Goal: Task Accomplishment & Management: Manage account settings

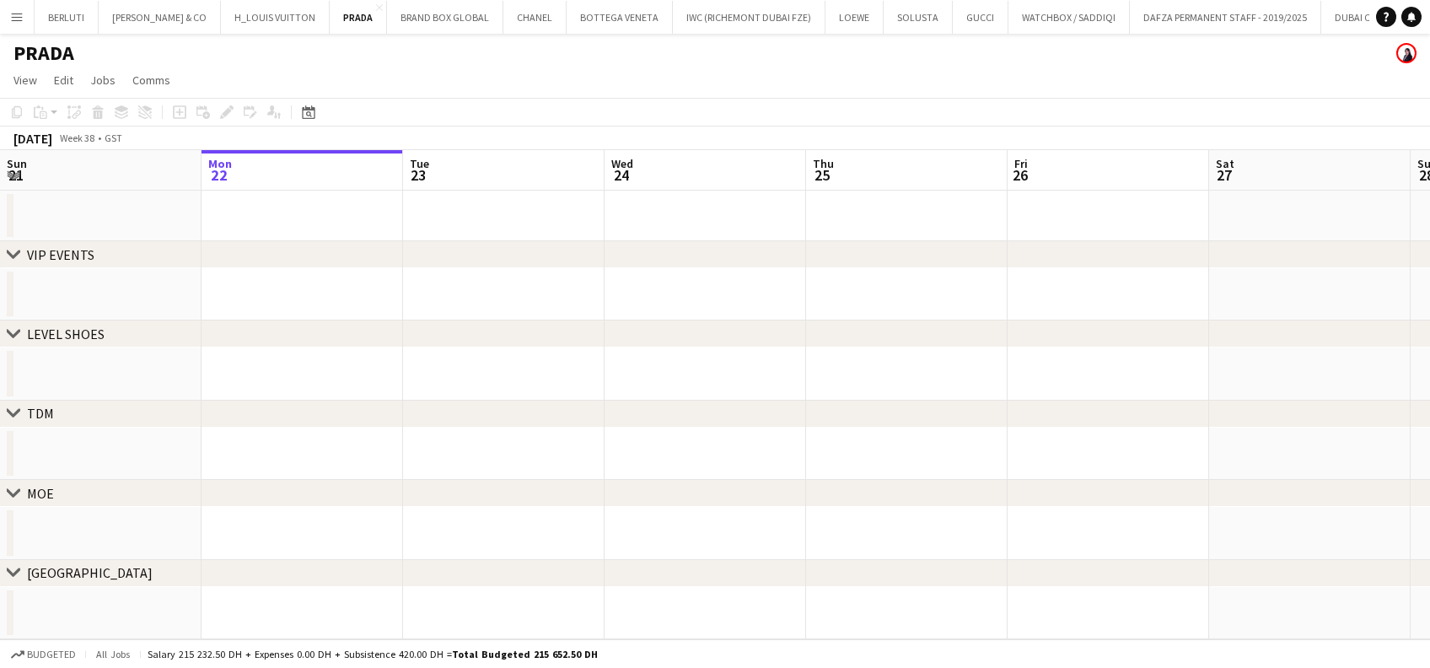
click at [10, 15] on app-icon "Menu" at bounding box center [16, 16] width 13 height 13
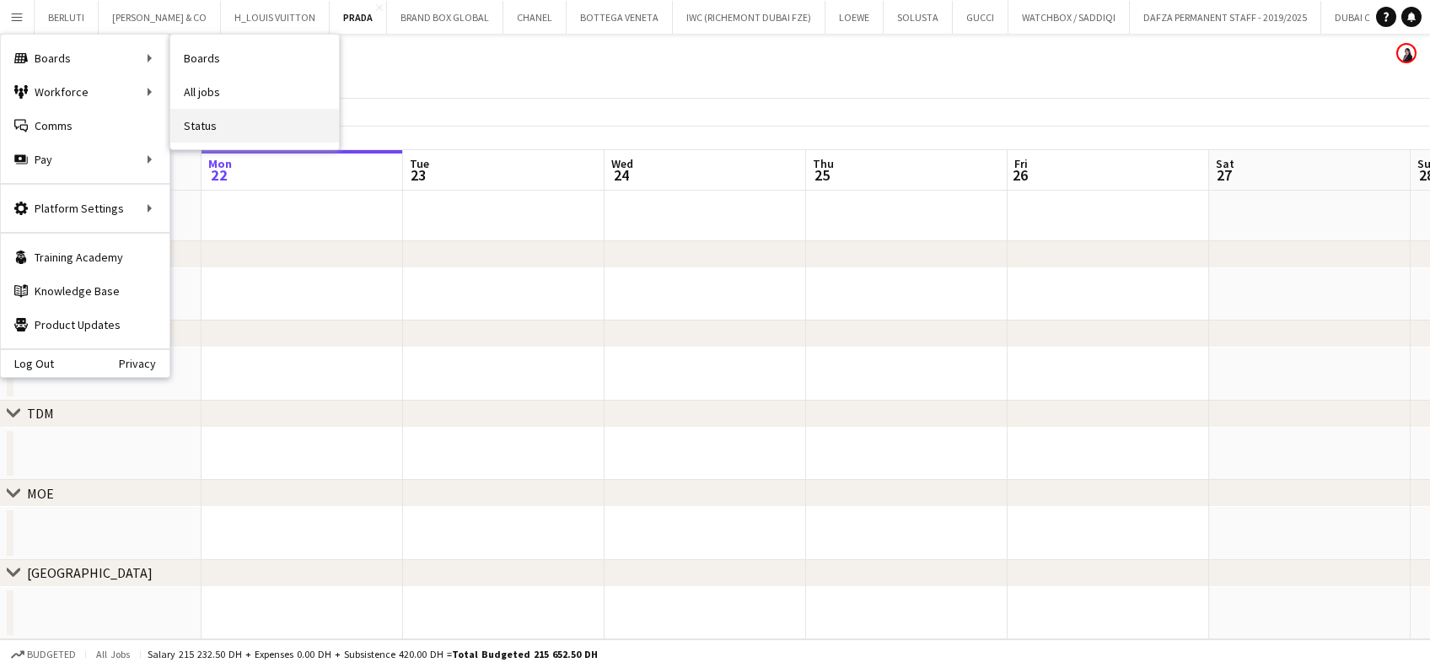
click at [221, 121] on link "Status" at bounding box center [254, 126] width 169 height 34
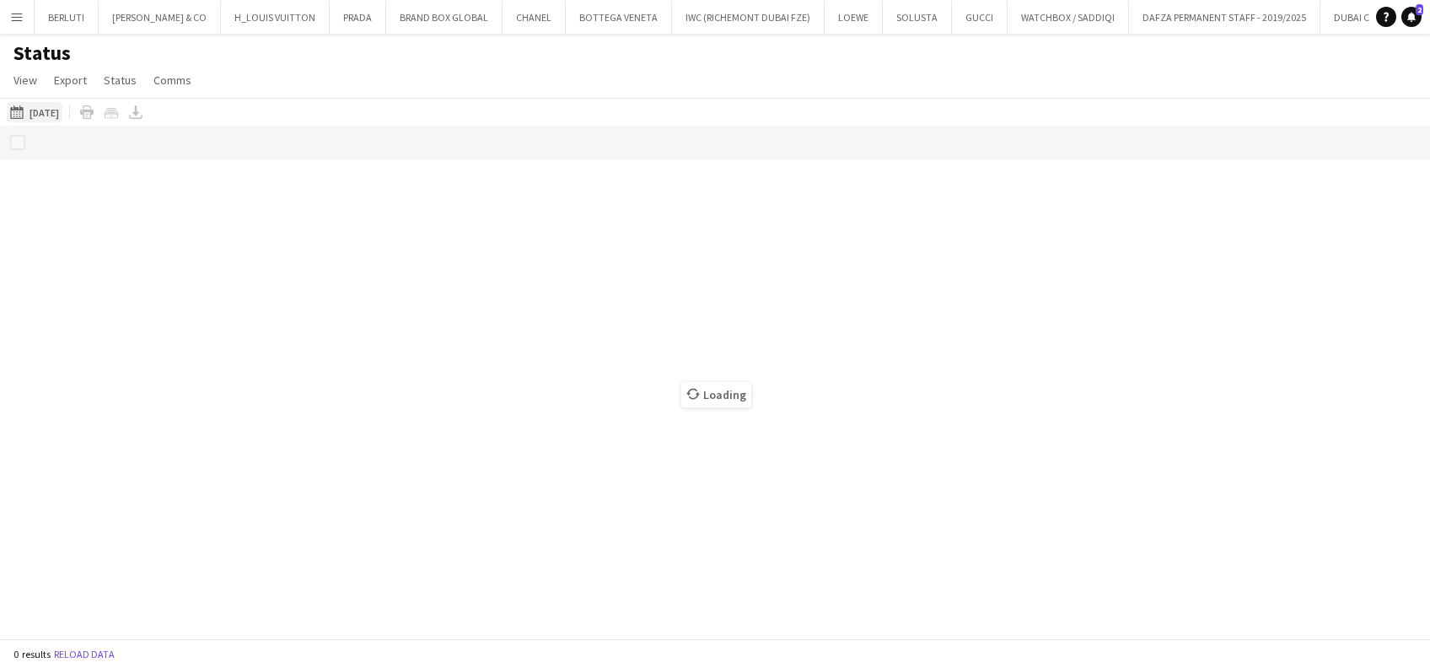
click at [62, 103] on button "[DATE] to [DATE] [DATE]" at bounding box center [35, 112] width 56 height 20
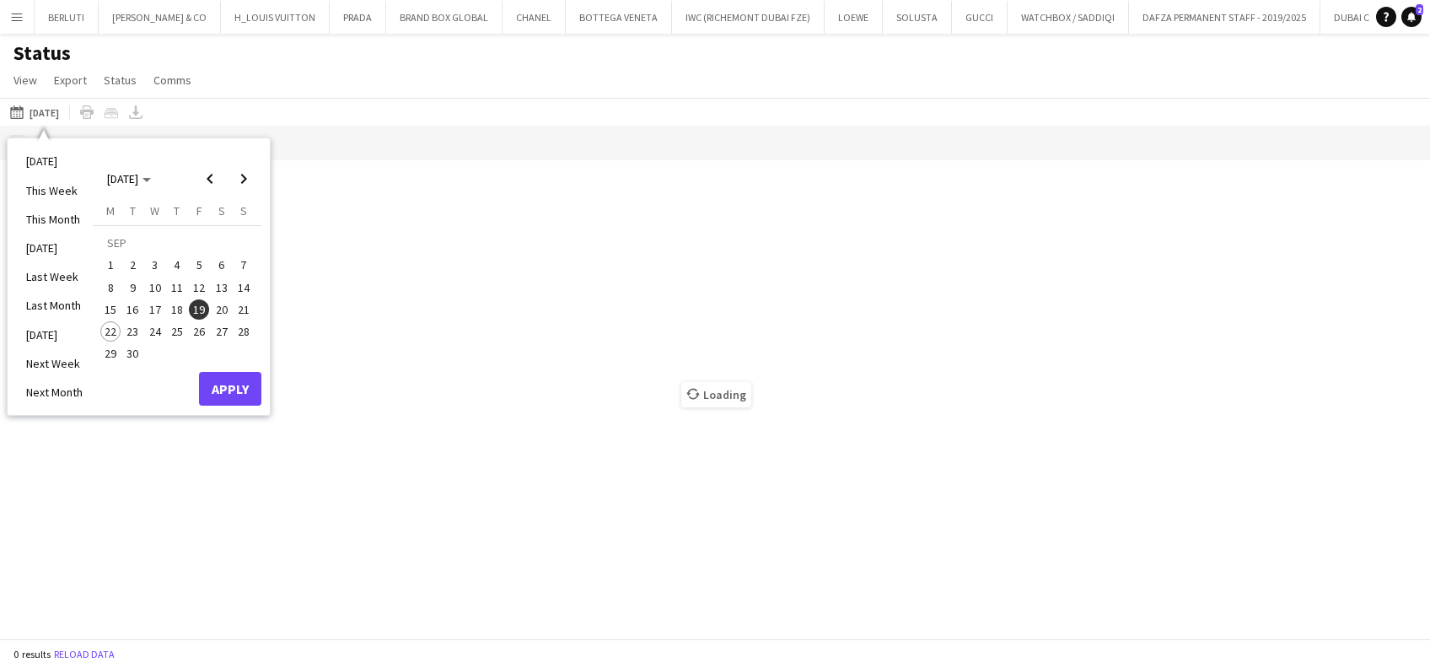
click at [456, 61] on div "Status View Views Default view New view Update view Delete view Edit name Custo…" at bounding box center [715, 68] width 1430 height 57
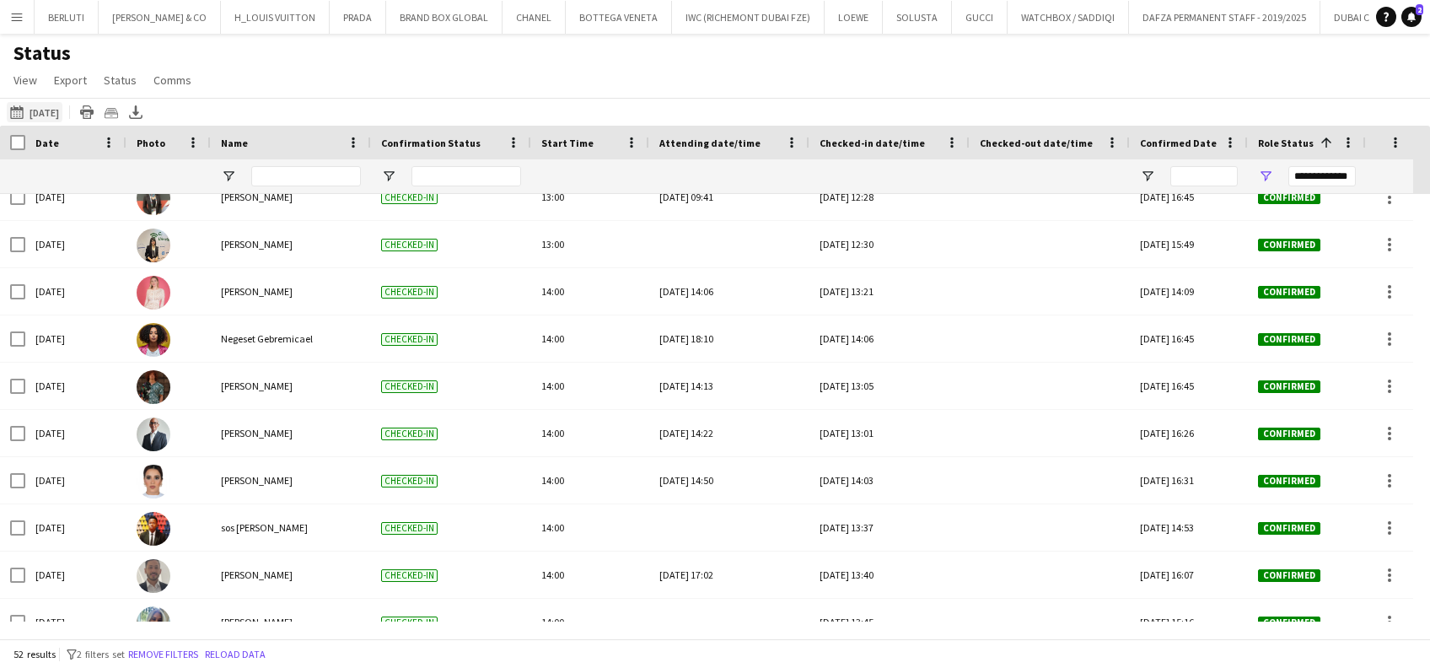
click at [36, 116] on button "22-09-2025 to 28-09-2025 19-09-2025" at bounding box center [35, 112] width 56 height 20
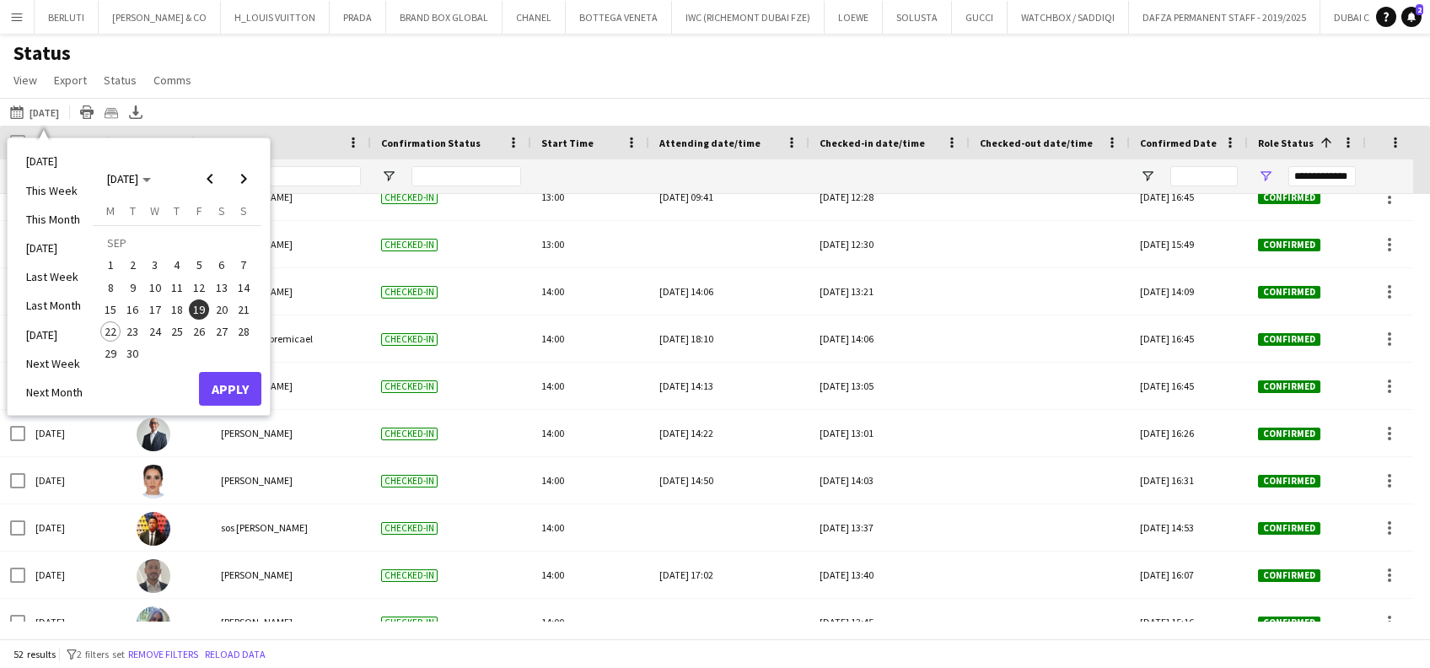
click at [216, 305] on span "20" at bounding box center [222, 309] width 20 height 20
click at [235, 386] on button "Apply" at bounding box center [230, 389] width 62 height 34
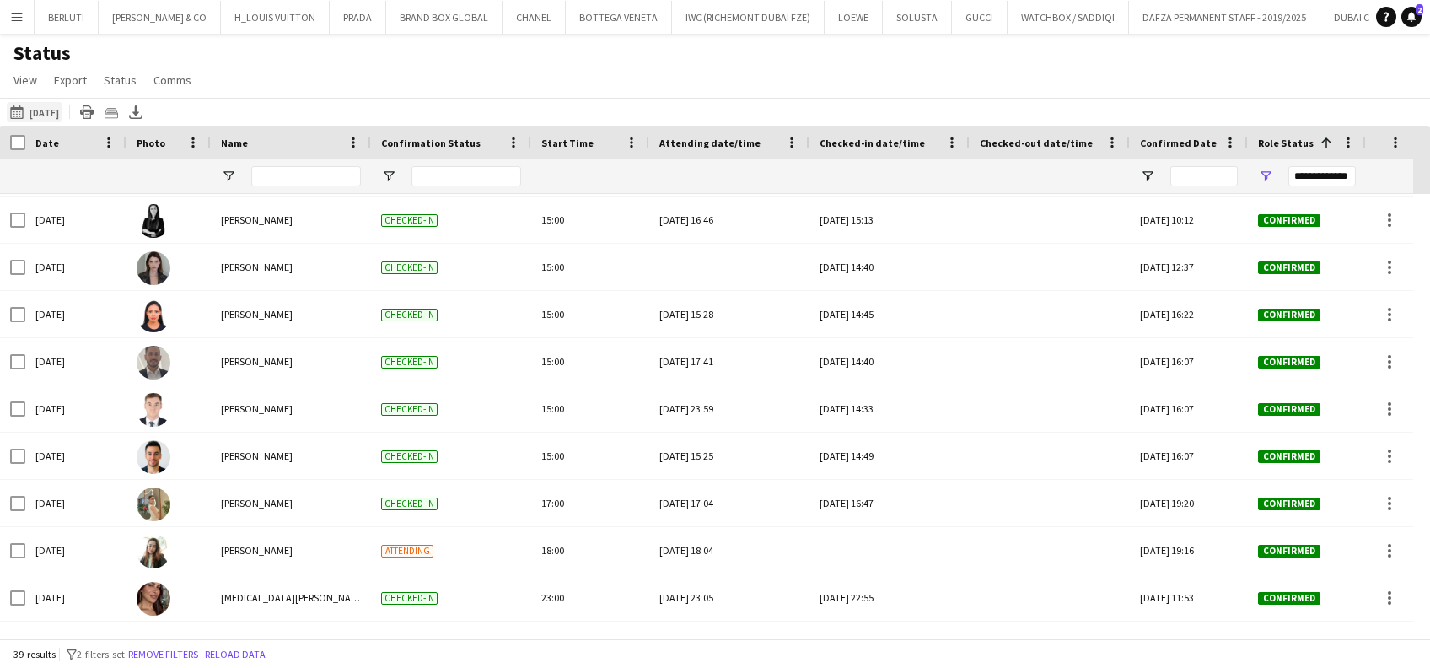
click at [49, 102] on button "22-09-2025 to 28-09-2025 20-09-2025" at bounding box center [35, 112] width 56 height 20
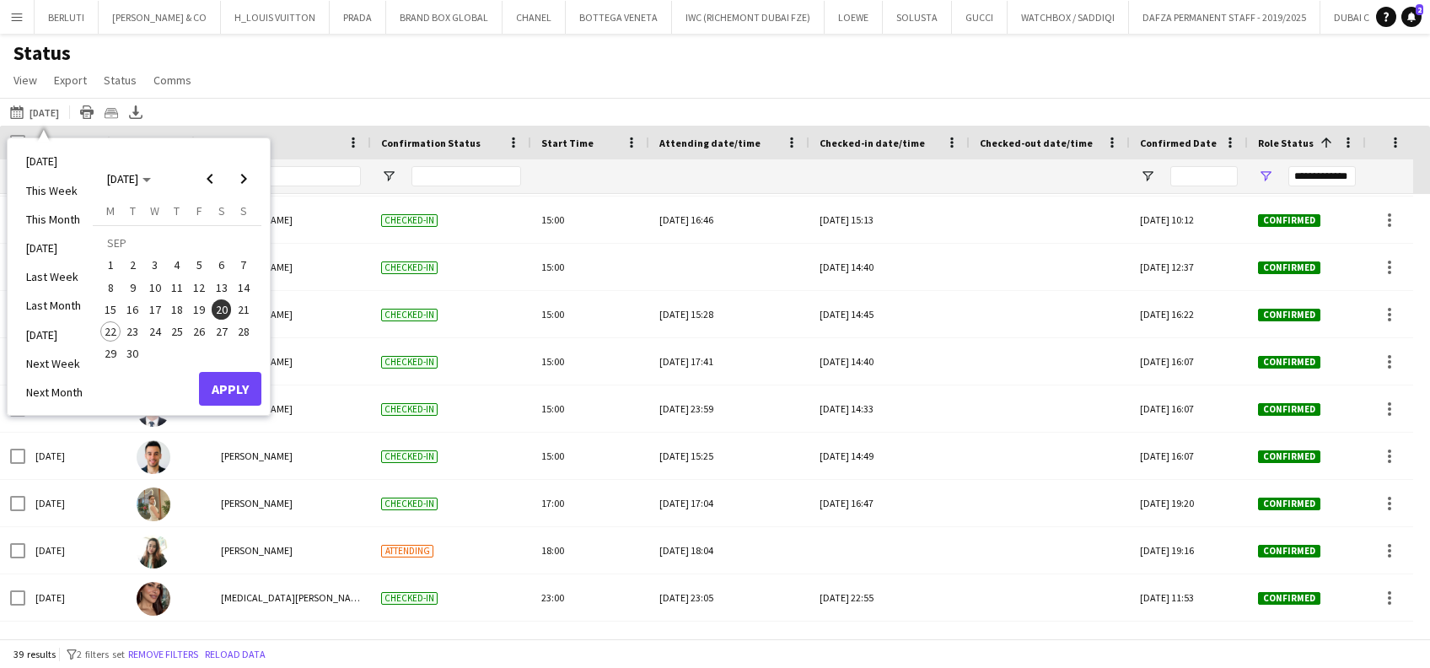
click at [244, 313] on span "21" at bounding box center [244, 309] width 20 height 20
click at [246, 395] on button "Apply" at bounding box center [230, 389] width 62 height 34
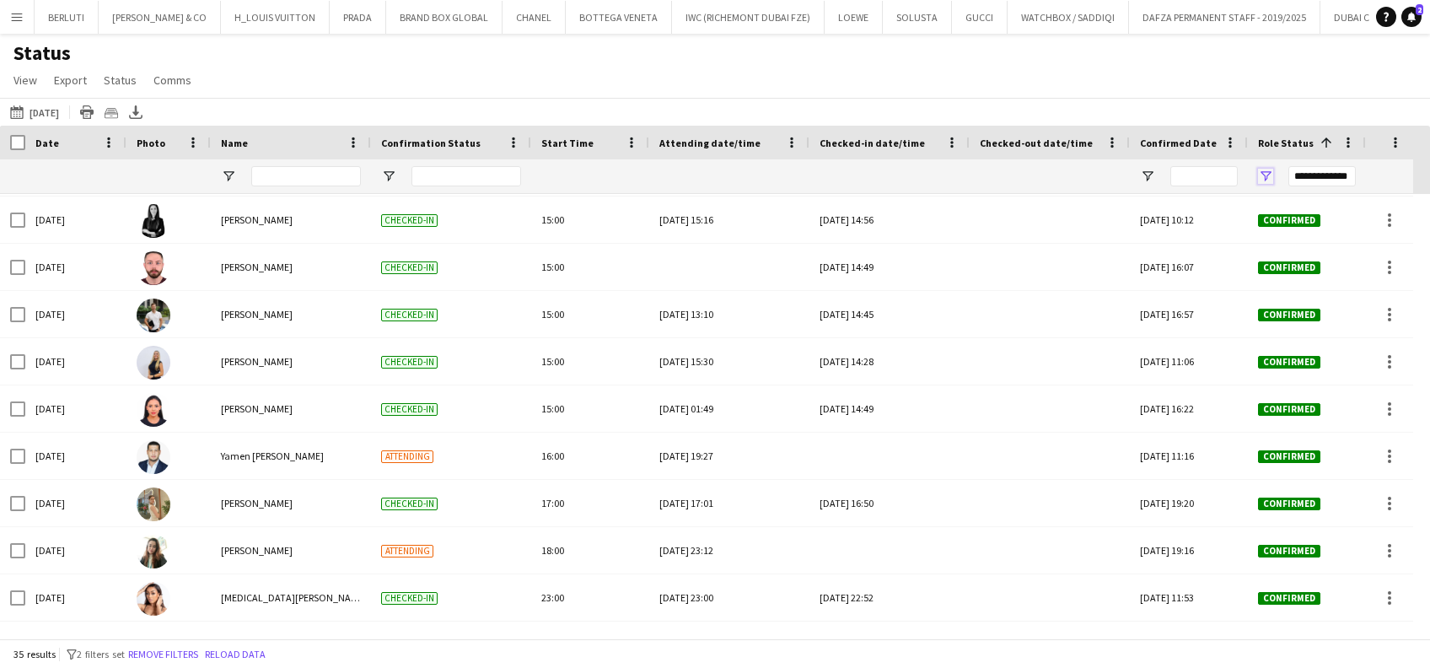
click at [1266, 173] on span "Open Filter Menu" at bounding box center [1265, 176] width 15 height 15
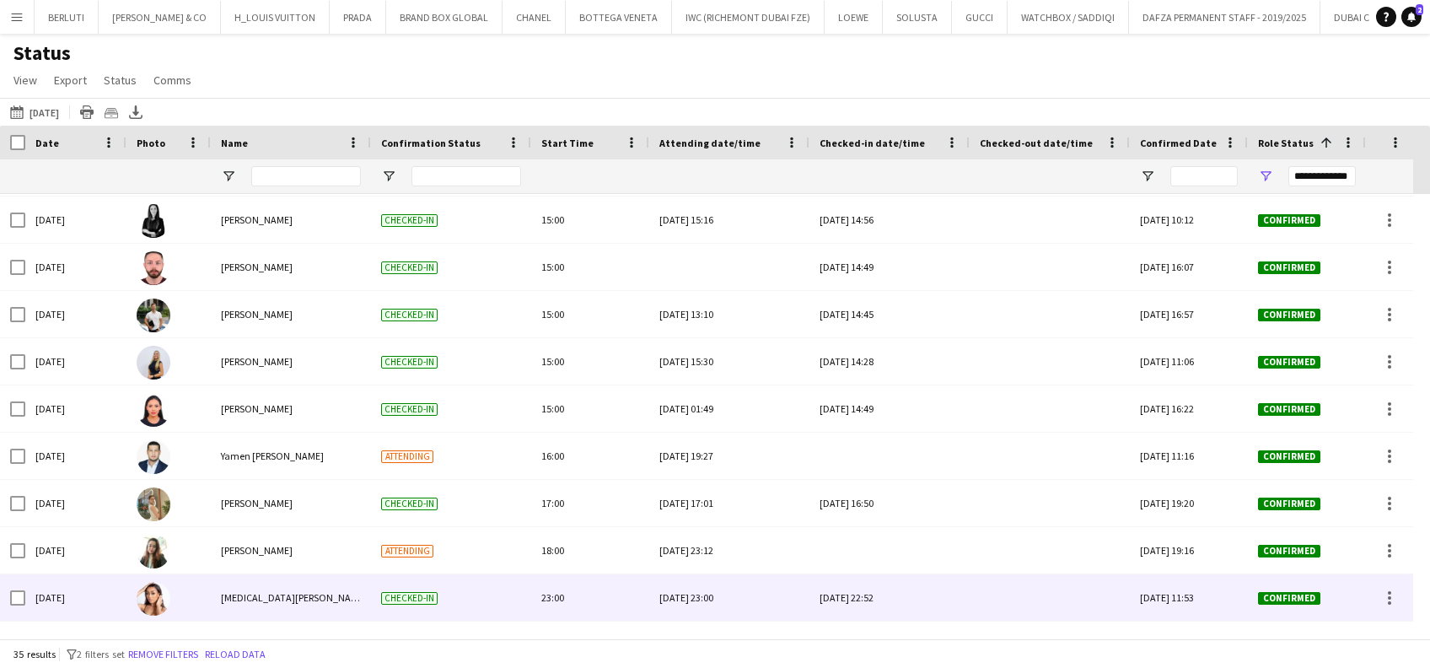
drag, startPoint x: 548, startPoint y: 620, endPoint x: 596, endPoint y: 627, distance: 48.6
click at [642, 620] on div "23:00" at bounding box center [590, 597] width 118 height 46
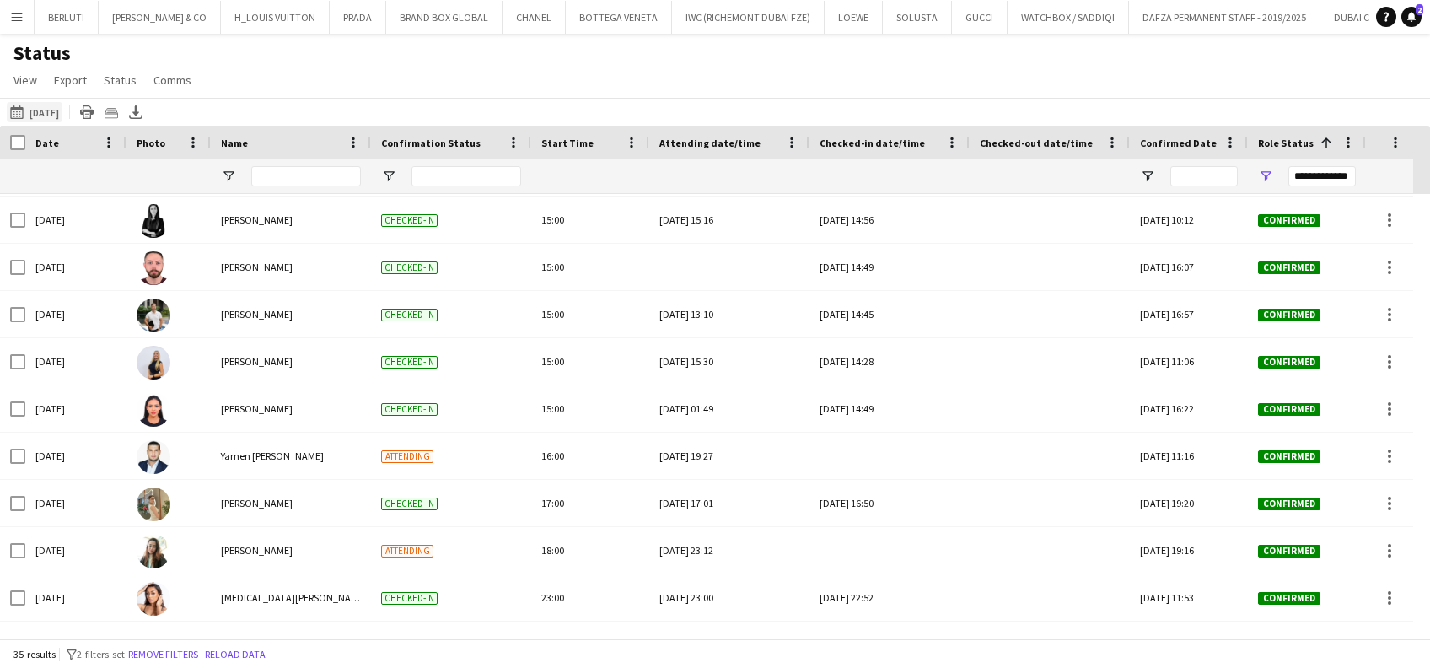
click at [62, 115] on button "22-09-2025 to 28-09-2025 Yesterday" at bounding box center [35, 112] width 56 height 20
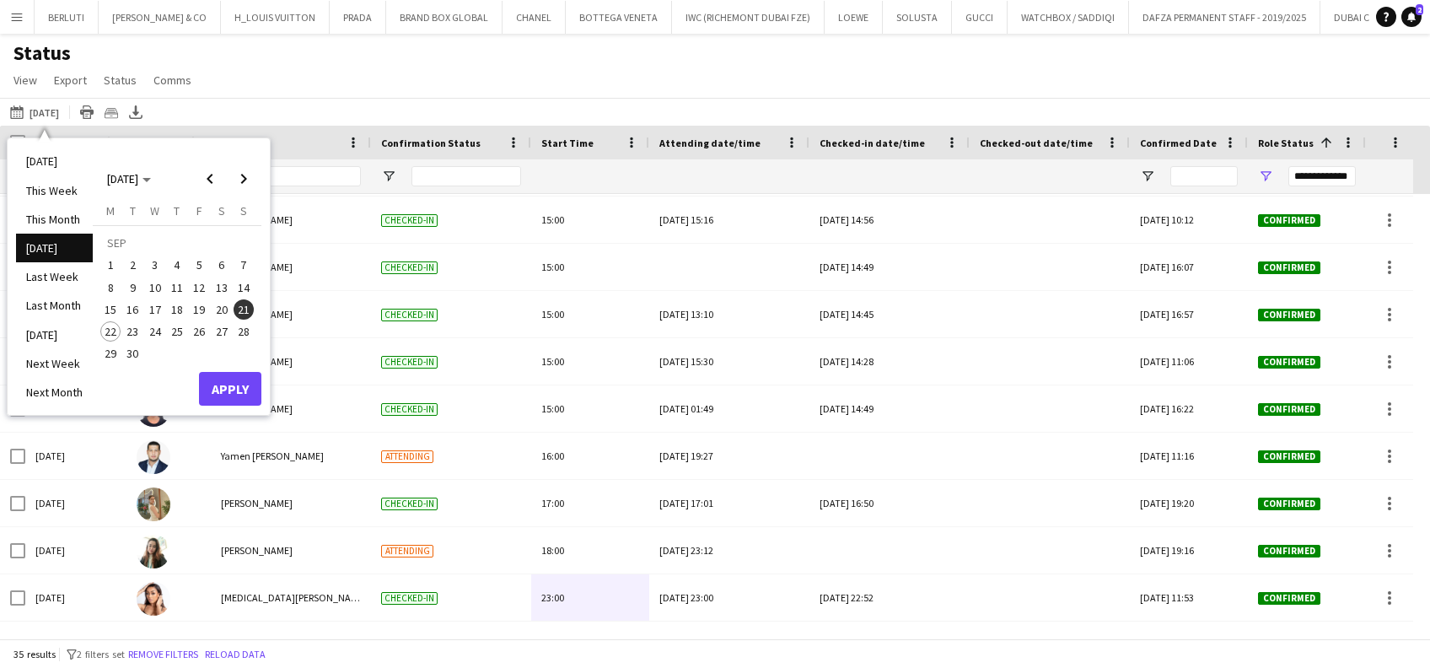
click at [113, 335] on span "22" at bounding box center [110, 331] width 20 height 20
drag, startPoint x: 216, startPoint y: 384, endPoint x: 216, endPoint y: 371, distance: 12.6
click at [217, 384] on button "Apply" at bounding box center [230, 389] width 62 height 34
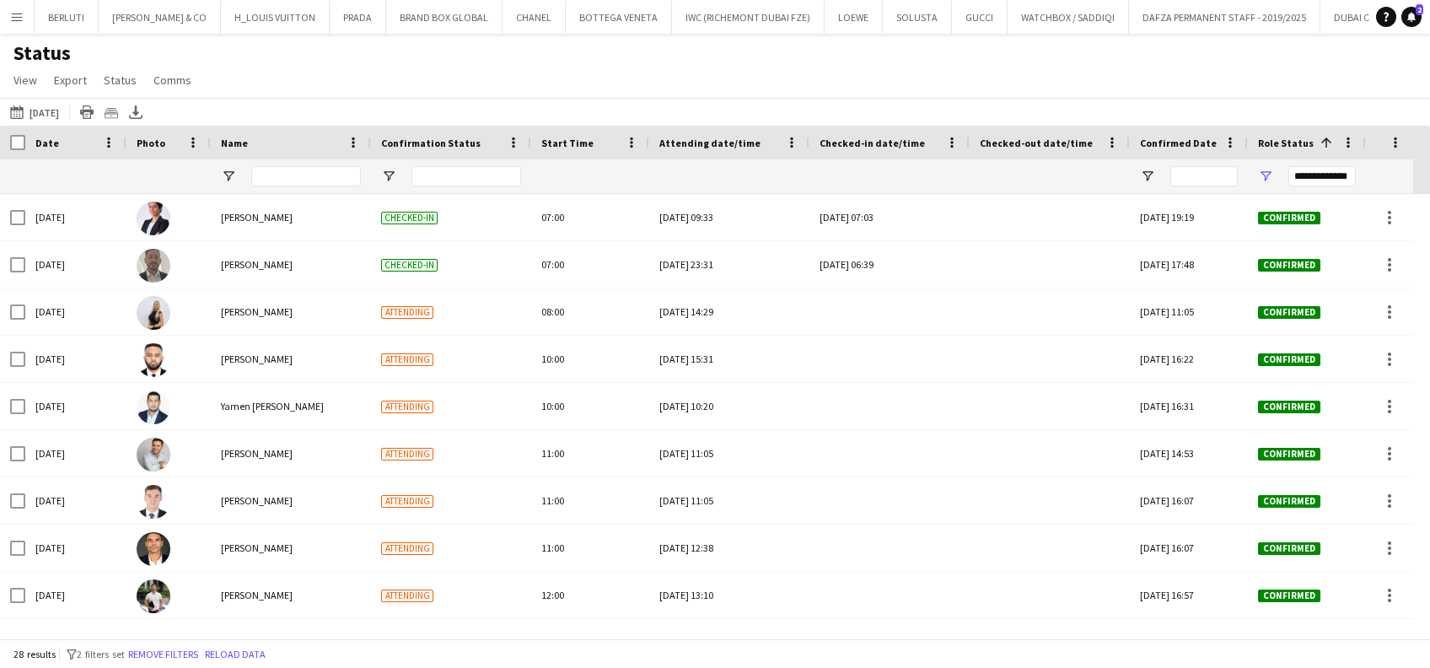
scroll to position [0, 338]
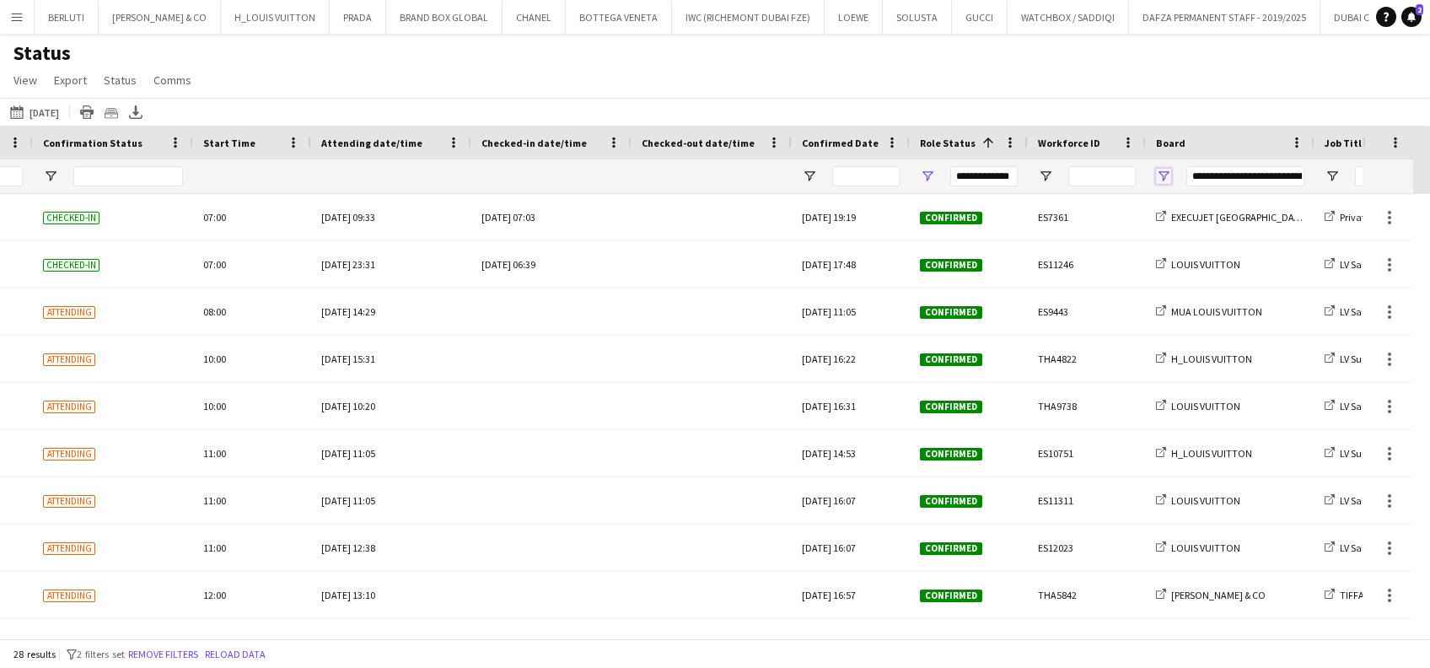
click at [1167, 178] on span "Open Filter Menu" at bounding box center [1163, 176] width 15 height 15
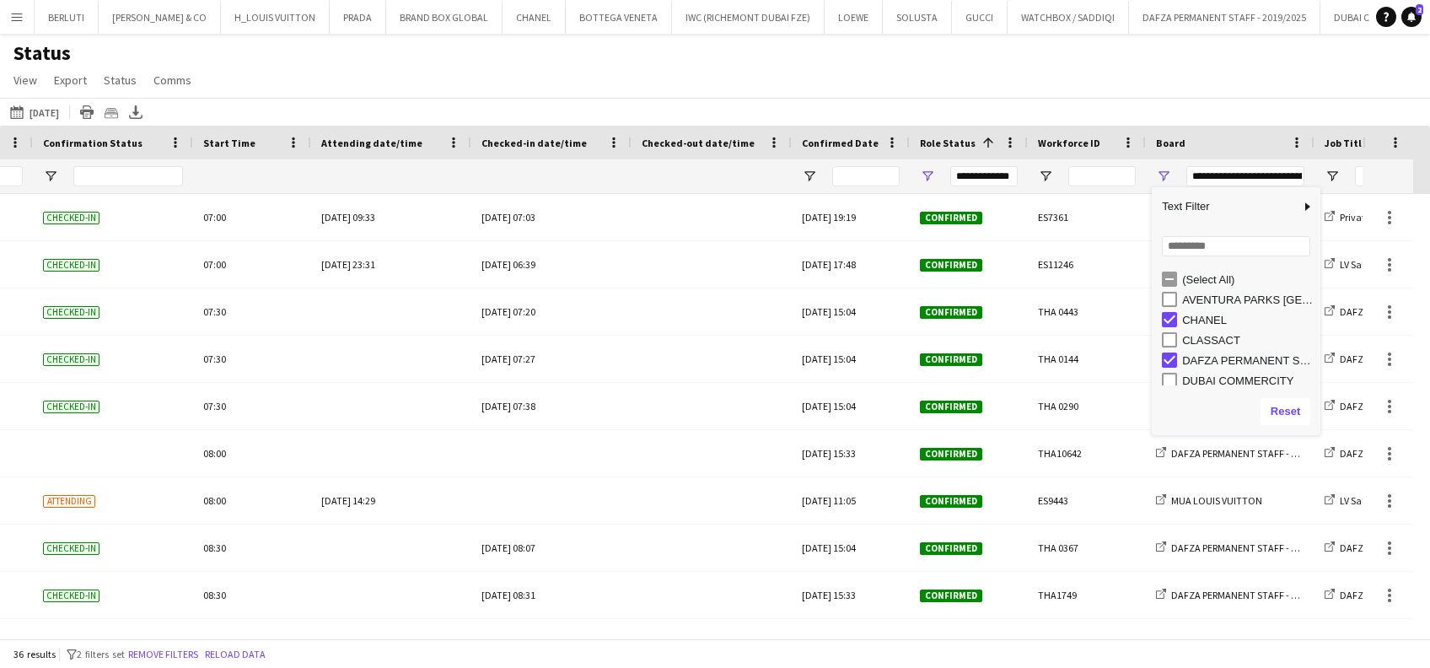
click at [1173, 393] on div "Reset" at bounding box center [1236, 411] width 169 height 47
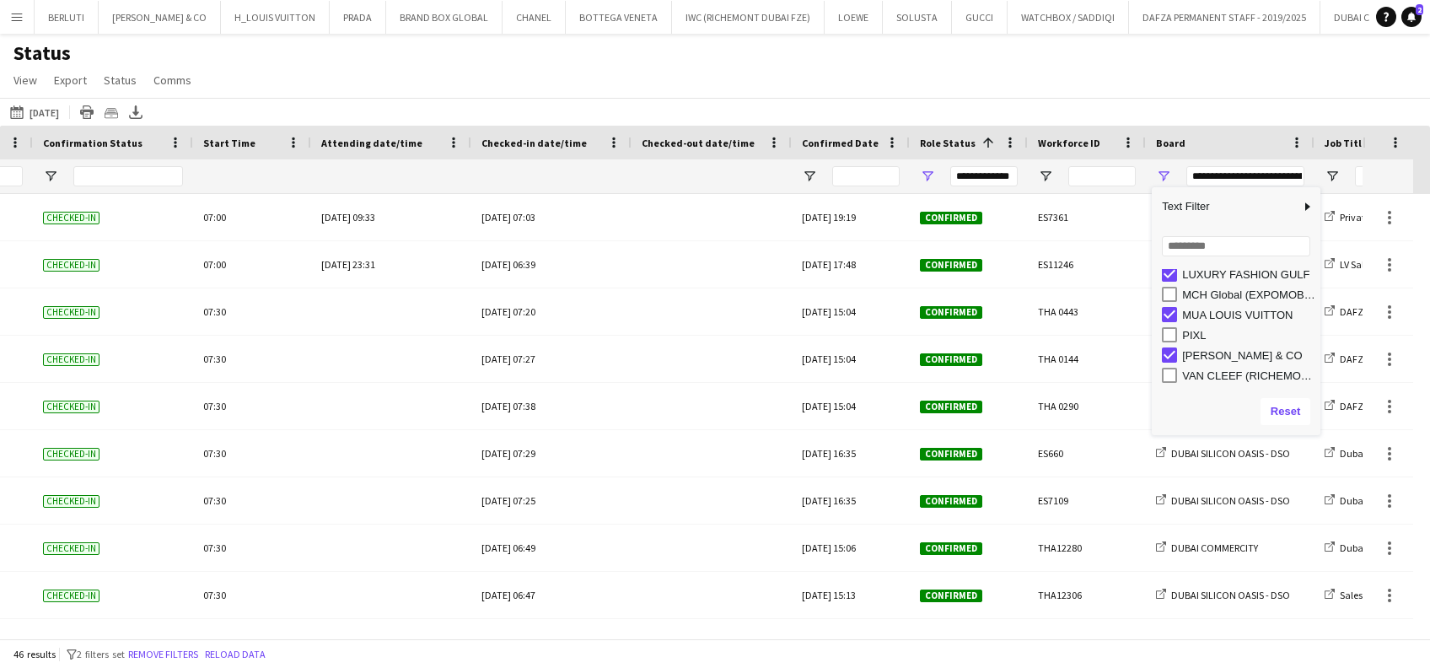
click at [1177, 377] on div "VAN CLEEF (RICHEMONT DUBAI FZE)" at bounding box center [1241, 375] width 158 height 20
type input "**********"
click at [735, 58] on div "Status View Views Default view New view Update view Delete view Edit name Custo…" at bounding box center [715, 68] width 1430 height 57
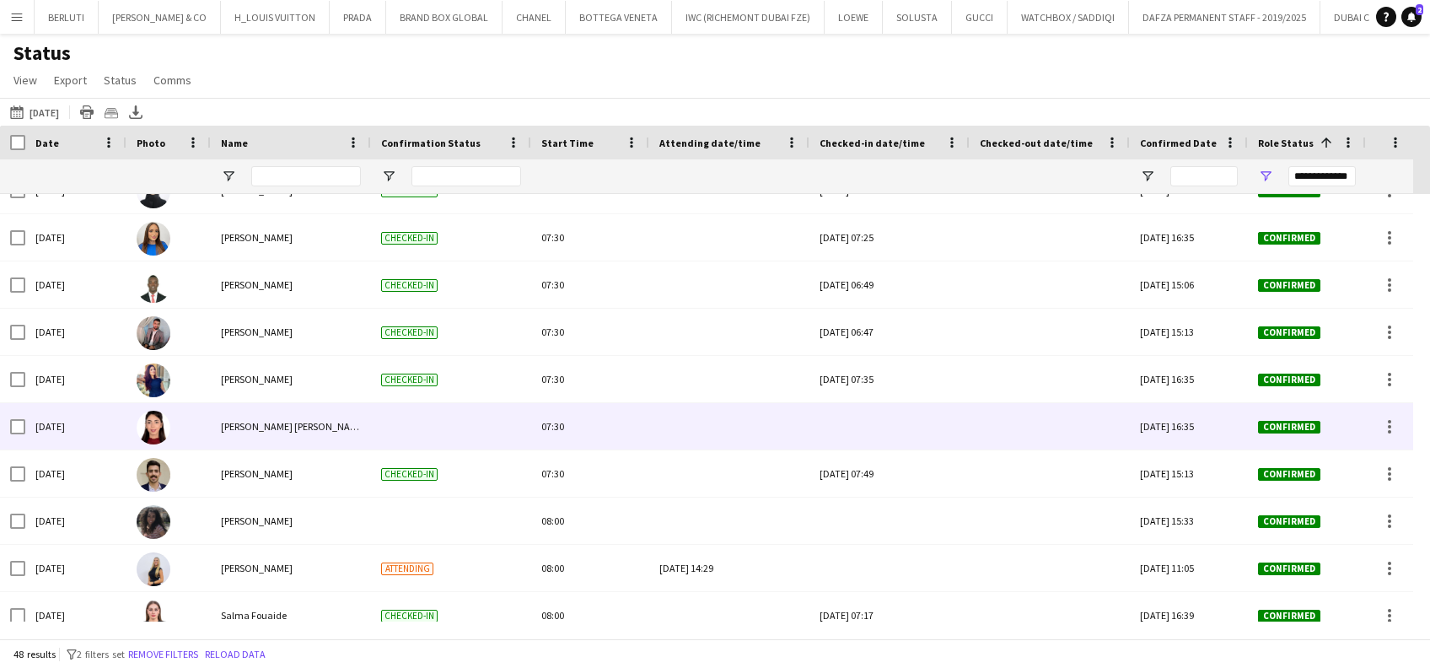
scroll to position [337, 0]
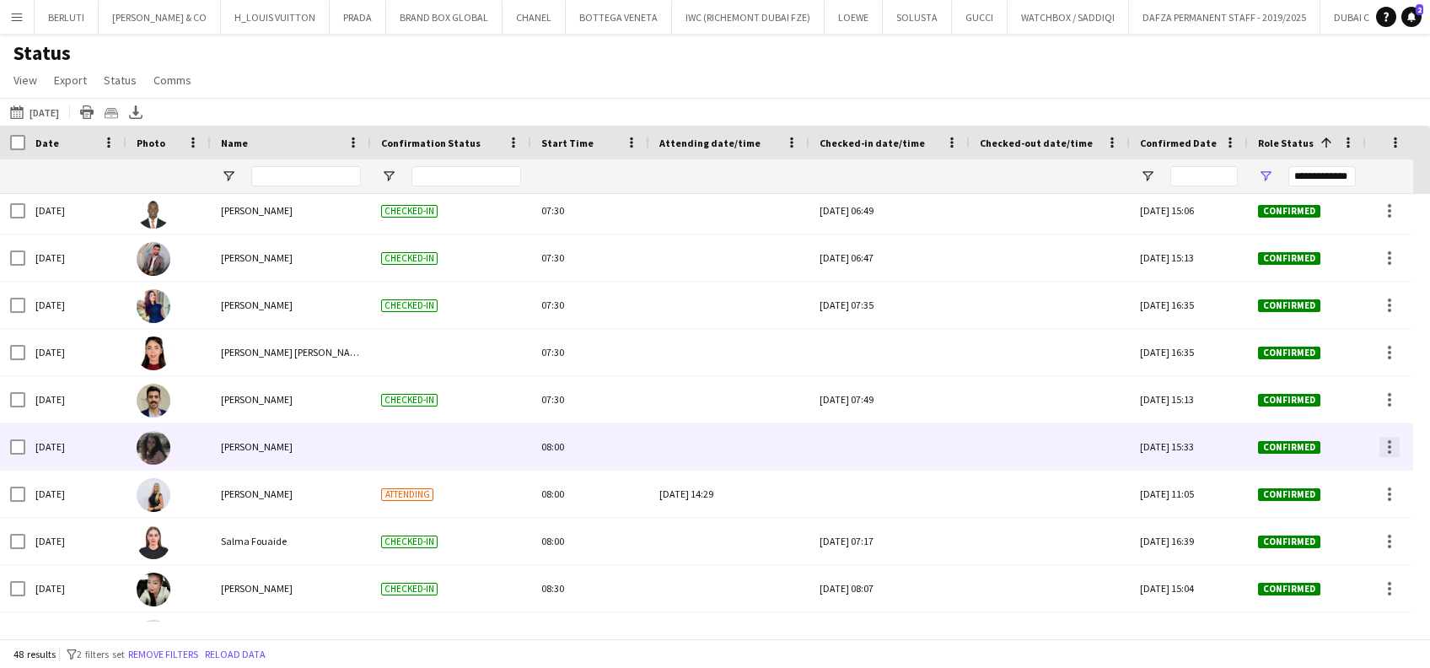
click at [1391, 451] on div at bounding box center [1389, 447] width 20 height 20
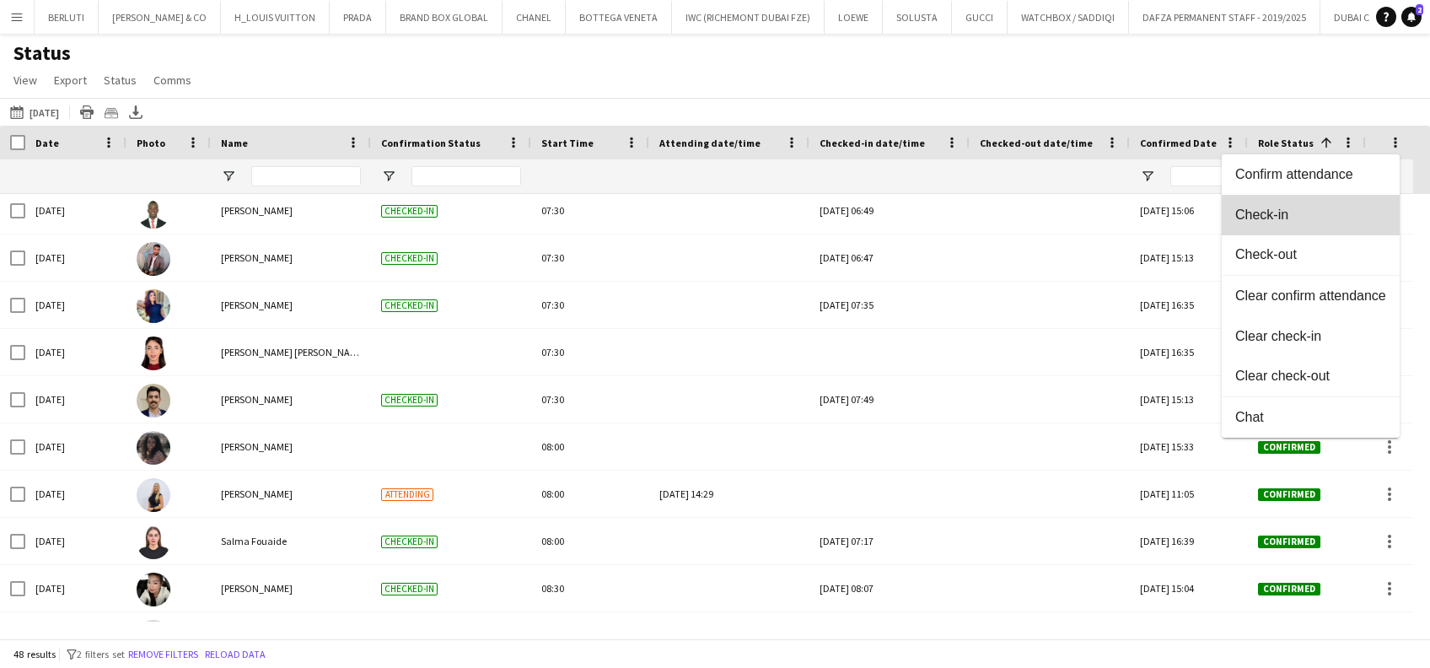
click at [1295, 201] on button "Check-in" at bounding box center [1310, 215] width 178 height 40
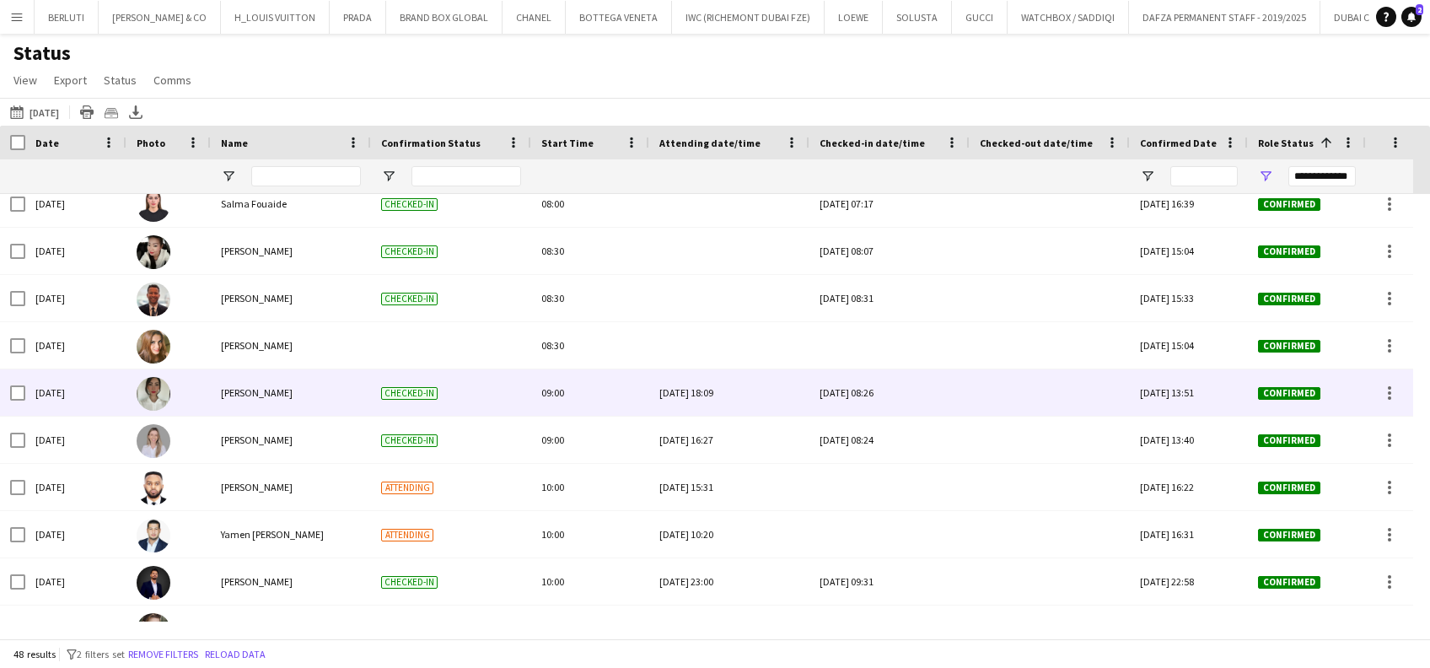
scroll to position [674, 0]
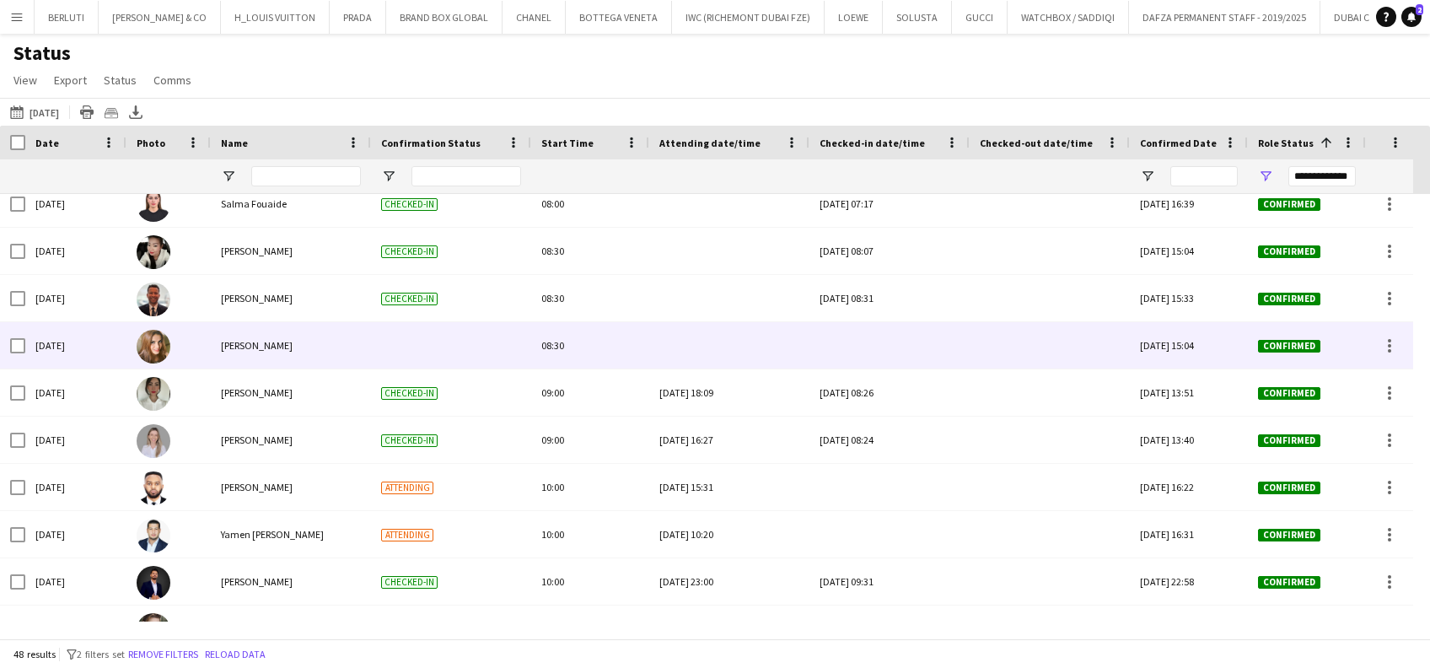
click at [155, 340] on img at bounding box center [154, 347] width 34 height 34
click at [1310, 340] on span "Confirmed" at bounding box center [1289, 346] width 62 height 13
click at [228, 343] on span "Sonam Karamchandani" at bounding box center [257, 345] width 72 height 13
click at [180, 346] on div at bounding box center [168, 345] width 84 height 46
click at [150, 344] on img at bounding box center [154, 347] width 34 height 34
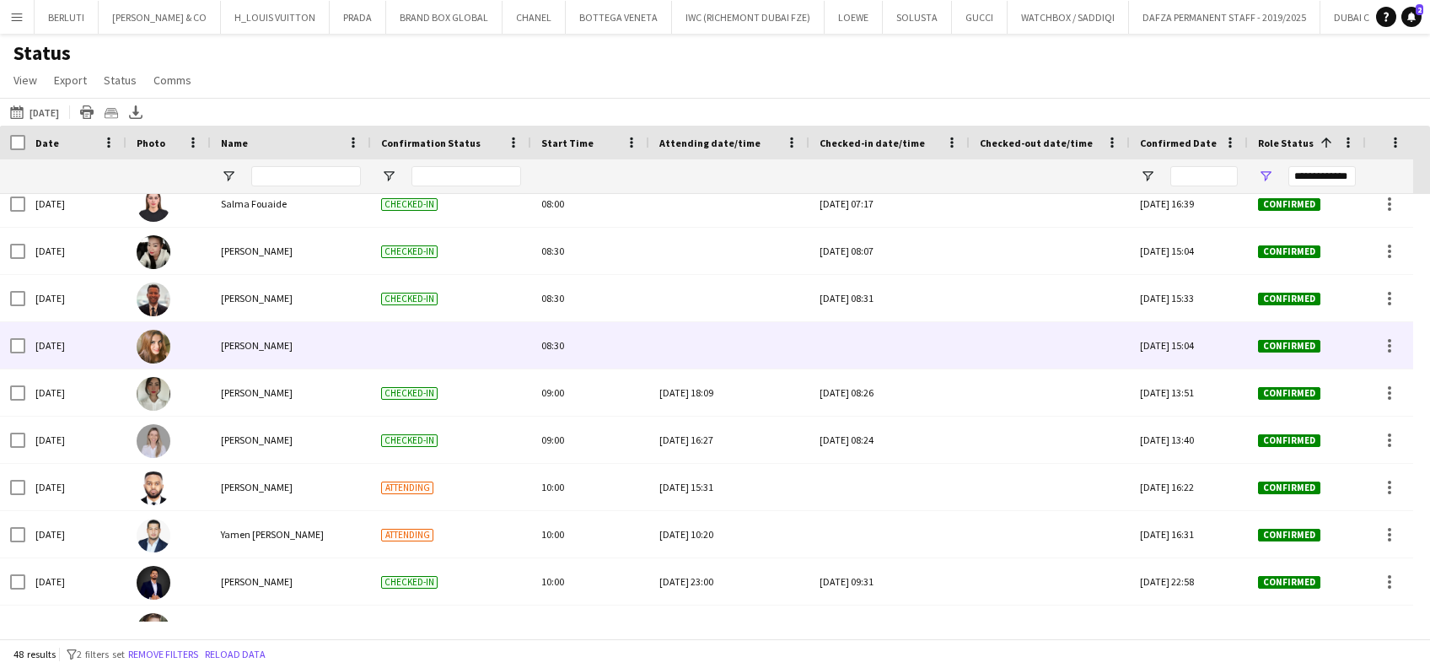
click at [1329, 344] on div "Confirmed" at bounding box center [1307, 345] width 118 height 46
click at [162, 341] on img at bounding box center [154, 347] width 34 height 34
click at [197, 357] on div at bounding box center [168, 345] width 84 height 46
click at [343, 345] on div "Sonam Karamchandani" at bounding box center [291, 345] width 160 height 46
click at [254, 350] on span "Sonam Karamchandani" at bounding box center [257, 345] width 72 height 13
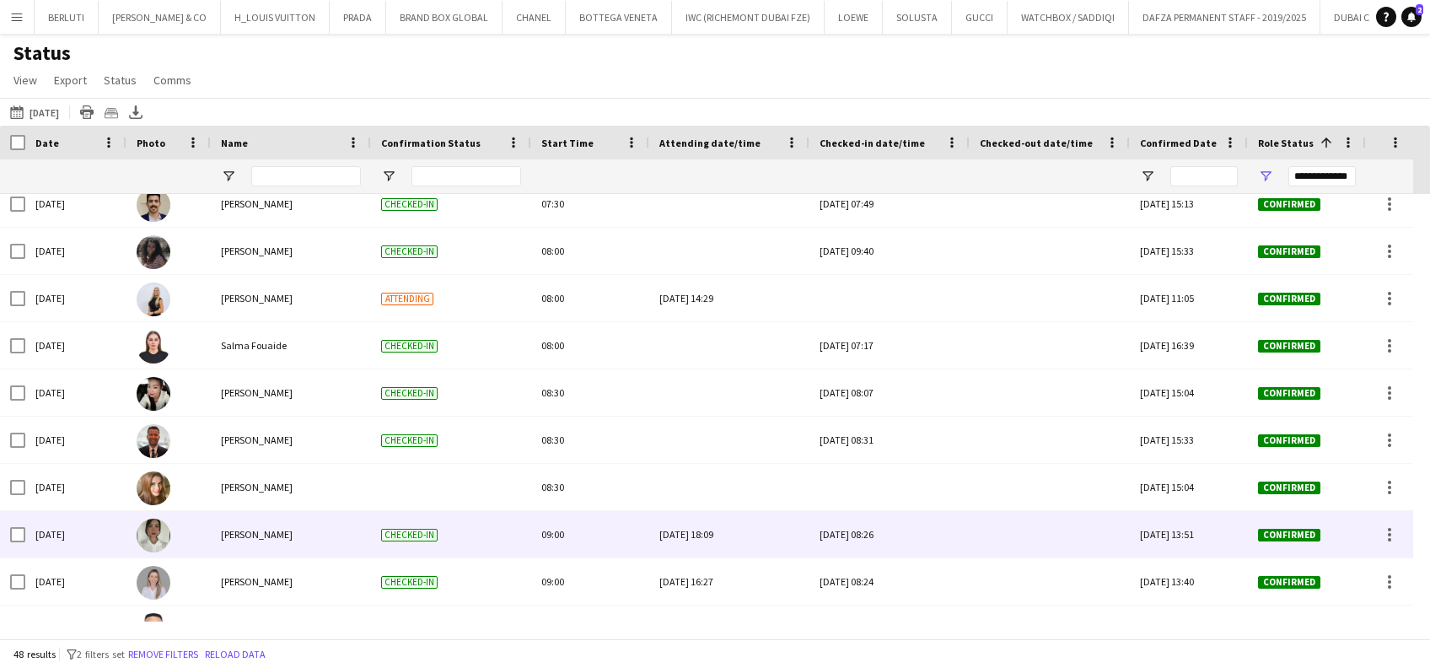
scroll to position [561, 0]
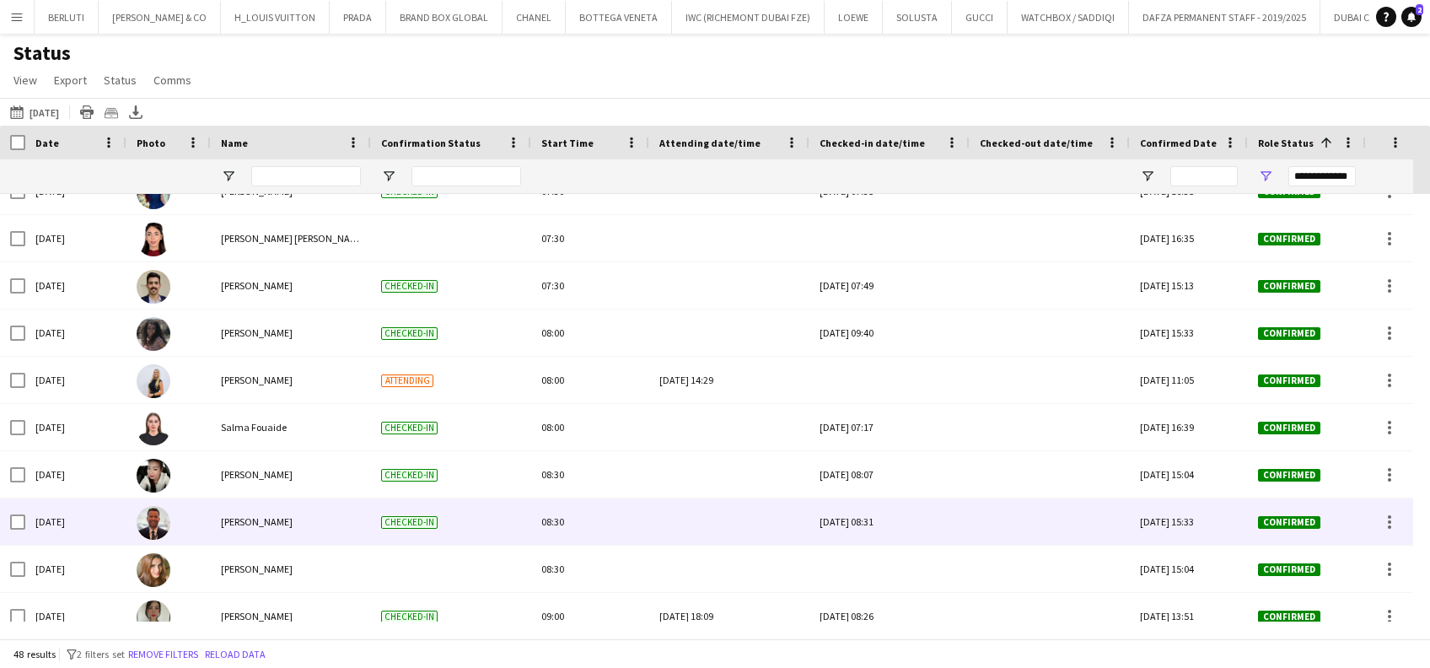
scroll to position [561, 0]
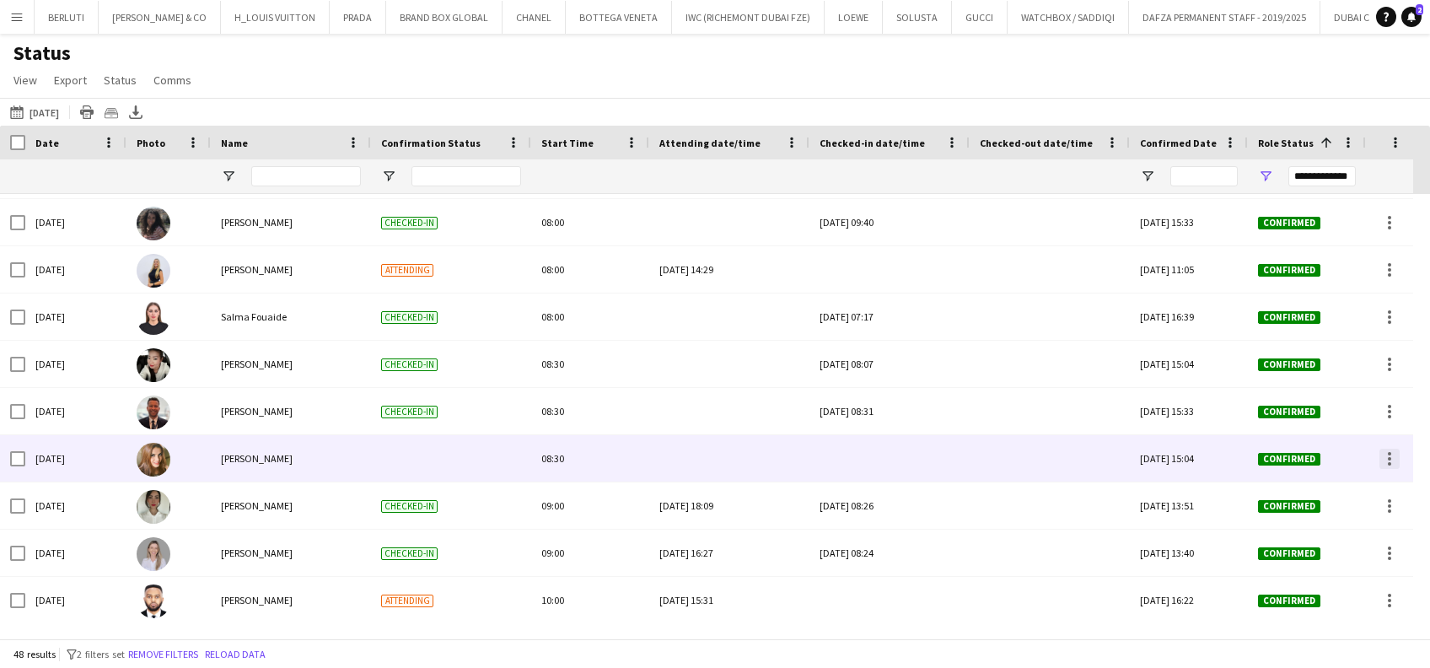
click at [1388, 460] on div at bounding box center [1389, 458] width 20 height 20
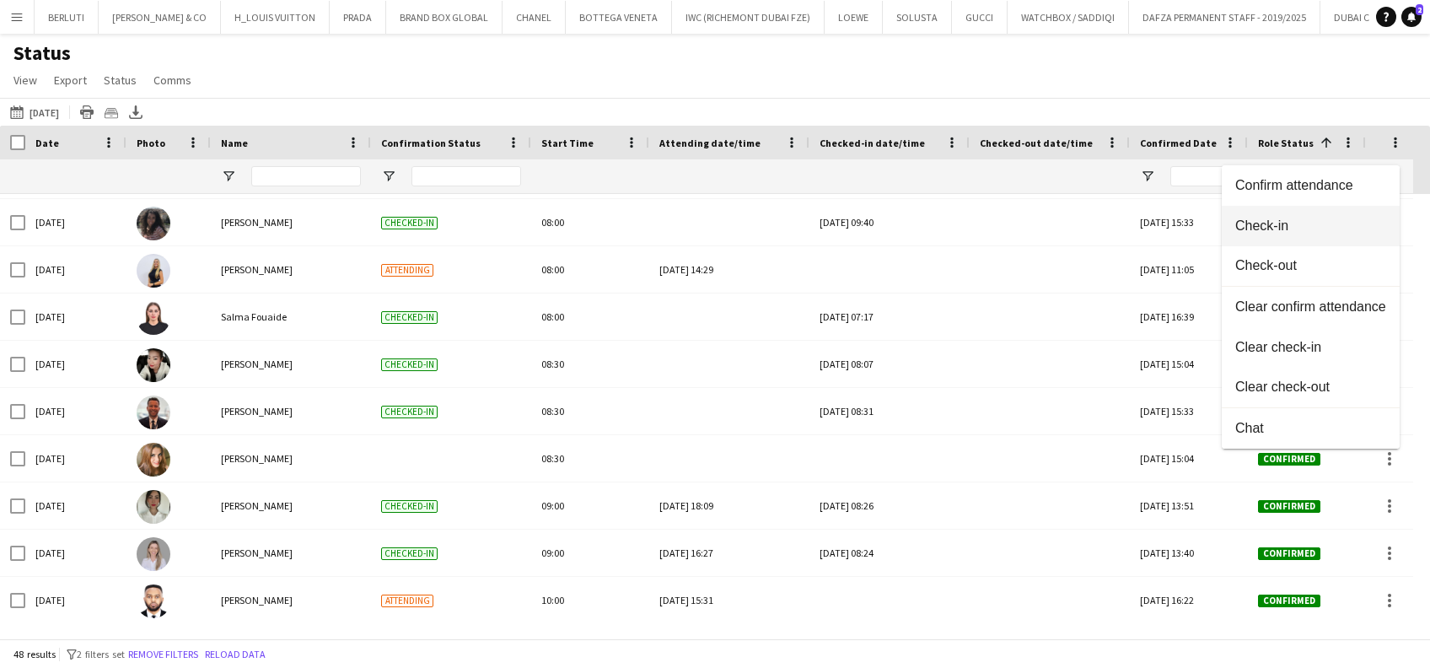
click at [1271, 212] on button "Check-in" at bounding box center [1310, 226] width 178 height 40
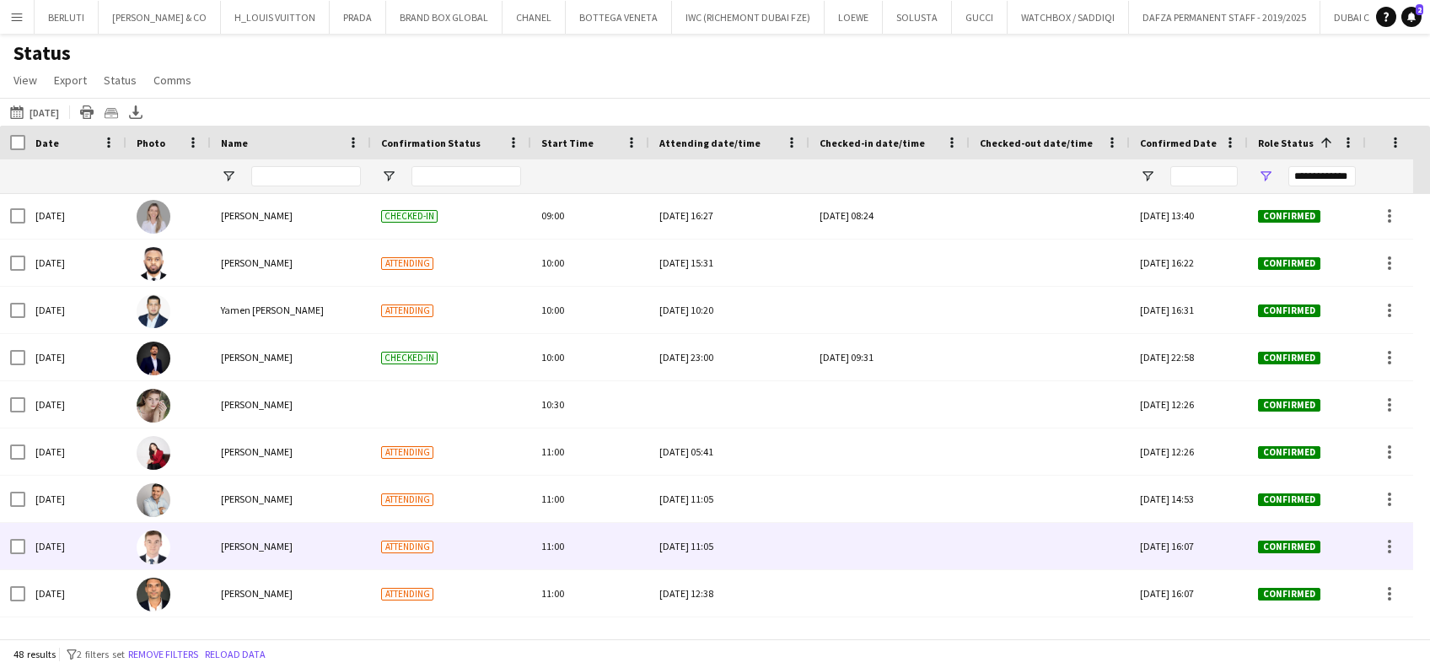
scroll to position [985, 0]
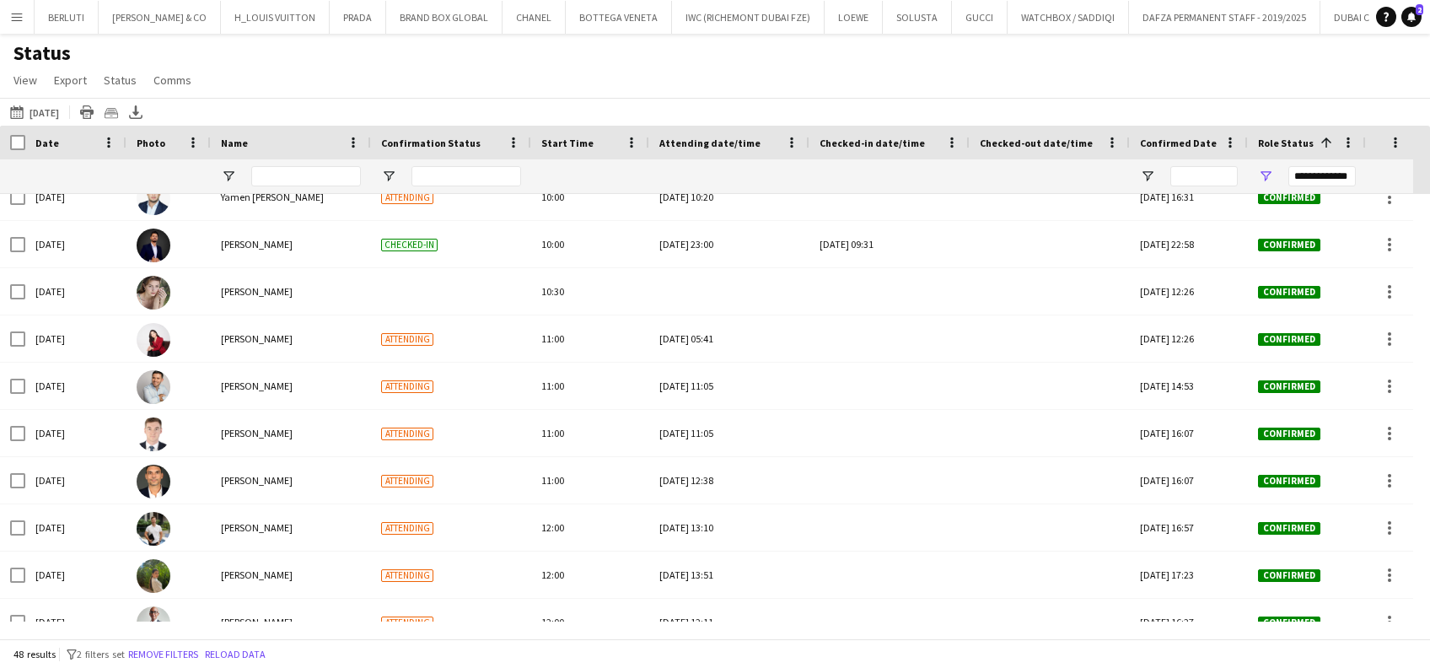
drag, startPoint x: 20, startPoint y: 16, endPoint x: 49, endPoint y: 40, distance: 37.1
click at [20, 16] on app-icon "Menu" at bounding box center [16, 16] width 13 height 13
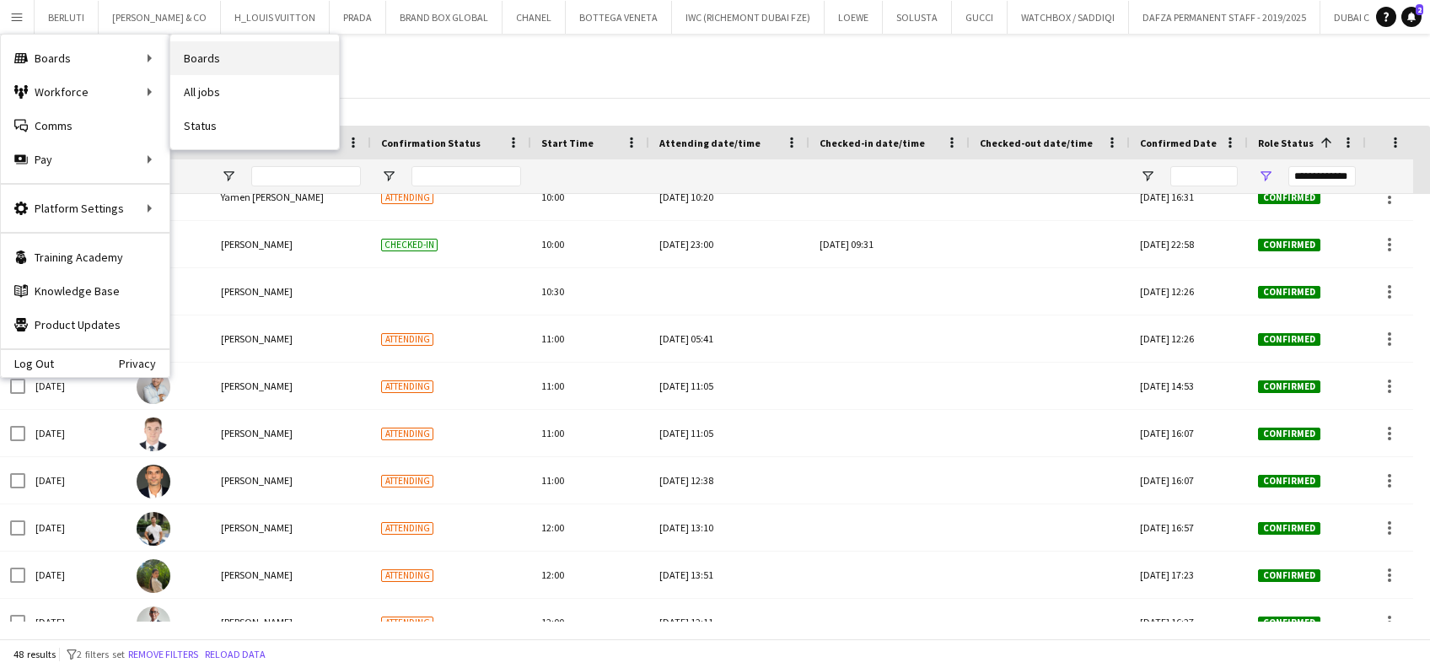
click at [244, 61] on link "Boards" at bounding box center [254, 58] width 169 height 34
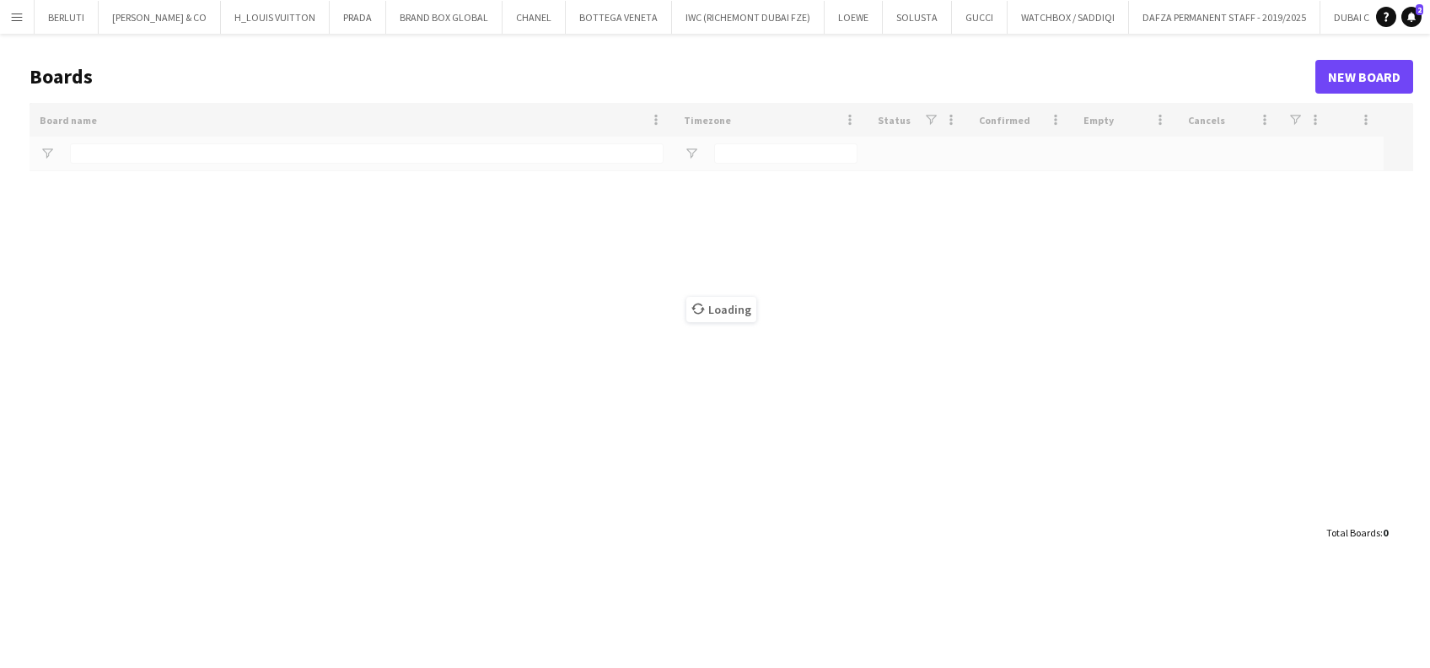
type input "*******"
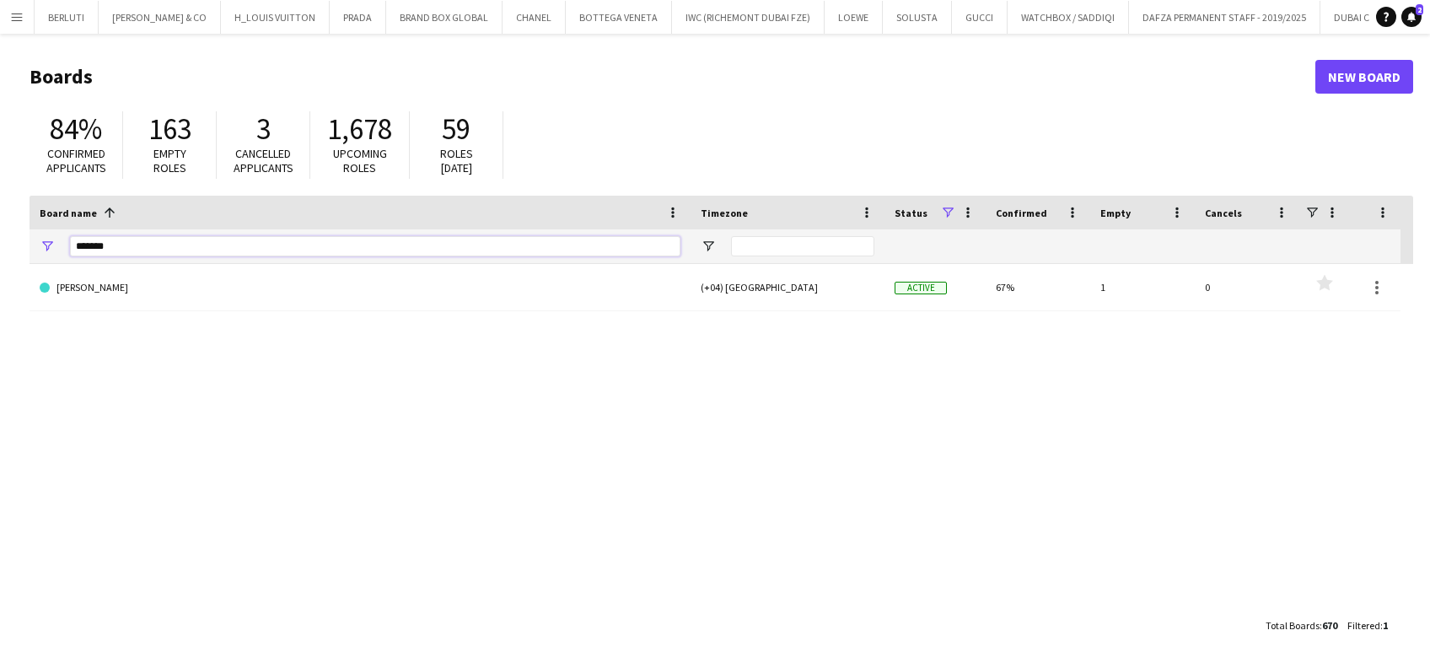
drag, startPoint x: -5, startPoint y: 210, endPoint x: 0, endPoint y: 169, distance: 40.8
click at [0, 174] on html "Menu Boards Boards Boards All jobs Status Workforce Workforce My Workforce Recr…" at bounding box center [715, 334] width 1430 height 668
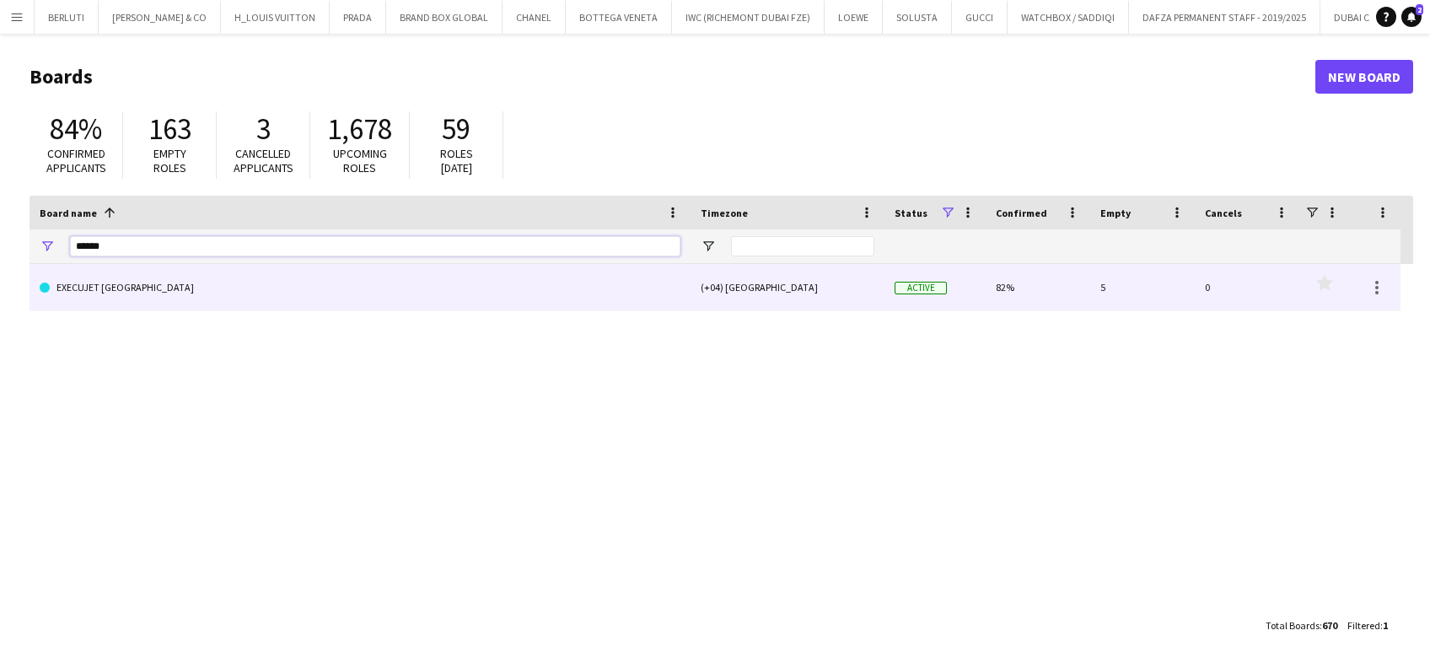
type input "******"
click at [414, 299] on link "EXECUJET [GEOGRAPHIC_DATA]" at bounding box center [360, 287] width 641 height 47
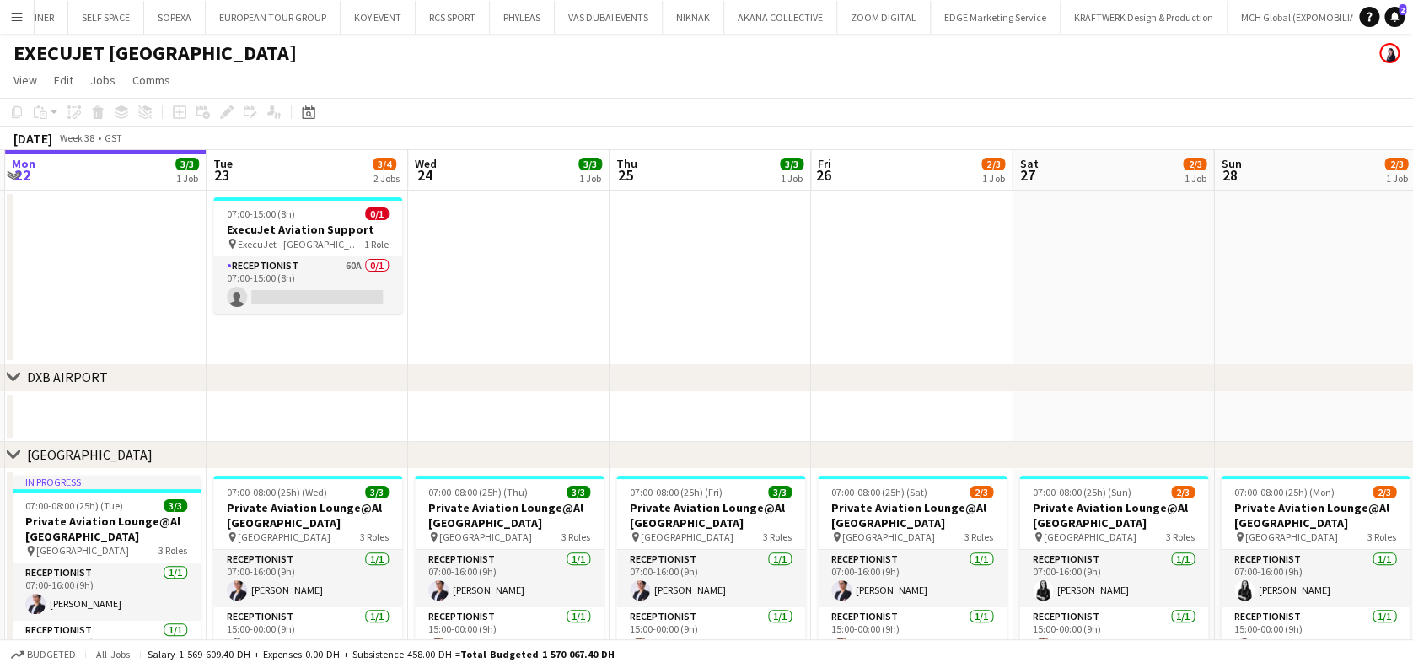
click at [660, 322] on app-calendar-viewport "Fri 19 3/3 1 Job Sat 20 3/3 1 Job Sun 21 3/3 1 Job Mon 22 3/3 1 Job Tue 23 3/4 …" at bounding box center [706, 493] width 1413 height 686
drag, startPoint x: 633, startPoint y: 305, endPoint x: 721, endPoint y: 303, distance: 87.7
click at [725, 305] on app-calendar-viewport "Fri 19 3/3 1 Job Sat 20 3/3 1 Job Sun 21 3/3 1 Job Mon 22 3/3 1 Job Tue 23 3/4 …" at bounding box center [706, 493] width 1413 height 686
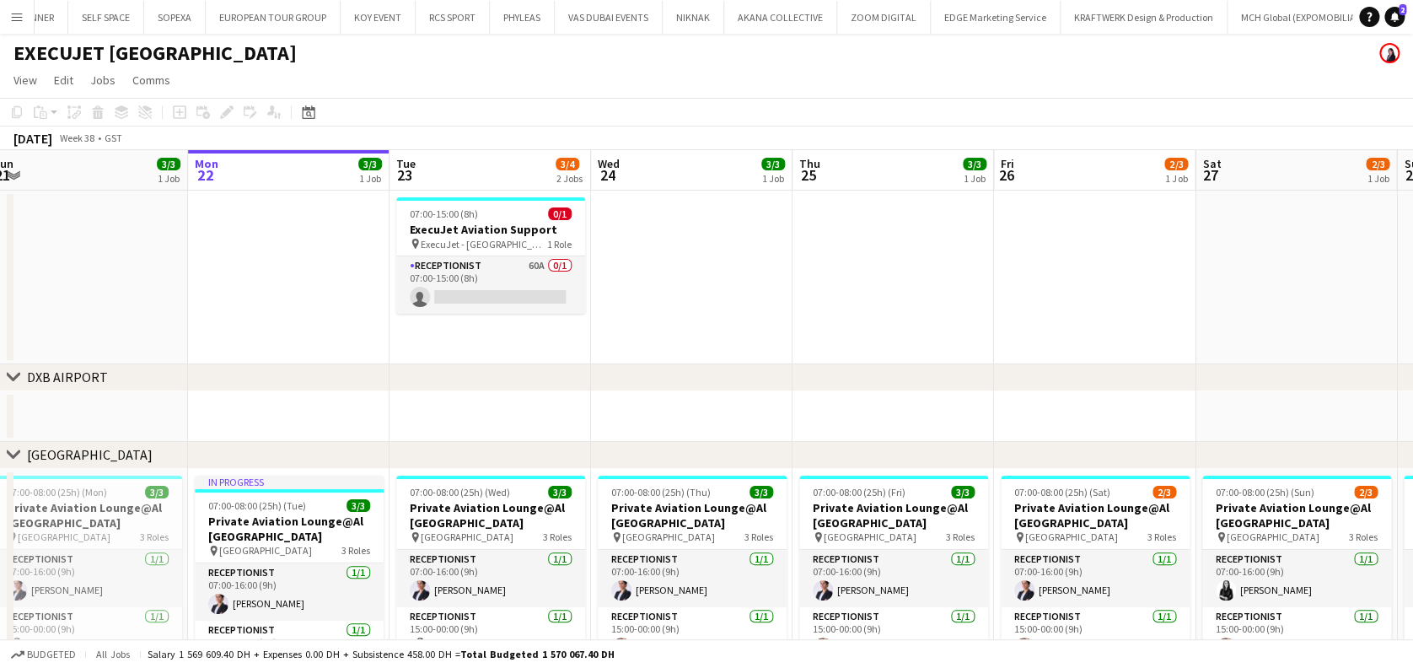
drag, startPoint x: 561, startPoint y: 290, endPoint x: 889, endPoint y: 213, distance: 337.6
click at [558, 286] on app-card-role "Receptionist 60A 0/1 07:00-15:00 (8h) single-neutral-actions" at bounding box center [490, 284] width 189 height 57
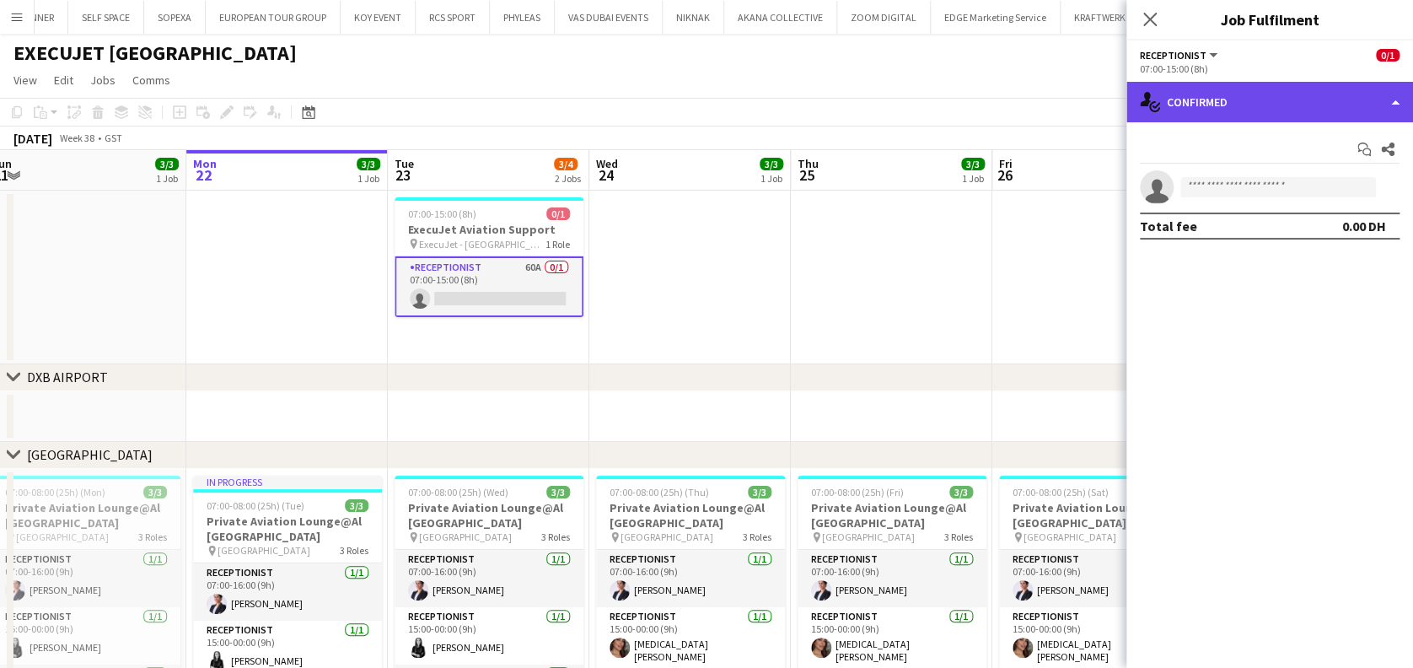
click at [1327, 105] on div "single-neutral-actions-check-2 Confirmed" at bounding box center [1269, 102] width 287 height 40
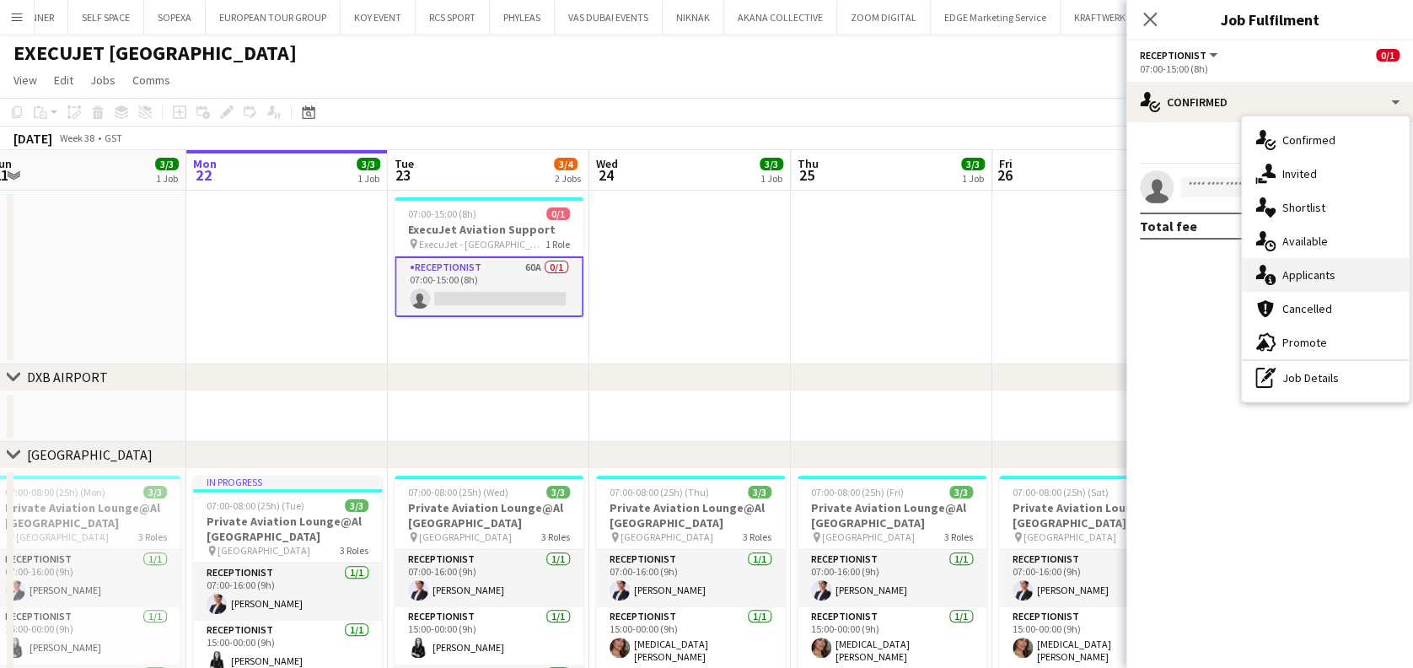
click at [1341, 270] on div "single-neutral-actions-information Applicants" at bounding box center [1325, 275] width 167 height 34
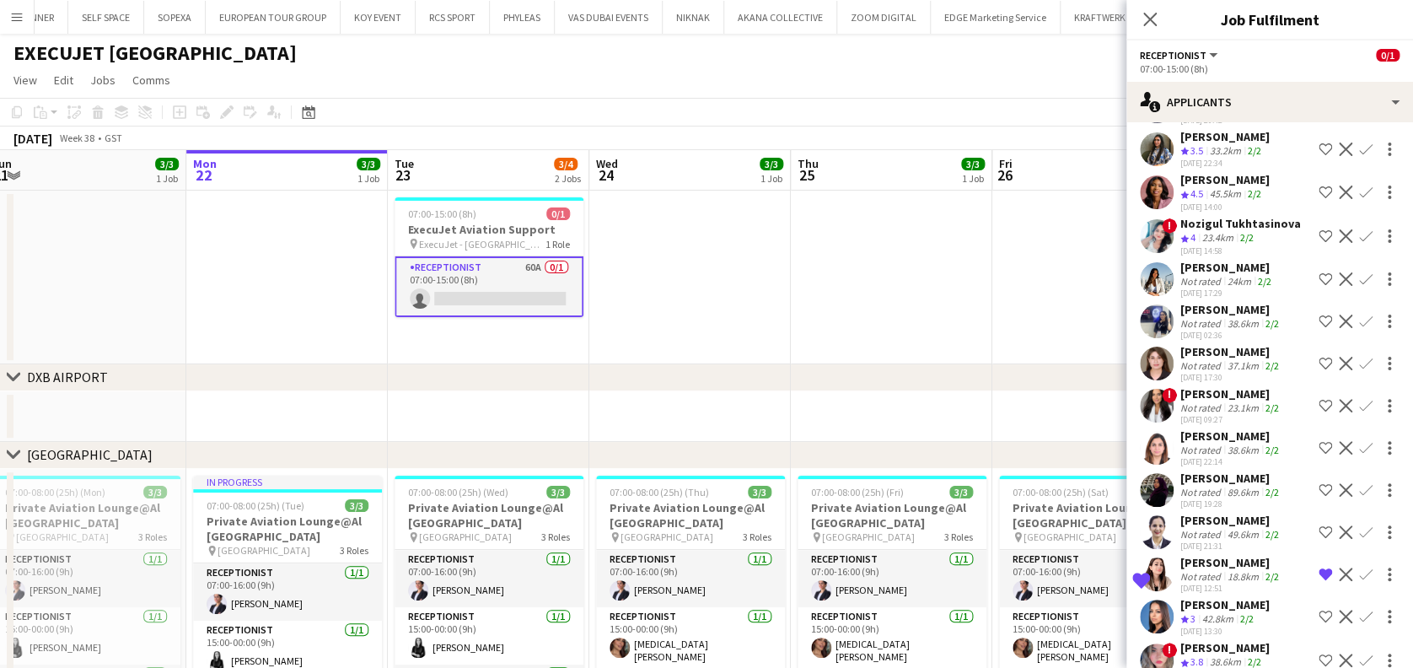
drag, startPoint x: 882, startPoint y: 229, endPoint x: 882, endPoint y: 240, distance: 11.0
click at [883, 229] on app-date-cell at bounding box center [891, 278] width 201 height 174
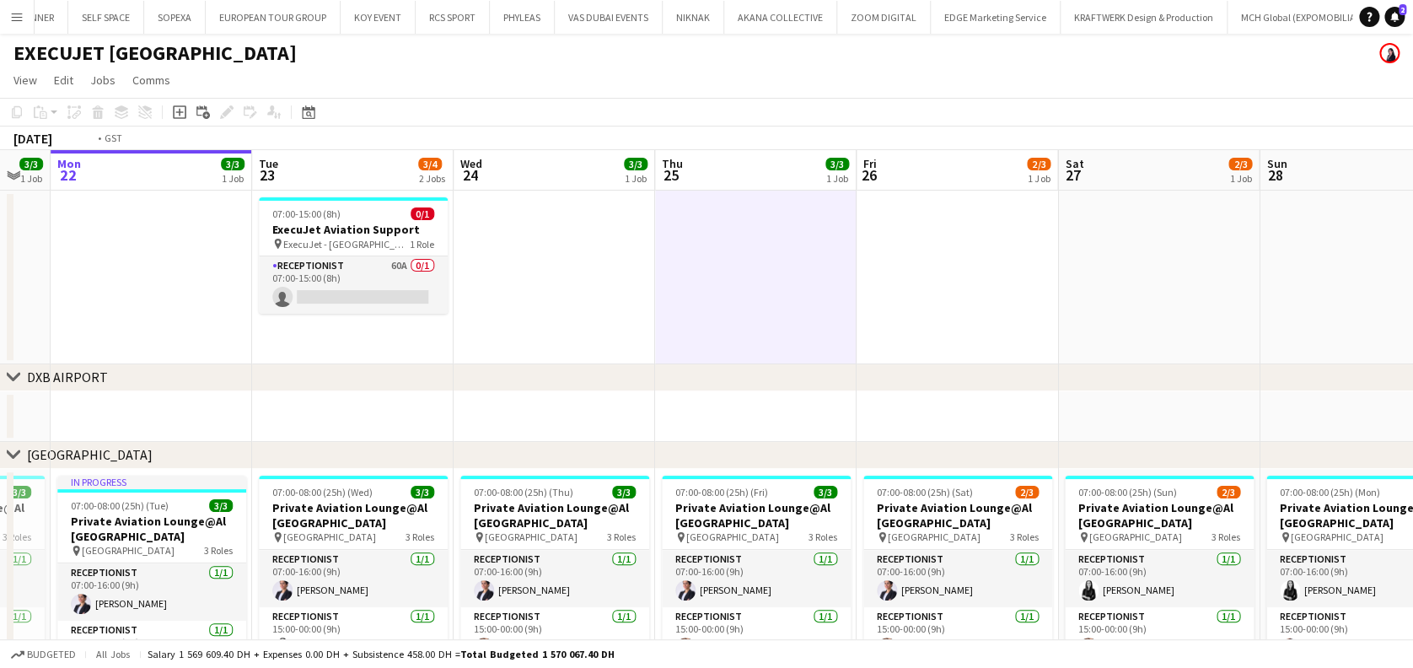
drag, startPoint x: 961, startPoint y: 561, endPoint x: 486, endPoint y: 479, distance: 482.4
click at [451, 484] on app-calendar-viewport "Fri 19 3/3 1 Job Sat 20 3/3 1 Job Sun 21 3/3 1 Job Mon 22 3/3 1 Job Tue 23 3/4 …" at bounding box center [706, 493] width 1413 height 686
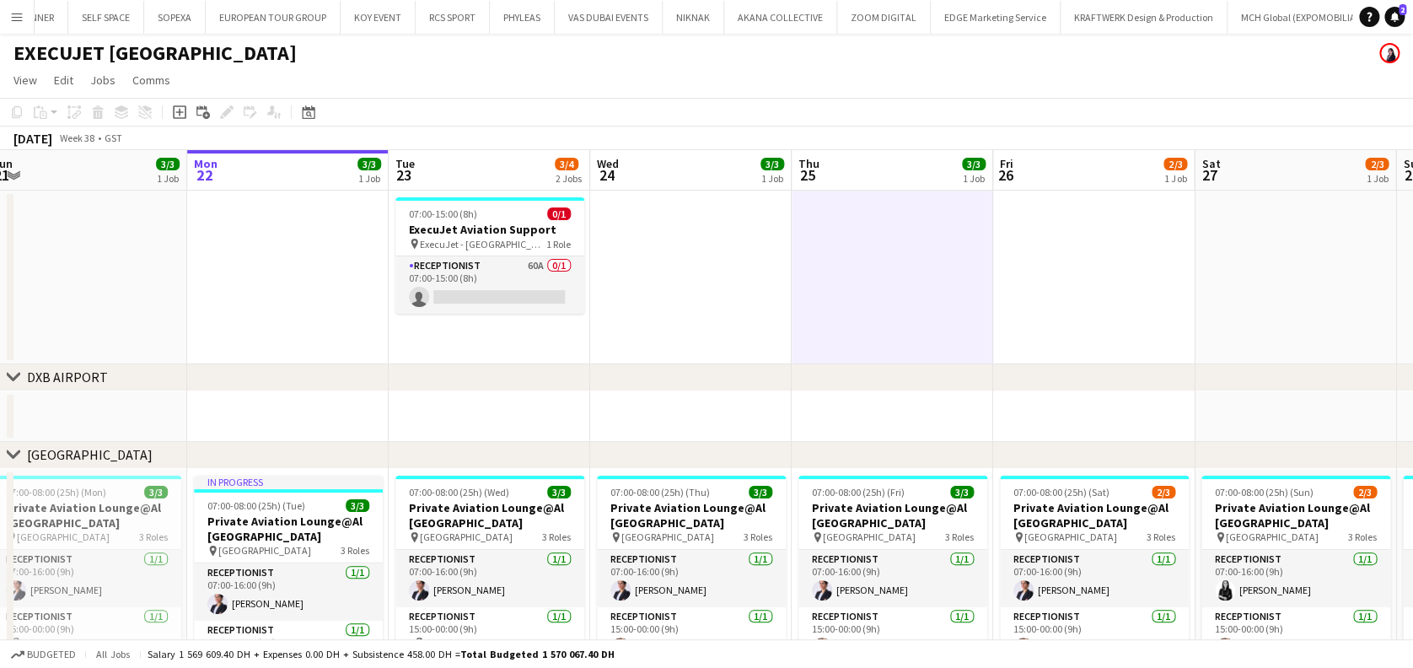
drag, startPoint x: 765, startPoint y: 279, endPoint x: 890, endPoint y: 279, distance: 125.6
click at [890, 279] on app-calendar-viewport "Fri 19 3/3 1 Job Sat 20 3/3 1 Job Sun 21 3/3 1 Job Mon 22 3/3 1 Job Tue 23 3/4 …" at bounding box center [706, 493] width 1413 height 686
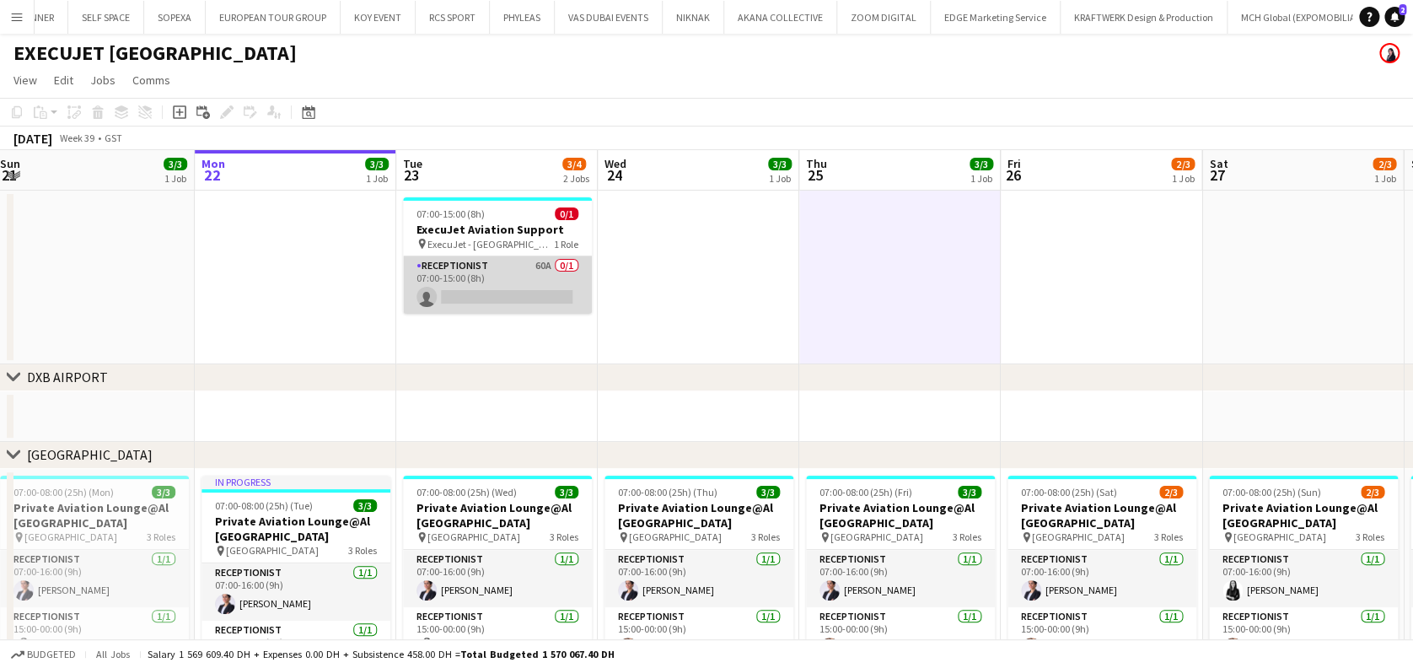
click at [534, 292] on app-card-role "Receptionist 60A 0/1 07:00-15:00 (8h) single-neutral-actions" at bounding box center [497, 284] width 189 height 57
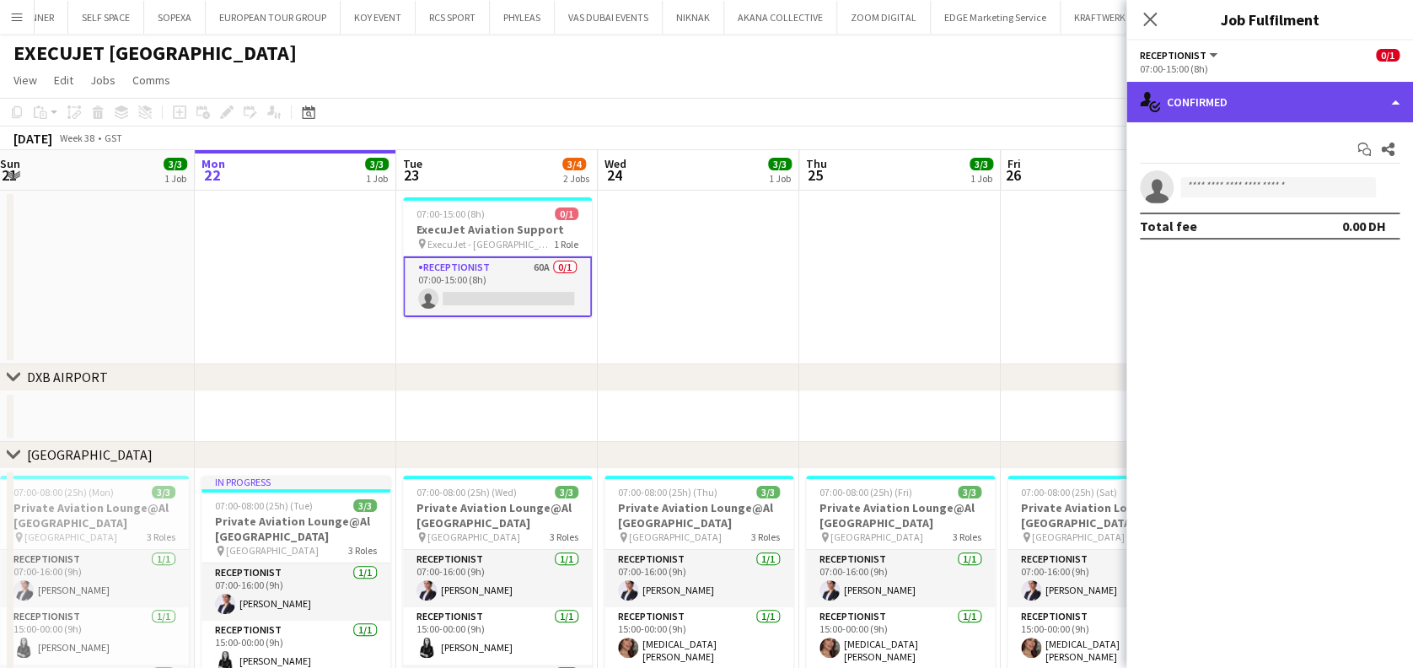
click at [1335, 103] on div "single-neutral-actions-check-2 Confirmed" at bounding box center [1269, 102] width 287 height 40
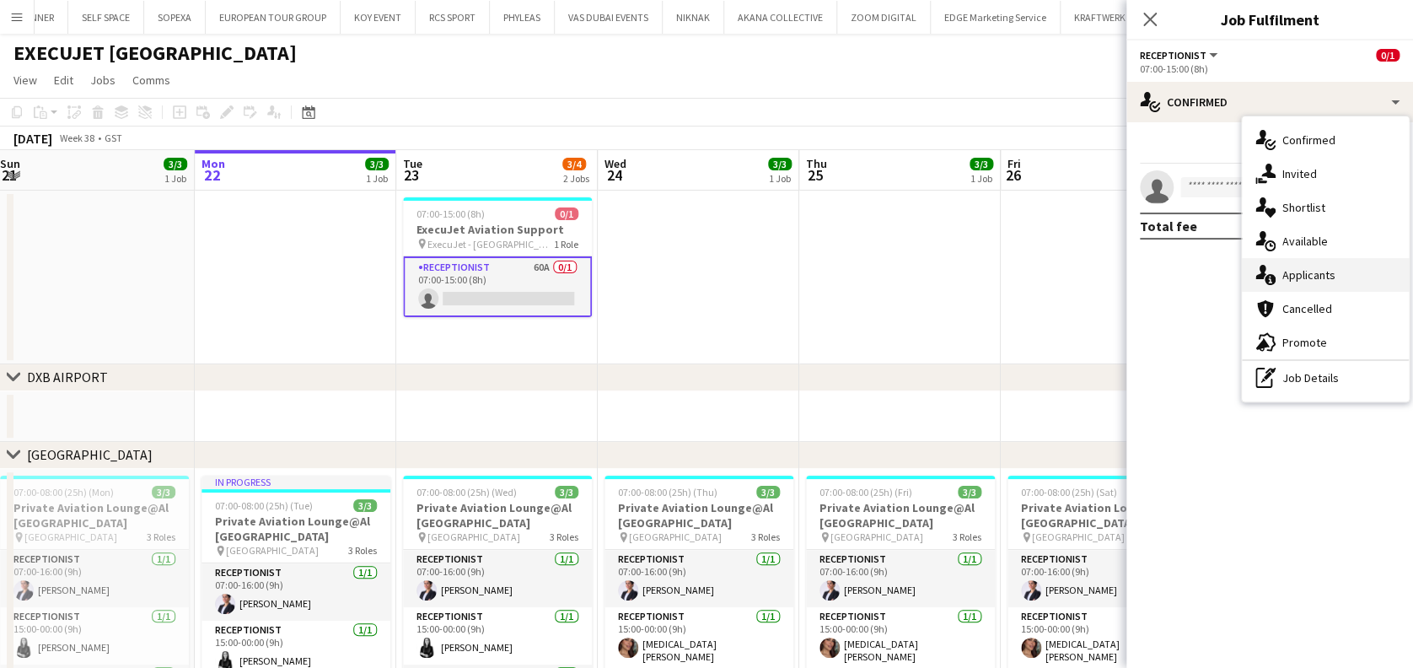
click at [1329, 280] on span "Applicants" at bounding box center [1308, 274] width 53 height 15
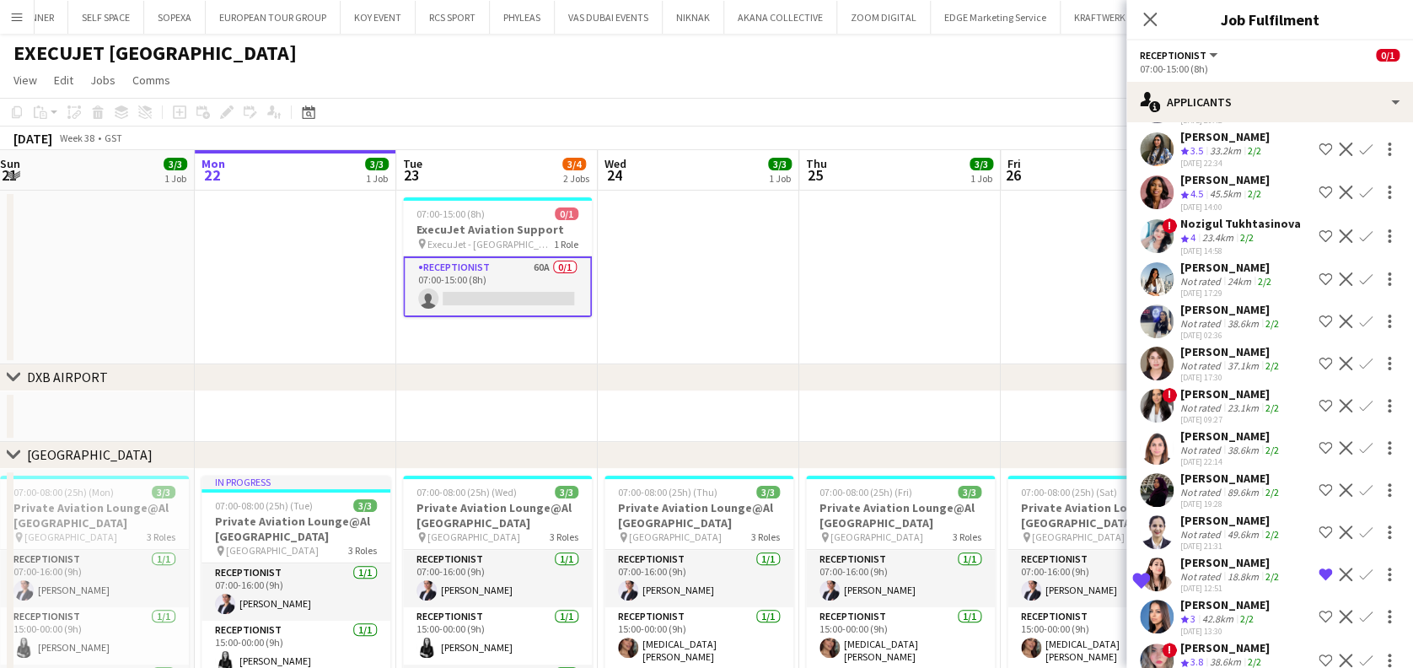
click at [1191, 570] on div "Not rated" at bounding box center [1202, 576] width 44 height 13
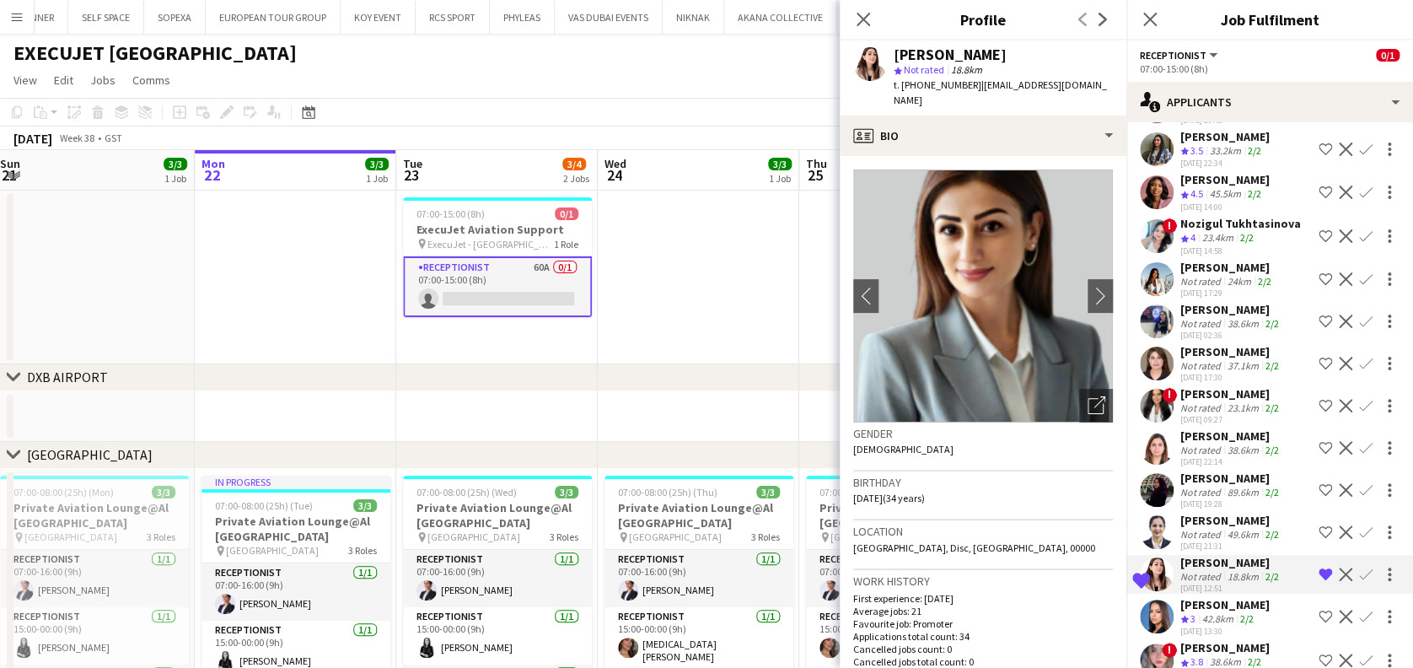
click at [1178, 597] on div "Katya Abu Hasan Crew rating 3 42.8km 2/2 15-09-2025 13:30 Shortlist crew Declin…" at bounding box center [1269, 617] width 287 height 40
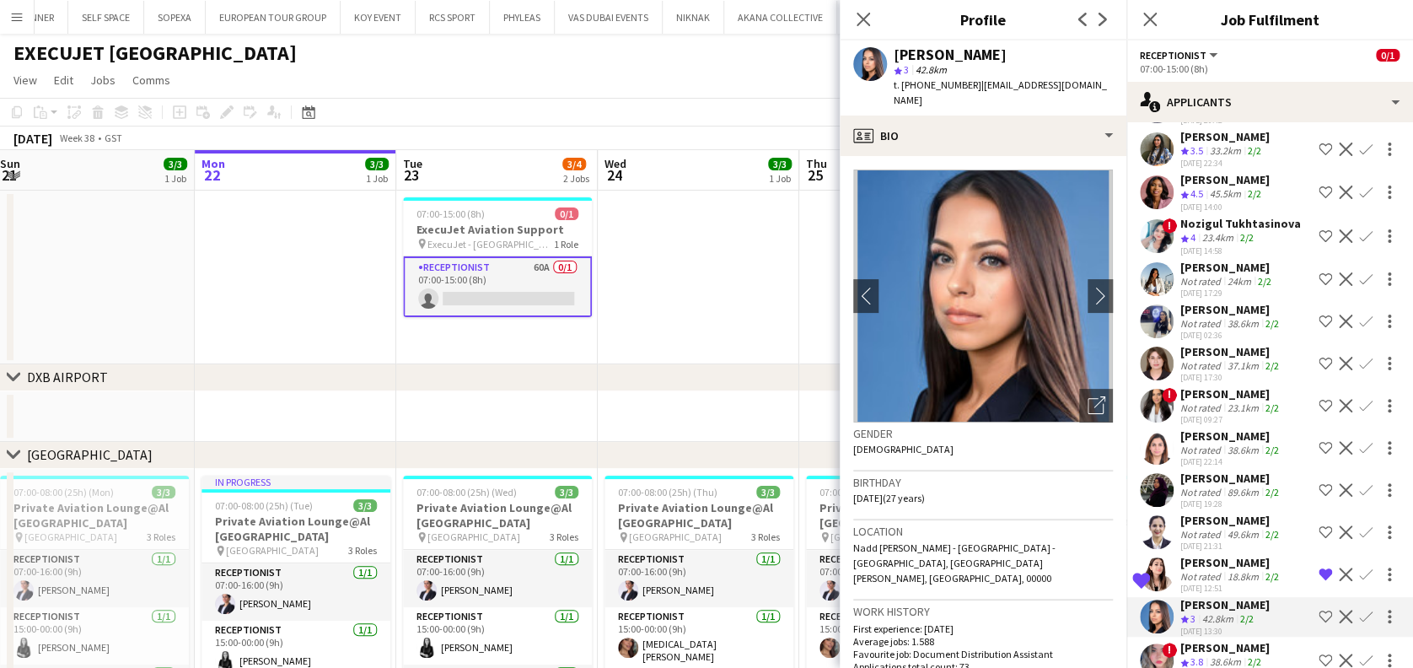
click at [1318, 609] on app-icon "Shortlist crew" at bounding box center [1324, 615] width 13 height 13
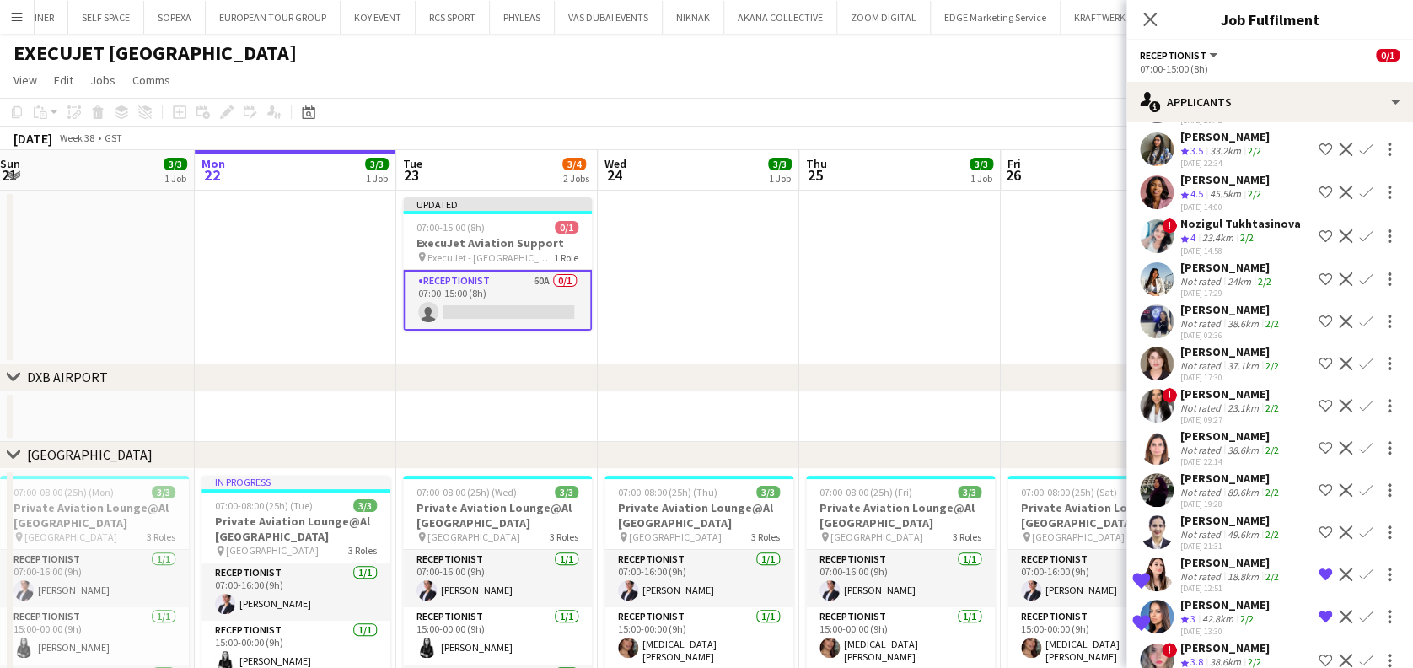
click at [1146, 599] on div "Shortlisted" at bounding box center [1157, 616] width 34 height 34
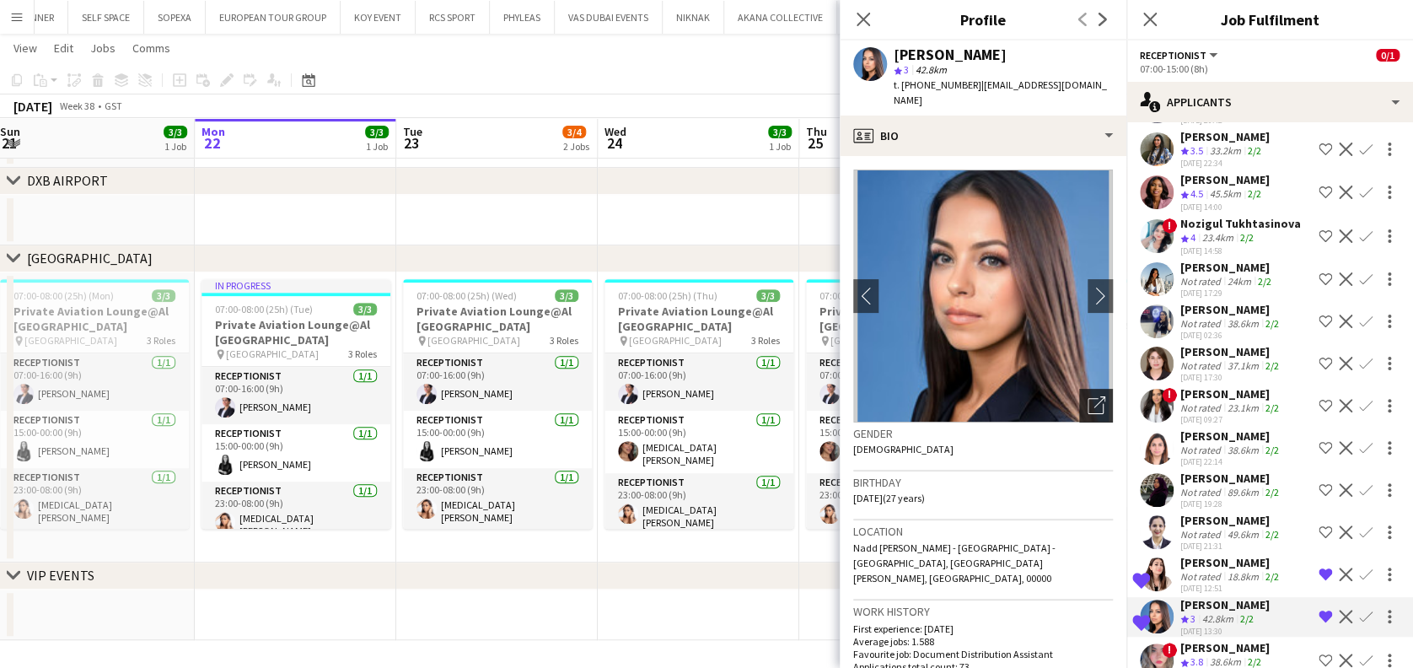
click at [1087, 396] on icon "Open photos pop-in" at bounding box center [1096, 405] width 18 height 18
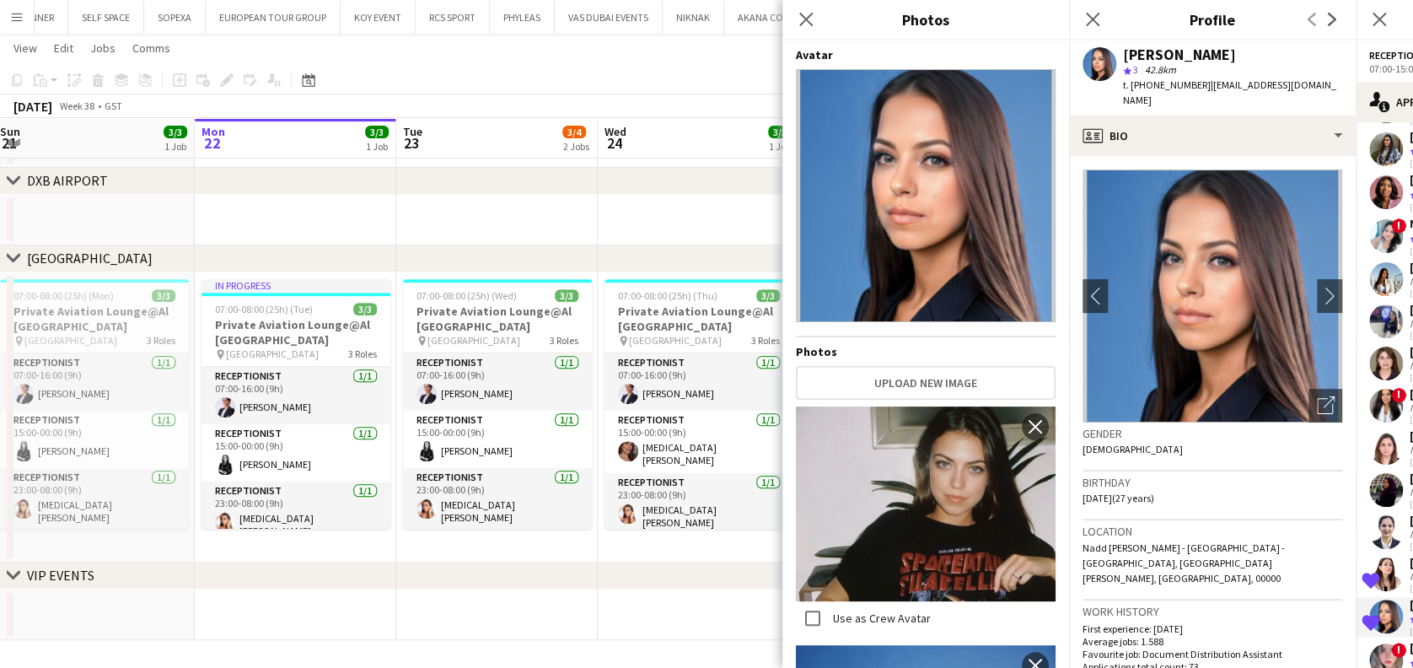
scroll to position [216, 0]
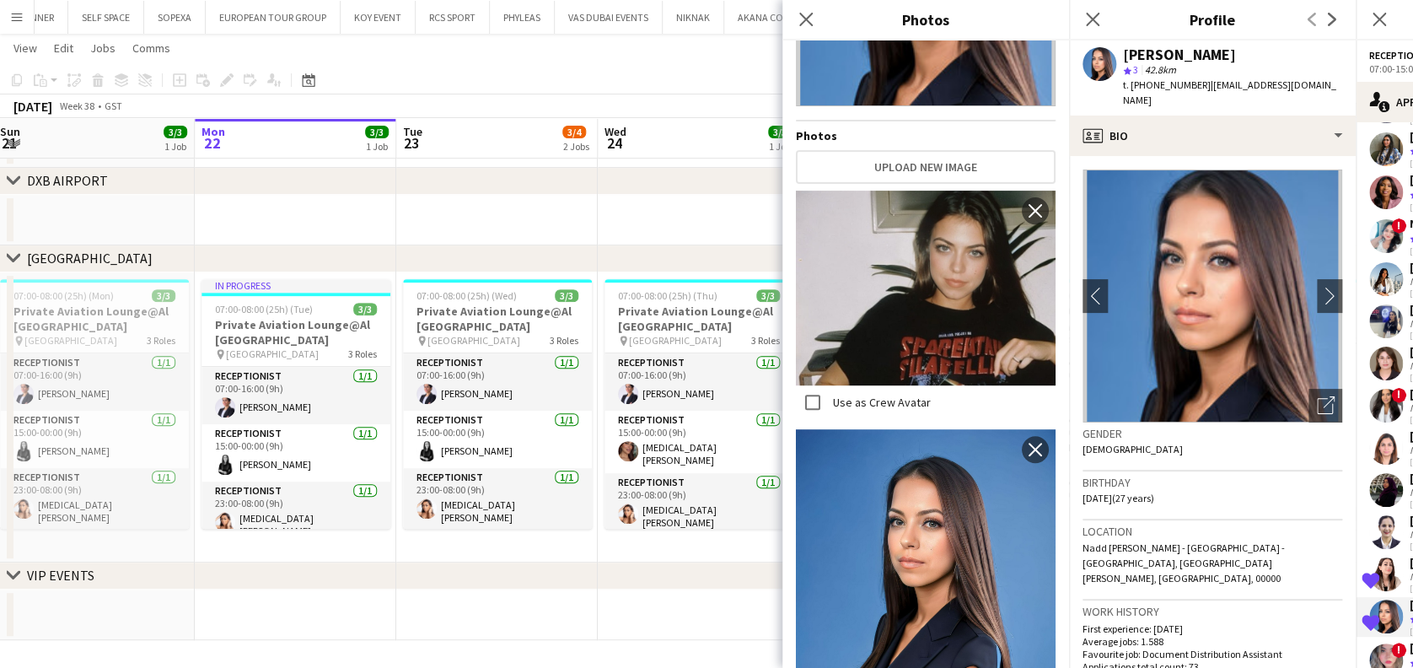
click at [812, 31] on div "Close pop-in" at bounding box center [805, 19] width 47 height 39
drag, startPoint x: 809, startPoint y: 22, endPoint x: 814, endPoint y: 64, distance: 42.5
click at [808, 22] on icon at bounding box center [805, 19] width 16 height 16
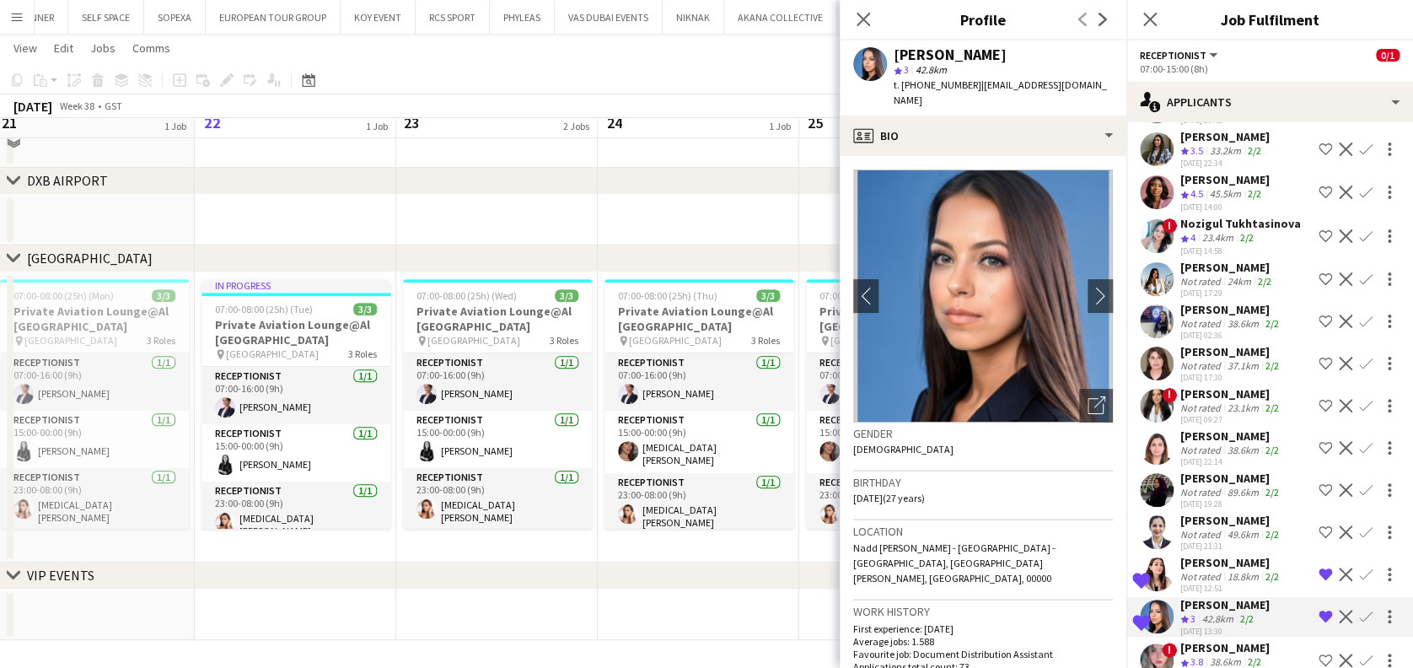
scroll to position [0, 0]
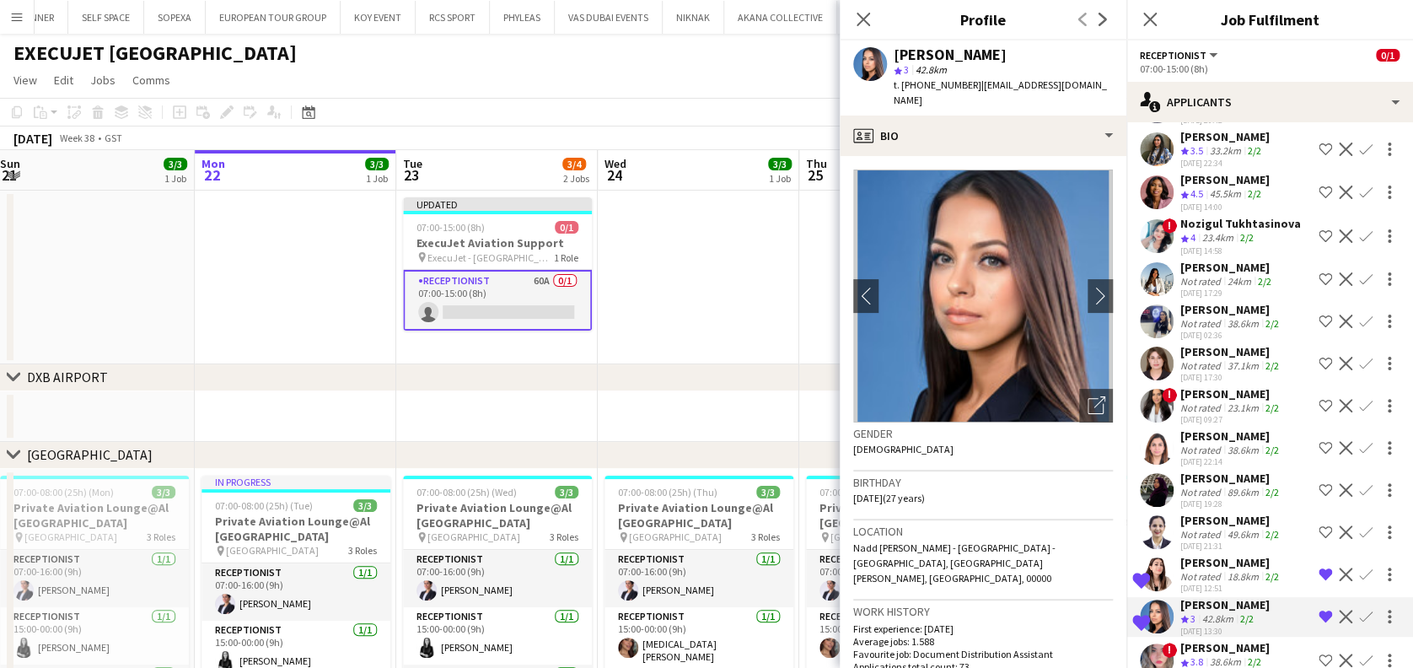
click at [704, 265] on app-date-cell at bounding box center [698, 278] width 201 height 174
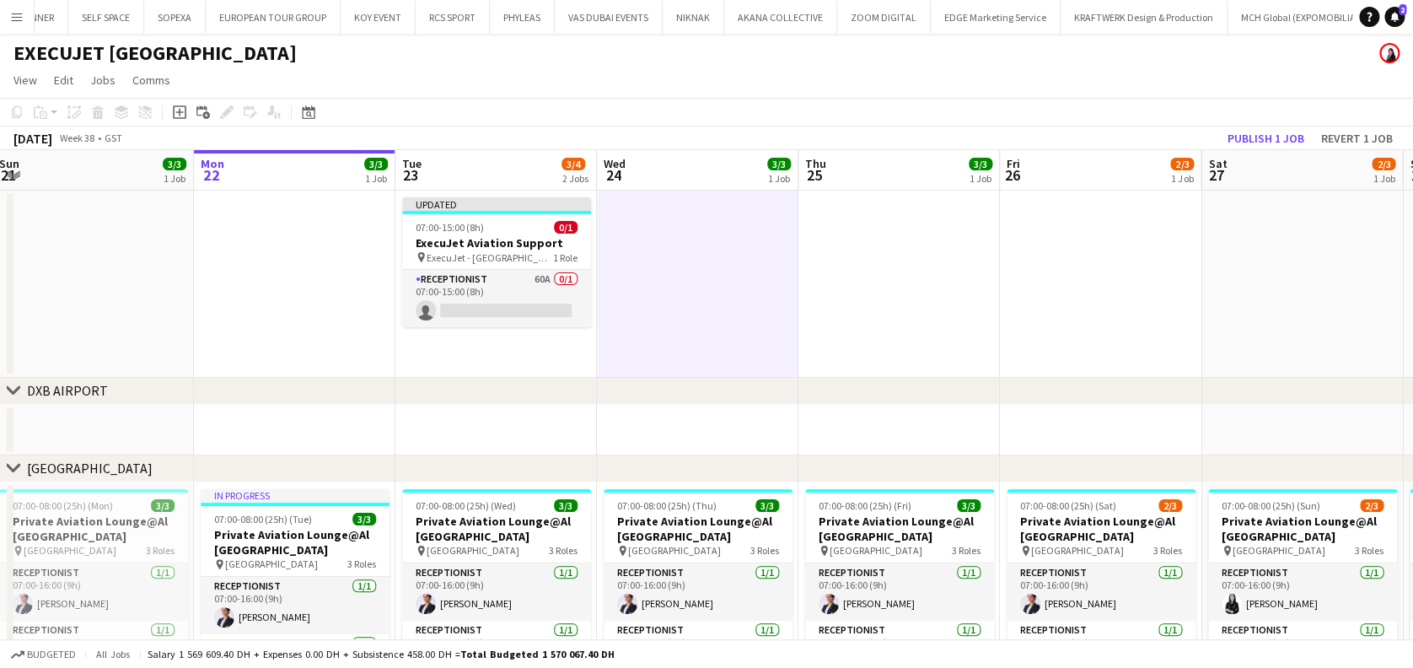
click at [1236, 126] on div "September 2025 Week 38 • GST Publish 1 job Revert 1 job" at bounding box center [706, 138] width 1413 height 24
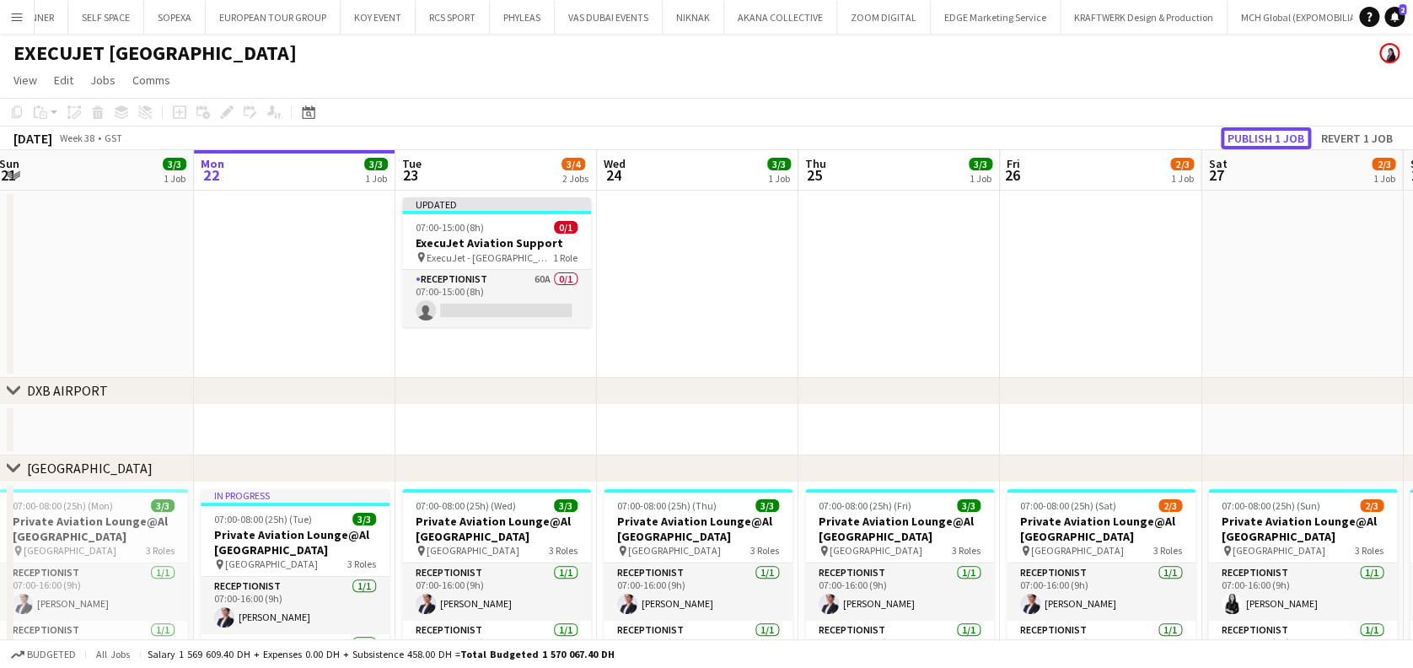
click at [1237, 137] on button "Publish 1 job" at bounding box center [1266, 138] width 90 height 22
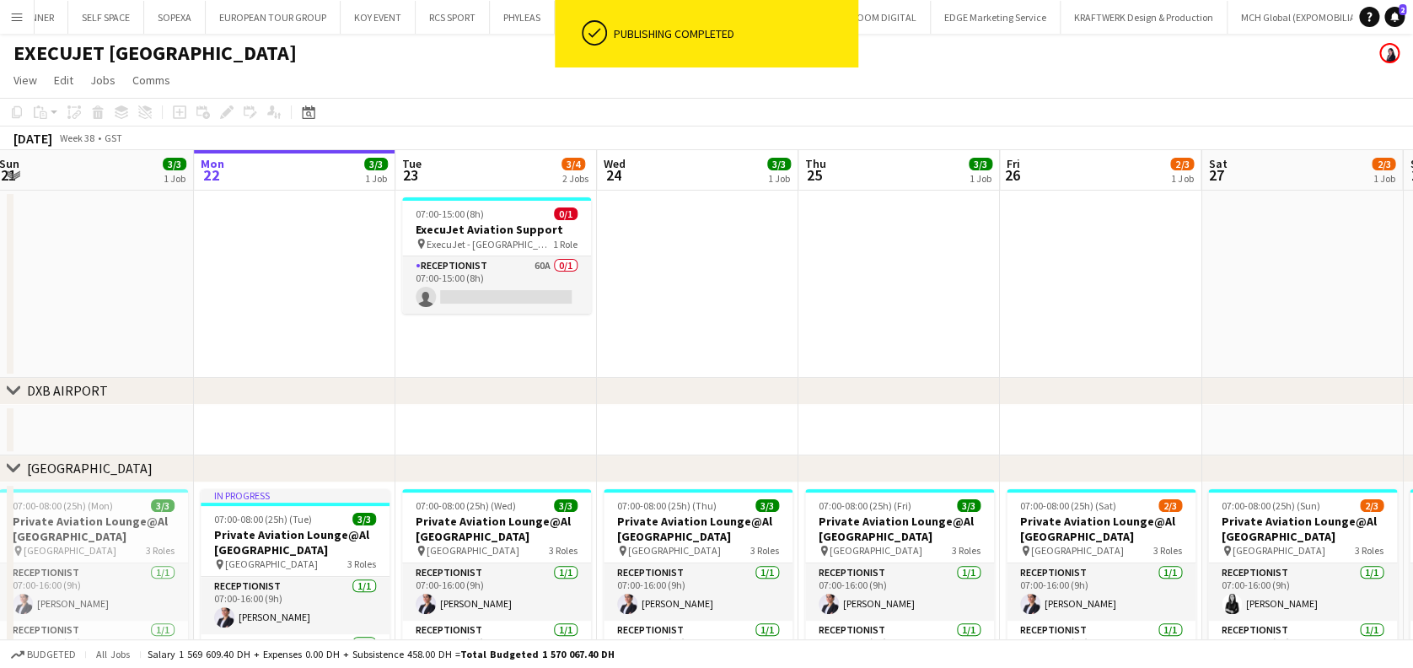
click at [15, 20] on app-icon "Menu" at bounding box center [16, 16] width 13 height 13
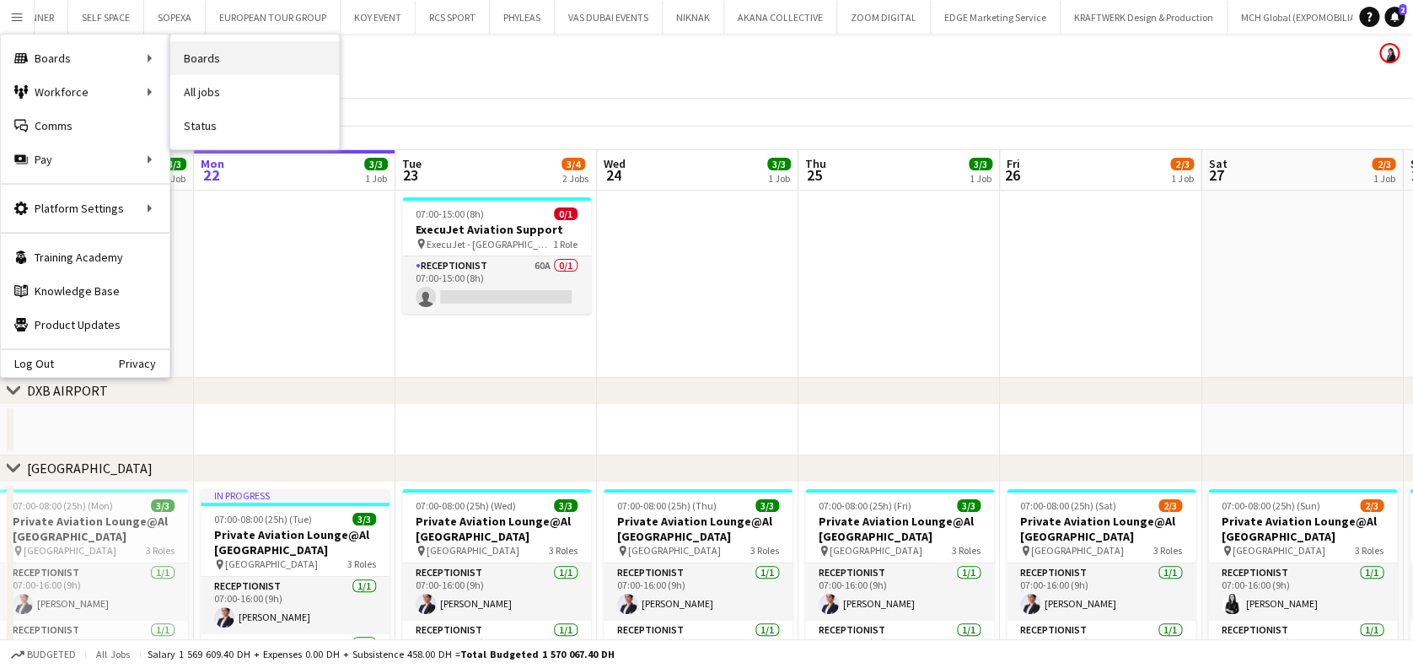
click at [219, 52] on link "Boards" at bounding box center [254, 58] width 169 height 34
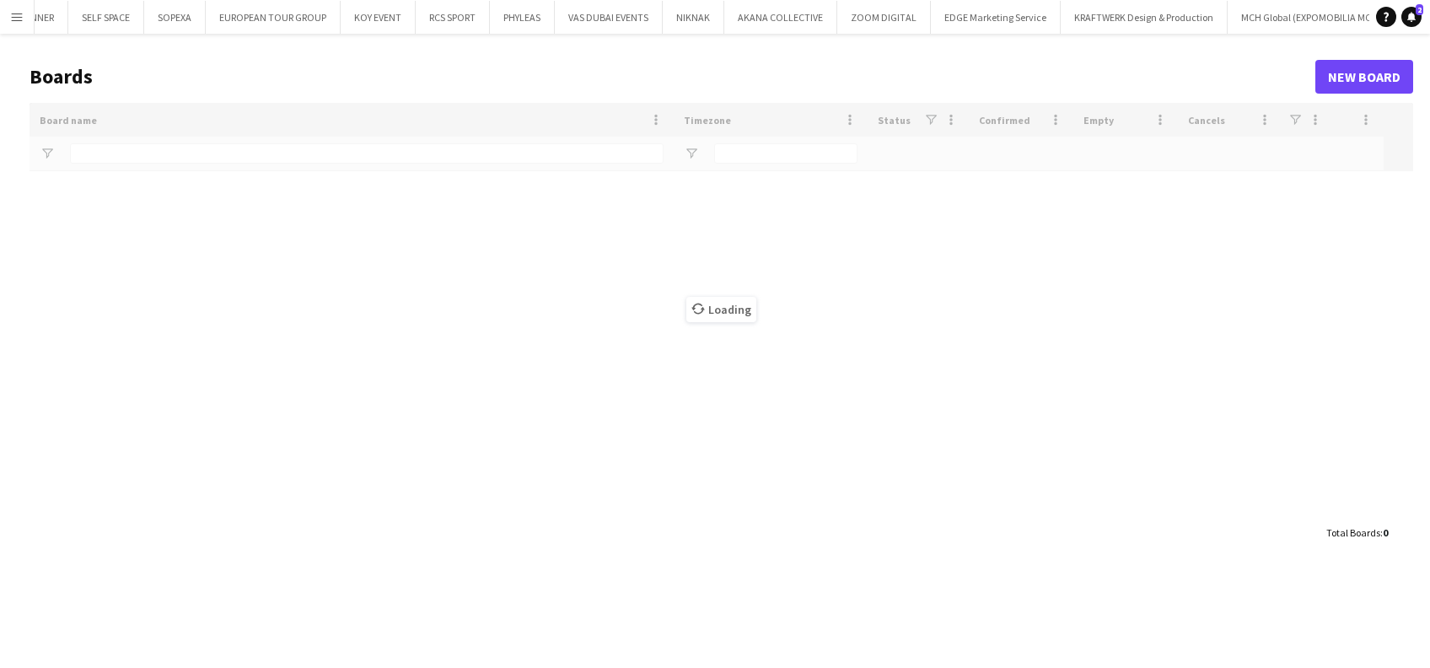
type input "******"
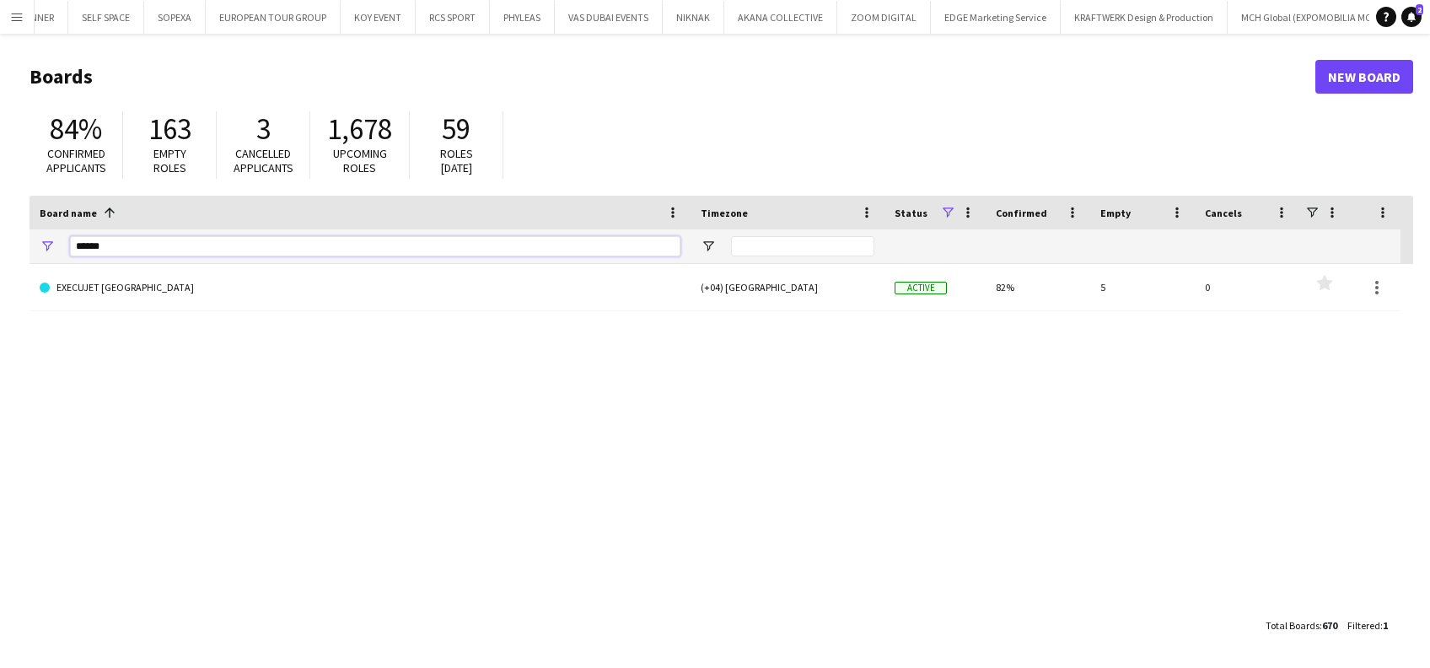
drag, startPoint x: 115, startPoint y: 239, endPoint x: 0, endPoint y: 66, distance: 208.1
click at [0, 153] on html "Menu Boards Boards Boards All jobs Status Workforce Workforce My Workforce Recr…" at bounding box center [715, 334] width 1430 height 668
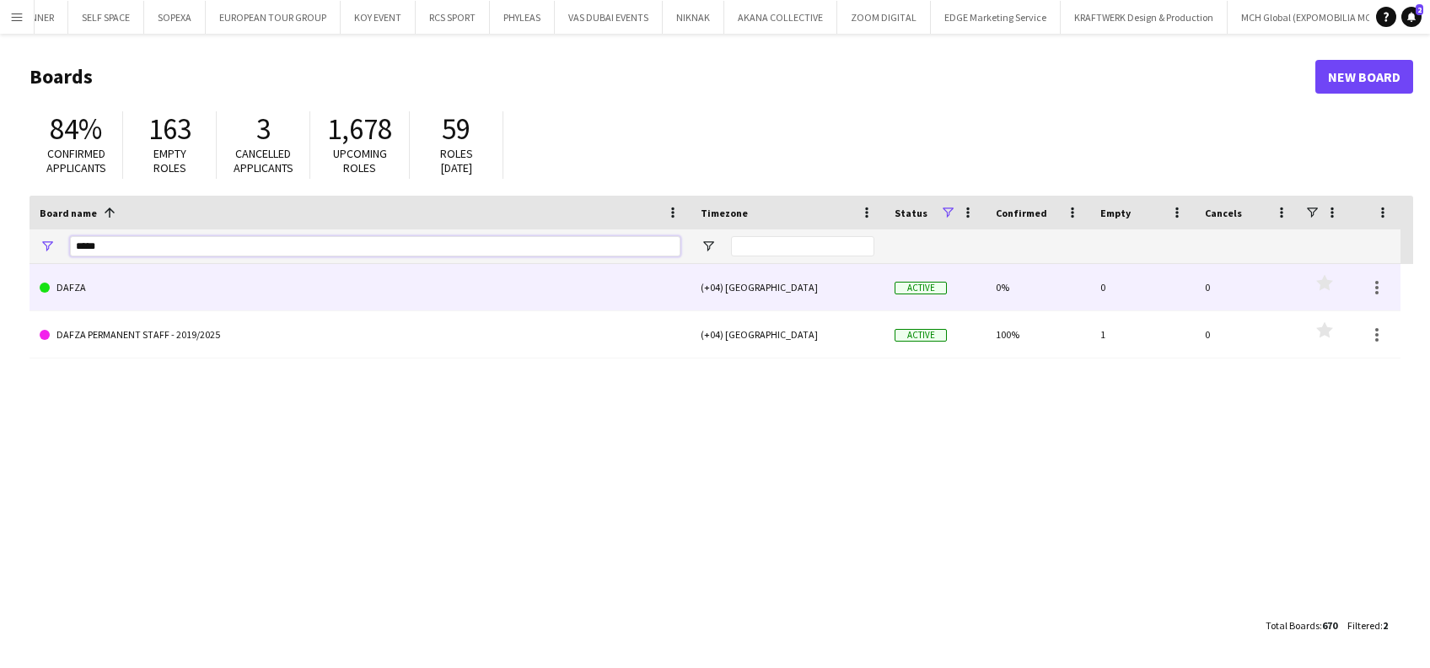
type input "*****"
click at [223, 359] on div "DAFZA (+04) Dubai Active 0% 0 0 Favourites DAFZA PERMANENT STAFF - 2019/2025 (+…" at bounding box center [721, 436] width 1383 height 345
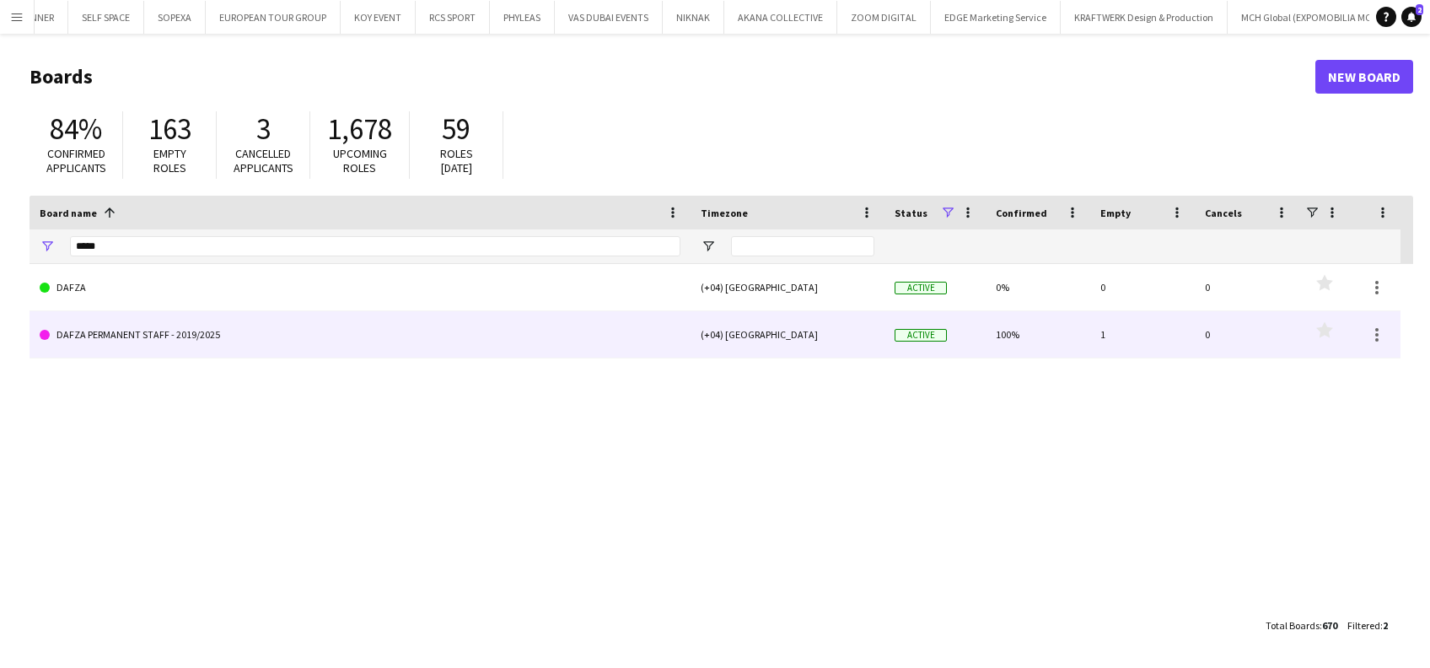
click at [212, 355] on link "DAFZA PERMANENT STAFF - 2019/2025" at bounding box center [360, 334] width 641 height 47
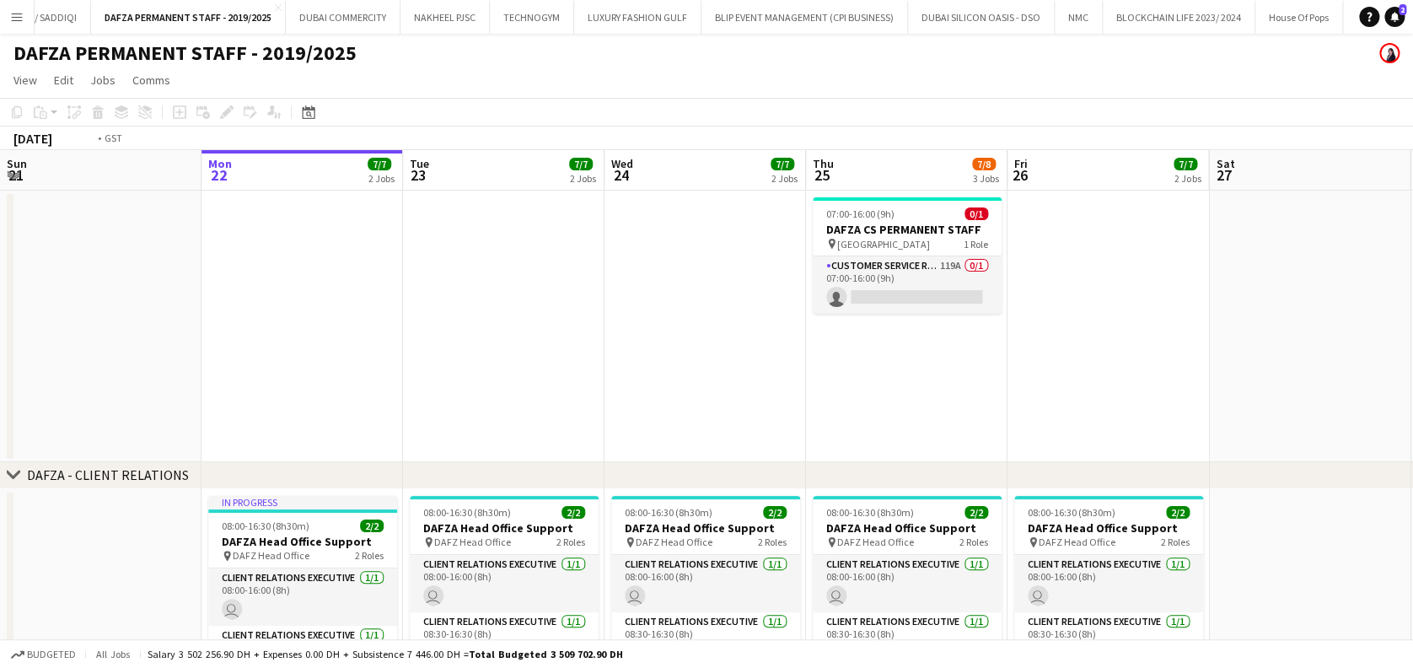
scroll to position [0, 710]
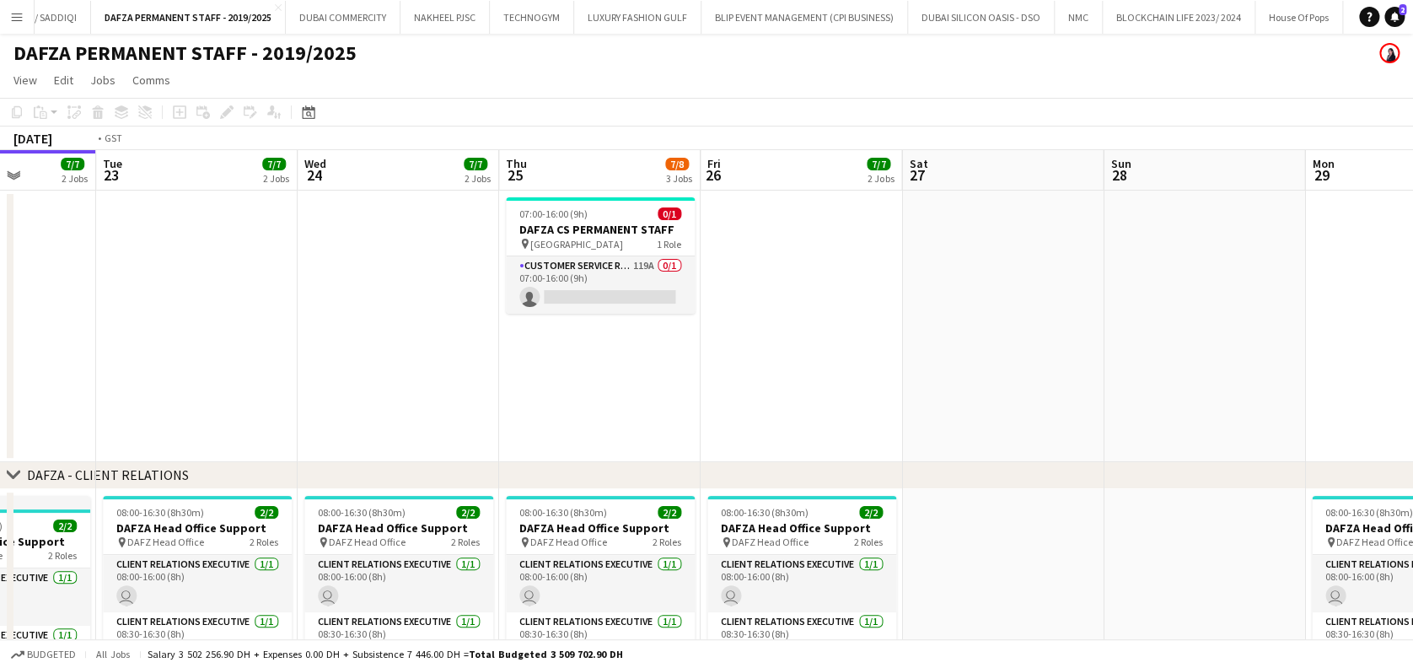
drag, startPoint x: 528, startPoint y: 357, endPoint x: 346, endPoint y: 385, distance: 183.4
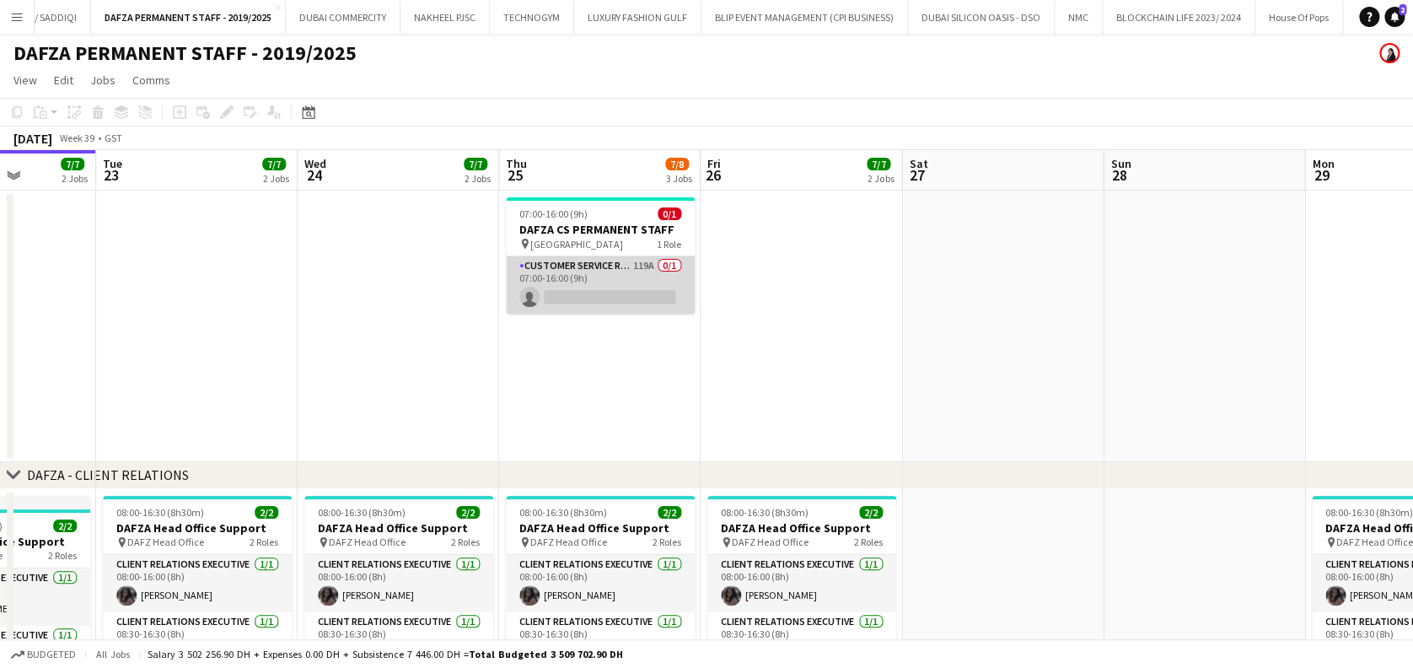
click at [618, 299] on app-card-role "Customer Service Representative 119A 0/1 07:00-16:00 (9h) single-neutral-actions" at bounding box center [600, 284] width 189 height 57
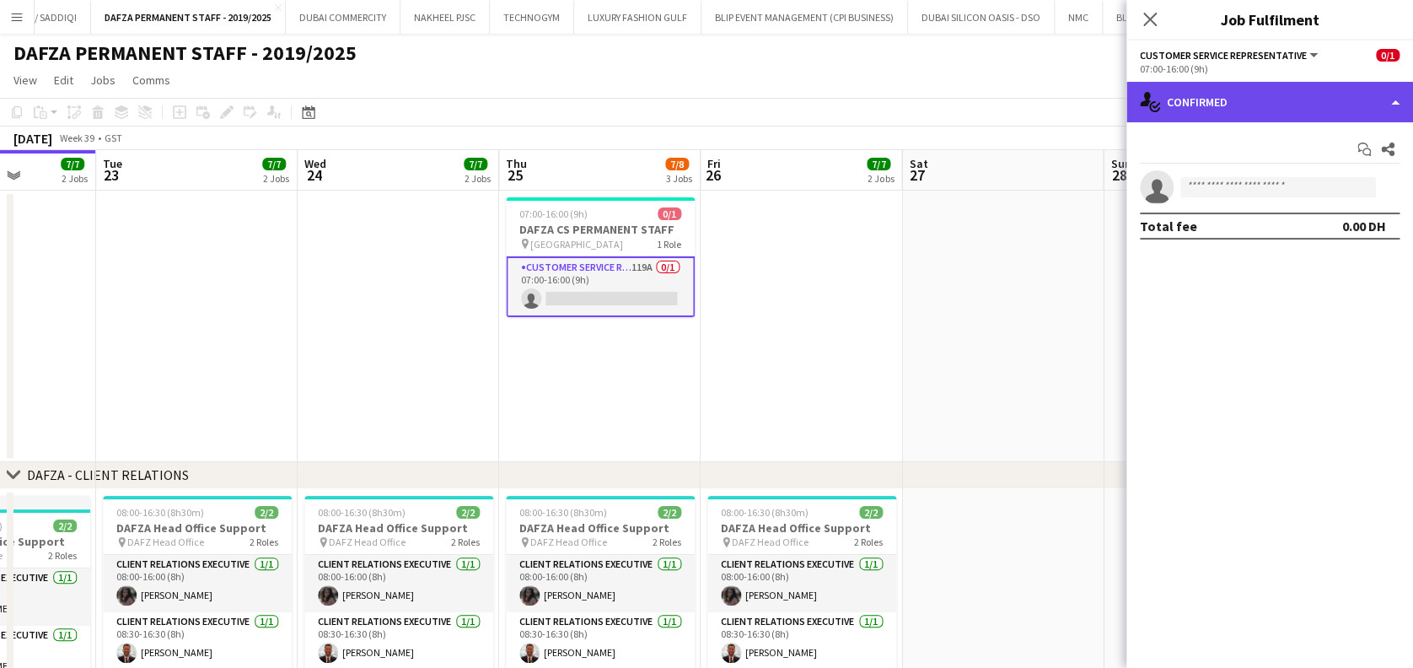
click at [1299, 106] on div "single-neutral-actions-check-2 Confirmed" at bounding box center [1269, 102] width 287 height 40
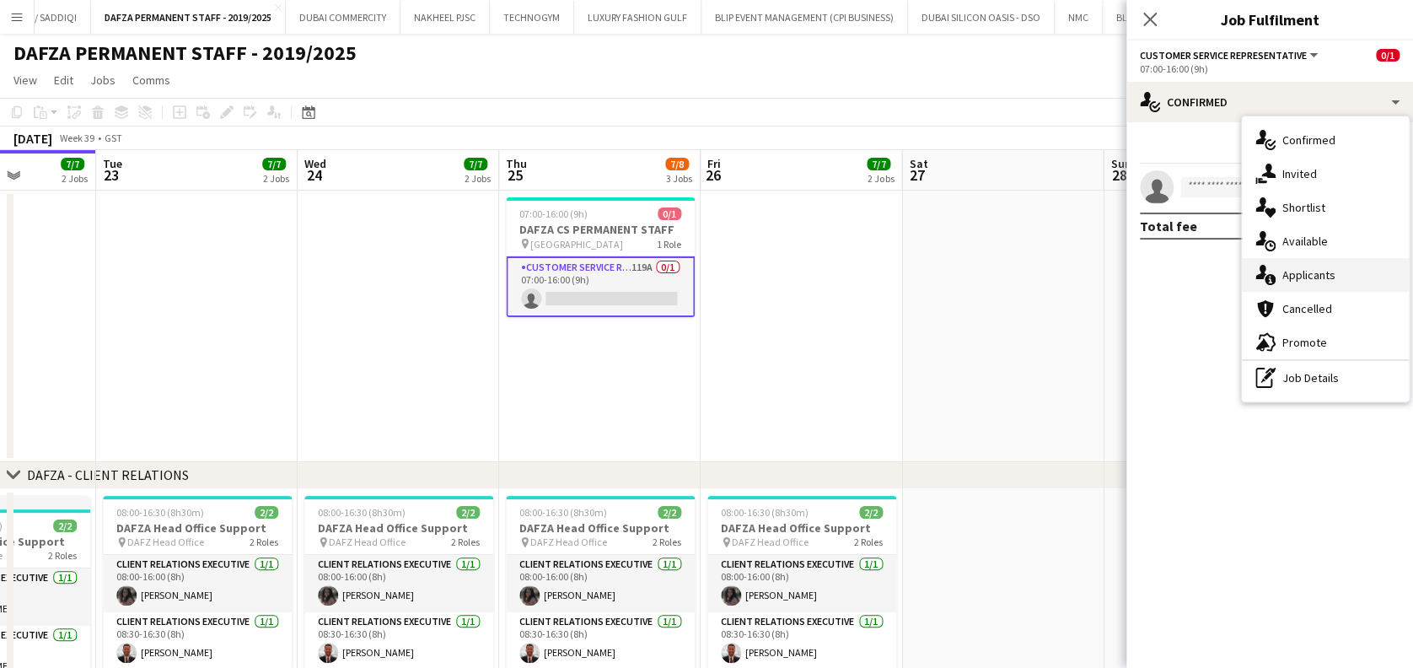
click at [1366, 279] on div "single-neutral-actions-information Applicants" at bounding box center [1325, 275] width 167 height 34
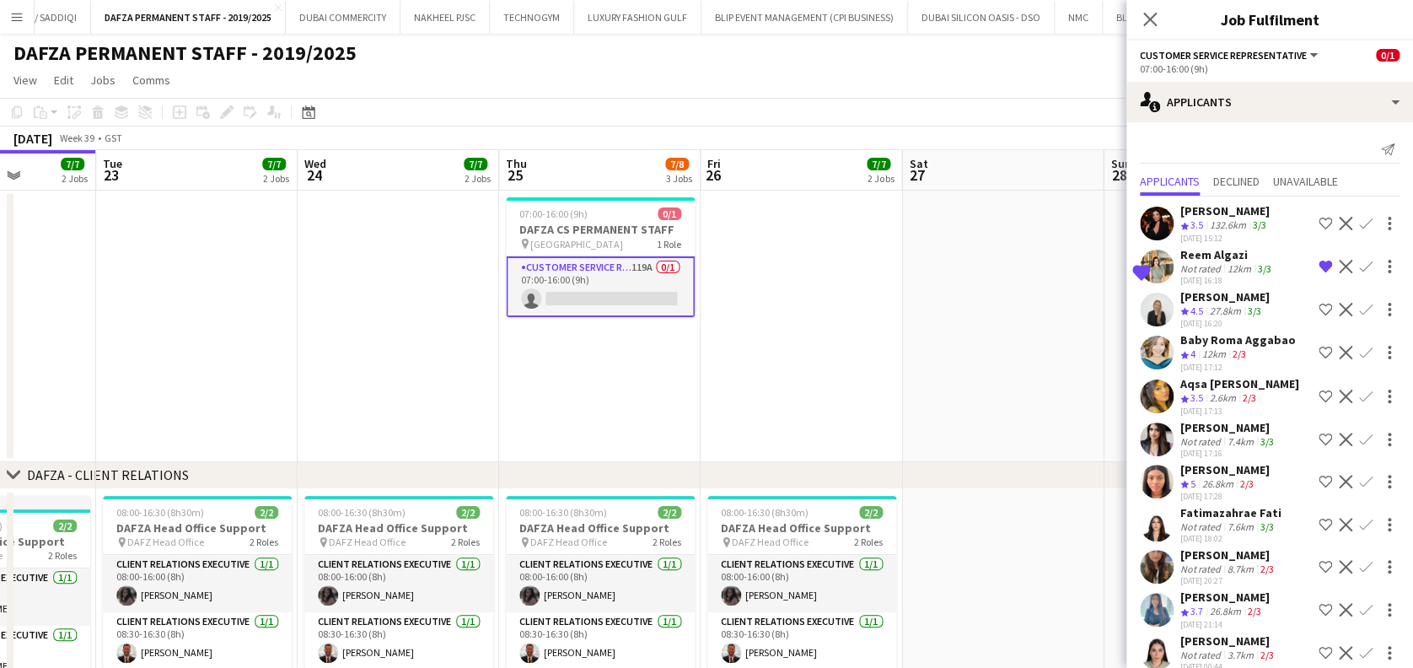
click at [1359, 263] on app-icon "Confirm" at bounding box center [1365, 266] width 13 height 13
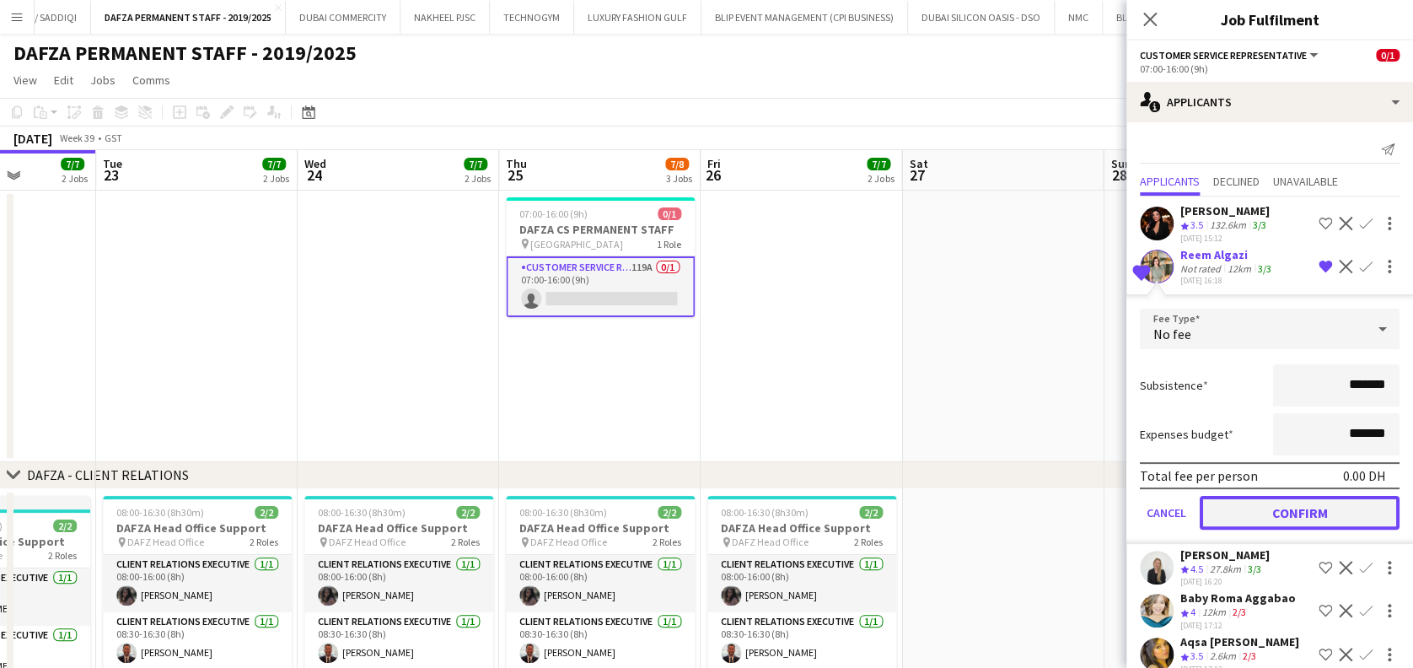
click at [1281, 513] on button "Confirm" at bounding box center [1300, 513] width 200 height 34
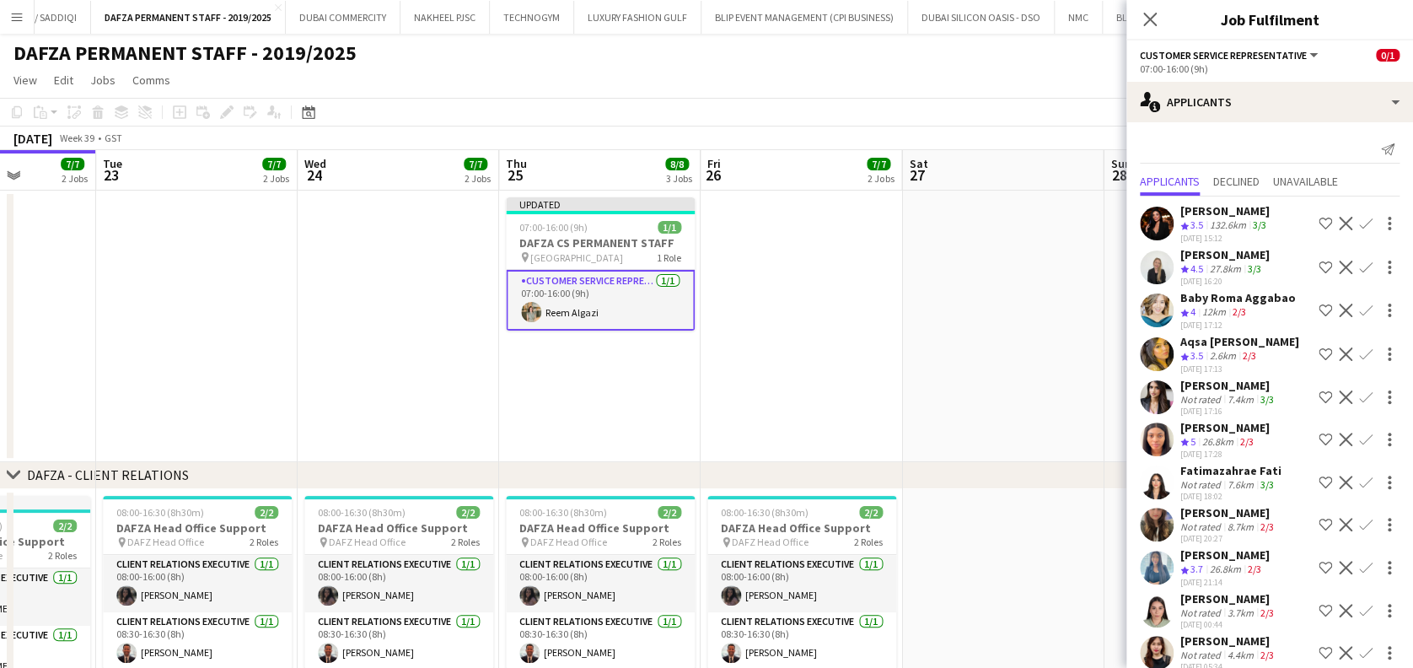
drag, startPoint x: 1023, startPoint y: 428, endPoint x: 1022, endPoint y: 420, distance: 8.6
click at [1023, 427] on app-date-cell at bounding box center [1002, 326] width 201 height 271
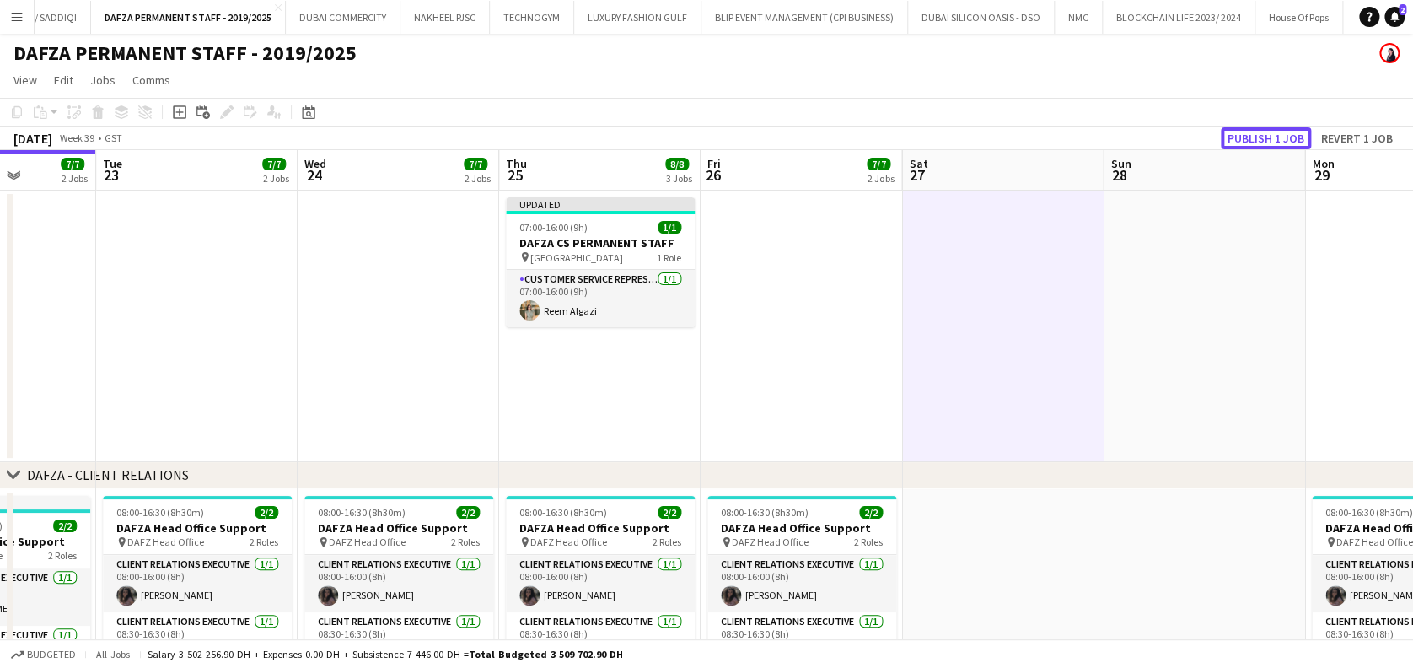
click at [1242, 132] on button "Publish 1 job" at bounding box center [1266, 138] width 90 height 22
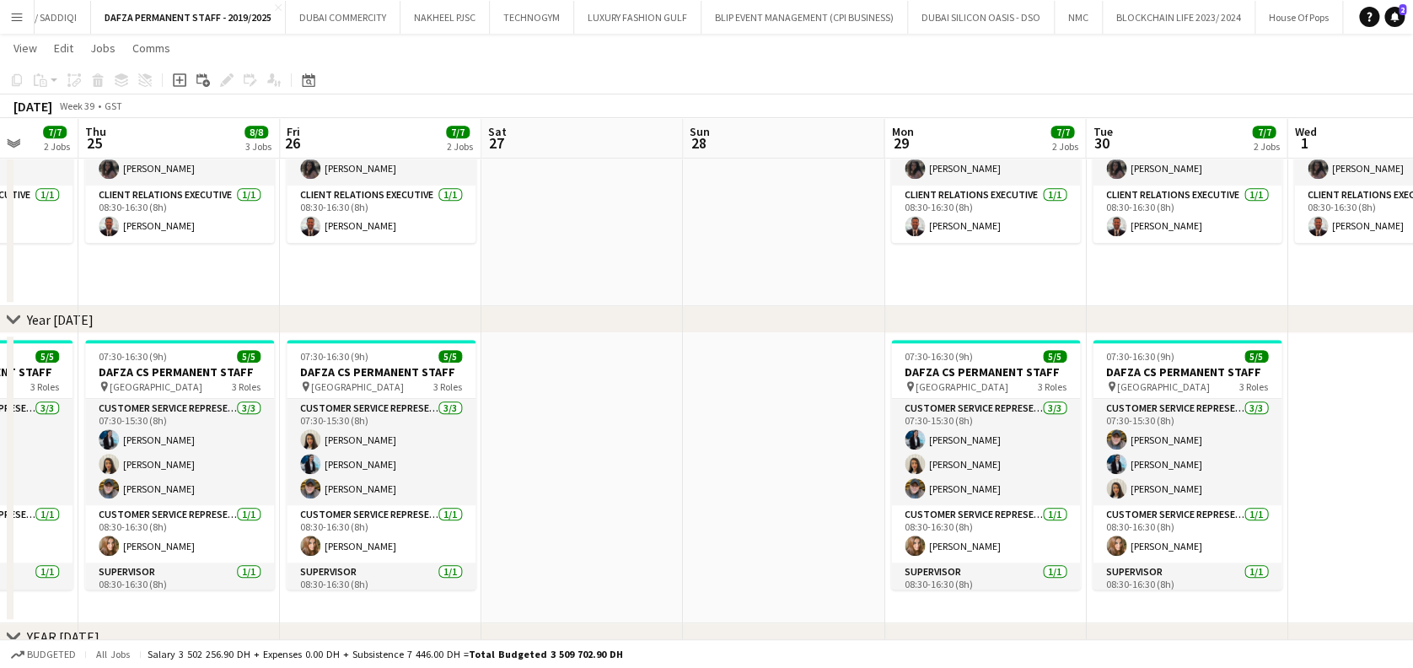
scroll to position [0, 734]
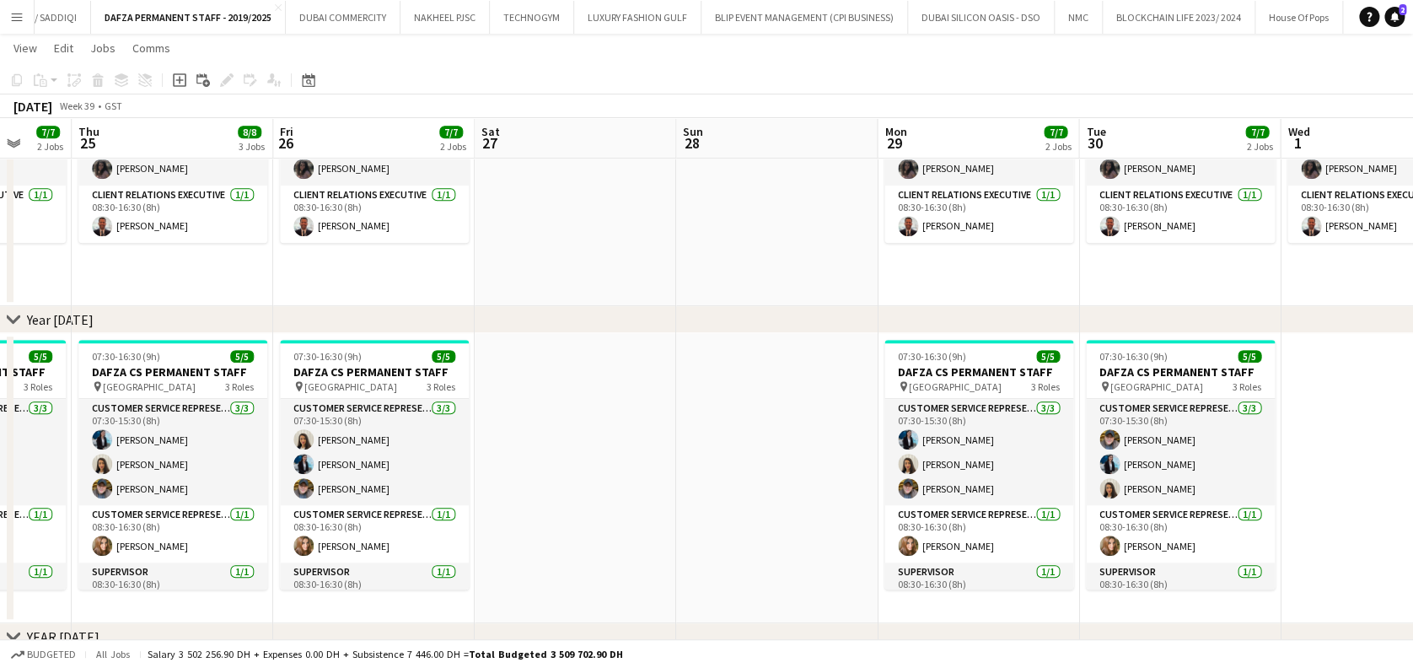
drag, startPoint x: 972, startPoint y: 443, endPoint x: 545, endPoint y: 418, distance: 427.3
click at [545, 418] on app-calendar-viewport "Sun 21 Mon 22 7/7 2 Jobs Tue 23 7/7 2 Jobs Wed 24 7/7 2 Jobs Thu 25 8/8 3 Jobs …" at bounding box center [706, 364] width 1413 height 1447
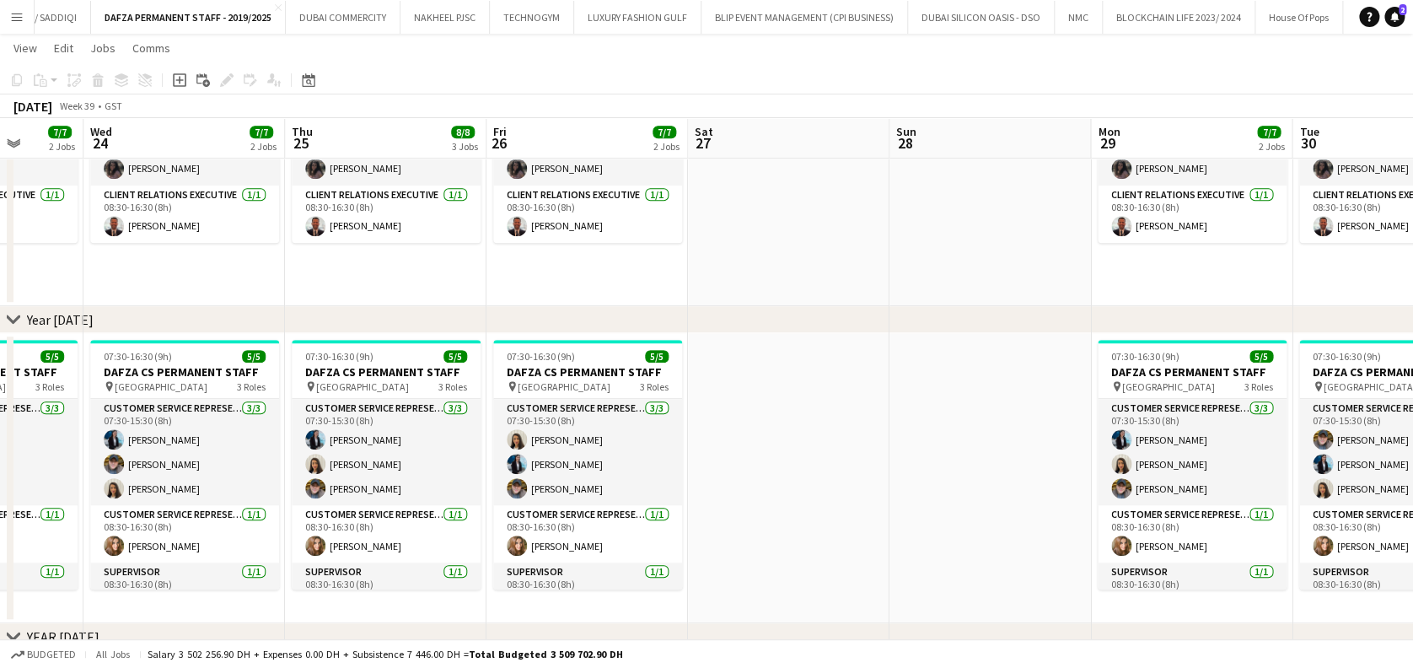
drag, startPoint x: 732, startPoint y: 452, endPoint x: 556, endPoint y: 449, distance: 175.4
click at [546, 452] on app-calendar-viewport "Sun 21 Mon 22 7/7 2 Jobs Tue 23 7/7 2 Jobs Wed 24 7/7 2 Jobs Thu 25 8/8 3 Jobs …" at bounding box center [706, 364] width 1413 height 1447
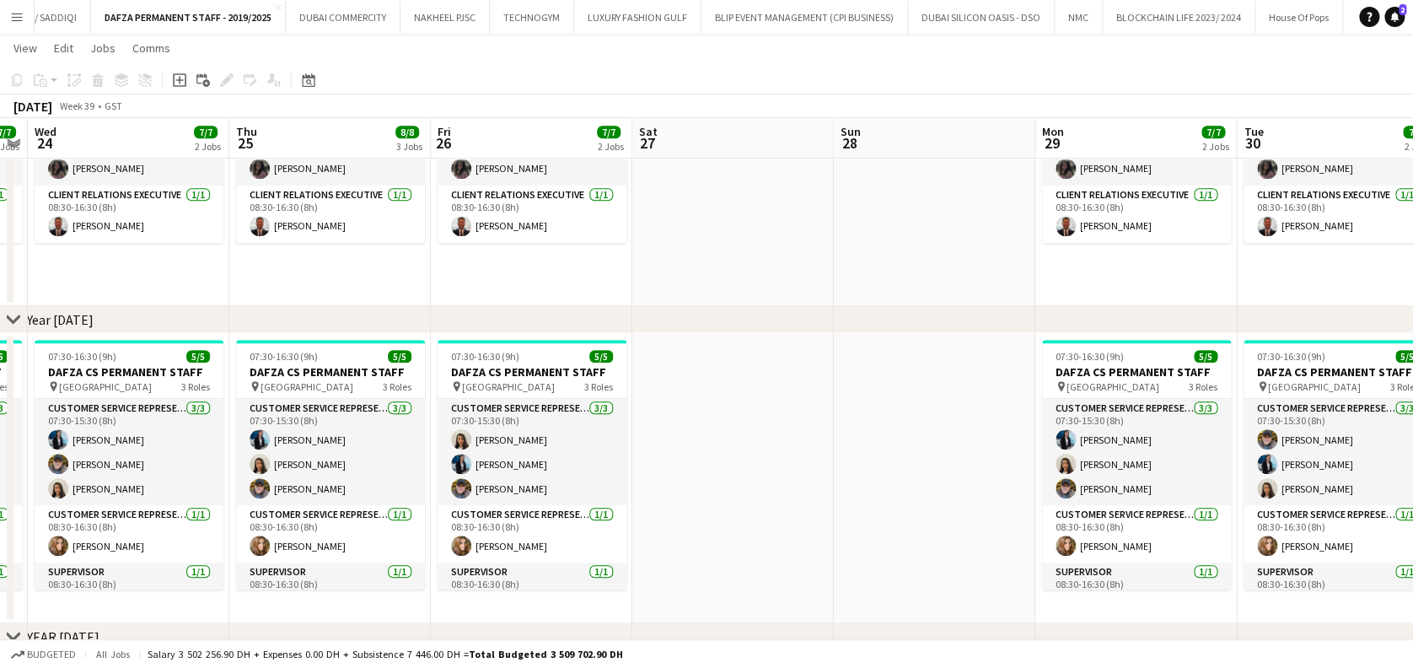
scroll to position [0, 456]
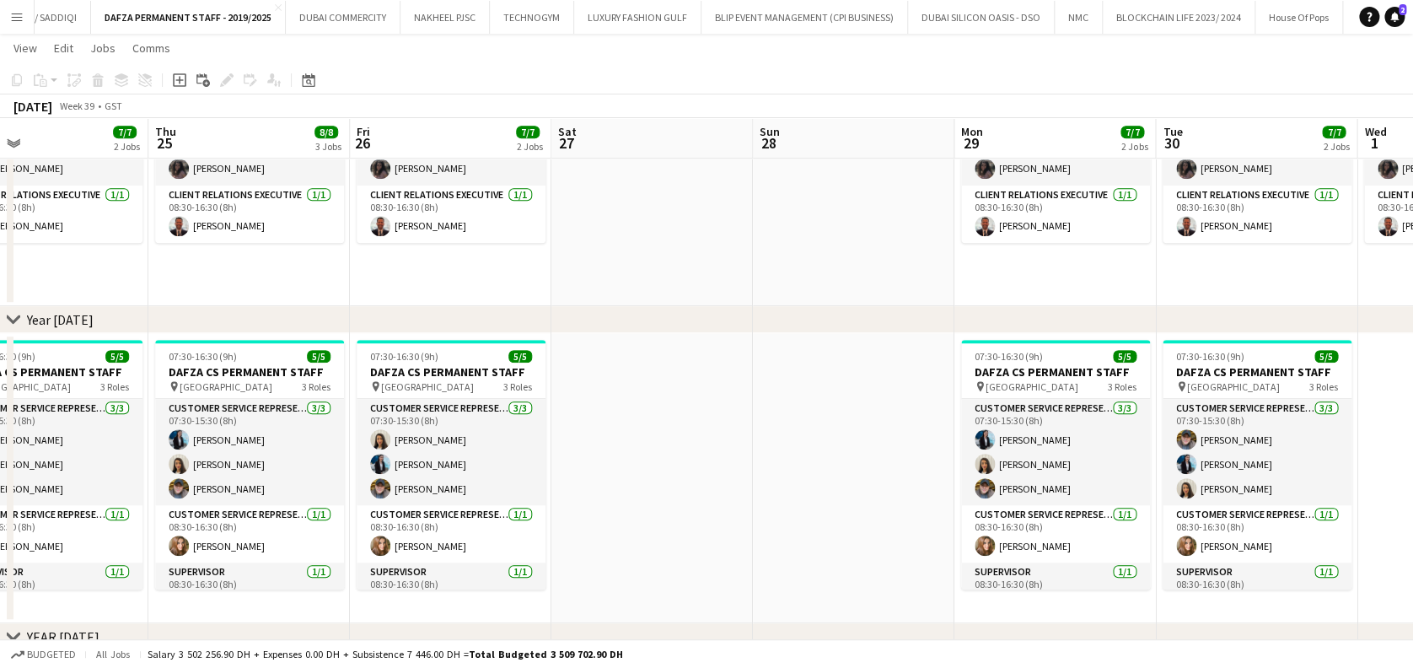
drag, startPoint x: 642, startPoint y: 515, endPoint x: 854, endPoint y: 515, distance: 212.4
click at [854, 515] on app-calendar-viewport "Mon 22 7/7 2 Jobs Tue 23 7/7 2 Jobs Wed 24 7/7 2 Jobs Thu 25 8/8 3 Jobs Fri 26 …" at bounding box center [706, 364] width 1413 height 1447
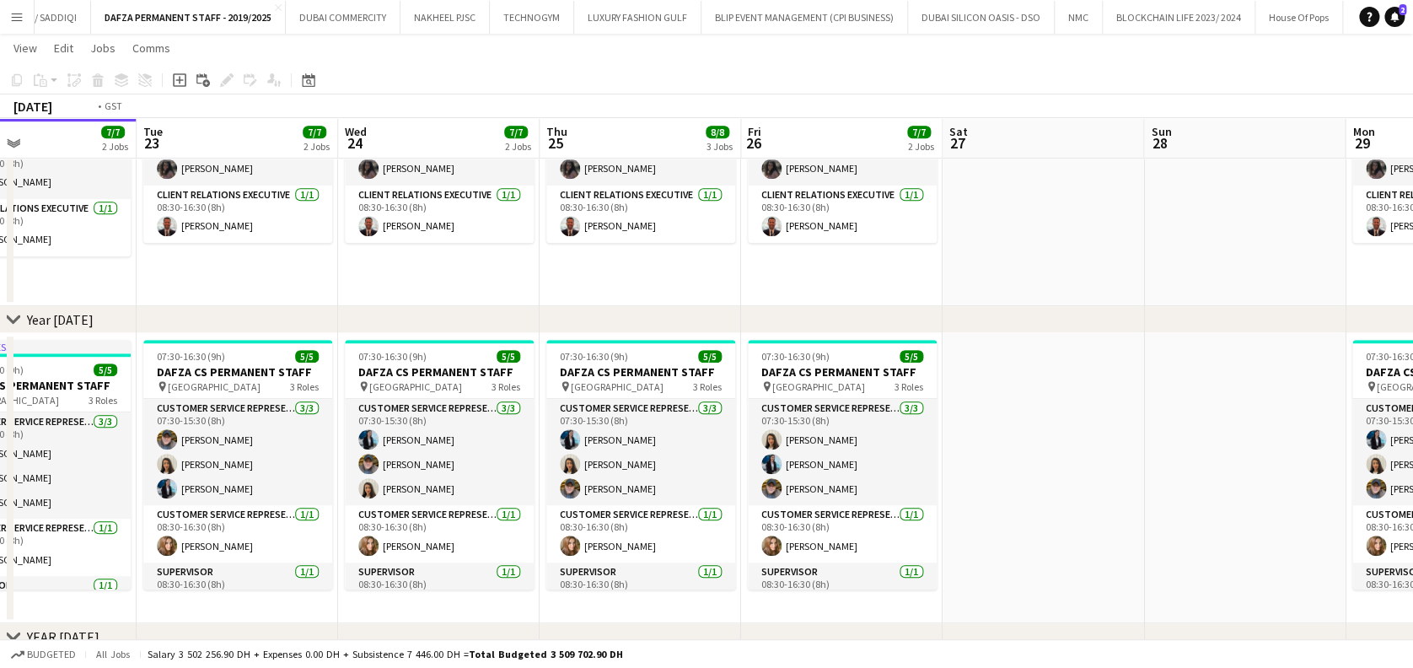
scroll to position [0, 392]
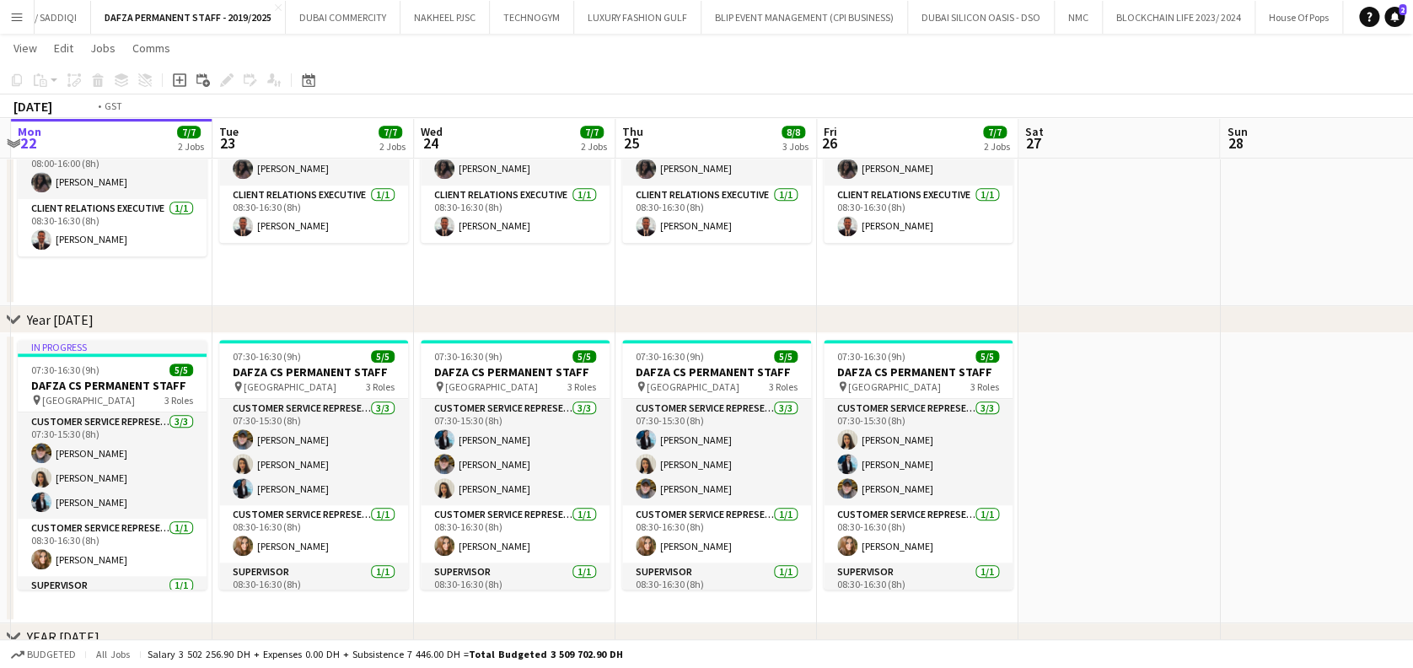
drag, startPoint x: 728, startPoint y: 438, endPoint x: 851, endPoint y: 433, distance: 122.3
click at [851, 433] on app-calendar-viewport "Sat 20 Sun 21 Mon 22 7/7 2 Jobs Tue 23 7/7 2 Jobs Wed 24 7/7 2 Jobs Thu 25 8/8 …" at bounding box center [706, 364] width 1413 height 1447
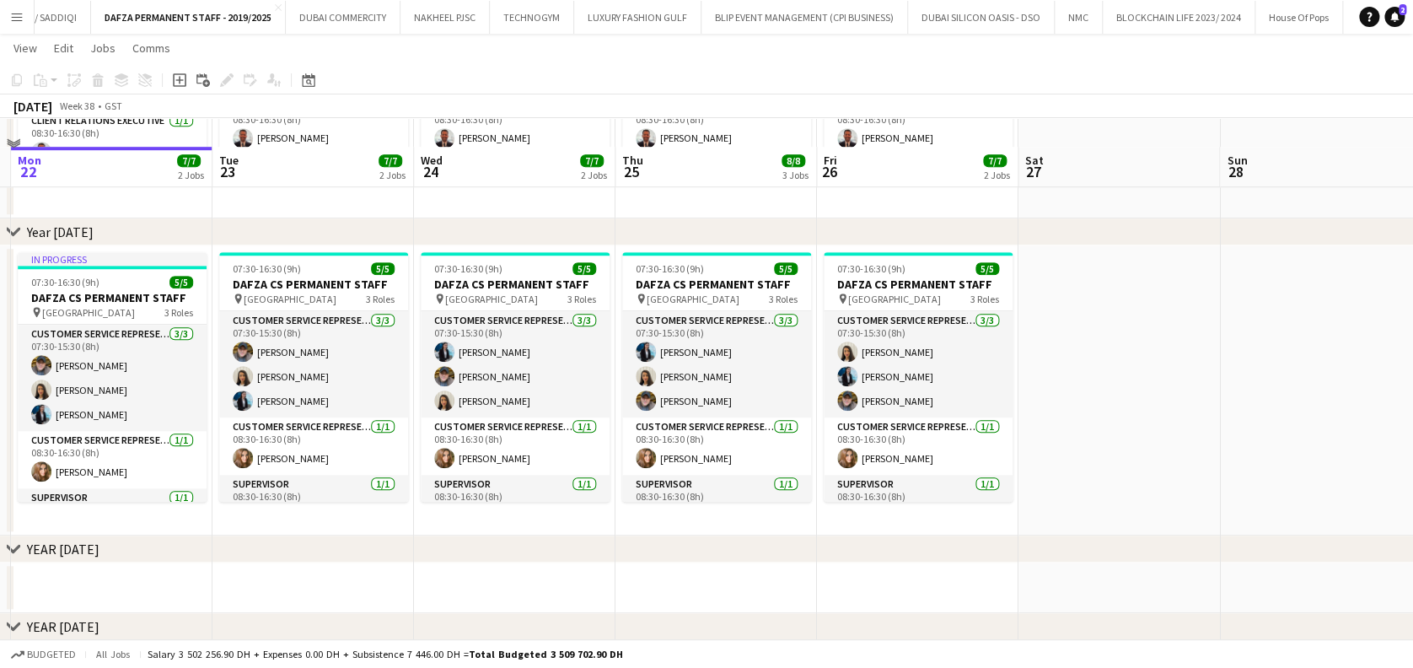
scroll to position [561, 0]
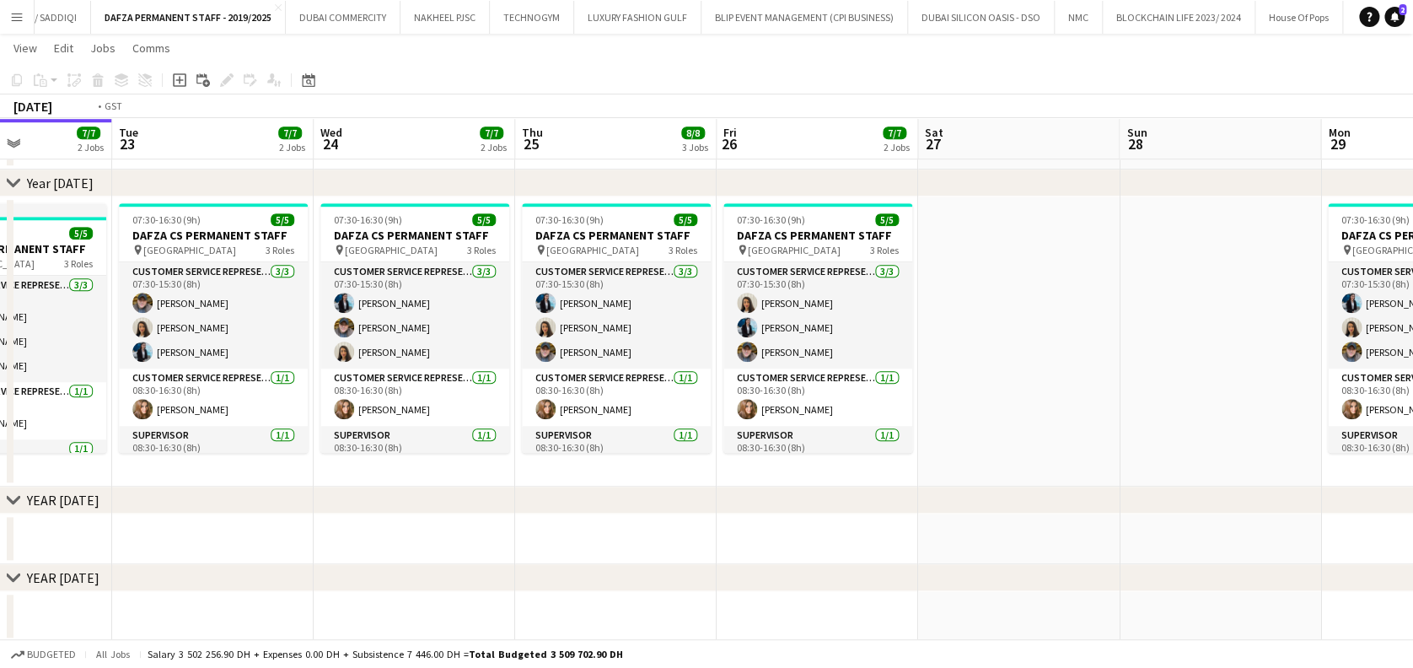
drag, startPoint x: 1162, startPoint y: 351, endPoint x: 684, endPoint y: 357, distance: 478.0
click at [668, 357] on app-calendar-viewport "Sat 20 Sun 21 Mon 22 7/7 2 Jobs Tue 23 7/7 2 Jobs Wed 24 7/7 2 Jobs Thu 25 8/8 …" at bounding box center [706, 227] width 1413 height 1447
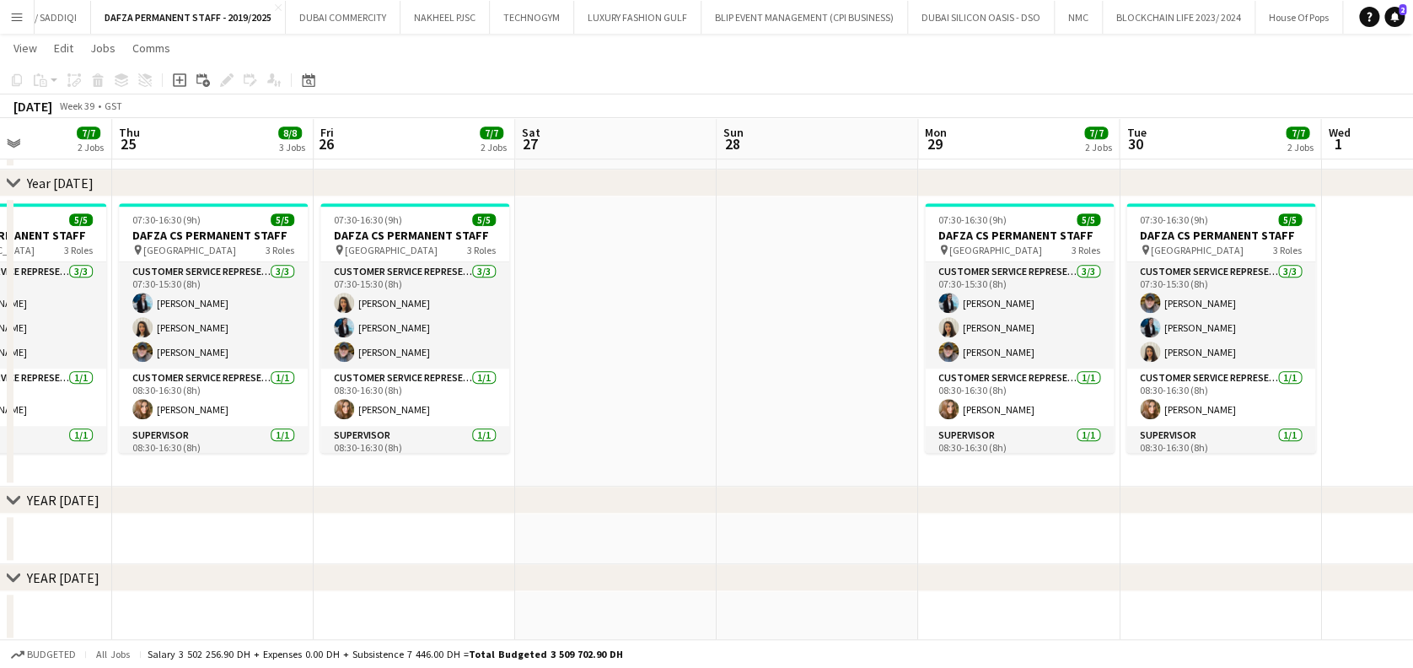
scroll to position [0, 661]
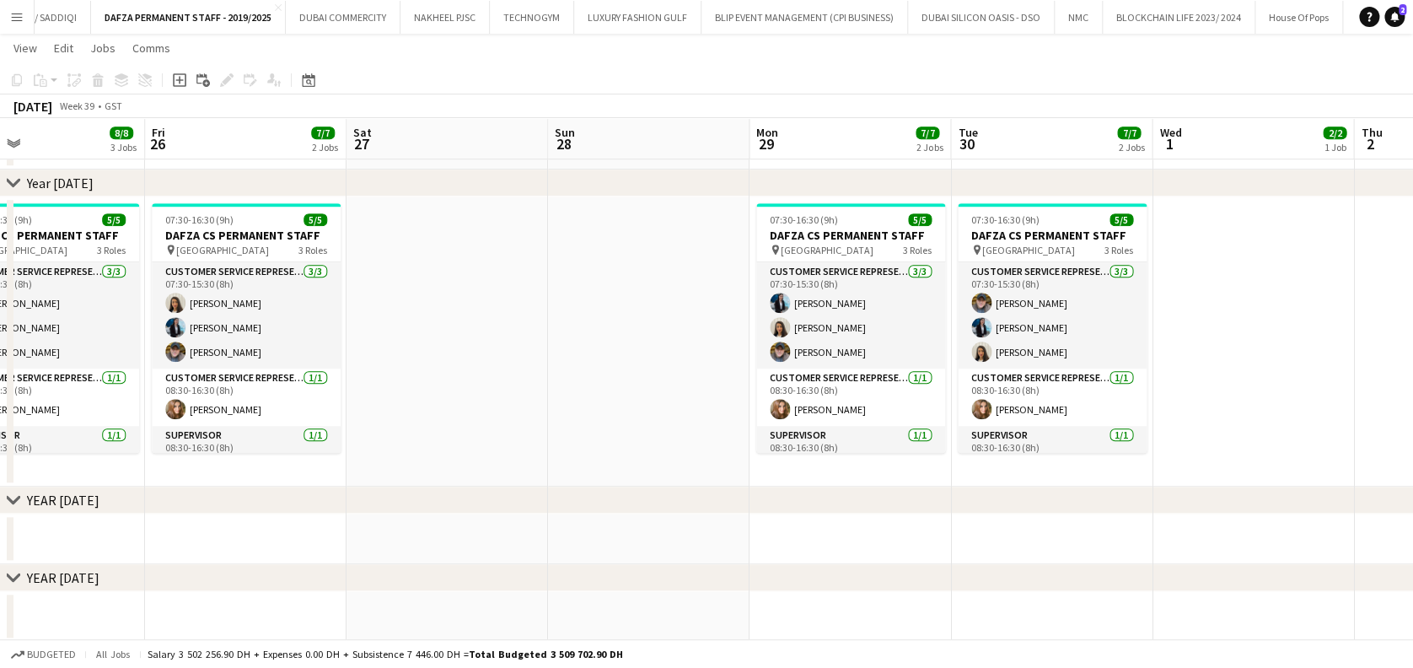
drag, startPoint x: 756, startPoint y: 373, endPoint x: 735, endPoint y: 373, distance: 21.1
click at [735, 373] on app-calendar-viewport "Mon 22 7/7 2 Jobs Tue 23 7/7 2 Jobs Wed 24 7/7 2 Jobs Thu 25 8/8 3 Jobs Fri 26 …" at bounding box center [706, 227] width 1413 height 1447
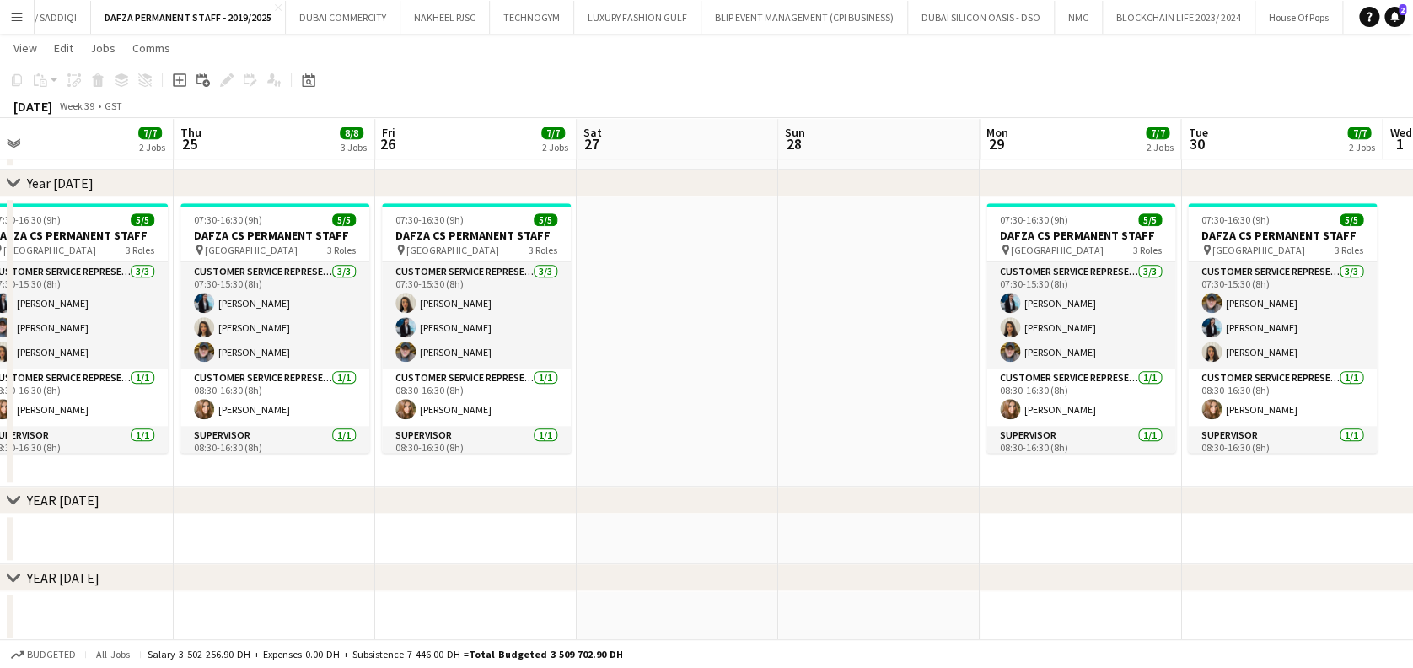
click at [609, 366] on app-calendar-viewport "Mon 22 7/7 2 Jobs Tue 23 7/7 2 Jobs Wed 24 7/7 2 Jobs Thu 25 8/8 3 Jobs Fri 26 …" at bounding box center [706, 227] width 1413 height 1447
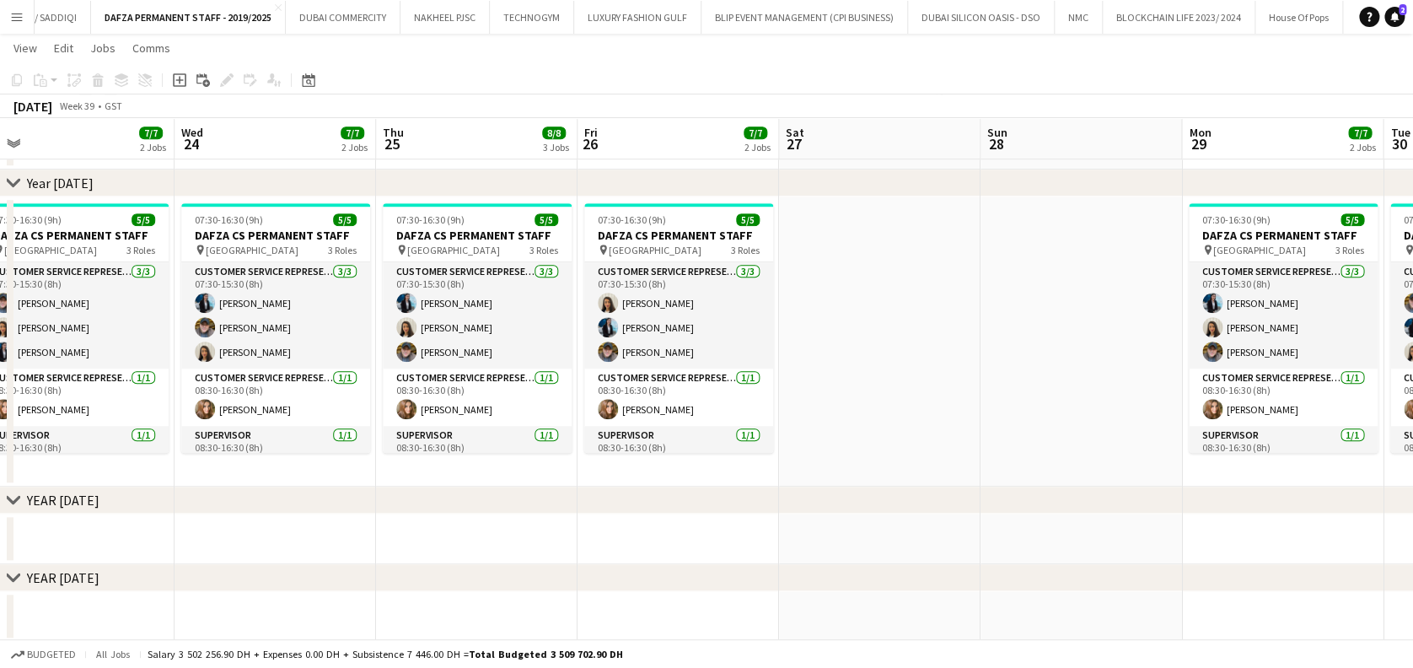
scroll to position [0, 816]
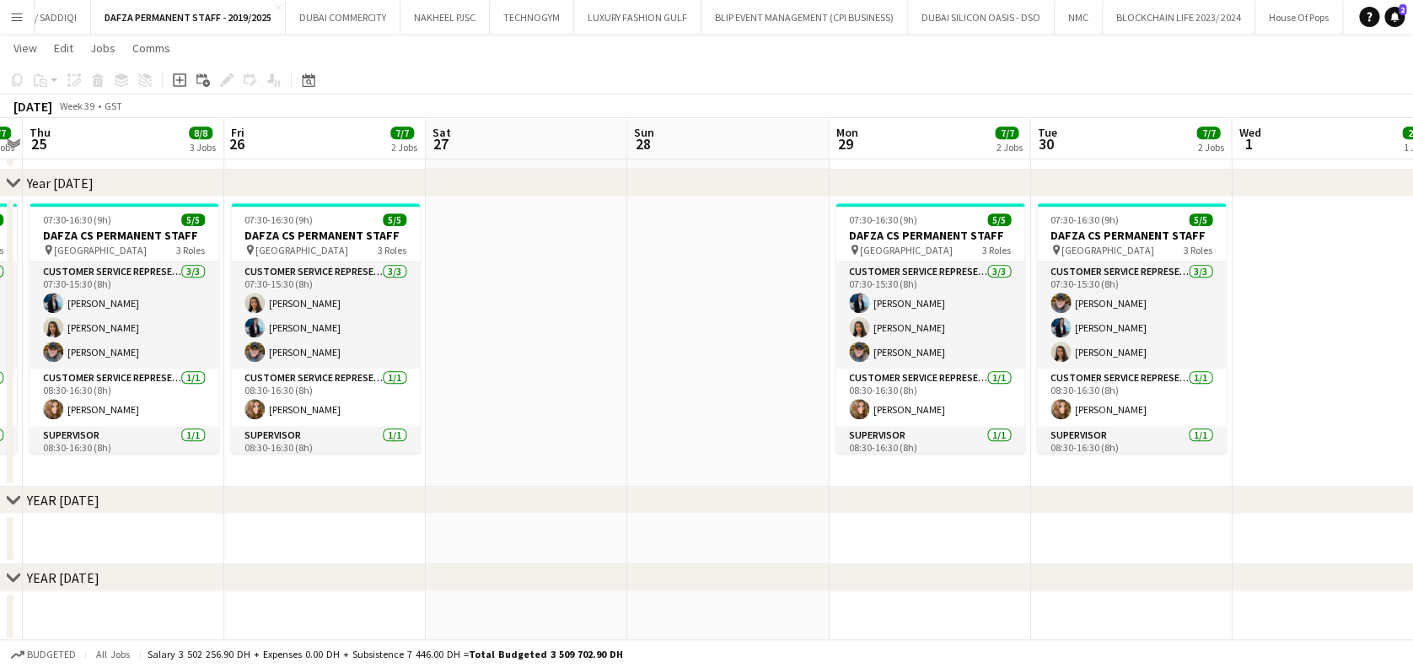
drag, startPoint x: 1119, startPoint y: 469, endPoint x: 762, endPoint y: 409, distance: 362.4
click at [761, 409] on app-calendar-viewport "Sun 21 Mon 22 7/7 2 Jobs Tue 23 7/7 2 Jobs Wed 24 7/7 2 Jobs Thu 25 8/8 3 Jobs …" at bounding box center [706, 227] width 1413 height 1447
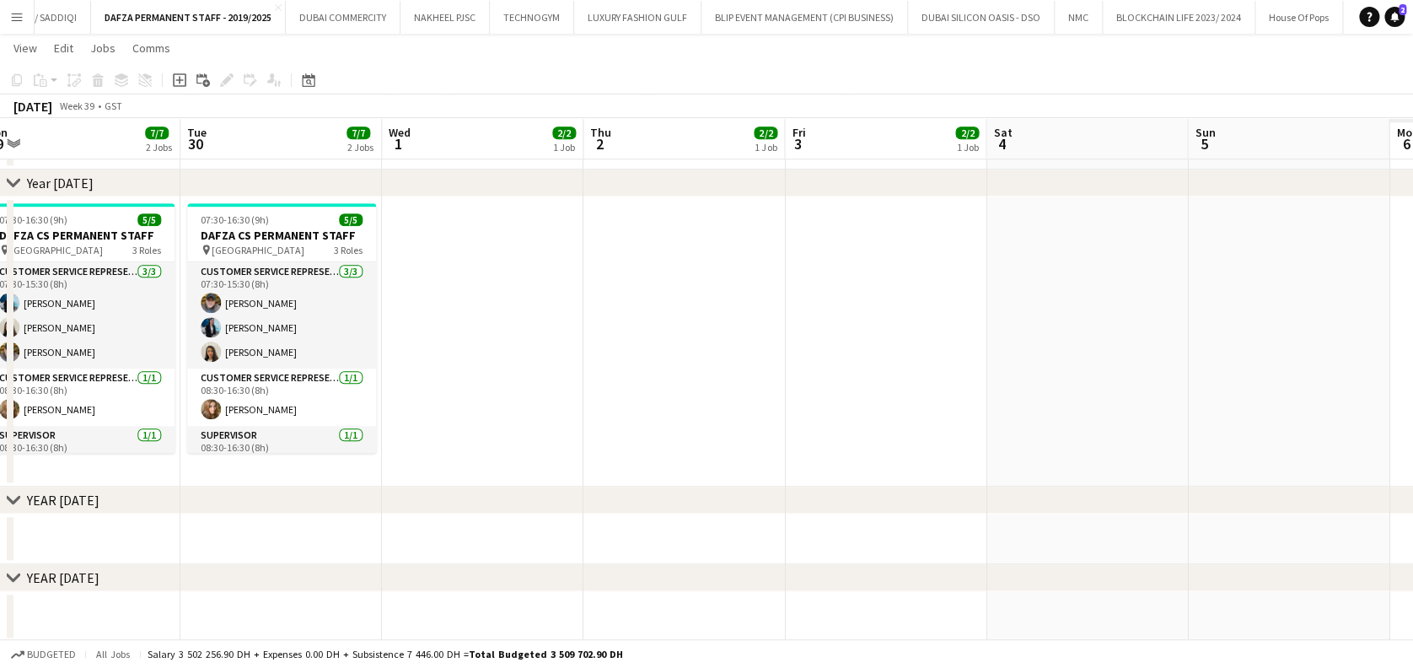
scroll to position [0, 499]
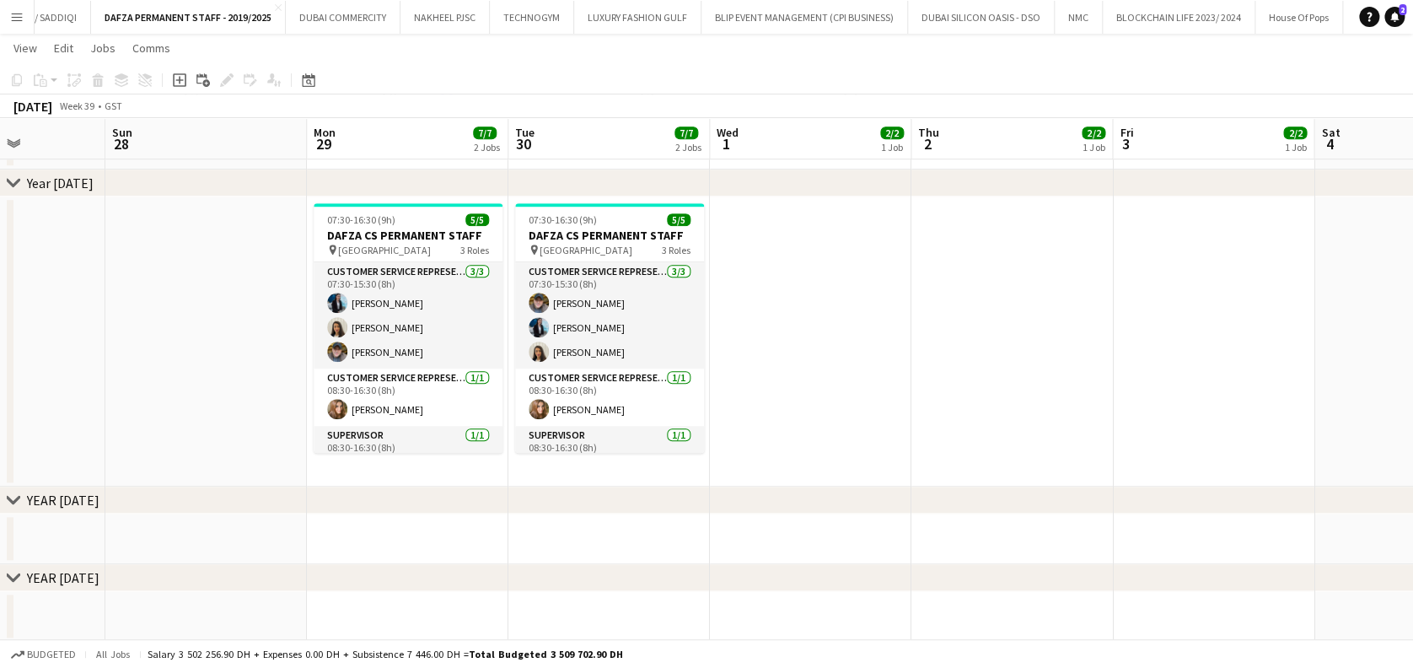
drag, startPoint x: 829, startPoint y: 352, endPoint x: 754, endPoint y: 353, distance: 75.9
click at [754, 353] on app-calendar-viewport "Thu 25 8/8 3 Jobs Fri 26 7/7 2 Jobs Sat 27 Sun 28 Mon 29 7/7 2 Jobs Tue 30 7/7 …" at bounding box center [706, 227] width 1413 height 1447
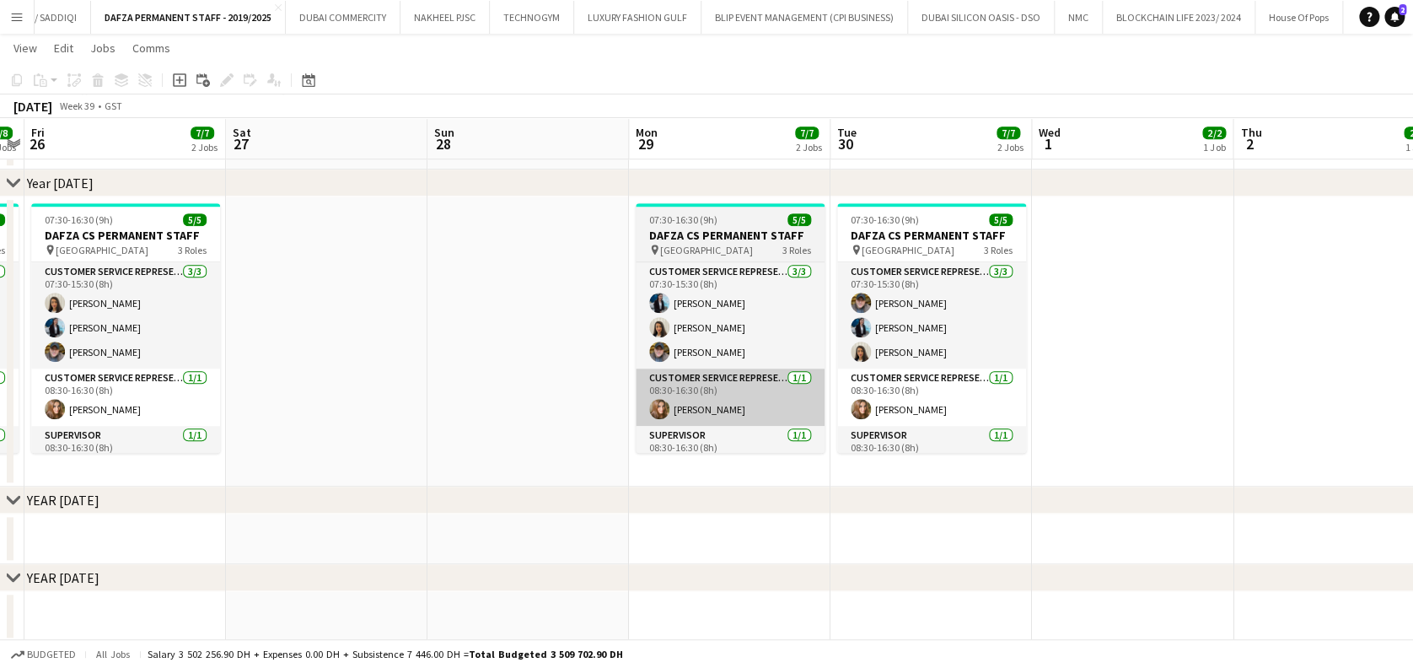
drag, startPoint x: 639, startPoint y: 384, endPoint x: 728, endPoint y: 391, distance: 89.6
click at [792, 384] on app-calendar-viewport "Wed 24 7/7 2 Jobs Thu 25 8/8 3 Jobs Fri 26 7/7 2 Jobs Sat 27 Sun 28 Mon 29 7/7 …" at bounding box center [706, 227] width 1413 height 1447
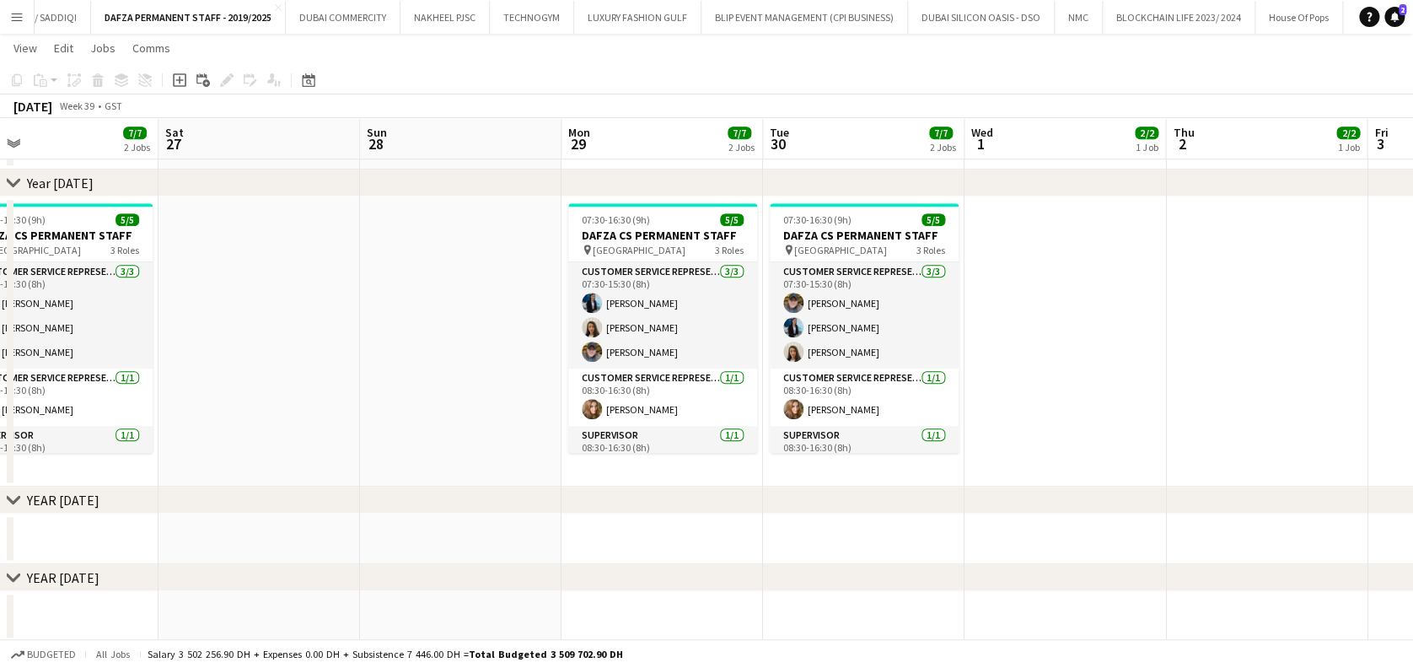
drag, startPoint x: 647, startPoint y: 386, endPoint x: 942, endPoint y: 378, distance: 295.2
click at [944, 378] on app-calendar-viewport "Wed 24 7/7 2 Jobs Thu 25 8/8 3 Jobs Fri 26 7/7 2 Jobs Sat 27 Sun 28 Mon 29 7/7 …" at bounding box center [706, 227] width 1413 height 1447
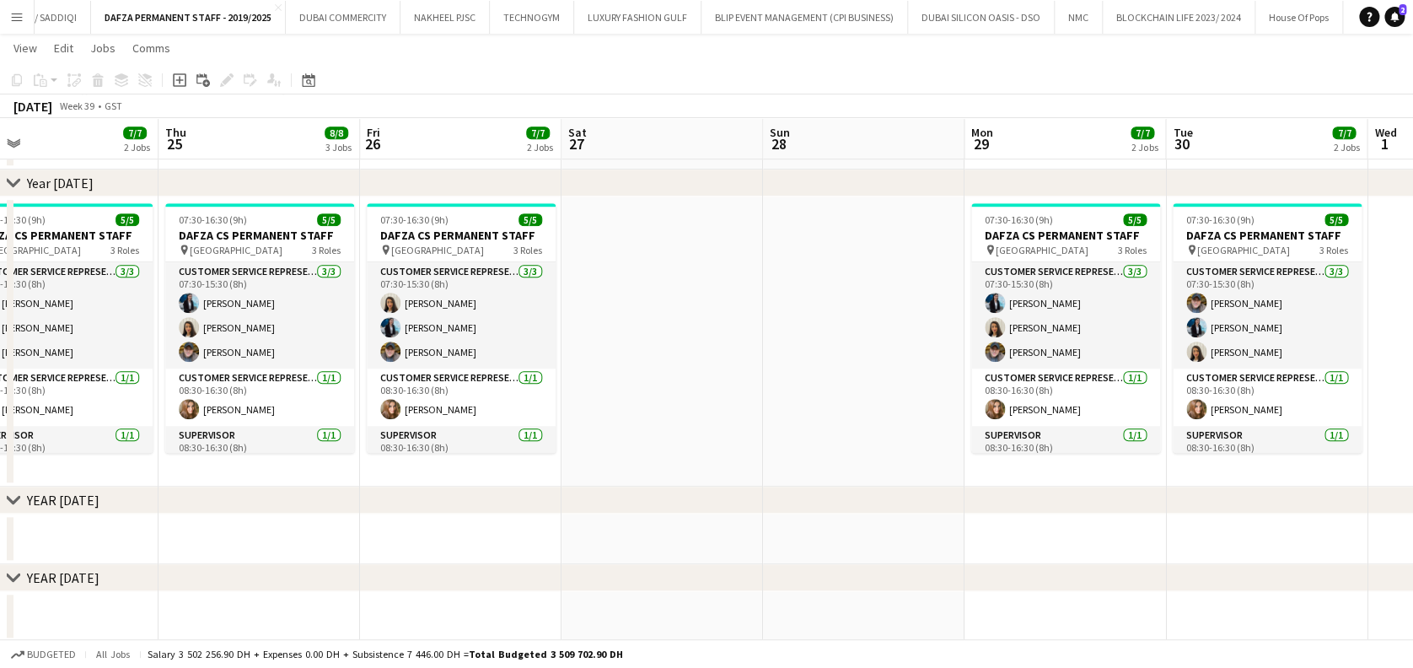
scroll to position [0, 528]
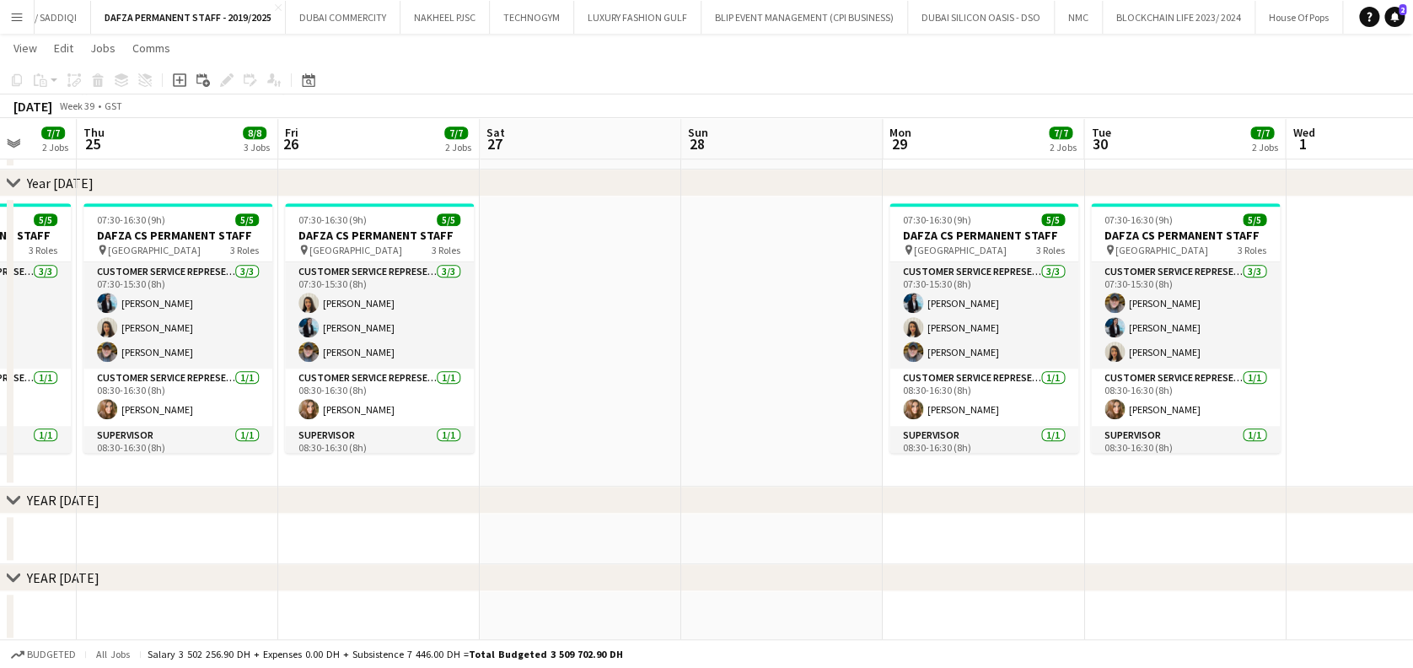
click at [840, 385] on app-calendar-viewport "Mon 22 7/7 2 Jobs Tue 23 7/7 2 Jobs Wed 24 7/7 2 Jobs Thu 25 8/8 3 Jobs Fri 26 …" at bounding box center [706, 227] width 1413 height 1447
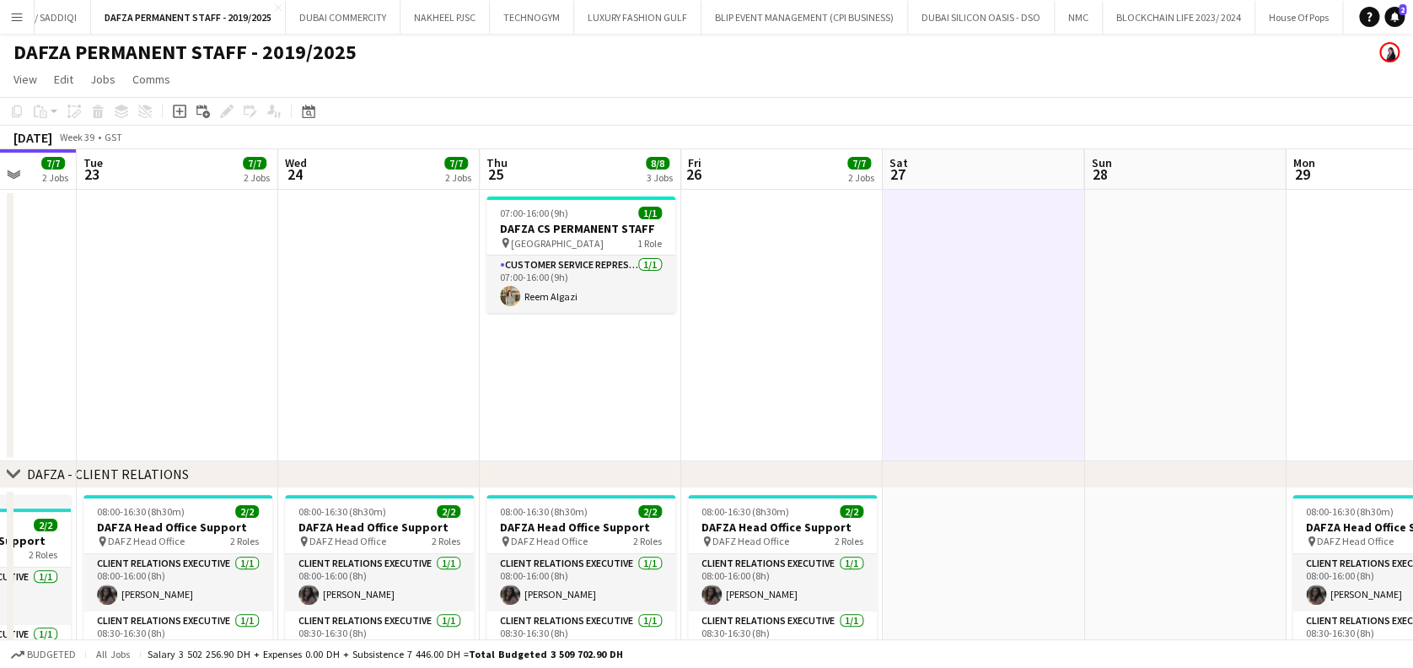
scroll to position [0, 0]
click at [642, 216] on span "1/1" at bounding box center [650, 213] width 24 height 13
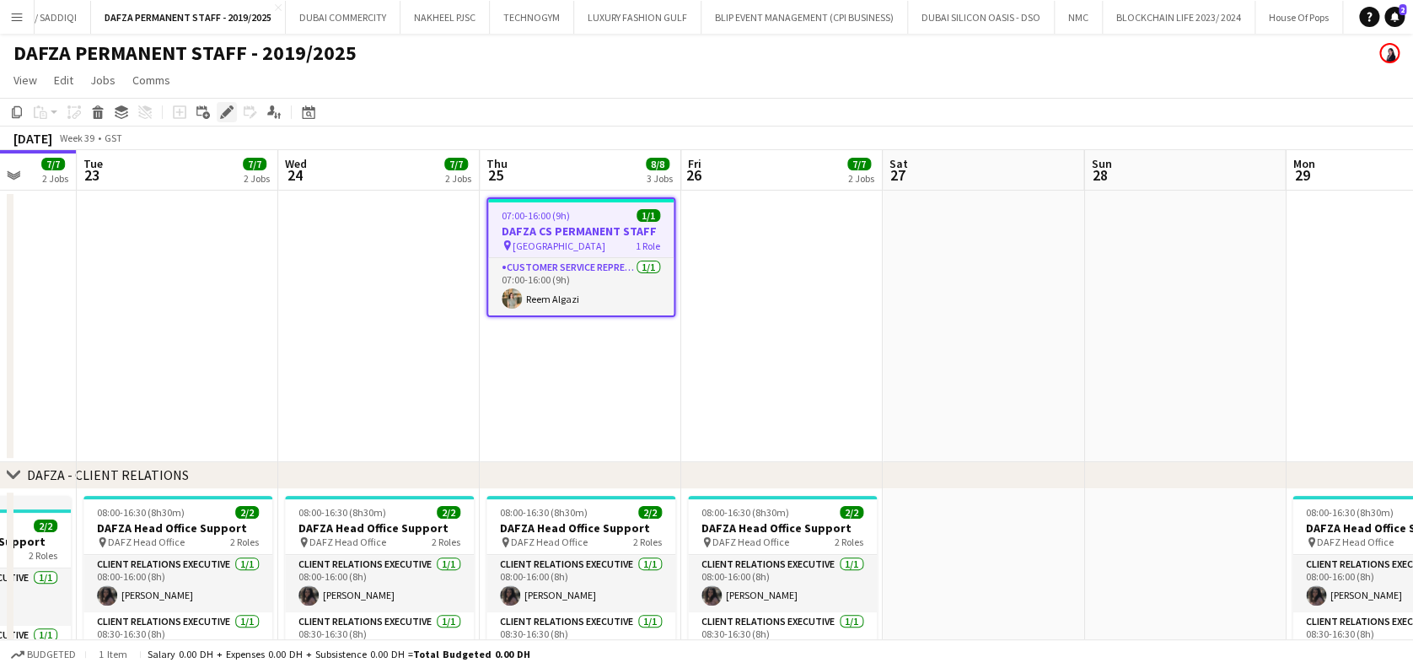
click at [231, 113] on icon "Edit" at bounding box center [226, 111] width 13 height 13
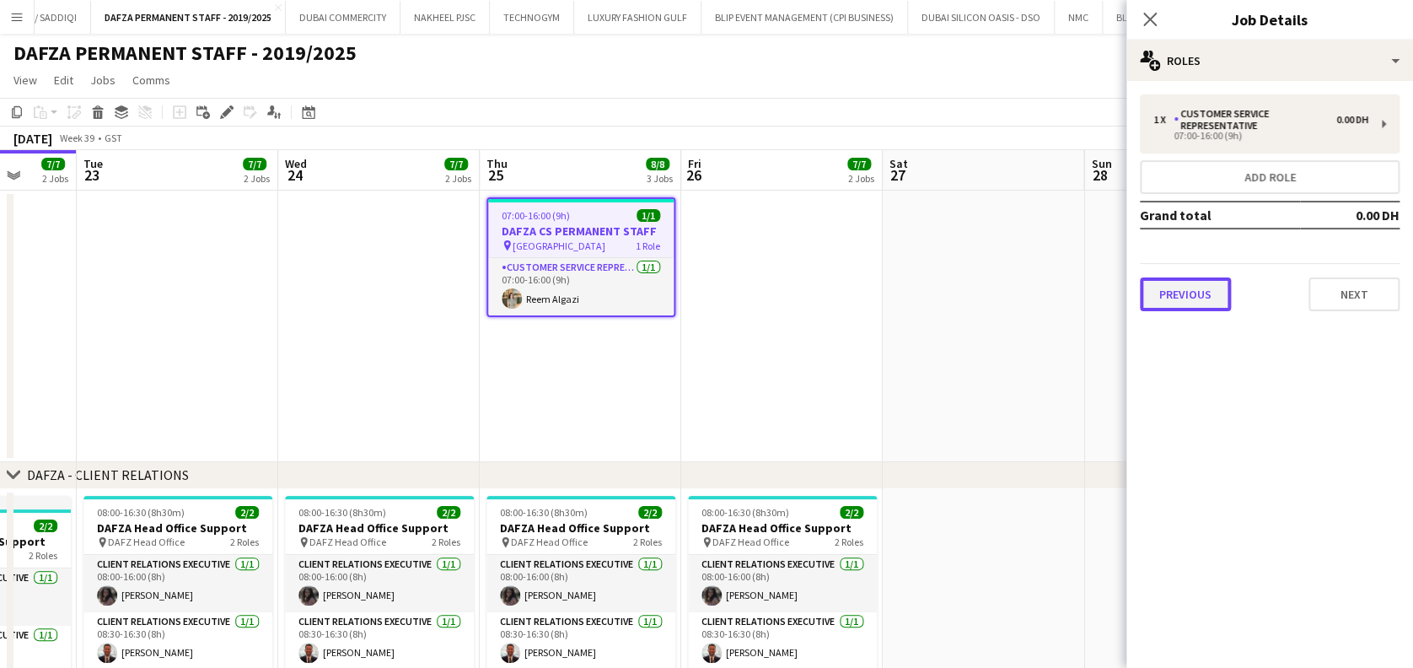
click at [1208, 296] on button "Previous" at bounding box center [1185, 294] width 91 height 34
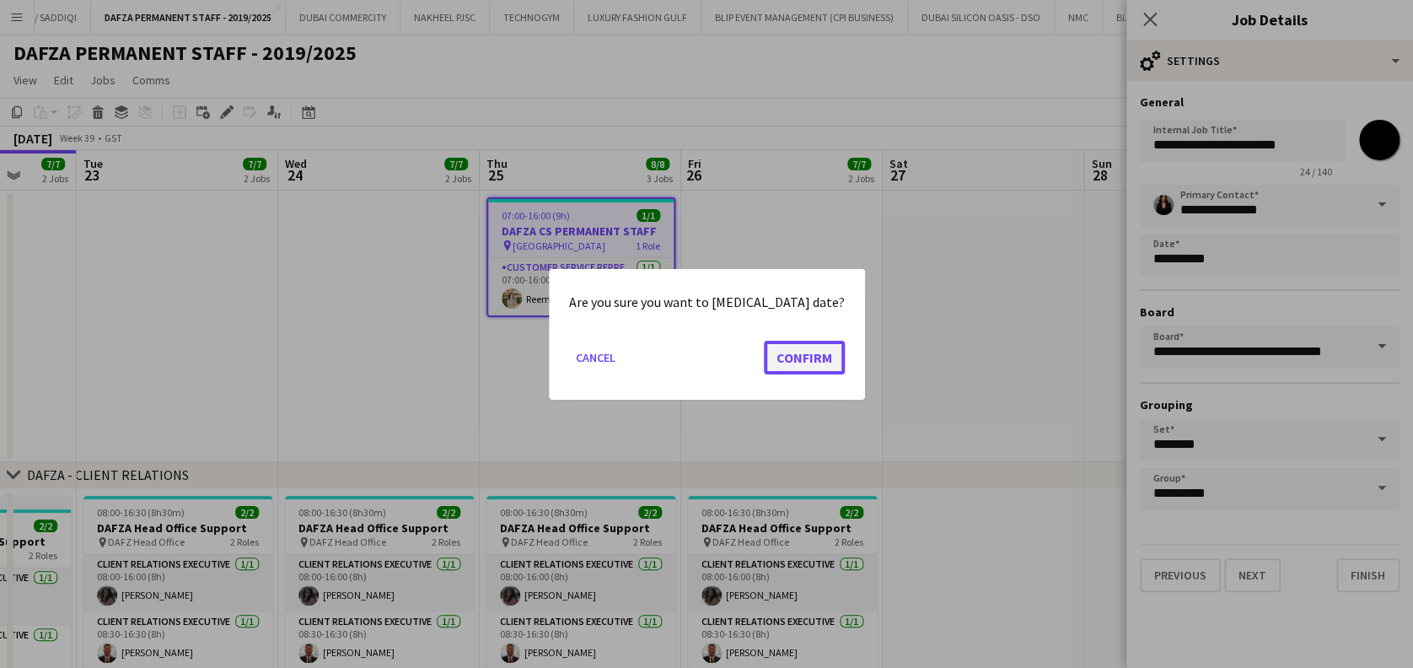
click at [798, 359] on button "Confirm" at bounding box center [804, 357] width 81 height 34
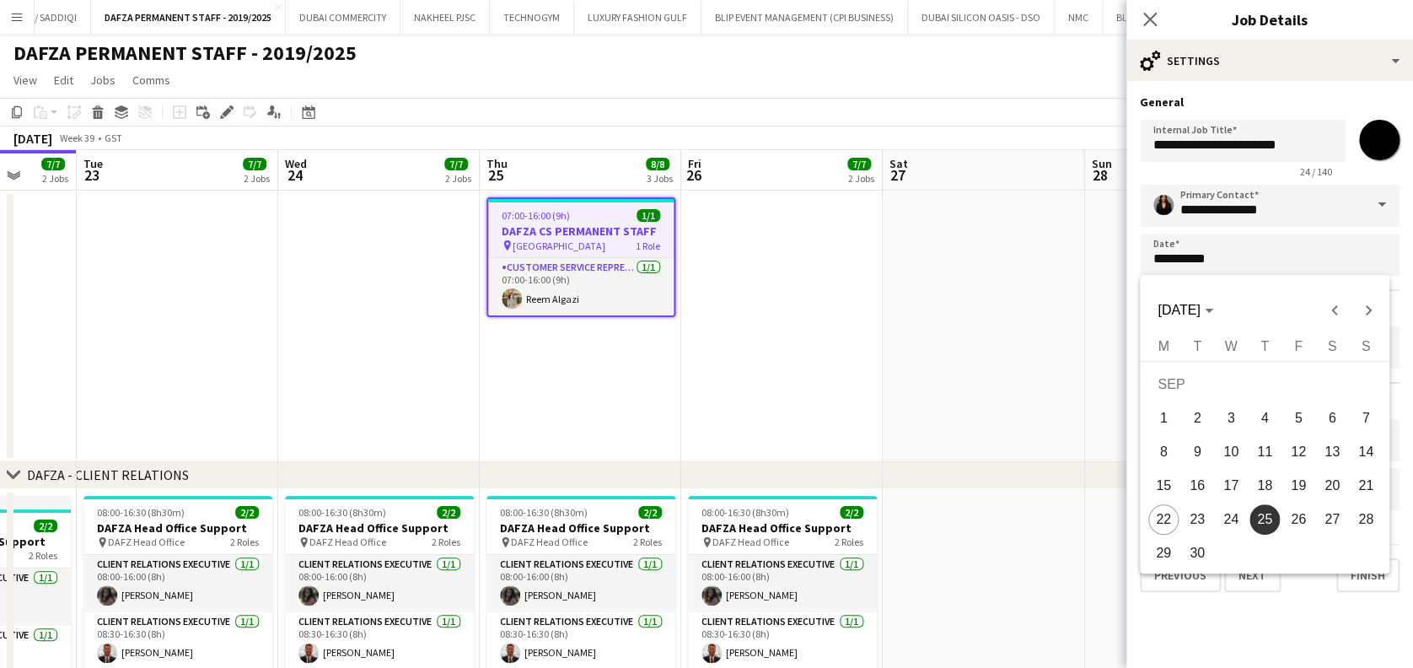
click at [1236, 520] on span "24" at bounding box center [1231, 519] width 30 height 30
type input "**********"
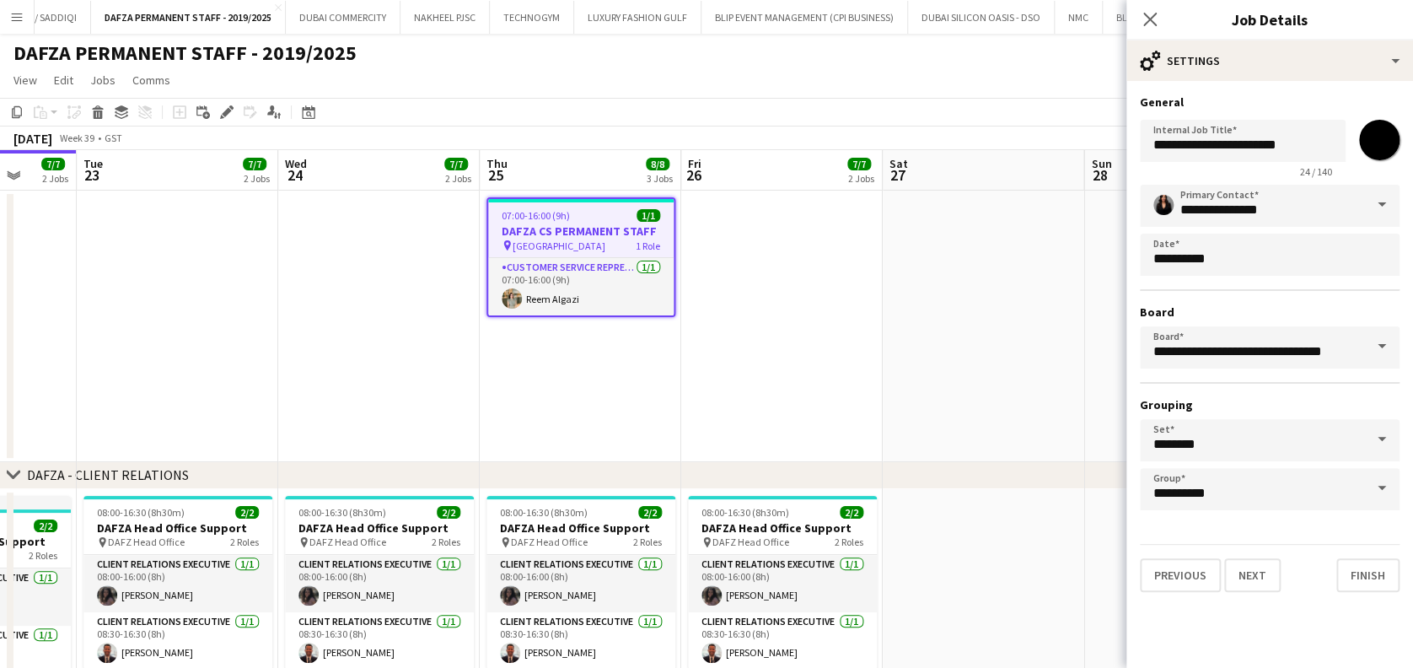
click at [1383, 487] on span at bounding box center [1381, 488] width 35 height 40
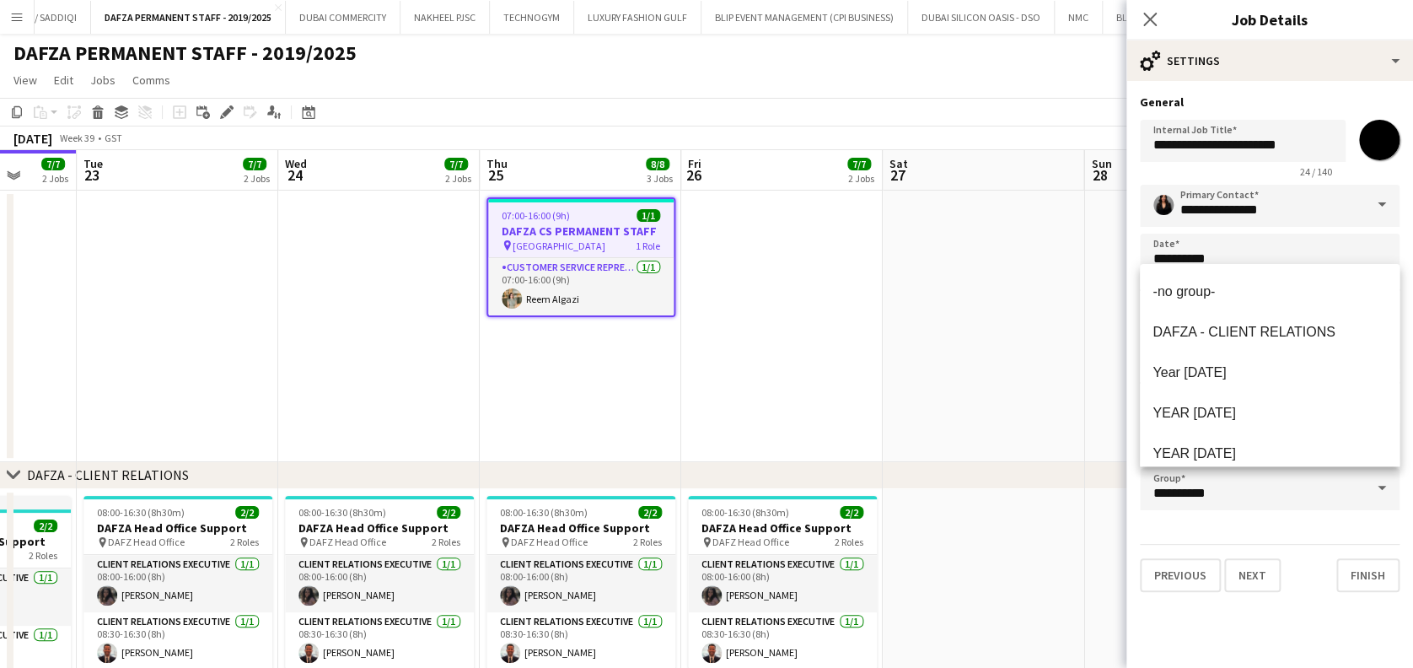
click at [931, 358] on app-date-cell at bounding box center [983, 326] width 201 height 271
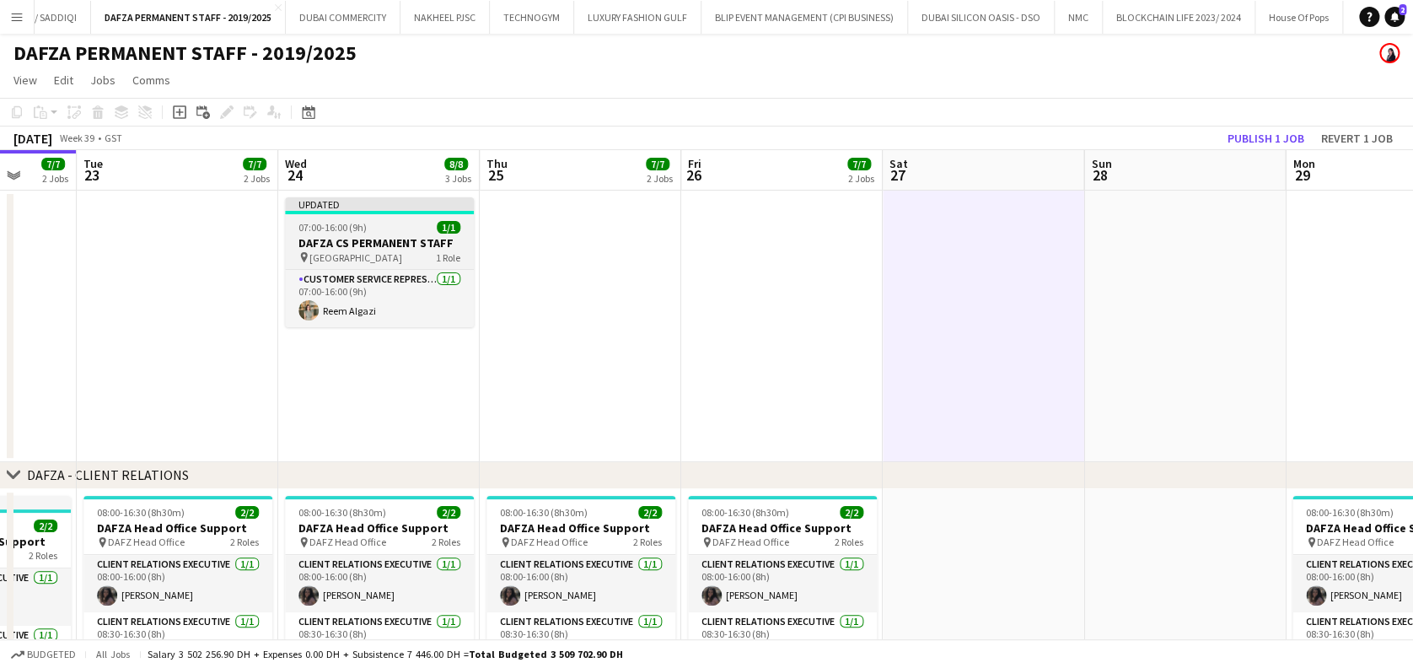
click at [408, 236] on h3 "DAFZA CS PERMANENT STAFF" at bounding box center [379, 242] width 189 height 15
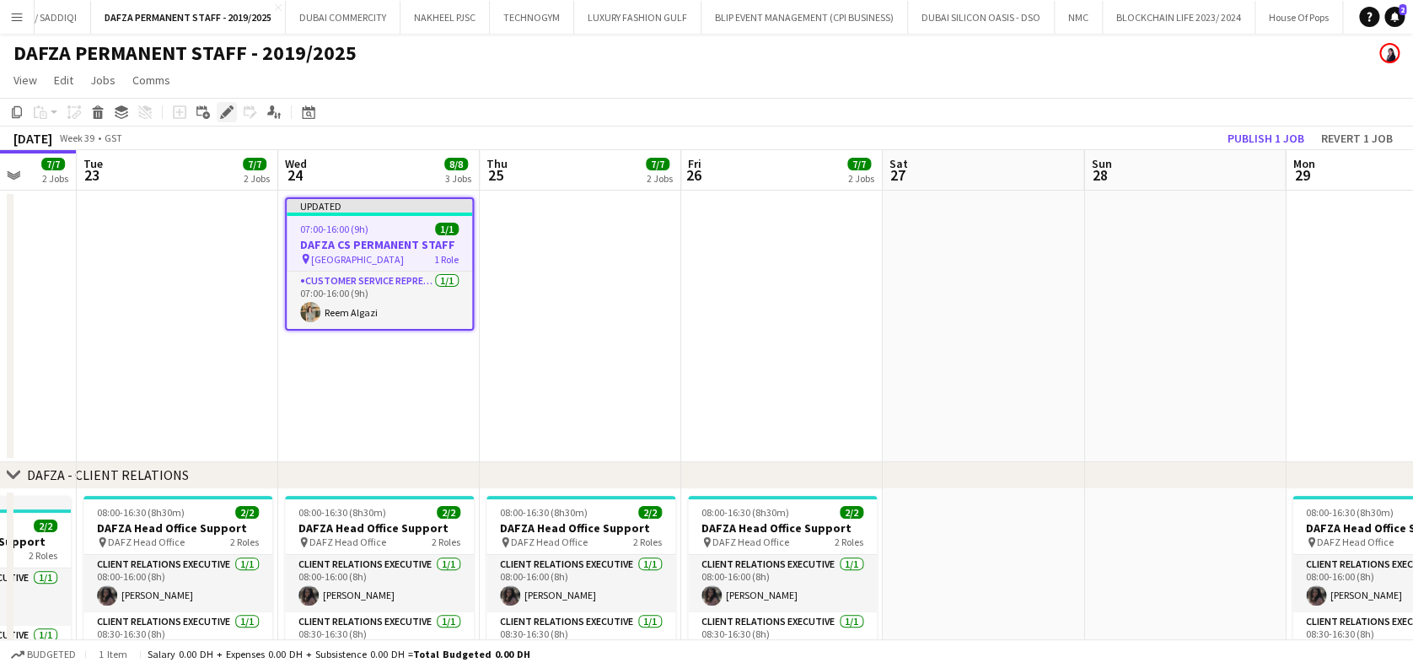
click at [228, 108] on icon at bounding box center [226, 112] width 9 height 9
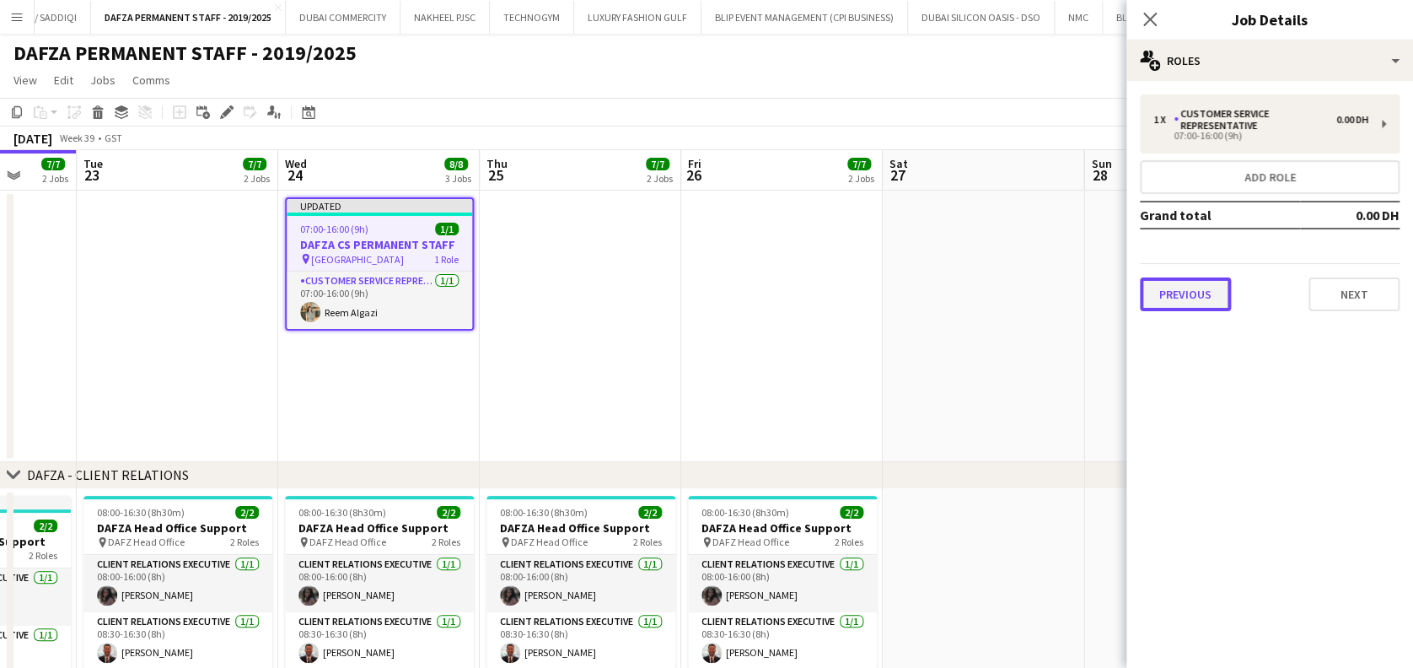
click at [1205, 293] on button "Previous" at bounding box center [1185, 294] width 91 height 34
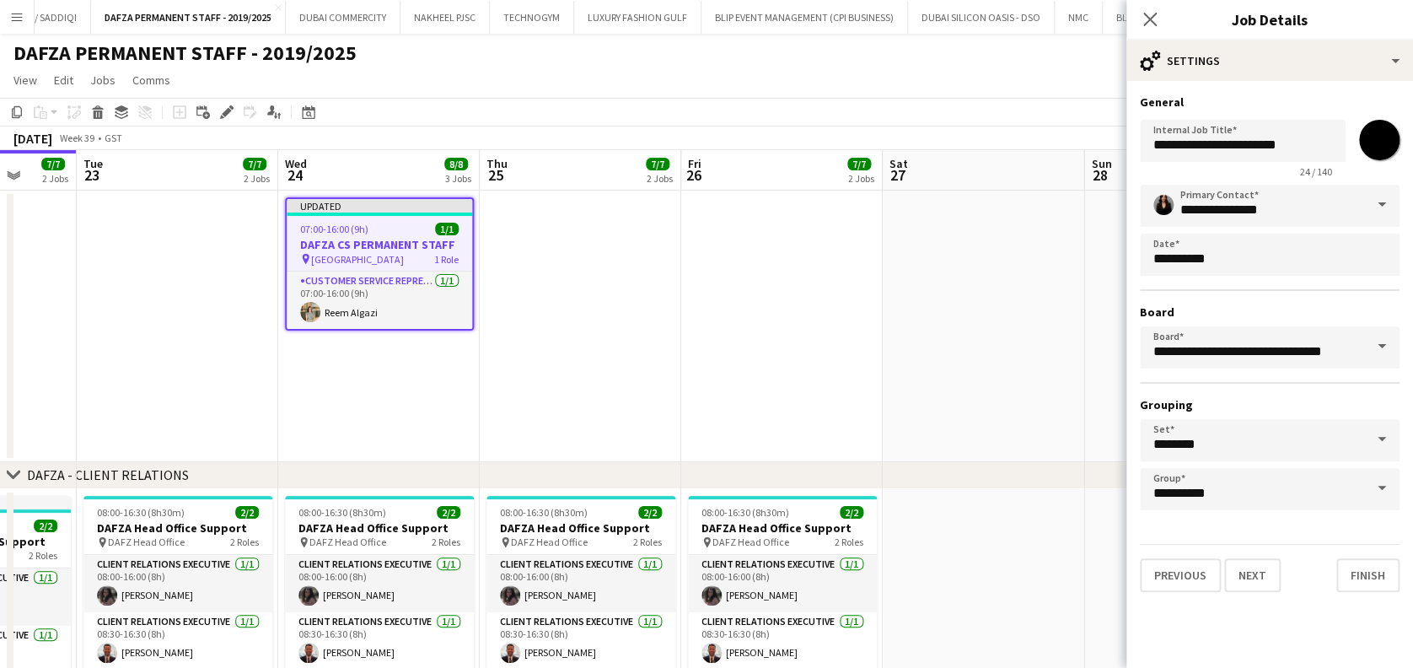
click at [1368, 490] on span at bounding box center [1381, 488] width 35 height 40
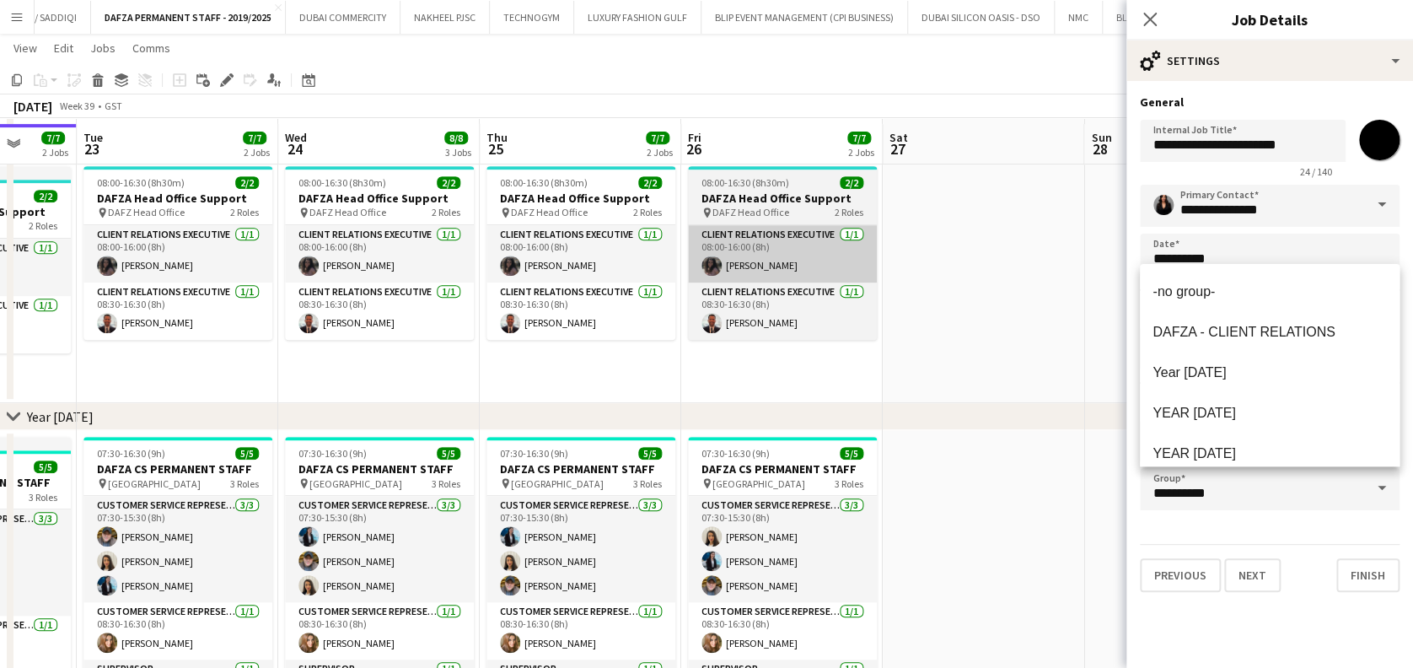
scroll to position [337, 0]
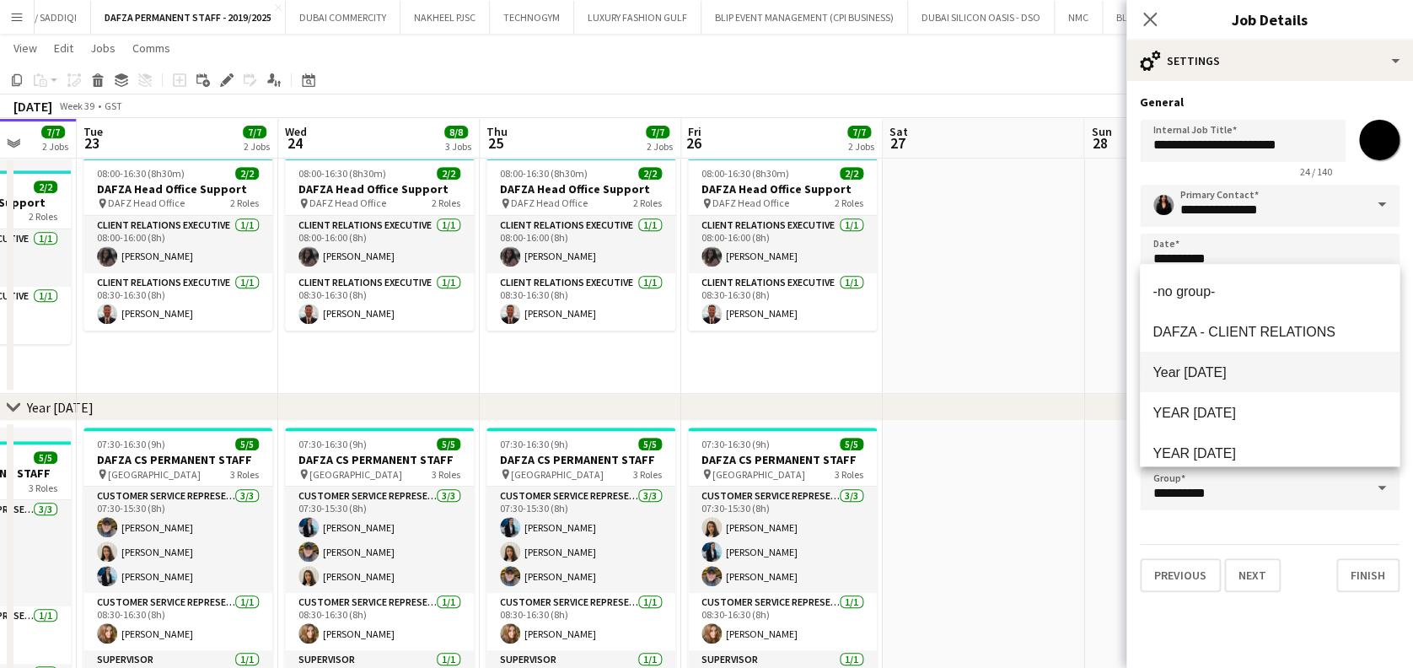
click at [1227, 372] on span "Year 2025" at bounding box center [1269, 372] width 233 height 16
type input "*********"
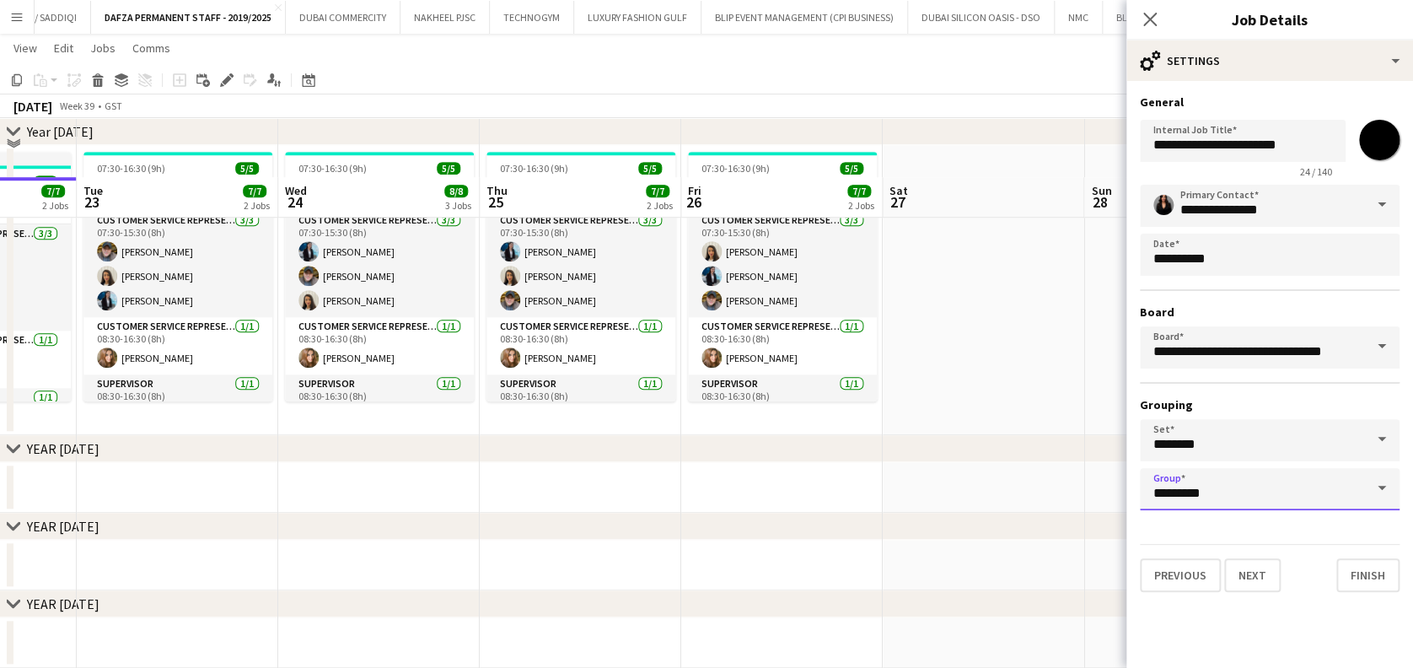
scroll to position [449, 0]
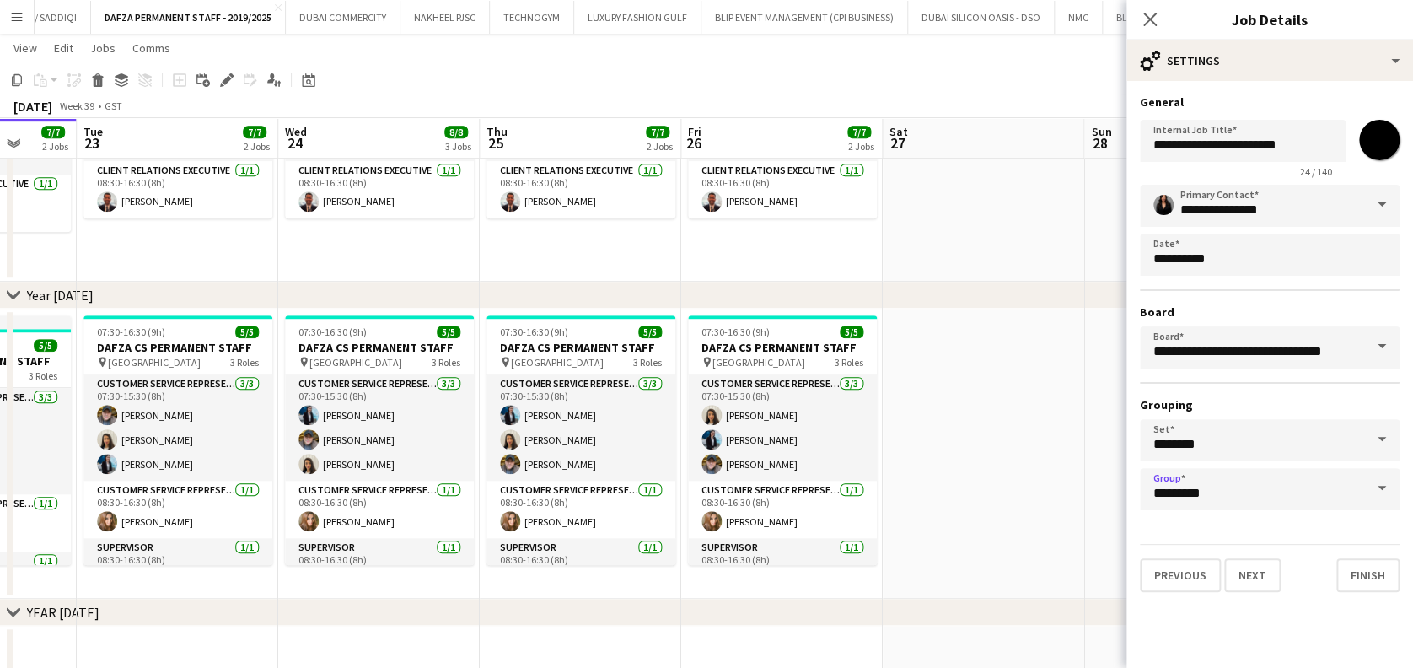
click at [937, 395] on app-date-cell at bounding box center [983, 454] width 201 height 290
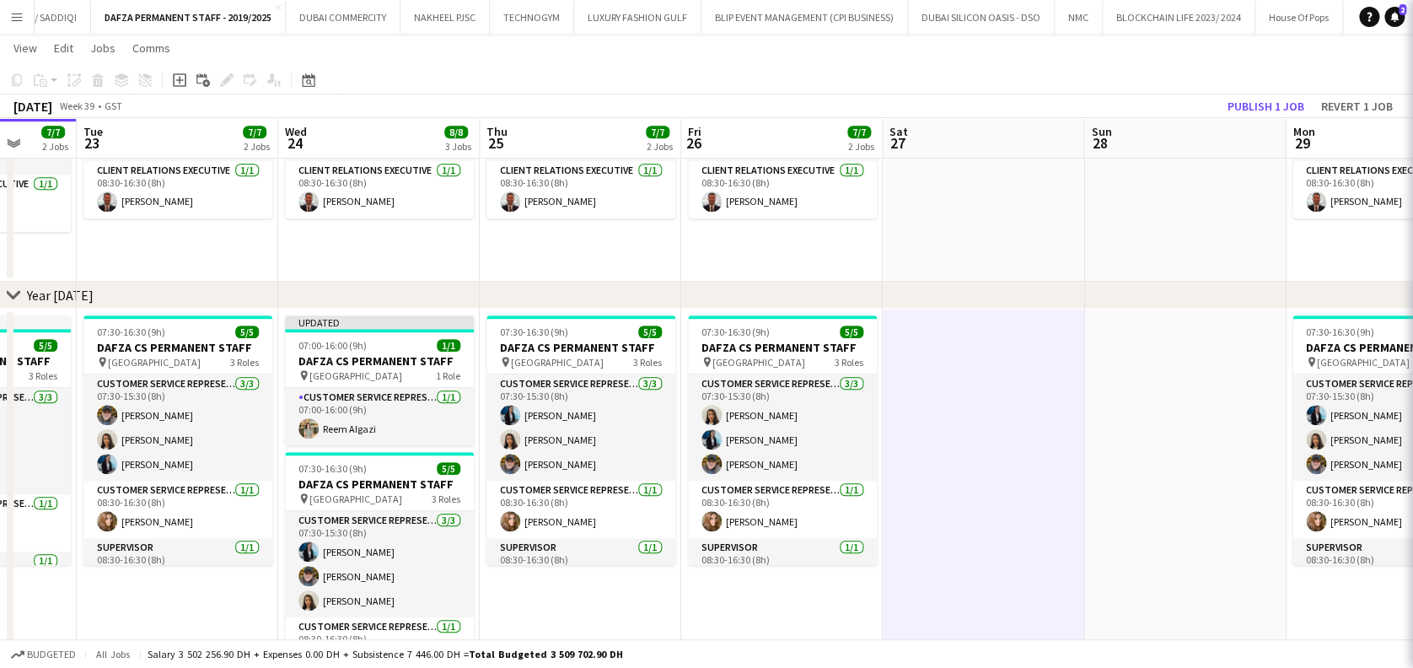
scroll to position [0, 527]
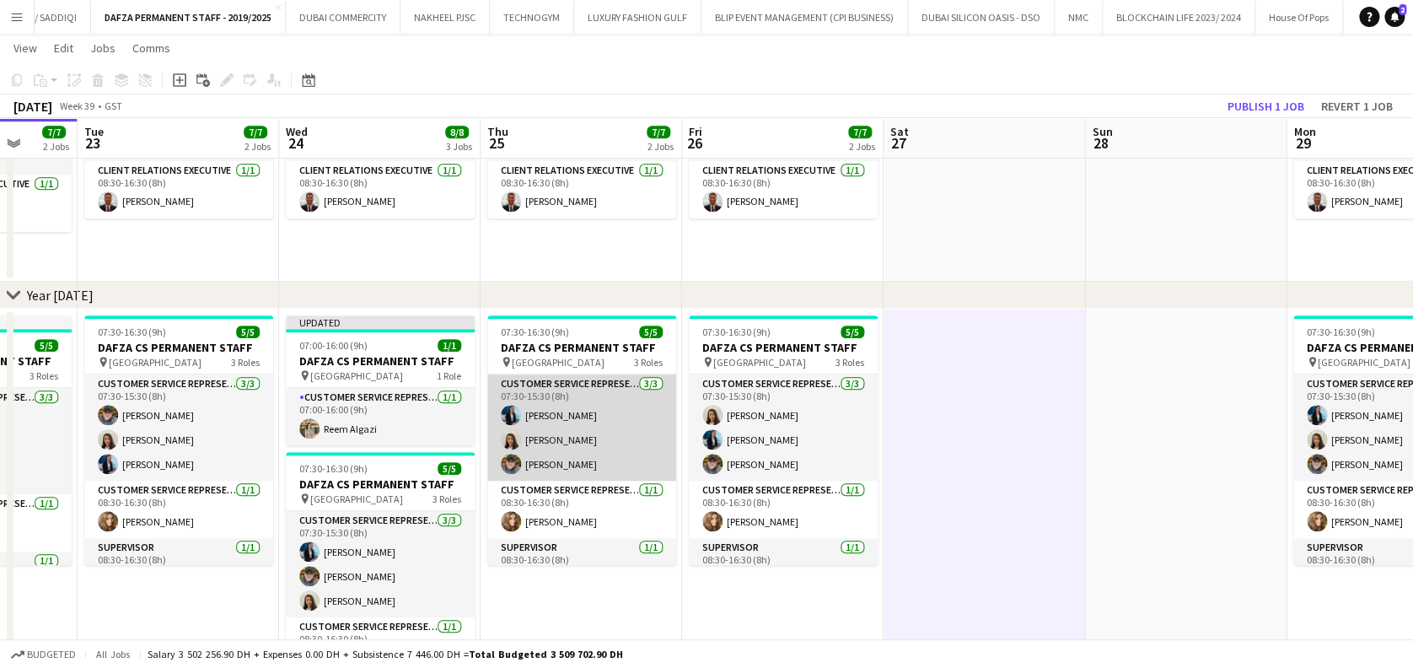
click at [545, 403] on app-card-role "Customer Service Representative 3/3 07:30-15:30 (8h) Jida Alimadi Pooneh Zarneg…" at bounding box center [581, 427] width 189 height 106
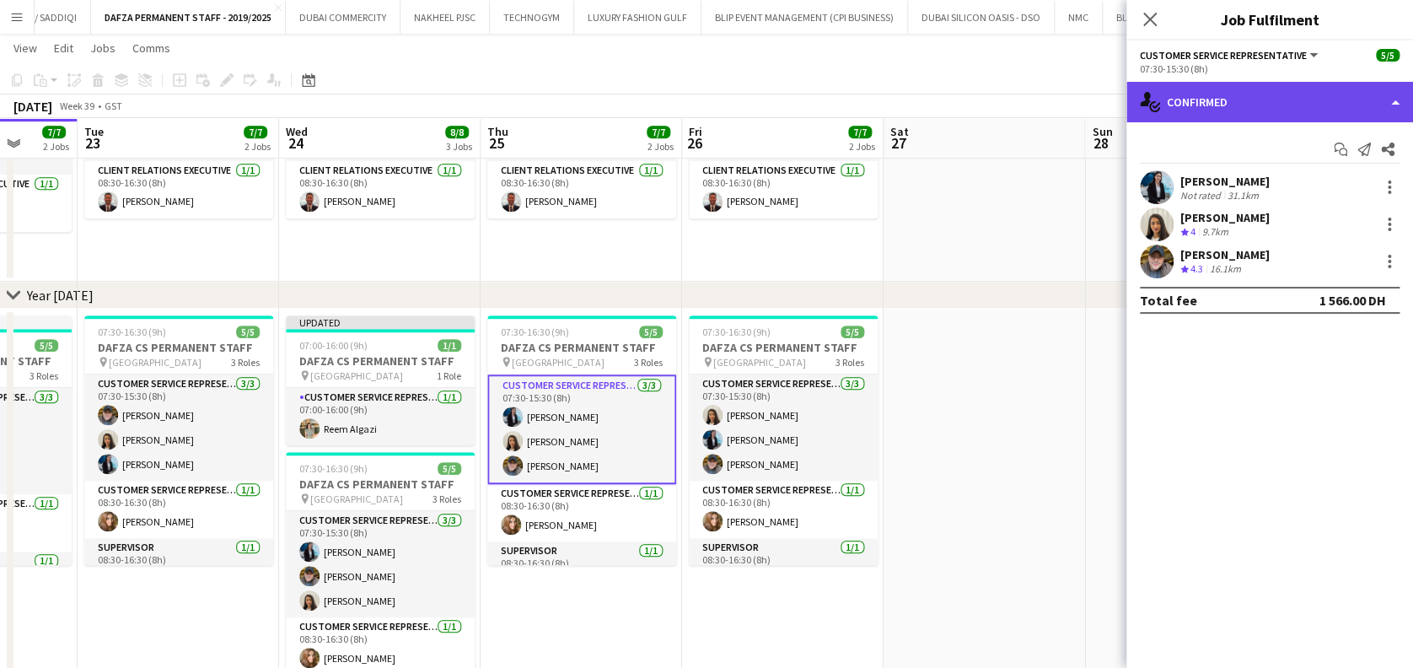
click at [1343, 103] on div "single-neutral-actions-check-2 Confirmed" at bounding box center [1269, 102] width 287 height 40
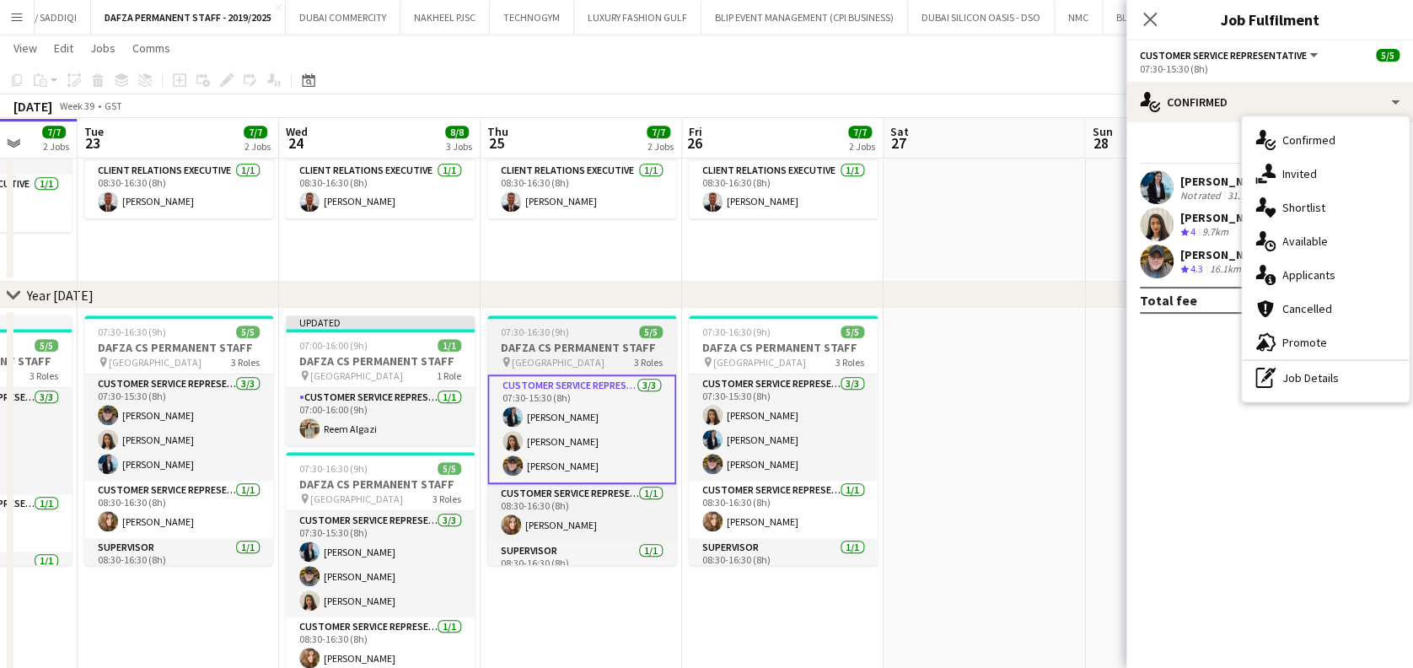
click at [550, 357] on span "Dubai Airport Free Zone" at bounding box center [558, 362] width 93 height 13
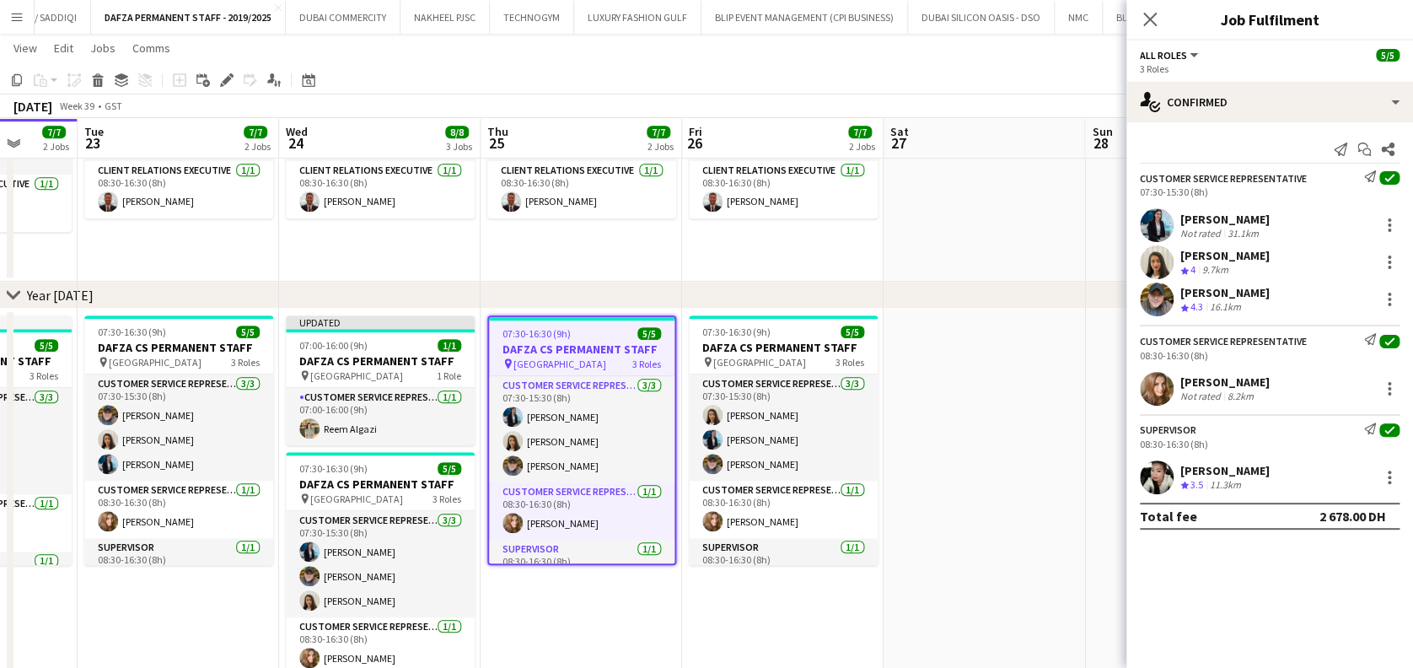
scroll to position [0, 529]
click at [1012, 515] on app-date-cell at bounding box center [982, 530] width 201 height 443
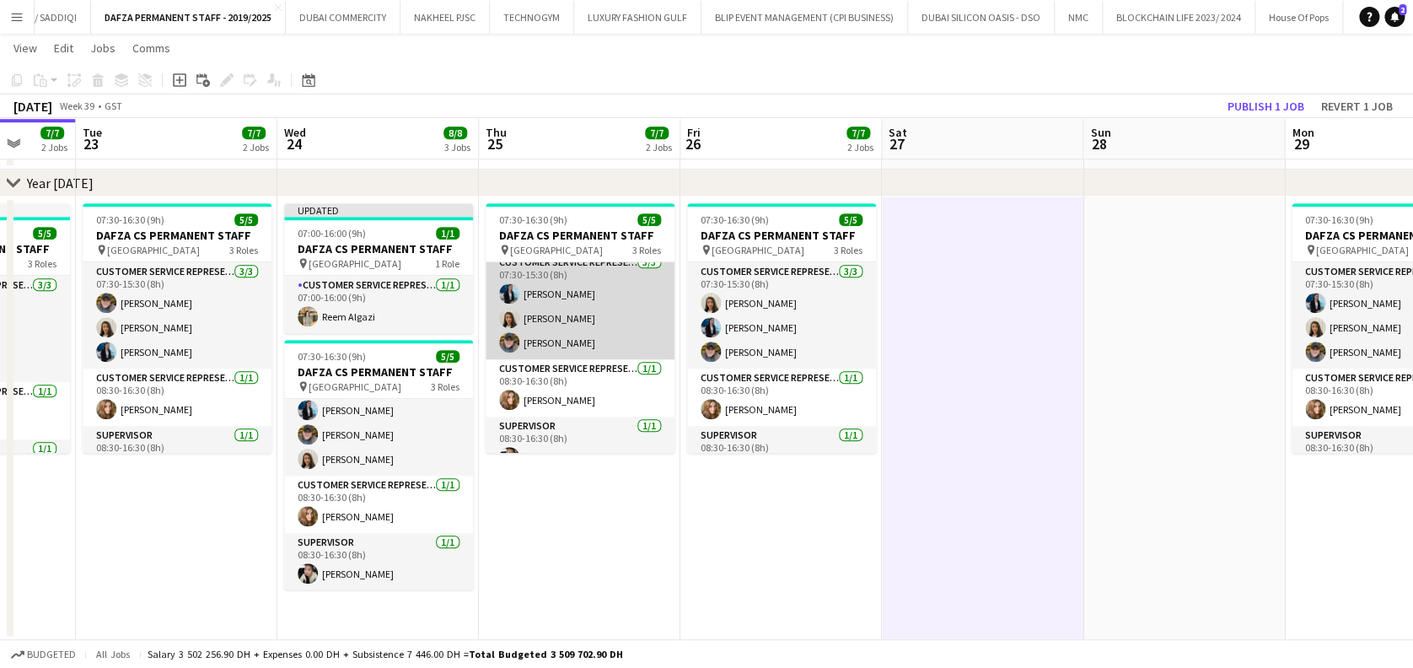
scroll to position [0, 0]
click at [561, 316] on app-card-role "Customer Service Representative 3/3 07:30-15:30 (8h) Jida Alimadi Pooneh Zarneg…" at bounding box center [580, 315] width 189 height 106
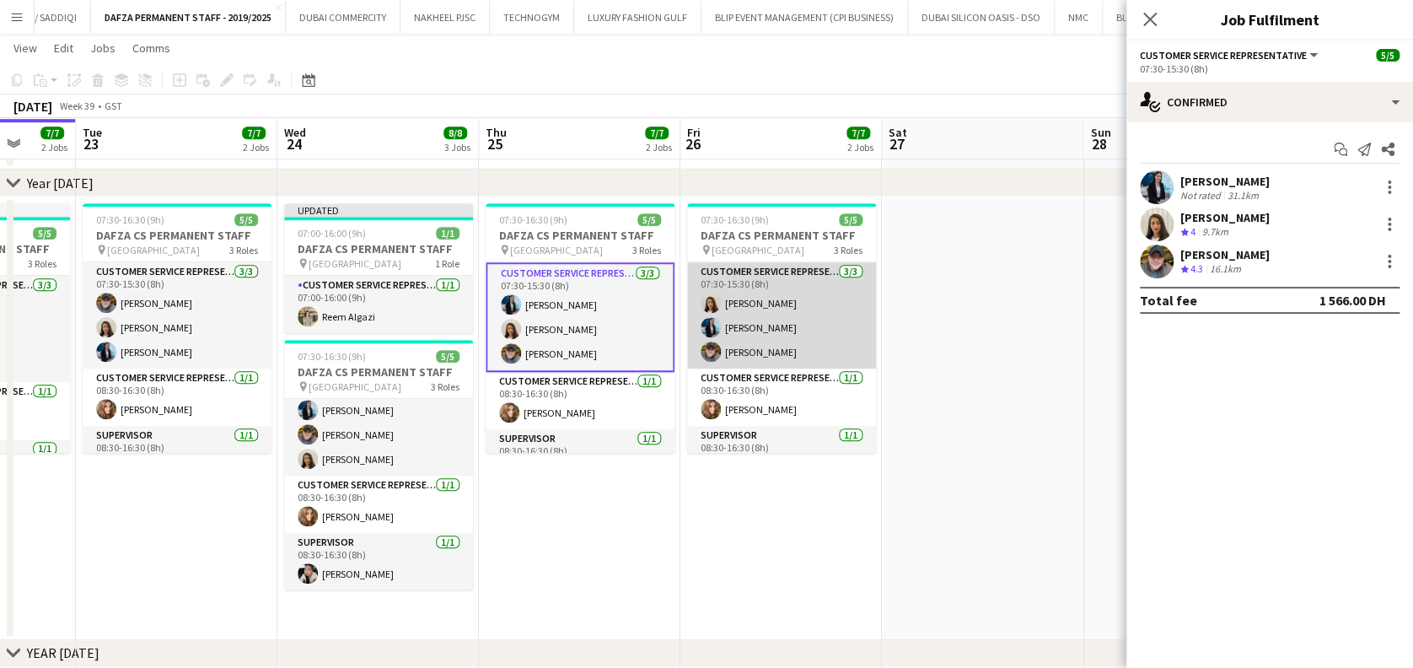
click at [779, 316] on app-card-role "Customer Service Representative 3/3 07:30-15:30 (8h) Pooneh Zarnegar Jida Alima…" at bounding box center [781, 315] width 189 height 106
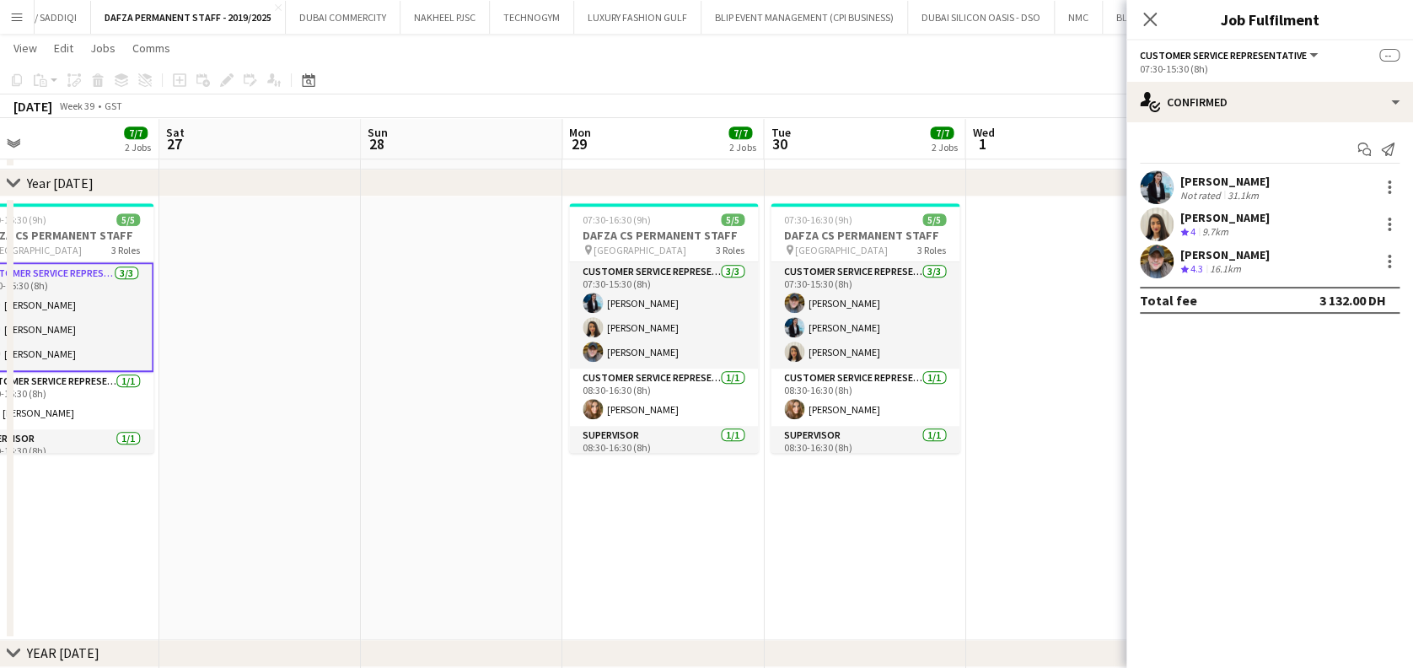
drag, startPoint x: 984, startPoint y: 373, endPoint x: 662, endPoint y: 383, distance: 322.2
click at [662, 383] on app-calendar-viewport "Mon 22 7/7 2 Jobs Tue 23 7/7 2 Jobs Wed 24 8/8 3 Jobs Thu 25 7/7 2 Jobs Fri 26 …" at bounding box center [706, 304] width 1413 height 1601
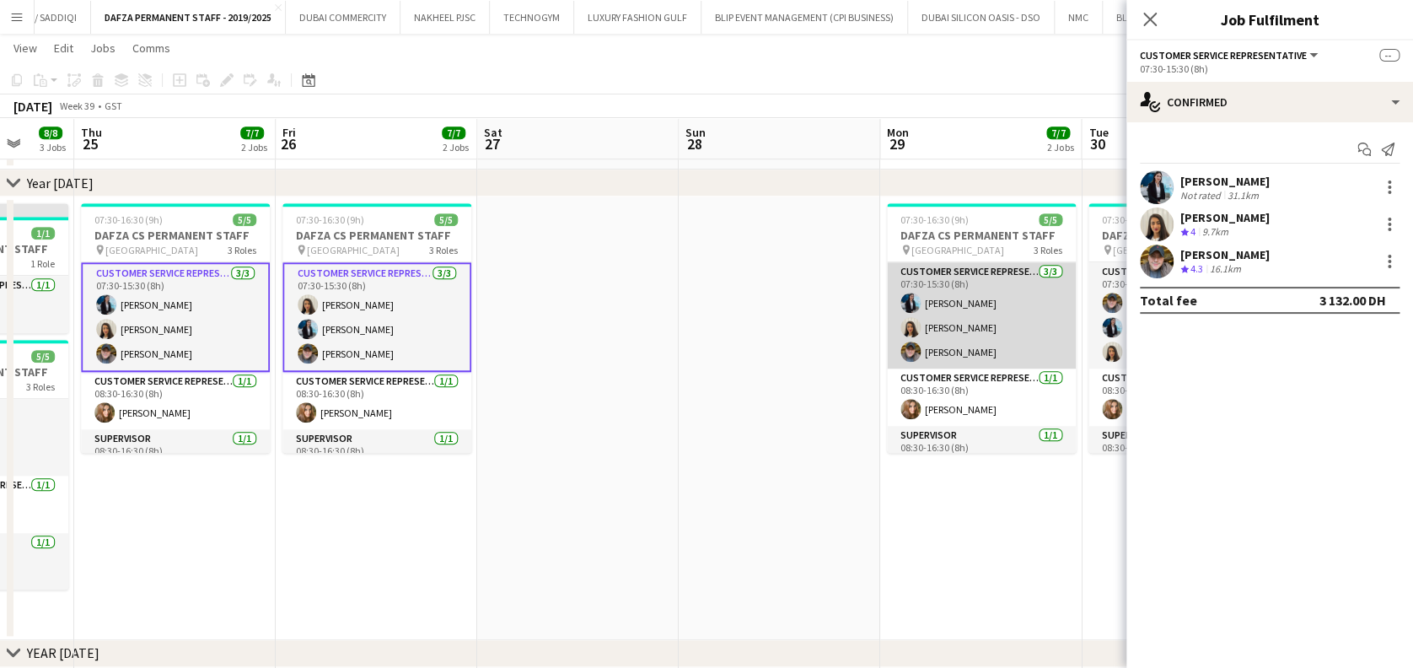
click at [977, 283] on app-card-role "Customer Service Representative 3/3 07:30-15:30 (8h) Jida Alimadi Pooneh Zarneg…" at bounding box center [981, 315] width 189 height 106
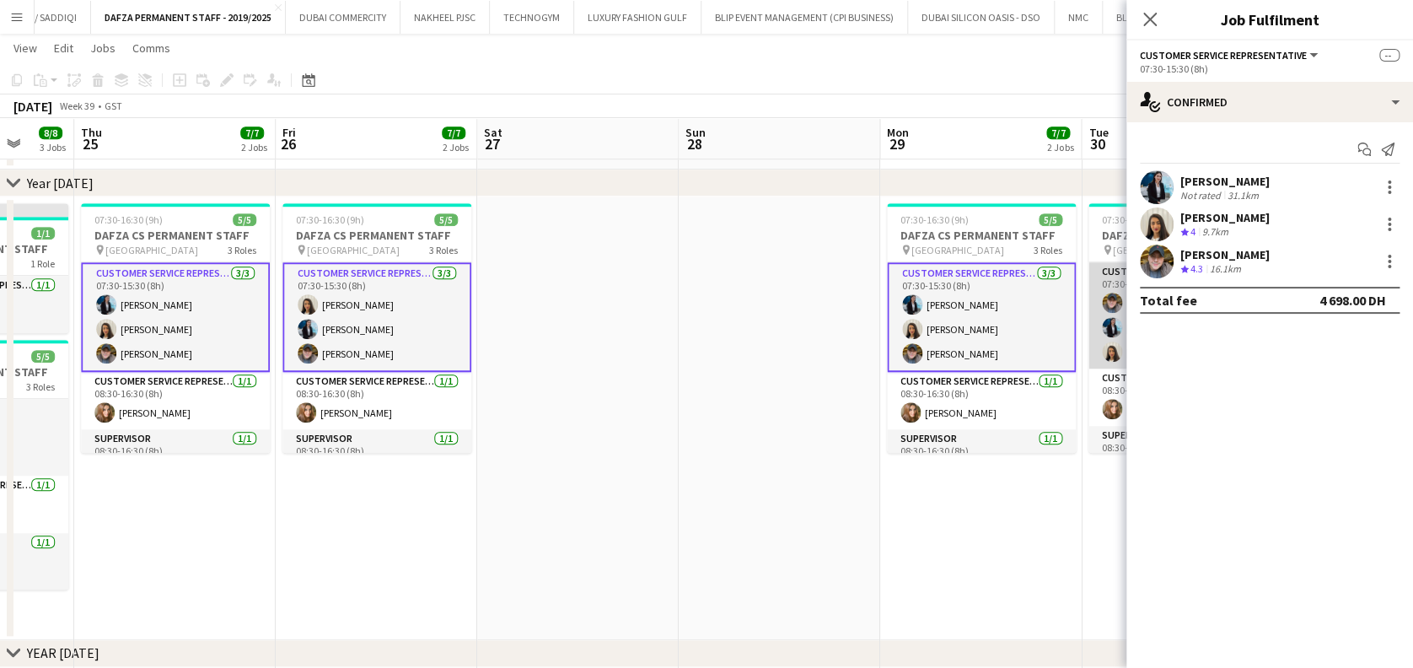
click at [1108, 309] on app-user-avatar at bounding box center [1112, 303] width 20 height 20
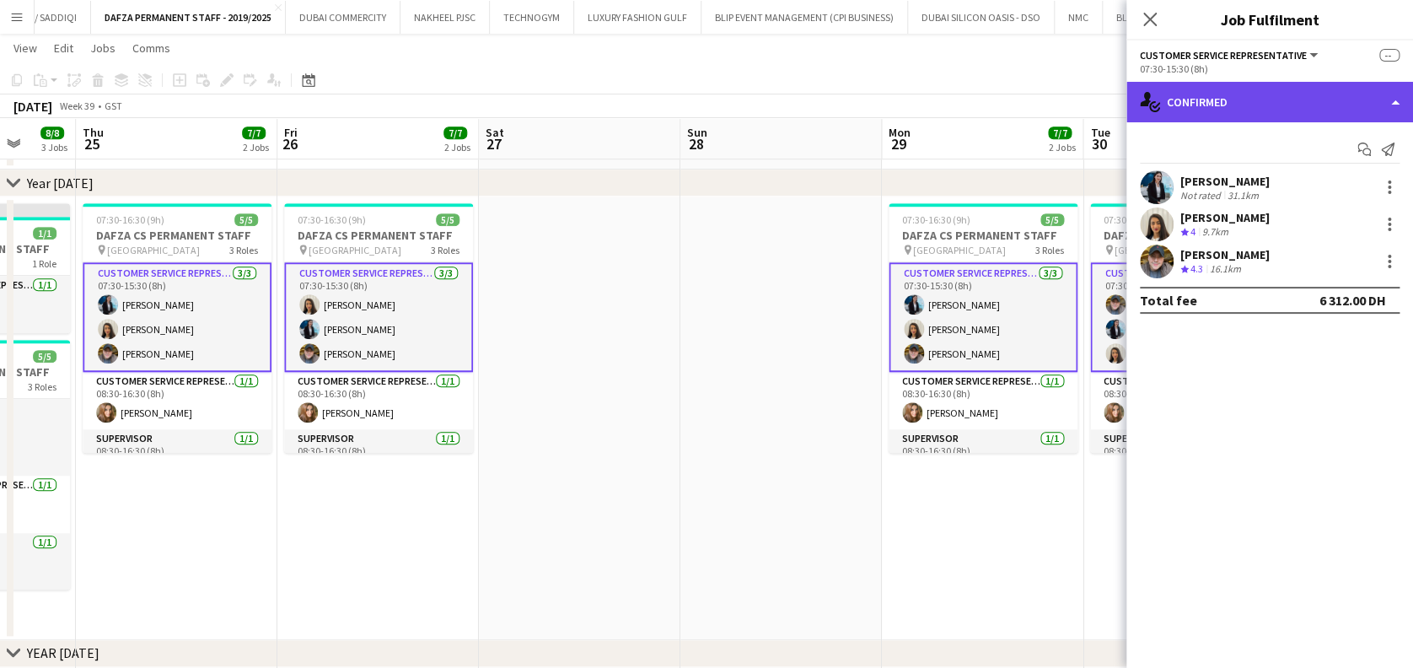
click at [1392, 97] on div "single-neutral-actions-check-2 Confirmed" at bounding box center [1269, 102] width 287 height 40
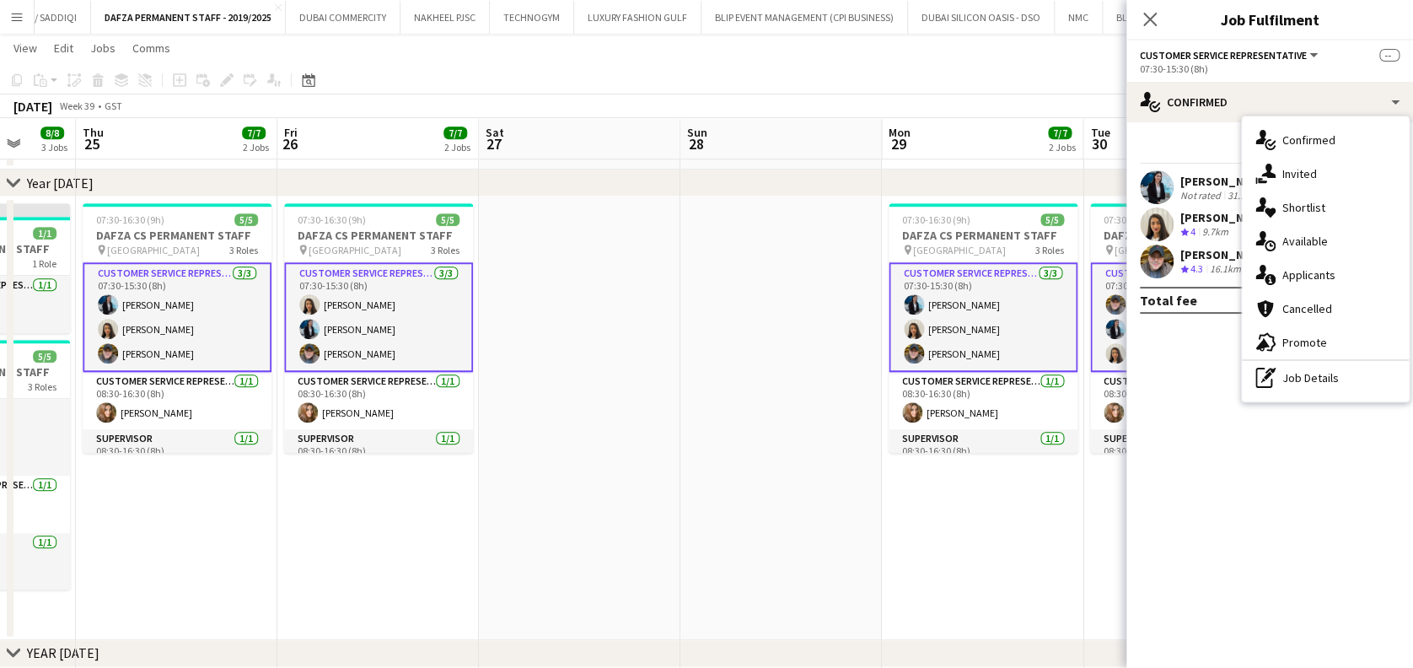
click at [1375, 383] on div "pen-write Job Details" at bounding box center [1325, 378] width 167 height 34
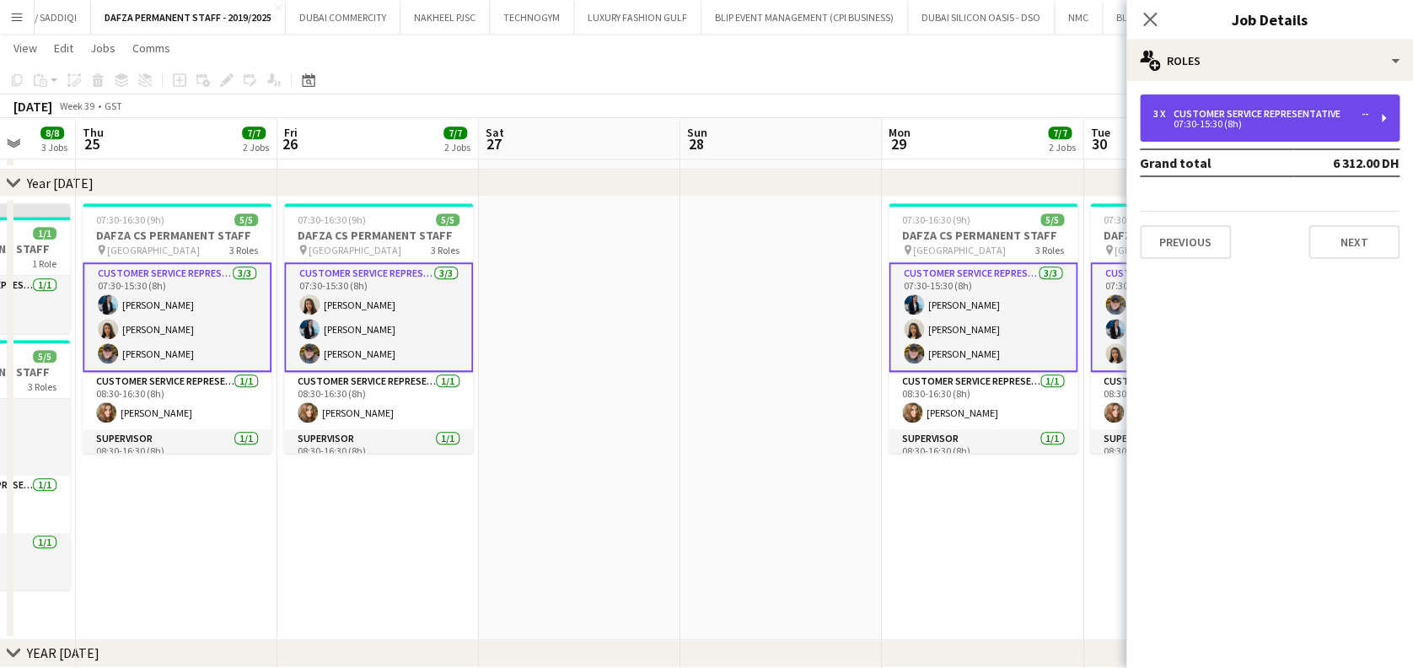
click at [1221, 108] on div "Customer Service Representative" at bounding box center [1260, 114] width 174 height 12
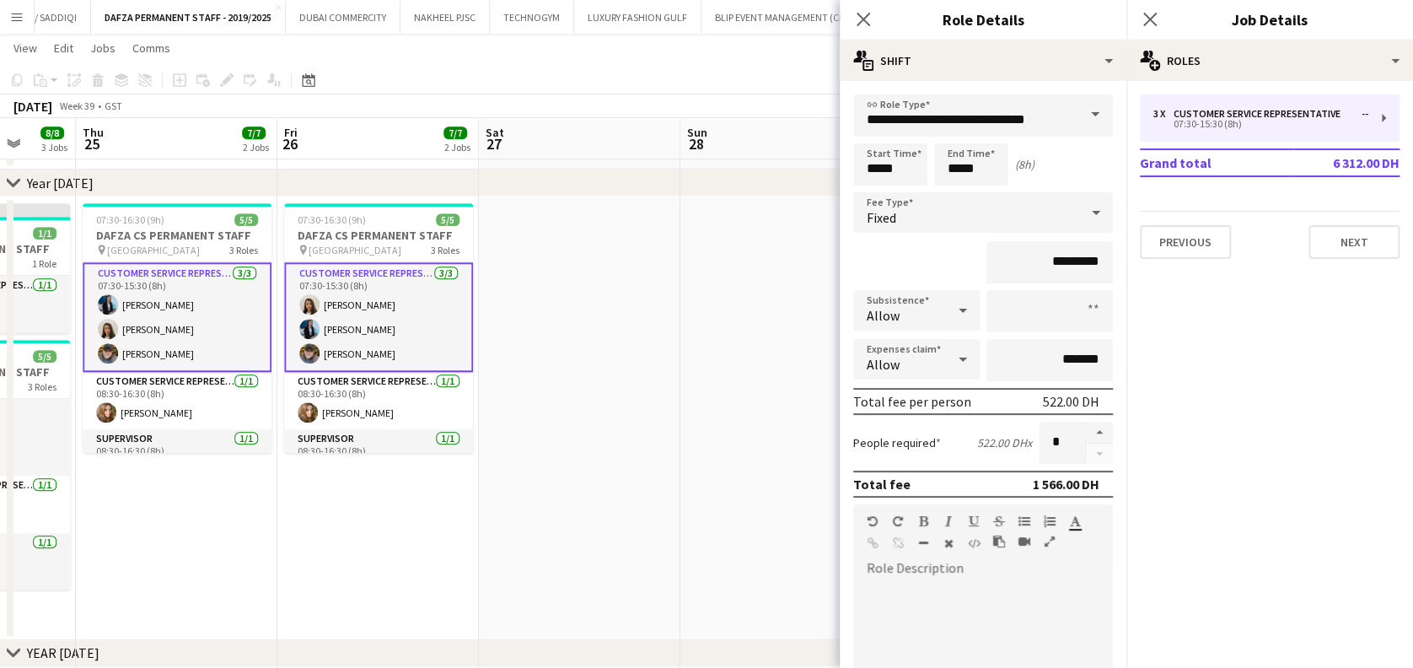
click at [624, 380] on app-date-cell at bounding box center [579, 417] width 201 height 443
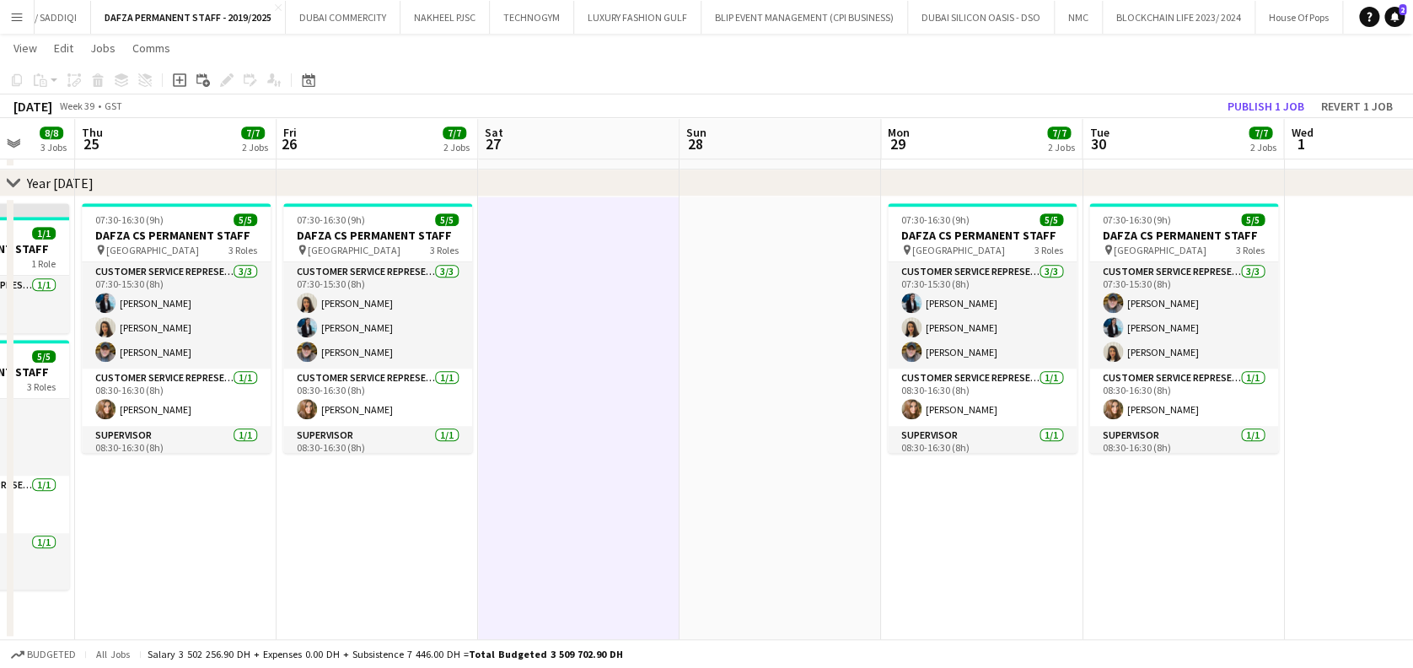
drag, startPoint x: 38, startPoint y: 284, endPoint x: 270, endPoint y: 220, distance: 240.5
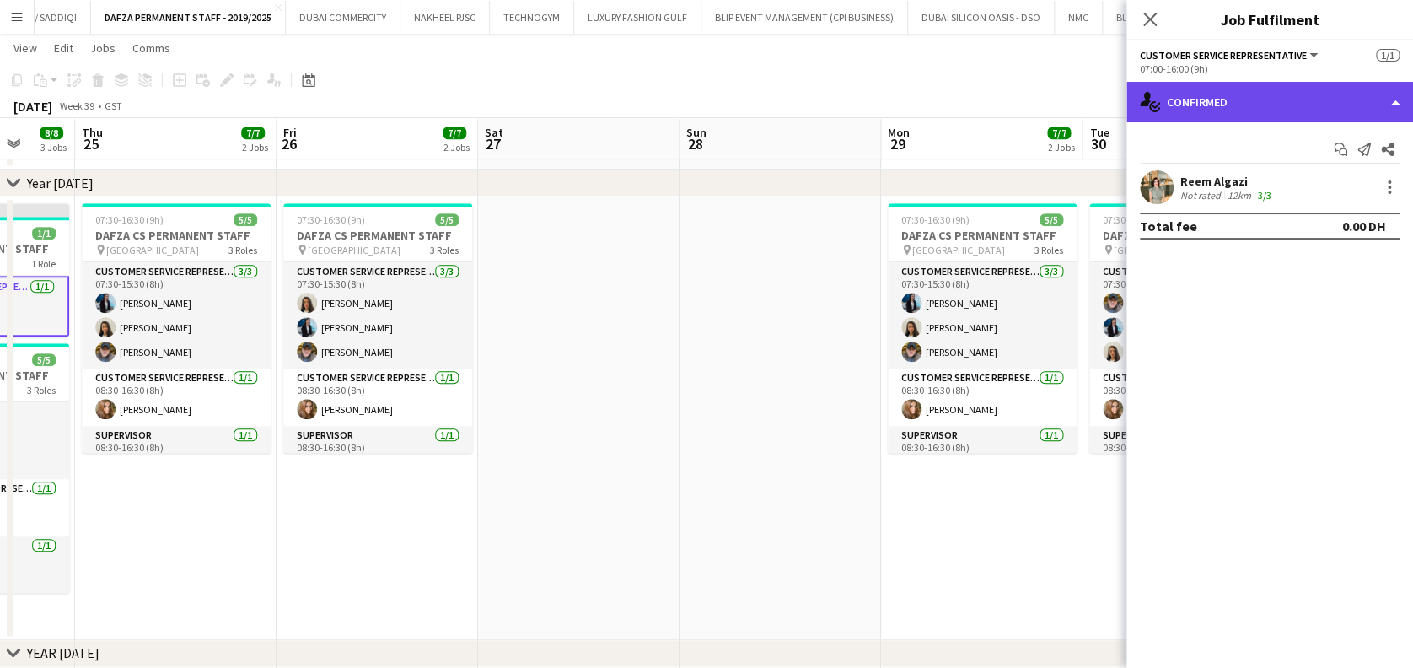
click at [1331, 121] on div "single-neutral-actions-check-2 Confirmed" at bounding box center [1269, 102] width 287 height 40
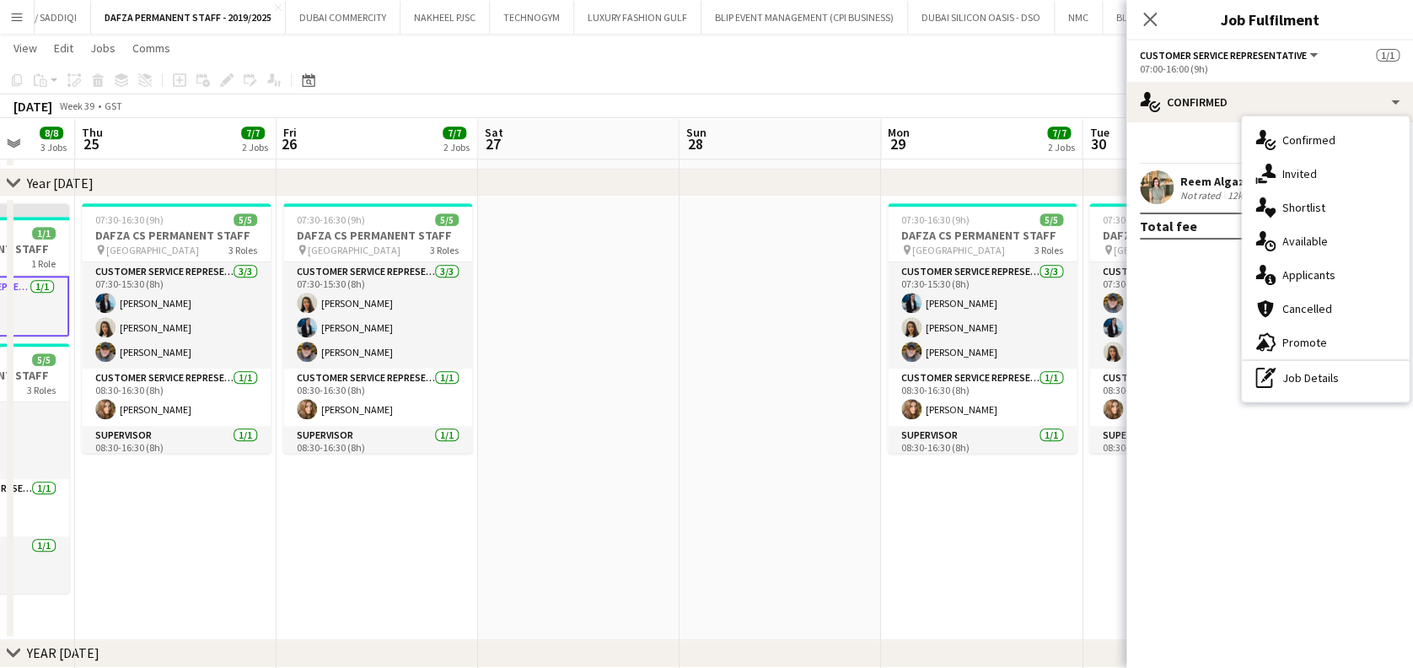
click at [1315, 392] on div "pen-write Job Details" at bounding box center [1325, 378] width 167 height 34
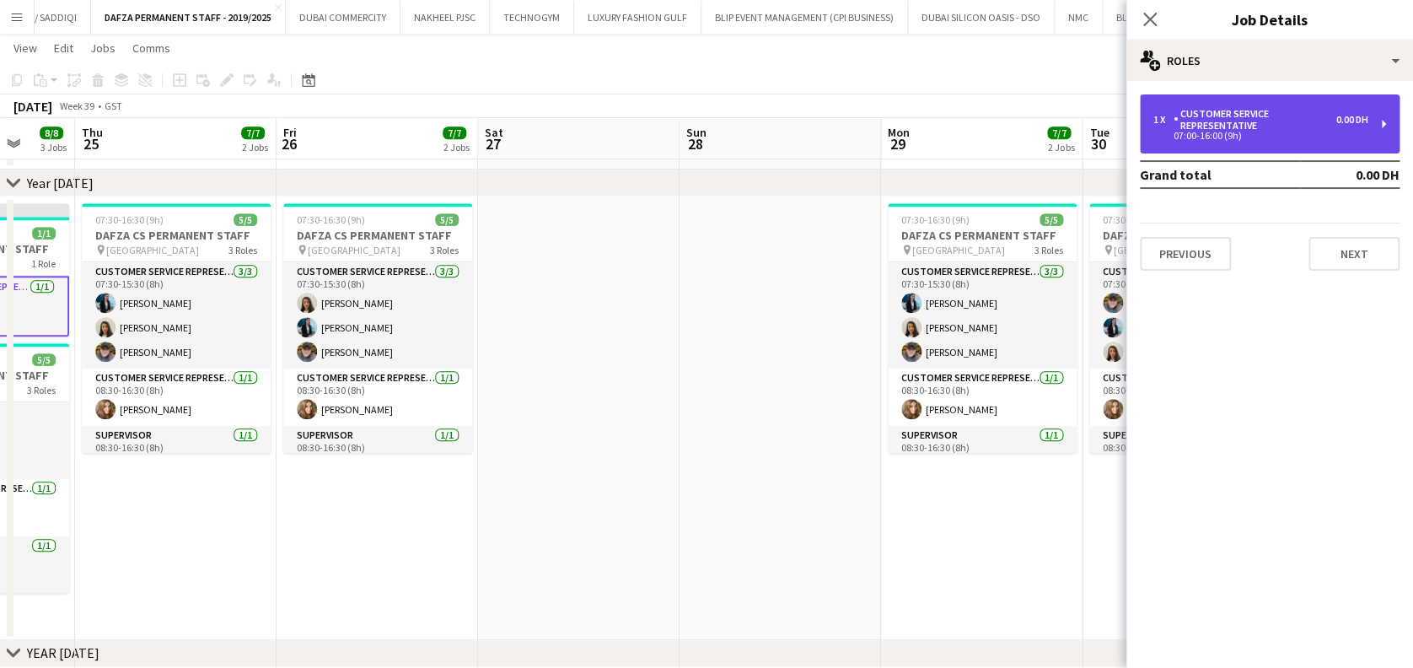
click at [1192, 123] on div "Customer Service Representative" at bounding box center [1254, 120] width 163 height 24
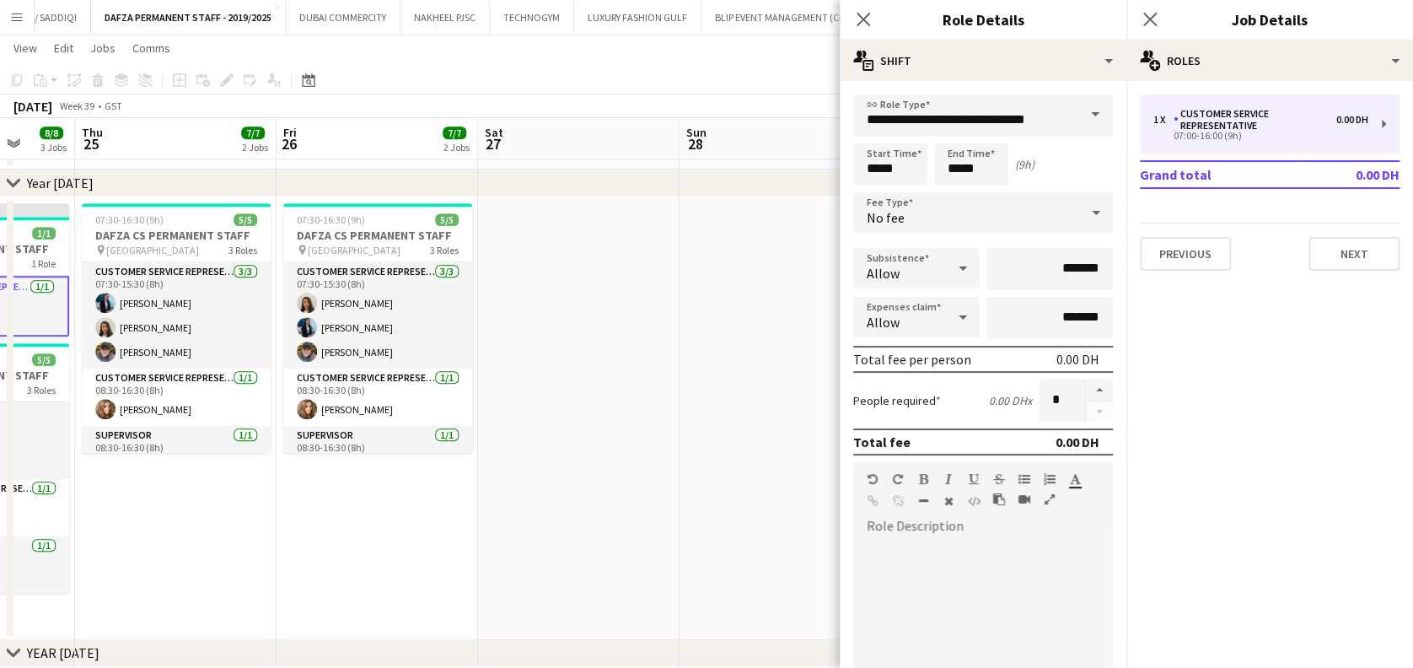
scroll to position [0, 395]
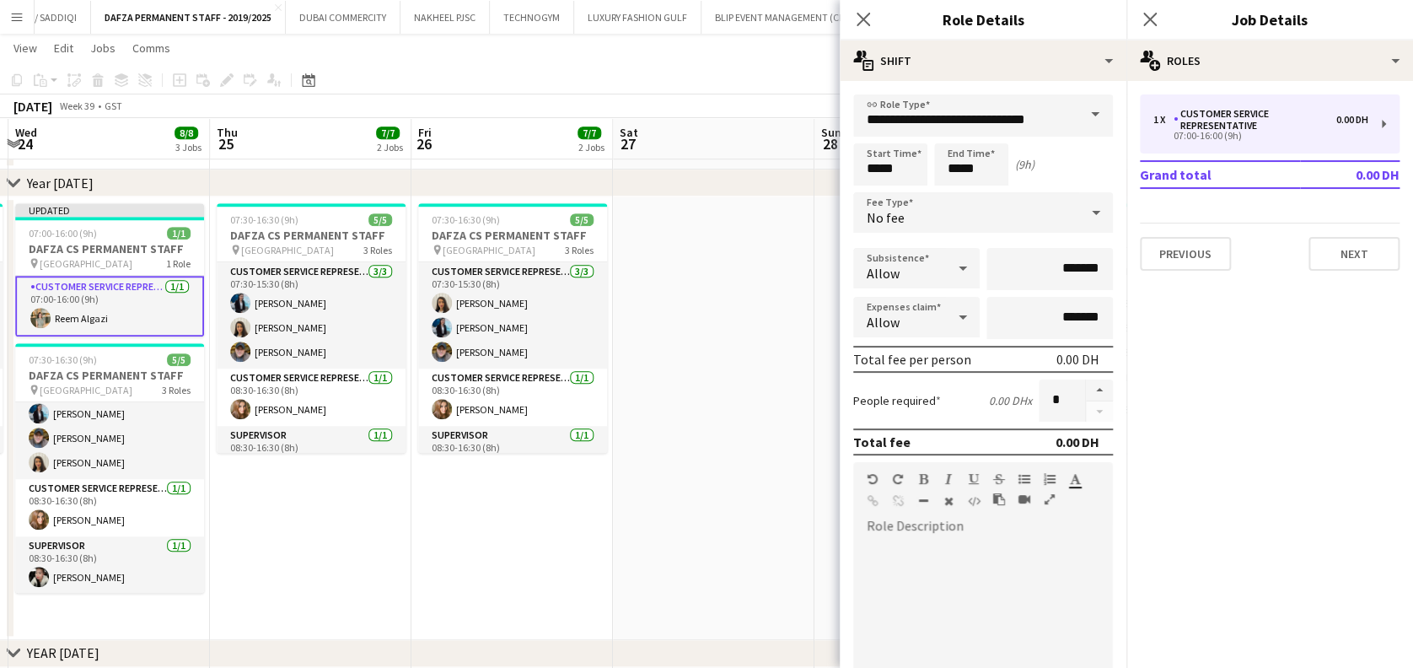
drag, startPoint x: 282, startPoint y: 570, endPoint x: 799, endPoint y: 548, distance: 518.1
click at [803, 554] on app-calendar-viewport "Mon 22 7/7 2 Jobs Tue 23 7/7 2 Jobs Wed 24 8/8 3 Jobs Thu 25 7/7 2 Jobs Fri 26 …" at bounding box center [706, 304] width 1413 height 1601
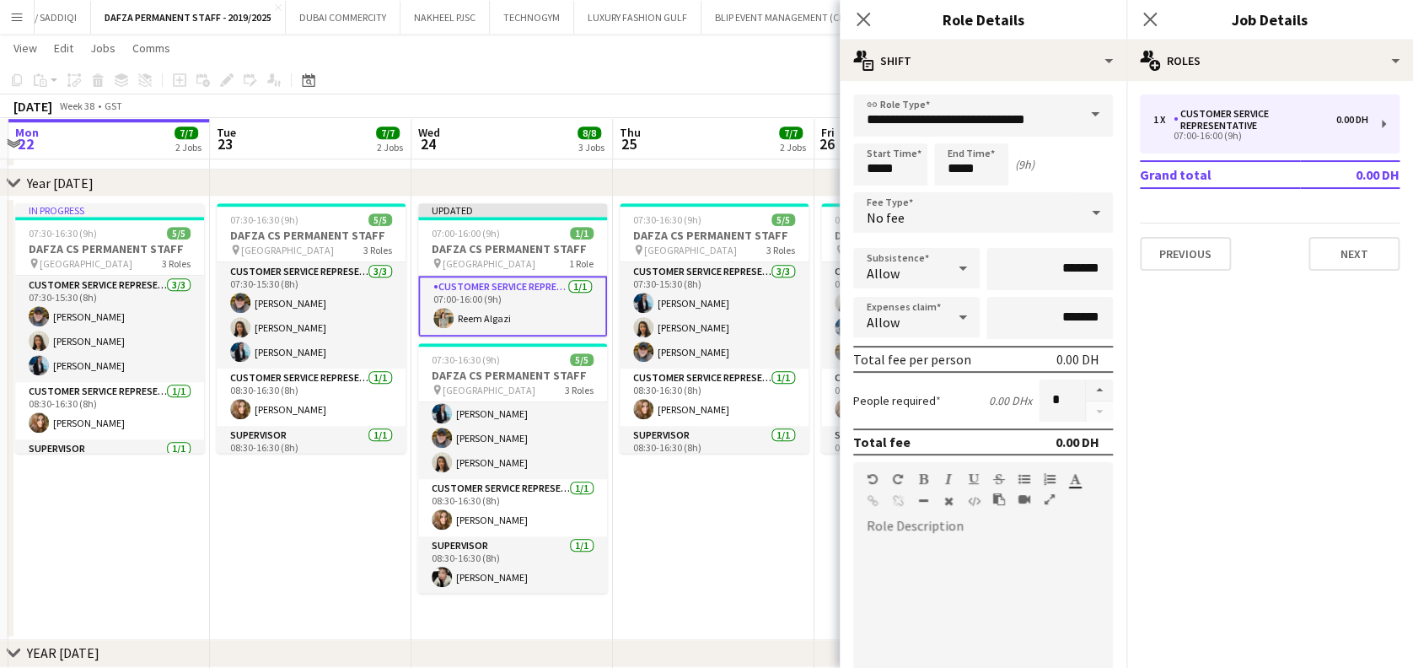
click at [510, 191] on div "chevron-right Year 2025" at bounding box center [706, 182] width 1413 height 27
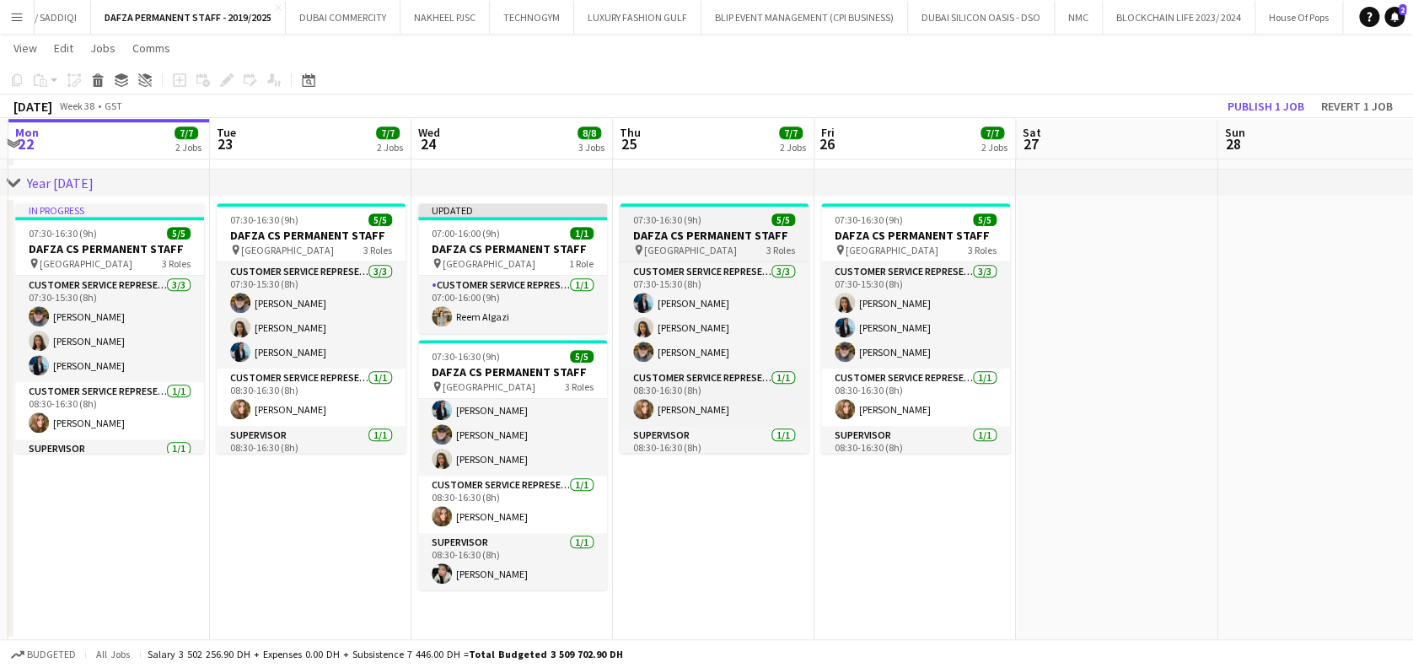
click at [681, 220] on span "07:30-16:30 (9h)" at bounding box center [667, 219] width 68 height 13
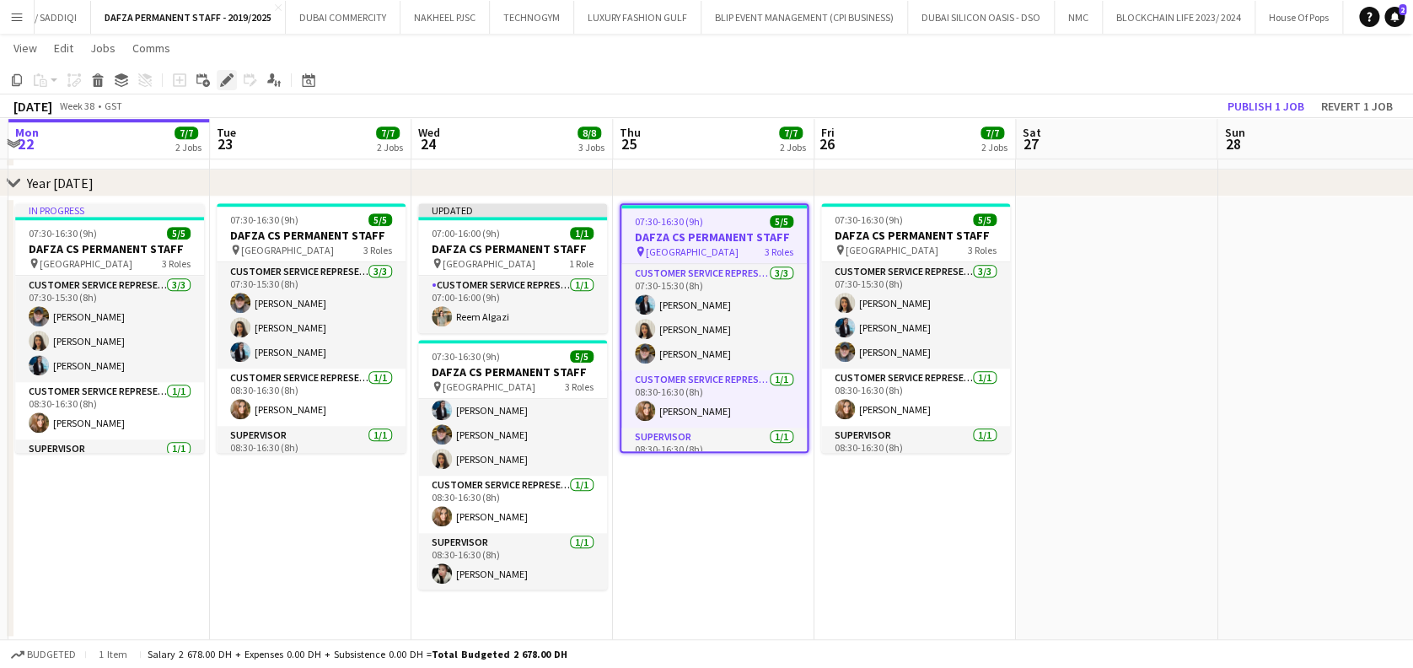
drag, startPoint x: 223, startPoint y: 84, endPoint x: 433, endPoint y: 83, distance: 210.8
click at [223, 84] on icon "Edit" at bounding box center [226, 79] width 13 height 13
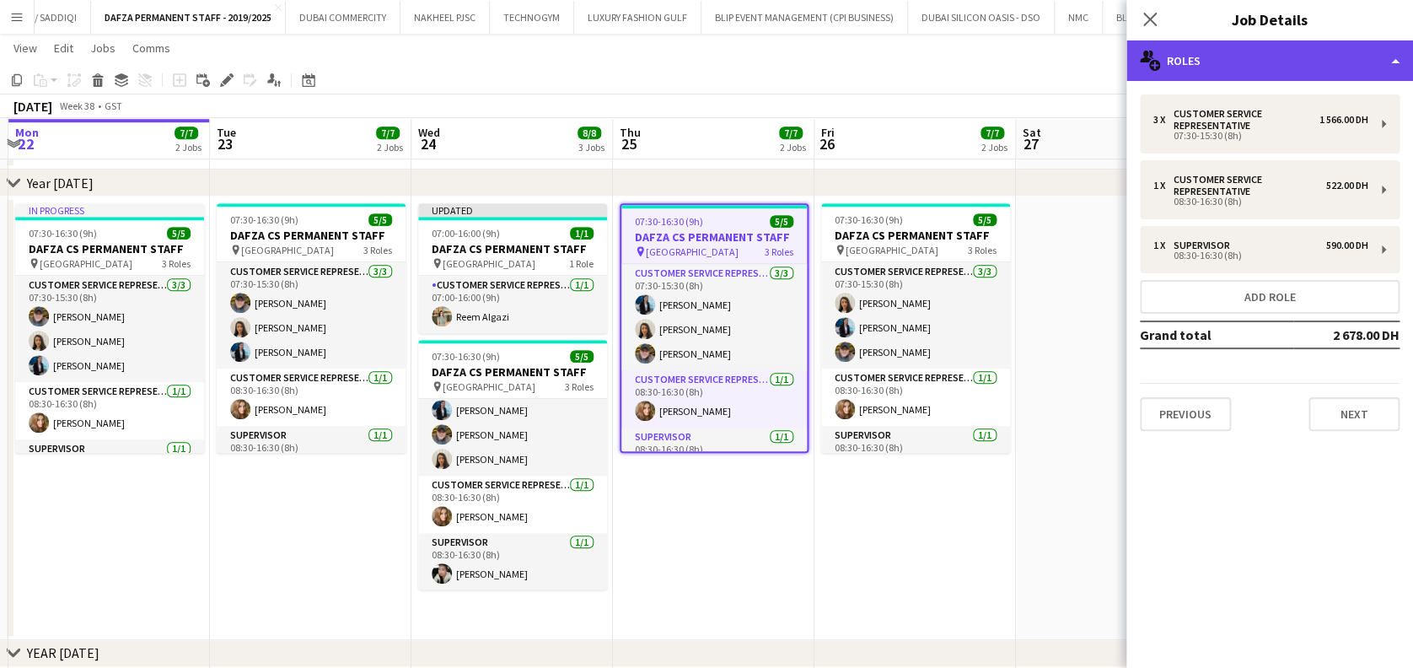
click at [1208, 51] on div "multiple-users-add Roles" at bounding box center [1269, 60] width 287 height 40
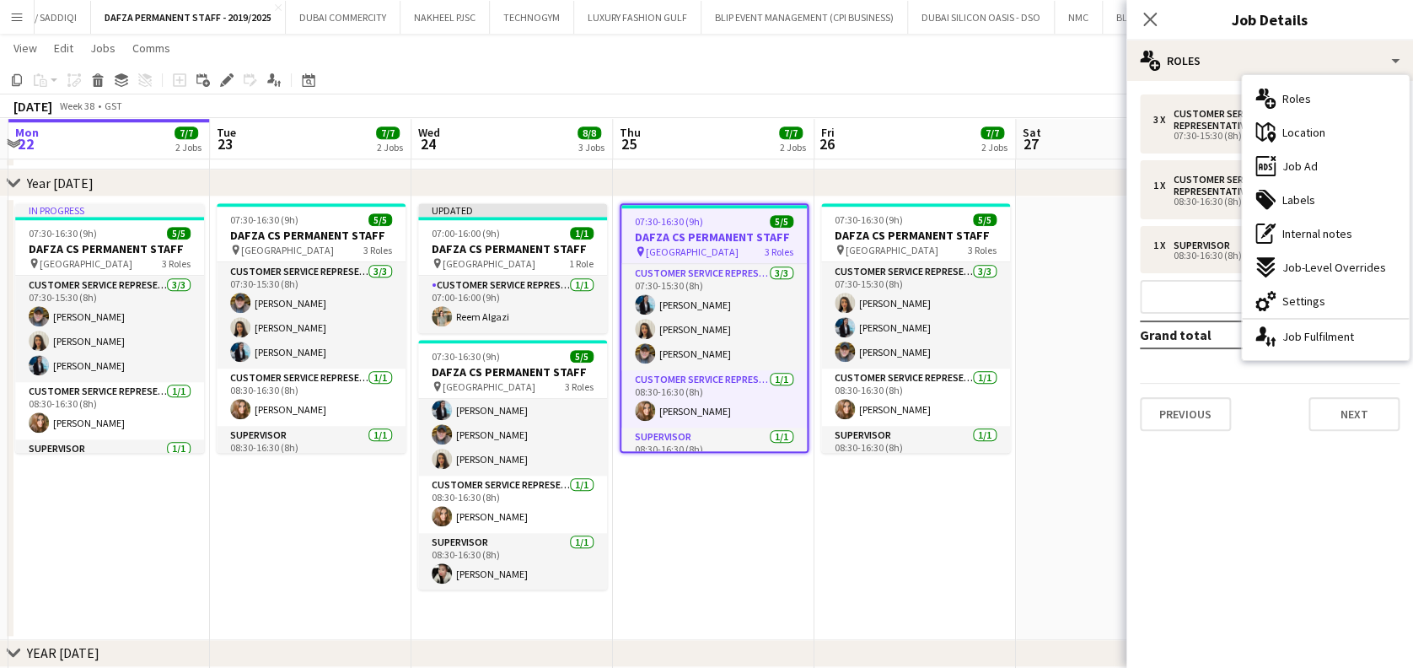
click at [1359, 173] on div "ads-window Job Ad" at bounding box center [1325, 166] width 167 height 34
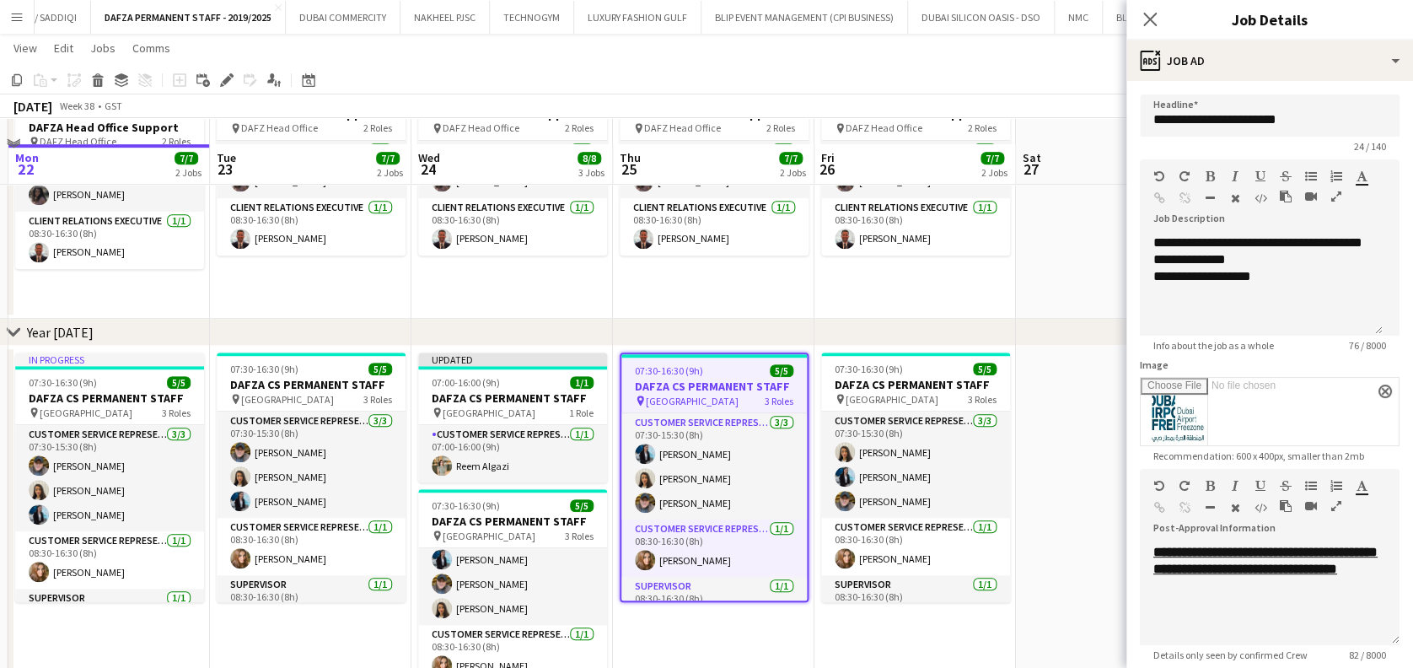
scroll to position [449, 0]
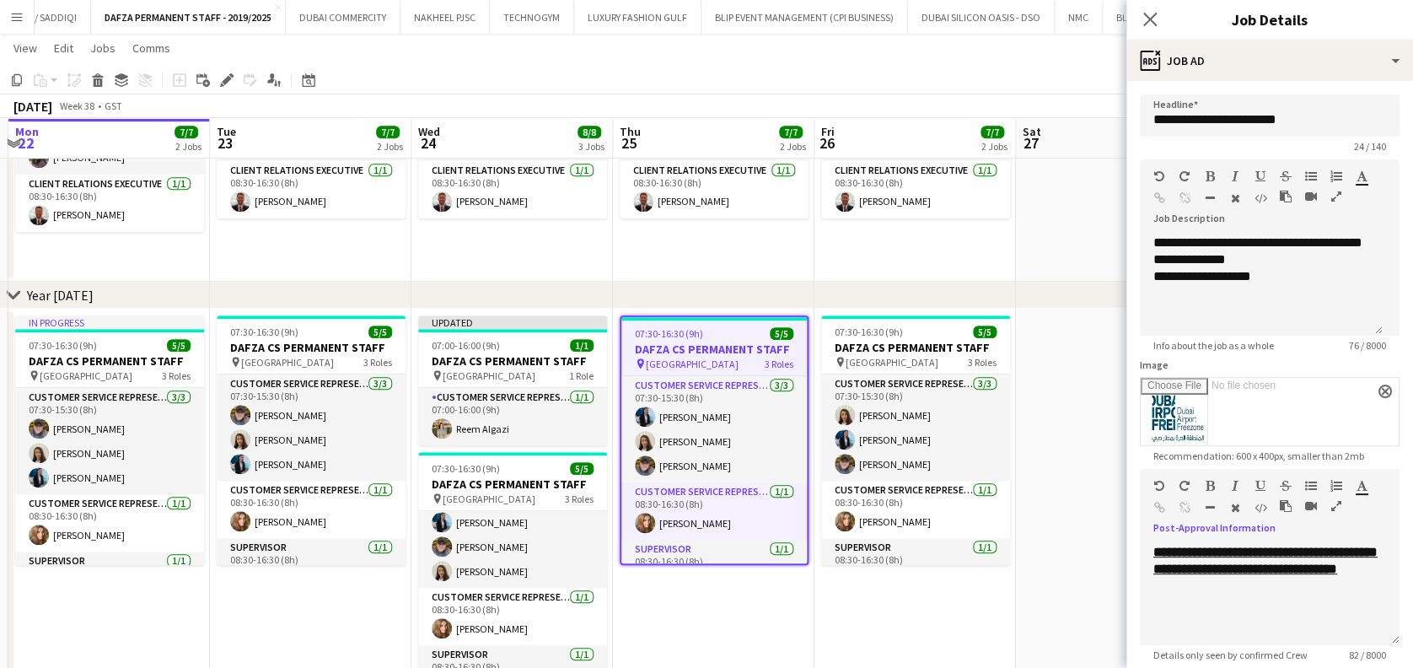
click at [1332, 506] on icon "button" at bounding box center [1336, 506] width 10 height 12
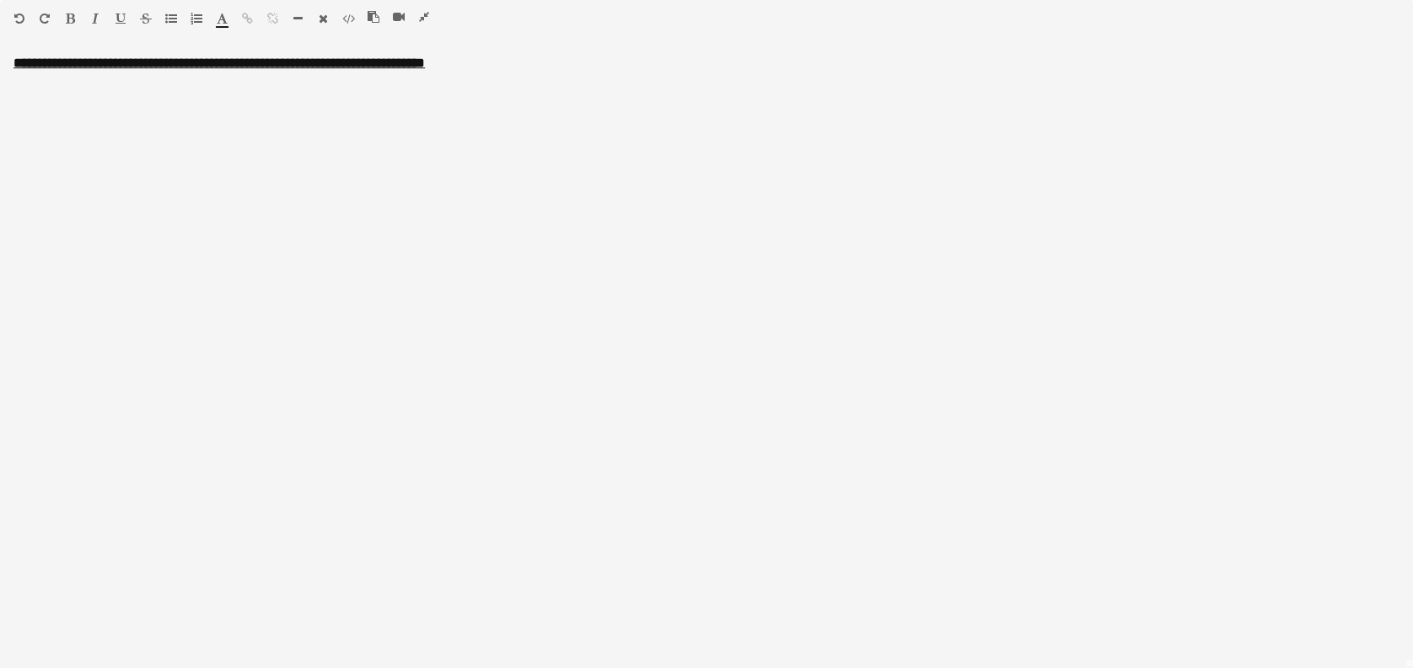
click at [428, 17] on icon "button" at bounding box center [424, 17] width 10 height 12
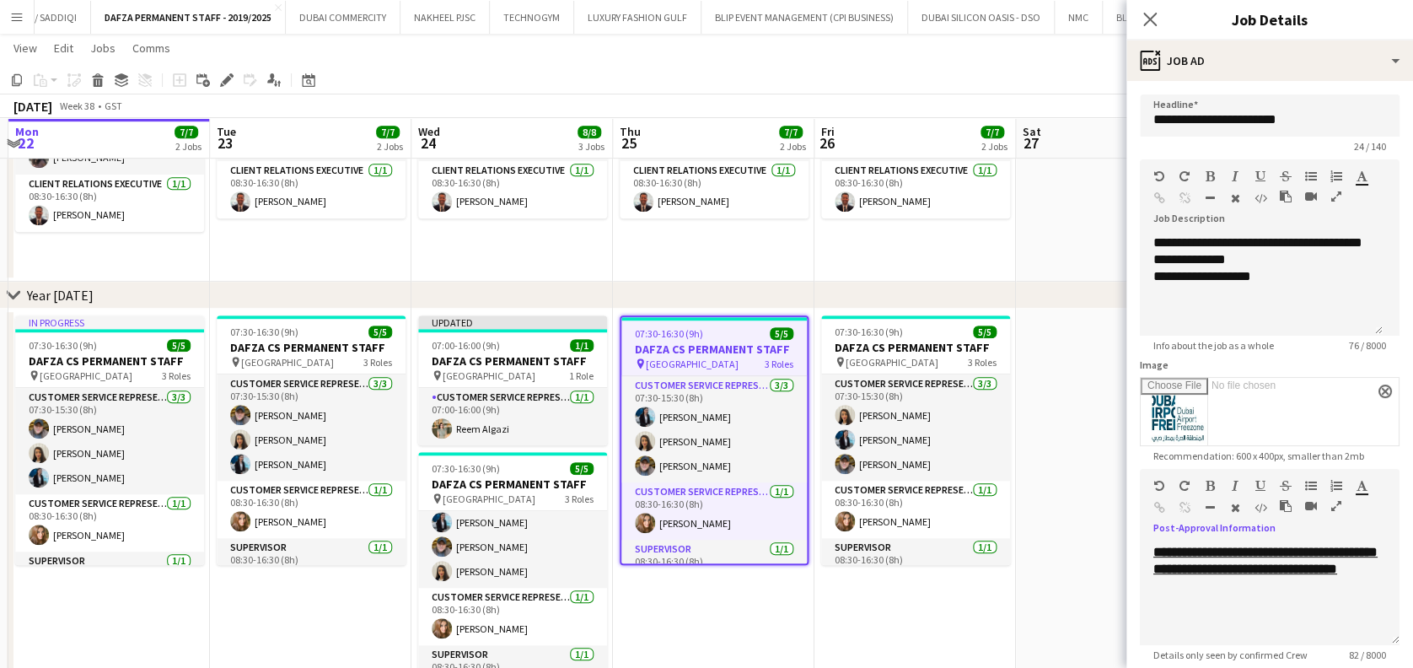
click at [706, 598] on app-date-cell "07:30-16:30 (9h) 5/5 DAFZA CS PERMANENT STAFF pin Dubai Airport Free Zone 3 Rol…" at bounding box center [713, 530] width 201 height 443
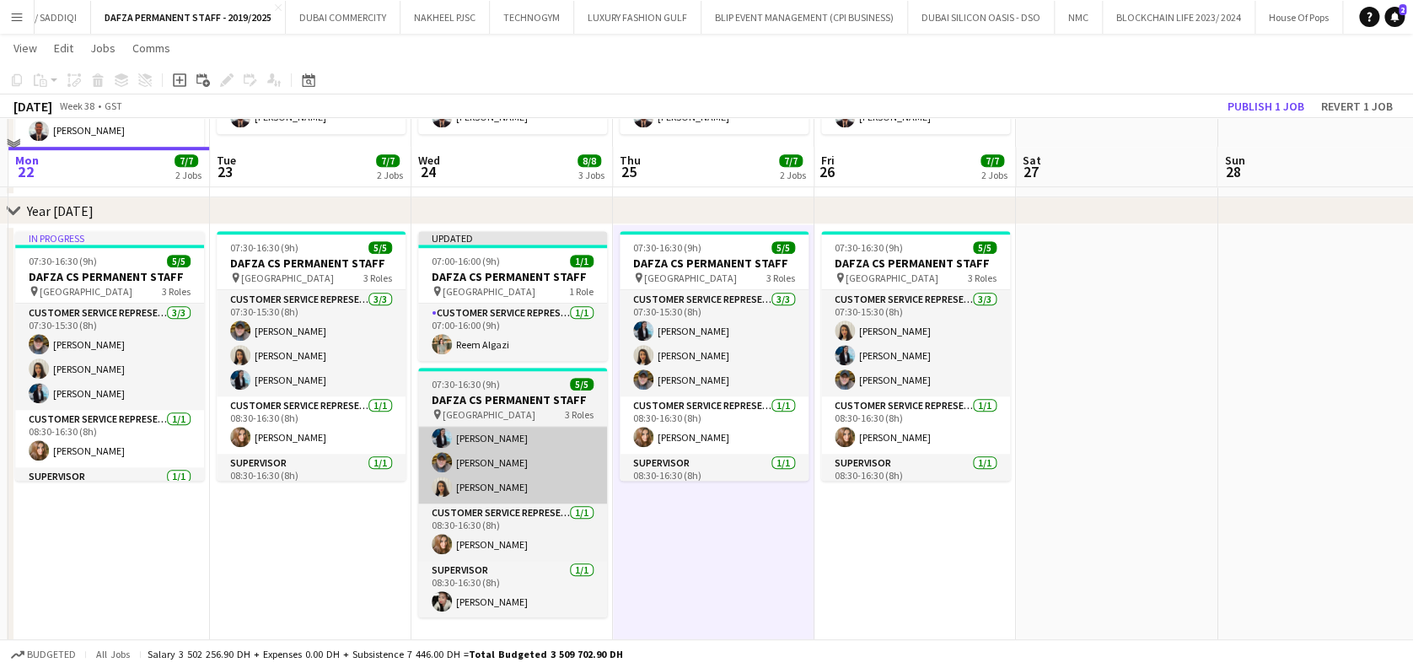
scroll to position [561, 0]
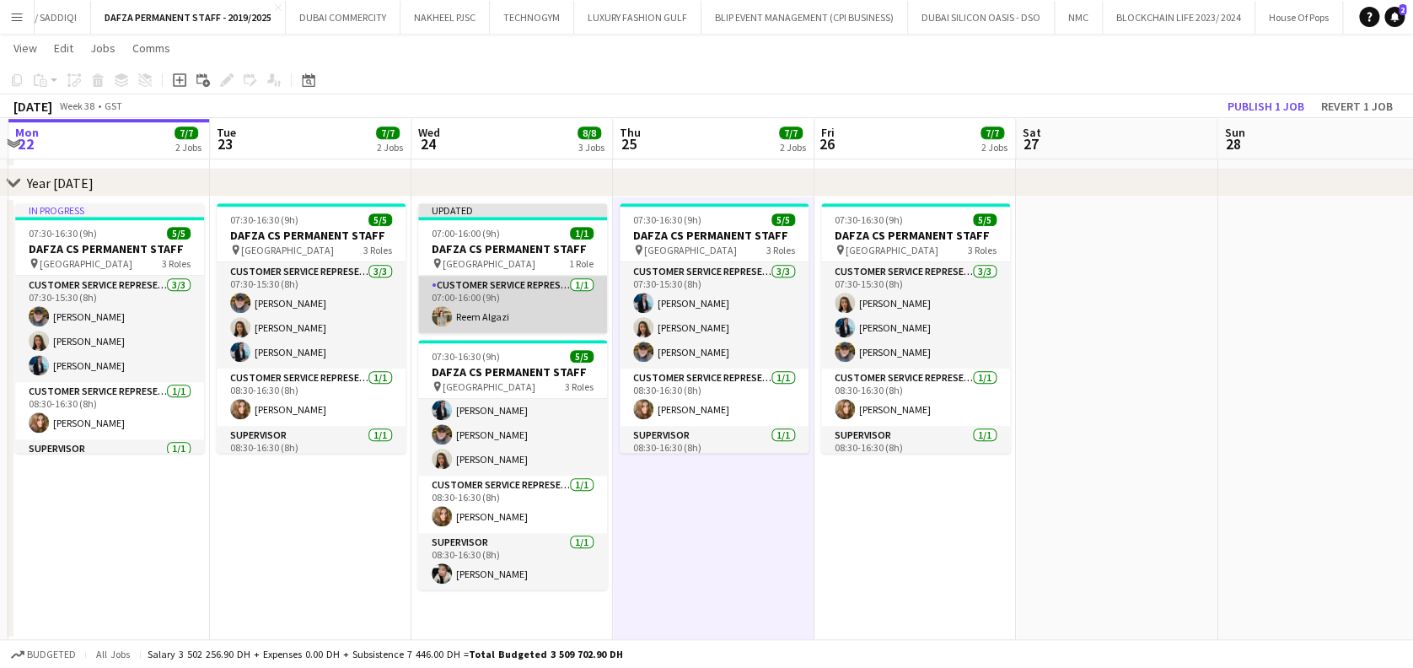
drag, startPoint x: 510, startPoint y: 303, endPoint x: 606, endPoint y: 282, distance: 98.2
click at [512, 301] on app-card-role "Customer Service Representative 1/1 07:00-16:00 (9h) Reem Algazi" at bounding box center [512, 304] width 189 height 57
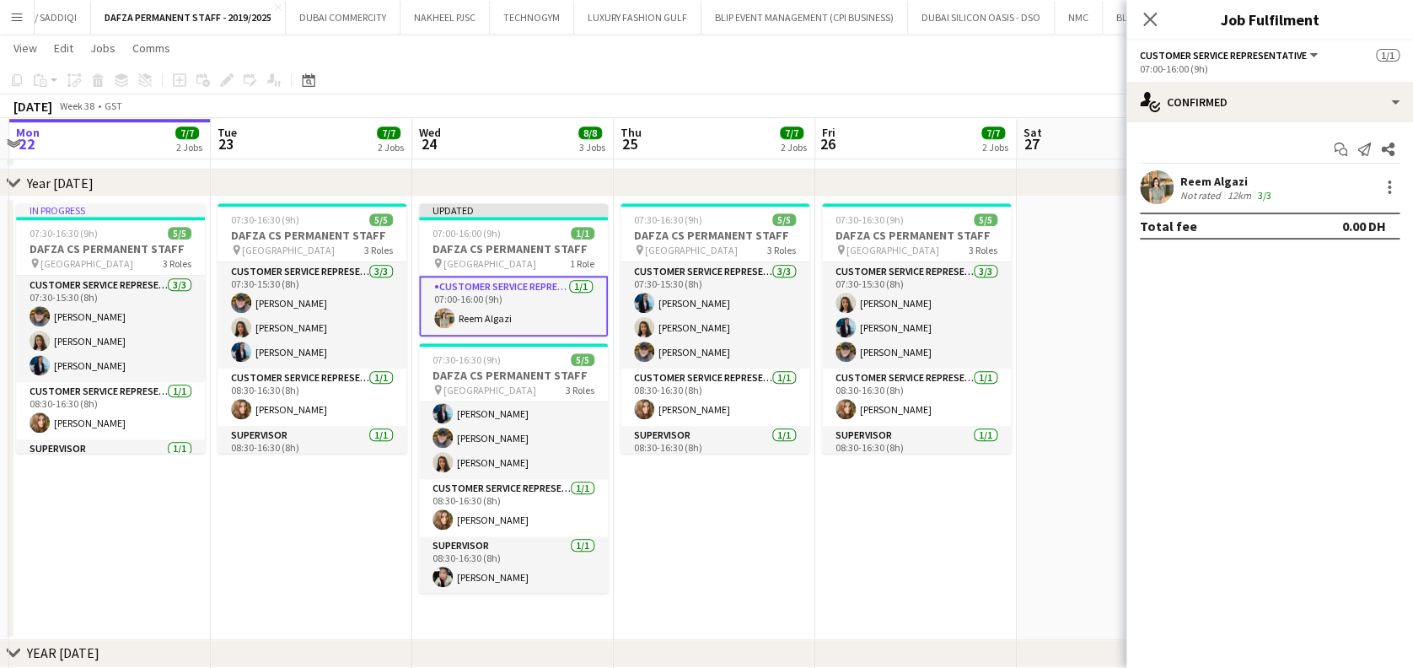
click at [1217, 176] on div "Reem Algazi" at bounding box center [1227, 181] width 94 height 15
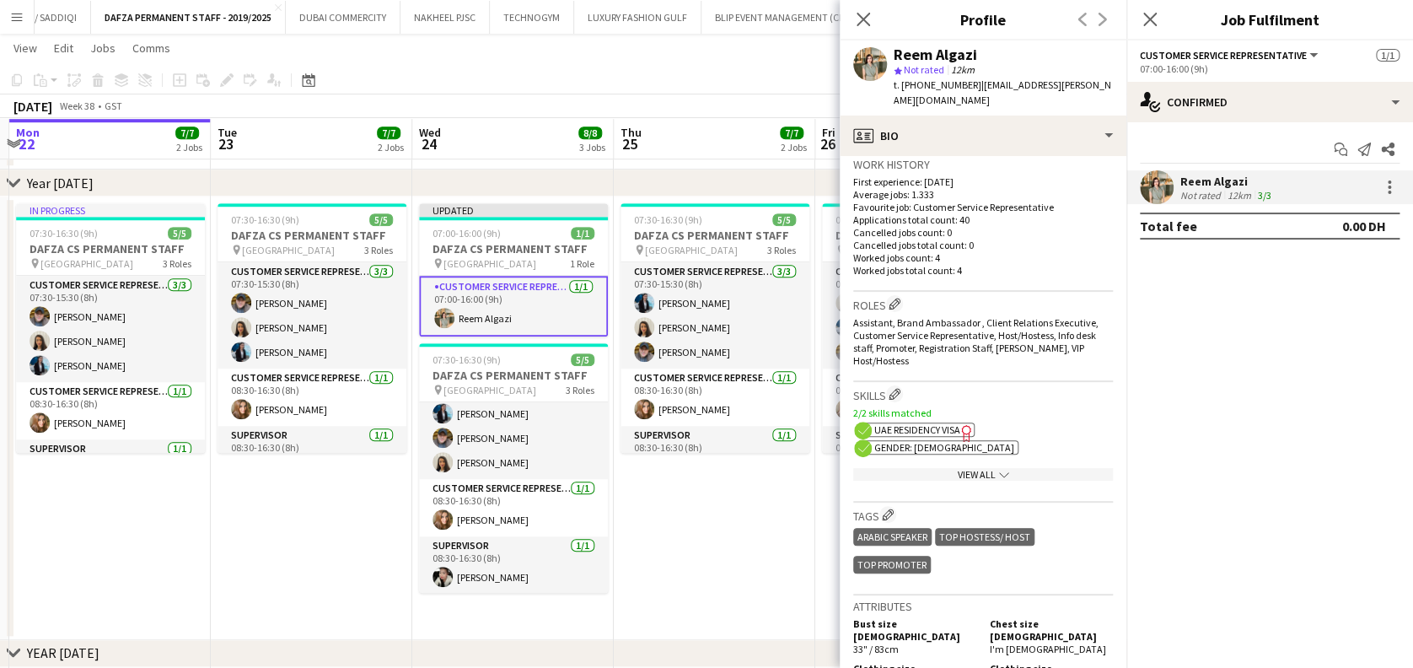
scroll to position [449, 0]
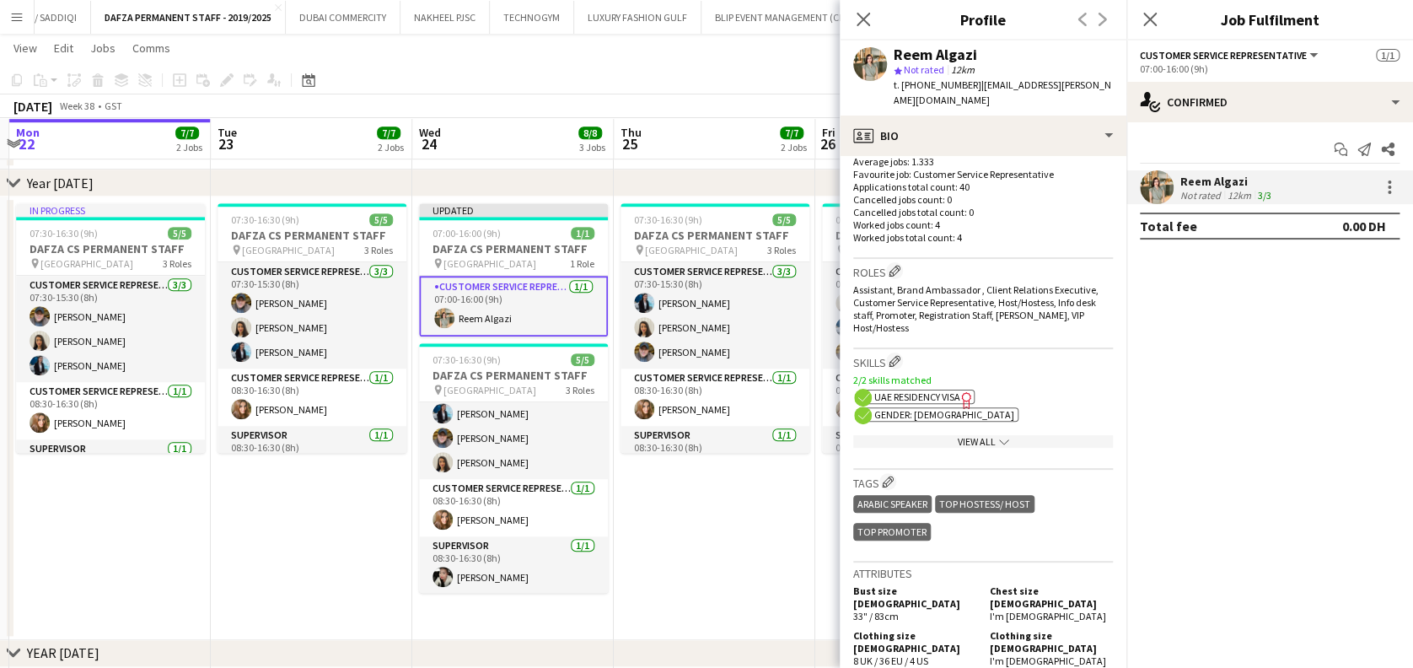
click at [1015, 435] on div "View All chevron-down" at bounding box center [983, 441] width 260 height 13
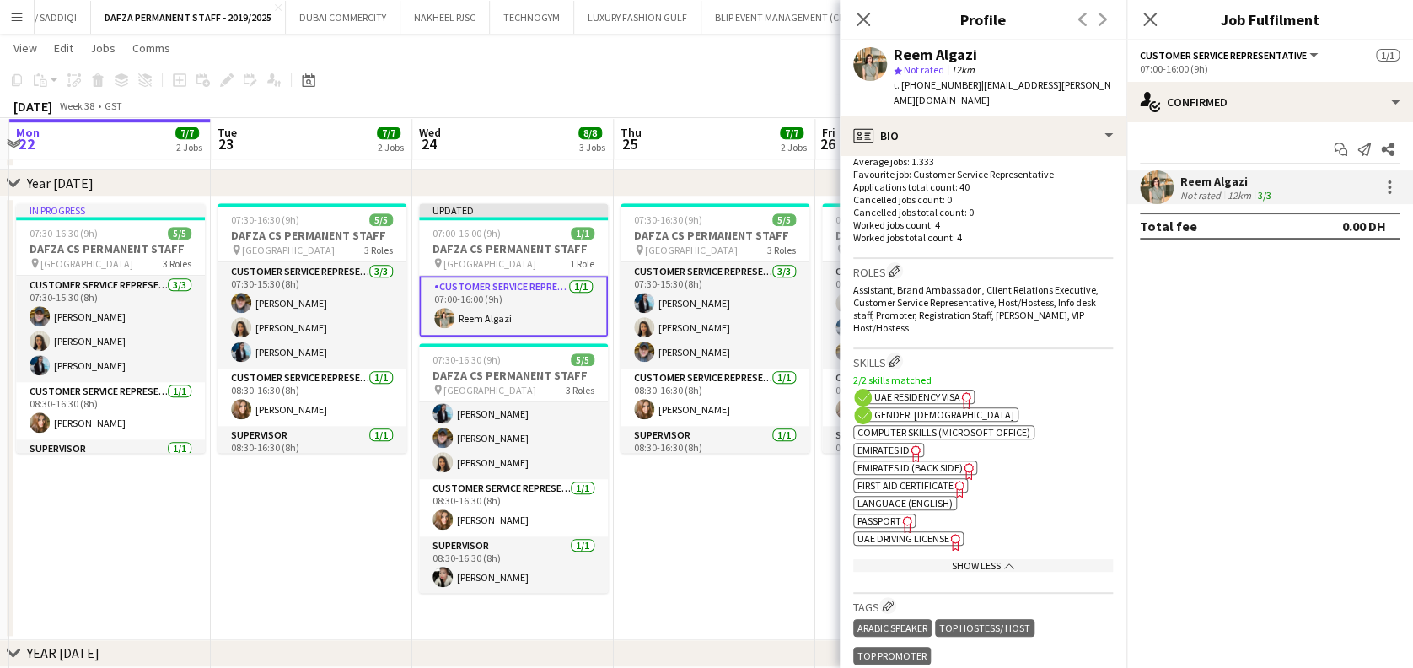
click at [695, 513] on app-date-cell "07:30-16:30 (9h) 5/5 DAFZA CS PERMANENT STAFF pin Dubai Airport Free Zone 3 Rol…" at bounding box center [714, 417] width 201 height 443
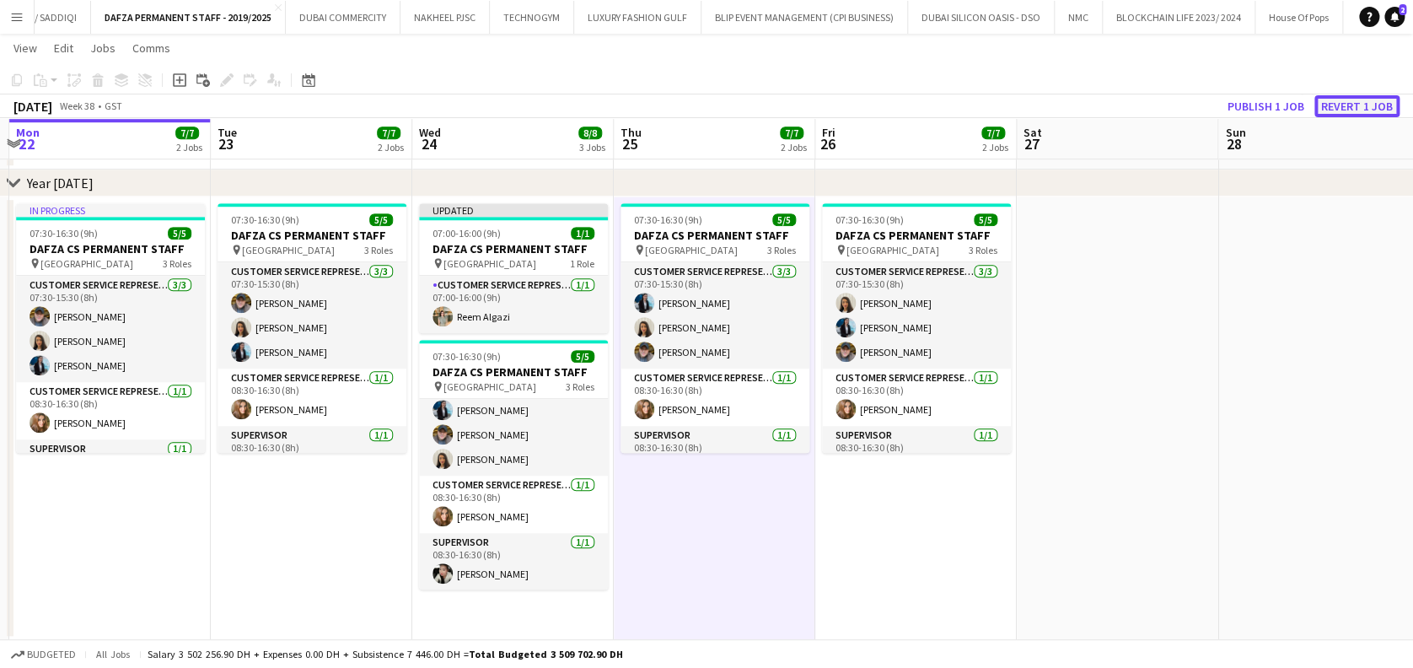
click at [1357, 101] on button "Revert 1 job" at bounding box center [1356, 106] width 85 height 22
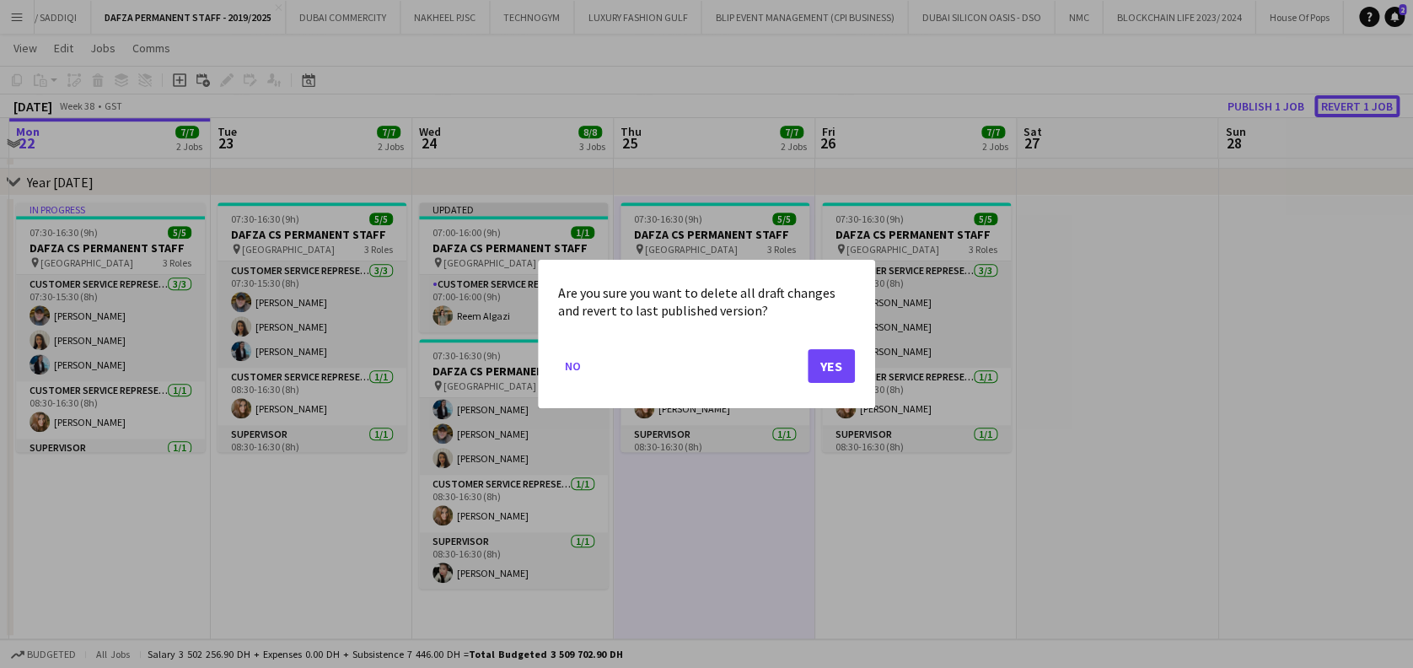
scroll to position [0, 0]
click at [819, 364] on button "Yes" at bounding box center [831, 366] width 47 height 34
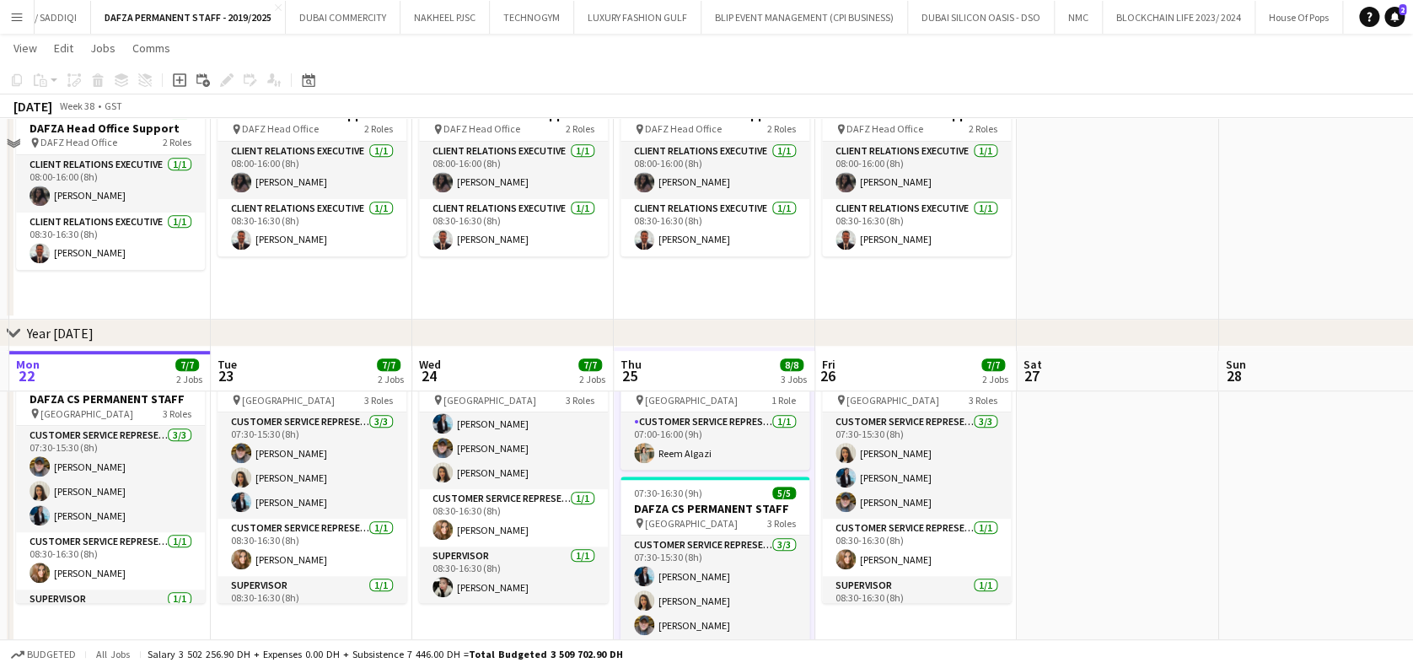
scroll to position [674, 0]
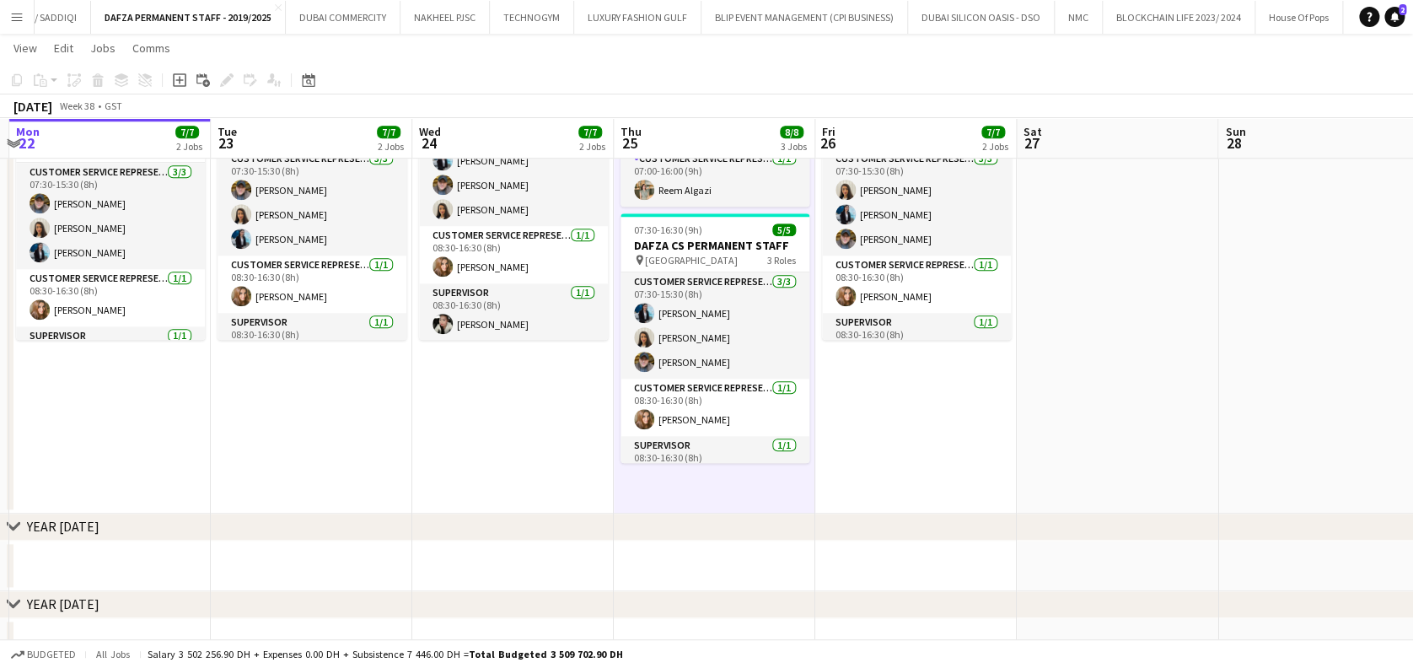
click at [1110, 439] on app-date-cell at bounding box center [1117, 298] width 201 height 430
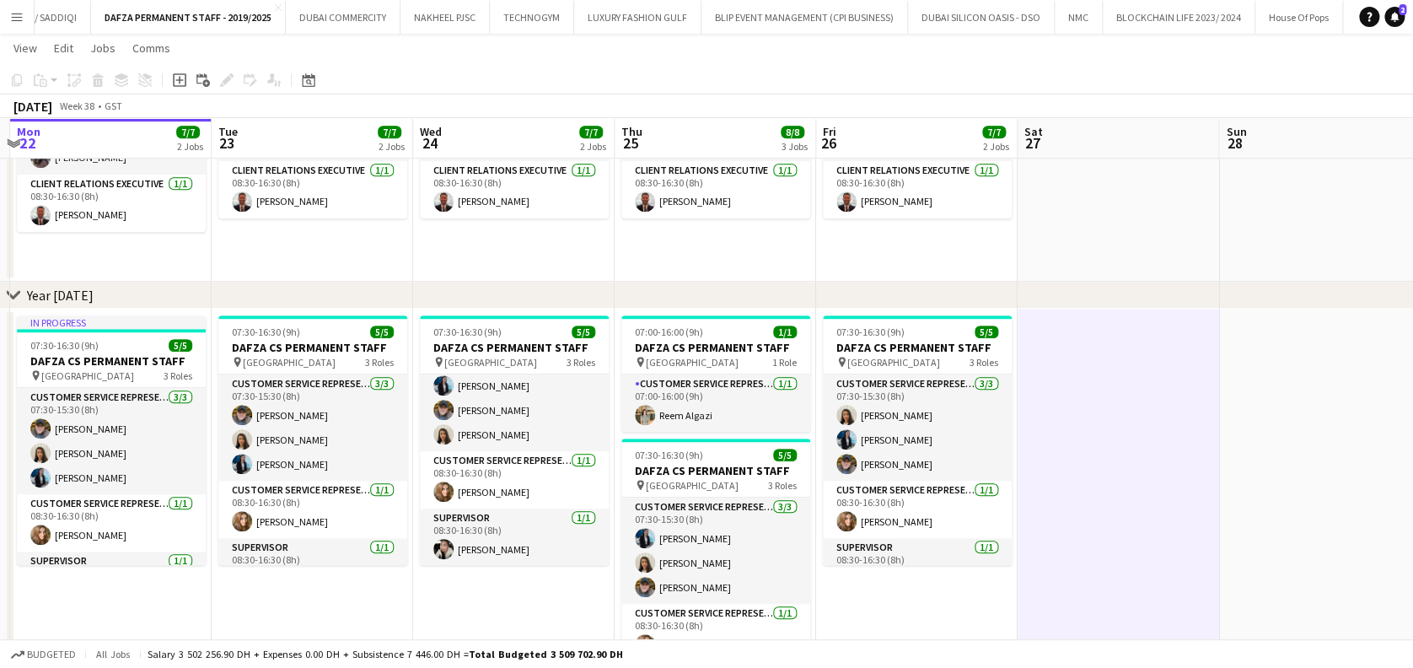
scroll to position [0, 391]
click at [1211, 412] on app-date-cell at bounding box center [1119, 524] width 201 height 430
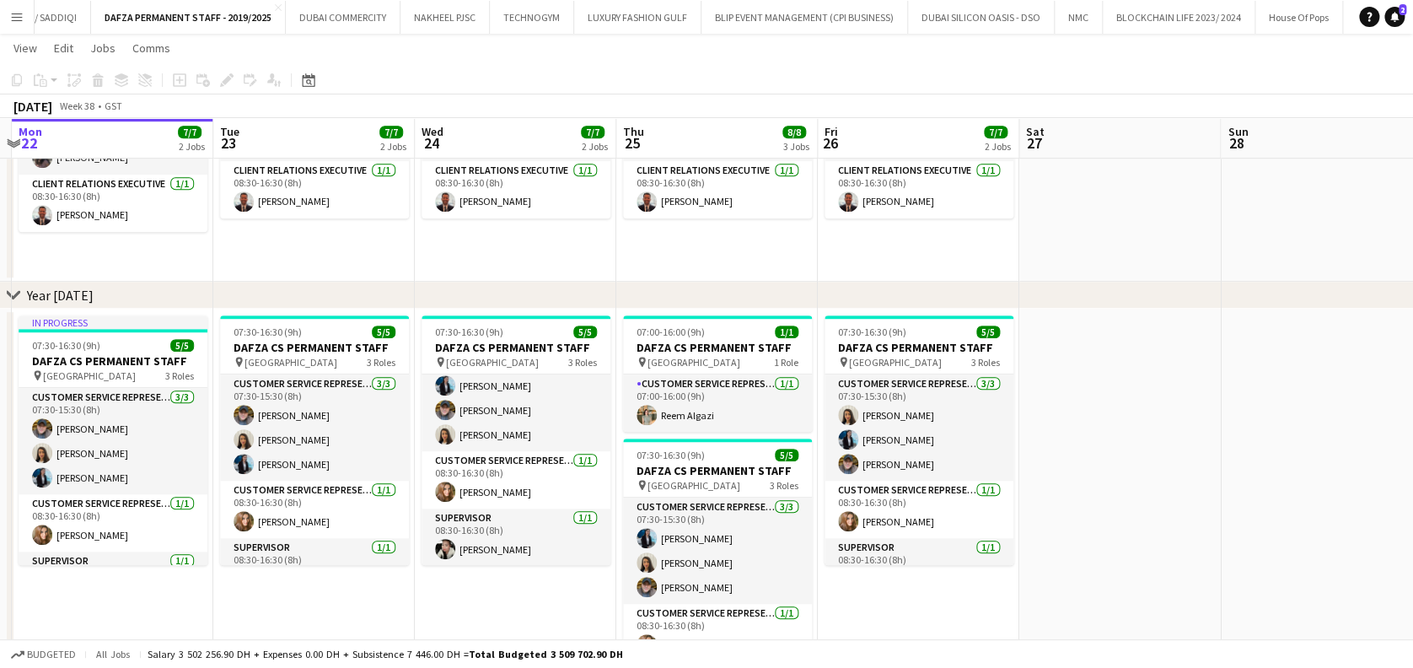
click at [1098, 417] on app-date-cell at bounding box center [1119, 524] width 201 height 430
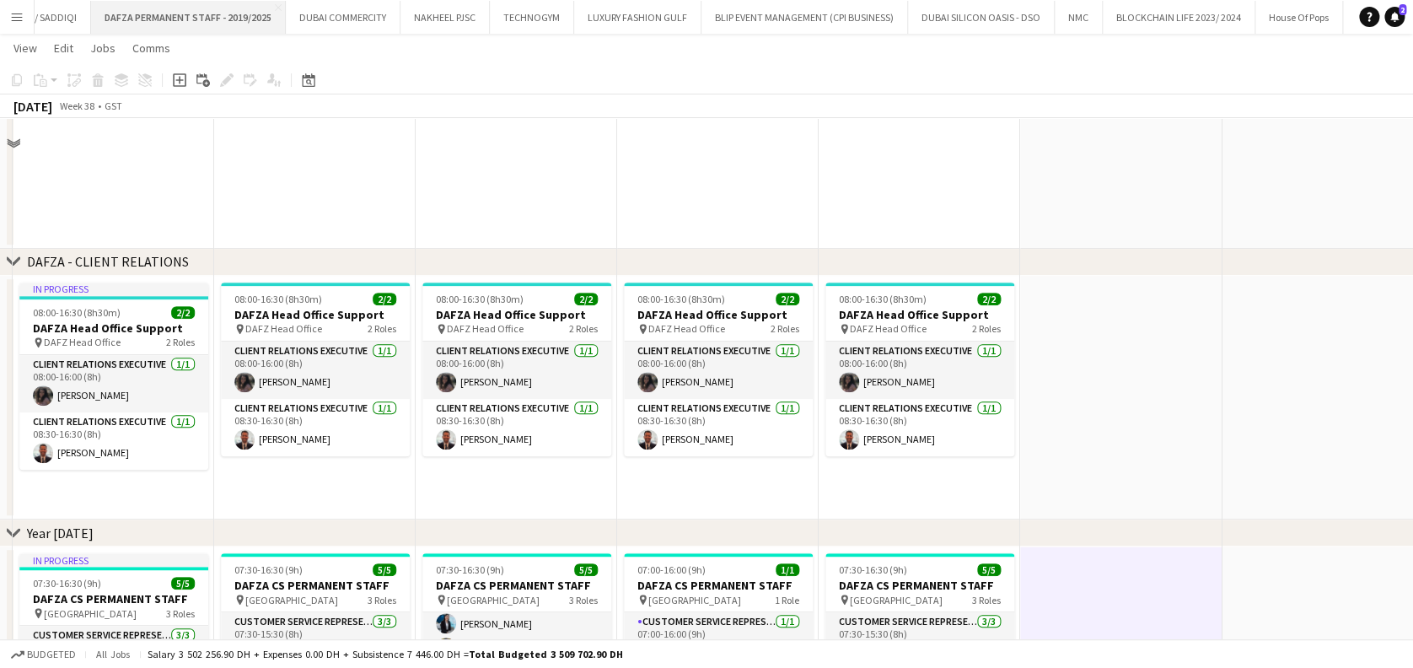
scroll to position [112, 0]
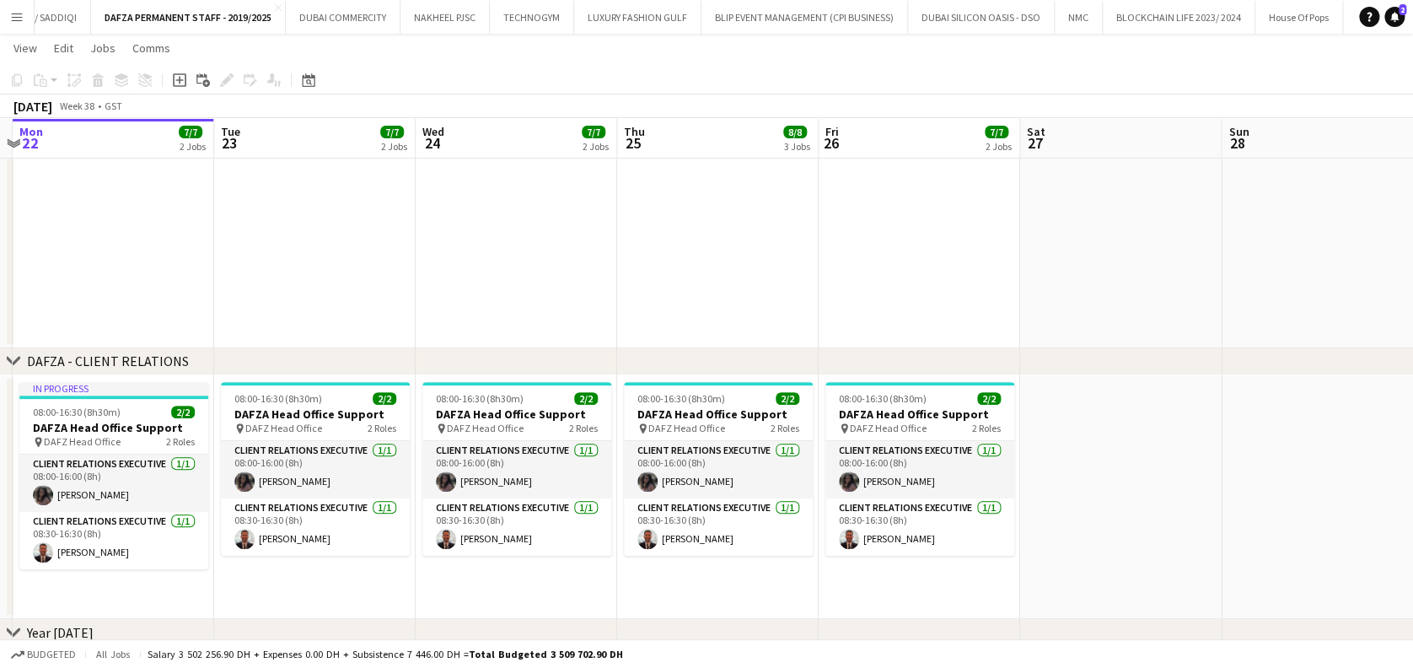
click at [573, 223] on app-date-cell at bounding box center [516, 212] width 201 height 271
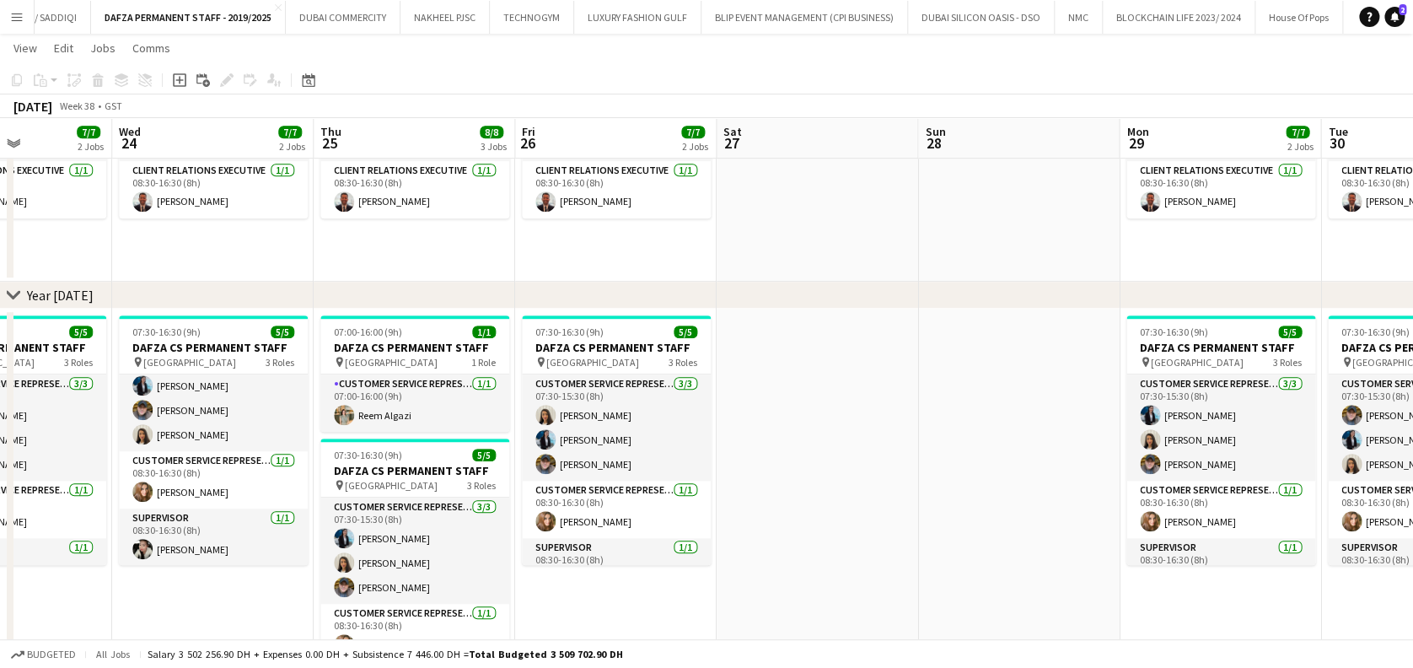
scroll to position [0, 634]
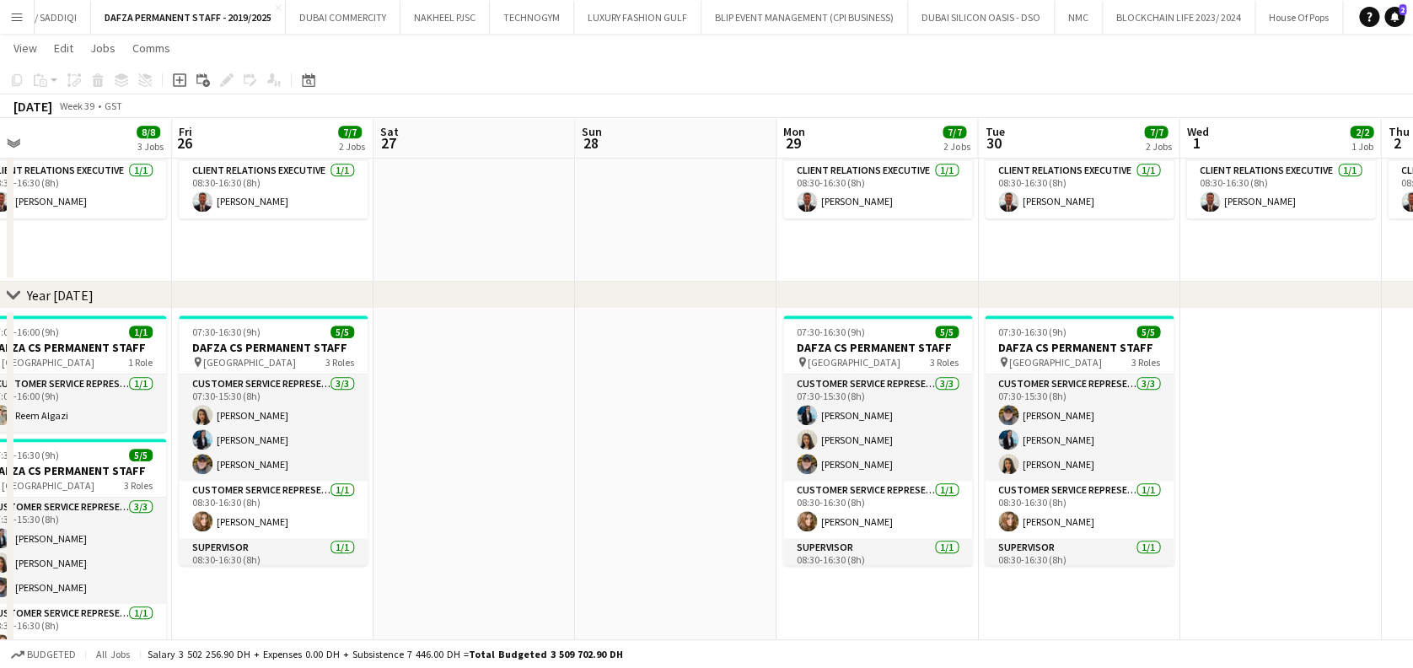
drag, startPoint x: 1281, startPoint y: 409, endPoint x: 634, endPoint y: 416, distance: 647.4
click at [634, 416] on app-calendar-viewport "Mon 22 7/7 2 Jobs Tue 23 7/7 2 Jobs Wed 24 7/7 2 Jobs Thu 25 8/8 3 Jobs Fri 26 …" at bounding box center [706, 409] width 1413 height 1587
click at [277, 428] on app-card-role "Customer Service Representative 3/3 07:30-15:30 (8h) Pooneh Zarnegar Jida Alima…" at bounding box center [273, 427] width 189 height 106
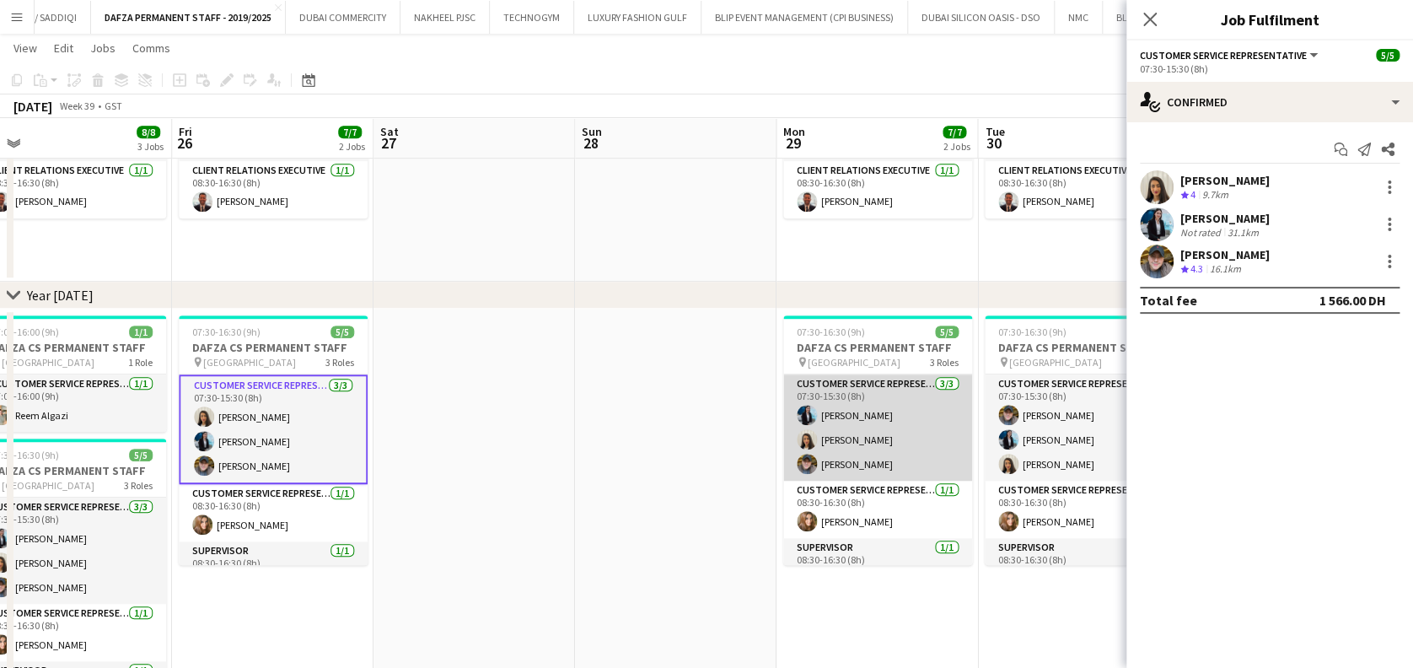
click at [870, 445] on app-card-role "Customer Service Representative 3/3 07:30-15:30 (8h) Jida Alimadi Pooneh Zarneg…" at bounding box center [877, 427] width 189 height 106
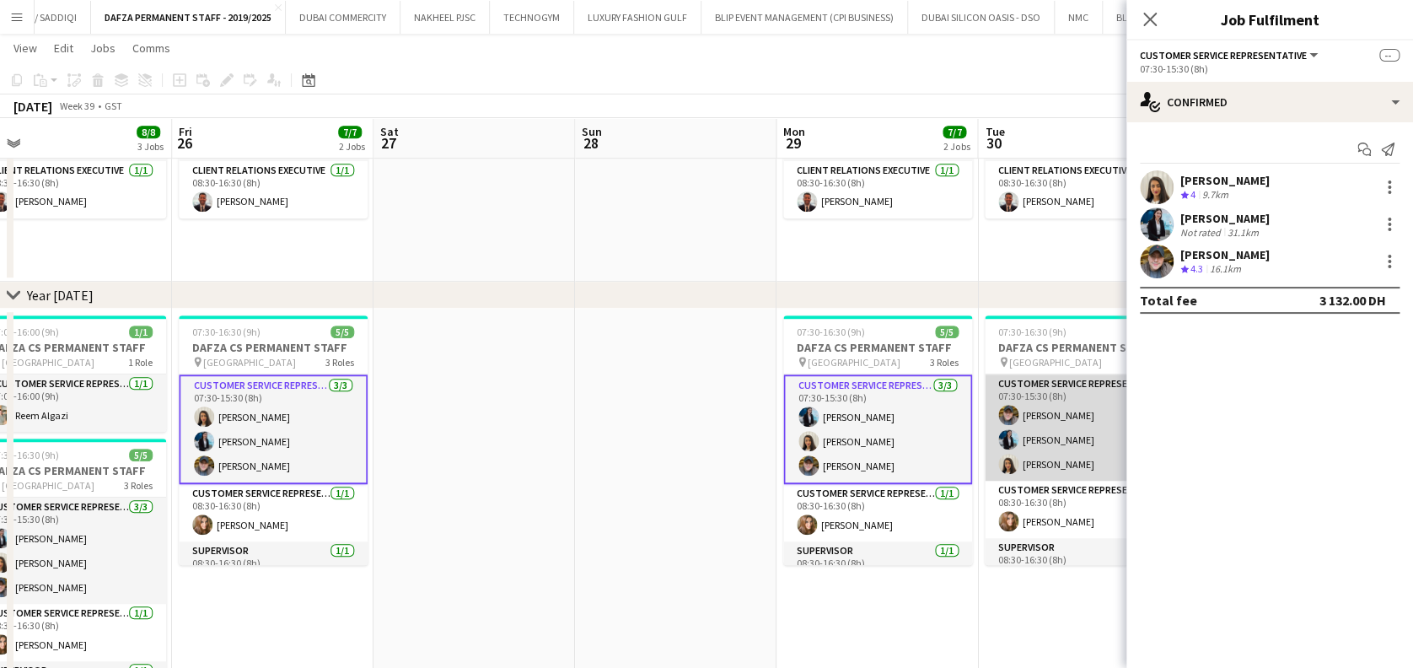
click at [1001, 465] on app-user-avatar at bounding box center [1008, 464] width 20 height 20
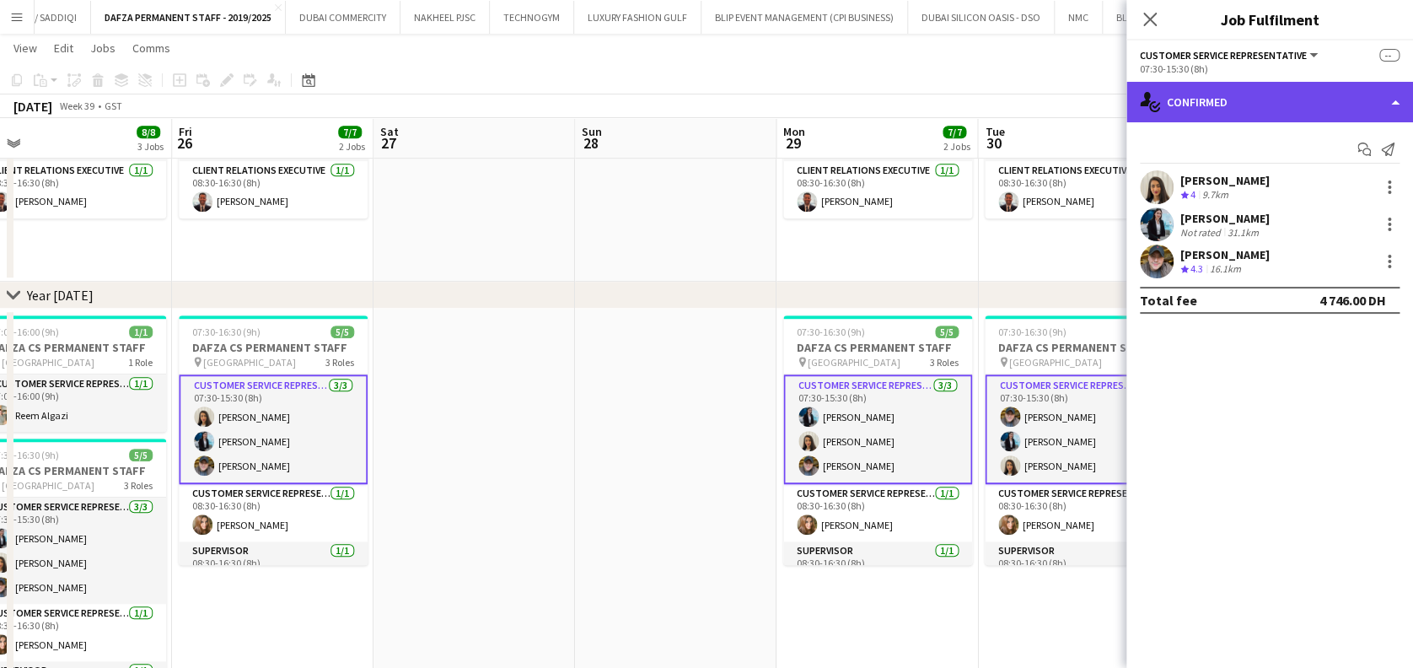
click at [1247, 91] on div "single-neutral-actions-check-2 Confirmed" at bounding box center [1269, 102] width 287 height 40
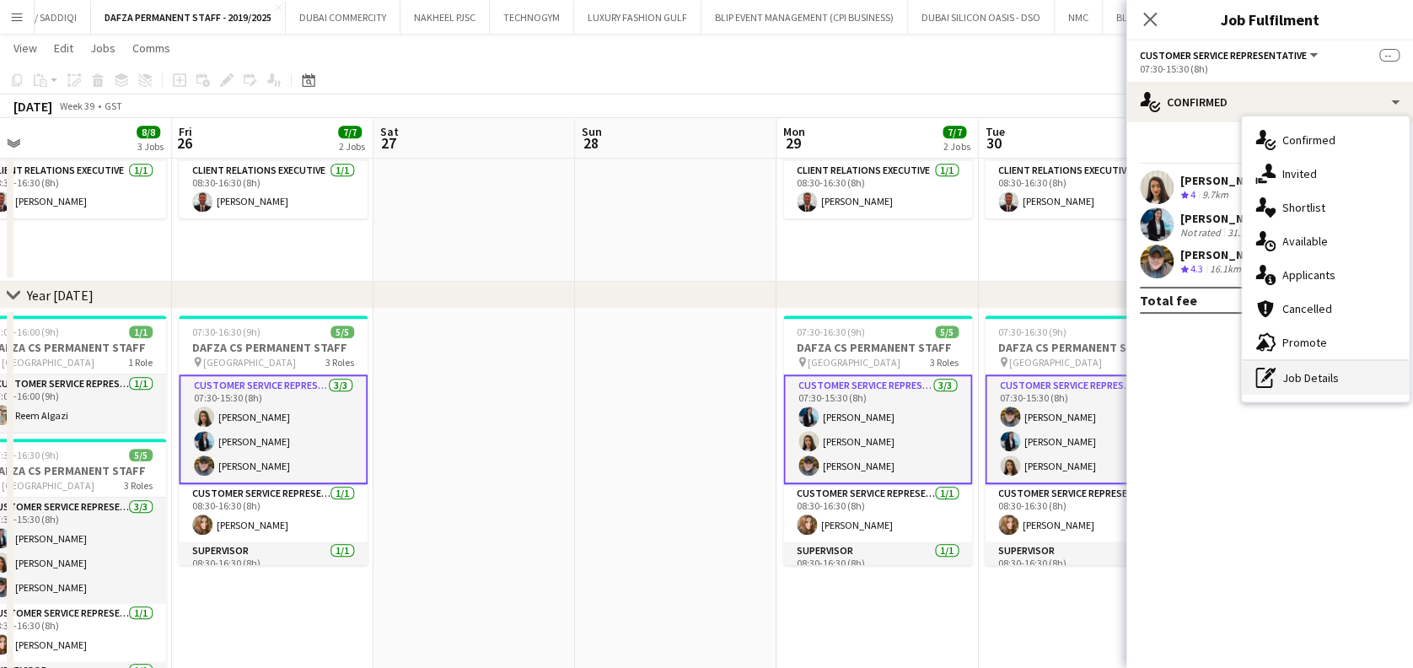
click at [1318, 371] on div "pen-write Job Details" at bounding box center [1325, 378] width 167 height 34
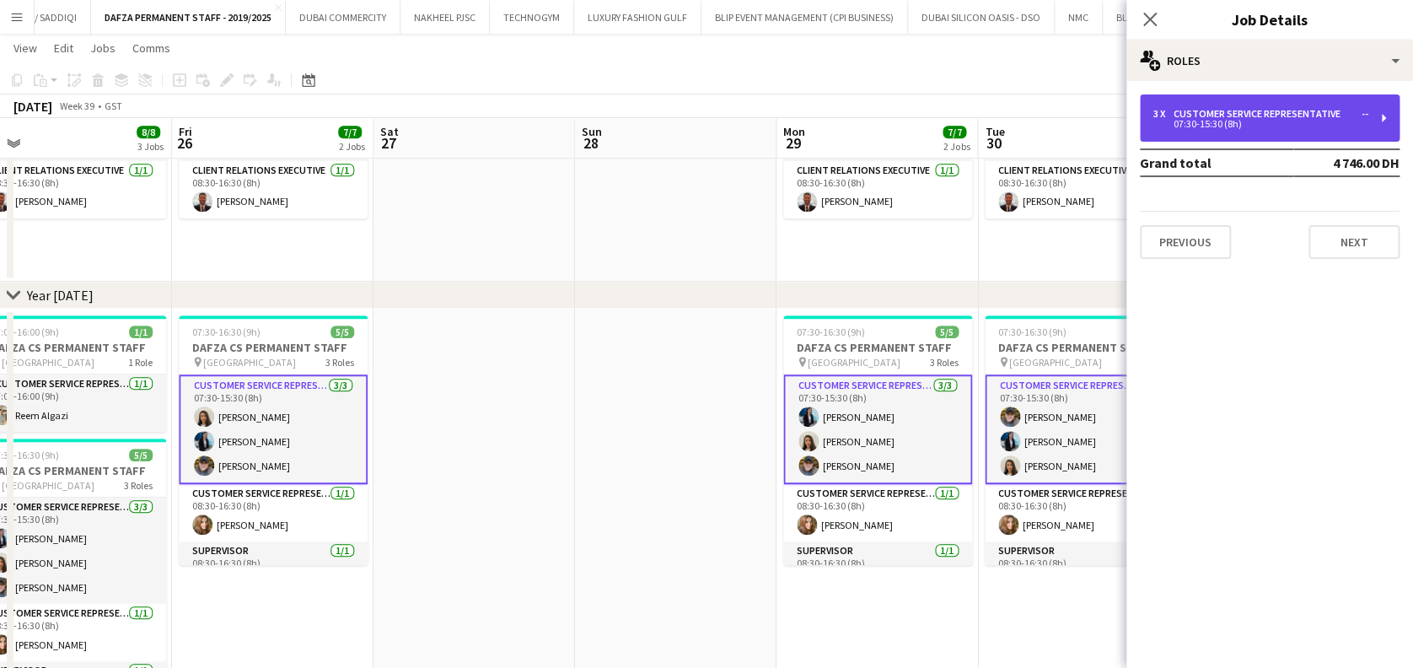
click at [1171, 107] on div "3 x Customer Service Representative -- 07:30-15:30 (8h)" at bounding box center [1270, 117] width 260 height 47
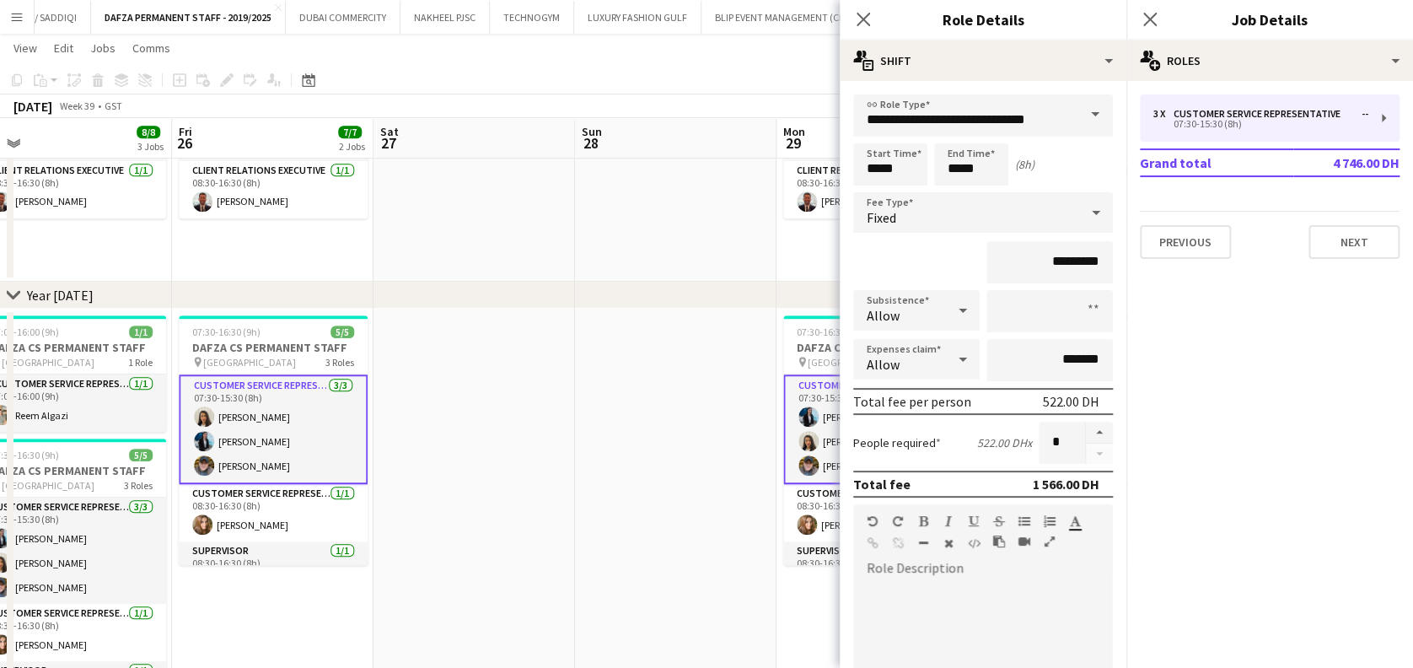
click at [1086, 433] on button "button" at bounding box center [1099, 432] width 27 height 22
type input "*"
click at [695, 438] on app-date-cell at bounding box center [675, 524] width 201 height 430
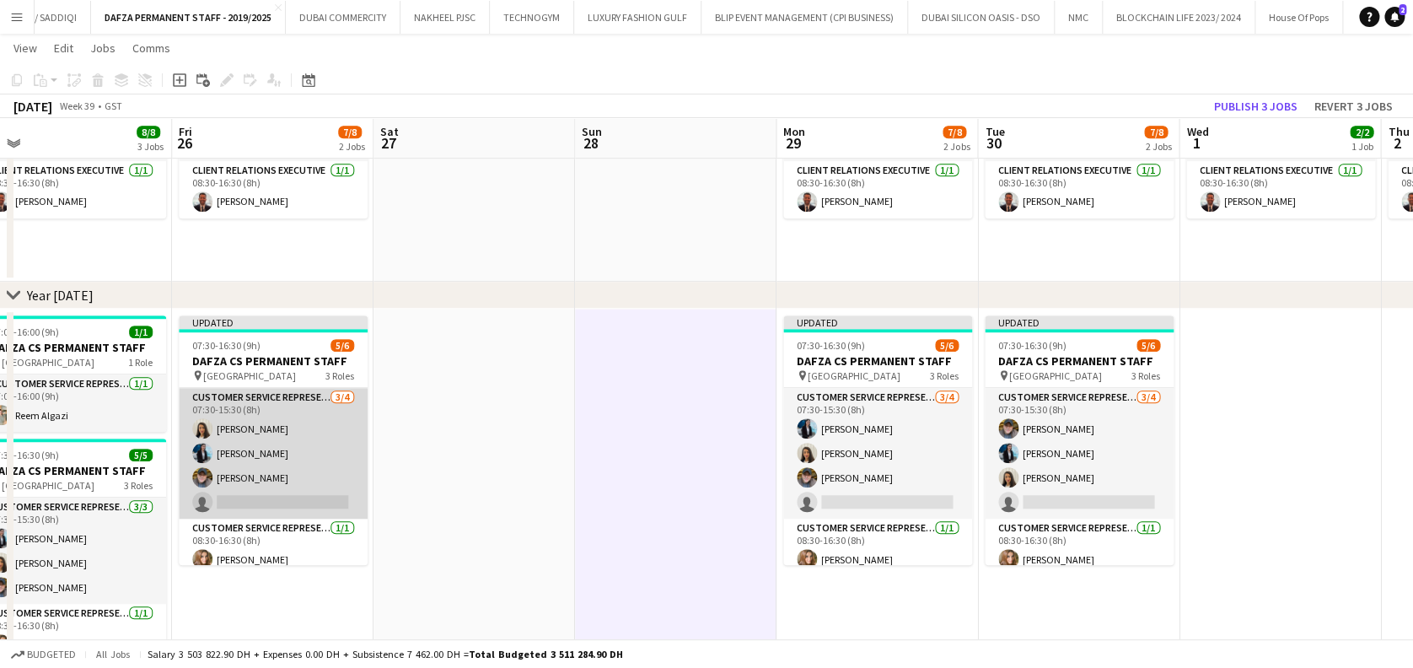
click at [212, 438] on app-card-role "Customer Service Representative 3/4 07:30-15:30 (8h) Pooneh Zarnegar Jida Alima…" at bounding box center [273, 453] width 189 height 131
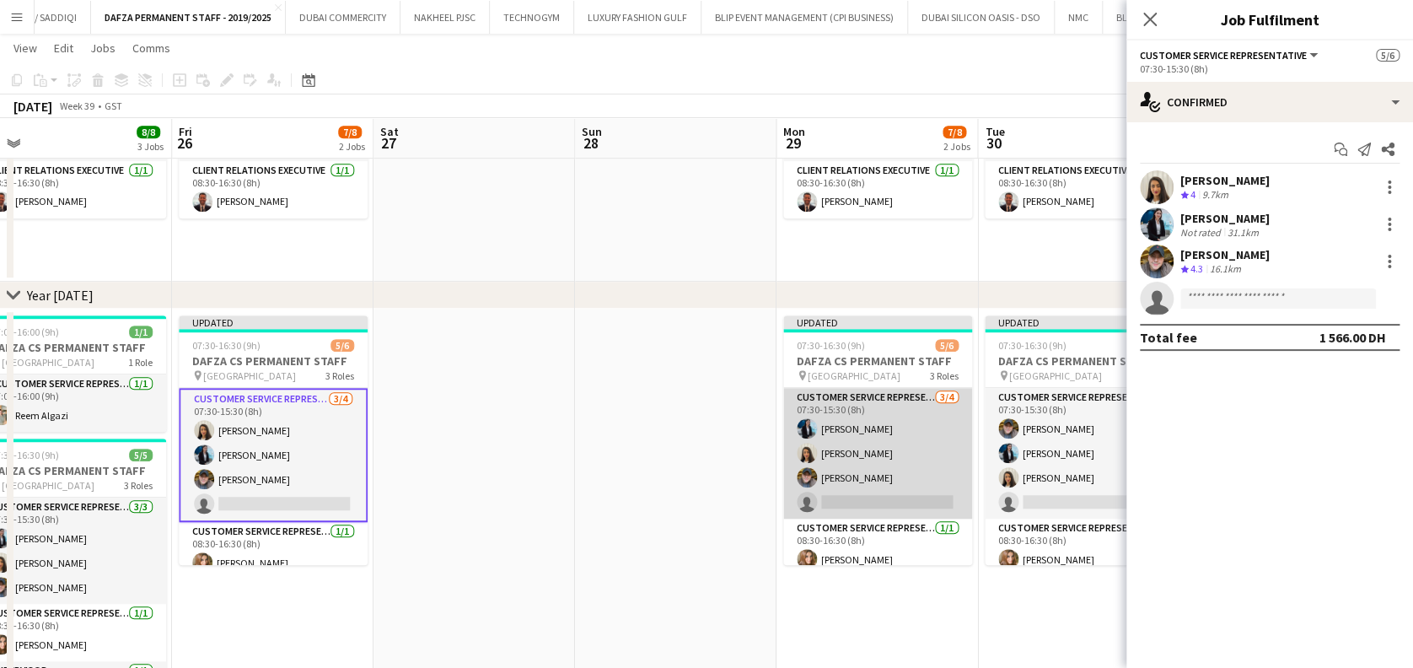
click at [921, 451] on app-card-role "Customer Service Representative 3/4 07:30-15:30 (8h) Jida Alimadi Pooneh Zarneg…" at bounding box center [877, 453] width 189 height 131
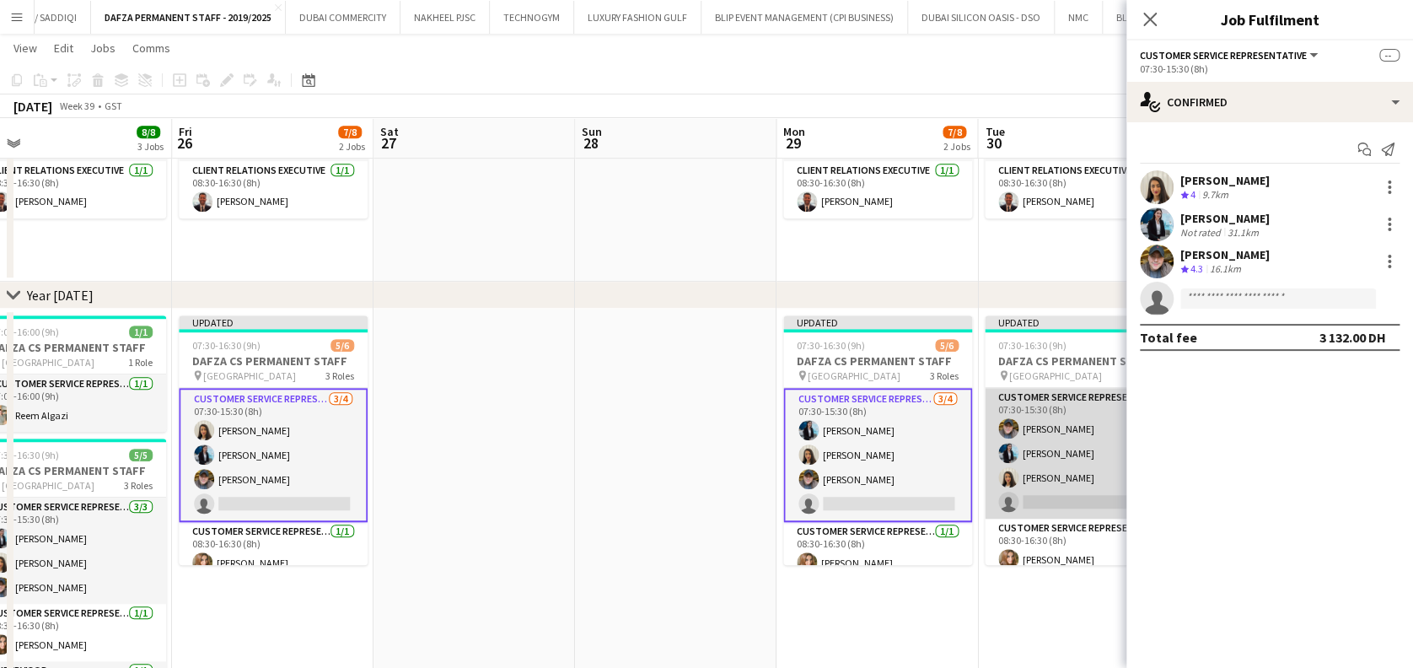
drag, startPoint x: 1045, startPoint y: 452, endPoint x: 1079, endPoint y: 418, distance: 47.7
click at [1046, 452] on app-card-role "Customer Service Representative 3/4 07:30-15:30 (8h) Delon Romero Jida Alimadi …" at bounding box center [1079, 453] width 189 height 131
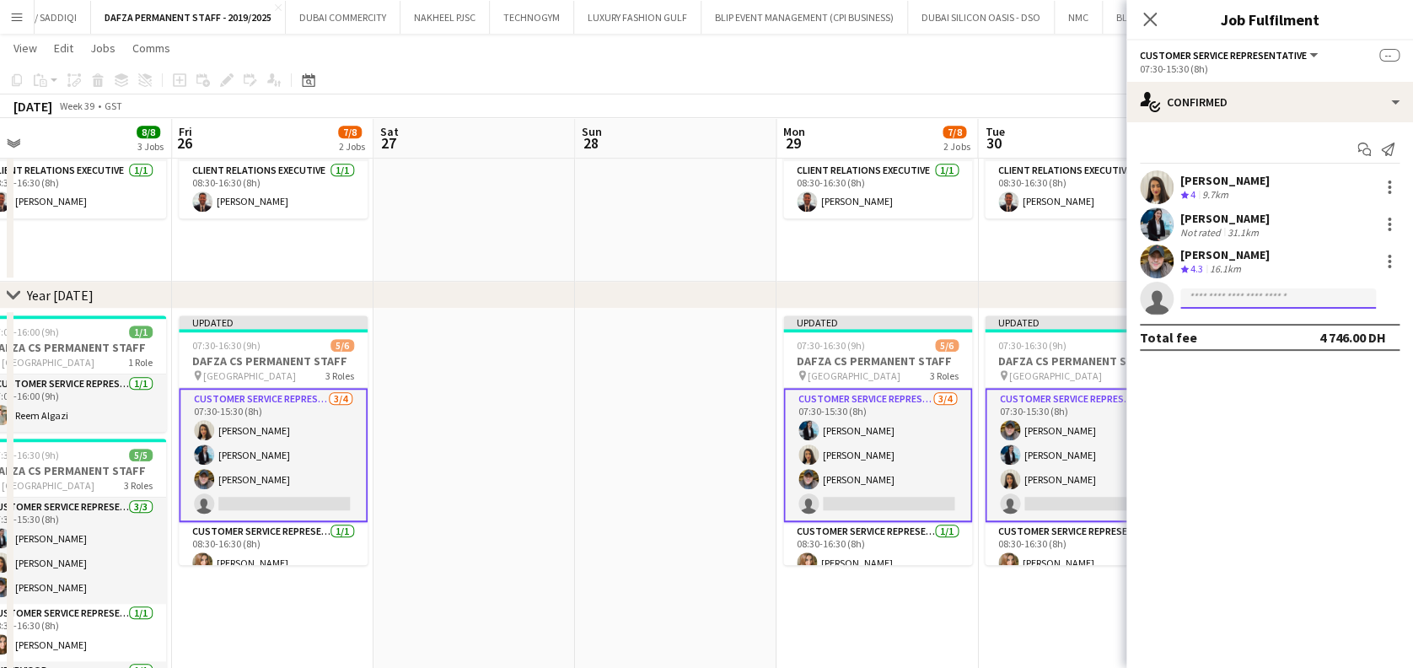
click at [1258, 293] on input at bounding box center [1278, 298] width 196 height 20
type input "**********"
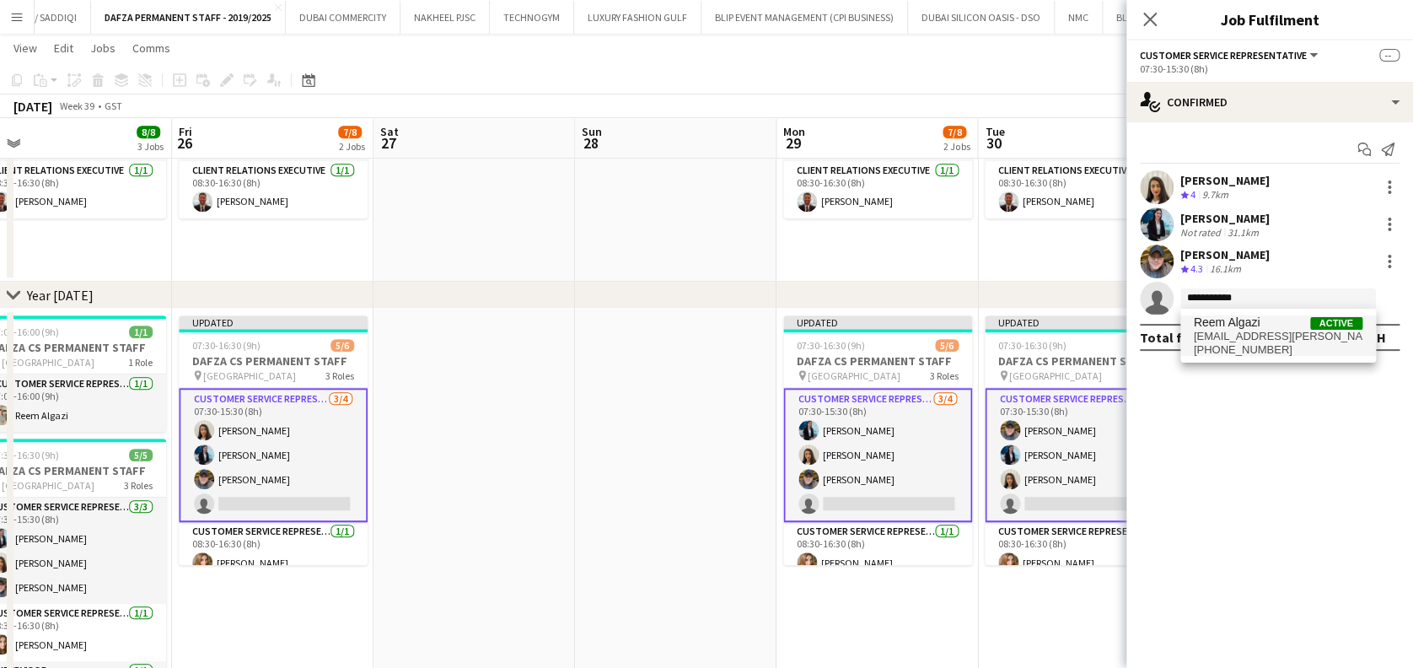
click at [1245, 322] on span "Reem Algazi" at bounding box center [1227, 322] width 67 height 14
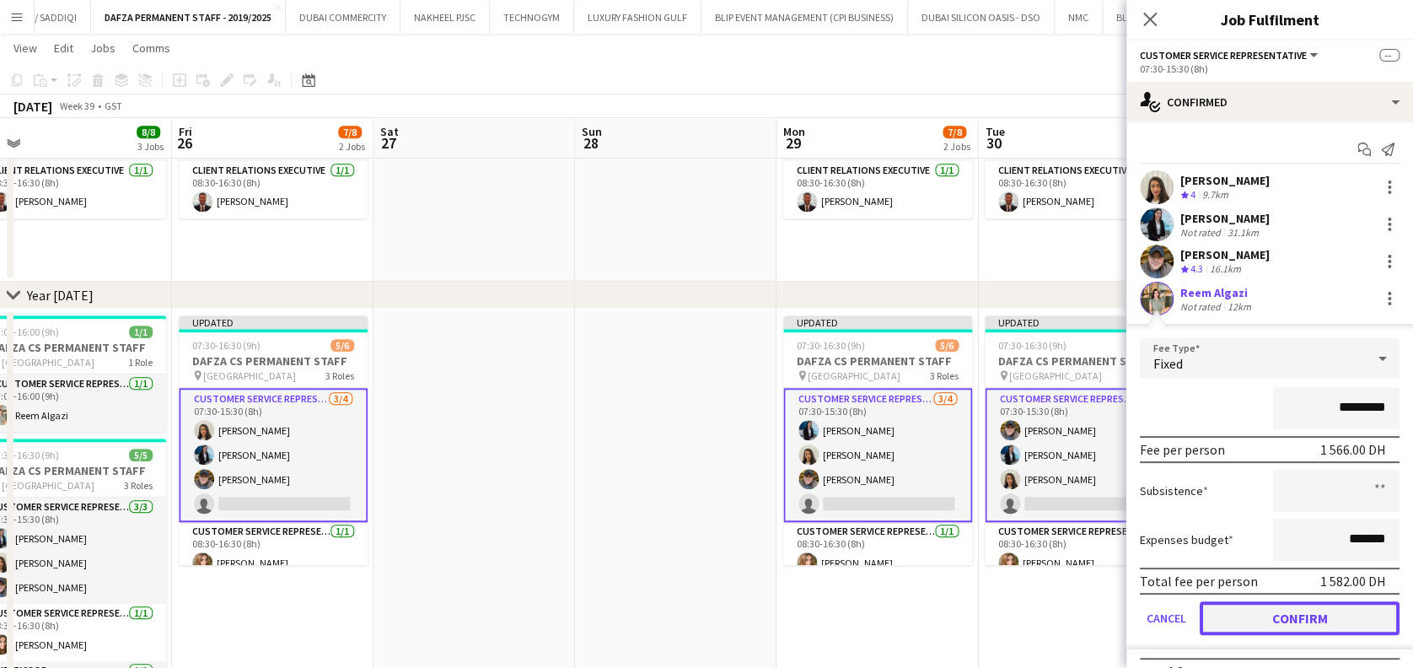
click at [1295, 622] on button "Confirm" at bounding box center [1300, 618] width 200 height 34
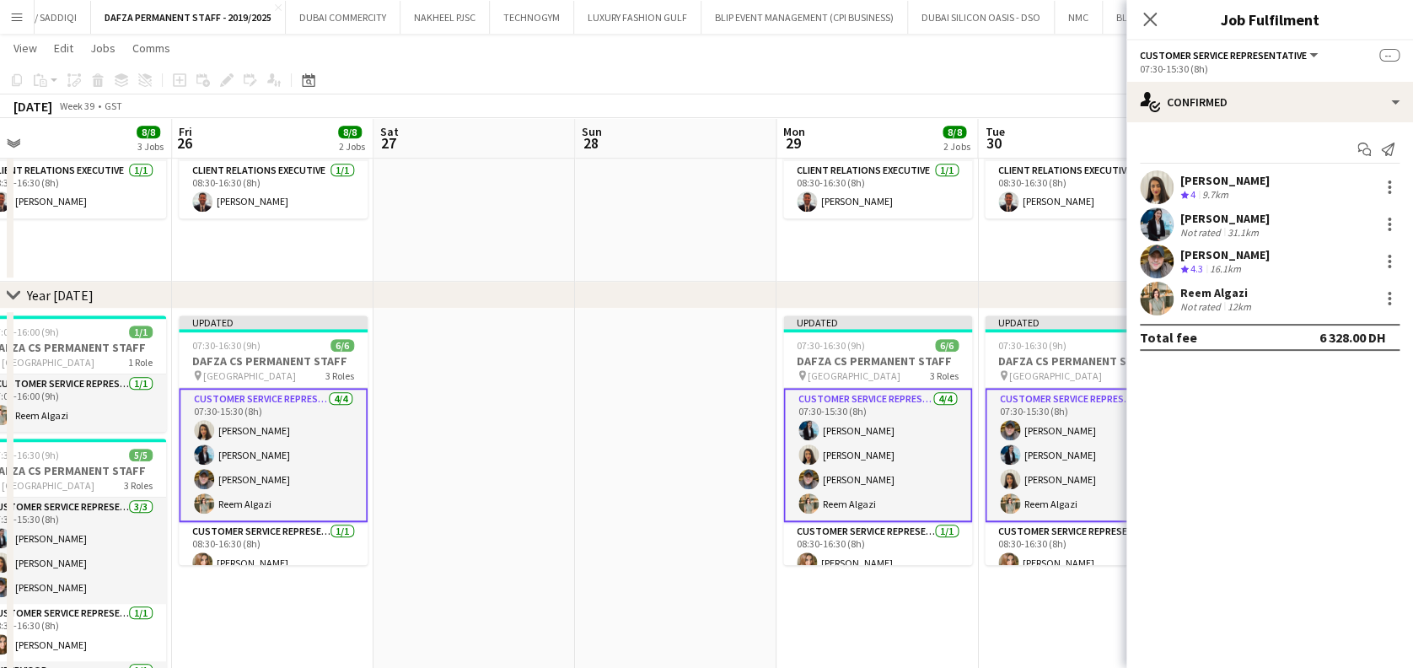
click at [638, 464] on app-date-cell at bounding box center [675, 524] width 201 height 430
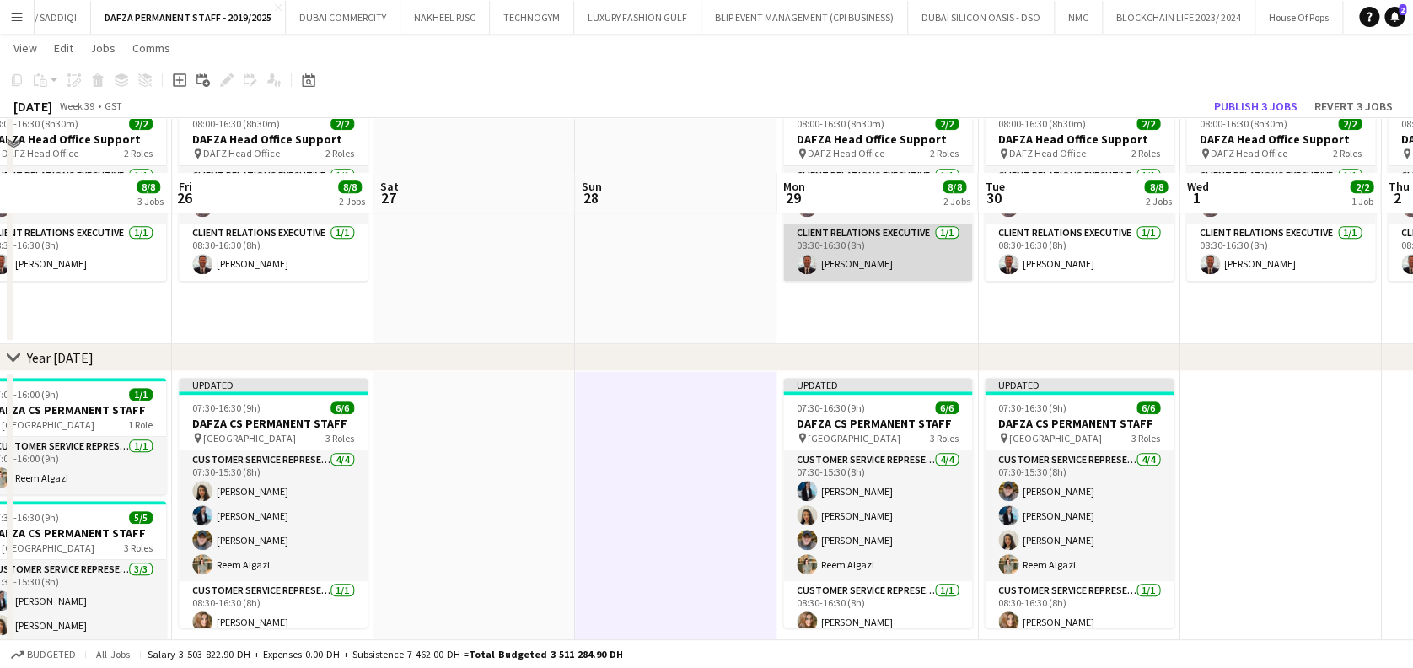
scroll to position [224, 0]
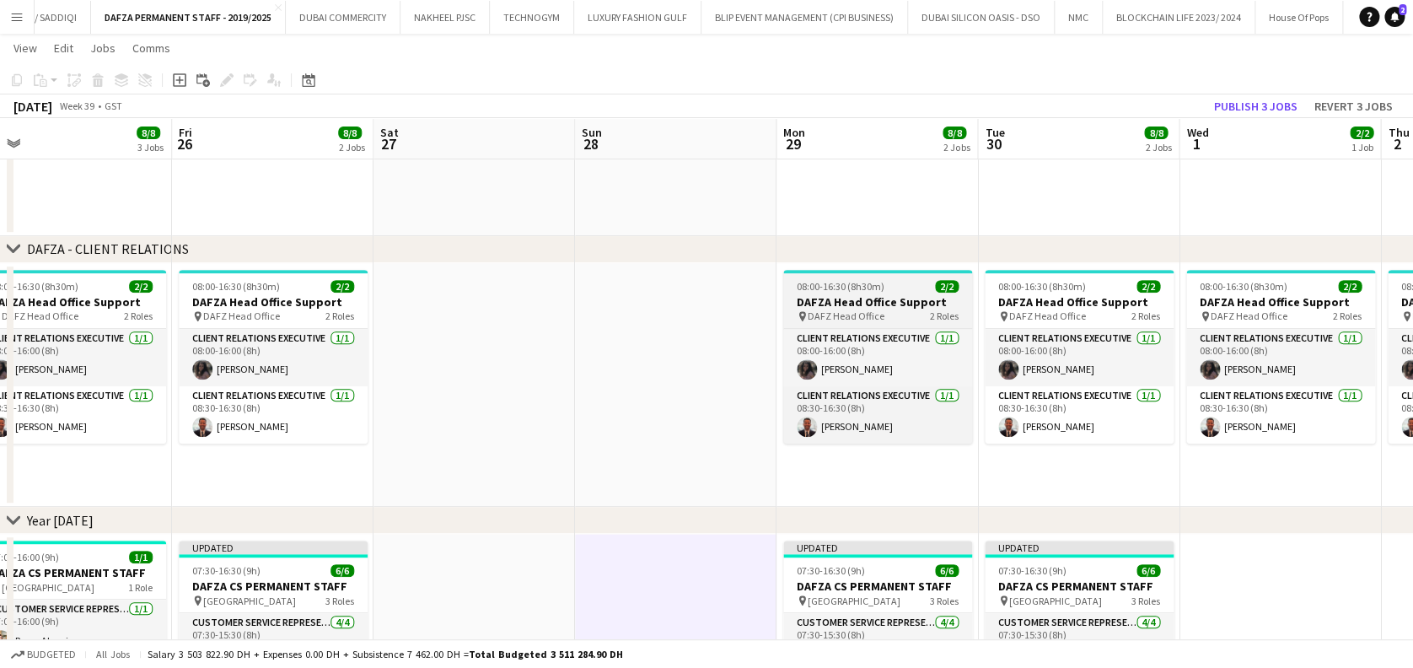
click at [881, 297] on h3 "DAFZA Head Office Support" at bounding box center [877, 301] width 189 height 15
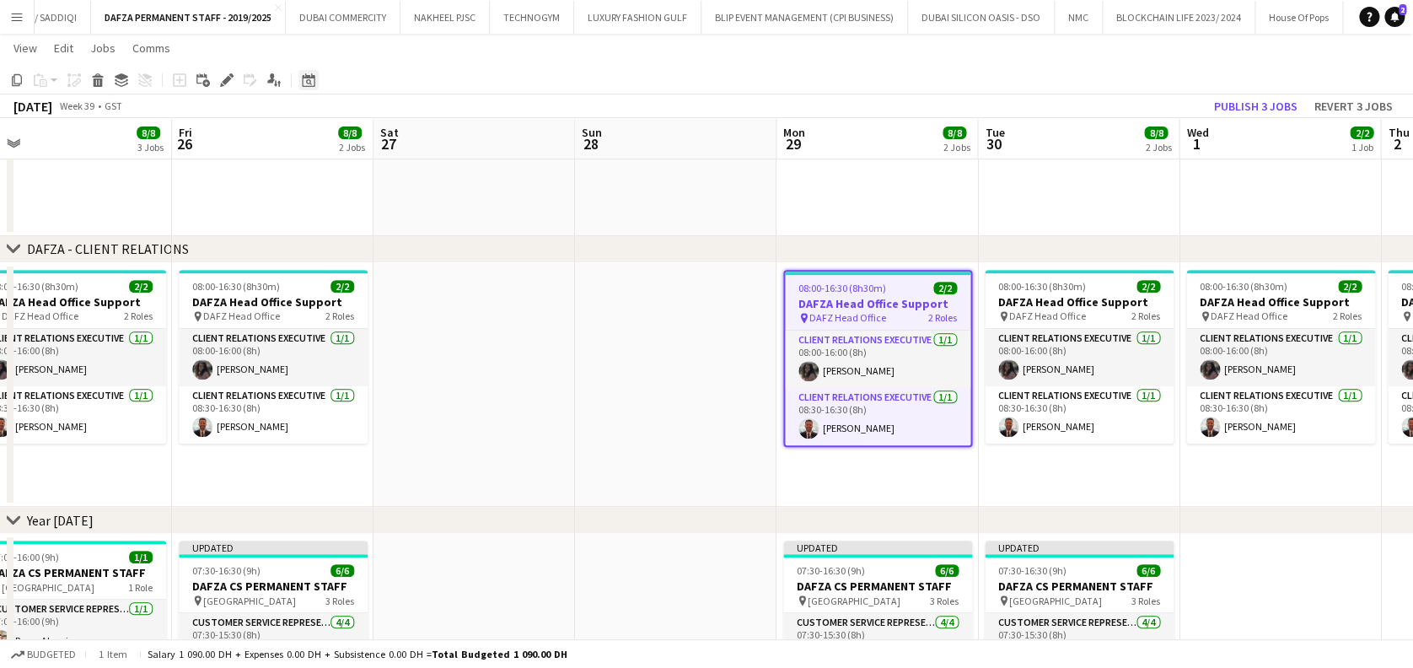
drag, startPoint x: 233, startPoint y: 78, endPoint x: 309, endPoint y: 78, distance: 76.7
click at [233, 78] on div "Edit" at bounding box center [227, 80] width 20 height 20
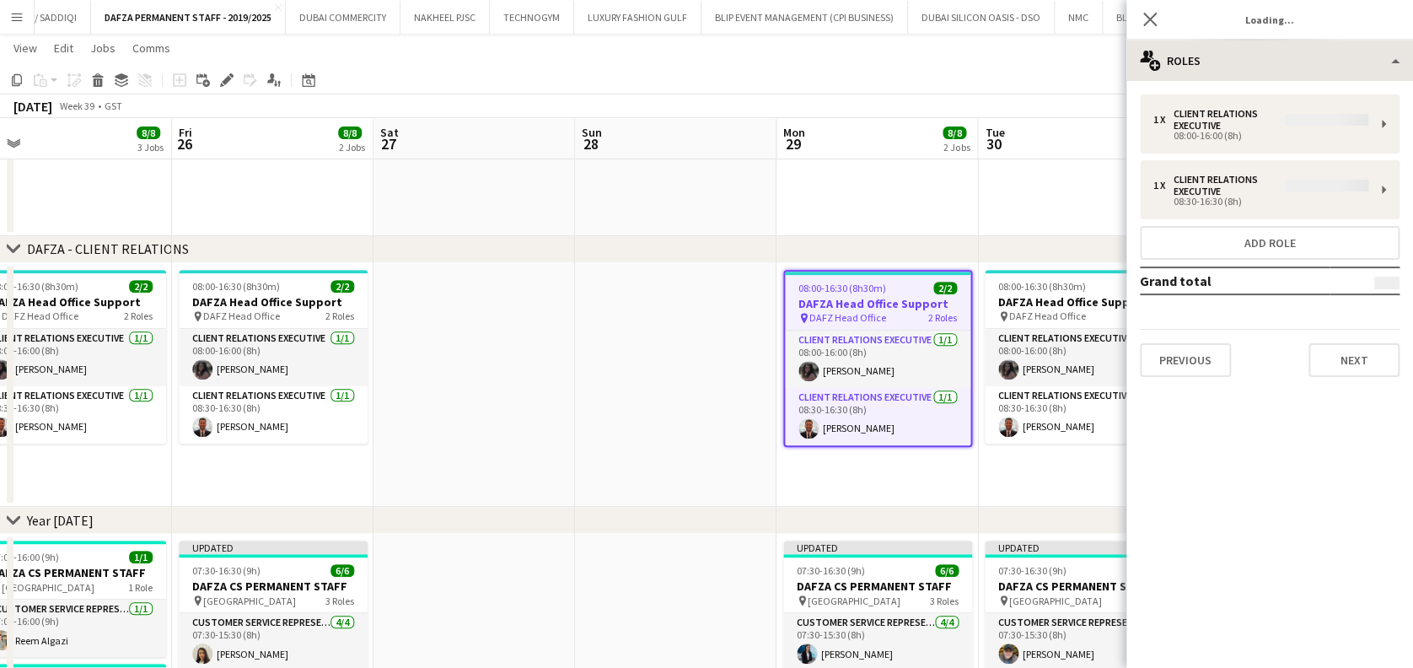
type input "**********"
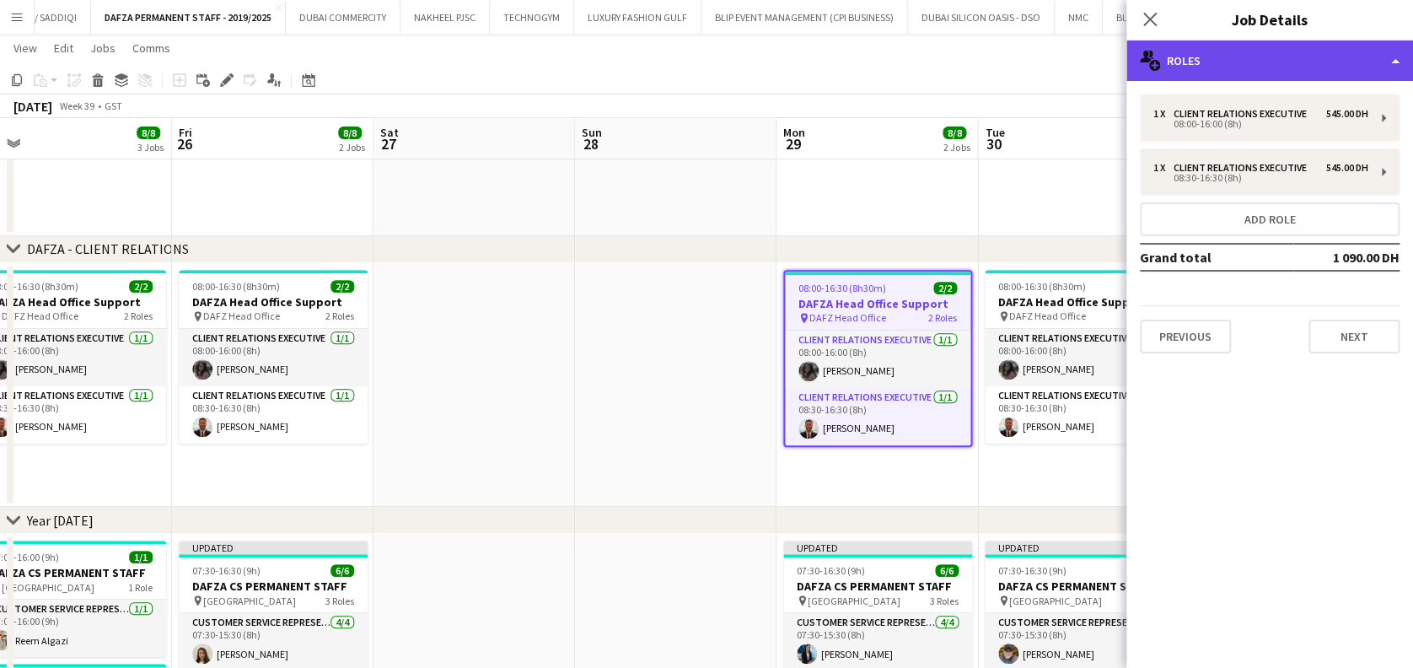
click at [1244, 58] on div "multiple-users-add Roles" at bounding box center [1269, 60] width 287 height 40
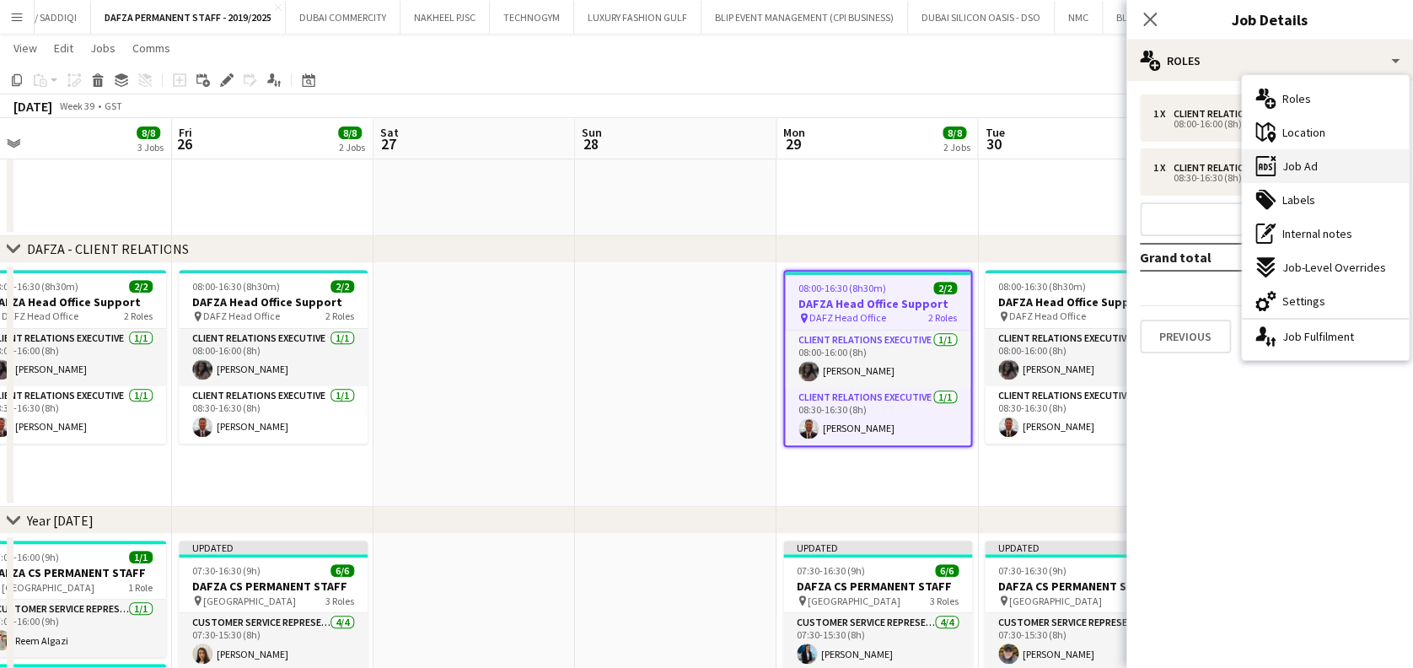
click at [1338, 162] on div "ads-window Job Ad" at bounding box center [1325, 166] width 167 height 34
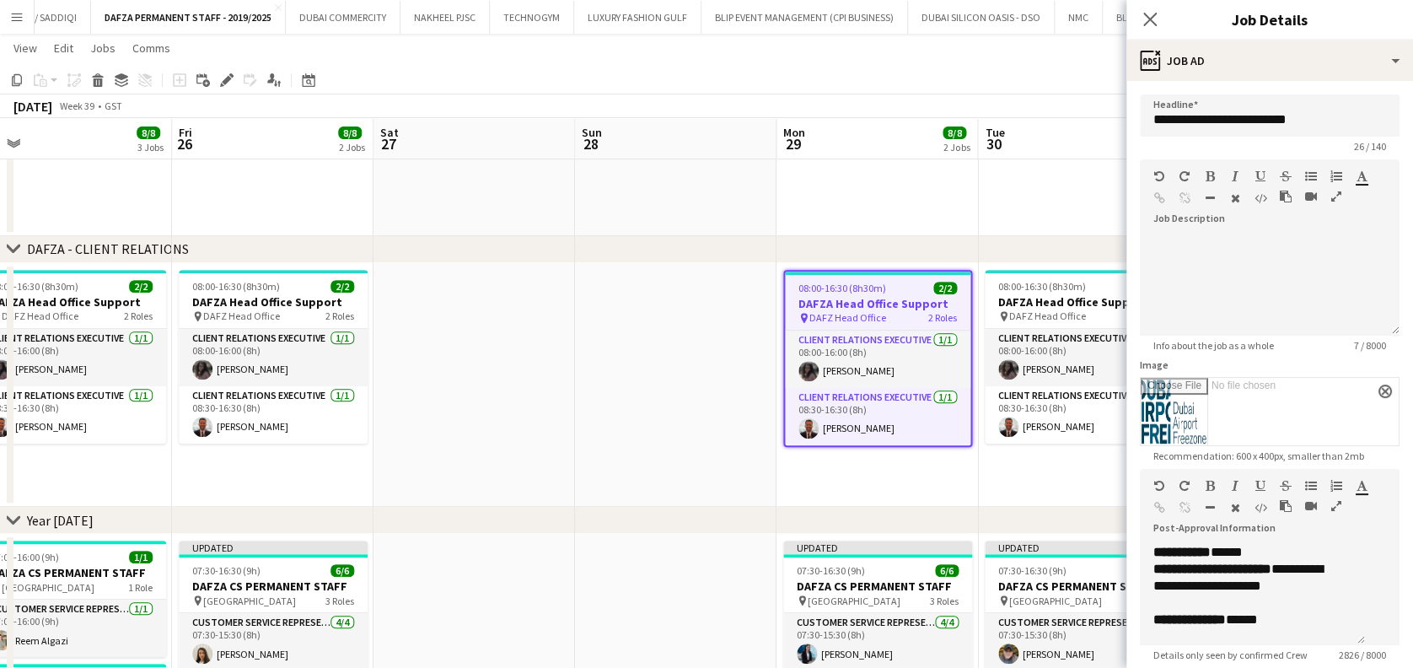
scroll to position [53, 0]
click at [1330, 507] on button "button" at bounding box center [1336, 505] width 12 height 13
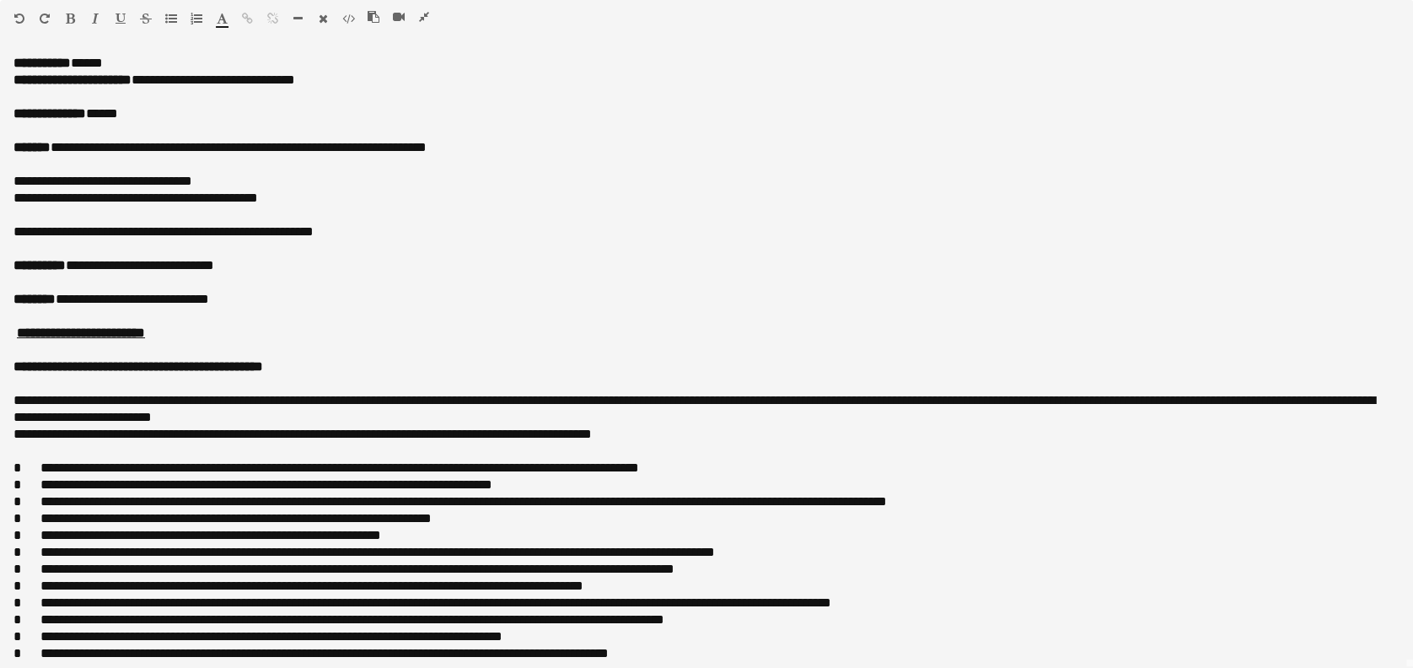
scroll to position [0, 0]
click at [421, 16] on icon "button" at bounding box center [424, 17] width 10 height 12
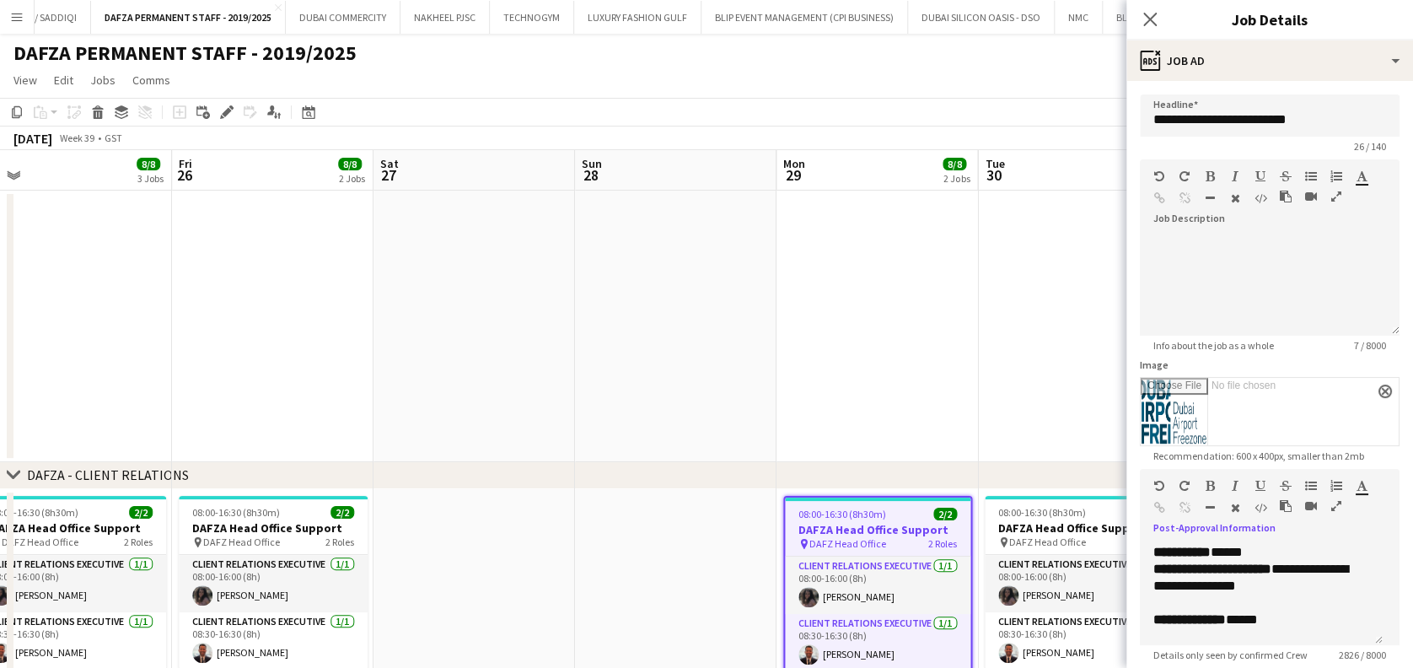
click at [604, 416] on app-date-cell at bounding box center [675, 326] width 201 height 271
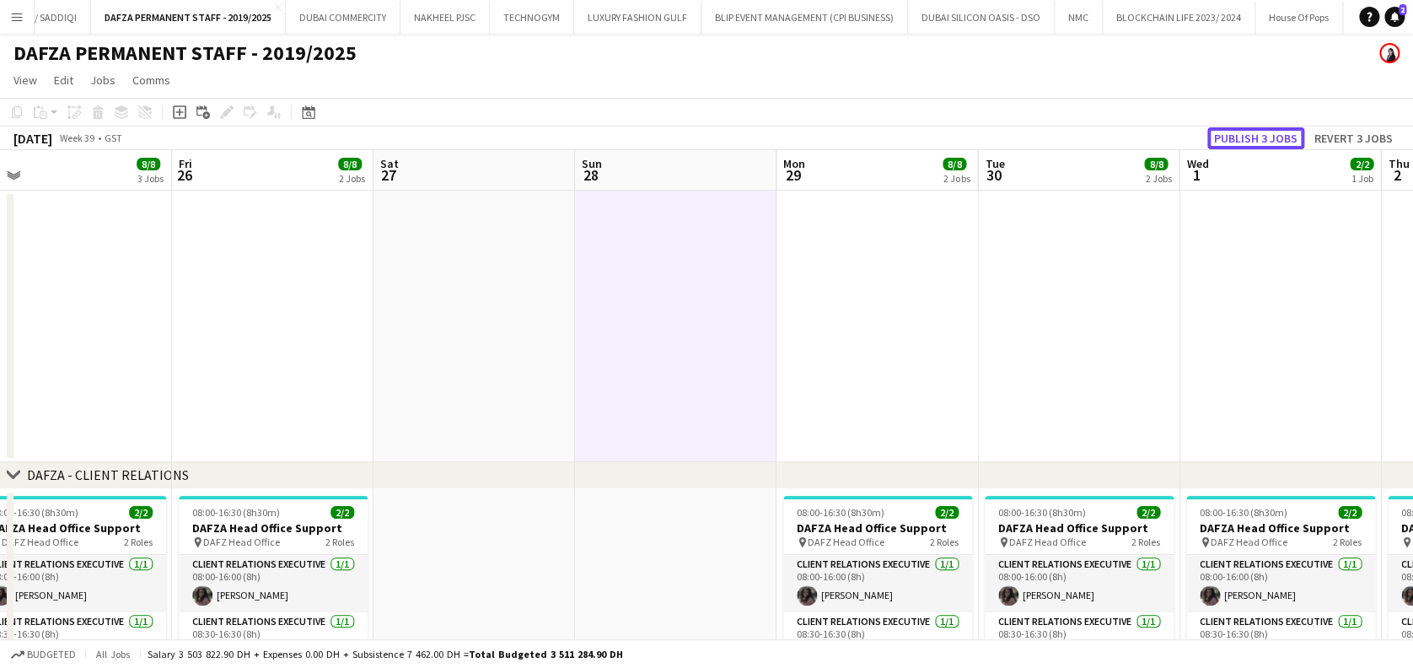
drag, startPoint x: 1227, startPoint y: 128, endPoint x: 1219, endPoint y: 132, distance: 8.7
click at [1227, 128] on button "Publish 3 jobs" at bounding box center [1255, 138] width 97 height 22
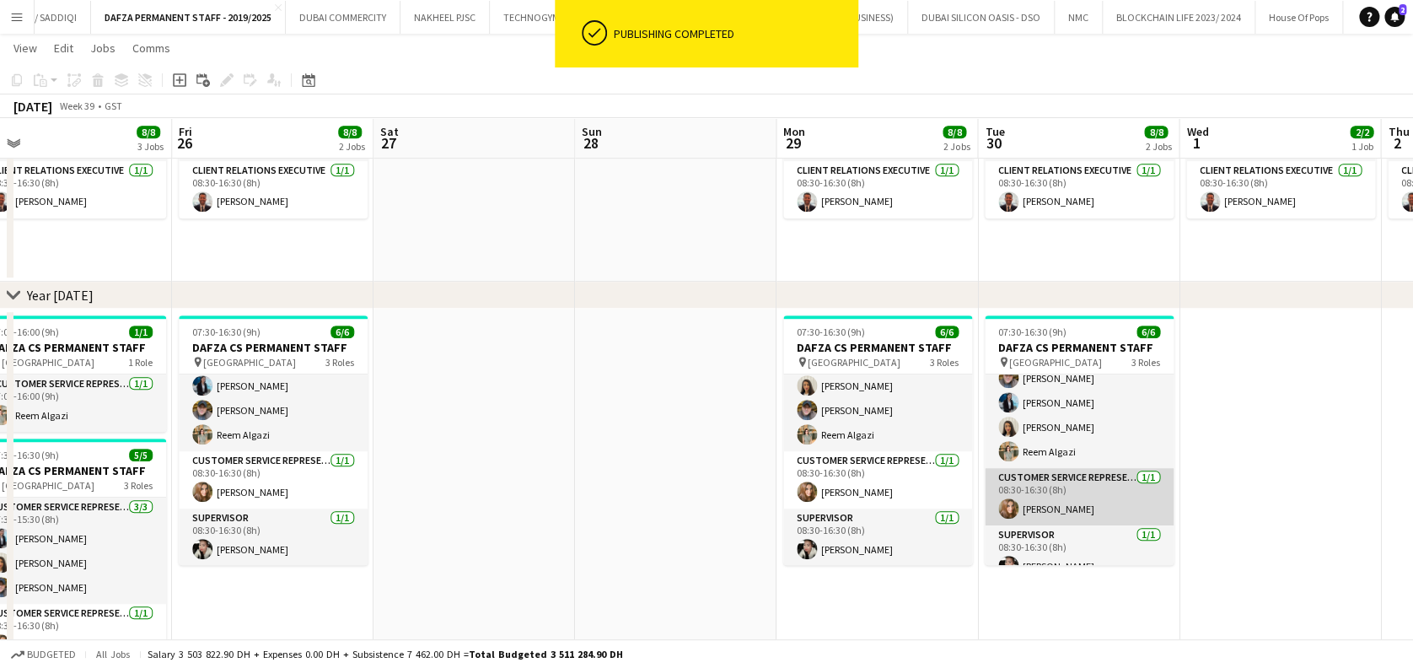
scroll to position [54, 0]
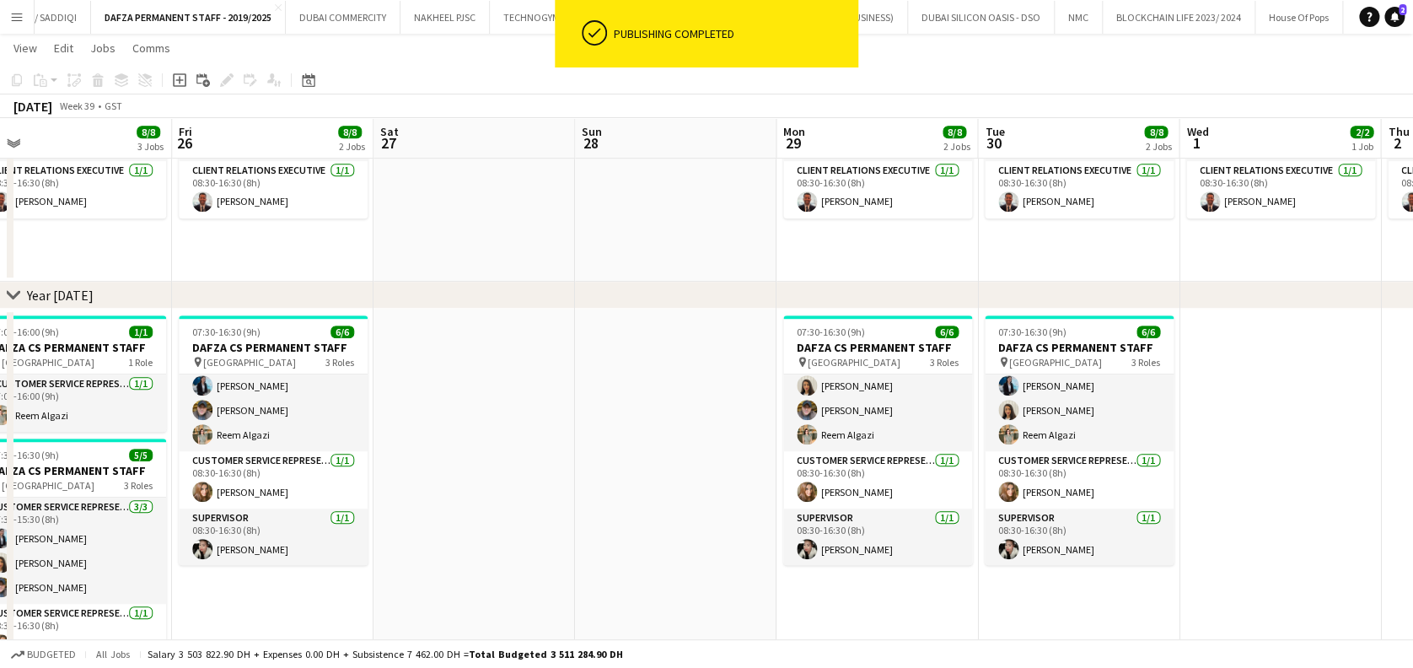
click at [684, 459] on app-date-cell at bounding box center [675, 524] width 201 height 430
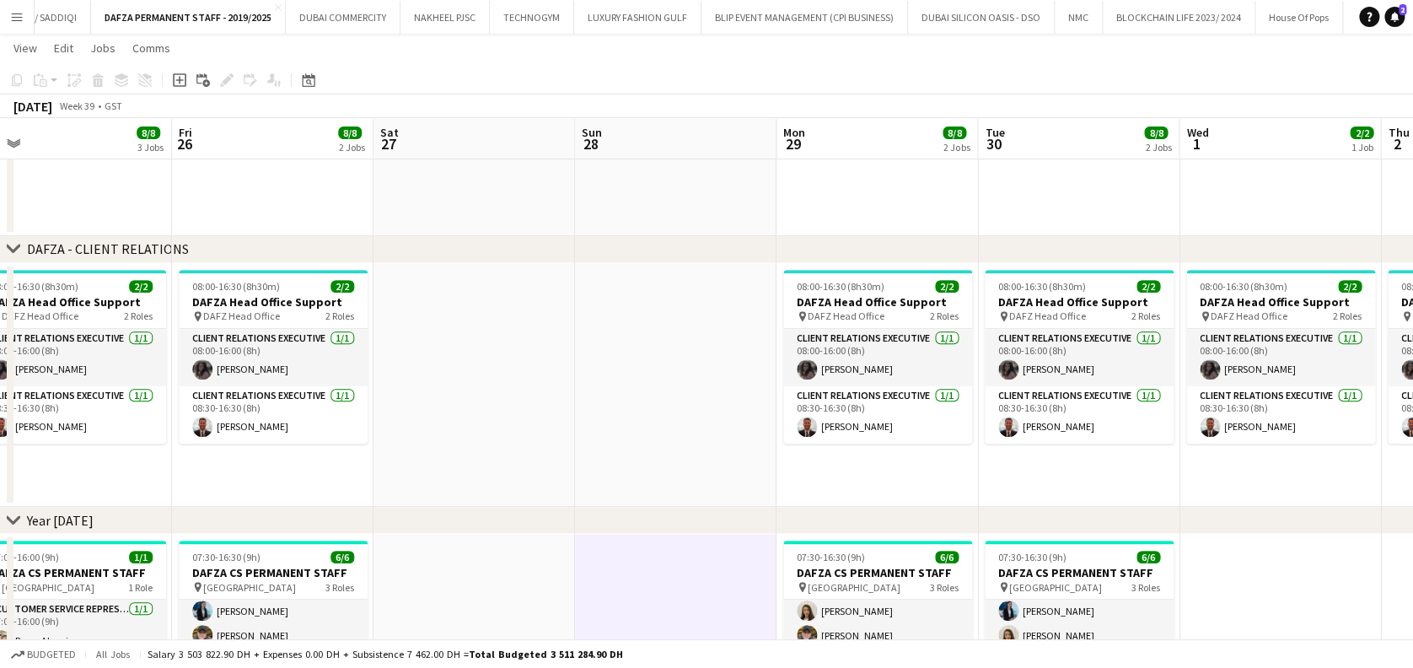
scroll to position [0, 384]
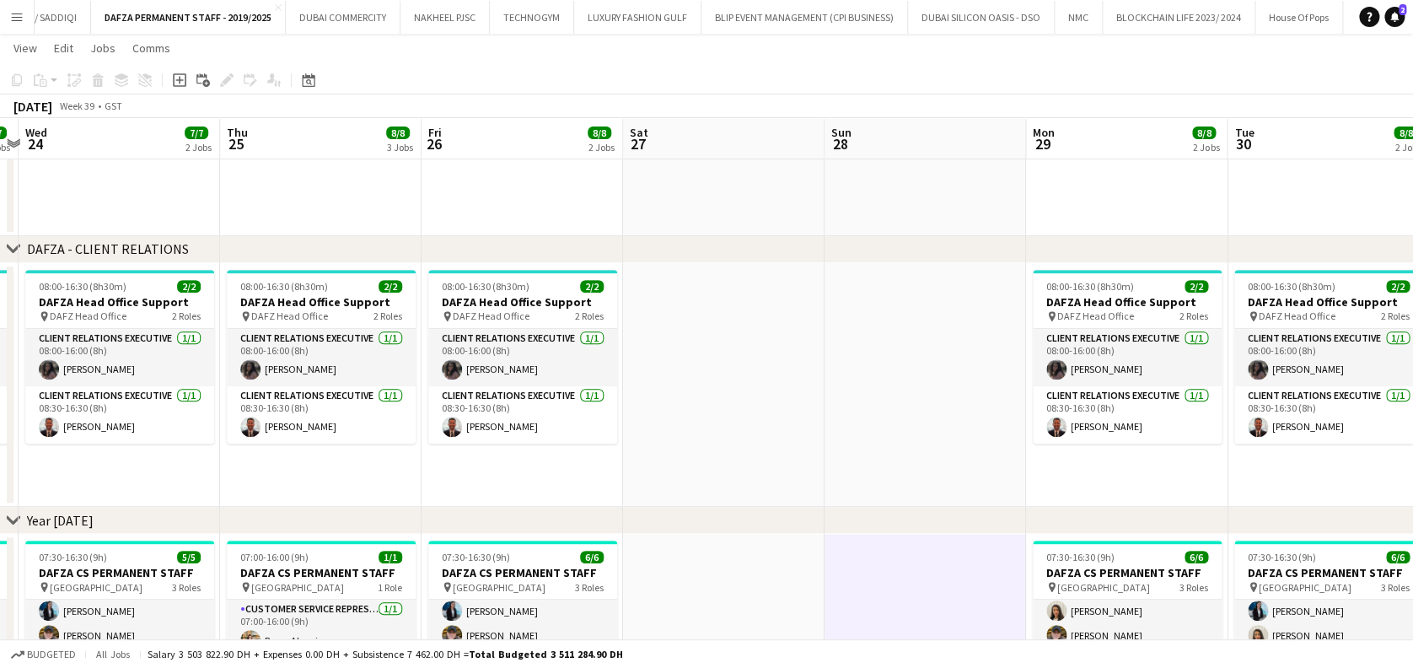
drag, startPoint x: 570, startPoint y: 429, endPoint x: 754, endPoint y: 402, distance: 186.6
click at [764, 389] on app-calendar-viewport "Mon 22 7/7 2 Jobs Tue 23 7/7 2 Jobs Wed 24 7/7 2 Jobs Thu 25 8/8 3 Jobs Fri 26 …" at bounding box center [706, 635] width 1413 height 1587
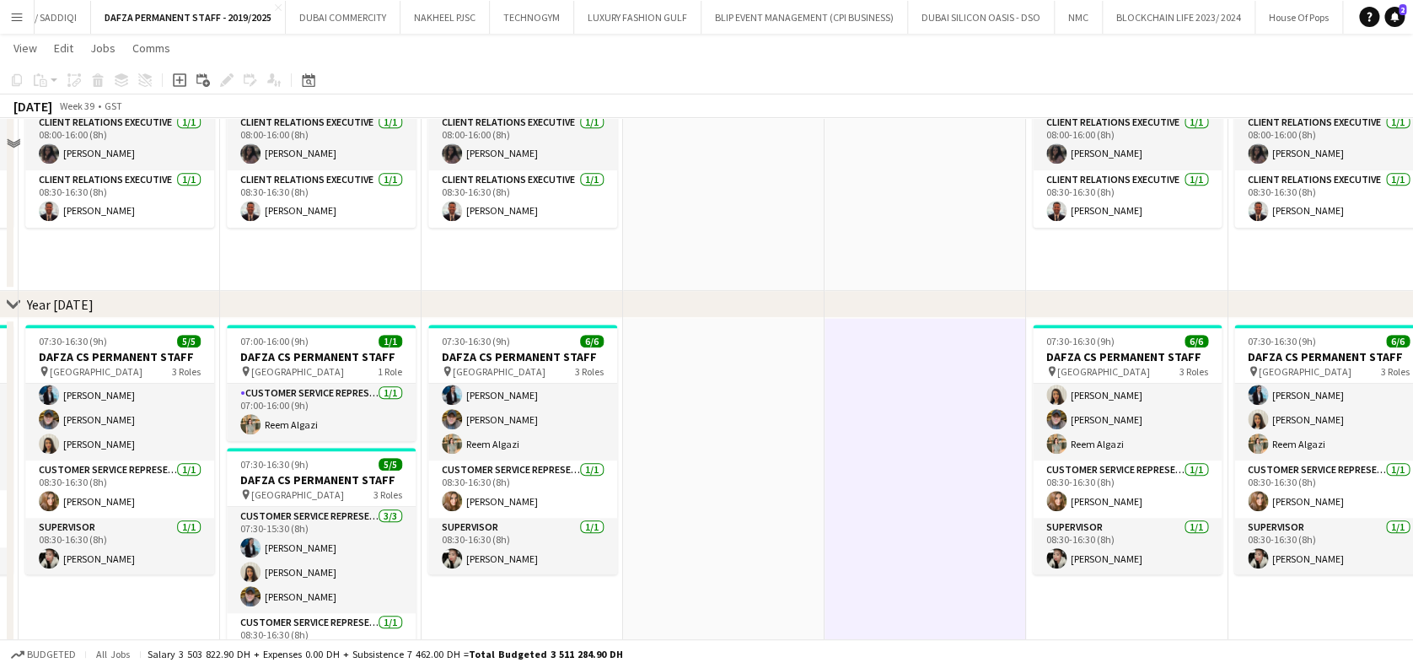
scroll to position [449, 0]
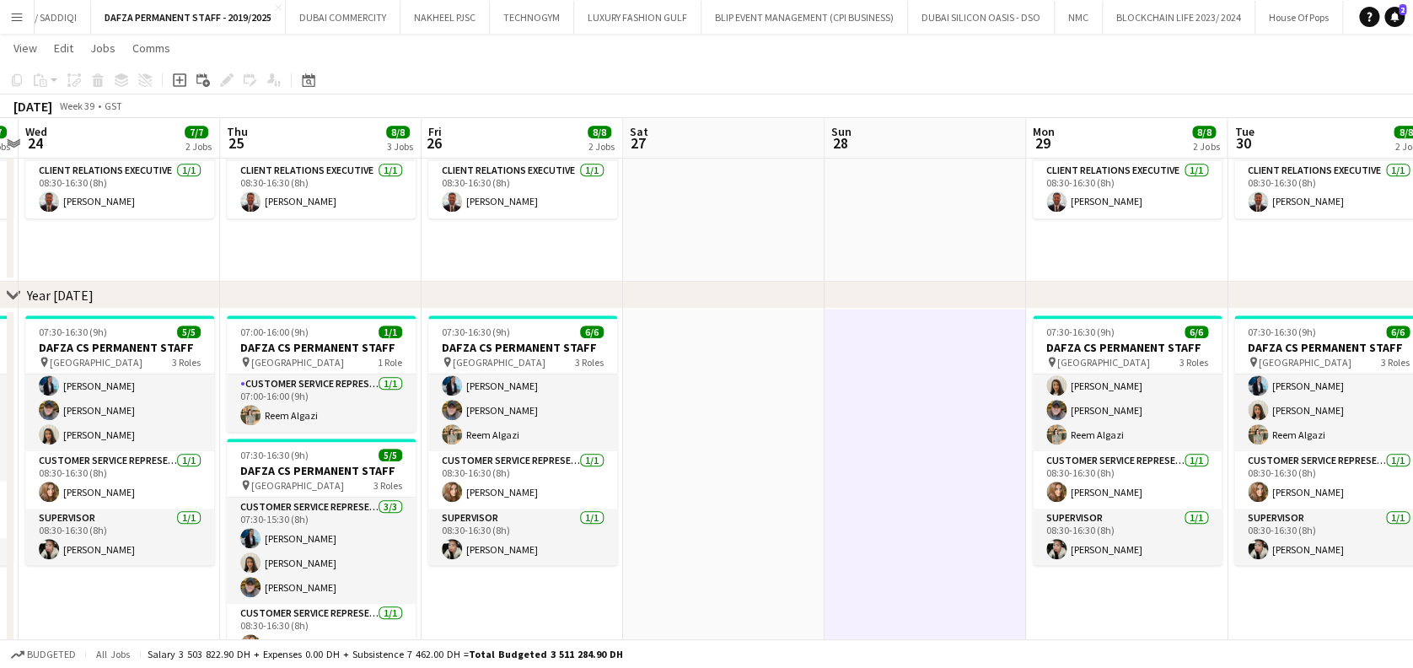
click at [656, 495] on app-date-cell at bounding box center [723, 524] width 201 height 430
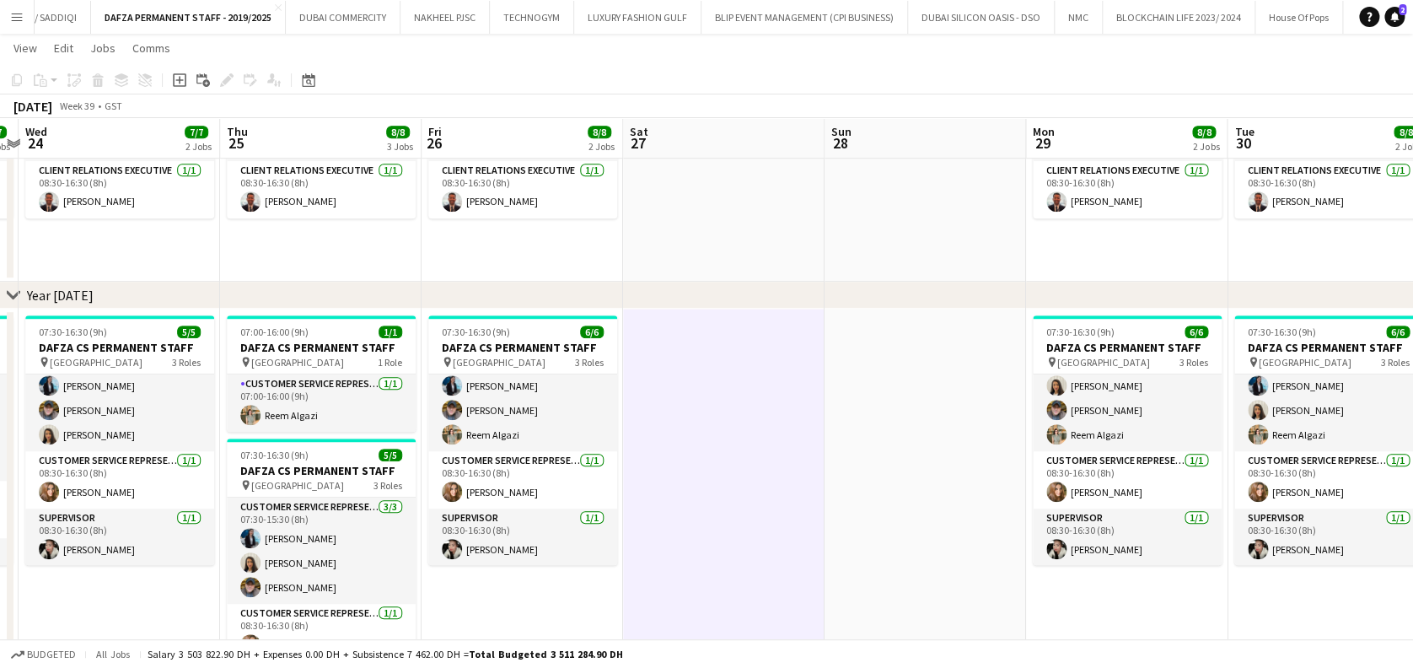
click at [810, 505] on app-date-cell at bounding box center [723, 524] width 201 height 430
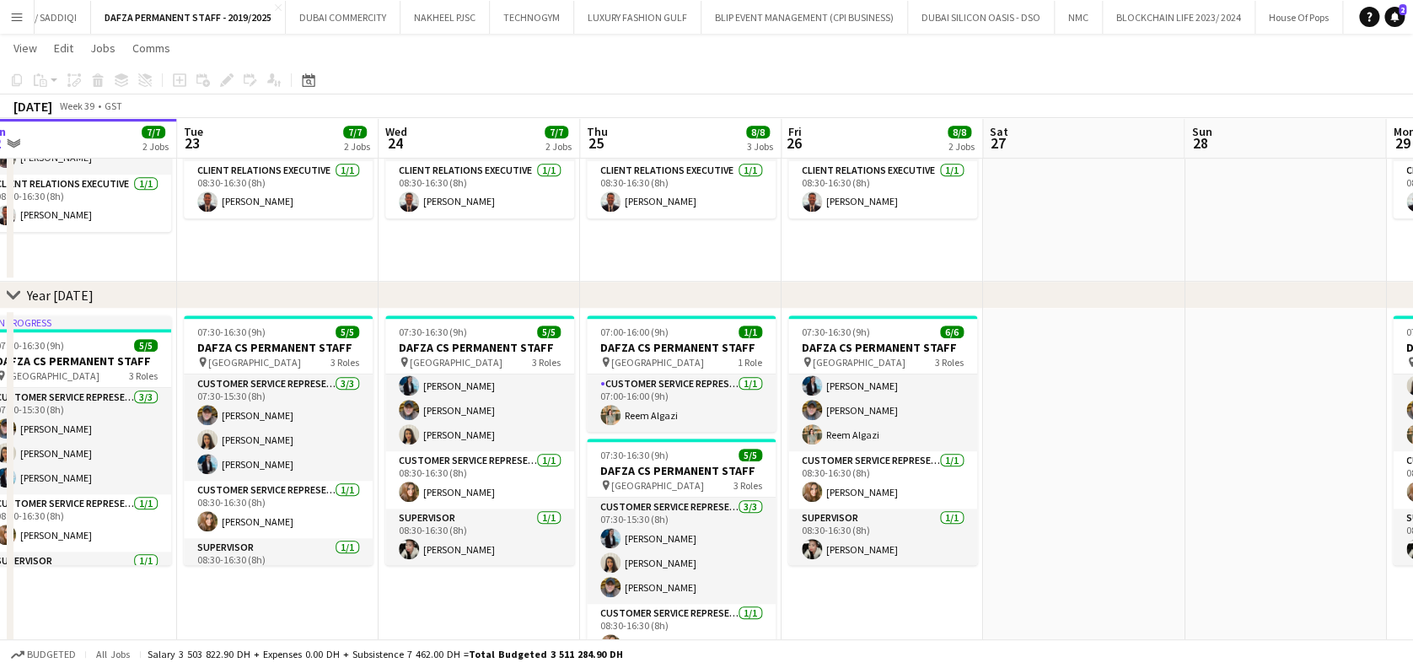
drag, startPoint x: 853, startPoint y: 480, endPoint x: 937, endPoint y: 481, distance: 84.3
click at [937, 481] on app-calendar-viewport "Sat 20 Sun 21 Mon 22 7/7 2 Jobs Tue 23 7/7 2 Jobs Wed 24 7/7 2 Jobs Thu 25 8/8 …" at bounding box center [706, 409] width 1413 height 1587
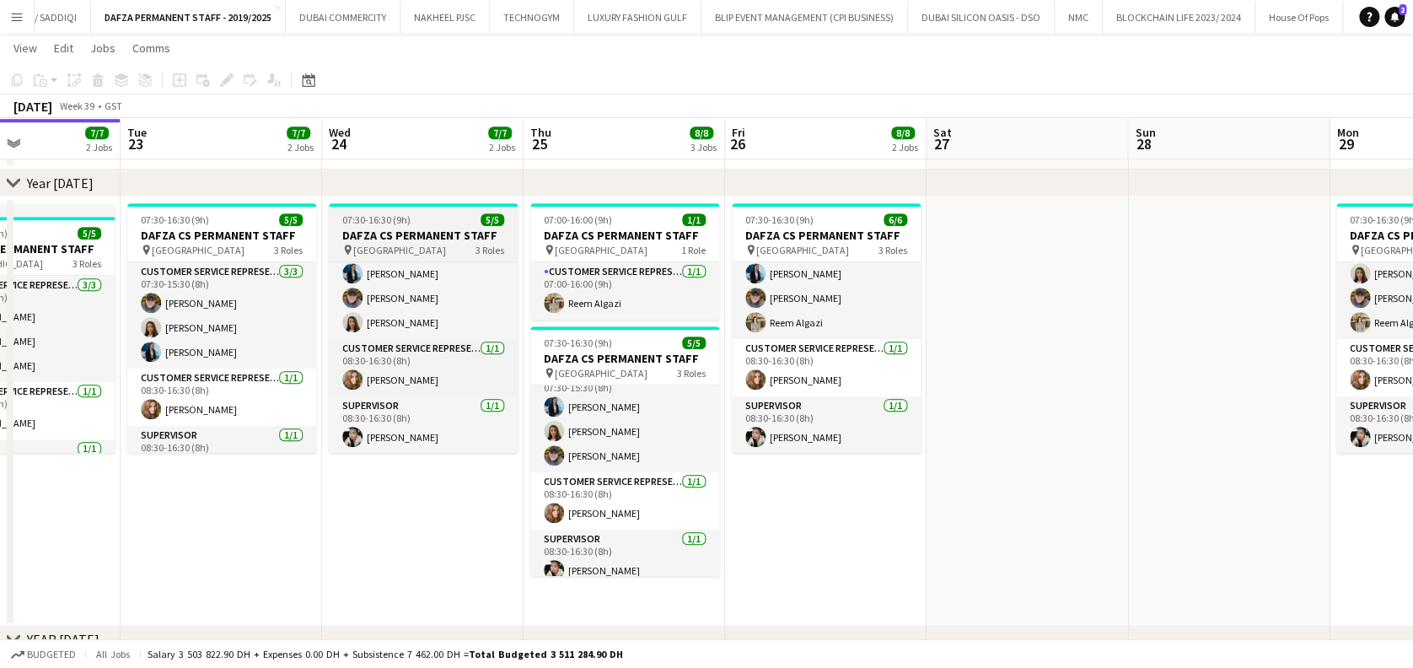
scroll to position [30, 0]
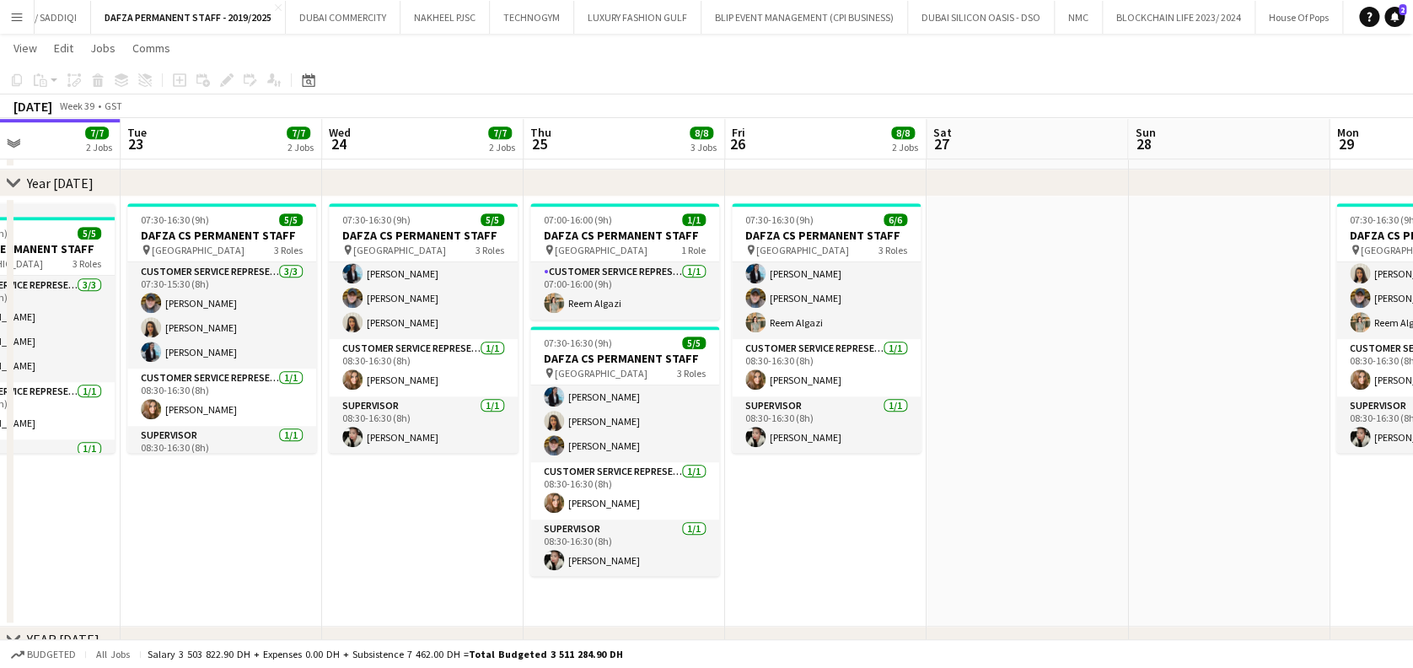
click at [425, 503] on app-date-cell "07:30-16:30 (9h) 5/5 DAFZA CS PERMANENT STAFF pin Dubai Airport Free Zone 3 Rol…" at bounding box center [422, 411] width 201 height 430
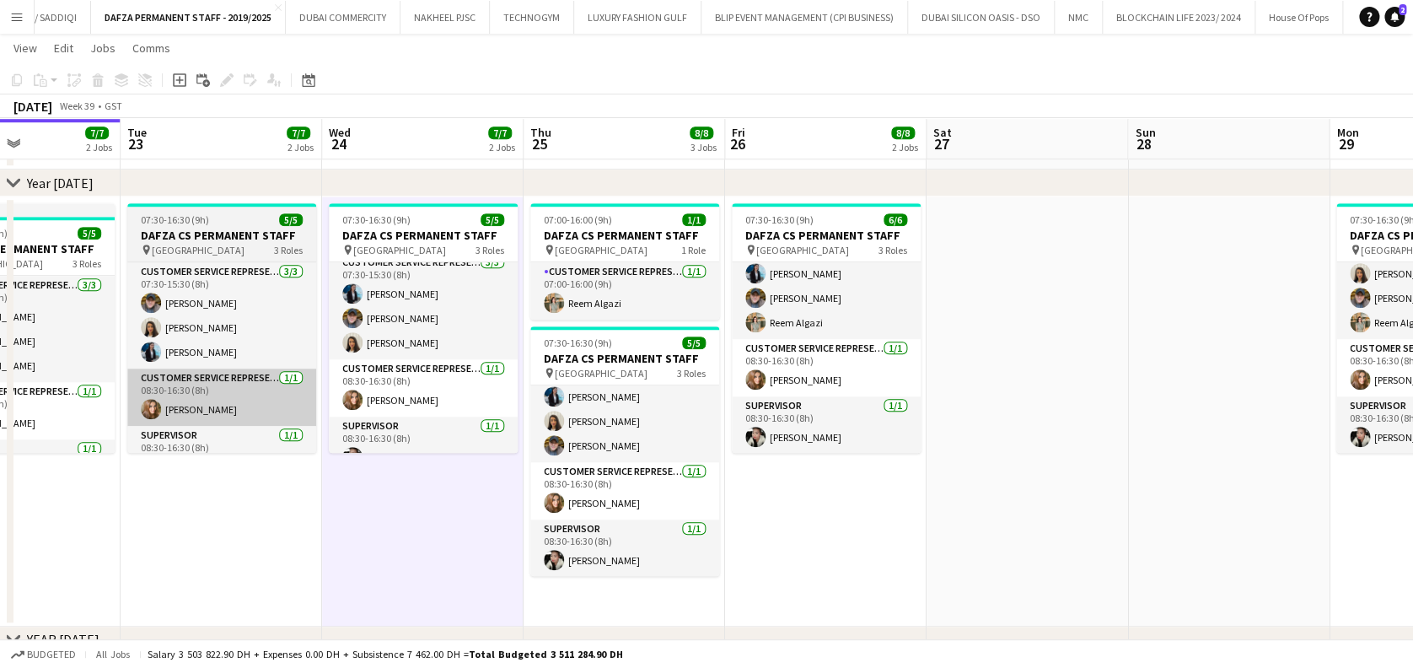
scroll to position [0, 0]
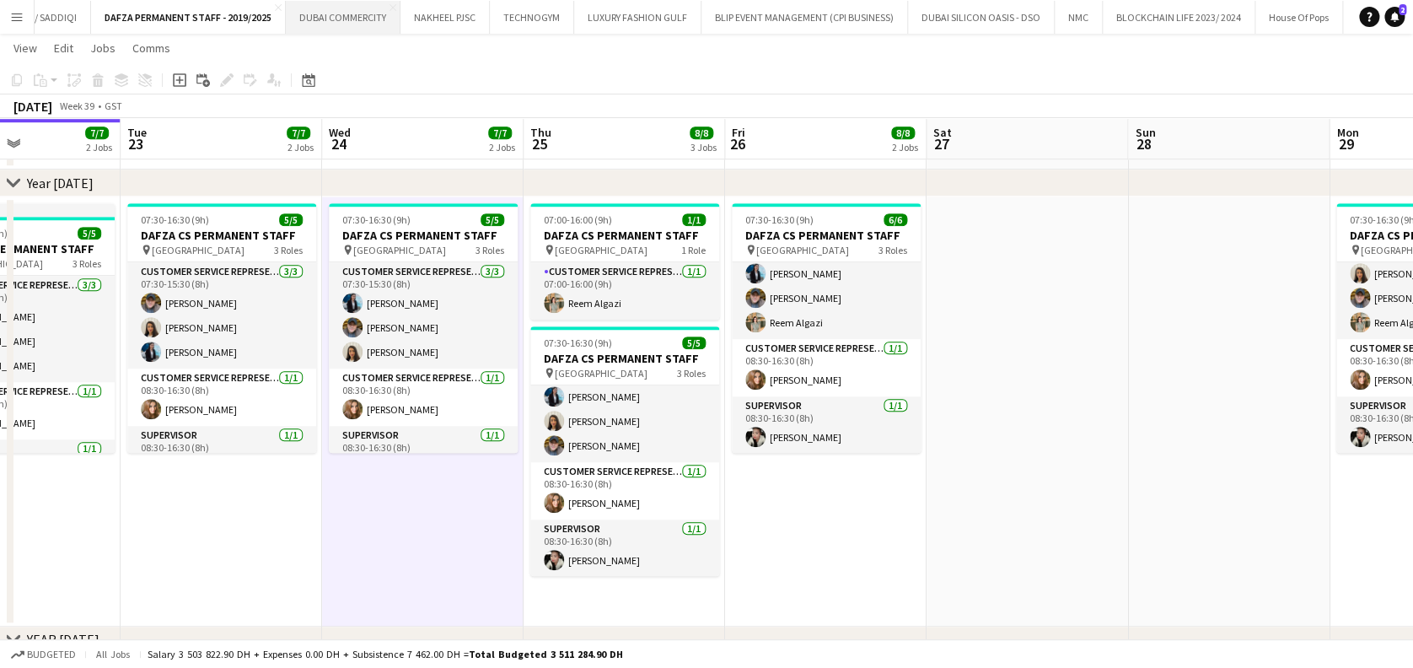
click at [309, 23] on button "DUBAI COMMERCITY Close" at bounding box center [343, 17] width 115 height 33
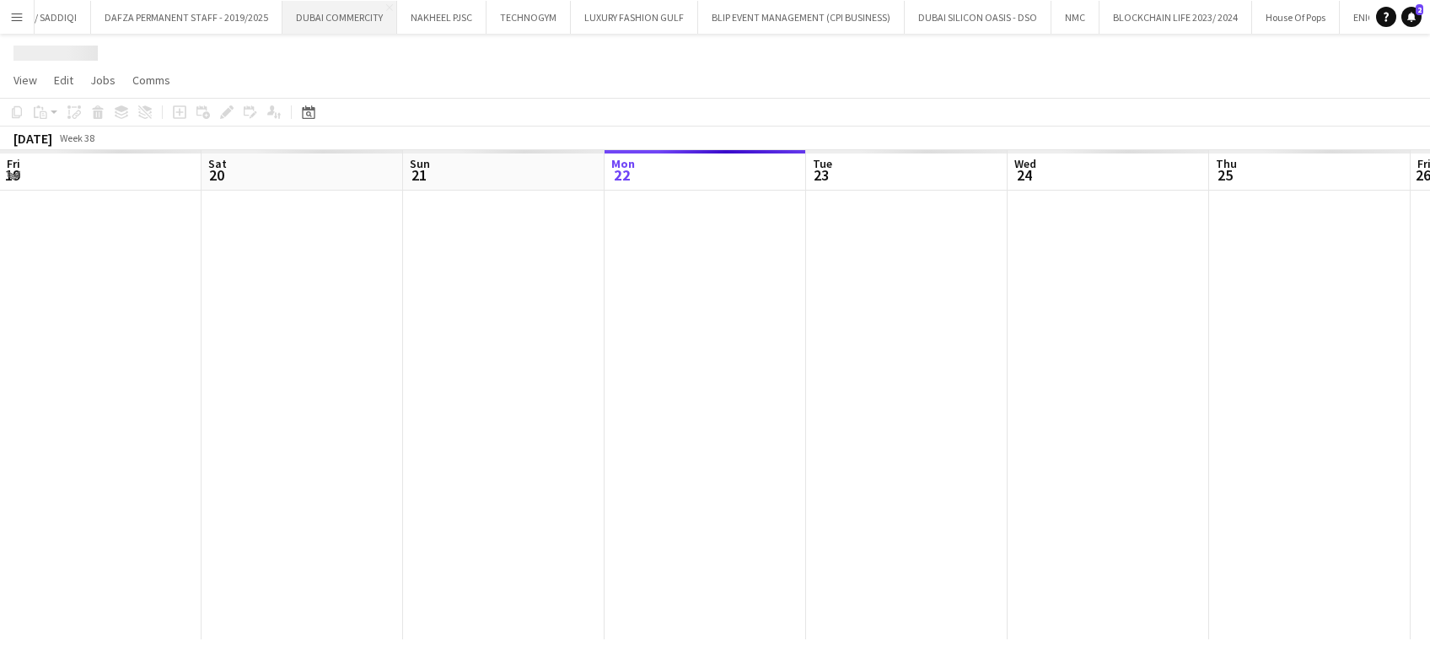
scroll to position [0, 403]
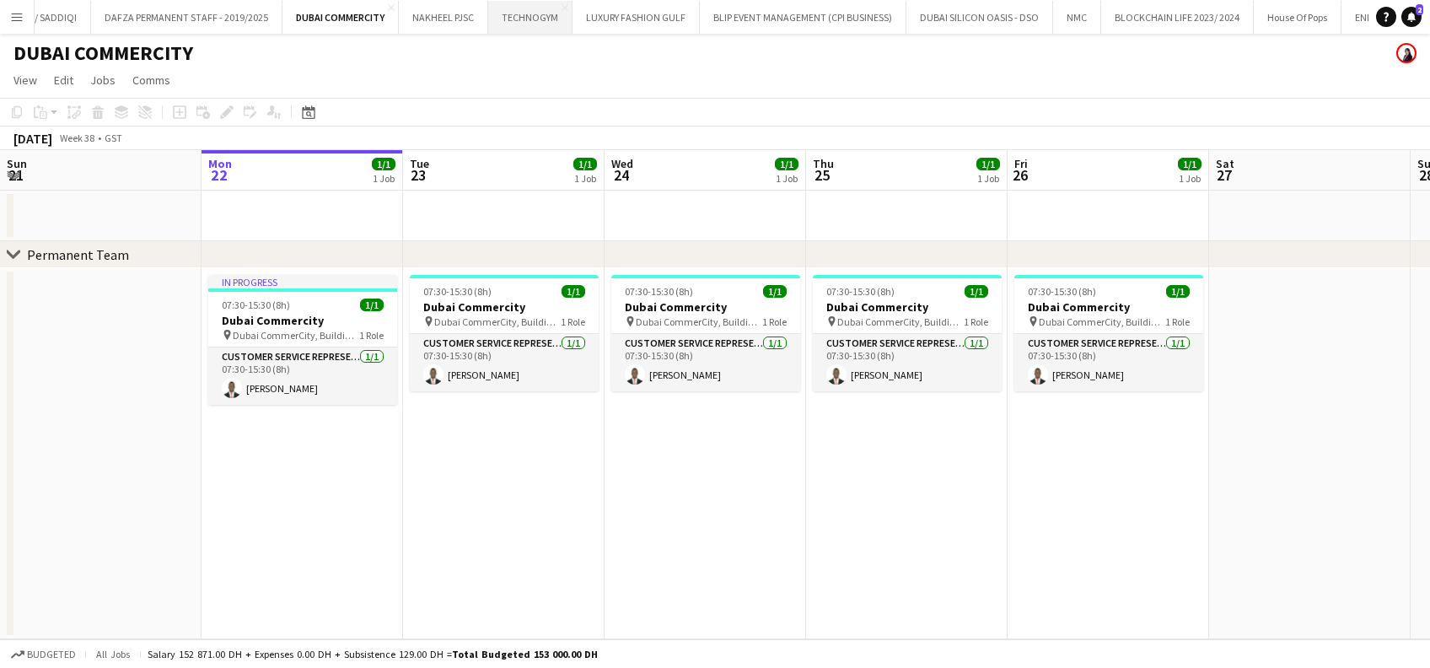
click at [488, 18] on button "TECHNOGYM Close" at bounding box center [530, 17] width 84 height 33
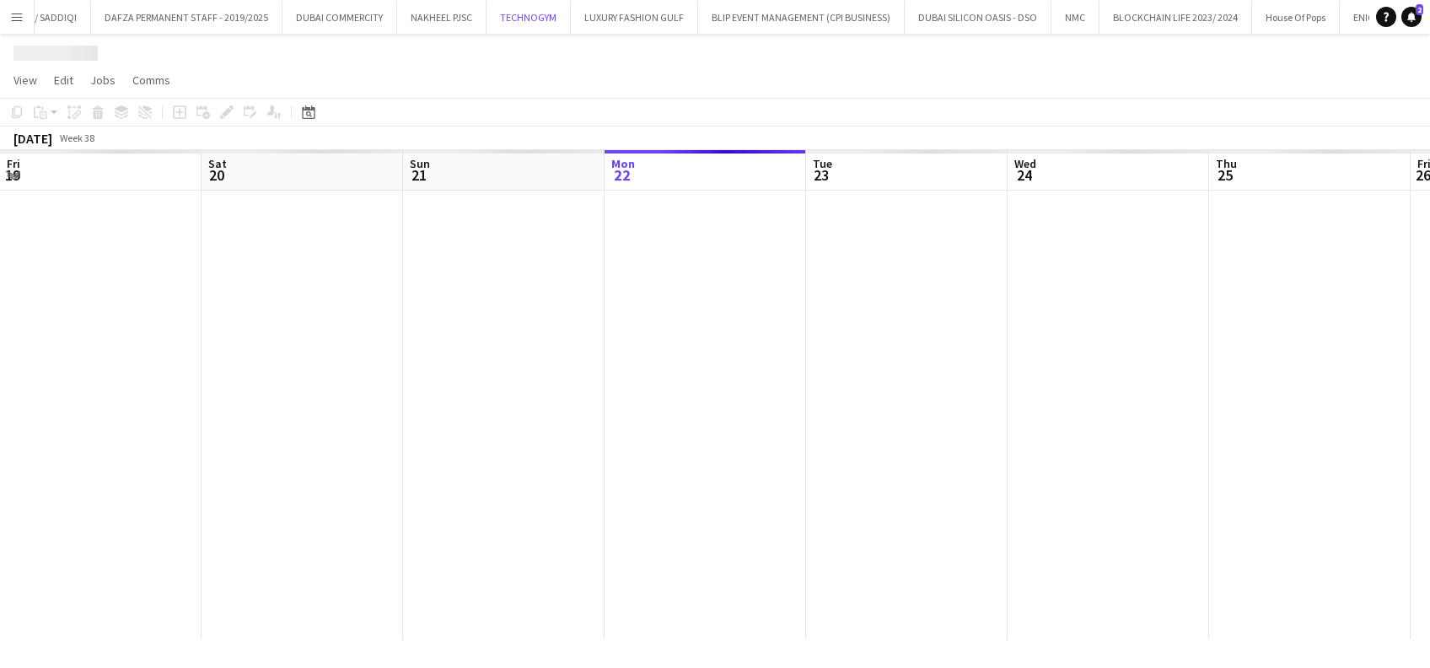
scroll to position [0, 403]
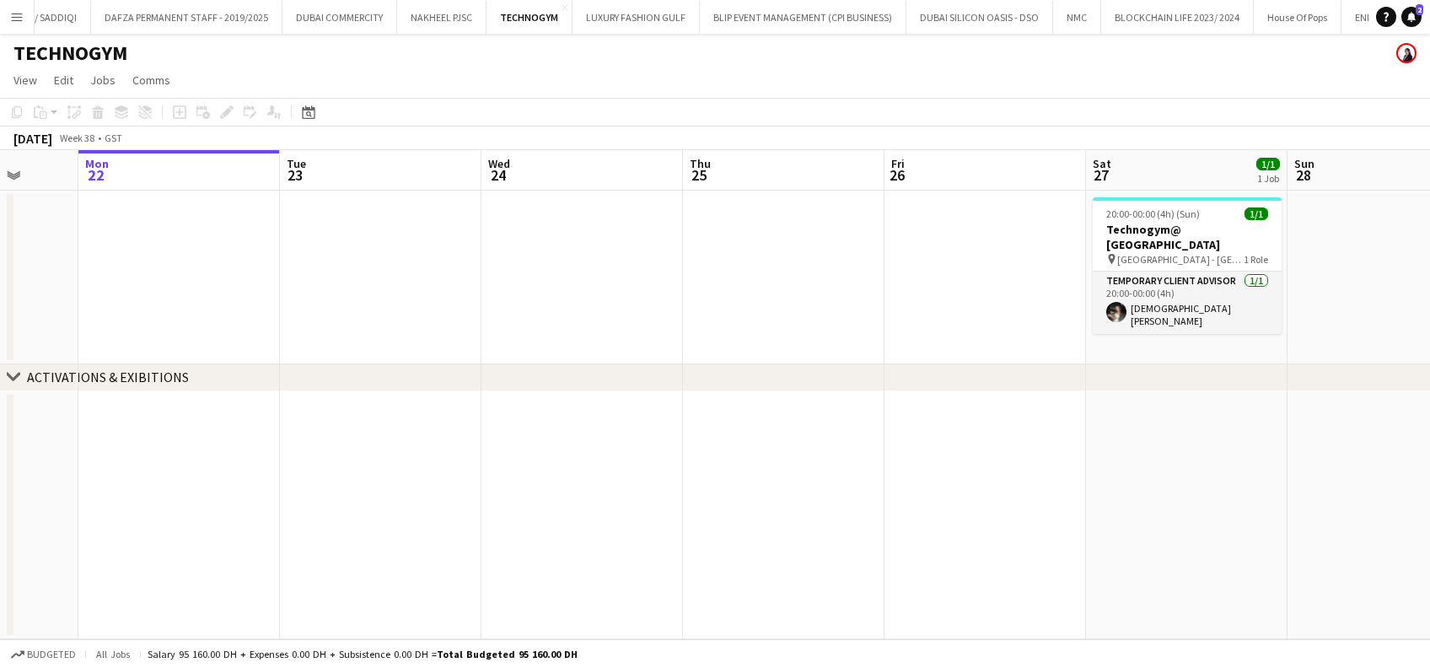
drag, startPoint x: 915, startPoint y: 249, endPoint x: 261, endPoint y: 231, distance: 653.6
click at [159, 231] on app-calendar-viewport "Fri 19 Sat 20 1/1 1 Job Sun 21 Mon 22 Tue 23 Wed 24 Thu 25 Fri 26 Sat 27 1/1 1 …" at bounding box center [715, 394] width 1430 height 489
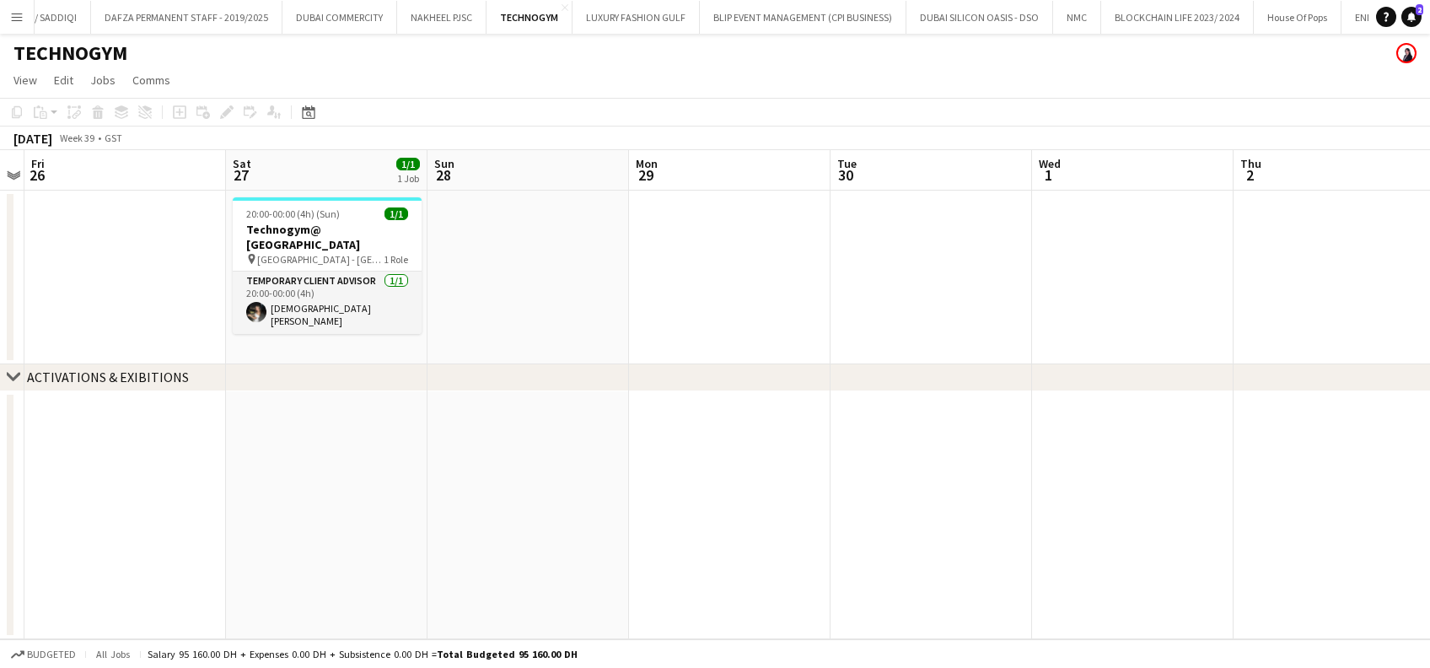
drag, startPoint x: 346, startPoint y: 213, endPoint x: 597, endPoint y: 236, distance: 251.4
click at [132, 205] on app-calendar-viewport "Tue 23 Wed 24 Thu 25 Fri 26 Sat 27 1/1 1 Job Sun 28 Mon 29 Tue 30 Wed 1 Thu 2 F…" at bounding box center [715, 394] width 1430 height 489
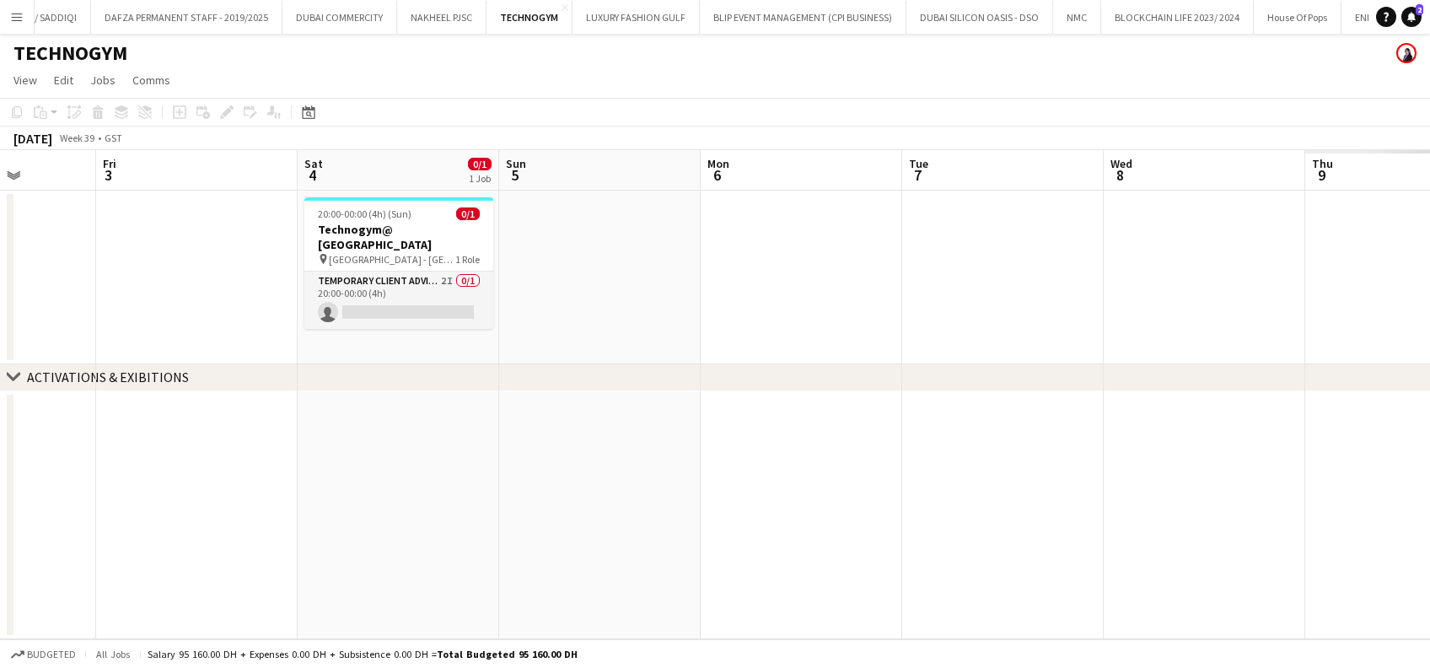
drag, startPoint x: 1034, startPoint y: 283, endPoint x: 291, endPoint y: 237, distance: 745.0
click at [291, 237] on app-calendar-viewport "Tue 30 Wed 1 Thu 2 Fri 3 Sat 4 0/1 1 Job Sun 5 Mon 6 Tue 7 Wed 8 Thu 9 Fri 10 S…" at bounding box center [715, 394] width 1430 height 489
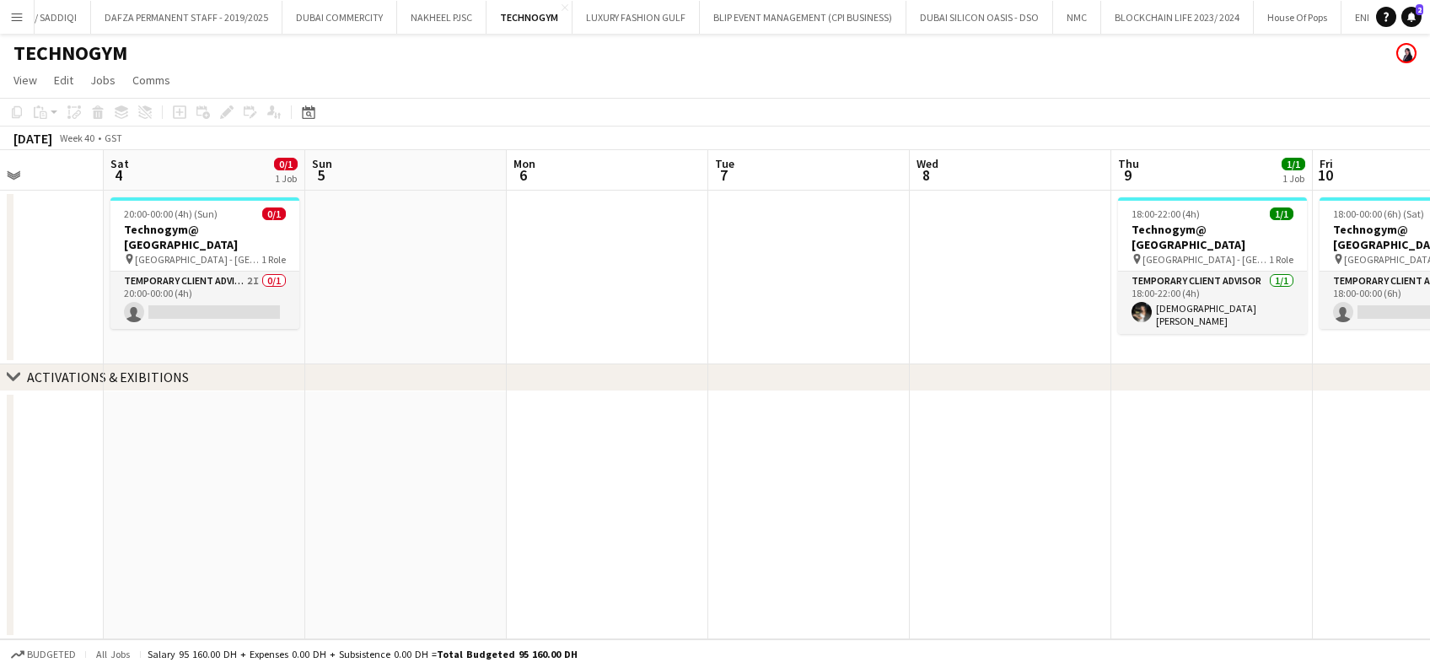
drag, startPoint x: 499, startPoint y: 260, endPoint x: 220, endPoint y: 260, distance: 279.0
click at [216, 260] on app-calendar-viewport "Tue 30 Wed 1 Thu 2 Fri 3 Sat 4 0/1 1 Job Sun 5 Mon 6 Tue 7 Wed 8 Thu 9 1/1 1 Jo…" at bounding box center [715, 394] width 1430 height 489
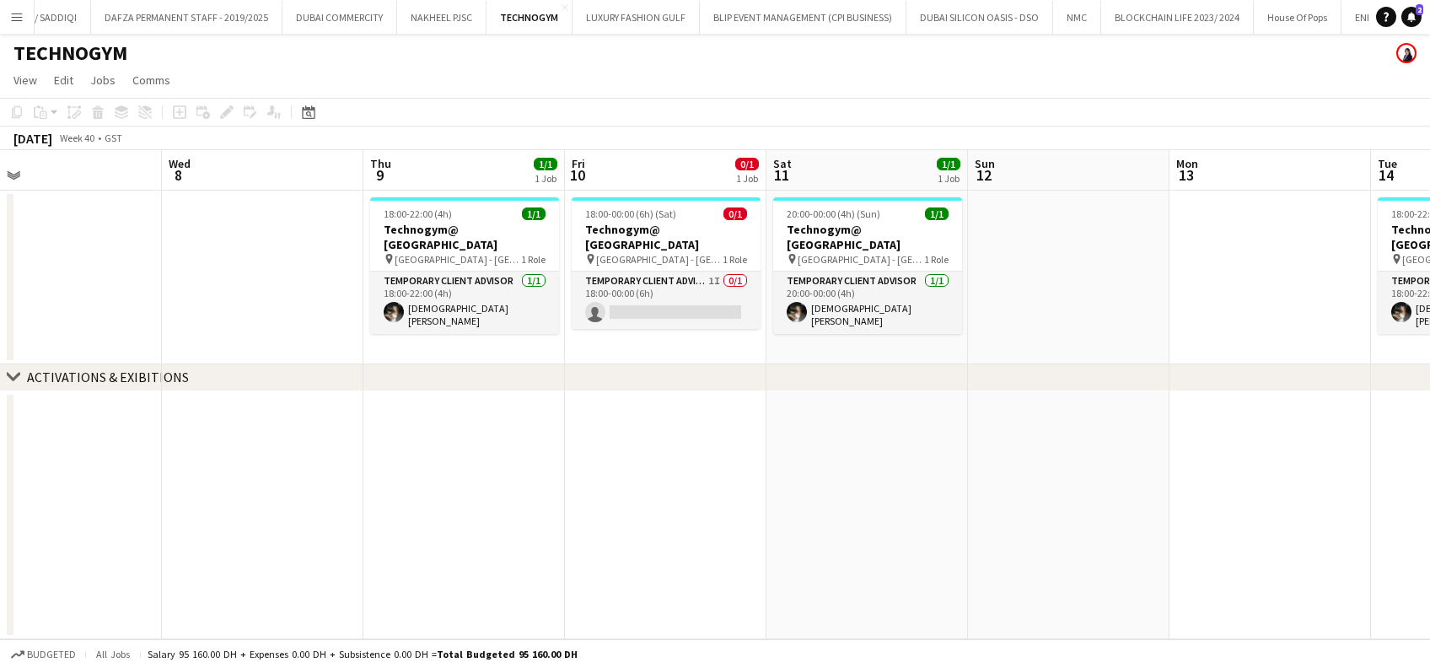
drag, startPoint x: 874, startPoint y: 319, endPoint x: 123, endPoint y: 306, distance: 751.2
click at [123, 306] on app-calendar-viewport "Sat 4 0/1 1 Job Sun 5 Mon 6 Tue 7 Wed 8 Thu 9 1/1 1 Job Fri 10 0/1 1 Job Sat 11…" at bounding box center [715, 394] width 1430 height 489
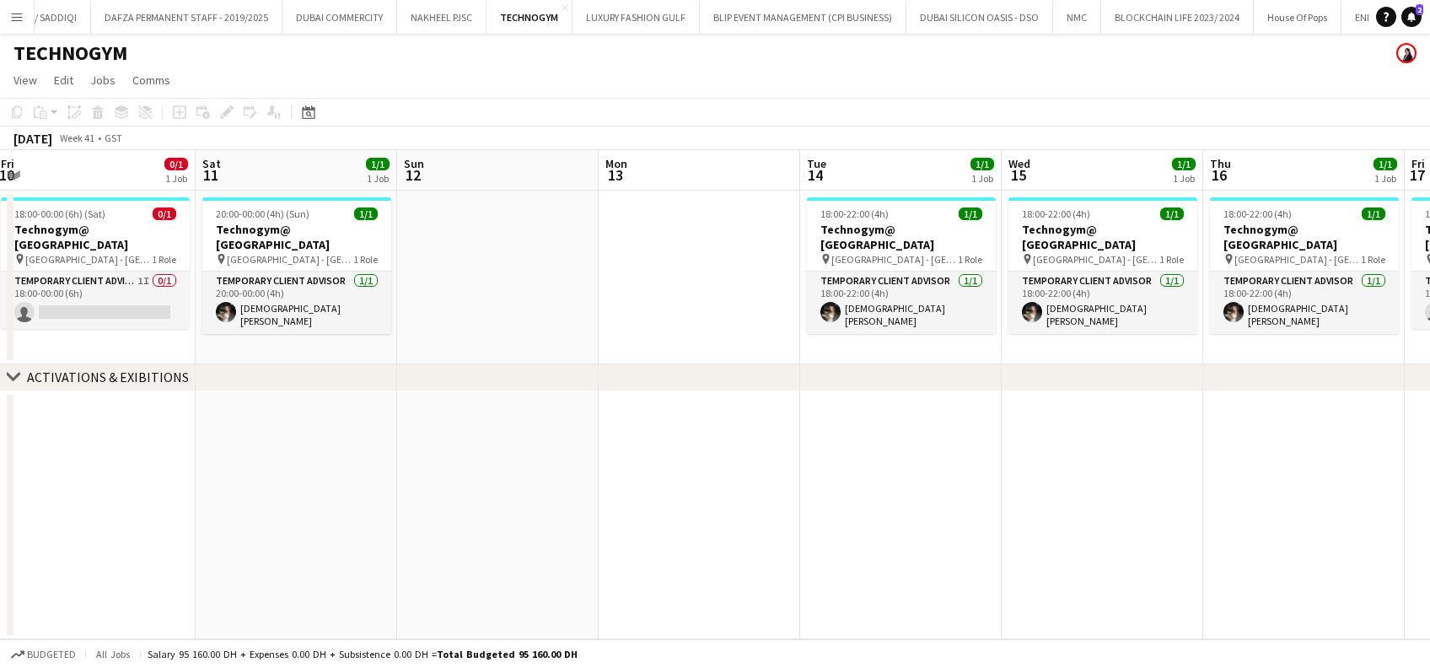
drag, startPoint x: 980, startPoint y: 305, endPoint x: 249, endPoint y: 294, distance: 731.8
click at [249, 294] on app-calendar-viewport "Wed 8 Thu 9 1/1 1 Job Fri 10 0/1 1 Job Sat 11 1/1 1 Job Sun 12 Mon 13 Tue 14 1/…" at bounding box center [715, 394] width 1430 height 489
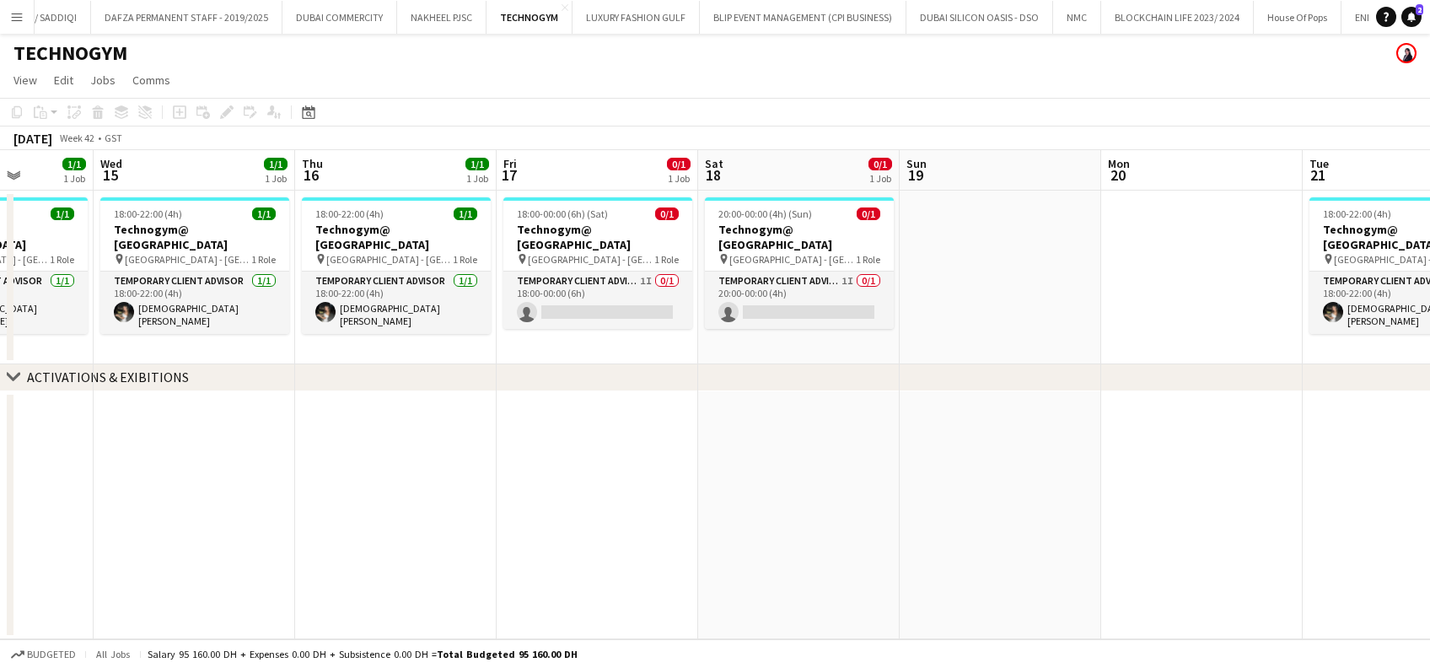
drag, startPoint x: 929, startPoint y: 313, endPoint x: 391, endPoint y: 297, distance: 538.1
click at [299, 297] on app-calendar-viewport "Sat 11 1/1 1 Job Sun 12 Mon 13 Tue 14 1/1 1 Job Wed 15 1/1 1 Job Thu 16 1/1 1 J…" at bounding box center [715, 394] width 1430 height 489
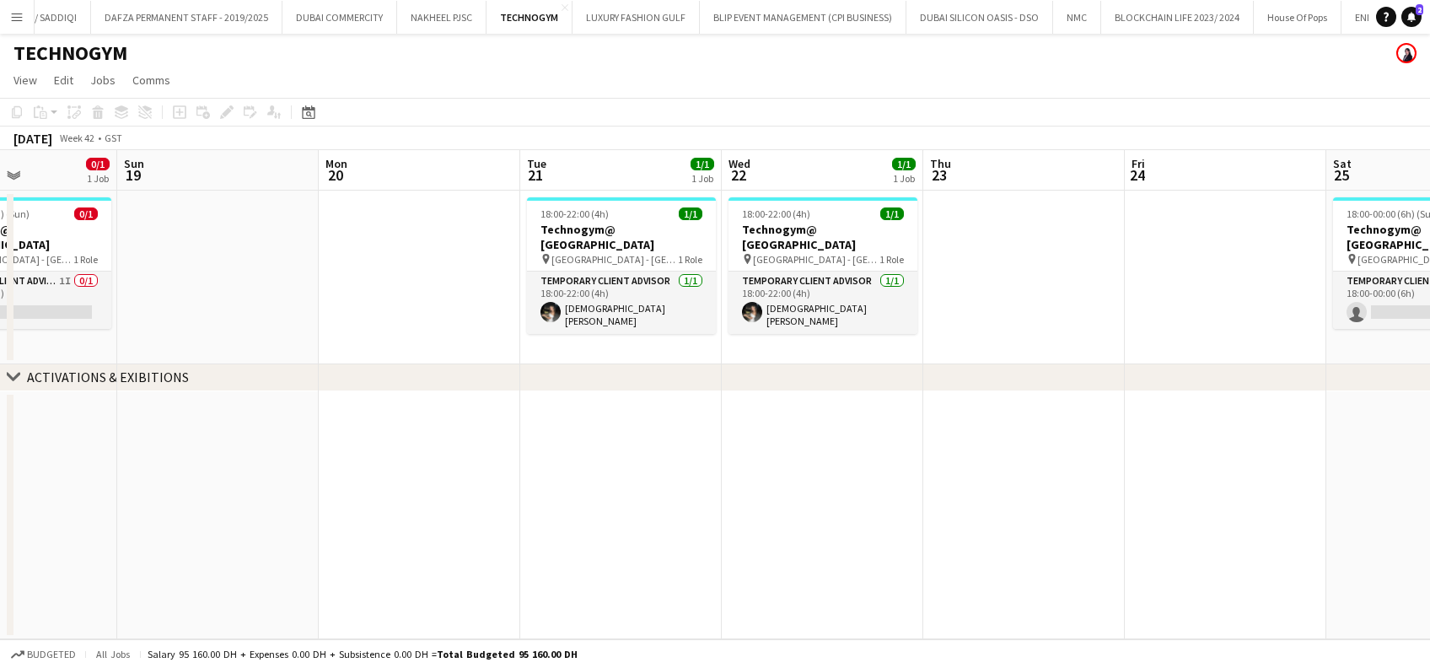
drag, startPoint x: 804, startPoint y: 296, endPoint x: 90, endPoint y: 284, distance: 714.1
click at [90, 284] on app-calendar-viewport "Wed 15 1/1 1 Job Thu 16 1/1 1 Job Fri 17 0/1 1 Job Sat 18 0/1 1 Job Sun 19 Mon …" at bounding box center [715, 394] width 1430 height 489
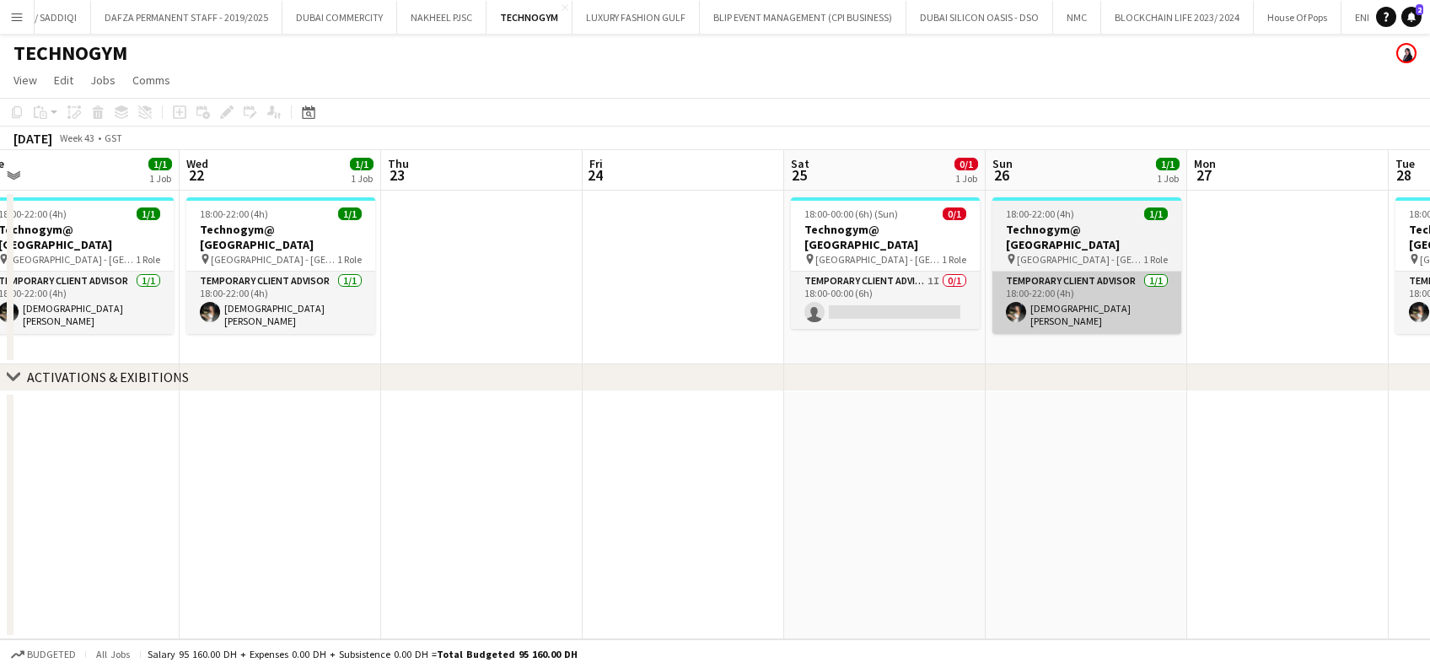
drag, startPoint x: 917, startPoint y: 284, endPoint x: 315, endPoint y: 282, distance: 601.9
click at [172, 282] on app-calendar-viewport "Sat 18 0/1 1 Job Sun 19 Mon 20 Tue 21 1/1 1 Job Wed 22 1/1 1 Job Thu 23 Fri 24 …" at bounding box center [715, 394] width 1430 height 489
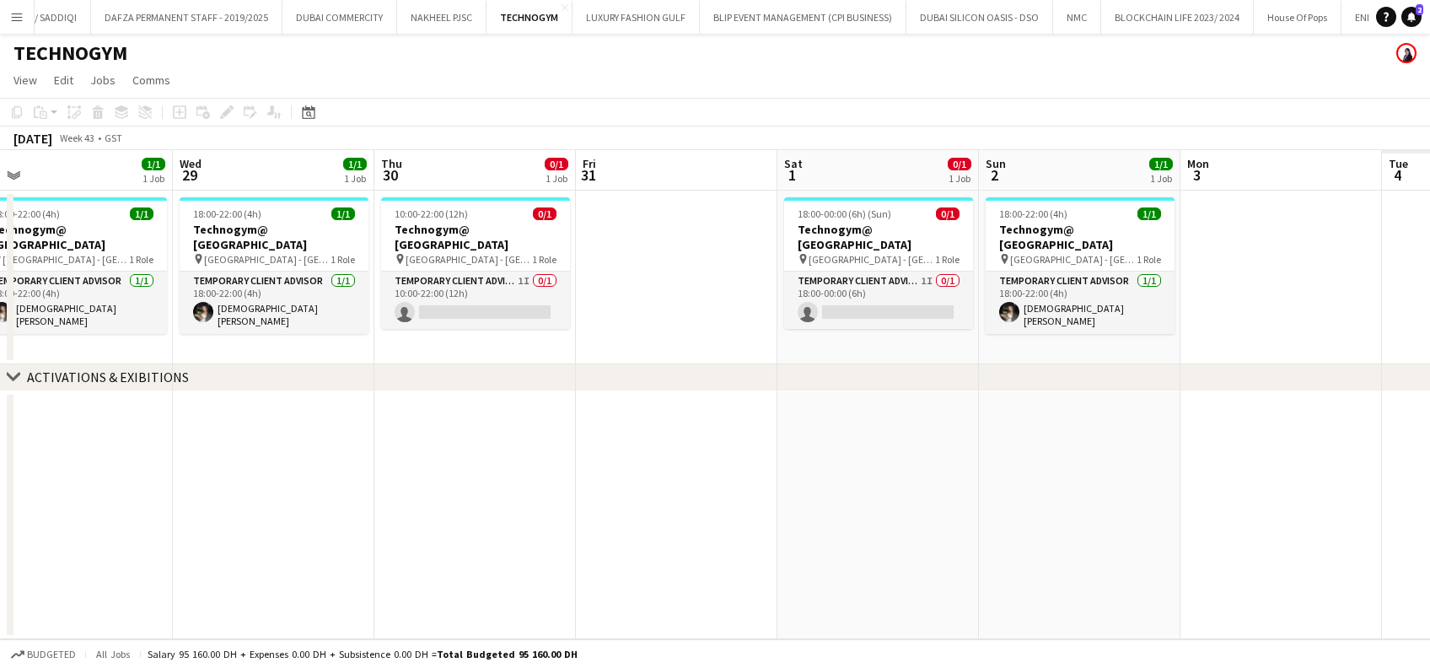
drag, startPoint x: 522, startPoint y: 296, endPoint x: 681, endPoint y: 297, distance: 159.3
click at [427, 293] on app-calendar-viewport "Sat 25 0/1 1 Job Sun 26 1/1 1 Job Mon 27 Tue 28 1/1 1 Job Wed 29 1/1 1 Job Thu …" at bounding box center [715, 394] width 1430 height 489
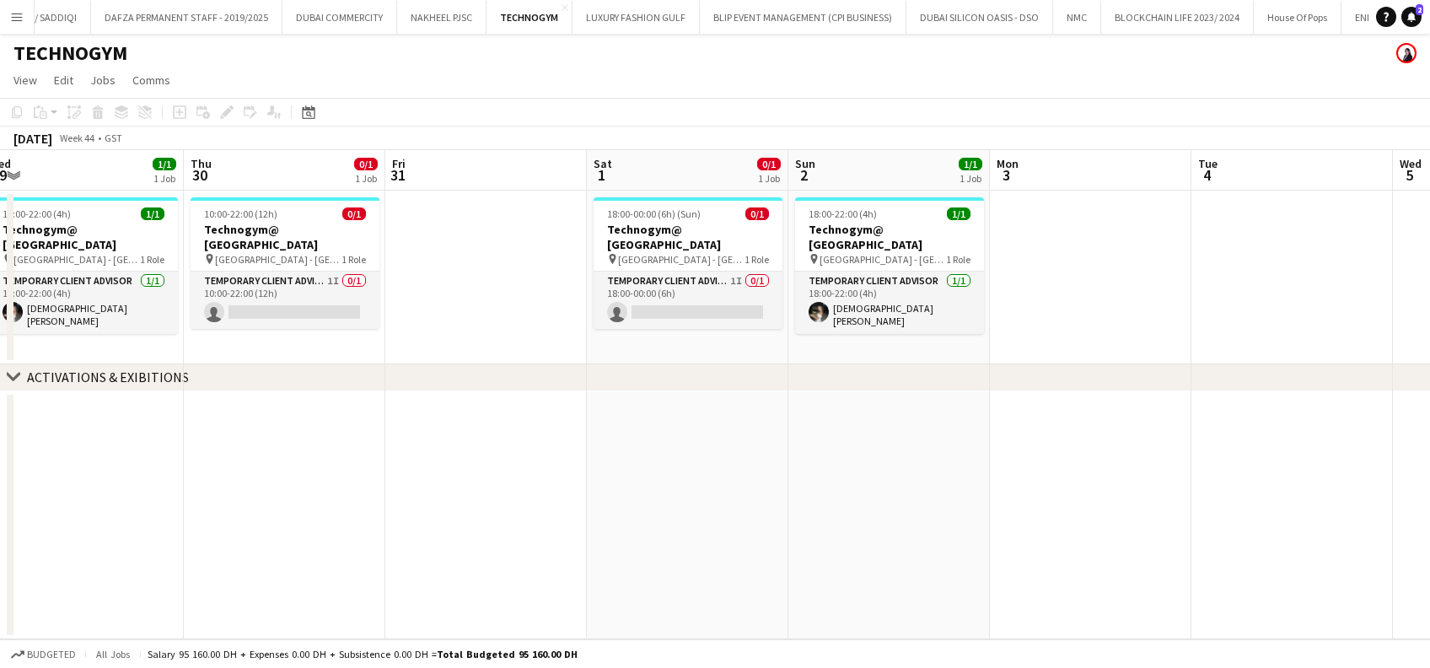
drag, startPoint x: 591, startPoint y: 296, endPoint x: 503, endPoint y: 279, distance: 89.3
click at [433, 279] on app-calendar-viewport "Mon 27 Tue 28 1/1 1 Job Wed 29 1/1 1 Job Thu 30 0/1 1 Job Fri 31 Sat 1 0/1 1 Jo…" at bounding box center [715, 394] width 1430 height 489
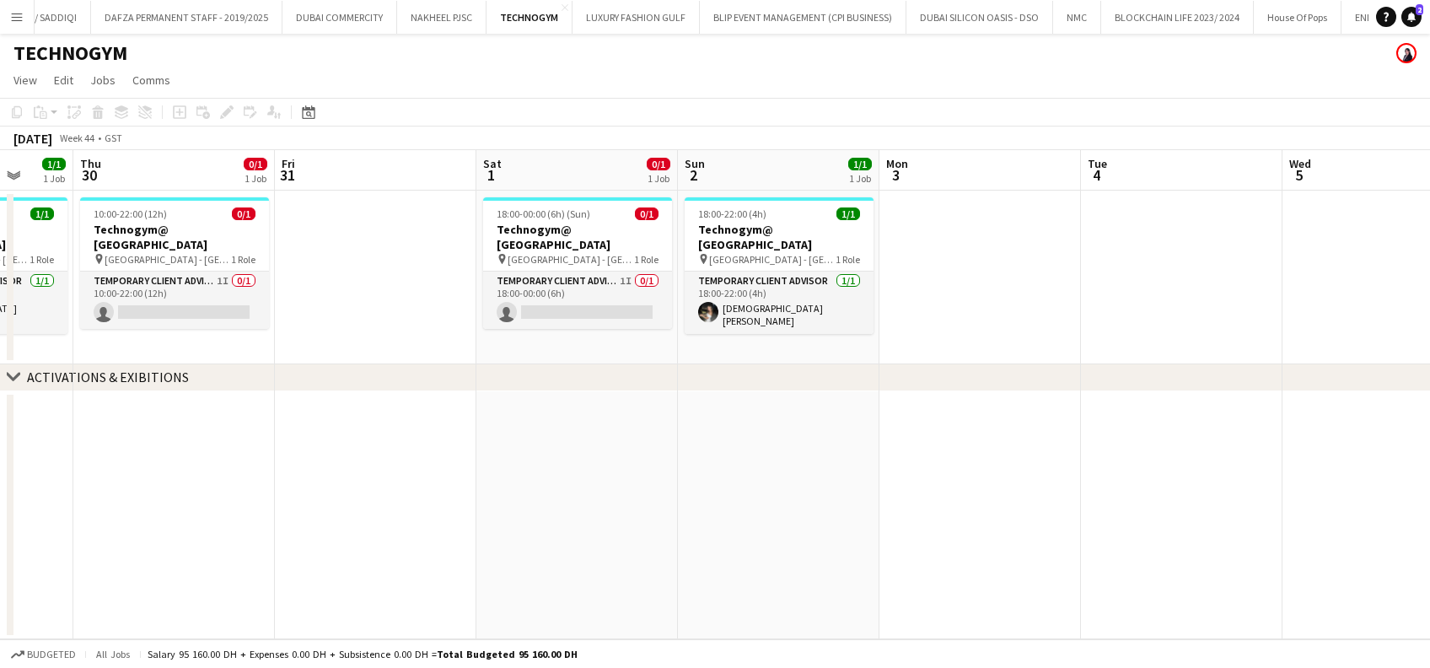
drag, startPoint x: 776, startPoint y: 320, endPoint x: 974, endPoint y: 326, distance: 197.3
click at [1028, 326] on app-calendar-viewport "Mon 27 Tue 28 1/1 1 Job Wed 29 1/1 1 Job Thu 30 0/1 1 Job Fri 31 Sat 1 0/1 1 Jo…" at bounding box center [715, 394] width 1430 height 489
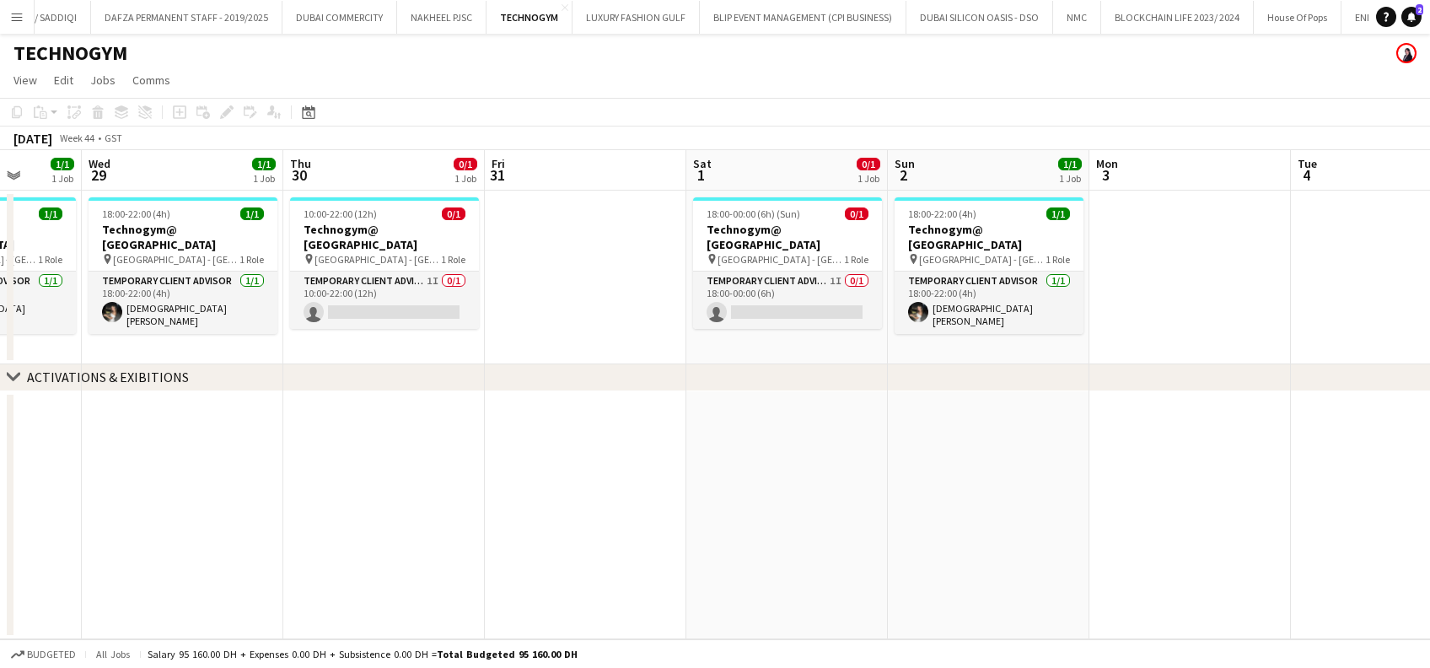
drag, startPoint x: 453, startPoint y: 326, endPoint x: 927, endPoint y: 330, distance: 474.6
click at [927, 330] on app-calendar-viewport "Sun 26 1/1 1 Job Mon 27 Tue 28 1/1 1 Job Wed 29 1/1 1 Job Thu 30 0/1 1 Job Fri …" at bounding box center [715, 394] width 1430 height 489
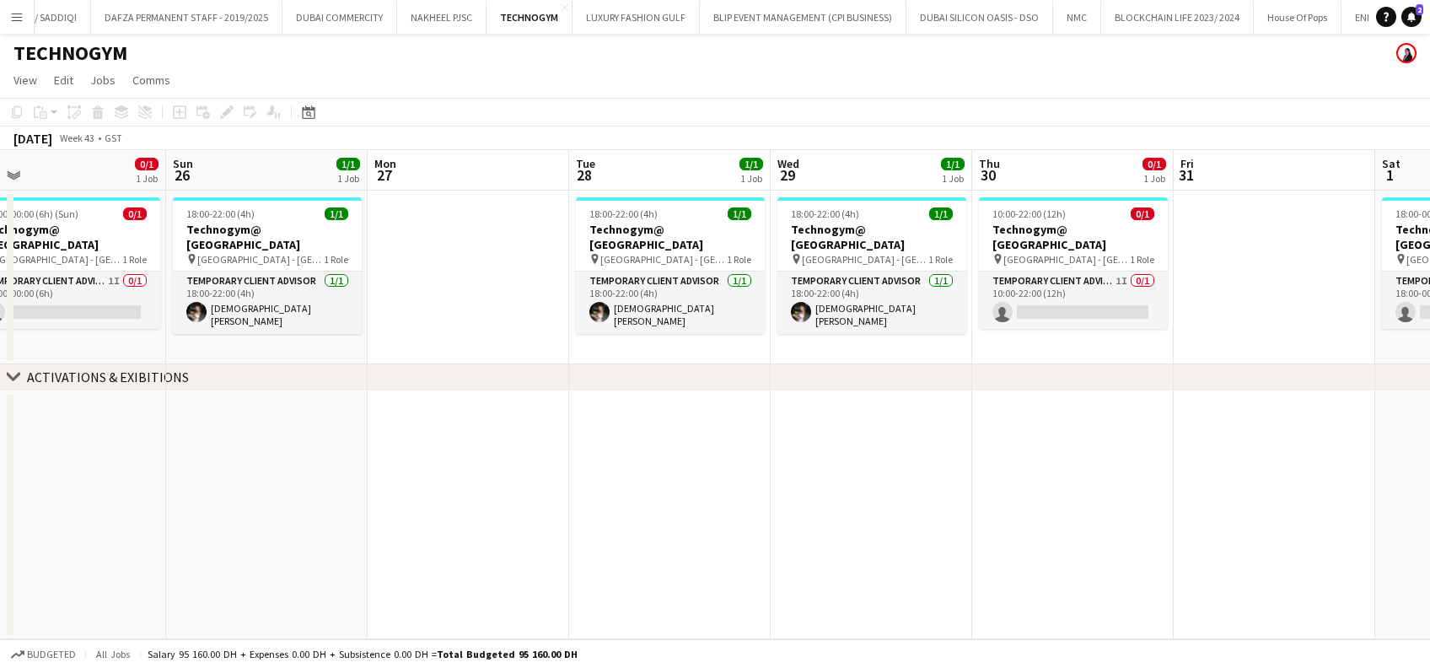
scroll to position [0, 685]
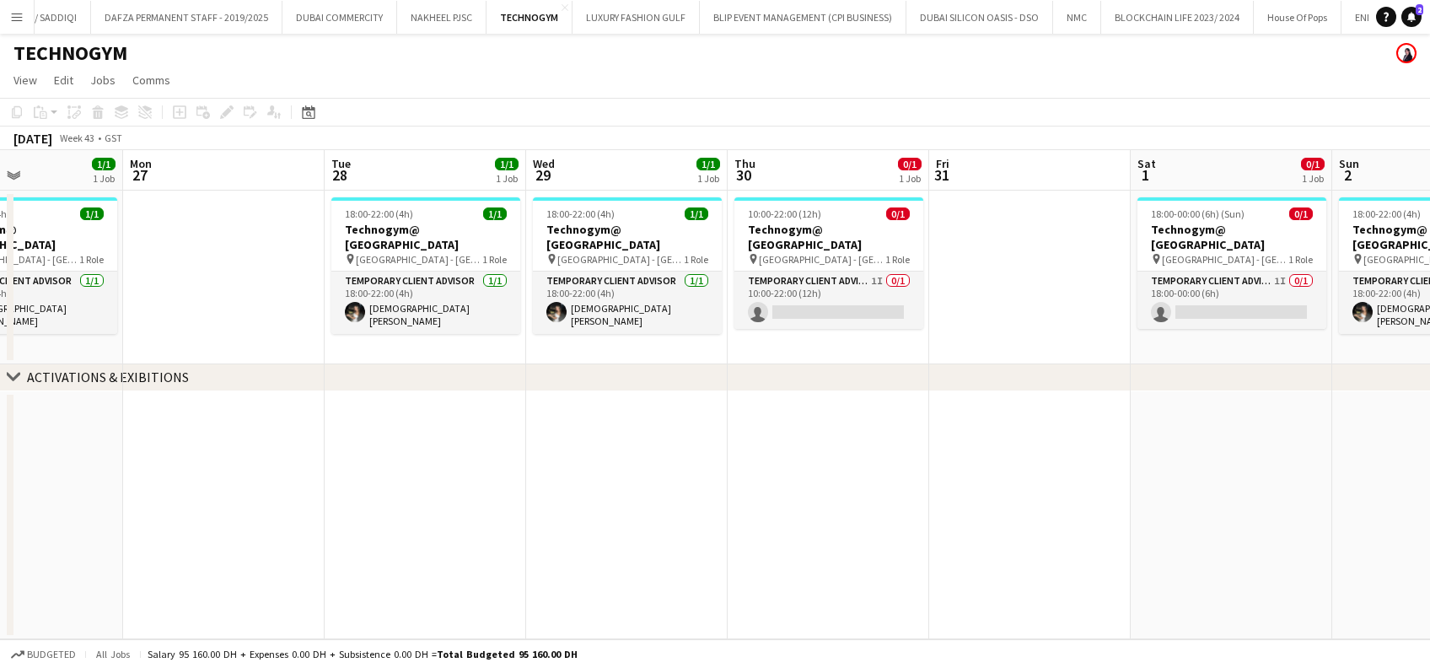
drag, startPoint x: 941, startPoint y: 359, endPoint x: 838, endPoint y: 339, distance: 104.8
click at [730, 357] on app-calendar-viewport "Thu 23 Fri 24 Sat 25 0/1 1 Job Sun 26 1/1 1 Job Mon 27 Tue 28 1/1 1 Job Wed 29 …" at bounding box center [715, 394] width 1430 height 489
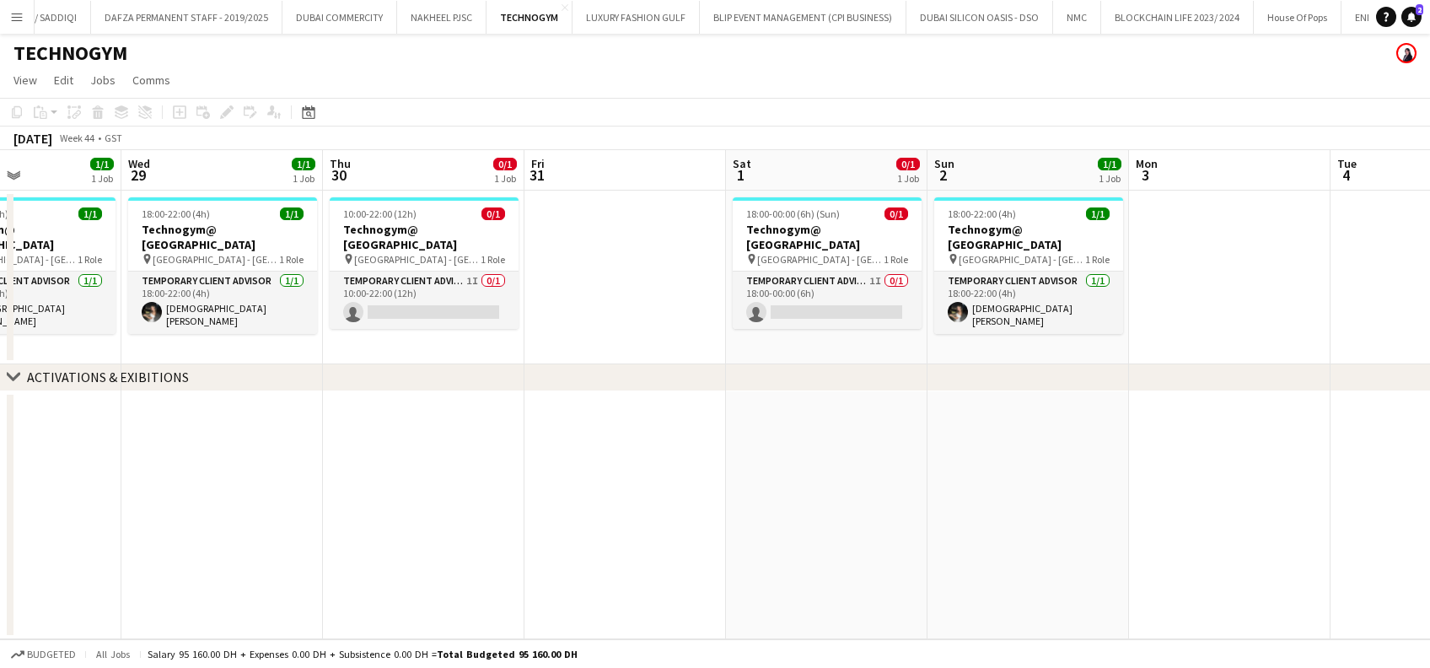
click at [797, 290] on app-card-role "Temporary Client Advisor 1I 0/1 18:00-00:00 (6h) single-neutral-actions" at bounding box center [827, 299] width 189 height 57
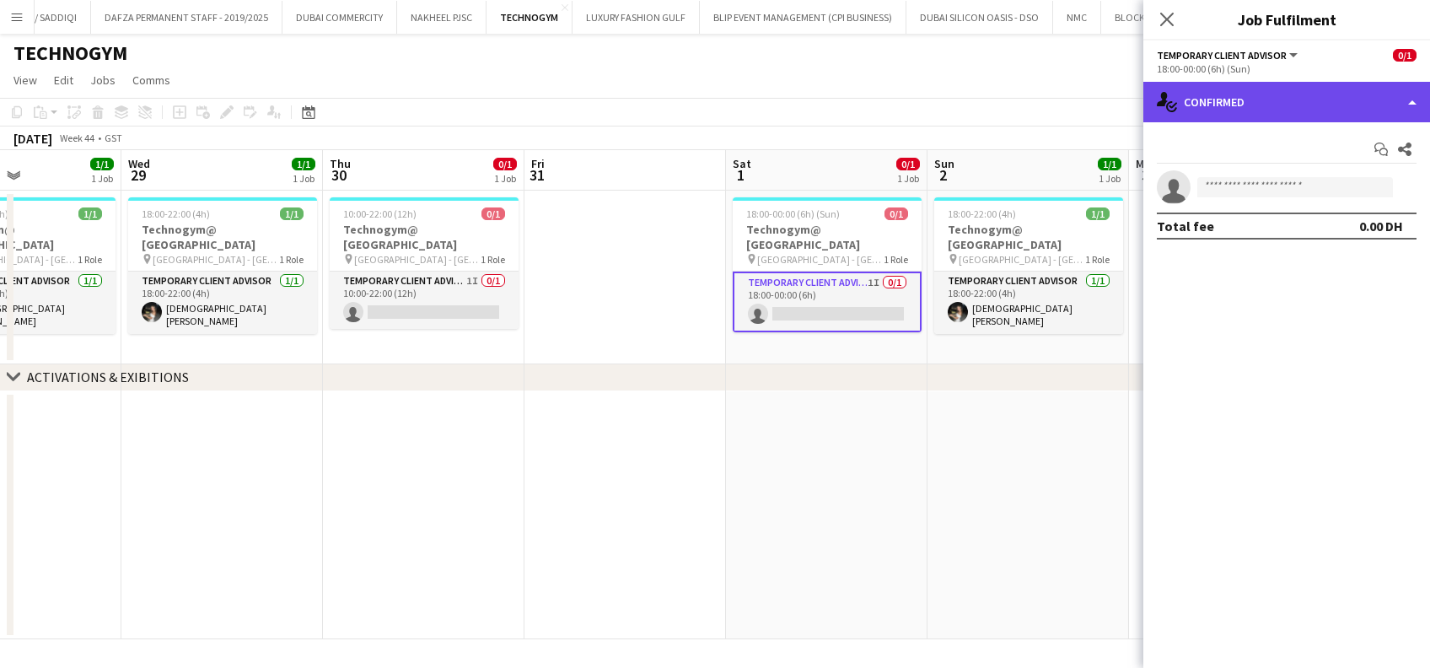
drag, startPoint x: 1248, startPoint y: 89, endPoint x: 1252, endPoint y: 104, distance: 15.7
click at [1248, 89] on div "single-neutral-actions-check-2 Confirmed" at bounding box center [1286, 102] width 287 height 40
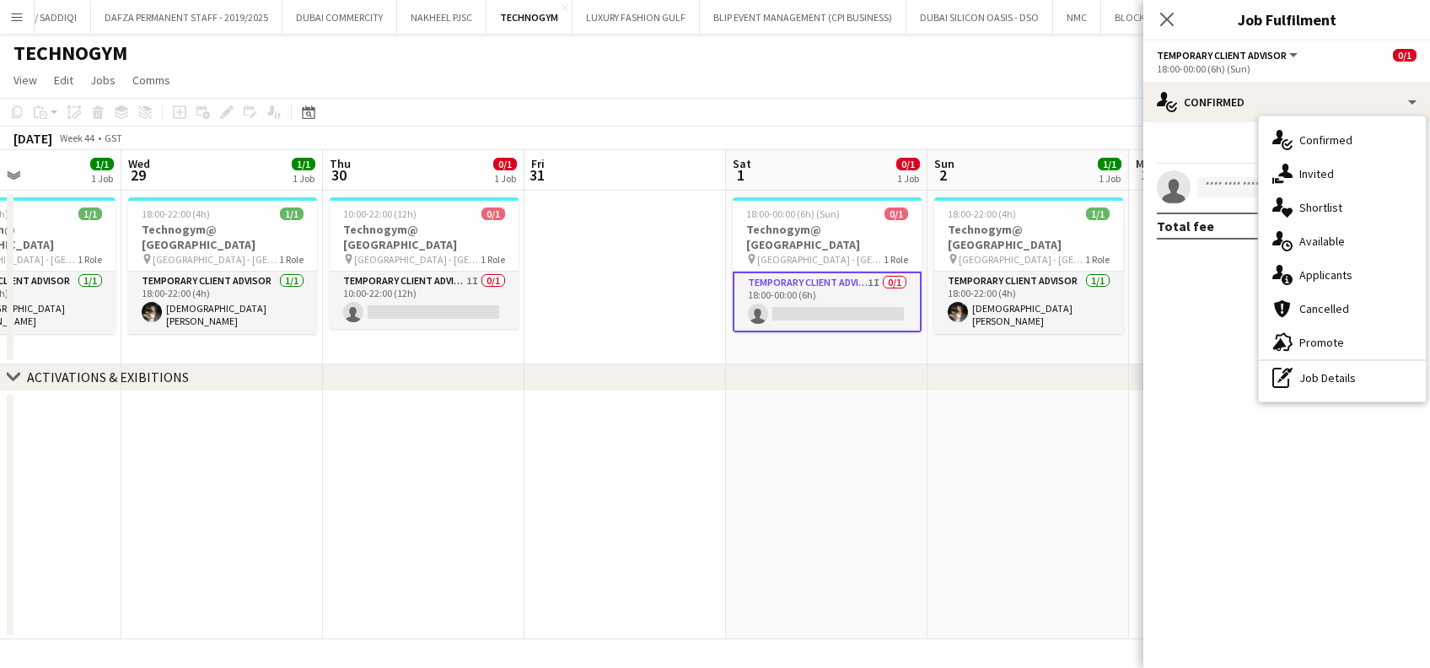
click at [1350, 185] on div "single-neutral-actions-share-1 Invited" at bounding box center [1342, 174] width 167 height 34
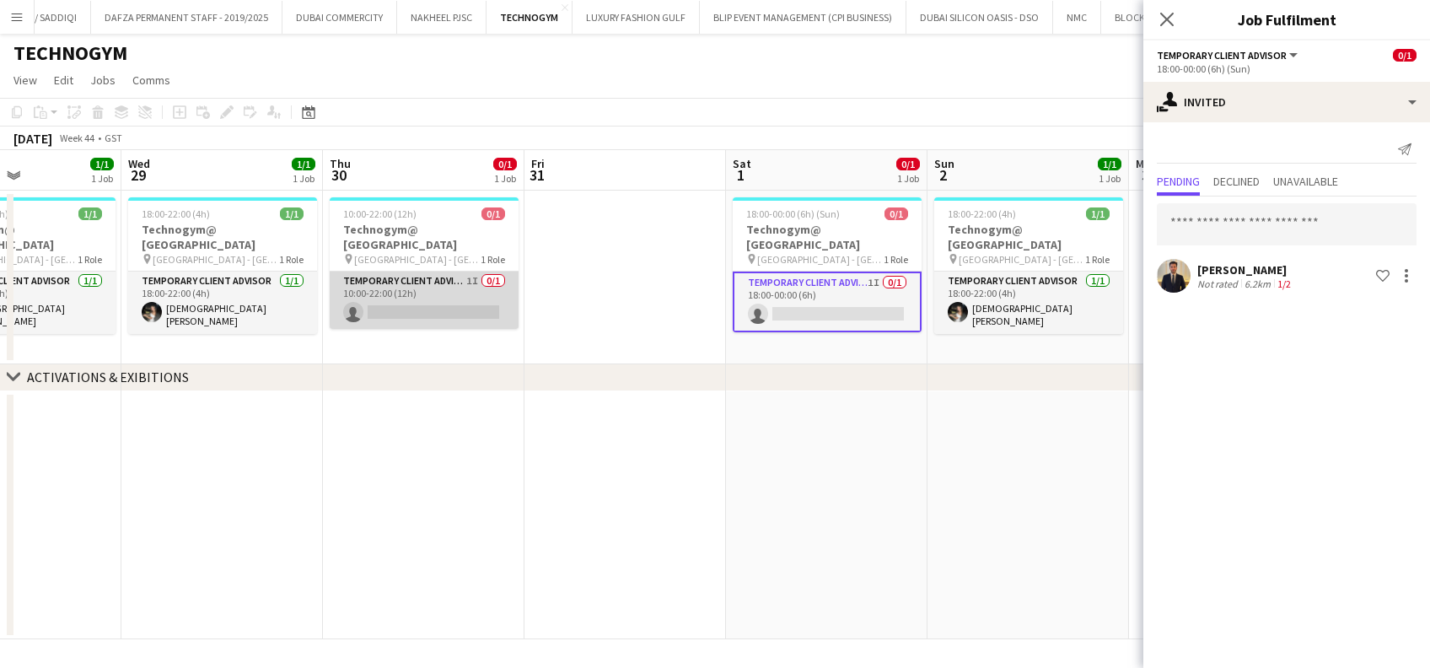
click at [420, 285] on app-card-role "Temporary Client Advisor 1I 0/1 10:00-22:00 (12h) single-neutral-actions" at bounding box center [424, 299] width 189 height 57
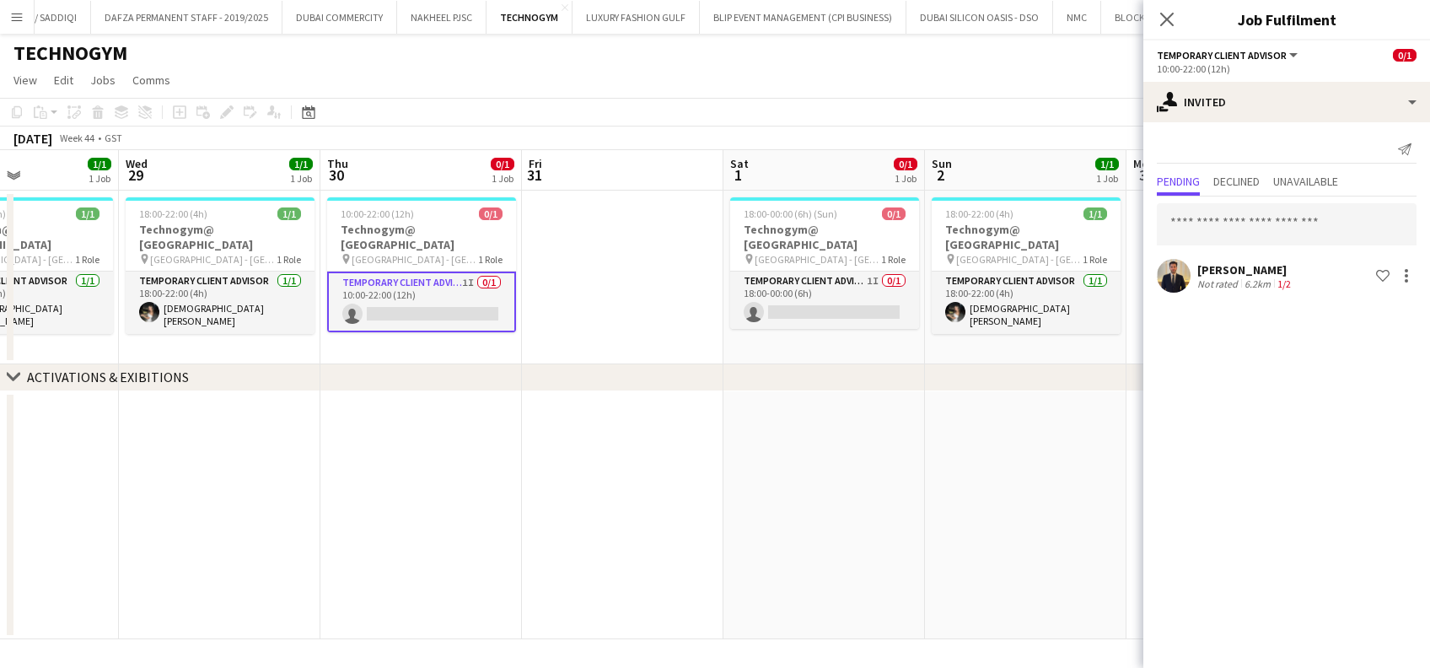
click at [684, 499] on app-date-cell at bounding box center [622, 515] width 201 height 249
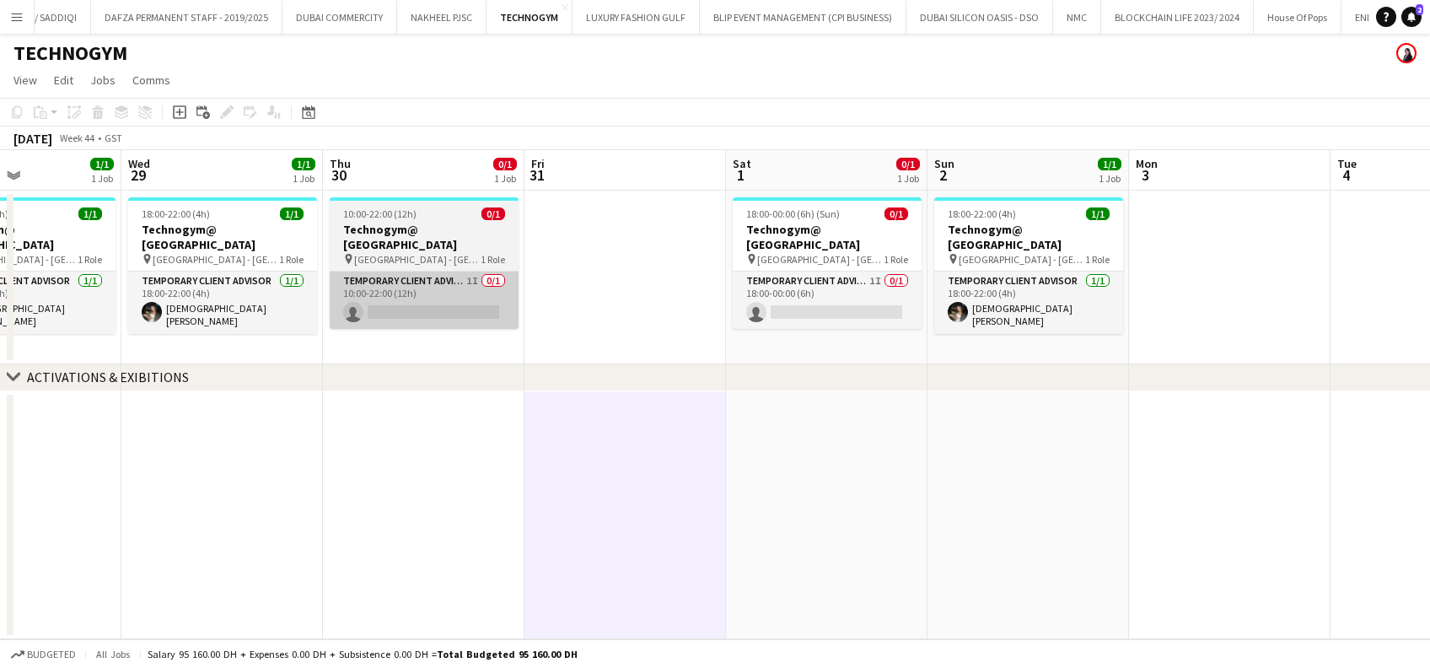
drag, startPoint x: 533, startPoint y: 462, endPoint x: 344, endPoint y: 272, distance: 267.6
click at [531, 460] on app-date-cell at bounding box center [624, 515] width 201 height 249
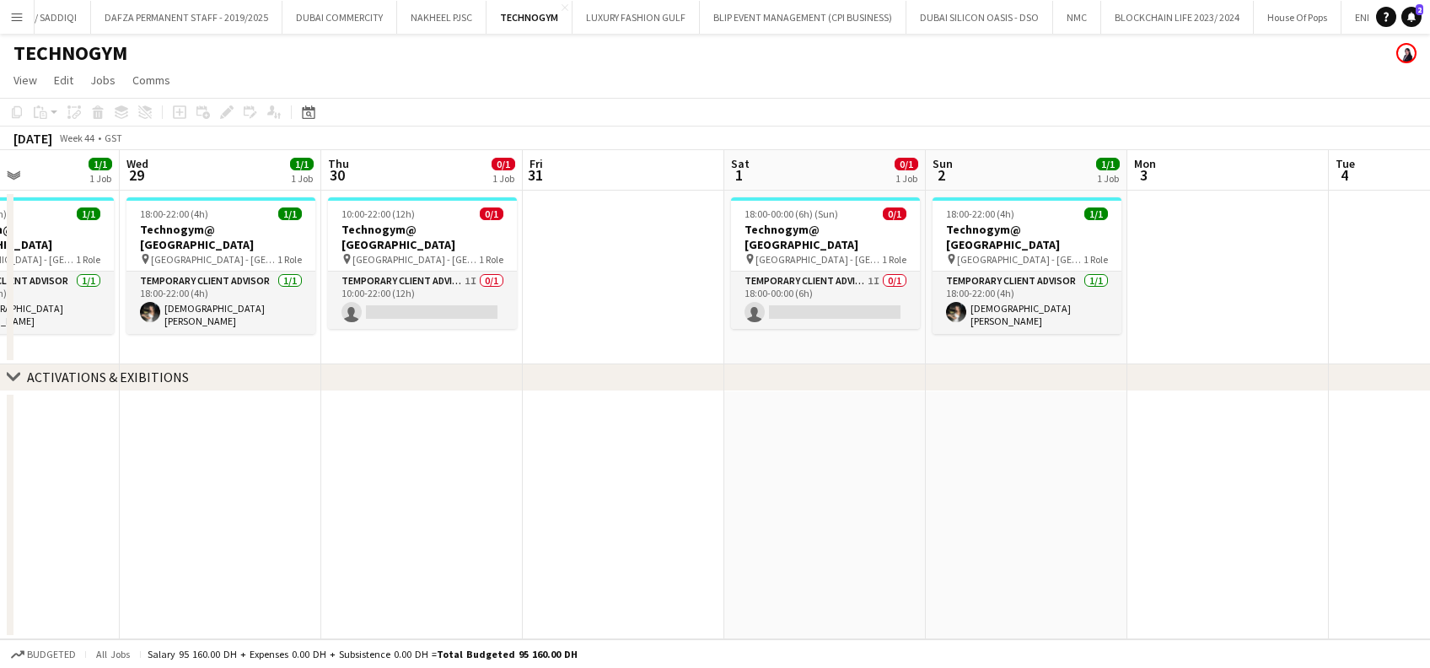
drag, startPoint x: 13, startPoint y: 19, endPoint x: 30, endPoint y: 30, distance: 19.7
click at [13, 18] on app-icon "Menu" at bounding box center [16, 16] width 13 height 13
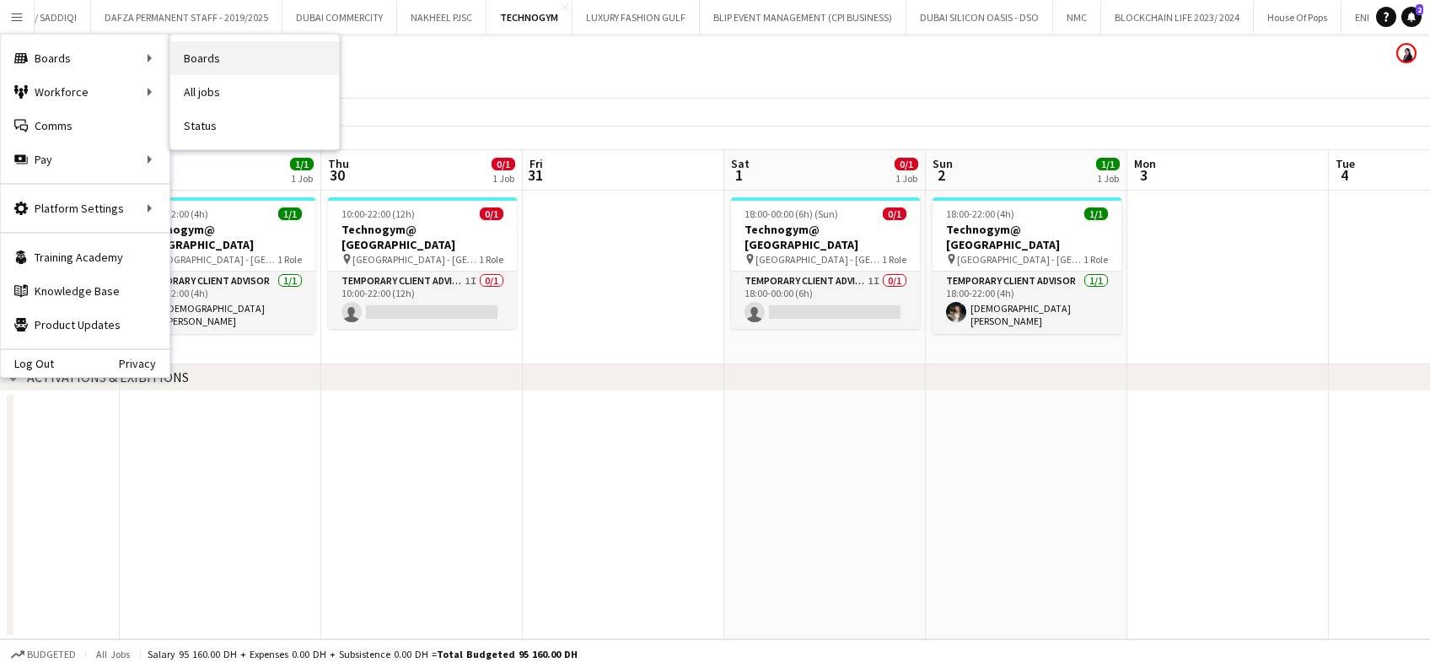
click at [258, 47] on link "Boards" at bounding box center [254, 58] width 169 height 34
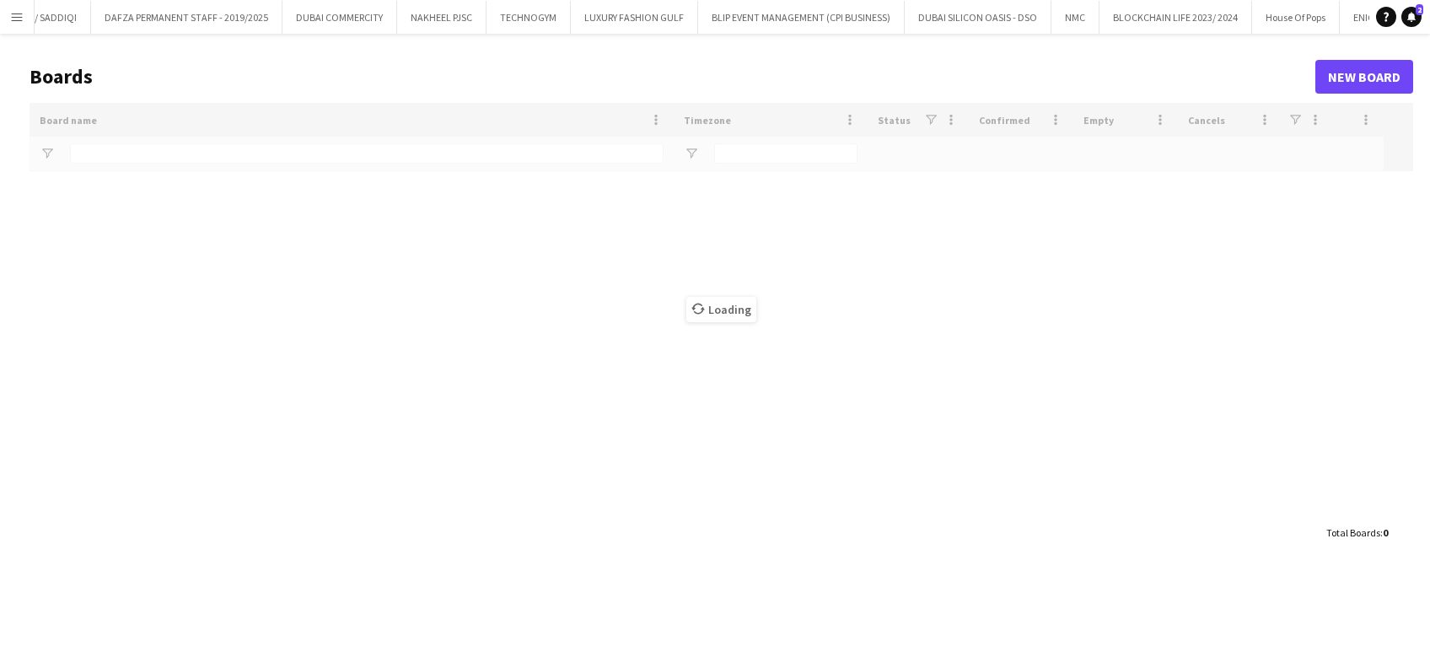
type input "*****"
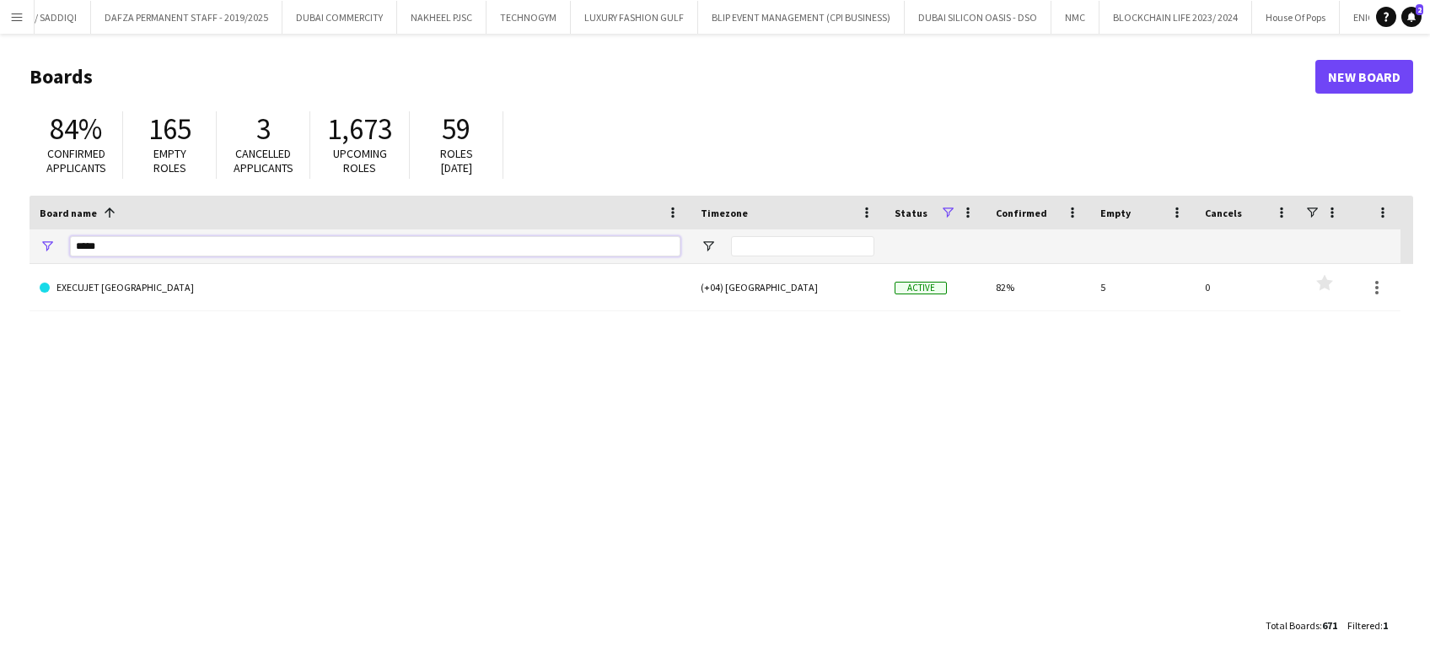
drag, startPoint x: 125, startPoint y: 249, endPoint x: 0, endPoint y: 169, distance: 148.3
click at [0, 174] on html "Menu Boards Boards Boards All jobs Status Workforce Workforce My Workforce Recr…" at bounding box center [715, 334] width 1430 height 668
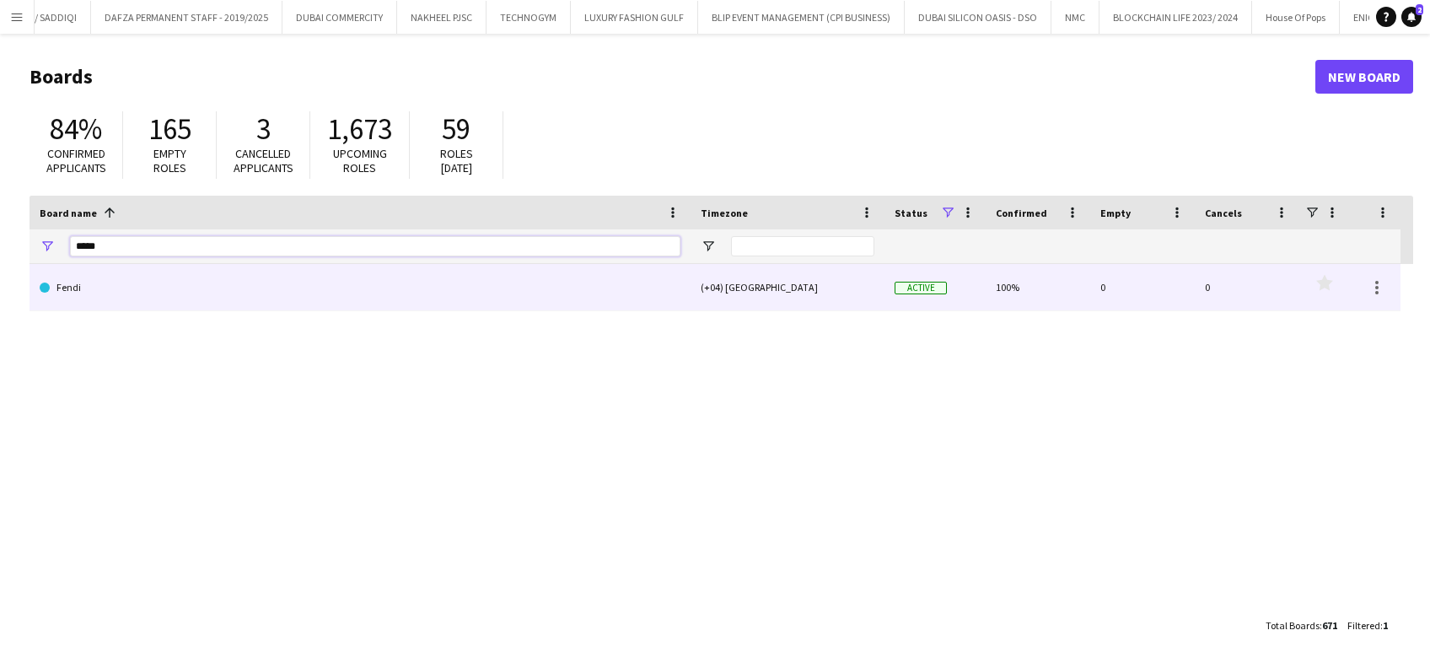
type input "*****"
click at [209, 297] on link "Fendi" at bounding box center [360, 287] width 641 height 47
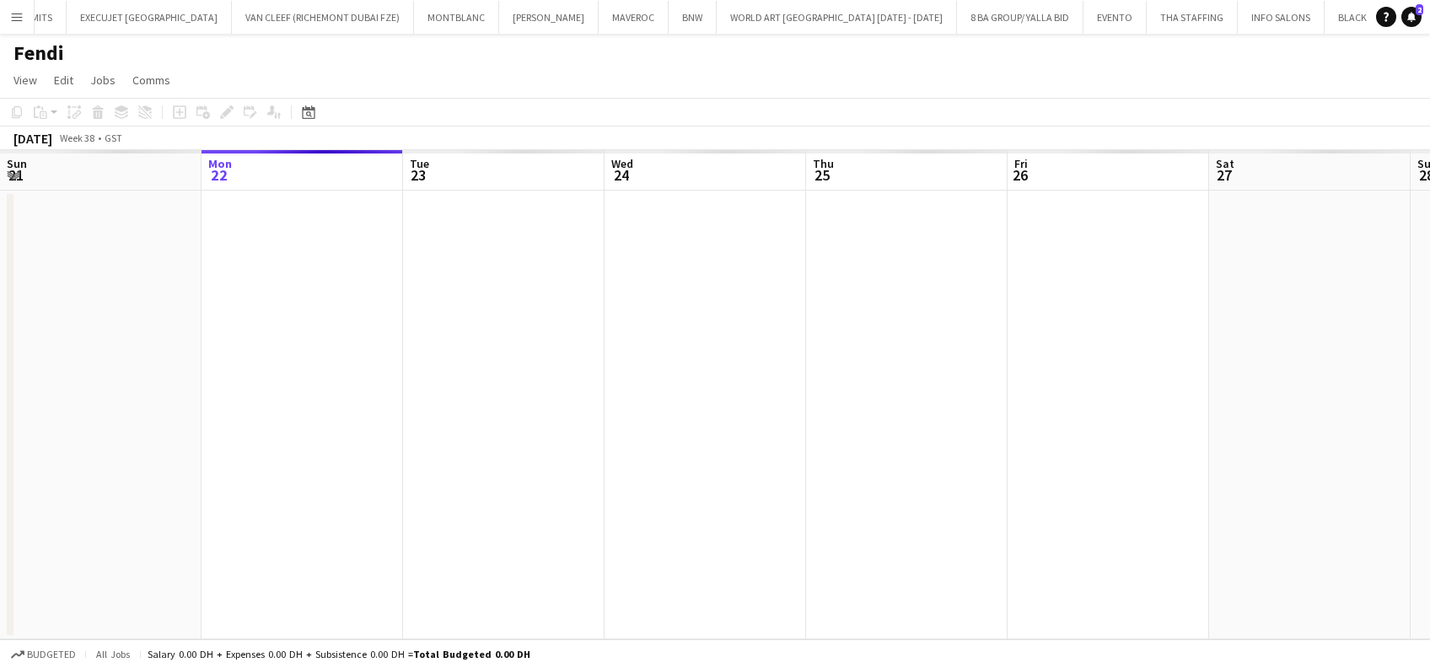
scroll to position [0, 13346]
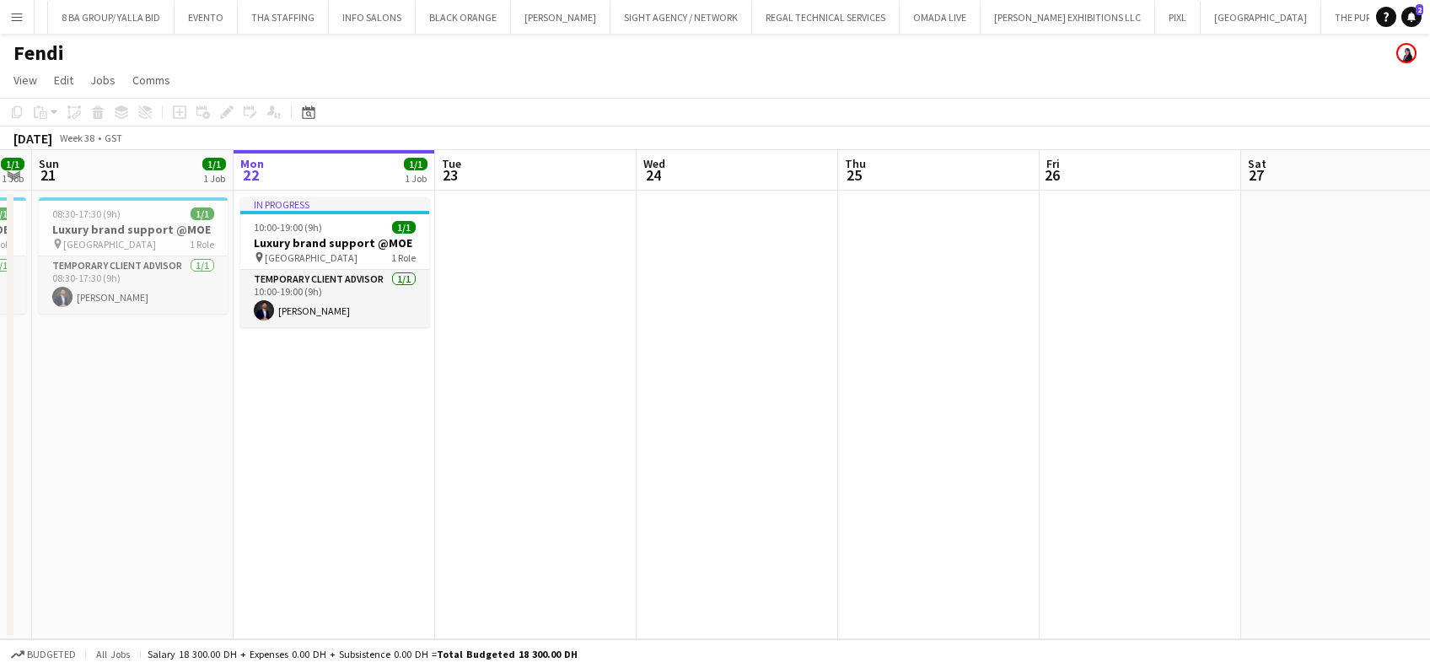
drag, startPoint x: 285, startPoint y: 381, endPoint x: 715, endPoint y: 360, distance: 430.4
click at [715, 360] on app-calendar-viewport "Fri 19 1/1 1 Job Sat 20 1/1 1 Job Sun 21 1/1 1 Job Mon 22 1/1 1 Job Tue 23 Wed …" at bounding box center [715, 394] width 1430 height 489
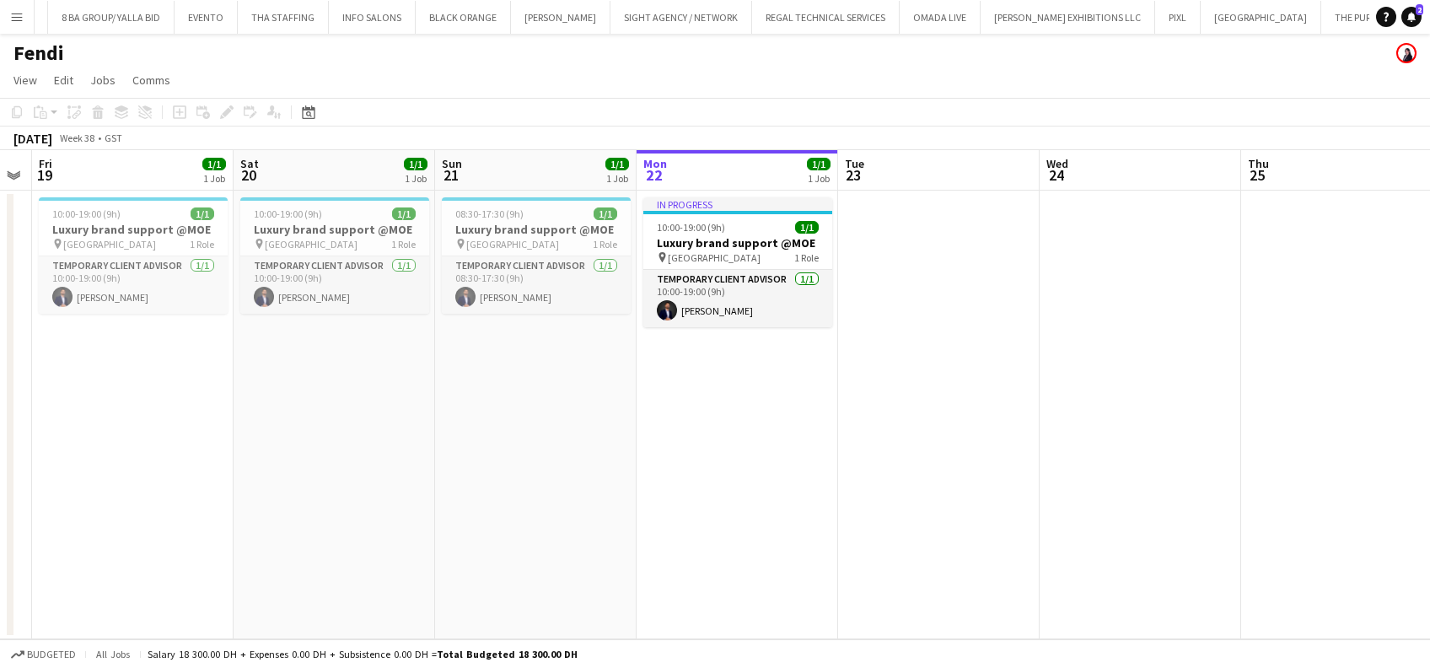
scroll to position [0, 370]
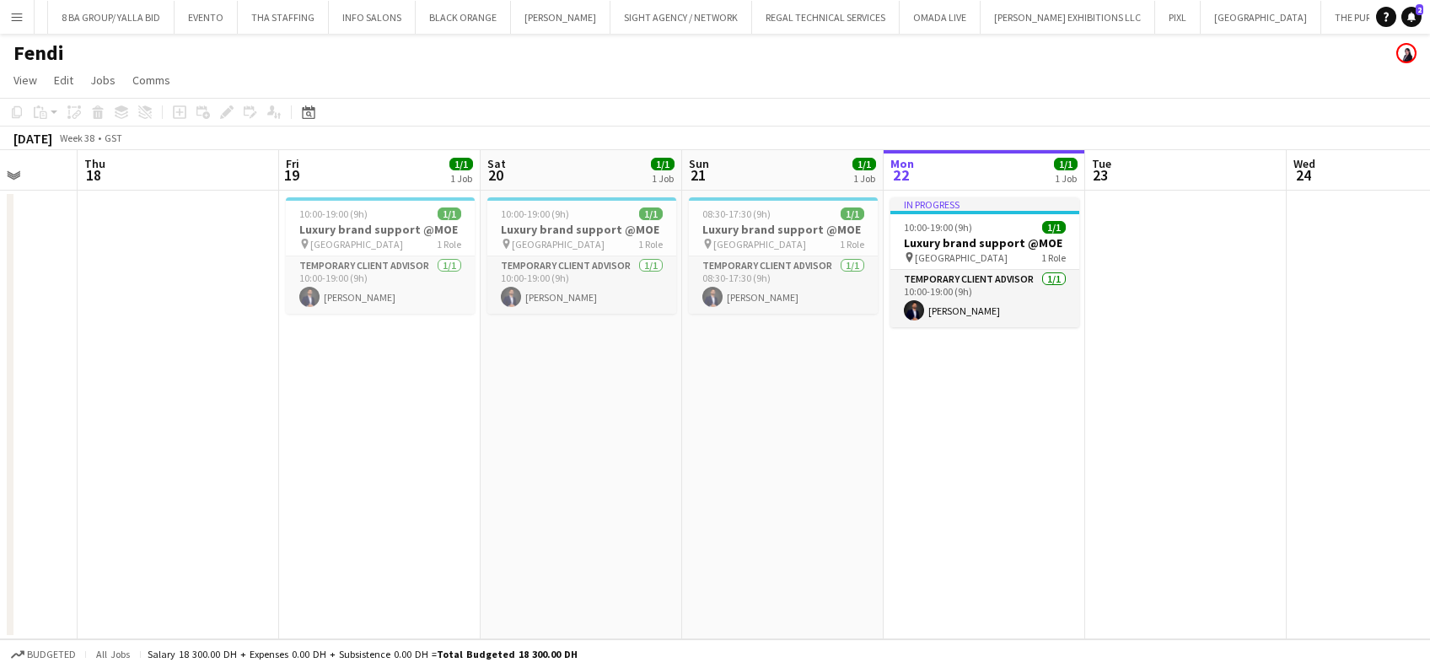
click at [641, 454] on app-calendar-viewport "Mon 15 Tue 16 1/1 1 Job Wed 17 Thu 18 Fri 19 1/1 1 Job Sat 20 1/1 1 Job Sun 21 …" at bounding box center [715, 394] width 1430 height 489
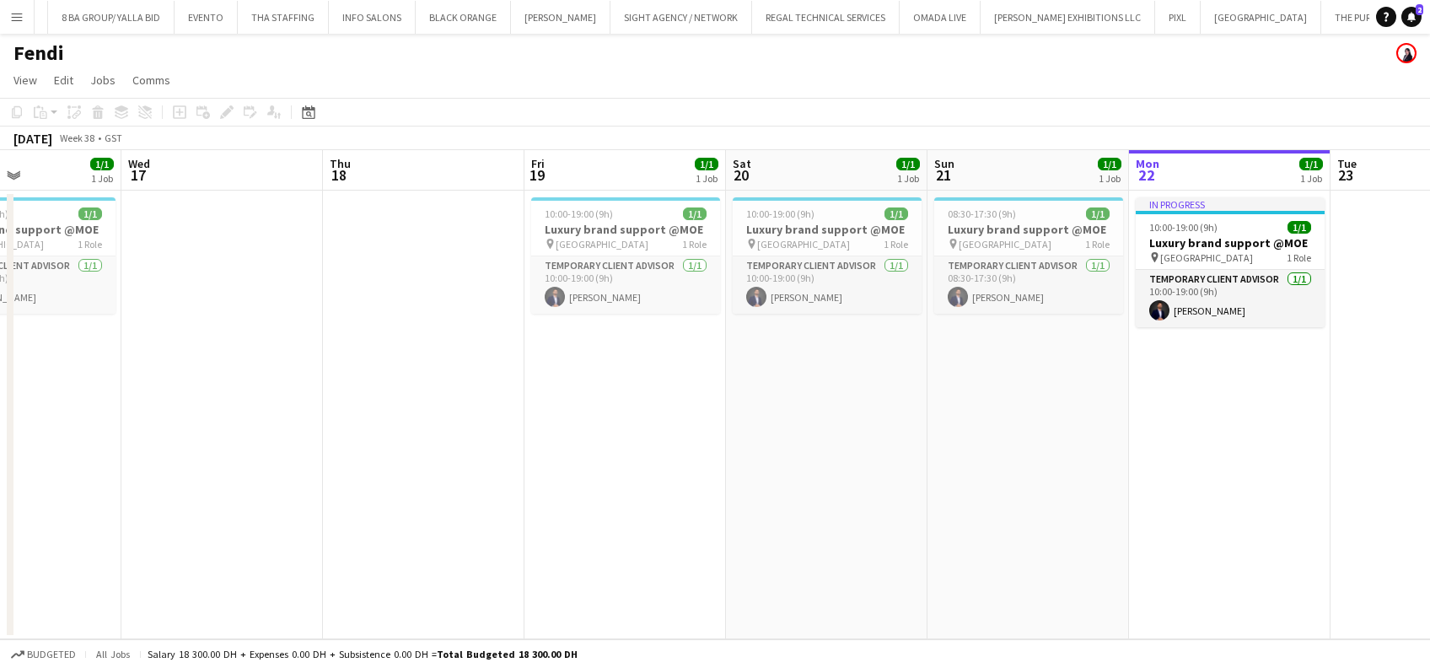
drag, startPoint x: 609, startPoint y: 373, endPoint x: 661, endPoint y: 373, distance: 52.3
click at [661, 373] on app-calendar-viewport "Sun 14 Mon 15 1/1 1 Job Tue 16 1/1 1 Job Wed 17 Thu 18 Fri 19 1/1 1 Job Sat 20 …" at bounding box center [715, 394] width 1430 height 489
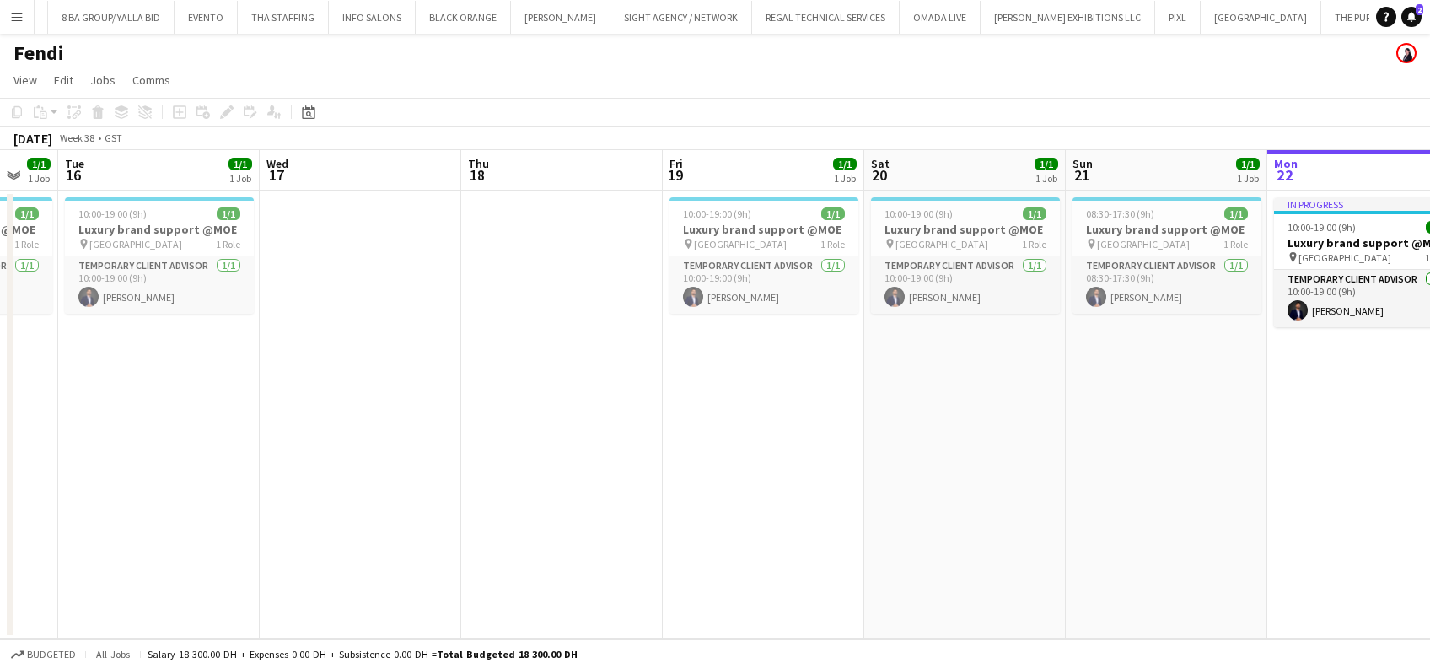
drag, startPoint x: 568, startPoint y: 394, endPoint x: 389, endPoint y: 436, distance: 184.4
click at [762, 395] on app-calendar-viewport "Sun 14 1/1 1 Job Mon 15 1/1 1 Job Tue 16 1/1 1 Job Wed 17 Thu 18 Fri 19 1/1 1 J…" at bounding box center [715, 394] width 1430 height 489
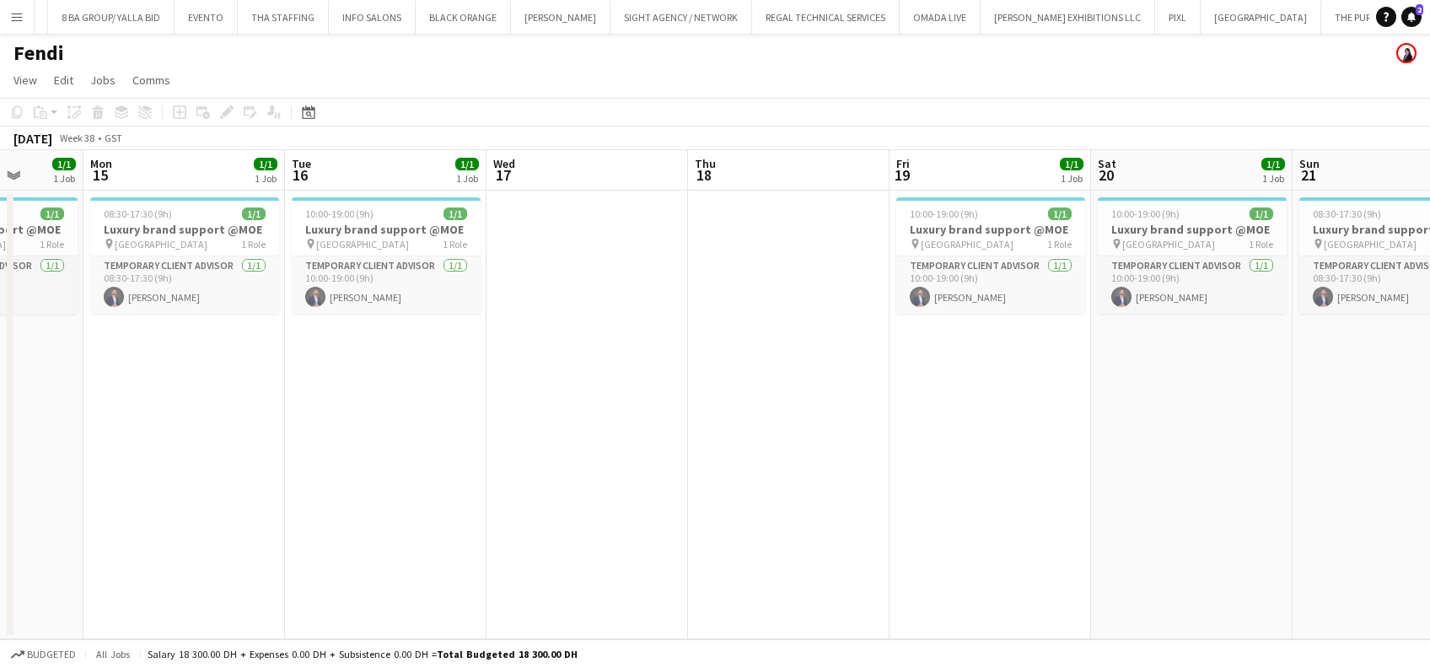
scroll to position [0, 388]
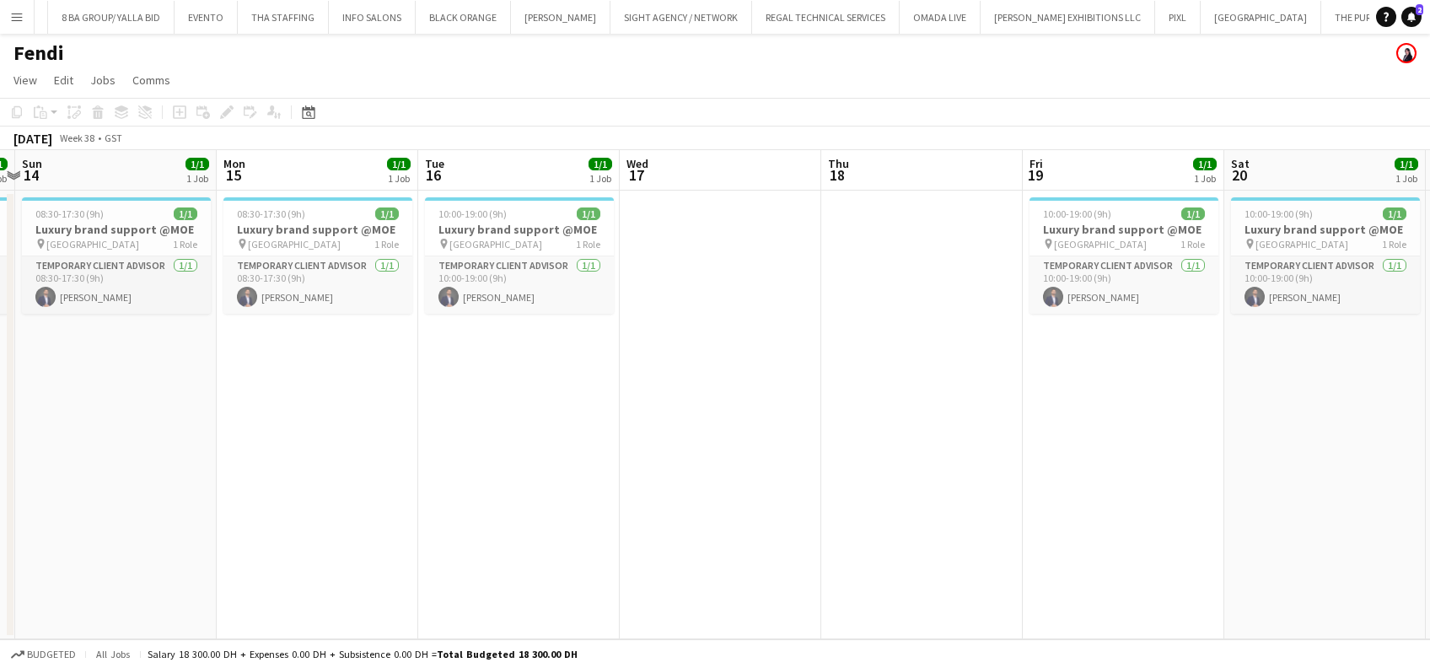
drag, startPoint x: 659, startPoint y: 438, endPoint x: 688, endPoint y: 438, distance: 28.7
click at [699, 438] on app-calendar-viewport "Fri 12 Sat 13 1/1 1 Job Sun 14 1/1 1 Job Mon 15 1/1 1 Job Tue 16 1/1 1 Job Wed …" at bounding box center [715, 394] width 1430 height 489
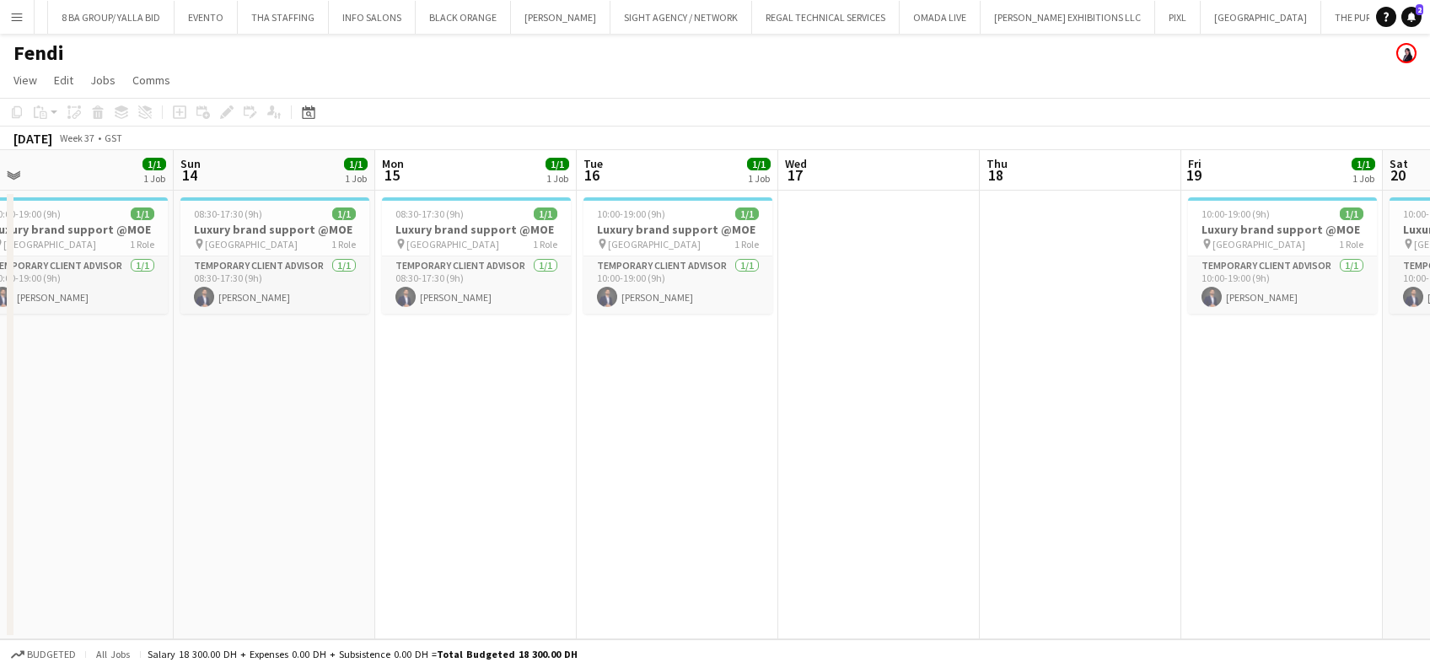
drag, startPoint x: 549, startPoint y: 426, endPoint x: 768, endPoint y: 435, distance: 219.4
click at [768, 435] on app-calendar-viewport "Thu 11 Fri 12 1/1 1 Job Sat 13 1/1 1 Job Sun 14 1/1 1 Job Mon 15 1/1 1 Job Tue …" at bounding box center [715, 394] width 1430 height 489
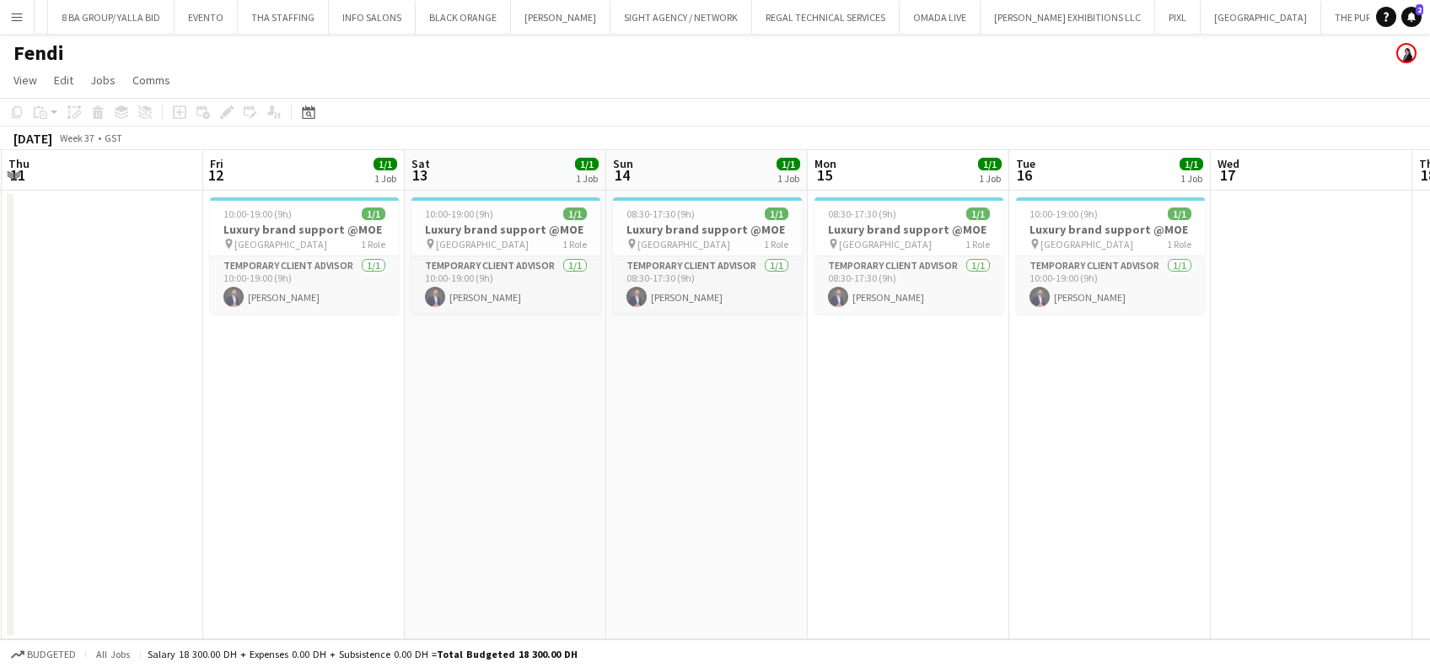
drag, startPoint x: 446, startPoint y: 438, endPoint x: 607, endPoint y: 439, distance: 161.0
click at [607, 439] on app-calendar-viewport "Tue 9 Wed 10 Thu 11 Fri 12 1/1 1 Job Sat 13 1/1 1 Job Sun 14 1/1 1 Job Mon 15 1…" at bounding box center [715, 394] width 1430 height 489
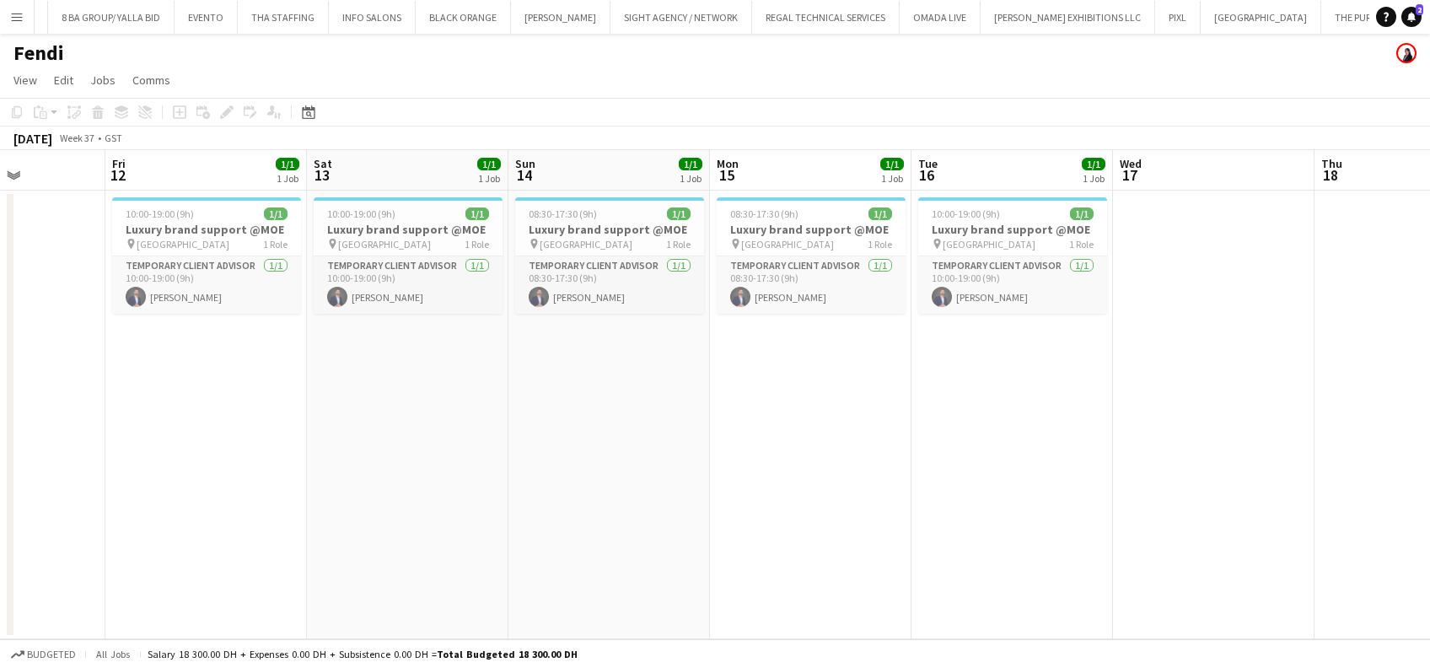
drag, startPoint x: 701, startPoint y: 351, endPoint x: 79, endPoint y: 328, distance: 622.5
click at [79, 328] on app-calendar-viewport "Tue 9 1/1 1 Job Wed 10 Thu 11 Fri 12 1/1 1 Job Sat 13 1/1 1 Job Sun 14 1/1 1 Jo…" at bounding box center [715, 394] width 1430 height 489
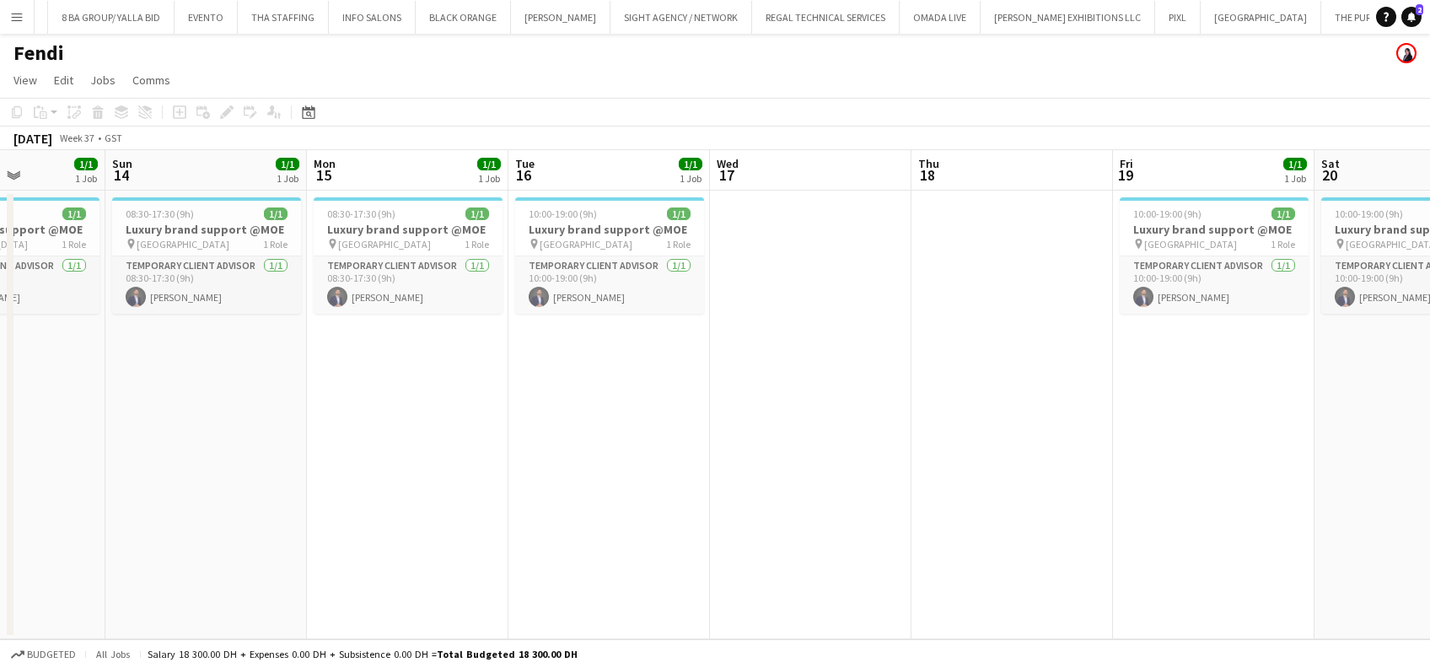
scroll to position [0, 607]
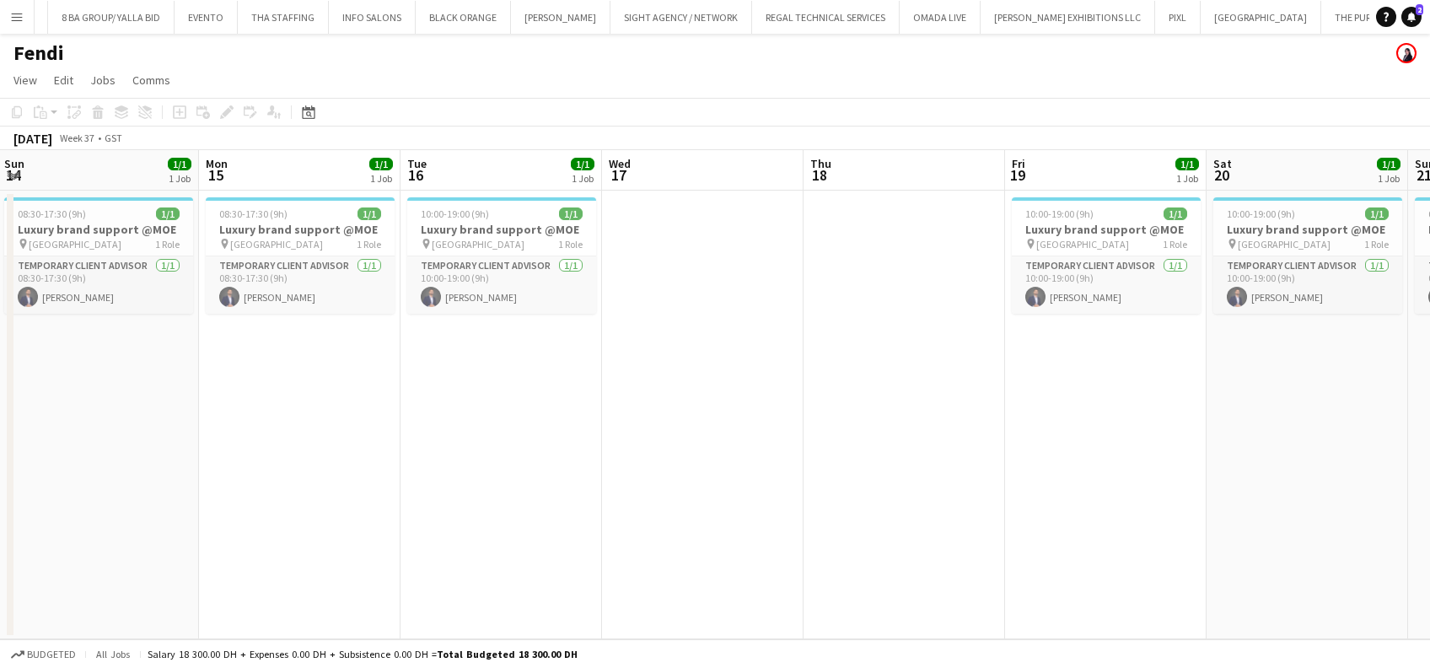
click at [504, 192] on app-date-cell "10:00-19:00 (9h) 1/1 Luxury brand support @MOE pin Mall of the Emirates 1 Role …" at bounding box center [500, 415] width 201 height 448
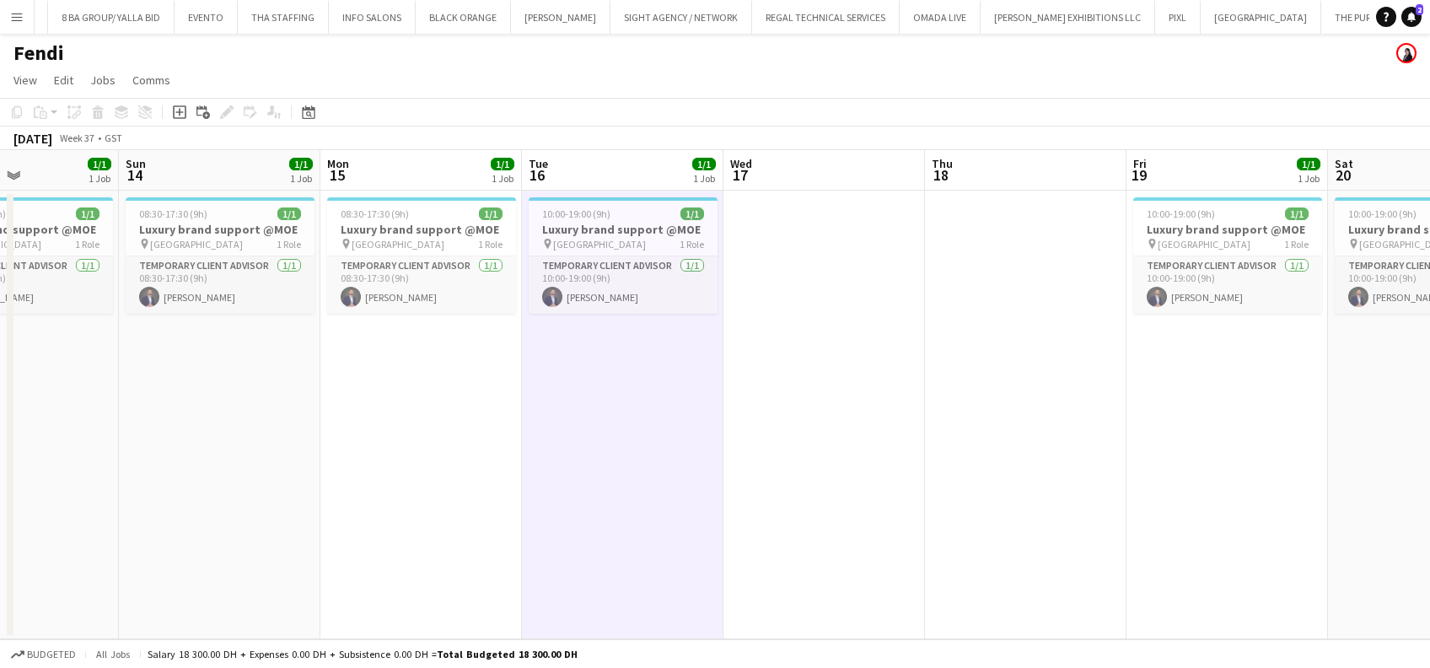
scroll to position [0, 553]
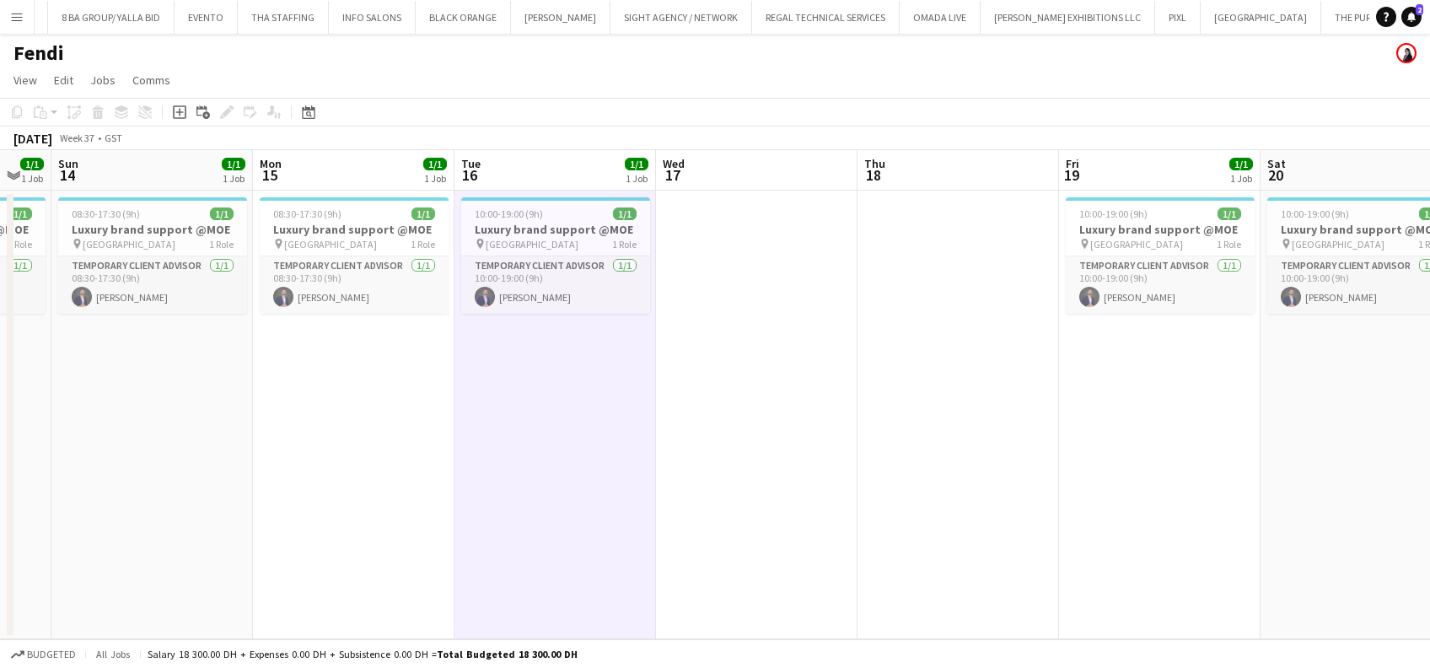
drag, startPoint x: 796, startPoint y: 277, endPoint x: 47, endPoint y: 259, distance: 748.8
click at [44, 260] on app-calendar-viewport "Thu 11 Fri 12 1/1 1 Job Sat 13 1/1 1 Job Sun 14 1/1 1 Job Mon 15 1/1 1 Job Tue …" at bounding box center [715, 394] width 1430 height 489
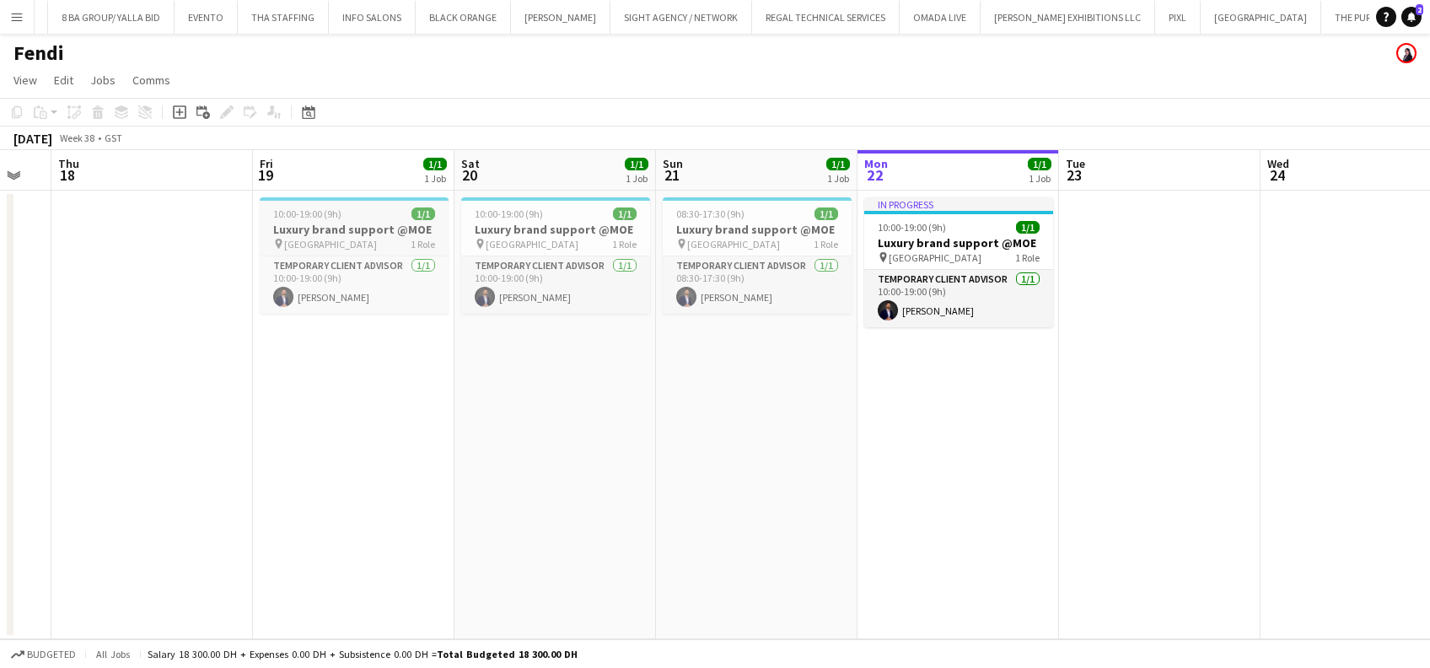
click at [386, 218] on div "10:00-19:00 (9h) 1/1" at bounding box center [354, 213] width 189 height 13
click at [397, 239] on div "pin Mall of the Emirates 1 Role" at bounding box center [354, 243] width 189 height 13
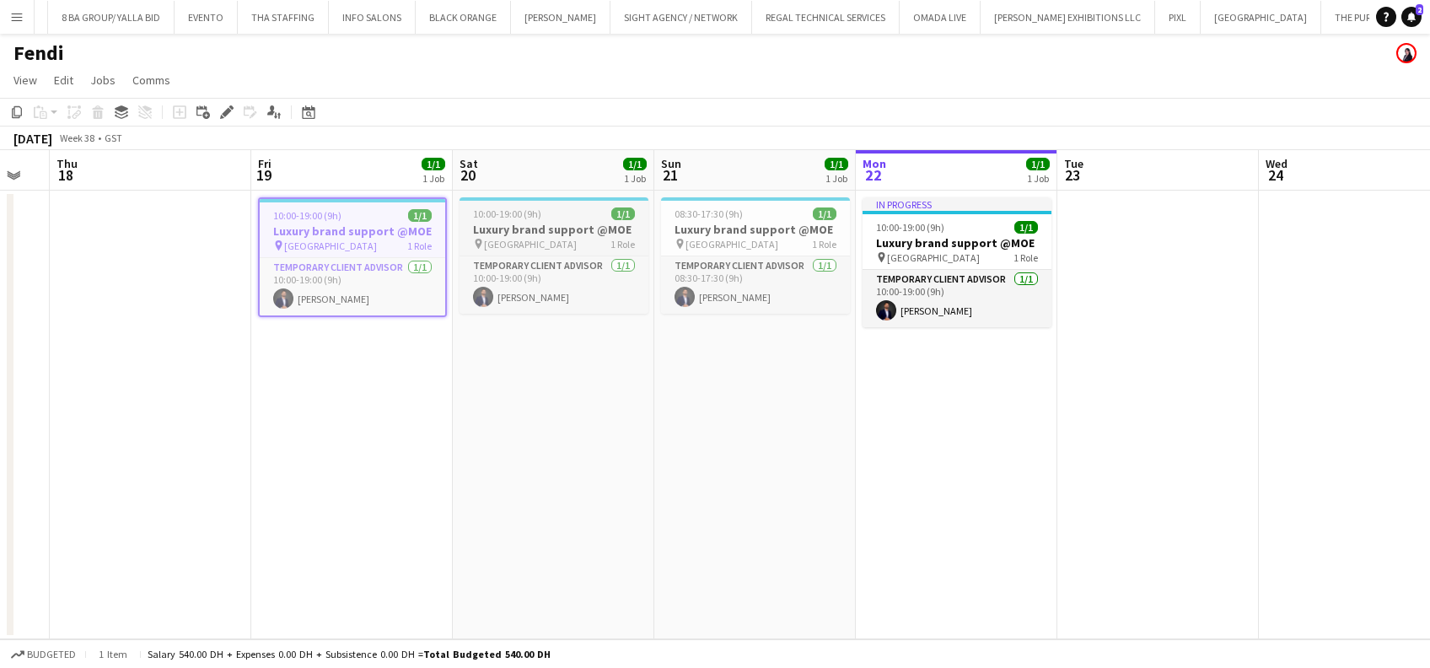
click at [566, 208] on div "10:00-19:00 (9h) 1/1" at bounding box center [553, 213] width 189 height 13
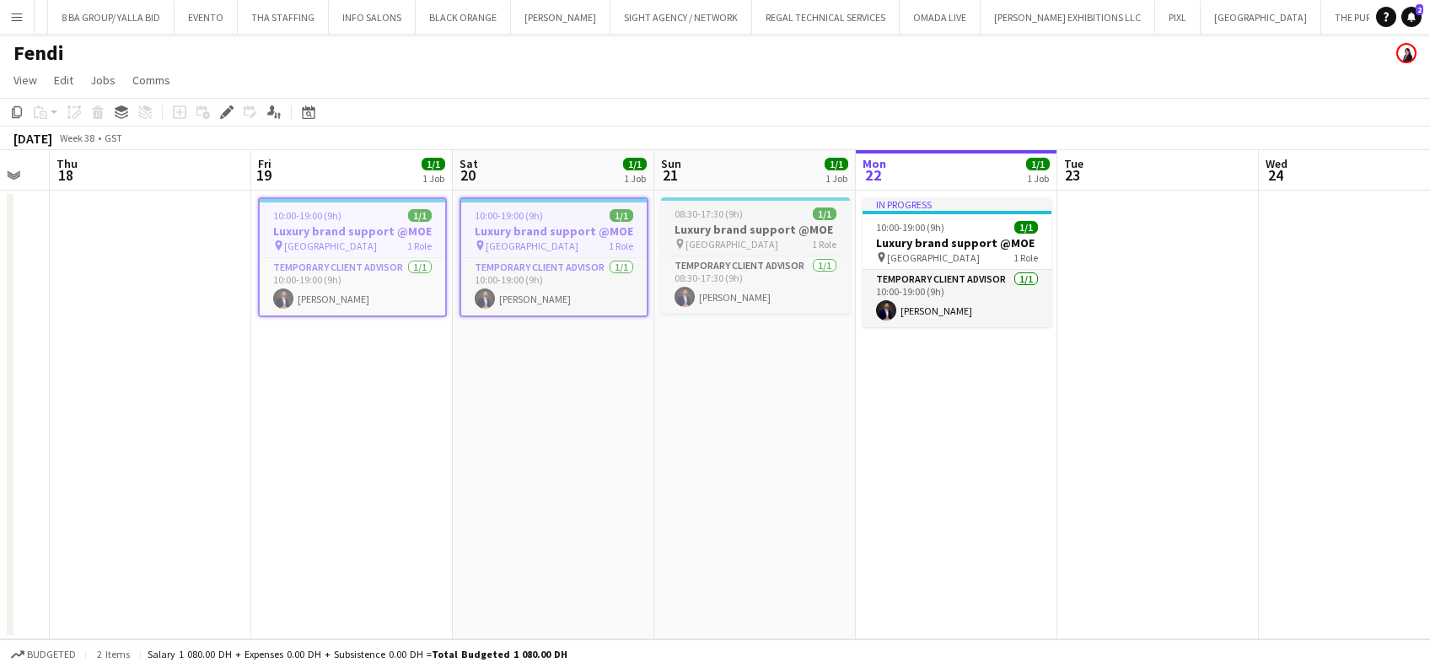
click at [744, 223] on h3 "Luxury brand support @MOE" at bounding box center [755, 229] width 189 height 15
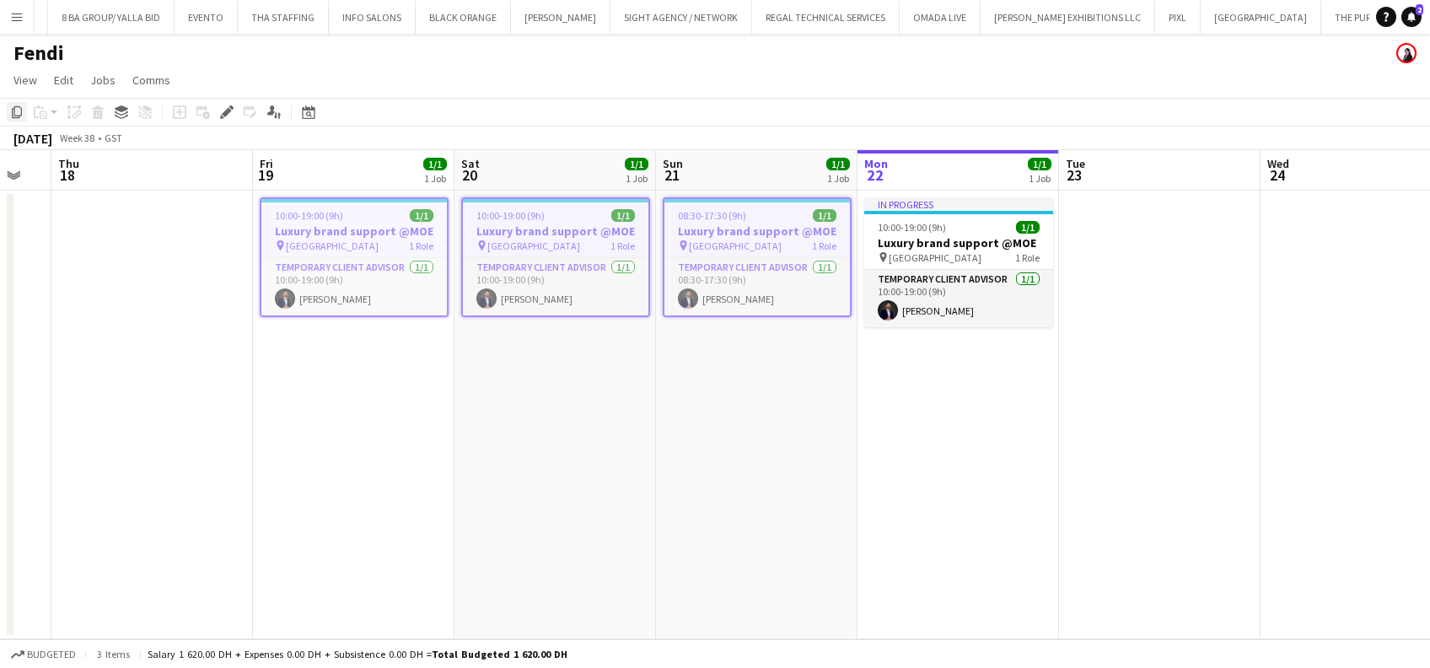
click at [13, 110] on icon "Copy" at bounding box center [16, 111] width 13 height 13
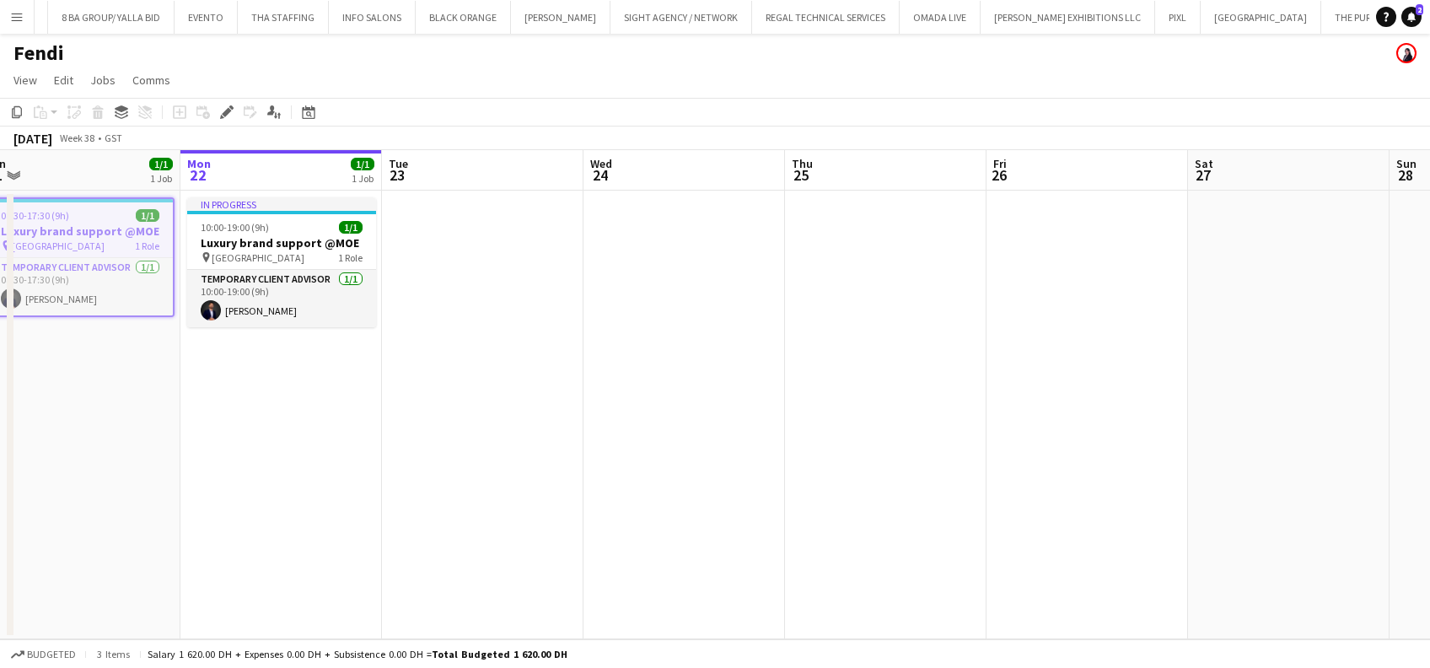
drag, startPoint x: 1178, startPoint y: 416, endPoint x: 516, endPoint y: 402, distance: 662.7
click at [516, 402] on app-calendar-viewport "Wed 17 Thu 18 Fri 19 1/1 1 Job Sat 20 1/1 1 Job Sun 21 1/1 1 Job Mon 22 1/1 1 J…" at bounding box center [715, 394] width 1430 height 489
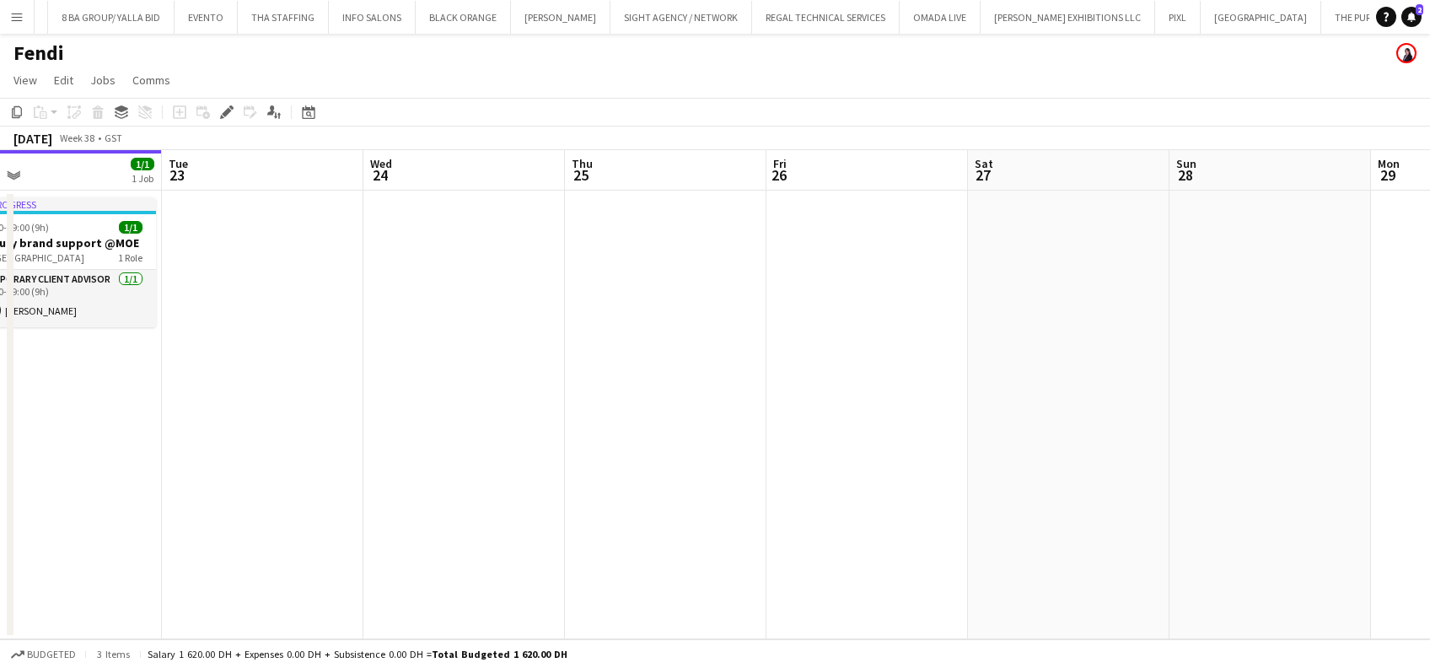
drag, startPoint x: 751, startPoint y: 352, endPoint x: 705, endPoint y: 352, distance: 46.4
click at [705, 352] on app-calendar-viewport "Fri 19 1/1 1 Job Sat 20 1/1 1 Job Sun 21 1/1 1 Job Mon 22 1/1 1 Job Tue 23 Wed …" at bounding box center [715, 394] width 1430 height 489
click at [905, 291] on app-date-cell at bounding box center [866, 415] width 201 height 448
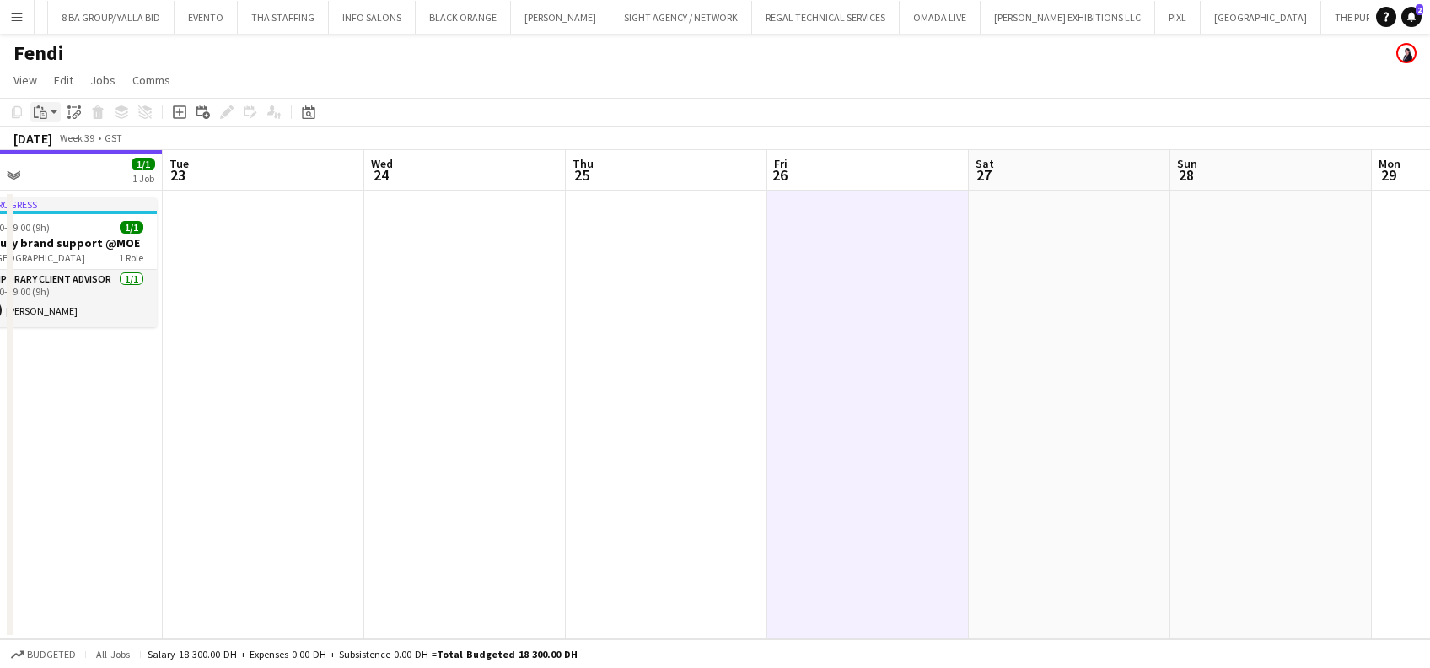
click at [39, 115] on icon "Paste" at bounding box center [40, 111] width 13 height 13
click at [62, 172] on link "Paste with crew Ctrl+Shift+V" at bounding box center [124, 172] width 158 height 15
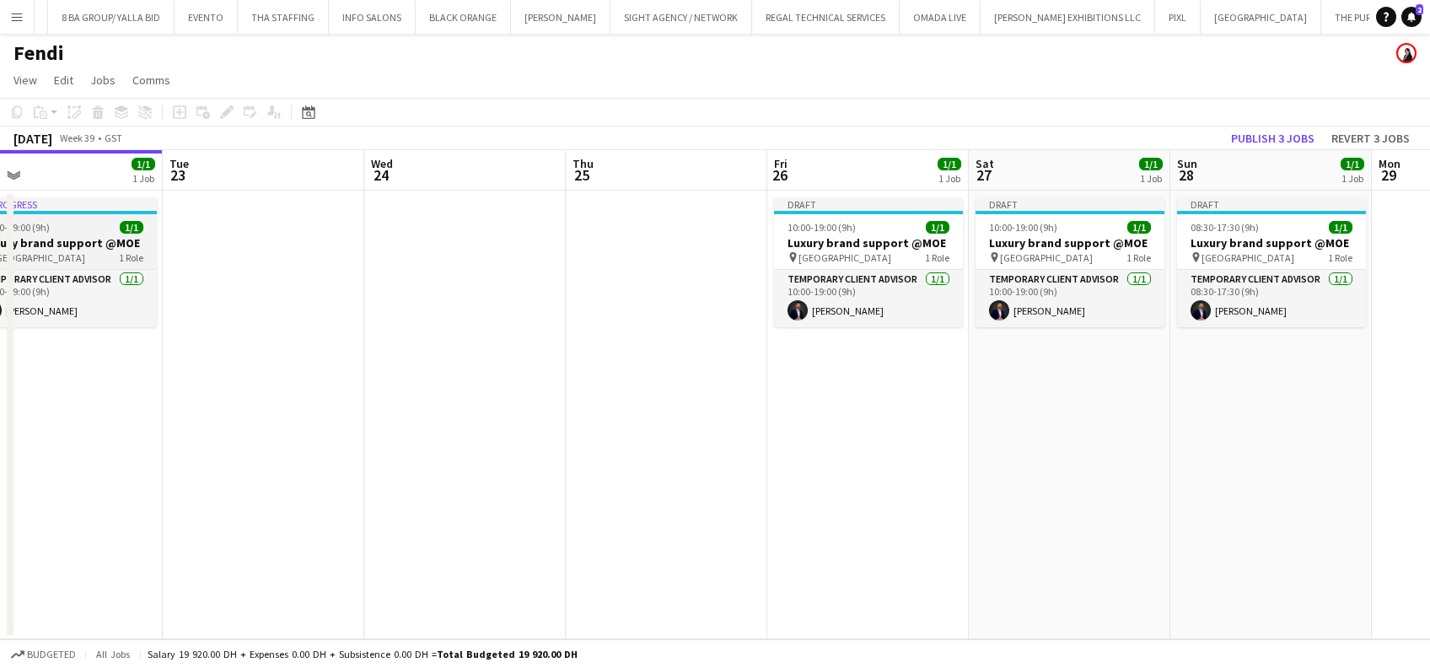
click at [82, 229] on div "10:00-19:00 (9h) 1/1" at bounding box center [62, 227] width 189 height 13
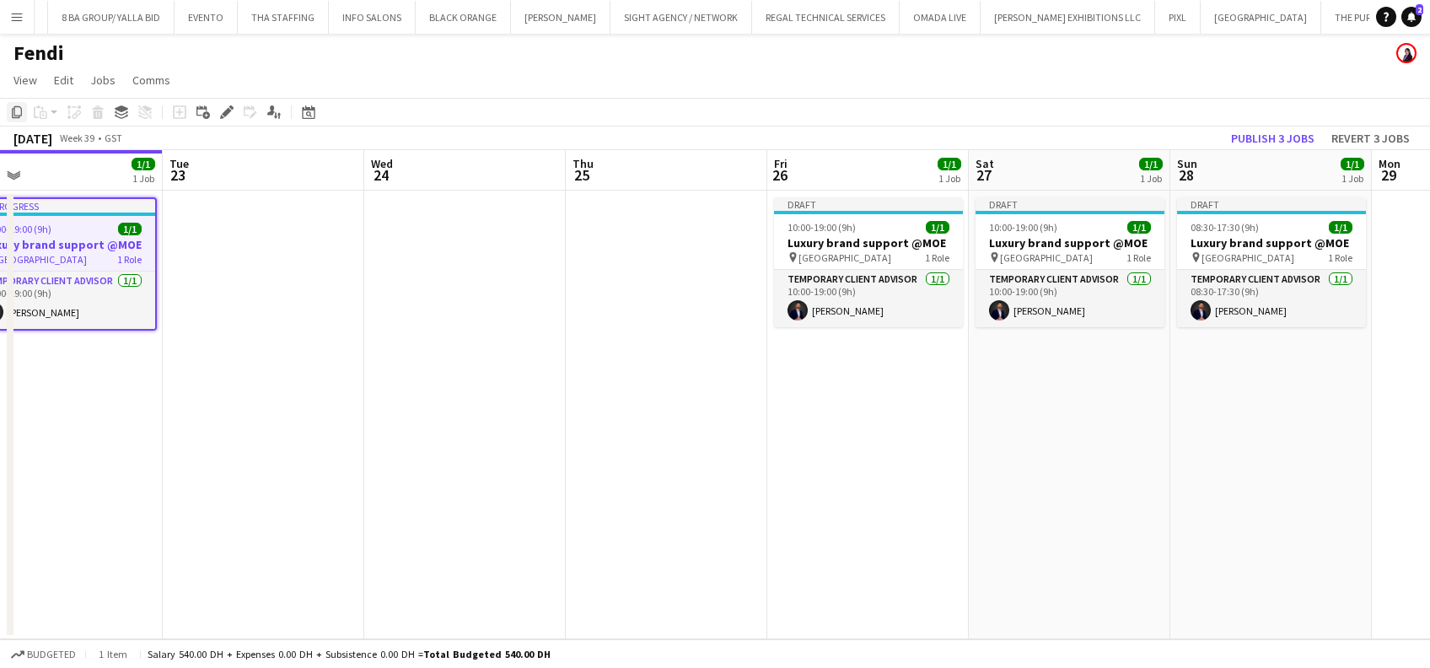
click at [20, 115] on icon "Copy" at bounding box center [16, 111] width 13 height 13
click at [179, 228] on app-date-cell at bounding box center [263, 415] width 201 height 448
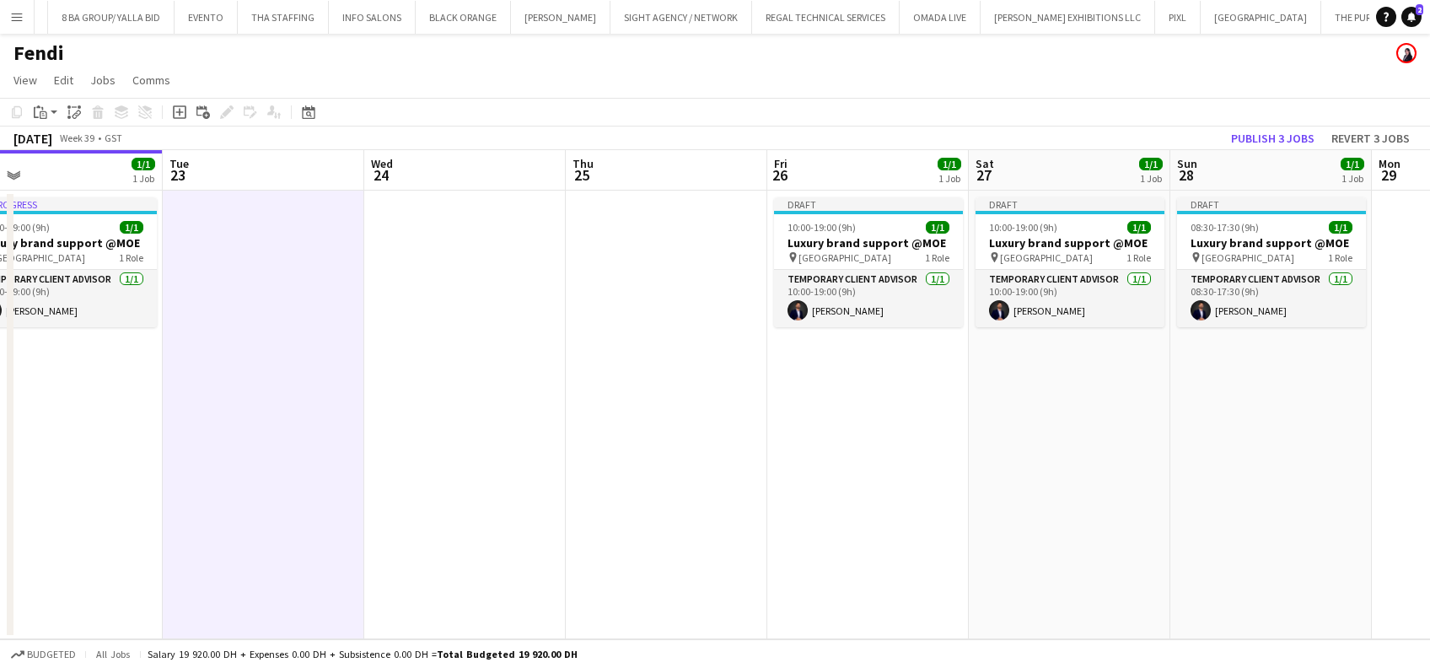
scroll to position [0, 642]
drag, startPoint x: 40, startPoint y: 110, endPoint x: 54, endPoint y: 139, distance: 32.4
click at [43, 110] on icon "Paste" at bounding box center [40, 111] width 13 height 13
click at [72, 174] on link "Paste with crew Ctrl+Shift+V" at bounding box center [124, 172] width 158 height 15
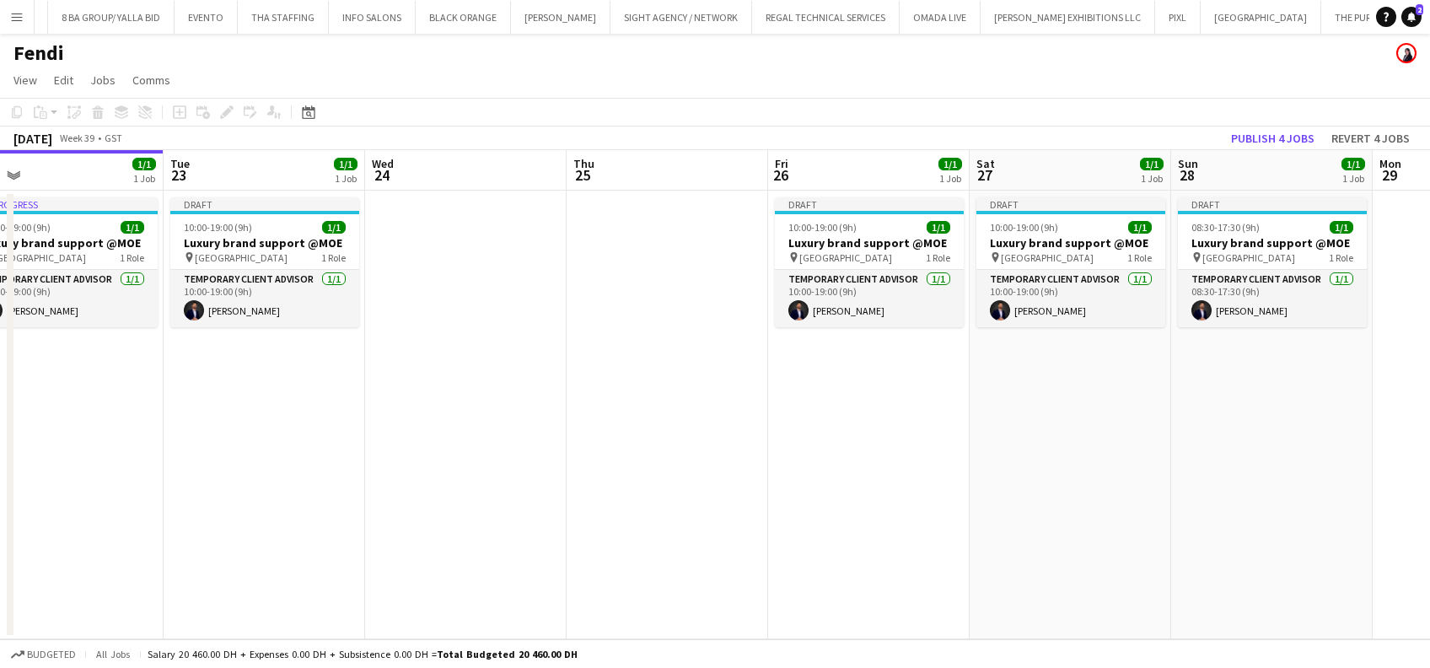
scroll to position [0, 552]
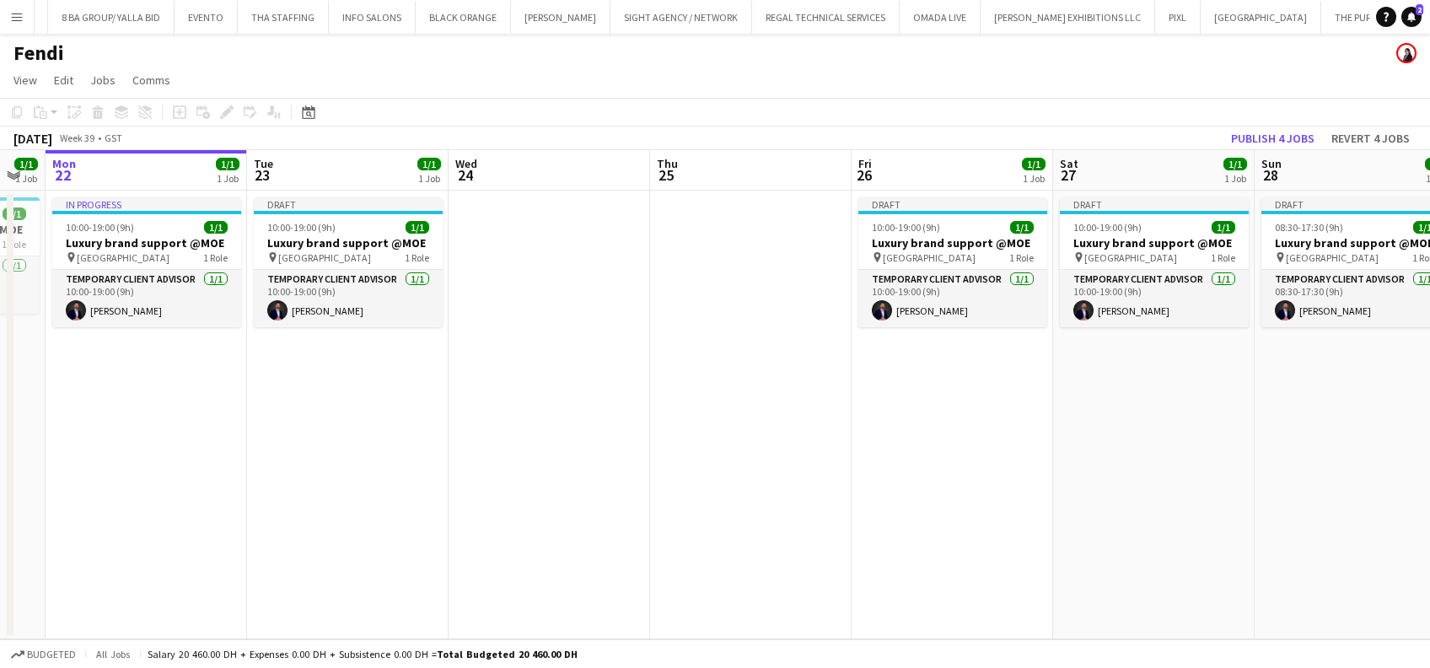
drag, startPoint x: 189, startPoint y: 394, endPoint x: 243, endPoint y: 378, distance: 56.3
click at [244, 394] on app-calendar-viewport "Fri 19 1/1 1 Job Sat 20 1/1 1 Job Sun 21 1/1 1 Job Mon 22 1/1 1 Job Tue 23 1/1 …" at bounding box center [715, 394] width 1430 height 489
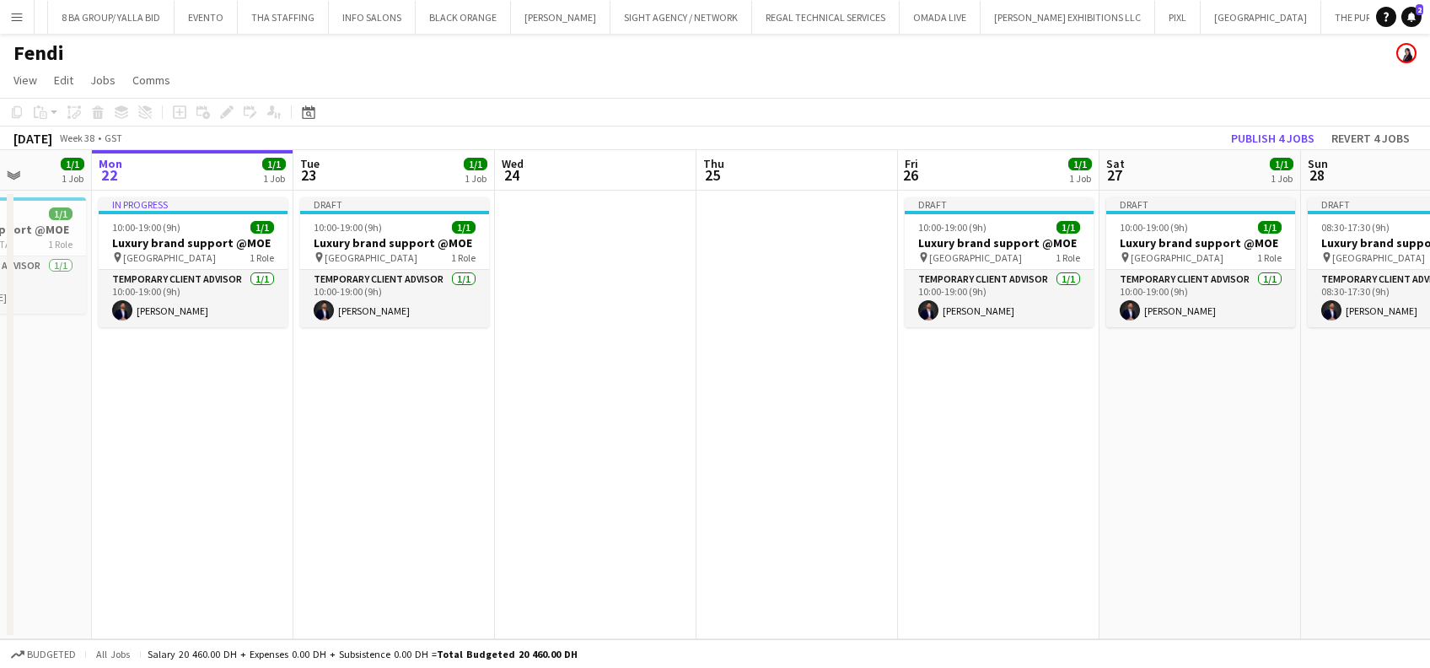
drag, startPoint x: 513, startPoint y: 356, endPoint x: 491, endPoint y: 312, distance: 49.0
click at [751, 364] on app-calendar-viewport "Fri 19 1/1 1 Job Sat 20 1/1 1 Job Sun 21 1/1 1 Job Mon 22 1/1 1 Job Tue 23 1/1 …" at bounding box center [715, 394] width 1430 height 489
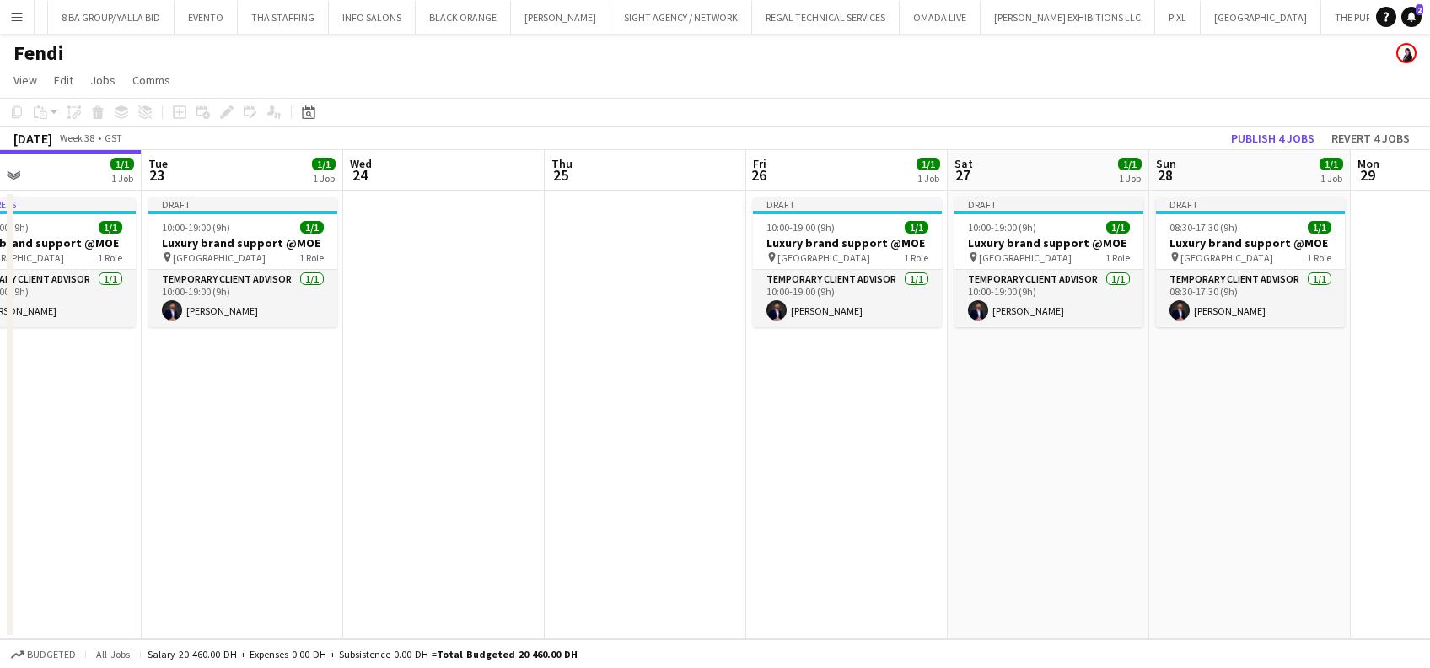
click at [420, 368] on app-calendar-viewport "Thu 18 Fri 19 1/1 1 Job Sat 20 1/1 1 Job Sun 21 1/1 1 Job Mon 22 1/1 1 Job Tue …" at bounding box center [715, 394] width 1430 height 489
click at [359, 313] on app-calendar-viewport "Thu 18 Fri 19 1/1 1 Job Sat 20 1/1 1 Job Sun 21 1/1 1 Job Mon 22 1/1 1 Job Tue …" at bounding box center [715, 394] width 1430 height 489
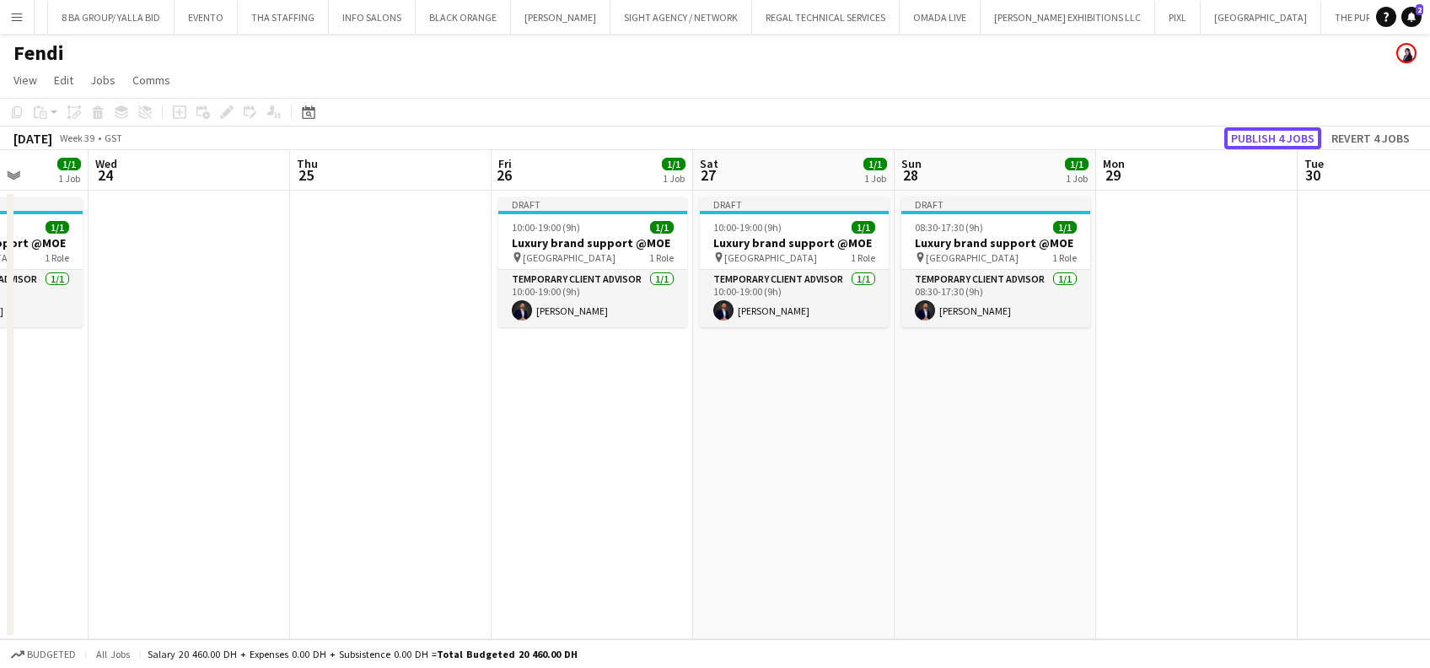
drag, startPoint x: 1275, startPoint y: 136, endPoint x: 1132, endPoint y: 211, distance: 161.0
click at [1272, 135] on button "Publish 4 jobs" at bounding box center [1272, 138] width 97 height 22
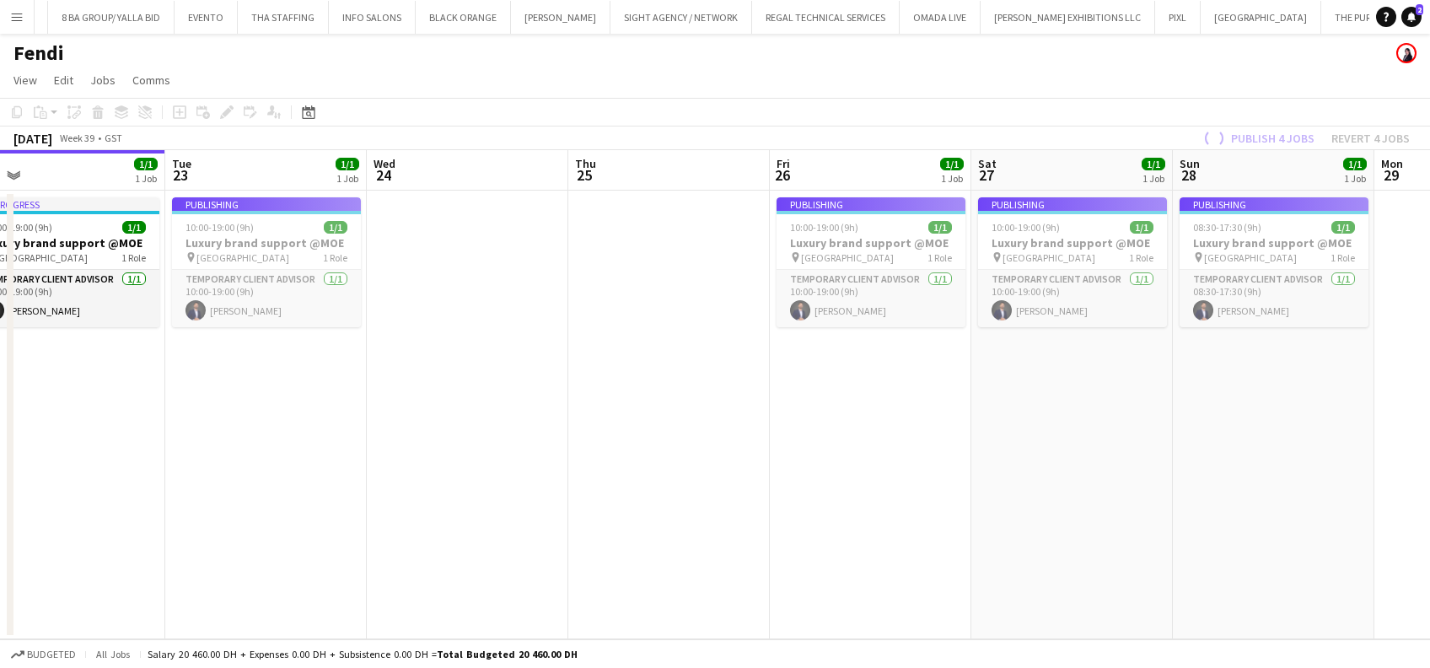
drag, startPoint x: 485, startPoint y: 438, endPoint x: 747, endPoint y: 422, distance: 262.6
click at [760, 414] on app-calendar-viewport "Sat 20 1/1 1 Job Sun 21 1/1 1 Job Mon 22 1/1 1 Job Tue 23 1/1 1 Job Wed 24 Thu …" at bounding box center [715, 394] width 1430 height 489
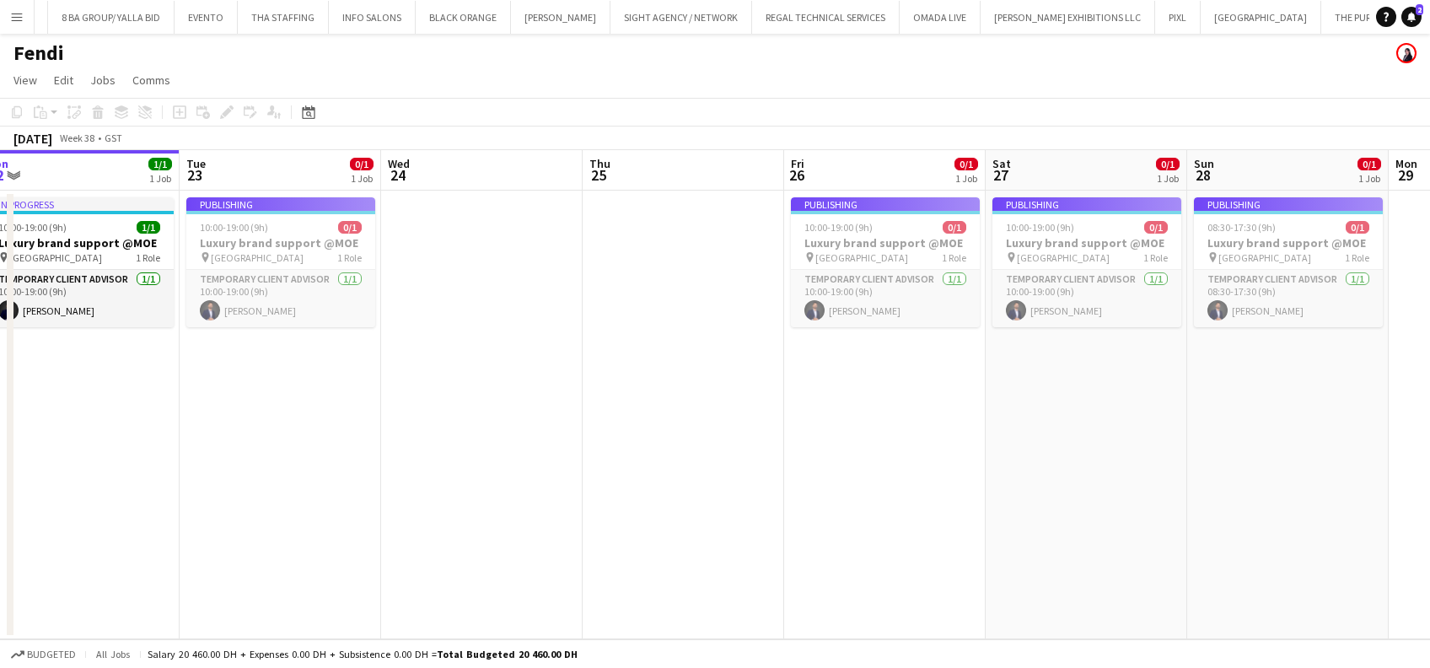
drag, startPoint x: 375, startPoint y: 353, endPoint x: 693, endPoint y: 391, distance: 320.1
click at [693, 391] on app-calendar-viewport "Sat 20 1/1 1 Job Sun 21 1/1 1 Job Mon 22 1/1 1 Job Tue 23 0/1 1 Job Wed 24 Thu …" at bounding box center [715, 394] width 1430 height 489
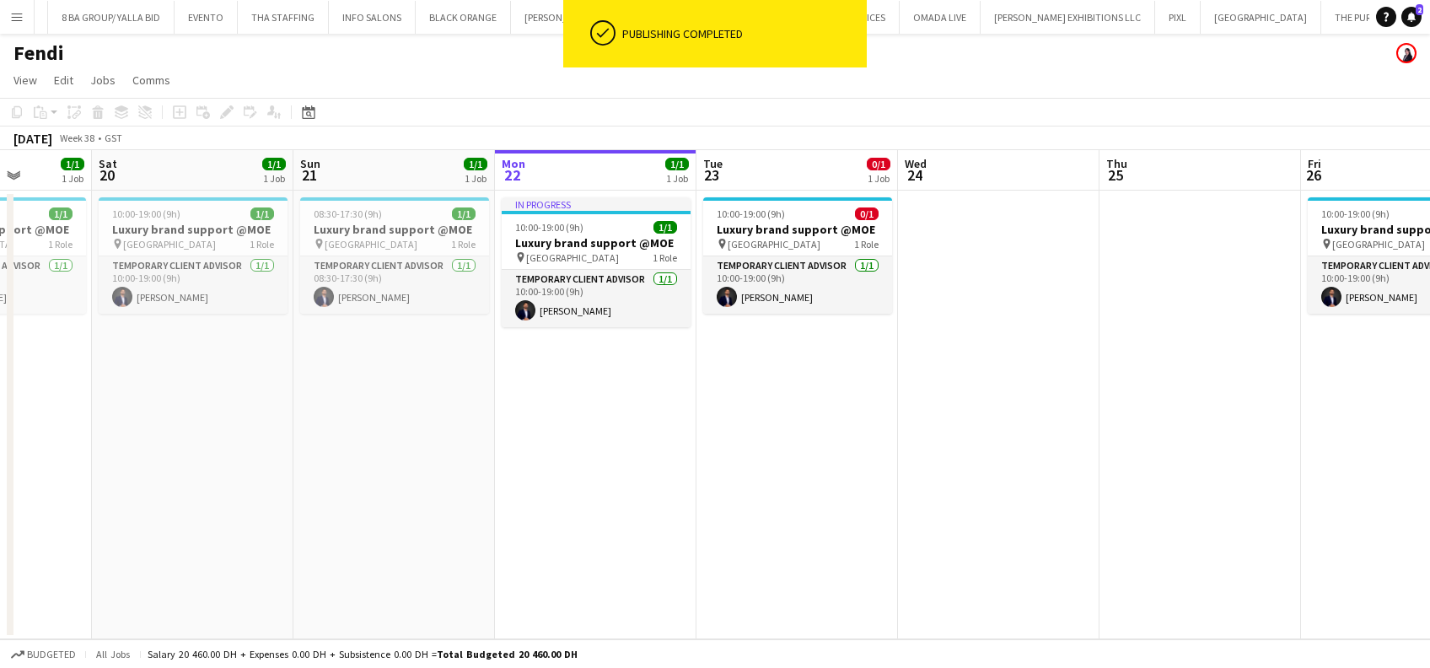
drag, startPoint x: 645, startPoint y: 384, endPoint x: 417, endPoint y: 351, distance: 230.1
click at [667, 383] on app-calendar-viewport "Wed 17 Thu 18 Fri 19 1/1 1 Job Sat 20 1/1 1 Job Sun 21 1/1 1 Job Mon 22 1/1 1 J…" at bounding box center [715, 394] width 1430 height 489
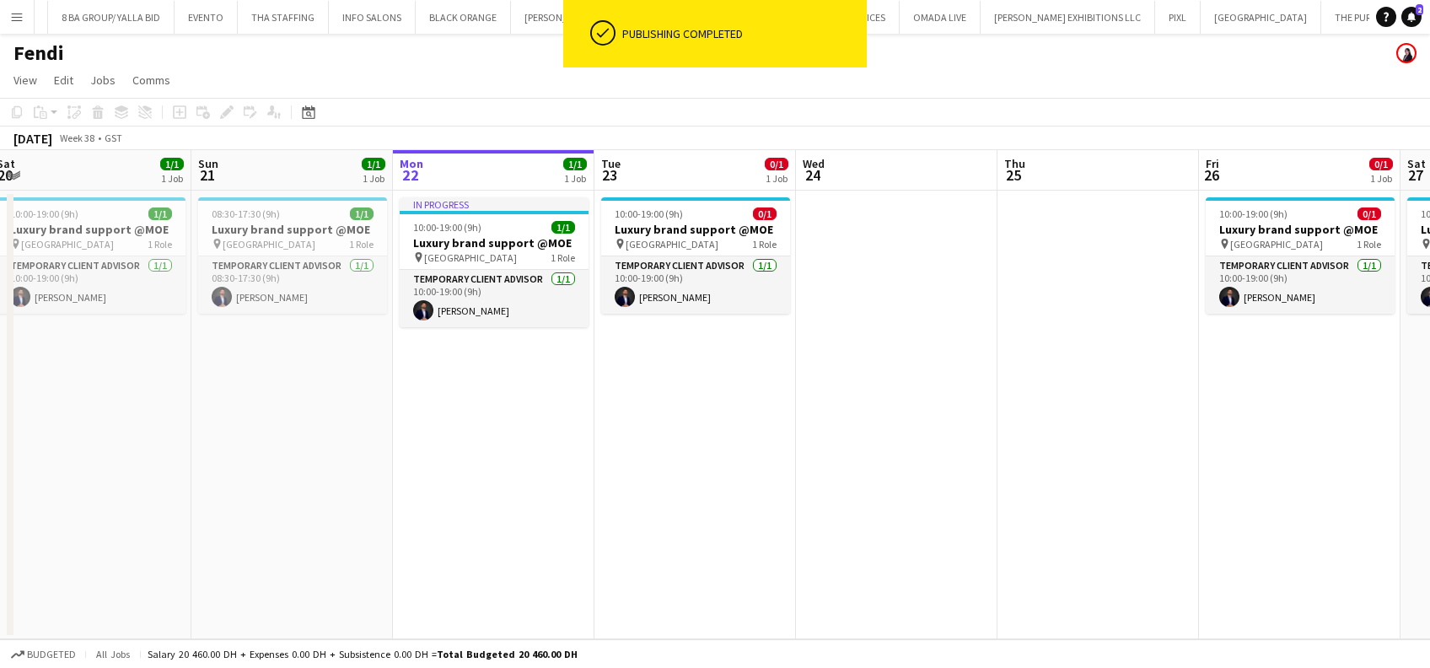
drag, startPoint x: 871, startPoint y: 484, endPoint x: 410, endPoint y: 416, distance: 466.0
click at [403, 420] on app-calendar-viewport "Wed 17 Thu 18 Fri 19 1/1 1 Job Sat 20 1/1 1 Job Sun 21 1/1 1 Job Mon 22 1/1 1 J…" at bounding box center [715, 394] width 1430 height 489
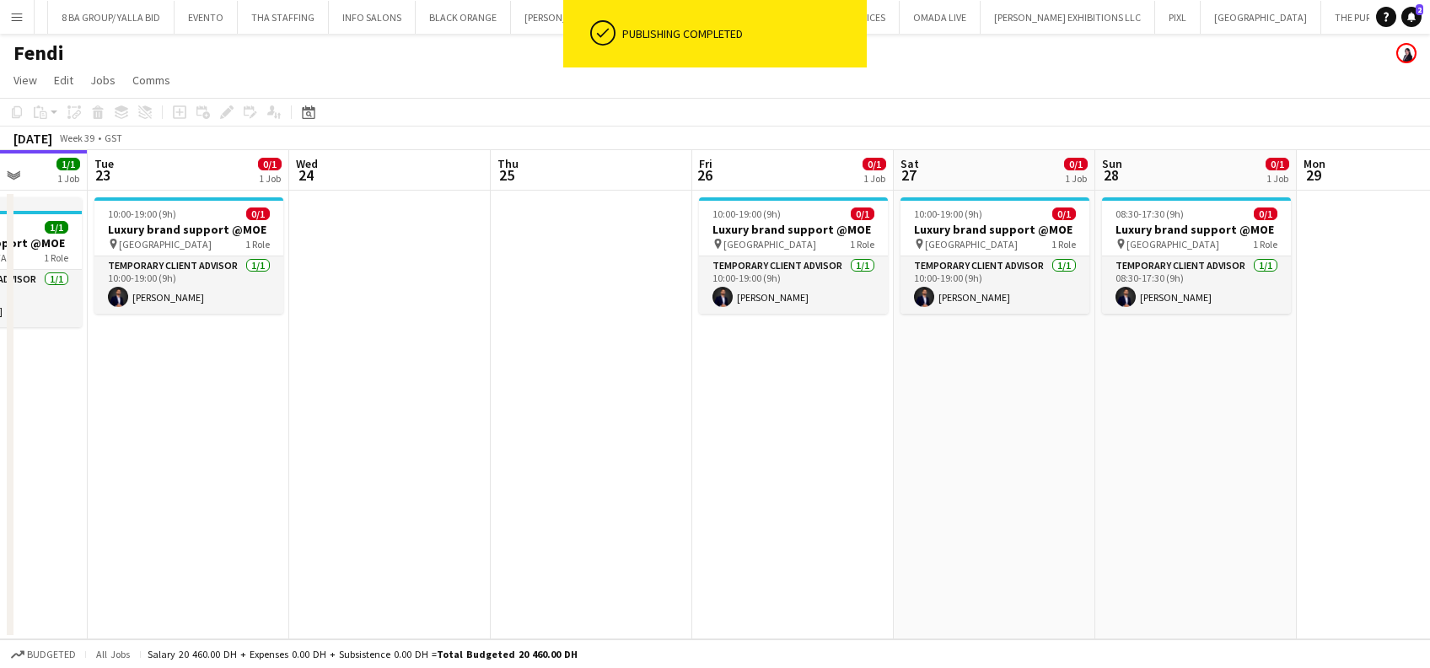
click at [741, 411] on app-calendar-viewport "Sat 20 1/1 1 Job Sun 21 1/1 1 Job Mon 22 1/1 1 Job Tue 23 0/1 1 Job Wed 24 Thu …" at bounding box center [715, 394] width 1430 height 489
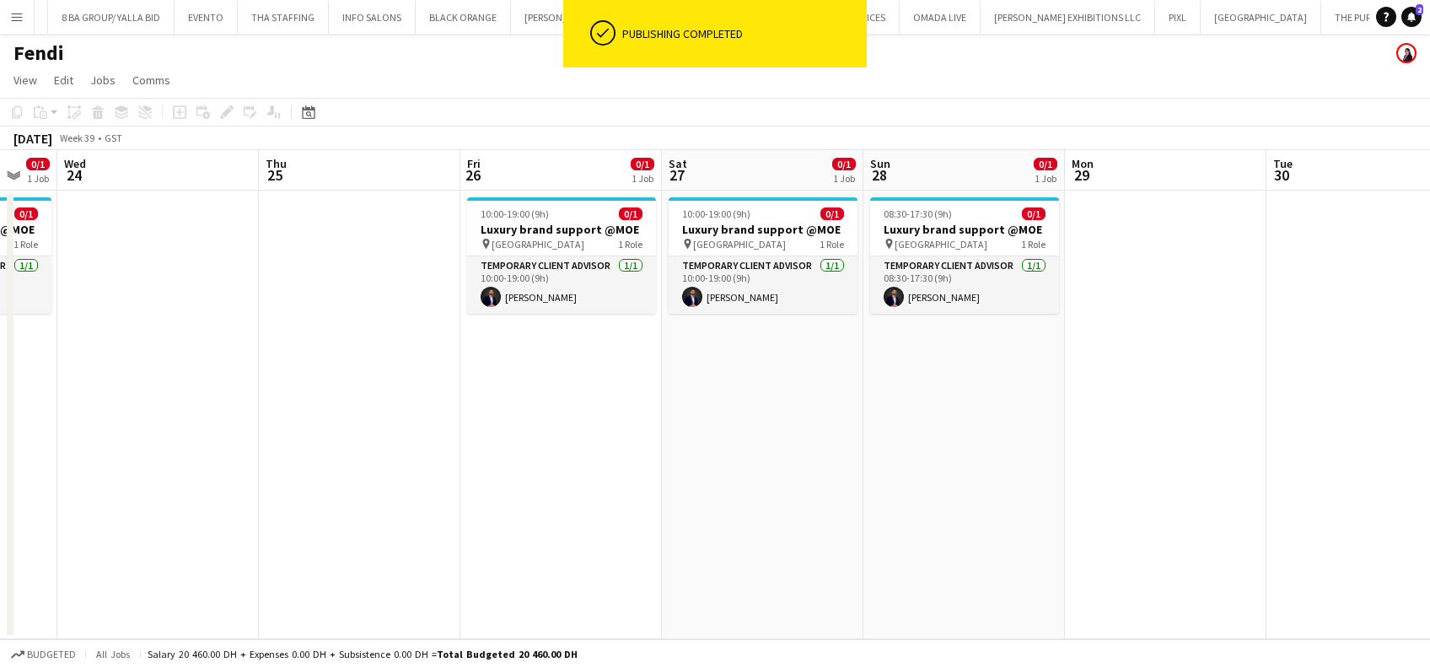
scroll to position [0, 378]
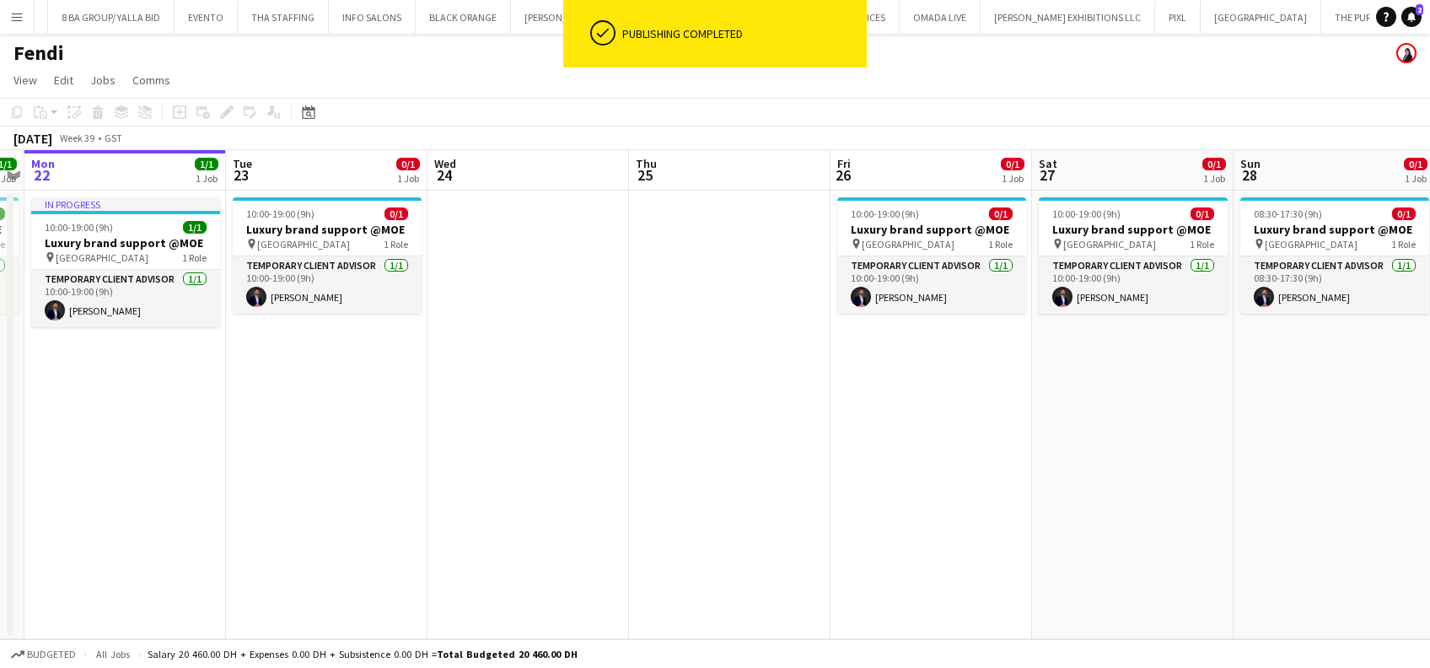
drag, startPoint x: 954, startPoint y: 395, endPoint x: 781, endPoint y: 237, distance: 233.9
click at [1032, 392] on app-calendar-viewport "Sat 20 1/1 1 Job Sun 21 1/1 1 Job Mon 22 1/1 1 Job Tue 23 0/1 1 Job Wed 24 Thu …" at bounding box center [715, 394] width 1430 height 489
drag, startPoint x: 8, startPoint y: 21, endPoint x: 15, endPoint y: 27, distance: 9.0
click at [11, 21] on button "Menu" at bounding box center [17, 17] width 34 height 34
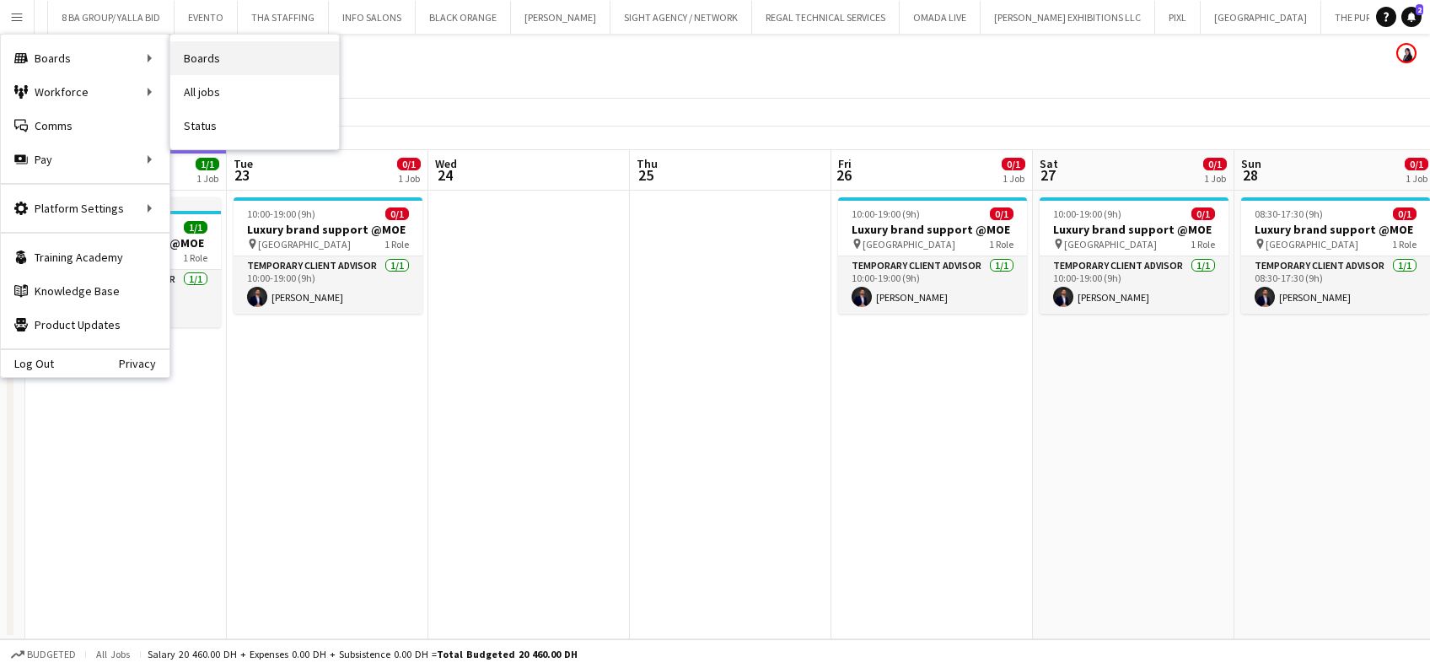
click at [228, 52] on link "Boards" at bounding box center [254, 58] width 169 height 34
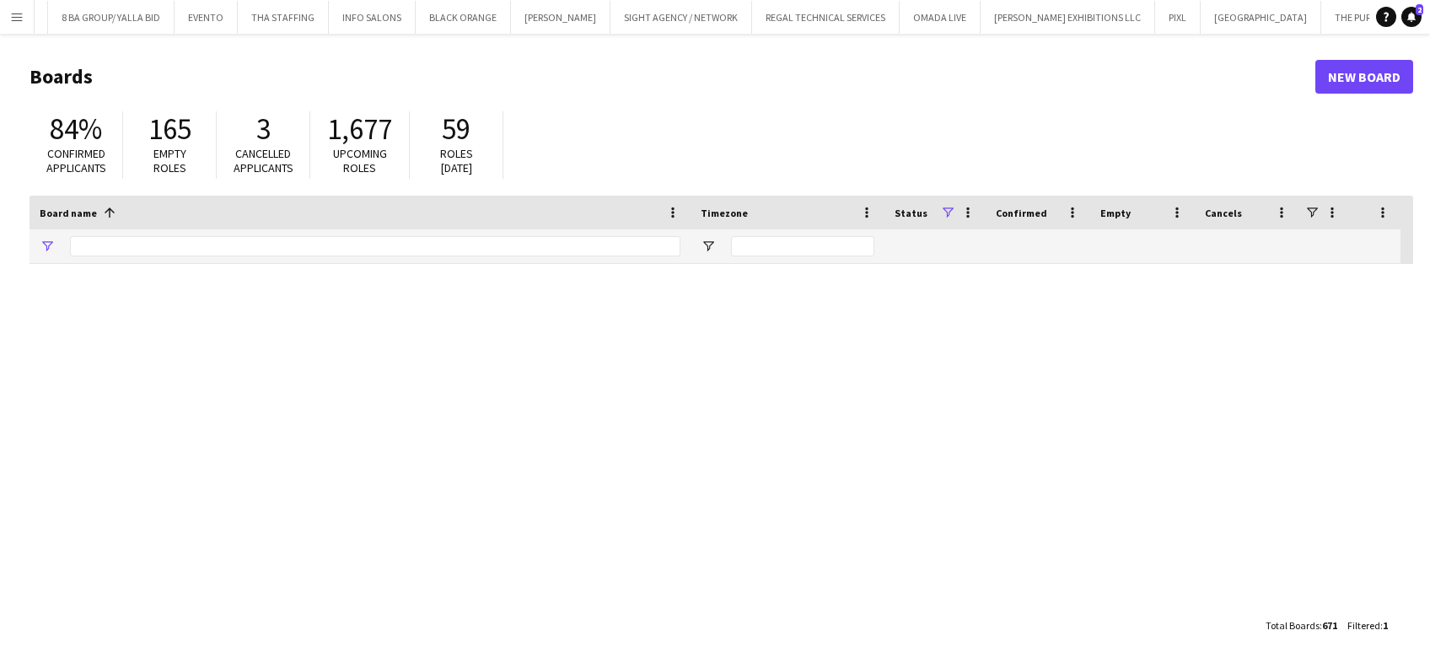
type input "*****"
drag, startPoint x: 121, startPoint y: 244, endPoint x: 0, endPoint y: 193, distance: 131.1
click at [0, 198] on html "Menu Boards Boards Boards All jobs Status Workforce Workforce My Workforce Recr…" at bounding box center [715, 334] width 1430 height 668
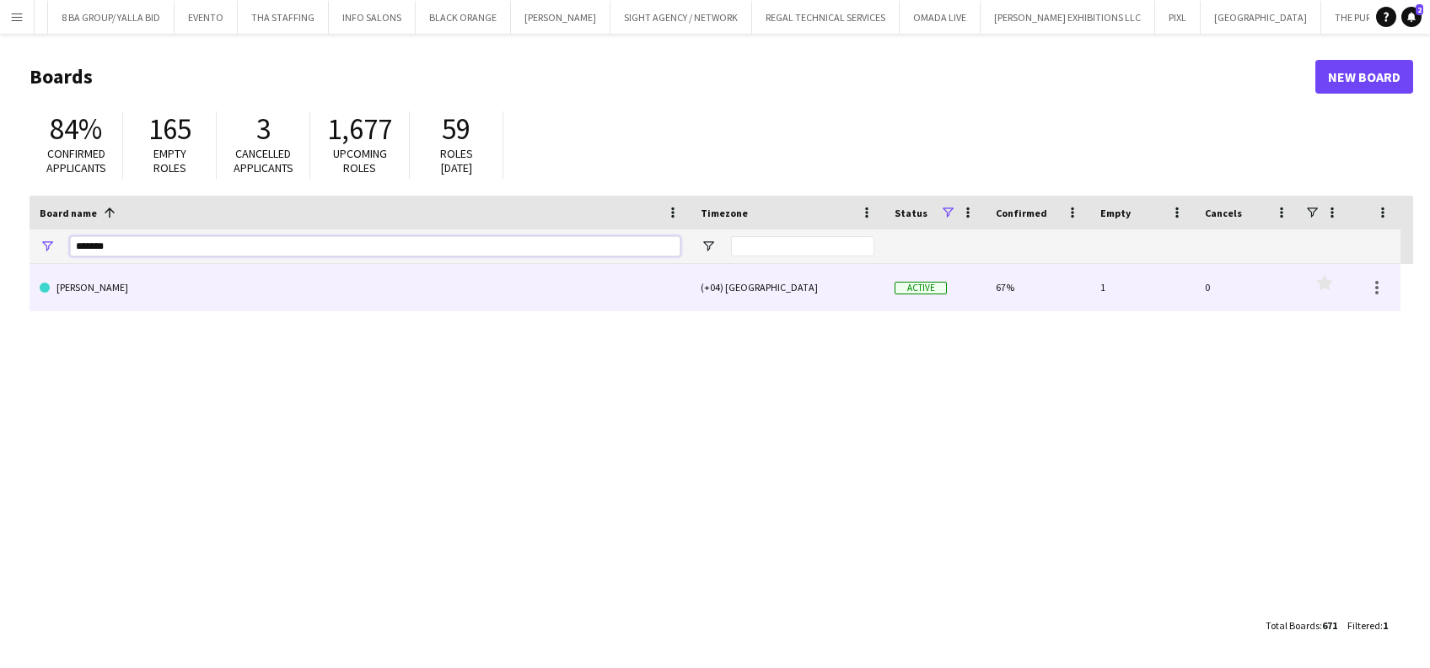
type input "*******"
click at [453, 303] on link "[PERSON_NAME]" at bounding box center [360, 287] width 641 height 47
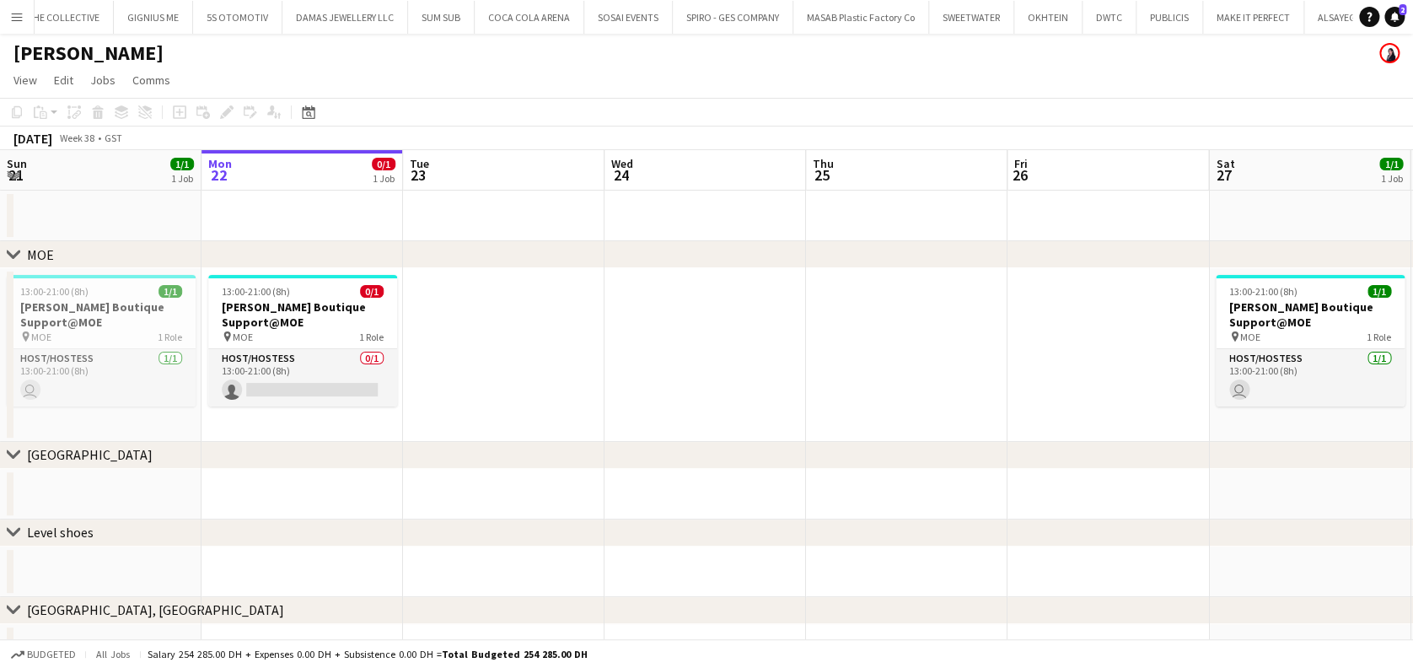
scroll to position [0, 3918]
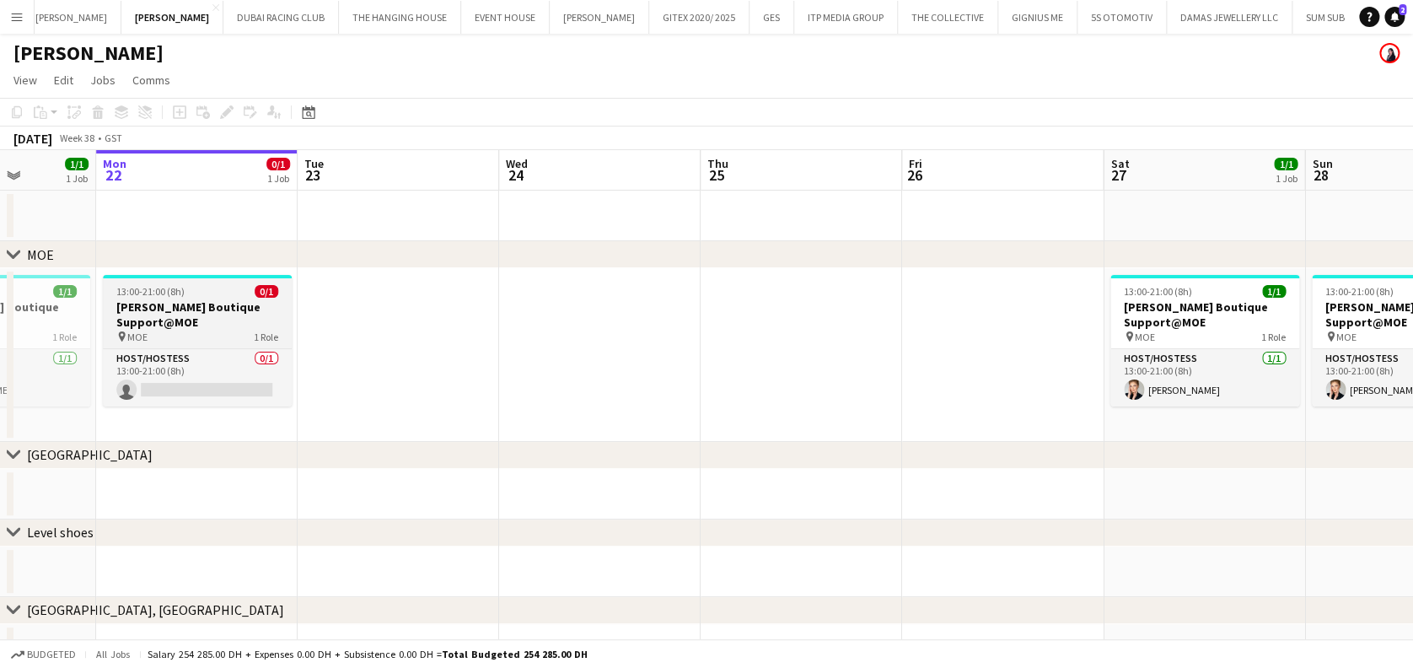
drag, startPoint x: 372, startPoint y: 338, endPoint x: 670, endPoint y: 336, distance: 298.4
click at [673, 338] on app-calendar-viewport "Fri 19 Sat 20 1/1 1 Job Sun 21 1/1 1 Job Mon 22 0/1 1 Job Tue 23 Wed 24 Thu 25 …" at bounding box center [706, 489] width 1413 height 679
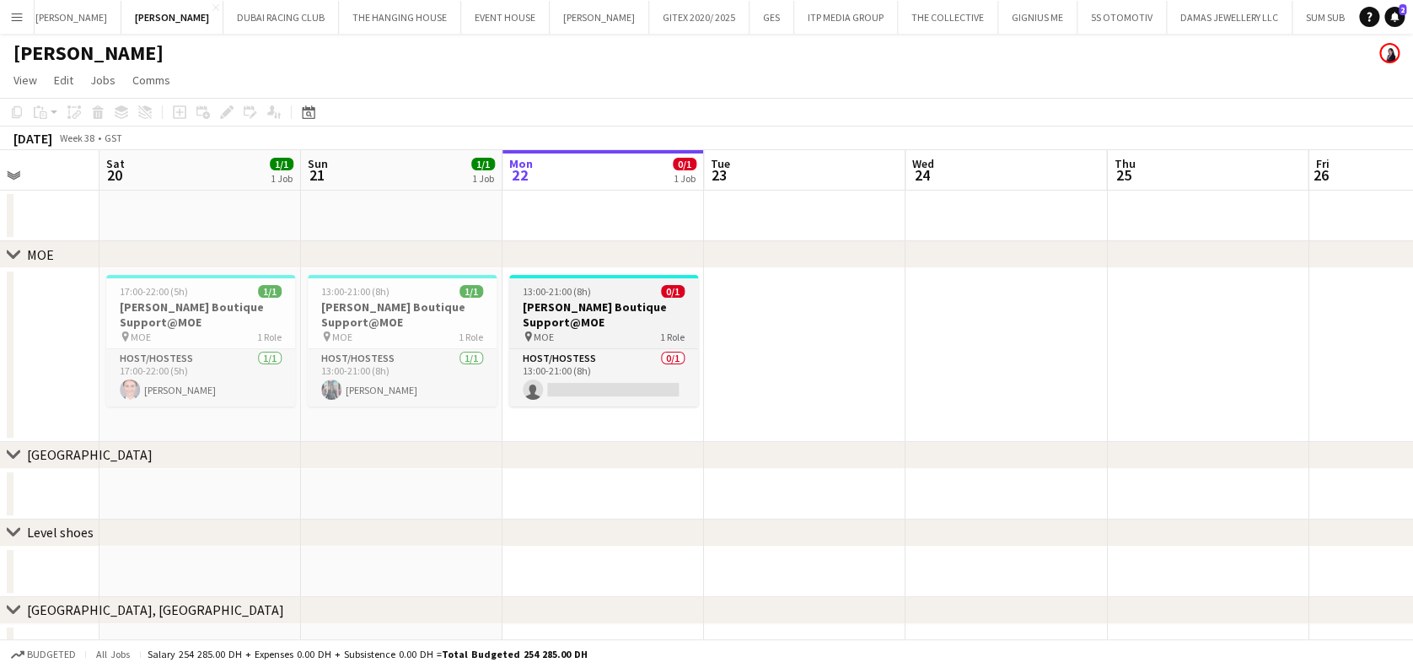
click at [599, 317] on h3 "Miu Miu Boutique Support@MOE" at bounding box center [603, 314] width 189 height 30
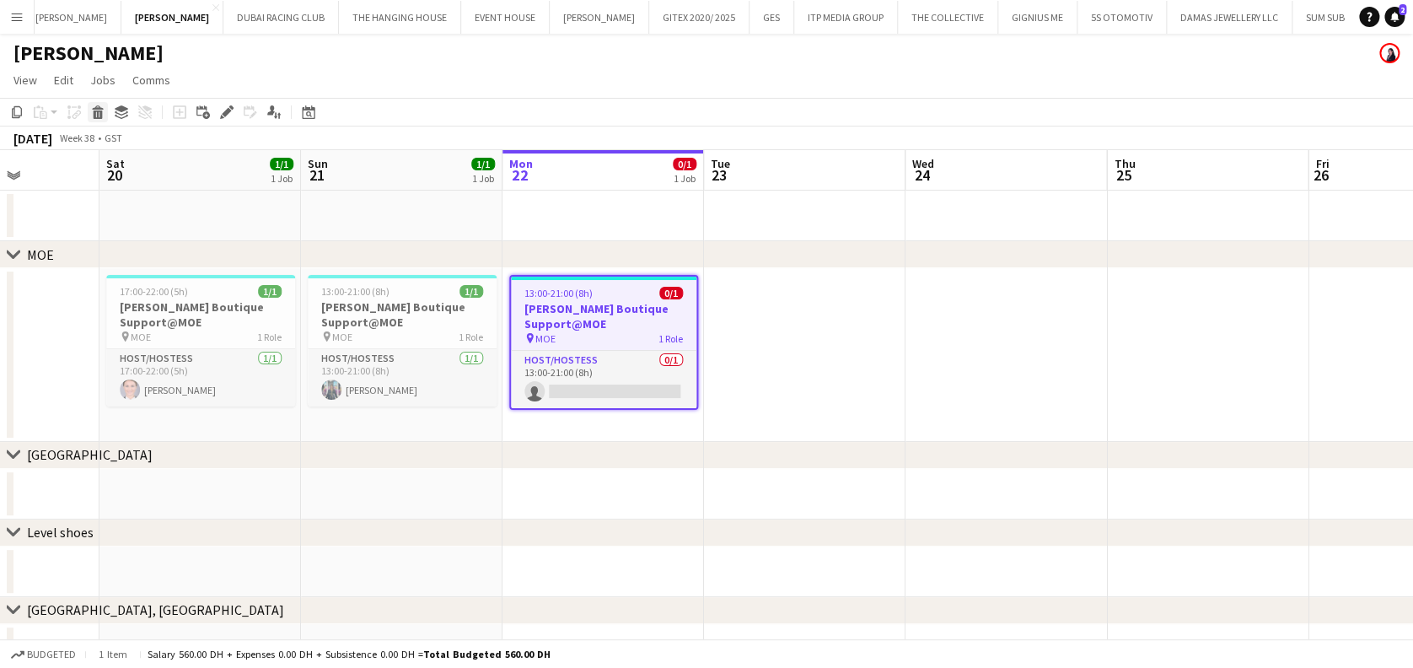
click at [96, 117] on div "Delete" at bounding box center [98, 112] width 20 height 20
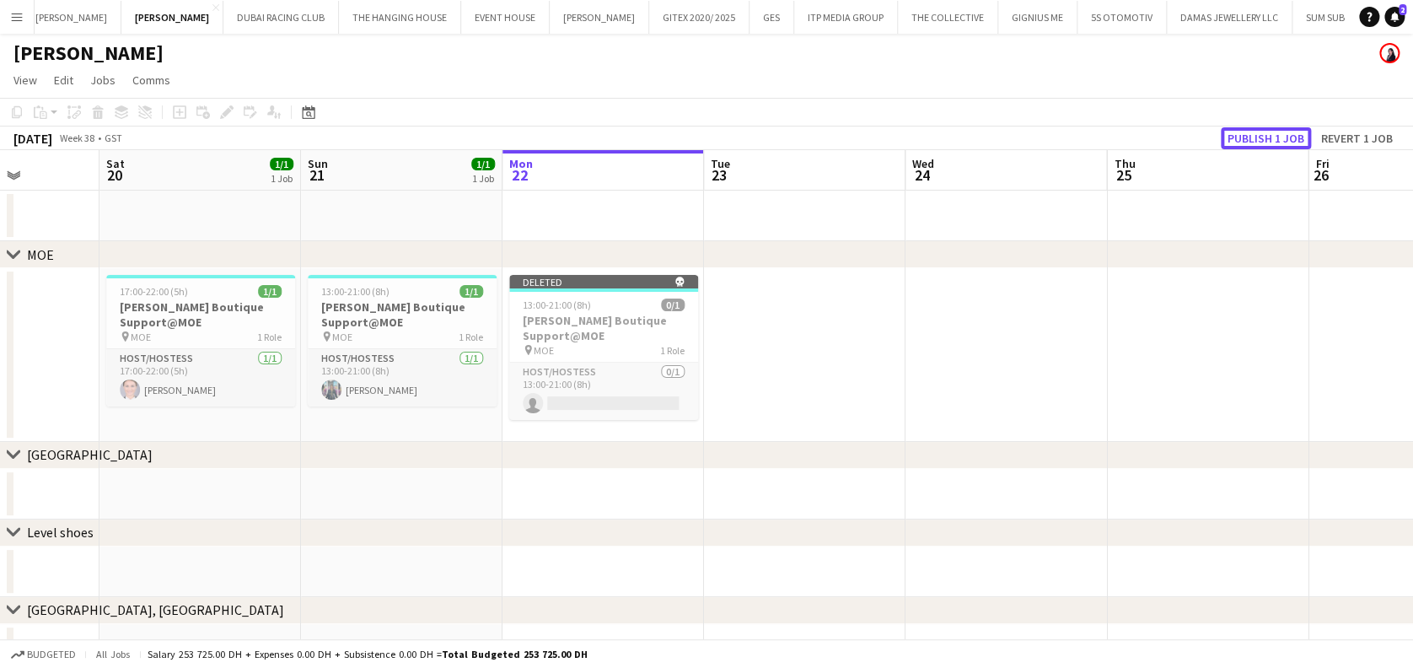
drag, startPoint x: 1302, startPoint y: 128, endPoint x: 1263, endPoint y: 185, distance: 69.2
click at [1302, 128] on button "Publish 1 job" at bounding box center [1266, 138] width 90 height 22
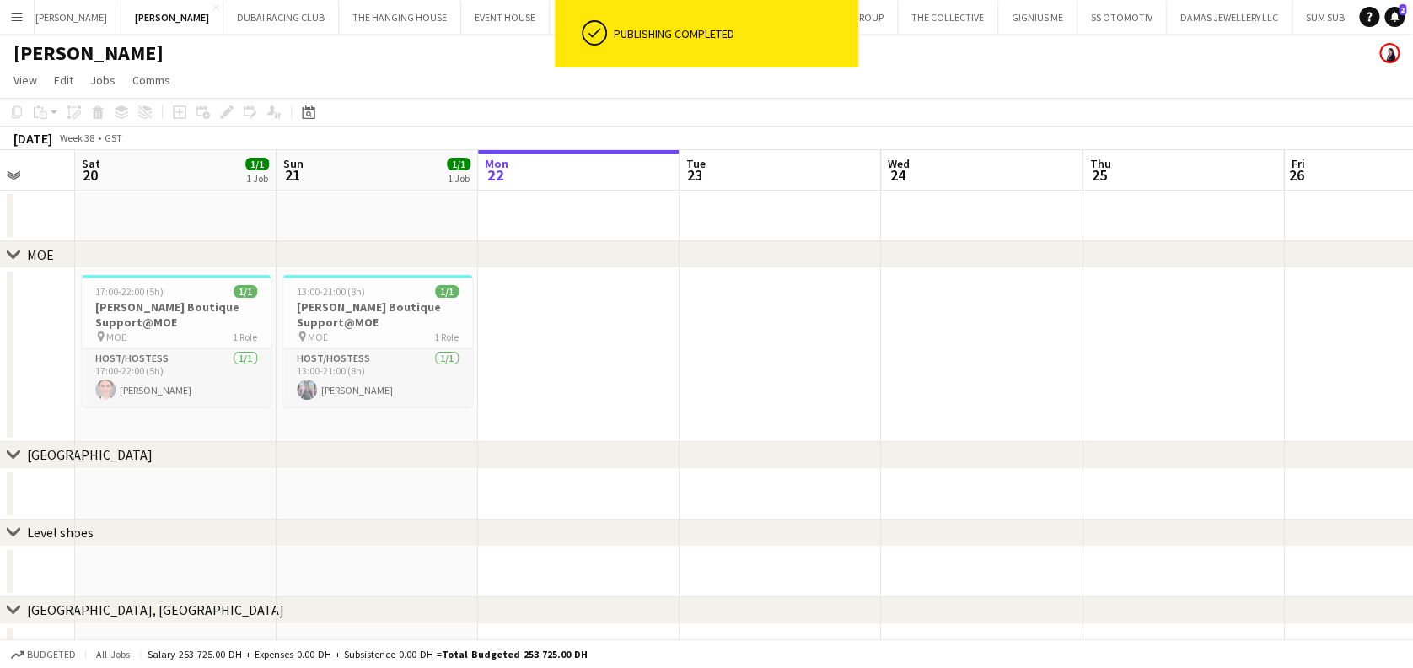
drag, startPoint x: 461, startPoint y: 352, endPoint x: 445, endPoint y: 346, distance: 17.4
click at [422, 352] on app-calendar-viewport "Wed 17 Thu 18 Fri 19 Sat 20 1/1 1 Job Sun 21 1/1 1 Job Mon 22 Tue 23 Wed 24 Thu…" at bounding box center [706, 489] width 1413 height 679
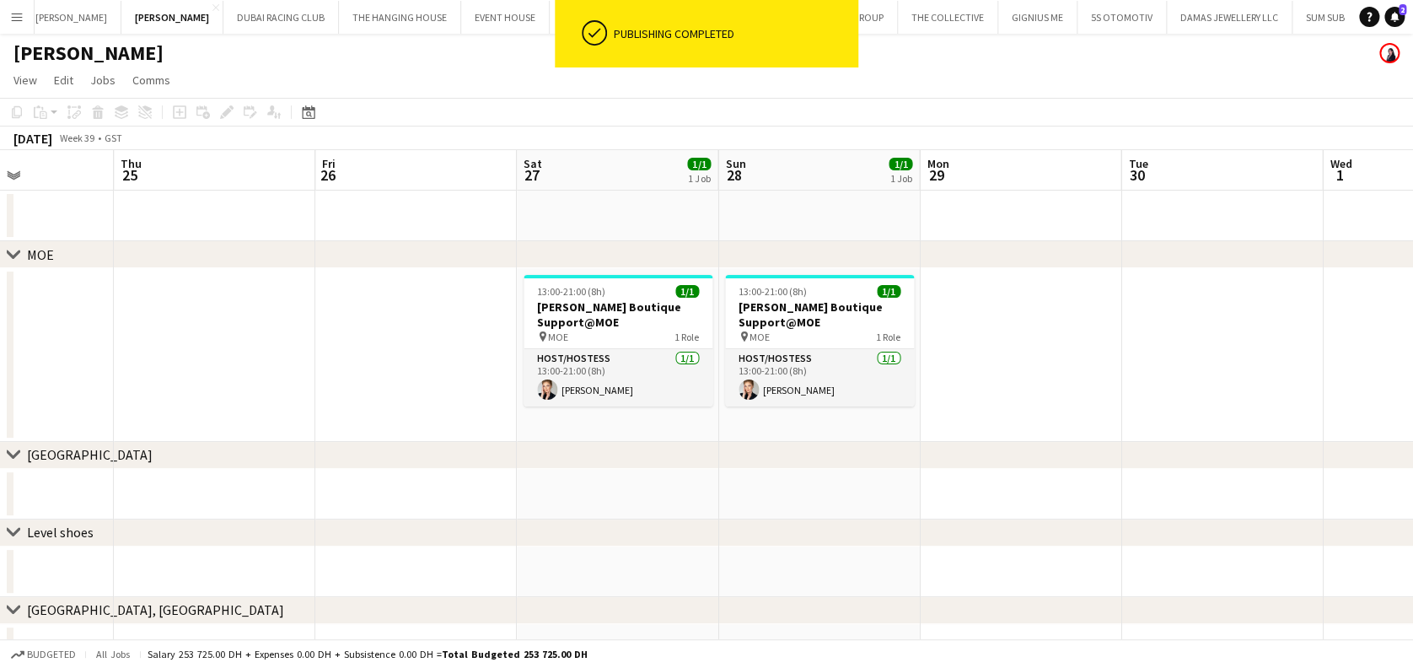
drag, startPoint x: 520, startPoint y: 346, endPoint x: 362, endPoint y: 346, distance: 158.5
click at [362, 346] on app-calendar-viewport "Sat 20 1/1 1 Job Sun 21 1/1 1 Job Mon 22 Tue 23 Wed 24 Thu 25 Fri 26 Sat 27 1/1…" at bounding box center [706, 489] width 1413 height 679
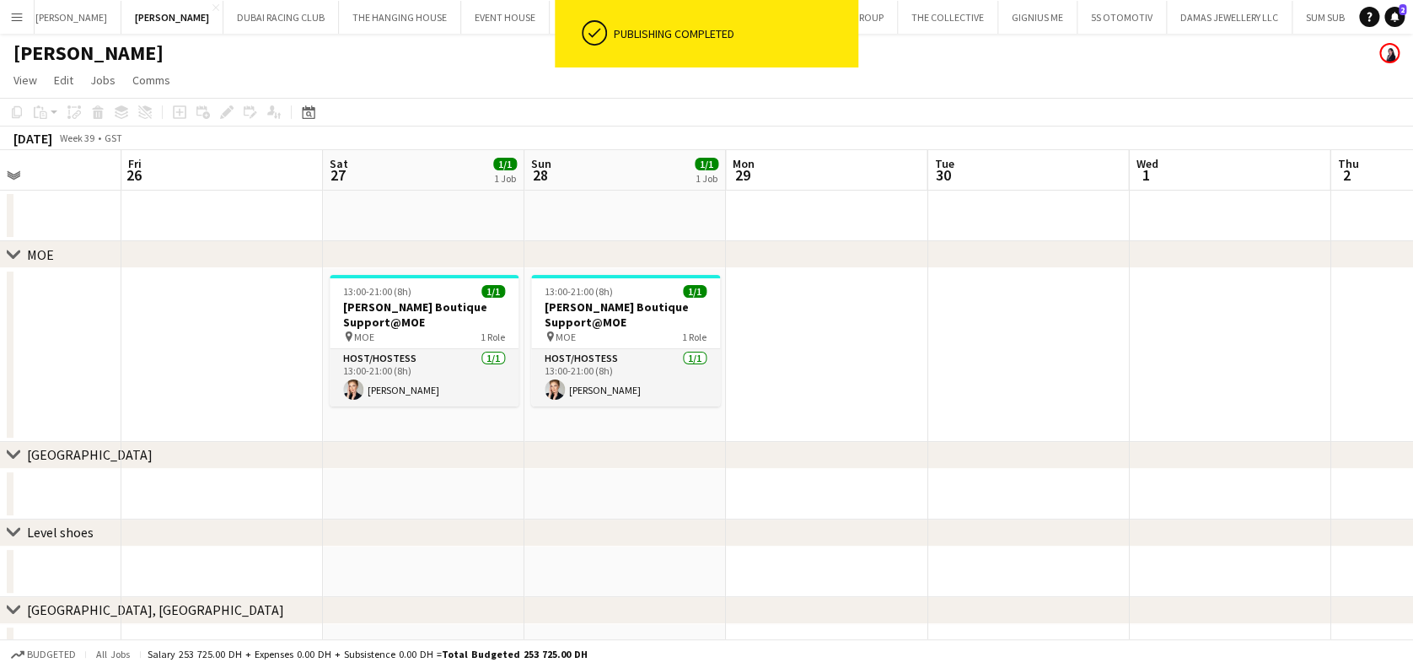
click at [391, 330] on app-calendar-viewport "Mon 22 Tue 23 Wed 24 Thu 25 Fri 26 Sat 27 1/1 1 Job Sun 28 1/1 1 Job Mon 29 Tue…" at bounding box center [706, 489] width 1413 height 679
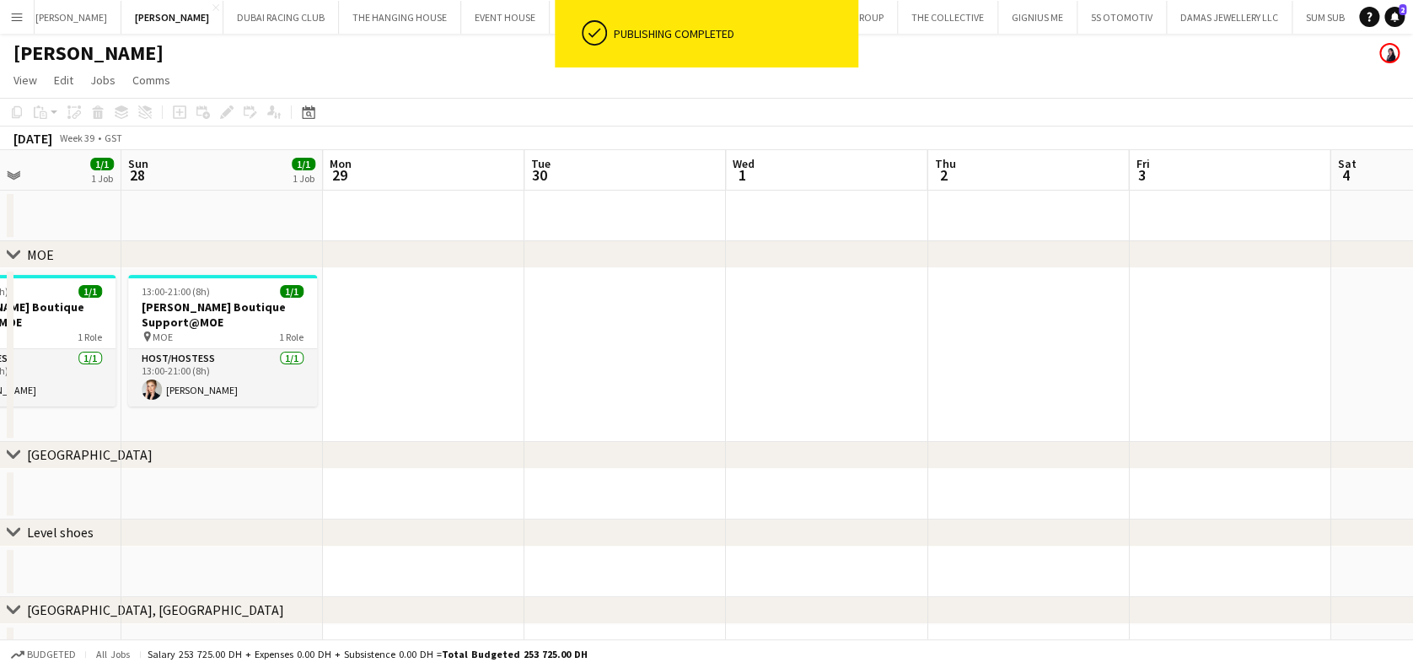
scroll to position [0, 705]
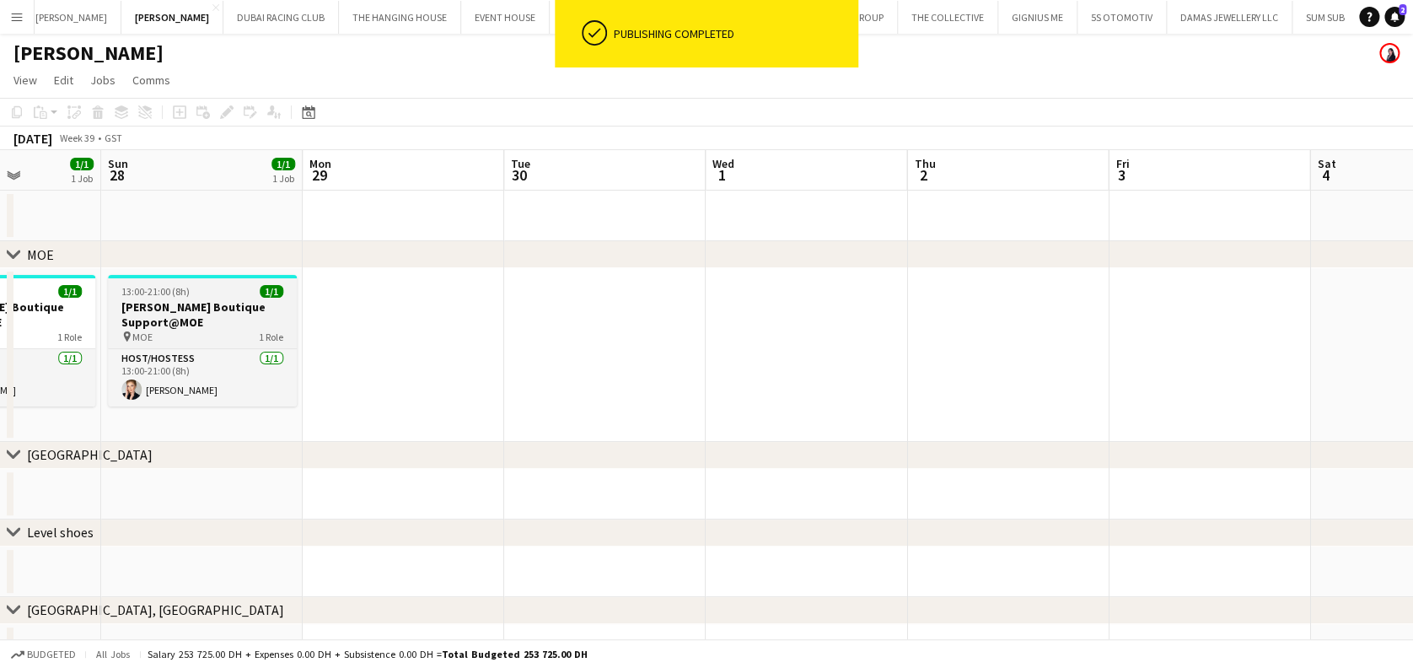
click at [229, 330] on div "pin MOE 1 Role" at bounding box center [202, 336] width 189 height 13
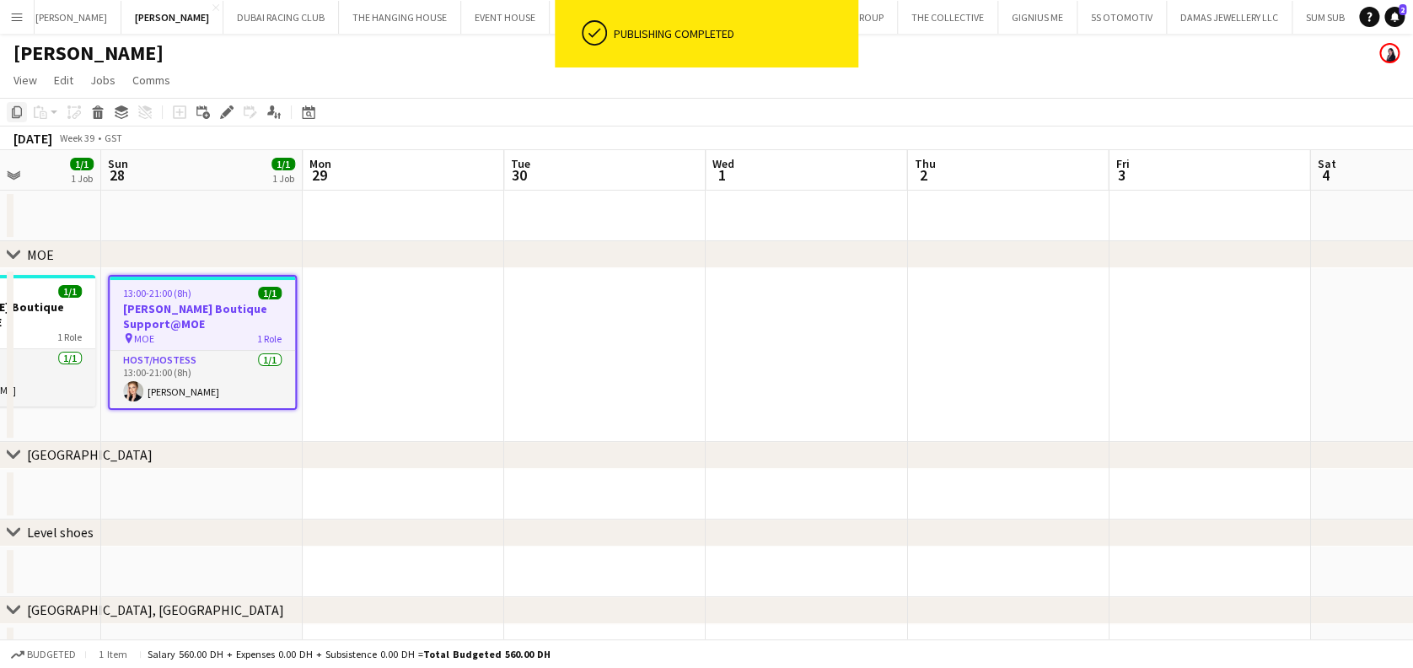
click at [12, 109] on icon at bounding box center [17, 112] width 10 height 12
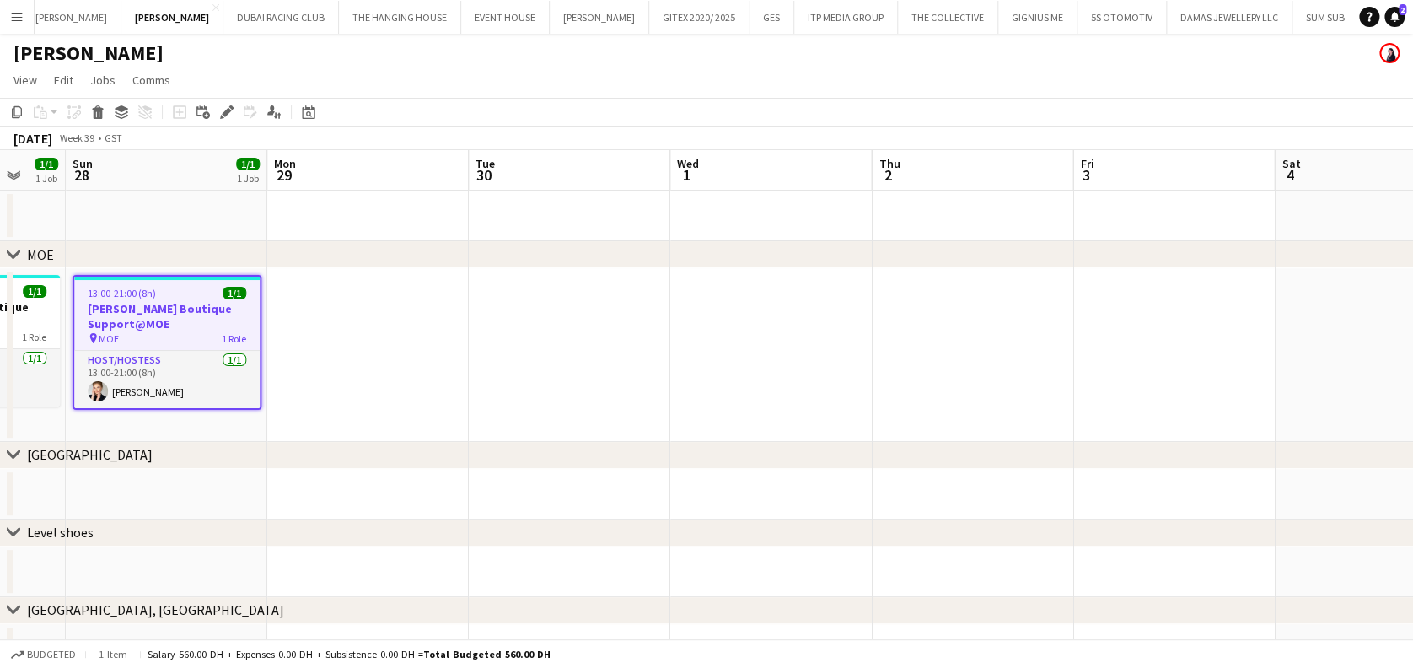
scroll to position [0, 496]
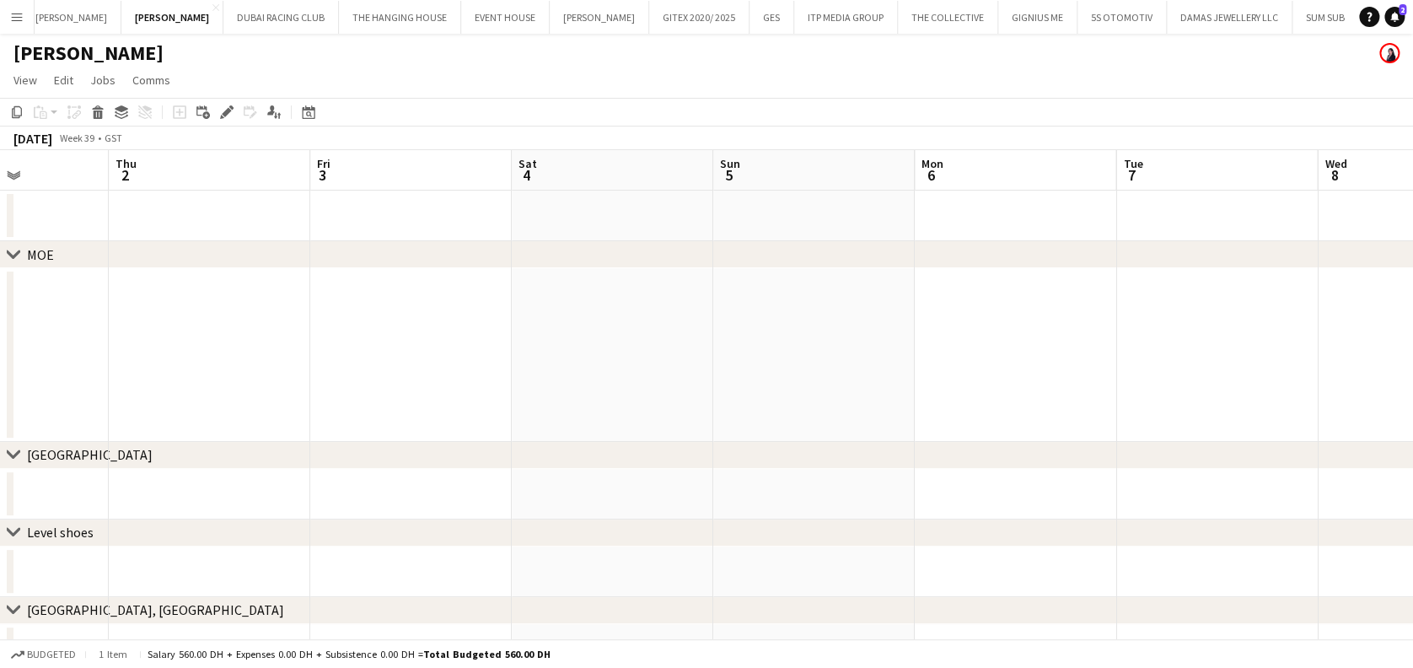
drag, startPoint x: 634, startPoint y: 324, endPoint x: 96, endPoint y: 319, distance: 537.8
click at [96, 319] on app-calendar-viewport "Mon 29 Tue 30 Wed 1 Thu 2 Fri 3 Sat 4 Sun 5 Mon 6 Tue 7 Wed 8 Thu 9 Fri 10 Sat …" at bounding box center [706, 489] width 1413 height 679
drag, startPoint x: 695, startPoint y: 362, endPoint x: 716, endPoint y: 358, distance: 21.5
click at [697, 362] on app-date-cell at bounding box center [612, 355] width 201 height 174
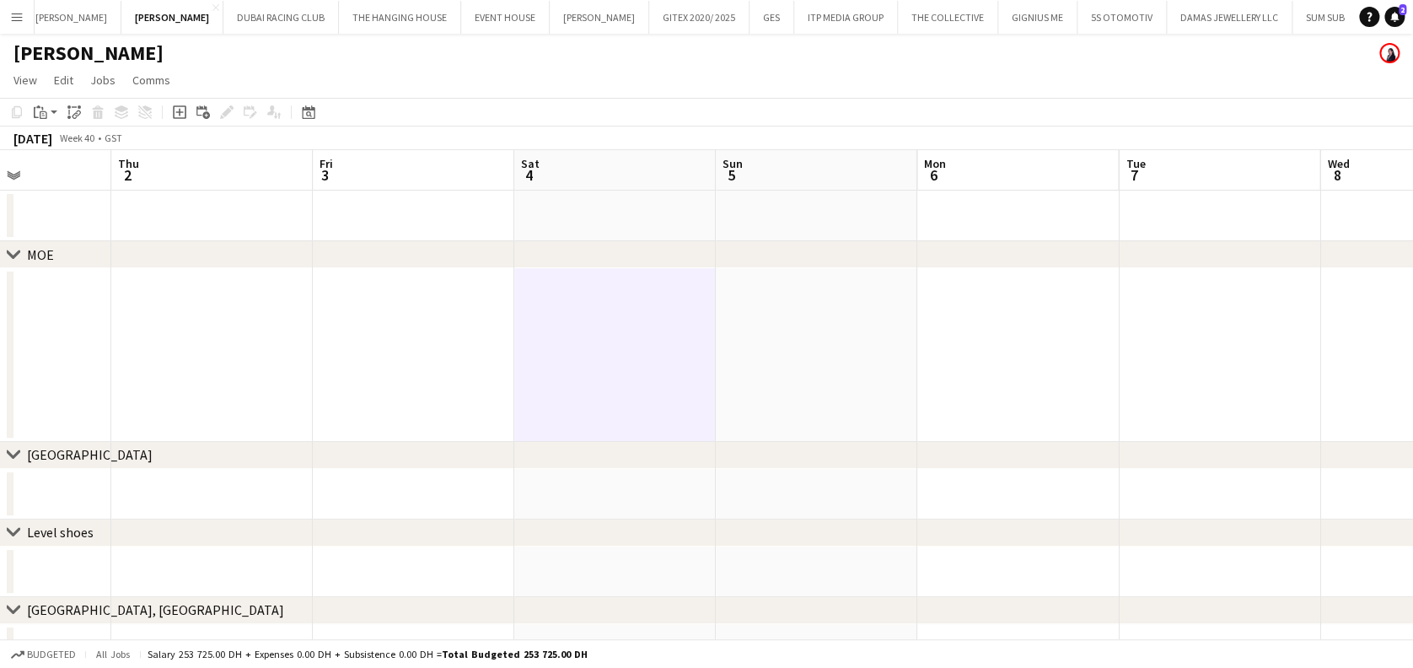
click at [760, 351] on app-date-cell at bounding box center [816, 355] width 201 height 174
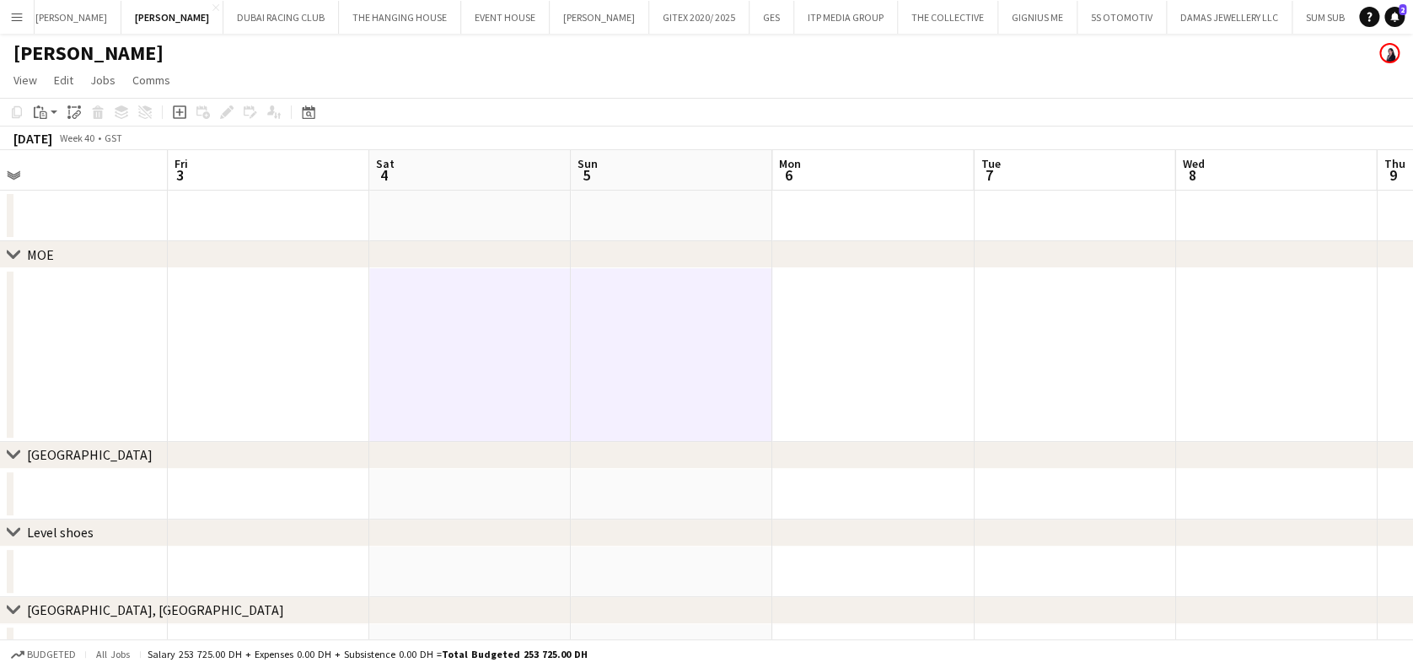
drag, startPoint x: 342, startPoint y: 357, endPoint x: 432, endPoint y: 343, distance: 90.4
click at [294, 357] on app-calendar-viewport "Mon 29 Tue 30 Wed 1 Thu 2 Fri 3 Sat 4 Sun 5 Mon 6 Tue 7 Wed 8 Thu 9 Fri 10 Sat …" at bounding box center [706, 489] width 1413 height 679
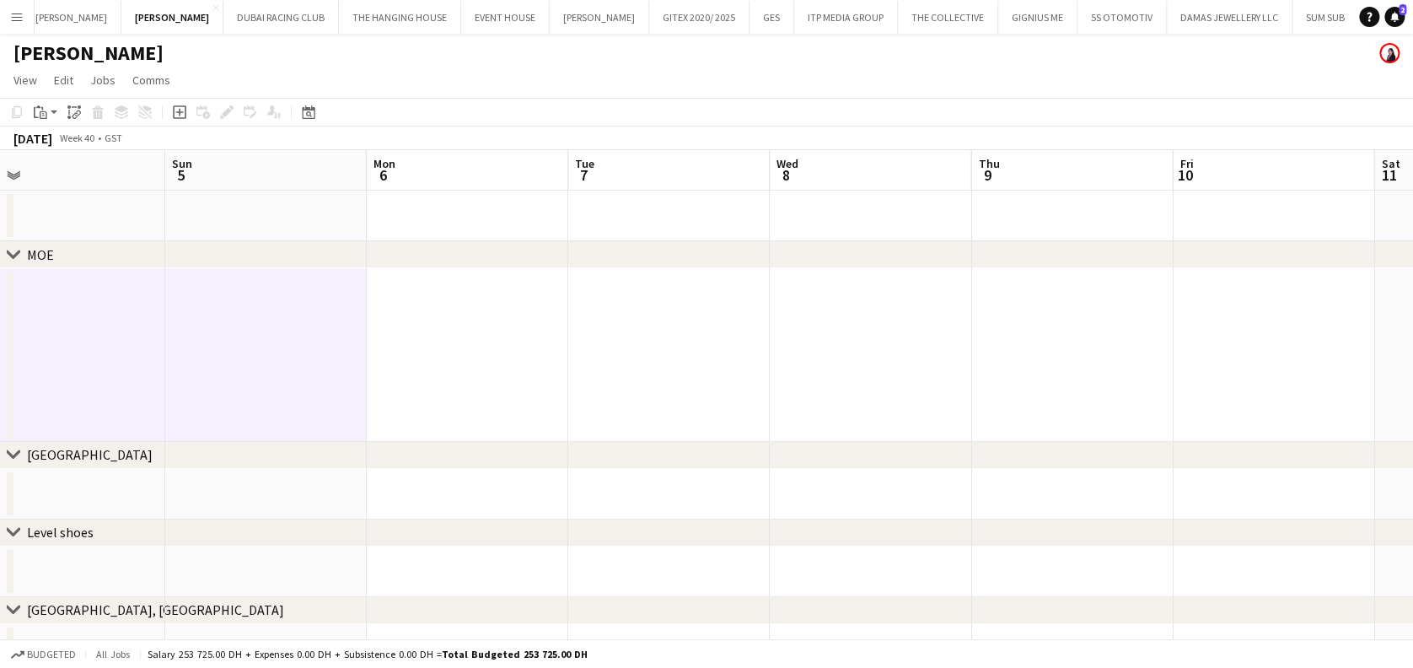
scroll to position [0, 452]
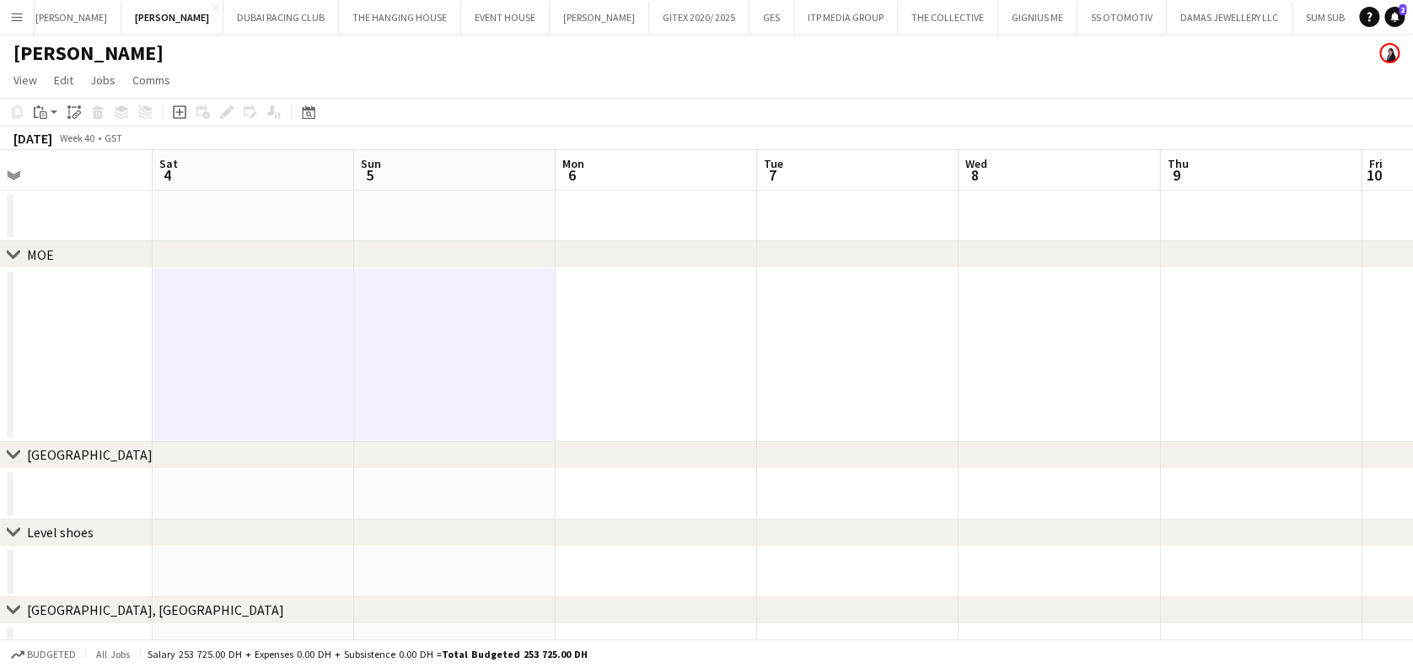
drag, startPoint x: 743, startPoint y: 357, endPoint x: 654, endPoint y: 334, distance: 91.6
click at [472, 352] on app-calendar-viewport "Wed 1 Thu 2 Fri 3 Sat 4 Sun 5 Mon 6 Tue 7 Wed 8 Thu 9 Fri 10 Sat 11 Sun 12 Mon …" at bounding box center [706, 489] width 1413 height 679
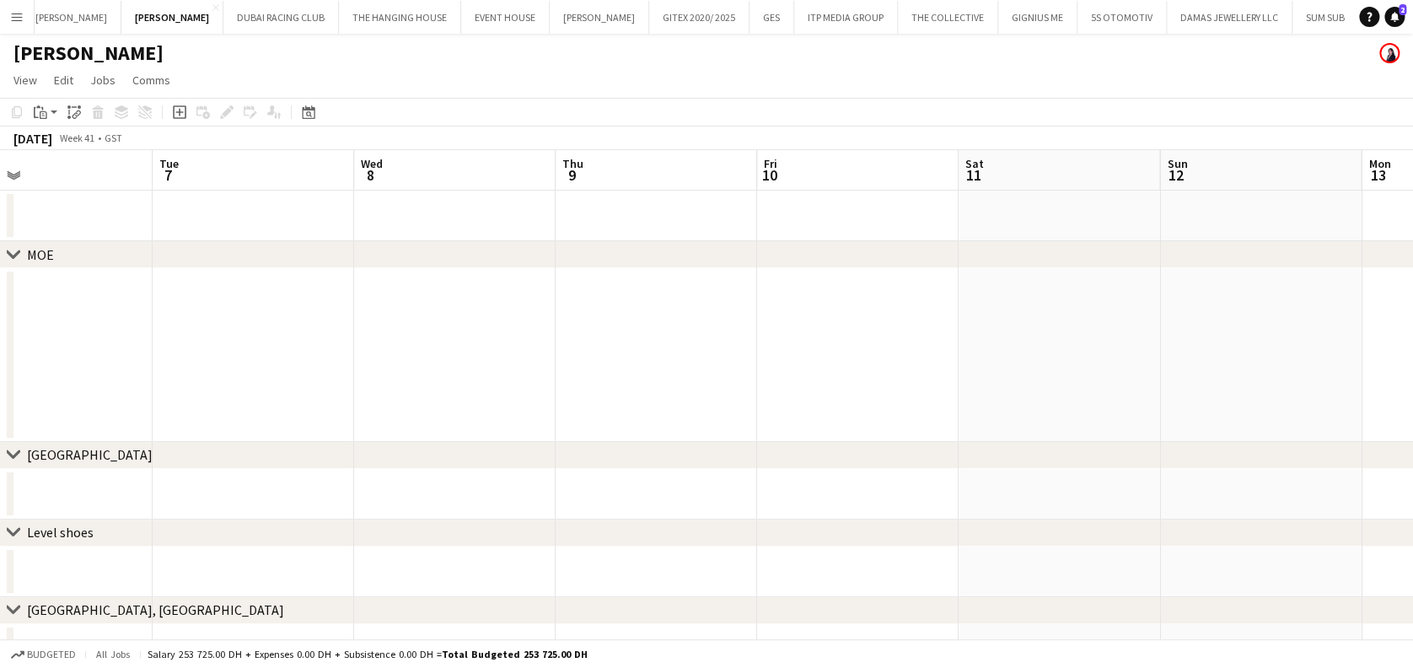
click at [583, 330] on app-date-cell at bounding box center [656, 355] width 201 height 174
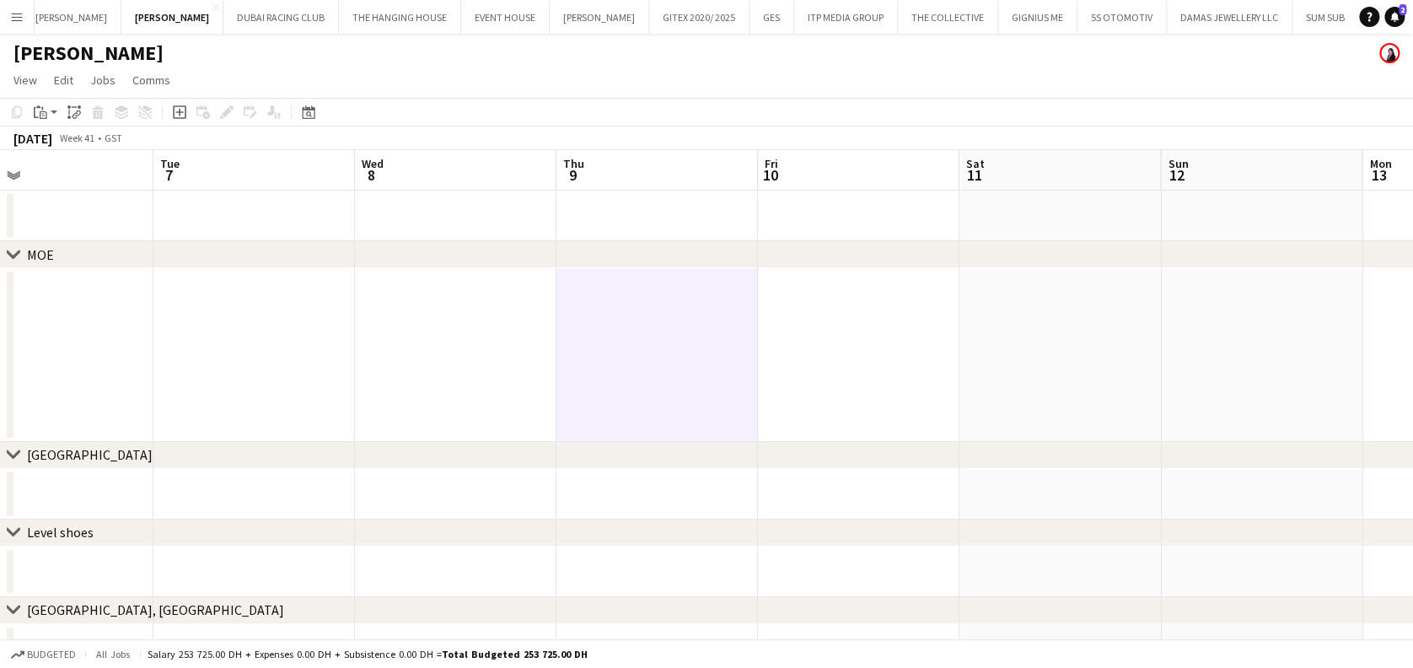
click at [865, 334] on app-date-cell at bounding box center [858, 355] width 201 height 174
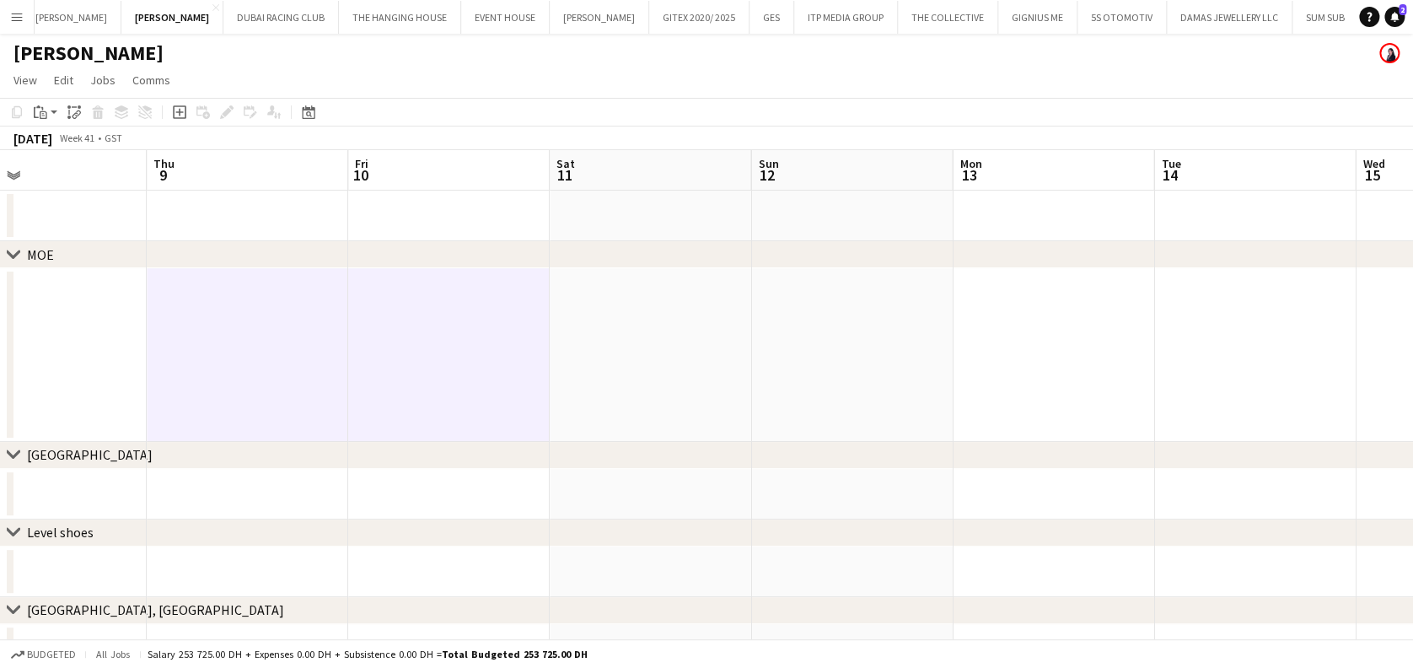
click at [805, 337] on app-calendar-viewport "Sat 4 Sun 5 Mon 6 Tue 7 Wed 8 Thu 9 Fri 10 Sat 11 Sun 12 Mon 13 Tue 14 Wed 15 T…" at bounding box center [706, 489] width 1413 height 679
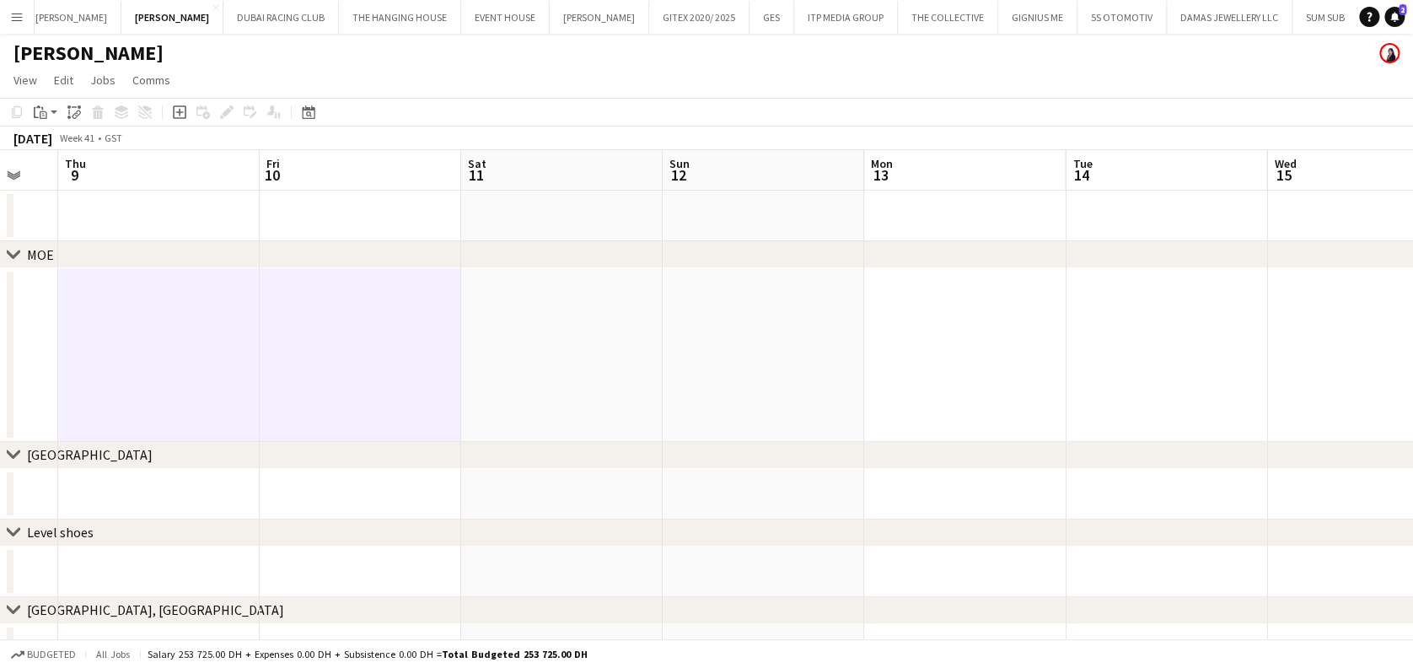
drag, startPoint x: 870, startPoint y: 354, endPoint x: 566, endPoint y: 354, distance: 303.5
click at [566, 354] on app-calendar-viewport "Mon 6 Tue 7 Wed 8 Thu 9 Fri 10 Sat 11 Sun 12 Mon 13 Tue 14 Wed 15 Thu 16 Fri 17…" at bounding box center [706, 489] width 1413 height 679
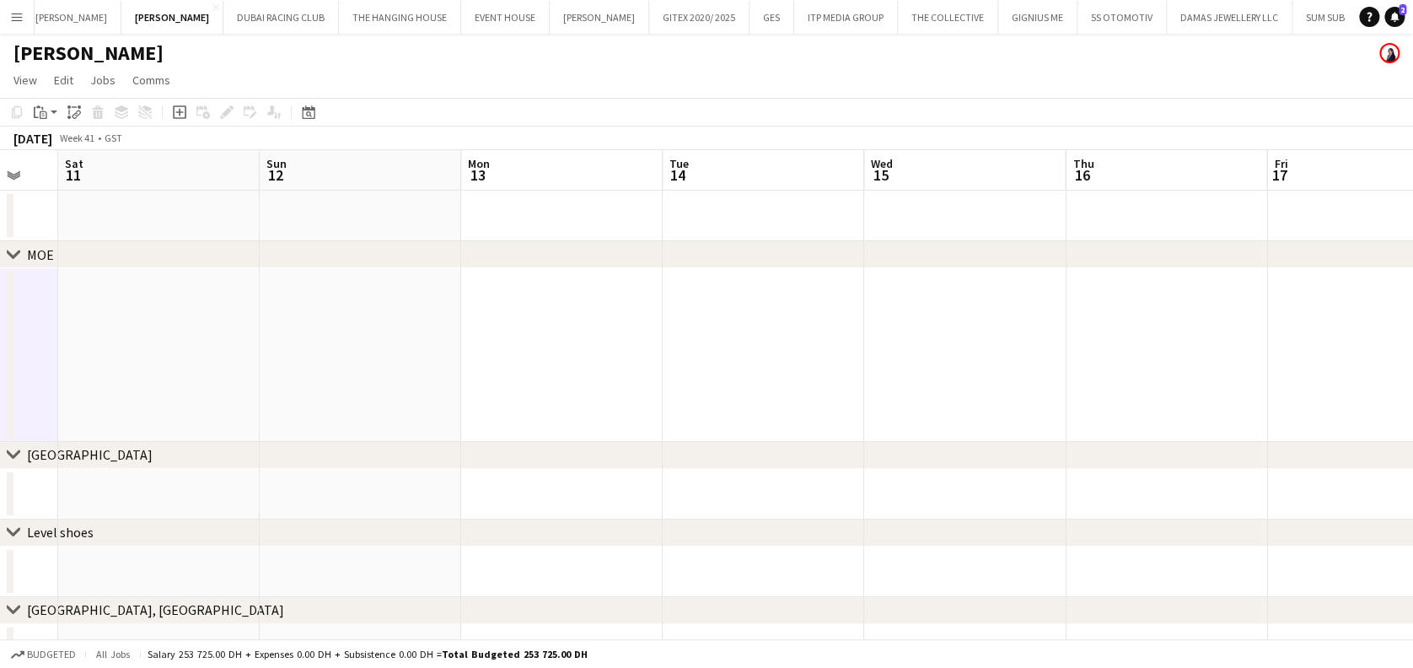
scroll to position [0, 499]
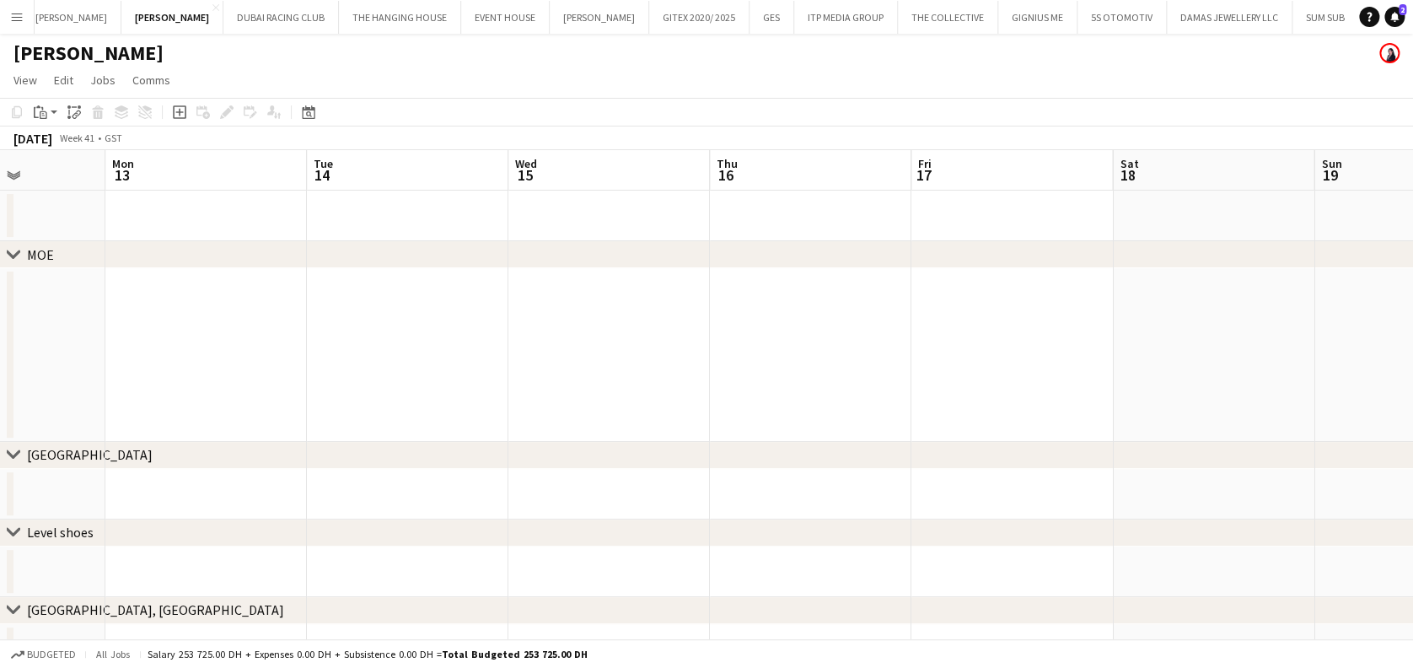
click at [681, 357] on app-calendar-viewport "Fri 10 Sat 11 Sun 12 Mon 13 Tue 14 Wed 15 Thu 16 Fri 17 Sat 18 Sun 19 Mon 20 Tu…" at bounding box center [706, 489] width 1413 height 679
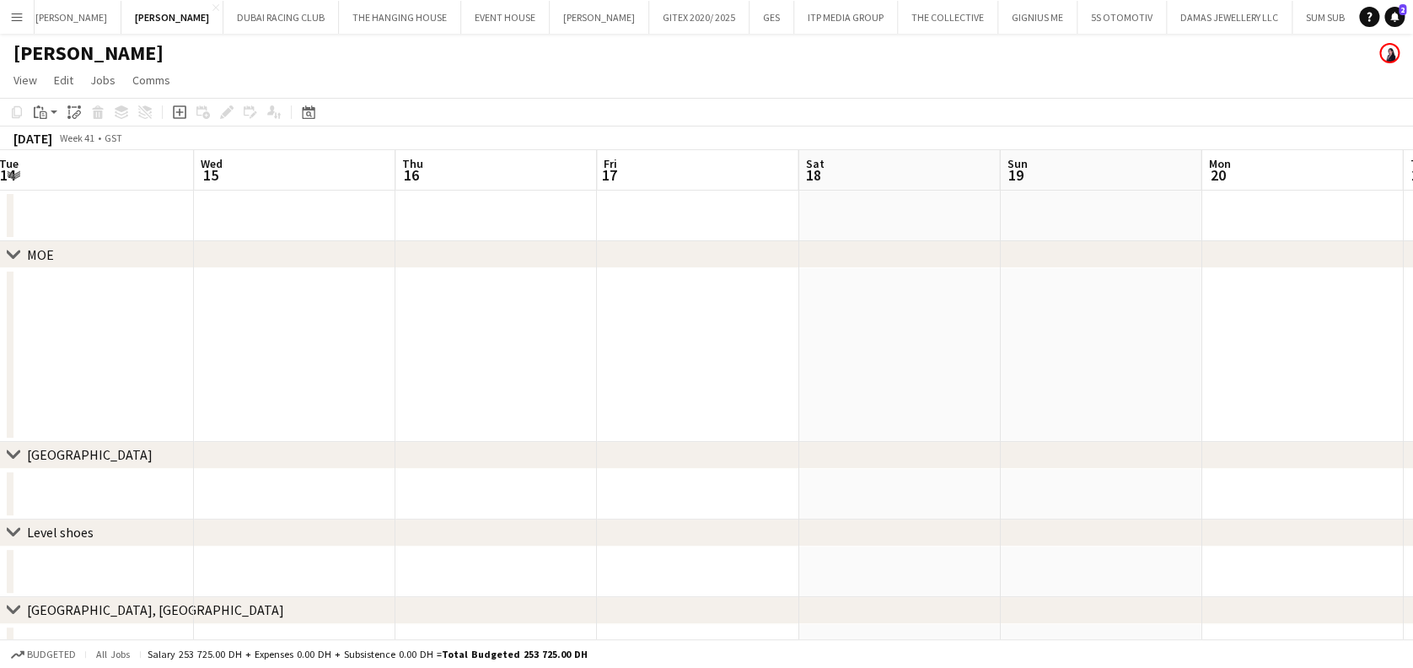
drag, startPoint x: 891, startPoint y: 325, endPoint x: 698, endPoint y: 325, distance: 193.0
click at [698, 325] on app-calendar-viewport "Fri 10 Sat 11 Sun 12 Mon 13 Tue 14 Wed 15 Thu 16 Fri 17 Sat 18 Sun 19 Mon 20 Tu…" at bounding box center [706, 489] width 1413 height 679
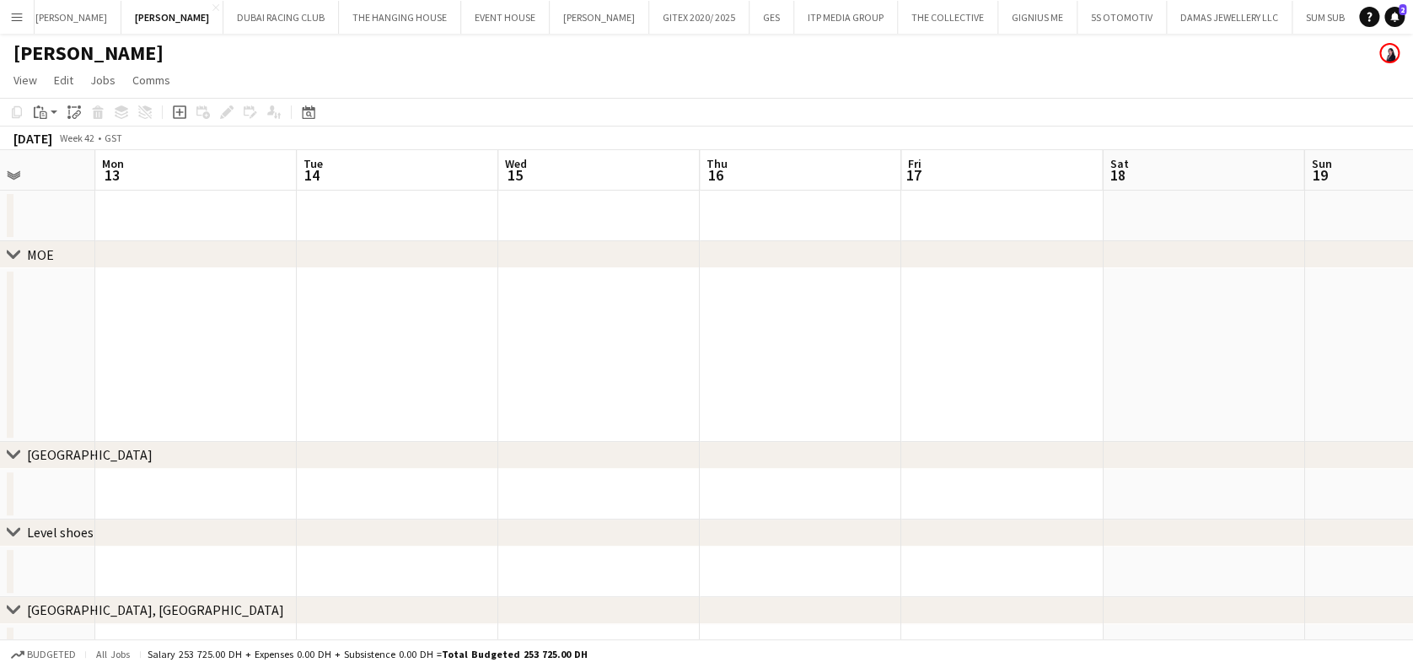
drag, startPoint x: 735, startPoint y: 342, endPoint x: 742, endPoint y: 349, distance: 9.5
click at [841, 344] on app-calendar-viewport "Fri 10 Sat 11 Sun 12 Mon 13 Tue 14 Wed 15 Thu 16 Fri 17 Sat 18 Sun 19 Mon 20 Tu…" at bounding box center [706, 489] width 1413 height 679
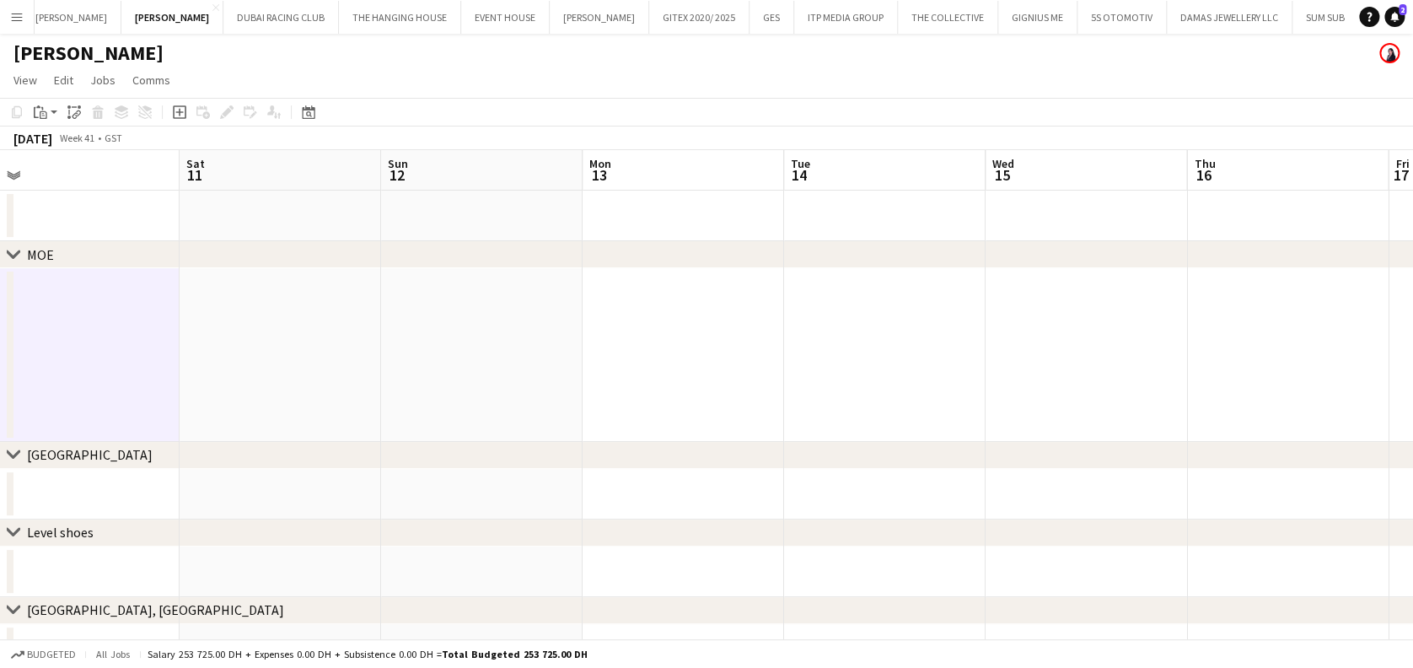
scroll to position [0, 498]
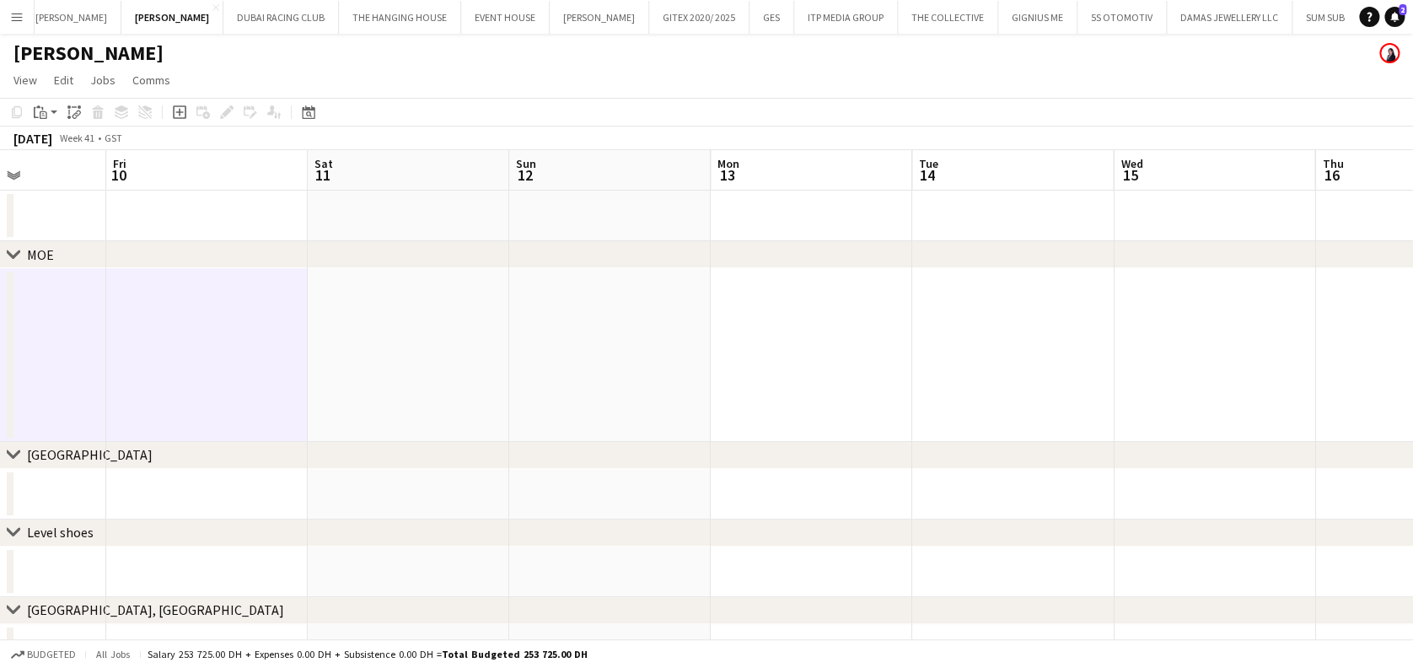
drag, startPoint x: 499, startPoint y: 349, endPoint x: 1110, endPoint y: 350, distance: 611.2
click at [1110, 350] on app-calendar-viewport "Tue 7 Wed 8 Thu 9 Fri 10 Sat 11 Sun 12 Mon 13 Tue 14 Wed 15 Thu 16 Fri 17 Sat 1…" at bounding box center [706, 489] width 1413 height 679
click at [344, 332] on app-date-cell at bounding box center [408, 355] width 201 height 174
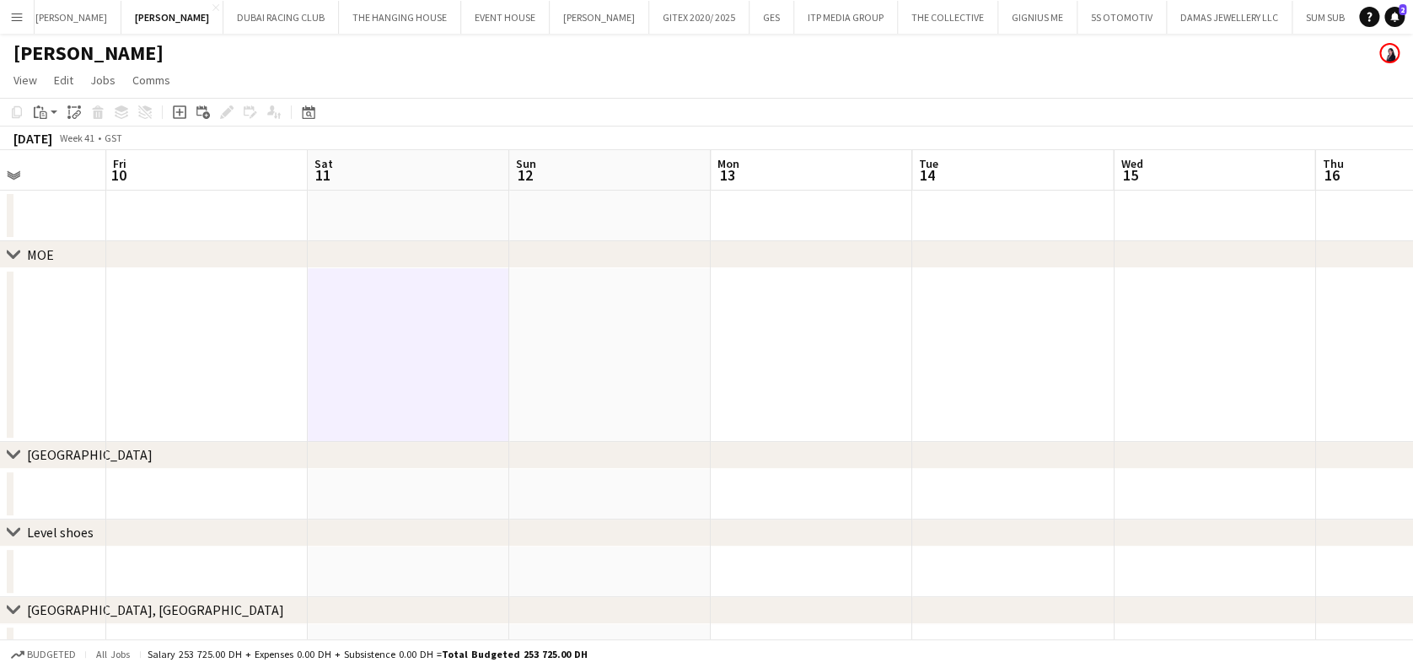
click at [573, 343] on app-date-cell at bounding box center [609, 355] width 201 height 174
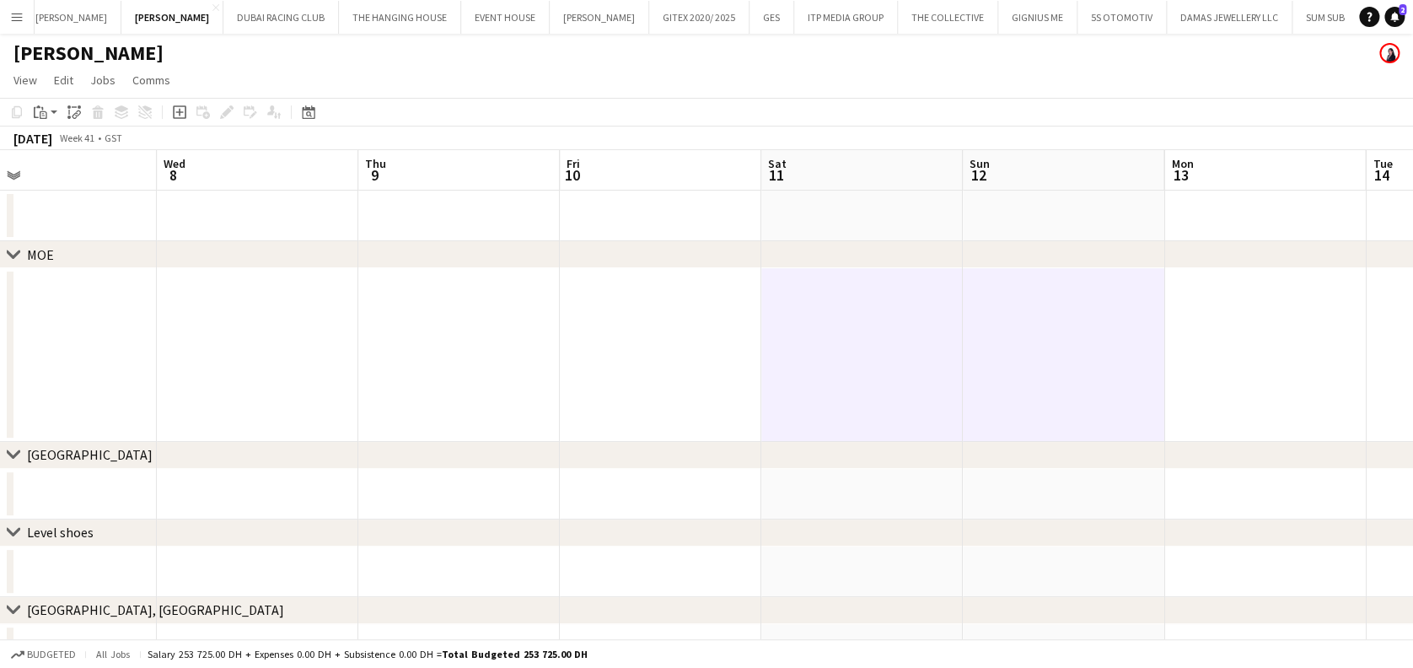
drag, startPoint x: 374, startPoint y: 364, endPoint x: 657, endPoint y: 384, distance: 283.1
click at [712, 364] on app-calendar-viewport "Sun 5 Mon 6 Tue 7 Wed 8 Thu 9 Fri 10 Sat 11 Sun 12 Mon 13 Tue 14 Wed 15 Thu 16 …" at bounding box center [706, 489] width 1413 height 679
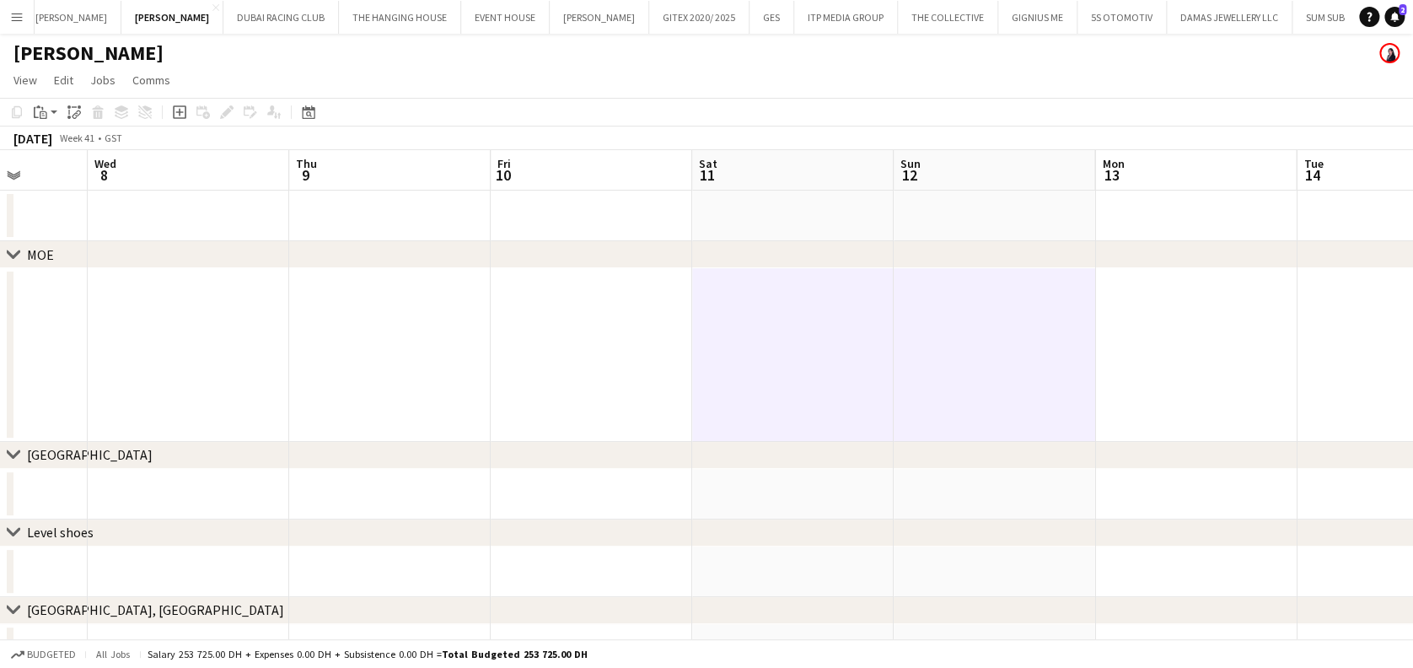
drag, startPoint x: 364, startPoint y: 403, endPoint x: 797, endPoint y: 441, distance: 435.0
click at [835, 441] on div "chevron-right MOE chevron-right Dubai Mall chevron-right Level shoes chevron-ri…" at bounding box center [706, 489] width 1413 height 679
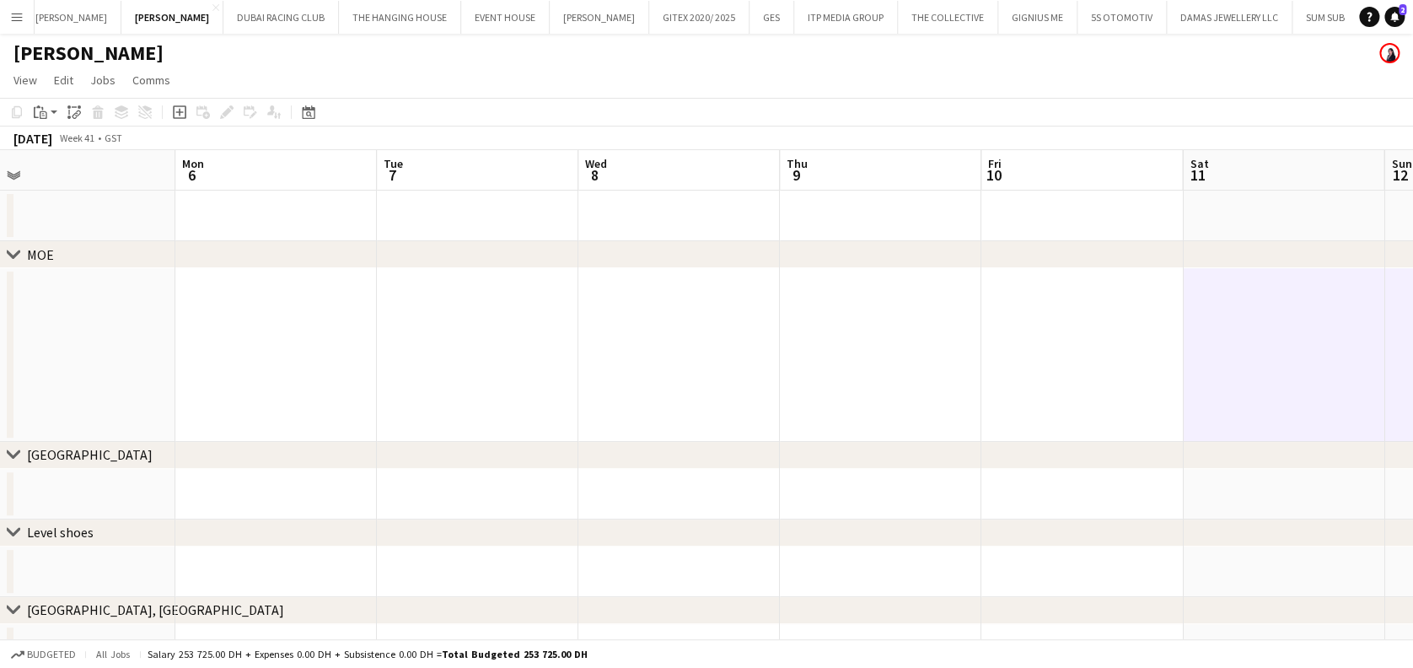
drag, startPoint x: 505, startPoint y: 430, endPoint x: 896, endPoint y: 426, distance: 391.2
click at [899, 426] on app-calendar-viewport "Fri 3 Sat 4 Sun 5 Mon 6 Tue 7 Wed 8 Thu 9 Fri 10 Sat 11 Sun 12 Mon 13 Tue 14 We…" at bounding box center [706, 489] width 1413 height 679
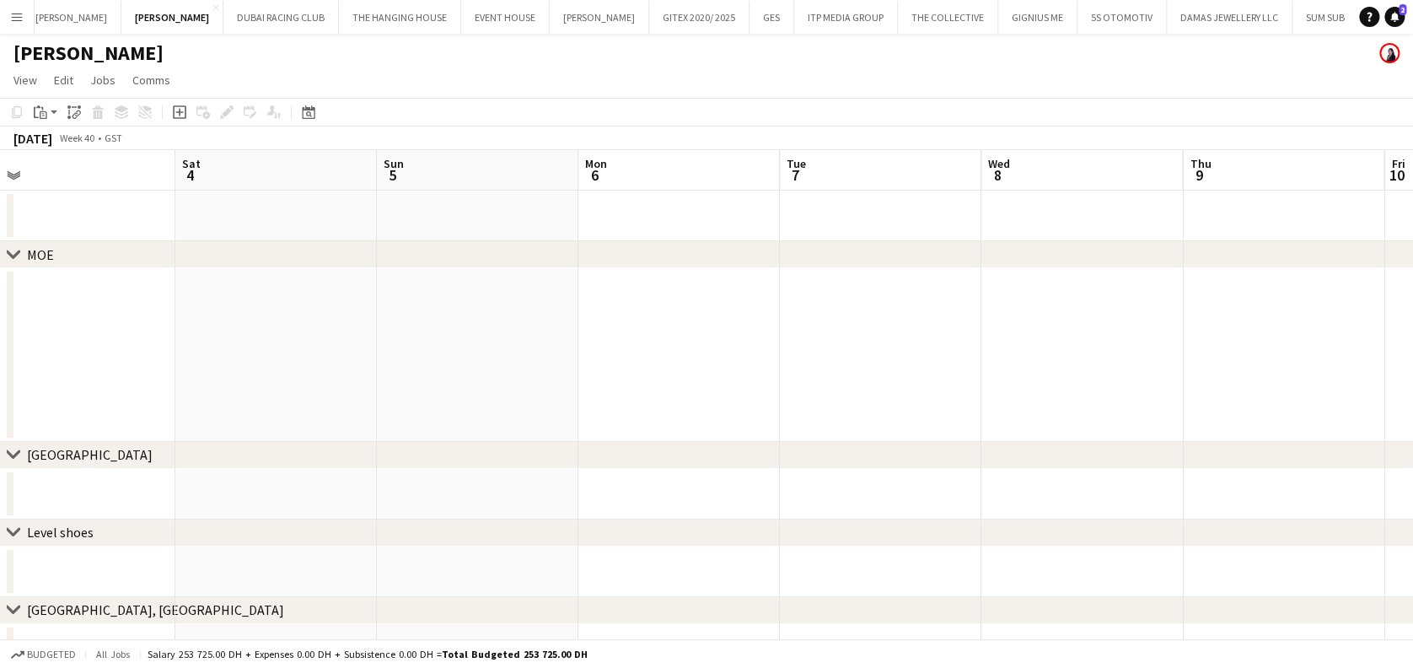
scroll to position [0, 434]
click at [315, 358] on app-date-cell at bounding box center [270, 355] width 201 height 174
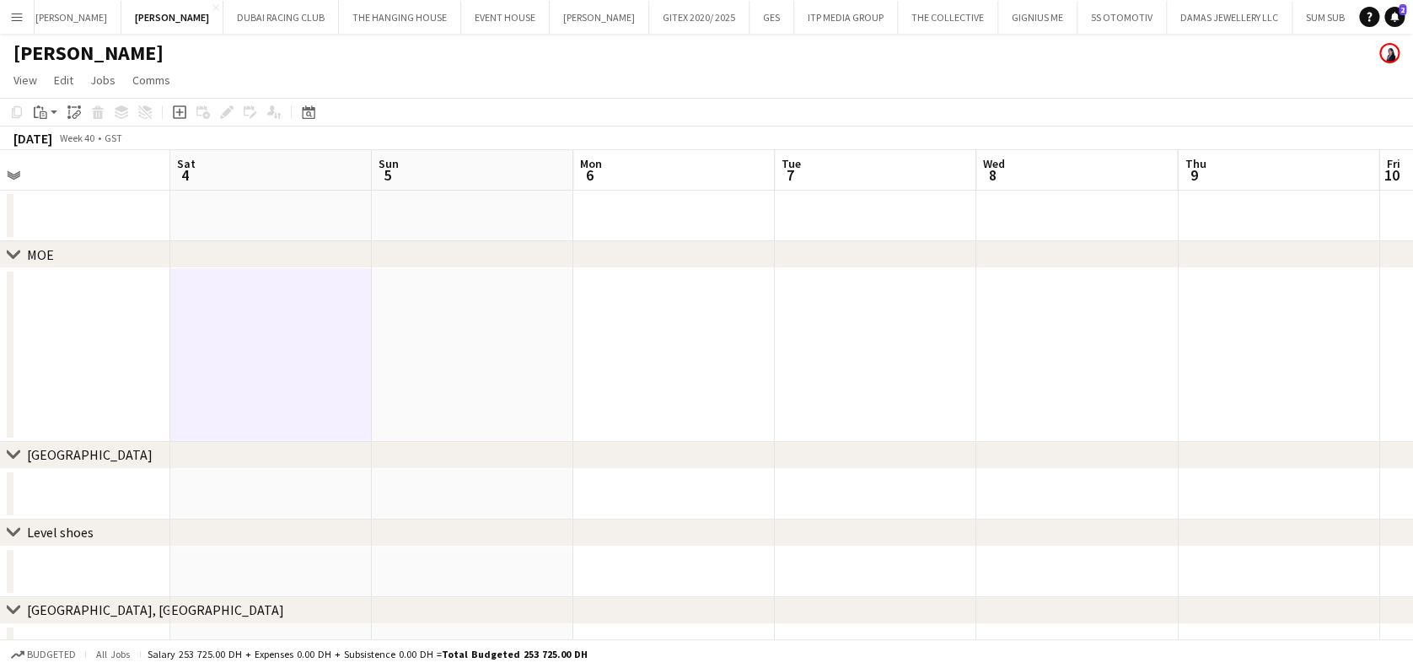
click at [470, 358] on app-date-cell at bounding box center [472, 355] width 201 height 174
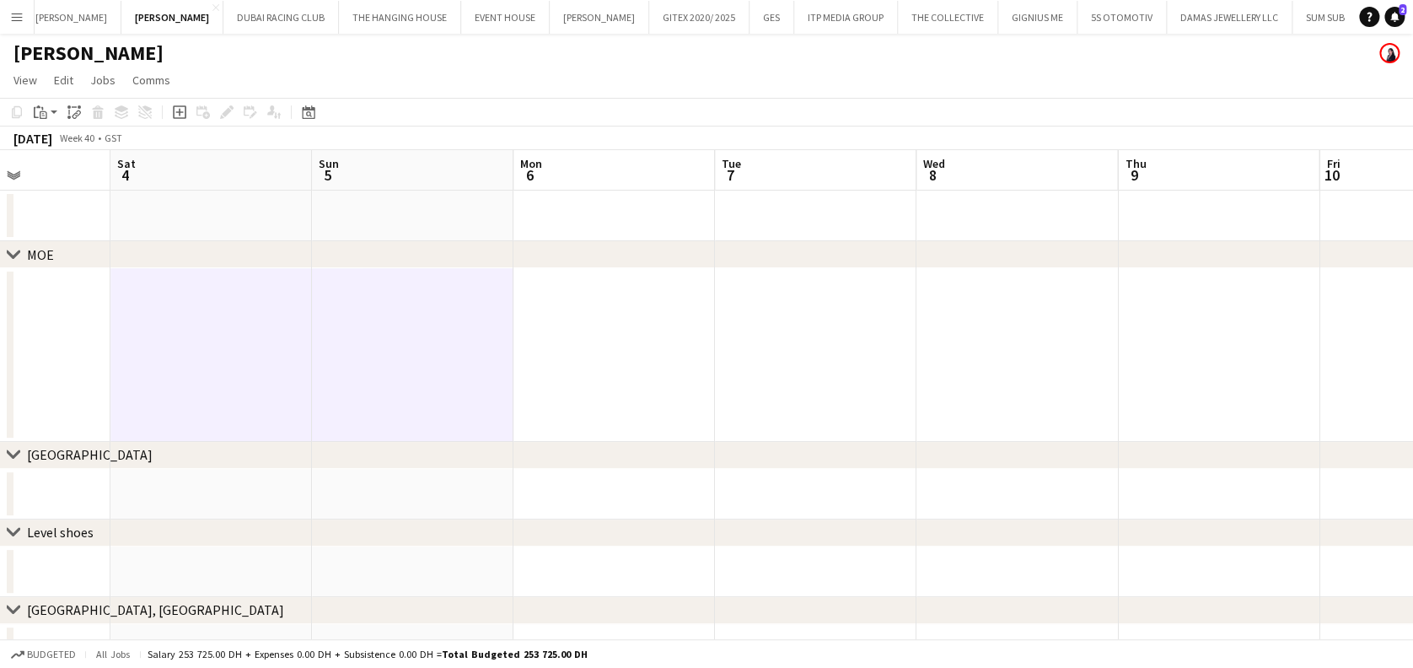
drag, startPoint x: 343, startPoint y: 384, endPoint x: 797, endPoint y: 374, distance: 453.6
click at [797, 374] on app-calendar-viewport "Wed 1 Thu 2 Fri 3 Sat 4 Sun 5 Mon 6 Tue 7 Wed 8 Thu 9 Fri 10 Sat 11 Sun 12 Mon …" at bounding box center [706, 489] width 1413 height 679
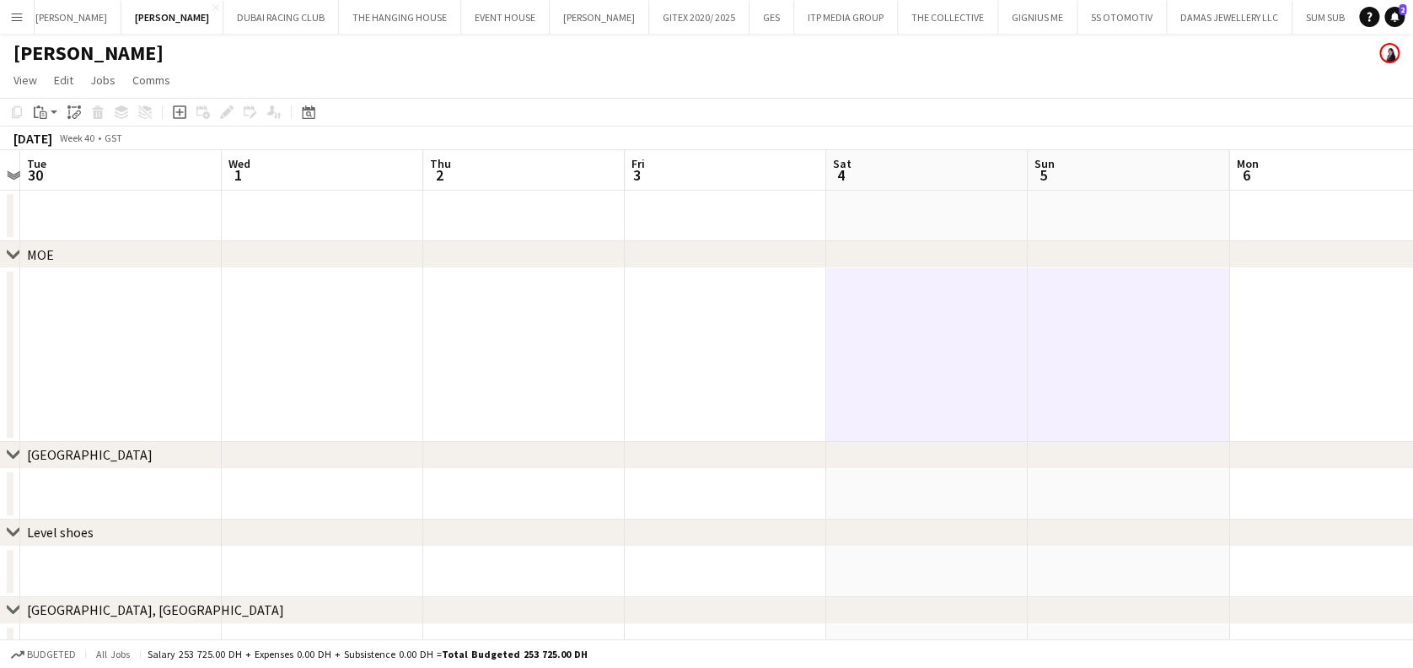
scroll to position [0, 496]
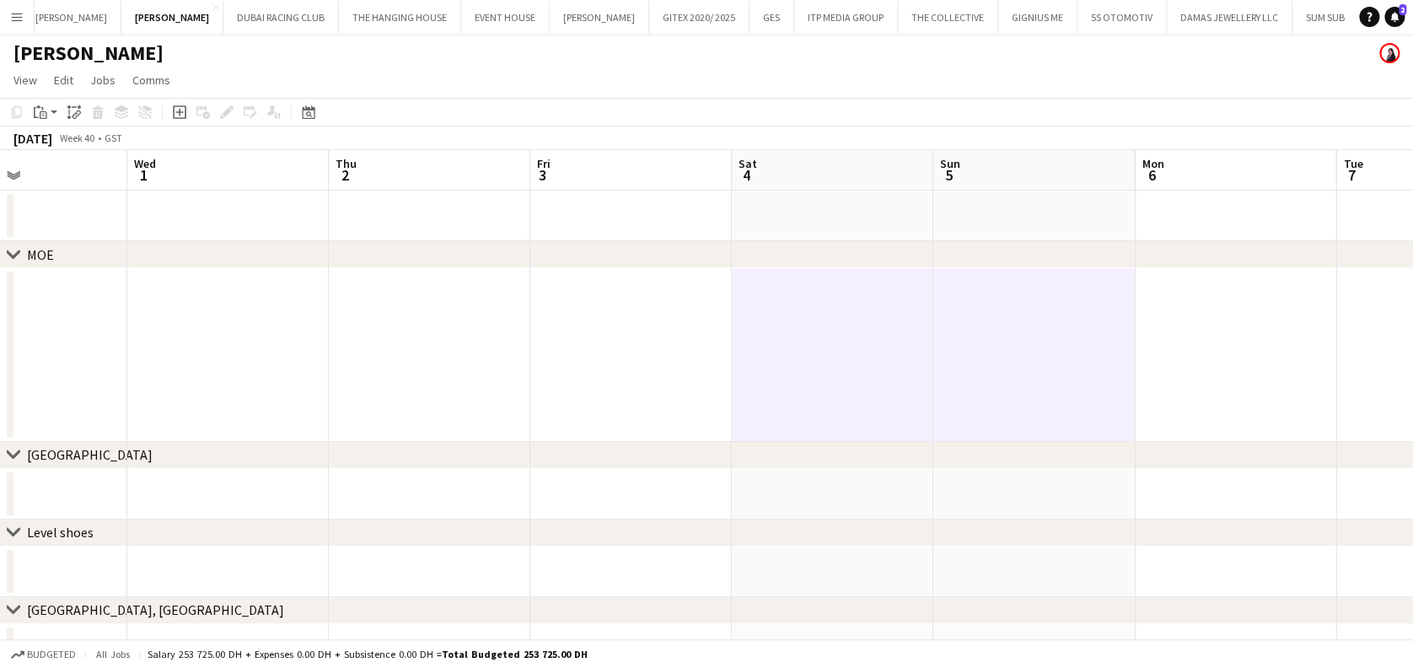
drag, startPoint x: 551, startPoint y: 382, endPoint x: 975, endPoint y: 380, distance: 424.0
click at [975, 380] on app-calendar-viewport "Sun 28 1/1 1 Job Mon 29 Tue 30 Wed 1 Thu 2 Fri 3 Sat 4 Sun 5 Mon 6 Tue 7 Wed 8 …" at bounding box center [706, 489] width 1413 height 679
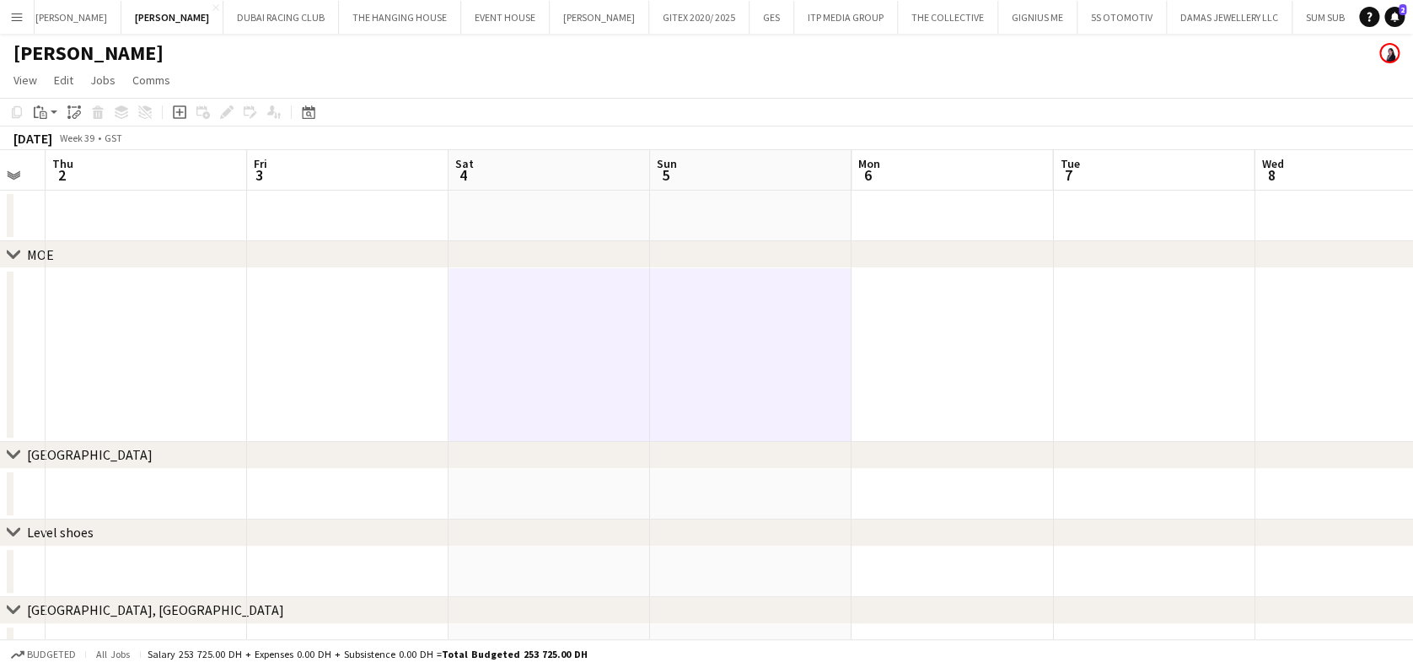
drag, startPoint x: 1055, startPoint y: 357, endPoint x: 637, endPoint y: 357, distance: 417.3
click at [351, 357] on app-calendar-viewport "Mon 29 Tue 30 Wed 1 Thu 2 Fri 3 Sat 4 Sun 5 Mon 6 Tue 7 Wed 8 Thu 9 Fri 10 Sat …" at bounding box center [706, 489] width 1413 height 679
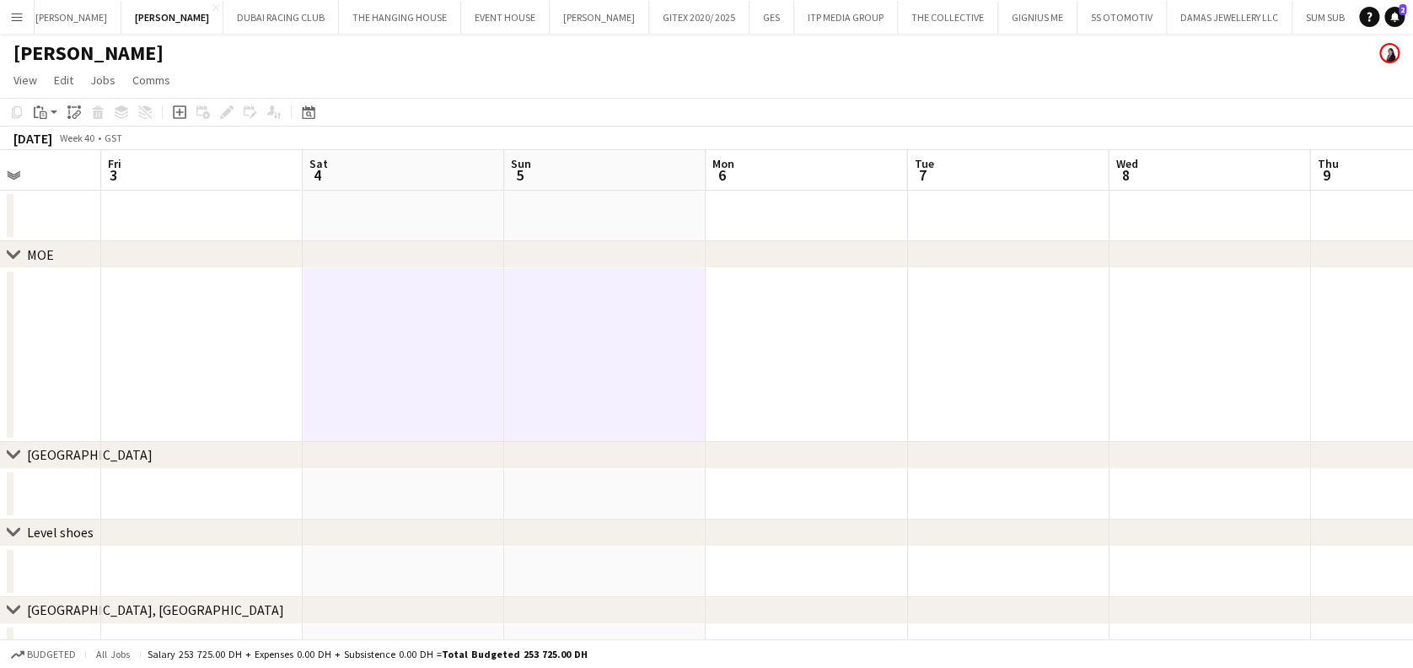
click at [405, 362] on app-calendar-viewport "Mon 29 Tue 30 Wed 1 Thu 2 Fri 3 Sat 4 Sun 5 Mon 6 Tue 7 Wed 8 Thu 9 Fri 10 Sat …" at bounding box center [706, 489] width 1413 height 679
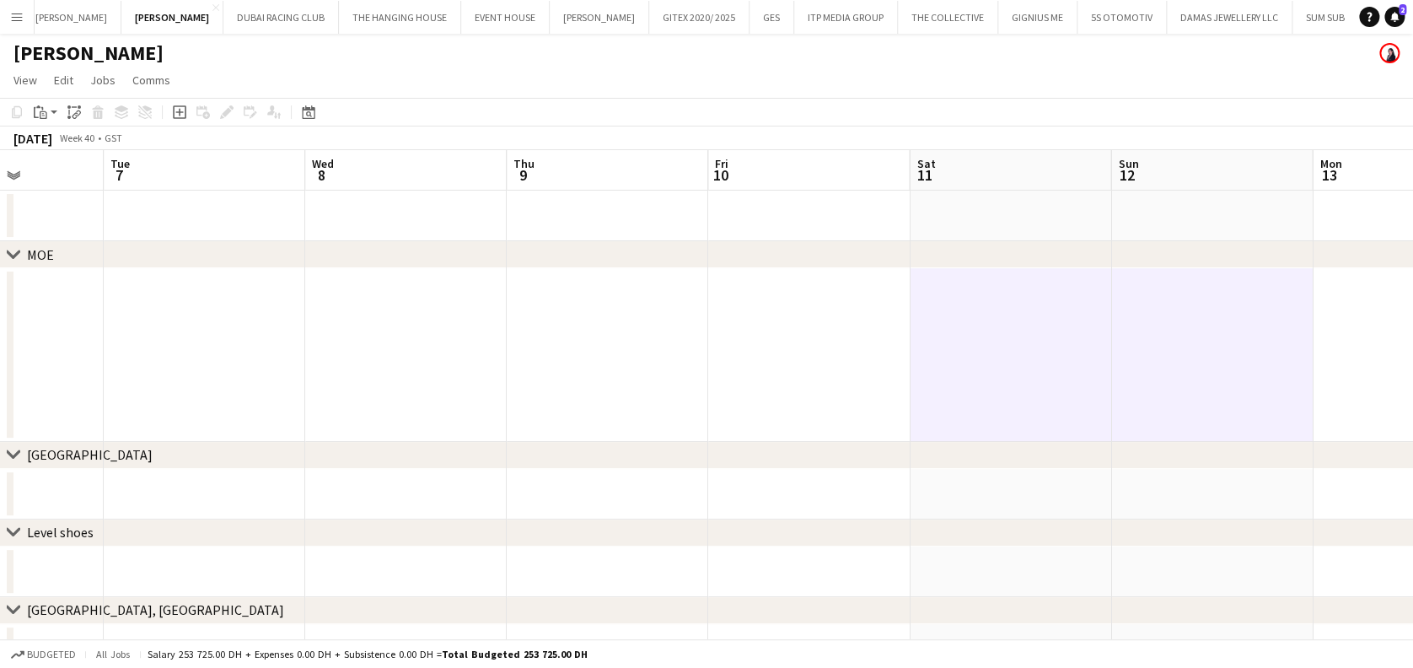
drag, startPoint x: 713, startPoint y: 361, endPoint x: 561, endPoint y: 361, distance: 152.6
click at [488, 351] on app-calendar-viewport "Fri 3 Sat 4 Sun 5 Mon 6 Tue 7 Wed 8 Thu 9 Fri 10 Sat 11 Sun 12 Mon 13 Tue 14 We…" at bounding box center [706, 489] width 1413 height 679
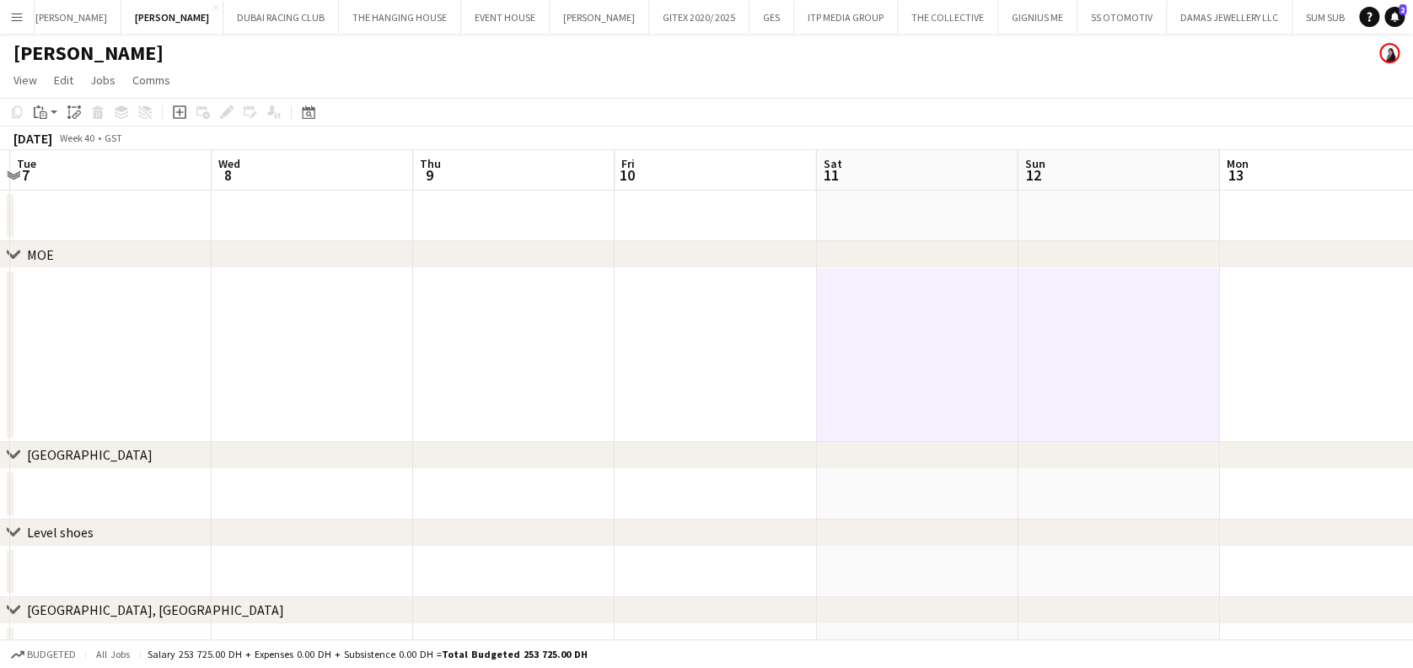
drag, startPoint x: 942, startPoint y: 361, endPoint x: 270, endPoint y: 358, distance: 672.7
click at [255, 358] on app-calendar-viewport "Fri 3 Sat 4 Sun 5 Mon 6 Tue 7 Wed 8 Thu 9 Fri 10 Sat 11 Sun 12 Mon 13 Tue 14 We…" at bounding box center [706, 489] width 1413 height 679
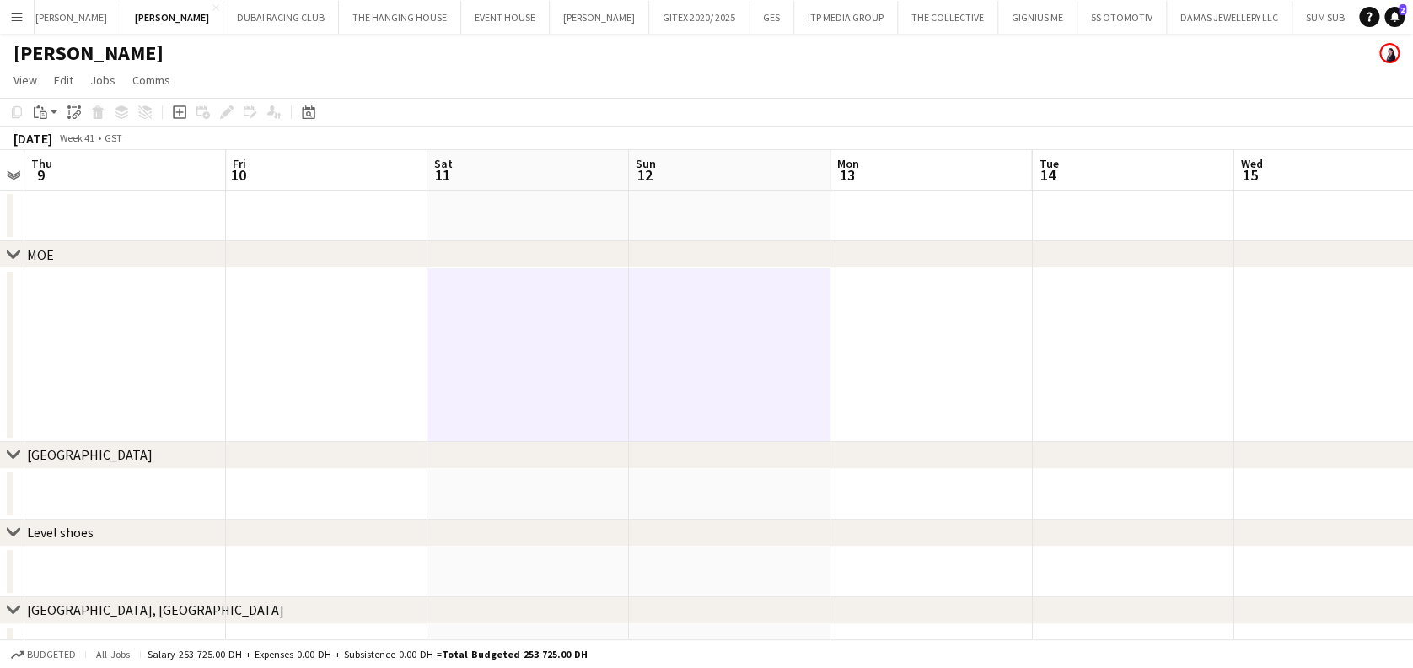
drag, startPoint x: 855, startPoint y: 368, endPoint x: 298, endPoint y: 356, distance: 556.5
click at [294, 356] on app-calendar-viewport "Mon 6 Tue 7 Wed 8 Thu 9 Fri 10 Sat 11 Sun 12 Mon 13 Tue 14 Wed 15 Thu 16 Fri 17…" at bounding box center [706, 489] width 1413 height 679
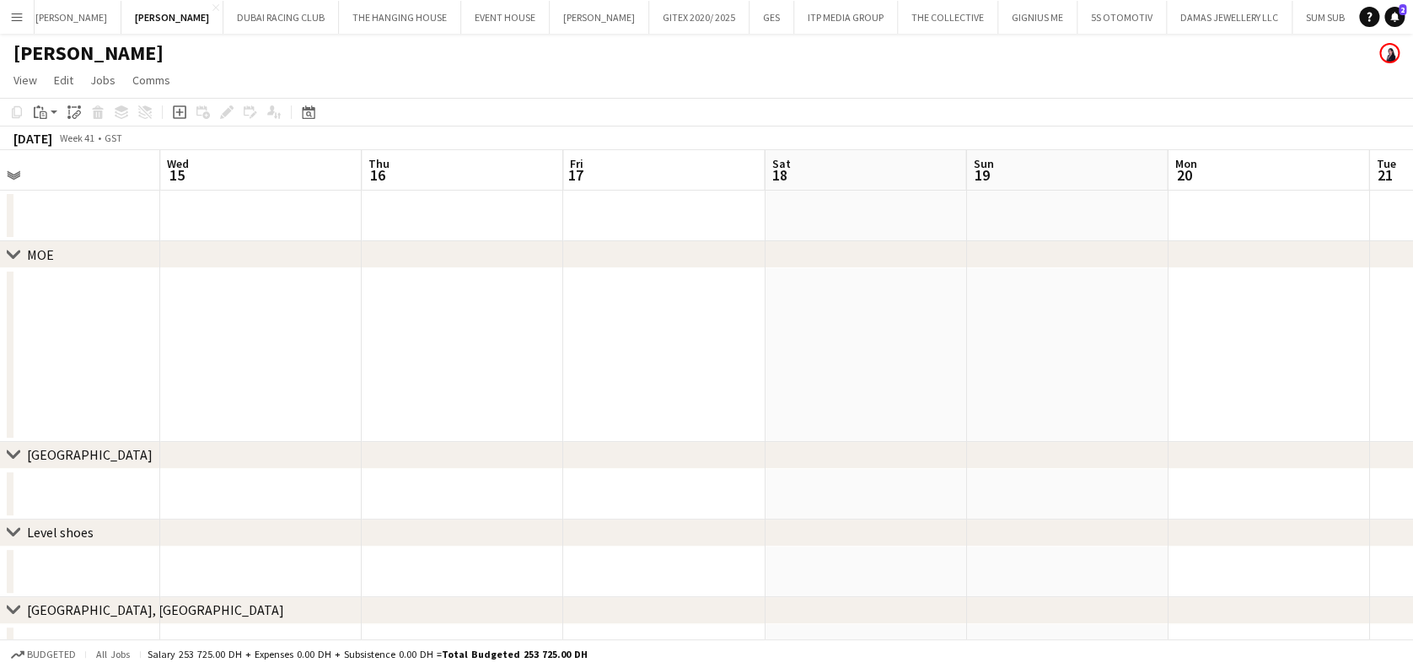
drag, startPoint x: 582, startPoint y: 370, endPoint x: 430, endPoint y: 347, distance: 153.4
click at [402, 345] on app-calendar-viewport "Fri 10 Sat 11 Sun 12 Mon 13 Tue 14 Wed 15 Thu 16 Fri 17 Sat 18 Sun 19 Mon 20 Tu…" at bounding box center [706, 489] width 1413 height 679
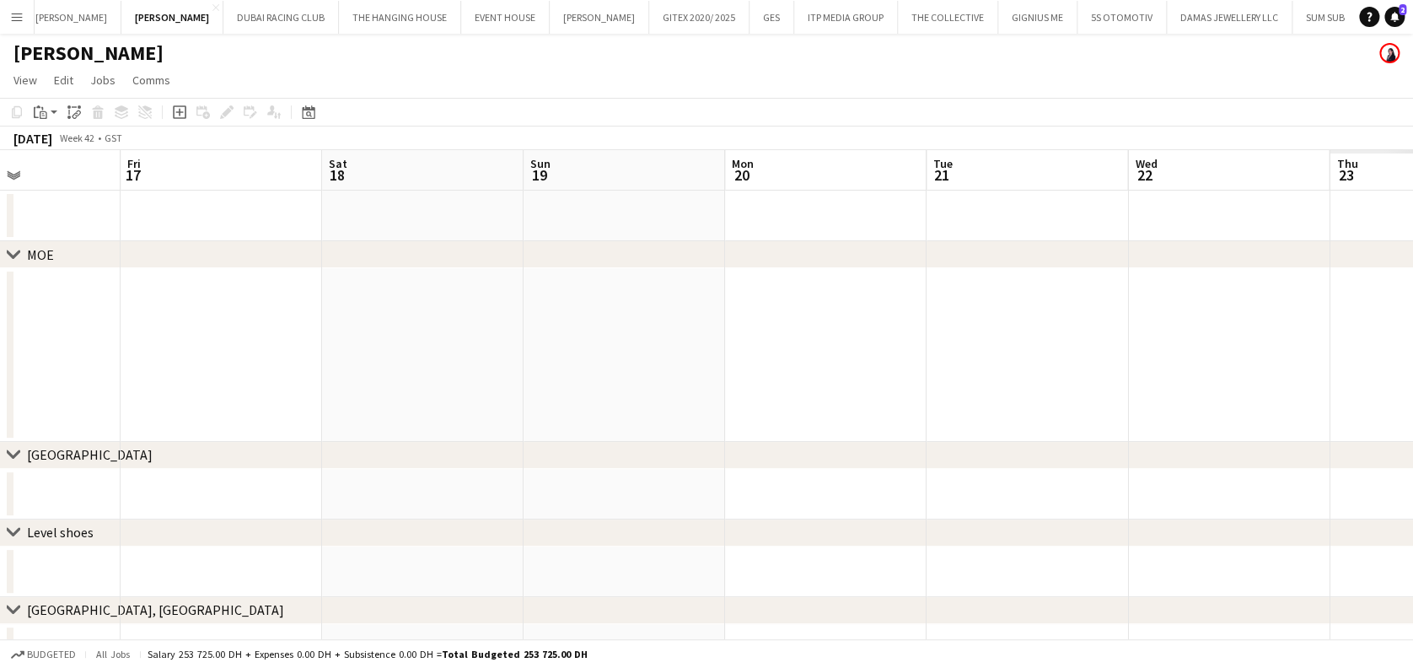
drag, startPoint x: 196, startPoint y: 314, endPoint x: 423, endPoint y: 320, distance: 227.7
click at [198, 314] on app-calendar-viewport "Tue 14 Wed 15 Thu 16 Fri 17 Sat 18 Sun 19 Mon 20 Tue 21 Wed 22 Thu 23 Fri 24 Sa…" at bounding box center [706, 489] width 1413 height 679
click at [436, 319] on app-date-cell at bounding box center [425, 355] width 201 height 174
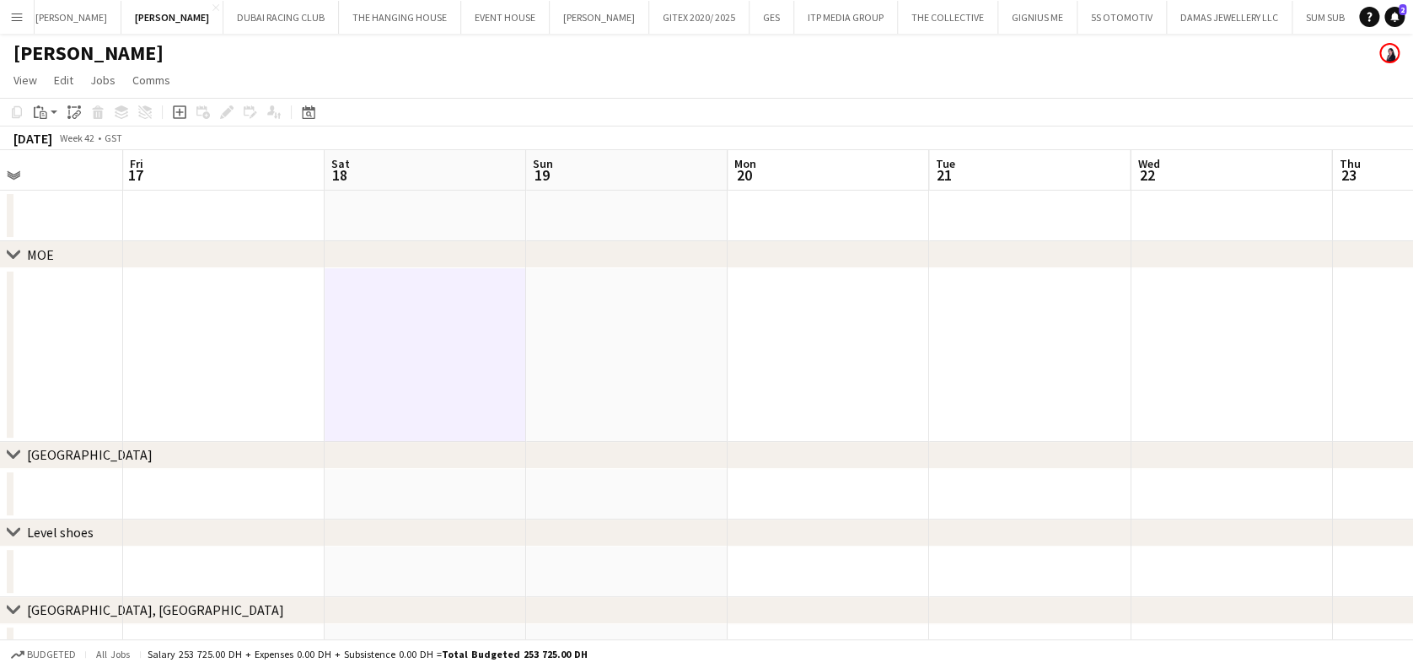
click at [555, 324] on app-date-cell at bounding box center [626, 355] width 201 height 174
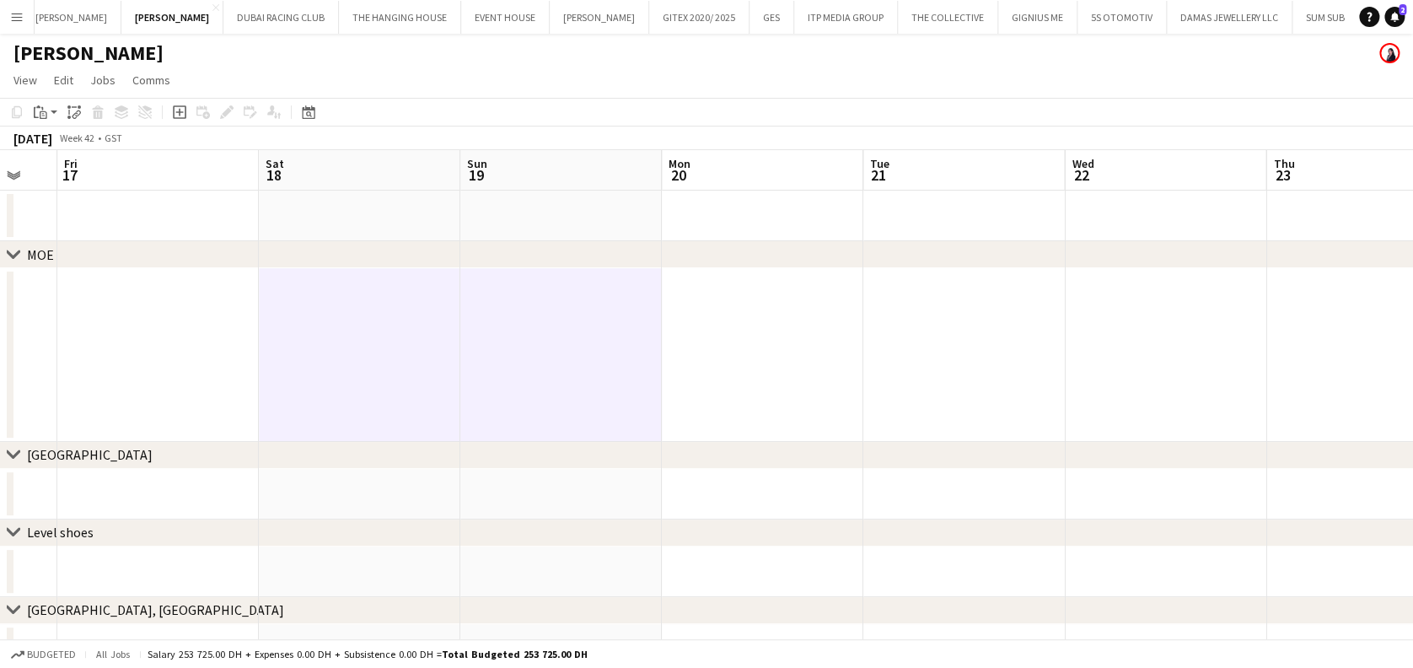
drag, startPoint x: 432, startPoint y: 331, endPoint x: 91, endPoint y: 329, distance: 341.4
click at [91, 329] on app-calendar-viewport "Tue 14 Wed 15 Thu 16 Fri 17 Sat 18 Sun 19 Mon 20 Tue 21 Wed 22 Thu 23 Fri 24 Sa…" at bounding box center [706, 489] width 1413 height 679
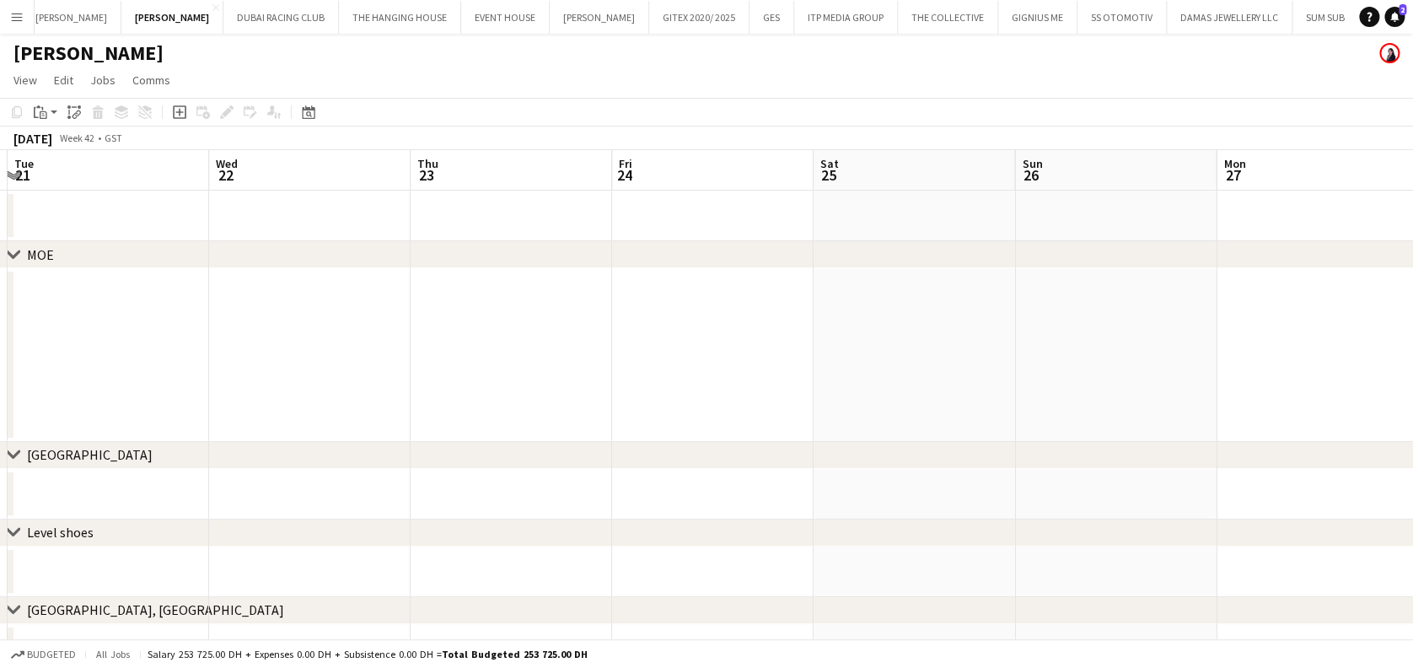
click at [392, 330] on app-calendar-viewport "Sat 18 Sun 19 Mon 20 Tue 21 Wed 22 Thu 23 Fri 24 Sat 25 Sun 26 Mon 27 Tue 28 We…" at bounding box center [706, 489] width 1413 height 679
click at [778, 341] on app-date-cell at bounding box center [709, 355] width 201 height 174
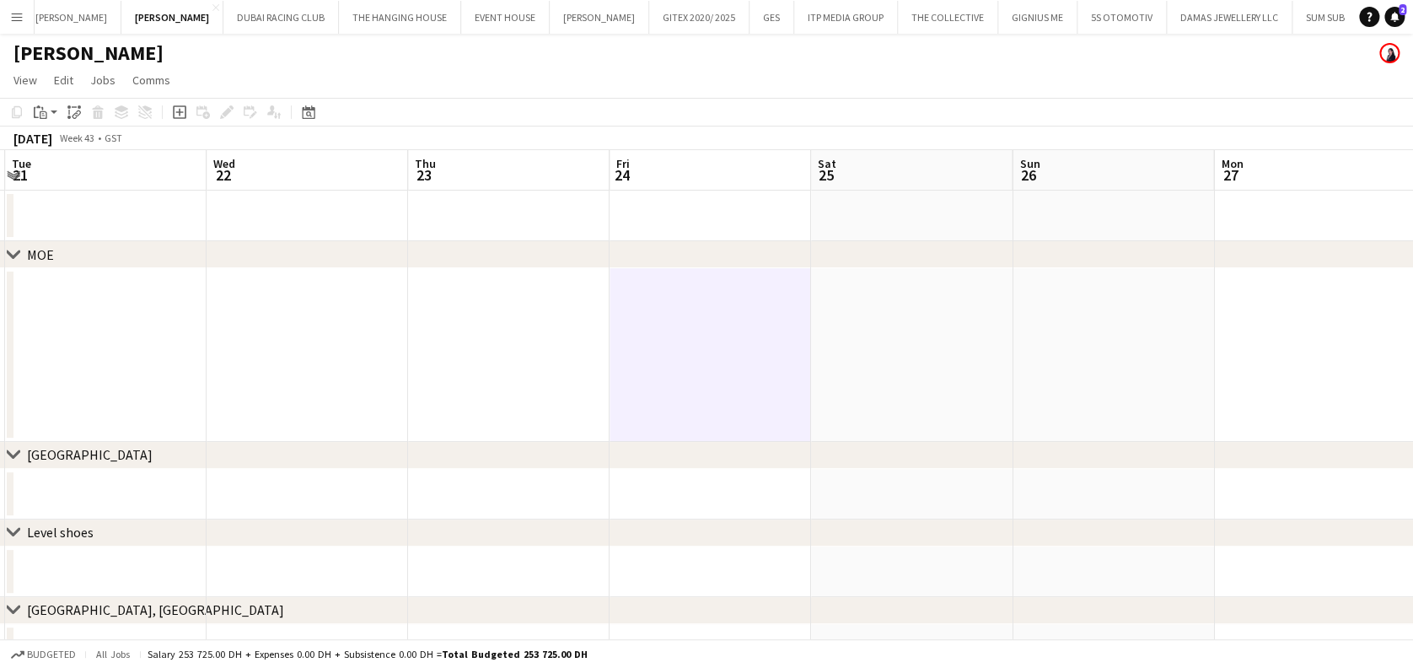
click at [877, 335] on app-date-cell at bounding box center [911, 355] width 201 height 174
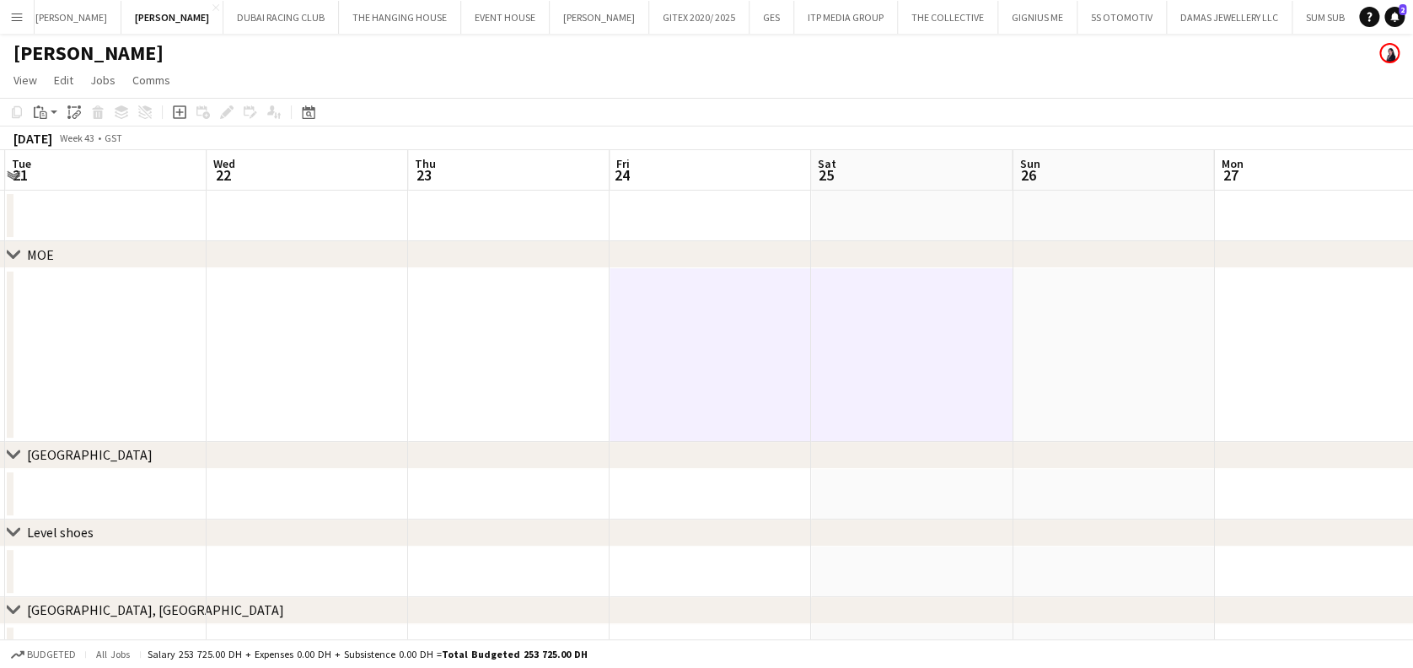
click at [703, 346] on app-date-cell at bounding box center [709, 355] width 201 height 174
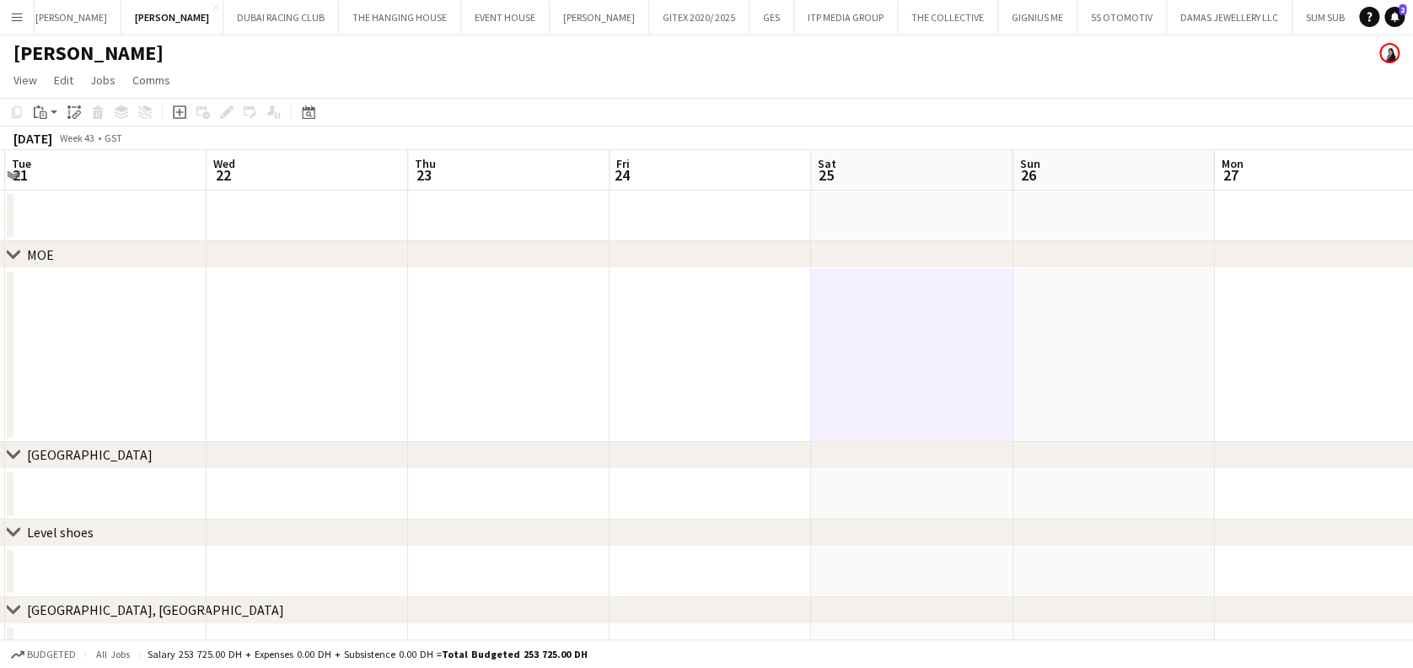
drag, startPoint x: 1126, startPoint y: 357, endPoint x: 1119, endPoint y: 362, distance: 9.0
click at [1125, 357] on app-date-cell at bounding box center [1112, 355] width 201 height 174
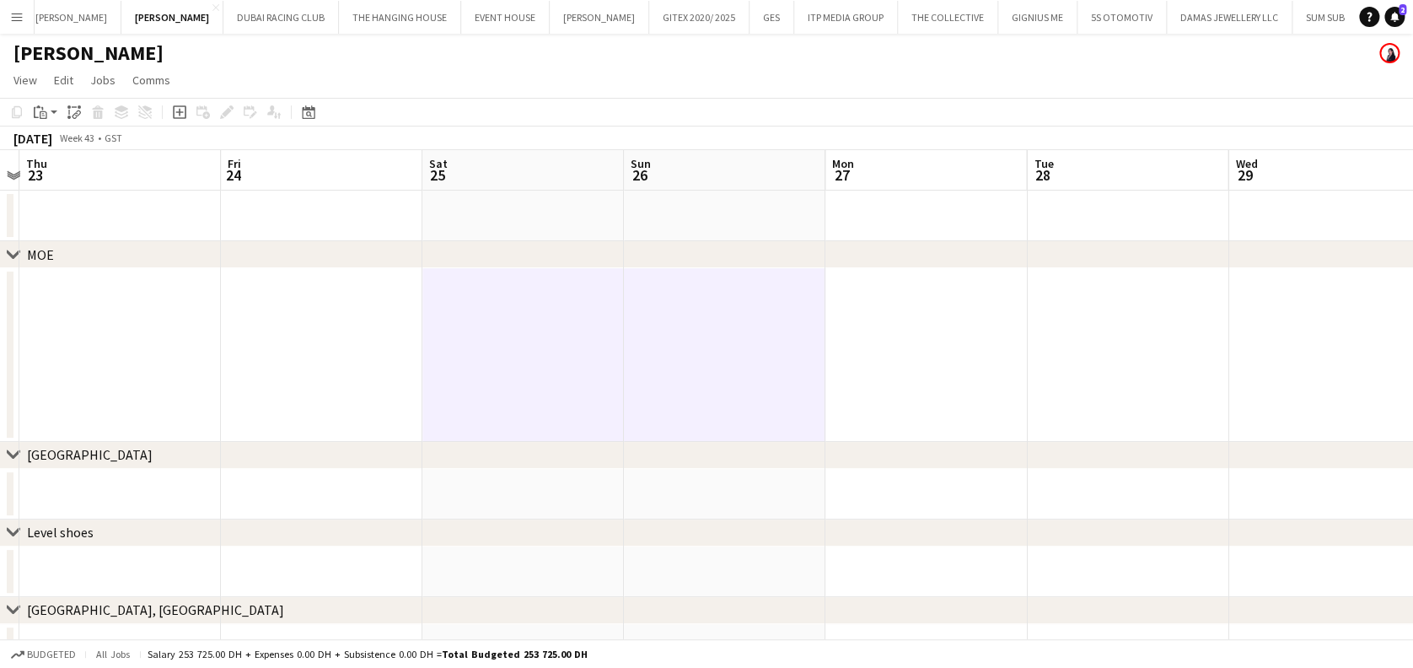
drag, startPoint x: 798, startPoint y: 364, endPoint x: 708, endPoint y: 361, distance: 90.3
click at [674, 364] on app-calendar-viewport "Mon 20 Tue 21 Wed 22 Thu 23 Fri 24 Sat 25 Sun 26 Mon 27 Tue 28 Wed 29 Thu 30 Fr…" at bounding box center [706, 489] width 1413 height 679
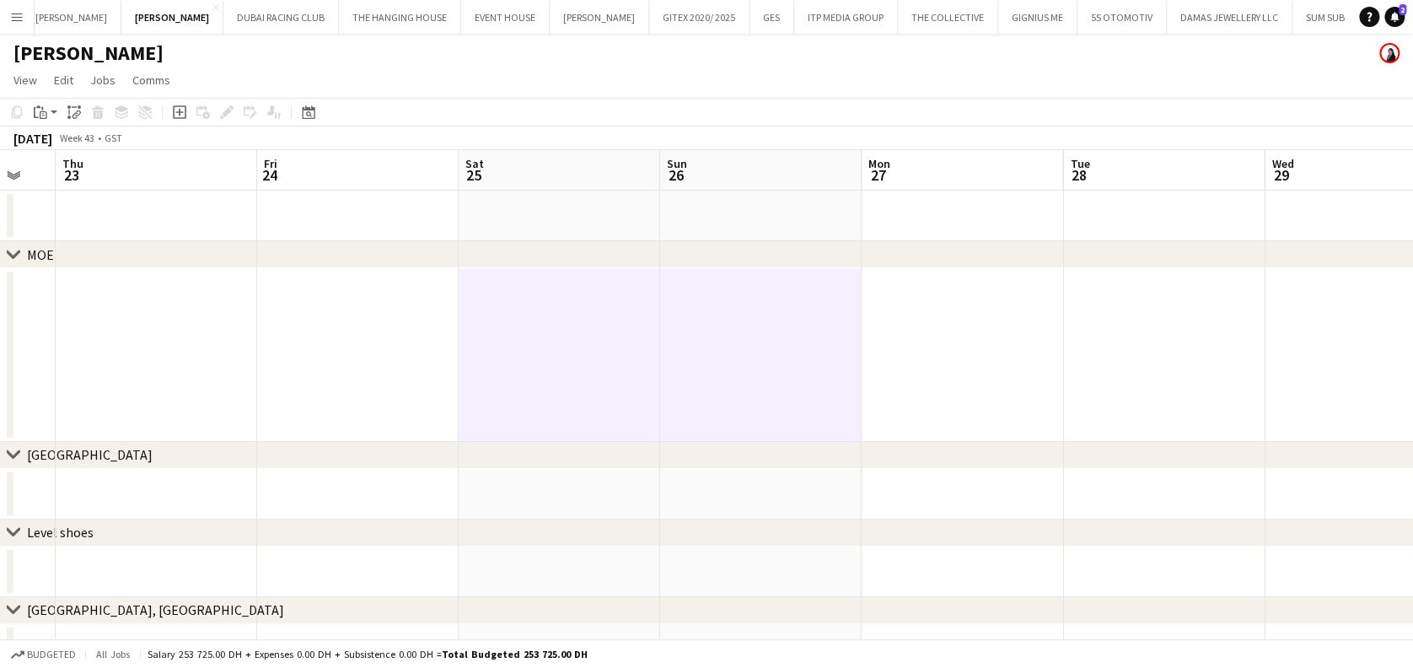
click at [518, 359] on app-calendar-viewport "Mon 20 Tue 21 Wed 22 Thu 23 Fri 24 Sat 25 Sun 26 Mon 27 Tue 28 Wed 29 Thu 30 Fr…" at bounding box center [706, 489] width 1413 height 679
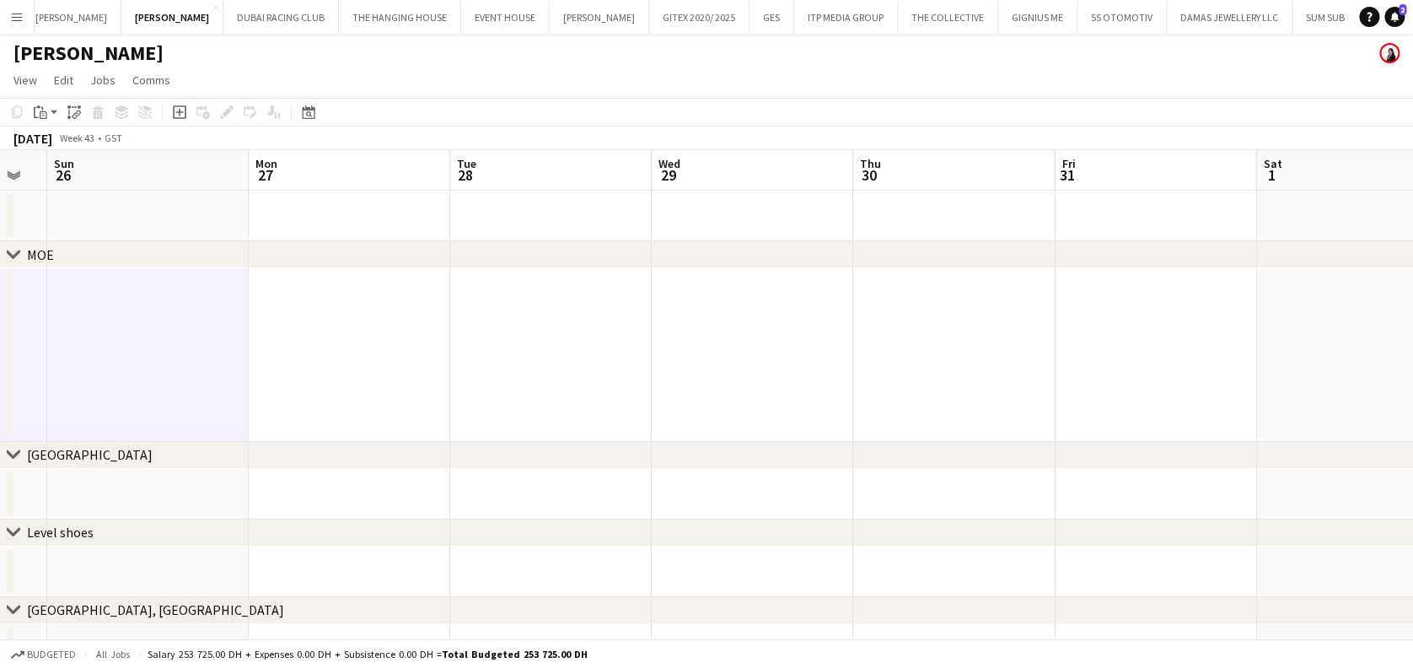
scroll to position [0, 525]
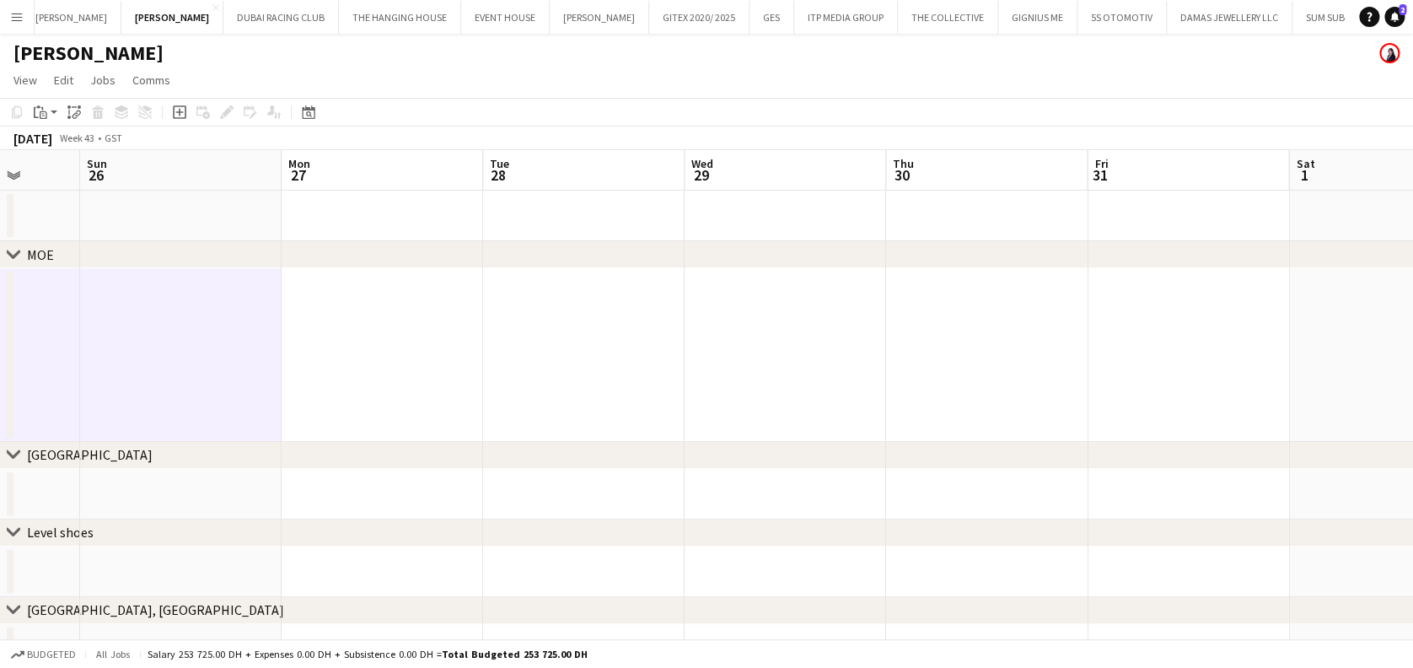
drag, startPoint x: 667, startPoint y: 359, endPoint x: 571, endPoint y: 351, distance: 96.5
click at [533, 356] on app-calendar-viewport "Thu 23 Fri 24 Sat 25 Sun 26 Mon 27 Tue 28 Wed 29 Thu 30 Fri 31 Sat 1 Sun 2 Mon …" at bounding box center [706, 489] width 1413 height 679
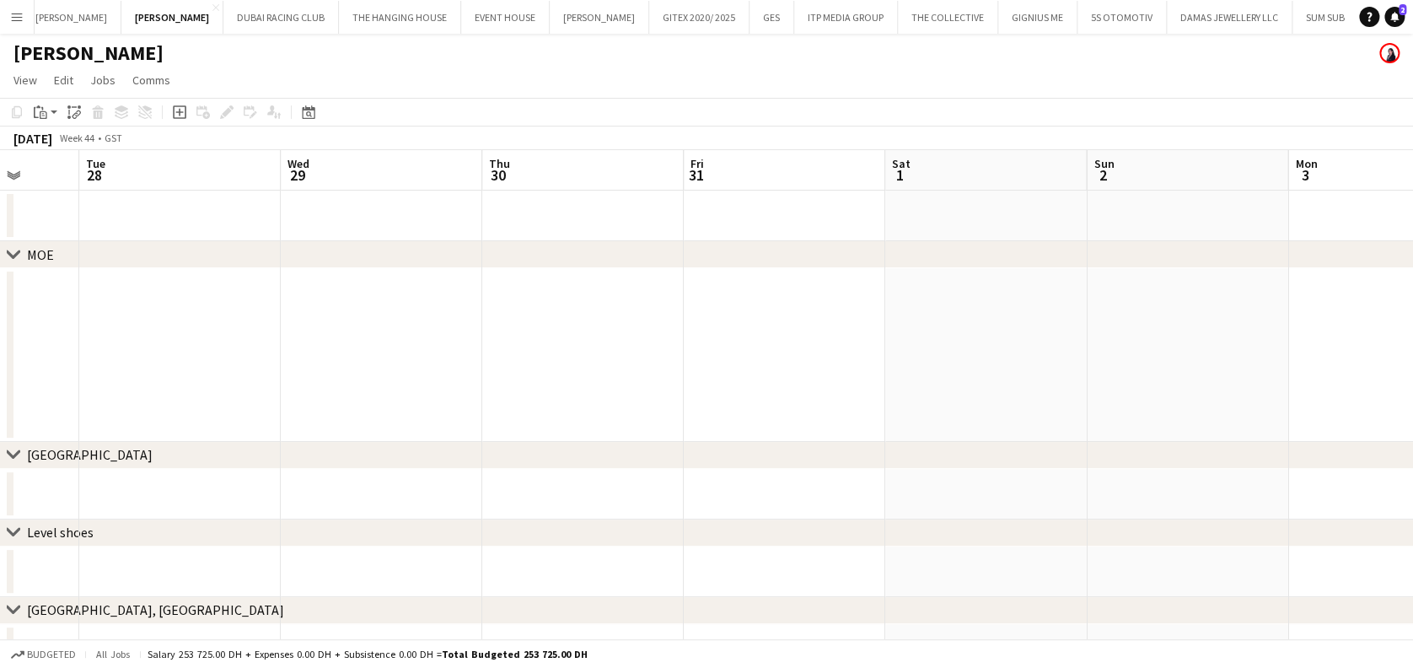
click at [919, 344] on app-date-cell at bounding box center [985, 355] width 201 height 174
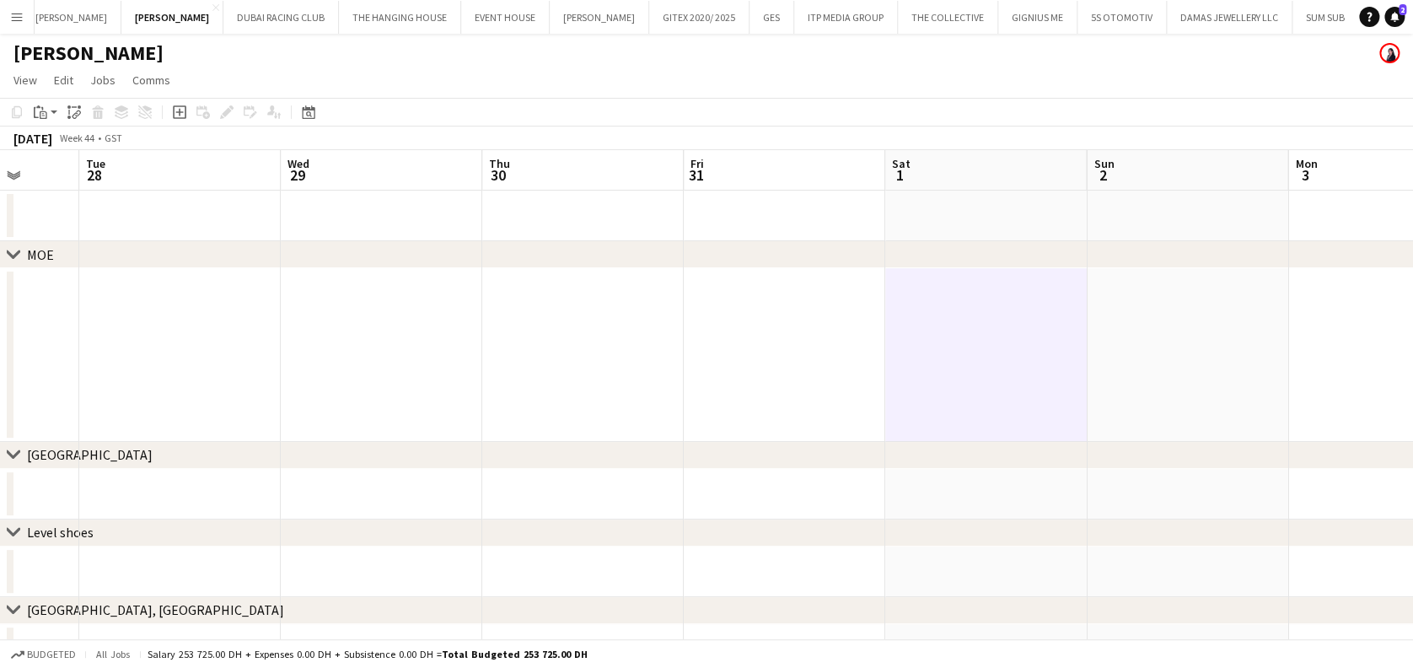
click at [931, 357] on app-date-cell at bounding box center [985, 355] width 201 height 174
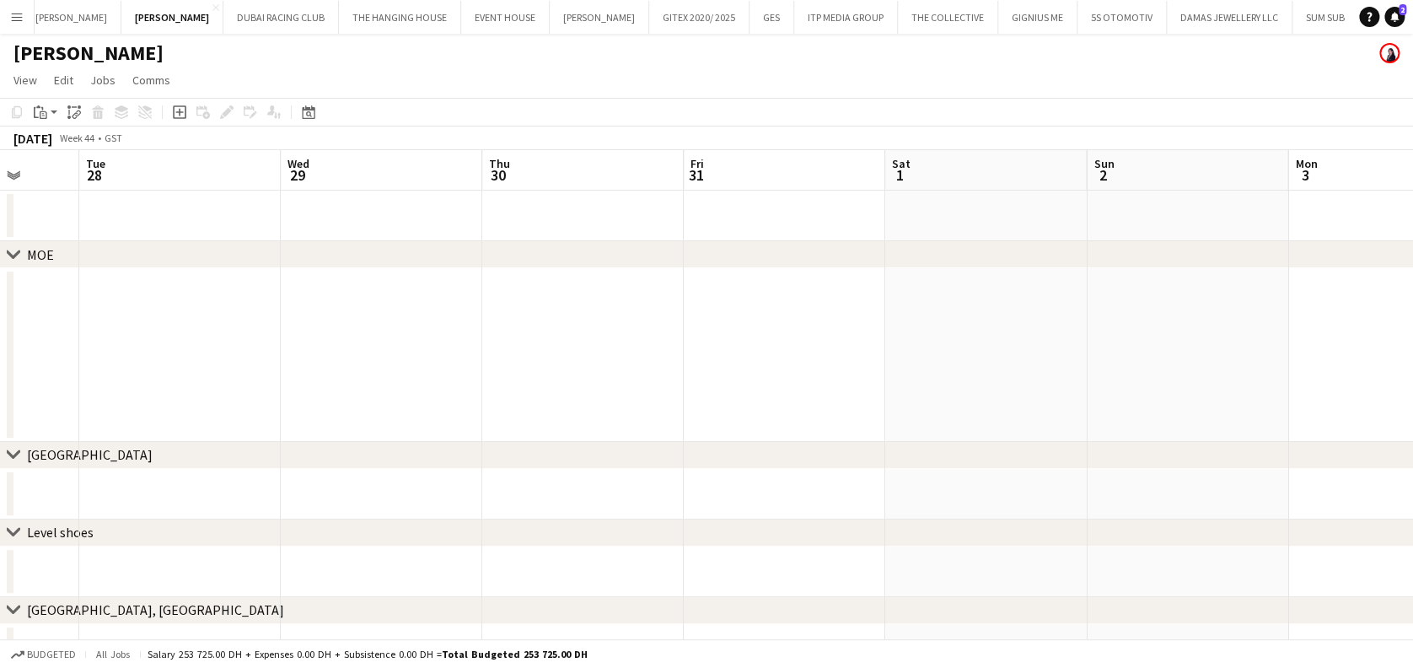
scroll to position [0, 524]
click at [45, 115] on icon "Paste" at bounding box center [40, 111] width 13 height 13
click at [72, 175] on link "Paste with crew Ctrl+Shift+V" at bounding box center [124, 172] width 158 height 15
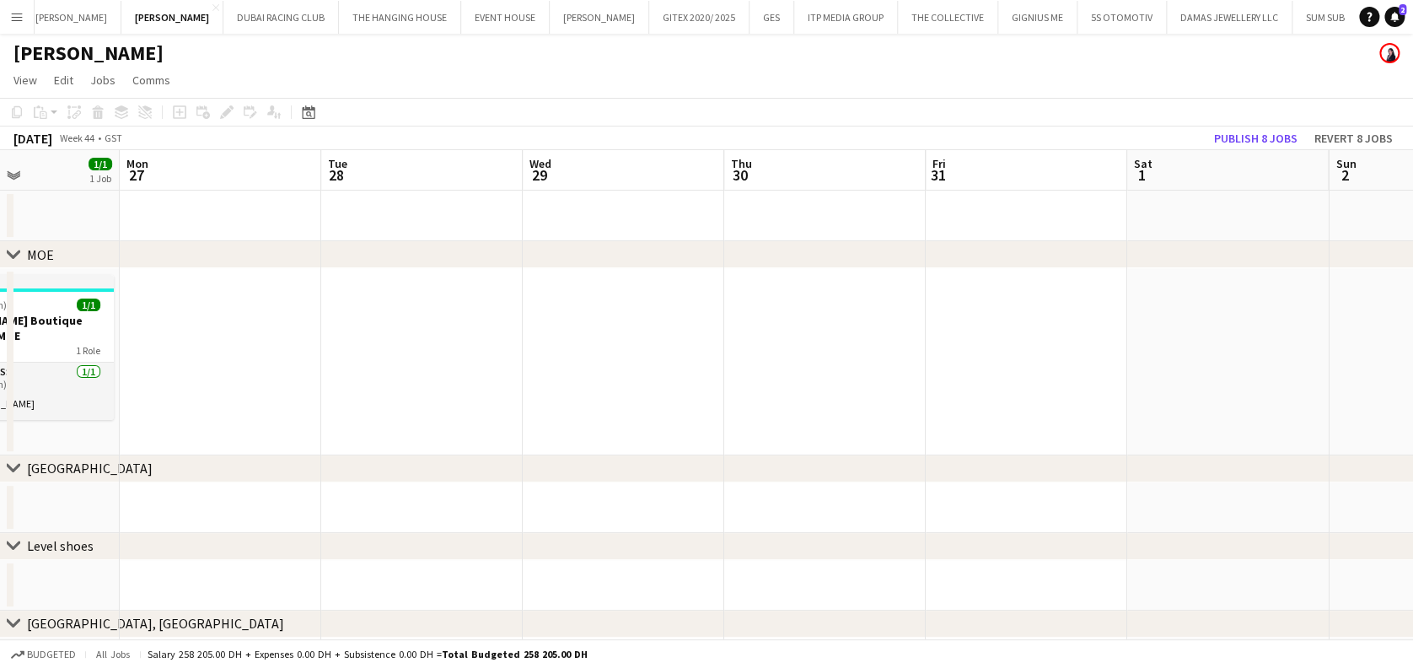
drag, startPoint x: 662, startPoint y: 493, endPoint x: 787, endPoint y: 465, distance: 128.6
click at [940, 496] on app-calendar-viewport "Sat 25 1/1 1 Job Sun 26 1/1 1 Job Mon 27 Tue 28 Wed 29 Thu 30 Fri 31 Sat 1 Sun …" at bounding box center [706, 496] width 1413 height 693
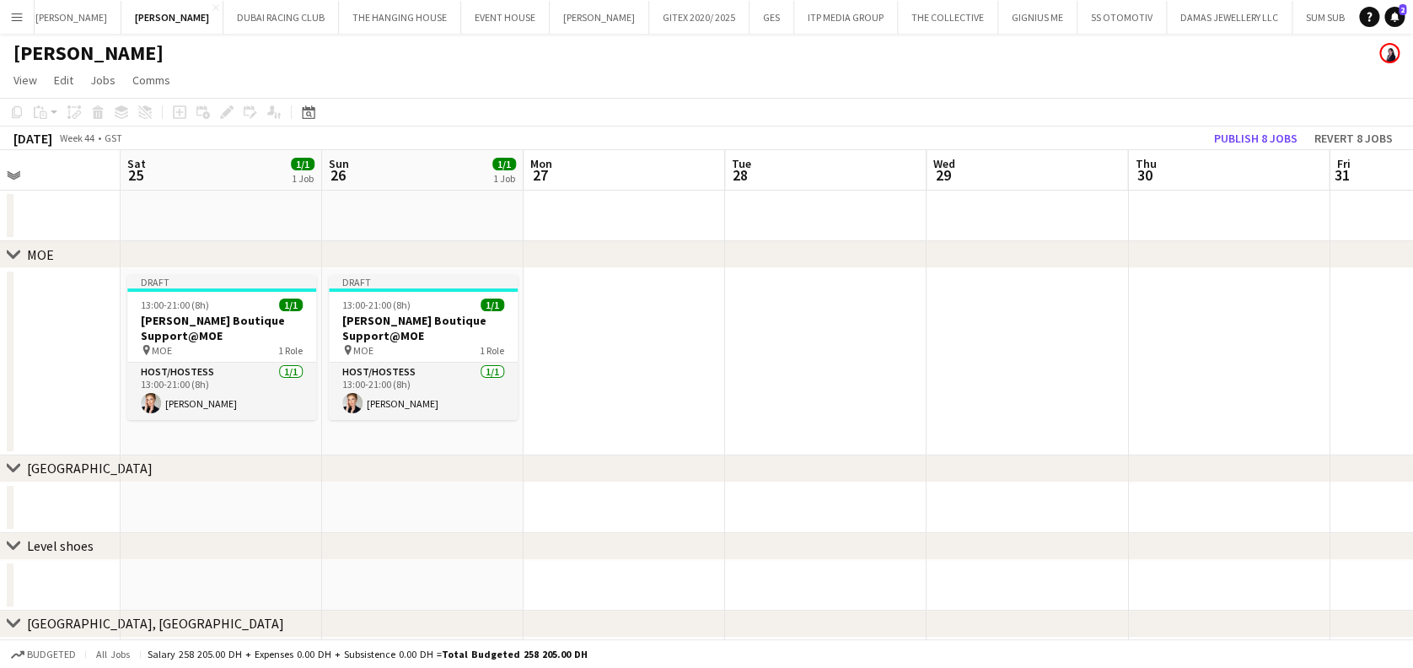
drag, startPoint x: 894, startPoint y: 529, endPoint x: 1010, endPoint y: 529, distance: 115.5
click at [1010, 529] on div "chevron-right MOE chevron-right Dubai Mall chevron-right Level shoes chevron-ri…" at bounding box center [706, 496] width 1413 height 693
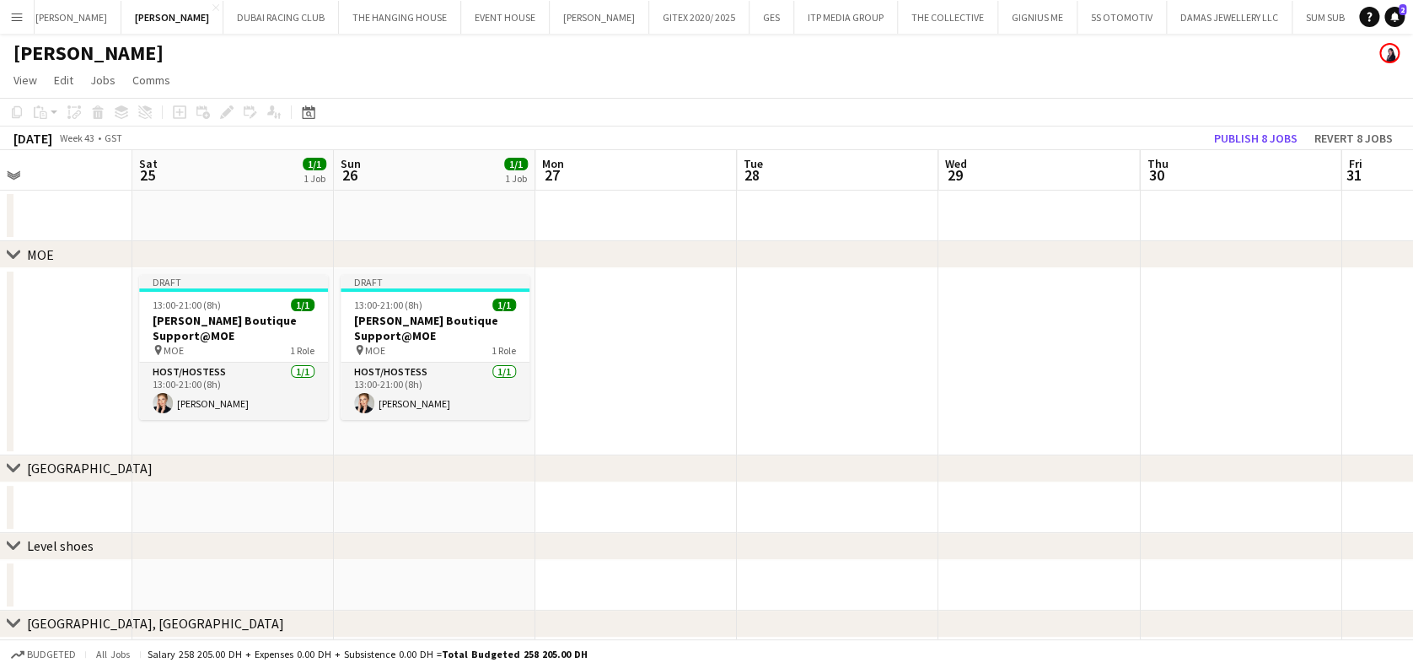
drag, startPoint x: 298, startPoint y: 389, endPoint x: 409, endPoint y: 389, distance: 111.3
click at [920, 389] on app-calendar-viewport "Wed 22 Thu 23 Fri 24 Sat 25 1/1 1 Job Sun 26 1/1 1 Job Mon 27 Tue 28 Wed 29 Thu…" at bounding box center [706, 496] width 1413 height 693
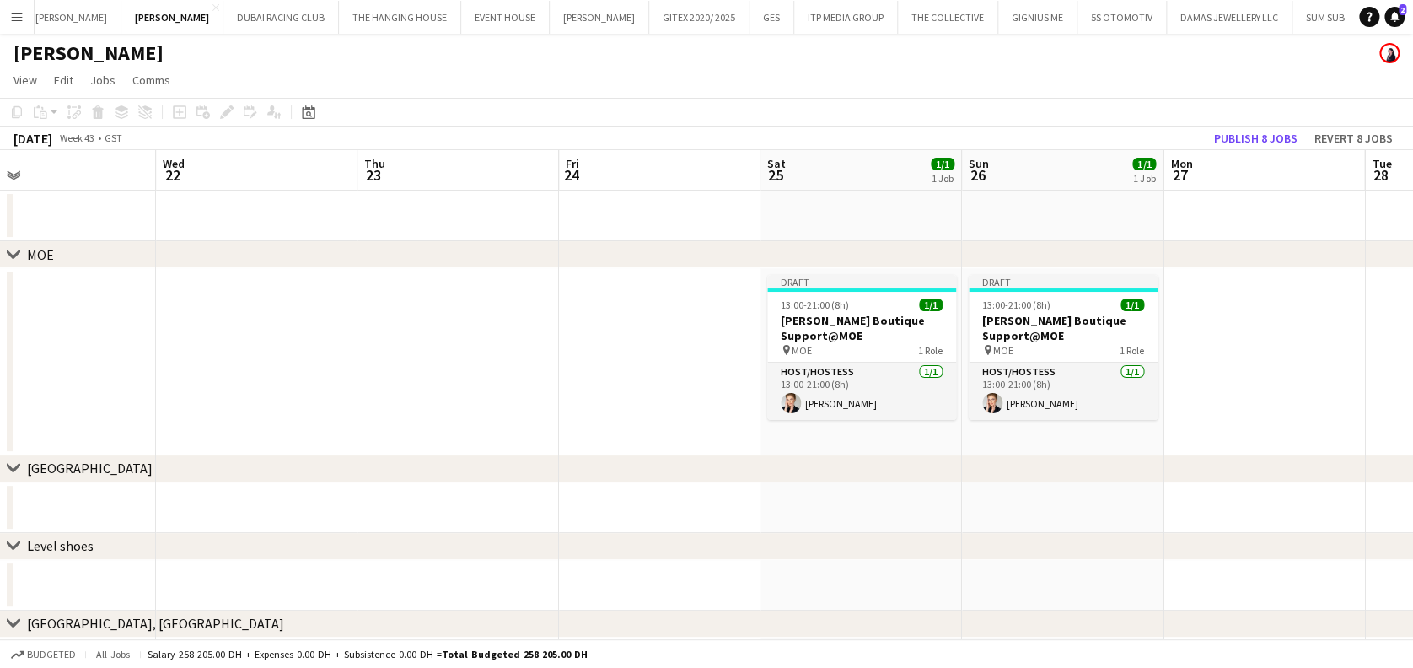
drag, startPoint x: 409, startPoint y: 389, endPoint x: 808, endPoint y: 387, distance: 398.7
click at [817, 386] on app-calendar-viewport "Sun 19 1/1 1 Job Mon 20 Tue 21 Wed 22 Thu 23 Fri 24 Sat 25 1/1 1 Job Sun 26 1/1…" at bounding box center [706, 496] width 1413 height 693
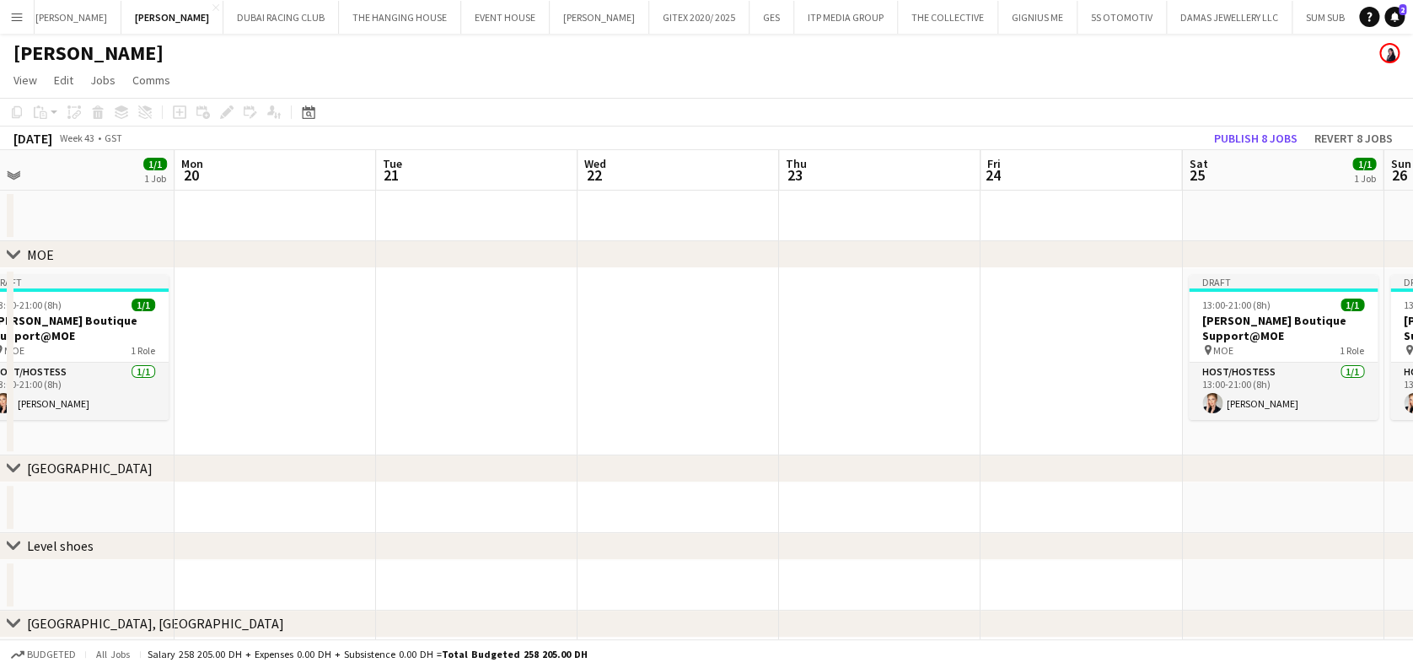
drag
click at [1018, 416] on app-calendar-viewport "Fri 17 Sat 18 1/1 1 Job Sun 19 1/1 1 Job Mon 20 Tue 21 Wed 22 Thu 23 Fri 24 Sat…" at bounding box center [706, 496] width 1413 height 693
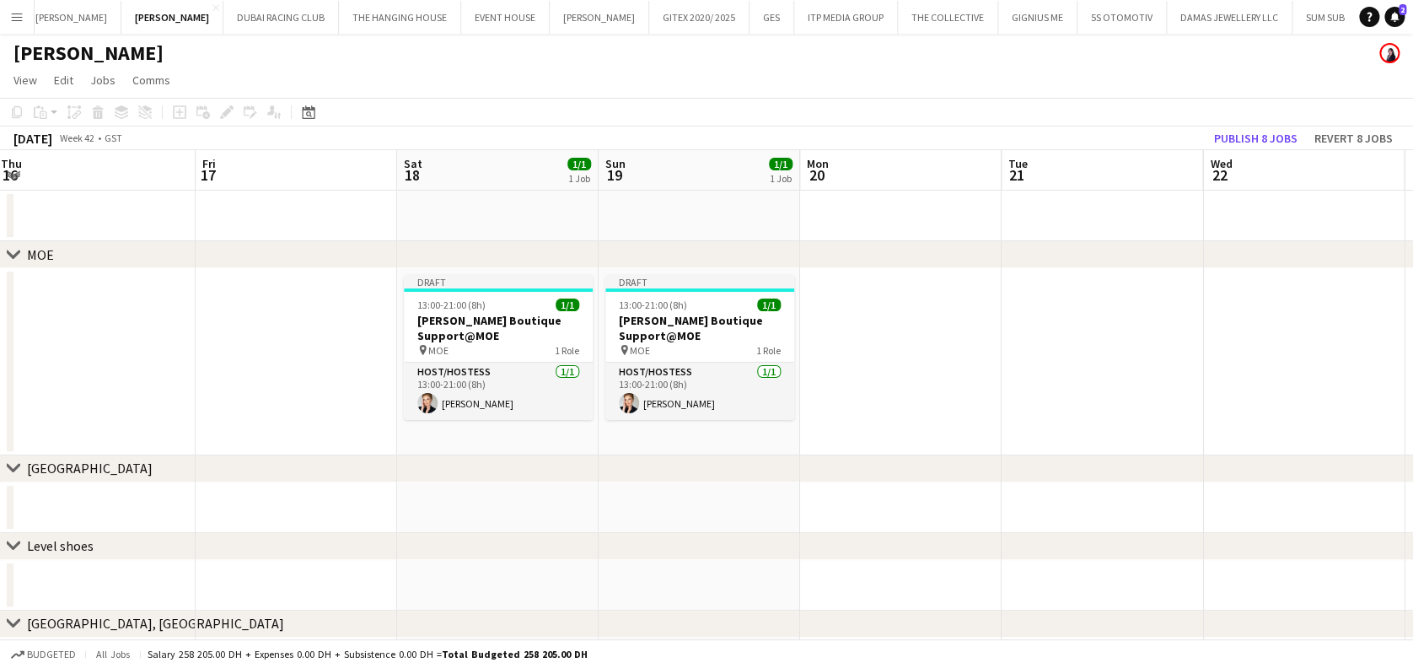
click at [890, 350] on app-calendar-viewport "Tue 14 Wed 15 Thu 16 Fri 17 Sat 18 1/1 1 Job Sun 19 1/1 1 Job Mon 20 Tue 21 Wed…" at bounding box center [706, 496] width 1413 height 693
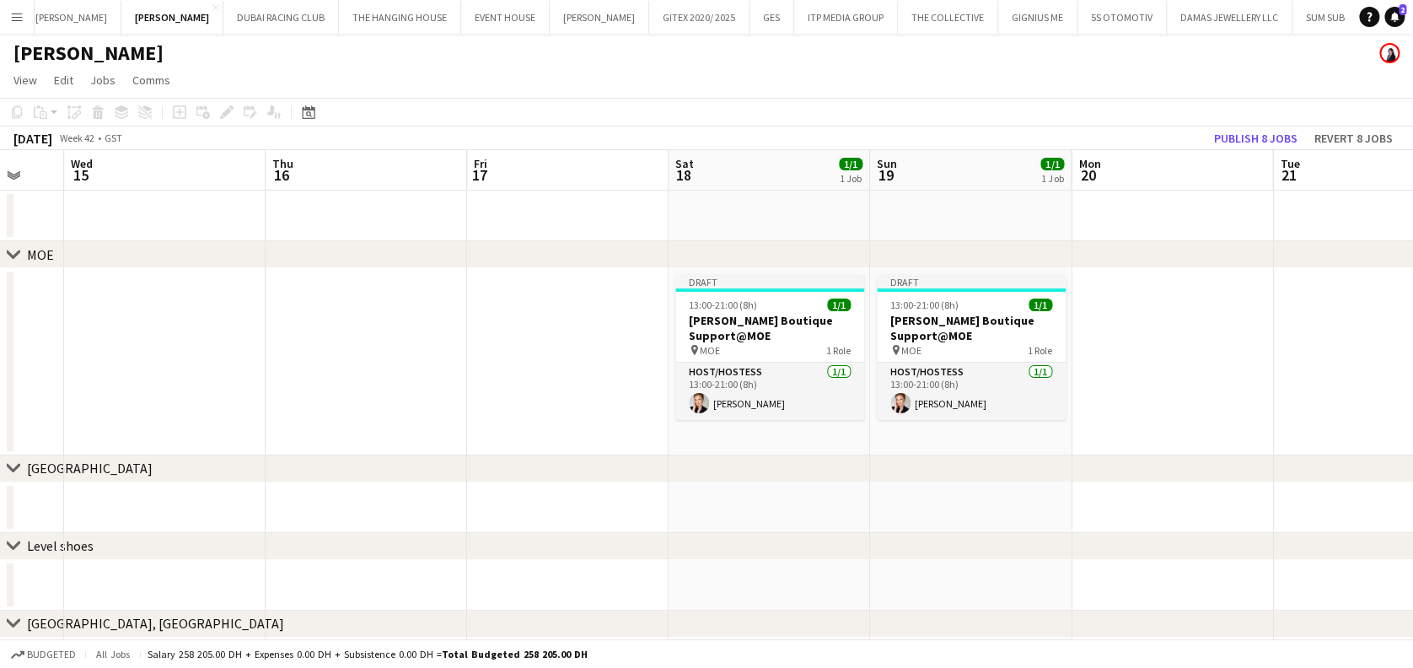
click at [1027, 353] on app-calendar-viewport "Sun 12 1/1 1 Job Mon 13 Tue 14 Wed 15 Thu 16 Fri 17 Sat 18 1/1 1 Job Sun 19 1/1…" at bounding box center [706, 496] width 1413 height 693
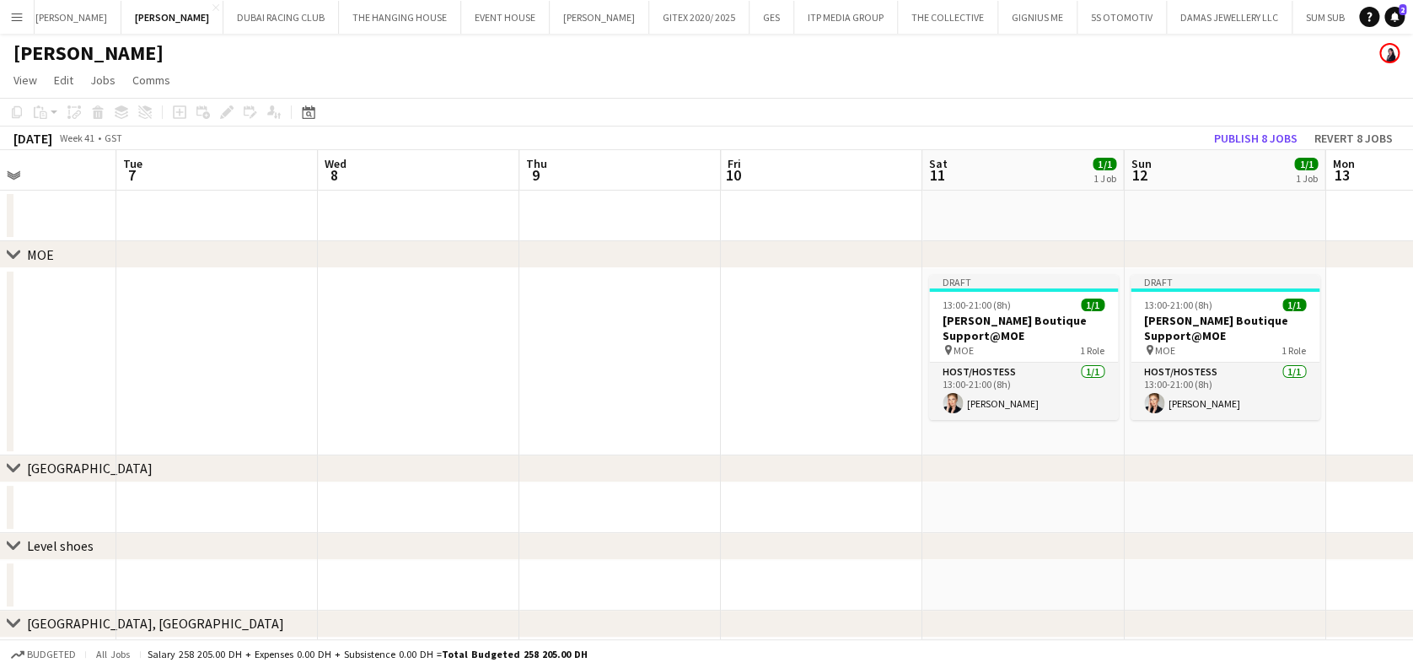
click at [1168, 358] on app-calendar-viewport "Sat 4 1/1 1 Job Sun 5 1/1 1 Job Mon 6 Tue 7 Wed 8 Thu 9 Fri 10 Sat 11 1/1 1 Job…" at bounding box center [706, 496] width 1413 height 693
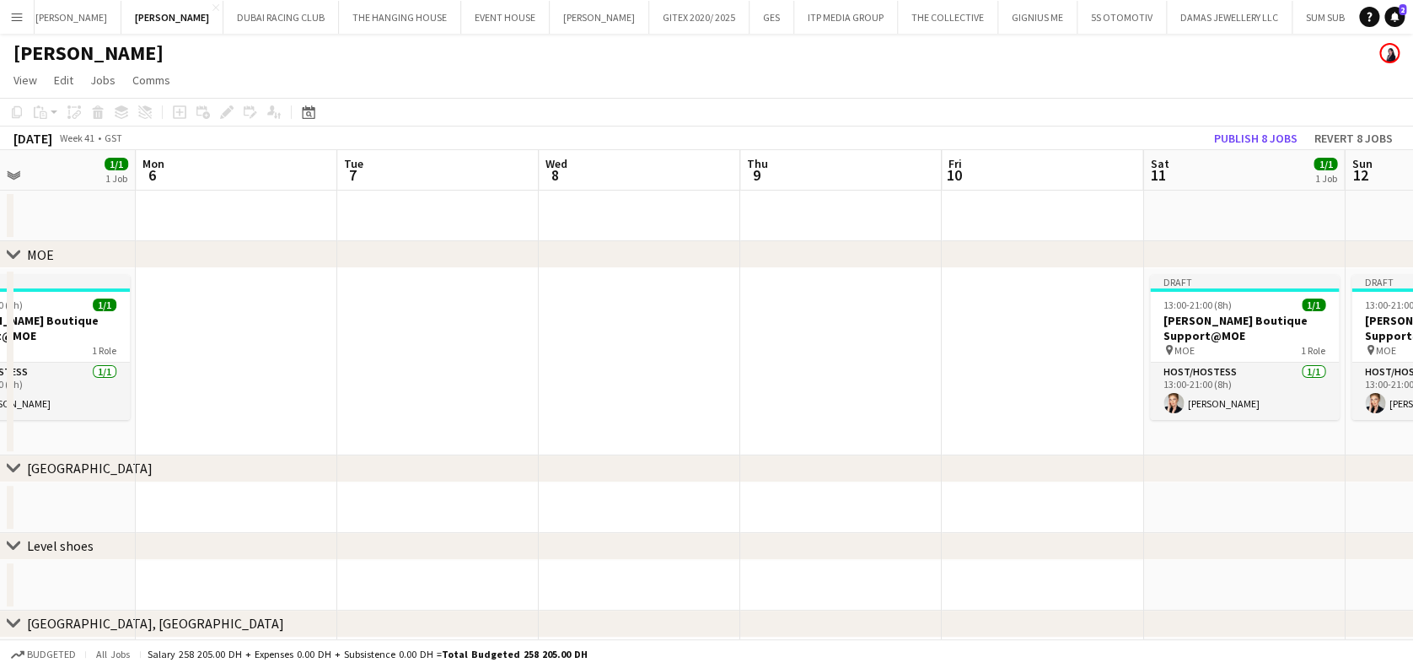
click at [1015, 359] on app-calendar-viewport "Fri 3 Sat 4 1/1 1 Job Sun 5 1/1 1 Job Mon 6 Tue 7 Wed 8 Thu 9 Fri 10 Sat 11 1/1…" at bounding box center [706, 496] width 1413 height 693
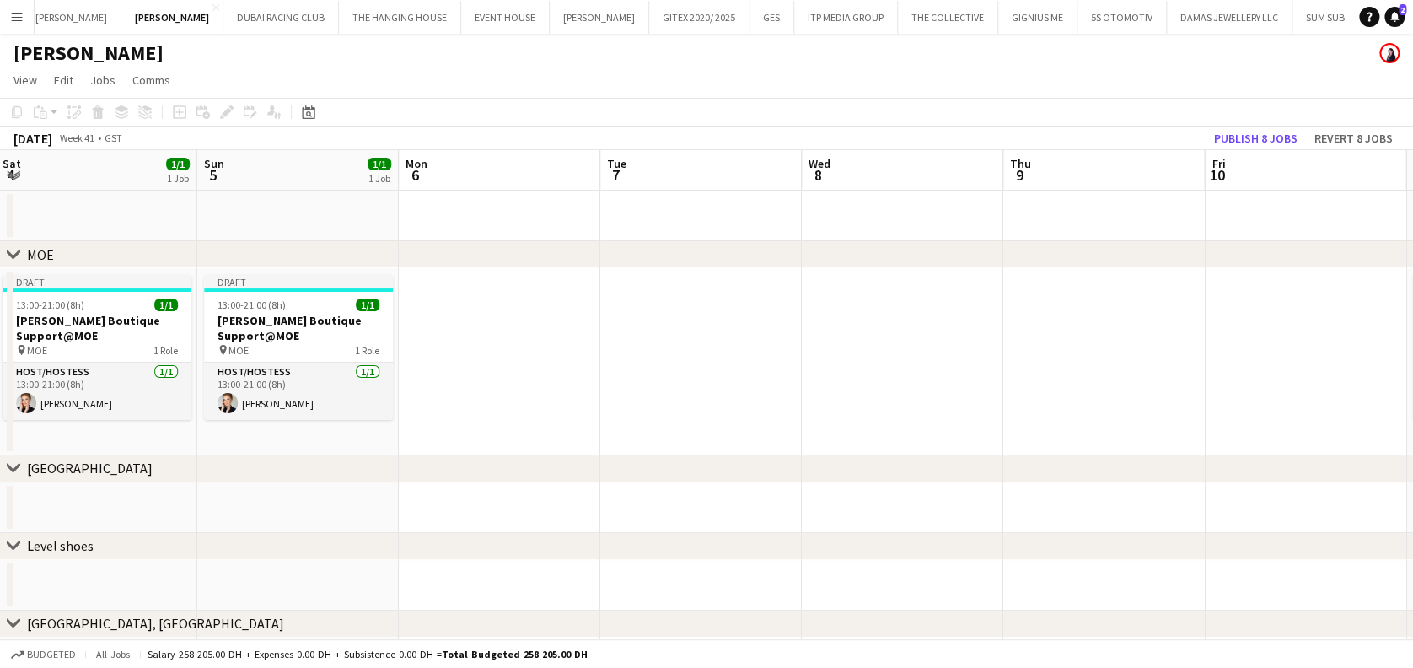
click at [1100, 365] on app-calendar-viewport "Thu 2 Fri 3 Sat 4 1/1 1 Job Sun 5 1/1 1 Job Mon 6 Tue 7 Wed 8 Thu 9 Fri 10 Sat …" at bounding box center [706, 496] width 1413 height 693
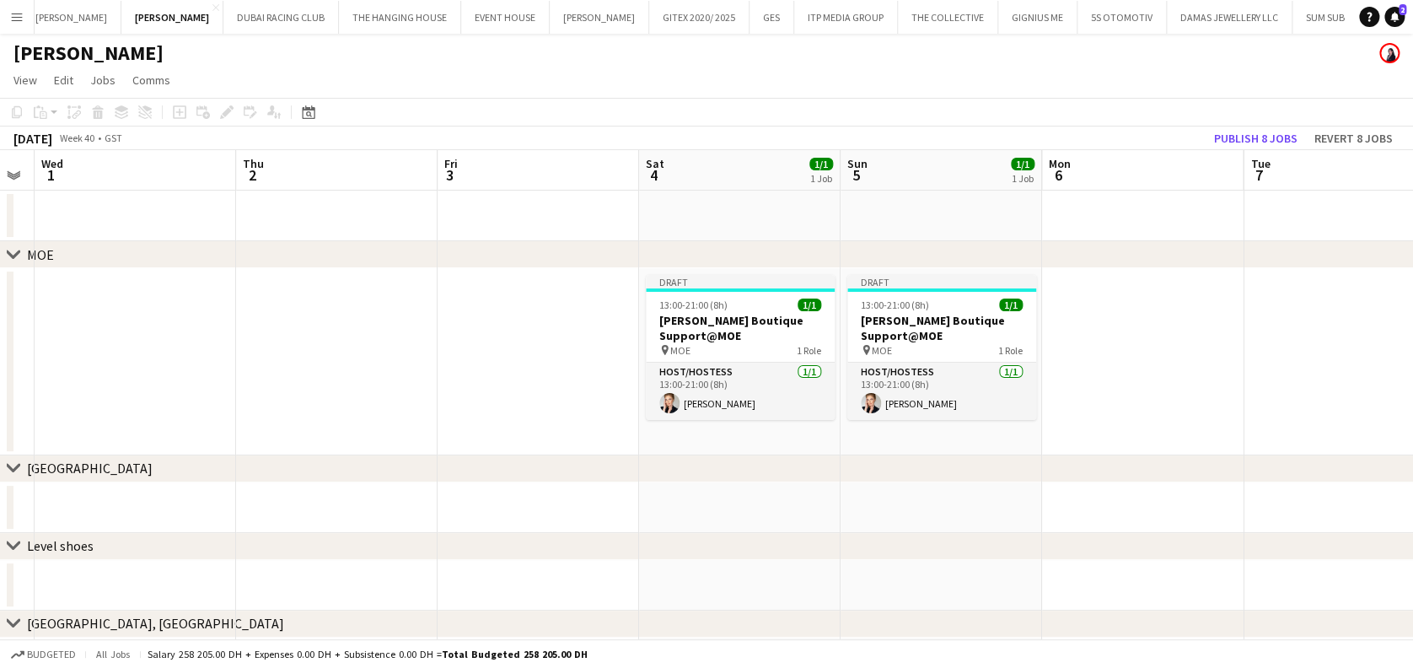
click at [1026, 379] on app-calendar-viewport "Mon 29 Tue 30 Wed 1 Thu 2 Fri 3 Sat 4 1/1 1 Job Sun 5 1/1 1 Job Mon 6 Tue 7 Wed…" at bounding box center [706, 496] width 1413 height 693
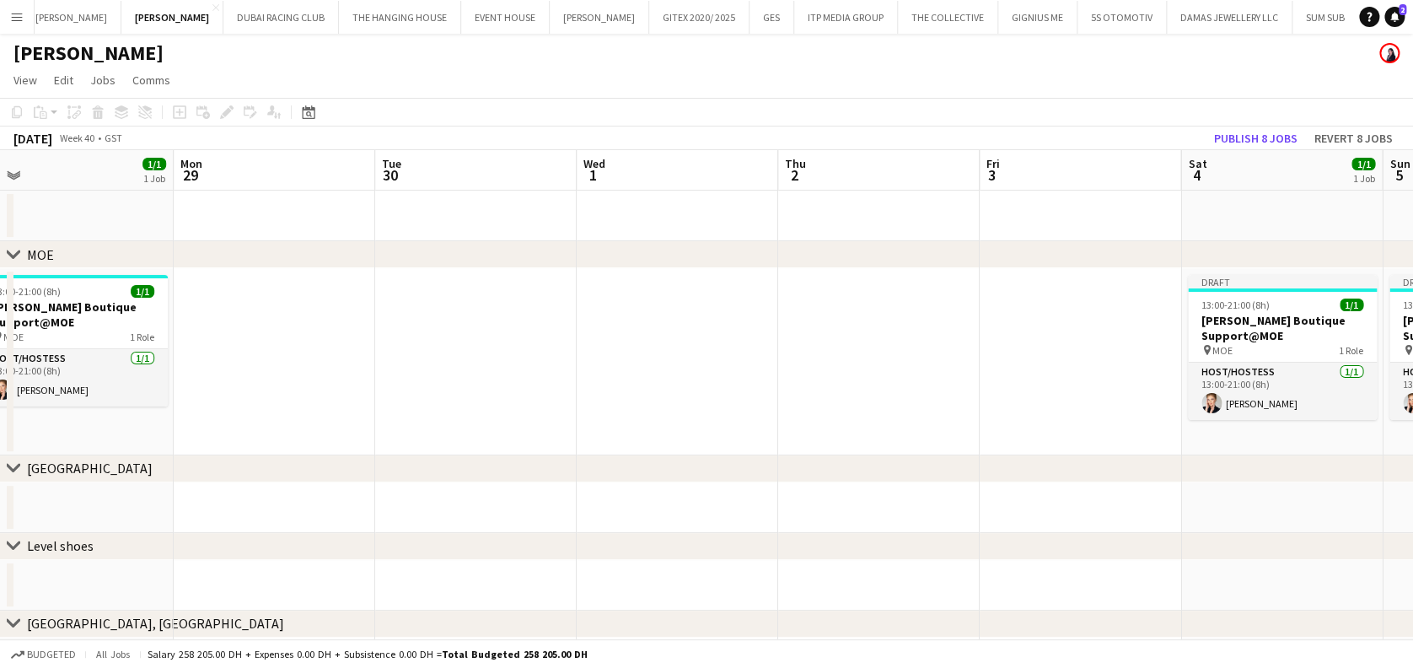
click at [899, 343] on app-calendar-viewport "Fri 26 Sat 27 1/1 1 Job Sun 28 1/1 1 Job Mon 29 Tue 30 Wed 1 Thu 2 Fri 3 Sat 4 …" at bounding box center [706, 496] width 1413 height 693
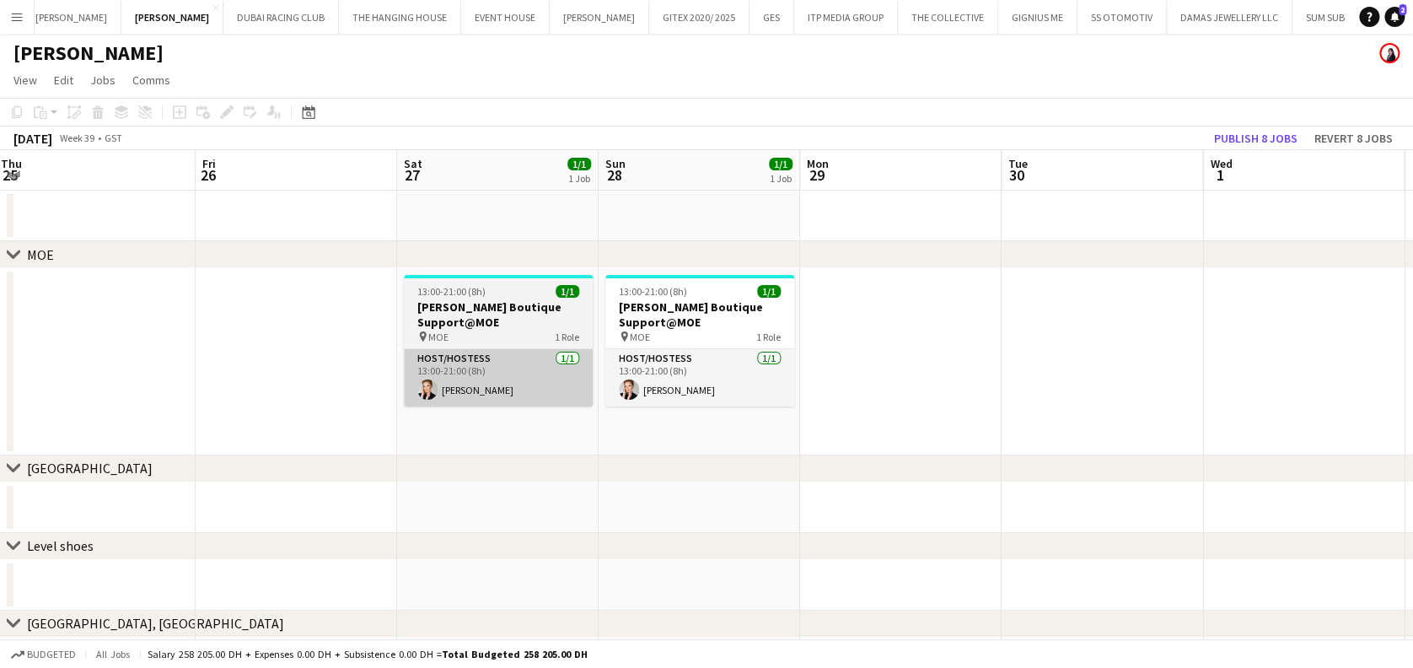
click at [926, 356] on app-calendar-viewport "Tue 23 Wed 24 Thu 25 Fri 26 Sat 27 1/1 1 Job Sun 28 1/1 1 Job Mon 29 Tue 30 Wed…" at bounding box center [706, 496] width 1413 height 693
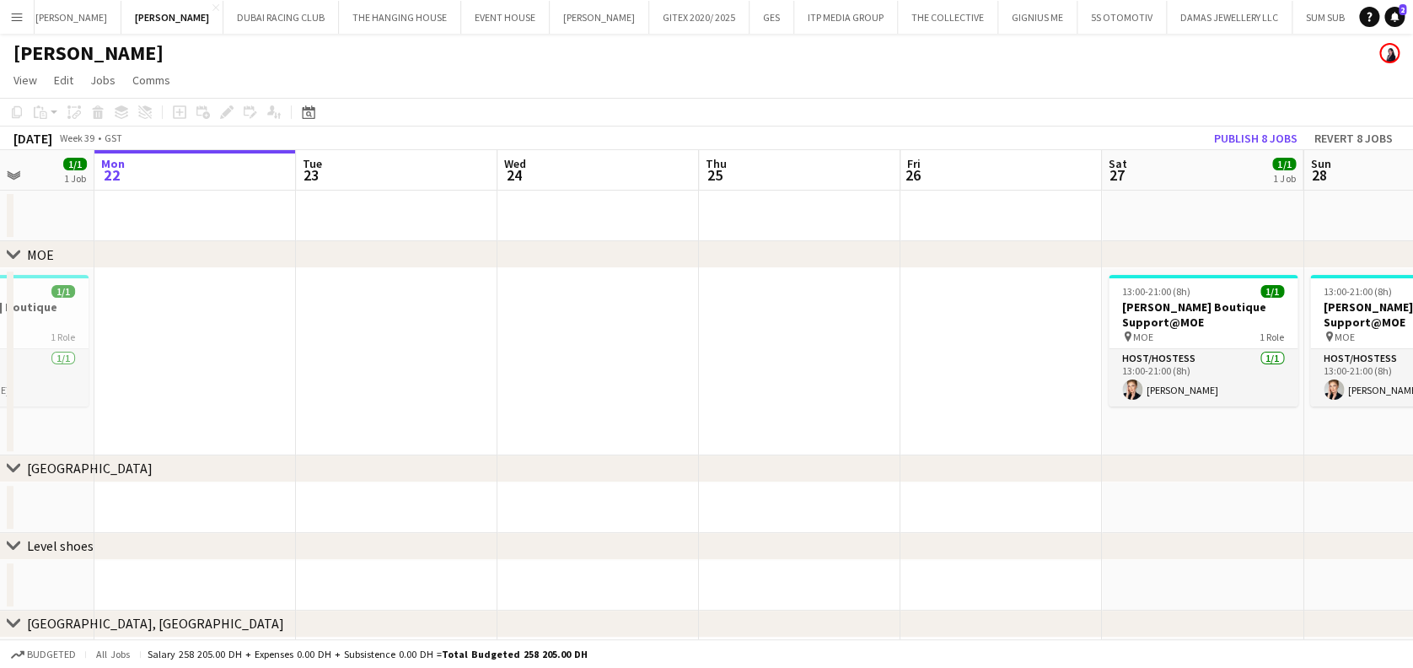
click at [732, 306] on app-calendar-viewport "Sat 20 1/1 1 Job Sun 21 1/1 1 Job Mon 22 Tue 23 Wed 24 Thu 25 Fri 26 Sat 27 1/1…" at bounding box center [706, 496] width 1413 height 693
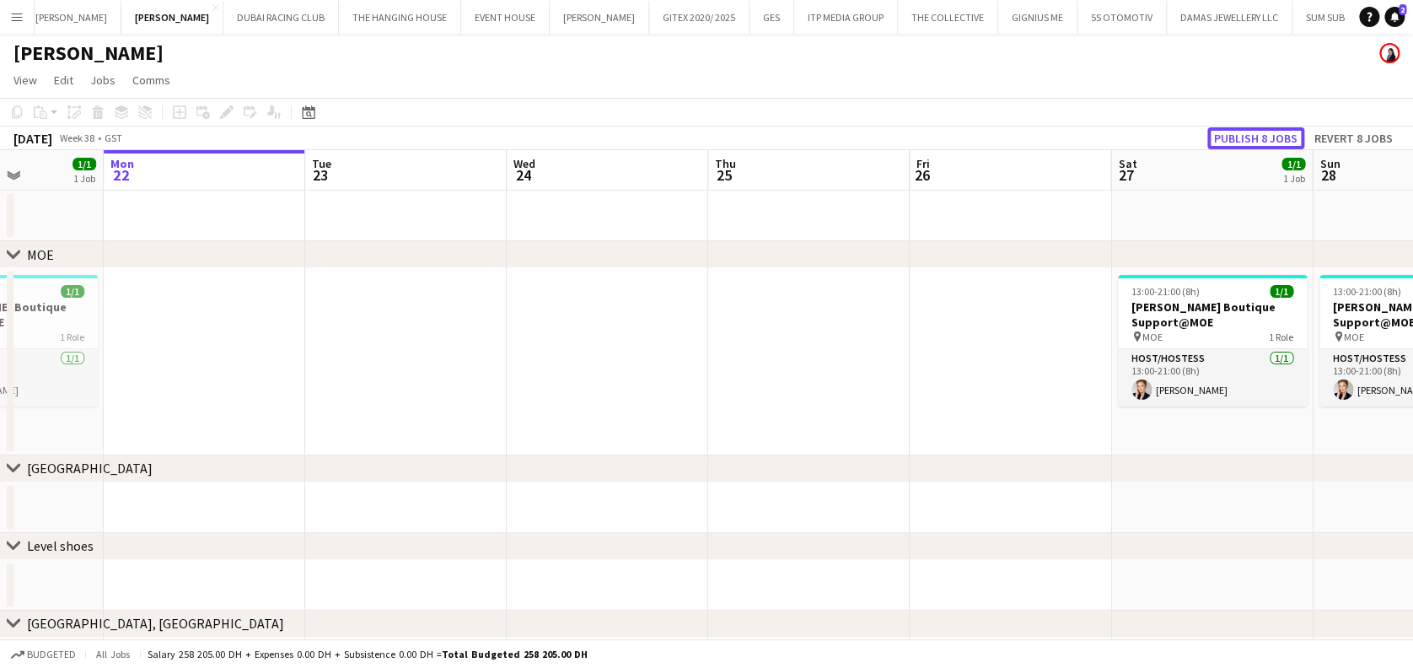
drag, startPoint x: 1227, startPoint y: 139, endPoint x: 1045, endPoint y: 228, distance: 202.5
click at [1227, 138] on button "Publish 8 jobs" at bounding box center [1255, 138] width 97 height 22
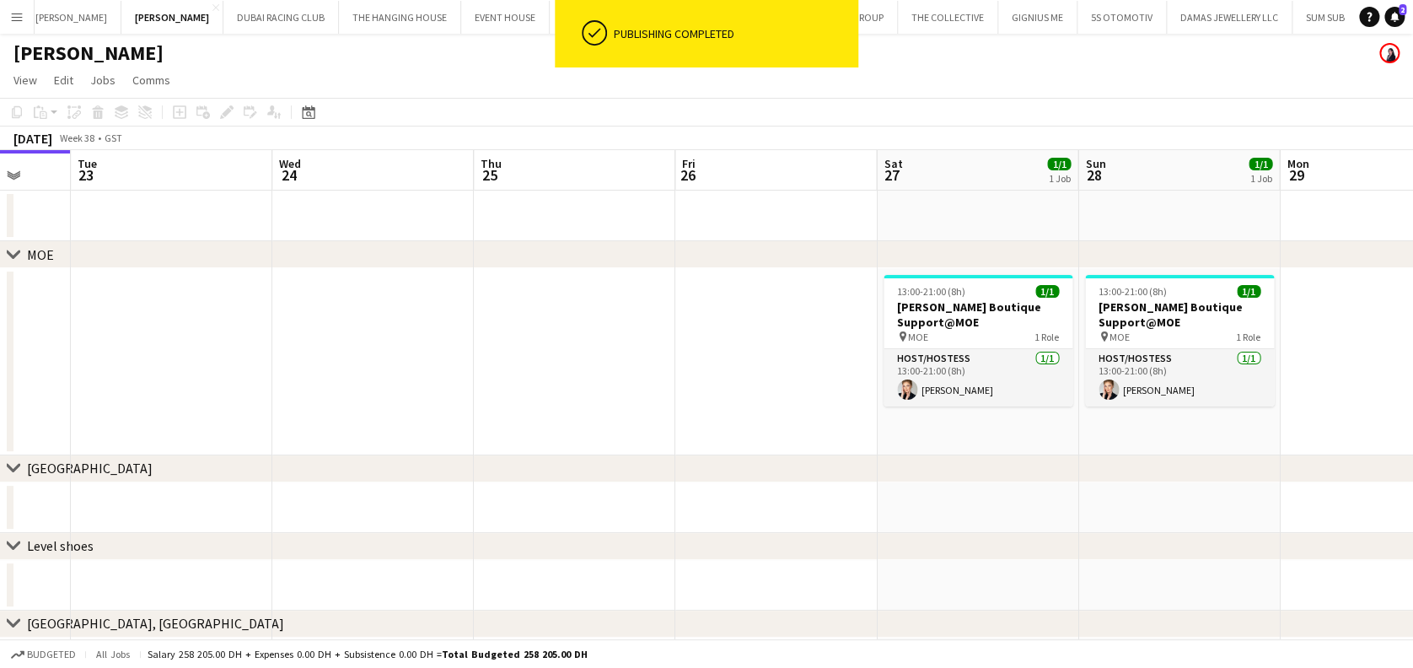
drag, startPoint x: 569, startPoint y: 368, endPoint x: 286, endPoint y: 363, distance: 283.3
click at [283, 365] on app-calendar-viewport "Fri 19 Sat 20 1/1 1 Job Sun 21 1/1 1 Job Mon 22 Tue 23 Wed 24 Thu 25 Fri 26 Sat…" at bounding box center [706, 496] width 1413 height 693
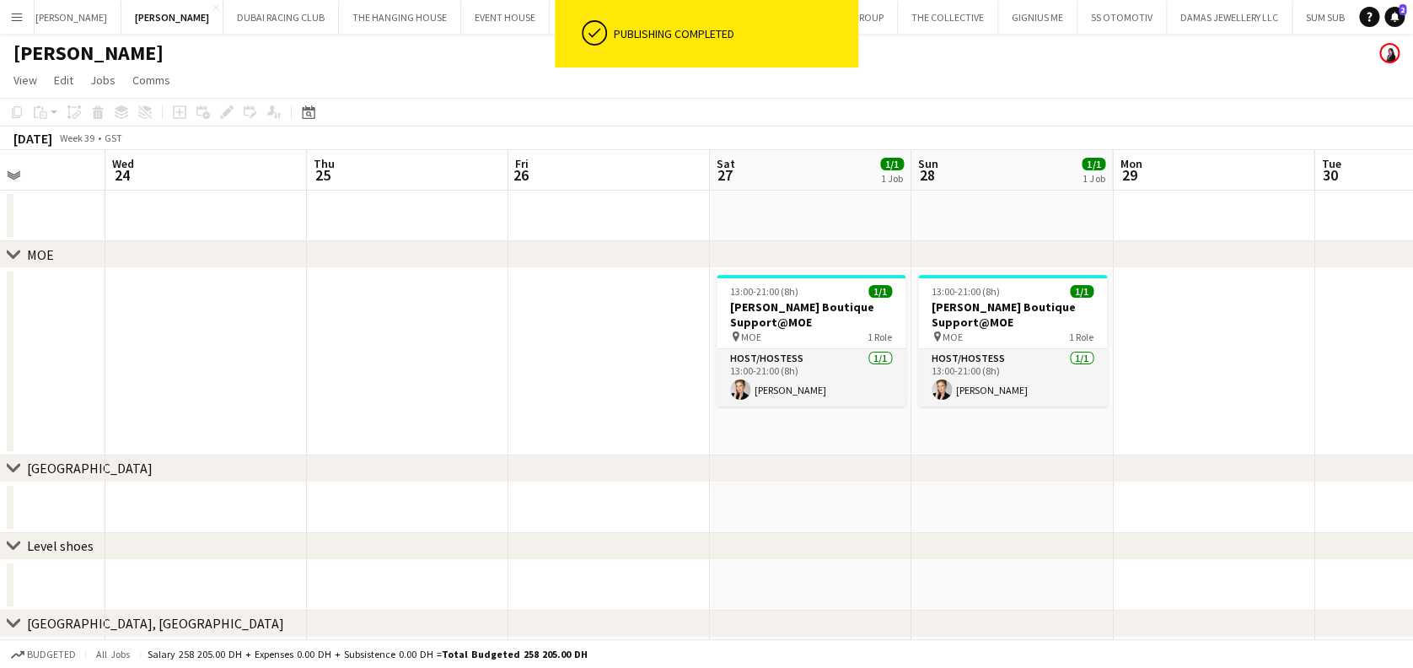
drag, startPoint x: 427, startPoint y: 337, endPoint x: 276, endPoint y: 337, distance: 150.1
click at [277, 337] on app-calendar-viewport "Sun 21 1/1 1 Job Mon 22 Tue 23 Wed 24 Thu 25 Fri 26 Sat 27 1/1 1 Job Sun 28 1/1…" at bounding box center [706, 496] width 1413 height 693
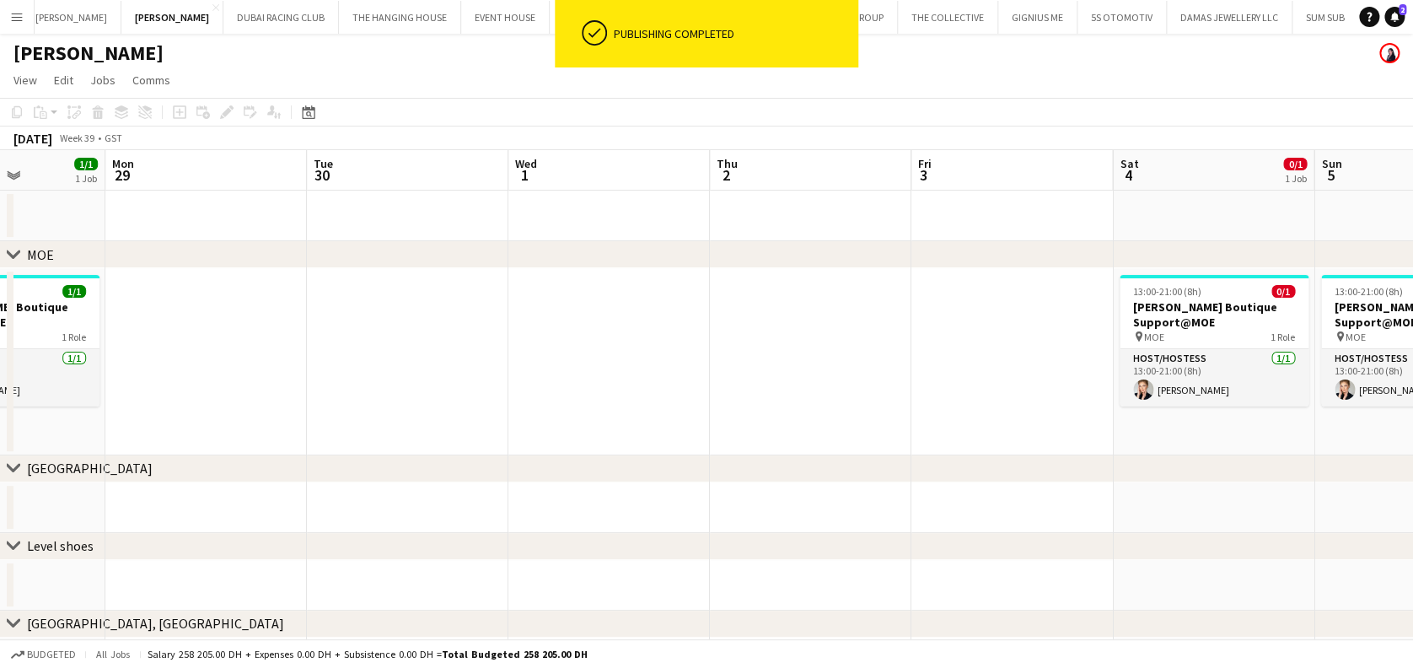
scroll to position [0, 666]
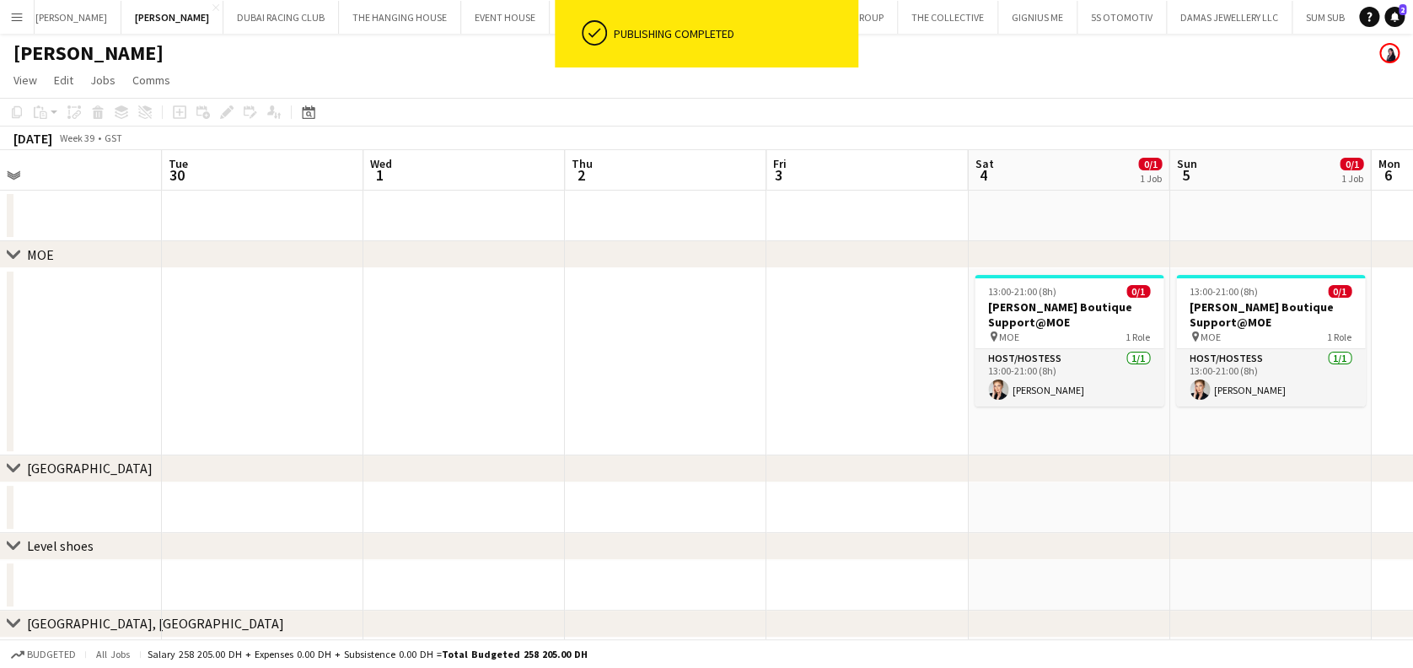
drag, startPoint x: 780, startPoint y: 347, endPoint x: 260, endPoint y: 334, distance: 519.5
click at [225, 354] on app-calendar-viewport "Fri 26 Sat 27 1/1 1 Job Sun 28 1/1 1 Job Mon 29 Tue 30 Wed 1 Thu 2 Fri 3 Sat 4 …" at bounding box center [706, 496] width 1413 height 693
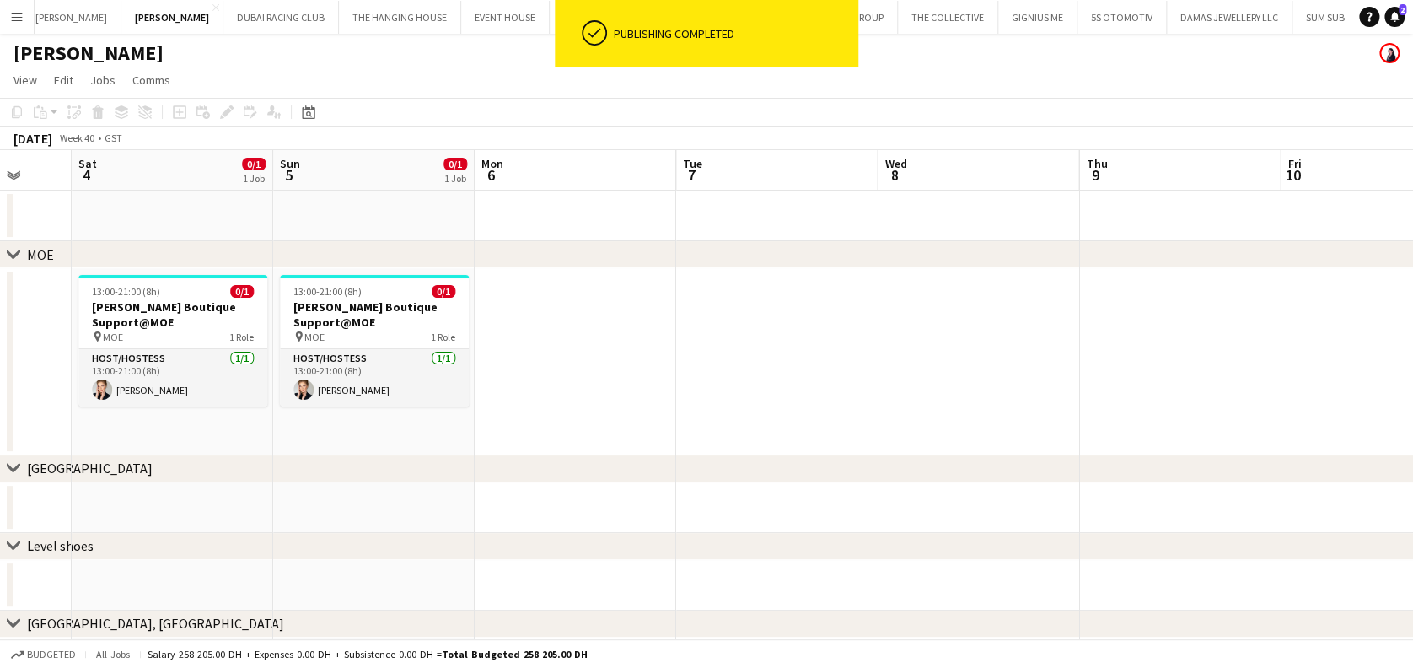
drag, startPoint x: 985, startPoint y: 375, endPoint x: 179, endPoint y: 308, distance: 808.7
click at [180, 309] on app-calendar-viewport "Tue 30 Wed 1 Thu 2 Fri 3 Sat 4 0/1 1 Job Sun 5 0/1 1 Job Mon 6 Tue 7 Wed 8 Thu …" at bounding box center [706, 496] width 1413 height 693
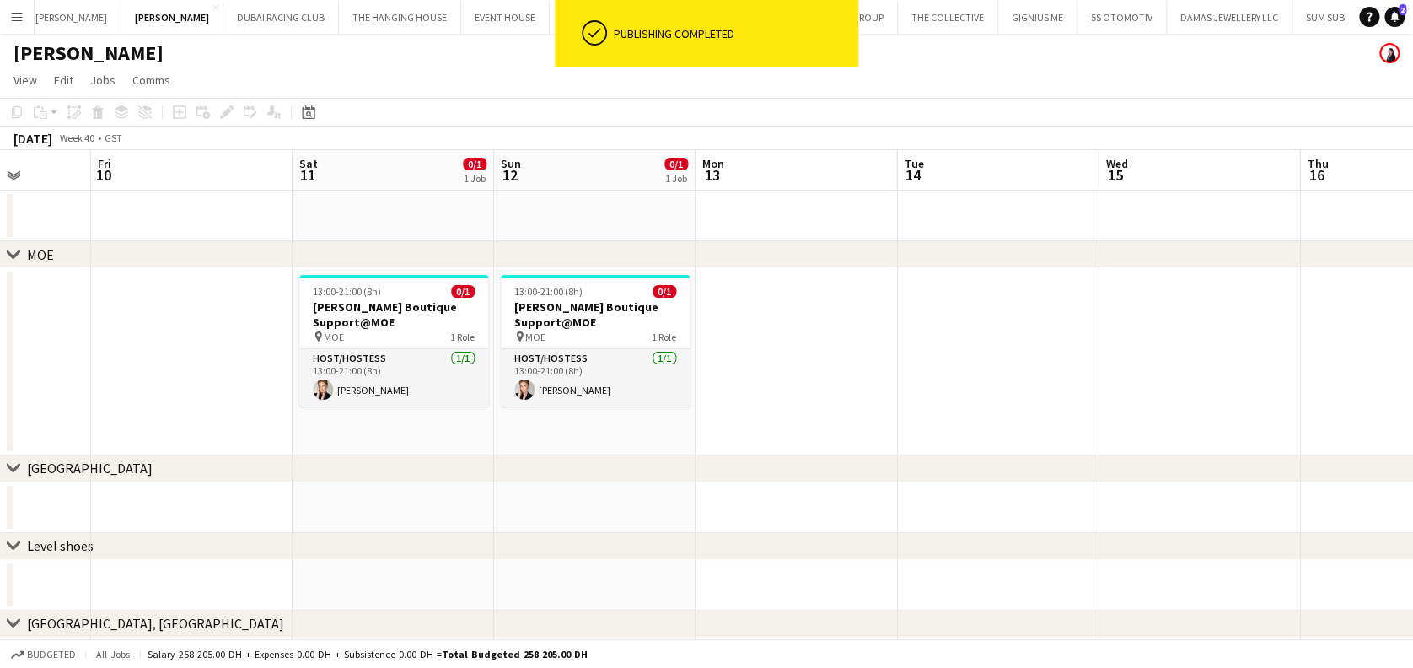
drag, startPoint x: 953, startPoint y: 317, endPoint x: 624, endPoint y: 289, distance: 329.9
click at [584, 297] on app-calendar-viewport "Mon 6 Tue 7 Wed 8 Thu 9 Fri 10 Sat 11 0/1 1 Job Sun 12 0/1 1 Job Mon 13 Tue 14 …" at bounding box center [706, 496] width 1413 height 693
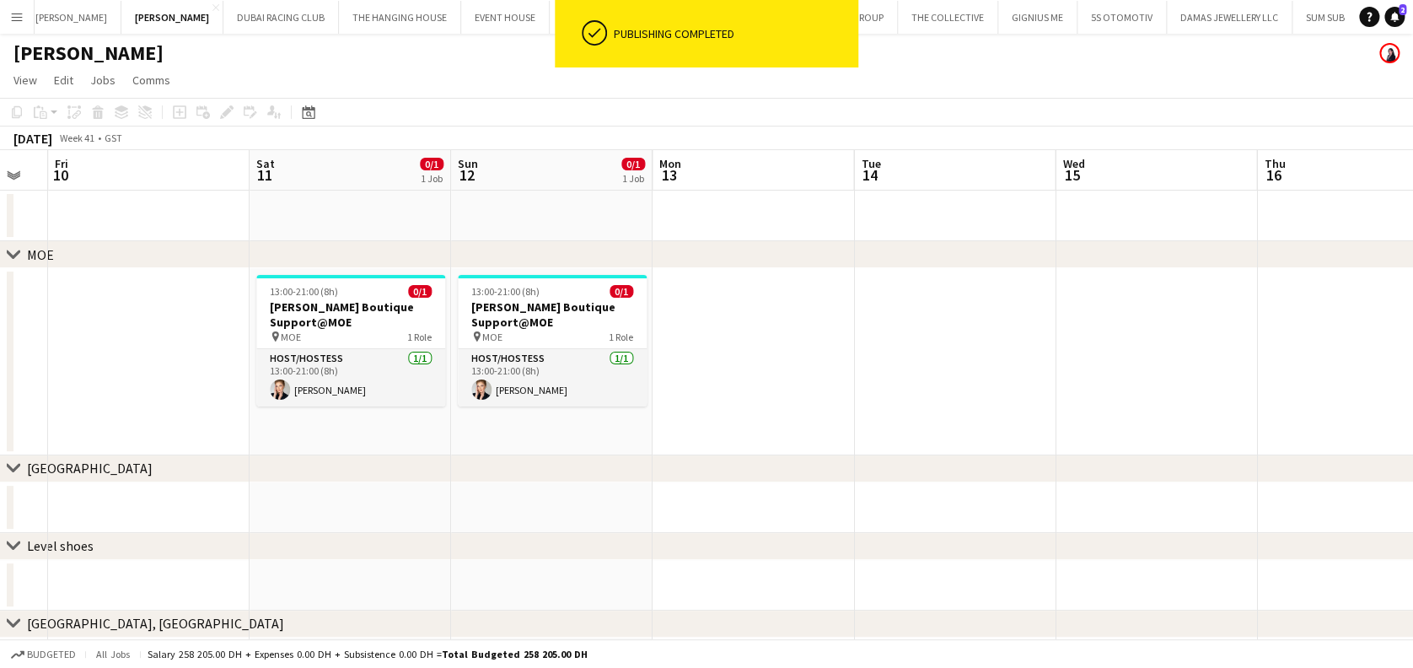
drag, startPoint x: 582, startPoint y: 307, endPoint x: 561, endPoint y: 305, distance: 20.3
click at [559, 307] on app-calendar-viewport "Mon 6 Tue 7 Wed 8 Thu 9 Fri 10 Sat 11 0/1 1 Job Sun 12 0/1 1 Job Mon 13 Tue 14 …" at bounding box center [706, 496] width 1413 height 693
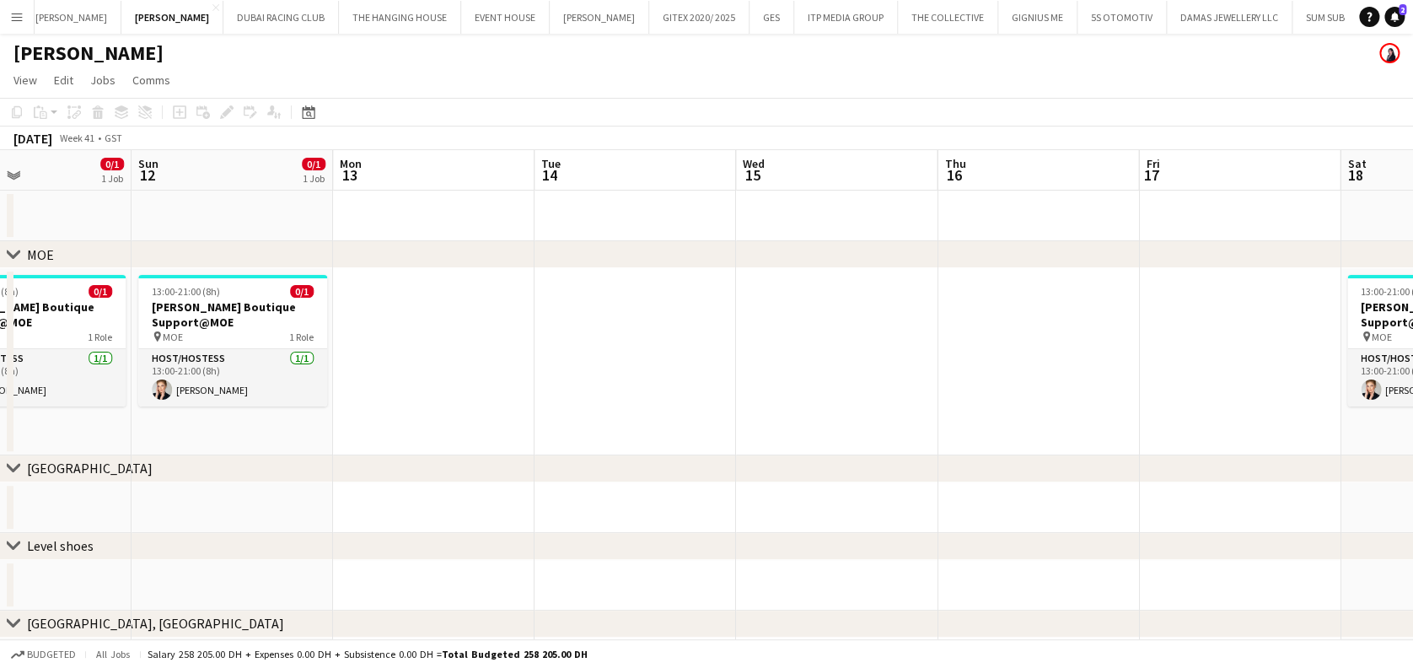
drag, startPoint x: 1098, startPoint y: 325, endPoint x: 487, endPoint y: 295, distance: 611.1
click at [440, 297] on app-calendar-viewport "Wed 8 Thu 9 Fri 10 Sat 11 0/1 1 Job Sun 12 0/1 1 Job Mon 13 Tue 14 Wed 15 Thu 1…" at bounding box center [706, 496] width 1413 height 693
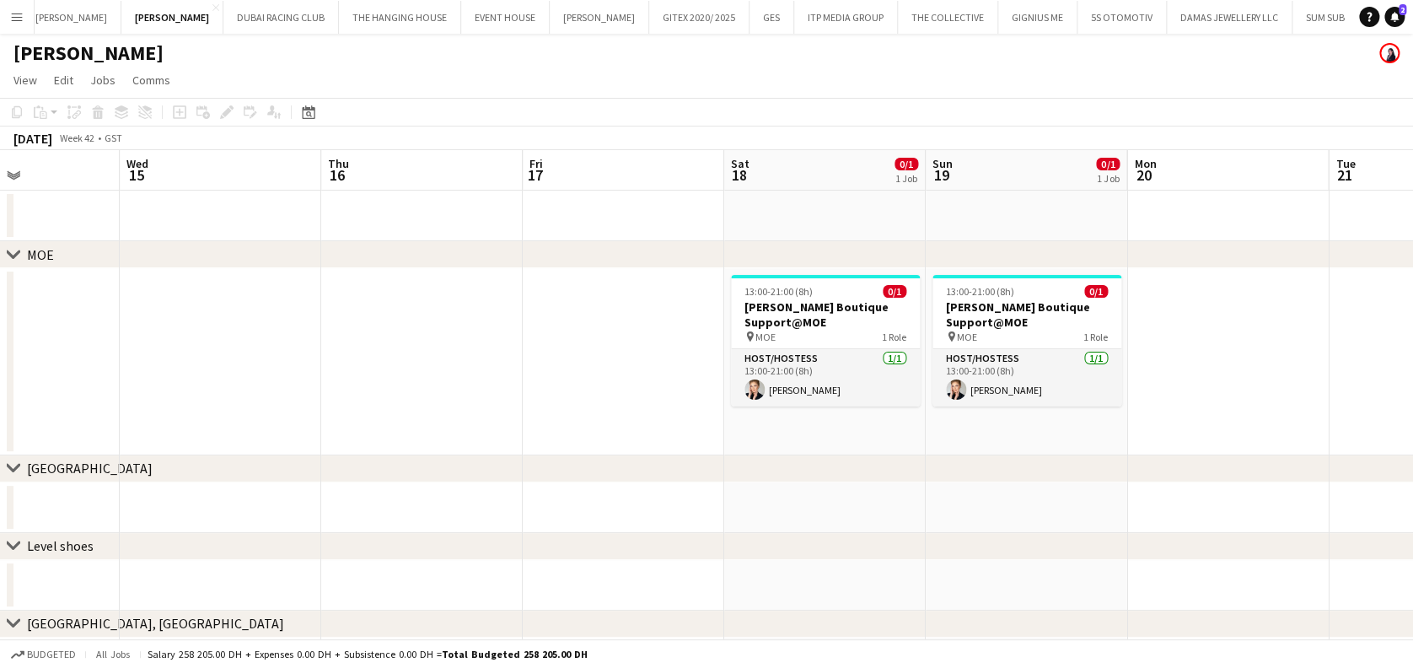
drag, startPoint x: 872, startPoint y: 330, endPoint x: 446, endPoint y: 267, distance: 431.2
click at [402, 293] on app-calendar-viewport "Sun 12 0/1 1 Job Mon 13 Tue 14 Wed 15 Thu 16 Fri 17 Sat 18 0/1 1 Job Sun 19 0/1…" at bounding box center [706, 496] width 1413 height 693
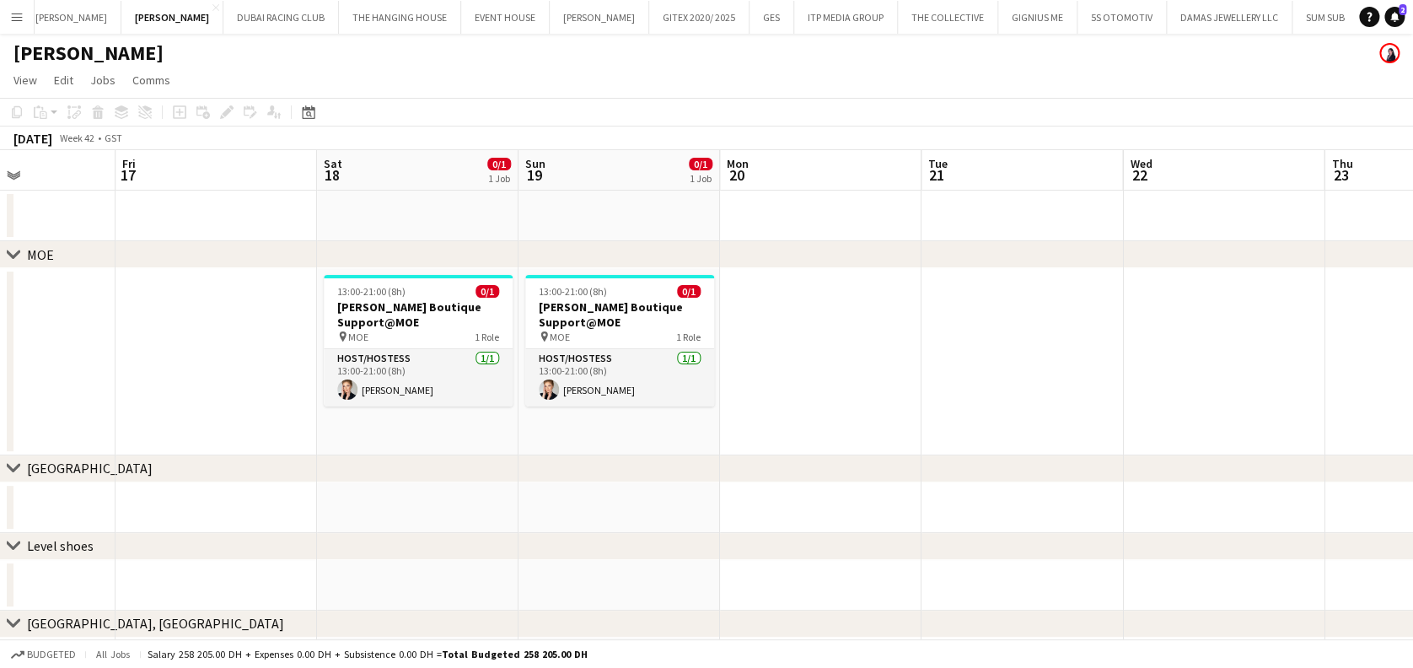
click at [734, 333] on app-calendar-viewport "Tue 14 Wed 15 Thu 16 Fri 17 Sat 18 0/1 1 Job Sun 19 0/1 1 Job Mon 20 Tue 21 Wed…" at bounding box center [706, 496] width 1413 height 693
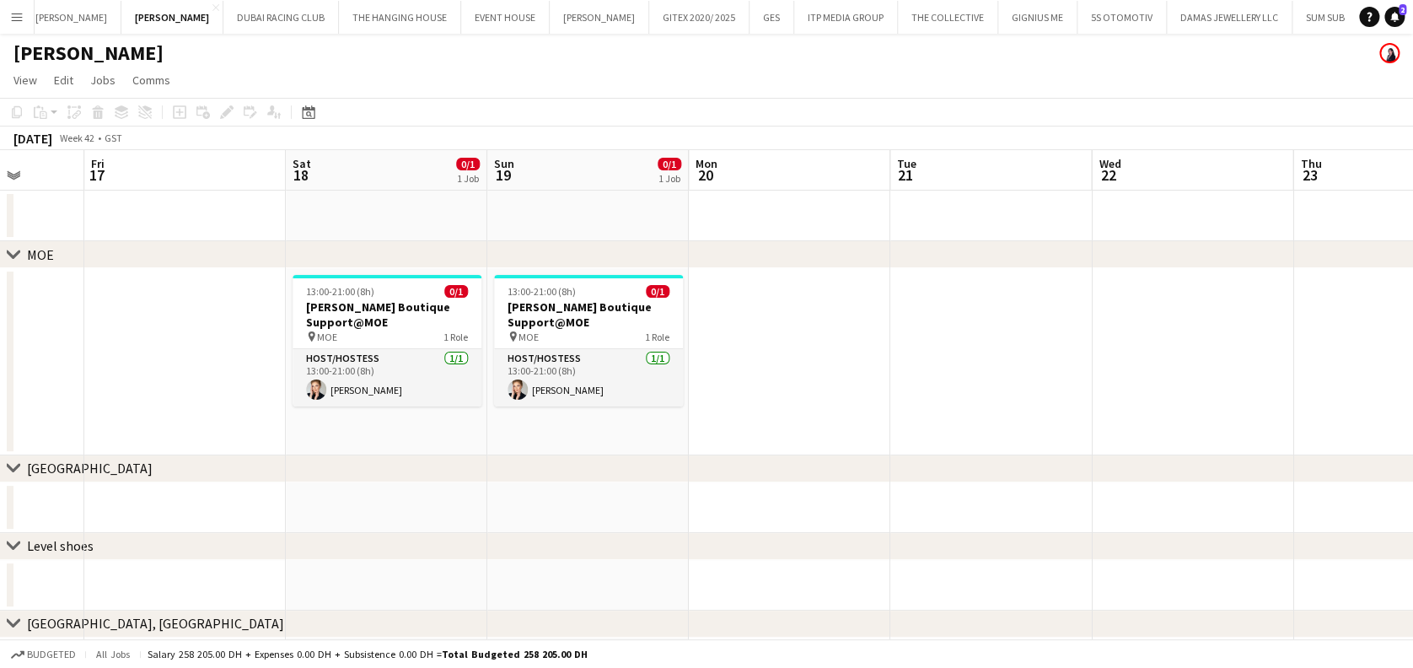
drag, startPoint x: 1025, startPoint y: 375, endPoint x: 599, endPoint y: 302, distance: 432.0
click at [355, 310] on app-calendar-viewport "Tue 14 Wed 15 Thu 16 Fri 17 Sat 18 0/1 1 Job Sun 19 0/1 1 Job Mon 20 Tue 21 Wed…" at bounding box center [706, 496] width 1413 height 693
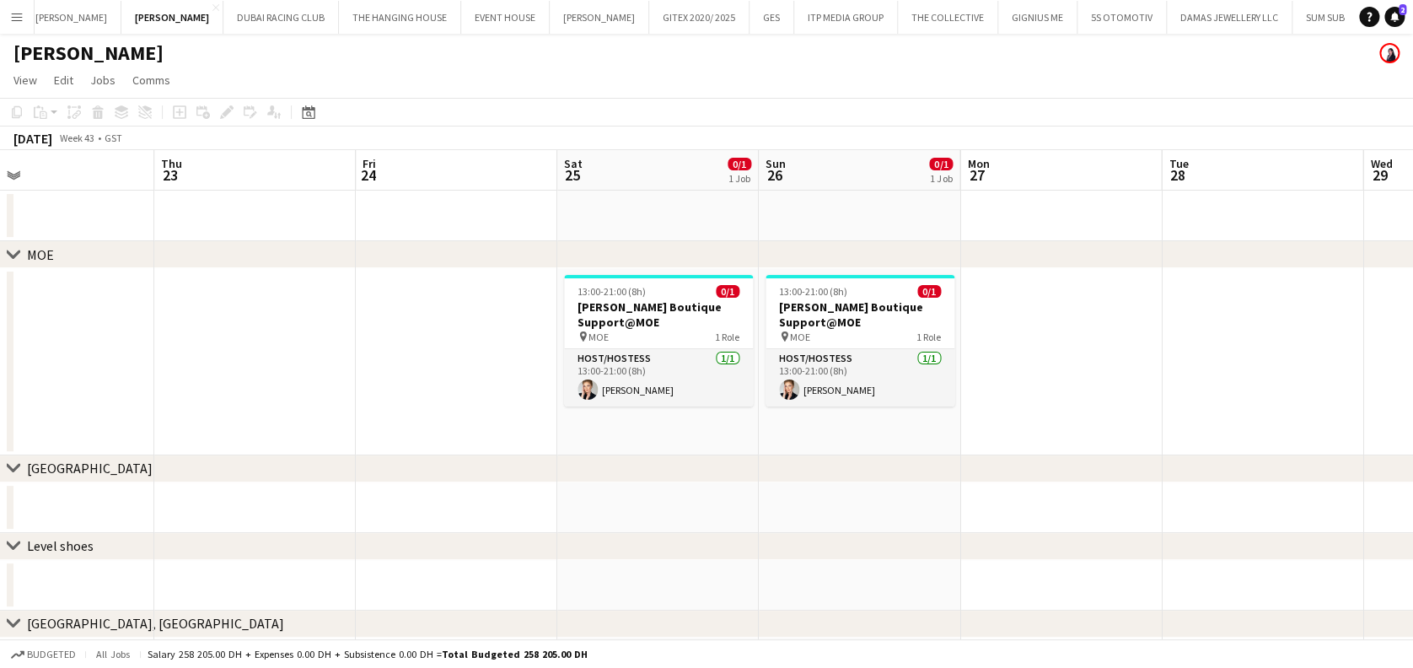
drag, startPoint x: 707, startPoint y: 303, endPoint x: 523, endPoint y: 298, distance: 184.7
click at [513, 303] on app-calendar-viewport "Sun 19 0/1 1 Job Mon 20 Tue 21 Wed 22 Thu 23 Fri 24 Sat 25 0/1 1 Job Sun 26 0/1…" at bounding box center [706, 496] width 1413 height 693
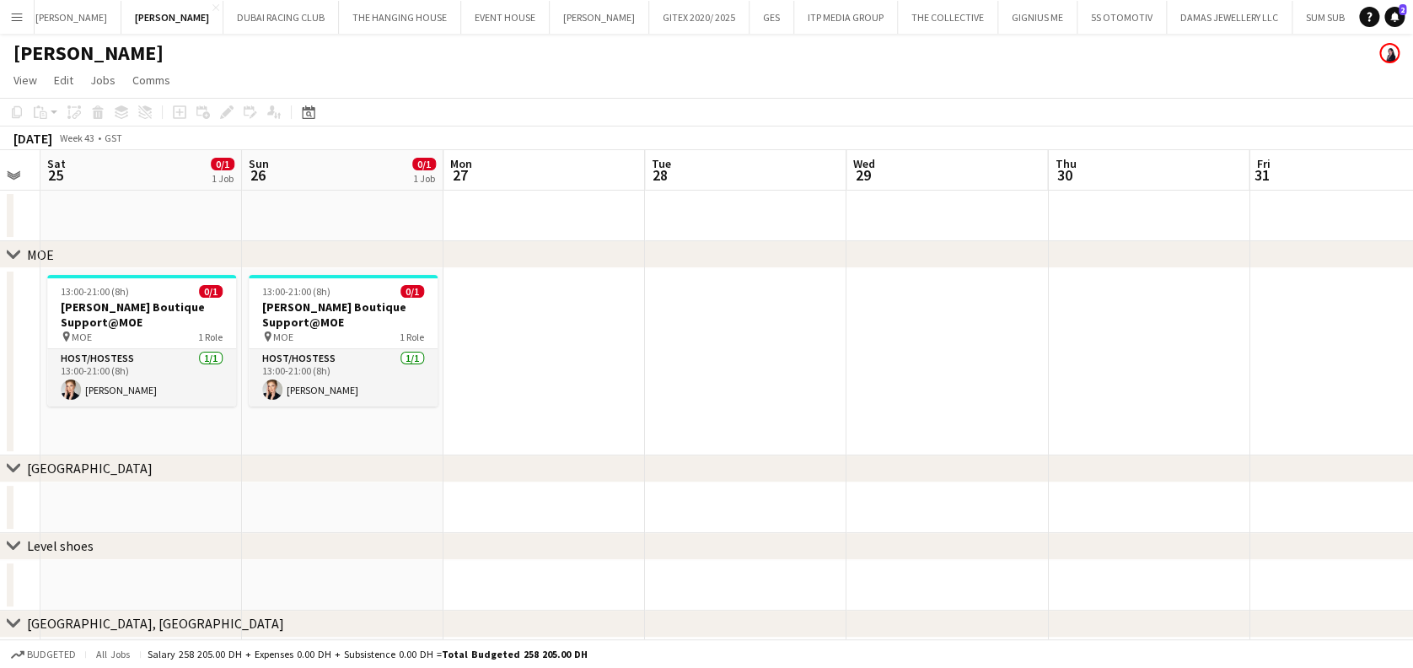
drag, startPoint x: 583, startPoint y: 385, endPoint x: 529, endPoint y: 382, distance: 53.2
click at [529, 382] on app-calendar-viewport "Wed 22 Thu 23 Fri 24 Sat 25 0/1 1 Job Sun 26 0/1 1 Job Mon 27 Tue 28 Wed 29 Thu…" at bounding box center [706, 496] width 1413 height 693
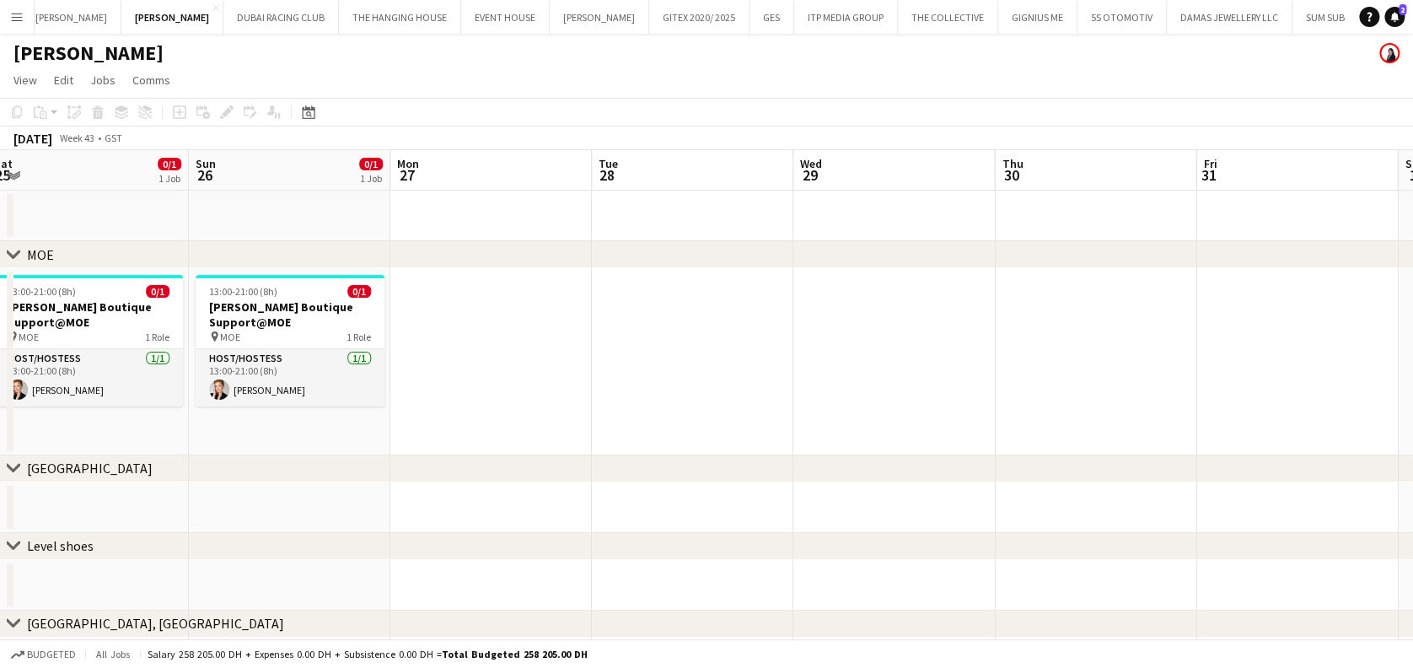
scroll to position [0, 517]
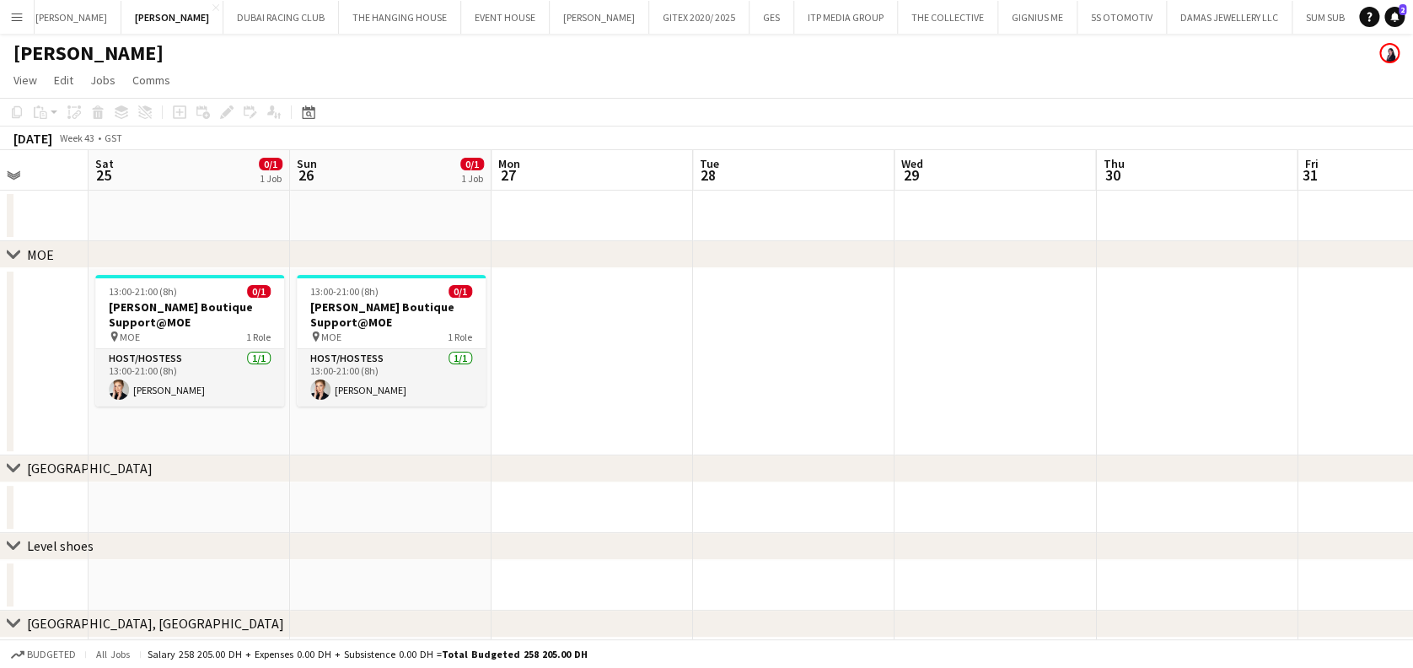
drag, startPoint x: 631, startPoint y: 395, endPoint x: 561, endPoint y: 394, distance: 70.0
click at [561, 395] on app-calendar-viewport "Wed 22 Thu 23 Fri 24 Sat 25 0/1 1 Job Sun 26 0/1 1 Job Mon 27 Tue 28 Wed 29 Thu…" at bounding box center [706, 496] width 1413 height 693
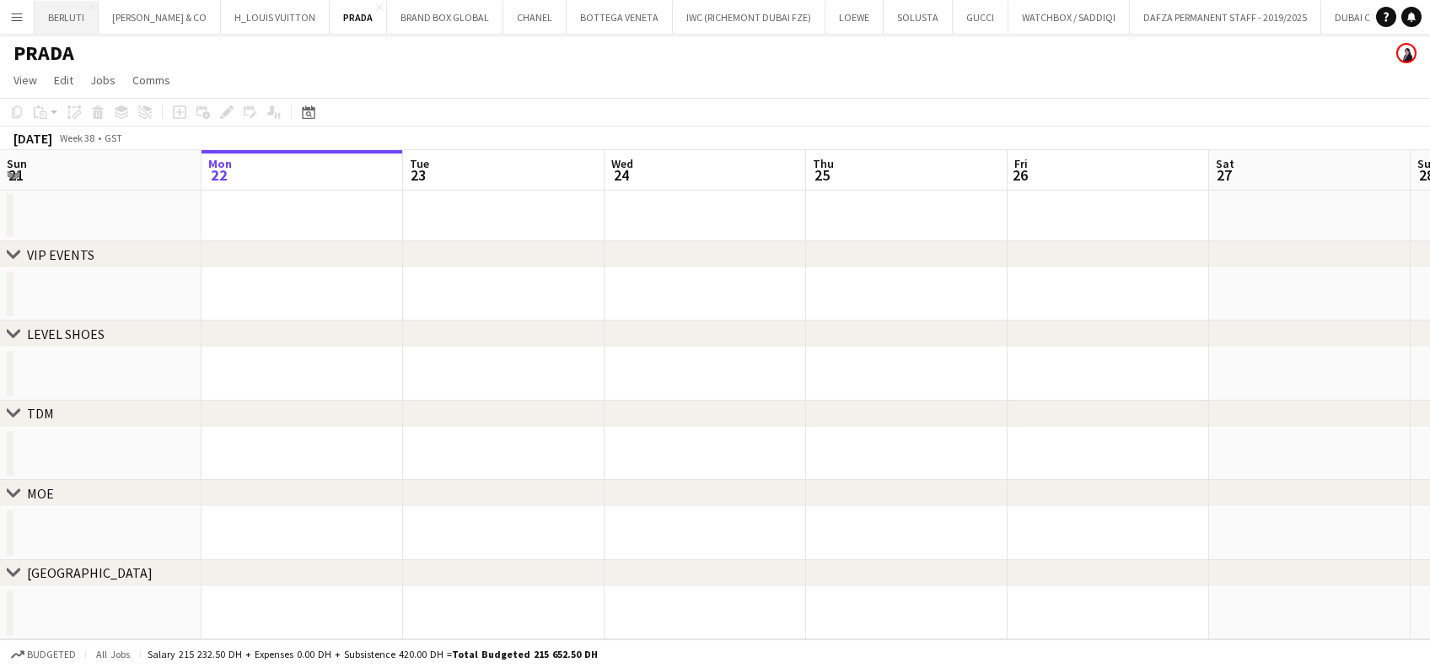
click at [37, 12] on button "BERLUTI Close" at bounding box center [67, 17] width 64 height 33
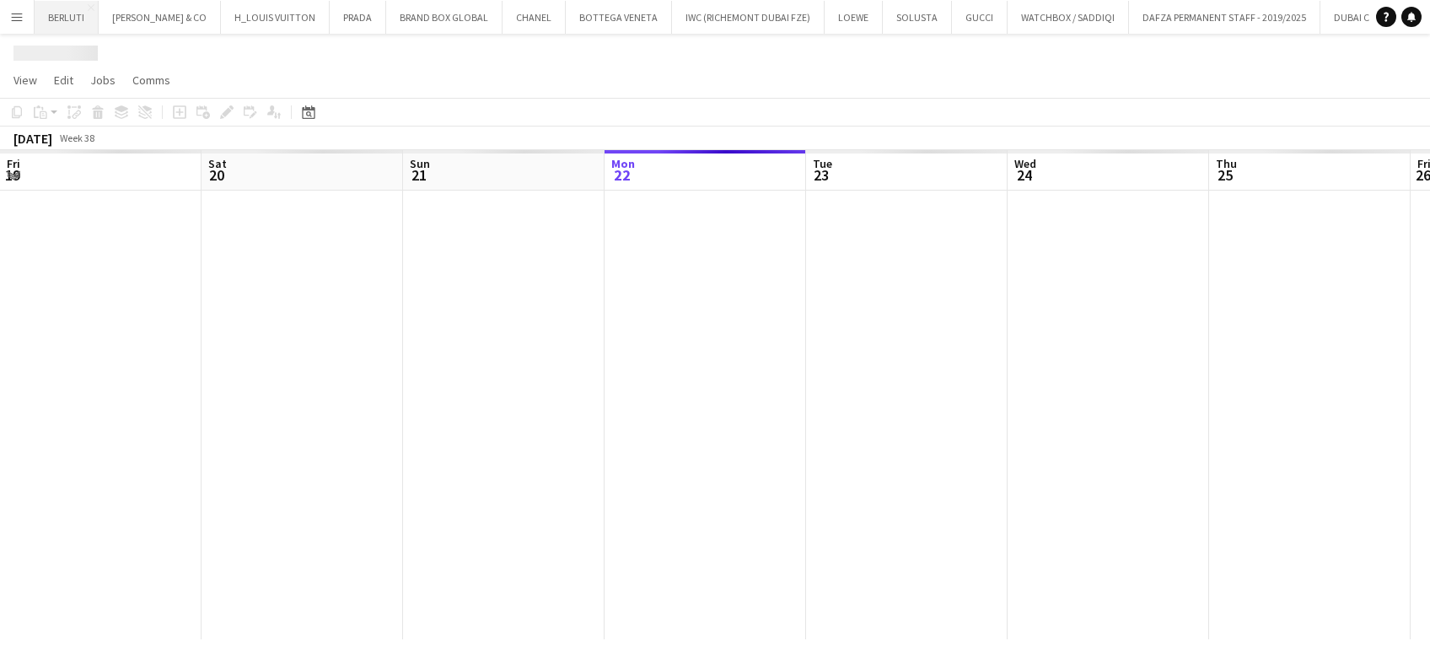
scroll to position [0, 403]
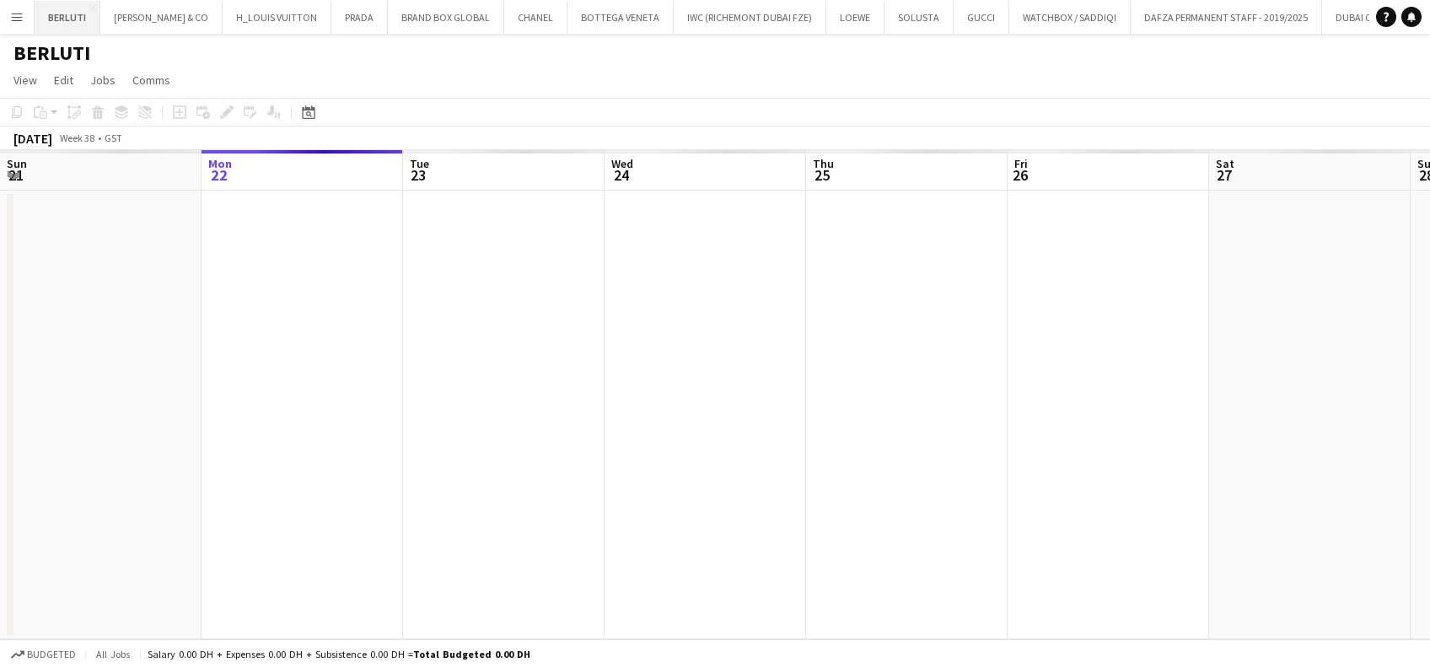
click at [35, 20] on button "BERLUTI Close" at bounding box center [68, 17] width 66 height 33
click at [18, 21] on app-icon "Menu" at bounding box center [16, 16] width 13 height 13
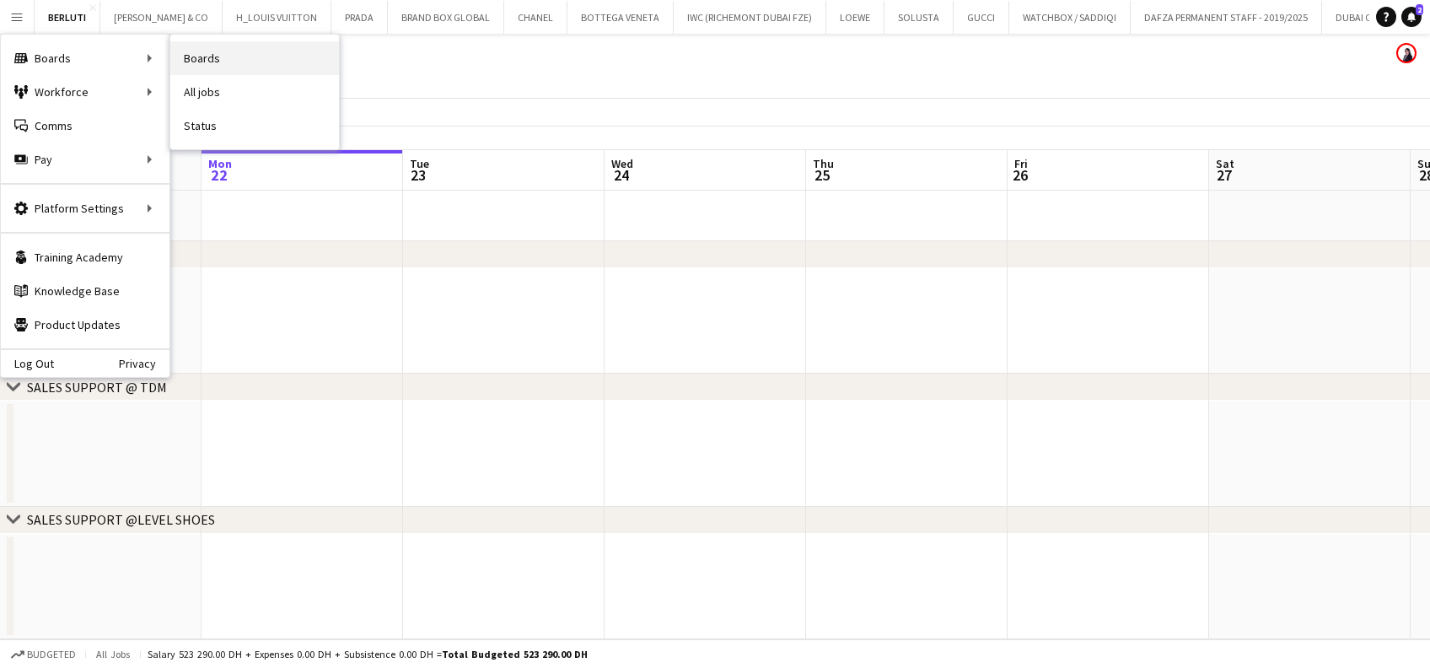
click at [264, 56] on link "Boards" at bounding box center [254, 58] width 169 height 34
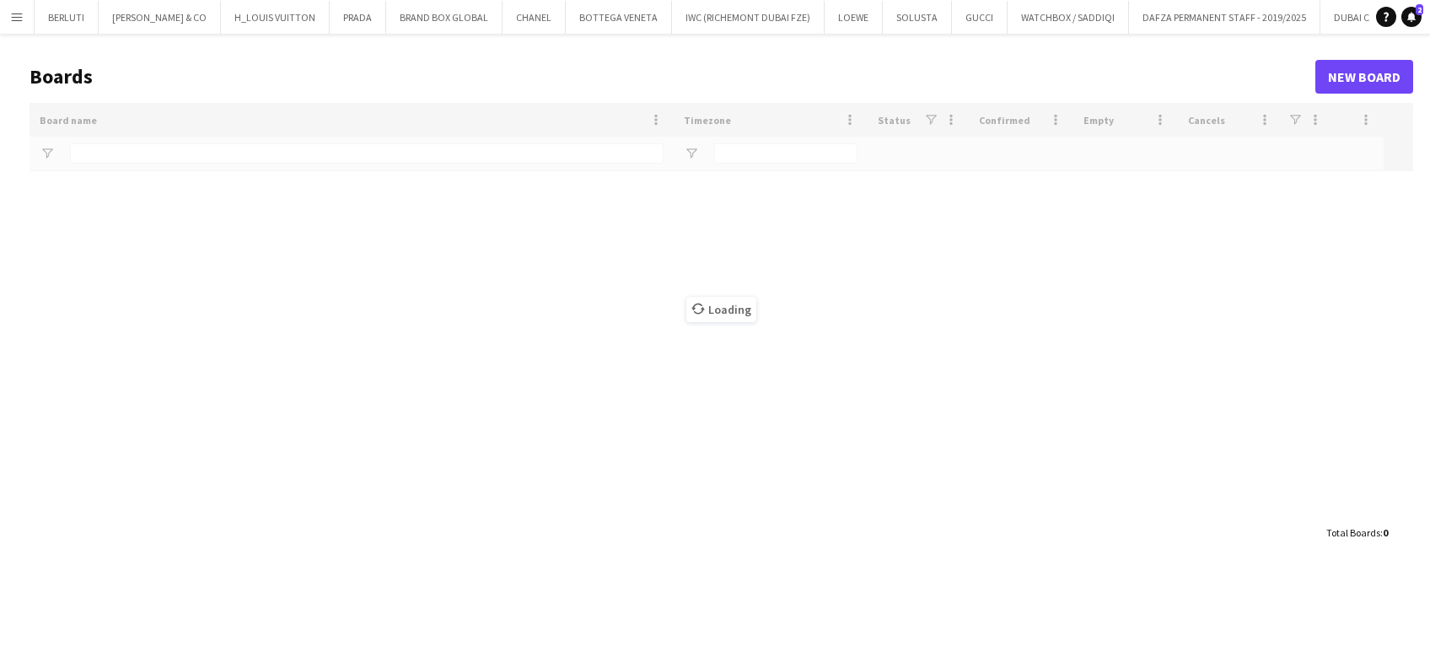
type input "*****"
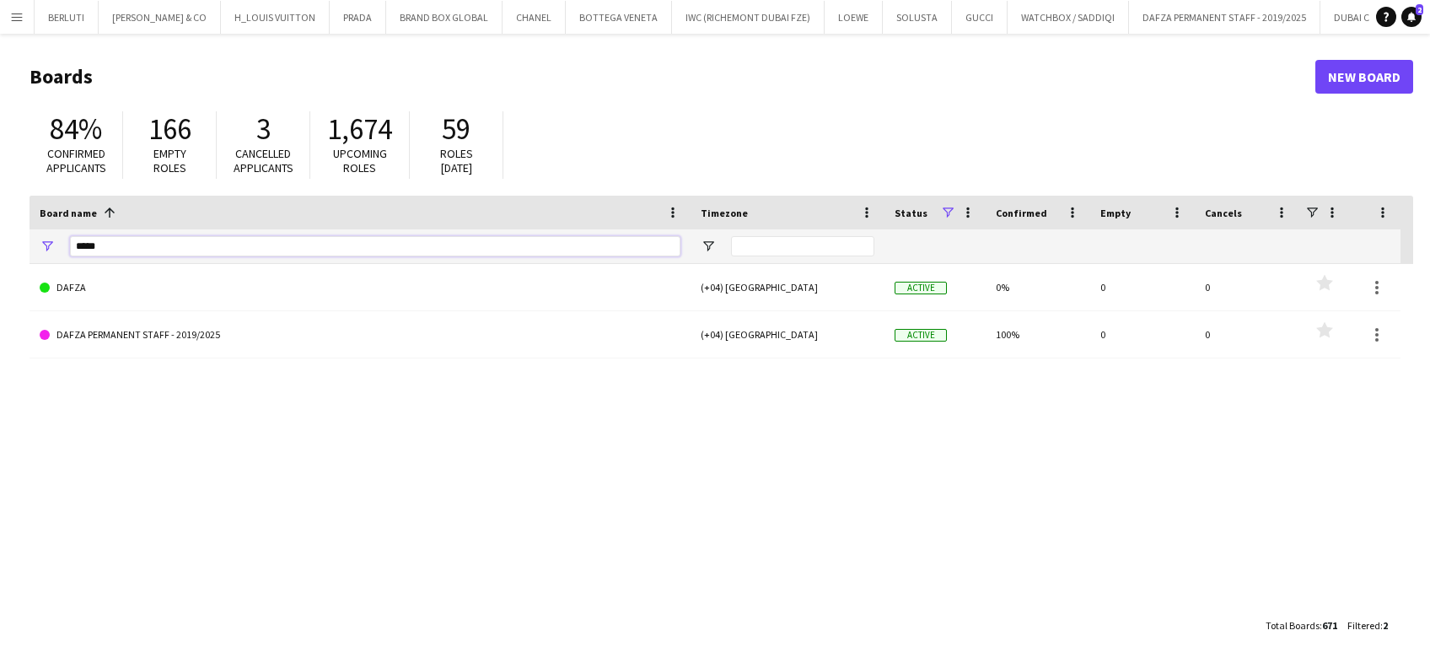
click at [0, 241] on html "Menu Boards Boards Boards All jobs Status Workforce Workforce My Workforce Recr…" at bounding box center [715, 334] width 1430 height 668
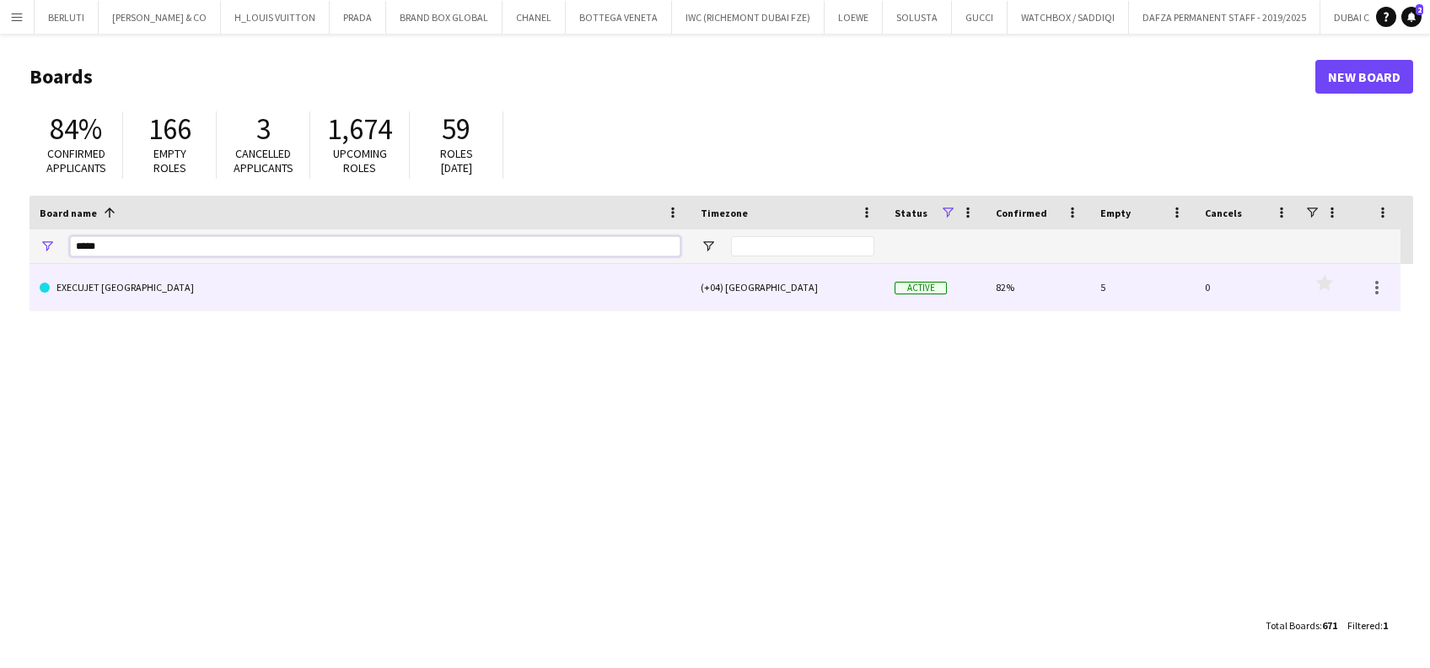
type input "*****"
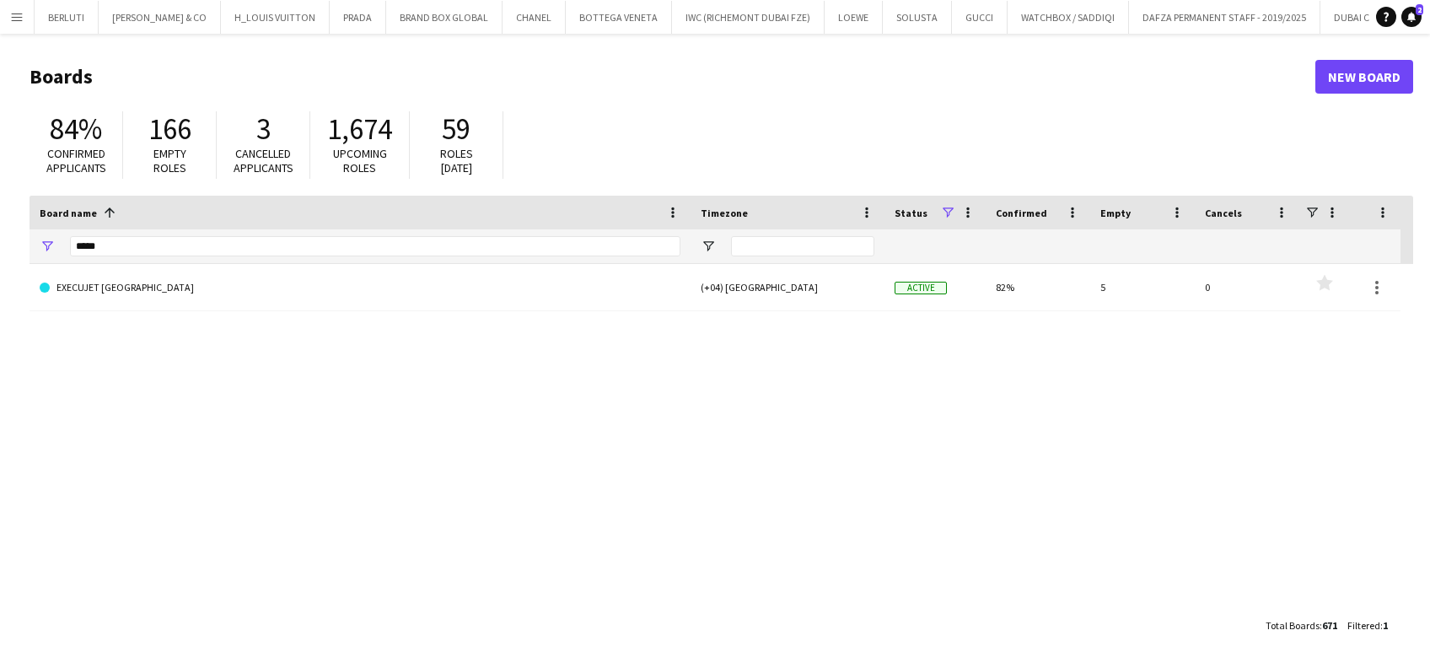
click at [152, 321] on div "EXECUJET [GEOGRAPHIC_DATA] (+04) [GEOGRAPHIC_DATA] Active 82% 5 0 Favourites" at bounding box center [721, 436] width 1383 height 345
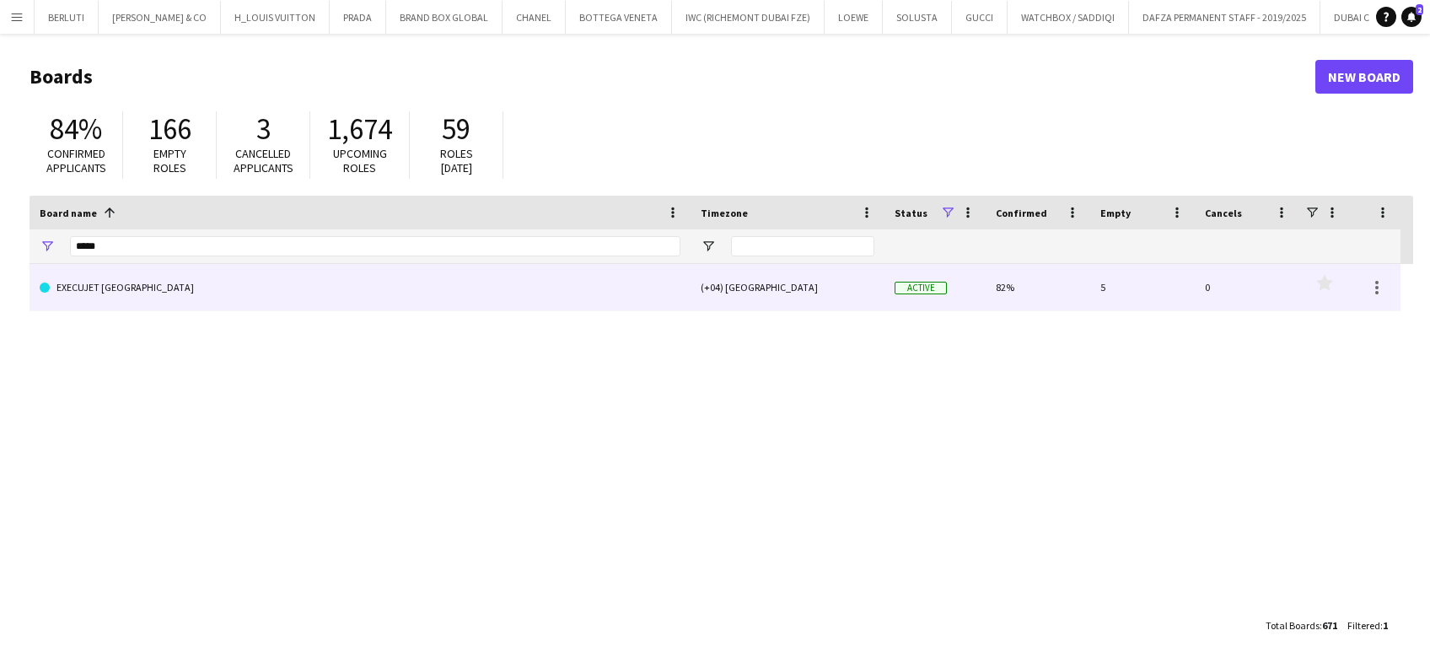
click at [168, 303] on link "EXECUJET [GEOGRAPHIC_DATA]" at bounding box center [360, 287] width 641 height 47
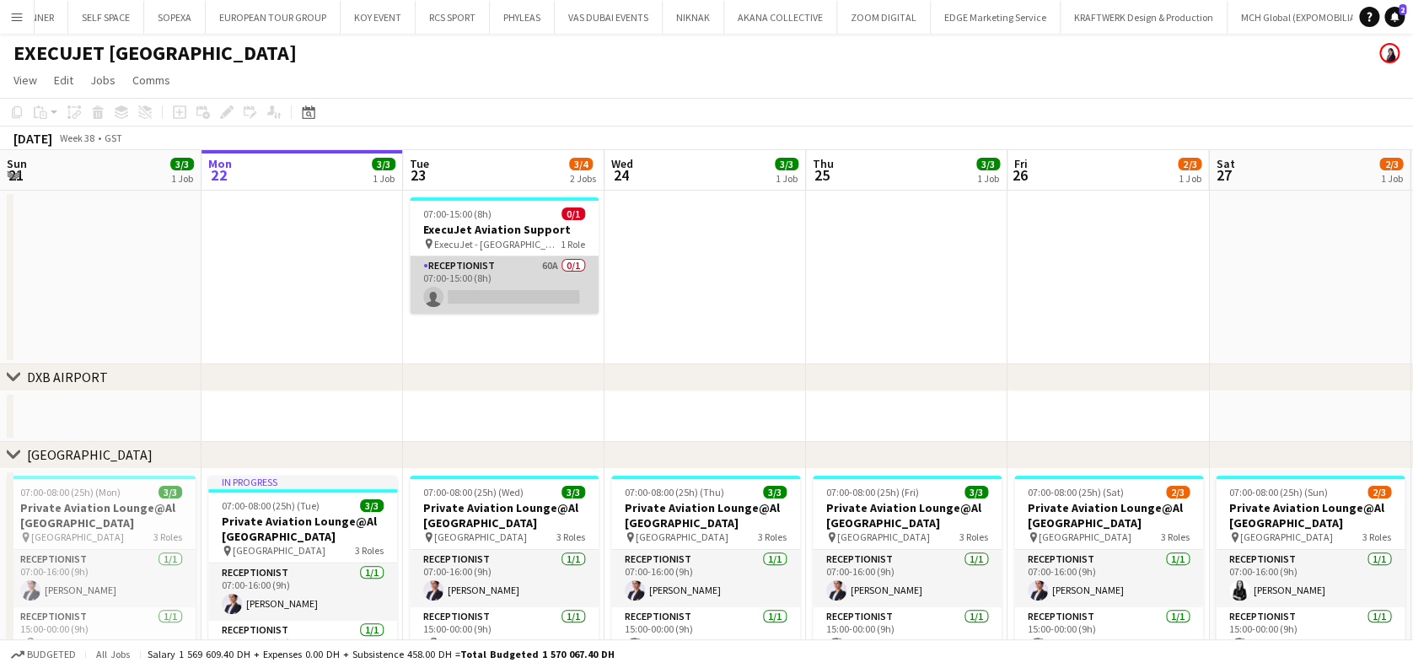
click at [532, 276] on app-card-role "Receptionist 60A 0/1 07:00-15:00 (8h) single-neutral-actions" at bounding box center [504, 284] width 189 height 57
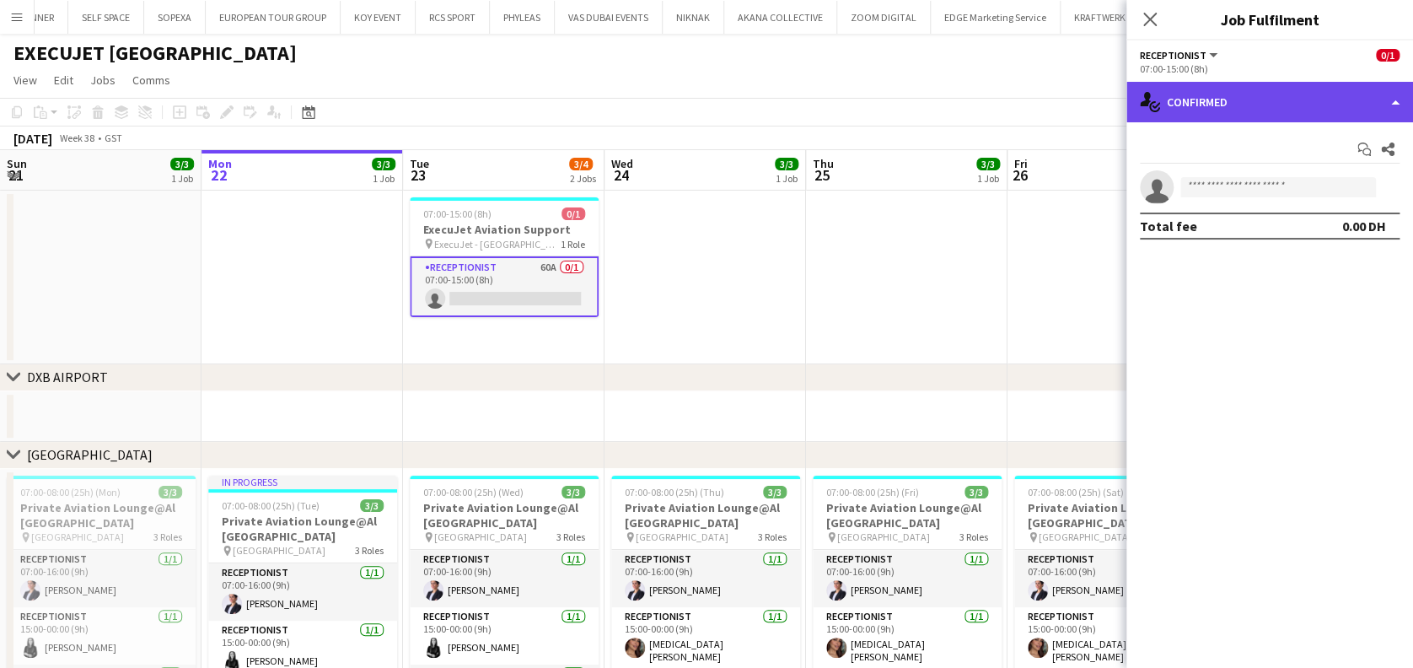
click at [1334, 99] on div "single-neutral-actions-check-2 Confirmed" at bounding box center [1269, 102] width 287 height 40
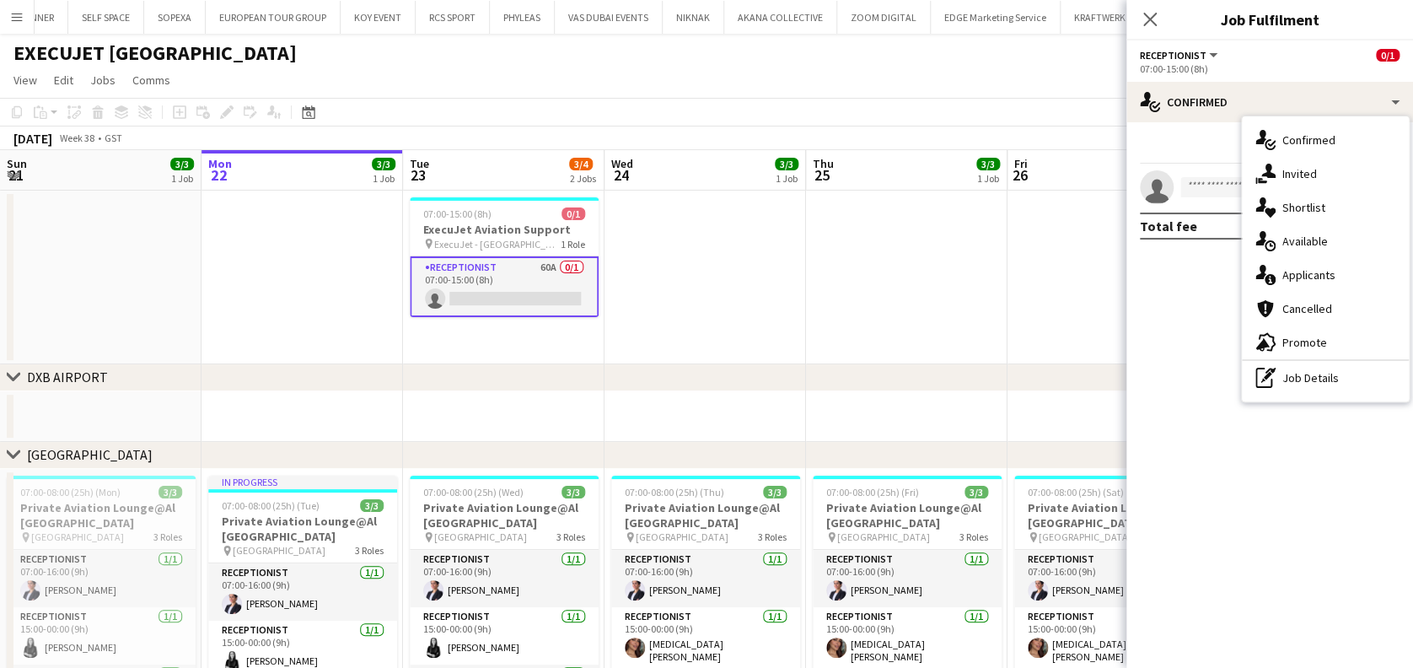
drag, startPoint x: 1307, startPoint y: 266, endPoint x: 1308, endPoint y: 282, distance: 16.9
click at [1307, 266] on div "single-neutral-actions-information Applicants" at bounding box center [1325, 275] width 167 height 34
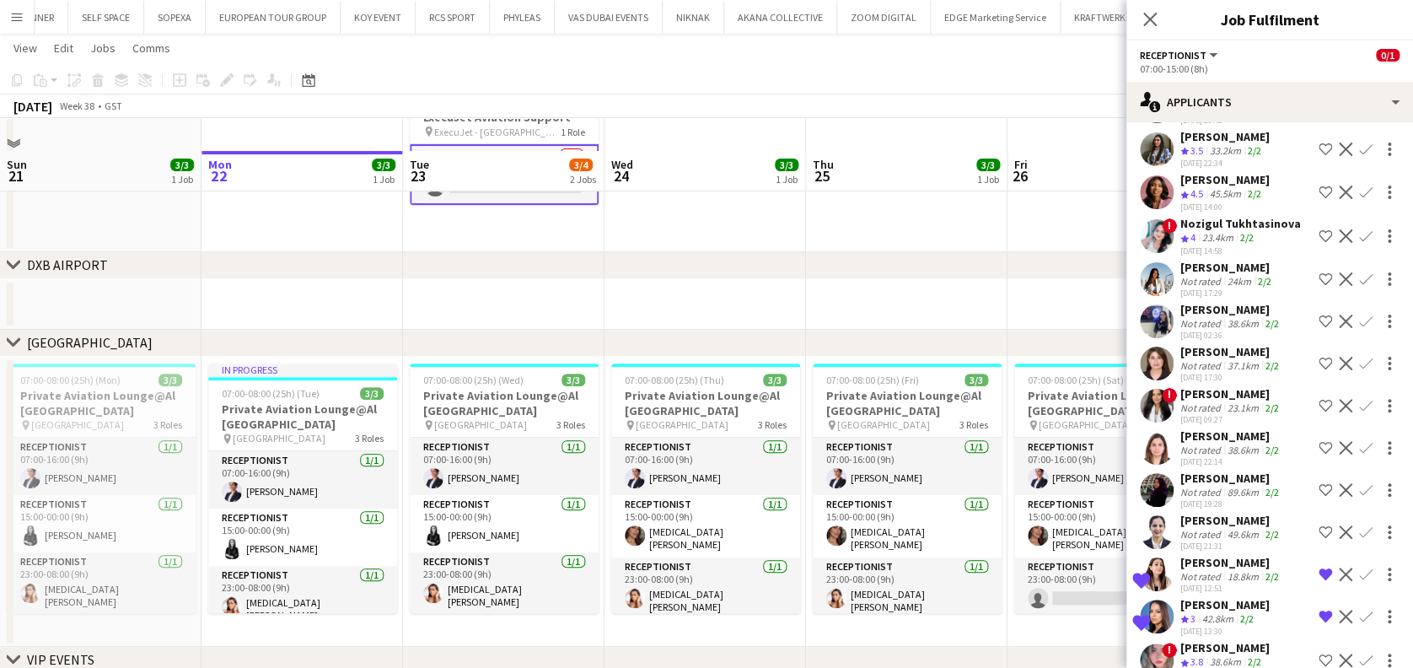
scroll to position [195, 0]
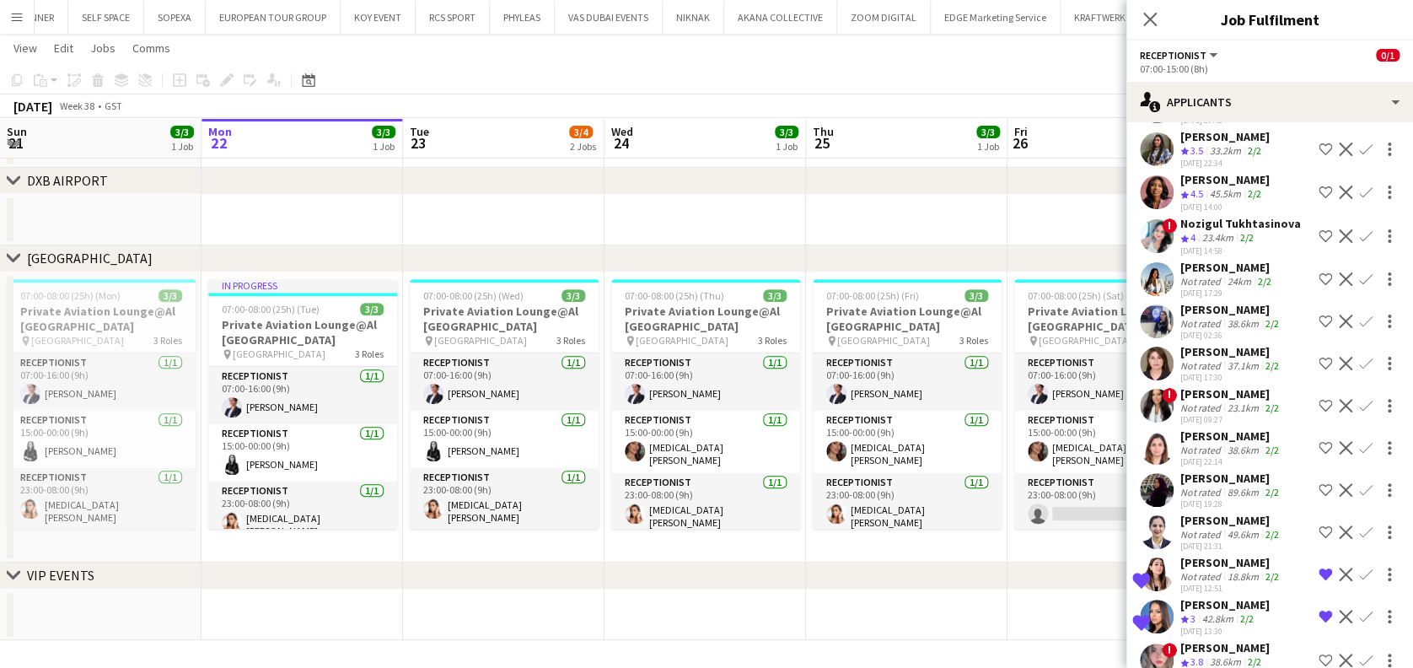
click at [1232, 570] on div "18.8km" at bounding box center [1243, 576] width 38 height 13
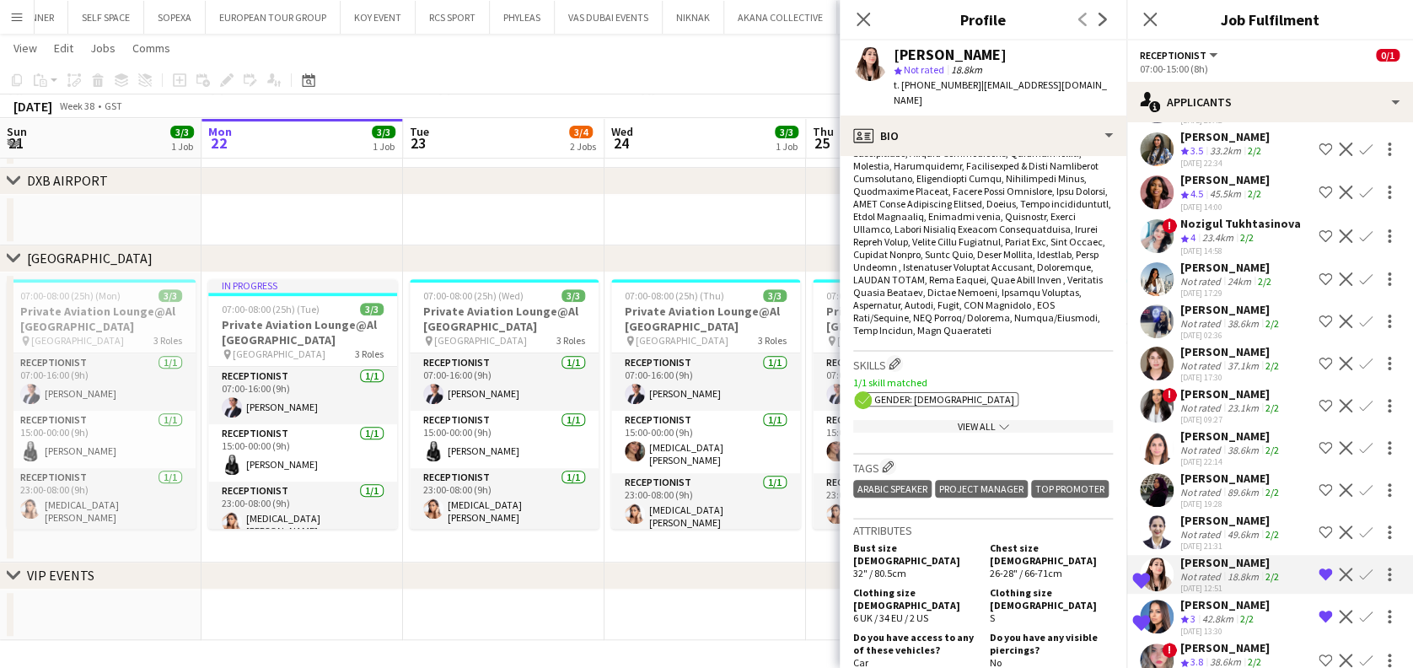
scroll to position [1012, 0]
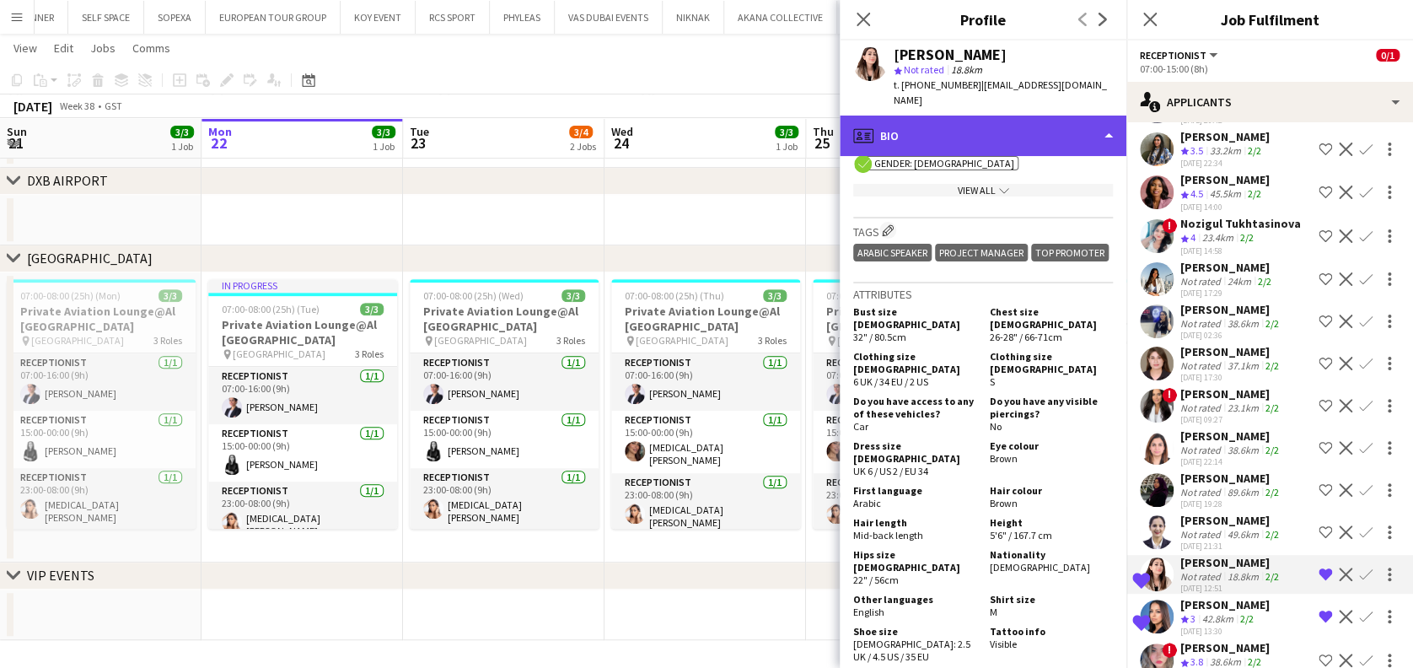
click at [1022, 129] on div "profile Bio" at bounding box center [983, 135] width 287 height 40
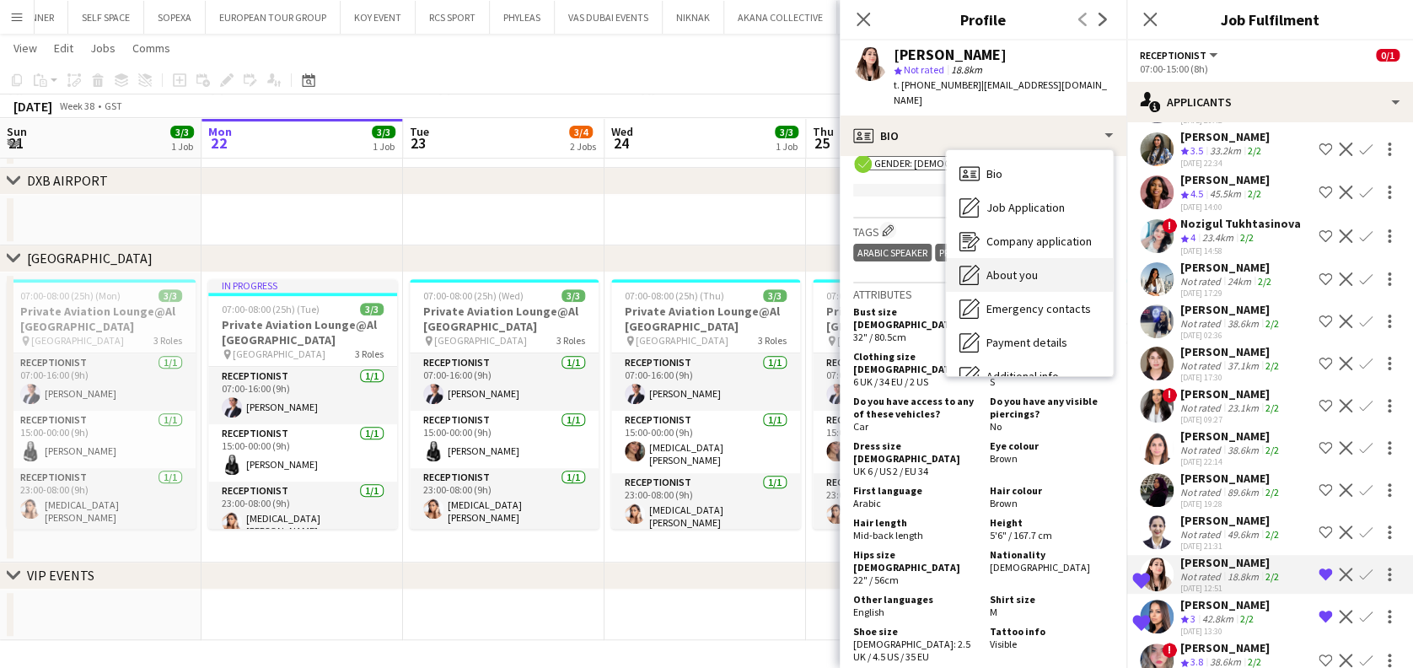
drag, startPoint x: 1022, startPoint y: 129, endPoint x: 1038, endPoint y: 255, distance: 126.6
click at [1038, 258] on div "About you About you" at bounding box center [1029, 275] width 167 height 34
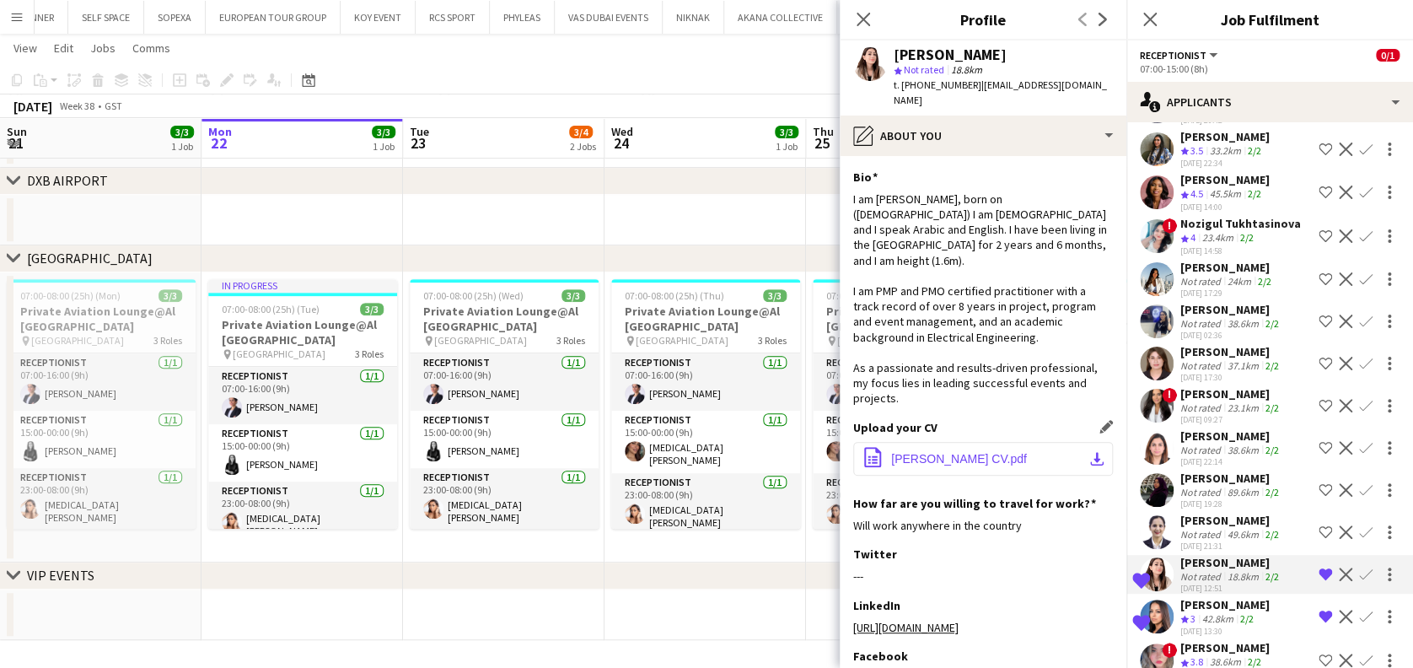
click at [949, 442] on button "office-file-sheet Amal Alnajjad CV.pdf download-bottom" at bounding box center [983, 459] width 260 height 34
click at [782, 214] on app-date-cell at bounding box center [704, 220] width 201 height 51
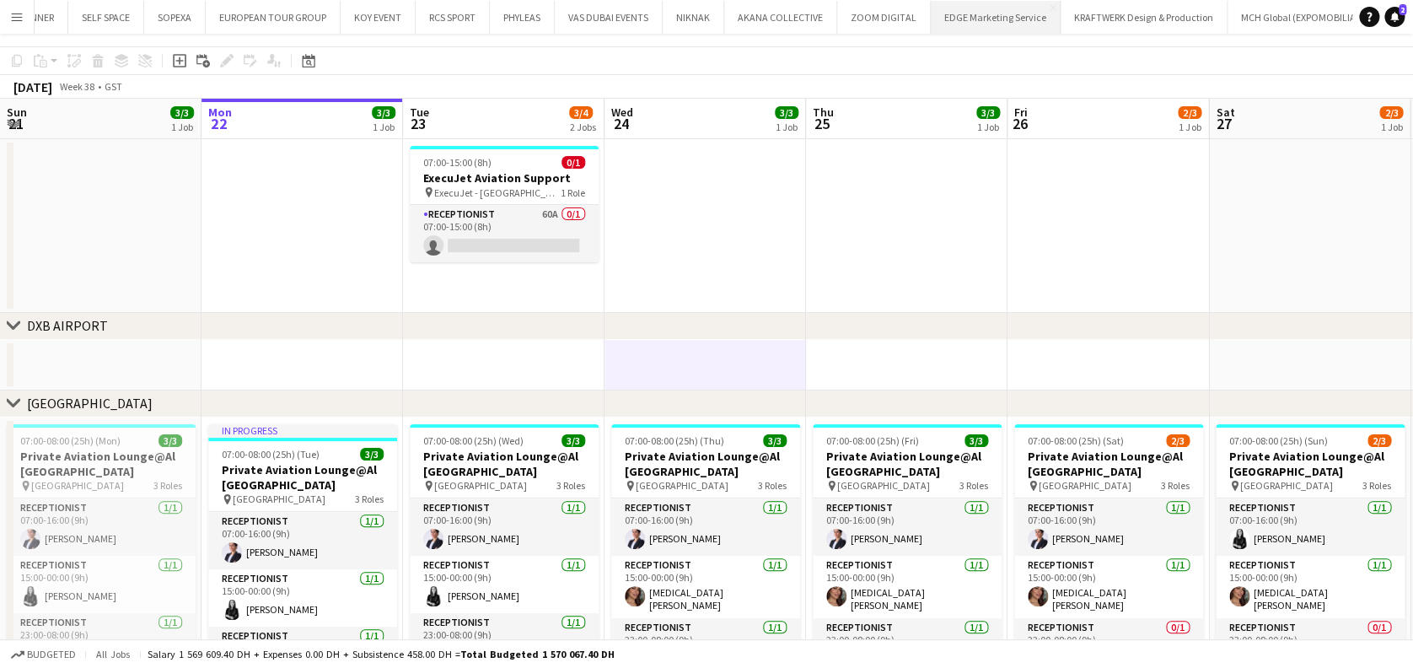
scroll to position [0, 0]
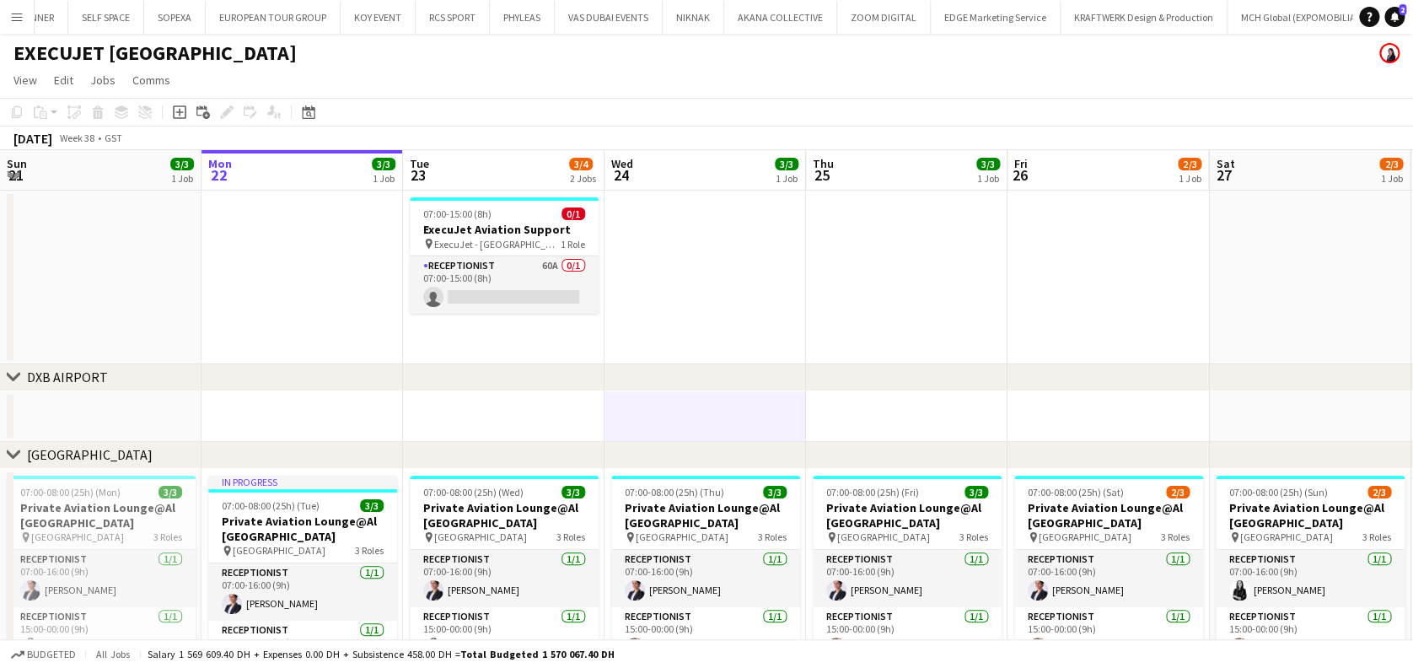
click at [759, 292] on app-calendar-viewport "Fri 19 3/3 1 Job Sat 20 3/3 1 Job Sun 21 3/3 1 Job Mon 22 3/3 1 Job Tue 23 3/4 …" at bounding box center [706, 493] width 1413 height 686
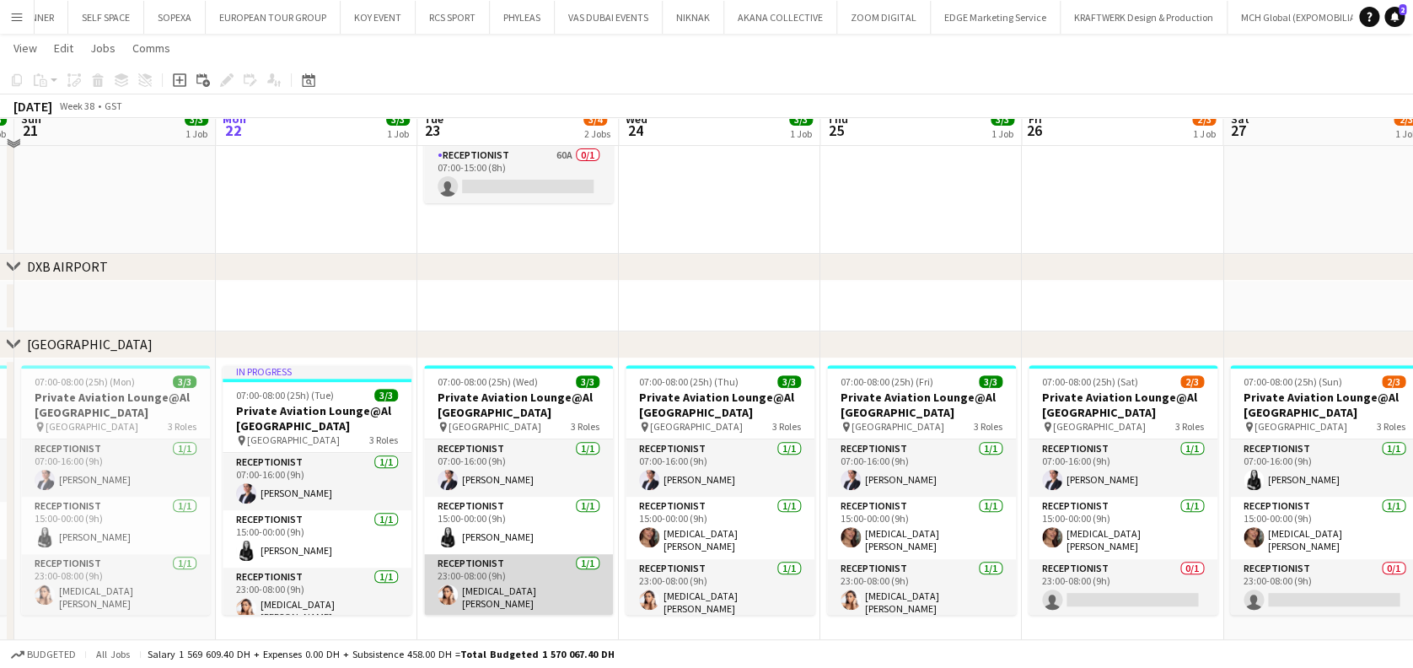
scroll to position [82, 0]
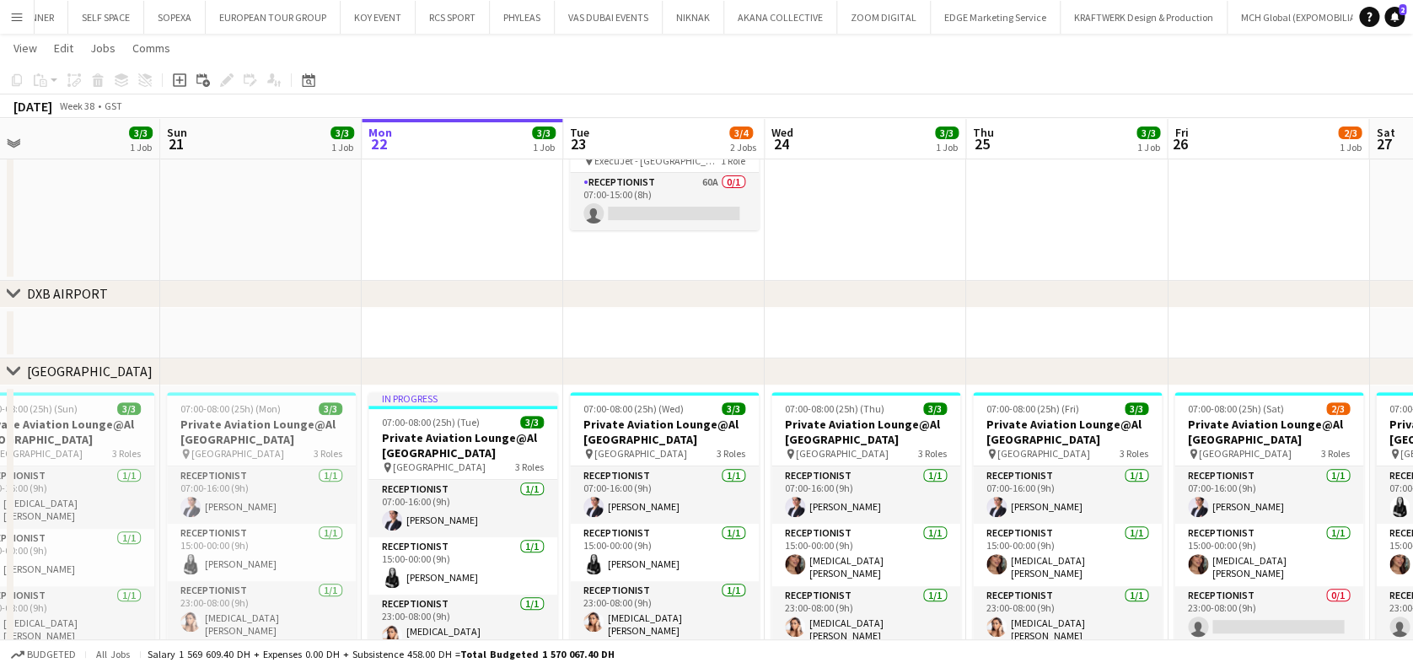
drag, startPoint x: 351, startPoint y: 231, endPoint x: 714, endPoint y: 225, distance: 363.4
click at [719, 227] on app-calendar-viewport "Thu 18 Fri 19 3/3 1 Job Sat 20 3/3 1 Job Sun 21 3/3 1 Job Mon 22 3/3 1 Job Tue …" at bounding box center [706, 368] width 1413 height 769
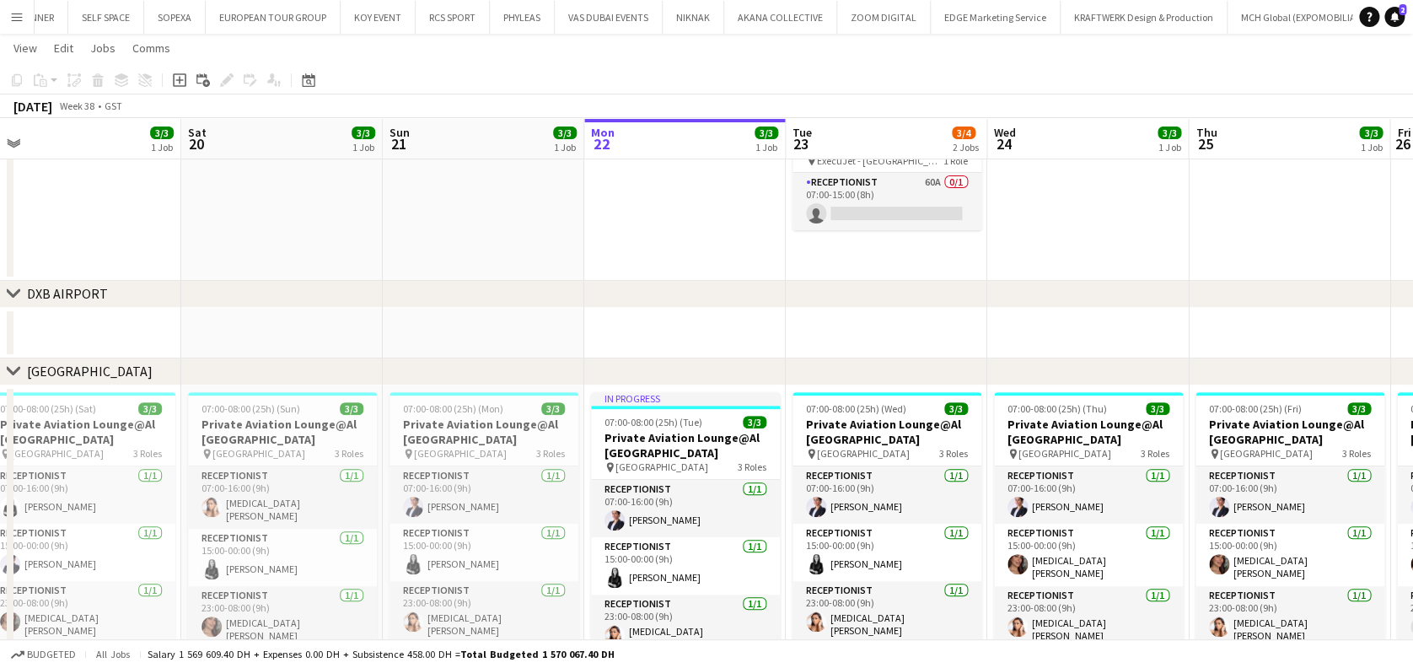
drag, startPoint x: 290, startPoint y: 226, endPoint x: 573, endPoint y: 226, distance: 283.2
click at [649, 226] on app-calendar-viewport "Wed 17 4/4 2 Jobs Thu 18 3/3 1 Job Fri 19 3/3 1 Job Sat 20 3/3 1 Job Sun 21 3/3…" at bounding box center [706, 368] width 1413 height 769
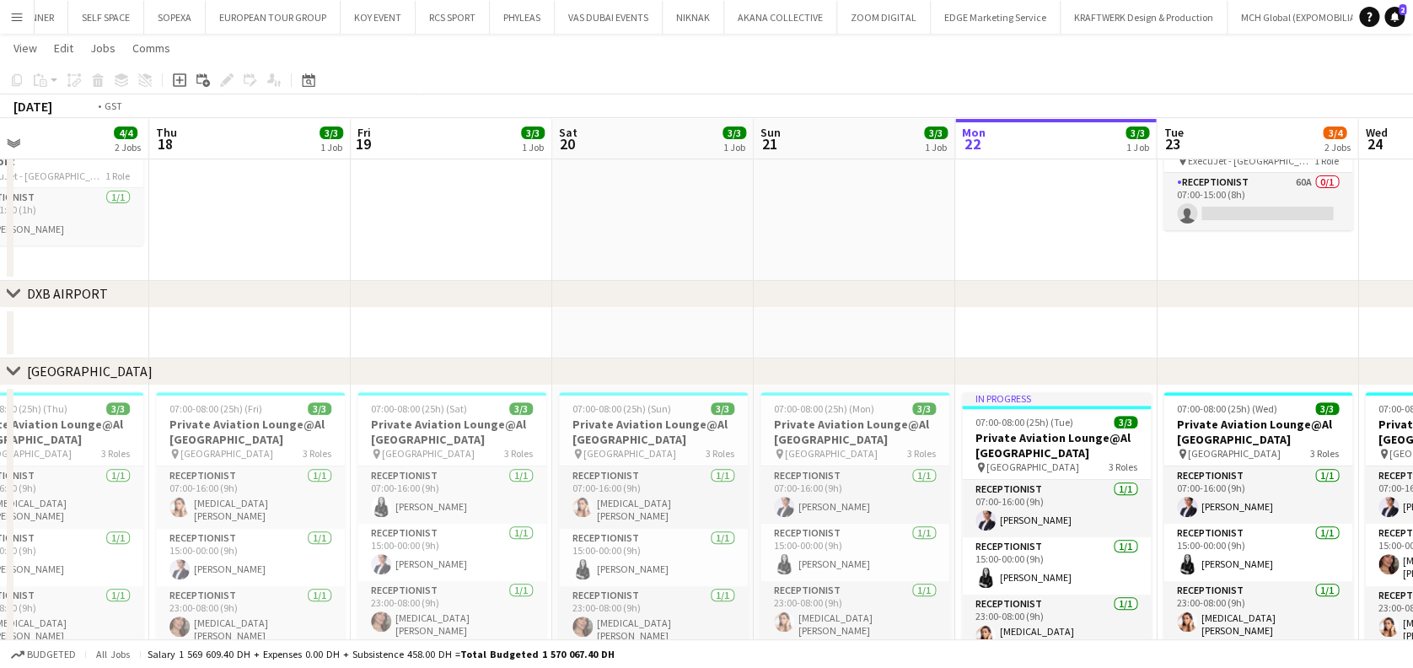
scroll to position [0, 398]
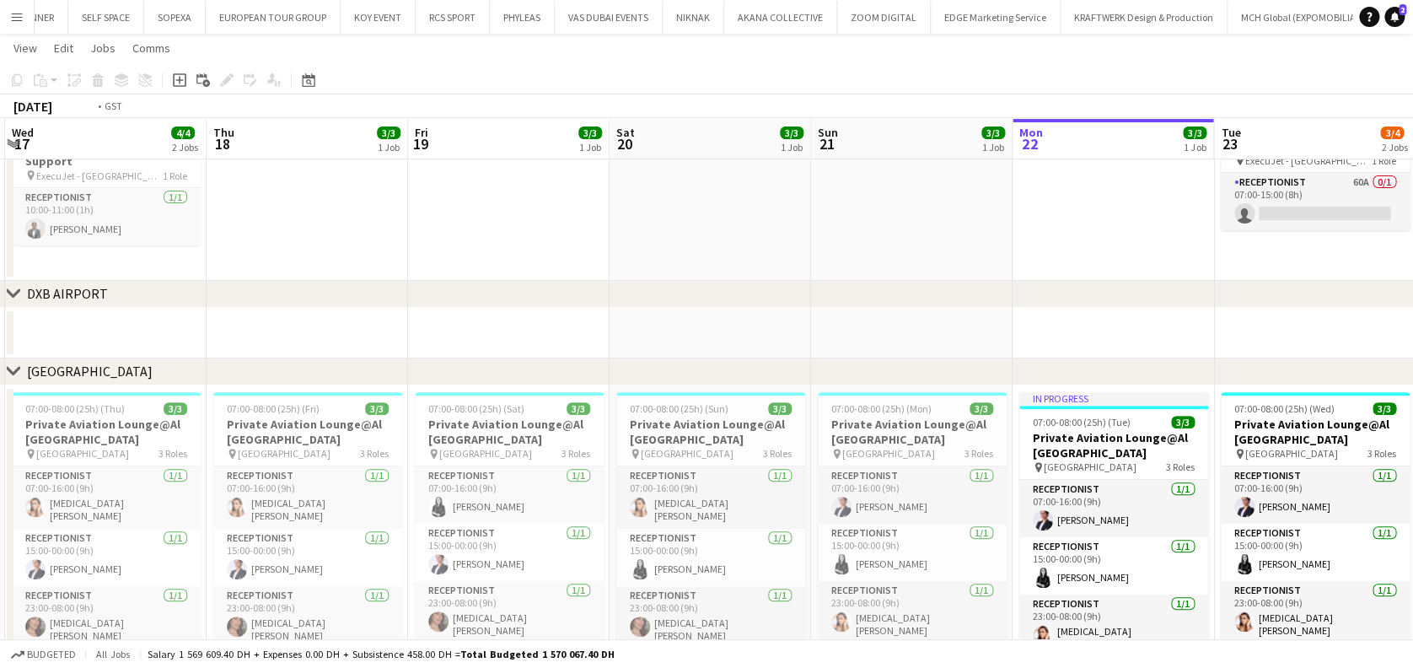
drag, startPoint x: 322, startPoint y: 276, endPoint x: 601, endPoint y: 253, distance: 280.0
click at [690, 253] on app-calendar-viewport "Mon 15 Tue 16 3/3 1 Job Wed 17 4/4 2 Jobs Thu 18 3/3 1 Job Fri 19 3/3 1 Job Sat…" at bounding box center [706, 368] width 1413 height 769
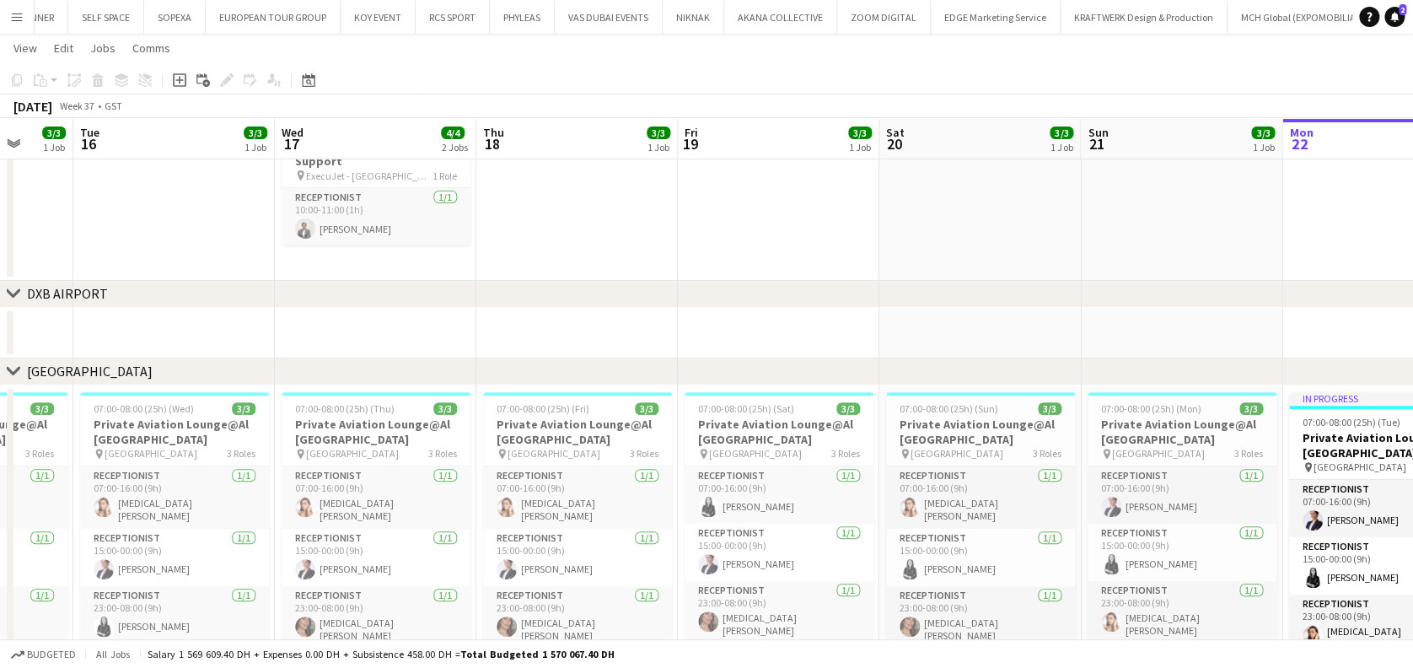
drag, startPoint x: 546, startPoint y: 214, endPoint x: 667, endPoint y: 214, distance: 120.5
click at [667, 214] on app-calendar-viewport "Sat 13 2/3 1 Job Sun 14 3/3 1 Job Mon 15 3/3 1 Job Tue 16 3/3 1 Job Wed 17 4/4 …" at bounding box center [706, 368] width 1413 height 769
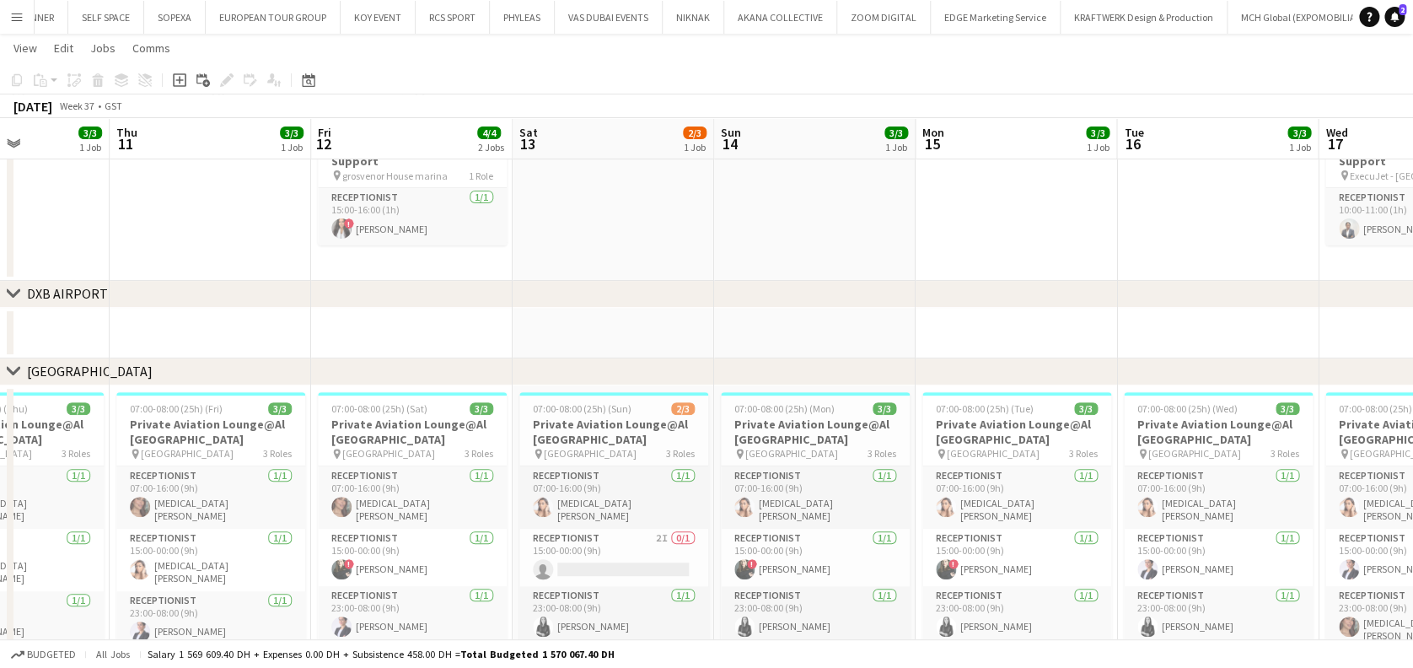
drag, startPoint x: 694, startPoint y: 220, endPoint x: 800, endPoint y: 220, distance: 106.2
click at [806, 220] on app-calendar-viewport "Mon 8 Tue 9 Wed 10 3/3 1 Job Thu 11 3/3 1 Job Fri 12 4/4 2 Jobs Sat 13 2/3 1 Jo…" at bounding box center [706, 368] width 1413 height 769
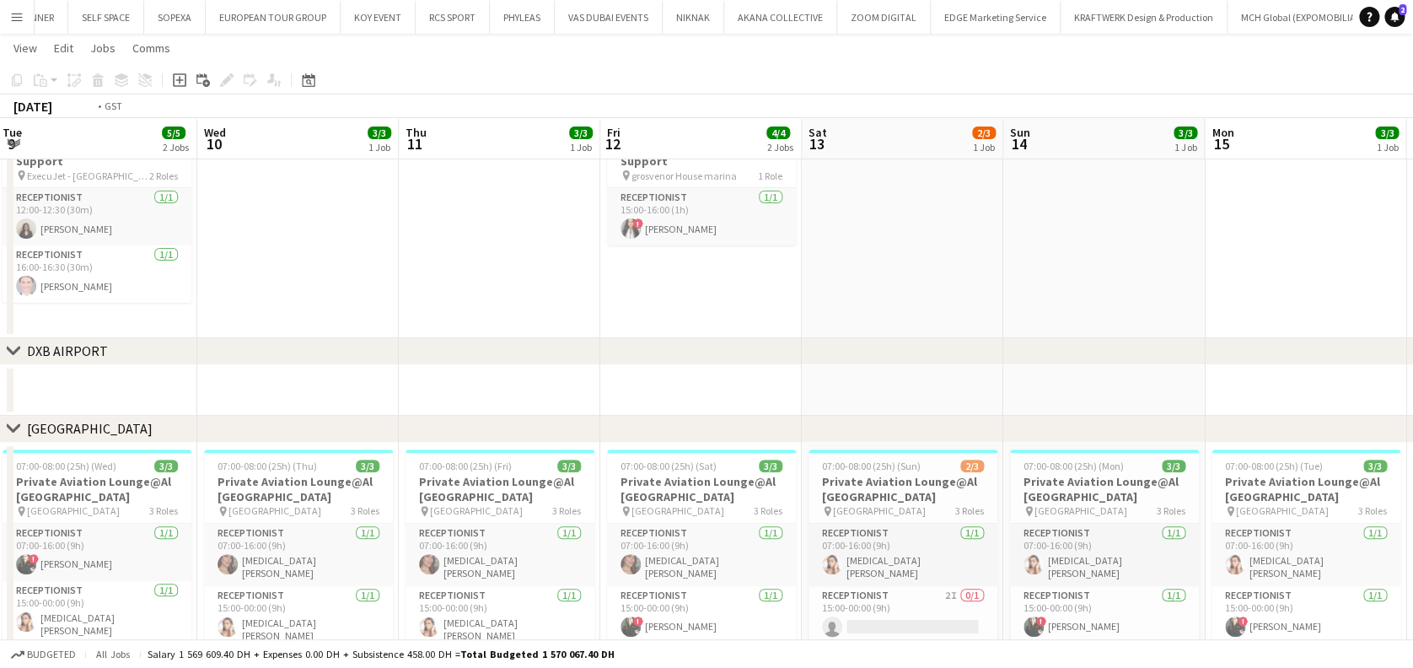
drag, startPoint x: 513, startPoint y: 238, endPoint x: 617, endPoint y: 238, distance: 103.7
click at [617, 238] on app-calendar-viewport "Sun 7 3/3 1 Job Mon 8 3/3 1 Job Tue 9 5/5 2 Jobs Wed 10 3/3 1 Job Thu 11 3/3 1 …" at bounding box center [706, 397] width 1413 height 826
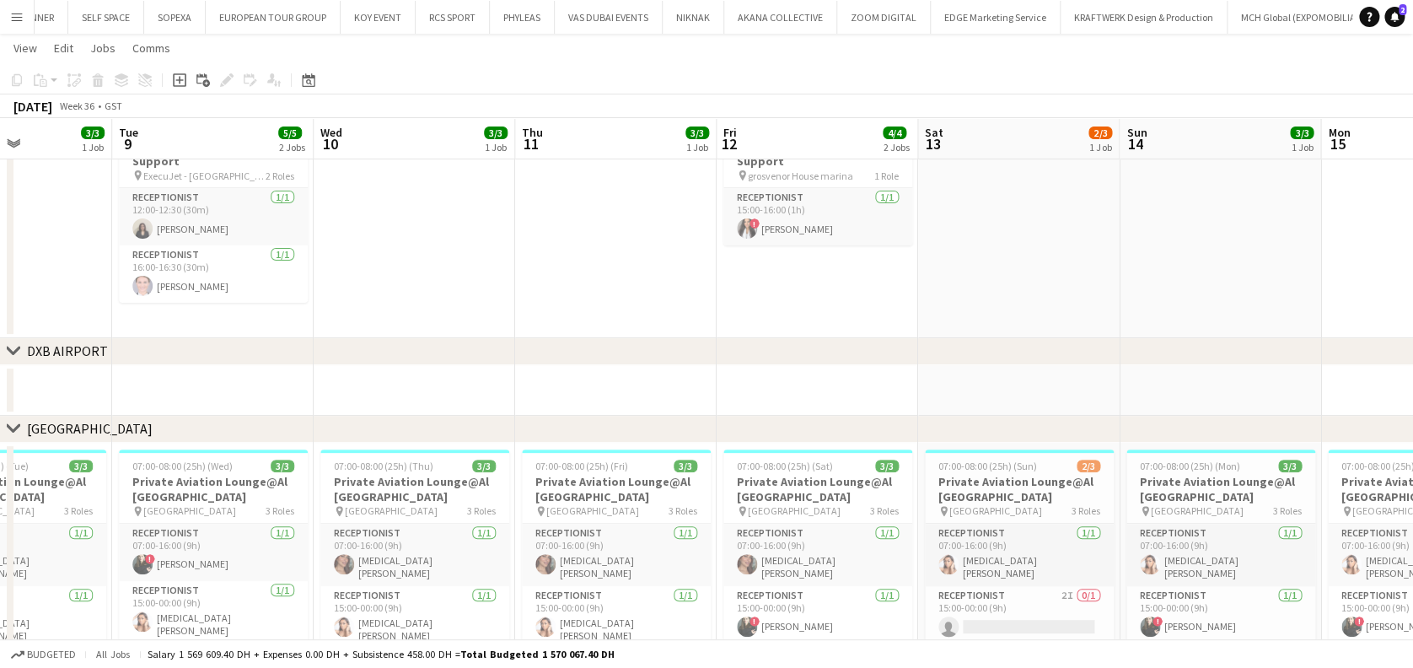
drag, startPoint x: 499, startPoint y: 243, endPoint x: 620, endPoint y: 256, distance: 122.1
click at [664, 247] on app-calendar-viewport "Sat 6 3/3 1 Job Sun 7 3/3 1 Job Mon 8 3/3 1 Job Tue 9 5/5 2 Jobs Wed 10 3/3 1 J…" at bounding box center [706, 397] width 1413 height 826
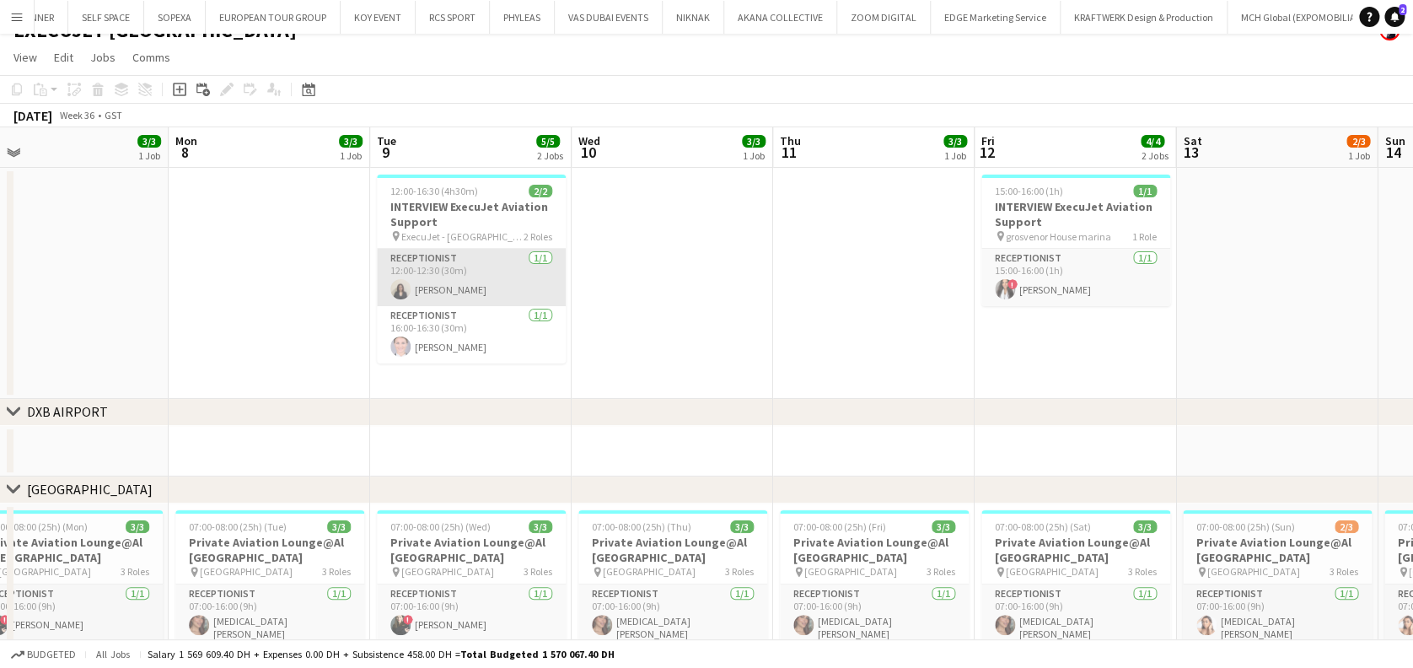
scroll to position [0, 0]
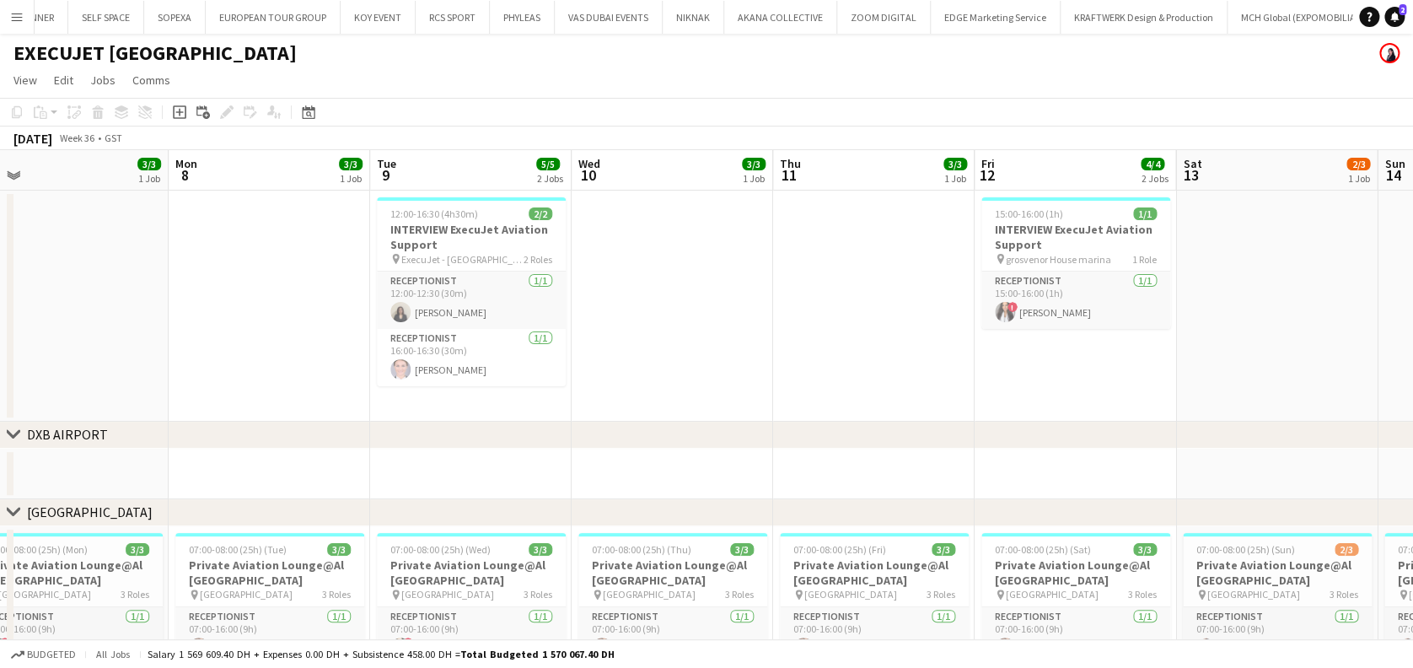
click at [762, 340] on app-date-cell at bounding box center [672, 306] width 201 height 231
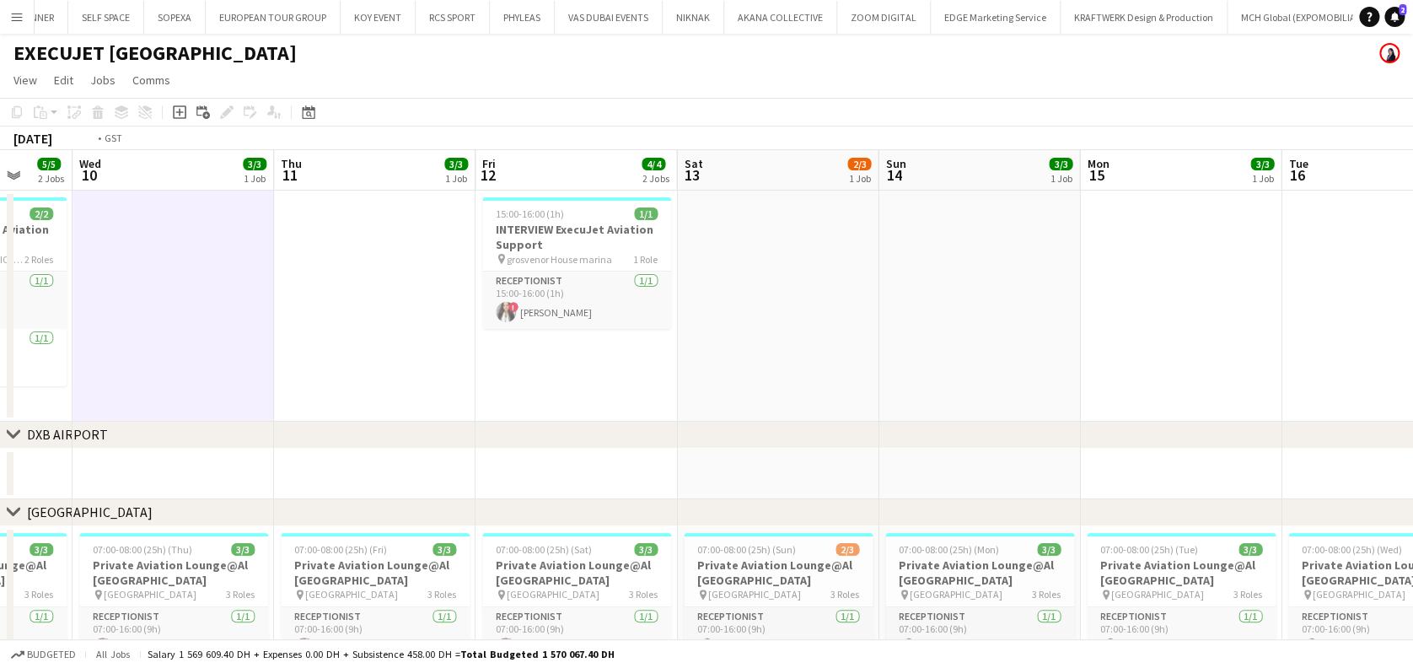
drag, startPoint x: 938, startPoint y: 304, endPoint x: 42, endPoint y: 356, distance: 897.6
click at [11, 364] on div "chevron-right [GEOGRAPHIC_DATA] chevron-right [GEOGRAPHIC_DATA] chevron-right V…" at bounding box center [706, 522] width 1413 height 744
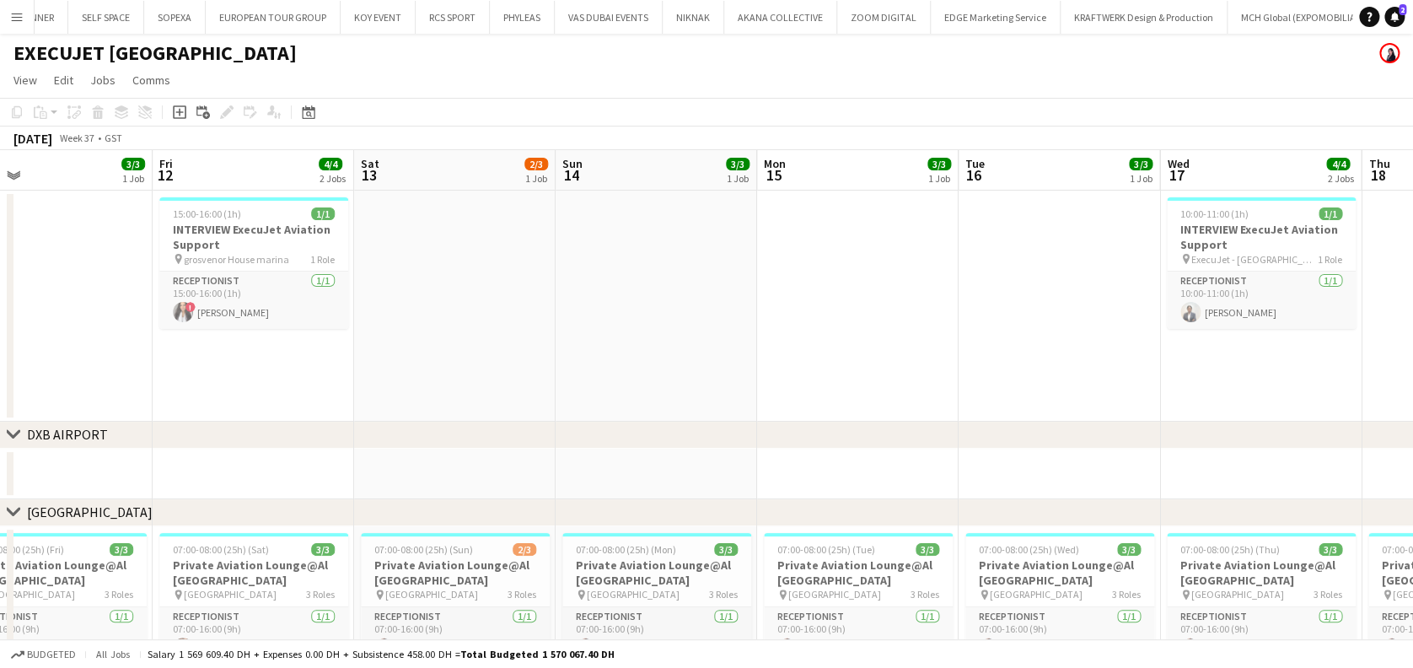
drag, startPoint x: 557, startPoint y: 344, endPoint x: 745, endPoint y: 298, distance: 193.6
click at [745, 298] on app-calendar-viewport "Tue 9 5/5 2 Jobs Wed 10 3/3 1 Job Thu 11 3/3 1 Job Fri 12 4/4 2 Jobs Sat 13 2/3…" at bounding box center [706, 522] width 1413 height 744
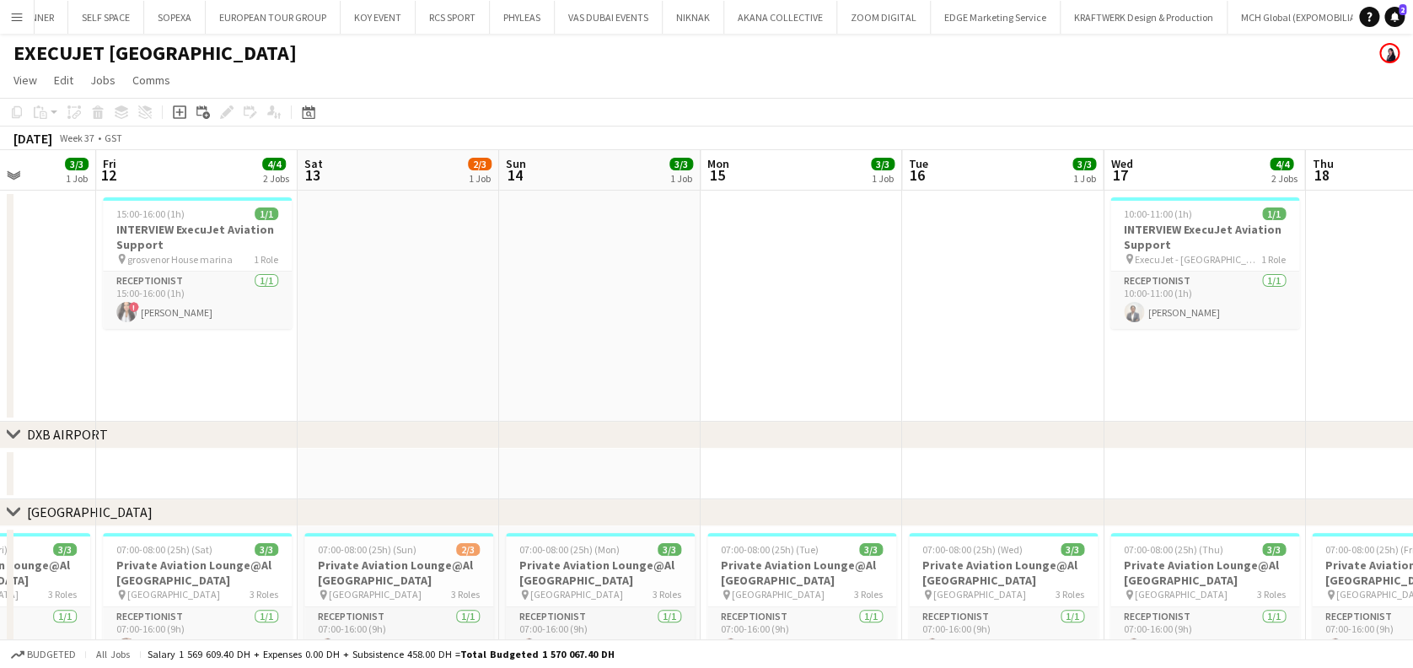
drag, startPoint x: 234, startPoint y: 332, endPoint x: 435, endPoint y: 297, distance: 204.6
click at [439, 297] on app-calendar-viewport "Tue 9 5/5 2 Jobs Wed 10 3/3 1 Job Thu 11 3/3 1 Job Fri 12 4/4 2 Jobs Sat 13 2/3…" at bounding box center [706, 522] width 1413 height 744
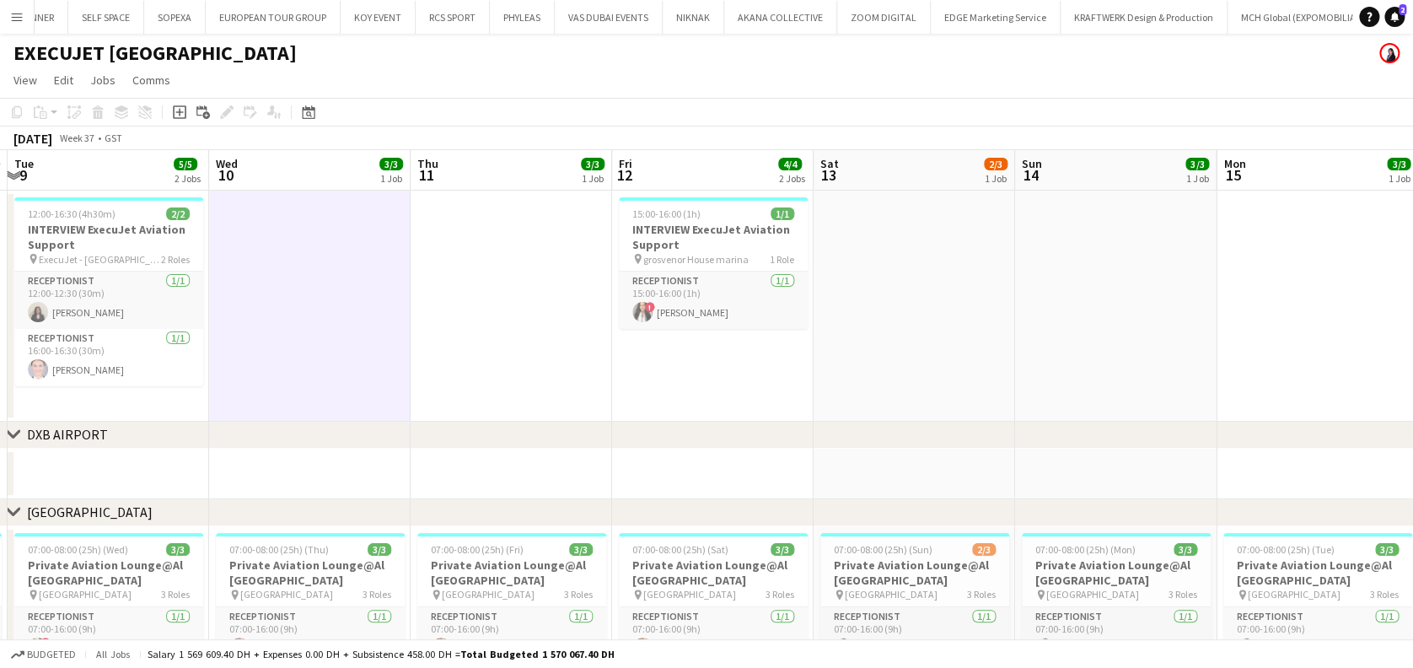
drag, startPoint x: 257, startPoint y: 216, endPoint x: 225, endPoint y: 220, distance: 32.3
click at [260, 216] on app-calendar-viewport "Sun 7 3/3 1 Job Mon 8 3/3 1 Job Tue 9 5/5 2 Jobs Wed 10 3/3 1 Job Thu 11 3/3 1 …" at bounding box center [706, 522] width 1413 height 744
click at [127, 225] on h3 "INTERVIEW ExecuJet Aviation Support" at bounding box center [111, 237] width 189 height 30
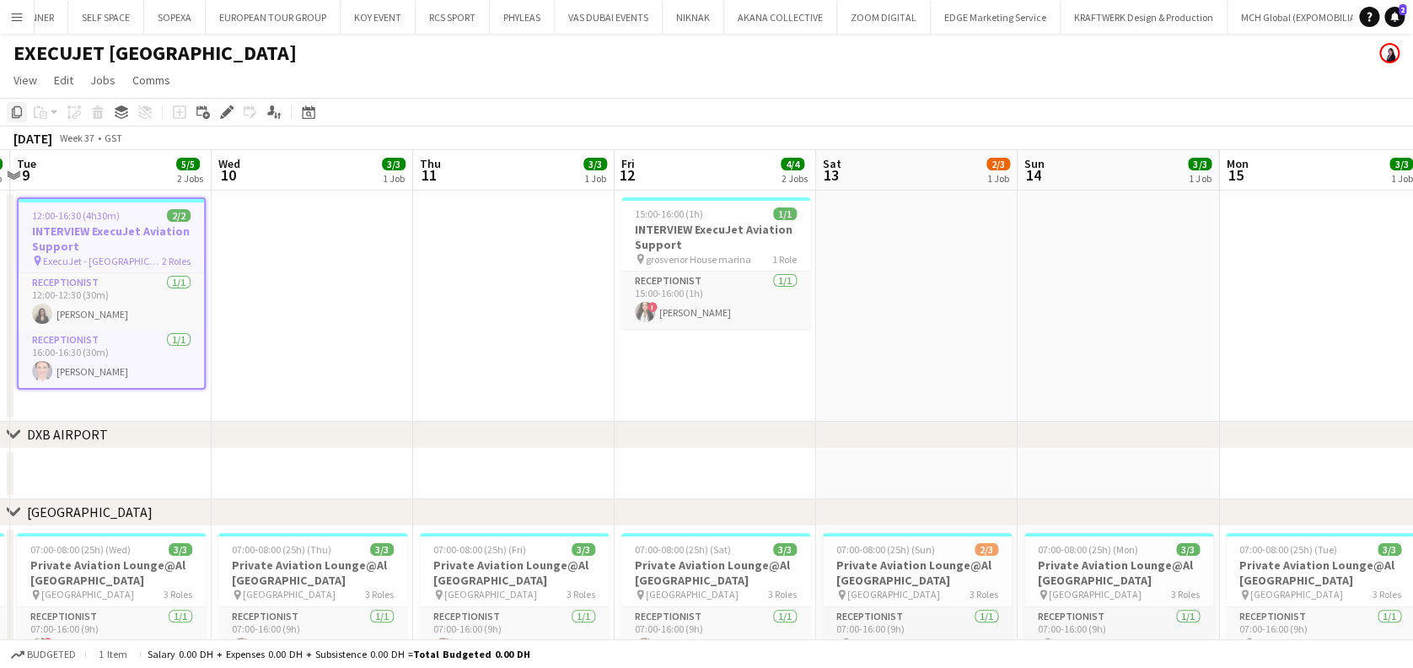
click at [20, 106] on icon "Copy" at bounding box center [16, 111] width 13 height 13
drag, startPoint x: 844, startPoint y: 225, endPoint x: 791, endPoint y: 219, distance: 53.4
click at [454, 225] on app-calendar-viewport "Sun 7 3/3 1 Job Mon 8 3/3 1 Job Tue 9 5/5 2 Jobs Wed 10 3/3 1 Job Thu 11 3/3 1 …" at bounding box center [706, 522] width 1413 height 744
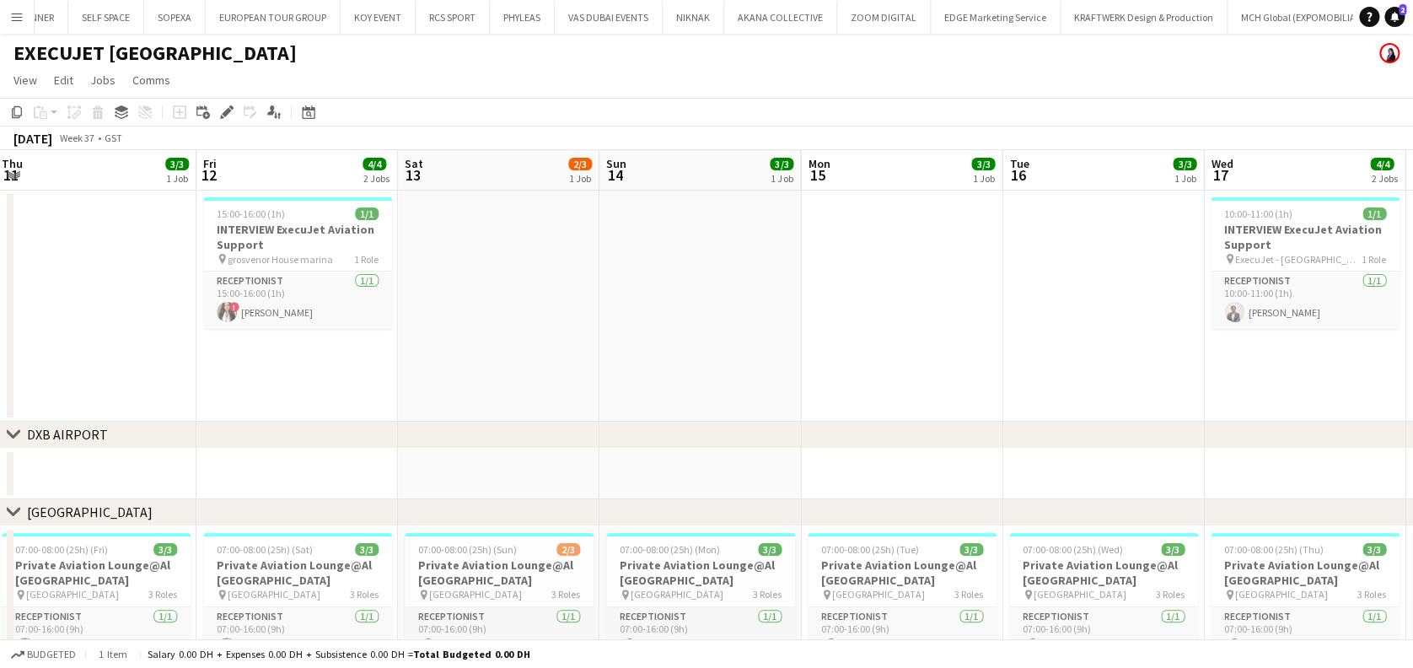
drag, startPoint x: 672, startPoint y: 296, endPoint x: 544, endPoint y: 298, distance: 128.2
click at [522, 298] on app-calendar-viewport "Sun 7 3/3 1 Job Mon 8 3/3 1 Job Tue 9 5/5 2 Jobs Wed 10 3/3 1 Job Thu 11 3/3 1 …" at bounding box center [706, 522] width 1413 height 744
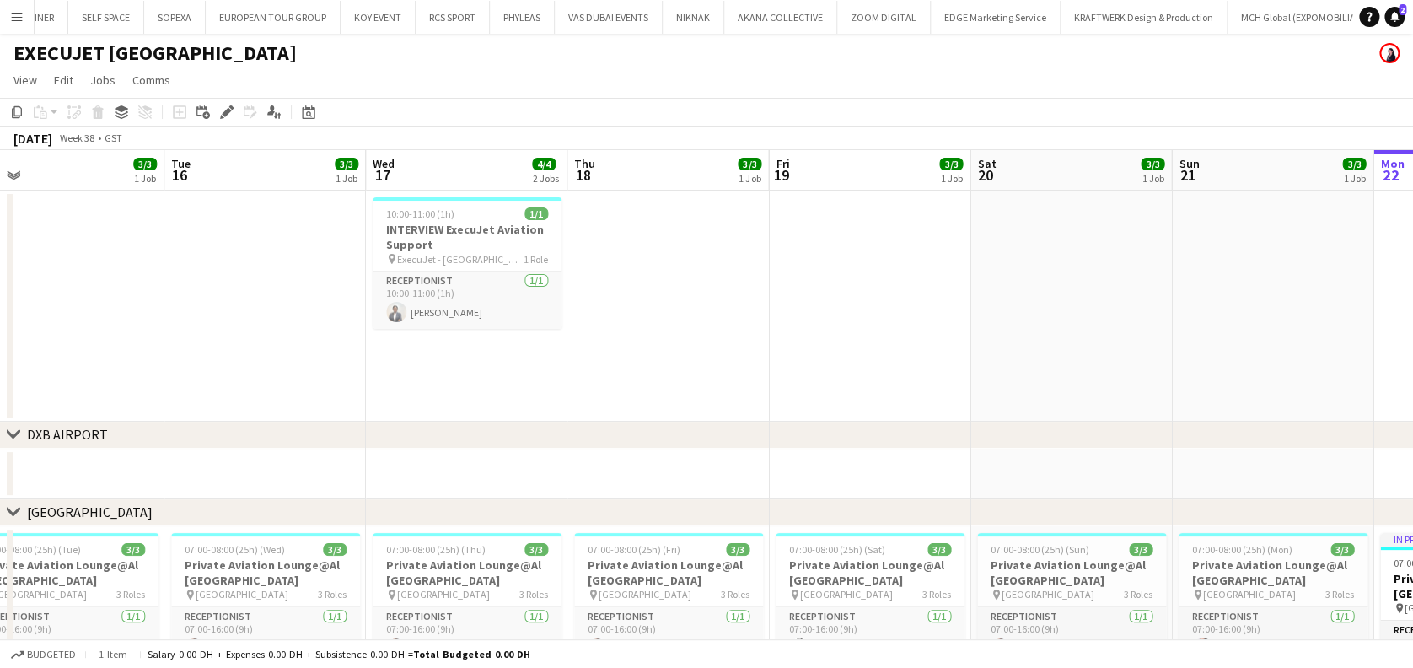
drag, startPoint x: 567, startPoint y: 379, endPoint x: 543, endPoint y: 379, distance: 24.4
click at [543, 379] on app-calendar-viewport "Thu 11 3/3 1 Job Fri 12 4/4 2 Jobs Sat 13 2/3 1 Job Sun 14 3/3 1 Job Mon 15 3/3…" at bounding box center [706, 522] width 1413 height 744
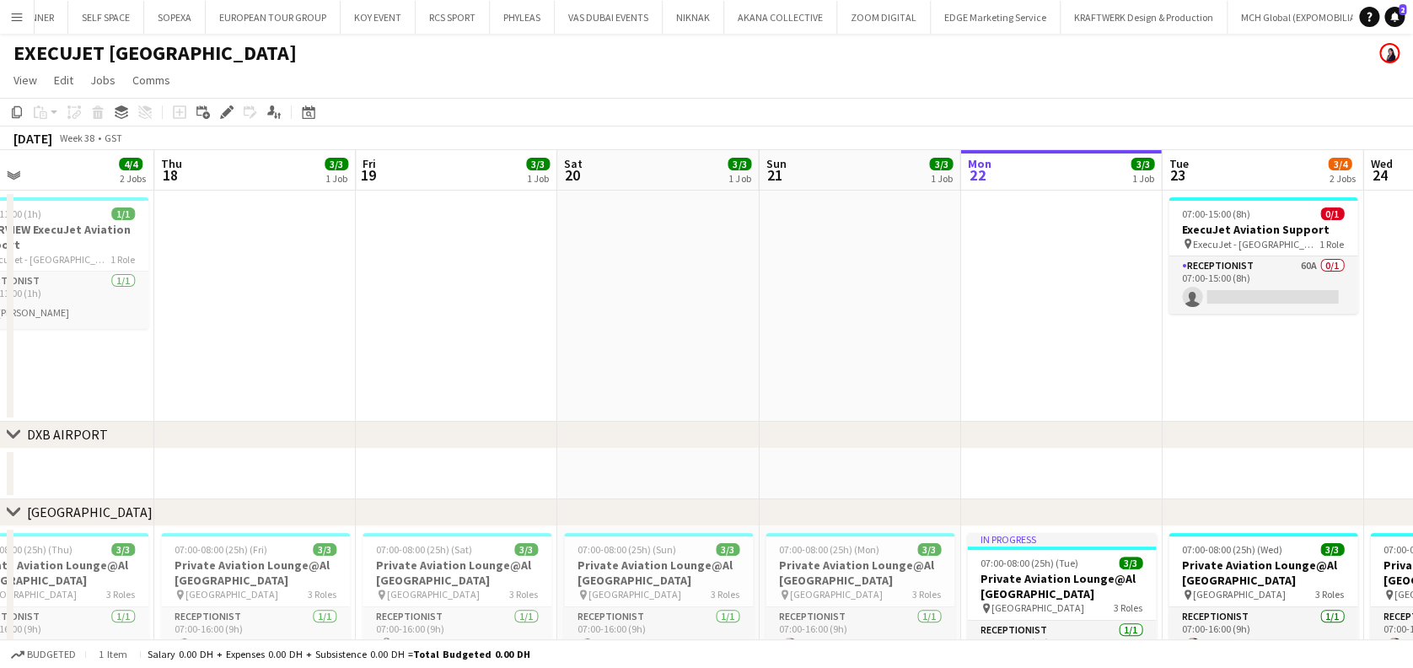
drag, startPoint x: 667, startPoint y: 341, endPoint x: 415, endPoint y: 350, distance: 252.2
click at [406, 357] on app-calendar-viewport "Sat 13 2/3 1 Job Sun 14 3/3 1 Job Mon 15 3/3 1 Job Tue 16 3/3 1 Job Wed 17 4/4 …" at bounding box center [706, 522] width 1413 height 744
click at [996, 258] on app-date-cell at bounding box center [1058, 306] width 201 height 231
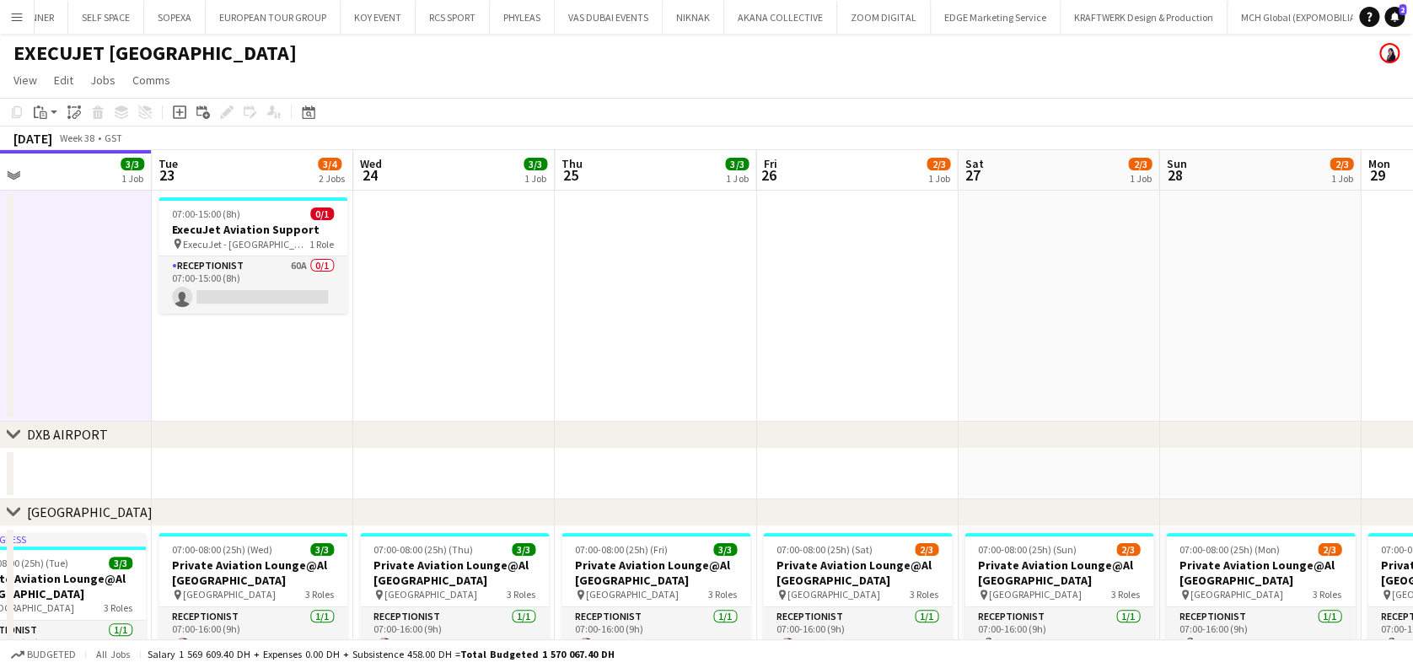
scroll to position [0, 566]
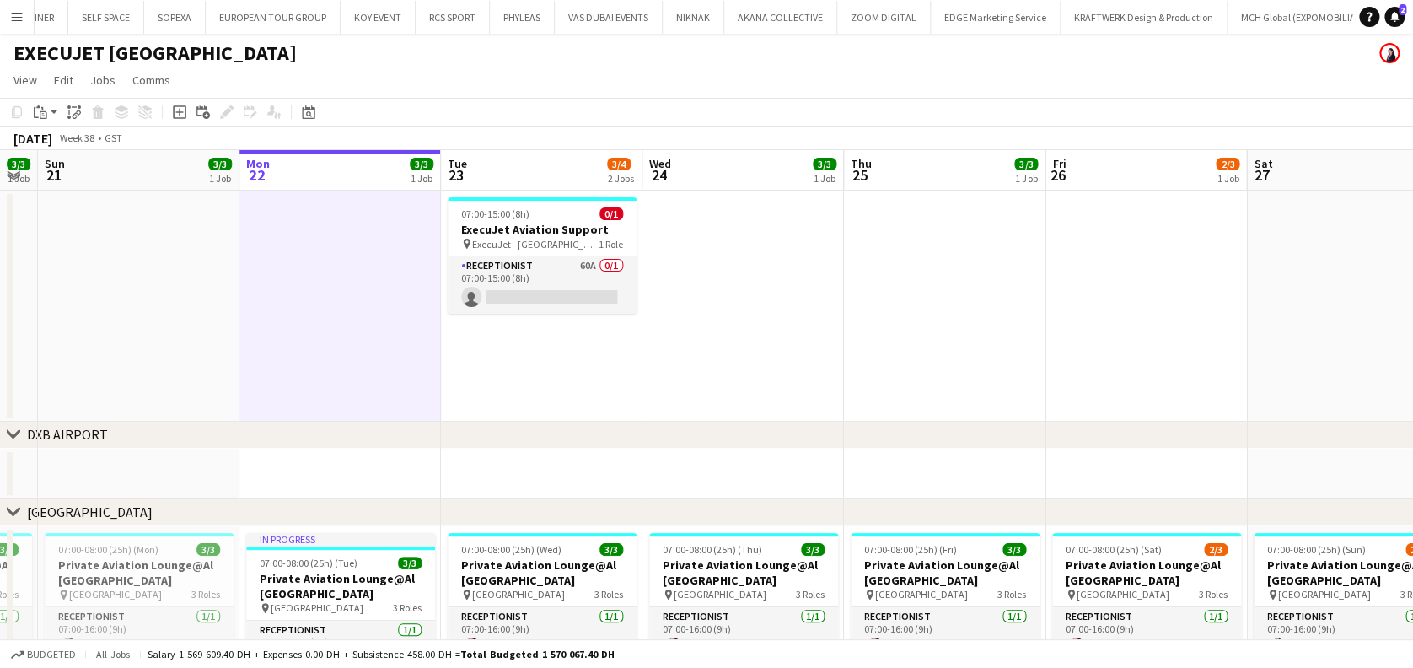
drag, startPoint x: 346, startPoint y: 378, endPoint x: 542, endPoint y: 376, distance: 196.4
click at [336, 379] on app-calendar-viewport "Thu 18 3/3 1 Job Fri 19 3/3 1 Job Sat 20 3/3 1 Job Sun 21 3/3 1 Job Mon 22 3/3 …" at bounding box center [706, 522] width 1413 height 744
click at [576, 404] on app-date-cell "07:00-15:00 (8h) 0/1 ExecuJet Aviation Support pin ExecuJet - [GEOGRAPHIC_DATA]…" at bounding box center [541, 306] width 201 height 231
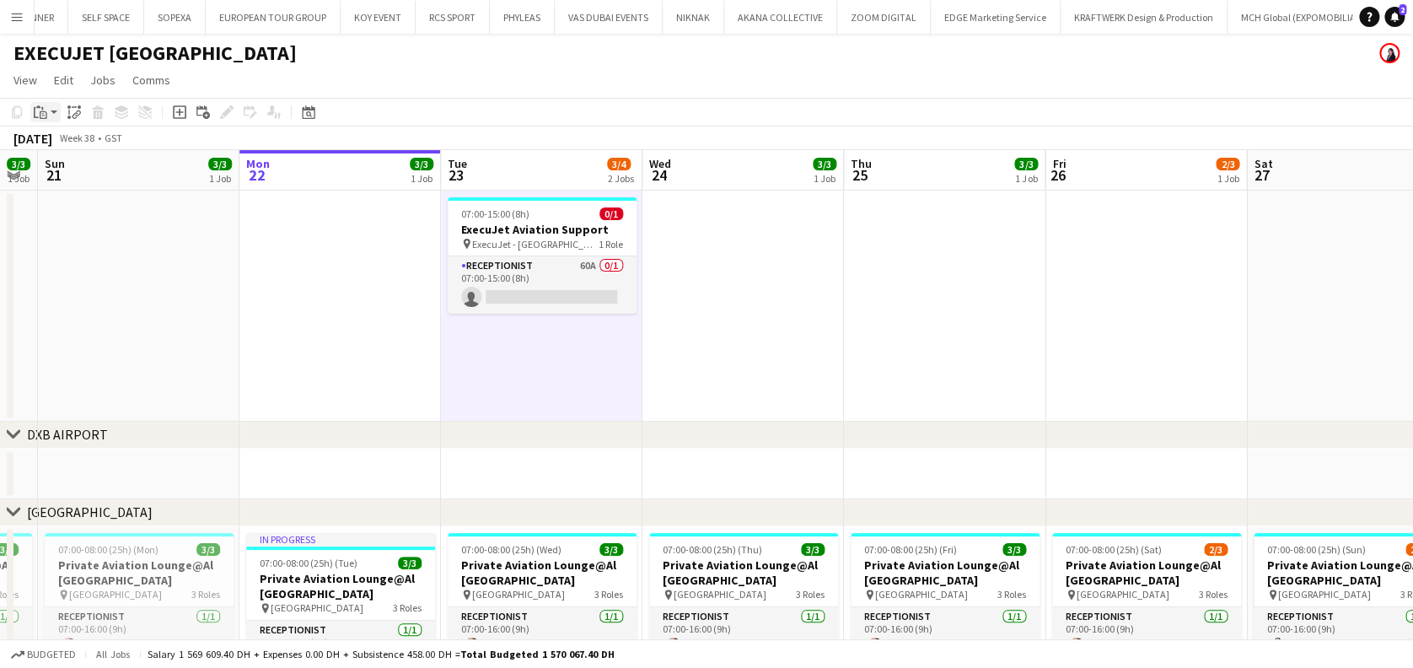
click at [34, 108] on icon at bounding box center [36, 112] width 5 height 11
click at [67, 145] on link "Paste Ctrl+V" at bounding box center [124, 144] width 158 height 15
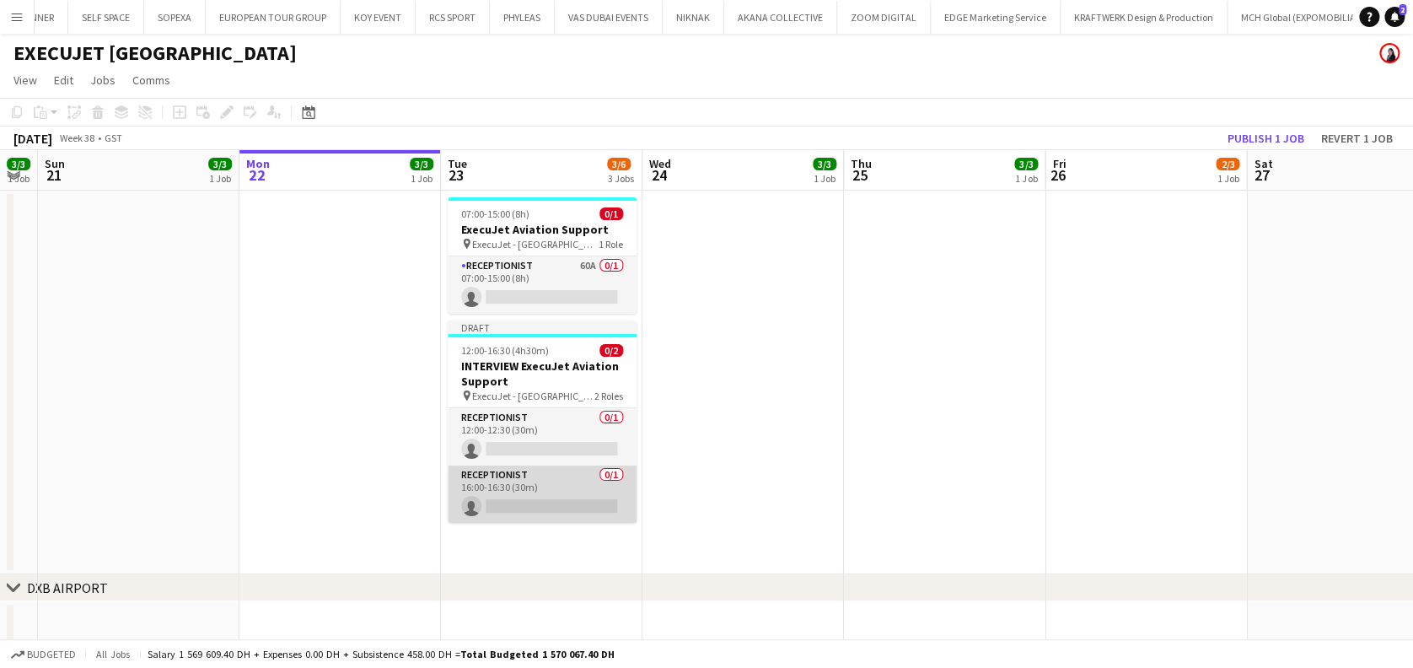
click at [523, 486] on app-card-role "Receptionist 0/1 16:00-16:30 (30m) single-neutral-actions" at bounding box center [542, 493] width 189 height 57
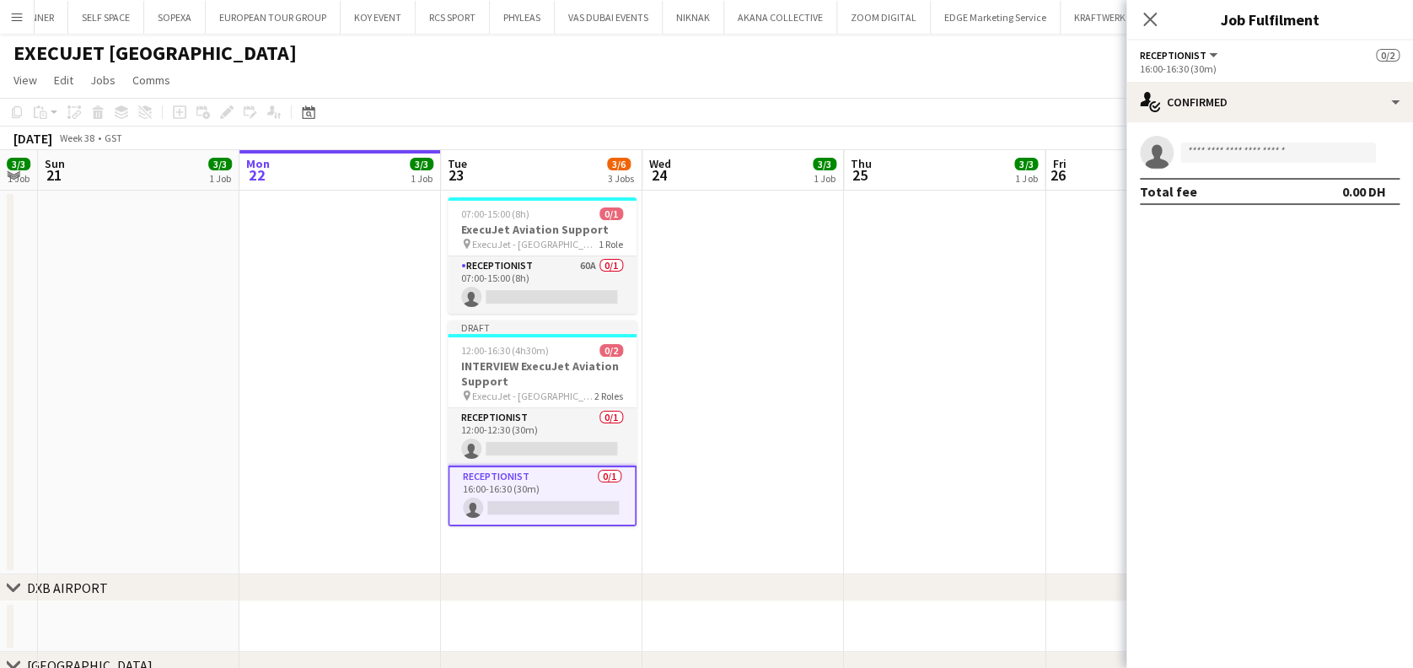
click at [1236, 78] on app-options-switcher "Receptionist All roles Receptionist 0/2 16:00-16:30 (30m)" at bounding box center [1269, 60] width 287 height 41
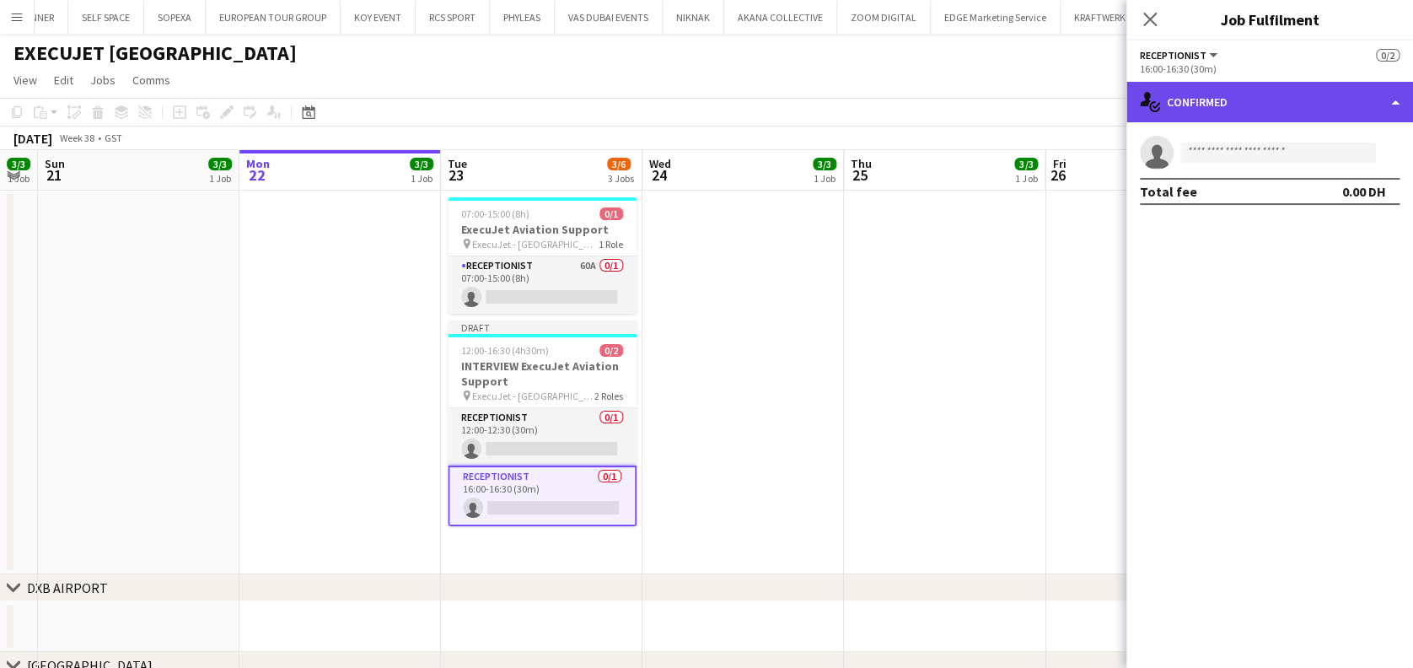
click at [1247, 110] on div "single-neutral-actions-check-2 Confirmed" at bounding box center [1269, 102] width 287 height 40
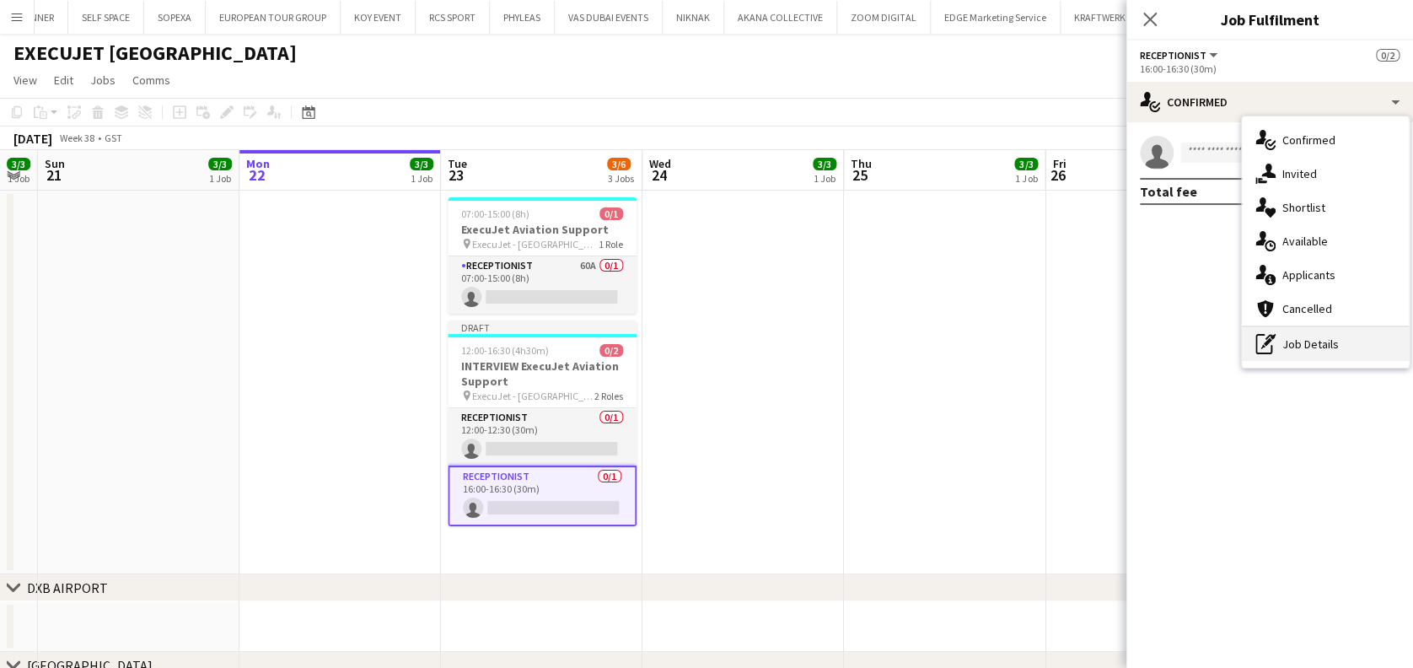
click at [1271, 337] on icon at bounding box center [1270, 337] width 10 height 6
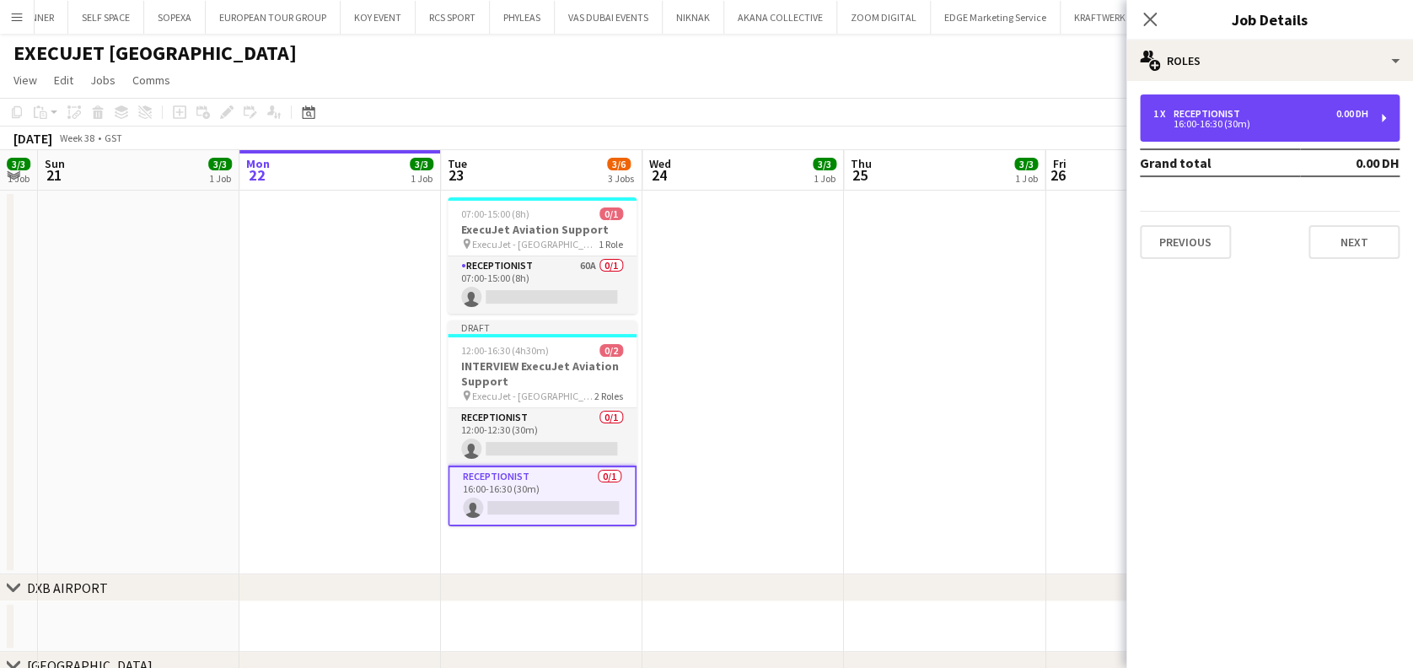
drag, startPoint x: 1221, startPoint y: 120, endPoint x: 1107, endPoint y: 96, distance: 116.2
click at [1221, 120] on div "16:00-16:30 (30m)" at bounding box center [1260, 124] width 215 height 8
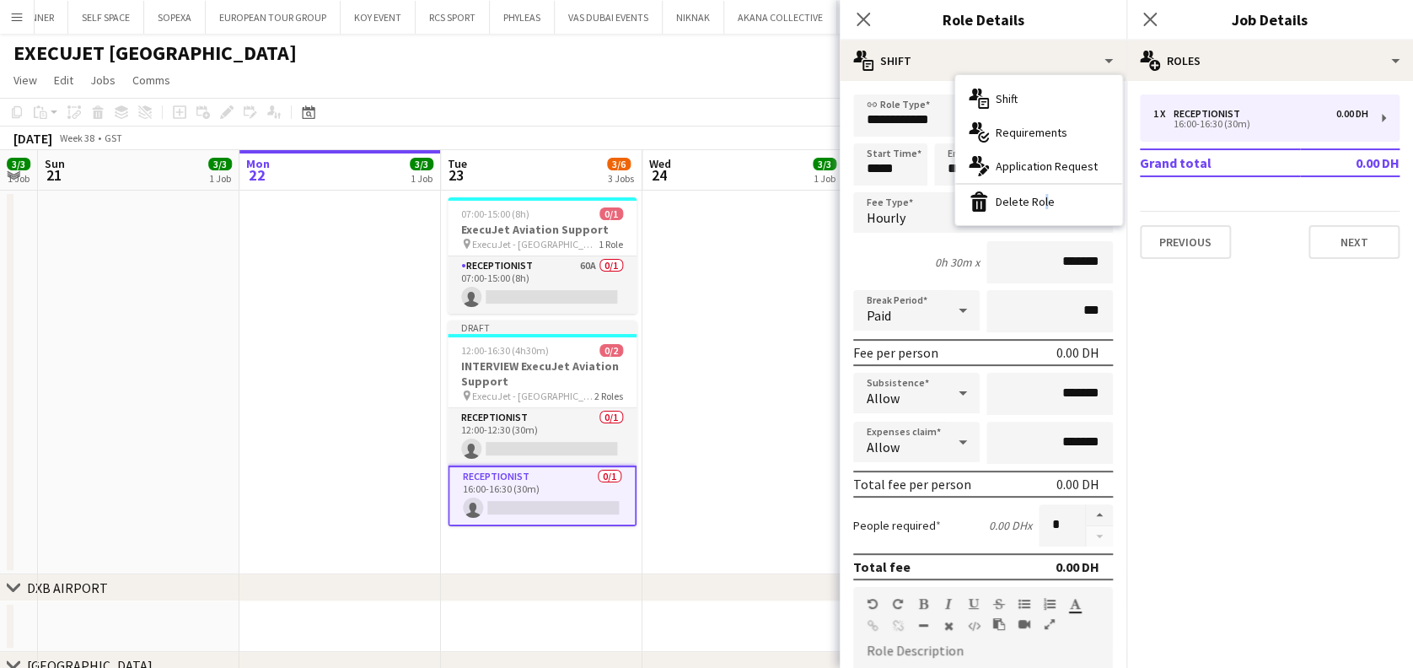
click at [1039, 200] on div "bin-2 Delete Role" at bounding box center [1038, 202] width 167 height 34
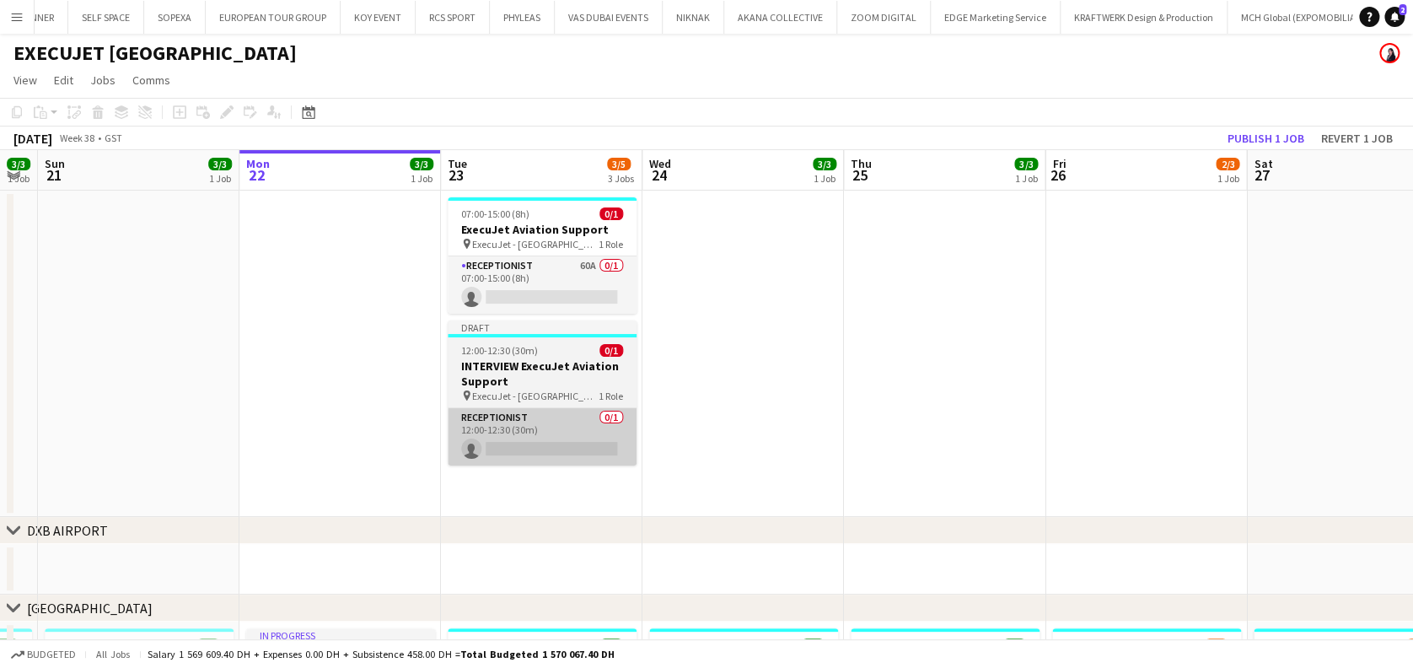
click at [558, 453] on app-card-role "Receptionist 0/1 12:00-12:30 (30m) single-neutral-actions" at bounding box center [542, 436] width 189 height 57
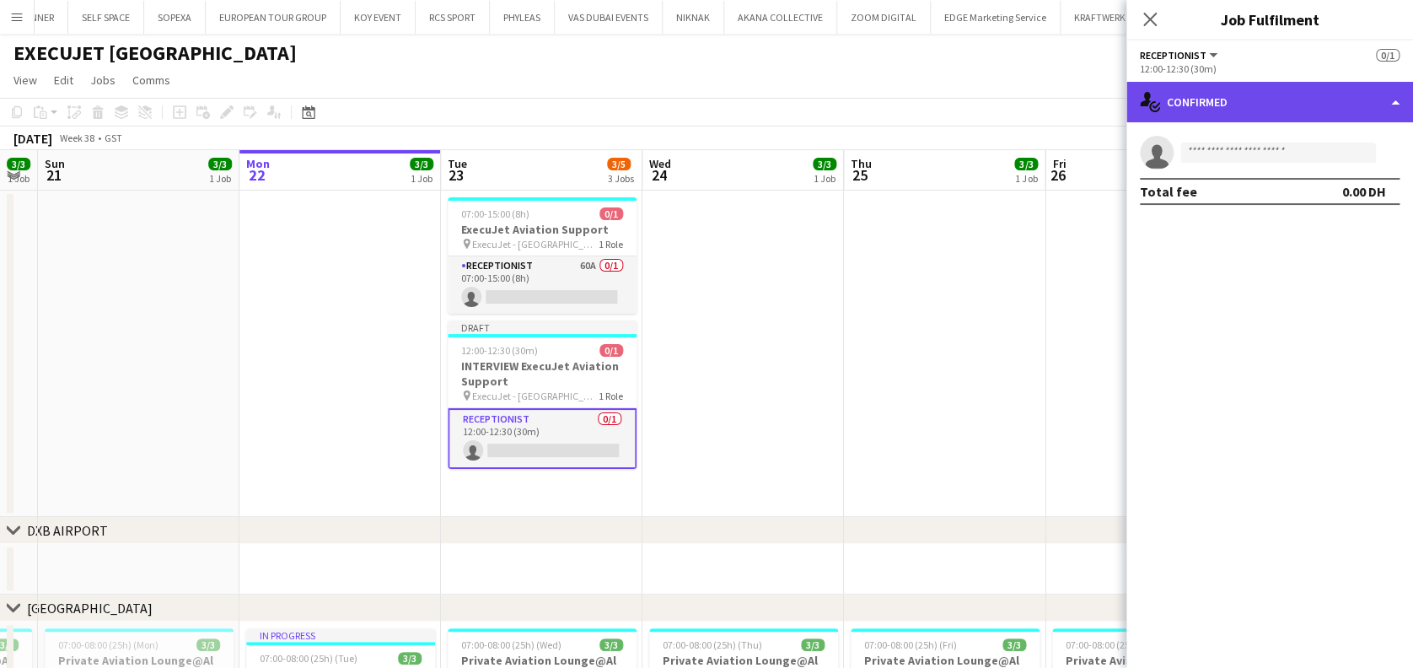
click at [1256, 110] on div "single-neutral-actions-check-2 Confirmed" at bounding box center [1269, 102] width 287 height 40
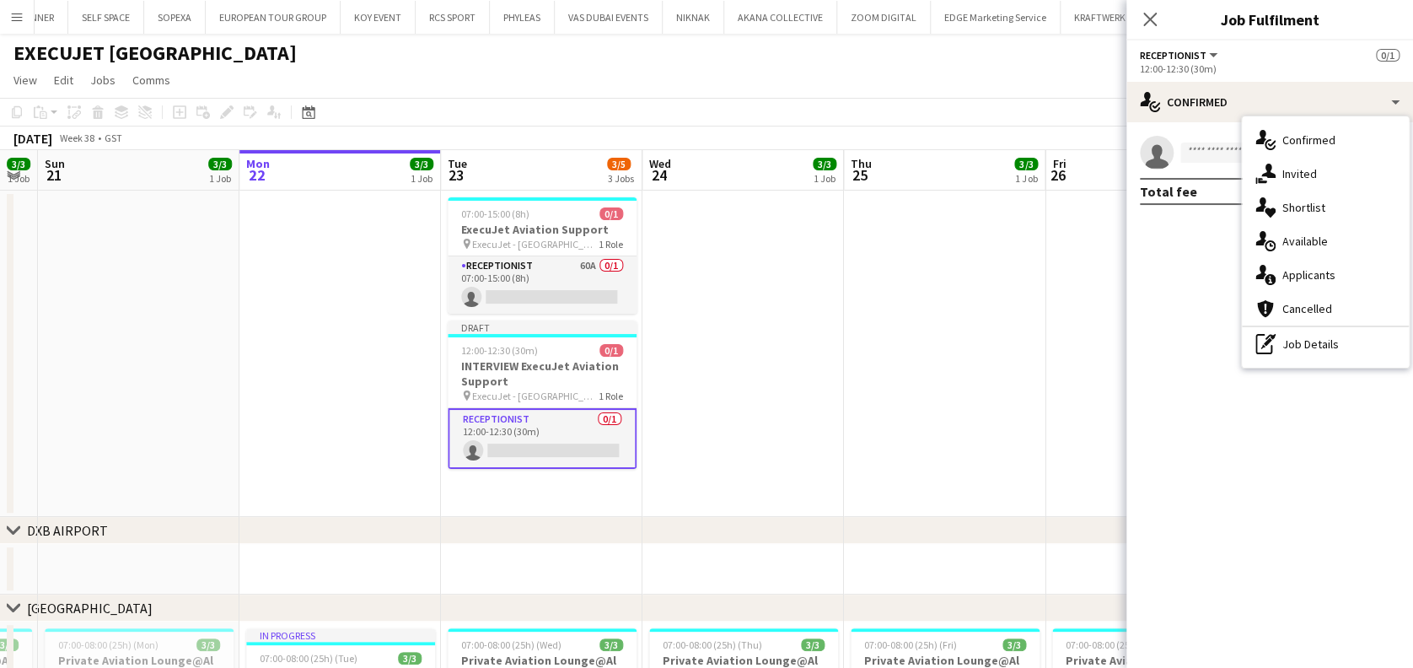
drag, startPoint x: 1292, startPoint y: 338, endPoint x: 1227, endPoint y: 130, distance: 218.1
click at [1292, 337] on div "pen-write Job Details" at bounding box center [1325, 344] width 167 height 34
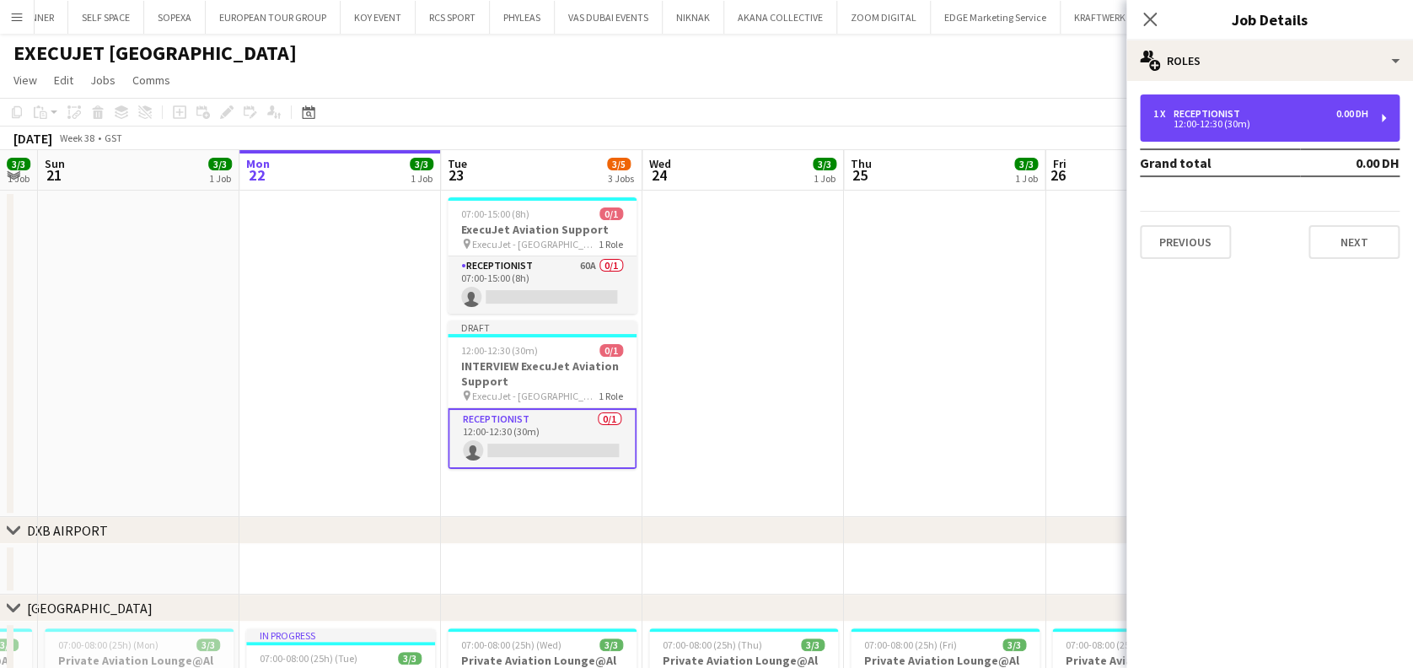
click at [1226, 122] on div "12:00-12:30 (30m)" at bounding box center [1260, 124] width 215 height 8
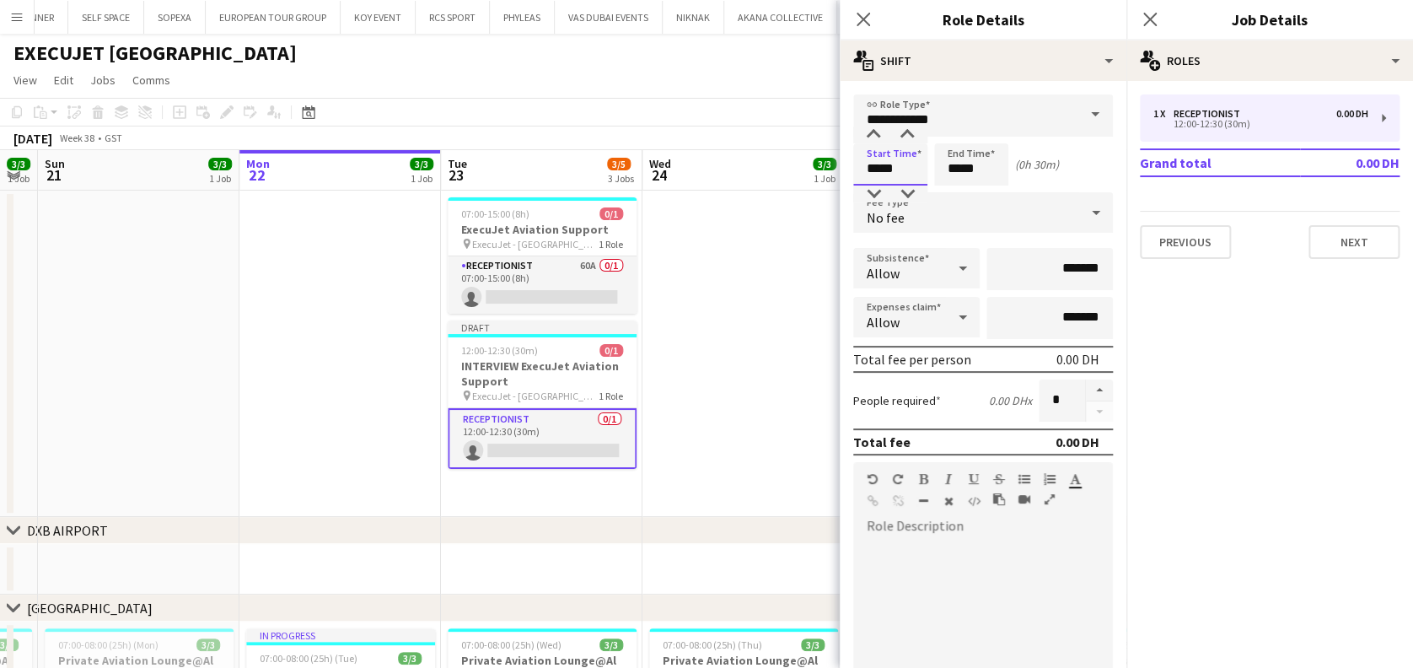
click at [878, 170] on input "*****" at bounding box center [890, 164] width 74 height 42
type input "*****"
drag, startPoint x: 980, startPoint y: 166, endPoint x: 892, endPoint y: 173, distance: 87.9
click at [890, 173] on div "Start Time ***** End Time ***** (23h 30m)" at bounding box center [983, 164] width 260 height 42
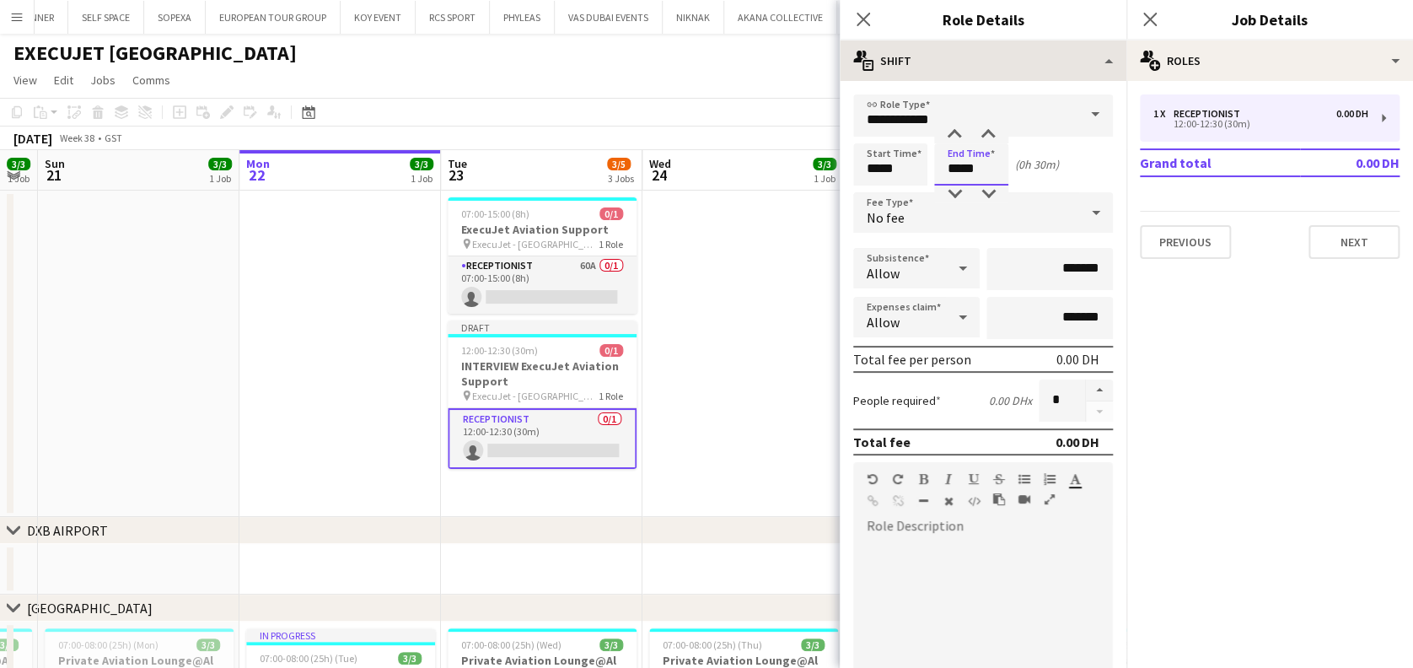
type input "*****"
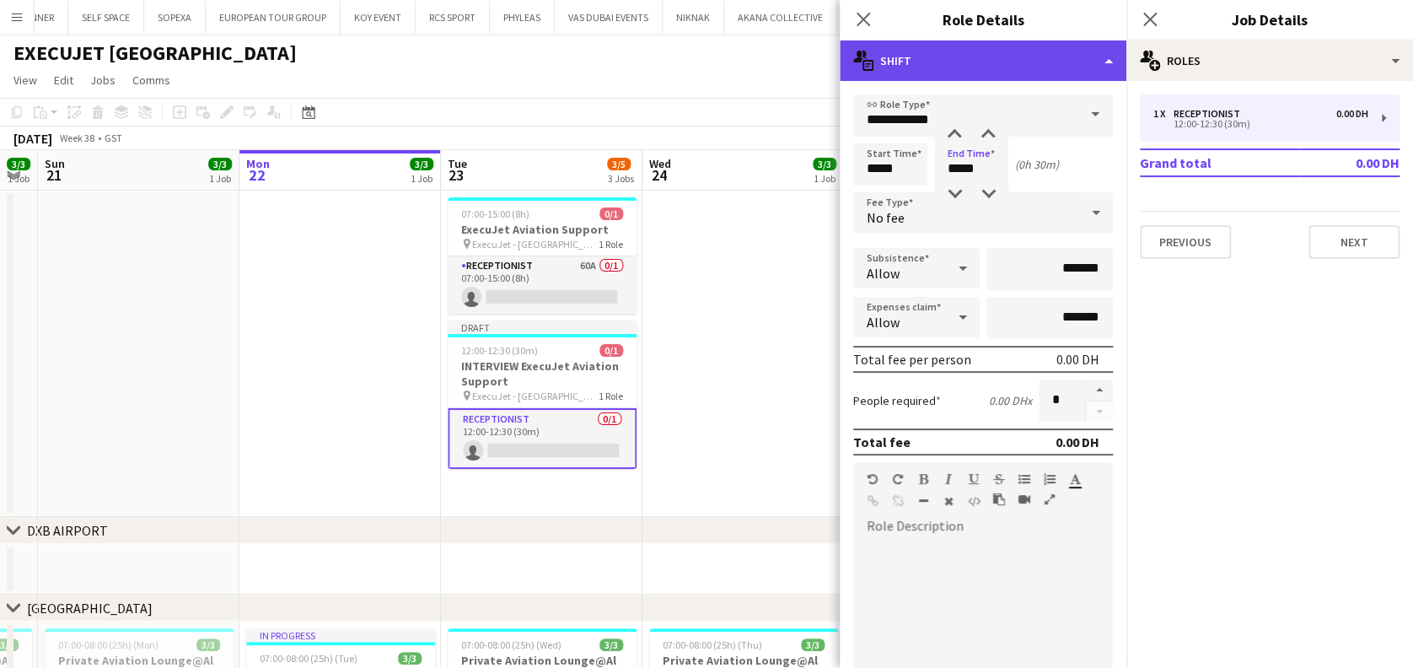
click at [1103, 59] on div "multiple-actions-text Shift" at bounding box center [983, 60] width 287 height 40
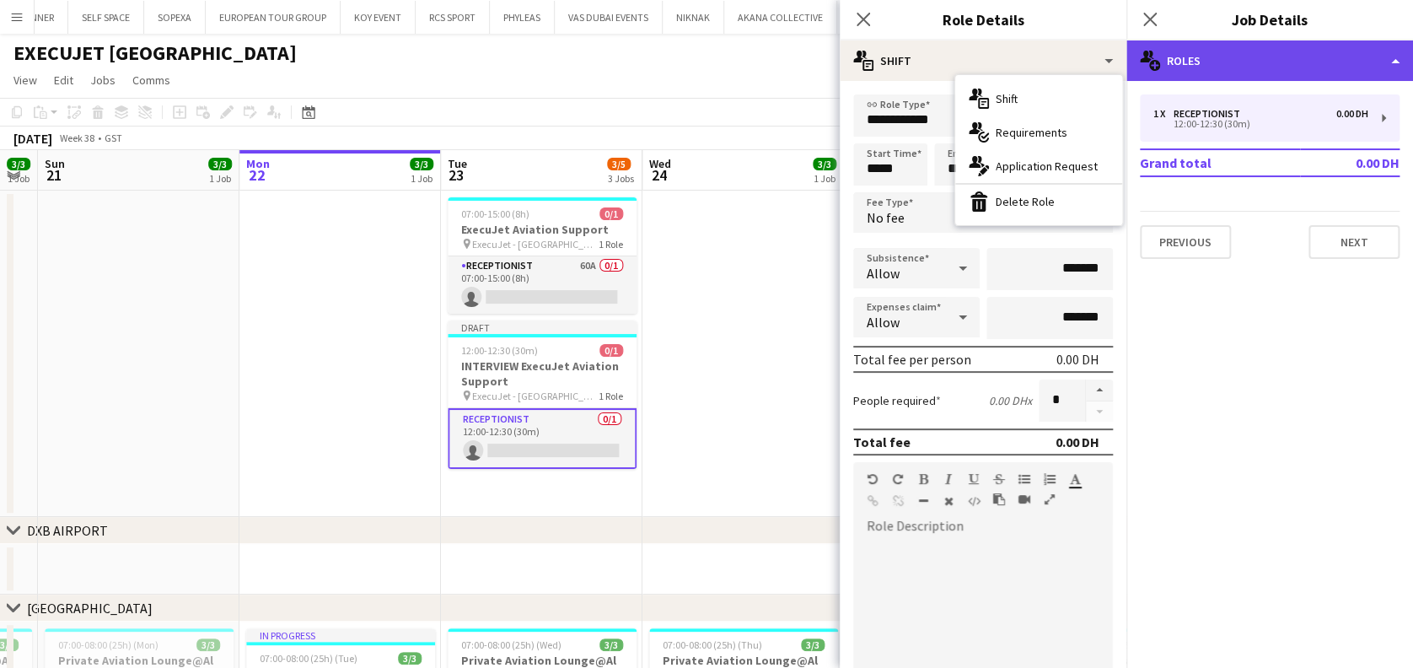
click at [1252, 51] on div "multiple-users-add Roles" at bounding box center [1269, 60] width 287 height 40
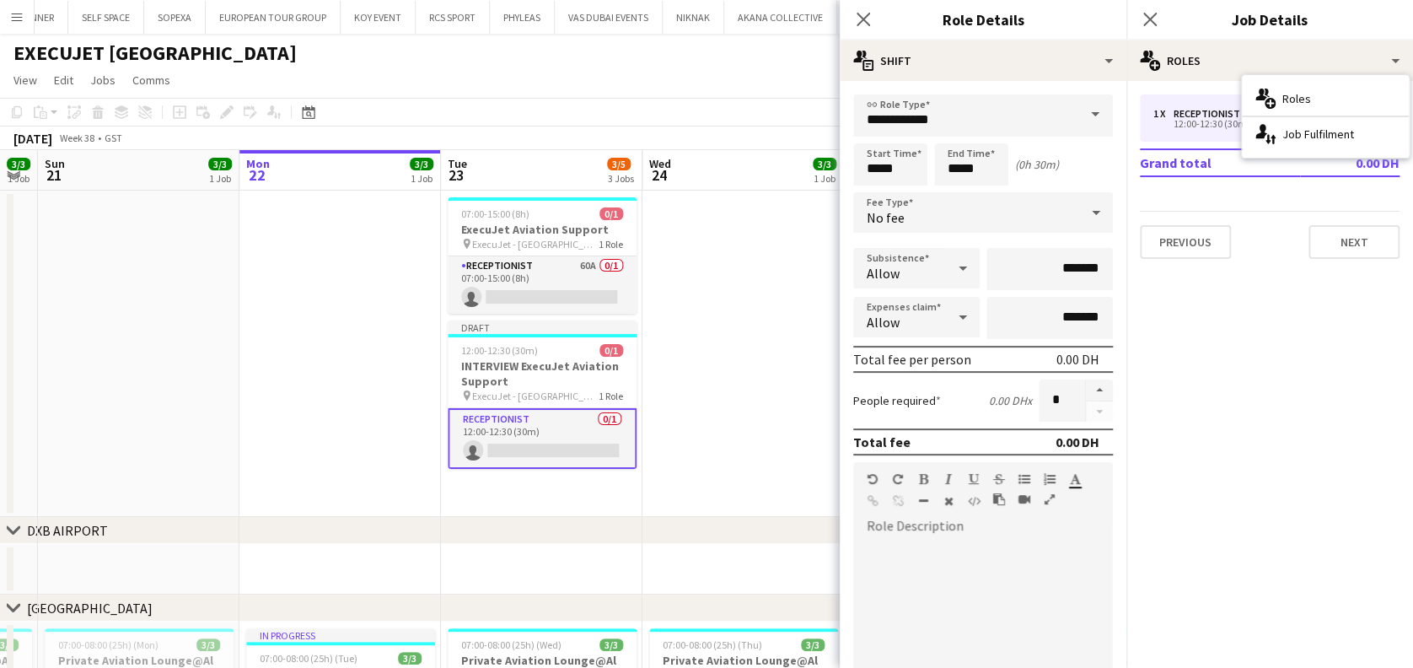
click at [1299, 452] on mat-expansion-panel "pencil3 General details 1 x Receptionist 0.00 DH 12:00-12:30 (30m) Grand total …" at bounding box center [1269, 374] width 287 height 587
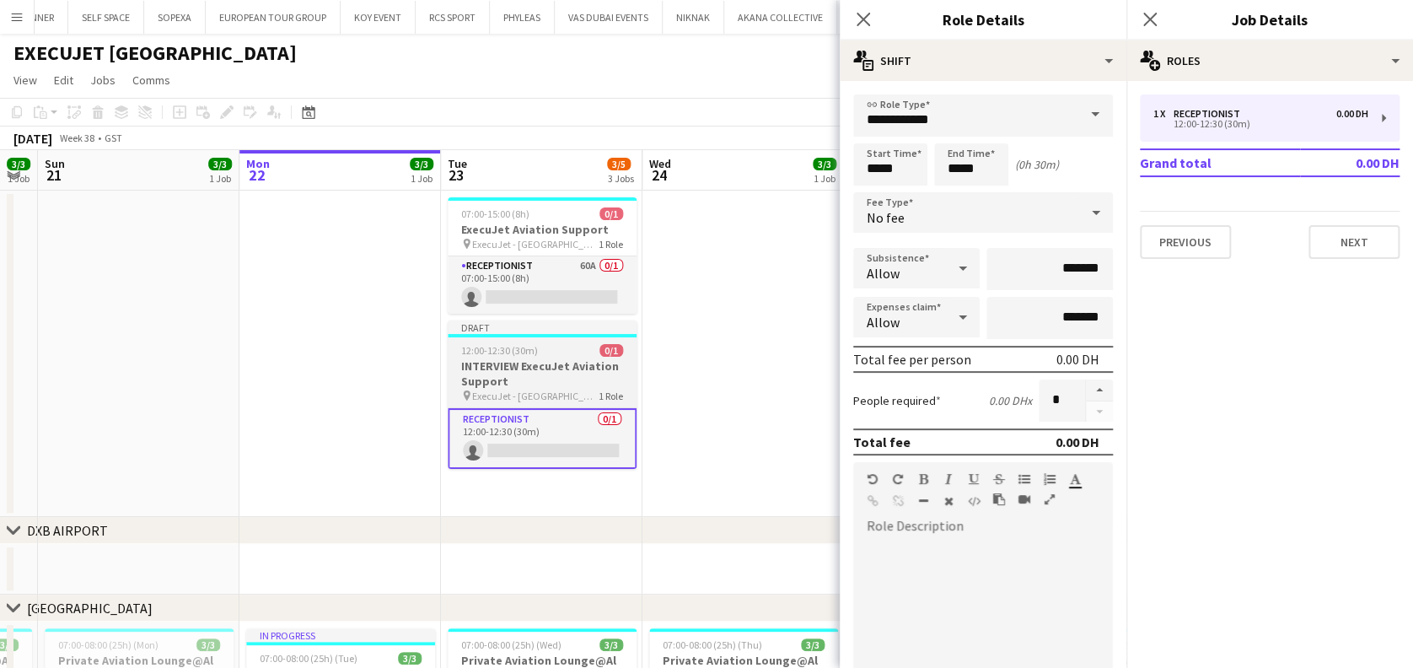
click at [570, 386] on h3 "INTERVIEW ExecuJet Aviation Support" at bounding box center [542, 373] width 189 height 30
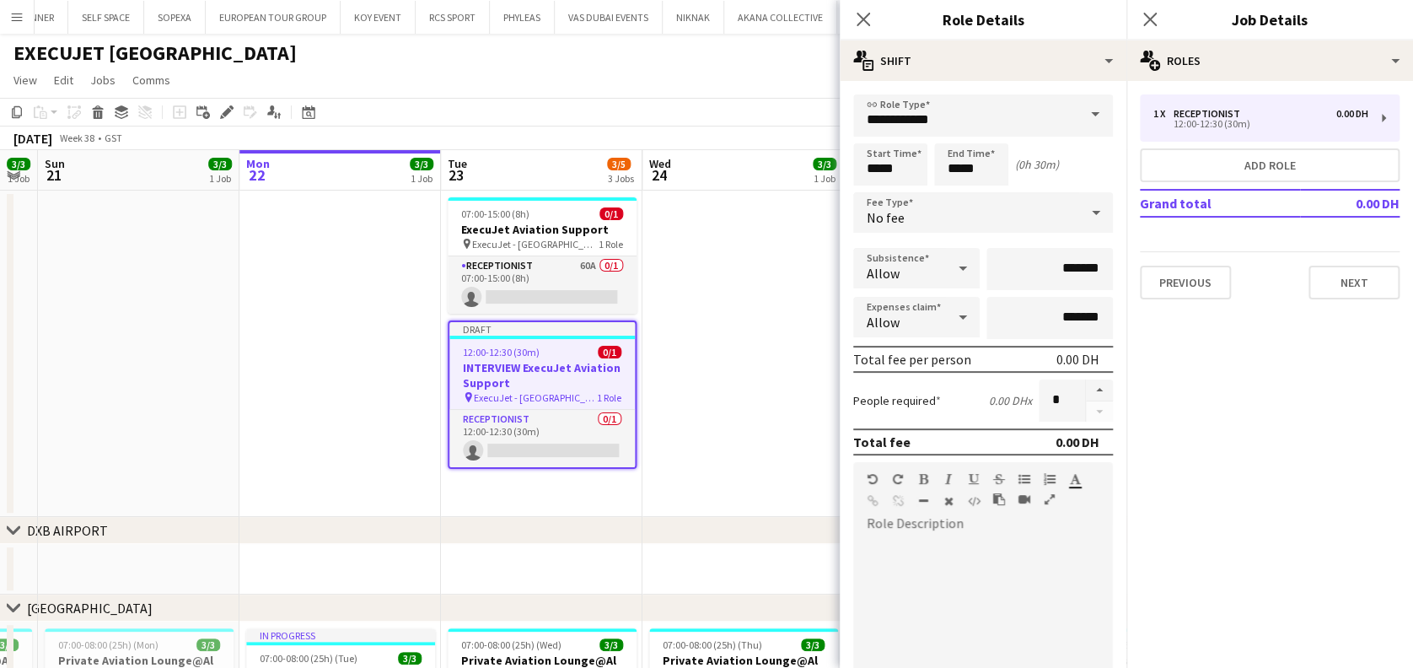
scroll to position [0, 568]
click at [225, 98] on app-toolbar "Copy Paste Paste Ctrl+V Paste with crew Ctrl+Shift+V Paste linked Job [GEOGRAPH…" at bounding box center [706, 112] width 1413 height 29
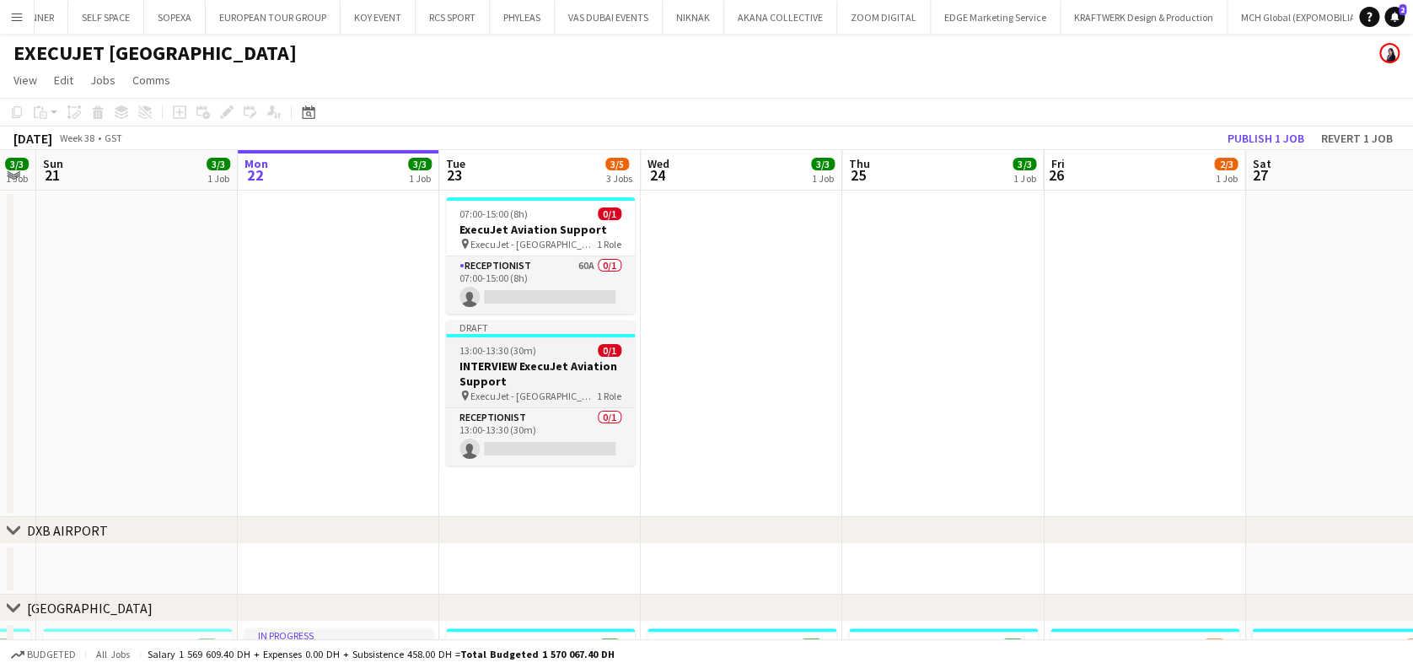
drag, startPoint x: 568, startPoint y: 396, endPoint x: 479, endPoint y: 346, distance: 102.7
click at [568, 395] on span "ExecuJet - [GEOGRAPHIC_DATA]" at bounding box center [533, 395] width 126 height 13
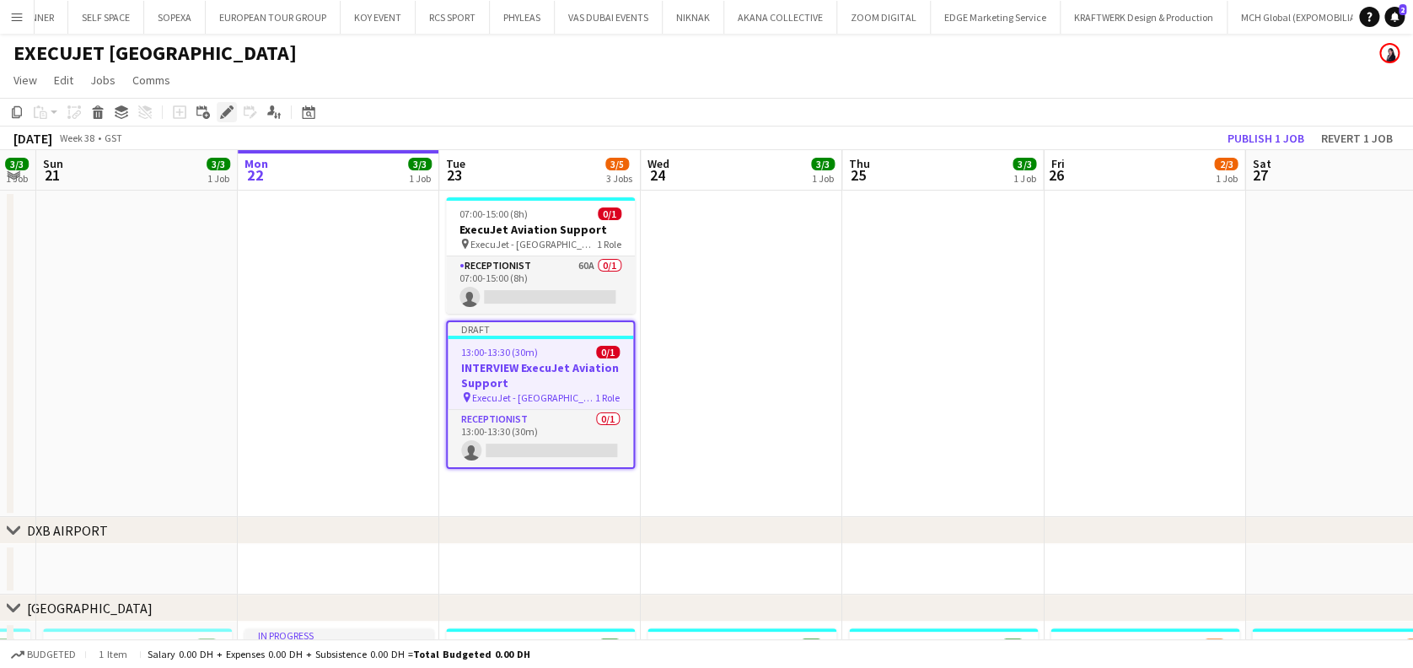
click at [220, 112] on icon "Edit" at bounding box center [226, 111] width 13 height 13
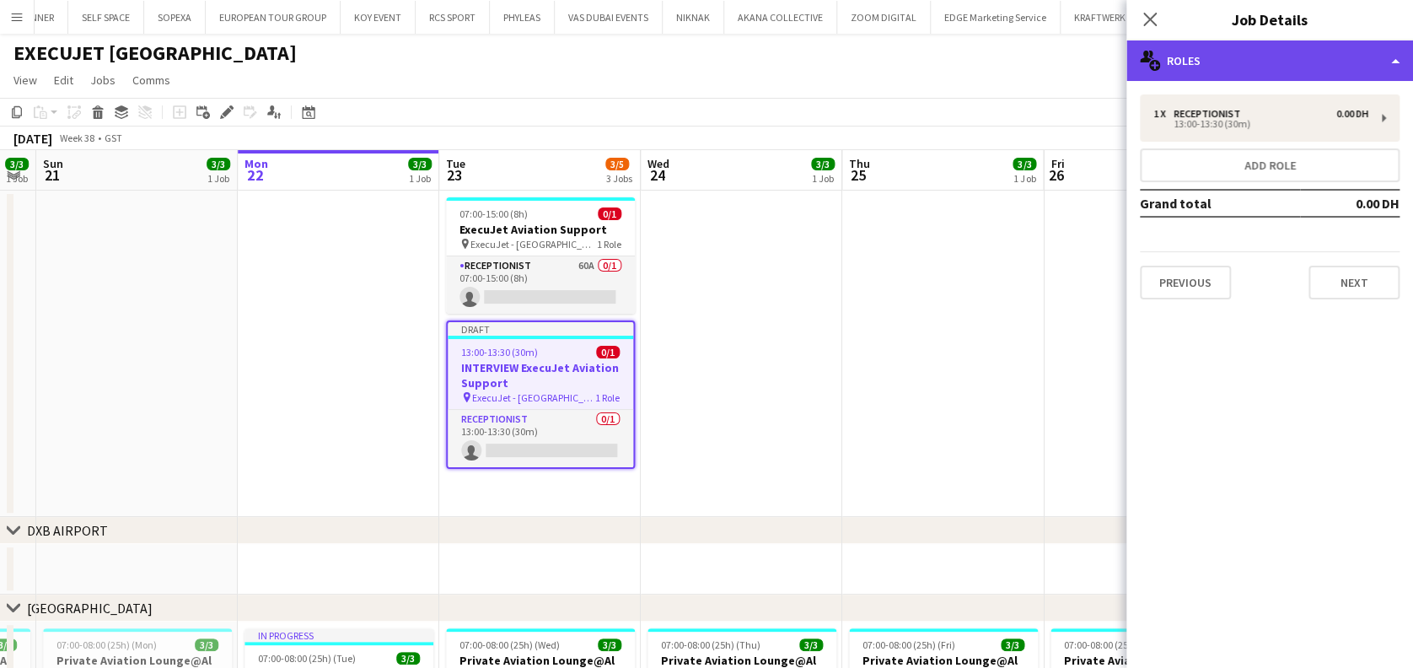
click at [1237, 40] on div "multiple-users-add Roles" at bounding box center [1269, 60] width 287 height 40
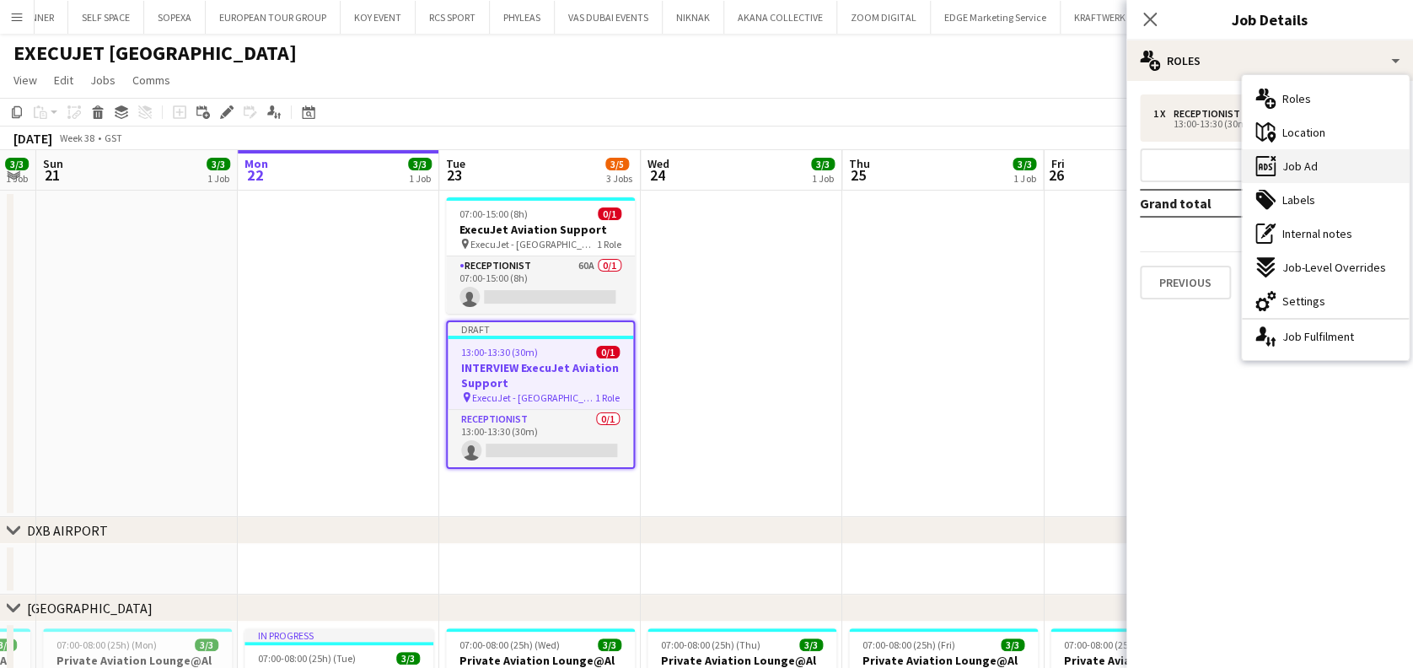
click at [1298, 166] on span "Job Ad" at bounding box center [1299, 165] width 35 height 15
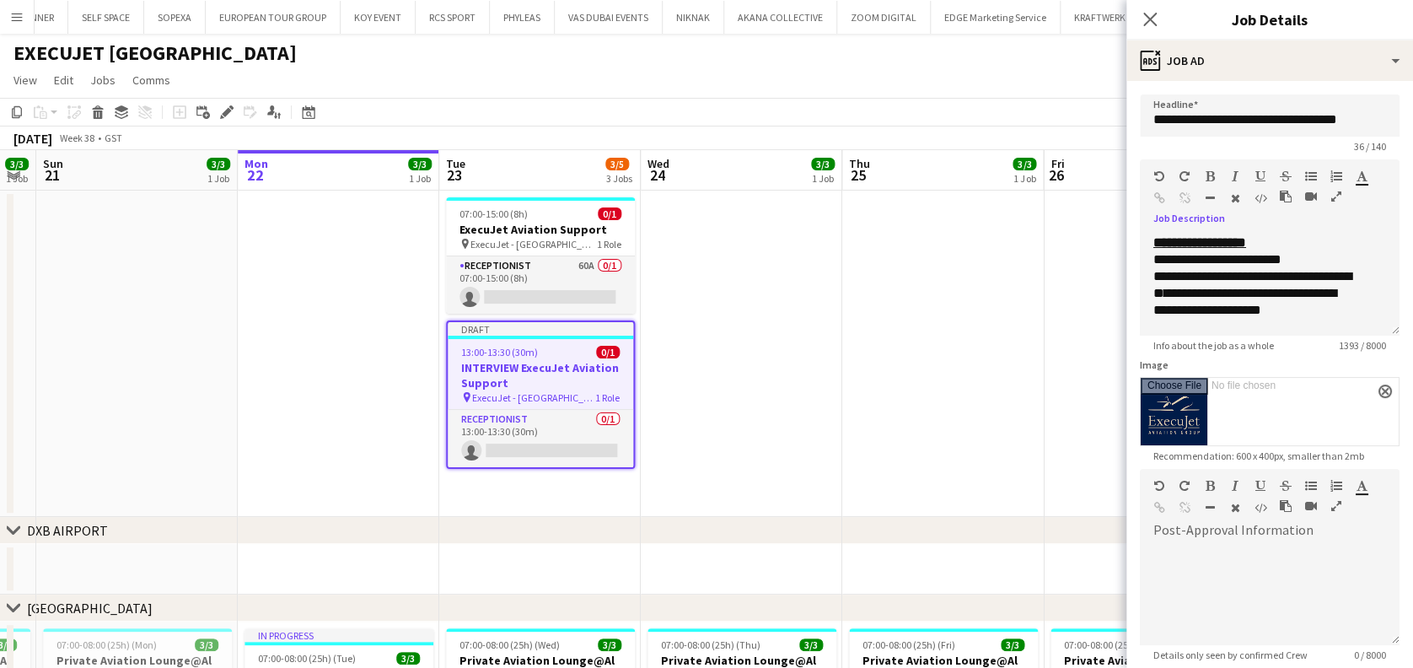
click at [1336, 193] on icon "button" at bounding box center [1336, 197] width 10 height 12
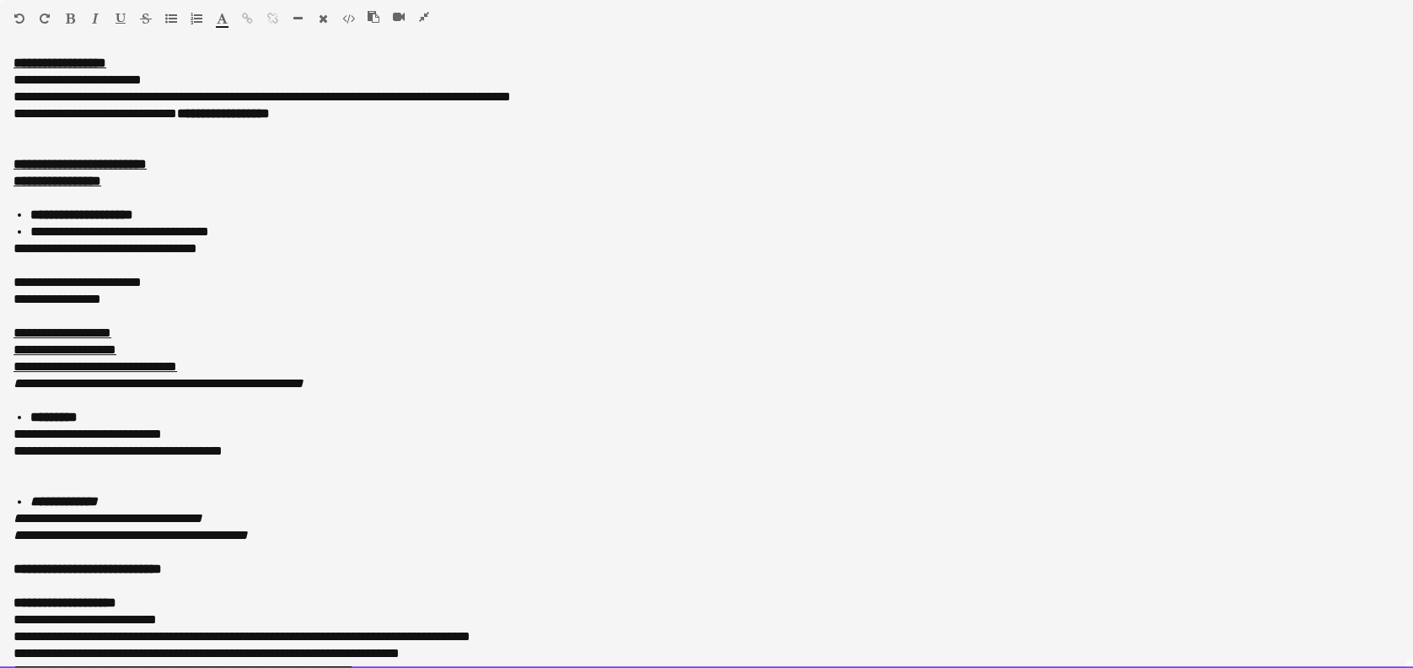
drag, startPoint x: 198, startPoint y: 75, endPoint x: 68, endPoint y: 81, distance: 130.0
click at [68, 81] on div "**********" at bounding box center [697, 80] width 1368 height 17
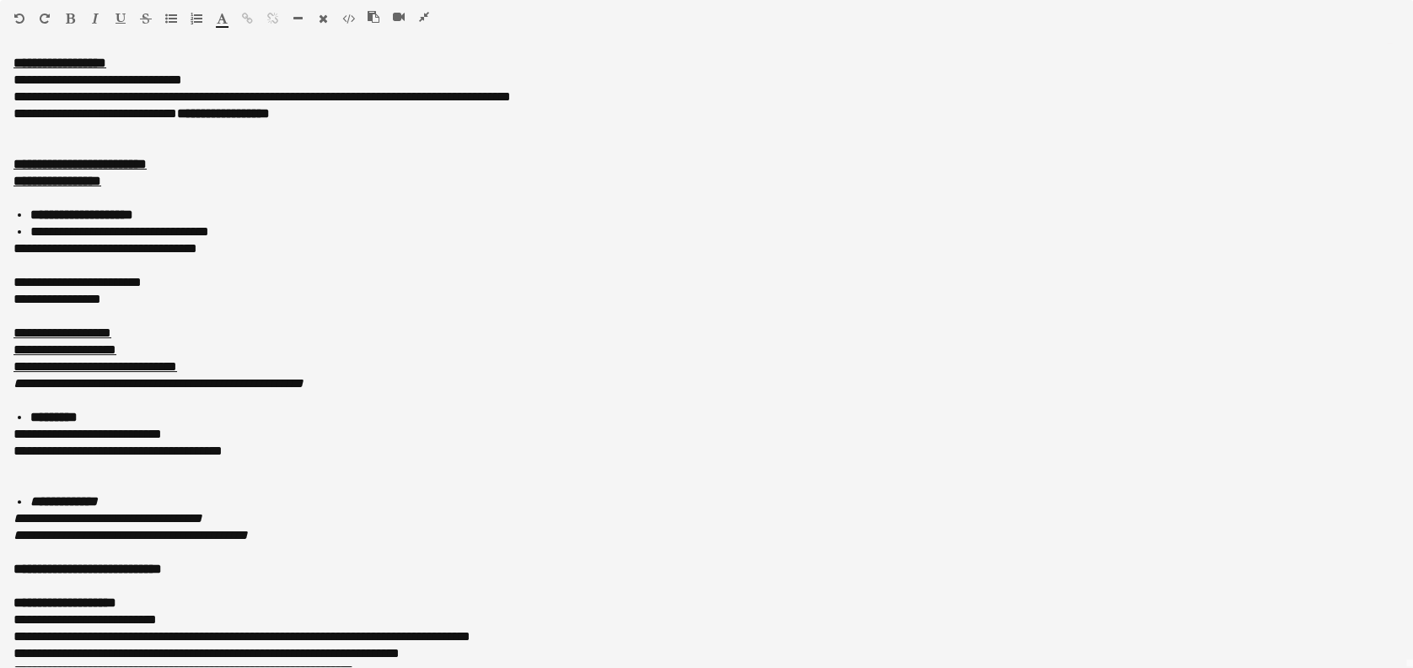
click at [423, 14] on icon "button" at bounding box center [424, 17] width 10 height 12
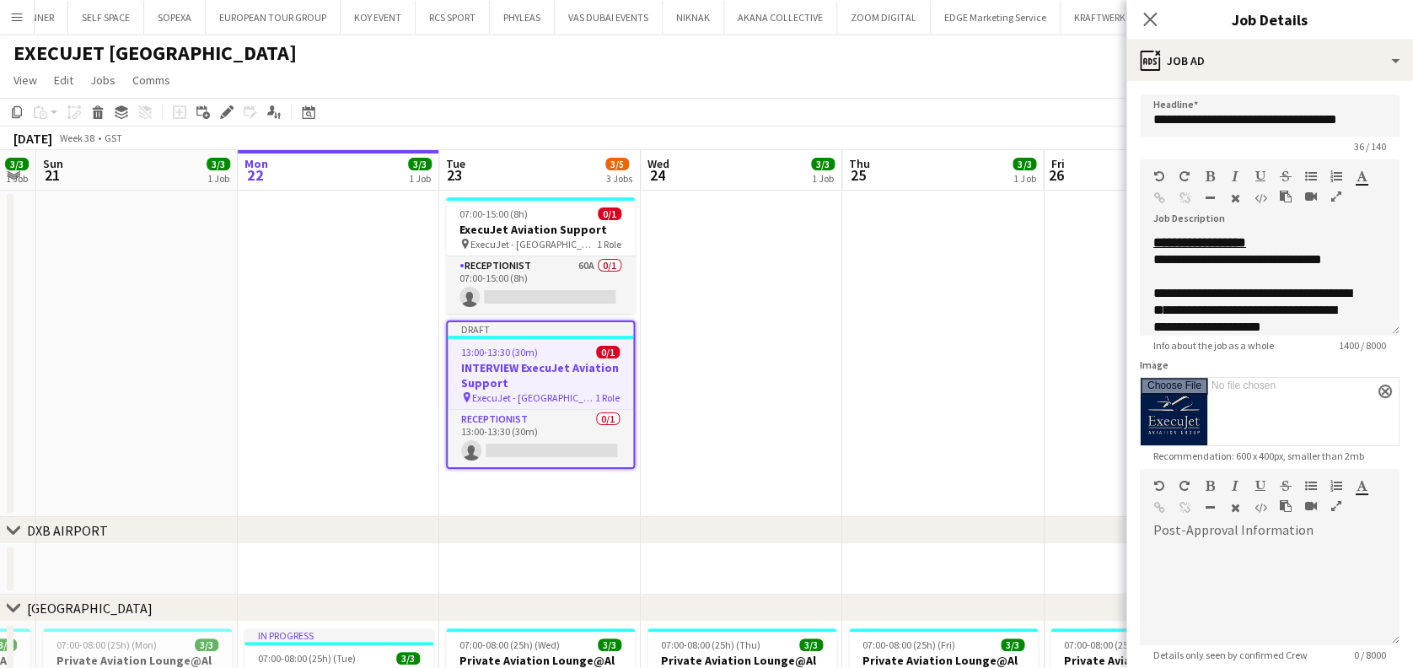
click at [845, 392] on app-date-cell at bounding box center [942, 354] width 201 height 326
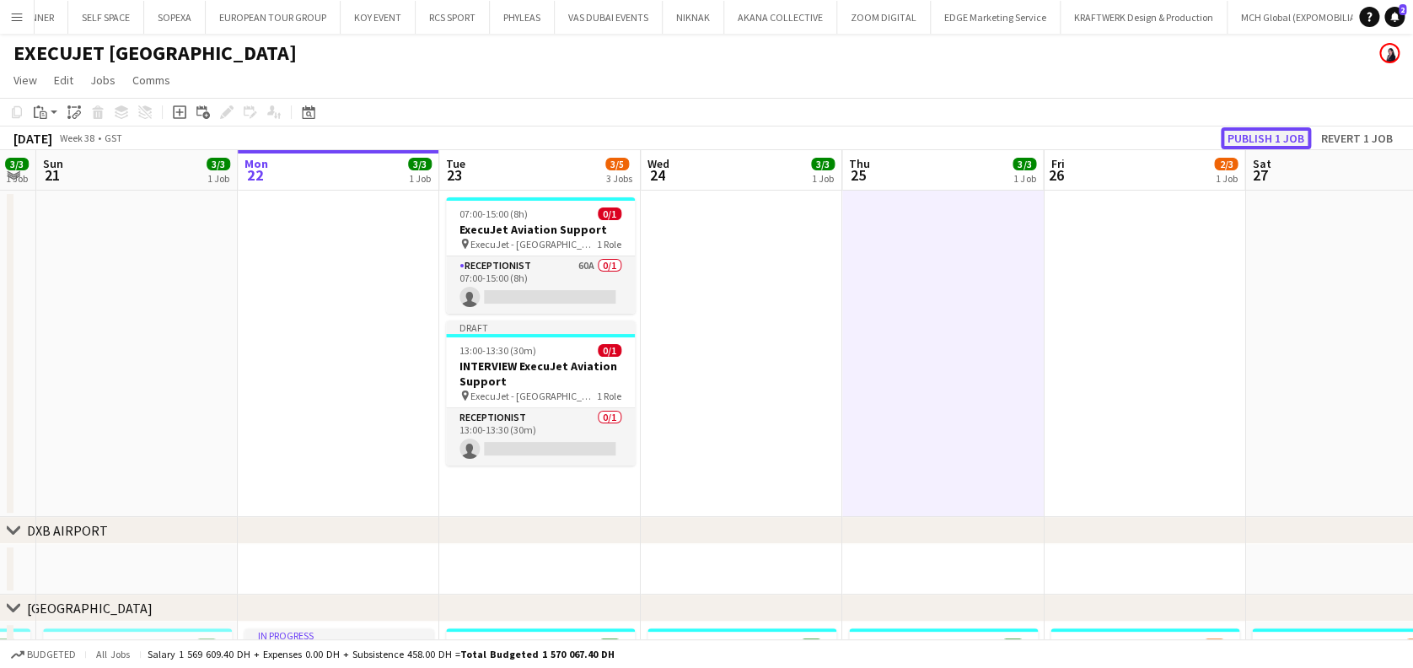
click at [1253, 136] on button "Publish 1 job" at bounding box center [1266, 138] width 90 height 22
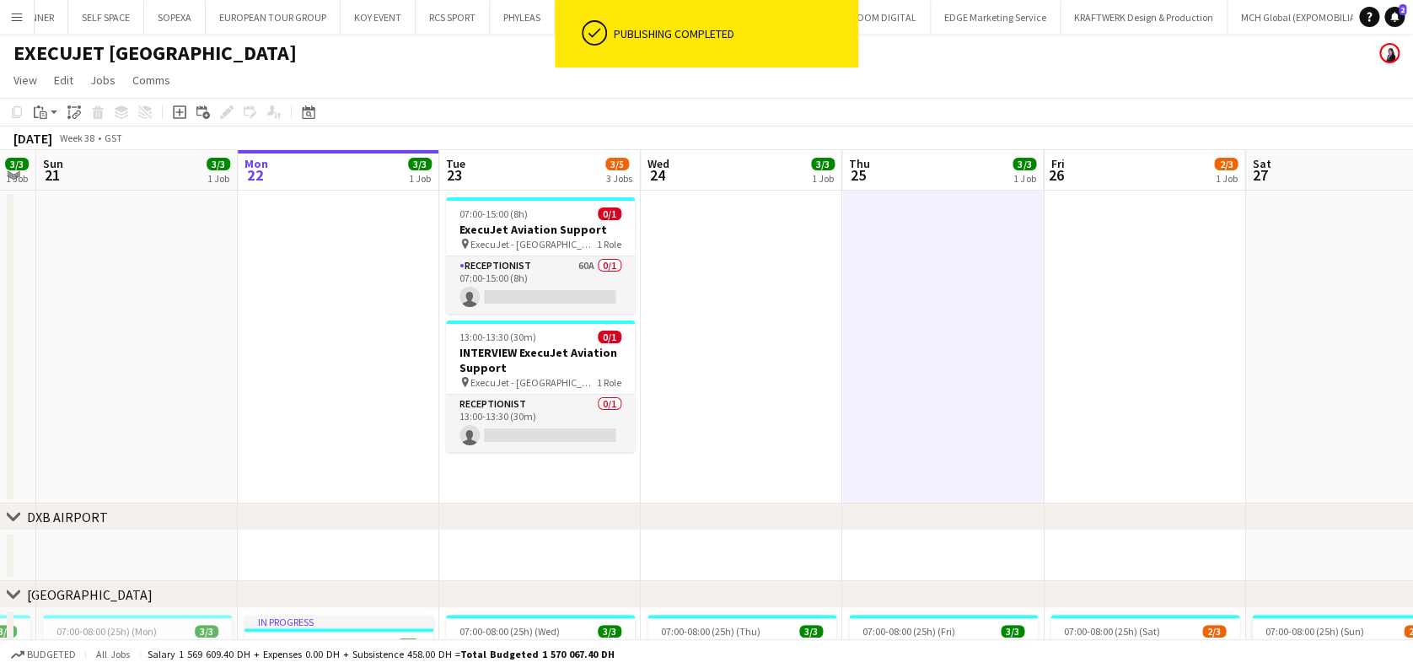
click at [589, 443] on app-card-role "Receptionist 0/1 13:00-13:30 (30m) single-neutral-actions" at bounding box center [540, 423] width 189 height 57
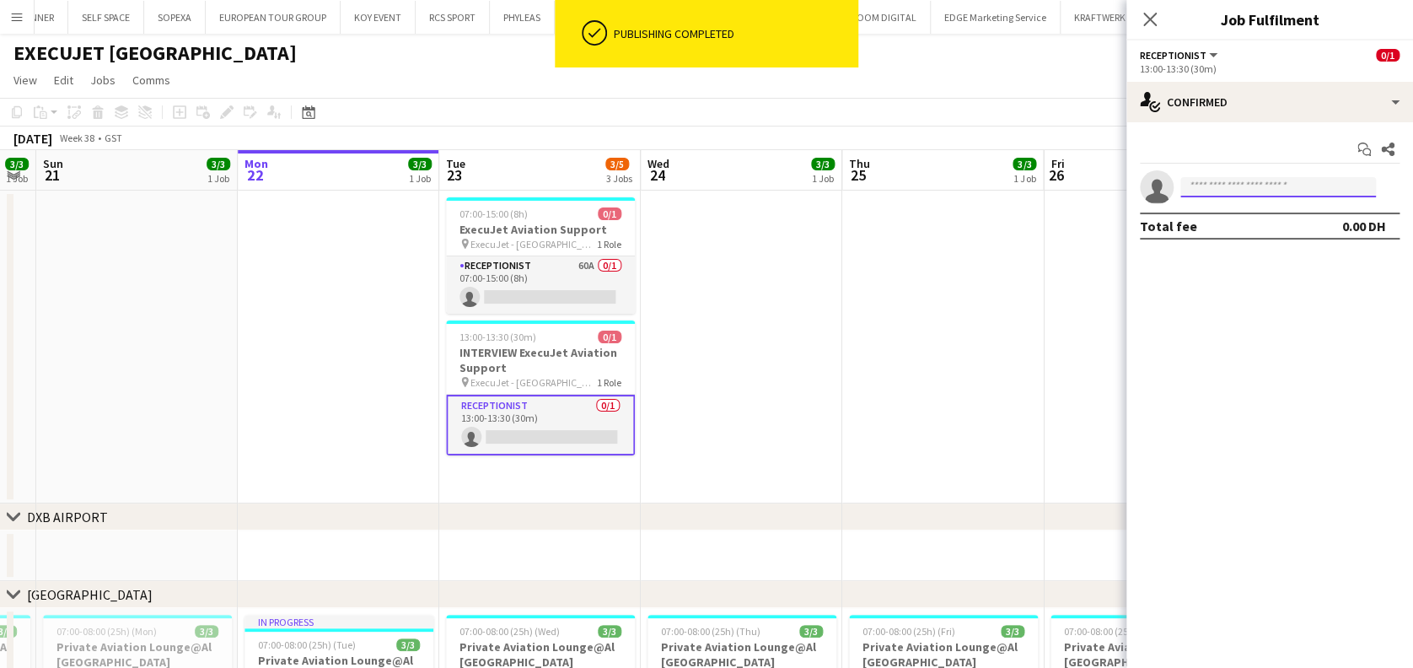
click at [1254, 189] on input at bounding box center [1278, 187] width 196 height 20
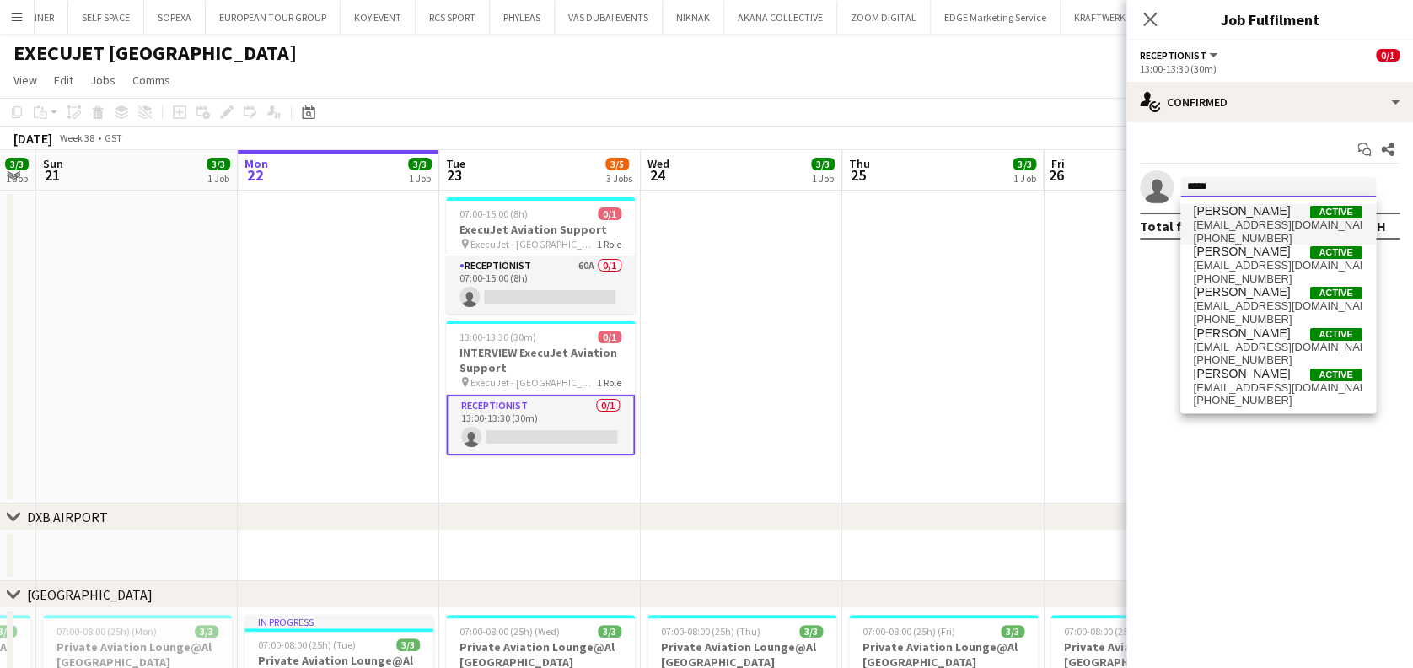
type input "****"
click at [1288, 228] on span "[EMAIL_ADDRESS][DOMAIN_NAME]" at bounding box center [1278, 224] width 169 height 13
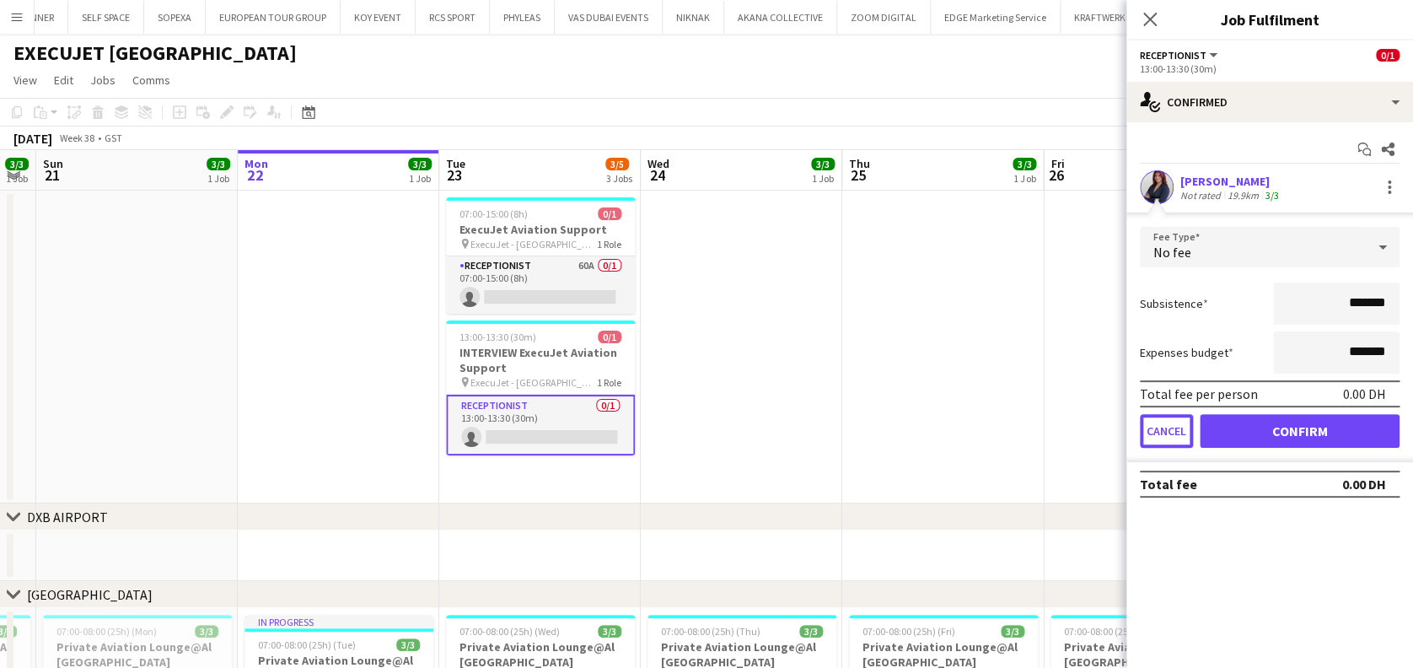
click at [1168, 421] on button "Cancel" at bounding box center [1166, 431] width 53 height 34
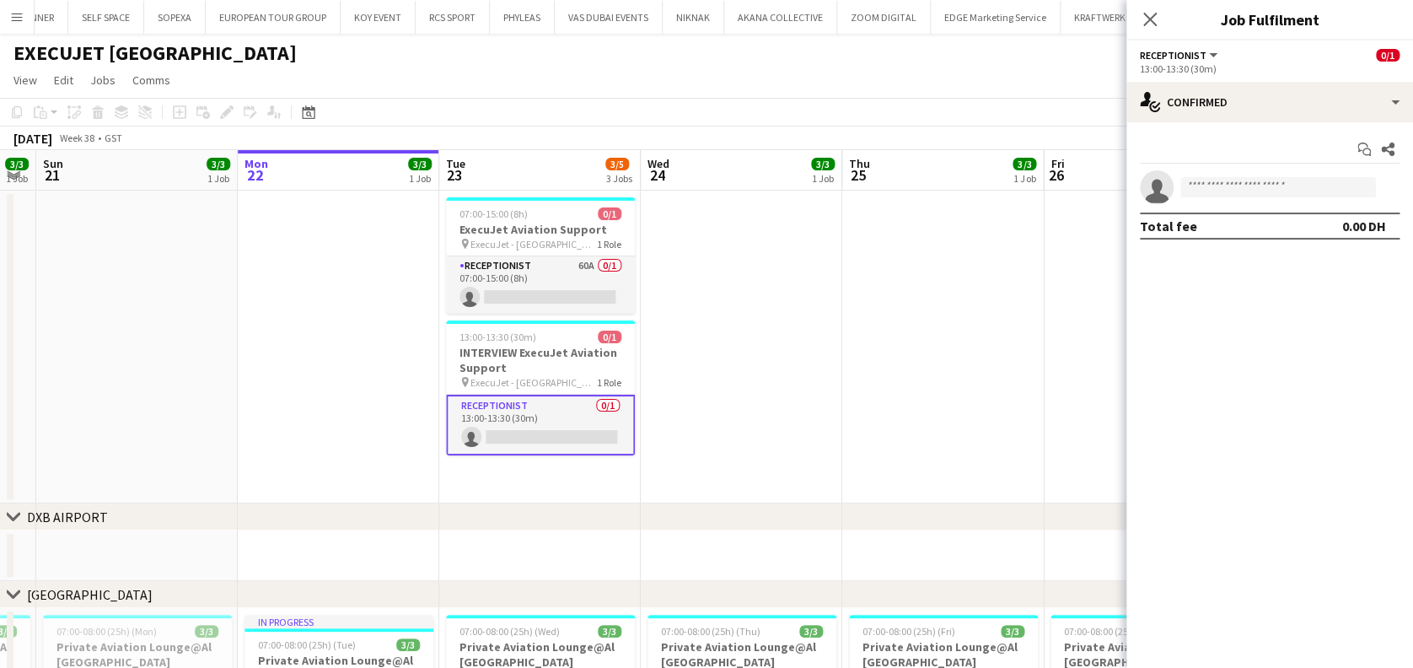
click at [889, 386] on app-calendar-viewport "Thu 18 3/3 1 Job Fri 19 3/3 1 Job Sat 20 3/3 1 Job Sun 21 3/3 1 Job Mon 22 3/3 …" at bounding box center [706, 562] width 1413 height 825
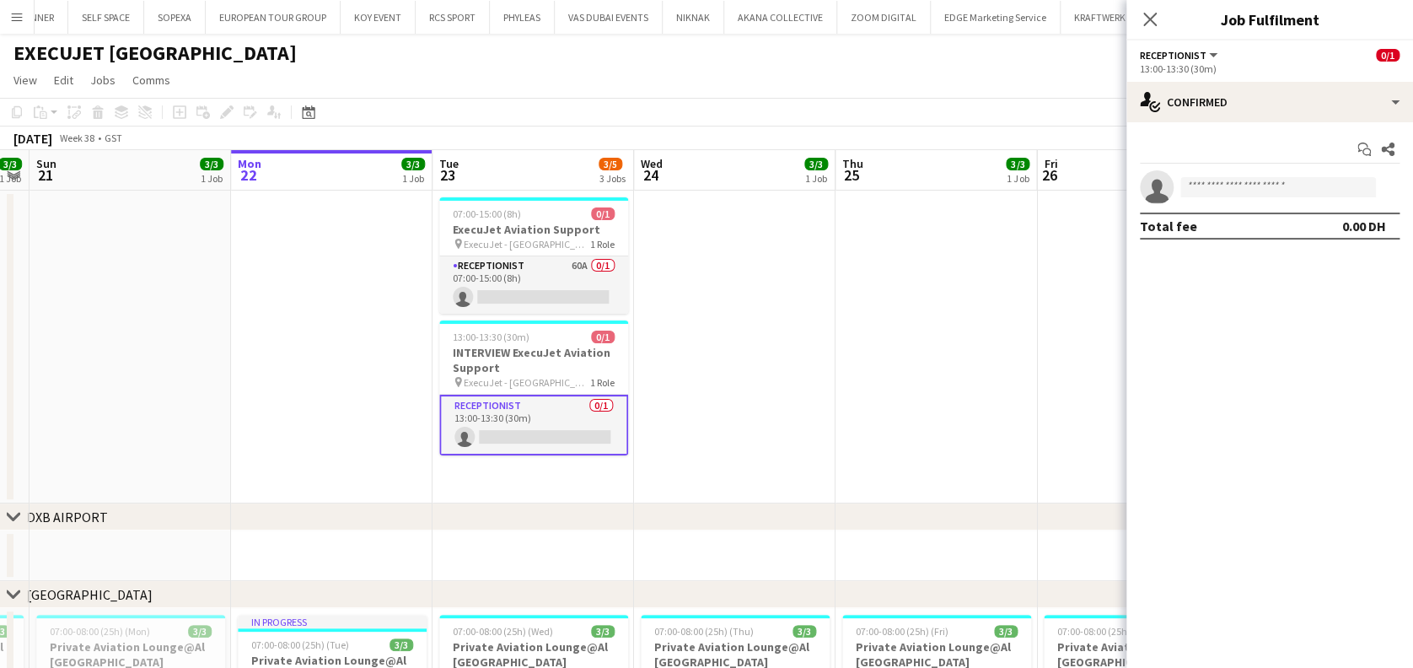
drag, startPoint x: 904, startPoint y: 382, endPoint x: 668, endPoint y: 354, distance: 236.8
click at [753, 379] on app-calendar-viewport "Thu 18 3/3 1 Job Fri 19 3/3 1 Job Sat 20 3/3 1 Job Sun 21 3/3 1 Job Mon 22 3/3 …" at bounding box center [706, 562] width 1413 height 825
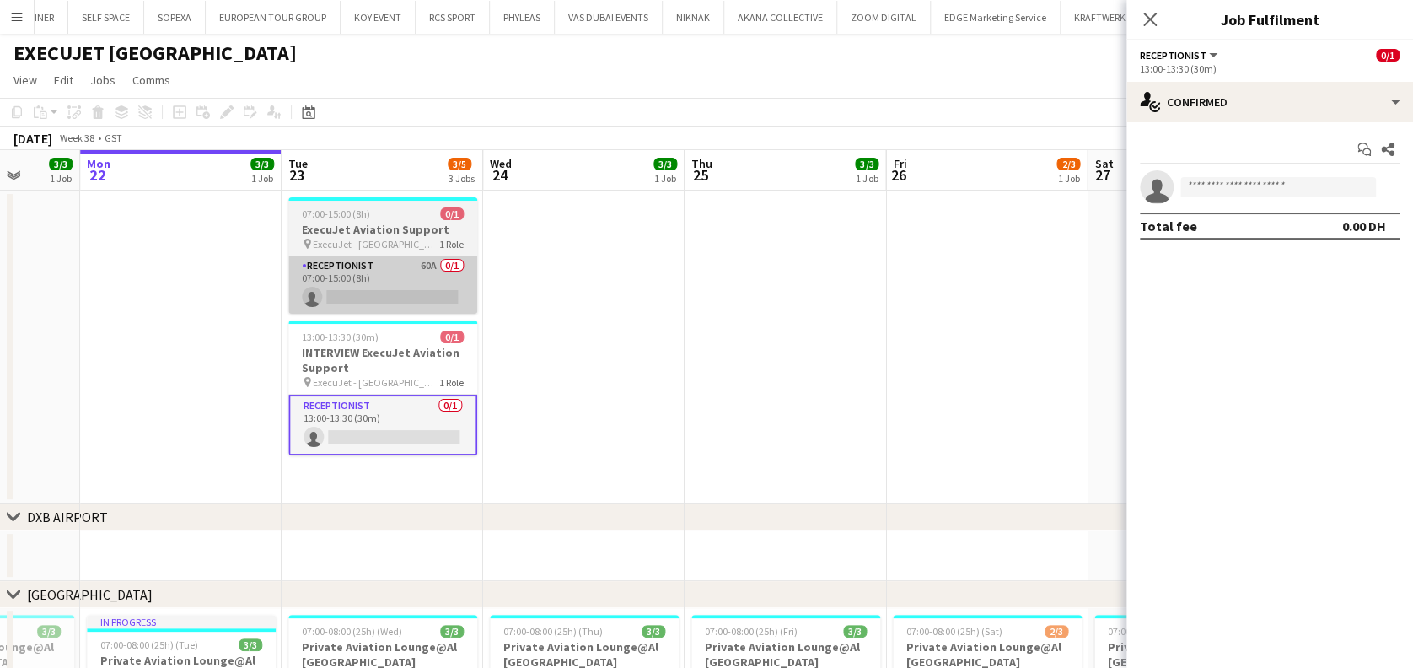
click at [347, 282] on app-card-role "Receptionist 60A 0/1 07:00-15:00 (8h) single-neutral-actions" at bounding box center [382, 284] width 189 height 57
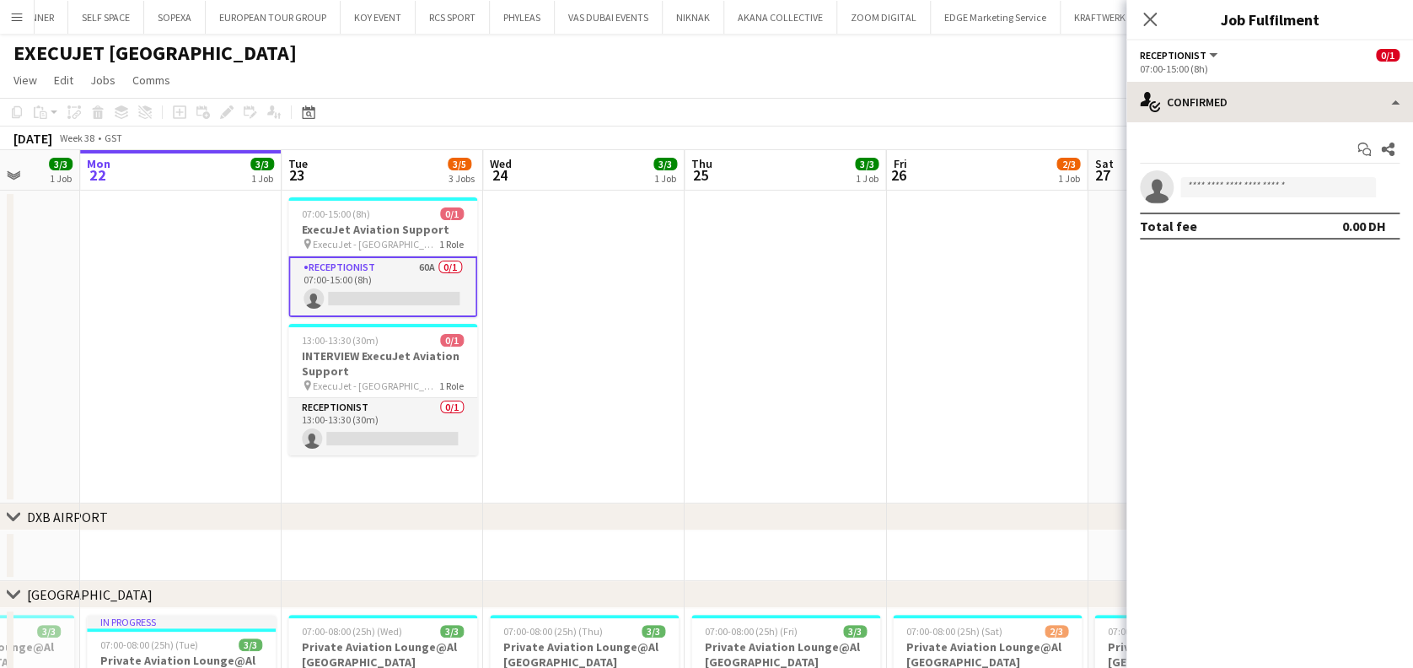
scroll to position [0, 724]
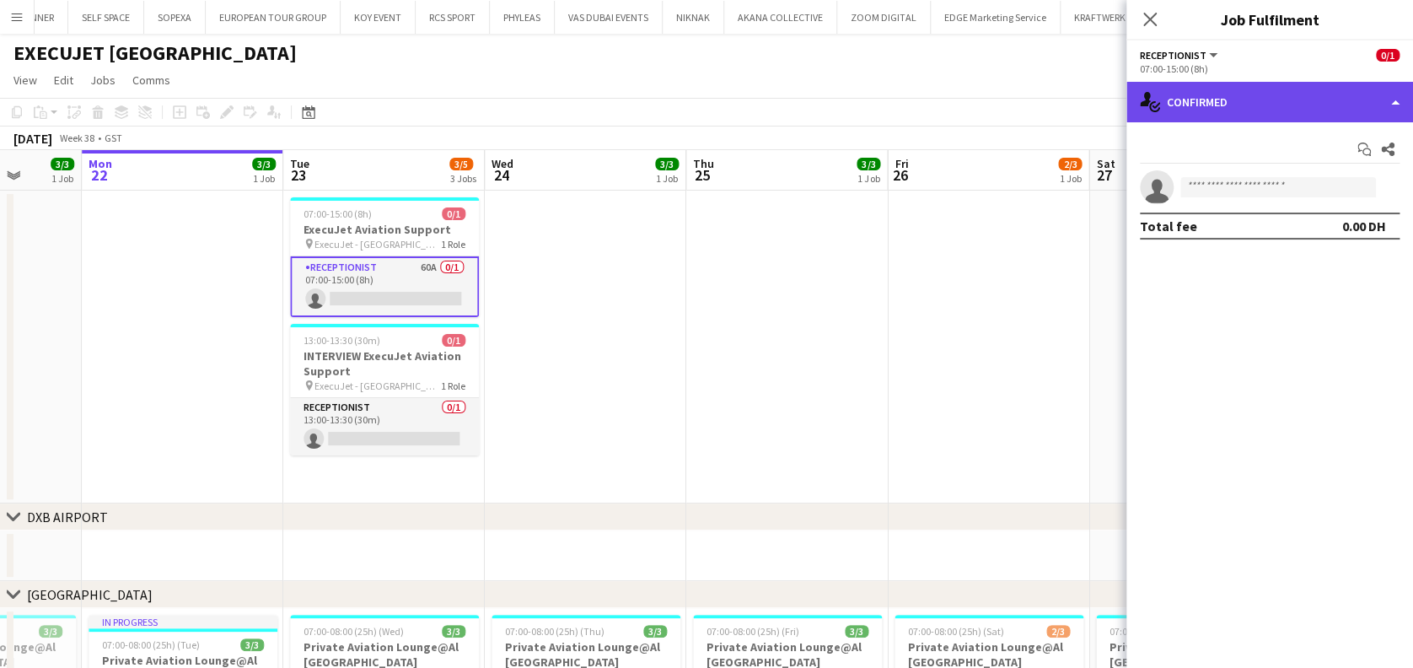
click at [1301, 115] on div "single-neutral-actions-check-2 Confirmed" at bounding box center [1269, 102] width 287 height 40
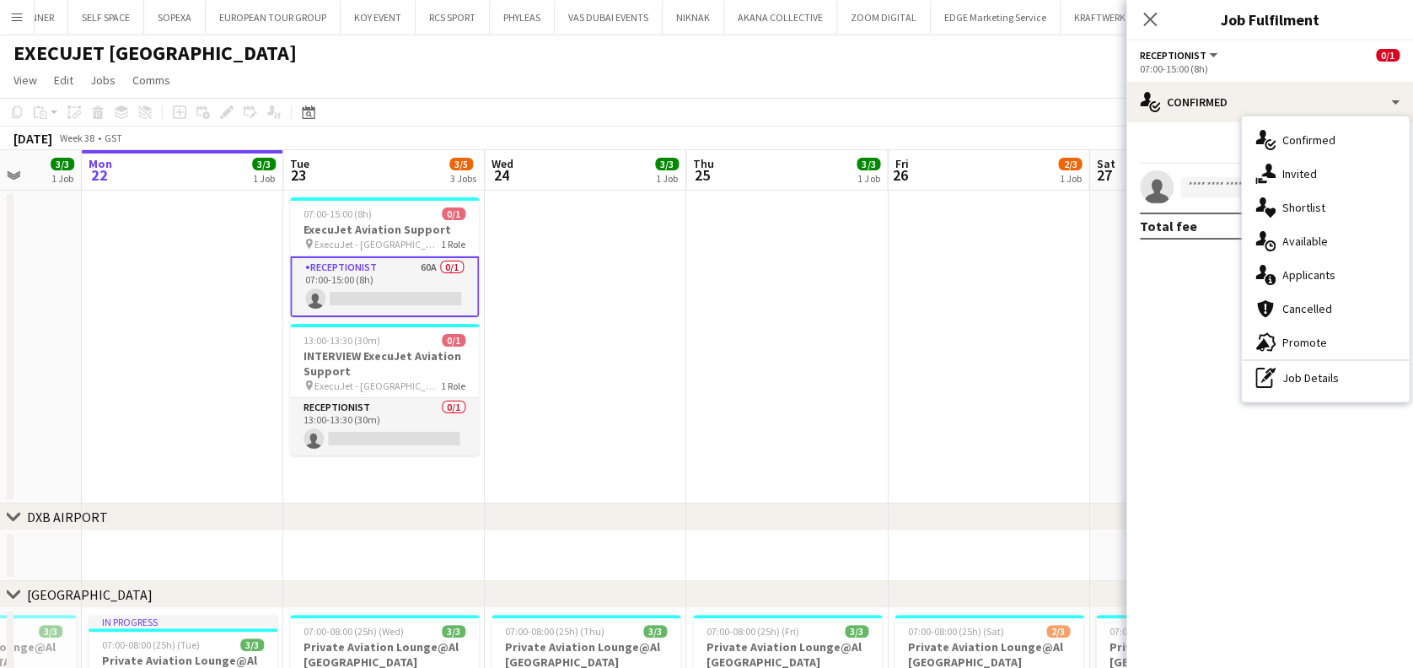
click at [1342, 223] on div "single-neutral-actions-check-2 Confirmed single-neutral-actions-share-1 Invited…" at bounding box center [1325, 258] width 167 height 285
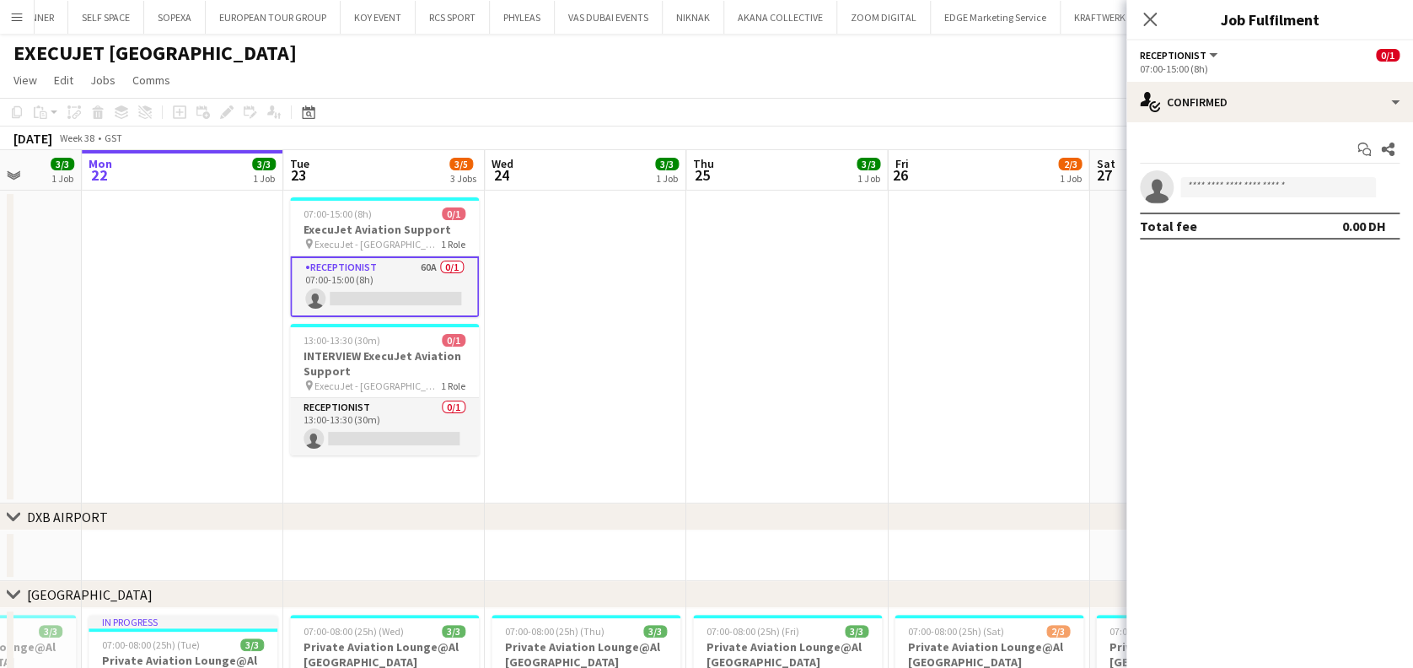
click at [1314, 77] on app-options-switcher "Receptionist All roles Receptionist 0/1 07:00-15:00 (8h)" at bounding box center [1269, 60] width 287 height 41
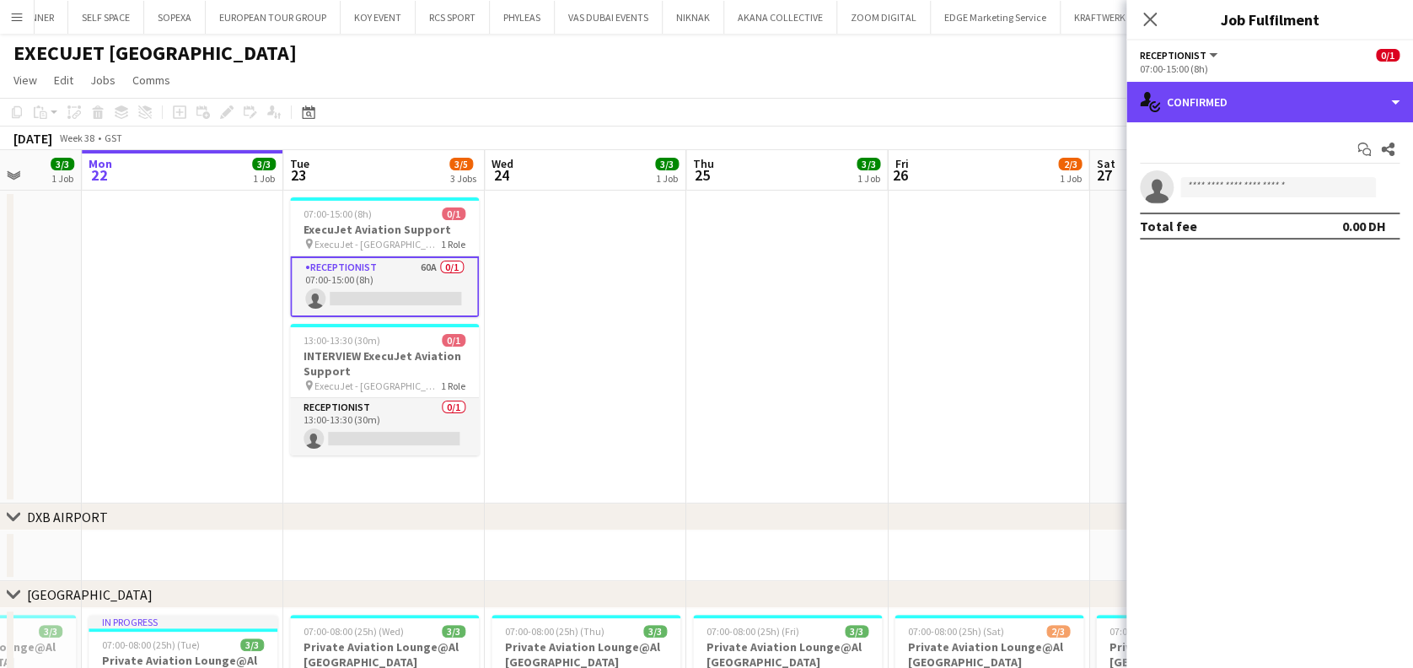
click at [1317, 118] on div "single-neutral-actions-check-2 Confirmed" at bounding box center [1269, 102] width 287 height 40
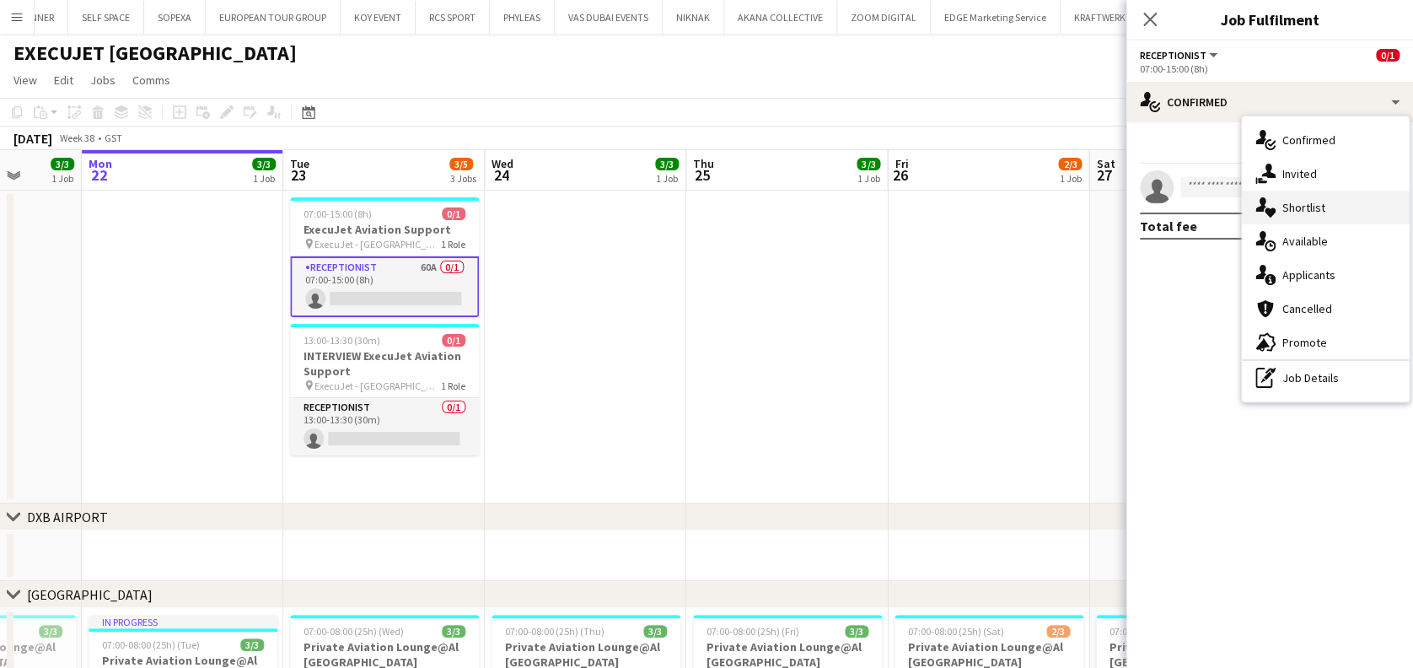
click at [1308, 205] on span "Shortlist" at bounding box center [1303, 207] width 43 height 15
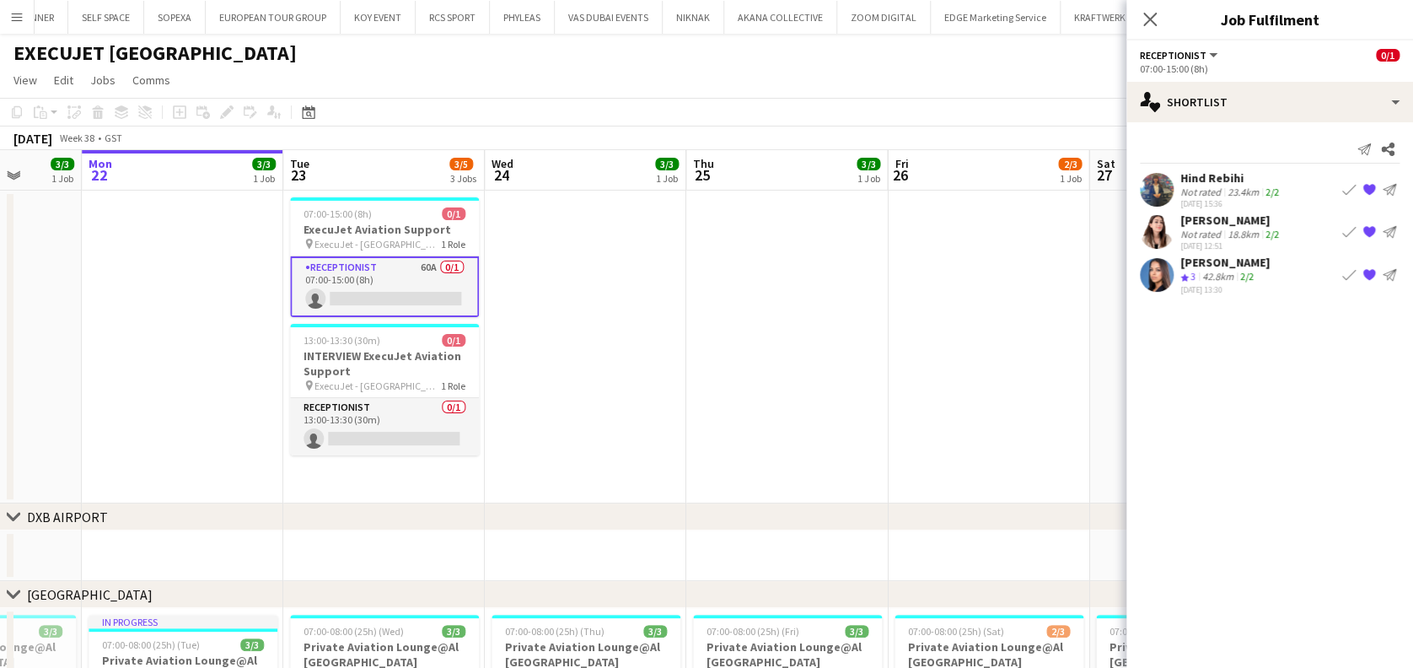
click at [1198, 224] on div "[PERSON_NAME]" at bounding box center [1231, 219] width 102 height 15
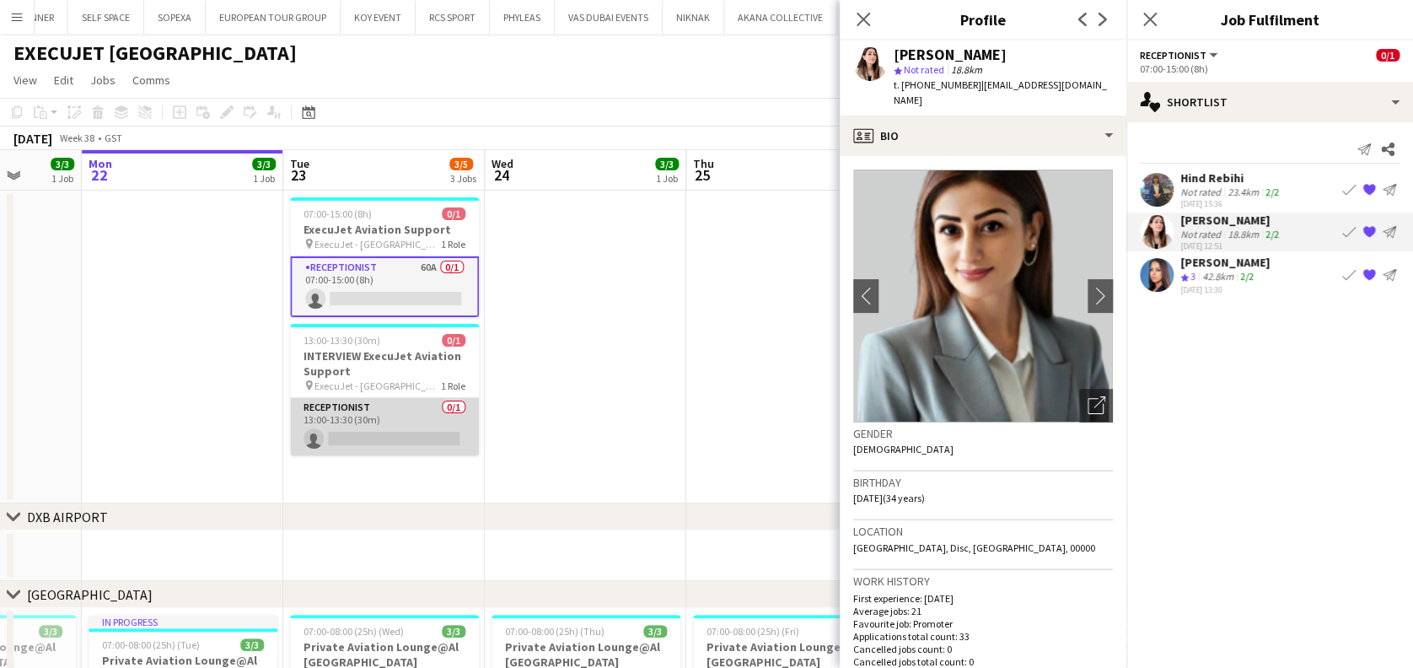
click at [388, 423] on app-card-role "Receptionist 0/1 13:00-13:30 (30m) single-neutral-actions" at bounding box center [384, 426] width 189 height 57
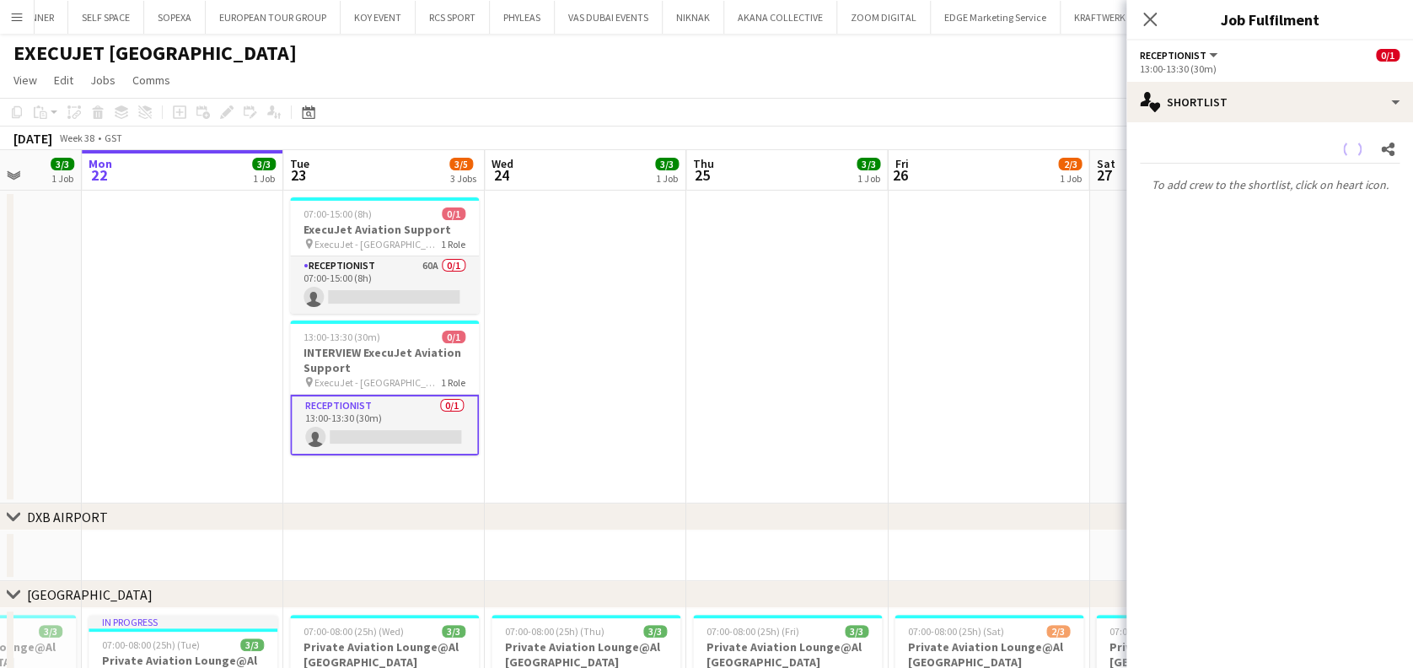
click at [624, 401] on app-date-cell at bounding box center [585, 347] width 201 height 313
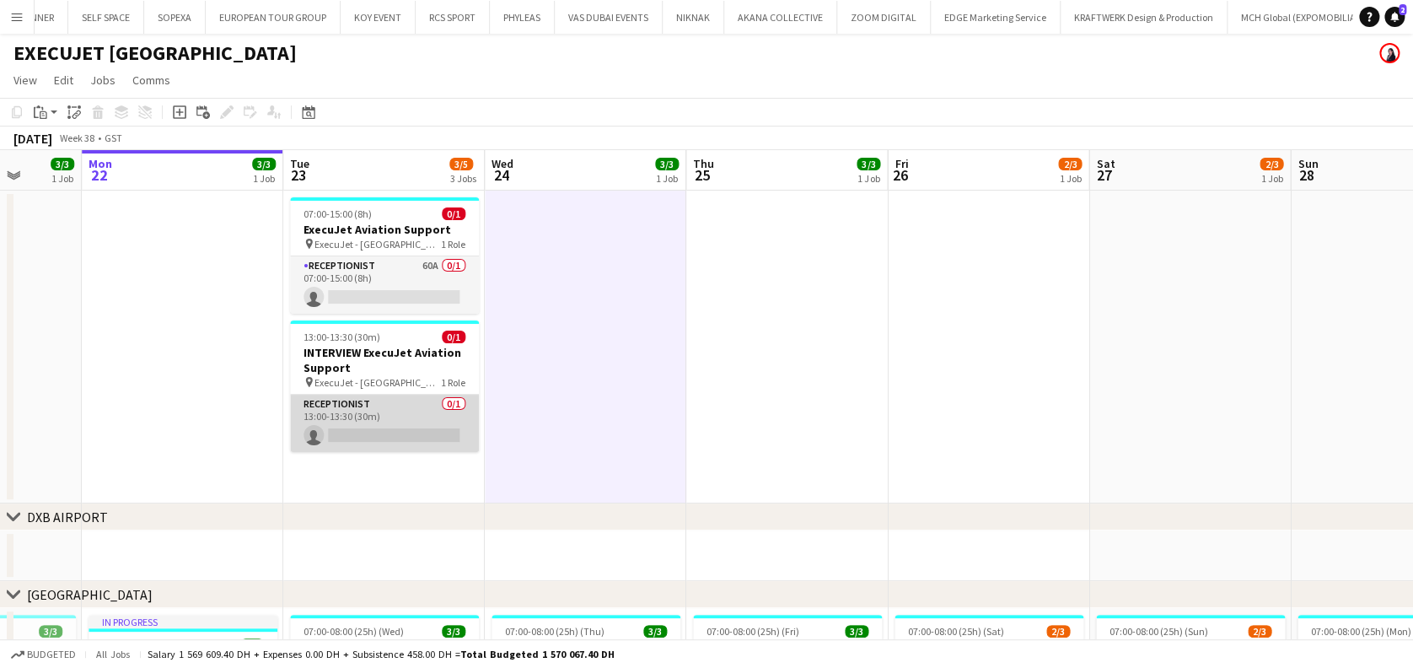
click at [432, 421] on app-card-role "Receptionist 0/1 13:00-13:30 (30m) single-neutral-actions" at bounding box center [384, 423] width 189 height 57
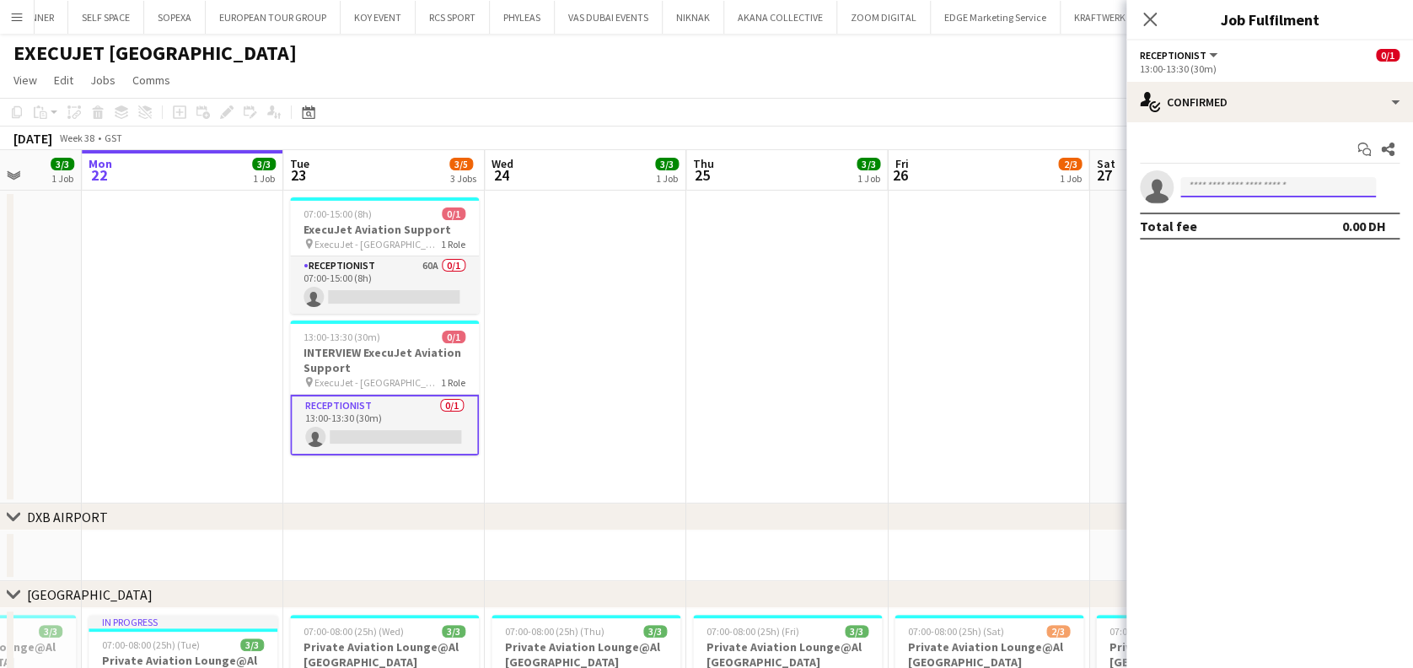
click at [1228, 183] on input at bounding box center [1278, 187] width 196 height 20
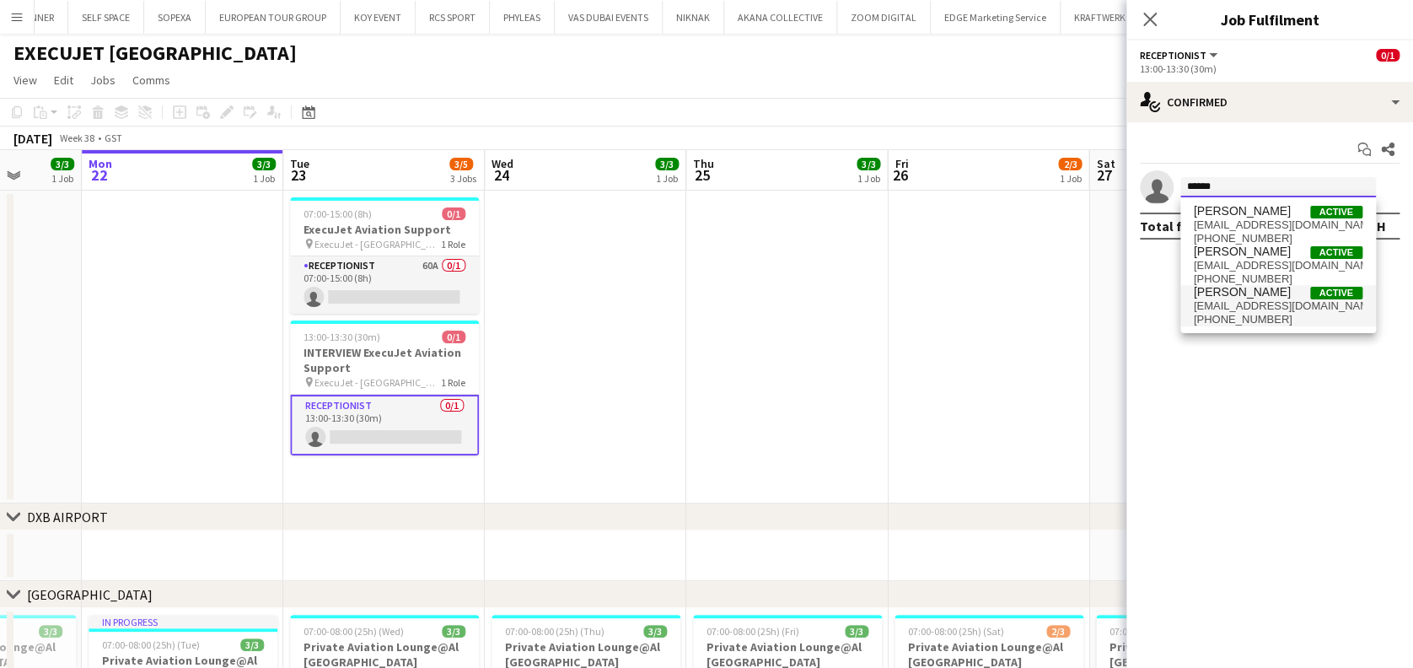
type input "******"
drag, startPoint x: 1312, startPoint y: 309, endPoint x: 1322, endPoint y: 322, distance: 16.2
click at [1312, 304] on span "[EMAIL_ADDRESS][DOMAIN_NAME]" at bounding box center [1278, 305] width 169 height 13
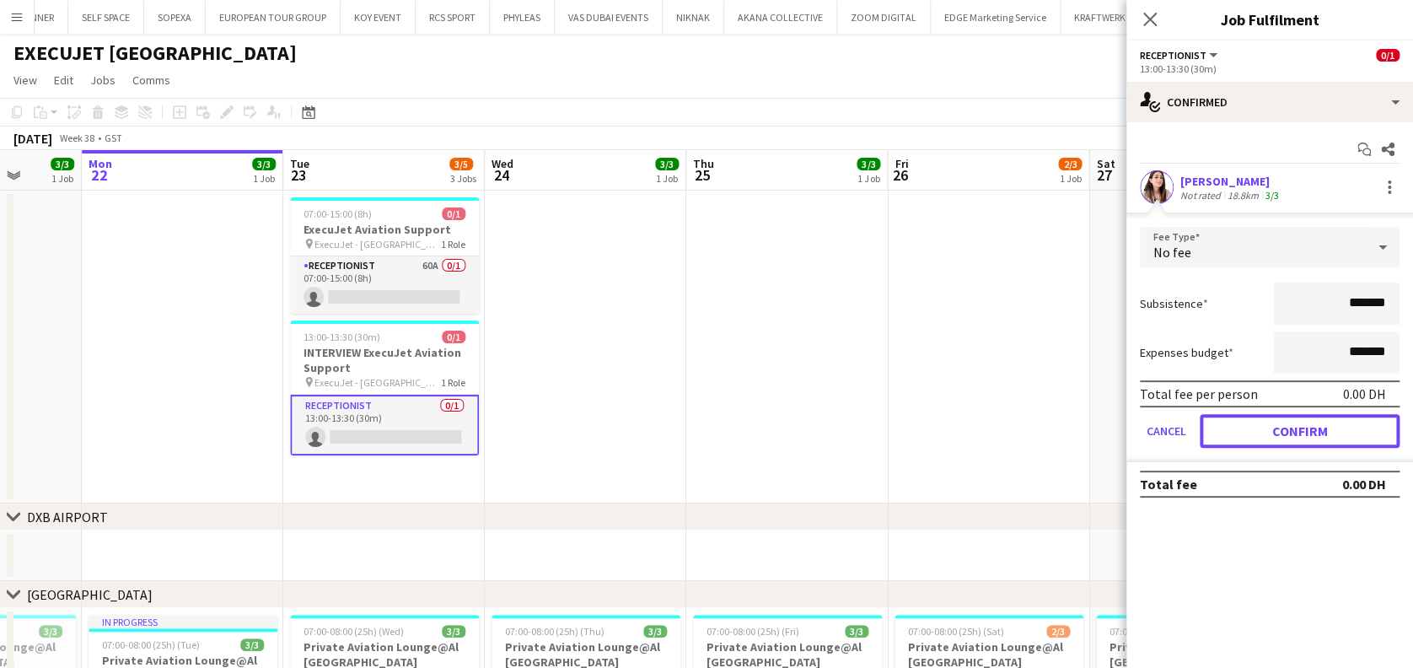
click at [1305, 421] on button "Confirm" at bounding box center [1300, 431] width 200 height 34
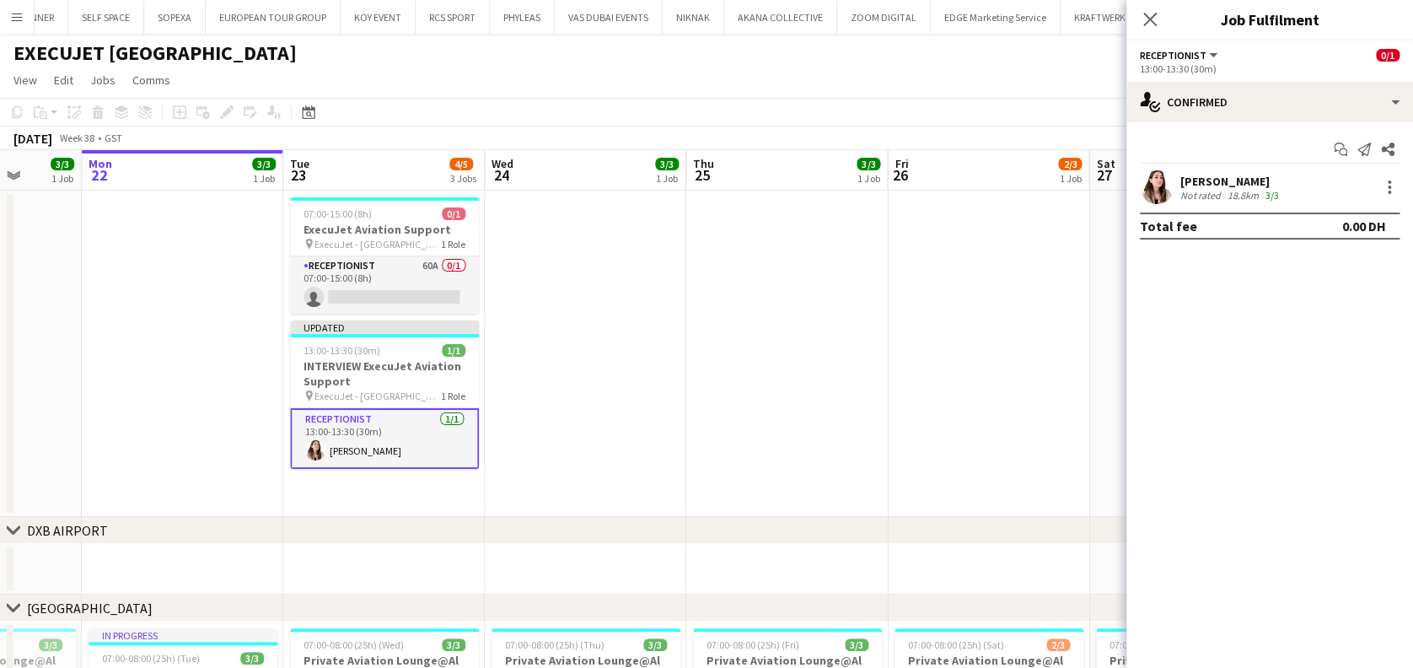
click at [910, 386] on app-date-cell at bounding box center [988, 354] width 201 height 326
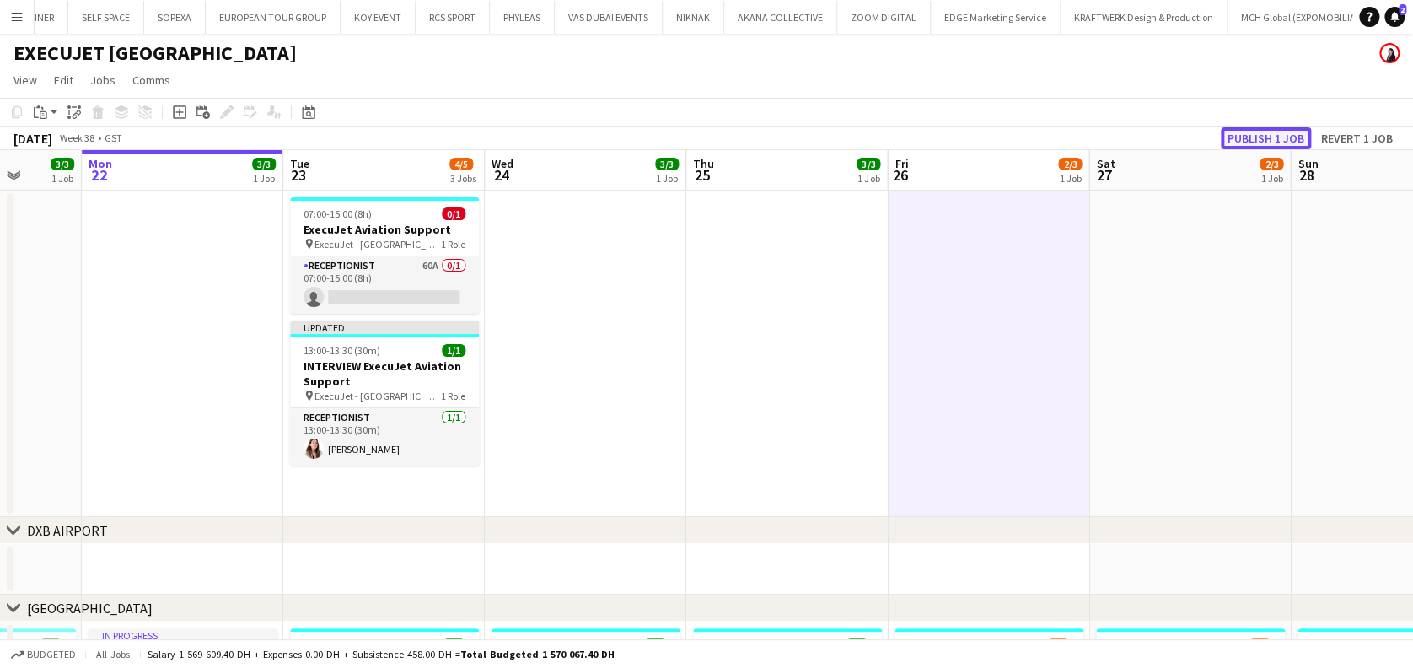
drag, startPoint x: 1291, startPoint y: 133, endPoint x: 1248, endPoint y: 153, distance: 47.5
click at [1291, 132] on button "Publish 1 job" at bounding box center [1266, 138] width 90 height 22
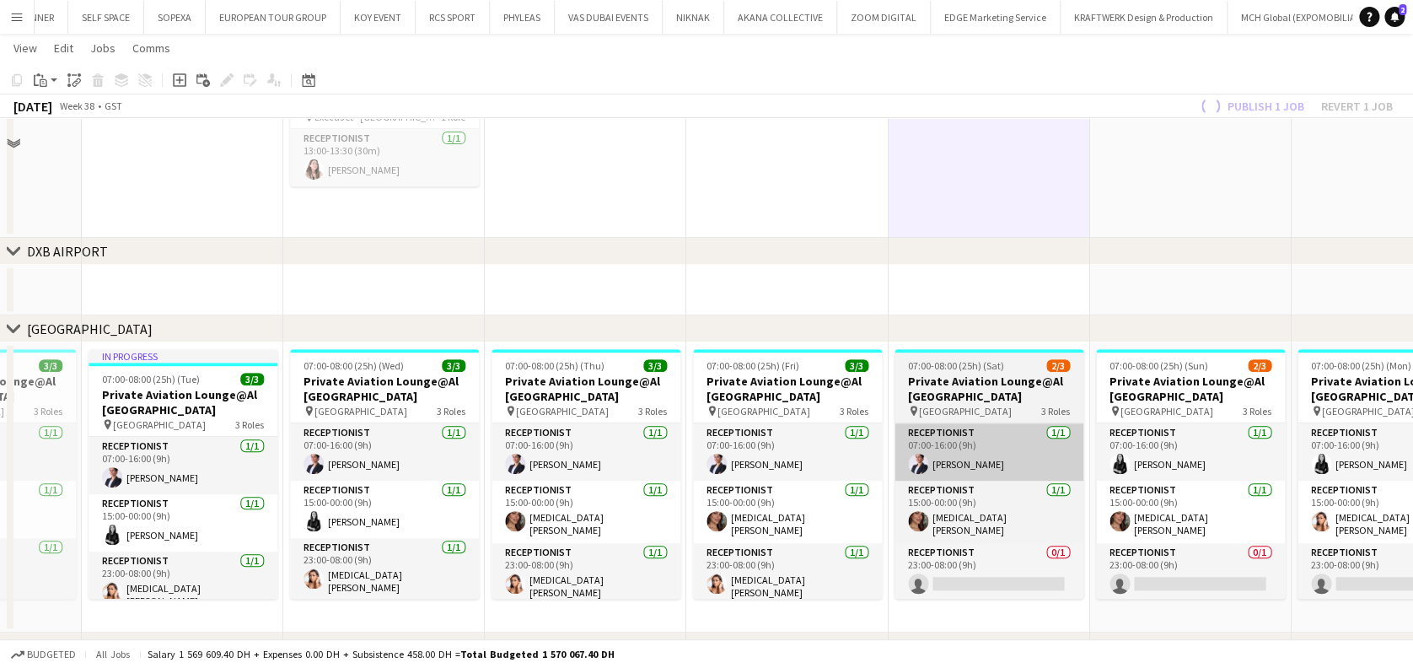
scroll to position [348, 0]
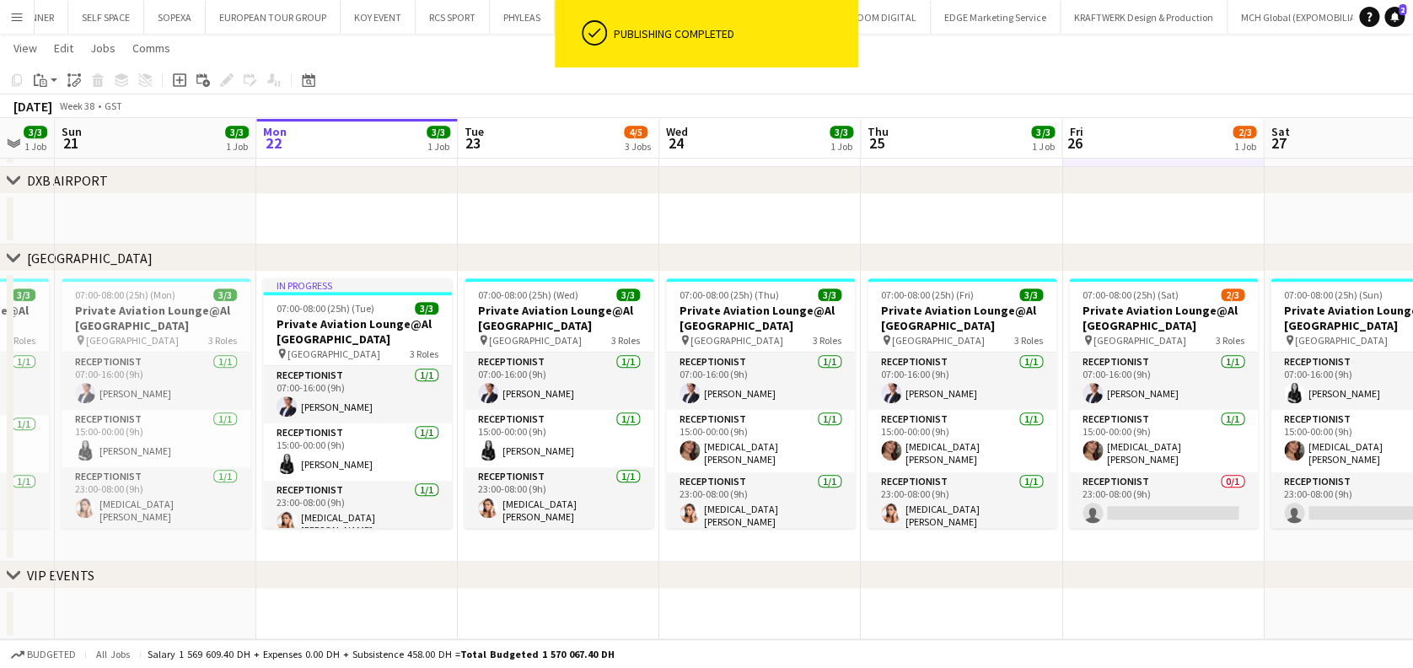
drag, startPoint x: 802, startPoint y: 454, endPoint x: 560, endPoint y: 445, distance: 242.1
click at [557, 445] on app-calendar-viewport "Thu 18 3/3 1 Job Fri 19 3/3 1 Job Sat 20 3/3 1 Job Sun 21 3/3 1 Job Mon 22 3/3 …" at bounding box center [706, 178] width 1413 height 921
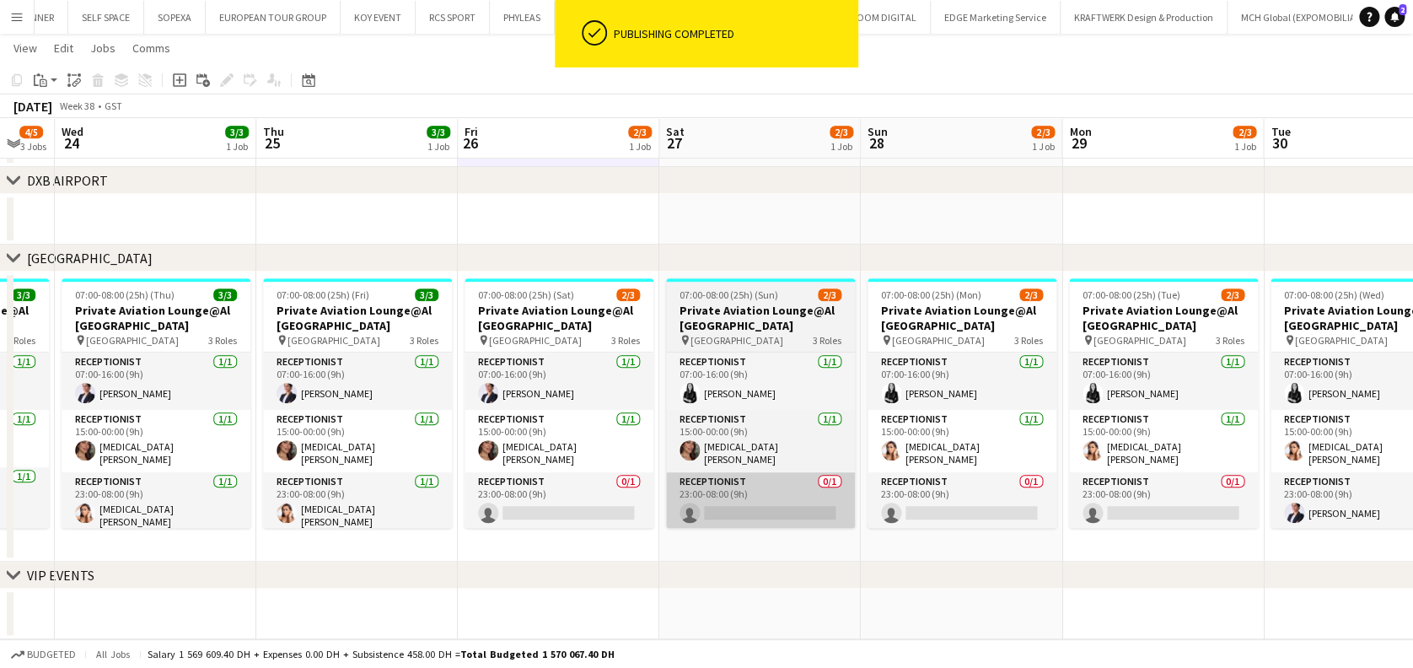
scroll to position [0, 549]
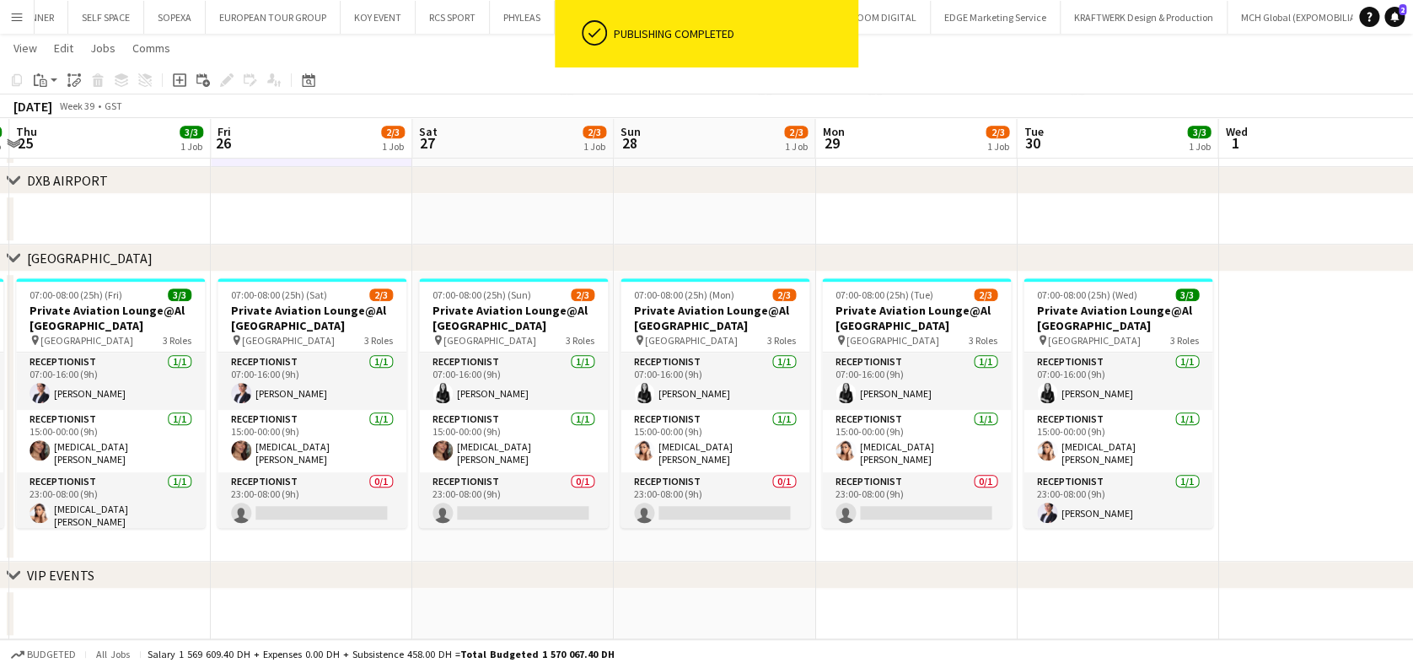
drag, startPoint x: 1088, startPoint y: 497, endPoint x: 937, endPoint y: 497, distance: 151.7
click at [937, 497] on app-calendar-viewport "Sun 21 3/3 1 Job Mon 22 3/3 1 Job Tue 23 4/5 3 Jobs Wed 24 3/3 1 Job Thu 25 3/3…" at bounding box center [706, 178] width 1413 height 921
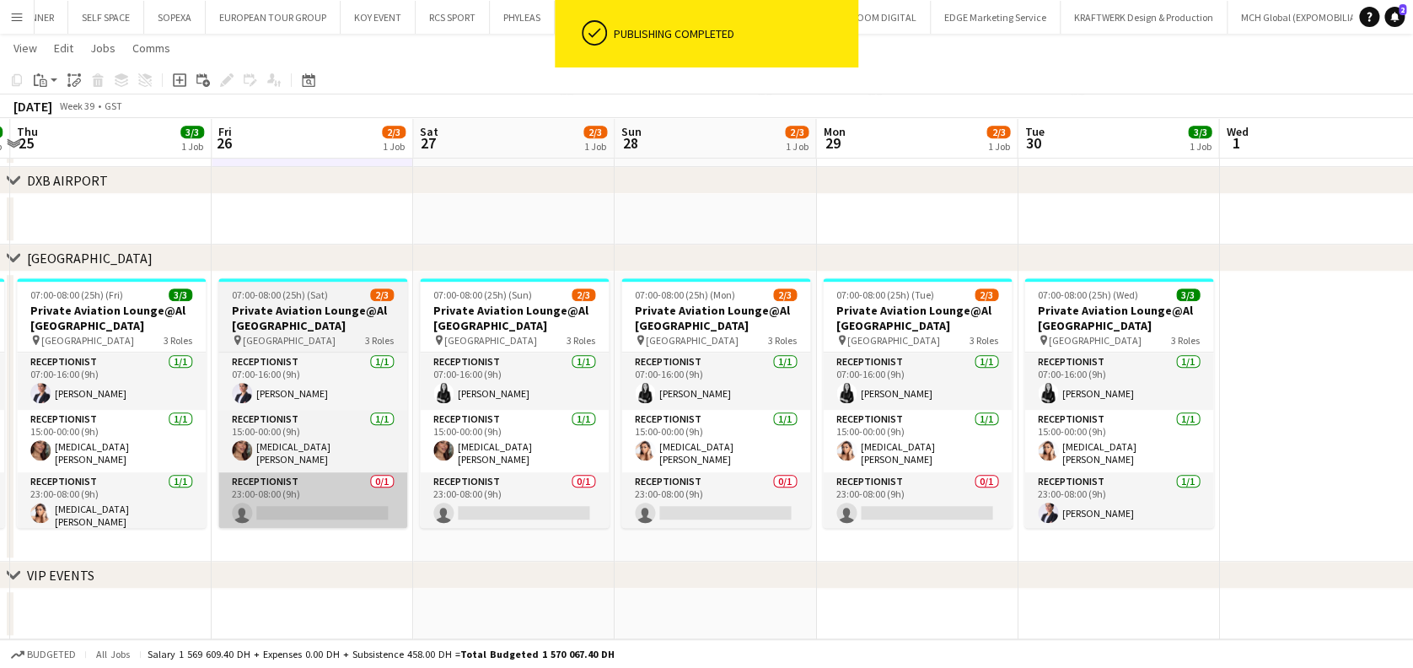
click at [336, 523] on app-card-role "Receptionist 0/1 23:00-08:00 (9h) single-neutral-actions" at bounding box center [312, 500] width 189 height 57
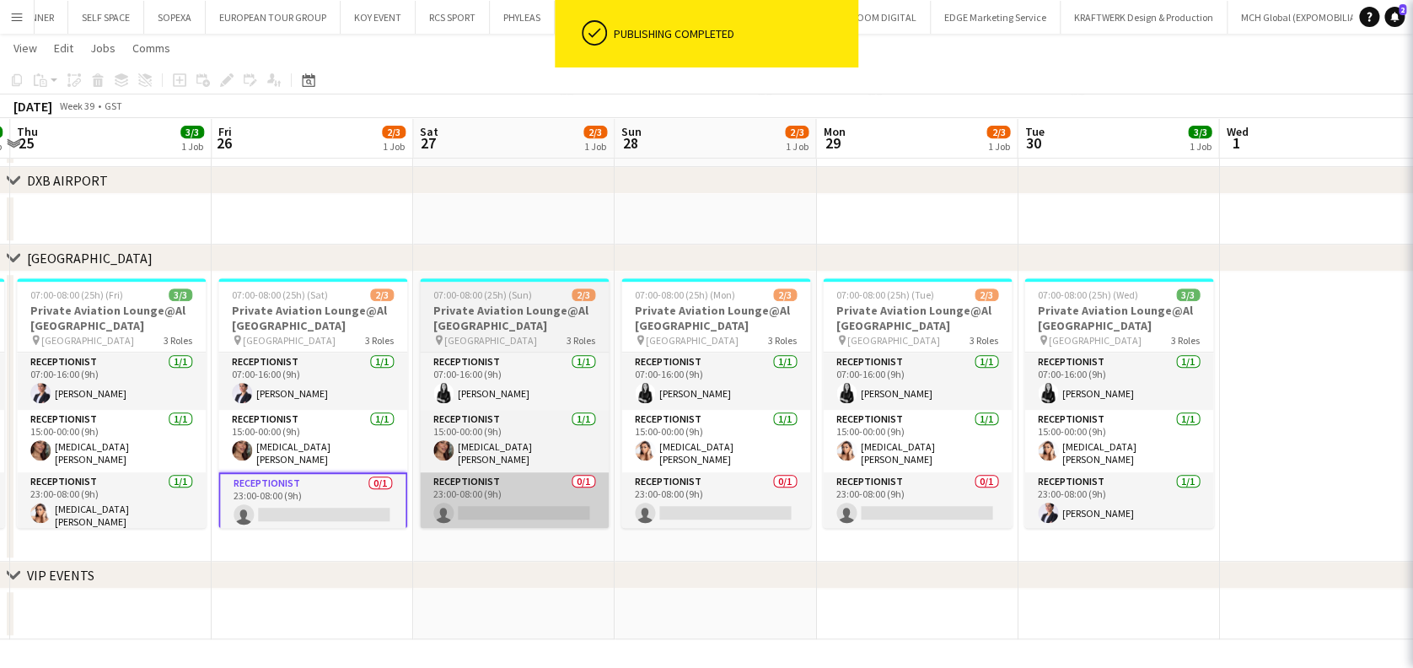
scroll to position [335, 0]
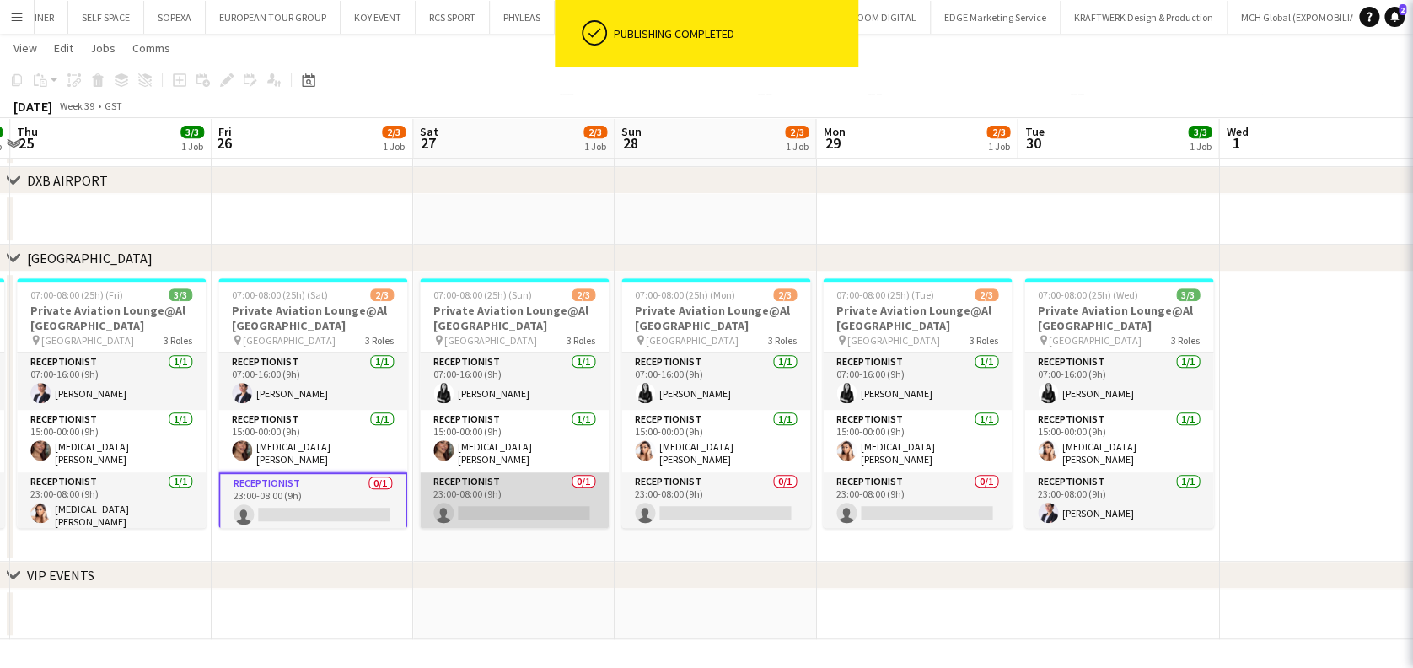
click at [474, 515] on app-card-role "Receptionist 0/1 23:00-08:00 (9h) single-neutral-actions" at bounding box center [514, 500] width 189 height 57
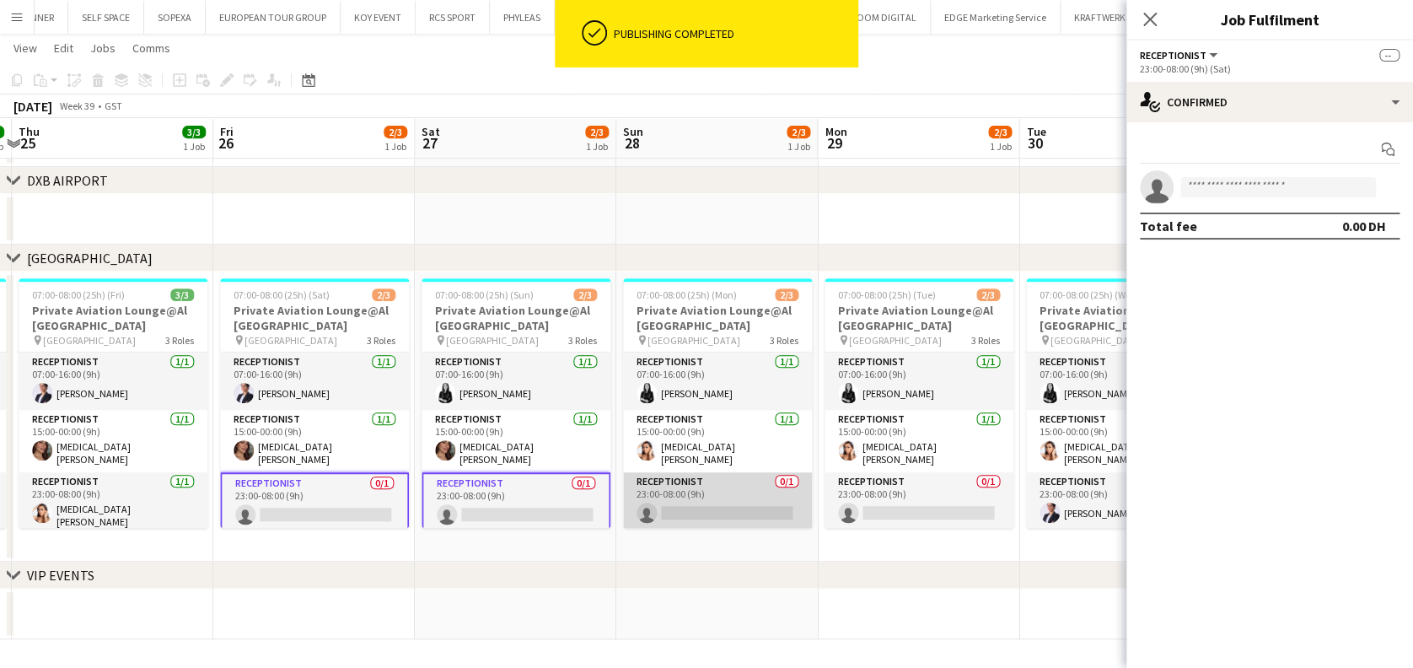
click at [701, 513] on app-card-role "Receptionist 0/1 23:00-08:00 (9h) single-neutral-actions" at bounding box center [717, 500] width 189 height 57
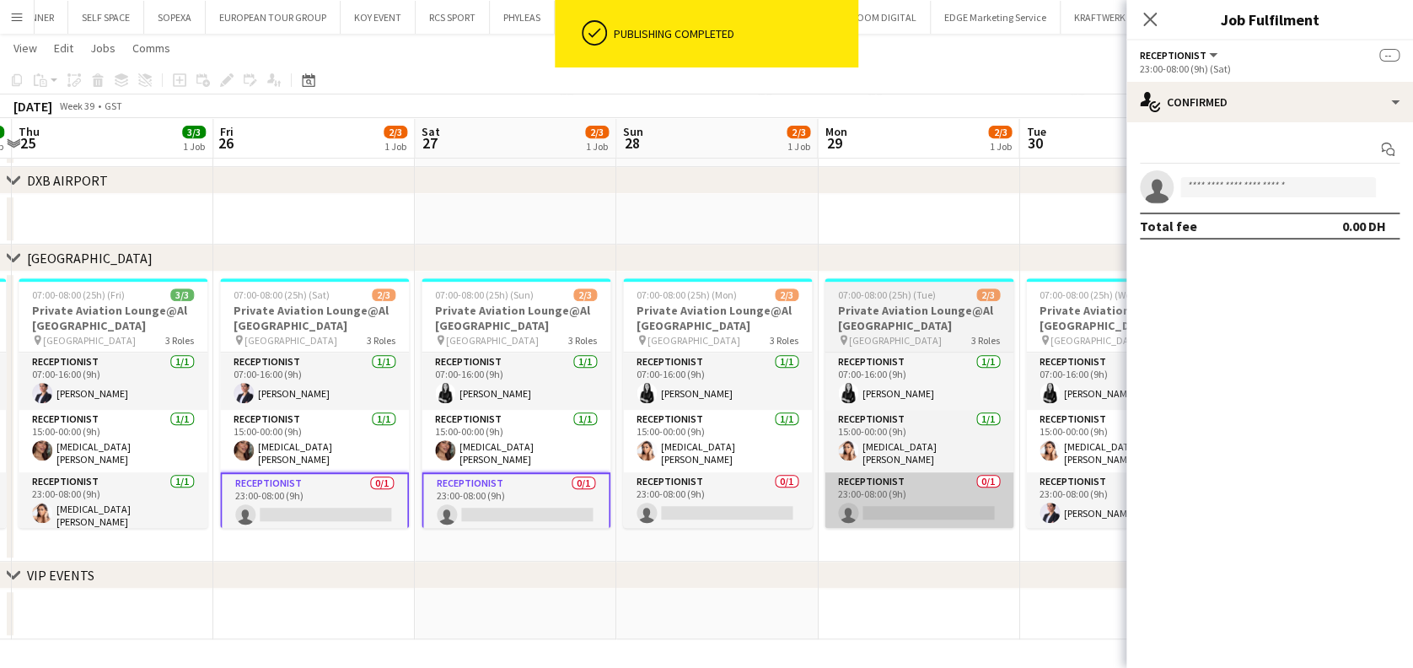
scroll to position [0, 792]
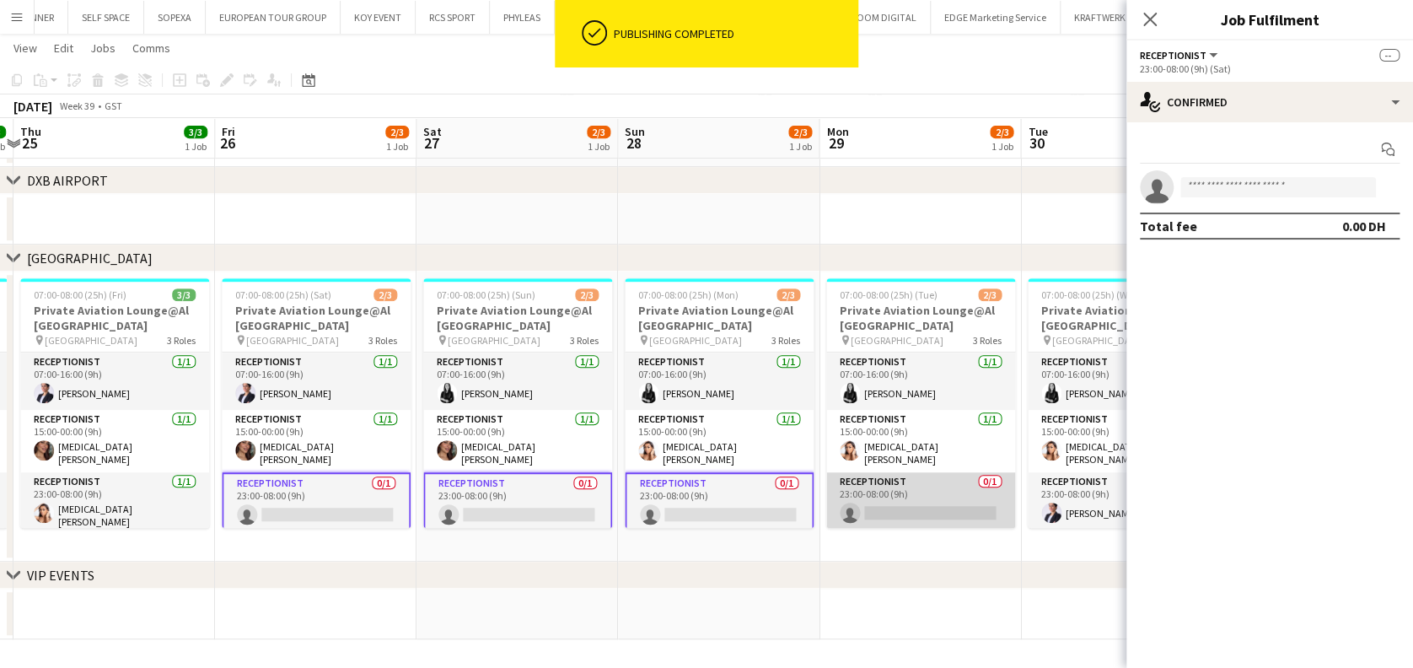
click at [930, 504] on app-card-role "Receptionist 0/1 23:00-08:00 (9h) single-neutral-actions" at bounding box center [920, 500] width 189 height 57
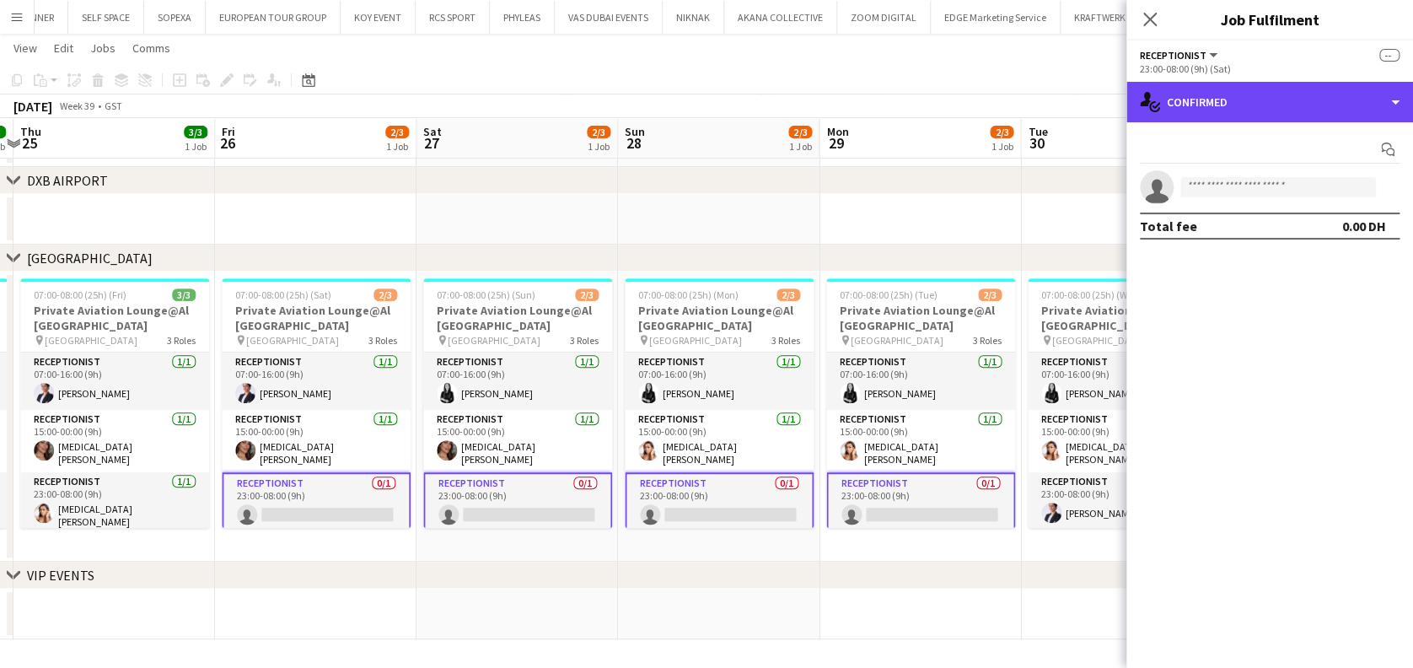
drag, startPoint x: 1352, startPoint y: 98, endPoint x: 1338, endPoint y: 162, distance: 65.7
click at [1351, 97] on div "single-neutral-actions-check-2 Confirmed" at bounding box center [1269, 102] width 287 height 40
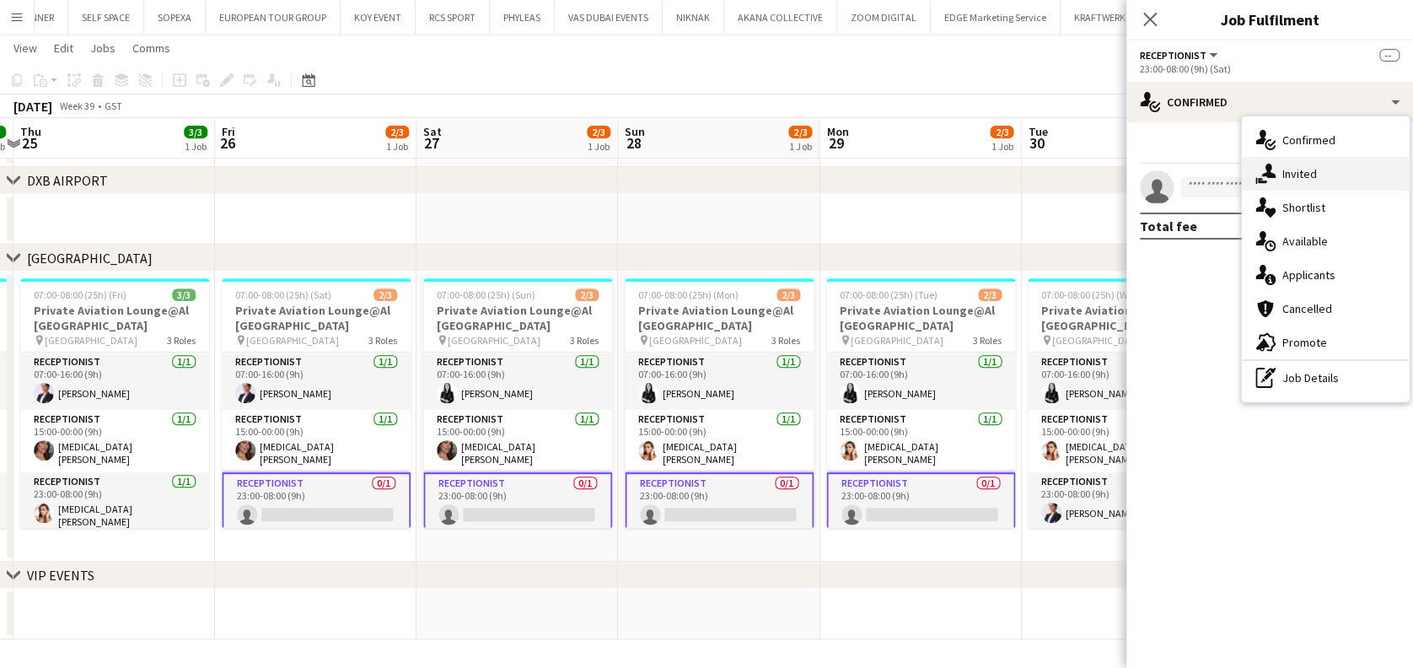
click at [1326, 184] on div "single-neutral-actions-share-1 Invited" at bounding box center [1325, 174] width 167 height 34
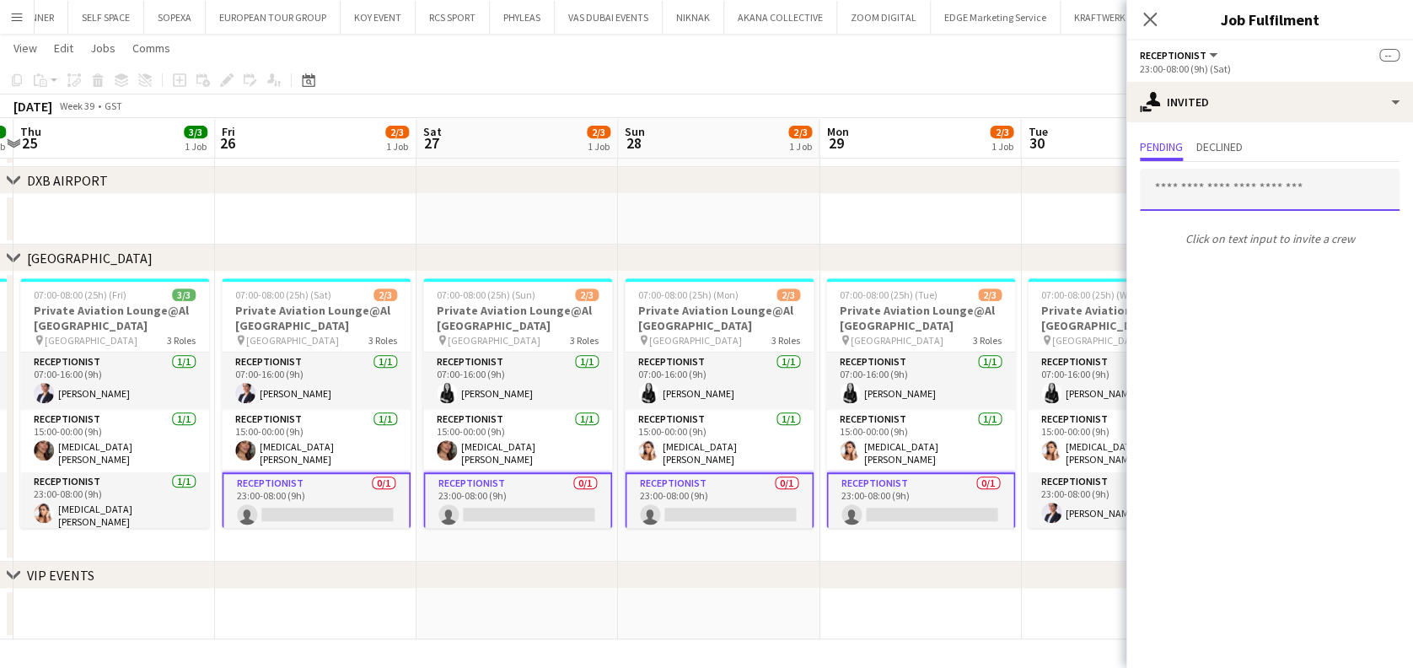
drag, startPoint x: 1229, startPoint y: 187, endPoint x: 1204, endPoint y: 174, distance: 28.7
click at [1230, 186] on input "text" at bounding box center [1270, 190] width 260 height 42
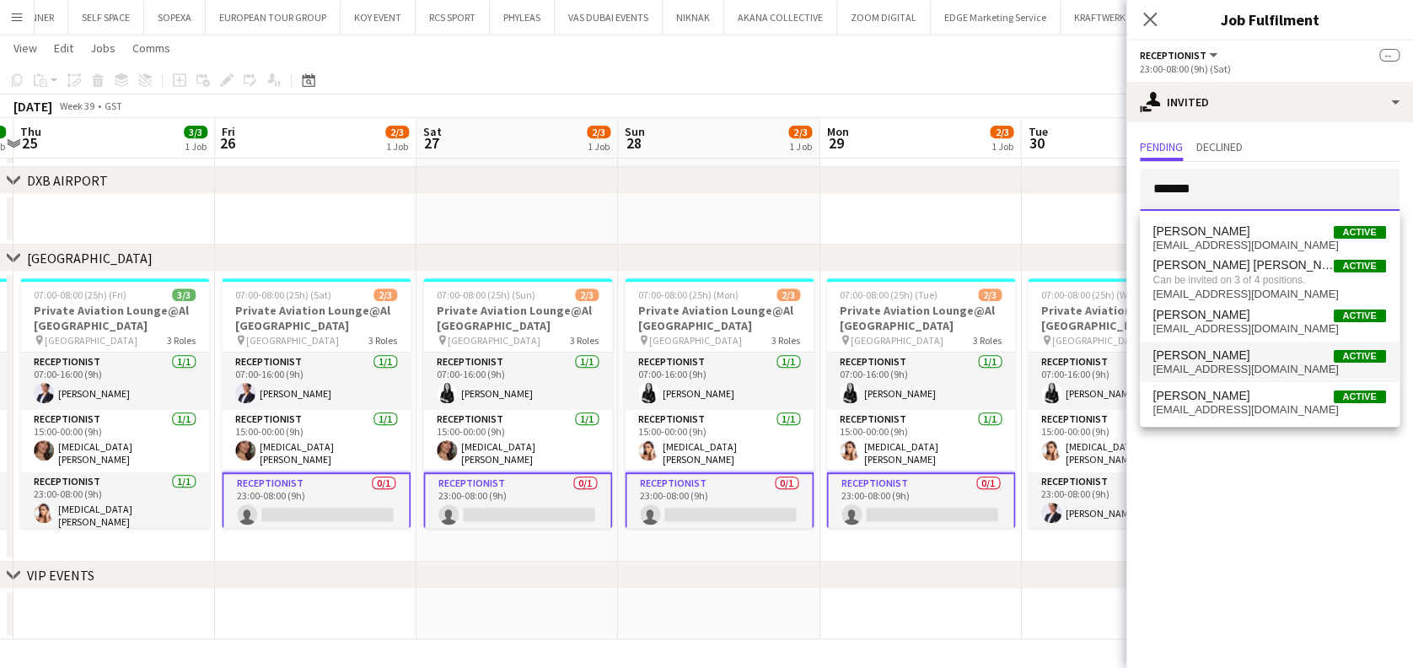
type input "*******"
click at [1231, 377] on mat-option "[PERSON_NAME] Active [EMAIL_ADDRESS][DOMAIN_NAME]" at bounding box center [1270, 361] width 260 height 40
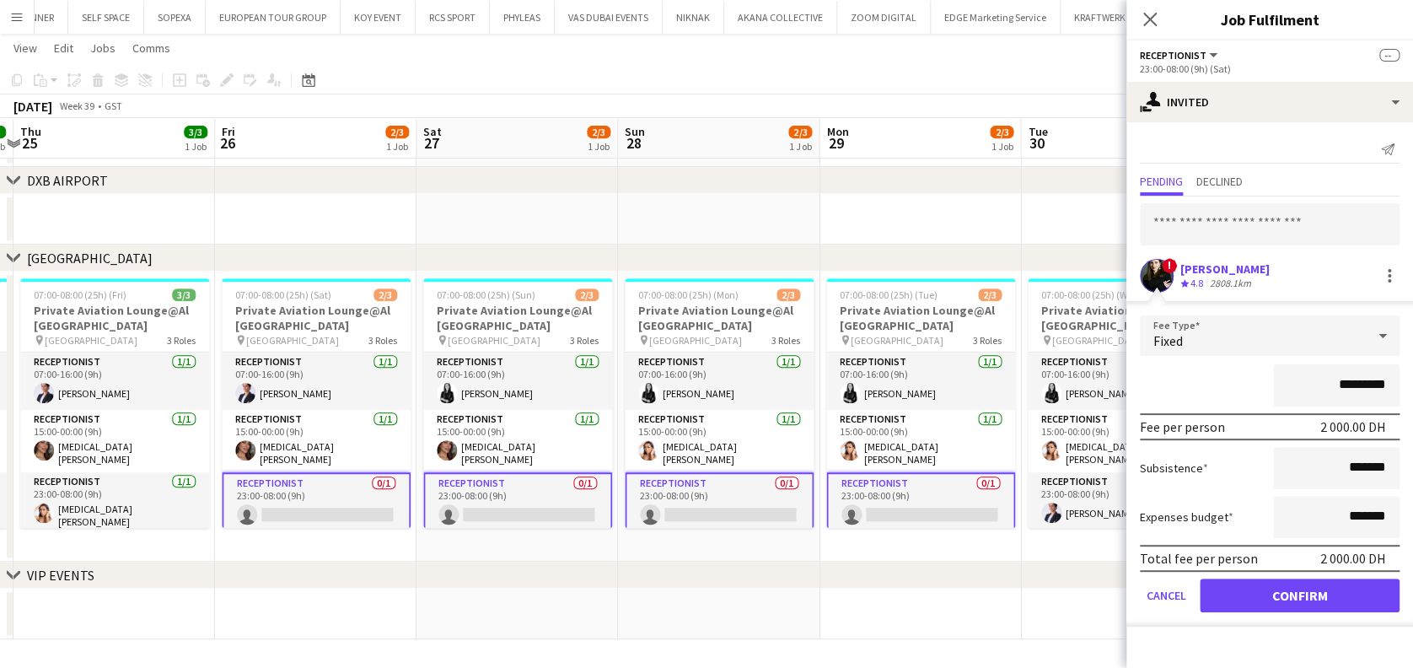
click at [1177, 274] on div "! [PERSON_NAME] Crew rating 4.8 2808.1km" at bounding box center [1269, 276] width 287 height 34
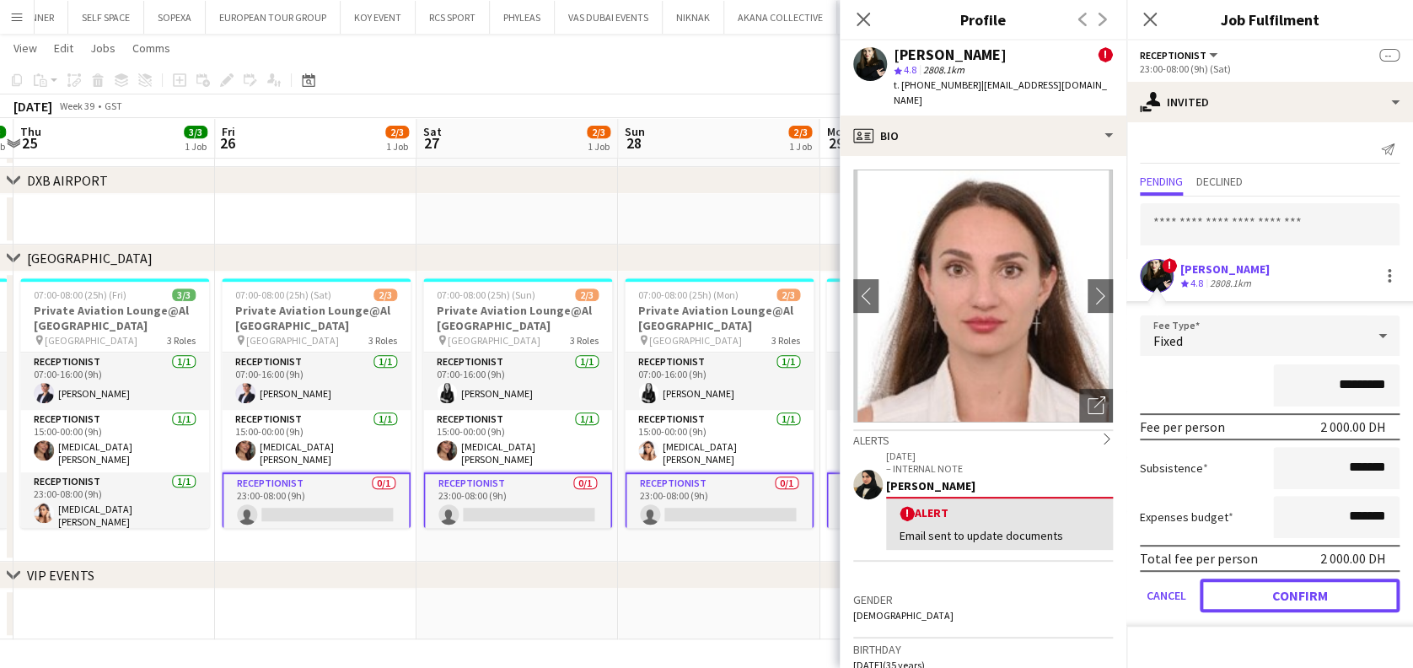
click at [1285, 597] on button "Confirm" at bounding box center [1300, 595] width 200 height 34
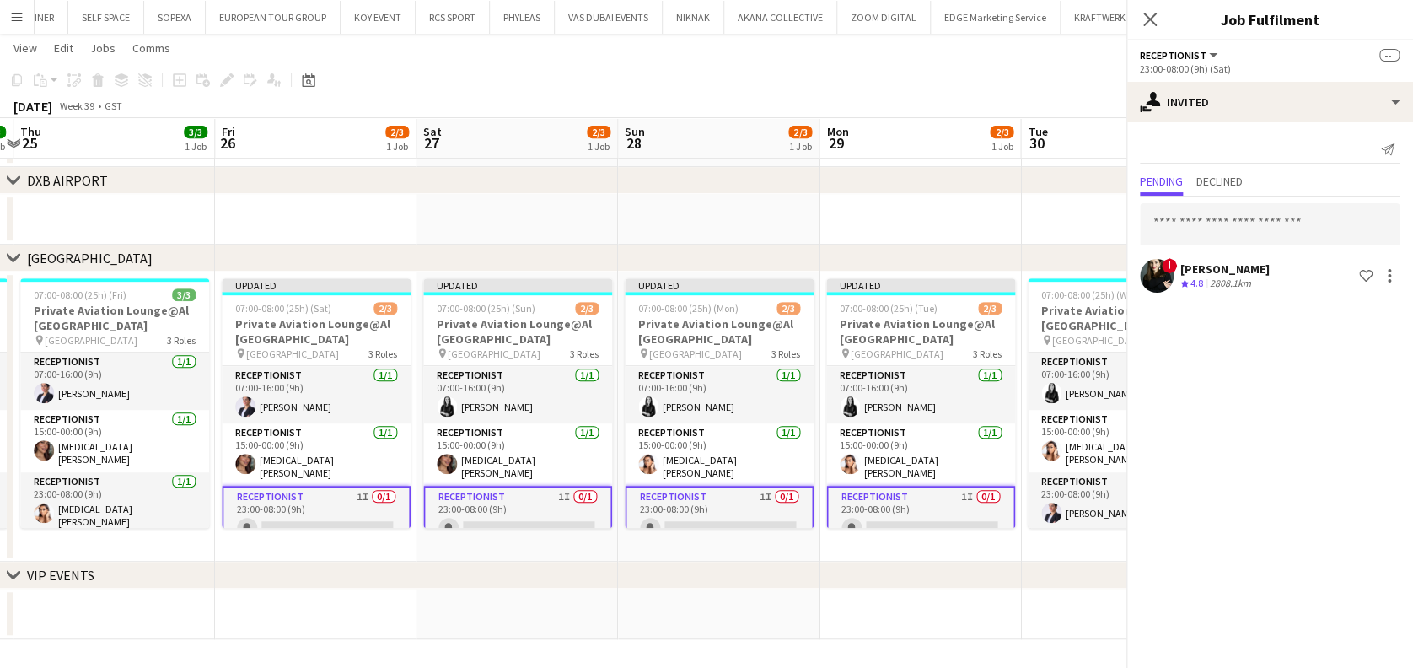
click at [781, 591] on app-date-cell at bounding box center [718, 613] width 201 height 51
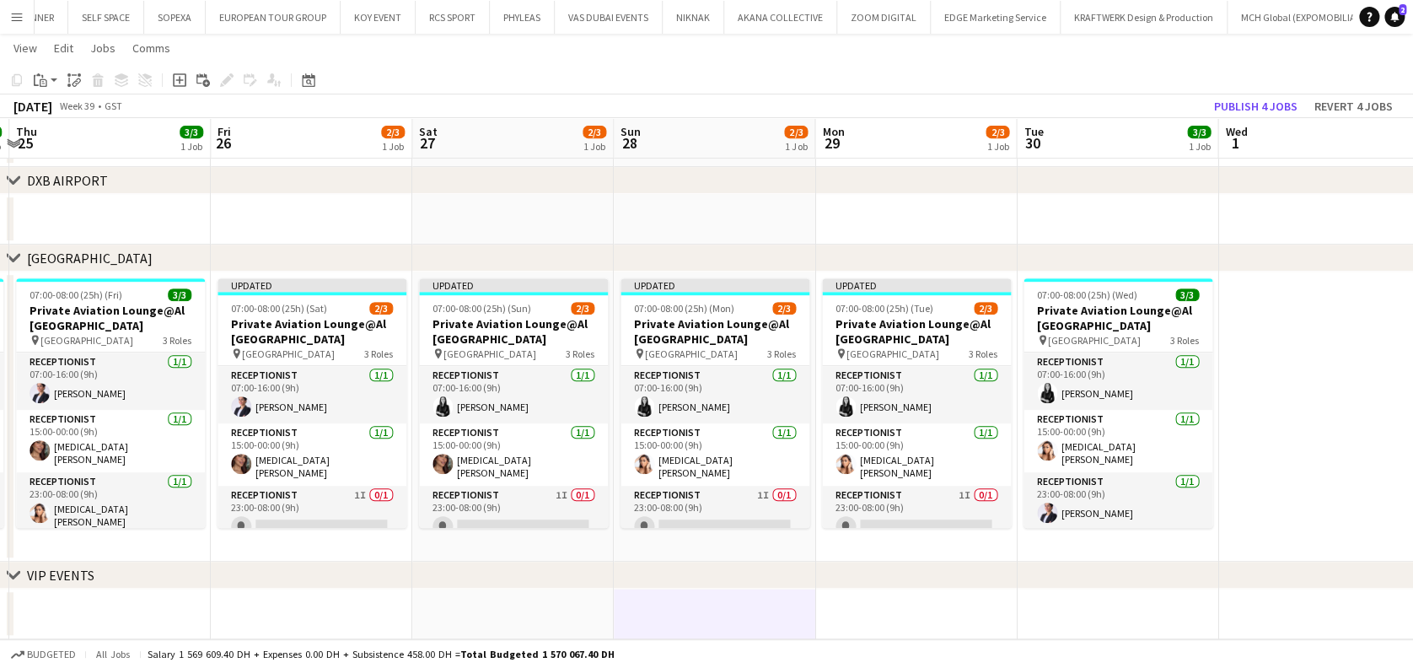
click at [1268, 94] on div "[DATE] Week 39 • GST Publish 4 jobs Revert 4 jobs" at bounding box center [706, 106] width 1413 height 24
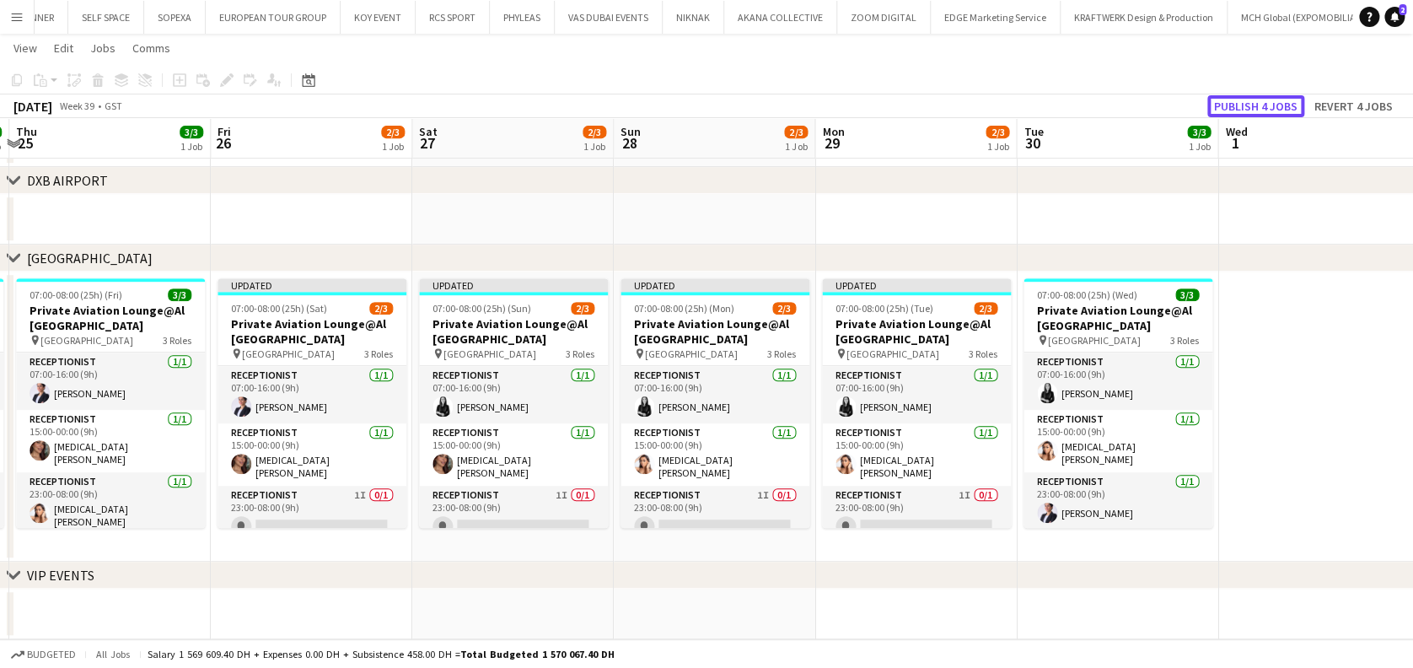
drag, startPoint x: 1243, startPoint y: 99, endPoint x: 1146, endPoint y: 86, distance: 97.8
click at [1242, 98] on button "Publish 4 jobs" at bounding box center [1255, 106] width 97 height 22
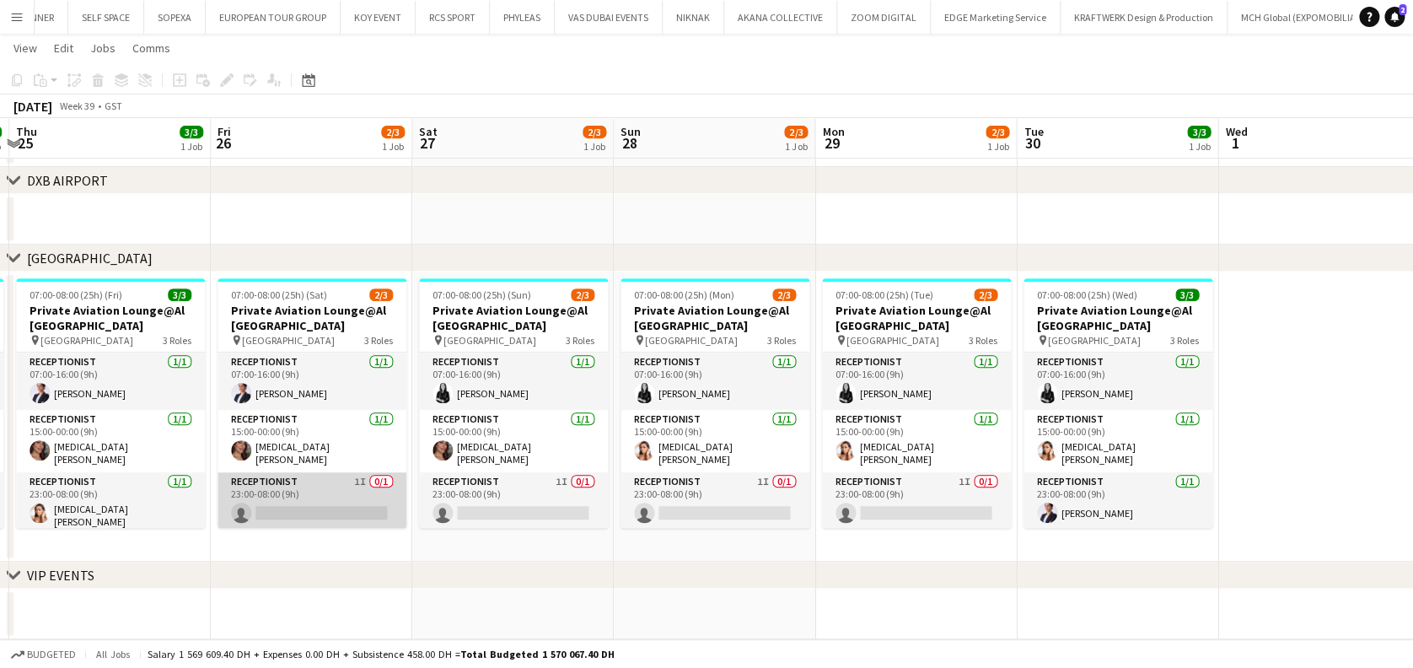
drag, startPoint x: 423, startPoint y: 517, endPoint x: 732, endPoint y: 499, distance: 309.0
click at [744, 517] on app-calendar-viewport "Sun 21 3/3 1 Job Mon 22 3/3 1 Job Tue 23 4/5 3 Jobs Wed 24 3/3 1 Job Thu 25 3/3…" at bounding box center [706, 185] width 1413 height 908
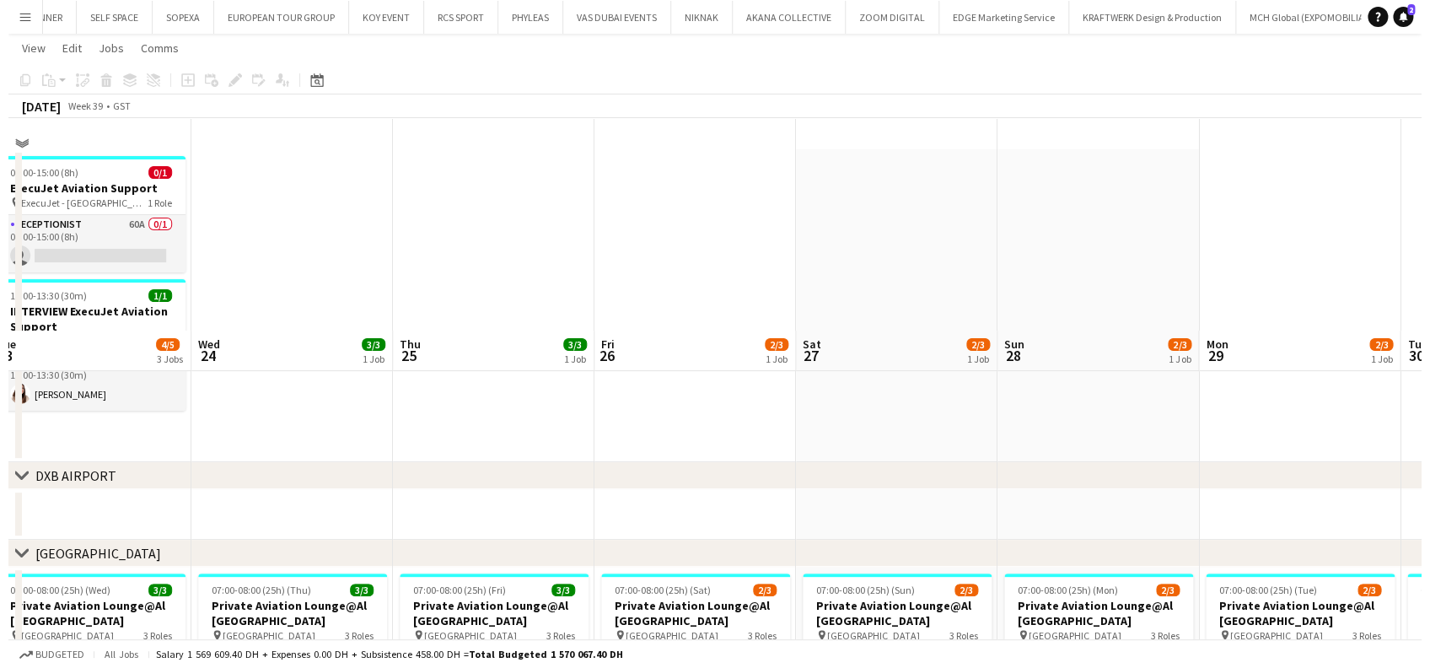
scroll to position [0, 0]
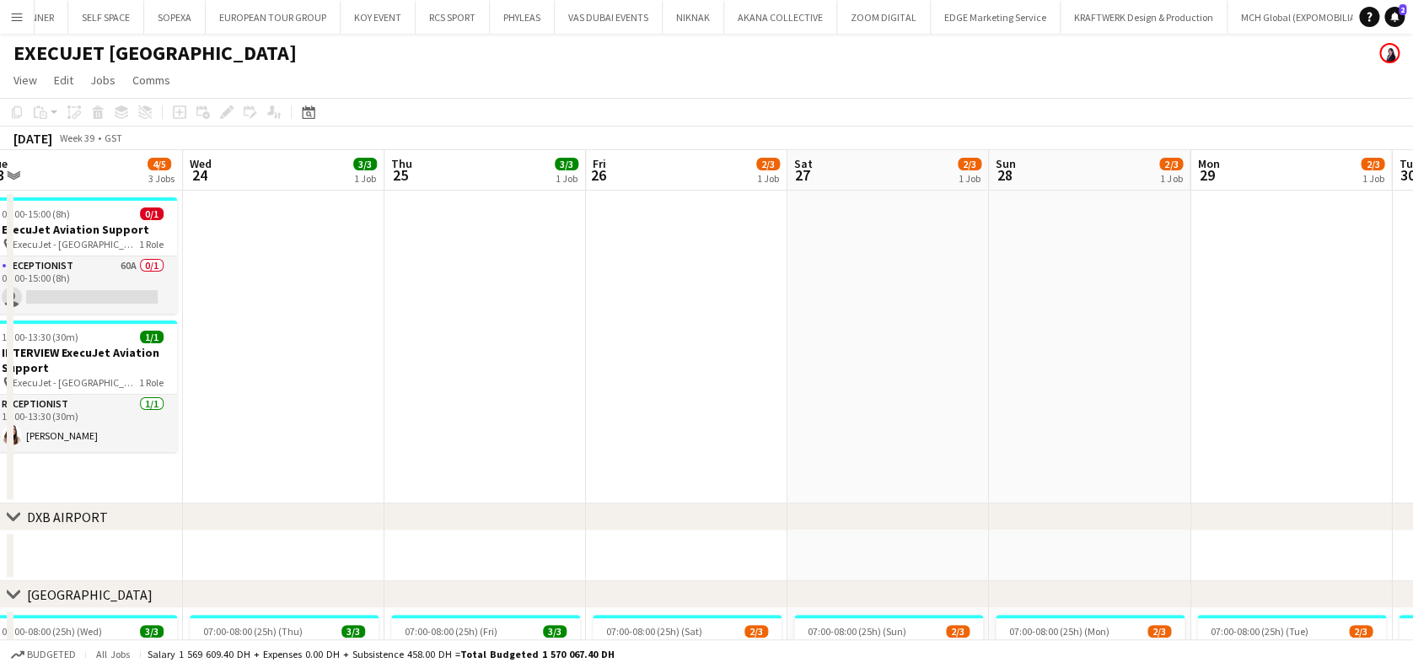
drag, startPoint x: 8, startPoint y: 21, endPoint x: 68, endPoint y: 43, distance: 64.5
click at [8, 20] on button "Menu" at bounding box center [17, 17] width 34 height 34
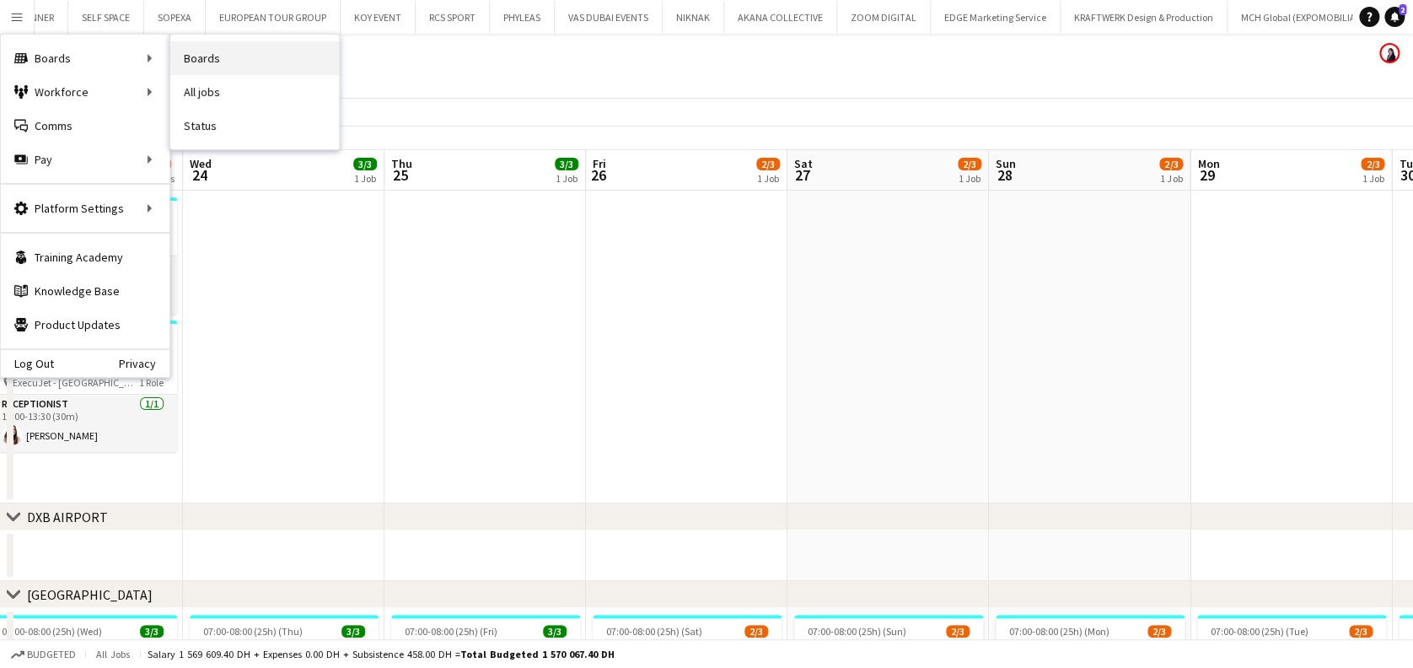
click at [194, 47] on link "Boards" at bounding box center [254, 58] width 169 height 34
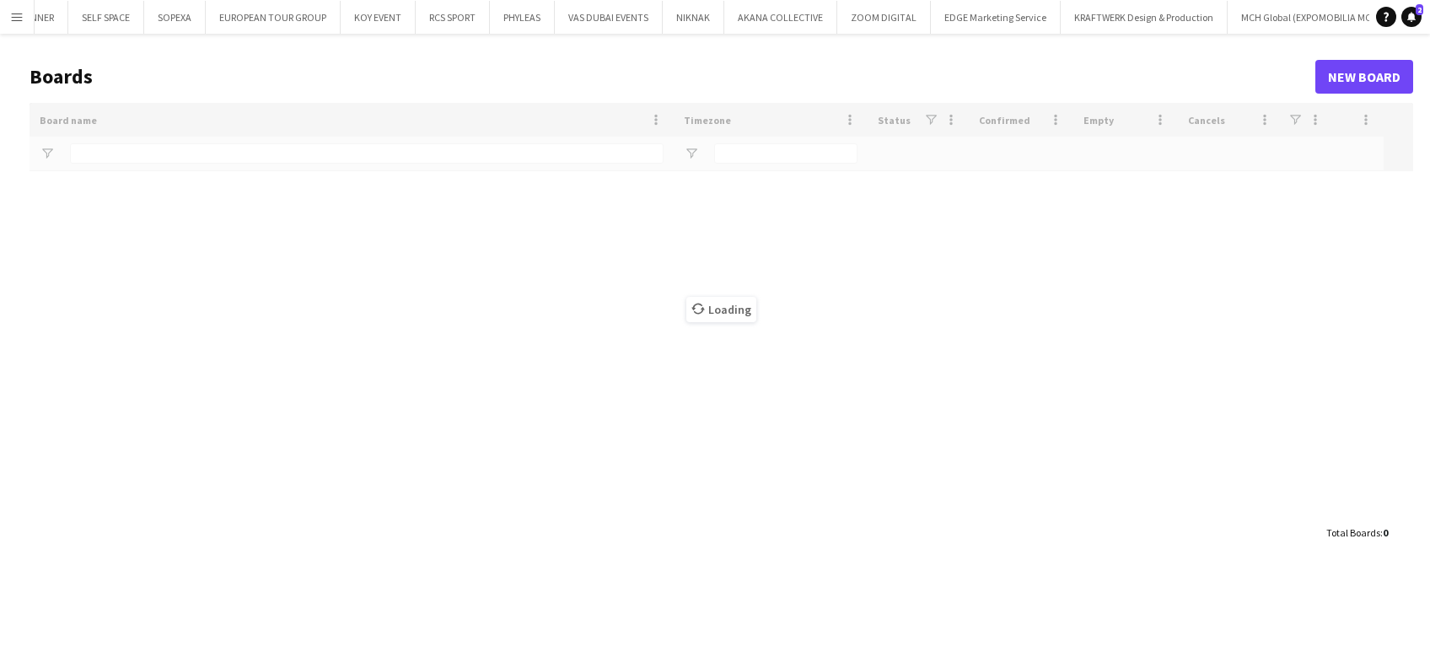
type input "***"
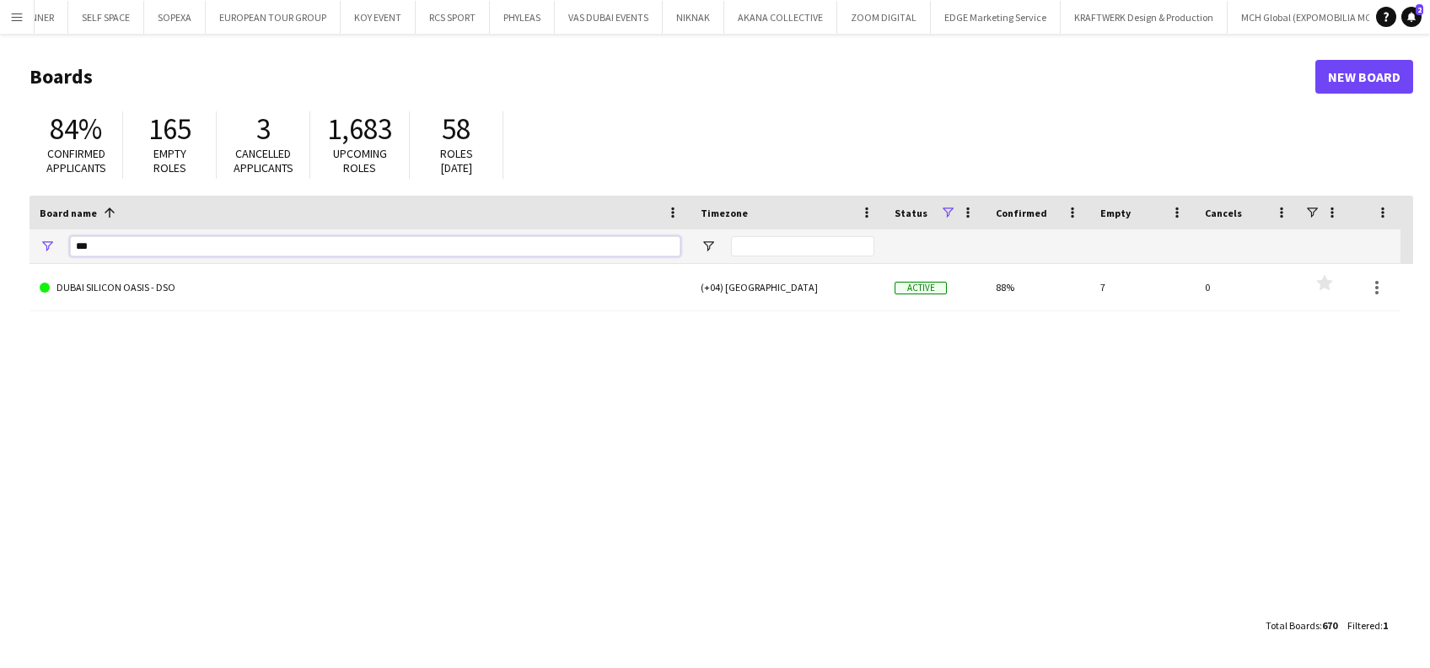
drag, startPoint x: 103, startPoint y: 247, endPoint x: 47, endPoint y: 249, distance: 55.7
click at [47, 249] on div "***" at bounding box center [360, 246] width 661 height 34
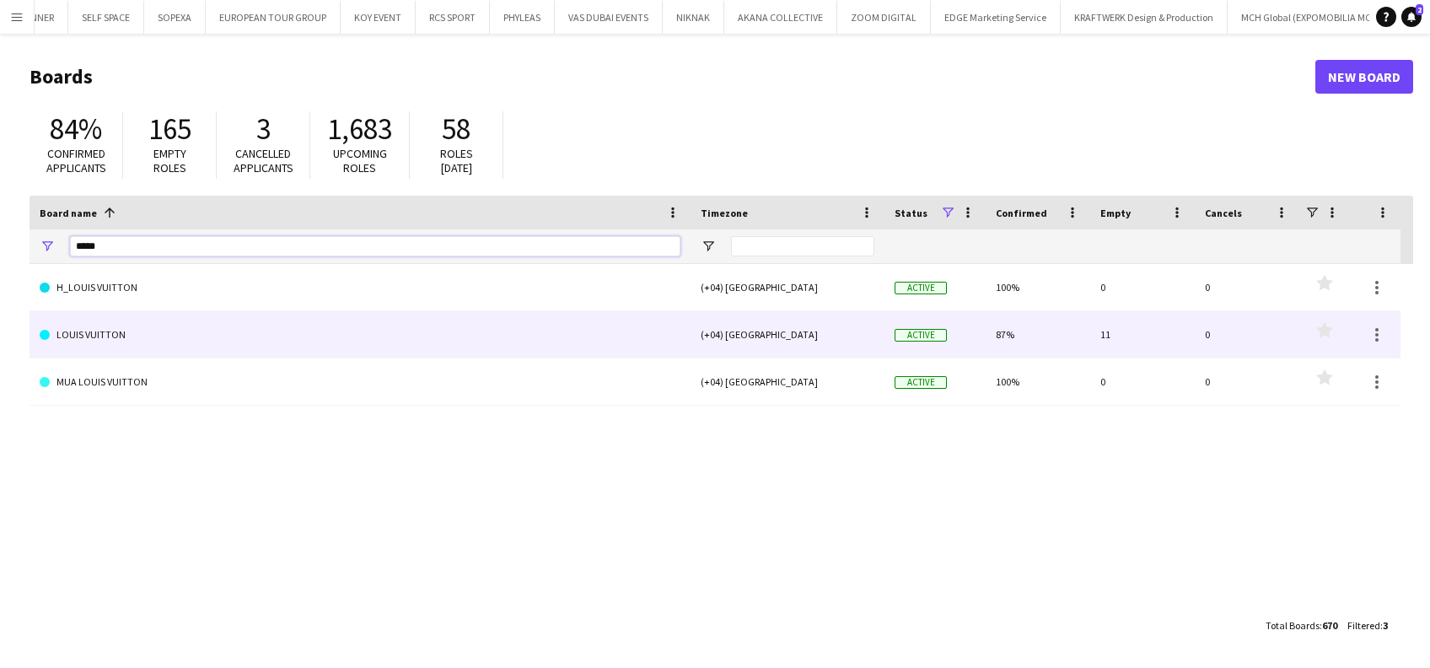
type input "*****"
click at [140, 350] on link "LOUIS VUITTON" at bounding box center [360, 334] width 641 height 47
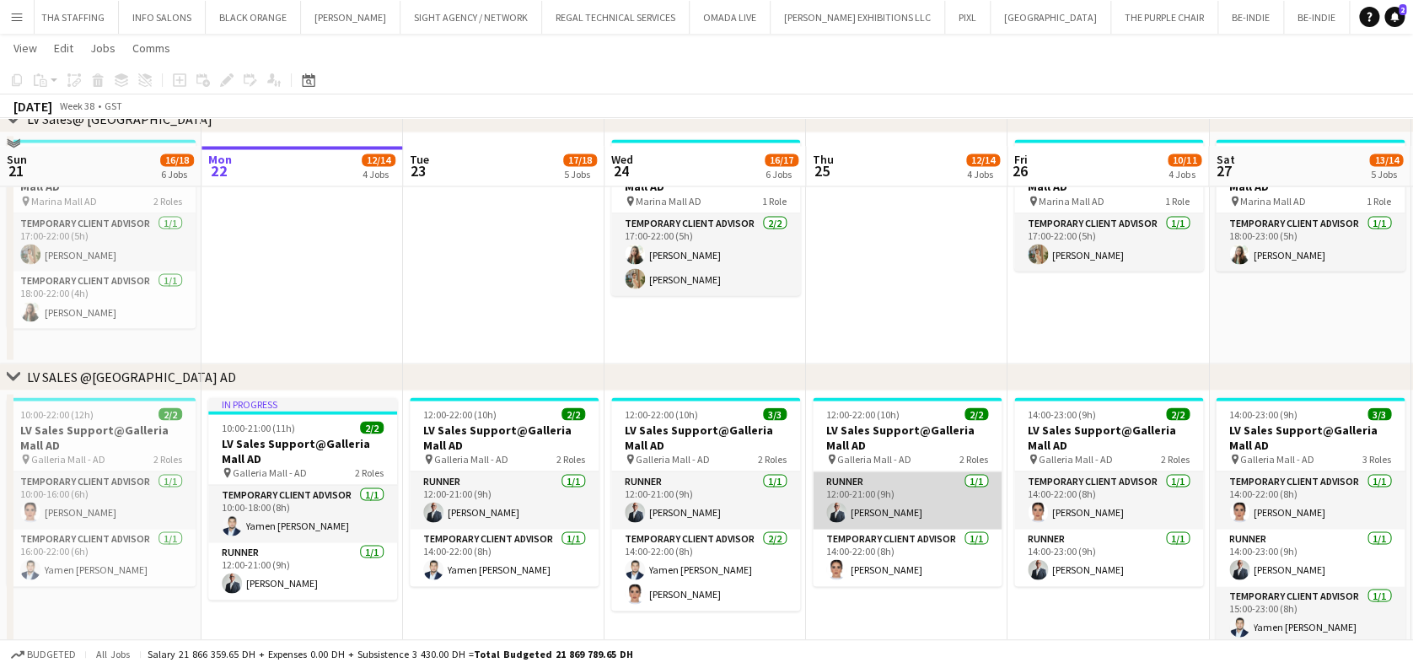
scroll to position [1461, 0]
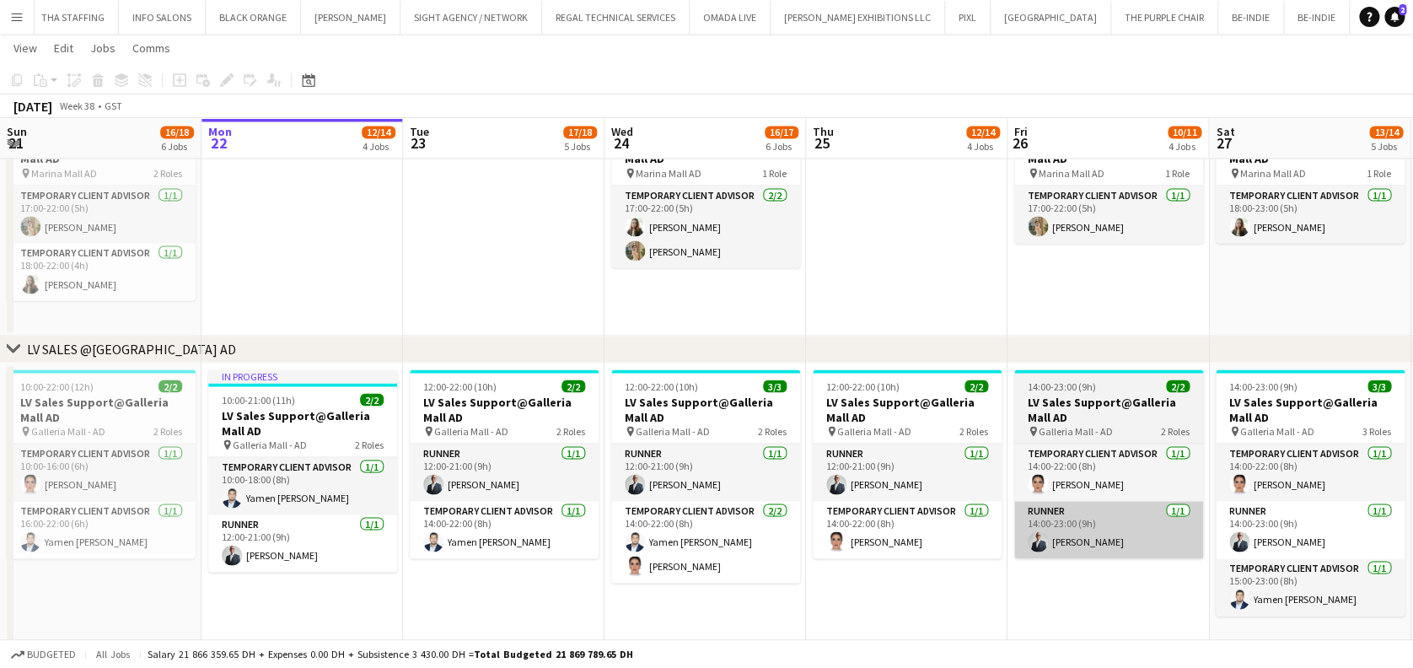
drag, startPoint x: 695, startPoint y: 541, endPoint x: 744, endPoint y: 531, distance: 50.8
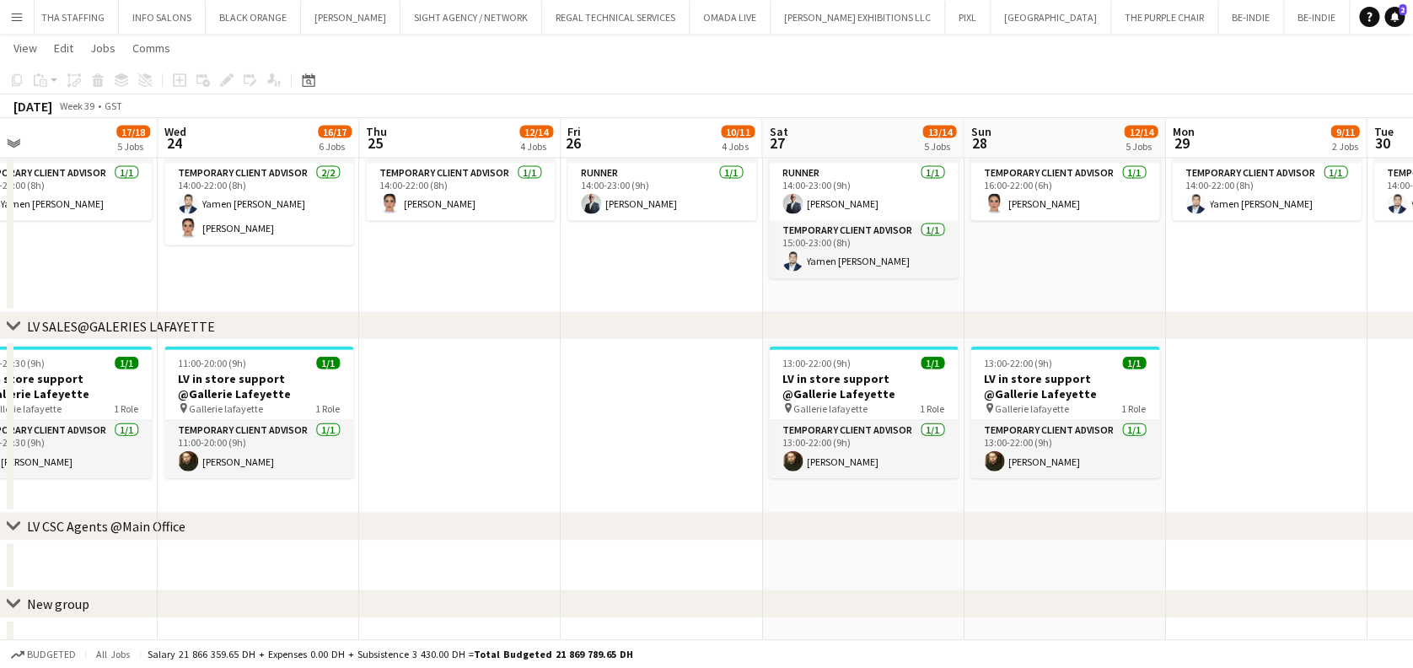
scroll to position [0, 454]
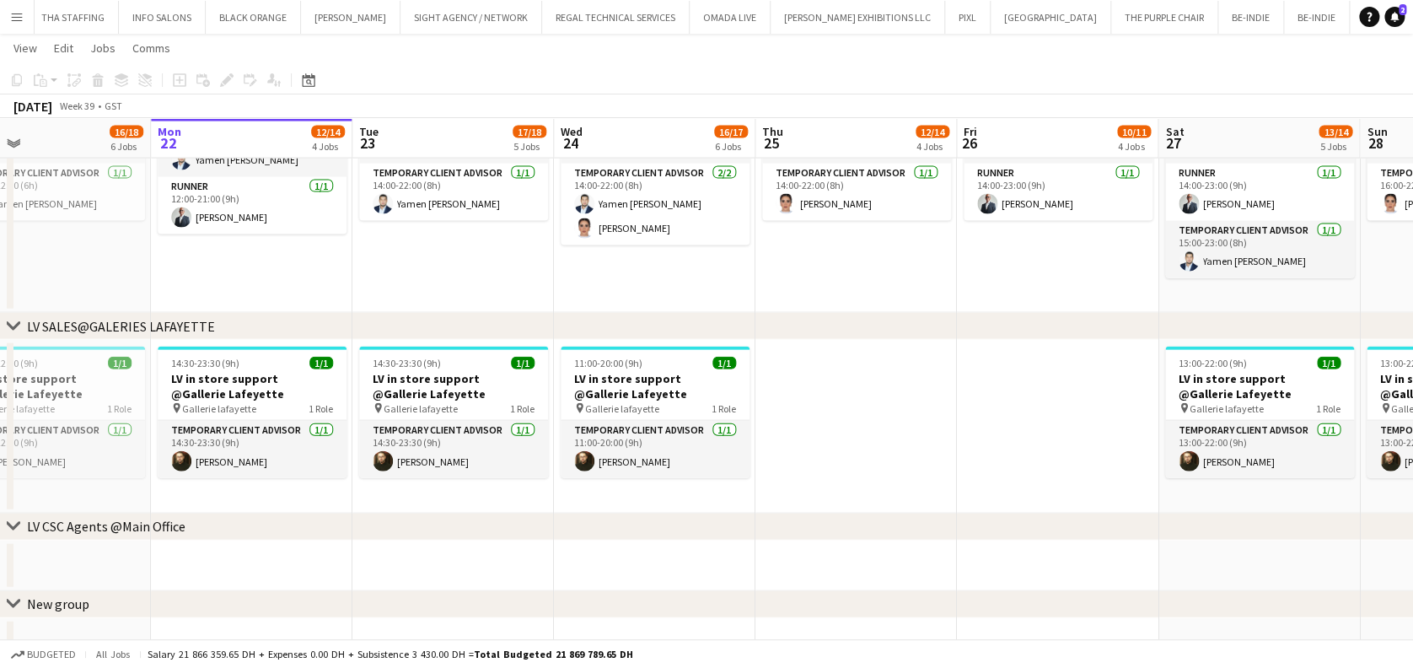
drag, startPoint x: 373, startPoint y: 450, endPoint x: 768, endPoint y: 451, distance: 395.4
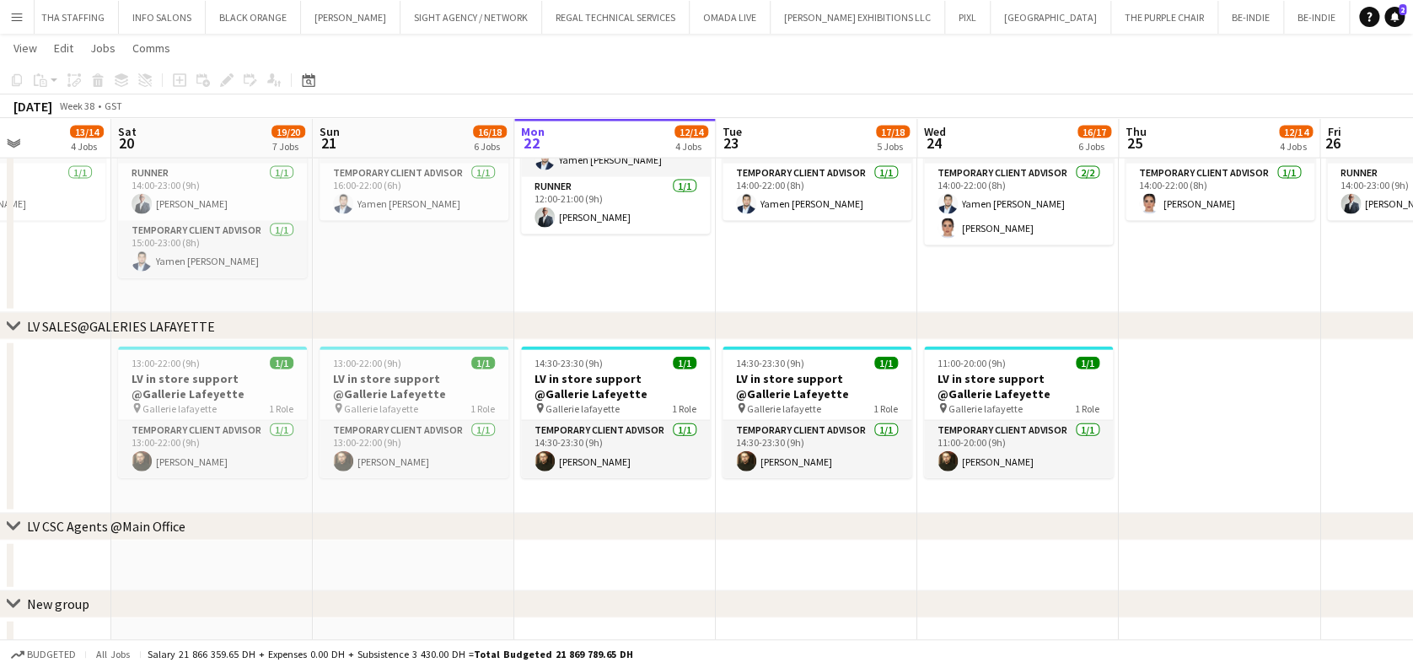
scroll to position [0, 368]
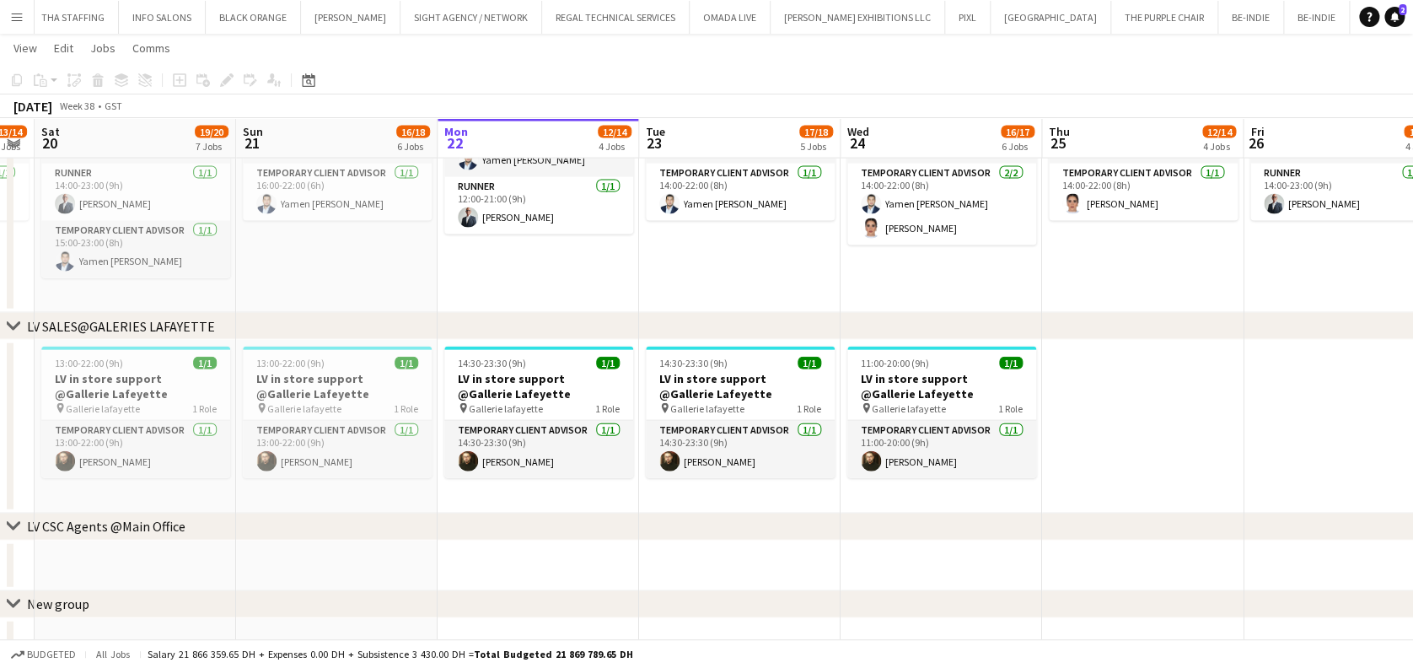
drag, startPoint x: 176, startPoint y: 421, endPoint x: 616, endPoint y: 413, distance: 440.1
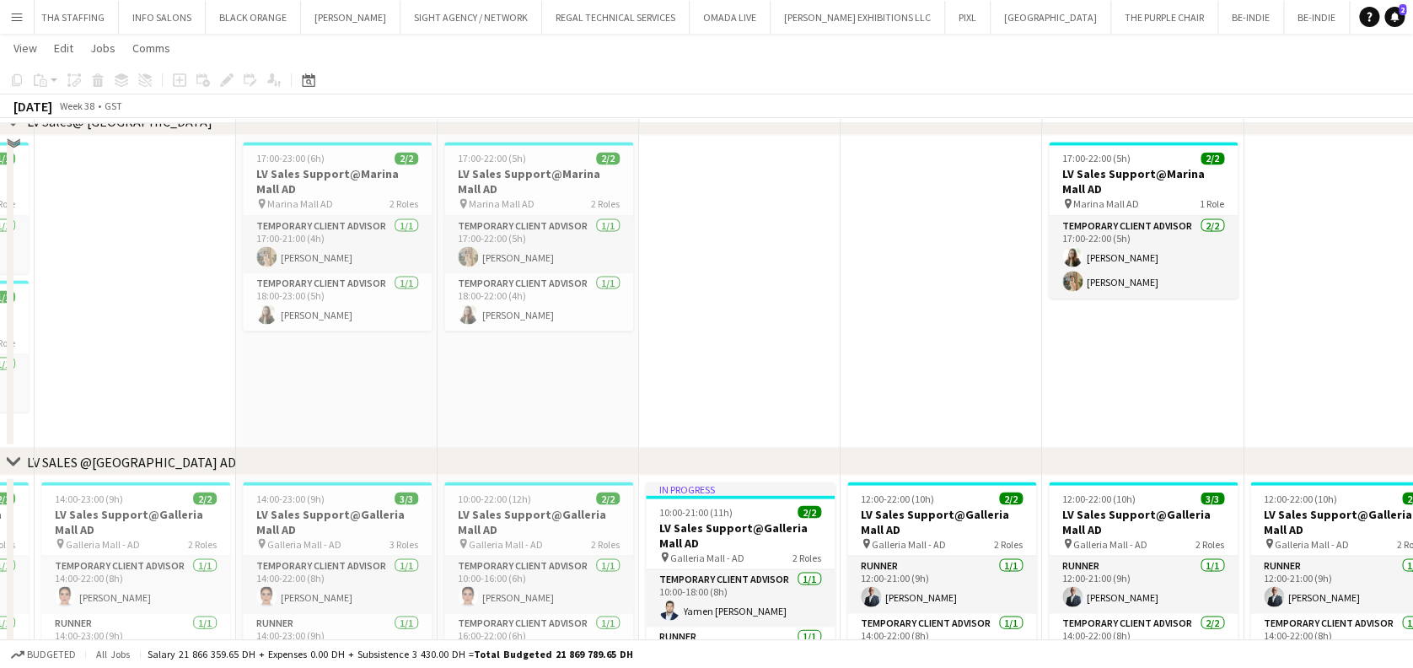
scroll to position [1206, 0]
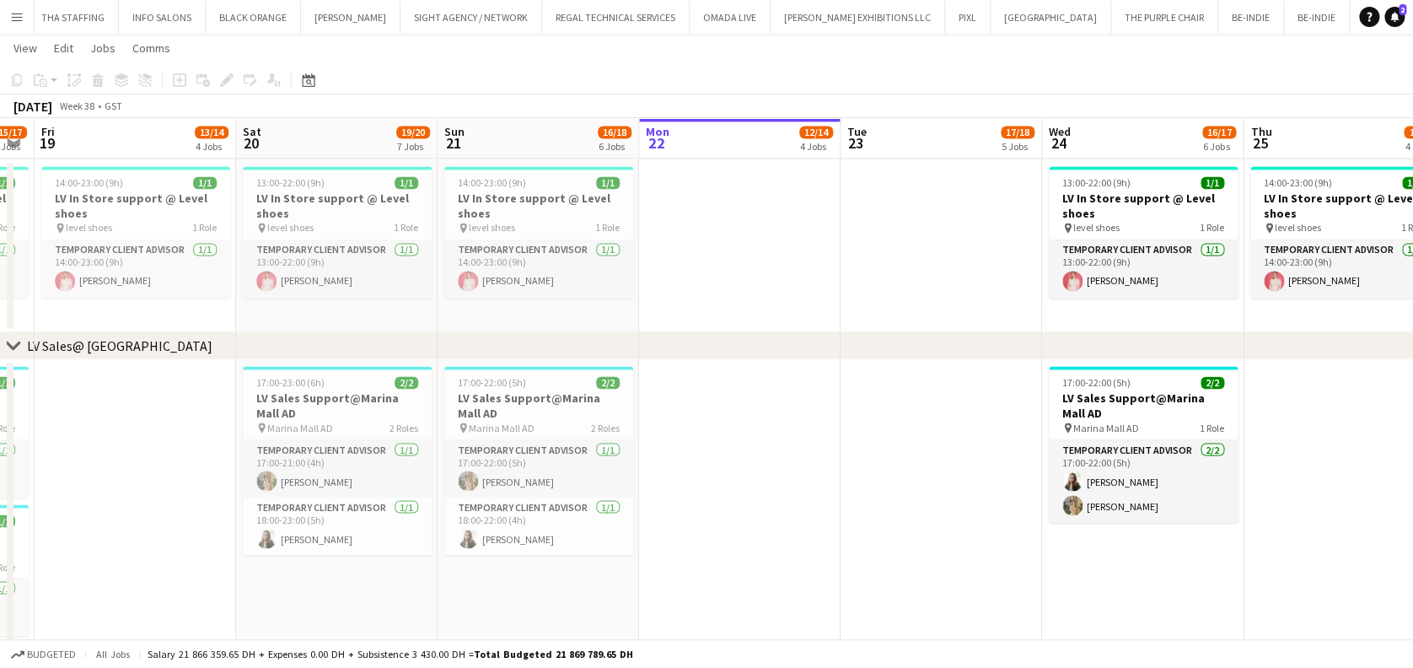
drag, startPoint x: 676, startPoint y: 462, endPoint x: 674, endPoint y: 453, distance: 9.6
click at [674, 461] on app-date-cell at bounding box center [739, 515] width 201 height 313
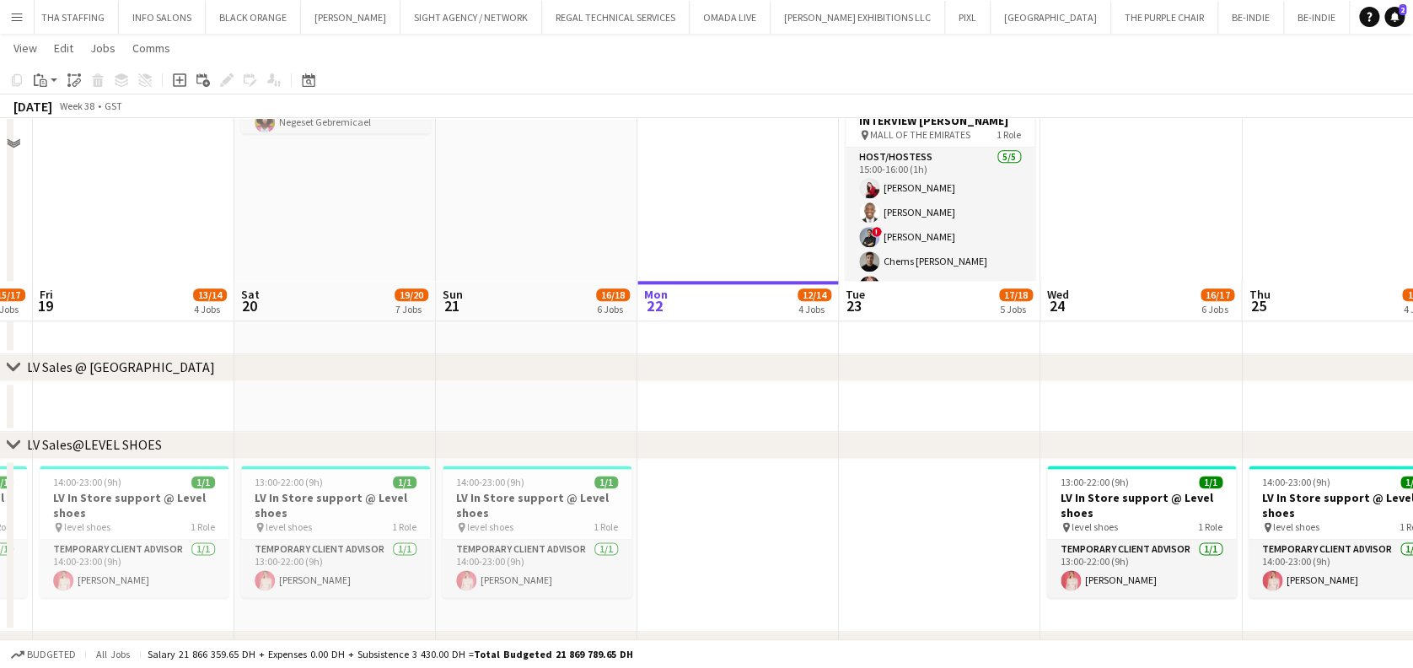
scroll to position [1093, 0]
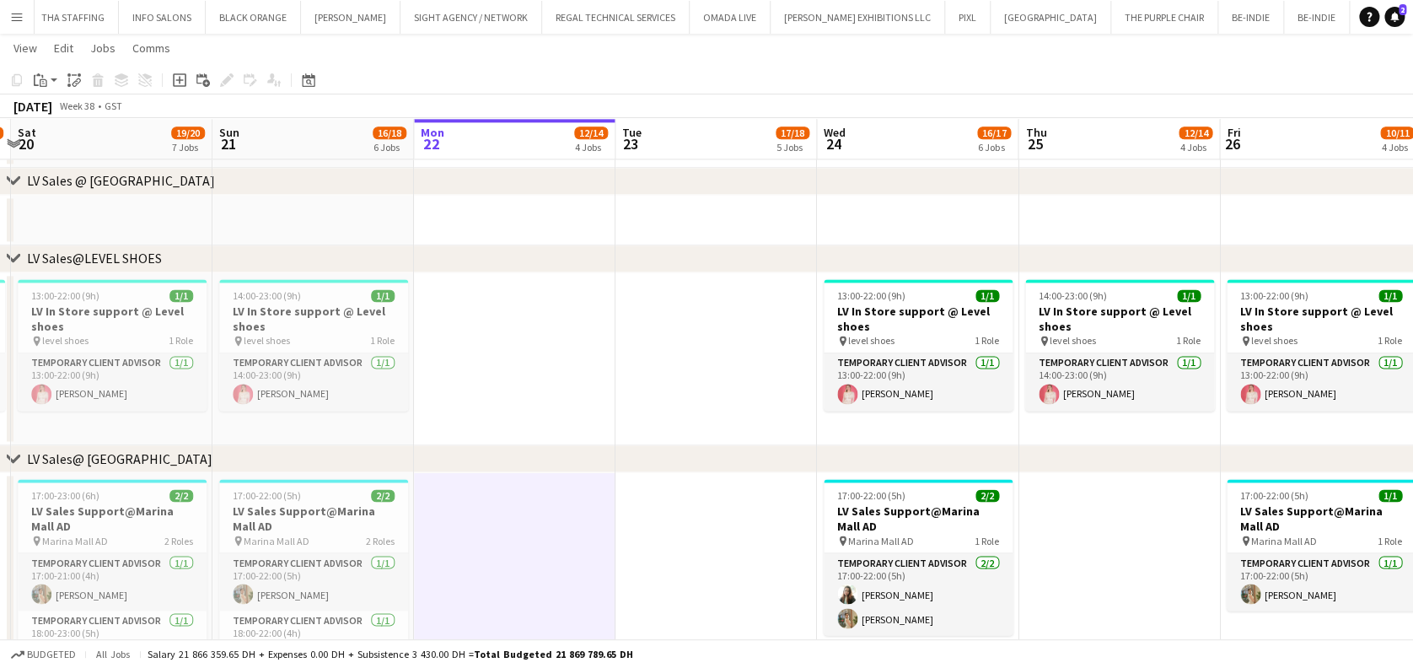
drag, startPoint x: 683, startPoint y: 401, endPoint x: 746, endPoint y: 427, distance: 68.1
click at [474, 438] on app-calendar-viewport "Wed 17 13/15 5 Jobs Thu 18 15/17 7 Jobs Fri 19 13/14 4 Jobs Sat 20 19/20 7 Jobs…" at bounding box center [706, 213] width 1413 height 2483
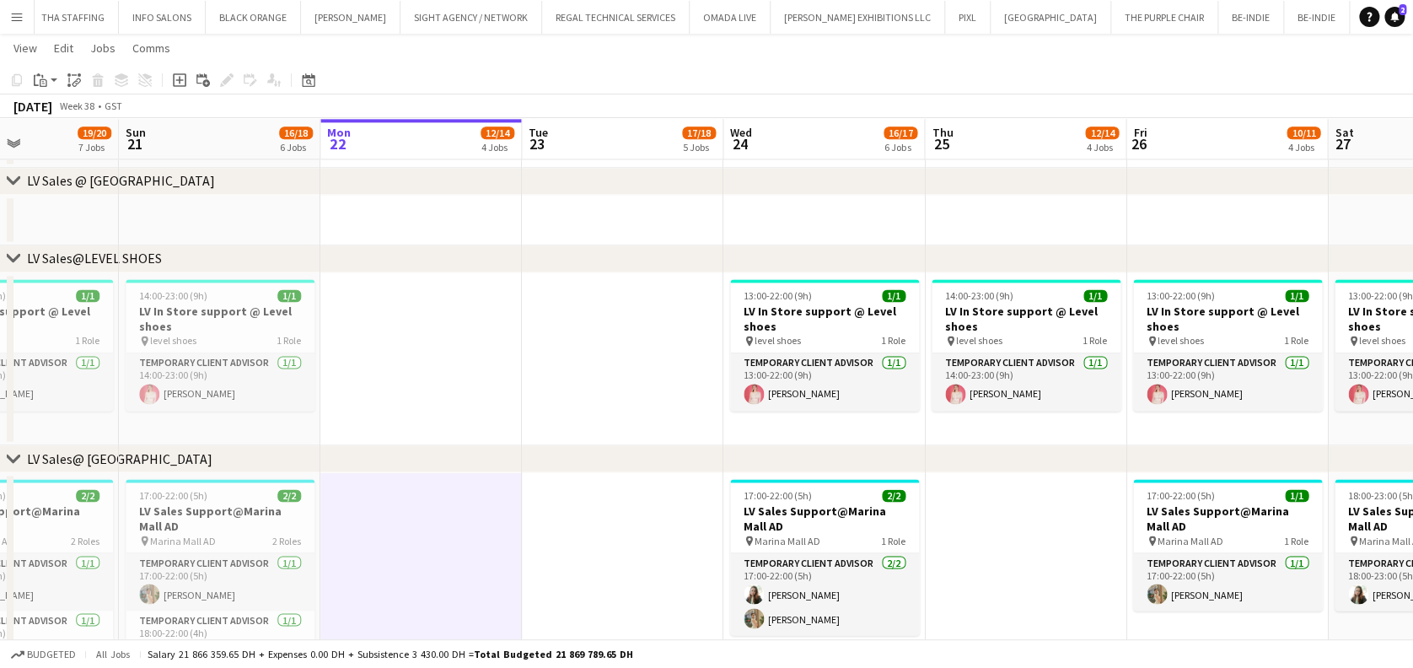
drag, startPoint x: 813, startPoint y: 405, endPoint x: 473, endPoint y: 392, distance: 340.0
click at [473, 392] on app-calendar-viewport "Wed 17 13/15 5 Jobs Thu 18 15/17 7 Jobs Fri 19 13/14 4 Jobs Sat 20 19/20 7 Jobs…" at bounding box center [706, 213] width 1413 height 2483
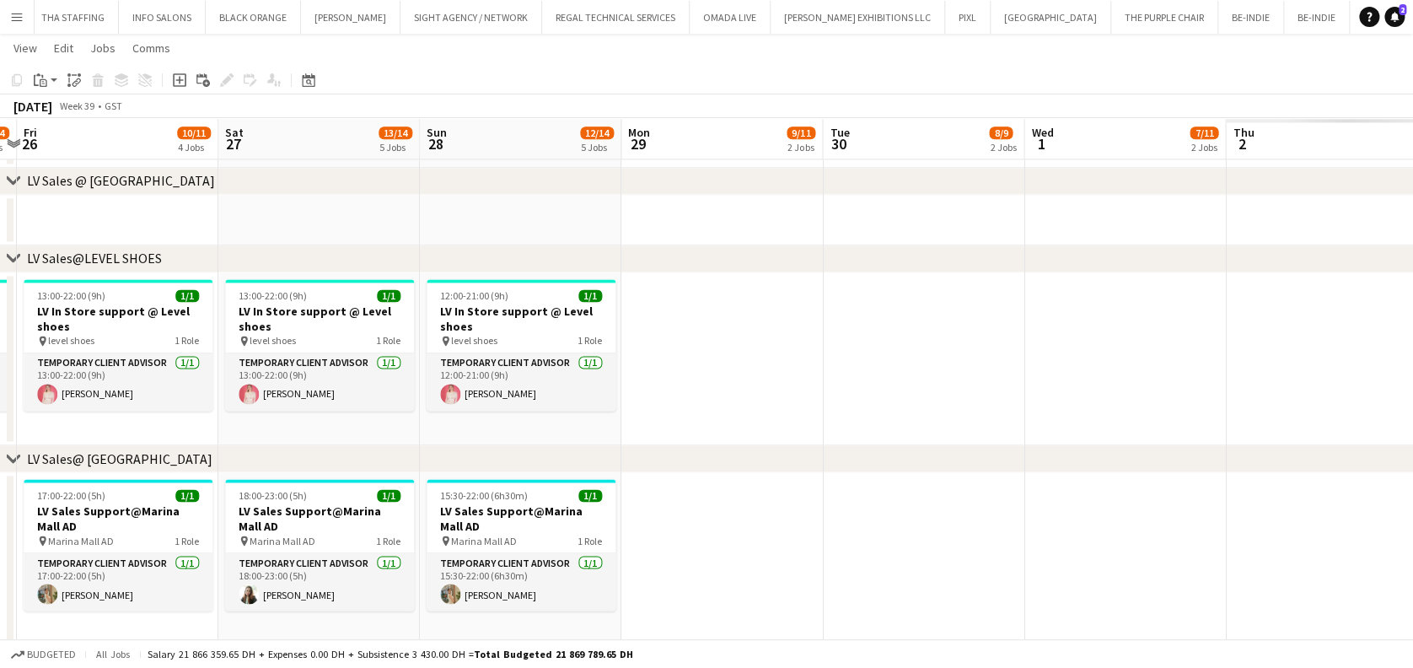
click at [580, 387] on app-calendar-viewport "Mon 22 12/14 4 Jobs Tue 23 17/18 5 Jobs Wed 24 16/17 6 Jobs Thu 25 12/14 4 Jobs…" at bounding box center [706, 213] width 1413 height 2483
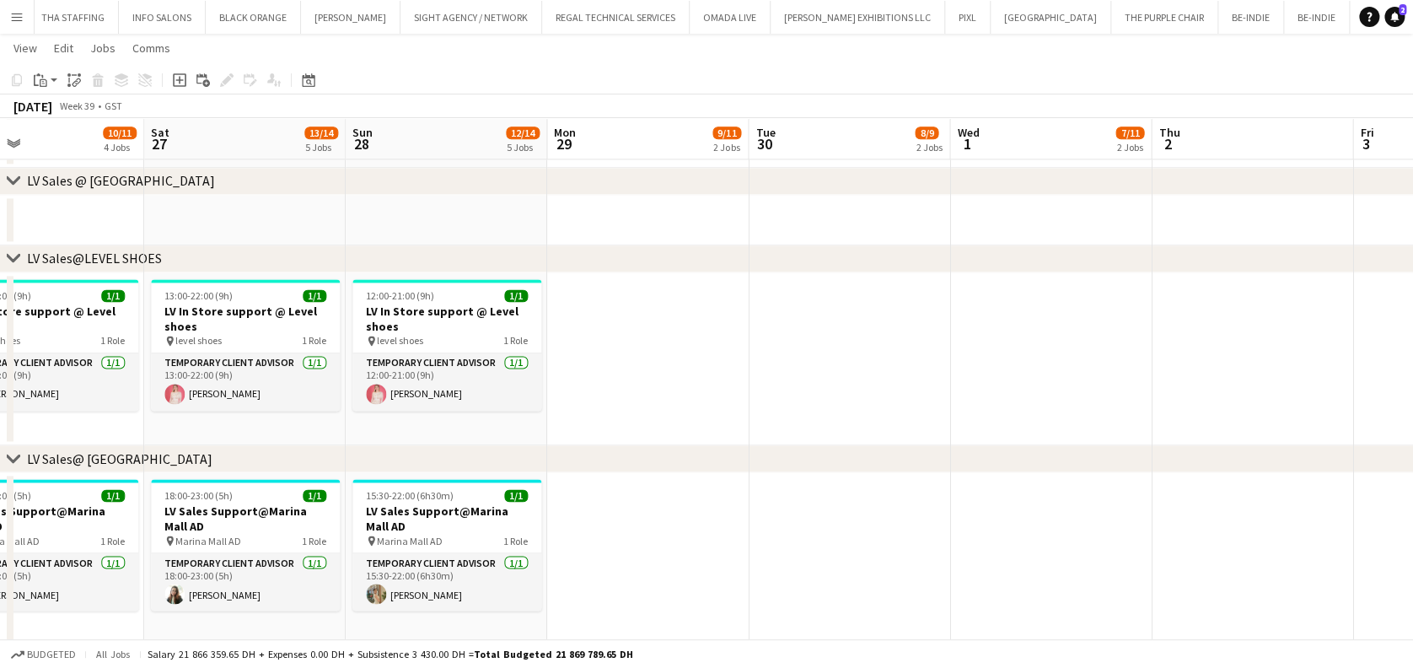
drag, startPoint x: 996, startPoint y: 387, endPoint x: 859, endPoint y: 379, distance: 137.7
click at [859, 379] on app-calendar-viewport "Mon 22 12/14 4 Jobs Tue 23 17/18 5 Jobs Wed 24 16/17 6 Jobs Thu 25 12/14 4 Jobs…" at bounding box center [706, 213] width 1413 height 2483
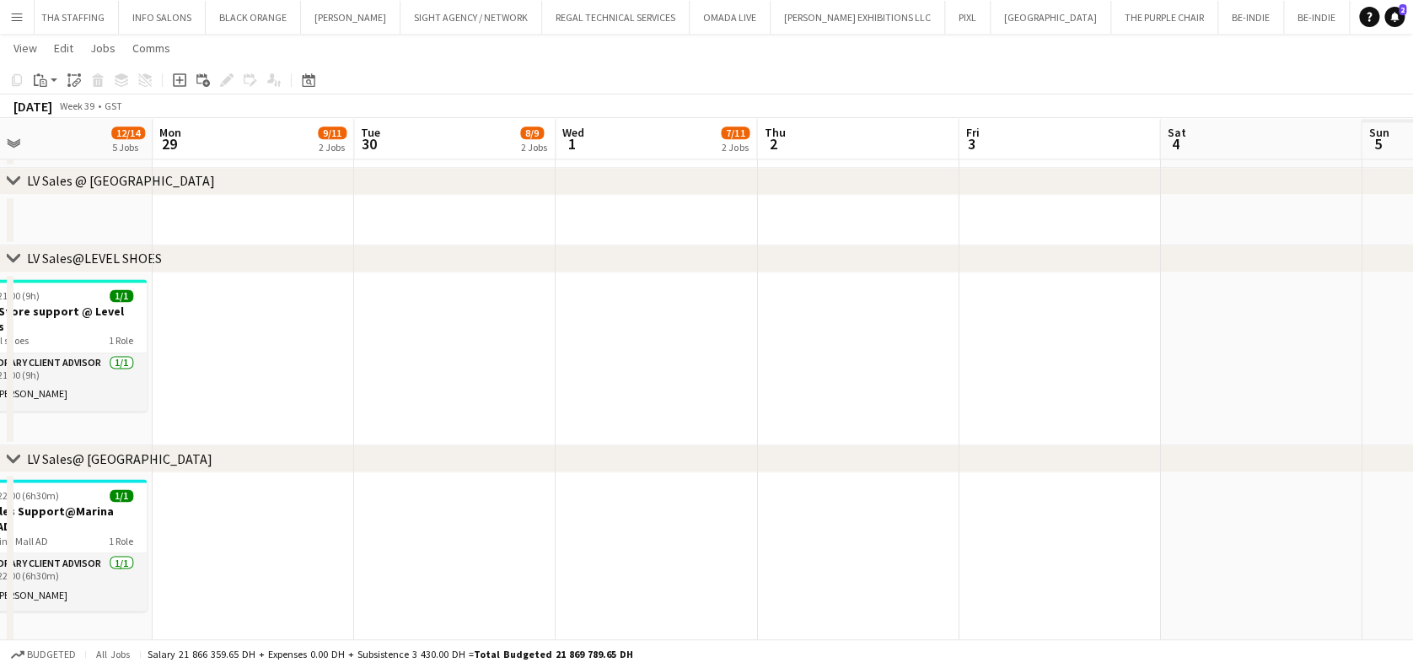
drag, startPoint x: 727, startPoint y: 363, endPoint x: 513, endPoint y: 351, distance: 214.5
click at [512, 351] on app-calendar-viewport "Wed 24 16/17 6 Jobs Thu 25 12/14 4 Jobs Fri 26 10/11 4 Jobs Sat 27 13/14 5 Jobs…" at bounding box center [706, 213] width 1413 height 2483
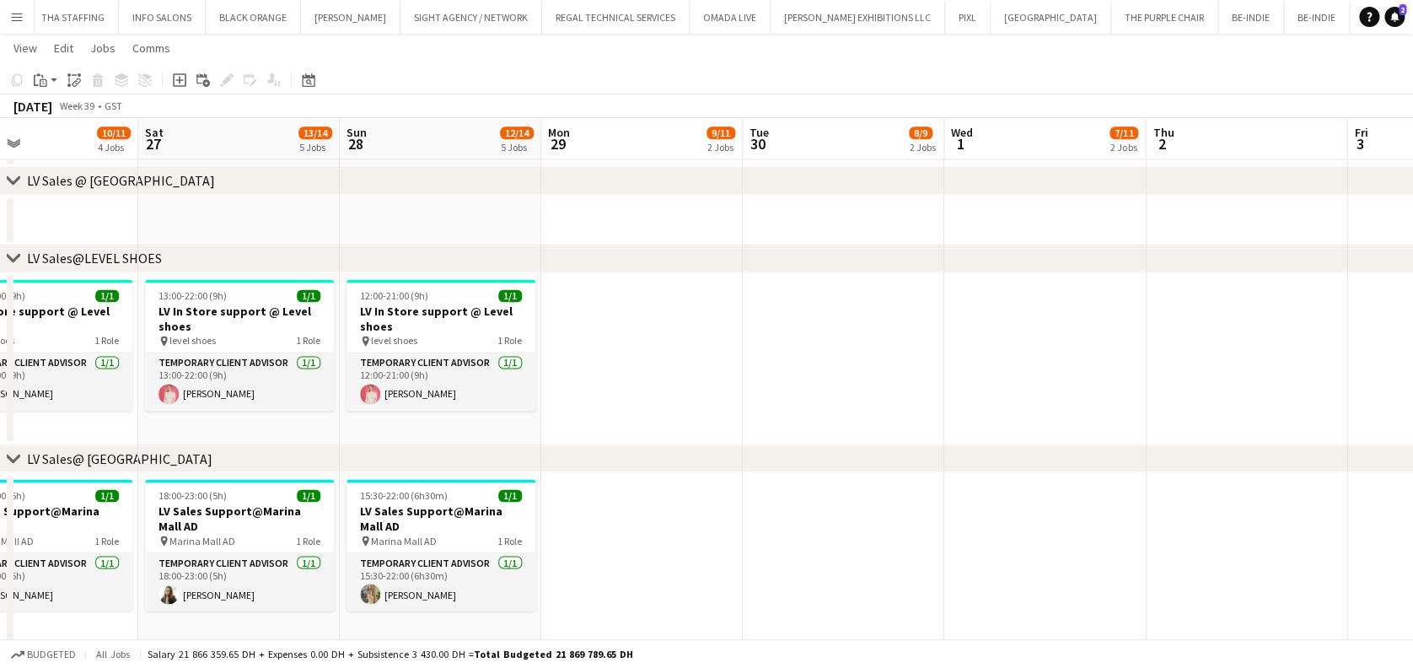
click at [841, 346] on app-calendar-viewport "Wed 24 16/17 6 Jobs Thu 25 12/14 4 Jobs Fri 26 10/11 4 Jobs Sat 27 13/14 5 Jobs…" at bounding box center [706, 213] width 1413 height 2483
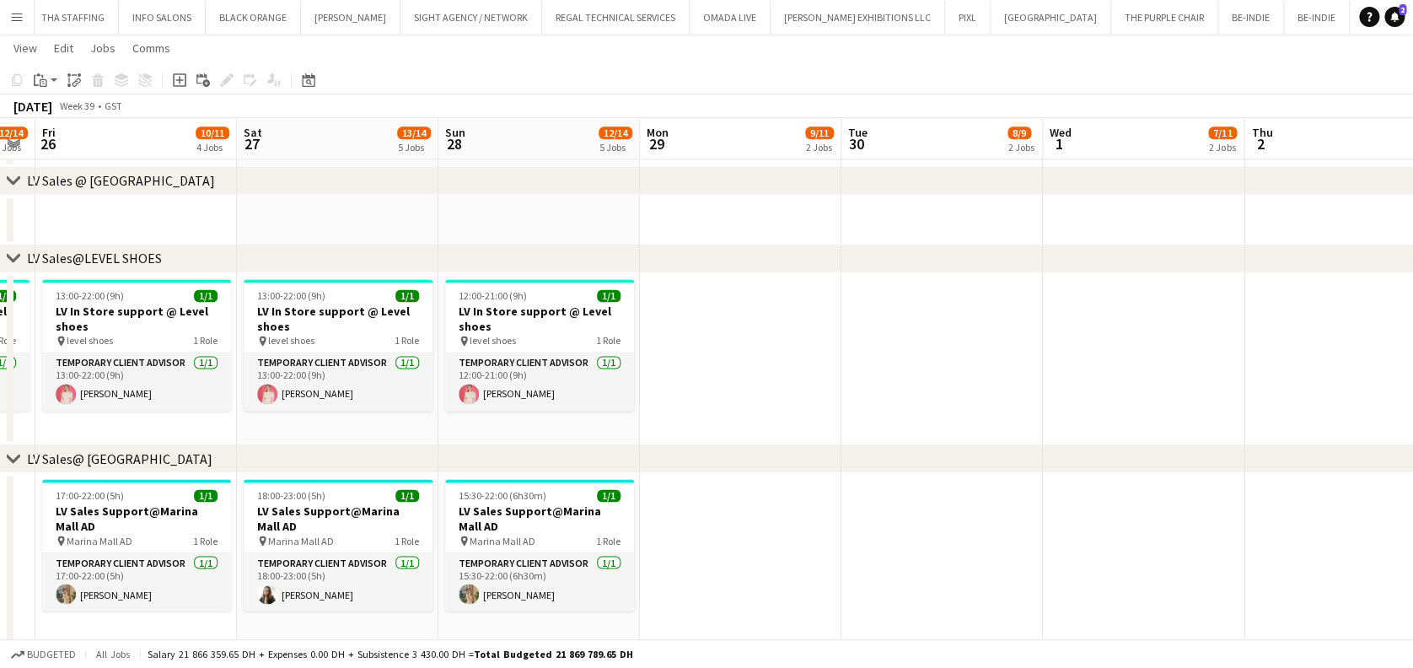
drag, startPoint x: 687, startPoint y: 391, endPoint x: 851, endPoint y: 387, distance: 163.6
click at [851, 387] on app-calendar-viewport "Wed 24 16/17 6 Jobs Thu 25 12/14 4 Jobs Fri 26 10/11 4 Jobs Sat 27 13/14 5 Jobs…" at bounding box center [706, 213] width 1413 height 2483
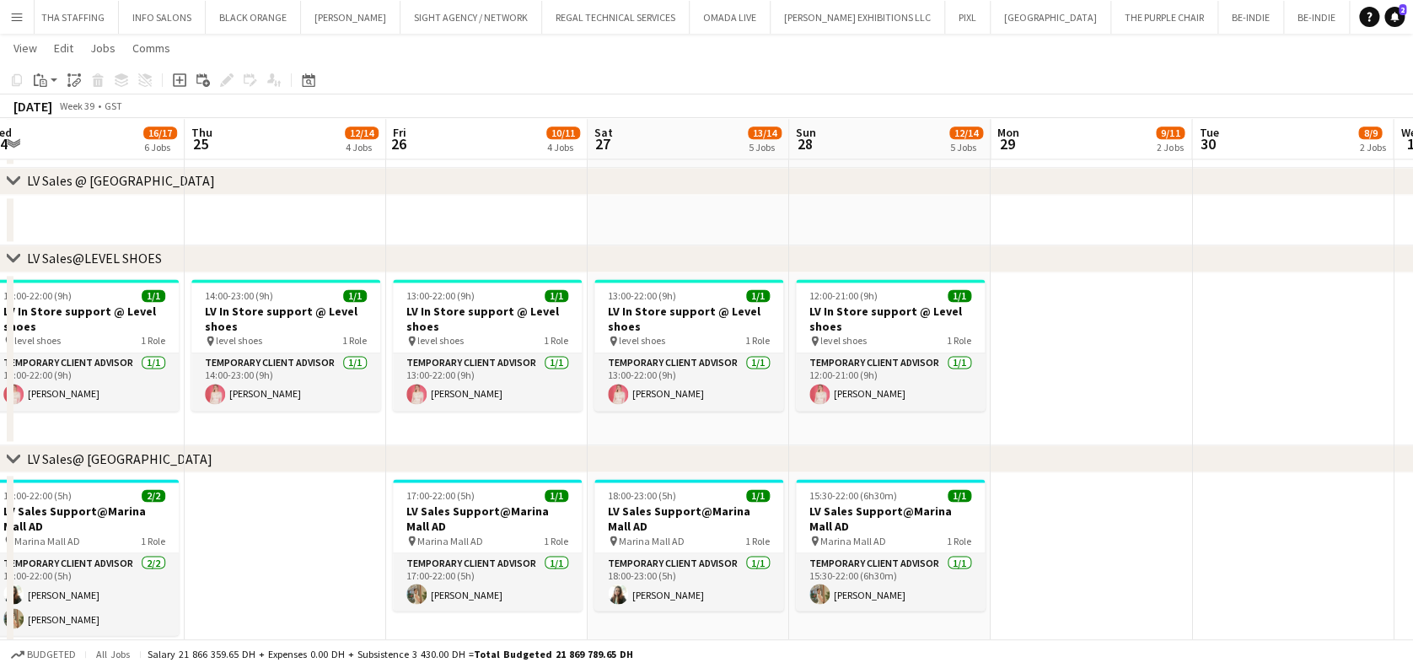
drag, startPoint x: 699, startPoint y: 387, endPoint x: 725, endPoint y: 387, distance: 26.1
click at [725, 387] on app-calendar-viewport "Mon 22 12/14 4 Jobs Tue 23 17/18 5 Jobs Wed 24 16/17 6 Jobs Thu 25 12/14 4 Jobs…" at bounding box center [706, 213] width 1413 height 2483
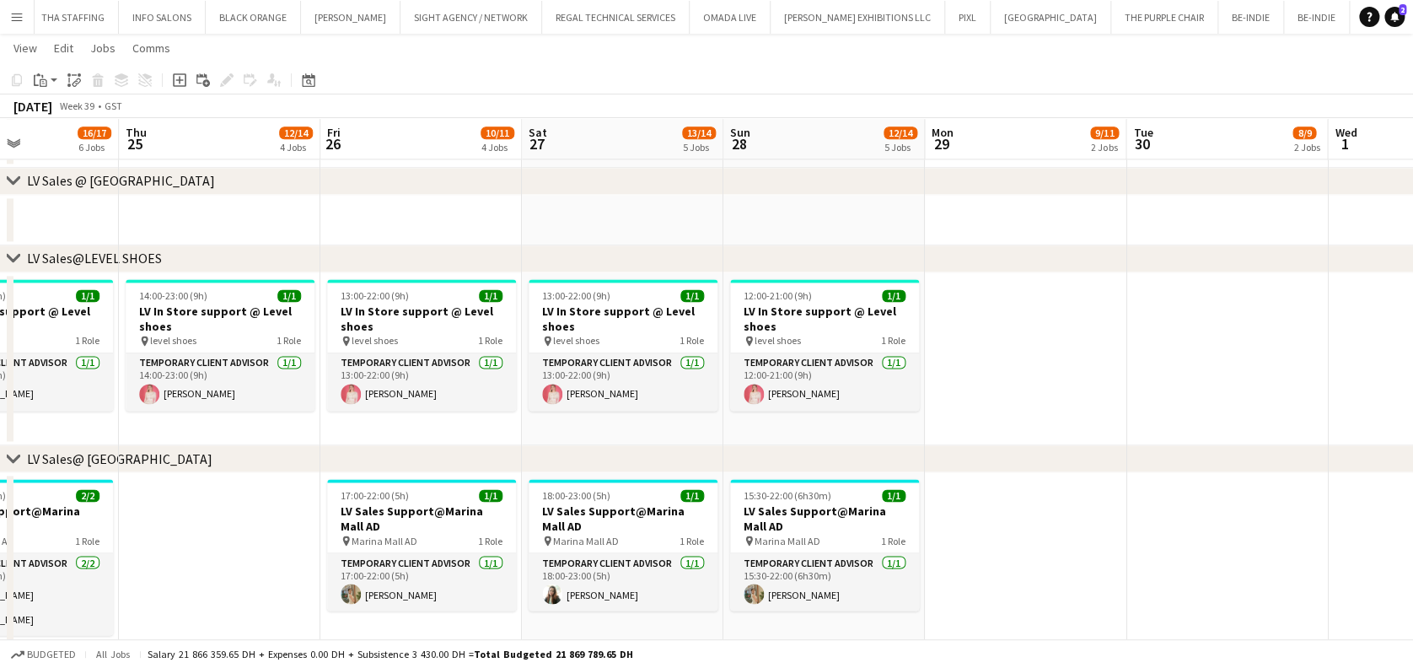
drag, startPoint x: 158, startPoint y: 314, endPoint x: 293, endPoint y: 322, distance: 135.9
click at [293, 322] on app-calendar-viewport "Mon 22 12/14 4 Jobs Tue 23 17/18 5 Jobs Wed 24 16/17 6 Jobs Thu 25 12/14 4 Jobs…" at bounding box center [706, 213] width 1413 height 2483
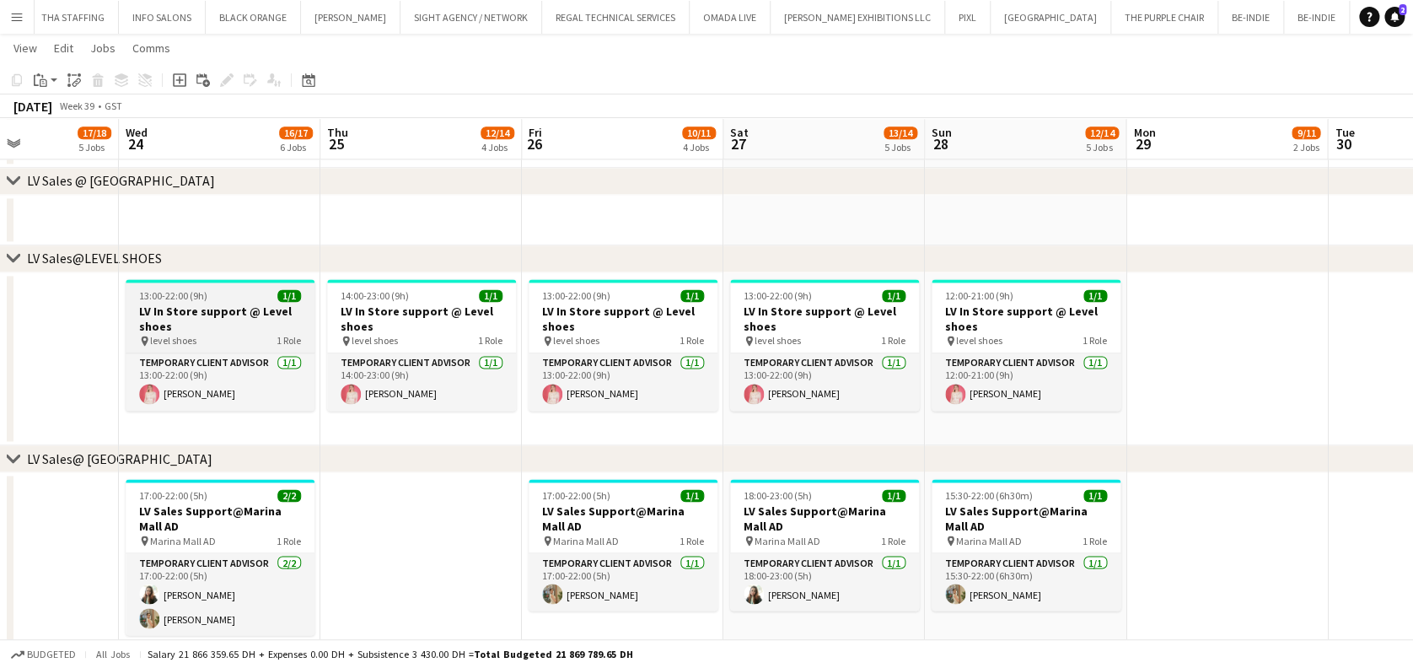
drag, startPoint x: 257, startPoint y: 310, endPoint x: 255, endPoint y: 297, distance: 13.7
click at [256, 308] on h3 "LV In Store support @ Level shoes" at bounding box center [220, 318] width 189 height 30
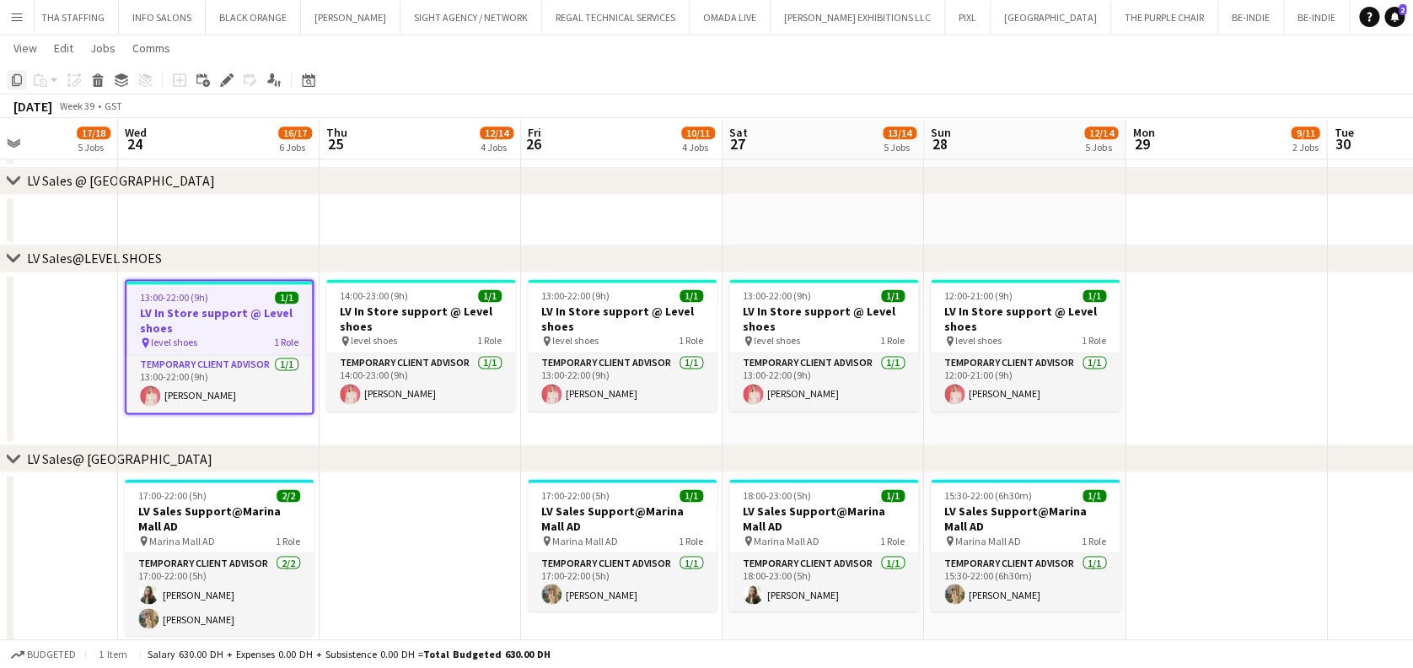
click at [16, 74] on icon at bounding box center [17, 80] width 10 height 12
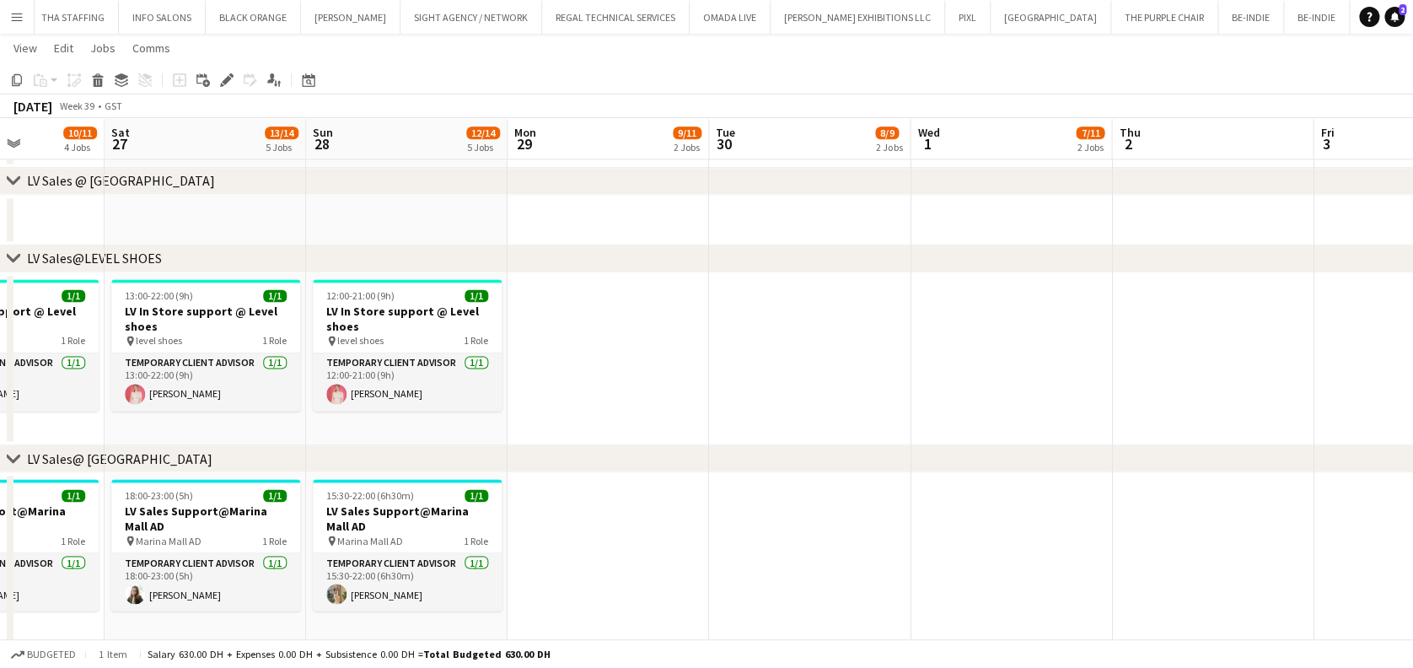
drag, startPoint x: 998, startPoint y: 320, endPoint x: 521, endPoint y: 319, distance: 477.1
click at [509, 319] on app-calendar-viewport "Tue 23 17/18 5 Jobs Wed 24 16/17 6 Jobs Thu 25 12/14 4 Jobs Fri 26 10/11 4 Jobs…" at bounding box center [706, 213] width 1413 height 2483
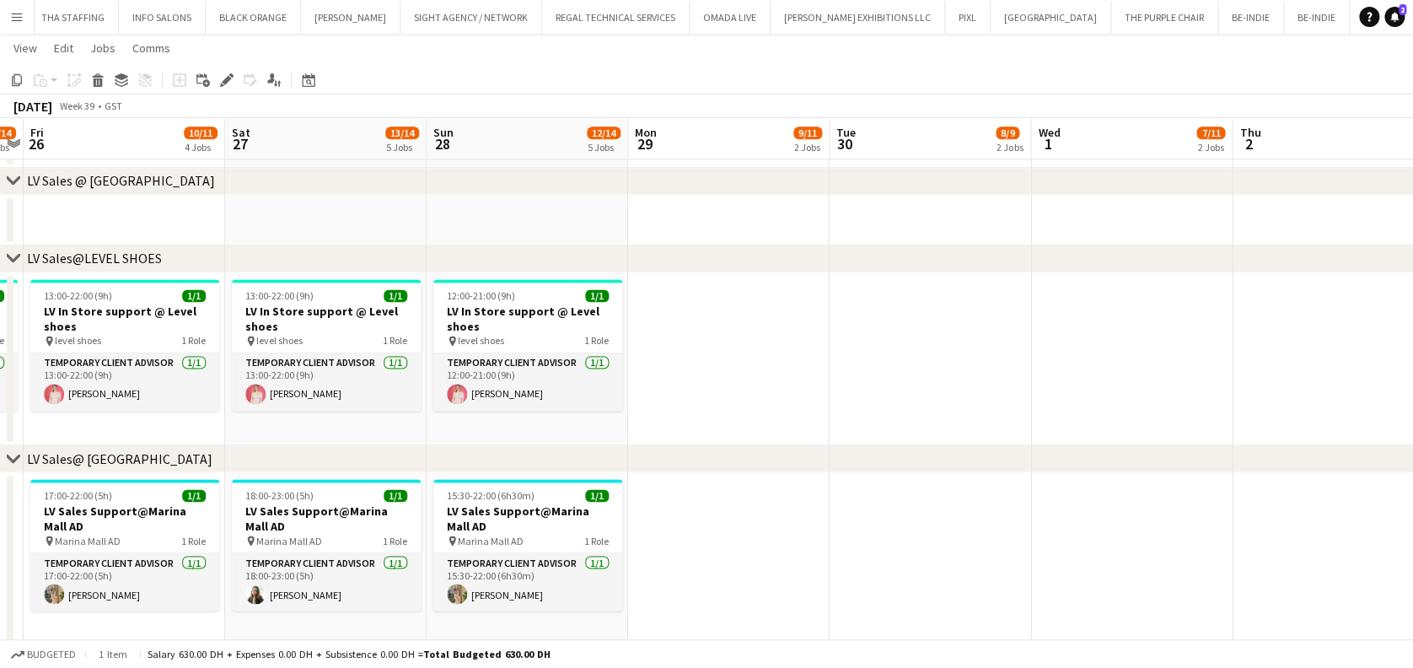
drag, startPoint x: 1026, startPoint y: 339, endPoint x: 343, endPoint y: 315, distance: 683.2
click at [341, 315] on app-calendar-viewport "Tue 23 17/18 5 Jobs Wed 24 16/17 6 Jobs Thu 25 12/14 4 Jobs Fri 26 10/11 4 Jobs…" at bounding box center [706, 213] width 1413 height 2483
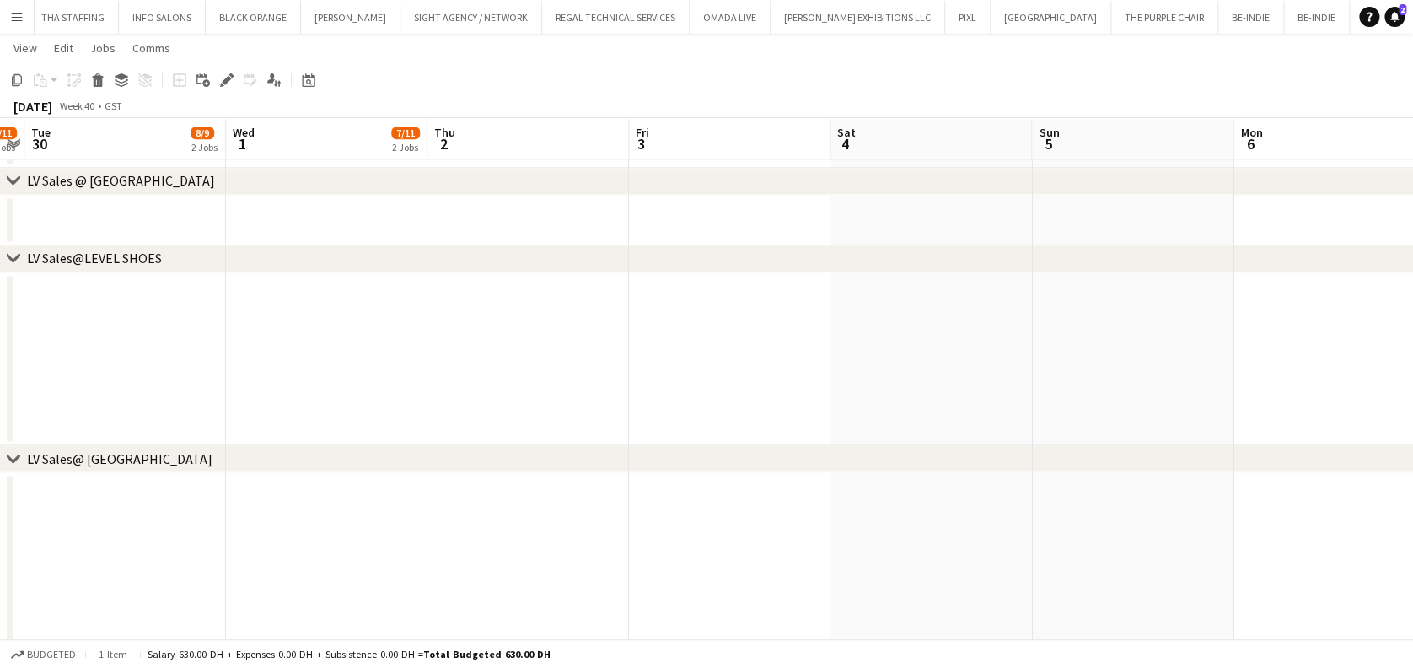
click at [410, 330] on app-date-cell at bounding box center [326, 359] width 201 height 174
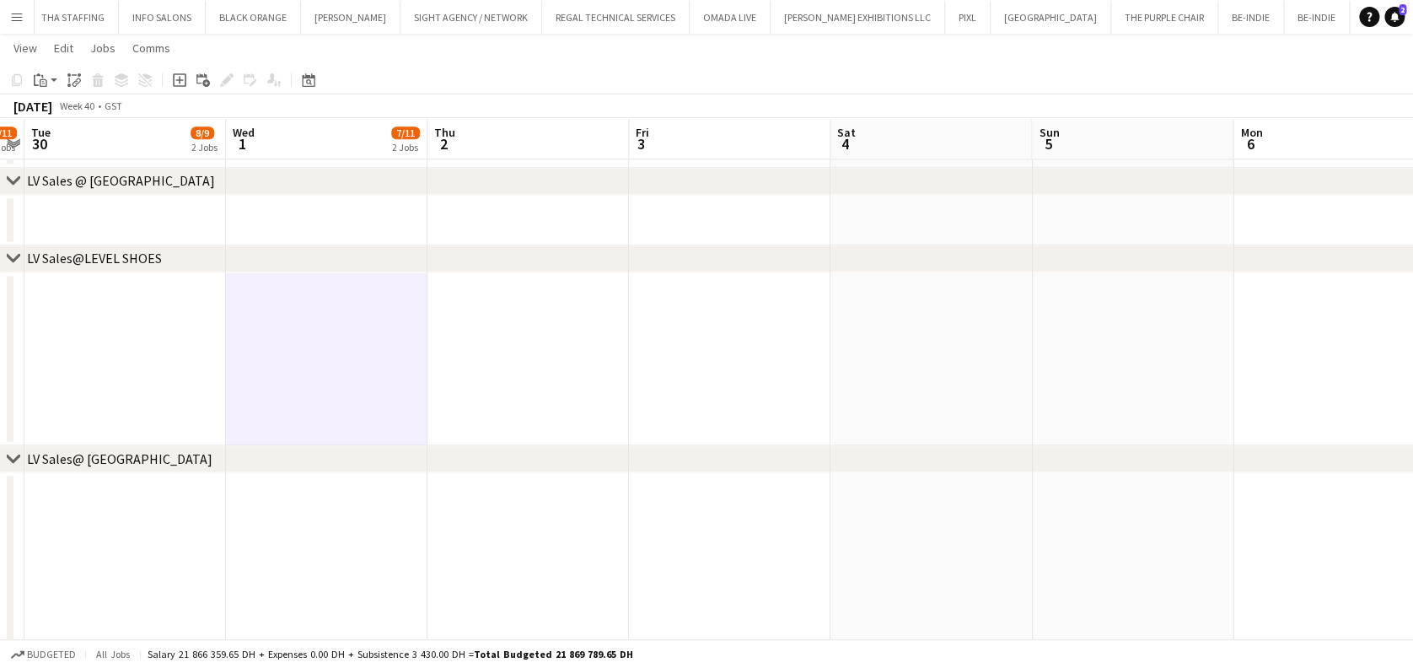
drag, startPoint x: 533, startPoint y: 332, endPoint x: 581, endPoint y: 336, distance: 48.2
click at [534, 332] on app-date-cell at bounding box center [527, 359] width 201 height 174
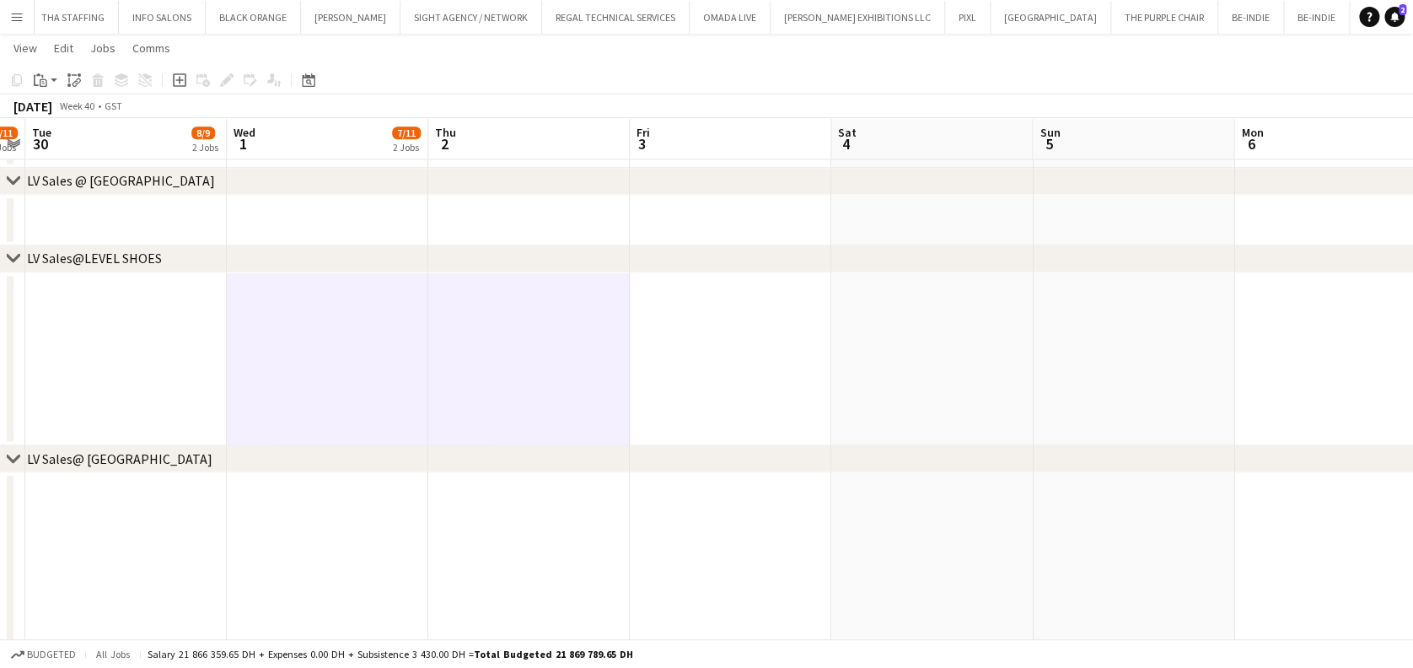
drag, startPoint x: 674, startPoint y: 336, endPoint x: 946, endPoint y: 391, distance: 277.9
click at [673, 333] on app-date-cell at bounding box center [730, 359] width 201 height 174
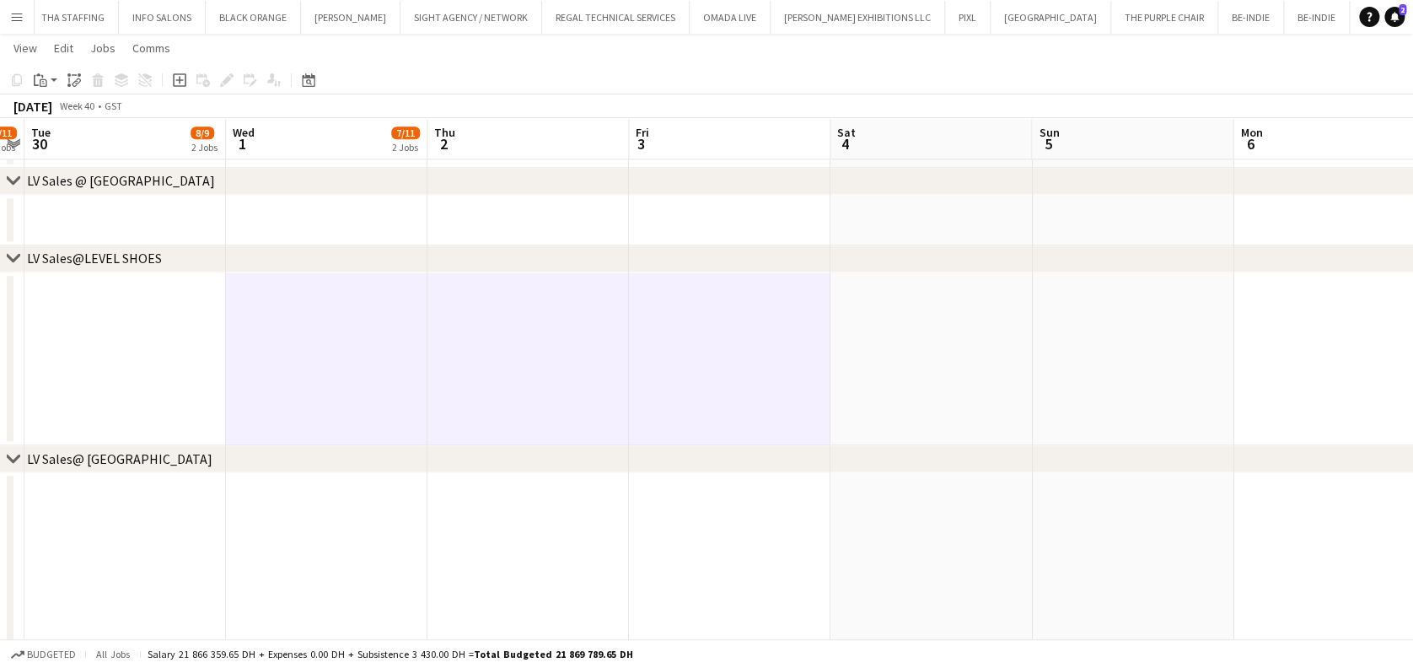
click at [952, 405] on app-date-cell at bounding box center [930, 359] width 201 height 174
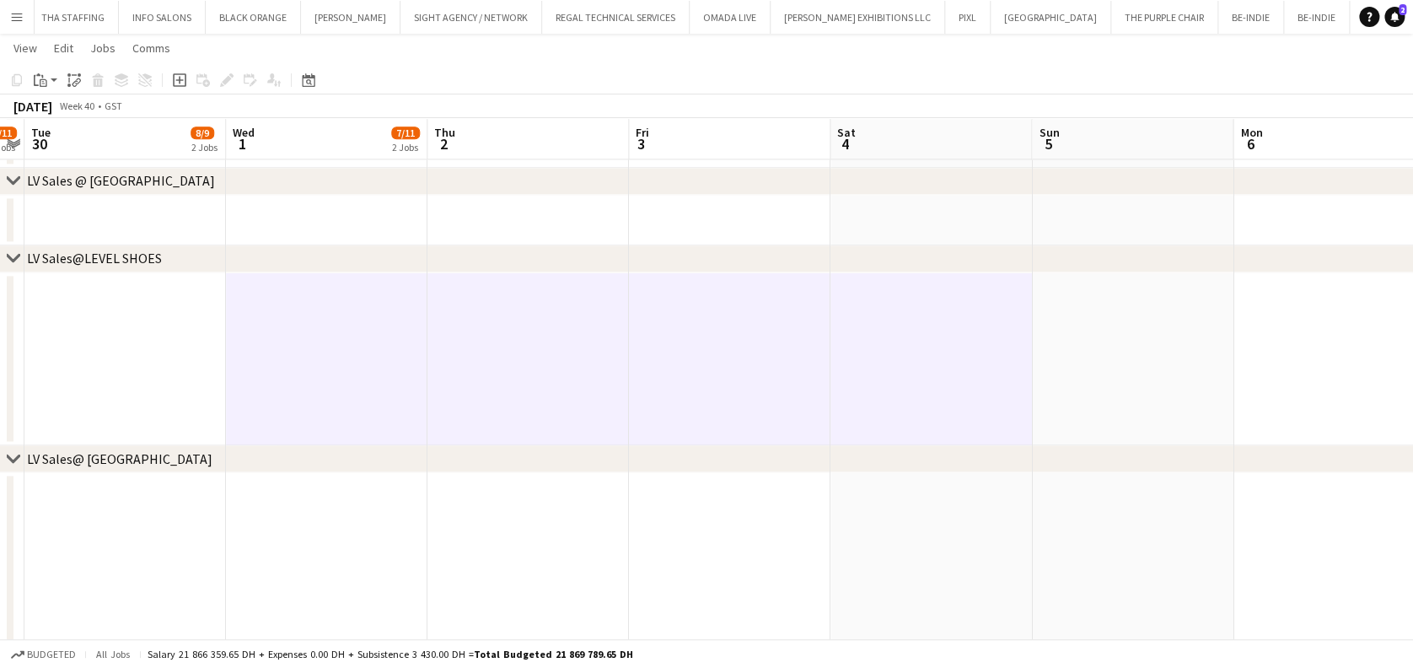
click at [1119, 399] on app-date-cell at bounding box center [1132, 359] width 201 height 174
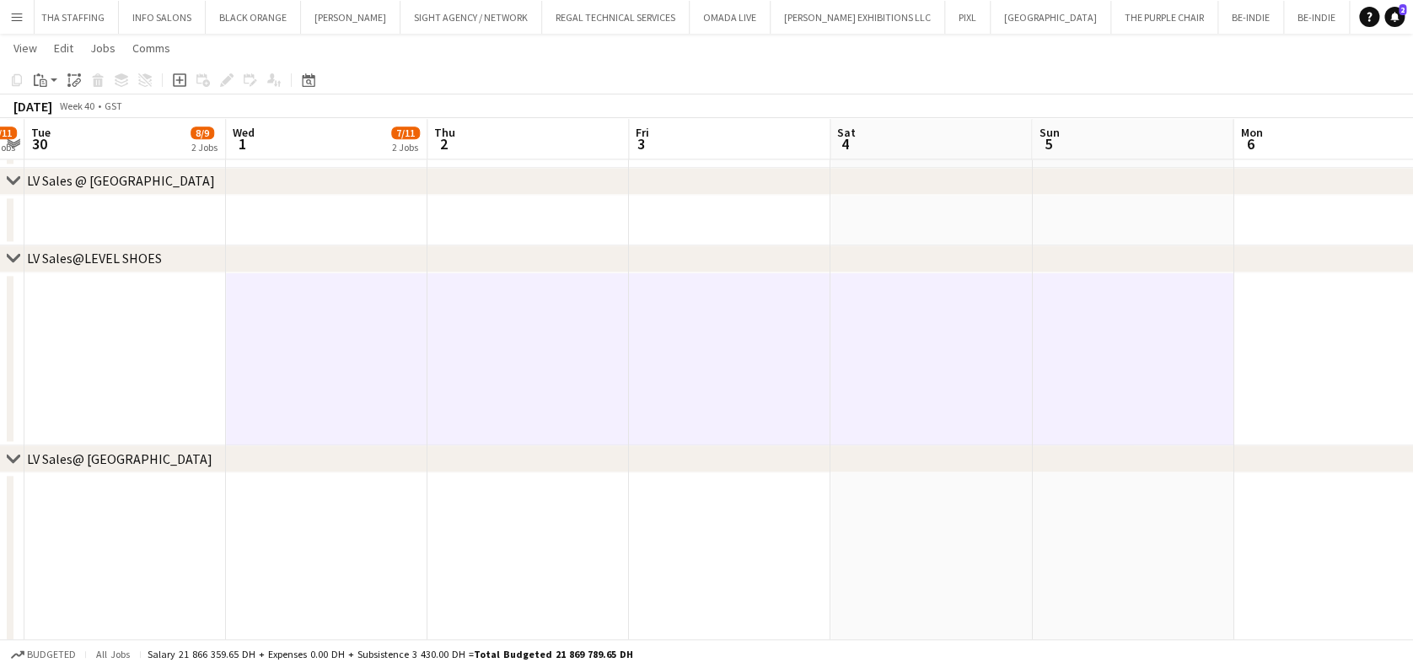
drag, startPoint x: 765, startPoint y: 400, endPoint x: 341, endPoint y: 397, distance: 424.9
click at [303, 400] on app-calendar-viewport "Sat 27 13/14 5 Jobs Sun 28 12/14 5 Jobs Mon 29 9/11 2 Jobs Tue 30 8/9 2 Jobs We…" at bounding box center [706, 213] width 1413 height 2483
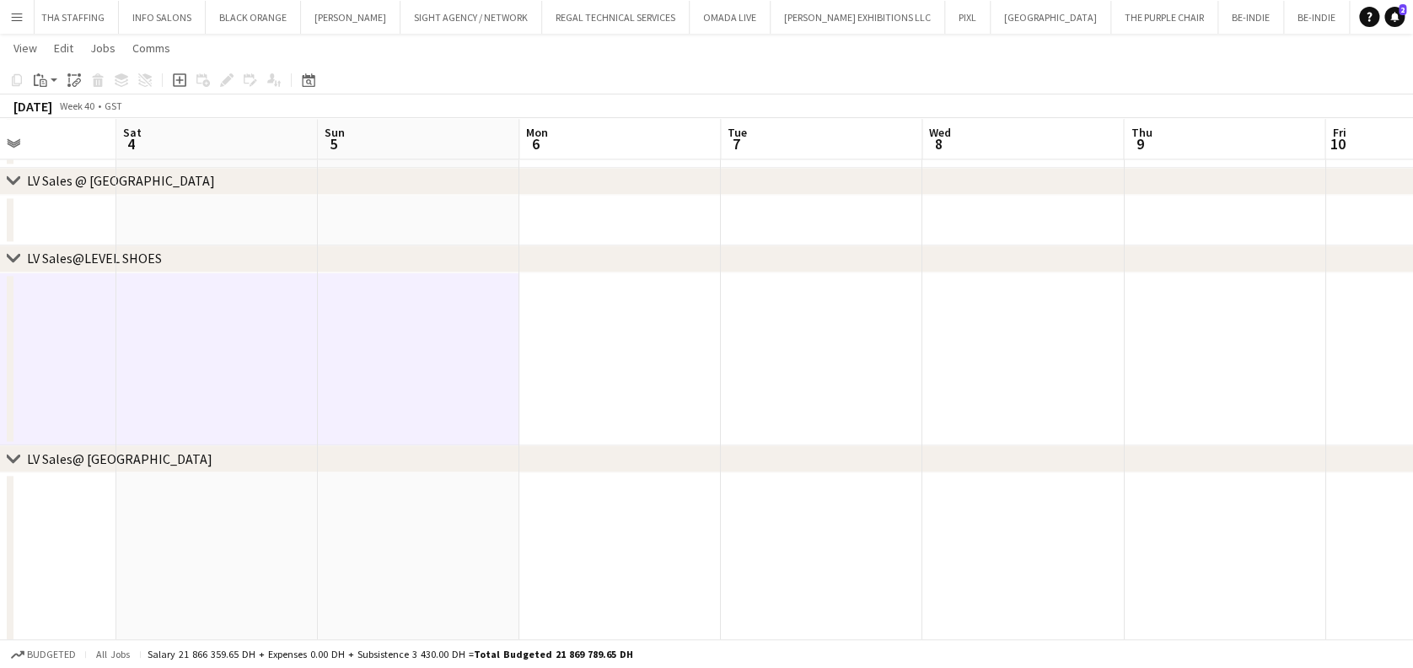
click at [1018, 379] on app-date-cell at bounding box center [1022, 359] width 201 height 174
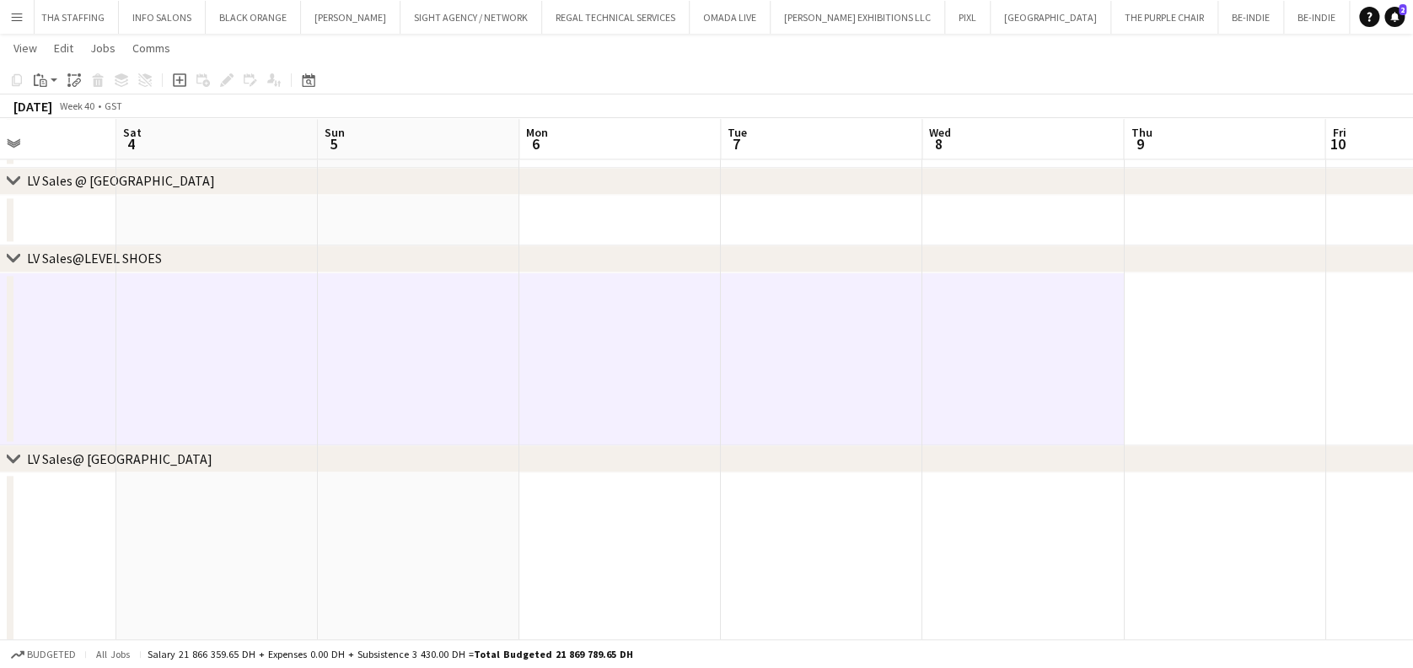
click at [1208, 364] on app-date-cell at bounding box center [1224, 359] width 201 height 174
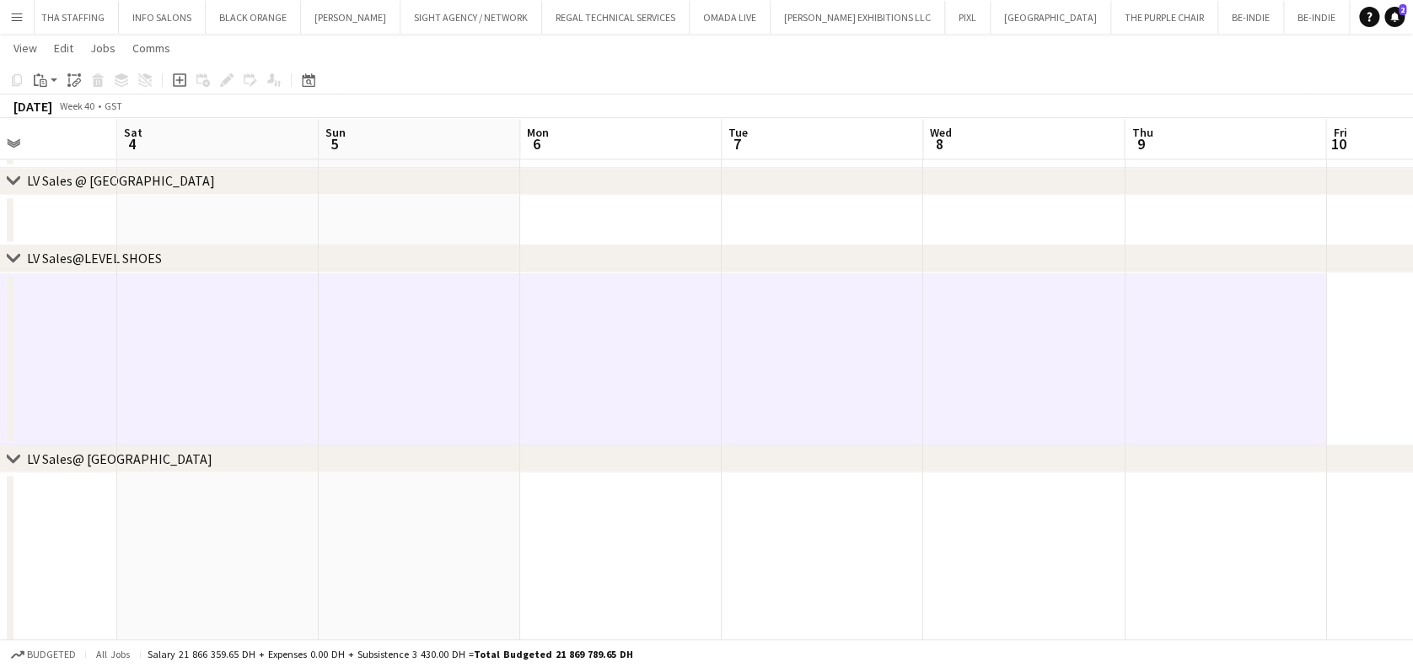
click at [667, 397] on app-date-cell at bounding box center [620, 359] width 201 height 174
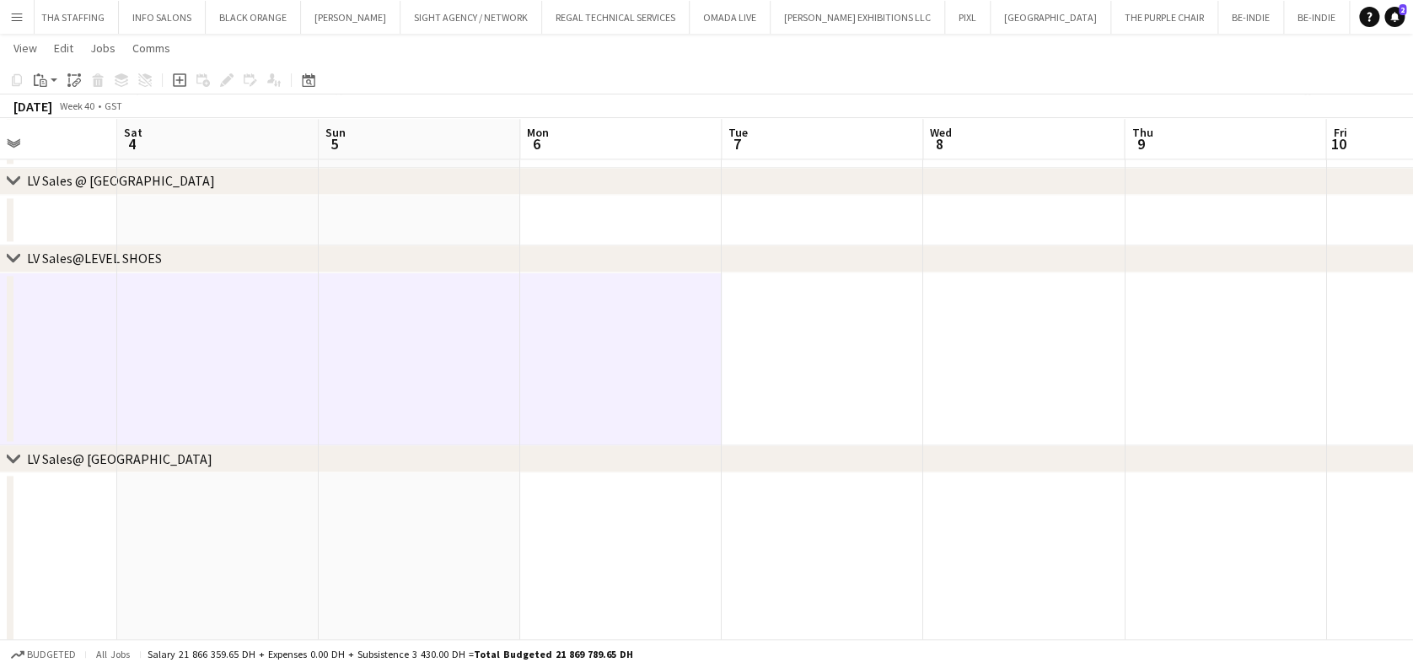
click at [797, 401] on app-date-cell at bounding box center [822, 359] width 201 height 174
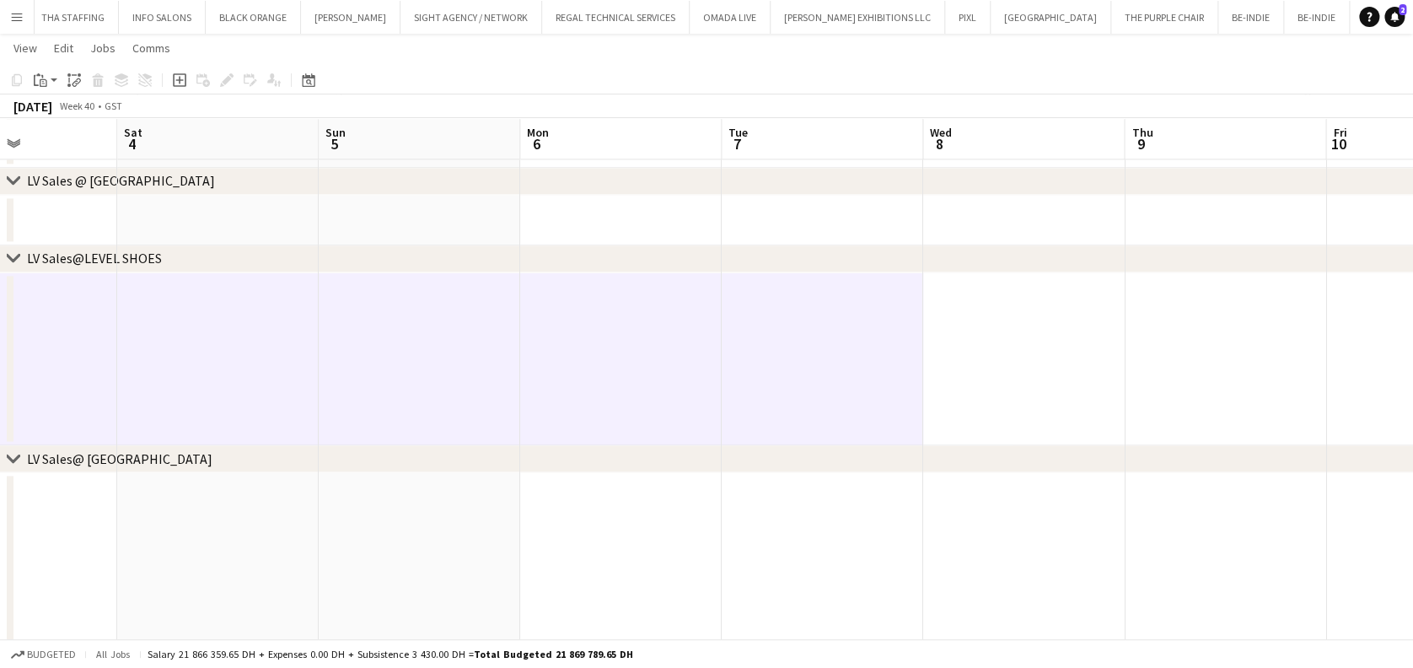
click at [626, 388] on app-date-cell at bounding box center [620, 359] width 201 height 174
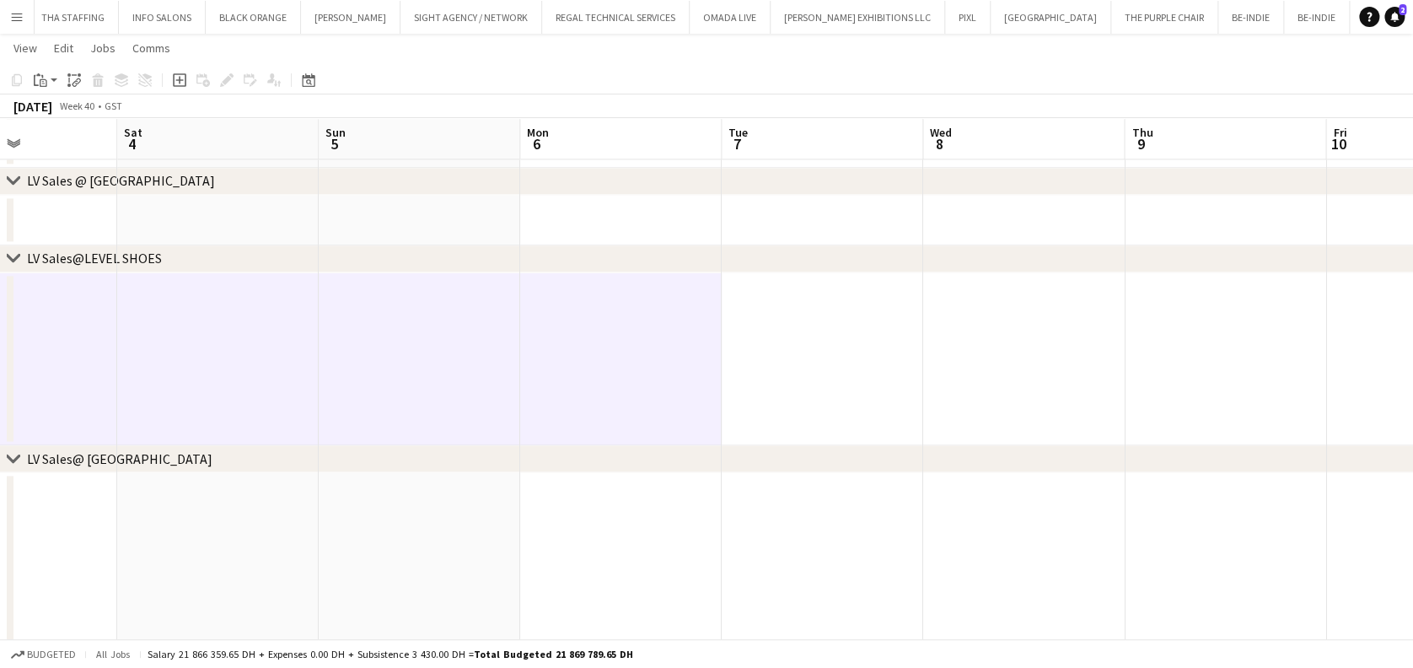
click at [632, 339] on app-date-cell at bounding box center [620, 359] width 201 height 174
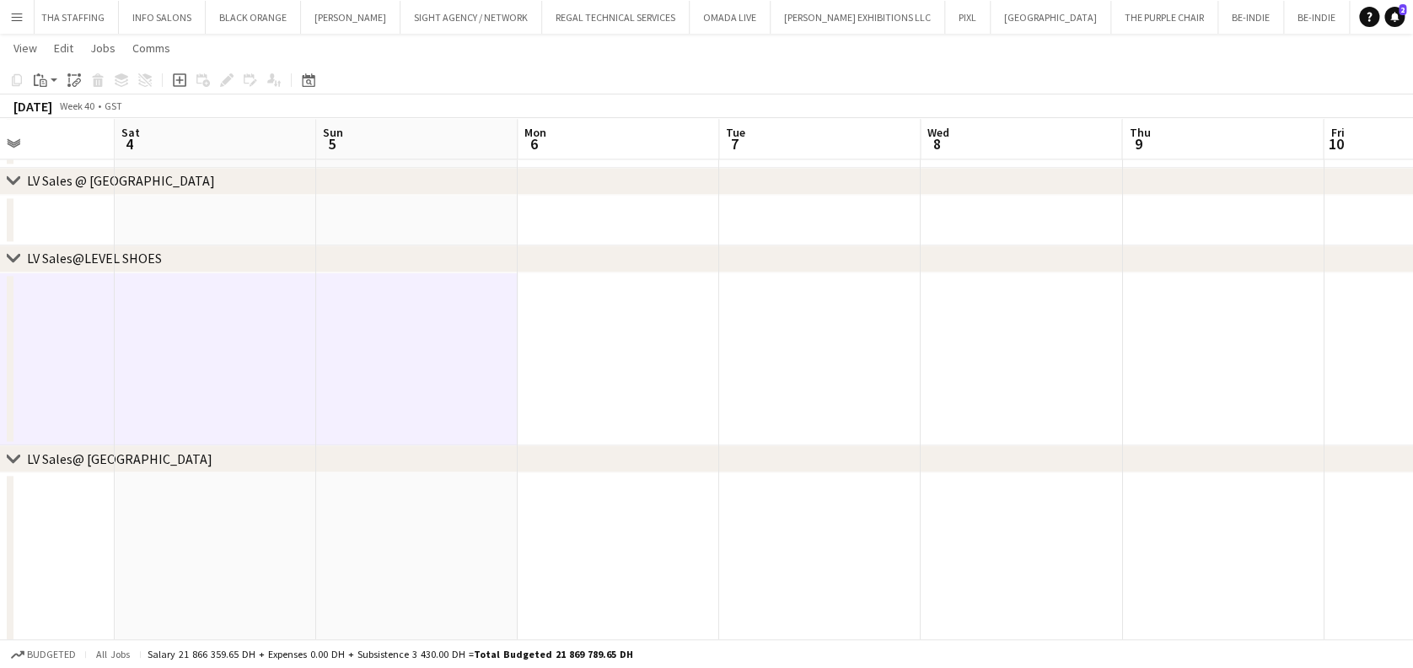
drag, startPoint x: 918, startPoint y: 379, endPoint x: 656, endPoint y: 384, distance: 262.2
click at [627, 384] on app-calendar-viewport "Wed 1 7/11 2 Jobs Thu 2 Fri 3 Sat 4 Sun 5 Mon 6 Tue 7 Wed 8 Thu 9 Fri 10 Sat 11…" at bounding box center [706, 213] width 1413 height 2483
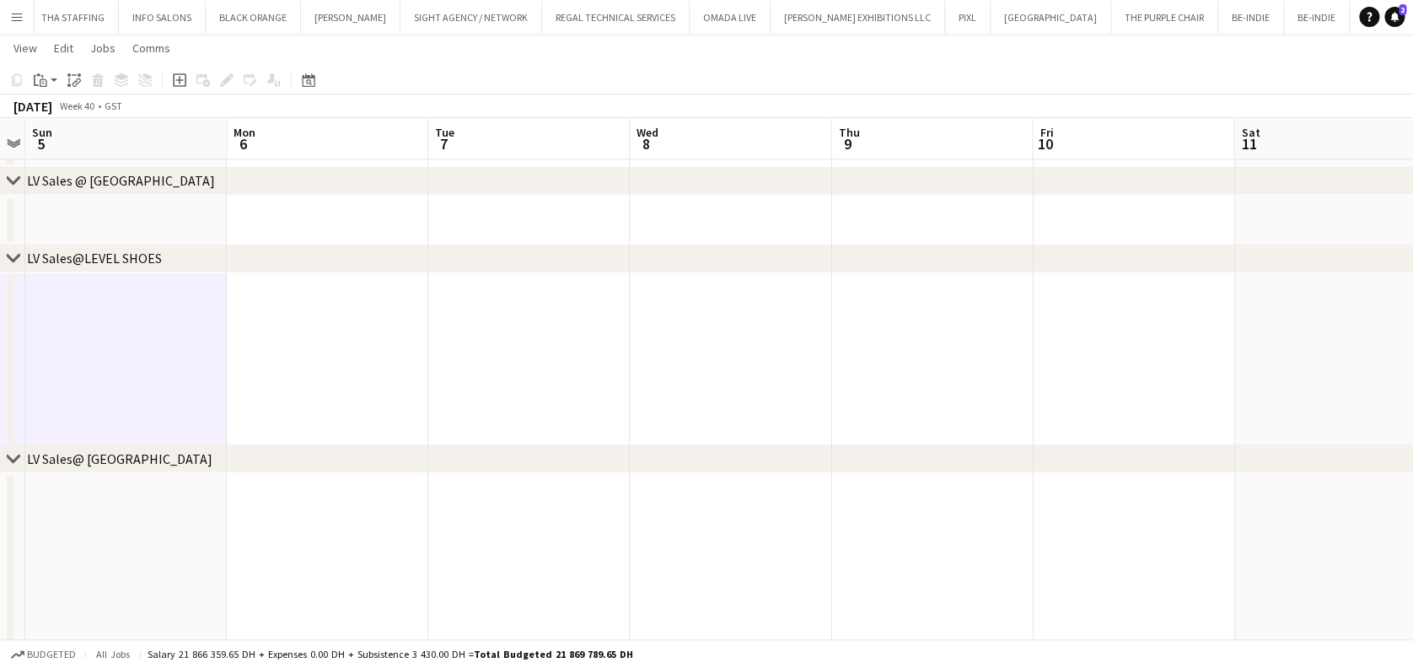
click at [749, 384] on app-date-cell at bounding box center [730, 359] width 201 height 174
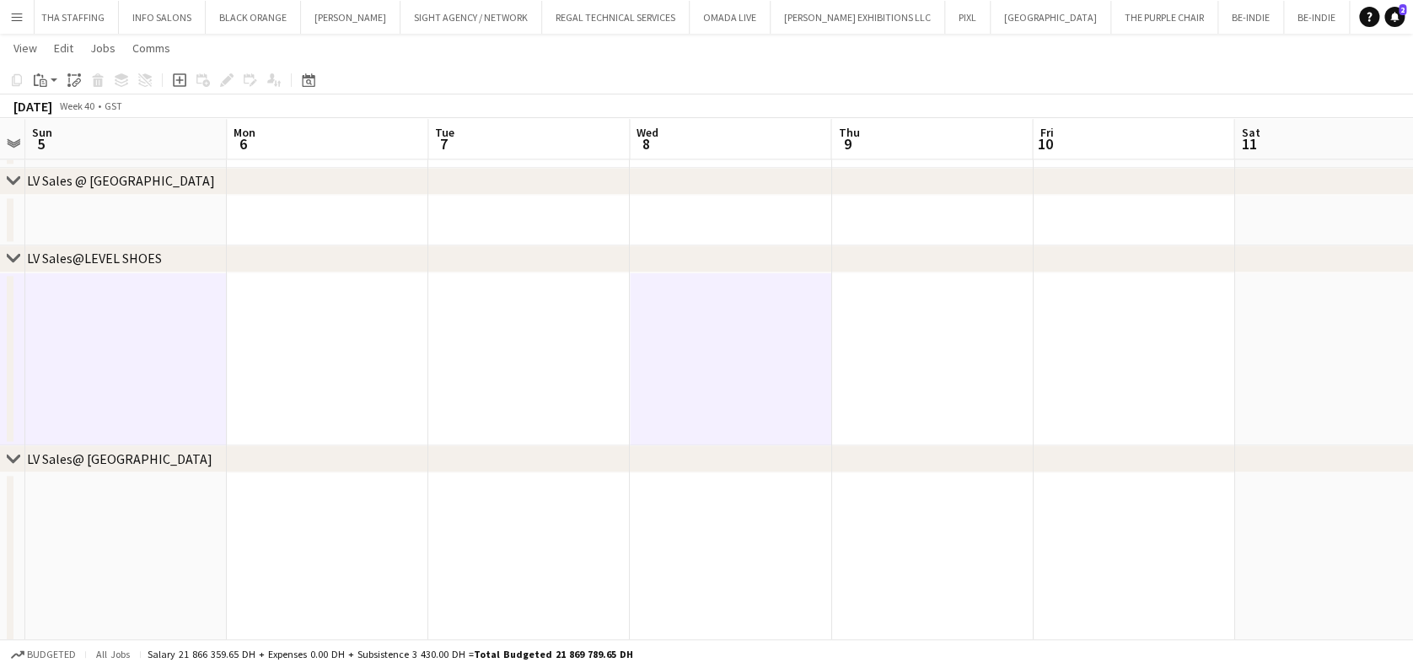
click at [915, 379] on app-date-cell at bounding box center [931, 359] width 201 height 174
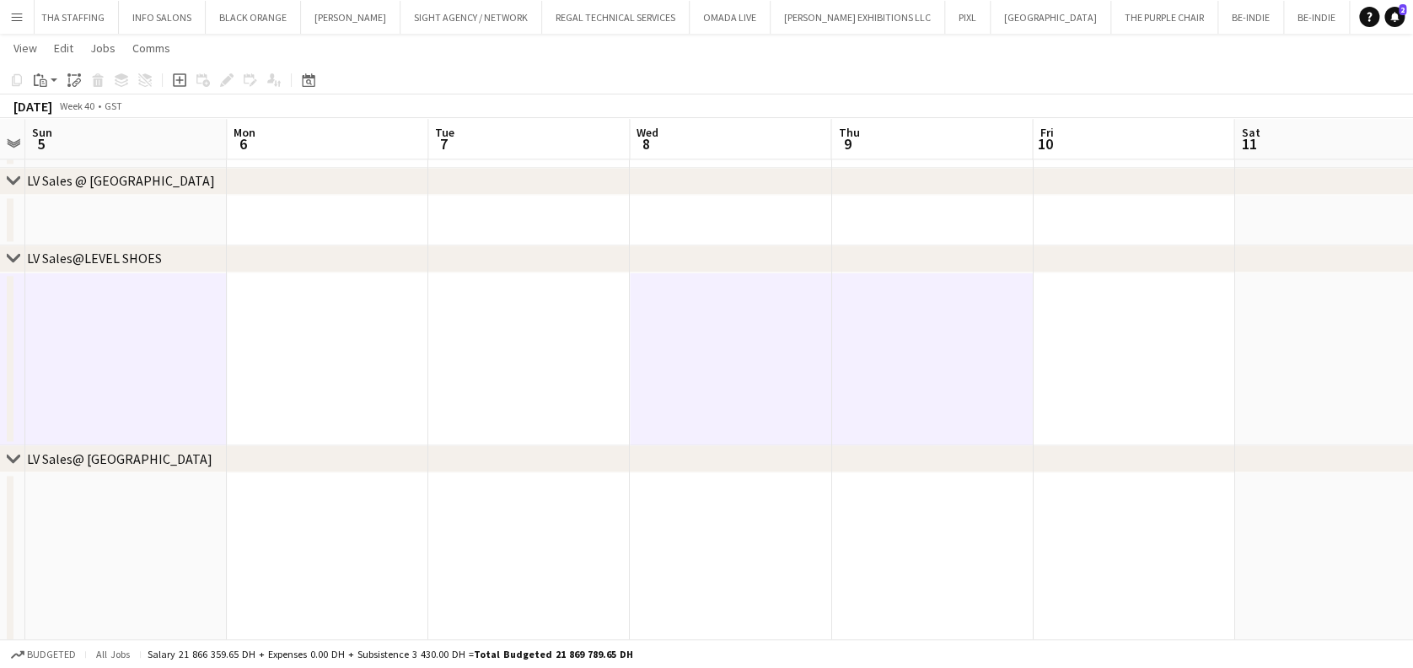
click at [1091, 347] on app-date-cell at bounding box center [1133, 359] width 201 height 174
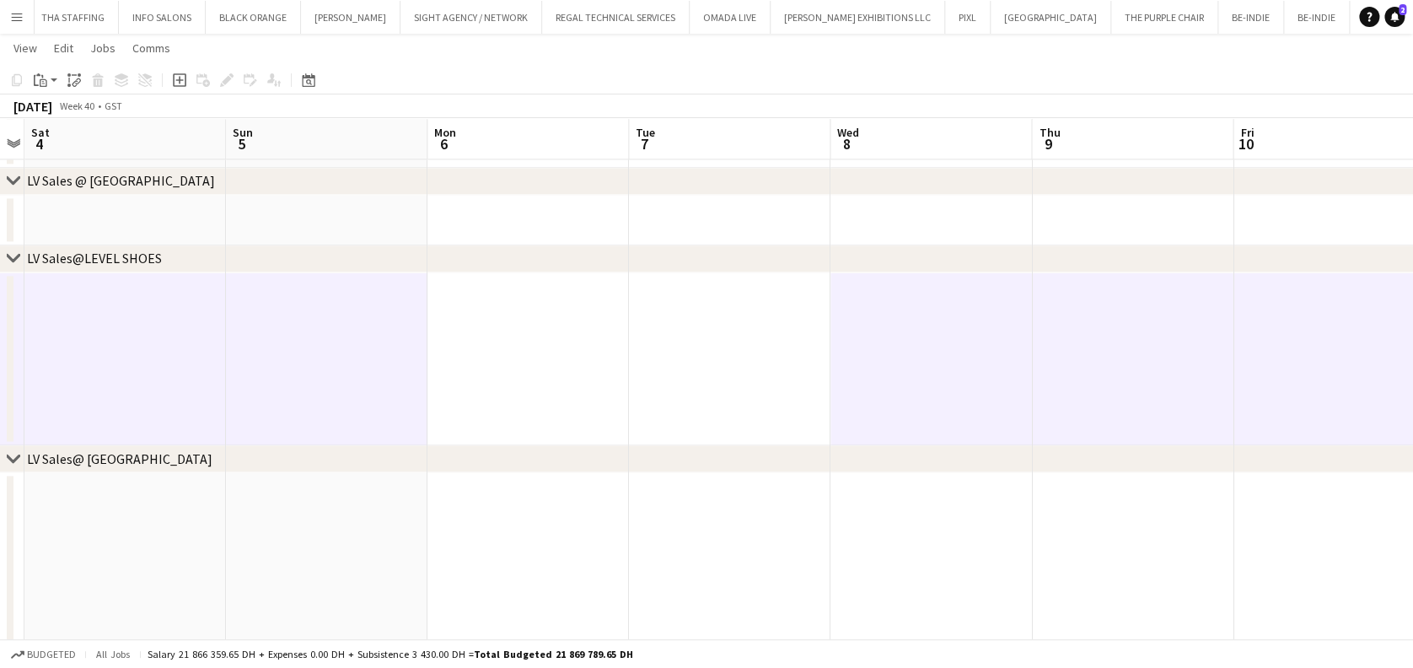
drag, startPoint x: 1129, startPoint y: 360, endPoint x: 904, endPoint y: 377, distance: 225.7
click at [904, 377] on app-calendar-viewport "Wed 1 7/11 2 Jobs Thu 2 Fri 3 Sat 4 Sun 5 Mon 6 Tue 7 Wed 8 Thu 9 Fri 10 Sat 11…" at bounding box center [706, 213] width 1413 height 2483
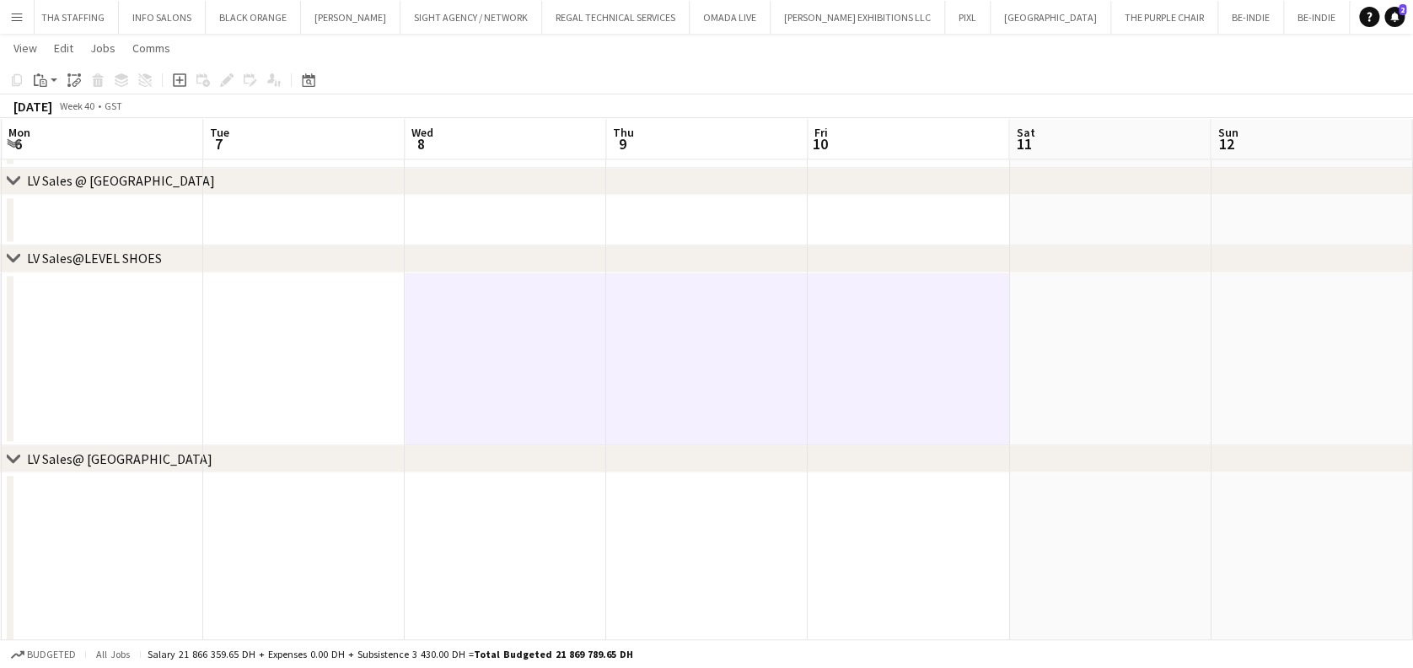
click at [1039, 362] on app-date-cell at bounding box center [1109, 359] width 201 height 174
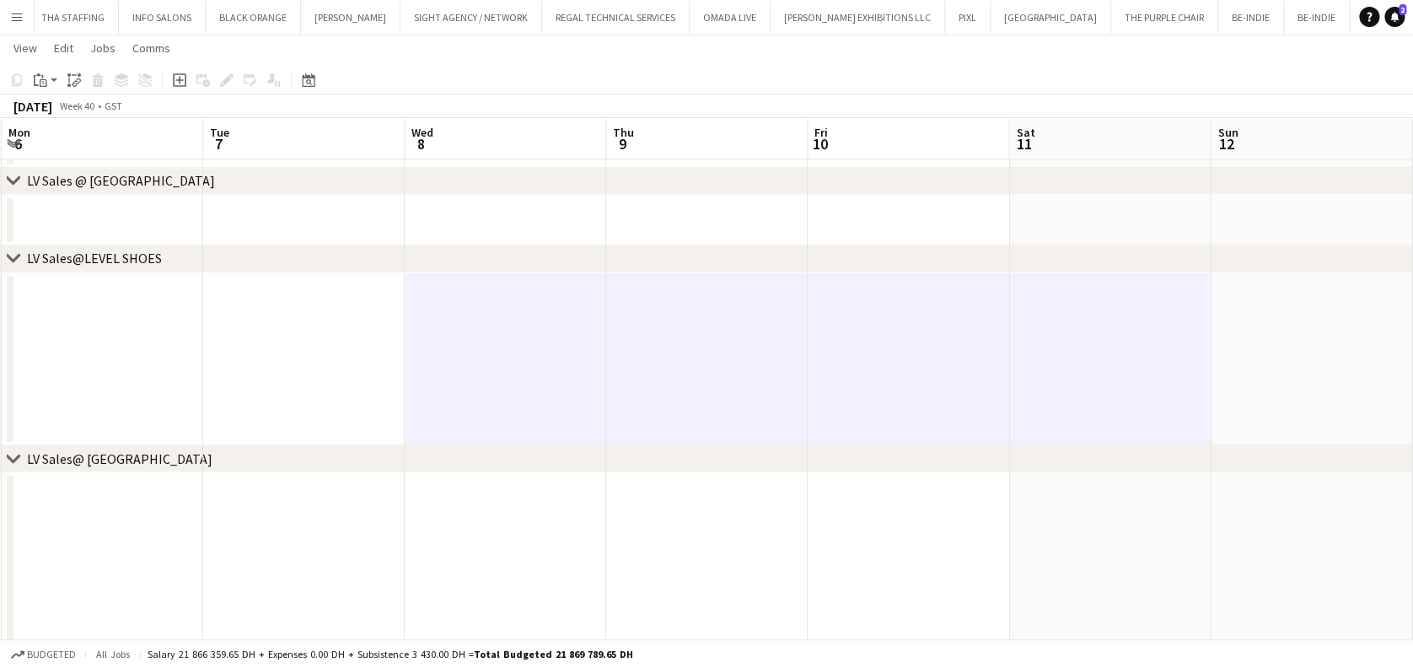
click at [1227, 362] on app-date-cell at bounding box center [1311, 359] width 201 height 174
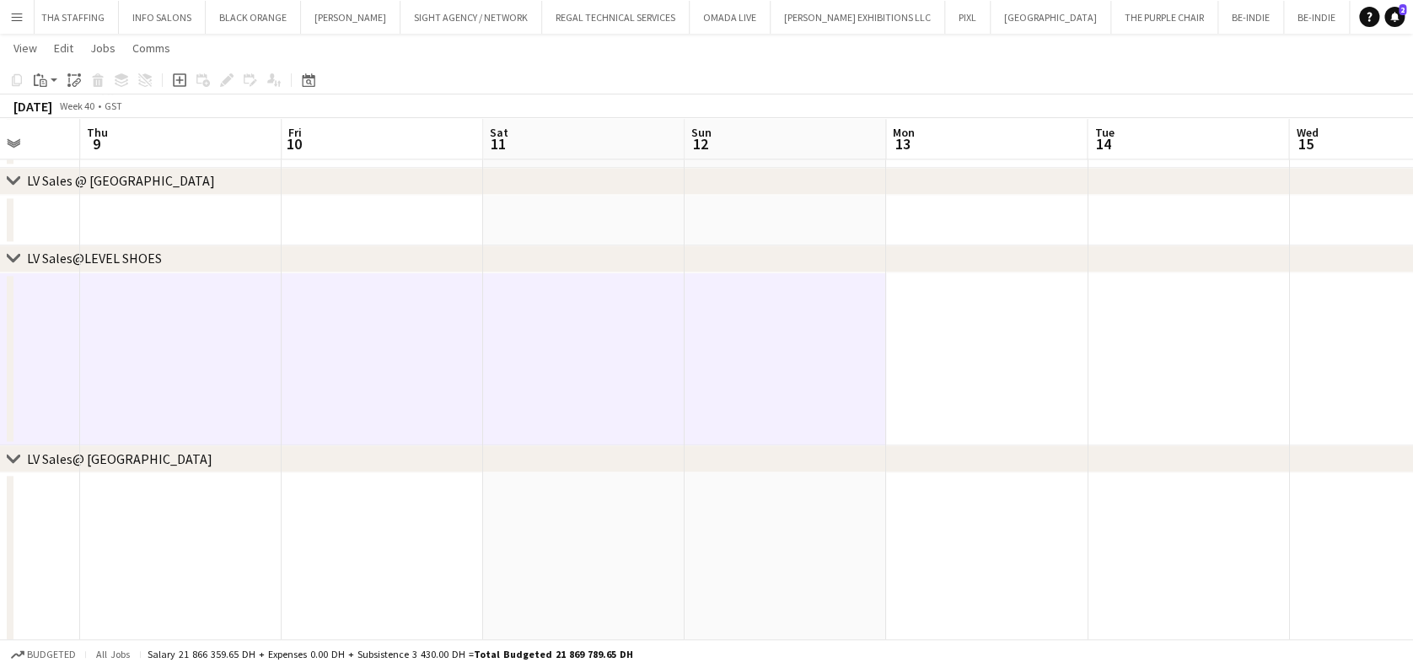
drag, startPoint x: 1200, startPoint y: 366, endPoint x: 789, endPoint y: 355, distance: 411.5
click at [663, 368] on app-calendar-viewport "Mon 6 Tue 7 Wed 8 Thu 9 Fri 10 Sat 11 Sun 12 Mon 13 Tue 14 Wed 15 Thu 16 Fri 17…" at bounding box center [706, 213] width 1413 height 2483
click at [44, 75] on icon "Paste" at bounding box center [40, 79] width 13 height 13
click at [54, 110] on link "Paste Ctrl+V" at bounding box center [124, 112] width 158 height 15
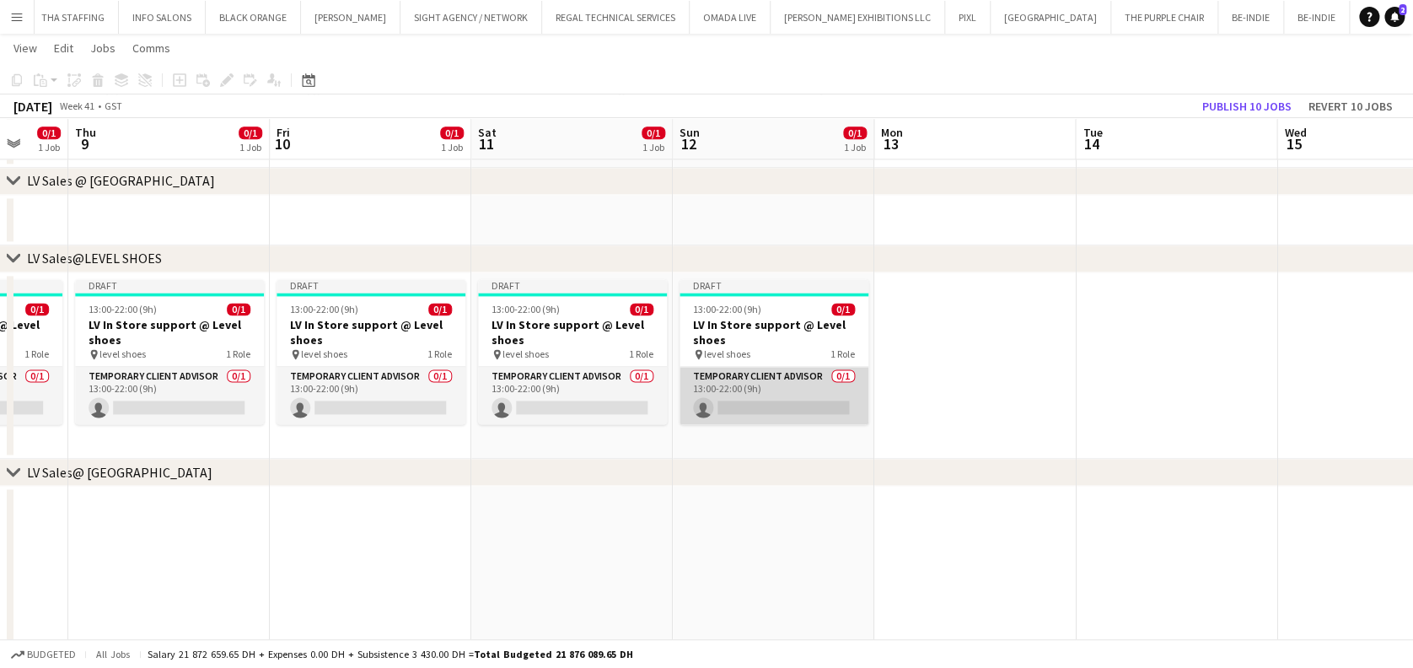
click at [788, 408] on app-card-role "Temporary Client Advisor 0/1 13:00-22:00 (9h) single-neutral-actions" at bounding box center [773, 395] width 189 height 57
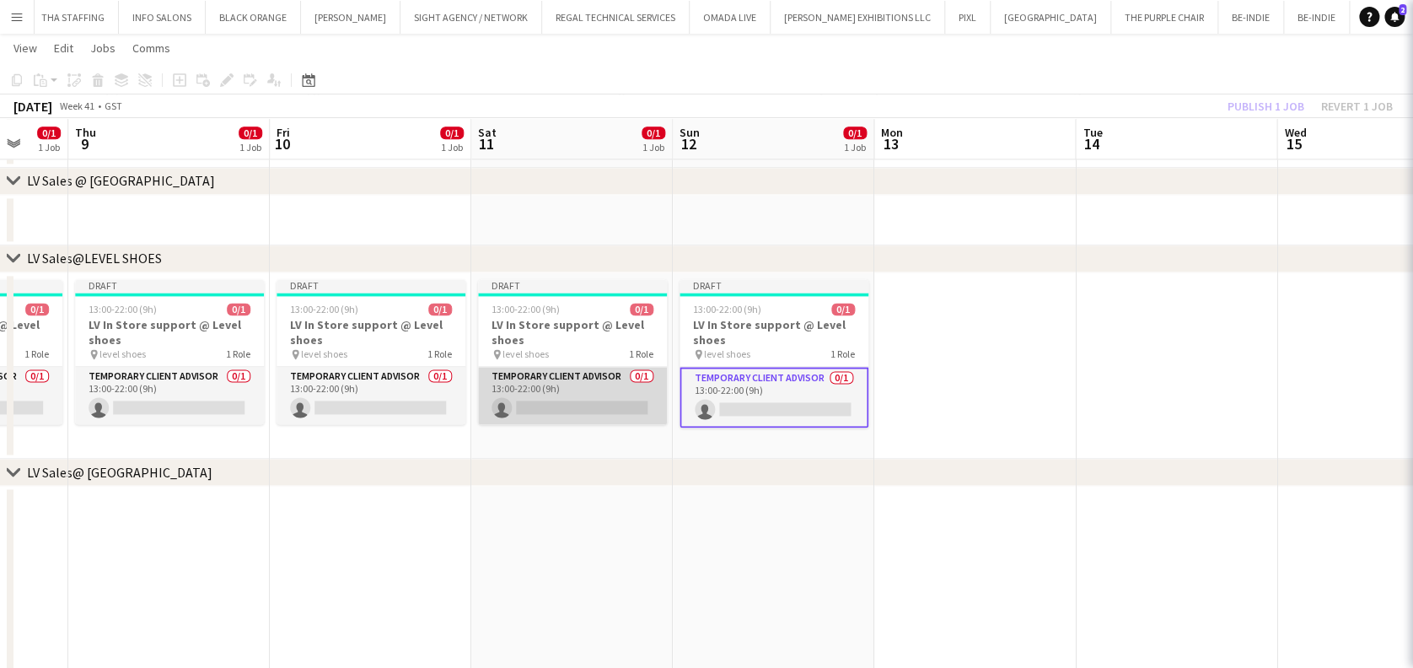
click at [572, 400] on app-card-role "Temporary Client Advisor 0/1 13:00-22:00 (9h) single-neutral-actions" at bounding box center [572, 395] width 189 height 57
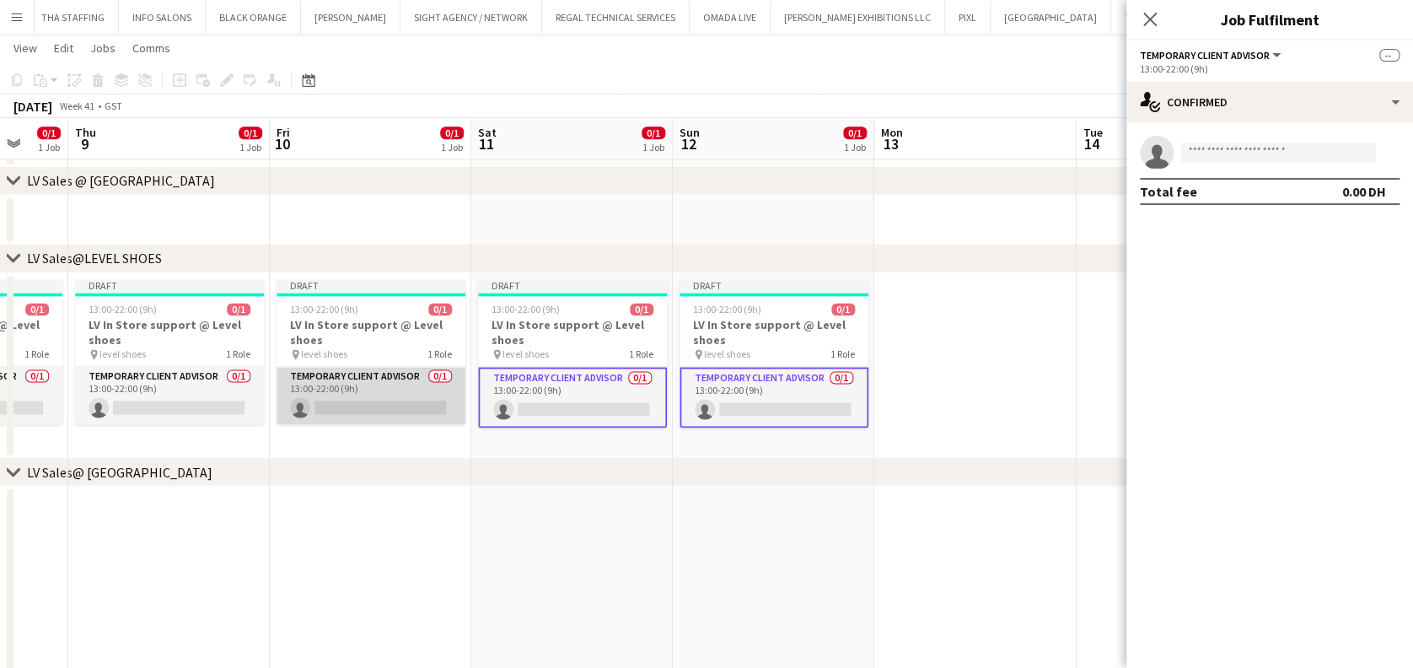
click at [303, 400] on app-card-role "Temporary Client Advisor 0/1 13:00-22:00 (9h) single-neutral-actions" at bounding box center [370, 395] width 189 height 57
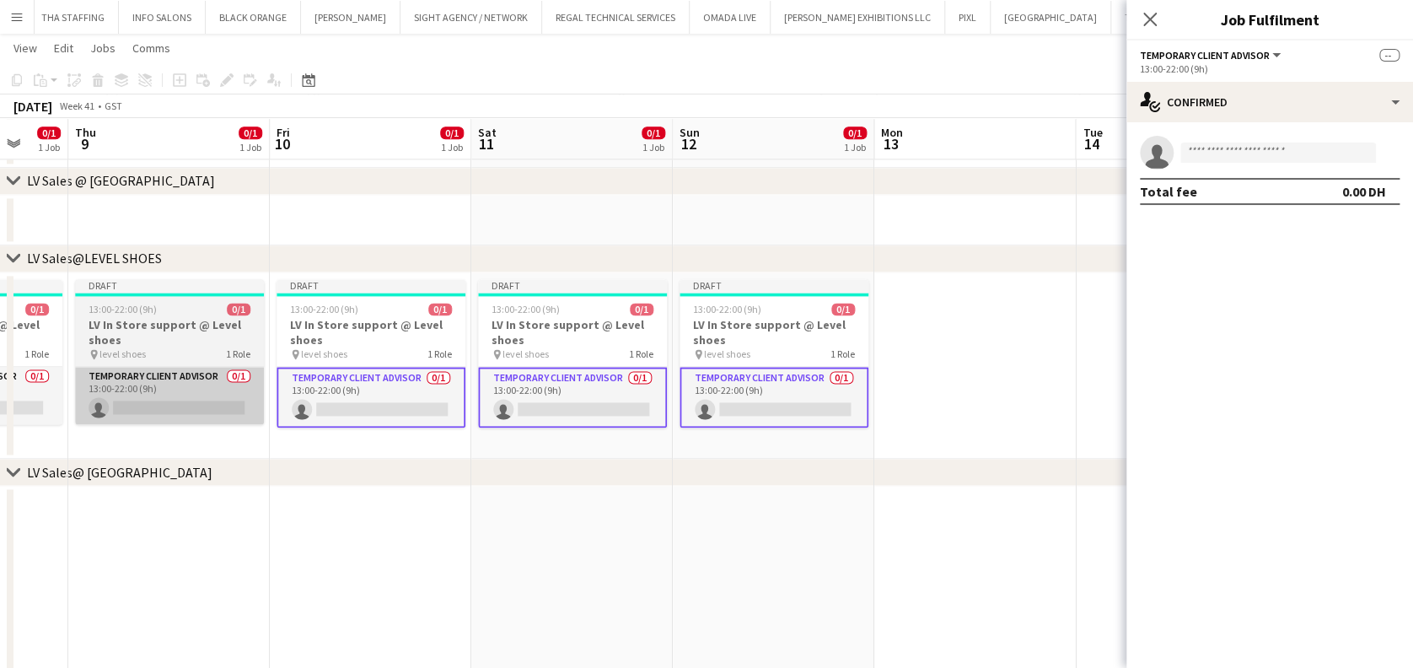
click at [663, 423] on app-calendar-viewport "Mon 6 Tue 7 Wed 8 0/1 1 Job Thu 9 0/1 1 Job Fri 10 0/1 1 Job Sat 11 0/1 1 Job S…" at bounding box center [706, 220] width 1413 height 2496
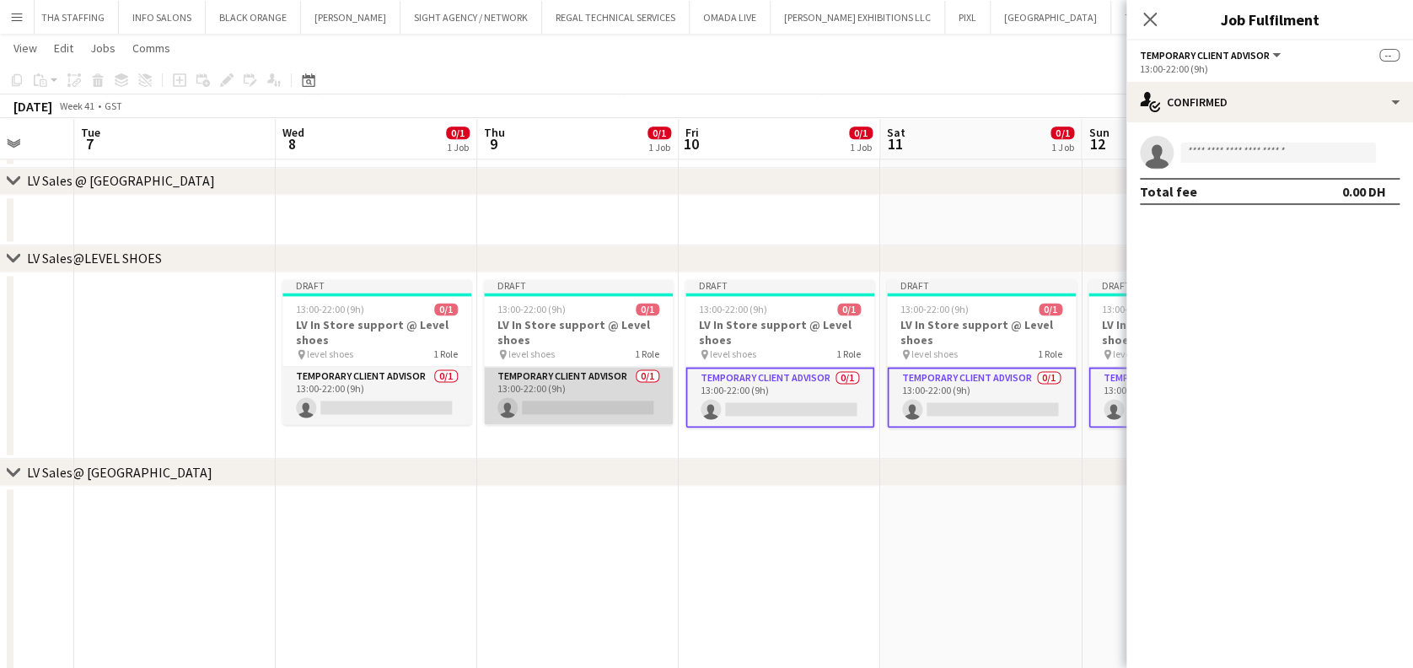
click at [528, 377] on app-card-role "Temporary Client Advisor 0/1 13:00-22:00 (9h) single-neutral-actions" at bounding box center [578, 395] width 189 height 57
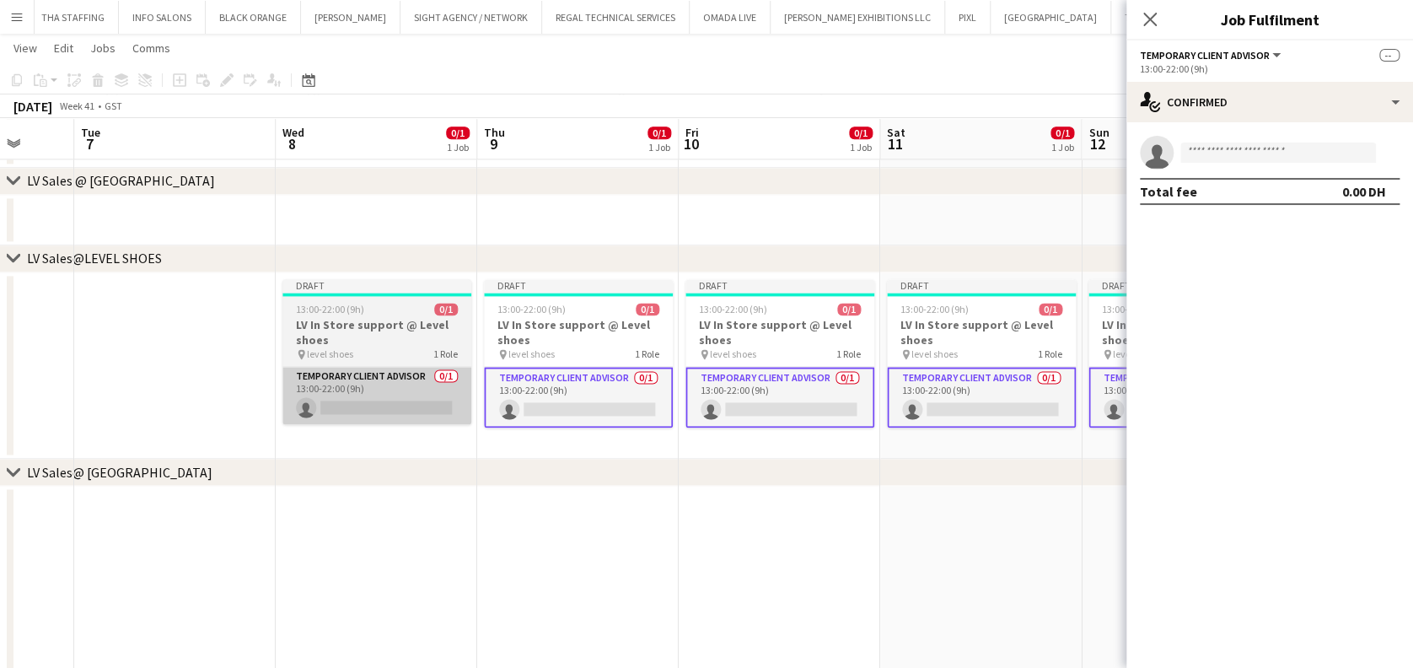
click at [301, 395] on app-card-role "Temporary Client Advisor 0/1 13:00-22:00 (9h) single-neutral-actions" at bounding box center [376, 395] width 189 height 57
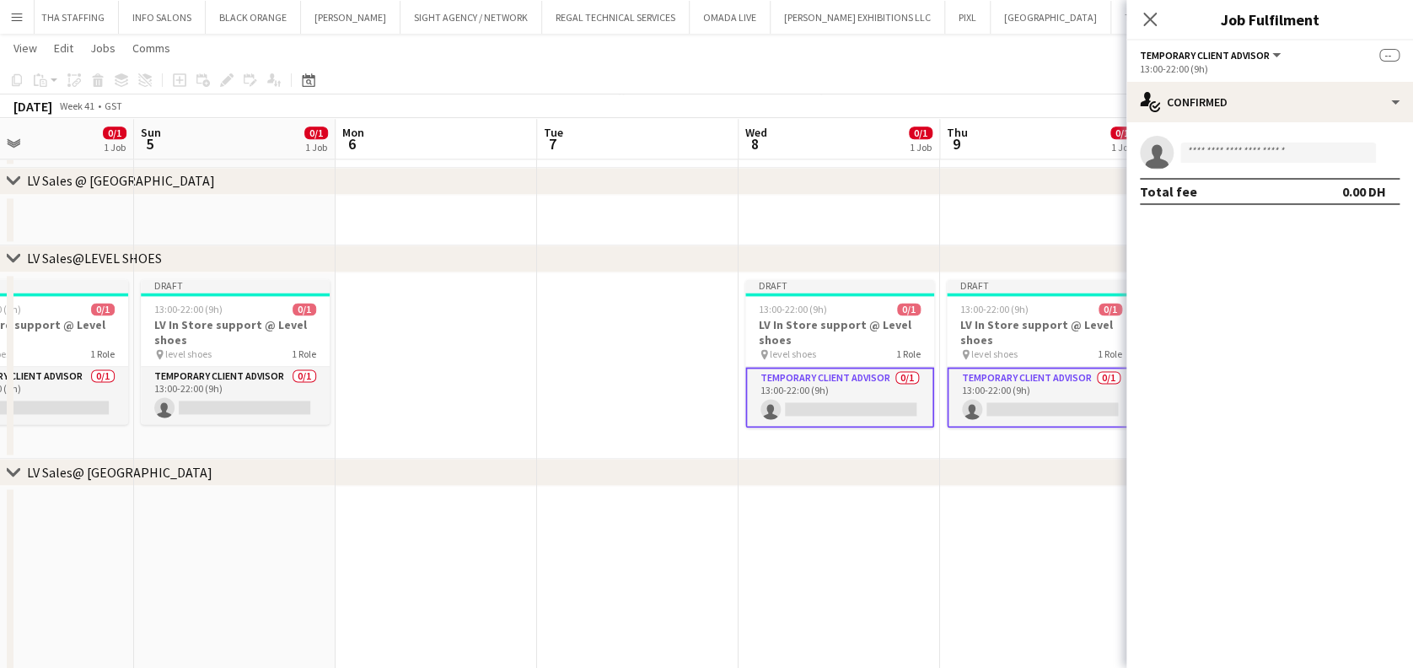
drag, startPoint x: 656, startPoint y: 425, endPoint x: 701, endPoint y: 425, distance: 44.7
click at [684, 425] on app-calendar-viewport "Fri 3 0/1 1 Job Sat 4 0/1 1 Job Sun 5 0/1 1 Job Mon 6 Tue 7 Wed 8 0/1 1 Job Thu…" at bounding box center [706, 220] width 1413 height 2496
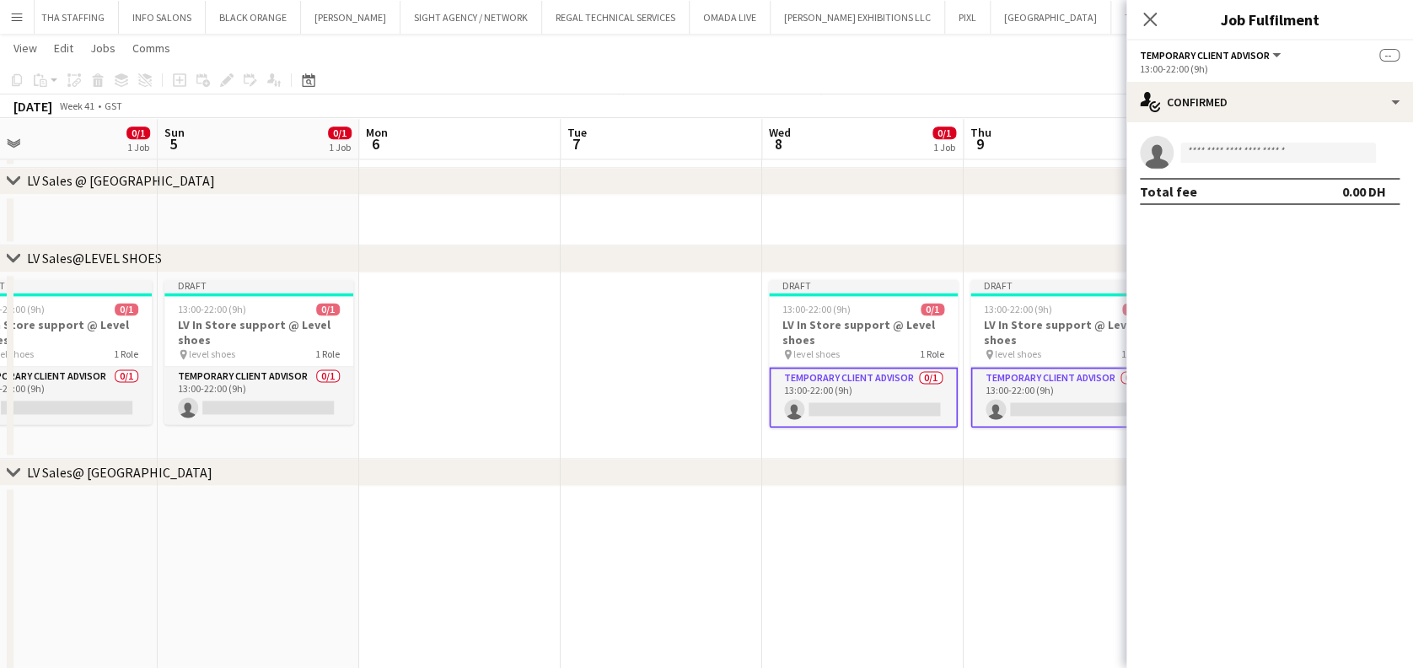
drag, startPoint x: 355, startPoint y: 418, endPoint x: 540, endPoint y: 393, distance: 187.2
click at [540, 393] on app-calendar-viewport "Thu 2 0/1 1 Job Fri 3 0/1 1 Job Sat 4 0/1 1 Job Sun 5 0/1 1 Job Mon 6 Tue 7 Wed…" at bounding box center [706, 220] width 1413 height 2496
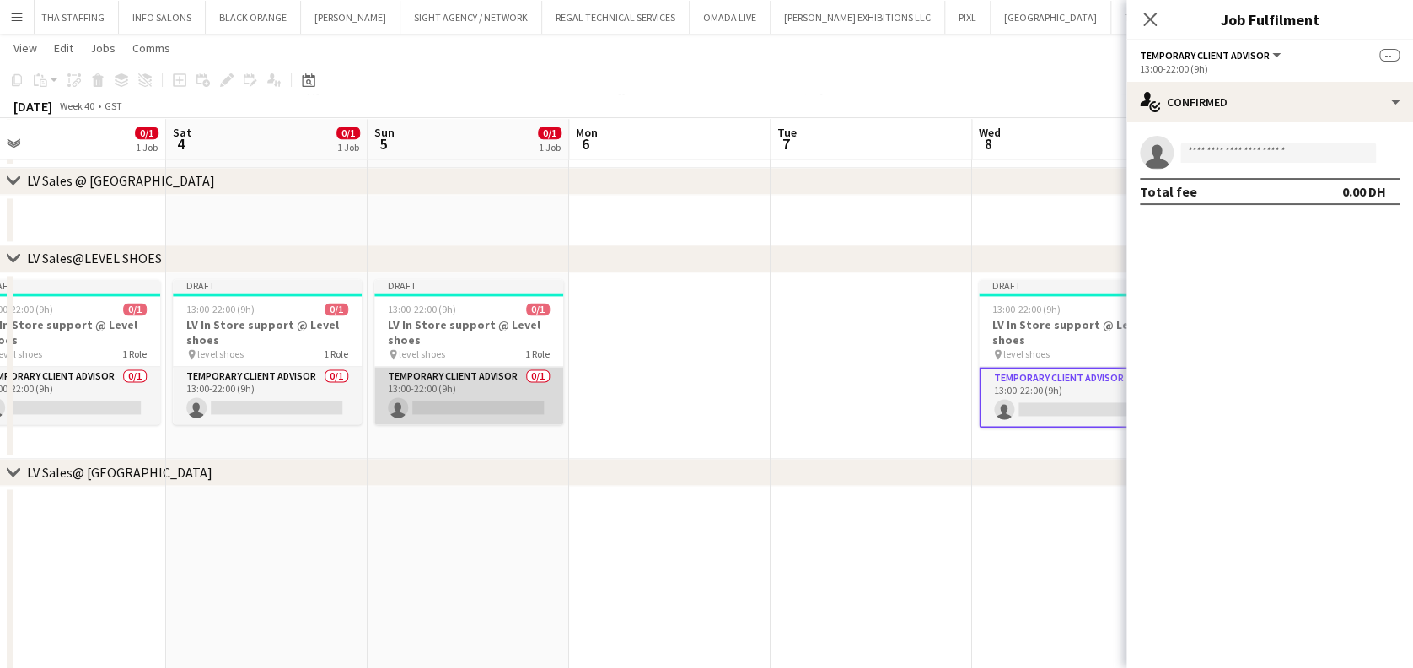
click at [486, 391] on app-card-role "Temporary Client Advisor 0/1 13:00-22:00 (9h) single-neutral-actions" at bounding box center [468, 395] width 189 height 57
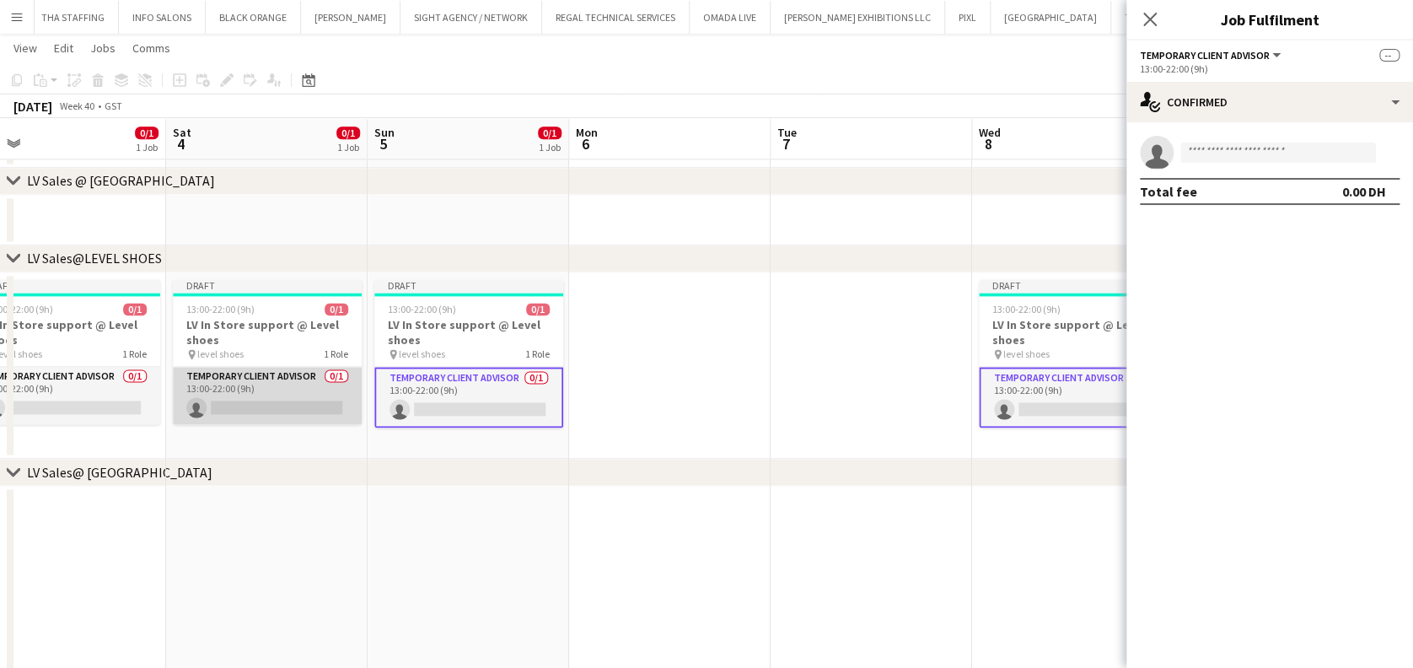
click at [319, 395] on app-card-role "Temporary Client Advisor 0/1 13:00-22:00 (9h) single-neutral-actions" at bounding box center [267, 395] width 189 height 57
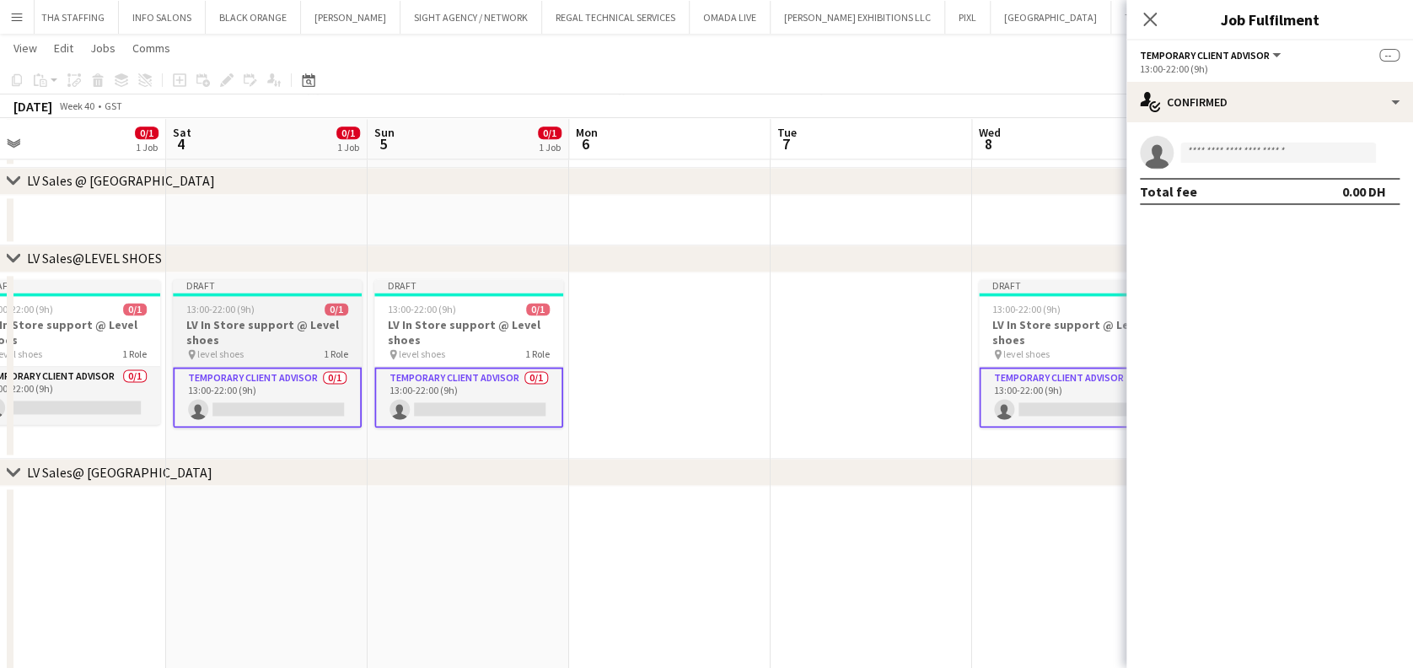
drag, startPoint x: 238, startPoint y: 405, endPoint x: 489, endPoint y: 395, distance: 251.4
click at [505, 399] on app-calendar-viewport "Wed 1 7/12 3 Jobs Thu 2 0/1 1 Job Fri 3 0/1 1 Job Sat 4 0/1 1 Job Sun 5 0/1 1 J…" at bounding box center [706, 220] width 1413 height 2496
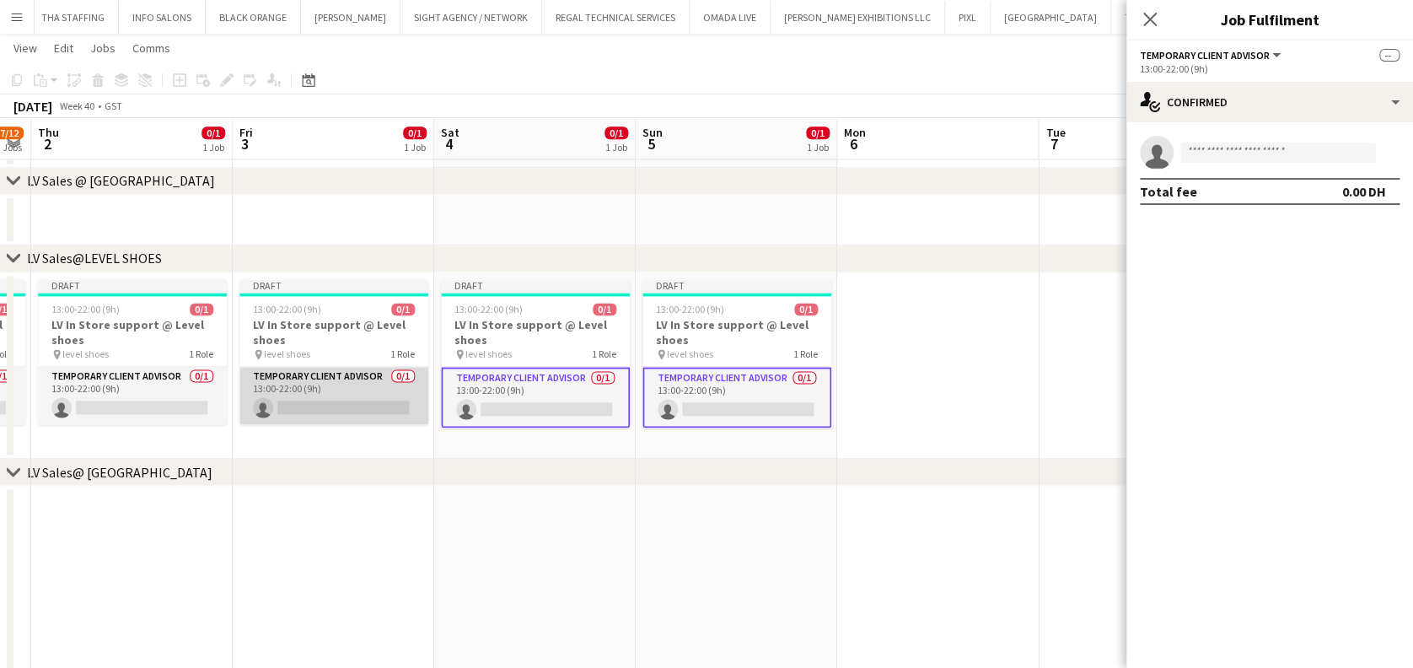
drag, startPoint x: 373, startPoint y: 393, endPoint x: 318, endPoint y: 393, distance: 55.6
click at [372, 393] on app-card-role "Temporary Client Advisor 0/1 13:00-22:00 (9h) single-neutral-actions" at bounding box center [333, 395] width 189 height 57
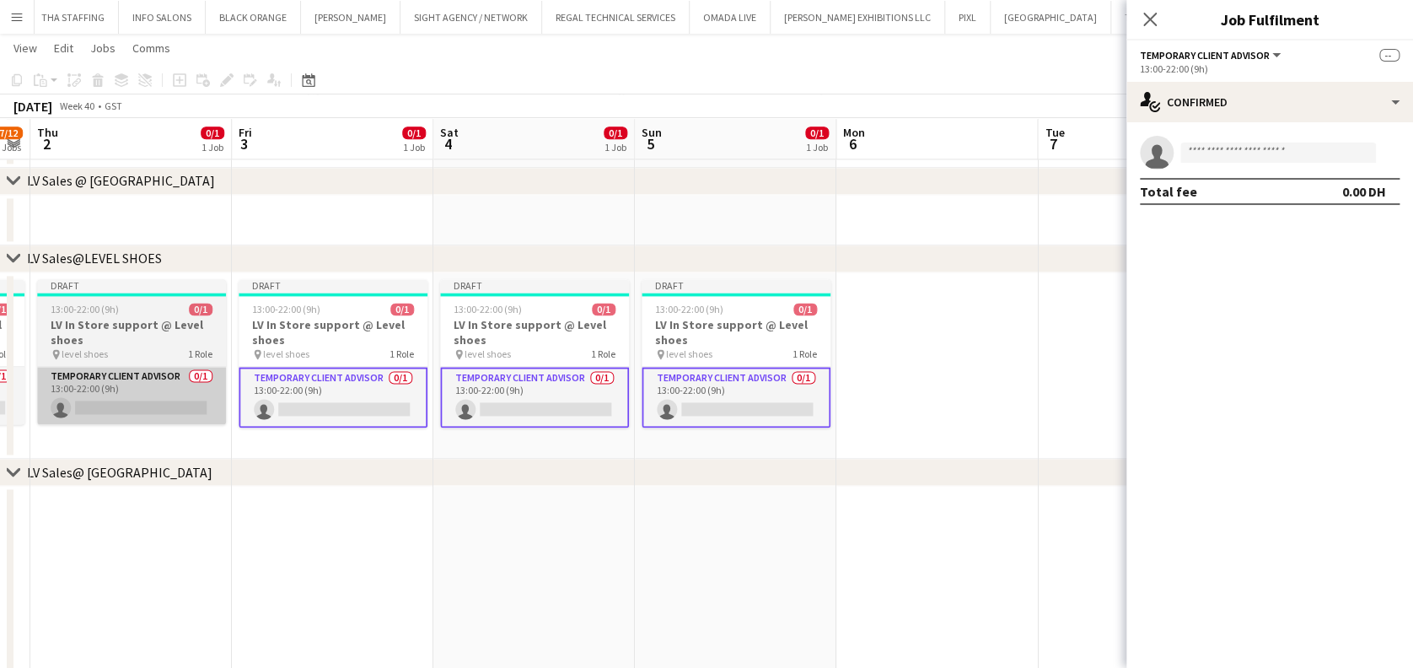
click at [142, 384] on app-card-role "Temporary Client Advisor 0/1 13:00-22:00 (9h) single-neutral-actions" at bounding box center [131, 395] width 189 height 57
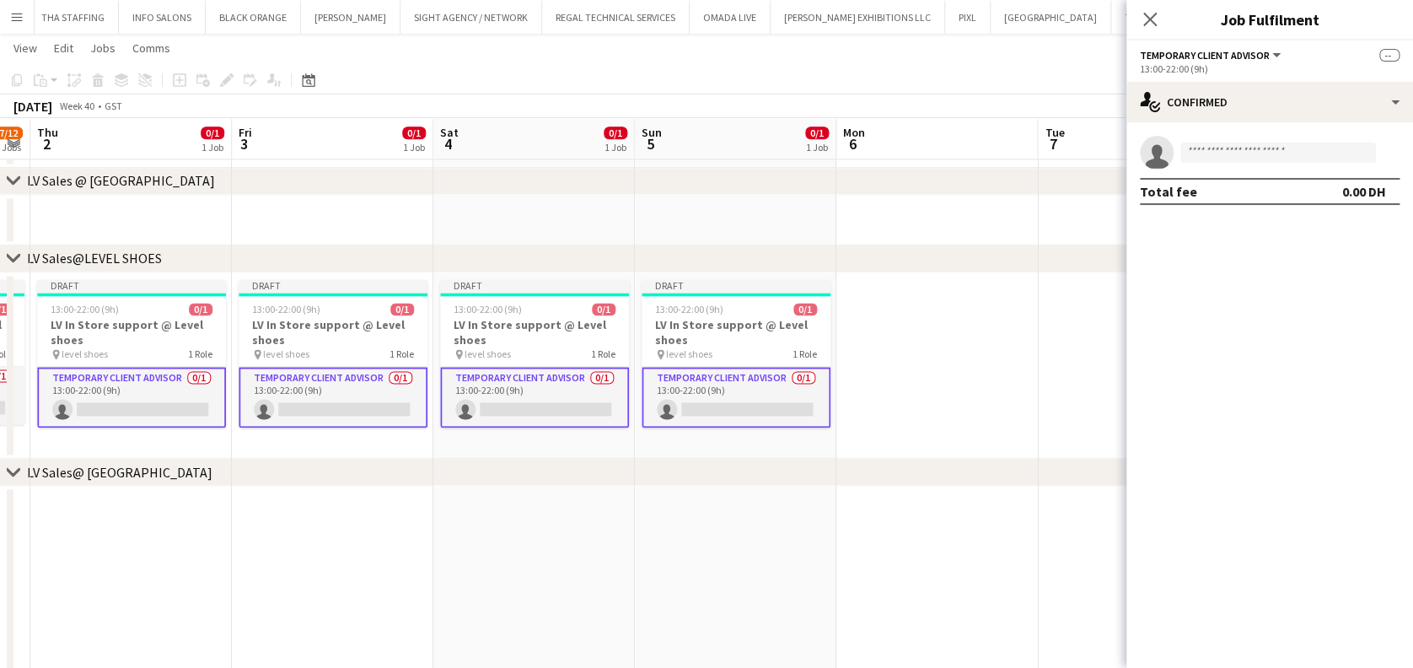
drag, startPoint x: 425, startPoint y: 404, endPoint x: 539, endPoint y: 404, distance: 113.8
click at [545, 404] on app-calendar-viewport "Mon 29 9/11 2 Jobs Tue 30 8/9 2 Jobs Wed 1 7/12 3 Jobs Thu 2 0/1 1 Job Fri 3 0/…" at bounding box center [706, 220] width 1413 height 2496
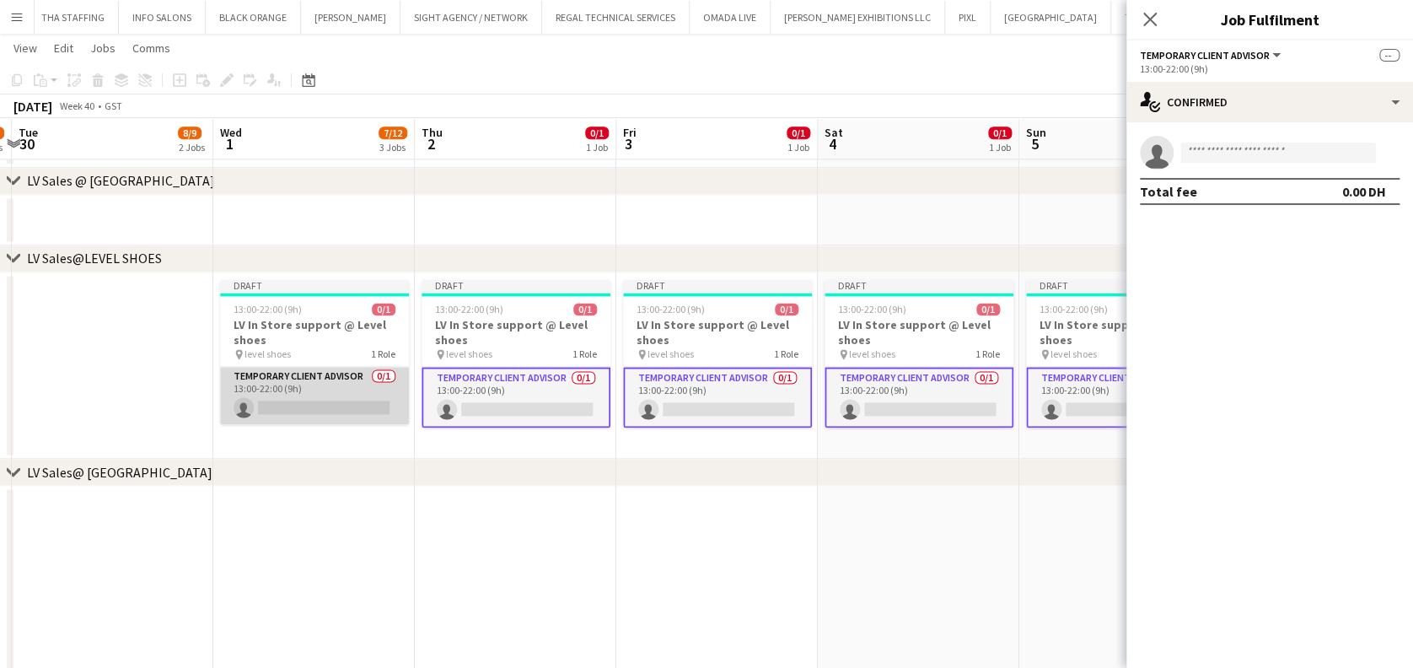
click at [396, 399] on app-card-role "Temporary Client Advisor 0/1 13:00-22:00 (9h) single-neutral-actions" at bounding box center [314, 395] width 189 height 57
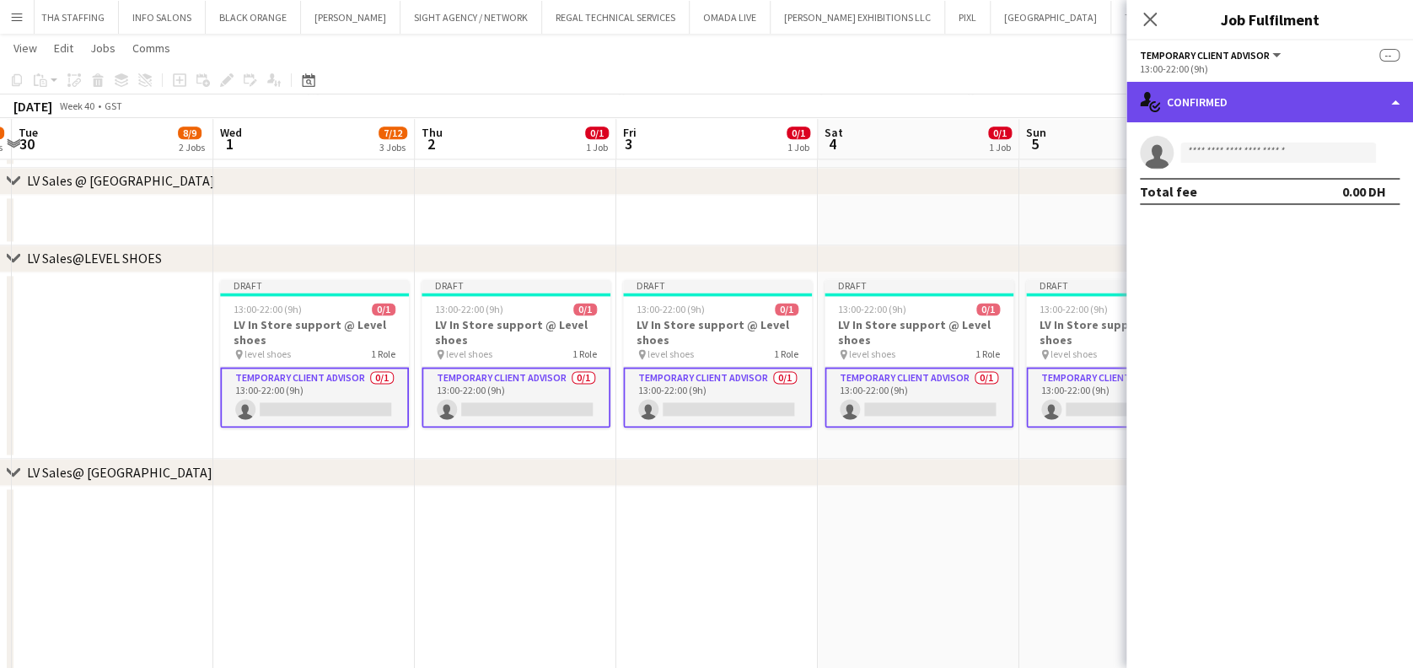
click at [1342, 102] on div "single-neutral-actions-check-2 Confirmed" at bounding box center [1269, 102] width 287 height 40
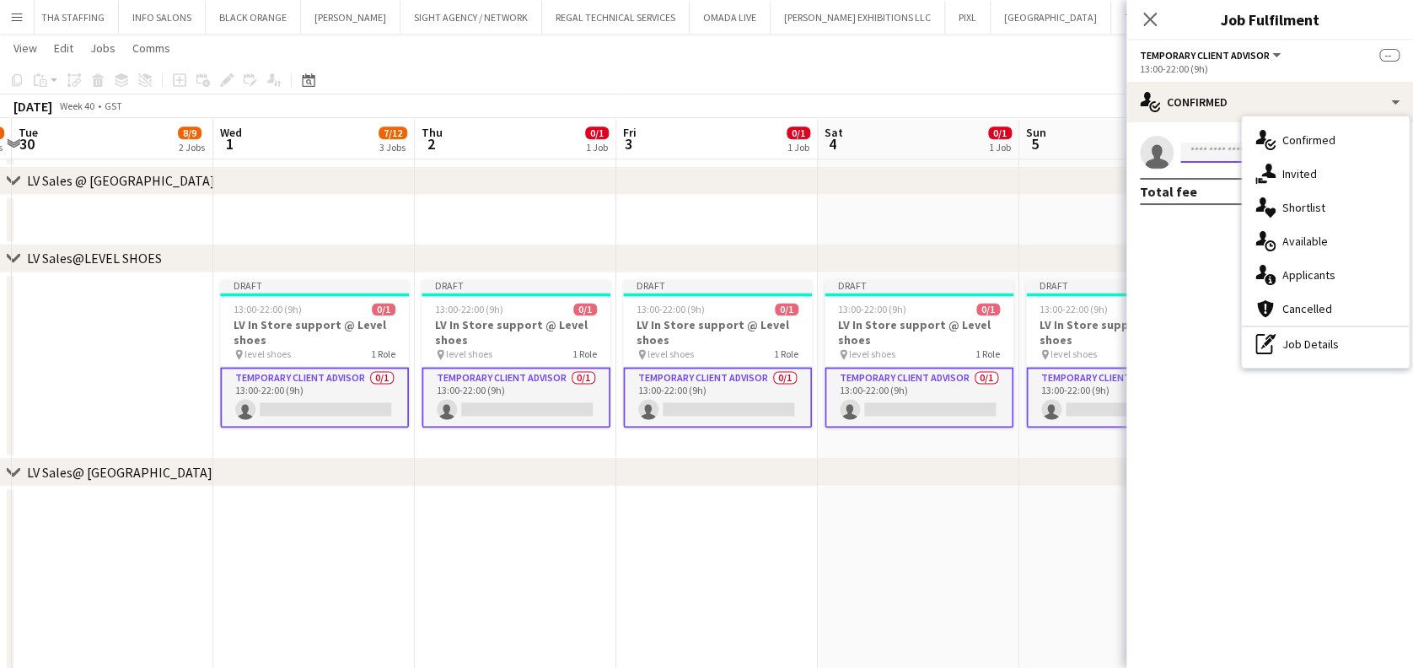
click at [1214, 157] on input at bounding box center [1278, 152] width 196 height 20
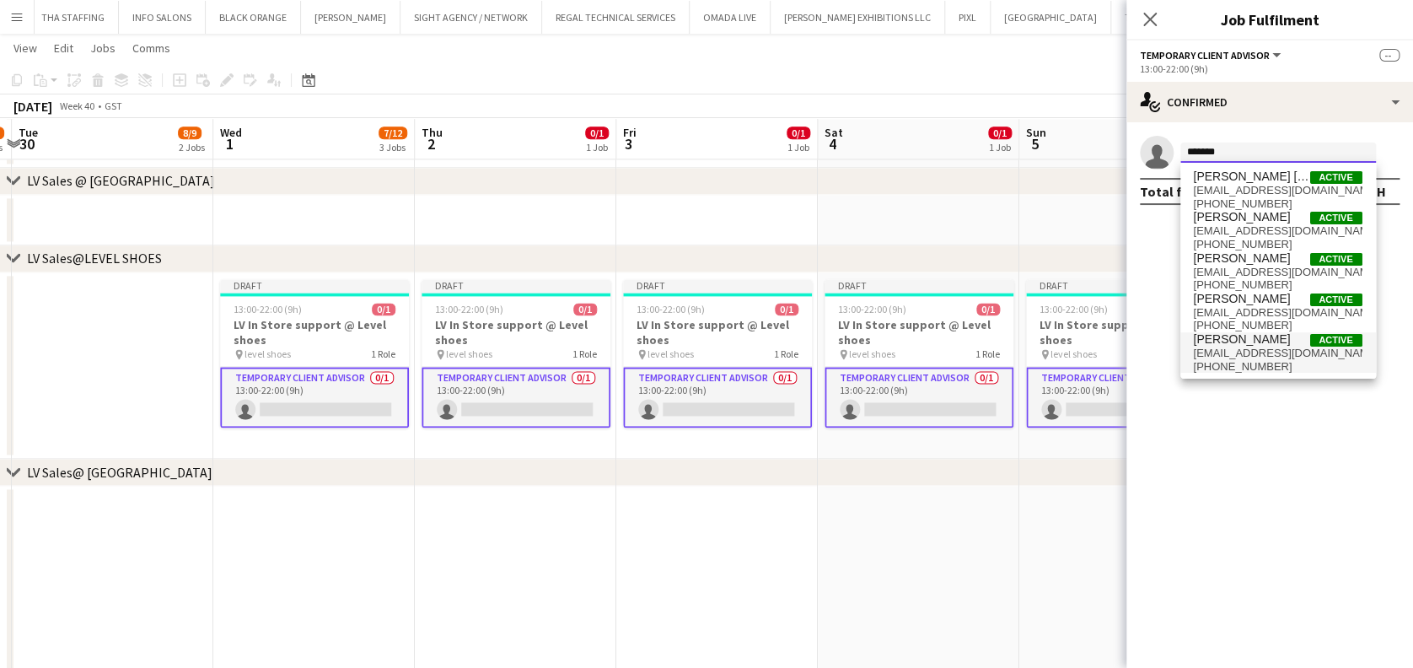
type input "******"
drag, startPoint x: 1295, startPoint y: 353, endPoint x: 1289, endPoint y: 360, distance: 9.0
click at [1293, 353] on span "fatimabng2010@gmail.com" at bounding box center [1278, 352] width 169 height 13
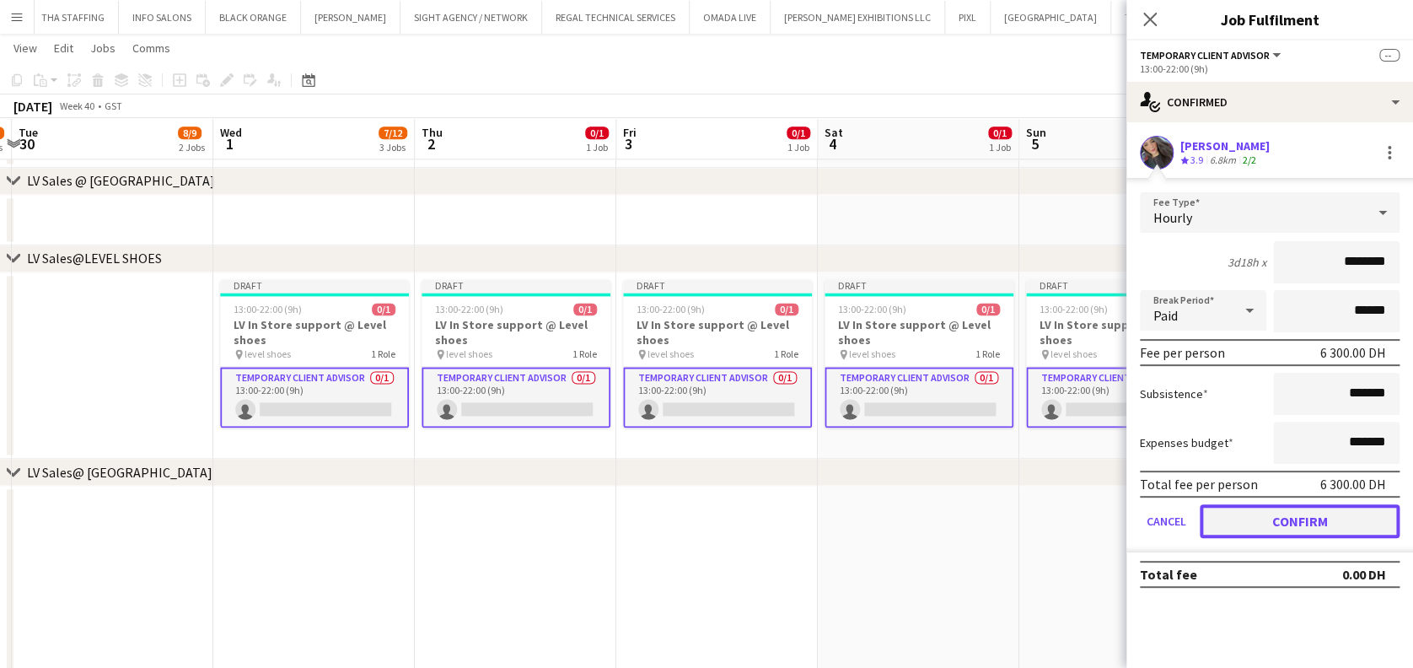
click at [1331, 513] on button "Confirm" at bounding box center [1300, 521] width 200 height 34
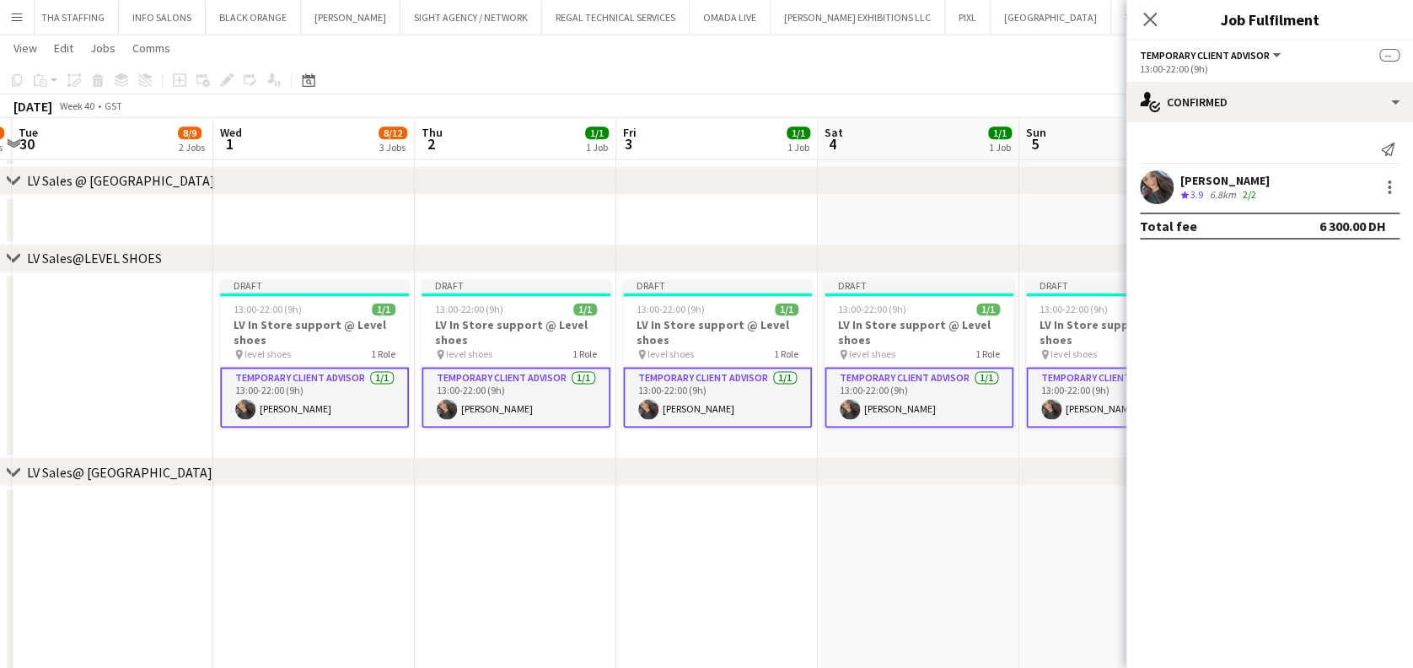
click at [1006, 559] on app-date-cell at bounding box center [918, 642] width 201 height 313
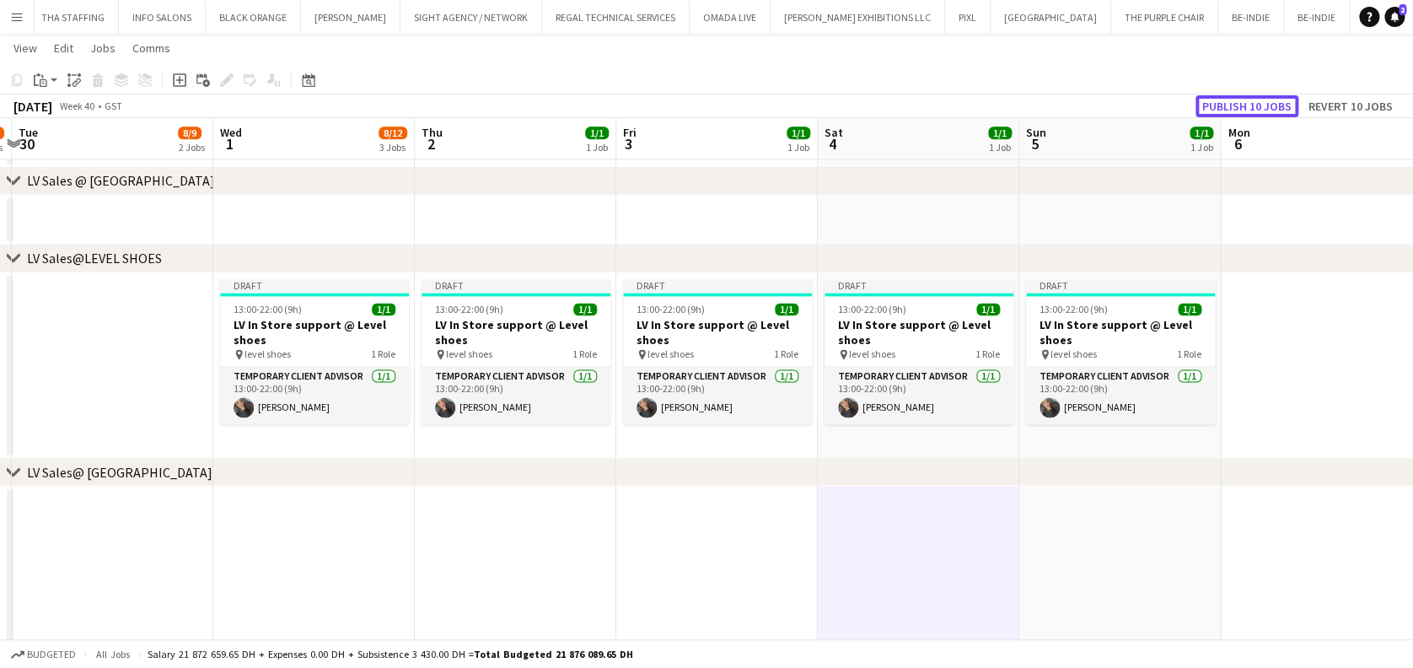
click at [1235, 110] on button "Publish 10 jobs" at bounding box center [1246, 106] width 103 height 22
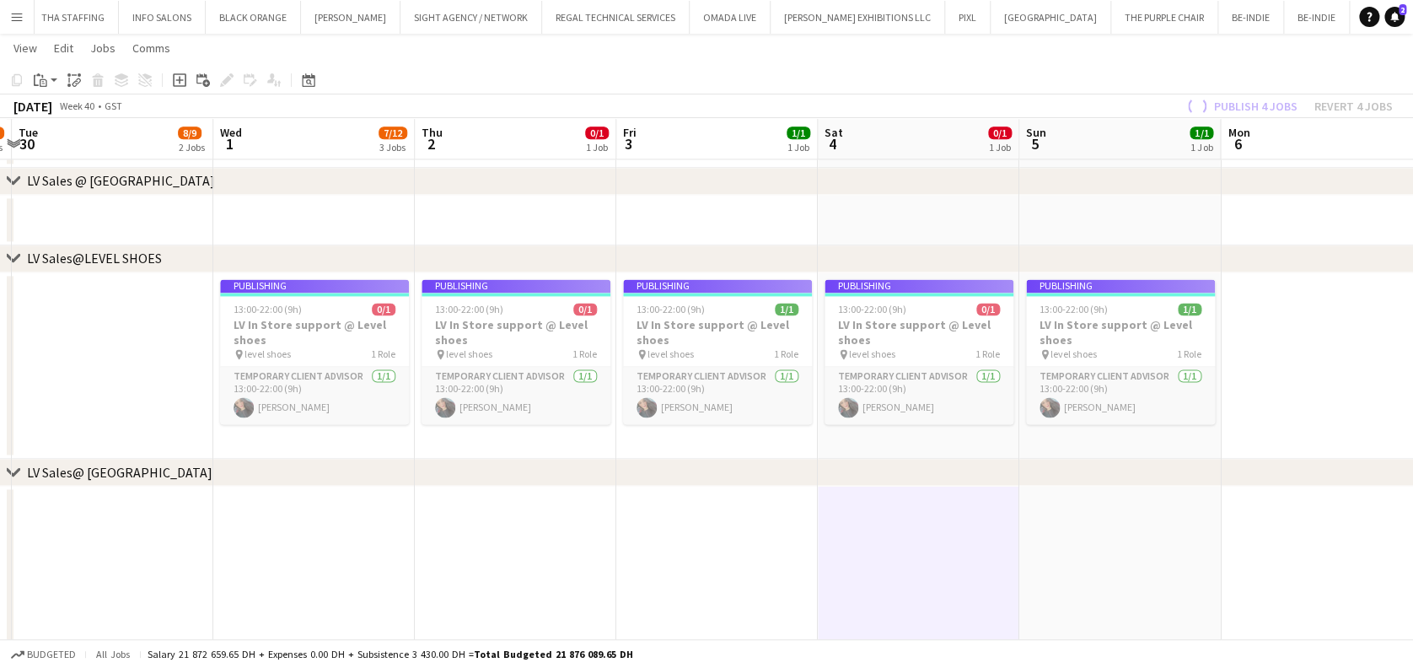
scroll to position [0, 526]
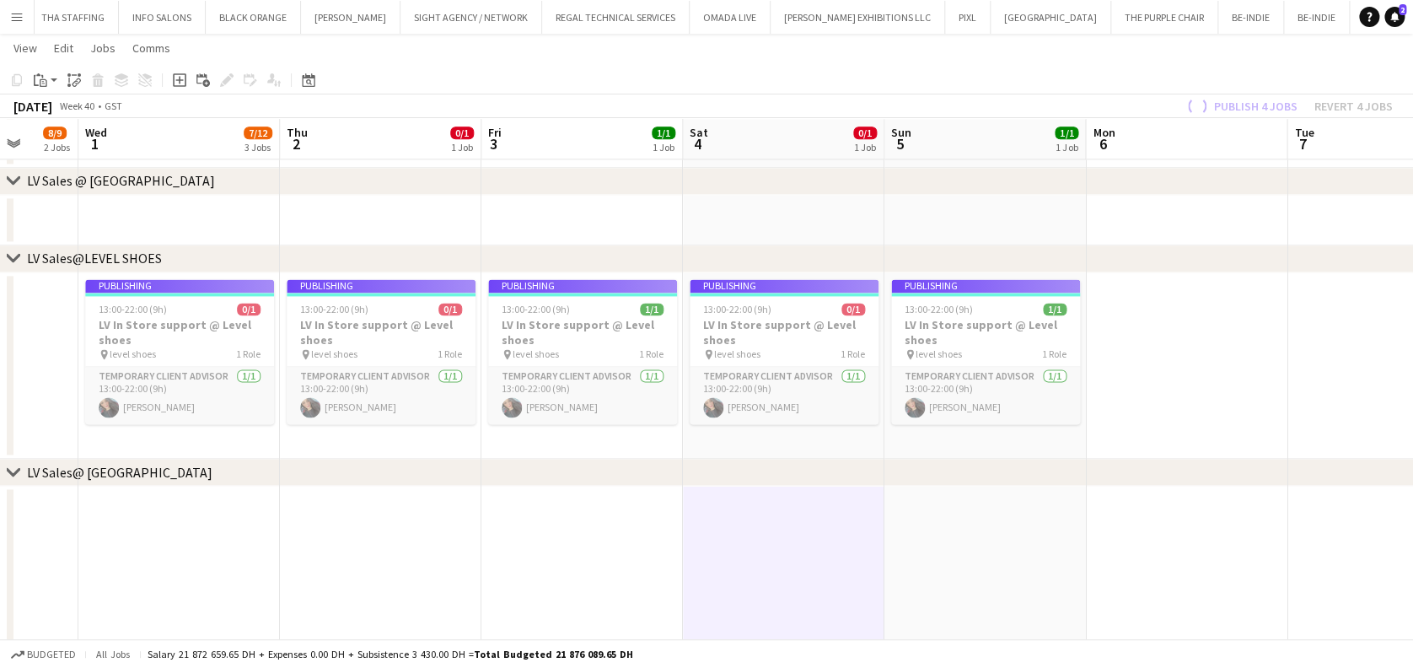
click at [695, 286] on app-calendar-viewport "Sun 28 12/14 5 Jobs Mon 29 9/11 2 Jobs Tue 30 8/9 2 Jobs Wed 1 7/12 3 Jobs Thu …" at bounding box center [706, 220] width 1413 height 2496
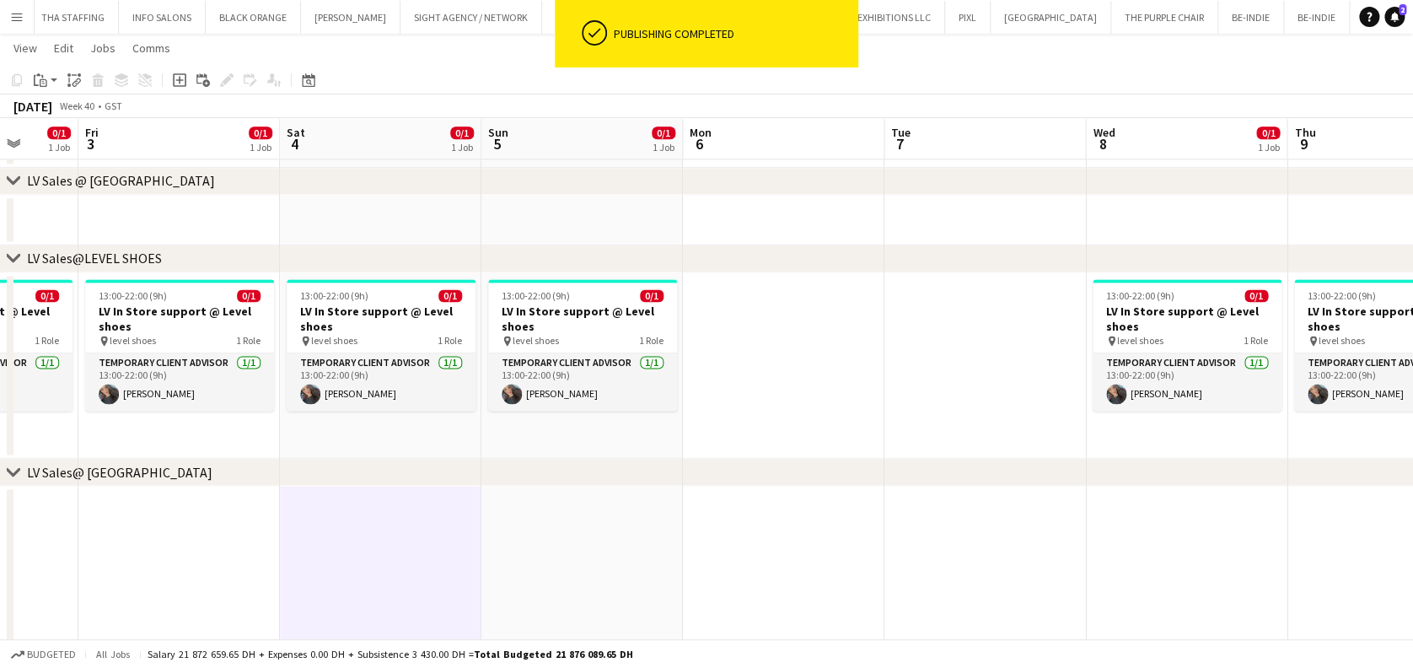
scroll to position [0, 674]
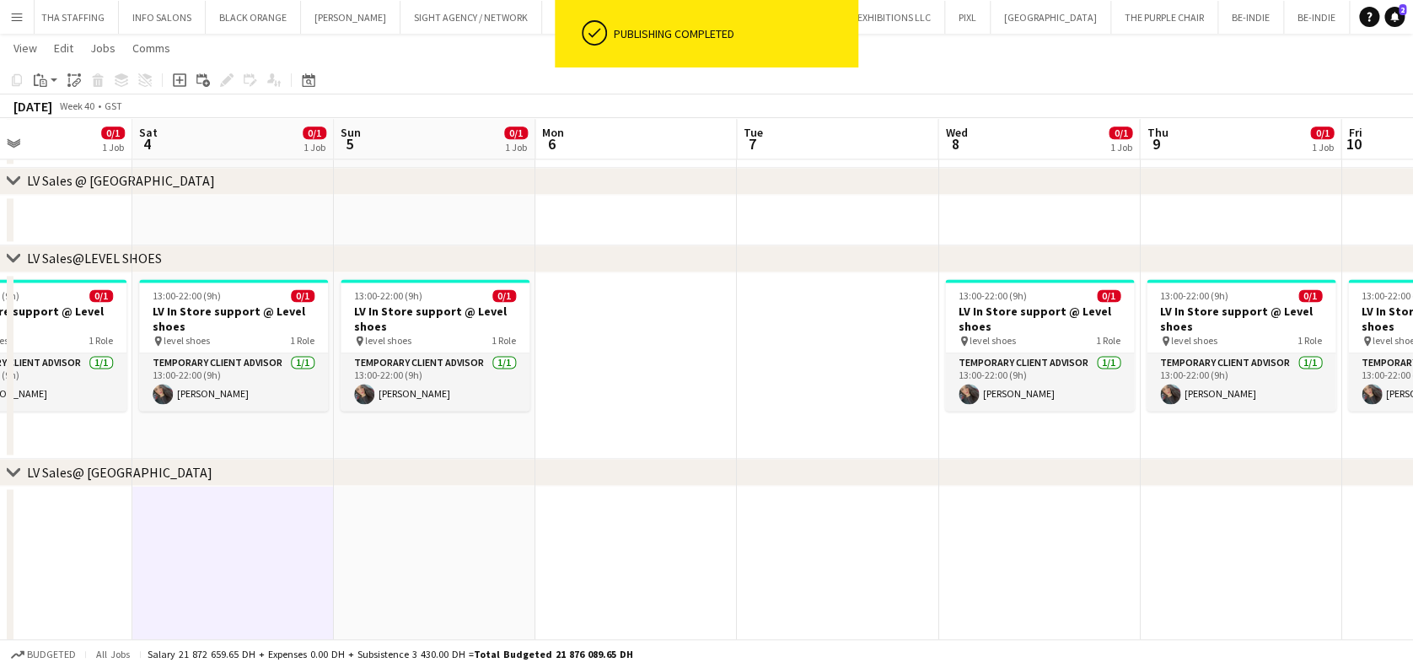
drag, startPoint x: 615, startPoint y: 394, endPoint x: 576, endPoint y: 393, distance: 39.6
click at [576, 393] on app-calendar-viewport "Tue 30 8/9 2 Jobs Wed 1 7/12 3 Jobs Thu 2 0/1 1 Job Fri 3 0/1 1 Job Sat 4 0/1 1…" at bounding box center [706, 220] width 1413 height 2496
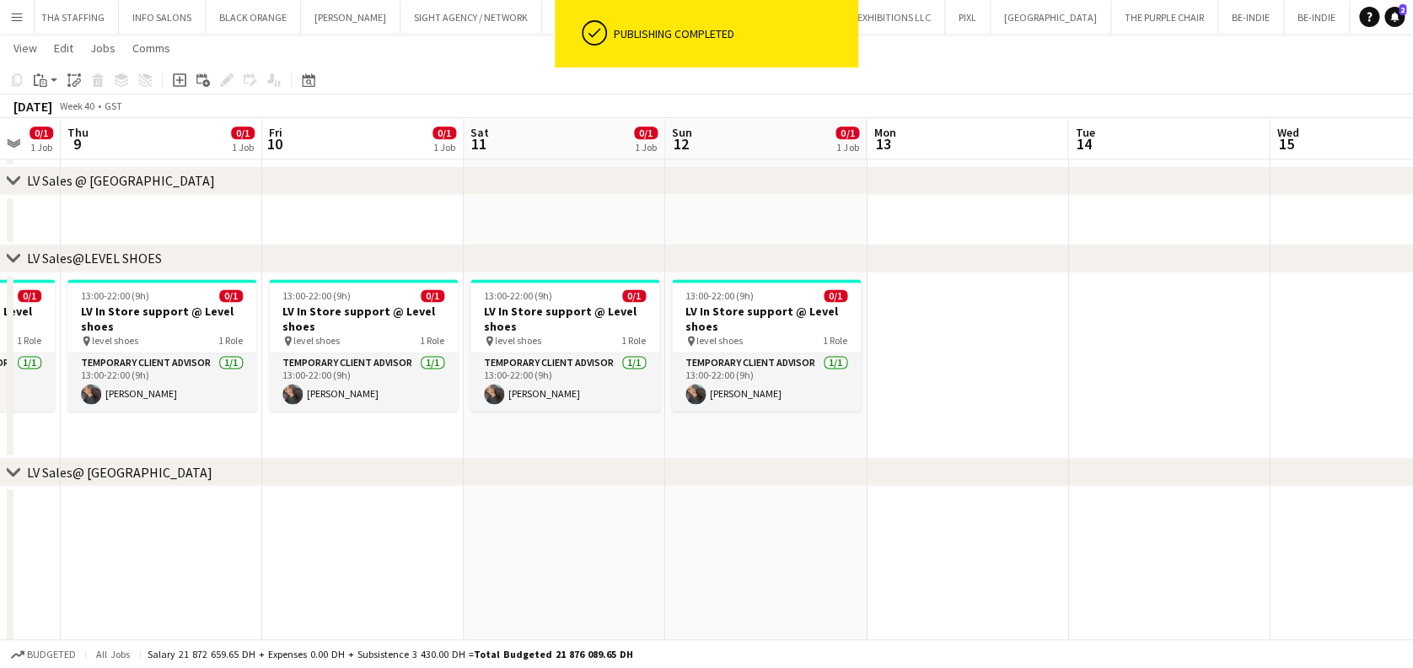
drag, startPoint x: 812, startPoint y: 375, endPoint x: 483, endPoint y: 371, distance: 328.8
click at [483, 371] on app-calendar-viewport "Sun 5 0/1 1 Job Mon 6 Tue 7 Wed 8 0/1 1 Job Thu 9 0/1 1 Job Fri 10 0/1 1 Job Sa…" at bounding box center [706, 220] width 1413 height 2496
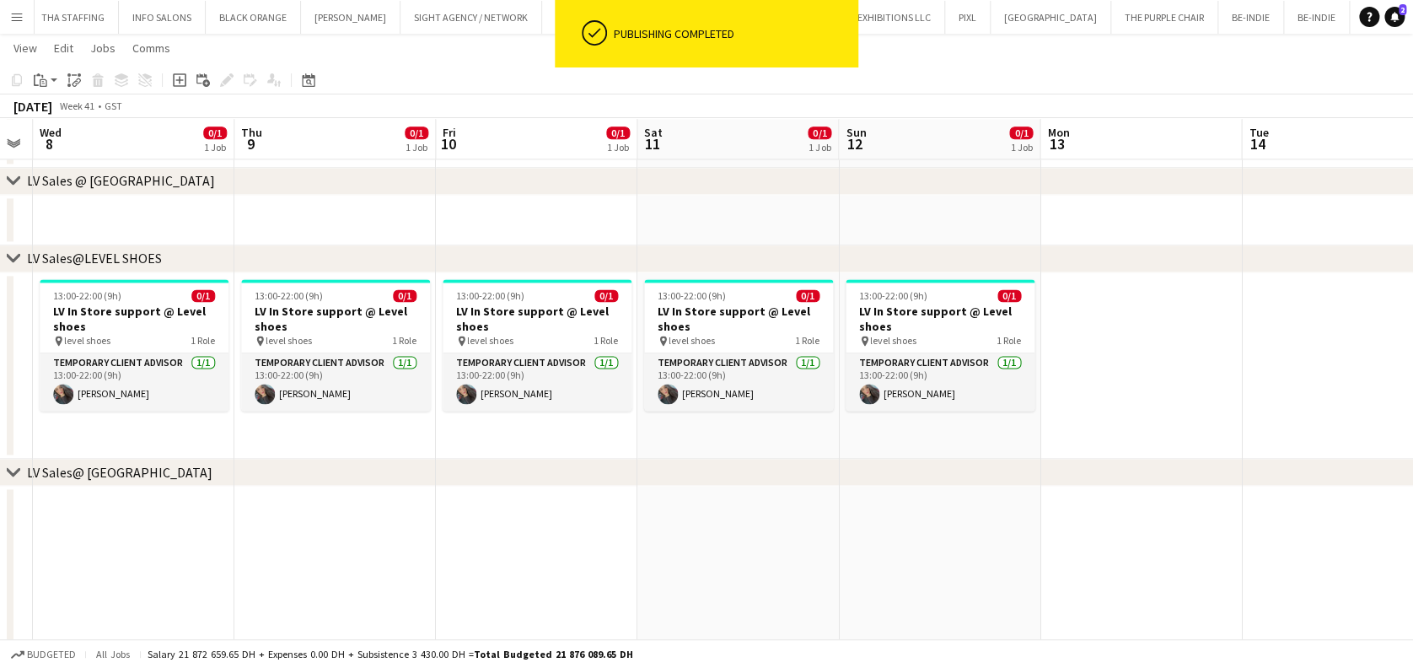
drag, startPoint x: 957, startPoint y: 378, endPoint x: 996, endPoint y: 378, distance: 39.6
click at [996, 378] on app-calendar-viewport "Sat 4 0/1 1 Job Sun 5 0/1 1 Job Mon 6 Tue 7 Wed 8 0/1 1 Job Thu 9 0/1 1 Job Fri…" at bounding box center [706, 220] width 1413 height 2496
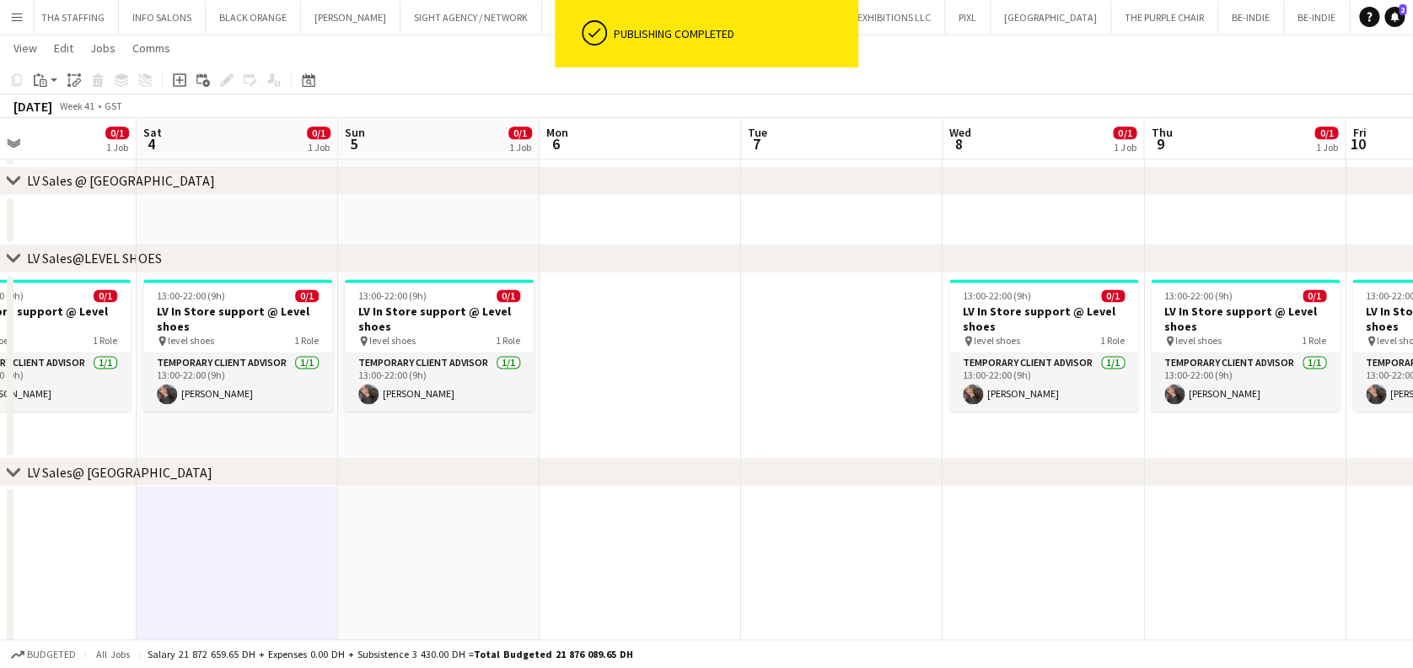
drag, startPoint x: 290, startPoint y: 373, endPoint x: 896, endPoint y: 374, distance: 606.1
click at [904, 373] on app-calendar-viewport "Wed 1 7/12 3 Jobs Thu 2 0/1 1 Job Fri 3 0/1 1 Job Sat 4 0/1 1 Job Sun 5 0/1 1 J…" at bounding box center [706, 220] width 1413 height 2496
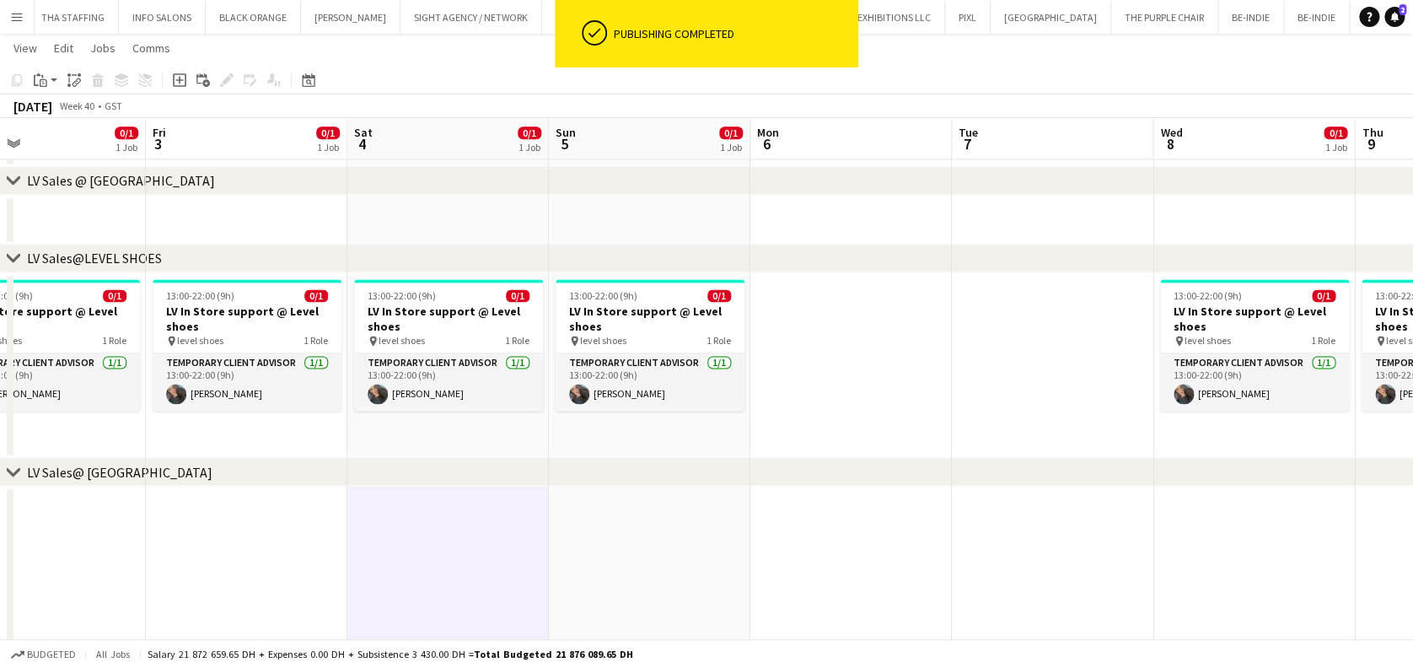
scroll to position [0, 486]
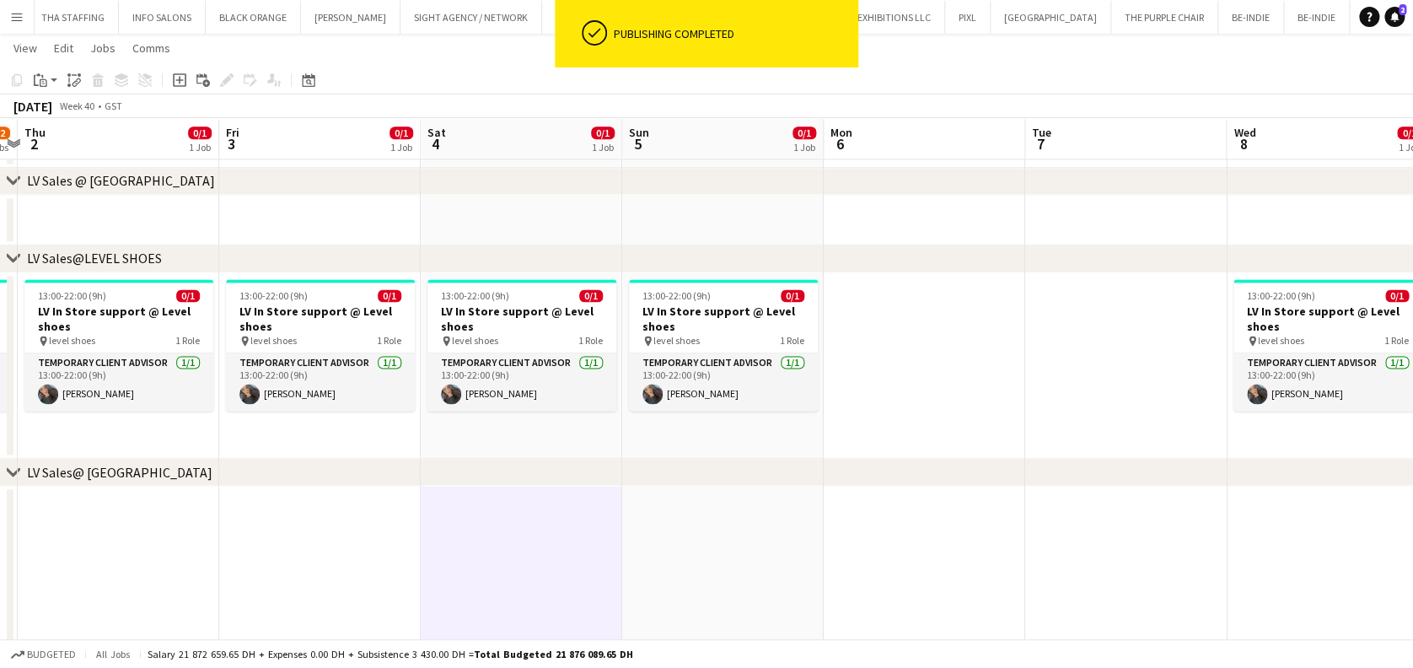
drag
click at [783, 376] on app-calendar-viewport "Tue 30 8/9 2 Jobs Wed 1 7/12 3 Jobs Thu 2 0/1 1 Job Fri 3 0/1 1 Job Sat 4 0/1 1…" at bounding box center [706, 220] width 1413 height 2496
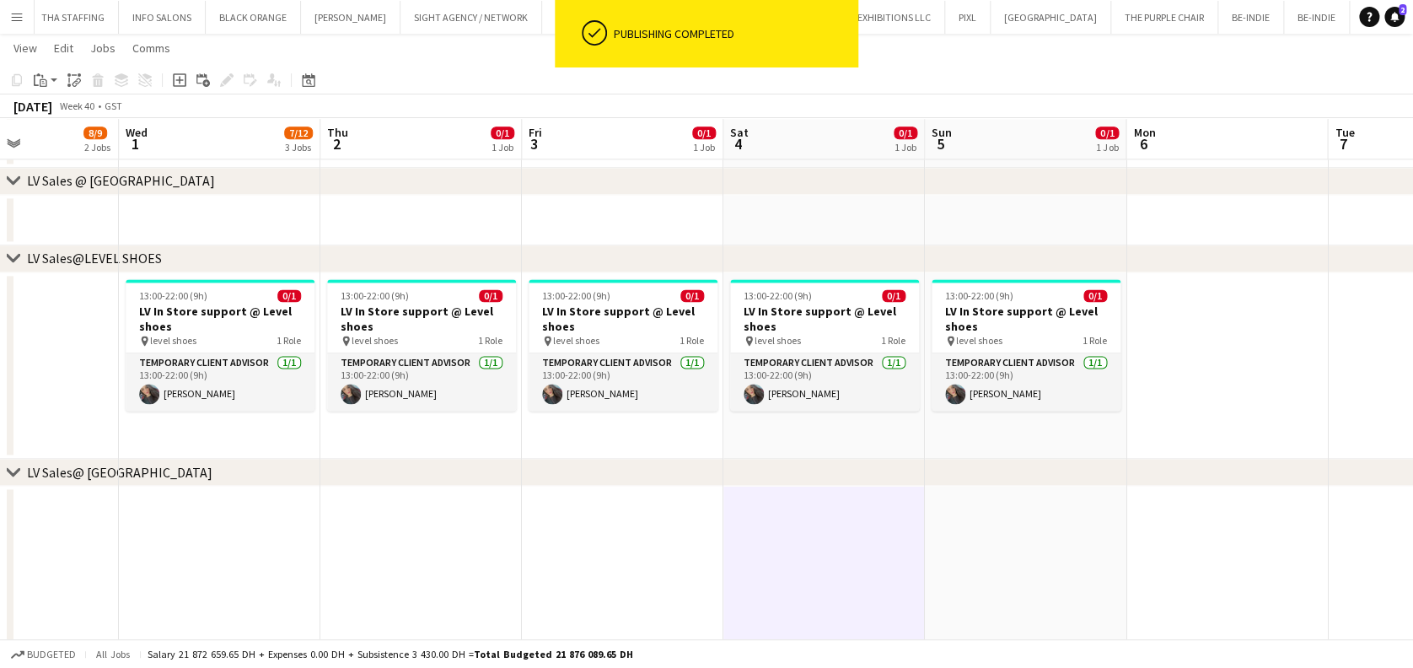
click at [643, 351] on app-calendar-viewport "Sun 28 12/14 5 Jobs Mon 29 9/11 2 Jobs Tue 30 8/9 2 Jobs Wed 1 7/12 3 Jobs Thu …" at bounding box center [706, 220] width 1413 height 2496
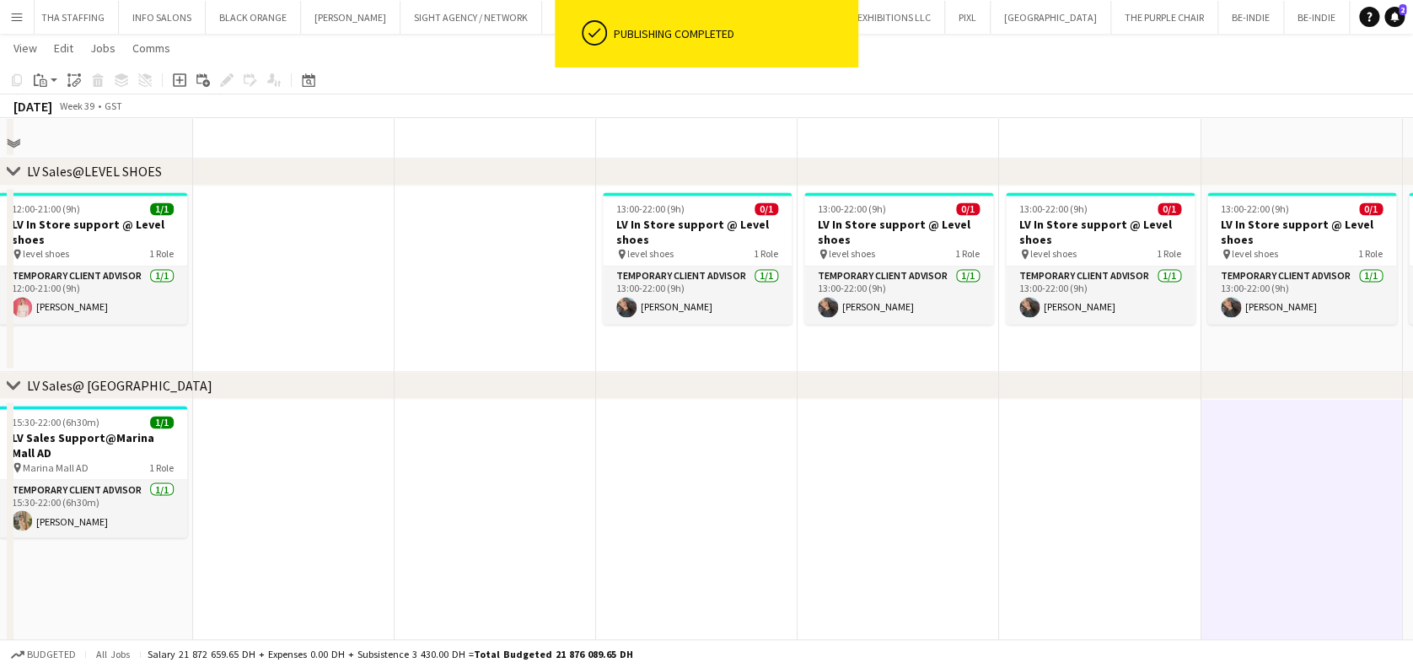
scroll to position [1318, 0]
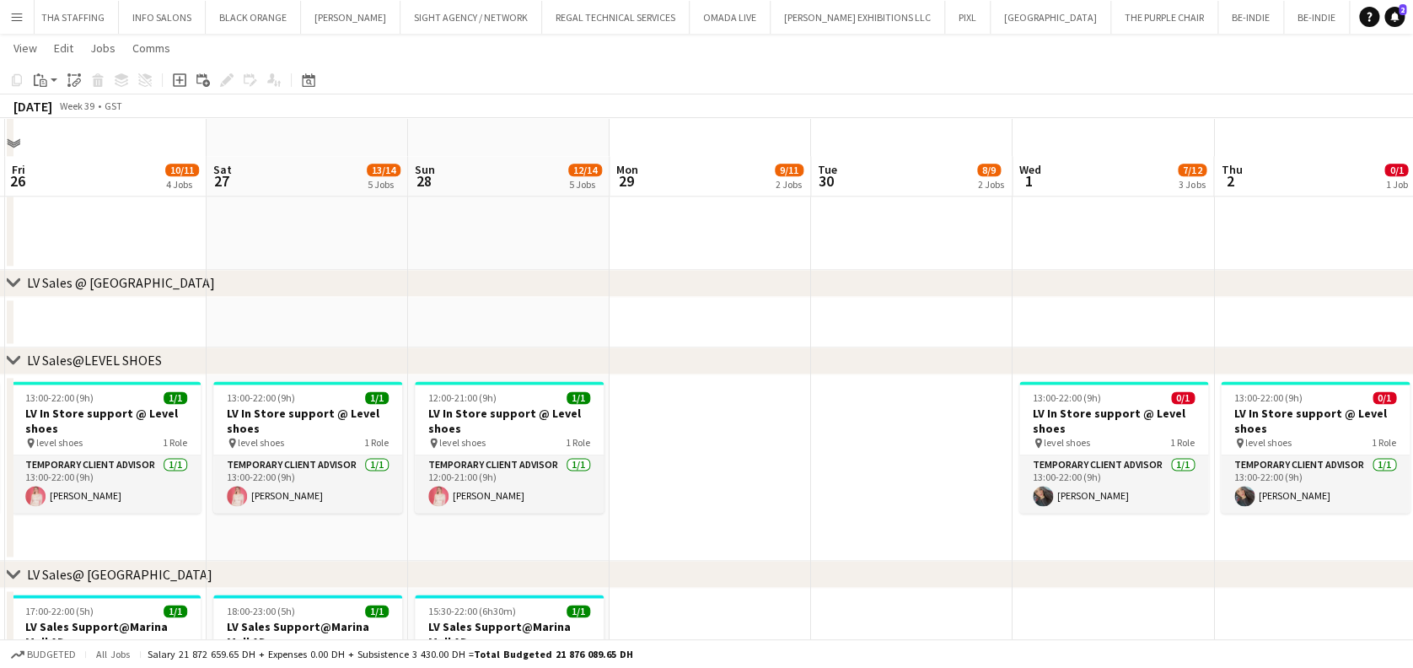
scroll to position [981, 0]
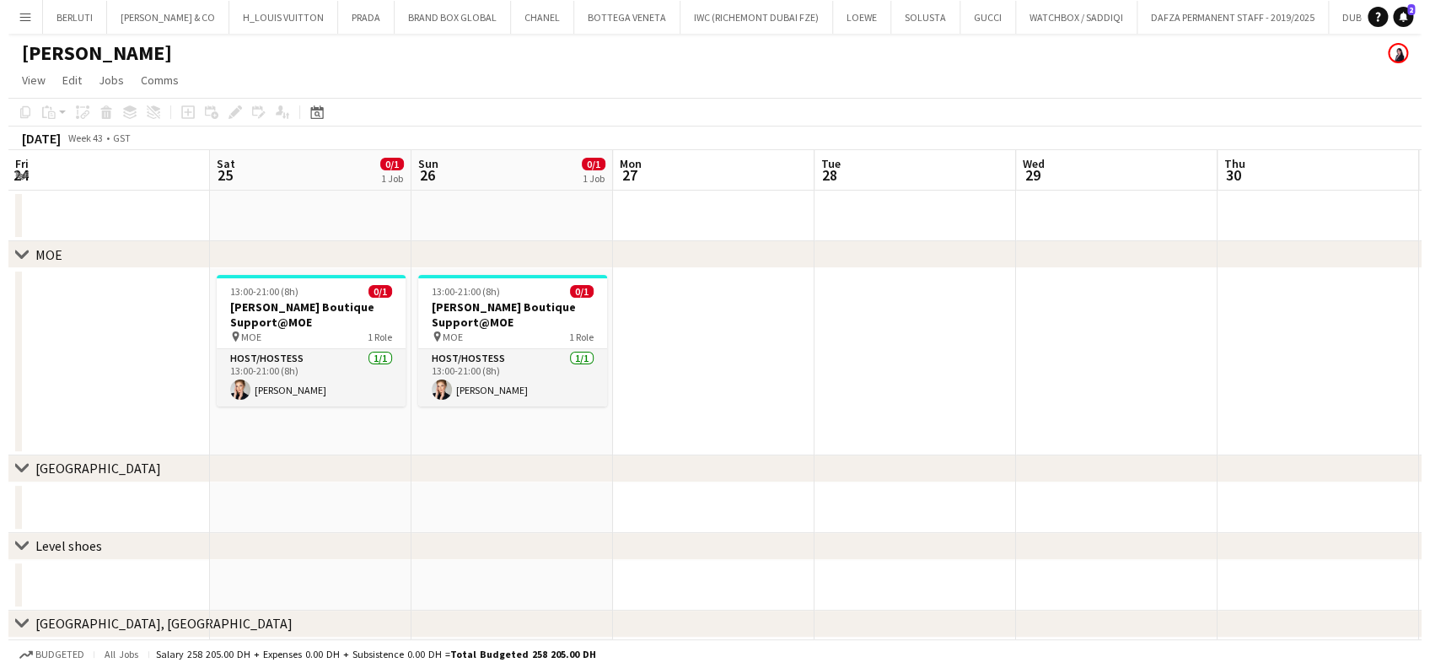
scroll to position [0, 517]
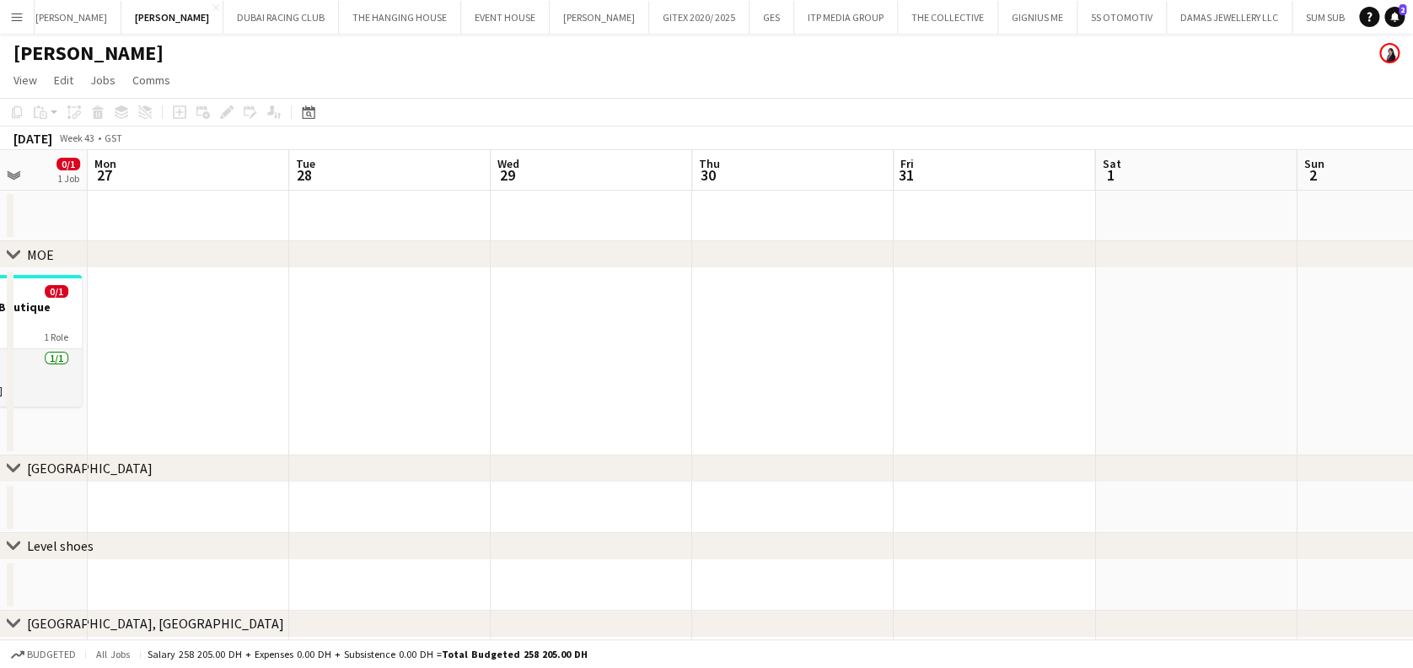
click at [3, 13] on button "Menu" at bounding box center [17, 17] width 34 height 34
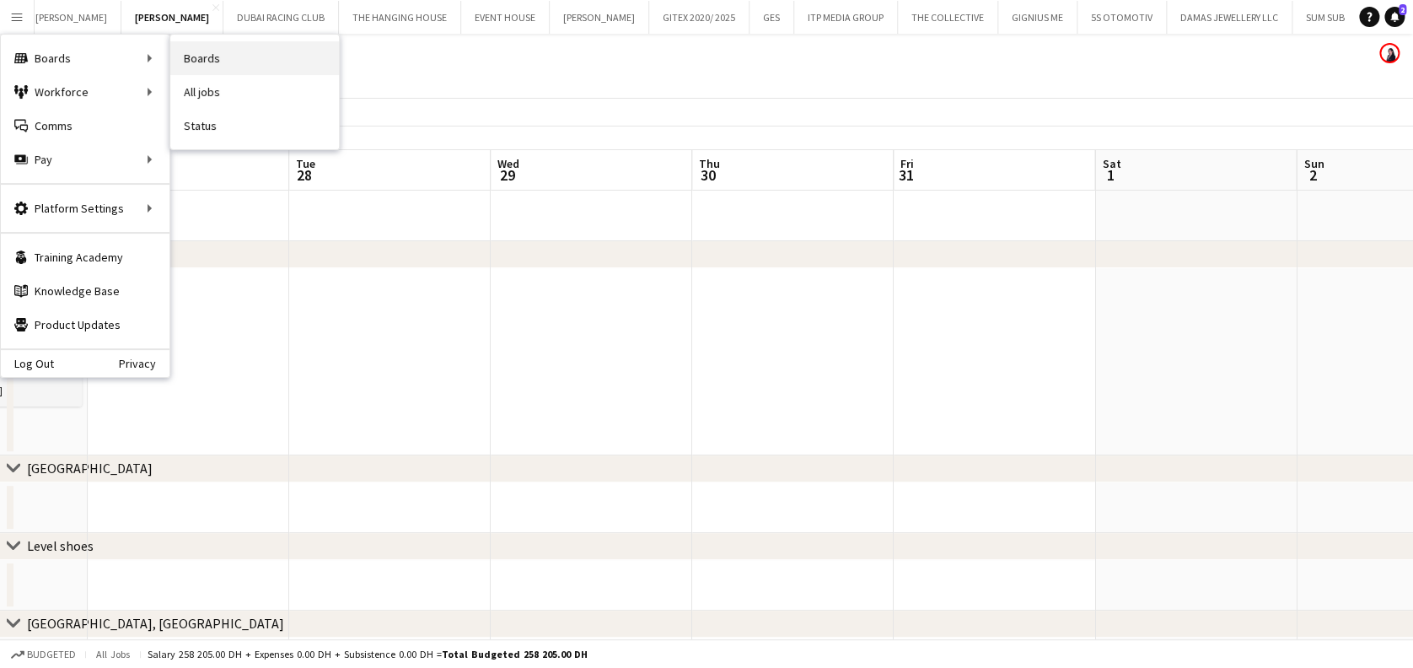
click at [275, 55] on link "Boards" at bounding box center [254, 58] width 169 height 34
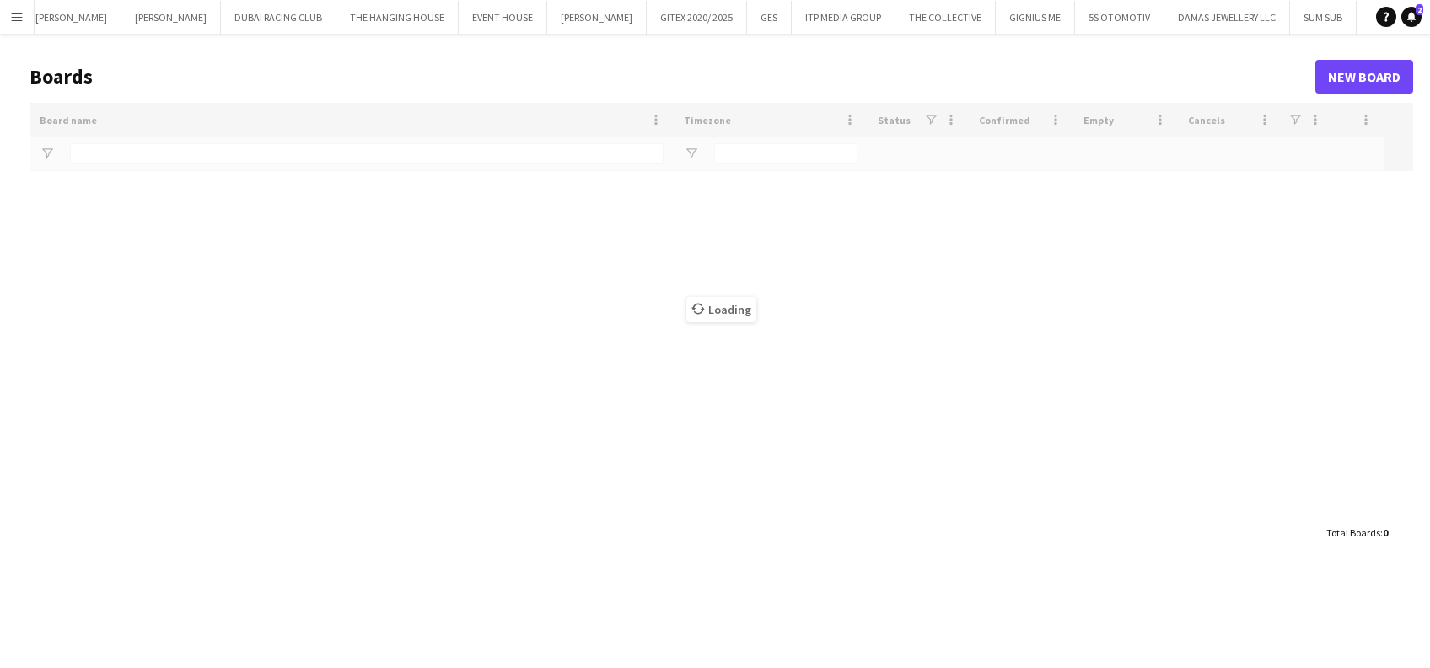
type input "*******"
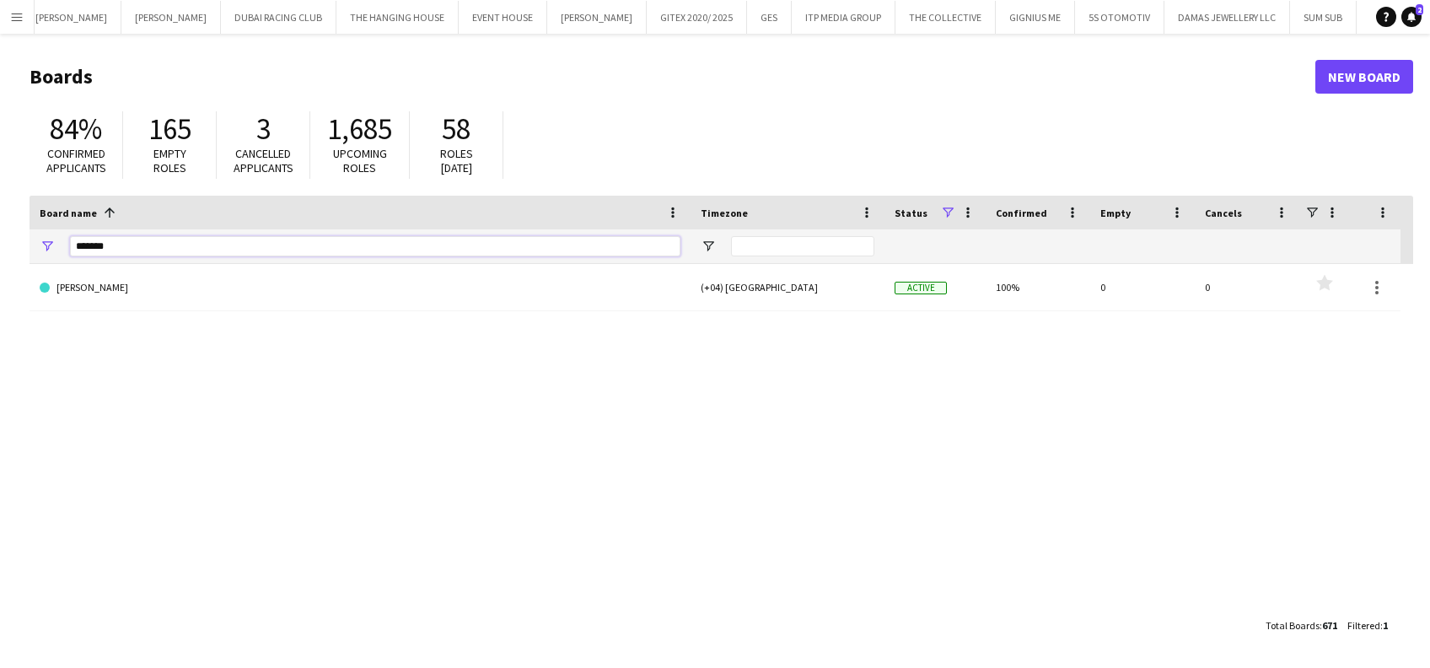
drag, startPoint x: 47, startPoint y: 240, endPoint x: 7, endPoint y: 191, distance: 64.1
click at [0, 239] on html "Menu Boards Boards Boards All jobs Status Workforce Workforce My Workforce Recr…" at bounding box center [715, 334] width 1430 height 668
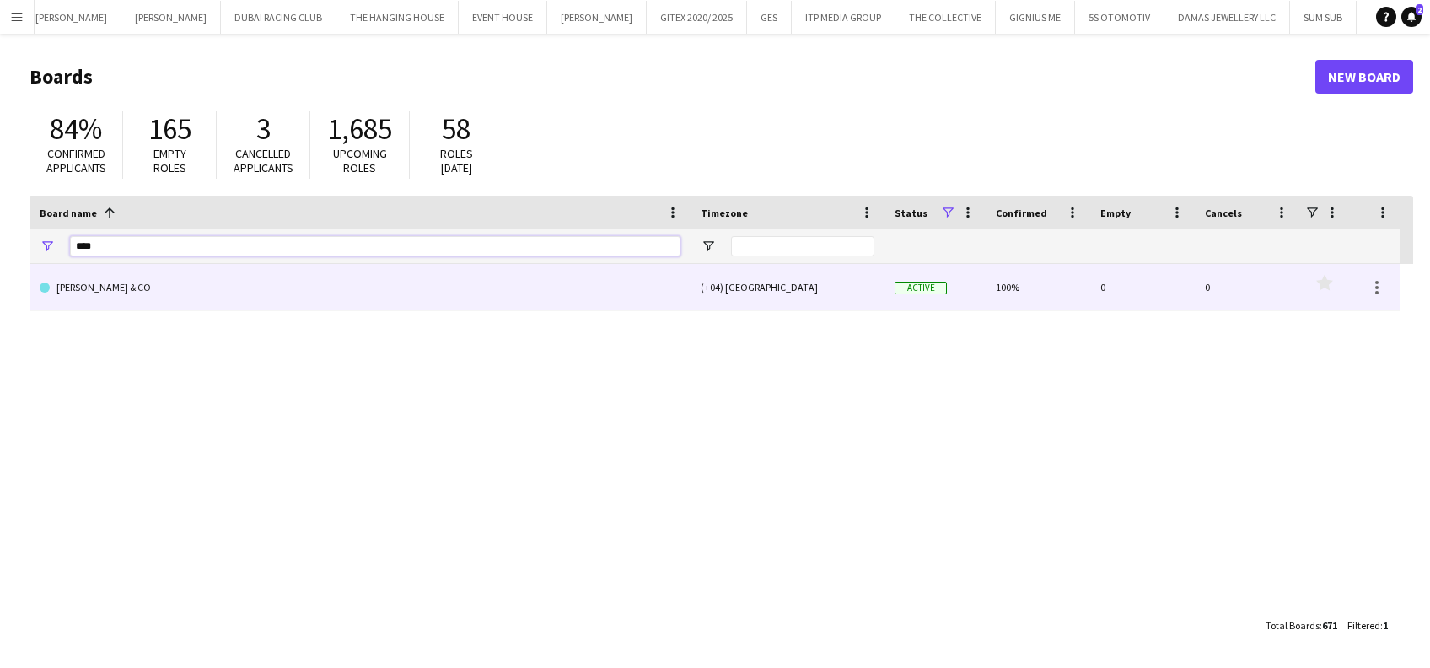
type input "****"
click at [124, 303] on link "[PERSON_NAME] & CO" at bounding box center [360, 287] width 641 height 47
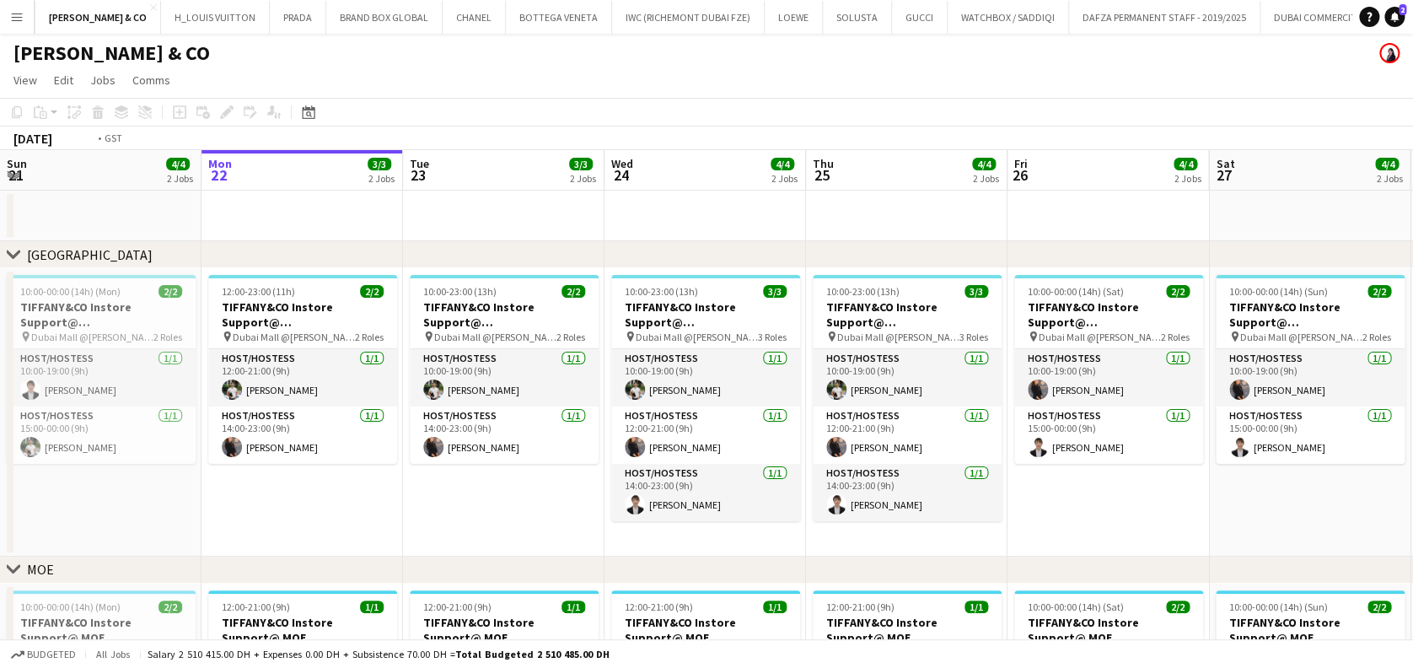
scroll to position [0, 749]
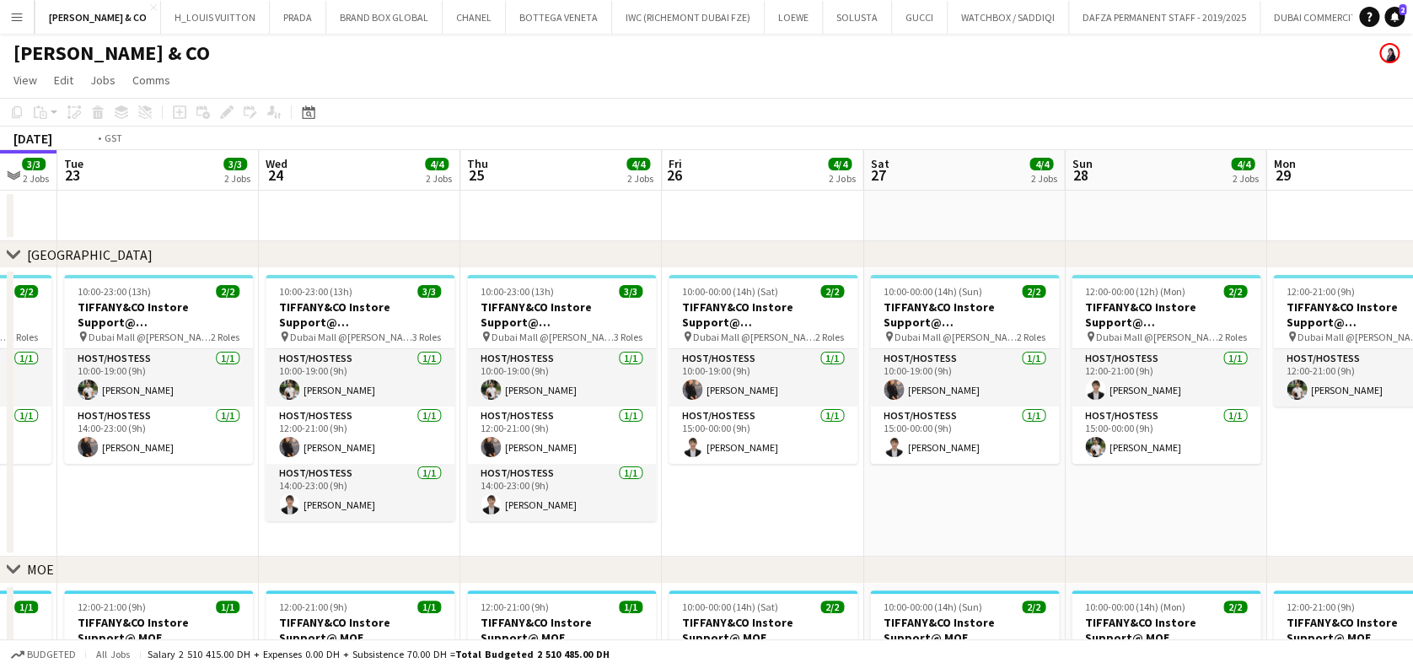
click at [638, 468] on app-calendar-viewport "Fri 19 4/4 2 Jobs Sat 20 3/3 2 Jobs Sun 21 4/4 2 Jobs Mon 22 3/3 2 Jobs Tue 23 …" at bounding box center [706, 520] width 1413 height 741
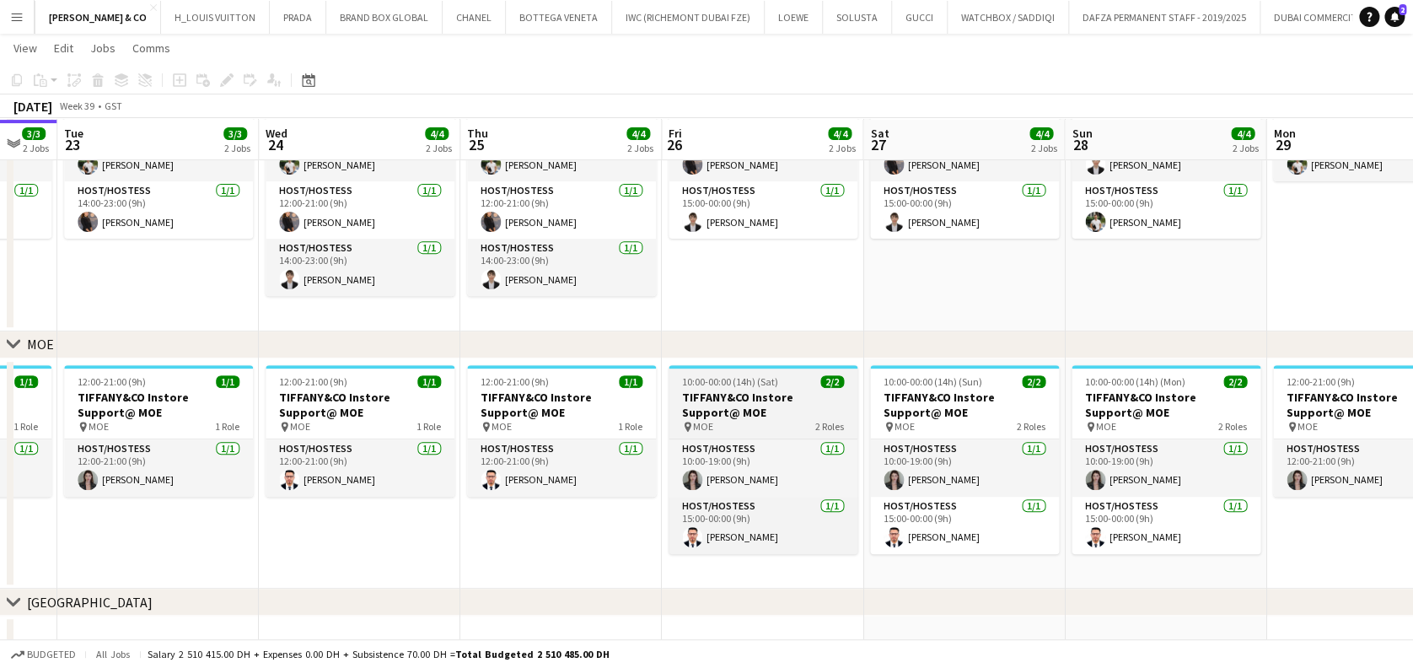
scroll to position [224, 0]
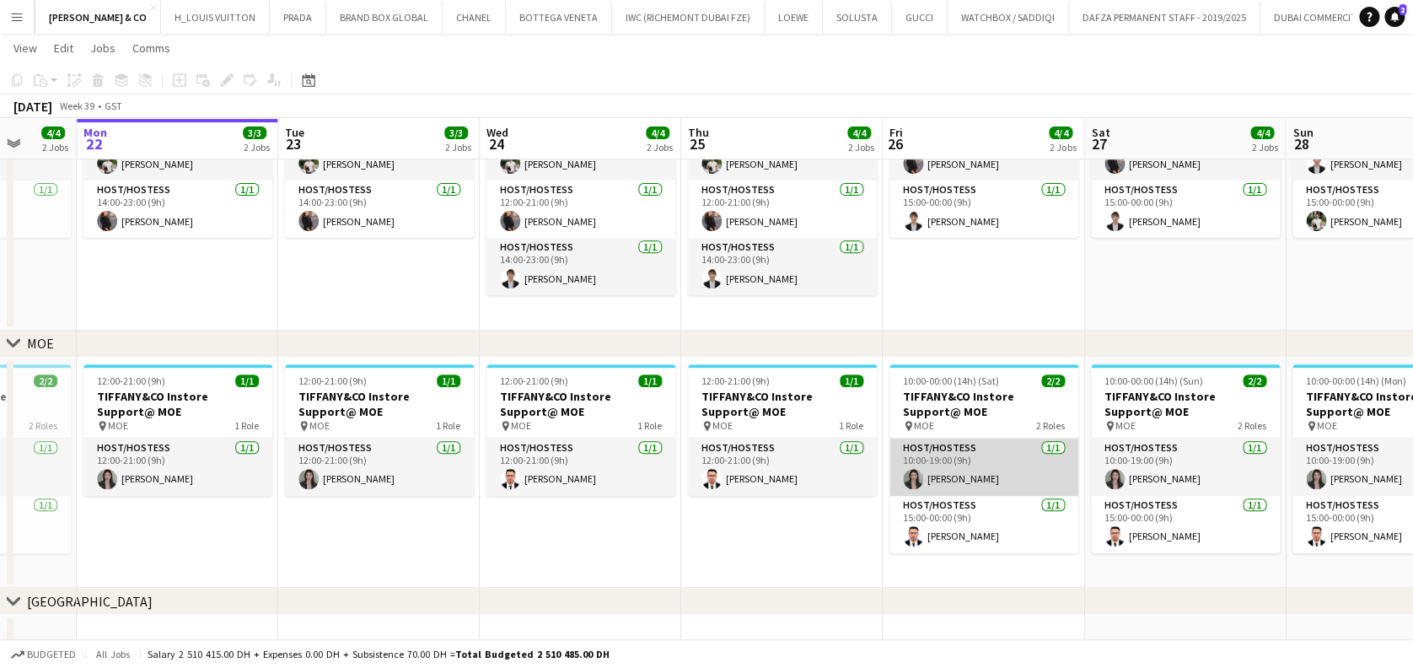
drag, startPoint x: 578, startPoint y: 479, endPoint x: 542, endPoint y: 454, distance: 44.2
click at [540, 466] on app-calendar-viewport "Fri 19 4/4 2 Jobs Sat 20 3/3 2 Jobs Sun 21 4/4 2 Jobs Mon 22 3/3 2 Jobs Tue 23 …" at bounding box center [706, 254] width 1413 height 824
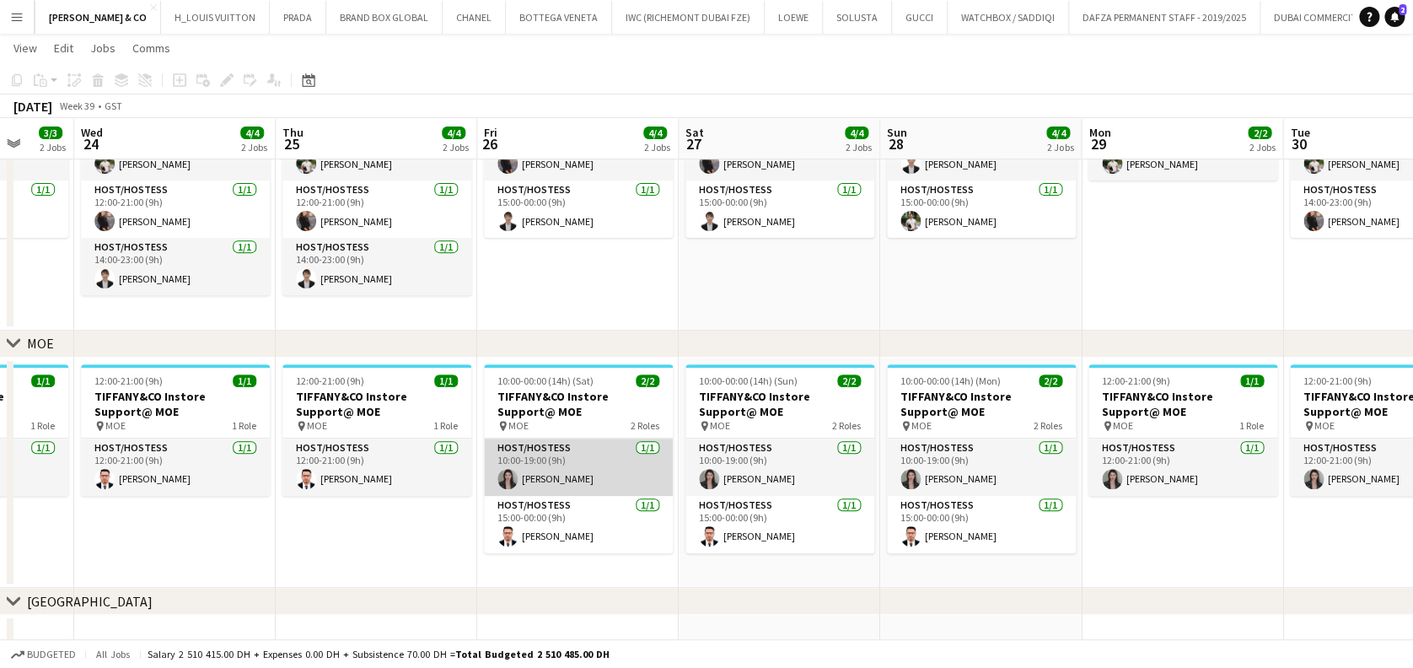
click at [551, 445] on app-card-role "Host/Hostess [DATE] 10:00-19:00 (9h) [PERSON_NAME]" at bounding box center [578, 466] width 189 height 57
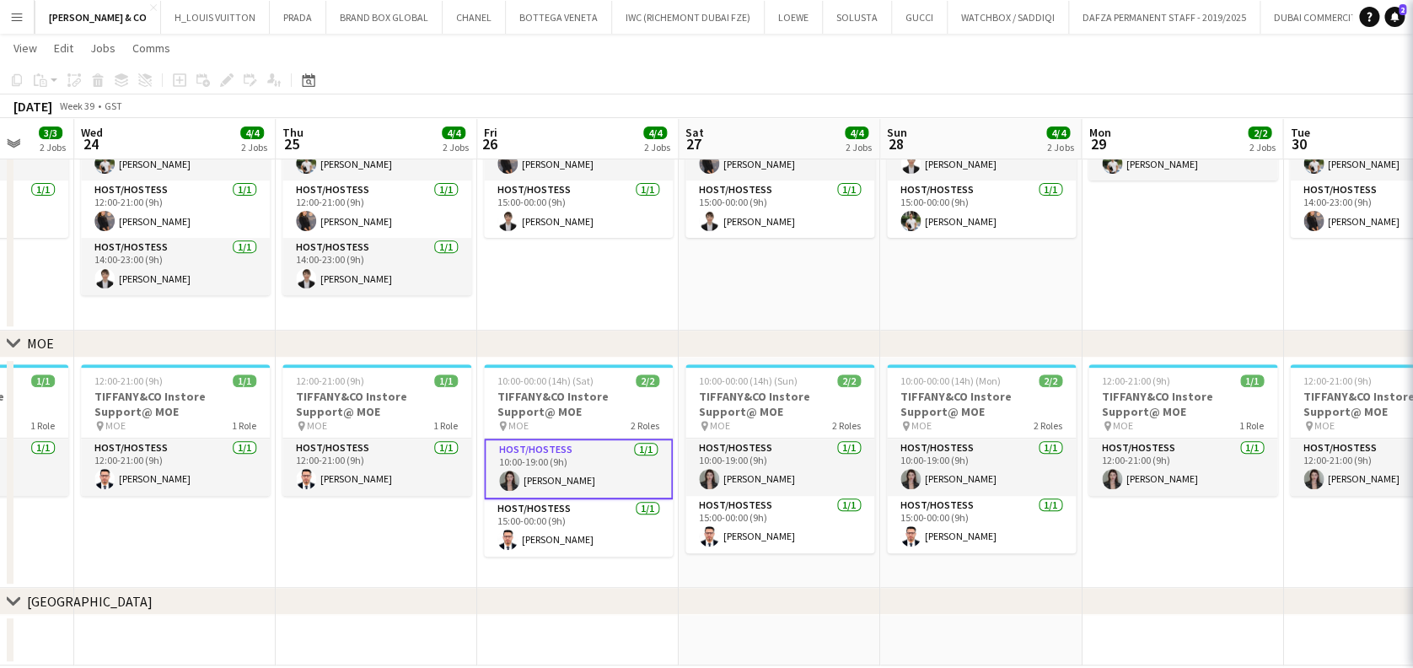
scroll to position [0, 529]
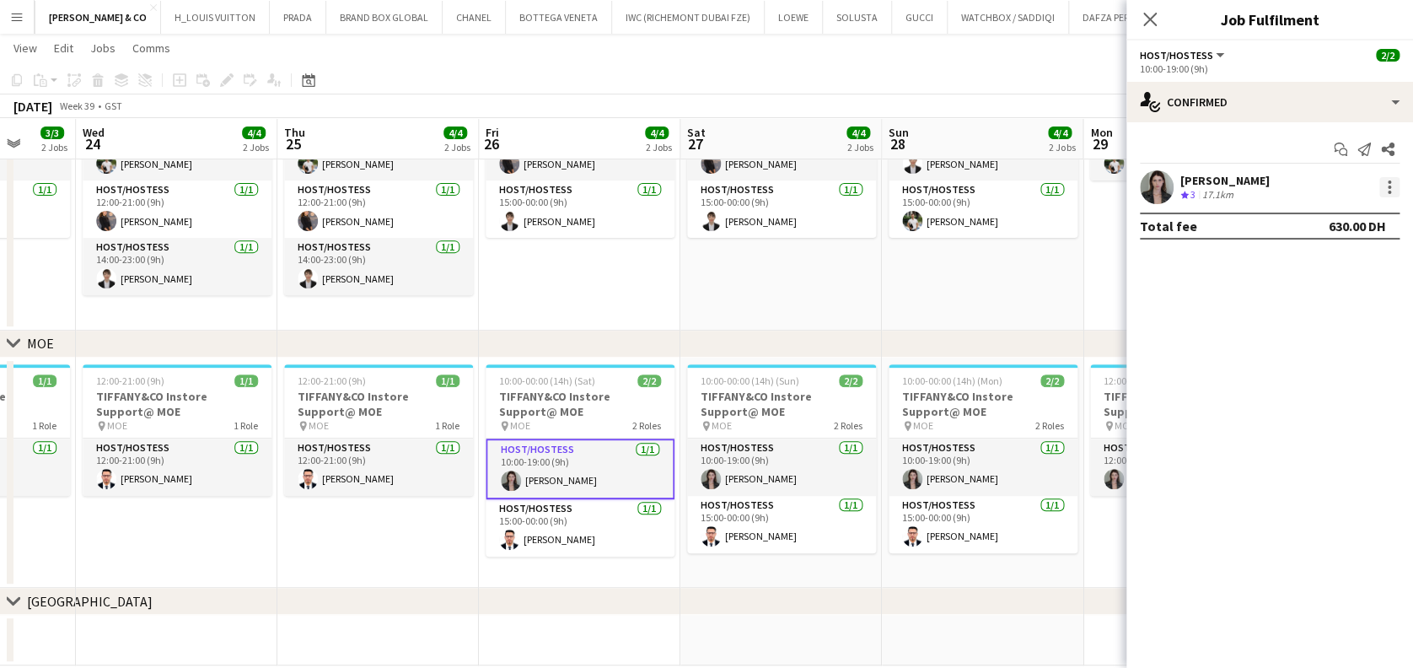
click at [1399, 177] on div "[PERSON_NAME] Crew rating 3 17.1km" at bounding box center [1269, 187] width 287 height 34
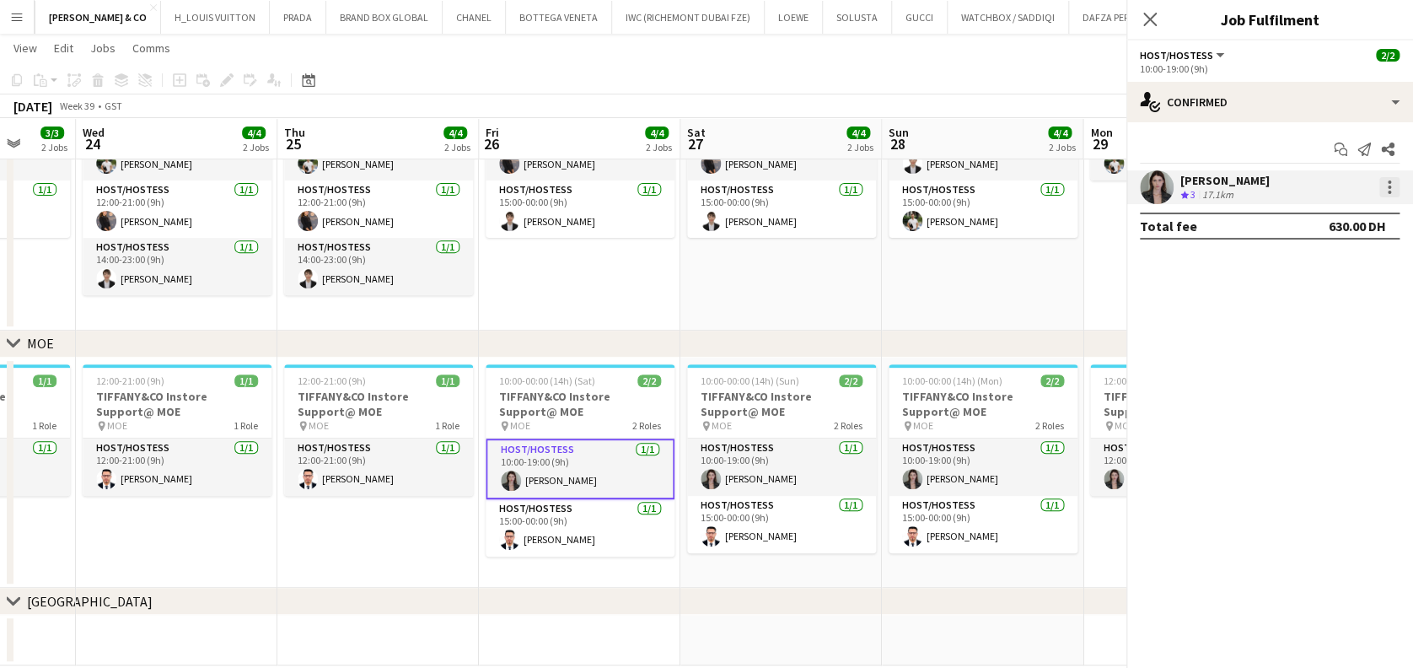
click at [1389, 193] on div at bounding box center [1389, 192] width 3 height 3
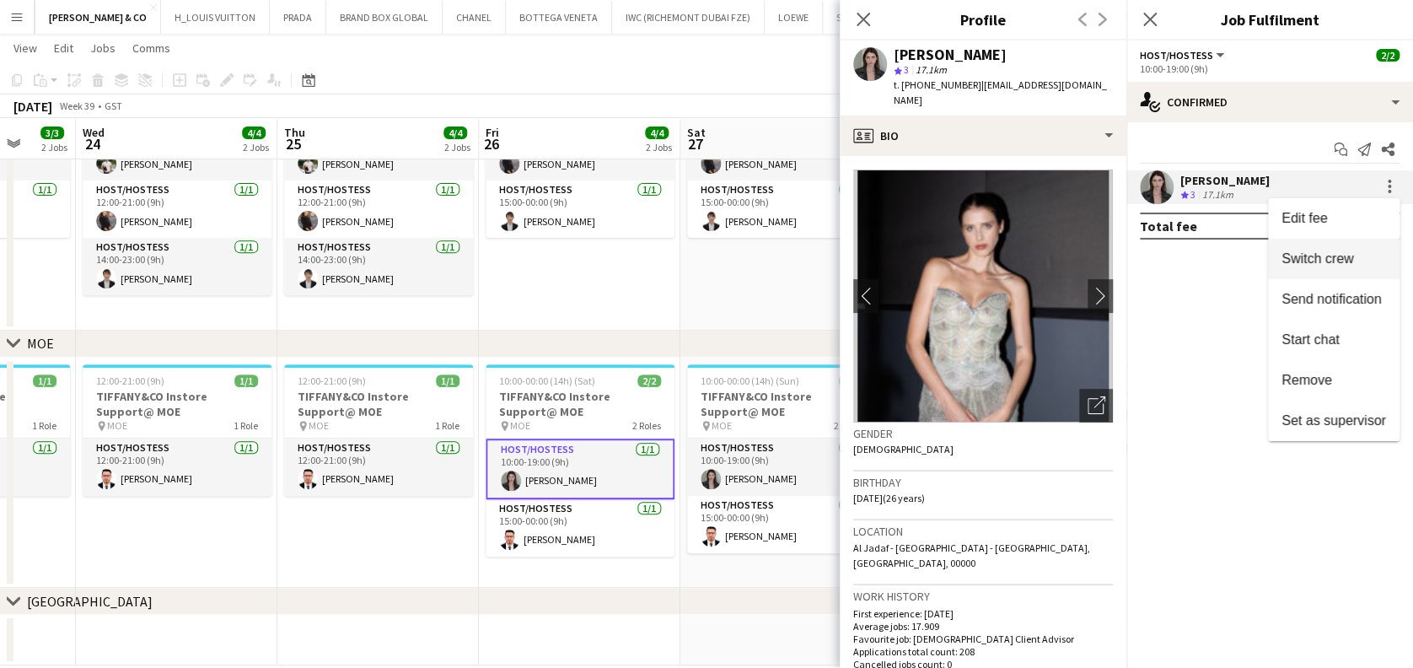
click at [1337, 250] on button "Switch crew" at bounding box center [1334, 259] width 132 height 40
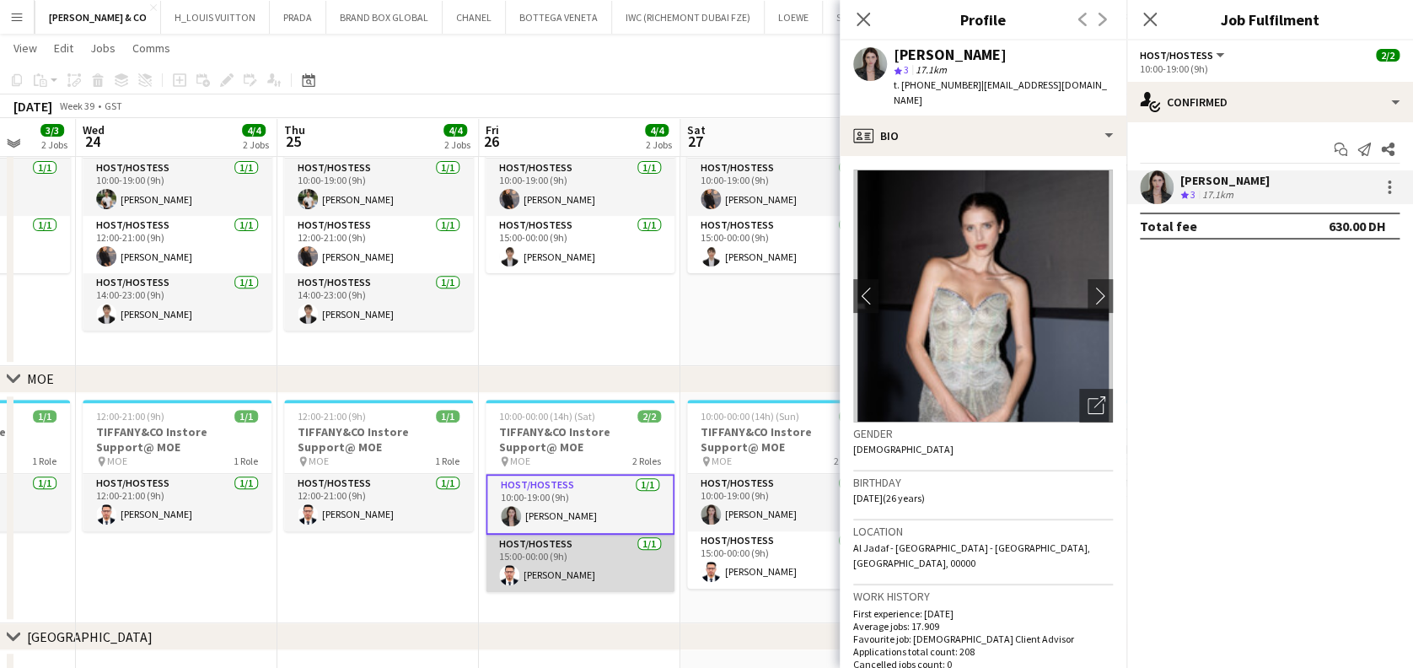
click at [560, 562] on app-card-role "Host/Hostess [DATE] 15:00-00:00 (9h) [PERSON_NAME]" at bounding box center [580, 562] width 189 height 57
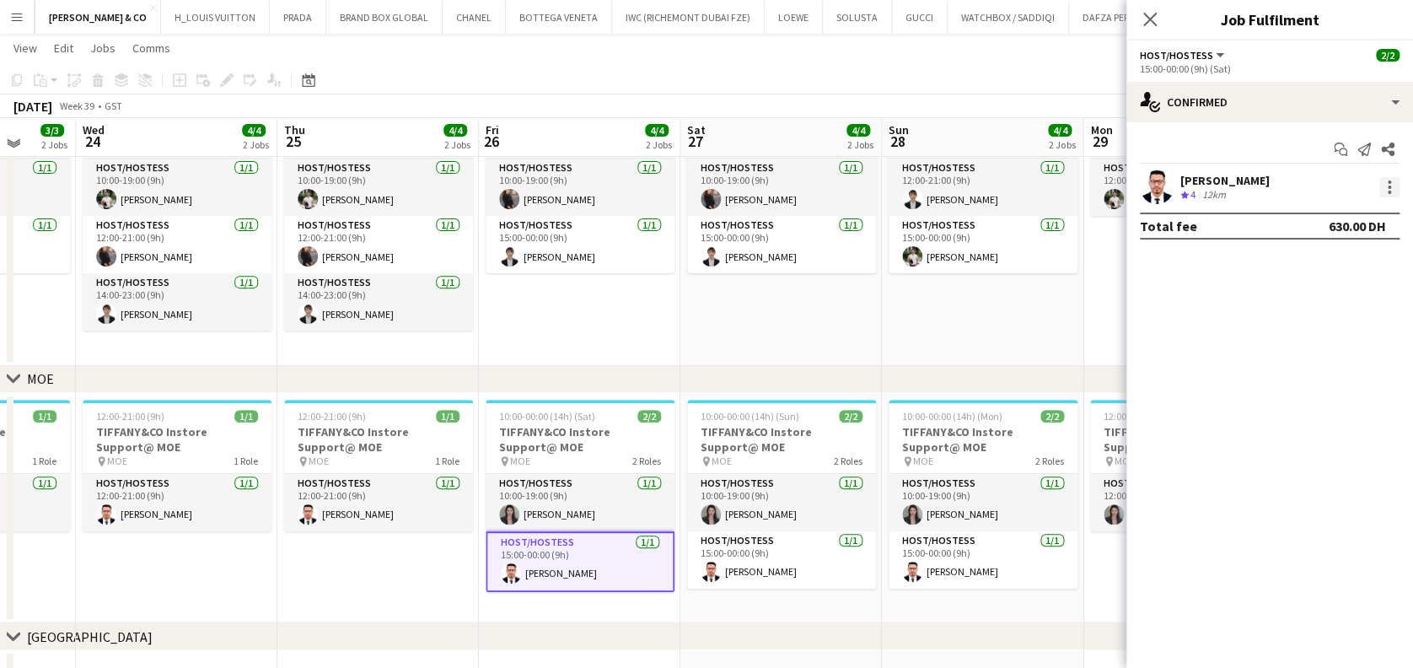
click at [1385, 192] on div at bounding box center [1389, 187] width 20 height 20
click at [1370, 270] on button "Switch with" at bounding box center [1334, 259] width 132 height 40
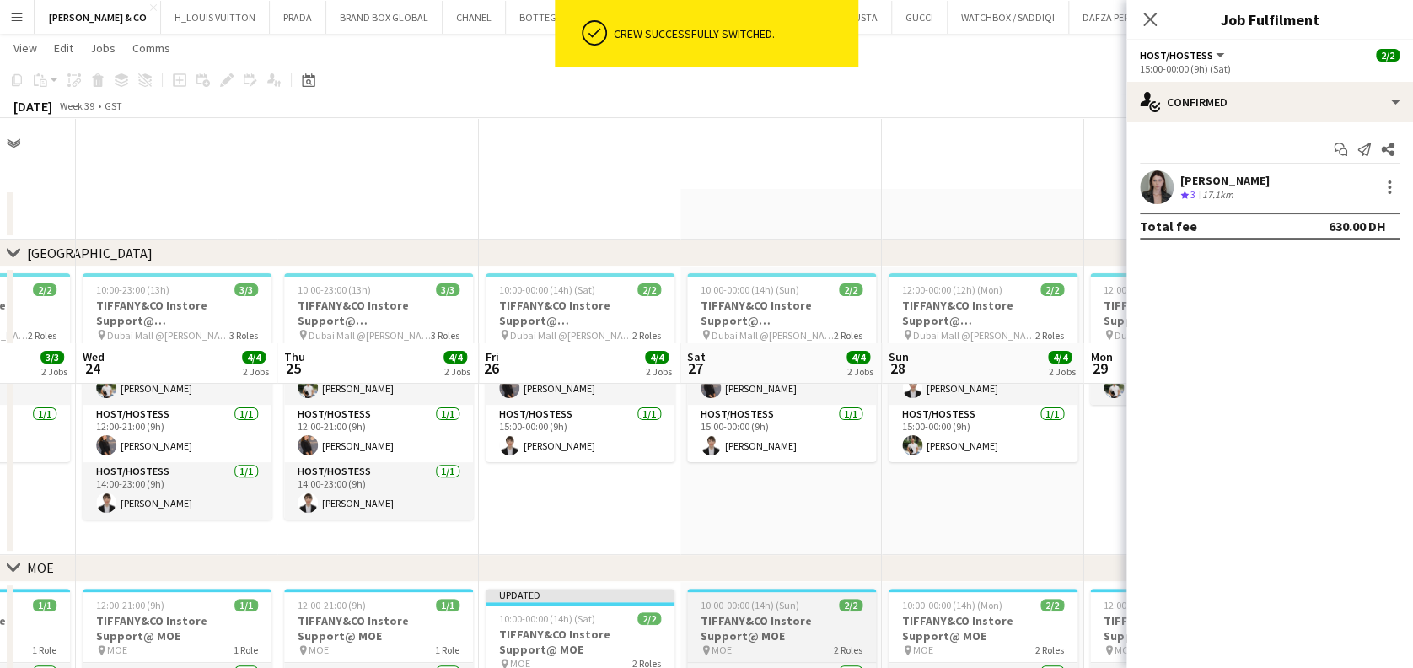
scroll to position [224, 0]
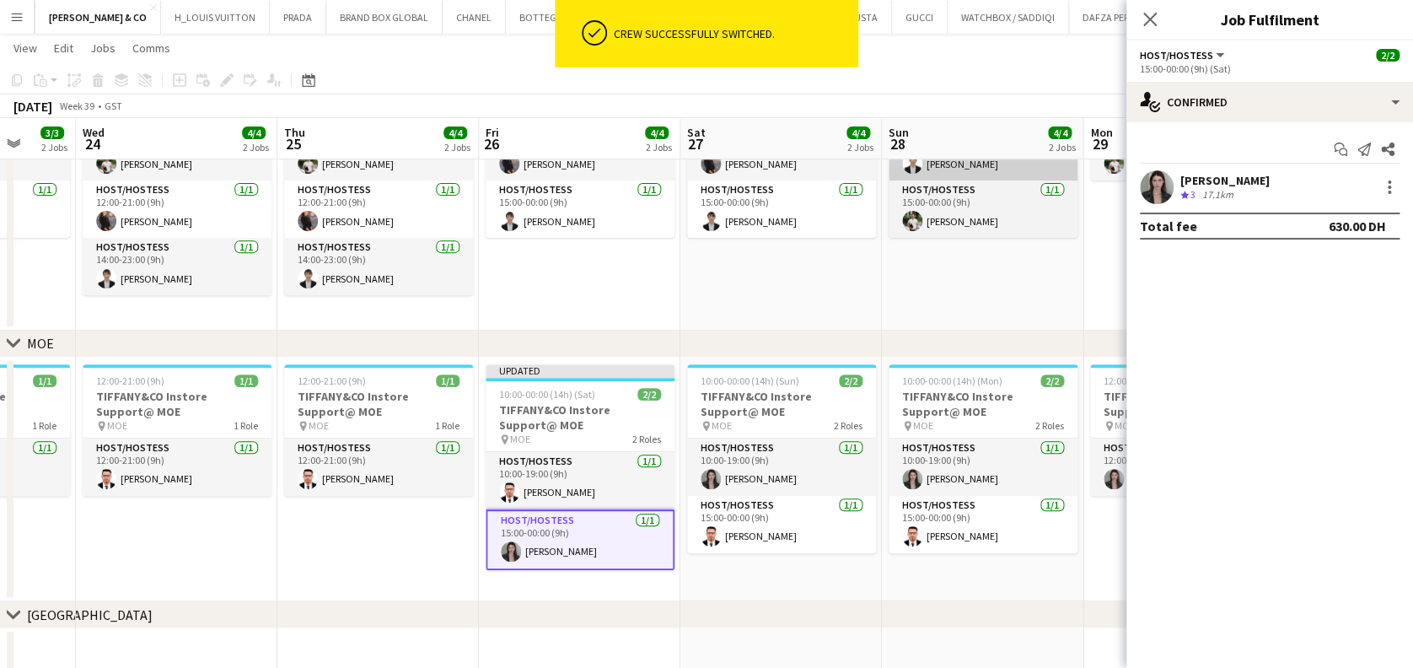
drag, startPoint x: 853, startPoint y: 305, endPoint x: 937, endPoint y: 171, distance: 157.9
click at [851, 303] on app-date-cell "10:00-00:00 (14h) (Sun) 2/2 TIFFANY&CO Instore Support@ [GEOGRAPHIC_DATA] pin D…" at bounding box center [780, 186] width 201 height 288
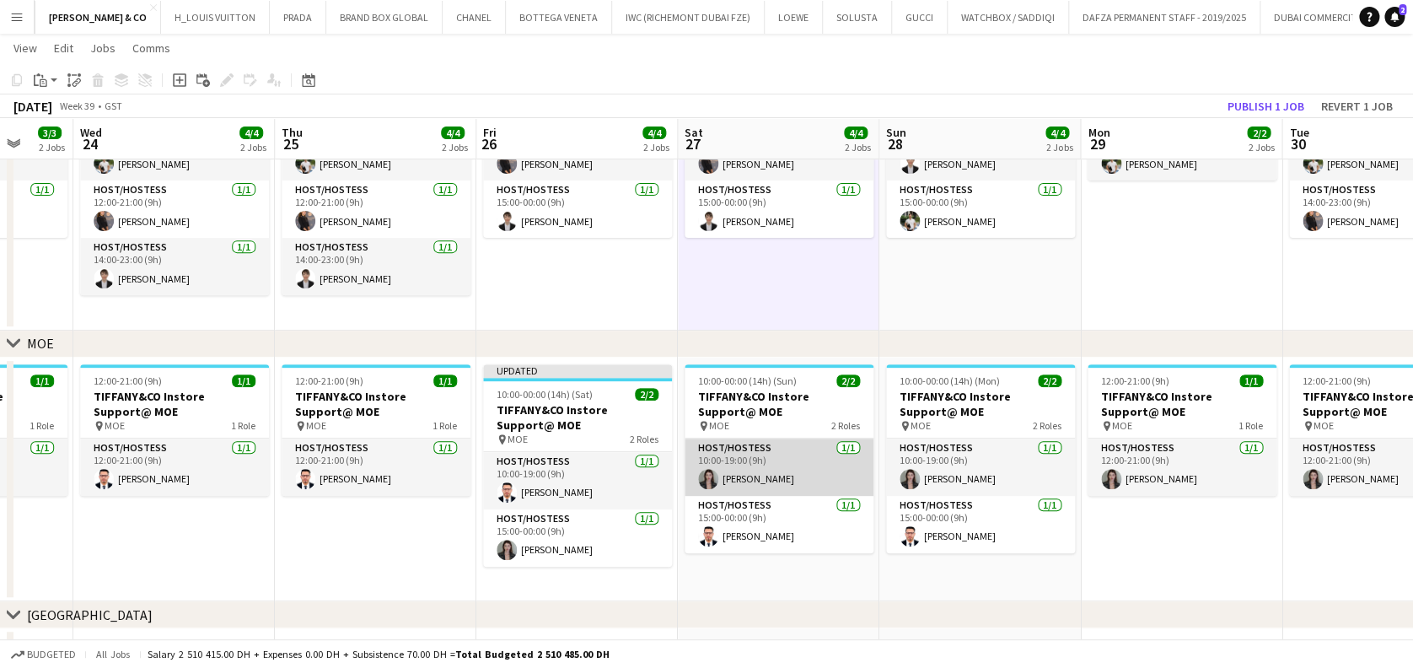
click at [823, 549] on app-card-role "Host/Hostess 1/1 15:00-00:00 (9h) Hedi Ben Meftah" at bounding box center [779, 524] width 189 height 57
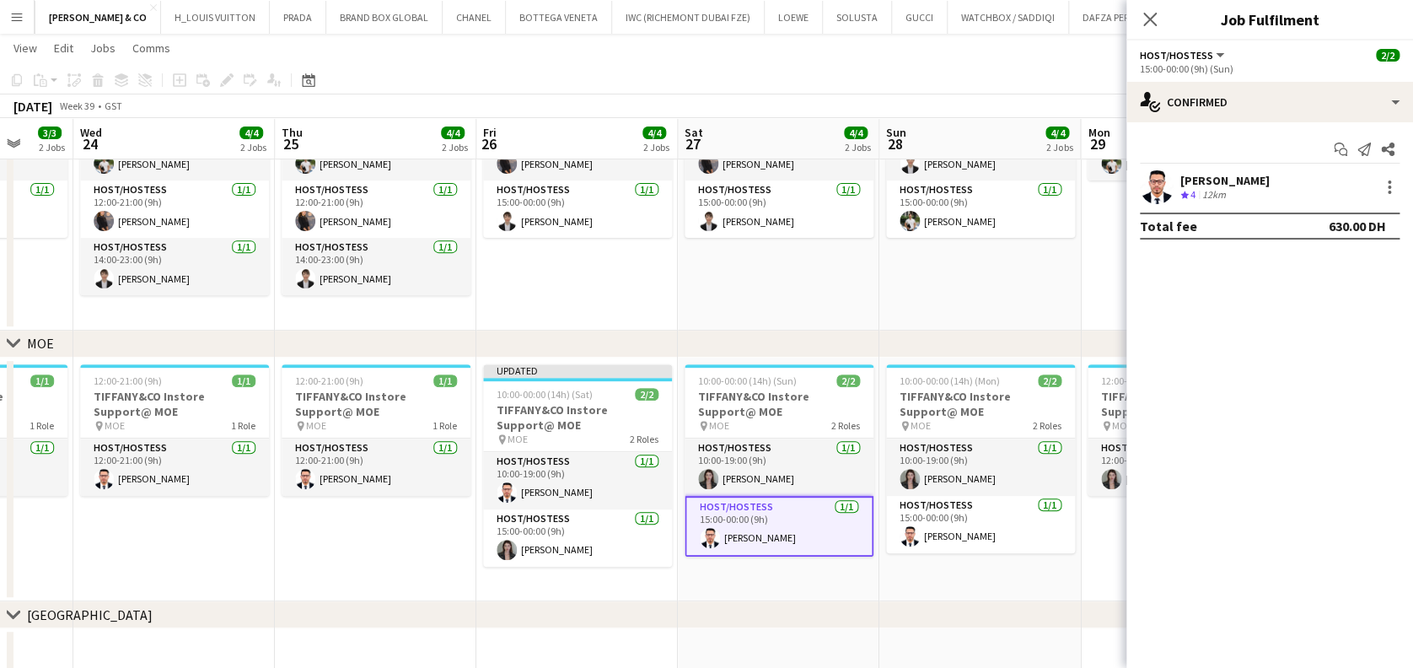
click at [998, 325] on div "chevron-right DUBAI MALL chevron-right MOE chevron-right ABU DHABI Sun 21 4/4 2…" at bounding box center [706, 260] width 1413 height 837
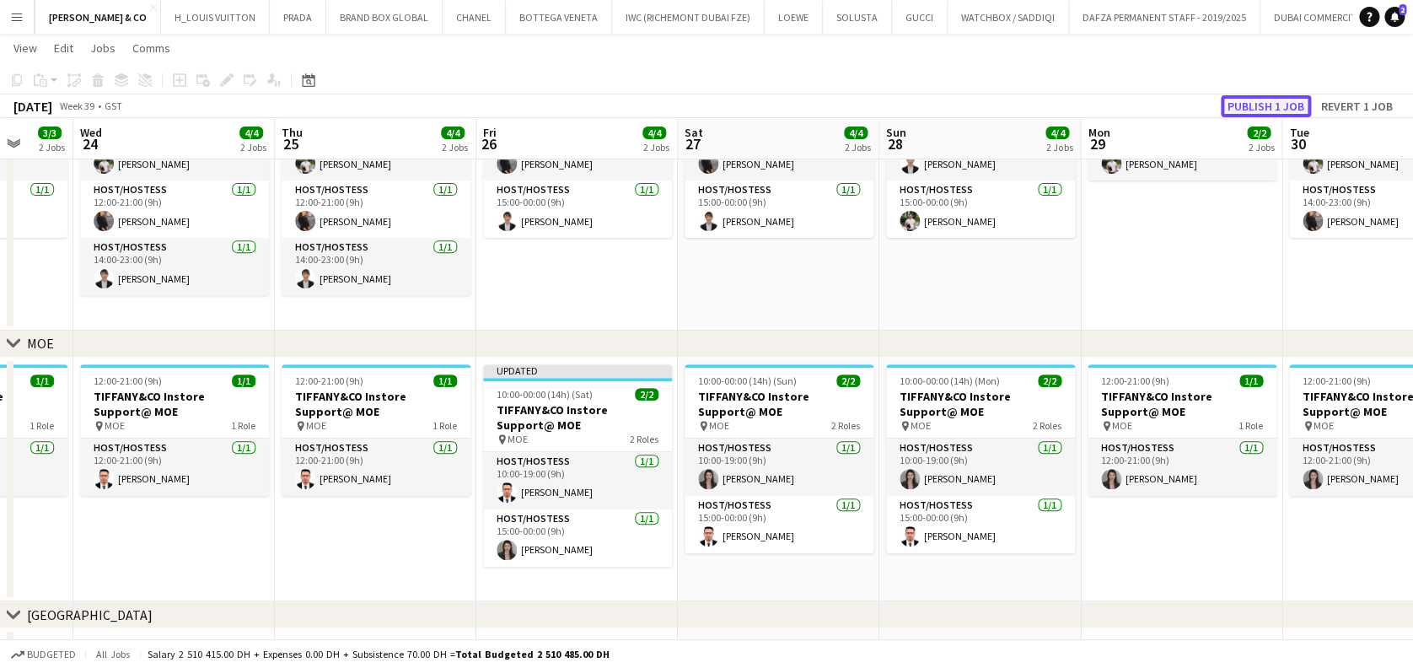
click at [1272, 100] on button "Publish 1 job" at bounding box center [1266, 106] width 90 height 22
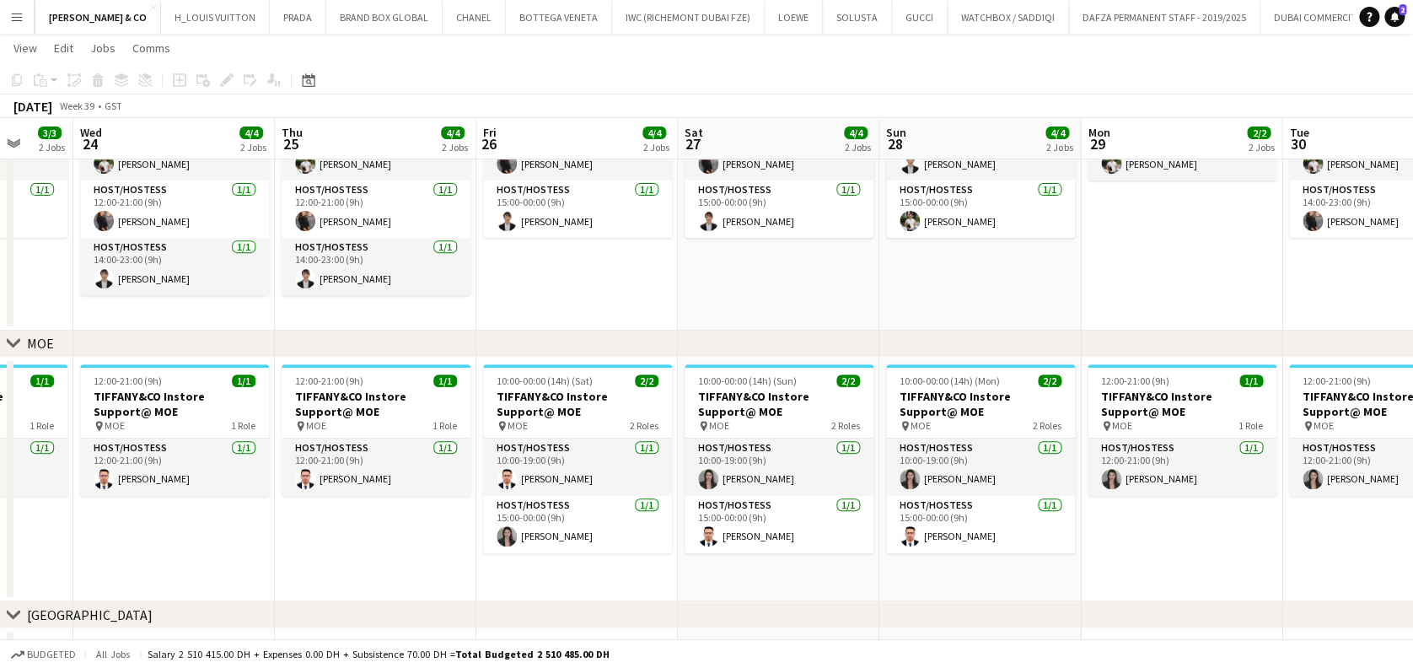
click at [507, 481] on app-calendar-viewport "Sun 21 4/4 2 Jobs Mon 22 3/3 2 Jobs Tue 23 3/3 2 Jobs Wed 24 4/4 2 Jobs Thu 25 …" at bounding box center [706, 260] width 1413 height 837
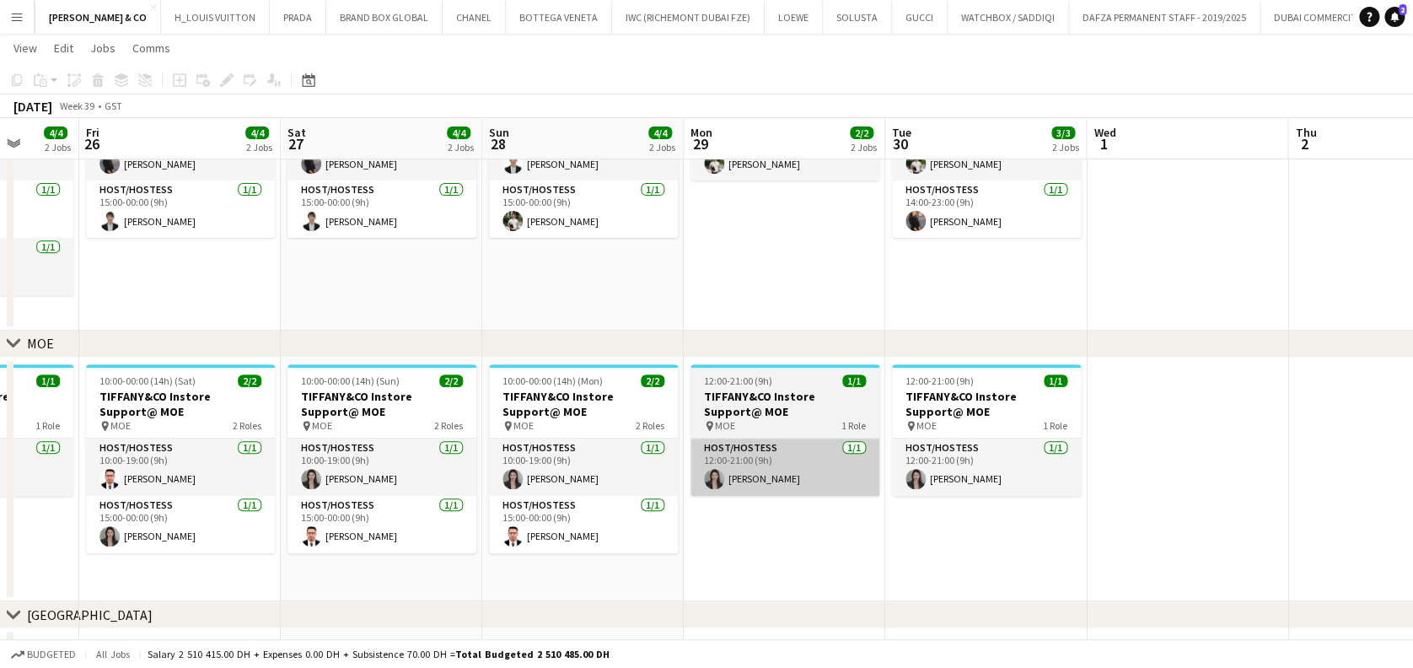
drag, startPoint x: 865, startPoint y: 486, endPoint x: 411, endPoint y: 486, distance: 453.5
click at [364, 486] on app-calendar-viewport "Tue 23 3/3 2 Jobs Wed 24 4/4 2 Jobs Thu 25 4/4 2 Jobs Fri 26 4/4 2 Jobs Sat 27 …" at bounding box center [706, 260] width 1413 height 837
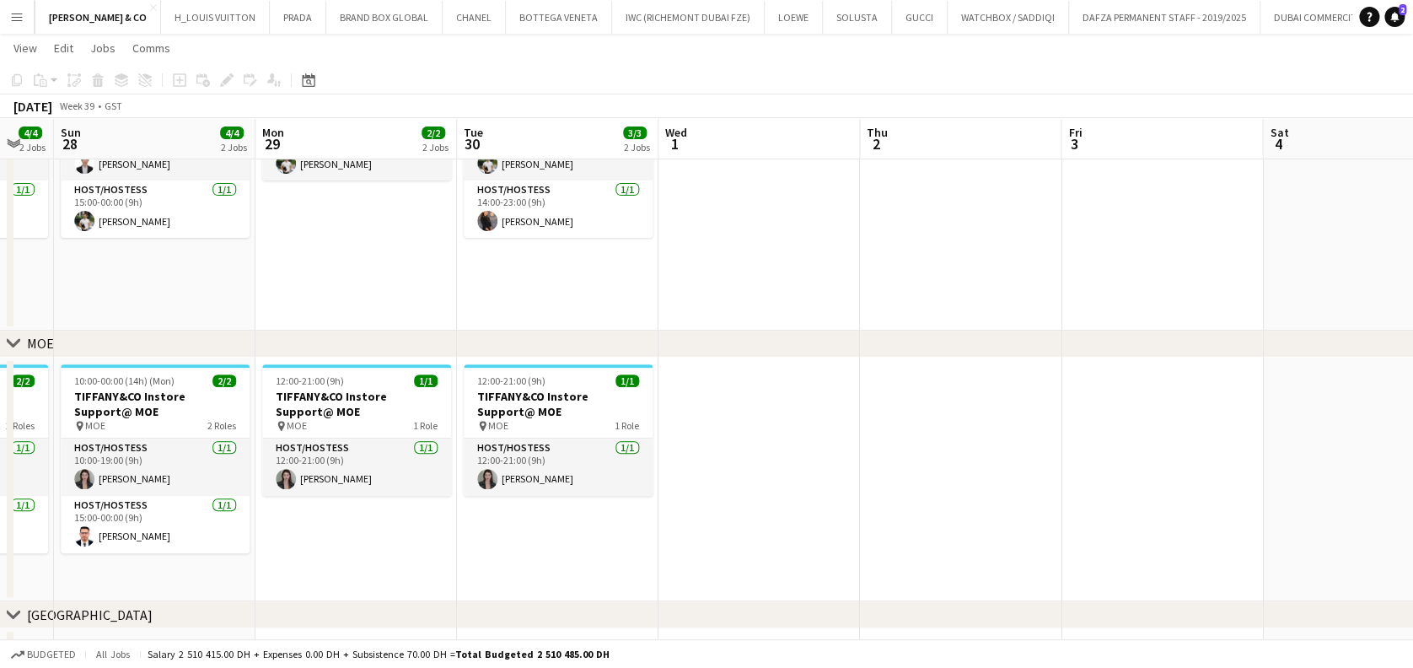
drag, startPoint x: 824, startPoint y: 486, endPoint x: 1017, endPoint y: 481, distance: 192.2
click at [1017, 481] on app-calendar-viewport "Thu 25 4/4 2 Jobs Fri 26 4/4 2 Jobs Sat 27 4/4 2 Jobs Sun 28 4/4 2 Jobs Mon 29 …" at bounding box center [706, 260] width 1413 height 837
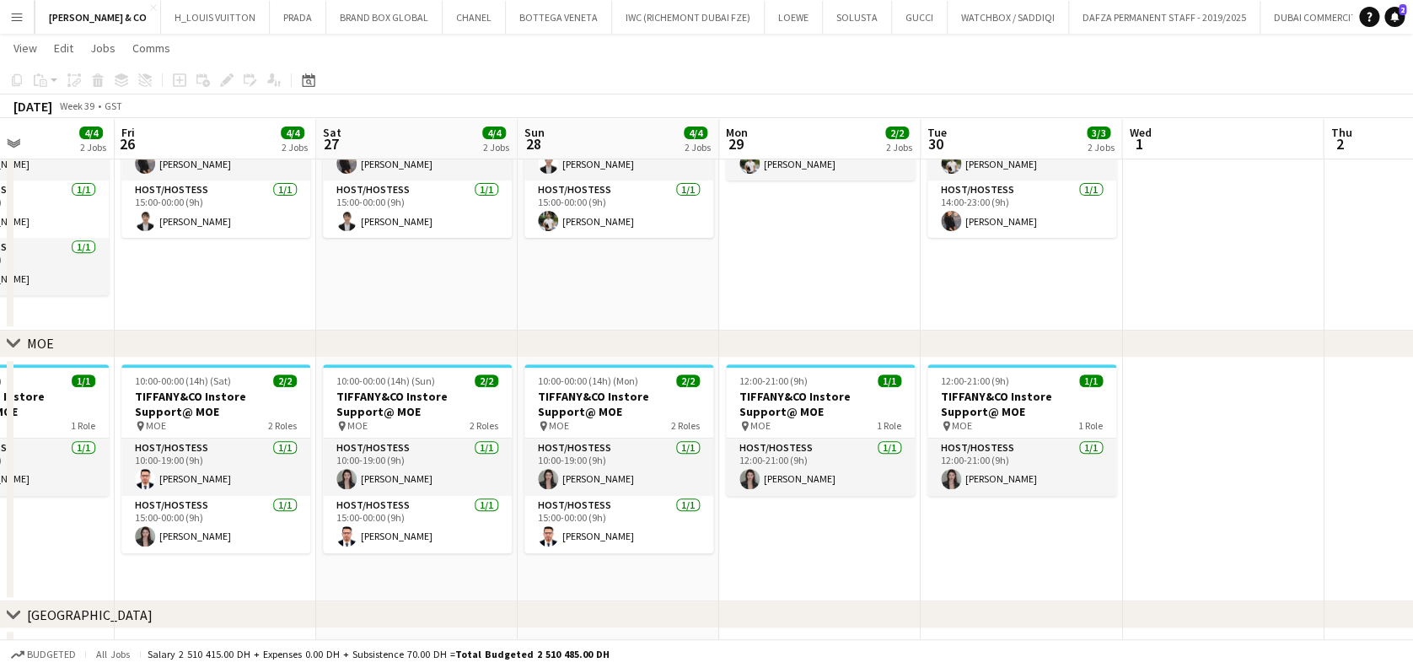
drag, startPoint x: 390, startPoint y: 493, endPoint x: 614, endPoint y: 509, distance: 224.0
click at [614, 509] on app-calendar-viewport "Tue 23 3/3 2 Jobs Wed 24 4/4 2 Jobs Thu 25 4/4 2 Jobs Fri 26 4/4 2 Jobs Sat 27 …" at bounding box center [706, 260] width 1413 height 837
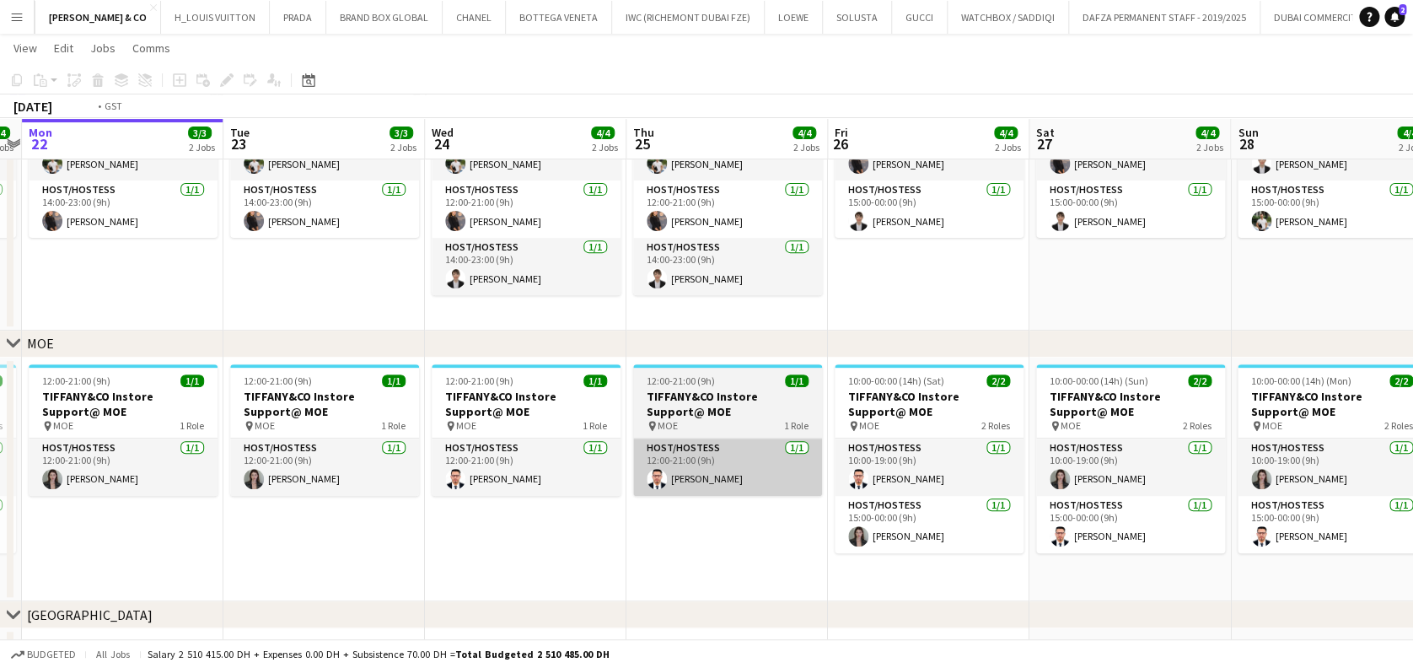
scroll to position [0, 536]
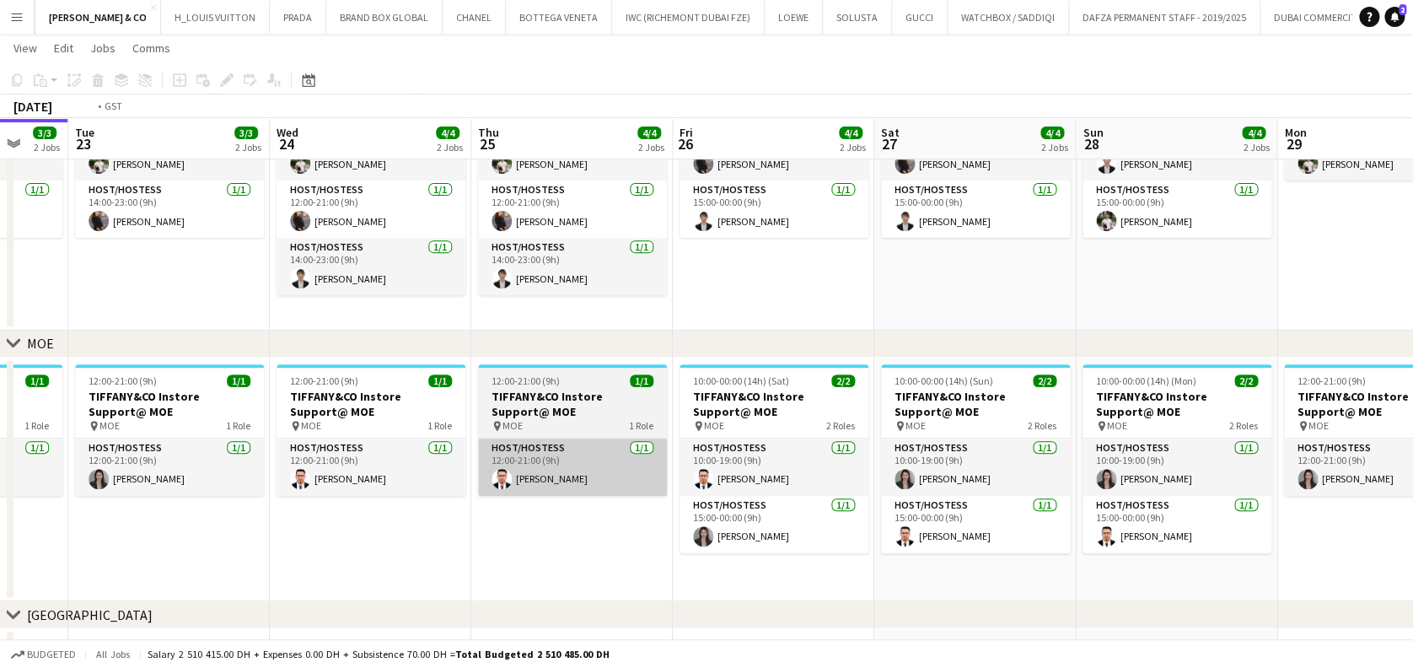
drag, startPoint x: 519, startPoint y: 482, endPoint x: 766, endPoint y: 484, distance: 247.0
click at [767, 485] on app-calendar-viewport "Sat 20 3/3 2 Jobs Sun 21 4/4 2 Jobs Mon 22 3/3 2 Jobs Tue 23 3/3 2 Jobs Wed 24 …" at bounding box center [706, 260] width 1413 height 837
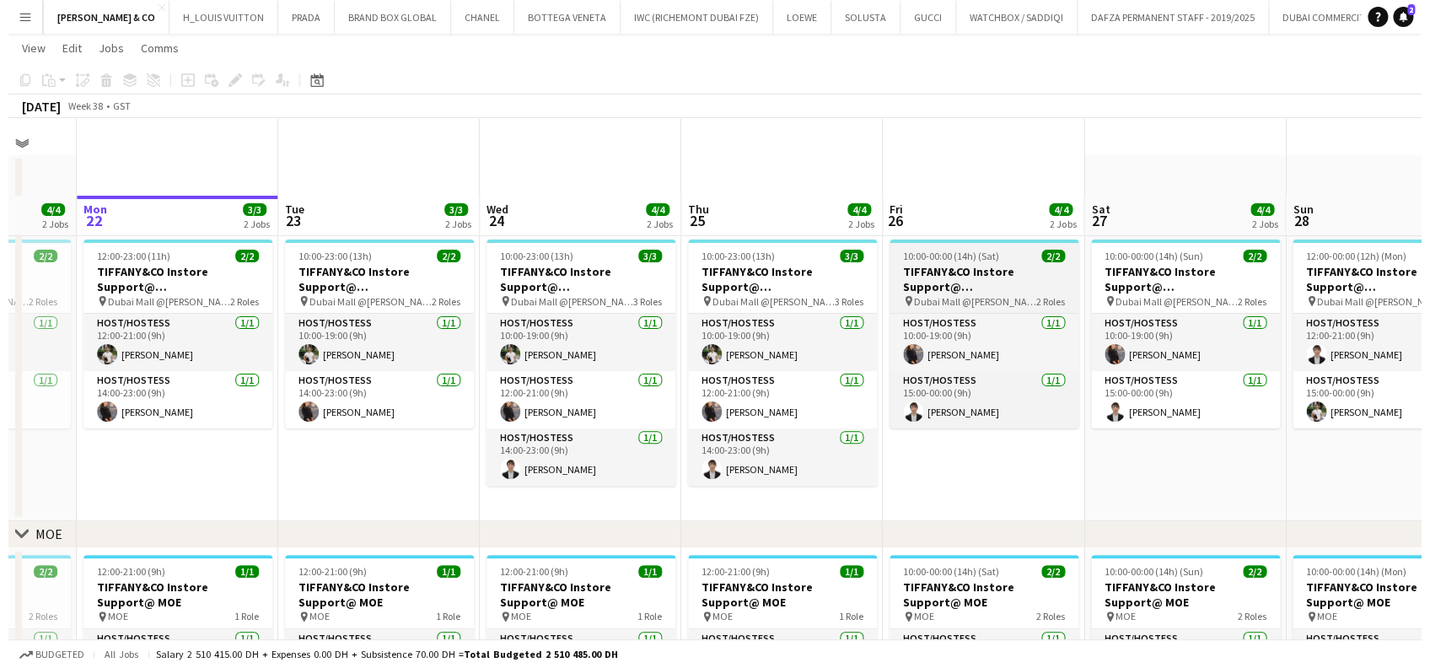
scroll to position [0, 0]
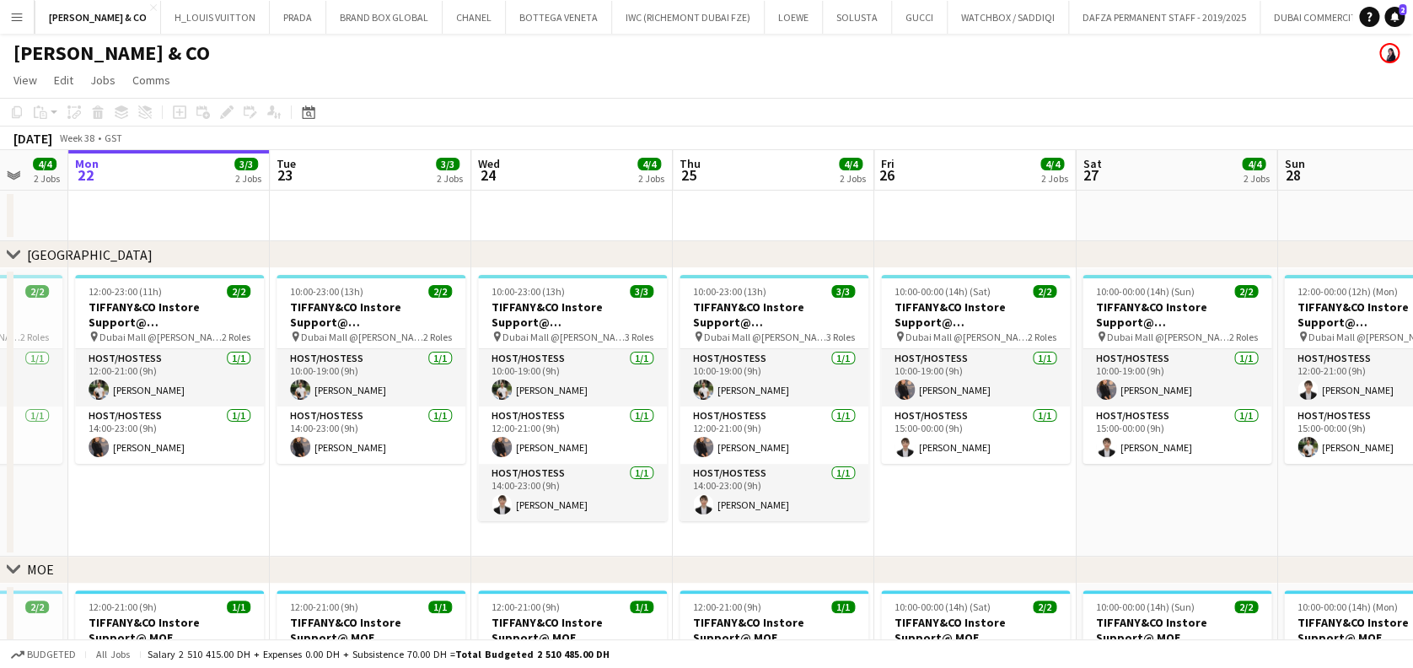
click at [18, 15] on app-icon "Menu" at bounding box center [16, 16] width 13 height 13
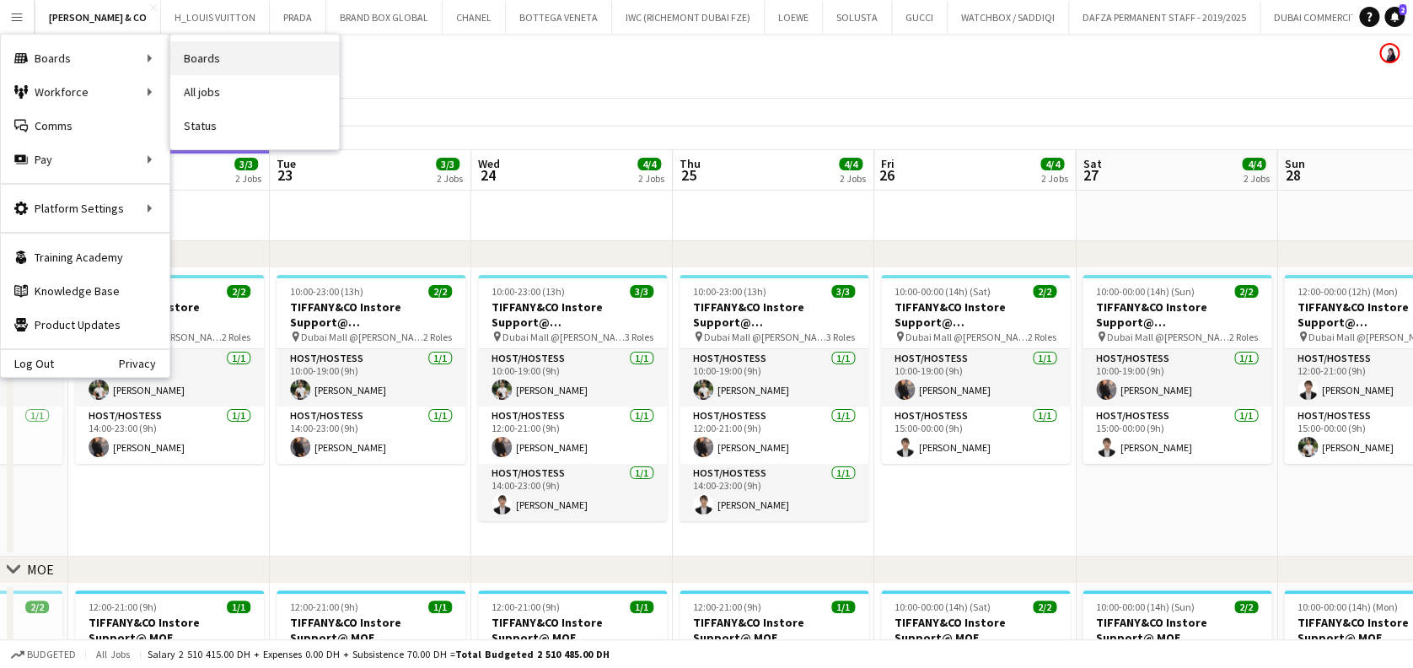
click at [246, 59] on link "Boards" at bounding box center [254, 58] width 169 height 34
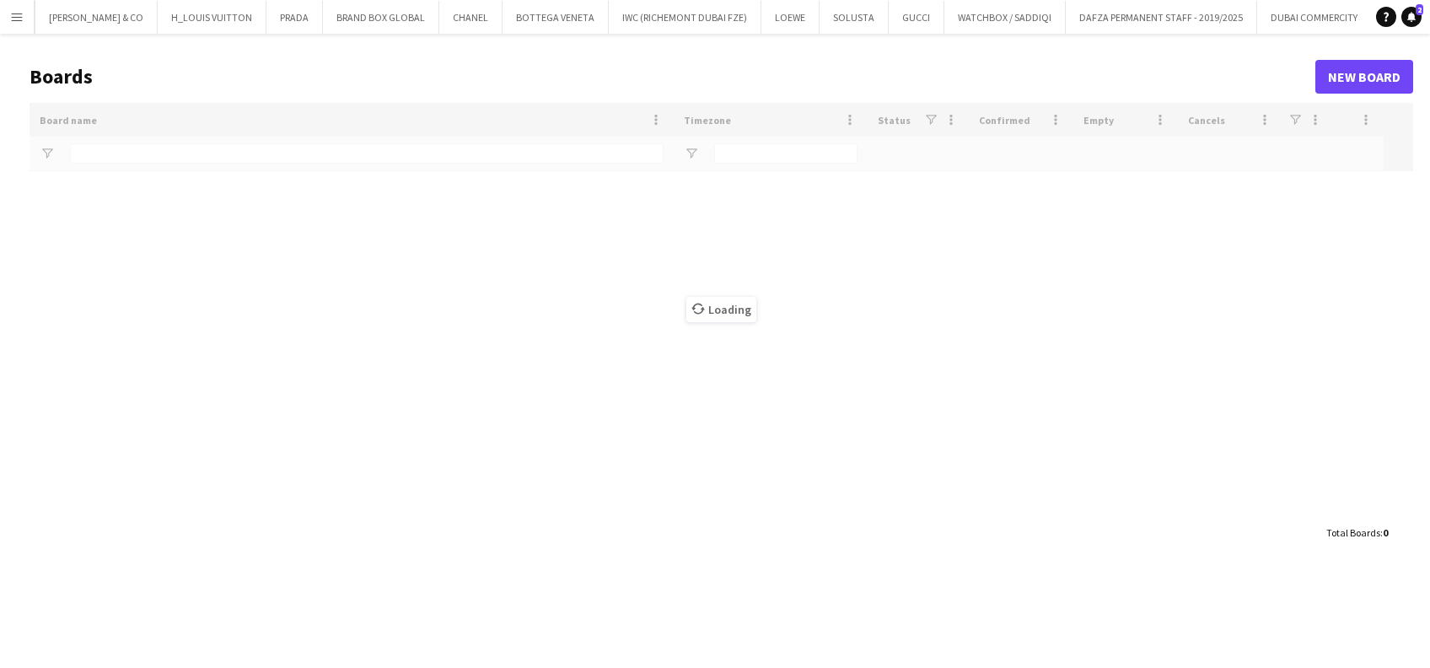
type input "****"
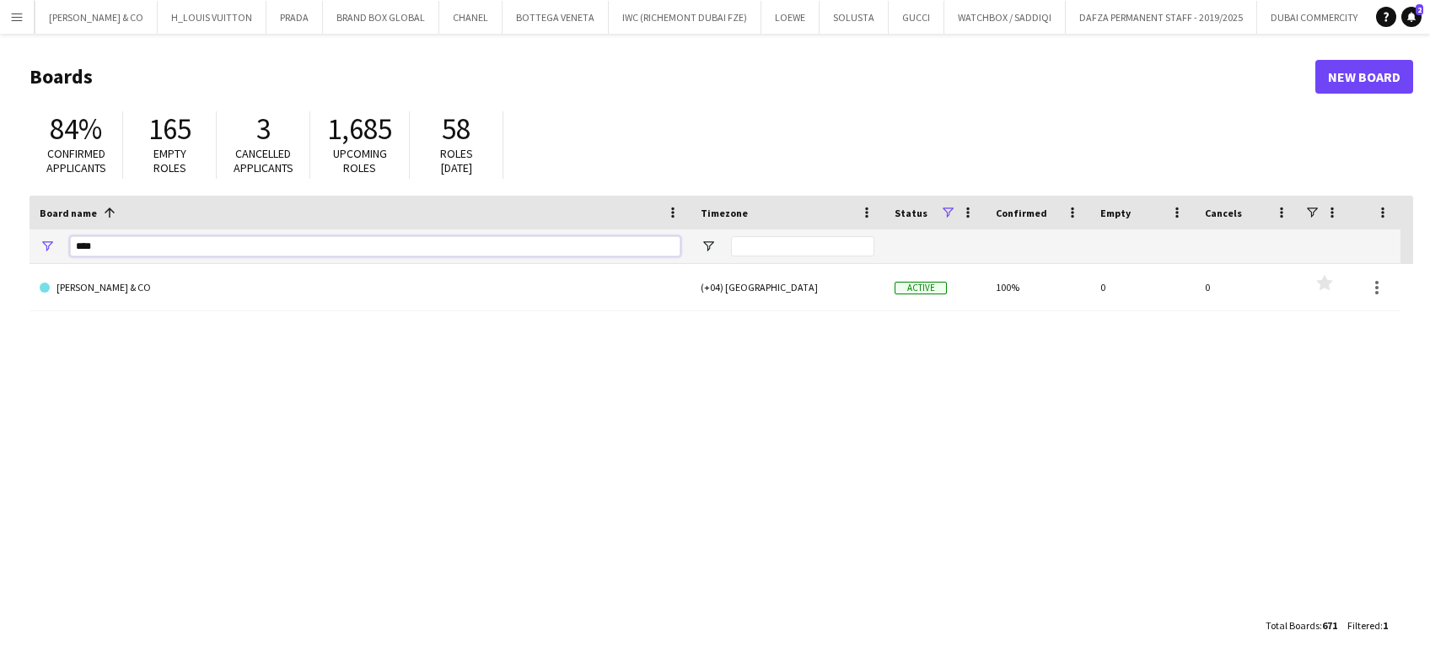
drag, startPoint x: 115, startPoint y: 249, endPoint x: 62, endPoint y: 247, distance: 53.1
click at [62, 247] on div "****" at bounding box center [360, 246] width 661 height 34
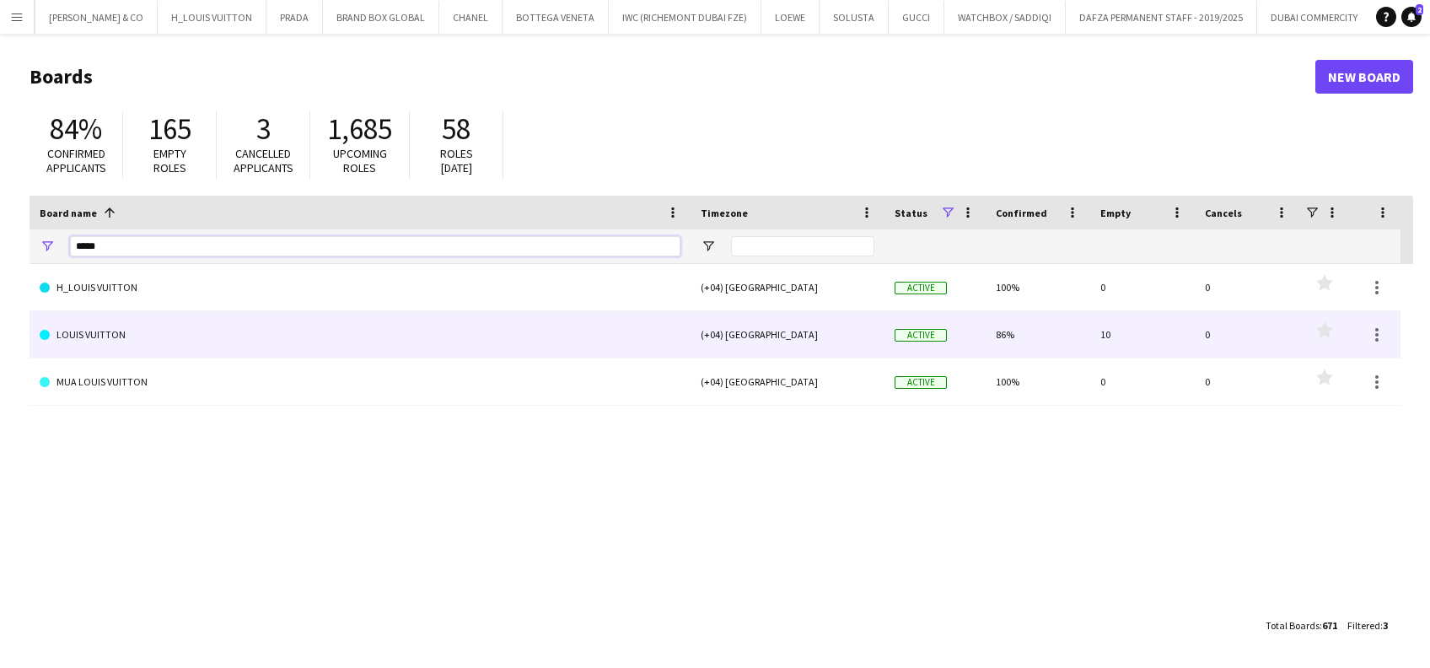
type input "*****"
click at [114, 330] on link "LOUIS VUITTON" at bounding box center [360, 334] width 641 height 47
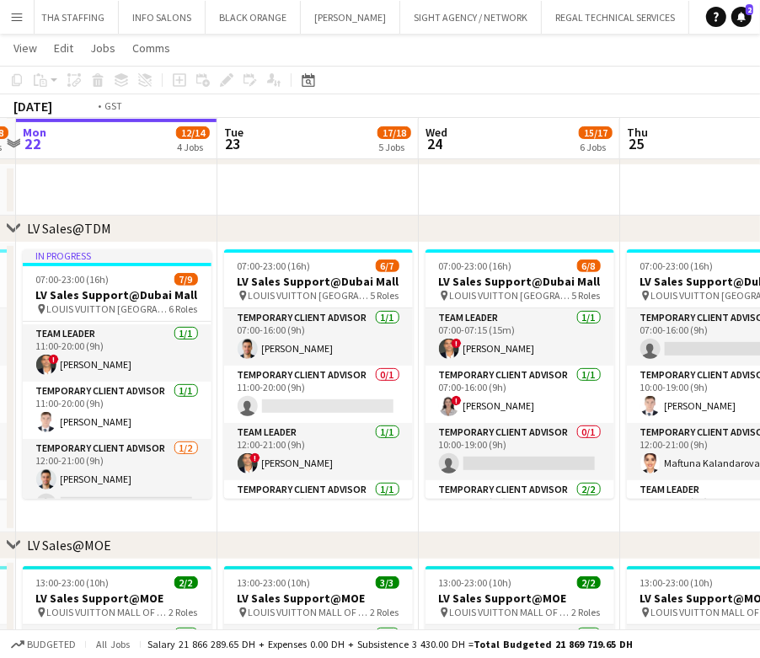
scroll to position [0, 656]
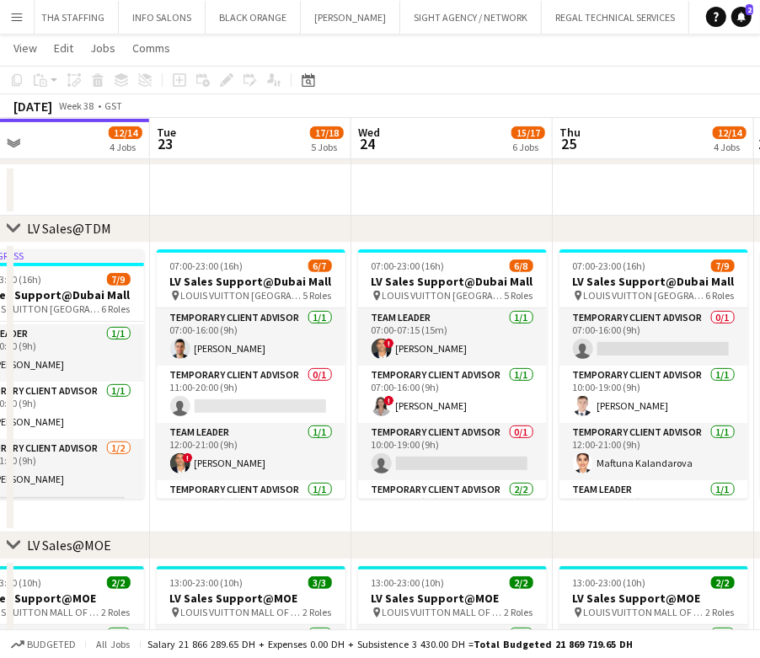
drag, startPoint x: 273, startPoint y: 356, endPoint x: -185, endPoint y: 275, distance: 464.8
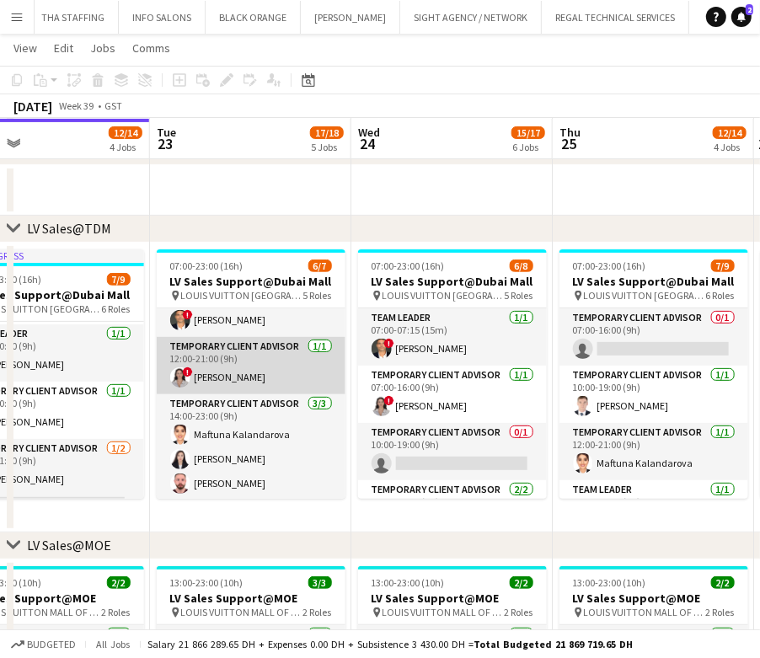
scroll to position [144, 0]
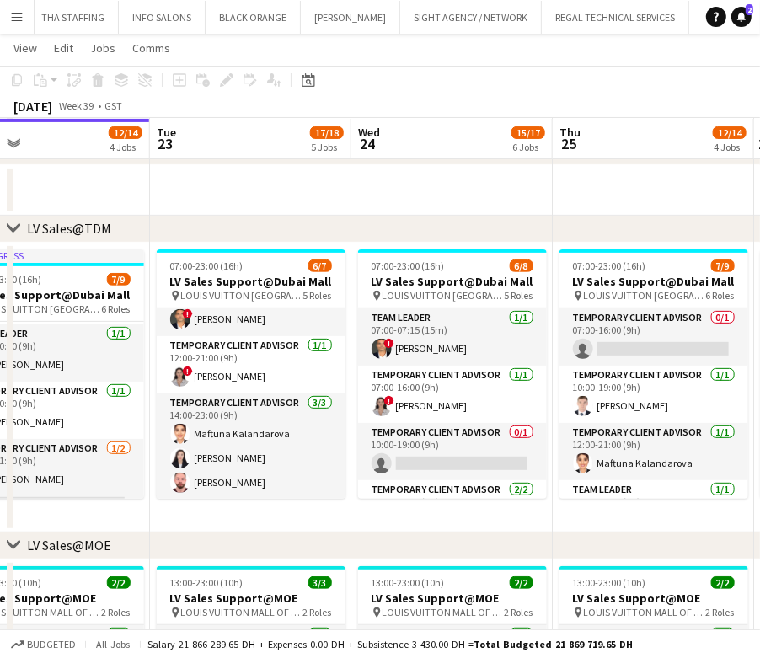
drag, startPoint x: 164, startPoint y: 401, endPoint x: 151, endPoint y: 400, distance: 13.5
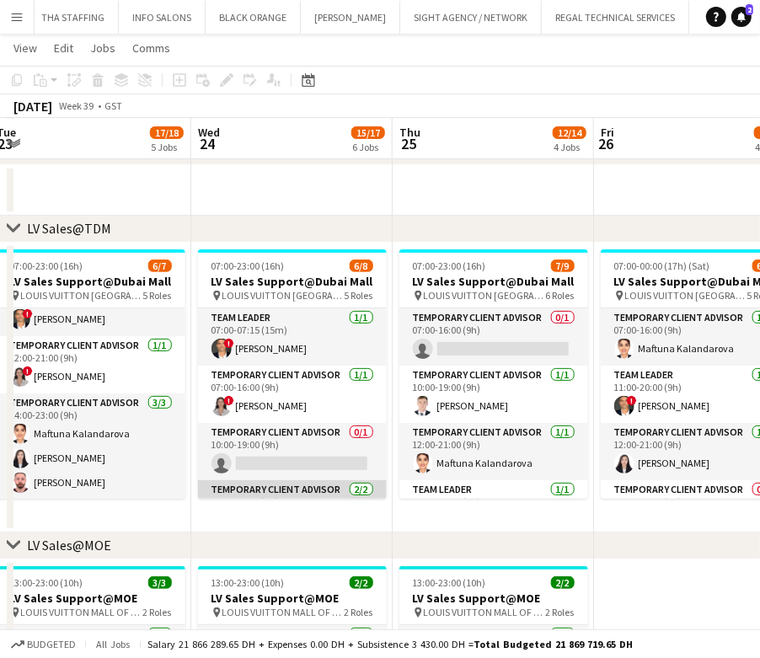
scroll to position [112, 0]
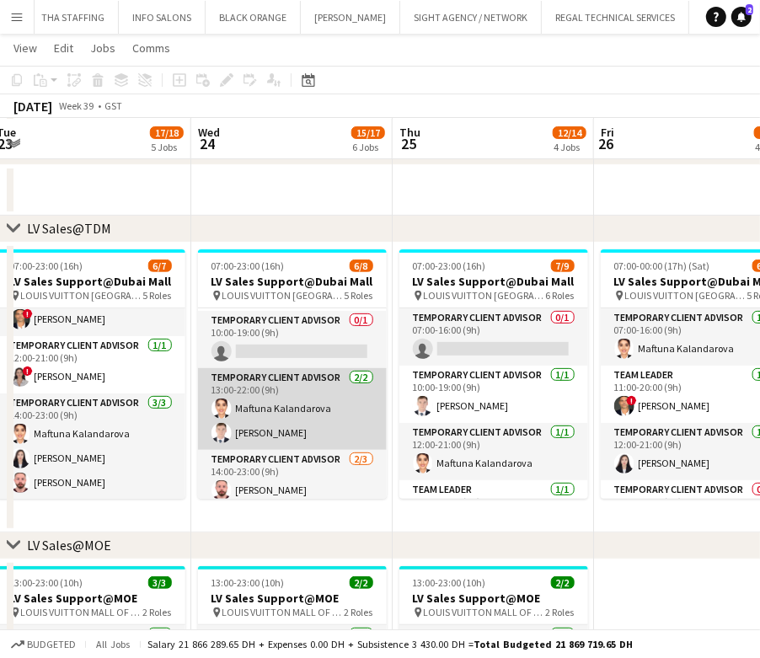
click at [264, 411] on app-card-role "Temporary Client Advisor 2/2 13:00-22:00 (9h) Maftuna Kalandarova Bogdan Nakone…" at bounding box center [292, 409] width 189 height 82
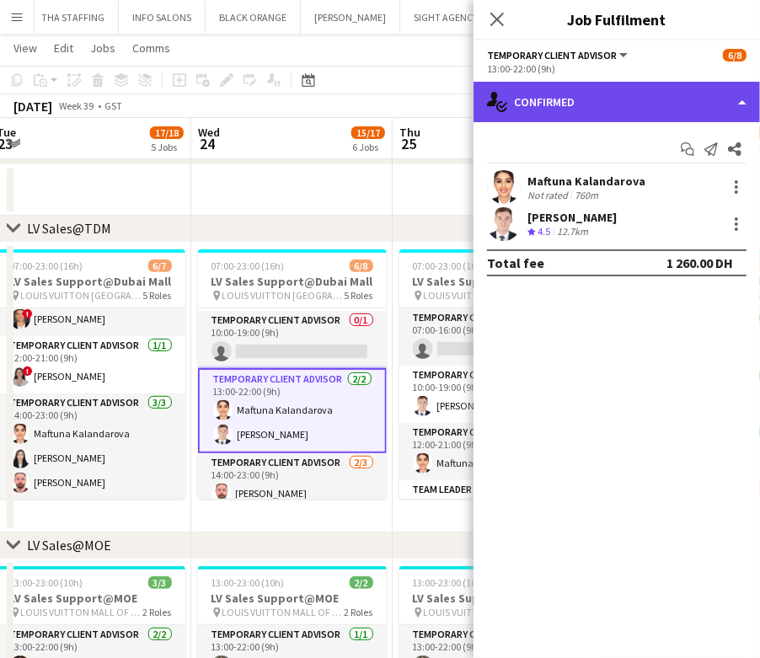
click at [588, 101] on div "single-neutral-actions-check-2 Confirmed" at bounding box center [617, 102] width 287 height 40
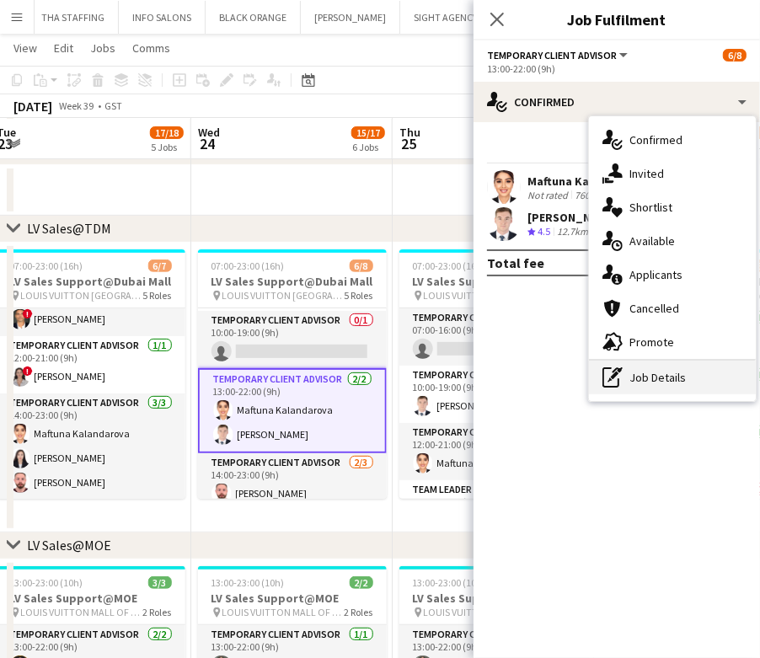
click at [634, 377] on div "pen-write Job Details" at bounding box center [672, 378] width 167 height 34
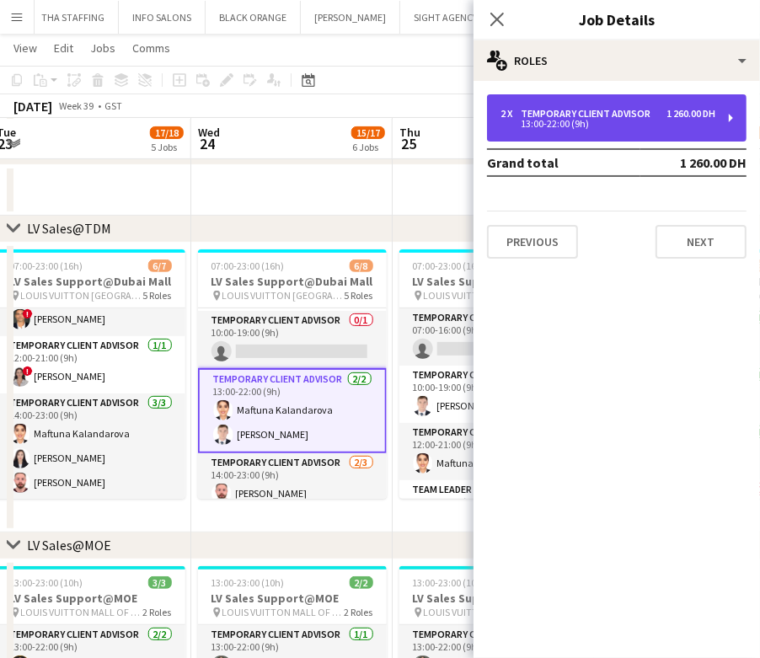
click at [619, 103] on div "2 x Temporary Client Advisor 1 260.00 DH 13:00-22:00 (9h)" at bounding box center [617, 117] width 260 height 47
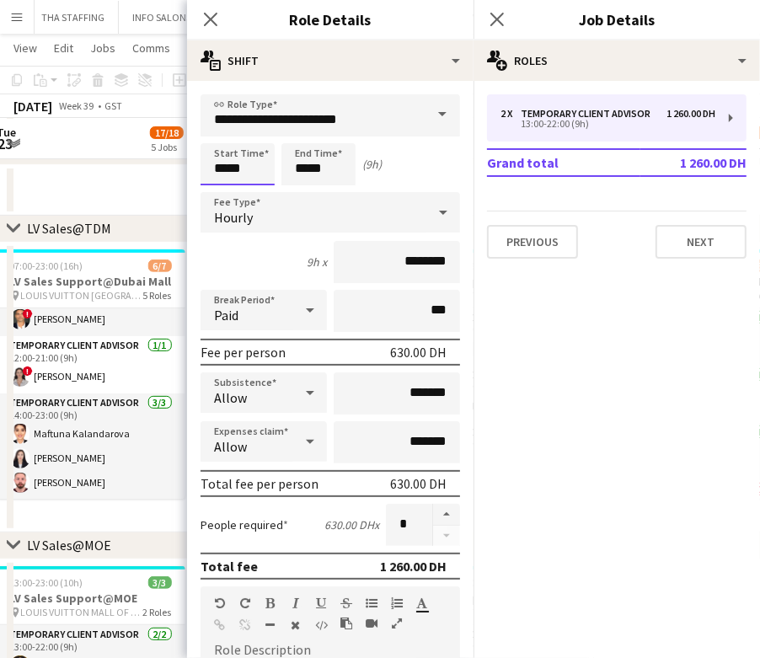
click at [231, 169] on input "*****" at bounding box center [238, 164] width 74 height 42
type input "*****"
click at [304, 165] on input "*****" at bounding box center [319, 164] width 74 height 42
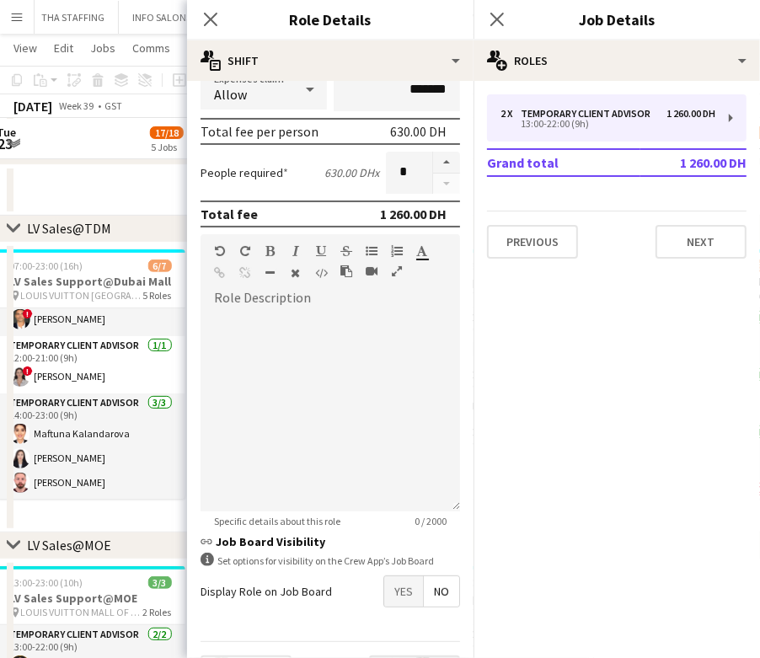
scroll to position [395, 0]
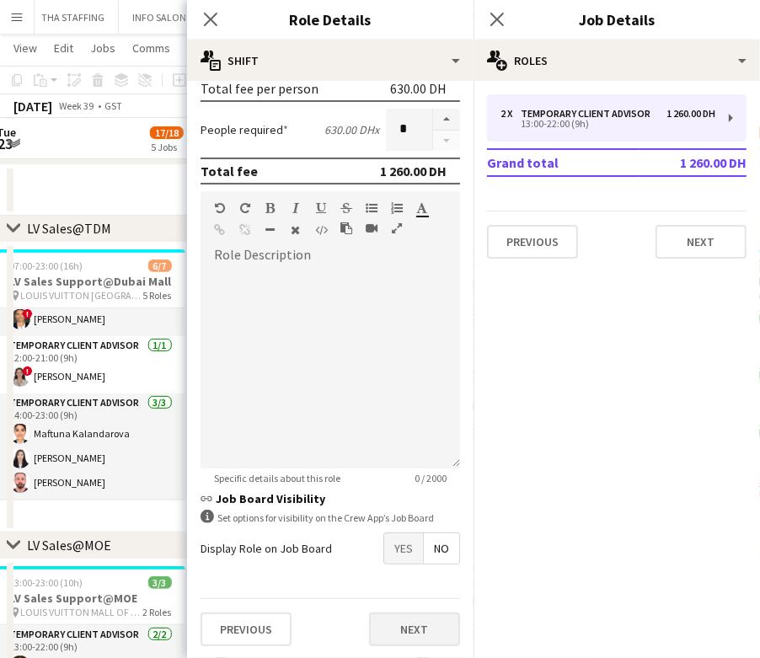
type input "*****"
click at [388, 634] on button "Next" at bounding box center [414, 630] width 91 height 34
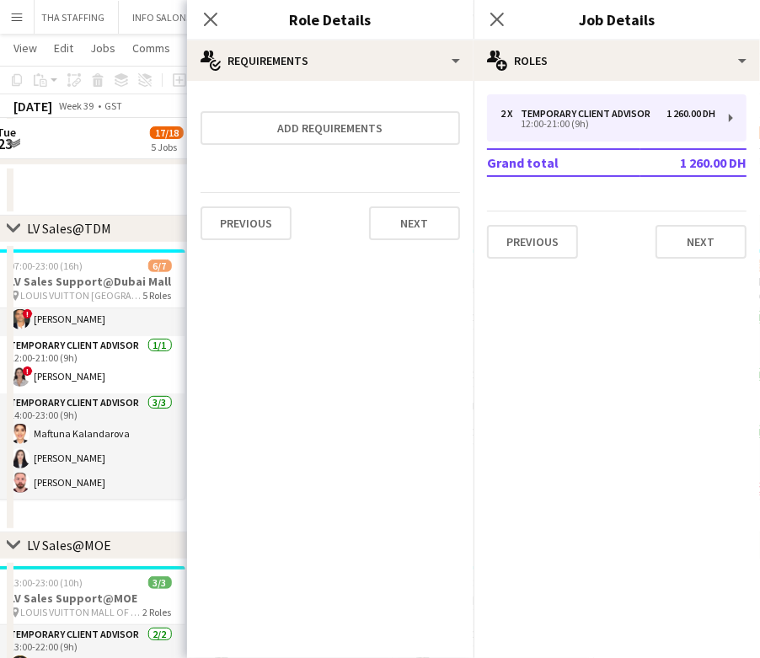
click at [167, 513] on app-date-cell "07:00-23:00 (16h) 6/7 LV Sales Support@Dubai Mall pin LOUIS VUITTON Dubai Mall …" at bounding box center [90, 388] width 201 height 290
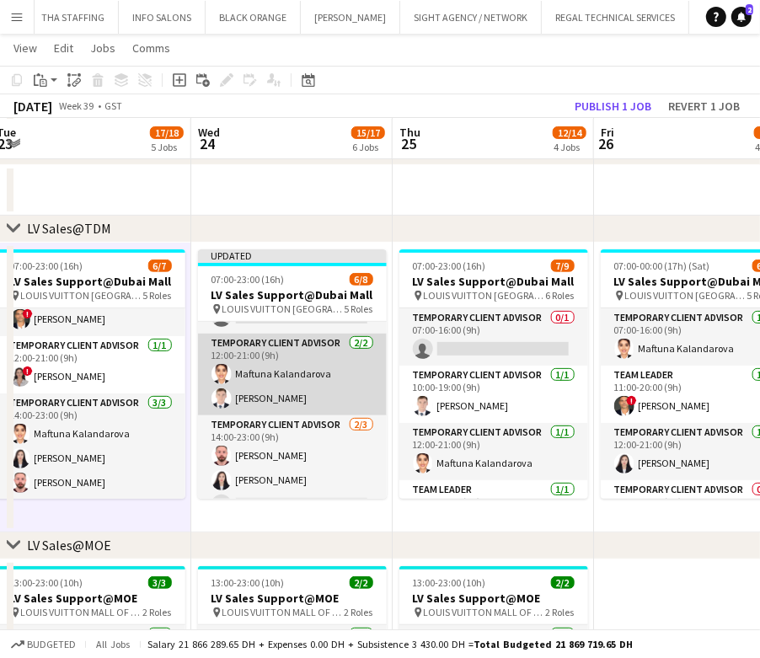
scroll to position [182, 0]
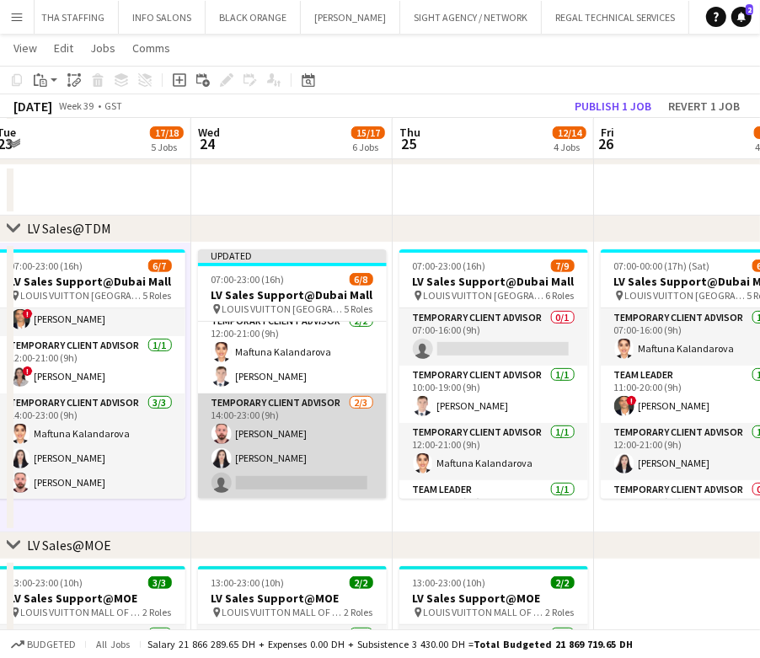
click at [243, 454] on app-card-role "Temporary Client Advisor 2/3 14:00-23:00 (9h) Anas Mohamed Nour Kai Deng single…" at bounding box center [292, 447] width 189 height 106
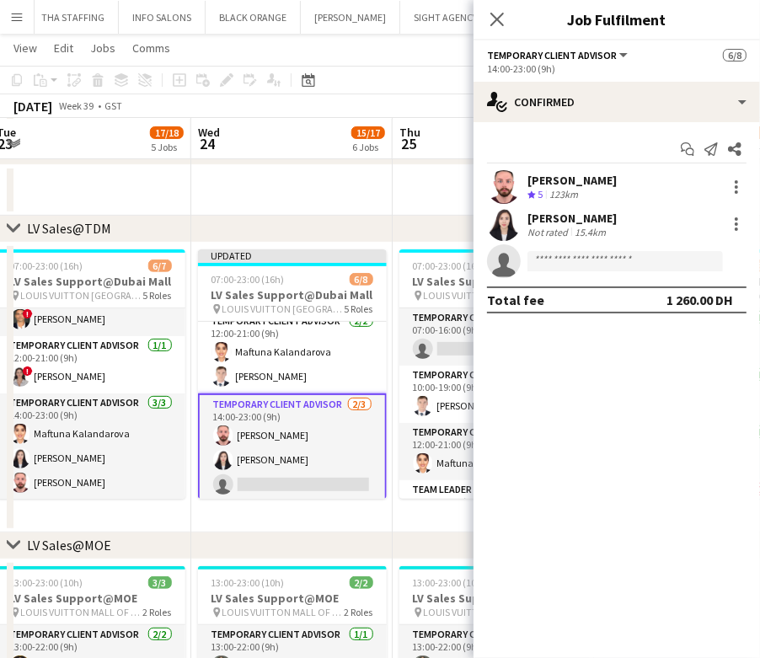
click at [270, 440] on app-card-role "Temporary Client Advisor 2/3 14:00-23:00 (9h) Anas Mohamed Nour Kai Deng single…" at bounding box center [292, 449] width 189 height 110
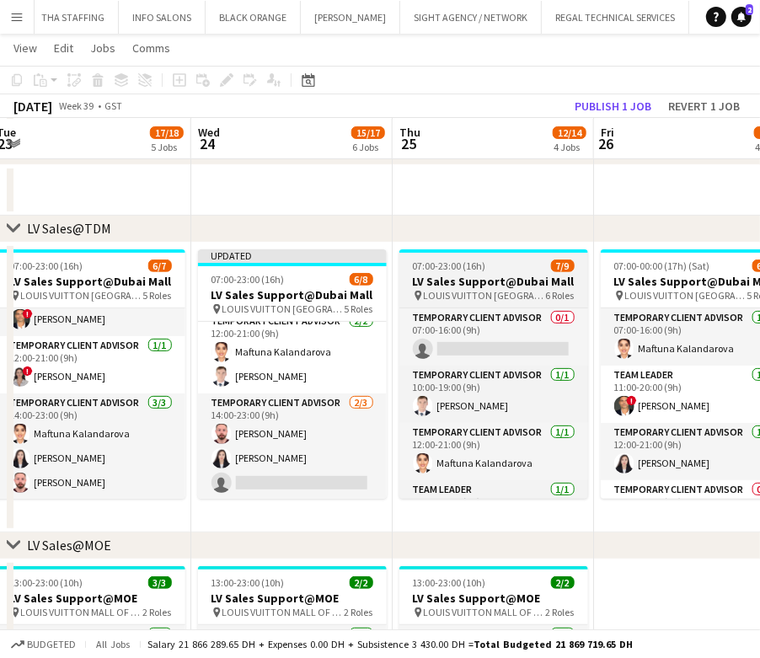
drag, startPoint x: 253, startPoint y: 434, endPoint x: 518, endPoint y: 302, distance: 295.9
click at [254, 434] on app-card-role "Temporary Client Advisor 2/3 14:00-23:00 (9h) Anas Mohamed Nour Kai Deng single…" at bounding box center [292, 447] width 189 height 106
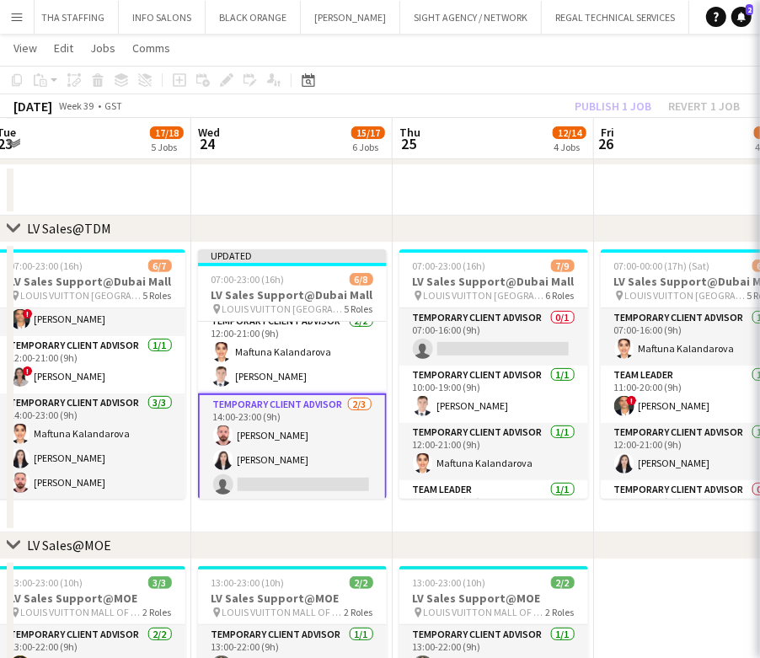
scroll to position [0, 614]
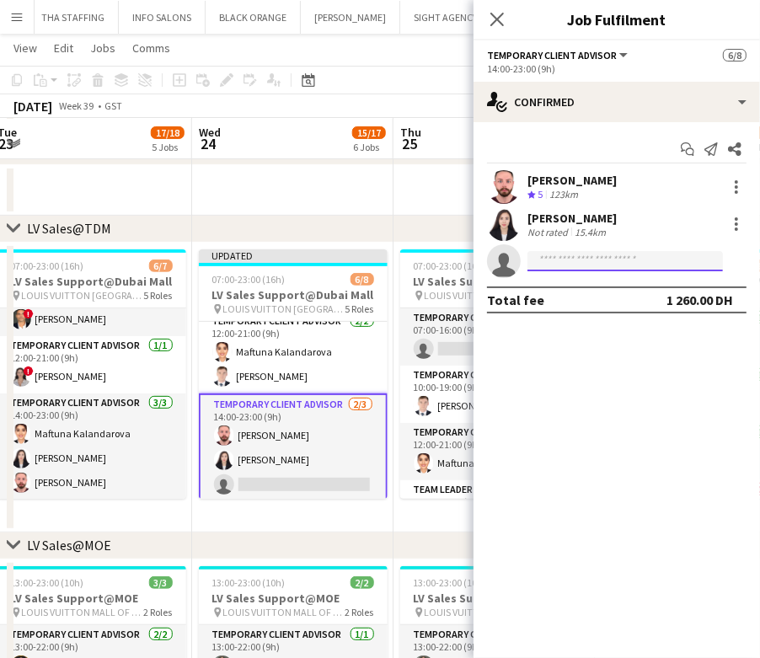
click at [621, 265] on input at bounding box center [626, 261] width 196 height 20
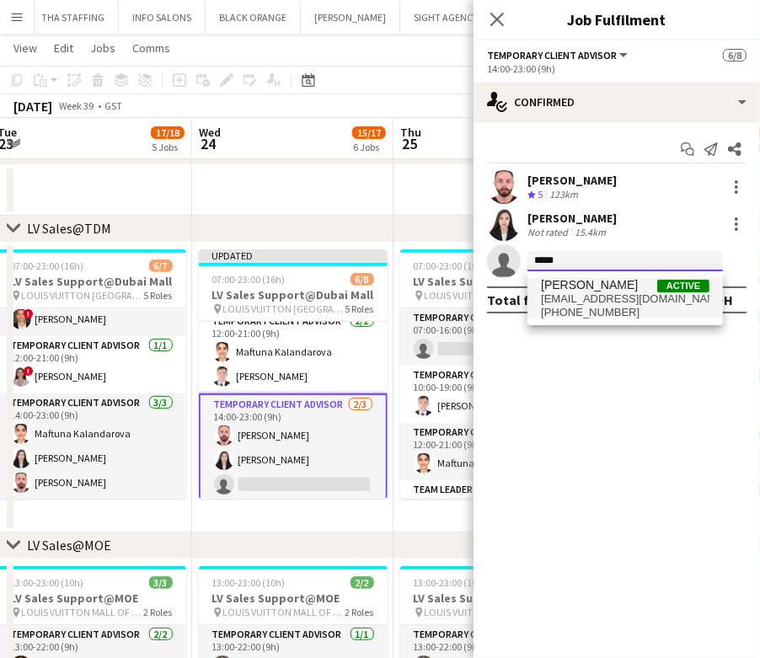
type input "****"
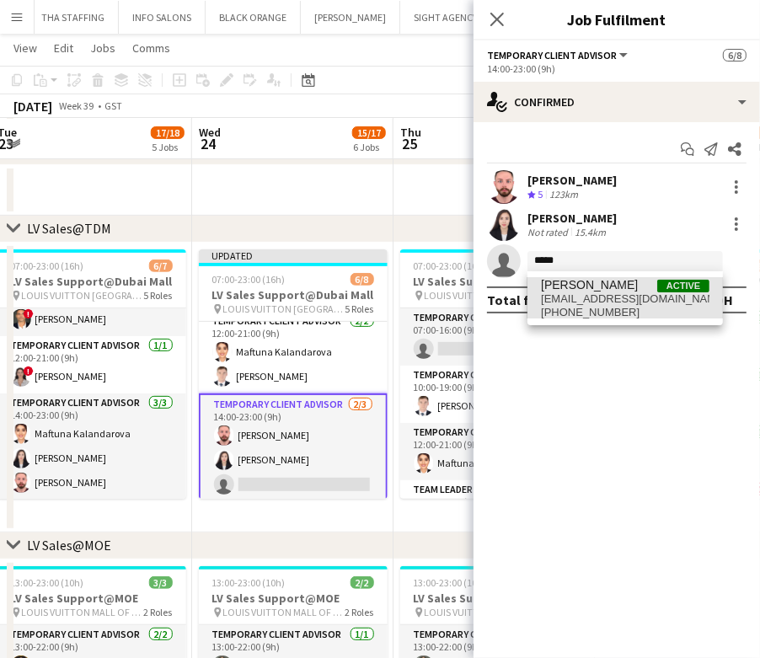
click at [620, 306] on span "+971503051582" at bounding box center [625, 312] width 169 height 13
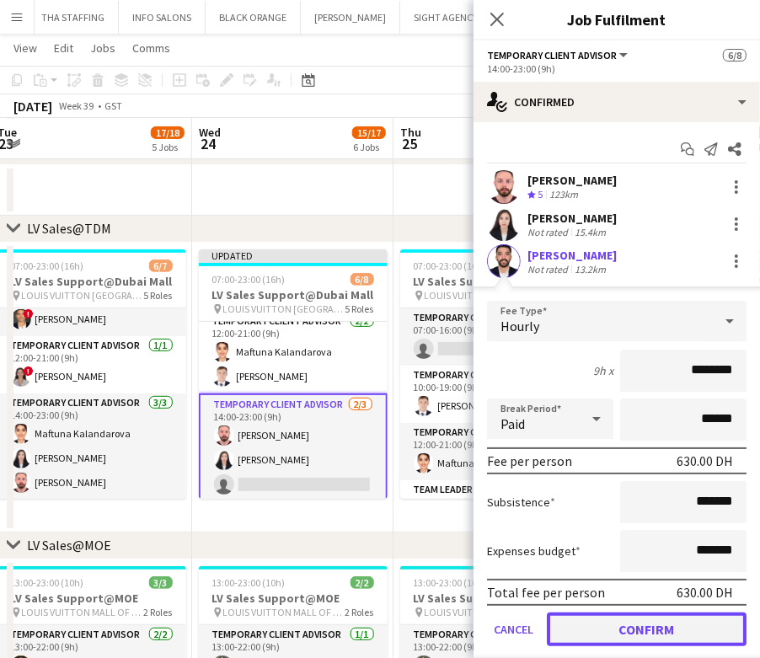
click at [635, 631] on button "Confirm" at bounding box center [647, 630] width 200 height 34
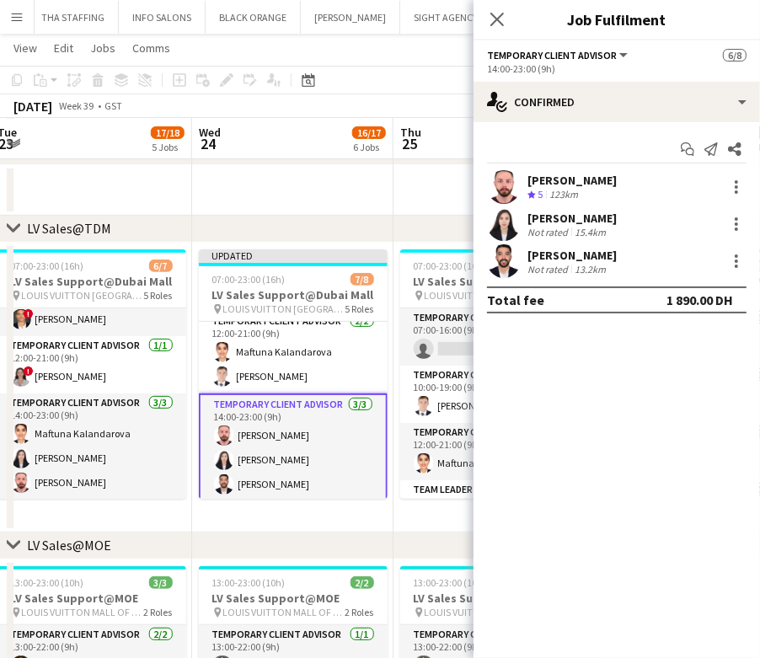
click at [276, 516] on app-date-cell "Updated 07:00-23:00 (16h) 7/8 LV Sales Support@Dubai Mall pin LOUIS VUITTON Dub…" at bounding box center [292, 388] width 201 height 290
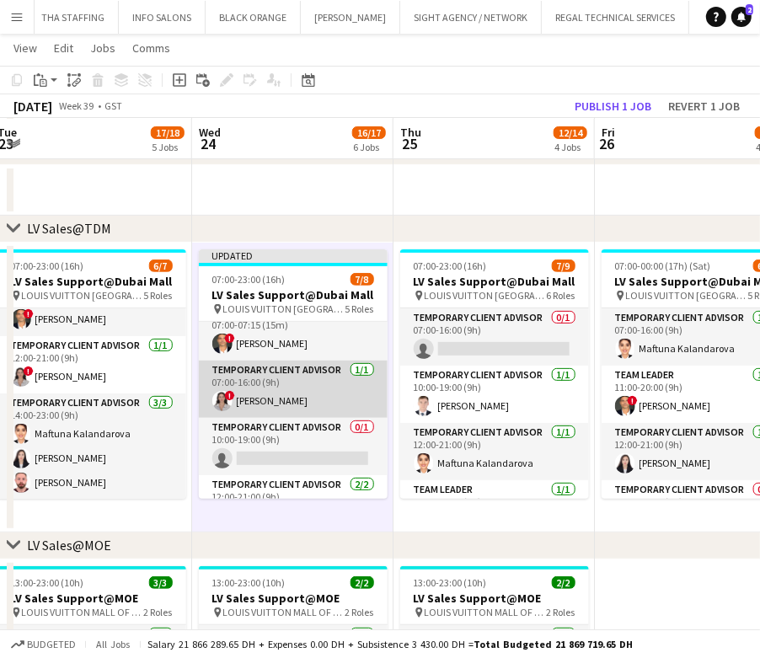
scroll to position [0, 0]
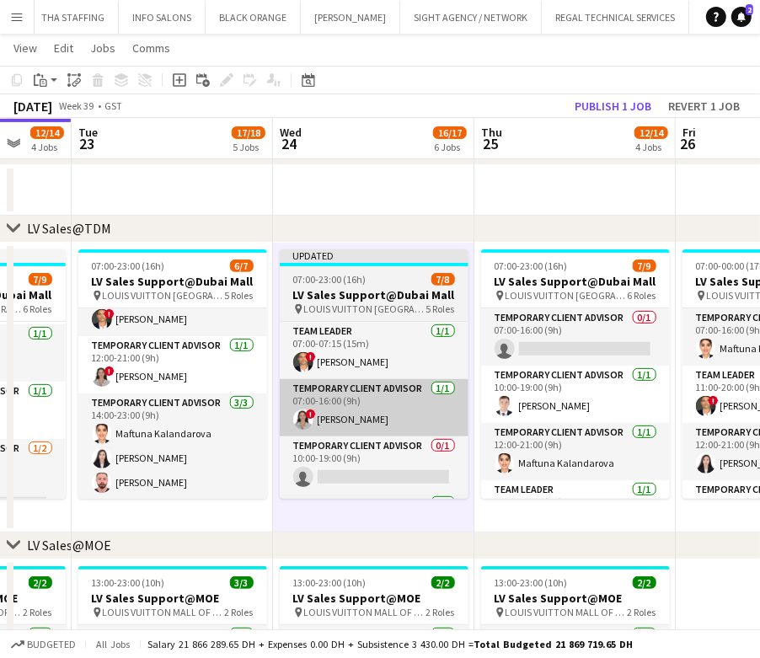
drag, startPoint x: 297, startPoint y: 428, endPoint x: 190, endPoint y: 421, distance: 107.3
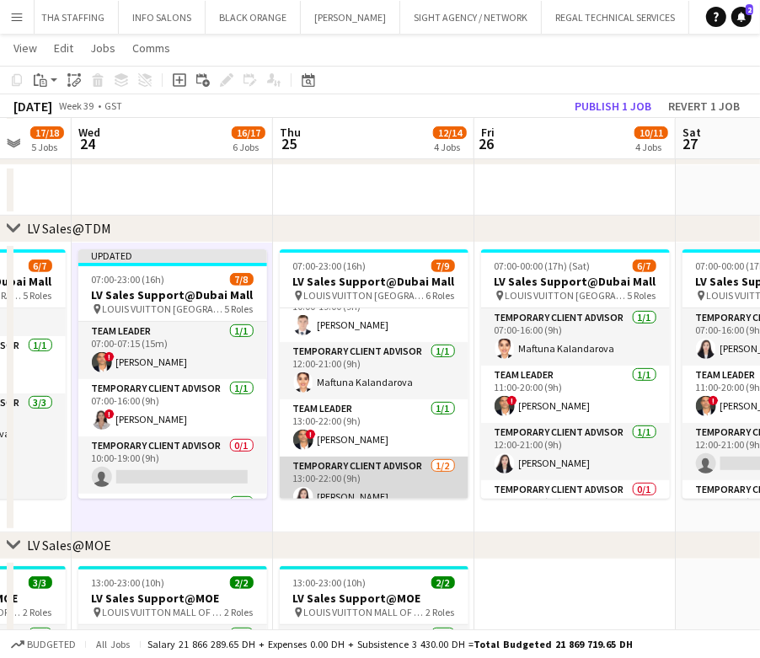
scroll to position [112, 0]
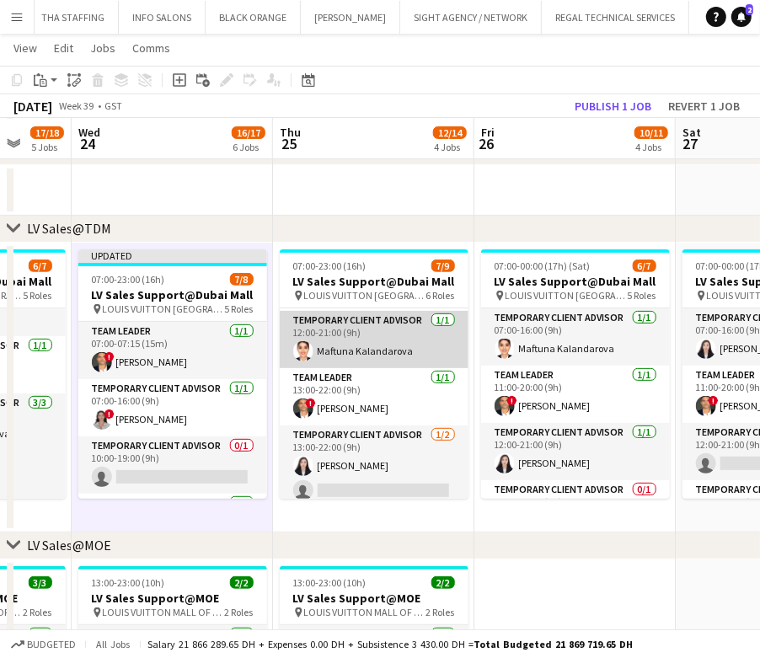
drag, startPoint x: 344, startPoint y: 410, endPoint x: 346, endPoint y: 349, distance: 60.7
click at [345, 410] on app-card-role "Team Leader 1/1 13:00-22:00 (9h) ! Fadi Makki" at bounding box center [374, 396] width 189 height 57
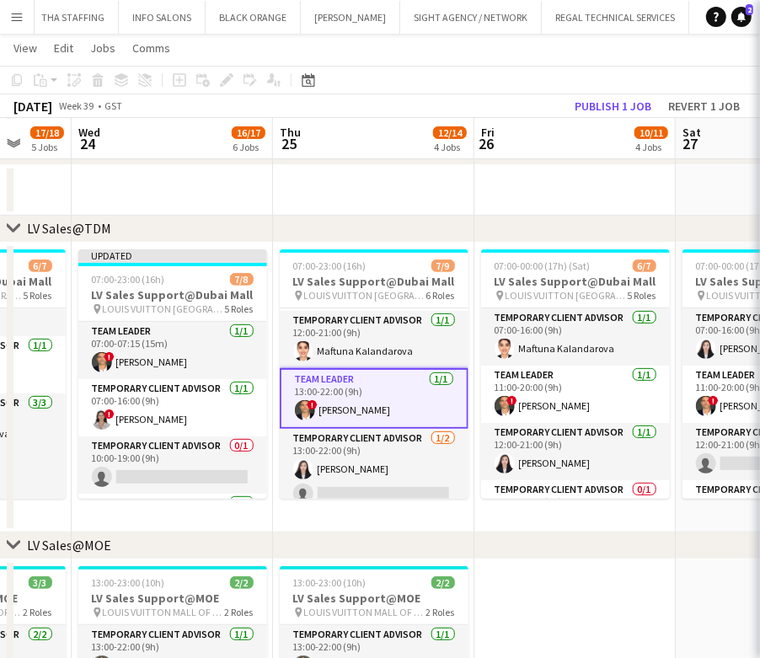
scroll to position [0, 533]
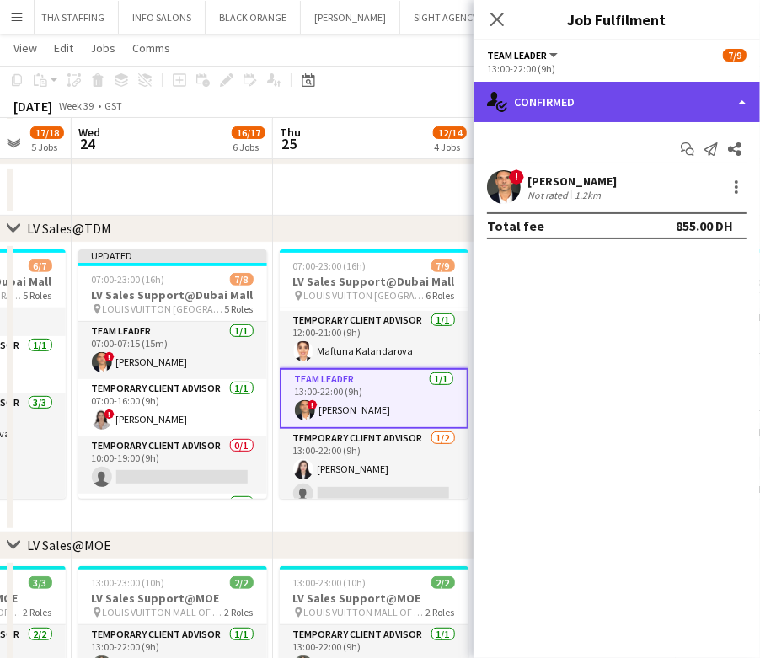
click at [616, 99] on div "single-neutral-actions-check-2 Confirmed" at bounding box center [617, 102] width 287 height 40
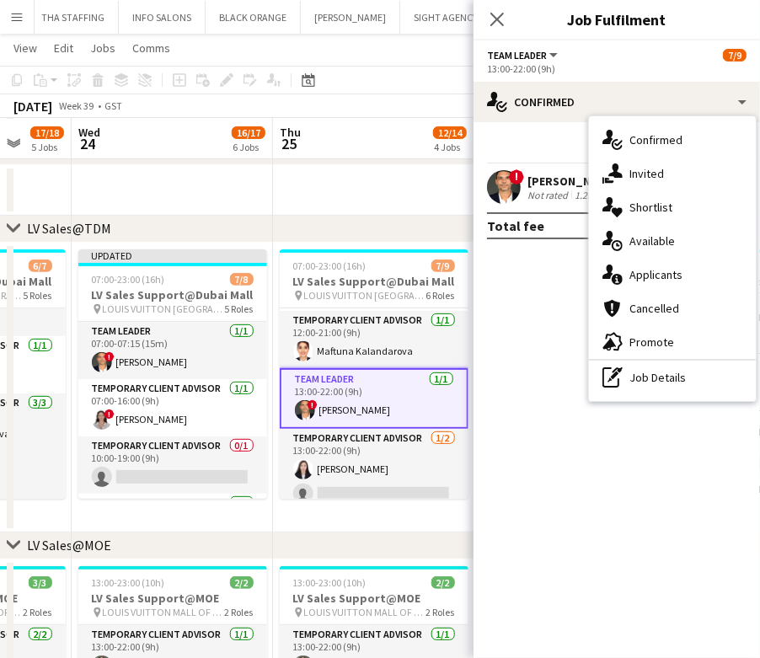
click at [635, 377] on div "pen-write Job Details" at bounding box center [672, 378] width 167 height 34
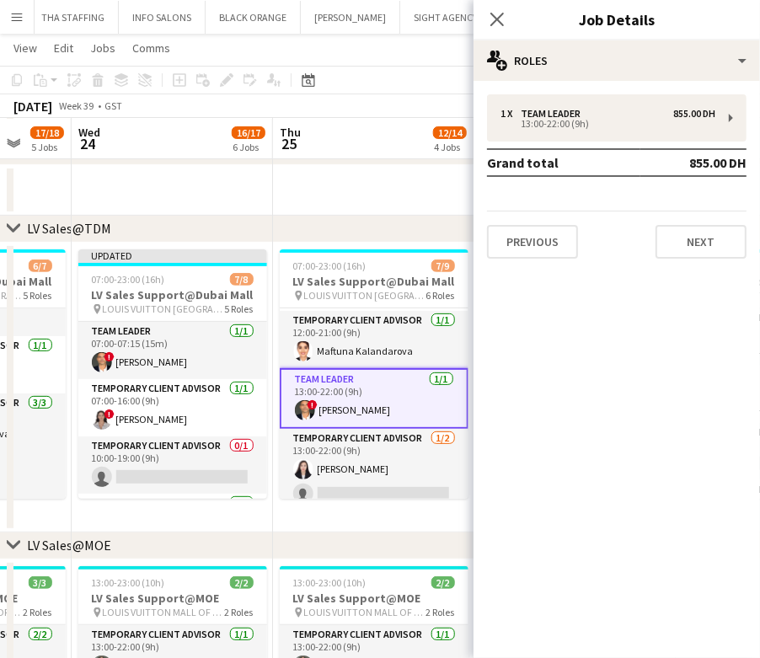
click at [524, 144] on div "1 x Team Leader 855.00 DH 13:00-22:00 (9h) Grand total 855.00 DH Previous Next" at bounding box center [617, 176] width 287 height 164
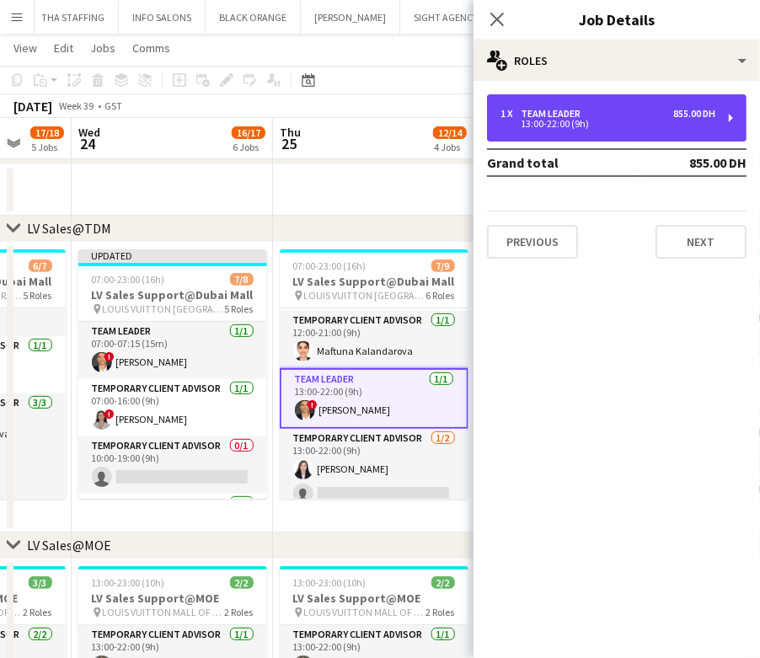
click at [523, 120] on div "13:00-22:00 (9h)" at bounding box center [608, 124] width 215 height 8
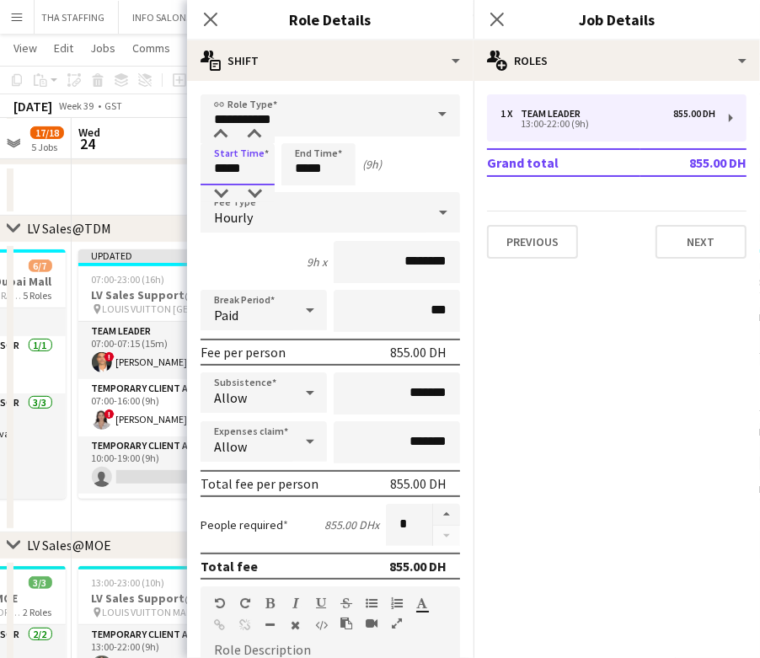
click at [228, 174] on input "*****" at bounding box center [238, 164] width 74 height 42
type input "*****"
click at [304, 179] on input "*****" at bounding box center [319, 164] width 74 height 42
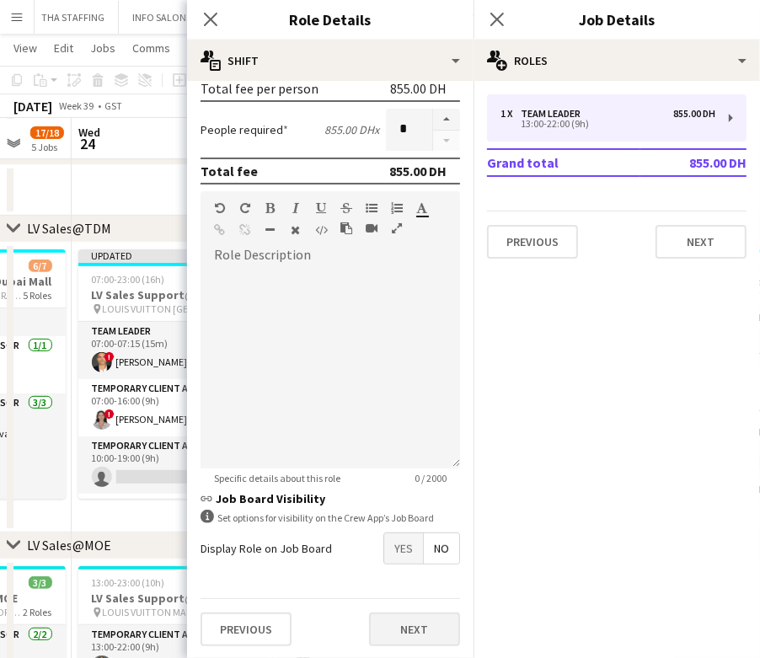
type input "*****"
click at [380, 622] on button "Next" at bounding box center [414, 630] width 91 height 34
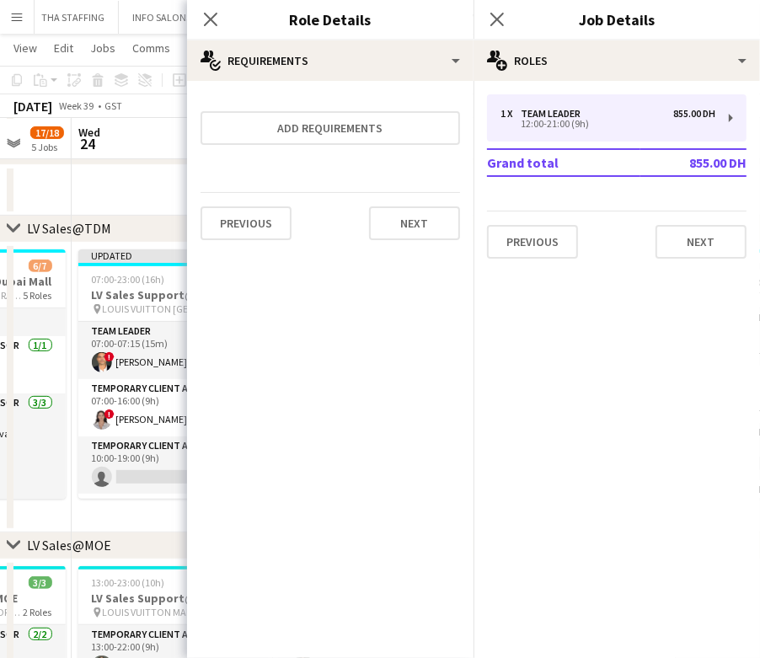
drag, startPoint x: 162, startPoint y: 523, endPoint x: 157, endPoint y: 514, distance: 9.8
click at [159, 521] on app-date-cell "Updated 07:00-23:00 (16h) 7/8 LV Sales Support@Dubai Mall pin LOUIS VUITTON Dub…" at bounding box center [172, 388] width 201 height 290
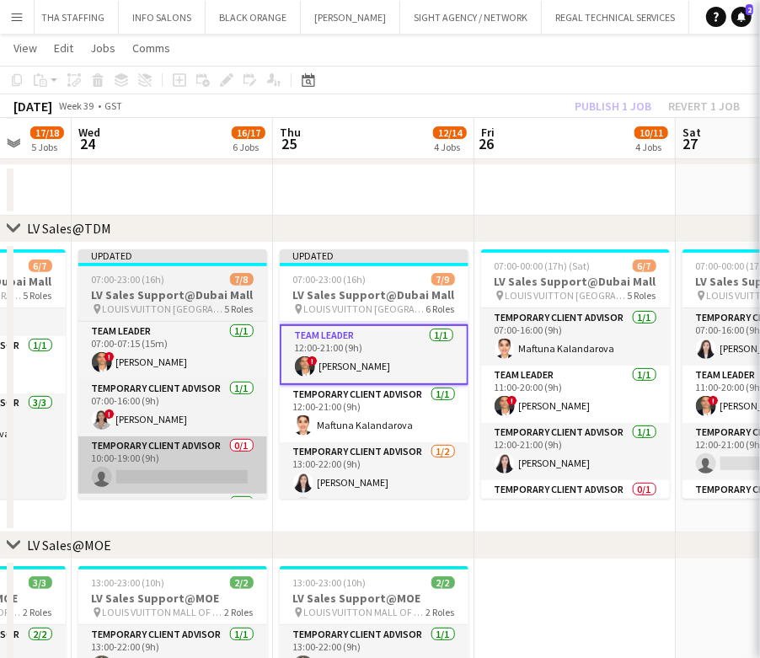
scroll to position [0, 534]
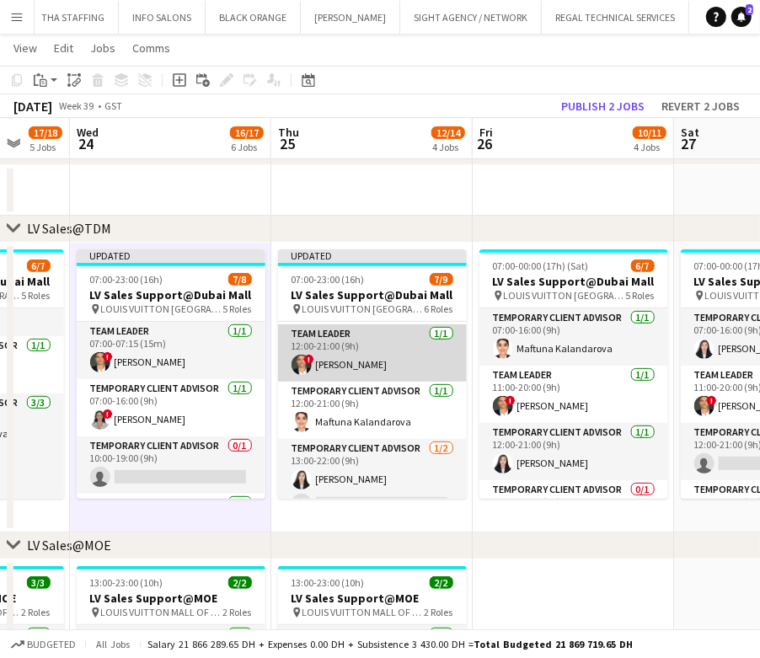
click at [379, 357] on app-card-role "Team Leader 1/1 12:00-21:00 (9h) ! Fadi Makki" at bounding box center [372, 353] width 189 height 57
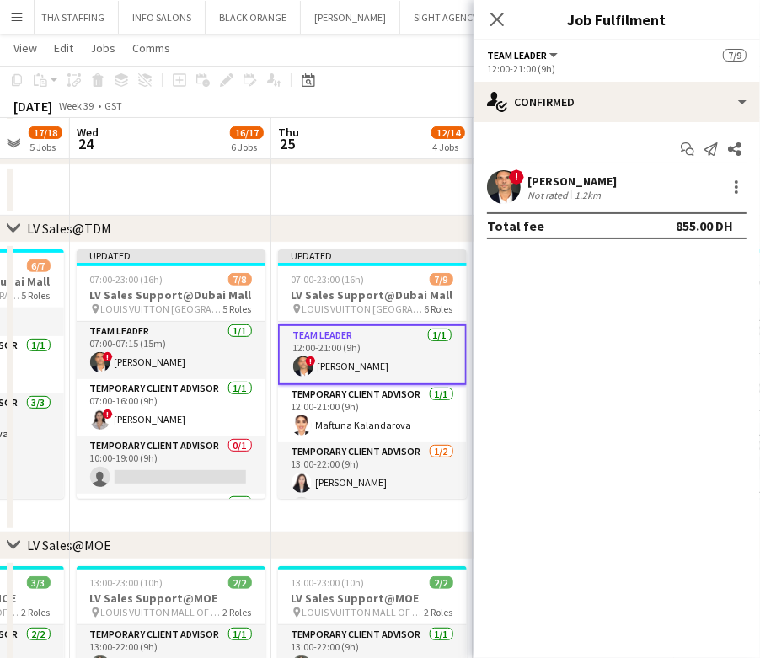
scroll to position [0, 536]
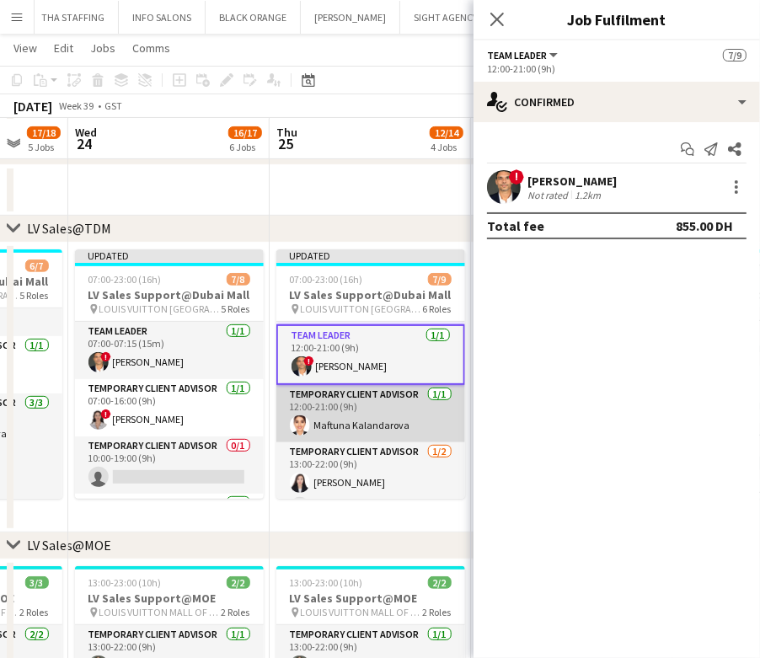
click at [384, 414] on app-card-role "Temporary Client Advisor 1/1 12:00-21:00 (9h) Maftuna Kalandarova" at bounding box center [370, 413] width 189 height 57
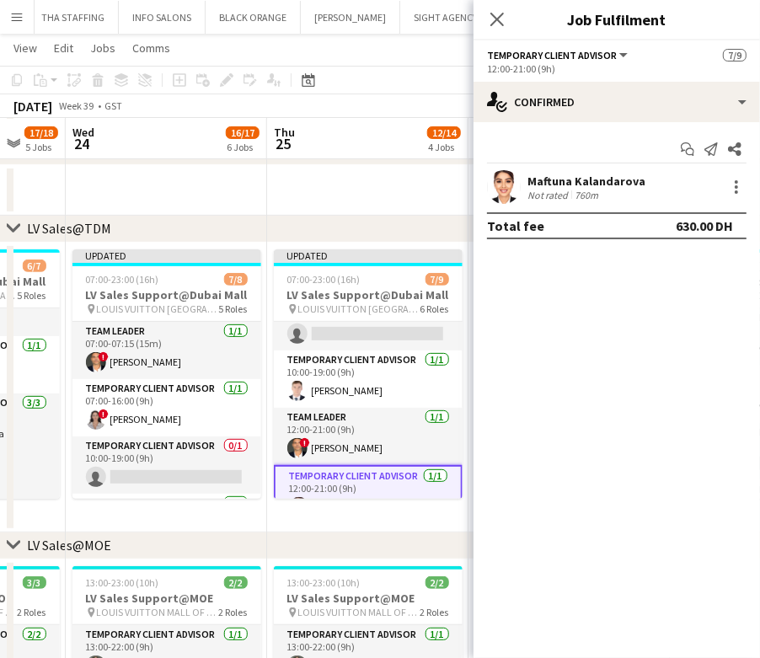
scroll to position [0, 0]
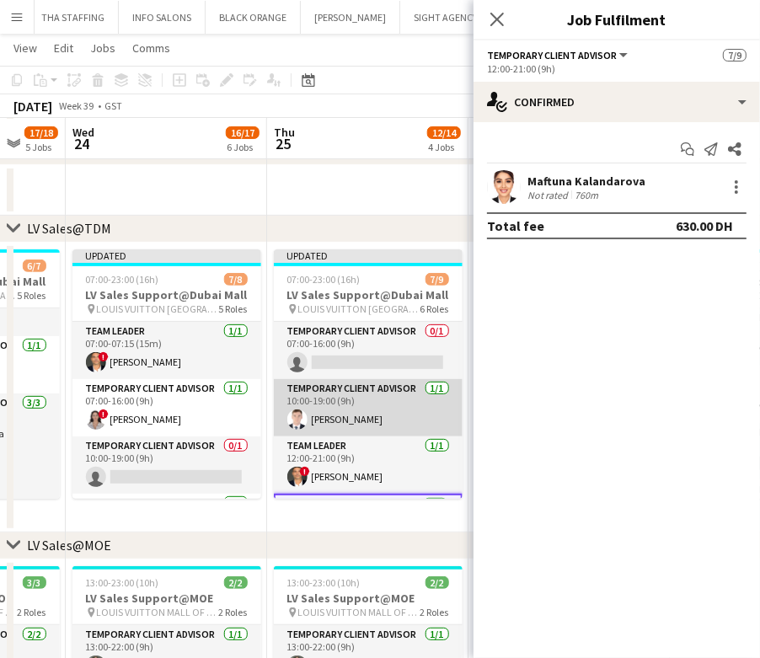
drag, startPoint x: 357, startPoint y: 399, endPoint x: 368, endPoint y: 398, distance: 10.2
click at [356, 398] on app-card-role "Temporary Client Advisor 1/1 10:00-19:00 (9h) Bogdan Nakonechnyy" at bounding box center [368, 407] width 189 height 57
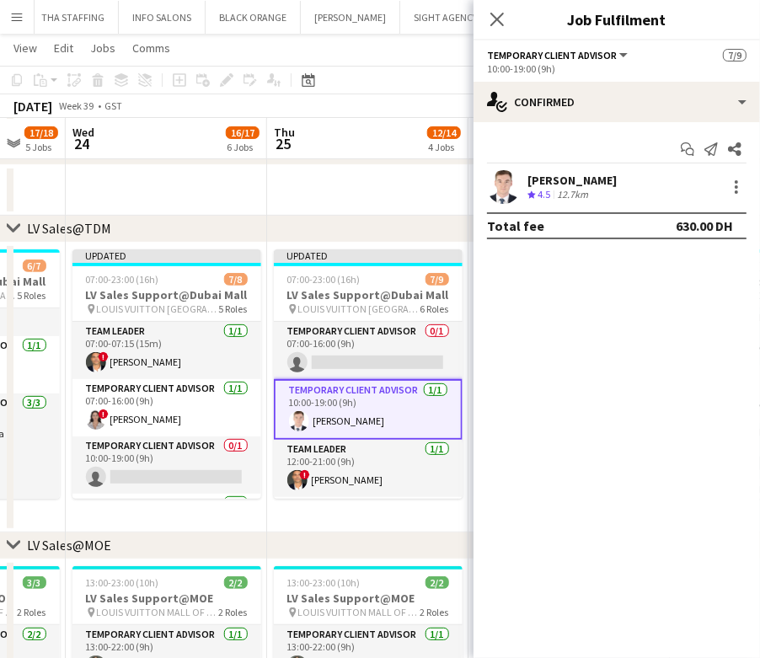
scroll to position [0, 540]
click at [749, 194] on div "Bogdan Nakonechnyy Crew rating 4.5 12.7km" at bounding box center [617, 187] width 287 height 34
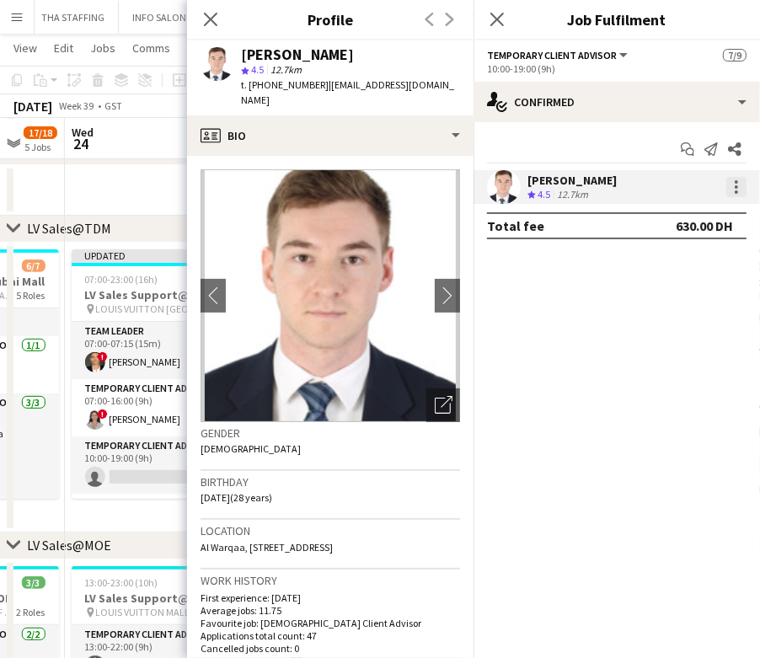
click at [738, 192] on div at bounding box center [736, 192] width 3 height 3
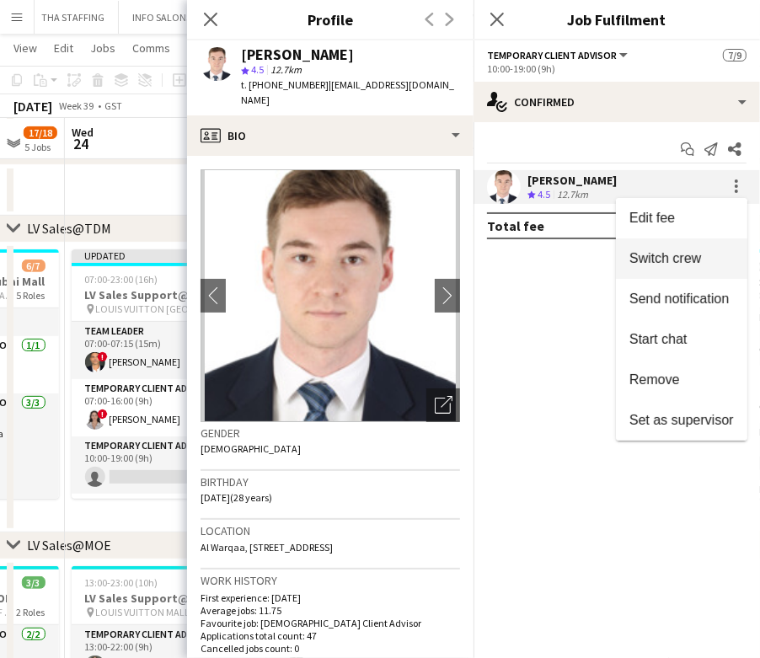
click at [712, 259] on span "Switch crew" at bounding box center [682, 258] width 105 height 15
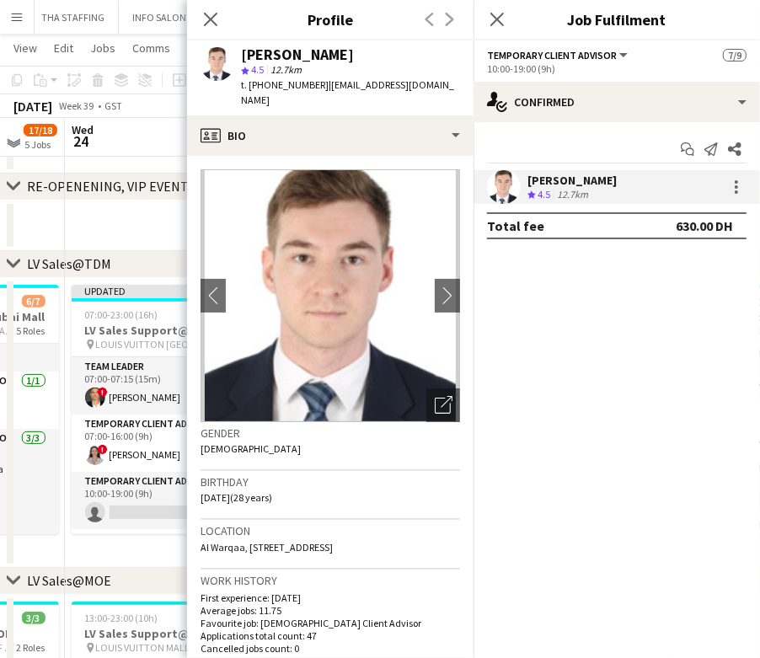
drag, startPoint x: 169, startPoint y: 556, endPoint x: 169, endPoint y: 541, distance: 15.2
click at [165, 555] on app-date-cell "Updated 07:00-23:00 (16h) 7/8 LV Sales Support@Dubai Mall pin LOUIS VUITTON Dub…" at bounding box center [165, 423] width 201 height 290
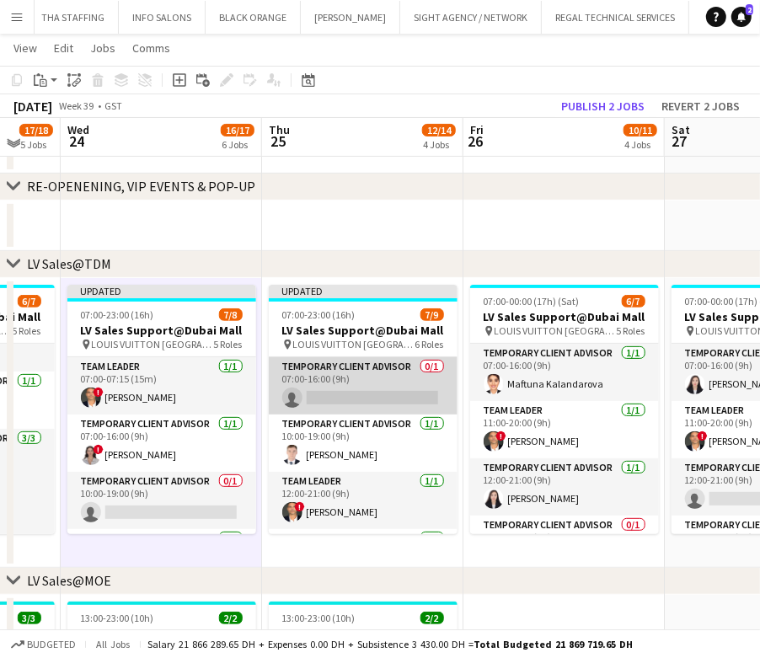
click at [366, 365] on app-card-role "Temporary Client Advisor 0/1 07:00-16:00 (9h) single-neutral-actions" at bounding box center [363, 385] width 189 height 57
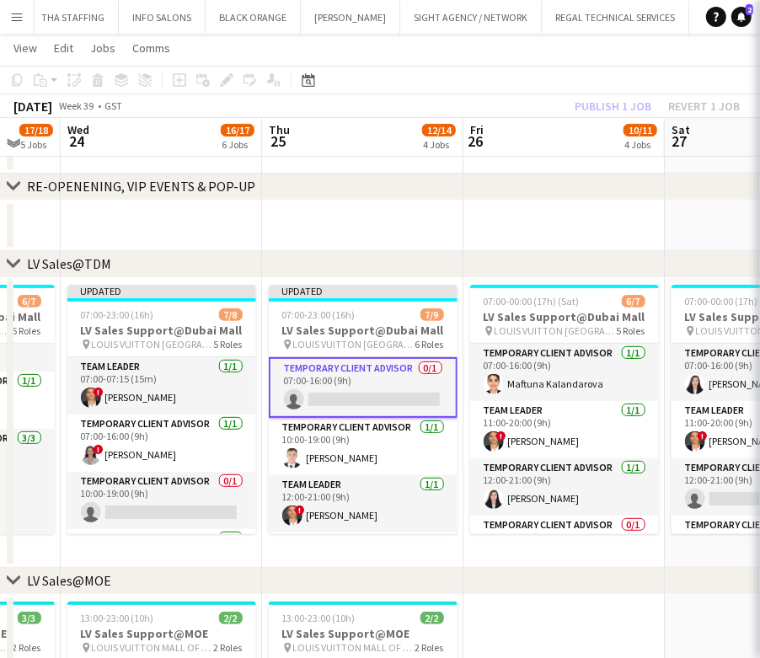
scroll to position [0, 543]
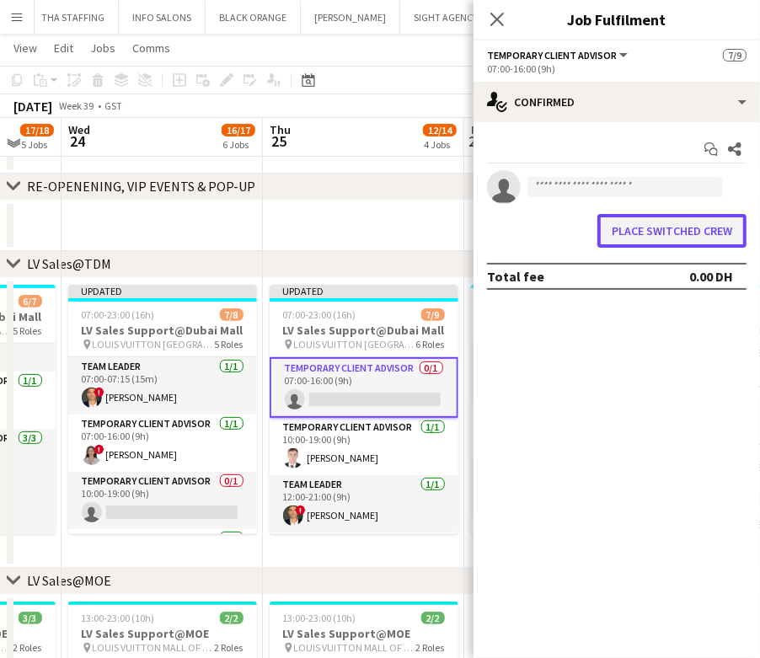
click at [717, 224] on button "Place switched crew" at bounding box center [672, 231] width 149 height 34
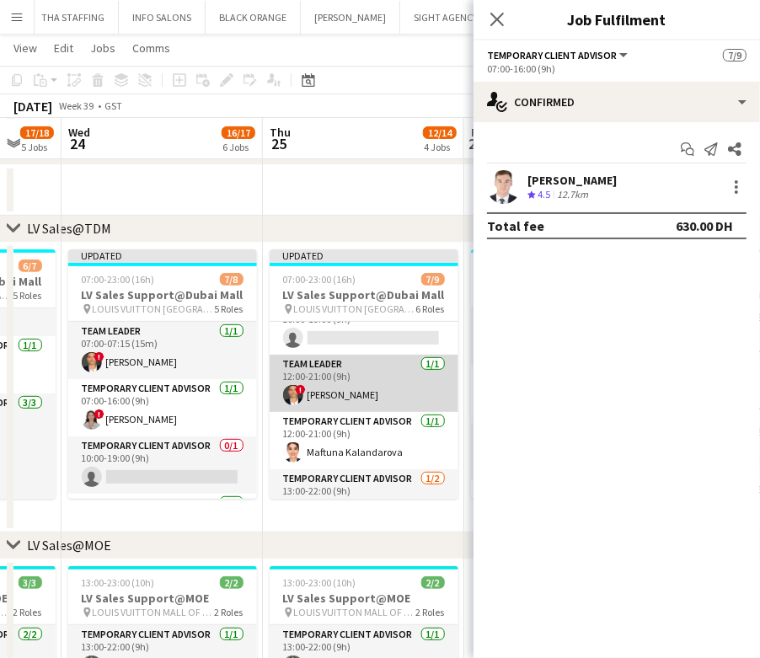
scroll to position [112, 0]
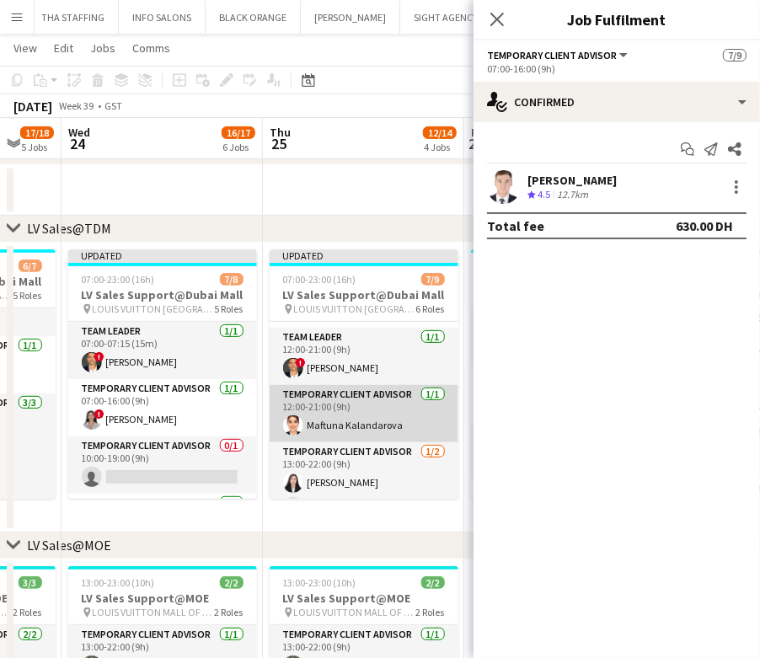
click at [325, 418] on app-card-role "Temporary Client Advisor 1/1 12:00-21:00 (9h) Maftuna Kalandarova" at bounding box center [364, 413] width 189 height 57
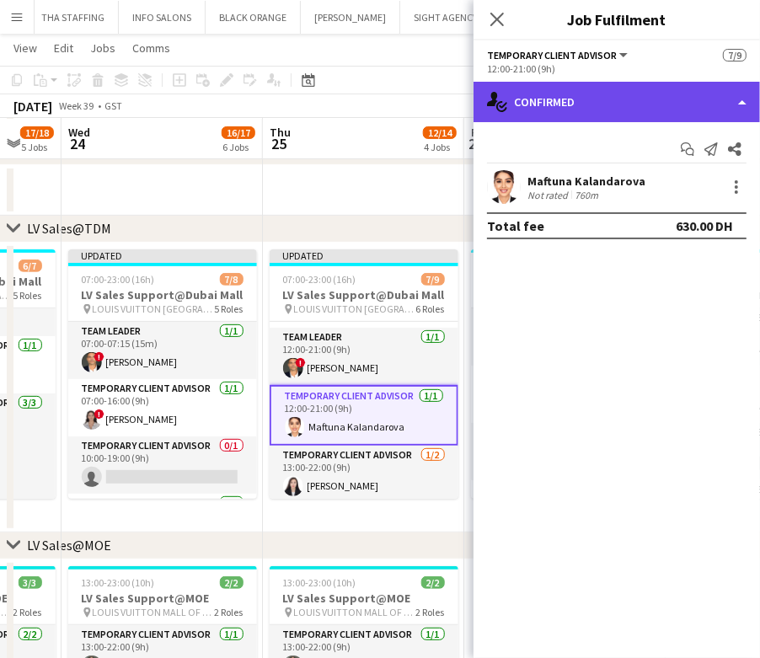
click at [660, 105] on div "single-neutral-actions-check-2 Confirmed" at bounding box center [617, 102] width 287 height 40
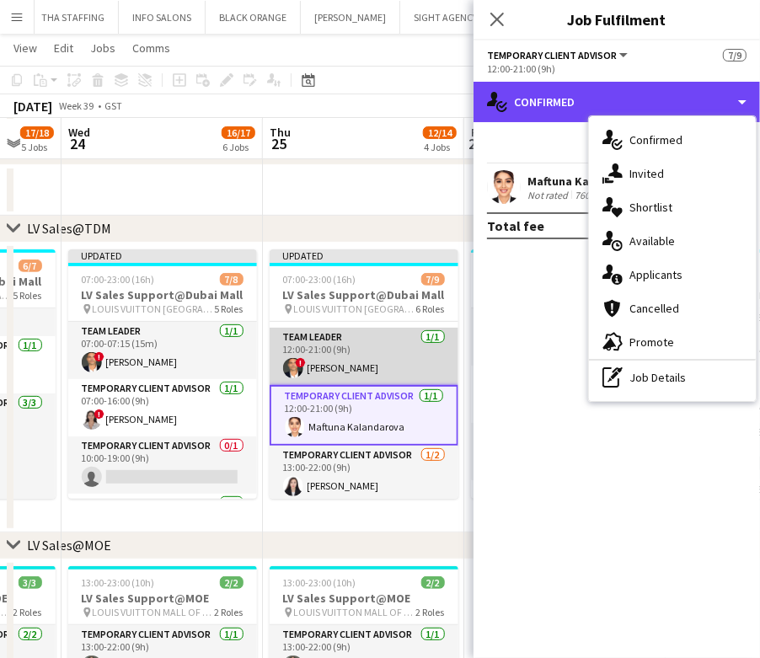
scroll to position [0, 0]
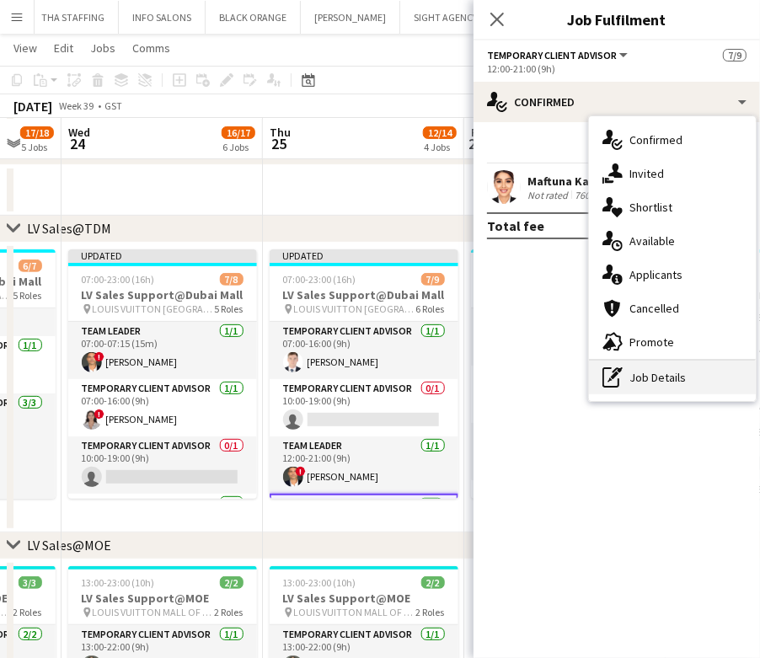
click at [635, 377] on div "pen-write Job Details" at bounding box center [672, 378] width 167 height 34
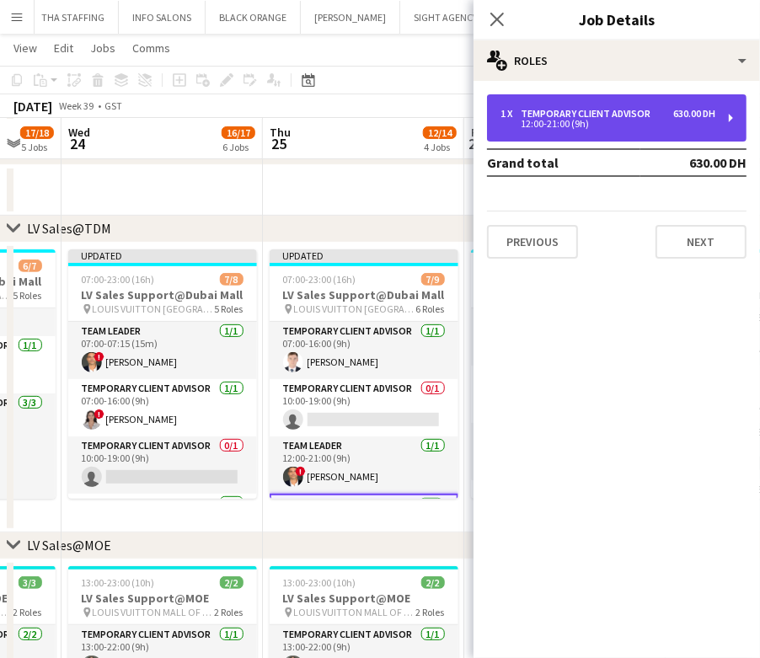
click at [636, 118] on div "Temporary Client Advisor" at bounding box center [589, 114] width 137 height 12
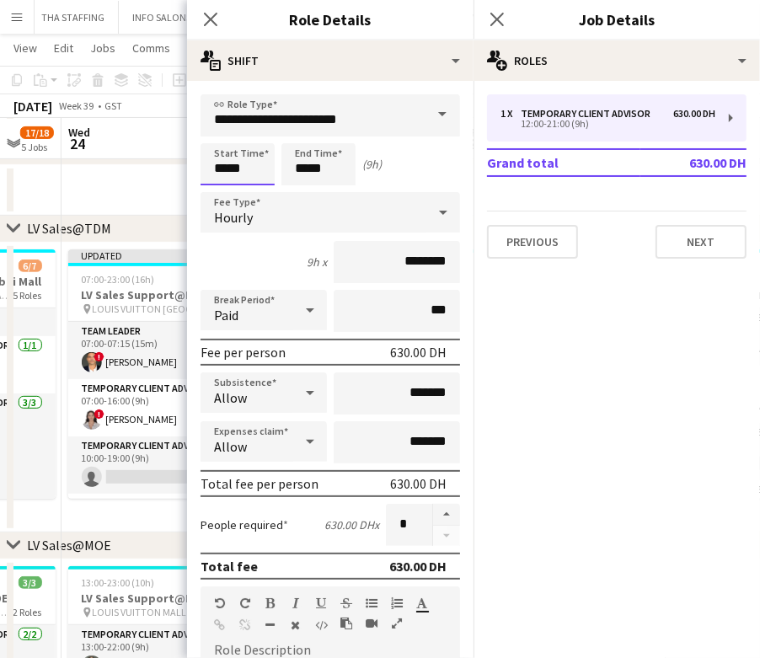
click at [224, 164] on input "*****" at bounding box center [238, 164] width 74 height 42
type input "*****"
click at [312, 164] on input "*****" at bounding box center [319, 164] width 74 height 42
type input "*****"
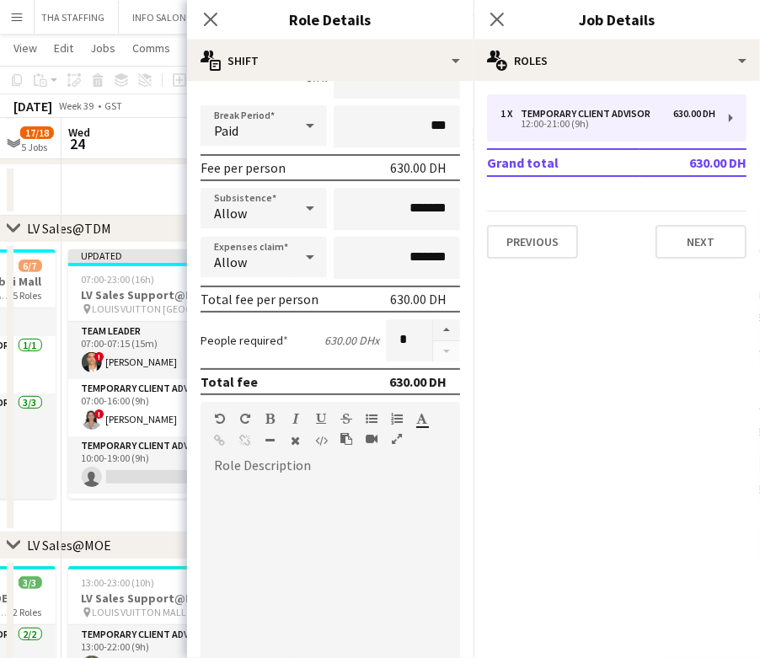
scroll to position [395, 0]
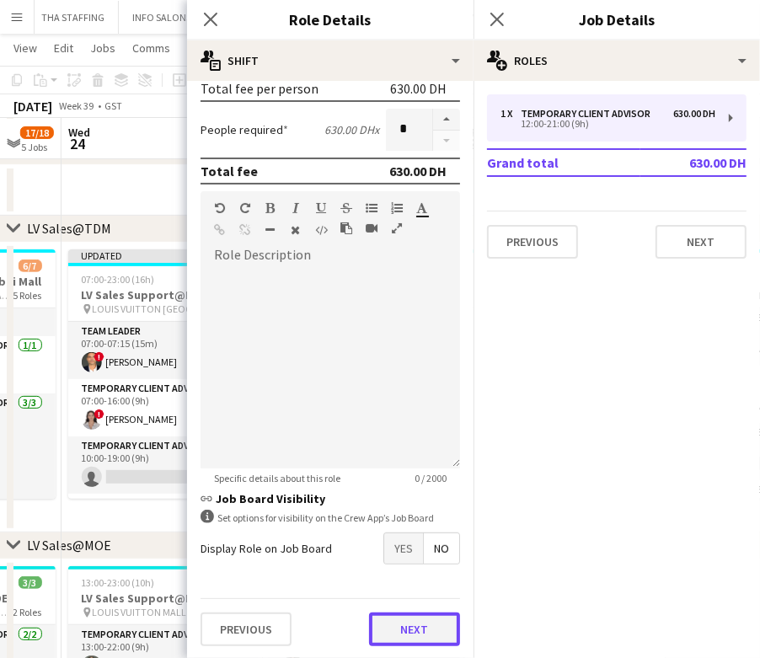
click at [398, 640] on button "Next" at bounding box center [414, 630] width 91 height 34
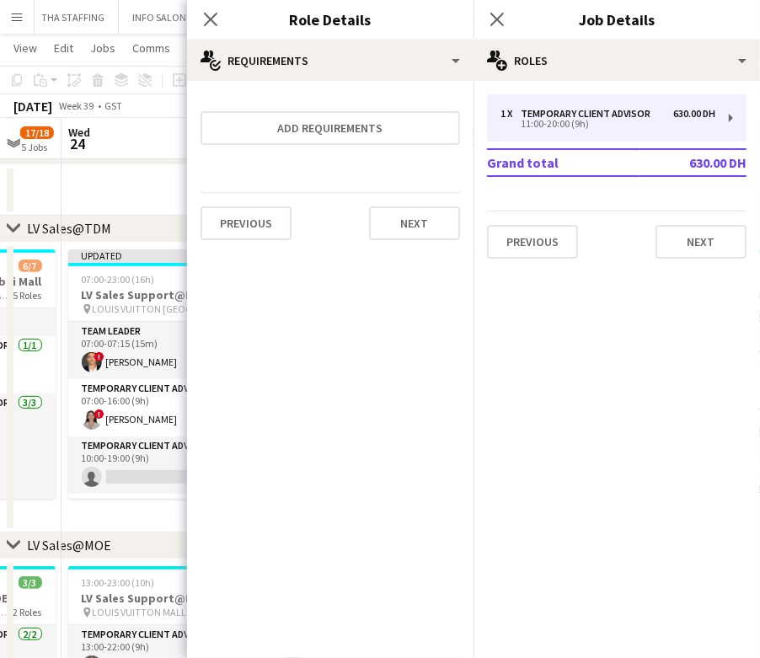
scroll to position [0, 0]
click at [134, 519] on app-date-cell "Updated 07:00-23:00 (16h) 7/8 LV Sales Support@Dubai Mall pin LOUIS VUITTON Dub…" at bounding box center [162, 388] width 201 height 290
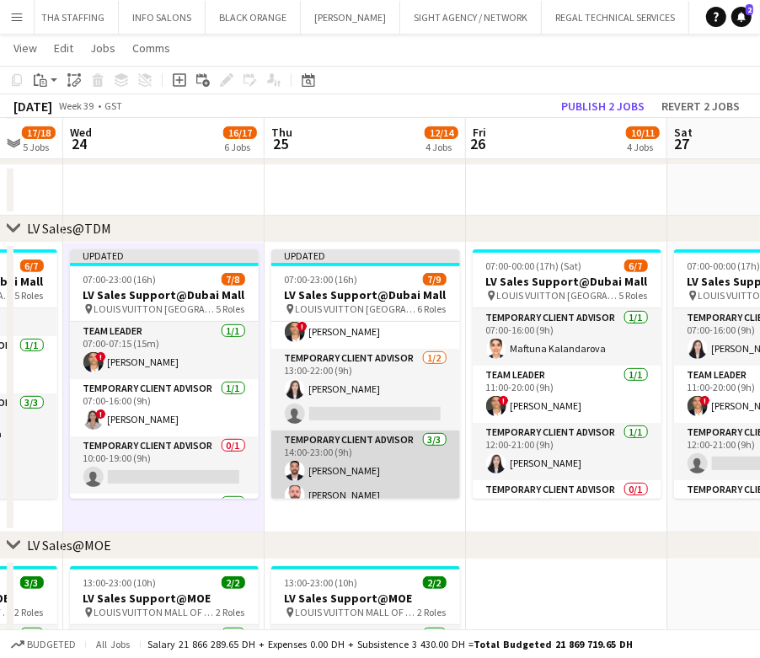
scroll to position [224, 0]
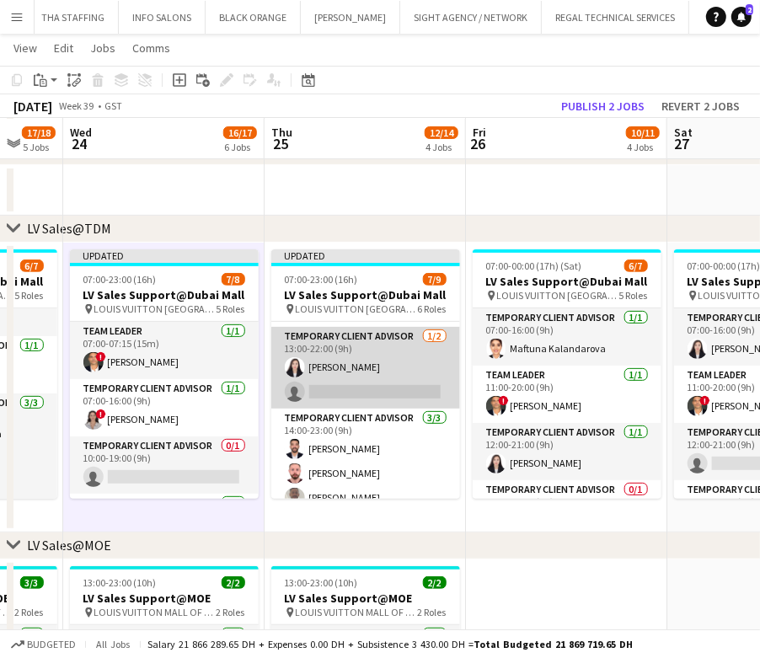
click at [355, 380] on app-card-role "Temporary Client Advisor 1/2 13:00-22:00 (9h) Kai Deng single-neutral-actions" at bounding box center [365, 368] width 189 height 82
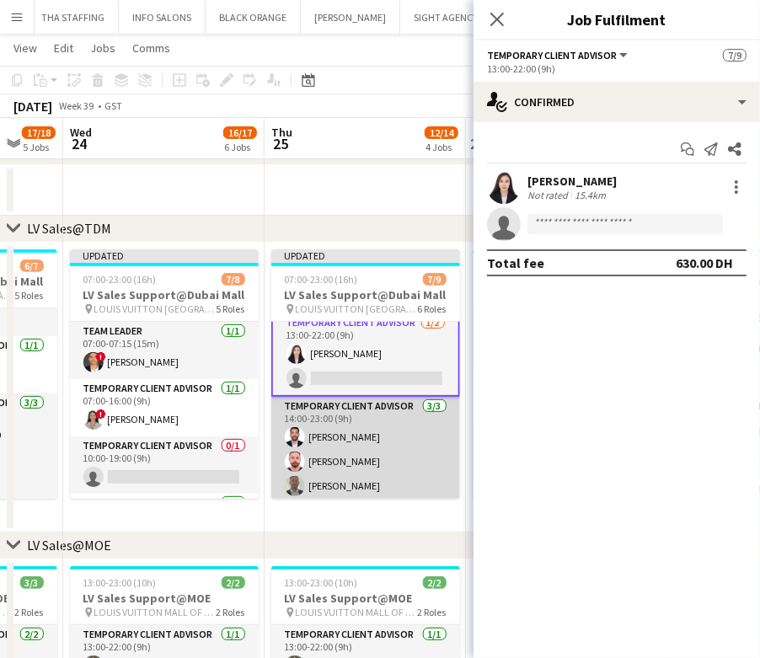
scroll to position [243, 0]
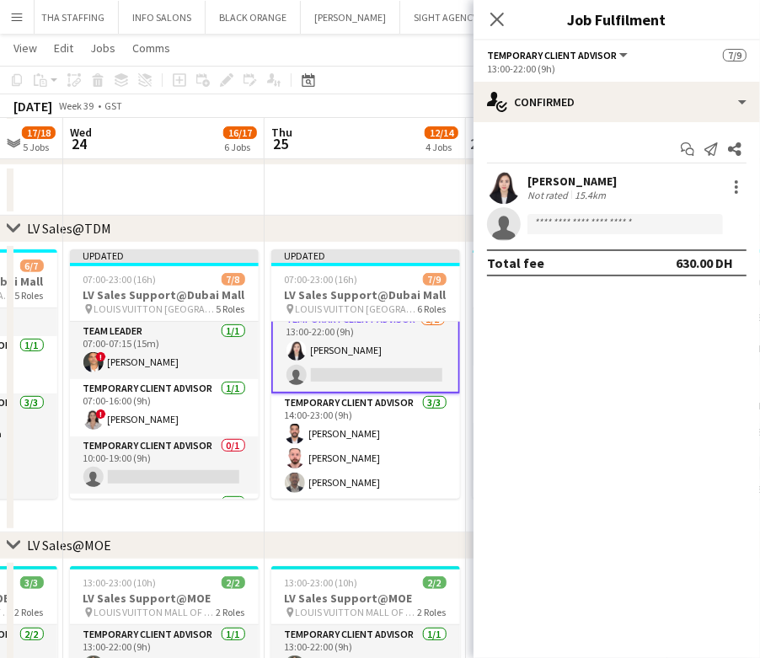
click at [355, 510] on app-date-cell "Updated 07:00-23:00 (16h) 7/9 LV Sales Support@Dubai Mall pin LOUIS VUITTON Dub…" at bounding box center [365, 388] width 201 height 290
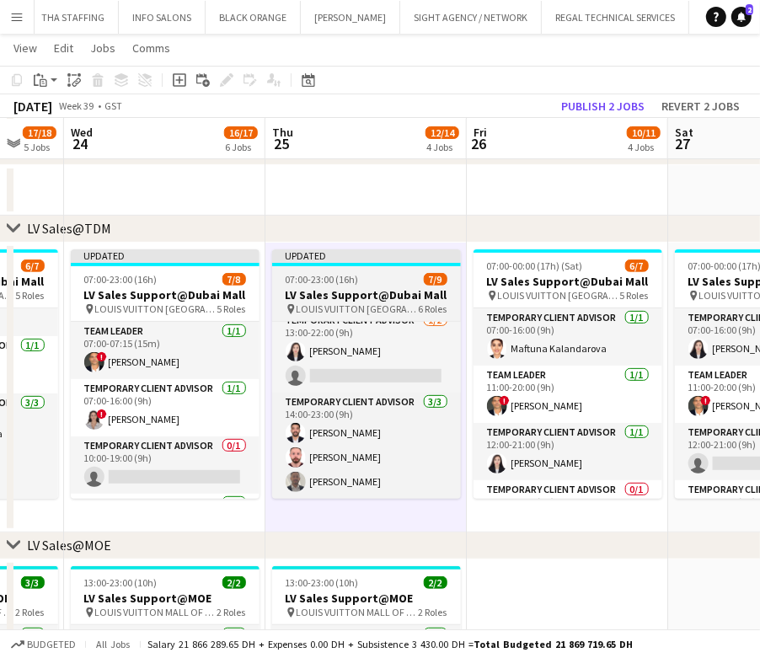
scroll to position [240, 0]
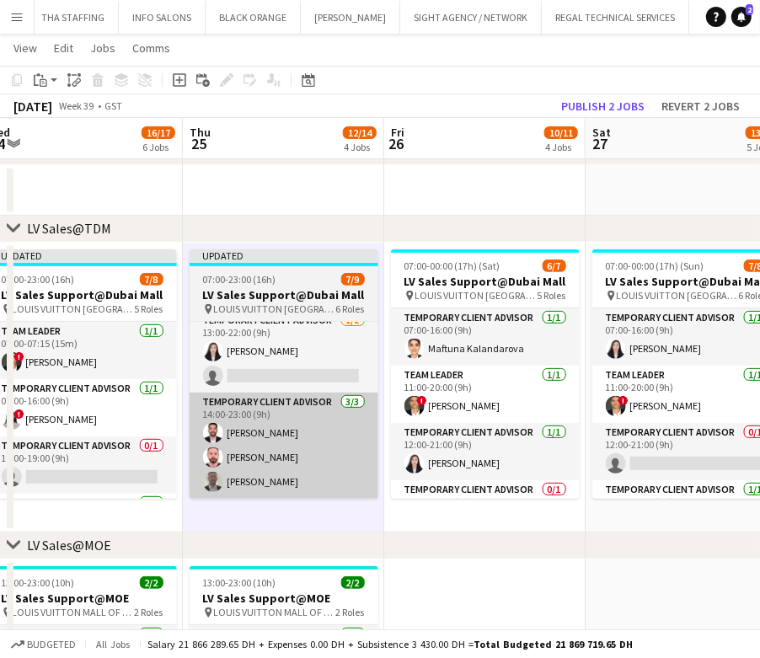
drag, startPoint x: 276, startPoint y: 497, endPoint x: 265, endPoint y: 491, distance: 13.6
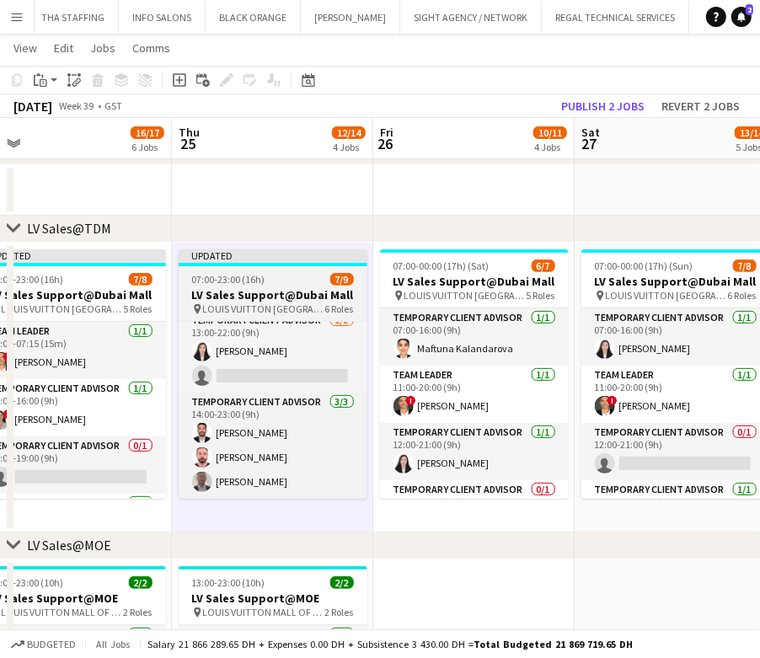
scroll to position [0, 0]
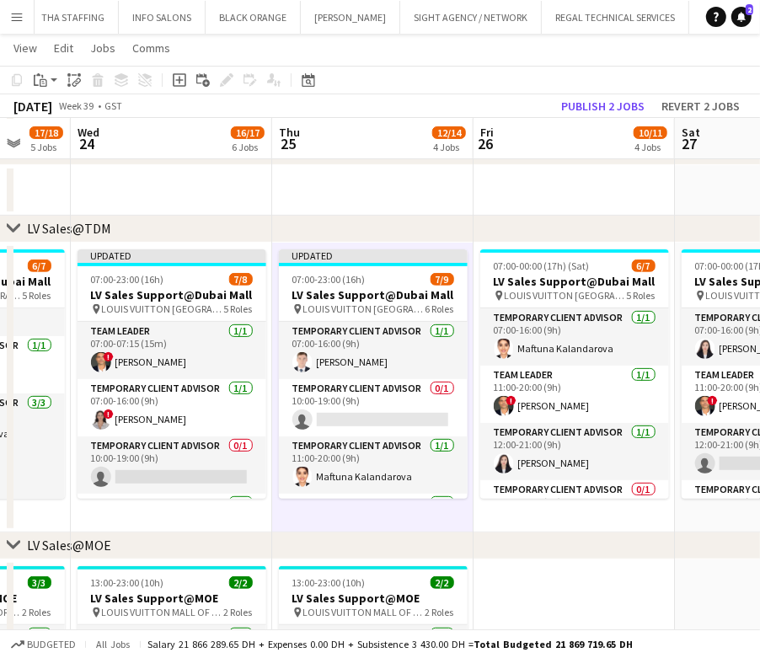
drag, startPoint x: 303, startPoint y: 422, endPoint x: 198, endPoint y: 419, distance: 105.4
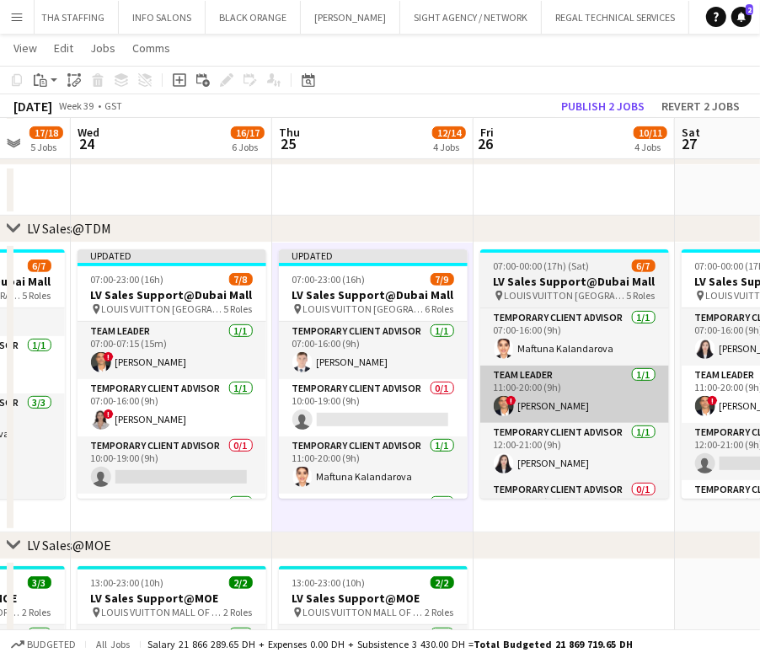
scroll to position [0, 539]
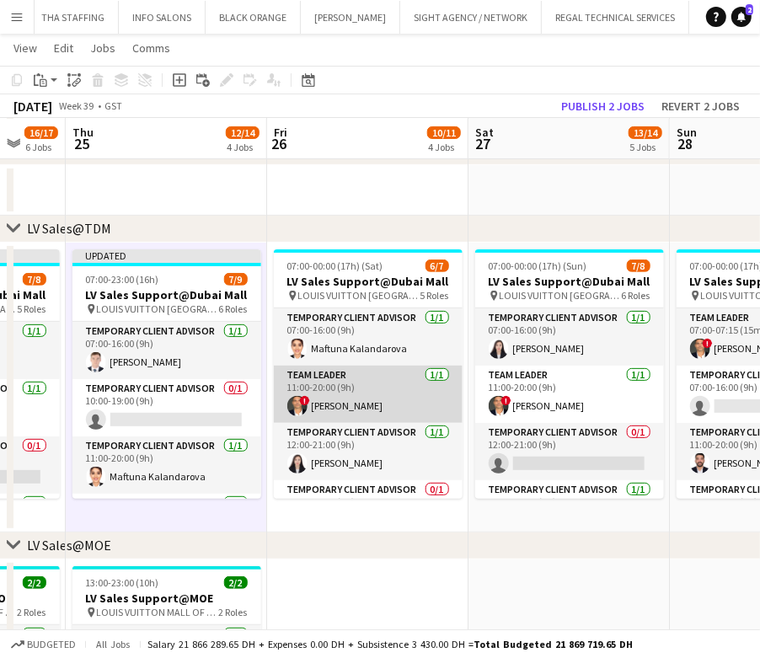
click at [362, 407] on app-card-role "Team Leader 1/1 11:00-20:00 (9h) ! Fadi Makki" at bounding box center [368, 394] width 189 height 57
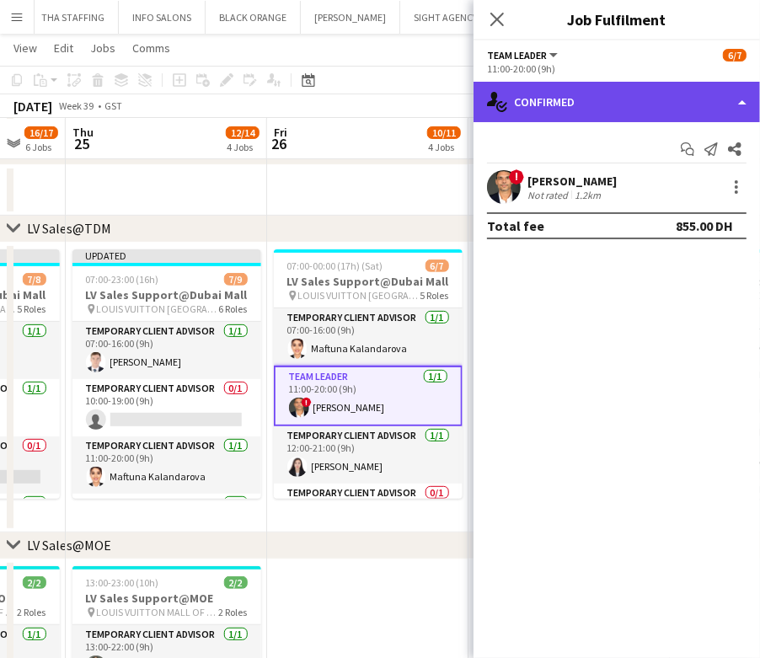
click at [701, 104] on div "single-neutral-actions-check-2 Confirmed" at bounding box center [617, 102] width 287 height 40
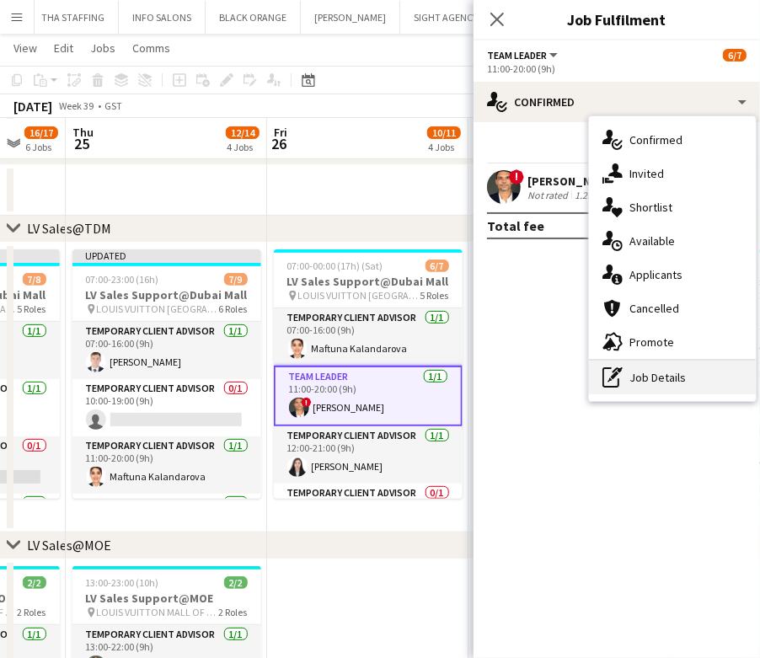
click at [675, 372] on div "pen-write Job Details" at bounding box center [672, 378] width 167 height 34
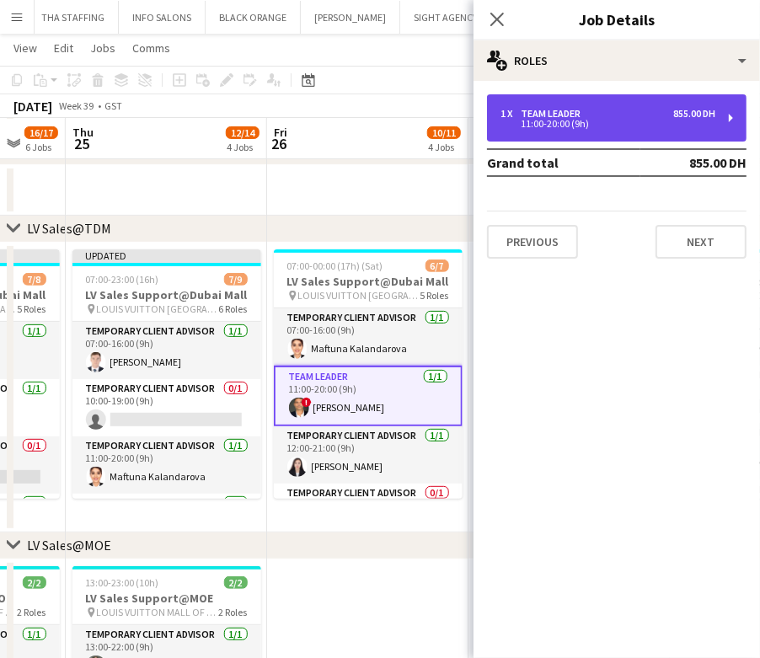
click at [583, 121] on div "11:00-20:00 (9h)" at bounding box center [608, 124] width 215 height 8
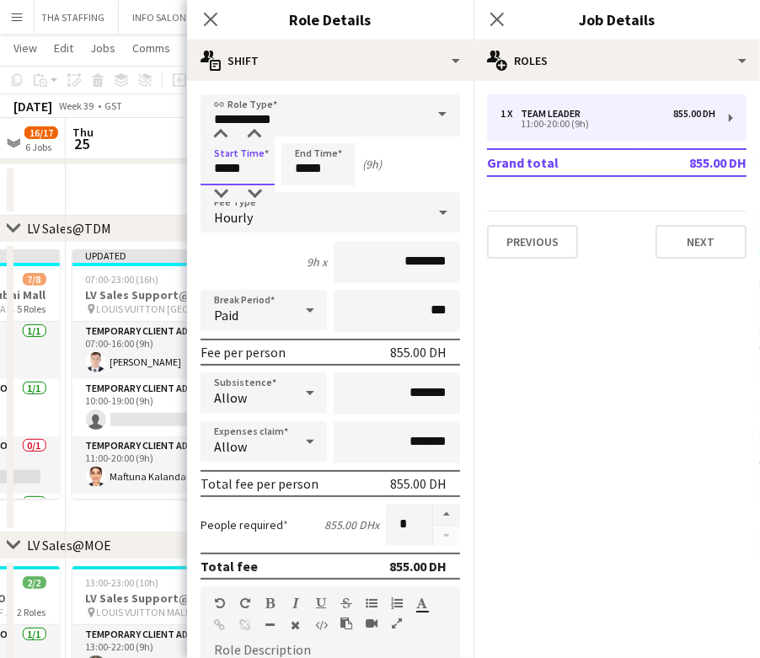
click at [228, 172] on input "*****" at bounding box center [238, 164] width 74 height 42
type input "*****"
click at [310, 169] on input "*****" at bounding box center [319, 164] width 74 height 42
type input "*****"
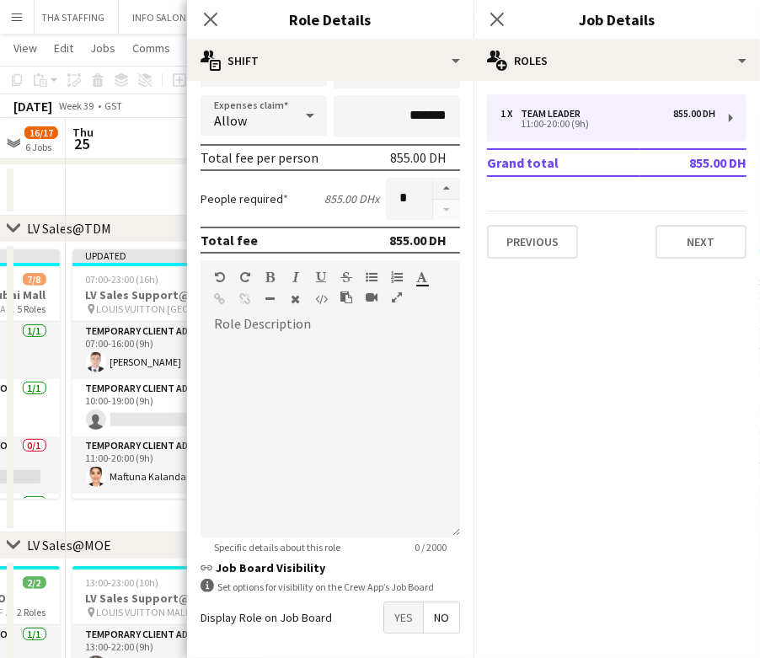
scroll to position [395, 0]
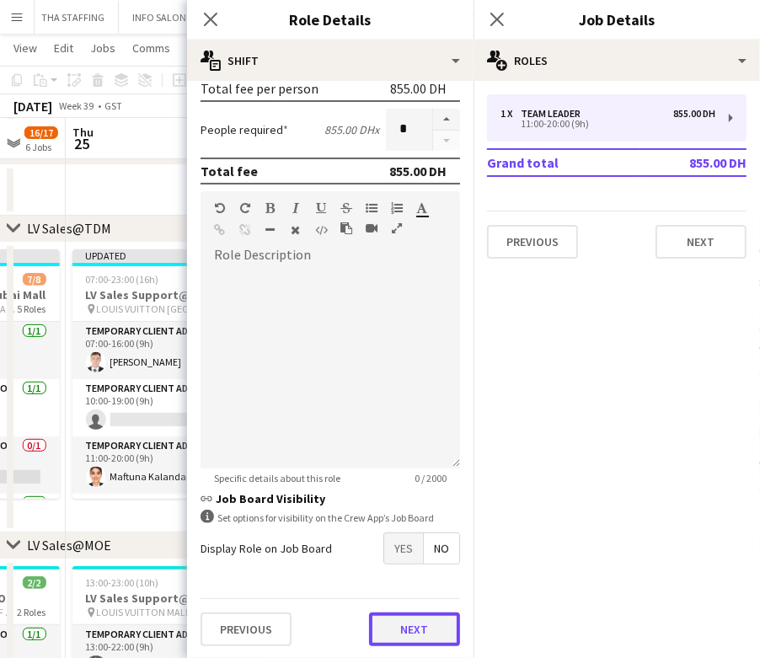
click at [416, 630] on button "Next" at bounding box center [414, 630] width 91 height 34
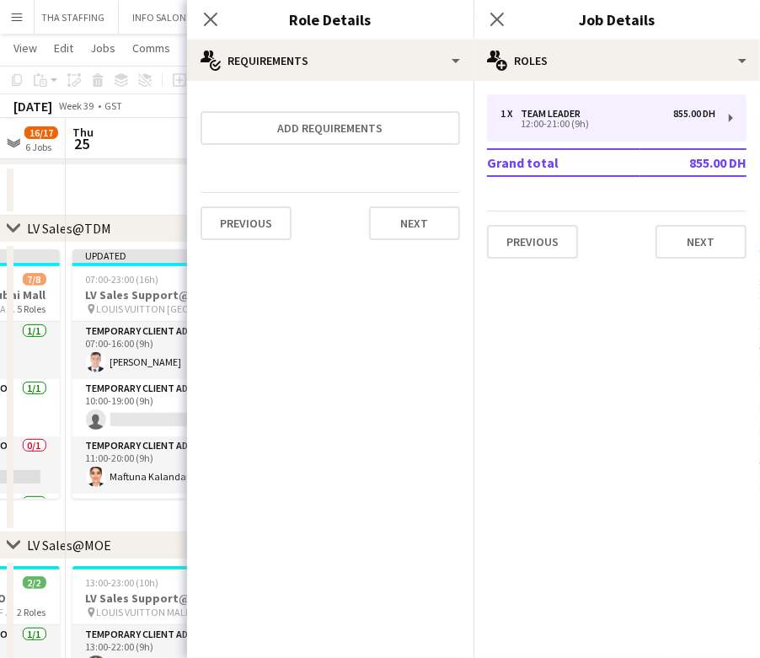
click at [135, 524] on app-date-cell "Updated 07:00-23:00 (16h) 7/9 LV Sales Support@Dubai Mall pin LOUIS VUITTON Dub…" at bounding box center [166, 388] width 201 height 290
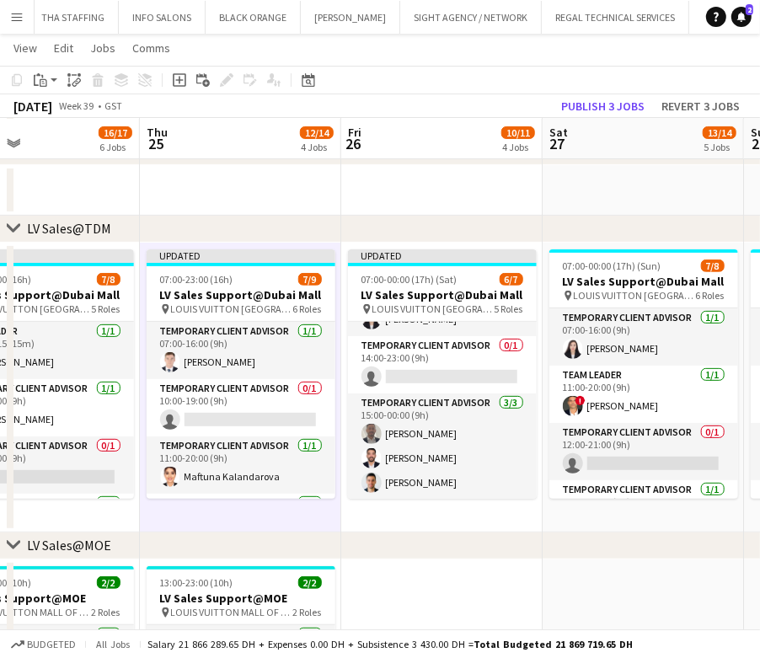
scroll to position [0, 466]
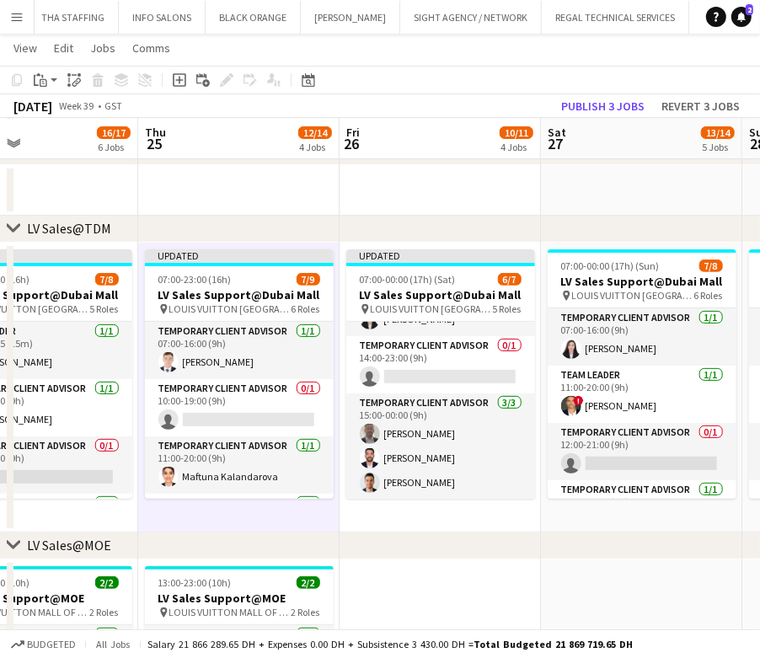
drag, startPoint x: 266, startPoint y: 389, endPoint x: 255, endPoint y: 389, distance: 11.0
click at [255, 389] on app-card-role "Temporary Client Advisor 0/1 10:00-19:00 (9h) single-neutral-actions" at bounding box center [239, 407] width 189 height 57
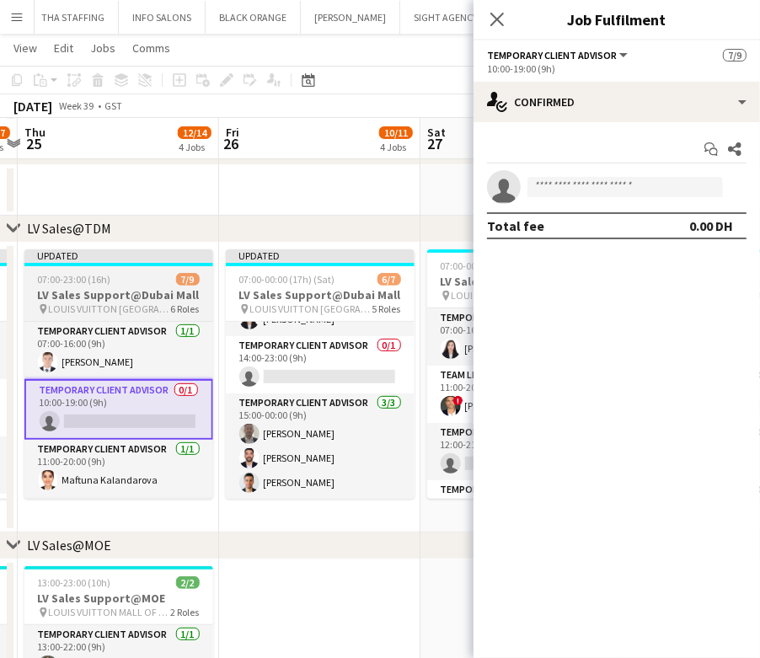
drag, startPoint x: 254, startPoint y: 389, endPoint x: 146, endPoint y: 386, distance: 108.0
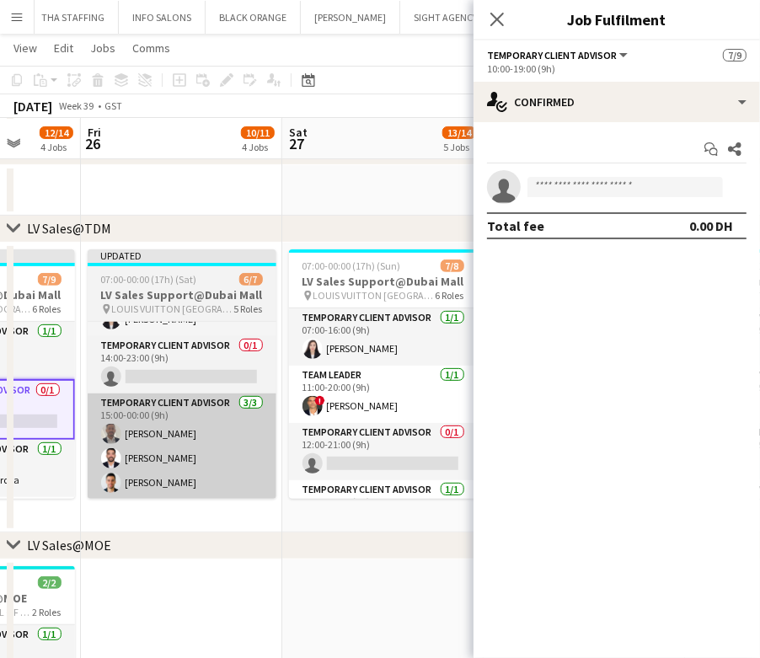
drag, startPoint x: 302, startPoint y: 395, endPoint x: 187, endPoint y: 396, distance: 114.7
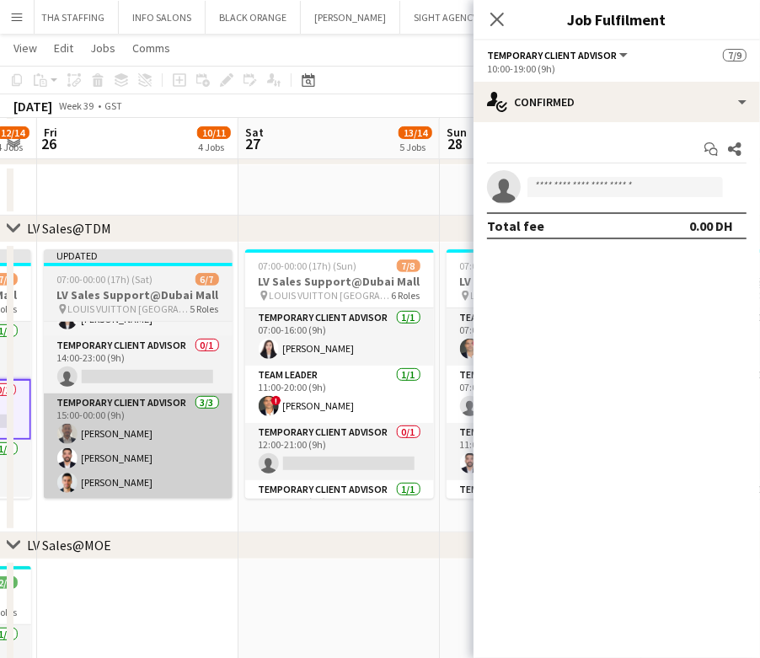
drag, startPoint x: 208, startPoint y: 399, endPoint x: 195, endPoint y: 401, distance: 13.7
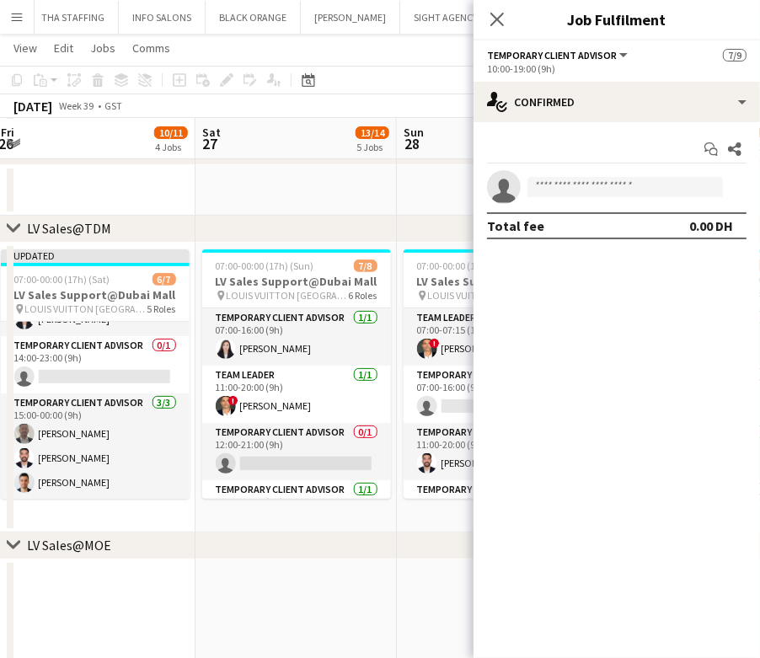
drag, startPoint x: 243, startPoint y: 401, endPoint x: 202, endPoint y: 394, distance: 41.2
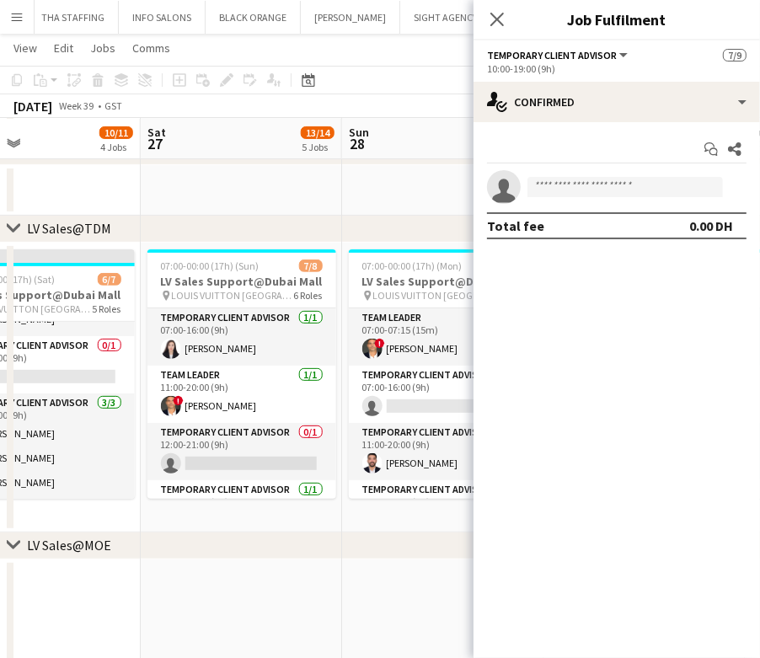
scroll to position [0, 668]
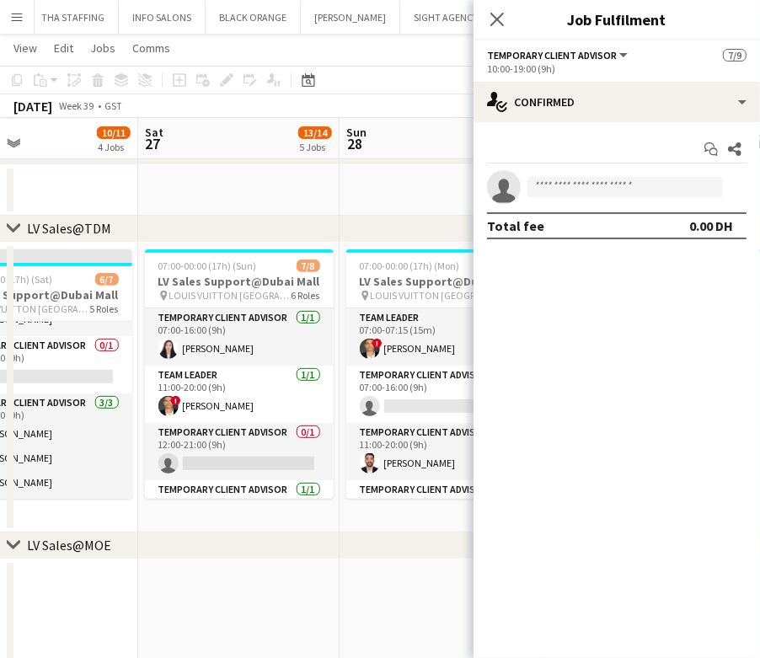
drag, startPoint x: 287, startPoint y: 388, endPoint x: 231, endPoint y: 389, distance: 55.6
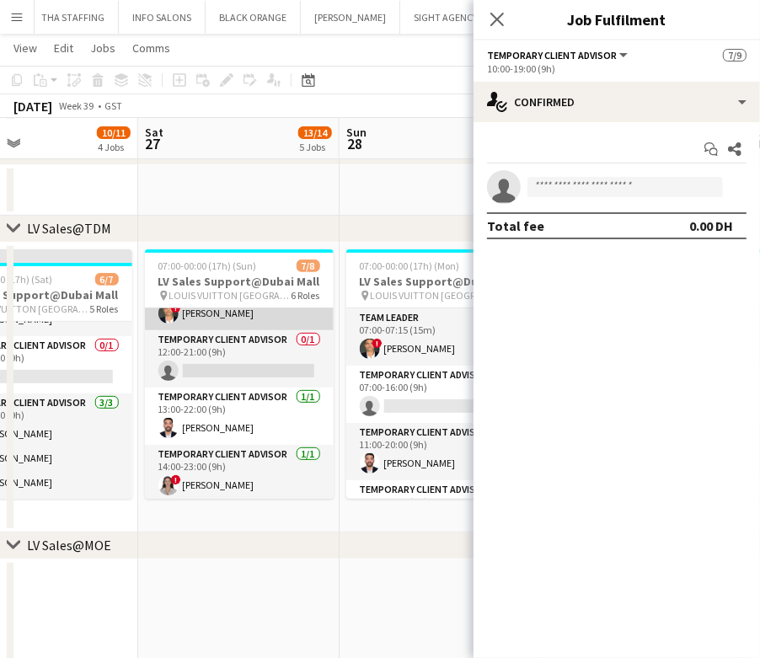
scroll to position [112, 0]
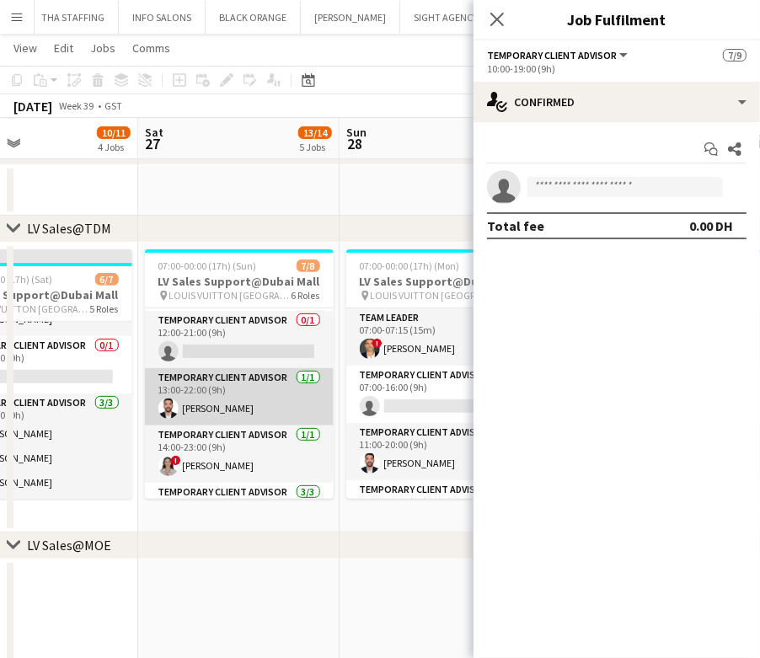
click at [217, 404] on app-card-role "Temporary Client Advisor 1/1 13:00-22:00 (9h) Iyad Saleh" at bounding box center [239, 396] width 189 height 57
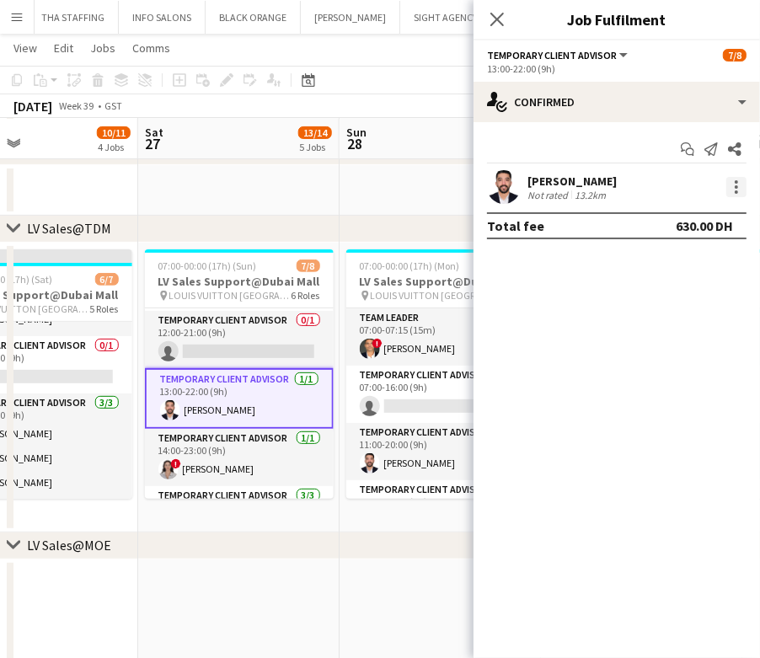
click at [739, 187] on div at bounding box center [737, 187] width 20 height 20
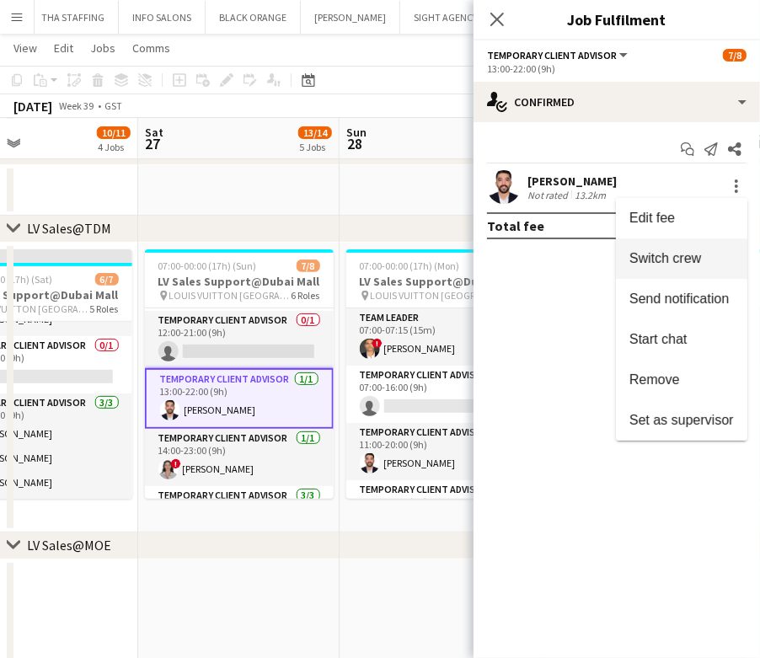
click at [722, 243] on button "Switch crew" at bounding box center [682, 259] width 132 height 40
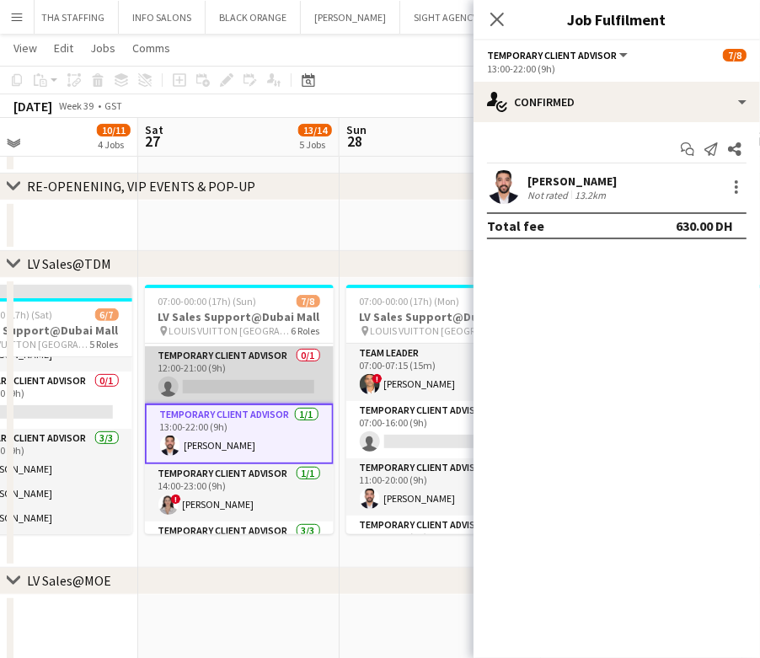
click at [283, 375] on app-card-role "Temporary Client Advisor 0/1 12:00-21:00 (9h) single-neutral-actions" at bounding box center [239, 374] width 189 height 57
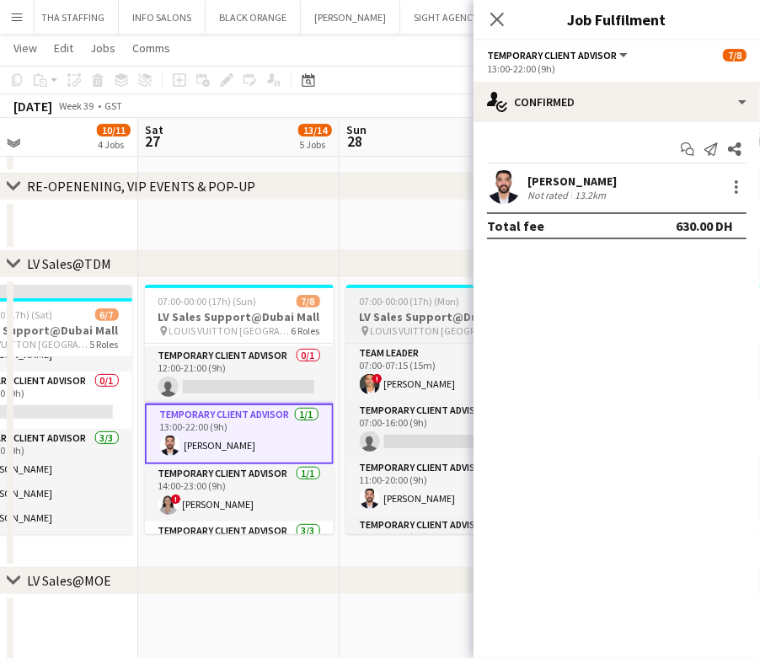
scroll to position [0, 668]
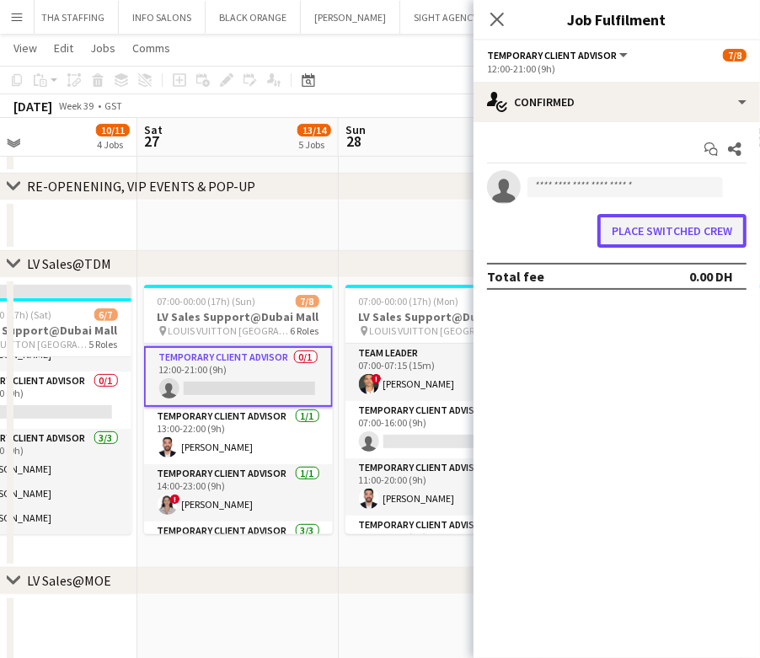
click at [674, 232] on button "Place switched crew" at bounding box center [672, 231] width 149 height 34
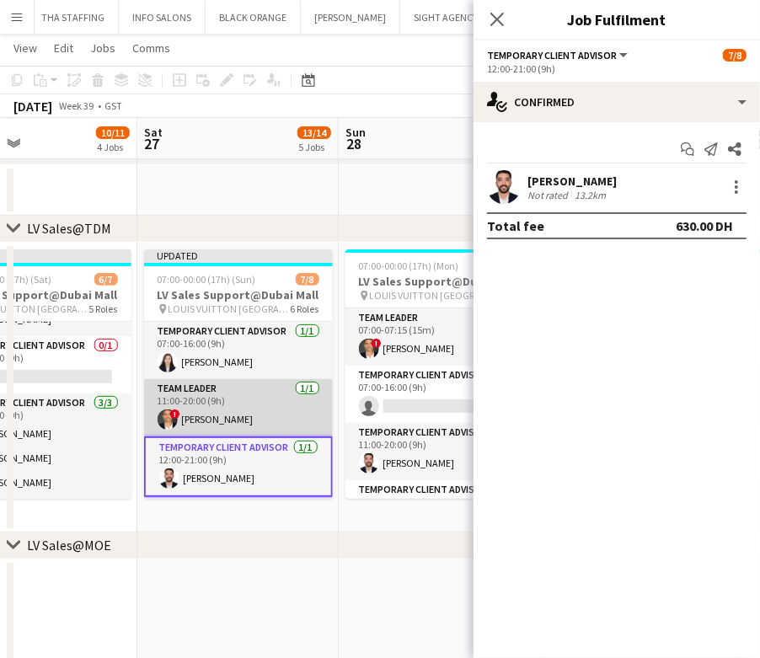
scroll to position [218, 0]
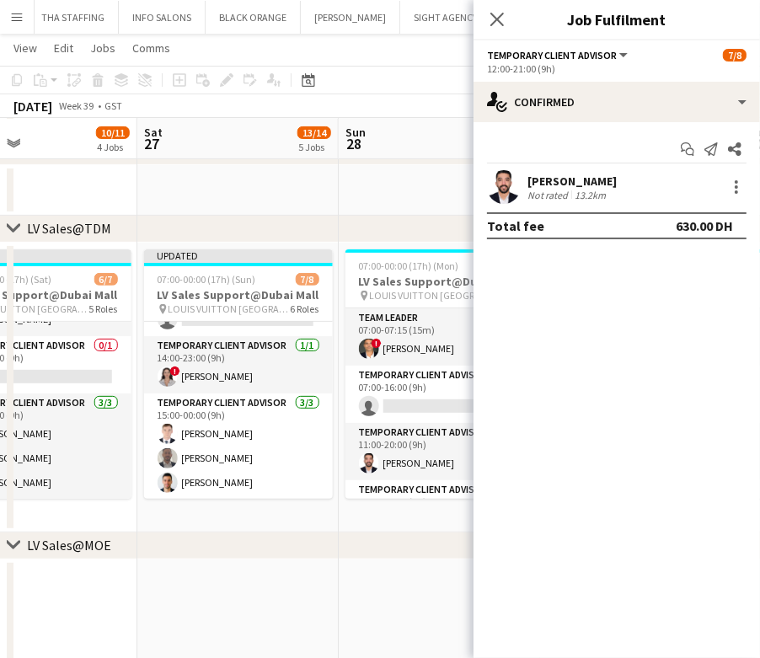
click at [259, 502] on app-date-cell "Updated 07:00-00:00 (17h) (Sun) 7/8 LV Sales Support@Dubai Mall pin LOUIS VUITT…" at bounding box center [237, 388] width 201 height 290
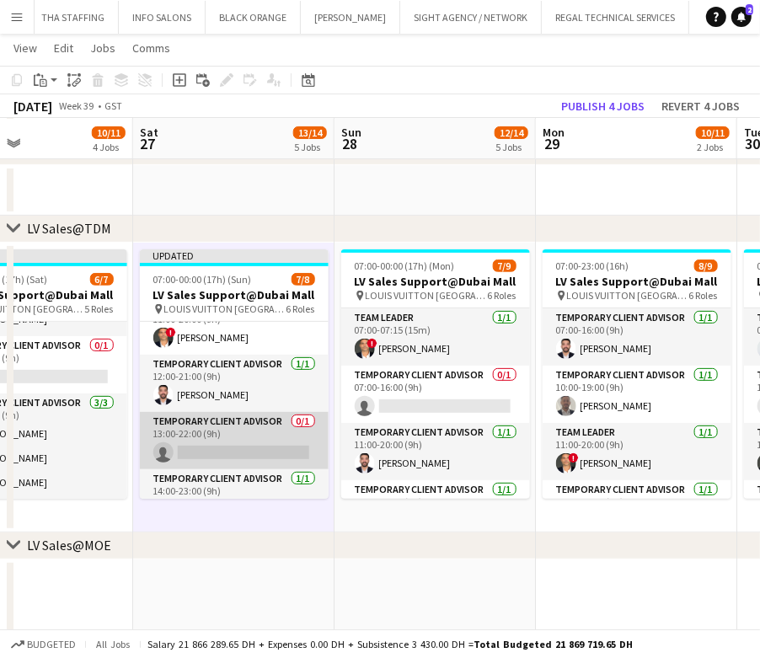
scroll to position [112, 0]
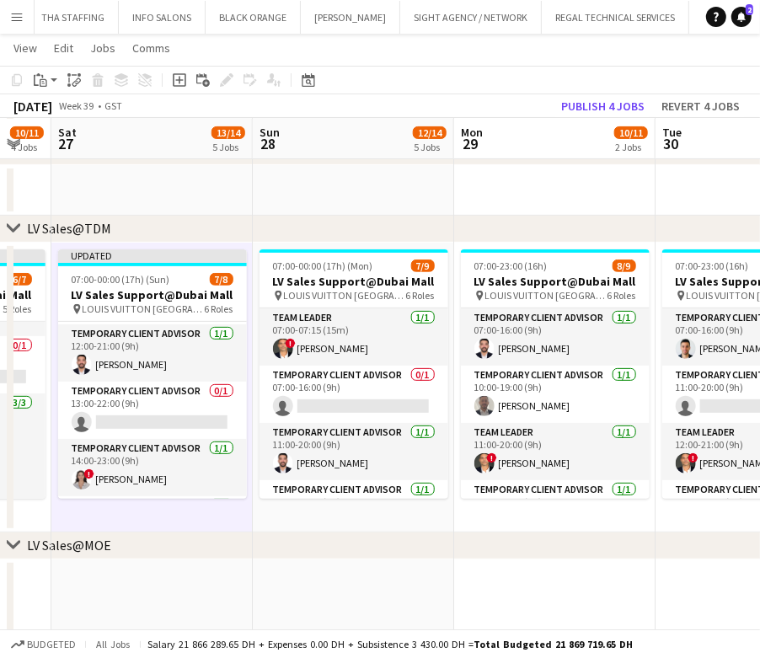
drag, startPoint x: 251, startPoint y: 418, endPoint x: 167, endPoint y: 409, distance: 84.8
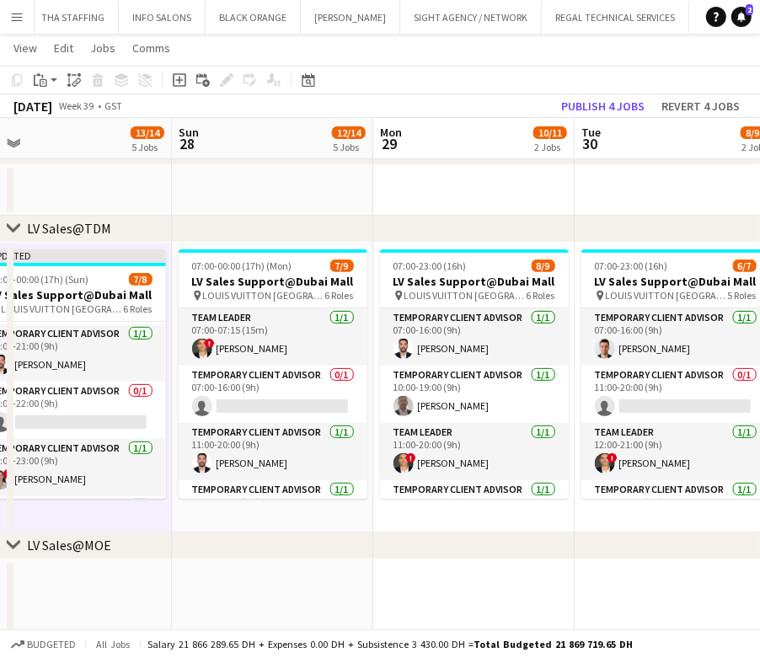
scroll to position [0, 636]
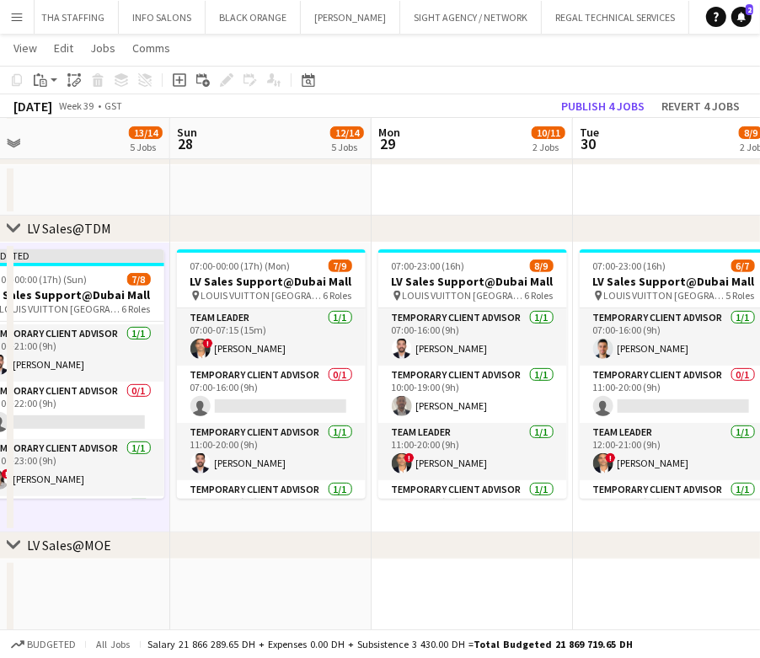
drag, startPoint x: 351, startPoint y: 374, endPoint x: 271, endPoint y: 374, distance: 80.1
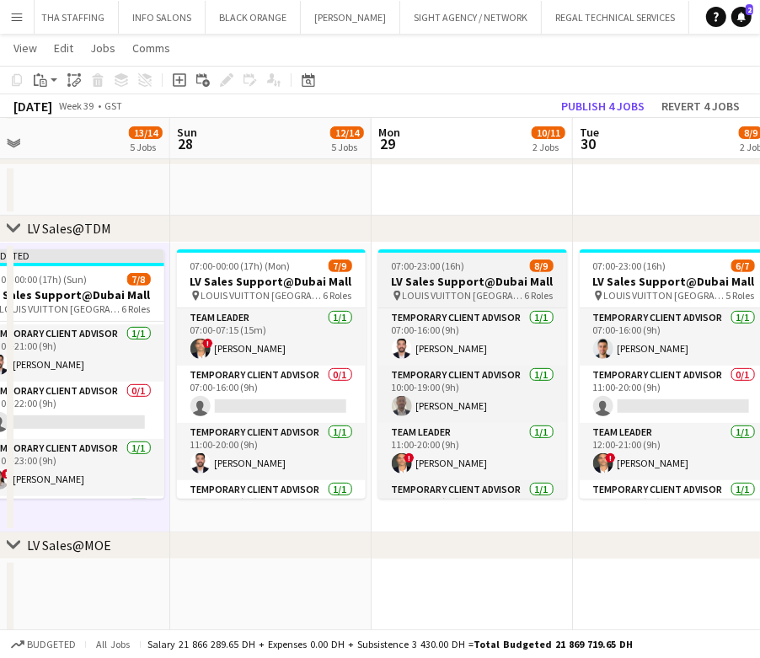
click at [234, 438] on app-card-role "Temporary Client Advisor 1/1 11:00-20:00 (9h) Iyad Saleh" at bounding box center [271, 451] width 189 height 57
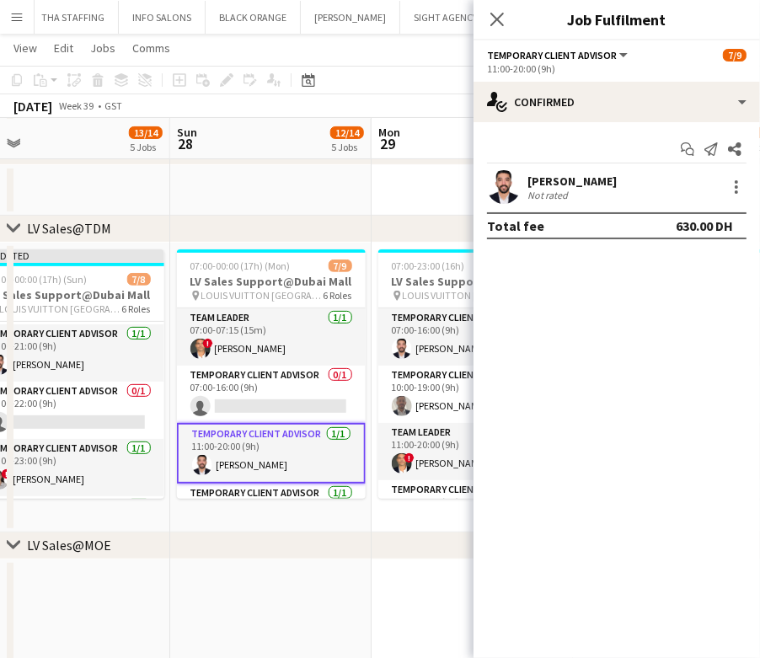
scroll to position [0, 636]
click at [741, 196] on div at bounding box center [737, 187] width 20 height 20
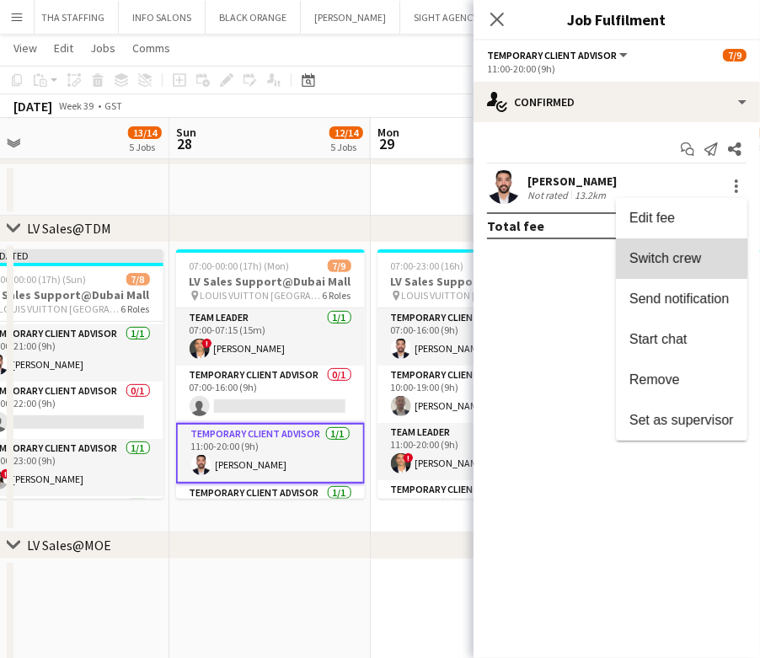
click at [712, 253] on span "Switch crew" at bounding box center [682, 258] width 105 height 15
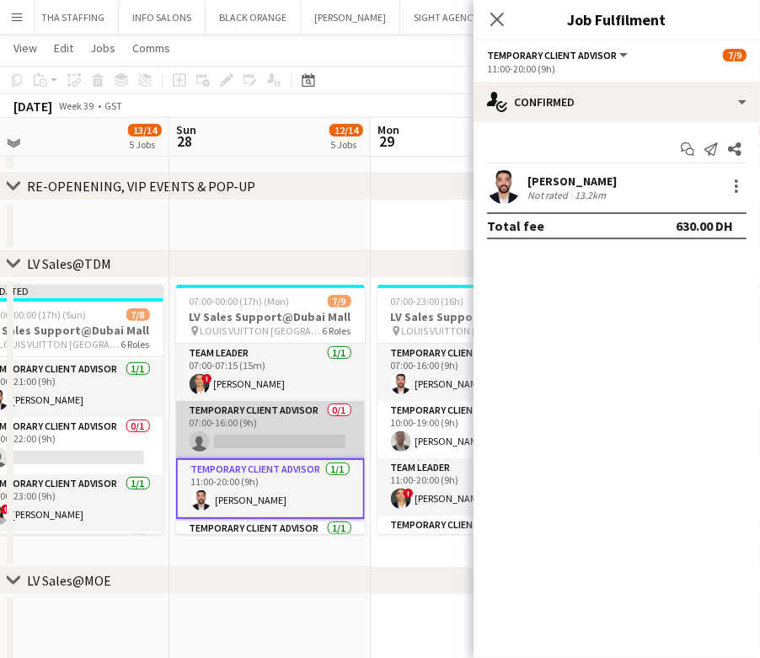
click at [241, 408] on app-card-role "Temporary Client Advisor 0/1 07:00-16:00 (9h) single-neutral-actions" at bounding box center [270, 429] width 189 height 57
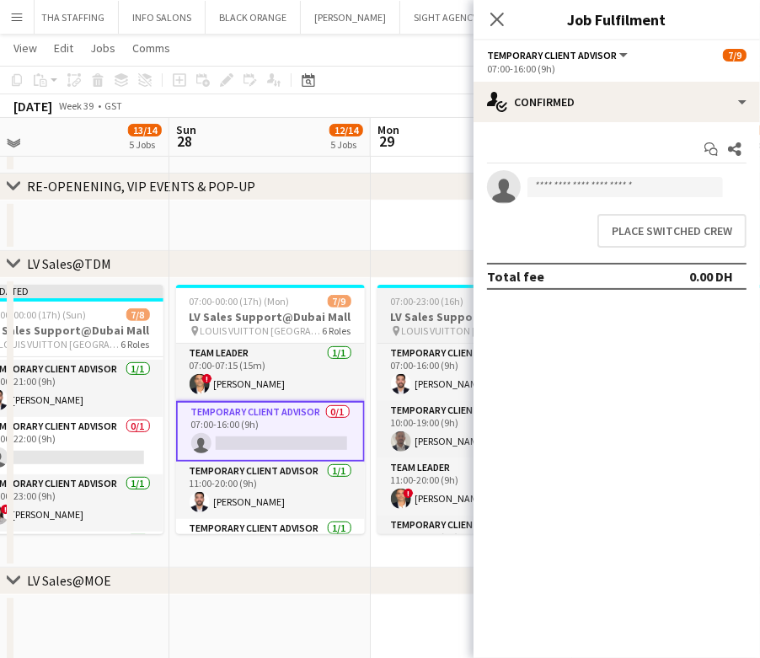
scroll to position [0, 638]
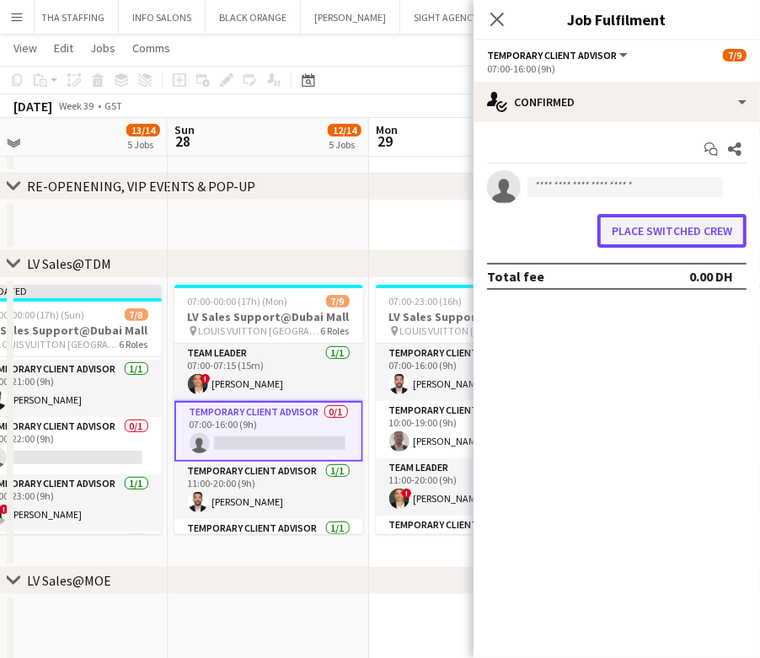
click at [691, 232] on button "Place switched crew" at bounding box center [672, 231] width 149 height 34
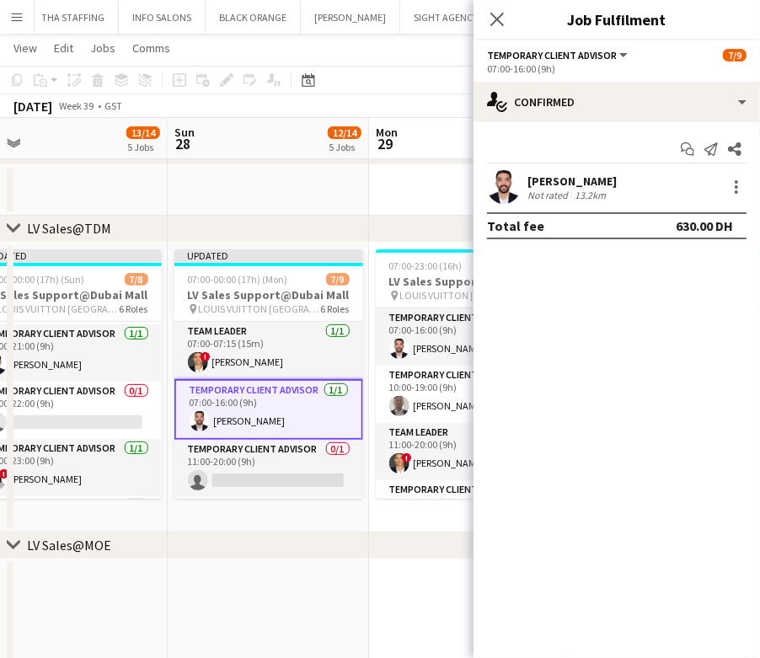
scroll to position [0, 0]
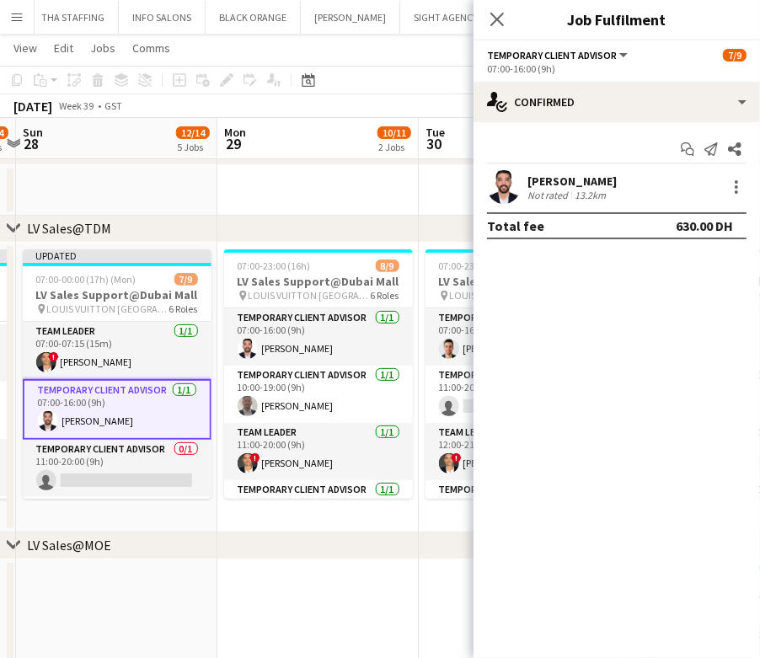
scroll to position [0, 614]
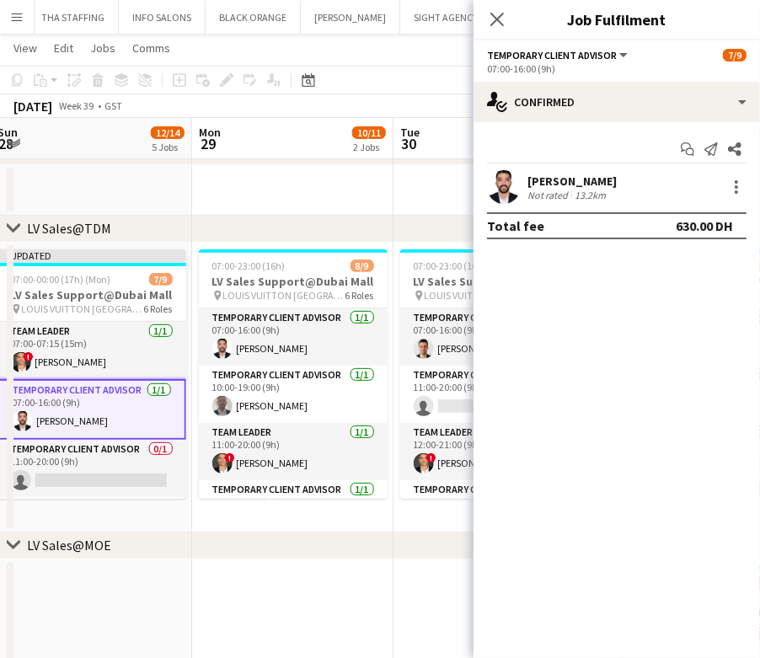
drag, startPoint x: 314, startPoint y: 402, endPoint x: 234, endPoint y: 402, distance: 79.2
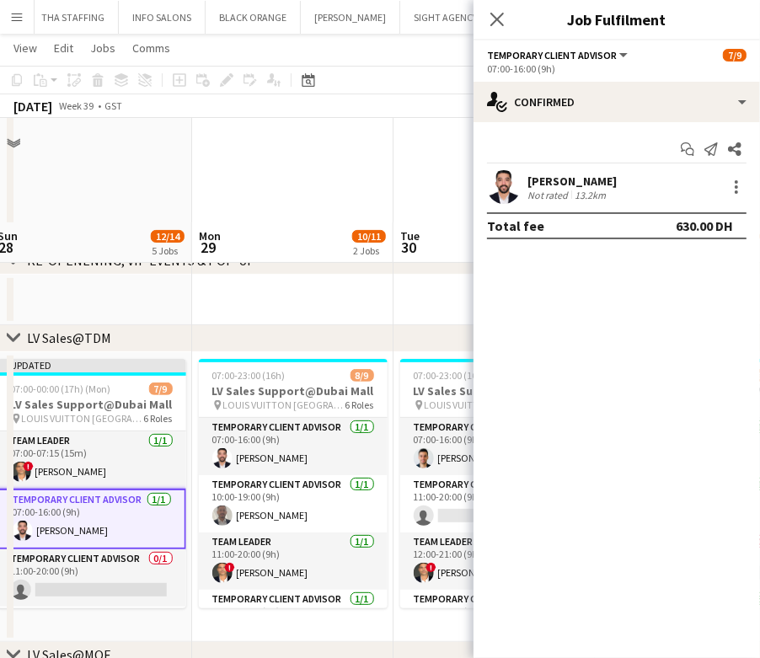
scroll to position [224, 0]
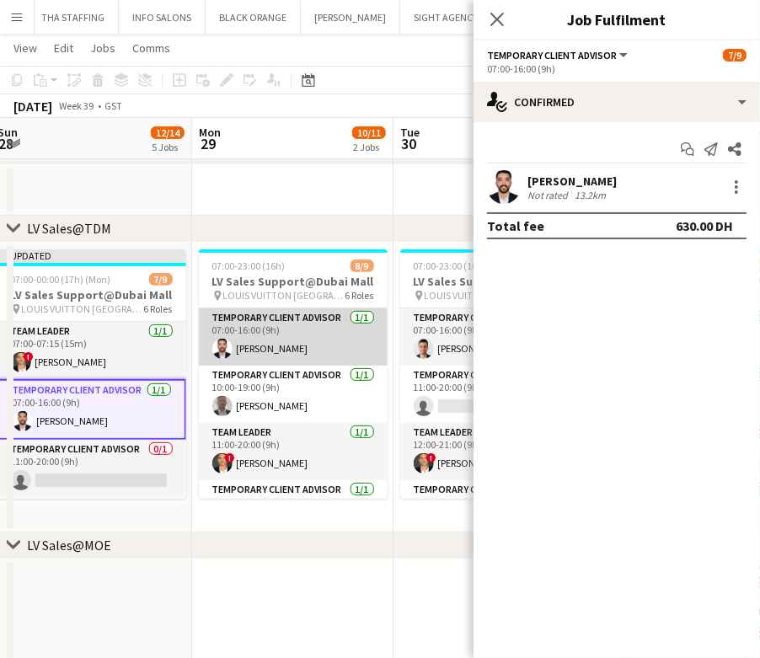
click at [300, 351] on app-card-role "Temporary Client Advisor 1/1 07:00-16:00 (9h) Iyad Saleh" at bounding box center [293, 337] width 189 height 57
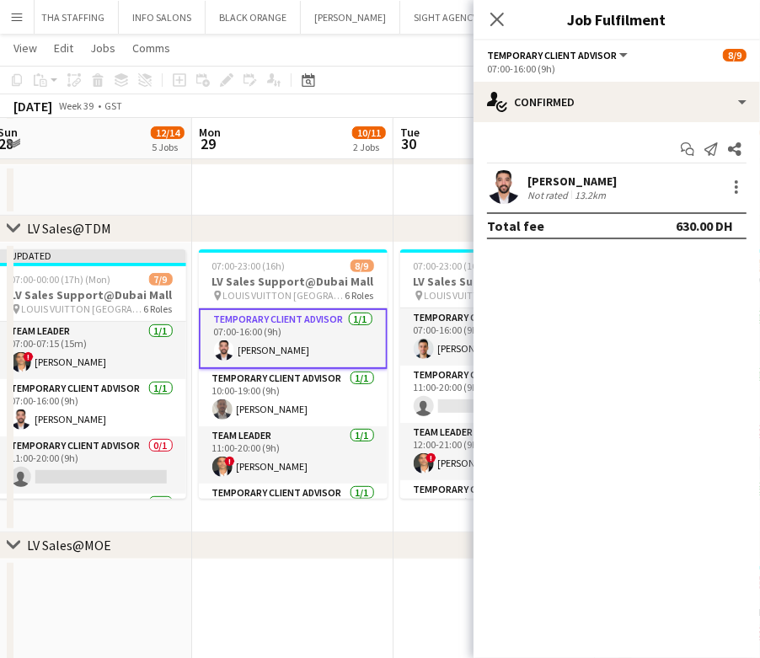
click at [753, 176] on div "Iyad Saleh Not rated 13.2km" at bounding box center [617, 187] width 287 height 34
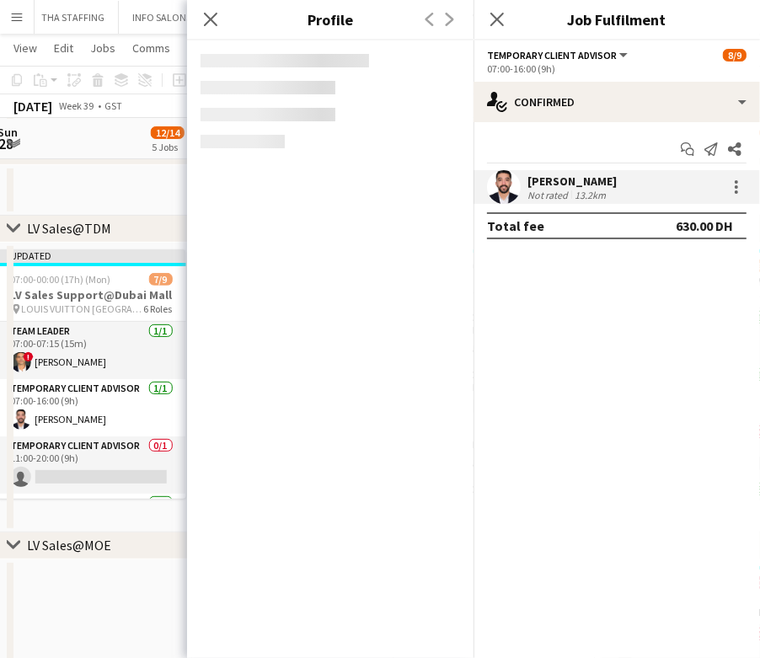
click at [749, 184] on div "Iyad Saleh Not rated 13.2km" at bounding box center [617, 187] width 287 height 34
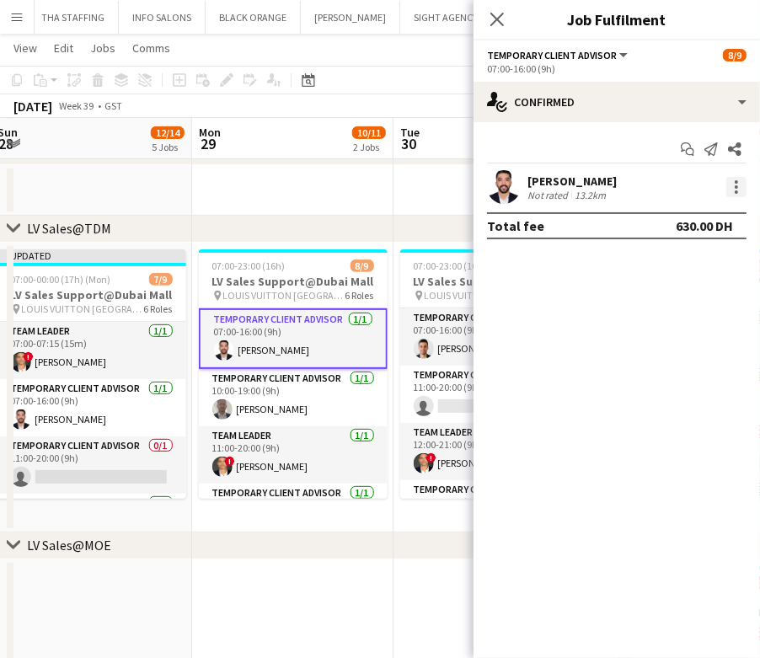
click at [733, 189] on div at bounding box center [737, 187] width 20 height 20
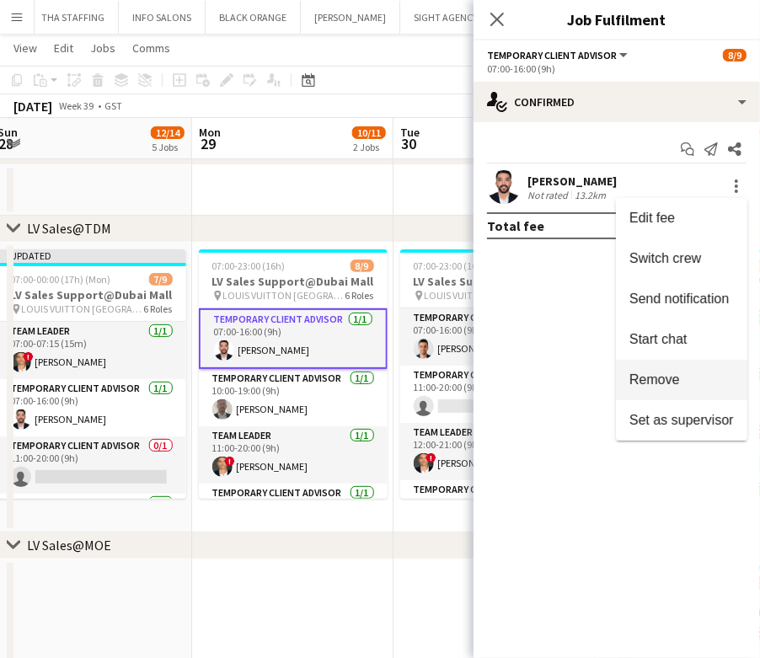
click at [691, 375] on span "Remove" at bounding box center [682, 380] width 105 height 15
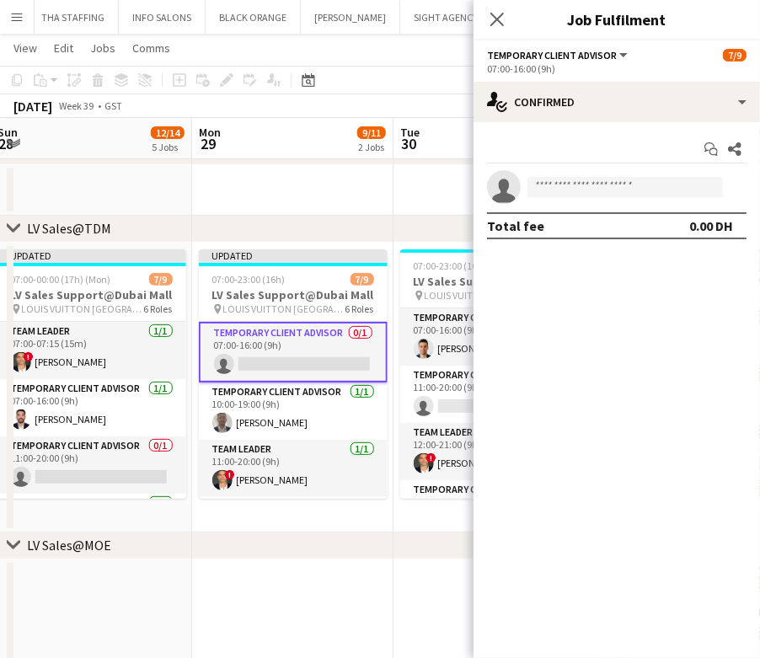
drag, startPoint x: 293, startPoint y: 408, endPoint x: 349, endPoint y: 374, distance: 65.8
click at [293, 407] on app-card-role "Temporary Client Advisor 1/1 10:00-19:00 (9h) Ahmed Amer" at bounding box center [293, 411] width 189 height 57
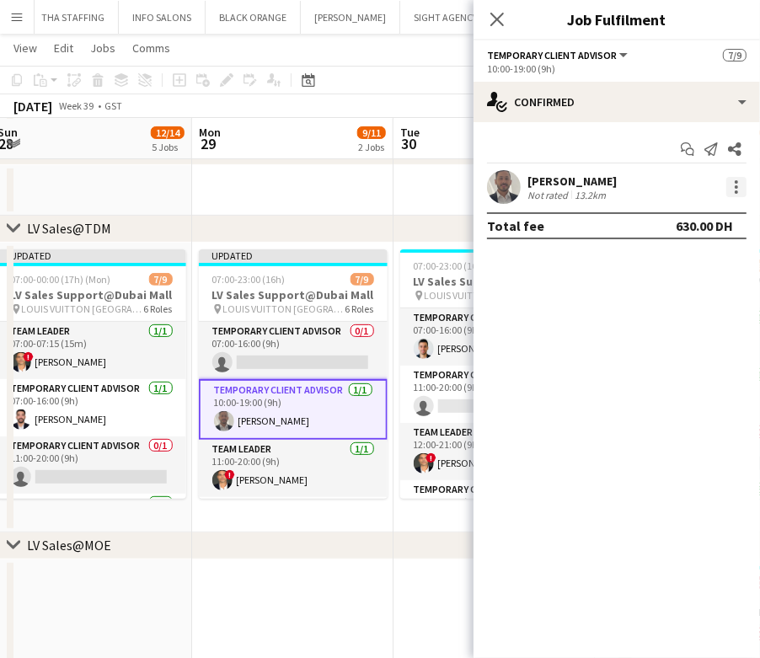
click at [738, 189] on div at bounding box center [737, 187] width 20 height 20
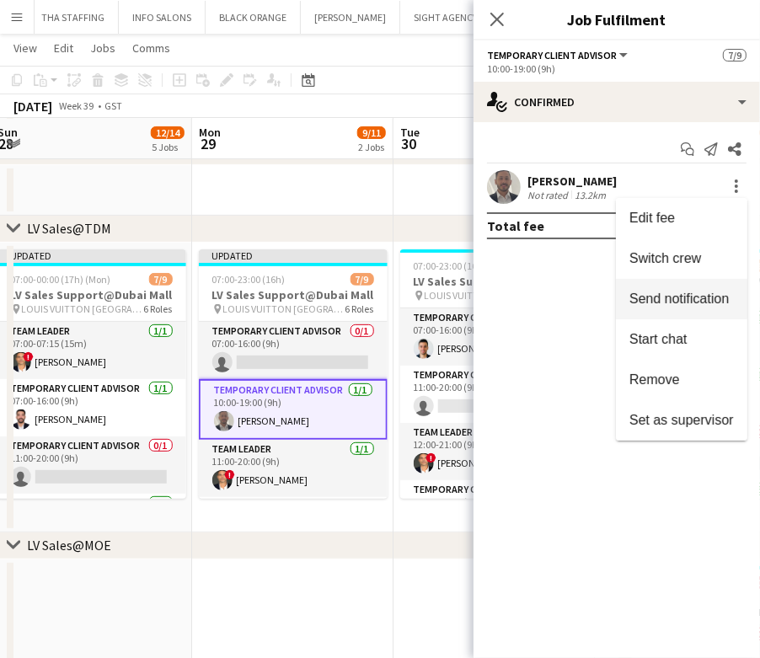
click at [673, 253] on span "Switch crew" at bounding box center [666, 258] width 72 height 14
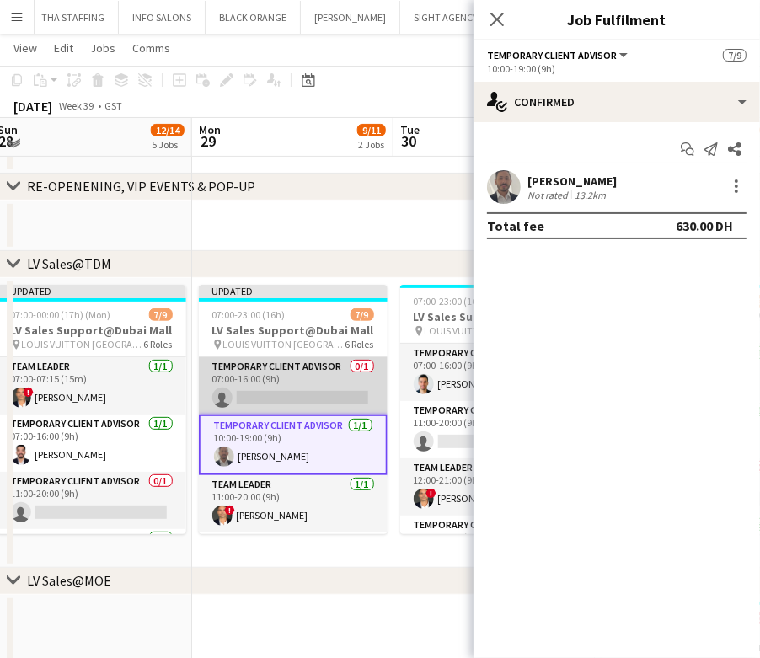
click at [329, 381] on app-card-role "Temporary Client Advisor 0/1 07:00-16:00 (9h) single-neutral-actions" at bounding box center [293, 385] width 189 height 57
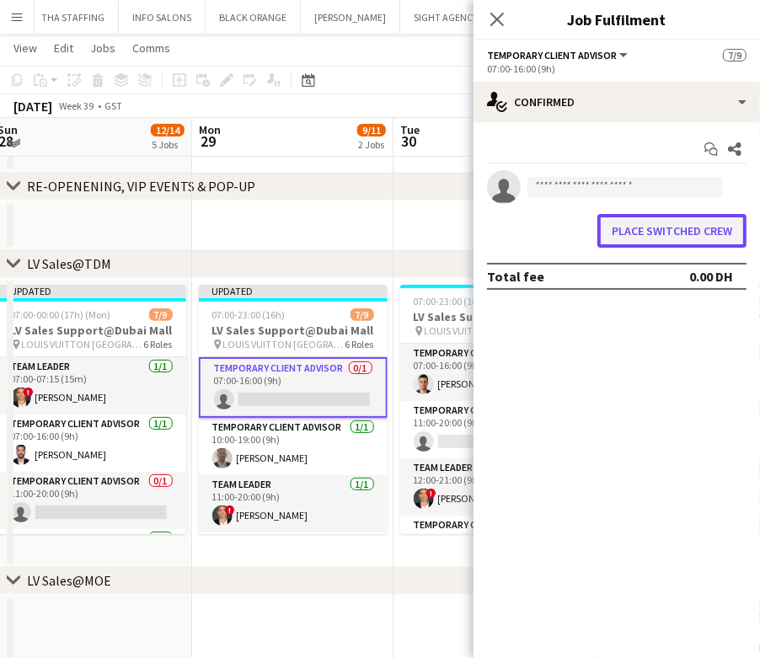
click at [678, 228] on button "Place switched crew" at bounding box center [672, 231] width 149 height 34
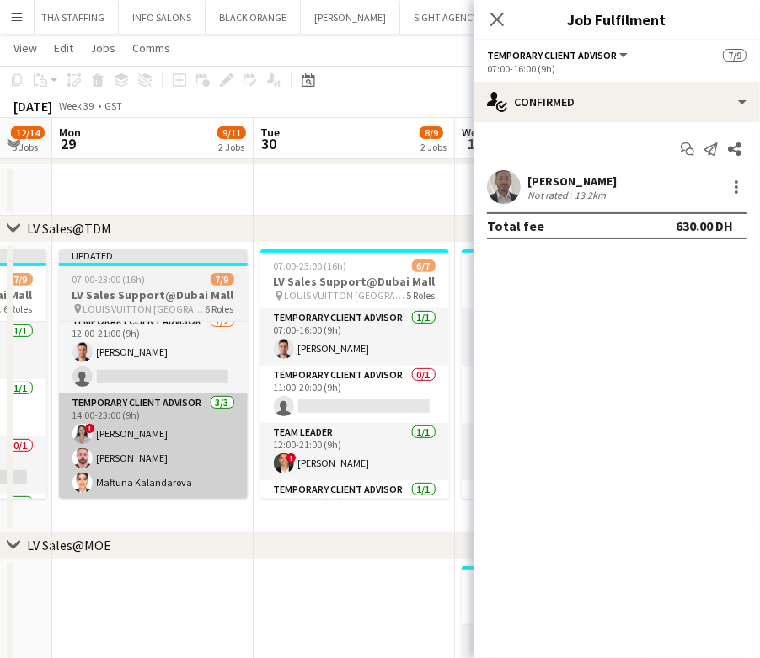
scroll to position [0, 567]
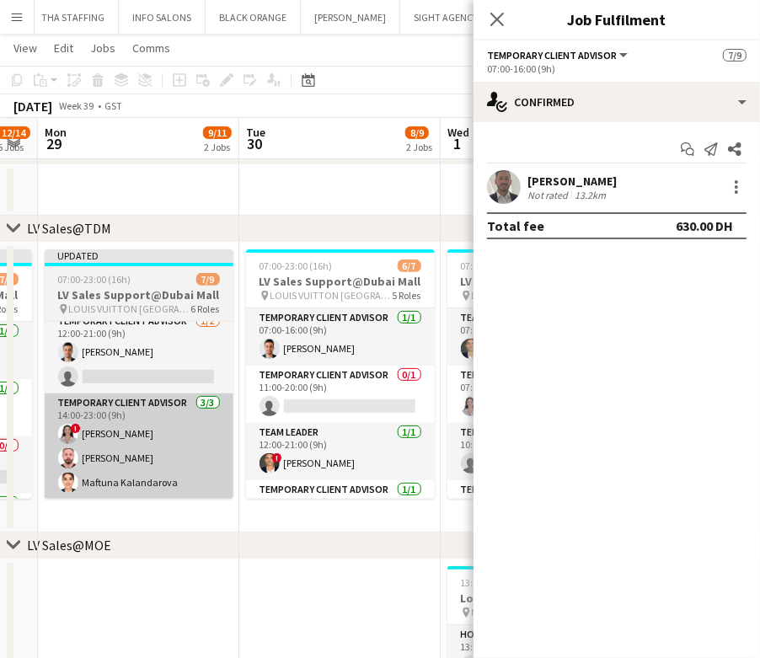
drag, startPoint x: 218, startPoint y: 431, endPoint x: 162, endPoint y: 404, distance: 62.6
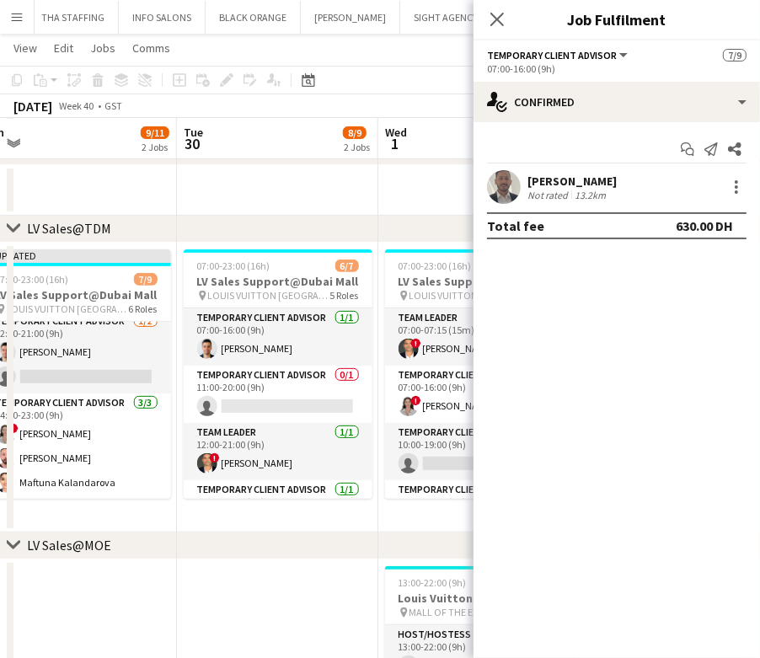
scroll to position [0, 642]
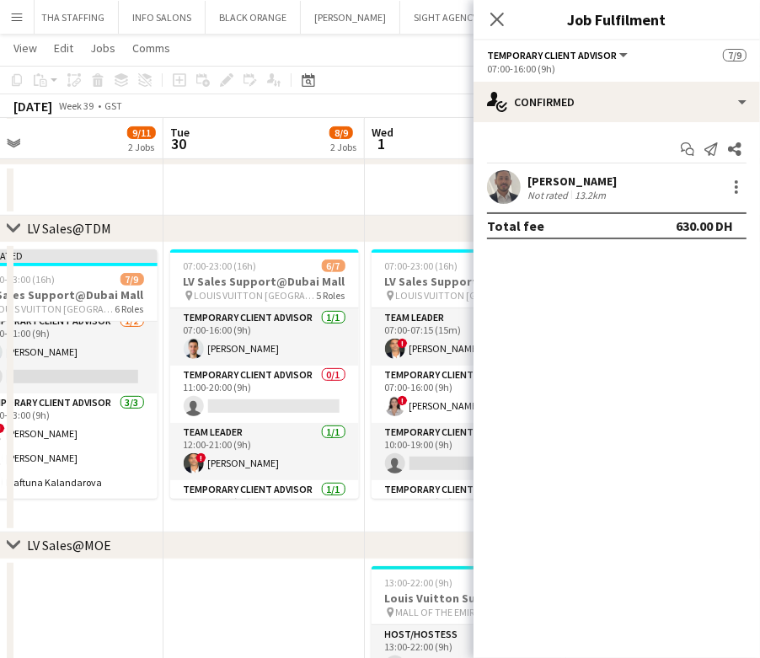
drag, startPoint x: 271, startPoint y: 400, endPoint x: 197, endPoint y: 401, distance: 74.2
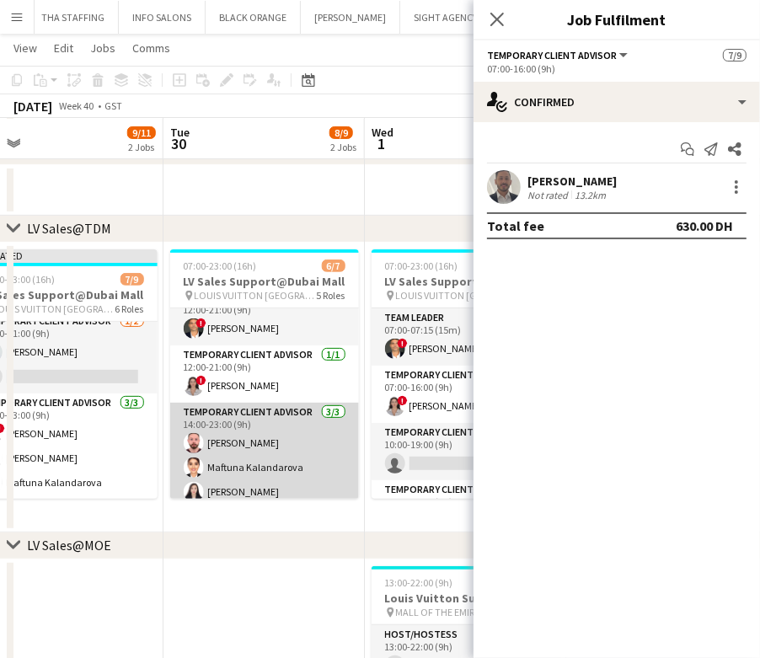
scroll to position [144, 0]
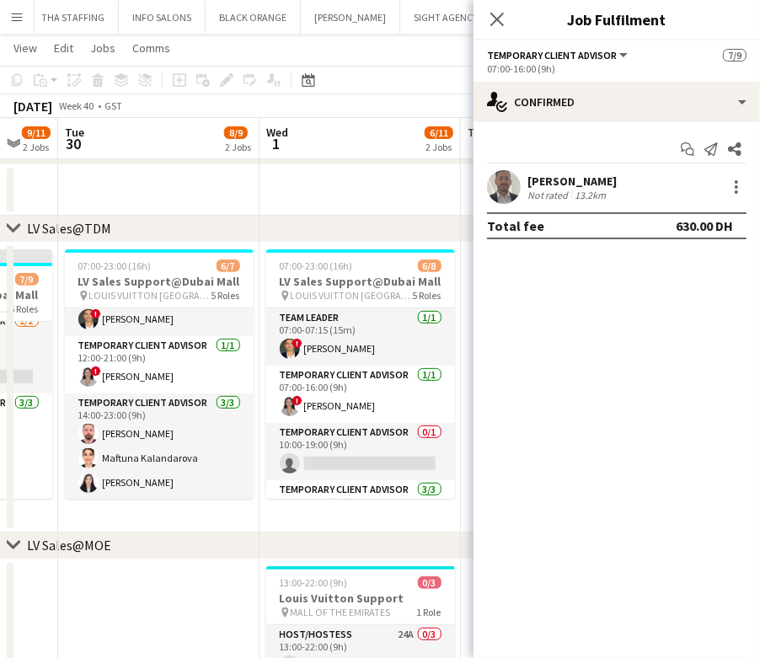
scroll to position [0, 625]
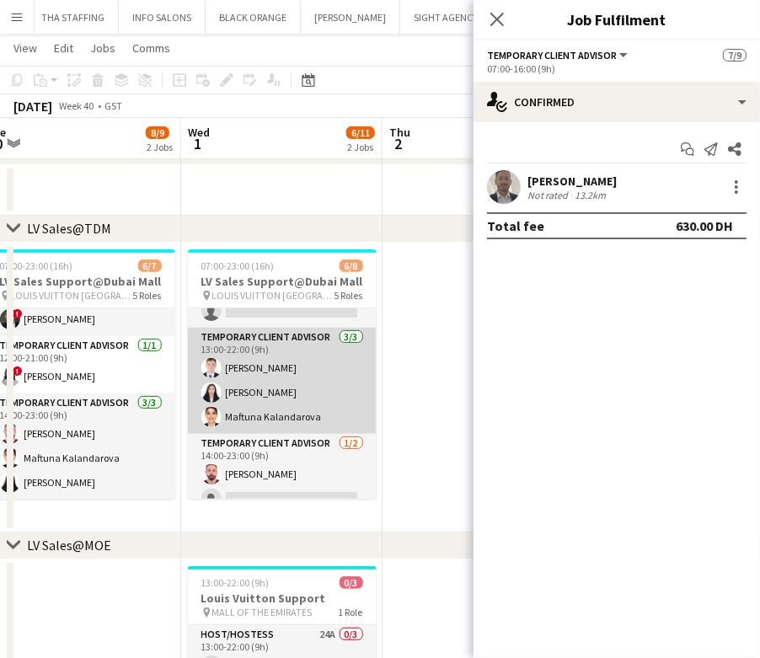
scroll to position [169, 0]
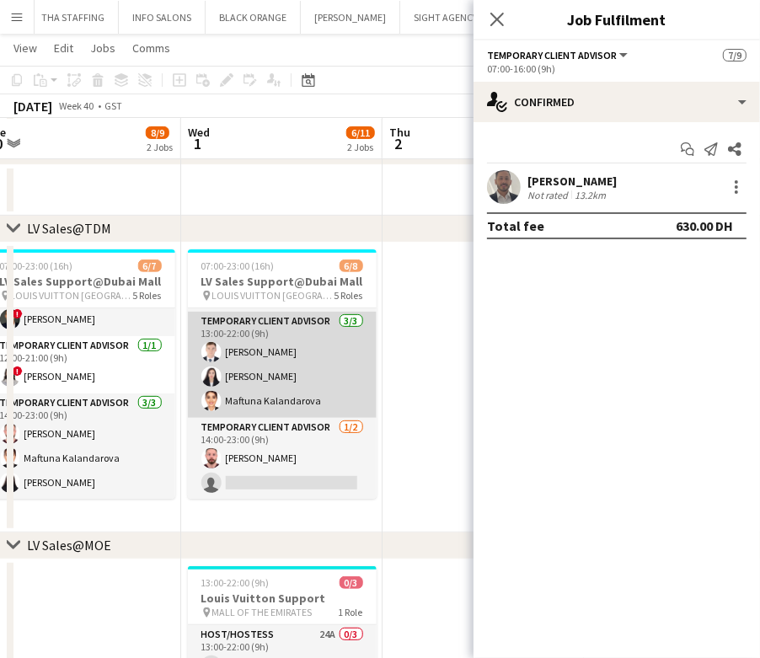
click at [293, 383] on app-card-role "Temporary Client Advisor 3/3 13:00-22:00 (9h) Bogdan Nakonechnyy Kai Deng Maftu…" at bounding box center [282, 365] width 189 height 106
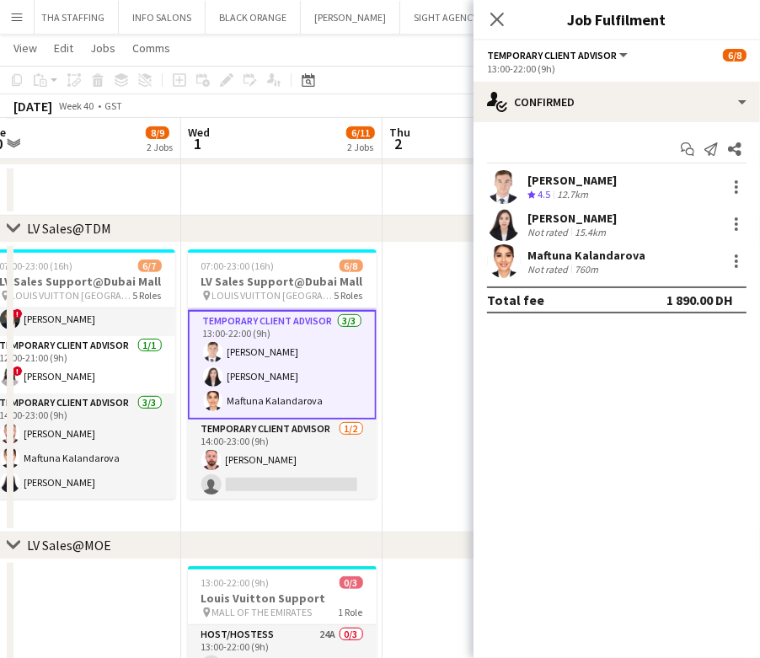
scroll to position [172, 0]
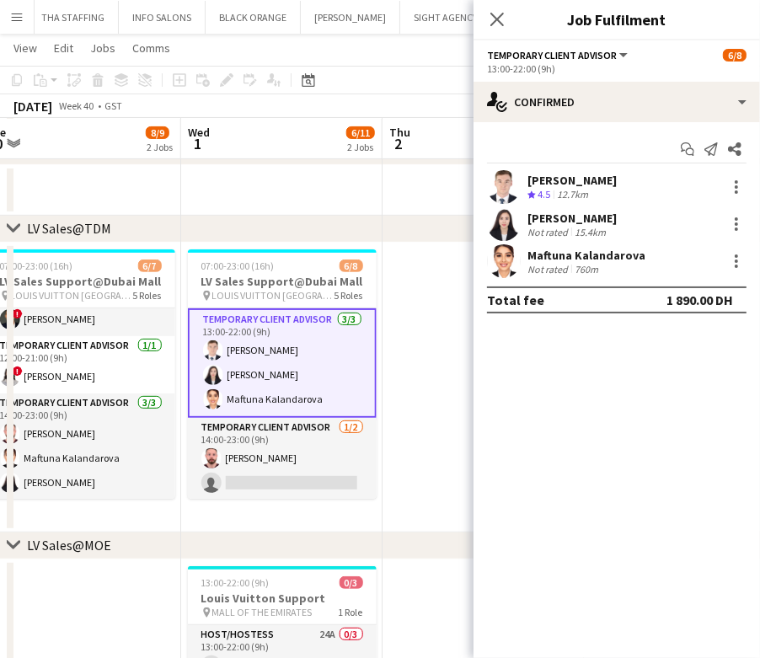
click at [289, 384] on app-card-role "Temporary Client Advisor 3/3 13:00-22:00 (9h) Bogdan Nakonechnyy Kai Deng Maftu…" at bounding box center [282, 364] width 189 height 110
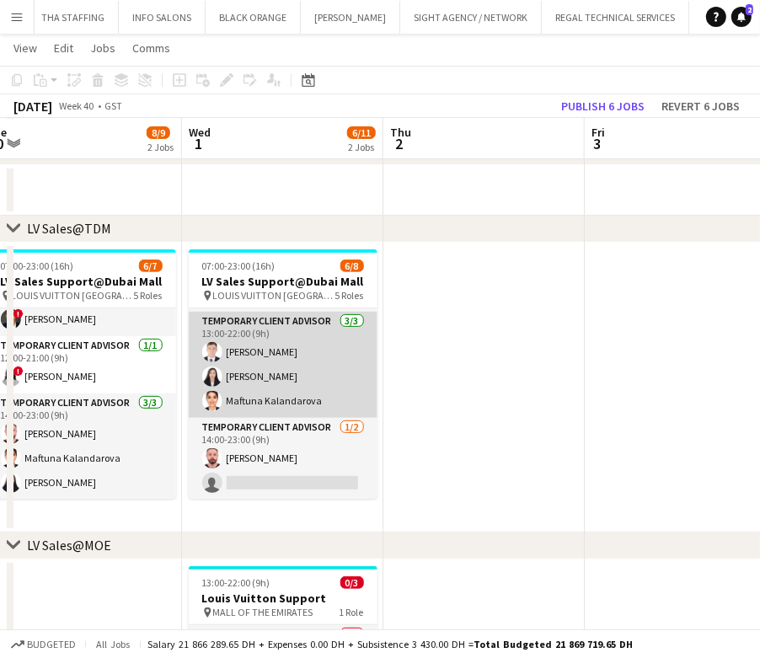
drag, startPoint x: 246, startPoint y: 390, endPoint x: 314, endPoint y: 358, distance: 75.4
click at [244, 388] on app-card-role "Temporary Client Advisor 3/3 13:00-22:00 (9h) Bogdan Nakonechnyy Kai Deng Maftu…" at bounding box center [283, 365] width 189 height 106
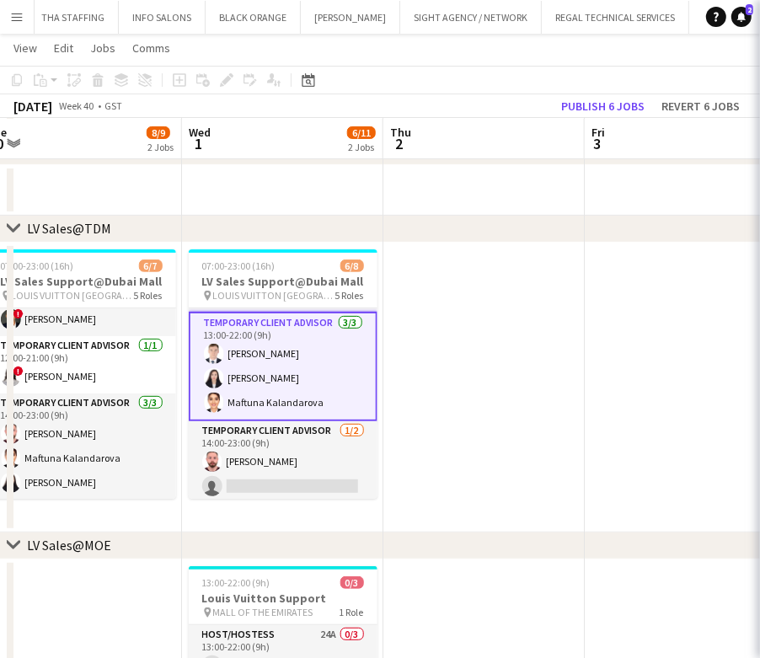
scroll to position [172, 0]
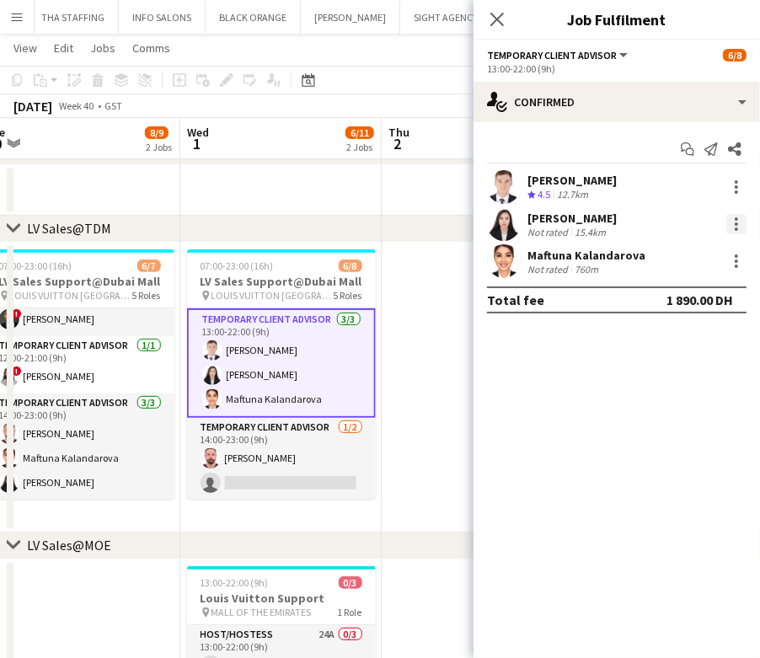
click at [740, 225] on div at bounding box center [737, 224] width 20 height 20
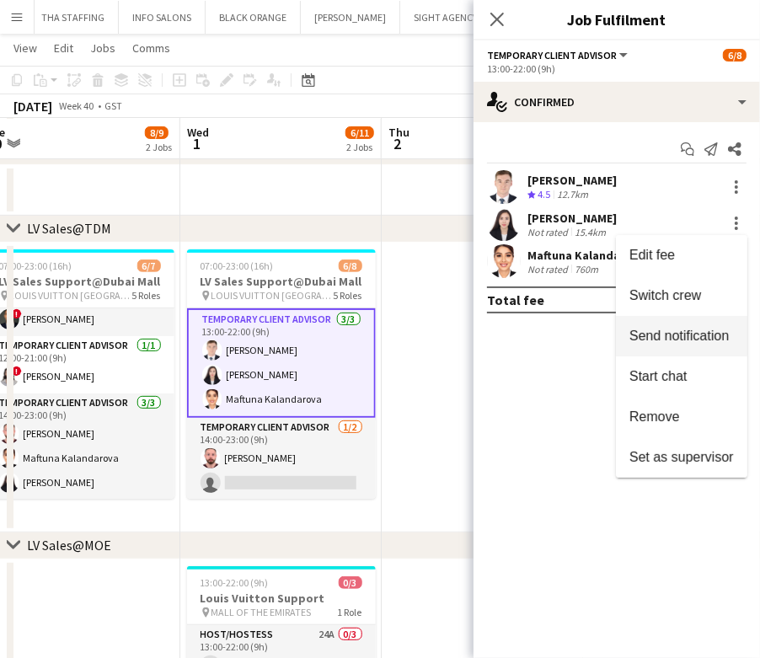
click at [704, 280] on button "Switch crew" at bounding box center [682, 296] width 132 height 40
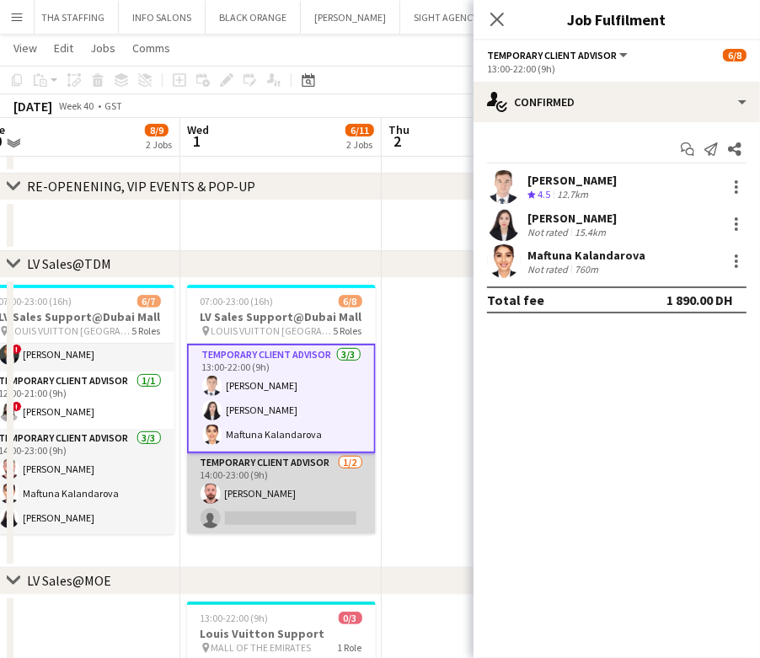
click at [270, 500] on app-card-role "Temporary Client Advisor 1/2 14:00-23:00 (9h) Anas Mohamed Nour single-neutral-…" at bounding box center [281, 495] width 189 height 82
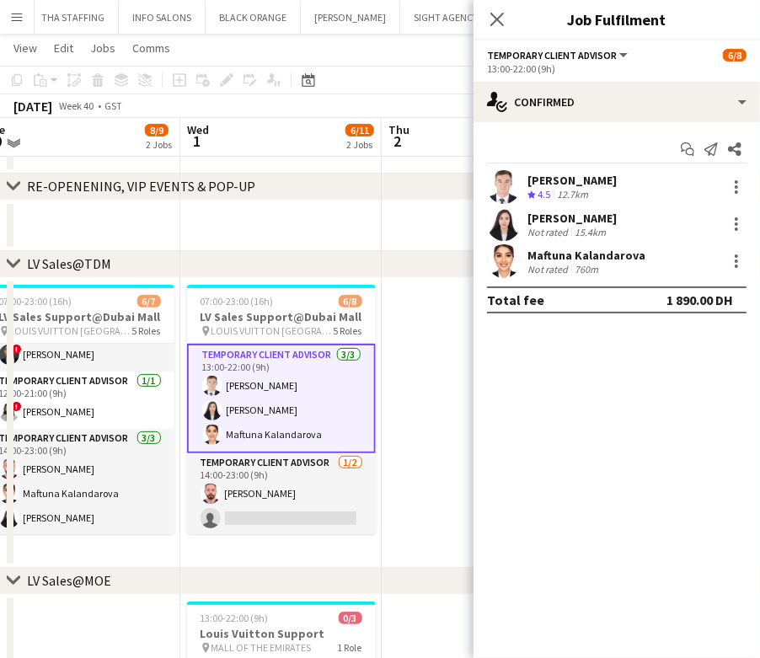
scroll to position [170, 0]
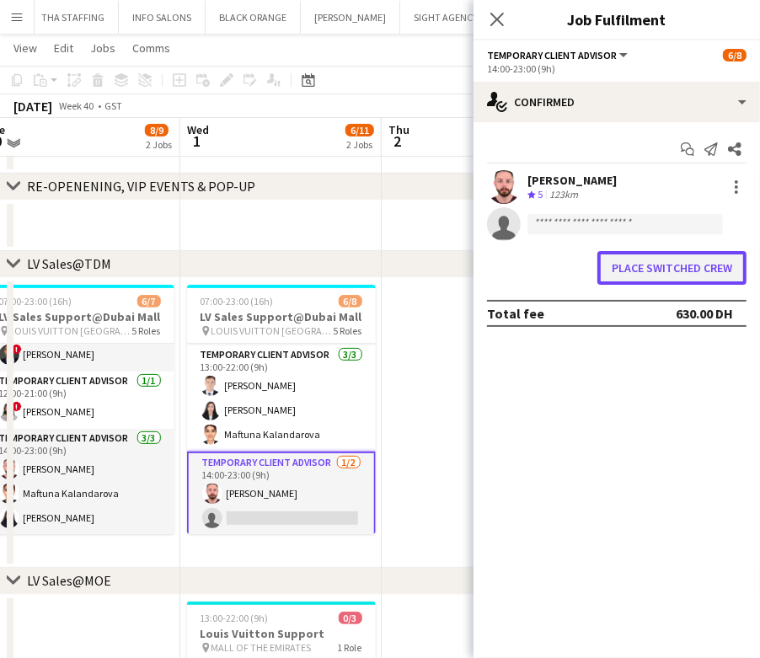
click at [695, 277] on button "Place switched crew" at bounding box center [672, 268] width 149 height 34
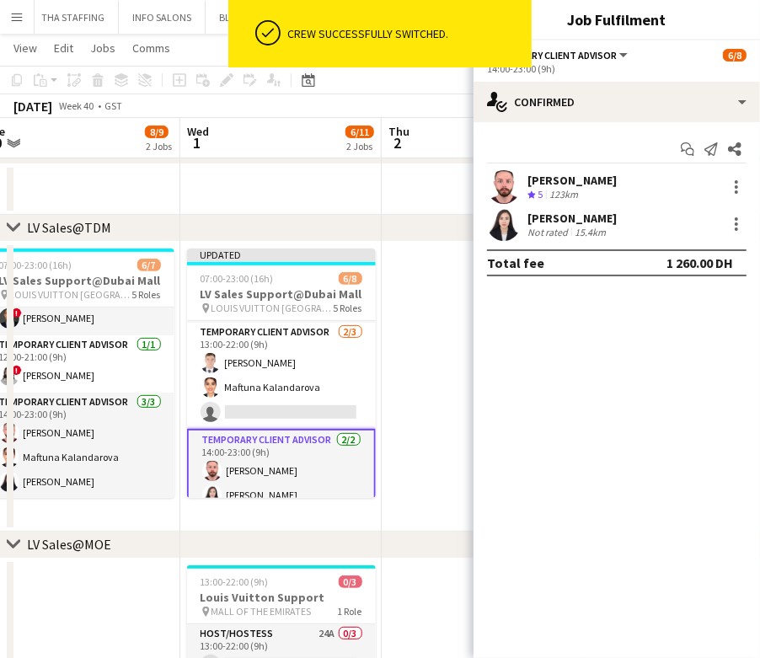
scroll to position [224, 0]
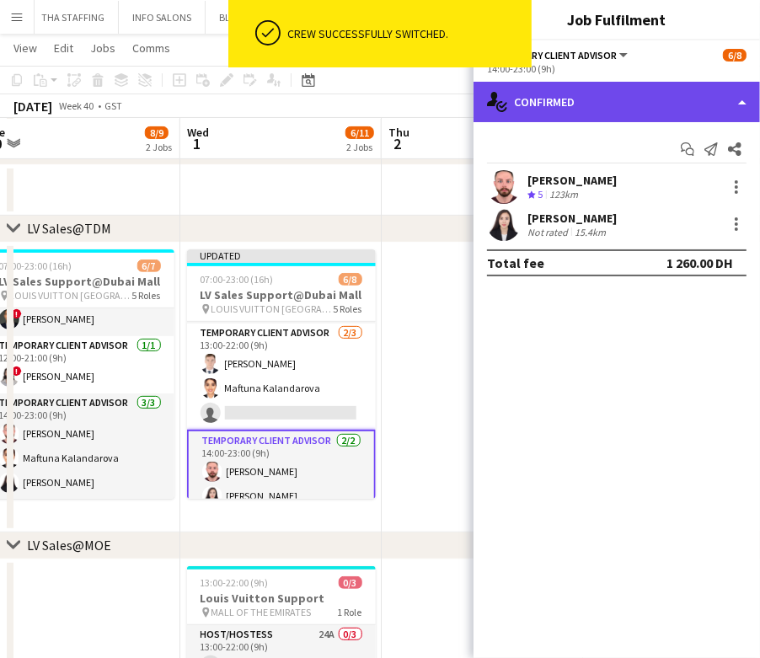
click at [684, 109] on div "single-neutral-actions-check-2 Confirmed" at bounding box center [617, 102] width 287 height 40
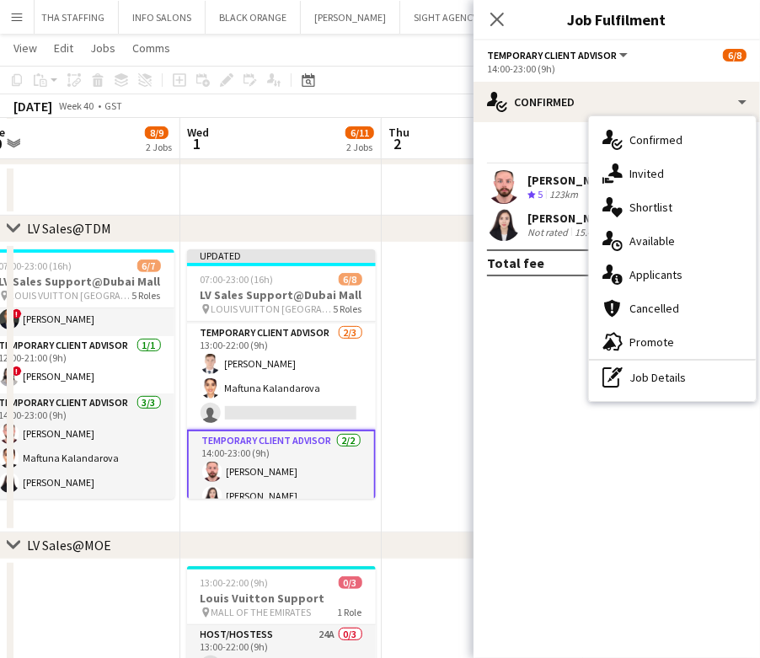
drag, startPoint x: 676, startPoint y: 382, endPoint x: 647, endPoint y: 250, distance: 134.6
click at [678, 381] on div "pen-write Job Details" at bounding box center [672, 378] width 167 height 34
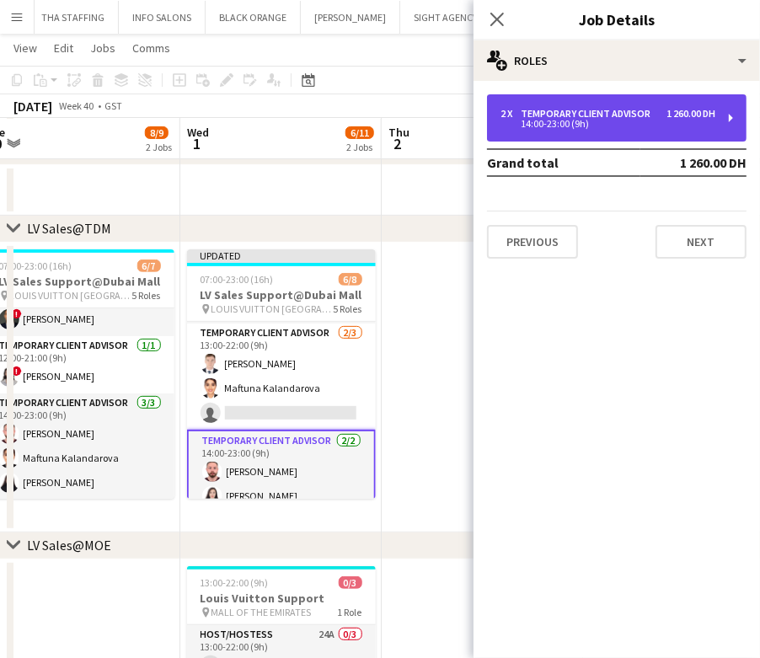
click at [604, 97] on div "2 x Temporary Client Advisor 1 260.00 DH 14:00-23:00 (9h)" at bounding box center [617, 117] width 260 height 47
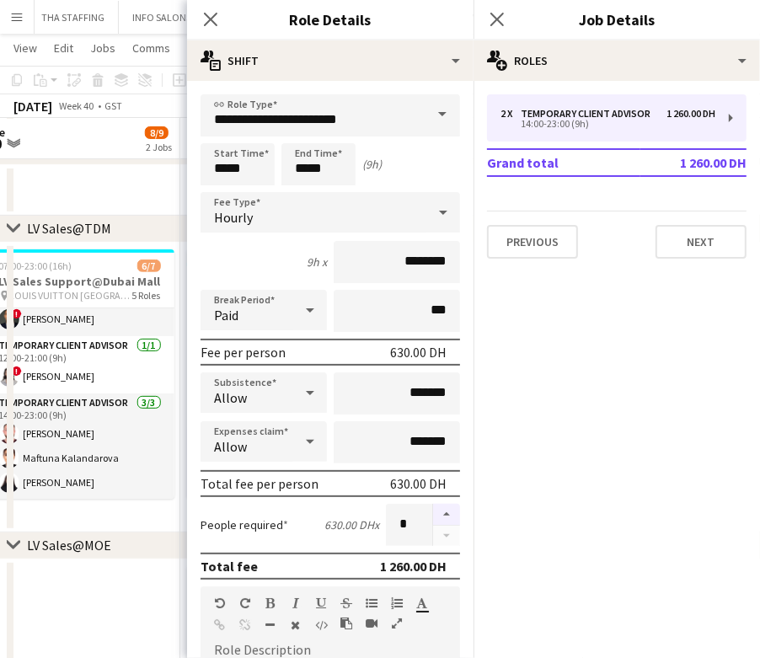
click at [433, 513] on button "button" at bounding box center [446, 515] width 27 height 22
type input "*"
drag, startPoint x: 94, startPoint y: 564, endPoint x: 173, endPoint y: 505, distance: 98.8
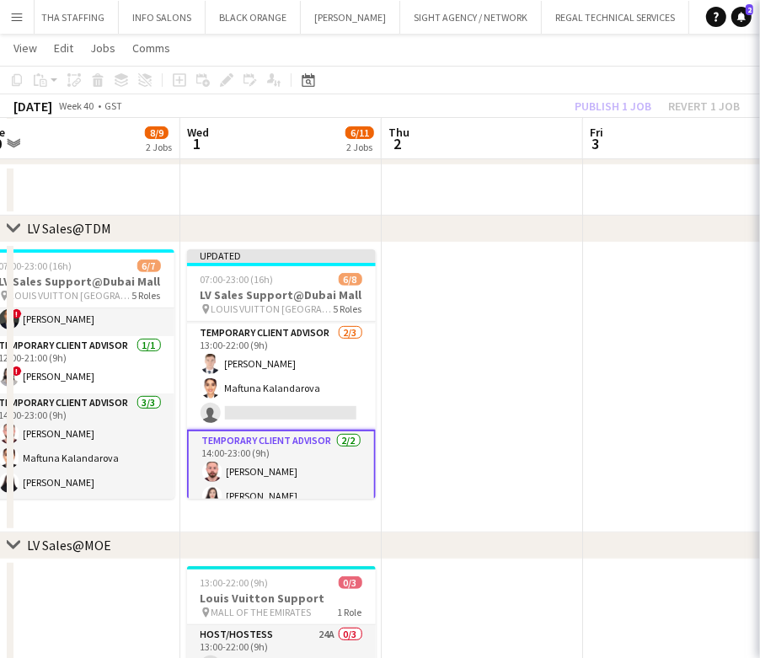
scroll to position [0, 624]
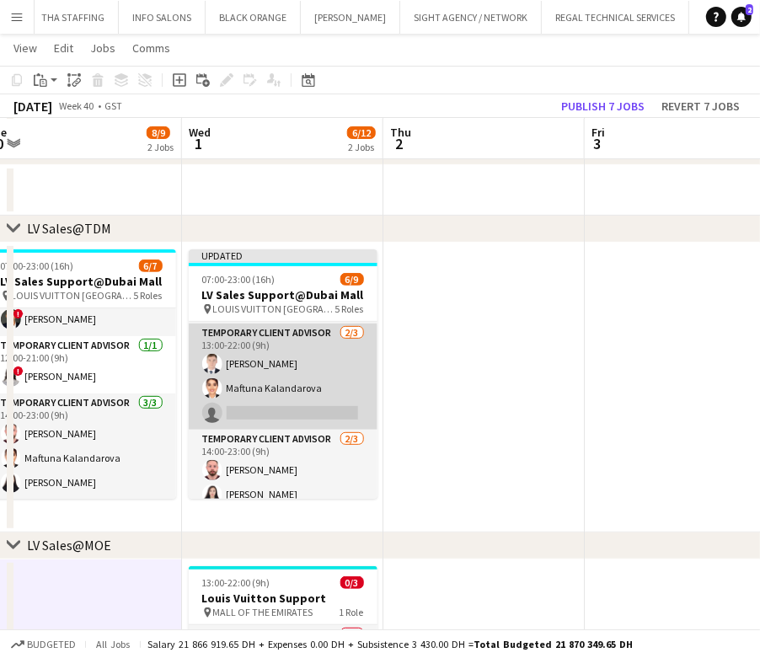
drag, startPoint x: 249, startPoint y: 477, endPoint x: 335, endPoint y: 421, distance: 102.9
click at [249, 475] on app-card-role "Temporary Client Advisor 2/3 14:00-23:00 (9h) Anas Mohamed Nour Kai Deng single…" at bounding box center [283, 483] width 189 height 106
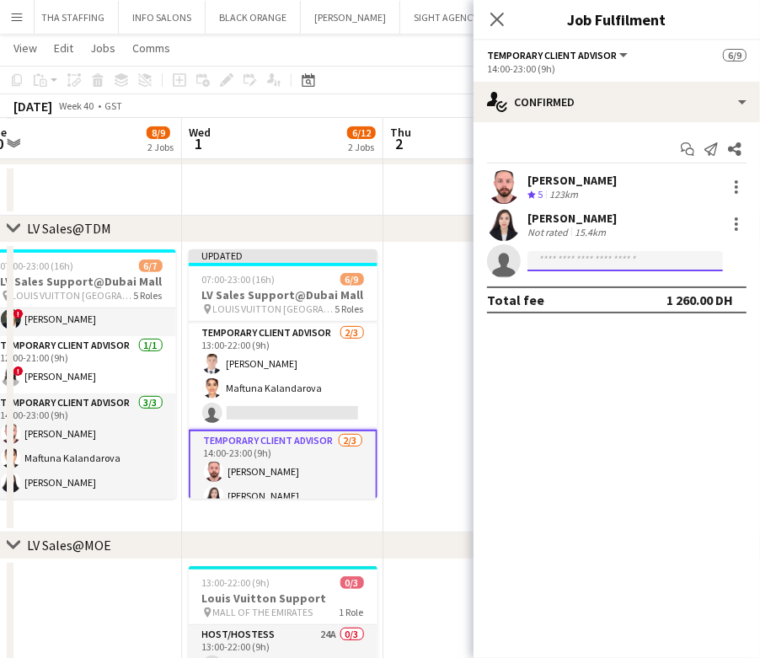
click at [576, 256] on input at bounding box center [626, 261] width 196 height 20
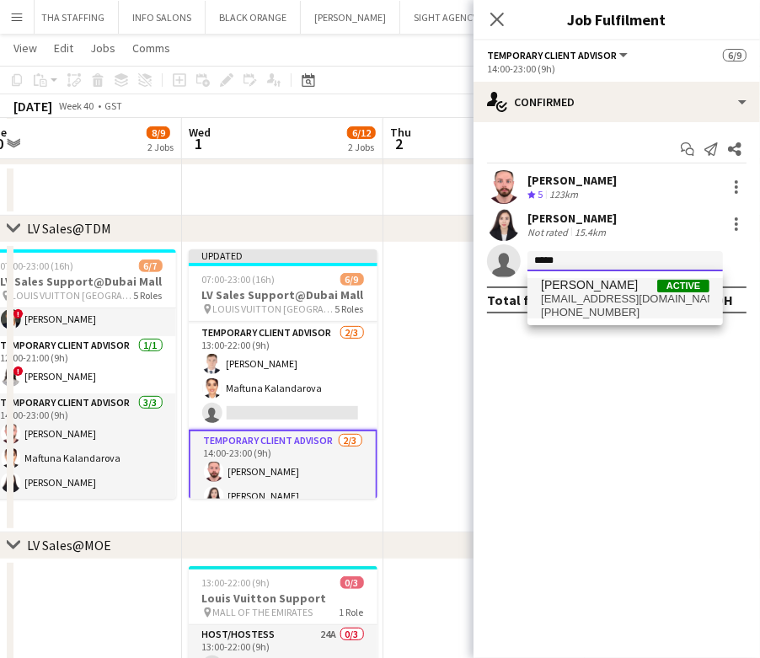
type input "****"
click at [634, 279] on span "Iyad Saleh Active" at bounding box center [625, 285] width 169 height 14
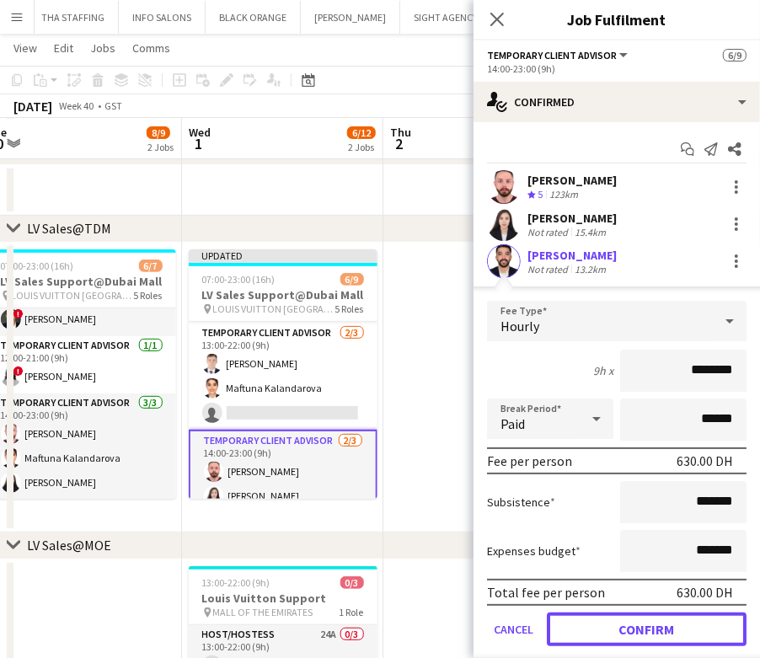
click at [645, 638] on button "Confirm" at bounding box center [647, 630] width 200 height 34
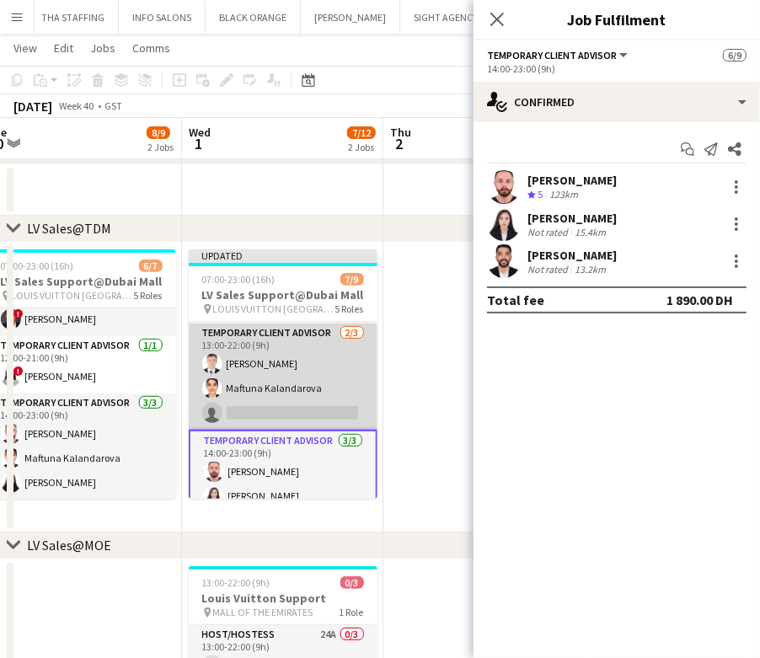
drag, startPoint x: 284, startPoint y: 344, endPoint x: 293, endPoint y: 342, distance: 8.6
click at [284, 343] on app-card-role "Temporary Client Advisor 2/3 13:00-22:00 (9h) Bogdan Nakonechnyy Maftuna Kaland…" at bounding box center [283, 377] width 189 height 106
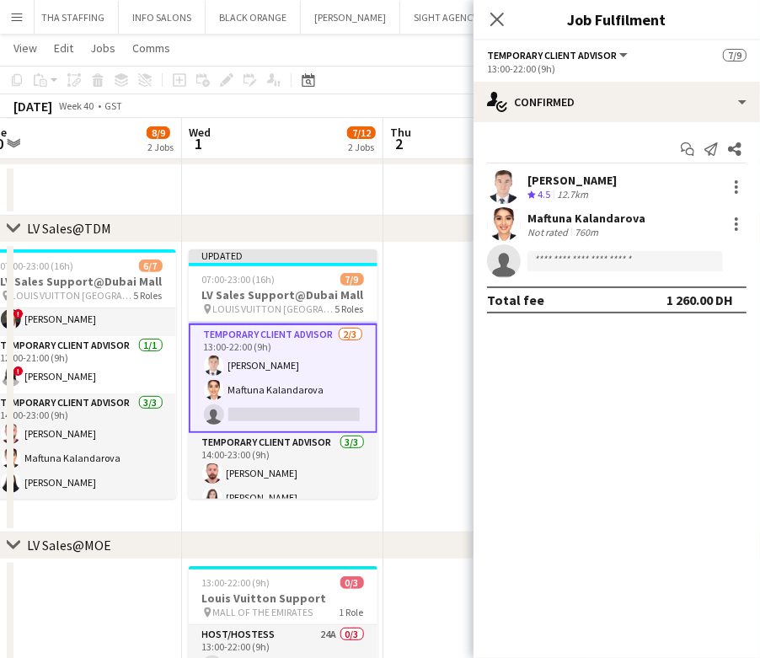
click at [631, 62] on div "13:00-22:00 (9h)" at bounding box center [617, 68] width 260 height 13
click at [627, 77] on app-options-switcher "Temporary Client Advisor All roles Temporary Client Advisor 7/9 13:00-22:00 (9h)" at bounding box center [617, 60] width 287 height 41
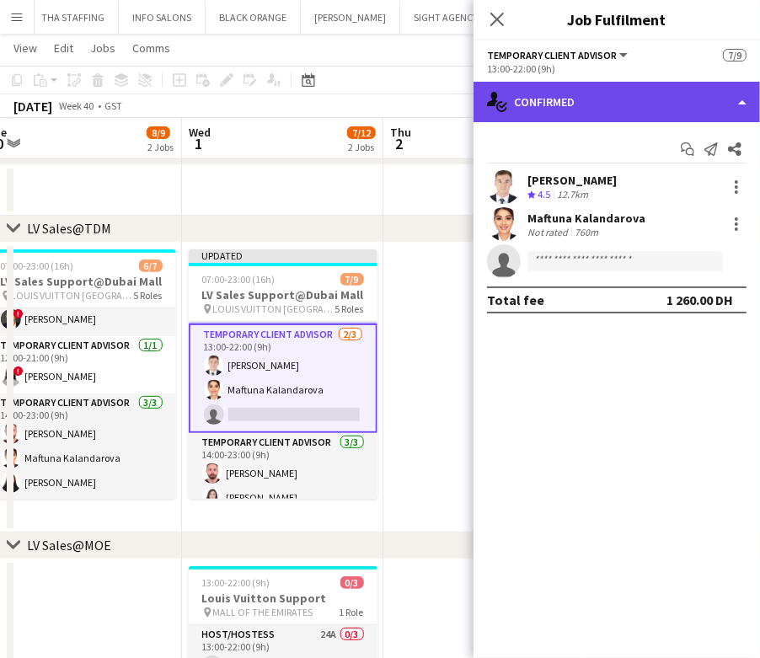
click at [631, 91] on div "single-neutral-actions-check-2 Confirmed" at bounding box center [617, 102] width 287 height 40
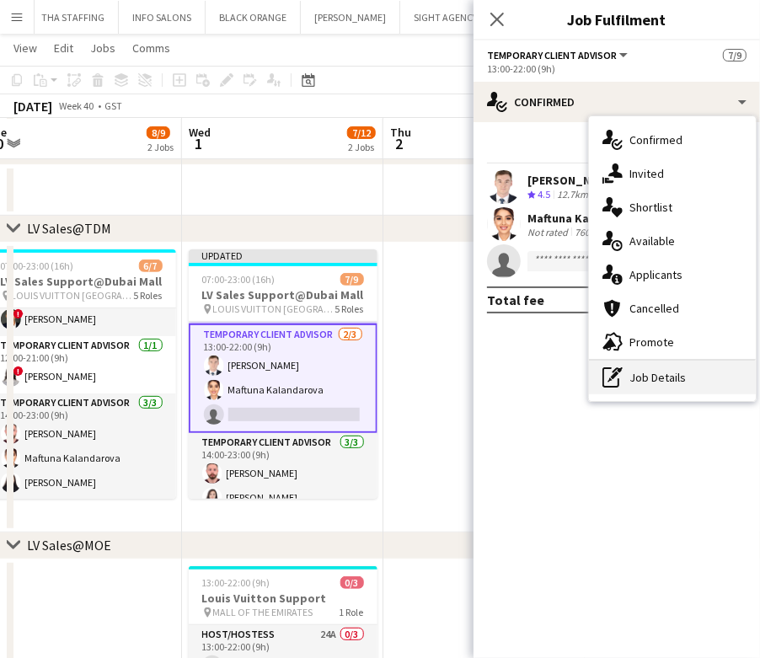
drag, startPoint x: 652, startPoint y: 387, endPoint x: 616, endPoint y: 300, distance: 93.8
click at [652, 386] on div "pen-write Job Details" at bounding box center [672, 378] width 167 height 34
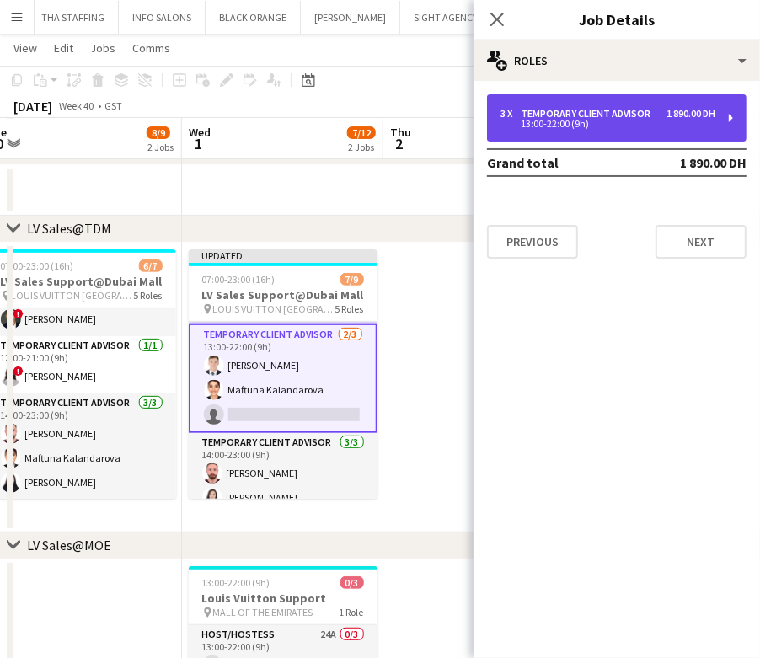
click at [583, 128] on div "13:00-22:00 (9h)" at bounding box center [608, 124] width 215 height 8
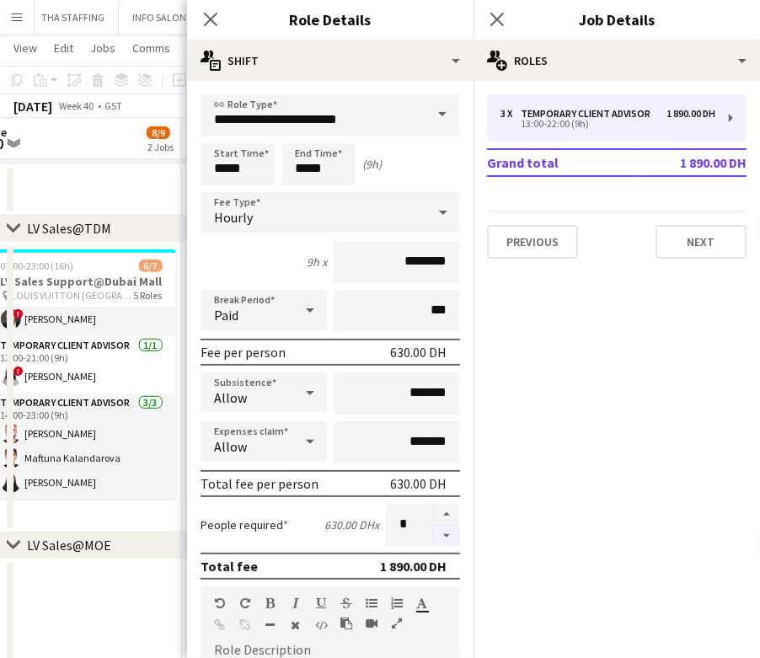
click at [433, 530] on button "button" at bounding box center [446, 536] width 27 height 21
type input "*"
click at [131, 515] on app-date-cell "07:00-23:00 (16h) 6/7 LV Sales Support@Dubai Mall pin LOUIS VUITTON Dubai Mall …" at bounding box center [81, 388] width 201 height 290
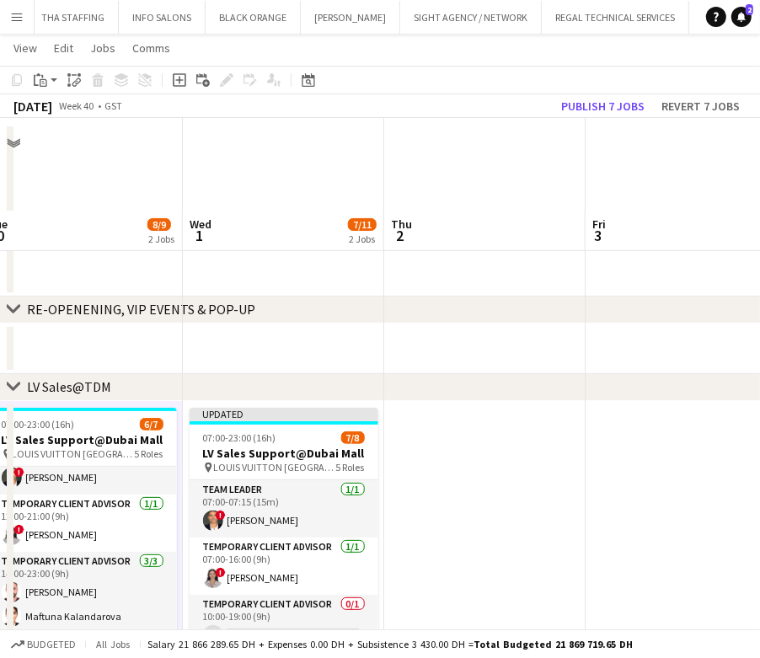
scroll to position [0, 0]
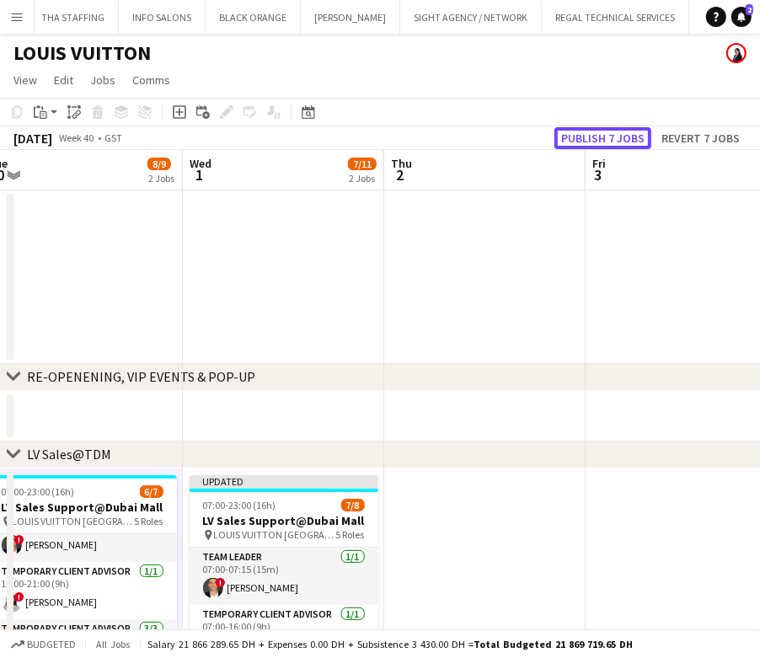
click at [628, 134] on button "Publish 7 jobs" at bounding box center [603, 138] width 97 height 22
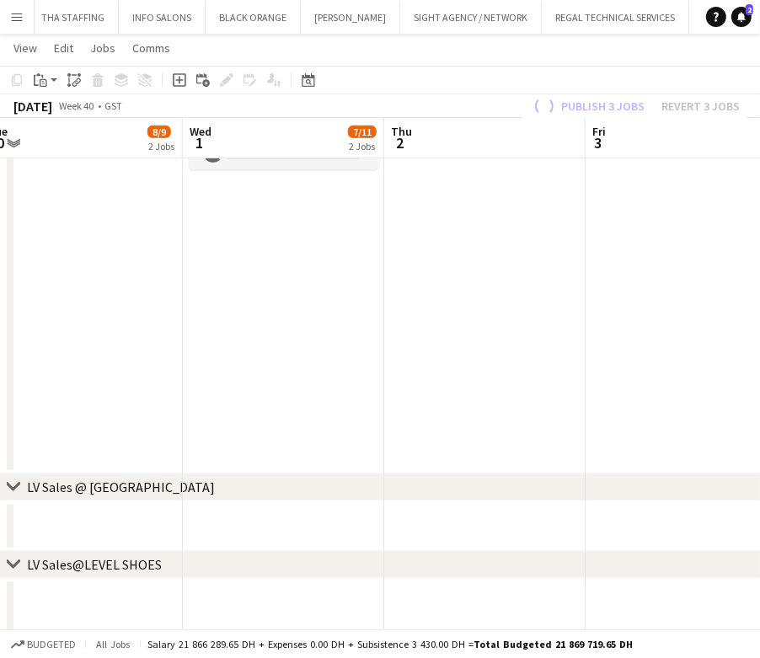
scroll to position [1349, 0]
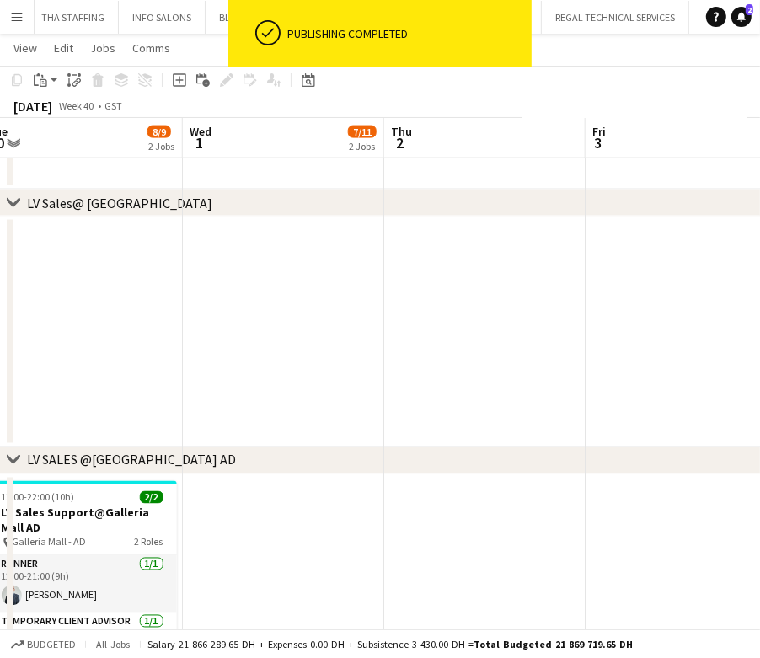
drag, startPoint x: 287, startPoint y: 374, endPoint x: 441, endPoint y: 381, distance: 154.4
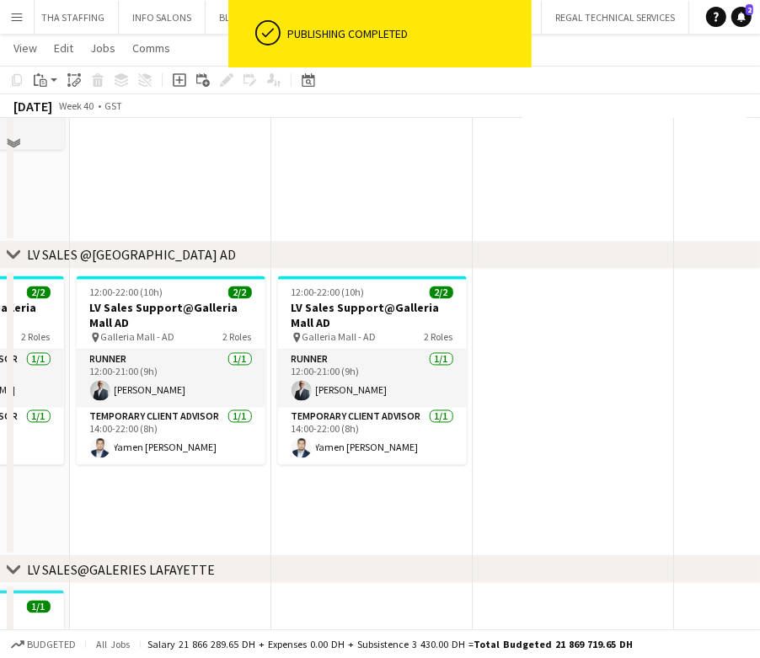
scroll to position [1686, 0]
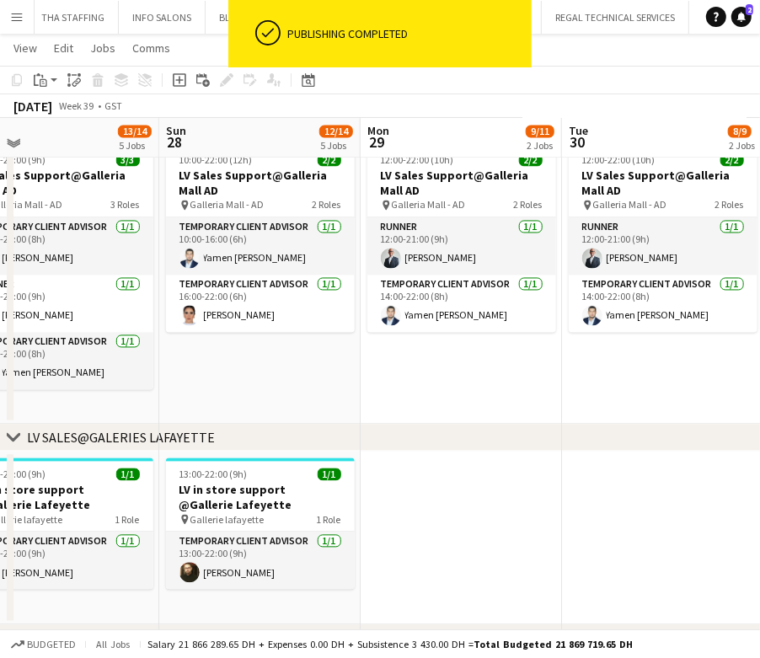
drag, startPoint x: 357, startPoint y: 542, endPoint x: 432, endPoint y: 543, distance: 75.0
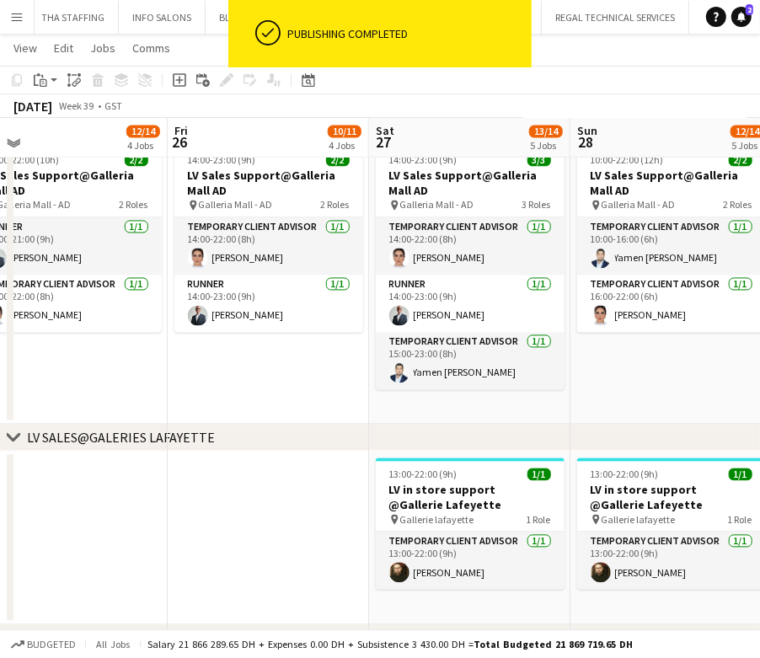
drag, startPoint x: 473, startPoint y: 550, endPoint x: 240, endPoint y: 547, distance: 232.7
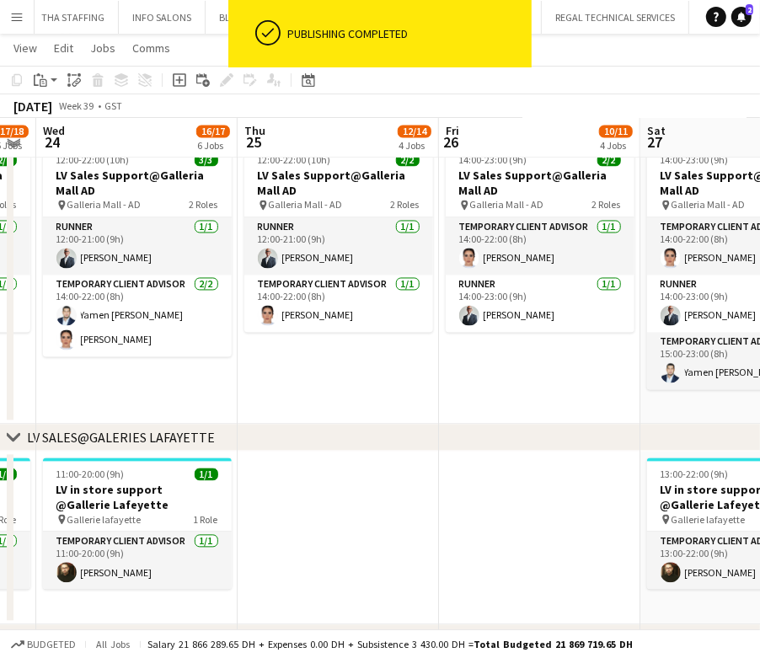
drag, startPoint x: 253, startPoint y: 540, endPoint x: 357, endPoint y: 523, distance: 105.8
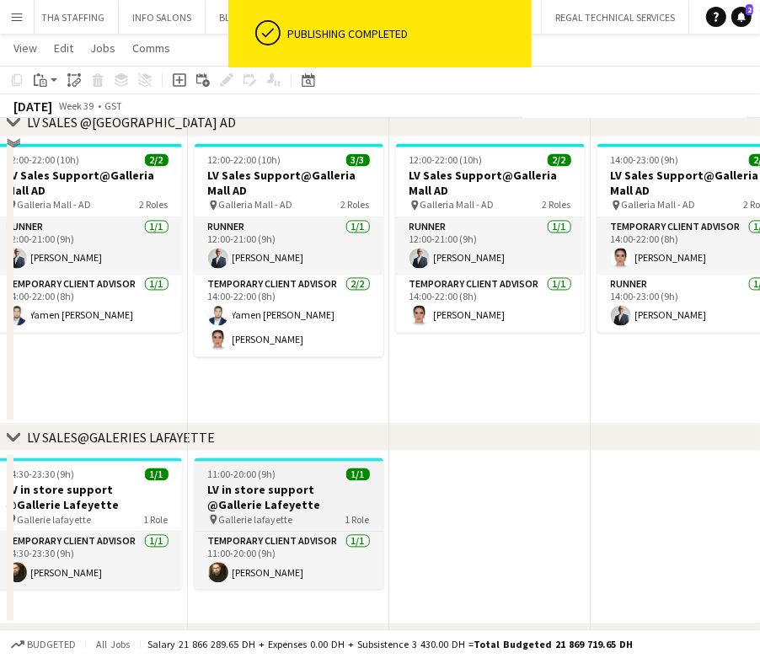
scroll to position [1461, 0]
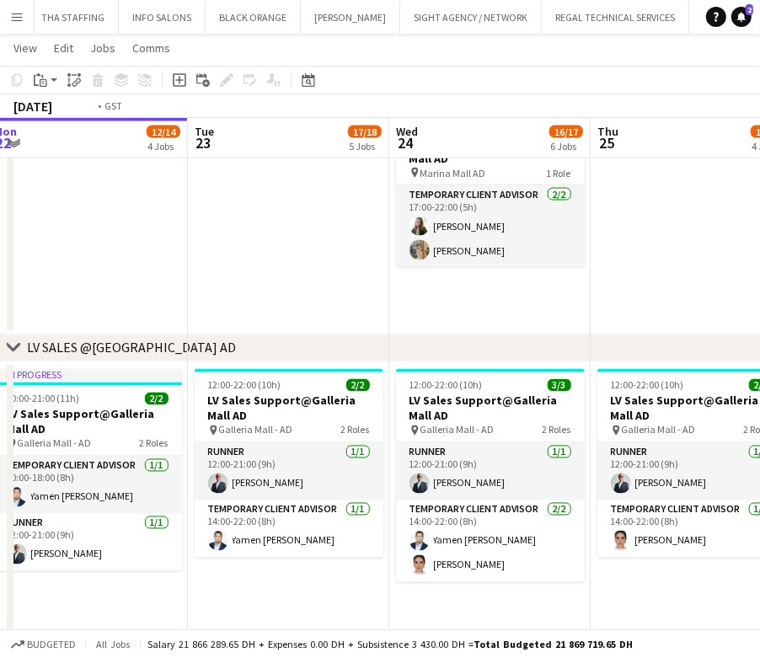
drag, startPoint x: 396, startPoint y: 266, endPoint x: 434, endPoint y: 266, distance: 37.9
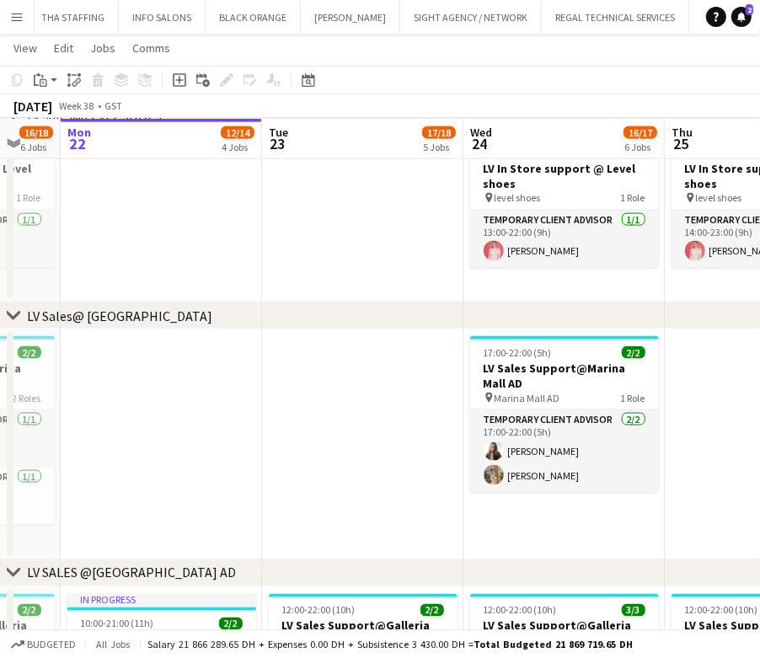
scroll to position [0, 448]
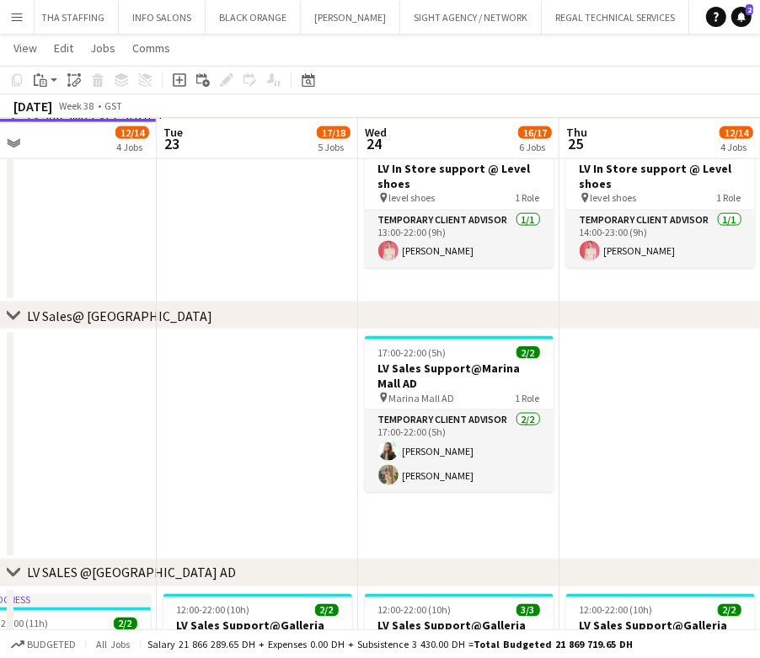
click at [452, 378] on app-calendar-viewport "Sat 20 19/20 7 Jobs Sun 21 16/18 6 Jobs Mon 22 12/14 4 Jobs Tue 23 17/18 5 Jobs…" at bounding box center [380, 30] width 760 height 2401
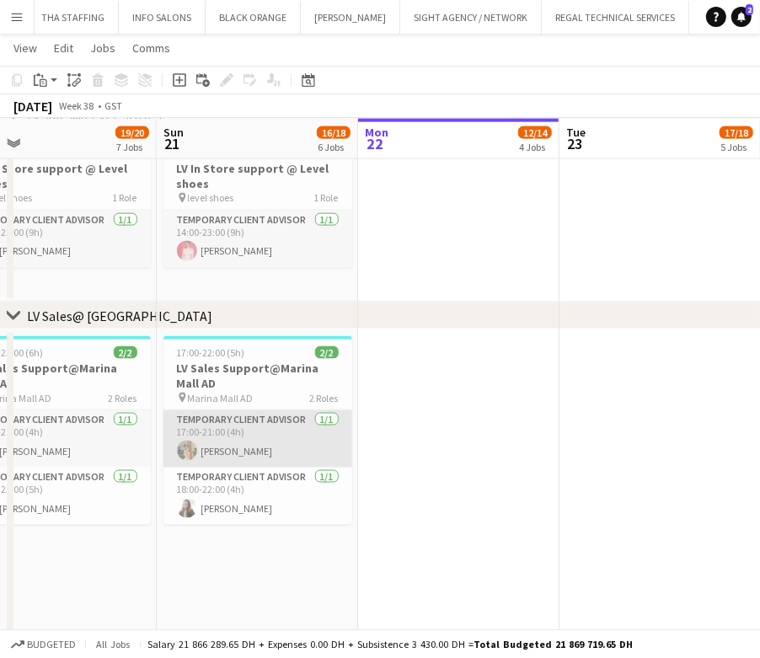
click at [258, 440] on app-card-role "Temporary Client Advisor 1/1 17:00-21:00 (4h) Veronika Liubitskaia" at bounding box center [258, 439] width 189 height 57
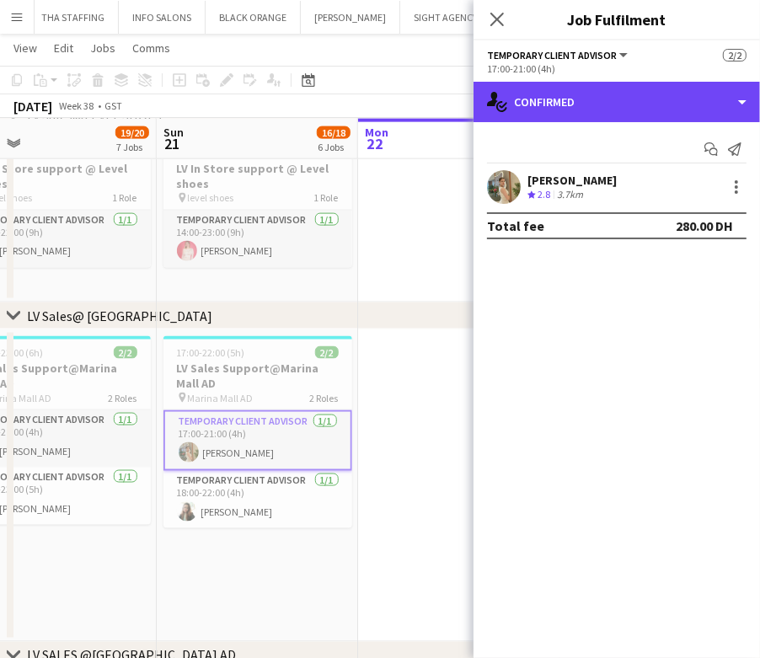
drag, startPoint x: 652, startPoint y: 92, endPoint x: 693, endPoint y: 327, distance: 238.6
click at [652, 95] on div "single-neutral-actions-check-2 Confirmed" at bounding box center [617, 102] width 287 height 40
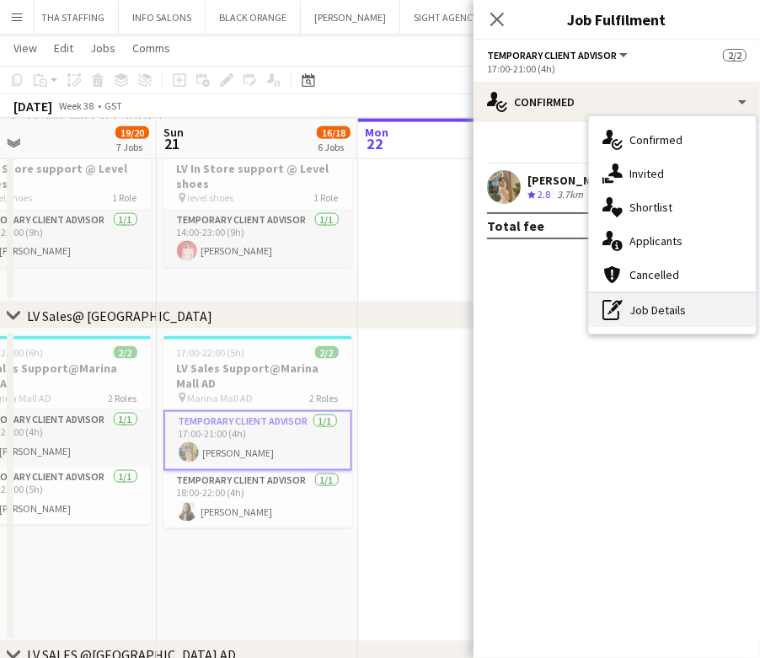
click at [678, 314] on div "pen-write Job Details" at bounding box center [672, 310] width 167 height 34
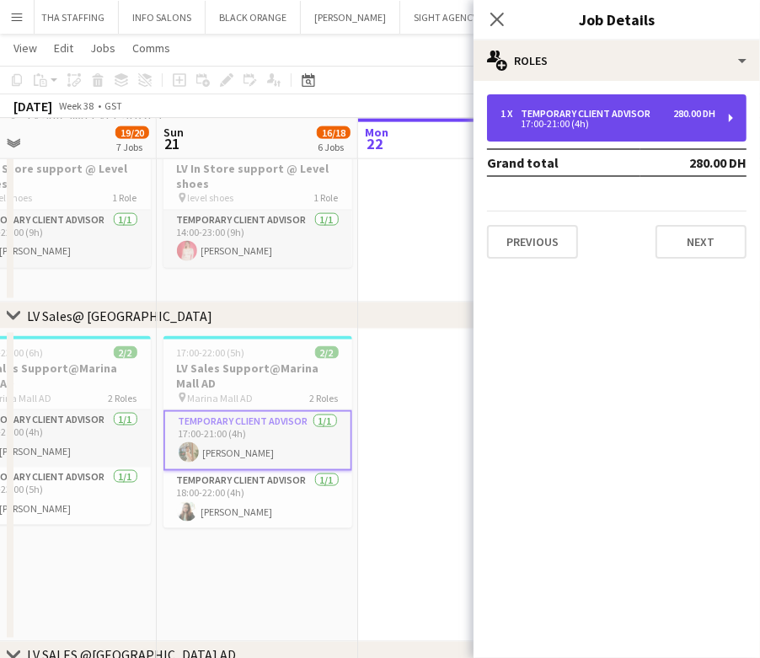
click at [573, 123] on div "17:00-21:00 (4h)" at bounding box center [608, 124] width 215 height 8
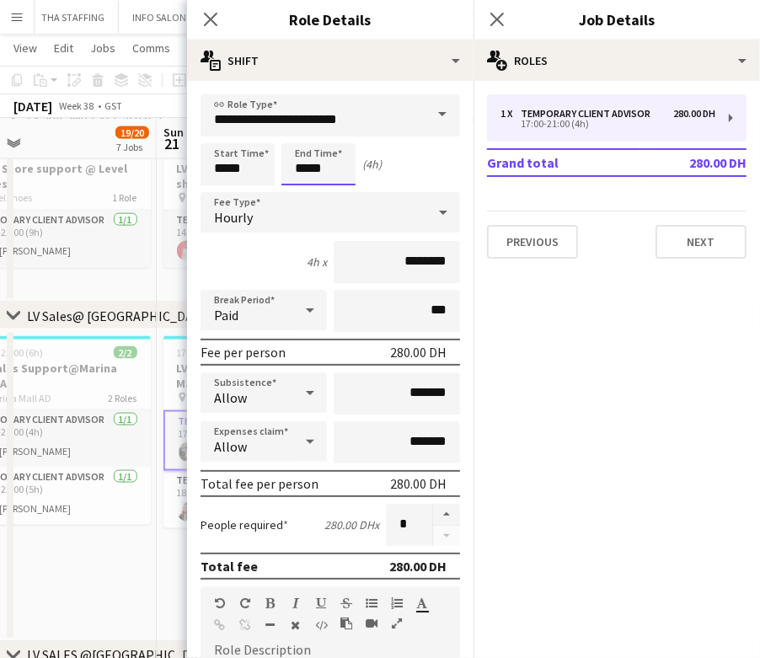
click at [304, 166] on body "Menu Boards Boards Boards All jobs Status Workforce Workforce My Workforce Recr…" at bounding box center [380, 52] width 760 height 2577
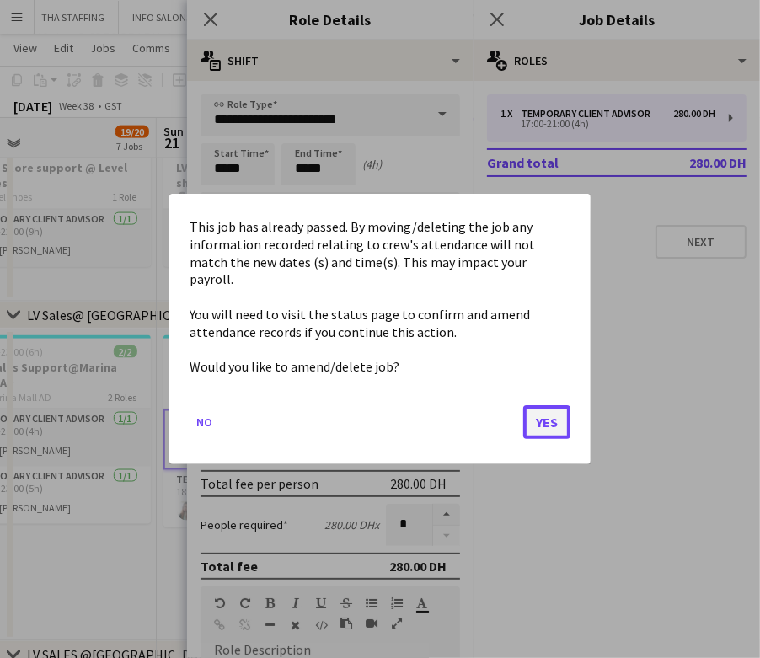
click at [548, 410] on button "Yes" at bounding box center [546, 422] width 47 height 34
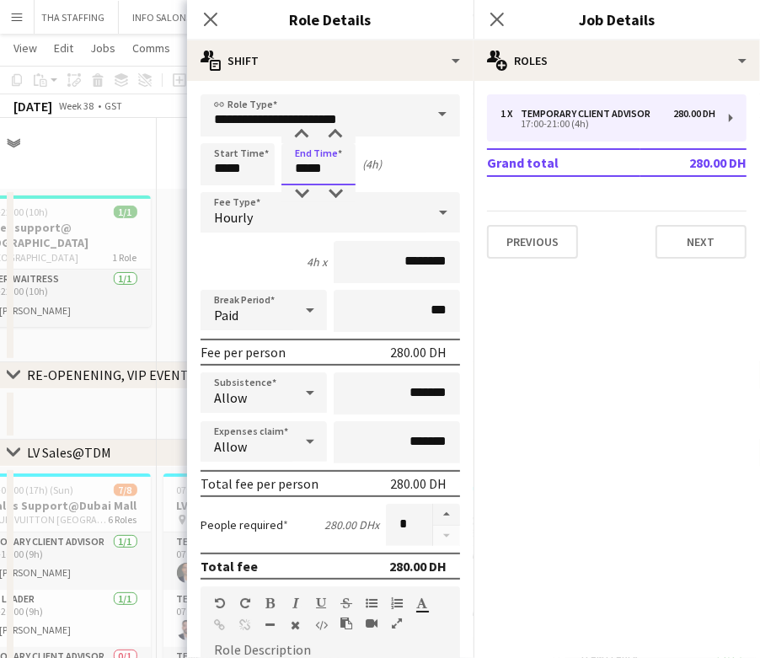
scroll to position [1236, 0]
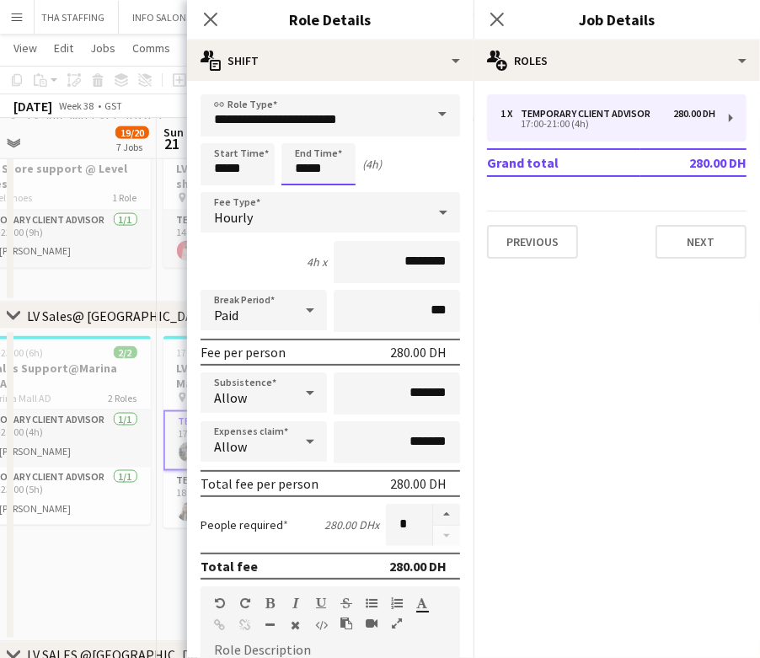
click at [310, 170] on input "*****" at bounding box center [319, 164] width 74 height 42
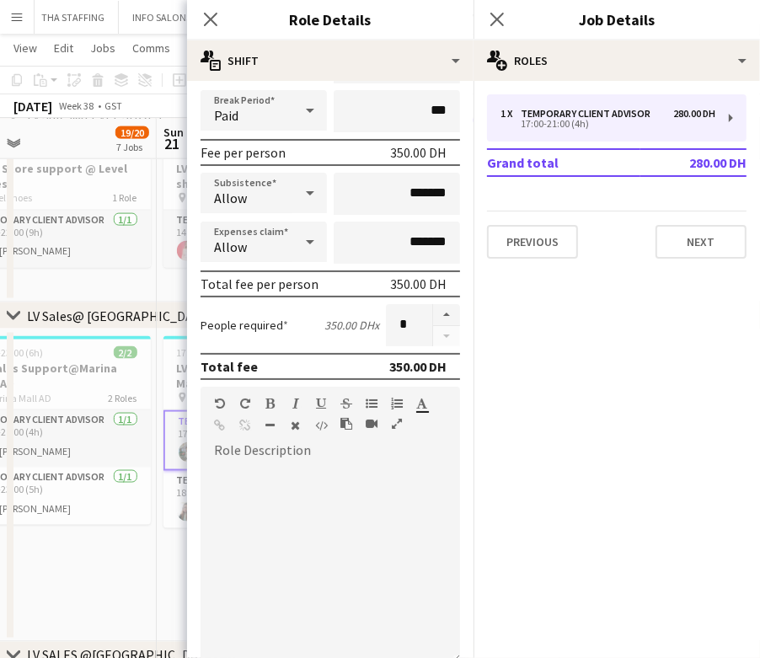
scroll to position [395, 0]
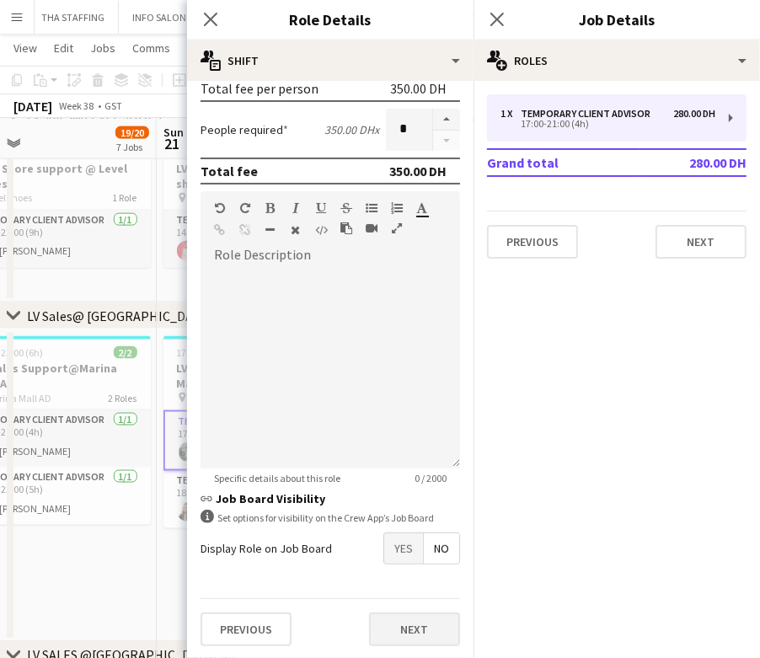
type input "*****"
click at [406, 630] on button "Next" at bounding box center [414, 630] width 91 height 34
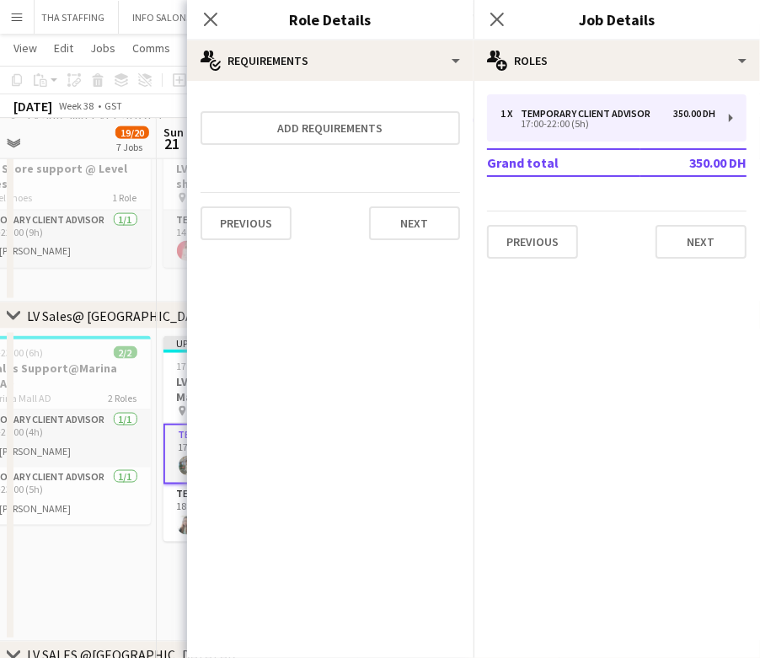
click at [144, 575] on app-date-cell "17:00-23:00 (6h) 2/2 LV Sales Support@Marina Mall AD pin Marina Mall AD 2 Roles…" at bounding box center [55, 486] width 201 height 313
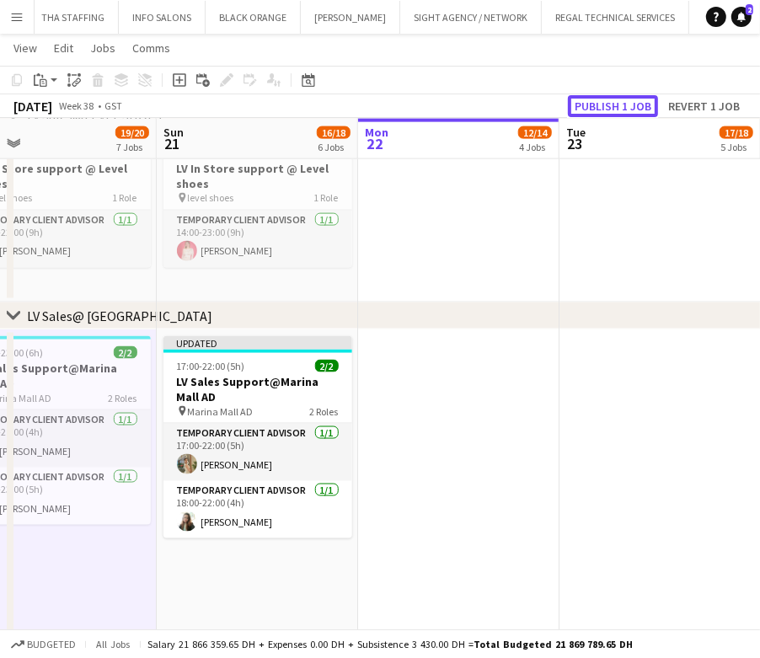
click at [624, 100] on button "Publish 1 job" at bounding box center [613, 106] width 90 height 22
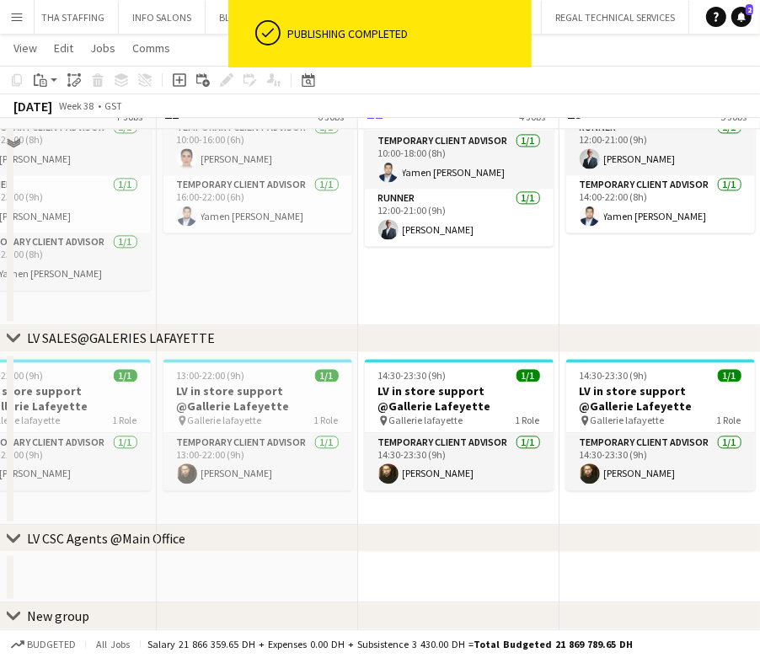
scroll to position [1918, 0]
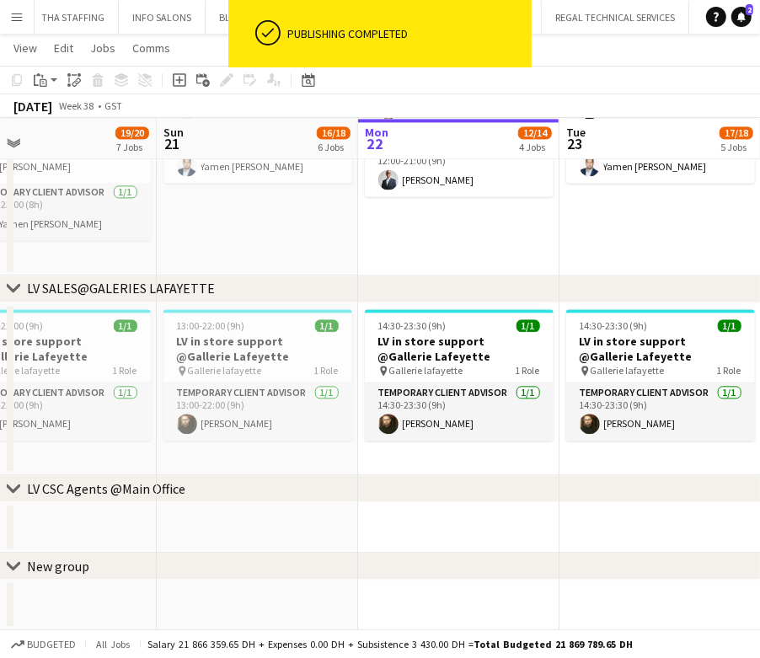
click at [20, 8] on button "Menu" at bounding box center [17, 17] width 34 height 34
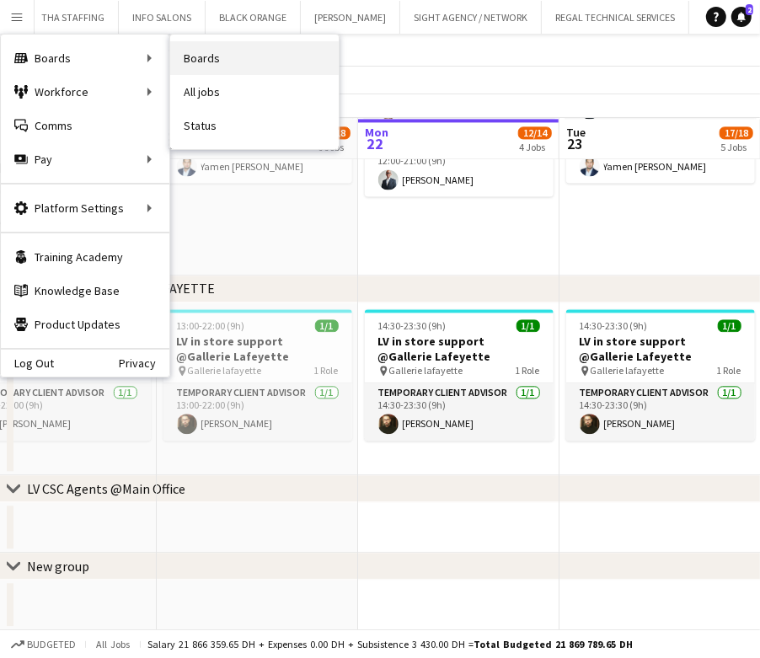
click at [226, 64] on link "Boards" at bounding box center [254, 58] width 169 height 34
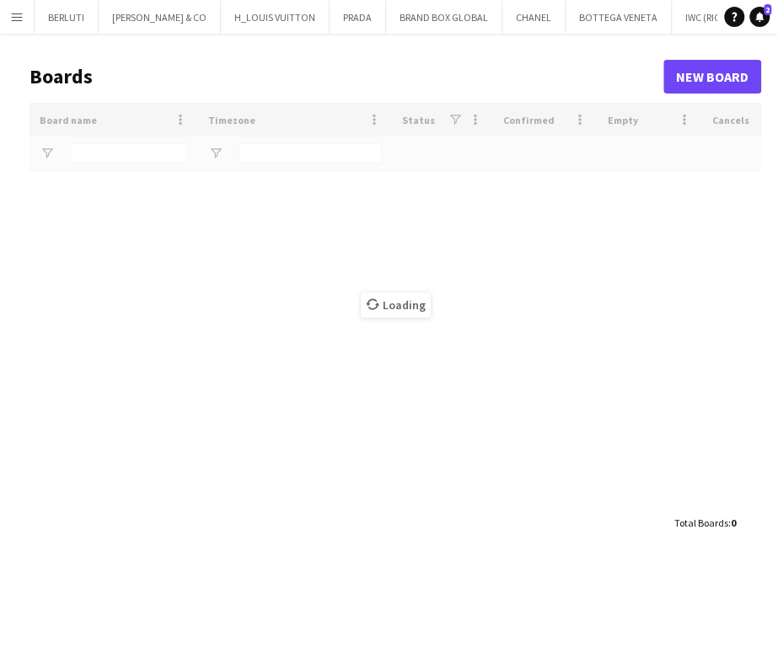
scroll to position [0, 13556]
type input "*****"
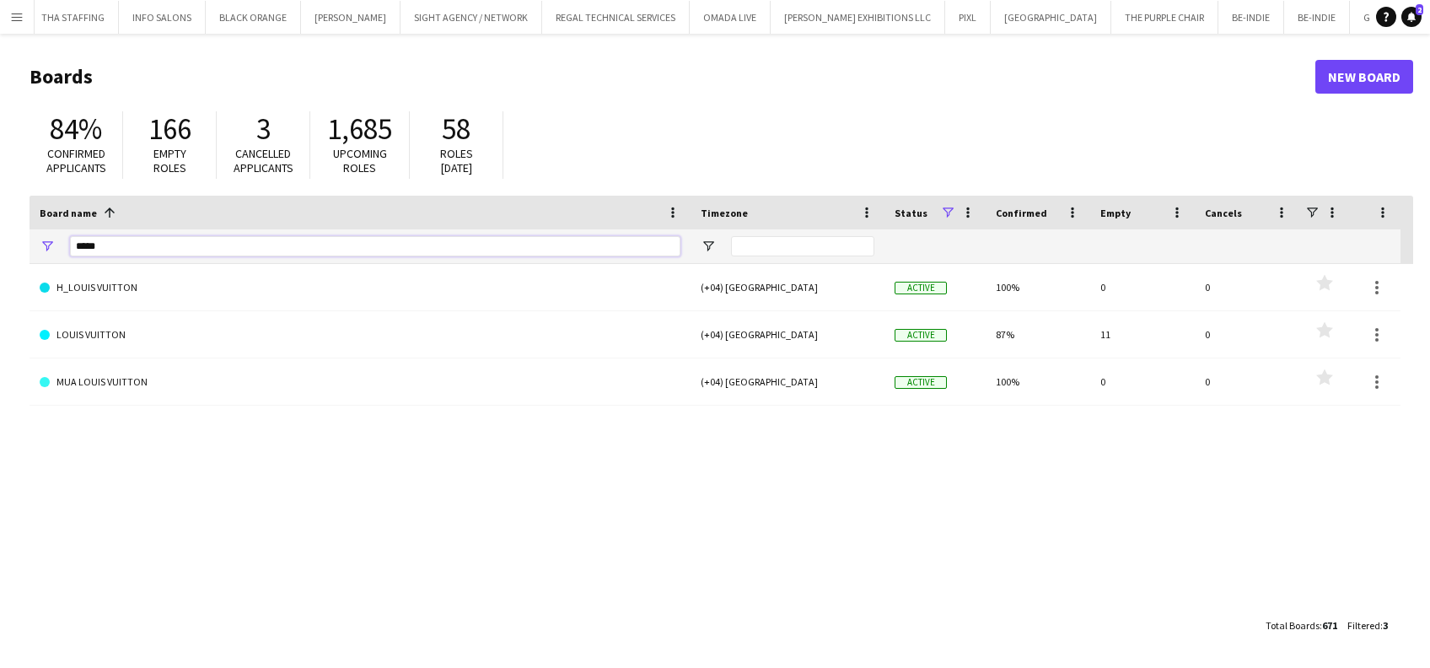
drag, startPoint x: -5, startPoint y: 221, endPoint x: 361, endPoint y: 316, distance: 378.1
click at [0, 209] on html "Menu Boards Boards Boards All jobs Status Workforce Workforce My Workforce Recr…" at bounding box center [715, 334] width 1430 height 668
type input "*****"
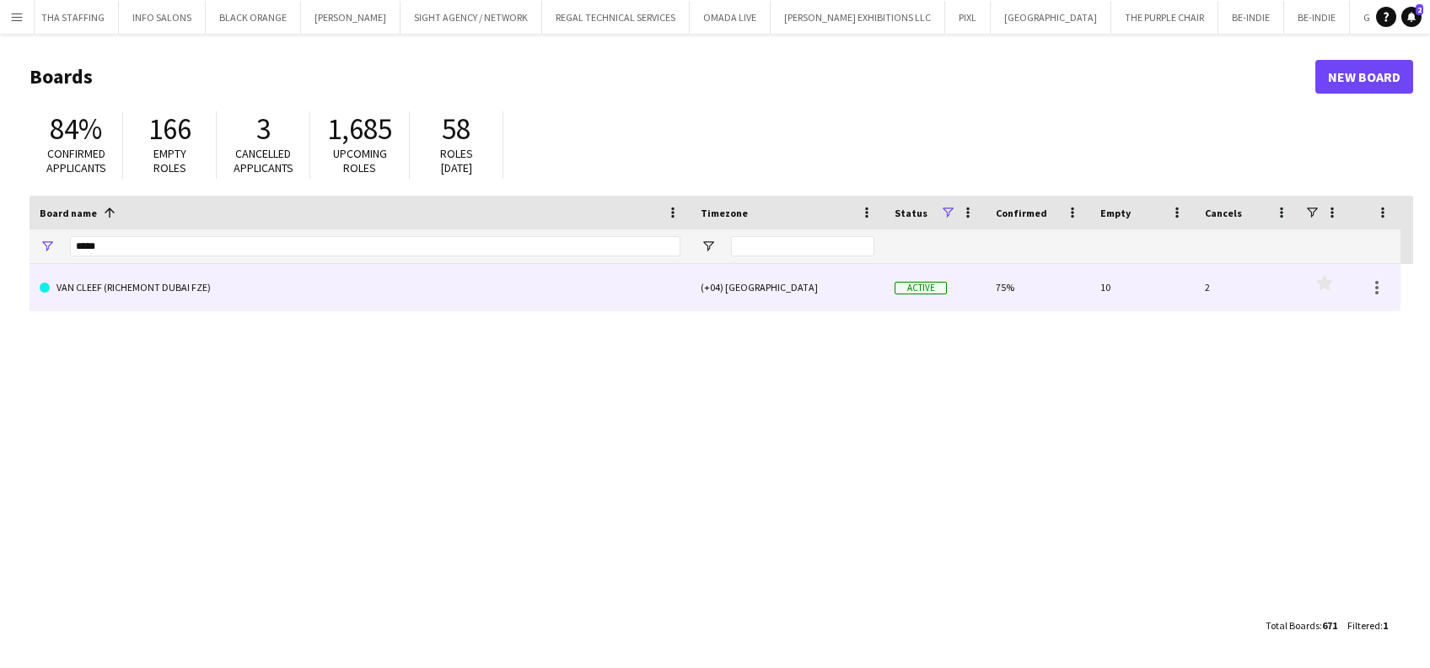
click at [177, 296] on link "VAN CLEEF (RICHEMONT DUBAI FZE)" at bounding box center [360, 287] width 641 height 47
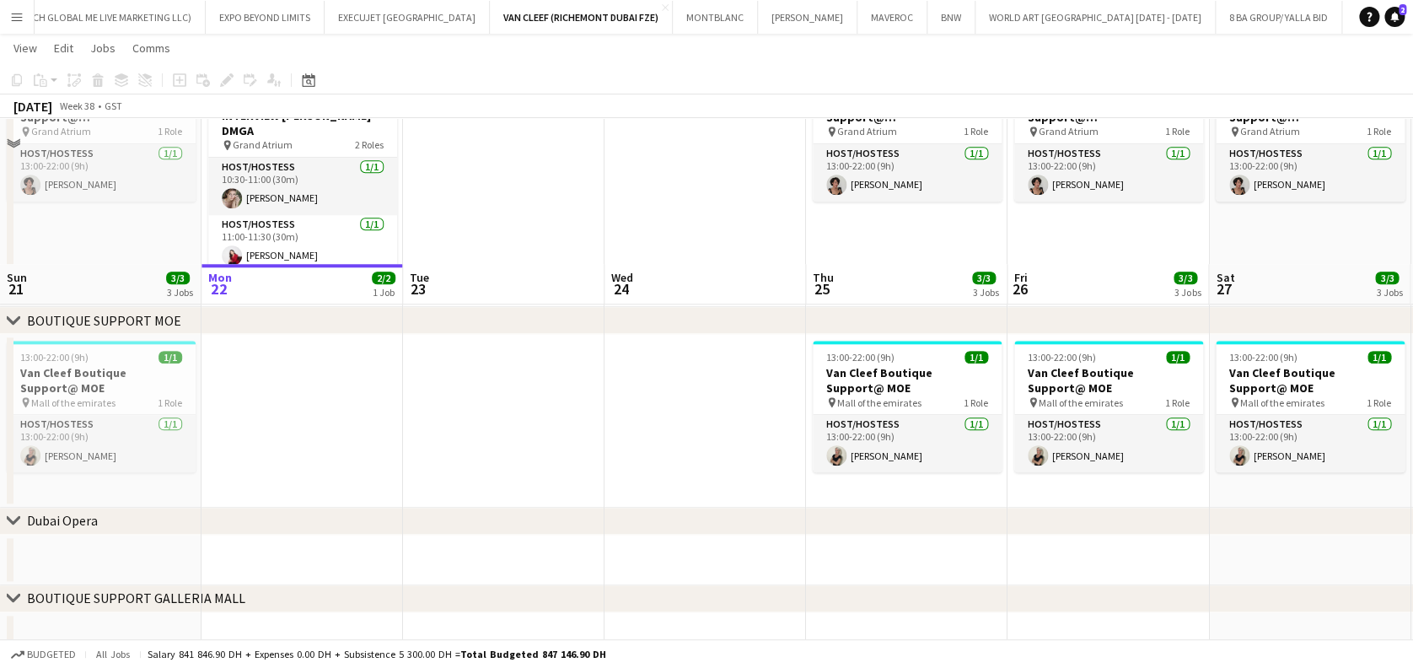
scroll to position [867, 0]
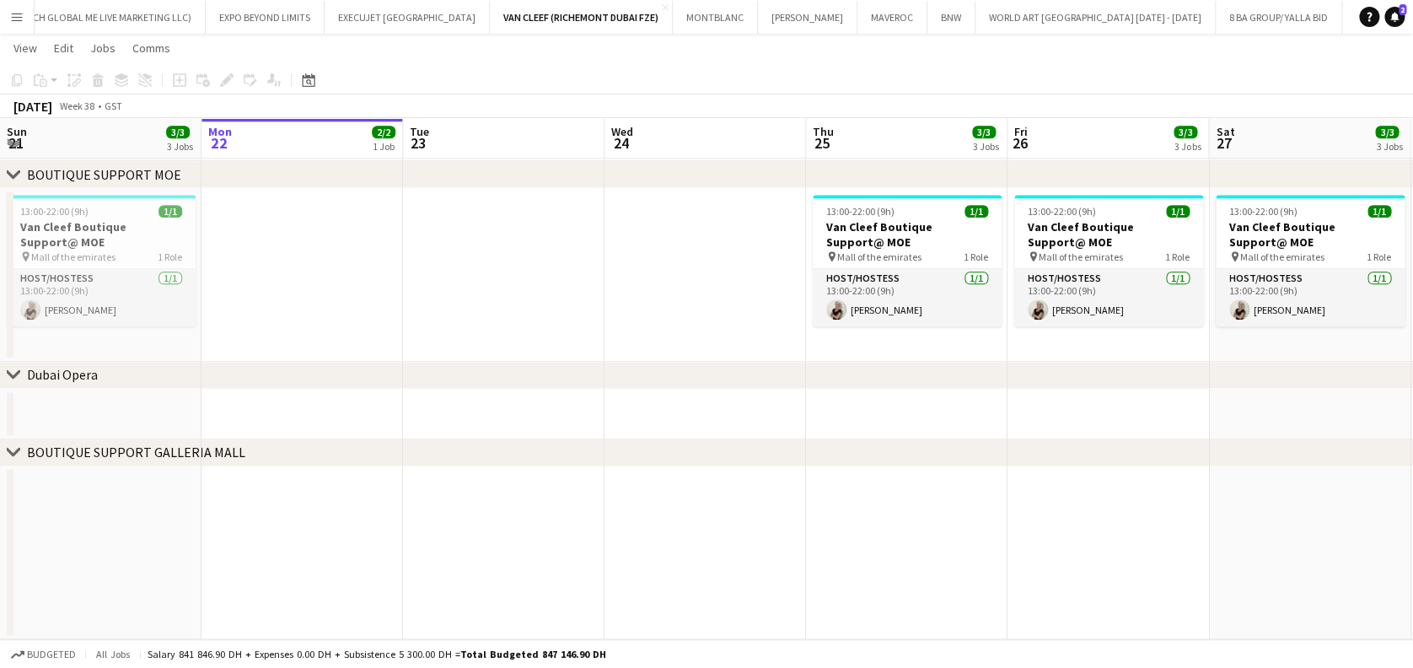
click at [305, 308] on app-date-cell at bounding box center [301, 275] width 201 height 174
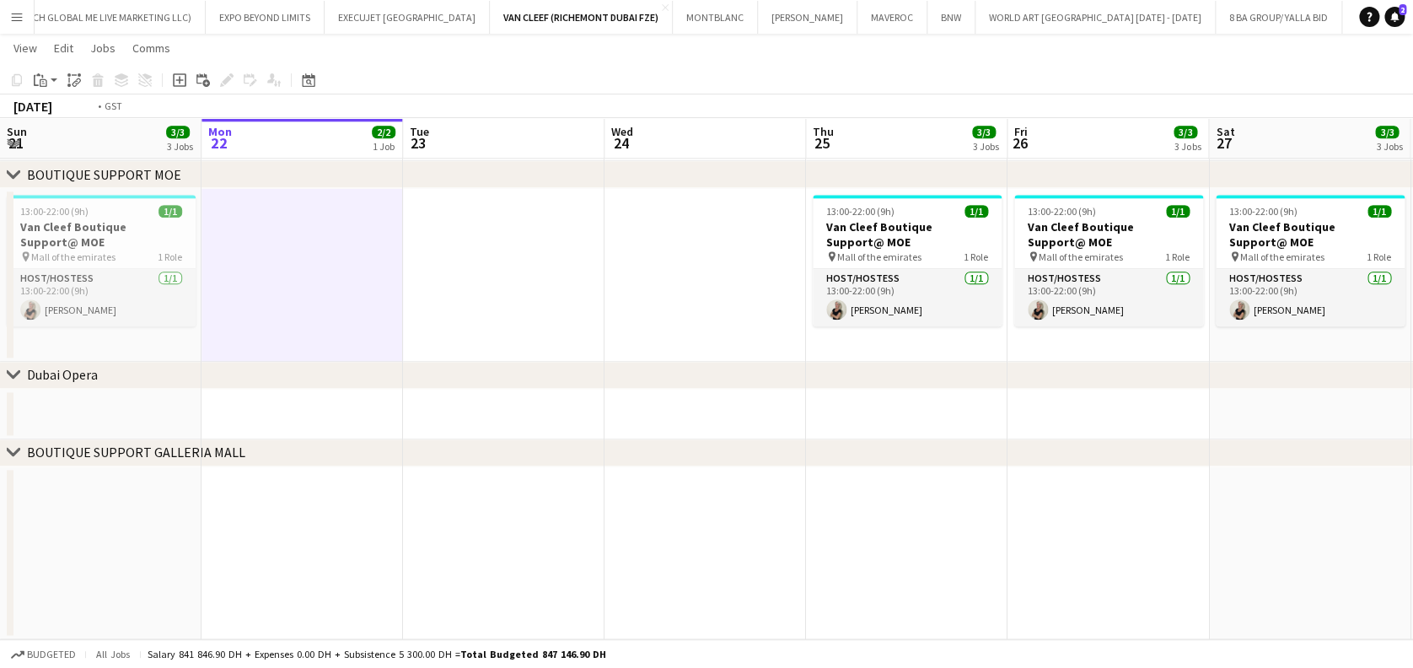
drag, startPoint x: 395, startPoint y: 297, endPoint x: 334, endPoint y: 298, distance: 61.5
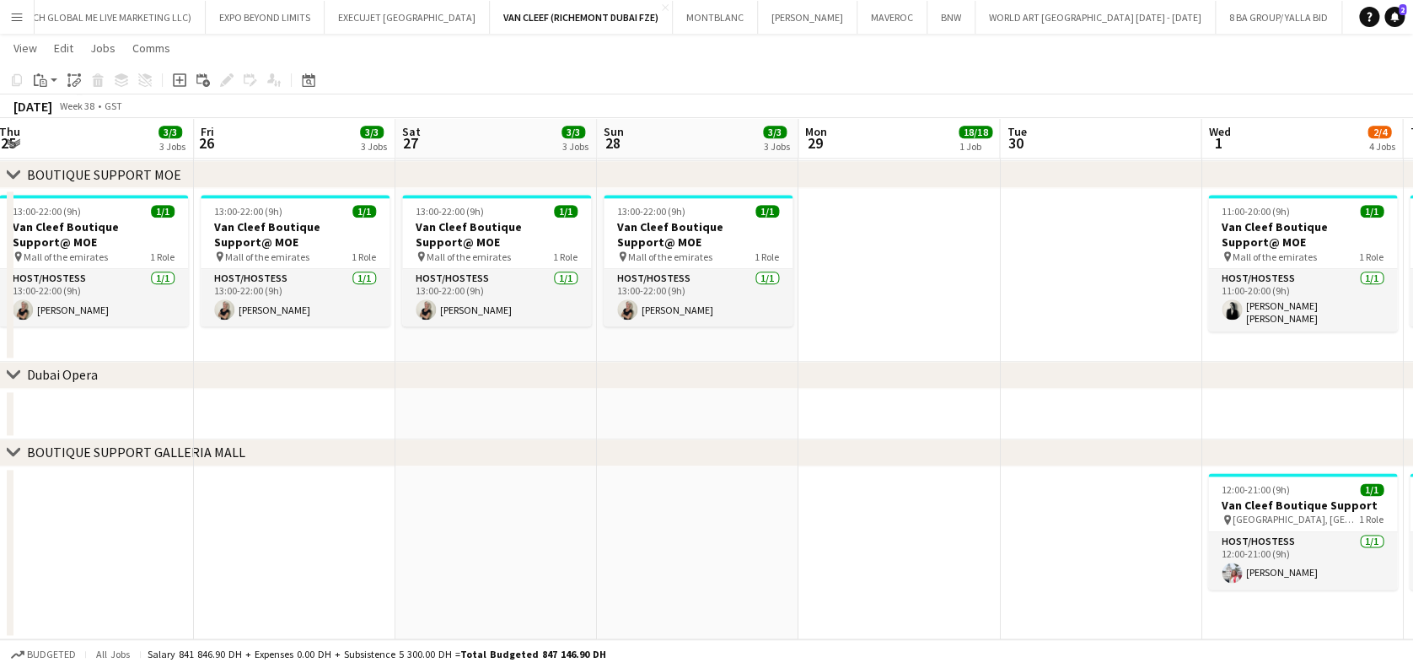
scroll to position [0, 634]
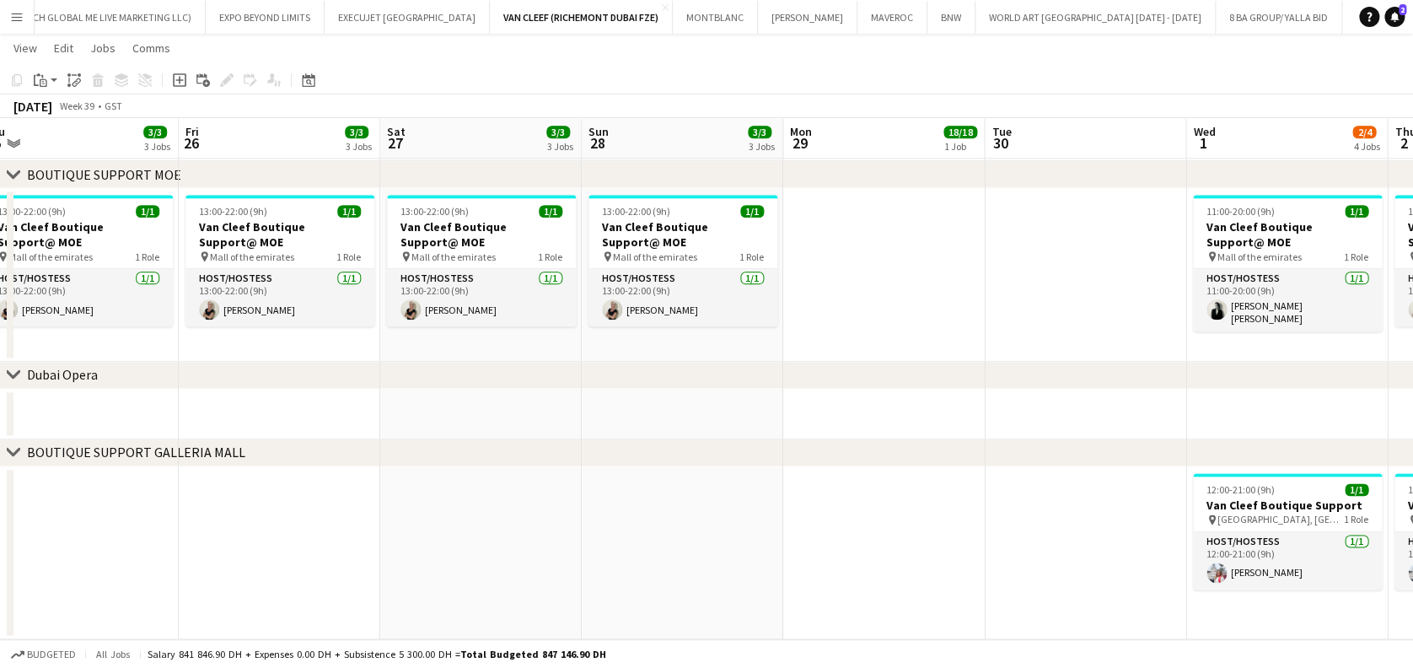
drag, startPoint x: 755, startPoint y: 301, endPoint x: 305, endPoint y: 301, distance: 450.2
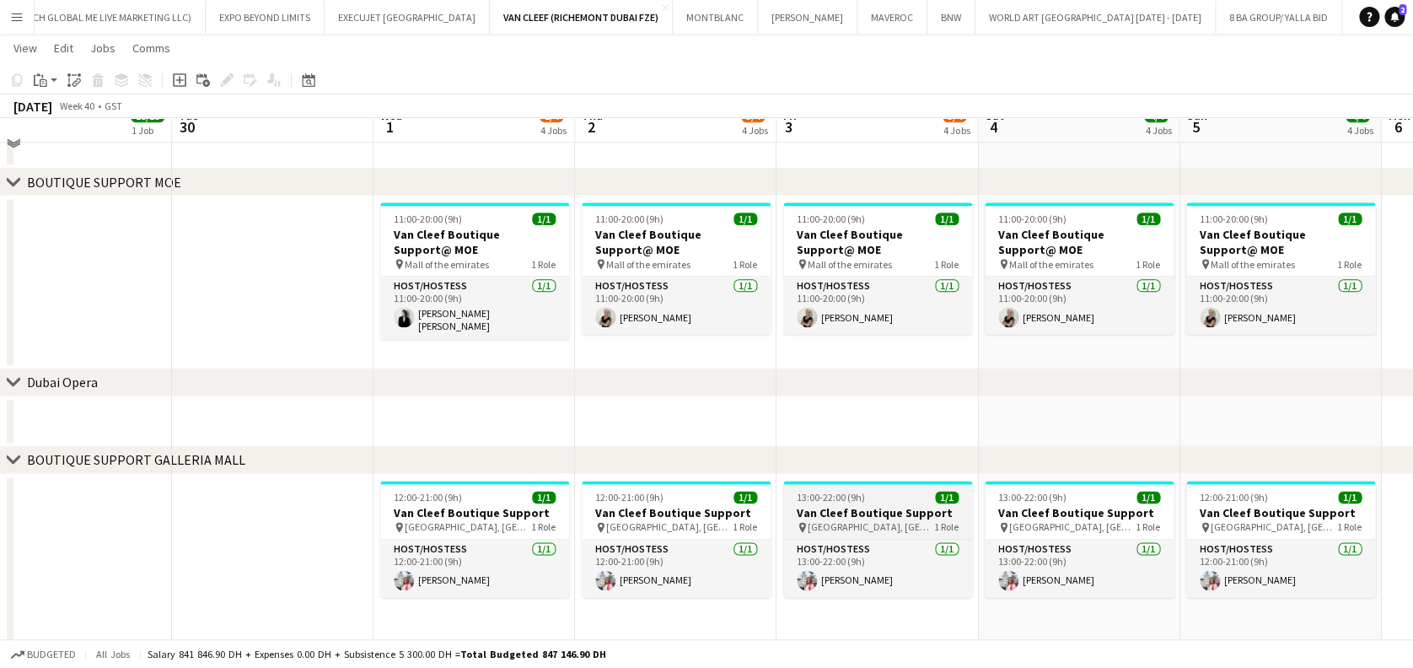
scroll to position [890, 0]
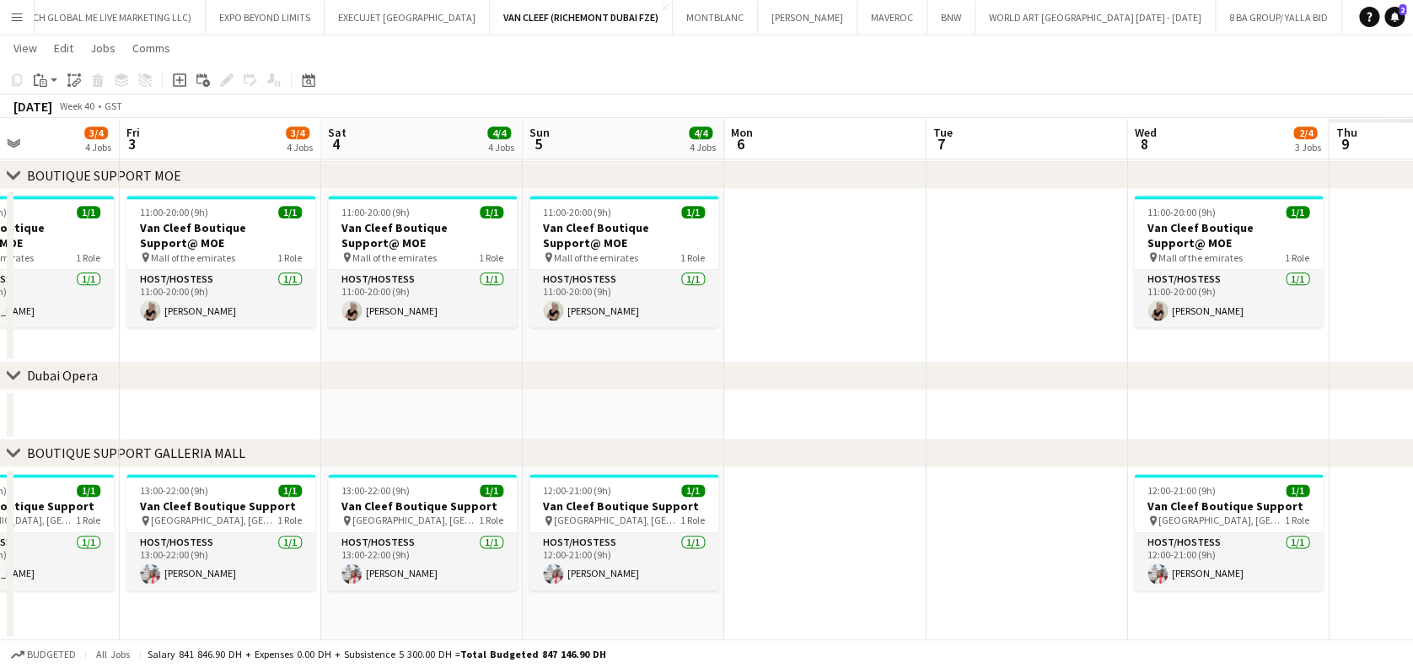
drag, startPoint x: 1378, startPoint y: 536, endPoint x: 721, endPoint y: 534, distance: 657.5
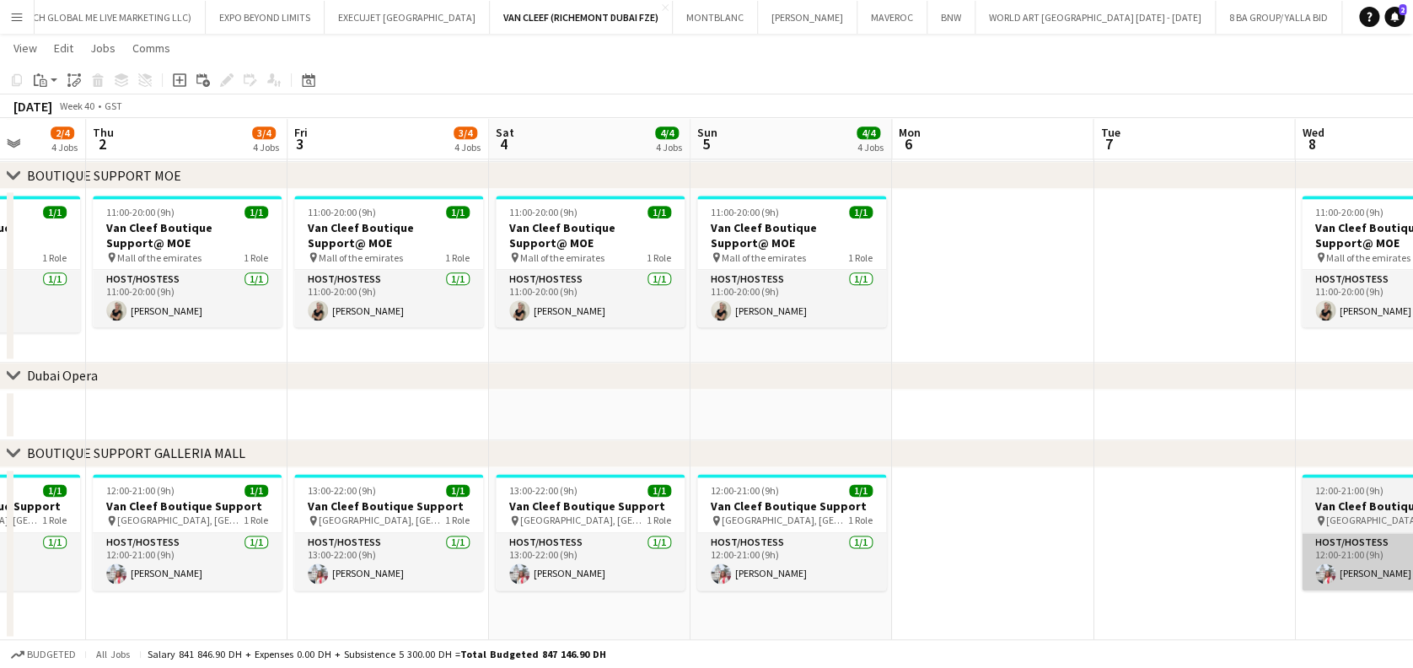
drag, startPoint x: 492, startPoint y: 566, endPoint x: 623, endPoint y: 566, distance: 130.7
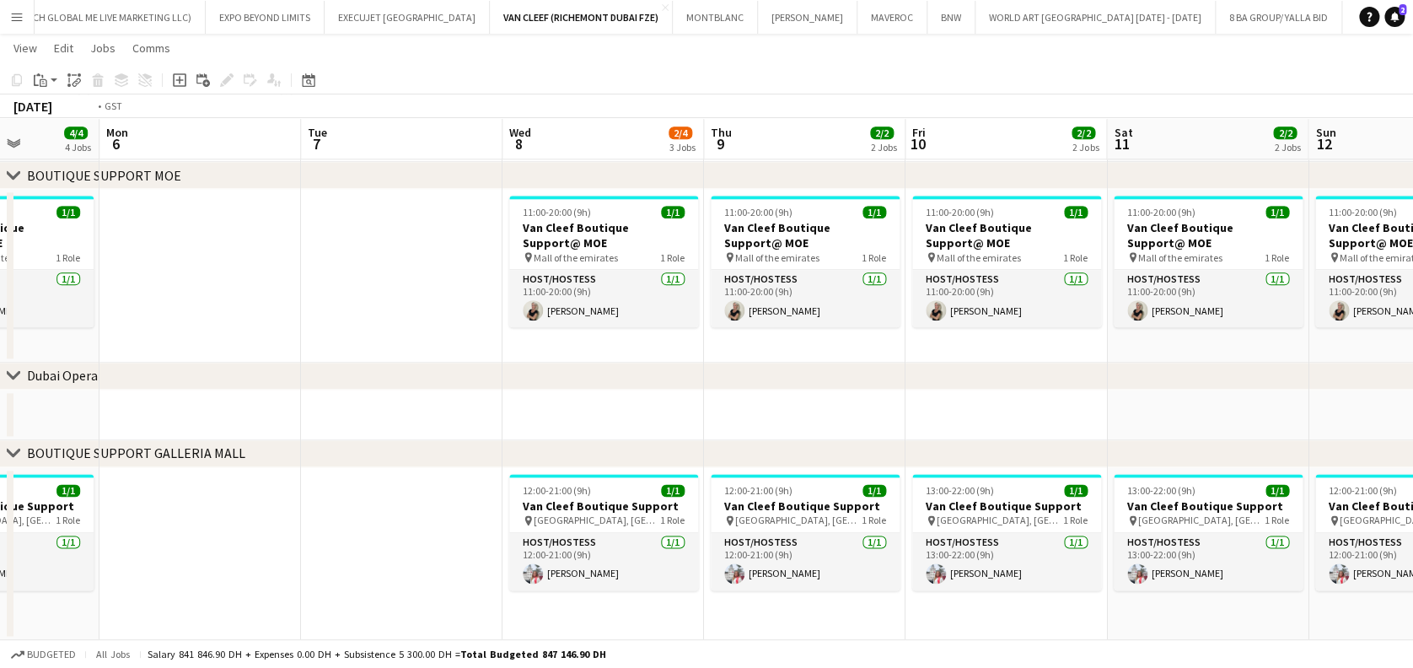
drag, startPoint x: 534, startPoint y: 580, endPoint x: 380, endPoint y: 580, distance: 153.4
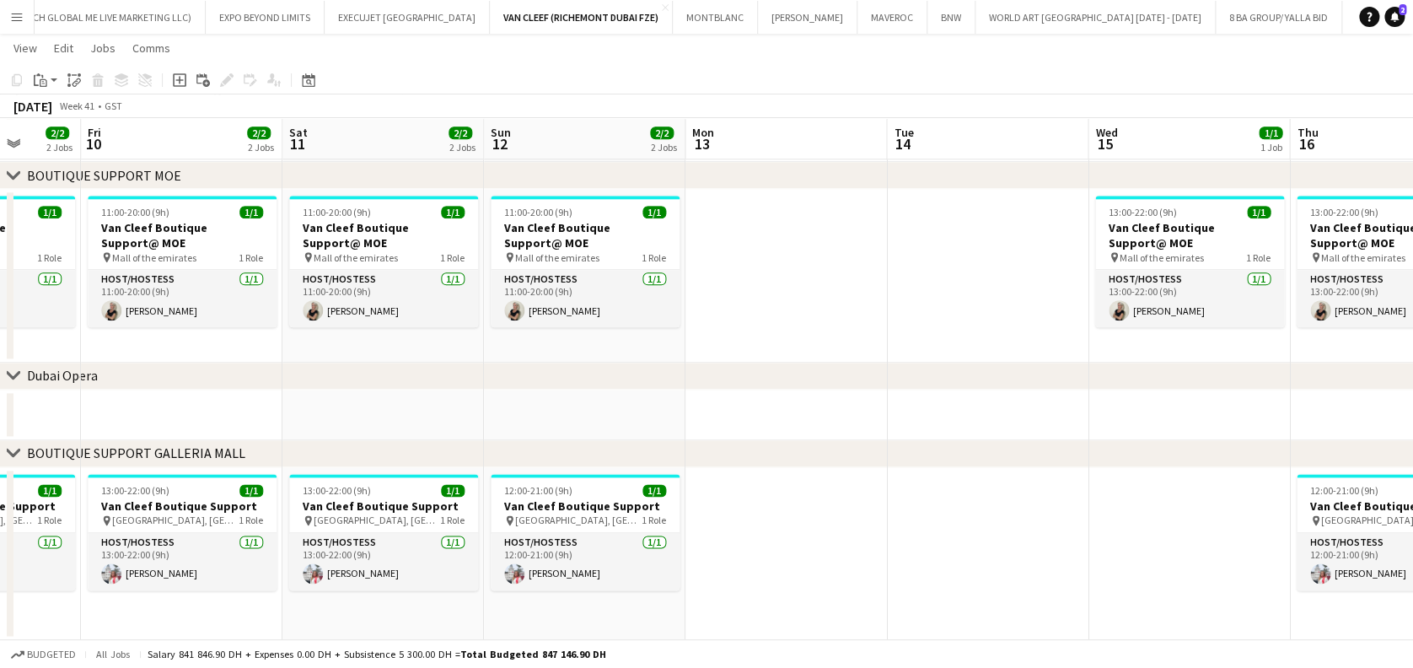
drag, startPoint x: 717, startPoint y: 581, endPoint x: 854, endPoint y: 571, distance: 137.8
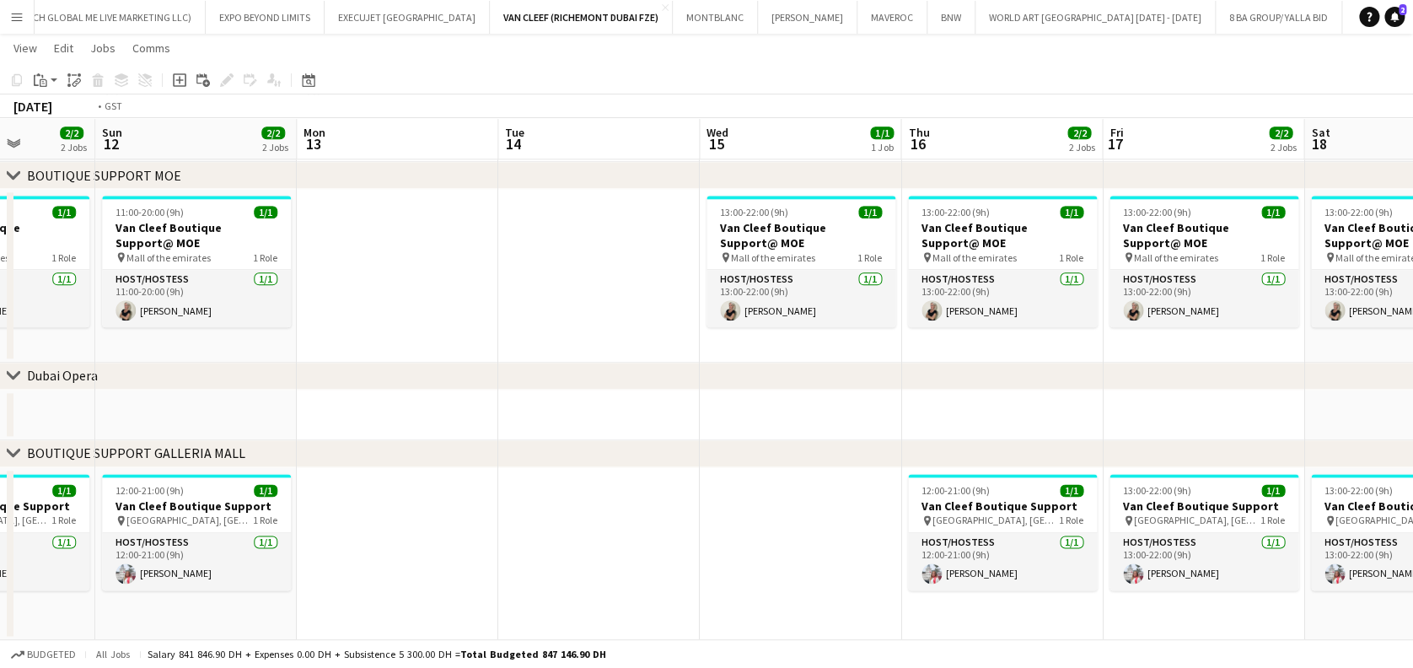
drag, startPoint x: 673, startPoint y: 571, endPoint x: 604, endPoint y: 571, distance: 69.1
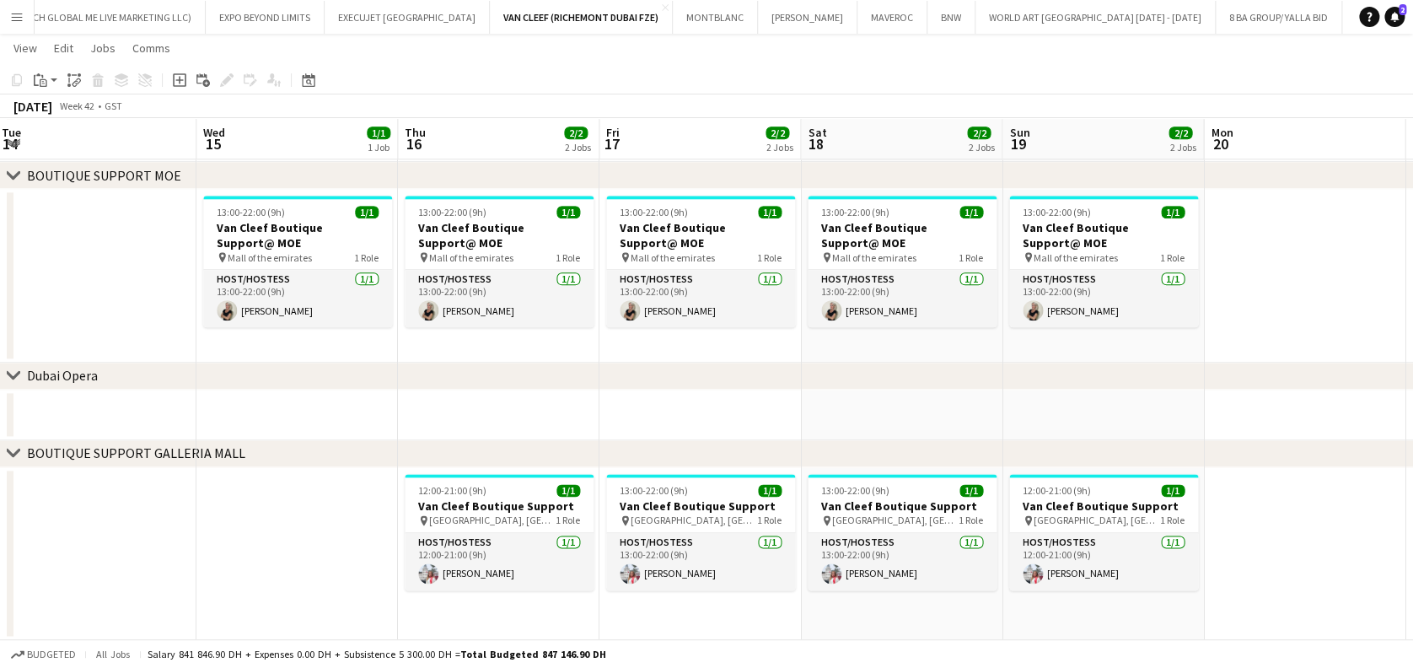
drag, startPoint x: 618, startPoint y: 547, endPoint x: 568, endPoint y: 536, distance: 50.9
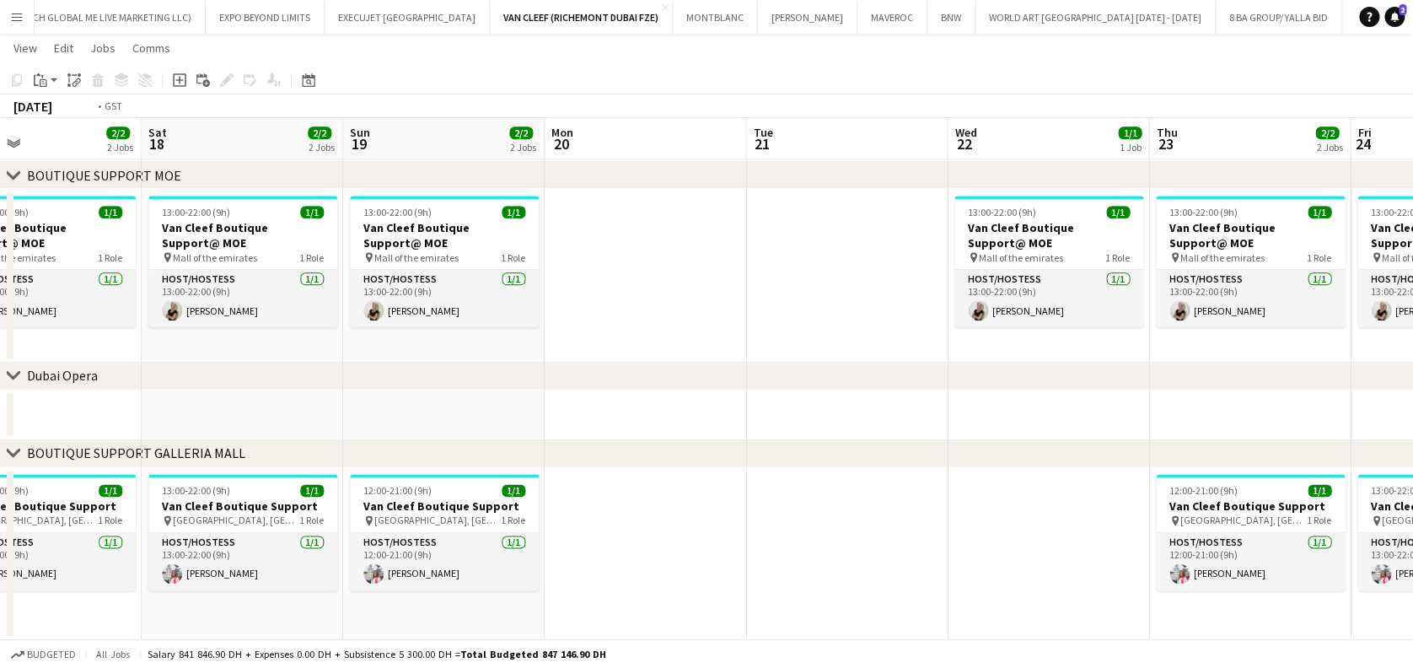
drag, startPoint x: 1100, startPoint y: 539, endPoint x: 386, endPoint y: 534, distance: 714.0
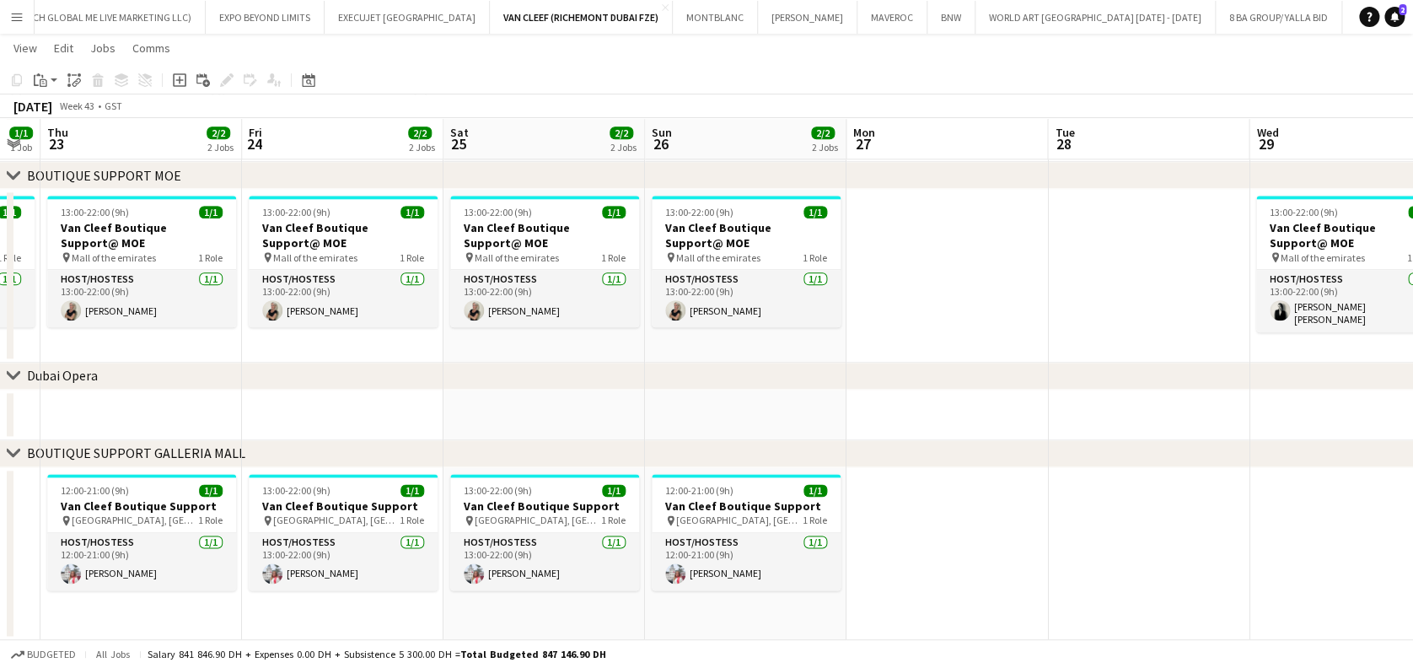
scroll to position [0, 542]
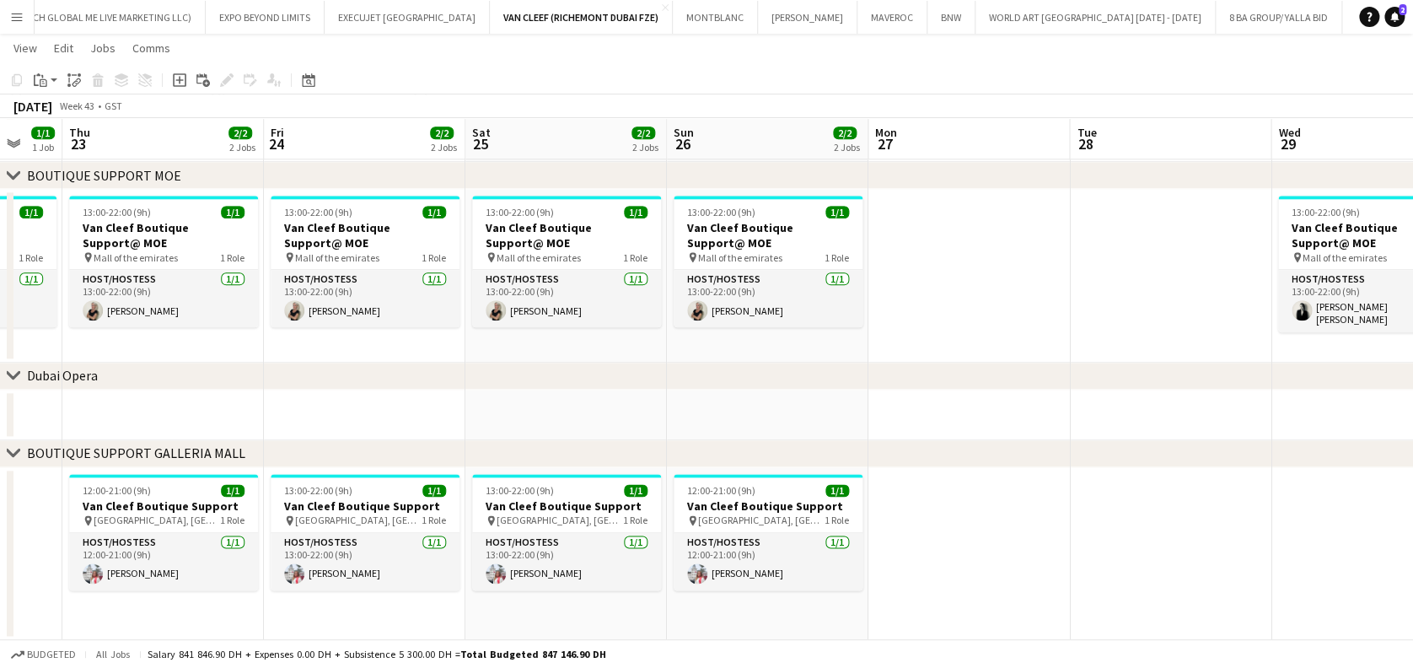
drag, startPoint x: 695, startPoint y: 573, endPoint x: 662, endPoint y: 576, distance: 33.0
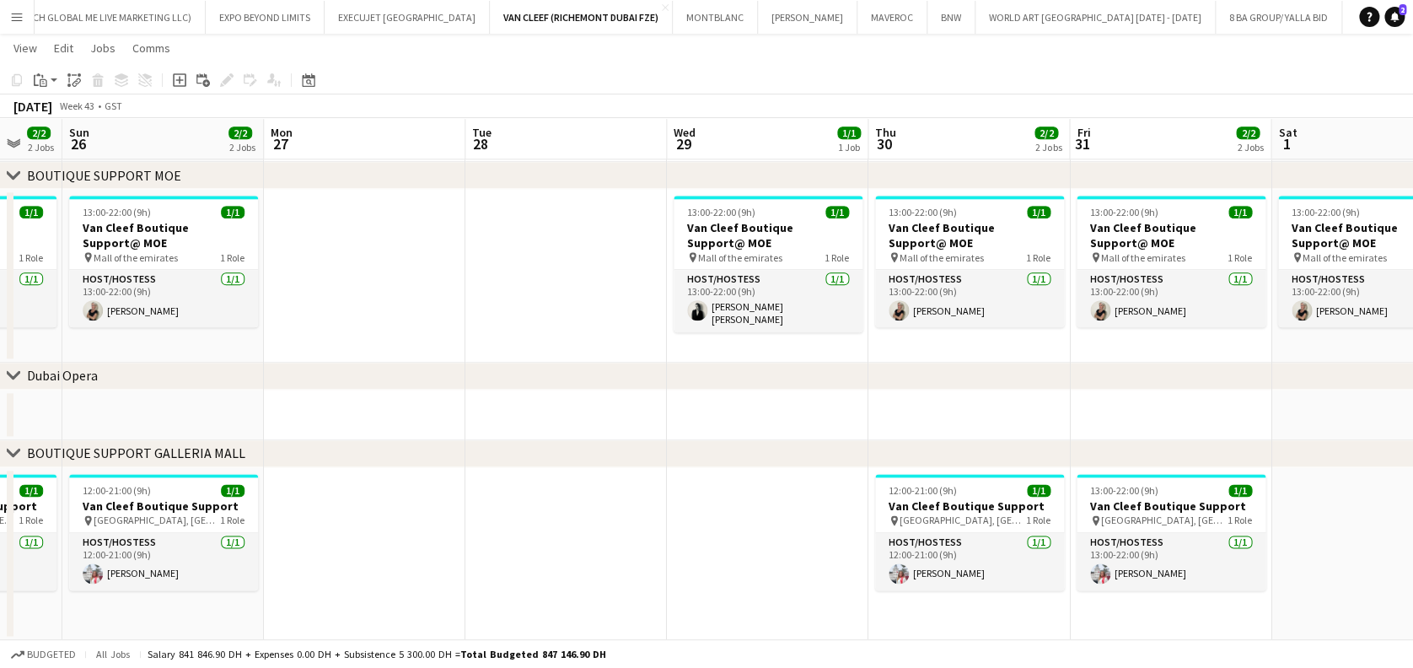
drag, startPoint x: 1094, startPoint y: 522, endPoint x: 588, endPoint y: 527, distance: 505.8
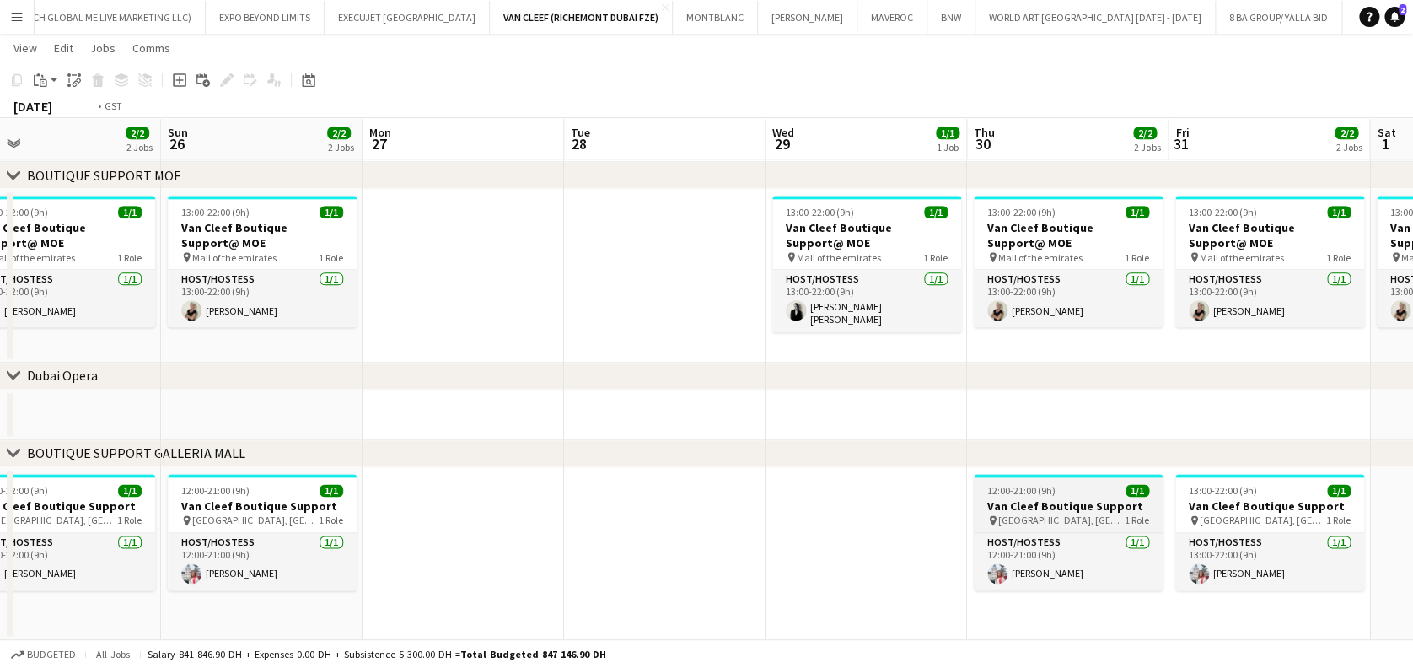
scroll to position [0, 572]
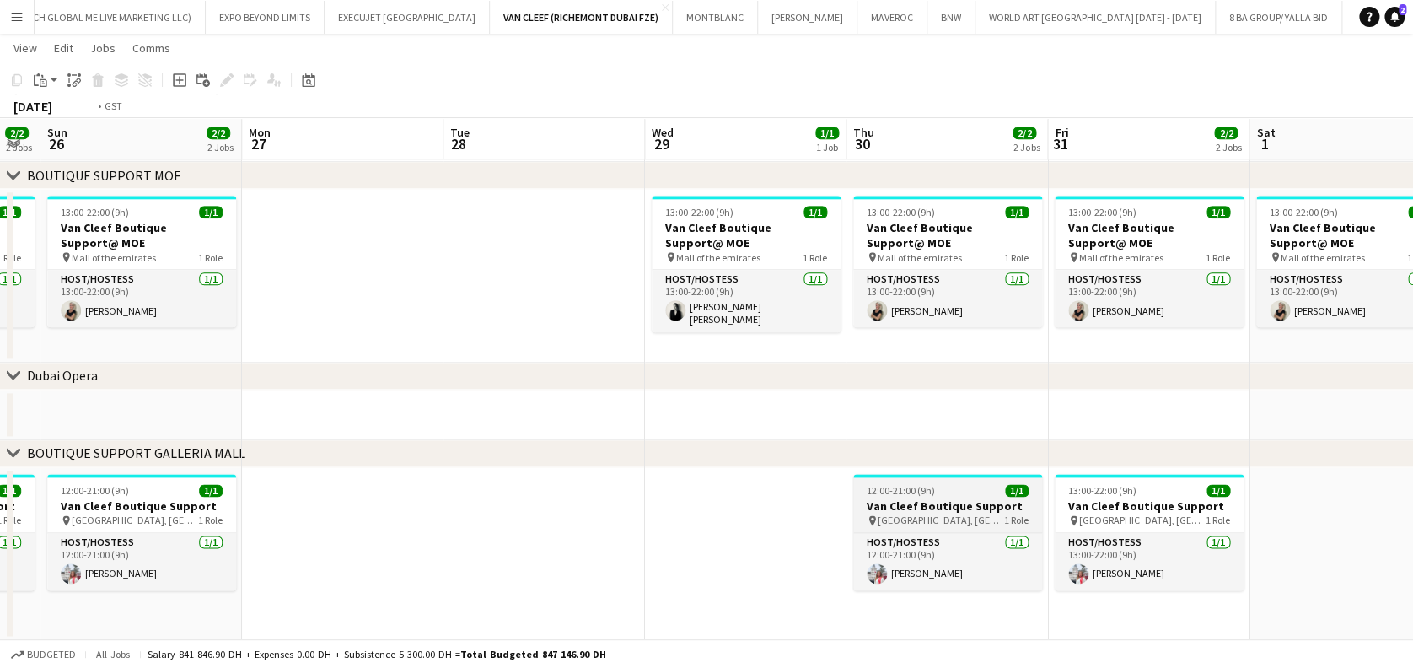
drag, startPoint x: 1052, startPoint y: 553, endPoint x: 583, endPoint y: 526, distance: 470.3
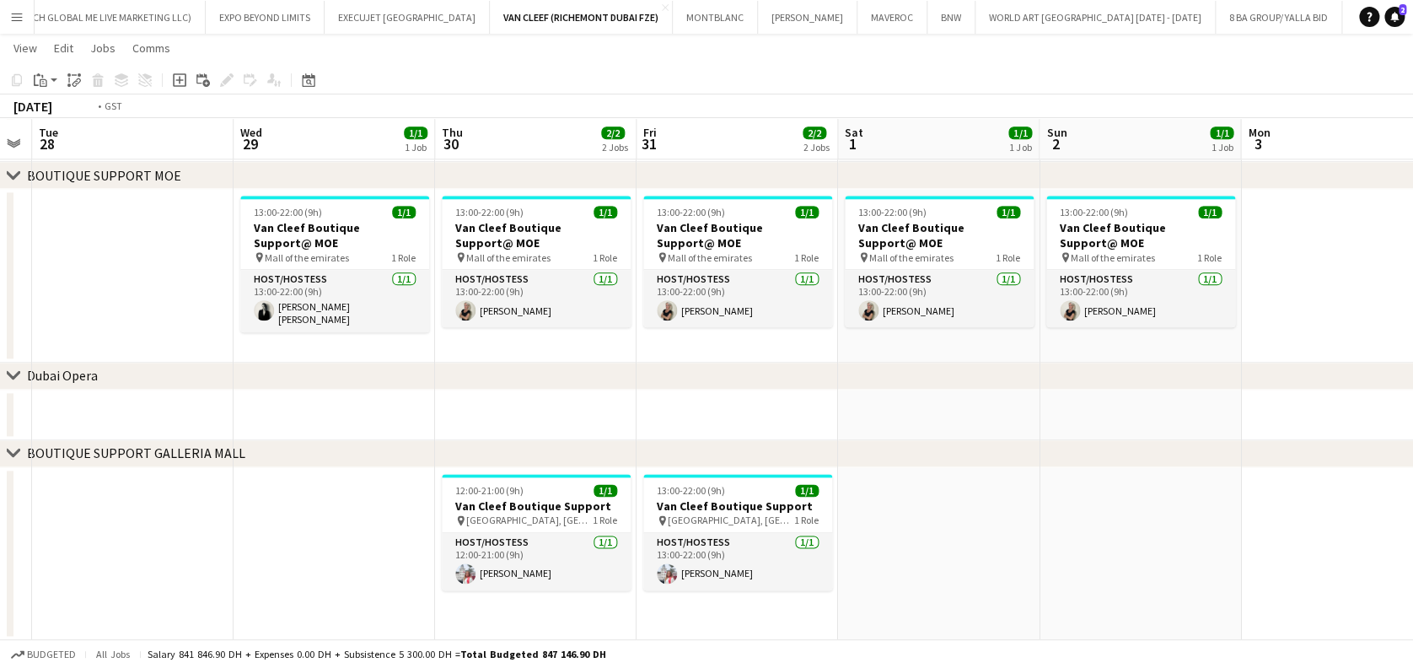
drag, startPoint x: 255, startPoint y: 487, endPoint x: 691, endPoint y: 497, distance: 435.9
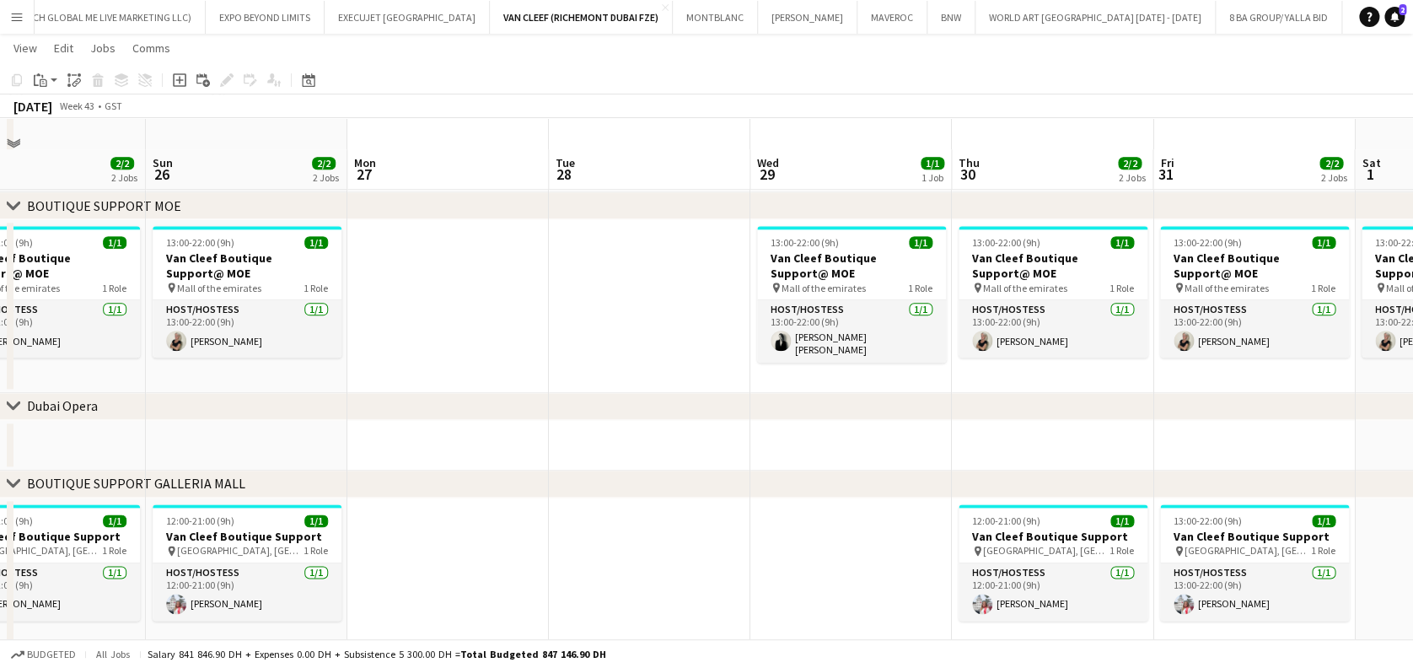
scroll to position [890, 0]
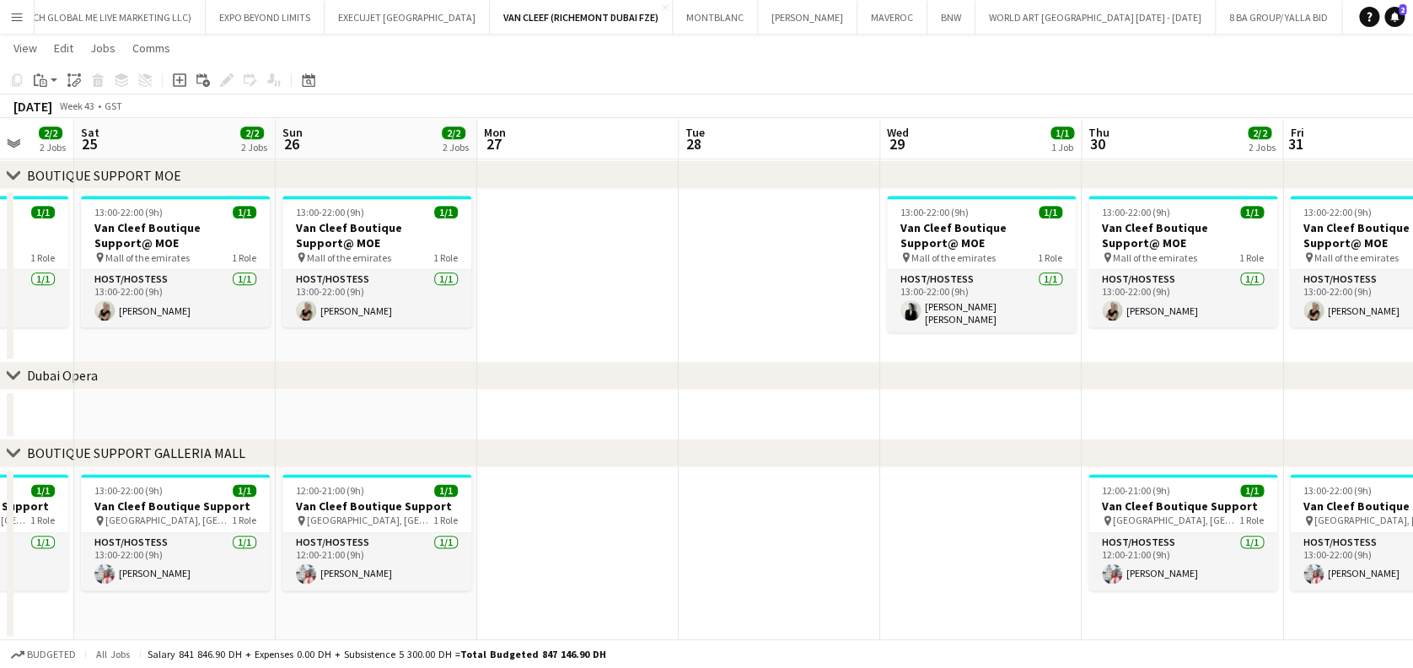
drag, startPoint x: 285, startPoint y: 560, endPoint x: 847, endPoint y: 559, distance: 562.3
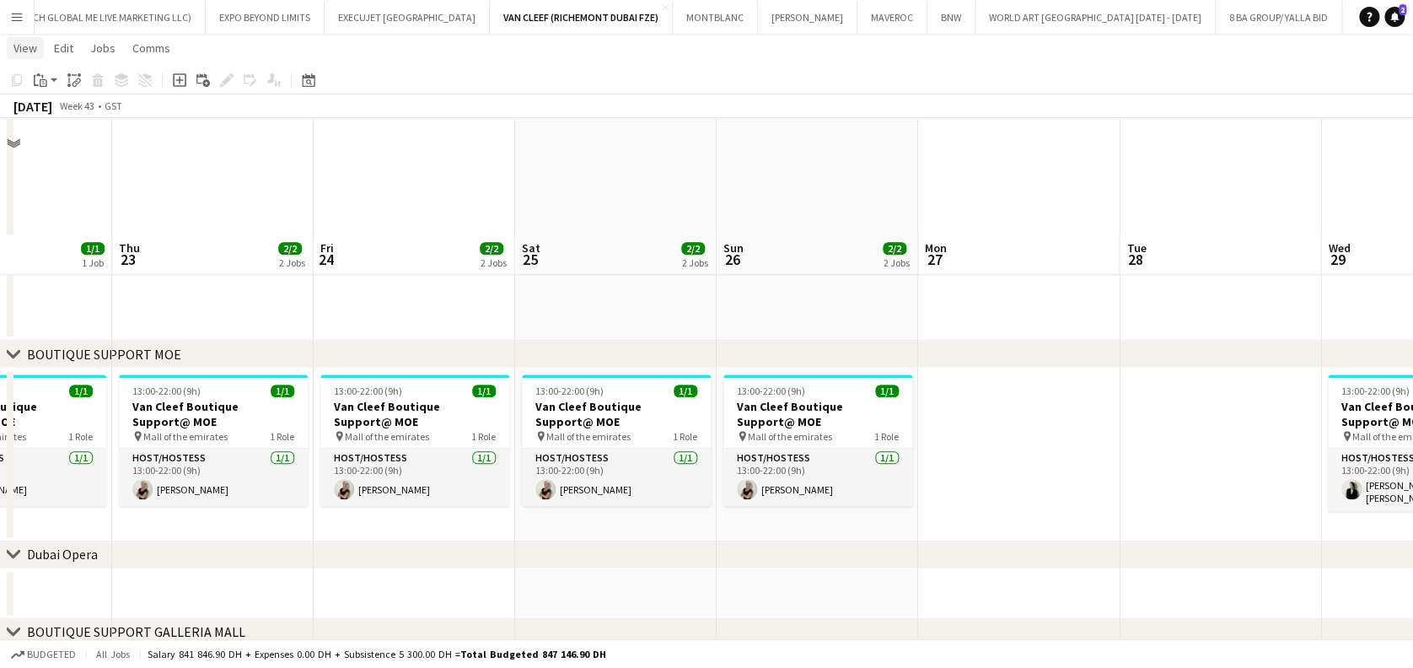
scroll to position [666, 0]
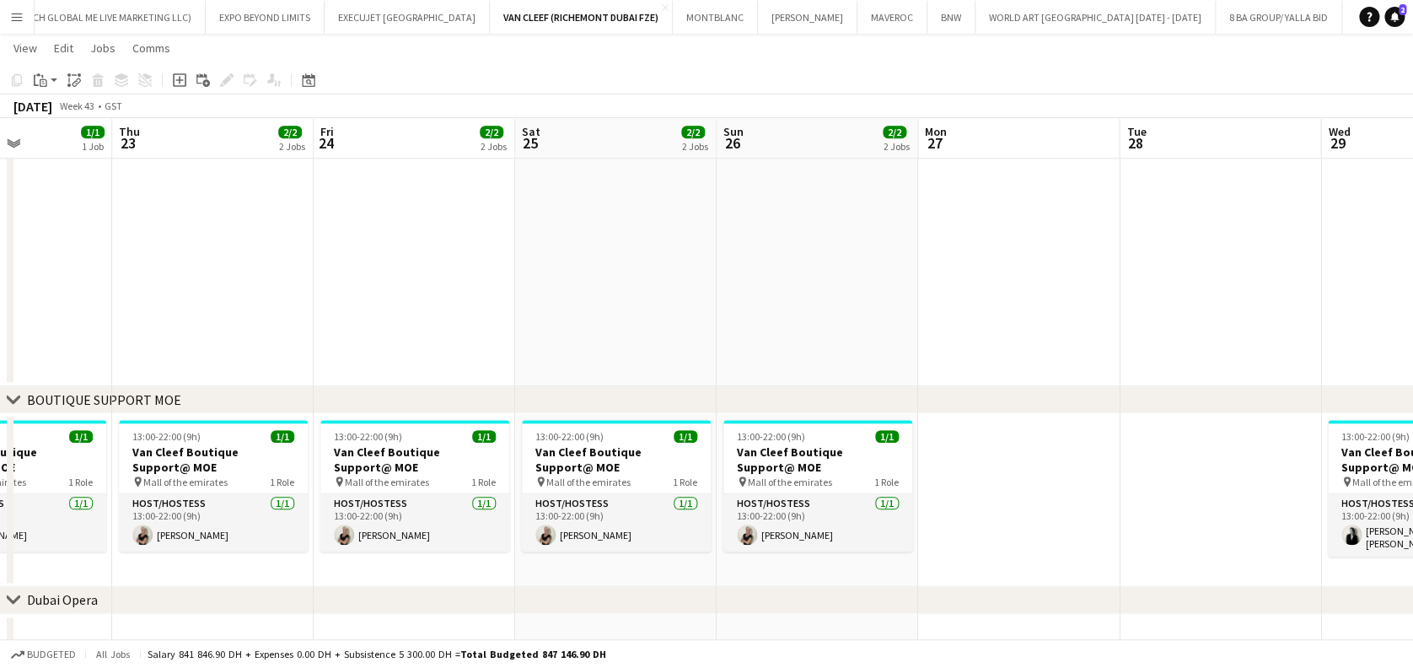
click at [16, 26] on button "Menu" at bounding box center [17, 17] width 34 height 34
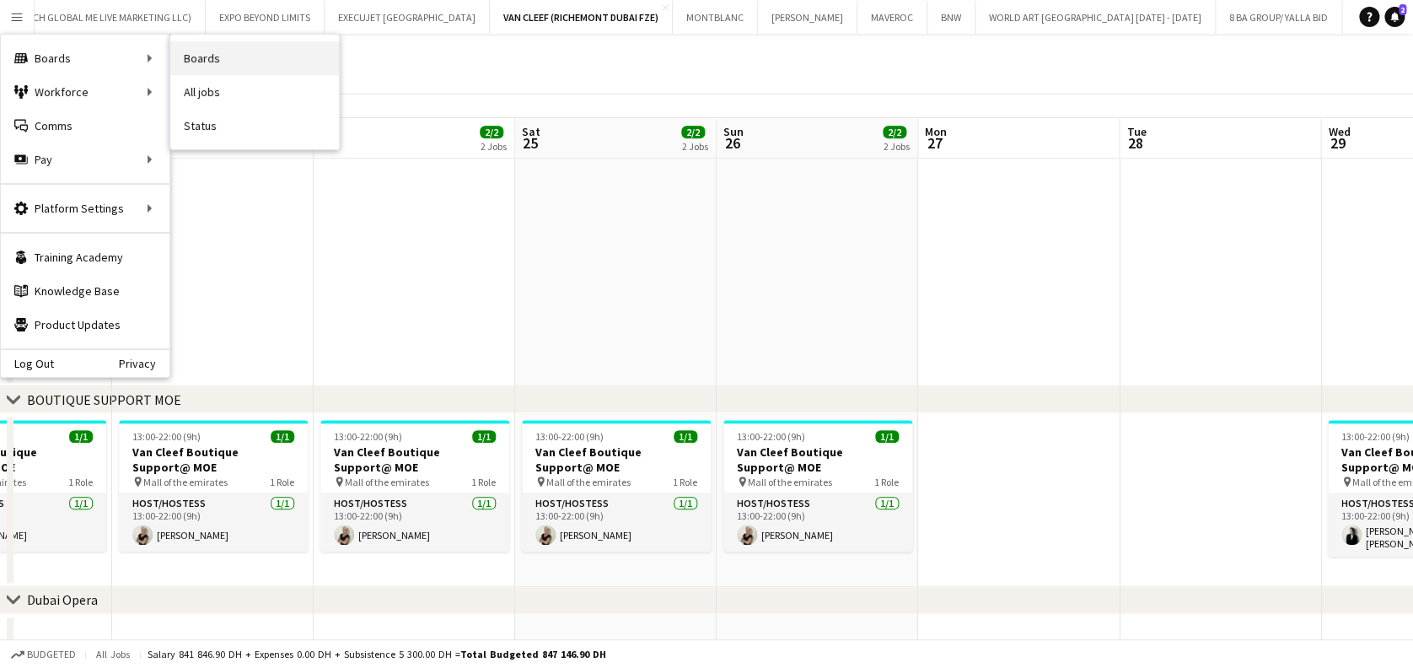
click at [224, 60] on link "Boards" at bounding box center [254, 58] width 169 height 34
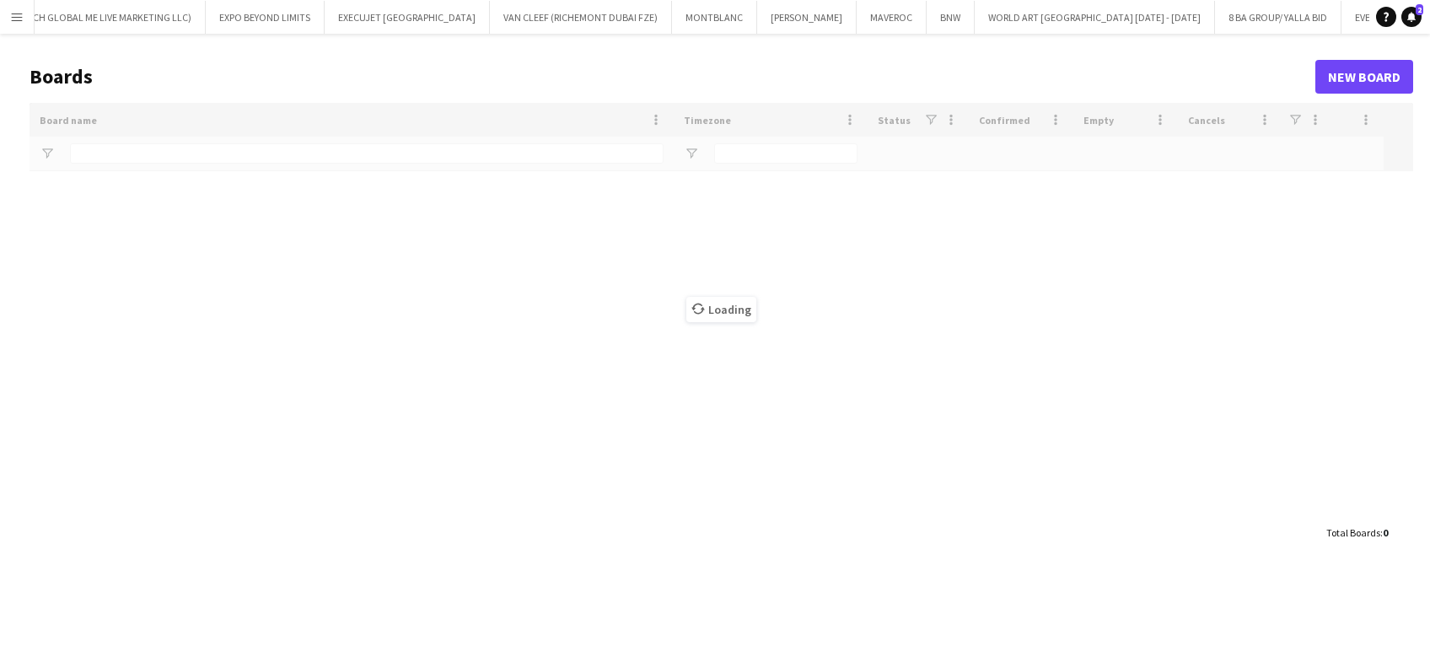
type input "*****"
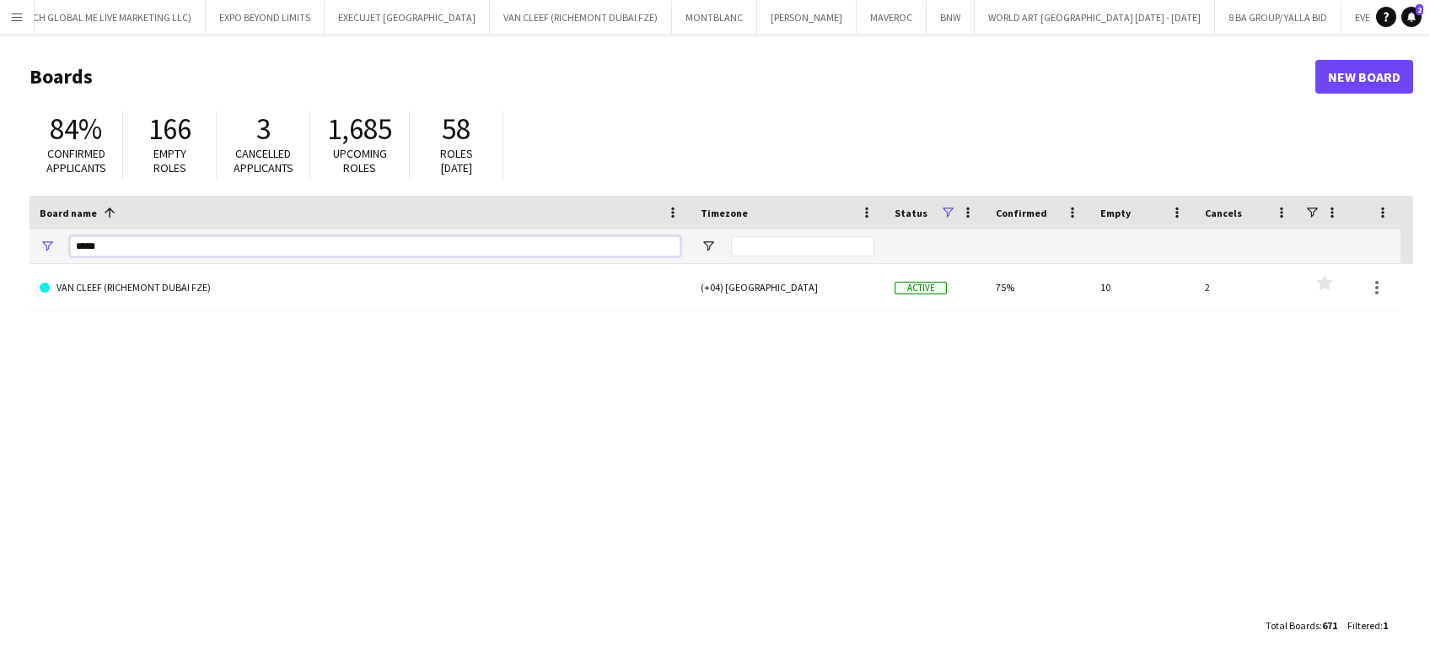
drag, startPoint x: 107, startPoint y: 237, endPoint x: 27, endPoint y: 254, distance: 81.8
click at [27, 254] on main "Boards New Board 84% Confirmed applicants 166 Empty roles 3 Cancelled applicant…" at bounding box center [715, 350] width 1430 height 633
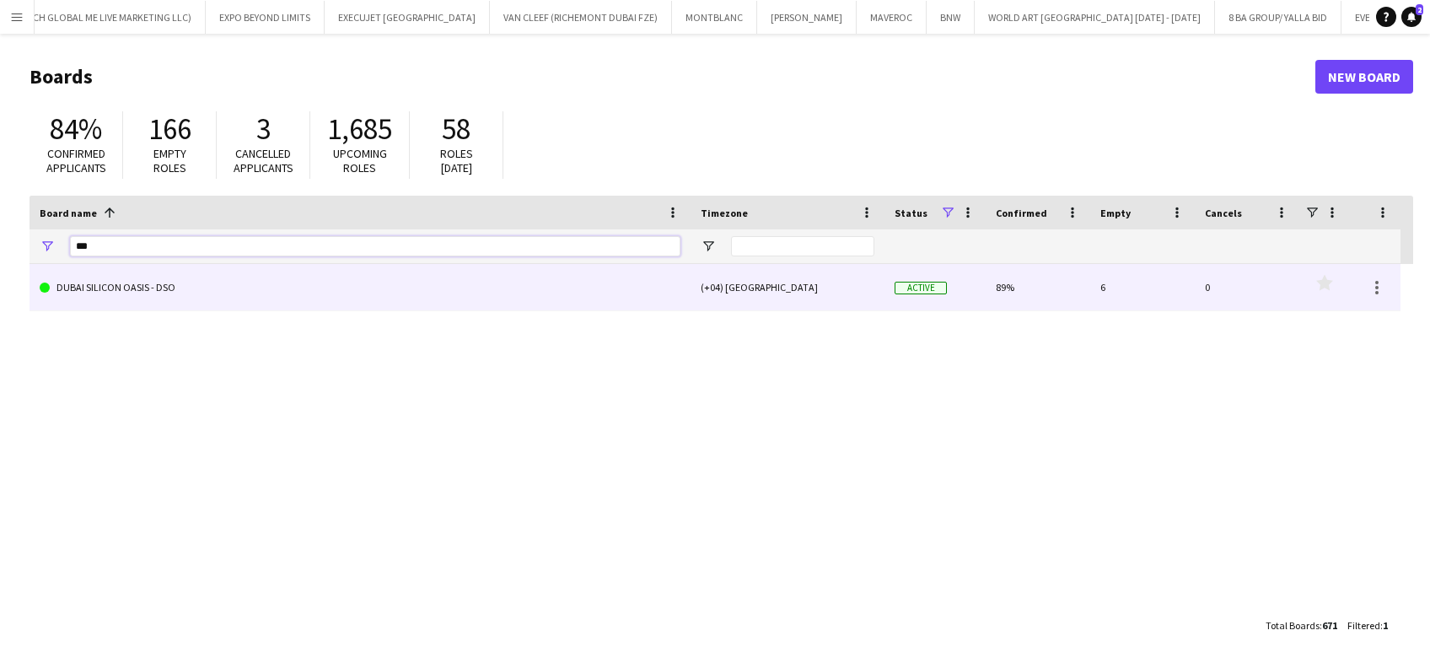
type input "***"
click at [43, 297] on link "DUBAI SILICON OASIS - DSO" at bounding box center [360, 287] width 641 height 47
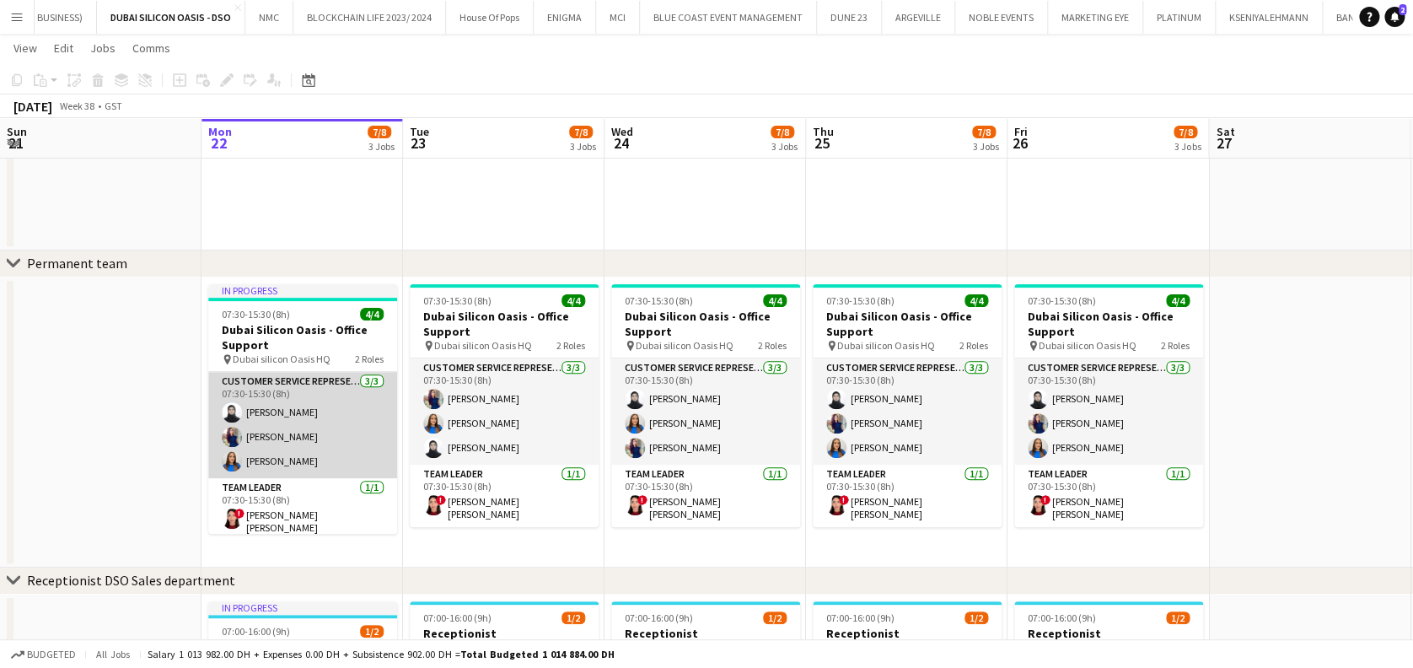
scroll to position [1, 0]
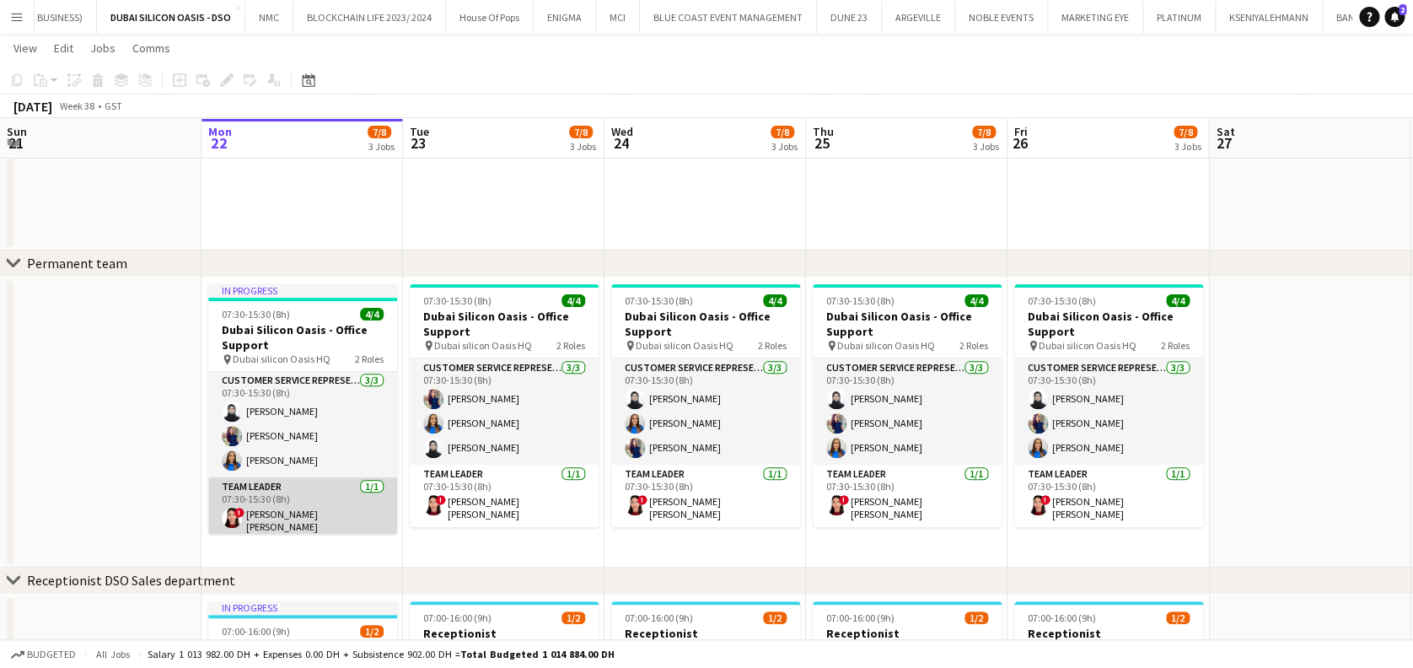
drag, startPoint x: 257, startPoint y: 527, endPoint x: 252, endPoint y: 514, distance: 13.6
click at [250, 526] on app-calendar-viewport "Fri 19 7/8 3 Jobs Sat 20 Sun 21 Mon 22 7/8 3 Jobs Tue 23 7/8 3 Jobs Wed 24 7/8 …" at bounding box center [706, 515] width 1413 height 1123
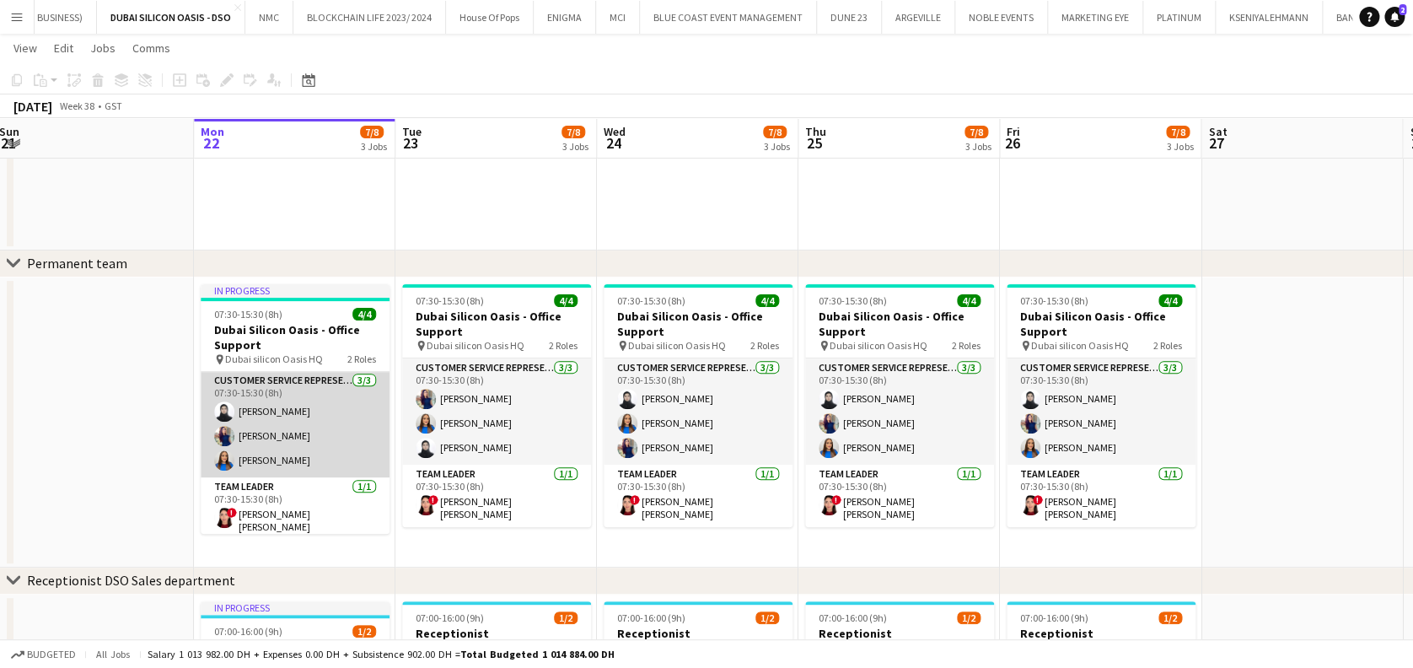
click at [234, 501] on app-card-role "Team Leader [DATE] 07:30-15:30 (8h) ! Muna [PERSON_NAME]" at bounding box center [295, 508] width 189 height 62
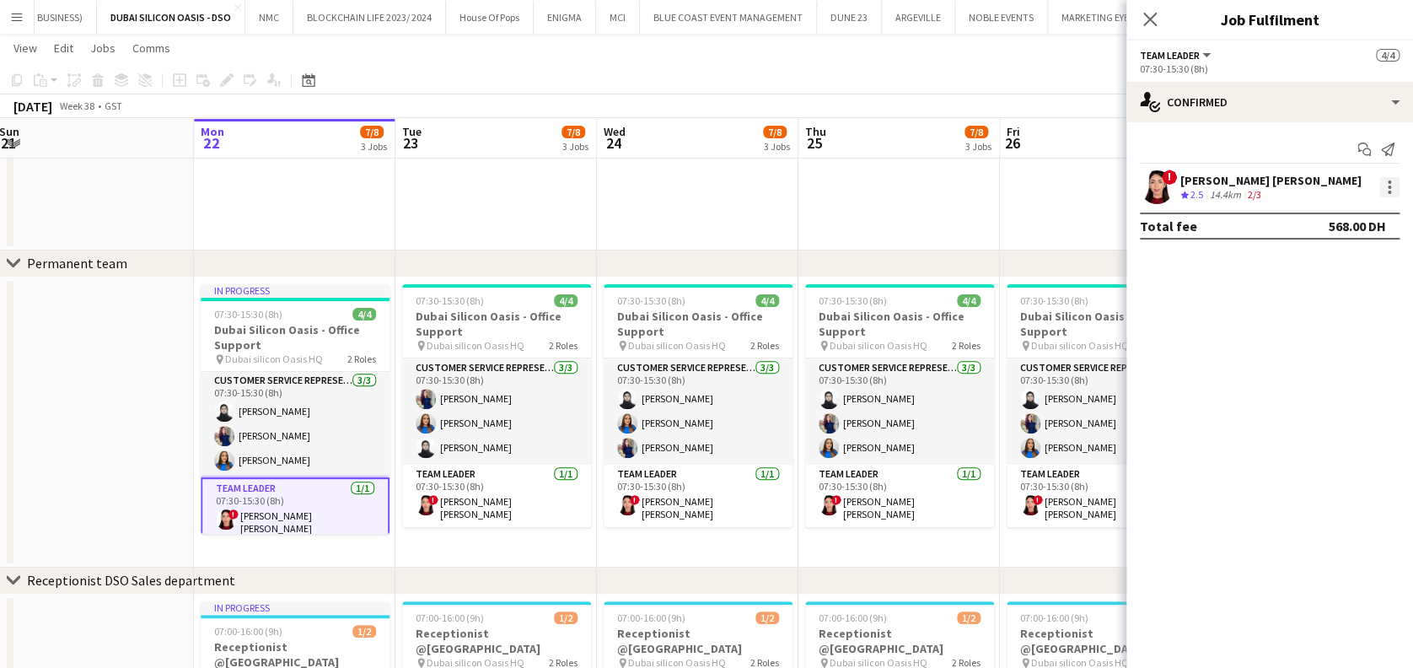
click at [777, 186] on div at bounding box center [1389, 186] width 3 height 3
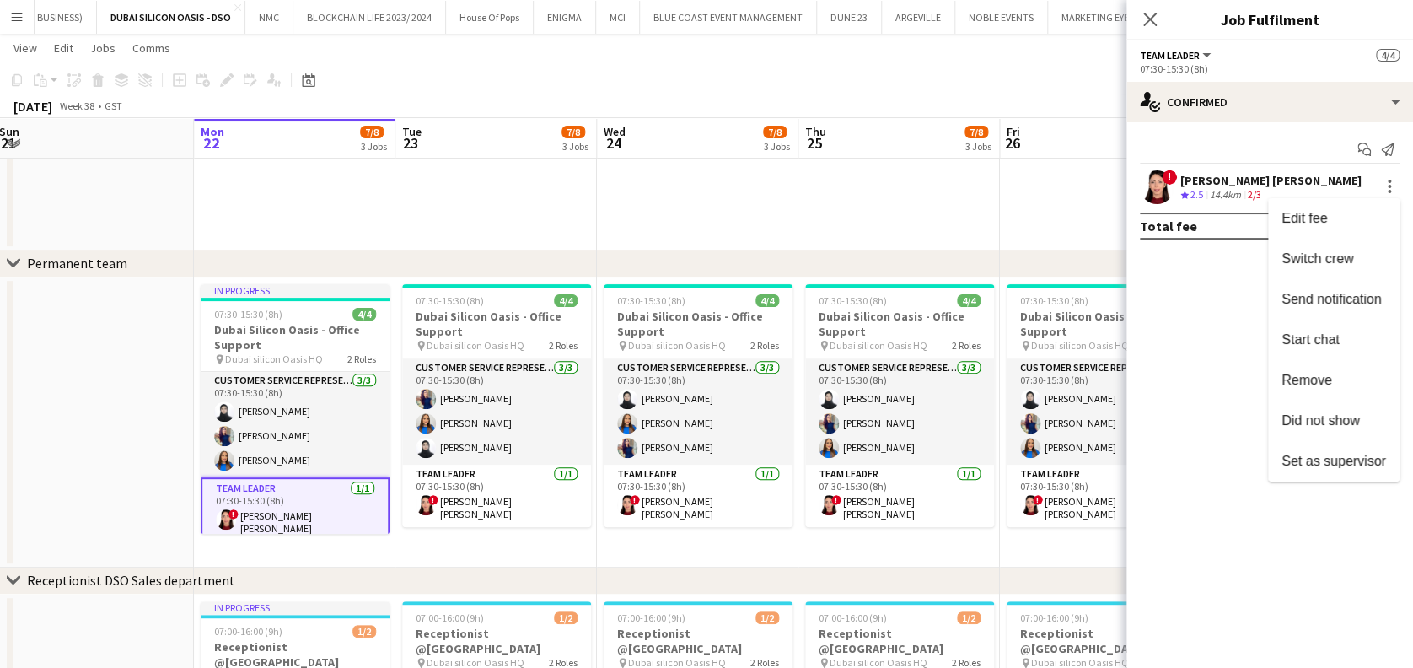
click at [777, 388] on button "Remove" at bounding box center [1334, 380] width 132 height 40
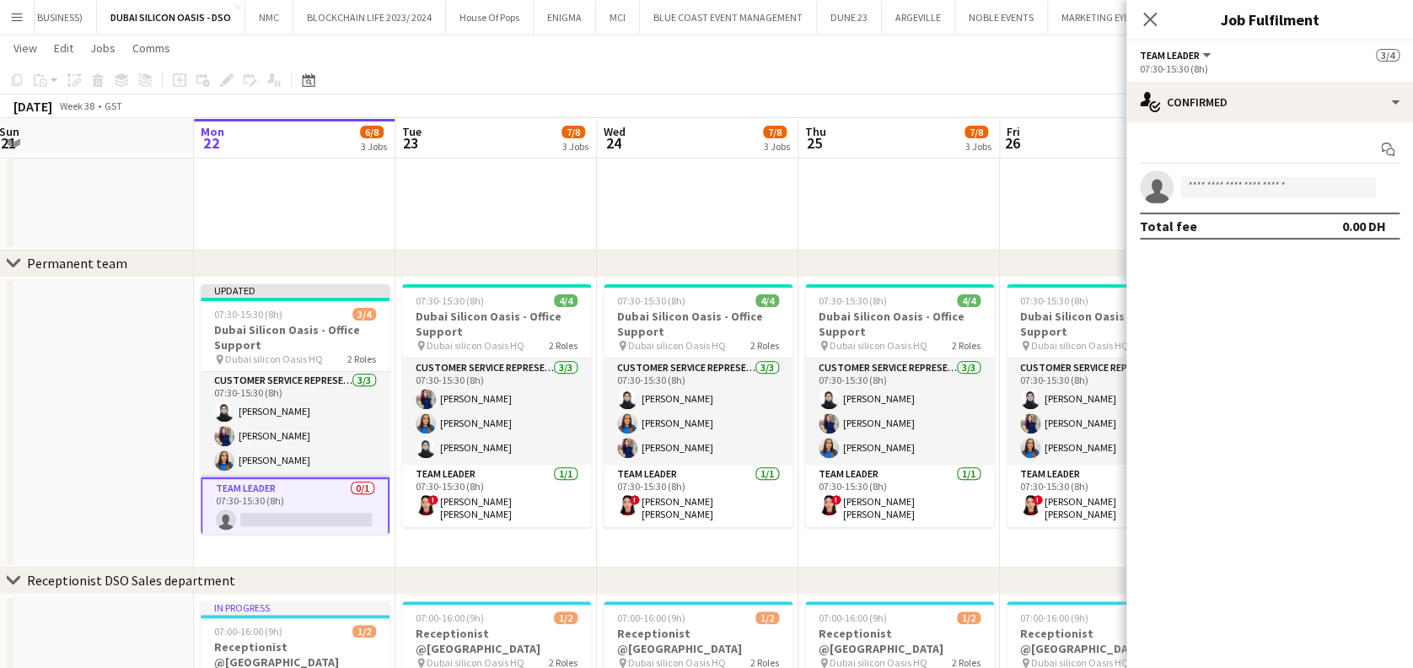
click at [777, 208] on app-date-cell at bounding box center [898, 164] width 201 height 174
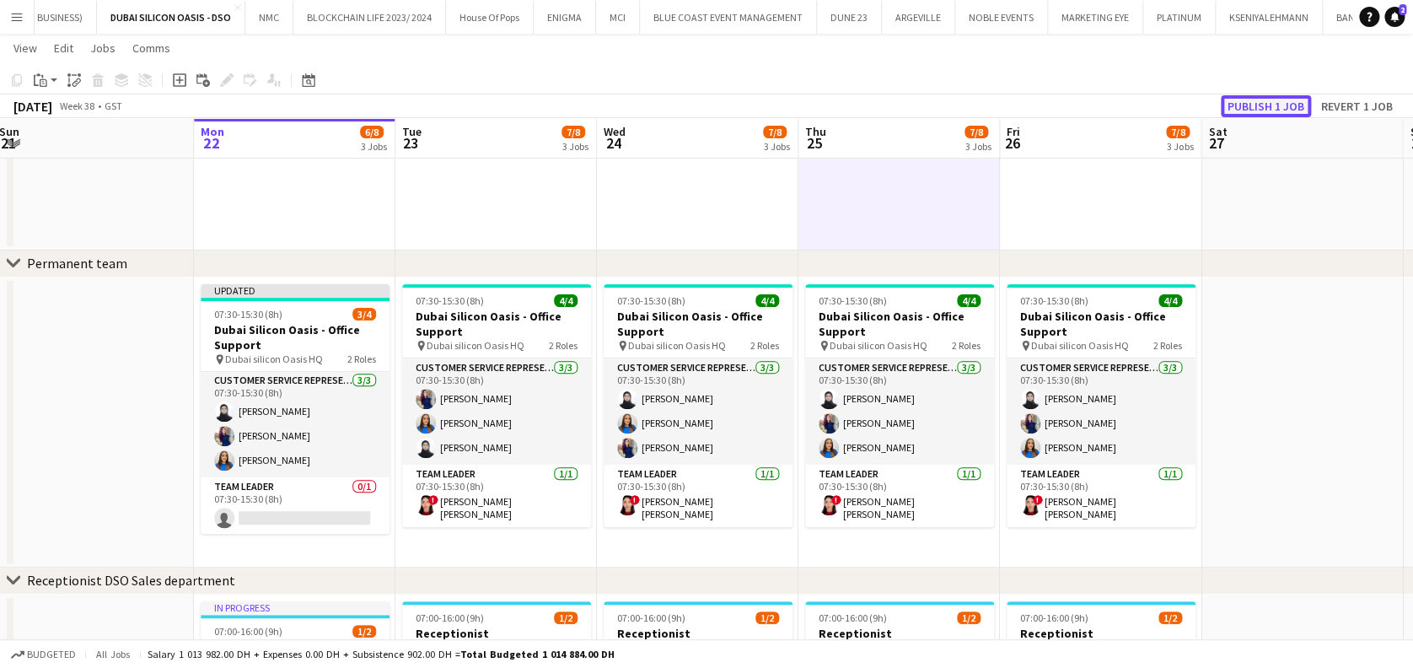
click at [777, 113] on button "Publish 1 job" at bounding box center [1266, 106] width 90 height 22
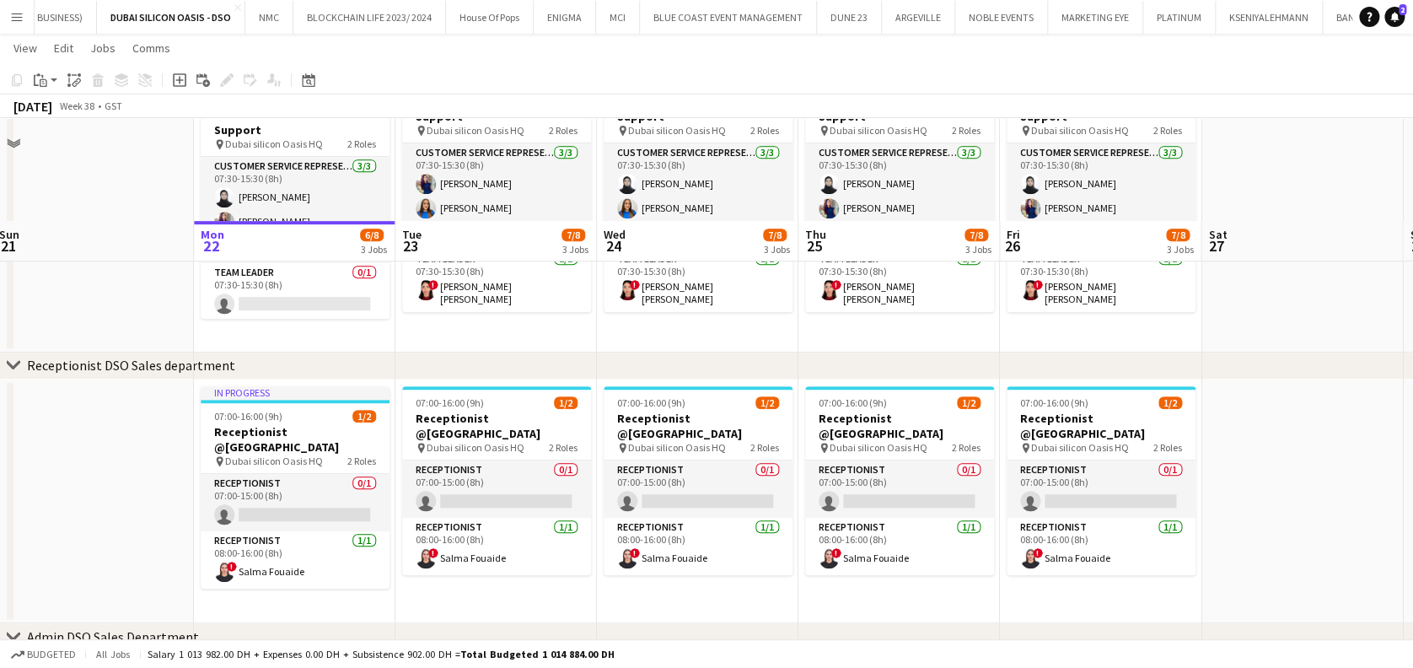
scroll to position [449, 0]
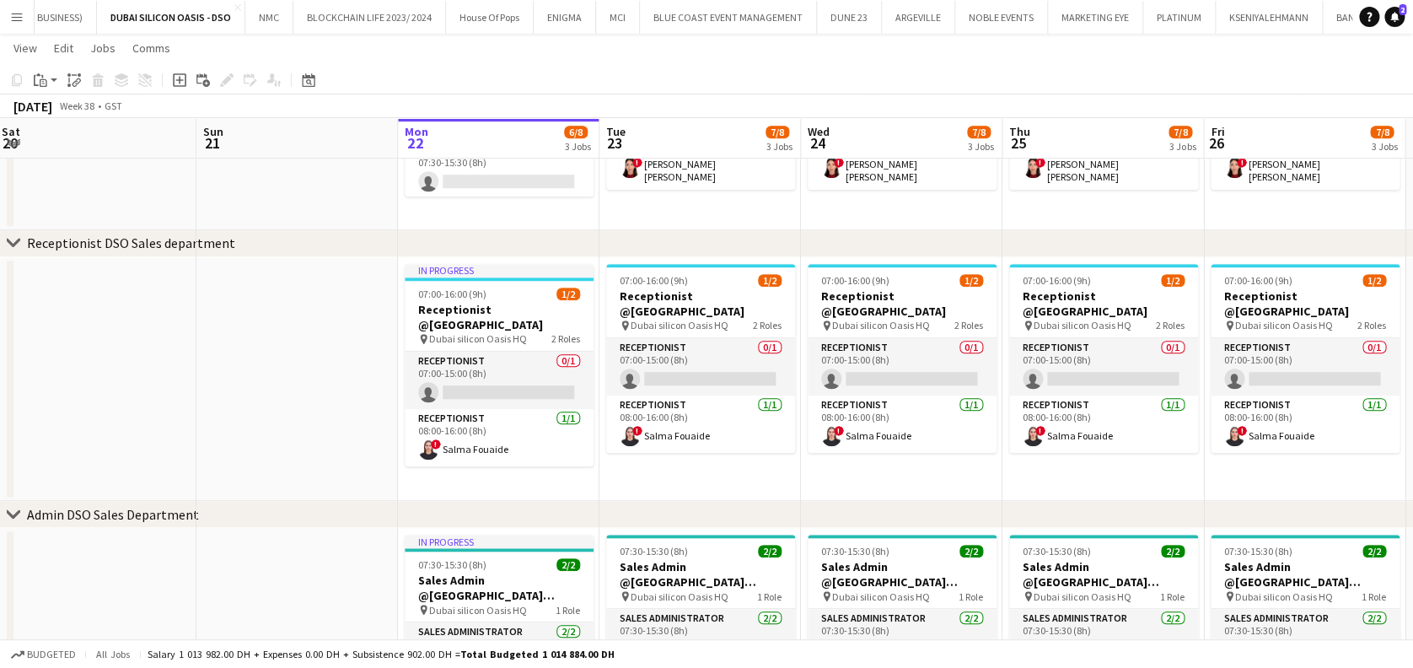
drag, startPoint x: 793, startPoint y: 432, endPoint x: 829, endPoint y: 461, distance: 46.1
click at [777, 432] on app-calendar-viewport "Thu 18 Fri 19 7/8 3 Jobs Sat 20 Sun 21 Mon 22 6/8 3 Jobs Tue 23 7/8 3 Jobs Wed …" at bounding box center [706, 177] width 1413 height 1123
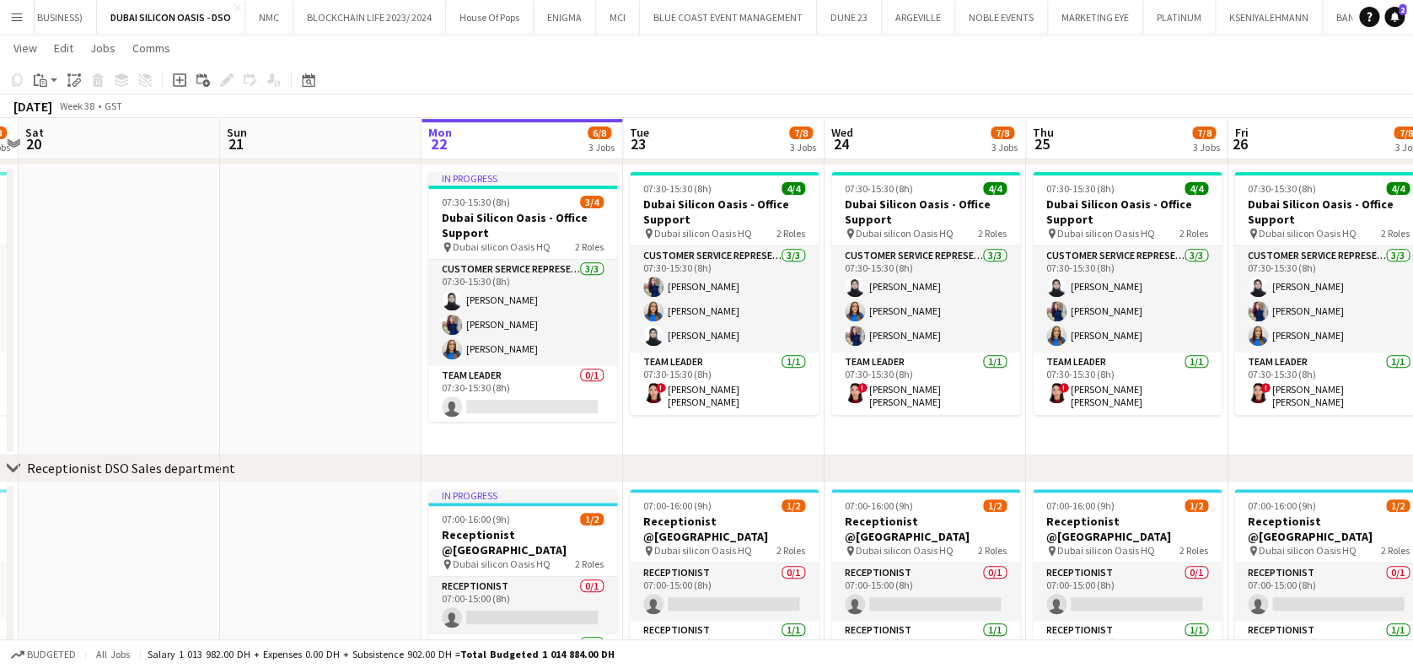
scroll to position [0, 518]
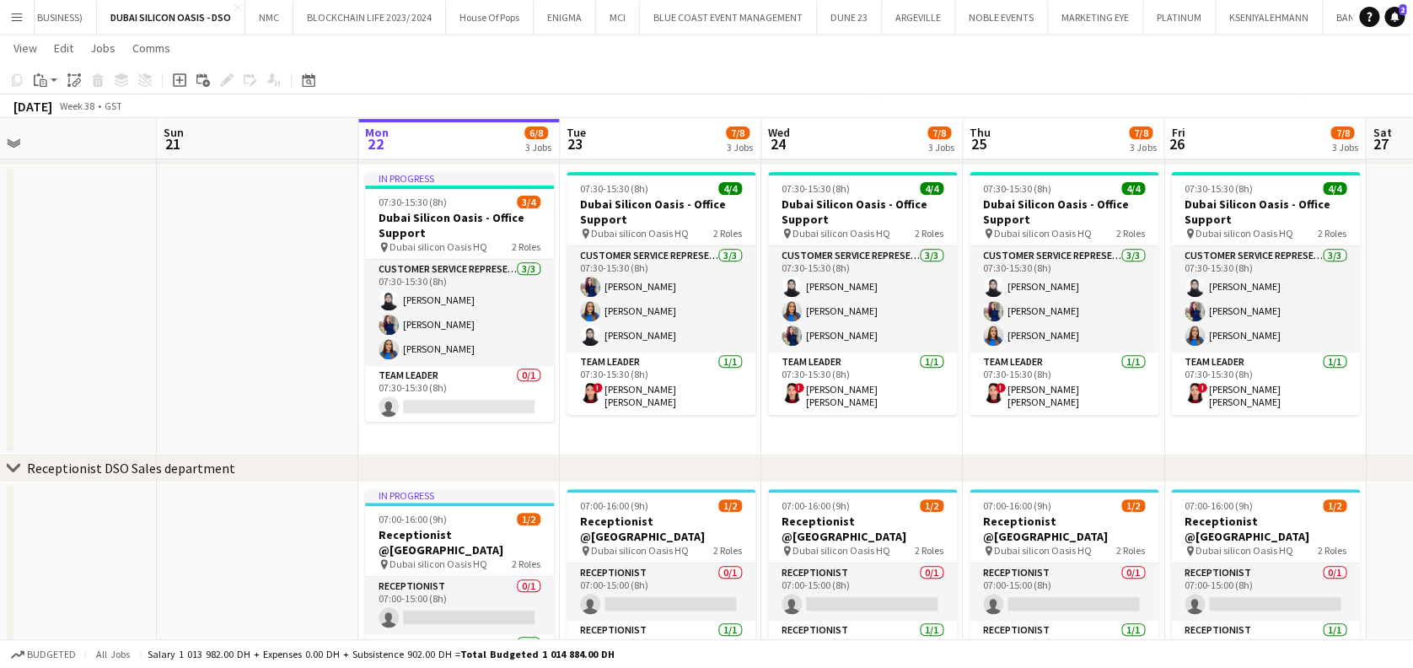
drag, startPoint x: 452, startPoint y: 287, endPoint x: 748, endPoint y: 312, distance: 297.0
click at [748, 308] on app-calendar-viewport "Thu 18 8/8 3 Jobs Fri 19 7/8 3 Jobs Sat 20 Sun 21 Mon 22 6/8 3 Jobs Tue 23 7/8 …" at bounding box center [706, 403] width 1413 height 1123
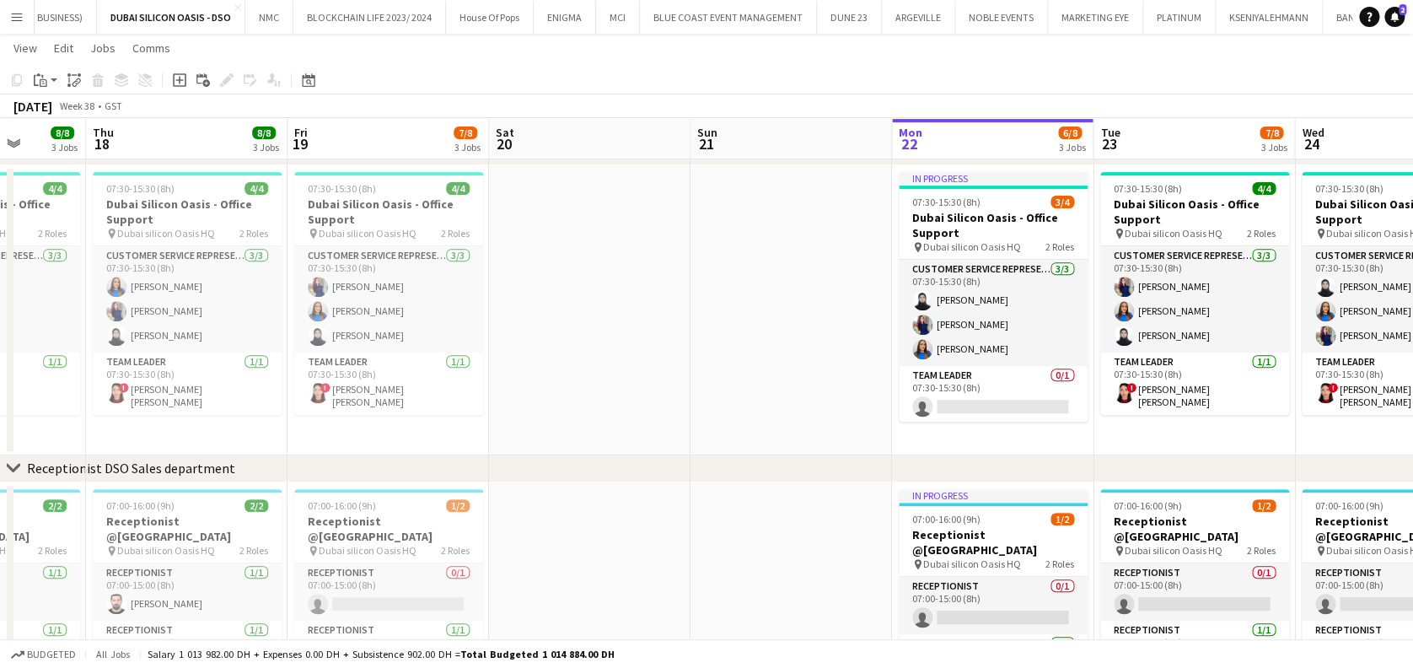
click at [674, 311] on app-date-cell at bounding box center [589, 310] width 201 height 290
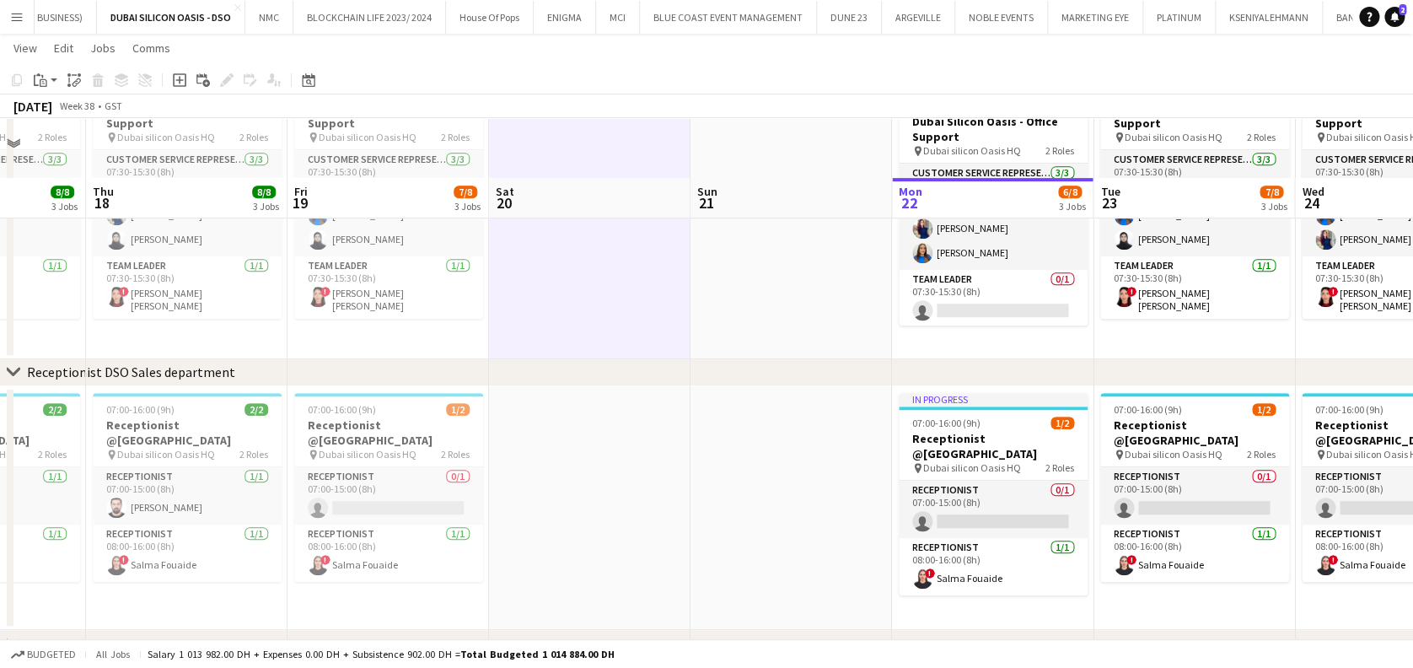
scroll to position [449, 0]
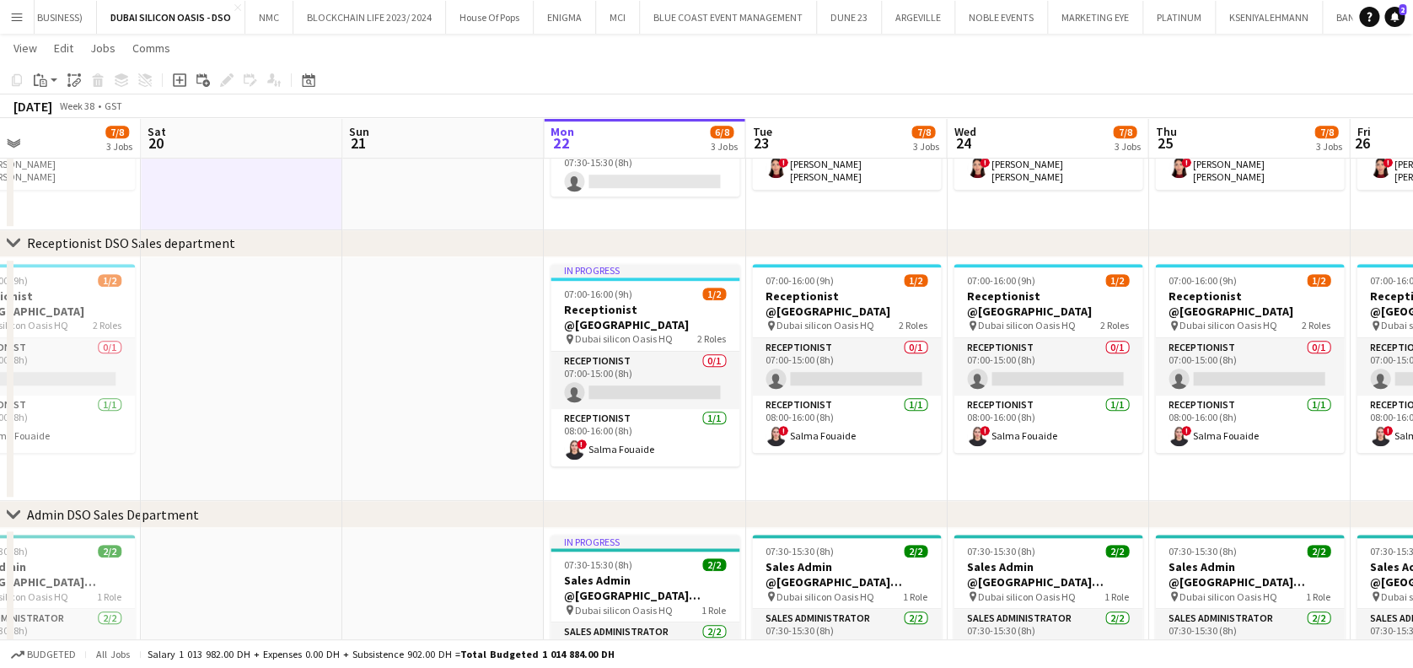
drag, startPoint x: 418, startPoint y: 398, endPoint x: 331, endPoint y: 389, distance: 87.3
click at [331, 391] on app-calendar-viewport "Mon 15 8/8 3 Jobs Tue 16 8/8 3 Jobs Wed 17 8/8 3 Jobs Thu 18 8/8 3 Jobs Fri 19 …" at bounding box center [706, 177] width 1413 height 1123
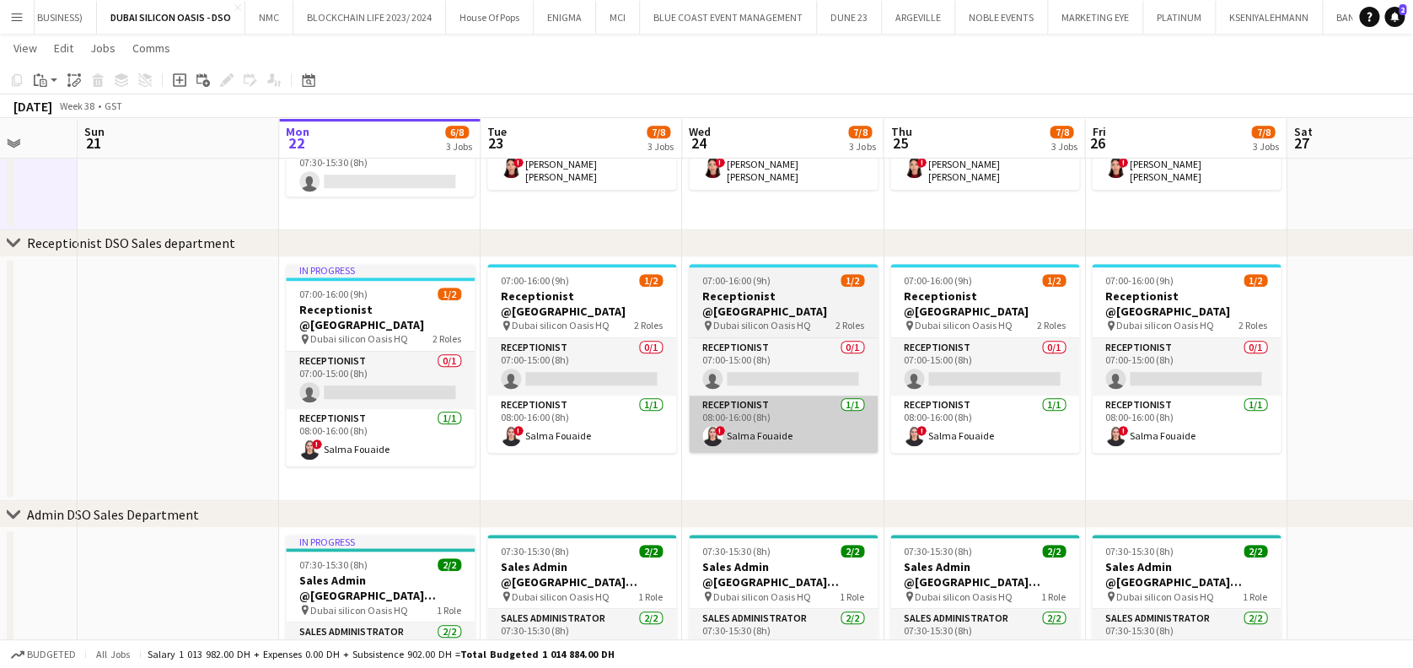
drag, startPoint x: 711, startPoint y: 389, endPoint x: 628, endPoint y: 394, distance: 82.8
click at [290, 388] on app-calendar-viewport "Wed 17 8/8 3 Jobs Thu 18 8/8 3 Jobs Fri 19 7/8 3 Jobs Sat 20 Sun 21 Mon 22 6/8 …" at bounding box center [706, 177] width 1413 height 1123
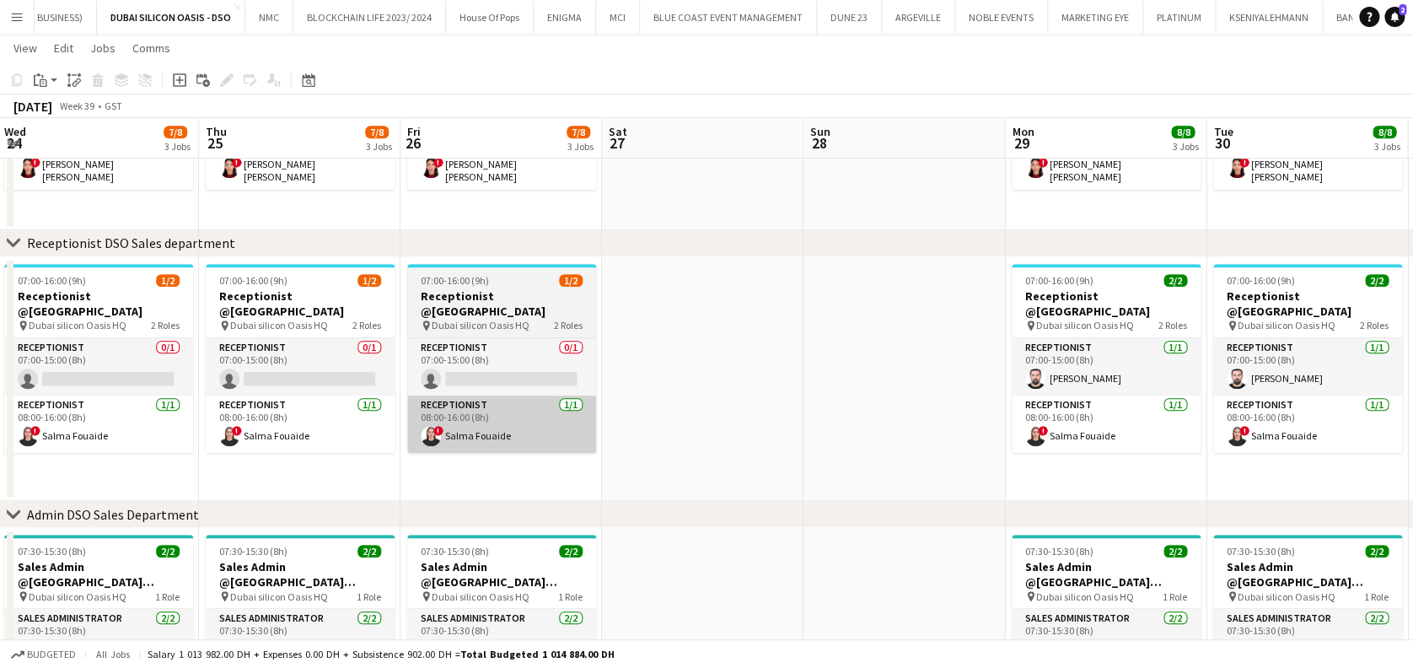
drag, startPoint x: 687, startPoint y: 398, endPoint x: 475, endPoint y: 396, distance: 212.4
click at [459, 396] on app-calendar-viewport "Sun 21 Mon 22 6/8 3 Jobs Tue 23 7/8 3 Jobs Wed 24 7/8 3 Jobs Thu 25 7/8 3 Jobs …" at bounding box center [706, 177] width 1413 height 1123
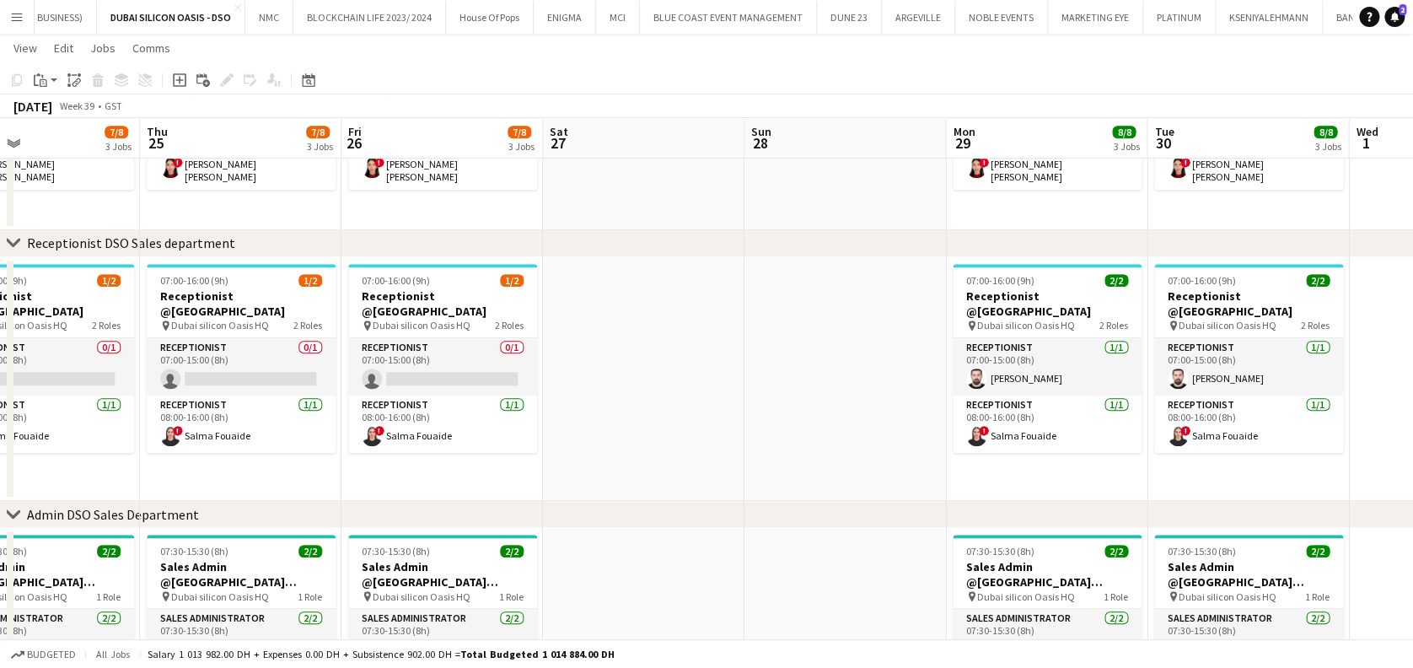
drag, startPoint x: 438, startPoint y: 411, endPoint x: 507, endPoint y: 403, distance: 69.5
click at [422, 409] on app-calendar-viewport "Sun 21 Mon 22 6/8 3 Jobs Tue 23 7/8 3 Jobs Wed 24 7/8 3 Jobs Thu 25 7/8 3 Jobs …" at bounding box center [706, 177] width 1413 height 1123
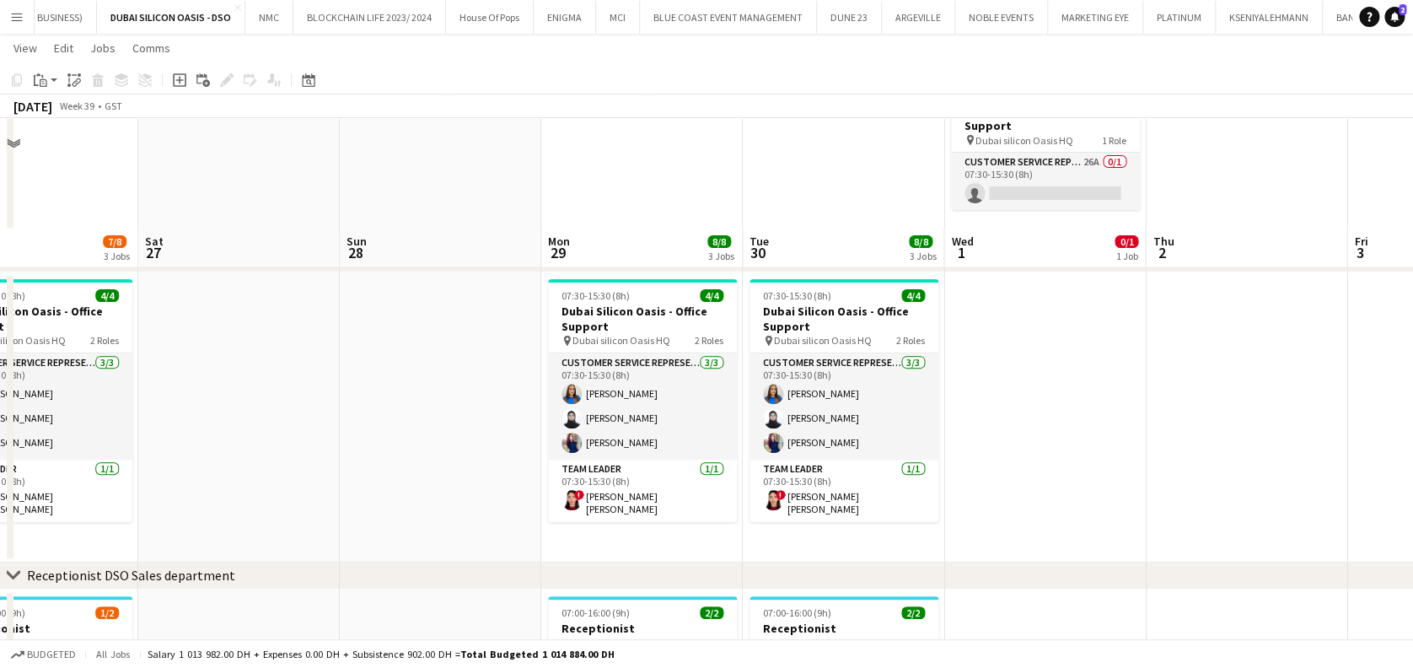
scroll to position [99, 0]
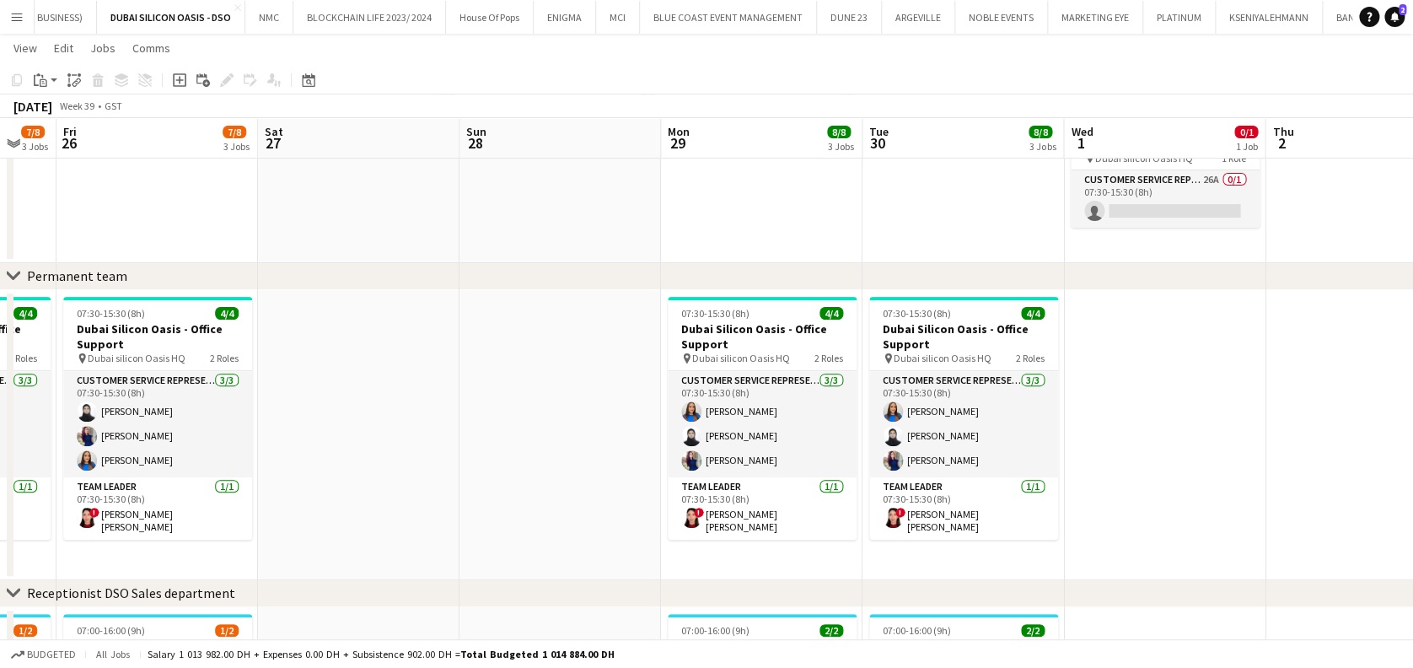
drag, startPoint x: 433, startPoint y: 421, endPoint x: 621, endPoint y: 410, distance: 188.4
click at [621, 411] on app-calendar-viewport "Tue 23 7/8 3 Jobs Wed 24 7/8 3 Jobs Thu 25 7/8 3 Jobs Fri 26 7/8 3 Jobs Sat 27 …" at bounding box center [706, 527] width 1413 height 1123
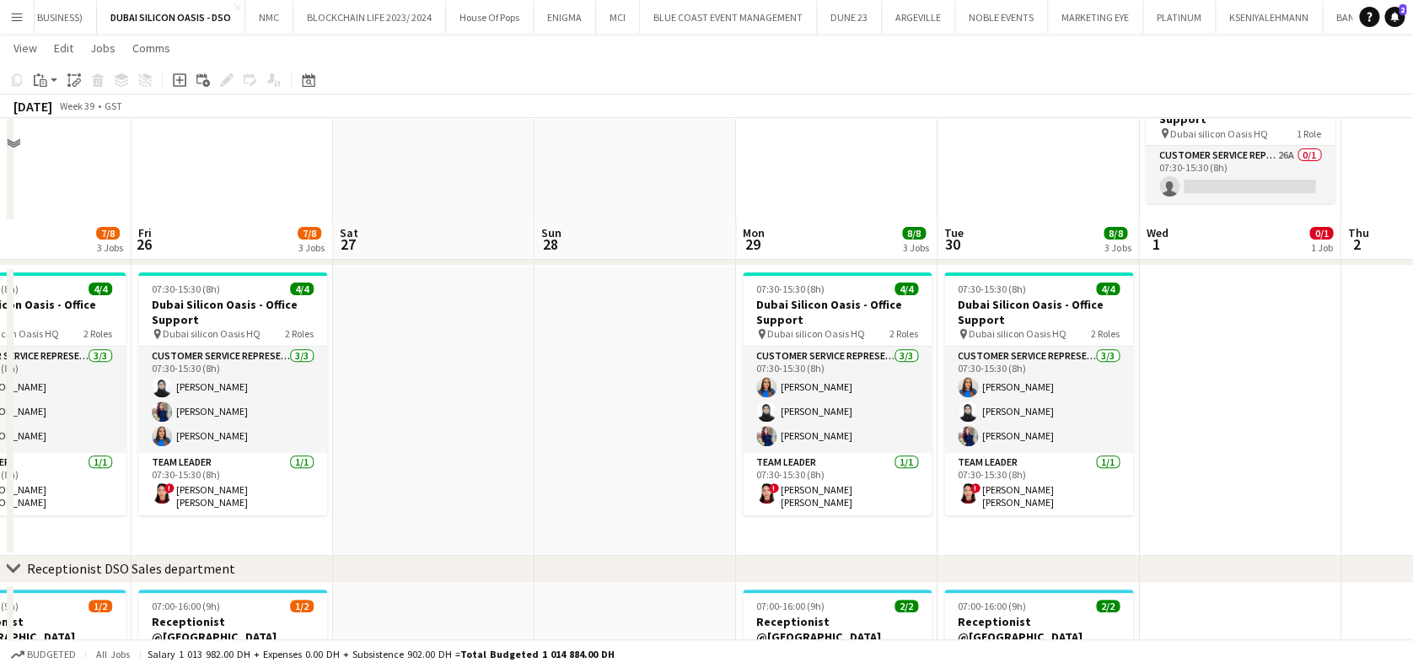
scroll to position [224, 0]
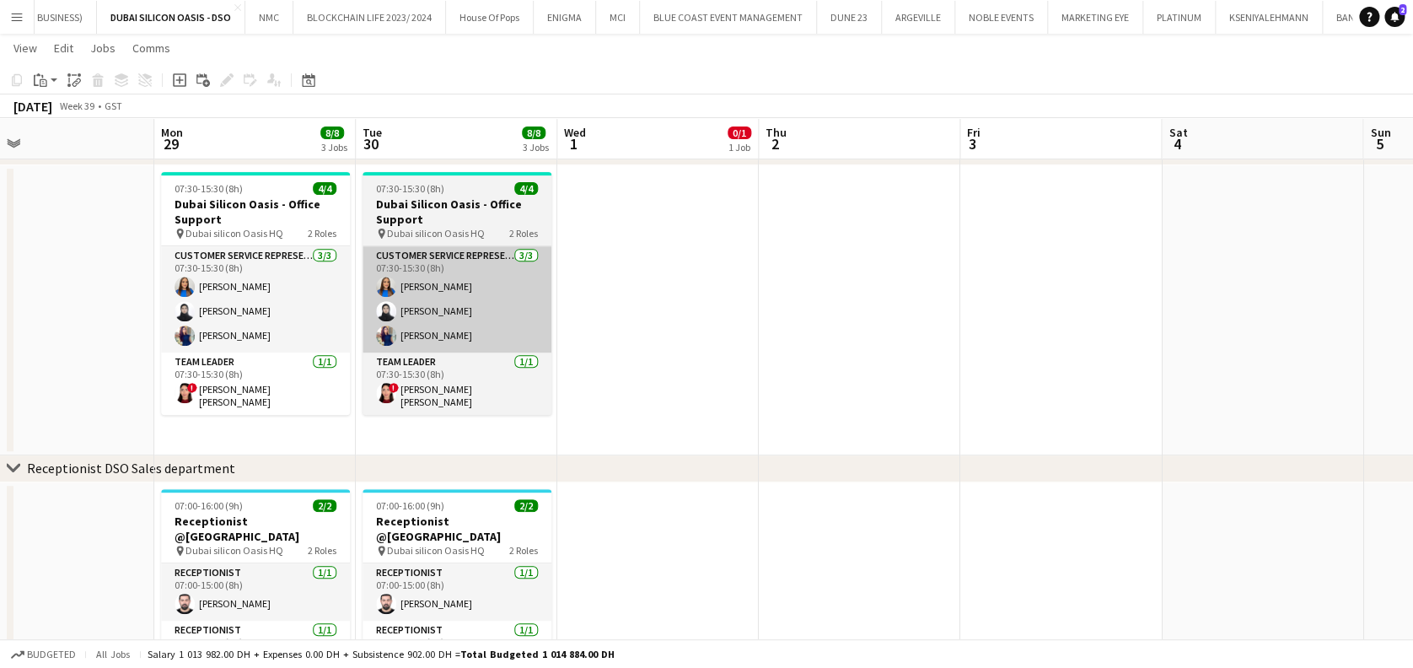
drag, startPoint x: 438, startPoint y: 298, endPoint x: 386, endPoint y: 289, distance: 52.3
click at [340, 284] on app-calendar-viewport "Fri 26 7/8 3 Jobs Sat 27 Sun 28 Mon 29 8/8 3 Jobs Tue 30 8/8 3 Jobs Wed 1 0/1 1…" at bounding box center [706, 403] width 1413 height 1123
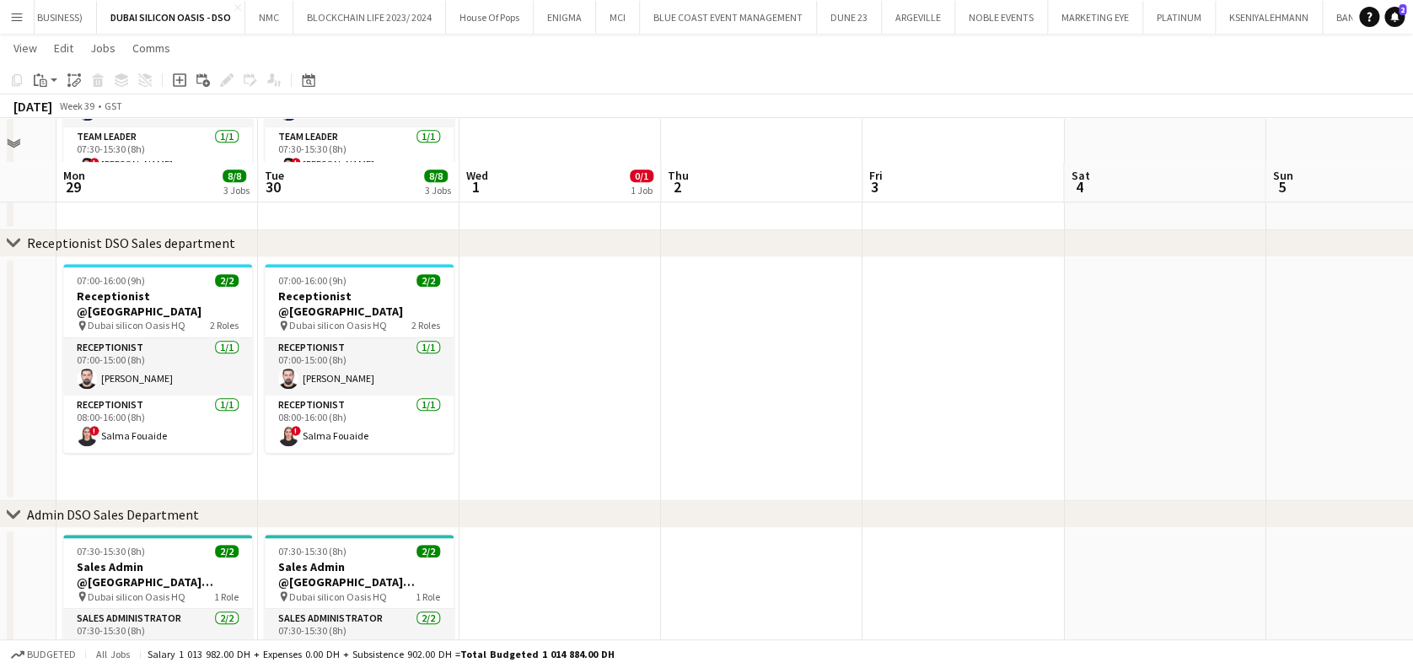
scroll to position [549, 0]
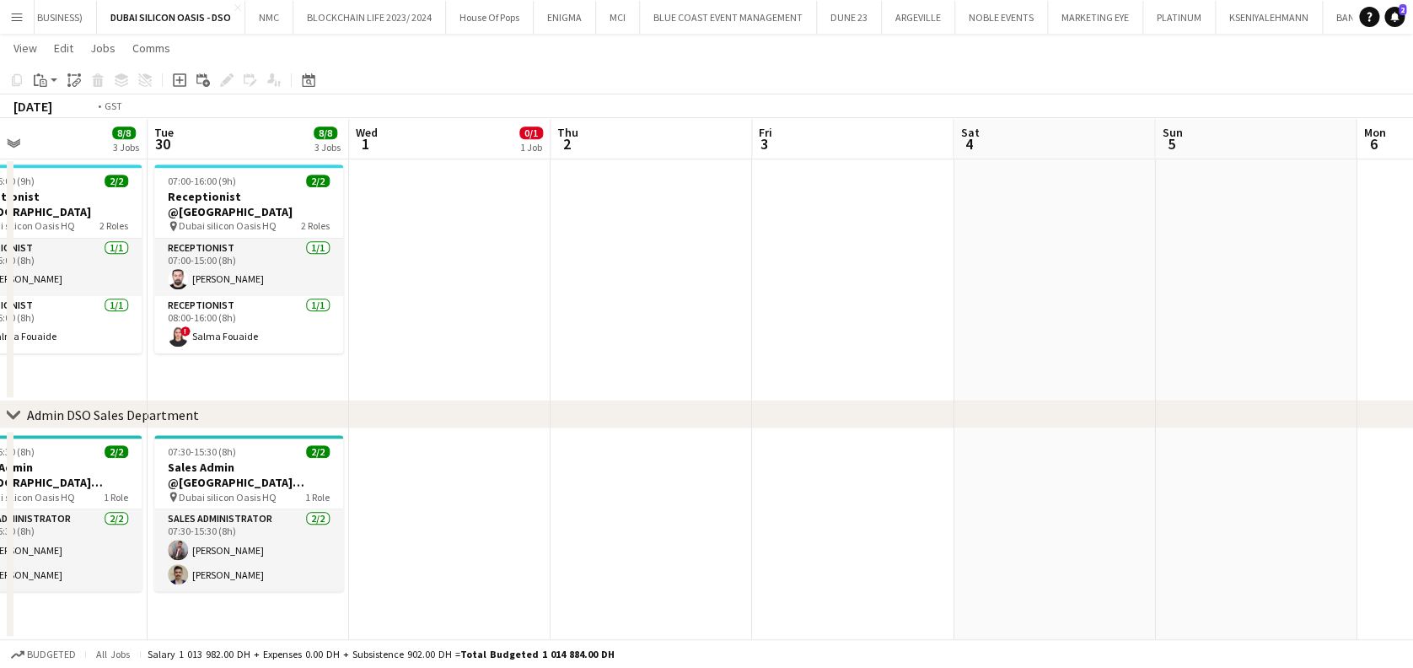
drag, startPoint x: 912, startPoint y: 252, endPoint x: 352, endPoint y: 235, distance: 560.8
click at [336, 236] on app-calendar-viewport "Fri 26 7/8 3 Jobs Sat 27 Sun 28 Mon 29 8/8 3 Jobs Tue 30 8/8 3 Jobs Wed 1 0/1 1…" at bounding box center [706, 78] width 1413 height 1123
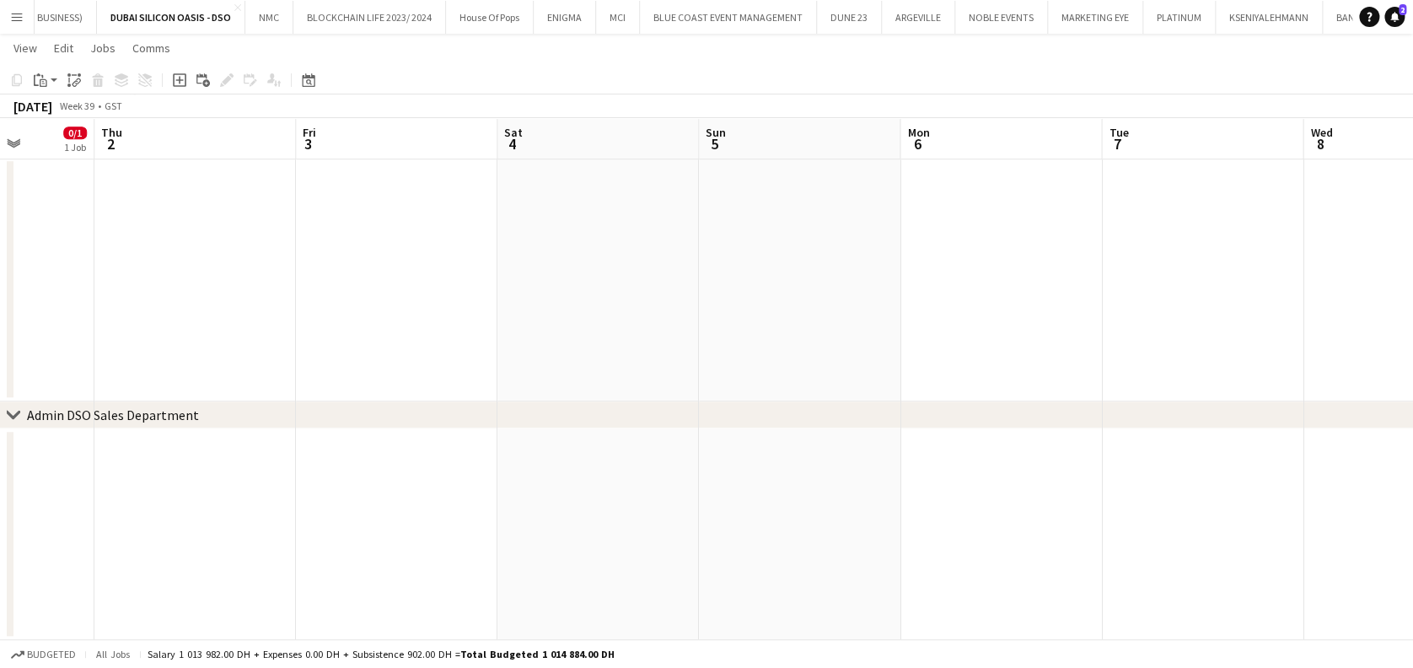
drag, startPoint x: 877, startPoint y: 289, endPoint x: 332, endPoint y: 289, distance: 544.6
click at [331, 289] on app-calendar-viewport "Sun 28 Mon 29 8/8 3 Jobs Tue 30 8/8 3 Jobs Wed 1 0/1 1 Job Thu 2 Fri 3 Sat 4 Su…" at bounding box center [706, 78] width 1413 height 1123
drag, startPoint x: 806, startPoint y: 316, endPoint x: 731, endPoint y: 88, distance: 240.5
click at [777, 312] on app-calendar-viewport "Wed 1 0/1 1 Job Thu 2 Fri 3 Sat 4 Sun 5 Mon 6 Tue 7 Wed 8 Thu 9 Fri 10 Sat 11 S…" at bounding box center [706, 78] width 1413 height 1123
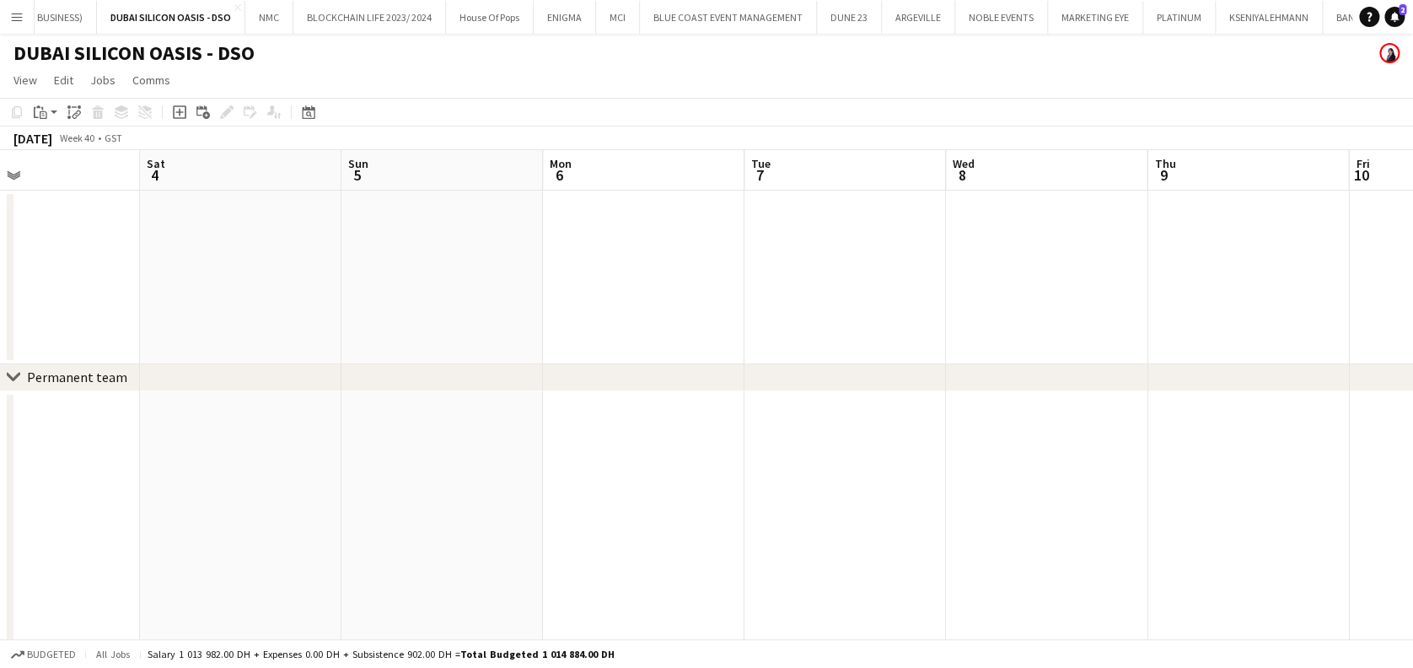
scroll to position [112, 0]
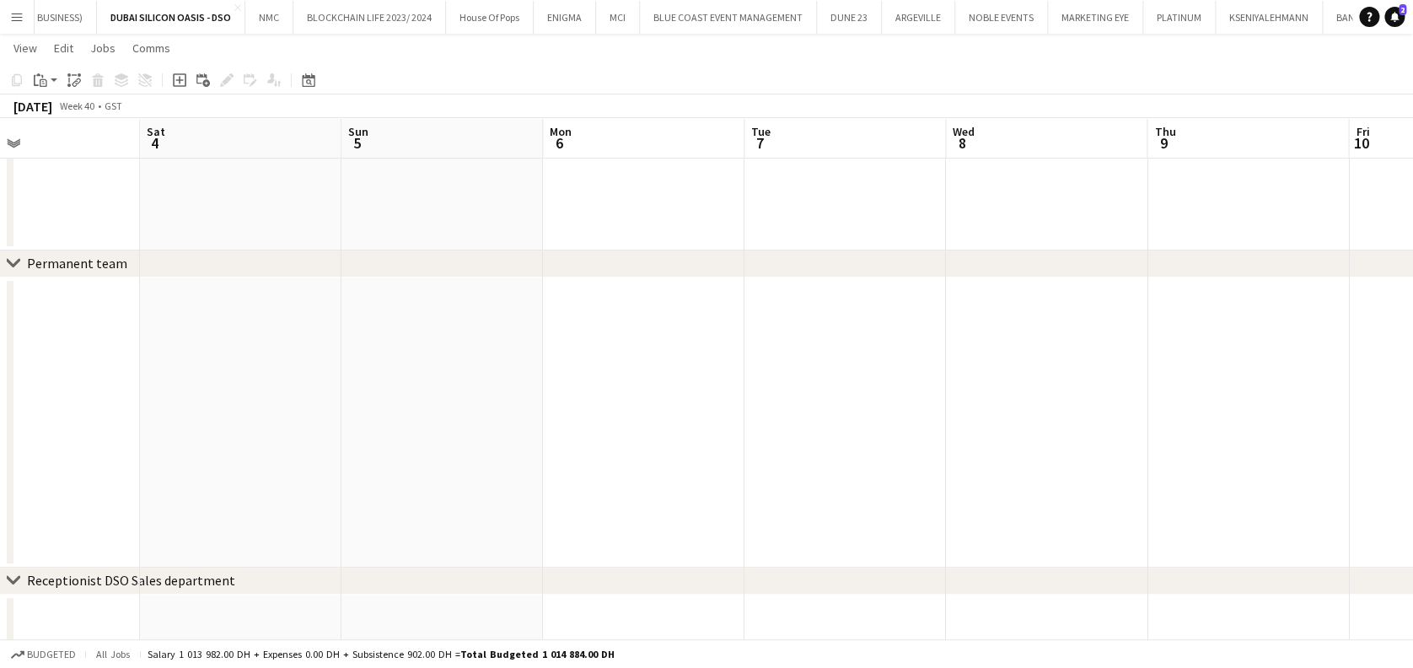
click at [10, 19] on app-icon "Menu" at bounding box center [16, 16] width 13 height 13
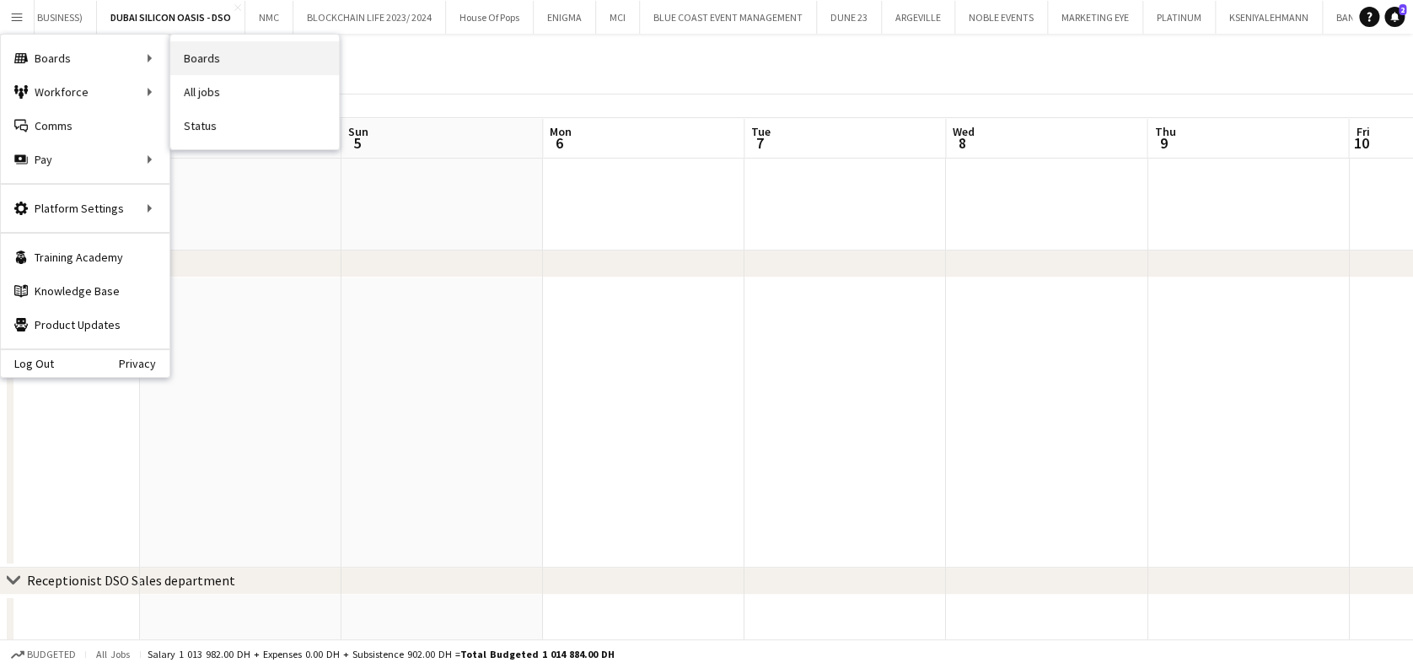
click at [201, 67] on link "Boards" at bounding box center [254, 58] width 169 height 34
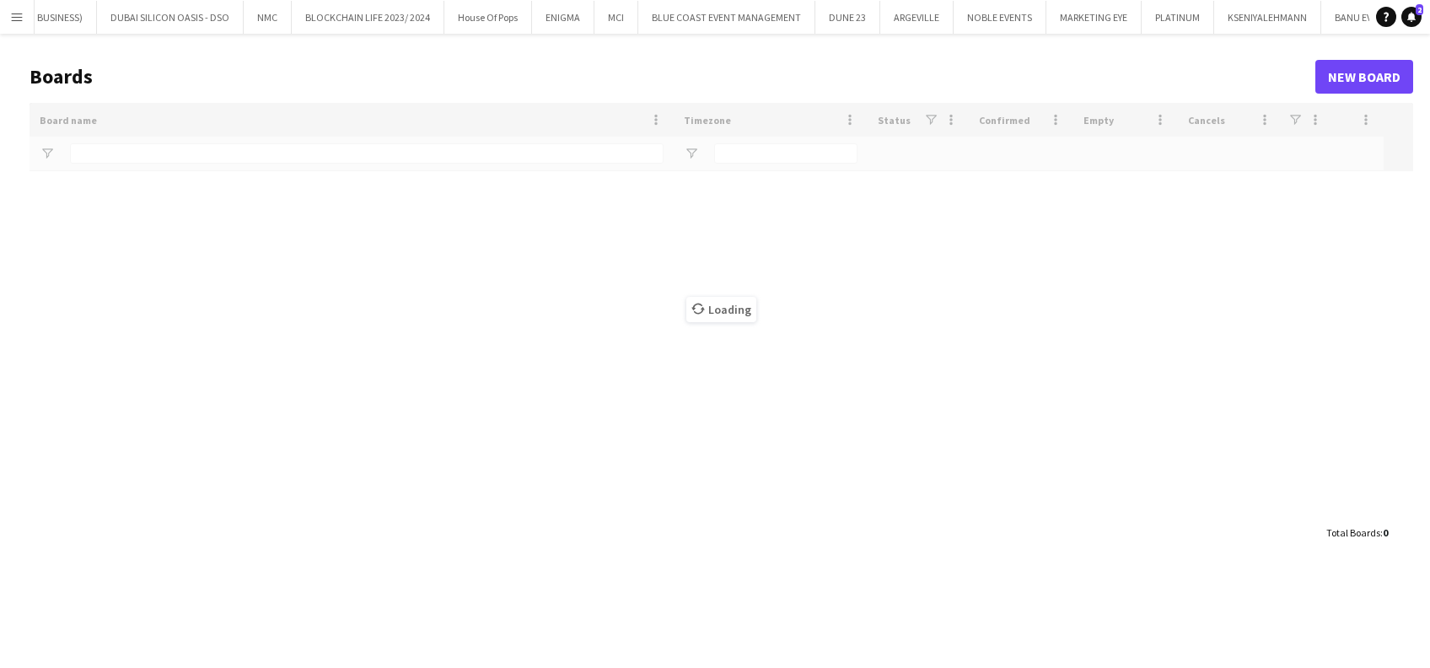
type input "*****"
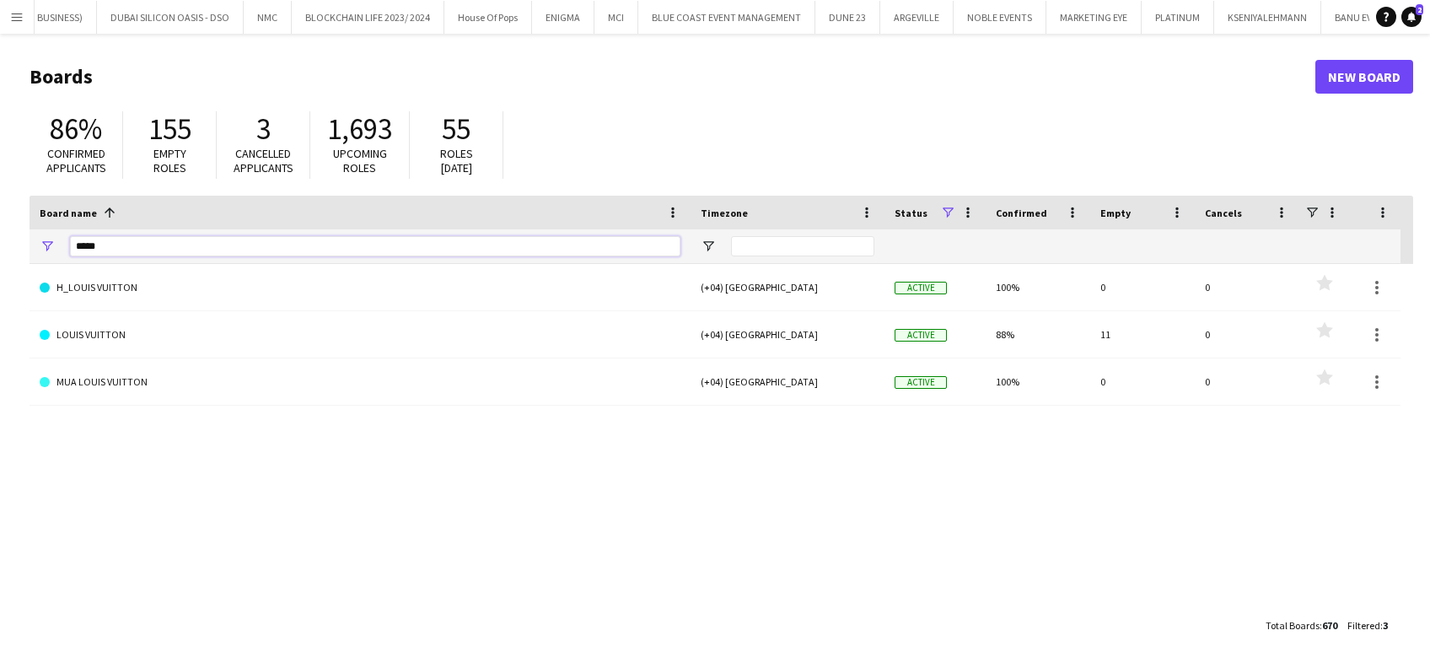
drag, startPoint x: 114, startPoint y: 241, endPoint x: -2, endPoint y: 241, distance: 115.5
click at [0, 241] on html "Menu Boards Boards Boards All jobs Status Workforce Workforce My Workforce Recr…" at bounding box center [715, 334] width 1430 height 668
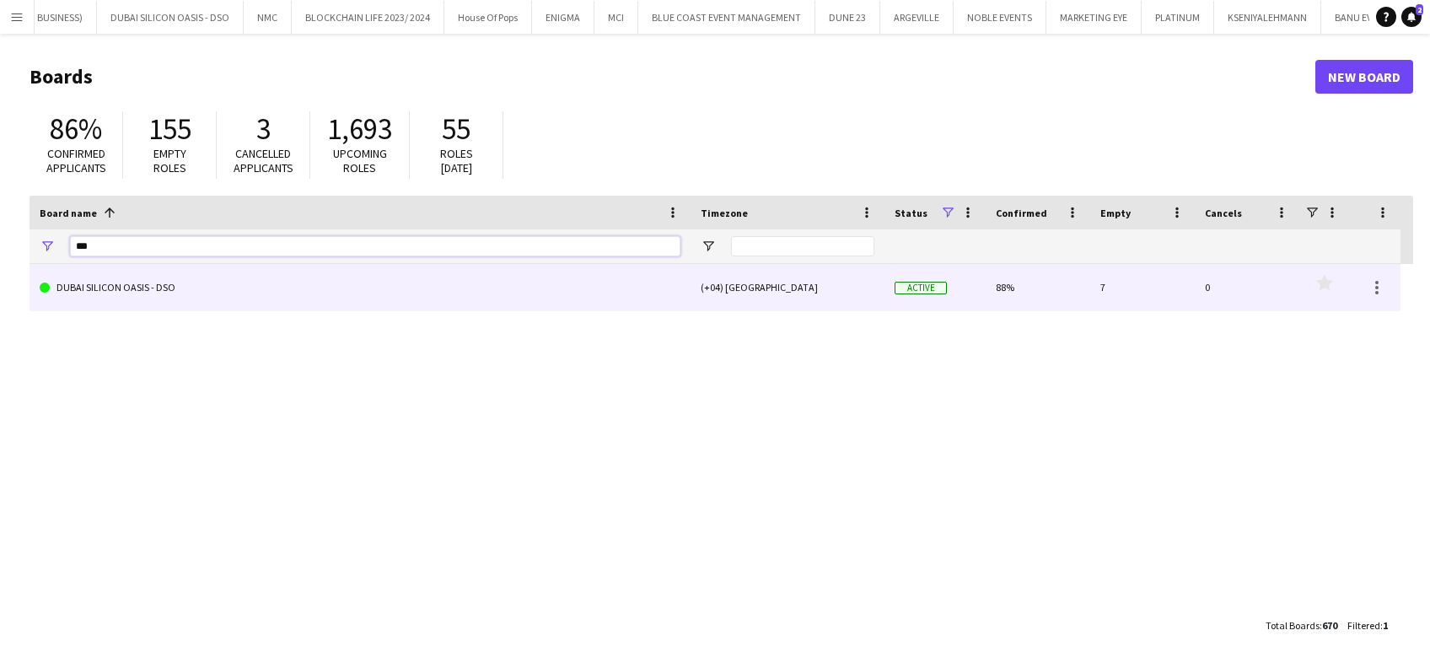
type input "***"
click at [135, 278] on link "DUBAI SILICON OASIS - DSO" at bounding box center [360, 287] width 641 height 47
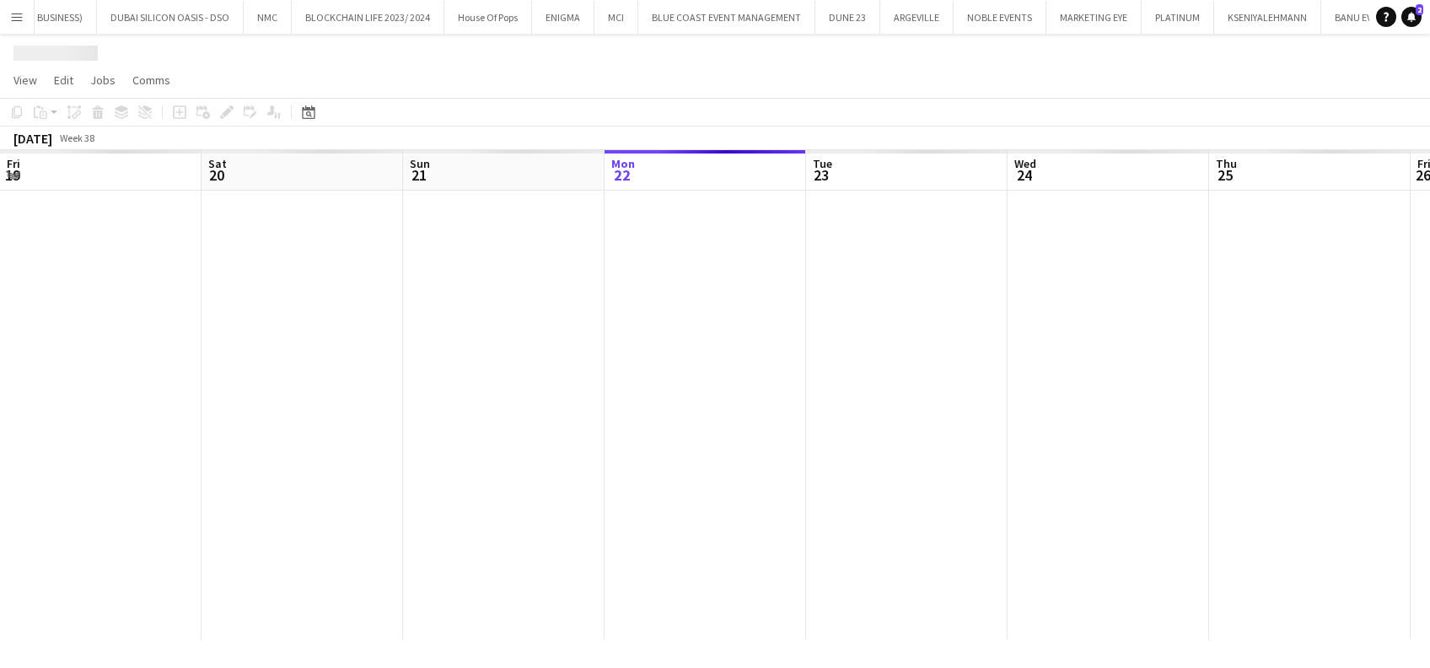
scroll to position [0, 403]
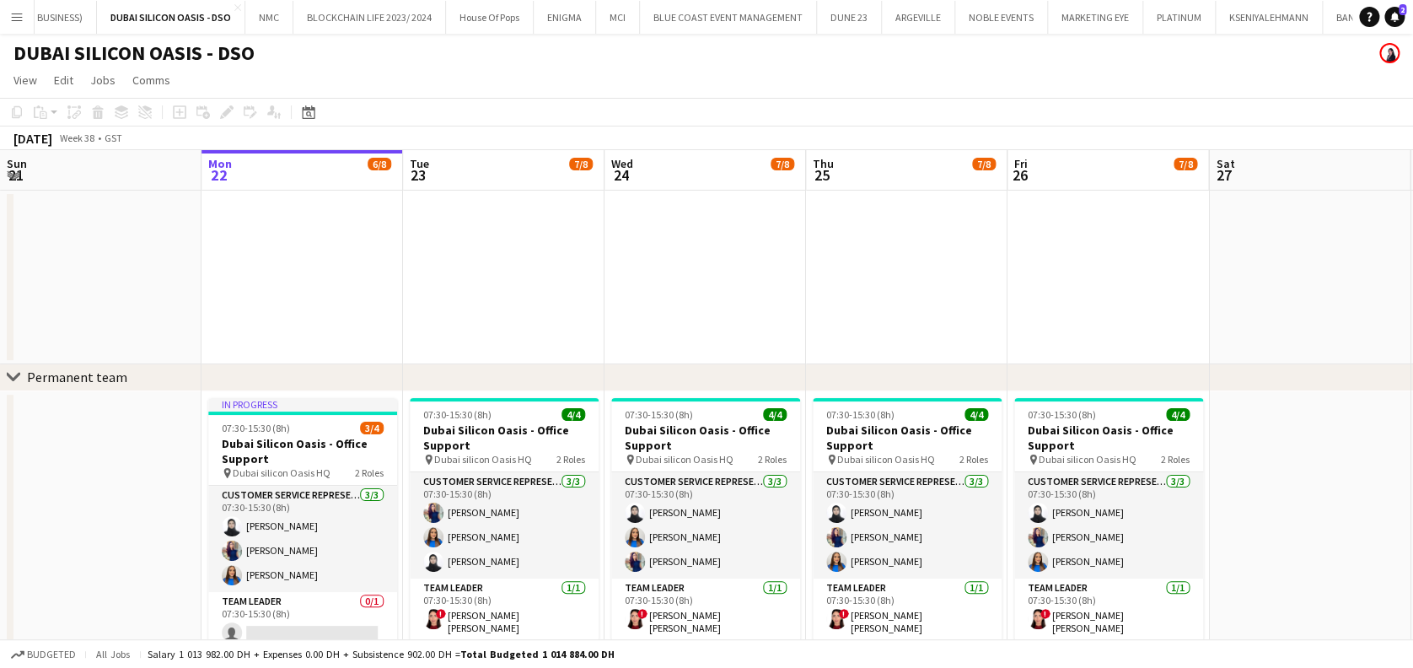
click at [14, 19] on app-icon "Menu" at bounding box center [16, 16] width 13 height 13
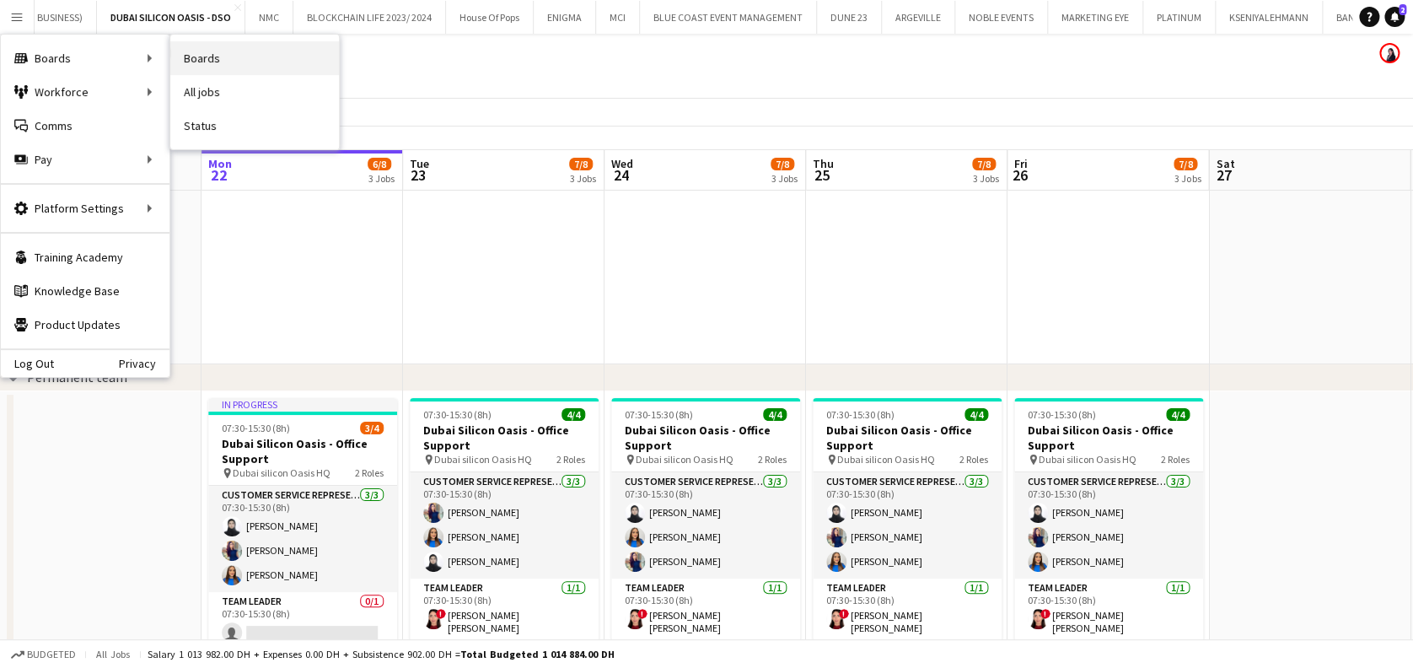
click at [251, 54] on link "Boards" at bounding box center [254, 58] width 169 height 34
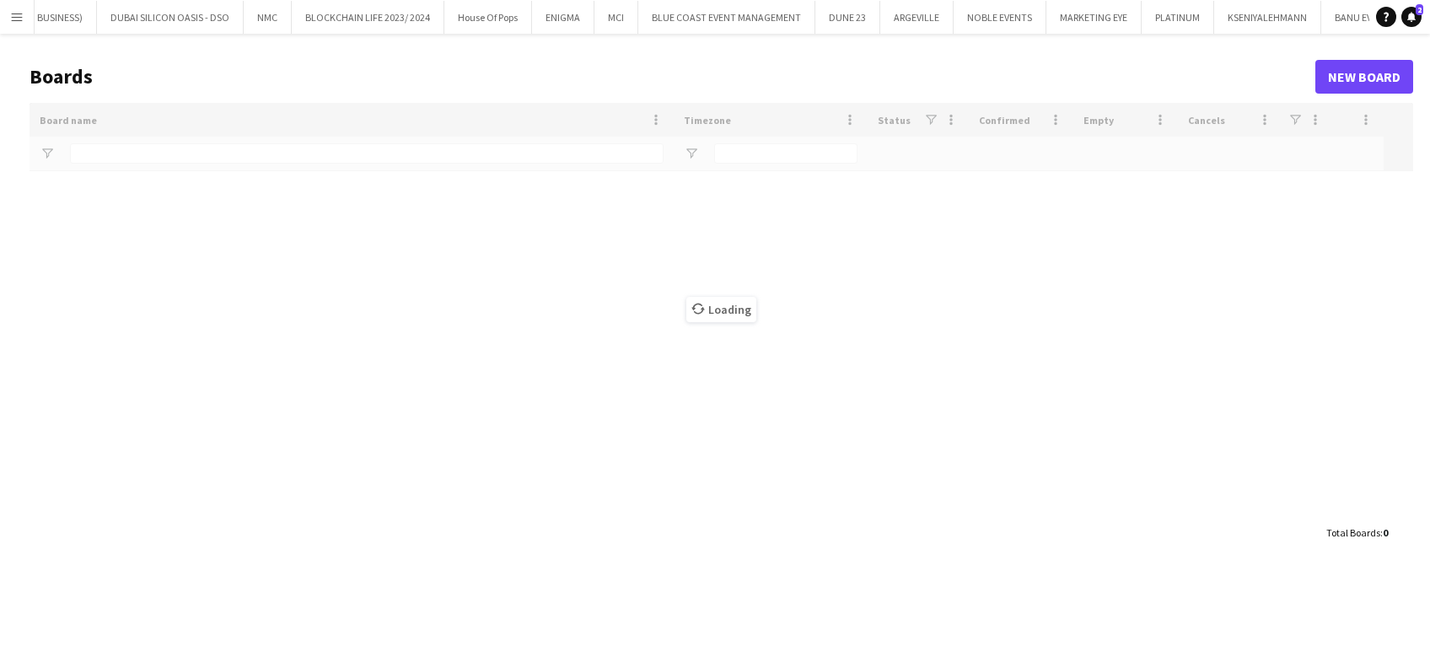
type input "***"
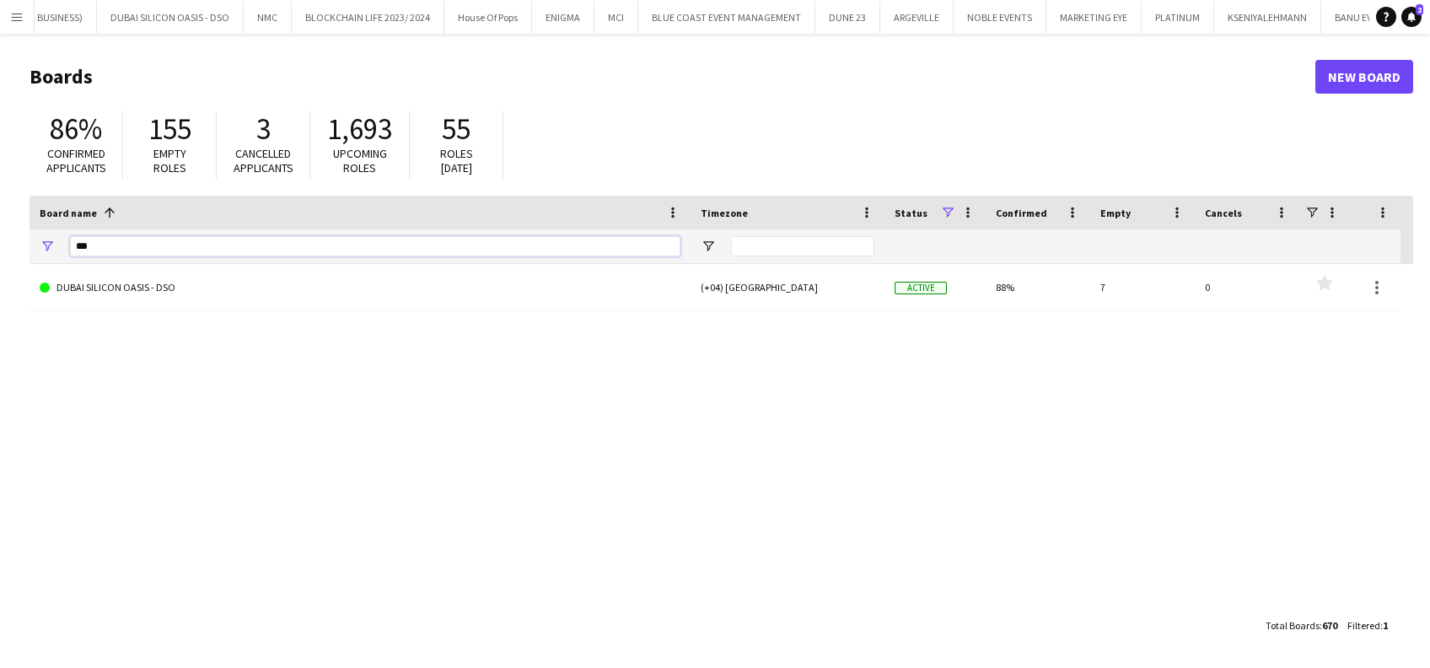
drag, startPoint x: 121, startPoint y: 246, endPoint x: -5, endPoint y: 244, distance: 126.5
click at [0, 244] on html "Menu Boards Boards Boards All jobs Status Workforce Workforce My Workforce Recr…" at bounding box center [715, 334] width 1430 height 668
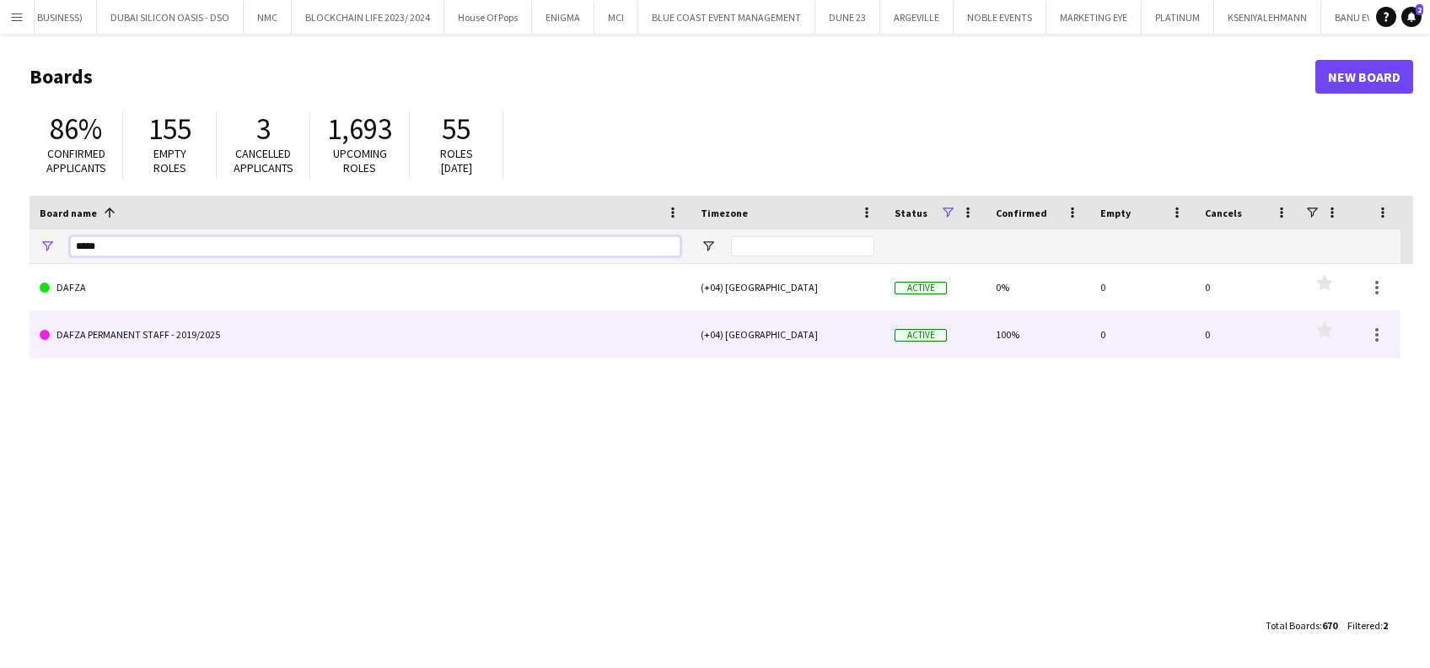
type input "*****"
click at [101, 324] on link "DAFZA PERMANENT STAFF - 2019/2025" at bounding box center [360, 334] width 641 height 47
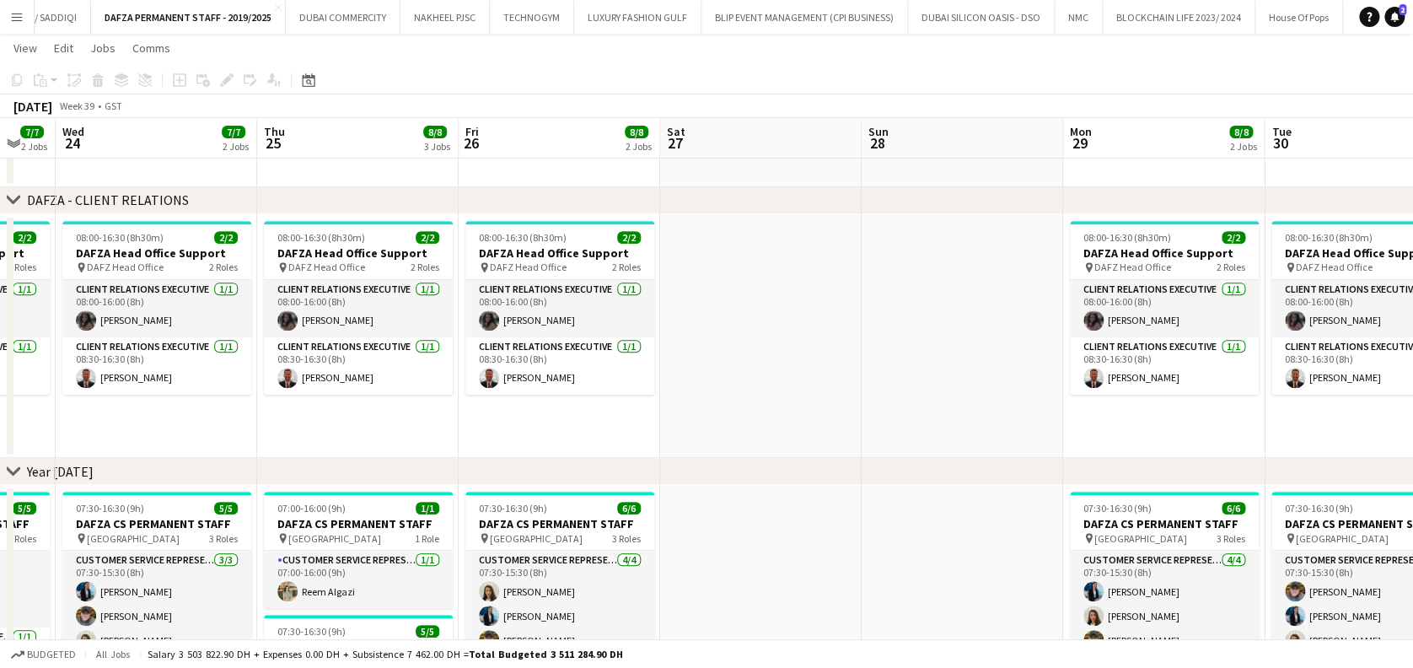
scroll to position [279, 0]
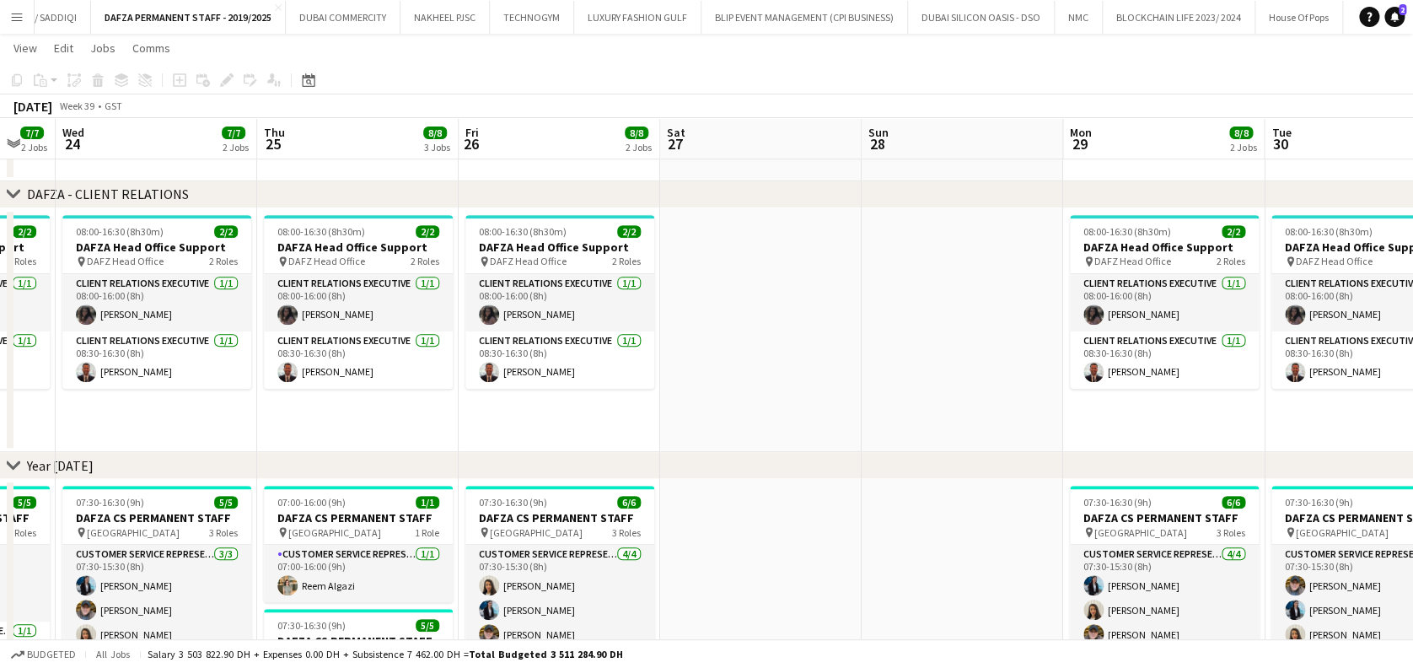
click at [14, 10] on app-icon "Menu" at bounding box center [16, 16] width 13 height 13
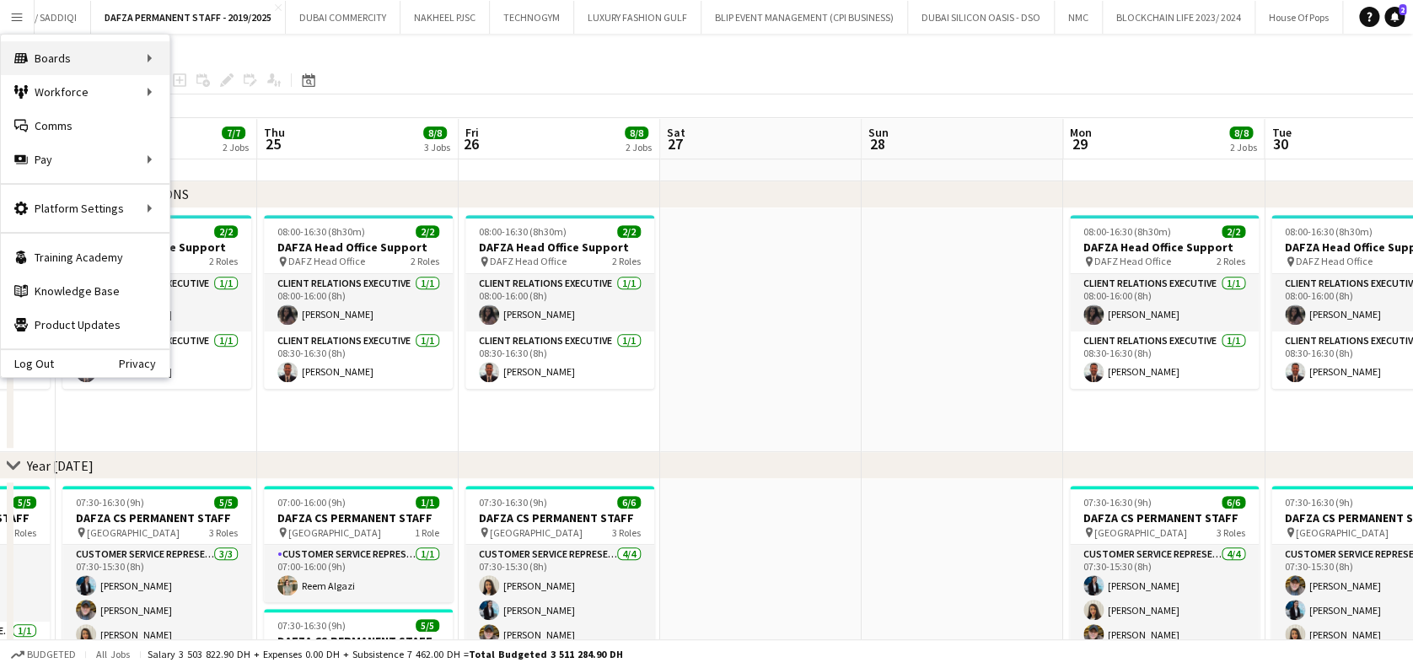
click at [114, 61] on div "Boards Boards" at bounding box center [85, 58] width 169 height 34
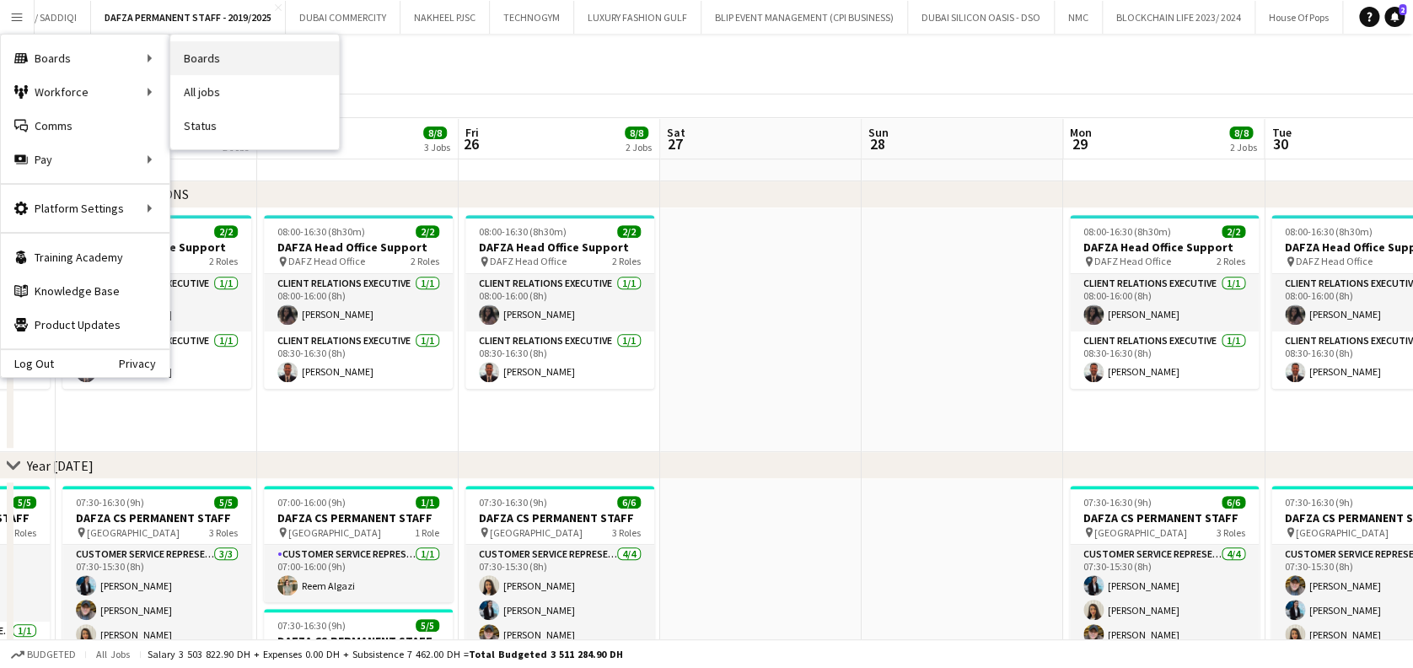
click at [258, 67] on link "Boards" at bounding box center [254, 58] width 169 height 34
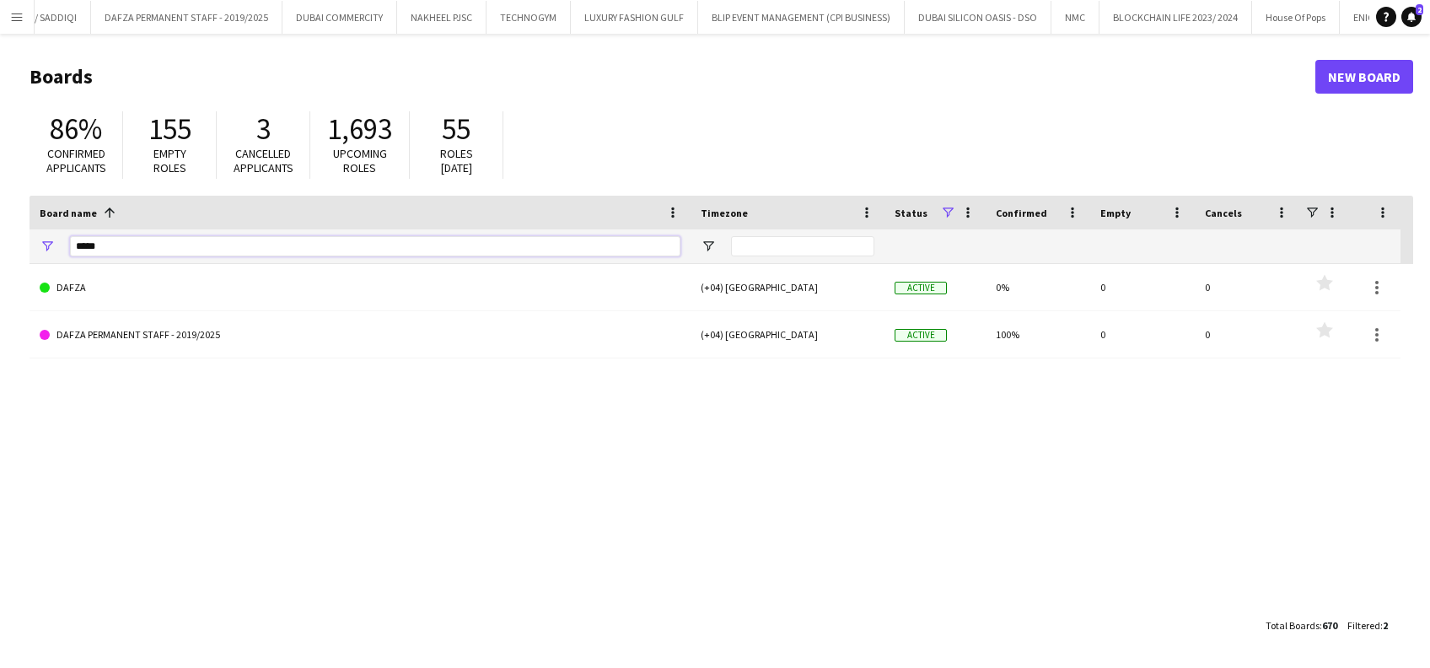
click at [197, 244] on input "*****" at bounding box center [375, 246] width 610 height 20
type input "*"
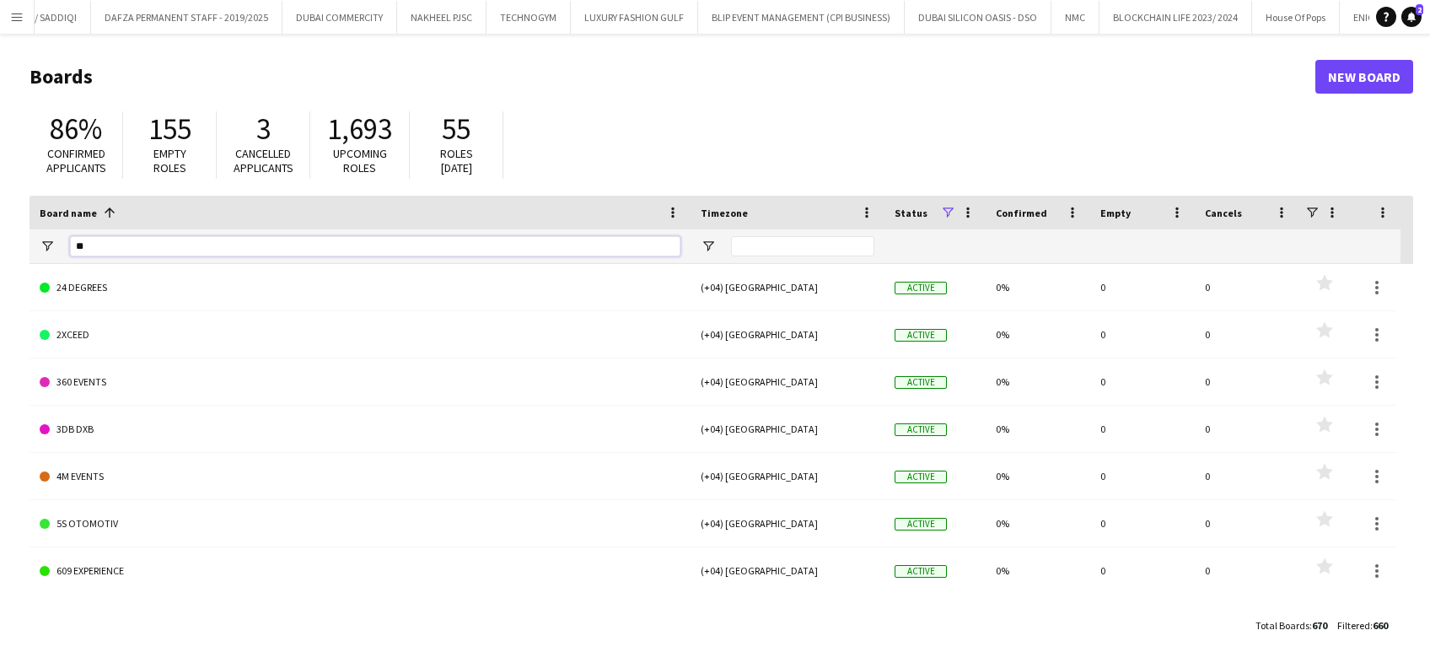
type input "***"
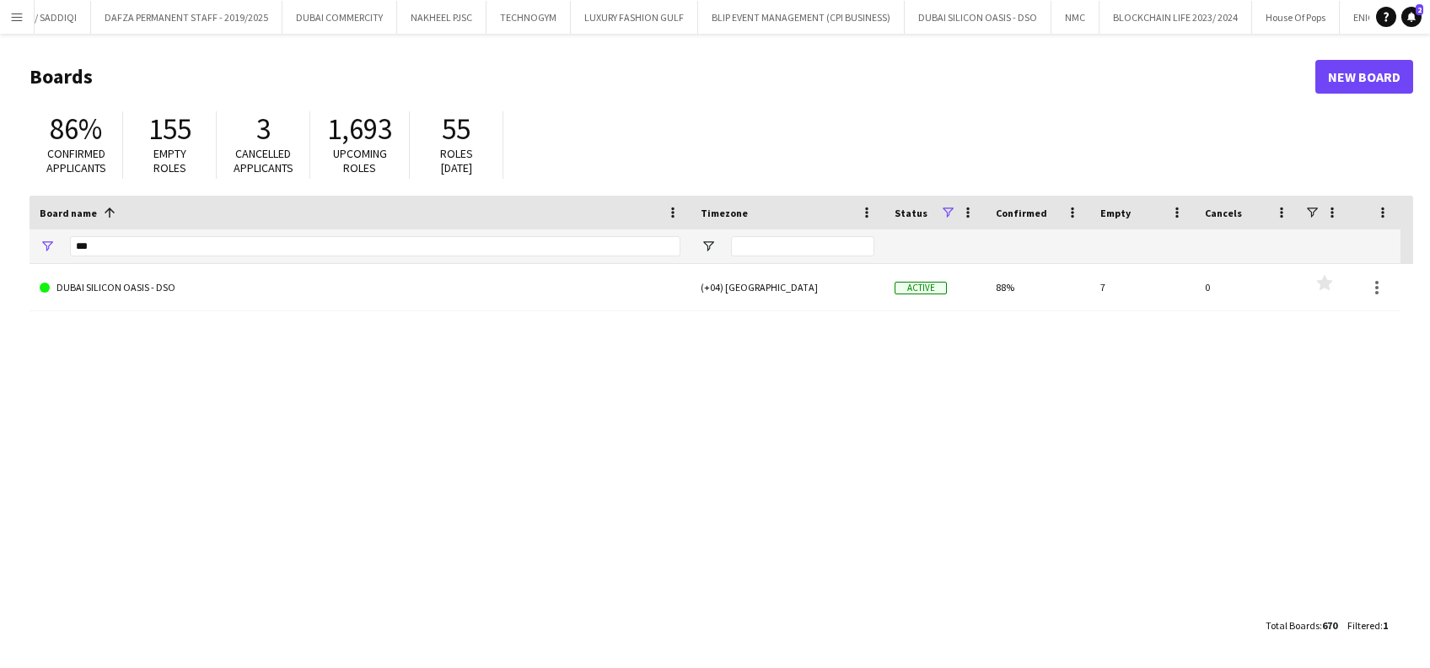
click at [127, 272] on link "DUBAI SILICON OASIS - DSO" at bounding box center [360, 287] width 641 height 47
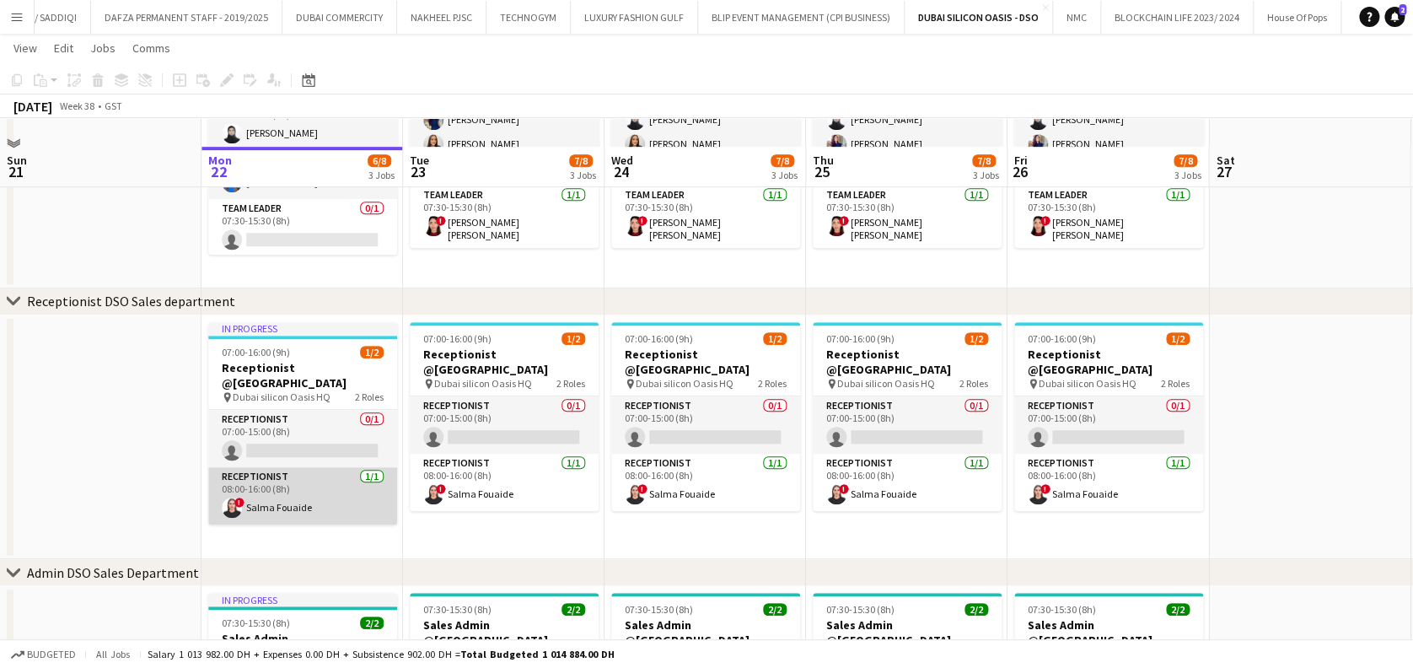
scroll to position [419, 0]
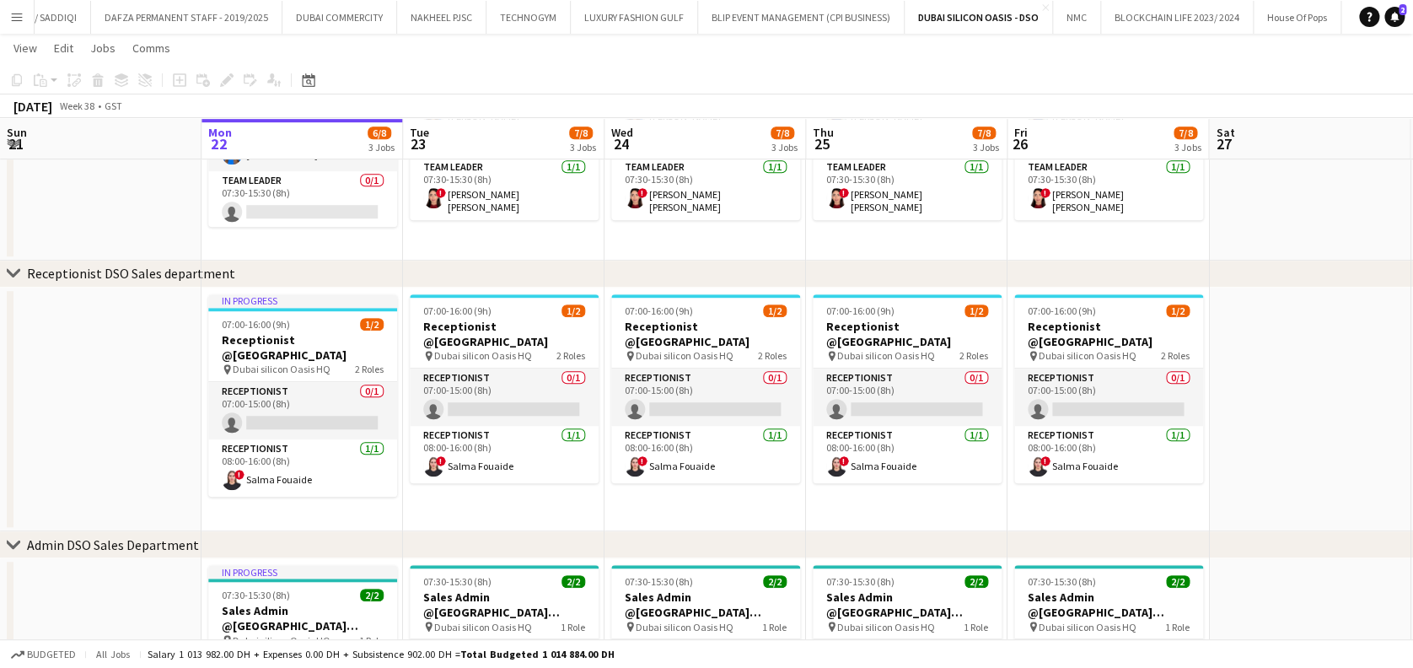
drag, startPoint x: 474, startPoint y: 438, endPoint x: 425, endPoint y: 426, distance: 50.3
click at [727, 427] on app-calendar-viewport "Fri 19 7/8 3 Jobs Sat 20 Sun 21 Mon 22 6/8 3 Jobs Tue 23 7/8 3 Jobs Wed 24 7/8 …" at bounding box center [706, 208] width 1413 height 1123
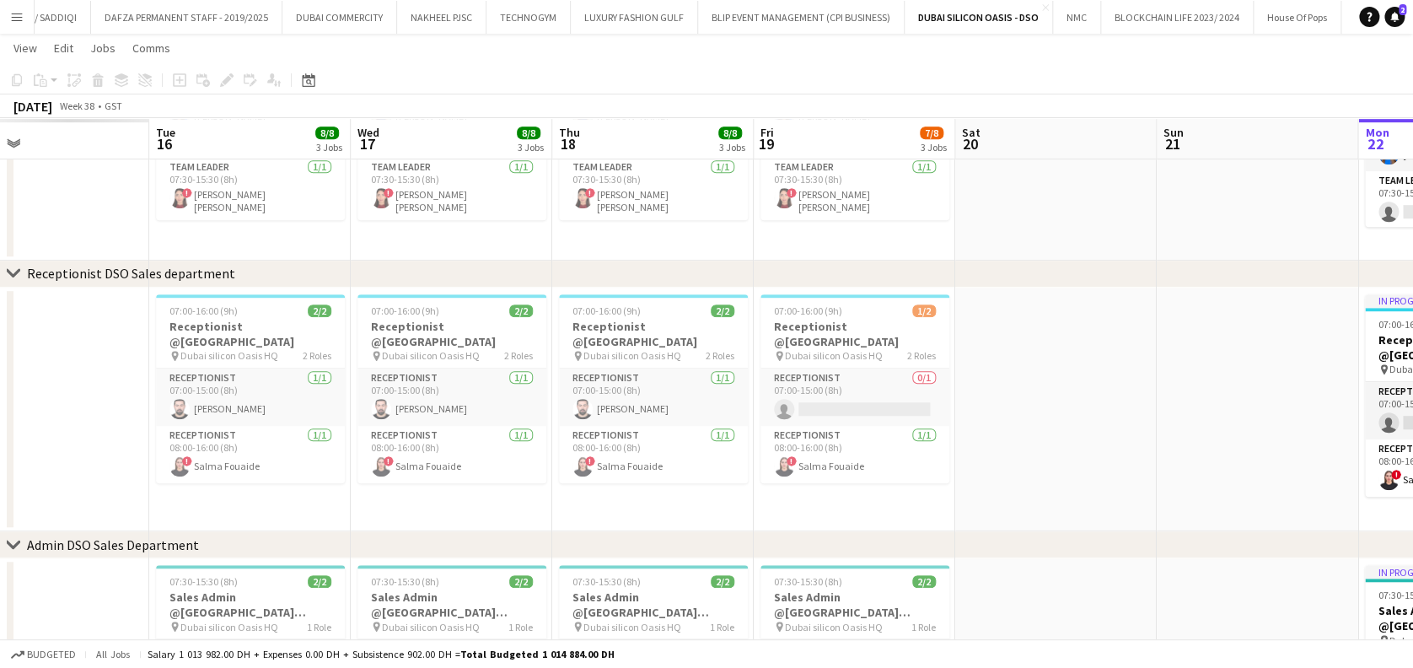
drag, startPoint x: 341, startPoint y: 432, endPoint x: 766, endPoint y: 432, distance: 424.9
click at [766, 432] on app-calendar-viewport "Sun 14 Mon 15 Tue 16 8/8 3 Jobs Wed 17 8/8 3 Jobs Thu 18 8/8 3 Jobs Fri 19 7/8 …" at bounding box center [706, 208] width 1413 height 1123
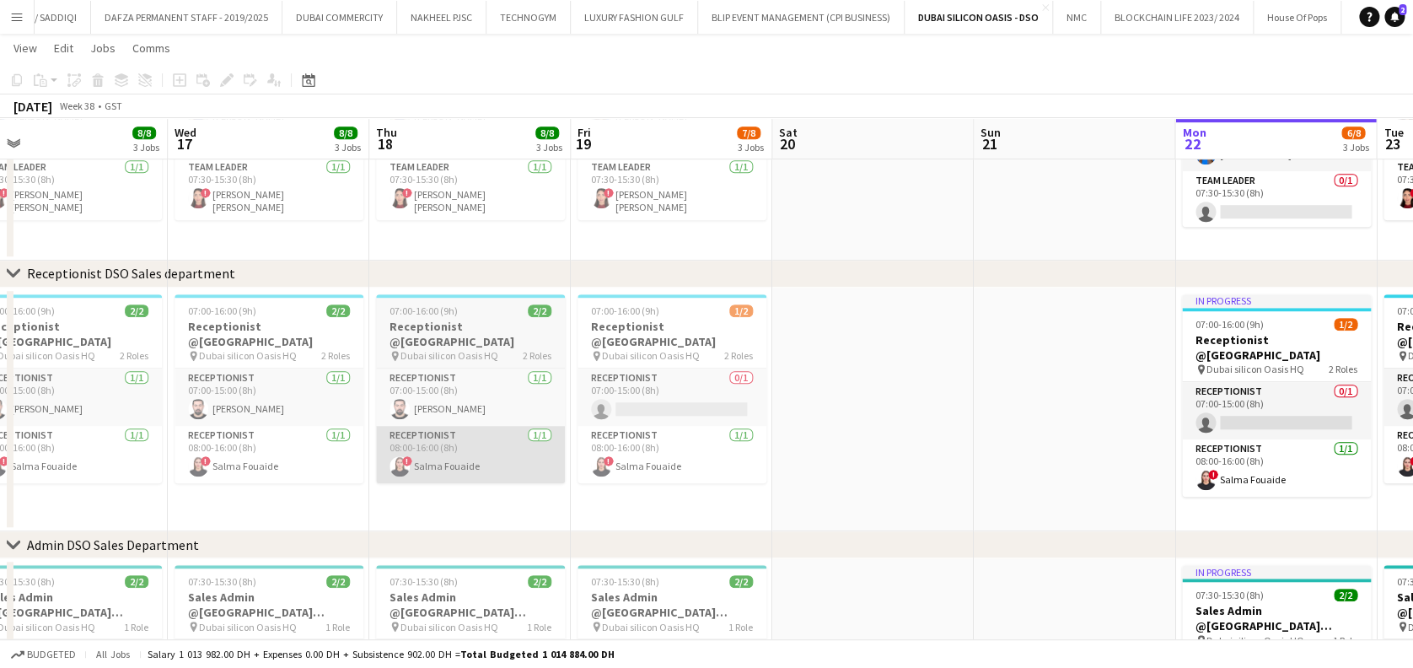
scroll to position [0, 514]
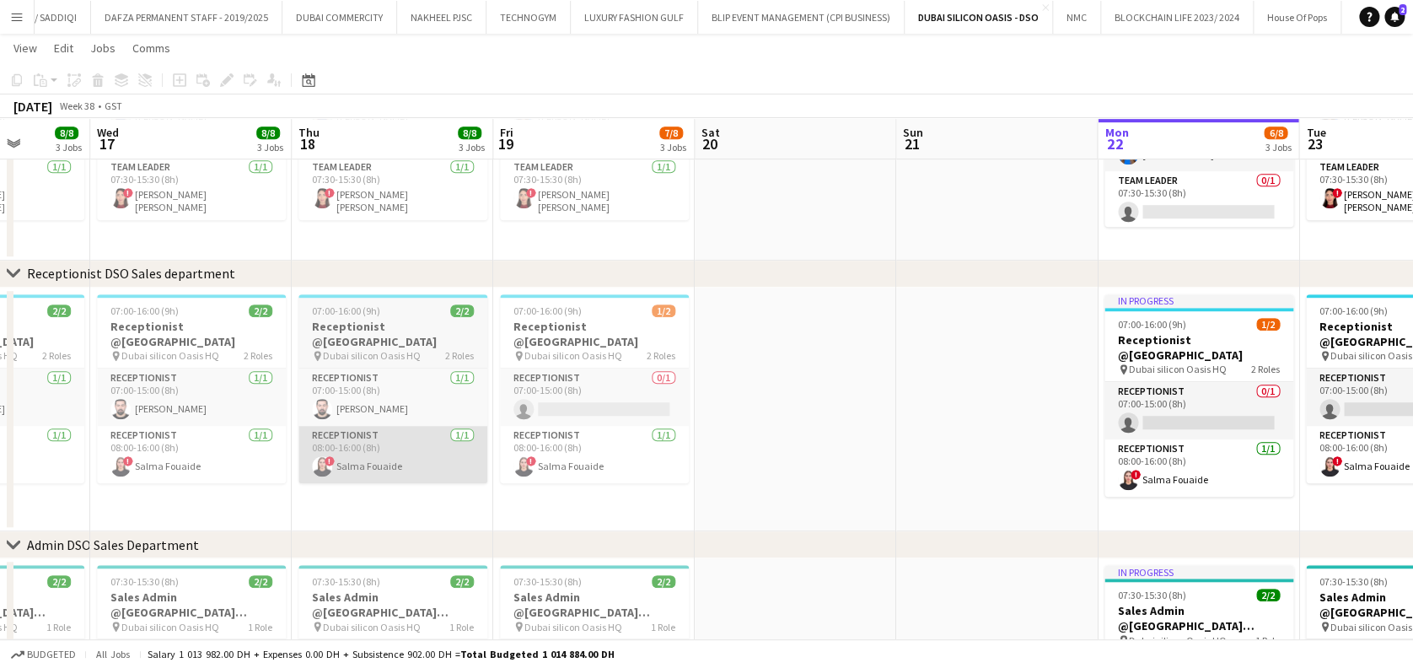
drag, startPoint x: 643, startPoint y: 438, endPoint x: 631, endPoint y: 436, distance: 12.9
click at [667, 436] on app-calendar-viewport "Sun 14 Mon 15 8/8 3 Jobs Tue 16 8/8 3 Jobs Wed 17 8/8 3 Jobs Thu 18 8/8 3 Jobs …" at bounding box center [706, 208] width 1413 height 1123
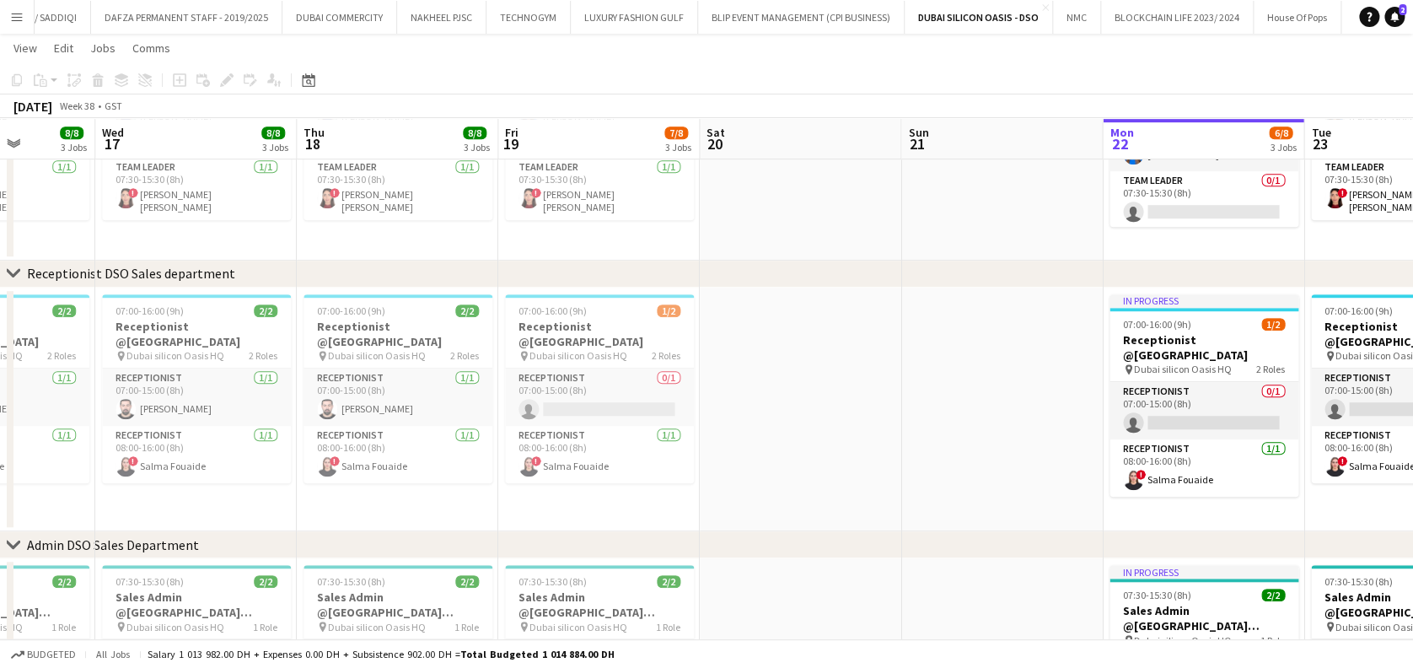
drag, startPoint x: 916, startPoint y: 436, endPoint x: 728, endPoint y: 432, distance: 188.0
click at [707, 436] on app-calendar-viewport "Sat 13 Sun 14 Mon 15 8/8 3 Jobs Tue 16 8/8 3 Jobs Wed 17 8/8 3 Jobs Thu 18 8/8 …" at bounding box center [706, 208] width 1413 height 1123
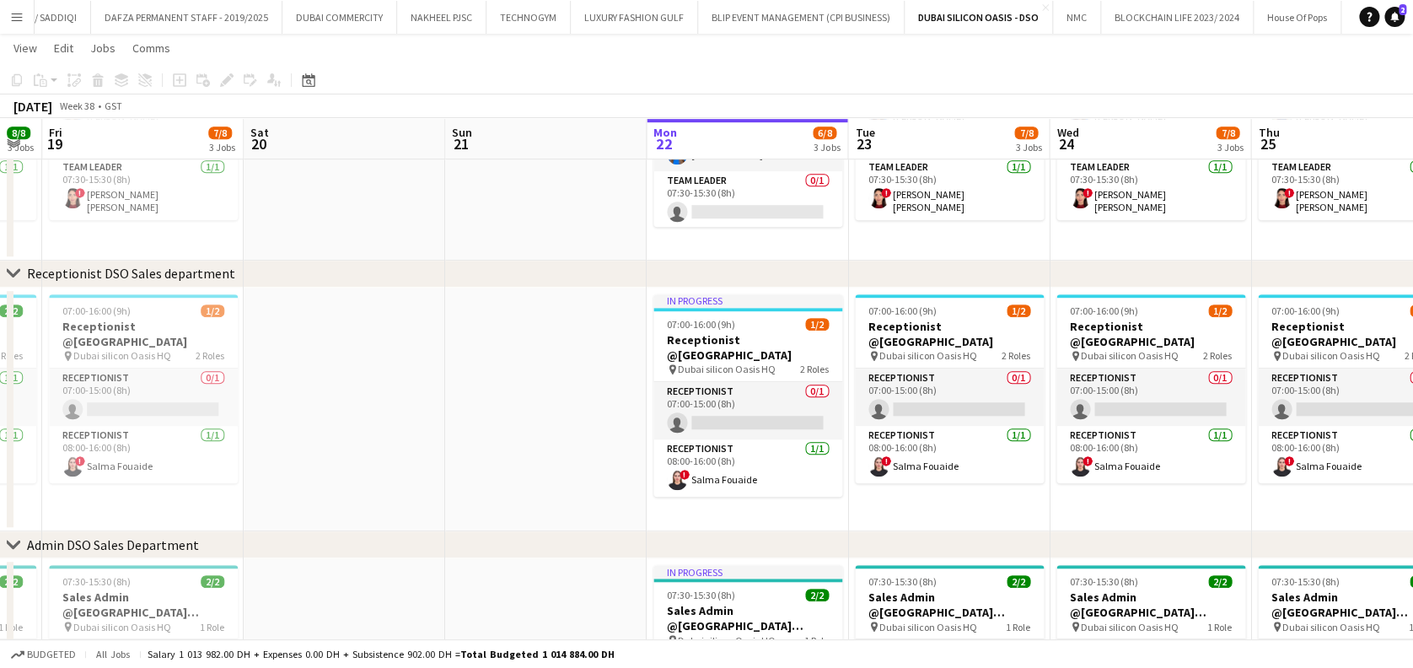
drag, startPoint x: 915, startPoint y: 432, endPoint x: 530, endPoint y: 414, distance: 384.8
click at [530, 414] on app-calendar-viewport "Mon 15 8/8 3 Jobs Tue 16 8/8 3 Jobs Wed 17 8/8 3 Jobs Thu 18 8/8 3 Jobs Fri 19 …" at bounding box center [706, 208] width 1413 height 1123
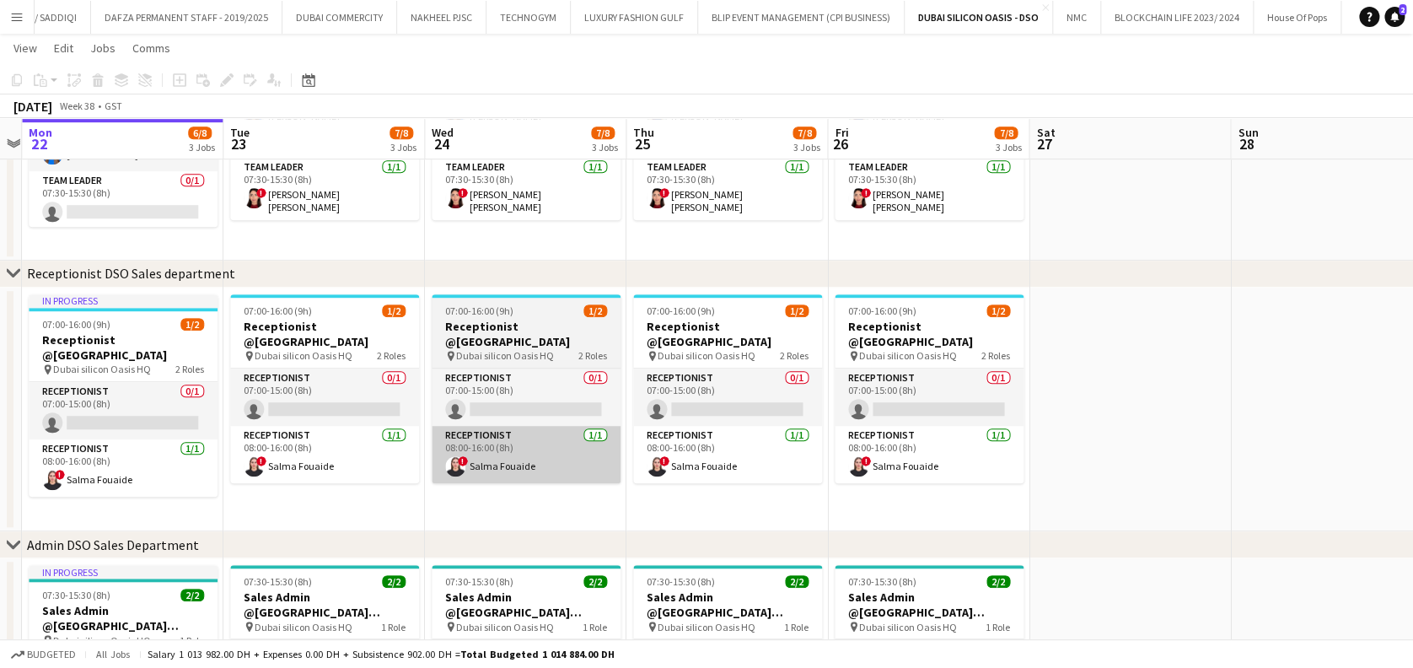
scroll to position [0, 607]
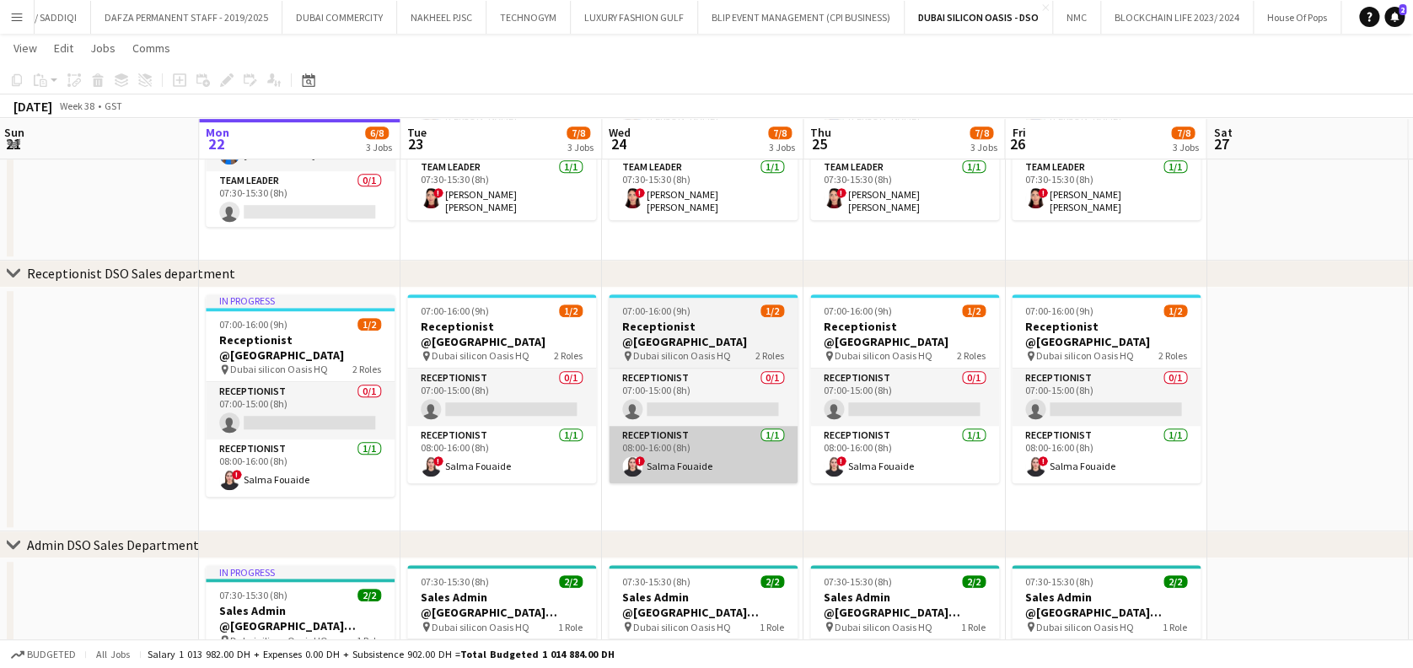
drag, startPoint x: 1183, startPoint y: 440, endPoint x: 754, endPoint y: 427, distance: 429.3
click at [755, 428] on app-calendar-viewport "Thu 18 8/8 3 Jobs Fri 19 7/8 3 Jobs Sat 20 Sun 21 Mon 22 6/8 3 Jobs Tue 23 7/8 …" at bounding box center [706, 208] width 1413 height 1123
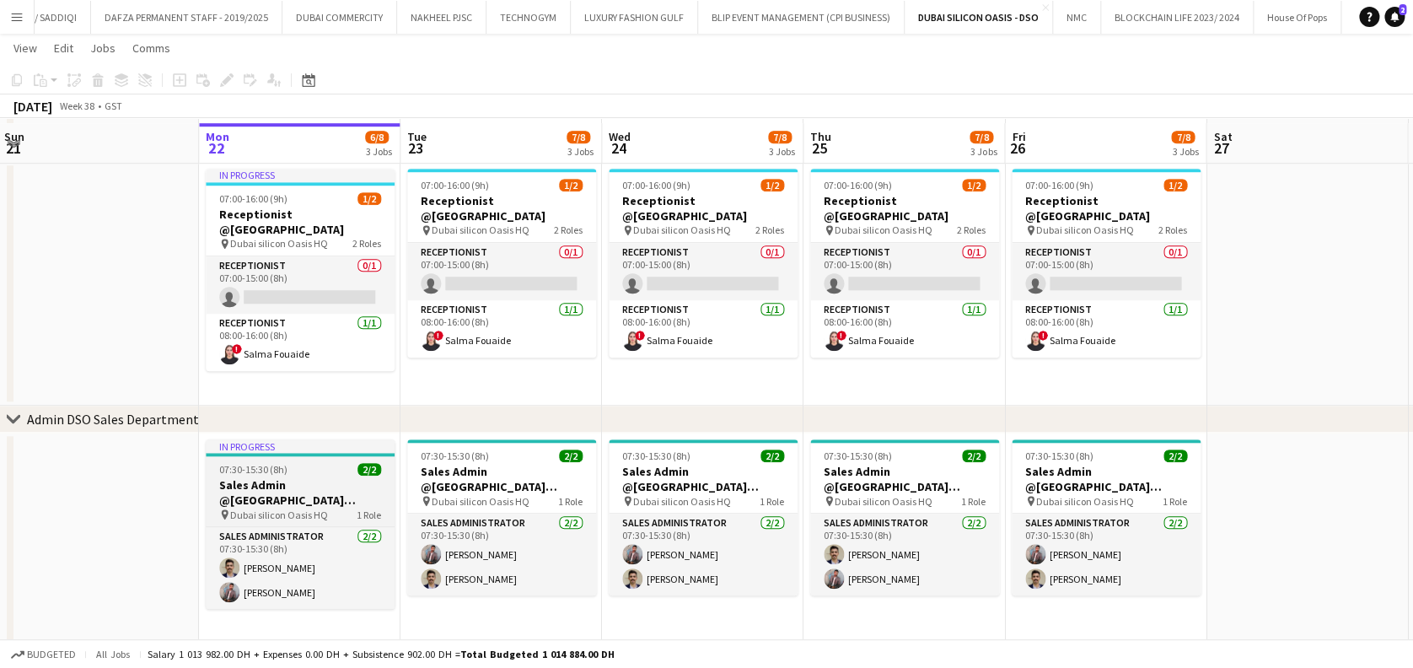
scroll to position [549, 0]
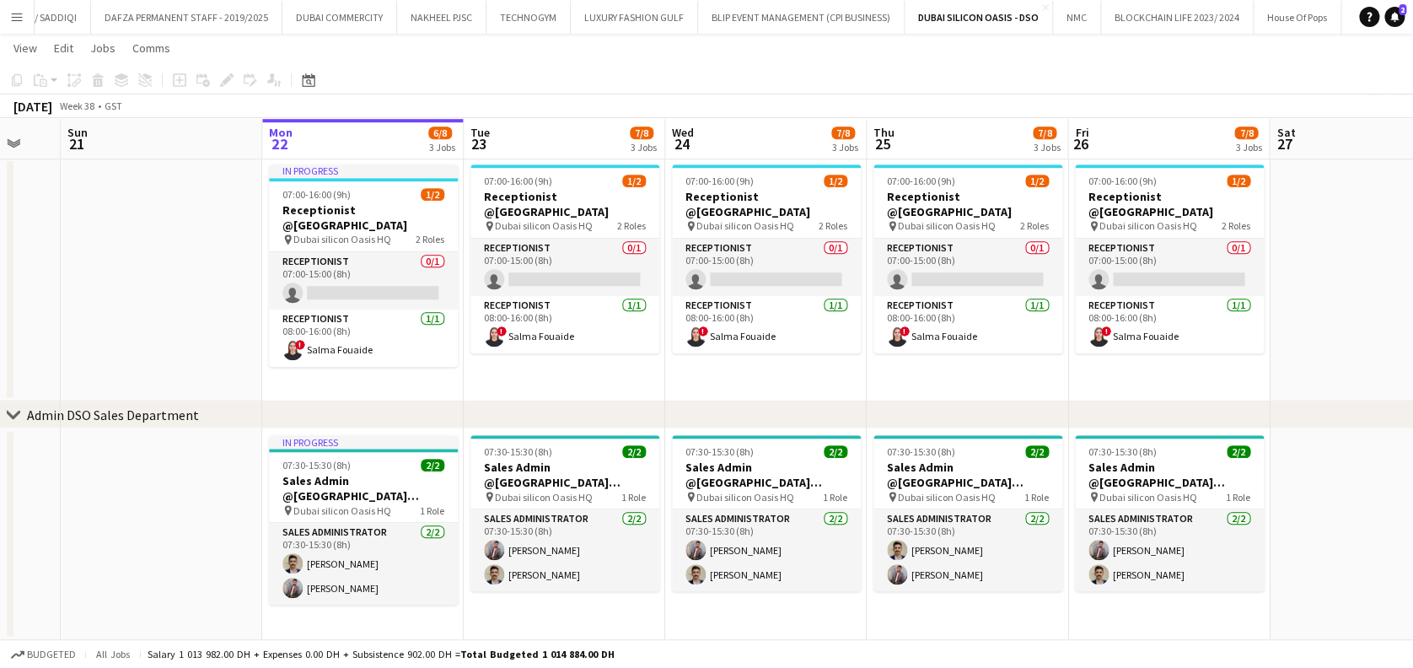
drag, startPoint x: 688, startPoint y: 653, endPoint x: 792, endPoint y: 632, distance: 106.6
click at [777, 632] on app-calendar-viewport "Thu 18 8/8 3 Jobs Fri 19 7/8 3 Jobs Sat 20 Sun 21 Mon 22 6/8 3 Jobs Tue 23 7/8 …" at bounding box center [706, 78] width 1413 height 1123
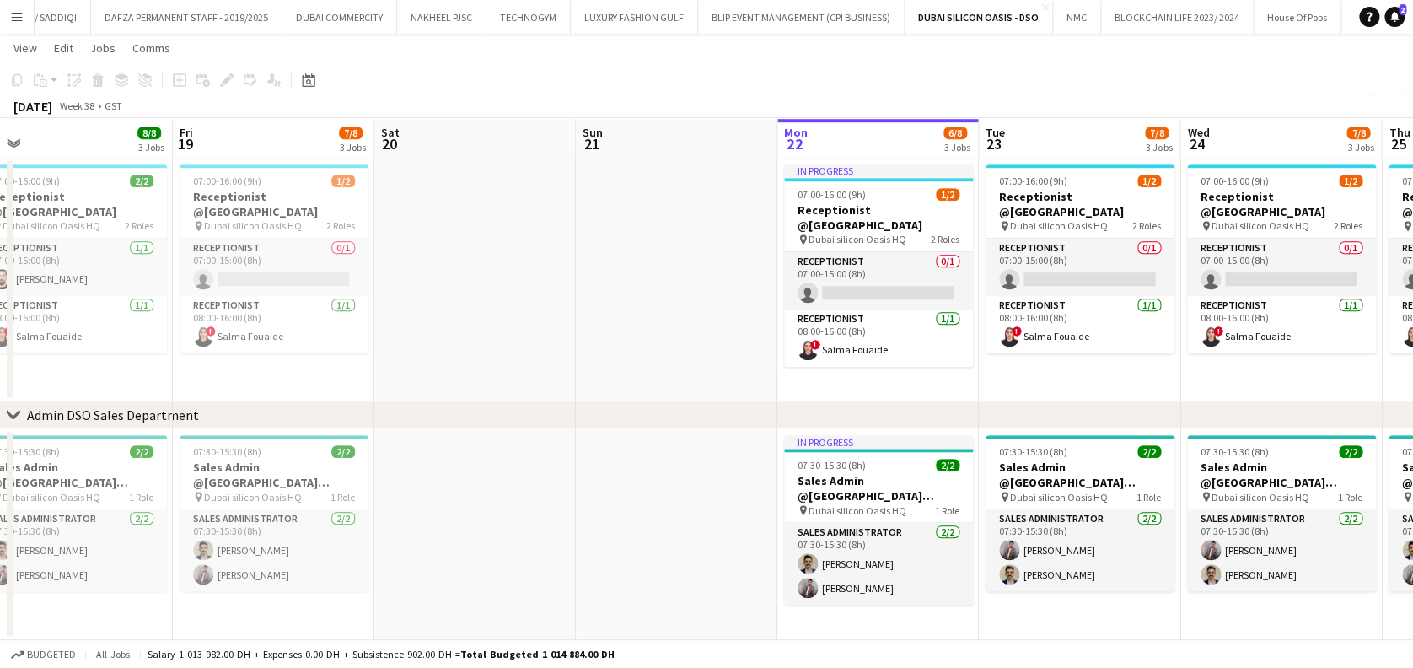
click at [756, 580] on app-calendar-viewport "Tue 16 8/8 3 Jobs Wed 17 8/8 3 Jobs Thu 18 8/8 3 Jobs Fri 19 7/8 3 Jobs Sat 20 …" at bounding box center [706, 78] width 1413 height 1123
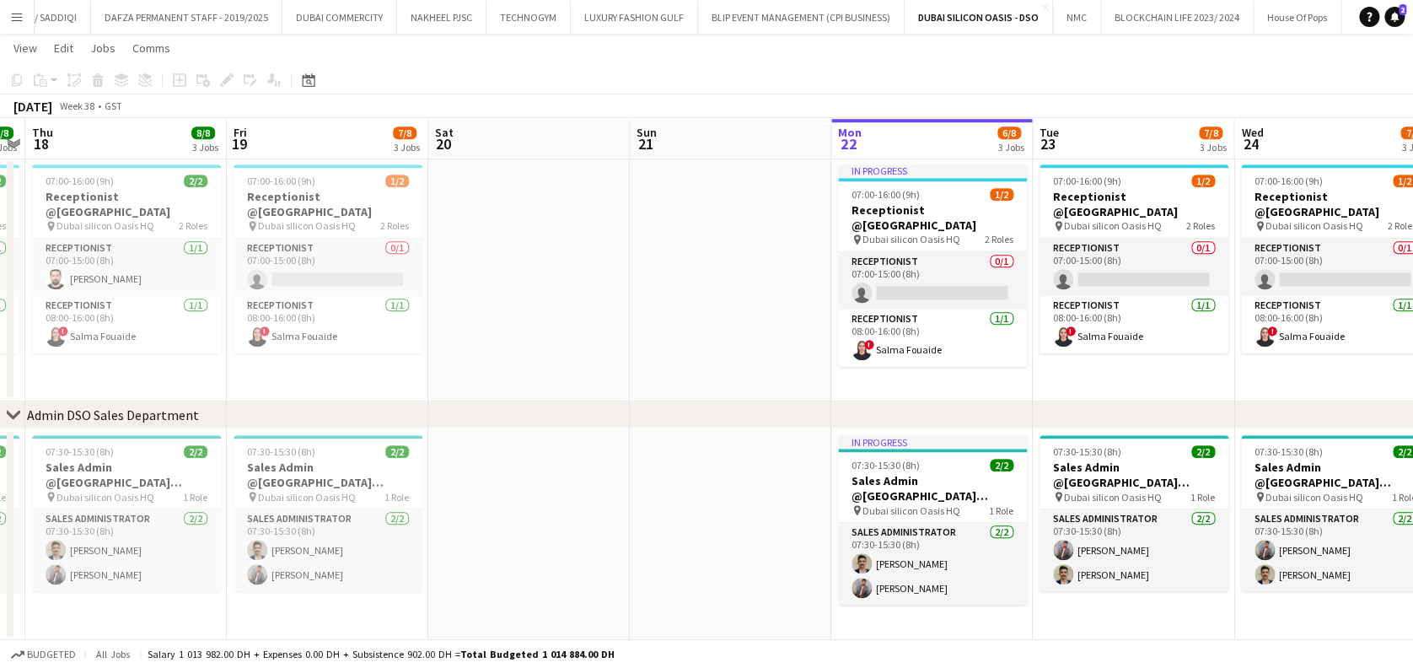
click at [750, 561] on app-calendar-viewport "Tue 16 8/8 3 Jobs Wed 17 8/8 3 Jobs Thu 18 8/8 3 Jobs Fri 19 7/8 3 Jobs Sat 20 …" at bounding box center [706, 78] width 1413 height 1123
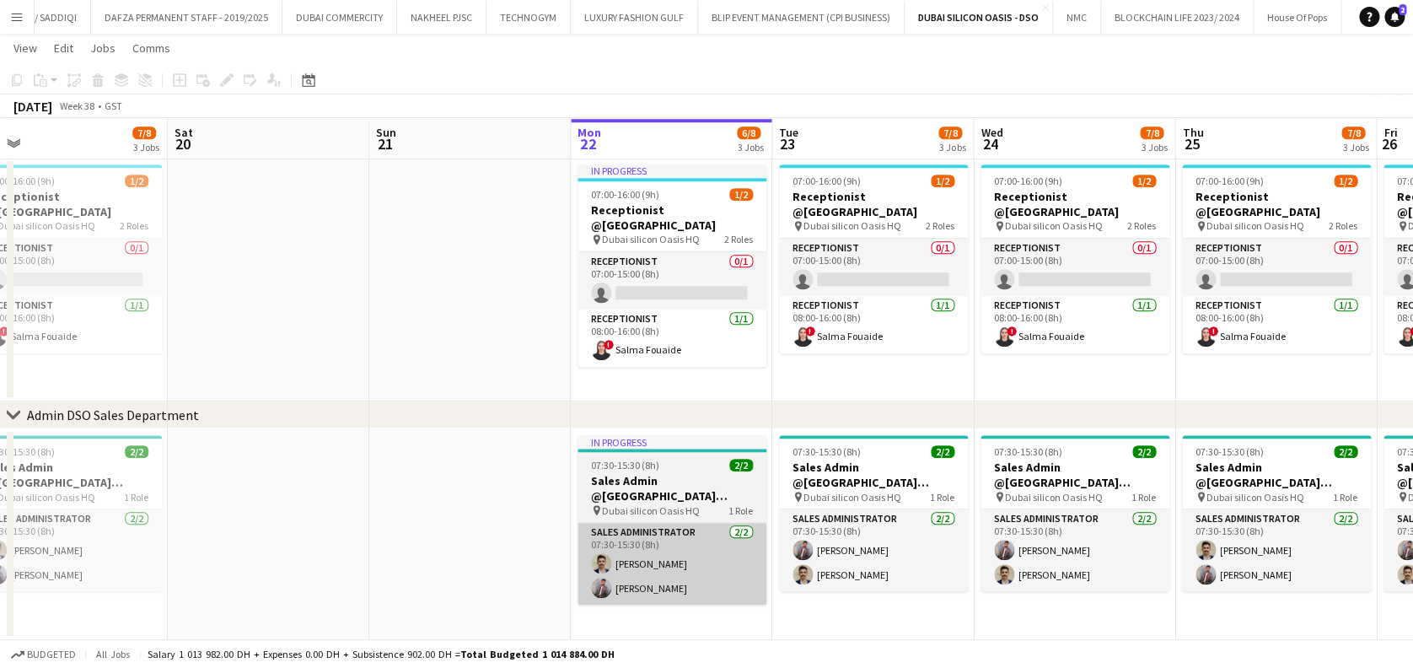
drag, startPoint x: 726, startPoint y: 552, endPoint x: 617, endPoint y: 543, distance: 109.1
click at [598, 547] on app-calendar-viewport "Tue 16 8/8 3 Jobs Wed 17 8/8 3 Jobs Thu 18 8/8 3 Jobs Fri 19 7/8 3 Jobs Sat 20 …" at bounding box center [706, 78] width 1413 height 1123
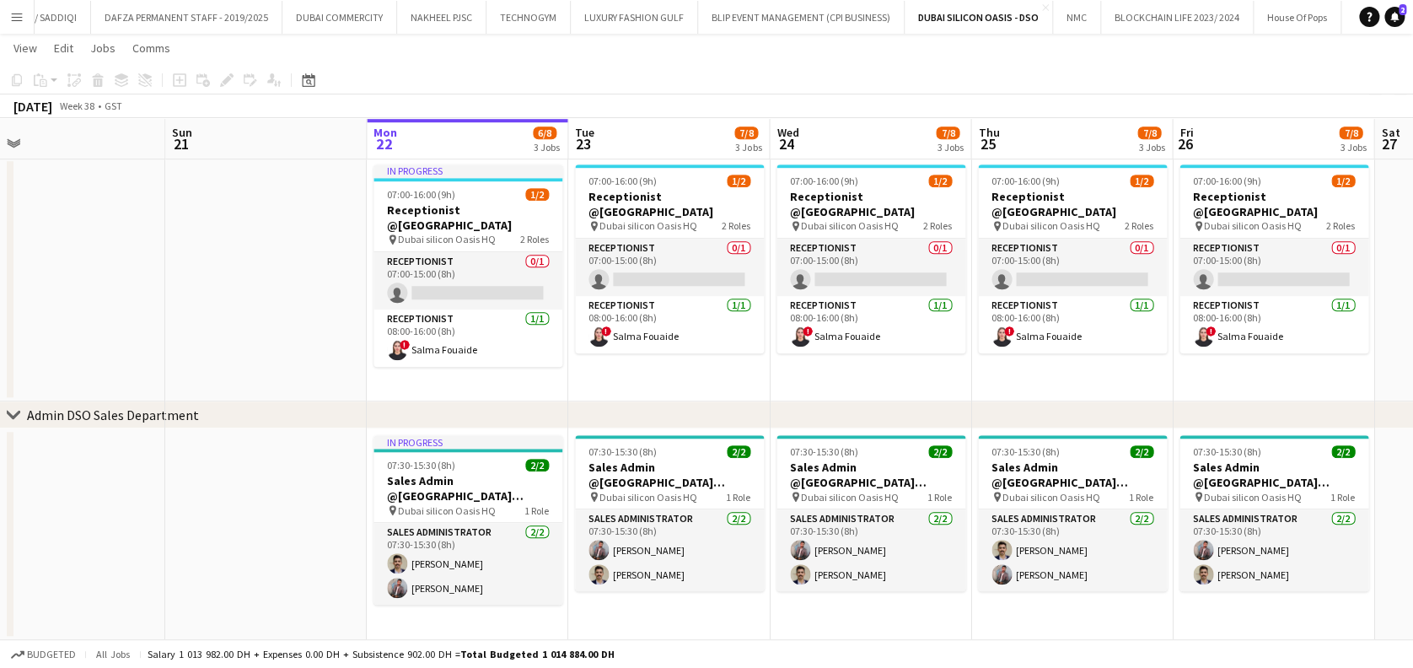
drag, startPoint x: 631, startPoint y: 546, endPoint x: 579, endPoint y: 547, distance: 51.4
click at [579, 547] on app-calendar-viewport "Tue 16 8/8 3 Jobs Wed 17 8/8 3 Jobs Thu 18 8/8 3 Jobs Fri 19 7/8 3 Jobs Sat 20 …" at bounding box center [706, 78] width 1413 height 1123
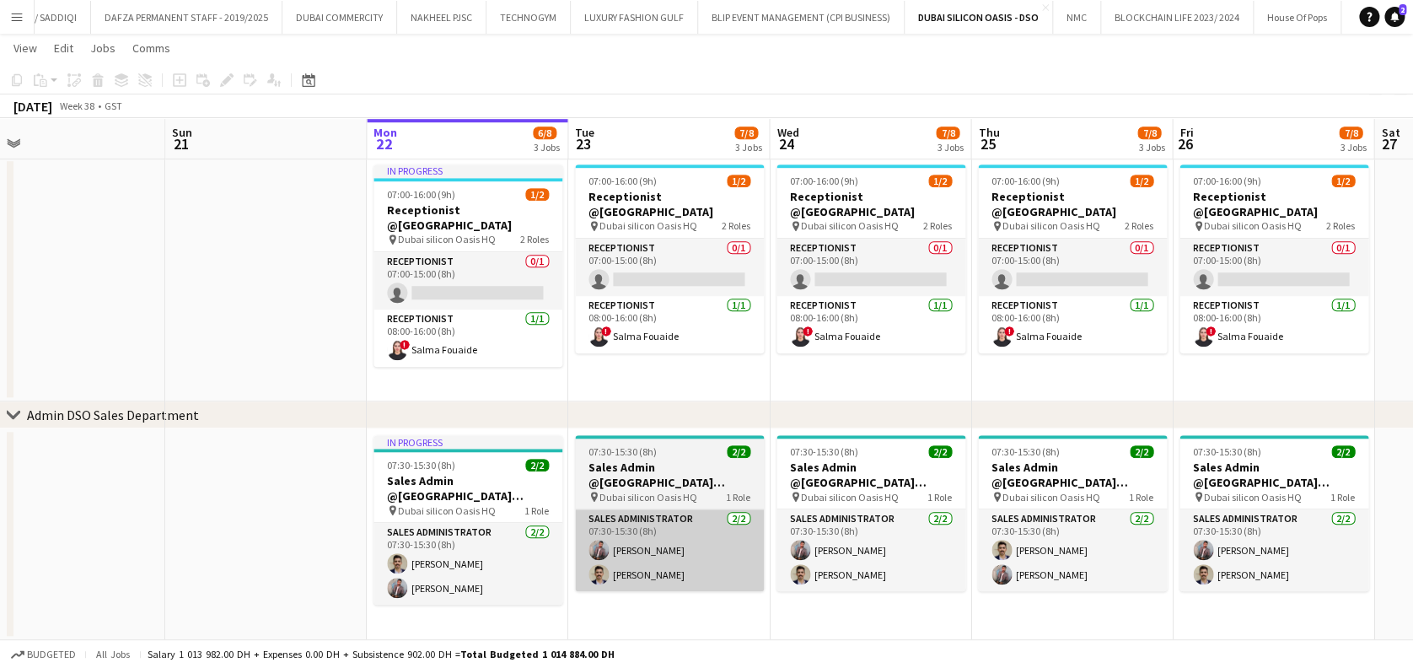
scroll to position [0, 843]
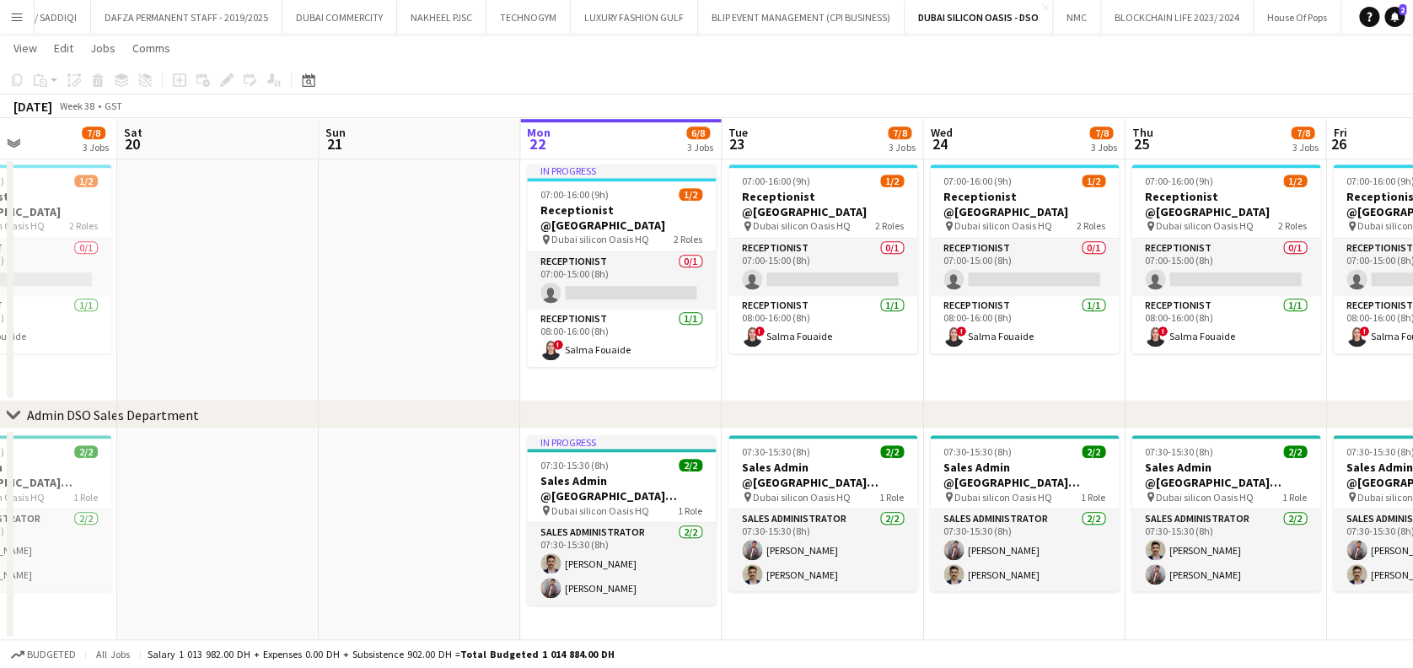
drag, startPoint x: 935, startPoint y: 557, endPoint x: 778, endPoint y: 542, distance: 157.5
click at [777, 542] on app-calendar-viewport "Tue 16 8/8 3 Jobs Wed 17 8/8 3 Jobs Thu 18 8/8 3 Jobs Fri 19 7/8 3 Jobs Sat 20 …" at bounding box center [706, 78] width 1413 height 1123
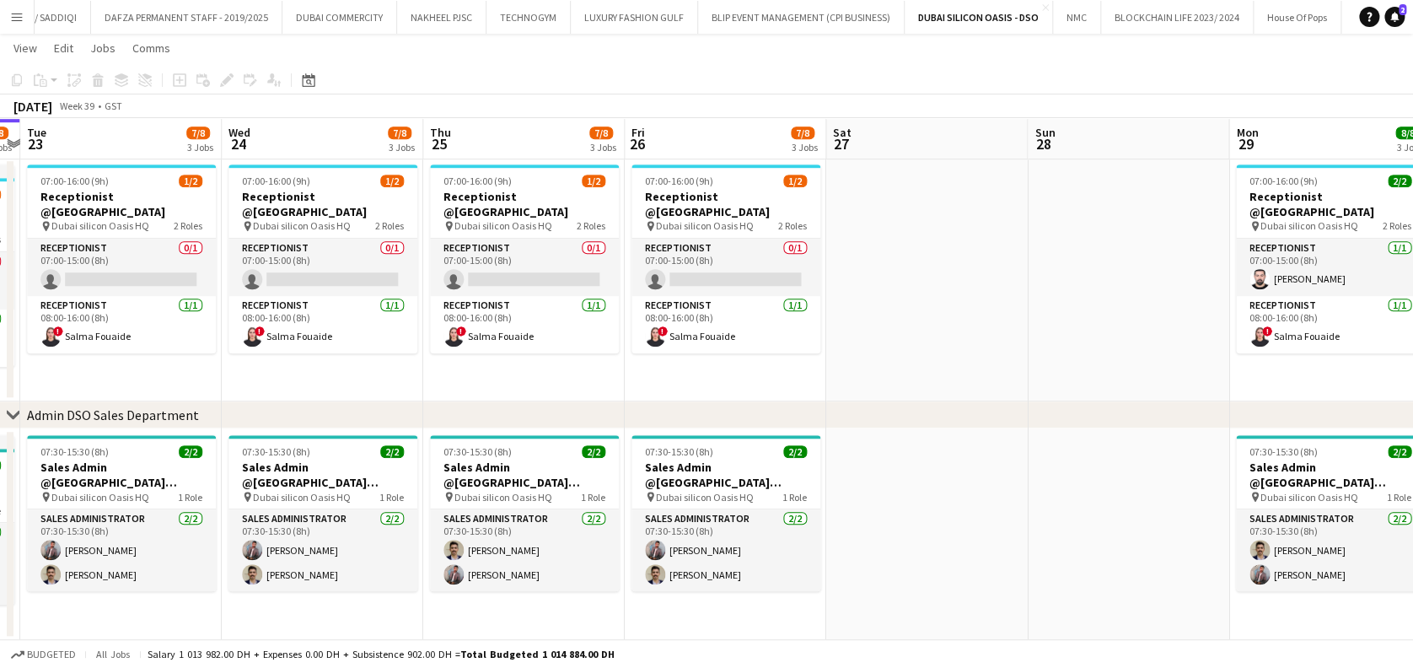
click at [777, 499] on app-calendar-viewport "Sat 20 Sun 21 Mon 22 6/8 3 Jobs Tue 23 7/8 3 Jobs Wed 24 7/8 3 Jobs Thu 25 7/8 …" at bounding box center [706, 78] width 1413 height 1123
click at [556, 497] on app-calendar-viewport "Sat 20 Sun 21 Mon 22 6/8 3 Jobs Tue 23 7/8 3 Jobs Wed 24 7/8 3 Jobs Thu 25 7/8 …" at bounding box center [706, 78] width 1413 height 1123
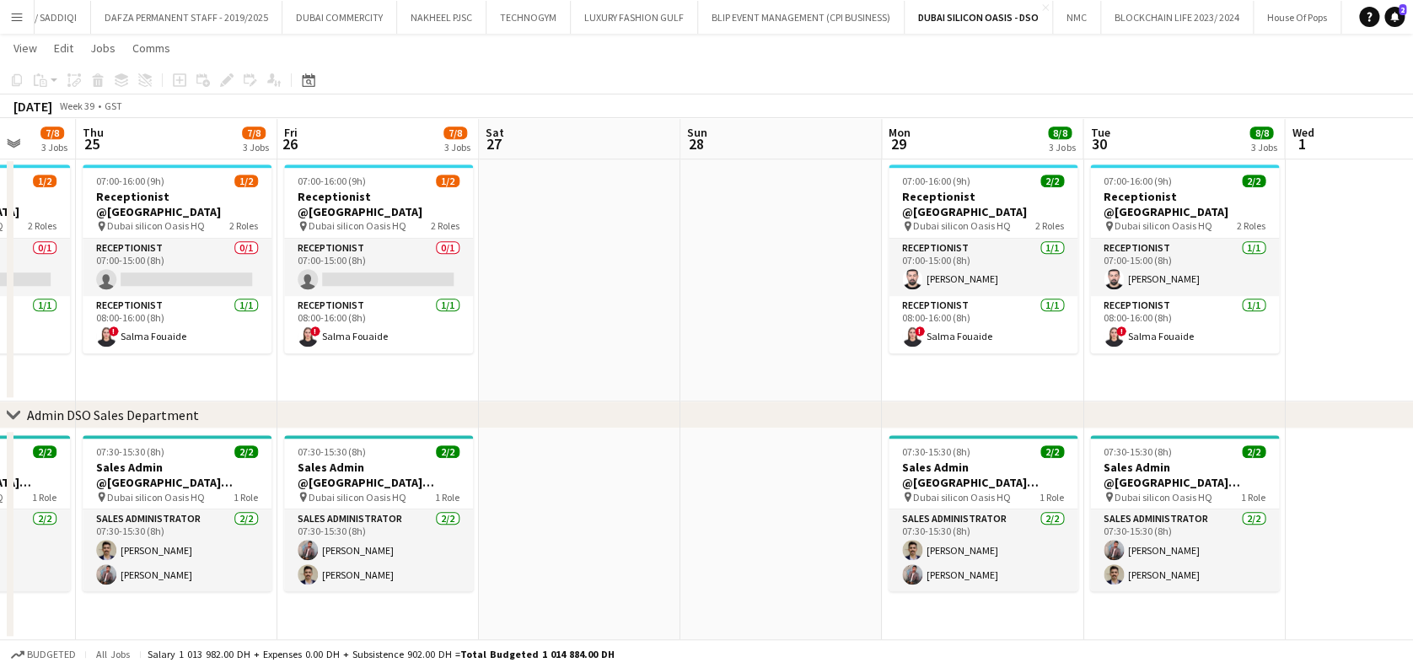
scroll to position [0, 711]
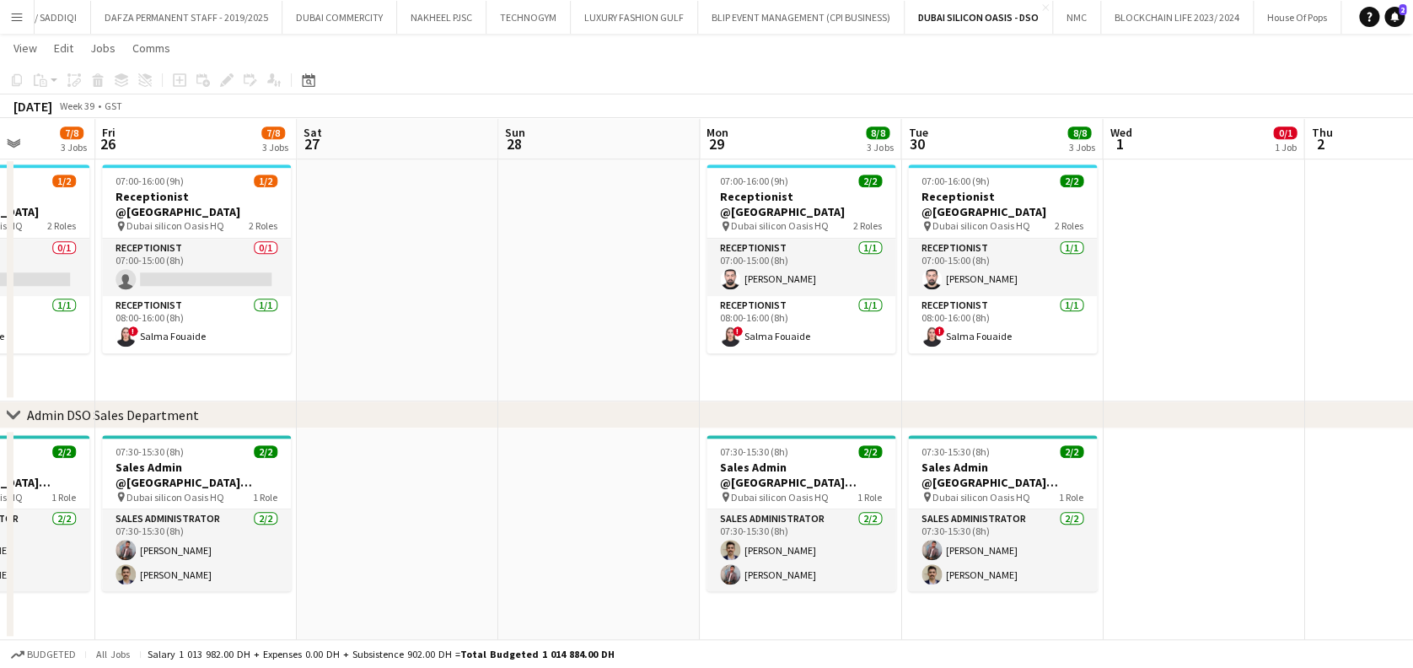
drag, startPoint x: 1077, startPoint y: 478, endPoint x: 373, endPoint y: 486, distance: 703.9
click at [373, 486] on app-calendar-viewport "Mon 22 6/8 3 Jobs Tue 23 7/8 3 Jobs Wed 24 7/8 3 Jobs Thu 25 7/8 3 Jobs Fri 26 …" at bounding box center [706, 78] width 1413 height 1123
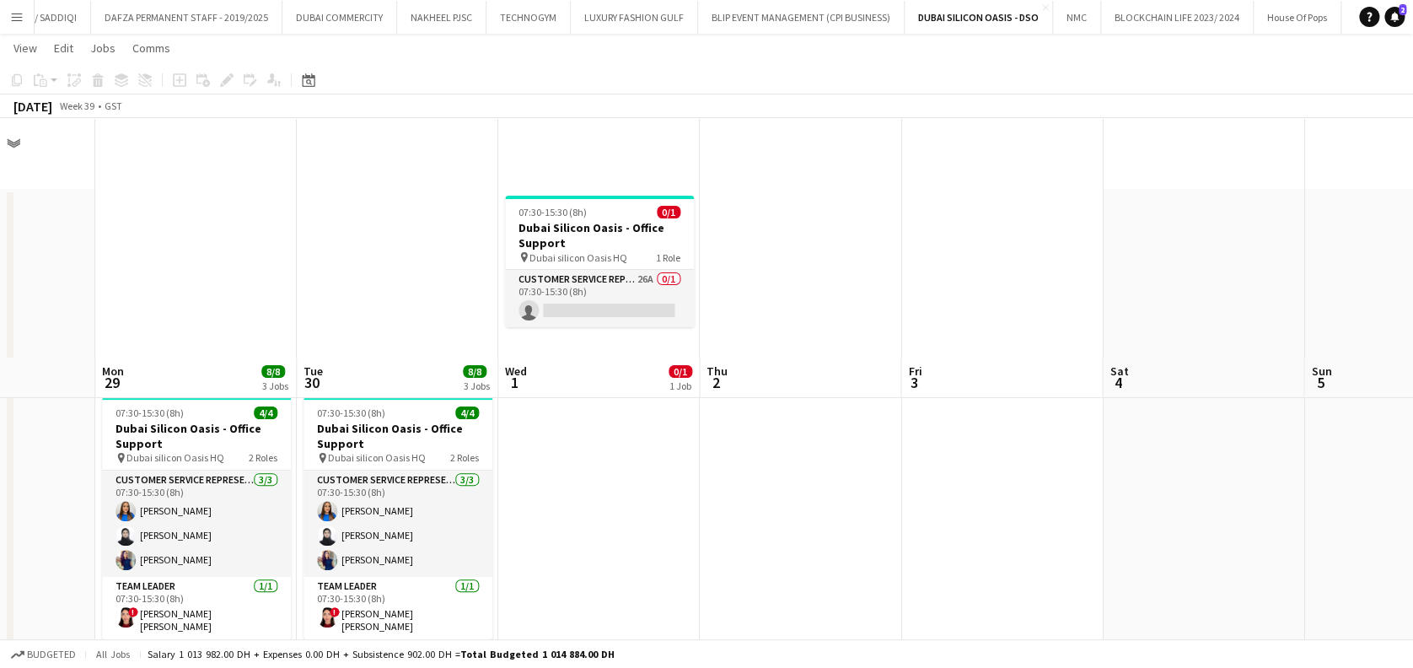
scroll to position [449, 0]
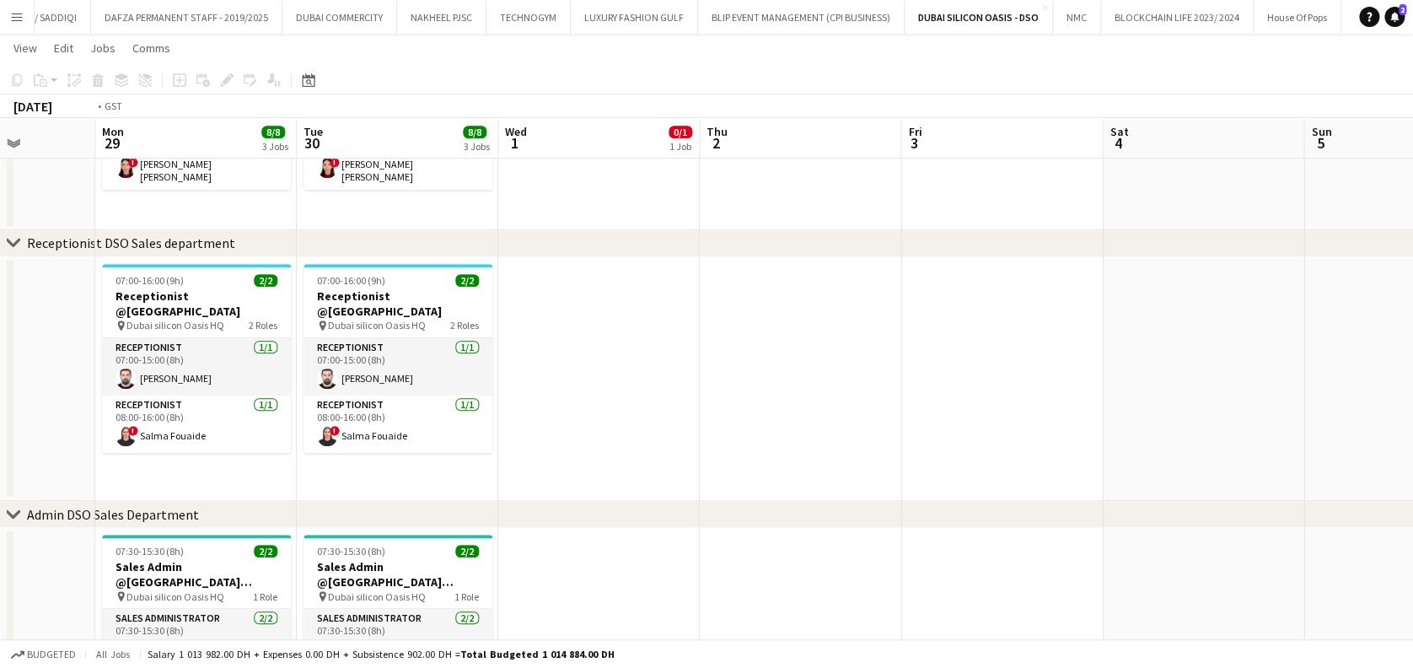
drag, startPoint x: 717, startPoint y: 392, endPoint x: 181, endPoint y: 392, distance: 536.1
click at [162, 392] on app-calendar-viewport "Thu 25 7/8 3 Jobs Fri 26 7/8 3 Jobs Sat 27 Sun 28 Mon 29 8/8 3 Jobs Tue 30 8/8 …" at bounding box center [706, 177] width 1413 height 1123
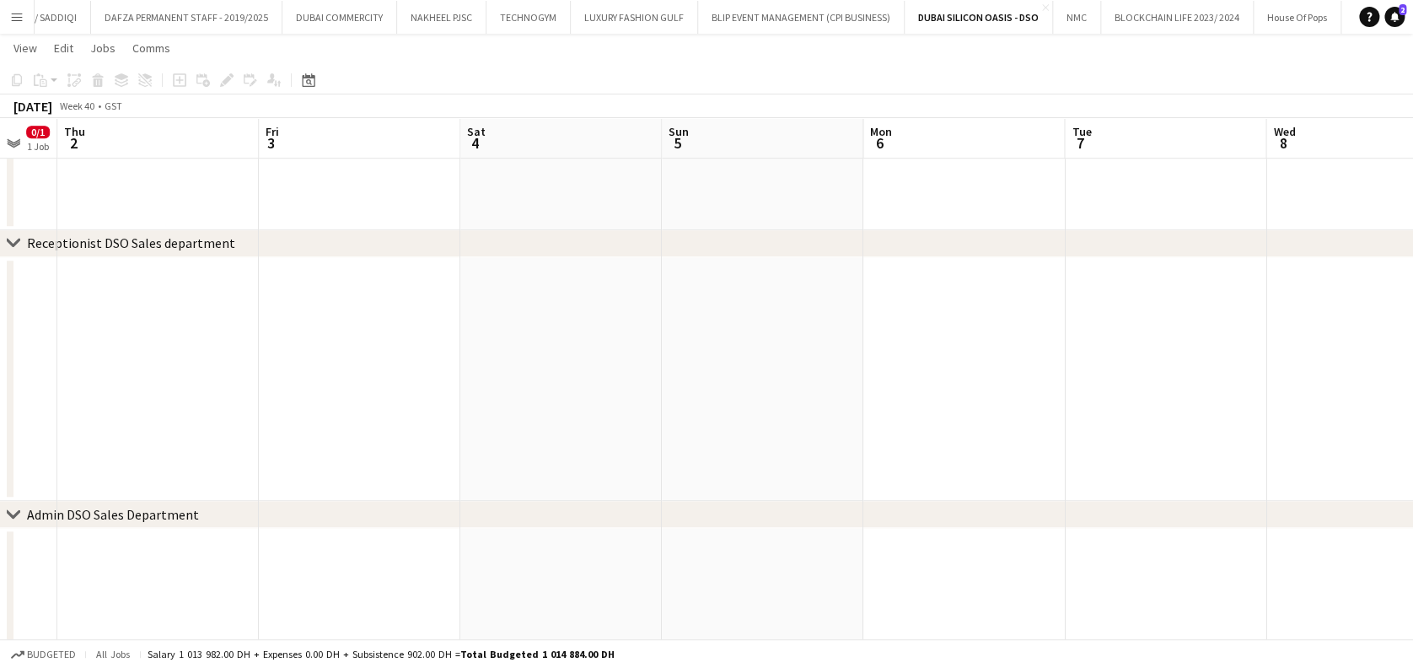
drag, startPoint x: 664, startPoint y: 399, endPoint x: 475, endPoint y: 399, distance: 188.8
click at [473, 399] on app-calendar-viewport "Mon 29 8/8 3 Jobs Tue 30 8/8 3 Jobs Wed 1 0/1 1 Job Thu 2 Fri 3 Sat 4 Sun 5 Mon…" at bounding box center [706, 177] width 1413 height 1123
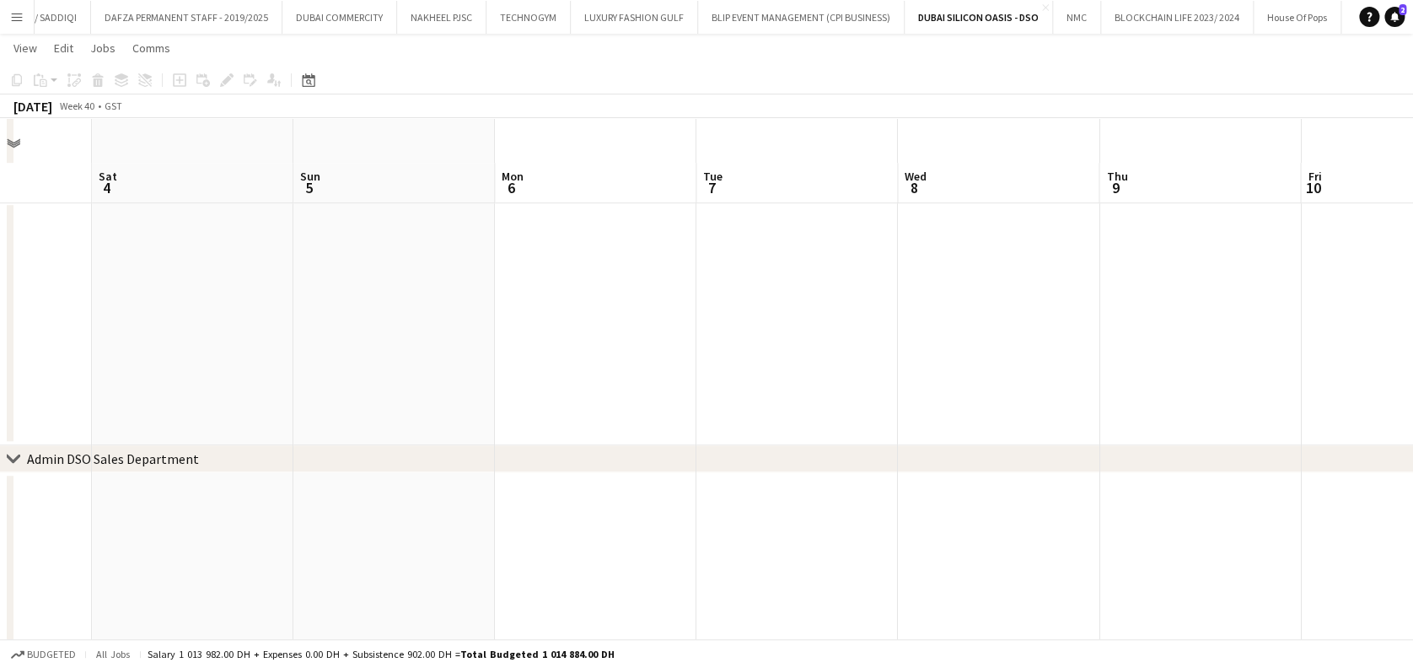
scroll to position [549, 0]
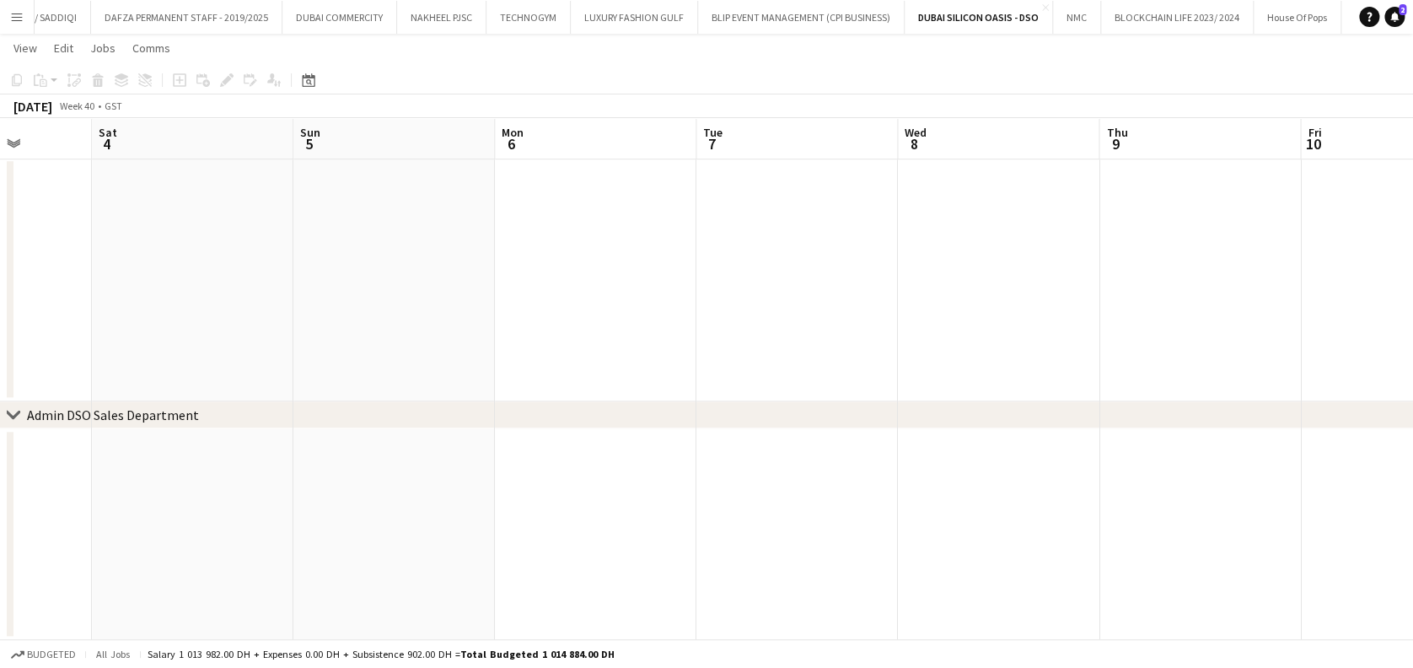
click at [10, 20] on app-icon "Menu" at bounding box center [16, 16] width 13 height 13
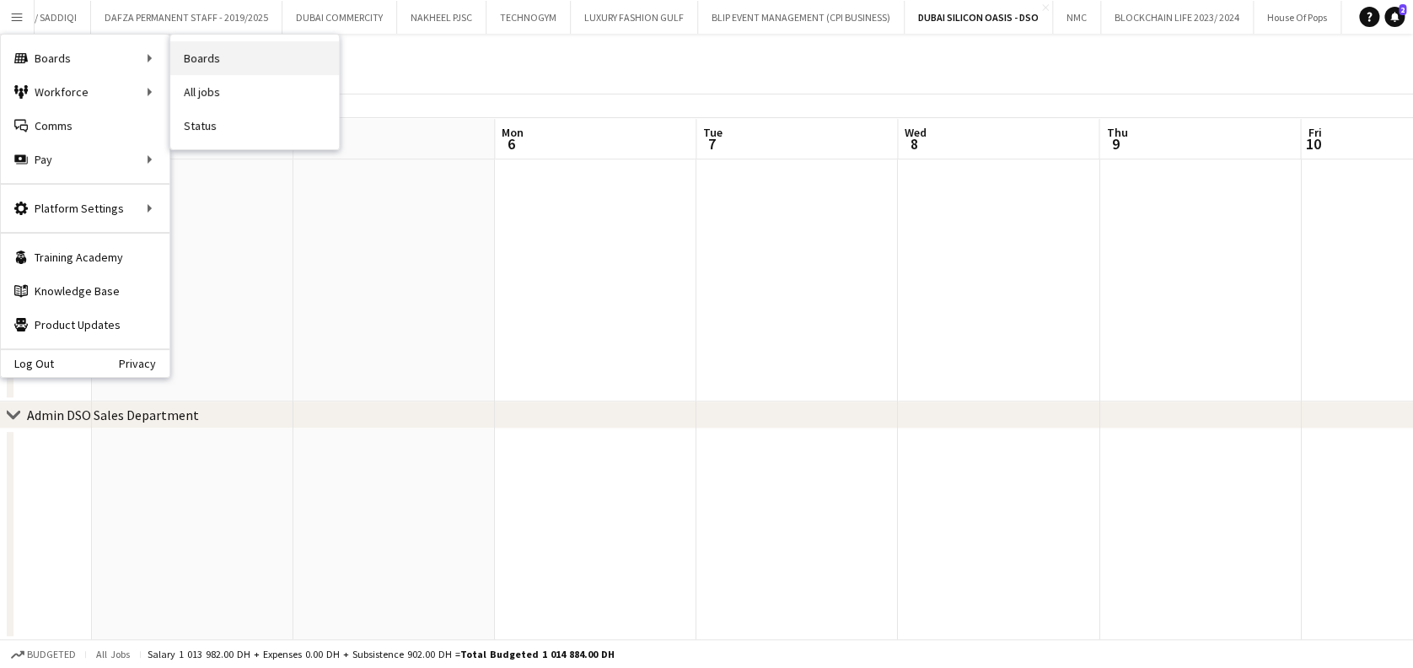
click at [223, 56] on link "Boards" at bounding box center [254, 58] width 169 height 34
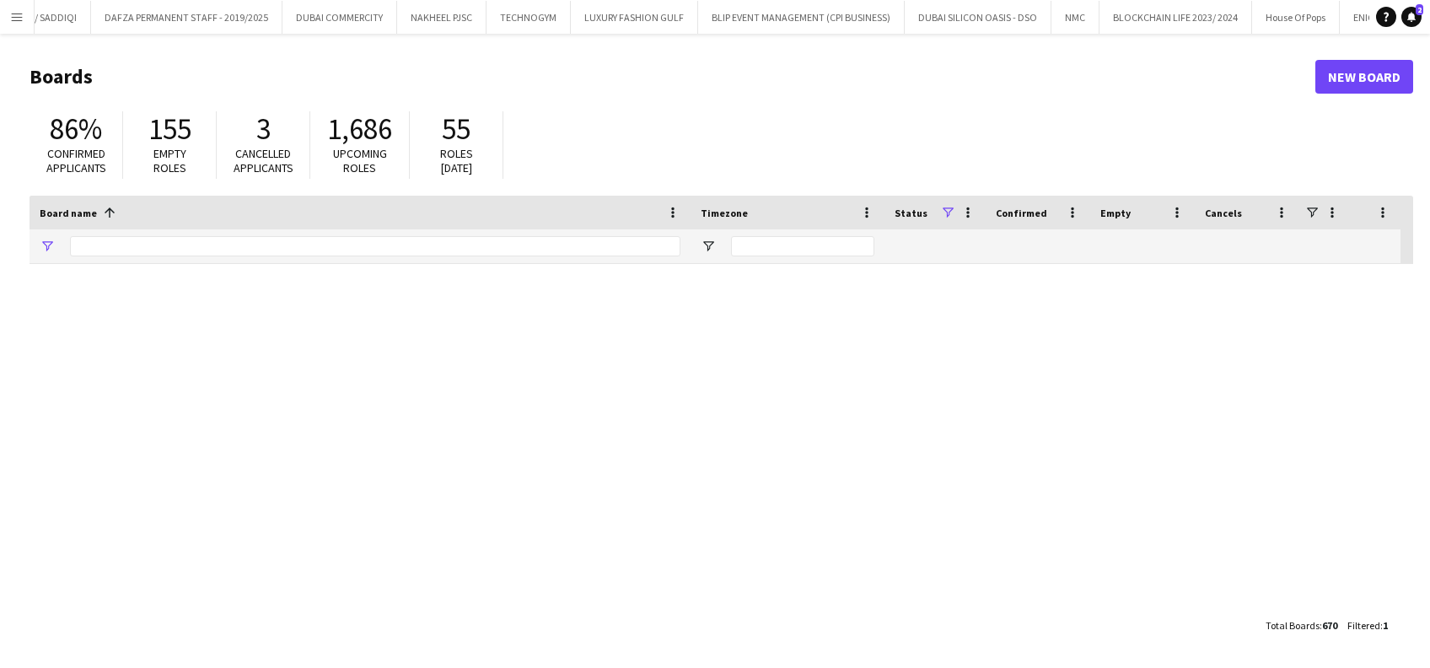
type input "***"
click at [0, 242] on html "Menu Boards Boards Boards All jobs Status Workforce Workforce My Workforce Recr…" at bounding box center [715, 334] width 1430 height 668
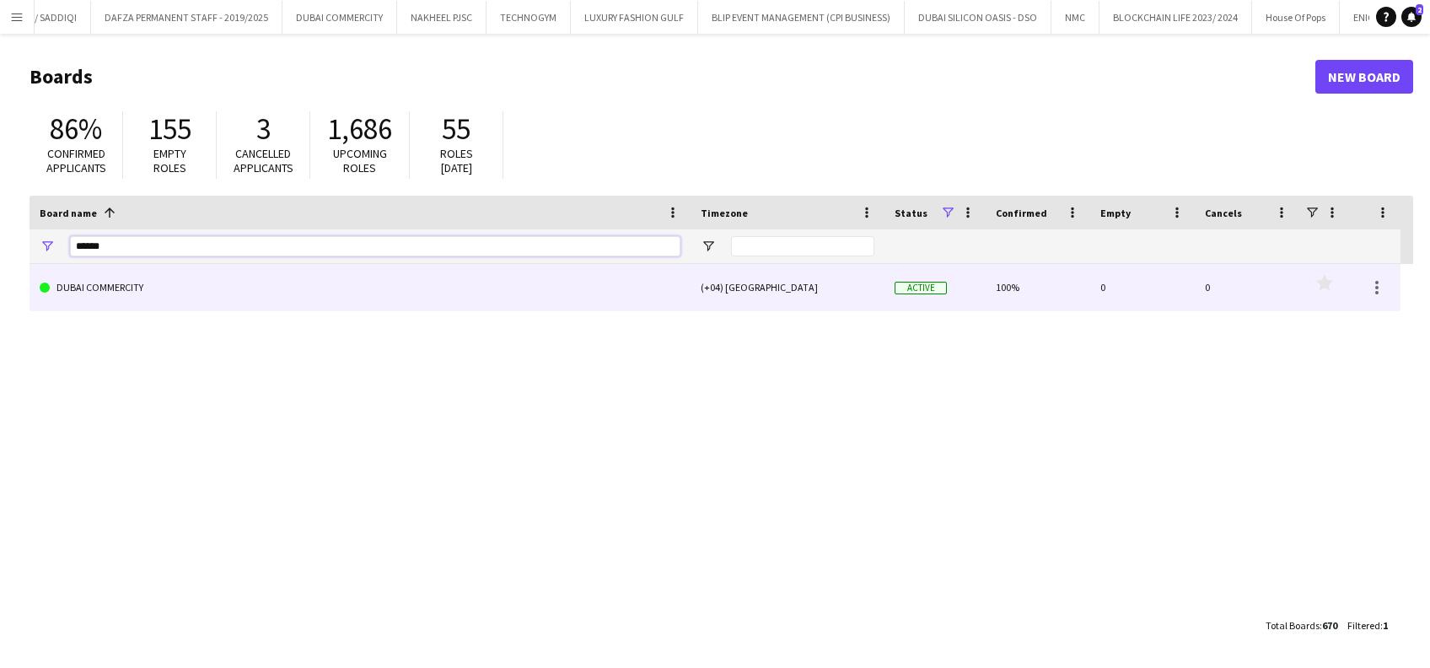
type input "******"
click at [144, 298] on link "DUBAI COMMERCITY" at bounding box center [360, 287] width 641 height 47
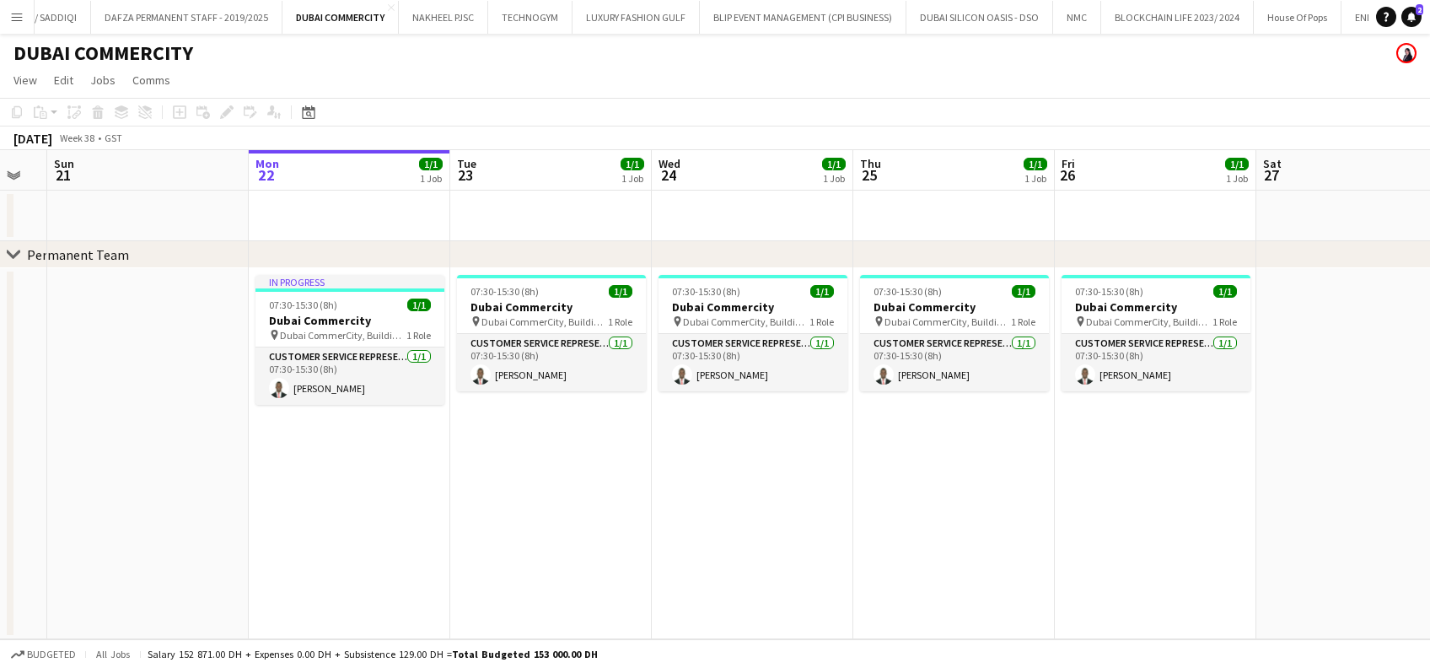
scroll to position [0, 354]
drag, startPoint x: 307, startPoint y: 443, endPoint x: 356, endPoint y: 448, distance: 49.2
click at [356, 448] on app-calendar-viewport "Fri 19 1/1 1 Job Sat 20 Sun 21 Mon 22 1/1 1 Job Tue 23 1/1 1 Job Wed 24 1/1 1 J…" at bounding box center [715, 394] width 1430 height 489
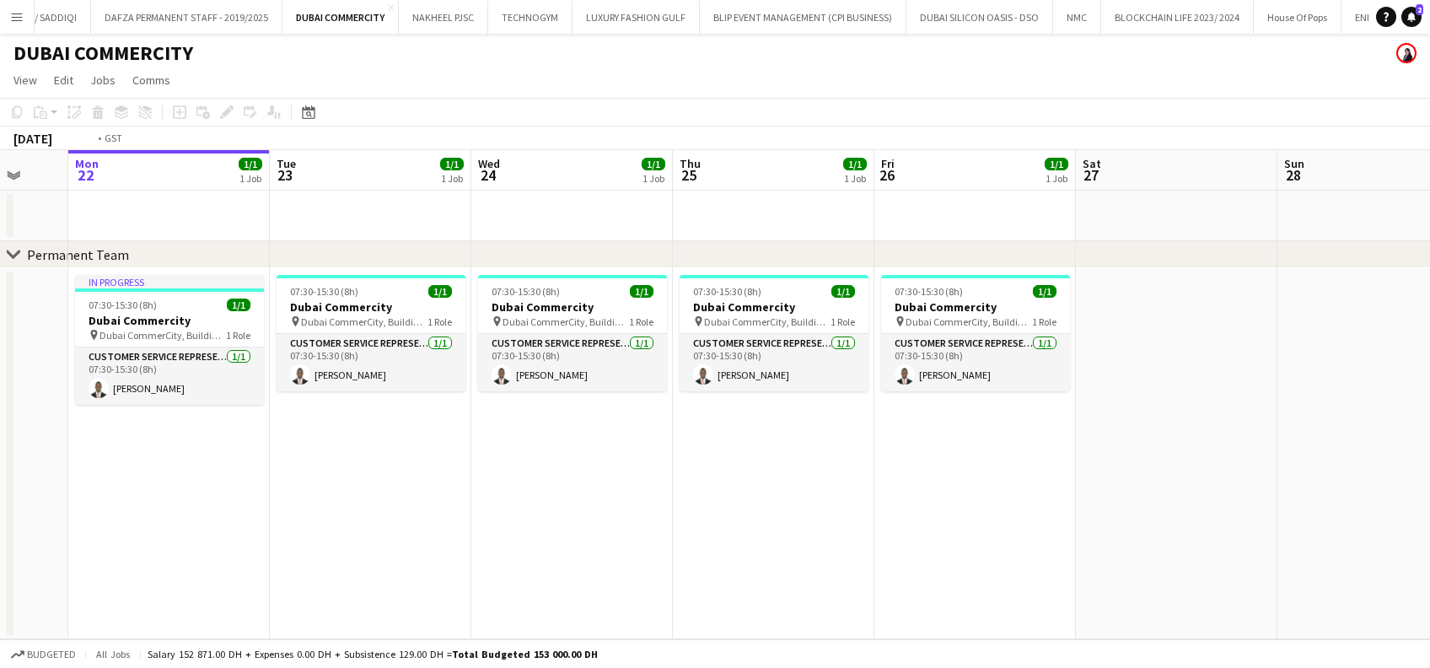
drag, startPoint x: 1007, startPoint y: 469, endPoint x: 474, endPoint y: 465, distance: 533.6
click at [474, 465] on app-calendar-viewport "Fri 19 1/1 1 Job Sat 20 Sun 21 Mon 22 1/1 1 Job Tue 23 1/1 1 Job Wed 24 1/1 1 J…" at bounding box center [715, 394] width 1430 height 489
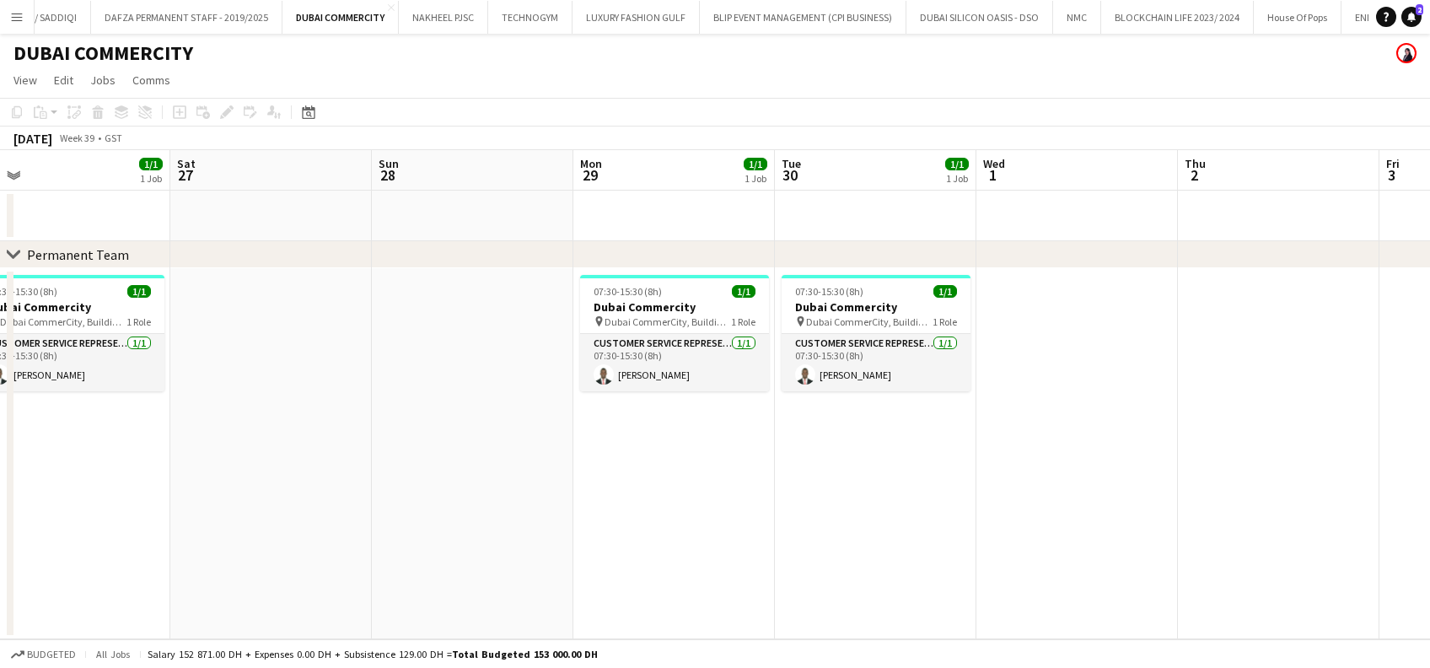
drag, startPoint x: 1106, startPoint y: 474, endPoint x: 1103, endPoint y: 448, distance: 26.3
click at [706, 474] on app-calendar-viewport "Tue 23 1/1 1 Job Wed 24 1/1 1 Job Thu 25 1/1 1 Job Fri 26 1/1 1 Job Sat 27 Sun …" at bounding box center [715, 394] width 1430 height 489
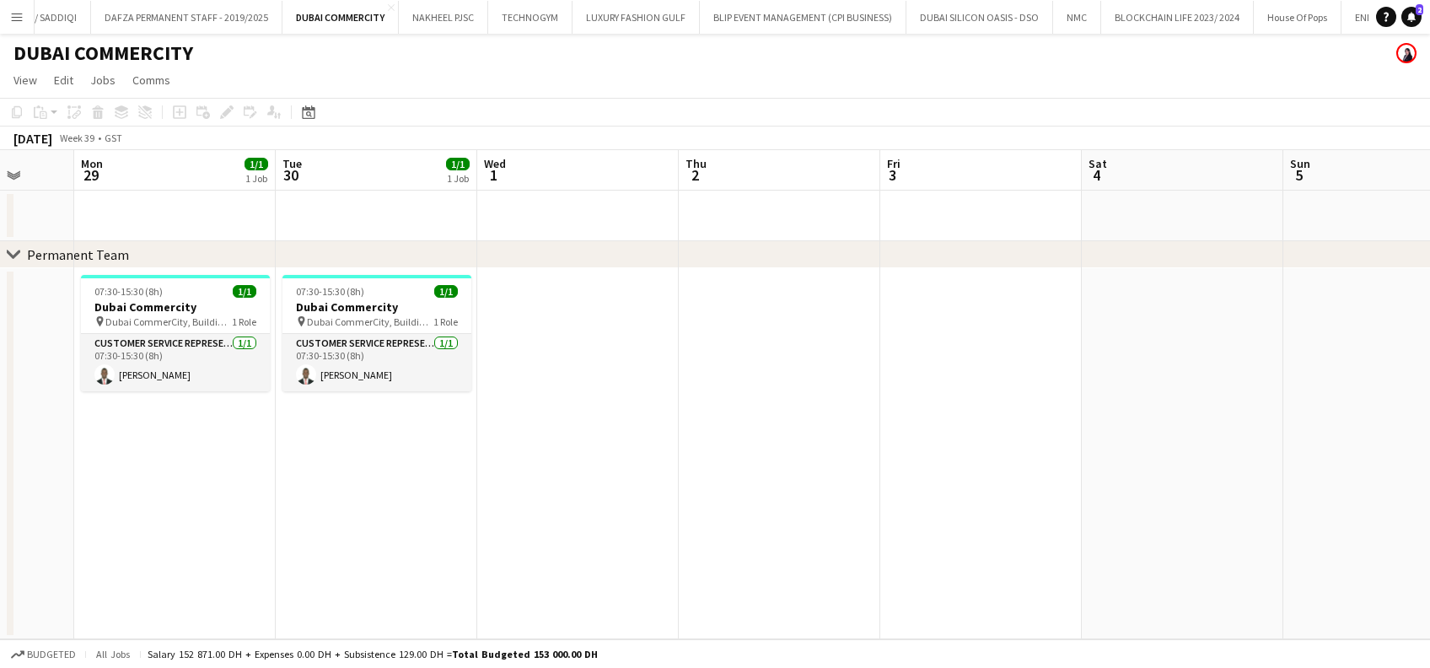
drag, startPoint x: 681, startPoint y: 465, endPoint x: 655, endPoint y: 476, distance: 28.3
click at [668, 466] on app-calendar-viewport "Thu 25 1/1 1 Job Fri 26 1/1 1 Job Sat 27 Sun 28 Mon 29 1/1 1 Job Tue 30 1/1 1 J…" at bounding box center [715, 394] width 1430 height 489
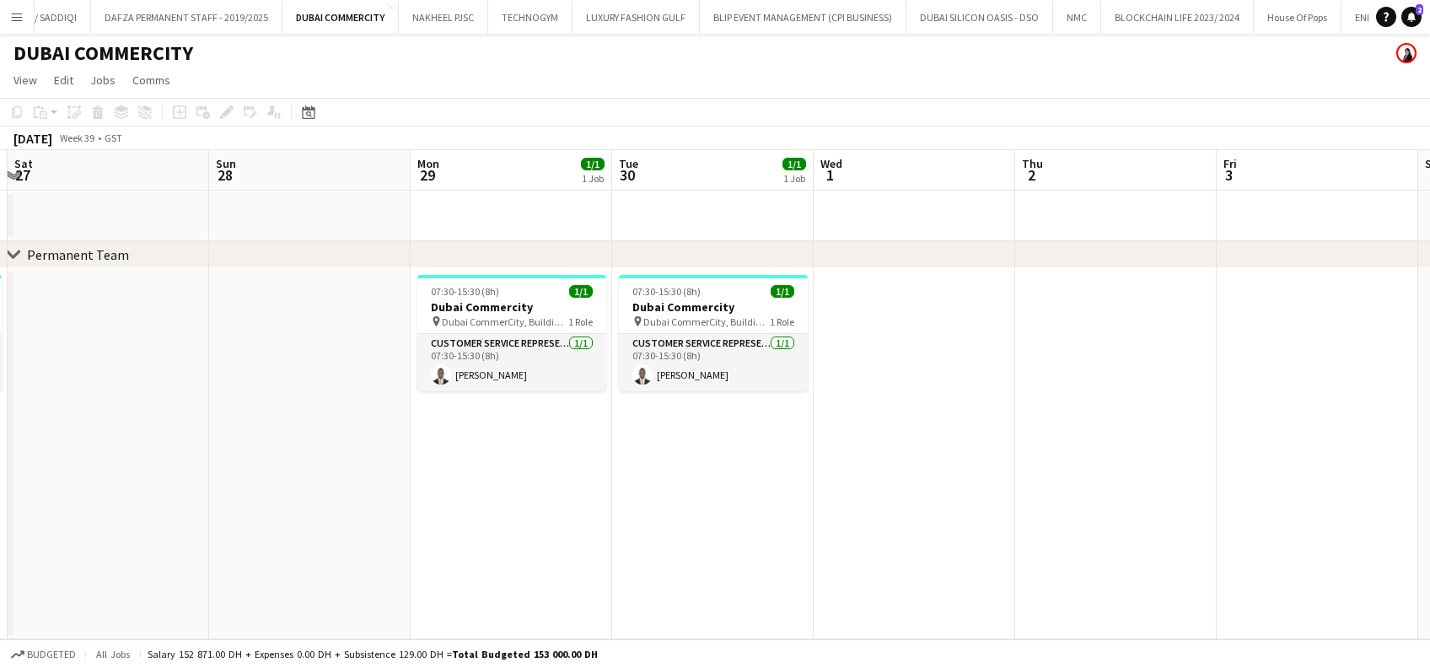
drag, startPoint x: 610, startPoint y: 465, endPoint x: 1154, endPoint y: 476, distance: 543.8
click at [777, 474] on app-calendar-viewport "Thu 25 1/1 1 Job Fri 26 1/1 1 Job Sat 27 Sun 28 Mon 29 1/1 1 Job Tue 30 1/1 1 J…" at bounding box center [715, 394] width 1430 height 489
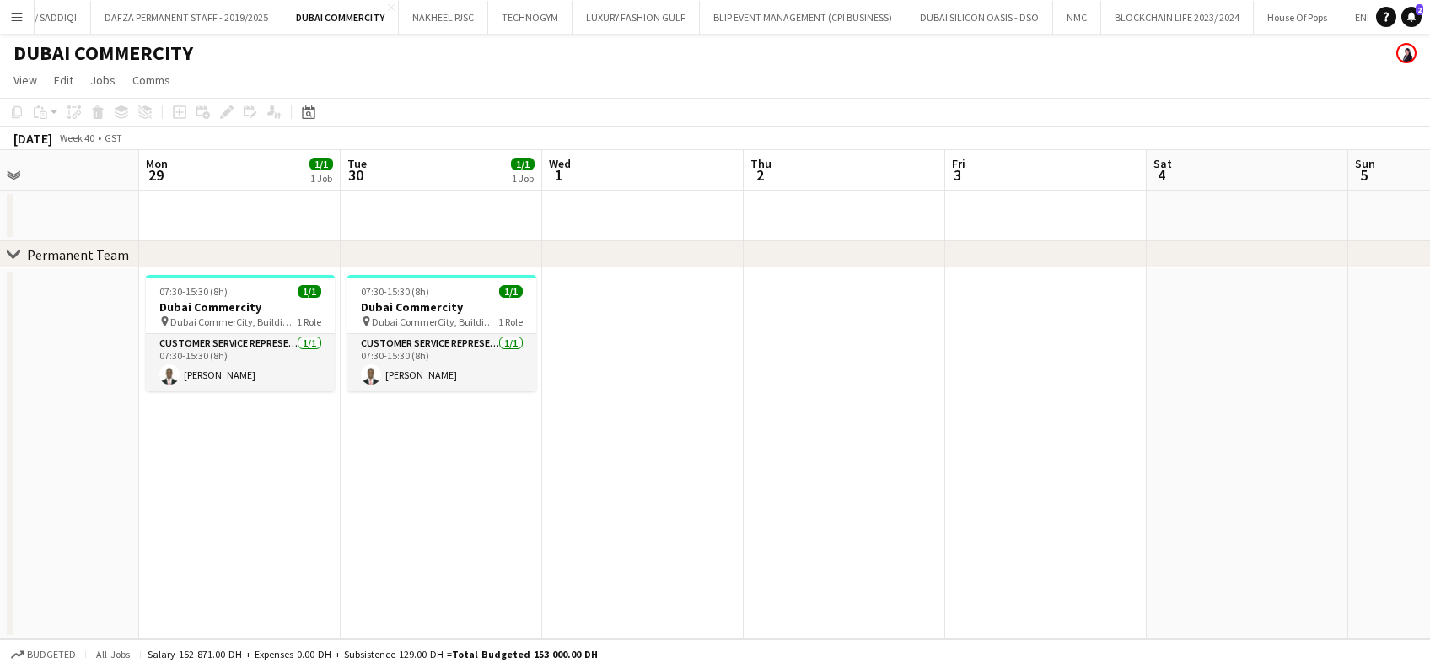
drag, startPoint x: 121, startPoint y: 456, endPoint x: 86, endPoint y: 436, distance: 40.8
click at [72, 443] on app-calendar-viewport "Fri 26 1/1 1 Job Sat 27 Sun 28 Mon 29 1/1 1 Job Tue 30 1/1 1 Job Wed 1 Thu 2 Fr…" at bounding box center [715, 394] width 1430 height 489
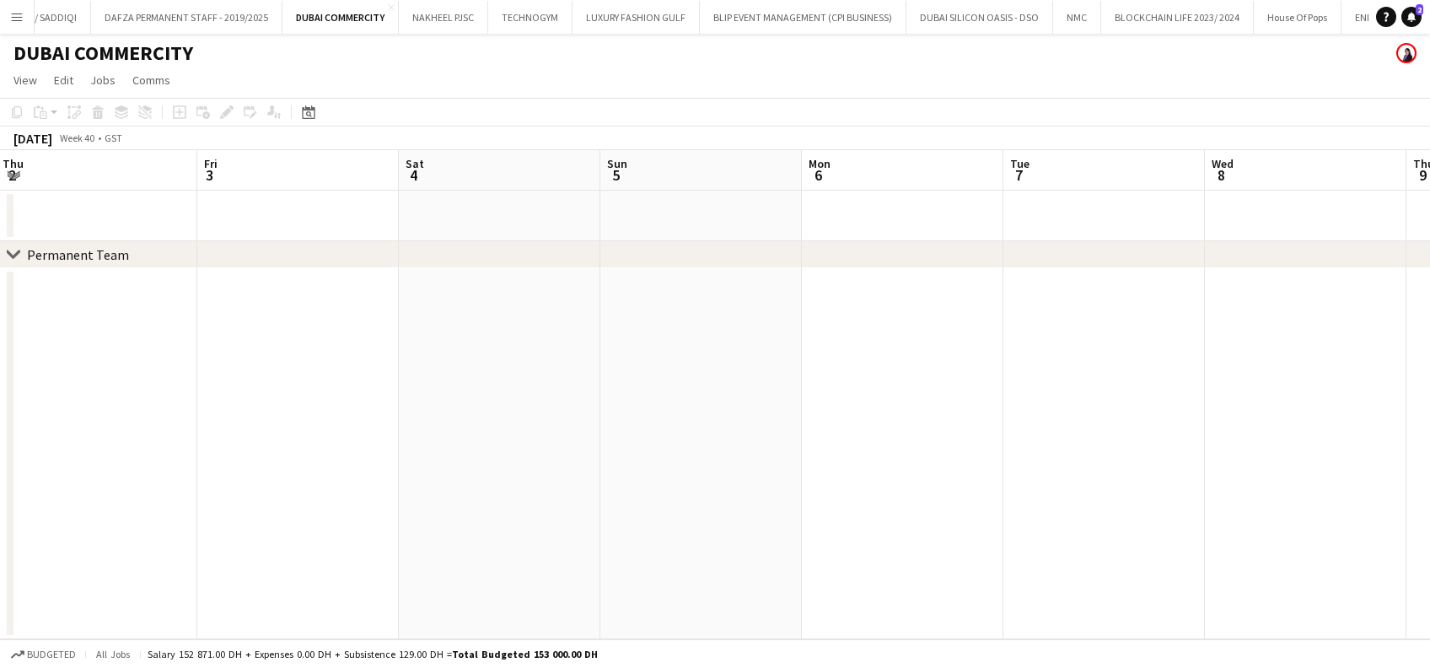
drag, startPoint x: 751, startPoint y: 501, endPoint x: 283, endPoint y: 463, distance: 469.4
click at [283, 463] on app-calendar-viewport "Sun 28 Mon 29 1/1 1 Job Tue 30 1/1 1 Job Wed 1 Thu 2 Fri 3 Sat 4 Sun 5 Mon 6 Tu…" at bounding box center [715, 394] width 1430 height 489
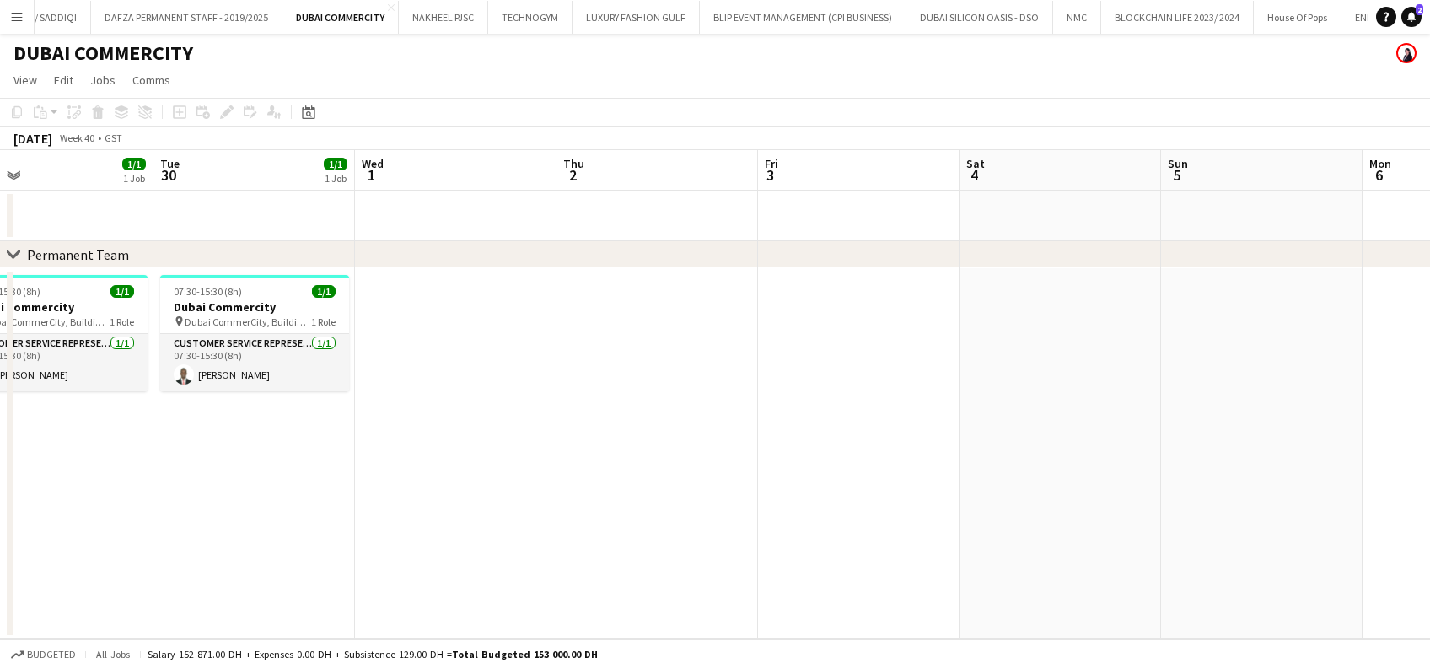
drag, startPoint x: 499, startPoint y: 478, endPoint x: 1059, endPoint y: 521, distance: 561.4
click at [777, 521] on app-calendar-viewport "Sat 27 Sun 28 Mon 29 1/1 1 Job Tue 30 1/1 1 Job Wed 1 Thu 2 Fri 3 Sat 4 Sun 5 M…" at bounding box center [715, 394] width 1430 height 489
drag, startPoint x: 1329, startPoint y: 573, endPoint x: 1248, endPoint y: 566, distance: 81.2
click at [777, 574] on app-calendar-viewport "Sat 27 Sun 28 Mon 29 1/1 1 Job Tue 30 1/1 1 Job Wed 1 Thu 2 Fri 3 Sat 4 Sun 5 M…" at bounding box center [715, 394] width 1430 height 489
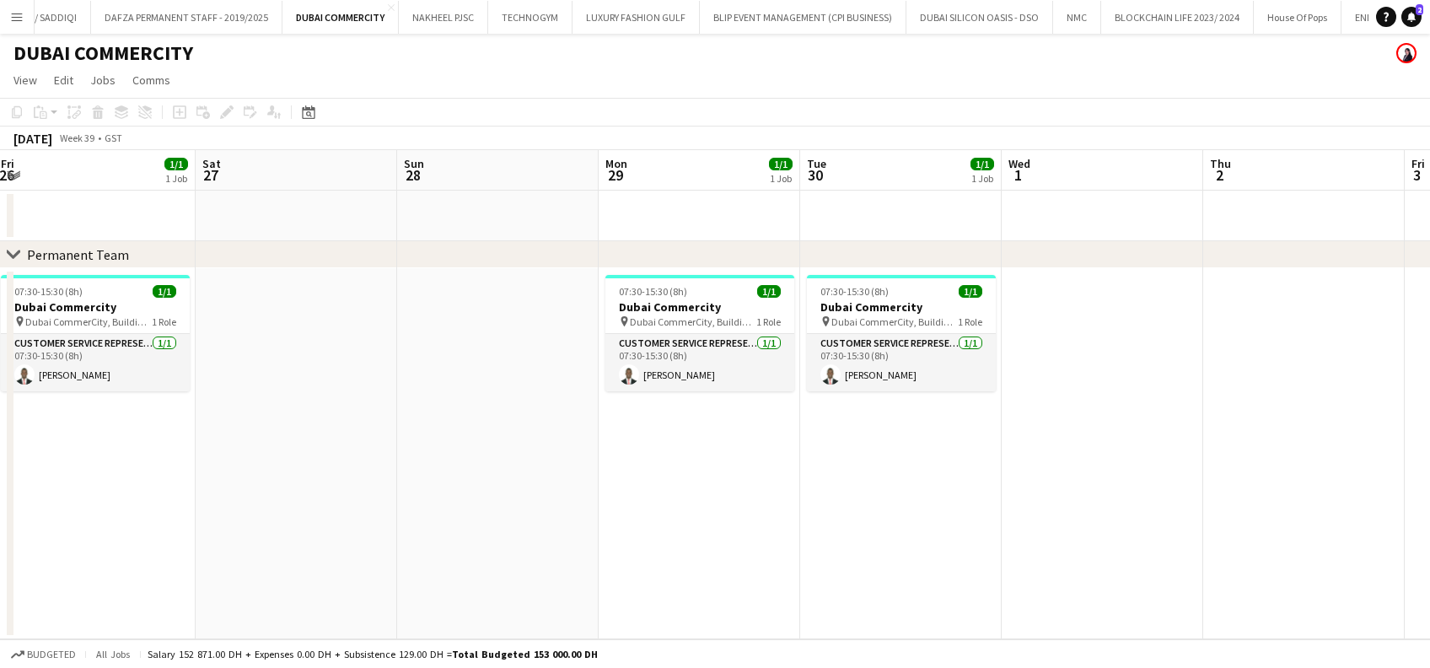
drag, startPoint x: 770, startPoint y: 488, endPoint x: 1038, endPoint y: 481, distance: 268.2
click at [777, 485] on app-calendar-viewport "Wed 24 1/1 1 Job Thu 25 1/1 1 Job Fri 26 1/1 1 Job Sat 27 Sun 28 Mon 29 1/1 1 J…" at bounding box center [715, 394] width 1430 height 489
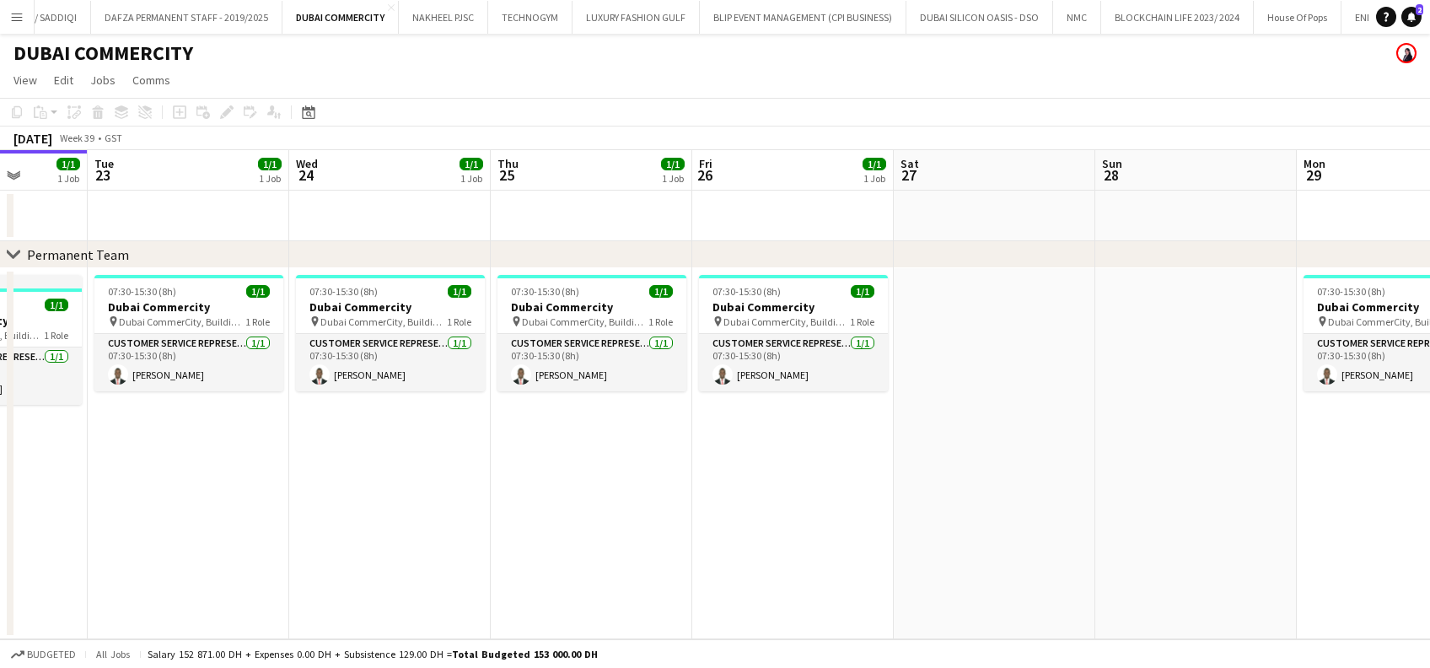
click at [777, 454] on app-calendar-viewport "Sat 20 Sun 21 Mon 22 1/1 1 Job Tue 23 1/1 1 Job Wed 24 1/1 1 Job Thu 25 1/1 1 J…" at bounding box center [715, 394] width 1430 height 489
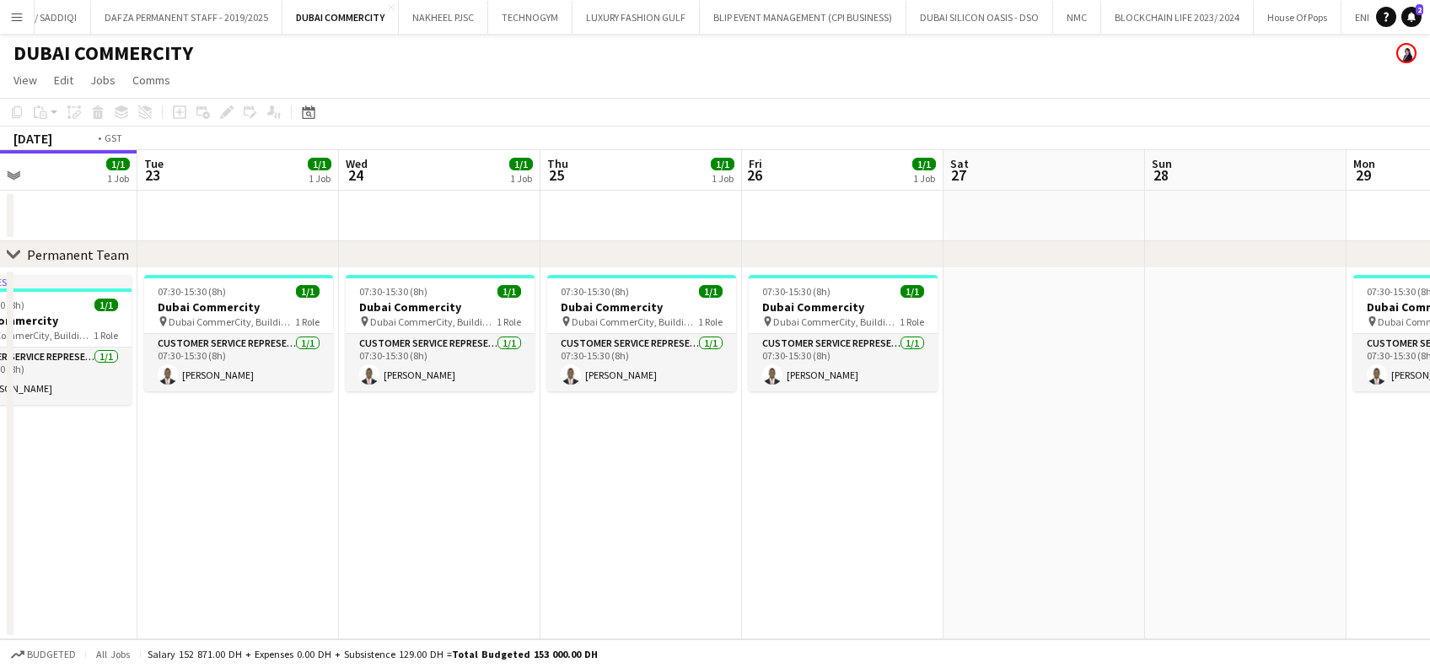
scroll to position [0, 519]
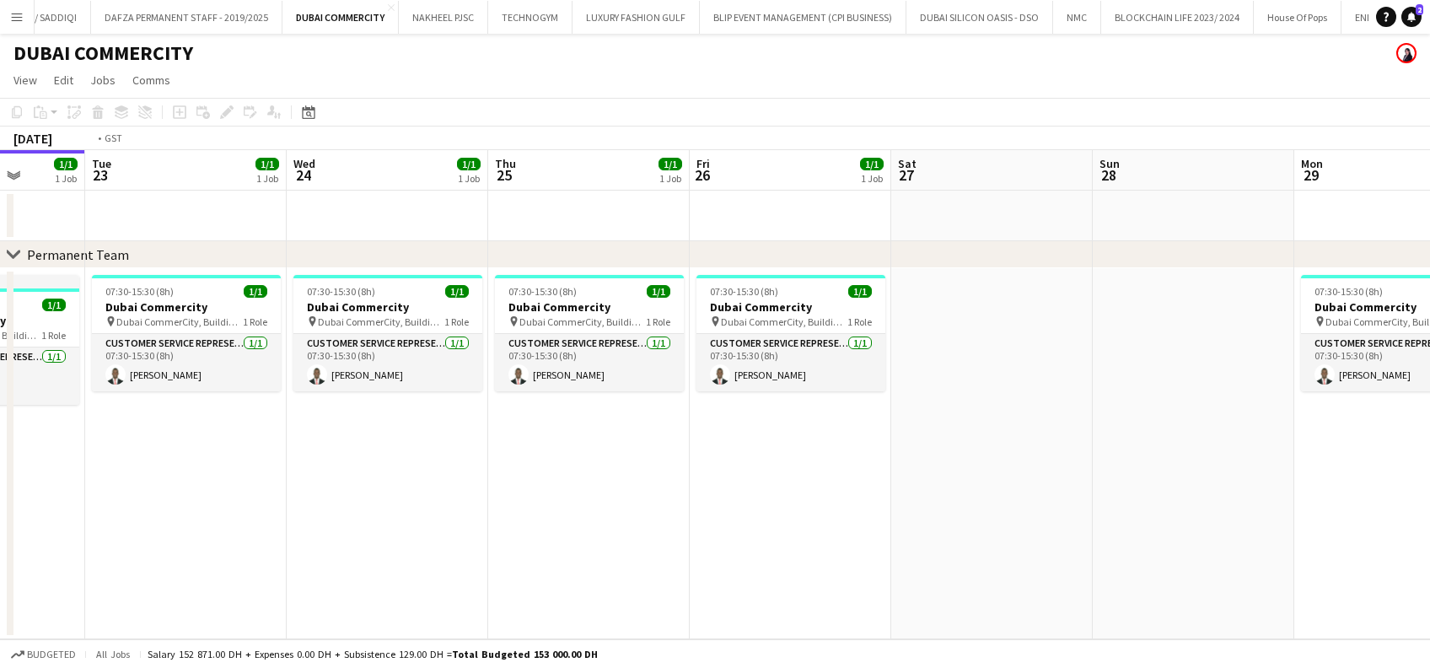
drag, startPoint x: 317, startPoint y: 432, endPoint x: 668, endPoint y: 432, distance: 351.5
click at [668, 432] on app-calendar-viewport "Sat 20 Sun 21 Mon 22 1/1 1 Job Tue 23 1/1 1 Job Wed 24 1/1 1 Job Thu 25 1/1 1 J…" at bounding box center [715, 394] width 1430 height 489
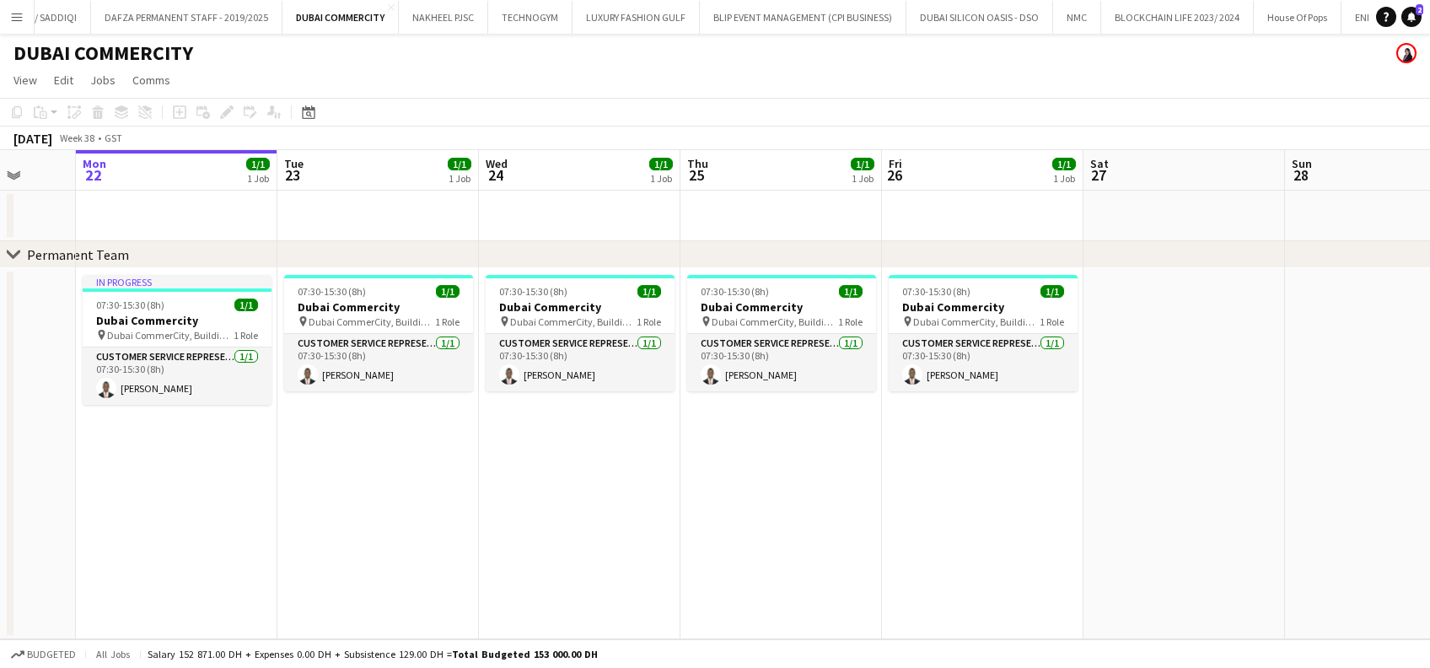
drag, startPoint x: 1066, startPoint y: 459, endPoint x: 850, endPoint y: 448, distance: 216.0
click at [777, 448] on app-calendar-viewport "Thu 18 1/1 1 Job Fri 19 1/1 1 Job Sat 20 Sun 21 Mon 22 1/1 1 Job Tue 23 1/1 1 J…" at bounding box center [715, 394] width 1430 height 489
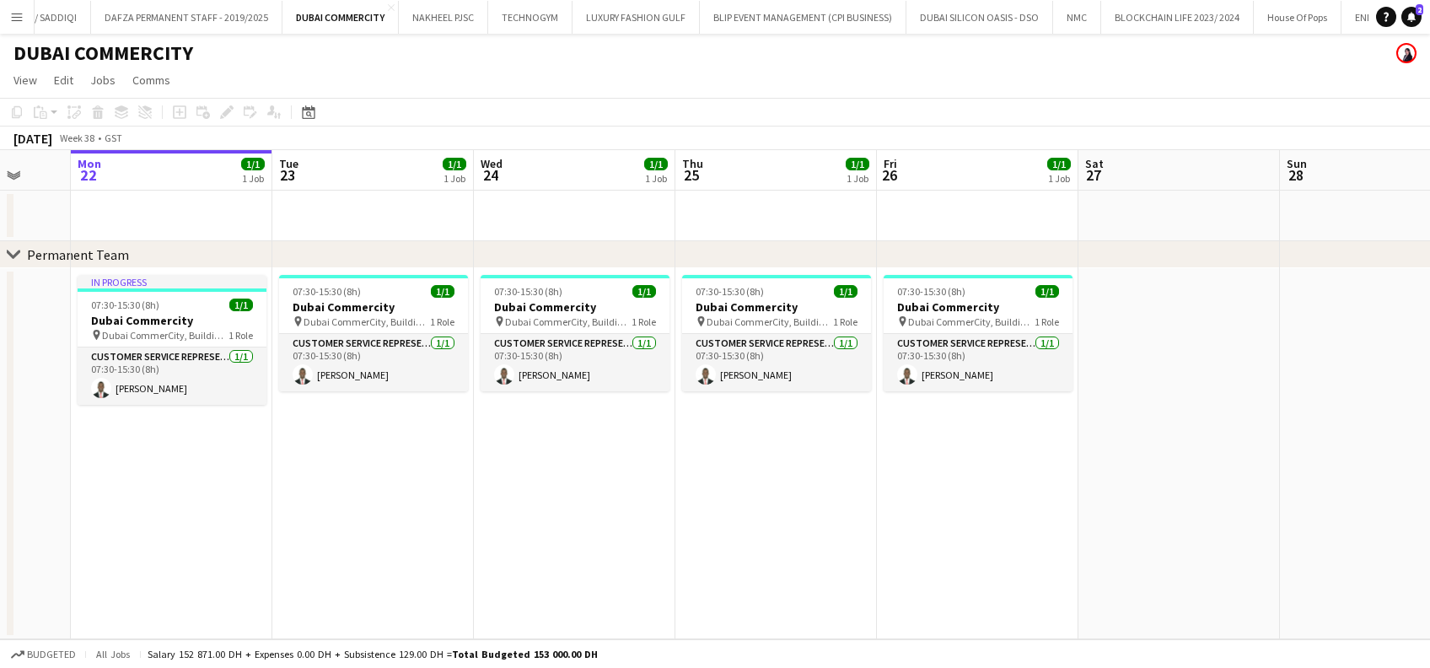
drag, startPoint x: 22, startPoint y: 6, endPoint x: 81, endPoint y: 36, distance: 66.4
click at [20, 6] on button "Menu" at bounding box center [17, 17] width 34 height 34
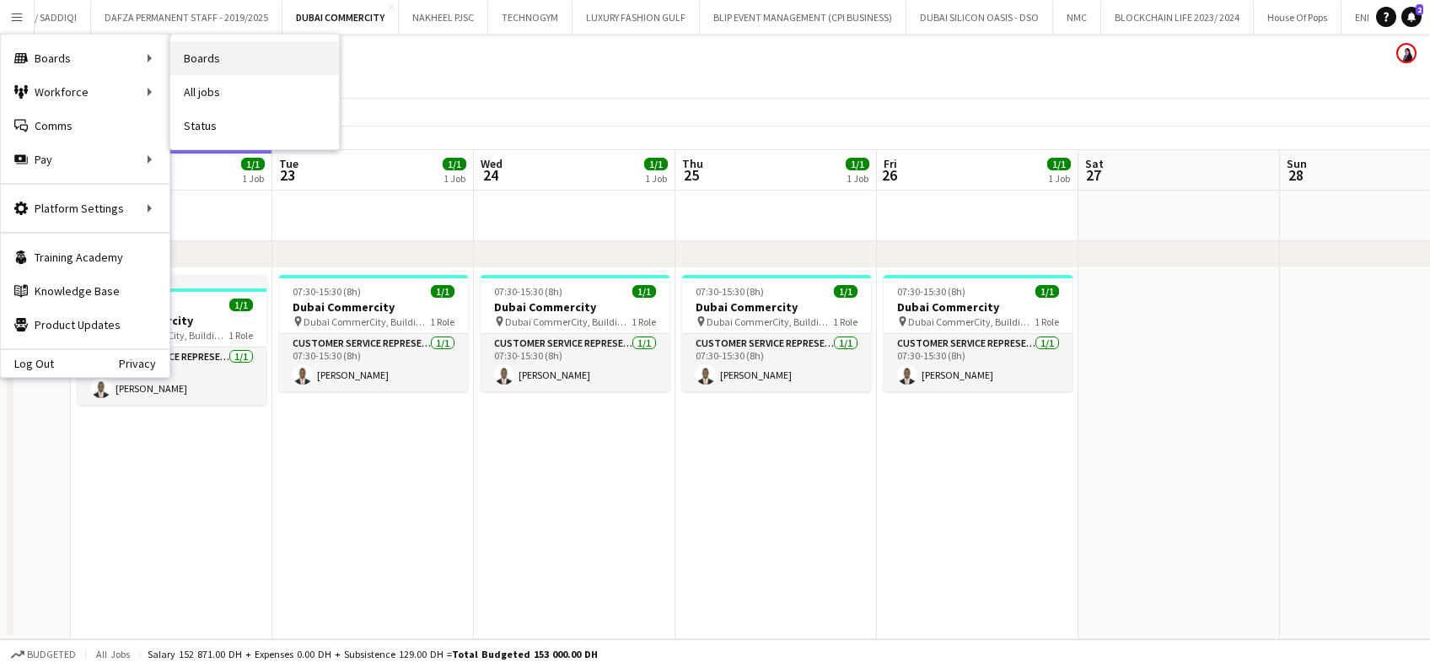
click at [269, 58] on link "Boards" at bounding box center [254, 58] width 169 height 34
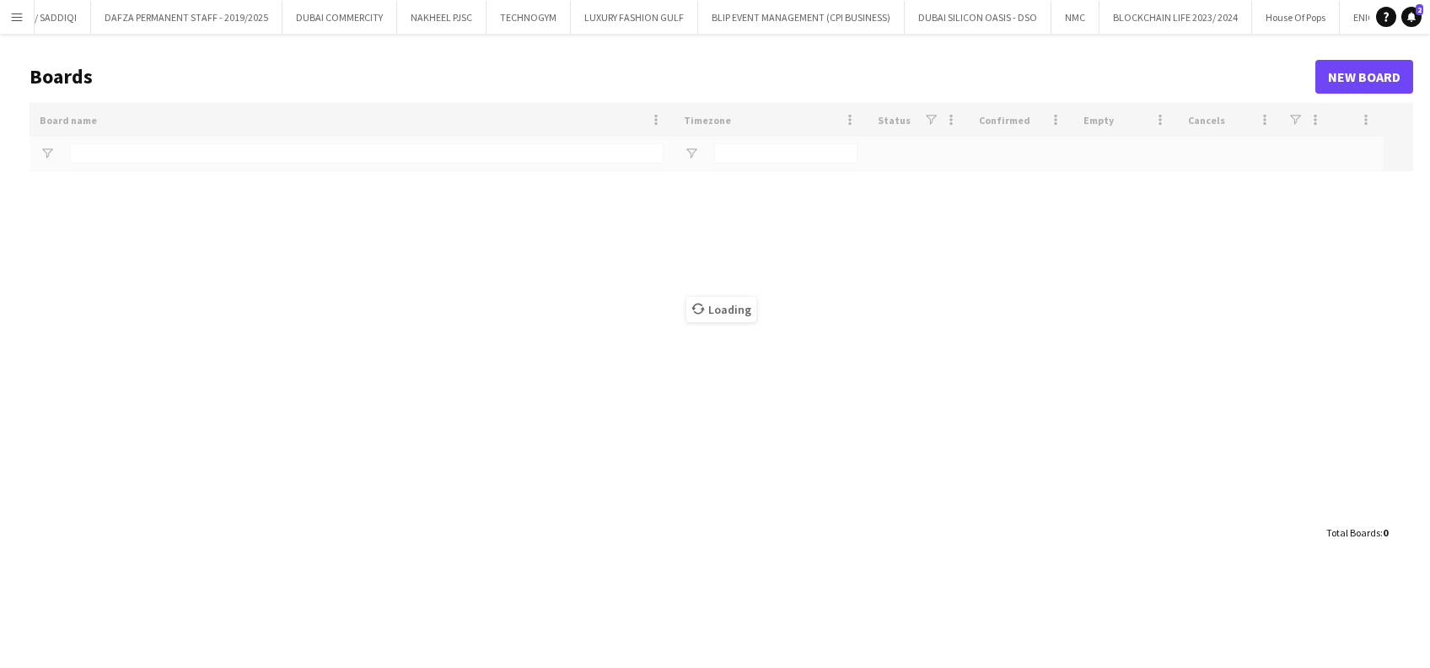
type input "******"
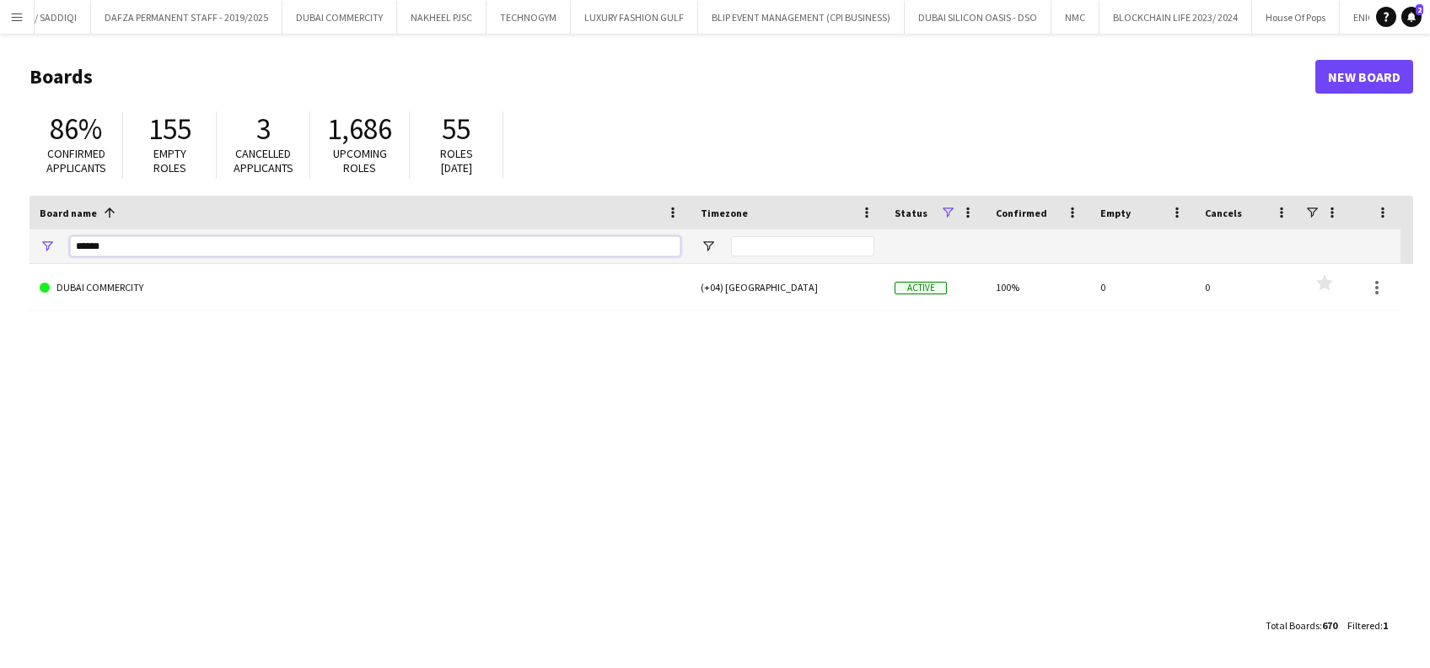
drag, startPoint x: 143, startPoint y: 240, endPoint x: 24, endPoint y: 236, distance: 119.8
click at [30, 247] on div "******" at bounding box center [360, 246] width 661 height 34
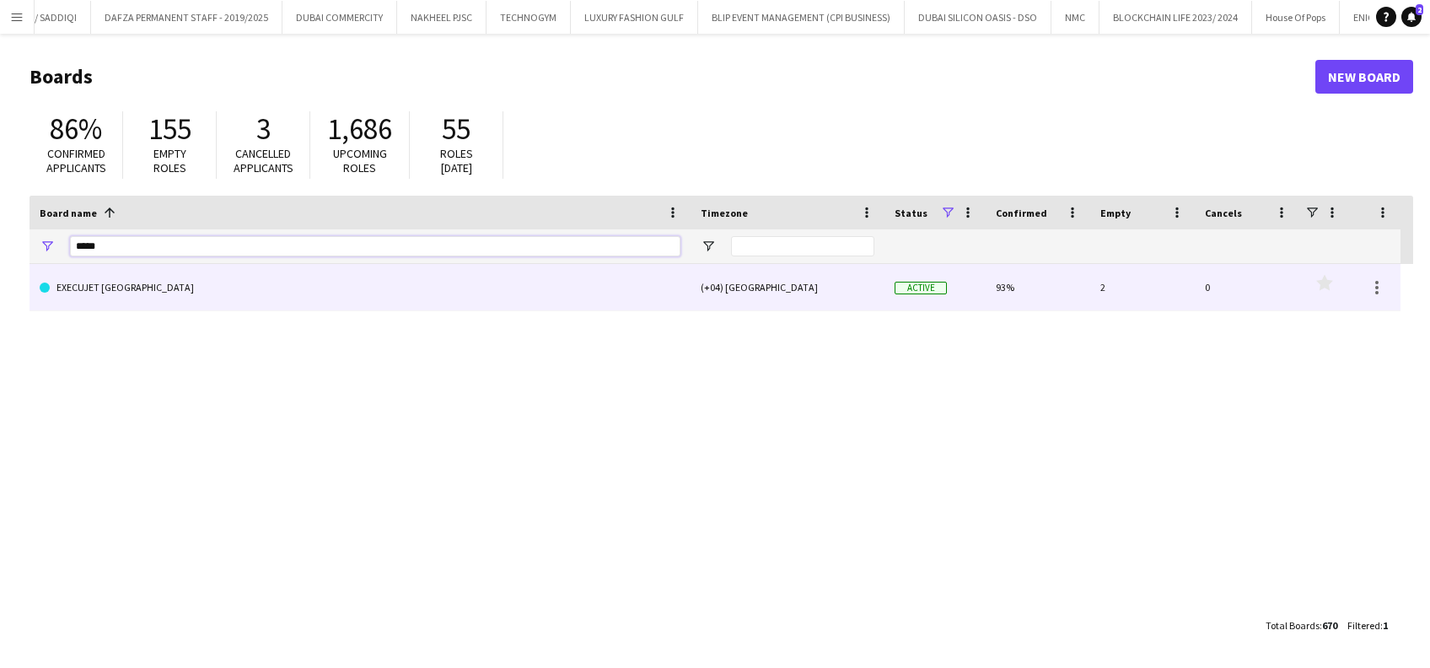
type input "*****"
click at [66, 298] on link "EXECUJET [GEOGRAPHIC_DATA]" at bounding box center [360, 287] width 641 height 47
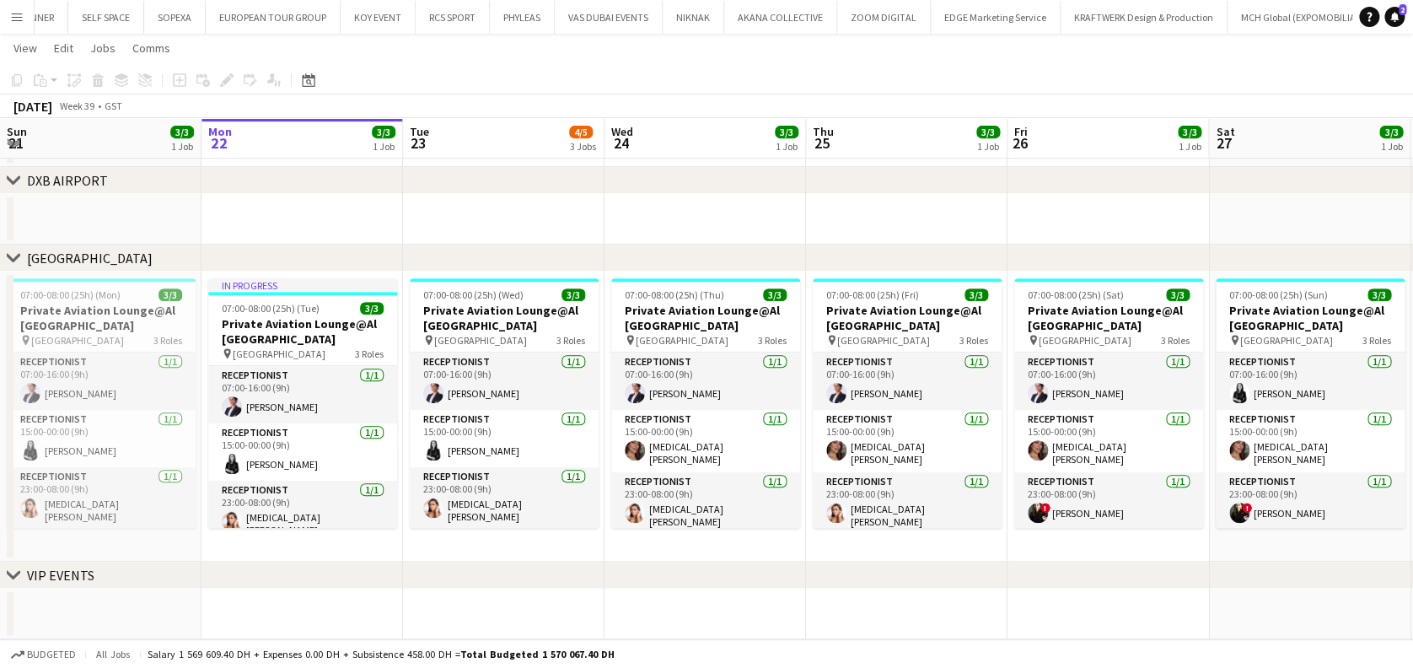
scroll to position [0, 713]
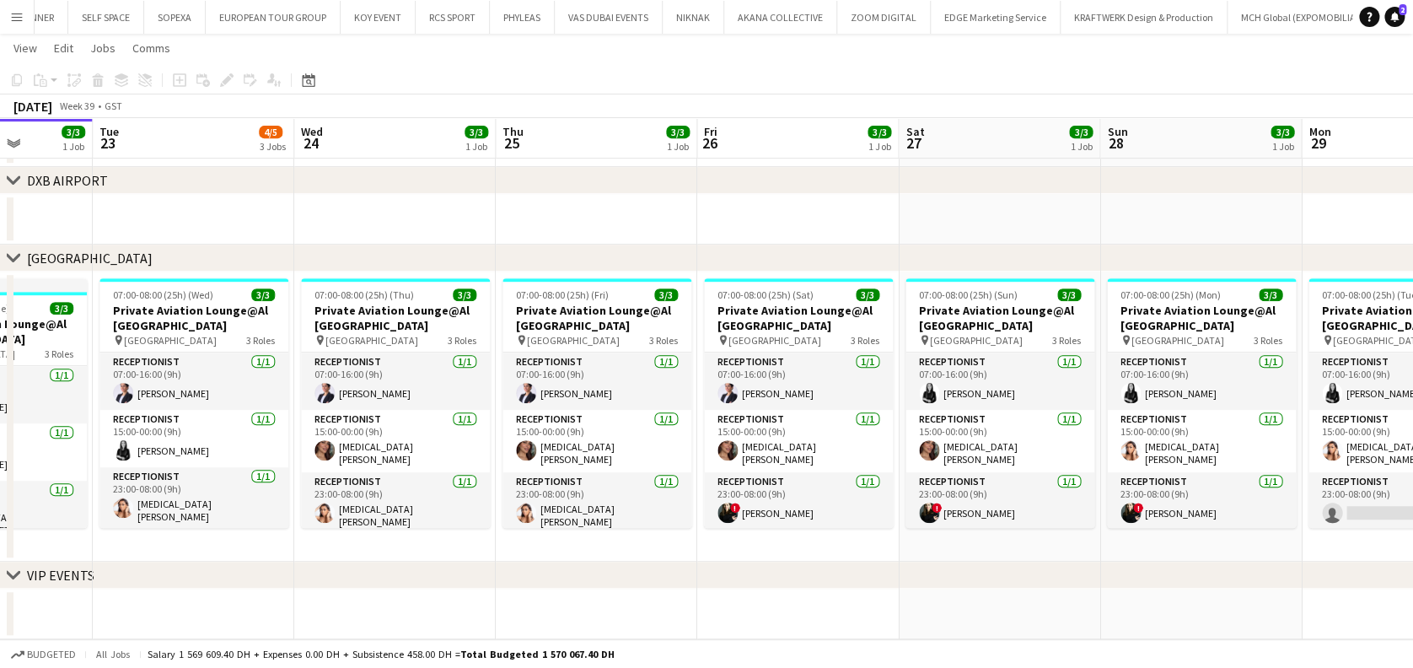
click at [602, 449] on app-calendar-viewport "Fri 19 3/3 1 Job Sat 20 3/3 1 Job Sun 21 3/3 1 Job Mon 22 3/3 1 Job Tue 23 4/5 …" at bounding box center [706, 185] width 1413 height 908
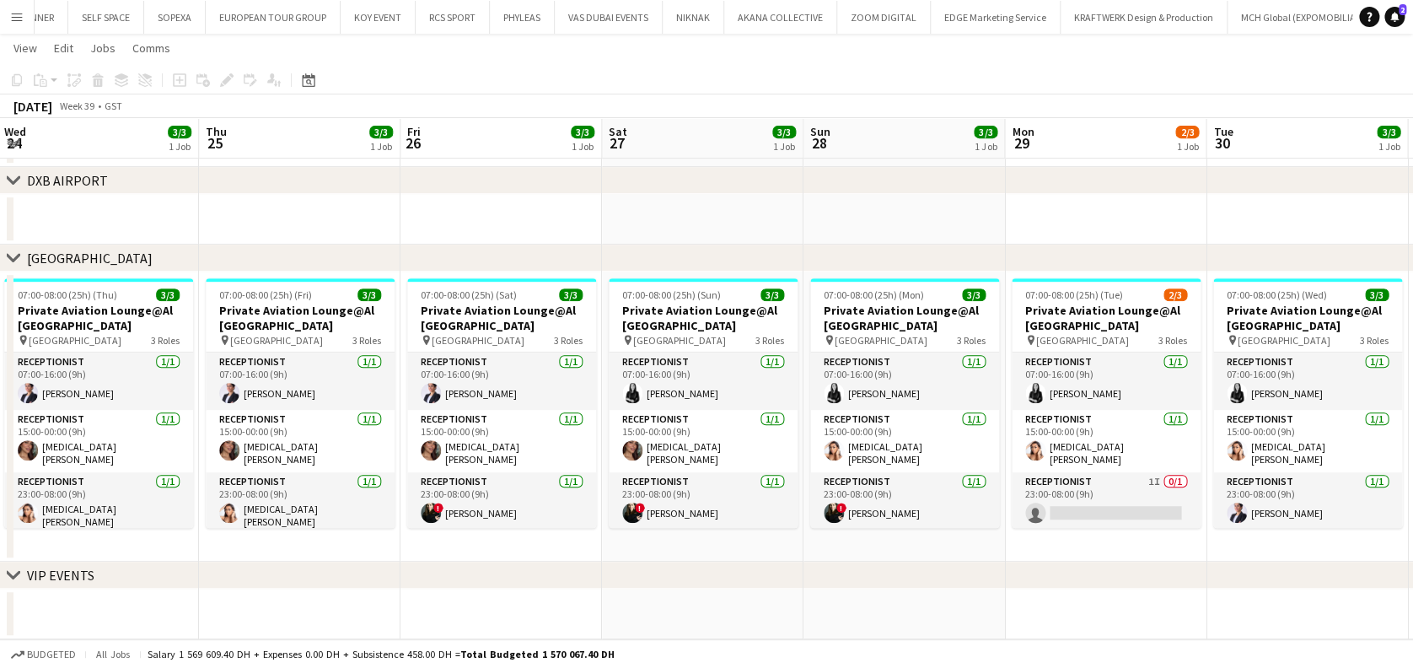
drag, startPoint x: 1045, startPoint y: 396, endPoint x: 830, endPoint y: 385, distance: 215.2
click at [777, 387] on app-calendar-viewport "Sun 21 3/3 1 Job Mon 22 3/3 1 Job Tue 23 4/5 3 Jobs Wed 24 3/3 1 Job Thu 25 3/3…" at bounding box center [706, 185] width 1413 height 908
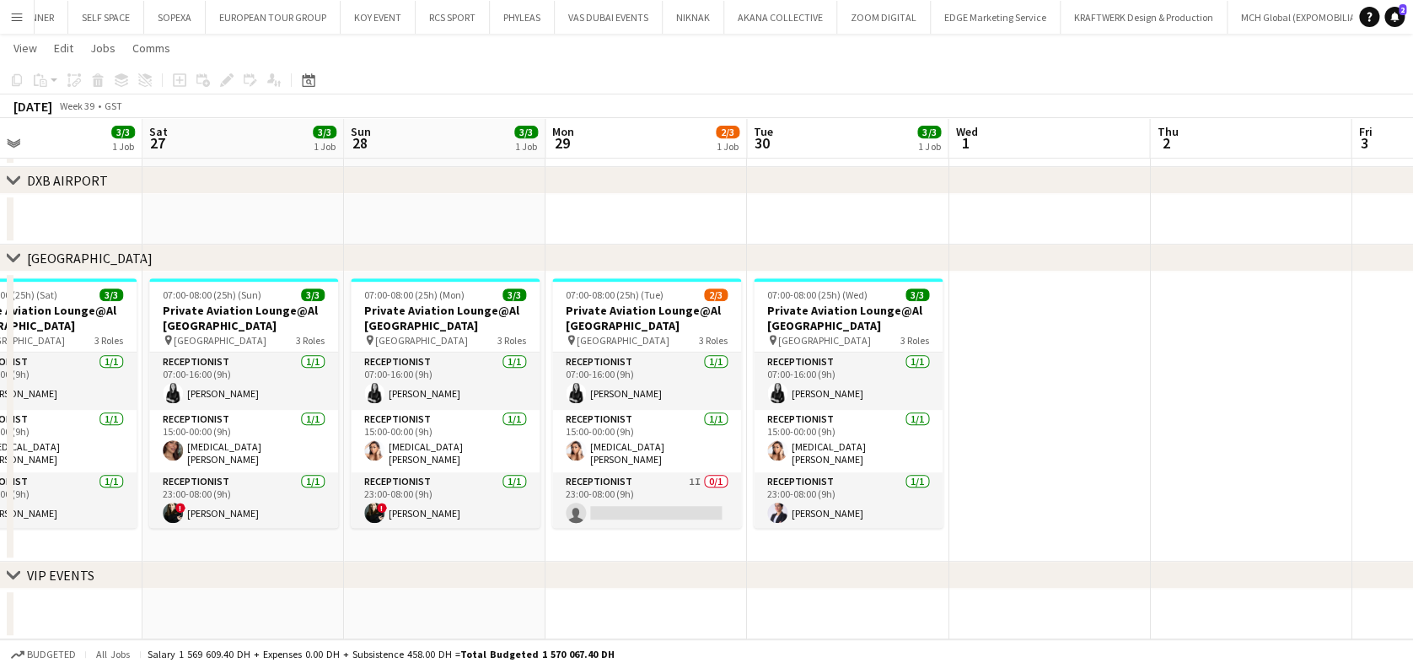
drag, startPoint x: 759, startPoint y: 394, endPoint x: 583, endPoint y: 397, distance: 176.2
click at [583, 397] on app-calendar-viewport "Tue 23 4/5 3 Jobs Wed 24 3/3 1 Job Thu 25 3/3 1 Job Fri 26 3/3 1 Job Sat 27 3/3…" at bounding box center [706, 185] width 1413 height 908
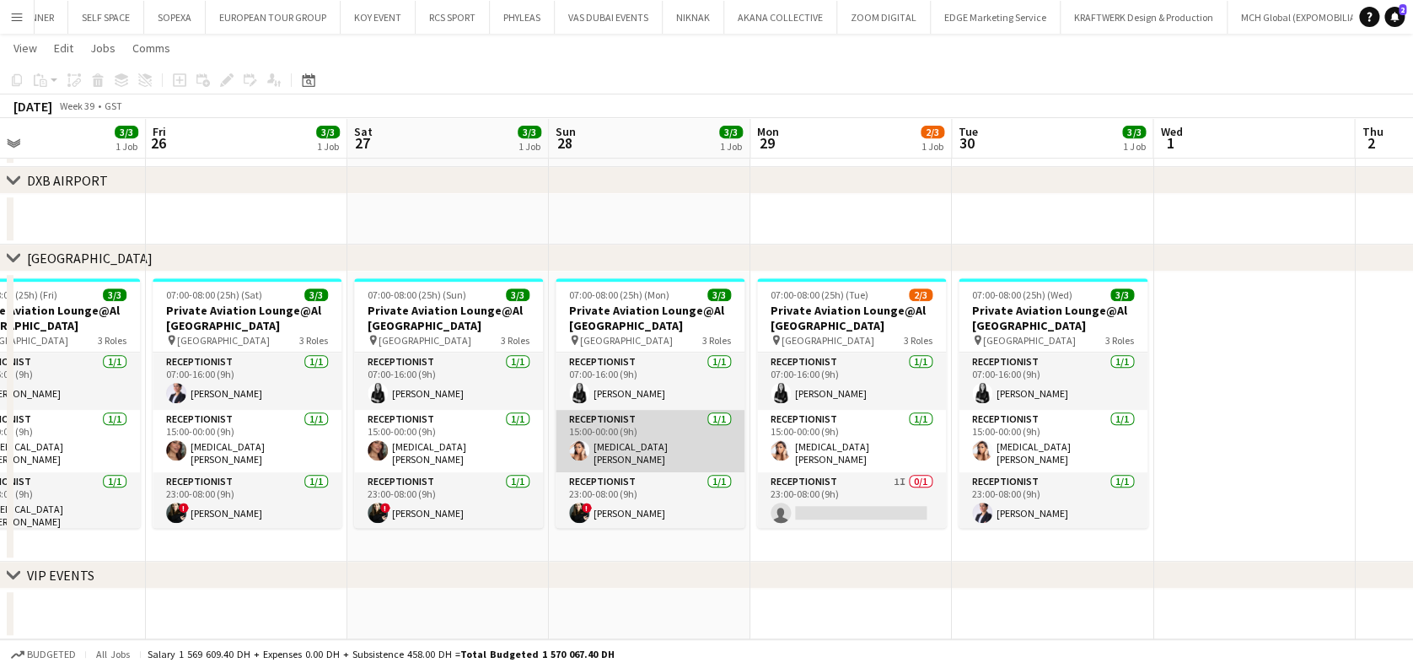
drag, startPoint x: 535, startPoint y: 446, endPoint x: 1082, endPoint y: 446, distance: 546.3
click at [777, 446] on app-calendar-viewport "Tue 23 4/5 3 Jobs Wed 24 3/3 1 Job Thu 25 3/3 1 Job Fri 26 3/3 1 Job Sat 27 3/3…" at bounding box center [706, 185] width 1413 height 908
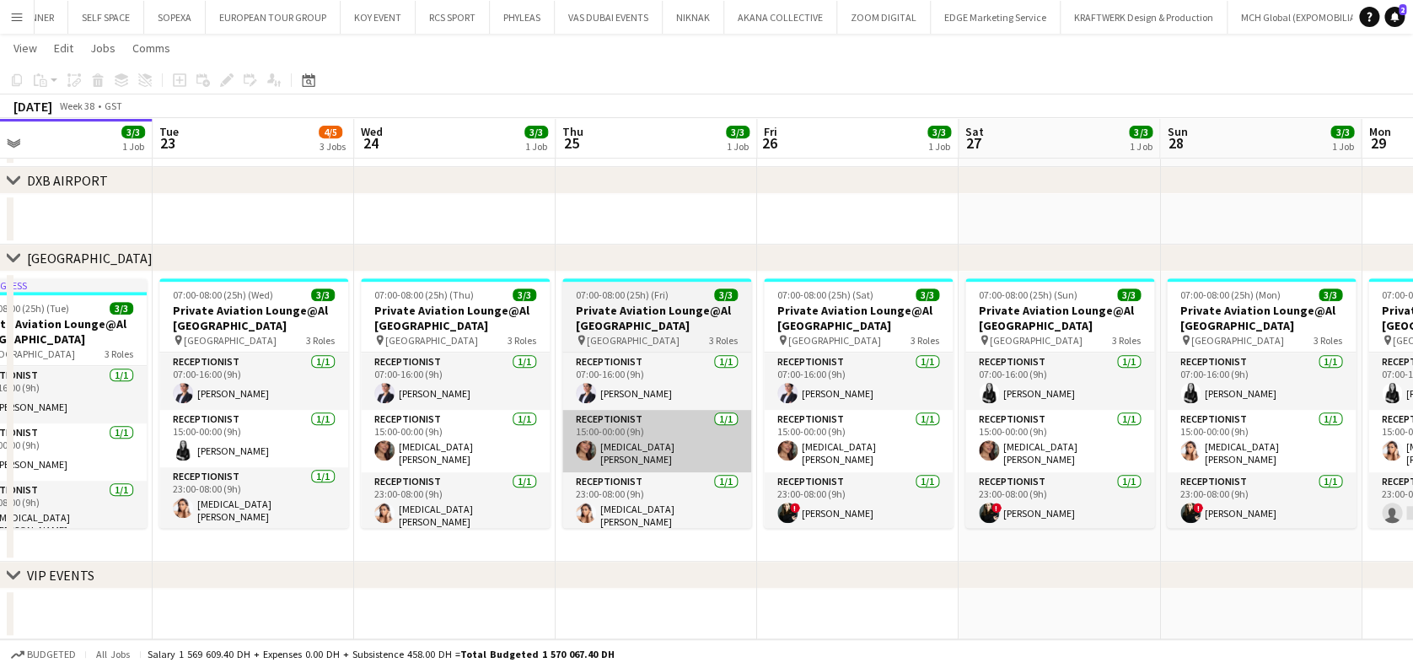
scroll to position [0, 532]
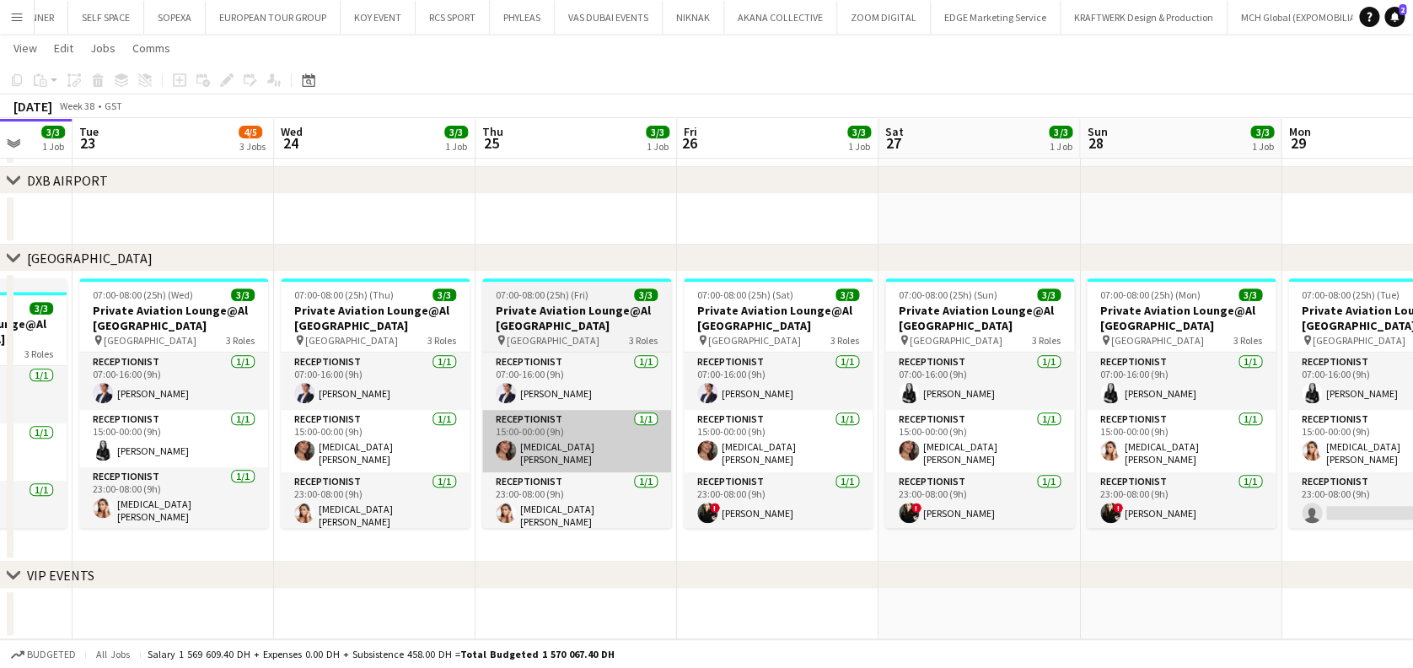
drag, startPoint x: 632, startPoint y: 464, endPoint x: 726, endPoint y: 465, distance: 93.6
click at [727, 466] on app-calendar-viewport "Sat 20 3/3 1 Job Sun 21 3/3 1 Job Mon 22 3/3 1 Job Tue 23 4/5 3 Jobs Wed 24 3/3…" at bounding box center [706, 185] width 1413 height 908
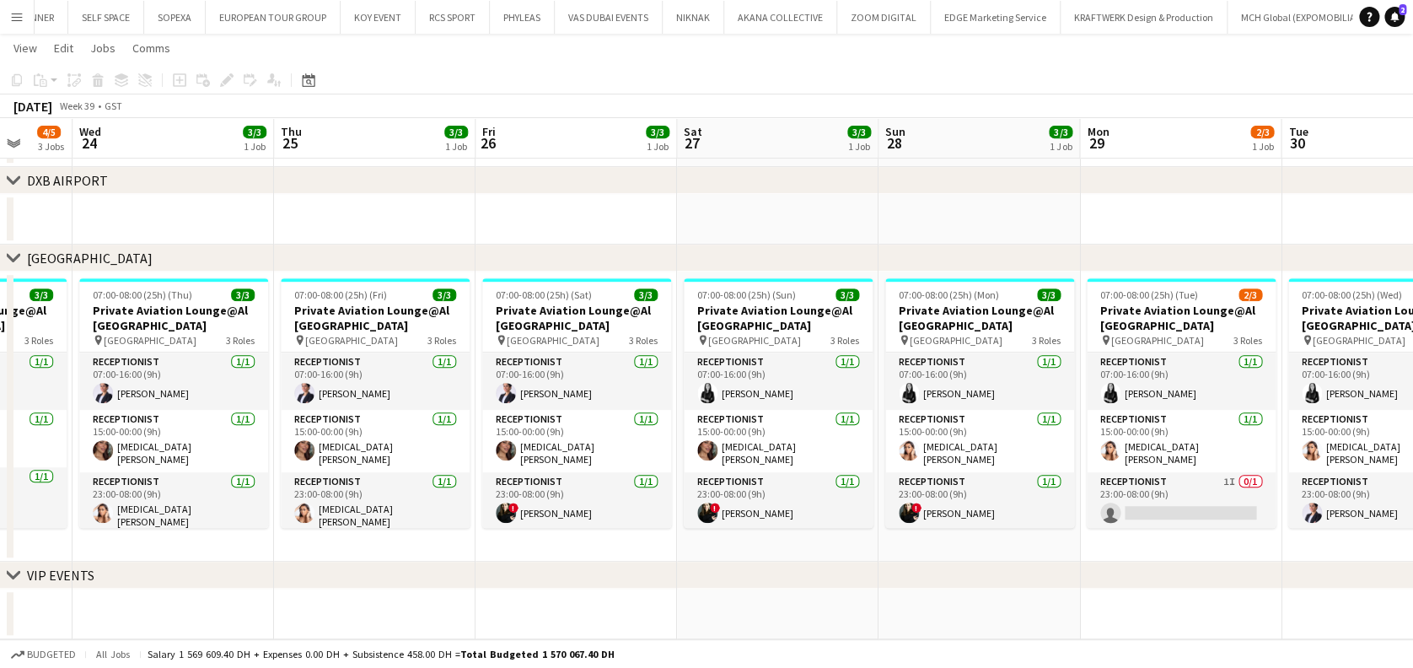
scroll to position [0, 549]
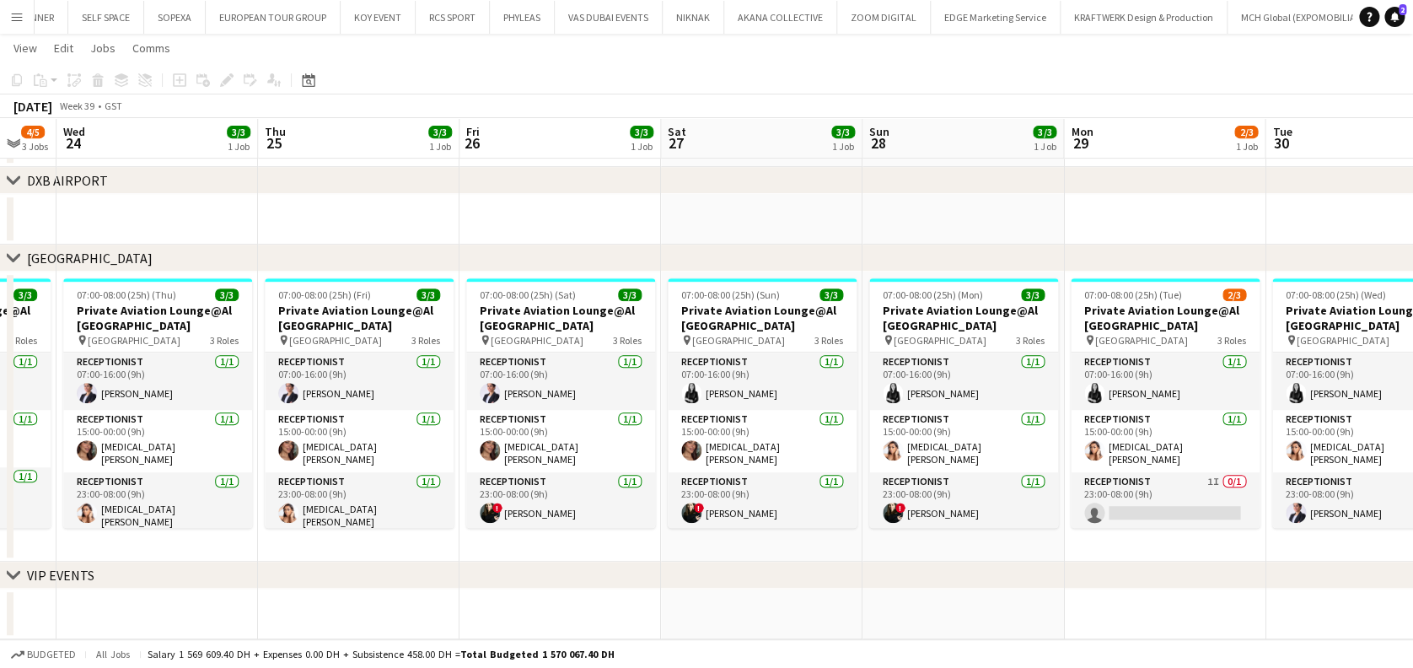
drag, startPoint x: 650, startPoint y: 390, endPoint x: 619, endPoint y: 392, distance: 31.2
click at [619, 392] on app-calendar-viewport "Sun 21 3/3 1 Job Mon 22 3/3 1 Job Tue 23 4/5 3 Jobs Wed 24 3/3 1 Job Thu 25 3/3…" at bounding box center [706, 185] width 1413 height 908
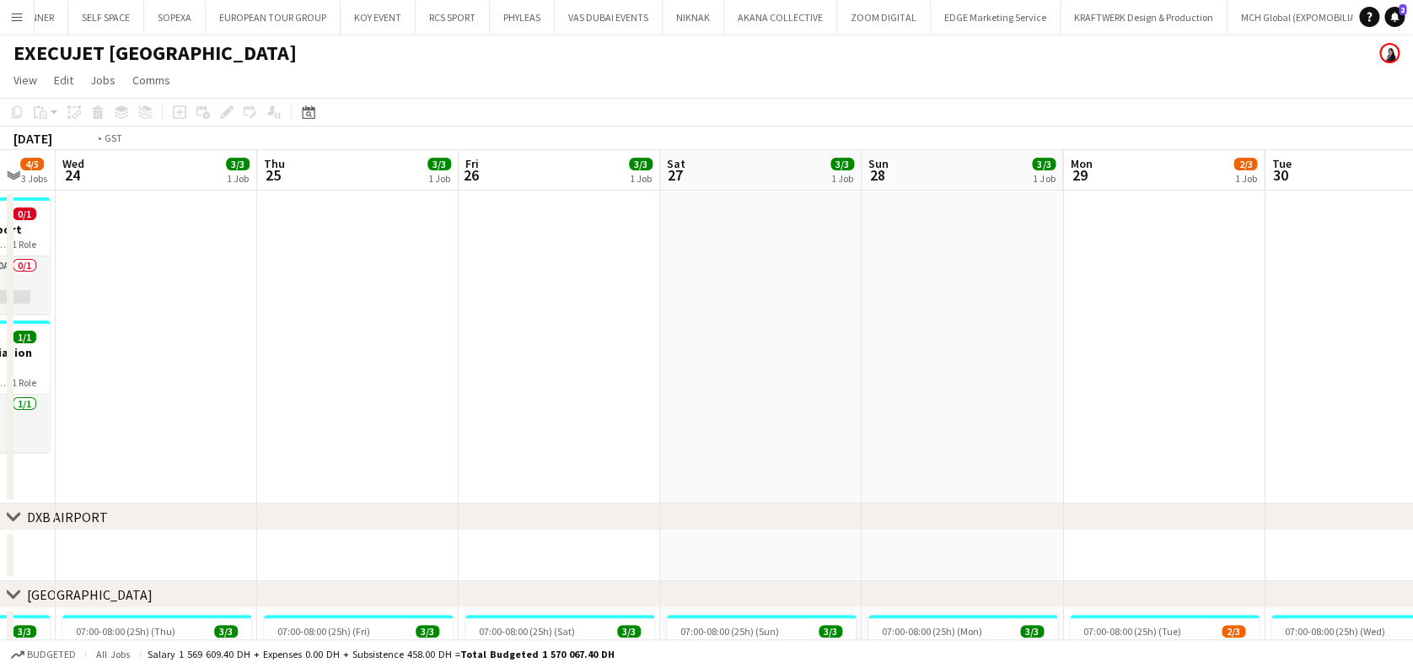
scroll to position [0, 513]
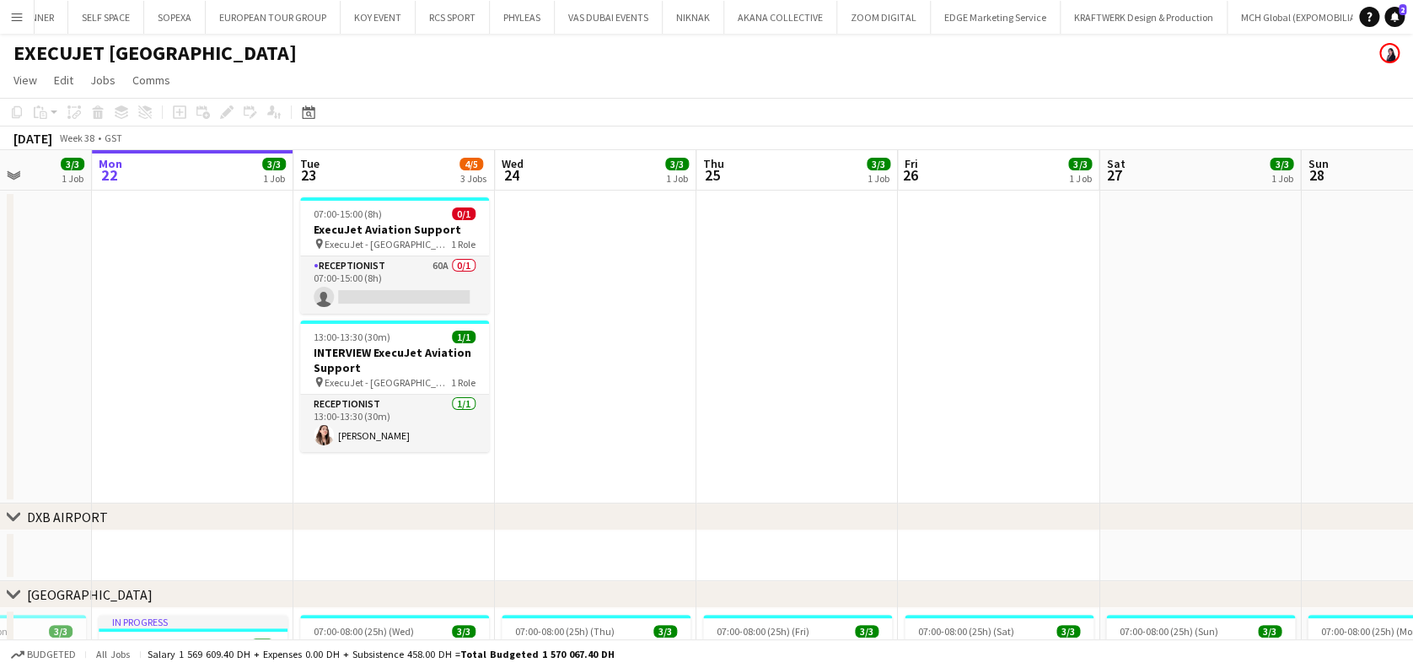
drag, startPoint x: 687, startPoint y: 303, endPoint x: 742, endPoint y: 303, distance: 54.8
click at [742, 303] on app-calendar-viewport "Fri 19 3/3 1 Job Sat 20 3/3 1 Job Sun 21 3/3 1 Job Mon 22 3/3 1 Job Tue 23 4/5 …" at bounding box center [706, 562] width 1413 height 825
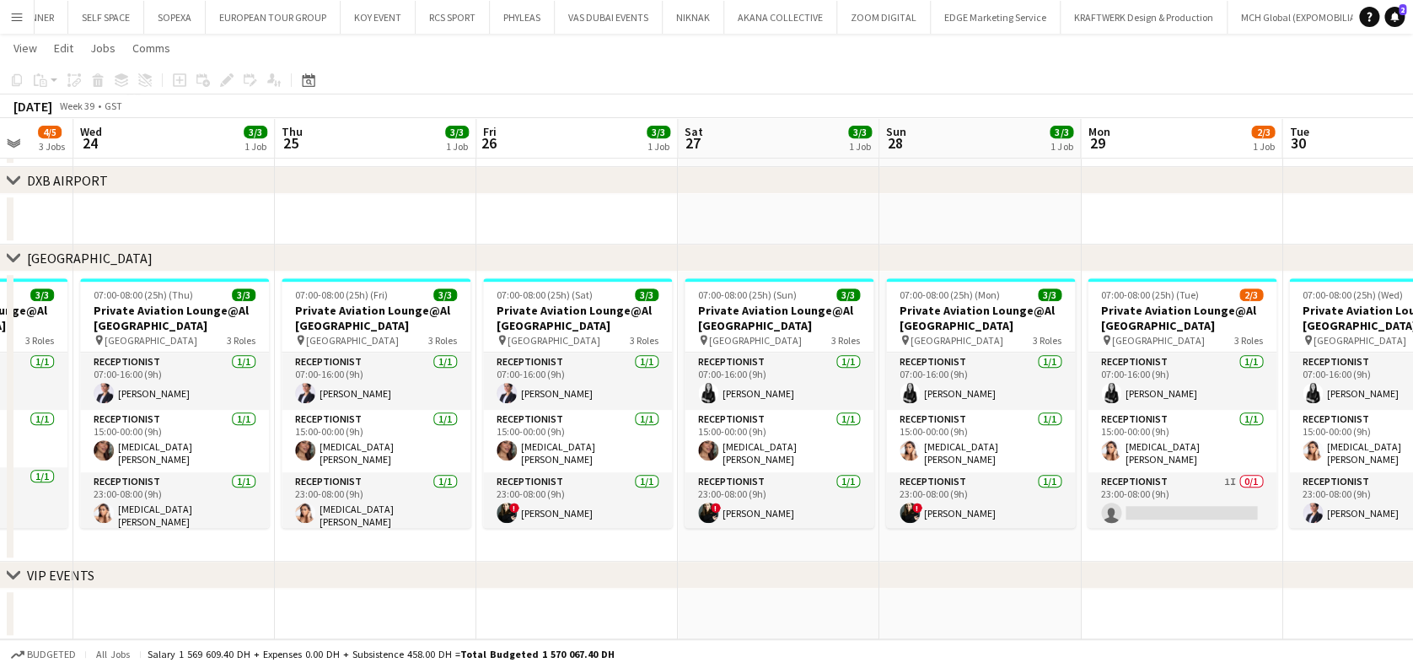
scroll to position [0, 533]
drag, startPoint x: 1031, startPoint y: 447, endPoint x: 897, endPoint y: 459, distance: 134.6
click at [777, 459] on app-calendar-viewport "Sun 21 3/3 1 Job Mon 22 3/3 1 Job Tue 23 4/5 3 Jobs Wed 24 3/3 1 Job Thu 25 3/3…" at bounding box center [706, 185] width 1413 height 908
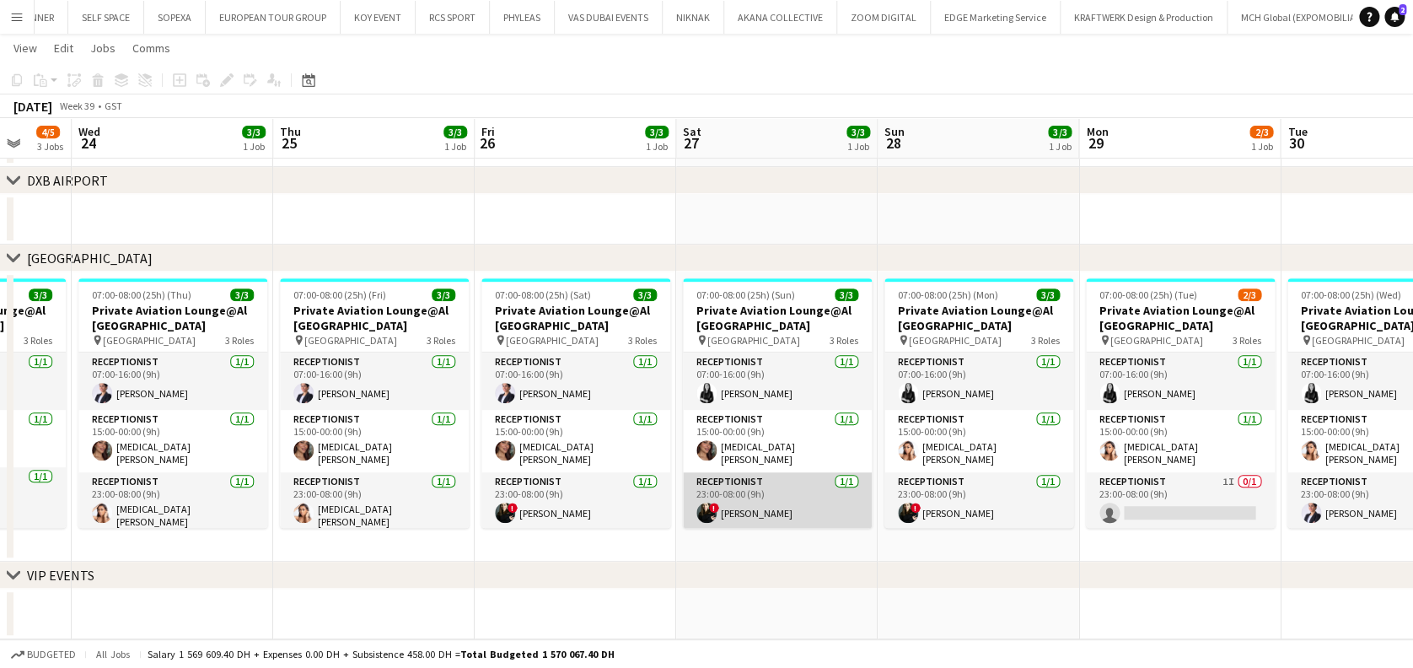
click at [746, 520] on app-card-role "Receptionist 1/1 23:00-08:00 (9h) ! Maria Leontyeva" at bounding box center [777, 500] width 189 height 57
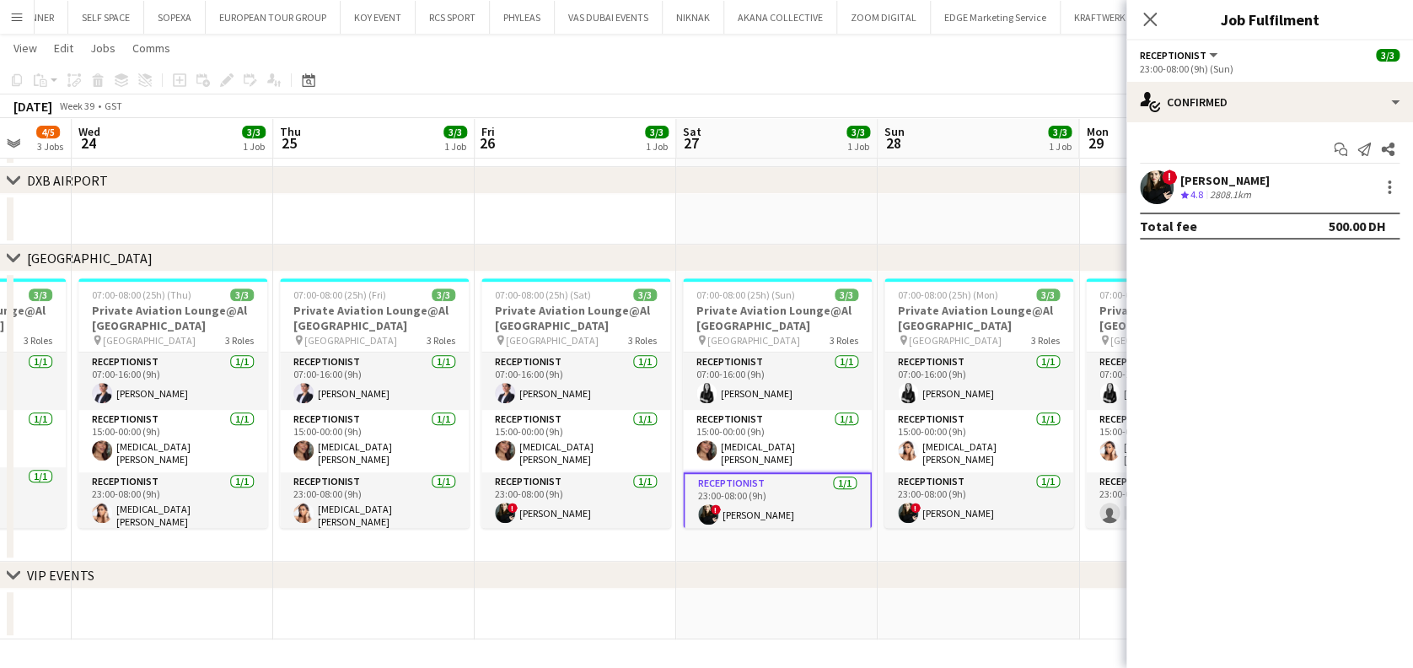
drag, startPoint x: 1163, startPoint y: 185, endPoint x: 1154, endPoint y: 186, distance: 9.4
click at [777, 185] on app-user-avatar at bounding box center [1157, 187] width 34 height 34
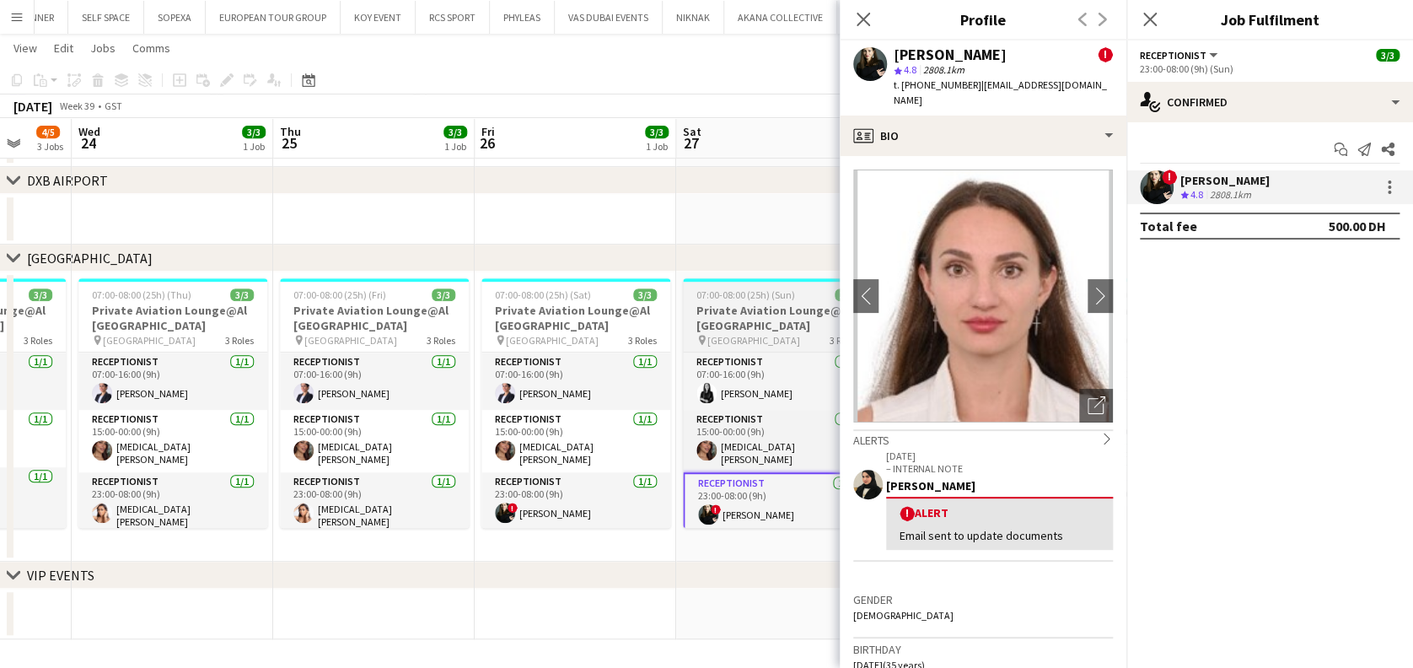
drag, startPoint x: 770, startPoint y: 542, endPoint x: 760, endPoint y: 520, distance: 23.8
click at [770, 537] on app-date-cell "07:00-08:00 (25h) (Sun) 3/3 Private Aviation Lounge@Al Maktoum Airport pin Al M…" at bounding box center [776, 416] width 201 height 290
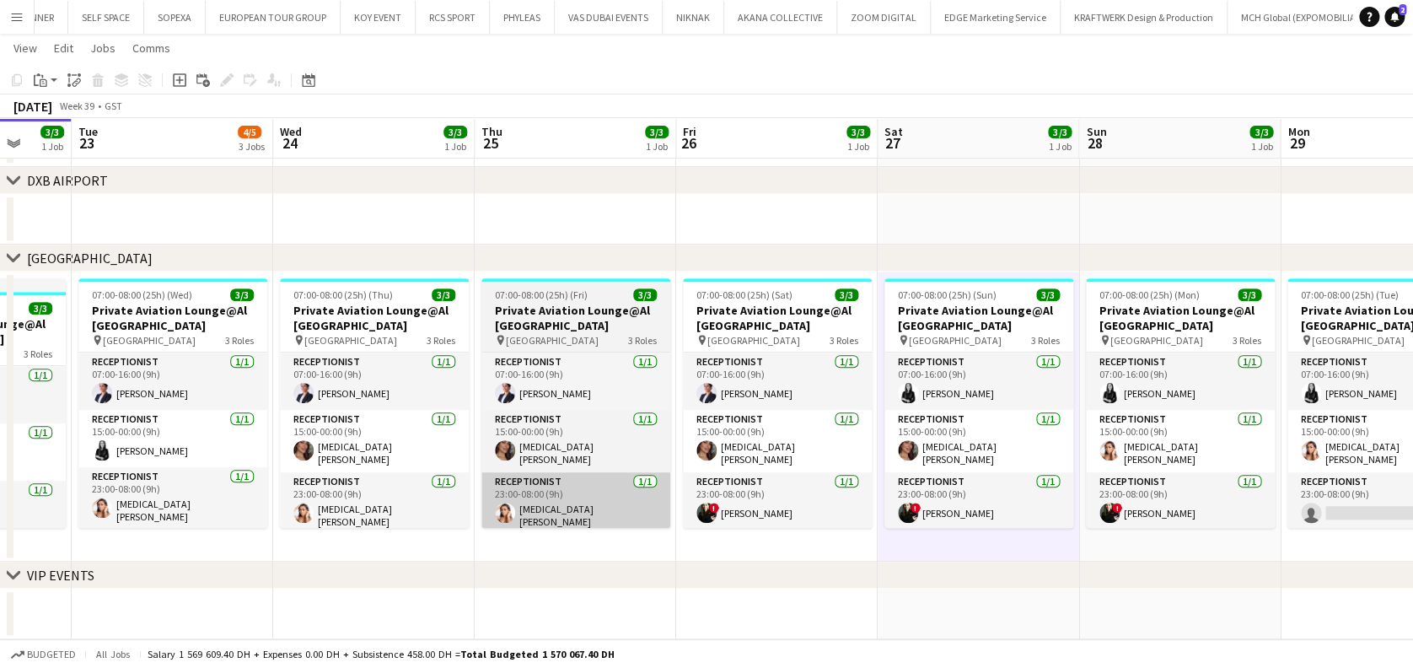
scroll to position [0, 417]
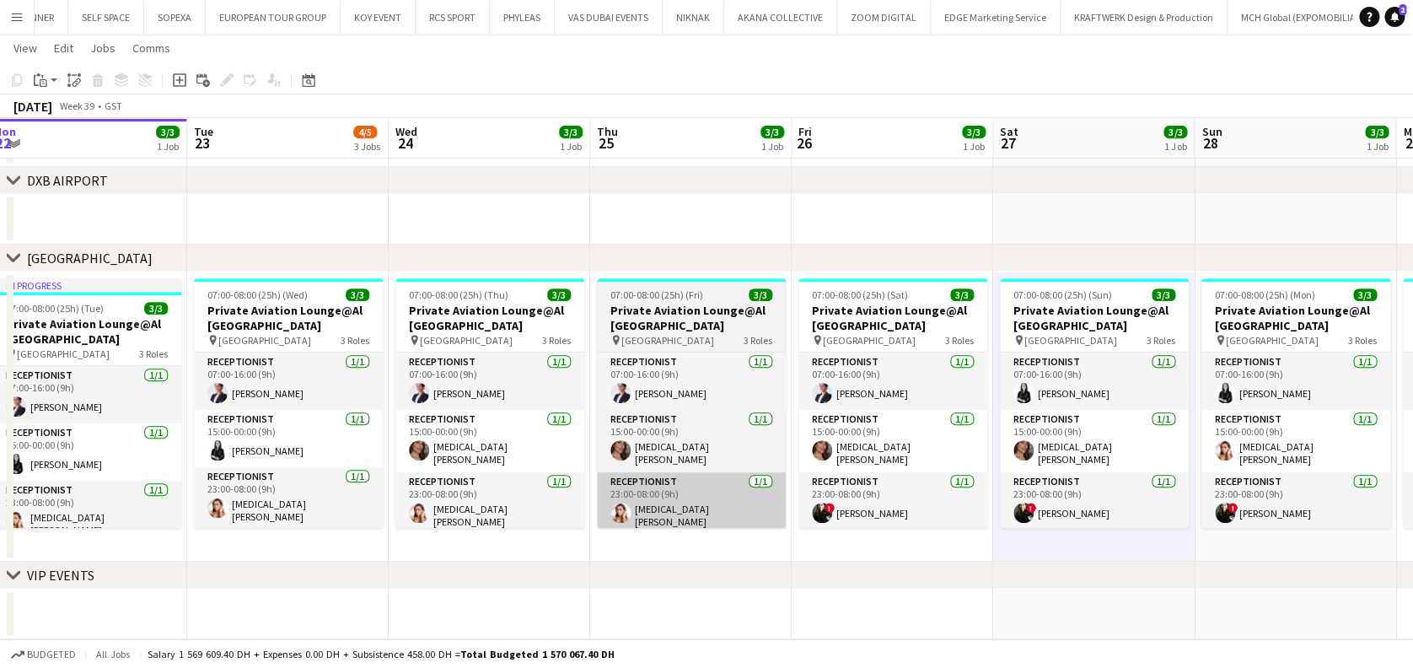
drag, startPoint x: 715, startPoint y: 470, endPoint x: 732, endPoint y: 472, distance: 16.9
click at [748, 472] on app-calendar-viewport "Sat 20 3/3 1 Job Sun 21 3/3 1 Job Mon 22 3/3 1 Job Tue 23 4/5 3 Jobs Wed 24 3/3…" at bounding box center [706, 185] width 1413 height 908
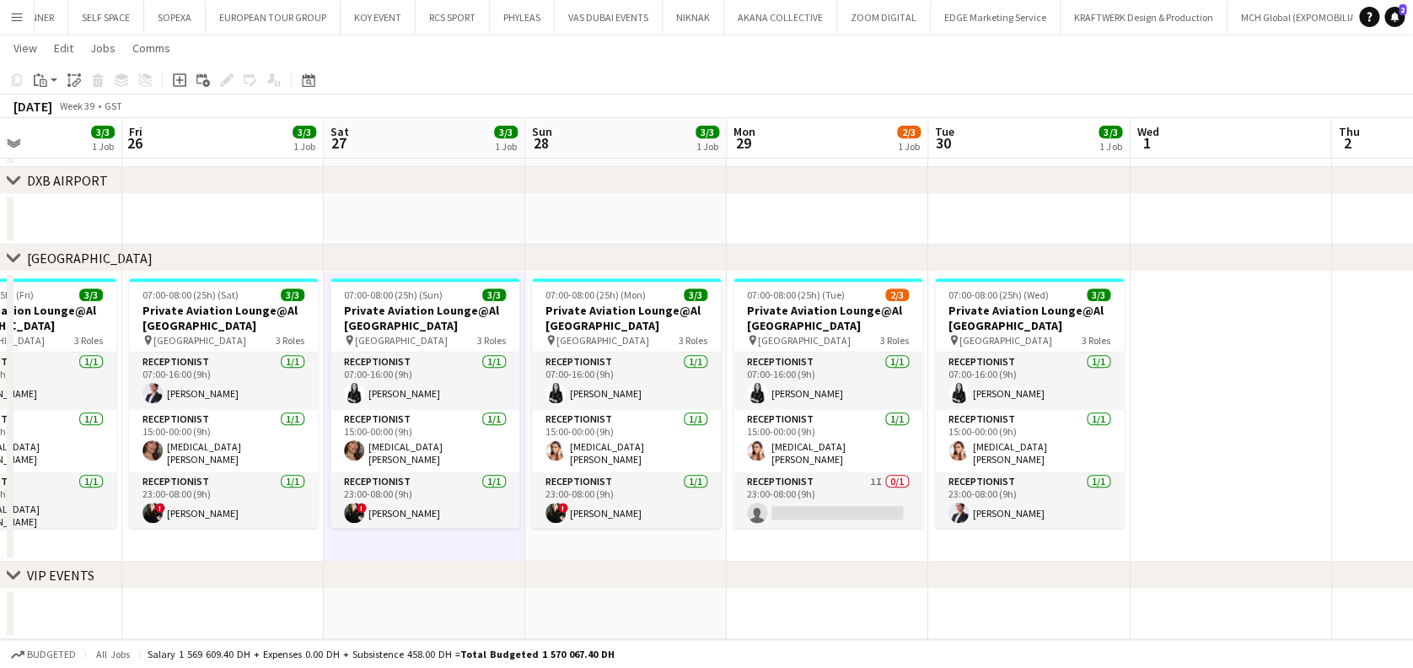
scroll to position [0, 502]
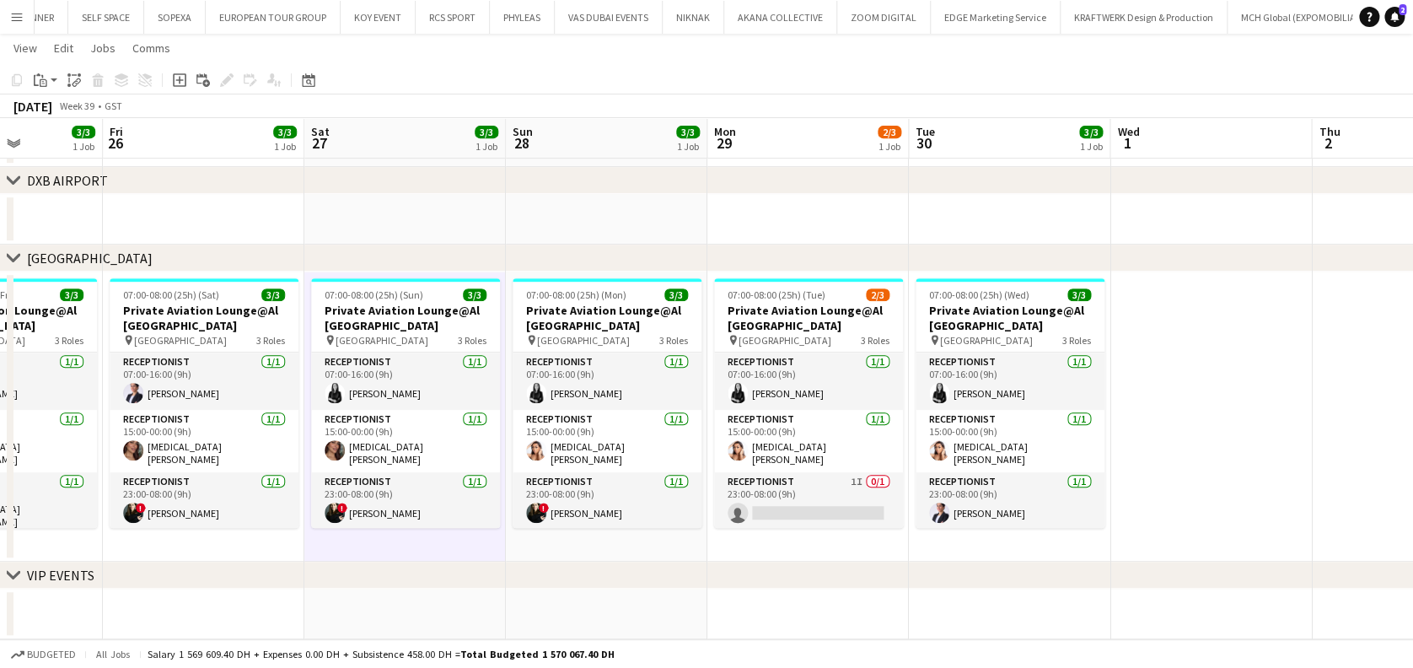
click at [450, 324] on app-calendar-viewport "Tue 23 4/5 3 Jobs Wed 24 3/3 1 Job Thu 25 3/3 1 Job Fri 26 3/3 1 Job Sat 27 3/3…" at bounding box center [706, 185] width 1413 height 908
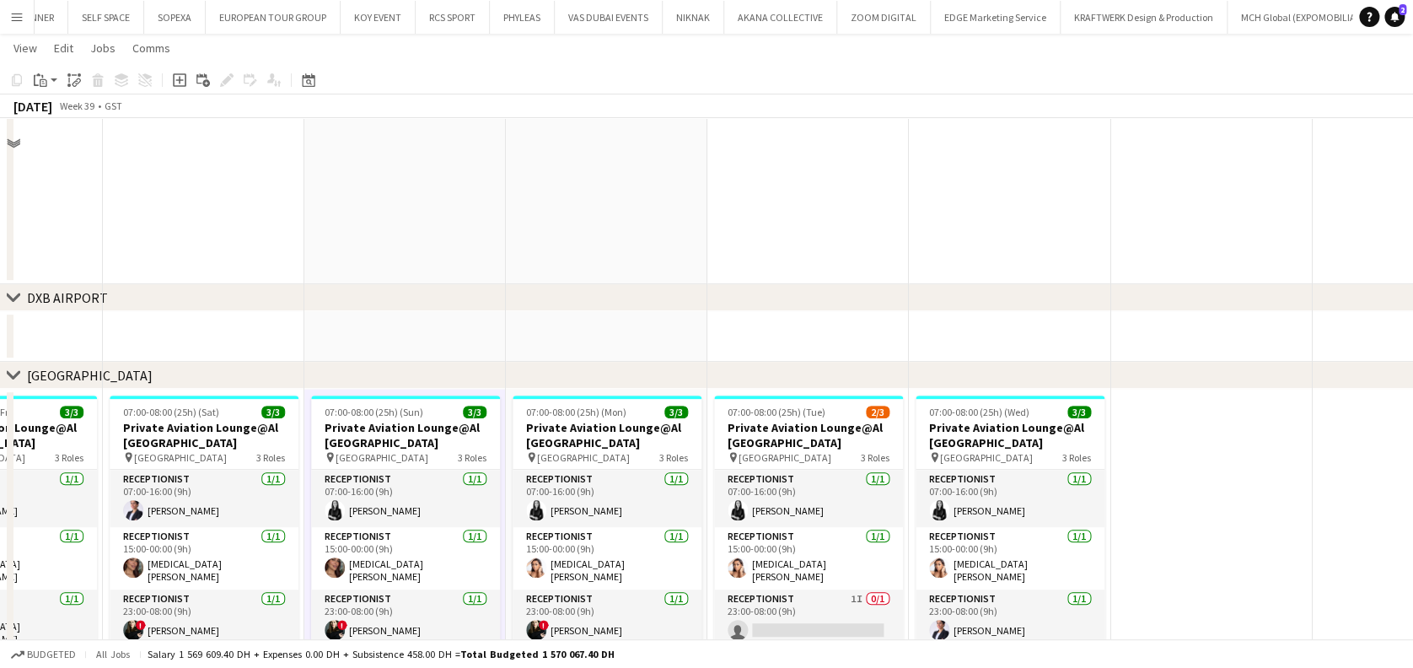
scroll to position [110, 0]
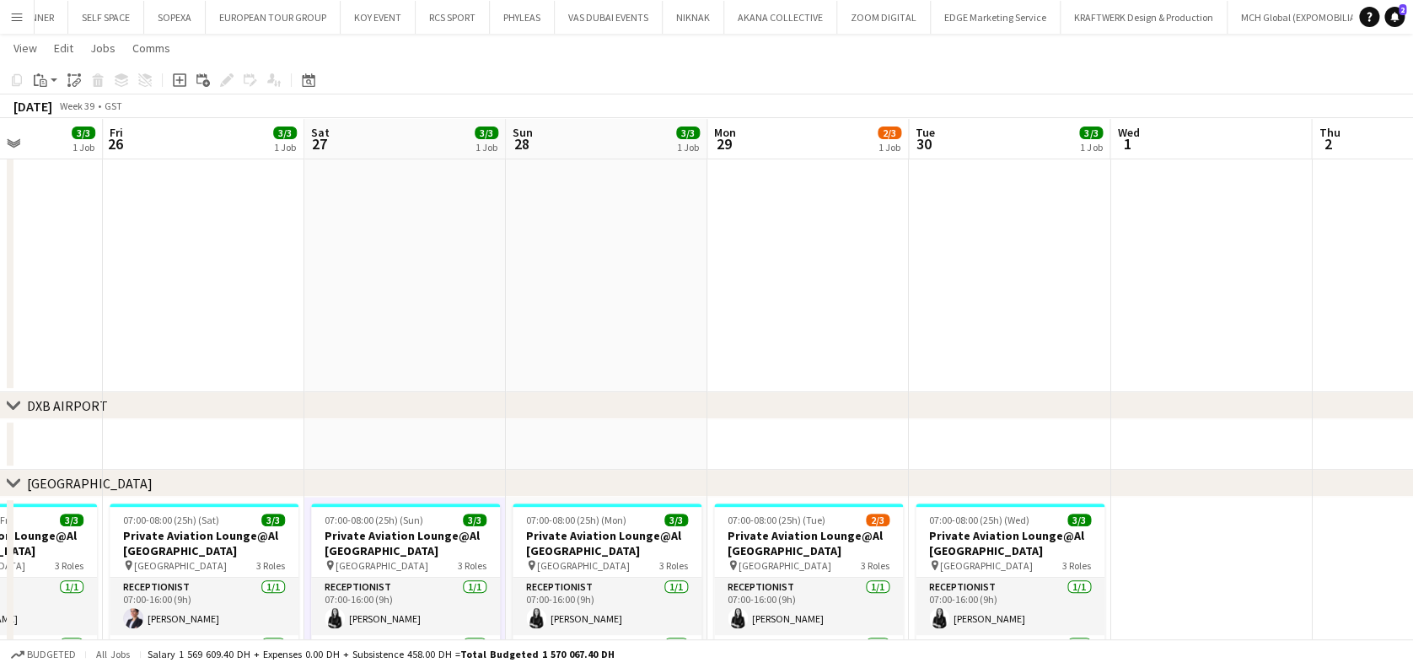
click at [8, 18] on button "Menu" at bounding box center [17, 17] width 34 height 34
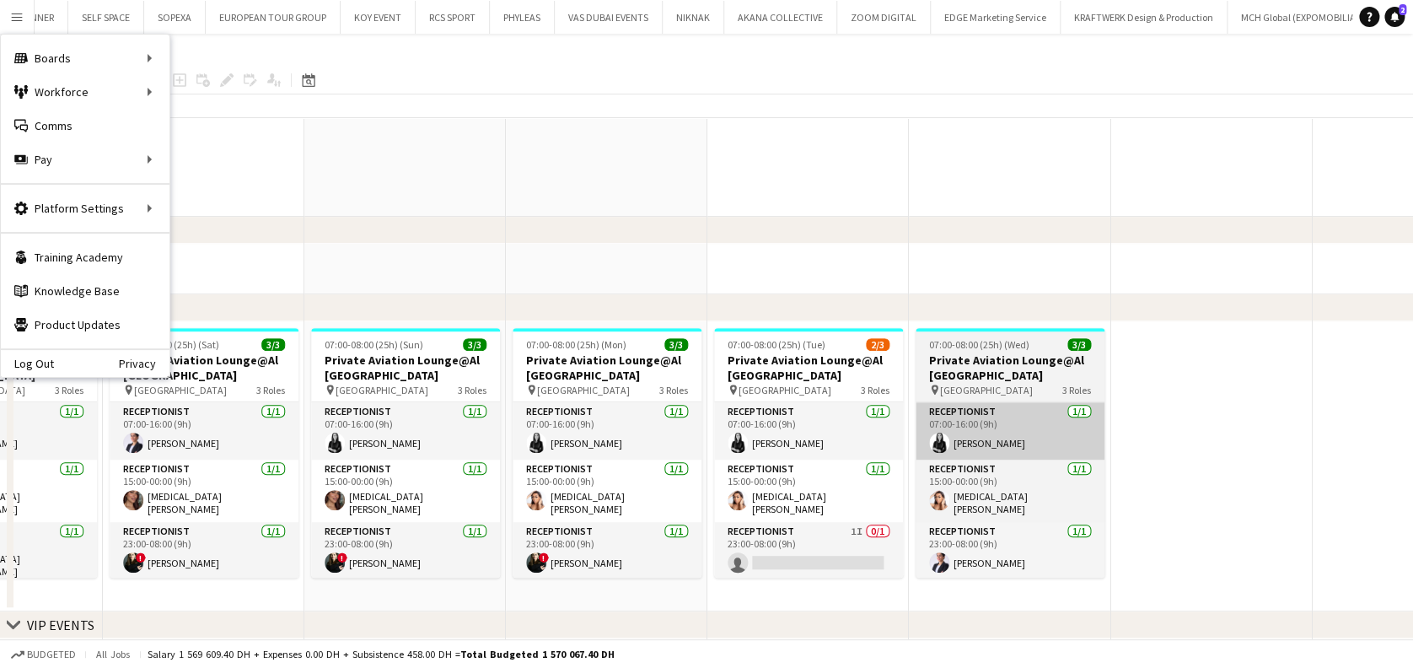
scroll to position [335, 0]
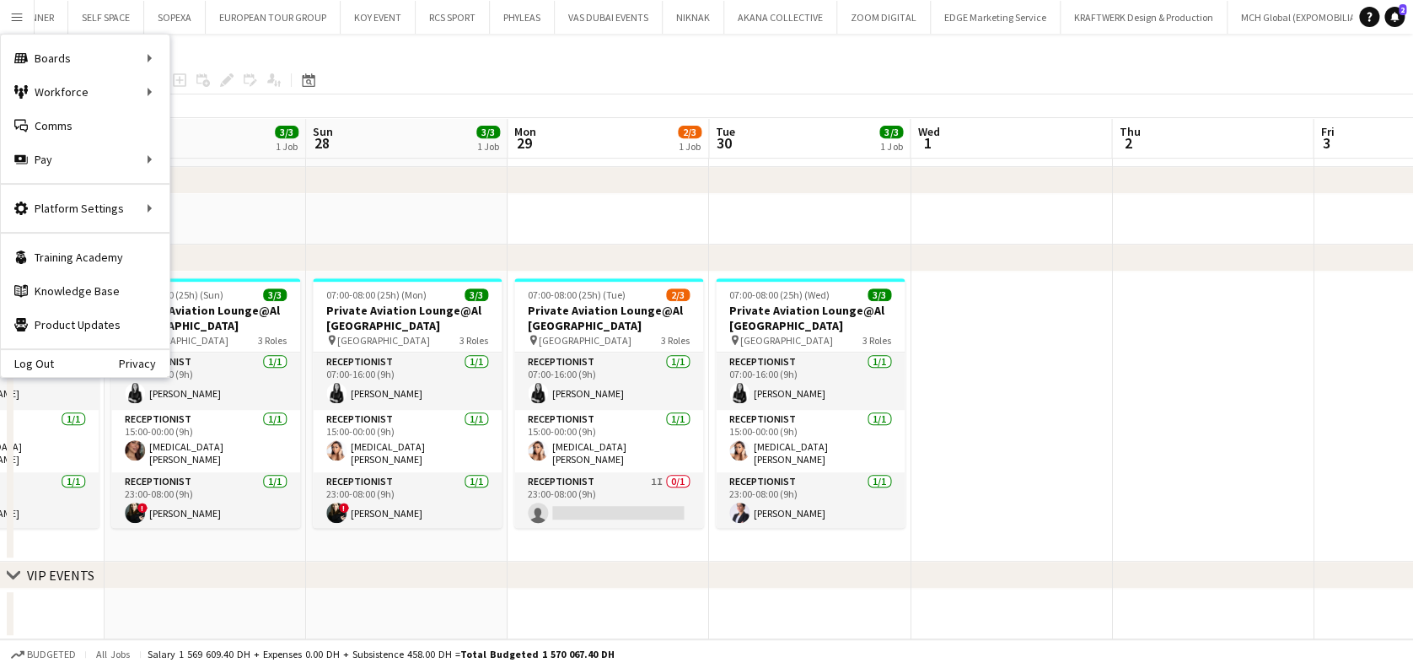
click at [598, 470] on app-calendar-viewport "Tue 23 4/5 3 Jobs Wed 24 3/3 1 Job Thu 25 3/3 1 Job Fri 26 3/3 1 Job Sat 27 3/3…" at bounding box center [706, 185] width 1413 height 908
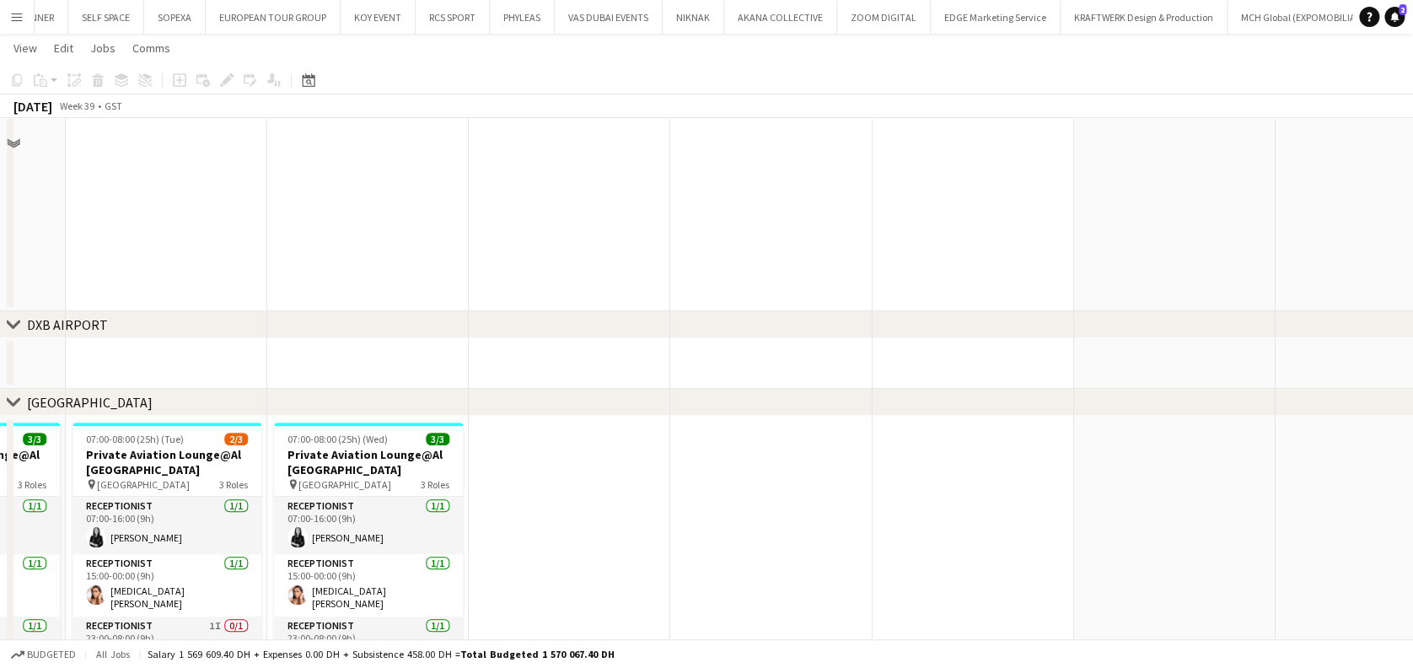
scroll to position [110, 0]
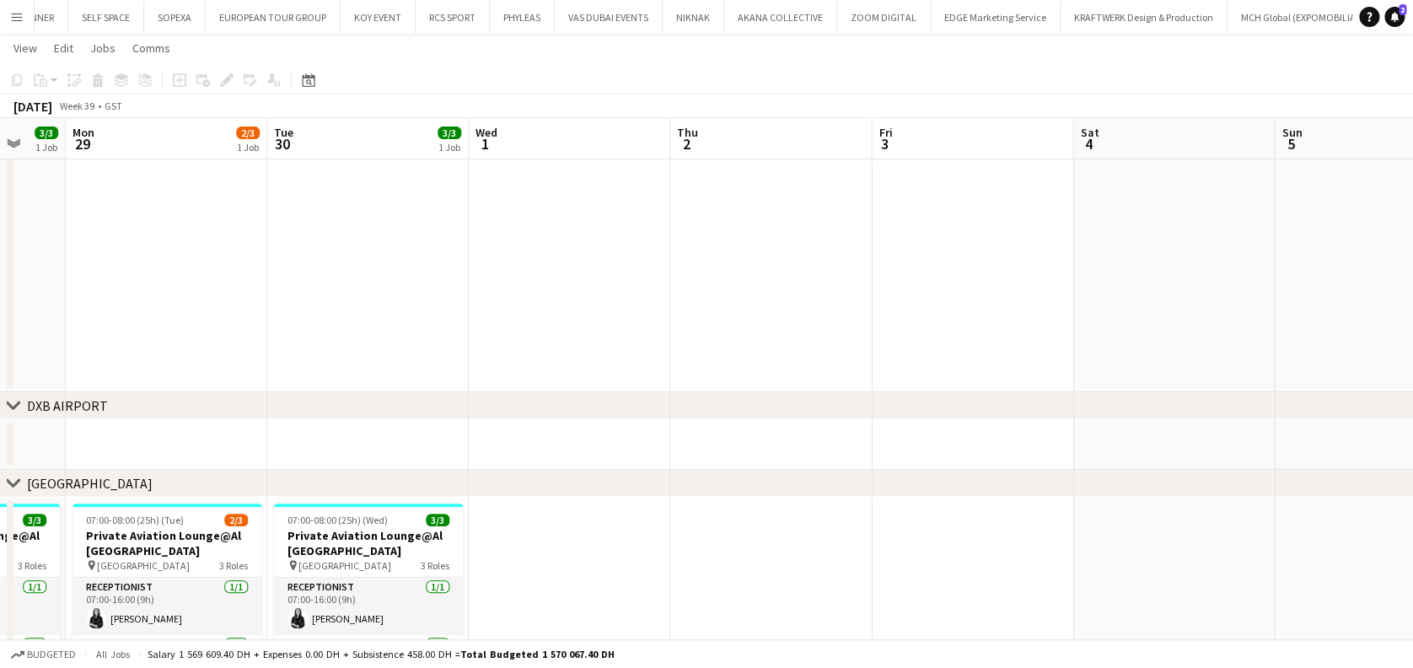
click at [19, 27] on button "Menu" at bounding box center [17, 17] width 34 height 34
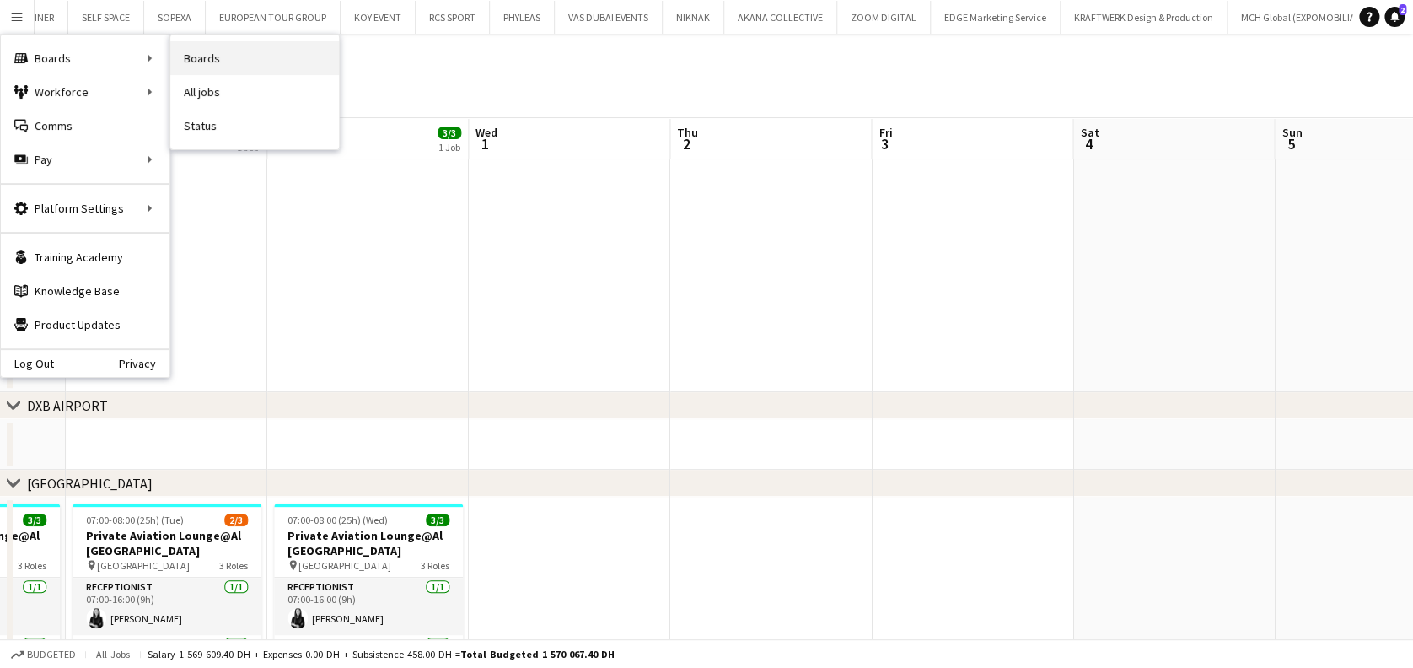
click at [306, 62] on link "Boards" at bounding box center [254, 58] width 169 height 34
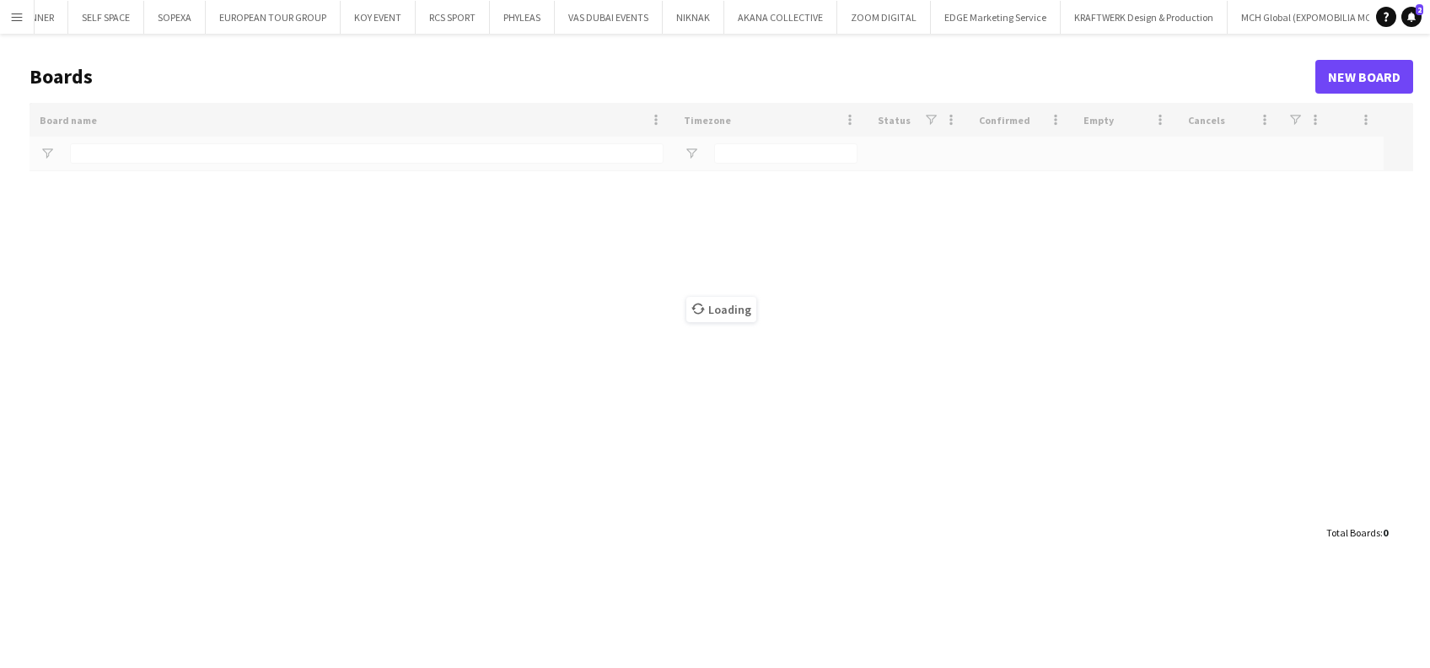
type input "*****"
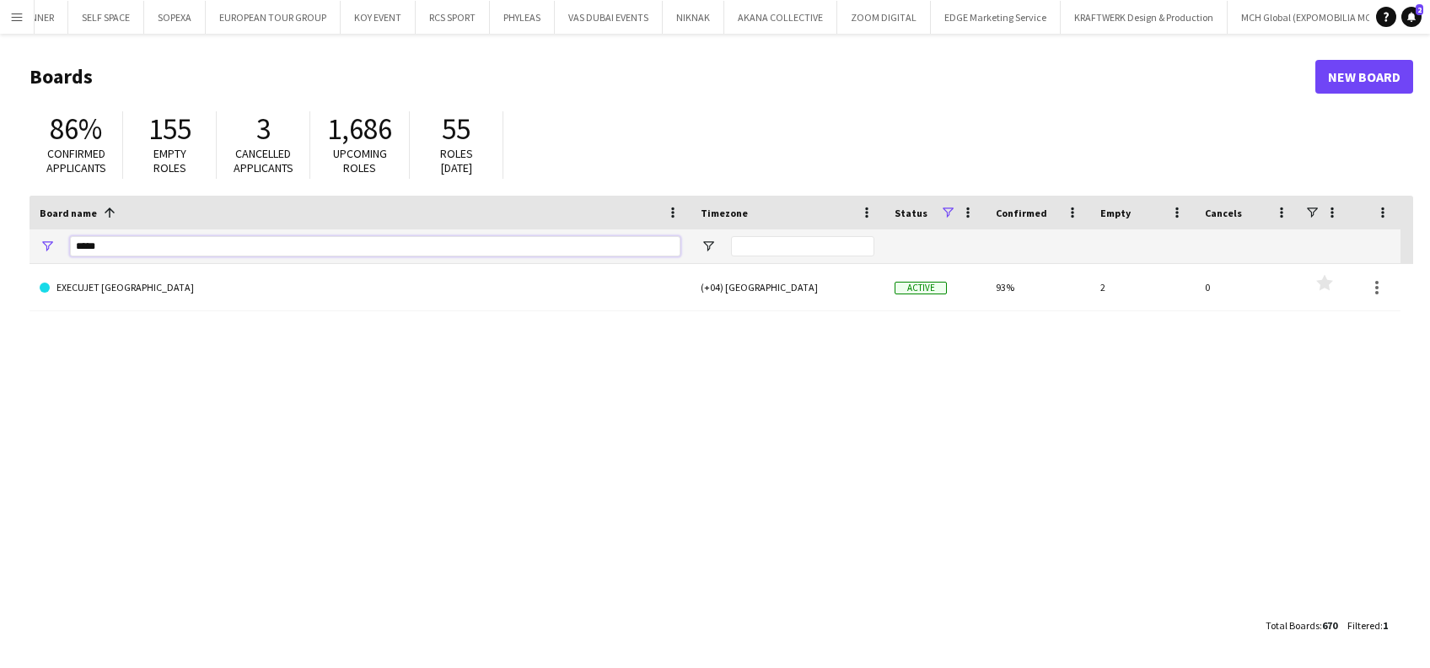
drag, startPoint x: 35, startPoint y: 236, endPoint x: 10, endPoint y: 236, distance: 25.3
click at [13, 236] on main "Boards New Board 86% Confirmed applicants 155 Empty roles 3 Cancelled applicant…" at bounding box center [715, 350] width 1430 height 633
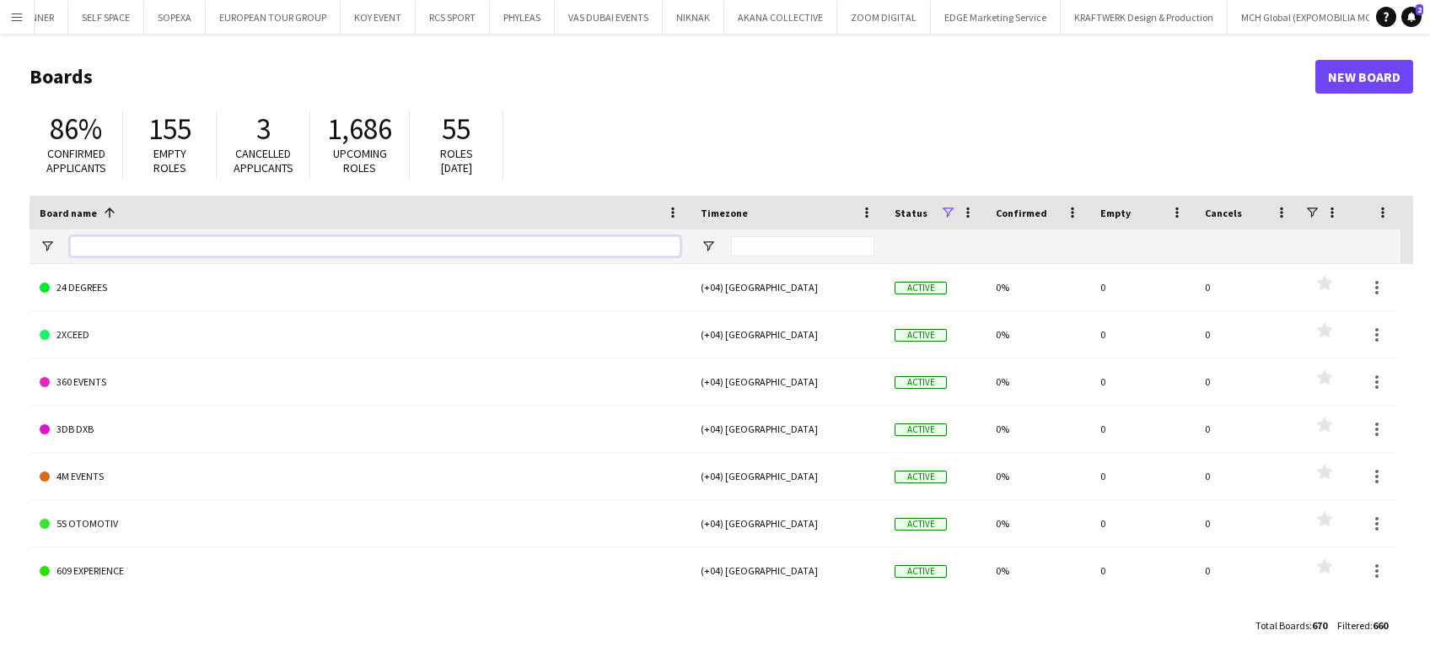
type input "*"
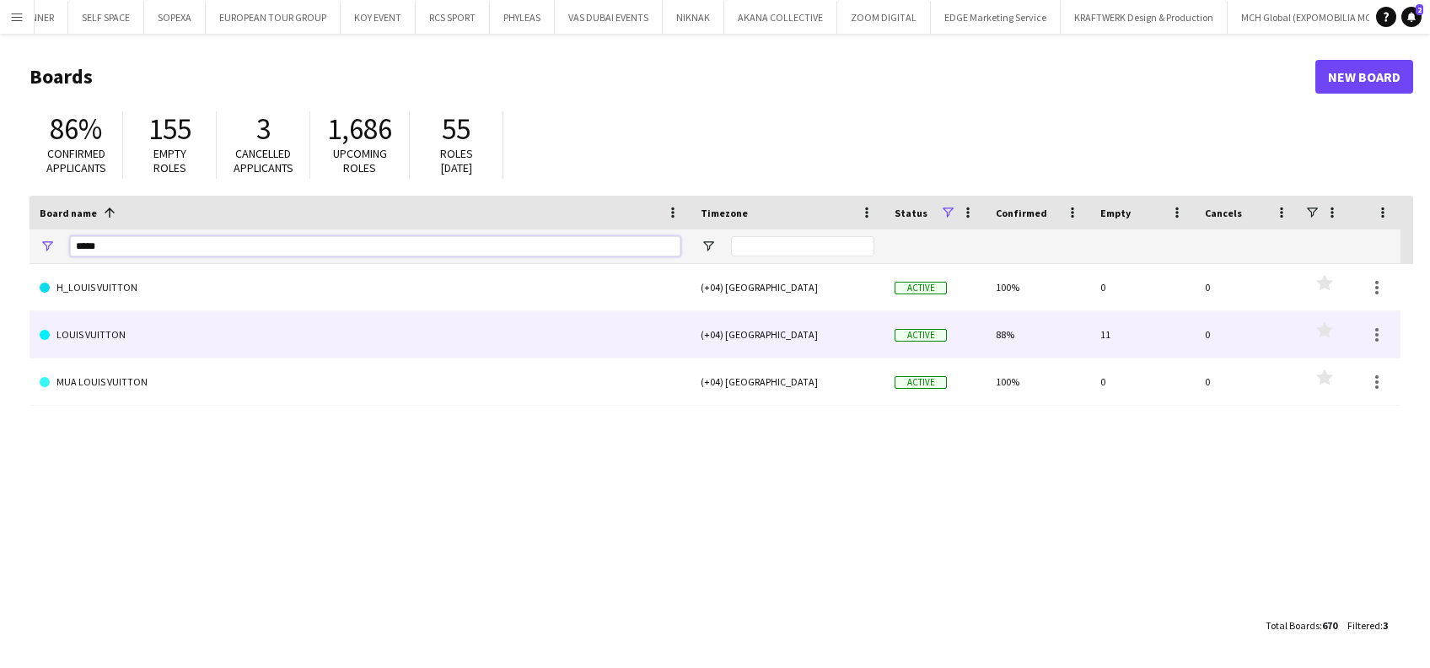
type input "*****"
click at [138, 327] on link "LOUIS VUITTON" at bounding box center [360, 334] width 641 height 47
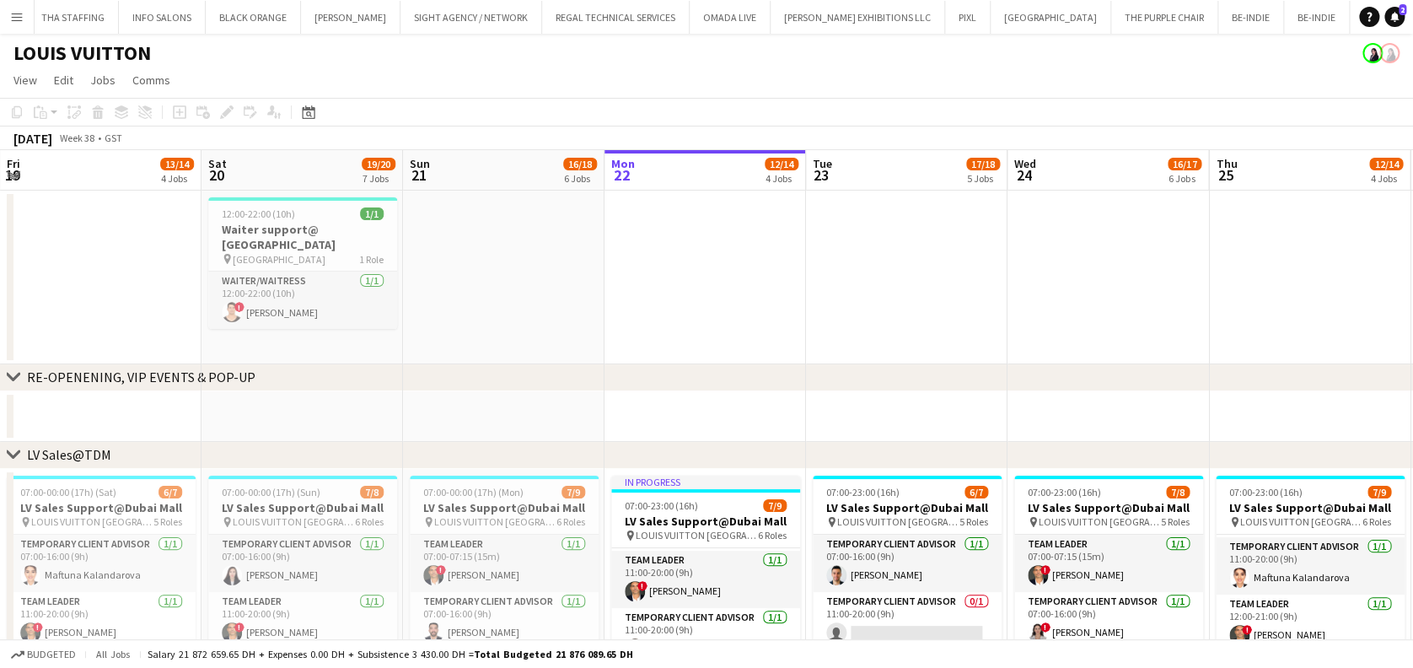
drag, startPoint x: 199, startPoint y: 301, endPoint x: 328, endPoint y: 301, distance: 129.0
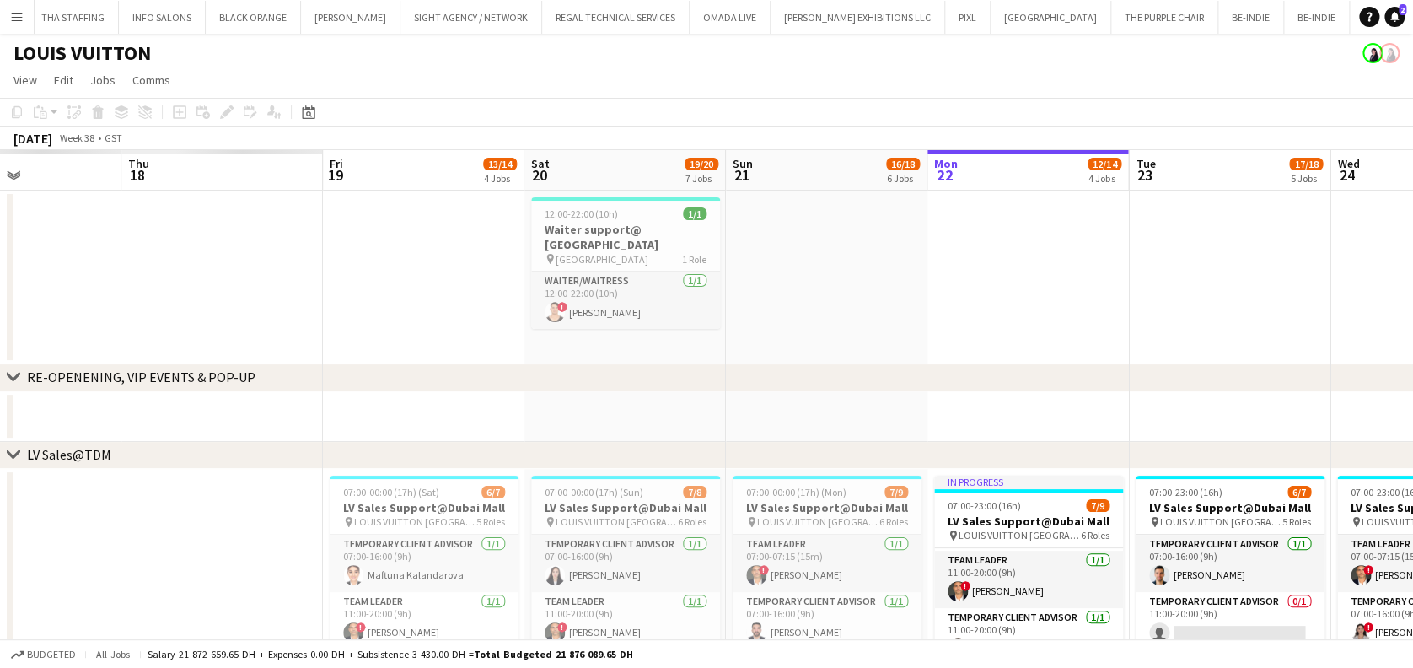
drag, startPoint x: 310, startPoint y: 289, endPoint x: 620, endPoint y: 290, distance: 310.2
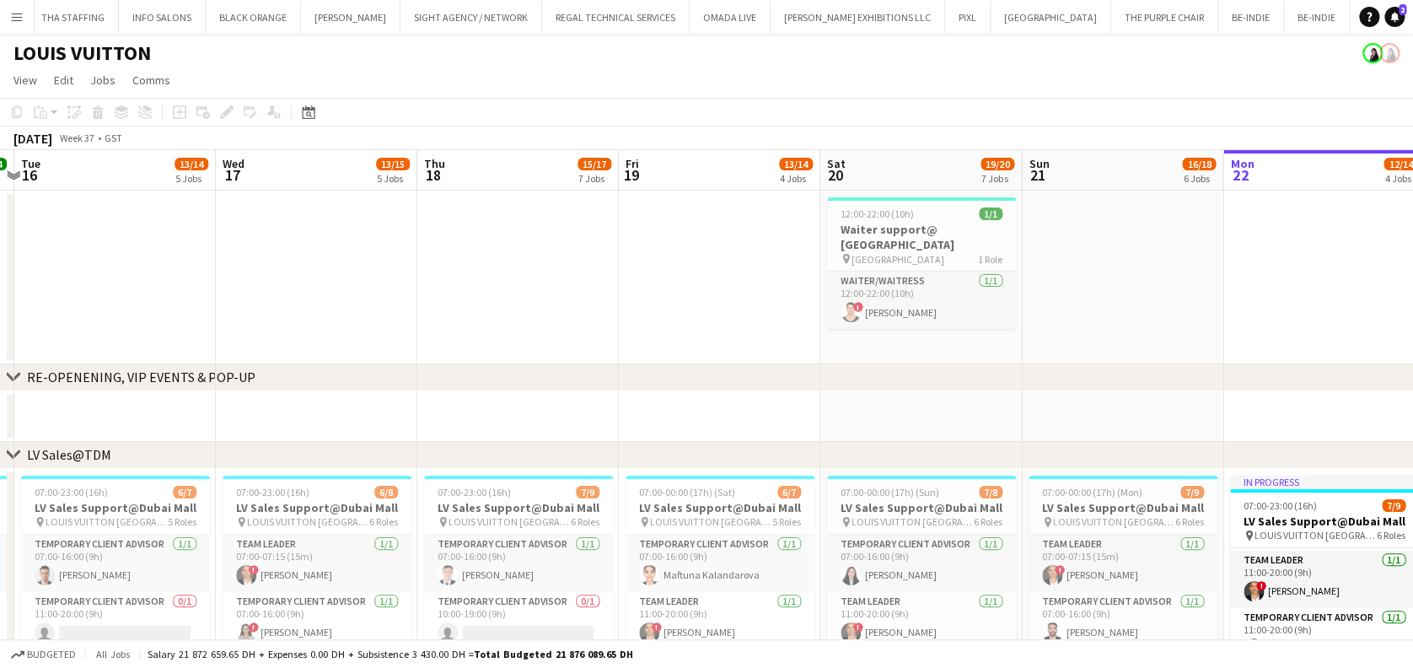
drag, startPoint x: 438, startPoint y: 328, endPoint x: 633, endPoint y: 328, distance: 194.7
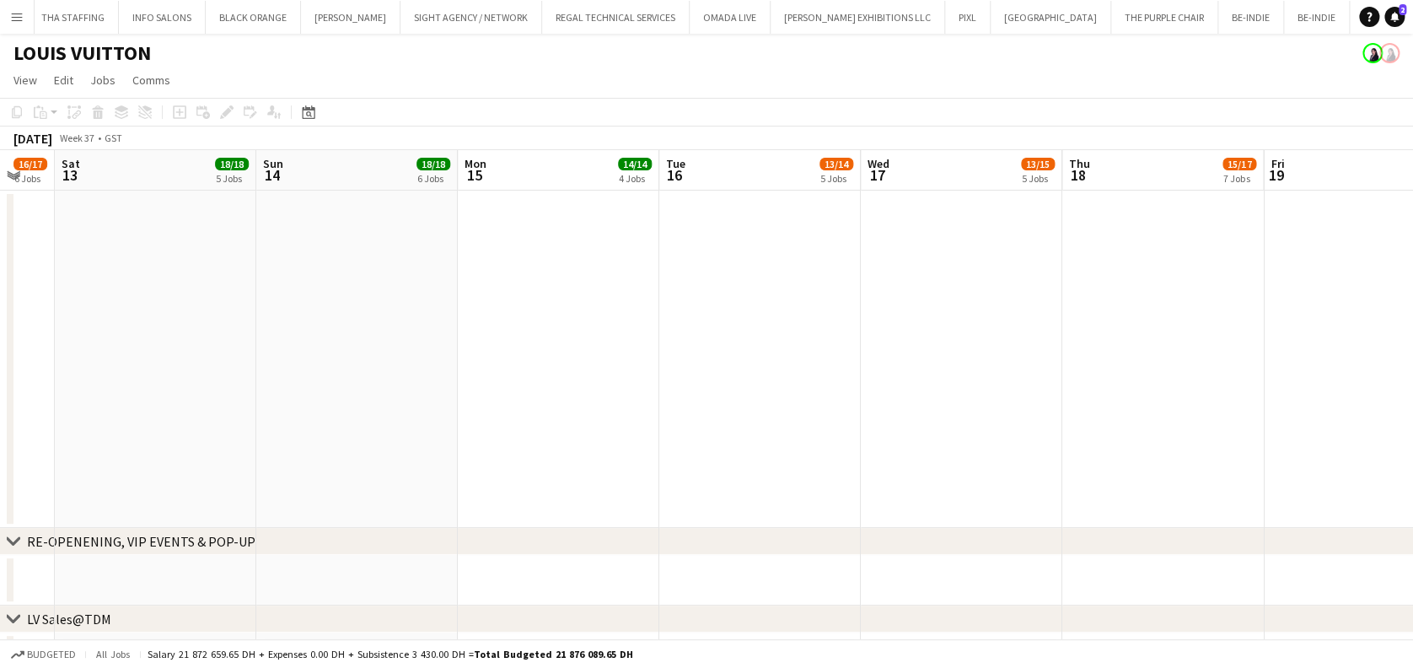
drag, startPoint x: 581, startPoint y: 328, endPoint x: 837, endPoint y: 335, distance: 256.4
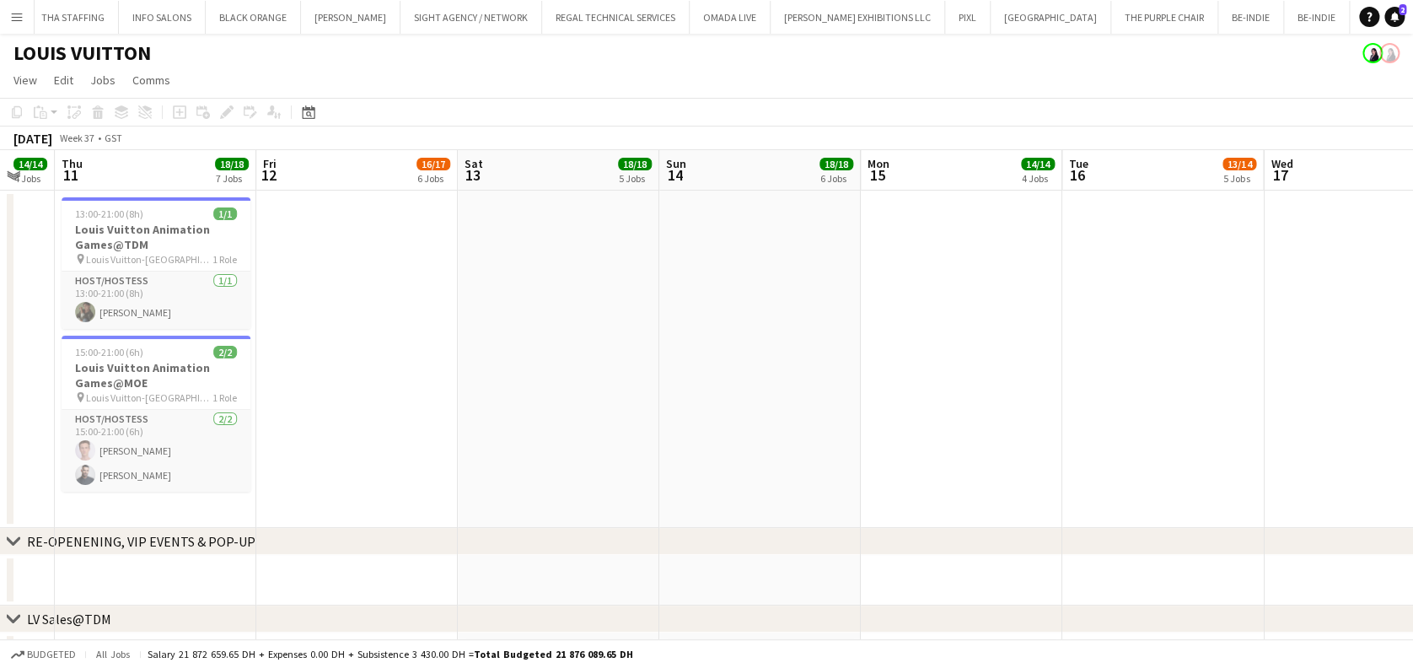
drag, startPoint x: 739, startPoint y: 328, endPoint x: 652, endPoint y: 343, distance: 89.0
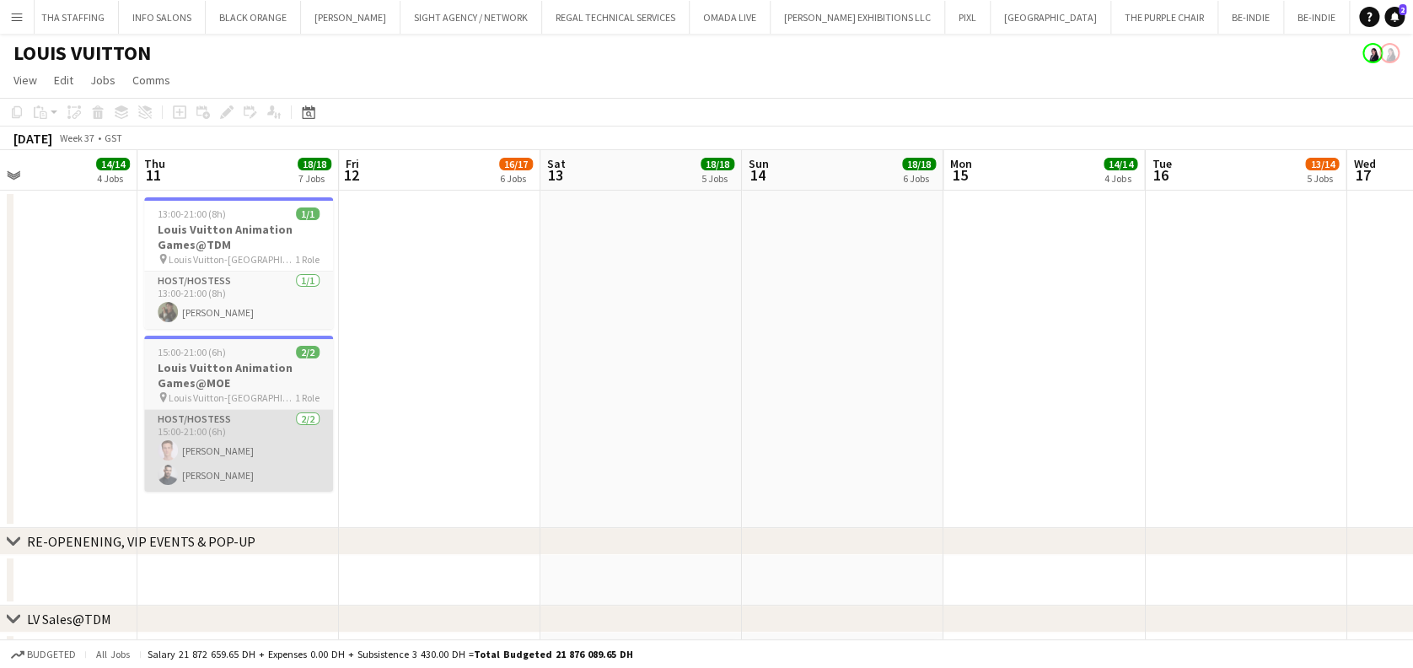
drag, startPoint x: 545, startPoint y: 411, endPoint x: 518, endPoint y: 418, distance: 27.0
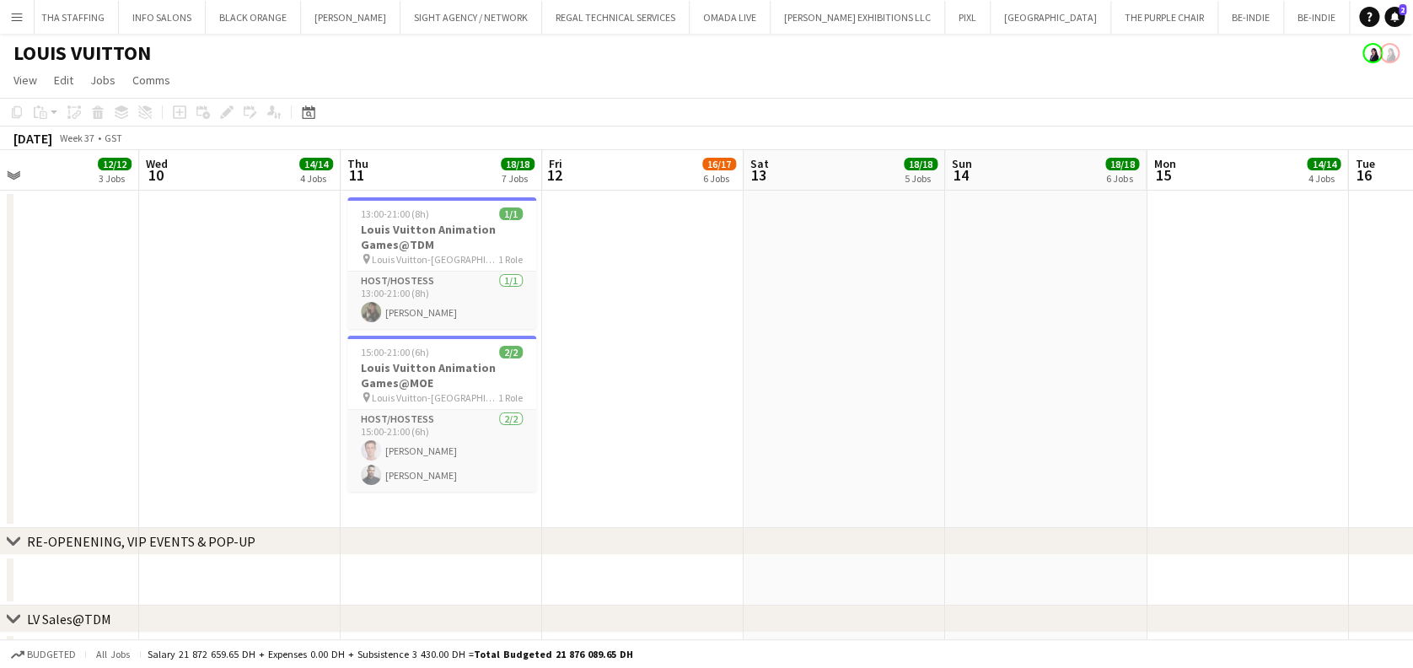
drag, startPoint x: 362, startPoint y: 385, endPoint x: 519, endPoint y: 400, distance: 157.4
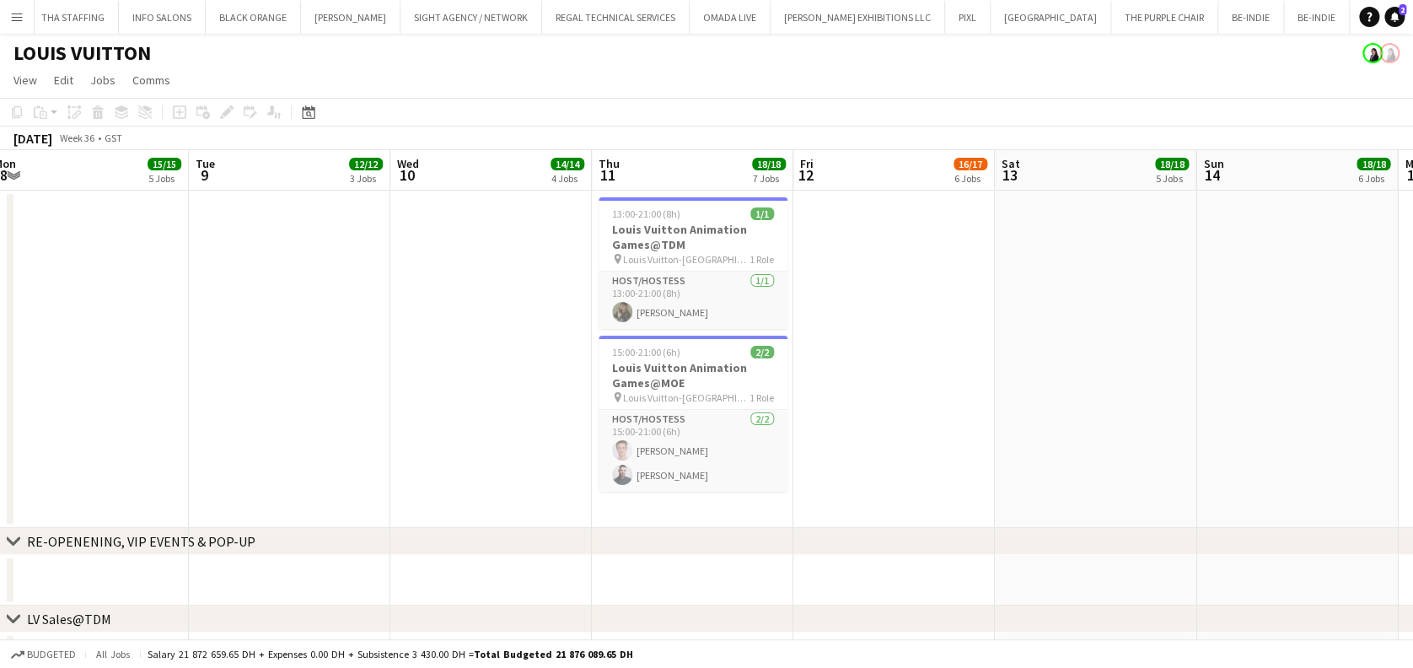
drag, startPoint x: 417, startPoint y: 471, endPoint x: 819, endPoint y: 440, distance: 402.5
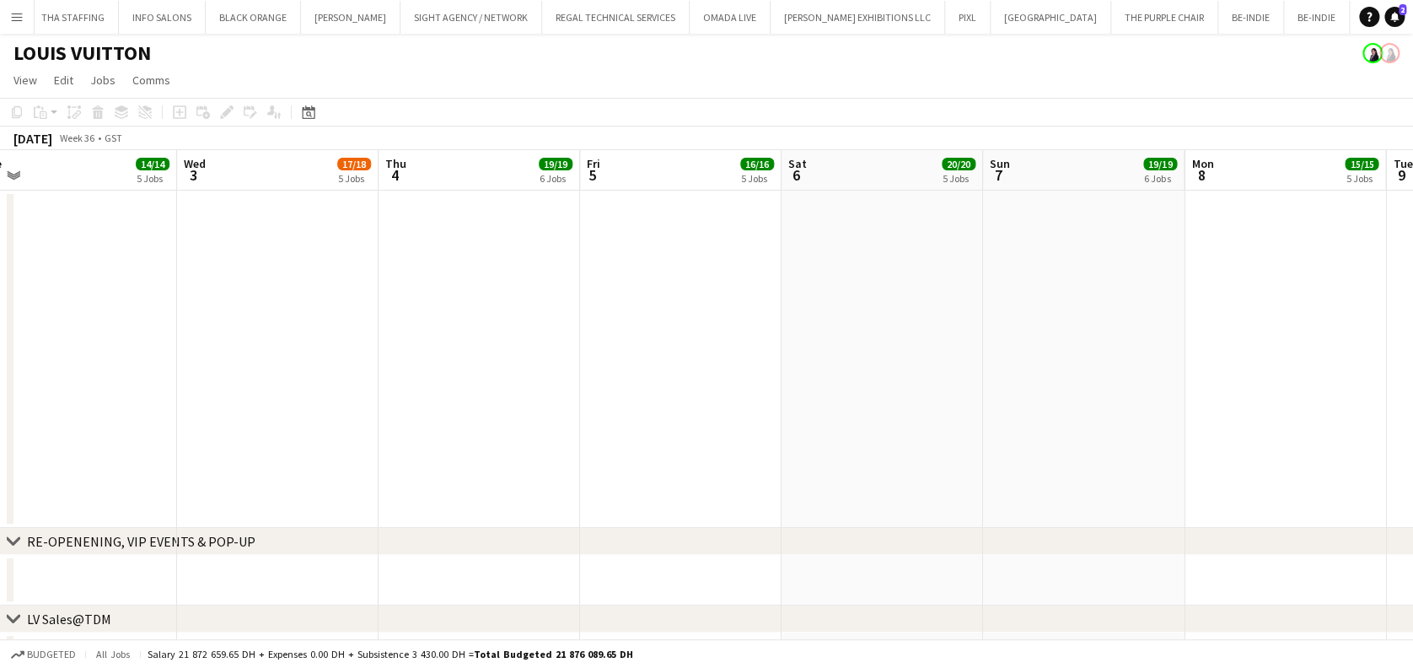
drag, startPoint x: 364, startPoint y: 421, endPoint x: 756, endPoint y: 417, distance: 392.0
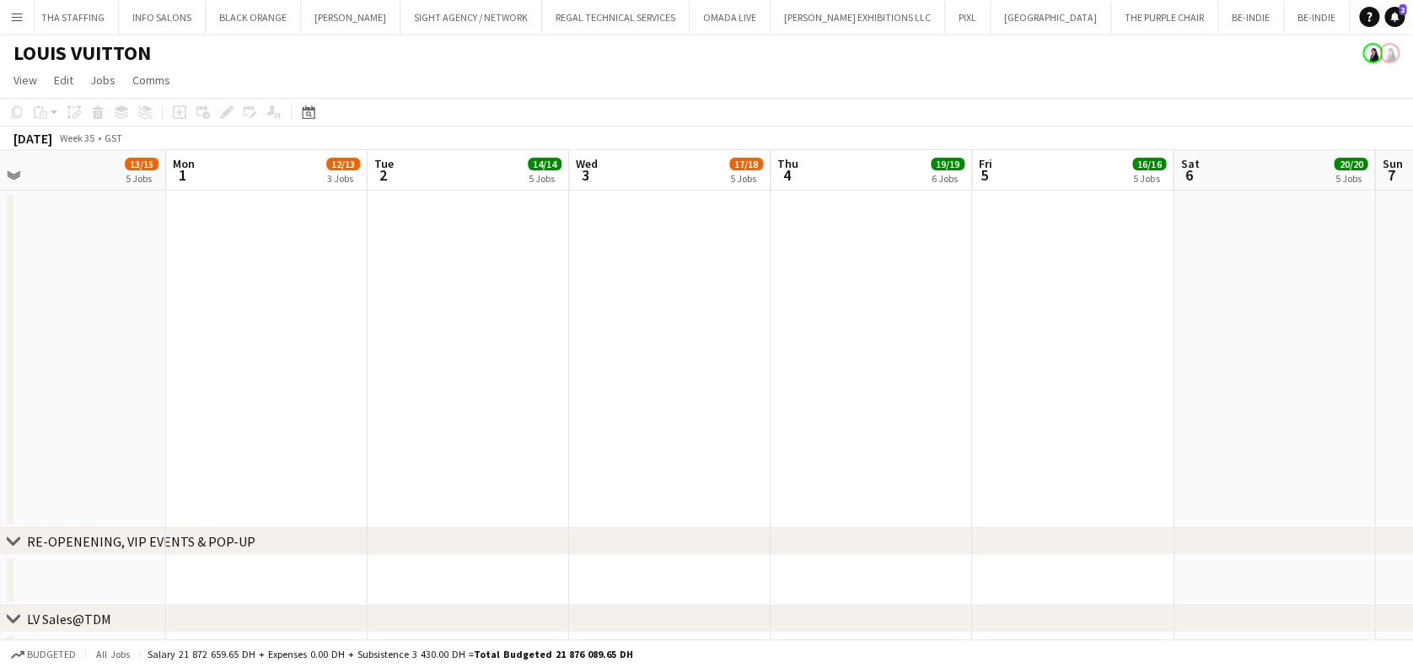
drag, startPoint x: 379, startPoint y: 419, endPoint x: 539, endPoint y: 422, distance: 159.4
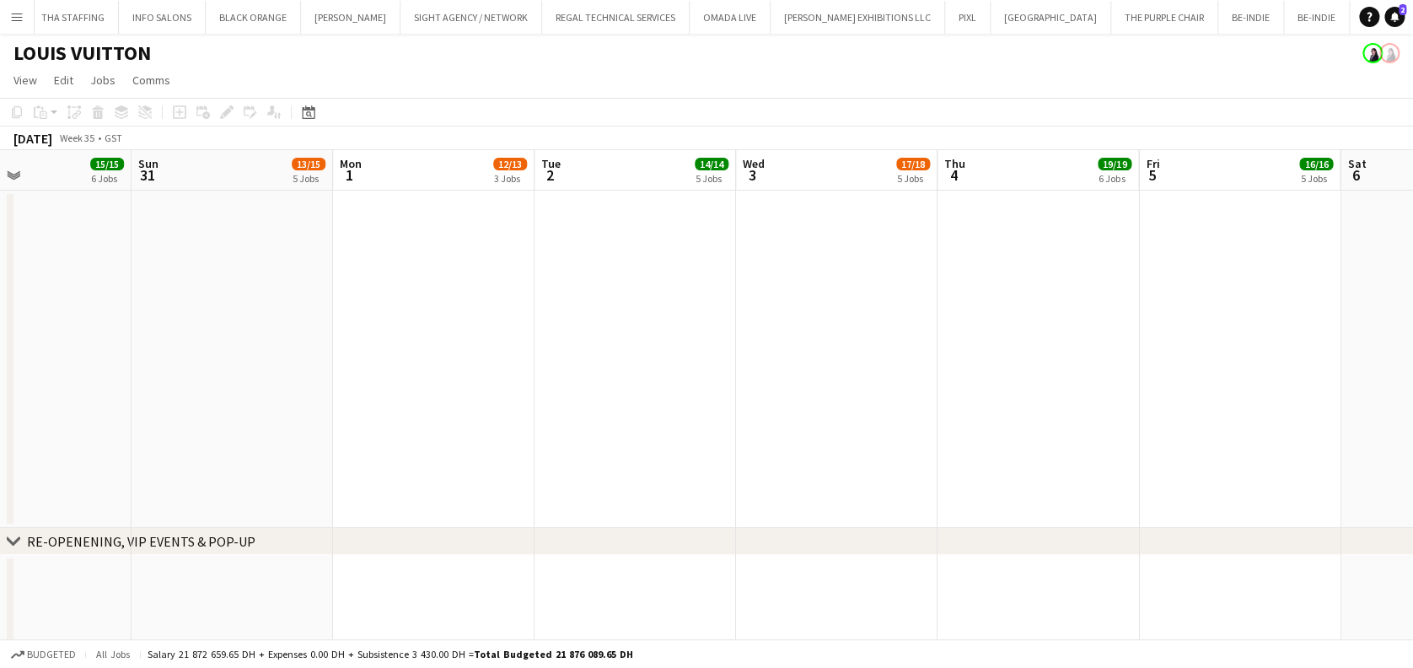
scroll to position [0, 484]
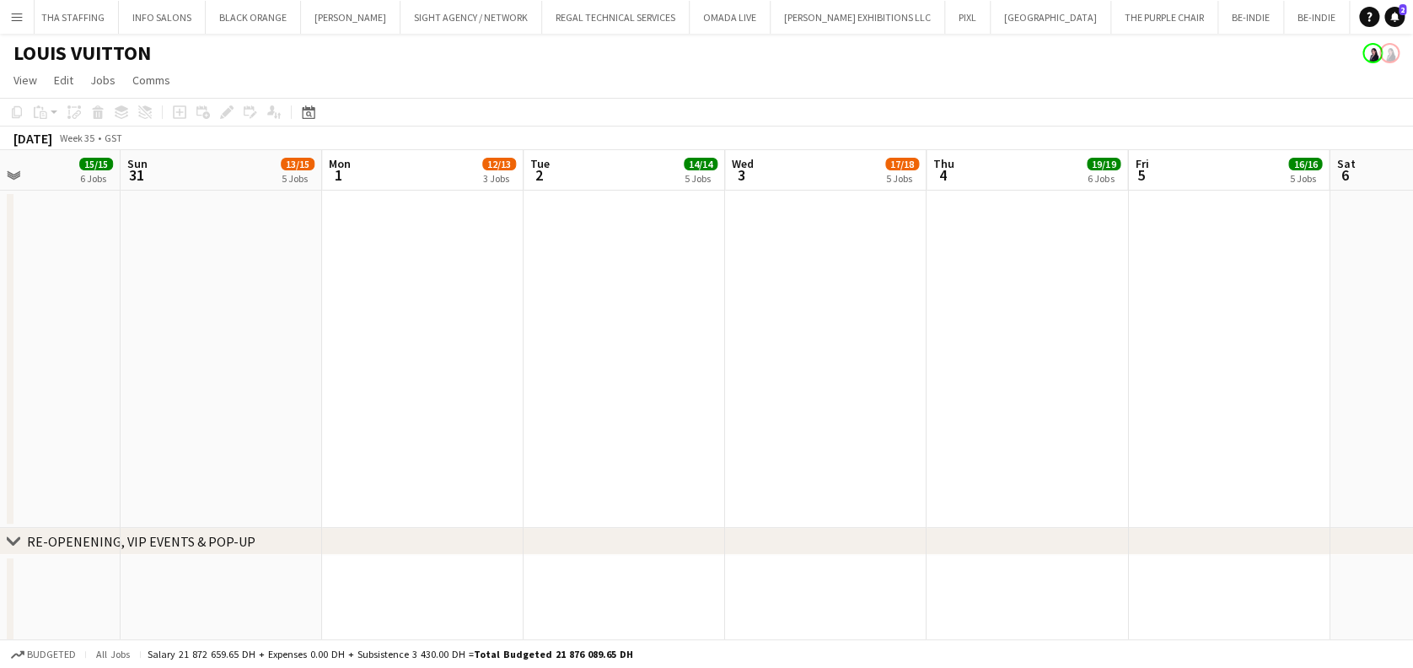
drag, startPoint x: 283, startPoint y: 417, endPoint x: 506, endPoint y: 415, distance: 222.6
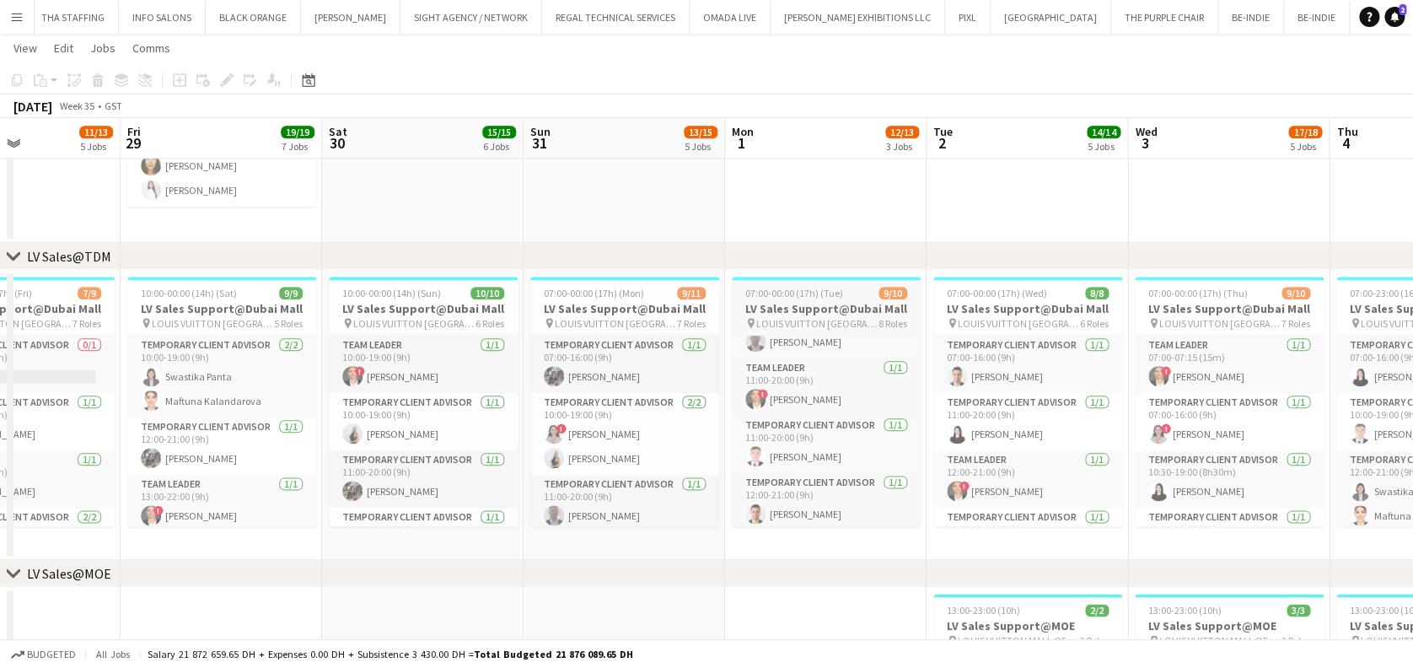
scroll to position [166, 0]
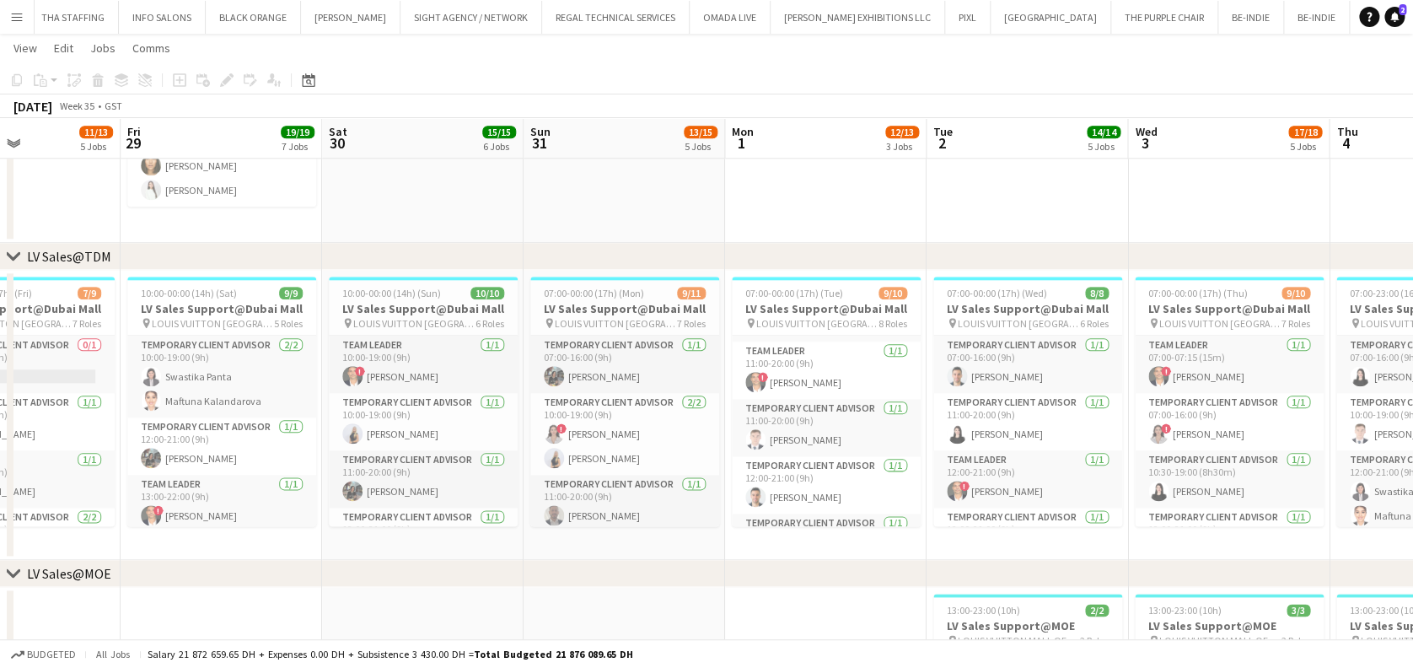
drag, startPoint x: 571, startPoint y: 374, endPoint x: 408, endPoint y: 375, distance: 162.7
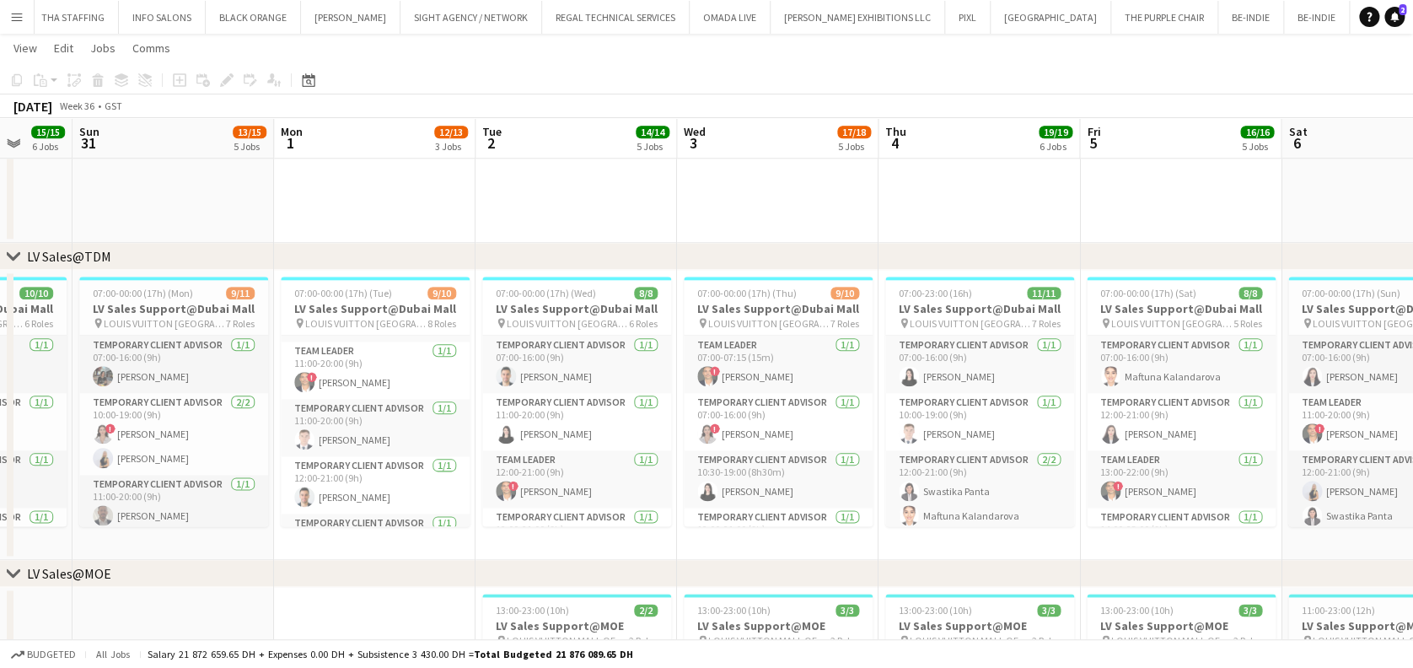
drag, startPoint x: 516, startPoint y: 400, endPoint x: 308, endPoint y: 401, distance: 208.2
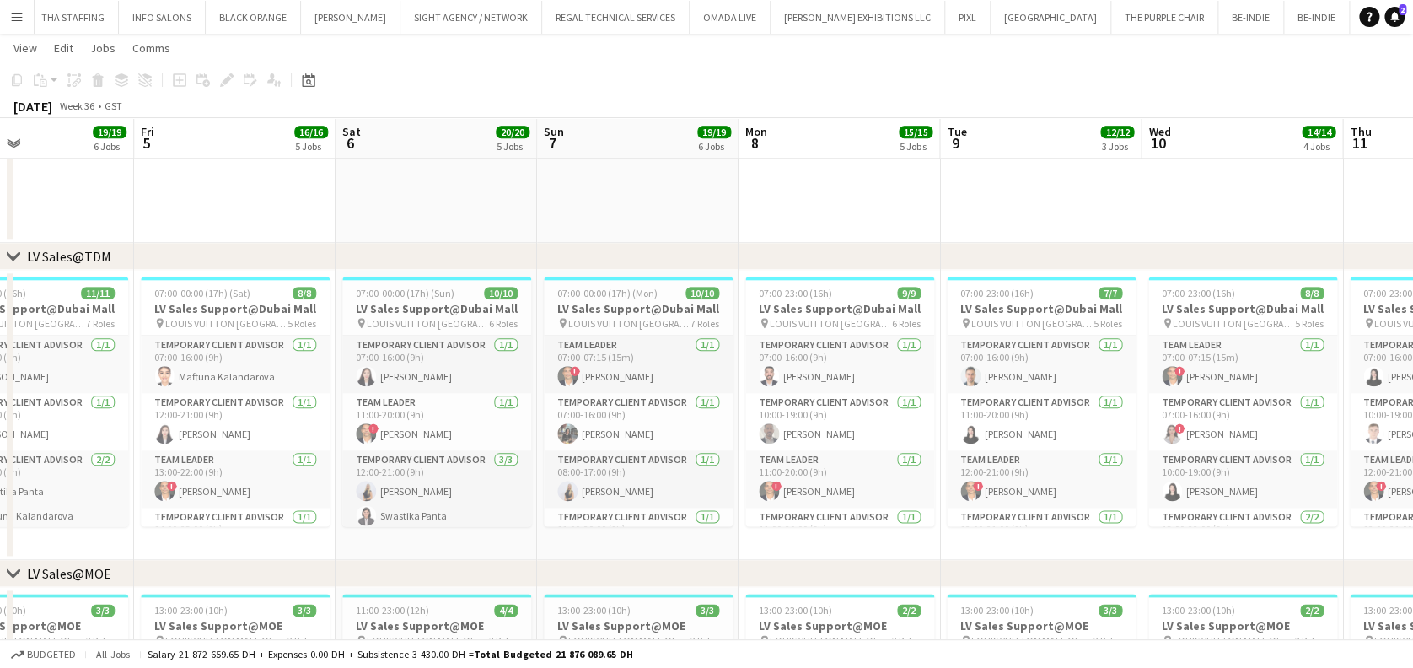
drag, startPoint x: 721, startPoint y: 426, endPoint x: 427, endPoint y: 416, distance: 293.5
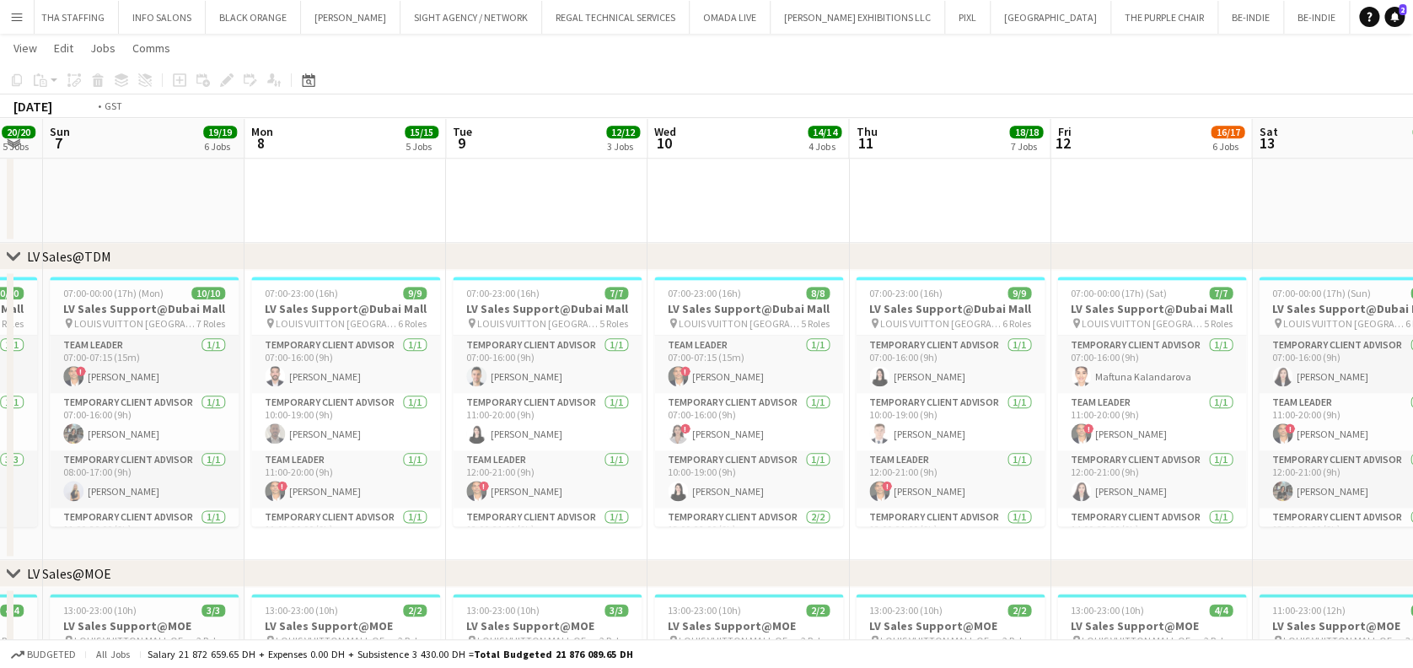
drag, startPoint x: 395, startPoint y: 421, endPoint x: 374, endPoint y: 421, distance: 21.1
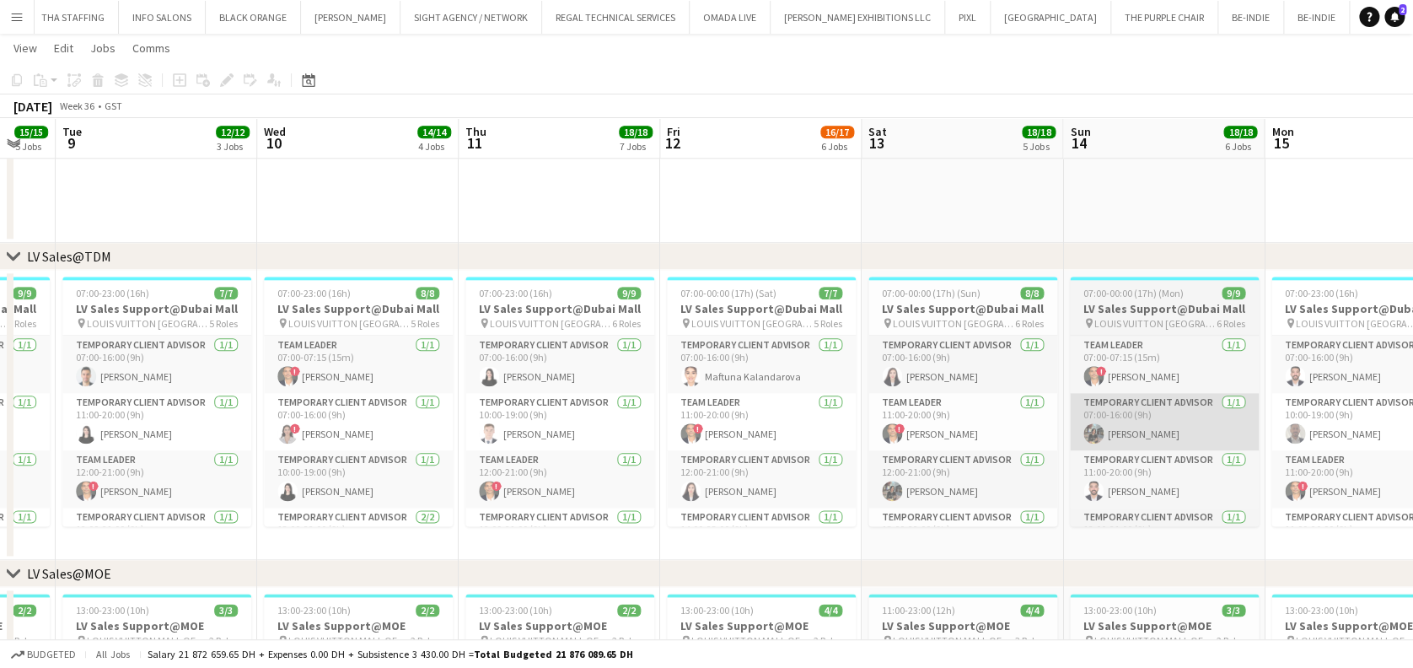
drag, startPoint x: 455, startPoint y: 425, endPoint x: 697, endPoint y: 414, distance: 242.2
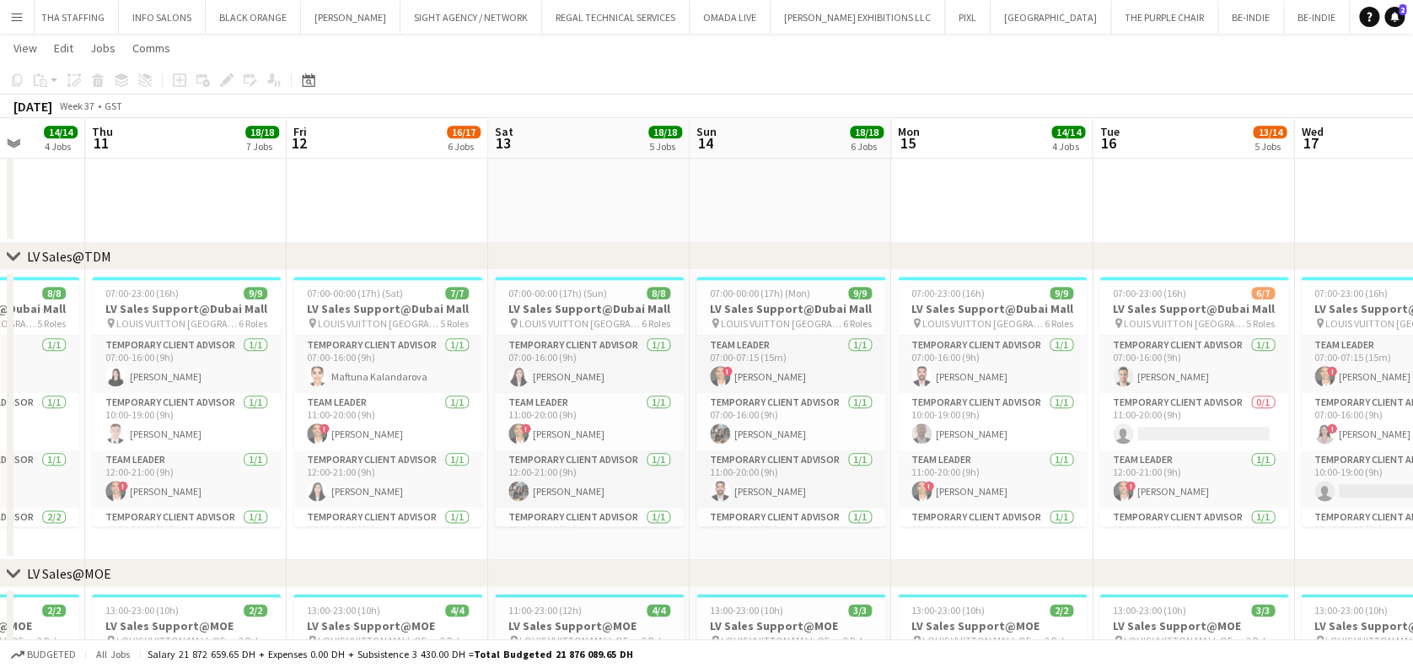
drag, startPoint x: 550, startPoint y: 400, endPoint x: 242, endPoint y: 400, distance: 308.5
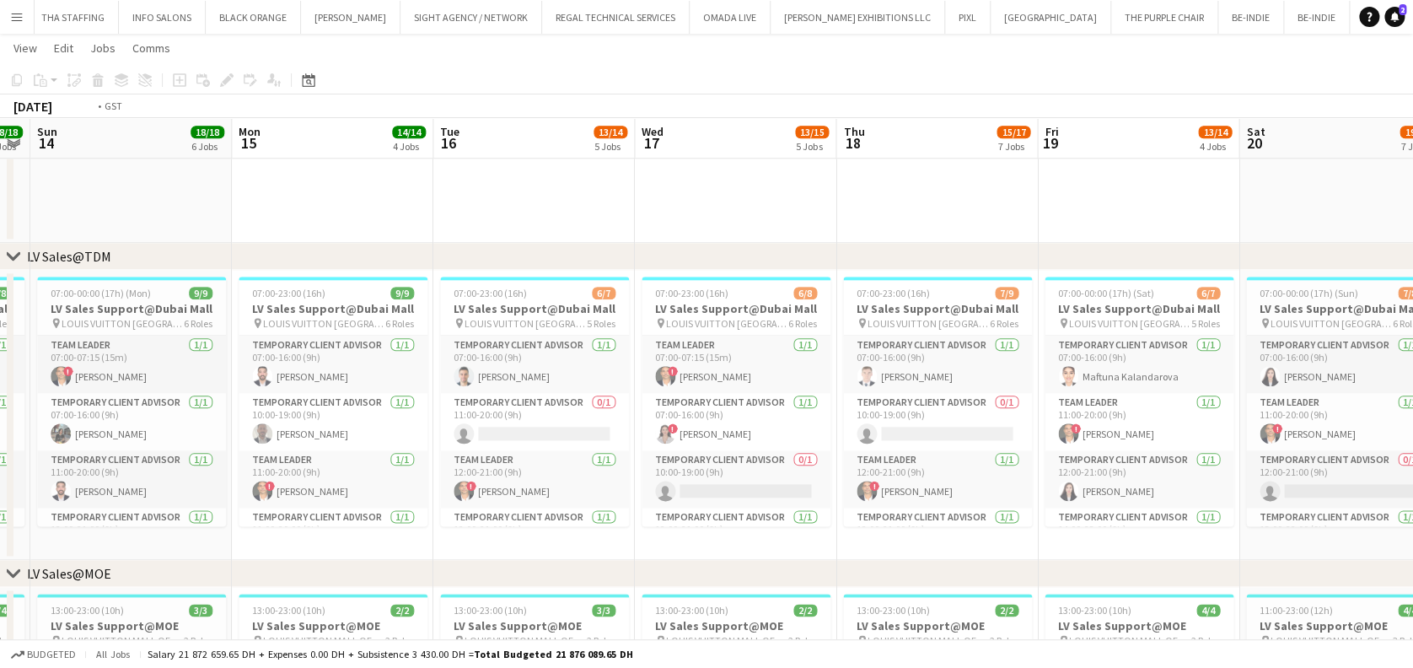
drag, startPoint x: 451, startPoint y: 383, endPoint x: 199, endPoint y: 379, distance: 252.1
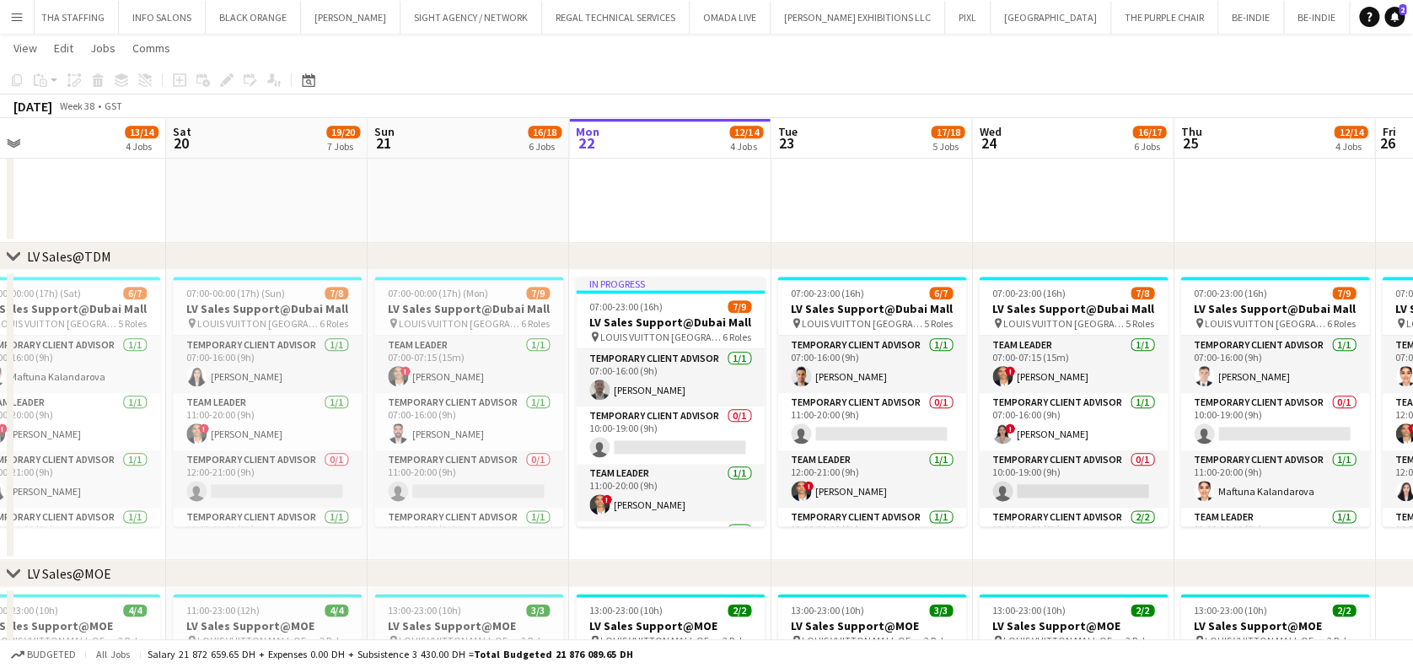
scroll to position [0, 862]
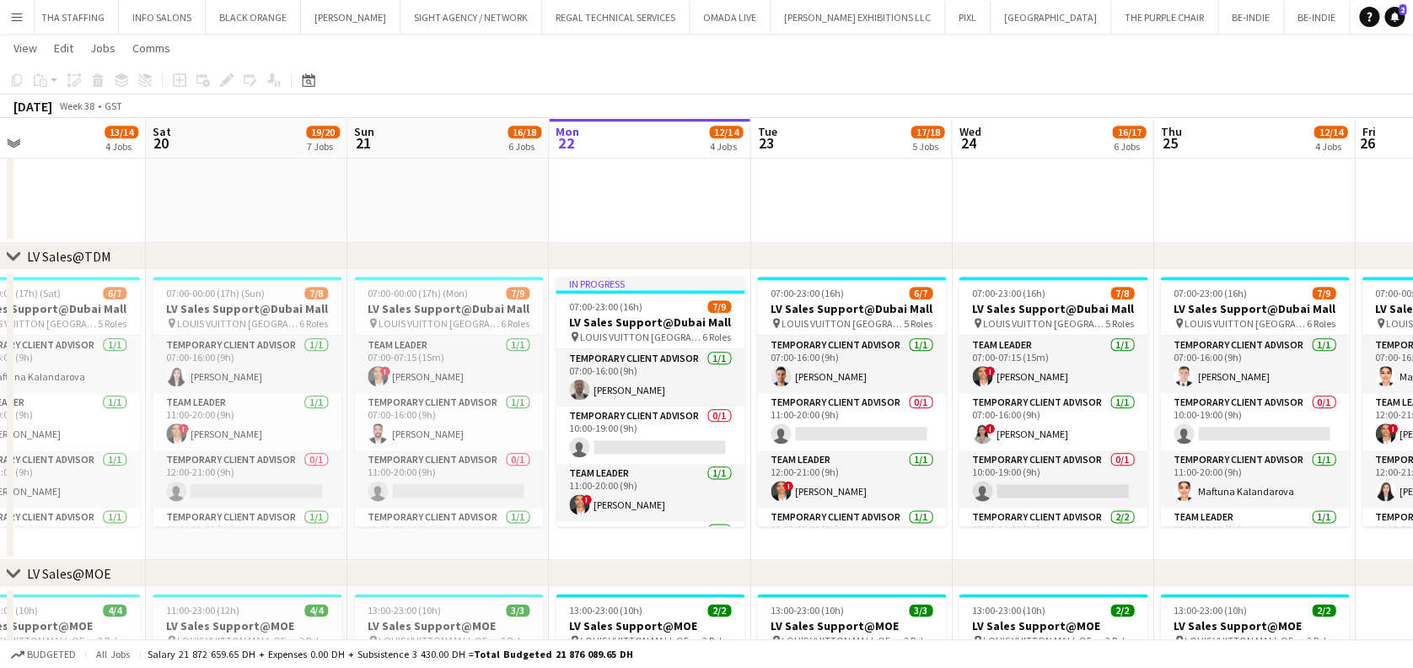
drag, startPoint x: 373, startPoint y: 409, endPoint x: 183, endPoint y: 399, distance: 189.9
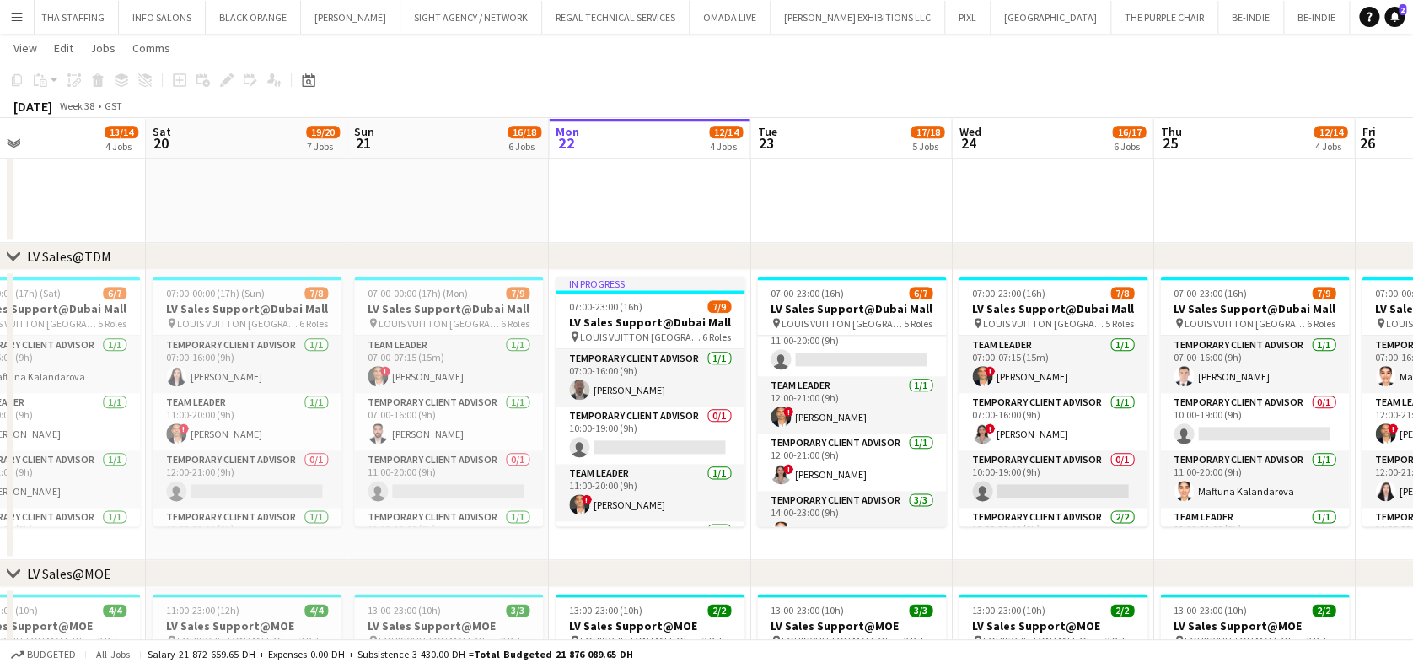
scroll to position [112, 0]
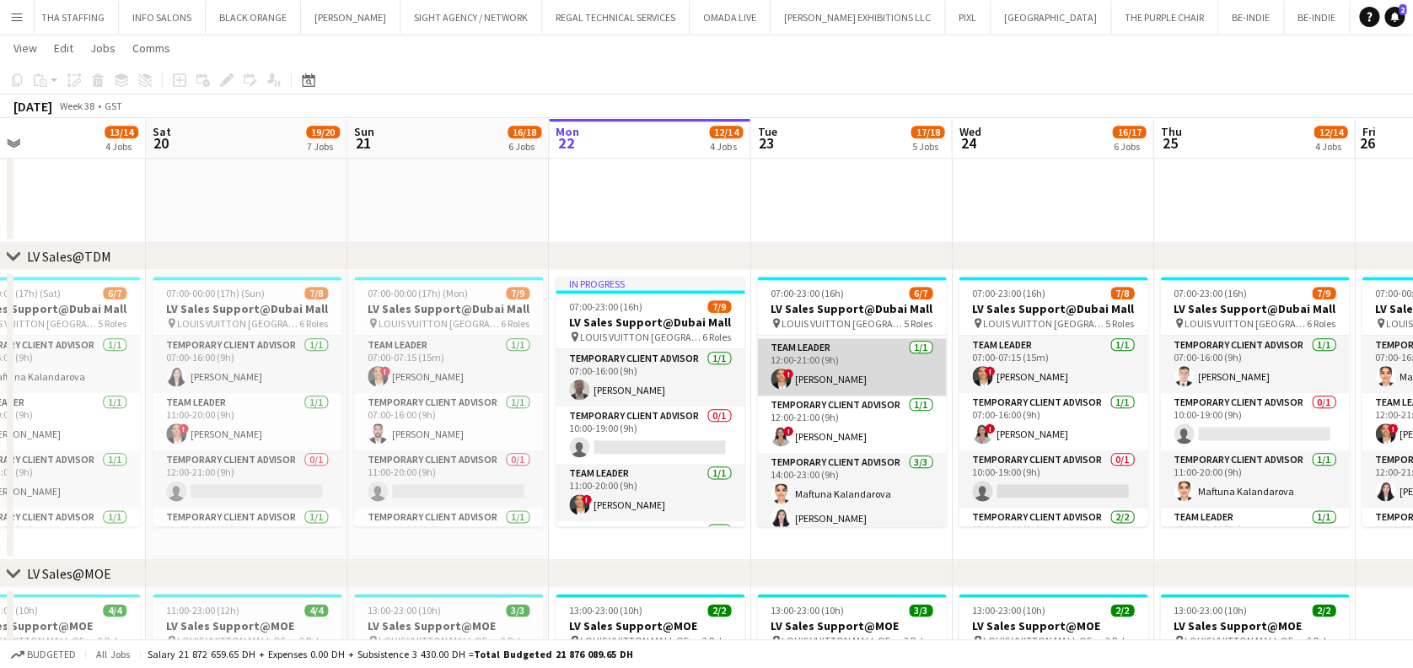
click at [777, 362] on app-card-role "Team Leader 1/1 12:00-21:00 (9h) ! Fadi Makki" at bounding box center [851, 366] width 189 height 57
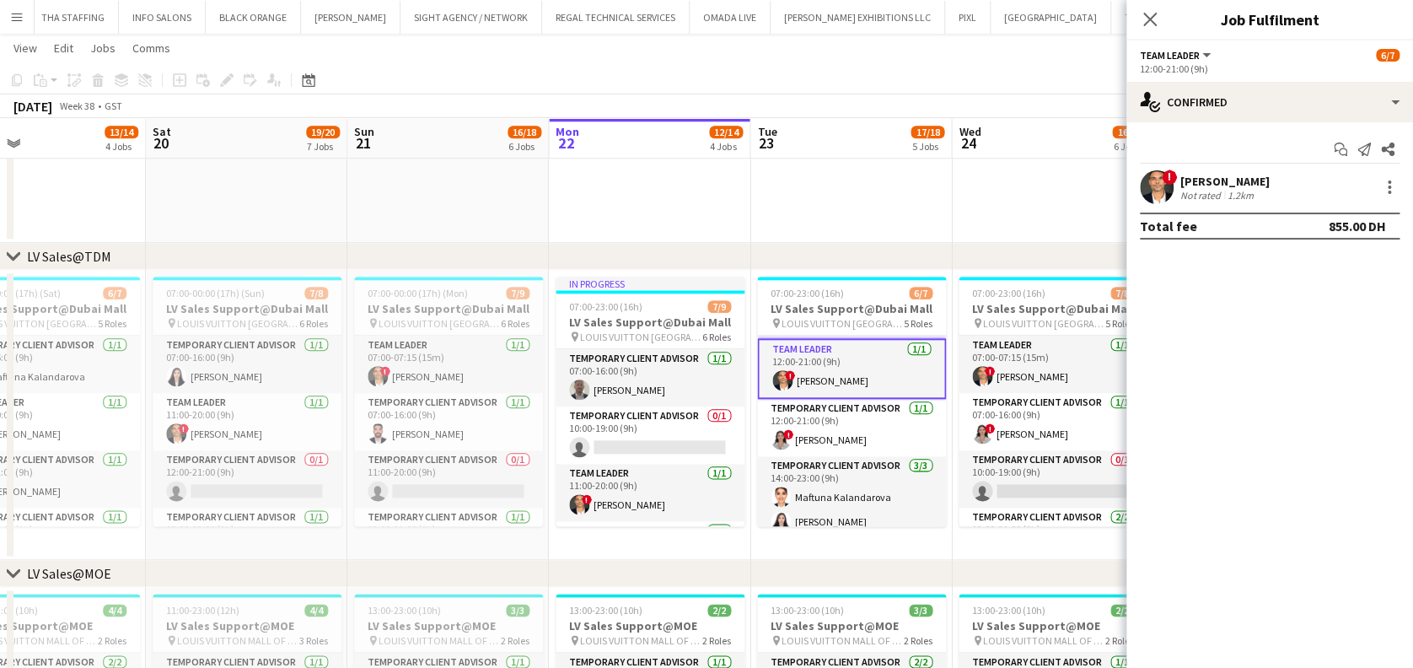
click at [777, 172] on app-user-avatar at bounding box center [1157, 187] width 34 height 34
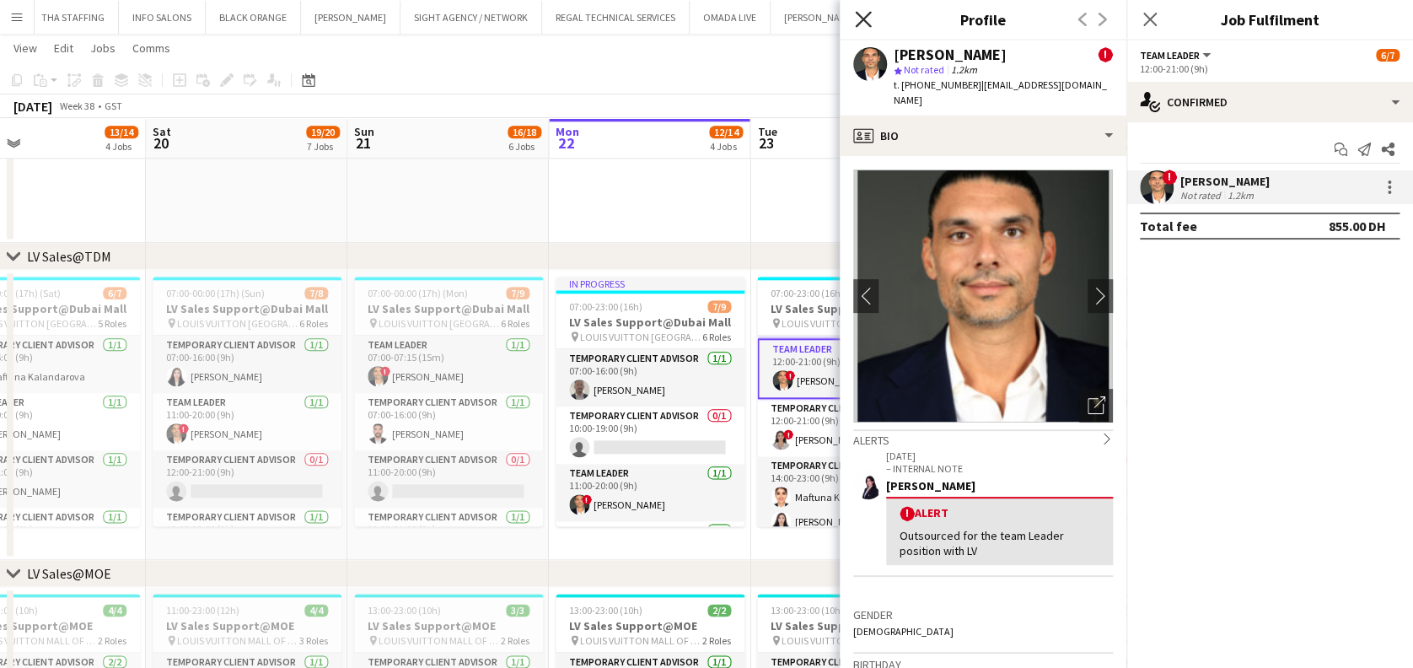
drag, startPoint x: 862, startPoint y: 15, endPoint x: 867, endPoint y: 240, distance: 225.2
click at [777, 15] on icon "Close pop-in" at bounding box center [862, 19] width 13 height 13
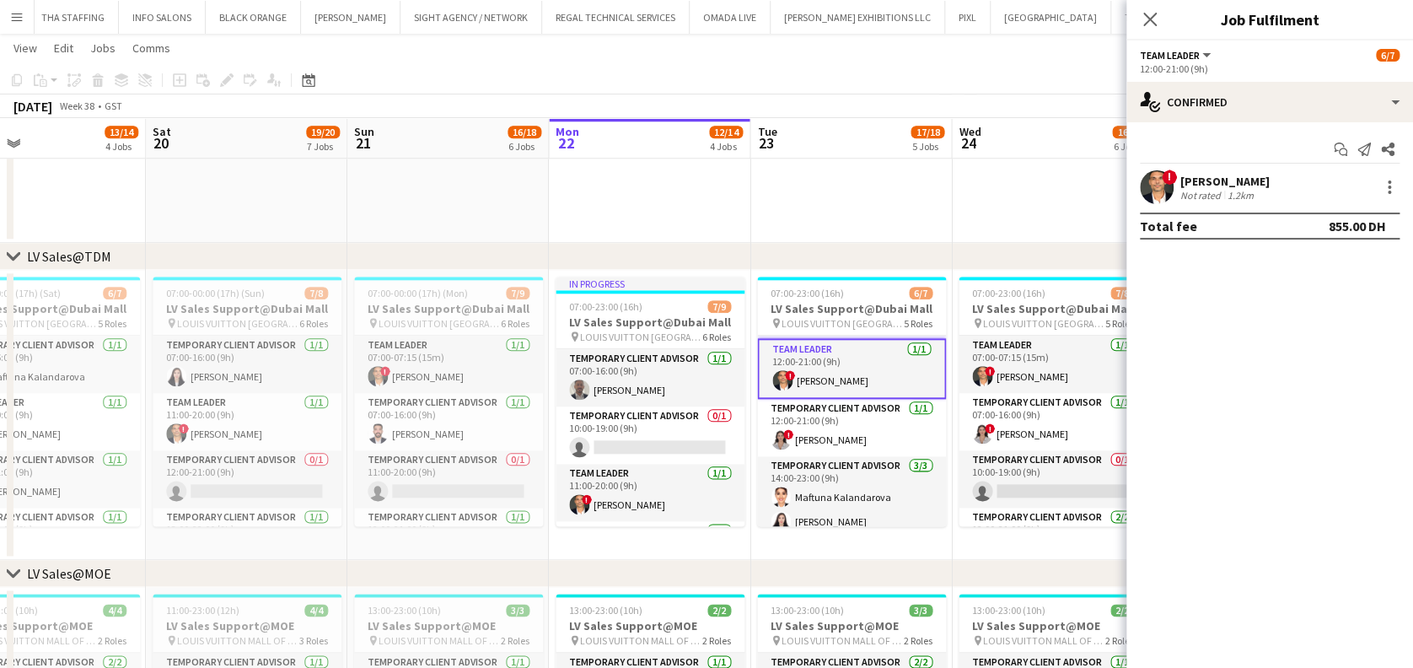
click at [777, 198] on app-date-cell at bounding box center [850, 4] width 201 height 476
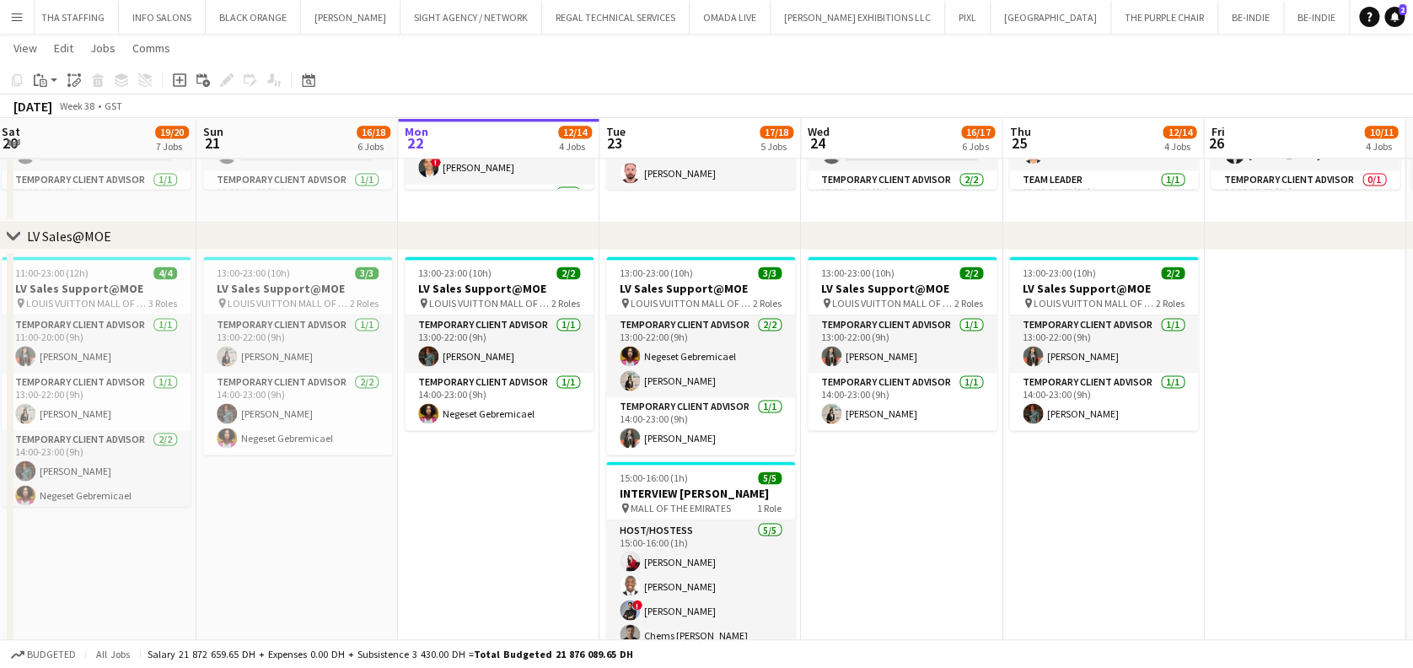
scroll to position [0, 658]
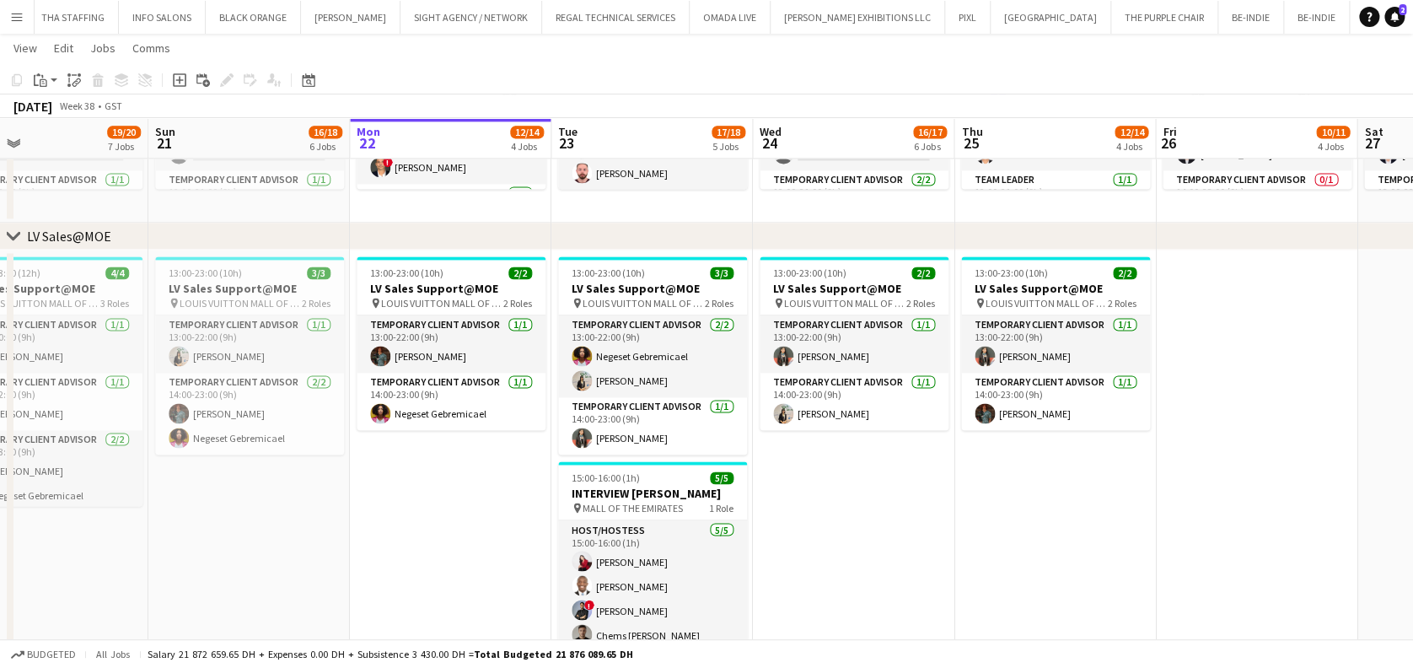
drag, startPoint x: 575, startPoint y: 512, endPoint x: 243, endPoint y: 429, distance: 342.3
click at [243, 429] on app-calendar-viewport "Wed 17 13/15 5 Jobs Thu 18 15/17 7 Jobs Fri 19 13/14 4 Jobs Sat 20 19/20 7 Jobs…" at bounding box center [706, 589] width 1413 height 3294
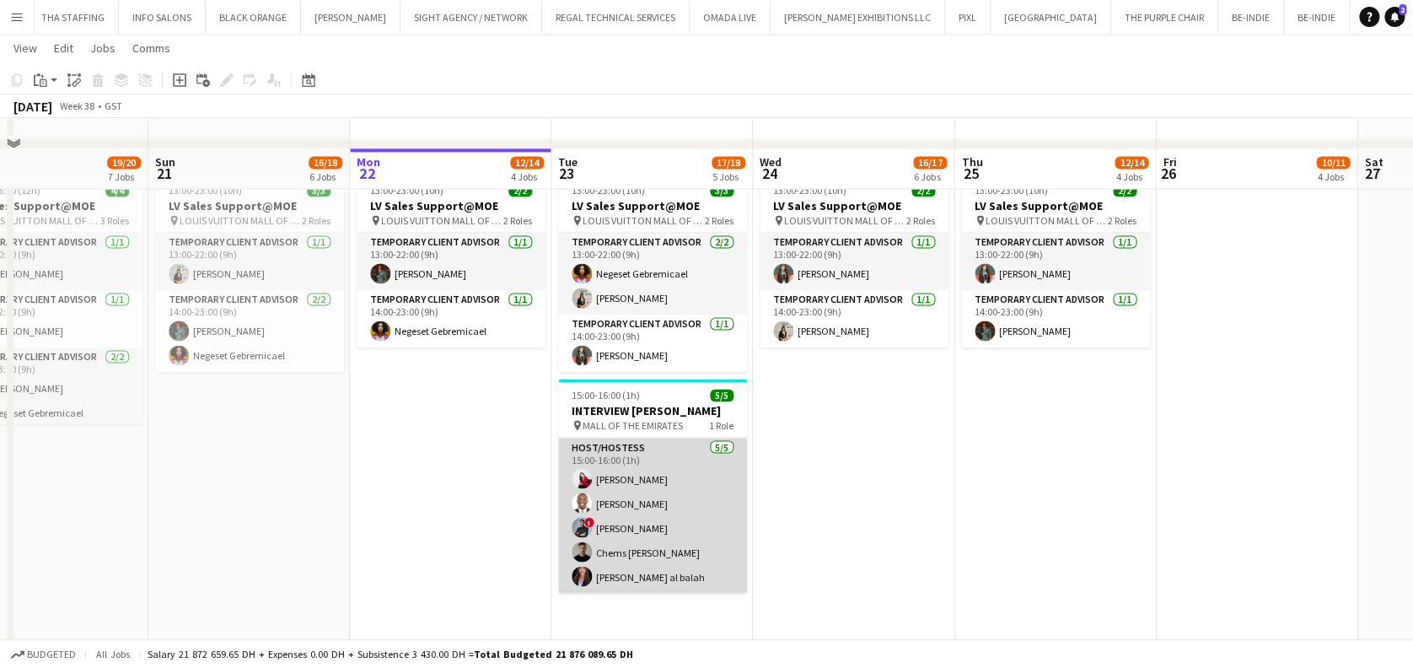
scroll to position [1236, 0]
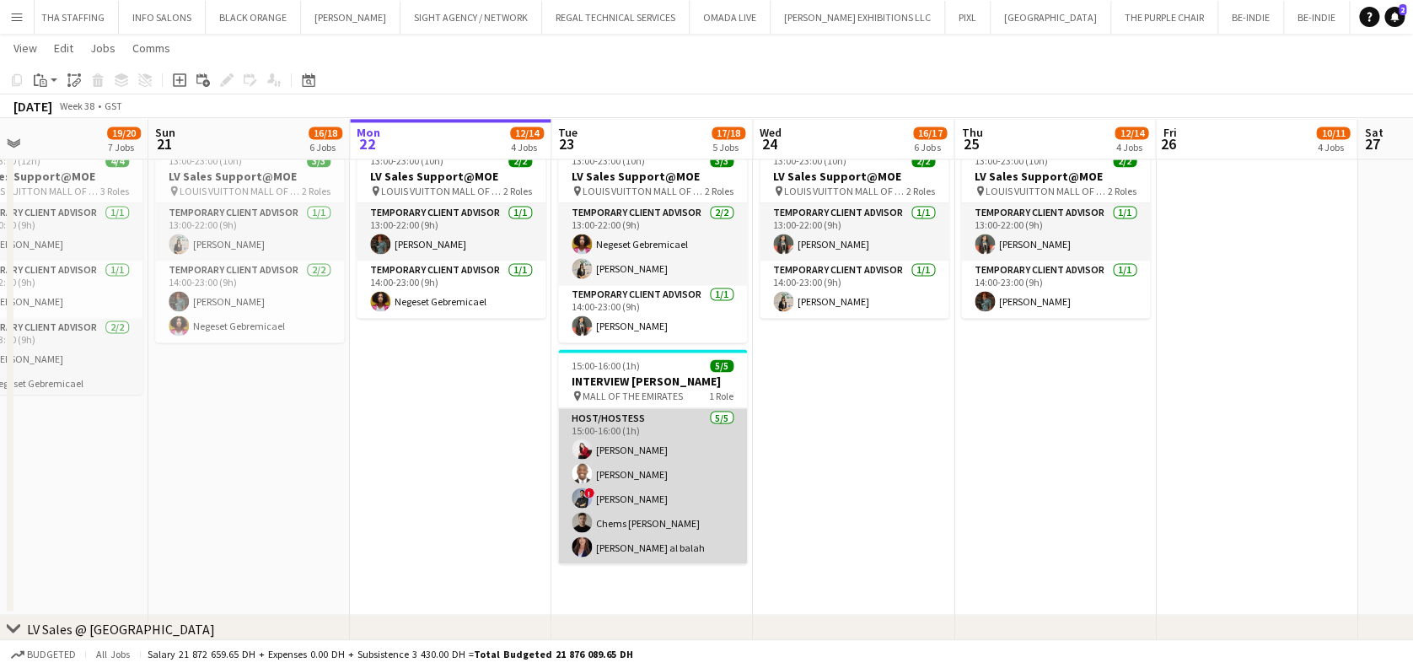
click at [622, 510] on app-card-role "Host/Hostess 5/5 15:00-16:00 (1h) Valeriia Mitina Edmond shammah ! Amir shah Ch…" at bounding box center [652, 485] width 189 height 155
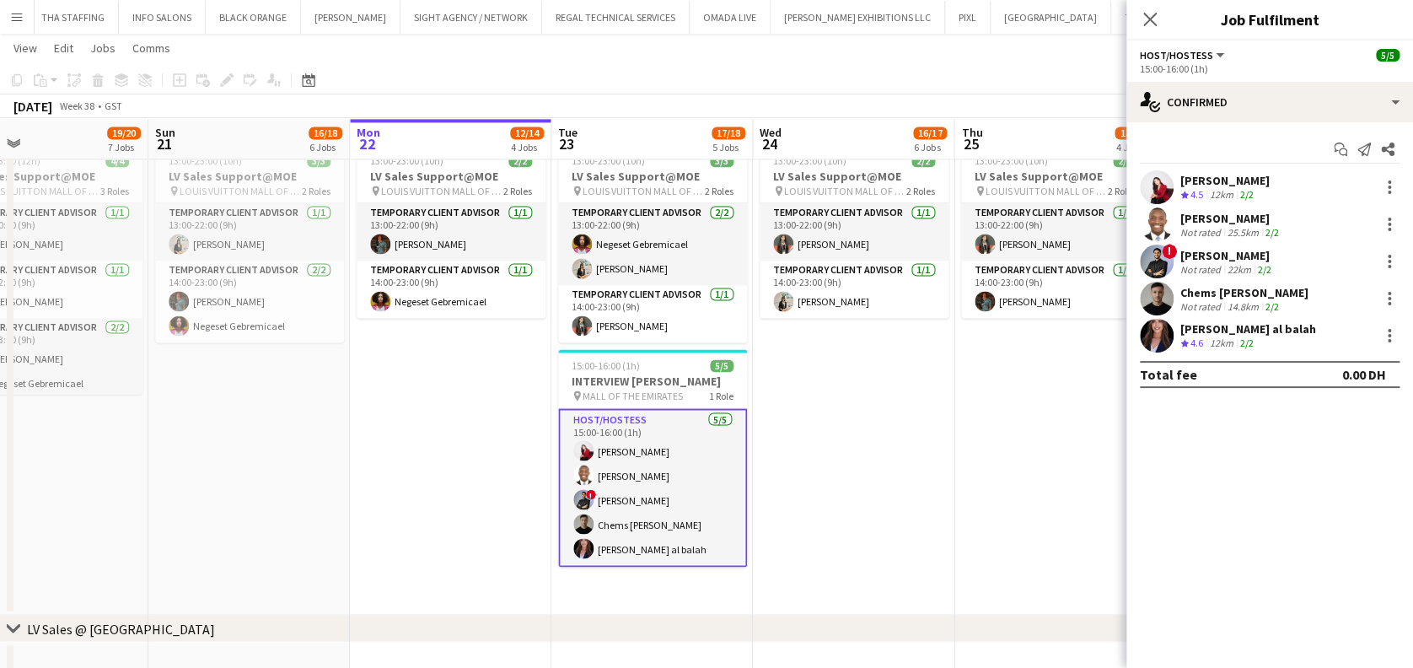
click at [777, 384] on app-date-cell "13:00-23:00 (10h) 2/2 LV Sales Support@MOE pin LOUIS VUITTON MALL OF THE EMIRAT…" at bounding box center [853, 375] width 201 height 477
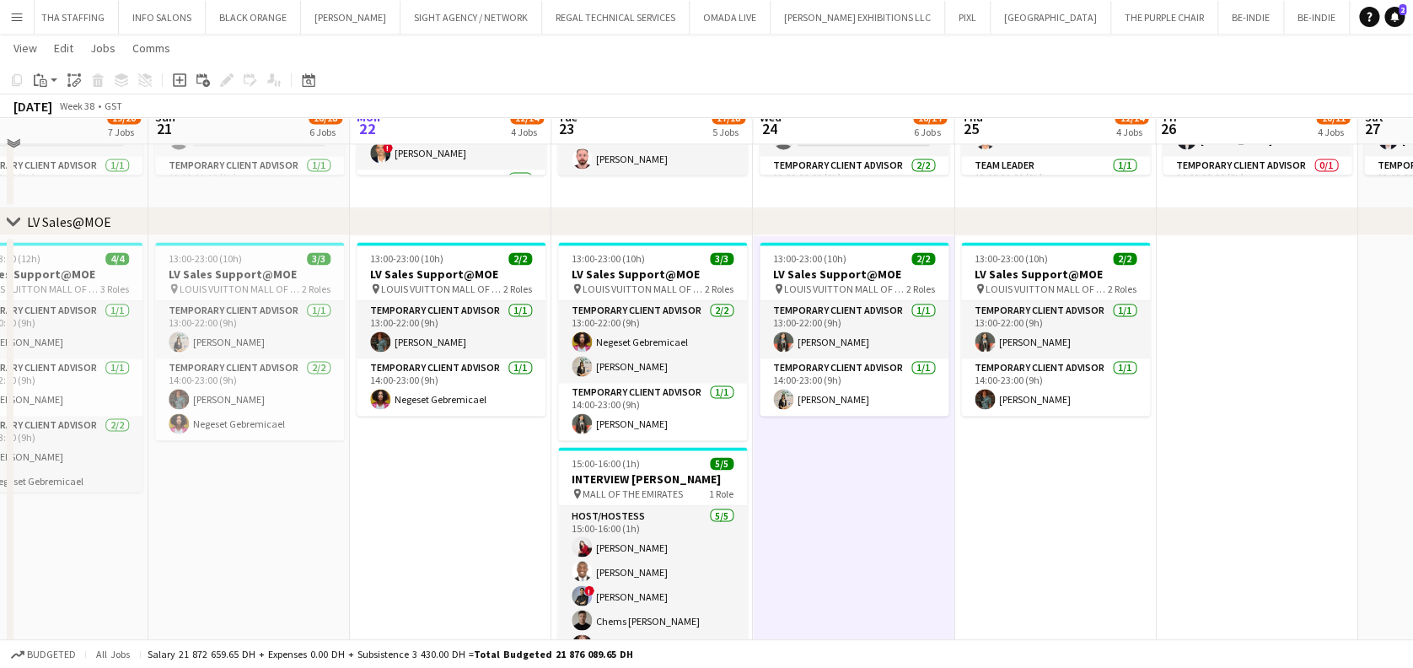
scroll to position [1124, 0]
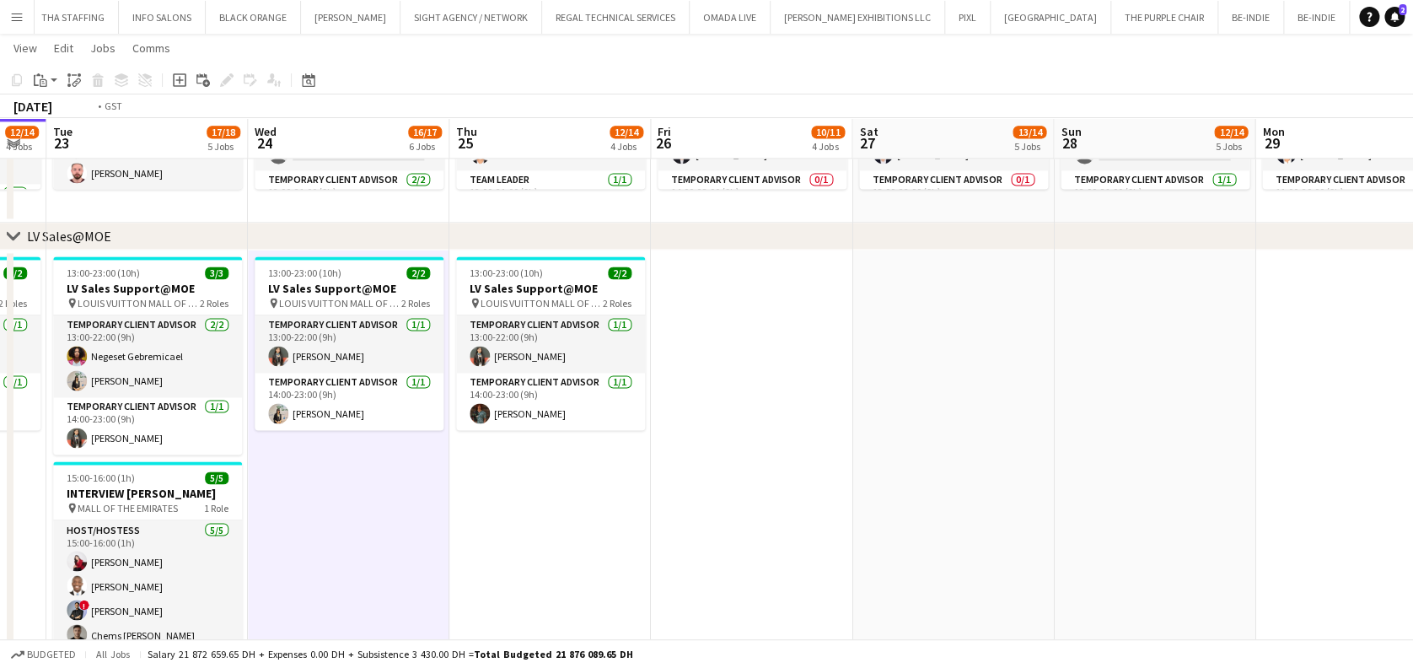
drag, startPoint x: 1141, startPoint y: 398, endPoint x: 785, endPoint y: 384, distance: 356.0
click at [665, 379] on app-calendar-viewport "Fri 19 13/14 4 Jobs Sat 20 19/20 7 Jobs Sun 21 16/18 6 Jobs Mon 22 12/14 4 Jobs…" at bounding box center [706, 589] width 1413 height 3294
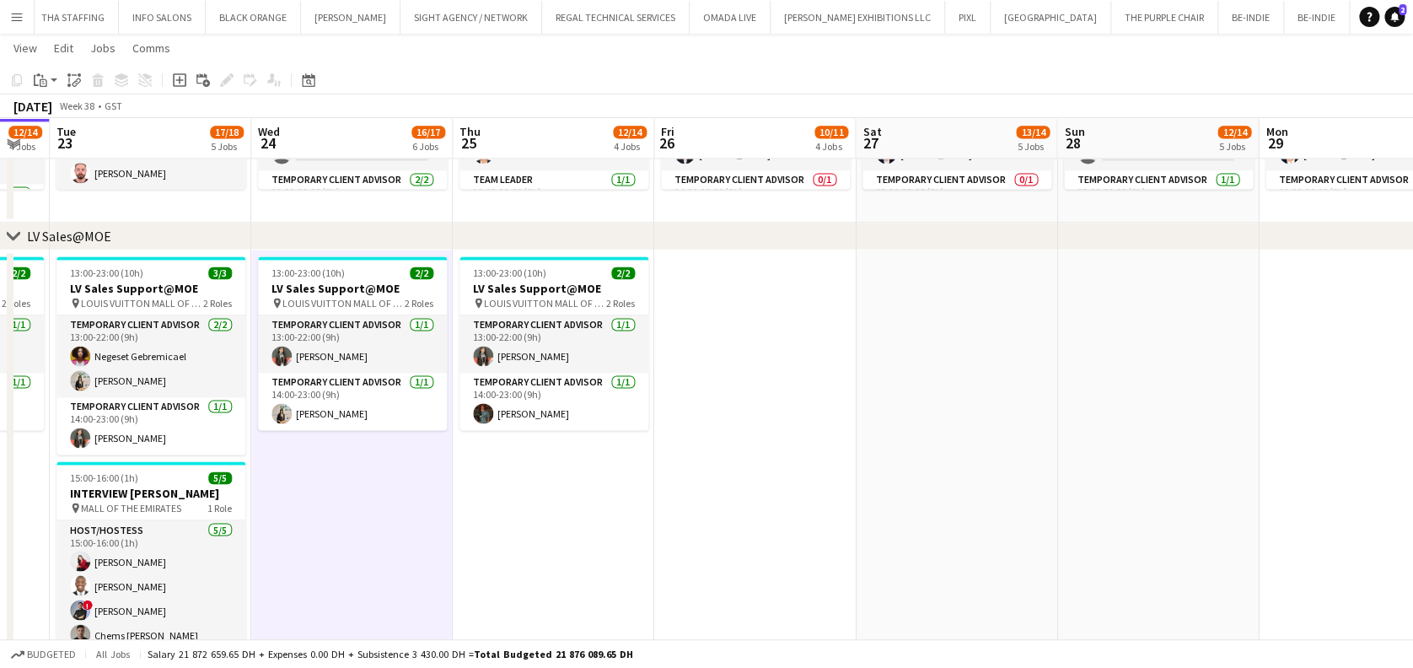
scroll to position [0, 362]
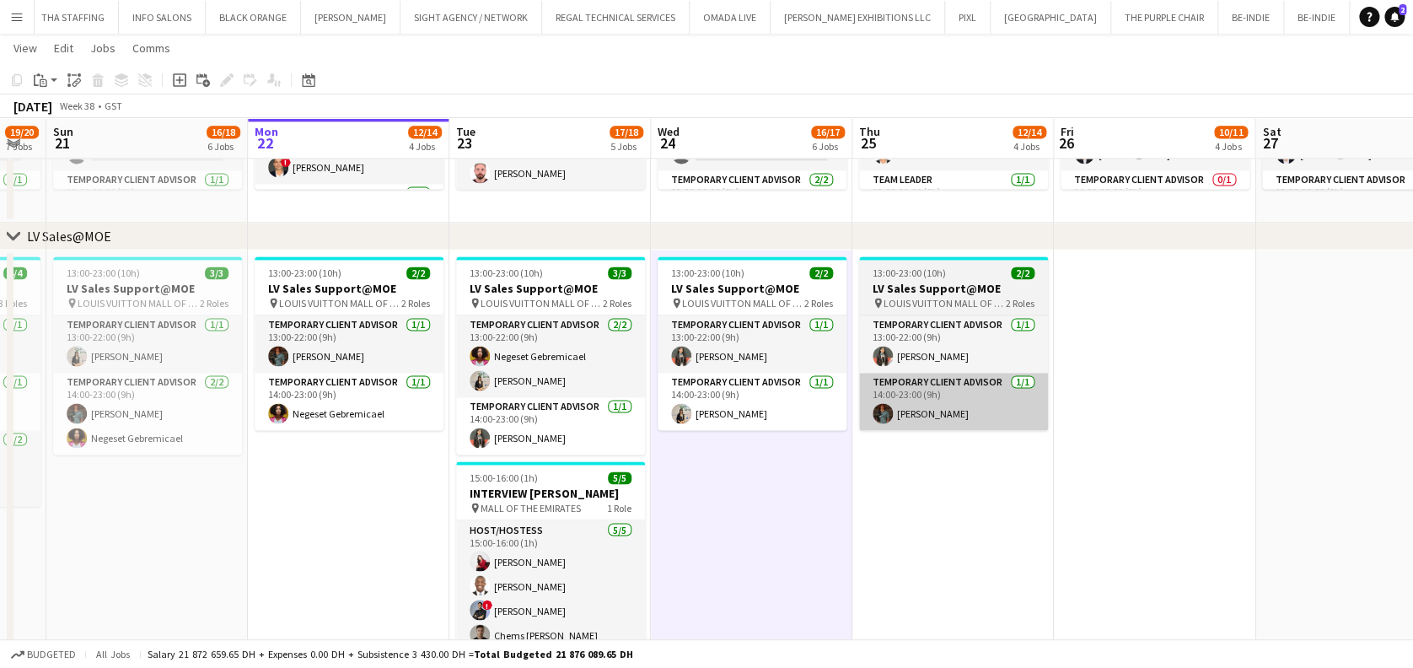
drag, startPoint x: 1208, startPoint y: 421, endPoint x: 1018, endPoint y: 427, distance: 189.8
click at [777, 424] on app-calendar-viewport "Fri 19 13/14 4 Jobs Sat 20 19/20 7 Jobs Sun 21 16/18 6 Jobs Mon 22 12/14 4 Jobs…" at bounding box center [706, 589] width 1413 height 3294
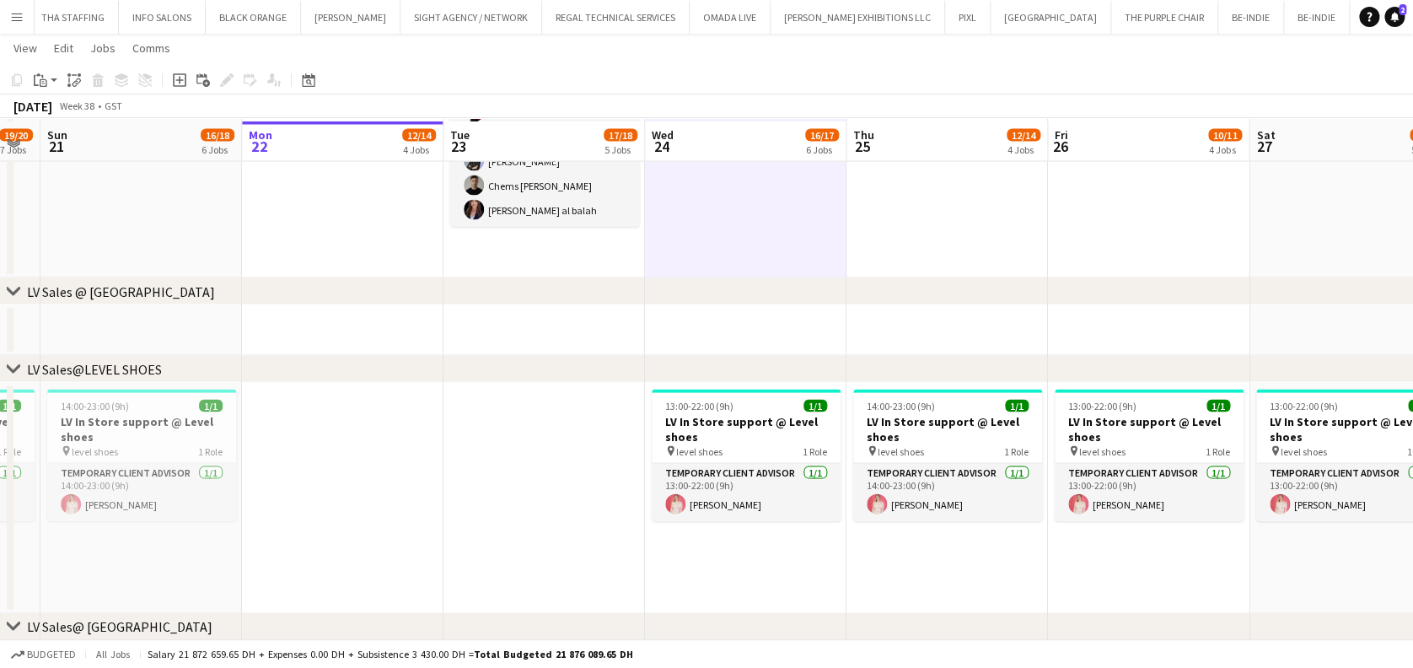
scroll to position [1686, 0]
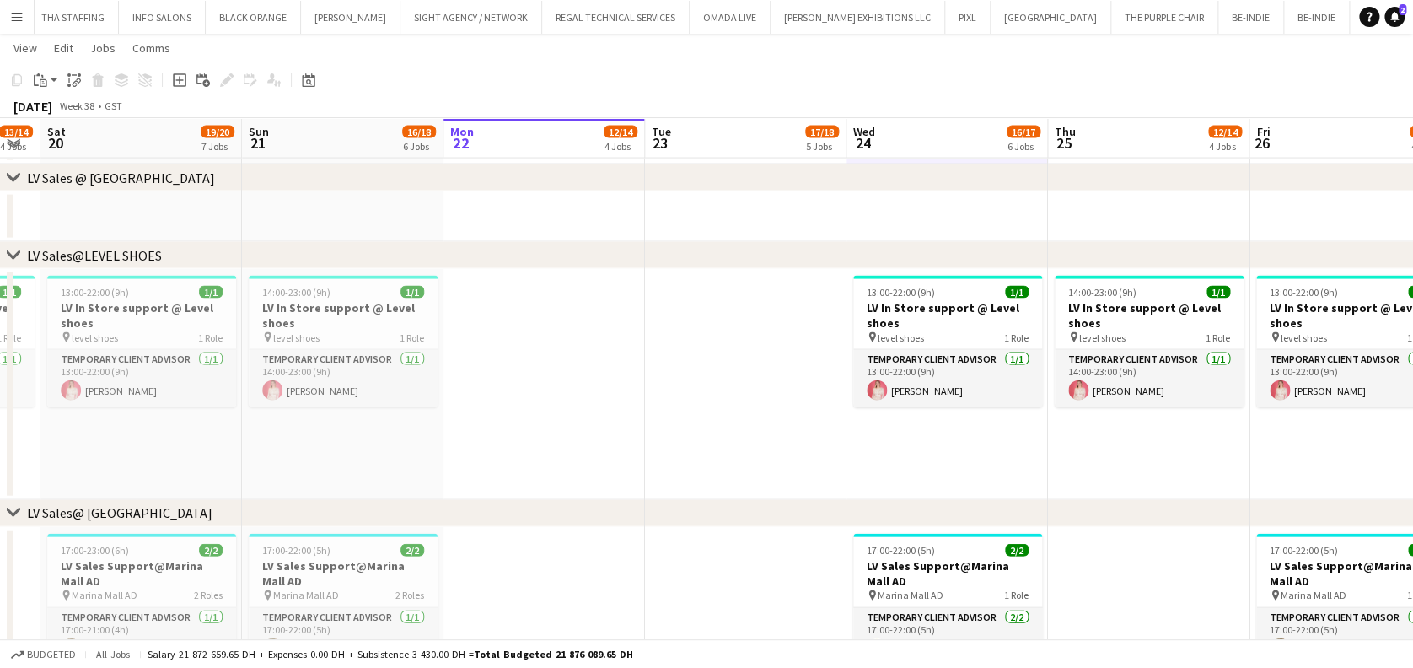
drag, startPoint x: 459, startPoint y: 397, endPoint x: 835, endPoint y: 405, distance: 376.9
click at [777, 405] on app-calendar-viewport "Thu 18 15/17 7 Jobs Fri 19 13/14 4 Jobs Sat 20 19/20 7 Jobs Sun 21 16/18 6 Jobs…" at bounding box center [706, 27] width 1413 height 3294
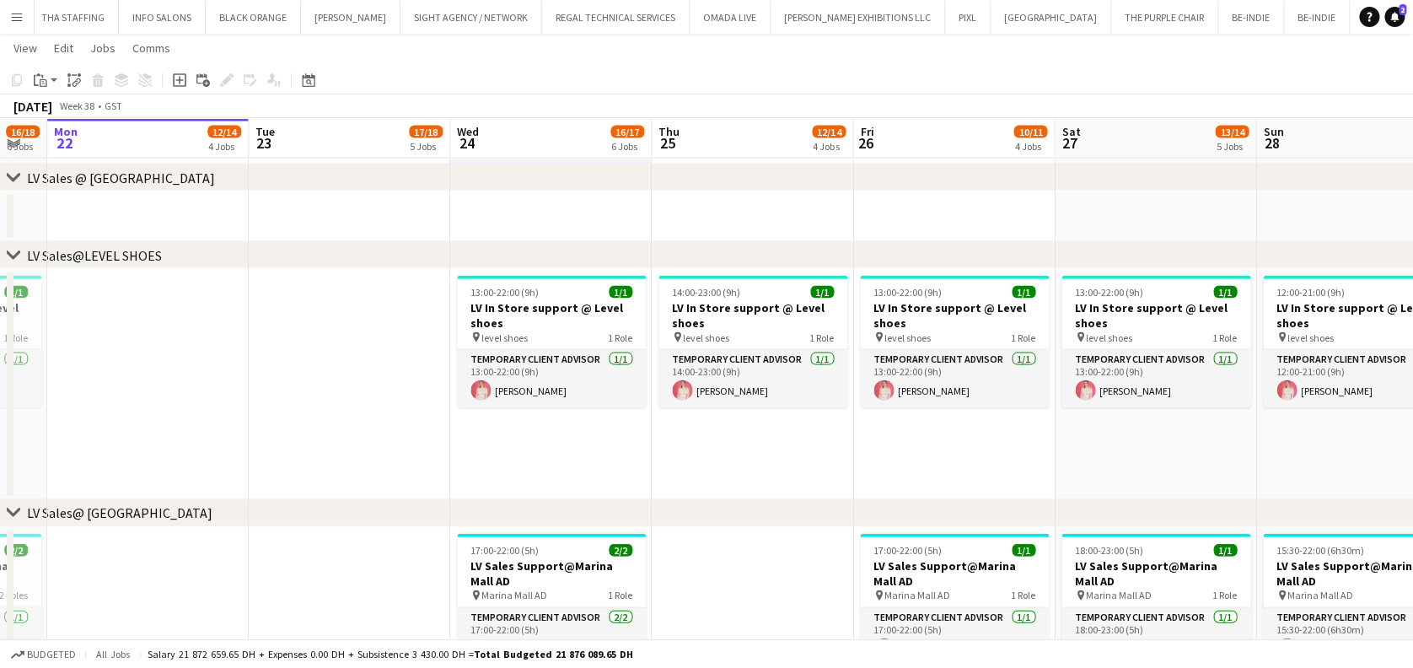
drag, startPoint x: 827, startPoint y: 368, endPoint x: 382, endPoint y: 370, distance: 445.1
click at [382, 370] on app-calendar-viewport "Thu 18 15/17 7 Jobs Fri 19 13/14 4 Jobs Sat 20 19/20 7 Jobs Sun 21 16/18 6 Jobs…" at bounding box center [706, 27] width 1413 height 3294
drag, startPoint x: 359, startPoint y: 384, endPoint x: 384, endPoint y: 383, distance: 25.3
click at [358, 384] on app-calendar-viewport "Thu 18 15/17 7 Jobs Fri 19 13/14 4 Jobs Sat 20 19/20 7 Jobs Sun 21 16/18 6 Jobs…" at bounding box center [706, 27] width 1413 height 3294
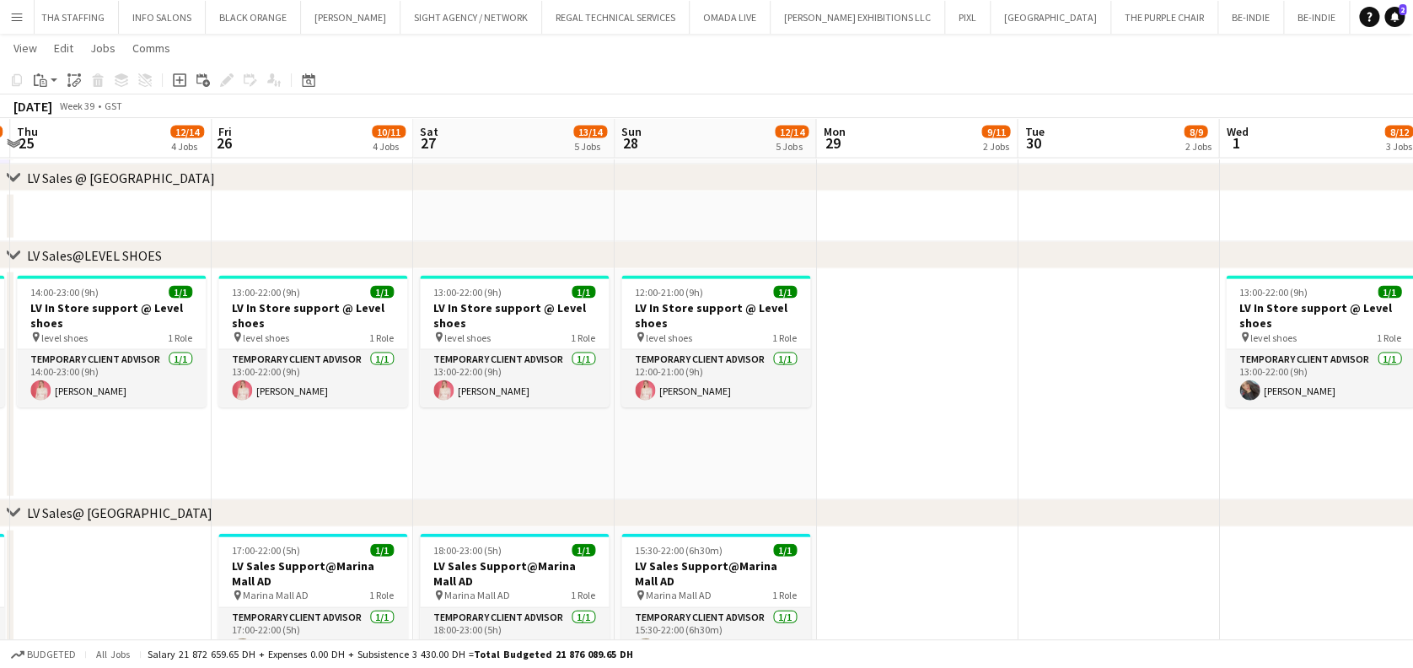
drag, startPoint x: 967, startPoint y: 398, endPoint x: 829, endPoint y: 418, distance: 138.9
click at [777, 398] on app-calendar-viewport "Sun 21 16/18 6 Jobs Mon 22 12/14 4 Jobs Tue 23 17/18 5 Jobs Wed 24 16/17 6 Jobs…" at bounding box center [706, 27] width 1413 height 3294
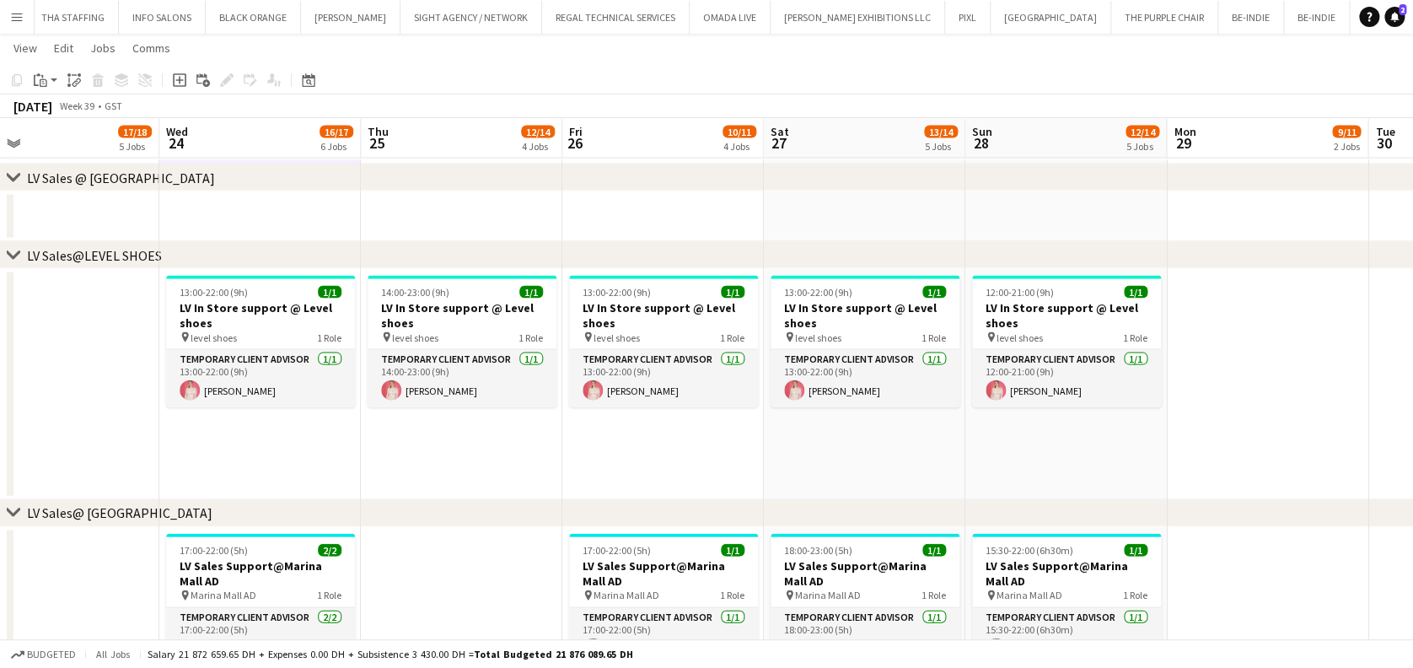
drag, startPoint x: 850, startPoint y: 389, endPoint x: 913, endPoint y: 389, distance: 63.2
click at [777, 389] on app-calendar-viewport "Sun 21 16/18 6 Jobs Mon 22 12/14 4 Jobs Tue 23 17/18 5 Jobs Wed 24 16/17 6 Jobs…" at bounding box center [706, 27] width 1413 height 3294
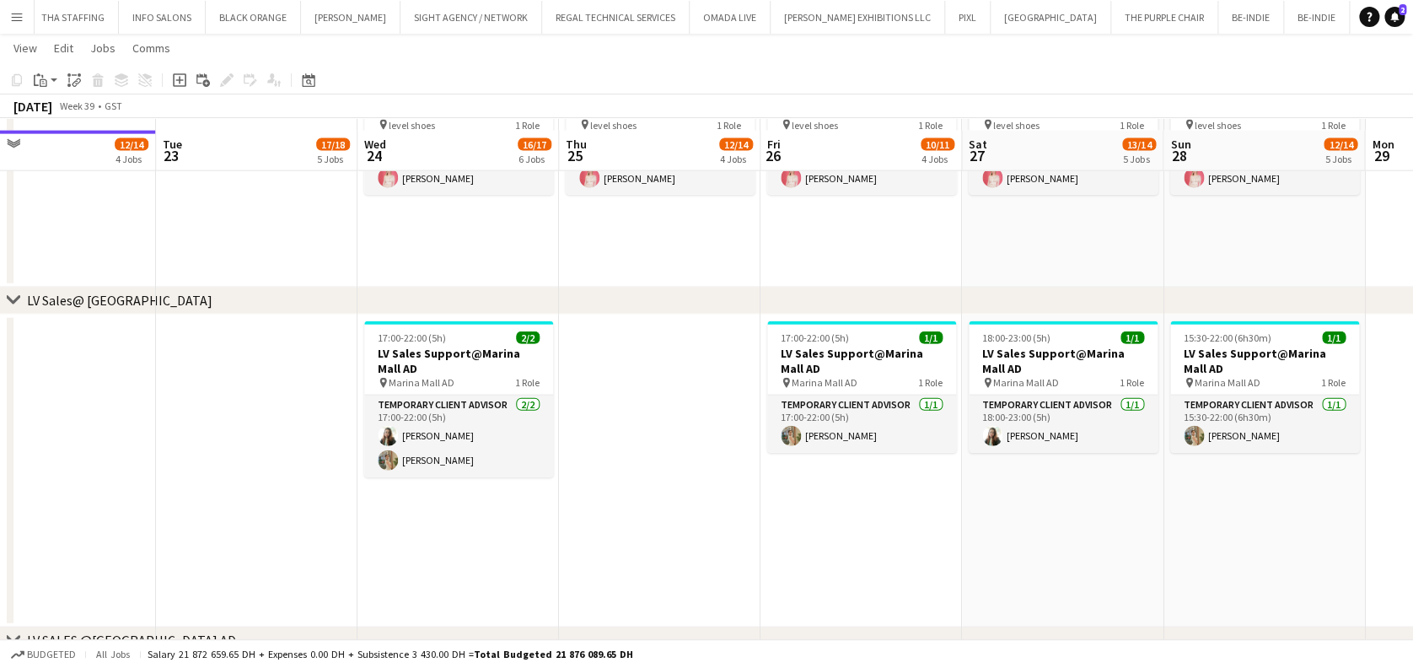
scroll to position [1910, 0]
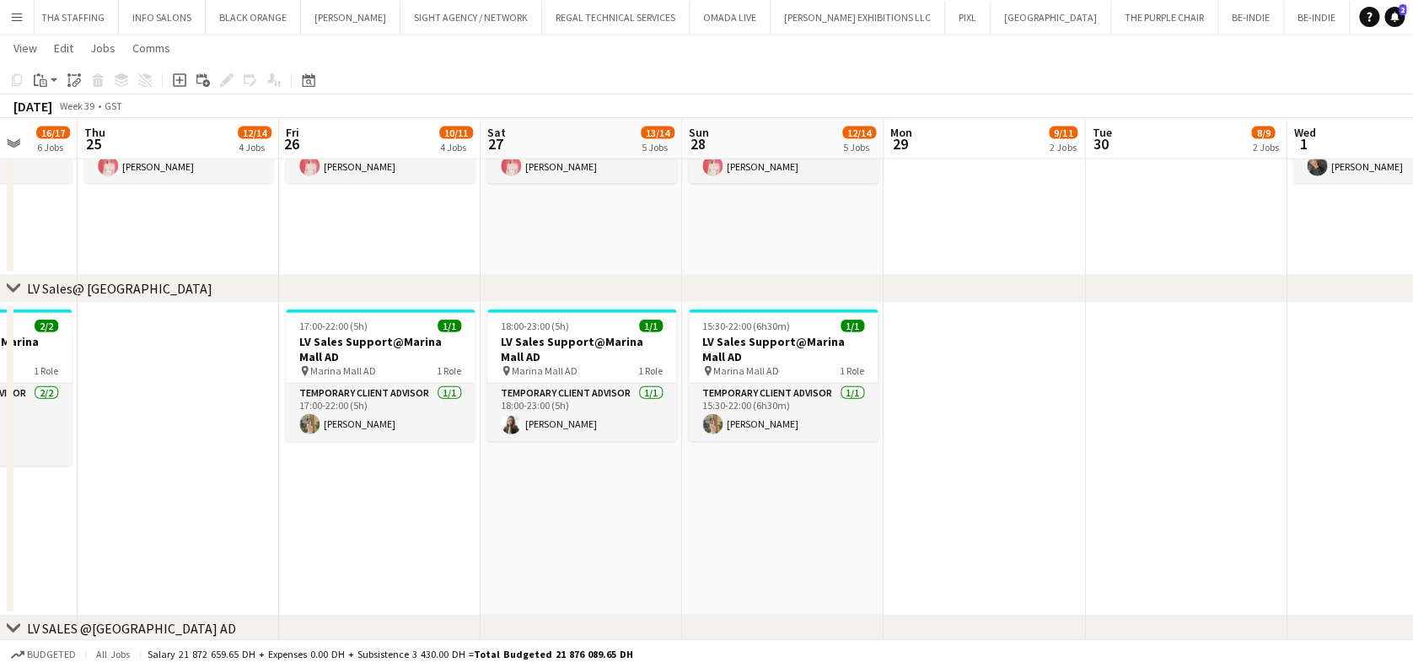
drag, startPoint x: 507, startPoint y: 481, endPoint x: 282, endPoint y: 468, distance: 225.4
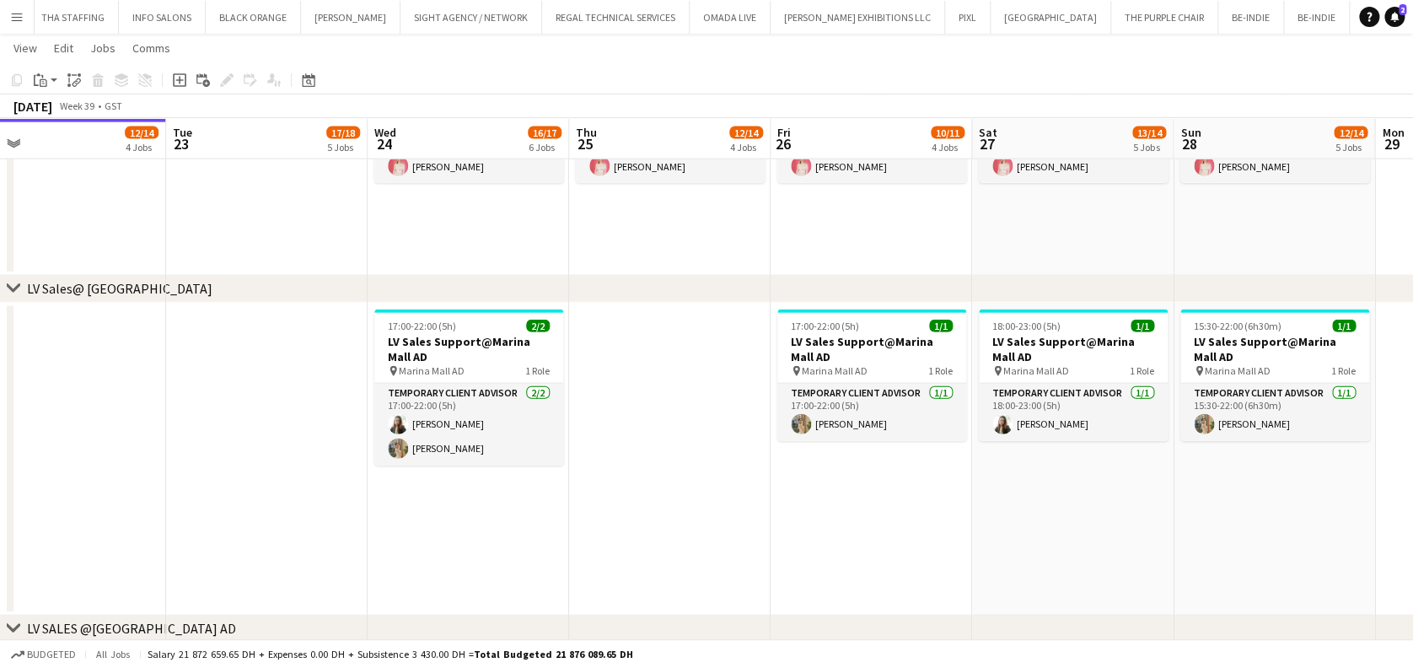
drag, startPoint x: 550, startPoint y: 494, endPoint x: 1041, endPoint y: 494, distance: 490.6
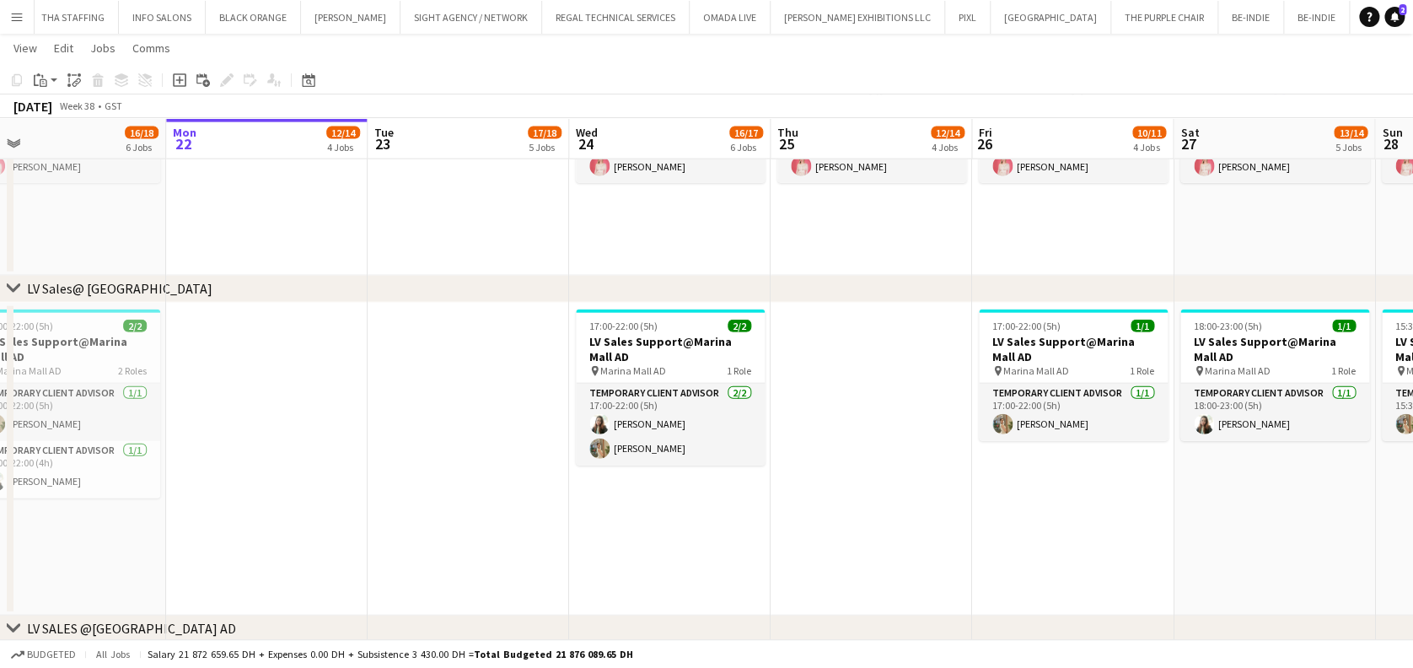
drag, startPoint x: 858, startPoint y: 497, endPoint x: 1157, endPoint y: 497, distance: 299.3
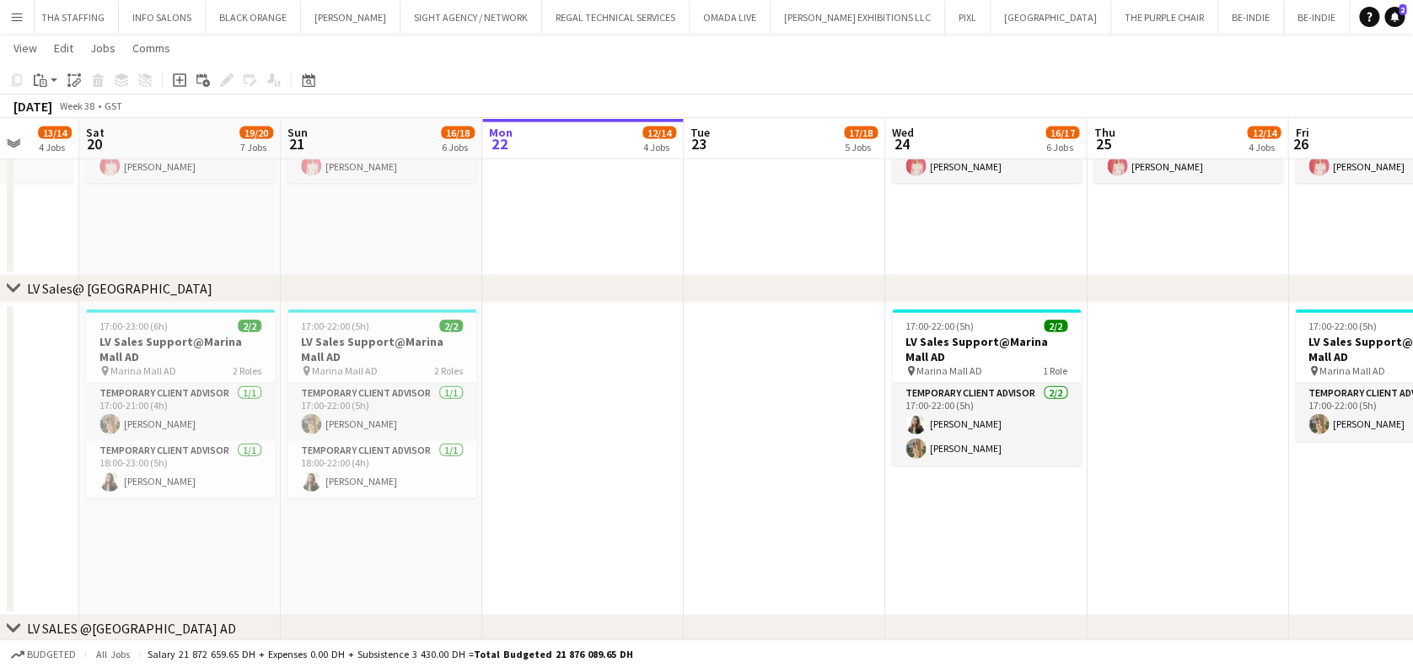
scroll to position [0, 343]
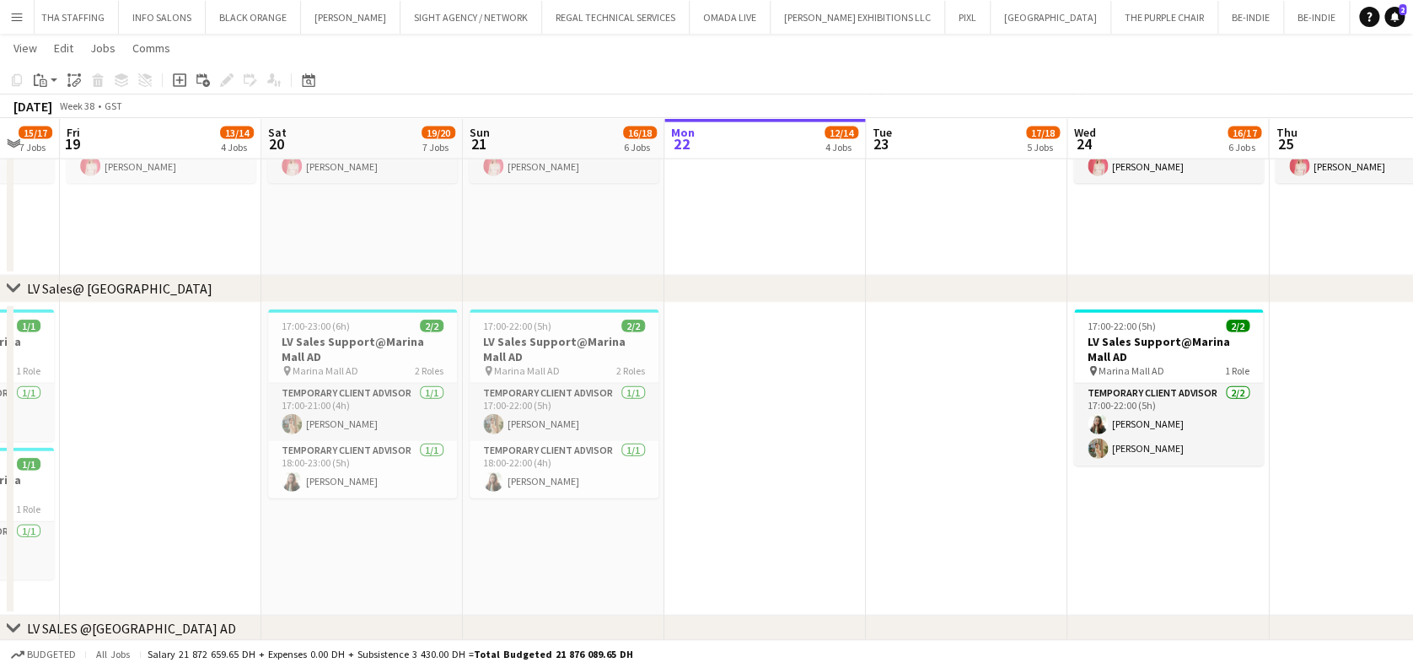
drag, startPoint x: 636, startPoint y: 492, endPoint x: 717, endPoint y: 493, distance: 80.9
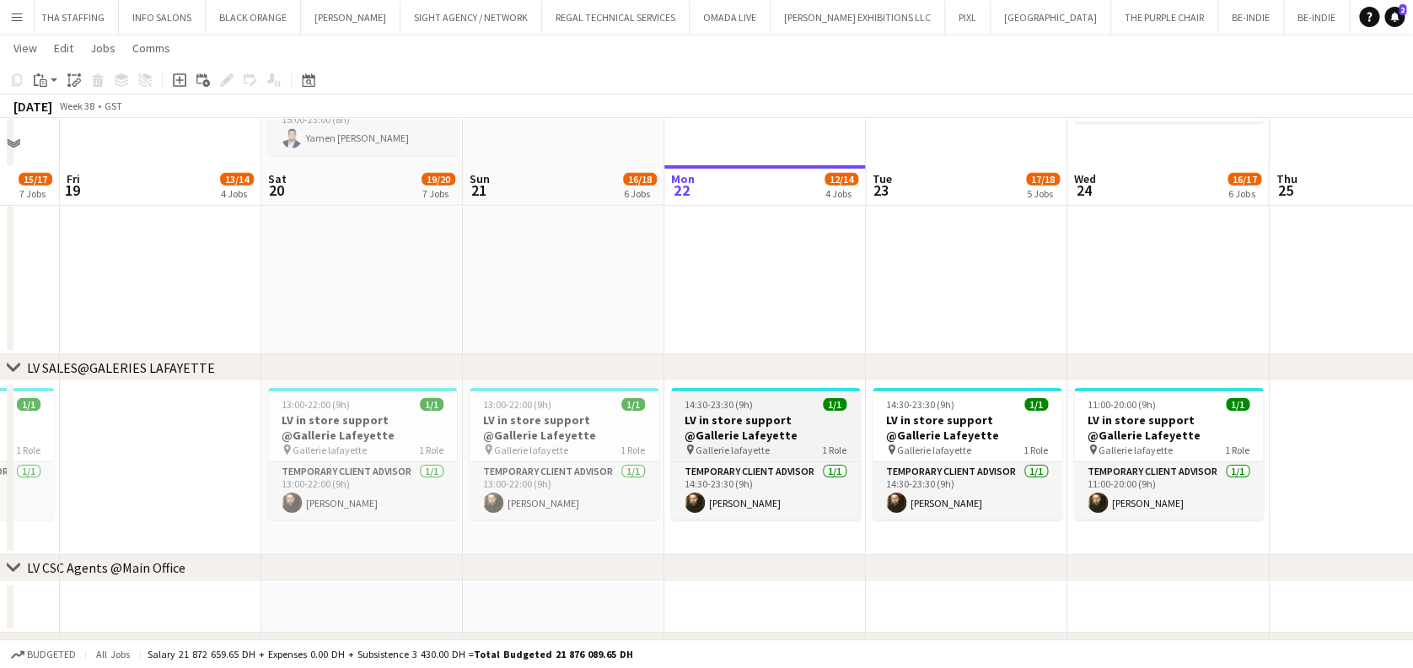
scroll to position [2698, 0]
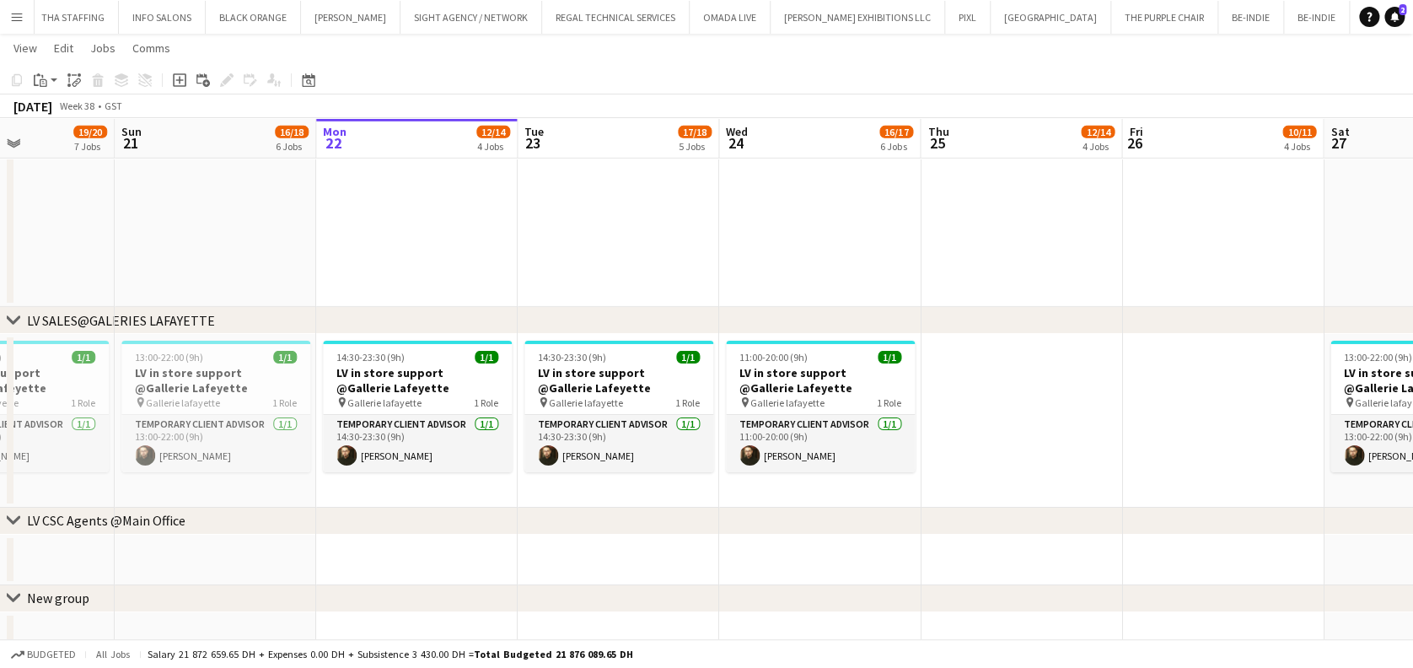
drag, startPoint x: 1313, startPoint y: 416, endPoint x: 958, endPoint y: 405, distance: 355.1
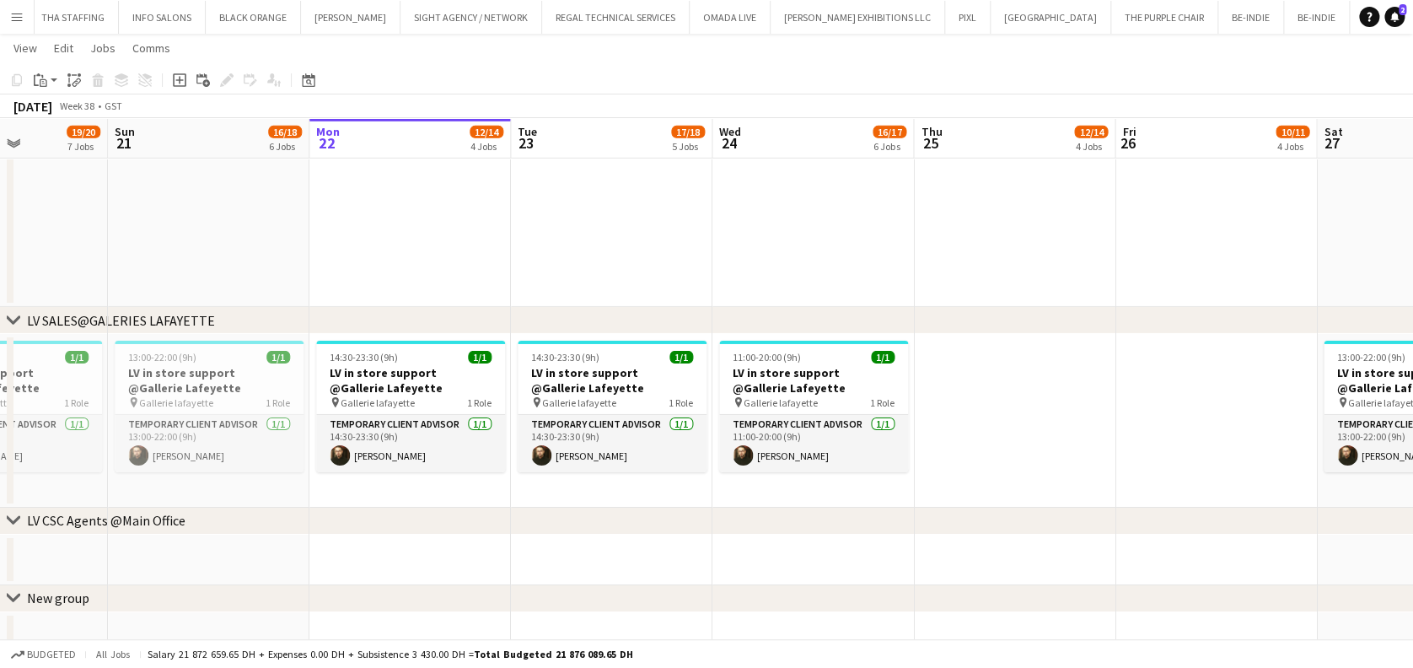
drag, startPoint x: 963, startPoint y: 421, endPoint x: 913, endPoint y: 408, distance: 51.3
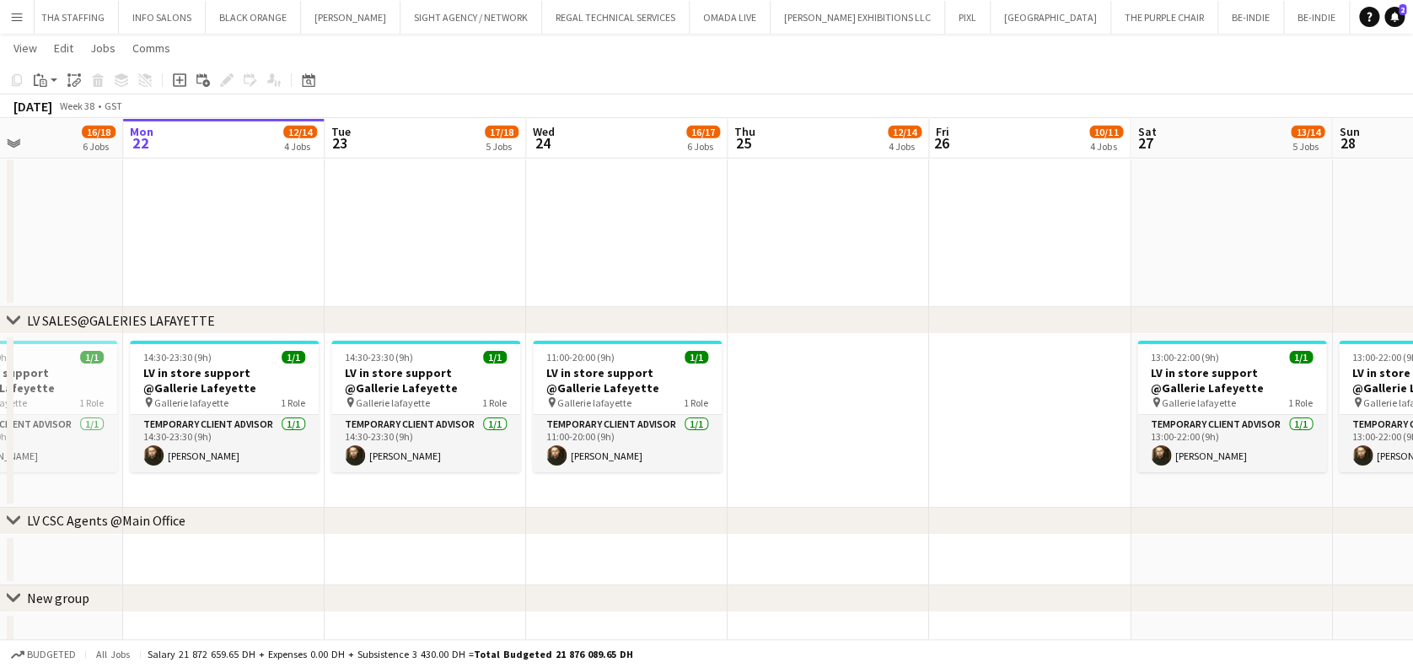
click at [4, 8] on button "Menu" at bounding box center [17, 17] width 34 height 34
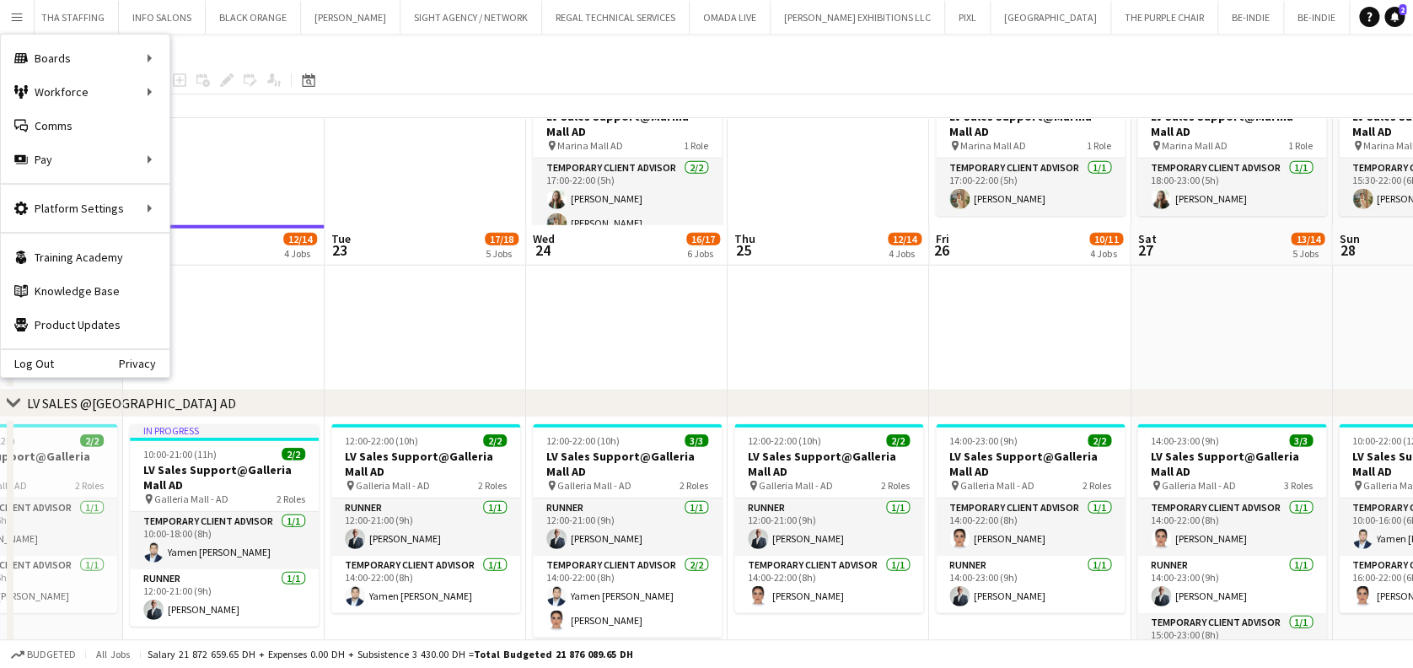
scroll to position [2585, 0]
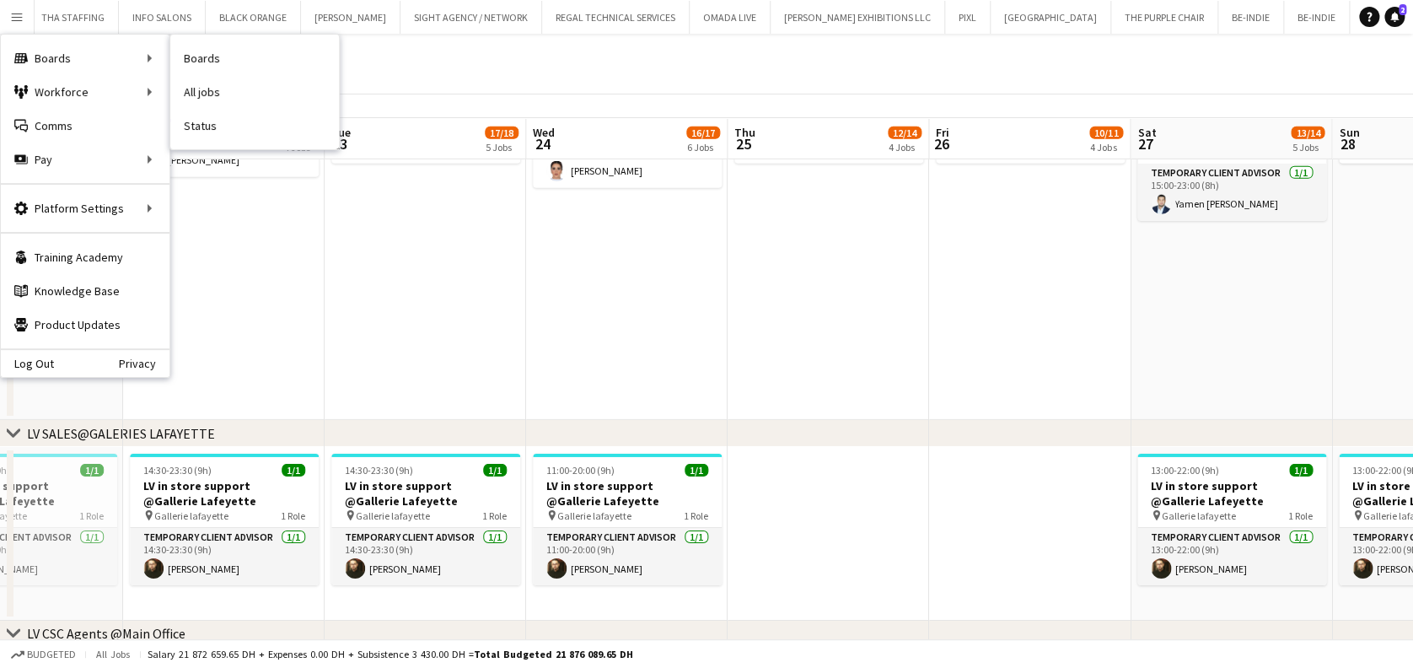
drag, startPoint x: 82, startPoint y: 56, endPoint x: 254, endPoint y: 61, distance: 172.0
click at [82, 57] on div "Boards Boards" at bounding box center [85, 58] width 169 height 34
click at [173, 60] on link "Boards" at bounding box center [254, 58] width 169 height 34
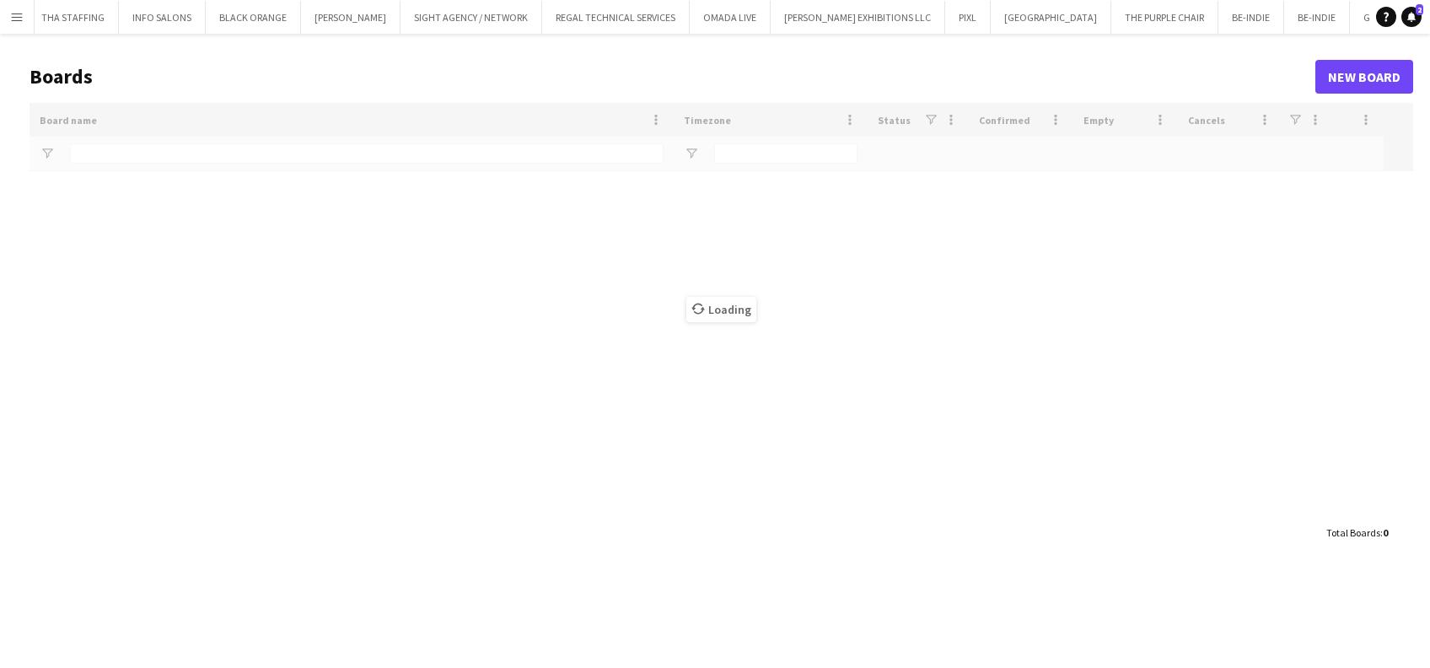
type input "*****"
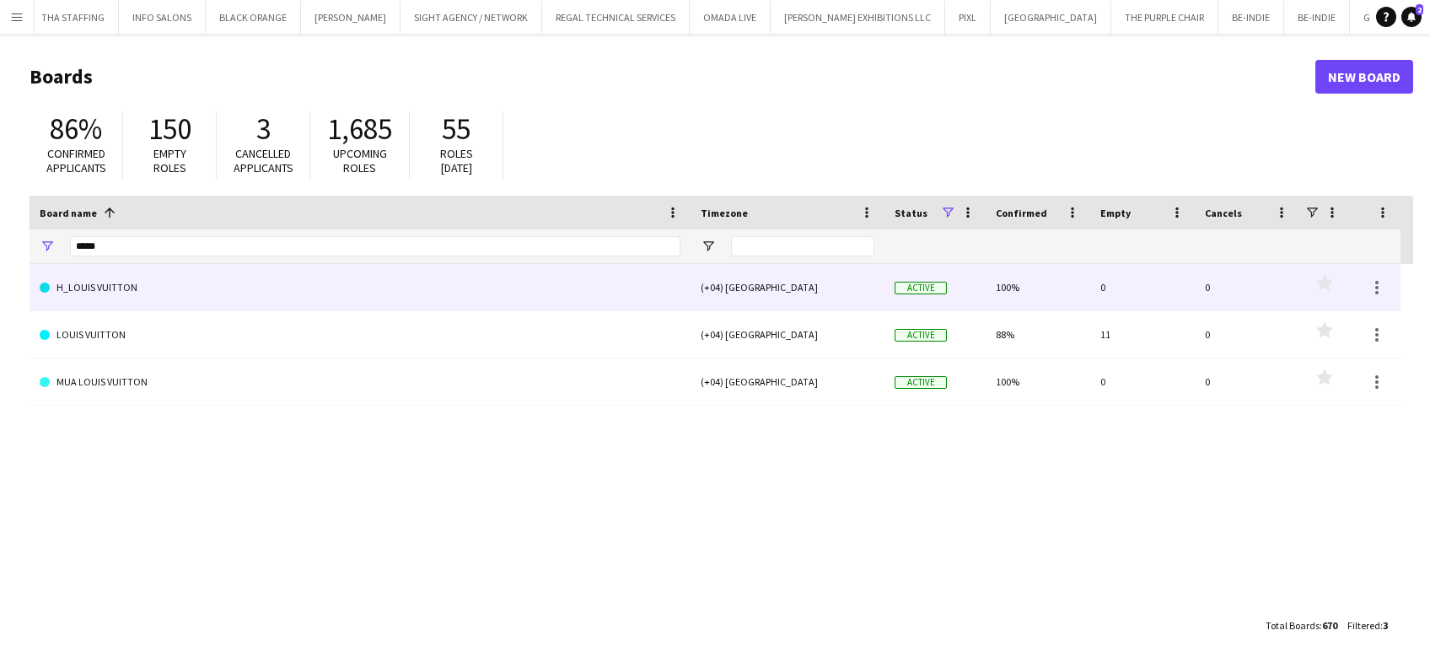
click at [165, 276] on link "H_LOUIS VUITTON" at bounding box center [360, 287] width 641 height 47
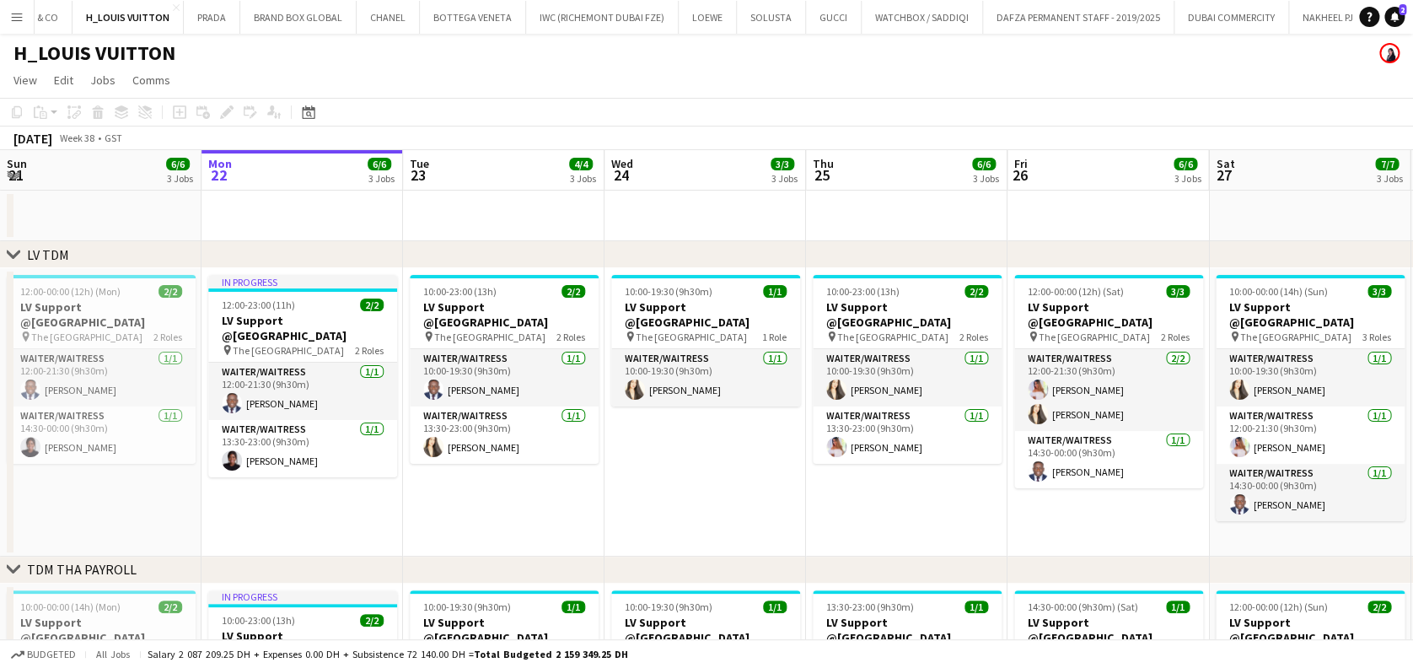
click at [719, 464] on app-date-cell "10:00-19:30 (9h30m) 1/1 LV Support @Dubai Mall pin The Dubai Mall 1 Role Waiter…" at bounding box center [704, 412] width 201 height 288
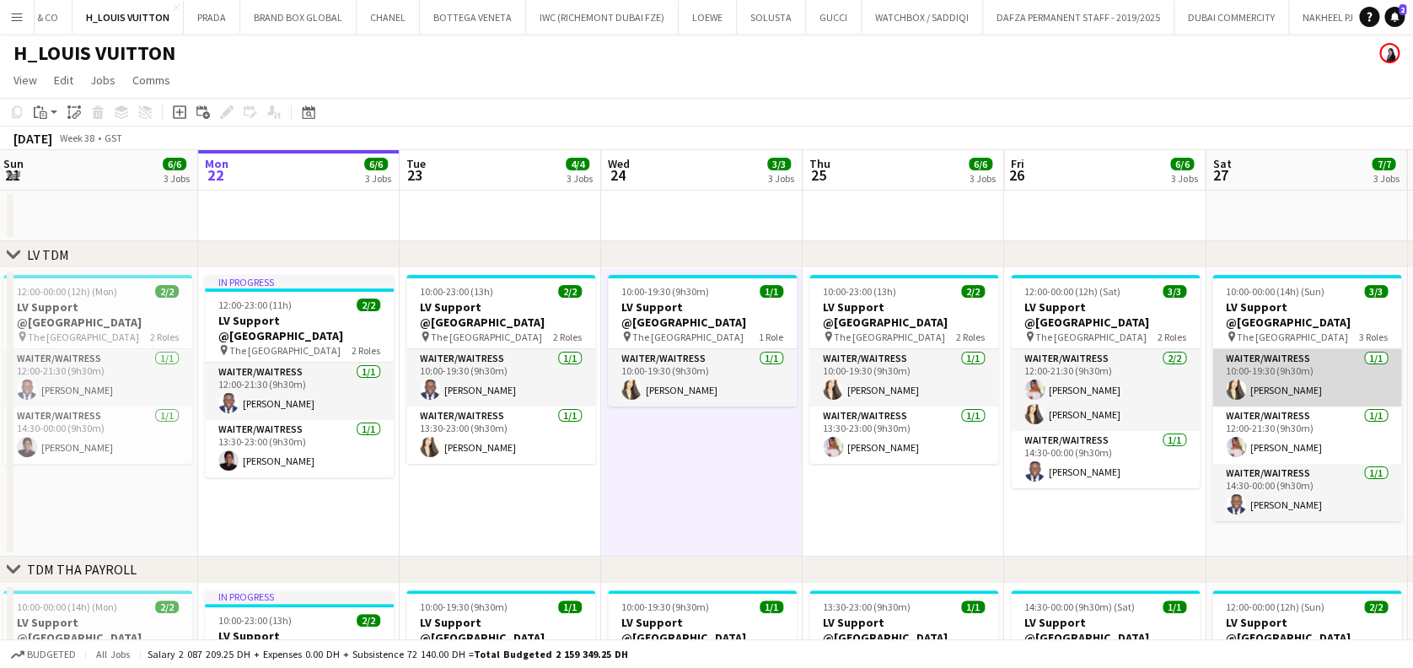
click at [777, 358] on app-card-role "Waiter/Waitress 1/1 10:00-19:30 (9h30m) Cecile Figueroa" at bounding box center [1306, 377] width 189 height 57
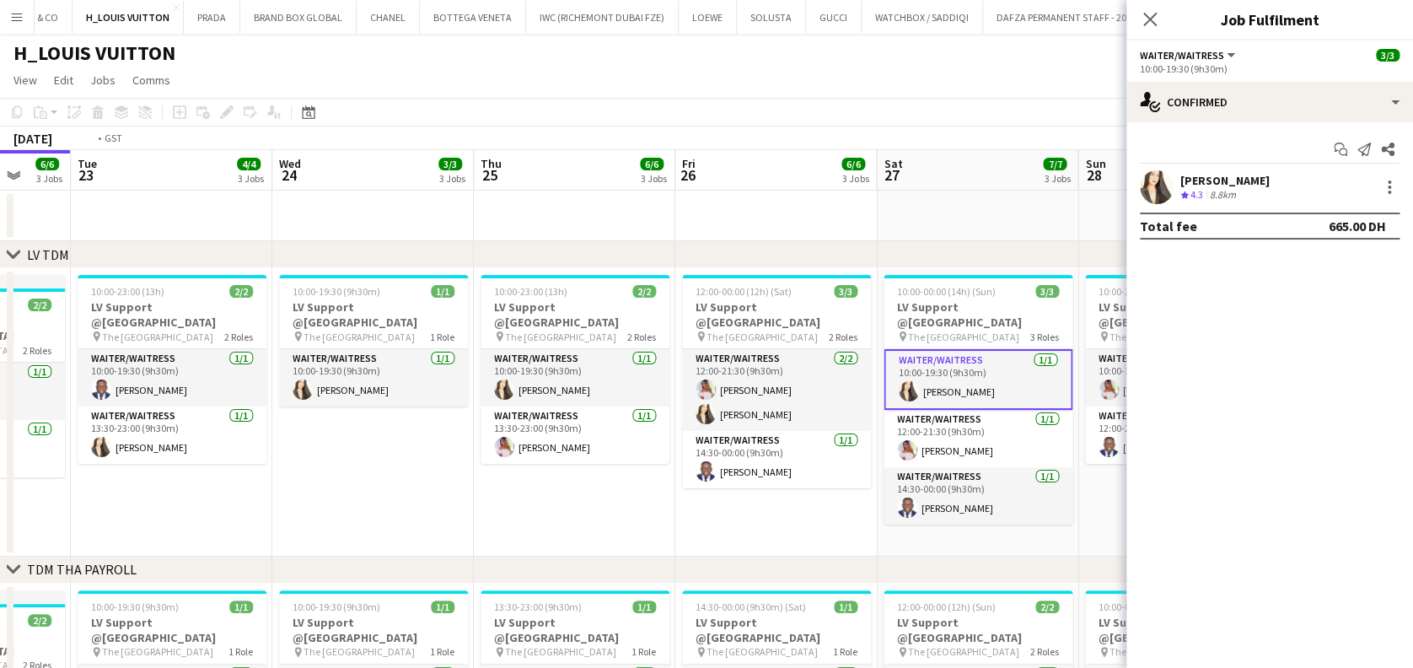
drag, startPoint x: 967, startPoint y: 438, endPoint x: 647, endPoint y: 438, distance: 320.3
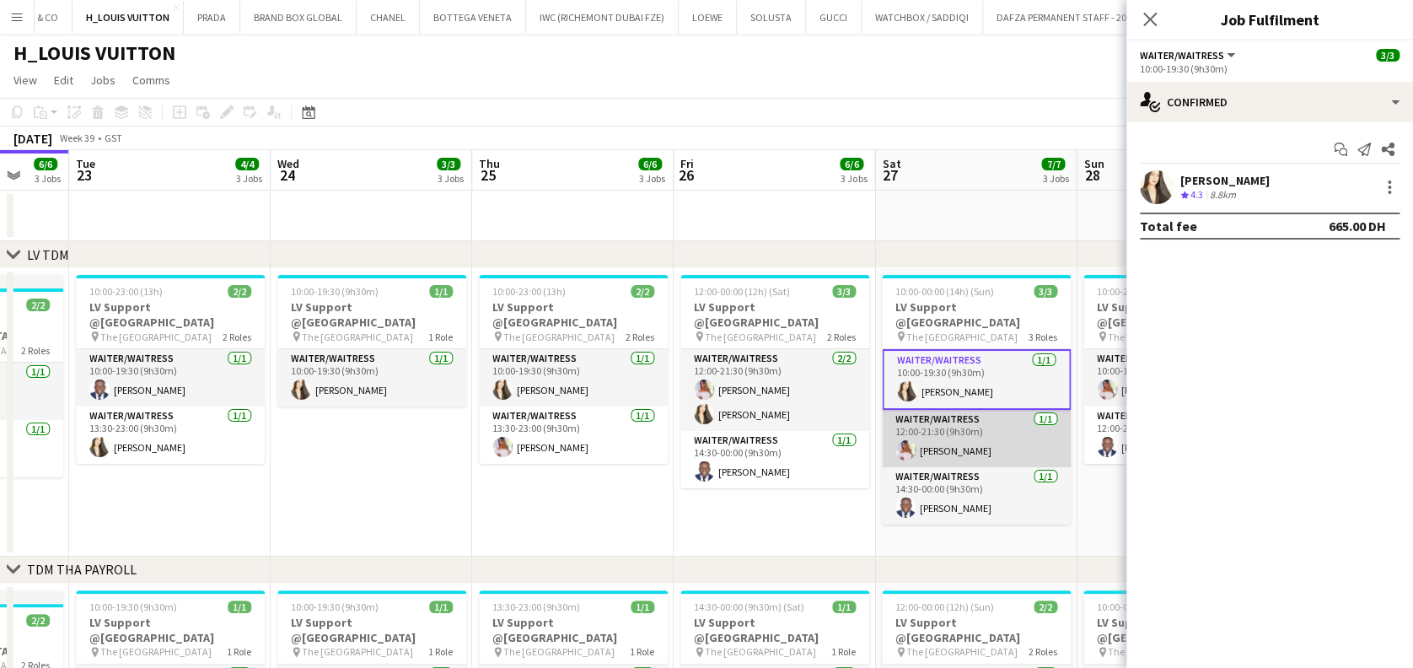
click at [777, 432] on app-card-role "Waiter/Waitress 1/1 12:00-21:30 (9h30m) Joy Samillano" at bounding box center [976, 438] width 189 height 57
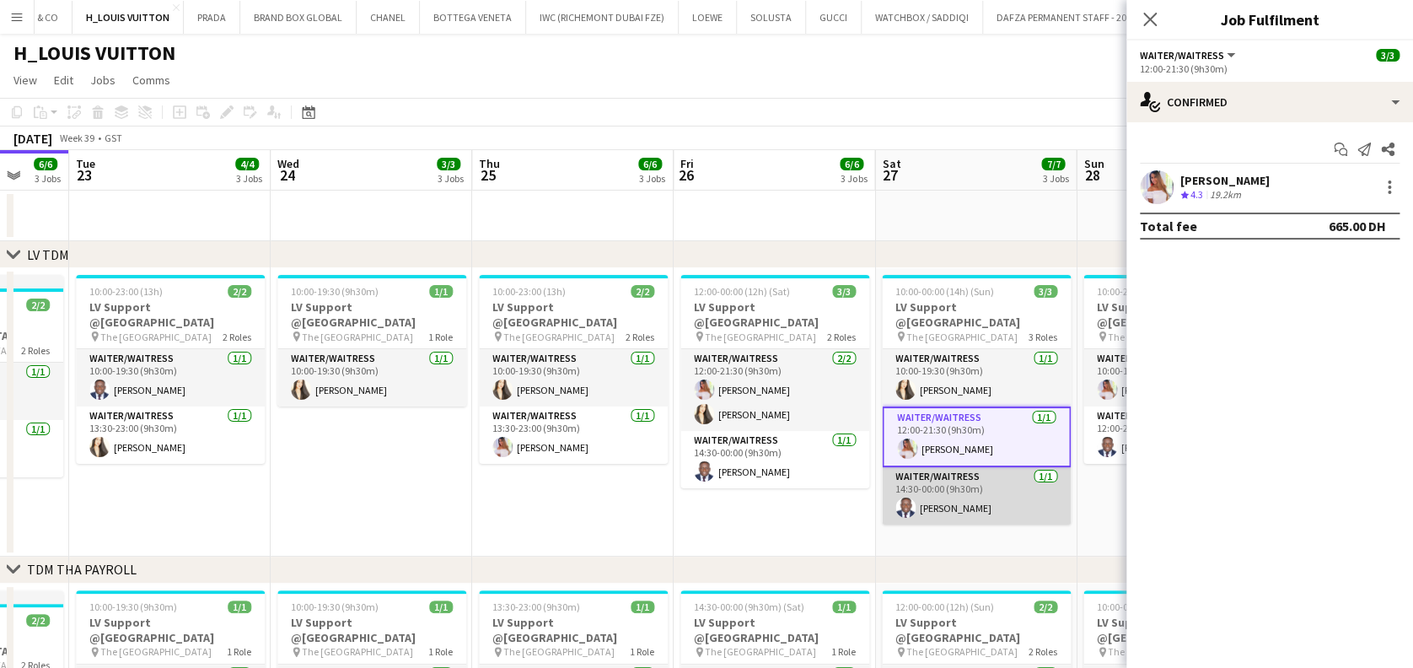
scroll to position [0, 739]
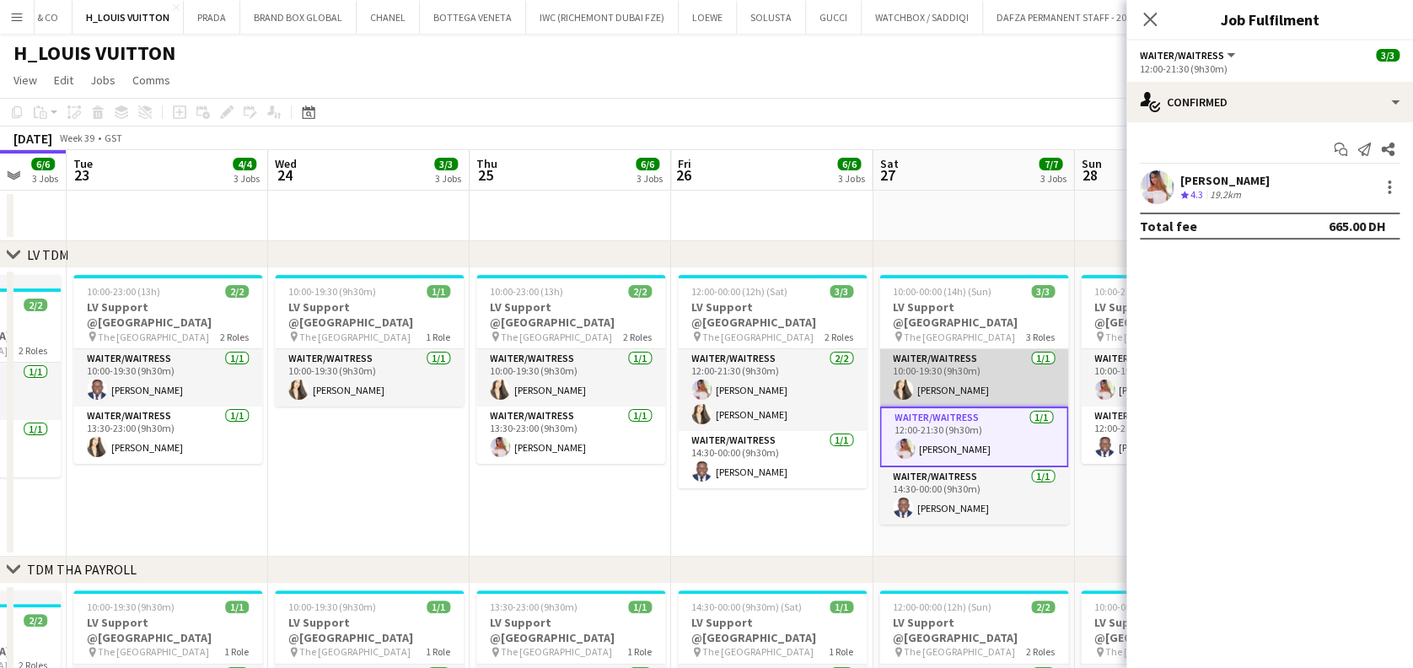
click at [777, 352] on app-card-role "Waiter/Waitress 1/1 10:00-19:30 (9h30m) Cecile Figueroa" at bounding box center [973, 377] width 189 height 57
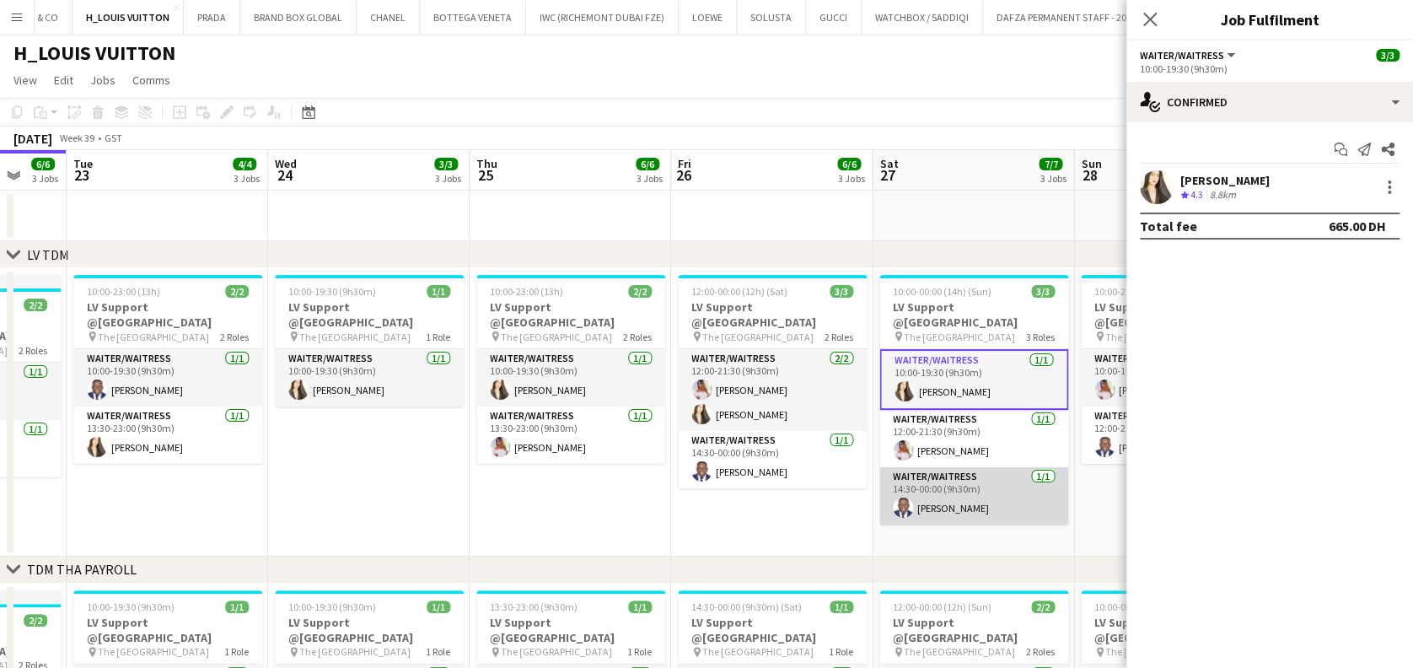
drag, startPoint x: 935, startPoint y: 408, endPoint x: 890, endPoint y: 479, distance: 83.7
click at [777, 414] on app-card-role "Waiter/Waitress 1/1 12:00-21:30 (9h30m) Joy Samillano" at bounding box center [973, 438] width 189 height 57
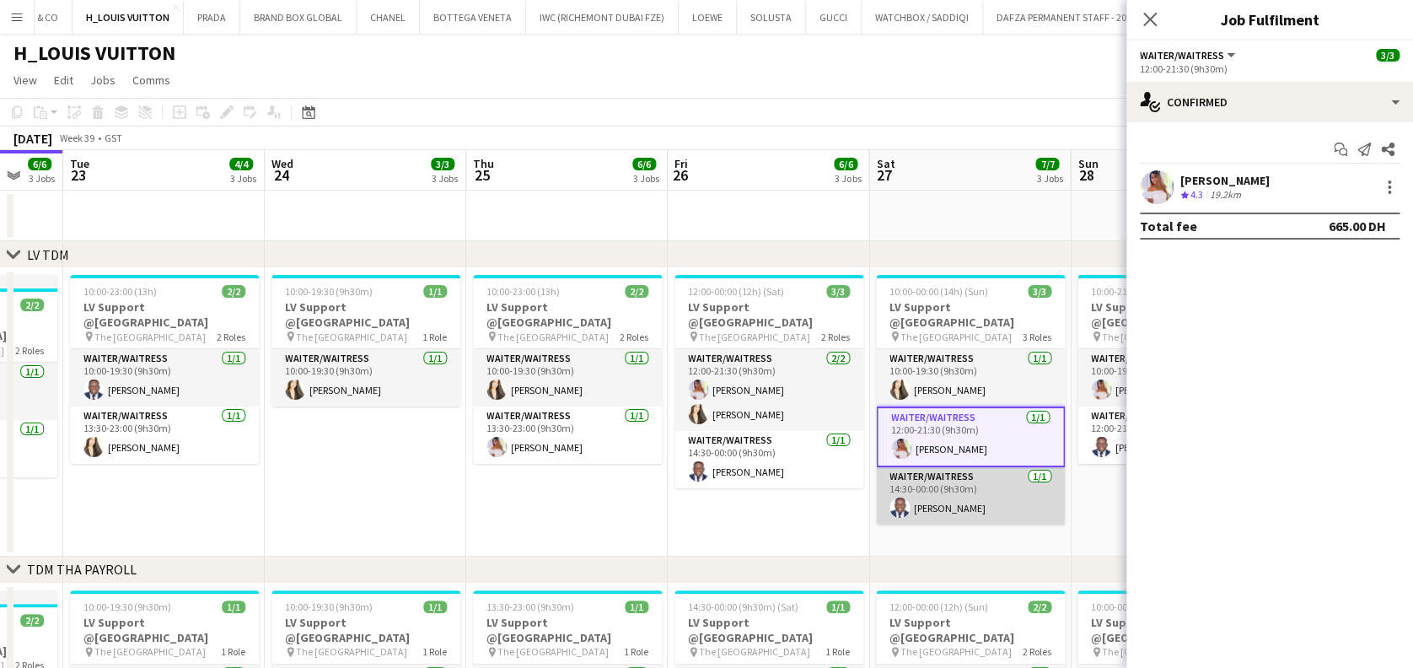
click at [777, 470] on app-card-role "Waiter/Waitress 1/1 14:30-00:00 (9h30m) Godfrey Impairwe" at bounding box center [970, 495] width 189 height 57
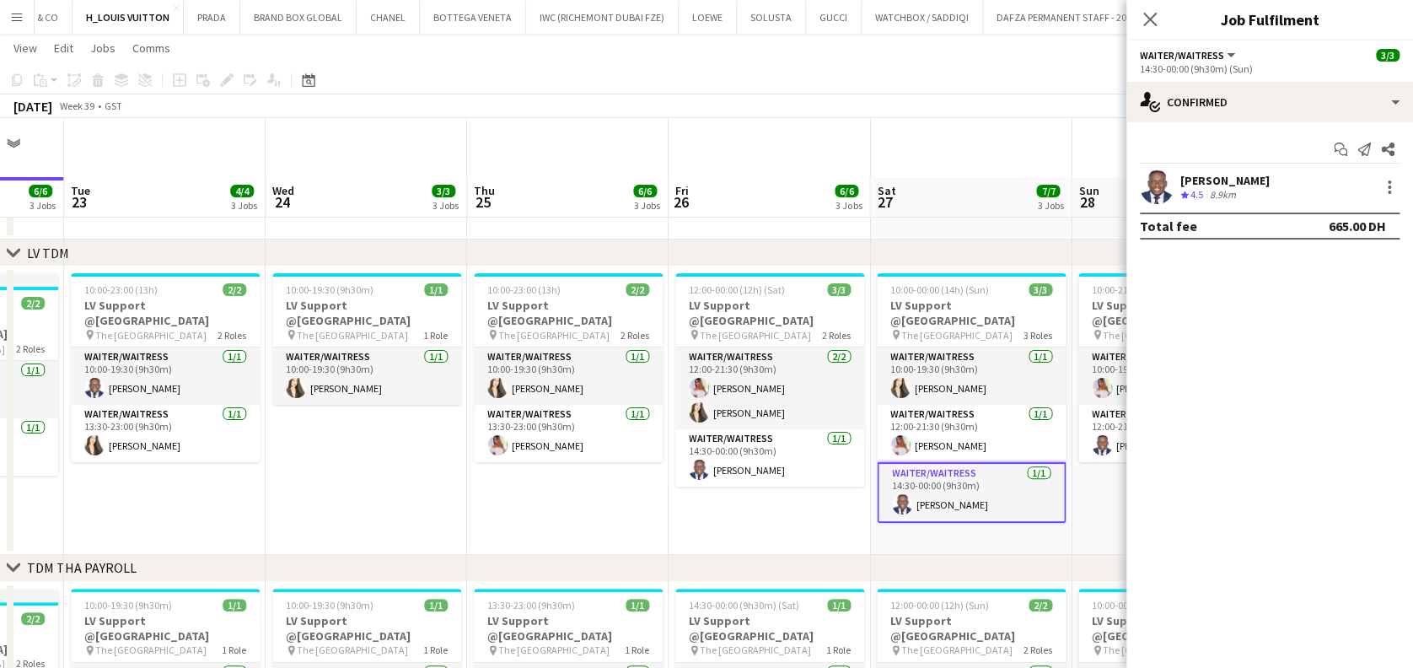
scroll to position [224, 0]
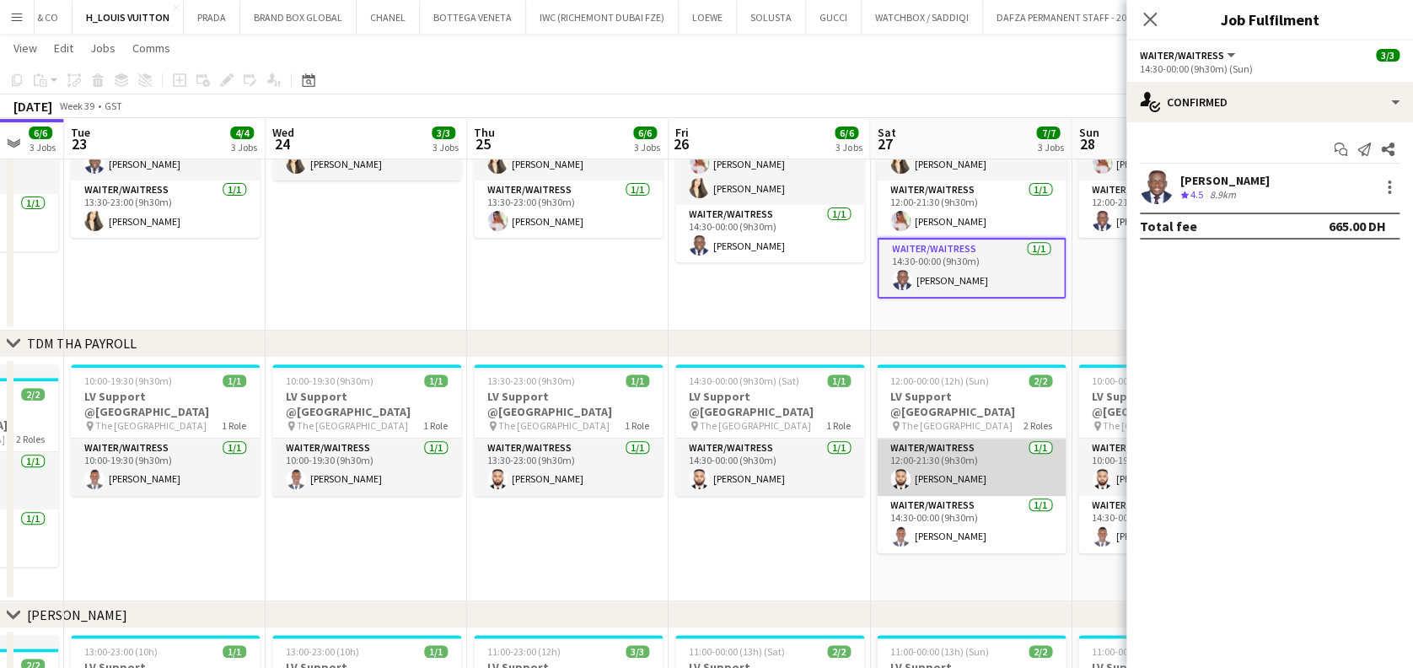
click at [777, 459] on app-card-role "Waiter/Waitress 1/1 12:00-21:30 (9h30m) Jairo Mwanza" at bounding box center [971, 466] width 189 height 57
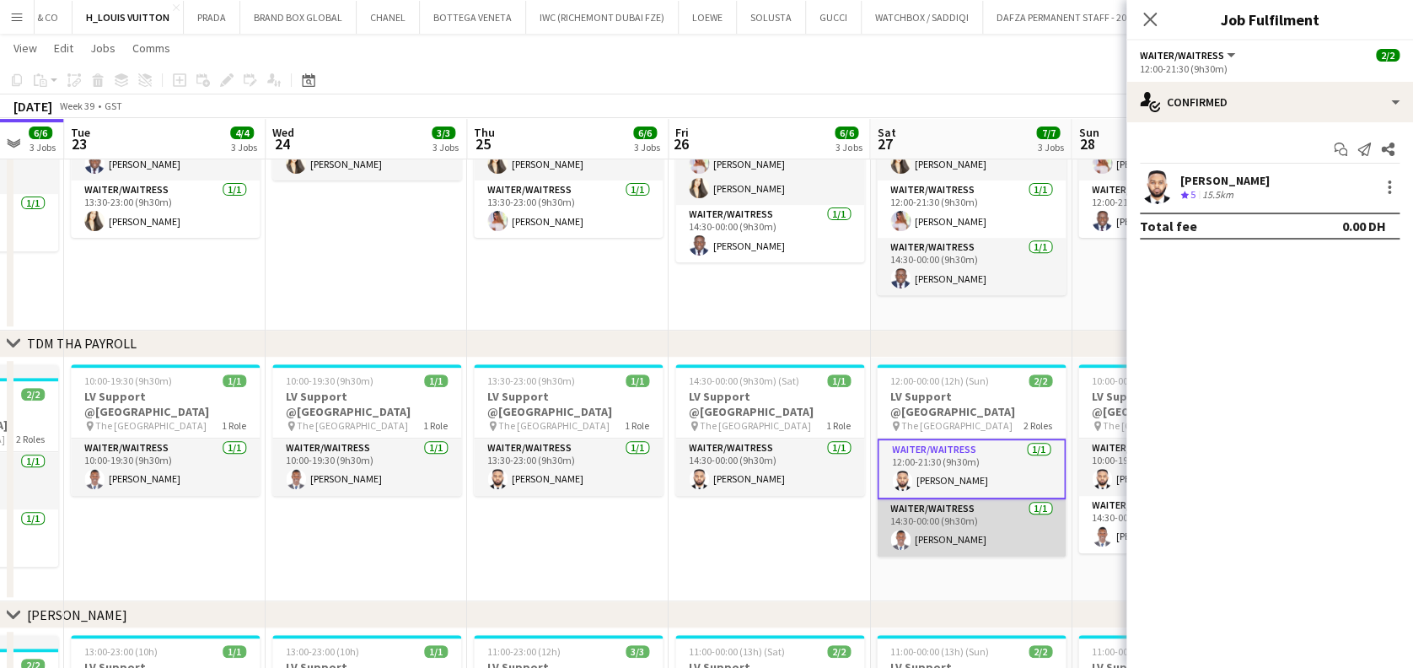
click at [777, 528] on app-card-role "Waiter/Waitress 1/1 14:30-00:00 (9h30m) Cedric Gituku" at bounding box center [971, 527] width 189 height 57
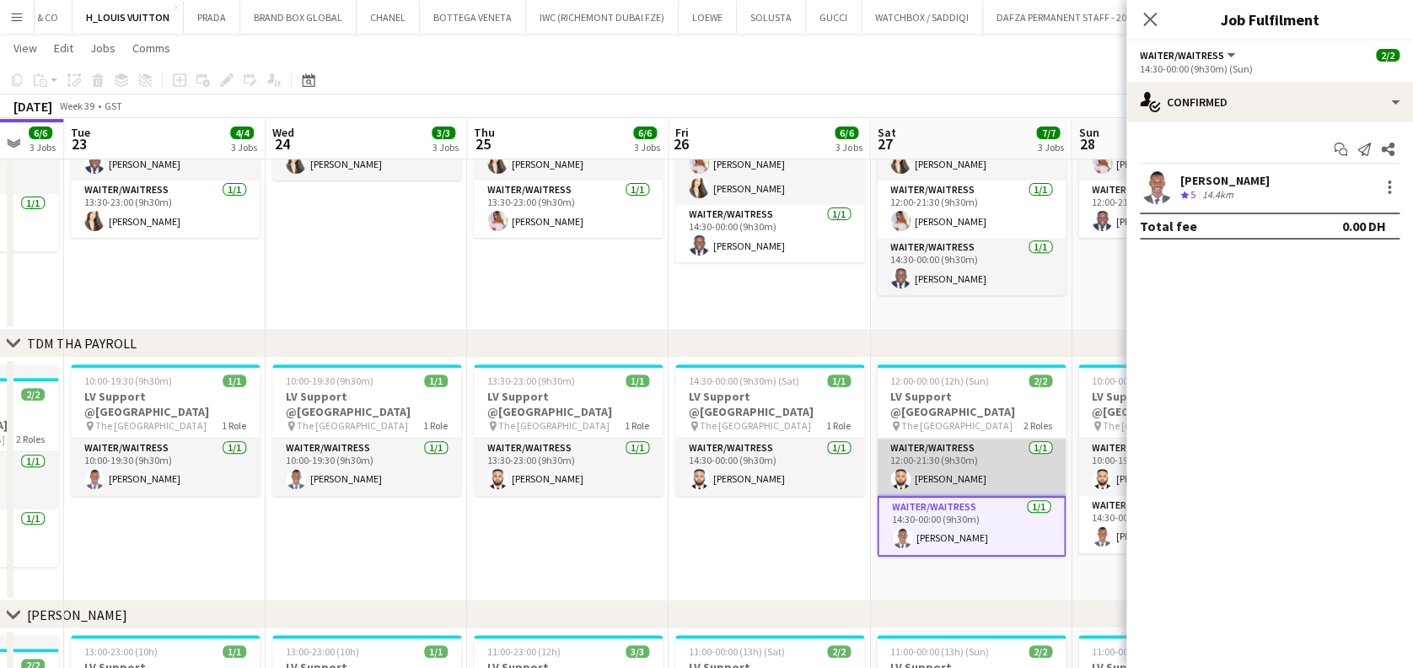
drag, startPoint x: 935, startPoint y: 445, endPoint x: 925, endPoint y: 476, distance: 32.8
click at [777, 445] on app-card-role "Waiter/Waitress 1/1 12:00-21:30 (9h30m) Jairo Mwanza" at bounding box center [971, 466] width 189 height 57
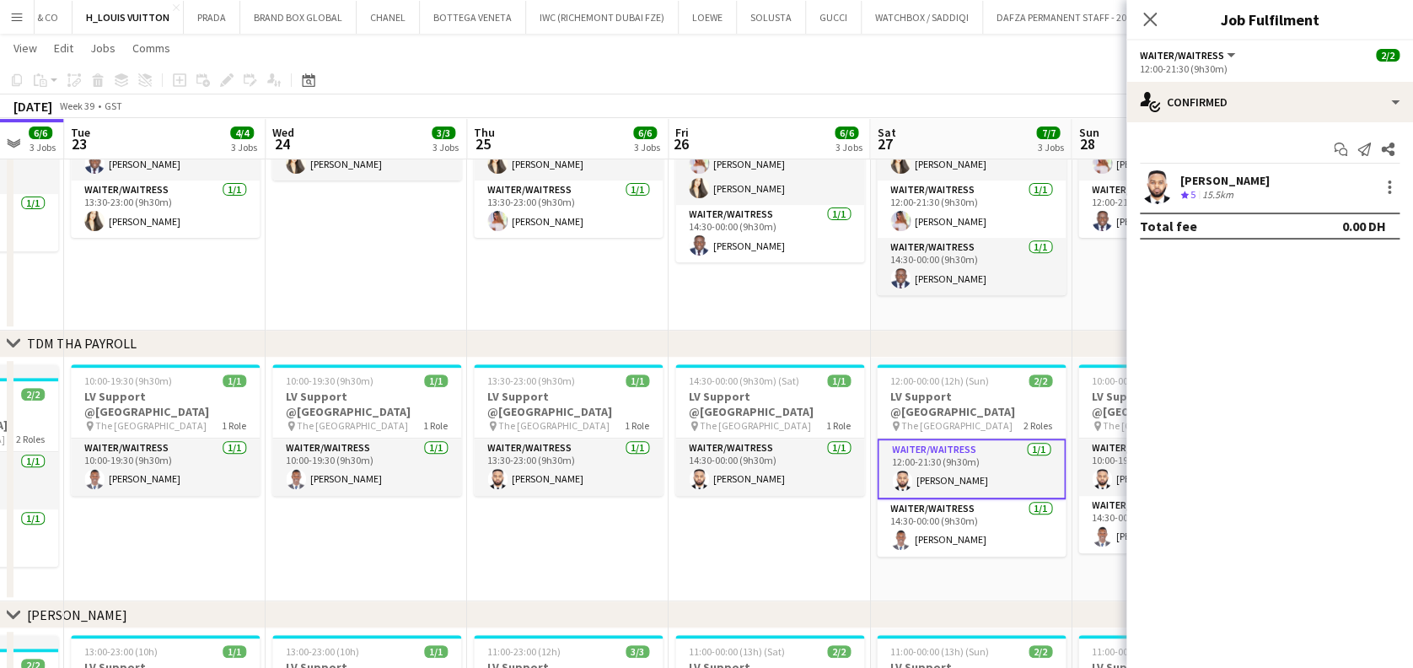
drag, startPoint x: 924, startPoint y: 500, endPoint x: 929, endPoint y: 466, distance: 34.1
click at [777, 500] on app-card-role "Waiter/Waitress 1/1 14:30-00:00 (9h30m) Cedric Gituku" at bounding box center [971, 527] width 189 height 57
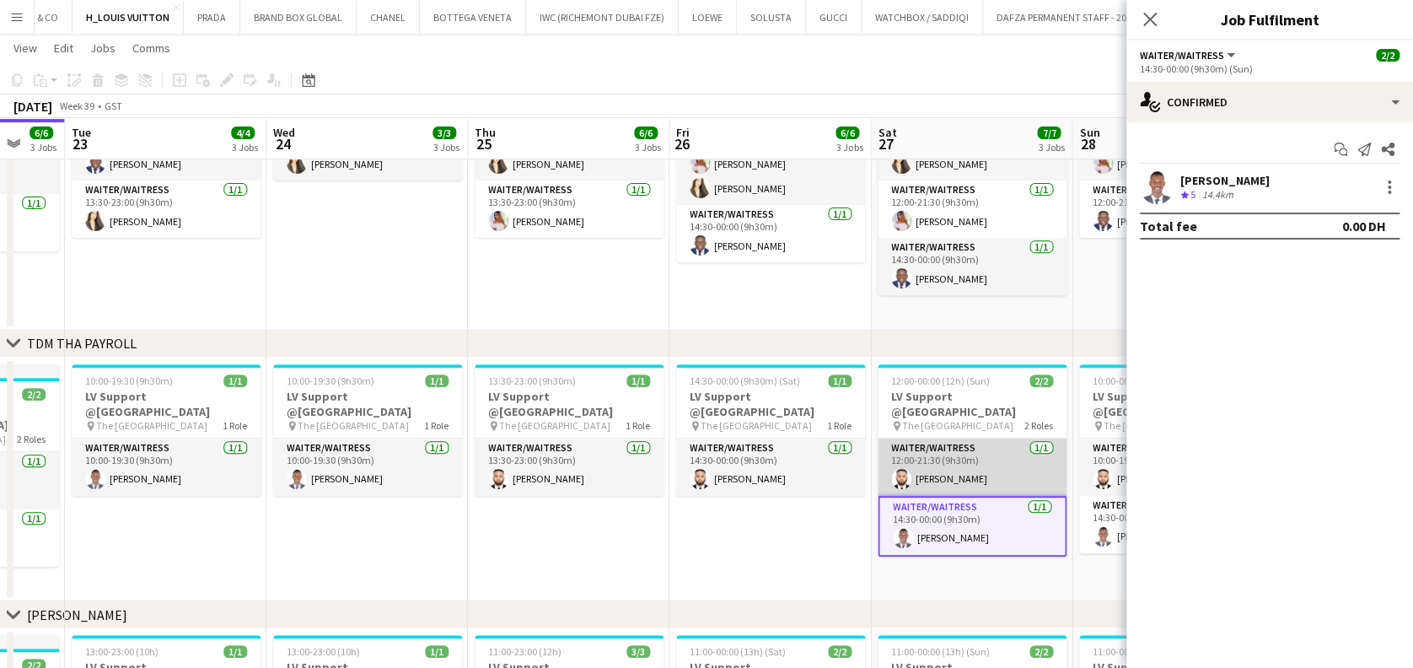
click at [777, 479] on app-card-role "Waiter/Waitress 1/1 12:00-21:30 (9h30m) Jairo Mwanza" at bounding box center [972, 466] width 189 height 57
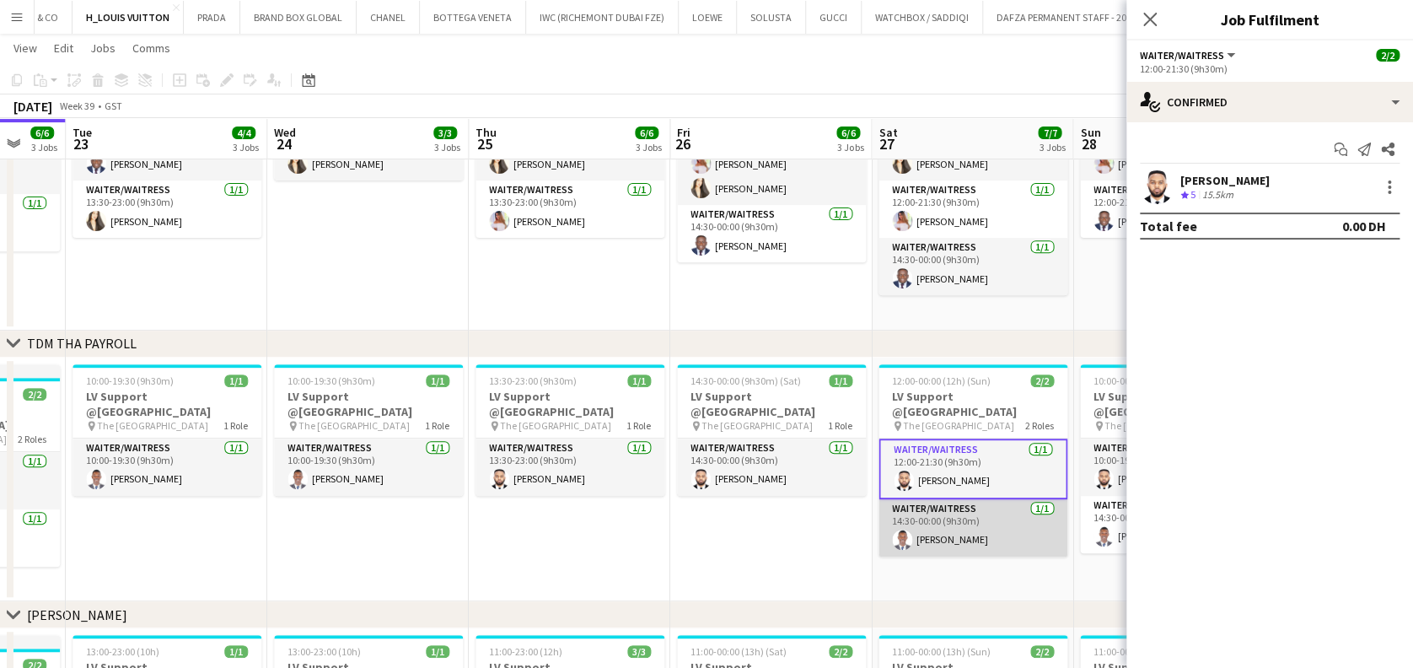
drag, startPoint x: 970, startPoint y: 506, endPoint x: 951, endPoint y: 505, distance: 19.4
click at [777, 506] on app-card-role "Waiter/Waitress 1/1 14:30-00:00 (9h30m) Cedric Gituku" at bounding box center [972, 527] width 189 height 57
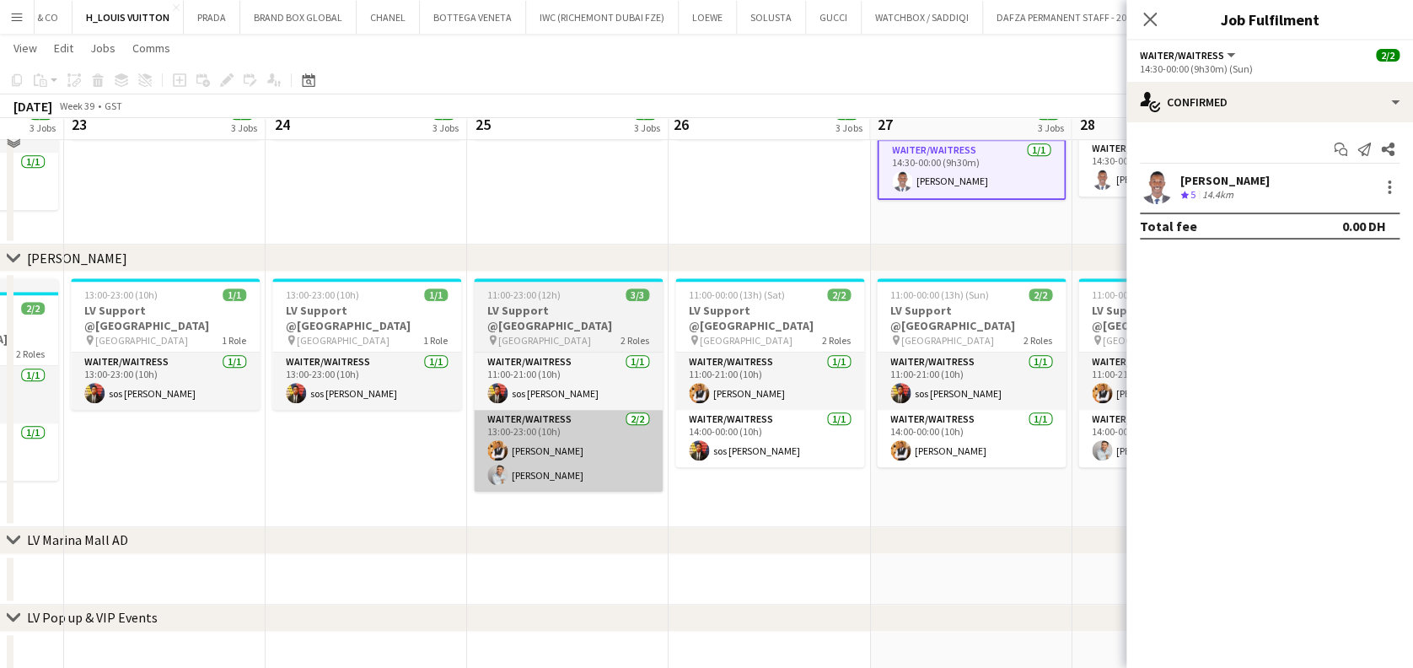
scroll to position [561, 0]
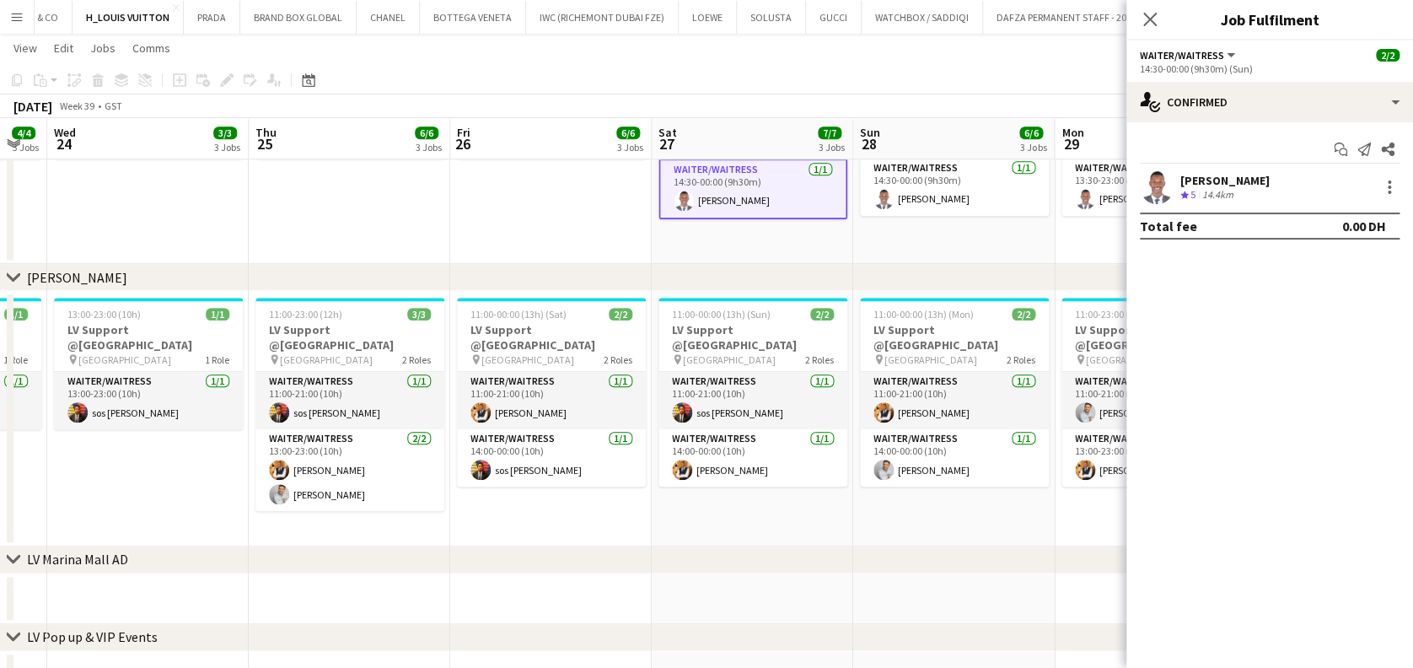
drag, startPoint x: 583, startPoint y: 485, endPoint x: 716, endPoint y: 493, distance: 132.6
click at [581, 484] on app-calendar-viewport "Sun 21 6/6 3 Jobs Mon 22 6/6 3 Jobs Tue 23 4/4 3 Jobs Wed 24 3/3 3 Jobs Thu 25 …" at bounding box center [706, 141] width 1413 height 1275
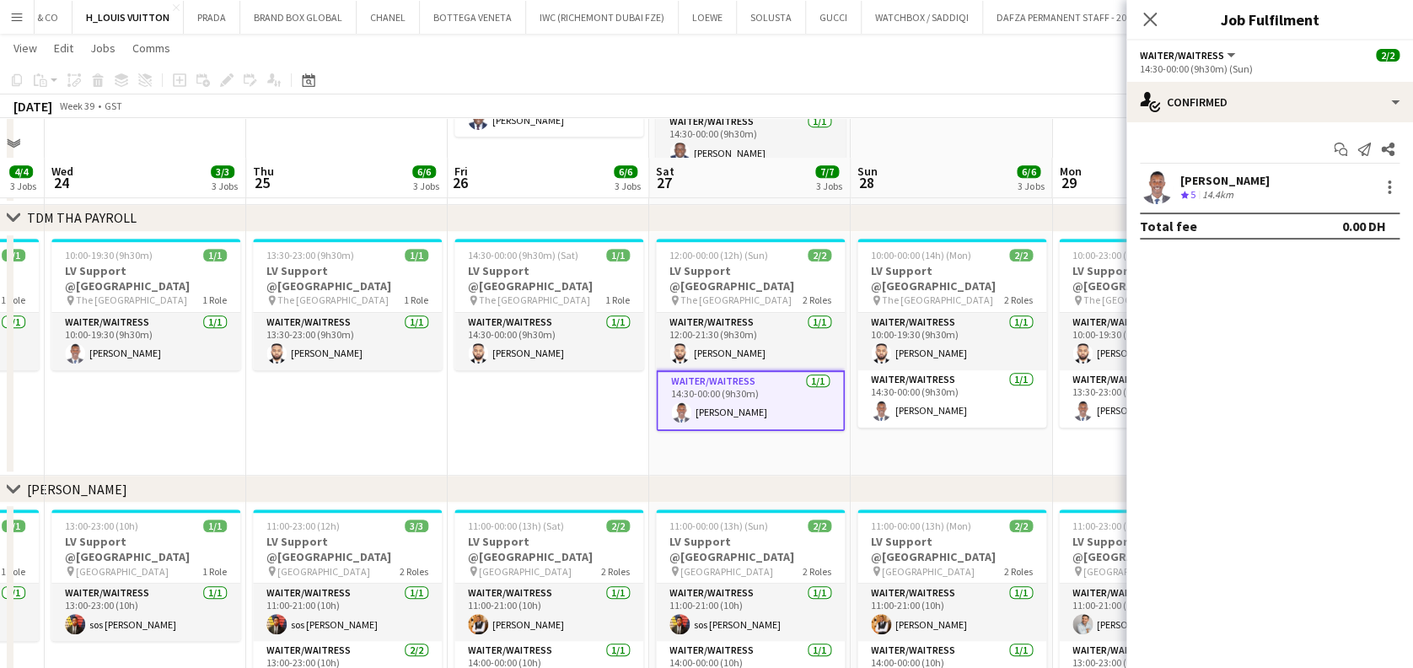
scroll to position [337, 0]
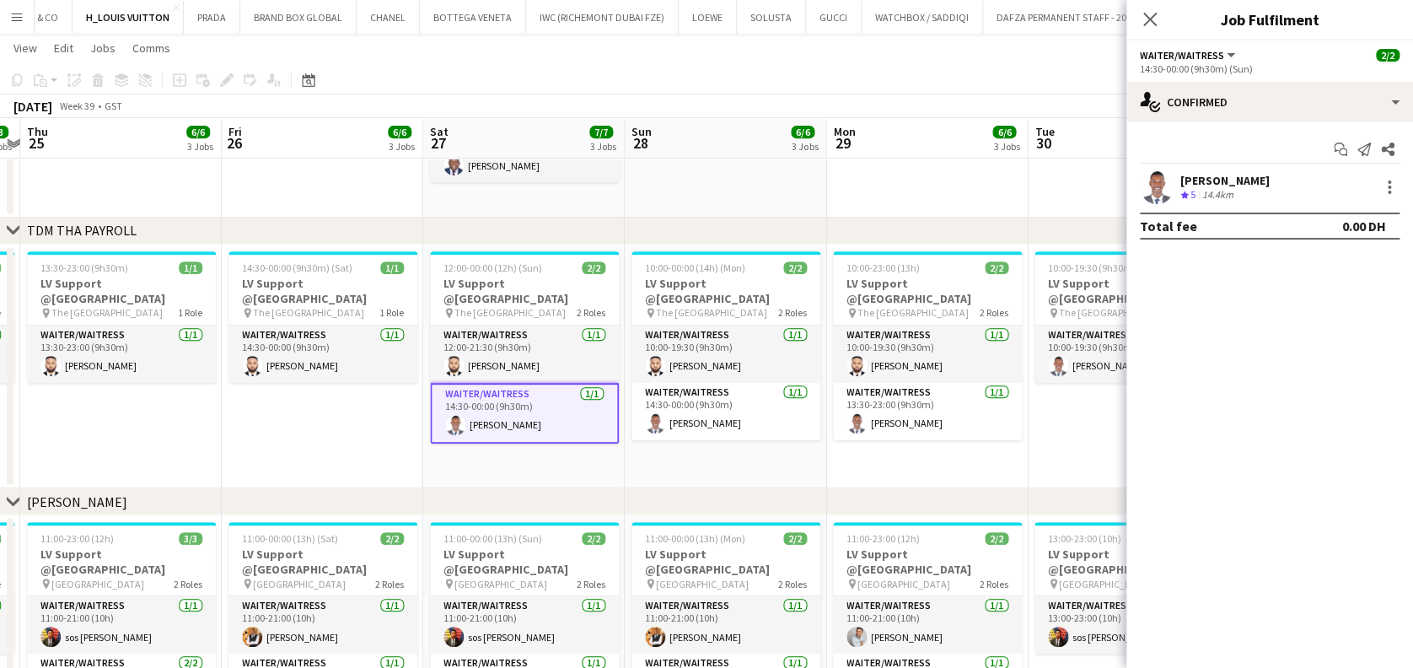
drag, startPoint x: 998, startPoint y: 457, endPoint x: 770, endPoint y: 442, distance: 228.1
click at [770, 442] on app-calendar-viewport "Sun 21 6/6 3 Jobs Mon 22 6/6 3 Jobs Tue 23 4/4 3 Jobs Wed 24 3/3 3 Jobs Thu 25 …" at bounding box center [706, 366] width 1413 height 1275
drag, startPoint x: 15, startPoint y: 13, endPoint x: 21, endPoint y: 21, distance: 10.3
click at [15, 12] on app-icon "Menu" at bounding box center [16, 16] width 13 height 13
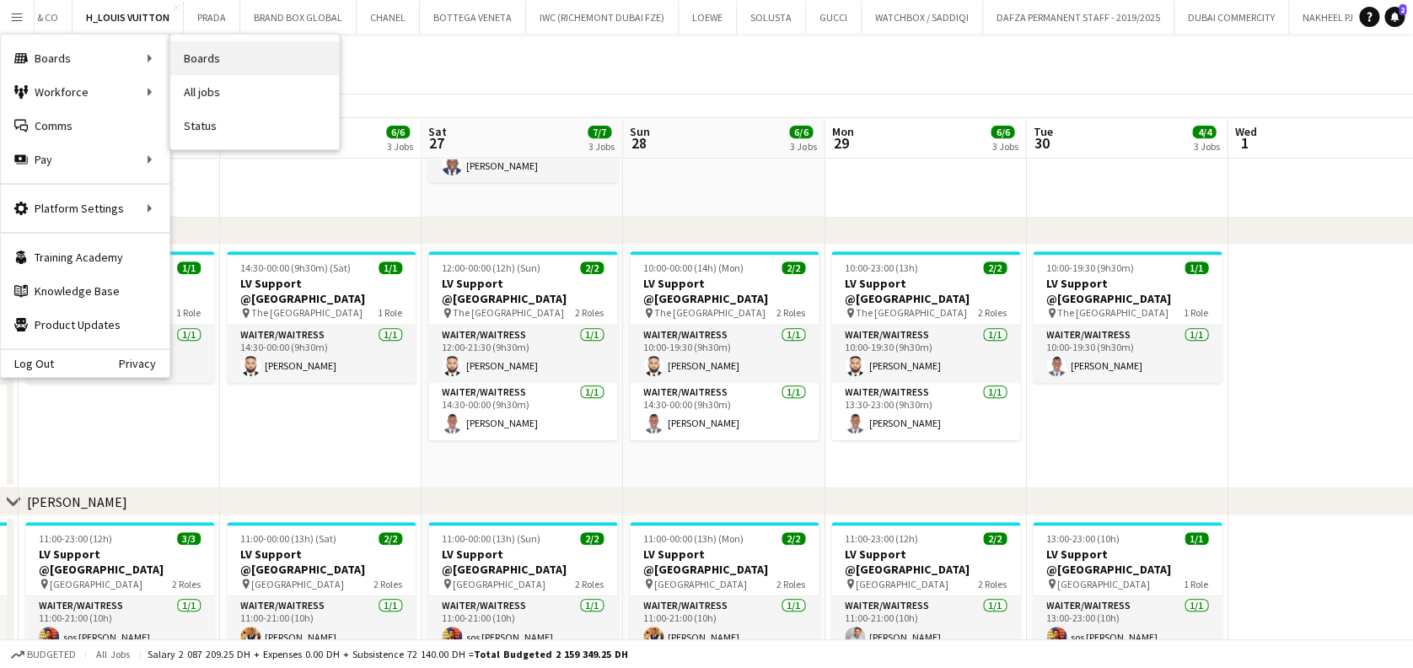
click at [204, 46] on link "Boards" at bounding box center [254, 58] width 169 height 34
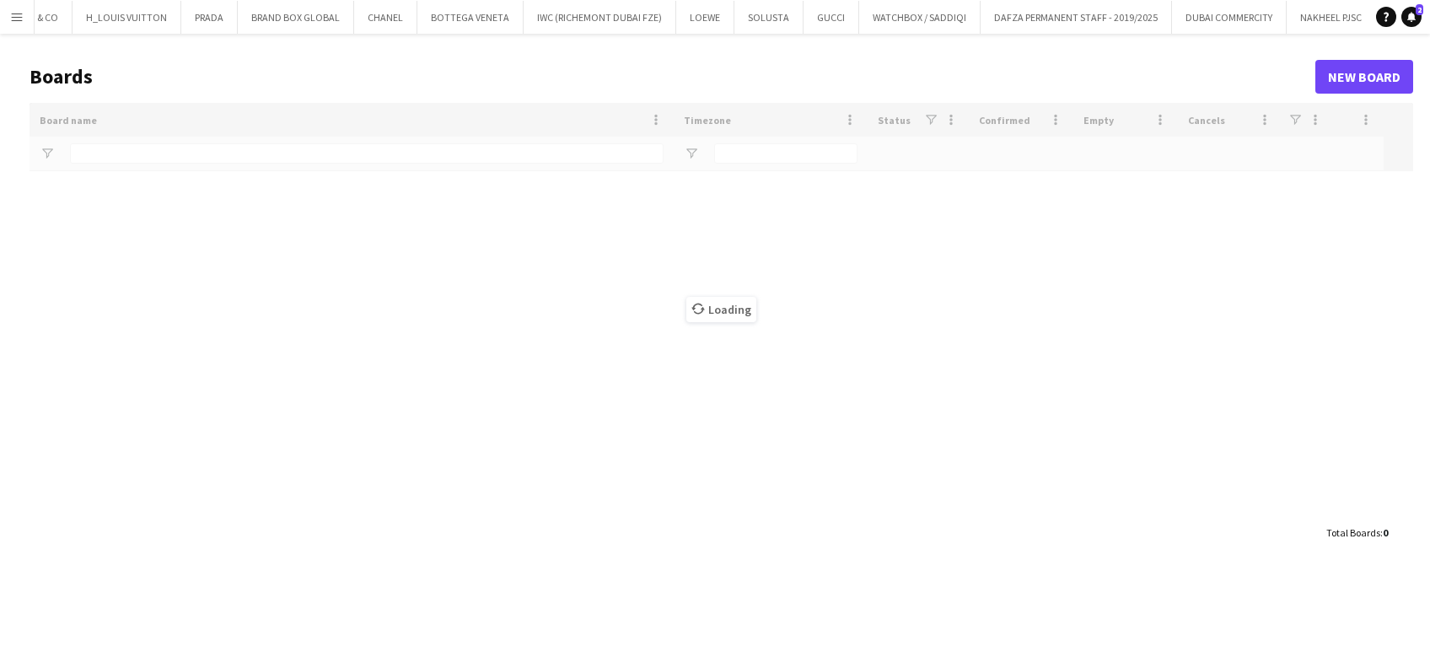
type input "*****"
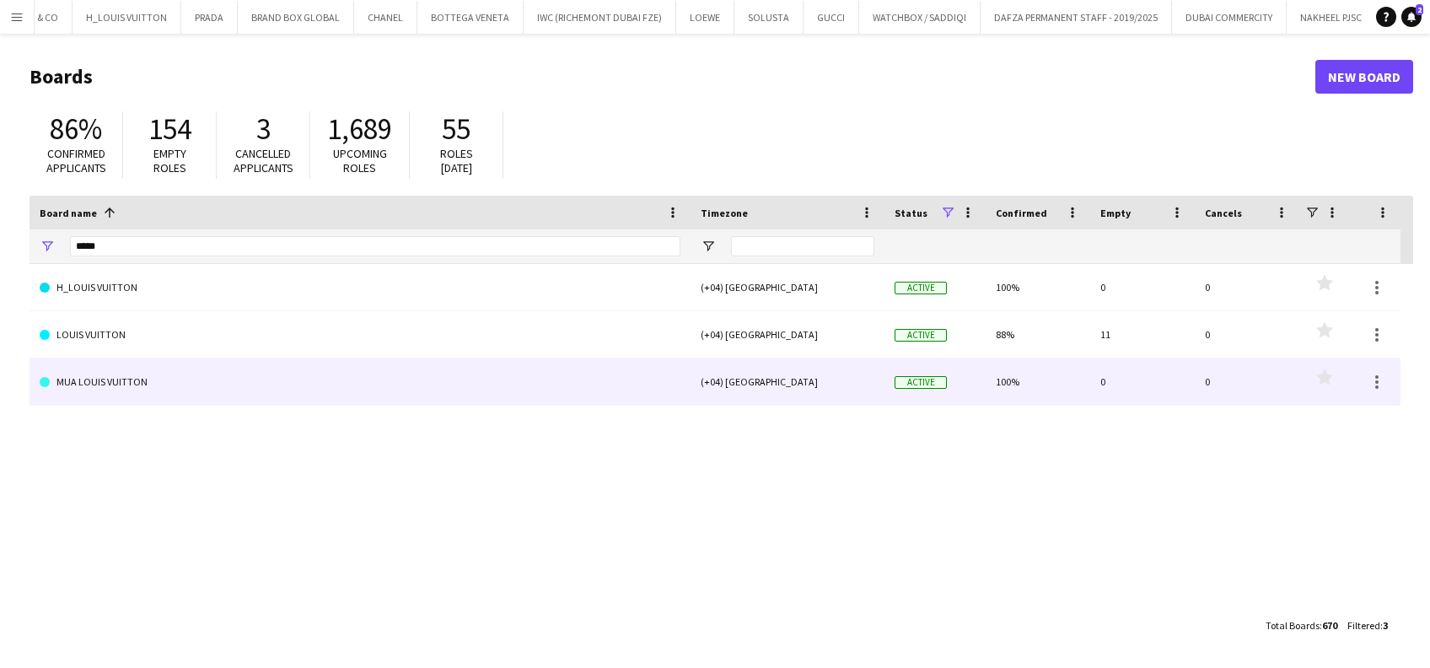
click at [112, 387] on link "MUA LOUIS VUITTON" at bounding box center [360, 381] width 641 height 47
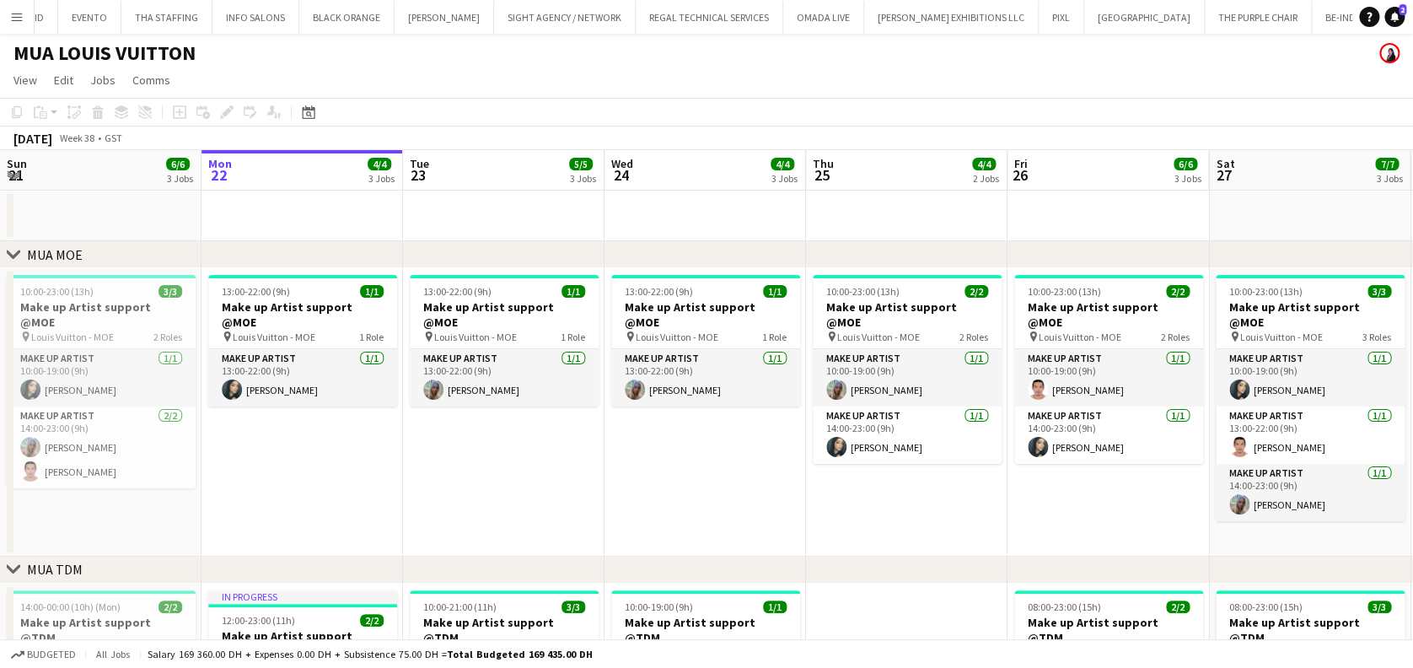
scroll to position [0, 431]
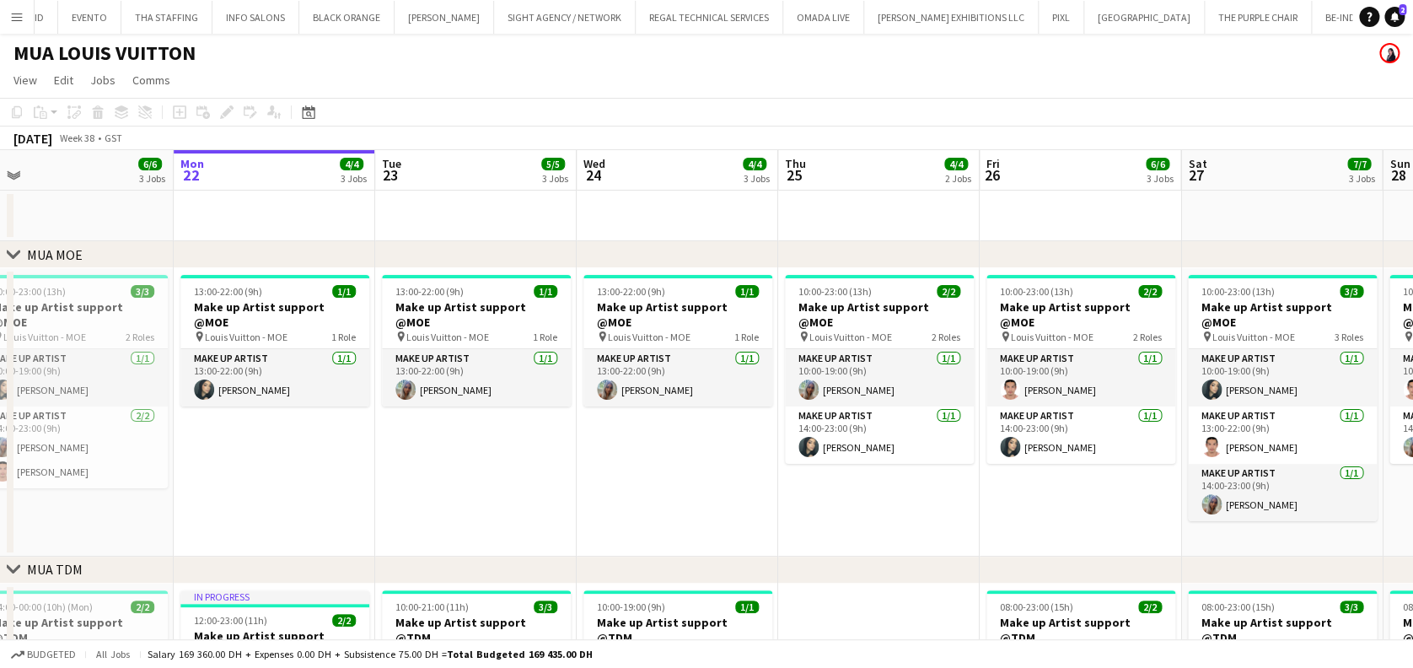
drag, startPoint x: 586, startPoint y: 449, endPoint x: 573, endPoint y: 449, distance: 12.6
click at [573, 449] on app-calendar-viewport "Fri 19 5/5 3 Jobs Sat 20 7/7 3 Jobs Sun 21 6/6 3 Jobs Mon 22 4/4 3 Jobs Tue 23 …" at bounding box center [706, 639] width 1413 height 979
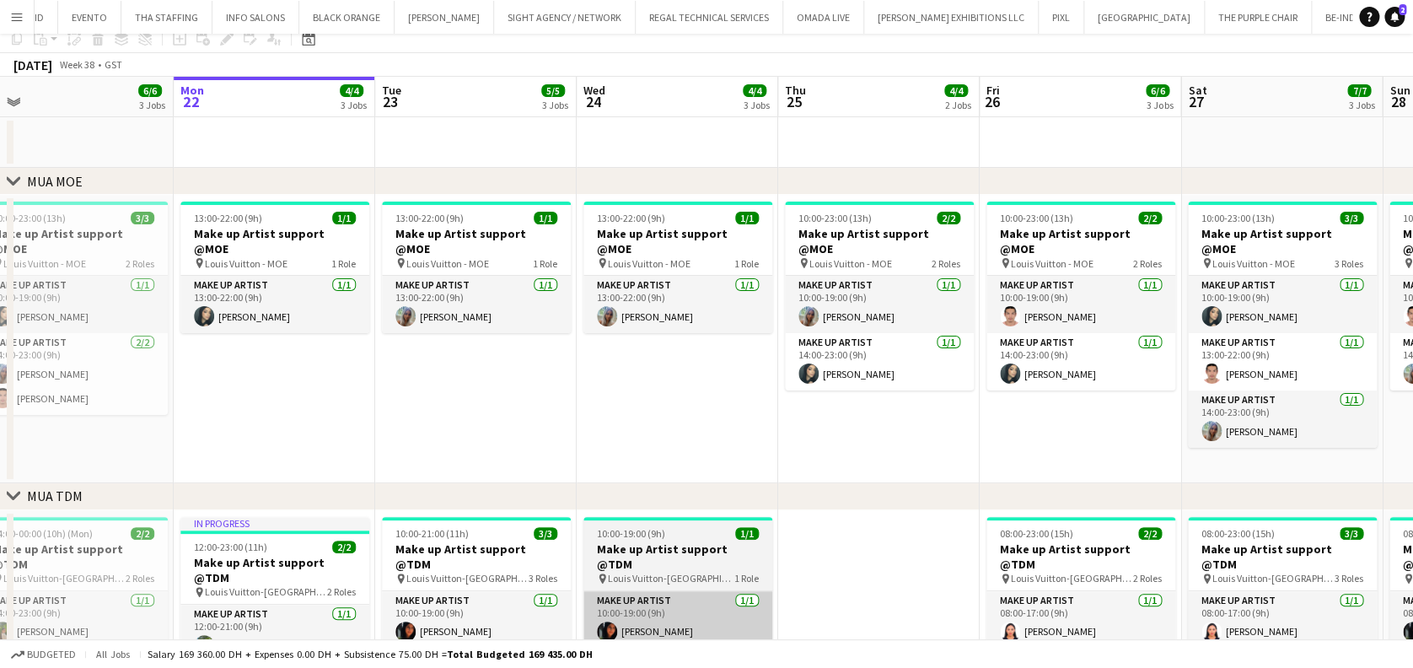
scroll to position [0, 0]
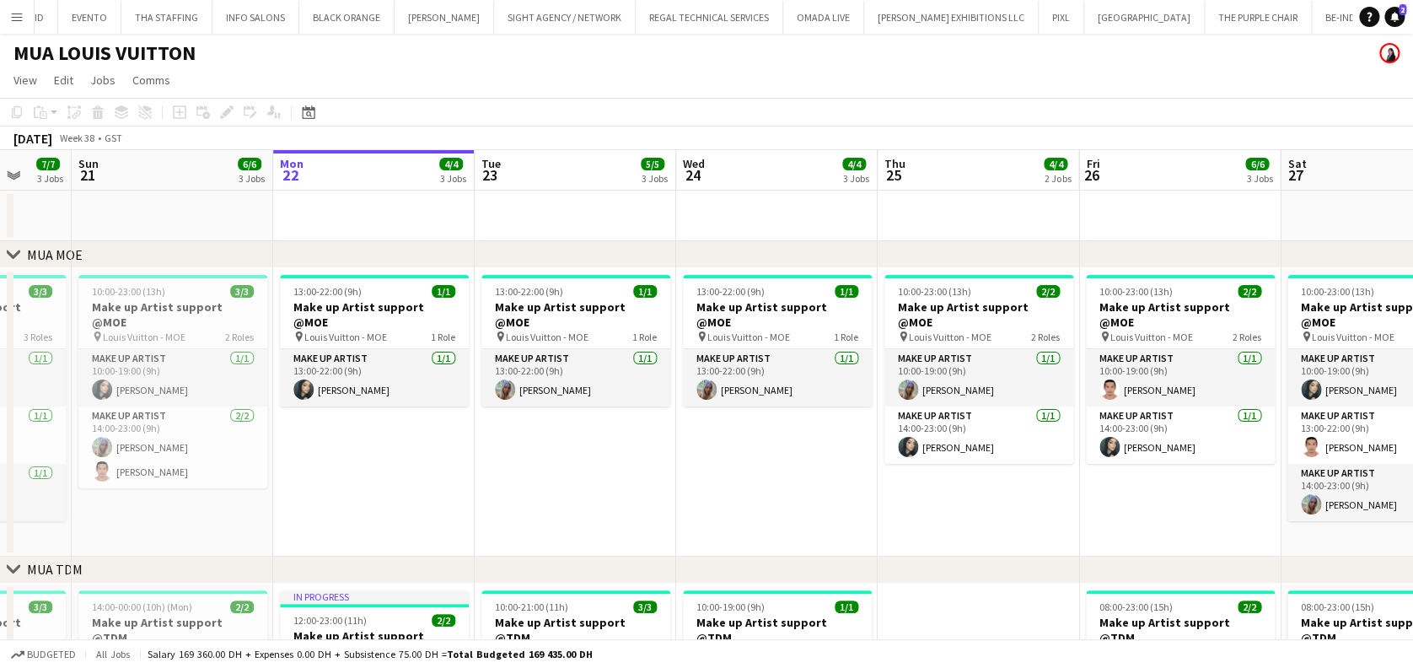
drag, startPoint x: 330, startPoint y: 445, endPoint x: 436, endPoint y: 449, distance: 105.5
click at [422, 450] on app-calendar-viewport "Thu 18 3/3 2 Jobs Fri 19 5/5 3 Jobs Sat 20 7/7 3 Jobs Sun 21 6/6 3 Jobs Mon 22 …" at bounding box center [706, 639] width 1413 height 979
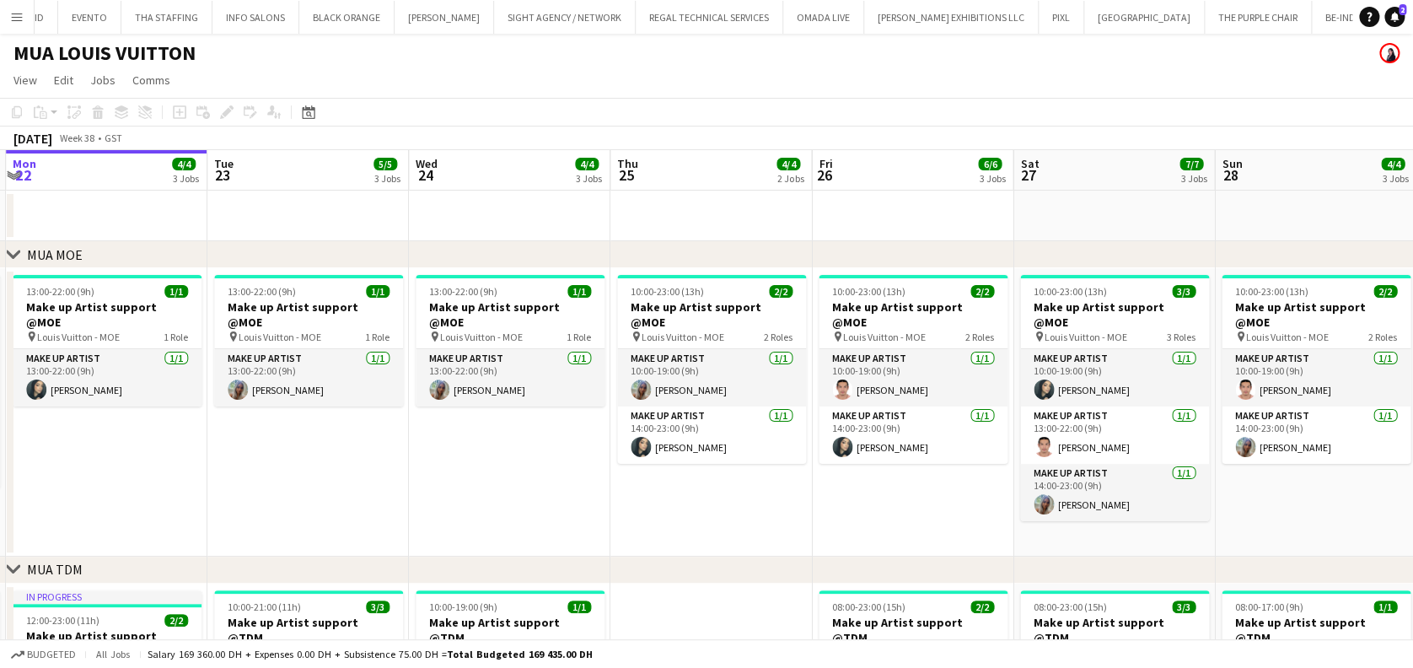
drag, startPoint x: 710, startPoint y: 484, endPoint x: 544, endPoint y: 474, distance: 166.4
click at [544, 474] on app-calendar-viewport "Thu 18 3/3 2 Jobs Fri 19 5/5 3 Jobs Sat 20 7/7 3 Jobs Sun 21 6/6 3 Jobs Mon 22 …" at bounding box center [706, 639] width 1413 height 979
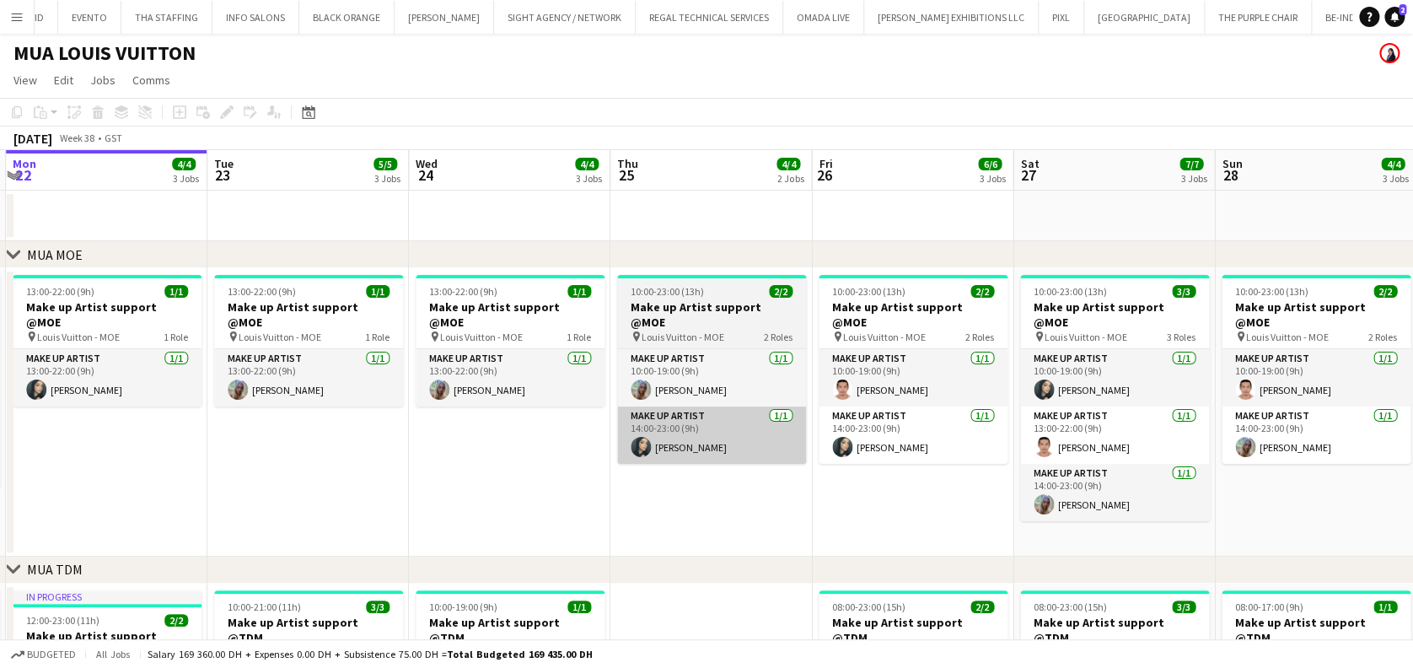
scroll to position [0, 802]
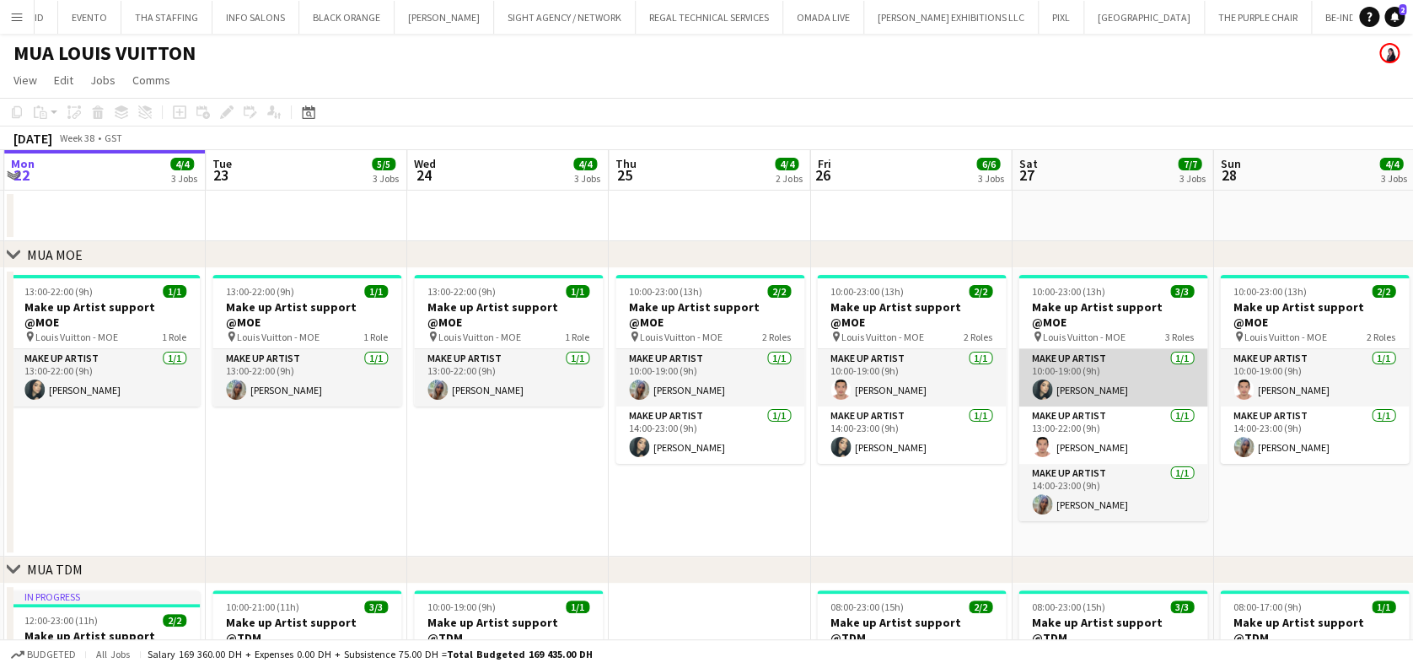
drag, startPoint x: 1083, startPoint y: 397, endPoint x: 1076, endPoint y: 373, distance: 24.5
click at [777, 406] on app-card-role "Make up artist 1/1 13:00-22:00 (9h) Miguel Gabriel Trinidad" at bounding box center [1112, 434] width 189 height 57
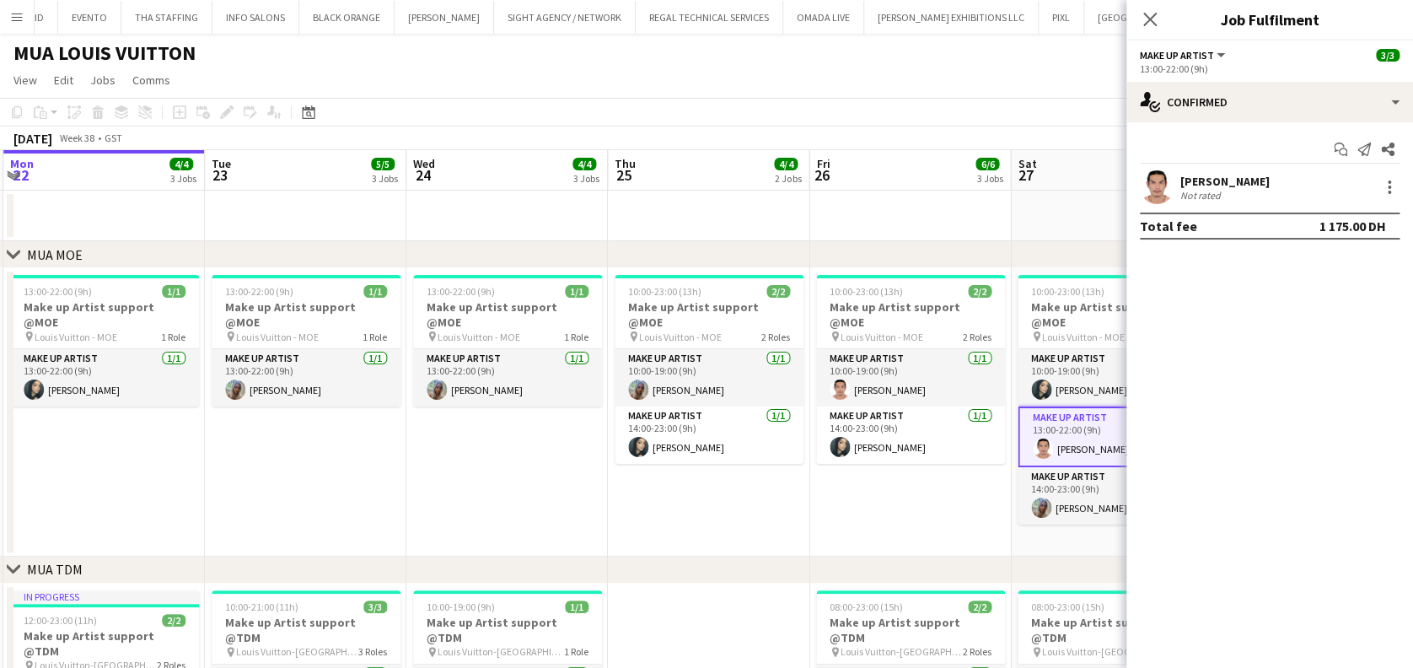
click at [777, 373] on app-card-role "Make up artist 1/1 10:00-19:00 (9h) Meryem Osman" at bounding box center [1111, 377] width 189 height 57
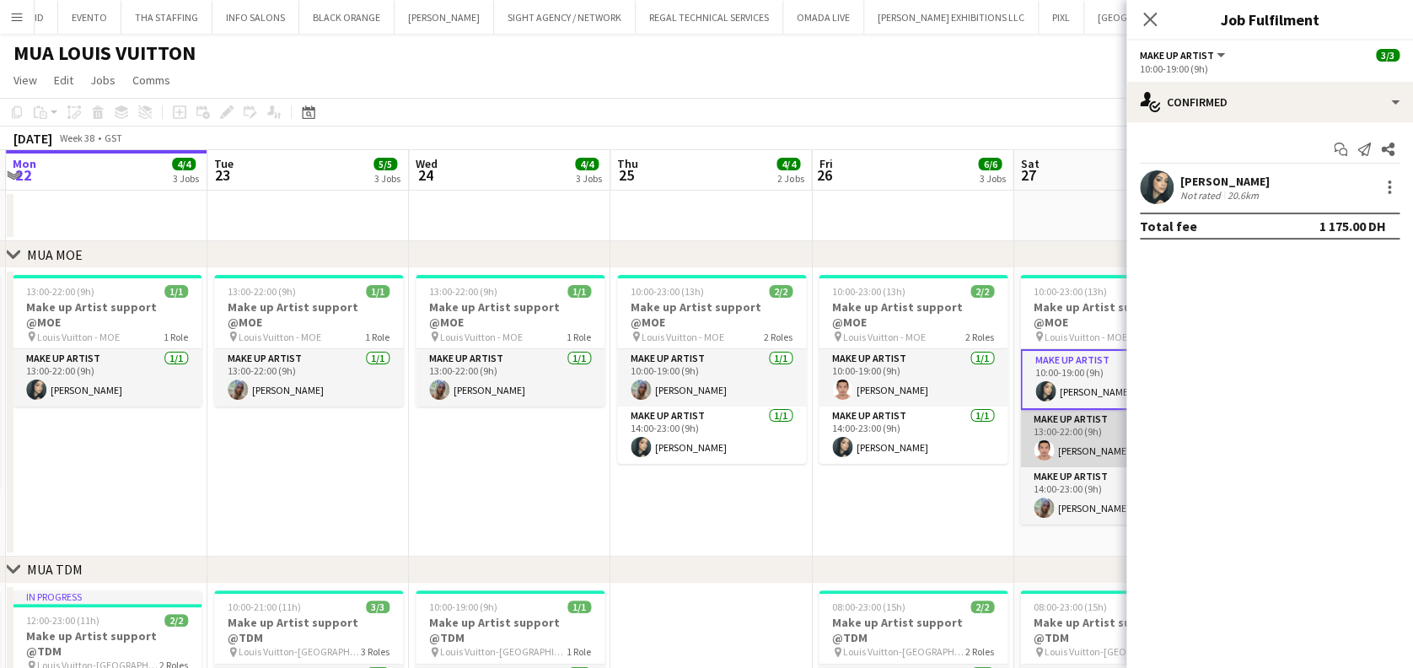
click at [777, 431] on app-card-role "Make up artist 1/1 13:00-22:00 (9h) Miguel Gabriel Trinidad" at bounding box center [1114, 438] width 189 height 57
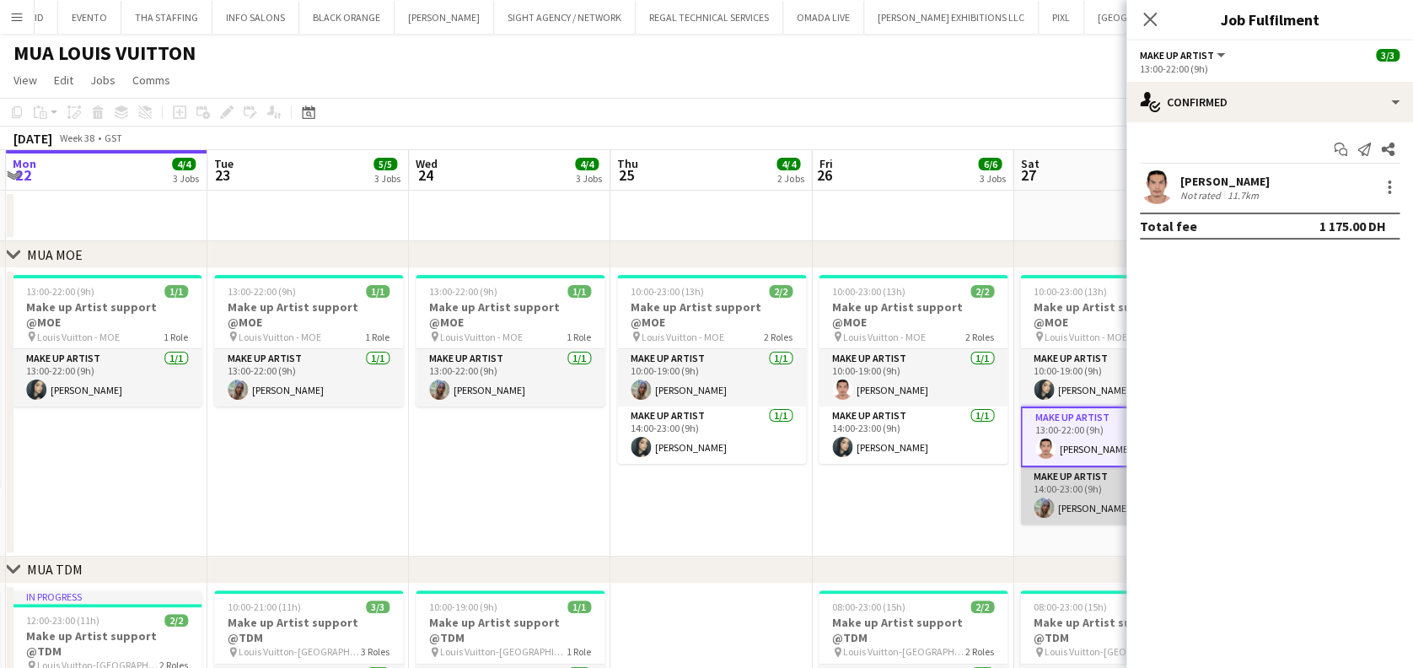
click at [777, 474] on app-card-role "Make up artist 1/1 14:00-23:00 (9h) Valerie Lopez" at bounding box center [1114, 495] width 189 height 57
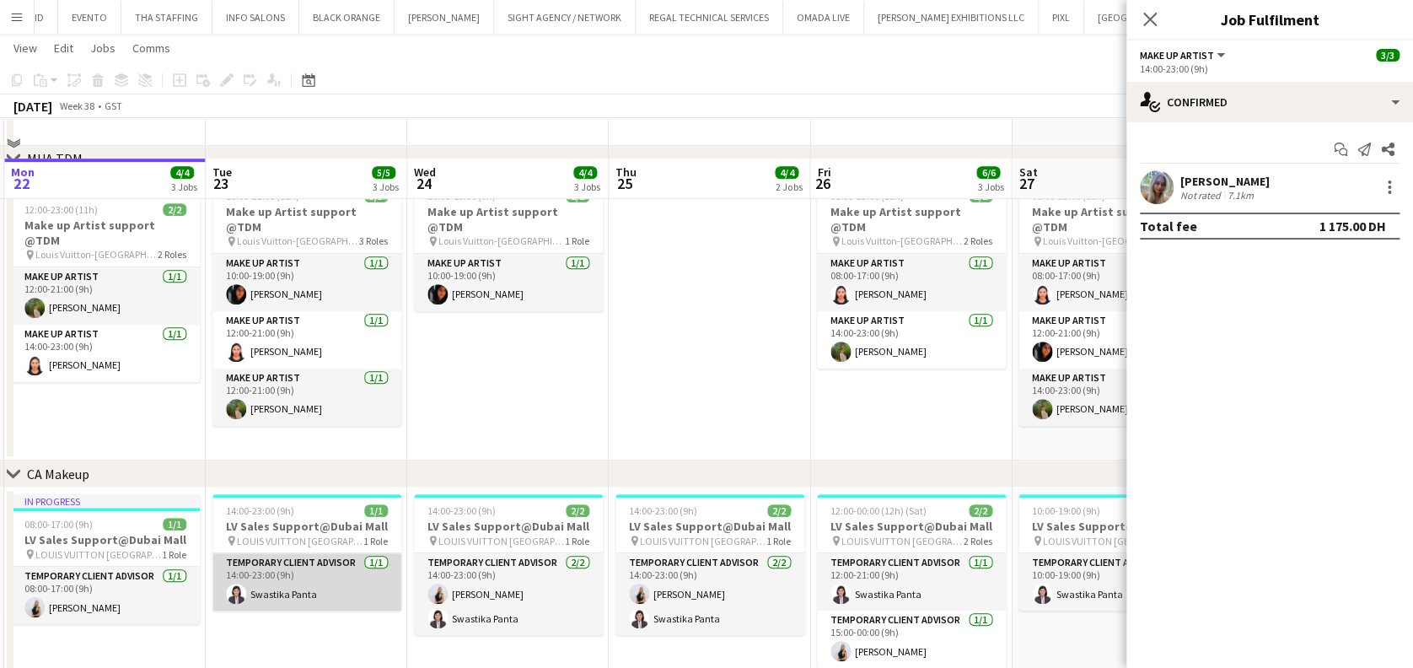
scroll to position [449, 0]
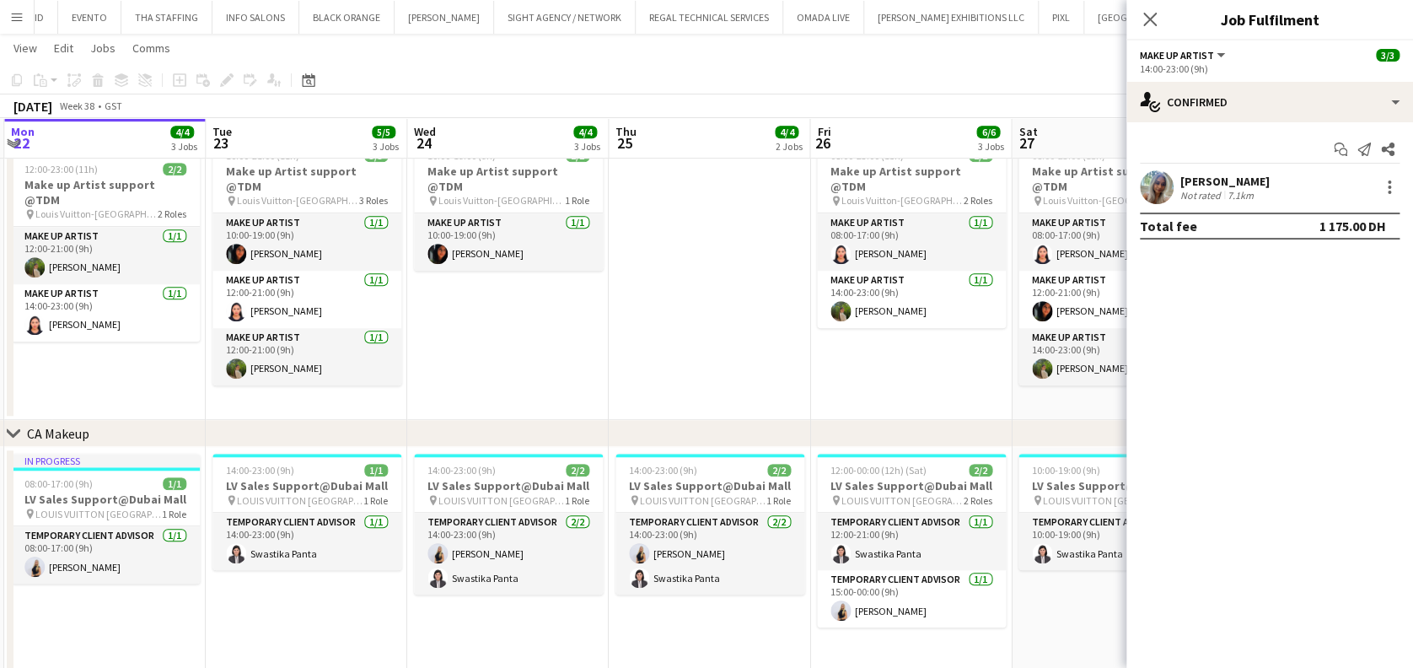
click at [681, 239] on app-date-cell at bounding box center [709, 276] width 201 height 288
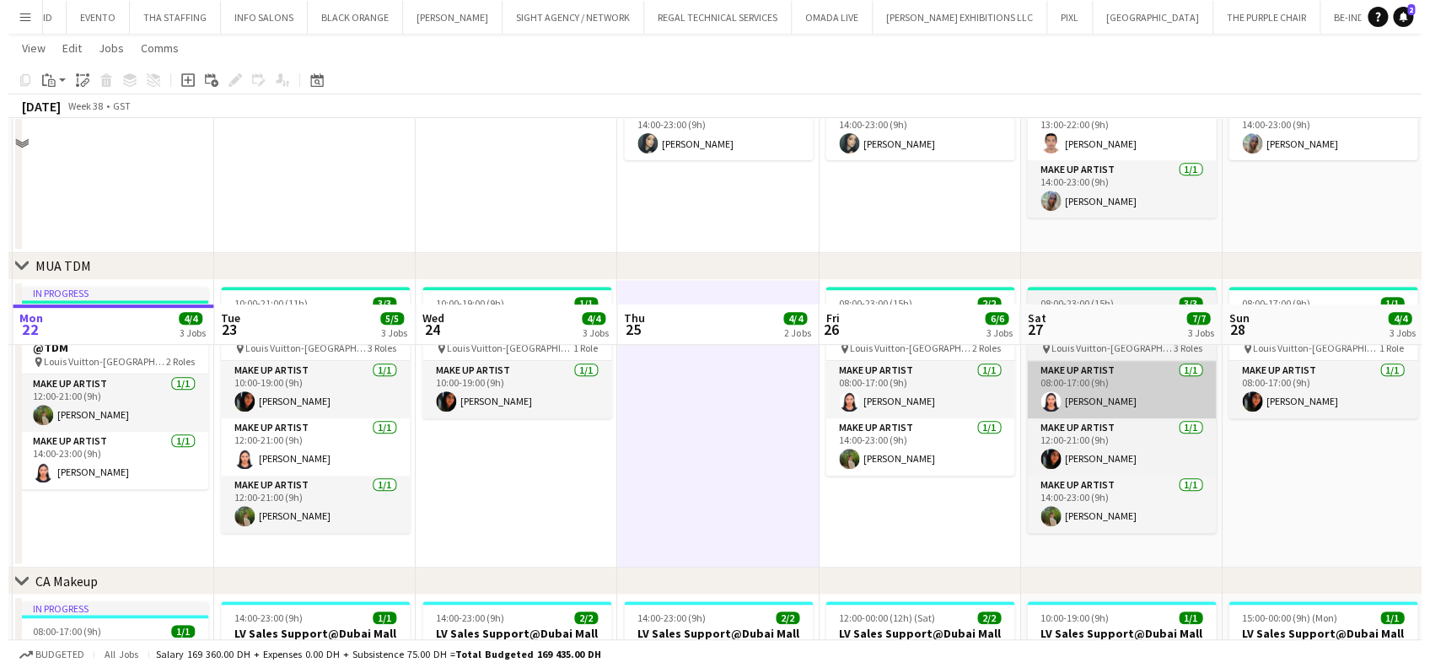
scroll to position [0, 0]
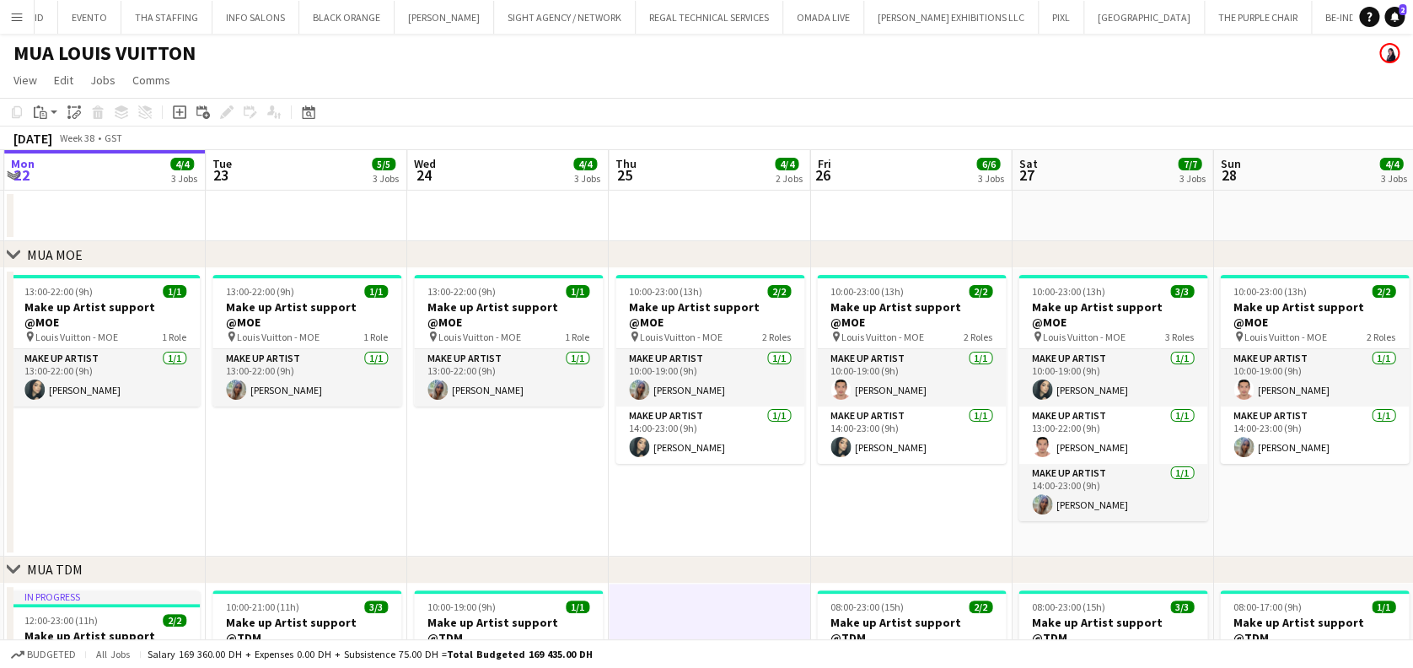
click at [20, 19] on app-icon "Menu" at bounding box center [16, 16] width 13 height 13
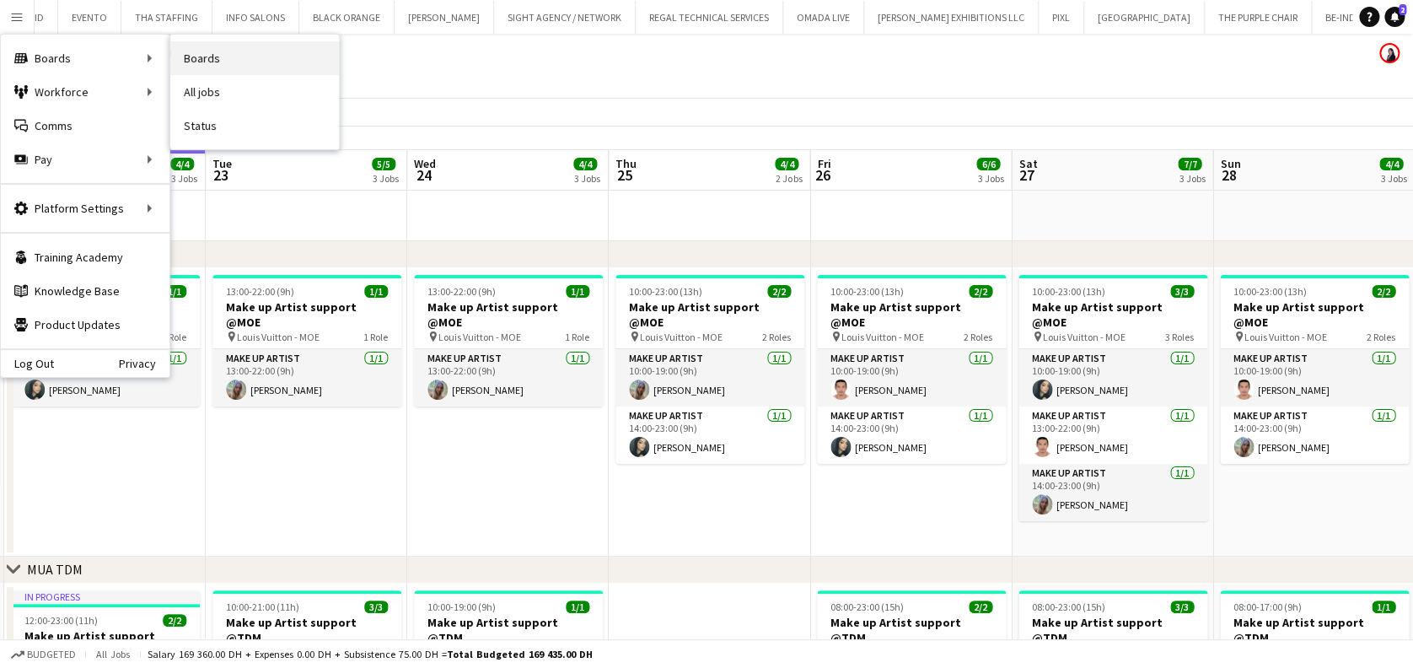
click at [241, 65] on link "Boards" at bounding box center [254, 58] width 169 height 34
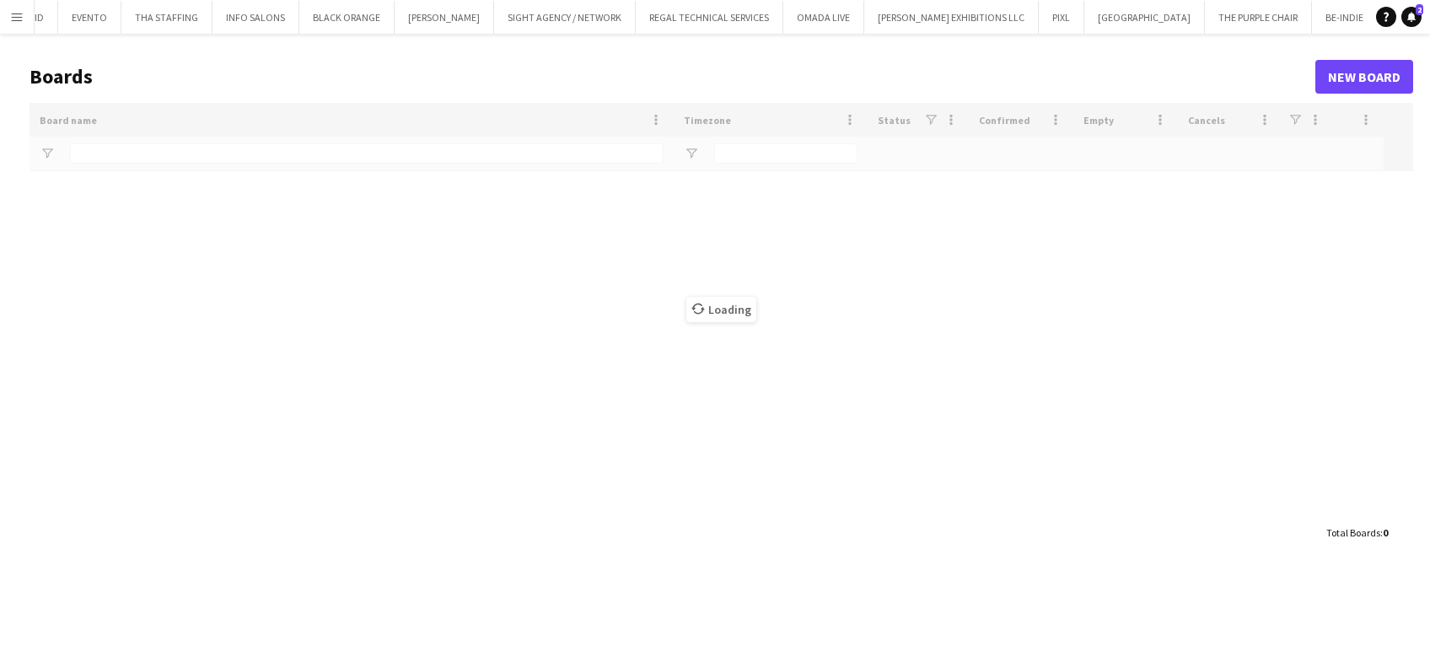
type input "*****"
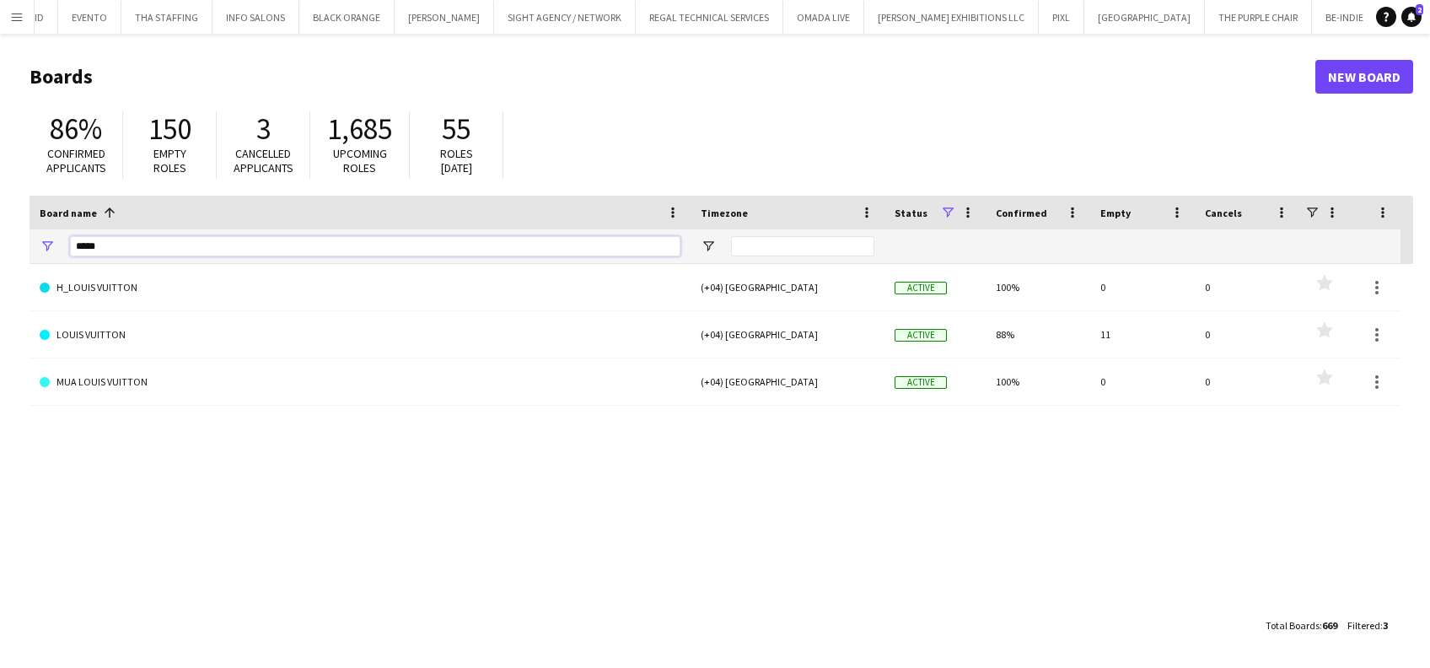
click at [0, 240] on html "Menu Boards Boards Boards All jobs Status Workforce Workforce My Workforce Recr…" at bounding box center [715, 334] width 1430 height 668
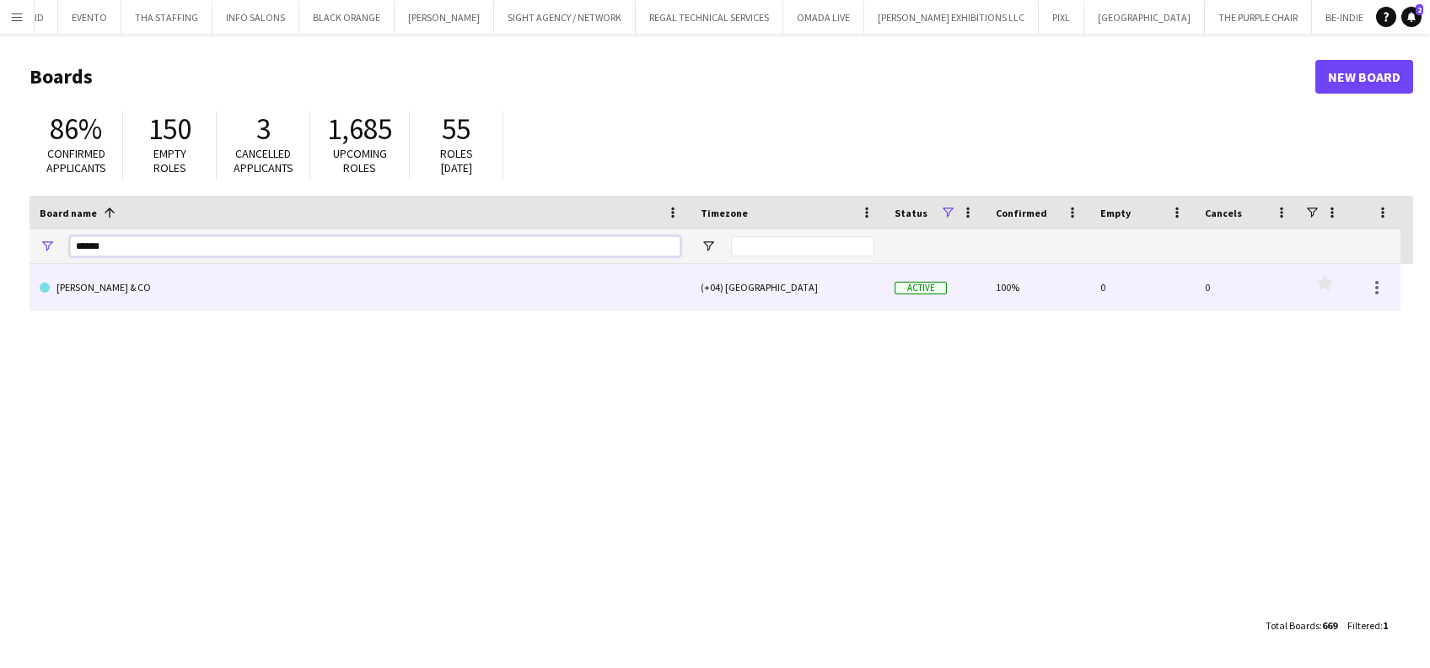
type input "******"
click at [330, 283] on link "[PERSON_NAME] & CO" at bounding box center [360, 287] width 641 height 47
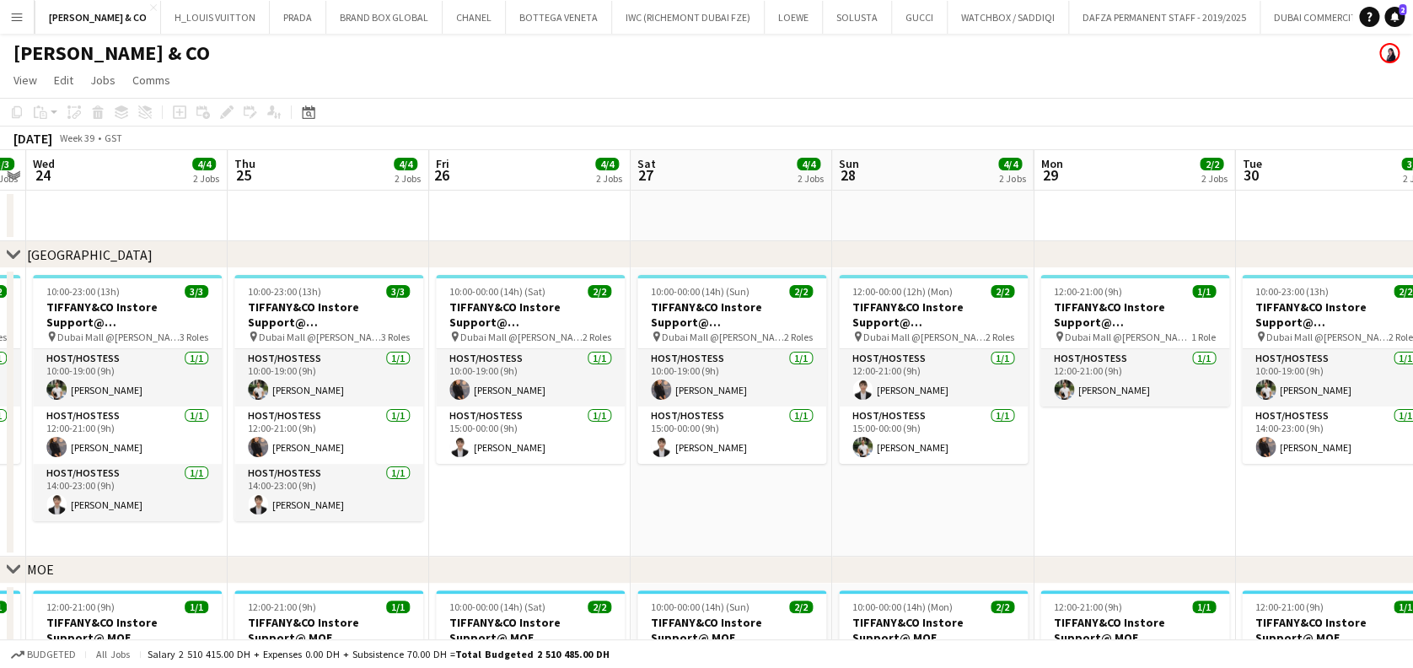
scroll to position [0, 663]
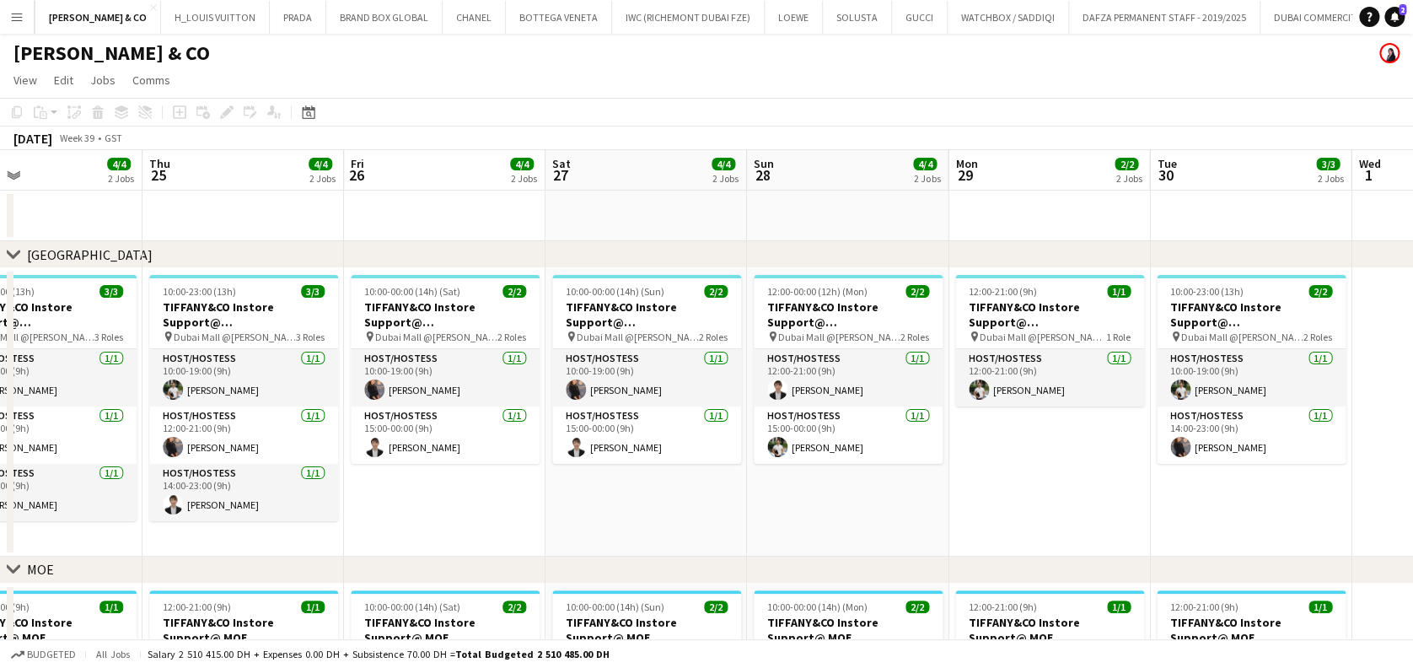
drag, startPoint x: 1090, startPoint y: 462, endPoint x: 493, endPoint y: 443, distance: 597.1
click at [493, 443] on app-calendar-viewport "Sun 21 4/4 2 Jobs Mon 22 3/3 2 Jobs Tue 23 3/3 2 Jobs Wed 24 4/4 2 Jobs Thu 25 …" at bounding box center [706, 520] width 1413 height 741
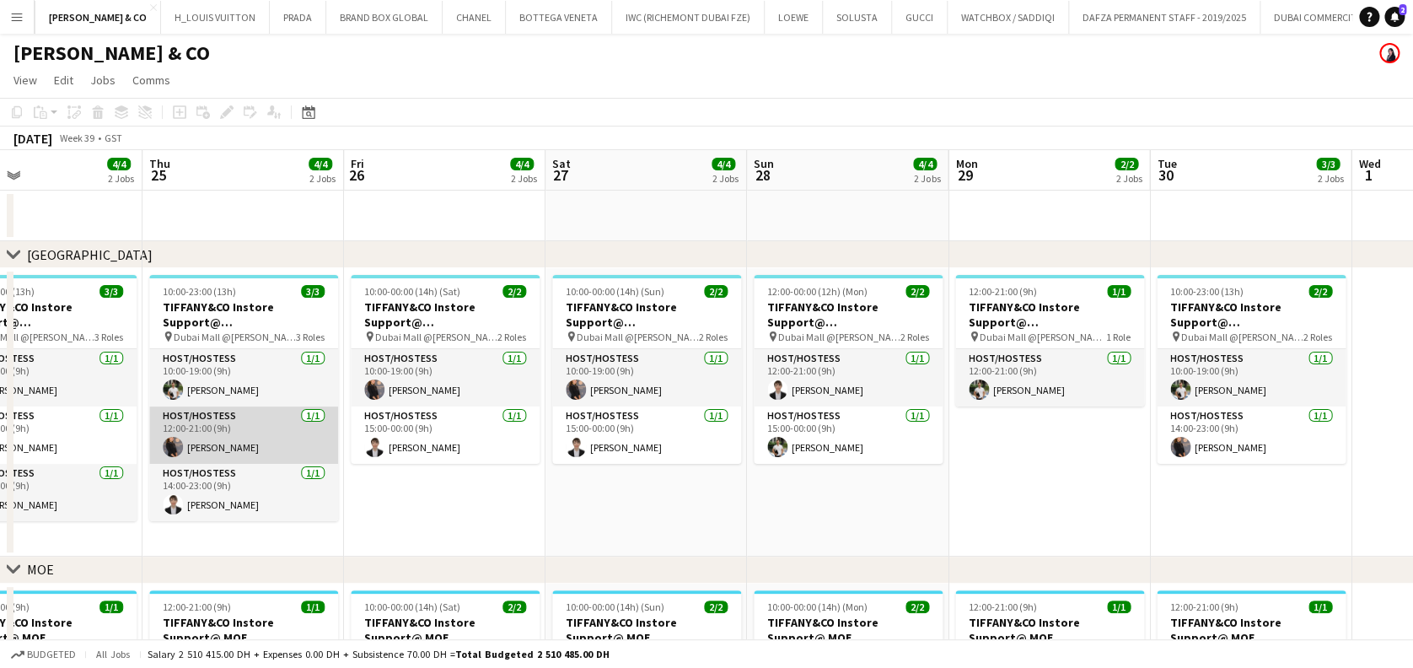
drag, startPoint x: 228, startPoint y: 404, endPoint x: 210, endPoint y: 412, distance: 20.4
click at [223, 404] on app-calendar-viewport "Sun 21 4/4 2 Jobs Mon 22 3/3 2 Jobs Tue 23 3/3 2 Jobs Wed 24 4/4 2 Jobs Thu 25 …" at bounding box center [706, 520] width 1413 height 741
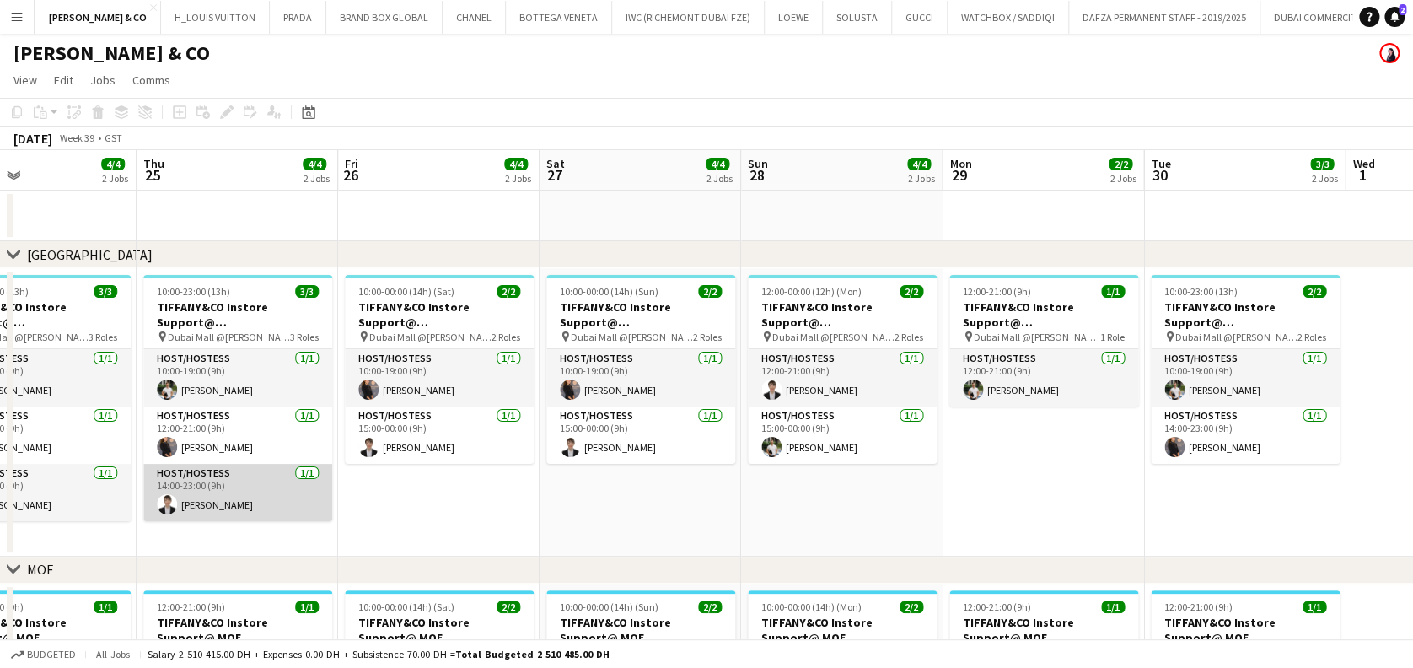
click at [220, 439] on app-card-role "Host/Hostess 1/1 12:00-21:00 (9h) Marwa Abdelaali" at bounding box center [237, 434] width 189 height 57
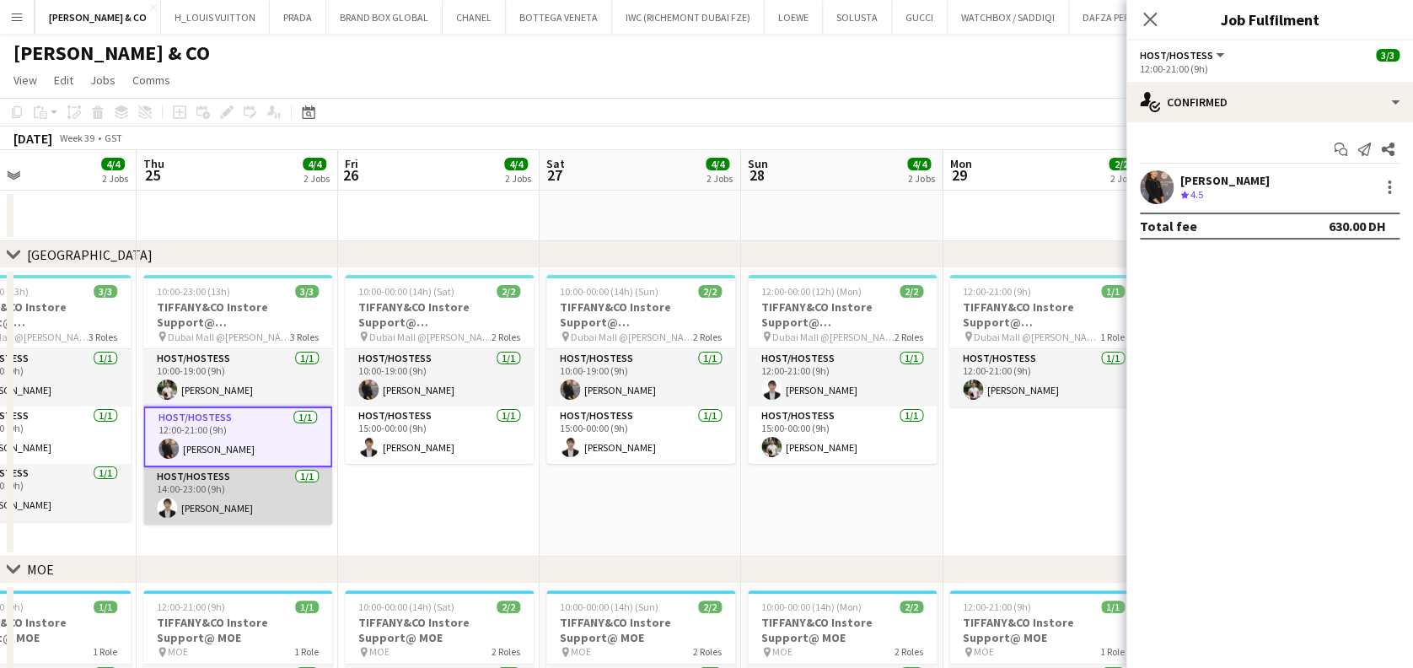
click at [240, 492] on app-card-role "Host/Hostess 1/1 14:00-23:00 (9h) Kateryna Varava" at bounding box center [237, 495] width 189 height 57
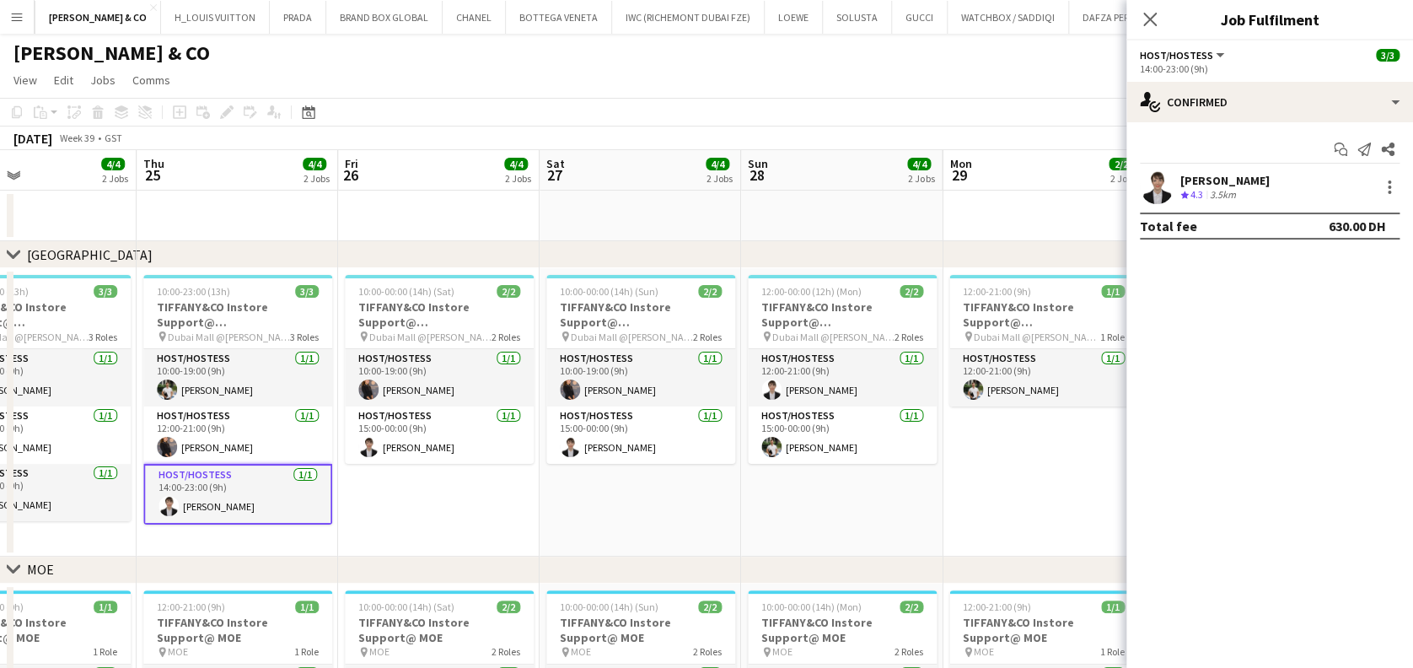
click at [663, 481] on app-date-cell "10:00-00:00 (14h) (Sun) 2/2 TIFFANY&CO Instore Support@ Dubai Mall pin Dubai Ma…" at bounding box center [640, 412] width 201 height 288
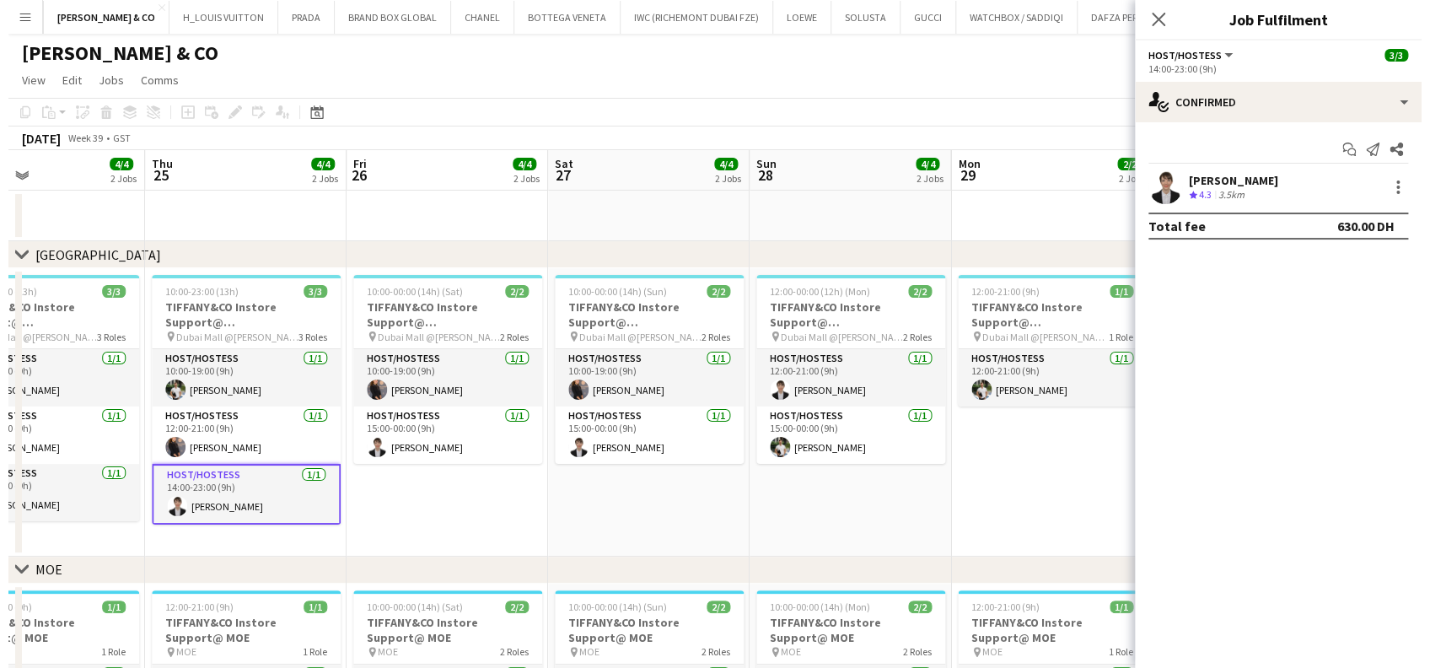
scroll to position [0, 668]
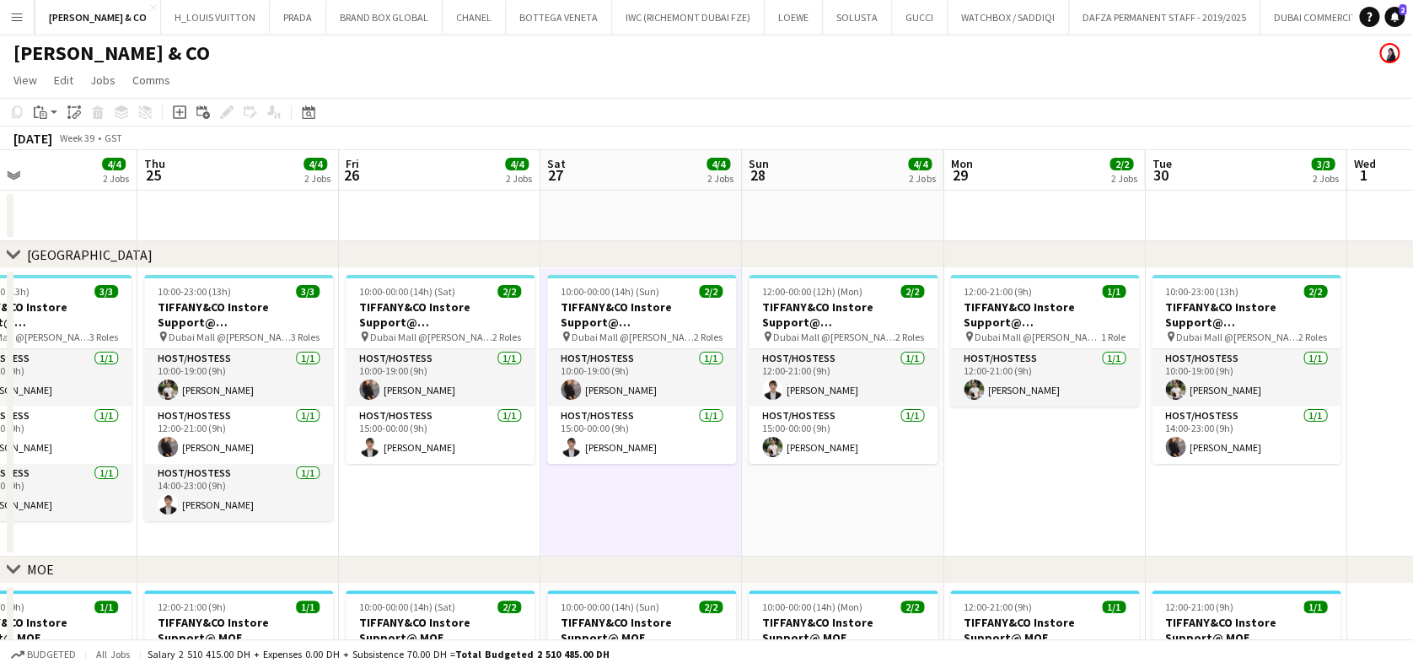
click at [11, 20] on app-icon "Menu" at bounding box center [16, 16] width 13 height 13
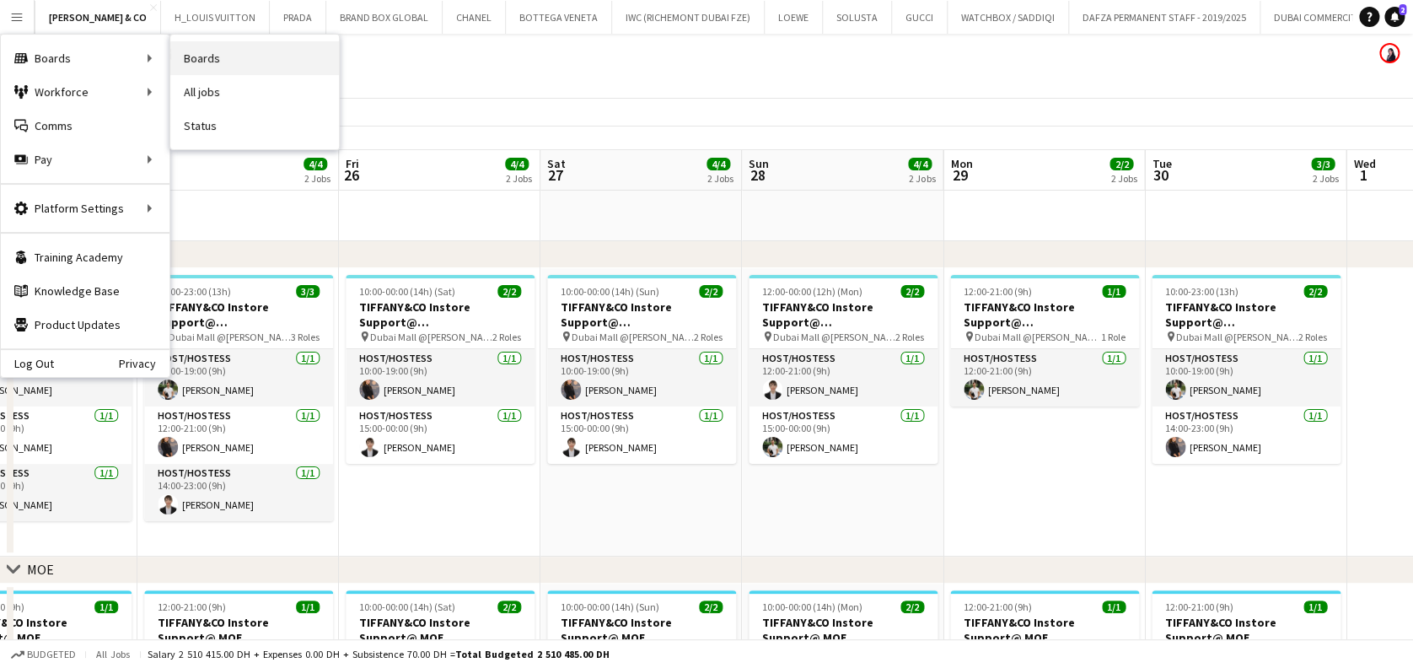
click at [234, 56] on link "Boards" at bounding box center [254, 58] width 169 height 34
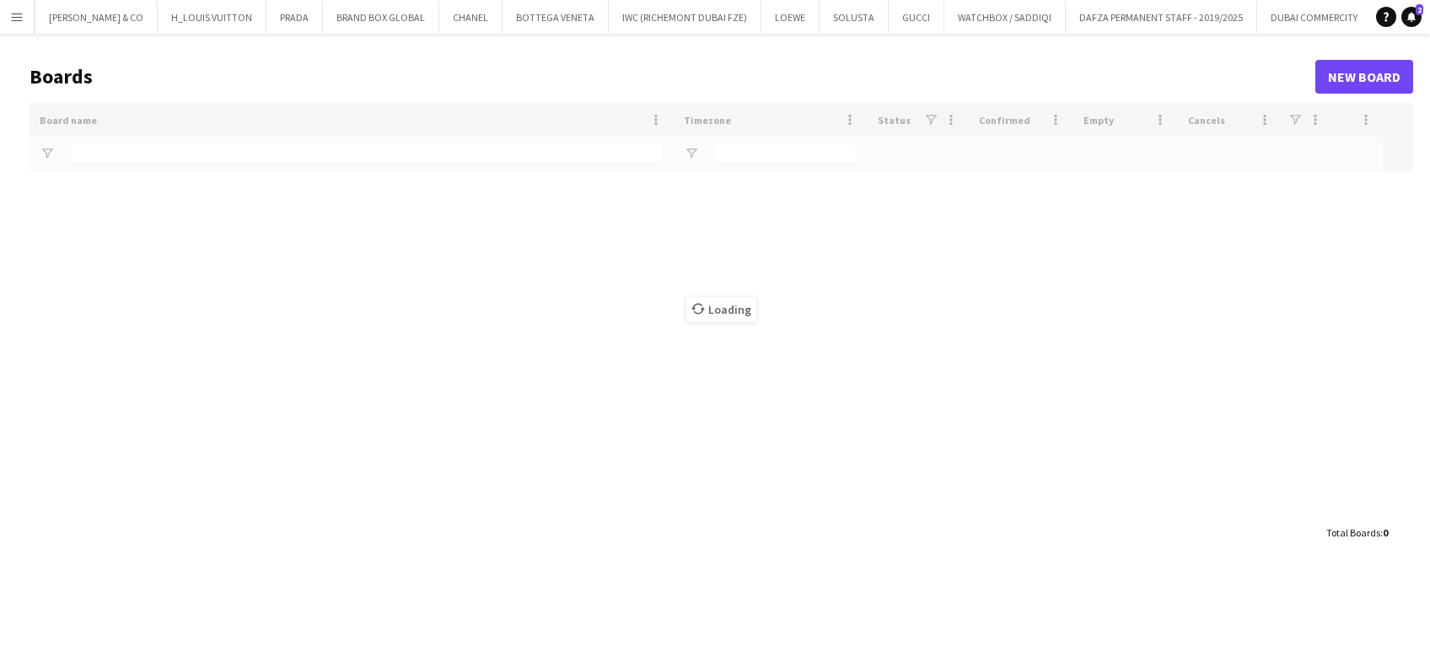
type input "******"
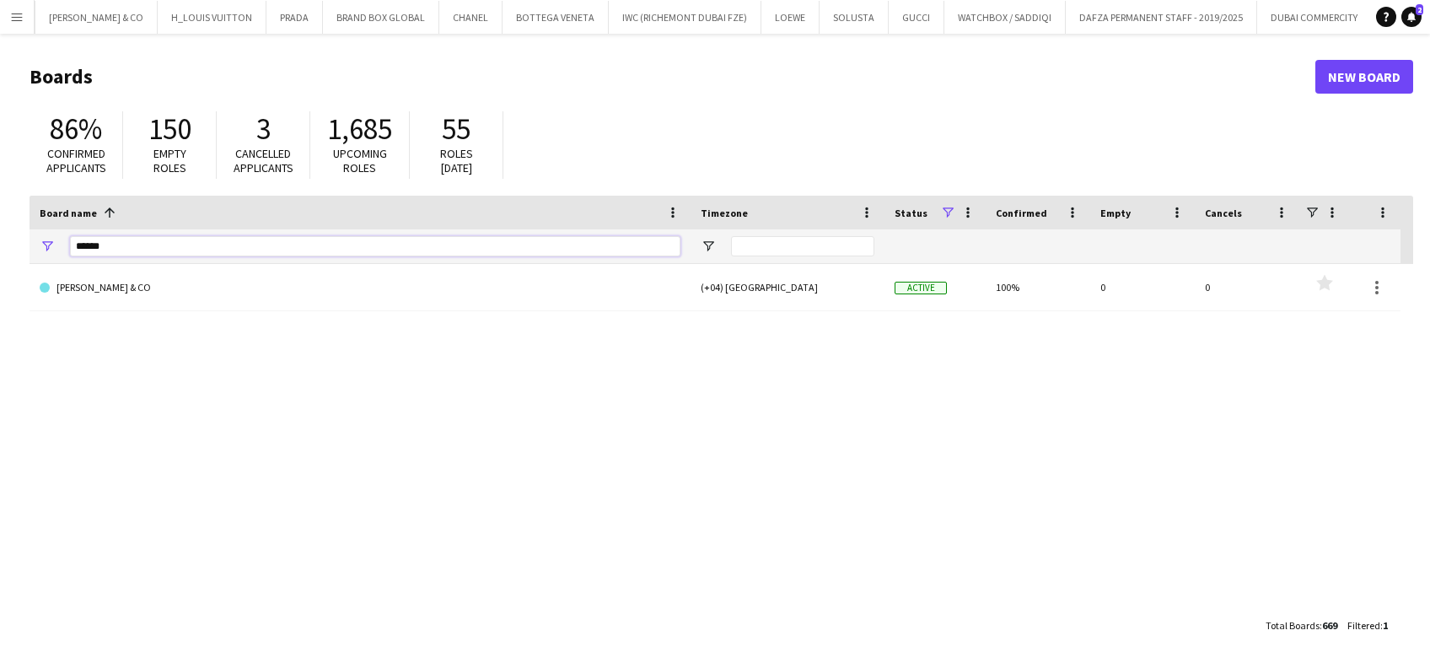
drag, startPoint x: 112, startPoint y: 250, endPoint x: 39, endPoint y: 231, distance: 75.6
click at [40, 231] on div "******" at bounding box center [360, 246] width 661 height 34
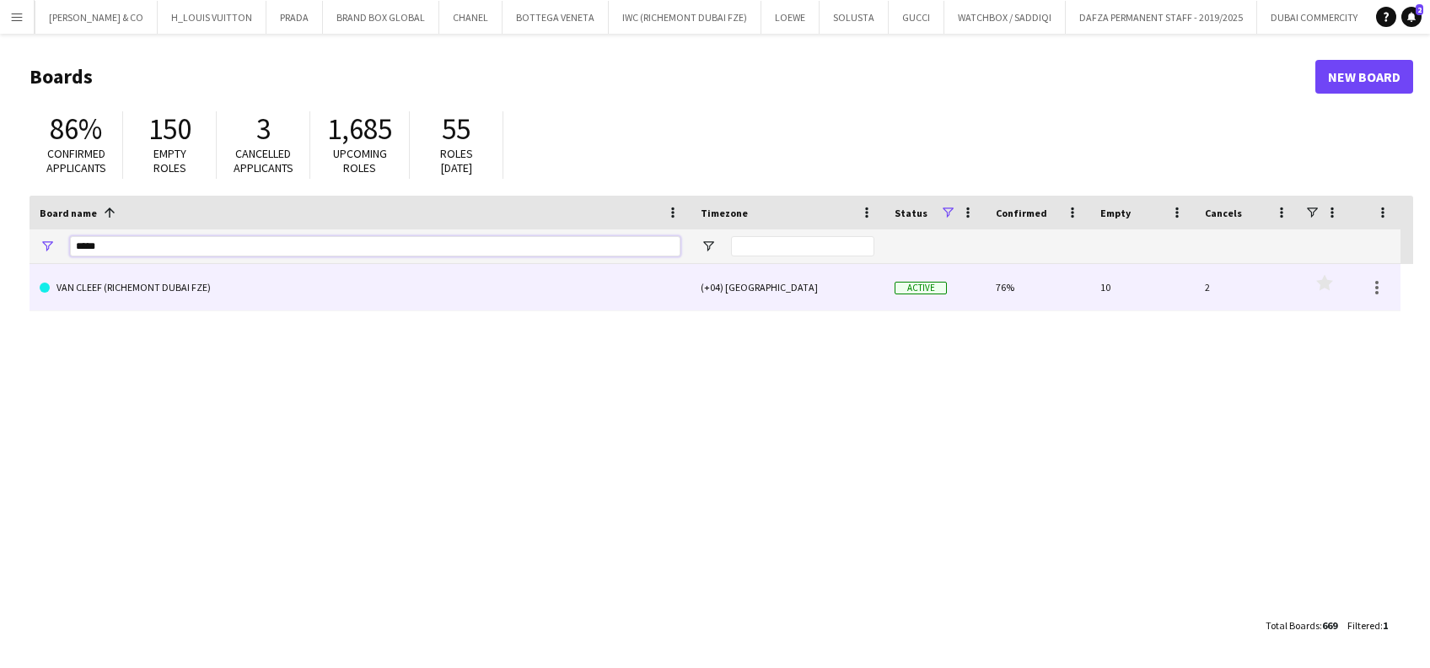
type input "*****"
click at [199, 297] on link "VAN CLEEF (RICHEMONT DUBAI FZE)" at bounding box center [360, 287] width 641 height 47
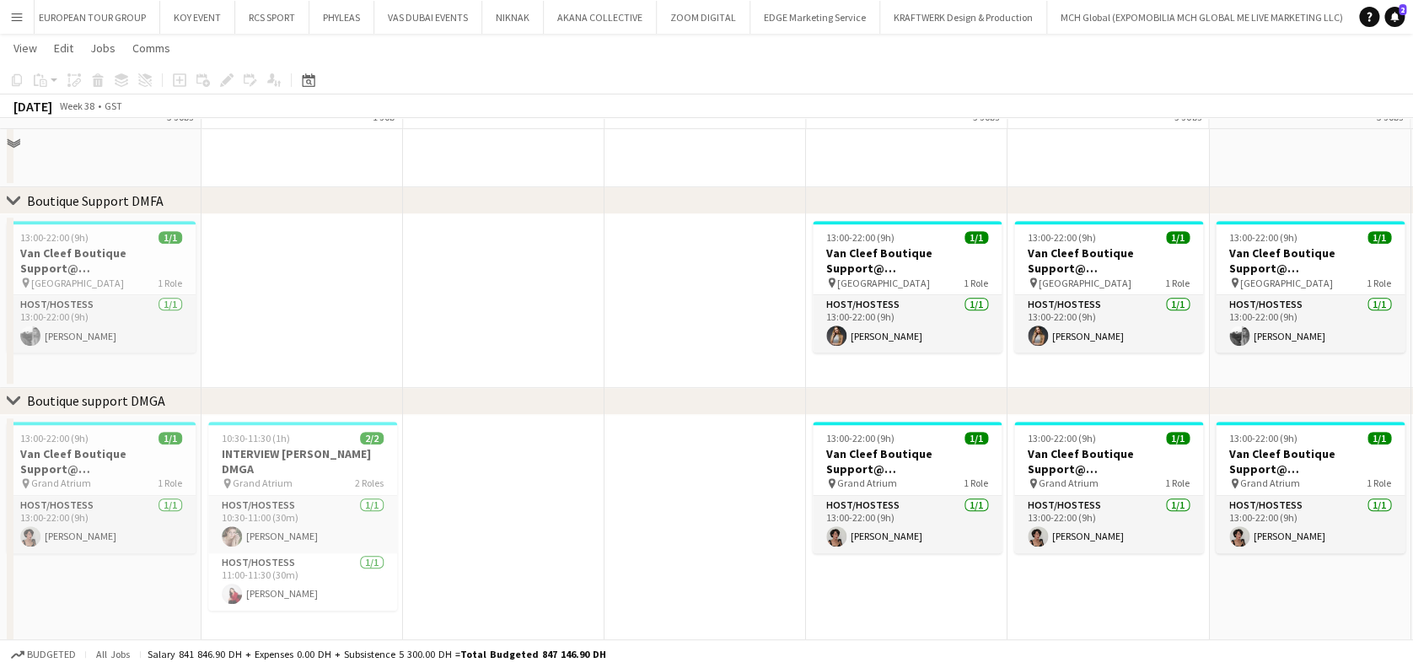
scroll to position [449, 0]
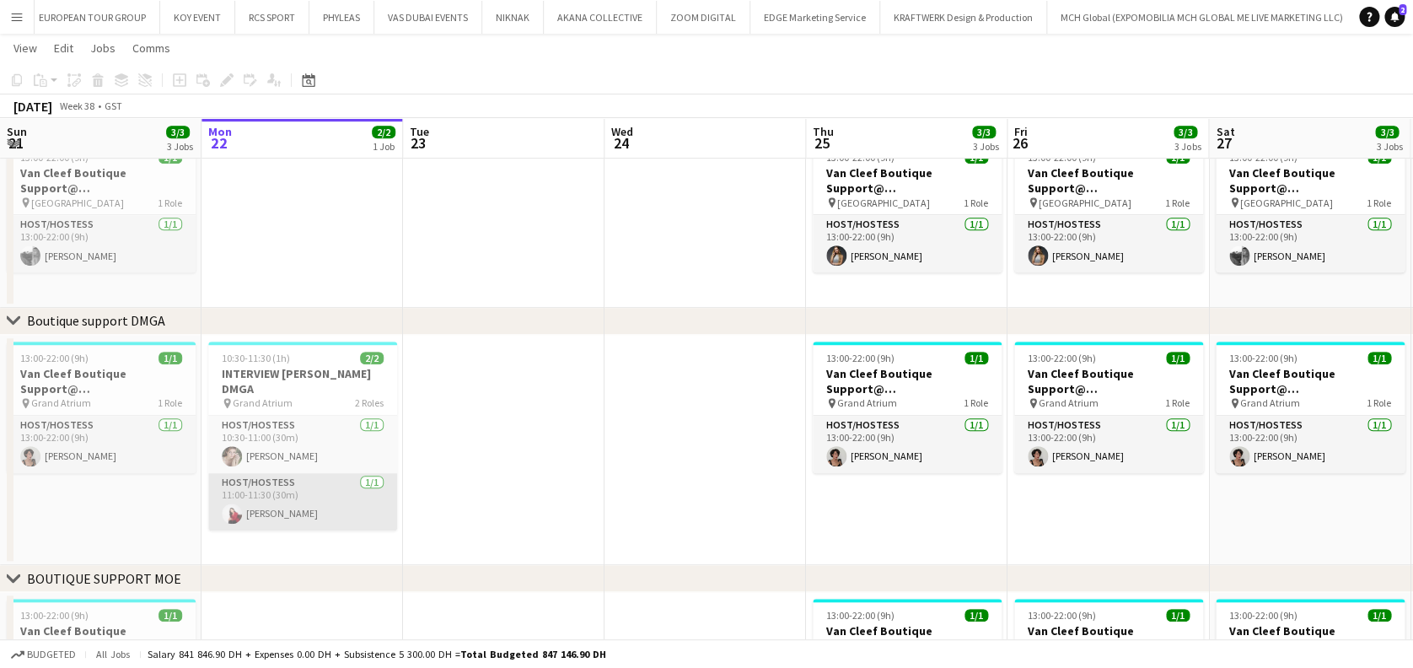
drag, startPoint x: 317, startPoint y: 422, endPoint x: 307, endPoint y: 462, distance: 40.9
click at [314, 422] on app-card-role "Host/Hostess 1/1 10:30-11:00 (30m) Irina Emelianova" at bounding box center [302, 444] width 189 height 57
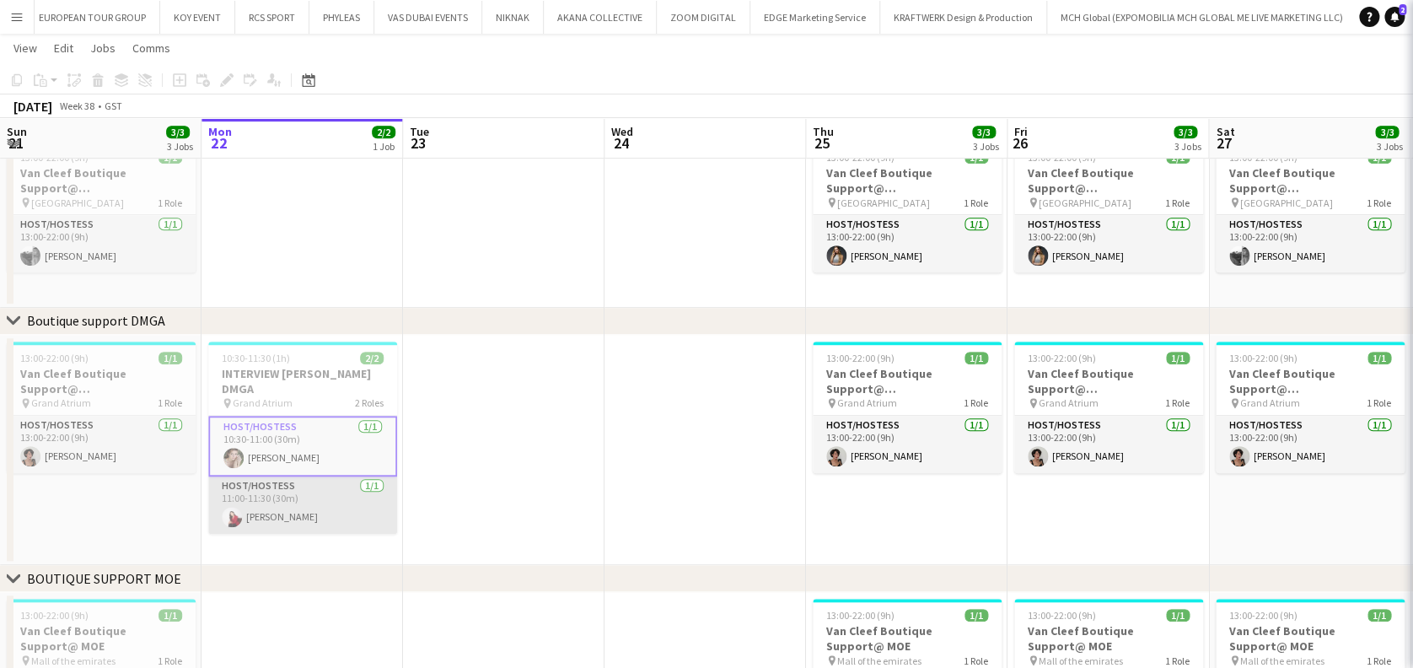
scroll to position [0, 406]
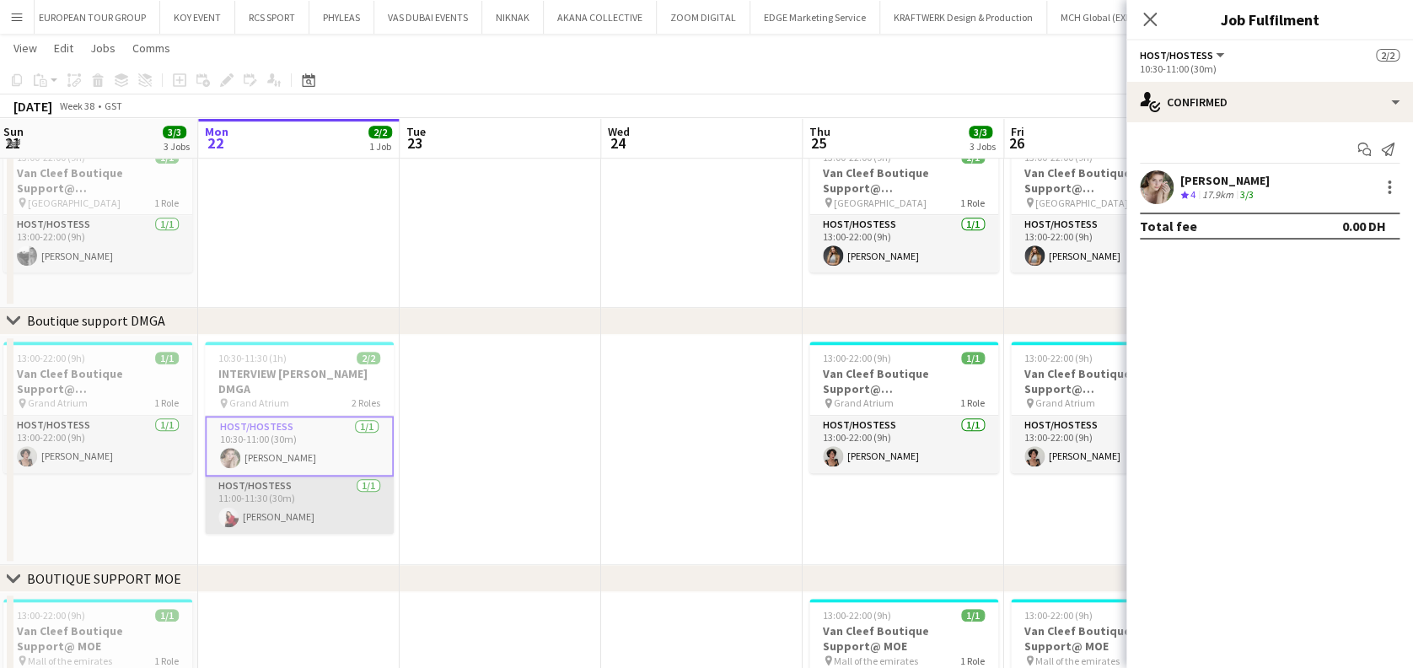
click at [311, 476] on app-card-role "Host/Hostess 1/1 11:00-11:30 (30m) Valeriia Mitina" at bounding box center [299, 504] width 189 height 57
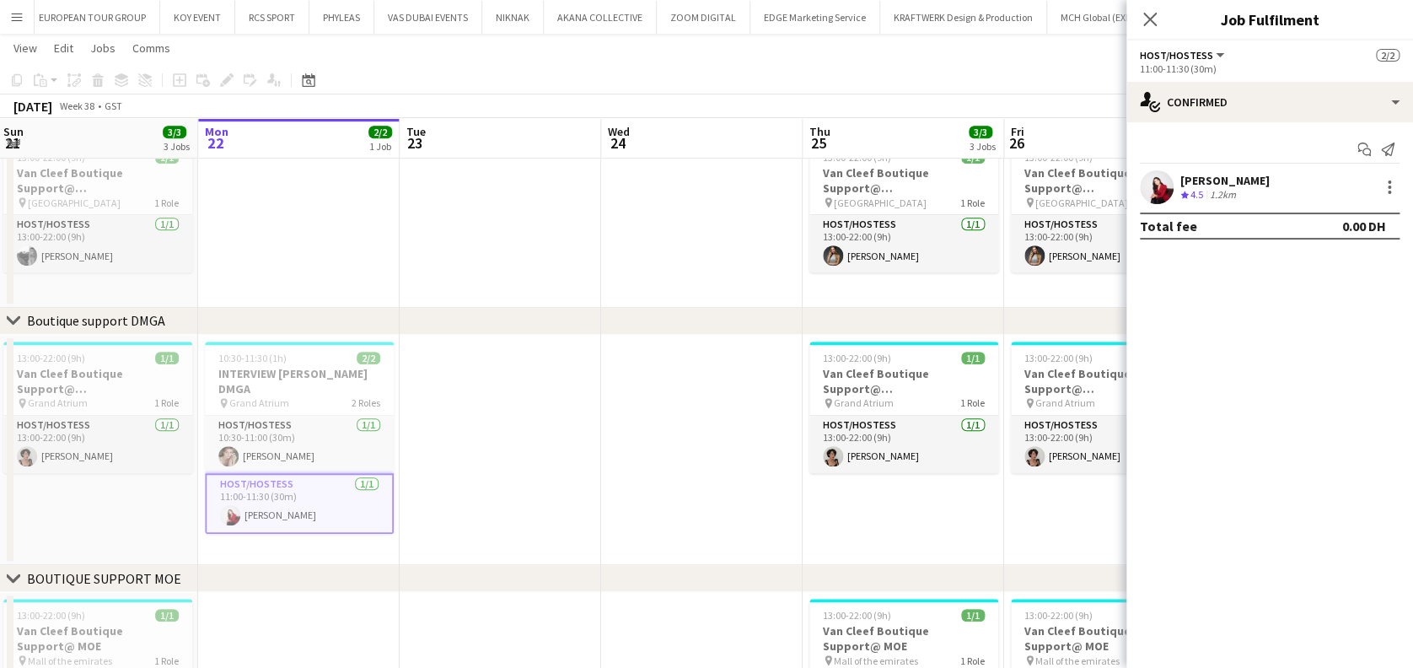
click at [535, 217] on app-date-cell at bounding box center [500, 221] width 201 height 174
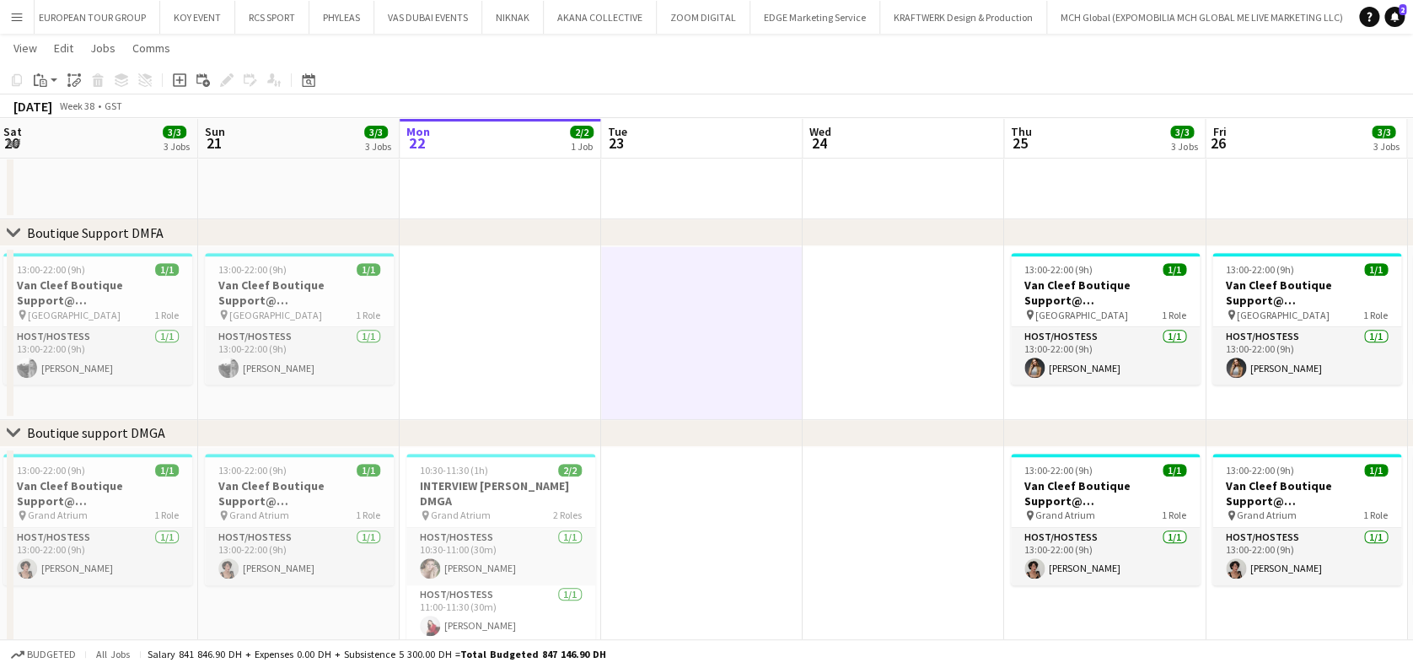
scroll to position [0, 350]
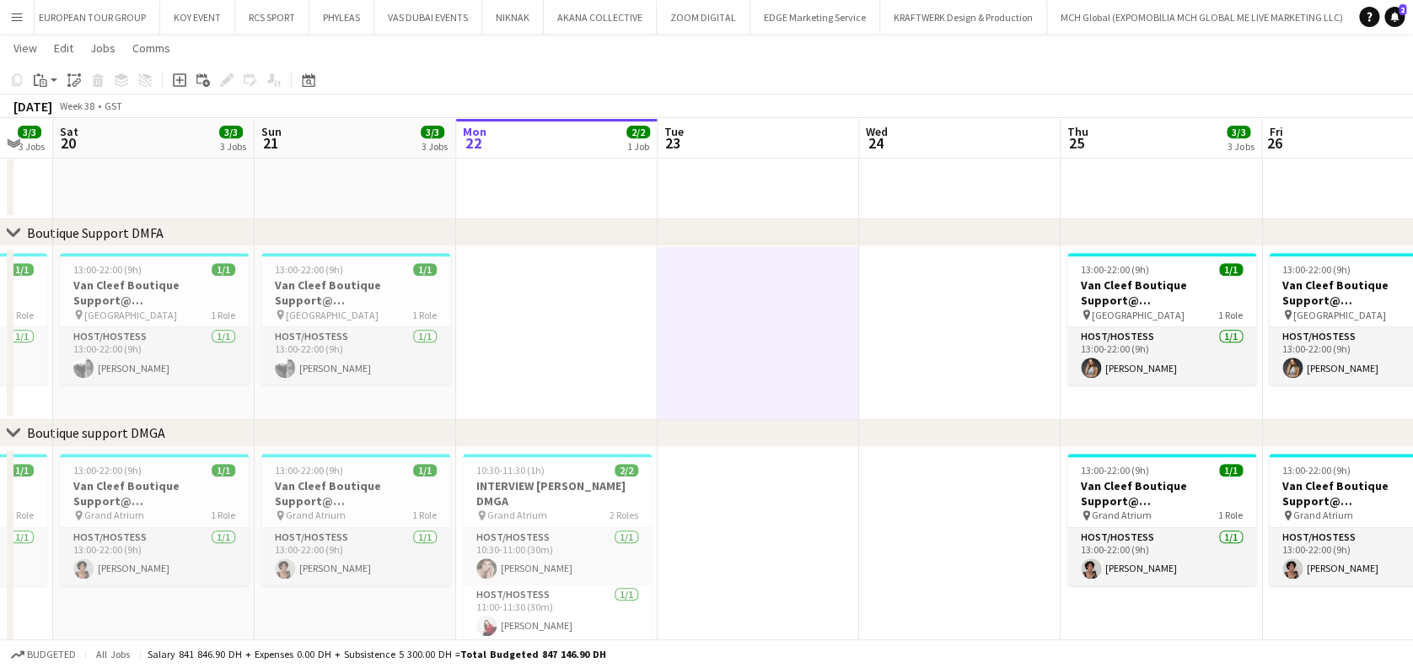
drag, startPoint x: 525, startPoint y: 369, endPoint x: 597, endPoint y: 369, distance: 71.7
click at [597, 369] on app-calendar-viewport "Thu 18 Fri 19 3/3 3 Jobs Sat 20 3/3 3 Jobs Sun 21 3/3 3 Jobs Mon 22 2/2 1 Job T…" at bounding box center [706, 442] width 1413 height 1426
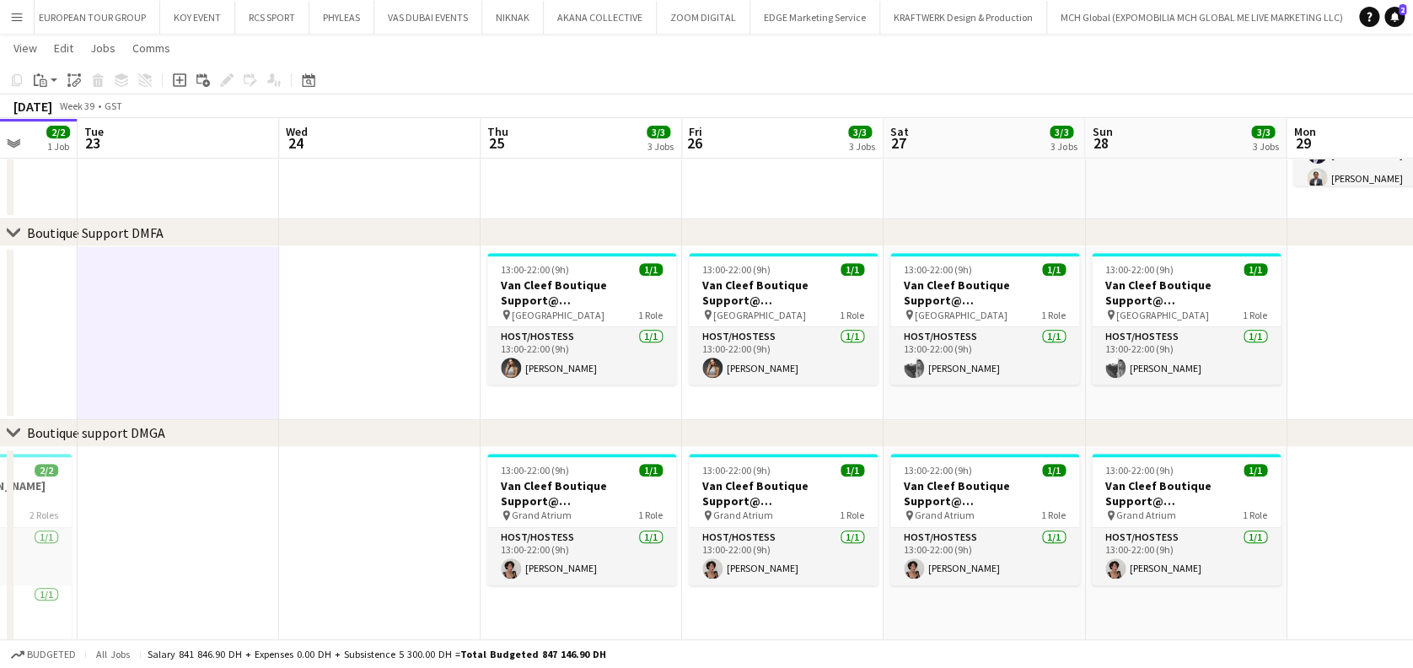
drag, startPoint x: 765, startPoint y: 319, endPoint x: 182, endPoint y: 319, distance: 582.5
click at [182, 319] on app-calendar-viewport "Sat 20 3/3 3 Jobs Sun 21 3/3 3 Jobs Mon 22 2/2 1 Job Tue 23 Wed 24 Thu 25 3/3 3…" at bounding box center [706, 492] width 1413 height 1526
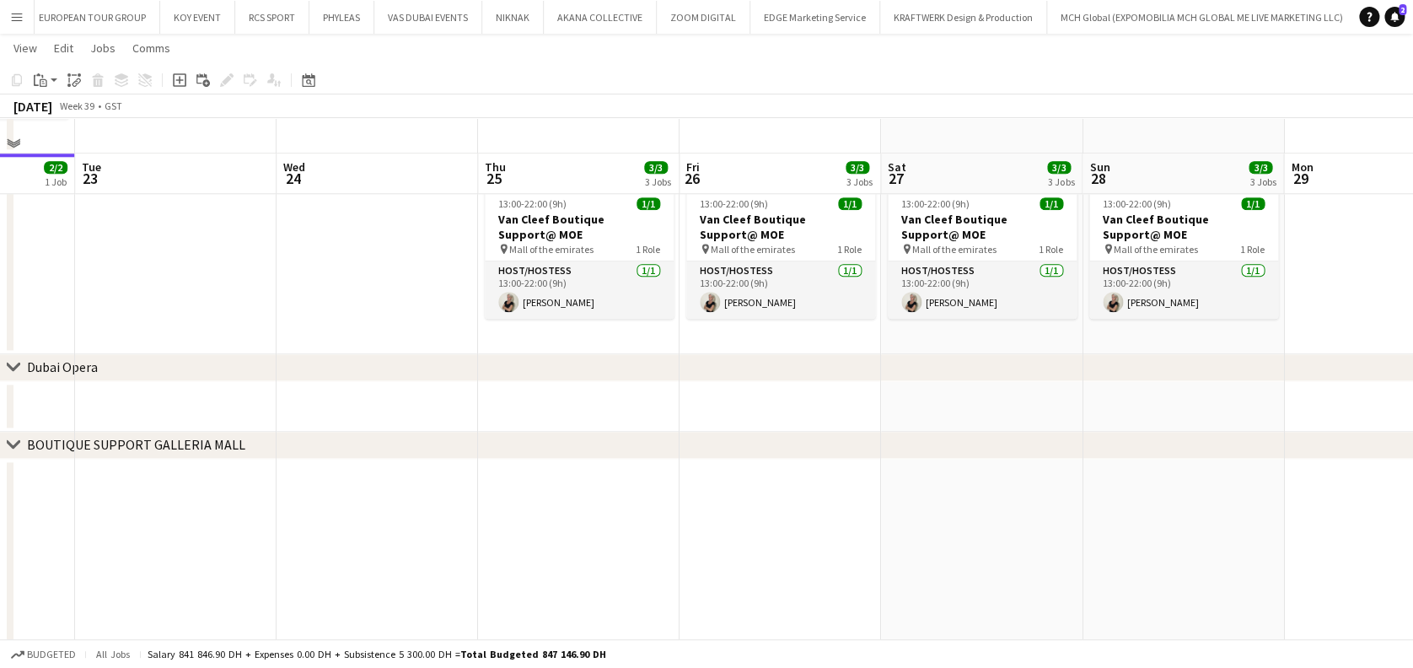
scroll to position [899, 0]
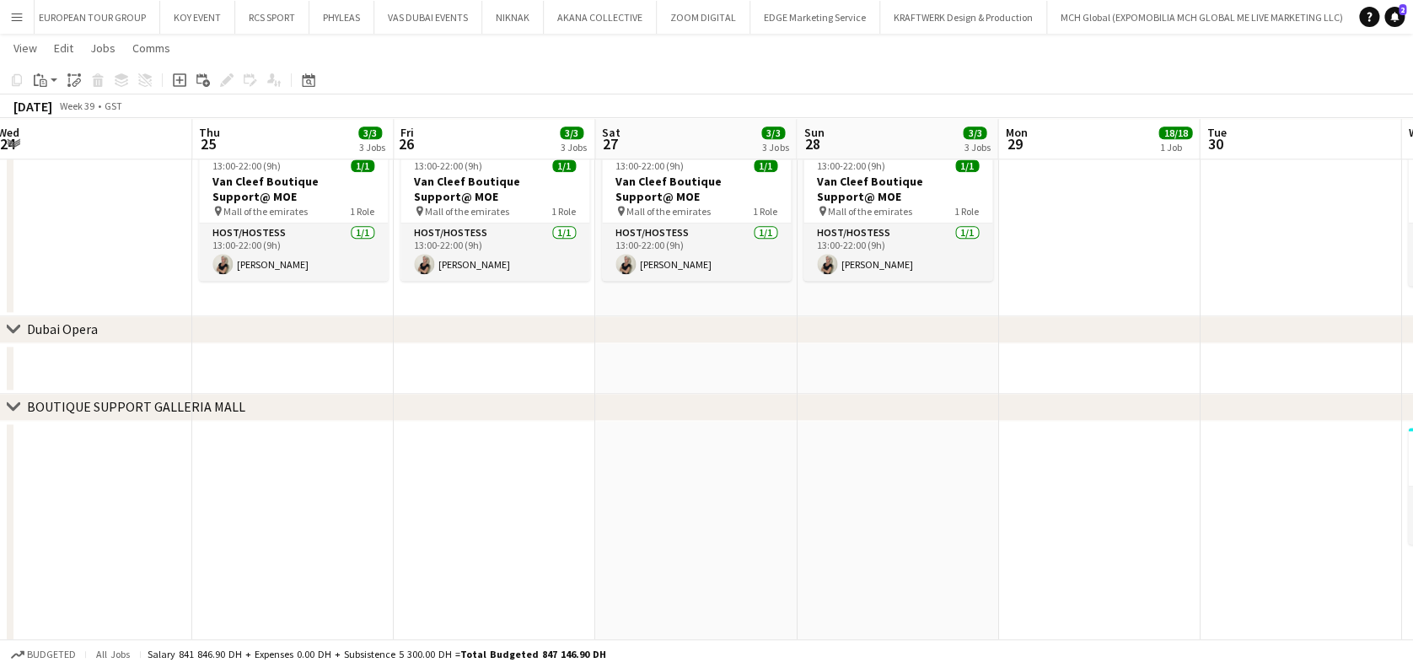
drag, startPoint x: 573, startPoint y: 500, endPoint x: 313, endPoint y: 453, distance: 264.7
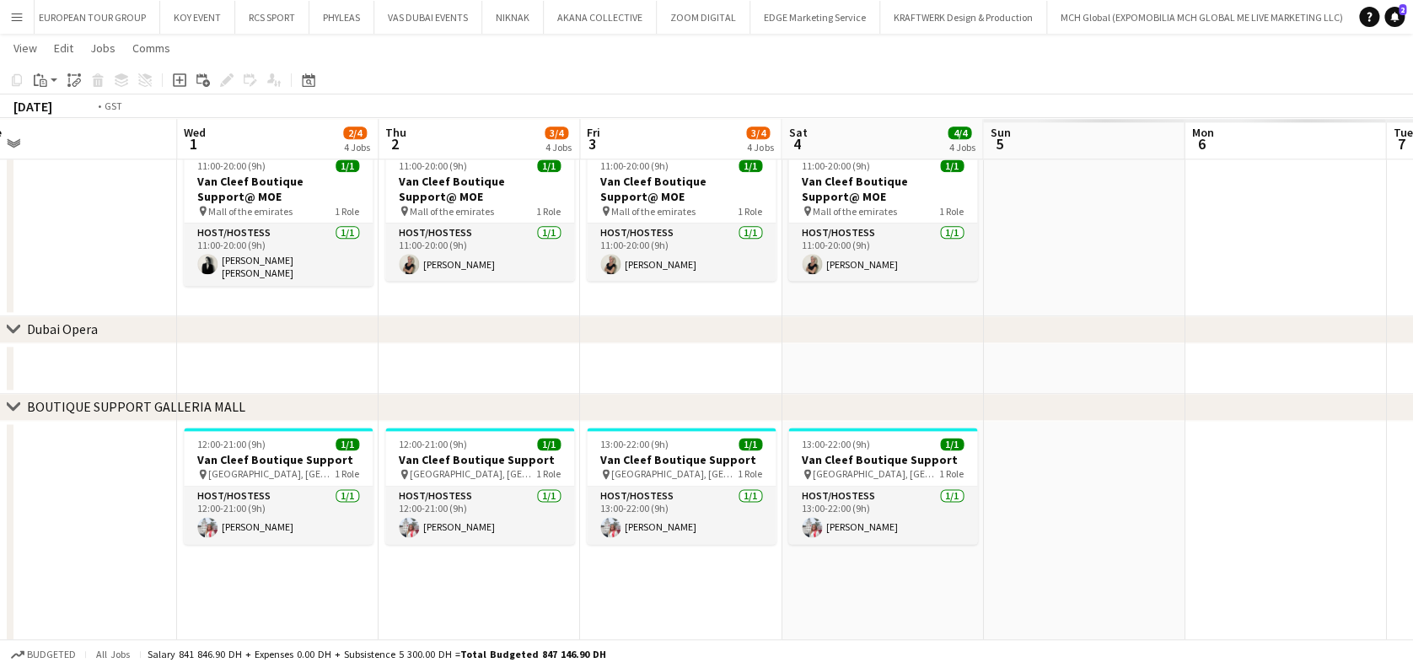
scroll to position [0, 721]
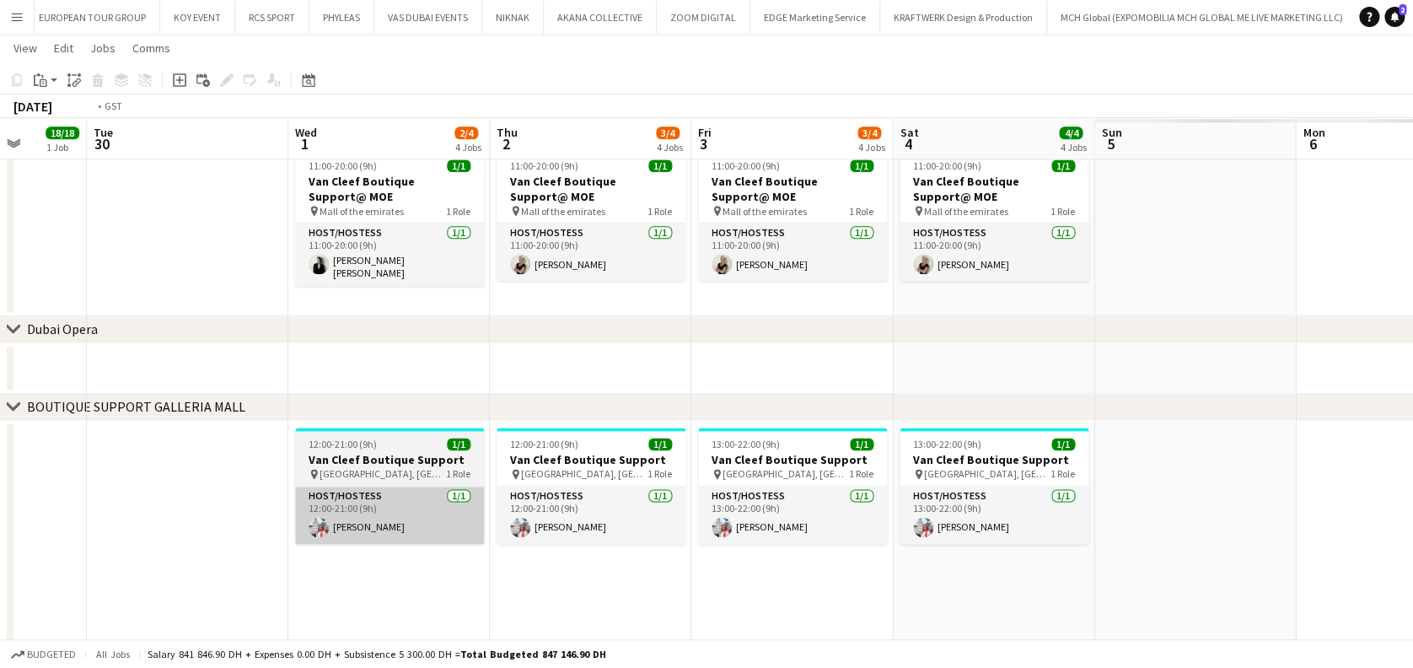
drag, startPoint x: 903, startPoint y: 513, endPoint x: 357, endPoint y: 532, distance: 545.8
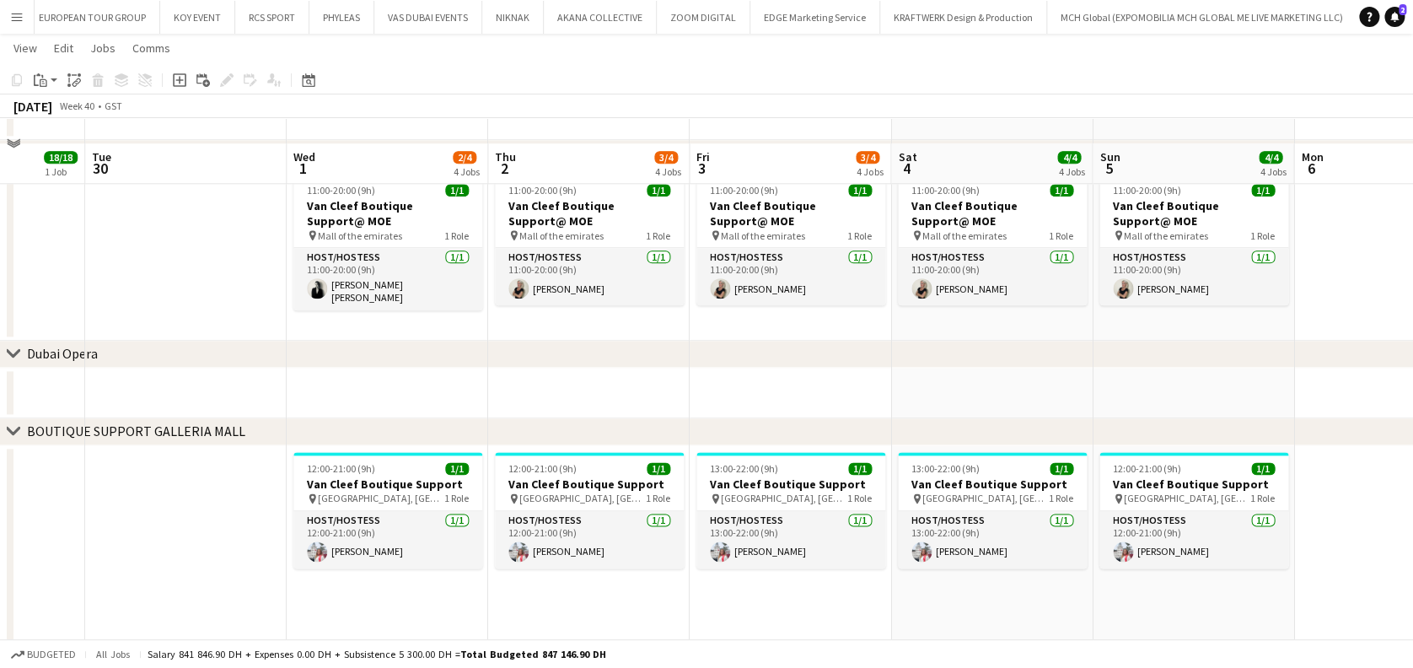
scroll to position [924, 0]
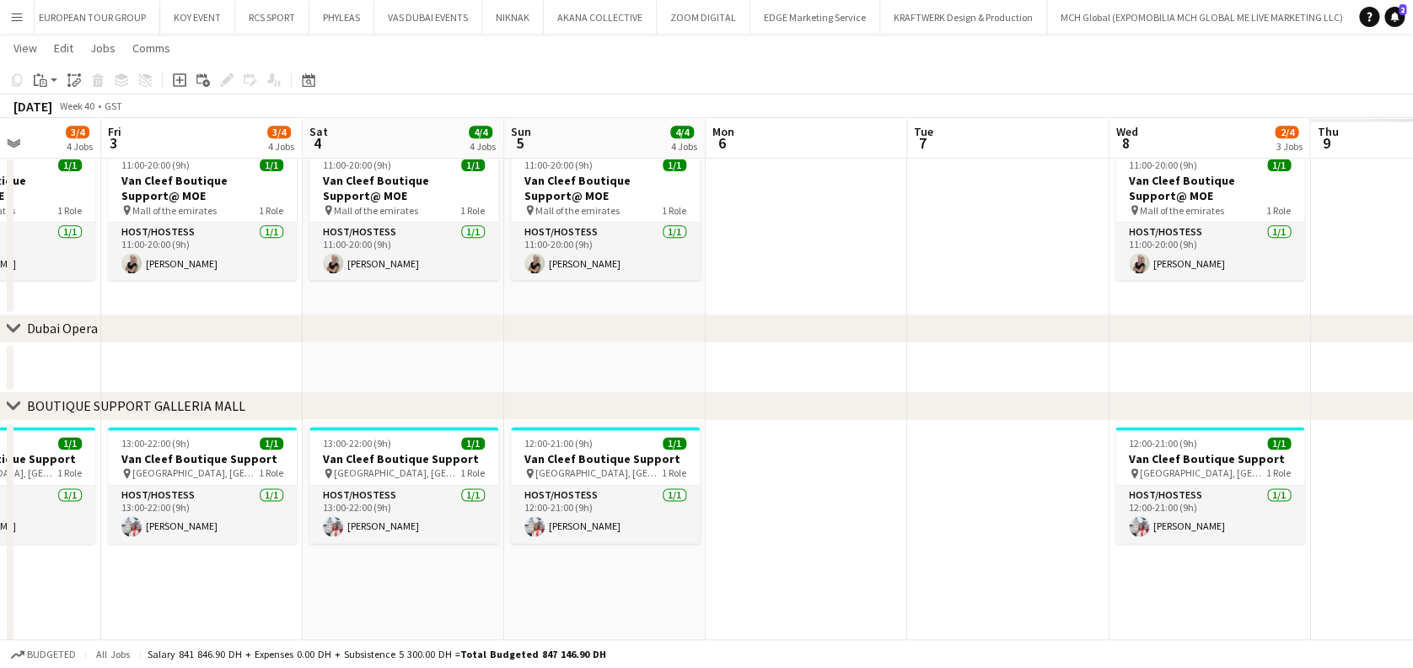
drag, startPoint x: 821, startPoint y: 490, endPoint x: 690, endPoint y: 484, distance: 130.8
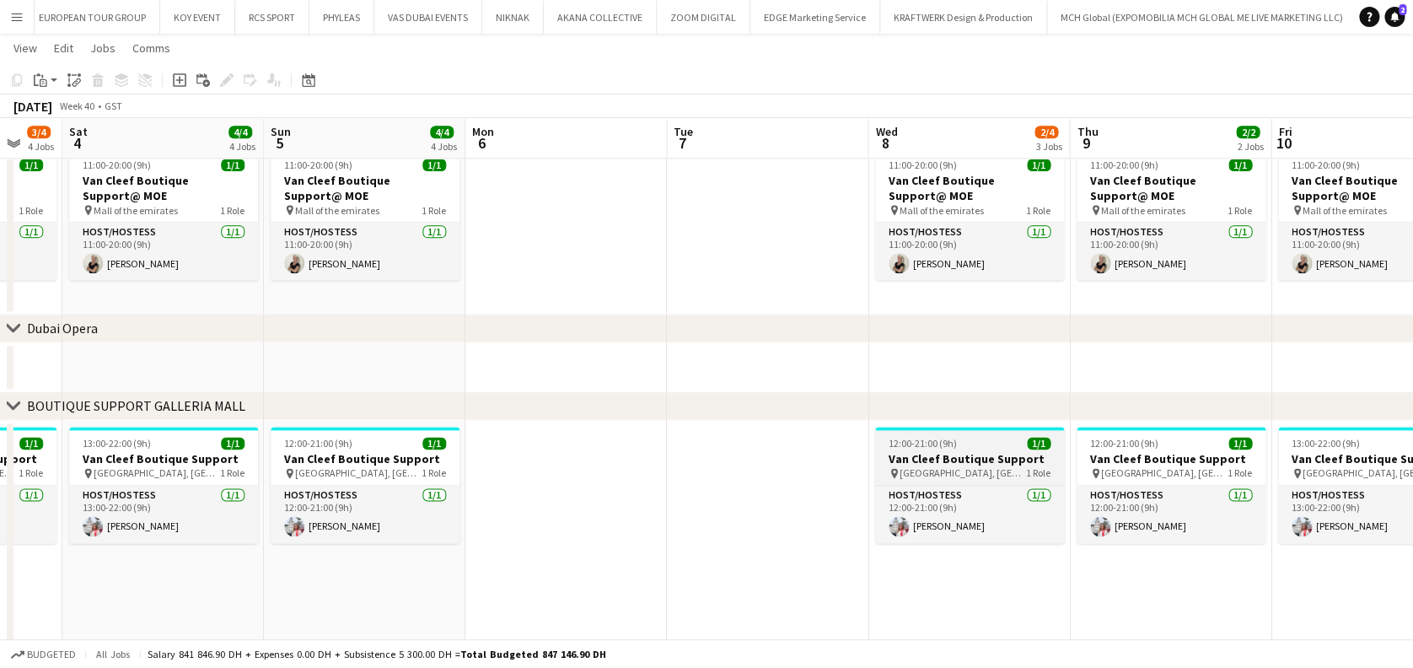
drag, startPoint x: 521, startPoint y: 434, endPoint x: 489, endPoint y: 437, distance: 32.1
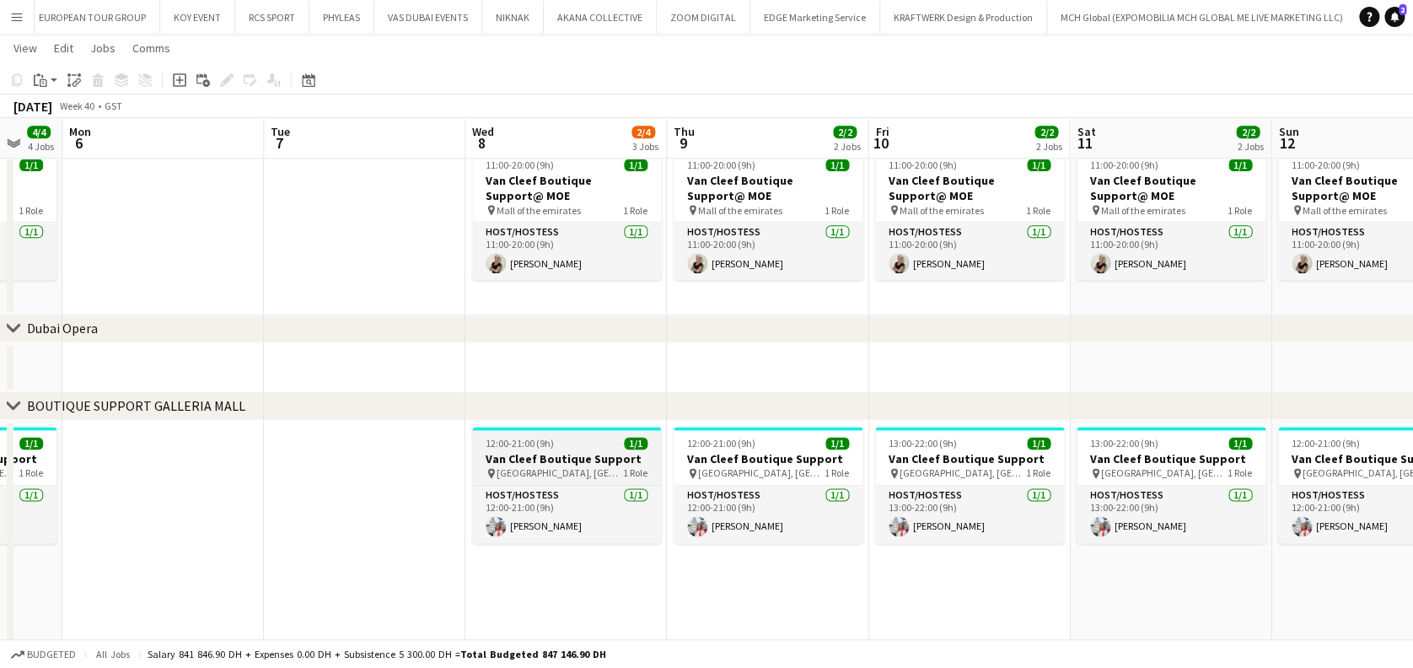
click at [592, 460] on h3 "Van Cleef Boutique Support" at bounding box center [566, 458] width 189 height 15
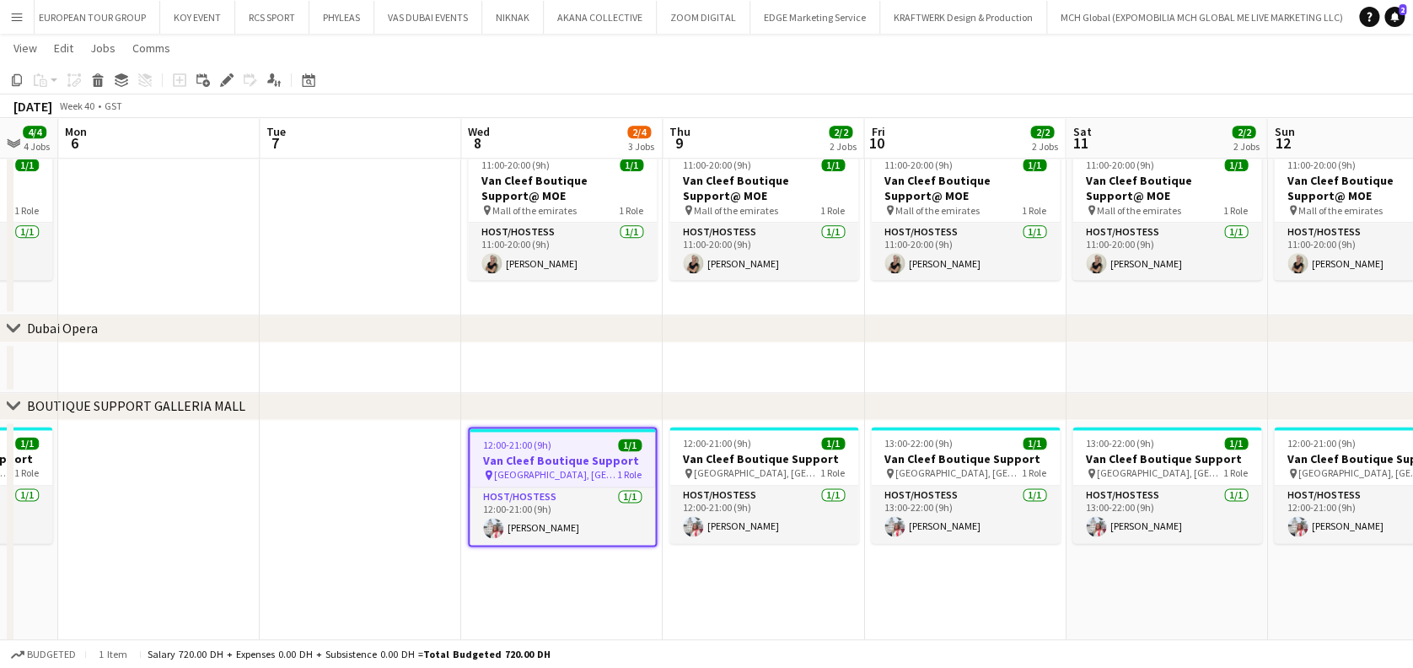
click at [777, 593] on app-date-cell "12:00-21:00 (9h) 1/1 Van Cleef Boutique Support pin Galleria Mall, Abu Dhabi 1 …" at bounding box center [763, 556] width 201 height 273
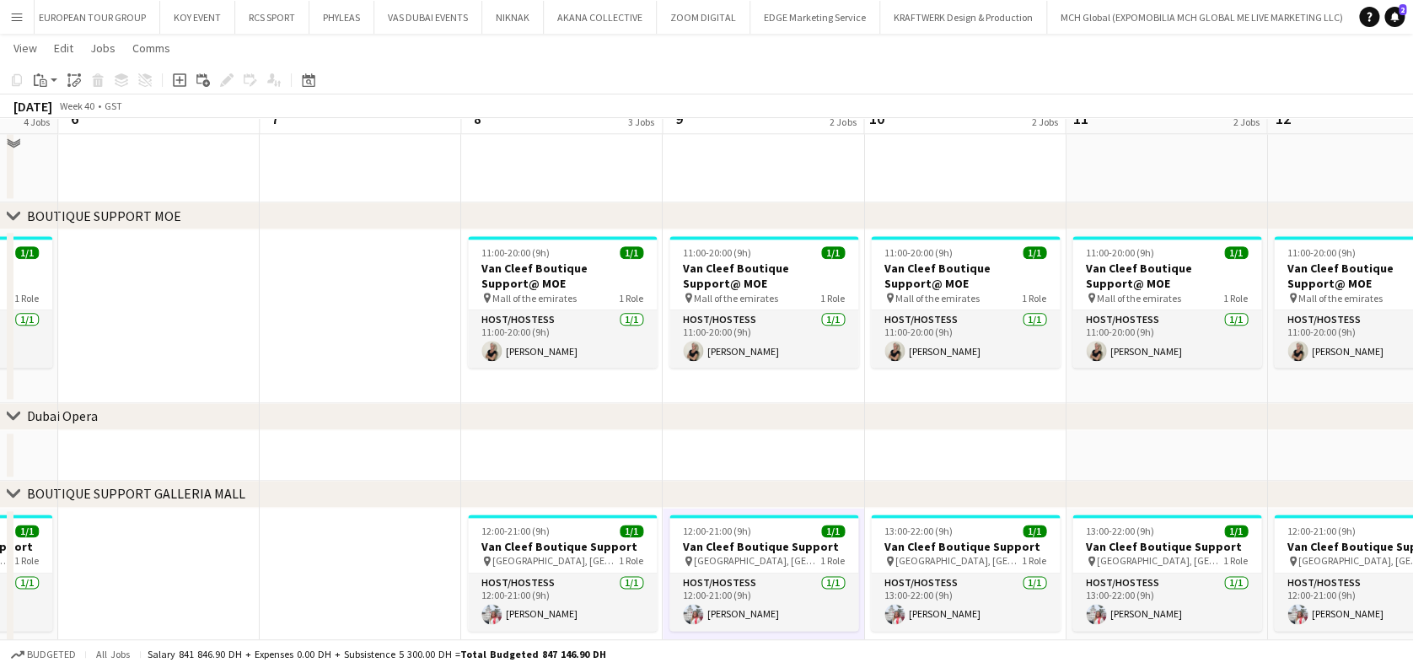
scroll to position [811, 0]
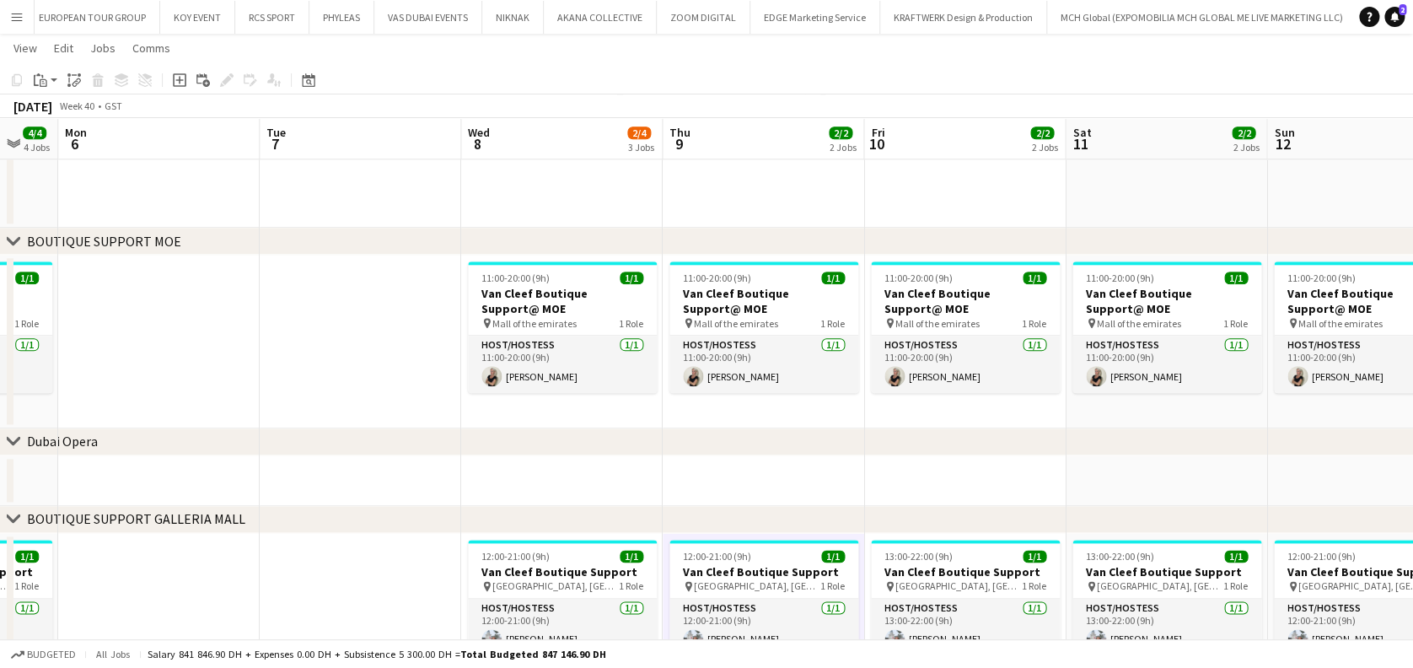
click at [15, 13] on app-icon "Menu" at bounding box center [16, 16] width 13 height 13
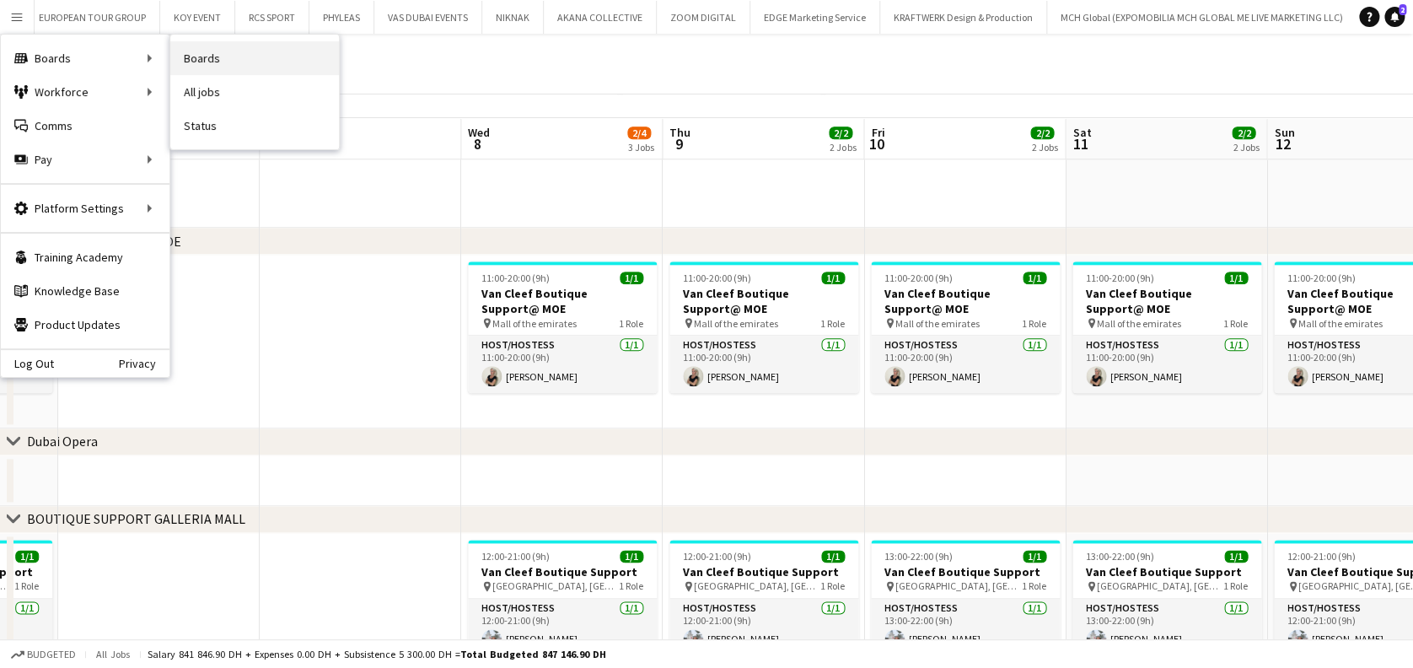
click at [218, 51] on link "Boards" at bounding box center [254, 58] width 169 height 34
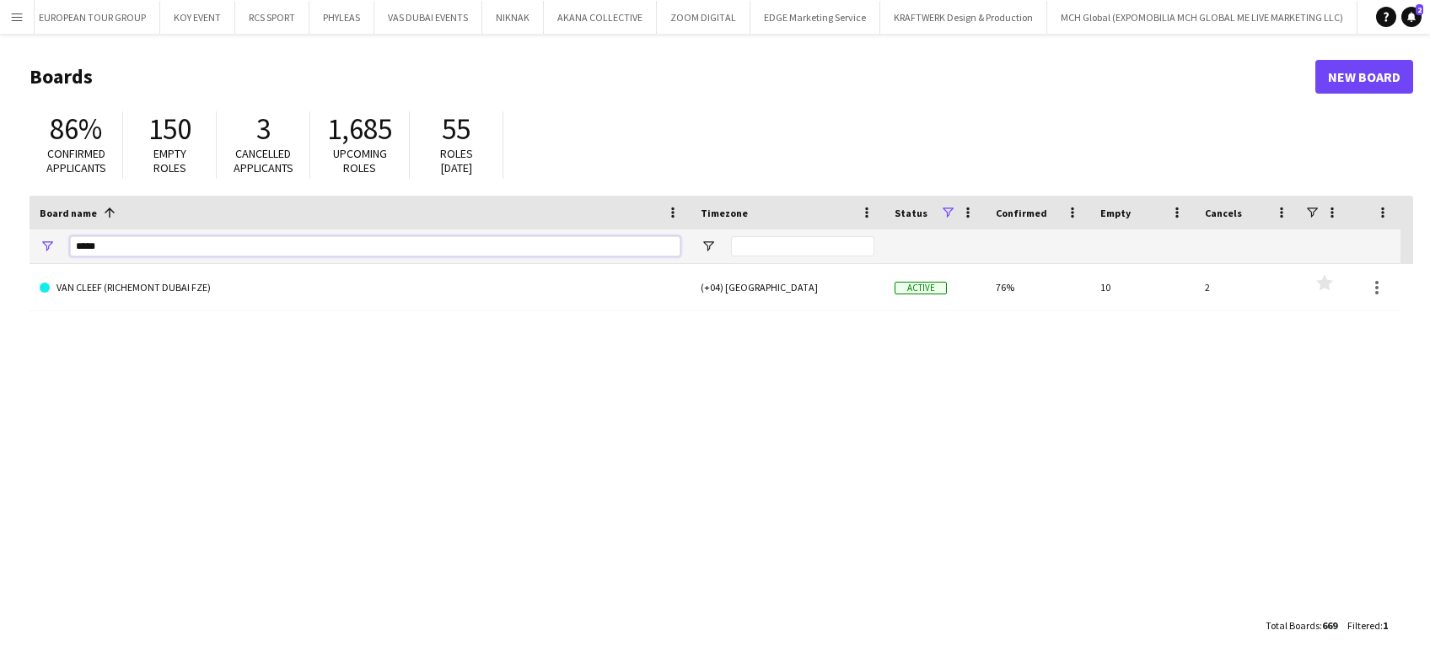
click at [121, 244] on input "*****" at bounding box center [375, 246] width 610 height 20
type input "*"
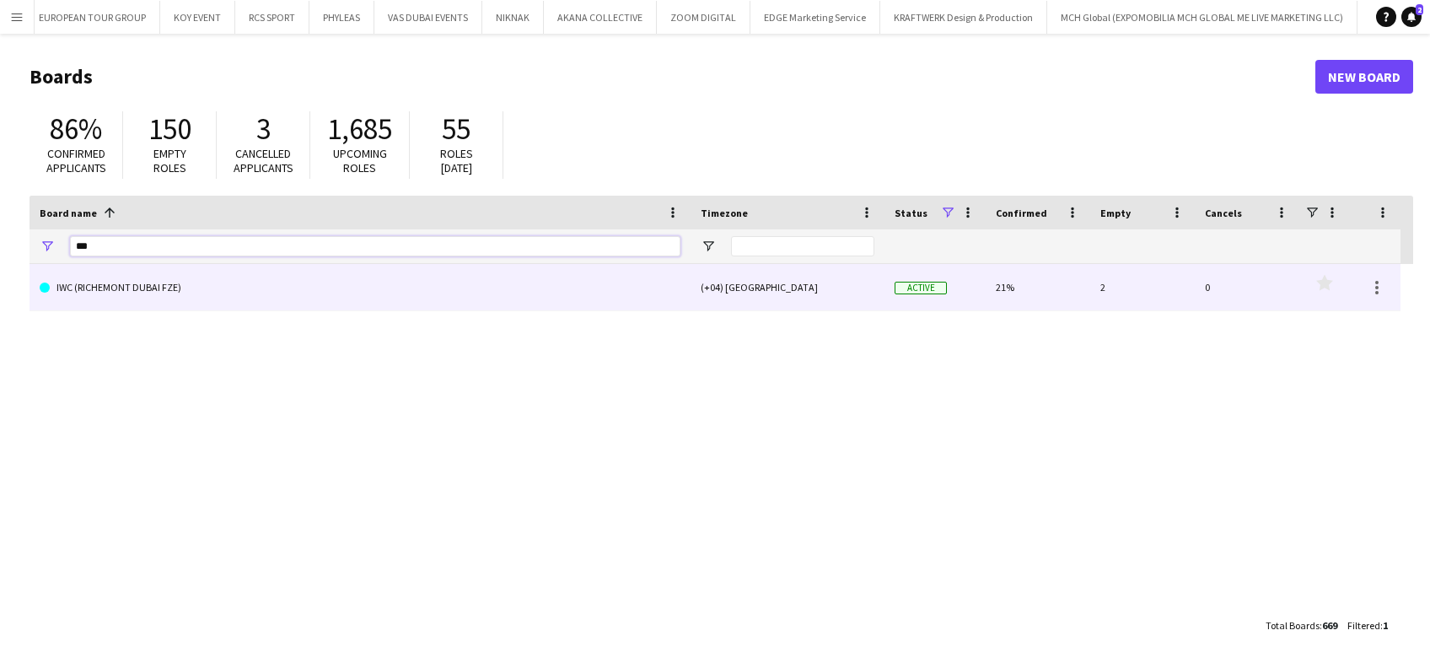
type input "***"
click at [96, 282] on link "IWC (RICHEMONT DUBAI FZE)" at bounding box center [360, 287] width 641 height 47
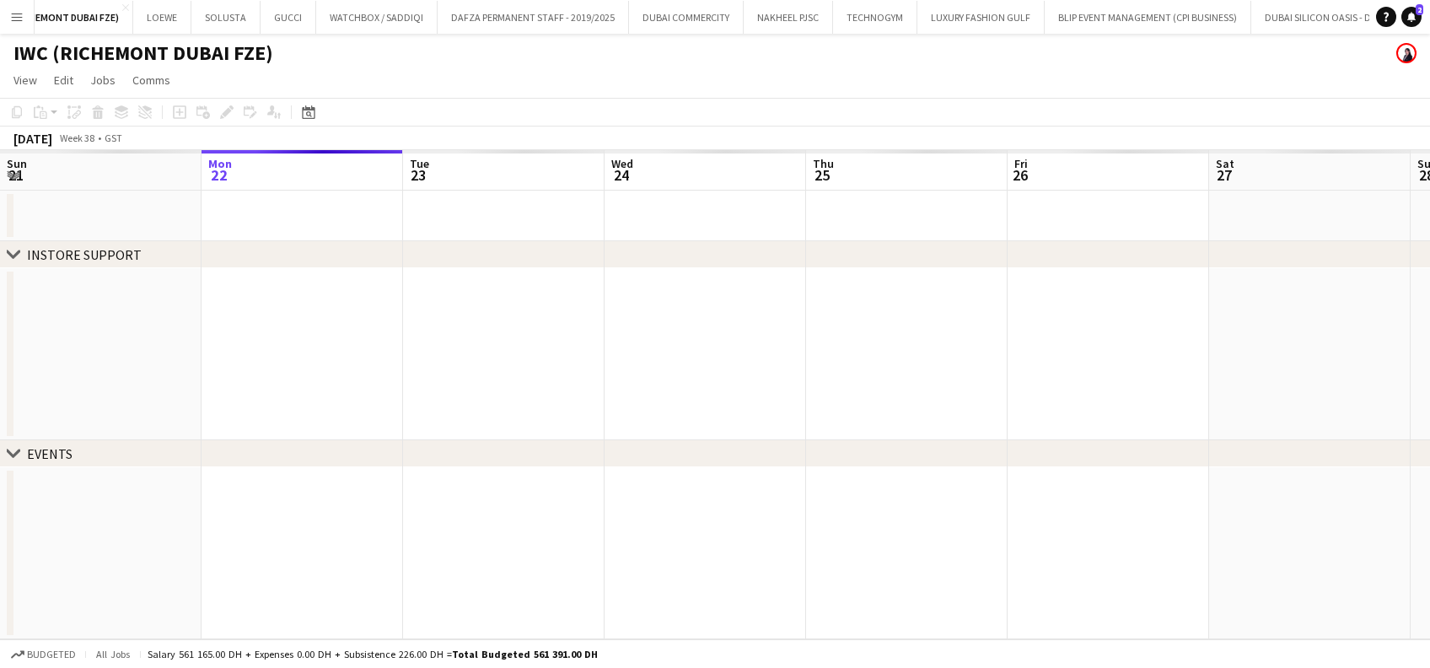
scroll to position [0, 588]
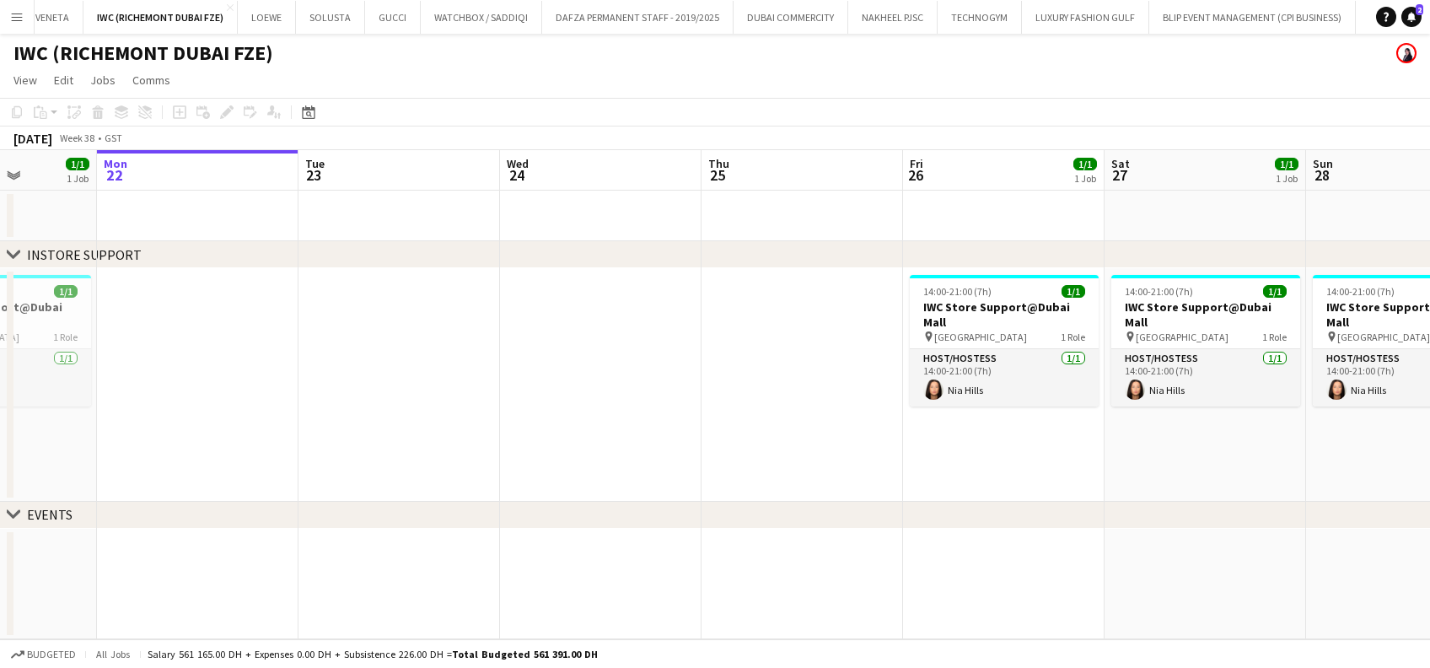
drag, startPoint x: 376, startPoint y: 420, endPoint x: 908, endPoint y: 398, distance: 532.4
click at [777, 398] on app-calendar-viewport "Fri 19 1/1 1 Job Sat 20 1/1 1 Job Sun 21 1/1 1 Job Mon 22 Tue 23 Wed 24 Thu 25 …" at bounding box center [715, 394] width 1430 height 489
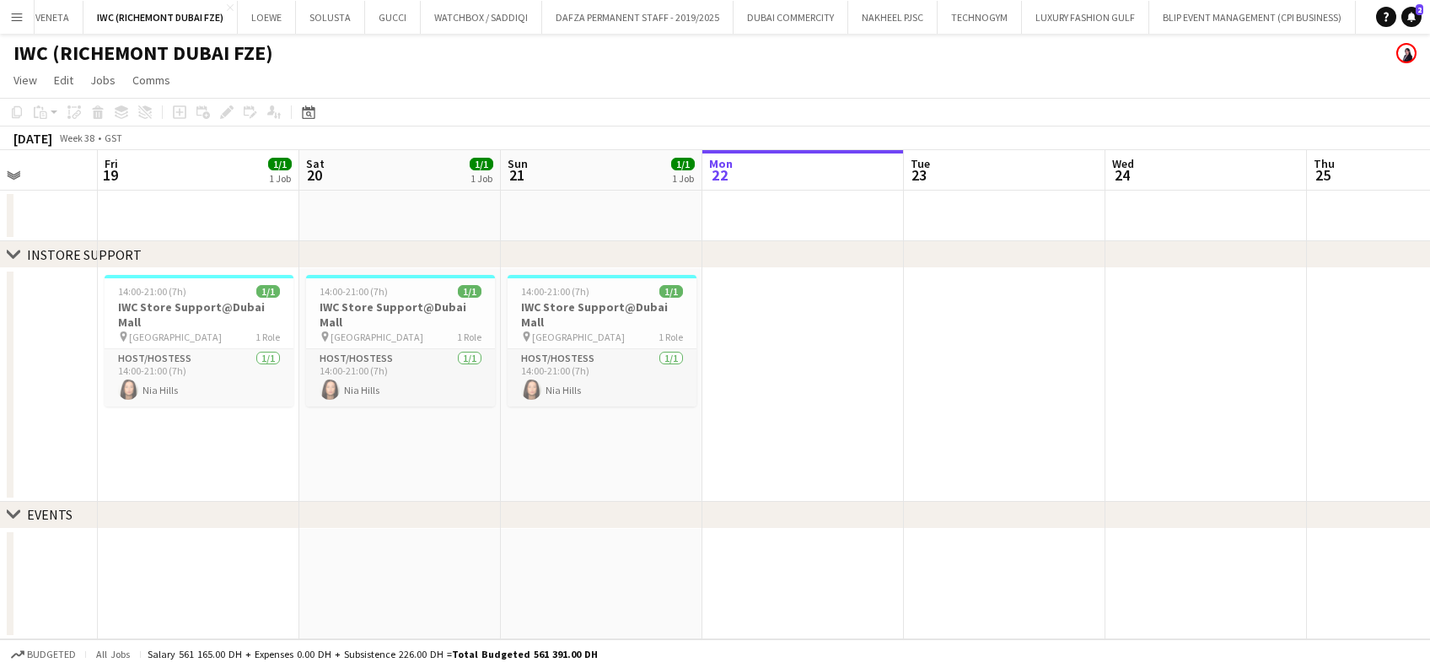
drag, startPoint x: 416, startPoint y: 417, endPoint x: 911, endPoint y: 417, distance: 494.8
click at [777, 404] on app-calendar-viewport "Tue 16 Wed 17 Thu 18 Fri 19 1/1 1 Job Sat 20 1/1 1 Job Sun 21 1/1 1 Job Mon 22 …" at bounding box center [715, 394] width 1430 height 489
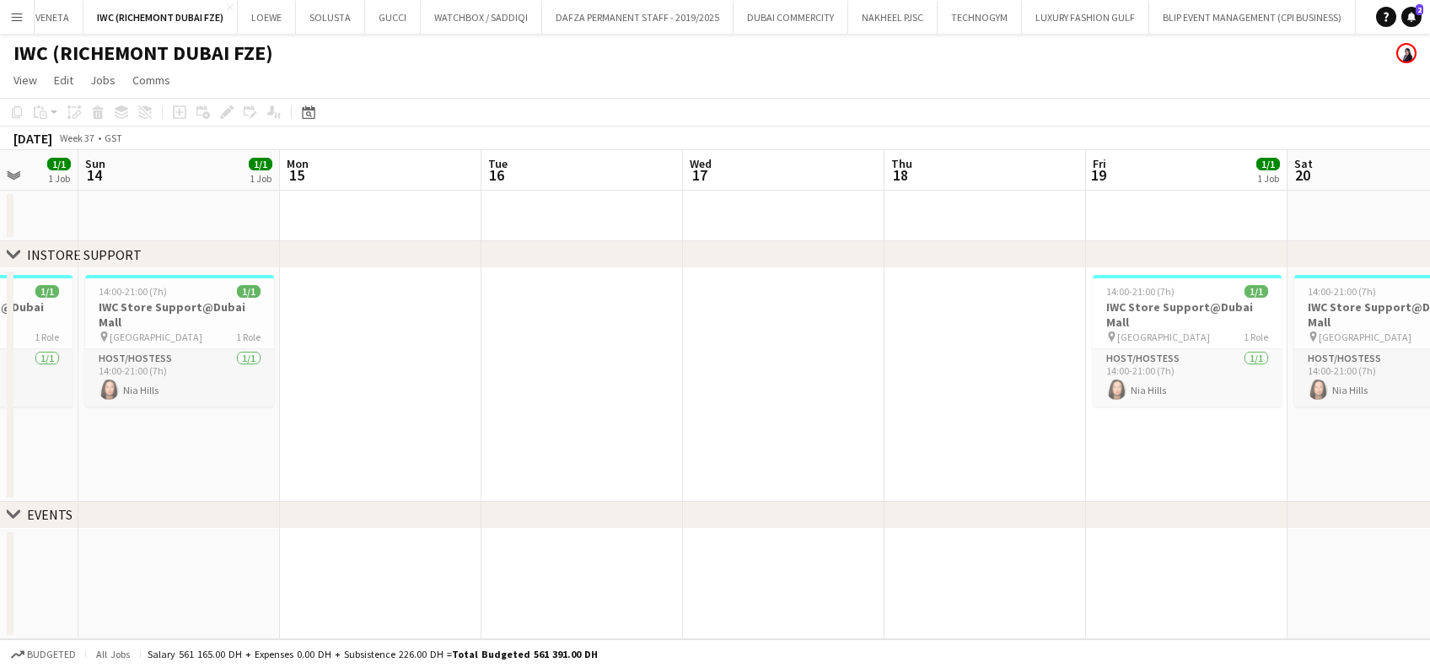
click at [671, 440] on app-calendar-viewport "Thu 11 Fri 12 Sat 13 1/1 1 Job Sun 14 1/1 1 Job Mon 15 Tue 16 Wed 17 Thu 18 Fri…" at bounding box center [715, 394] width 1430 height 489
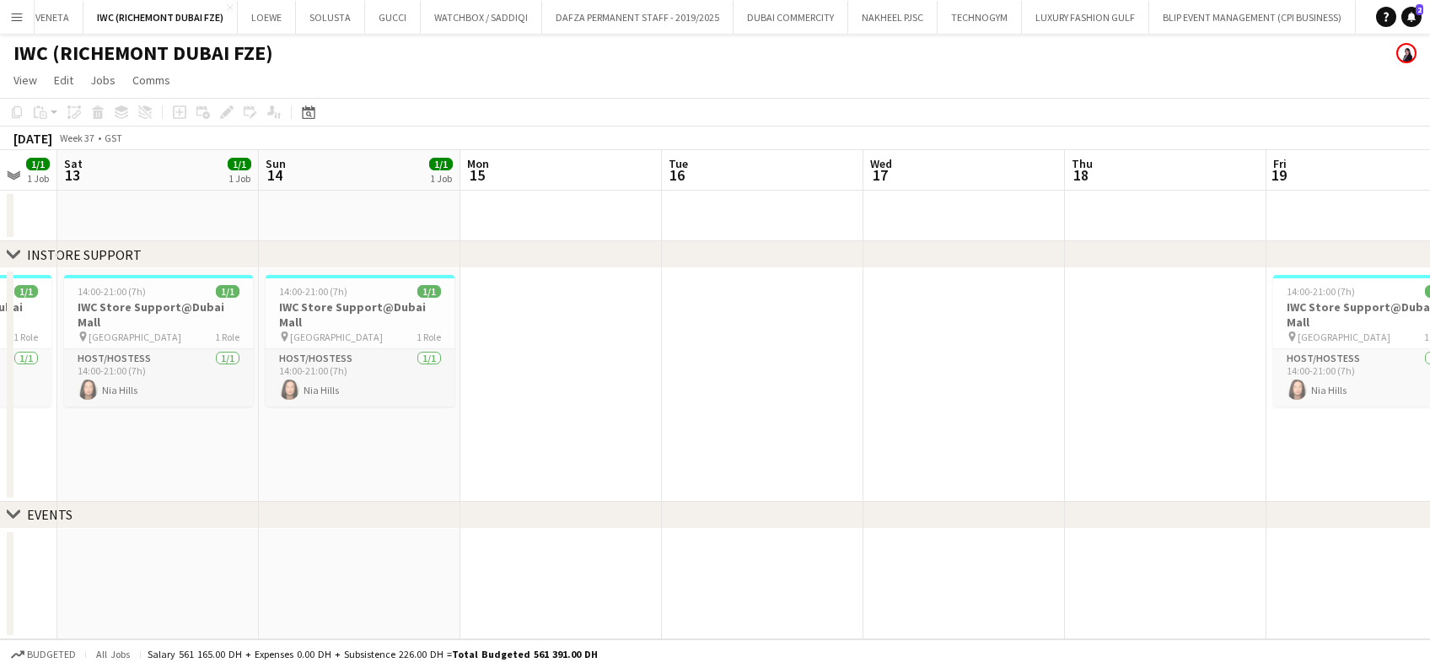
drag, startPoint x: 443, startPoint y: 433, endPoint x: 805, endPoint y: 437, distance: 361.7
click at [777, 437] on app-calendar-viewport "Thu 11 Fri 12 1/1 1 Job Sat 13 1/1 1 Job Sun 14 1/1 1 Job Mon 15 Tue 16 Wed 17 …" at bounding box center [715, 394] width 1430 height 489
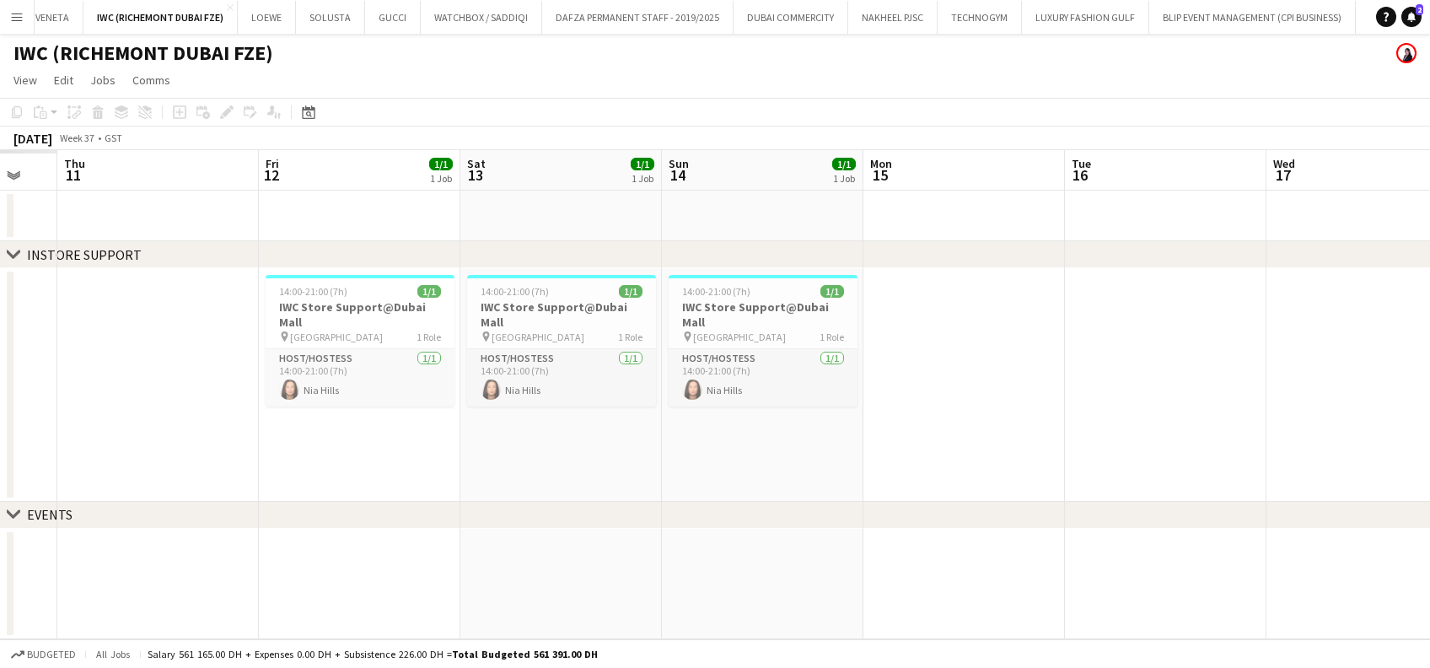
scroll to position [0, 508]
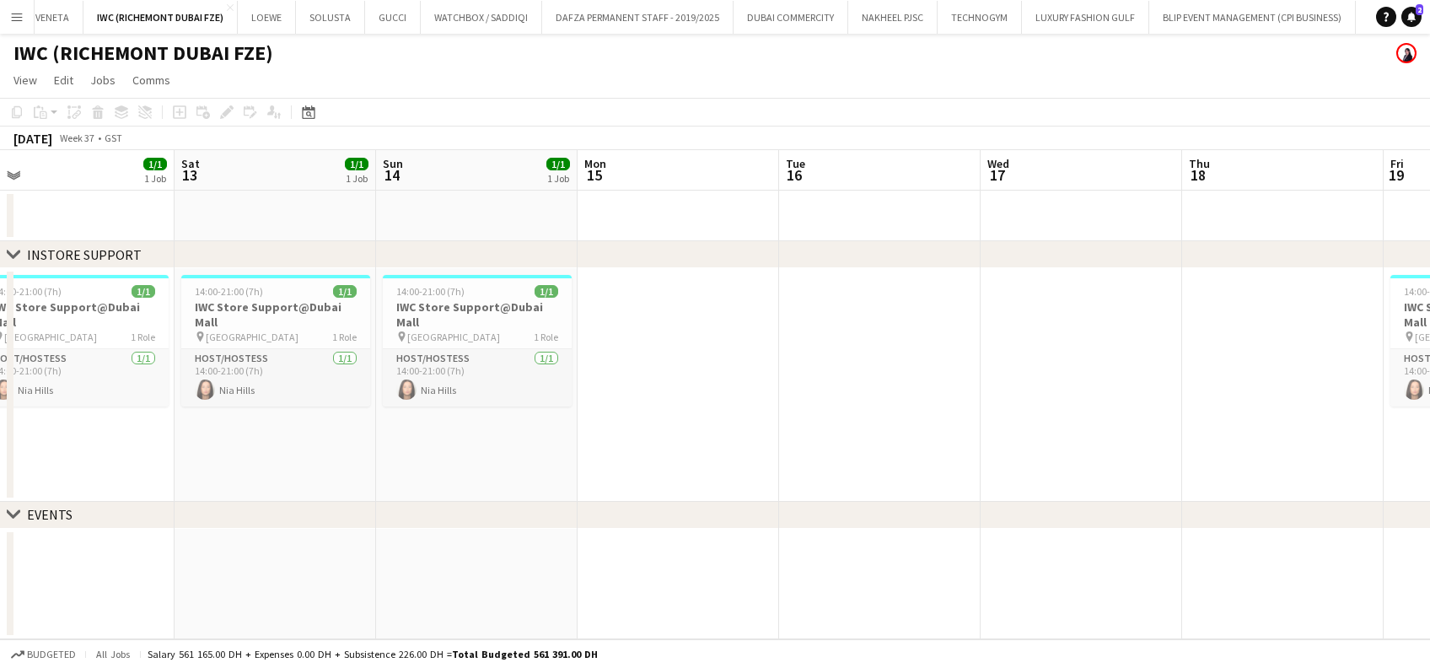
drag, startPoint x: 857, startPoint y: 366, endPoint x: 330, endPoint y: 369, distance: 526.9
click at [330, 368] on app-calendar-viewport "Tue 9 Wed 10 Thu 11 Fri 12 1/1 1 Job Sat 13 1/1 1 Job Sun 14 1/1 1 Job Mon 15 T…" at bounding box center [715, 394] width 1430 height 489
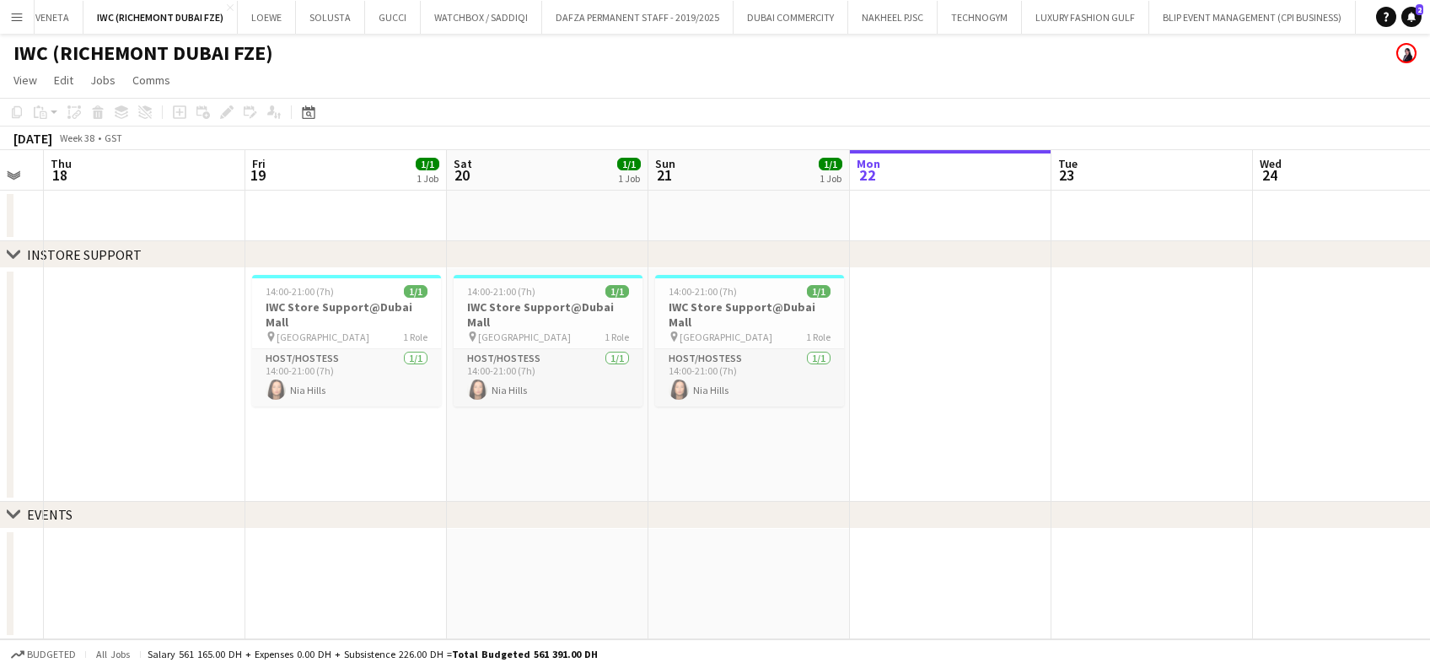
drag, startPoint x: 569, startPoint y: 336, endPoint x: 146, endPoint y: 279, distance: 426.9
click at [146, 279] on app-calendar-viewport "Sun 14 1/1 1 Job Mon 15 Tue 16 Wed 17 Thu 18 Fri 19 1/1 1 Job Sat 20 1/1 1 Job …" at bounding box center [715, 394] width 1430 height 489
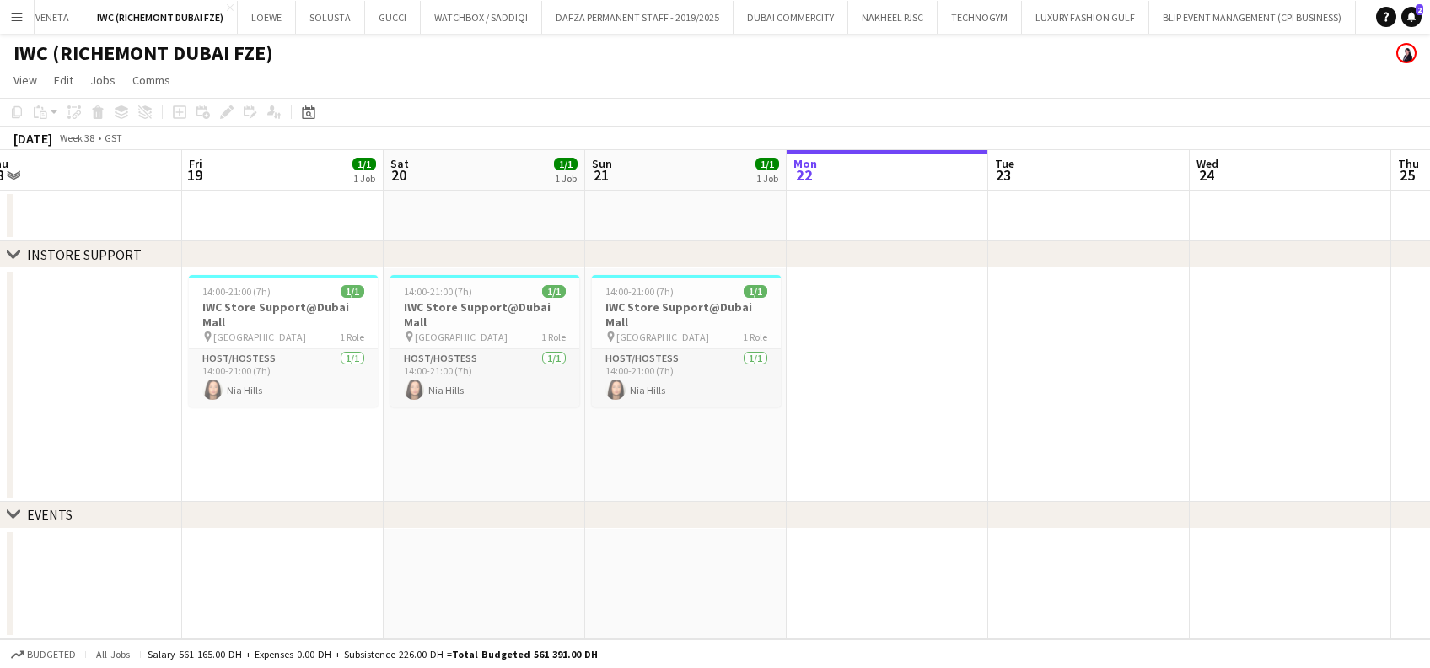
drag, startPoint x: 438, startPoint y: 282, endPoint x: 403, endPoint y: 282, distance: 34.6
click at [401, 282] on app-calendar-viewport "Sun 14 1/1 1 Job Mon 15 Tue 16 Wed 17 Thu 18 Fri 19 1/1 1 Job Sat 20 1/1 1 Job …" at bounding box center [715, 394] width 1430 height 489
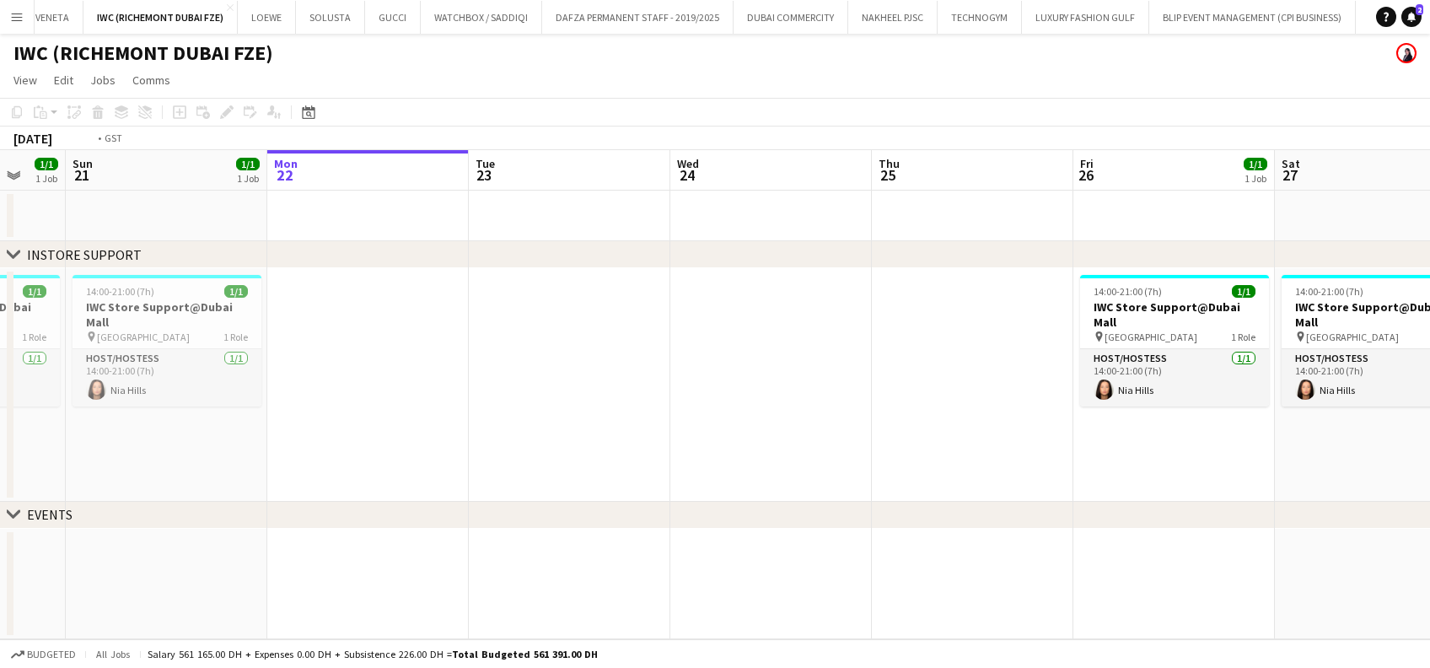
drag, startPoint x: 842, startPoint y: 319, endPoint x: 448, endPoint y: 326, distance: 394.6
click at [330, 323] on app-calendar-viewport "Tue 16 Wed 17 Thu 18 Fri 19 1/1 1 Job Sat 20 1/1 1 Job Sun 21 1/1 1 Job Mon 22 …" at bounding box center [715, 394] width 1430 height 489
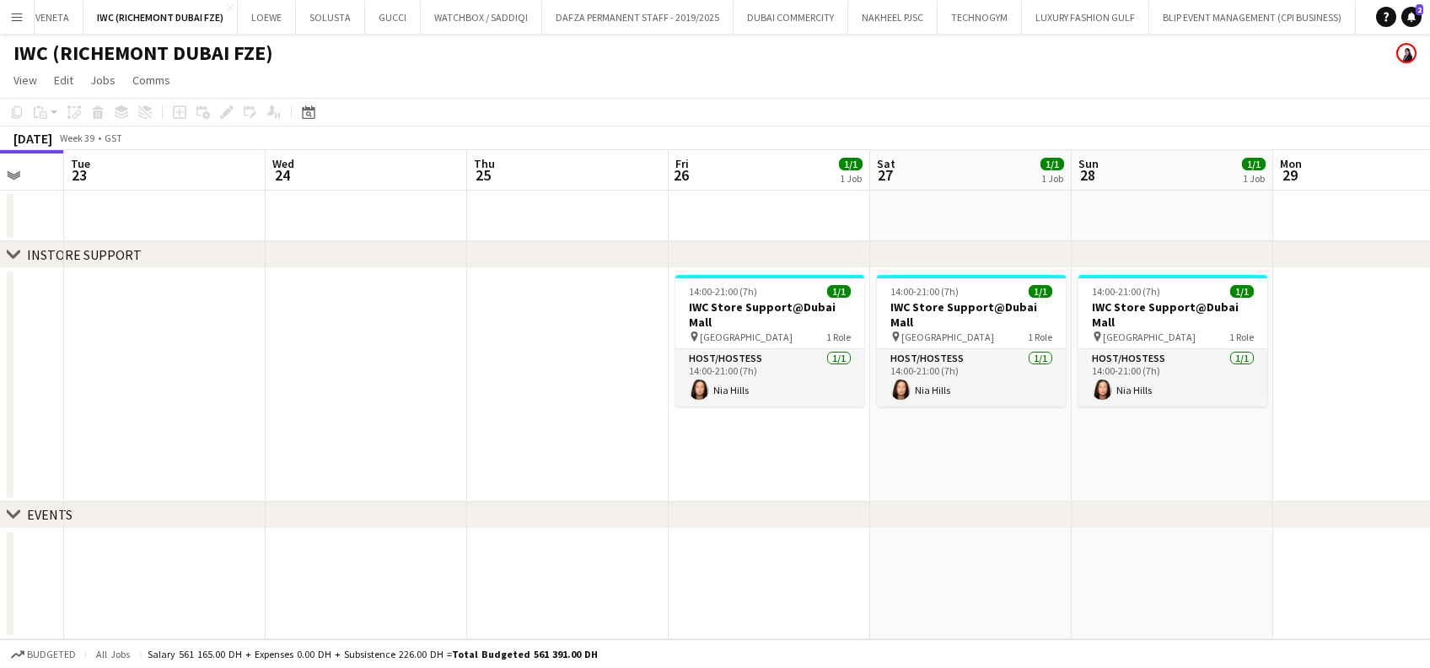
scroll to position [0, 691]
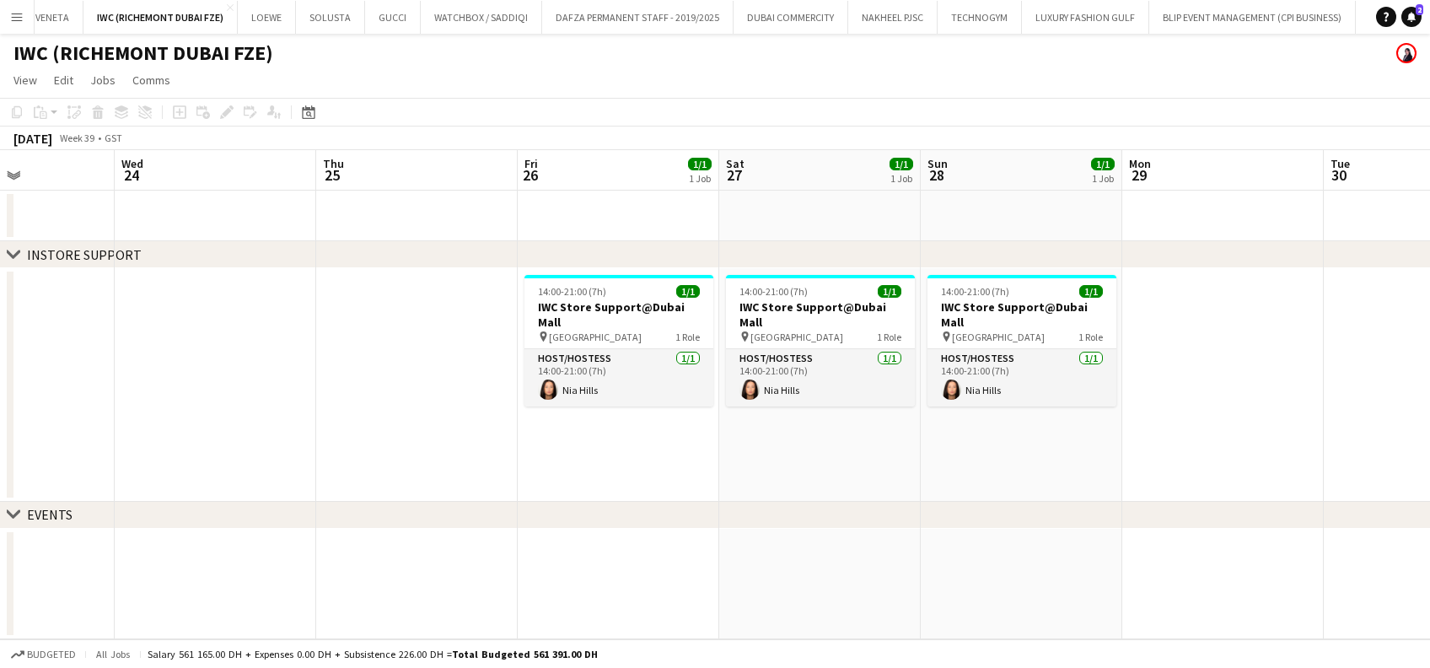
drag, startPoint x: 597, startPoint y: 361, endPoint x: 572, endPoint y: 357, distance: 24.8
click at [572, 357] on app-calendar-viewport "Sat 20 1/1 1 Job Sun 21 1/1 1 Job Mon 22 Tue 23 Wed 24 Thu 25 Fri 26 1/1 1 Job …" at bounding box center [715, 394] width 1430 height 489
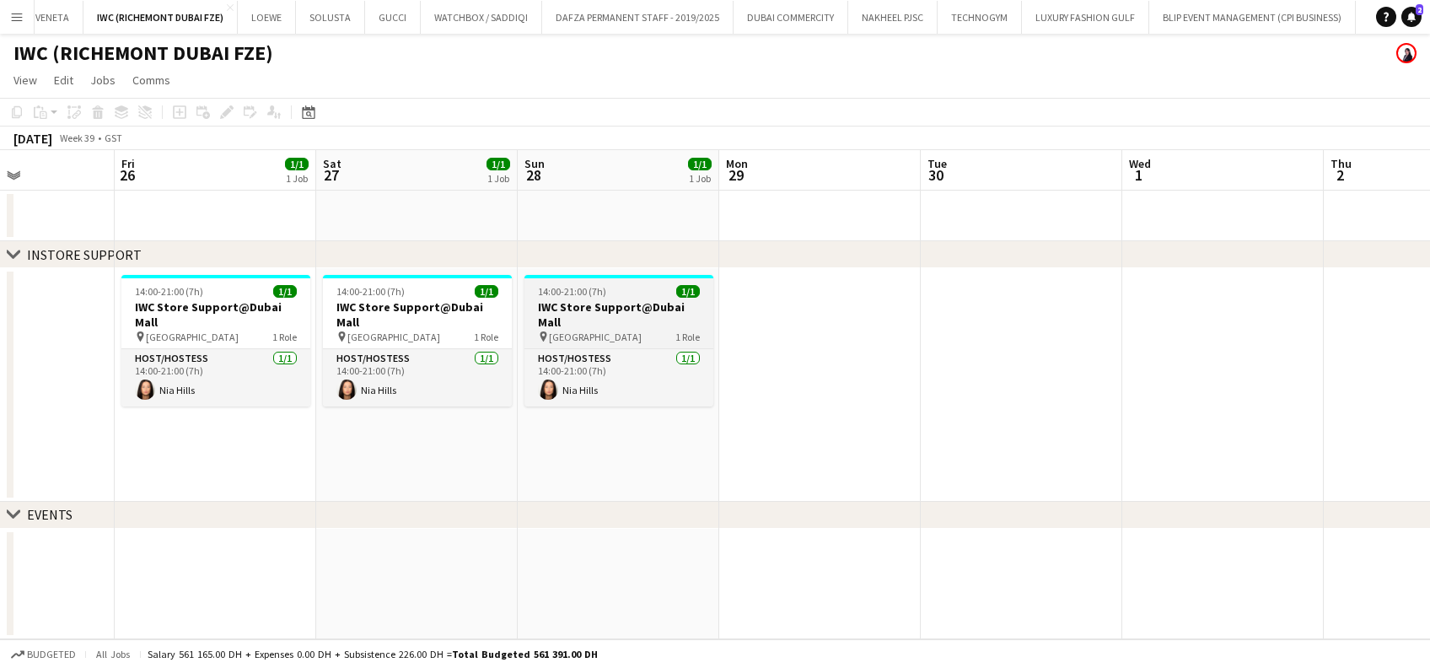
click at [631, 311] on h3 "IWC Store Support@Dubai Mall" at bounding box center [618, 314] width 189 height 30
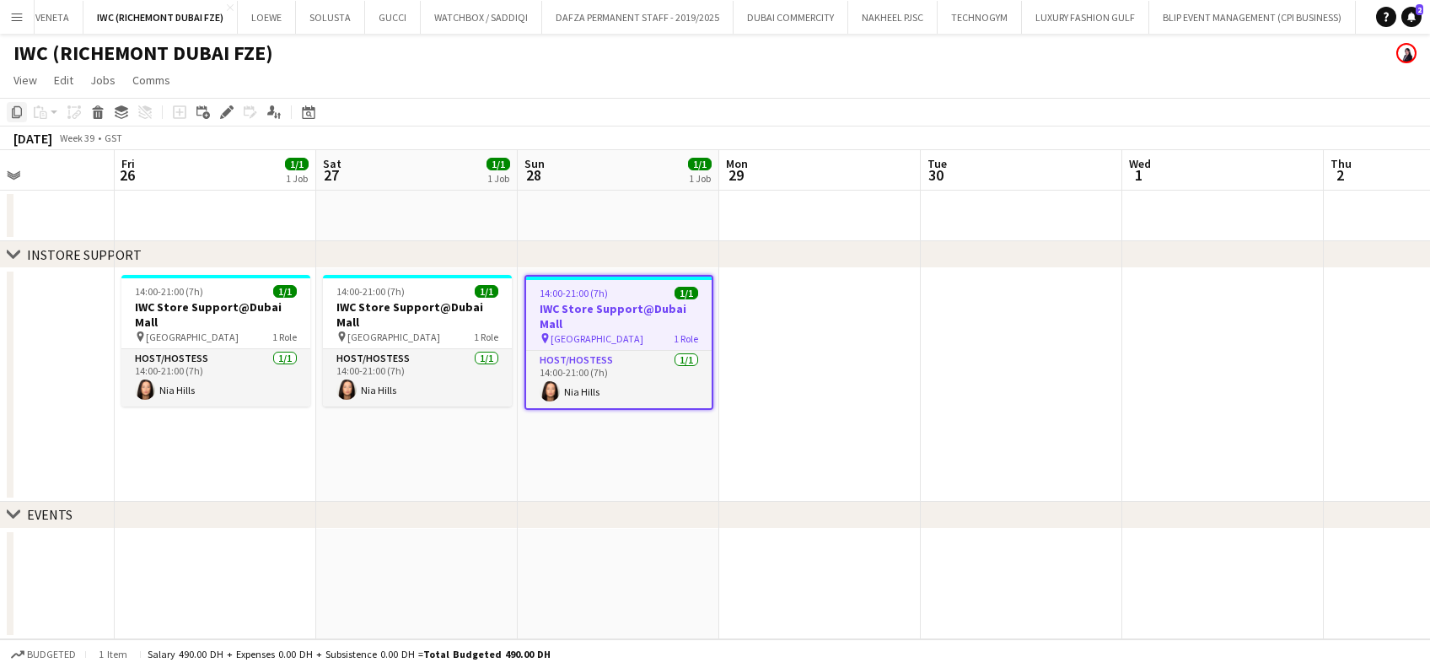
click at [8, 110] on div "Copy" at bounding box center [17, 112] width 20 height 20
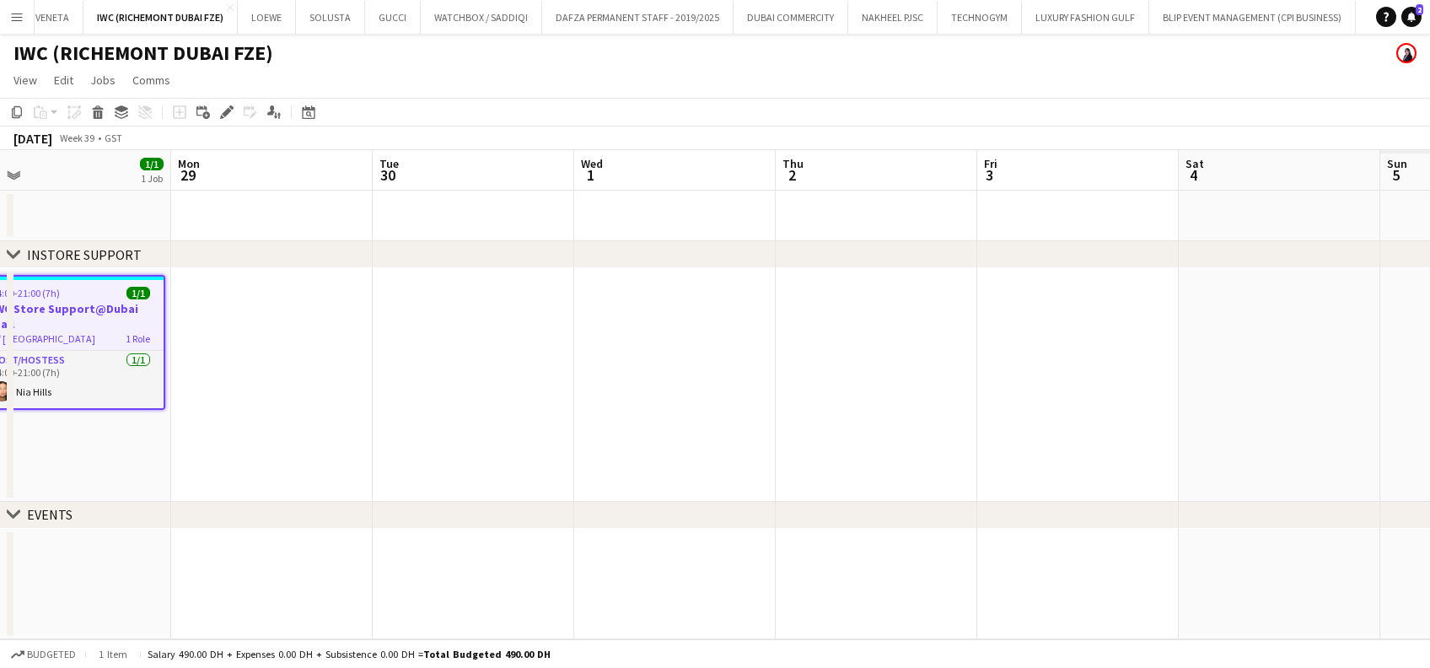
drag, startPoint x: 981, startPoint y: 389, endPoint x: 417, endPoint y: 373, distance: 564.2
click at [417, 373] on app-calendar-viewport "Wed 24 Thu 25 Fri 26 1/1 1 Job Sat 27 1/1 1 Job Sun 28 1/1 1 Job Mon 29 Tue 30 …" at bounding box center [715, 394] width 1430 height 489
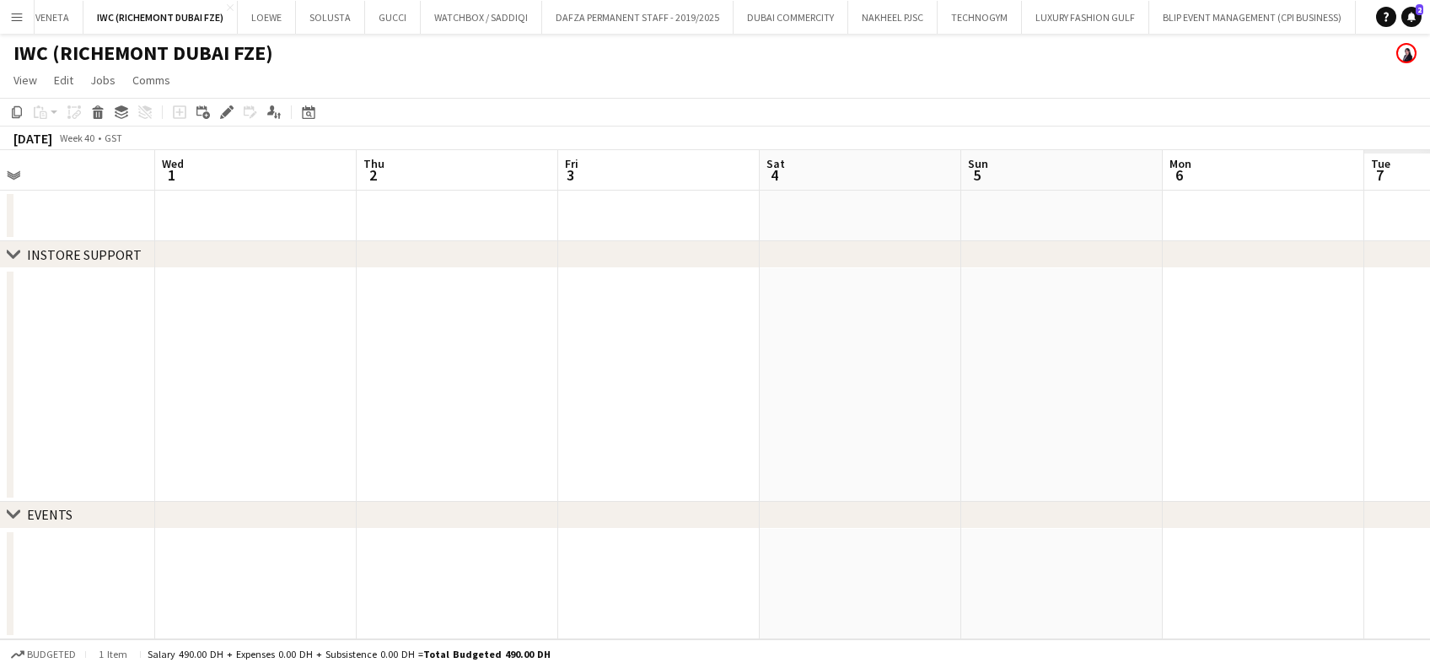
scroll to position [0, 690]
drag, startPoint x: 722, startPoint y: 373, endPoint x: 556, endPoint y: 373, distance: 166.9
click at [556, 373] on app-calendar-viewport "Fri 26 1/1 1 Job Sat 27 1/1 1 Job Sun 28 1/1 1 Job Mon 29 Tue 30 Wed 1 Thu 2 Fr…" at bounding box center [715, 394] width 1430 height 489
click at [777, 345] on app-date-cell at bounding box center [821, 385] width 201 height 234
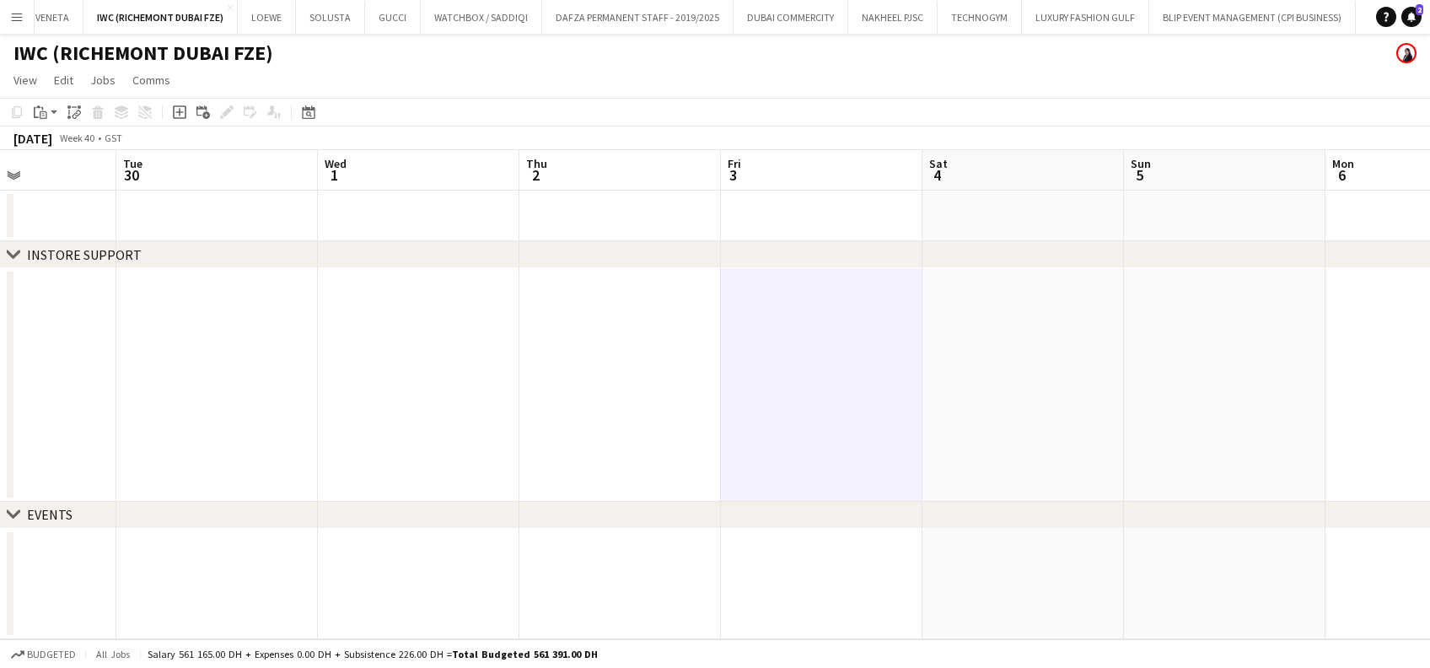
scroll to position [0, 689]
click at [777, 316] on app-date-cell at bounding box center [1023, 385] width 201 height 234
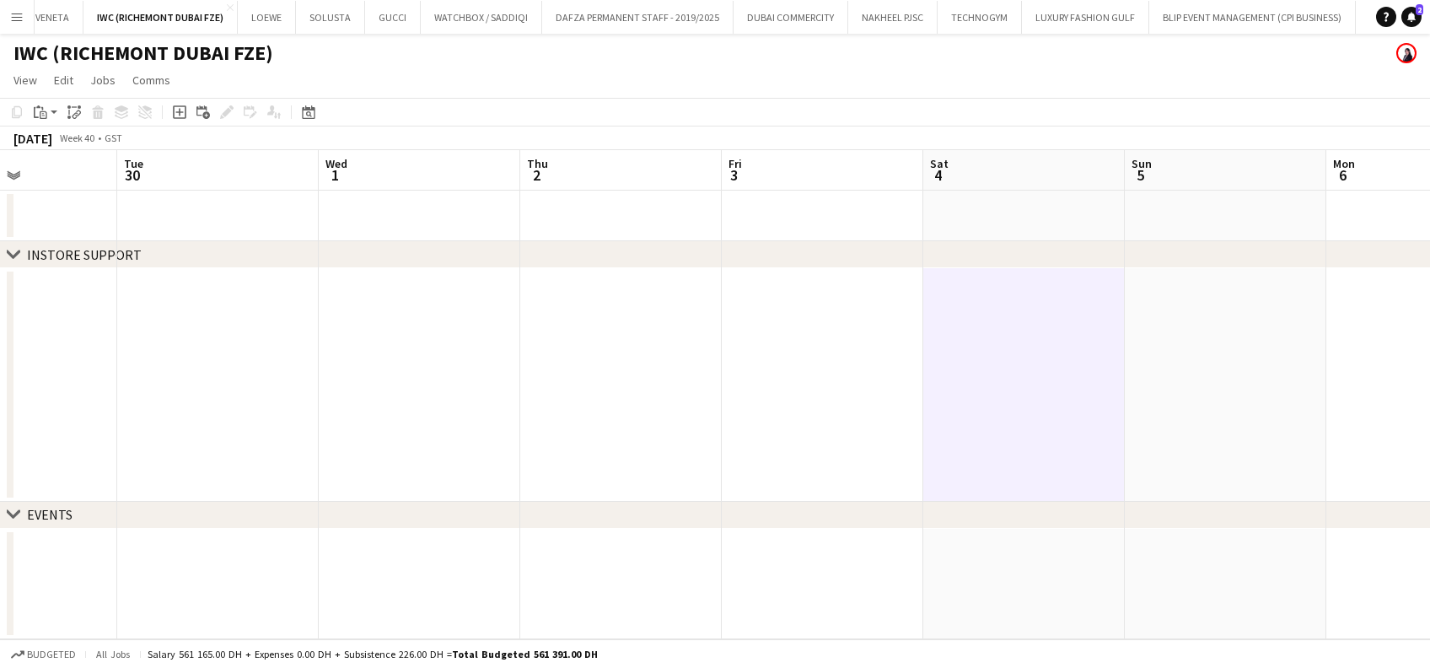
click at [777, 315] on app-date-cell at bounding box center [822, 385] width 201 height 234
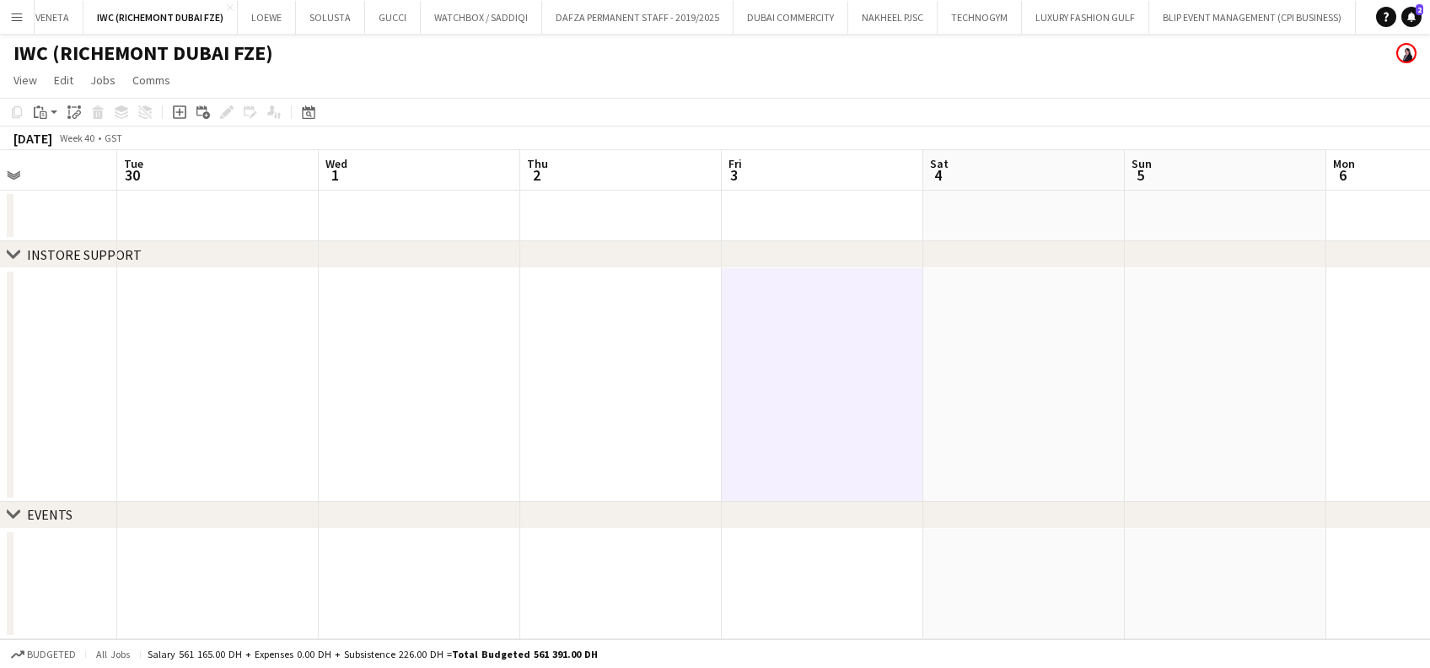
click at [777, 315] on app-date-cell at bounding box center [1023, 385] width 201 height 234
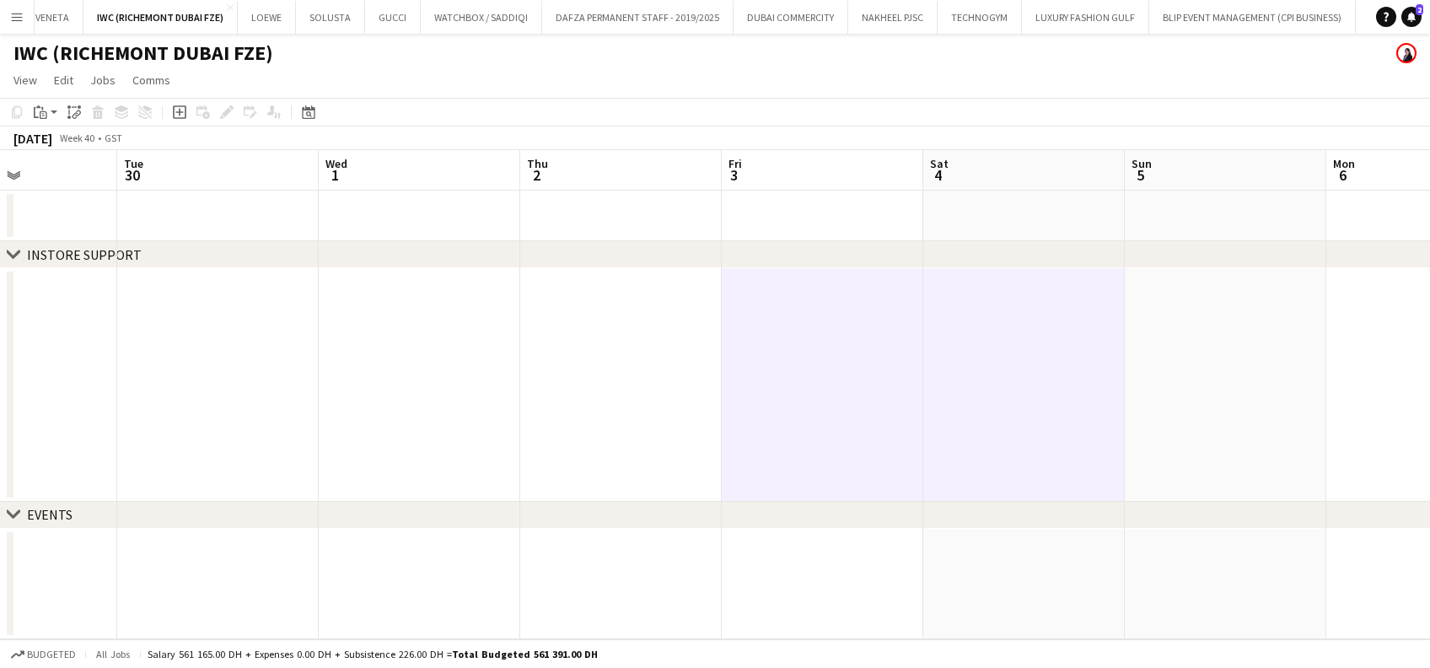
click at [777, 330] on app-date-cell at bounding box center [1225, 385] width 201 height 234
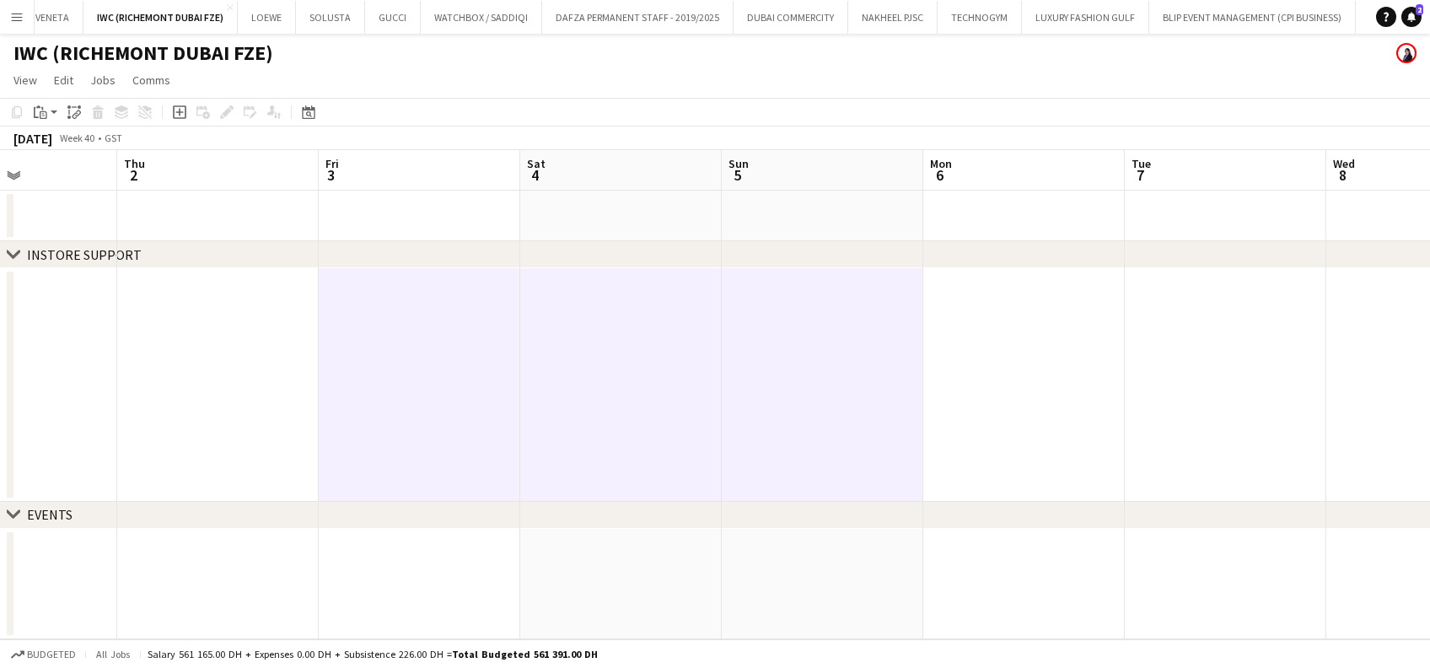
drag, startPoint x: 726, startPoint y: 343, endPoint x: 984, endPoint y: 350, distance: 258.0
click at [721, 343] on app-calendar-viewport "Sun 28 1/1 1 Job Mon 29 Tue 30 Wed 1 Thu 2 Fri 3 Sat 4 Sun 5 Mon 6 Tue 7 Wed 8 …" at bounding box center [715, 394] width 1430 height 489
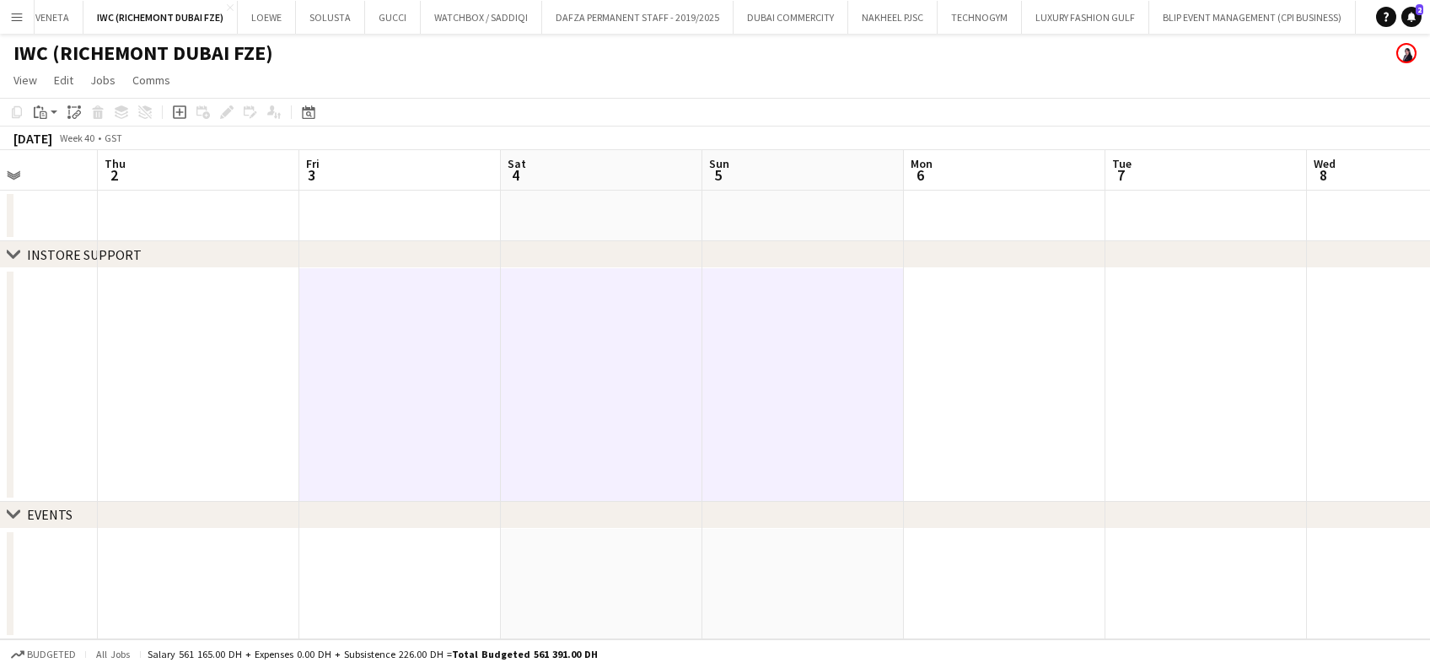
drag, startPoint x: 797, startPoint y: 365, endPoint x: 470, endPoint y: 364, distance: 326.2
click at [452, 373] on app-calendar-viewport "Sun 28 1/1 1 Job Mon 29 Tue 30 Wed 1 Thu 2 Fri 3 Sat 4 Sun 5 Mon 6 Tue 7 Wed 8 …" at bounding box center [715, 394] width 1430 height 489
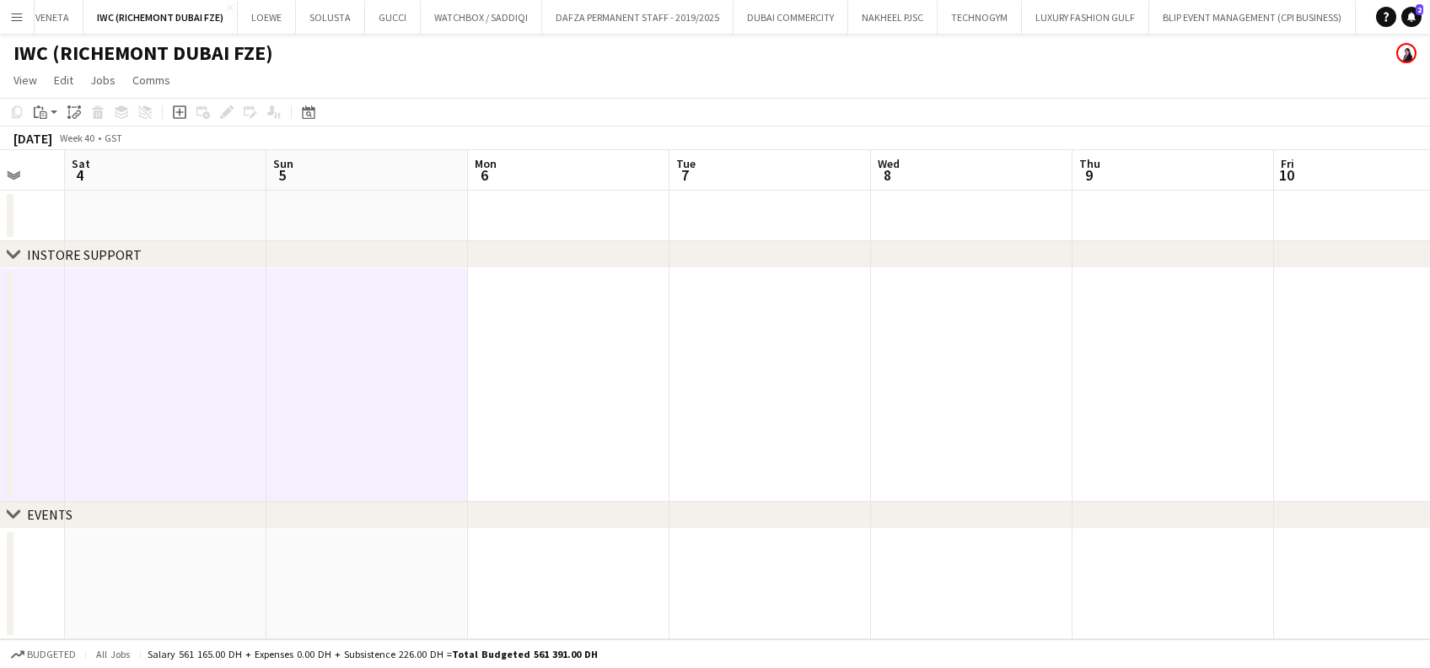
drag, startPoint x: 820, startPoint y: 381, endPoint x: 653, endPoint y: 370, distance: 167.3
click at [570, 379] on app-calendar-viewport "Tue 30 Wed 1 Thu 2 Fri 3 Sat 4 Sun 5 Mon 6 Tue 7 Wed 8 Thu 9 Fri 10 Sat 11 Sun …" at bounding box center [715, 394] width 1430 height 489
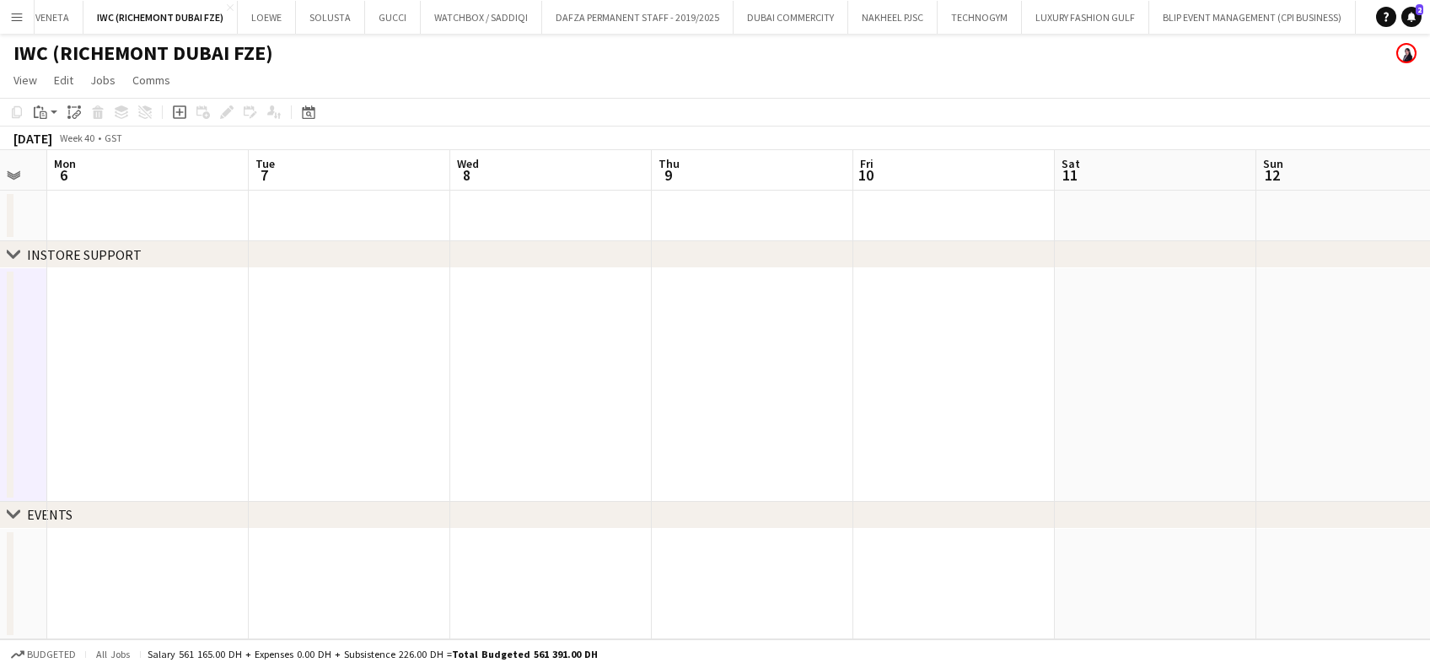
click at [722, 336] on app-date-cell at bounding box center [752, 385] width 201 height 234
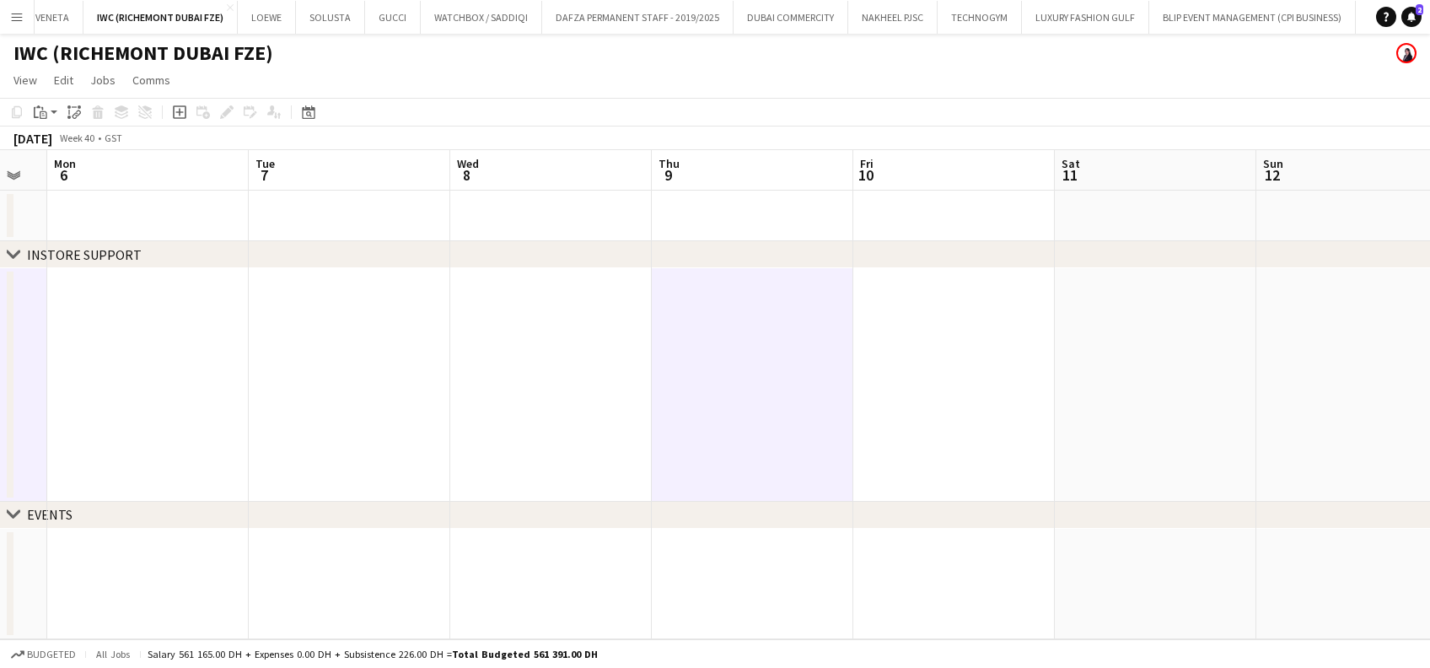
click at [766, 341] on app-date-cell at bounding box center [752, 385] width 201 height 234
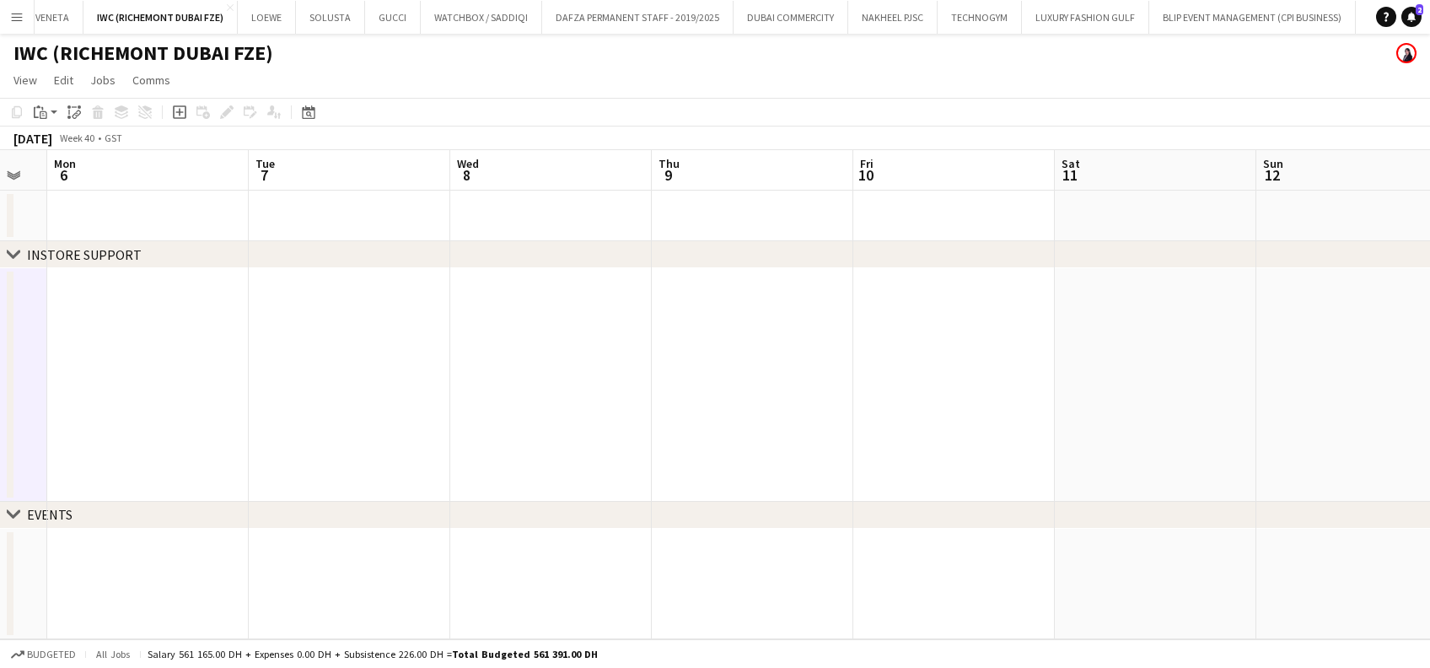
click at [777, 341] on app-date-cell at bounding box center [953, 385] width 201 height 234
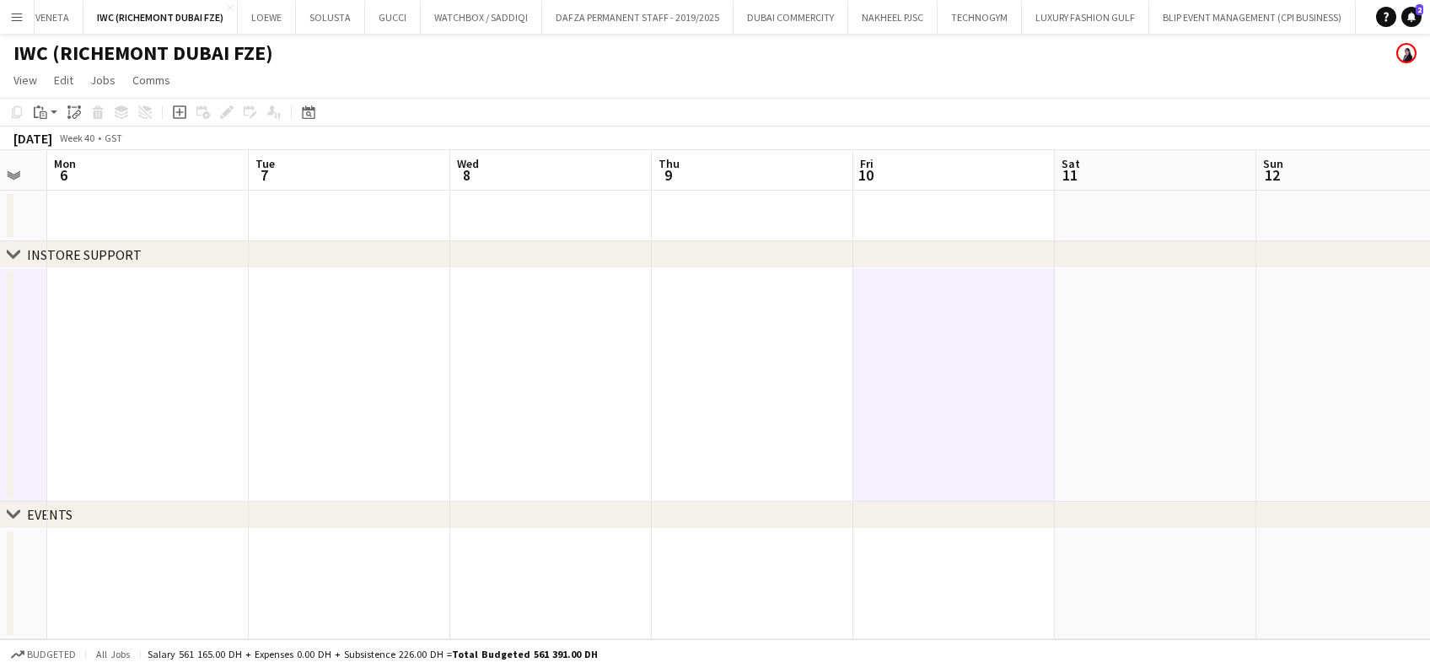
click at [777, 344] on app-date-cell at bounding box center [1155, 385] width 201 height 234
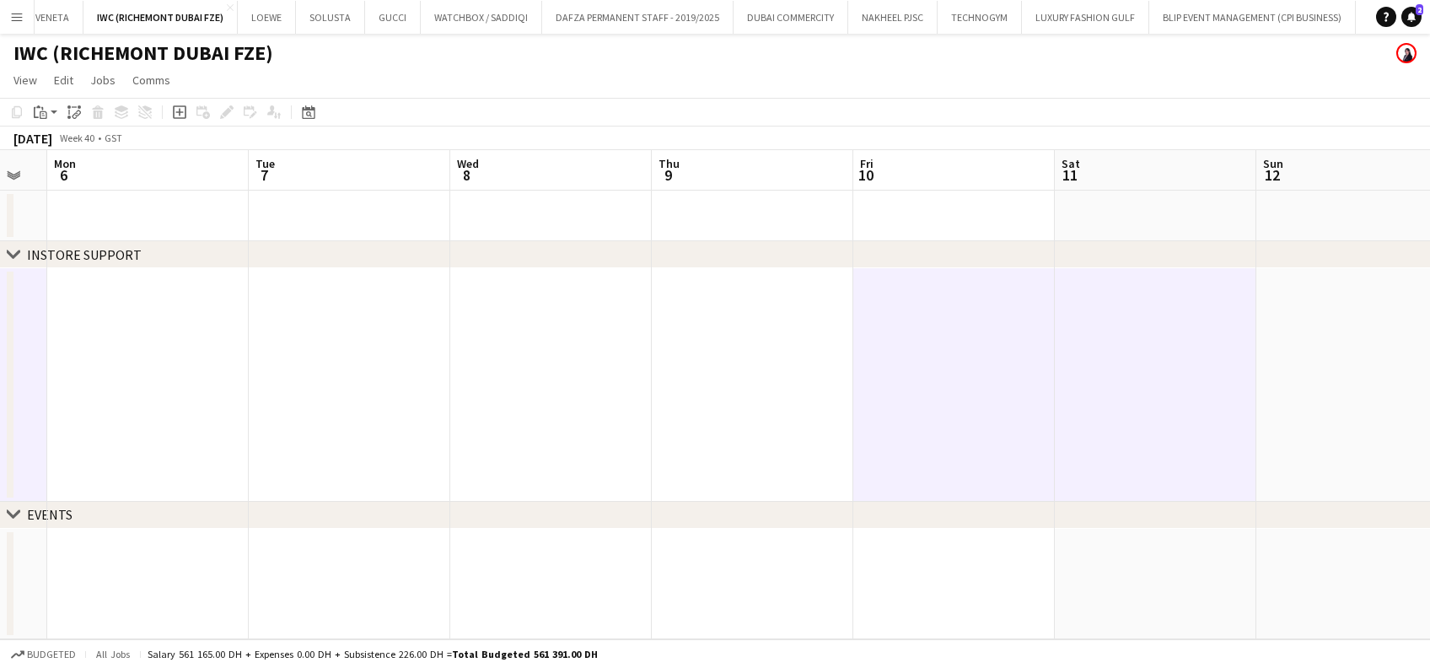
scroll to position [0, 758]
click at [777, 344] on app-date-cell at bounding box center [1155, 385] width 201 height 234
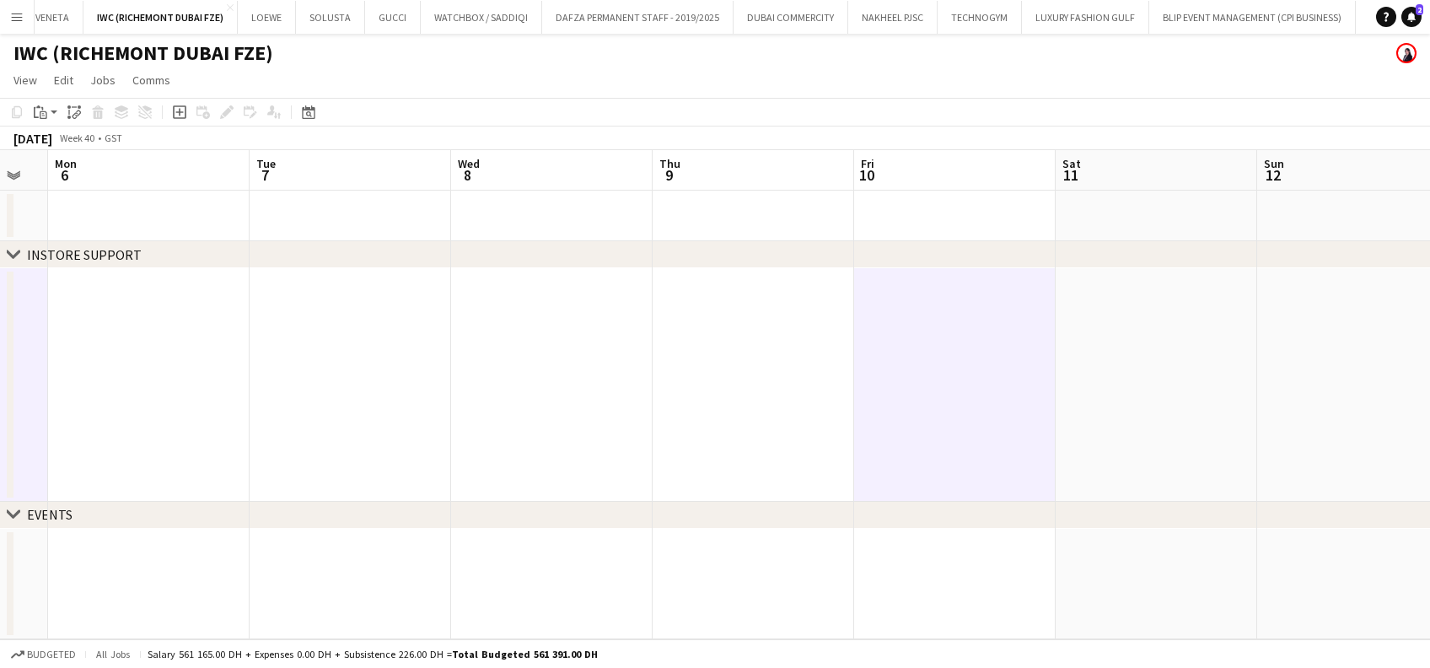
click at [777, 341] on app-date-cell at bounding box center [1357, 385] width 201 height 234
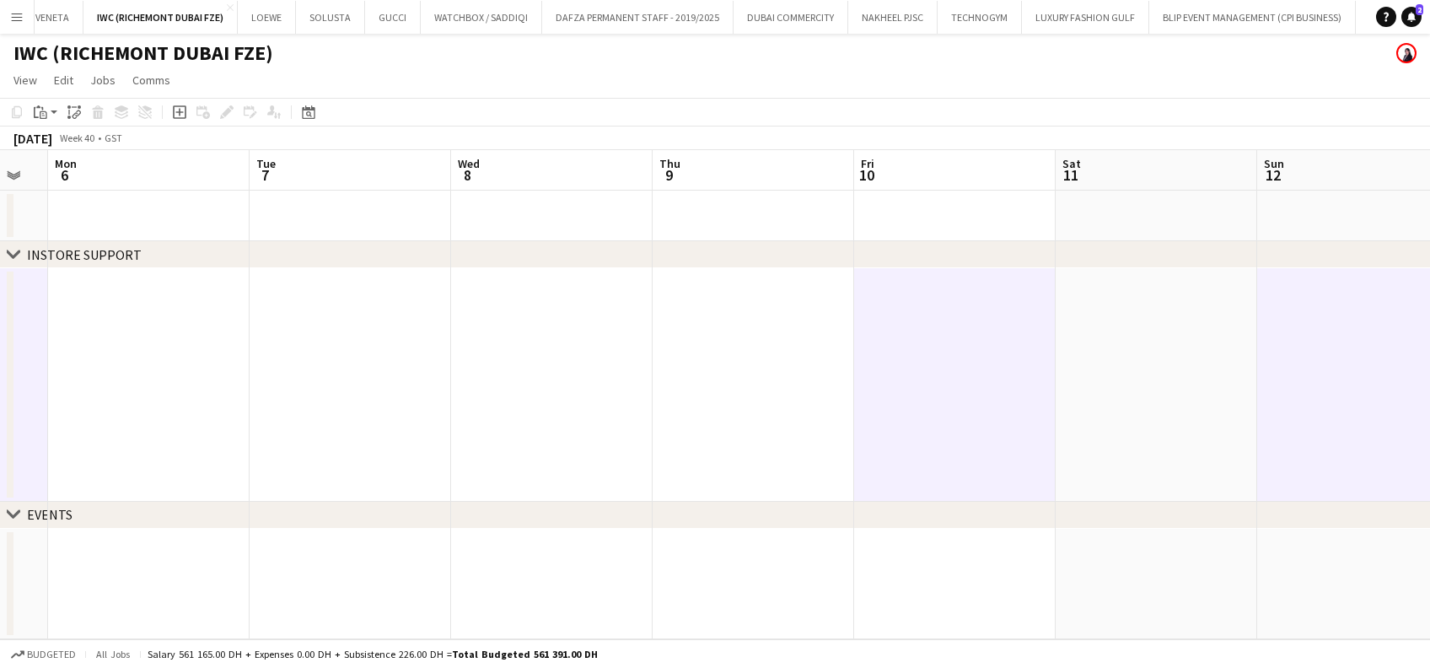
click at [777, 362] on app-date-cell at bounding box center [1155, 385] width 201 height 234
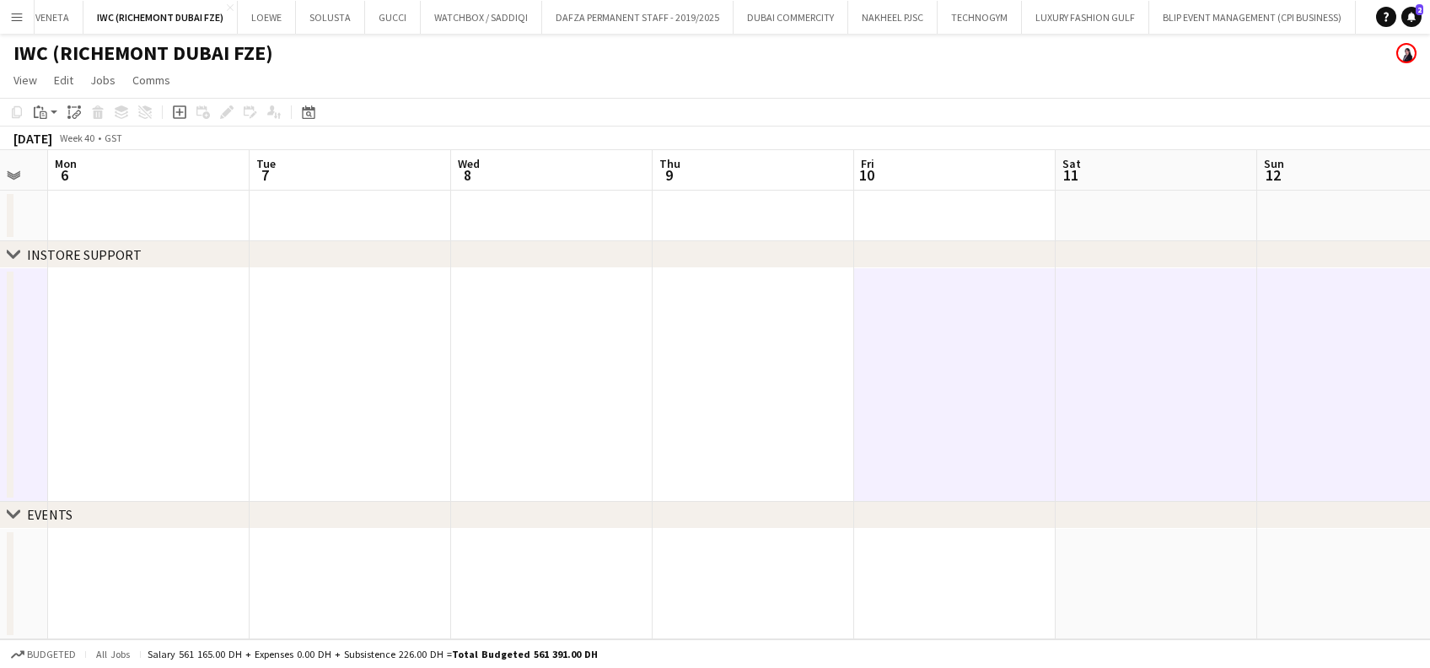
click at [777, 413] on app-calendar-viewport "Thu 2 Fri 3 Sat 4 Sun 5 Mon 6 Tue 7 Wed 8 Thu 9 Fri 10 Sat 11 Sun 12 Mon 13 Tue…" at bounding box center [715, 394] width 1430 height 489
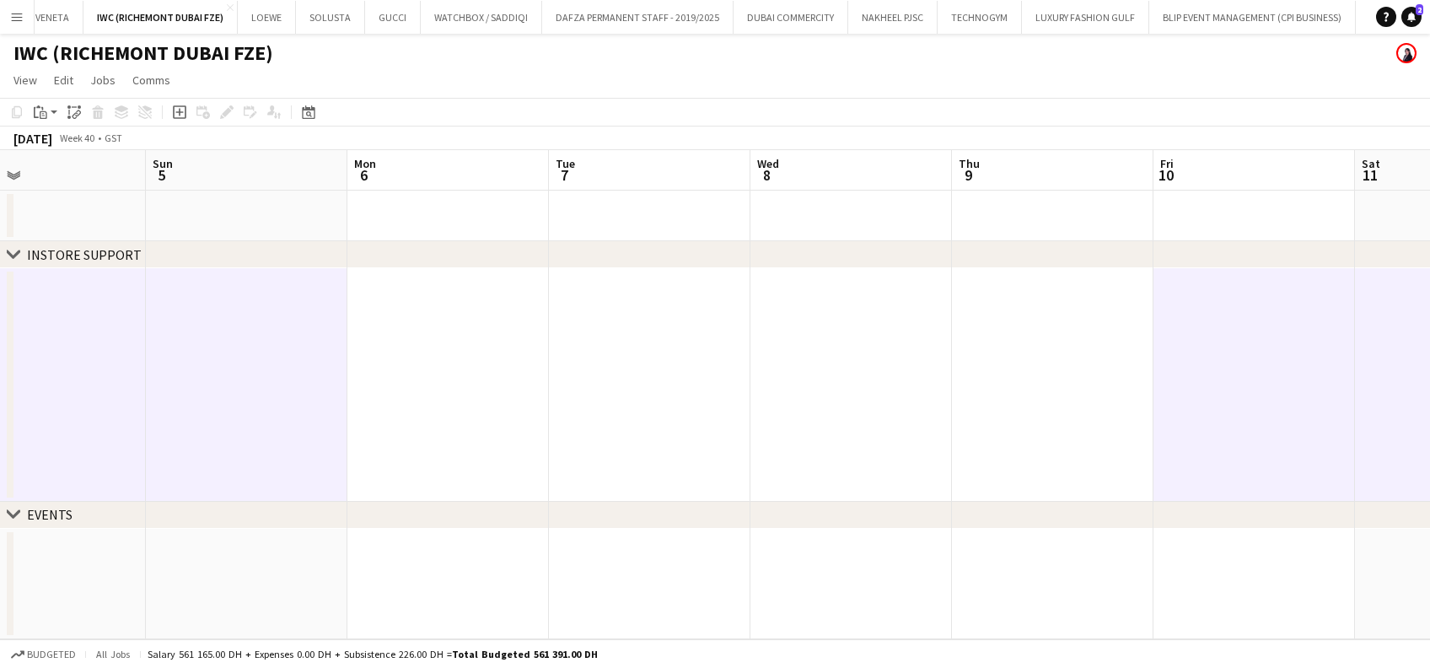
click at [777, 453] on app-calendar-viewport "Thu 2 Fri 3 Sat 4 Sun 5 Mon 6 Tue 7 Wed 8 Thu 9 Fri 10 Sat 11 Sun 12 Mon 13 Tue…" at bounding box center [715, 394] width 1430 height 489
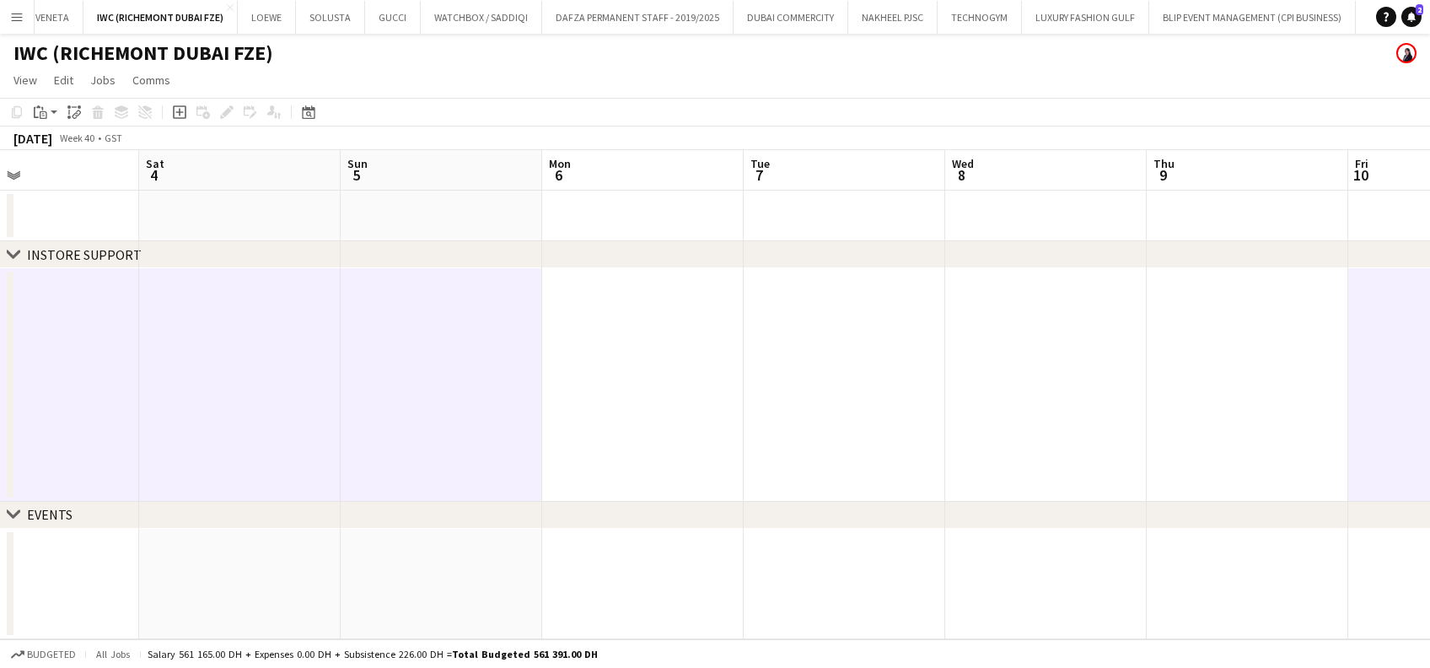
drag, startPoint x: 773, startPoint y: 440, endPoint x: 889, endPoint y: 432, distance: 115.7
click at [777, 432] on app-calendar-viewport "Wed 1 Thu 2 Fri 3 Sat 4 Sun 5 Mon 6 Tue 7 Wed 8 Thu 9 Fri 10 Sat 11 Sun 12 Mon …" at bounding box center [715, 394] width 1430 height 489
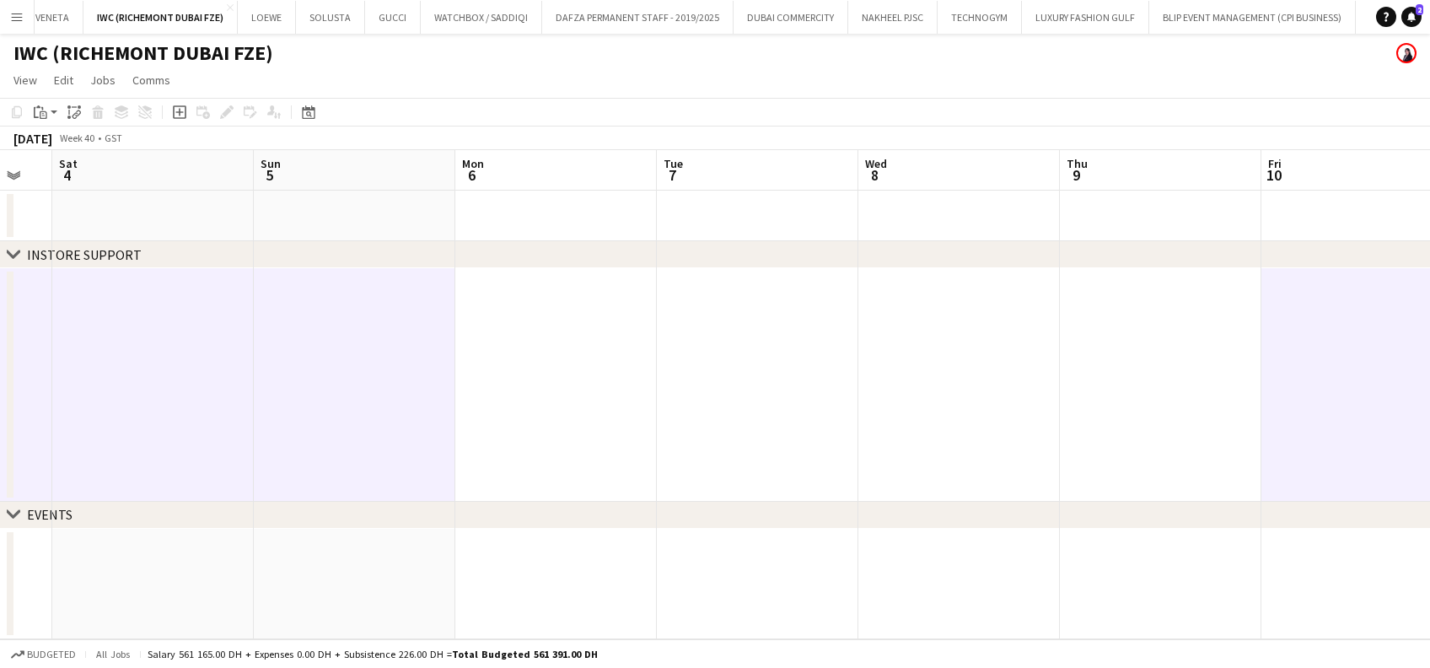
drag, startPoint x: 982, startPoint y: 434, endPoint x: 1088, endPoint y: 411, distance: 108.6
click at [777, 416] on app-calendar-viewport "Tue 30 Wed 1 Thu 2 Fri 3 Sat 4 Sun 5 Mon 6 Tue 7 Wed 8 Thu 9 Fri 10 Sat 11 Sun …" at bounding box center [715, 394] width 1430 height 489
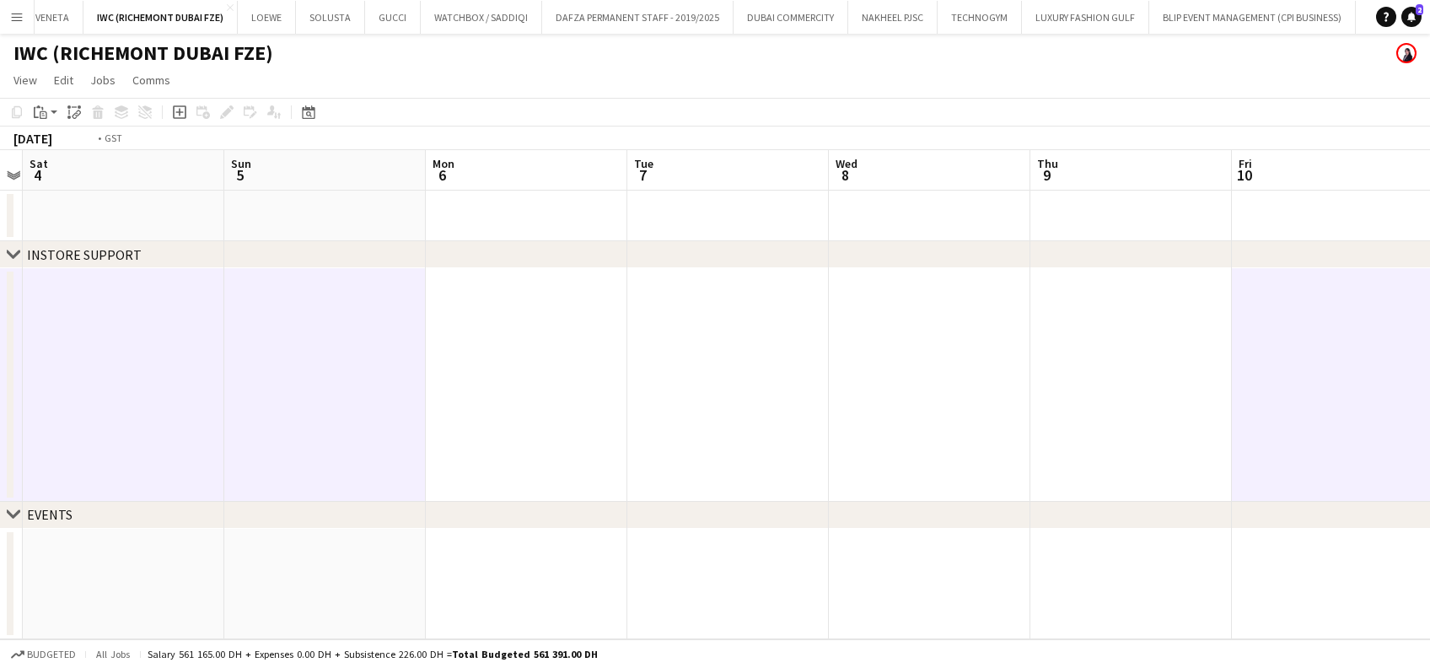
drag, startPoint x: 624, startPoint y: 395, endPoint x: 782, endPoint y: 380, distance: 159.2
click at [529, 384] on app-calendar-viewport "Tue 30 Wed 1 Thu 2 Fri 3 Sat 4 Sun 5 Mon 6 Tue 7 Wed 8 Thu 9 Fri 10 Sat 11 Sun …" at bounding box center [715, 394] width 1430 height 489
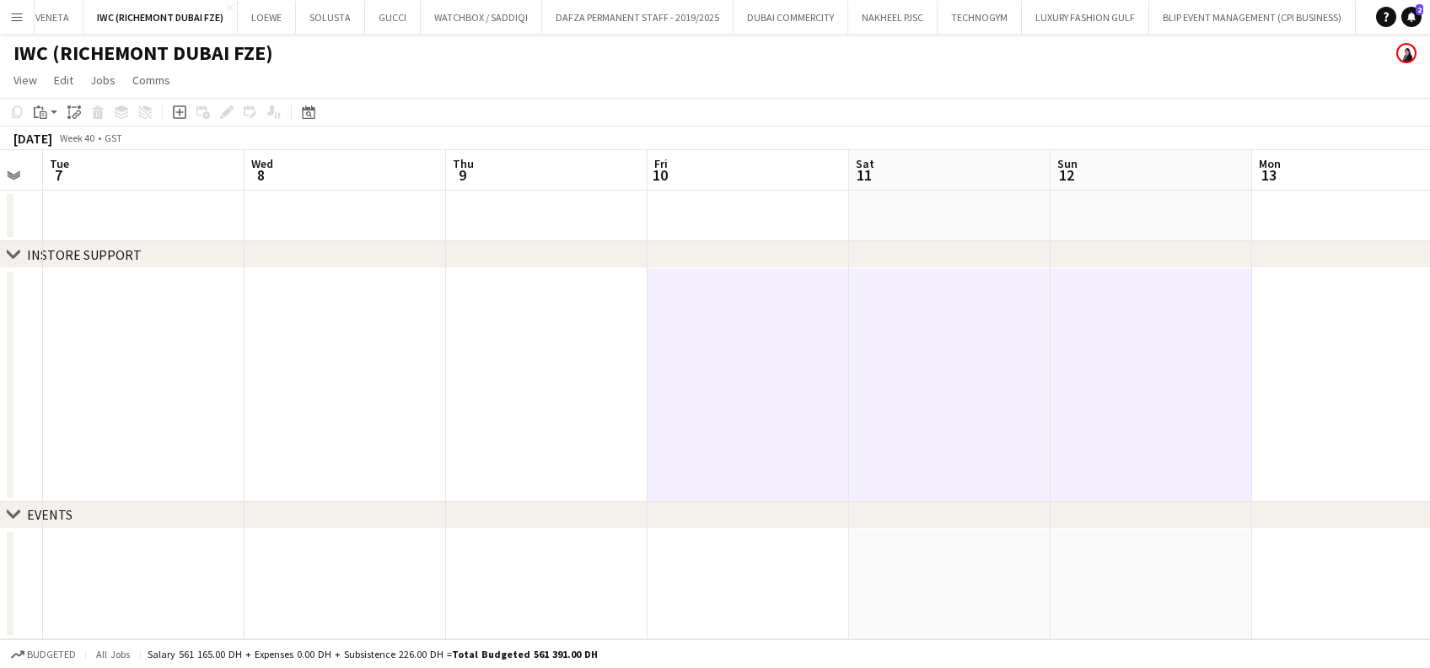
click at [411, 378] on app-calendar-viewport "Sat 4 Sun 5 Mon 6 Tue 7 Wed 8 Thu 9 Fri 10 Sat 11 Sun 12 Mon 13 Tue 14 Wed 15 T…" at bounding box center [715, 394] width 1430 height 489
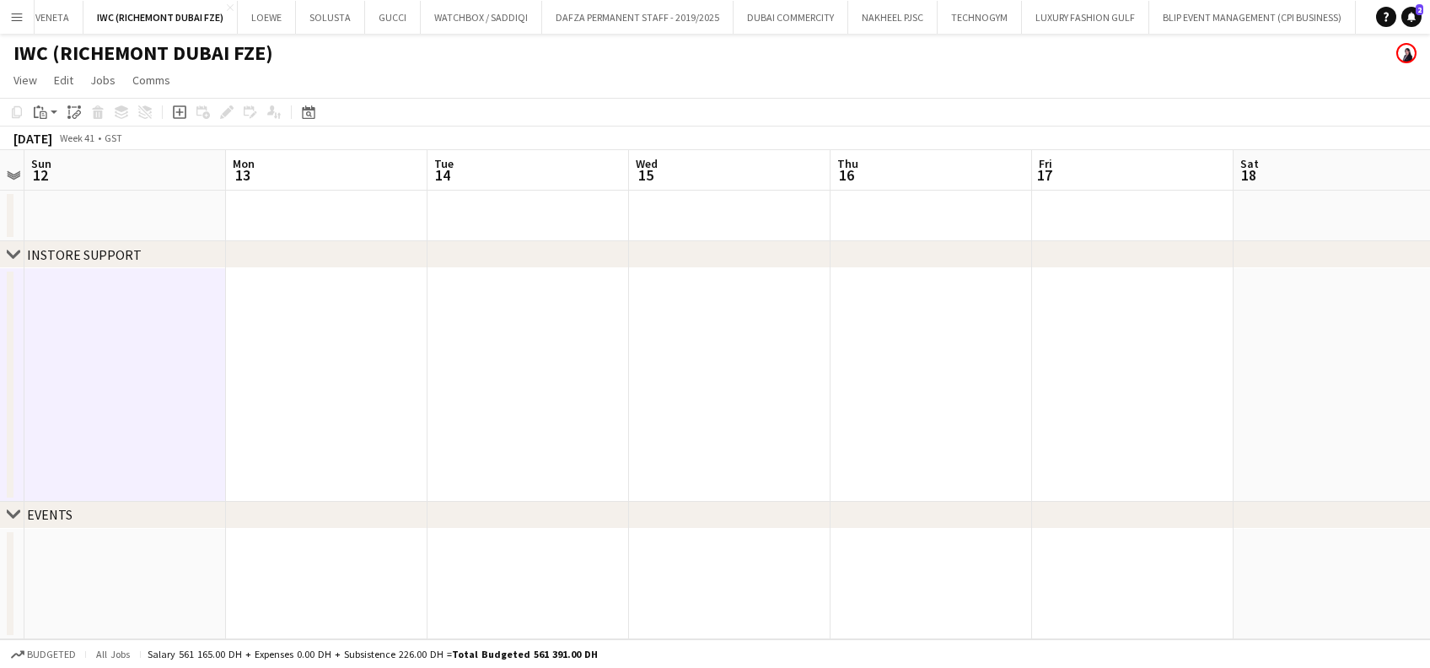
drag, startPoint x: 532, startPoint y: 373, endPoint x: 395, endPoint y: 366, distance: 137.6
click at [395, 366] on app-calendar-viewport "Thu 9 Fri 10 Sat 11 Sun 12 Mon 13 Tue 14 Wed 15 Thu 16 Fri 17 Sat 18 Sun 19 Mon…" at bounding box center [715, 394] width 1430 height 489
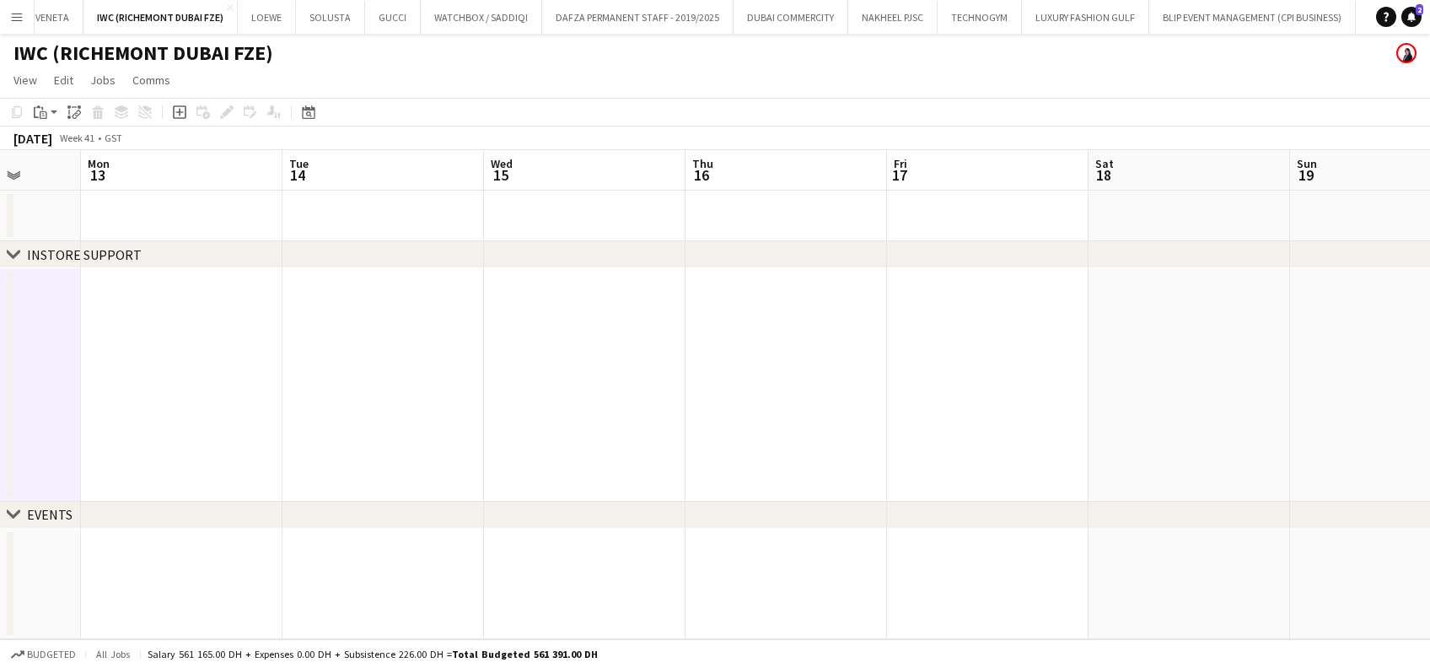
click at [663, 444] on app-calendar-viewport "Thu 9 Fri 10 Sat 11 Sun 12 Mon 13 Tue 14 Wed 15 Thu 16 Fri 17 Sat 18 Sun 19 Mon…" at bounding box center [715, 394] width 1430 height 489
click at [777, 365] on app-date-cell at bounding box center [986, 385] width 201 height 234
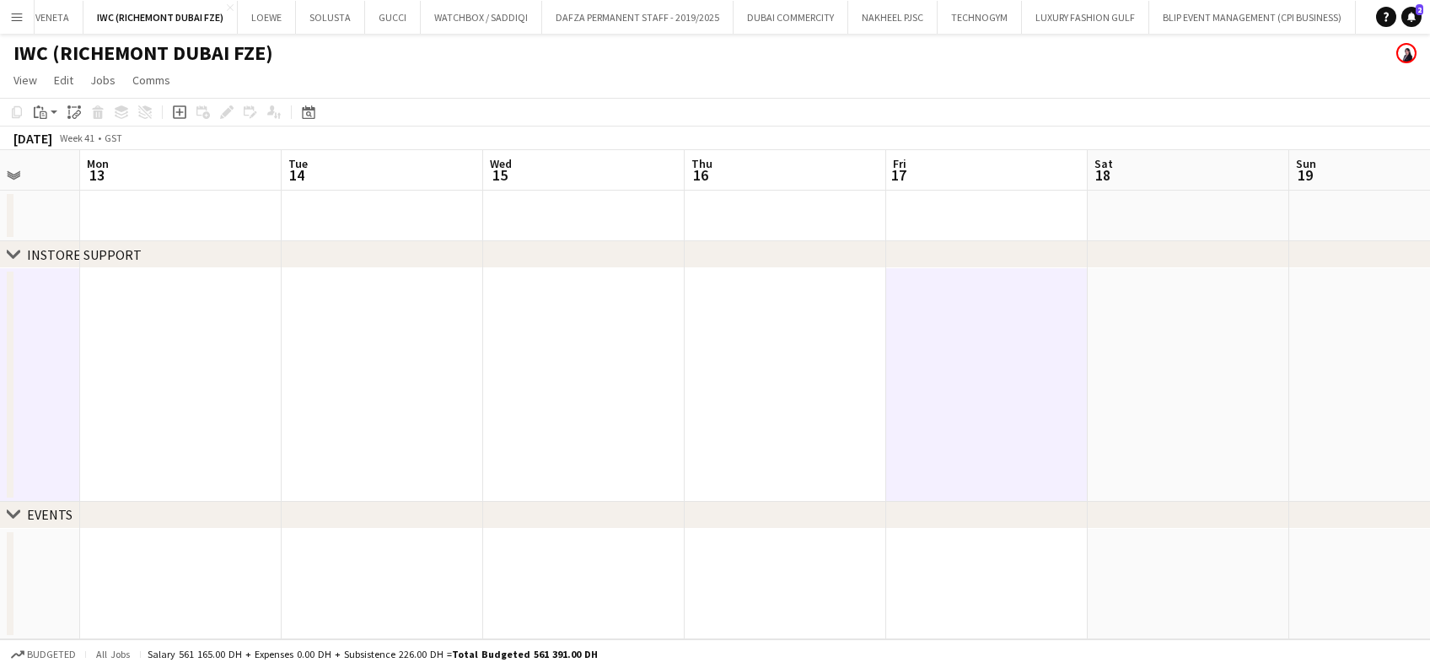
click at [777, 343] on app-date-cell at bounding box center [1187, 385] width 201 height 234
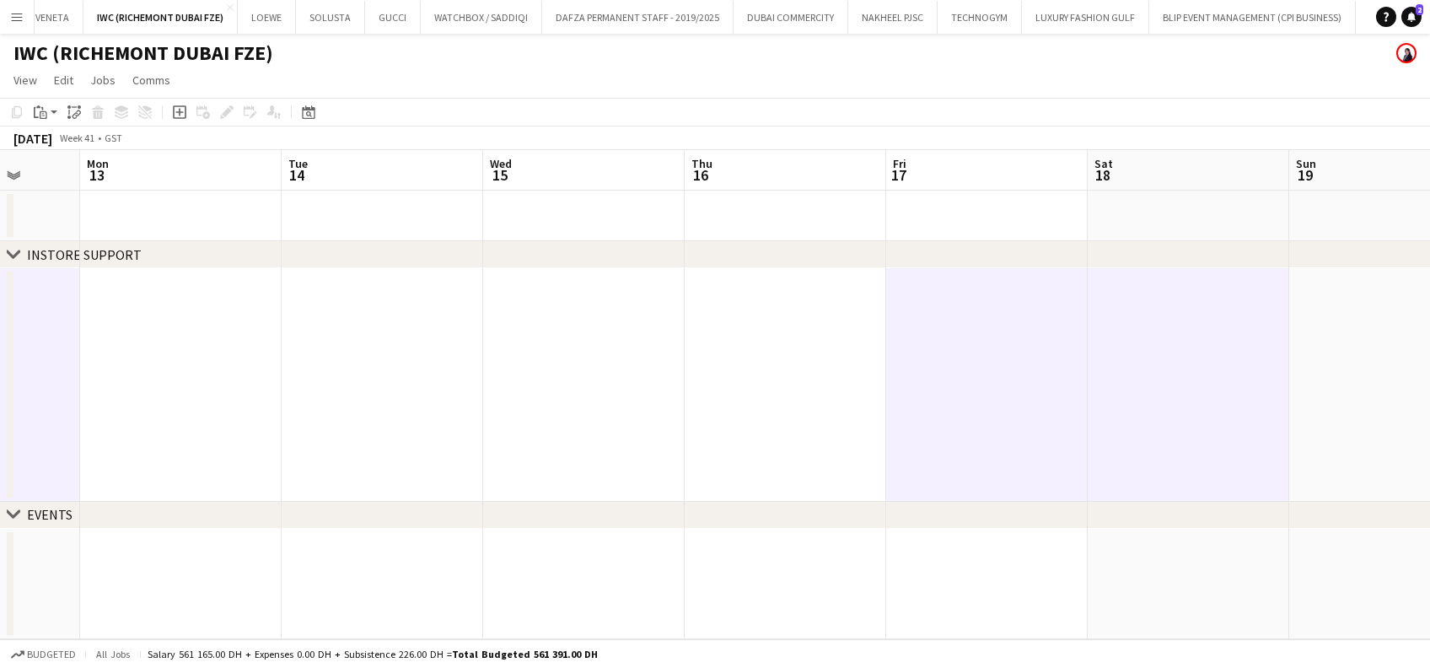
click at [777, 341] on app-date-cell at bounding box center [1187, 385] width 201 height 234
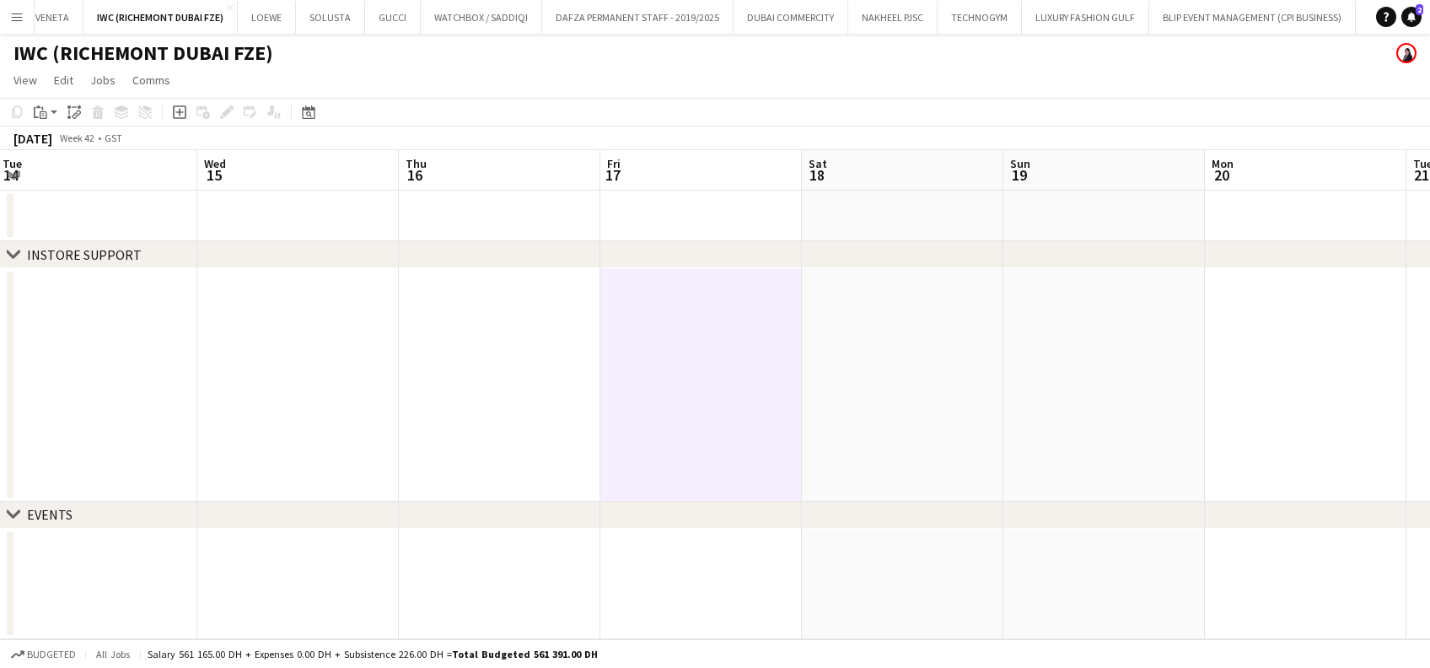
drag, startPoint x: 1109, startPoint y: 373, endPoint x: 867, endPoint y: 376, distance: 242.0
click at [777, 376] on app-calendar-viewport "Sat 11 Sun 12 Mon 13 Tue 14 Wed 15 Thu 16 Fri 17 Sat 18 Sun 19 Mon 20 Tue 21 We…" at bounding box center [715, 394] width 1430 height 489
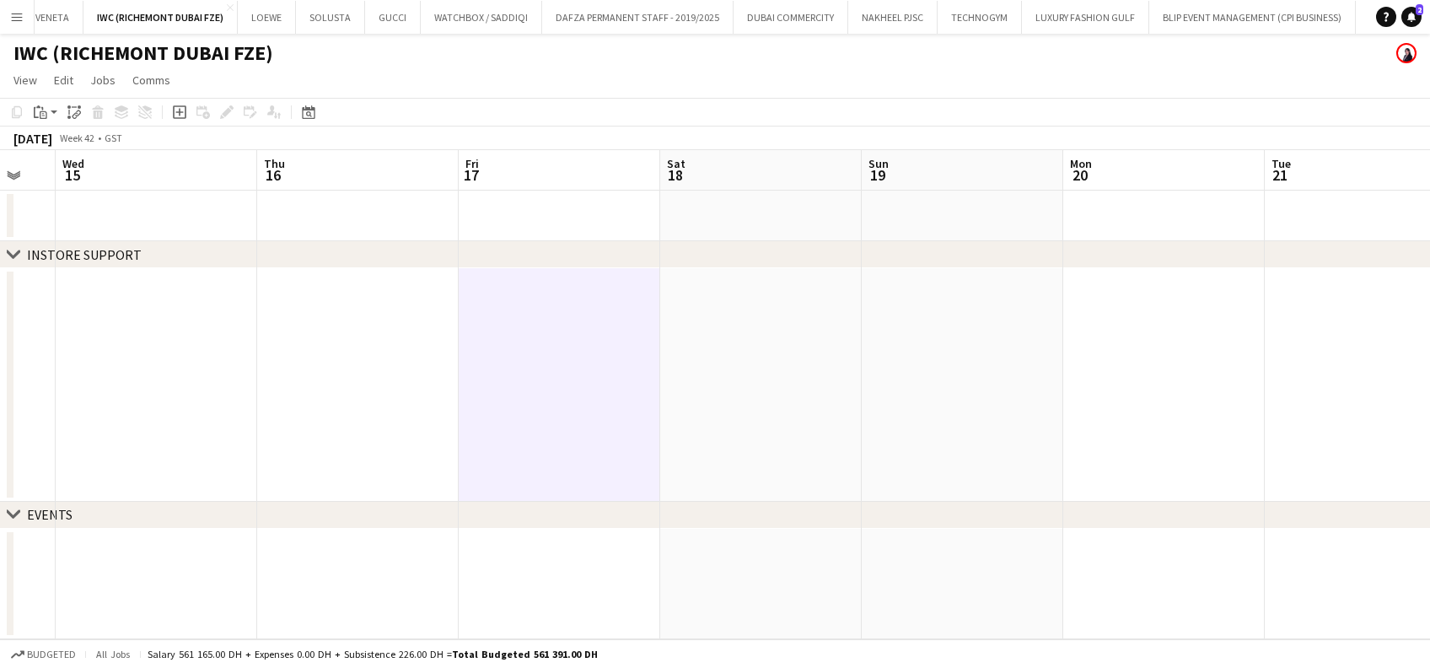
drag, startPoint x: 813, startPoint y: 376, endPoint x: 924, endPoint y: 376, distance: 110.4
click at [777, 376] on app-date-cell at bounding box center [760, 385] width 201 height 234
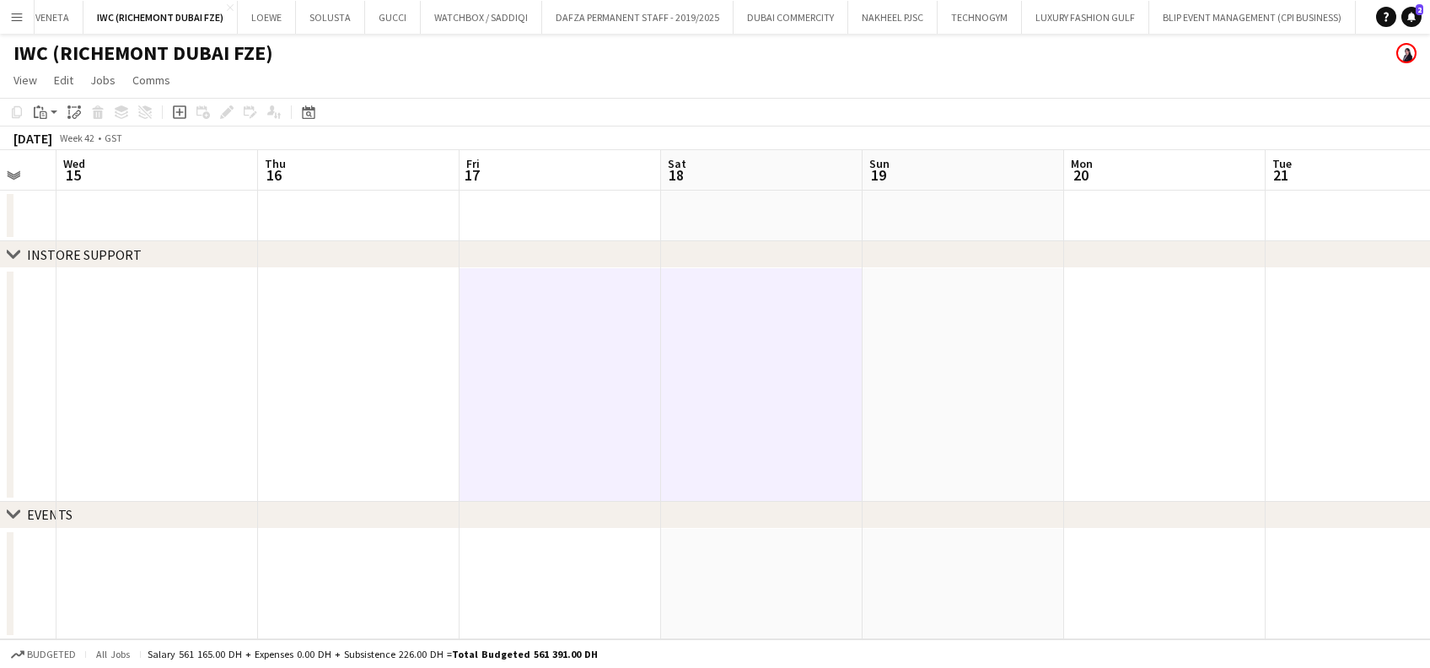
click at [777, 376] on app-date-cell at bounding box center [962, 385] width 201 height 234
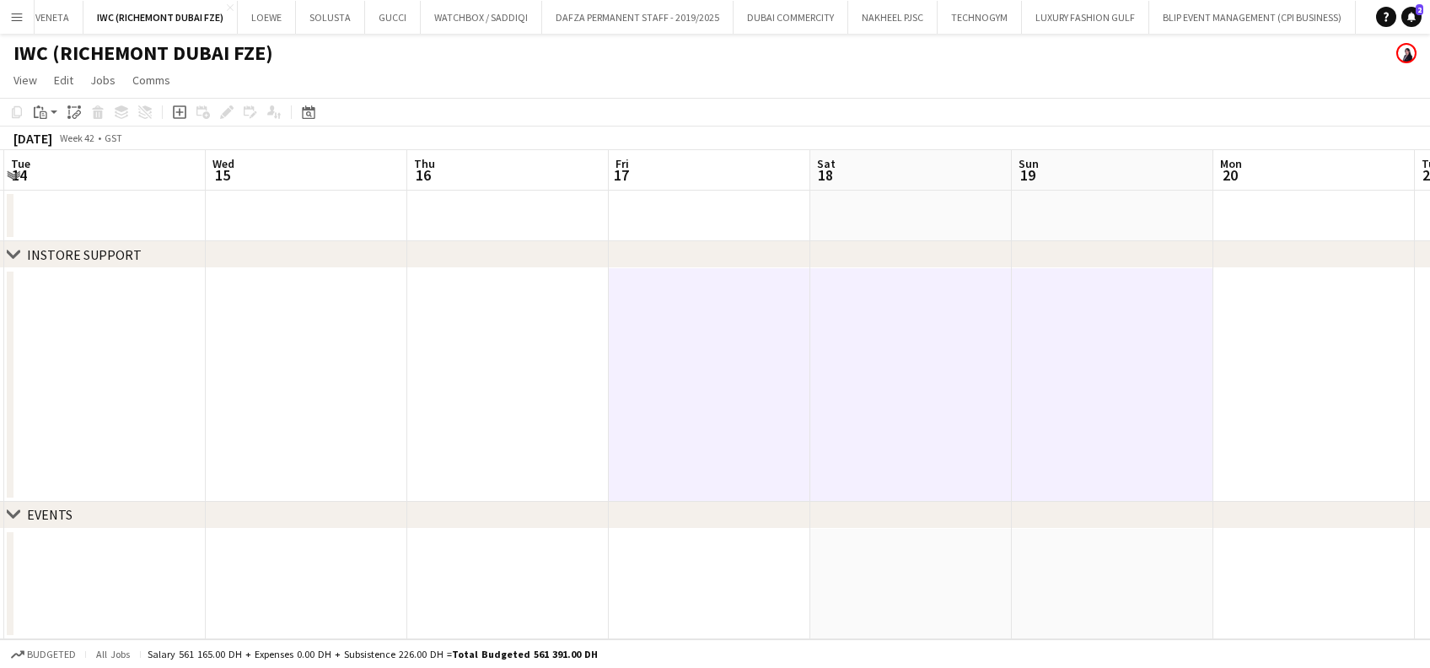
drag, startPoint x: 939, startPoint y: 388, endPoint x: 320, endPoint y: 381, distance: 618.8
click at [321, 381] on app-calendar-viewport "Sat 11 Sun 12 Mon 13 Tue 14 Wed 15 Thu 16 Fri 17 Sat 18 Sun 19 Mon 20 Tue 21 We…" at bounding box center [715, 394] width 1430 height 489
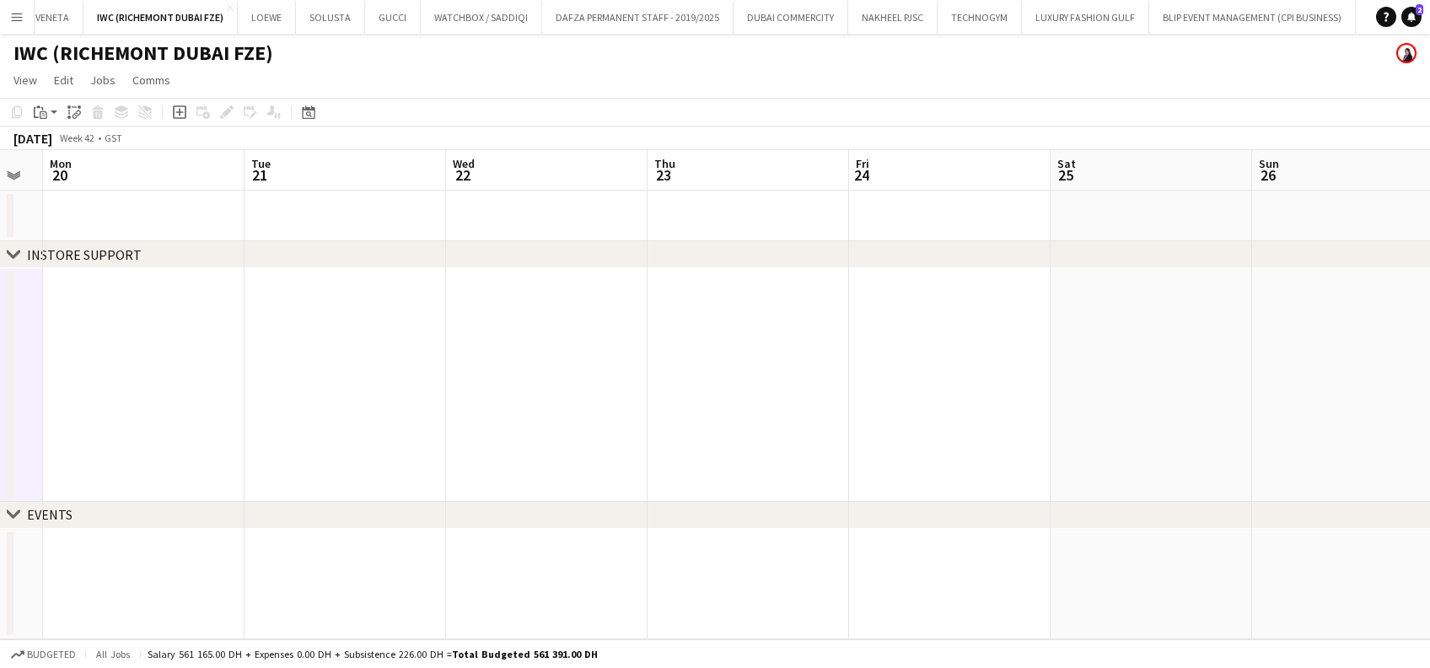
scroll to position [0, 681]
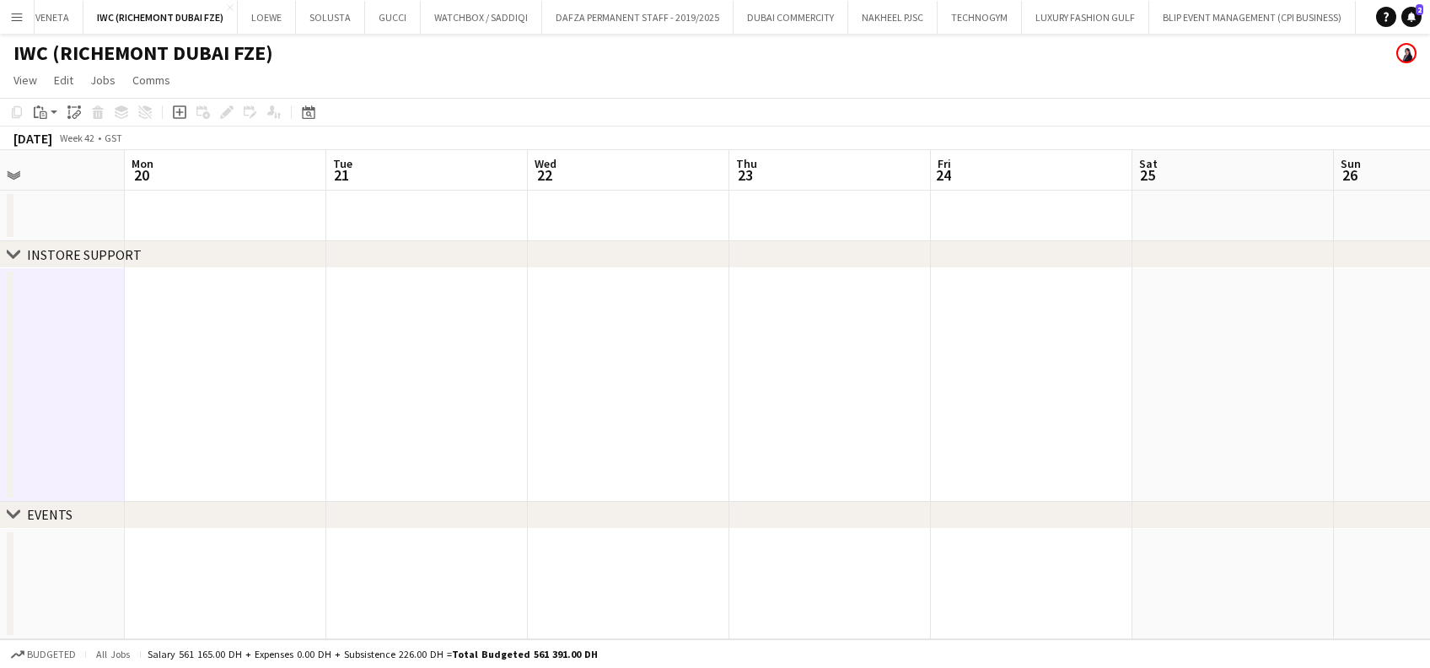
drag, startPoint x: 936, startPoint y: 347, endPoint x: 797, endPoint y: 347, distance: 138.2
click at [777, 347] on app-calendar-viewport "Thu 16 Fri 17 Sat 18 Sun 19 Mon 20 Tue 21 Wed 22 Thu 23 Fri 24 Sat 25 Sun 26 Mo…" at bounding box center [715, 394] width 1430 height 489
click at [777, 357] on app-date-cell at bounding box center [829, 385] width 201 height 234
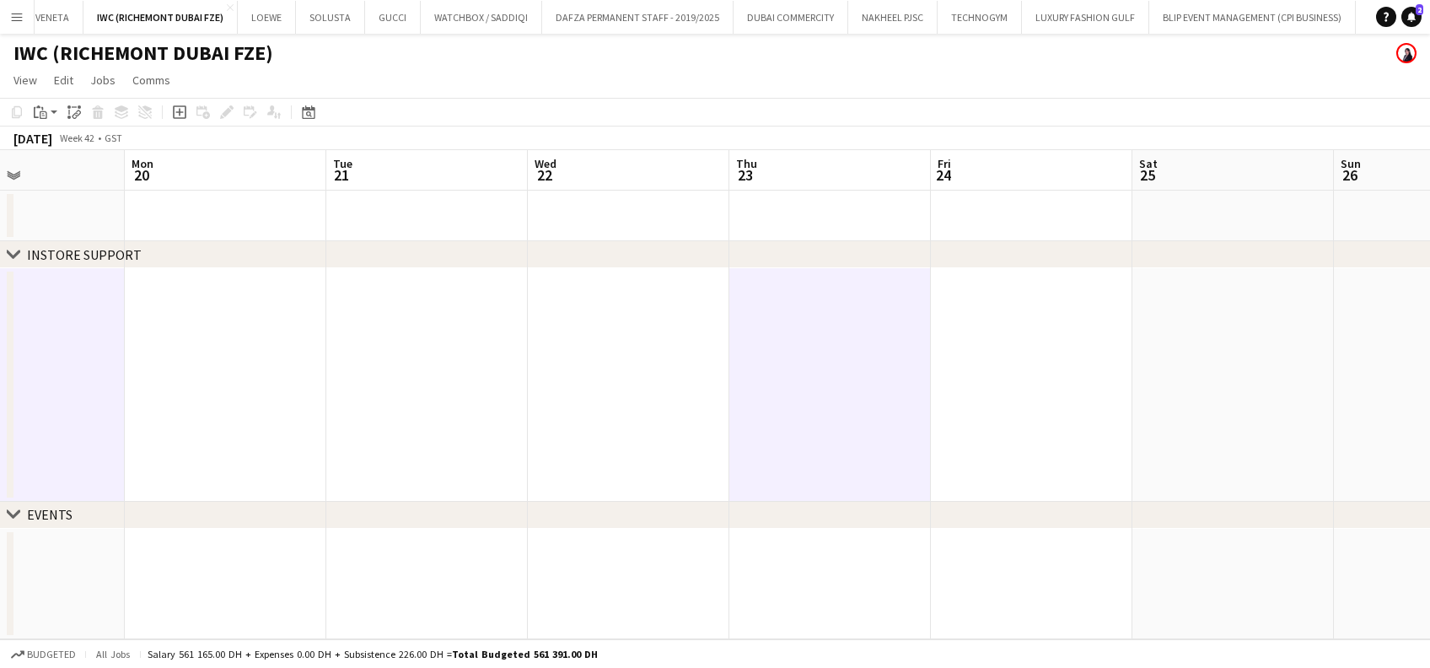
click at [777, 357] on app-date-cell at bounding box center [1031, 385] width 201 height 234
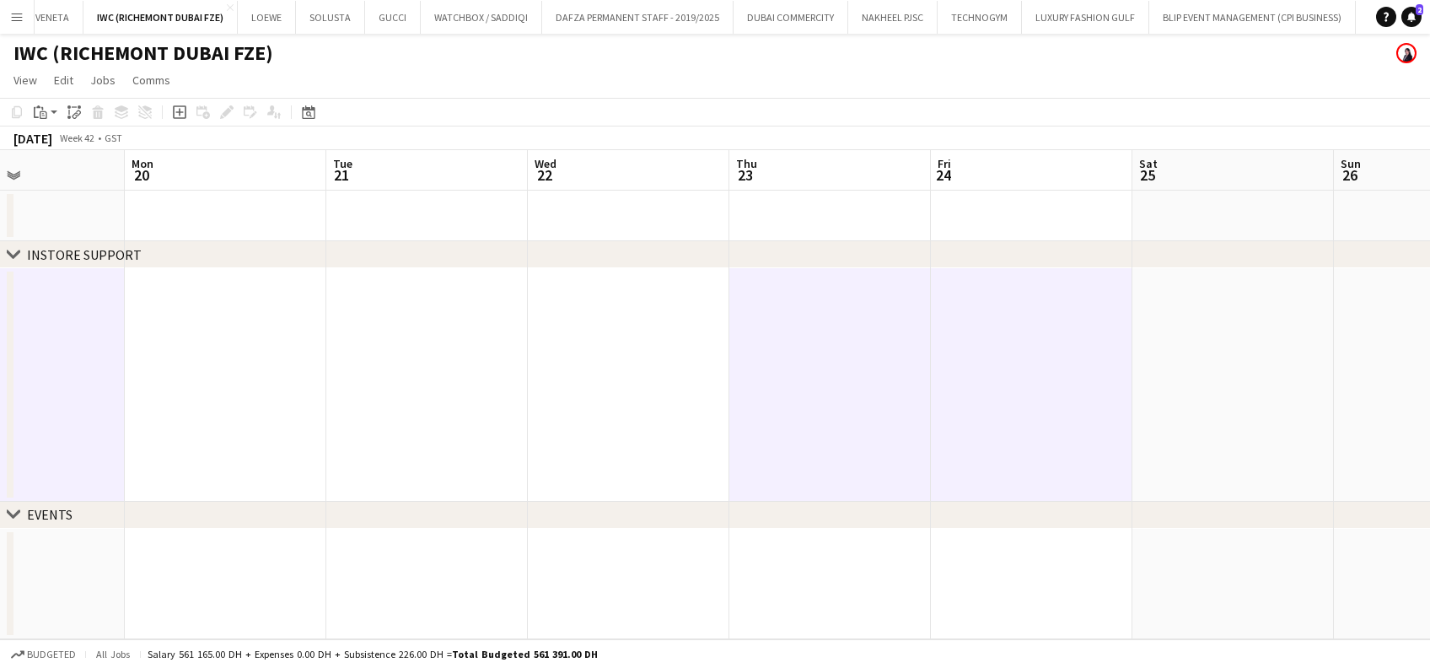
click at [777, 373] on app-date-cell at bounding box center [829, 385] width 201 height 234
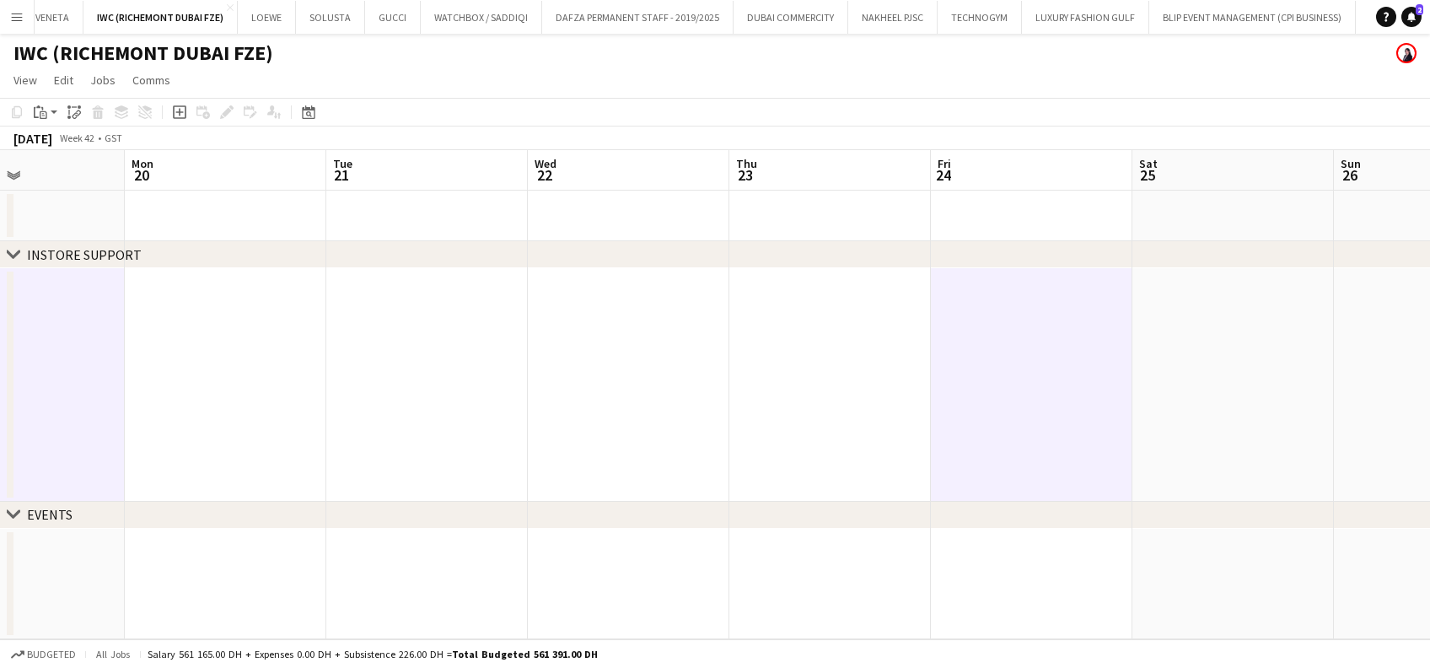
click at [777, 330] on app-date-cell at bounding box center [1232, 385] width 201 height 234
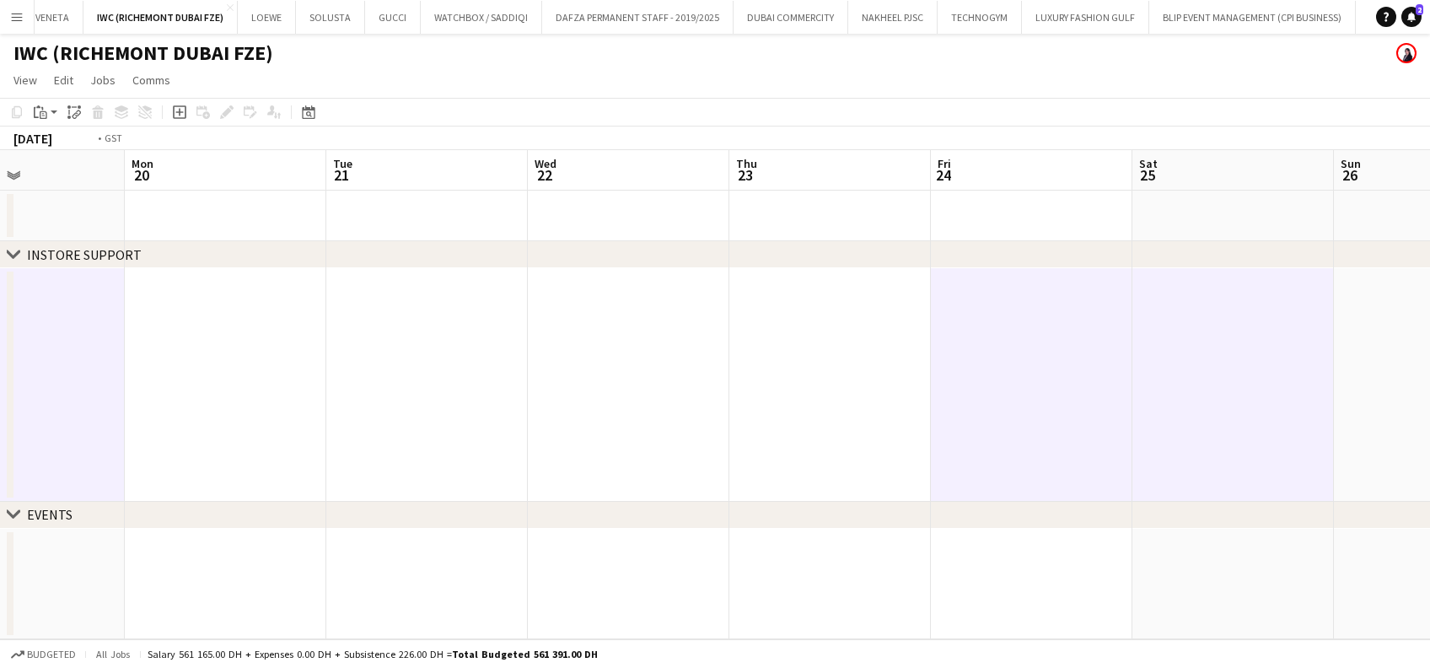
click at [777, 360] on app-calendar-viewport "Thu 16 Fri 17 Sat 18 Sun 19 Mon 20 Tue 21 Wed 22 Thu 23 Fri 24 Sat 25 Sun 26 Mo…" at bounding box center [715, 394] width 1430 height 489
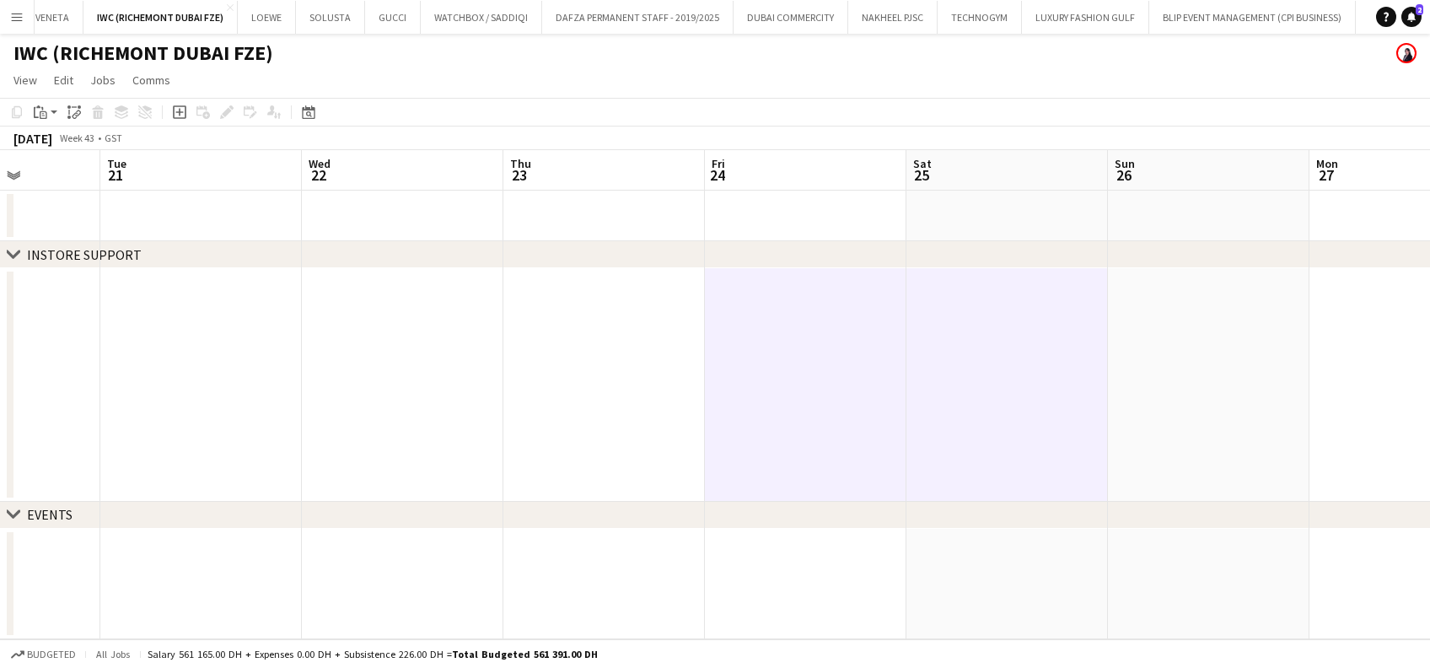
drag, startPoint x: 1160, startPoint y: 343, endPoint x: 1173, endPoint y: 352, distance: 15.7
click at [777, 343] on app-date-cell at bounding box center [1208, 385] width 201 height 234
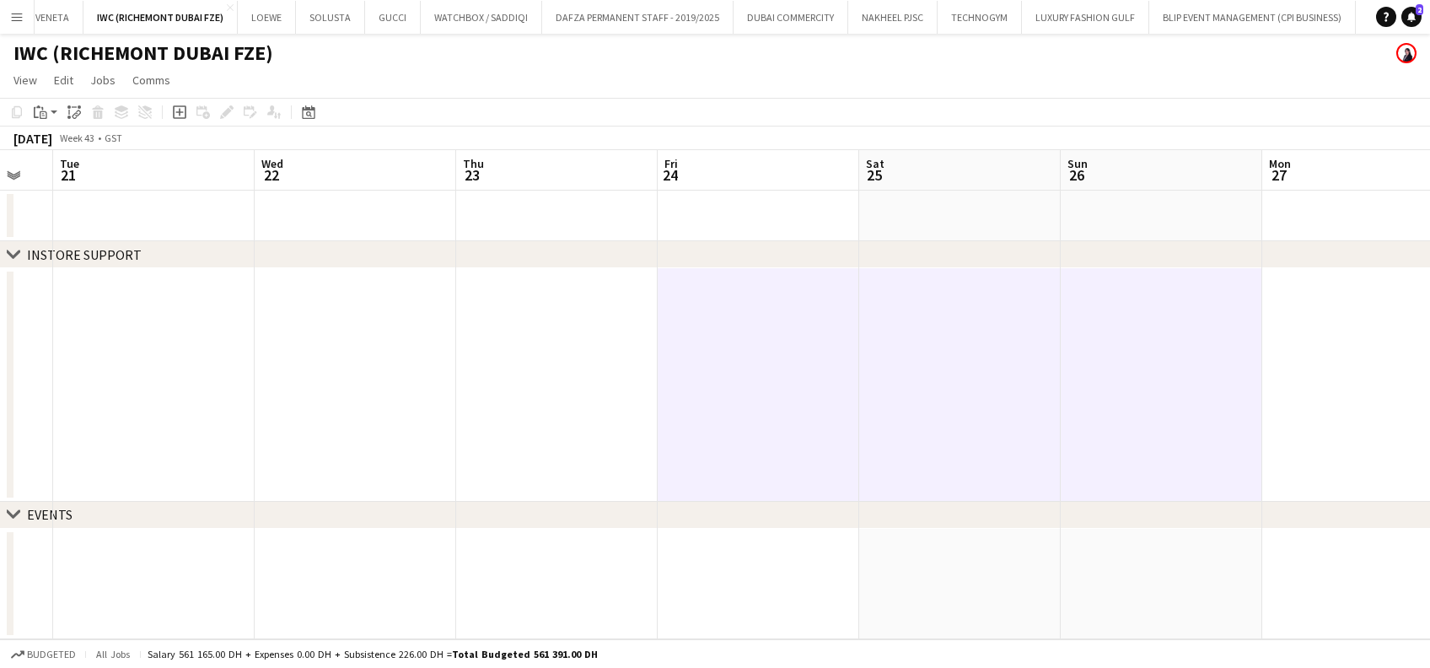
drag, startPoint x: 869, startPoint y: 384, endPoint x: 675, endPoint y: 380, distance: 193.9
click at [671, 384] on app-calendar-viewport "Sat 18 Sun 19 Mon 20 Tue 21 Wed 22 Thu 23 Fri 24 Sat 25 Sun 26 Mon 27 Tue 28 We…" at bounding box center [715, 394] width 1430 height 489
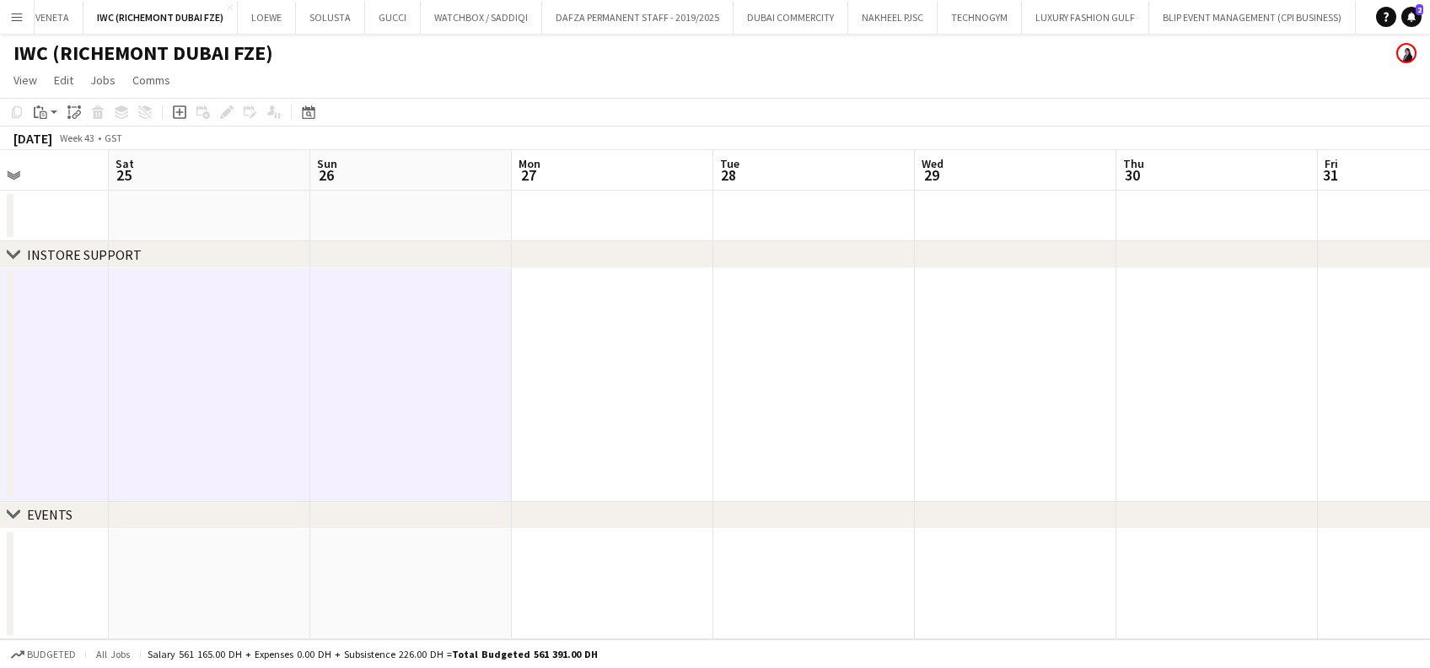
drag, startPoint x: 867, startPoint y: 368, endPoint x: 844, endPoint y: 352, distance: 27.8
click at [777, 354] on app-calendar-viewport "Wed 22 Thu 23 Fri 24 Sat 25 Sun 26 Mon 27 Tue 28 Wed 29 Thu 30 Fri 31 Sat 1 Sun…" at bounding box center [715, 394] width 1430 height 489
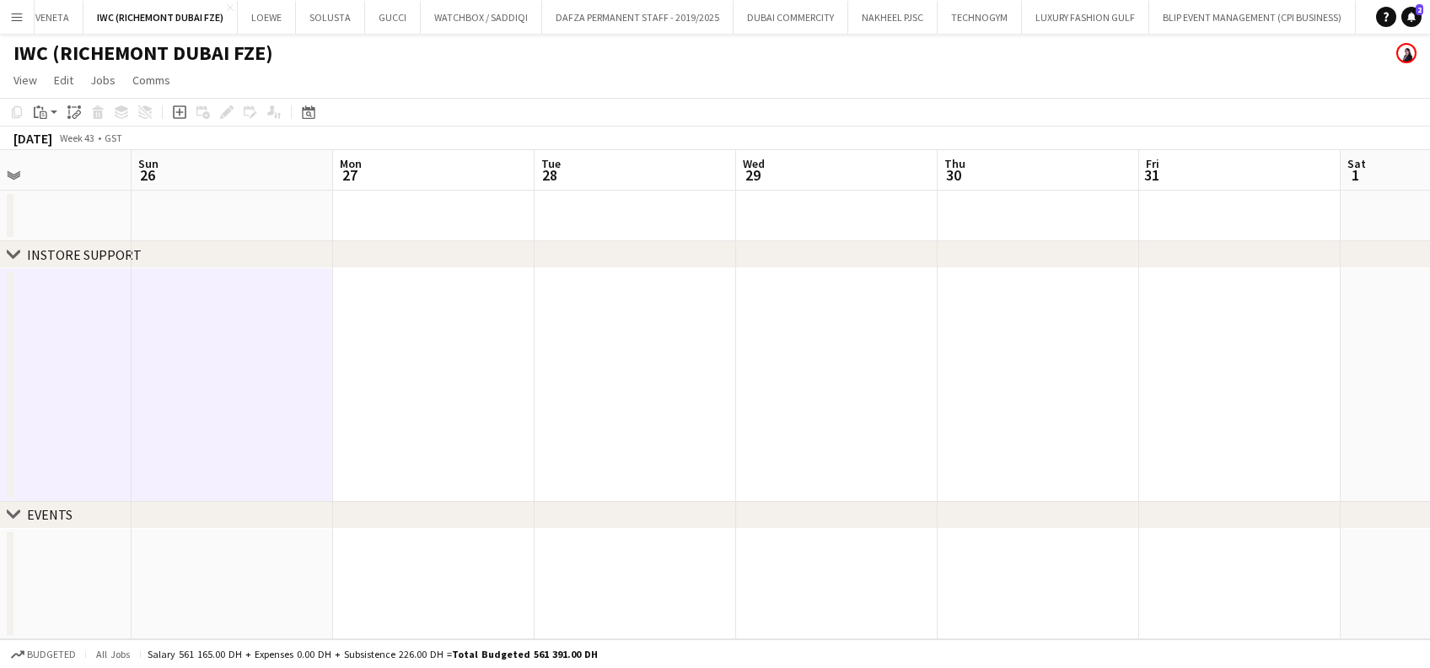
drag, startPoint x: 894, startPoint y: 371, endPoint x: 826, endPoint y: 371, distance: 67.4
click at [777, 371] on app-calendar-viewport "Wed 22 Thu 23 Fri 24 Sat 25 Sun 26 Mon 27 Tue 28 Wed 29 Thu 30 Fri 31 Sat 1 Sun…" at bounding box center [715, 394] width 1430 height 489
click at [777, 369] on app-date-cell at bounding box center [1236, 385] width 201 height 234
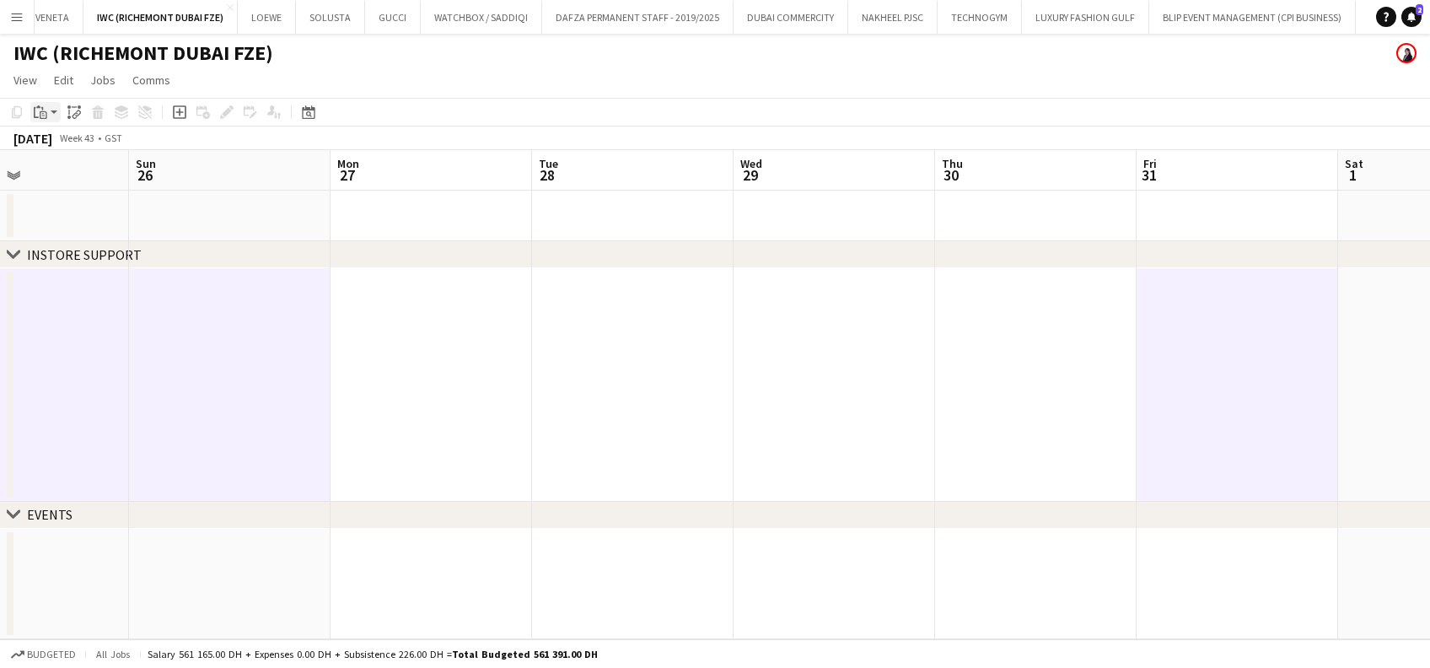
click at [40, 114] on icon at bounding box center [44, 115] width 8 height 8
click at [61, 169] on link "Paste with crew Ctrl+Shift+V" at bounding box center [124, 172] width 158 height 15
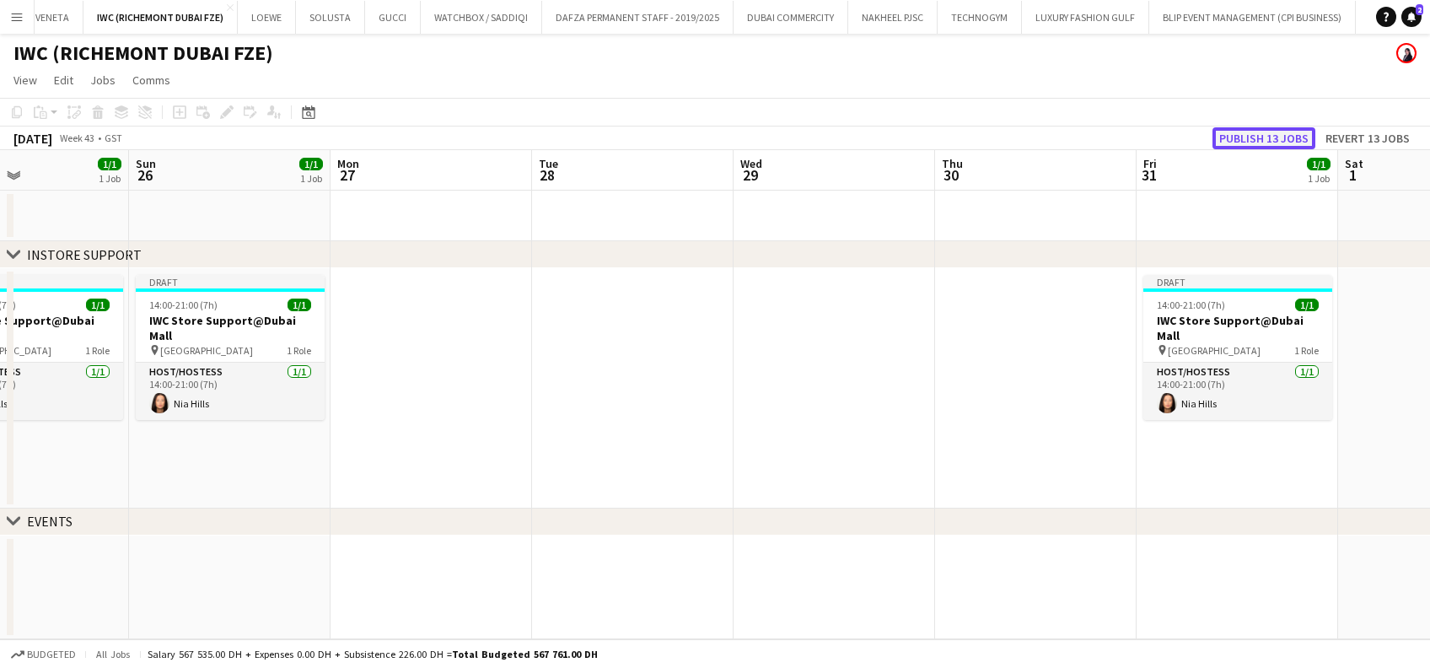
click at [777, 134] on button "Publish 13 jobs" at bounding box center [1263, 138] width 103 height 22
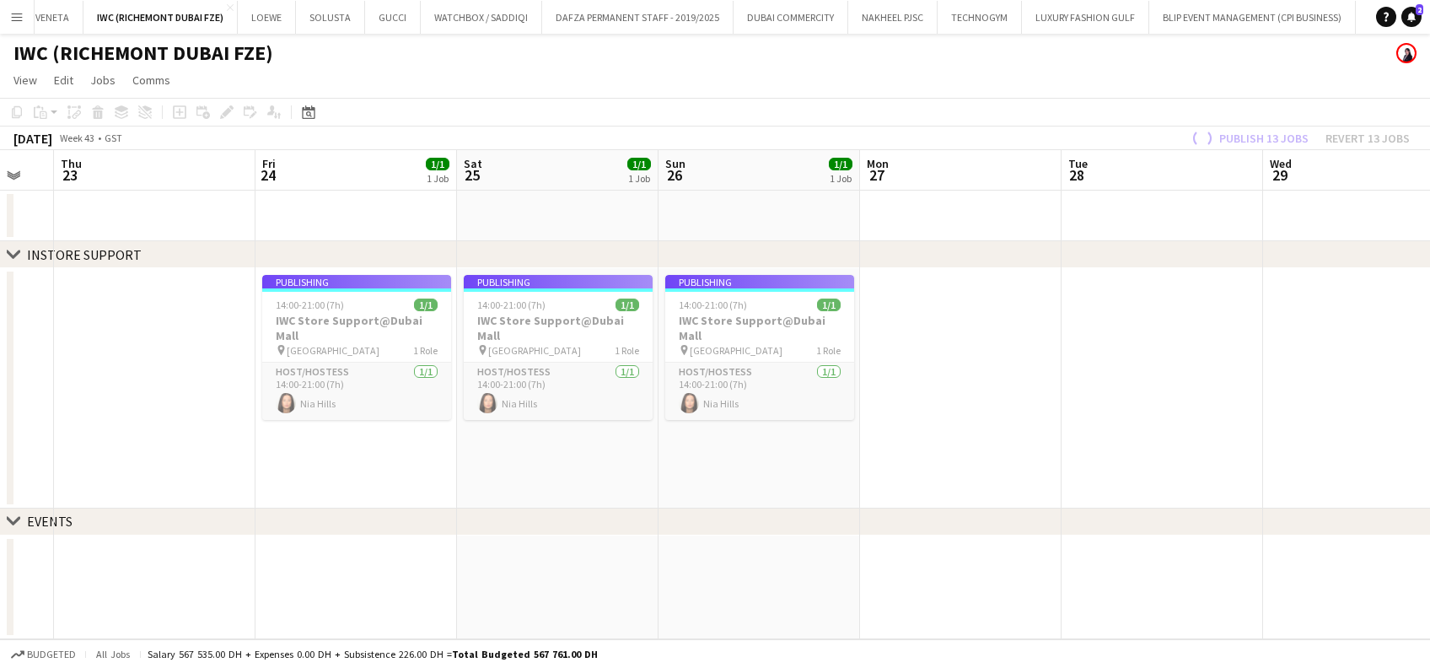
drag, startPoint x: 696, startPoint y: 475, endPoint x: 776, endPoint y: 471, distance: 79.3
click at [776, 472] on app-calendar-viewport "Tue 21 Wed 22 Thu 23 Fri 24 1/1 1 Job Sat 25 1/1 1 Job Sun 26 1/1 1 Job Mon 27 …" at bounding box center [715, 394] width 1430 height 489
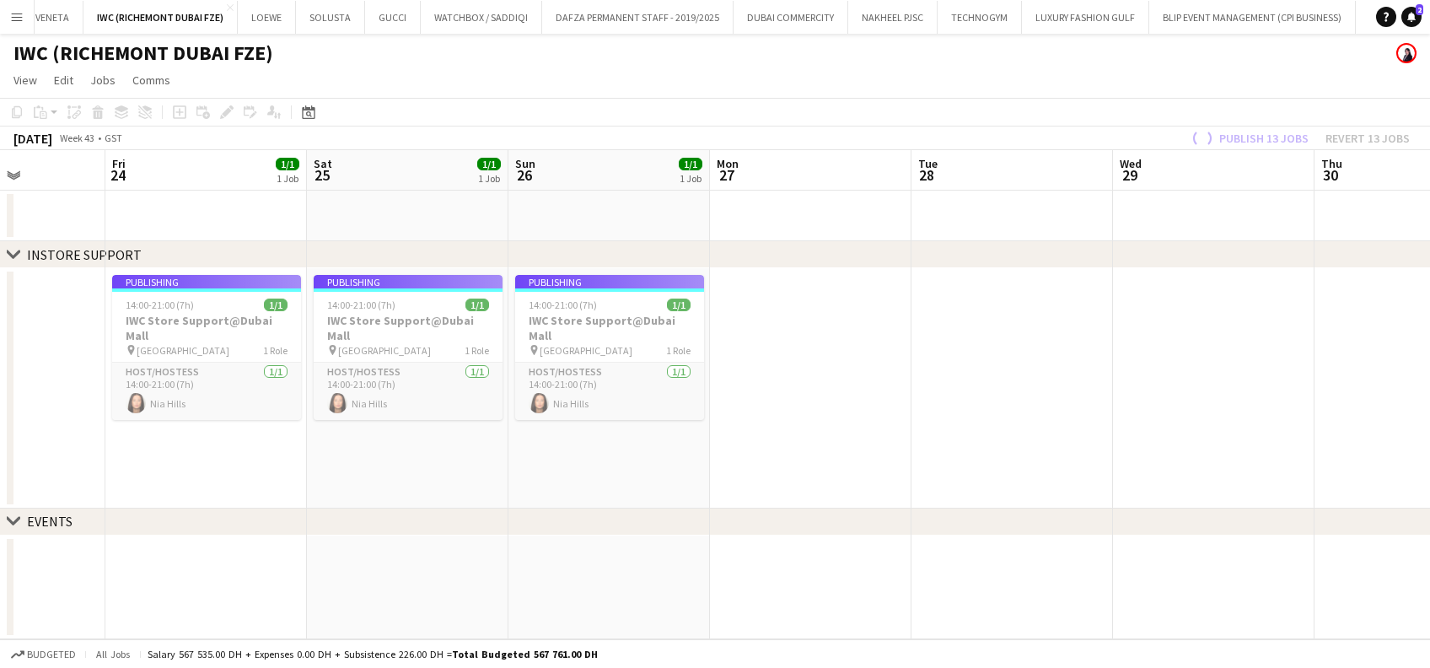
click at [766, 357] on app-calendar-viewport "Tue 21 Wed 22 Thu 23 Fri 24 1/1 1 Job Sat 25 1/1 1 Job Sun 26 1/1 1 Job Mon 27 …" at bounding box center [715, 394] width 1430 height 489
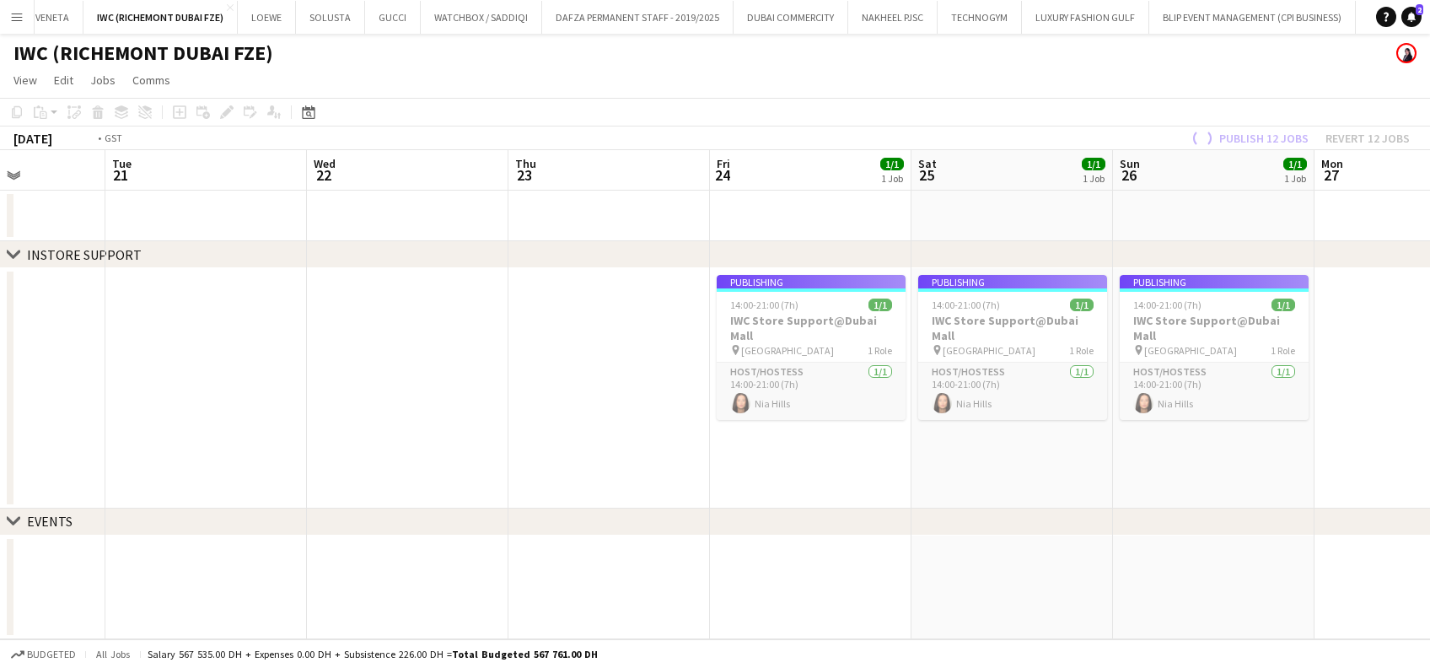
drag, startPoint x: 882, startPoint y: 232, endPoint x: 419, endPoint y: 336, distance: 474.5
click at [777, 232] on app-calendar-viewport "Sat 18 0/1 1 Job Sun 19 1/1 1 Job Mon 20 Tue 21 Wed 22 Thu 23 Fri 24 1/1 1 Job …" at bounding box center [715, 394] width 1430 height 489
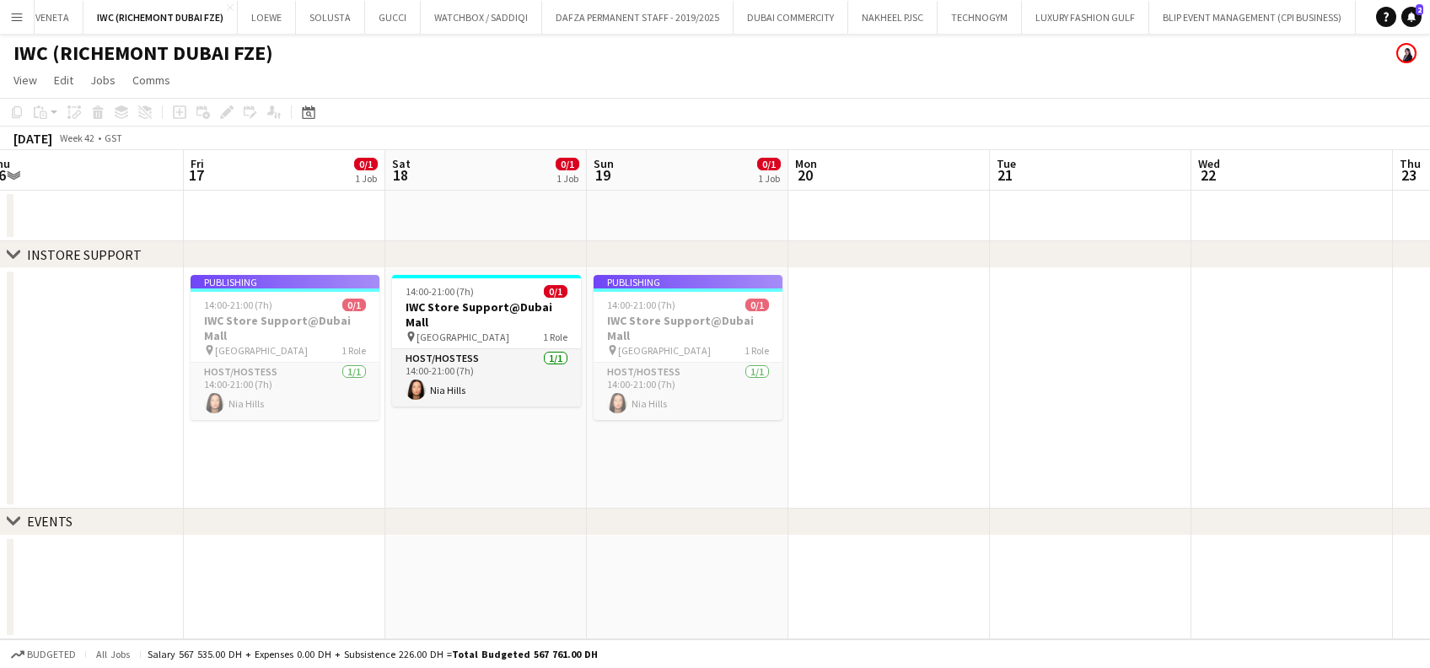
click at [694, 348] on app-calendar-viewport "Tue 14 Wed 15 Thu 16 Fri 17 0/1 1 Job Sat 18 0/1 1 Job Sun 19 0/1 1 Job Mon 20 …" at bounding box center [715, 394] width 1430 height 489
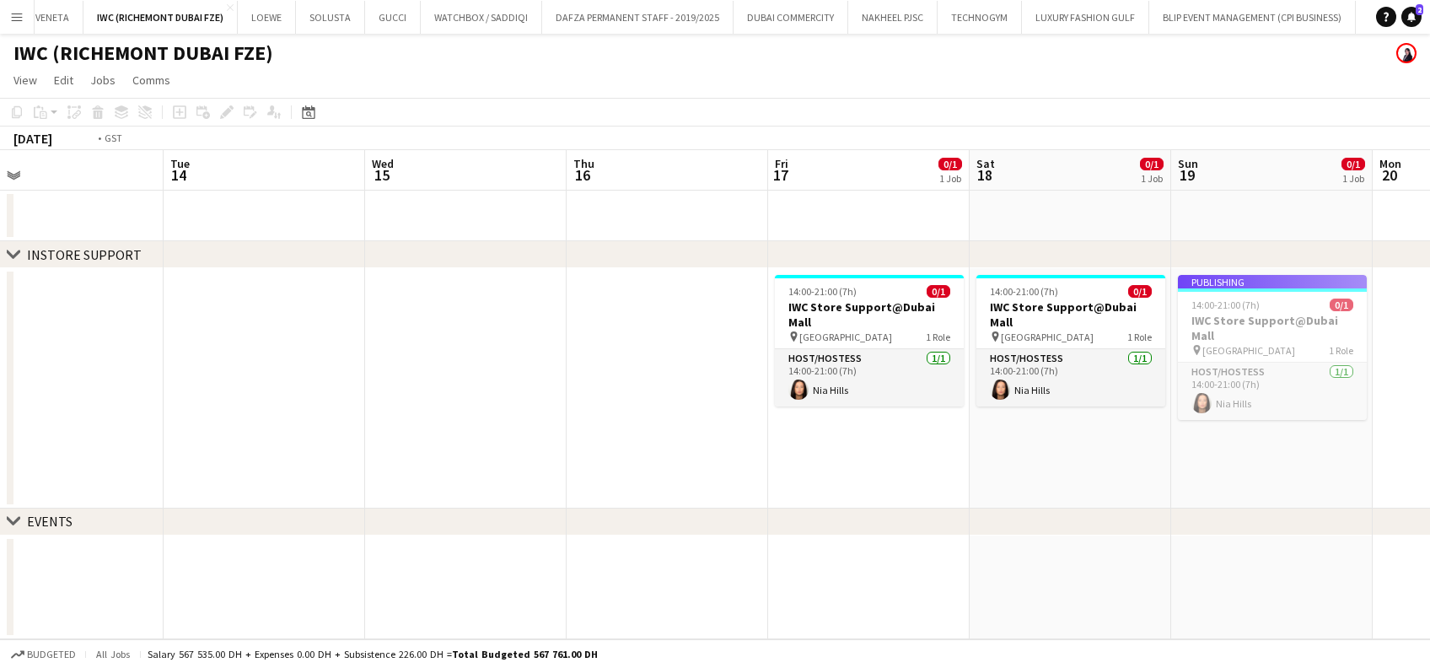
click at [777, 369] on app-calendar-viewport "Sat 11 0/1 1 Job Sun 12 0/1 1 Job Mon 13 Tue 14 Wed 15 Thu 16 Fri 17 0/1 1 Job …" at bounding box center [715, 394] width 1430 height 489
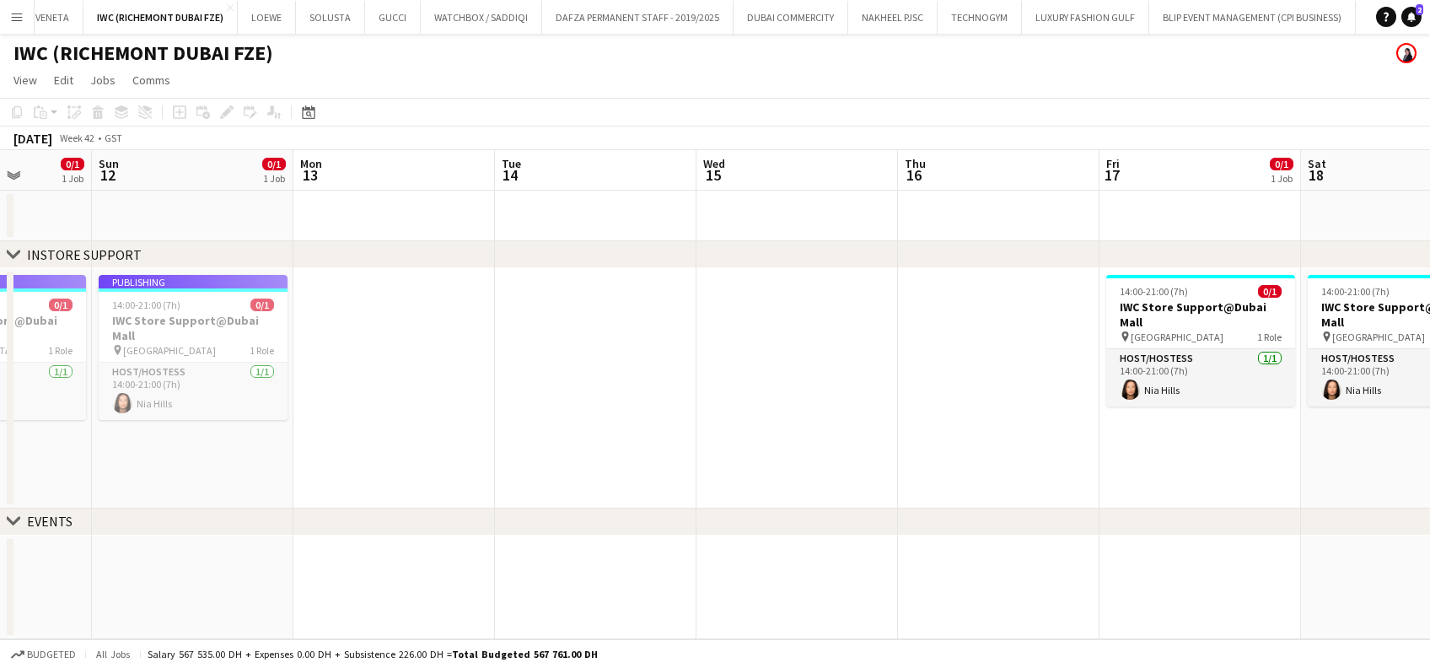
click at [777, 419] on app-calendar-viewport "Thu 9 Fri 10 0/1 1 Job Sat 11 0/1 1 Job Sun 12 0/1 1 Job Mon 13 Tue 14 Wed 15 T…" at bounding box center [715, 394] width 1430 height 489
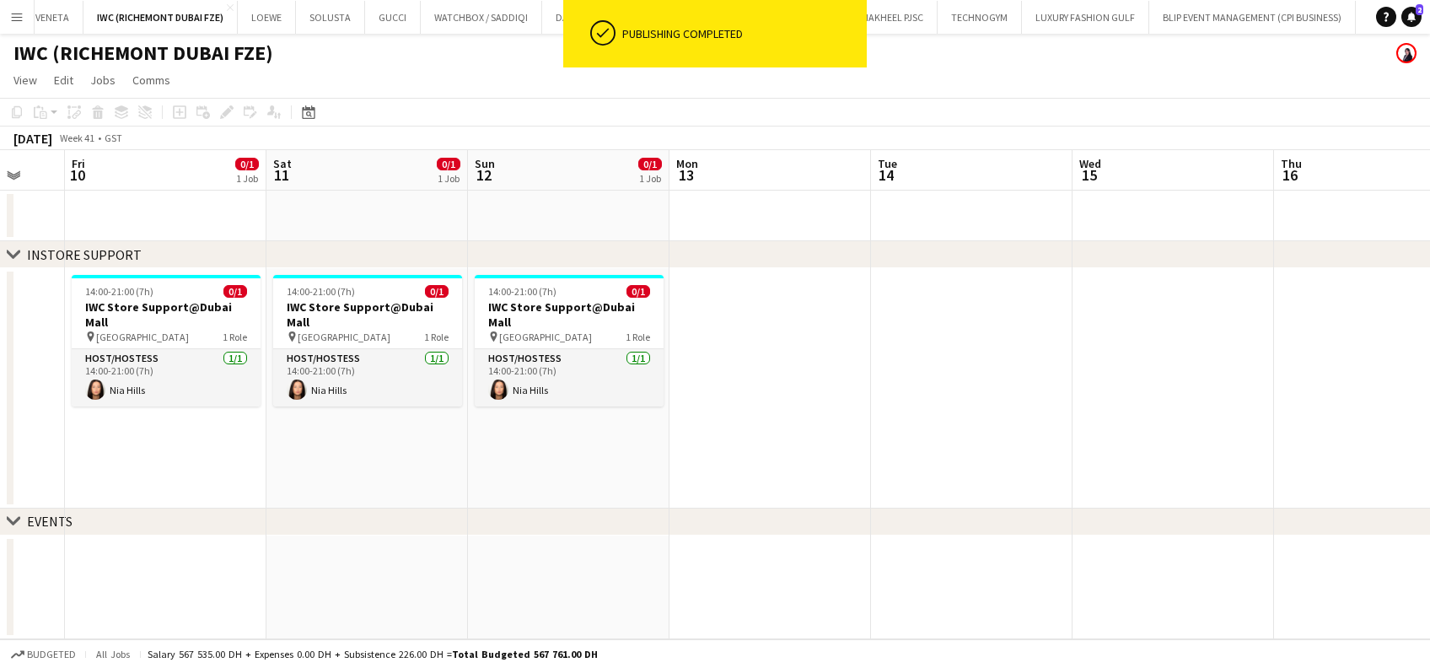
click at [777, 397] on app-calendar-viewport "Wed 8 Thu 9 Fri 10 0/1 1 Job Sat 11 0/1 1 Job Sun 12 0/1 1 Job Mon 13 Tue 14 We…" at bounding box center [715, 394] width 1430 height 489
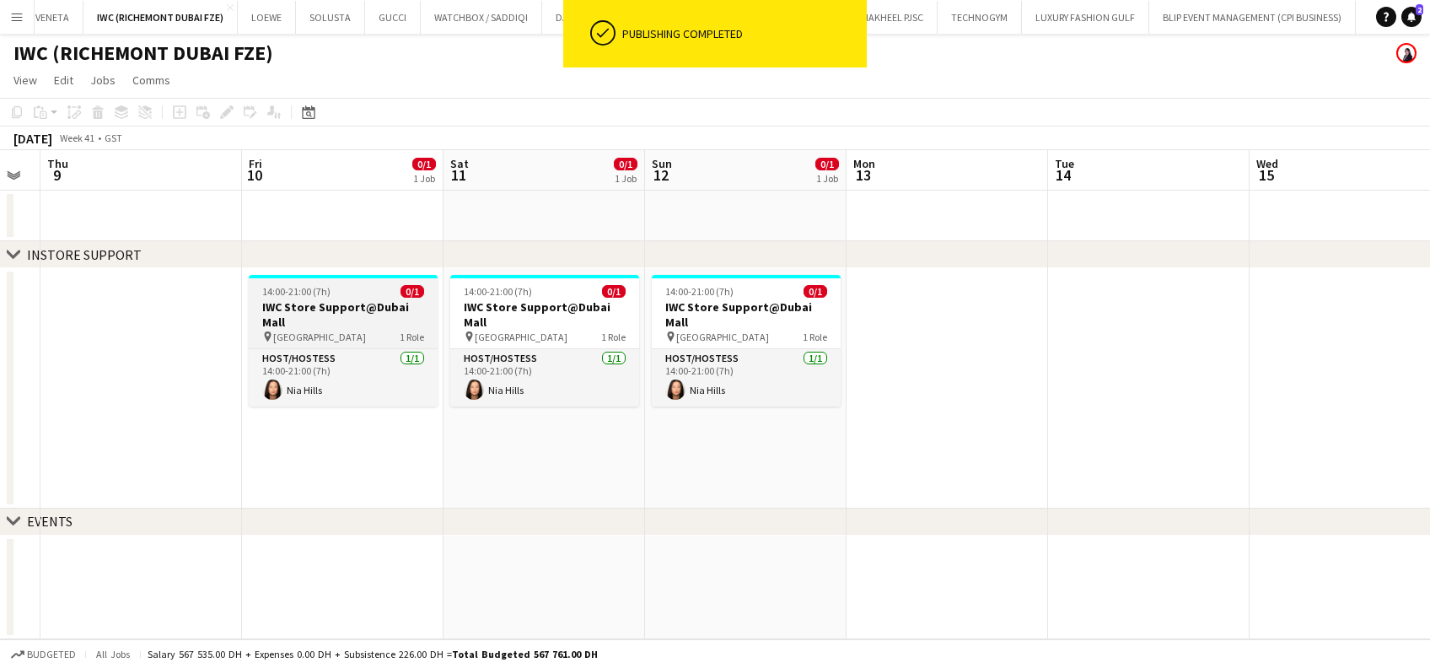
drag, startPoint x: 379, startPoint y: 302, endPoint x: 593, endPoint y: 325, distance: 216.3
click at [679, 324] on app-calendar-viewport "Tue 7 Wed 8 Thu 9 Fri 10 0/1 1 Job Sat 11 0/1 1 Job Sun 12 0/1 1 Job Mon 13 Tue…" at bounding box center [715, 394] width 1430 height 489
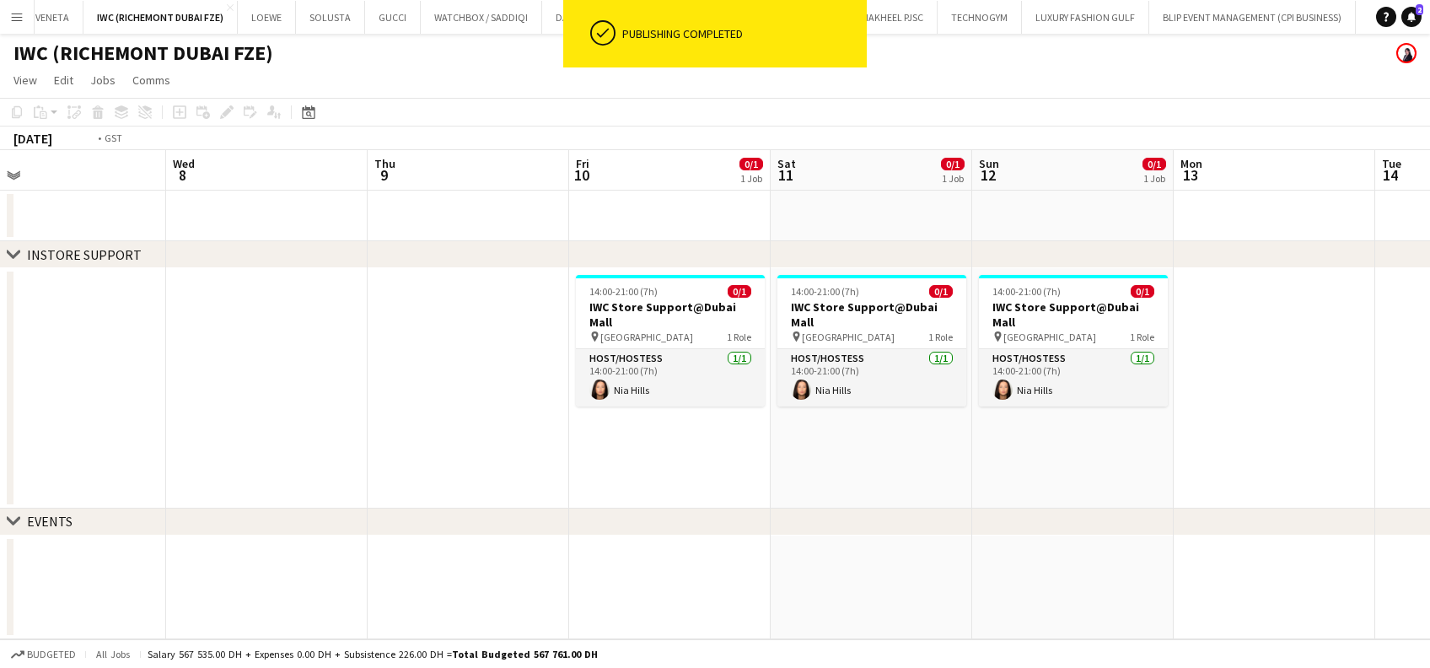
drag, startPoint x: 516, startPoint y: 378, endPoint x: 548, endPoint y: 362, distance: 35.4
click at [707, 378] on app-calendar-viewport "Sun 5 0/1 1 Job Mon 6 Tue 7 Wed 8 Thu 9 Fri 10 0/1 1 Job Sat 11 0/1 1 Job Sun 1…" at bounding box center [715, 394] width 1430 height 489
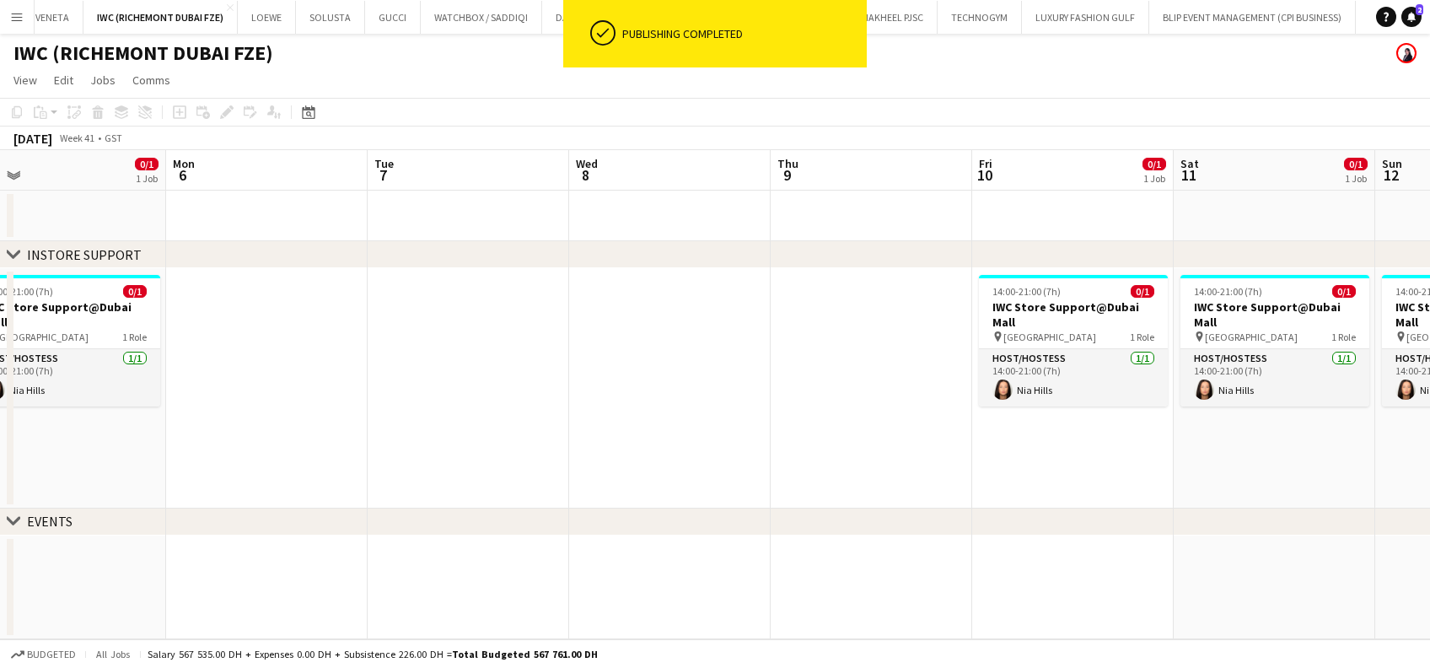
drag, startPoint x: 428, startPoint y: 381, endPoint x: 613, endPoint y: 381, distance: 184.6
click at [613, 381] on app-calendar-viewport "Fri 3 0/1 1 Job Sat 4 0/1 1 Job Sun 5 0/1 1 Job Mon 6 Tue 7 Wed 8 Thu 9 Fri 10 …" at bounding box center [715, 394] width 1430 height 489
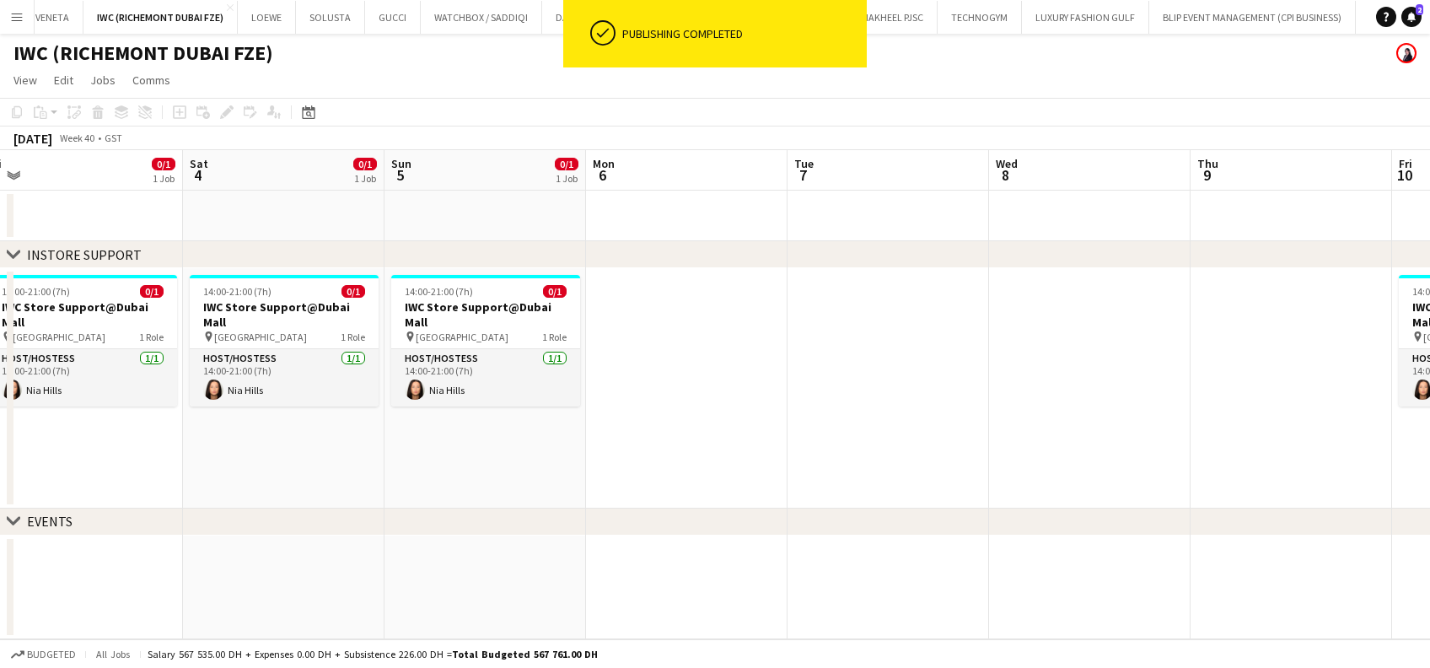
drag
click at [690, 314] on app-calendar-viewport "Wed 1 Thu 2 Fri 3 0/1 1 Job Sat 4 0/1 1 Job Sun 5 0/1 1 Job Mon 6 Tue 7 Wed 8 T…" at bounding box center [715, 394] width 1430 height 489
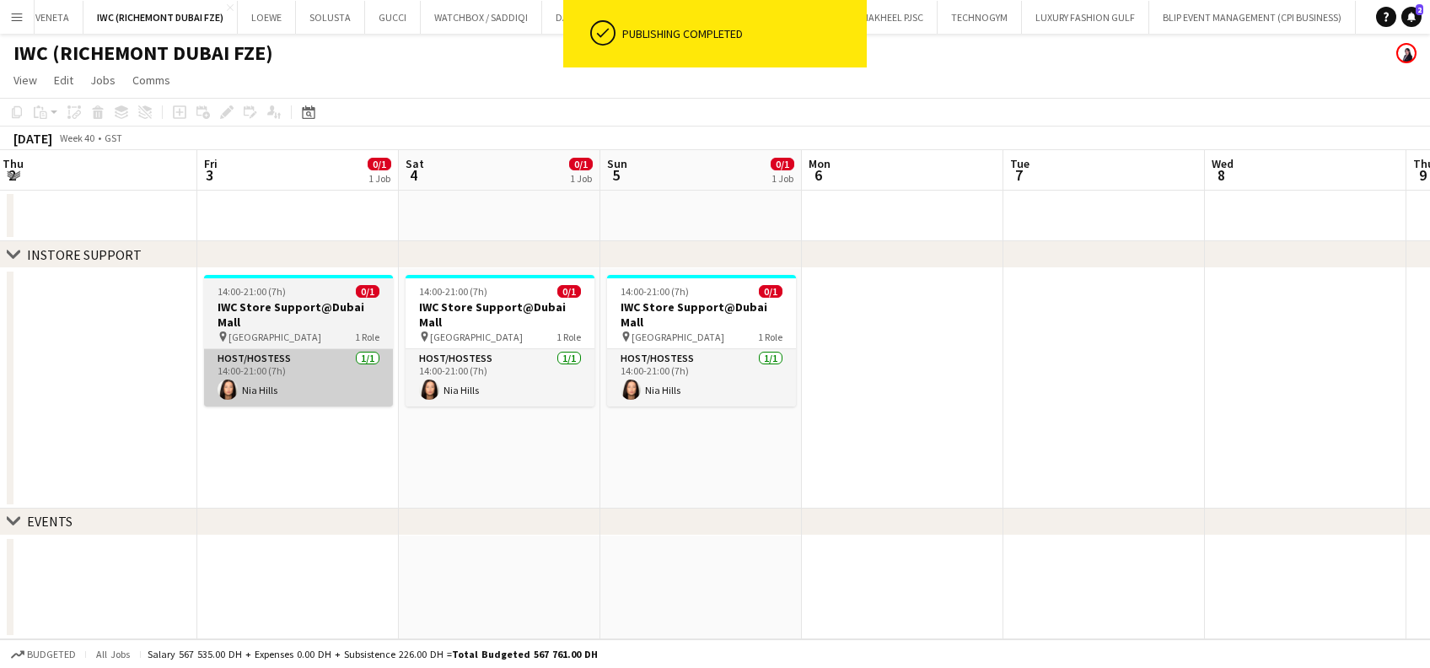
click at [332, 330] on div "pin Dubai Mall 1 Role" at bounding box center [298, 336] width 189 height 13
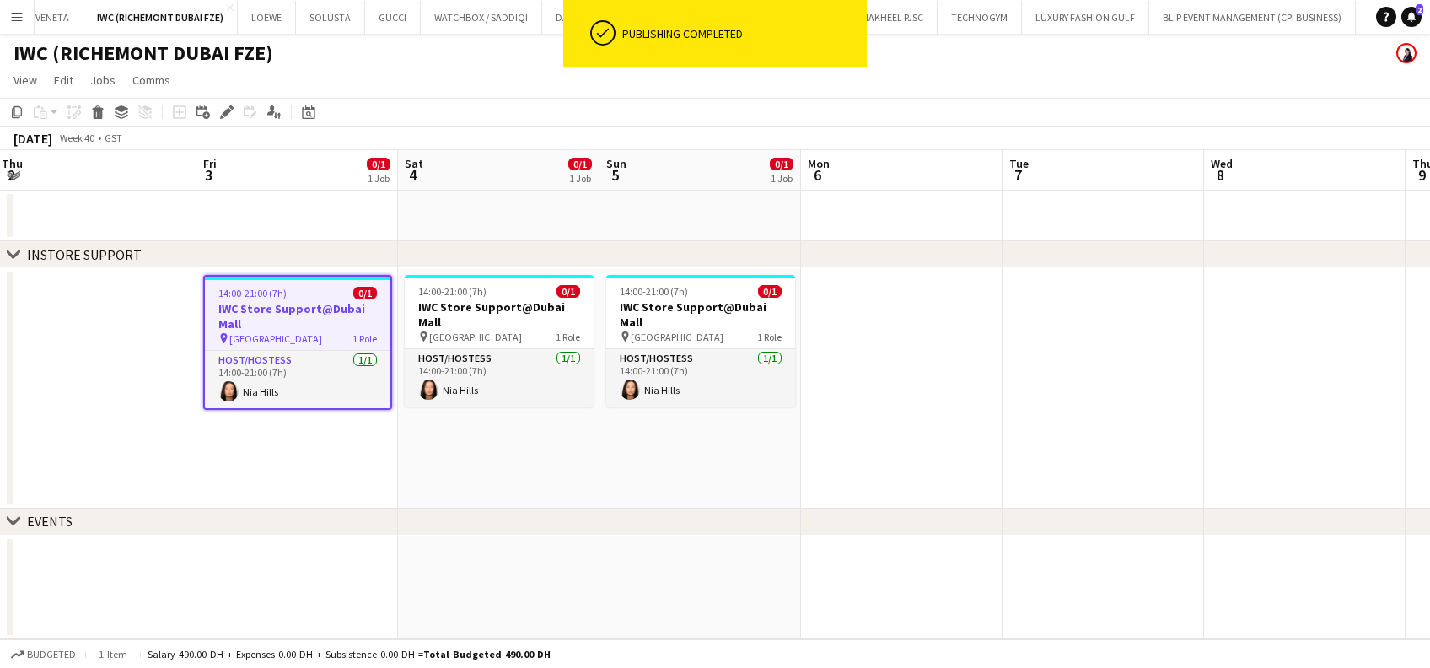
click at [335, 421] on app-date-cell "14:00-21:00 (7h) 0/1 IWC Store Support@Dubai Mall pin Dubai Mall 1 Role Host/Ho…" at bounding box center [296, 388] width 201 height 240
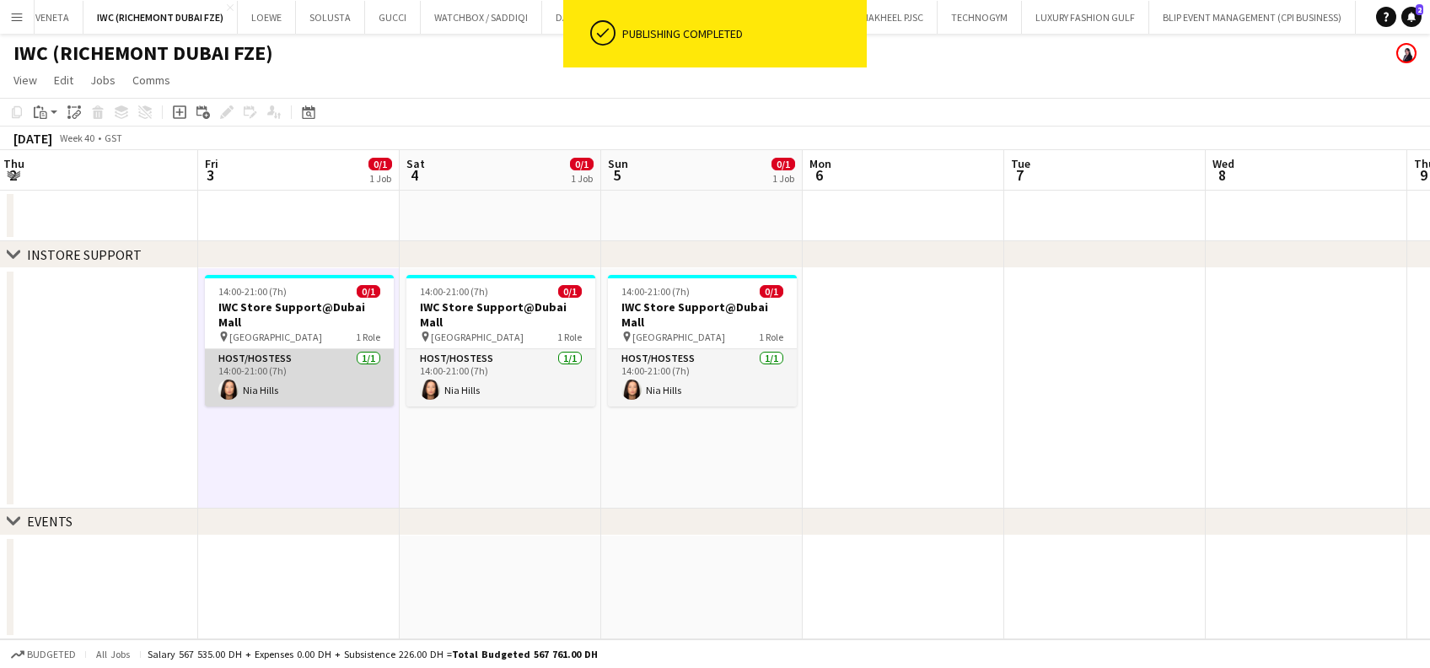
click at [337, 365] on app-card-role "Host/Hostess 1/1 14:00-21:00 (7h) Nia Hills" at bounding box center [299, 377] width 189 height 57
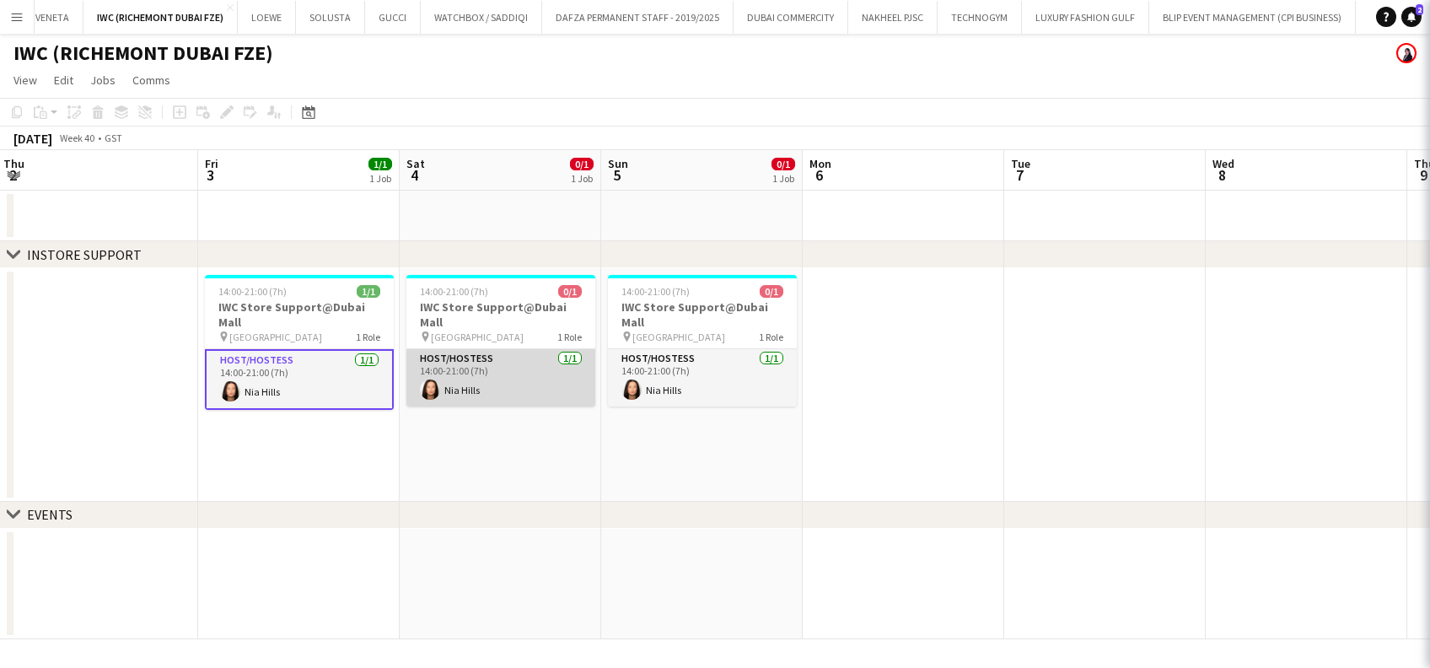
click at [481, 371] on app-card-role "Host/Hostess 1/1 14:00-21:00 (7h) Nia Hills" at bounding box center [500, 377] width 189 height 57
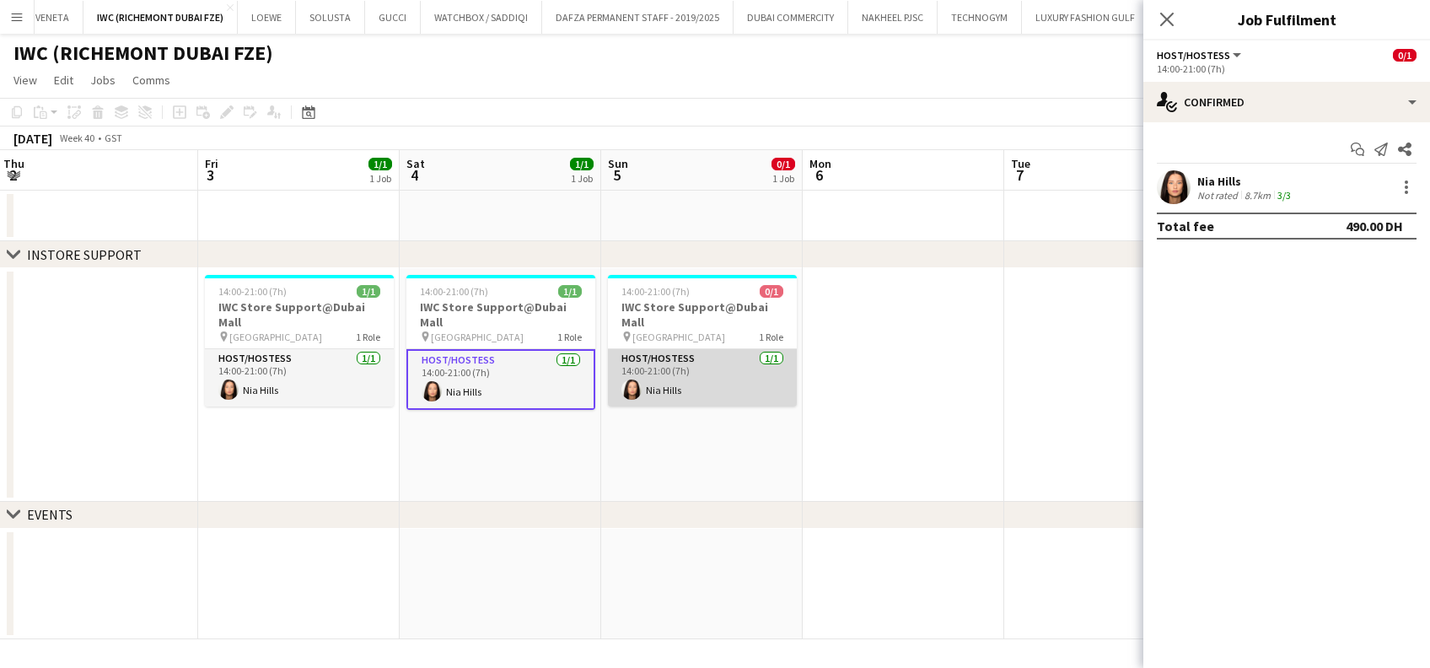
click at [672, 371] on app-card-role "Host/Hostess 1/1 14:00-21:00 (7h) Nia Hills" at bounding box center [702, 377] width 189 height 57
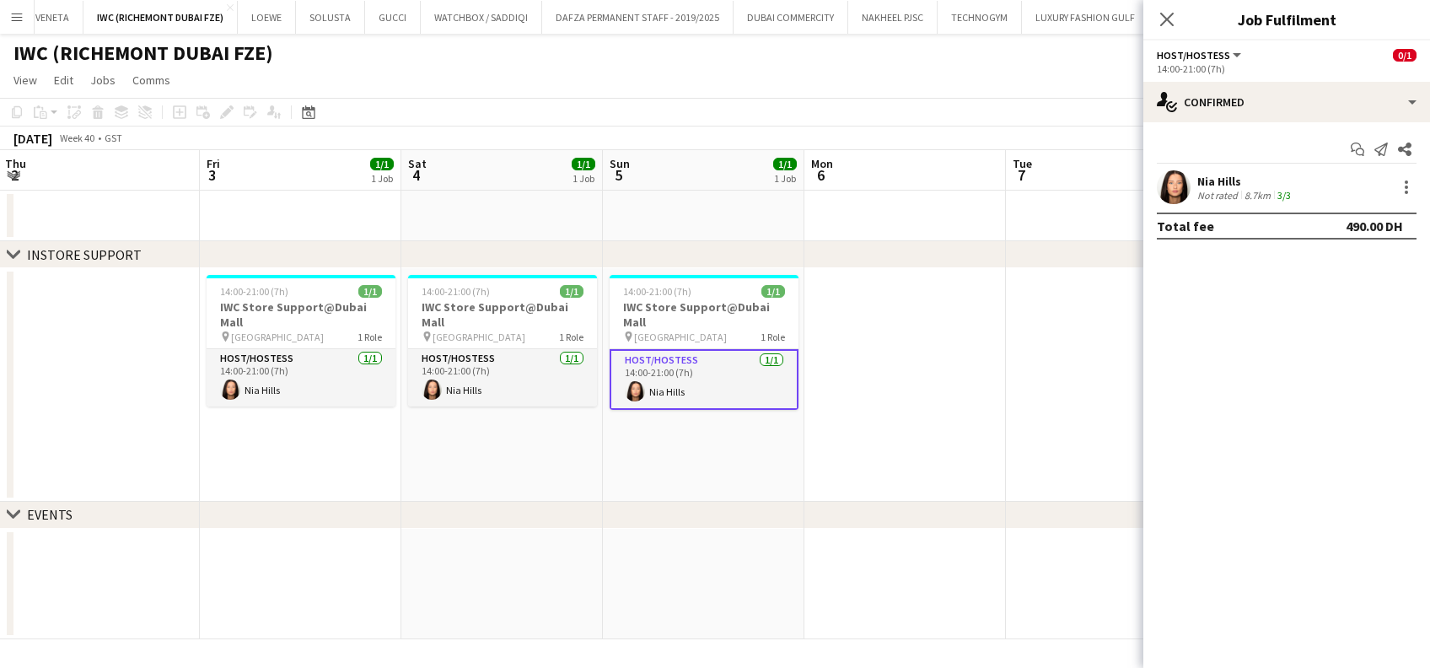
click at [738, 431] on app-date-cell "14:00-21:00 (7h) 1/1 IWC Store Support@Dubai Mall pin Dubai Mall 1 Role Host/Ho…" at bounding box center [703, 385] width 201 height 234
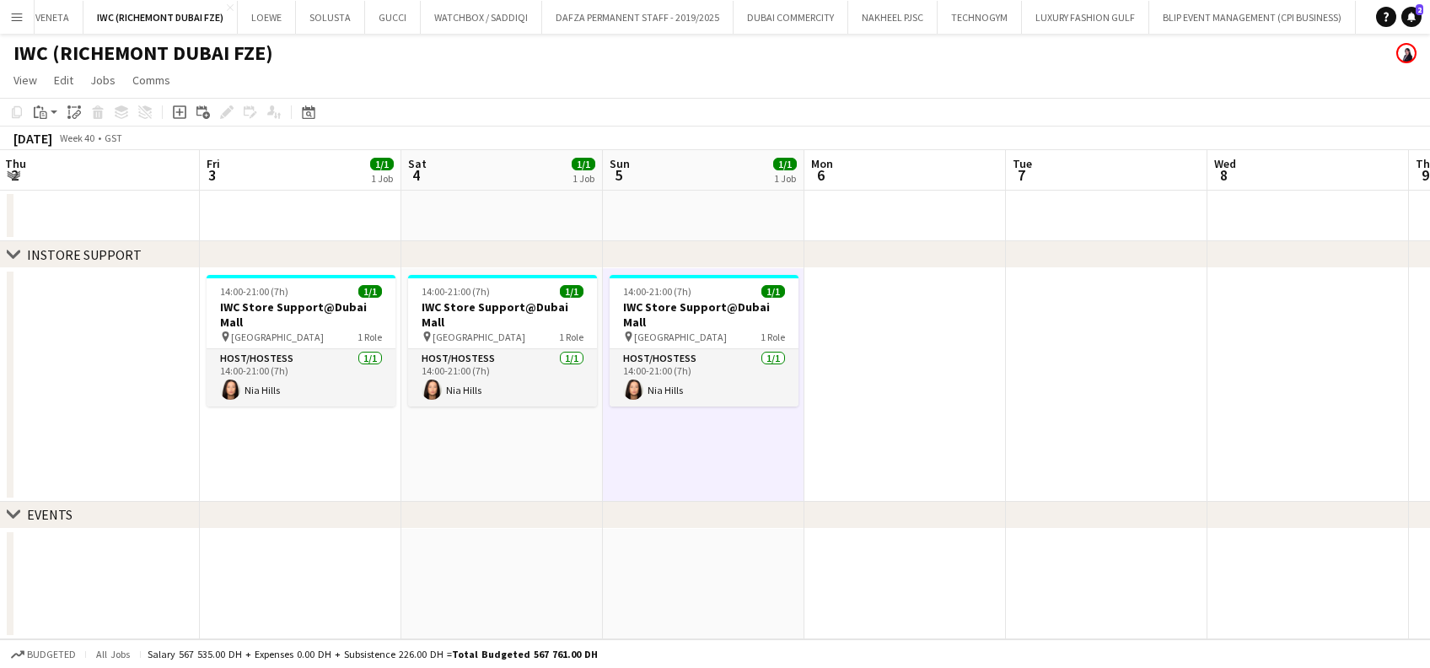
scroll to position [0, 405]
click at [11, 13] on app-icon "Menu" at bounding box center [16, 16] width 13 height 13
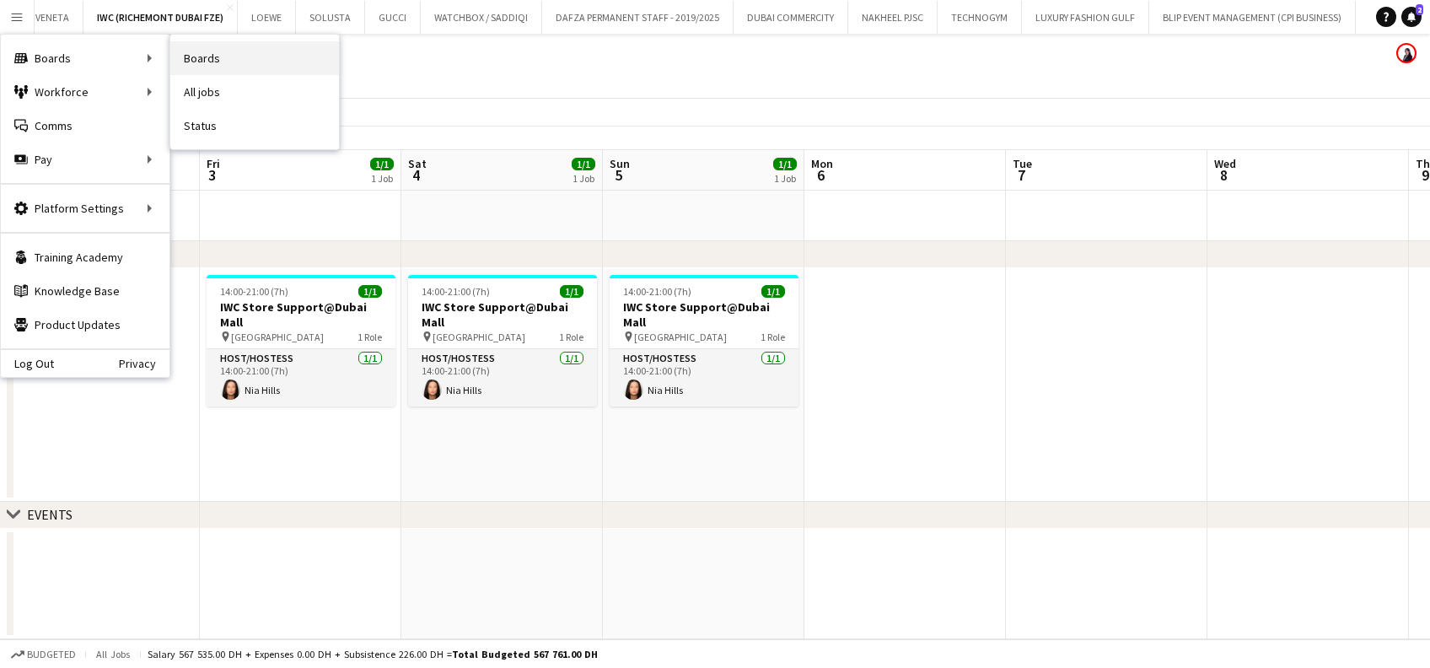
click at [268, 67] on link "Boards" at bounding box center [254, 58] width 169 height 34
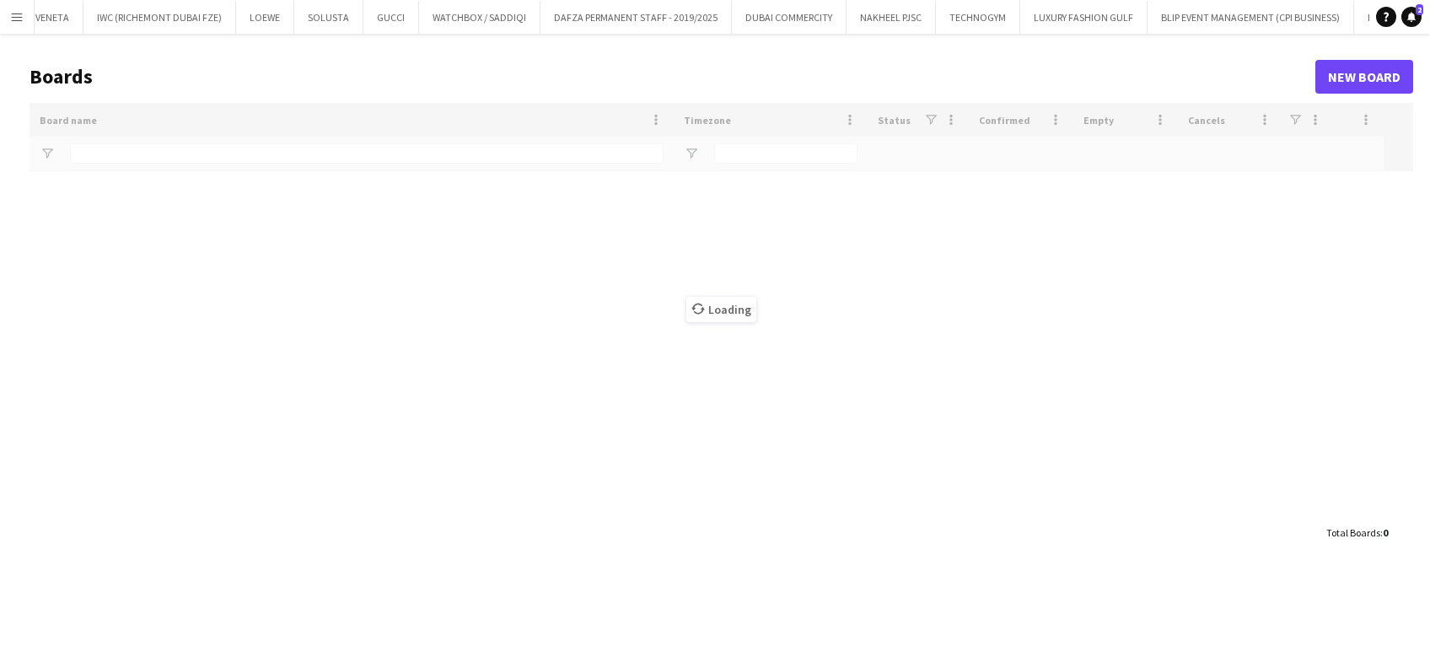
type input "***"
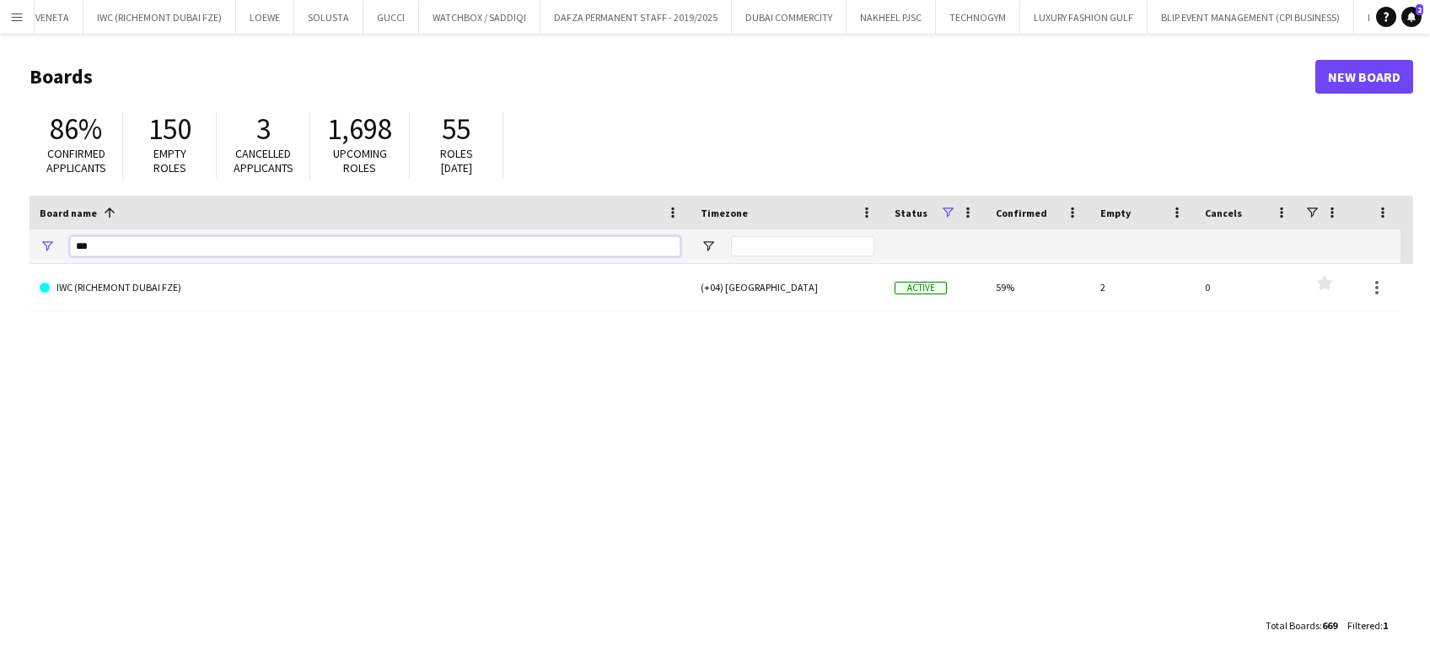
click at [0, 243] on html "Menu Boards Boards Boards All jobs Status Workforce Workforce My Workforce Recr…" at bounding box center [715, 334] width 1430 height 668
type input "*****"
click at [122, 297] on link "Fendi" at bounding box center [360, 287] width 641 height 47
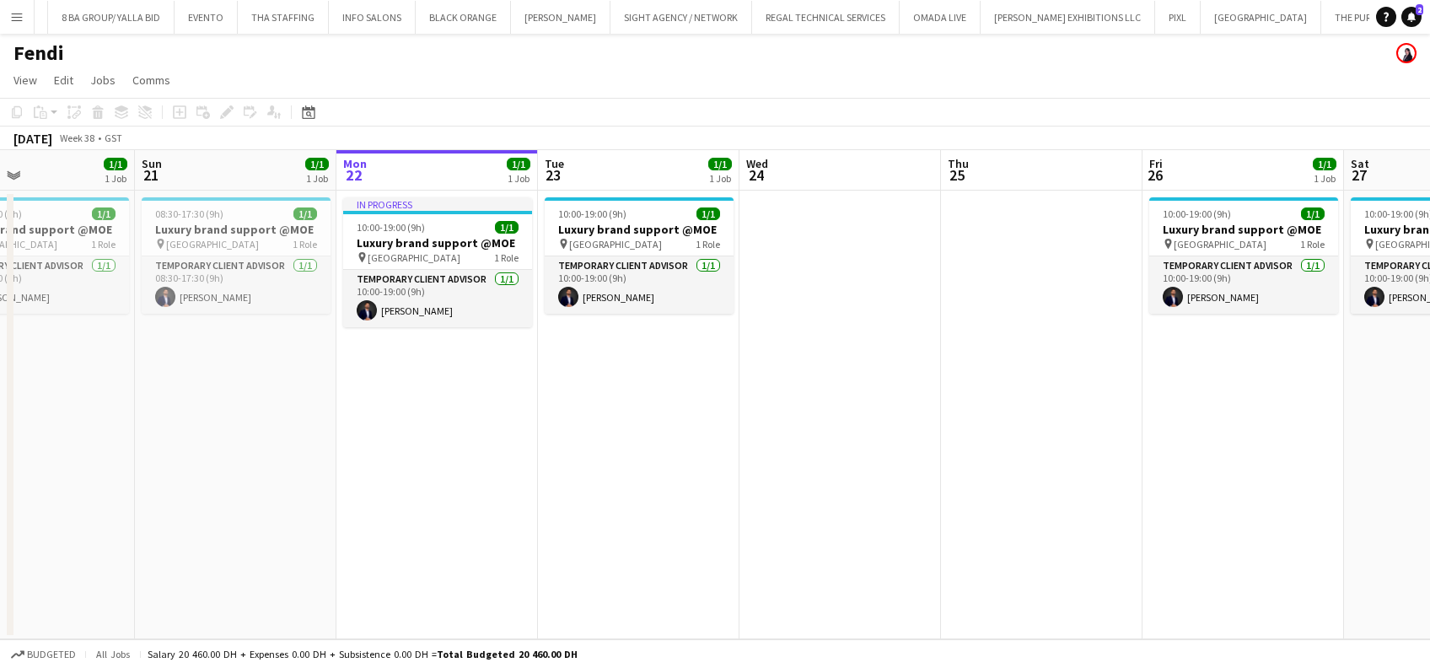
scroll to position [0, 451]
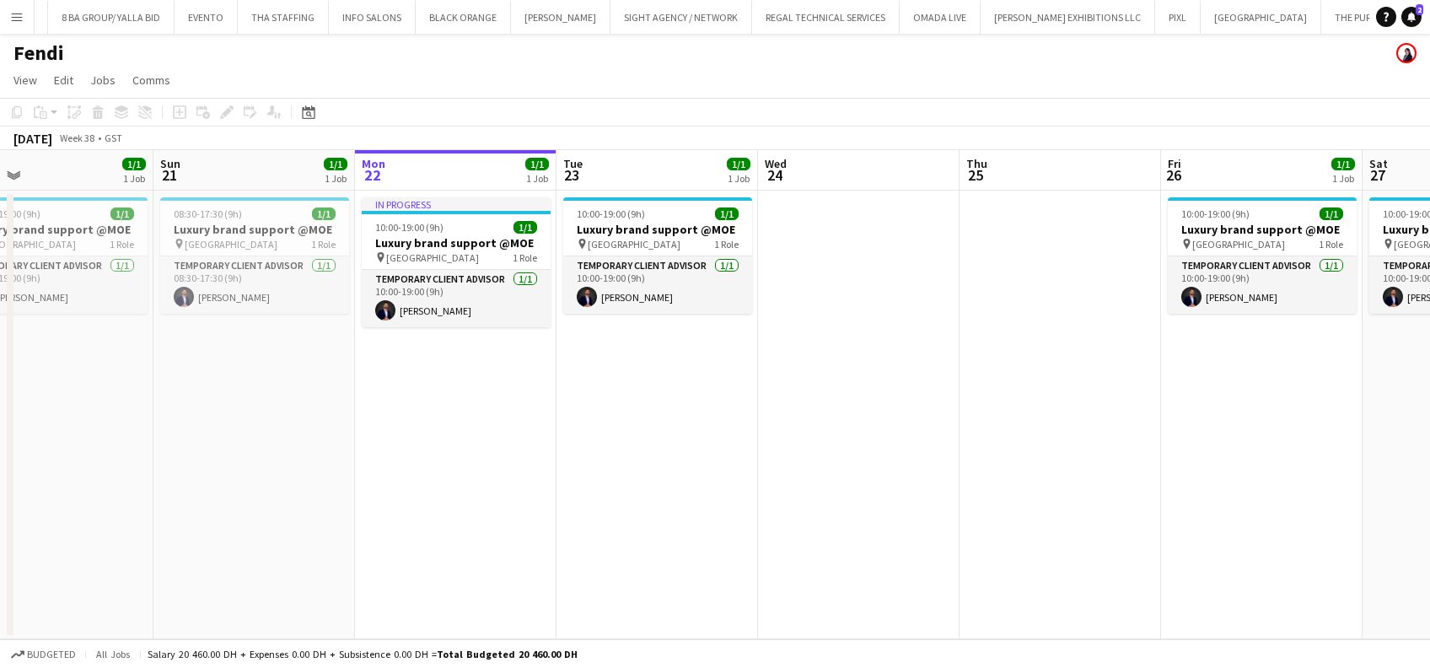
drag, startPoint x: 328, startPoint y: 384, endPoint x: 473, endPoint y: 377, distance: 145.2
click at [473, 377] on app-calendar-viewport "Thu 18 Fri 19 1/1 1 Job Sat 20 1/1 1 Job Sun 21 1/1 1 Job Mon 22 1/1 1 Job Tue …" at bounding box center [715, 394] width 1430 height 489
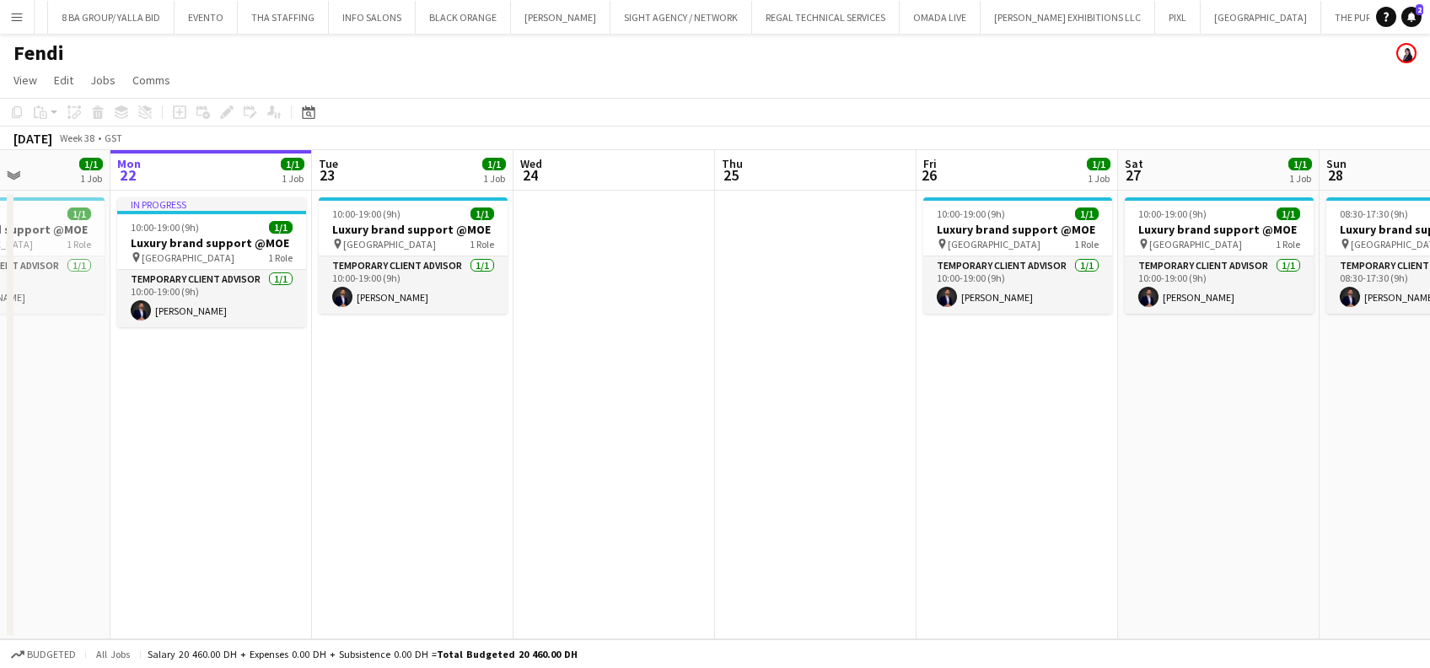
drag, startPoint x: 804, startPoint y: 378, endPoint x: 599, endPoint y: 415, distance: 209.0
click at [599, 415] on app-calendar-viewport "Thu 18 Fri 19 1/1 1 Job Sat 20 1/1 1 Job Sun 21 1/1 1 Job Mon 22 1/1 1 Job Tue …" at bounding box center [715, 394] width 1430 height 489
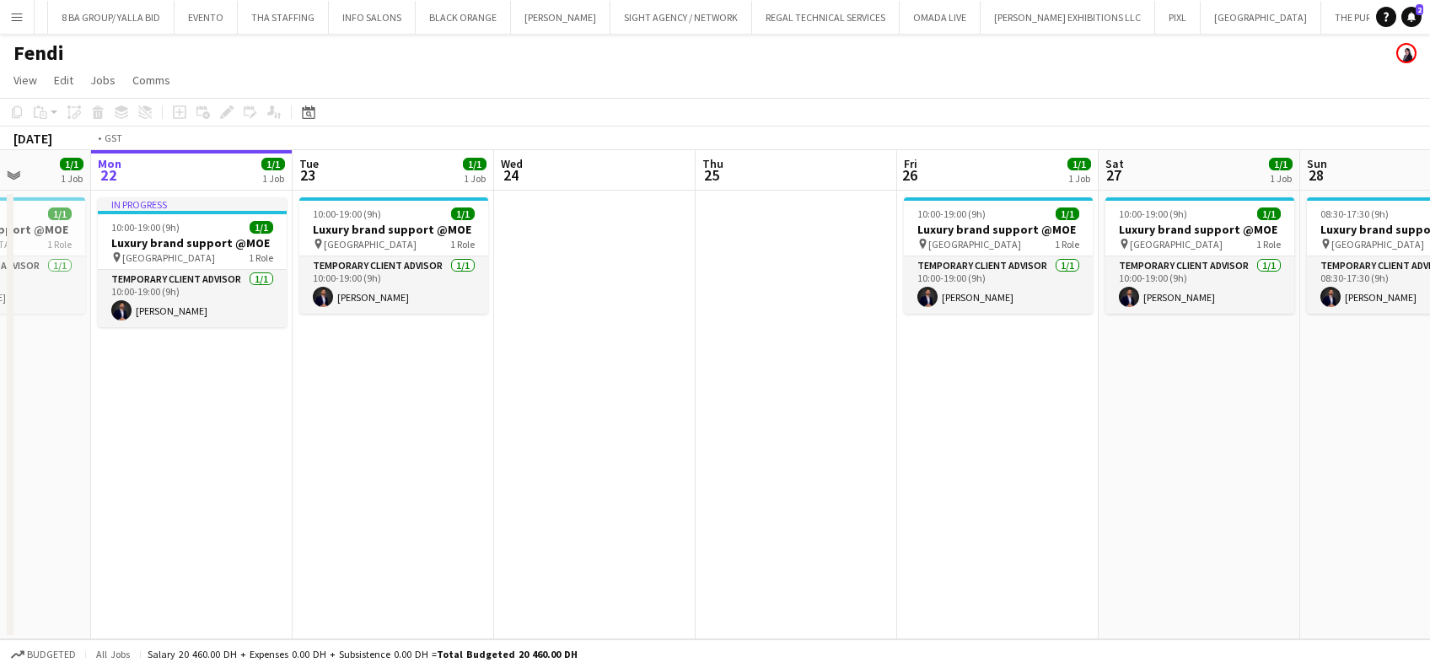
drag, startPoint x: 531, startPoint y: 361, endPoint x: 419, endPoint y: 366, distance: 112.2
click at [419, 366] on app-calendar-viewport "Thu 18 Fri 19 1/1 1 Job Sat 20 1/1 1 Job Sun 21 1/1 1 Job Mon 22 1/1 1 Job Tue …" at bounding box center [715, 394] width 1430 height 489
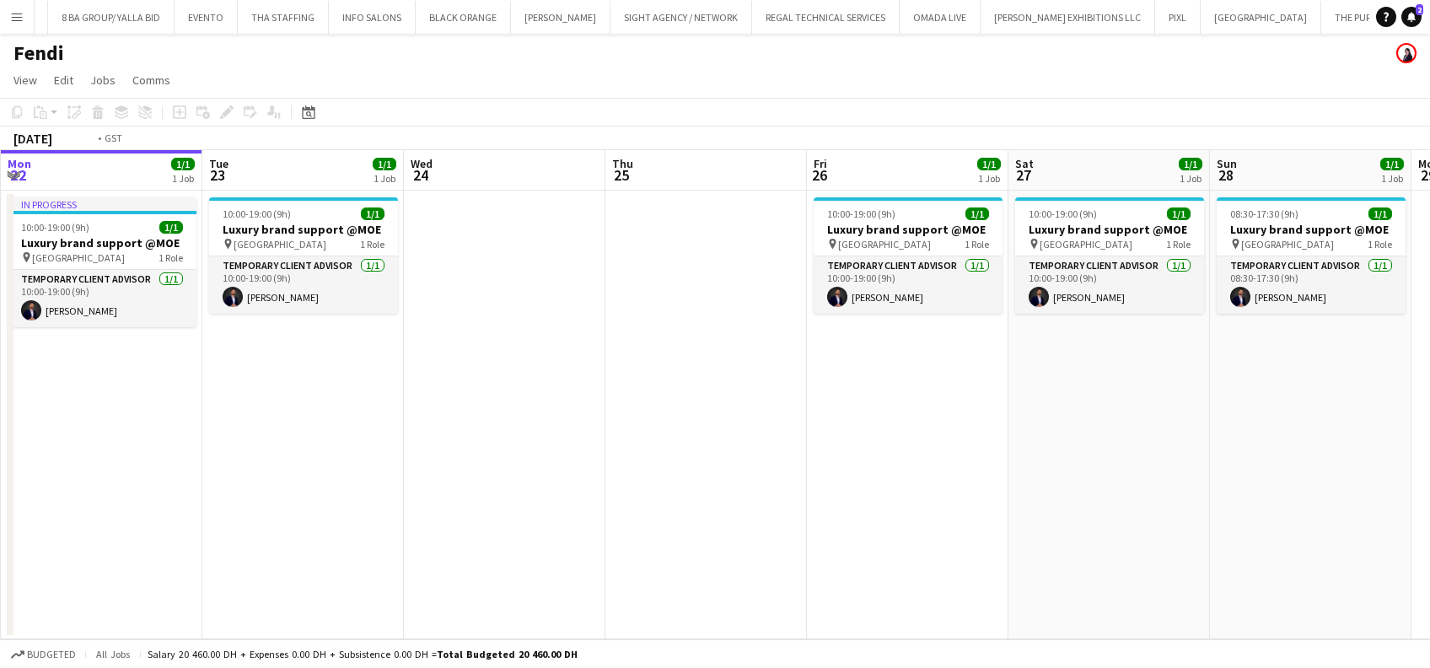
drag, startPoint x: 282, startPoint y: 416, endPoint x: 944, endPoint y: 410, distance: 662.6
click at [777, 411] on app-calendar-viewport "Sat 20 1/1 1 Job Sun 21 1/1 1 Job Mon 22 1/1 1 Job Tue 23 1/1 1 Job Wed 24 Thu …" at bounding box center [715, 394] width 1430 height 489
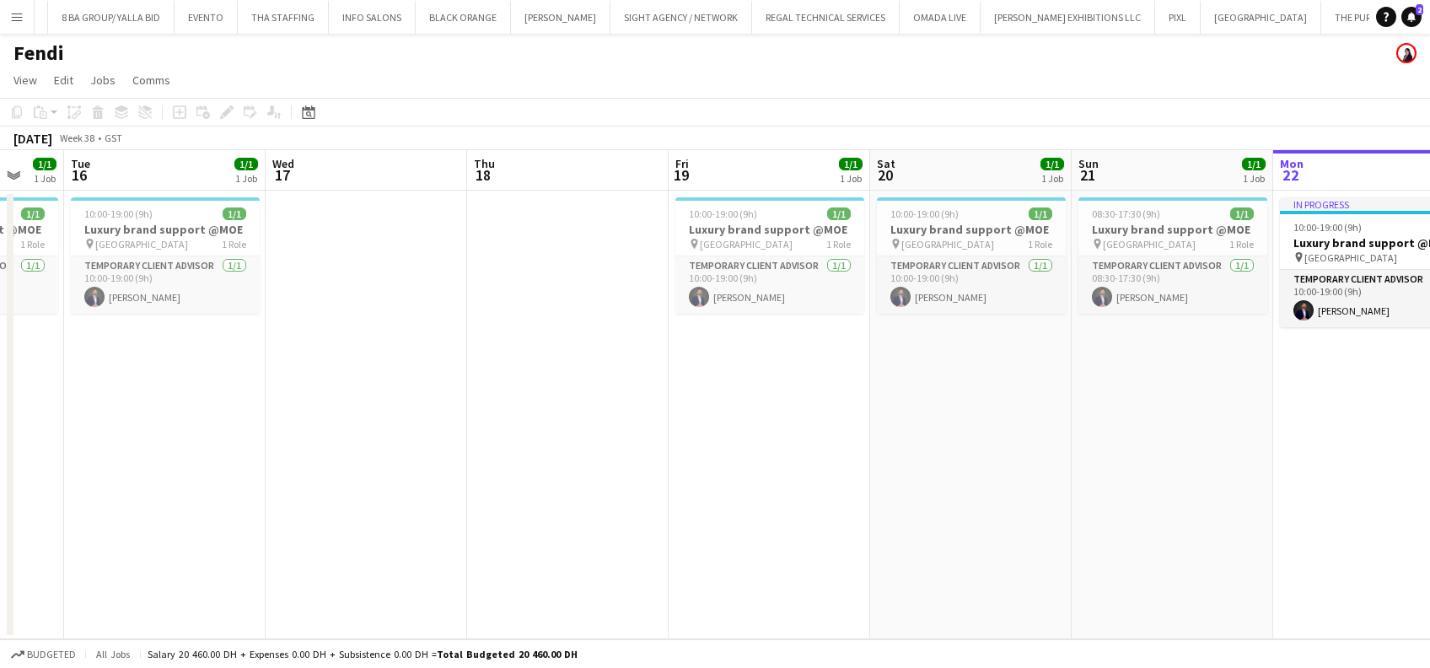
scroll to position [0, 497]
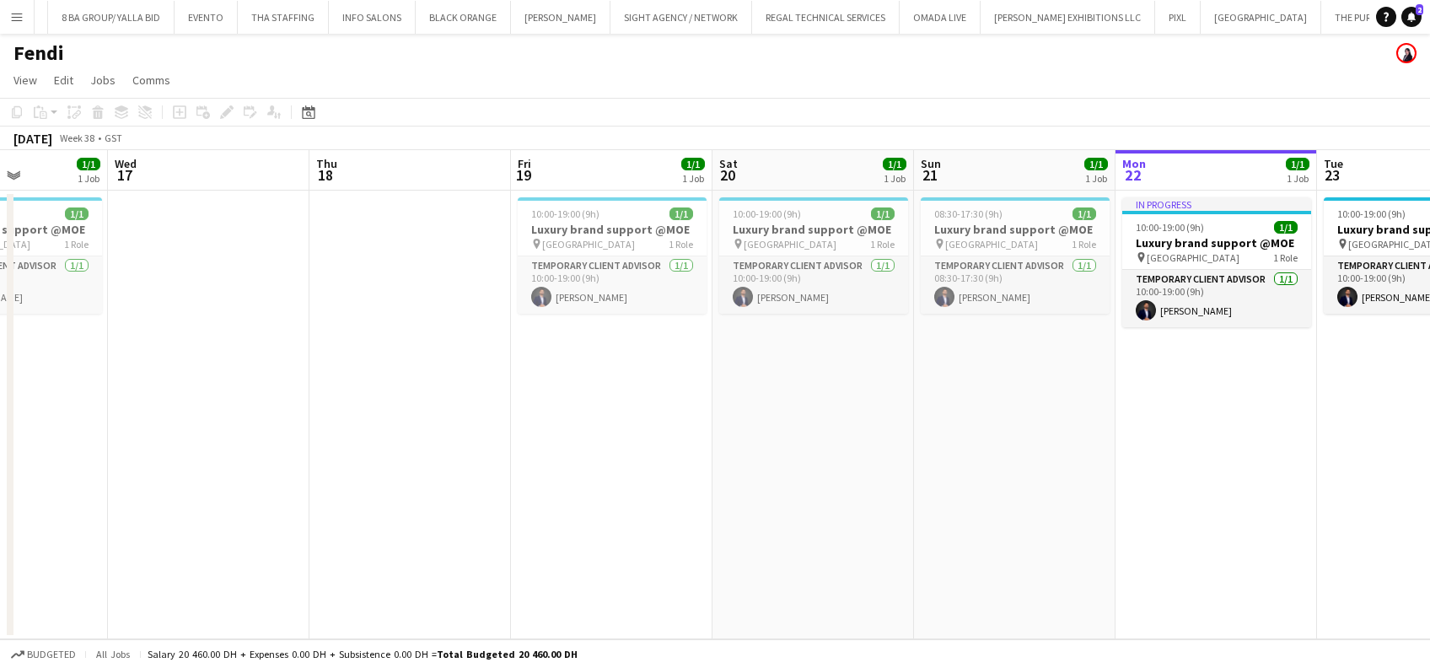
drag, startPoint x: 354, startPoint y: 429, endPoint x: 511, endPoint y: 437, distance: 157.0
click at [511, 437] on app-calendar-viewport "Sun 14 Mon 15 1/1 1 Job Tue 16 1/1 1 Job Wed 17 Thu 18 Fri 19 1/1 1 Job Sat 20 …" at bounding box center [715, 394] width 1430 height 489
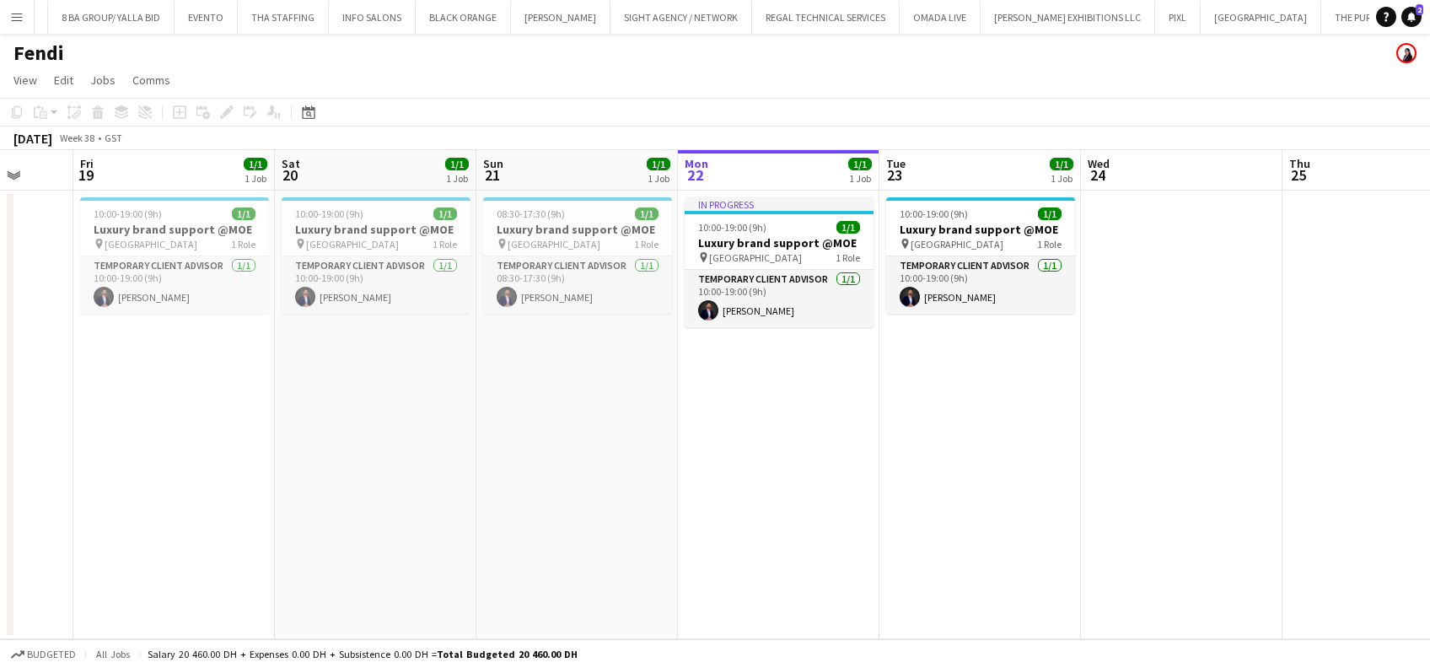
click at [728, 413] on app-calendar-viewport "Tue 16 1/1 1 Job Wed 17 Thu 18 Fri 19 1/1 1 Job Sat 20 1/1 1 Job Sun 21 1/1 1 J…" at bounding box center [715, 394] width 1430 height 489
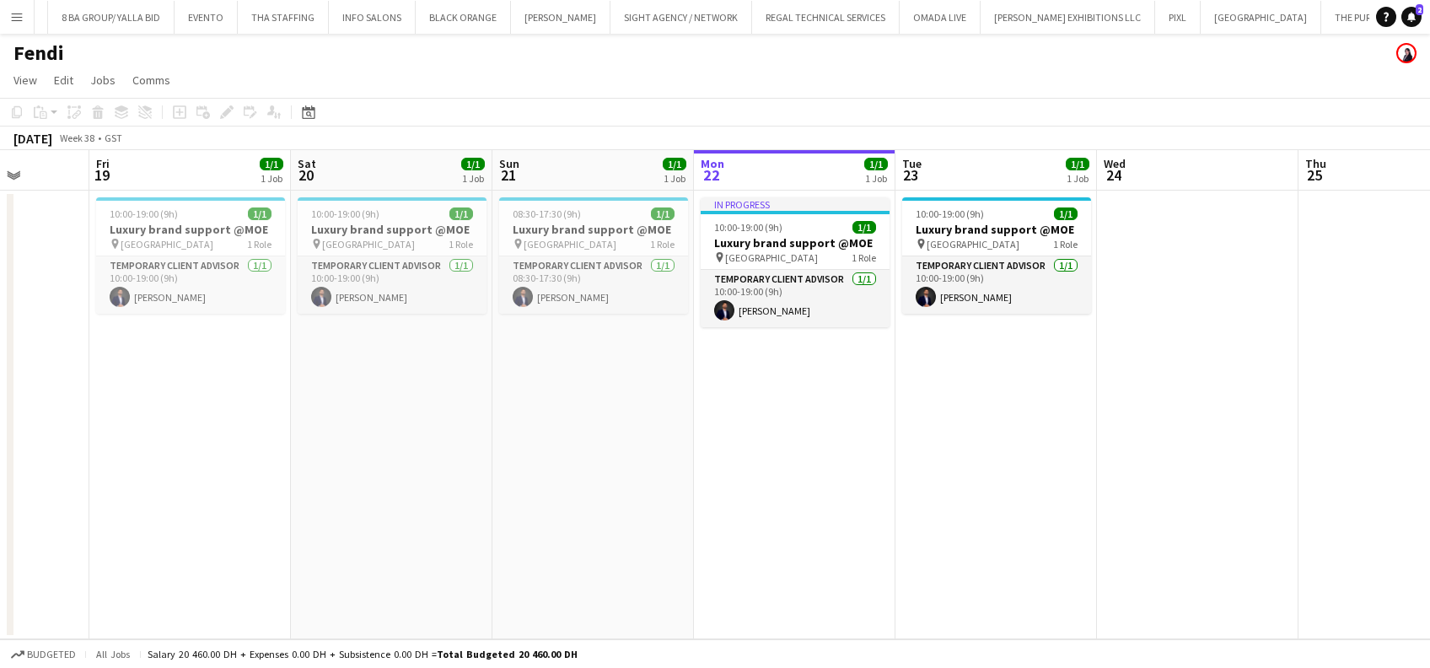
drag, startPoint x: 801, startPoint y: 373, endPoint x: 631, endPoint y: 374, distance: 170.3
click at [617, 379] on app-calendar-viewport "Tue 16 1/1 1 Job Wed 17 Thu 18 Fri 19 1/1 1 Job Sat 20 1/1 1 Job Sun 21 1/1 1 J…" at bounding box center [715, 394] width 1430 height 489
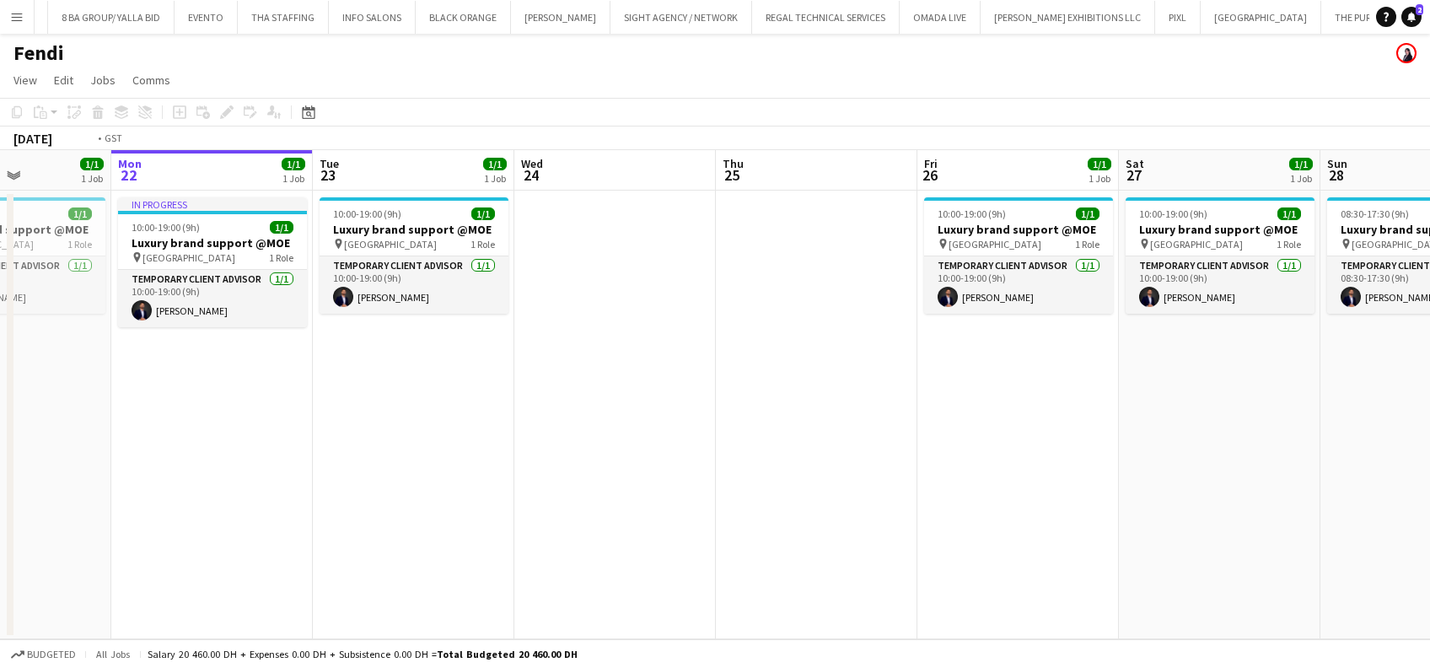
drag, startPoint x: 504, startPoint y: 377, endPoint x: 490, endPoint y: 377, distance: 14.3
click at [490, 377] on app-calendar-viewport "Thu 18 Fri 19 1/1 1 Job Sat 20 1/1 1 Job Sun 21 1/1 1 Job Mon 22 1/1 1 Job Tue …" at bounding box center [715, 394] width 1430 height 489
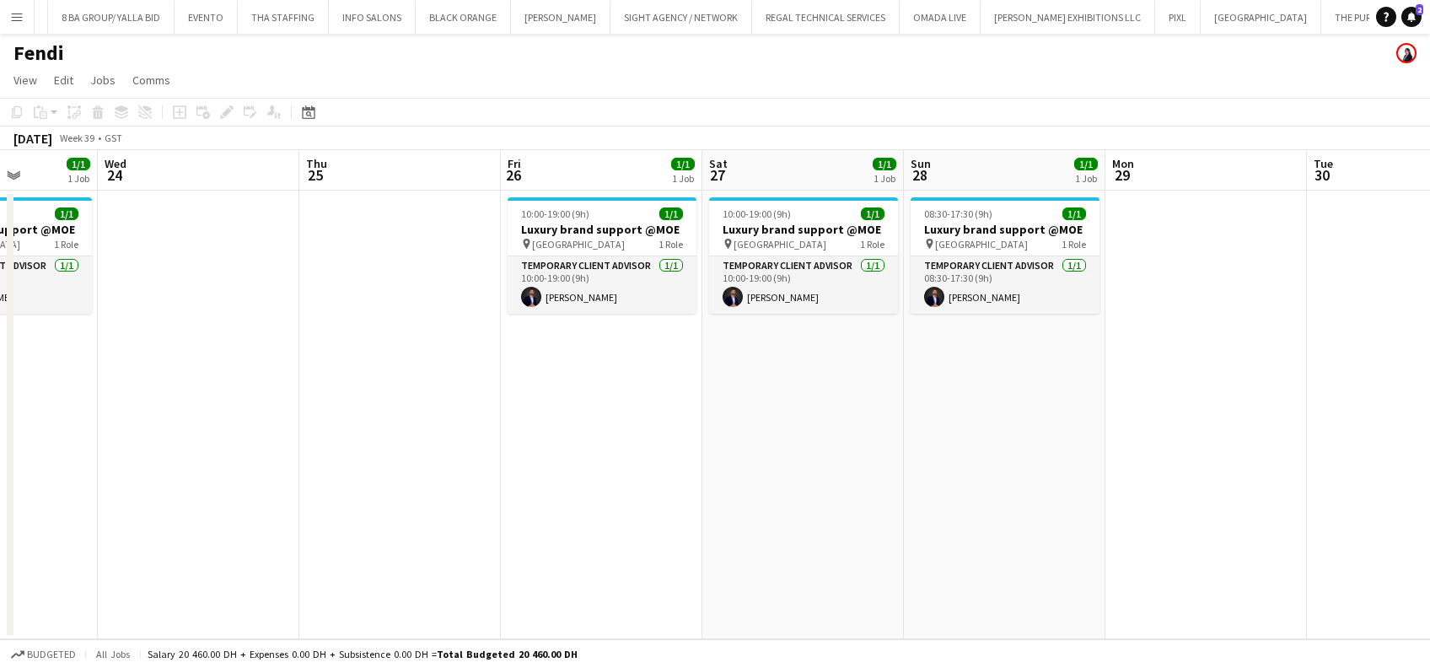
scroll to position [0, 797]
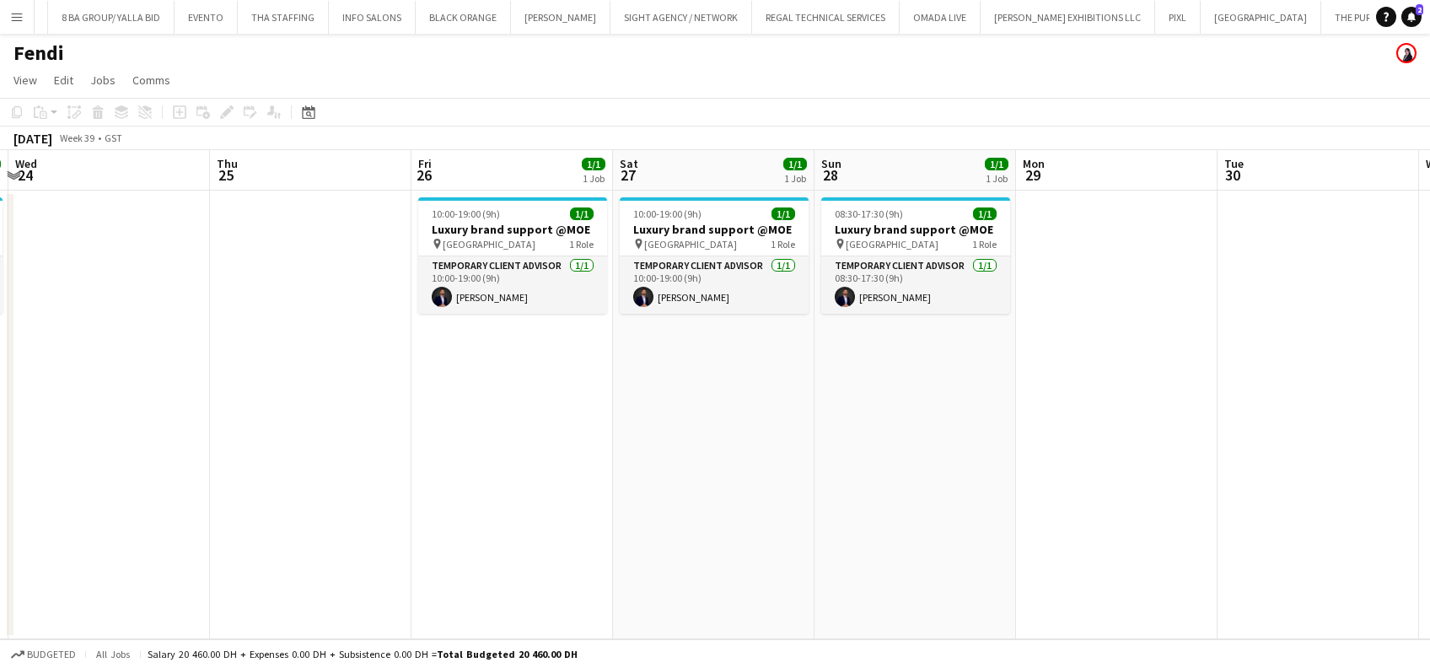
drag, startPoint x: 978, startPoint y: 369, endPoint x: 486, endPoint y: 384, distance: 492.5
click at [486, 384] on app-calendar-viewport "Sat 20 1/1 1 Job Sun 21 1/1 1 Job Mon 22 1/1 1 Job Tue 23 1/1 1 Job Wed 24 Thu …" at bounding box center [715, 394] width 1430 height 489
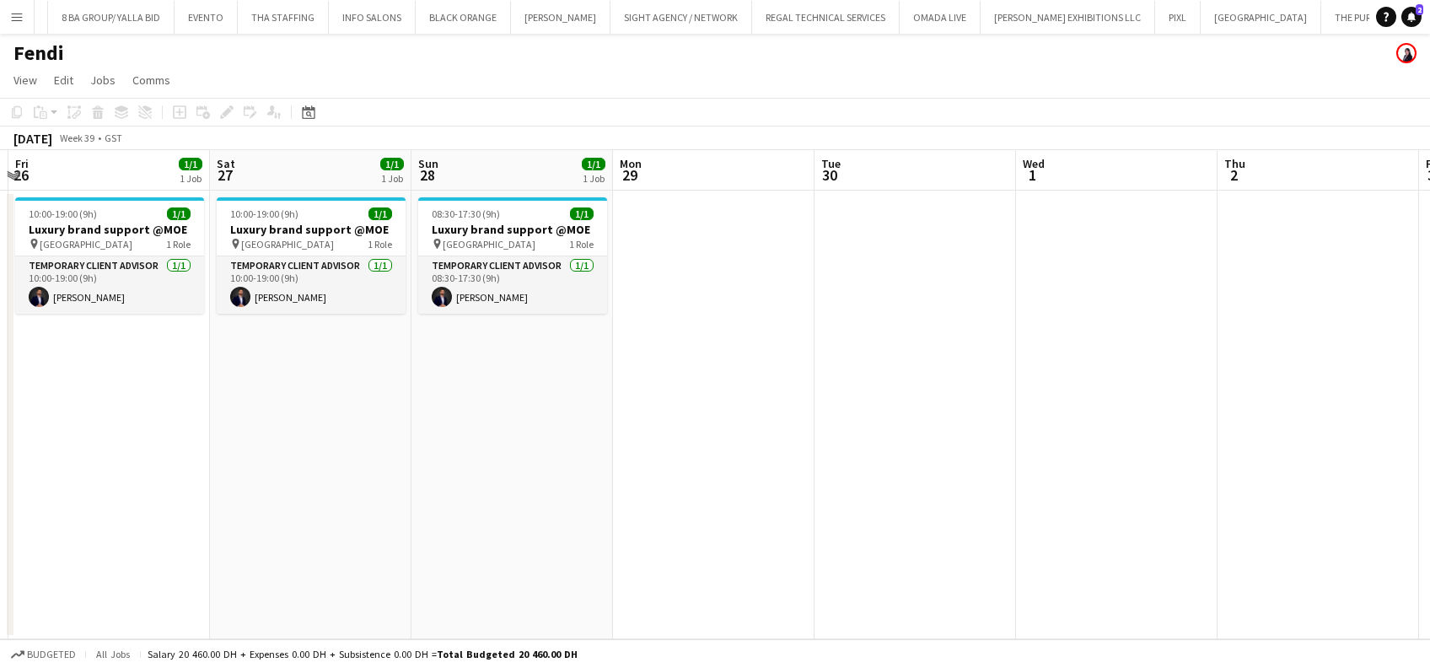
click at [19, 20] on app-icon "Menu" at bounding box center [16, 16] width 13 height 13
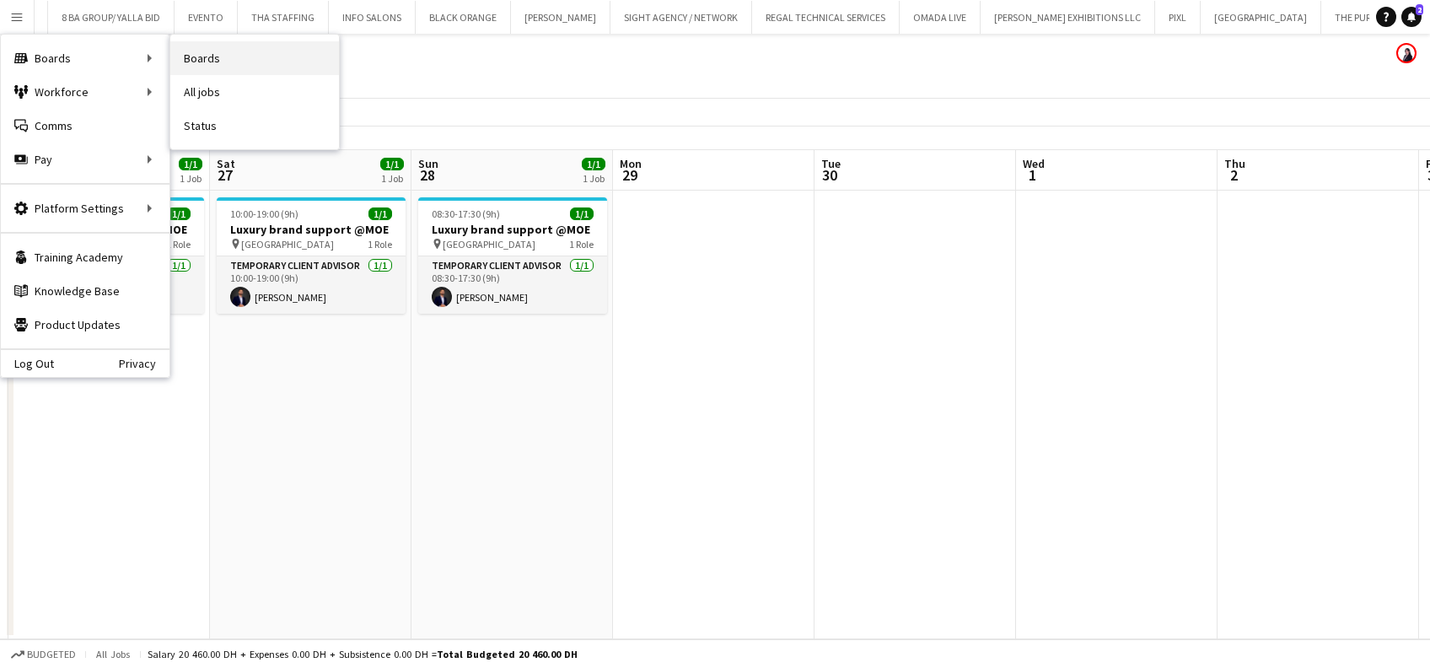
click at [257, 54] on link "Boards" at bounding box center [254, 58] width 169 height 34
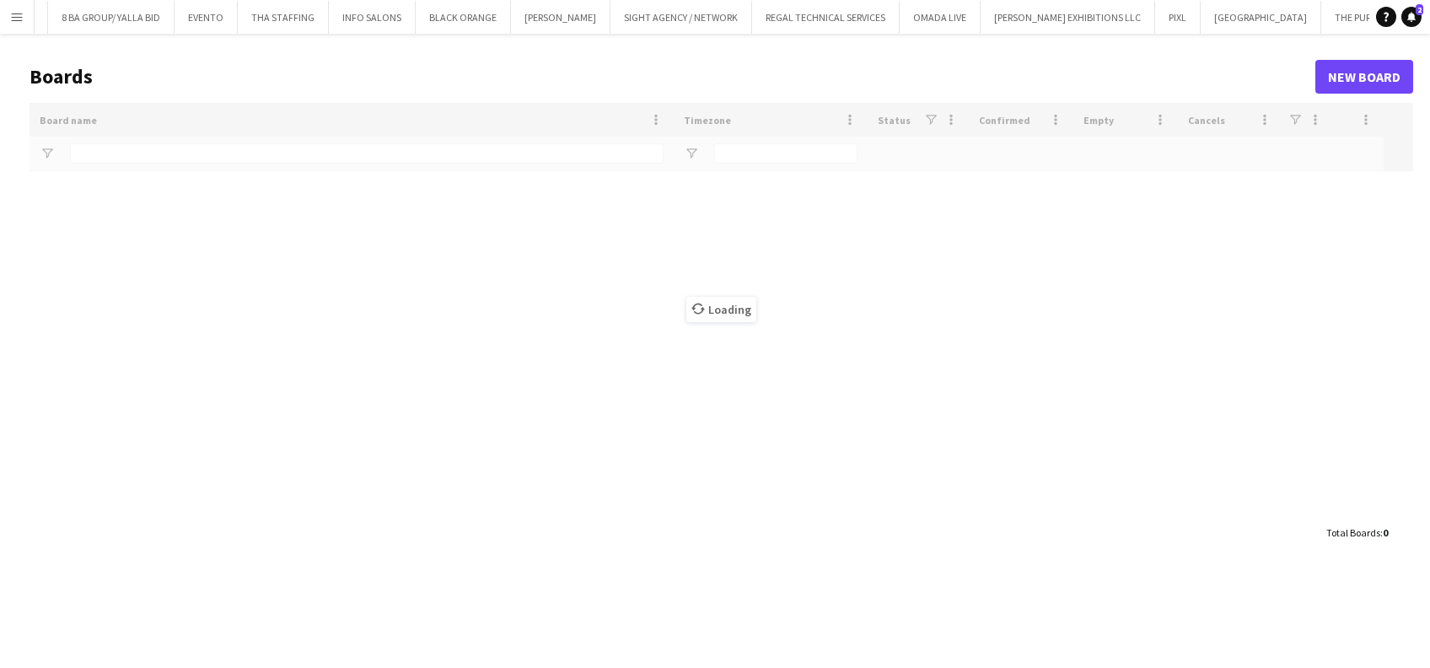
type input "*****"
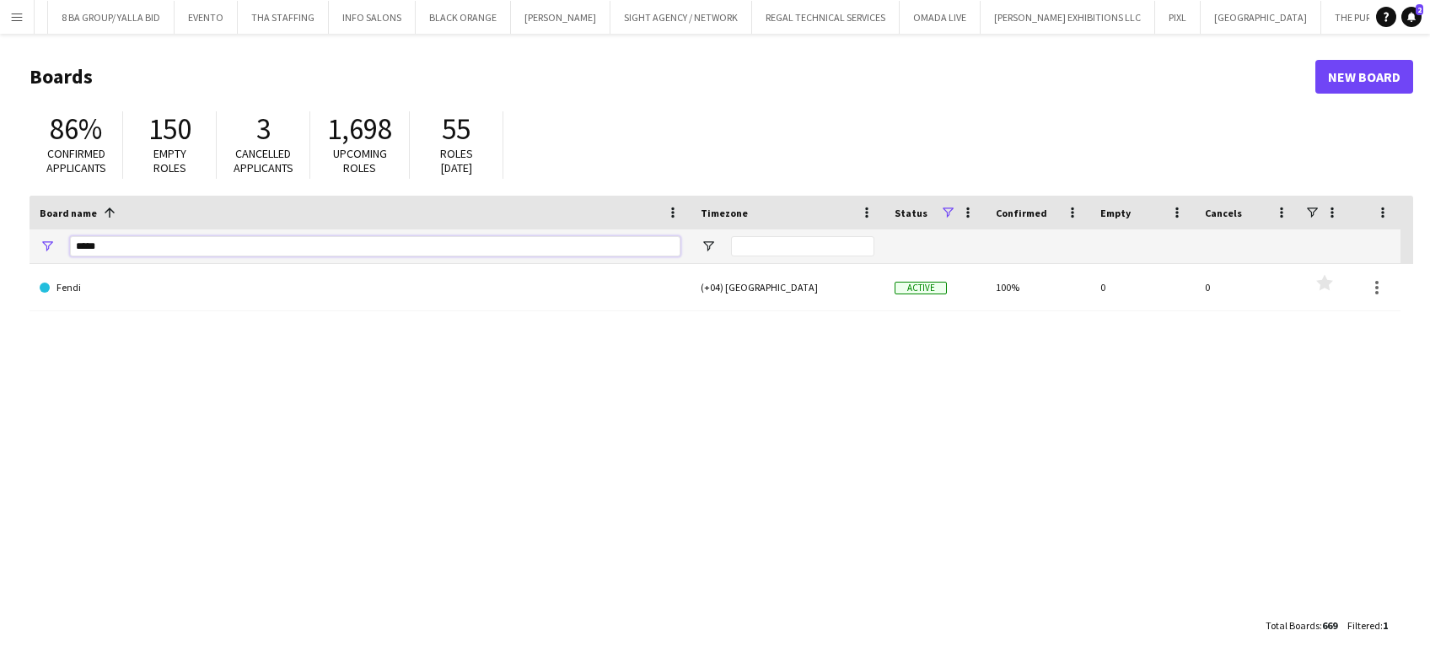
drag, startPoint x: 125, startPoint y: 250, endPoint x: 0, endPoint y: 224, distance: 127.3
click at [0, 250] on html "Menu Boards Boards Boards All jobs Status Workforce Workforce My Workforce Recr…" at bounding box center [715, 334] width 1430 height 668
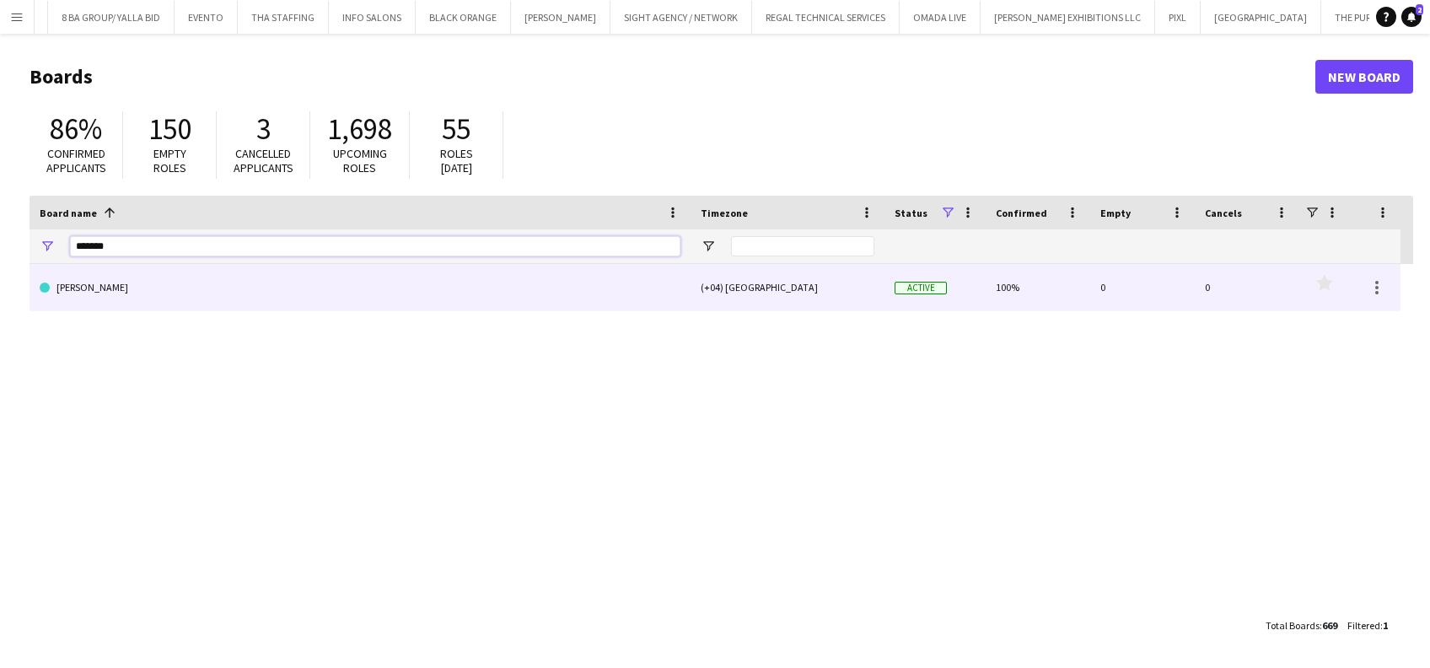
type input "*******"
click at [148, 293] on link "[PERSON_NAME]" at bounding box center [360, 287] width 641 height 47
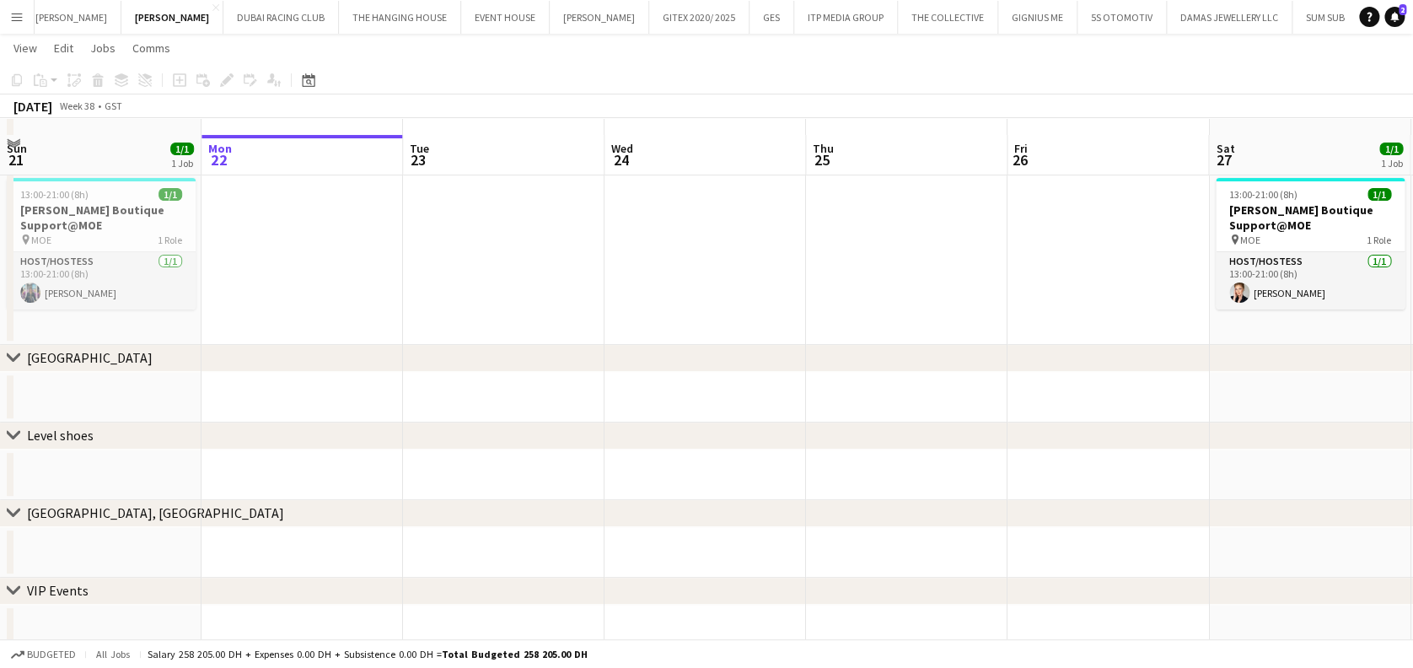
scroll to position [112, 0]
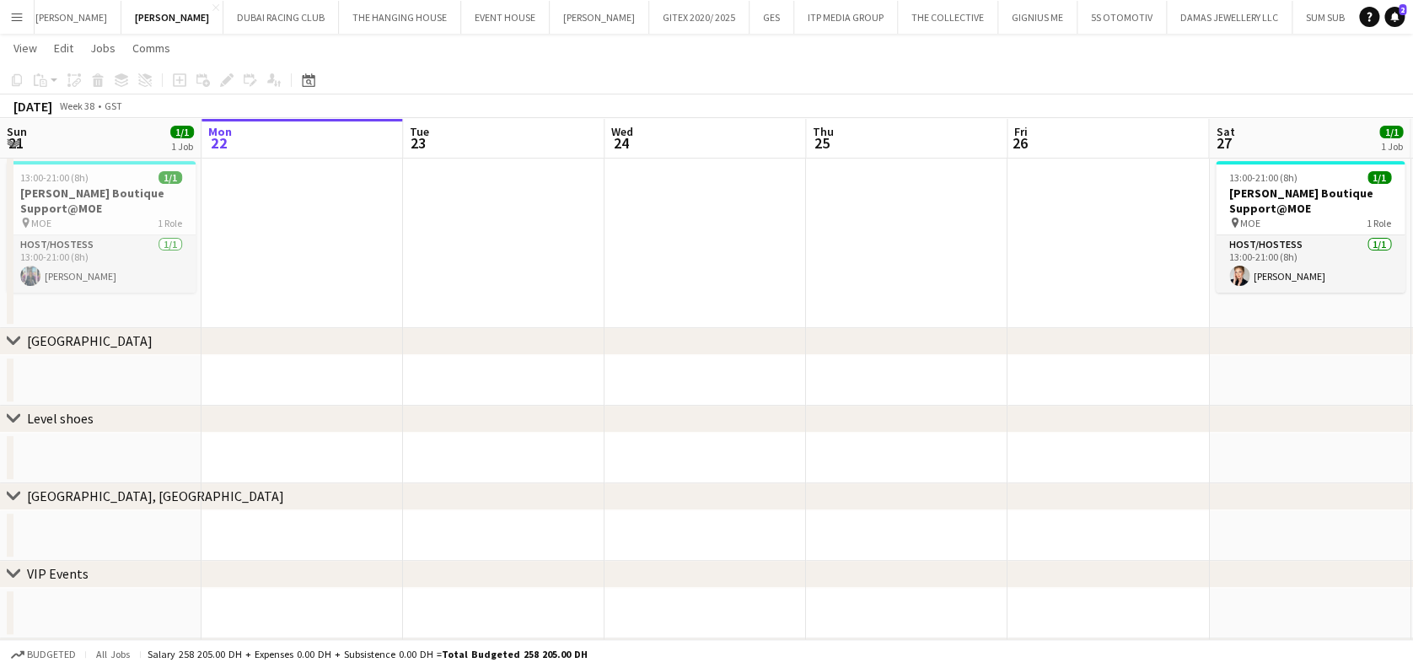
drag, startPoint x: 798, startPoint y: 350, endPoint x: 443, endPoint y: 342, distance: 355.8
click at [437, 346] on div "chevron-right Dubai Mall" at bounding box center [706, 341] width 1413 height 27
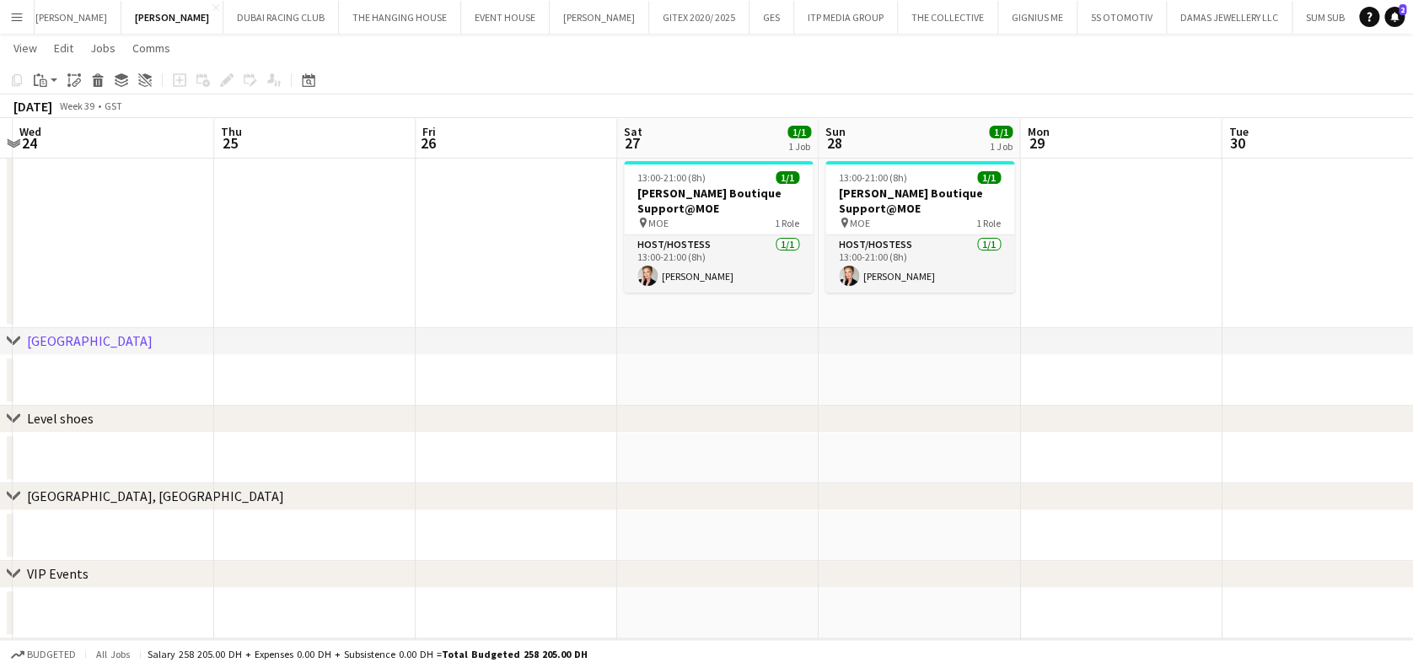
drag, startPoint x: 357, startPoint y: 301, endPoint x: 529, endPoint y: 276, distance: 172.9
click at [239, 292] on app-calendar-viewport "Sun 21 1/1 1 Job Mon 22 Tue 23 Wed 24 Thu 25 Fri 26 Sat 27 1/1 1 Job Sun 28 1/1…" at bounding box center [706, 335] width 1413 height 762
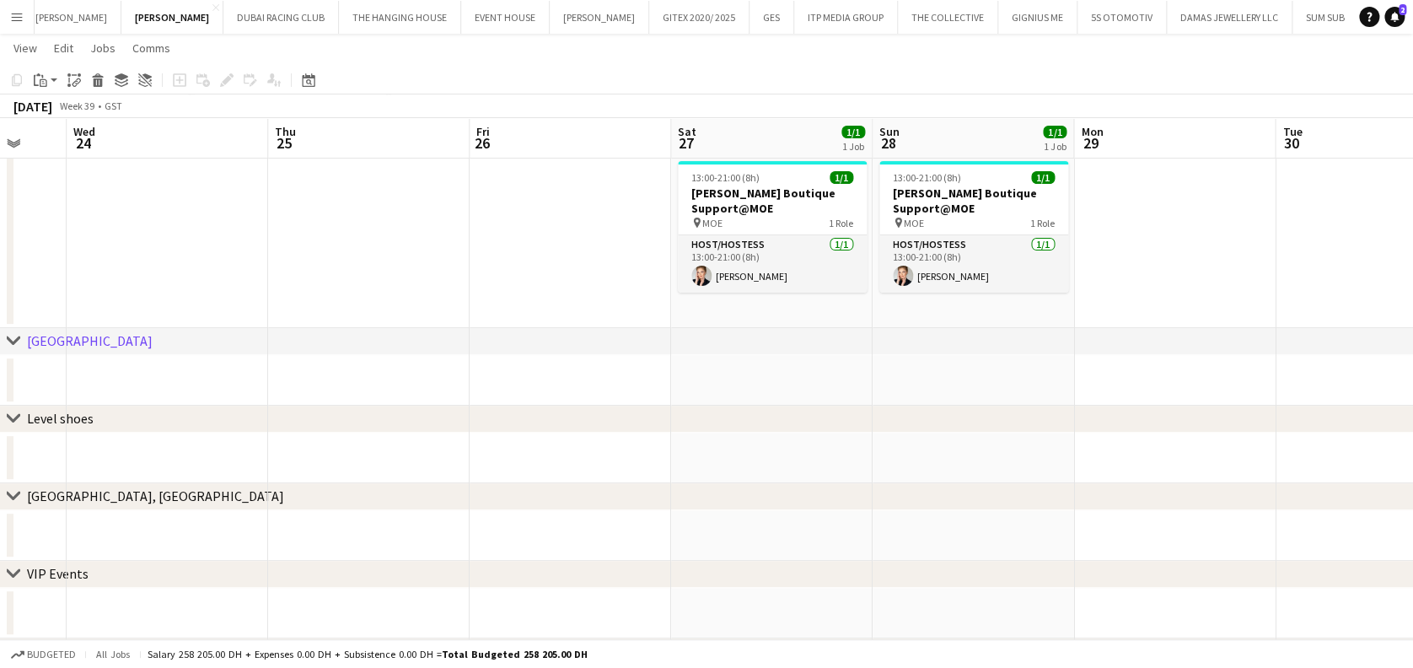
click at [761, 222] on app-calendar-viewport "Sun 21 1/1 1 Job Mon 22 Tue 23 Wed 24 Thu 25 Fri 26 Sat 27 1/1 1 Job Sun 28 1/1…" at bounding box center [706, 335] width 1413 height 762
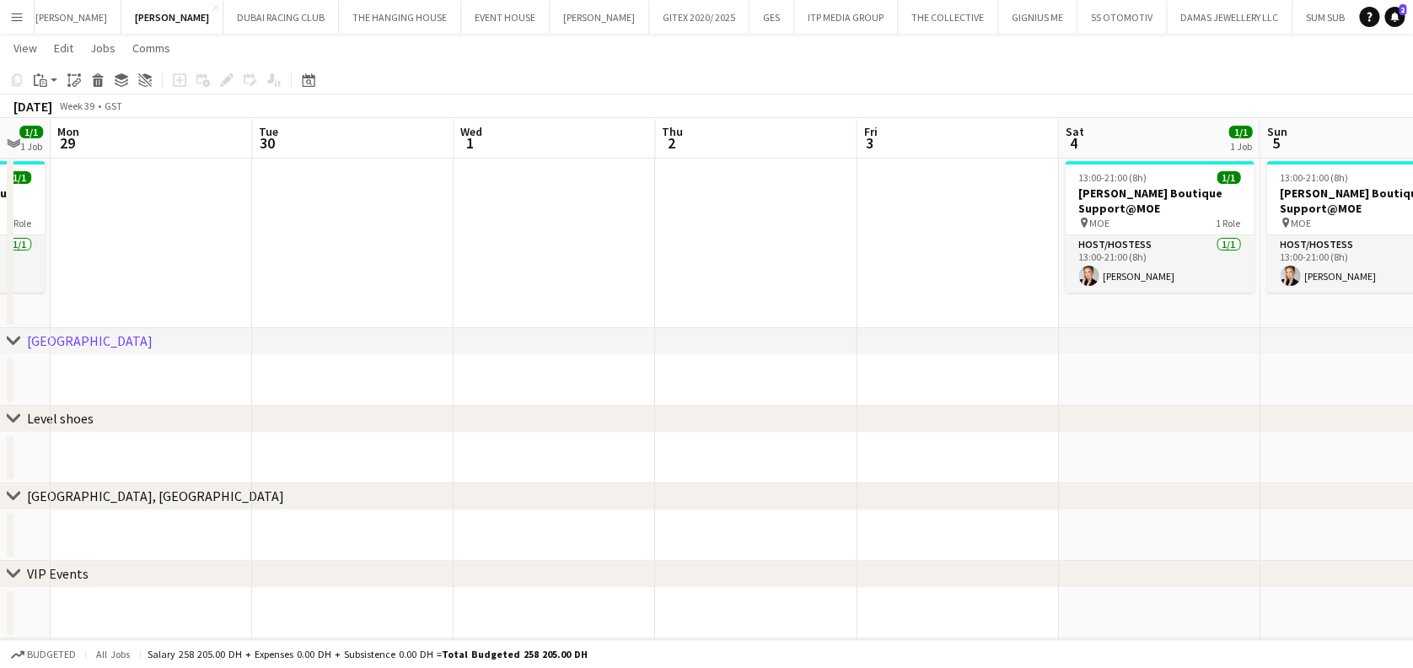
drag, startPoint x: 553, startPoint y: 303, endPoint x: 686, endPoint y: 300, distance: 133.2
click at [459, 303] on app-calendar-viewport "Thu 25 Fri 26 Sat 27 1/1 1 Job Sun 28 1/1 1 Job Mon 29 Tue 30 Wed 1 Thu 2 Fri 3…" at bounding box center [706, 335] width 1413 height 762
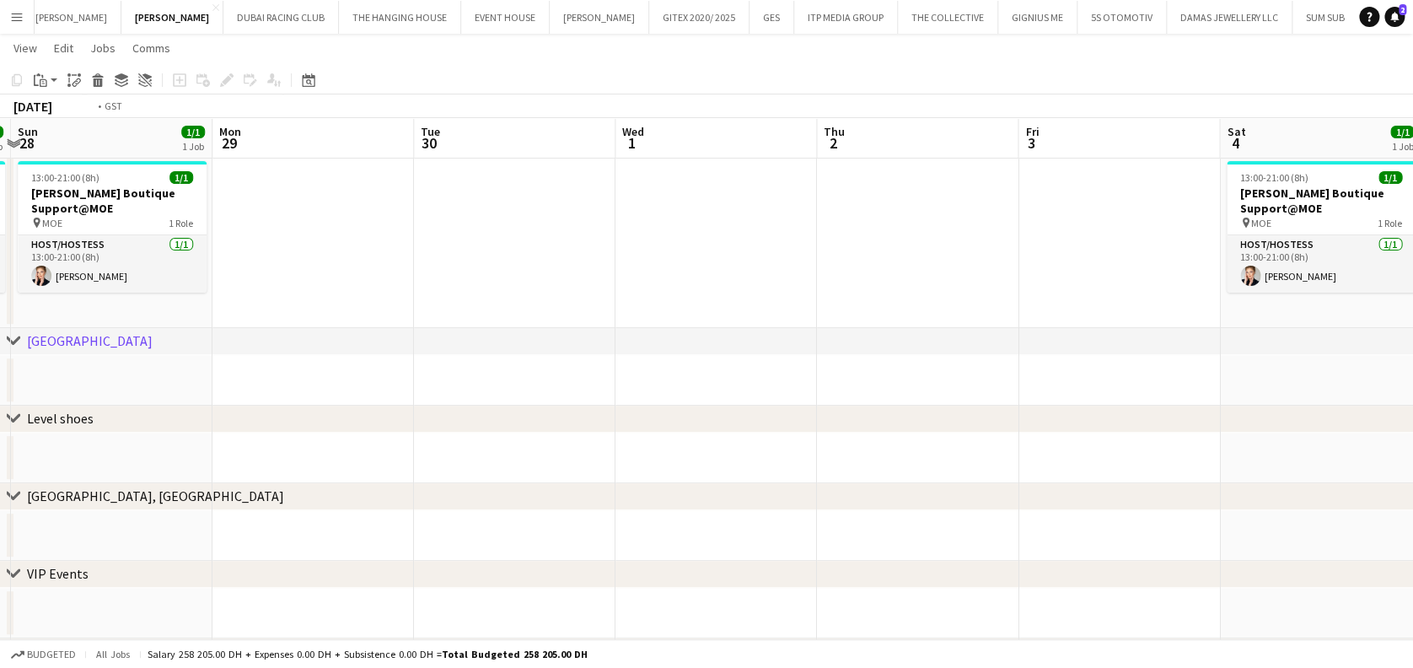
drag, startPoint x: 730, startPoint y: 285, endPoint x: 541, endPoint y: 273, distance: 189.2
click at [488, 284] on app-calendar-viewport "Thu 25 Fri 26 Sat 27 1/1 1 Job Sun 28 1/1 1 Job Mon 29 Tue 30 Wed 1 Thu 2 Fri 3…" at bounding box center [706, 335] width 1413 height 762
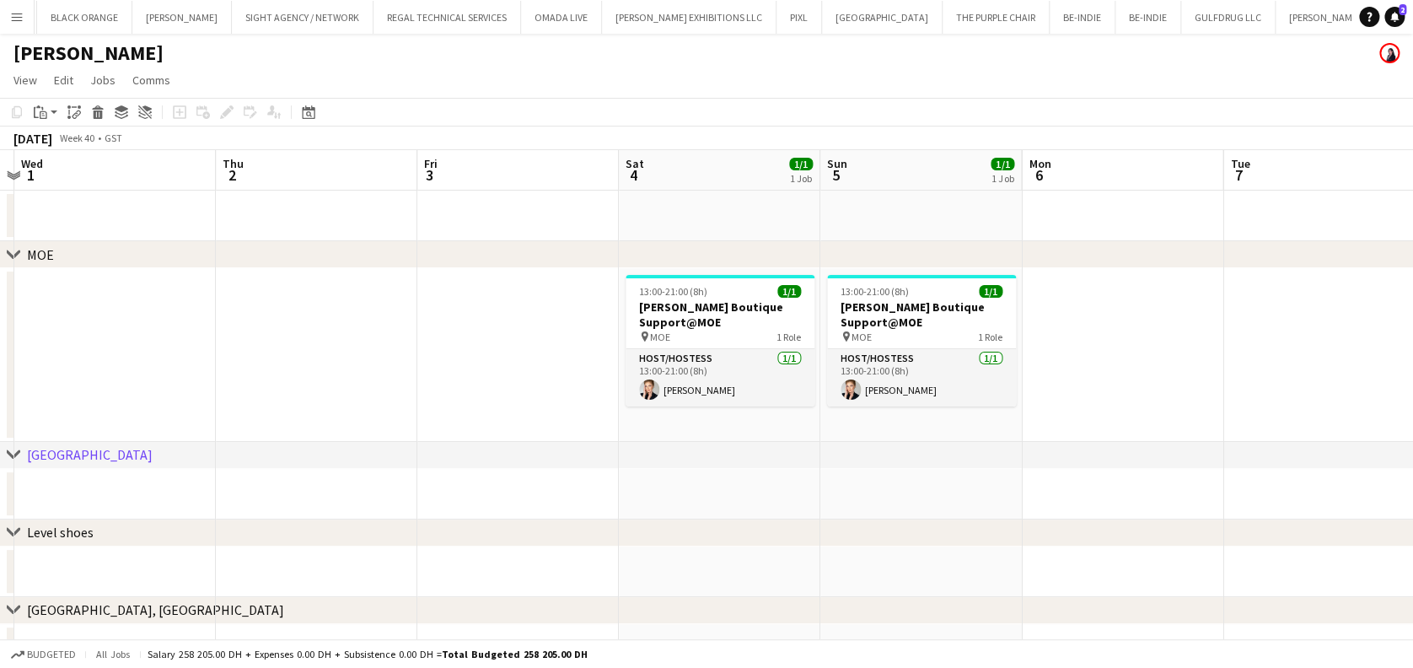
scroll to position [0, 13774]
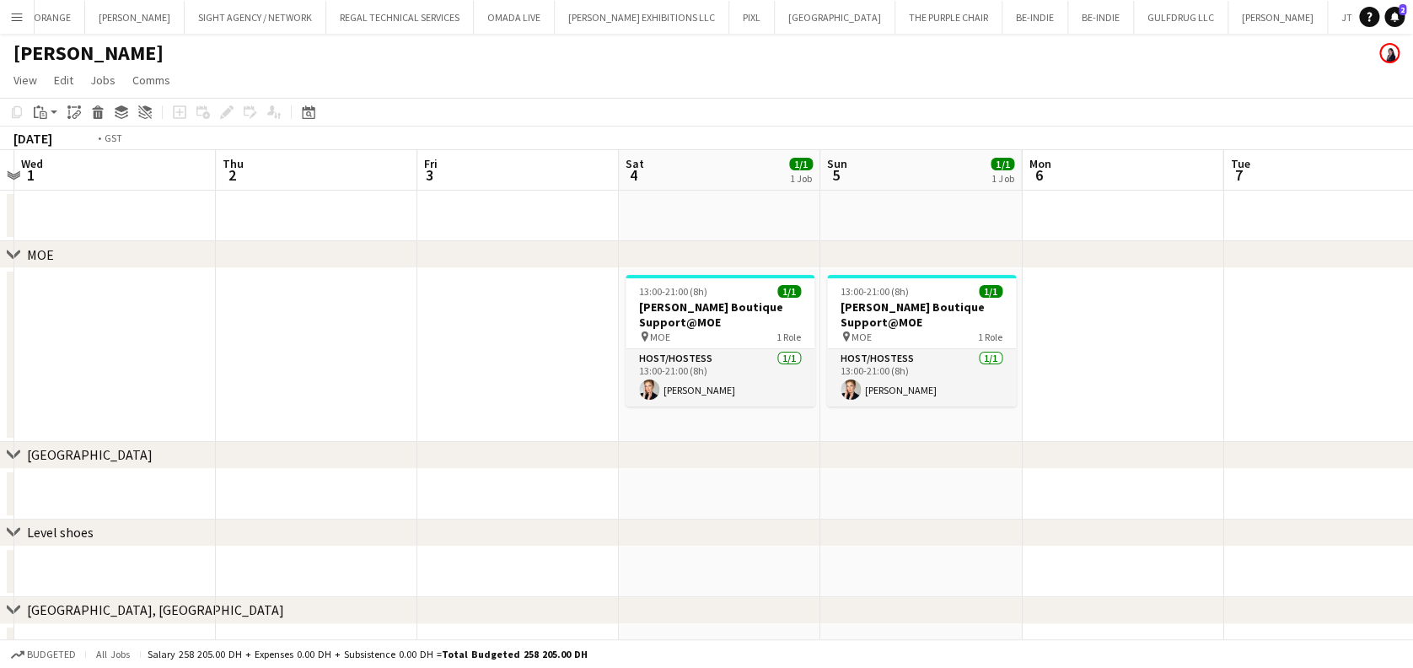
click at [774, 314] on app-calendar-viewport "Sun 28 1/1 1 Job Mon 29 Tue 30 Wed 1 Thu 2 Fri 3 Sat 4 1/1 1 Job Sun 5 1/1 1 Jo…" at bounding box center [706, 489] width 1413 height 679
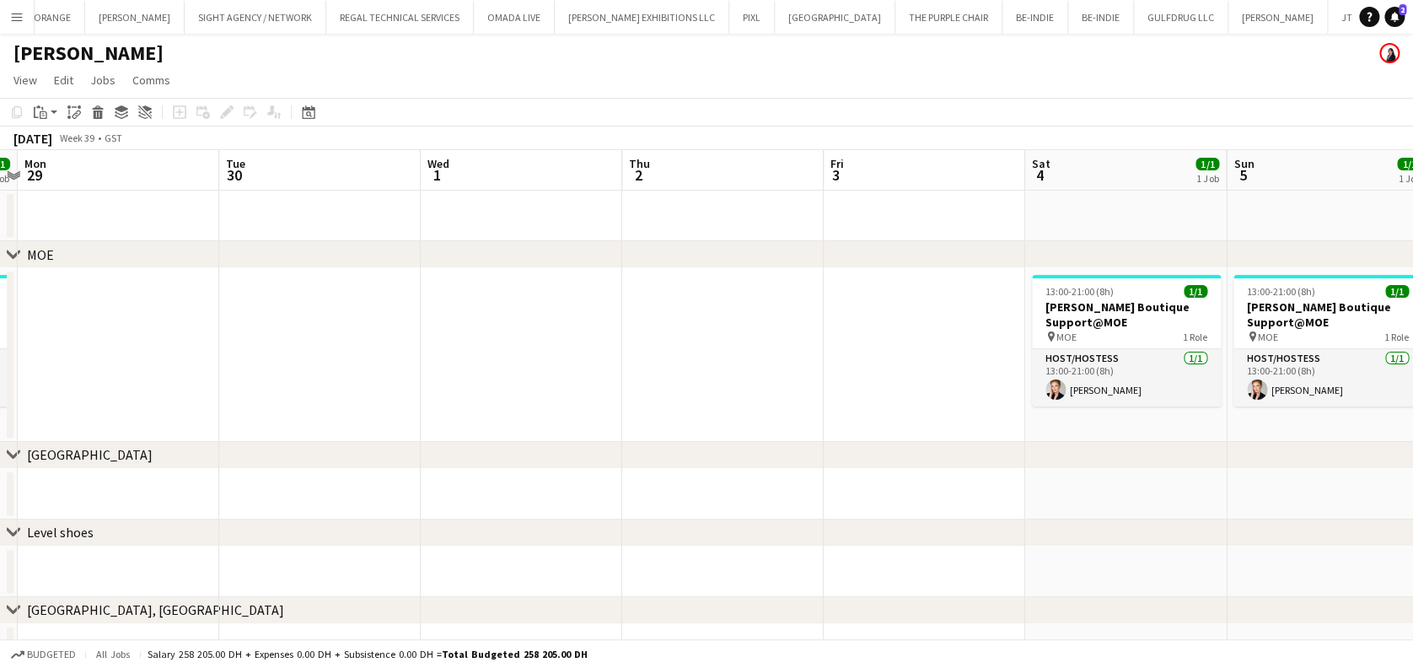
drag, startPoint x: 337, startPoint y: 429, endPoint x: 1003, endPoint y: 429, distance: 666.0
click at [777, 429] on app-calendar-viewport "Sat 27 Sun 28 1/1 1 Job Mon 29 Tue 30 Wed 1 Thu 2 Fri 3 Sat 4 1/1 1 Job Sun 5 1…" at bounding box center [706, 489] width 1413 height 679
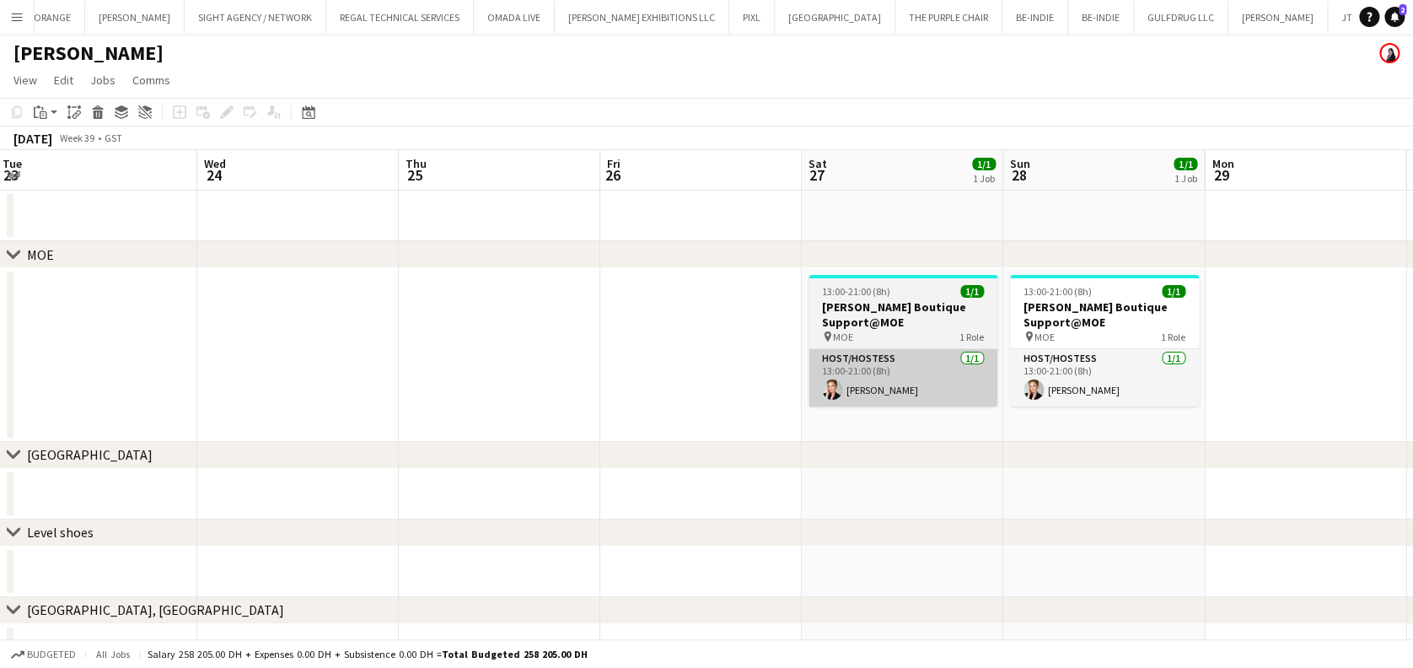
drag, startPoint x: 449, startPoint y: 367, endPoint x: 941, endPoint y: 366, distance: 491.5
click at [777, 366] on app-calendar-viewport "Sun 21 Mon 22 Tue 23 Wed 24 Thu 25 Fri 26 Sat 27 1/1 1 Job Sun 28 1/1 1 Job Mon…" at bounding box center [706, 489] width 1413 height 679
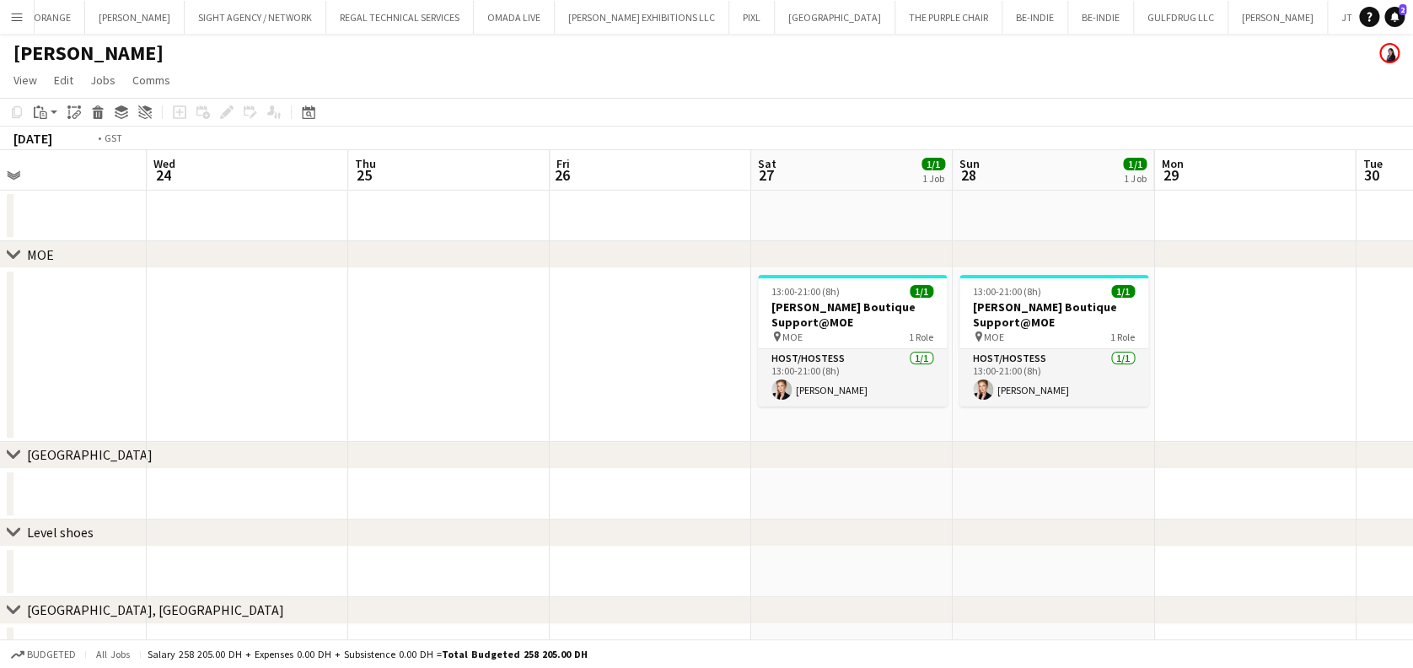
drag, startPoint x: 438, startPoint y: 366, endPoint x: 852, endPoint y: 373, distance: 414.8
click at [777, 365] on app-calendar-viewport "Sun 21 1/1 1 Job Mon 22 Tue 23 Wed 24 Thu 25 Fri 26 Sat 27 1/1 1 Job Sun 28 1/1…" at bounding box center [706, 489] width 1413 height 679
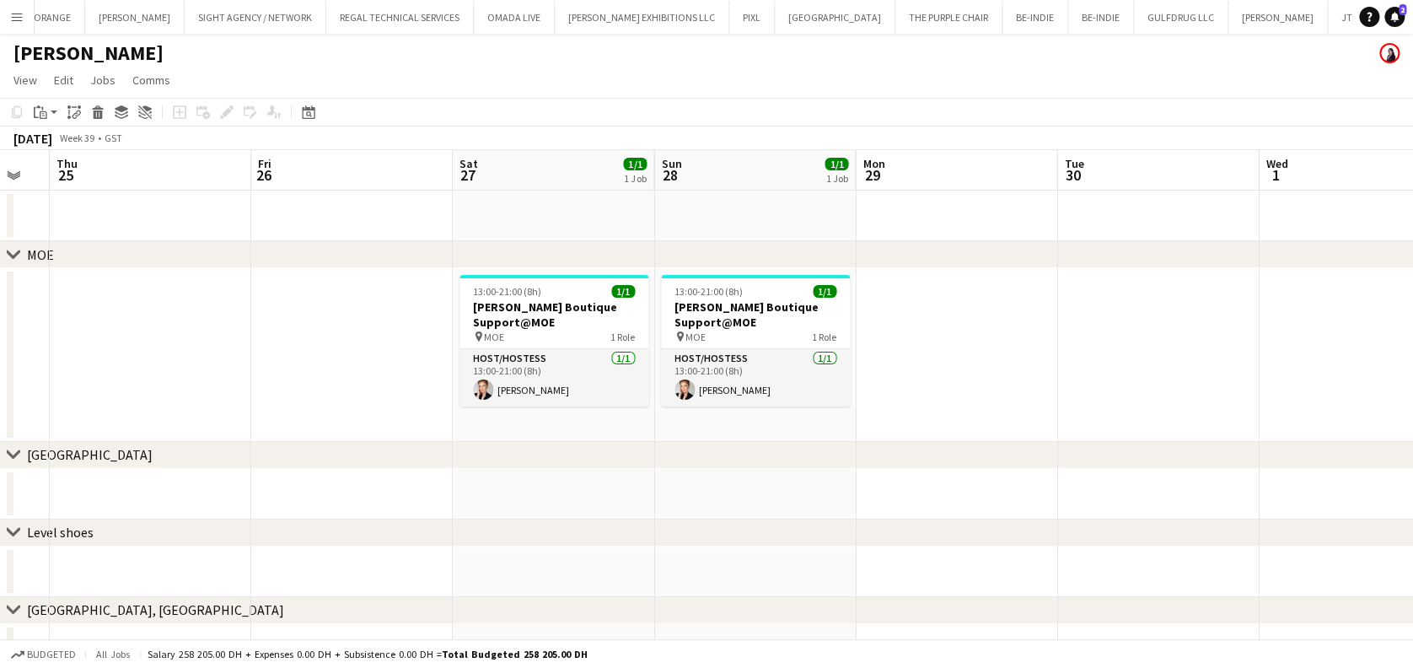
drag, startPoint x: 614, startPoint y: 366, endPoint x: 1129, endPoint y: 368, distance: 515.1
click at [219, 366] on app-calendar-viewport "Sat 20 1/1 1 Job Sun 21 1/1 1 Job Mon 22 Tue 23 Wed 24 Thu 25 Fri 26 Sat 27 1/1…" at bounding box center [706, 489] width 1413 height 679
click at [229, 368] on app-calendar-viewport "Mon 22 Tue 23 Wed 24 Thu 25 Fri 26 Sat 27 1/1 1 Job Sun 28 1/1 1 Job Mon 29 Tue…" at bounding box center [706, 489] width 1413 height 679
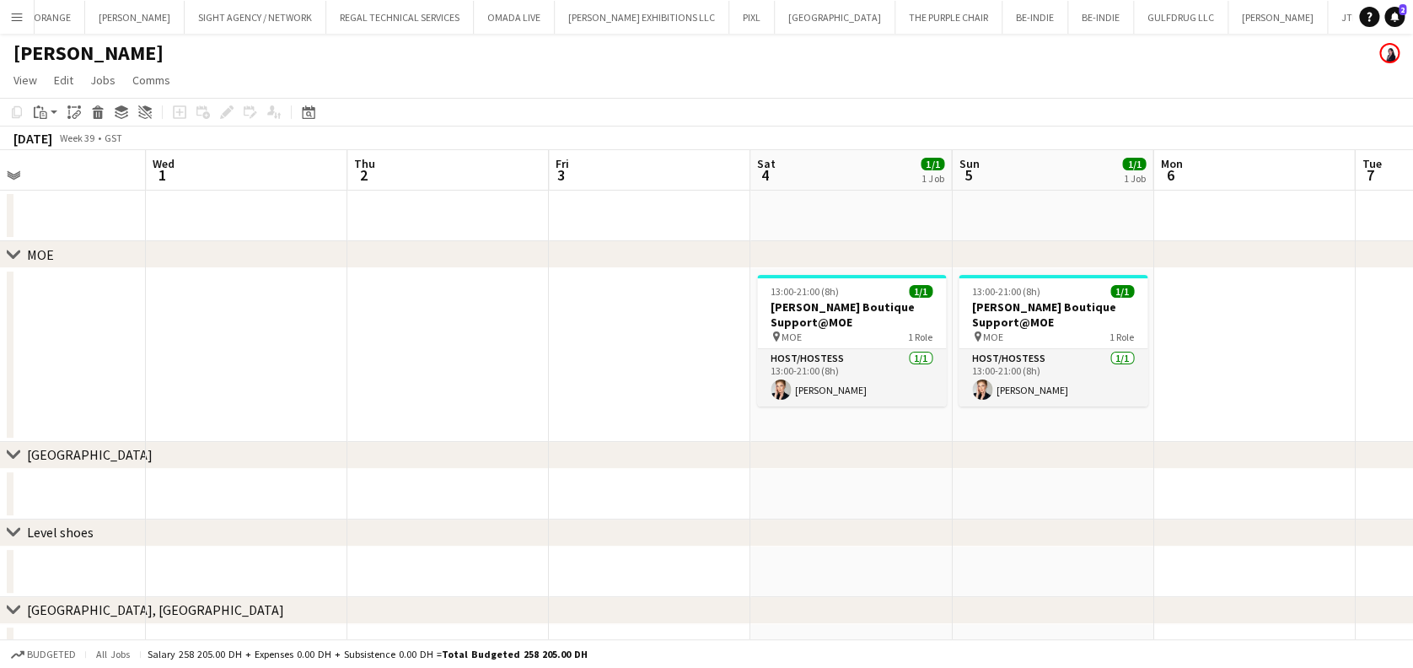
drag, startPoint x: 17, startPoint y: 350, endPoint x: 164, endPoint y: 350, distance: 147.5
click at [19, 350] on app-calendar-viewport "Sat 27 1/1 1 Job Sun 28 1/1 1 Job Mon 29 Tue 30 Wed 1 Thu 2 Fri 3 Sat 4 1/1 1 J…" at bounding box center [706, 489] width 1413 height 679
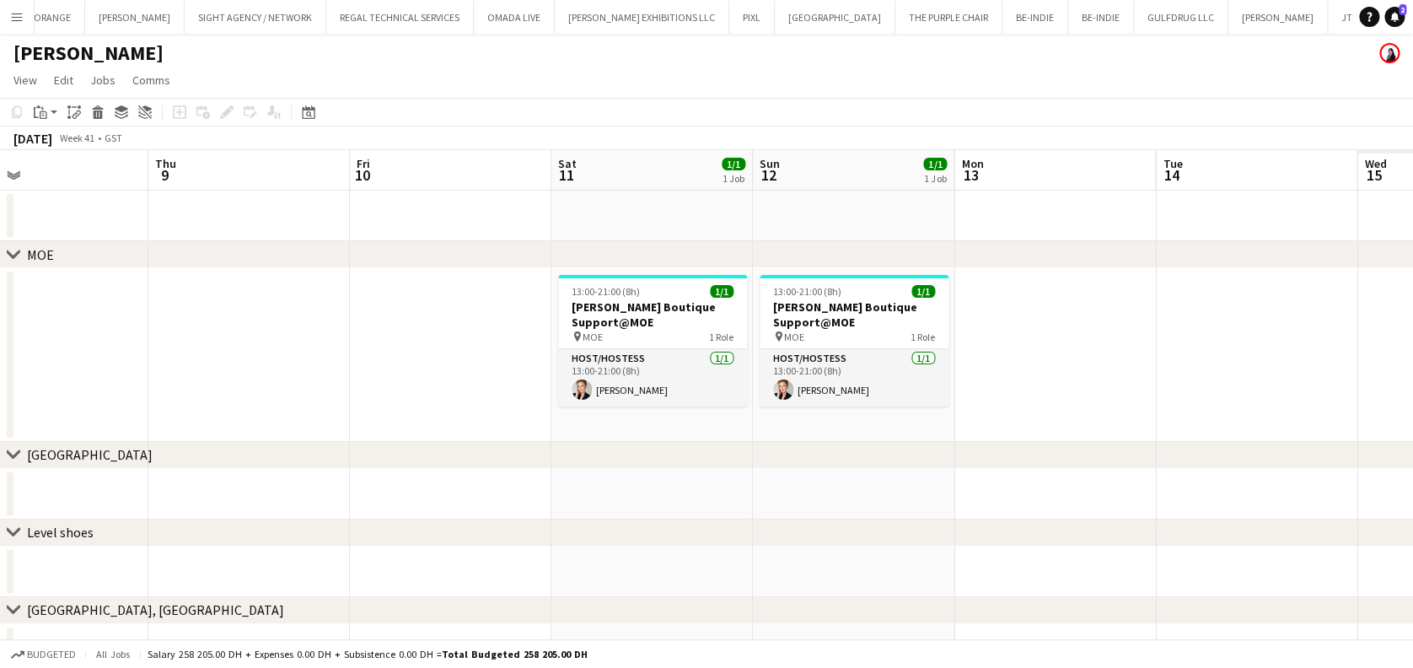
scroll to position [0, 696]
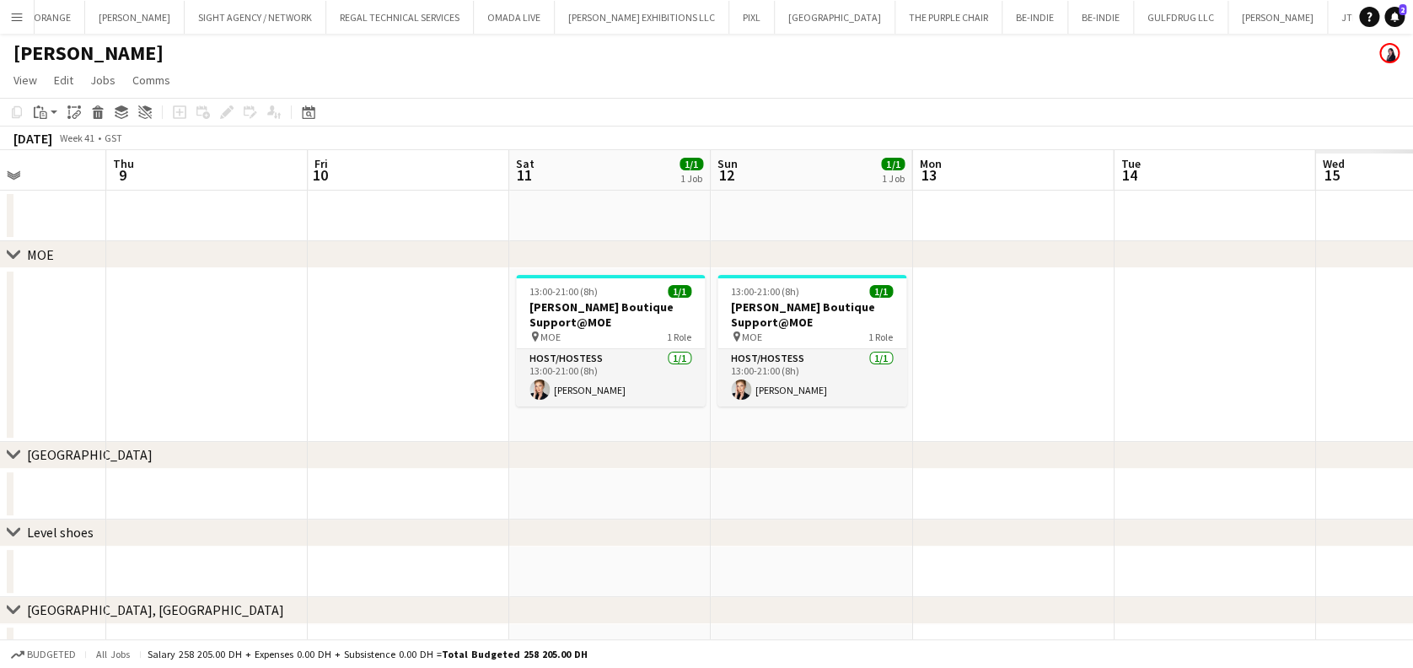
drag, startPoint x: 287, startPoint y: 367, endPoint x: 431, endPoint y: 364, distance: 144.2
click at [289, 367] on app-calendar-viewport "Sun 5 1/1 1 Job Mon 6 Tue 7 Wed 8 Thu 9 Fri 10 Sat 11 1/1 1 Job Sun 12 1/1 1 Jo…" at bounding box center [706, 489] width 1413 height 679
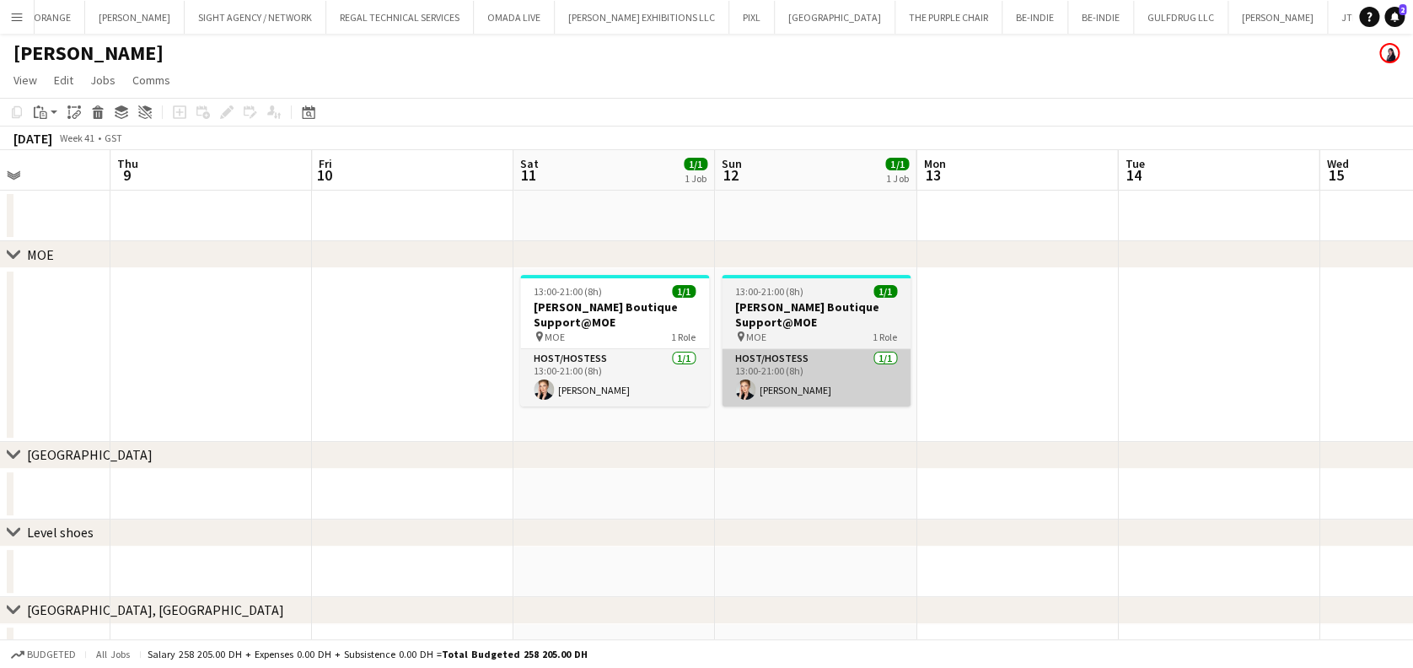
drag, startPoint x: 679, startPoint y: 394, endPoint x: 863, endPoint y: 392, distance: 184.6
click at [679, 393] on app-card-role "Host/Hostess [DATE] 13:00-21:00 (8h) [PERSON_NAME]" at bounding box center [614, 377] width 189 height 57
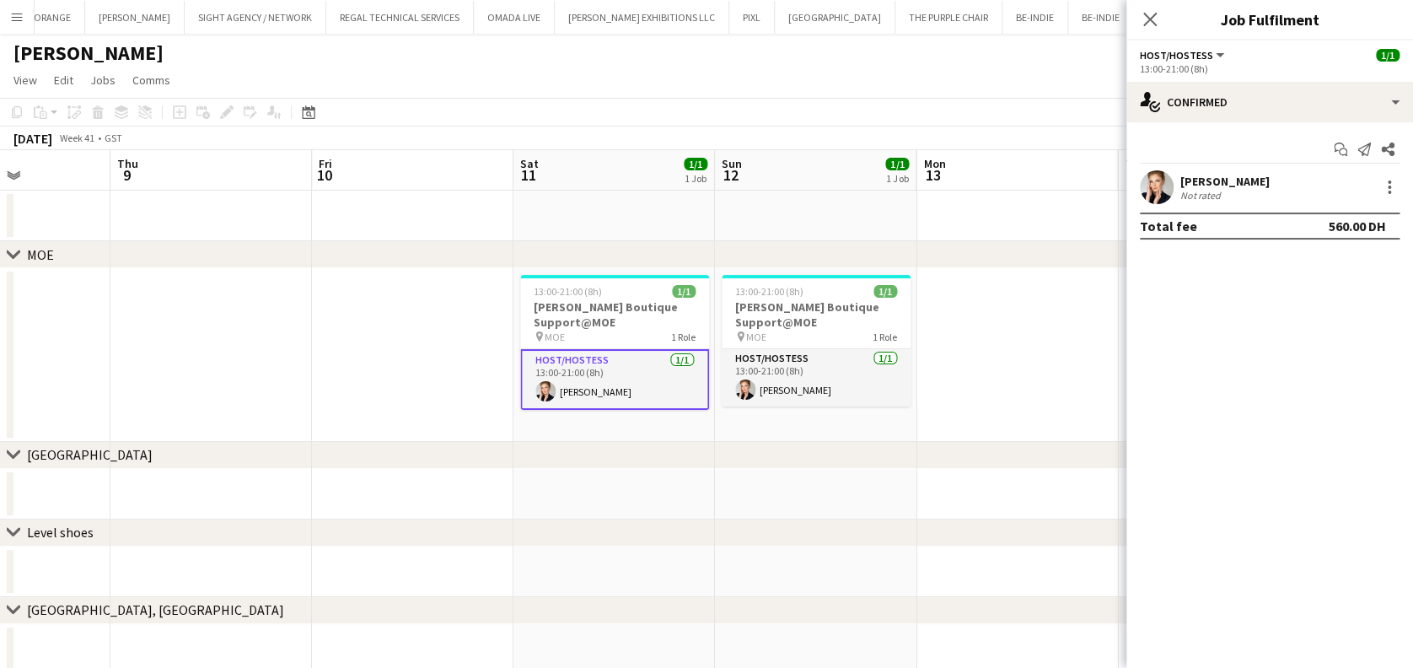
click at [777, 391] on app-card-role "Host/Hostess [DATE] 13:00-21:00 (8h) [PERSON_NAME]" at bounding box center [816, 377] width 189 height 57
click at [777, 186] on div at bounding box center [1389, 187] width 20 height 20
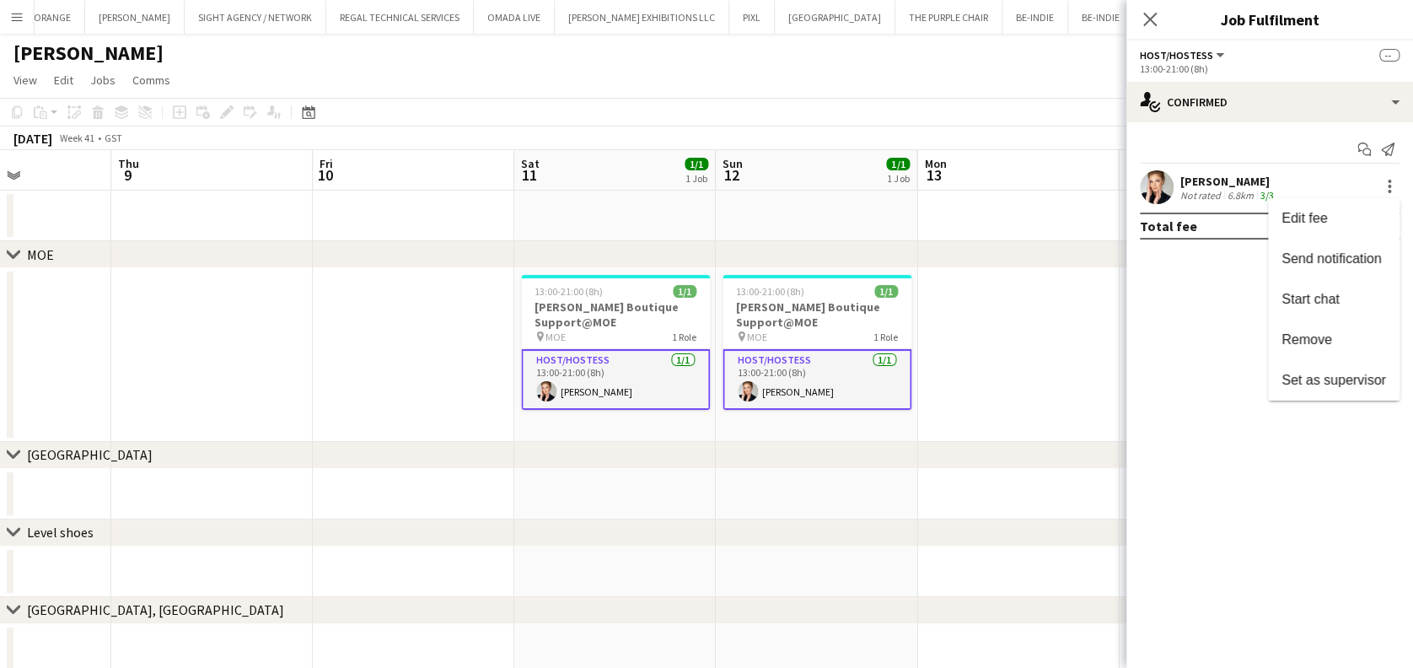
click at [777, 339] on span "Remove" at bounding box center [1333, 339] width 105 height 15
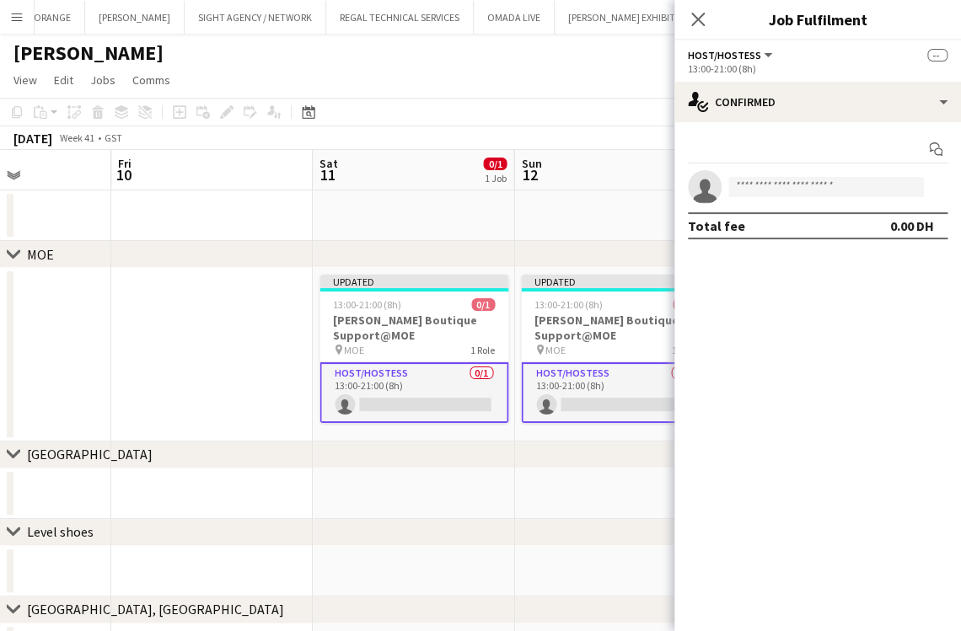
click at [516, 513] on app-date-cell at bounding box center [614, 494] width 201 height 51
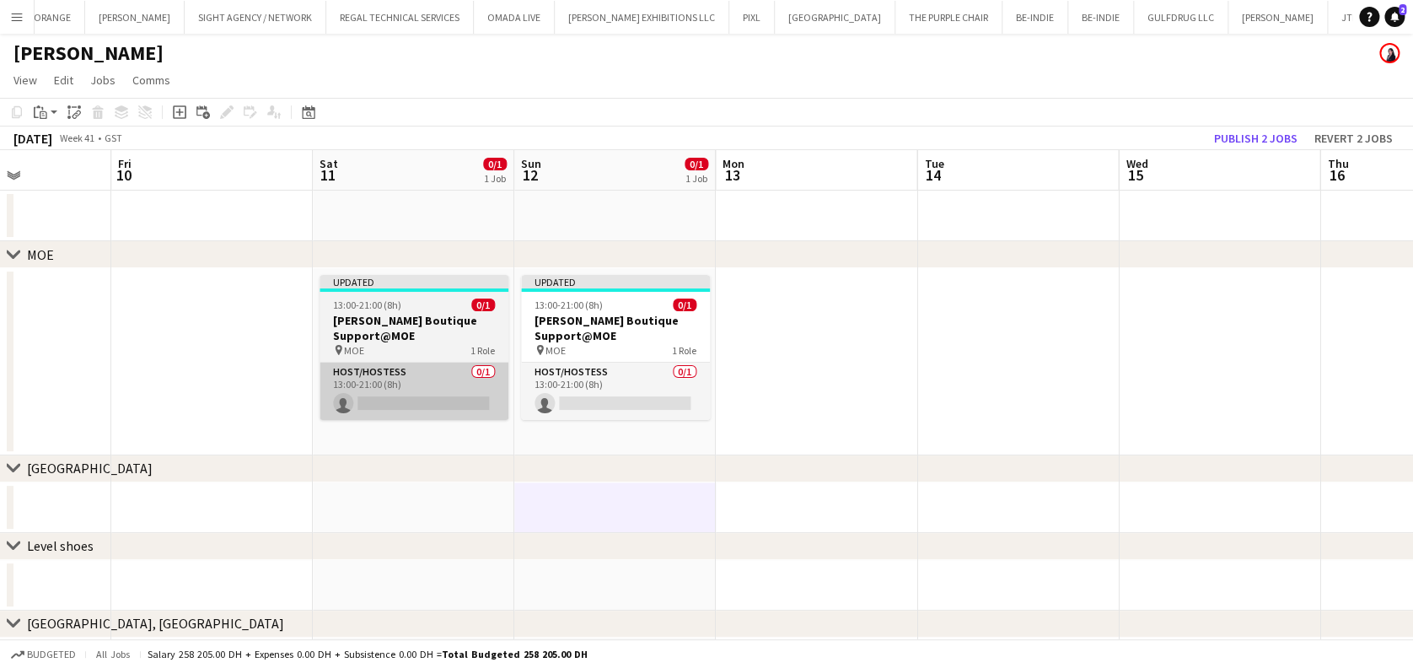
click at [459, 386] on app-card-role "Host/Hostess 0/1 13:00-21:00 (8h) single-neutral-actions" at bounding box center [413, 390] width 189 height 57
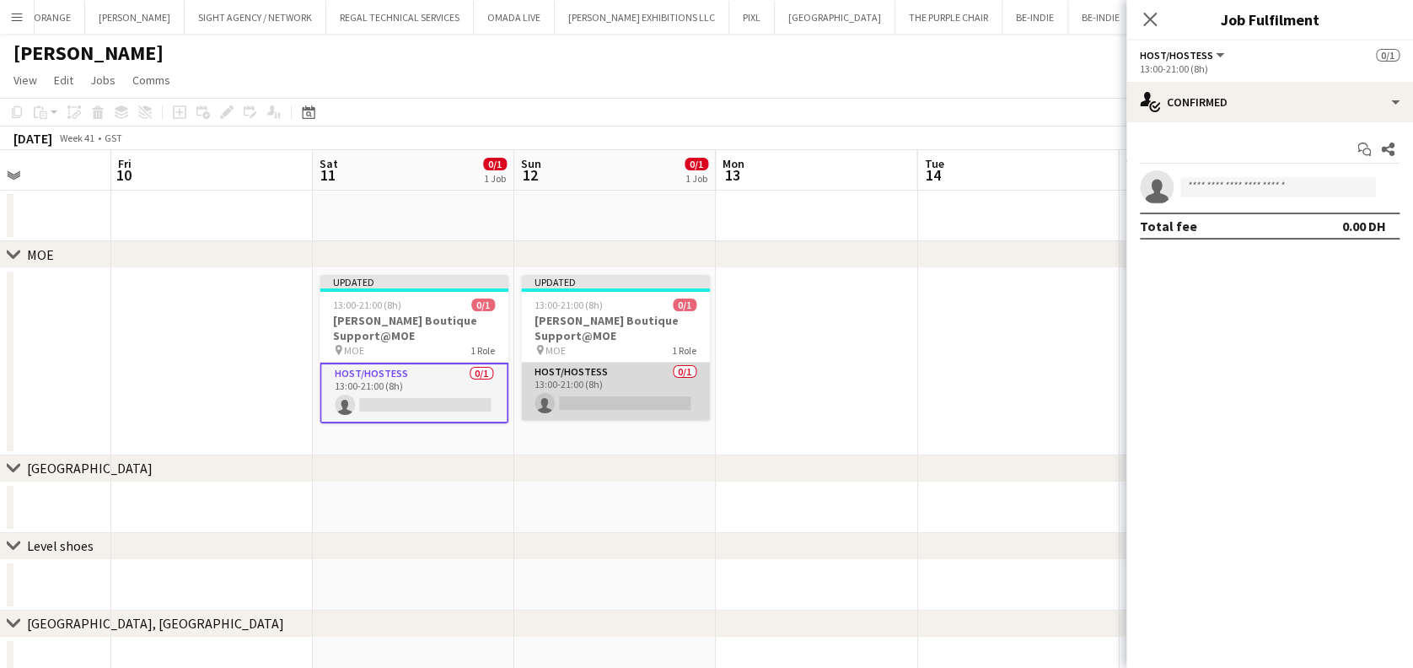
click at [592, 383] on app-card-role "Host/Hostess 0/1 13:00-21:00 (8h) single-neutral-actions" at bounding box center [615, 390] width 189 height 57
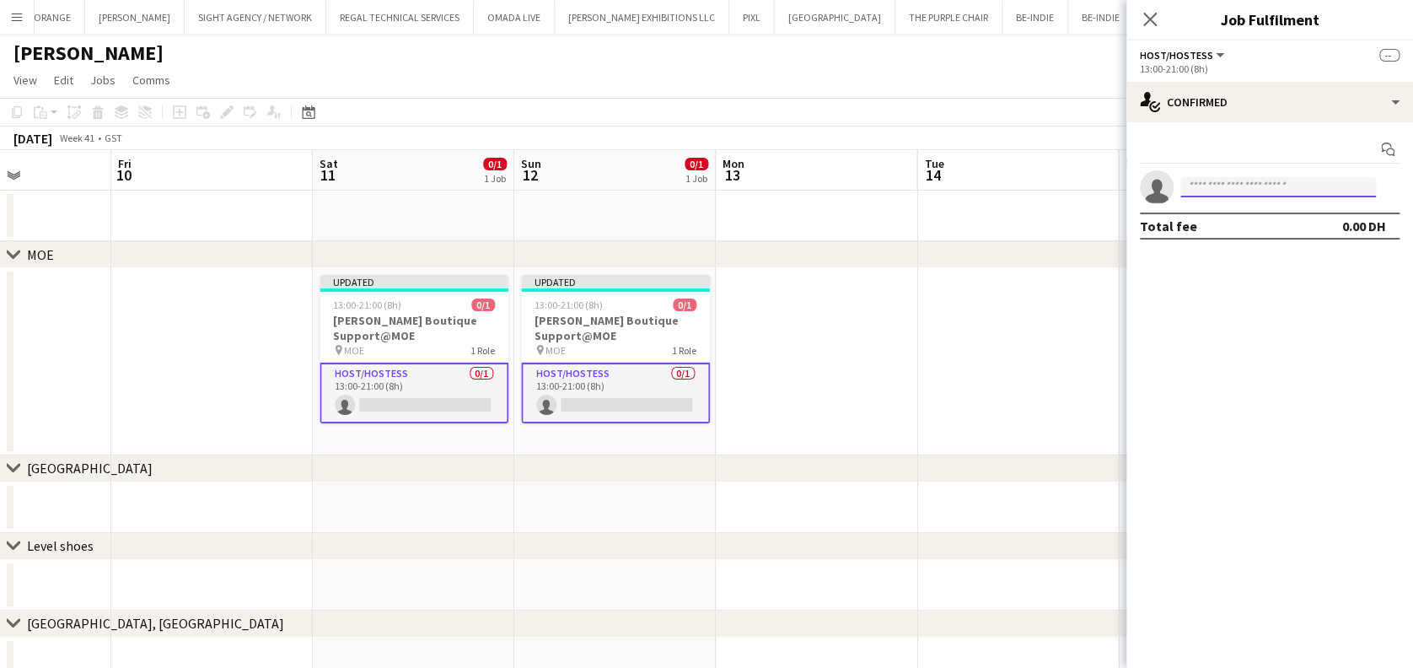
drag, startPoint x: 1221, startPoint y: 178, endPoint x: 1219, endPoint y: 194, distance: 16.2
click at [777, 178] on input at bounding box center [1278, 187] width 196 height 20
type input "******"
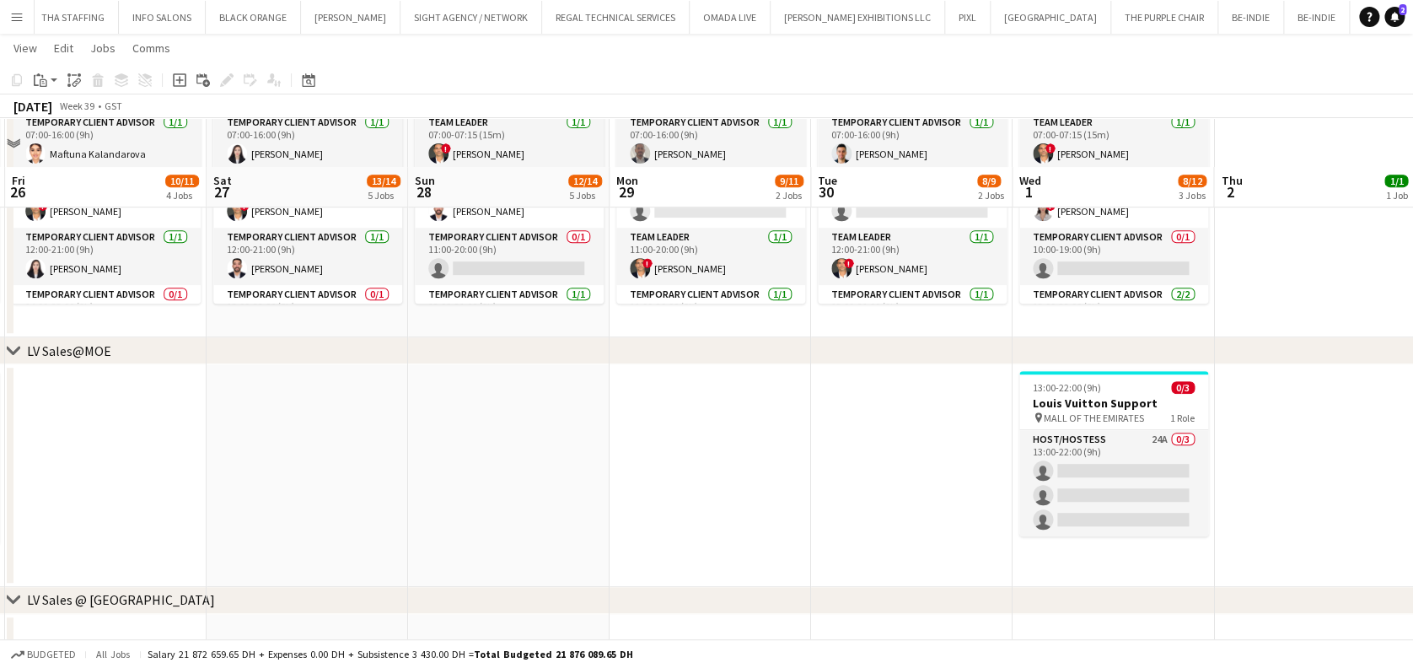
scroll to position [410, 0]
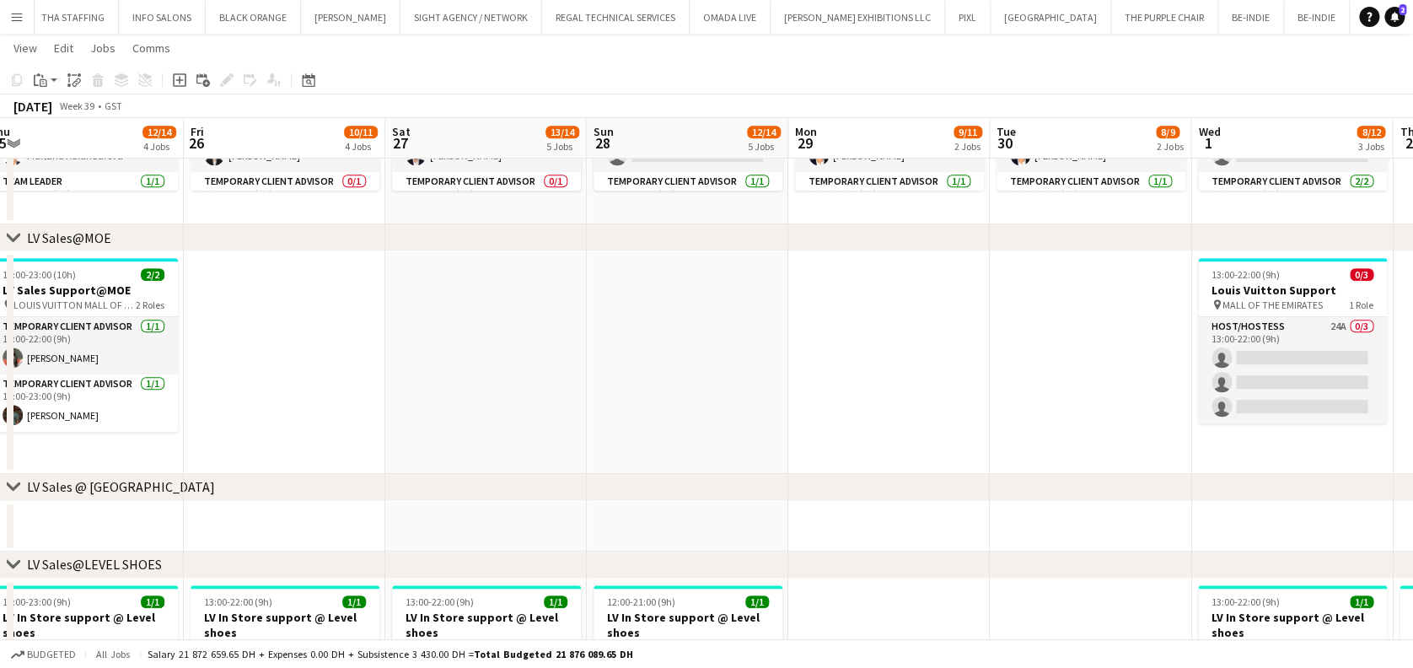
drag, startPoint x: 680, startPoint y: 353, endPoint x: 715, endPoint y: 353, distance: 34.6
click at [715, 353] on app-calendar-viewport "Tue 23 Wed 24 16/17 6 Jobs Thu 25 12/14 4 Jobs Fri 26 10/11 4 Jobs Sat 27 13/14…" at bounding box center [706, 651] width 1413 height 1990
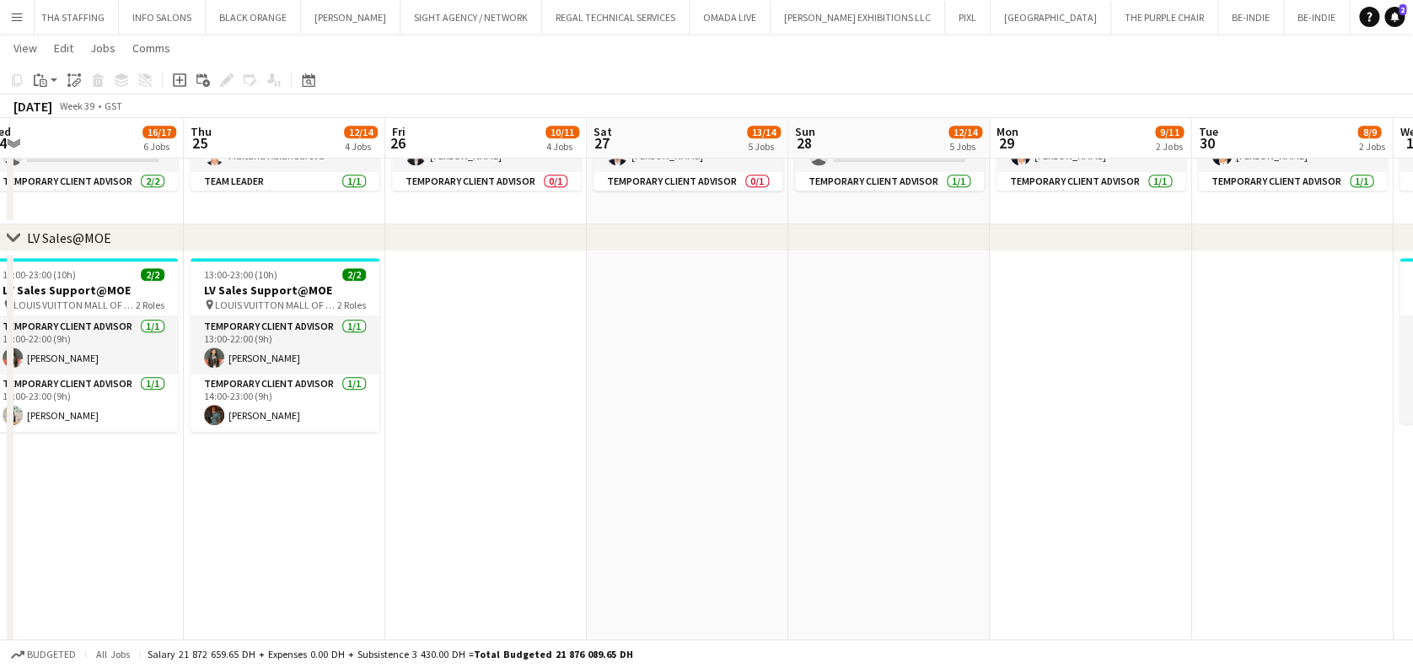
drag, startPoint x: 625, startPoint y: 384, endPoint x: 712, endPoint y: 390, distance: 87.0
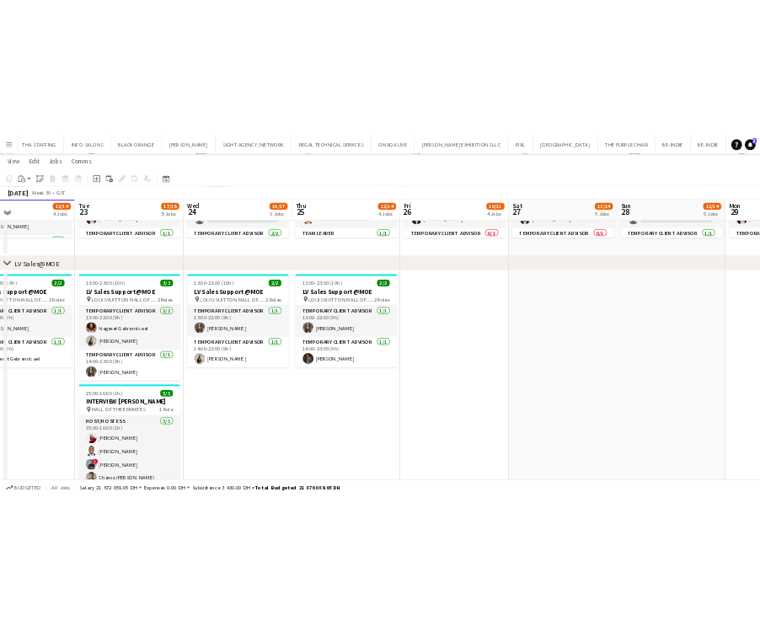
scroll to position [532, 0]
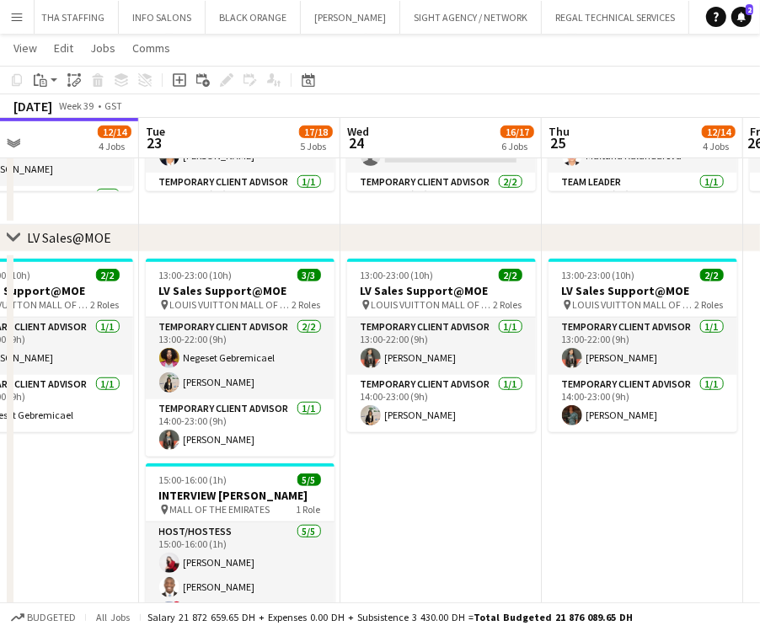
click at [474, 506] on app-date-cell "13:00-23:00 (10h) 2/2 LV Sales Support@MOE pin LOUIS VUITTON MALL OF THE EMIRAT…" at bounding box center [441, 490] width 201 height 477
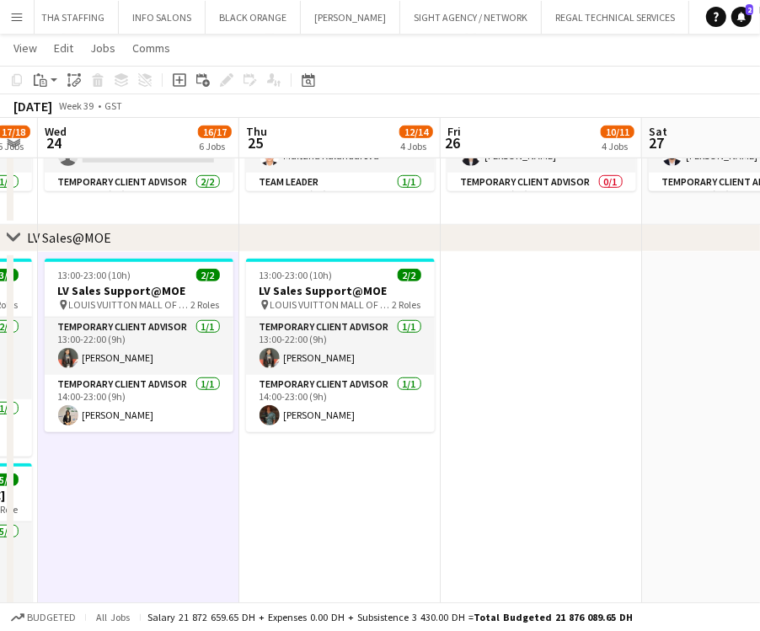
drag, startPoint x: 509, startPoint y: 473, endPoint x: 201, endPoint y: 464, distance: 307.8
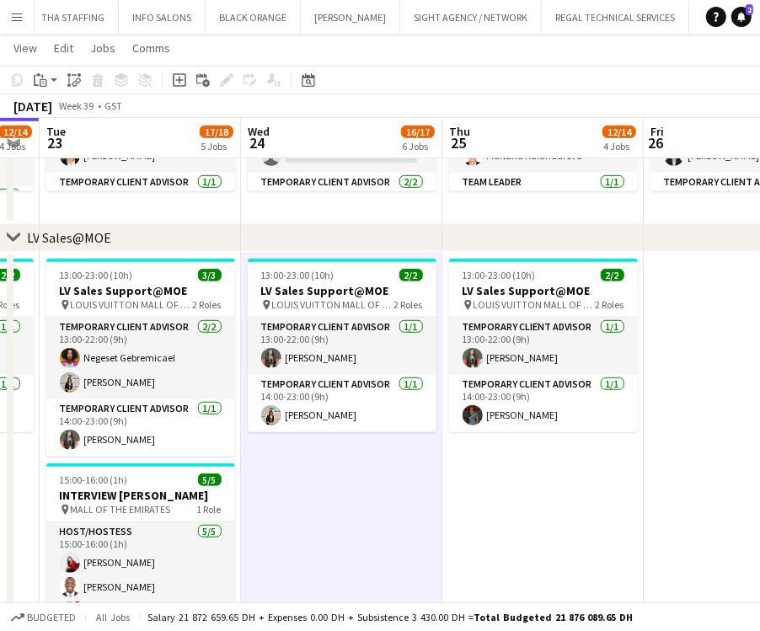
drag, startPoint x: 356, startPoint y: 514, endPoint x: 513, endPoint y: 545, distance: 160.5
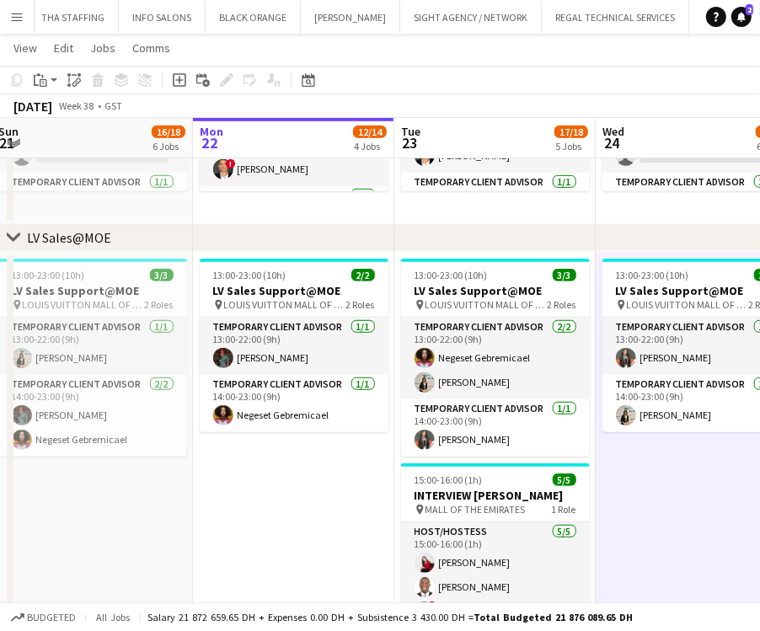
drag, startPoint x: 476, startPoint y: 536, endPoint x: 389, endPoint y: 479, distance: 104.0
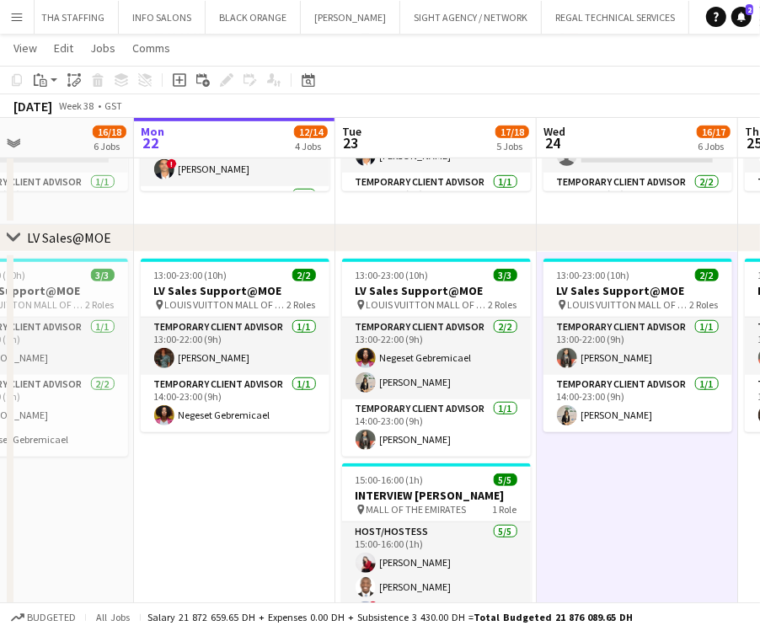
drag, startPoint x: 123, startPoint y: 536, endPoint x: 445, endPoint y: 536, distance: 322.0
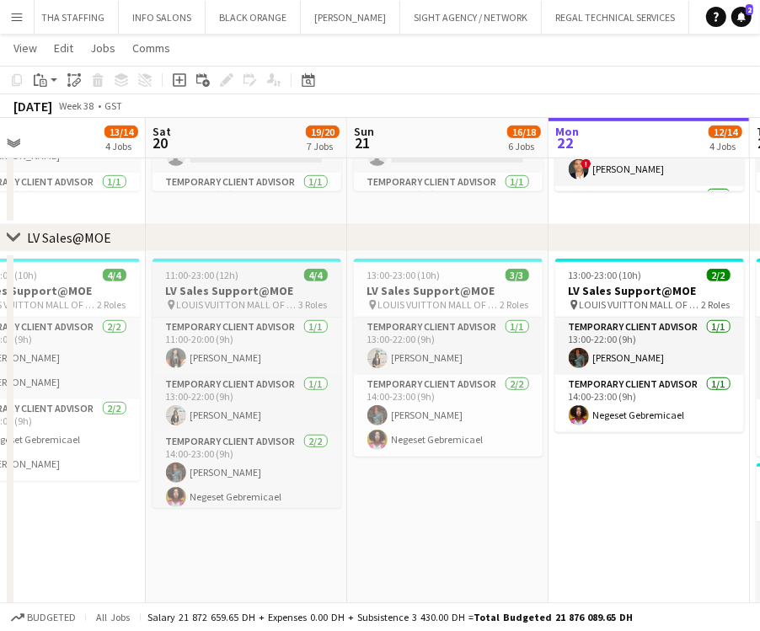
click at [262, 278] on div "11:00-23:00 (12h) 4/4" at bounding box center [247, 275] width 189 height 13
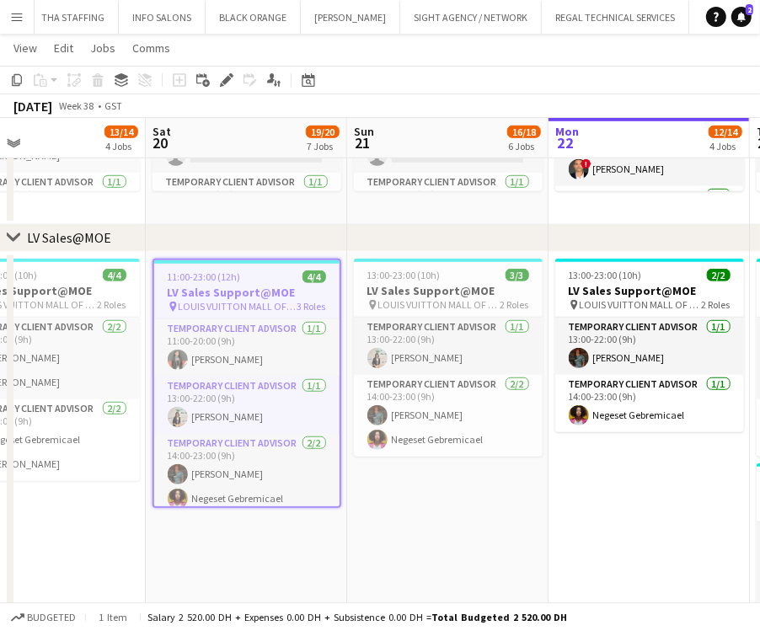
click at [416, 518] on app-date-cell "13:00-23:00 (10h) 3/3 LV Sales Support@MOE pin LOUIS VUITTON MALL OF THE EMIRAT…" at bounding box center [447, 490] width 201 height 477
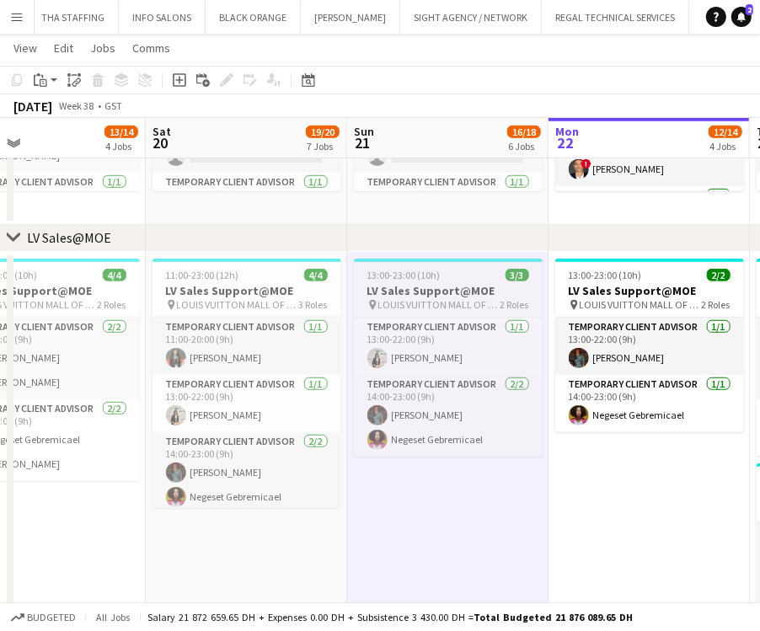
click at [411, 301] on span "LOUIS VUITTON MALL OF THE EMIRATES" at bounding box center [440, 304] width 122 height 13
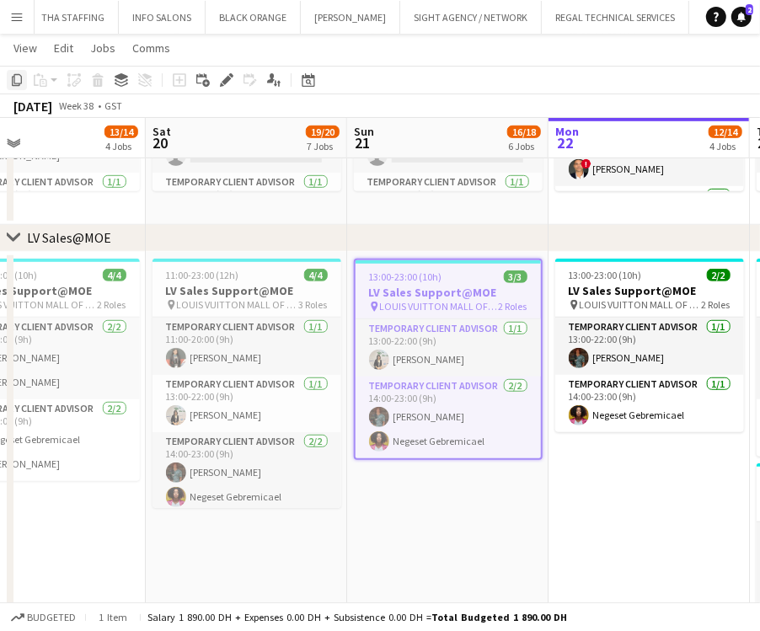
click at [24, 78] on div "Copy" at bounding box center [17, 80] width 20 height 20
drag, startPoint x: 614, startPoint y: 443, endPoint x: 407, endPoint y: 458, distance: 207.1
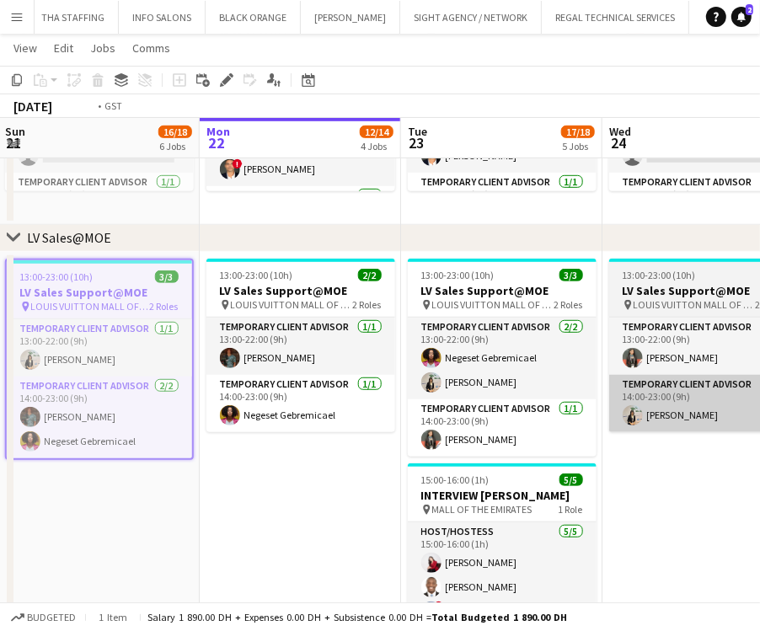
drag, startPoint x: 283, startPoint y: 462, endPoint x: 202, endPoint y: 430, distance: 87.0
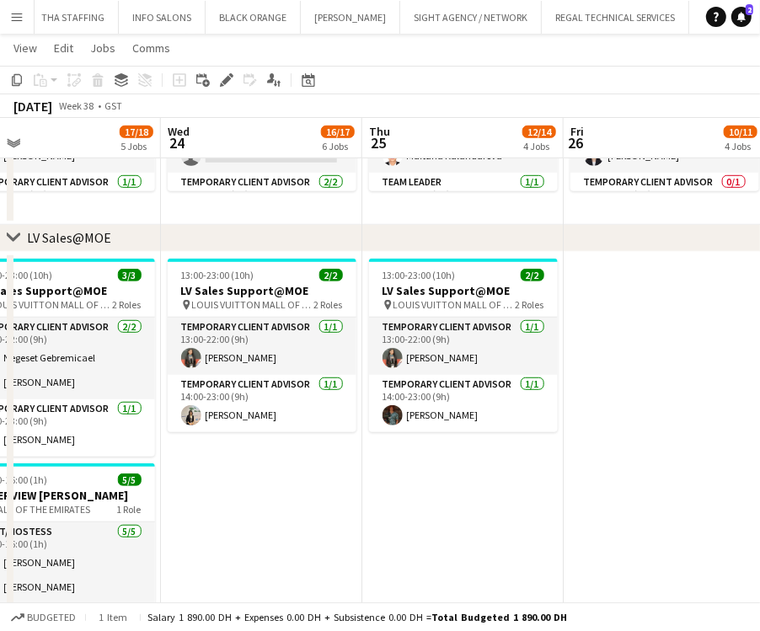
drag, startPoint x: 362, startPoint y: 442, endPoint x: 94, endPoint y: 442, distance: 268.9
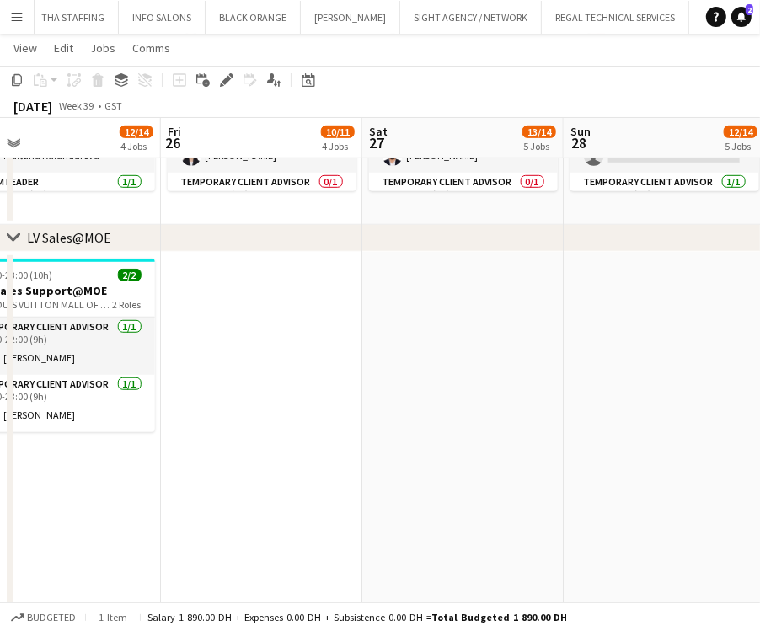
scroll to position [0, 624]
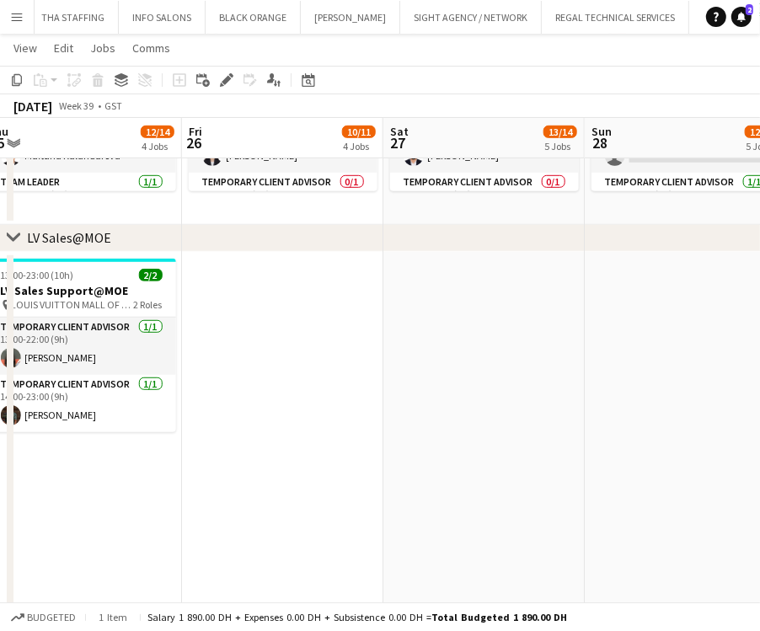
drag, startPoint x: 325, startPoint y: 295, endPoint x: 346, endPoint y: 298, distance: 21.2
click at [325, 294] on app-date-cell at bounding box center [282, 490] width 201 height 477
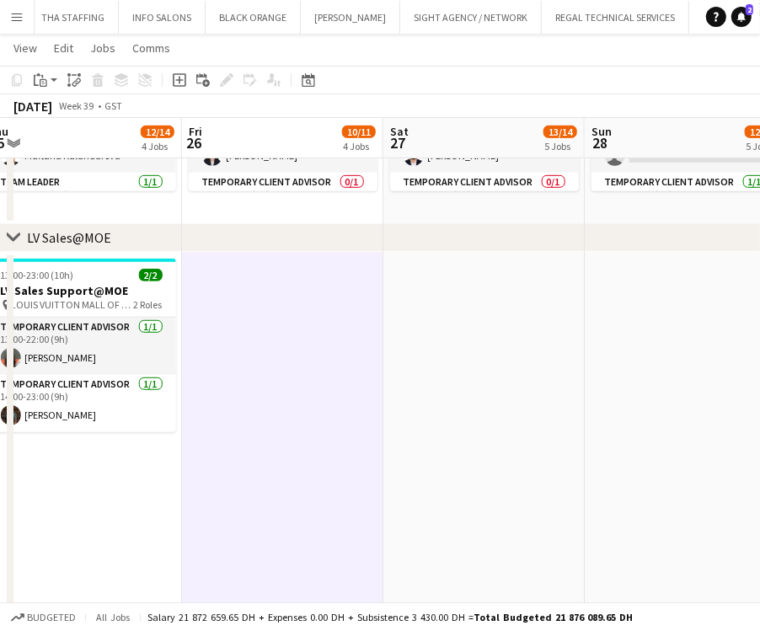
click at [438, 303] on app-date-cell at bounding box center [484, 490] width 201 height 477
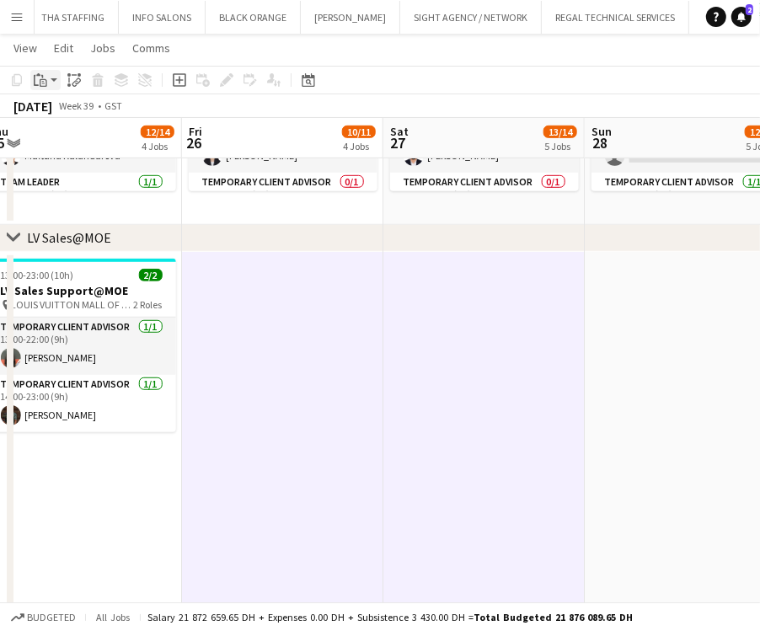
click at [52, 83] on app-action-btn "Paste" at bounding box center [45, 80] width 30 height 20
click at [61, 110] on link "Paste Ctrl+V" at bounding box center [124, 112] width 158 height 15
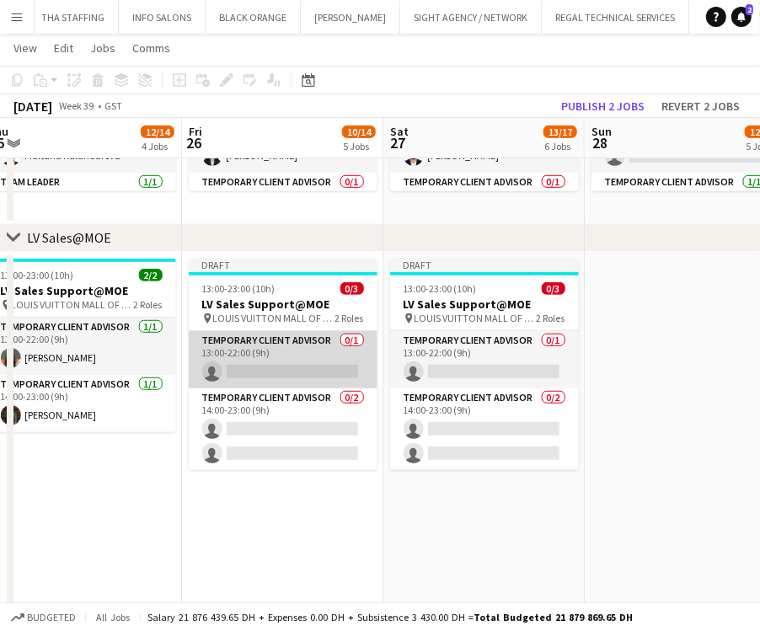
drag, startPoint x: 314, startPoint y: 384, endPoint x: 348, endPoint y: 369, distance: 36.6
click at [314, 383] on app-card-role "Temporary Client Advisor 0/1 13:00-22:00 (9h) single-neutral-actions" at bounding box center [283, 359] width 189 height 57
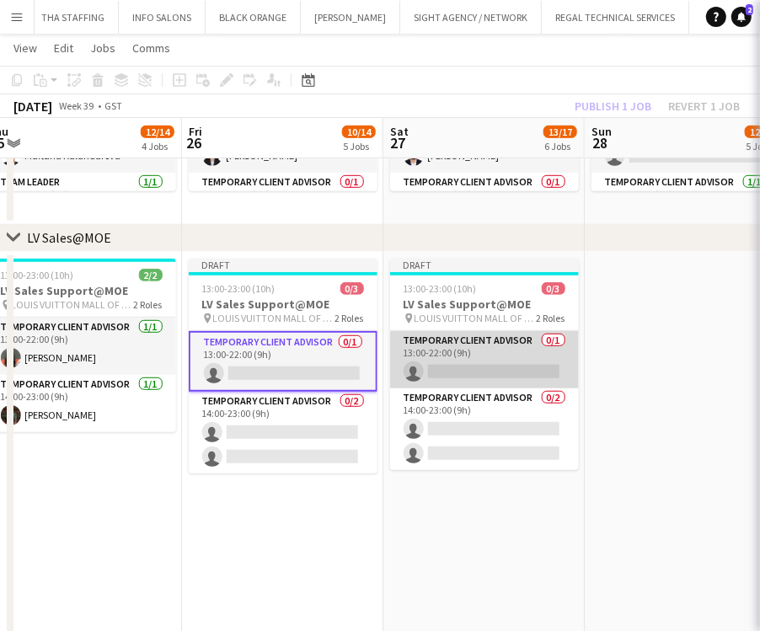
click at [430, 362] on app-card-role "Temporary Client Advisor 0/1 13:00-22:00 (9h) single-neutral-actions" at bounding box center [484, 359] width 189 height 57
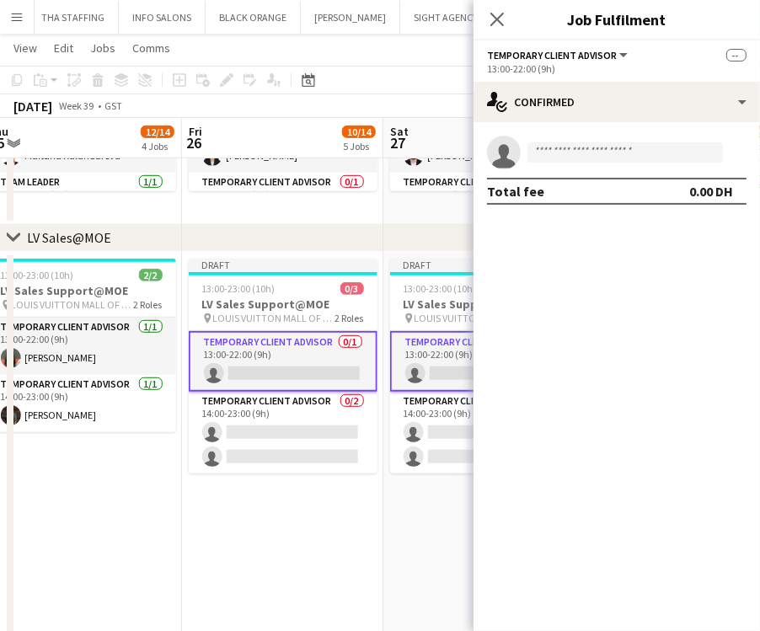
scroll to position [0, 622]
click at [593, 76] on app-options-switcher "Temporary Client Advisor All roles Temporary Client Advisor -- 13:00-22:00 (9h)" at bounding box center [617, 60] width 287 height 41
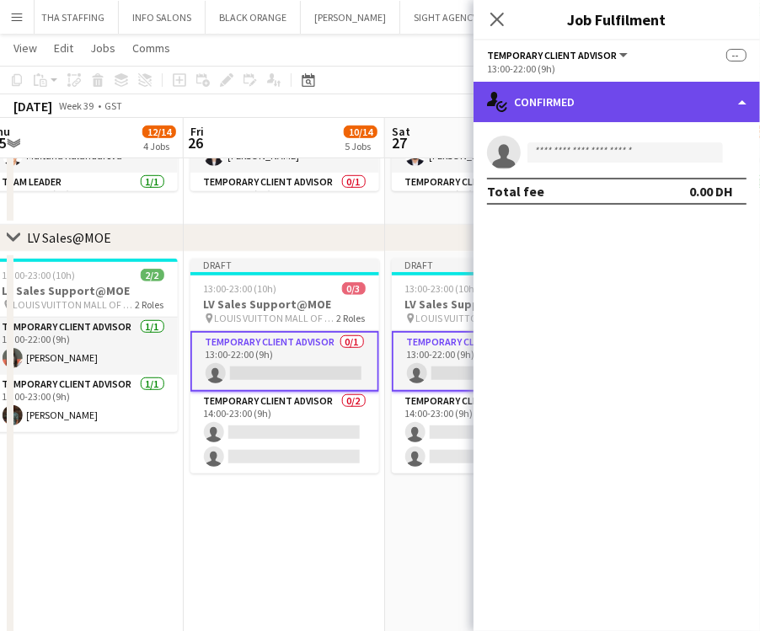
click at [593, 96] on div "single-neutral-actions-check-2 Confirmed" at bounding box center [617, 102] width 287 height 40
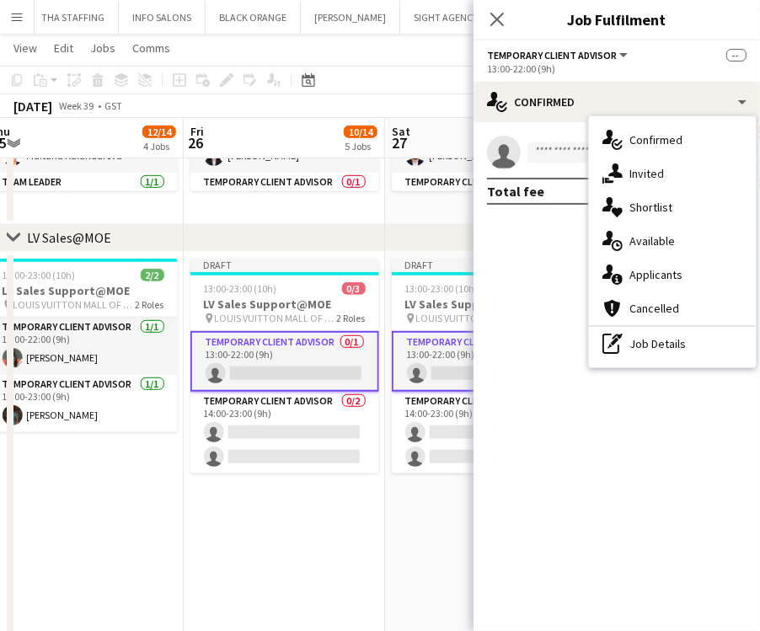
drag, startPoint x: 631, startPoint y: 348, endPoint x: 608, endPoint y: 306, distance: 47.9
click at [632, 347] on div "pen-write Job Details" at bounding box center [672, 344] width 167 height 34
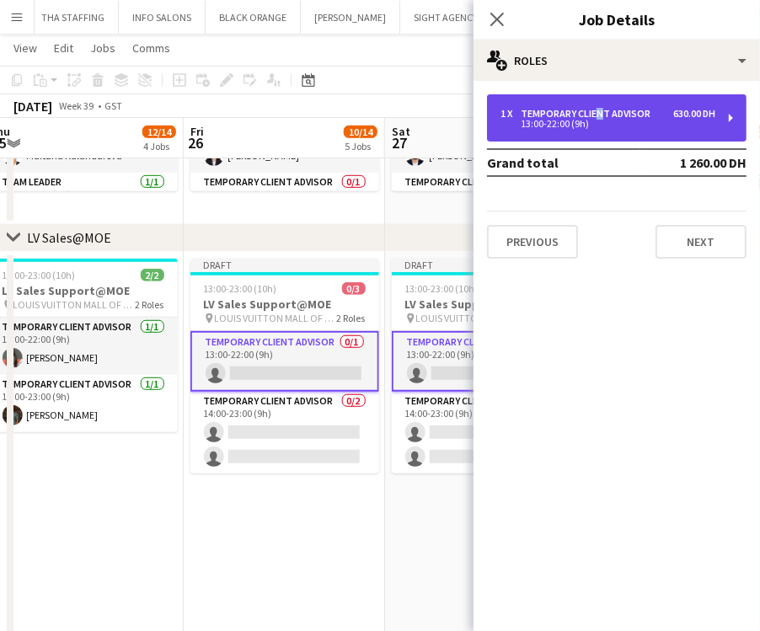
click at [594, 118] on div "Temporary Client Advisor" at bounding box center [589, 114] width 137 height 12
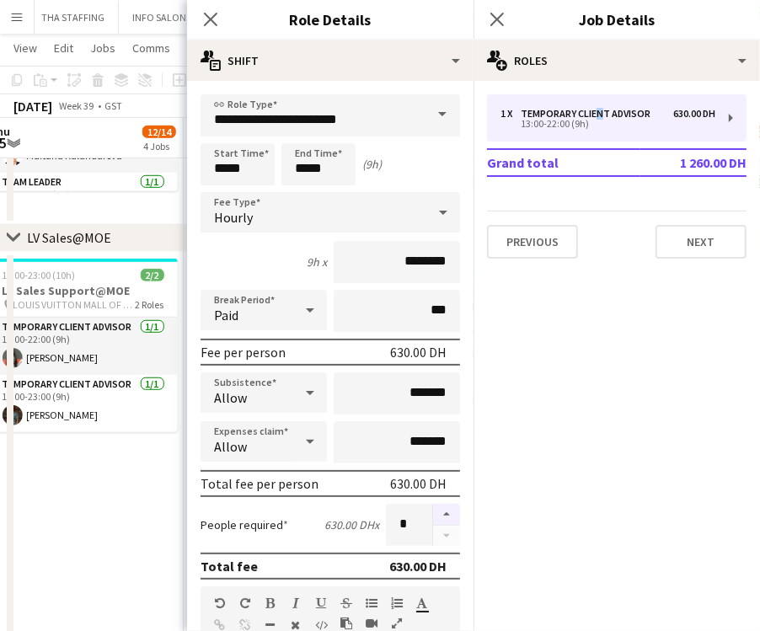
click at [433, 504] on button "button" at bounding box center [446, 515] width 27 height 22
type input "*"
click at [67, 533] on app-date-cell "13:00-23:00 (10h) 2/2 LV Sales Support@MOE pin LOUIS VUITTON MALL OF THE EMIRAT…" at bounding box center [82, 490] width 201 height 477
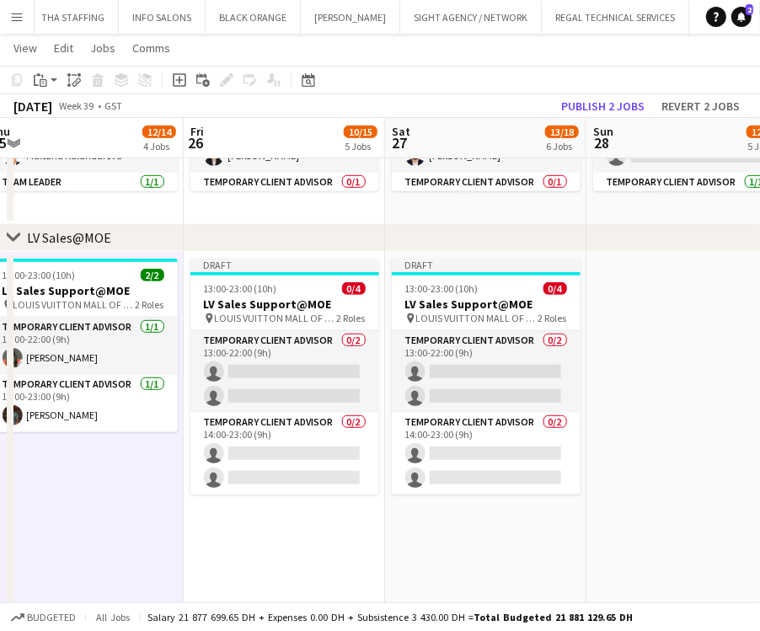
scroll to position [0, 649]
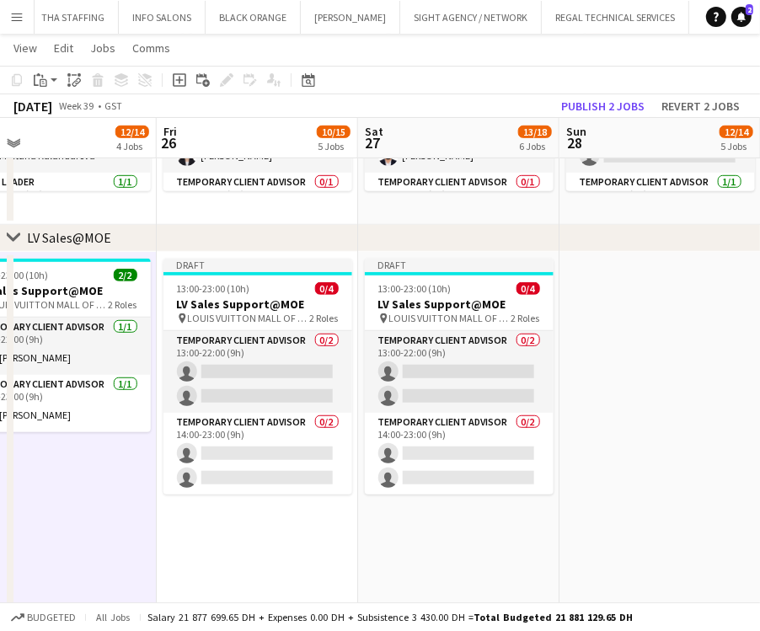
drag, startPoint x: 234, startPoint y: 570, endPoint x: 207, endPoint y: 570, distance: 27.0
drag, startPoint x: 593, startPoint y: 313, endPoint x: 593, endPoint y: 303, distance: 9.3
click at [593, 308] on app-date-cell at bounding box center [660, 490] width 201 height 477
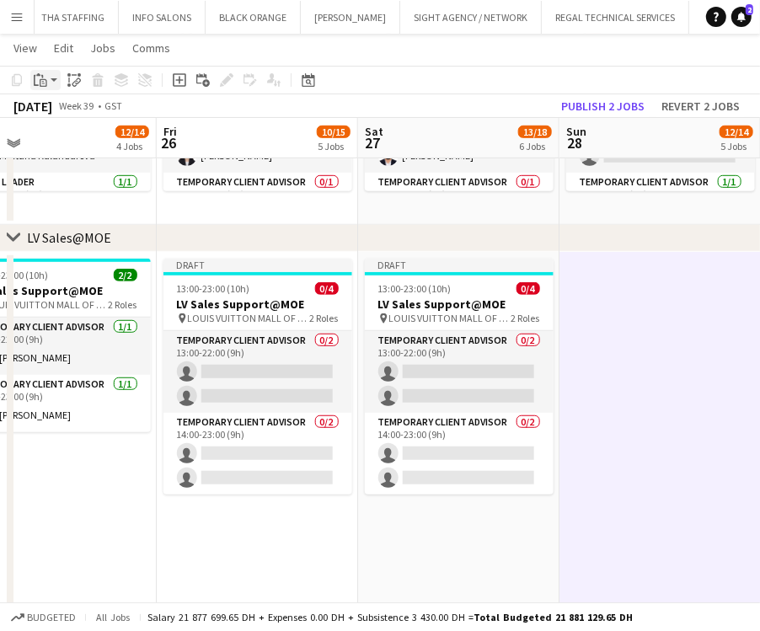
click at [41, 71] on div "Paste" at bounding box center [40, 80] width 20 height 20
click at [49, 118] on link "Paste Ctrl+V" at bounding box center [124, 112] width 158 height 15
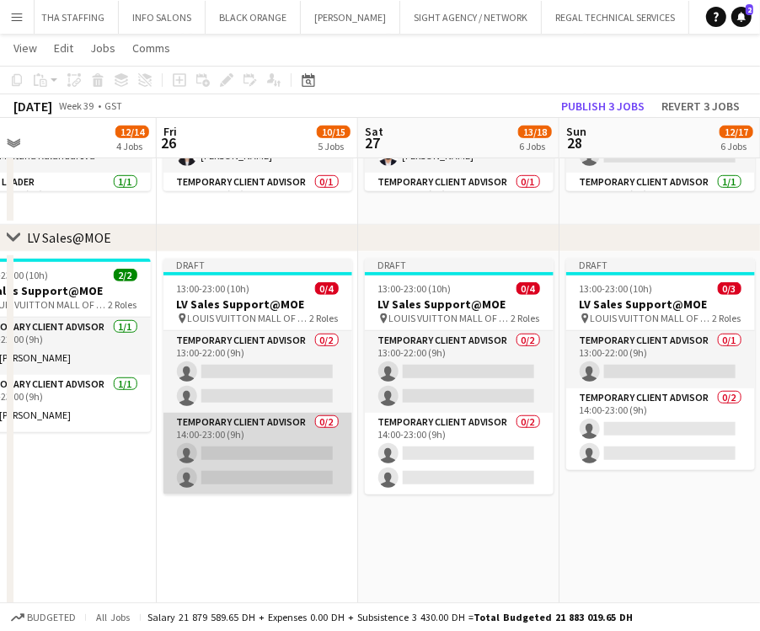
drag, startPoint x: 322, startPoint y: 489, endPoint x: 578, endPoint y: 492, distance: 256.3
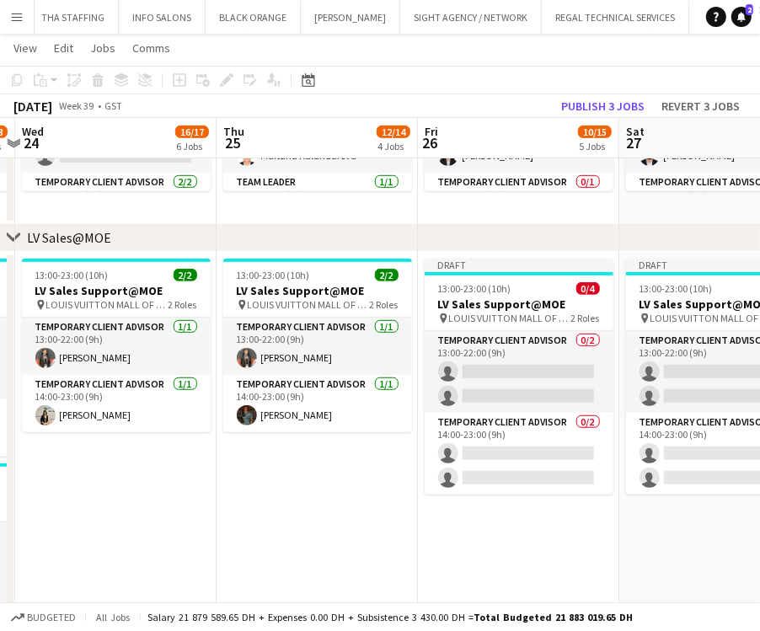
click at [309, 251] on div "chevron-right LV Sales@MOE" at bounding box center [380, 238] width 760 height 27
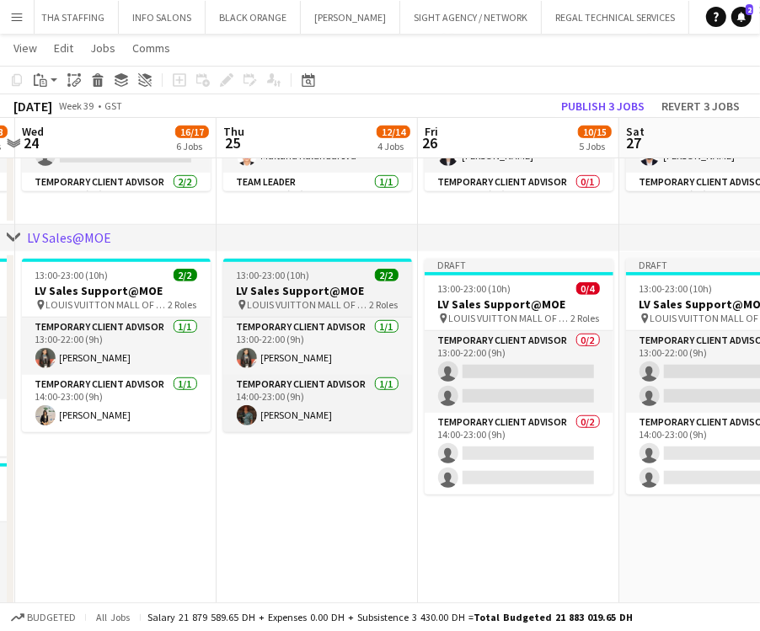
click at [285, 269] on span "13:00-23:00 (10h)" at bounding box center [273, 275] width 73 height 13
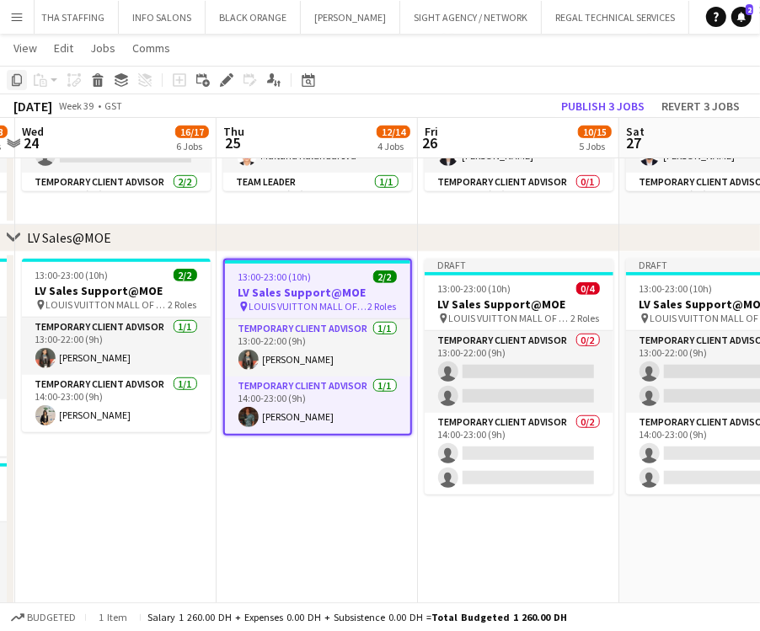
click at [19, 75] on icon at bounding box center [17, 80] width 10 height 12
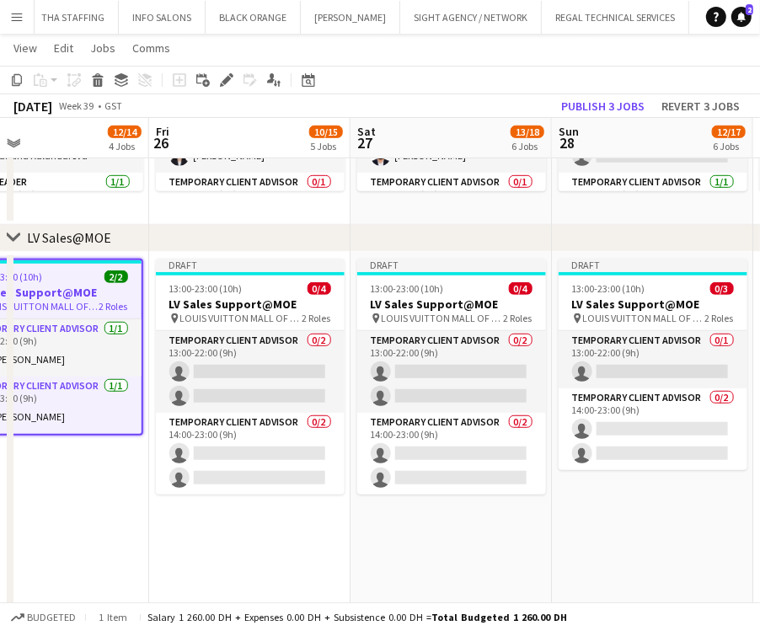
drag, startPoint x: 327, startPoint y: 529, endPoint x: 80, endPoint y: 516, distance: 247.4
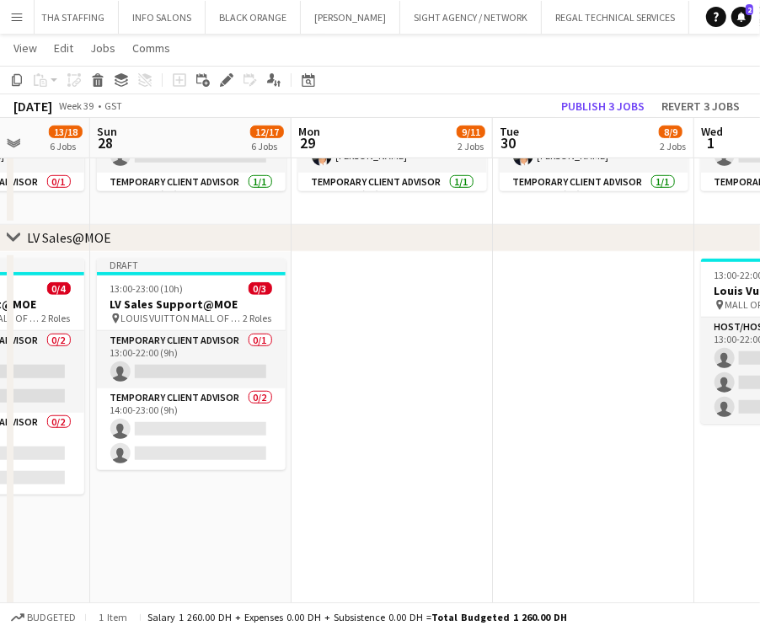
click at [377, 332] on app-date-cell at bounding box center [392, 490] width 201 height 477
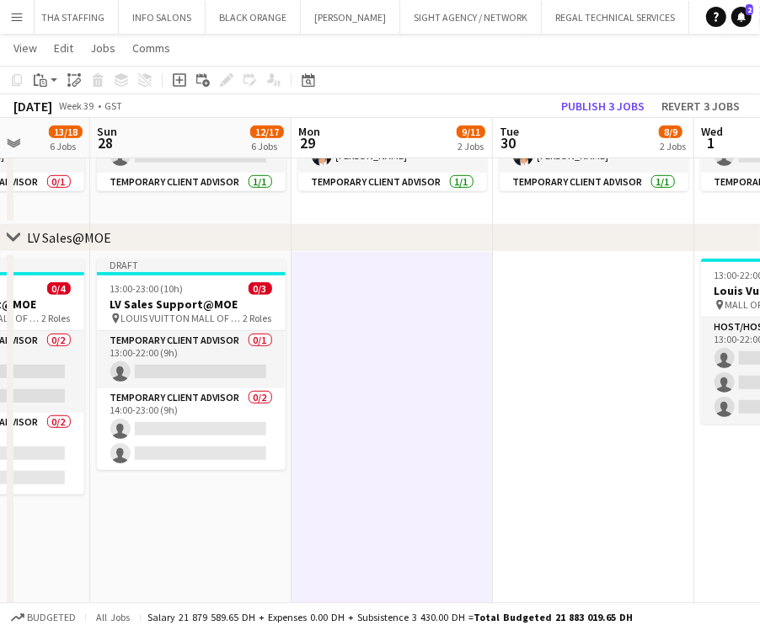
click at [557, 327] on app-date-cell at bounding box center [593, 490] width 201 height 477
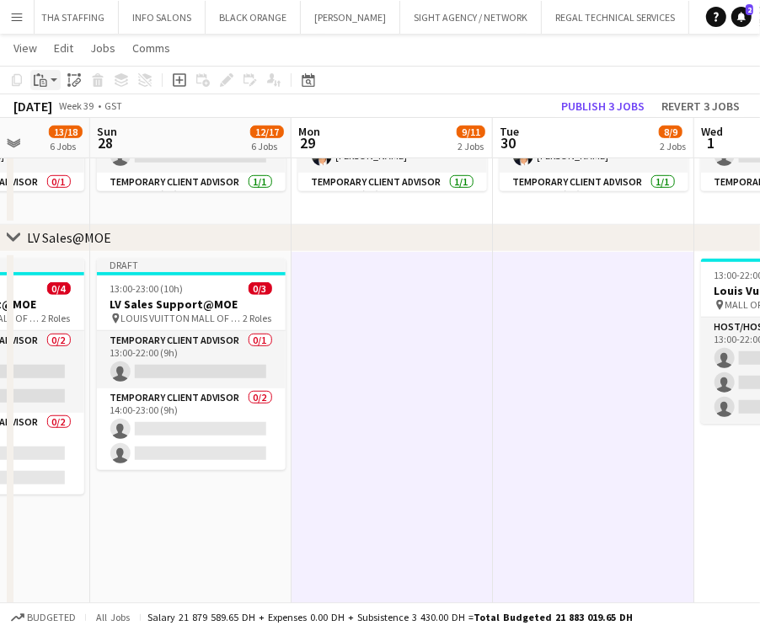
click at [57, 83] on app-action-btn "Paste" at bounding box center [45, 80] width 30 height 20
click at [64, 104] on div "Paste Ctrl+V Paste with crew Ctrl+Shift+V" at bounding box center [123, 126] width 187 height 72
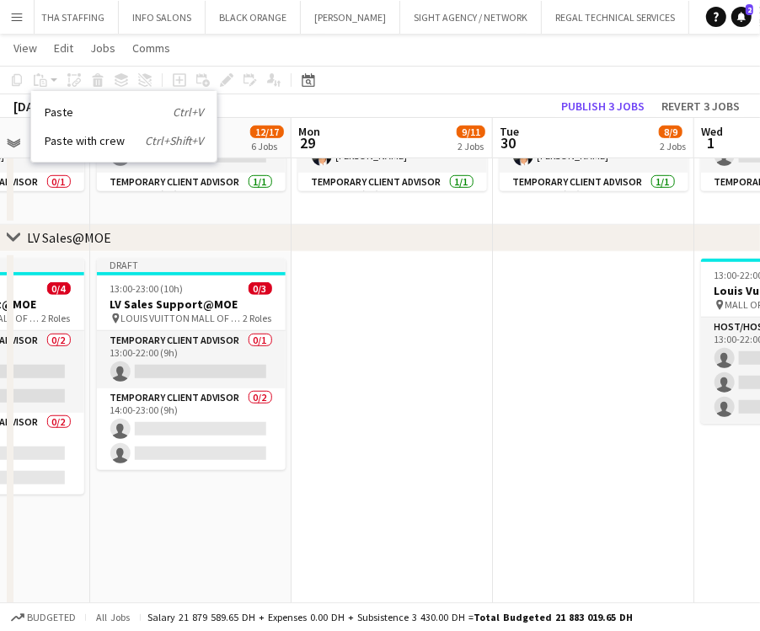
click at [303, 295] on app-date-cell at bounding box center [392, 490] width 201 height 477
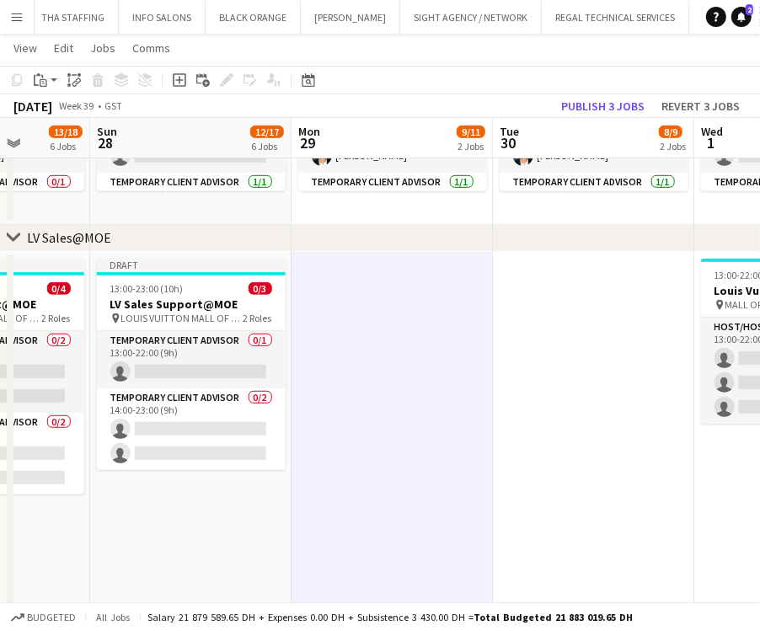
click at [522, 312] on app-date-cell at bounding box center [593, 490] width 201 height 477
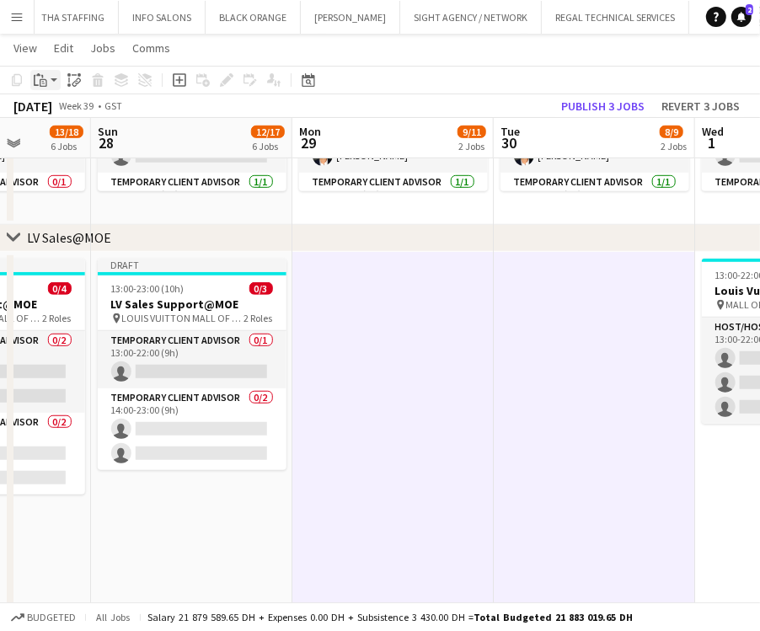
click at [56, 78] on app-action-btn "Paste" at bounding box center [45, 80] width 30 height 20
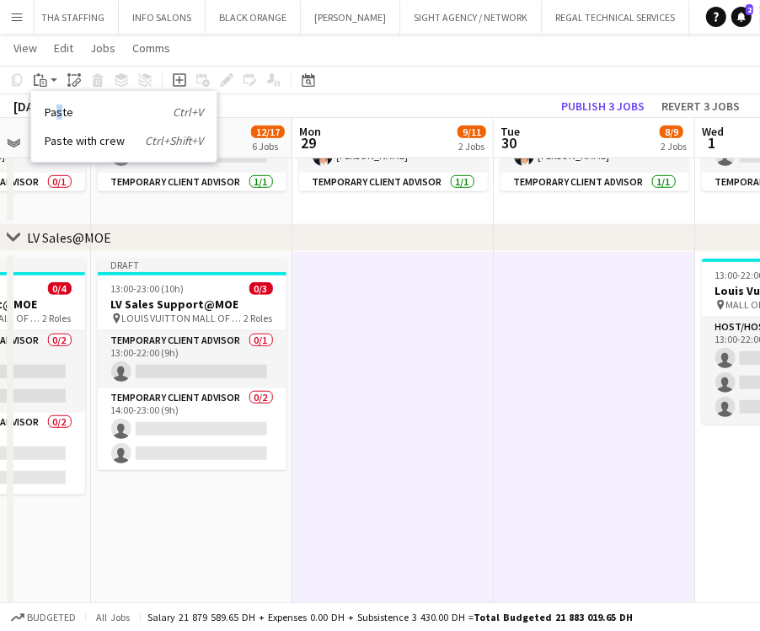
click at [59, 116] on link "Paste Ctrl+V" at bounding box center [124, 112] width 158 height 15
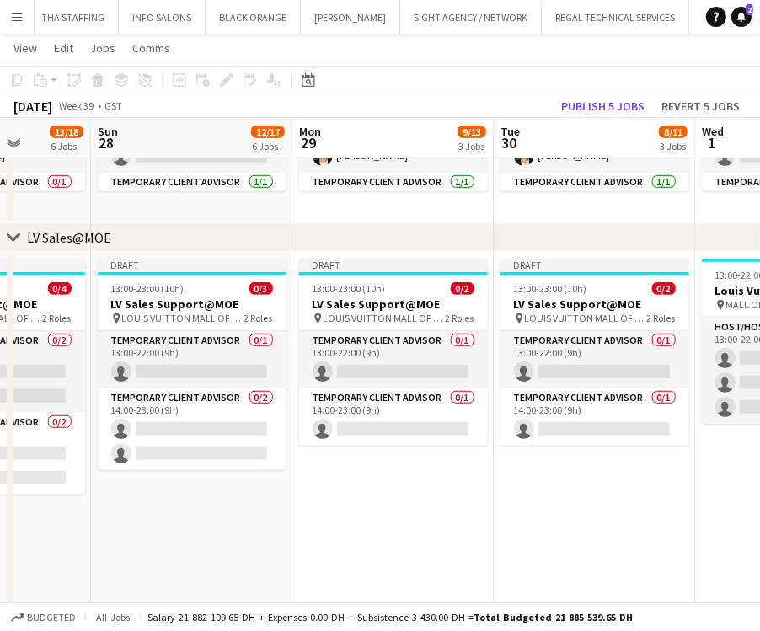
click at [309, 491] on app-date-cell "Draft 13:00-23:00 (10h) 0/2 LV Sales Support@MOE pin LOUIS VUITTON MALL OF THE …" at bounding box center [393, 490] width 201 height 477
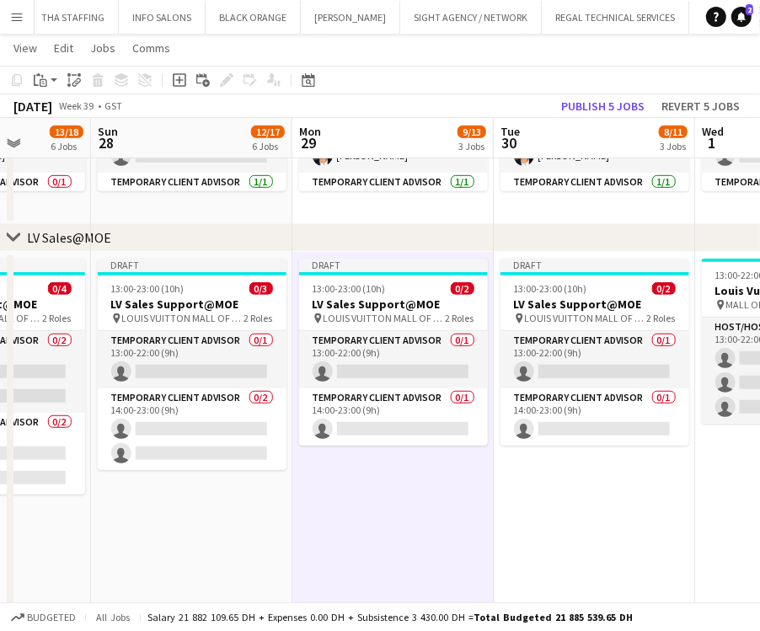
drag, startPoint x: 348, startPoint y: 505, endPoint x: 312, endPoint y: 525, distance: 41.5
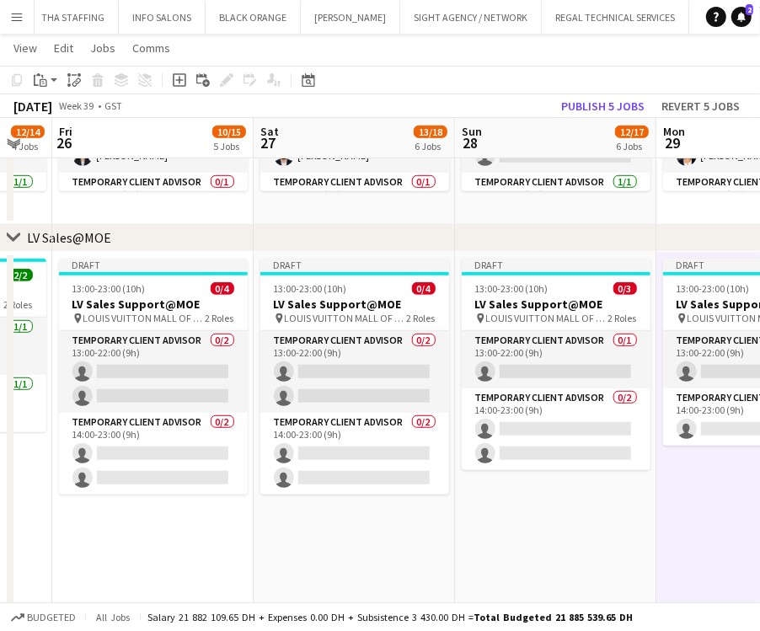
scroll to position [0, 496]
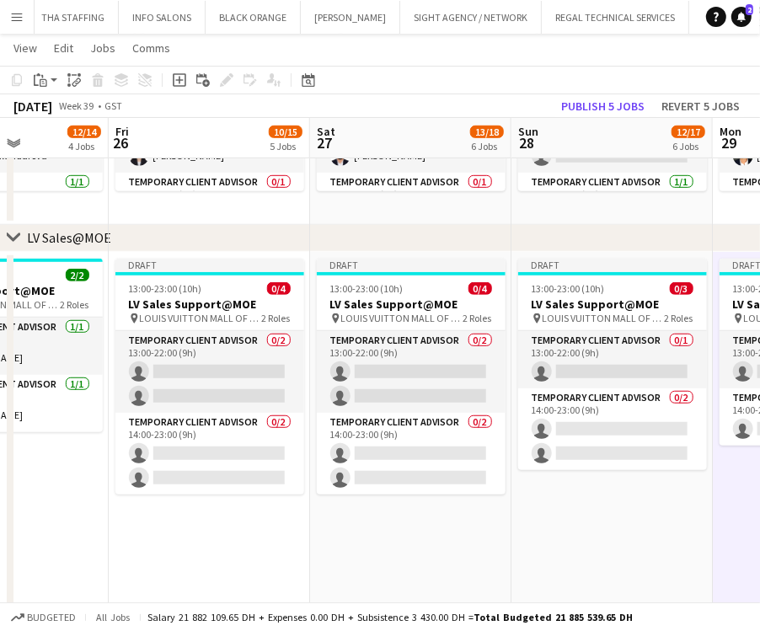
drag, startPoint x: 222, startPoint y: 470, endPoint x: 432, endPoint y: 469, distance: 209.9
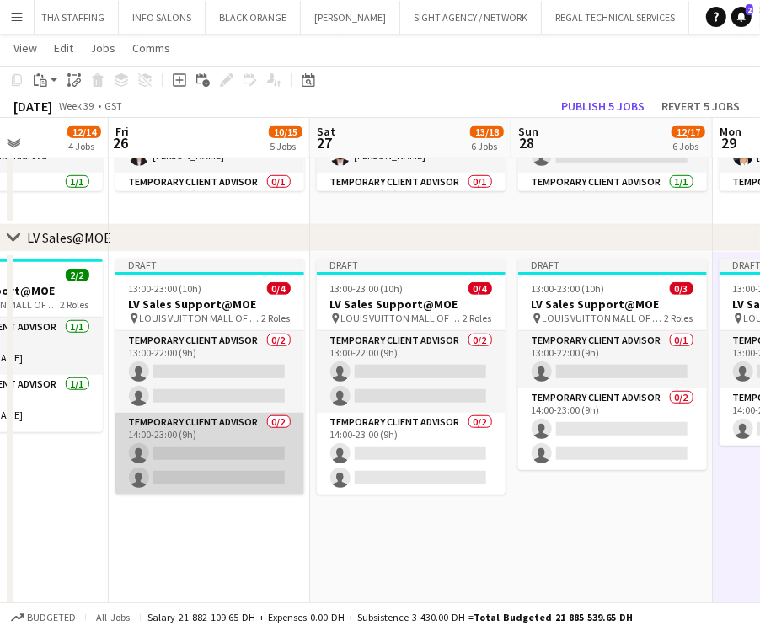
click at [191, 480] on app-card-role "Temporary Client Advisor 0/2 14:00-23:00 (9h) single-neutral-actions single-neu…" at bounding box center [209, 454] width 189 height 82
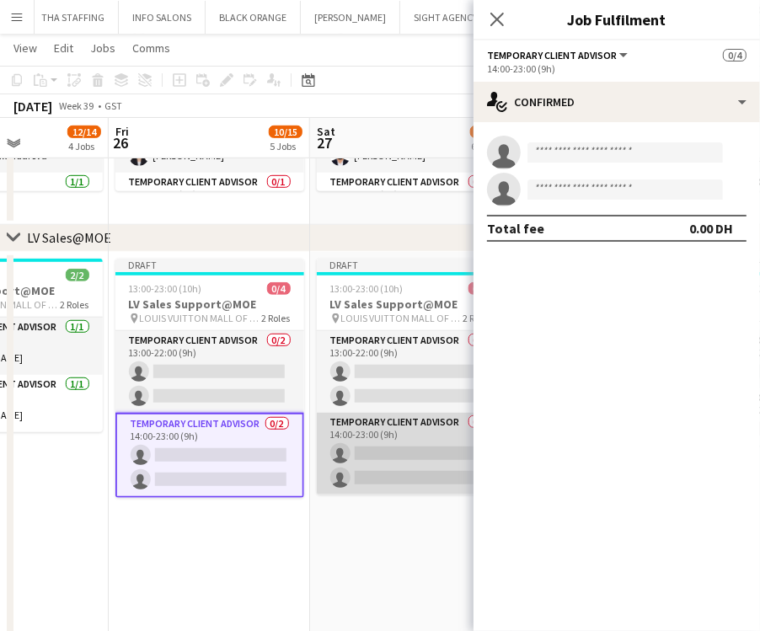
click at [395, 454] on app-card-role "Temporary Client Advisor 0/2 14:00-23:00 (9h) single-neutral-actions single-neu…" at bounding box center [411, 454] width 189 height 82
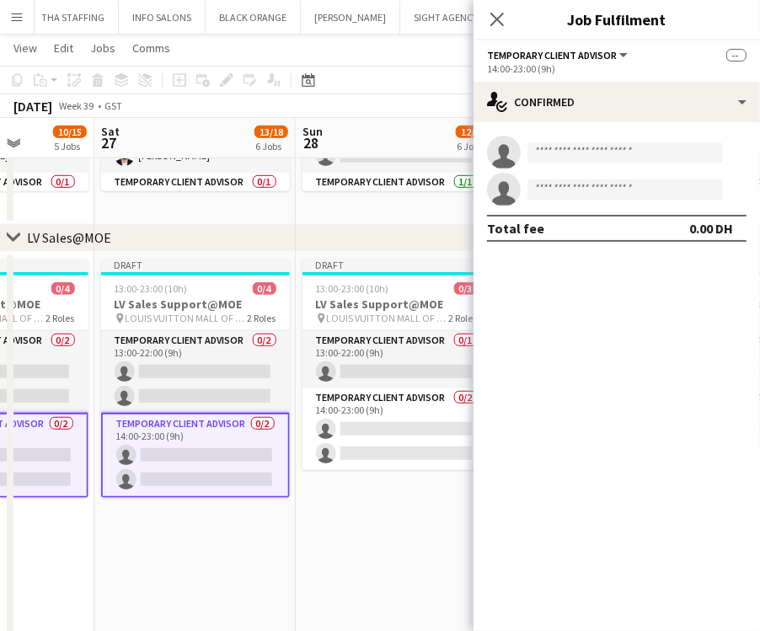
drag, startPoint x: 373, startPoint y: 462, endPoint x: 158, endPoint y: 464, distance: 215.0
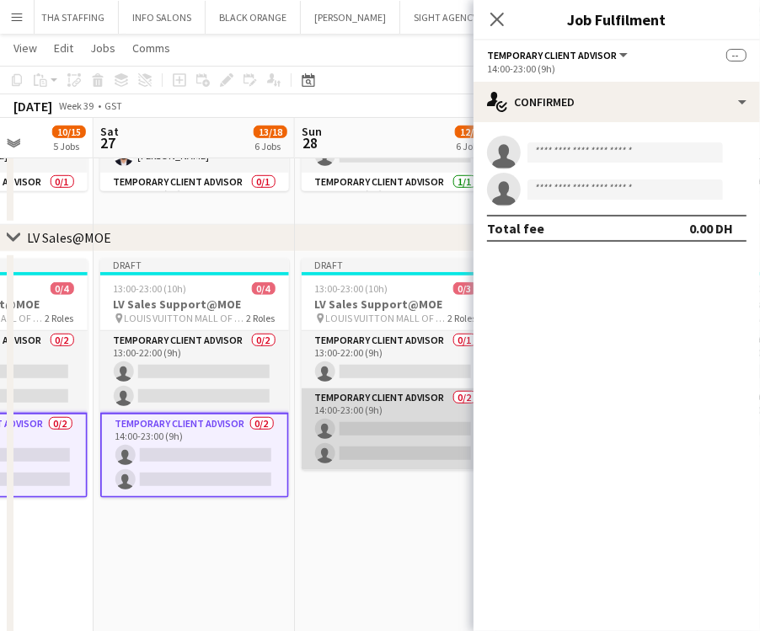
click at [348, 429] on app-card-role "Temporary Client Advisor 0/2 14:00-23:00 (9h) single-neutral-actions single-neu…" at bounding box center [396, 430] width 189 height 82
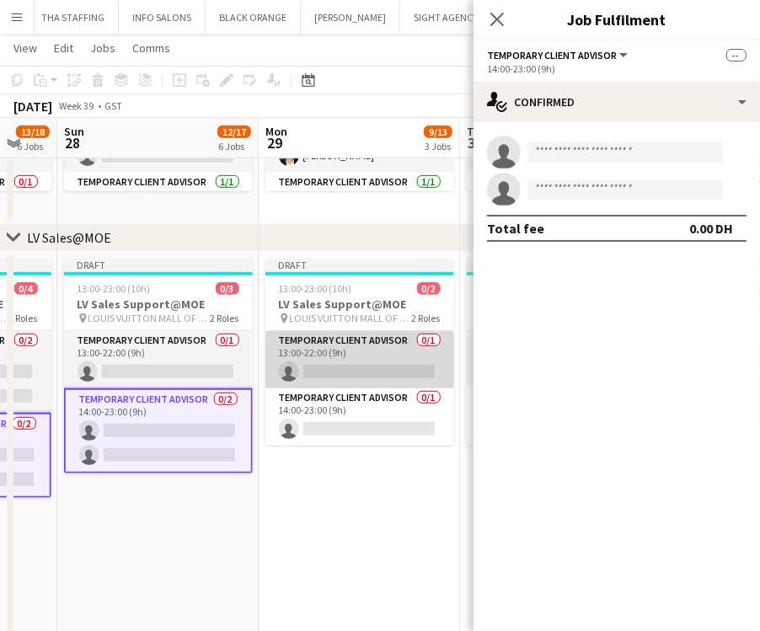
click at [384, 367] on app-card-role "Temporary Client Advisor 0/1 13:00-22:00 (9h) single-neutral-actions" at bounding box center [360, 359] width 189 height 57
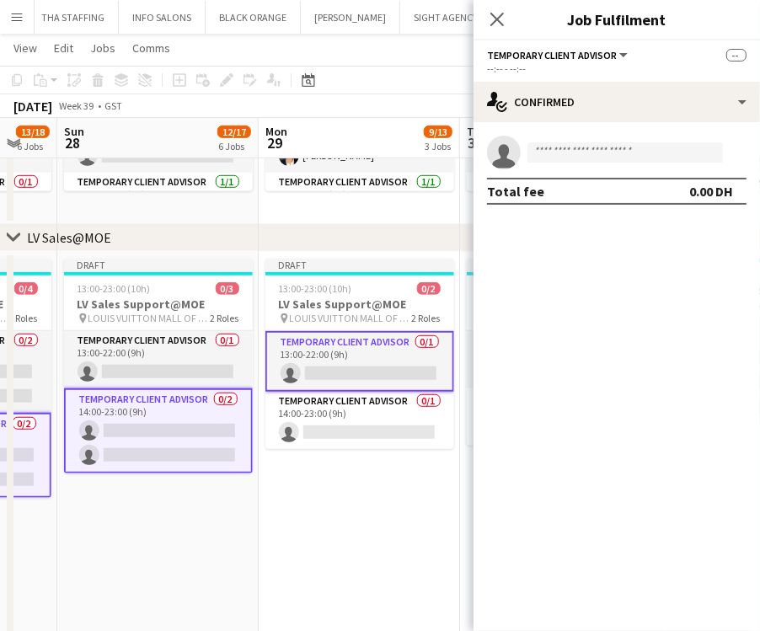
drag, startPoint x: 247, startPoint y: 368, endPoint x: 137, endPoint y: 368, distance: 110.4
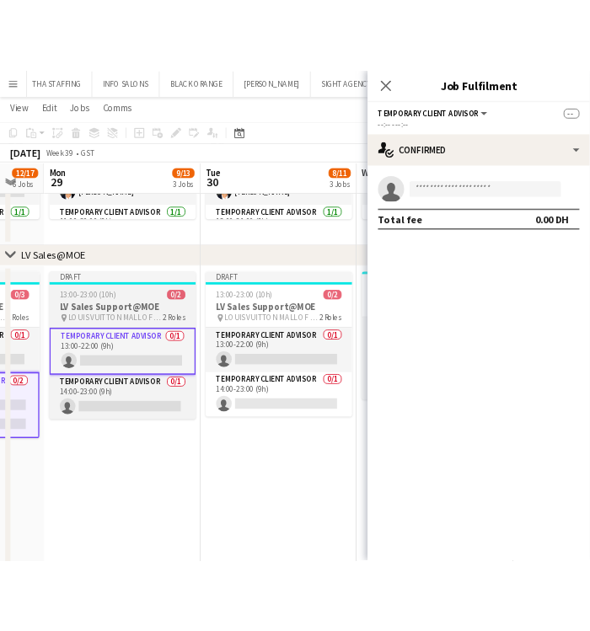
scroll to position [0, 572]
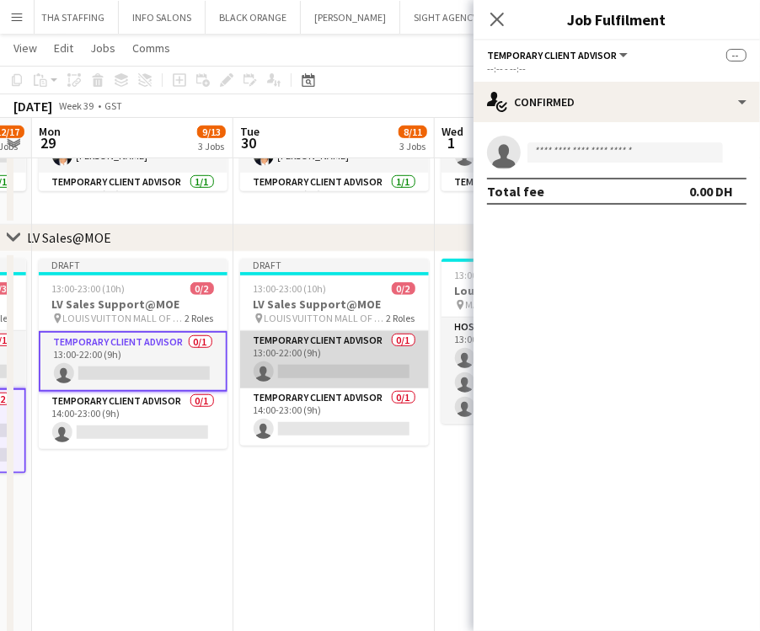
drag, startPoint x: 358, startPoint y: 362, endPoint x: 345, endPoint y: 366, distance: 13.9
click at [358, 362] on app-card-role "Temporary Client Advisor 0/1 13:00-22:00 (9h) single-neutral-actions" at bounding box center [334, 359] width 189 height 57
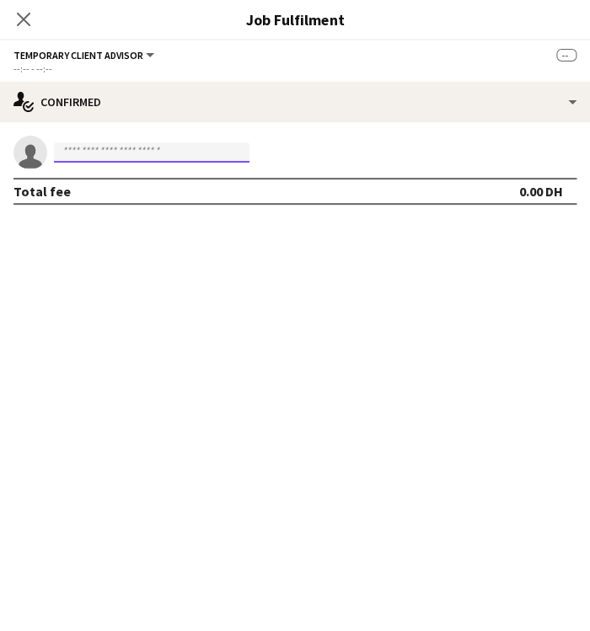
click at [86, 158] on input at bounding box center [152, 152] width 196 height 20
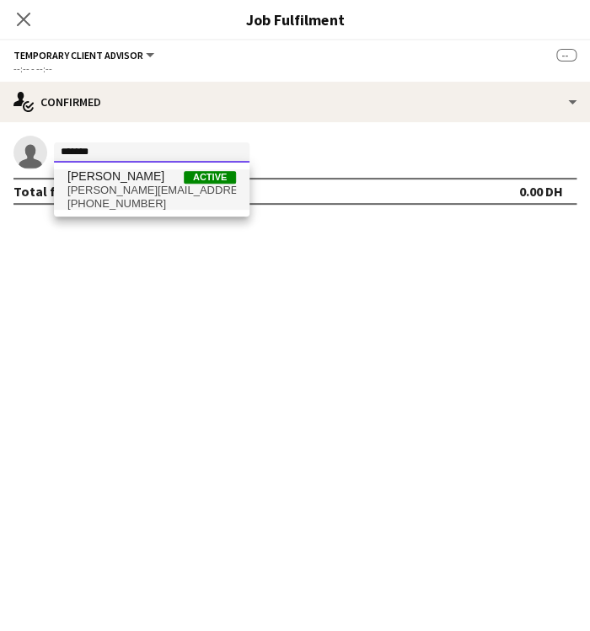
type input "*******"
click at [196, 188] on span "[PERSON_NAME][EMAIL_ADDRESS][DOMAIN_NAME]" at bounding box center [151, 190] width 169 height 13
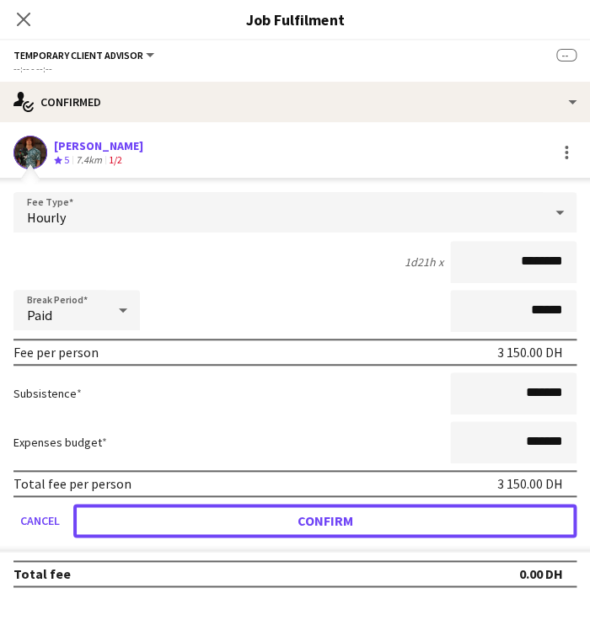
click at [347, 527] on button "Confirm" at bounding box center [324, 521] width 503 height 34
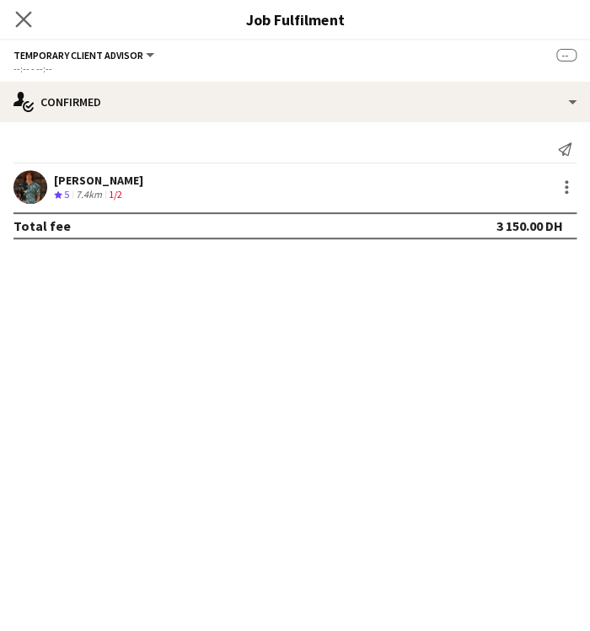
click at [34, 21] on div "Close pop-in" at bounding box center [23, 19] width 47 height 39
click at [24, 17] on icon "Close pop-in" at bounding box center [23, 19] width 16 height 16
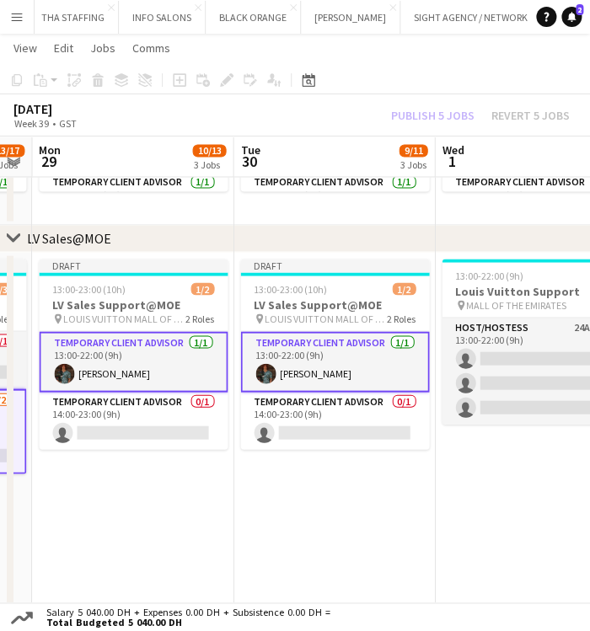
drag, startPoint x: 108, startPoint y: 474, endPoint x: 313, endPoint y: 524, distance: 211.0
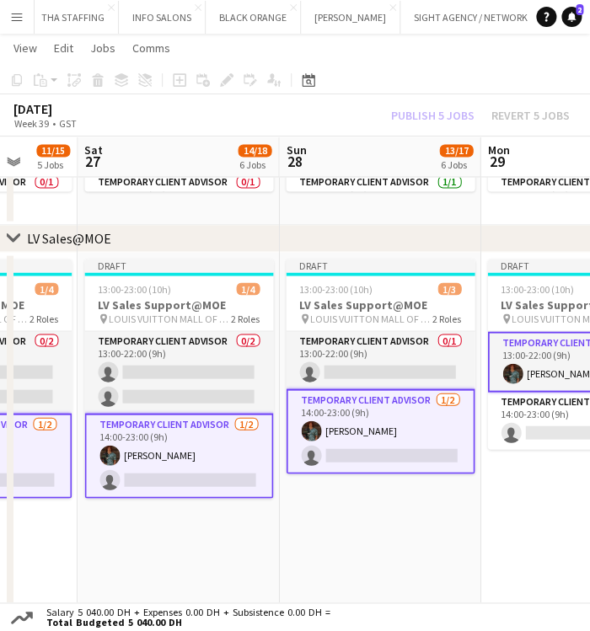
drag, startPoint x: 223, startPoint y: 565, endPoint x: 331, endPoint y: 542, distance: 111.1
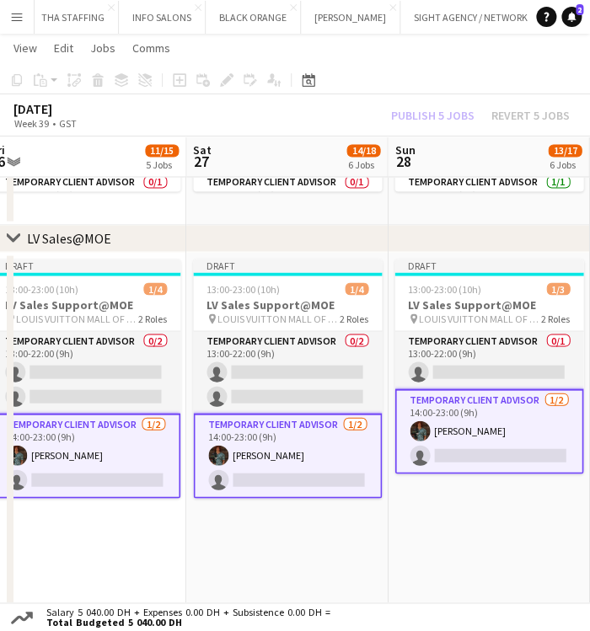
drag, startPoint x: 295, startPoint y: 550, endPoint x: 355, endPoint y: 546, distance: 59.9
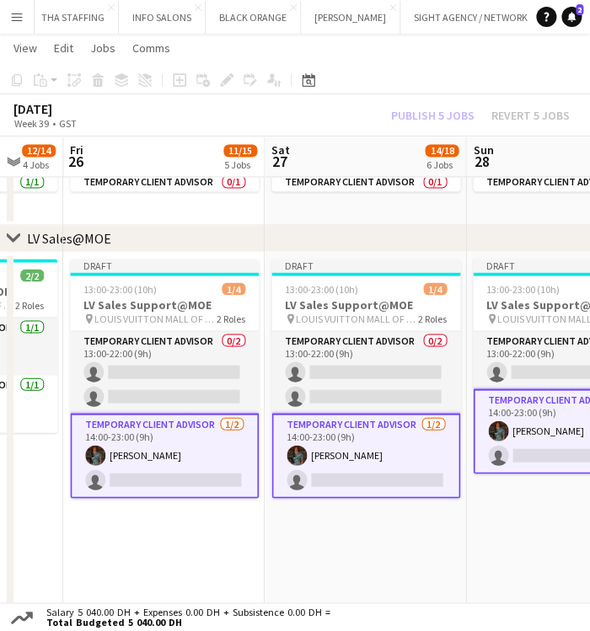
drag, startPoint x: 103, startPoint y: 542, endPoint x: 314, endPoint y: 538, distance: 210.8
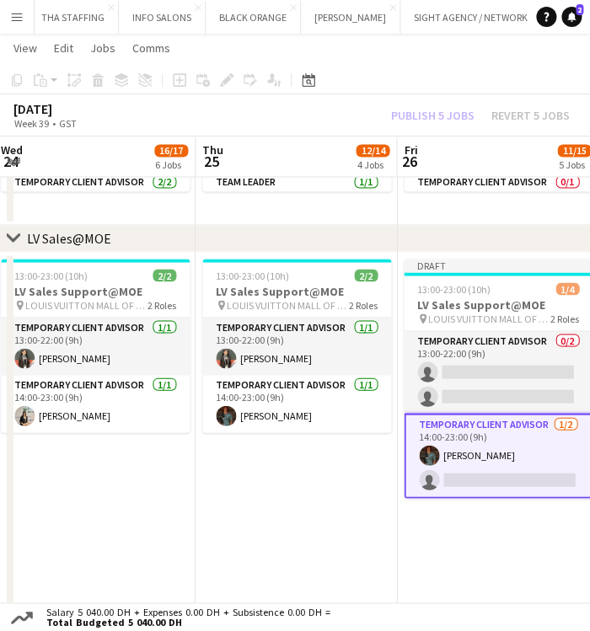
scroll to position [0, 400]
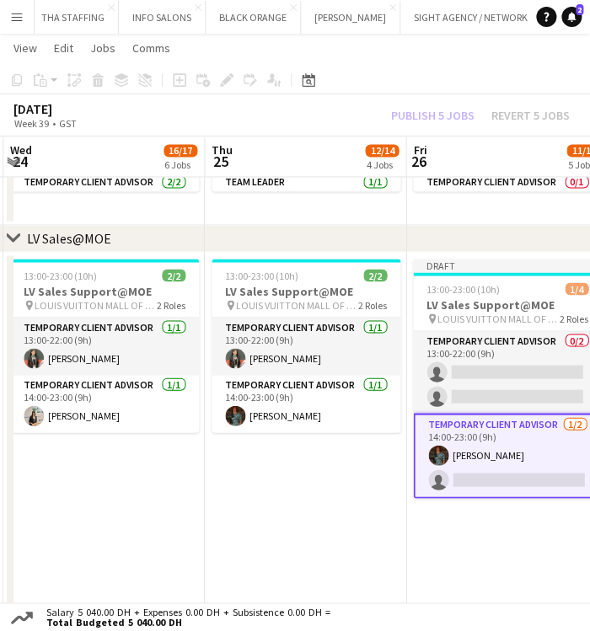
drag, startPoint x: 210, startPoint y: 530, endPoint x: 303, endPoint y: 507, distance: 96.5
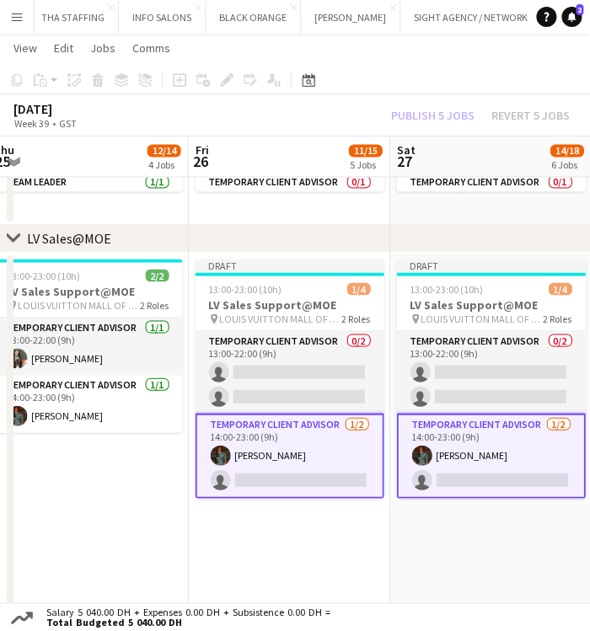
scroll to position [0, 625]
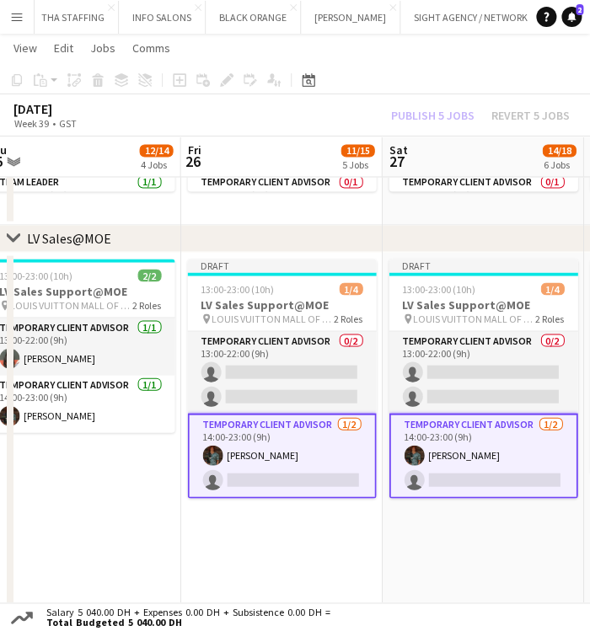
drag, startPoint x: 239, startPoint y: 447, endPoint x: 107, endPoint y: 447, distance: 131.5
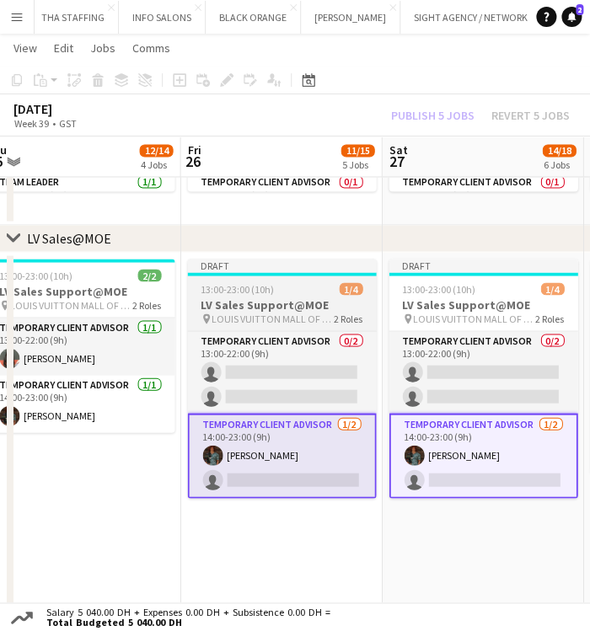
drag, startPoint x: 297, startPoint y: 529, endPoint x: 290, endPoint y: 477, distance: 51.9
click at [296, 529] on app-date-cell "Draft 13:00-23:00 (10h) 1/4 LV Sales Support@MOE pin LOUIS VUITTON MALL OF THE …" at bounding box center [280, 490] width 201 height 477
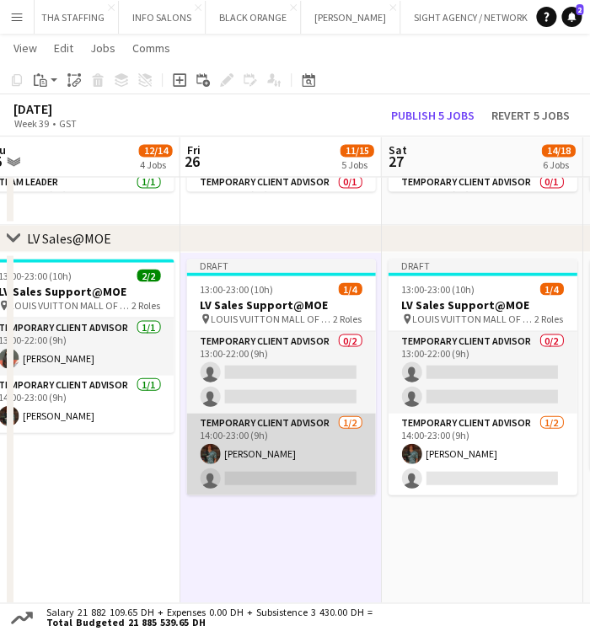
click at [303, 481] on app-card-role "Temporary Client Advisor [DATE] 14:00-23:00 (9h) [PERSON_NAME] single-neutral-a…" at bounding box center [280, 454] width 189 height 82
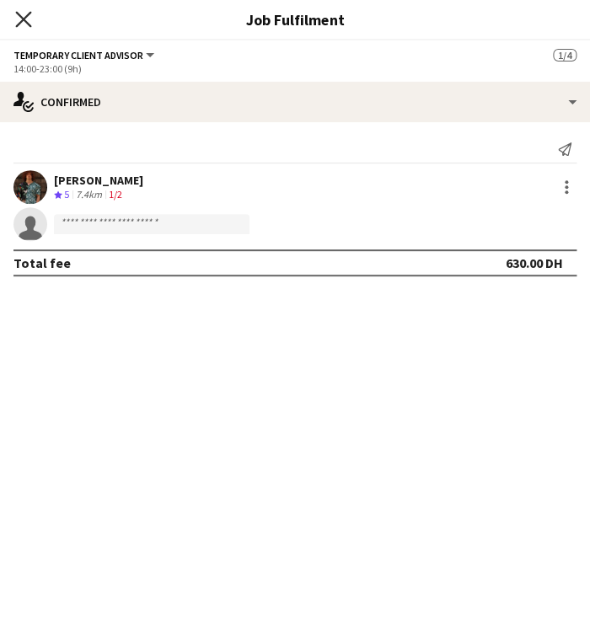
click at [23, 24] on icon "Close pop-in" at bounding box center [23, 19] width 16 height 16
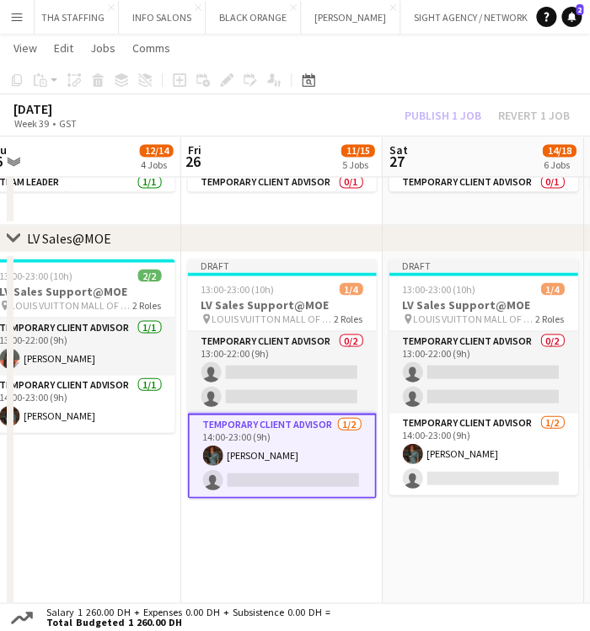
click at [275, 475] on app-card-role "Temporary Client Advisor [DATE] 14:00-23:00 (9h) [PERSON_NAME] single-neutral-a…" at bounding box center [281, 455] width 189 height 85
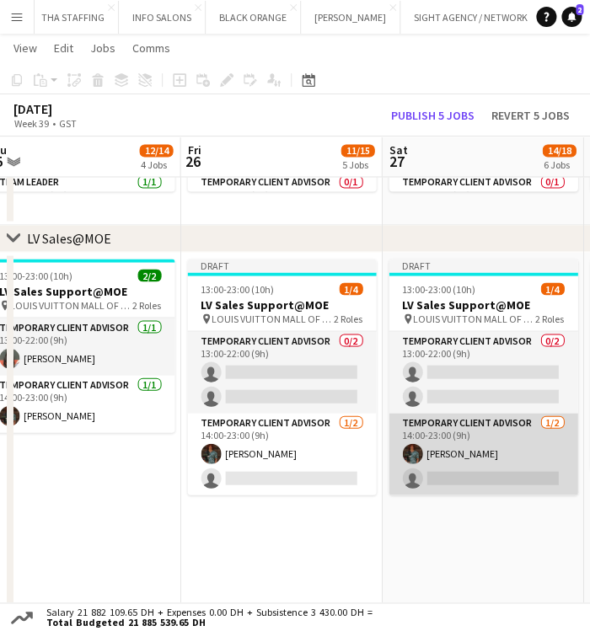
click at [427, 460] on app-card-role "Temporary Client Advisor [DATE] 14:00-23:00 (9h) [PERSON_NAME] single-neutral-a…" at bounding box center [483, 454] width 189 height 82
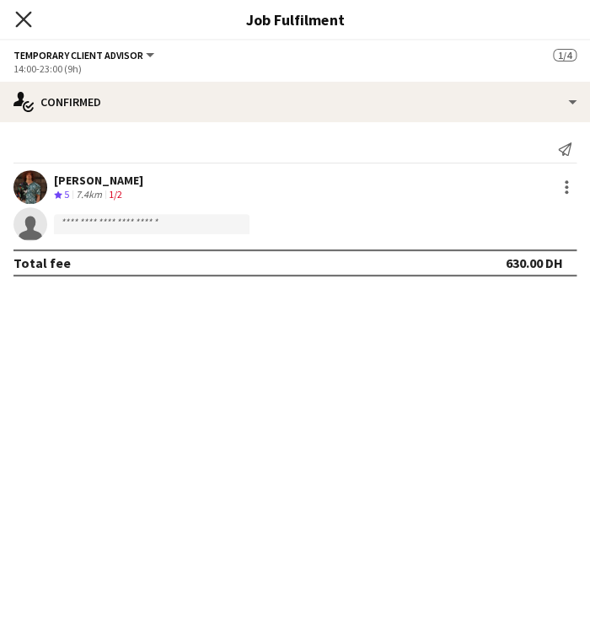
click at [24, 25] on icon "Close pop-in" at bounding box center [23, 19] width 16 height 16
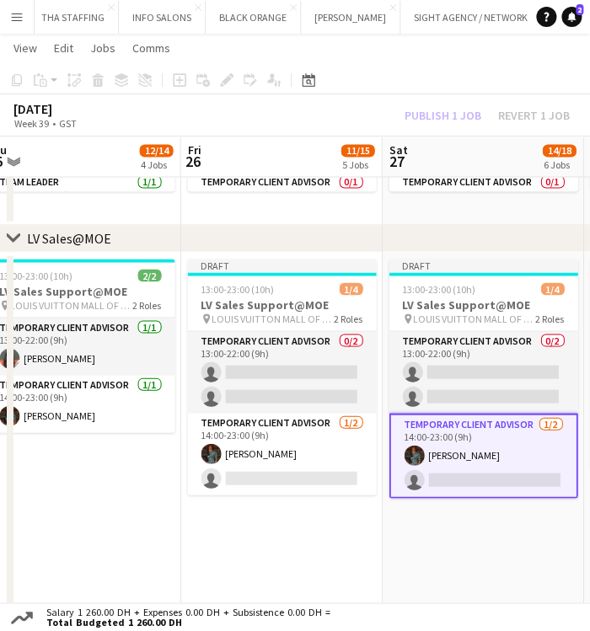
drag, startPoint x: 201, startPoint y: 560, endPoint x: 176, endPoint y: 535, distance: 35.2
click at [205, 554] on app-date-cell "Draft 13:00-23:00 (10h) 1/4 LV Sales Support@MOE pin LOUIS VUITTON MALL OF THE …" at bounding box center [280, 490] width 201 height 477
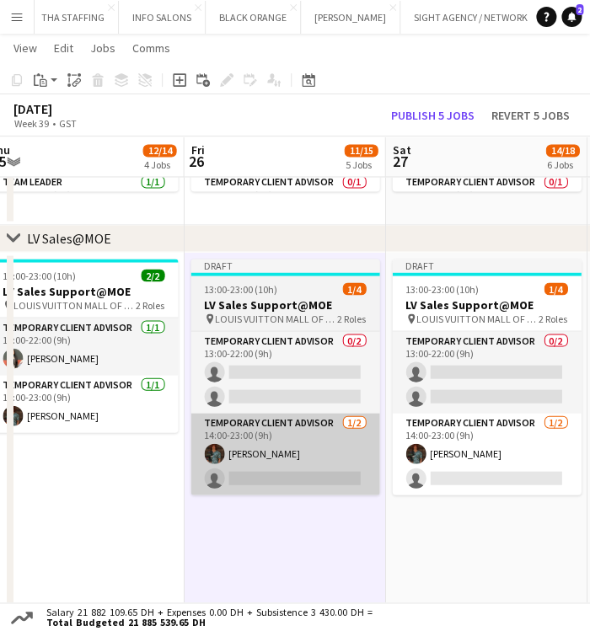
click at [197, 466] on app-card-role "Temporary Client Advisor [DATE] 14:00-23:00 (9h) [PERSON_NAME] single-neutral-a…" at bounding box center [285, 454] width 189 height 82
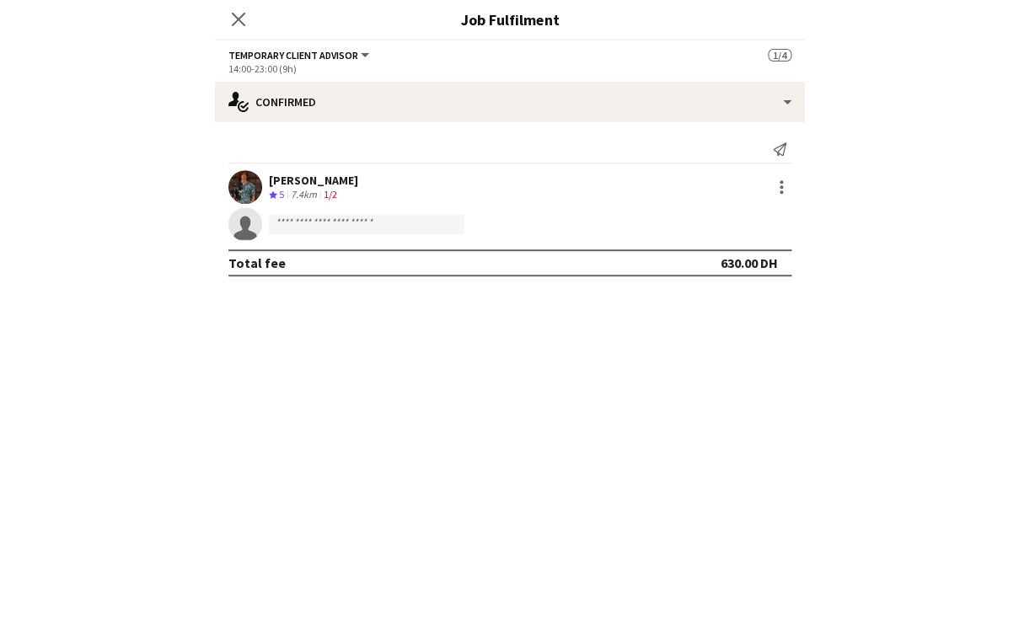
scroll to position [0, 620]
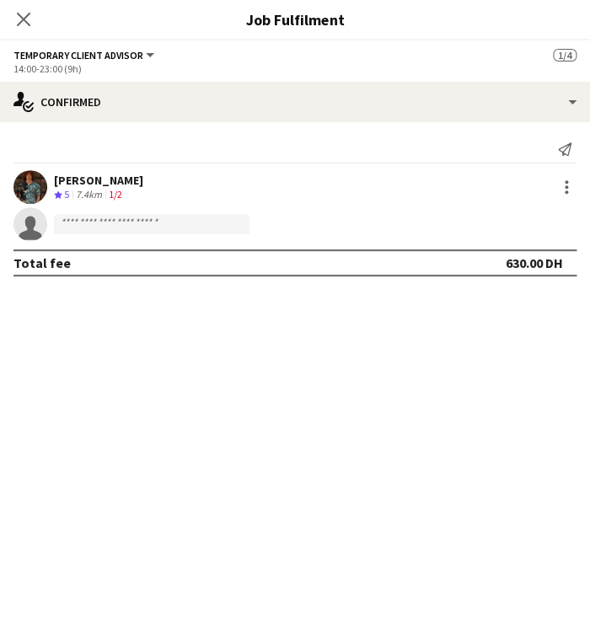
drag, startPoint x: 137, startPoint y: 581, endPoint x: 133, endPoint y: 544, distance: 37.2
click at [140, 574] on mat-expansion-panel "check Confirmed Send notification [PERSON_NAME] Crew rating 5 7.4km 1/2 single-…" at bounding box center [295, 376] width 590 height 509
click at [31, 12] on icon "Close pop-in" at bounding box center [23, 19] width 16 height 16
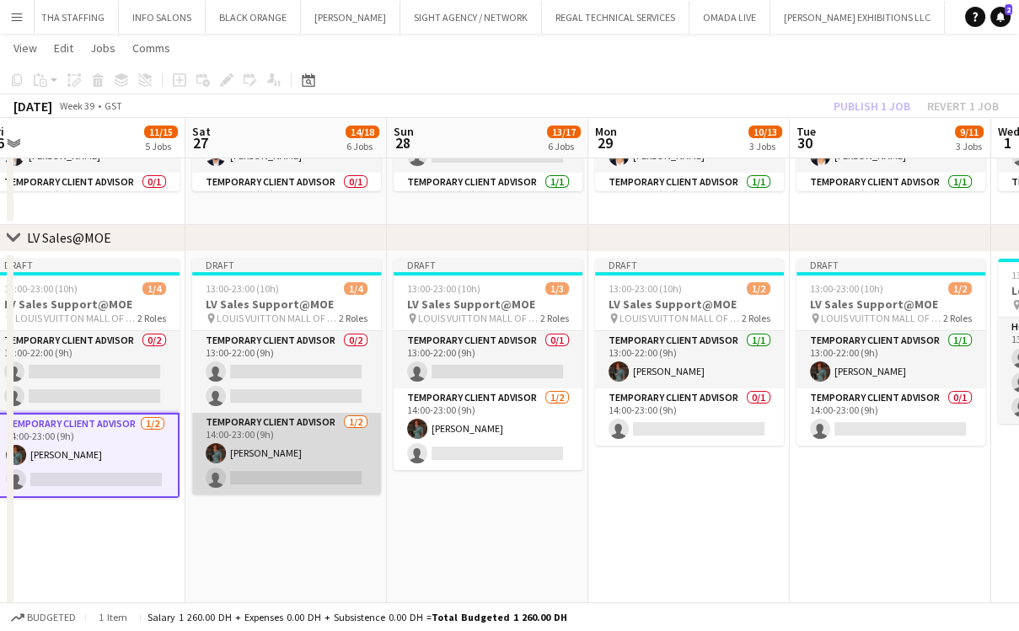
click at [265, 439] on app-card-role "Temporary Client Advisor [DATE] 14:00-23:00 (9h) [PERSON_NAME] single-neutral-a…" at bounding box center [286, 454] width 189 height 82
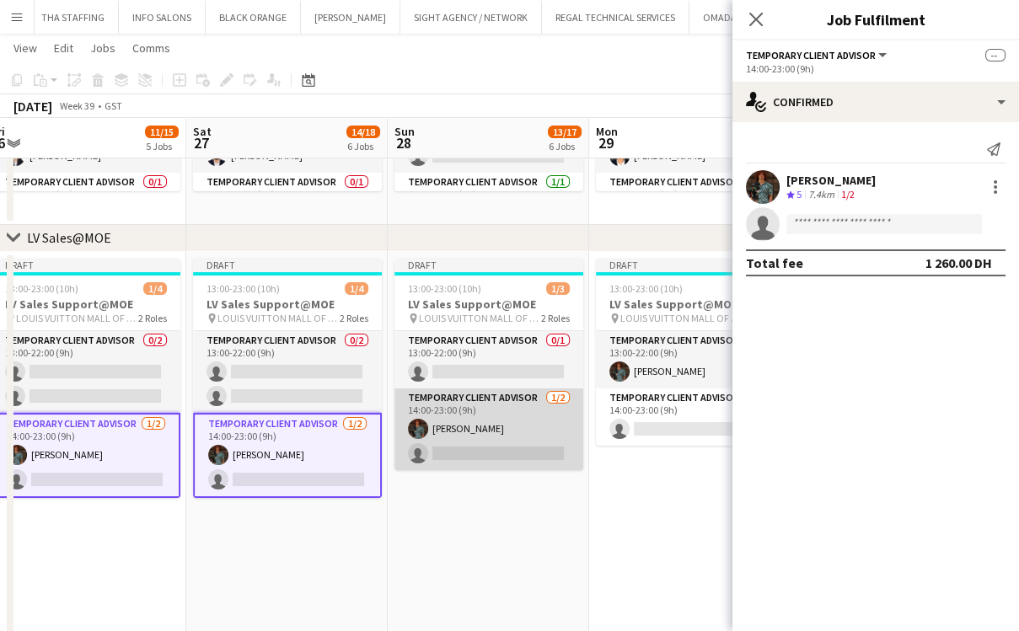
drag, startPoint x: 525, startPoint y: 444, endPoint x: 541, endPoint y: 440, distance: 16.6
click at [525, 443] on app-card-role "Temporary Client Advisor [DATE] 14:00-23:00 (9h) [PERSON_NAME] single-neutral-a…" at bounding box center [489, 430] width 189 height 82
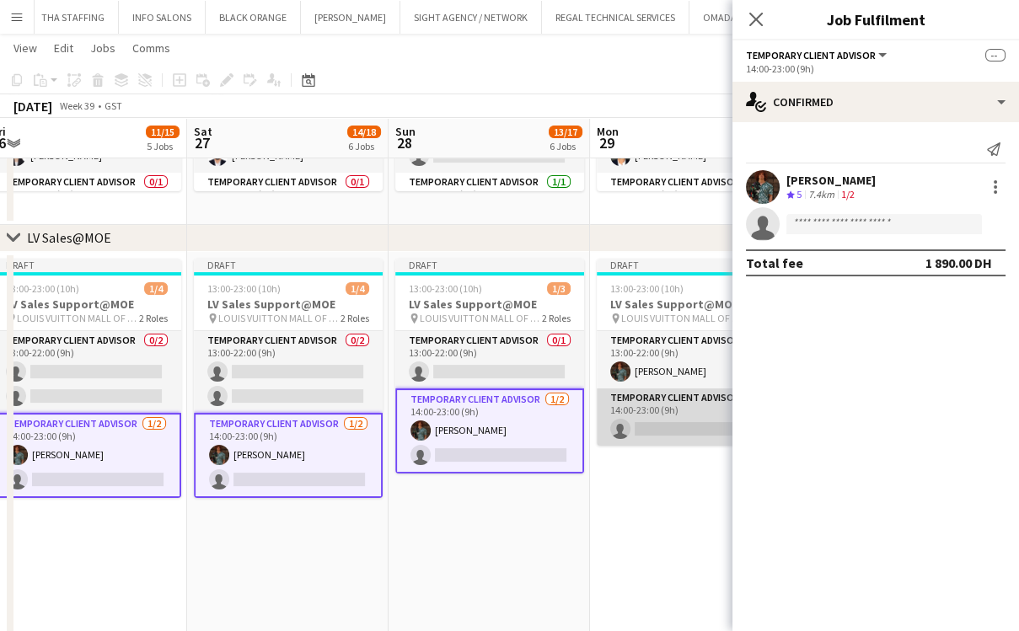
drag, startPoint x: 643, startPoint y: 427, endPoint x: 658, endPoint y: 428, distance: 14.4
click at [644, 426] on app-card-role "Temporary Client Advisor 0/1 14:00-23:00 (9h) single-neutral-actions" at bounding box center [691, 417] width 189 height 57
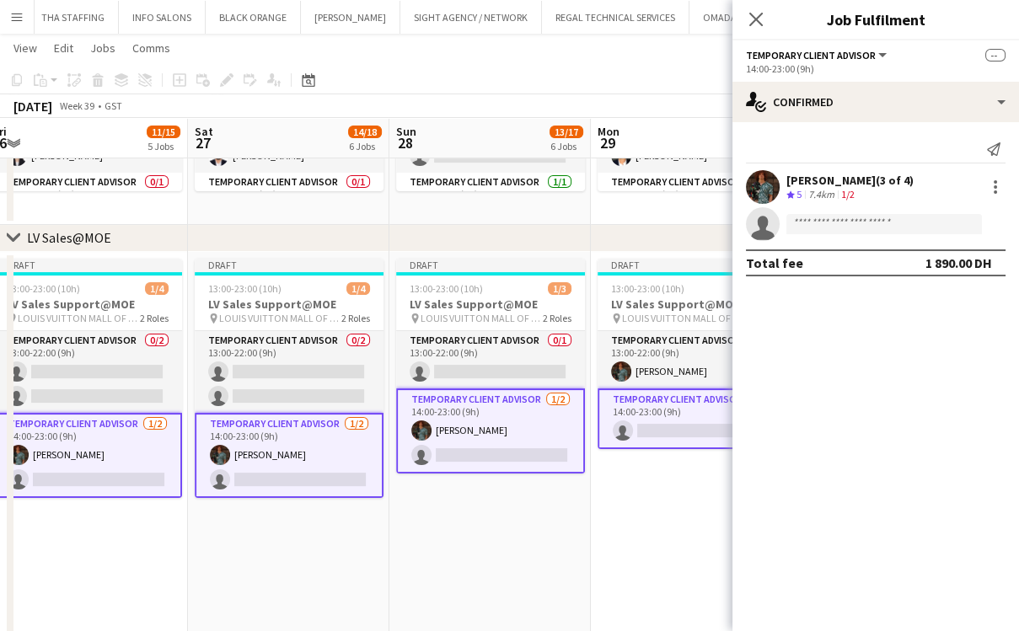
drag, startPoint x: 408, startPoint y: 436, endPoint x: 380, endPoint y: 427, distance: 29.3
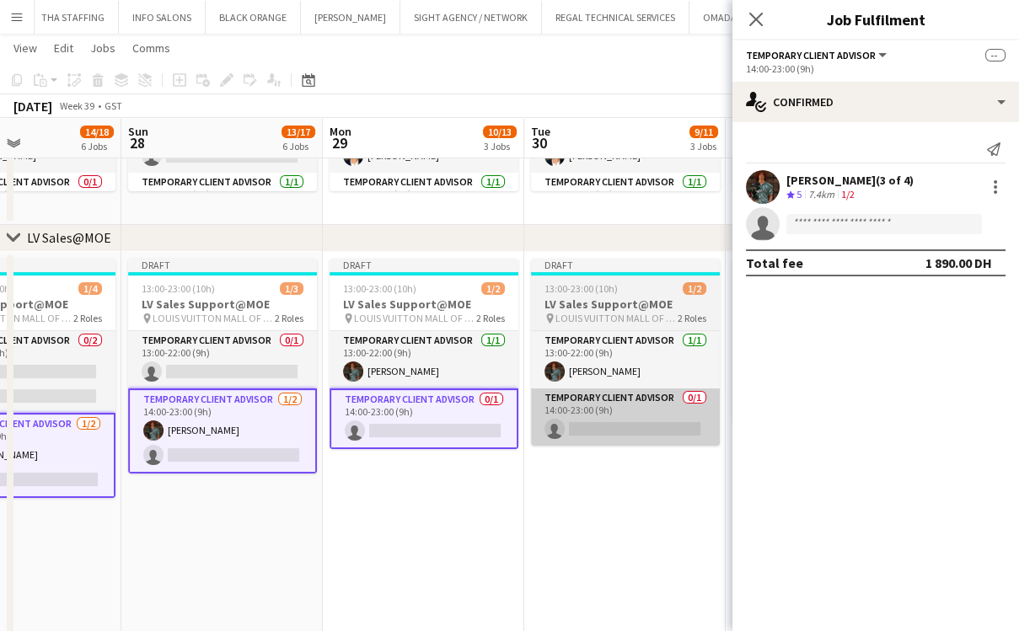
scroll to position [0, 636]
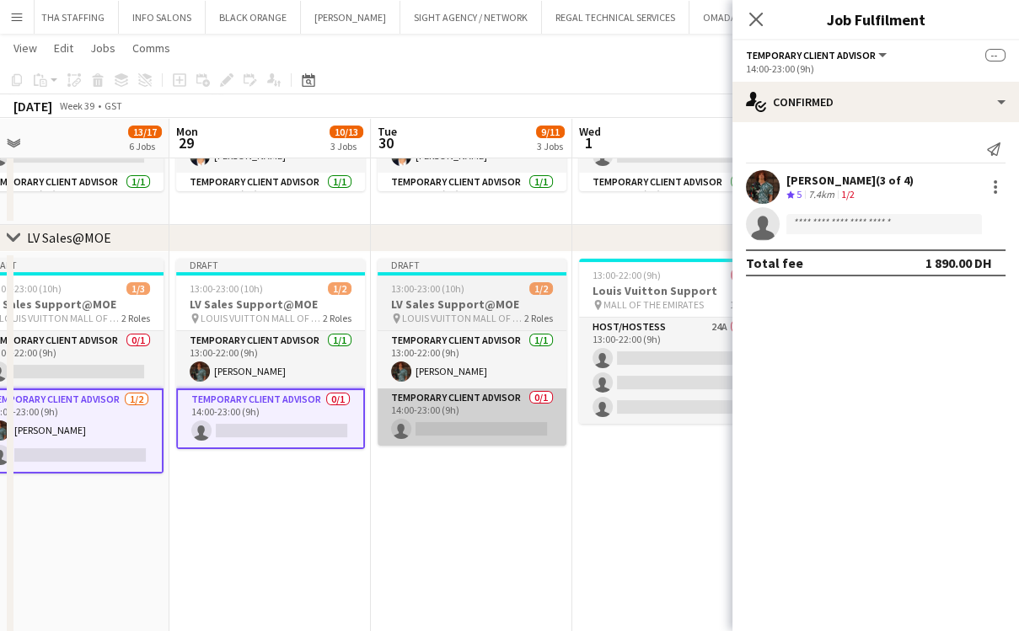
drag, startPoint x: 516, startPoint y: 389, endPoint x: 446, endPoint y: 388, distance: 70.0
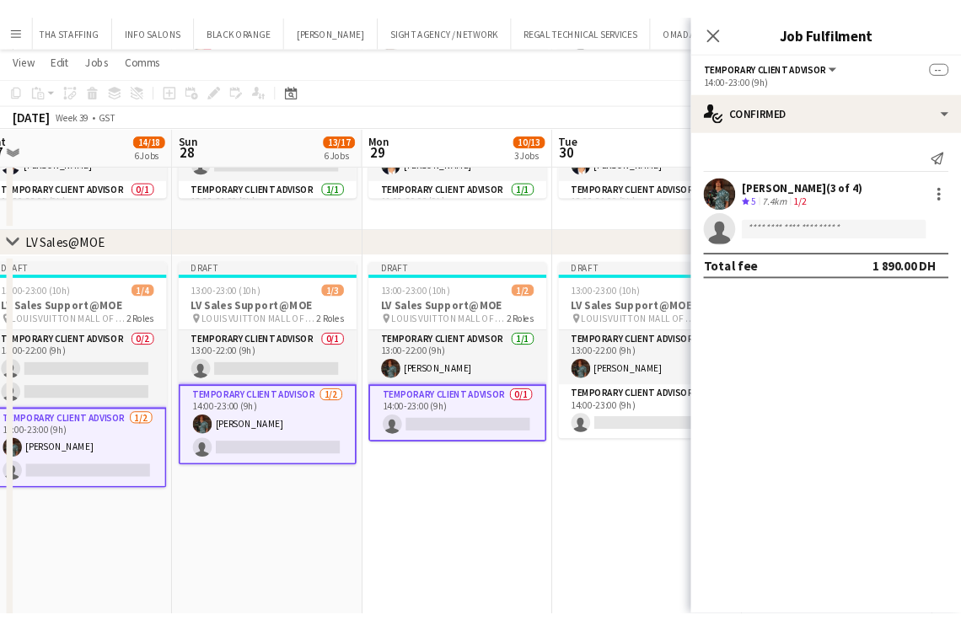
scroll to position [0, 394]
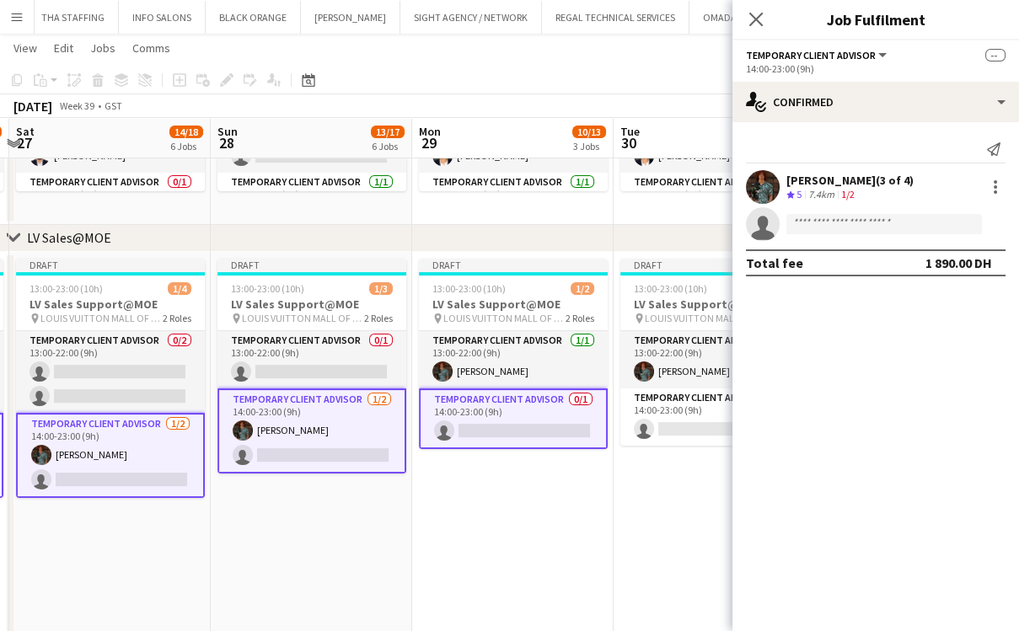
drag, startPoint x: 340, startPoint y: 451, endPoint x: 583, endPoint y: 445, distance: 242.9
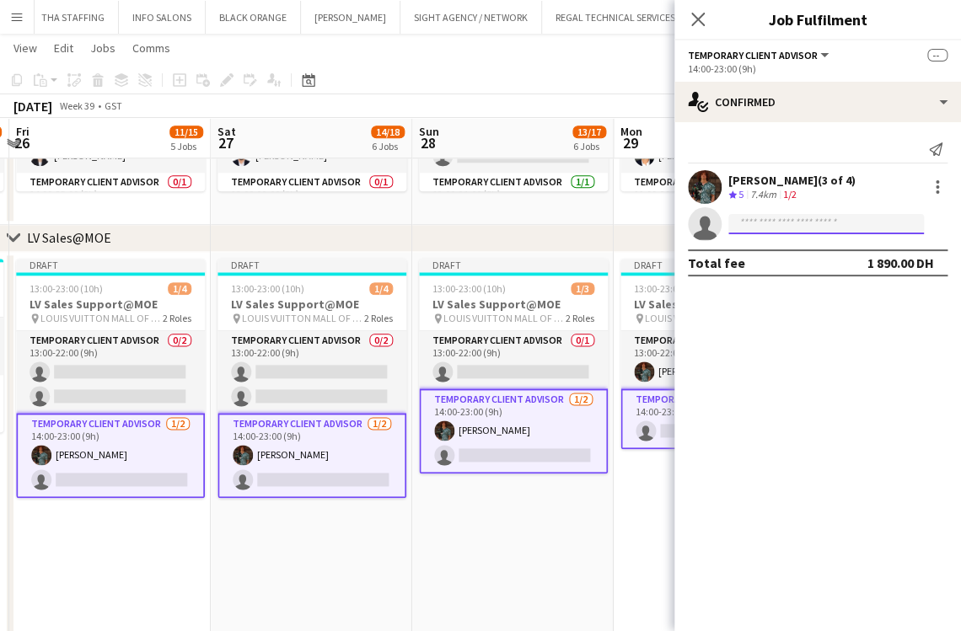
click at [782, 228] on input at bounding box center [826, 224] width 196 height 20
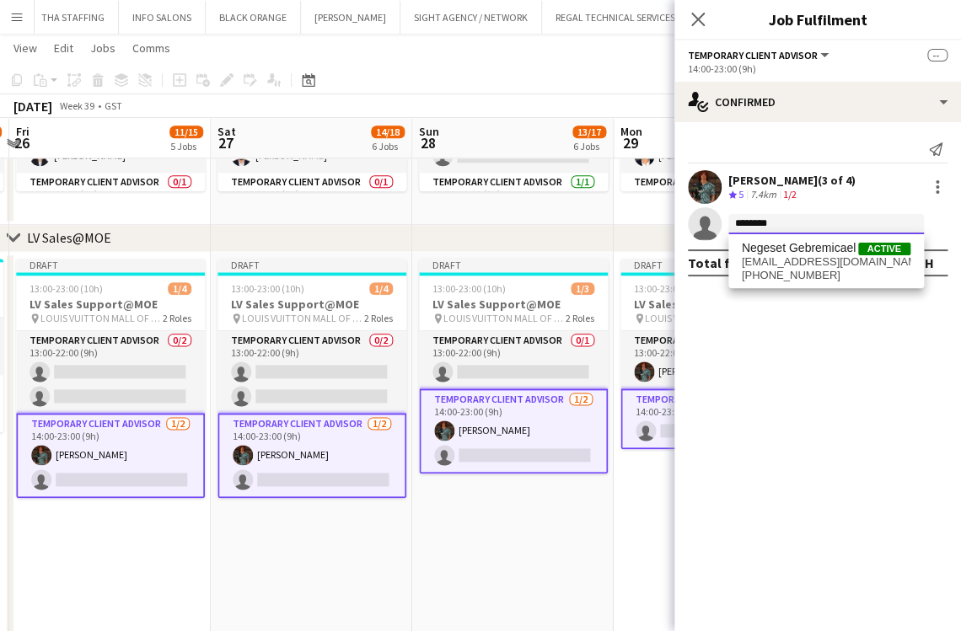
type input "*******"
click at [824, 276] on span "[PHONE_NUMBER]" at bounding box center [826, 275] width 169 height 13
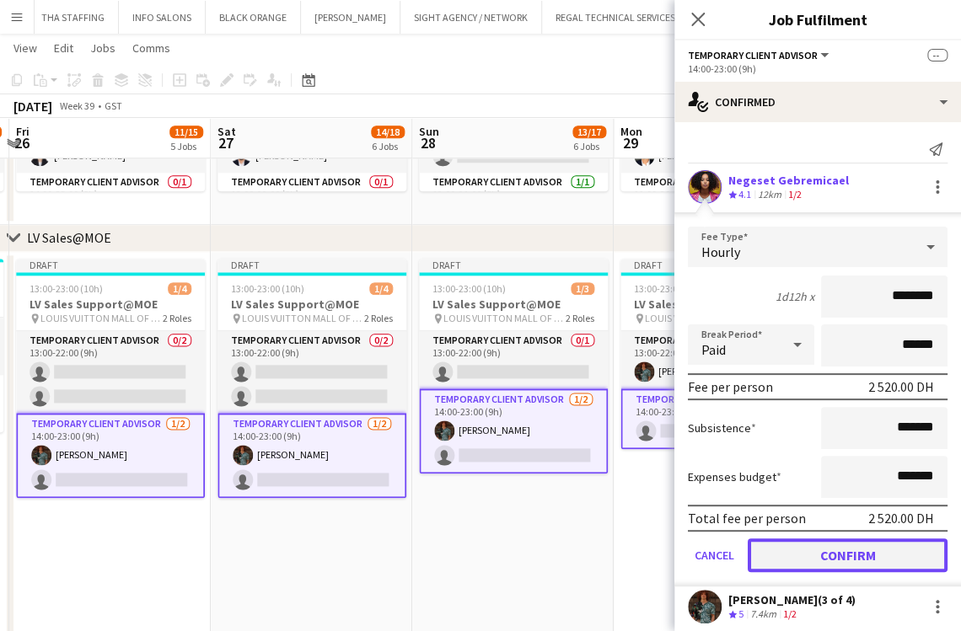
click at [816, 548] on button "Confirm" at bounding box center [848, 556] width 200 height 34
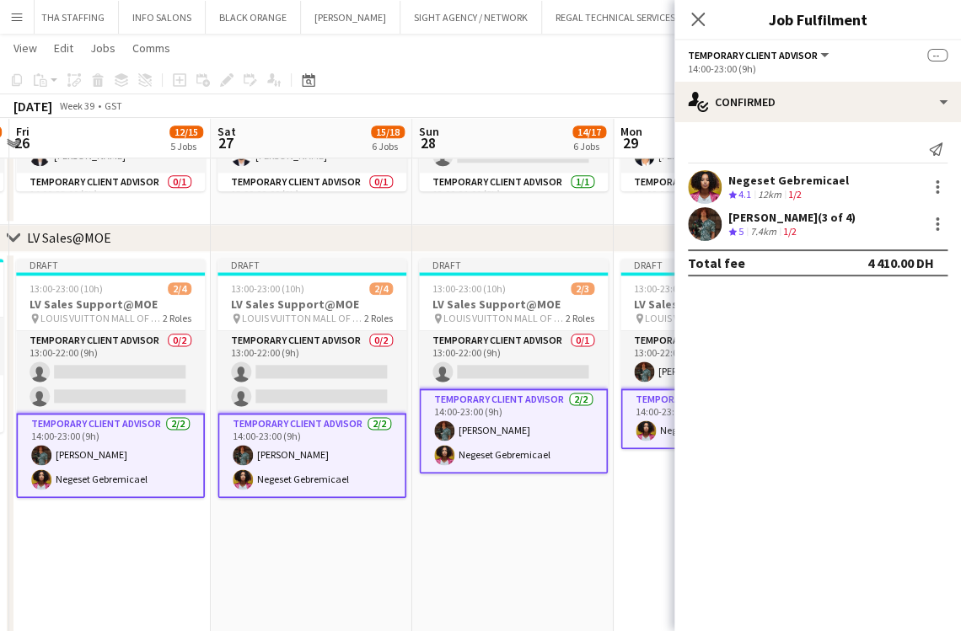
click at [538, 558] on app-date-cell "Draft 13:00-23:00 (10h) 2/3 LV Sales Support@MOE pin LOUIS VUITTON MALL OF THE …" at bounding box center [512, 490] width 201 height 477
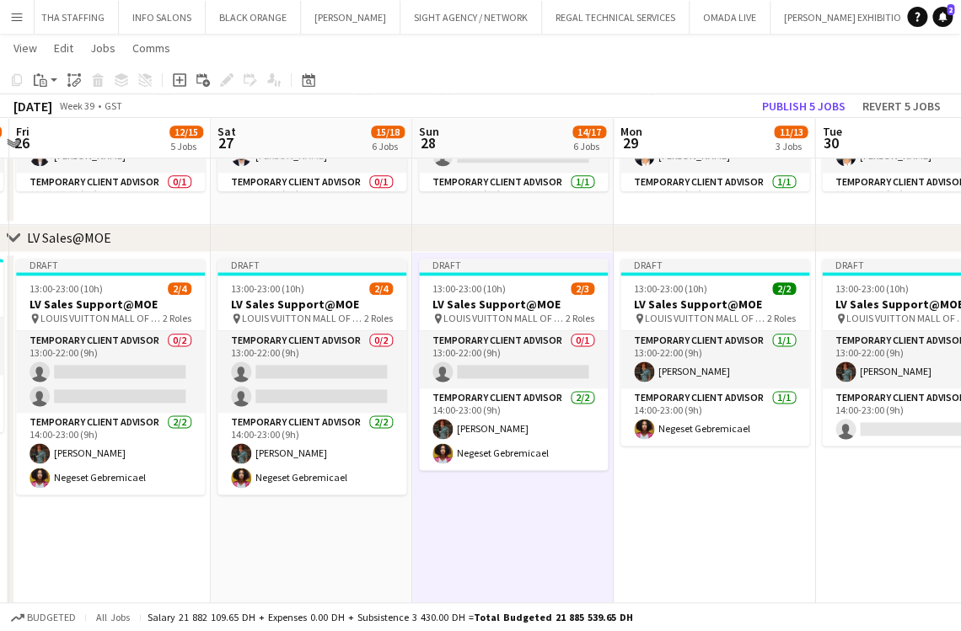
click at [823, 352] on app-card-role "Temporary Client Advisor [DATE] 13:00-22:00 (9h) [PERSON_NAME]" at bounding box center [916, 359] width 189 height 57
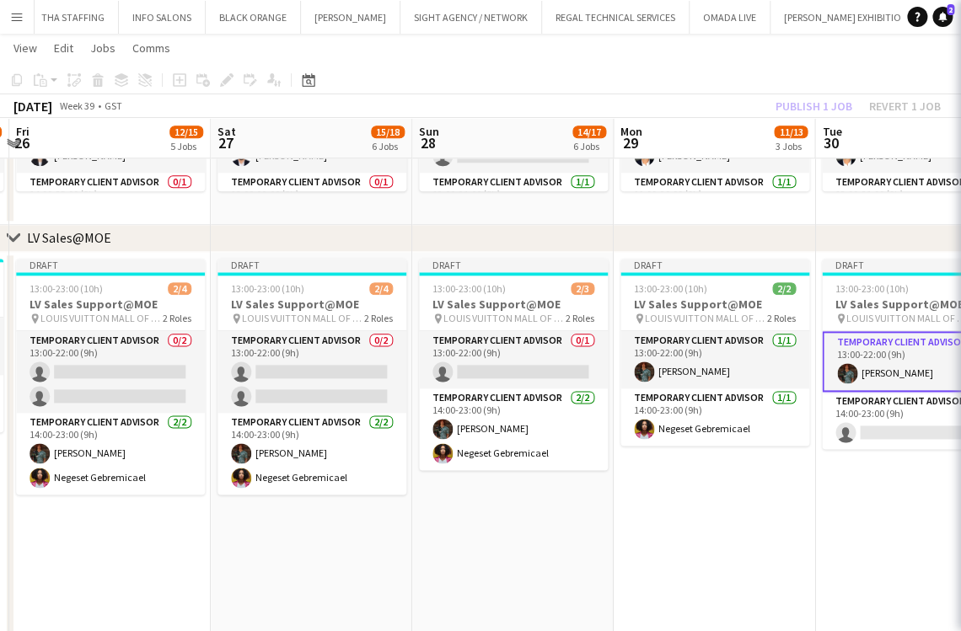
scroll to position [0, 393]
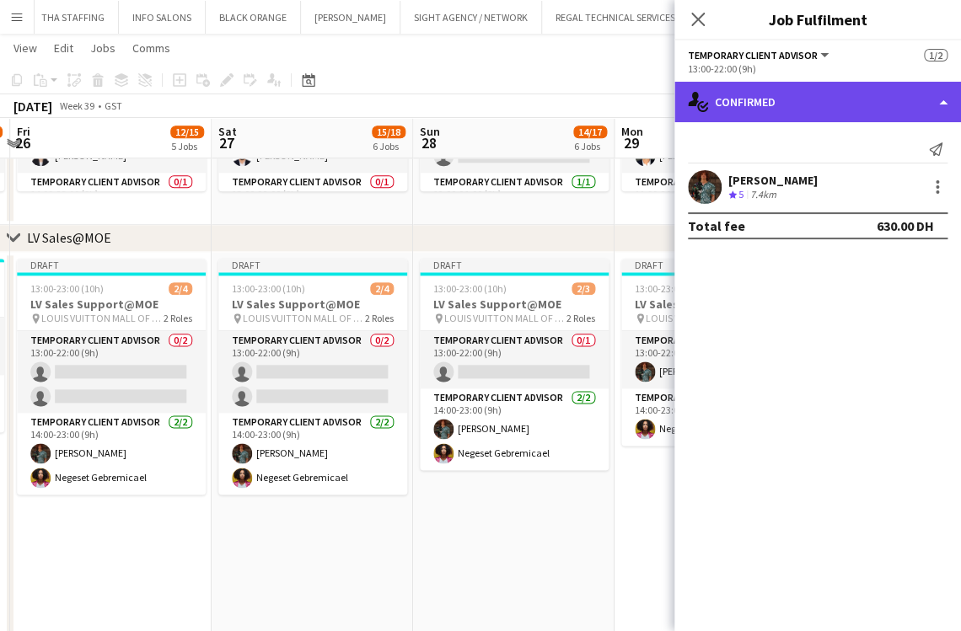
click at [861, 98] on div "single-neutral-actions-check-2 Confirmed" at bounding box center [817, 102] width 287 height 40
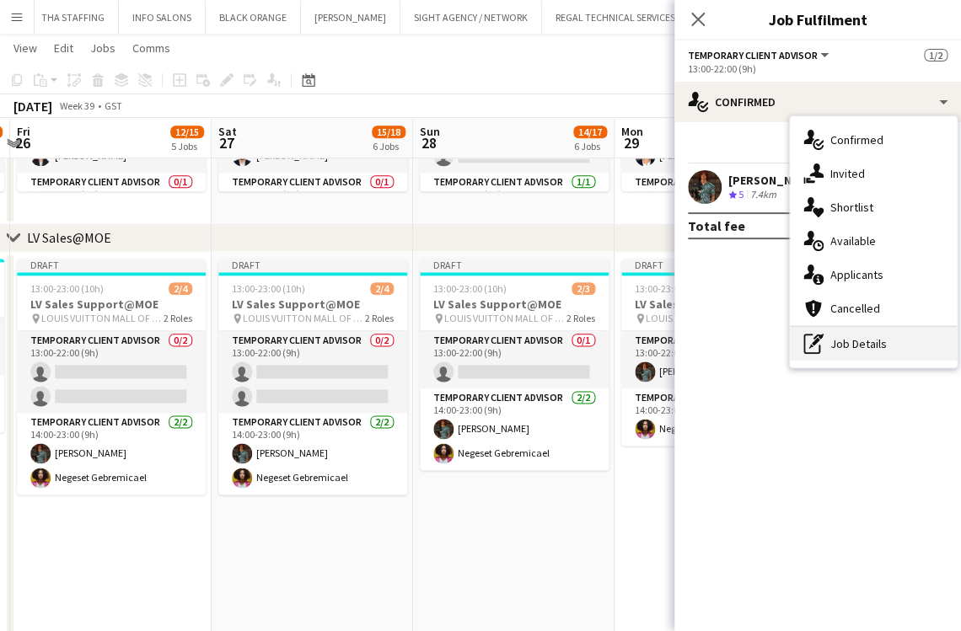
click at [864, 345] on div "pen-write Job Details" at bounding box center [873, 344] width 167 height 34
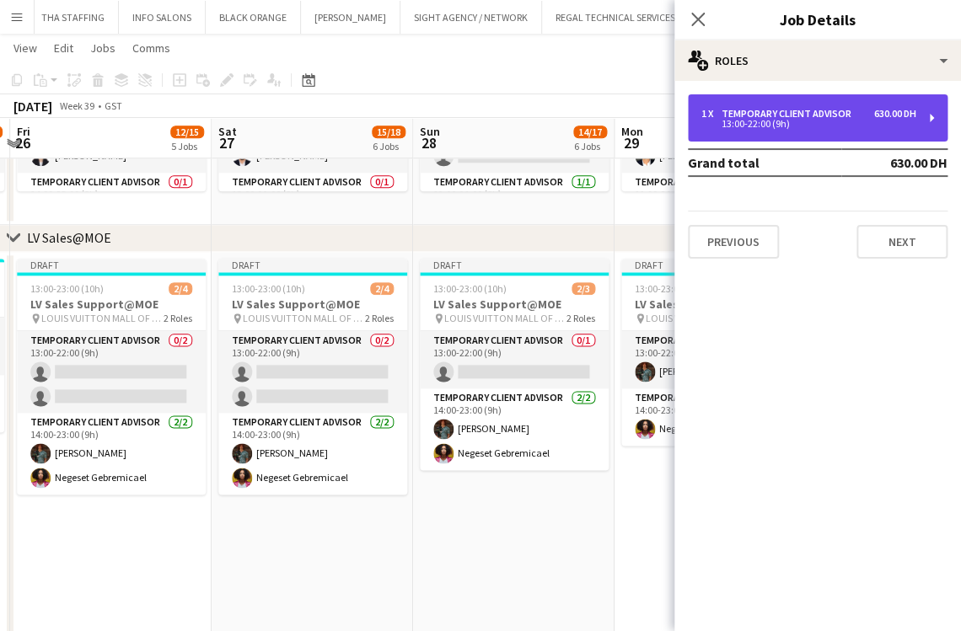
click at [806, 108] on div "Temporary Client Advisor" at bounding box center [790, 114] width 137 height 12
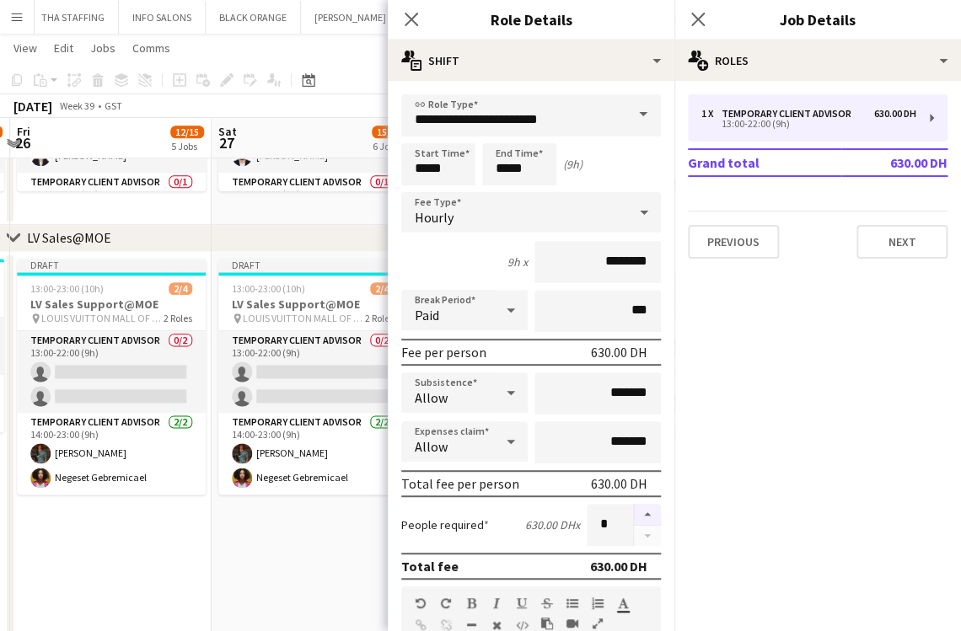
click at [634, 504] on button "button" at bounding box center [647, 515] width 27 height 22
type input "*"
click at [317, 540] on app-date-cell "Draft 13:00-23:00 (10h) 2/4 LV Sales Support@MOE pin LOUIS VUITTON MALL OF THE …" at bounding box center [312, 490] width 201 height 477
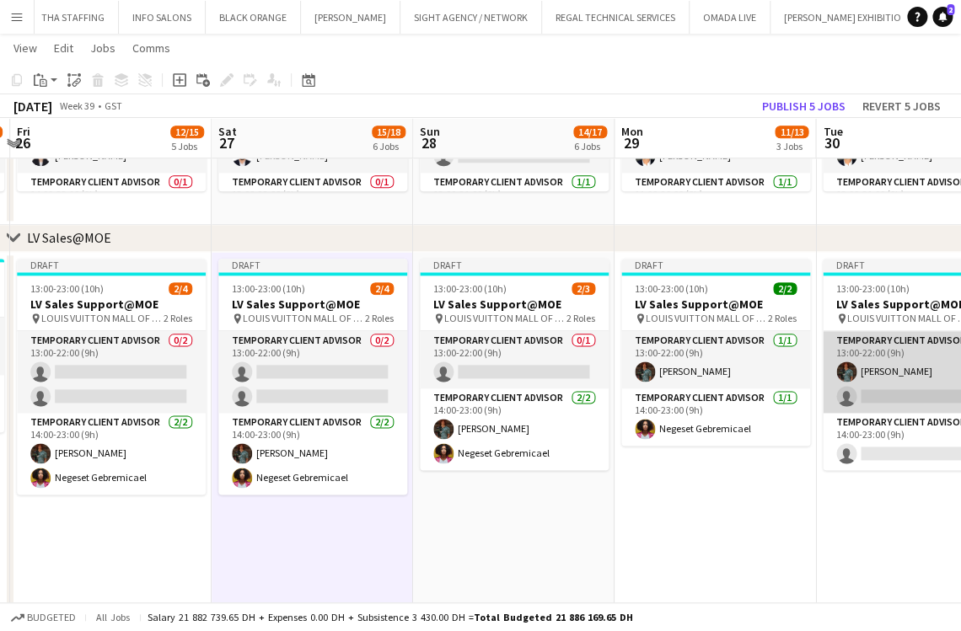
click at [863, 381] on app-card-role "Temporary Client Advisor [DATE] 13:00-22:00 (9h) [PERSON_NAME] single-neutral-a…" at bounding box center [917, 372] width 189 height 82
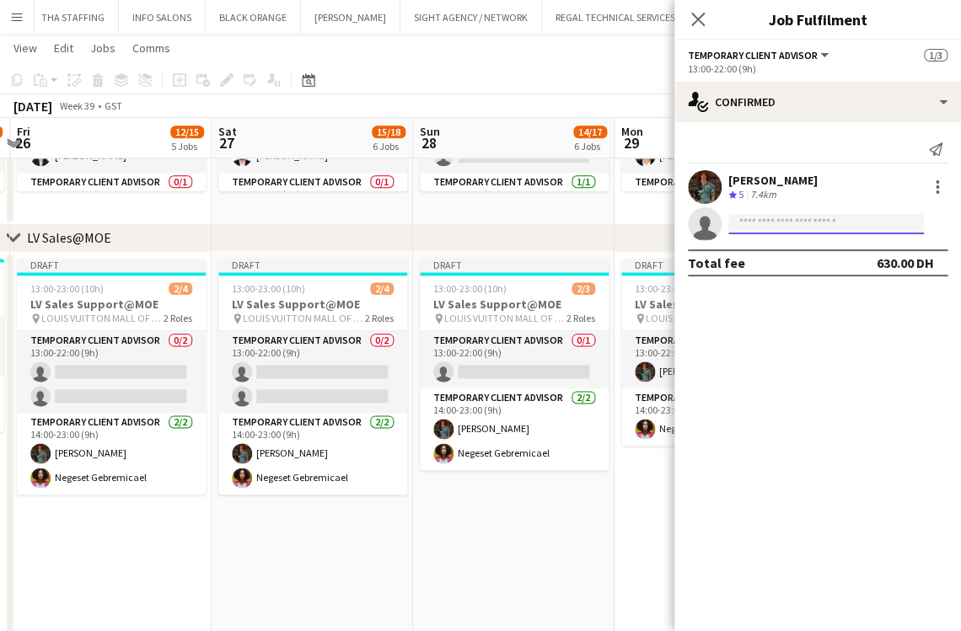
click at [770, 228] on input at bounding box center [826, 224] width 196 height 20
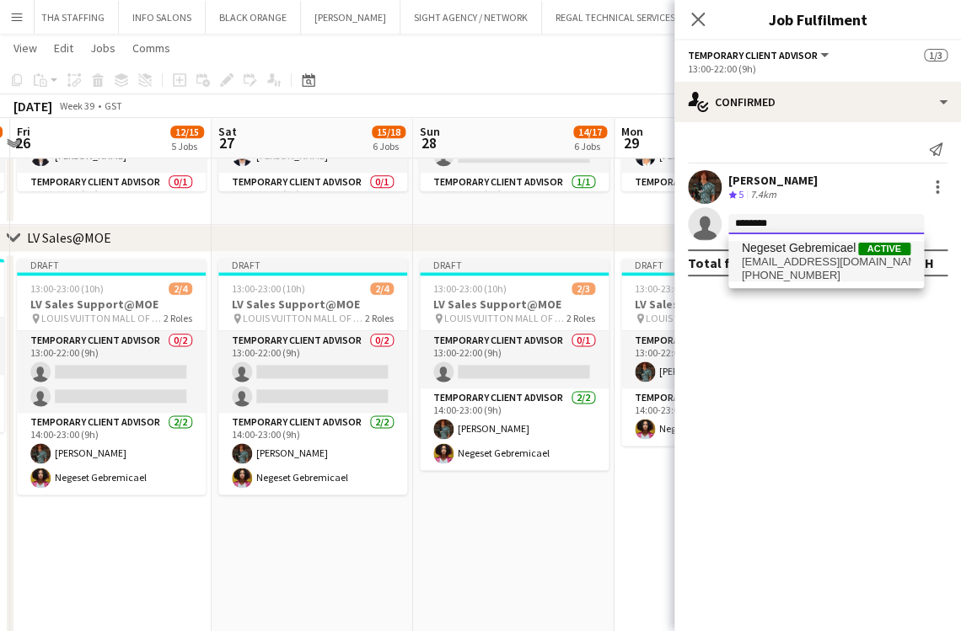
type input "*******"
click at [767, 269] on span "[PHONE_NUMBER]" at bounding box center [826, 275] width 169 height 13
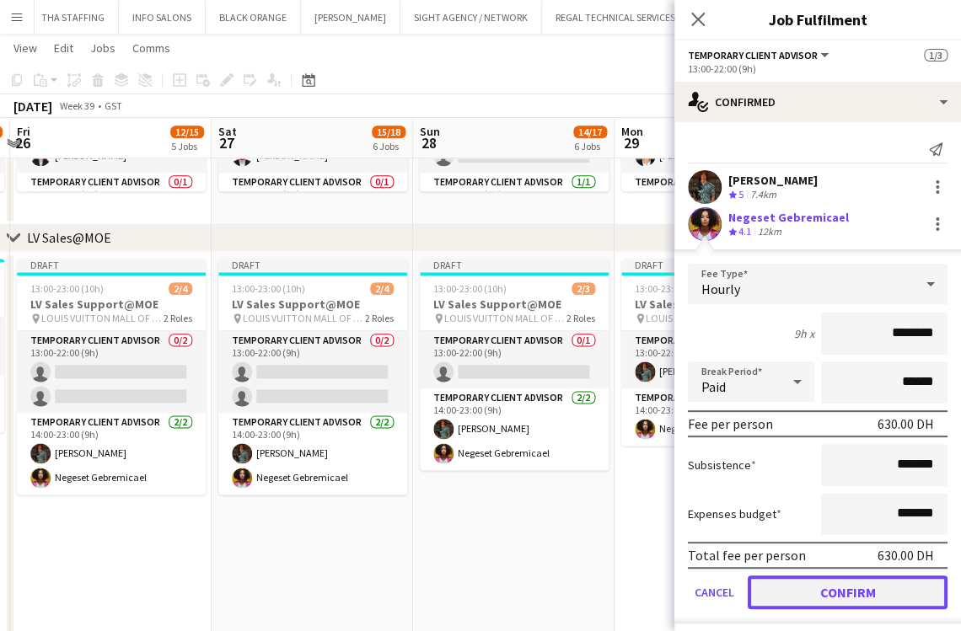
click at [833, 595] on button "Confirm" at bounding box center [848, 593] width 200 height 34
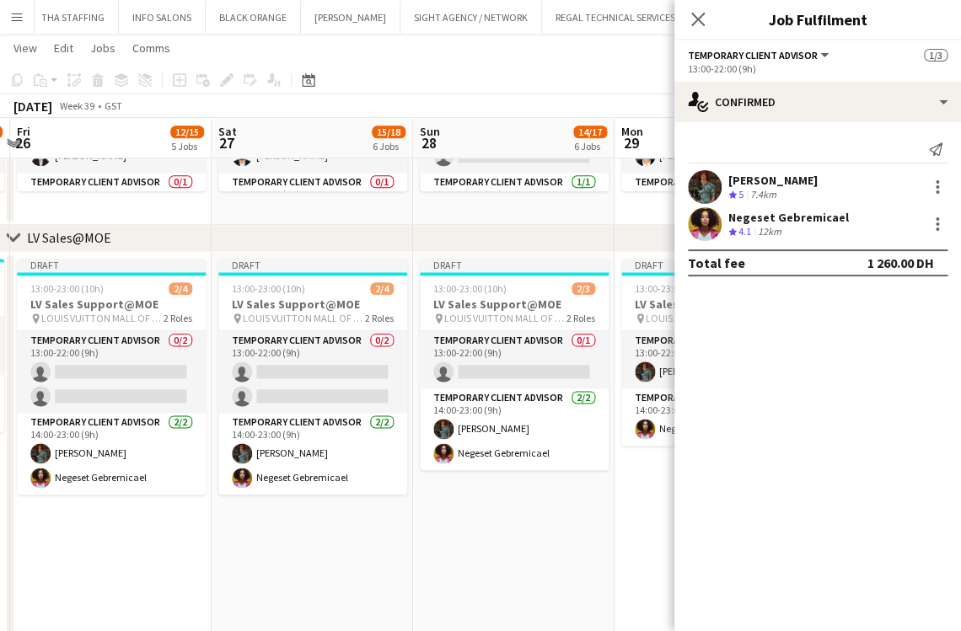
click at [495, 540] on app-date-cell "Draft 13:00-23:00 (10h) 2/3 LV Sales Support@MOE pin LOUIS VUITTON MALL OF THE …" at bounding box center [513, 490] width 201 height 477
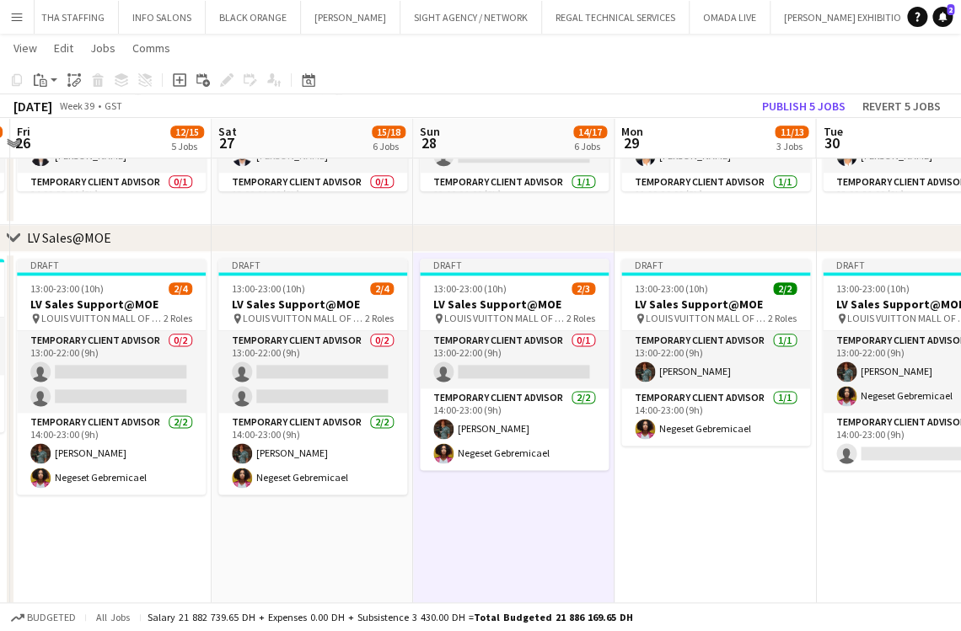
drag, startPoint x: 660, startPoint y: 547, endPoint x: 617, endPoint y: 527, distance: 47.5
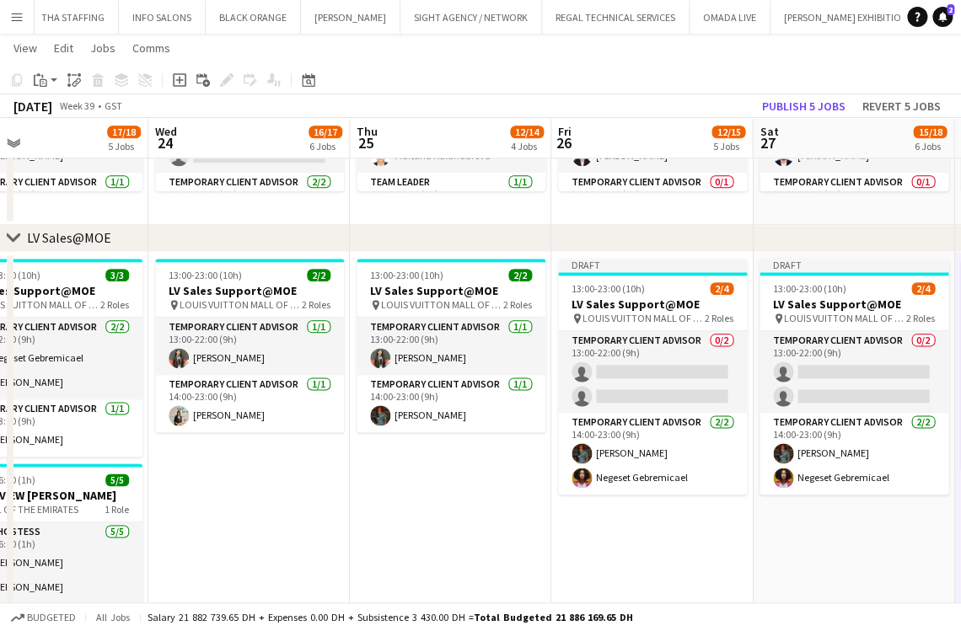
drag, startPoint x: 504, startPoint y: 527, endPoint x: 260, endPoint y: 506, distance: 244.5
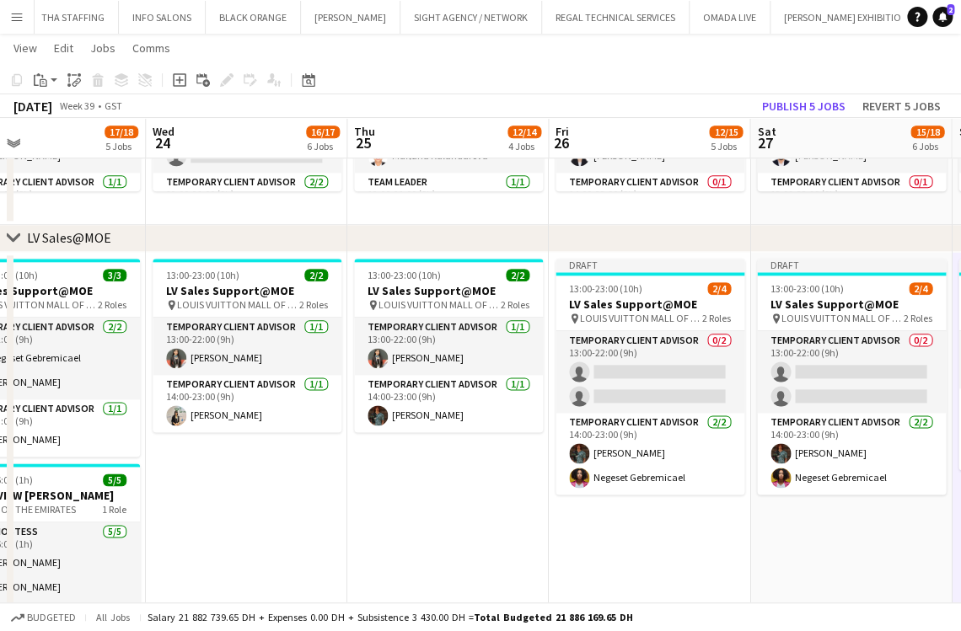
click at [656, 566] on app-date-cell "Draft 13:00-23:00 (10h) 2/4 LV Sales Support@MOE pin LOUIS VUITTON MALL OF THE …" at bounding box center [649, 490] width 201 height 477
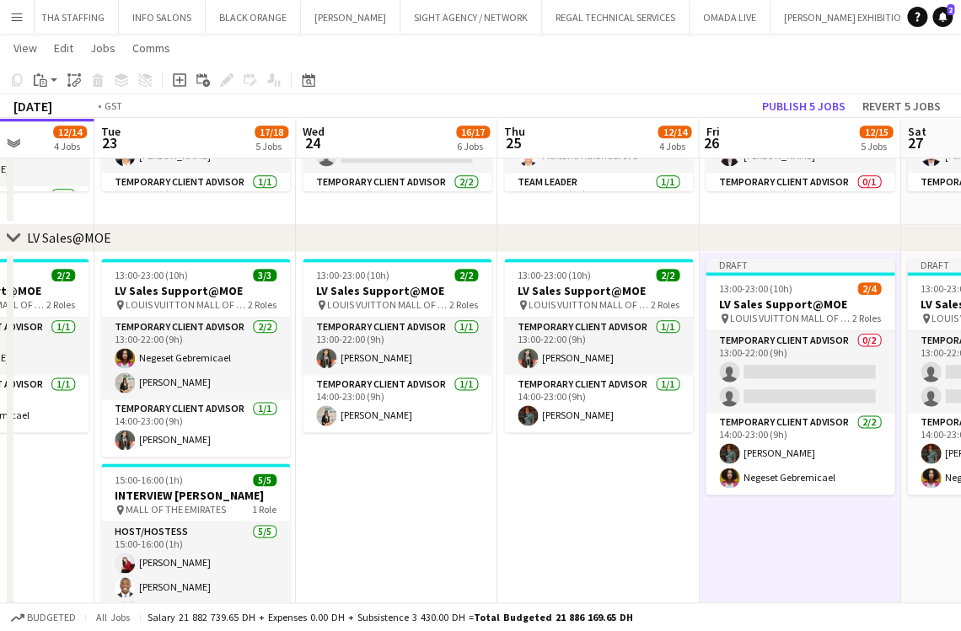
scroll to position [0, 397]
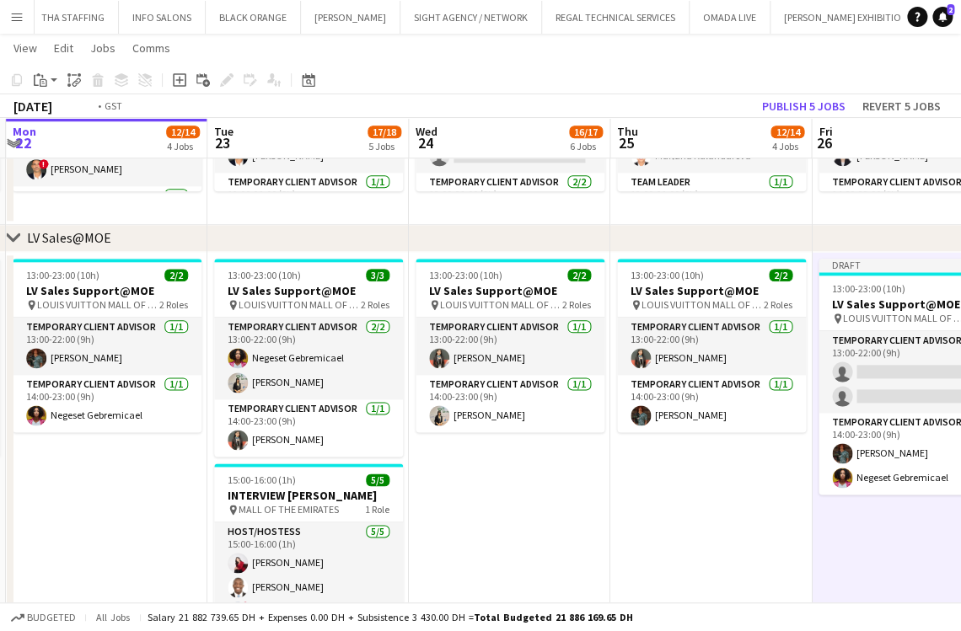
drag, startPoint x: 566, startPoint y: 523, endPoint x: 645, endPoint y: 523, distance: 79.2
click at [577, 536] on app-date-cell "13:00-23:00 (10h) 2/2 LV Sales Support@MOE pin LOUIS VUITTON MALL OF THE EMIRAT…" at bounding box center [509, 490] width 201 height 477
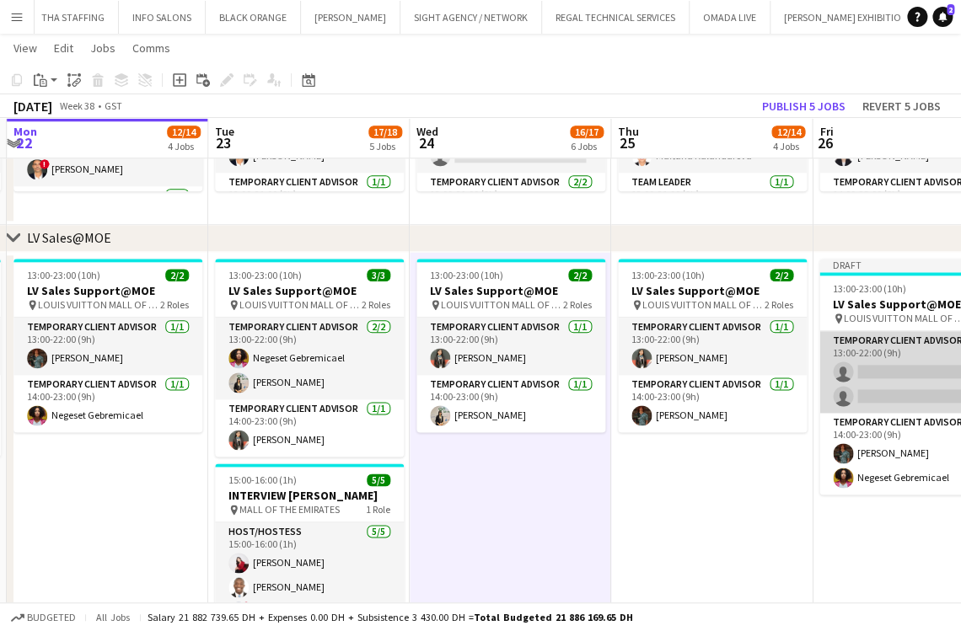
scroll to position [0, 393]
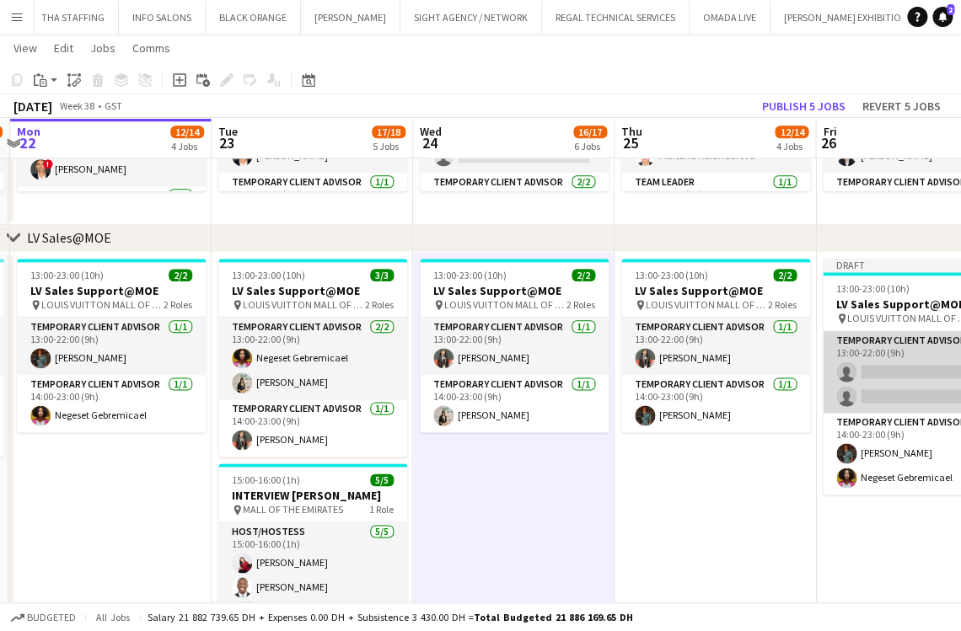
click at [862, 386] on app-card-role "Temporary Client Advisor 0/2 13:00-22:00 (9h) single-neutral-actions single-neu…" at bounding box center [917, 372] width 189 height 82
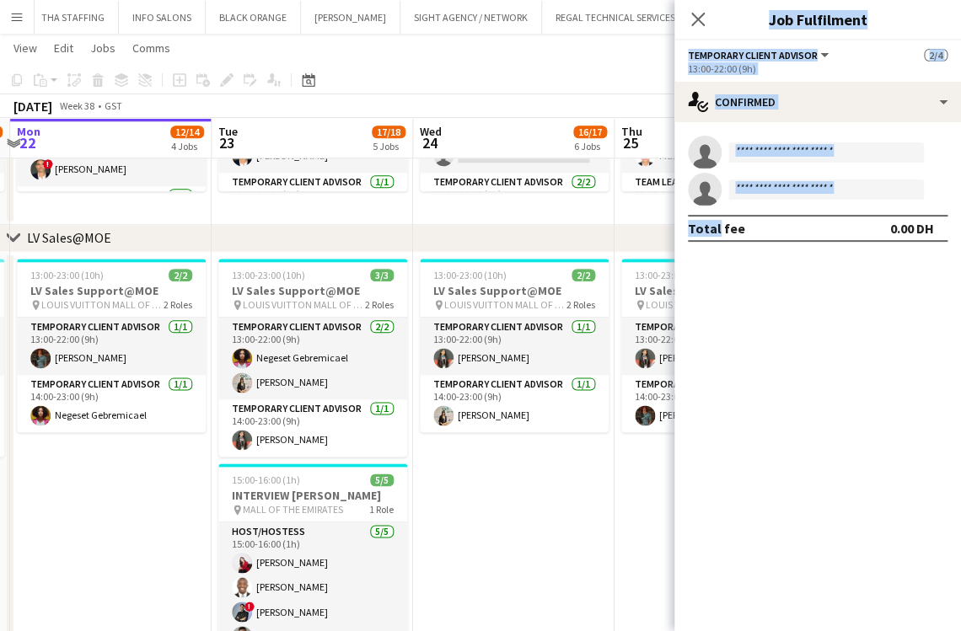
drag, startPoint x: 588, startPoint y: 523, endPoint x: 598, endPoint y: 528, distance: 11.3
click at [589, 523] on app-date-cell "13:00-23:00 (10h) 2/2 LV Sales Support@MOE pin LOUIS VUITTON MALL OF THE EMIRAT…" at bounding box center [513, 490] width 201 height 477
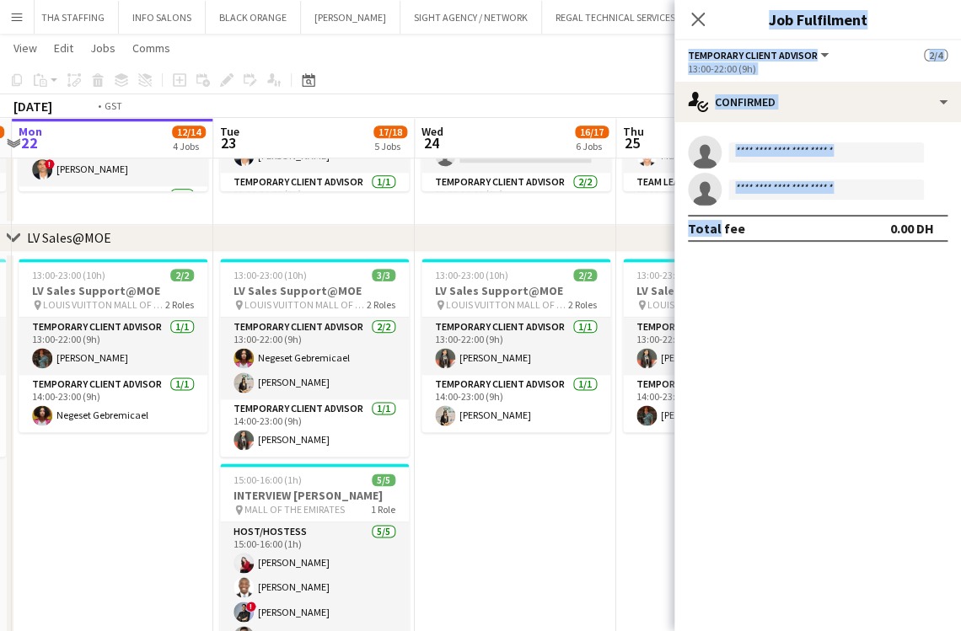
scroll to position [0, 715]
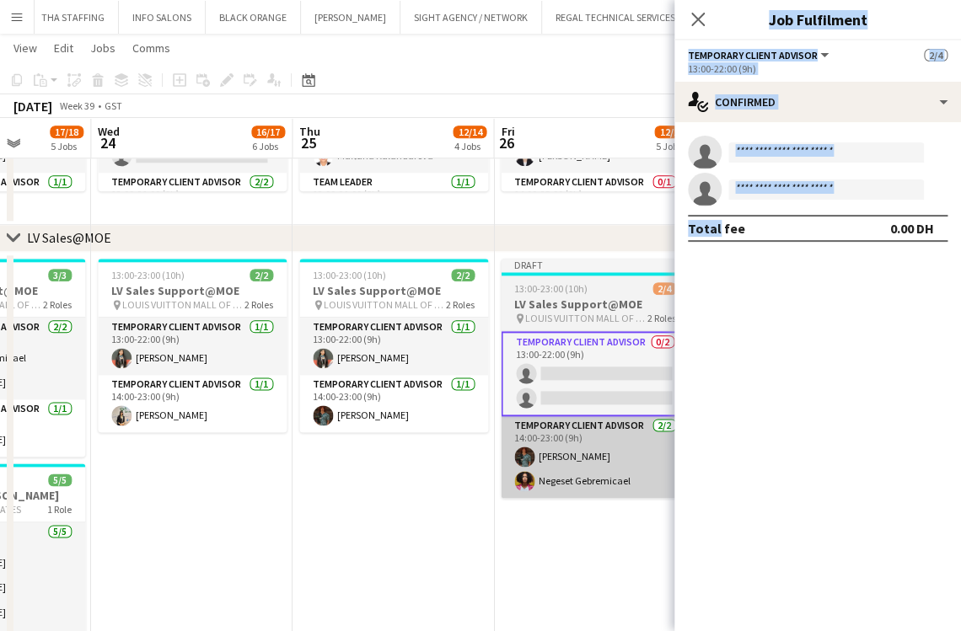
drag, startPoint x: 337, startPoint y: 507, endPoint x: 505, endPoint y: 432, distance: 183.8
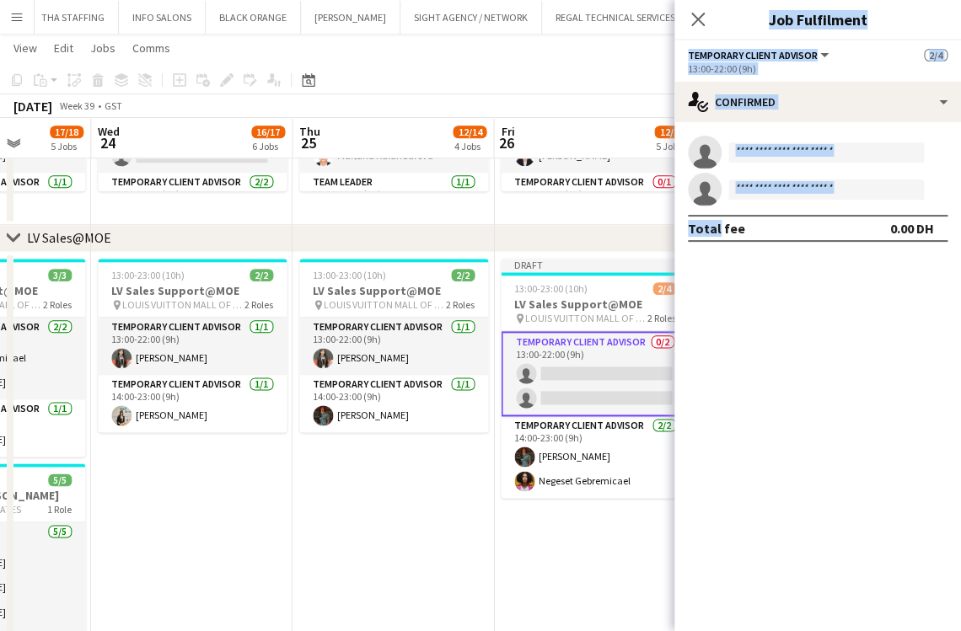
click at [520, 395] on app-card-role "Temporary Client Advisor 0/2 13:00-22:00 (9h) single-neutral-actions single-neu…" at bounding box center [595, 373] width 189 height 85
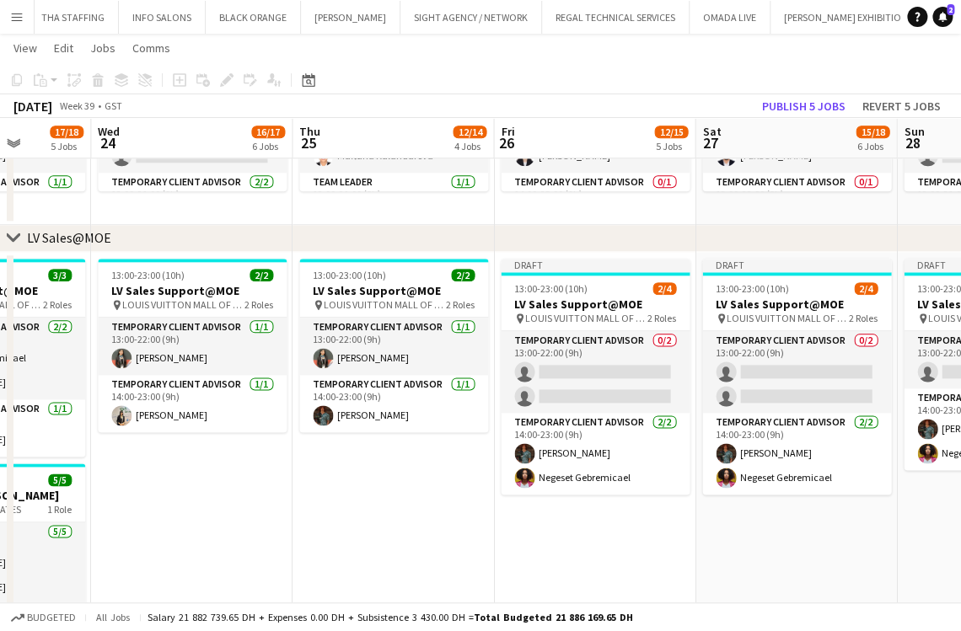
click at [458, 495] on app-date-cell "13:00-23:00 (10h) 2/2 LV Sales Support@MOE pin LOUIS VUITTON MALL OF THE EMIRAT…" at bounding box center [393, 490] width 201 height 477
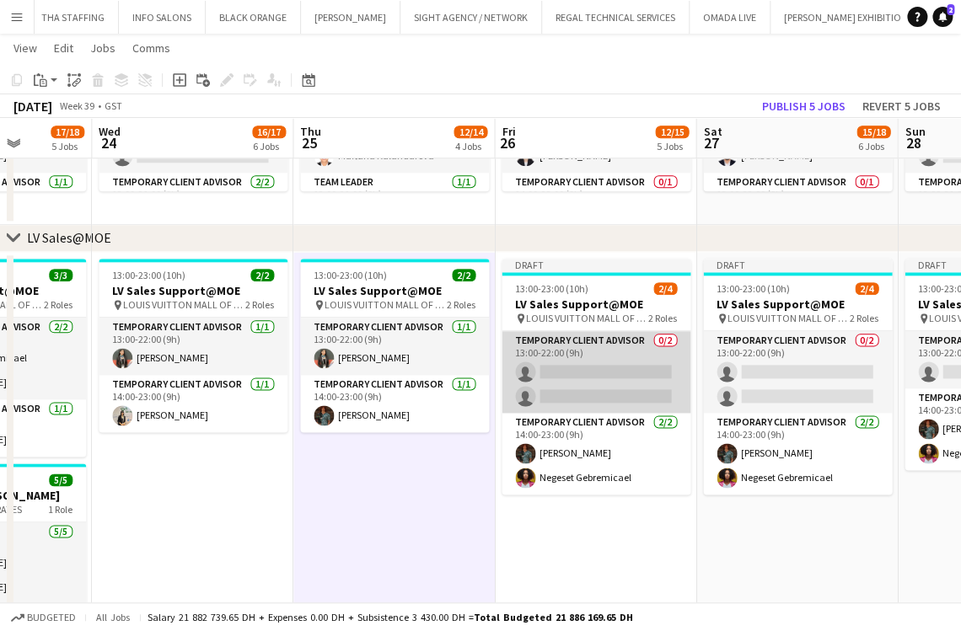
drag, startPoint x: 608, startPoint y: 373, endPoint x: 639, endPoint y: 370, distance: 31.3
click at [609, 370] on app-card-role "Temporary Client Advisor 0/2 13:00-22:00 (9h) single-neutral-actions single-neu…" at bounding box center [596, 372] width 189 height 82
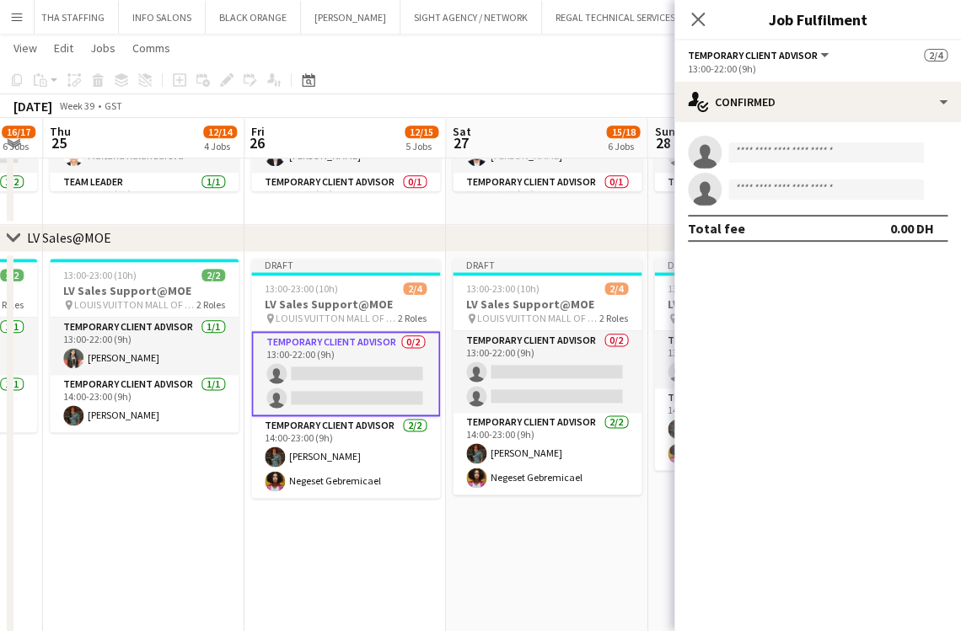
drag, startPoint x: 328, startPoint y: 393, endPoint x: 287, endPoint y: 393, distance: 40.5
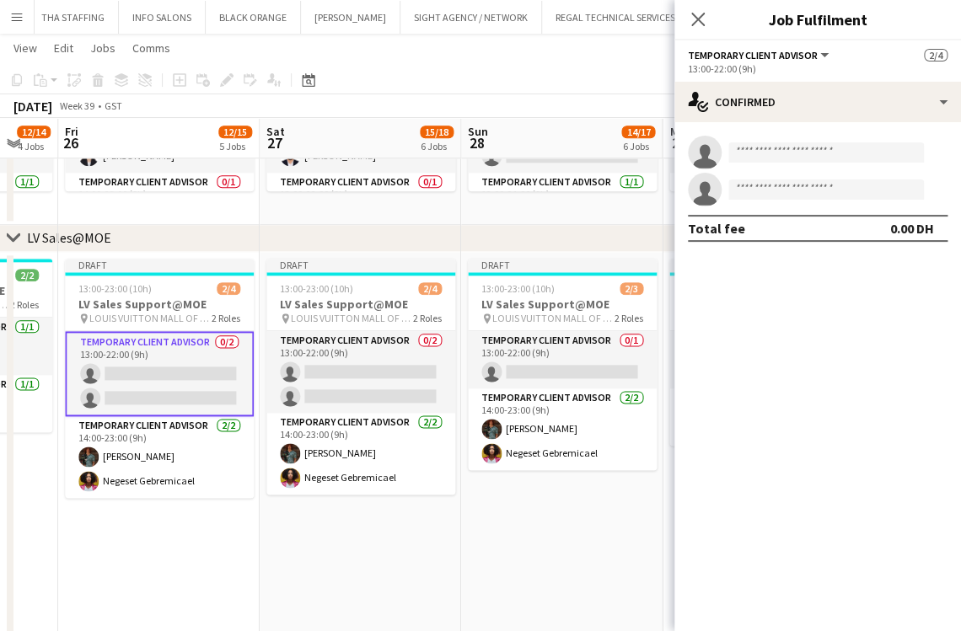
drag, startPoint x: 499, startPoint y: 399, endPoint x: 194, endPoint y: 399, distance: 305.2
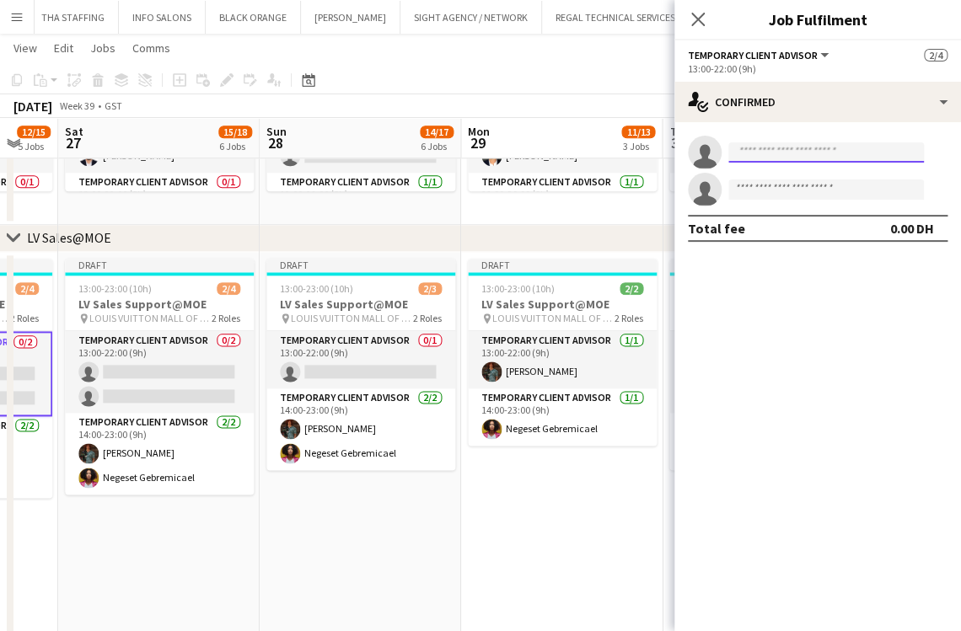
click at [786, 147] on input at bounding box center [826, 152] width 196 height 20
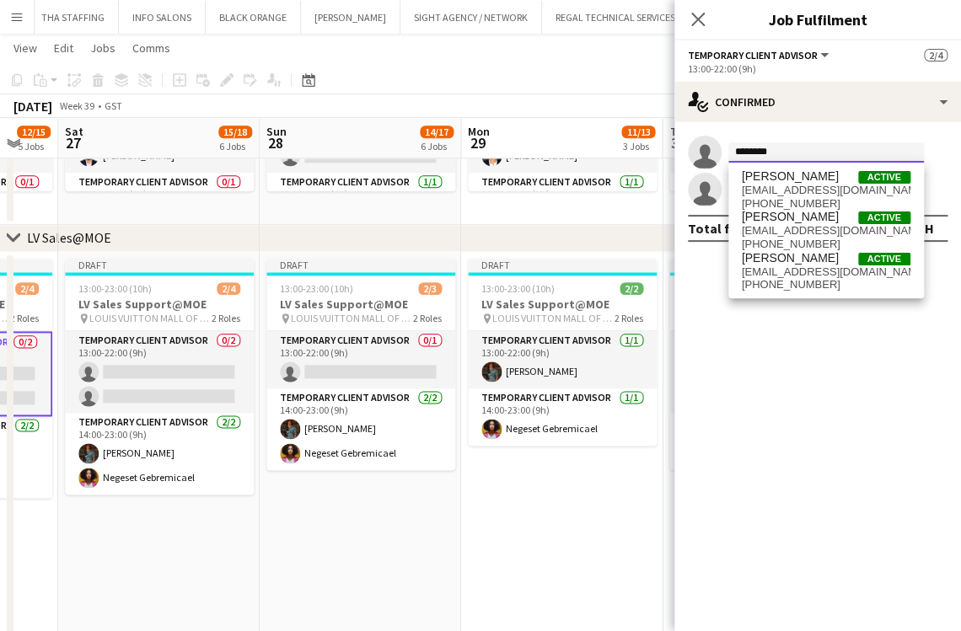
type input "*******"
click at [781, 256] on span "Maricar Dizon" at bounding box center [790, 258] width 97 height 14
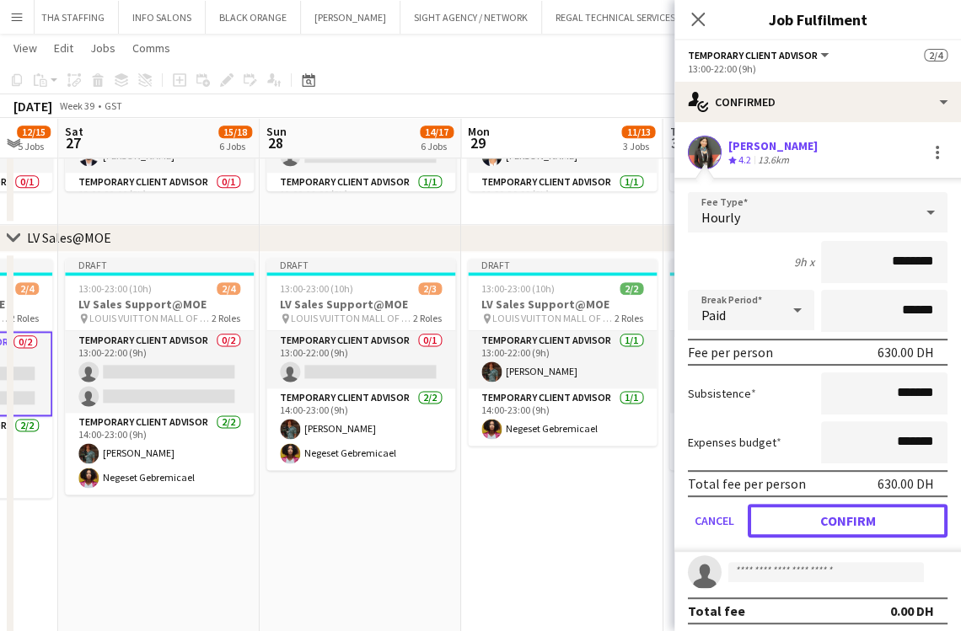
drag, startPoint x: 826, startPoint y: 520, endPoint x: 701, endPoint y: 499, distance: 126.5
click at [824, 520] on button "Confirm" at bounding box center [848, 521] width 200 height 34
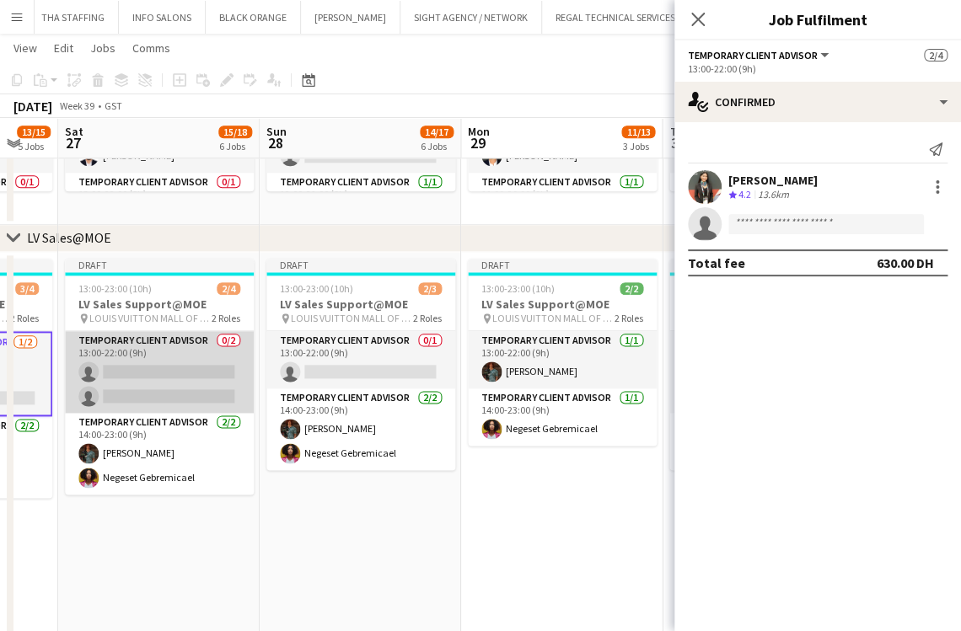
click at [189, 374] on app-card-role "Temporary Client Advisor 0/2 13:00-22:00 (9h) single-neutral-actions single-neu…" at bounding box center [159, 372] width 189 height 82
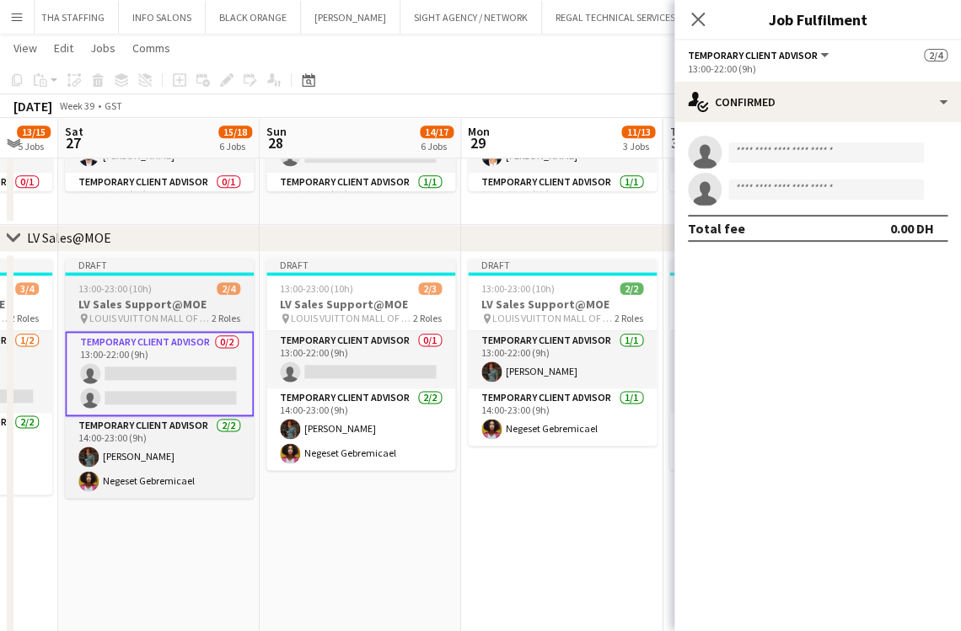
click at [180, 312] on span "LOUIS VUITTON MALL OF THE EMIRATES" at bounding box center [150, 318] width 122 height 13
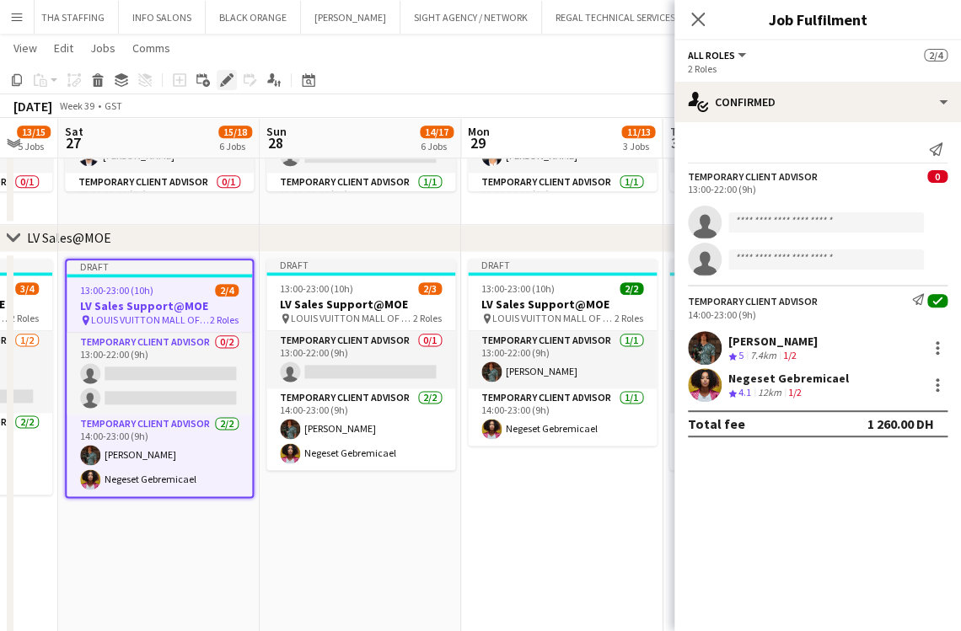
click at [227, 76] on icon at bounding box center [226, 80] width 9 height 9
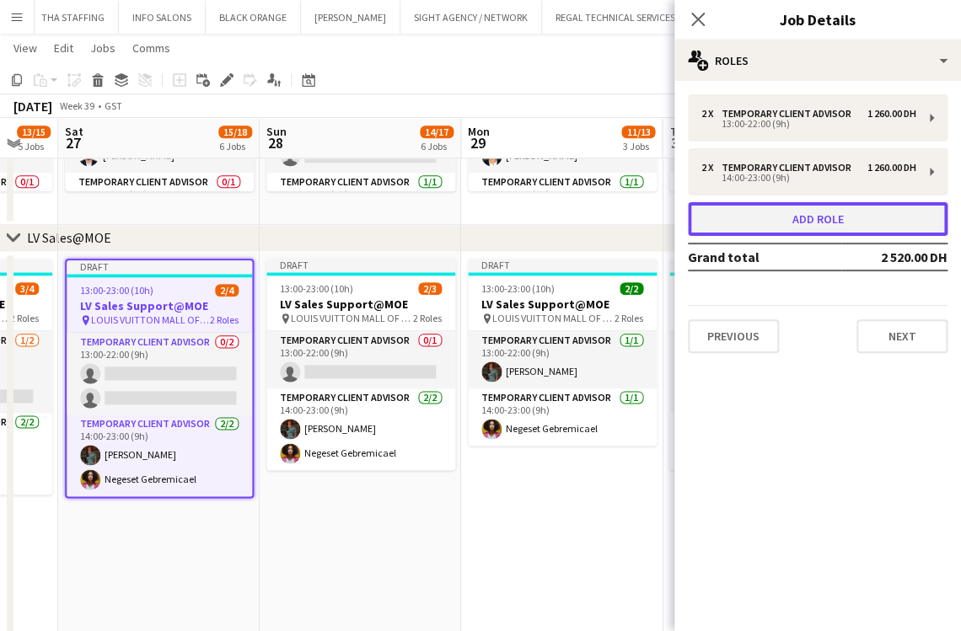
drag, startPoint x: 784, startPoint y: 226, endPoint x: 708, endPoint y: 226, distance: 75.9
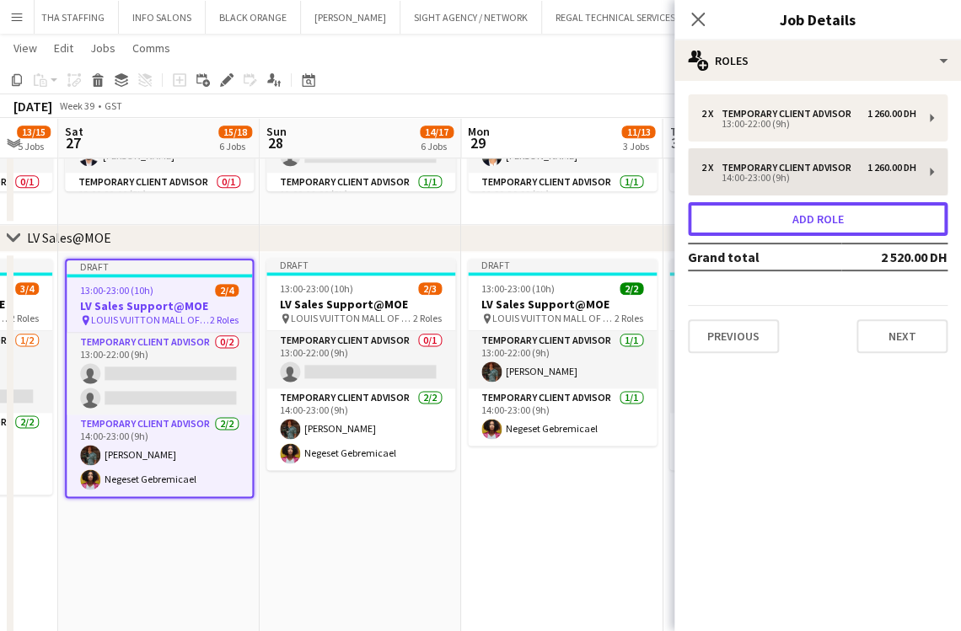
click at [785, 225] on button "Add role" at bounding box center [818, 219] width 260 height 34
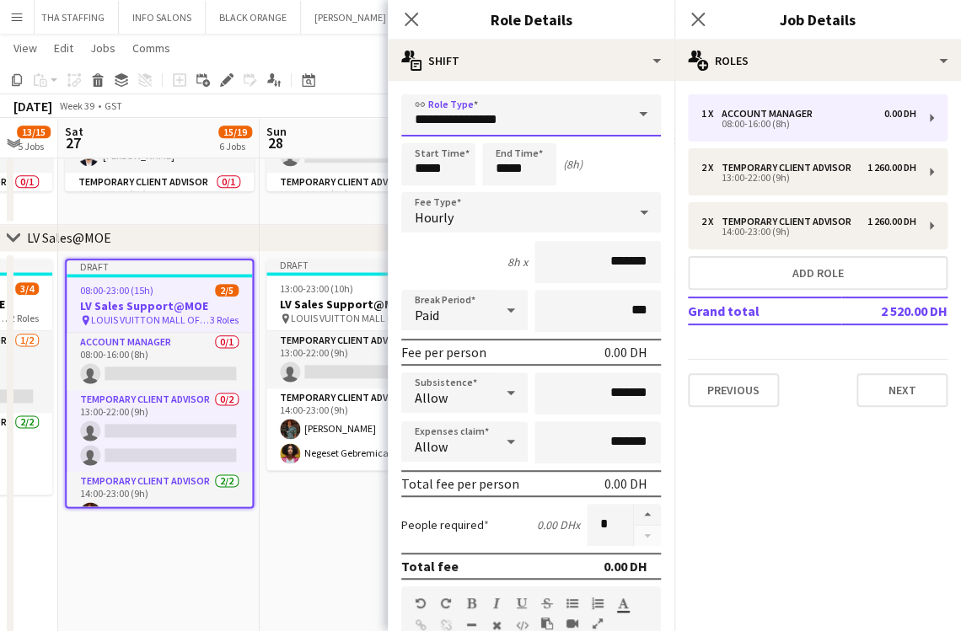
drag, startPoint x: 566, startPoint y: 121, endPoint x: 356, endPoint y: 120, distance: 210.8
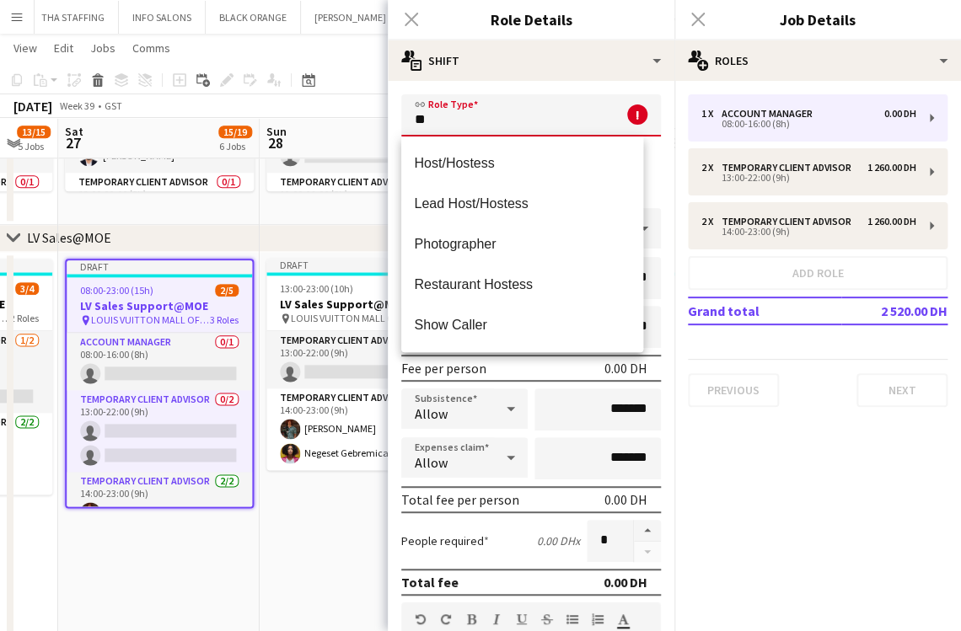
type input "*"
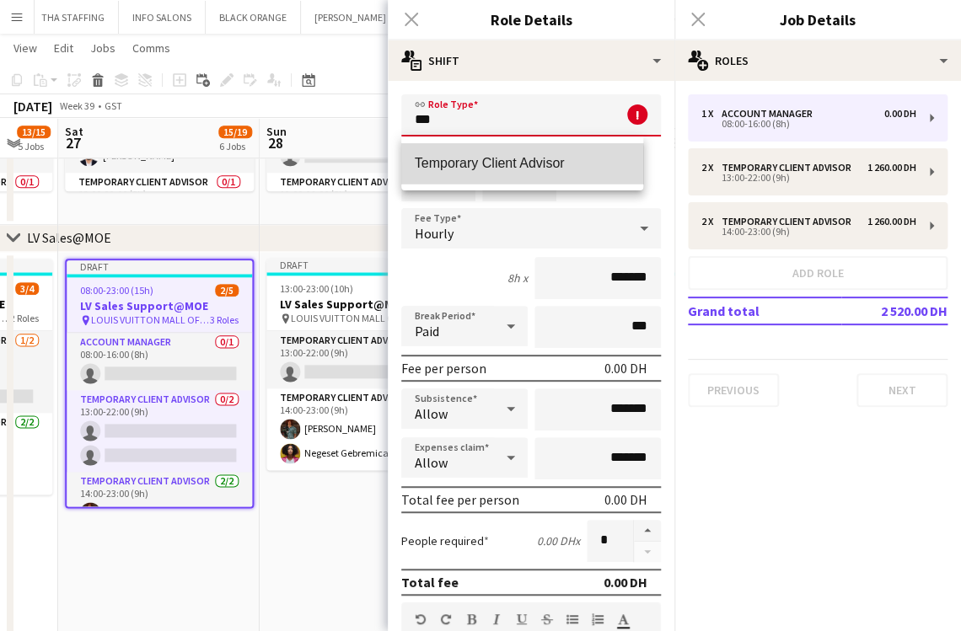
click at [464, 165] on span "Temporary Client Advisor" at bounding box center [523, 163] width 216 height 16
type input "**********"
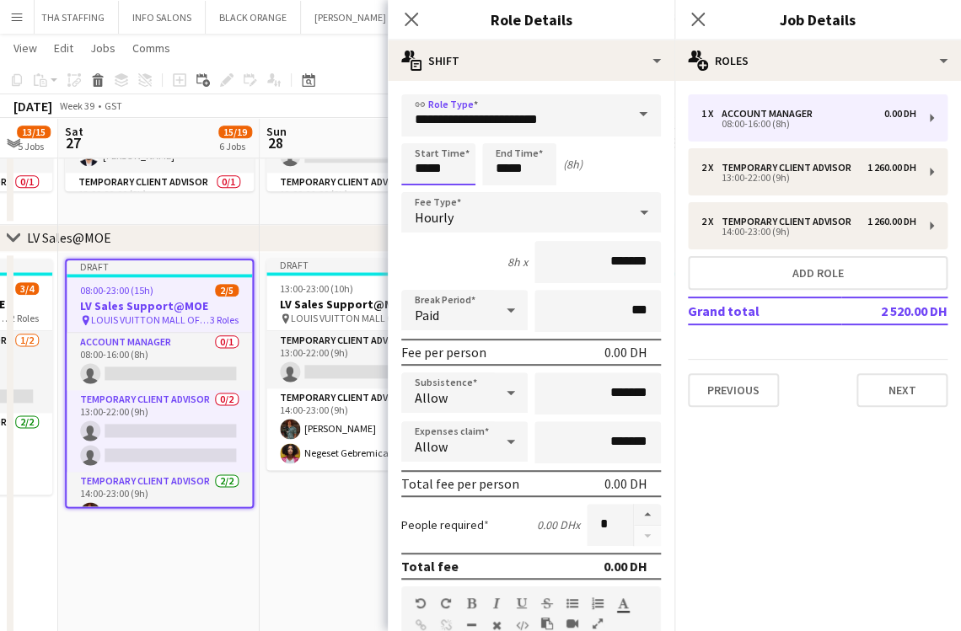
drag, startPoint x: 457, startPoint y: 166, endPoint x: 372, endPoint y: 156, distance: 85.7
type input "*****"
drag, startPoint x: 524, startPoint y: 169, endPoint x: 417, endPoint y: 154, distance: 108.0
click at [417, 157] on div "Start Time ***** End Time ***** (5h)" at bounding box center [531, 164] width 260 height 42
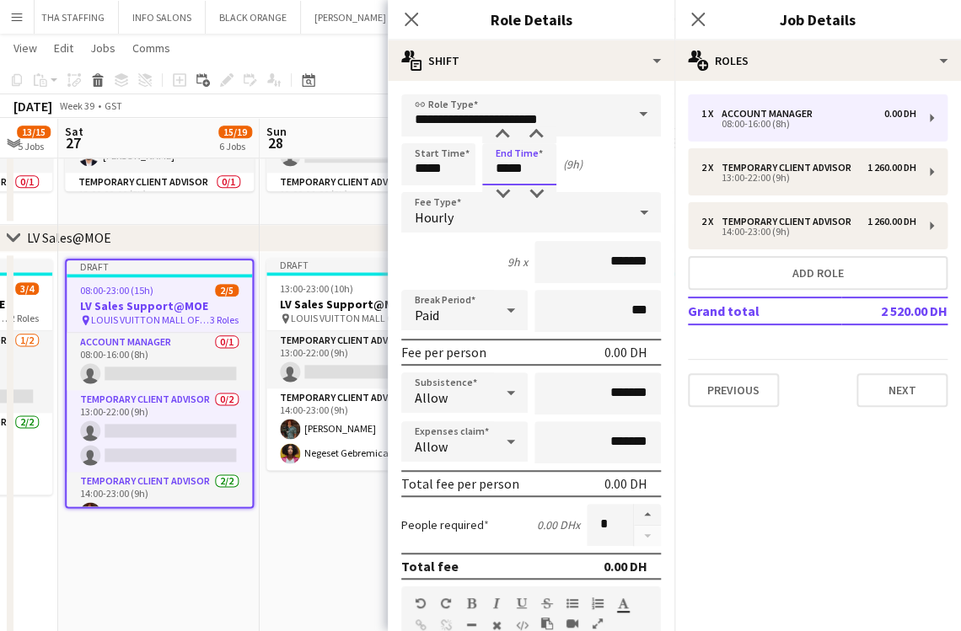
type input "*****"
click at [582, 271] on input "*******" at bounding box center [597, 262] width 126 height 42
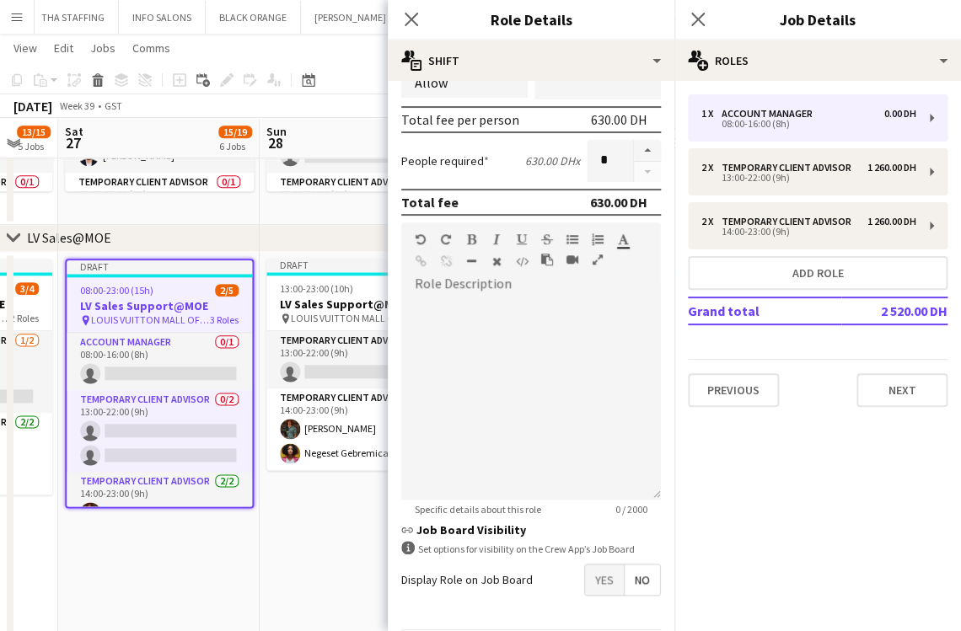
scroll to position [422, 0]
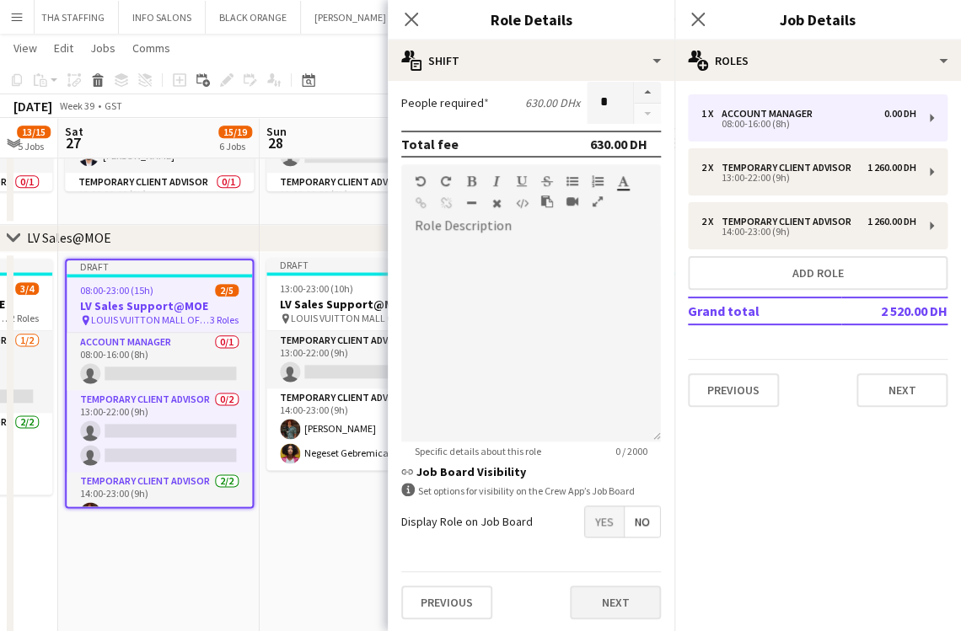
type input "********"
drag, startPoint x: 611, startPoint y: 593, endPoint x: 491, endPoint y: 566, distance: 123.5
click at [609, 593] on button "Next" at bounding box center [615, 603] width 91 height 34
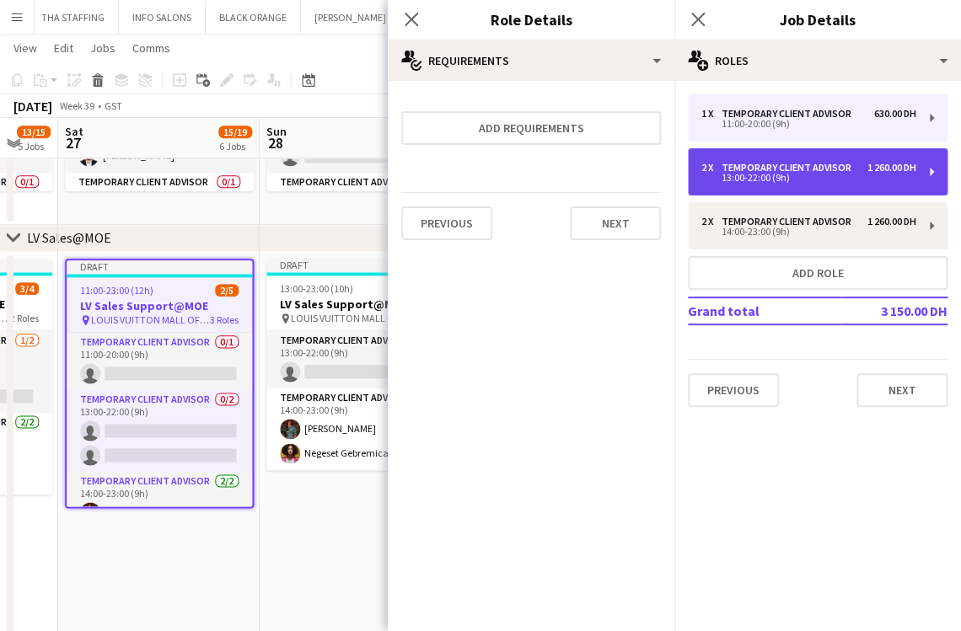
click at [789, 174] on div "13:00-22:00 (9h)" at bounding box center [808, 178] width 215 height 8
type input "*****"
type input "*"
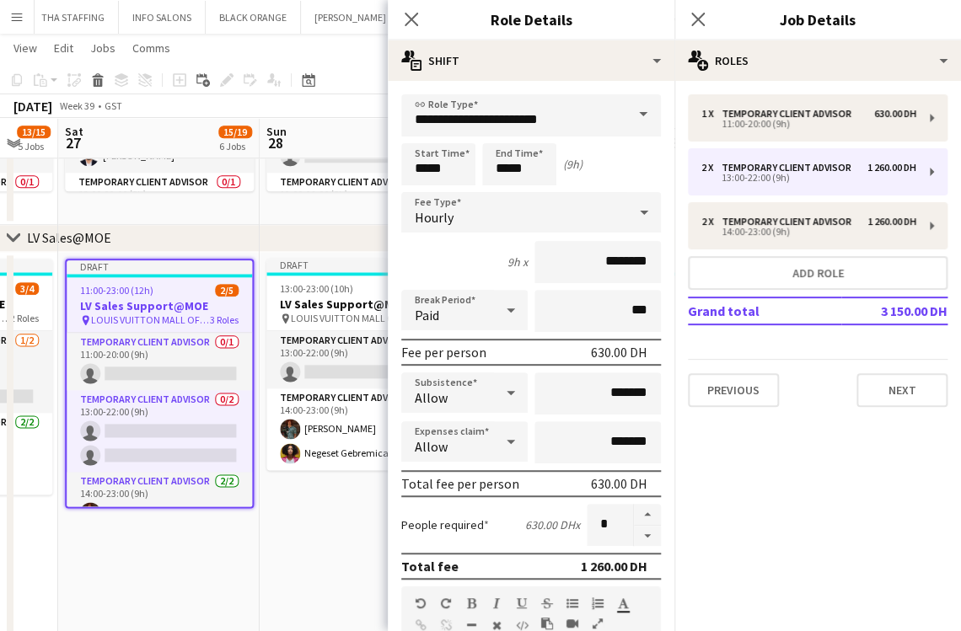
drag, startPoint x: 615, startPoint y: 546, endPoint x: 549, endPoint y: 547, distance: 65.8
click at [614, 546] on form "**********" at bounding box center [531, 574] width 287 height 961
click at [164, 547] on app-date-cell "Draft 11:00-23:00 (12h) 2/5 LV Sales Support@MOE pin LOUIS VUITTON MALL OF THE …" at bounding box center [158, 490] width 201 height 477
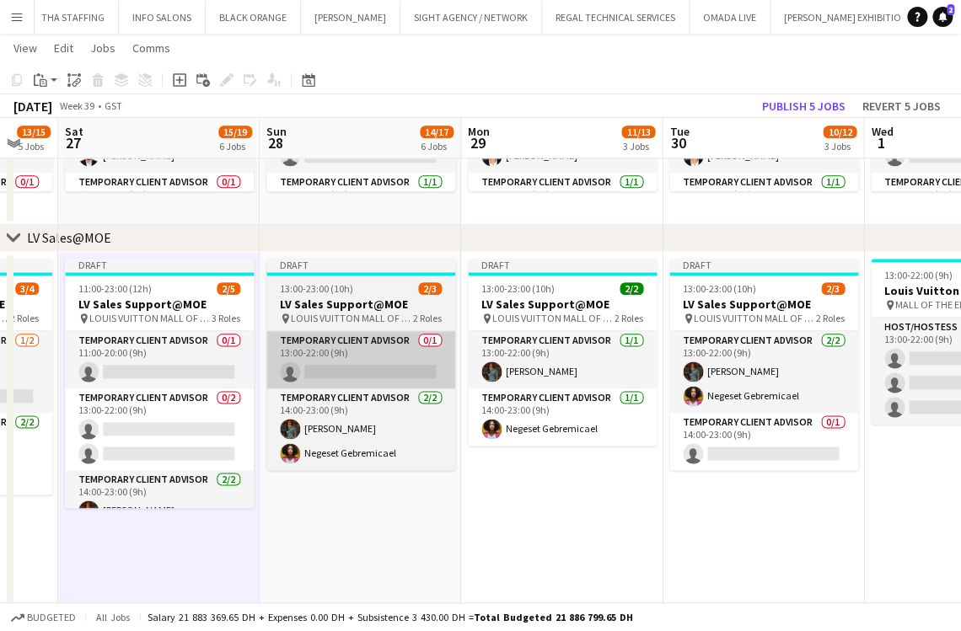
drag, startPoint x: 181, startPoint y: 347, endPoint x: 267, endPoint y: 331, distance: 87.5
click at [181, 346] on app-card-role "Temporary Client Advisor 0/1 11:00-20:00 (9h) single-neutral-actions" at bounding box center [159, 359] width 189 height 57
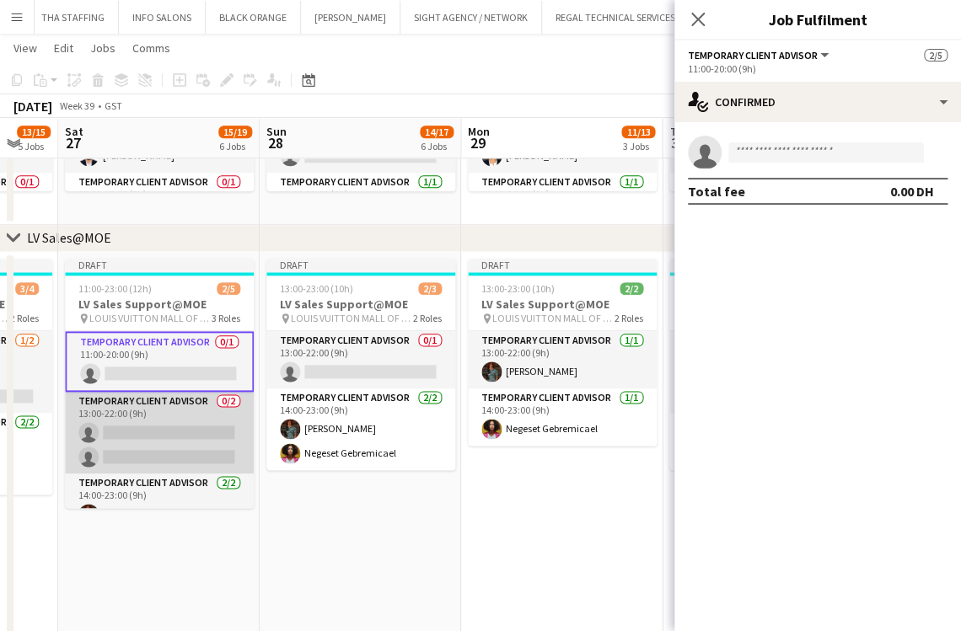
drag, startPoint x: 157, startPoint y: 432, endPoint x: 180, endPoint y: 400, distance: 39.3
click at [155, 431] on app-card-role "Temporary Client Advisor 0/2 13:00-22:00 (9h) single-neutral-actions single-neu…" at bounding box center [159, 433] width 189 height 82
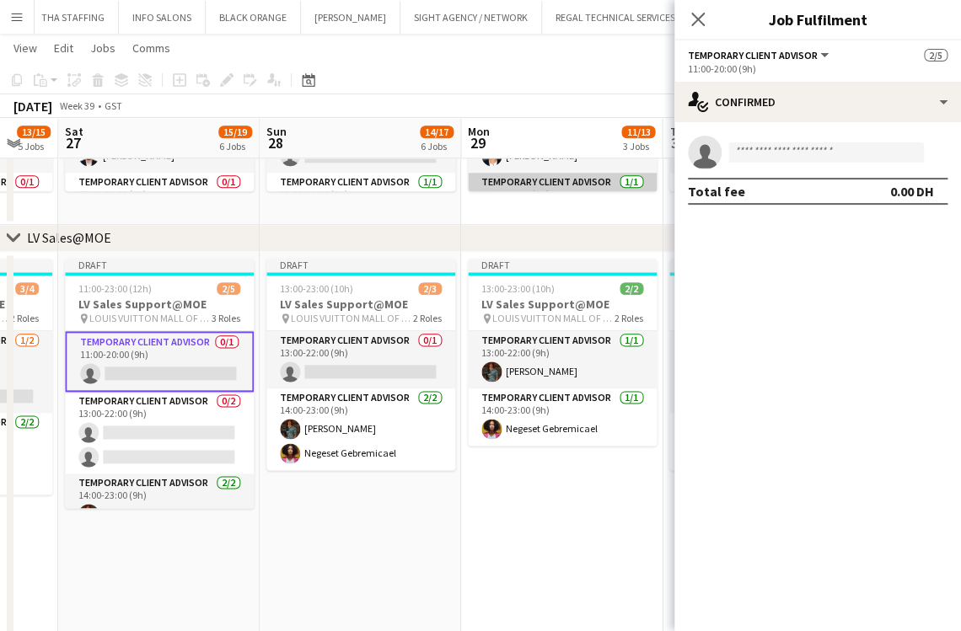
scroll to position [0, 548]
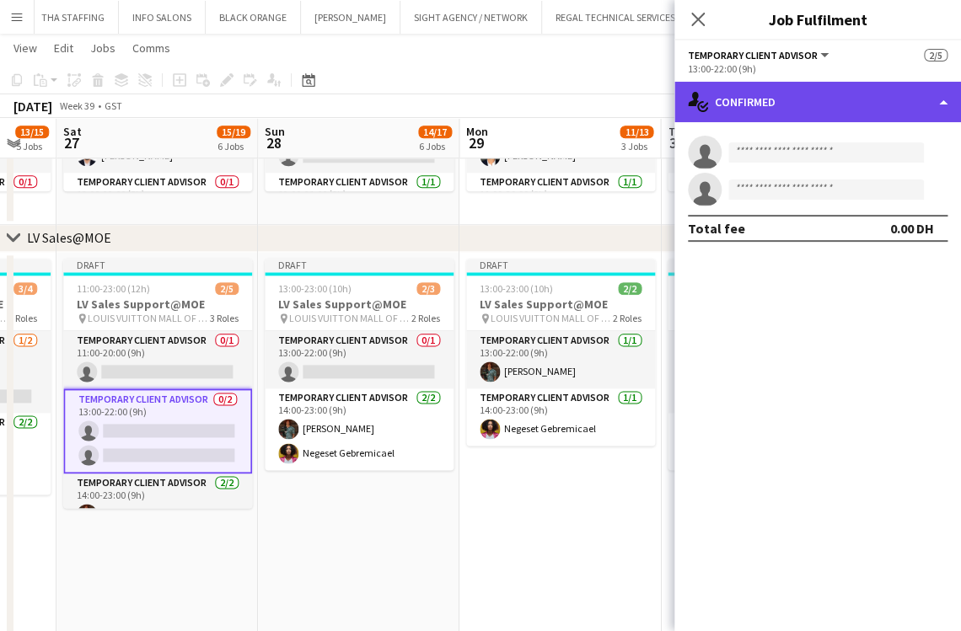
click at [776, 111] on div "single-neutral-actions-check-2 Confirmed" at bounding box center [817, 102] width 287 height 40
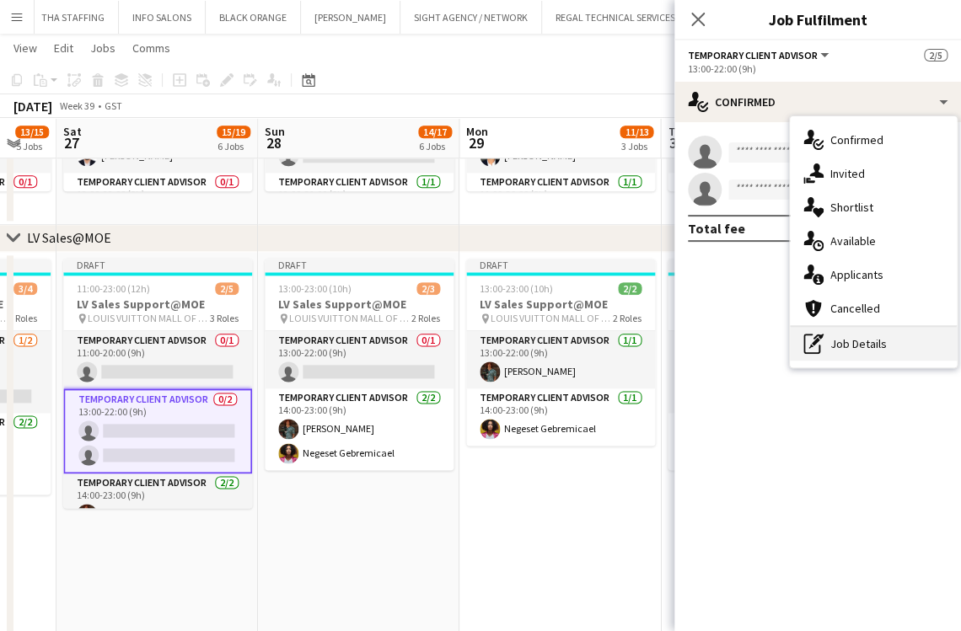
click at [819, 330] on div "pen-write Job Details" at bounding box center [873, 344] width 167 height 34
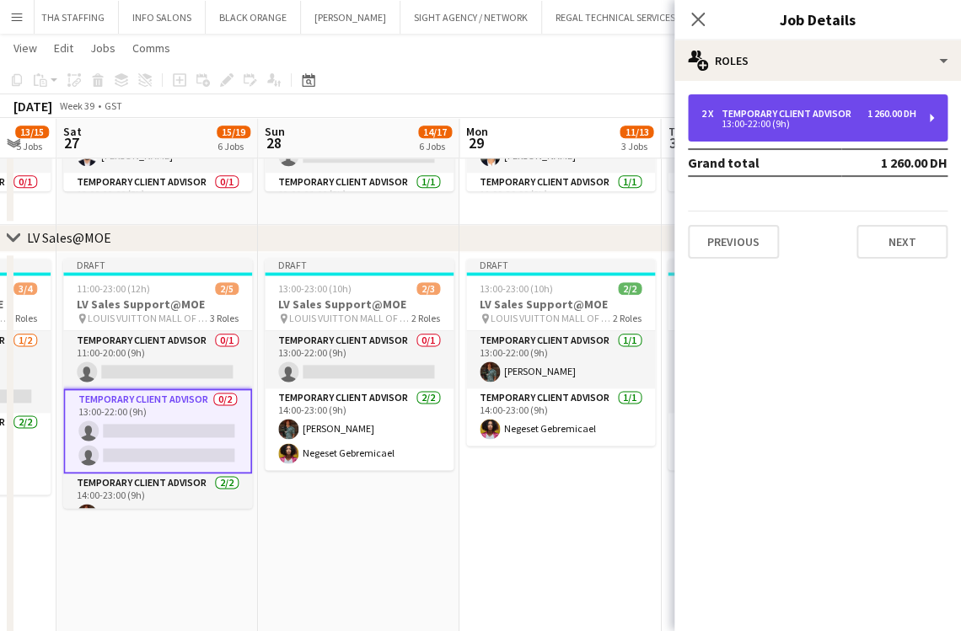
click at [797, 110] on div "Temporary Client Advisor" at bounding box center [790, 114] width 137 height 12
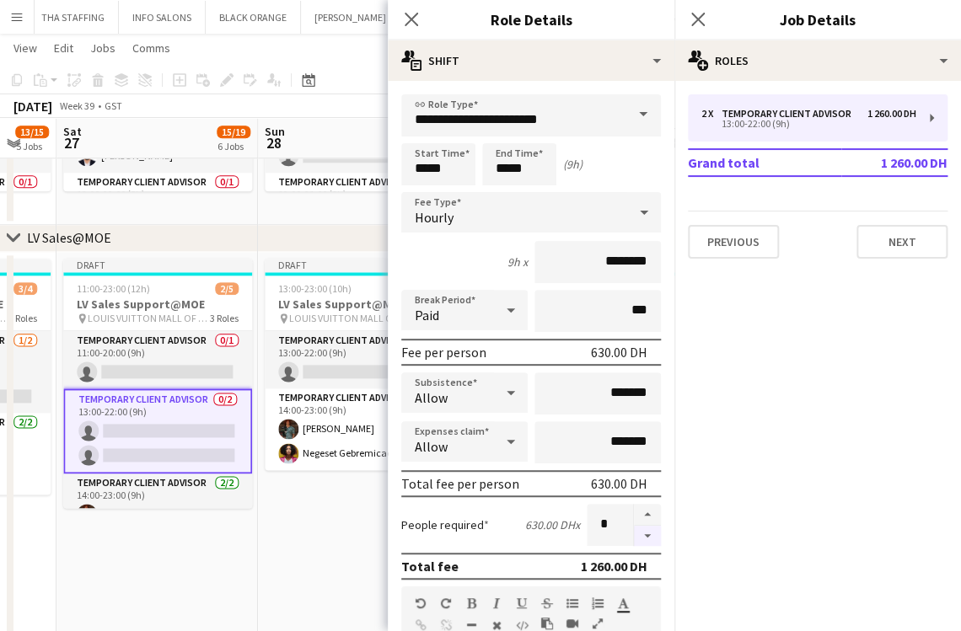
click at [634, 534] on button "button" at bounding box center [647, 536] width 27 height 21
type input "*"
click at [267, 544] on app-date-cell "Draft 13:00-23:00 (10h) 2/3 LV Sales Support@MOE pin LOUIS VUITTON MALL OF THE …" at bounding box center [358, 490] width 201 height 477
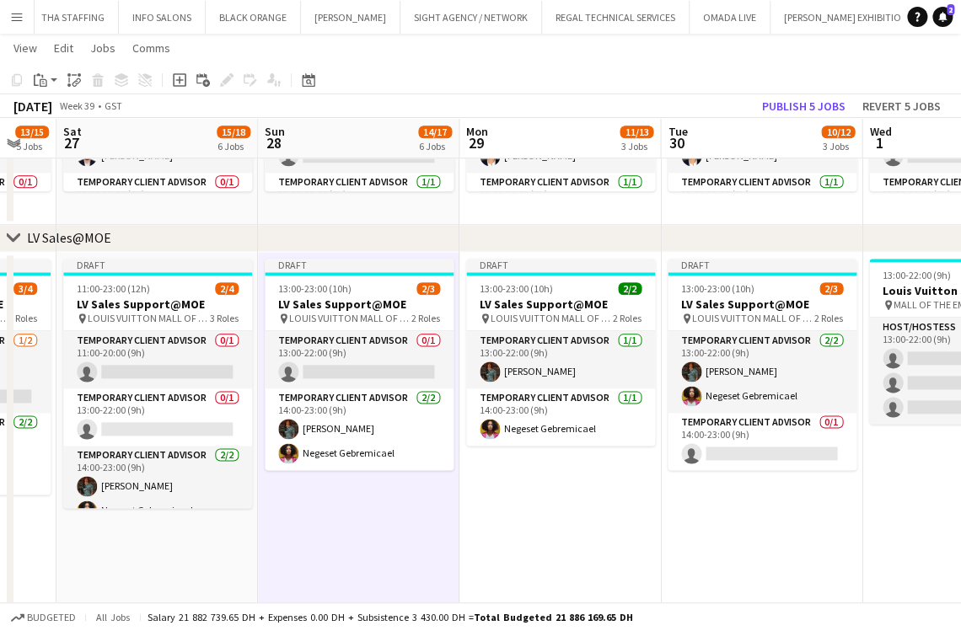
click at [164, 373] on app-card-role "Temporary Client Advisor 0/1 11:00-20:00 (9h) single-neutral-actions" at bounding box center [157, 359] width 189 height 57
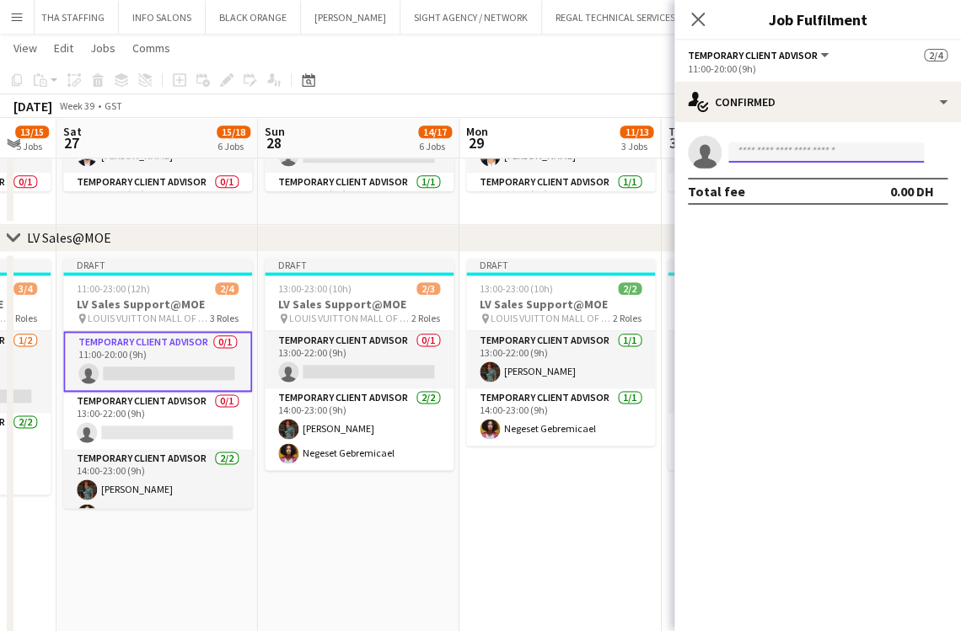
click at [803, 145] on input at bounding box center [826, 152] width 196 height 20
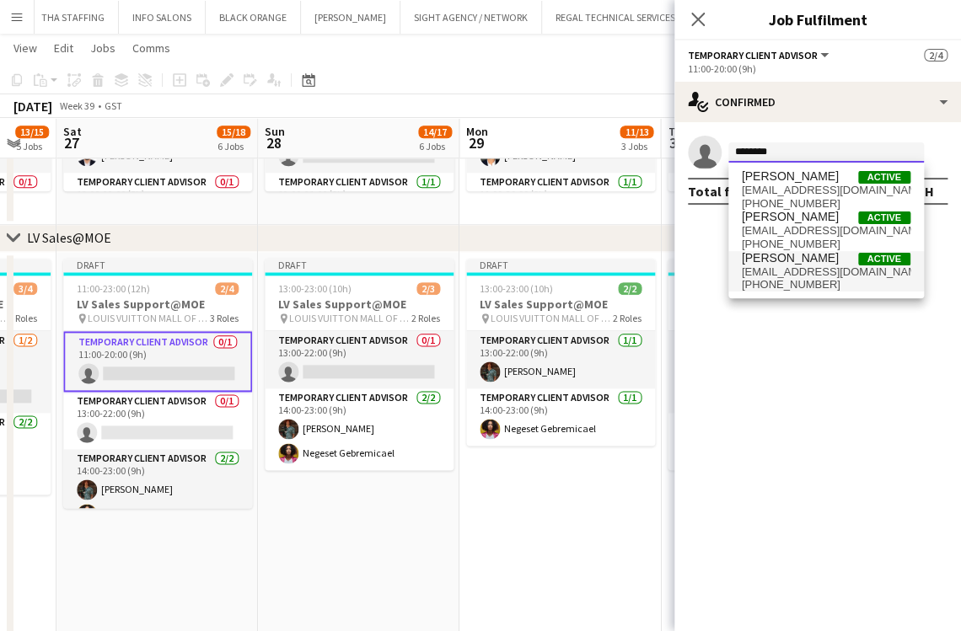
type input "*******"
click at [813, 266] on span "dizonmaricar886@gmail.com" at bounding box center [826, 272] width 169 height 13
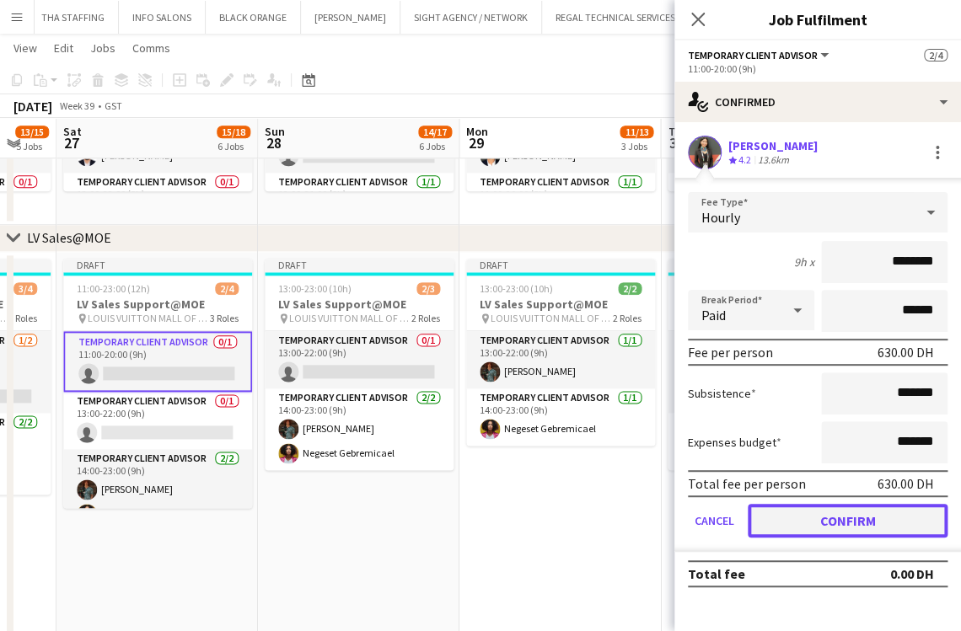
click at [846, 514] on button "Confirm" at bounding box center [848, 521] width 200 height 34
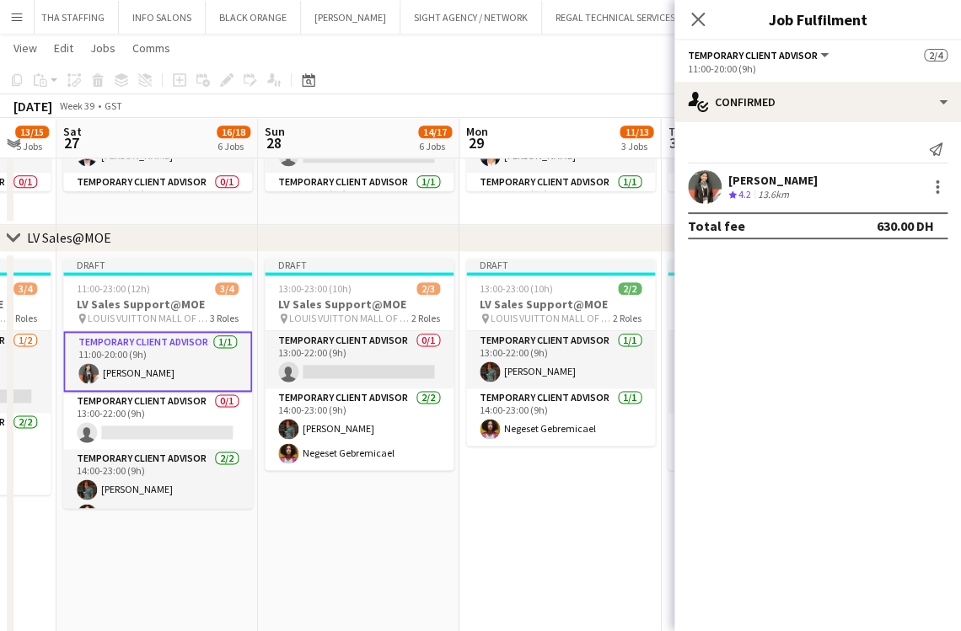
click at [246, 562] on app-date-cell "Draft 11:00-23:00 (12h) 3/4 LV Sales Support@MOE pin LOUIS VUITTON MALL OF THE …" at bounding box center [156, 490] width 201 height 477
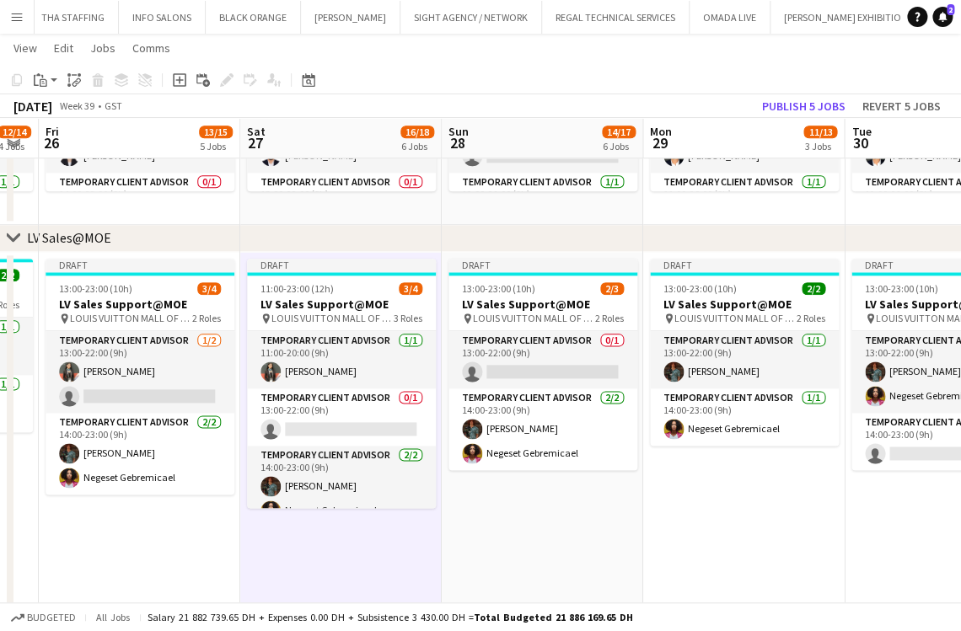
drag, startPoint x: 309, startPoint y: 550, endPoint x: 402, endPoint y: 550, distance: 92.7
click at [647, 538] on app-date-cell "Draft 13:00-23:00 (10h) 2/2 LV Sales Support@MOE pin LOUIS VUITTON MALL OF THE …" at bounding box center [744, 490] width 201 height 477
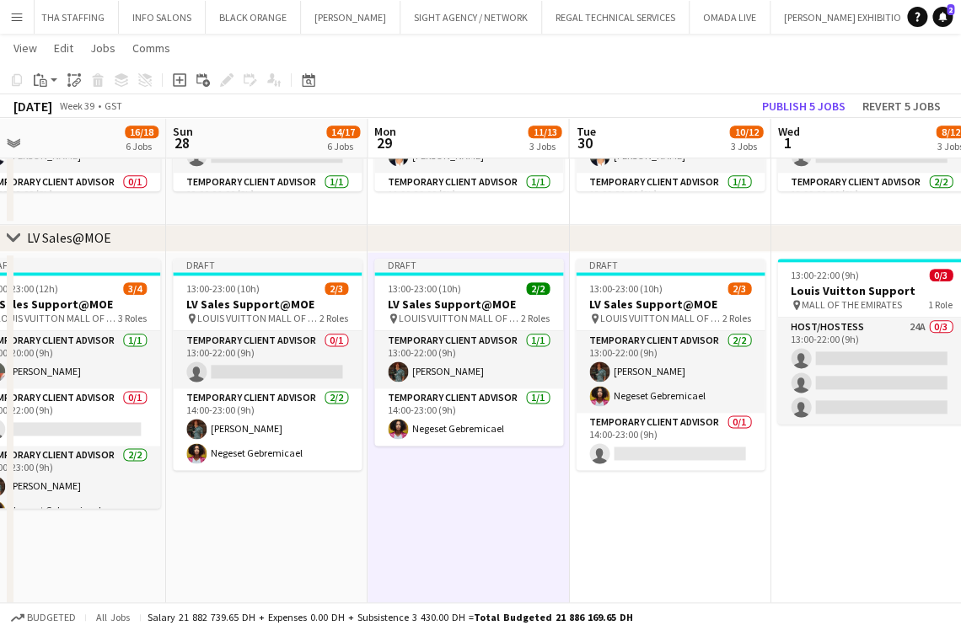
drag, startPoint x: 576, startPoint y: 523, endPoint x: 445, endPoint y: 523, distance: 130.7
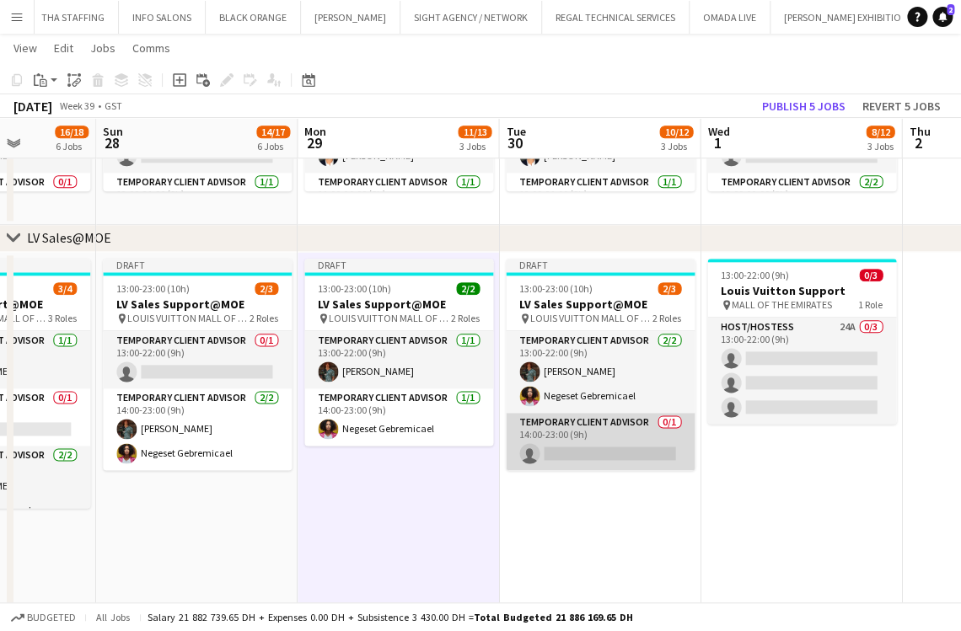
click at [556, 446] on app-card-role "Temporary Client Advisor 0/1 14:00-23:00 (9h) single-neutral-actions" at bounding box center [600, 441] width 189 height 57
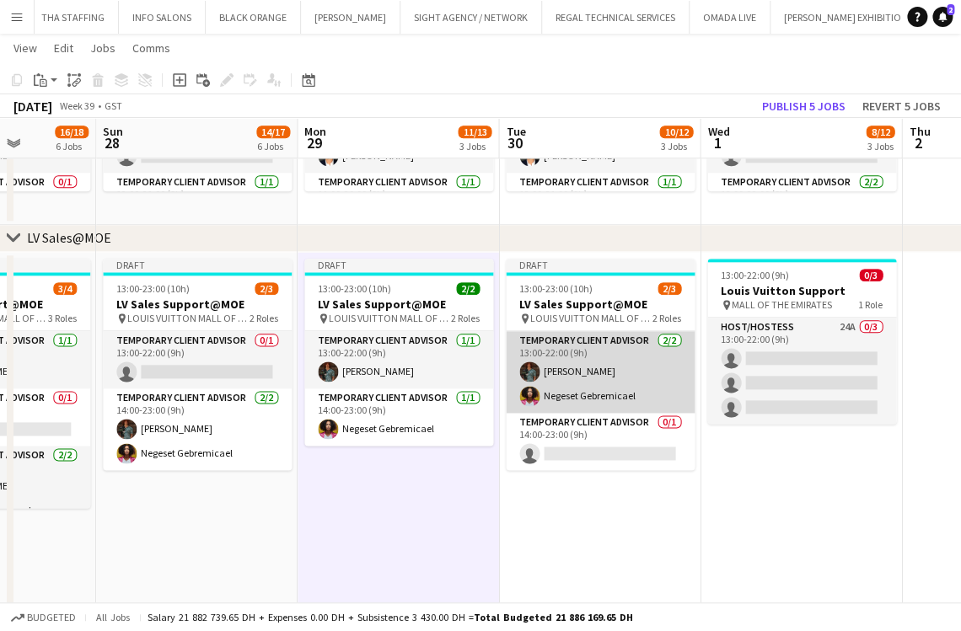
scroll to position [0, 708]
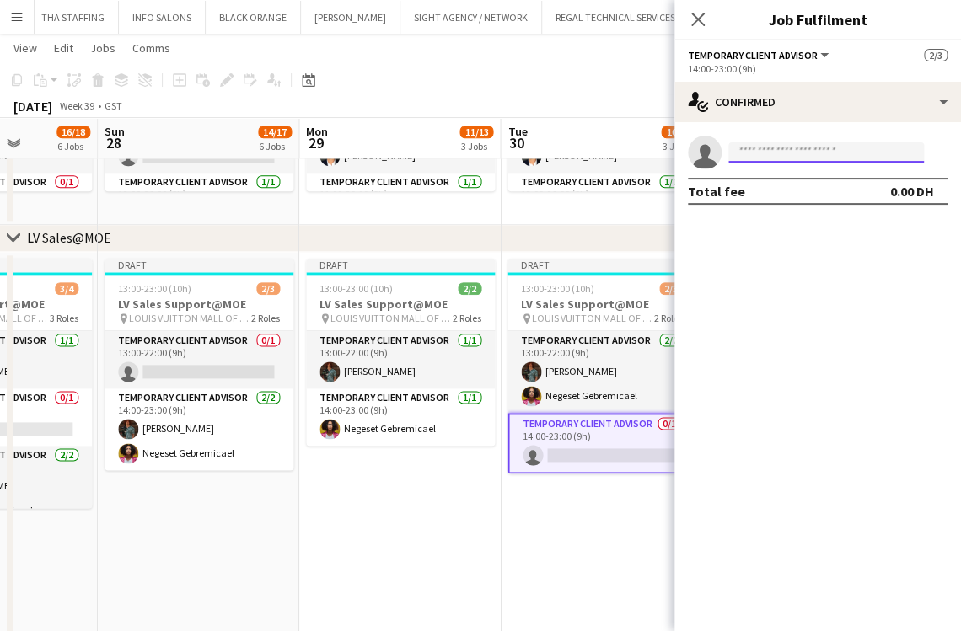
drag, startPoint x: 803, startPoint y: 155, endPoint x: 792, endPoint y: 155, distance: 11.0
click at [803, 154] on input at bounding box center [826, 152] width 196 height 20
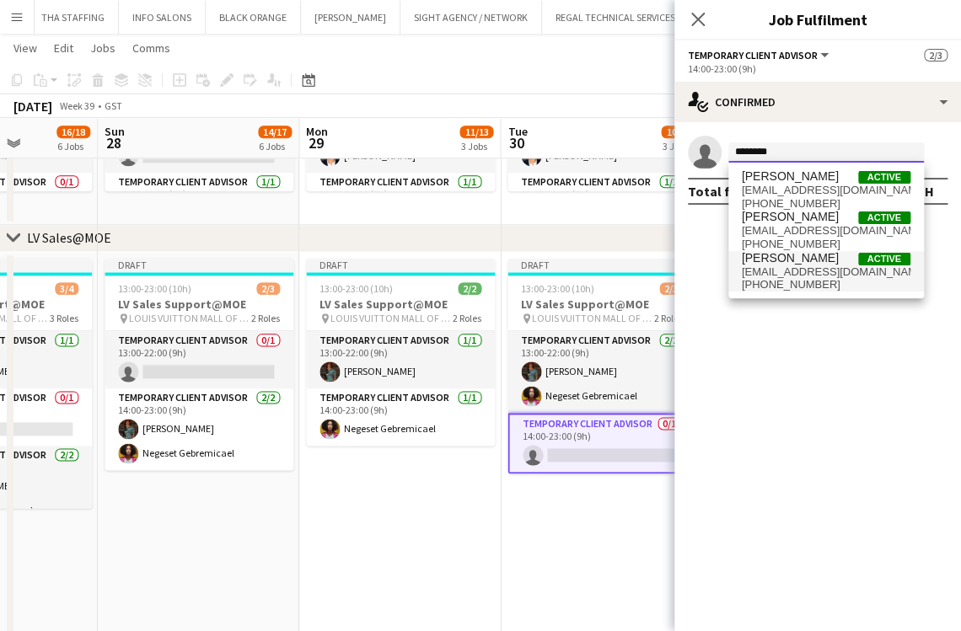
type input "*******"
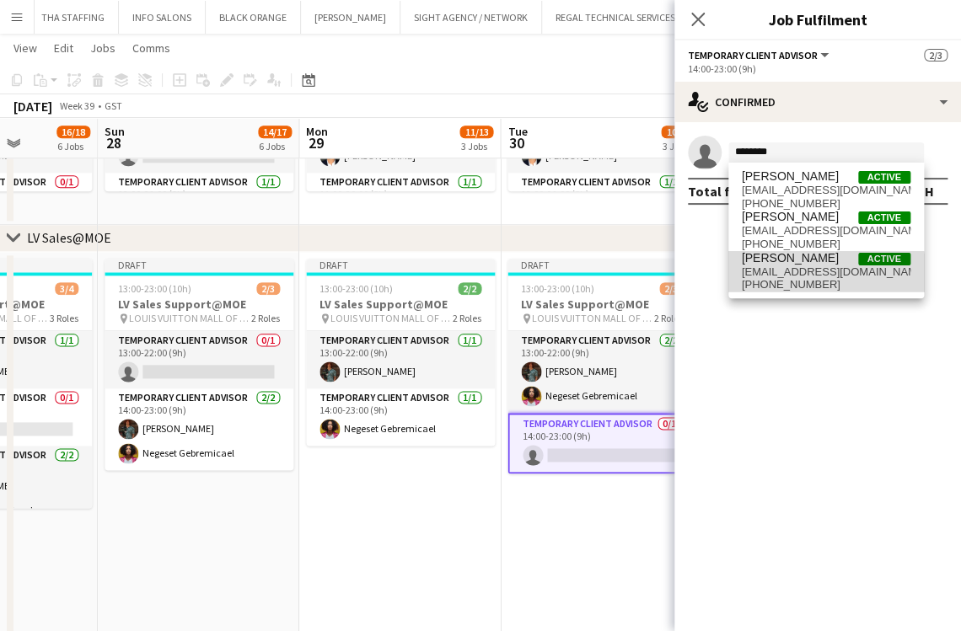
click at [824, 276] on span "dizonmaricar886@gmail.com" at bounding box center [826, 272] width 169 height 13
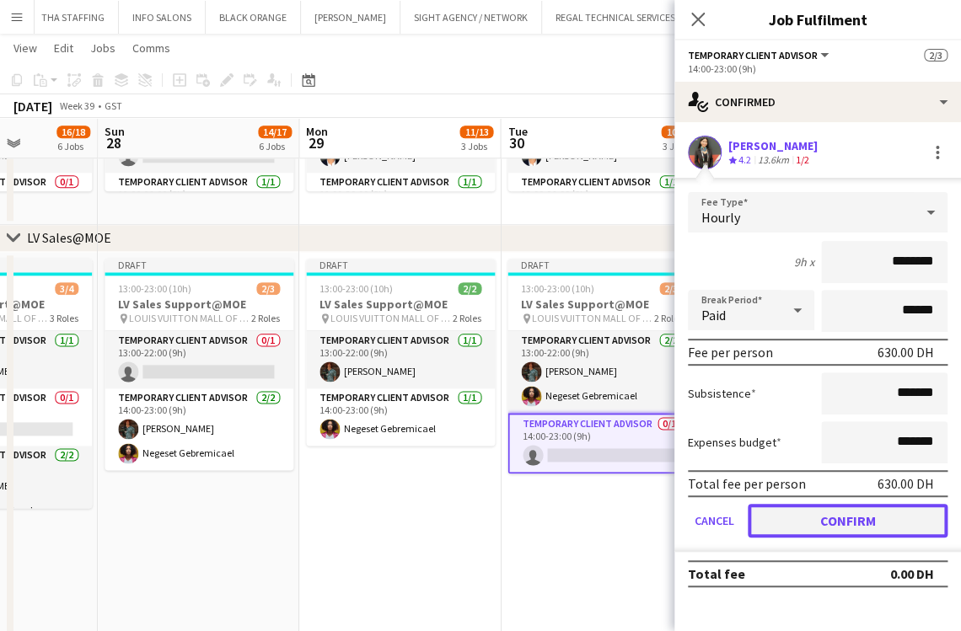
drag, startPoint x: 836, startPoint y: 520, endPoint x: 714, endPoint y: 529, distance: 122.6
click at [836, 521] on button "Confirm" at bounding box center [848, 521] width 200 height 34
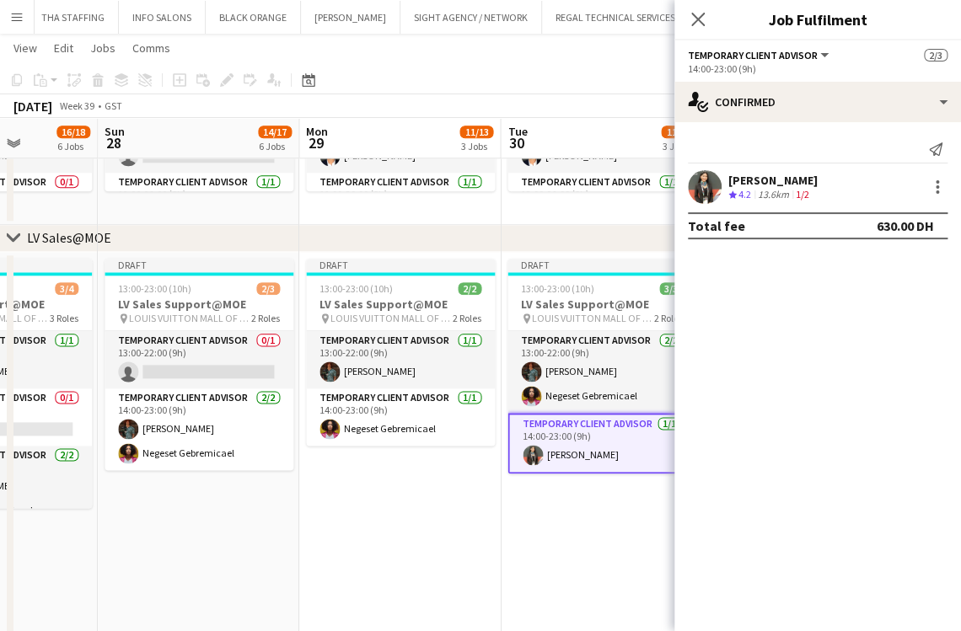
click at [344, 520] on app-date-cell "Draft 13:00-23:00 (10h) 2/2 LV Sales Support@MOE pin LOUIS VUITTON MALL OF THE …" at bounding box center [399, 490] width 201 height 477
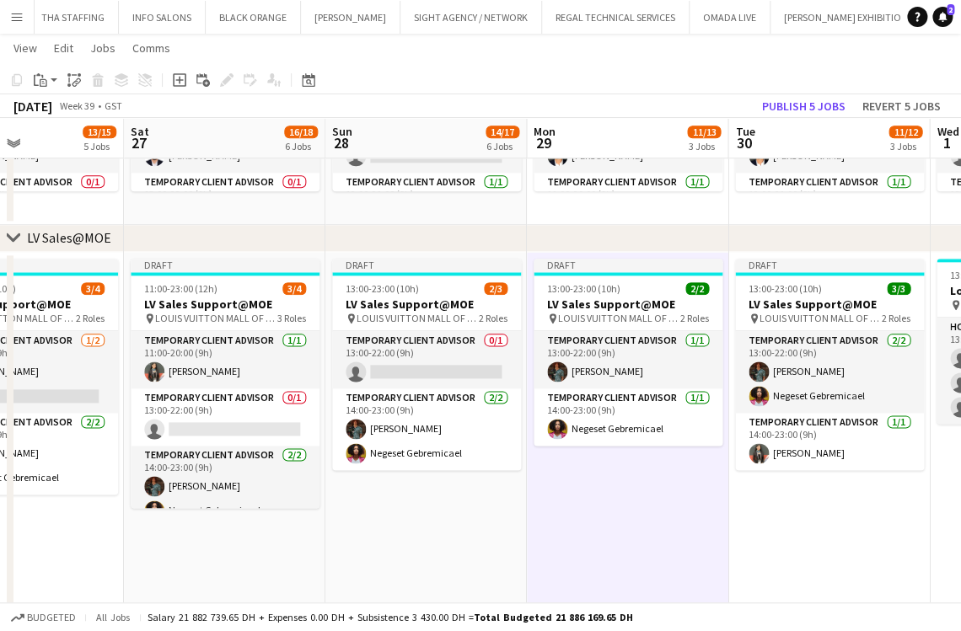
drag, startPoint x: 337, startPoint y: 564, endPoint x: 693, endPoint y: 613, distance: 359.1
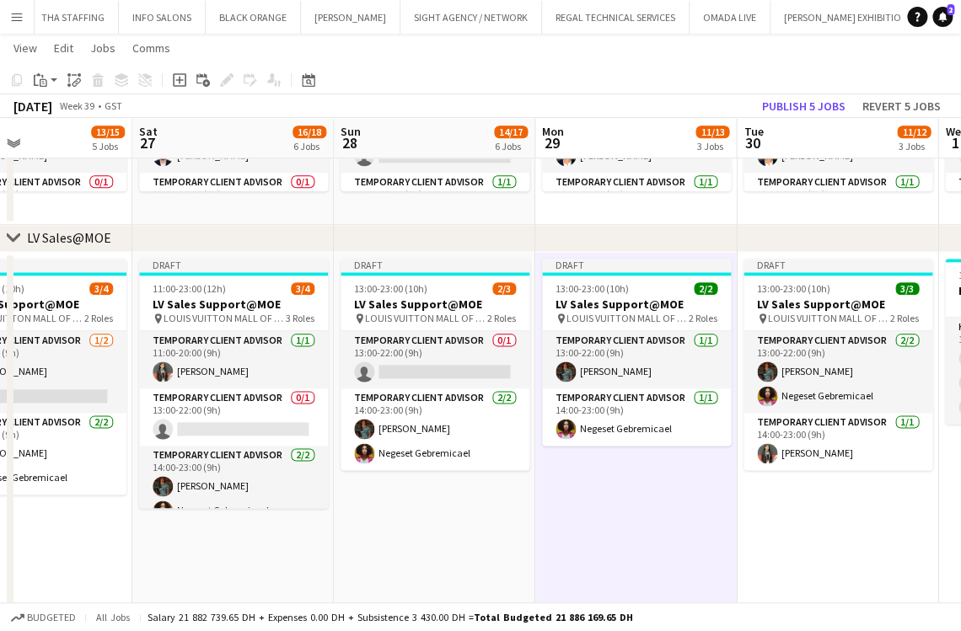
drag, startPoint x: 472, startPoint y: 599, endPoint x: 648, endPoint y: 592, distance: 176.3
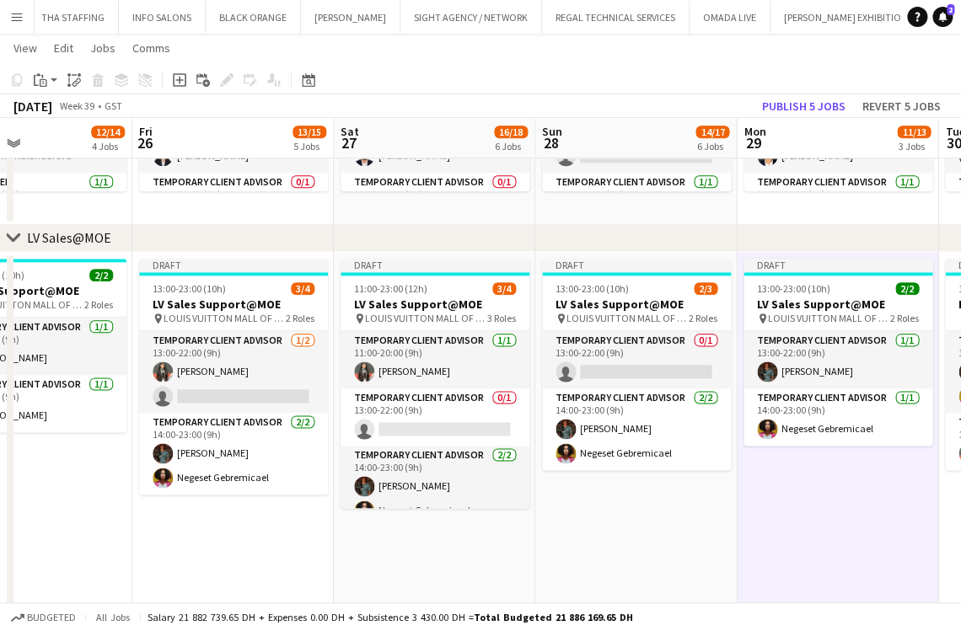
scroll to position [0, 474]
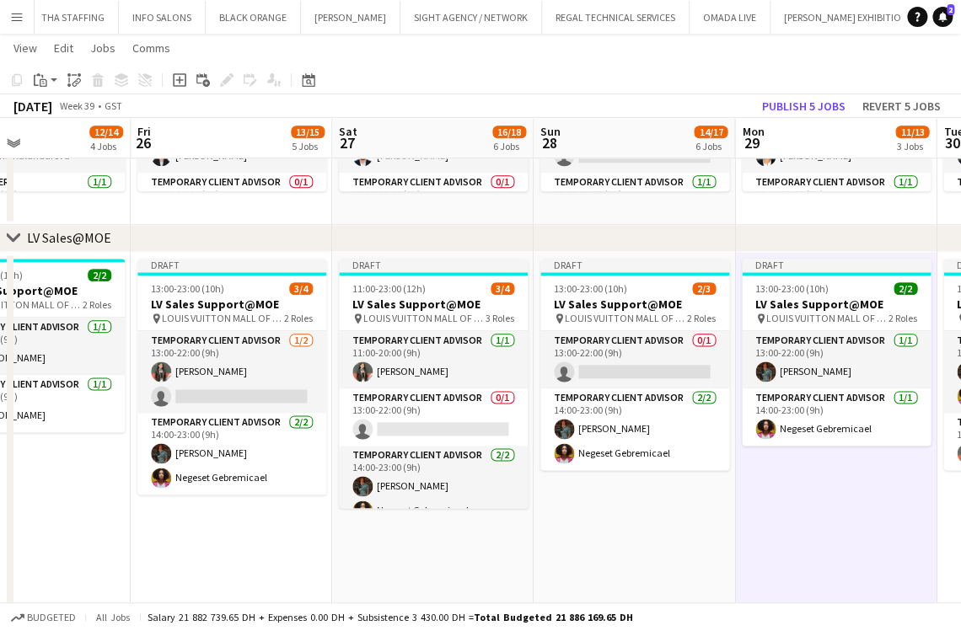
click at [459, 566] on app-date-cell "Draft 11:00-23:00 (12h) 3/4 LV Sales Support@MOE pin LOUIS VUITTON MALL OF THE …" at bounding box center [432, 490] width 201 height 477
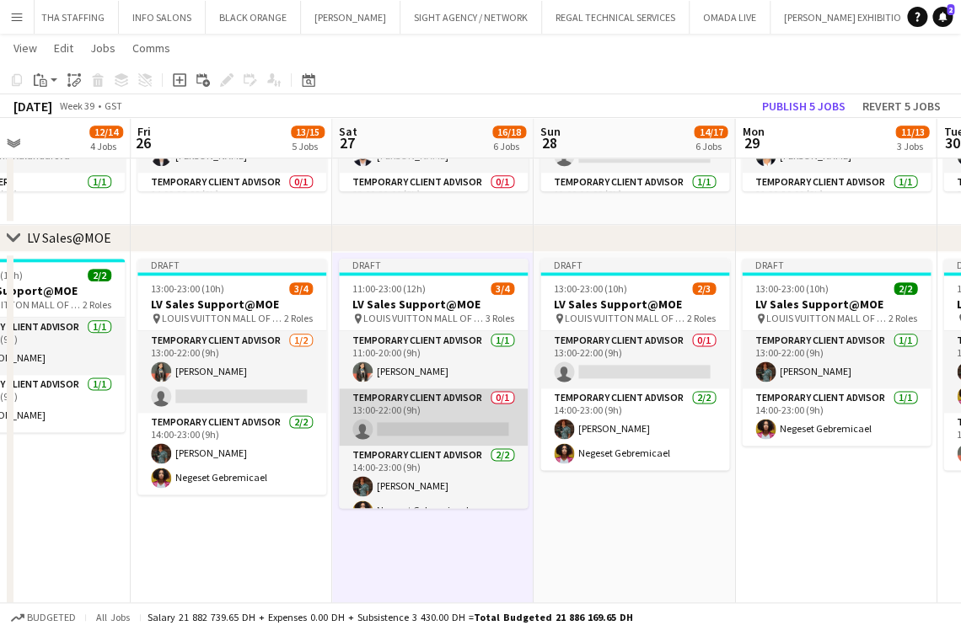
click at [443, 423] on app-card-role "Temporary Client Advisor 0/1 13:00-22:00 (9h) single-neutral-actions" at bounding box center [433, 417] width 189 height 57
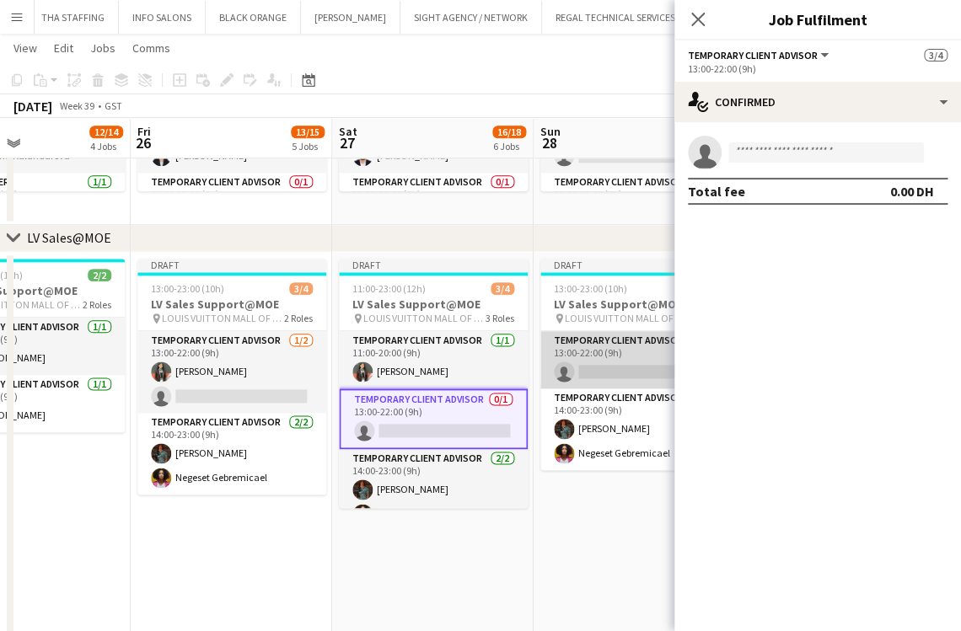
click at [609, 368] on app-card-role "Temporary Client Advisor 0/1 13:00-22:00 (9h) single-neutral-actions" at bounding box center [634, 359] width 189 height 57
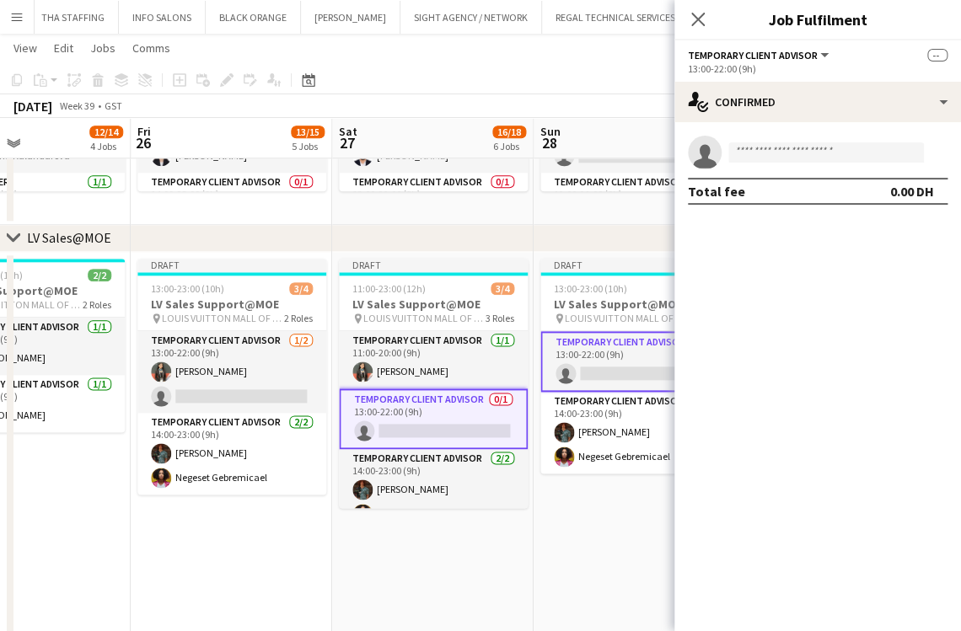
drag, startPoint x: 165, startPoint y: 530, endPoint x: 165, endPoint y: 510, distance: 20.2
click at [164, 530] on app-date-cell "Draft 13:00-23:00 (10h) 3/4 LV Sales Support@MOE pin LOUIS VUITTON MALL OF THE …" at bounding box center [231, 490] width 201 height 477
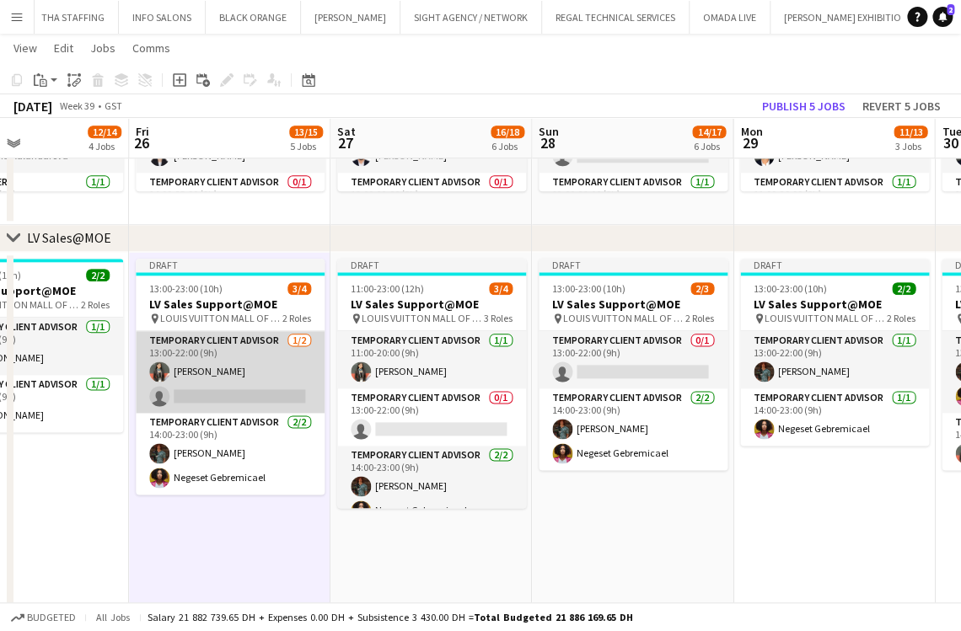
click at [220, 388] on app-card-role "Temporary Client Advisor 1/2 13:00-22:00 (9h) Maricar Dizon single-neutral-acti…" at bounding box center [230, 372] width 189 height 82
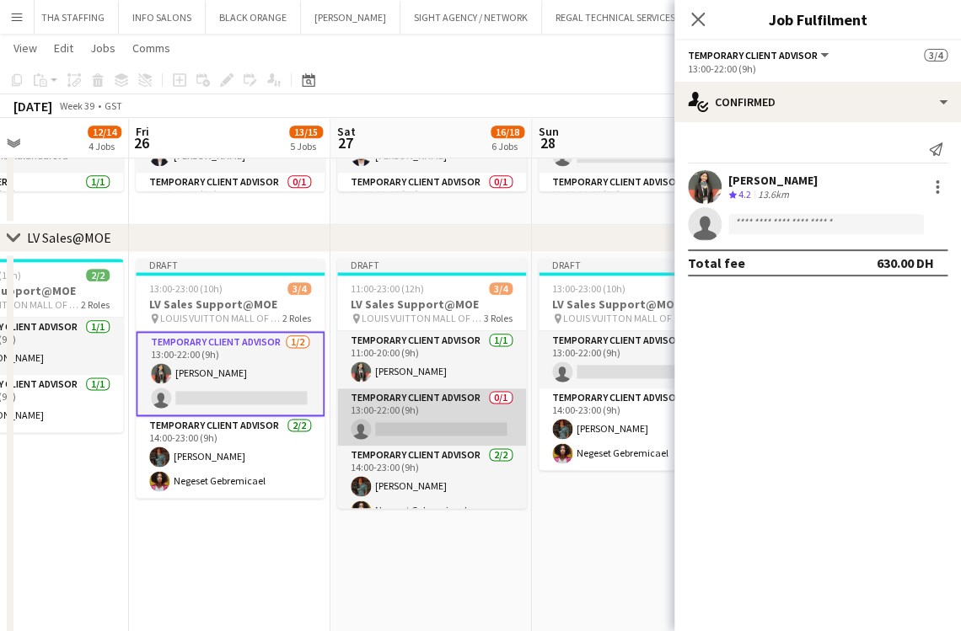
click at [403, 428] on app-card-role "Temporary Client Advisor 0/1 13:00-22:00 (9h) single-neutral-actions" at bounding box center [431, 417] width 189 height 57
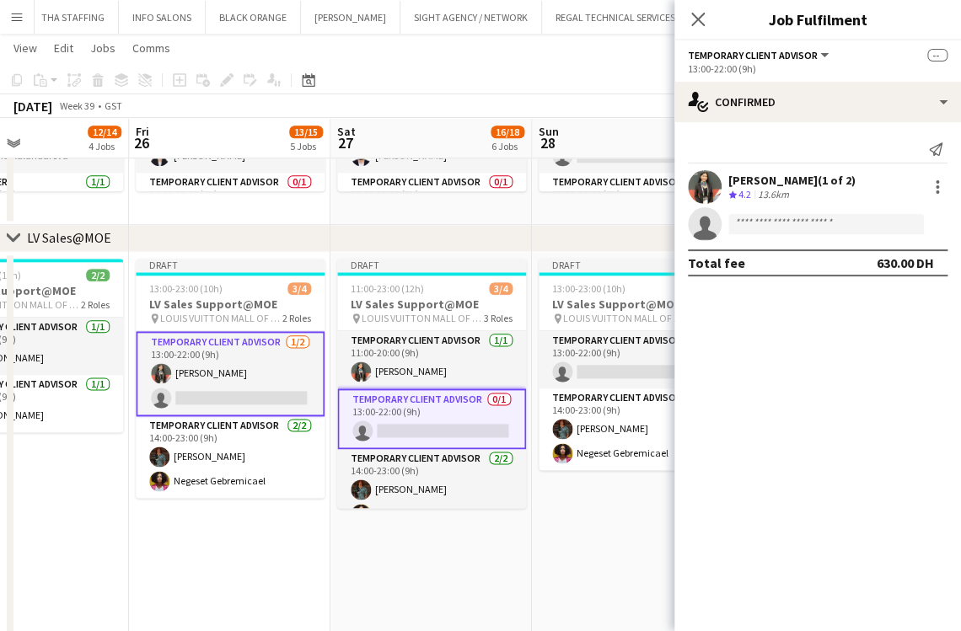
scroll to position [0, 604]
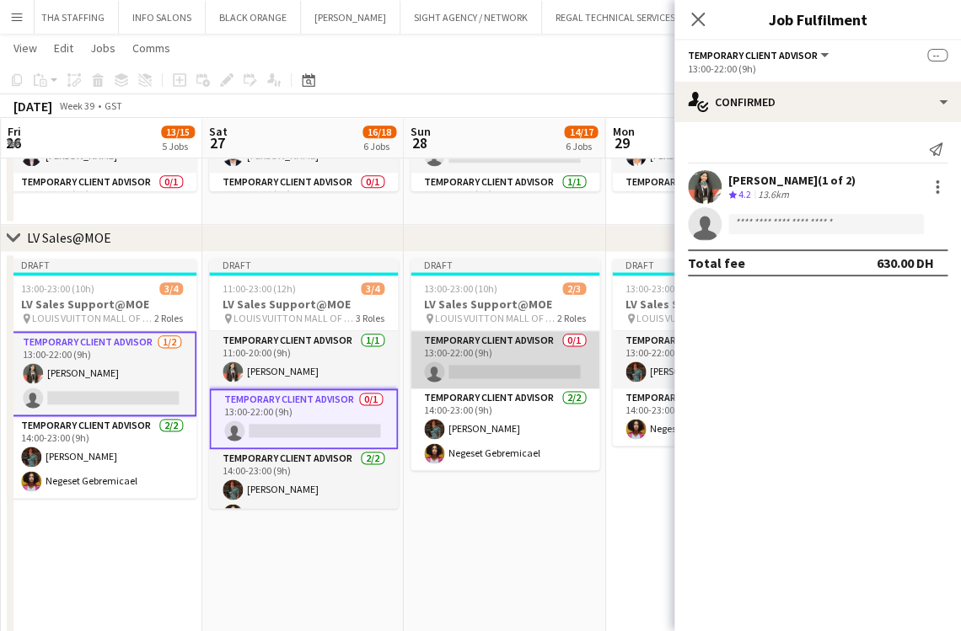
click at [444, 347] on app-card-role "Temporary Client Advisor 0/1 13:00-22:00 (9h) single-neutral-actions" at bounding box center [505, 359] width 189 height 57
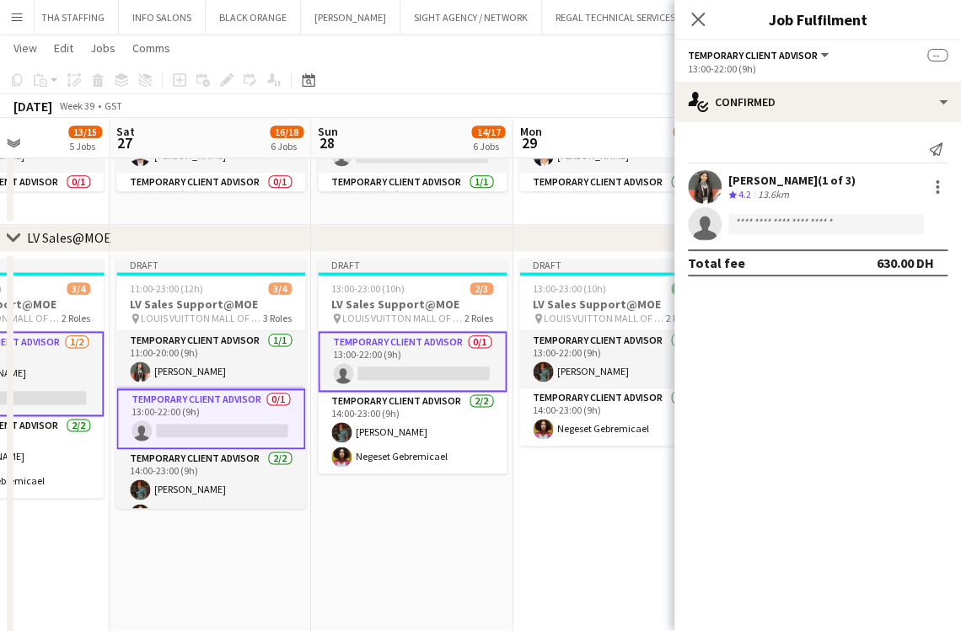
drag, startPoint x: 593, startPoint y: 518, endPoint x: 393, endPoint y: 516, distance: 200.6
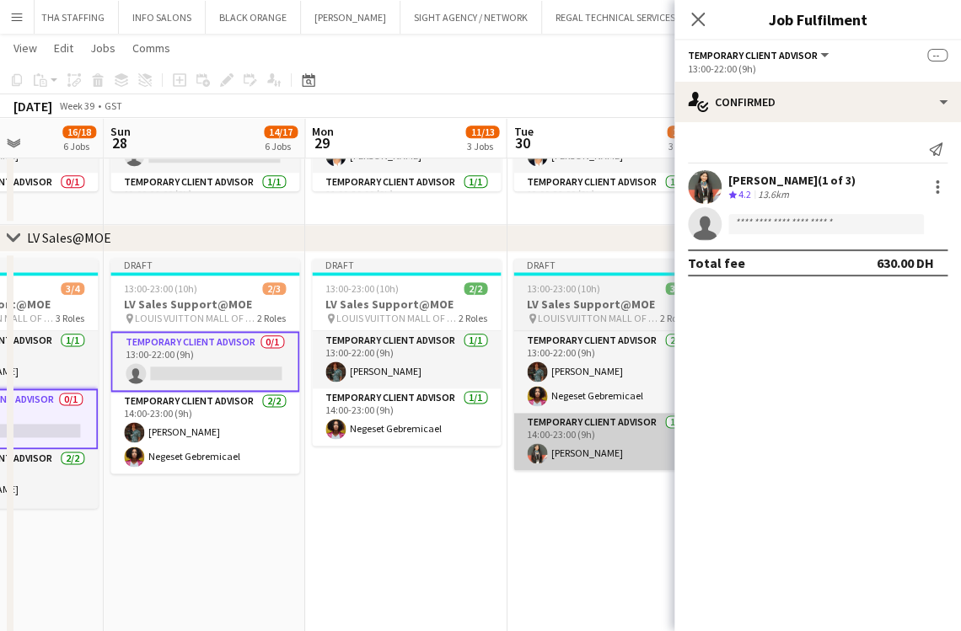
drag, startPoint x: 492, startPoint y: 527, endPoint x: 556, endPoint y: 443, distance: 105.2
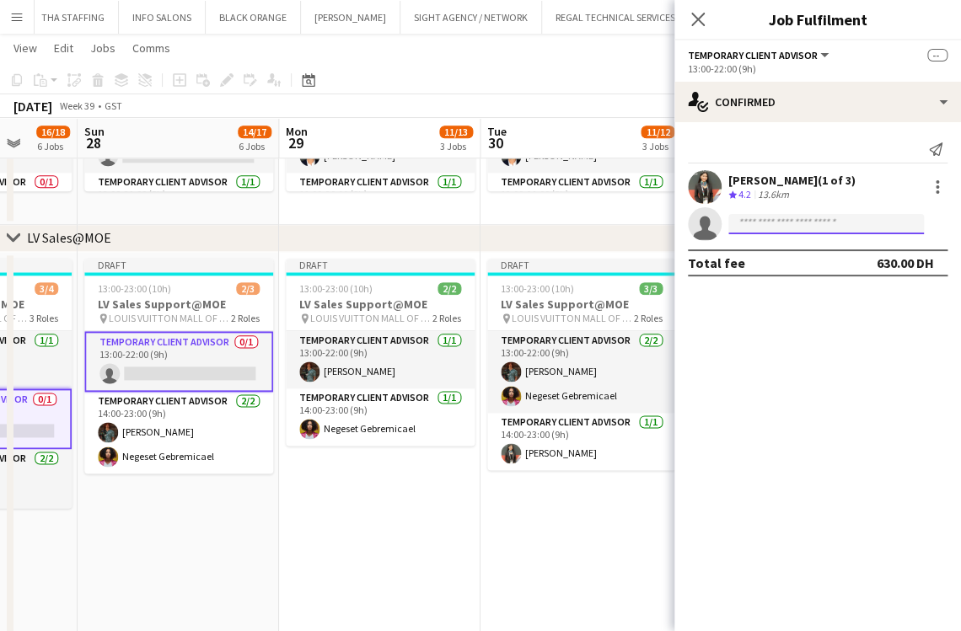
click at [767, 227] on input at bounding box center [826, 224] width 196 height 20
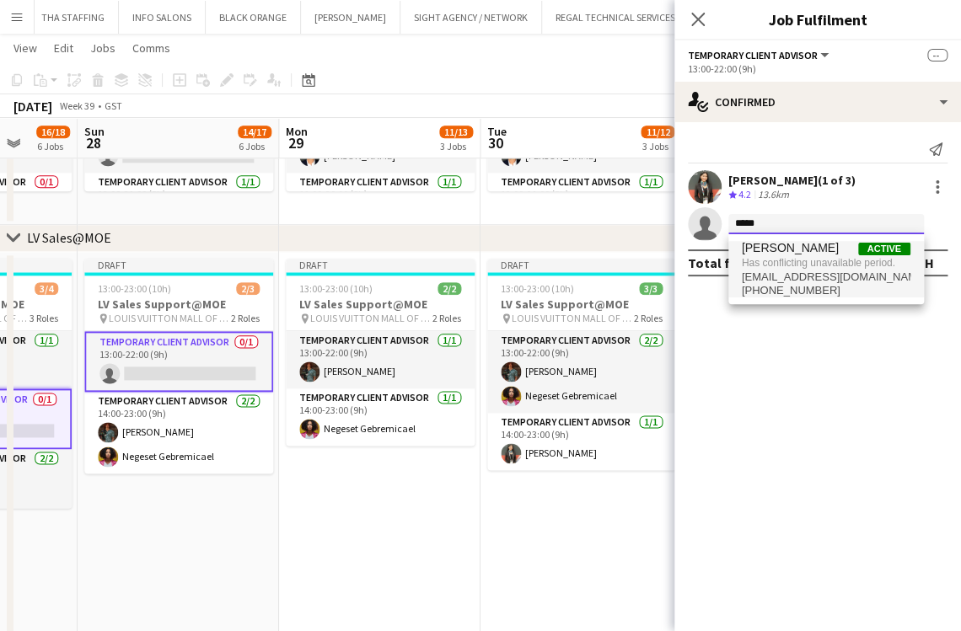
type input "****"
click at [772, 278] on span "arijnjaimi2000@gmail.com" at bounding box center [826, 277] width 169 height 13
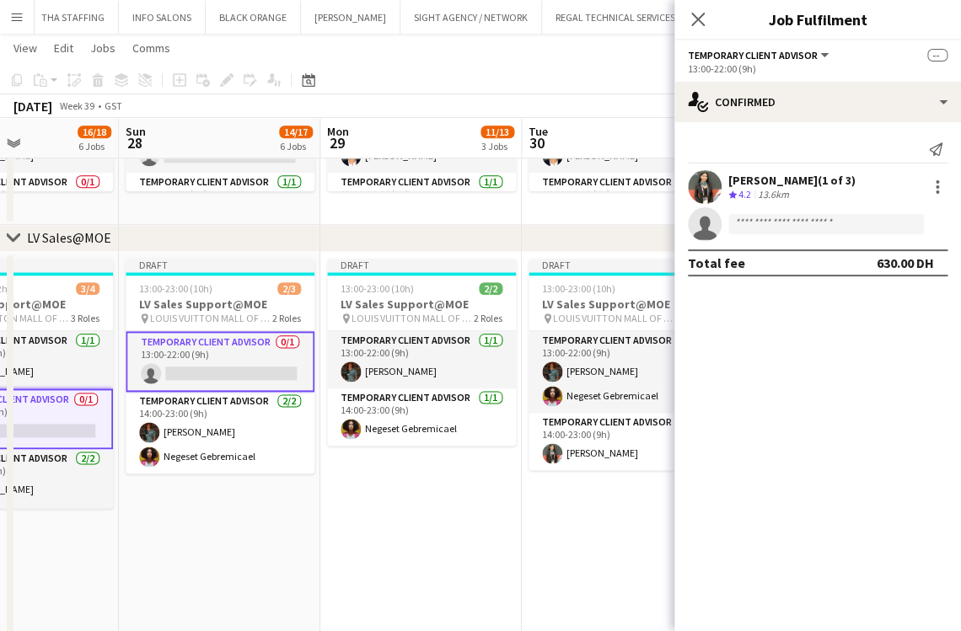
drag, startPoint x: 182, startPoint y: 518, endPoint x: 426, endPoint y: 526, distance: 243.8
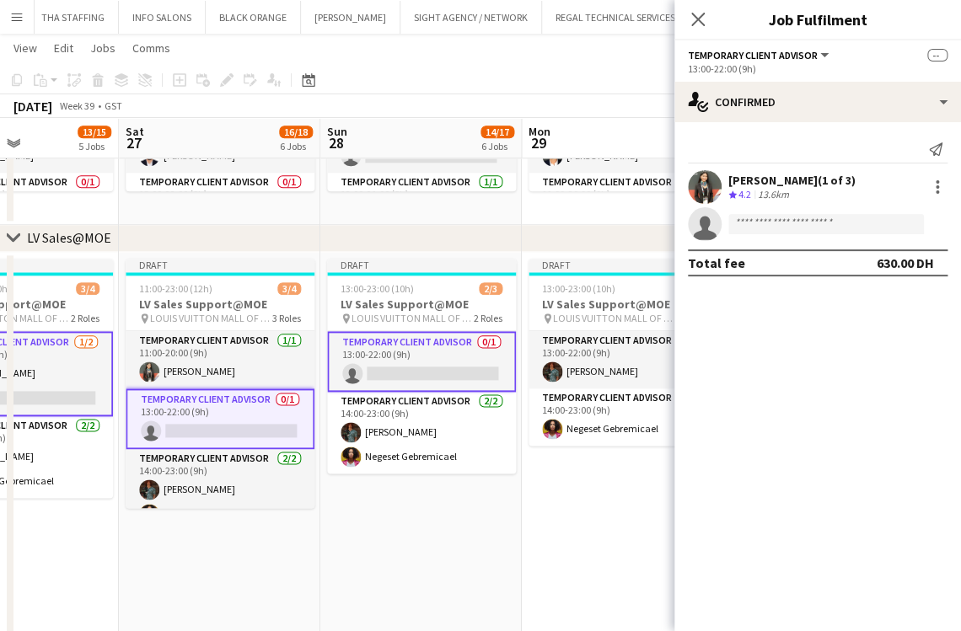
scroll to position [0, 364]
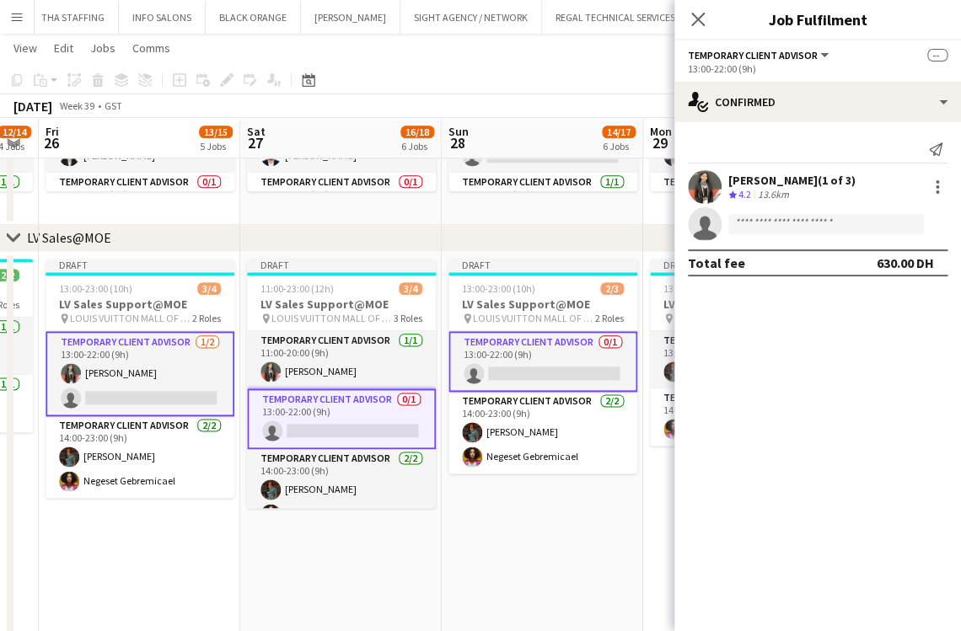
drag, startPoint x: 283, startPoint y: 553, endPoint x: 395, endPoint y: 553, distance: 111.3
click at [804, 220] on input at bounding box center [826, 224] width 196 height 20
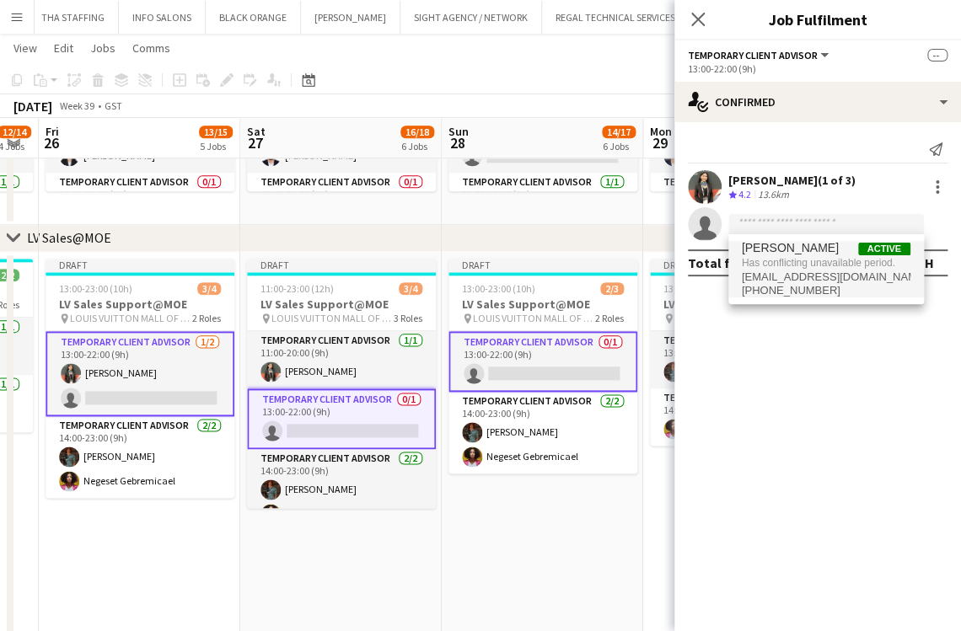
click at [850, 271] on span "arijnjaimi2000@gmail.com" at bounding box center [826, 277] width 169 height 13
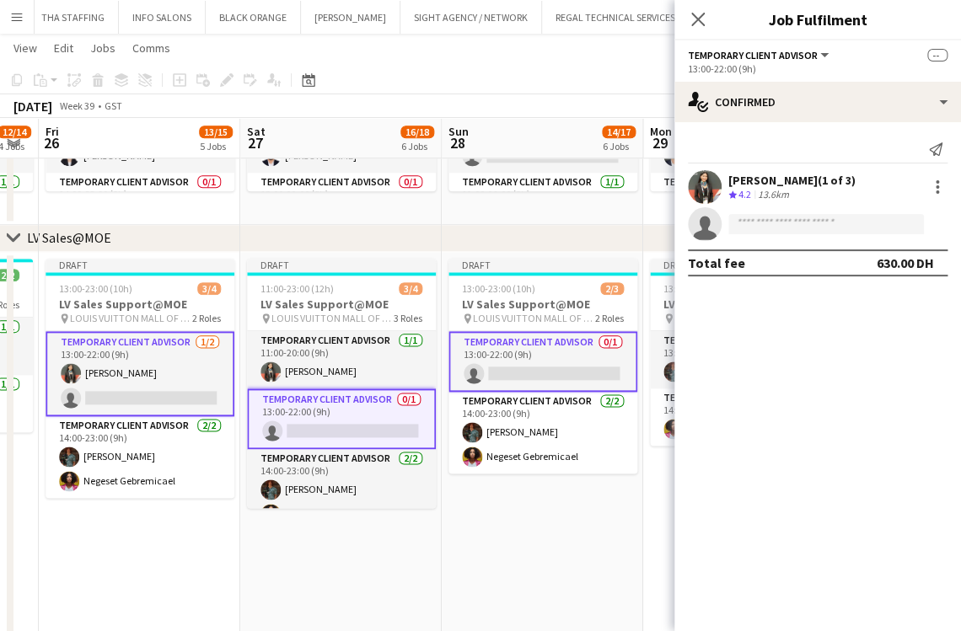
scroll to position [0, 418]
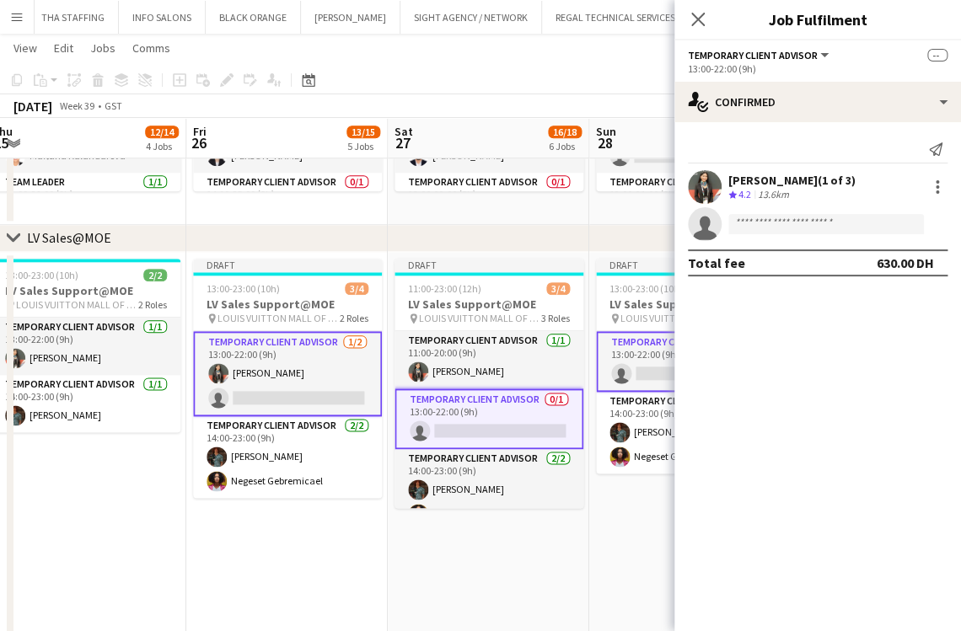
drag, startPoint x: 124, startPoint y: 565, endPoint x: 272, endPoint y: 556, distance: 148.6
click at [271, 388] on app-card-role "Temporary Client Advisor 1/2 13:00-22:00 (9h) Maricar Dizon single-neutral-acti…" at bounding box center [287, 373] width 189 height 85
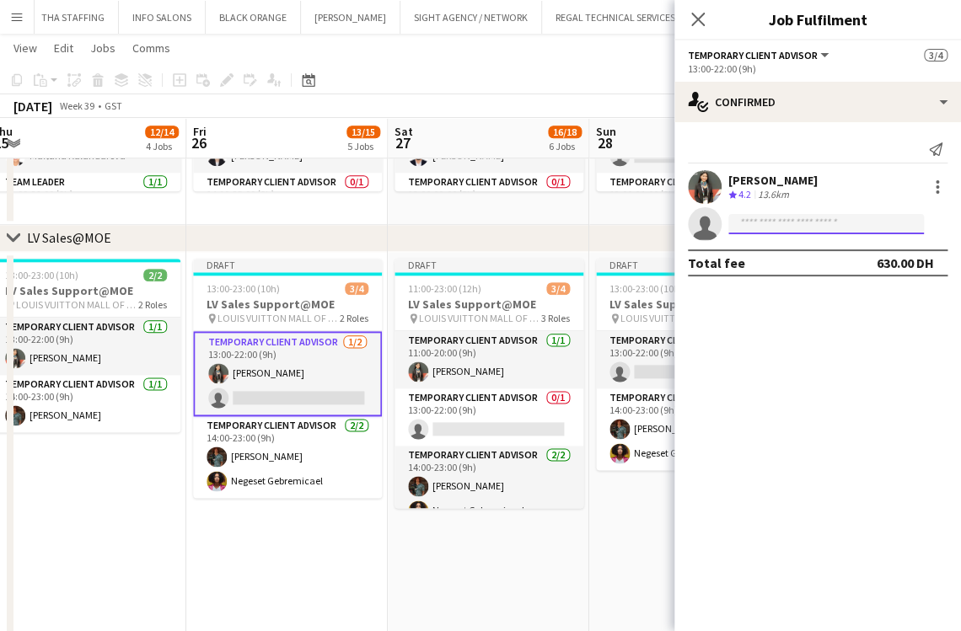
click at [796, 221] on input at bounding box center [826, 224] width 196 height 20
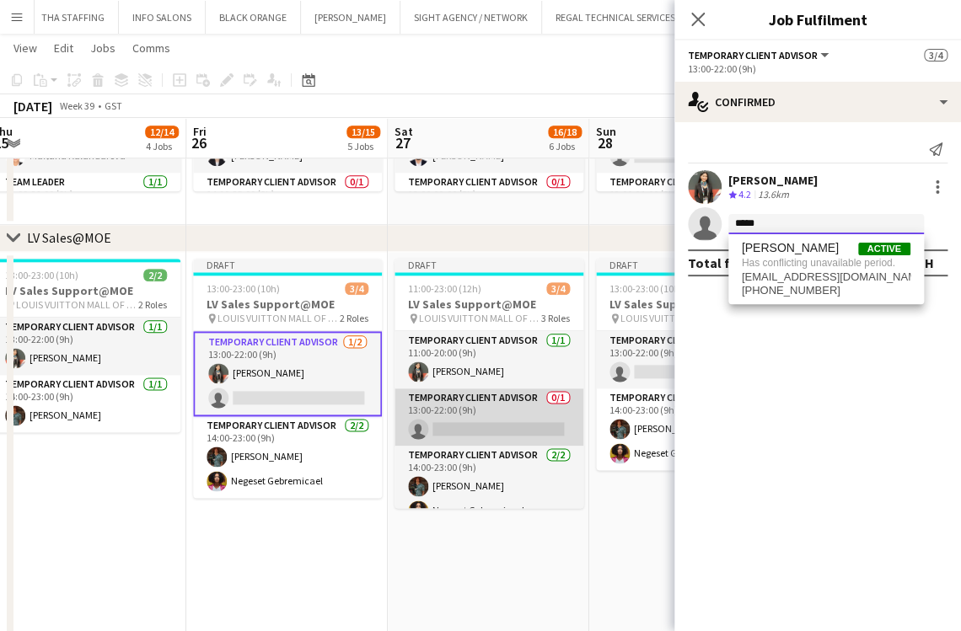
type input "****"
click at [523, 415] on app-card-role "Temporary Client Advisor 0/1 13:00-22:00 (9h) single-neutral-actions" at bounding box center [489, 417] width 189 height 57
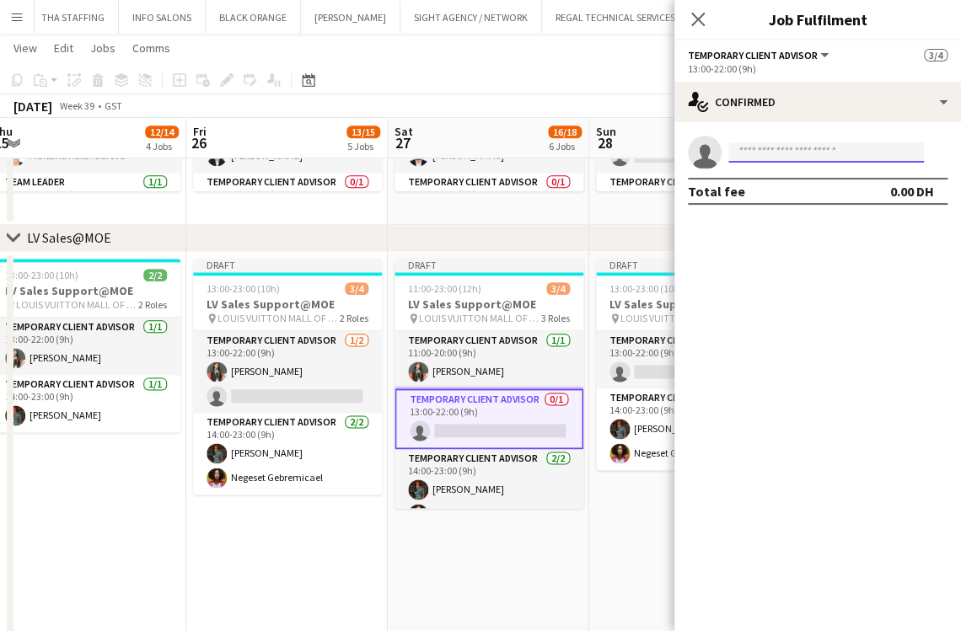
click at [753, 158] on input at bounding box center [826, 152] width 196 height 20
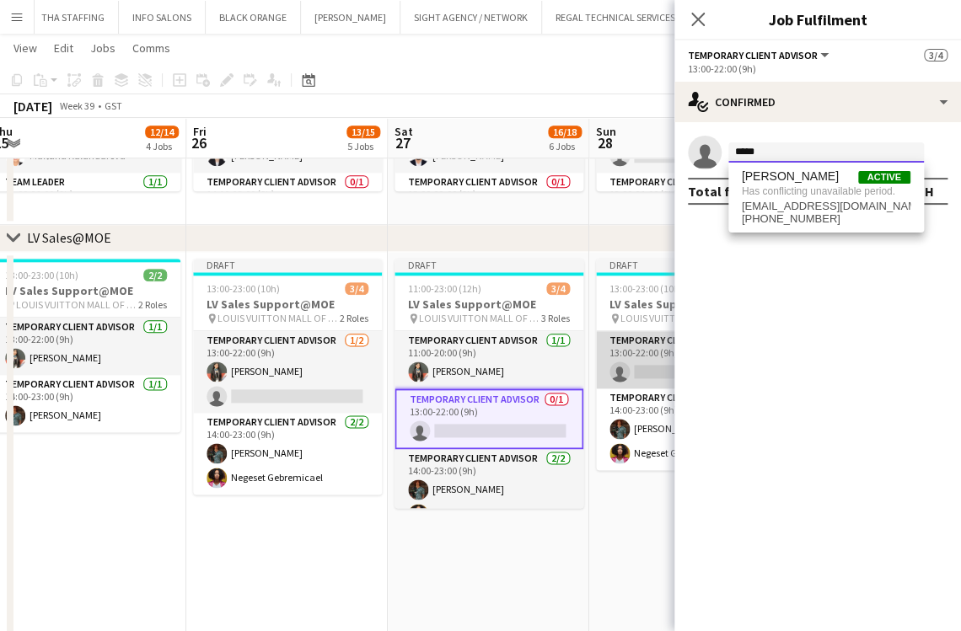
type input "****"
click at [634, 347] on app-card-role "Temporary Client Advisor 0/1 13:00-22:00 (9h) single-neutral-actions" at bounding box center [690, 359] width 189 height 57
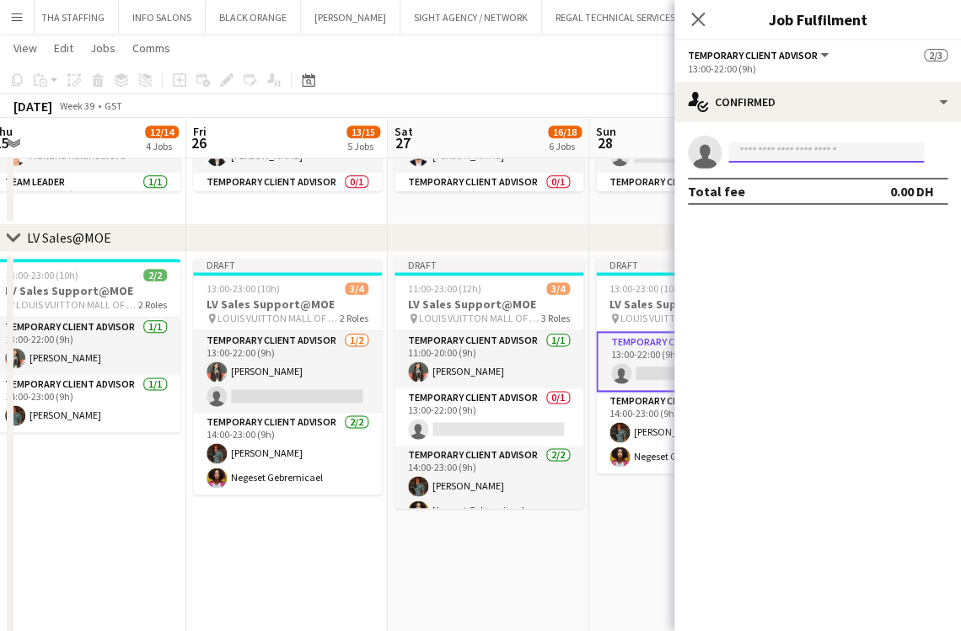
click at [765, 153] on input at bounding box center [826, 152] width 196 height 20
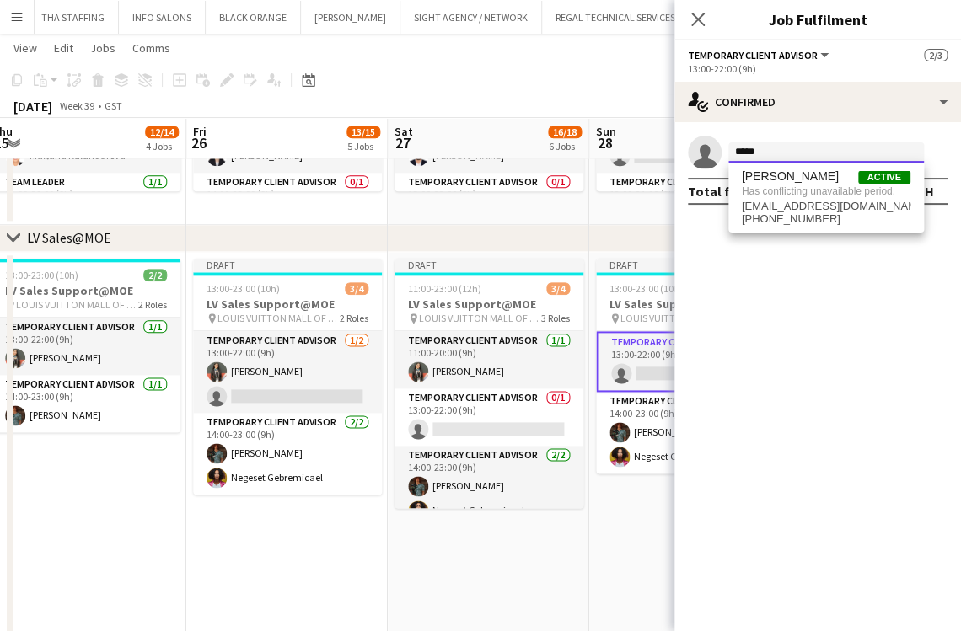
type input "****"
click at [597, 555] on app-date-cell "Draft 13:00-23:00 (10h) 2/3 LV Sales Support@MOE pin LOUIS VUITTON MALL OF THE …" at bounding box center [689, 490] width 201 height 477
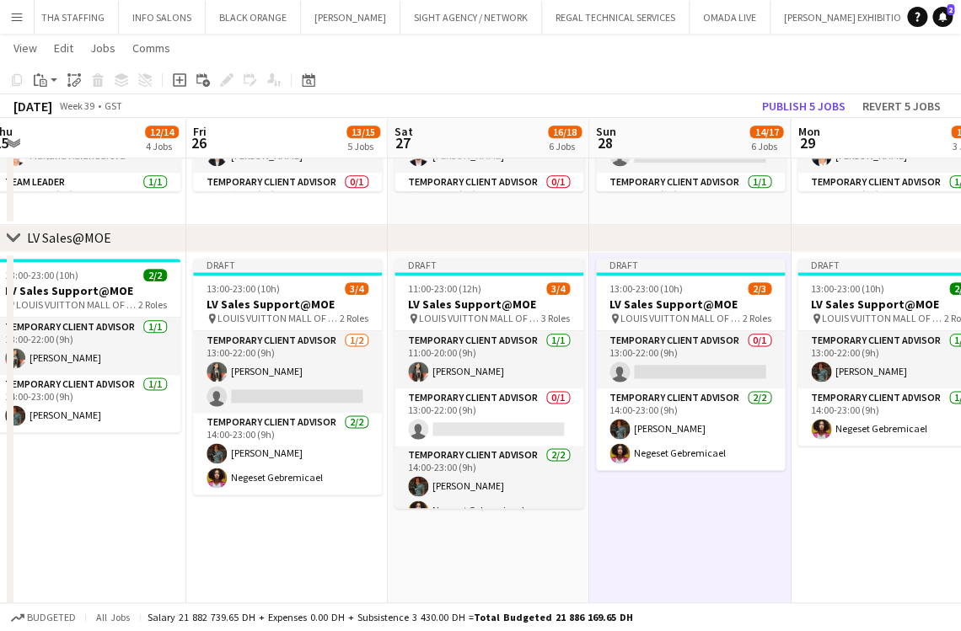
scroll to position [0, 419]
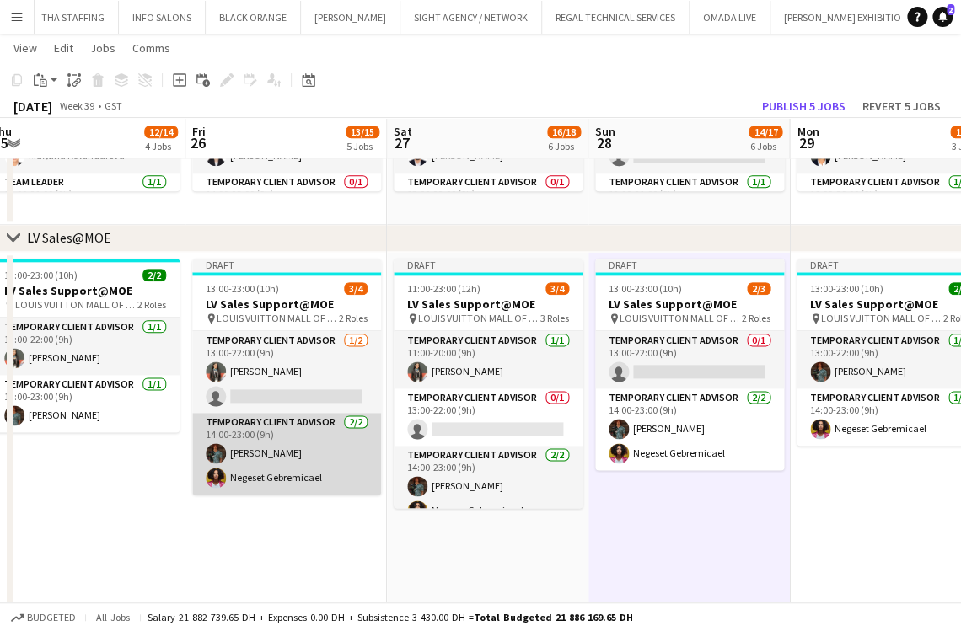
click at [304, 393] on app-card-role "Temporary Client Advisor 1/2 13:00-22:00 (9h) Maricar Dizon single-neutral-acti…" at bounding box center [286, 372] width 189 height 82
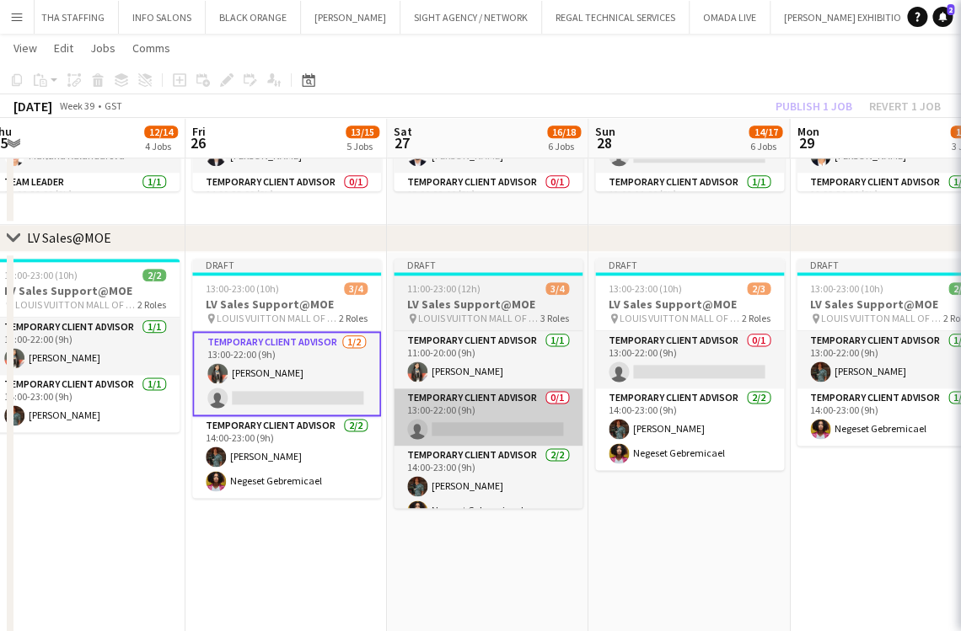
scroll to position [0, 420]
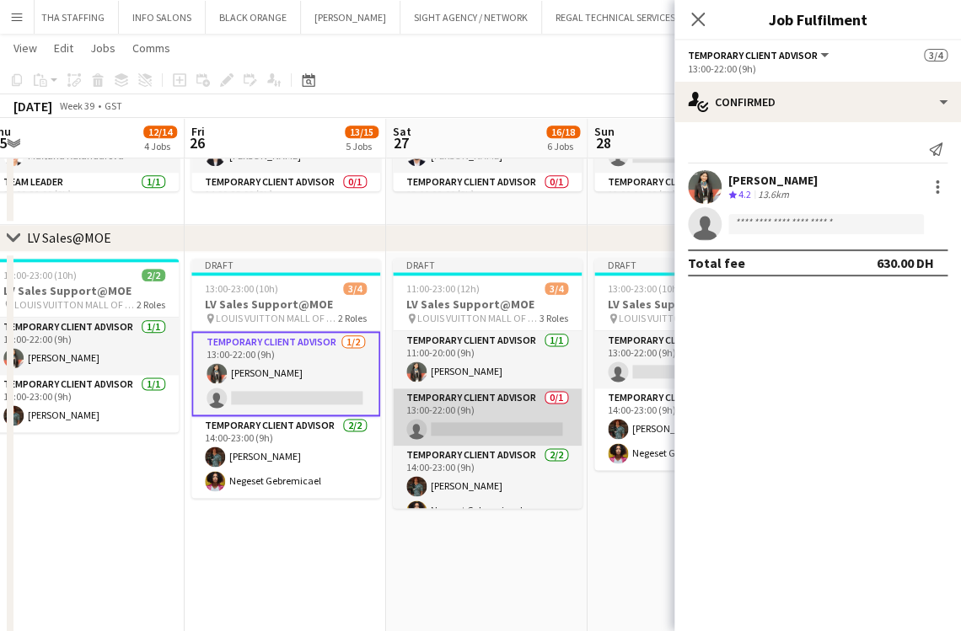
click at [443, 428] on app-card-role "Temporary Client Advisor 0/1 13:00-22:00 (9h) single-neutral-actions" at bounding box center [487, 417] width 189 height 57
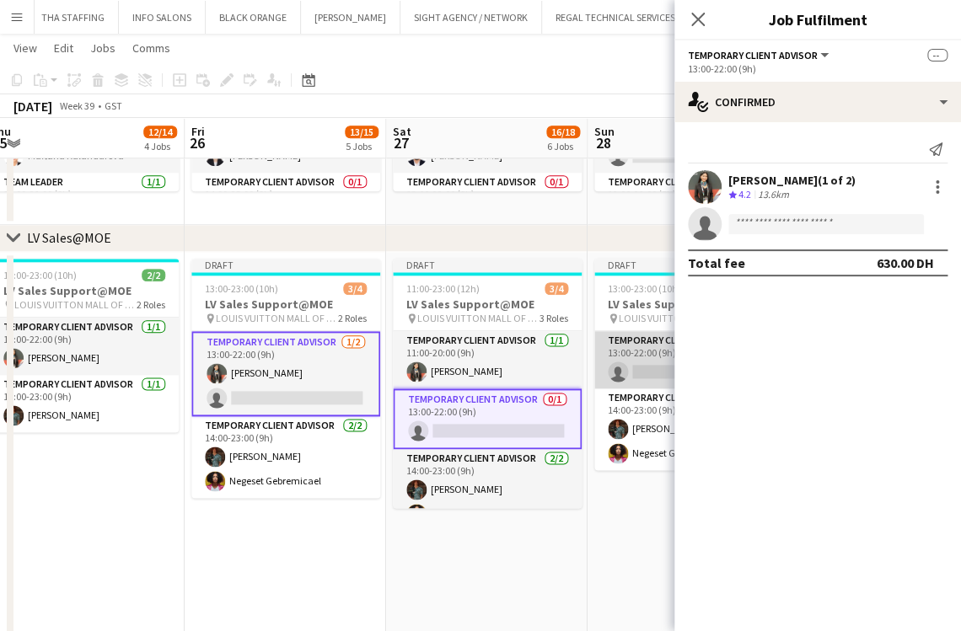
click at [646, 363] on app-card-role "Temporary Client Advisor 0/1 13:00-22:00 (9h) single-neutral-actions" at bounding box center [688, 359] width 189 height 57
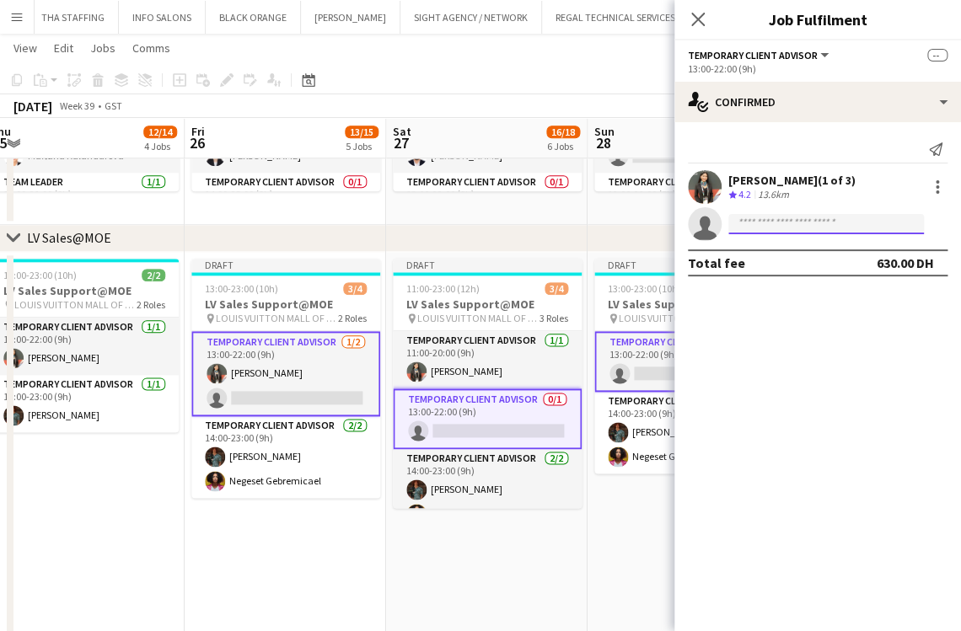
click at [753, 220] on input at bounding box center [826, 224] width 196 height 20
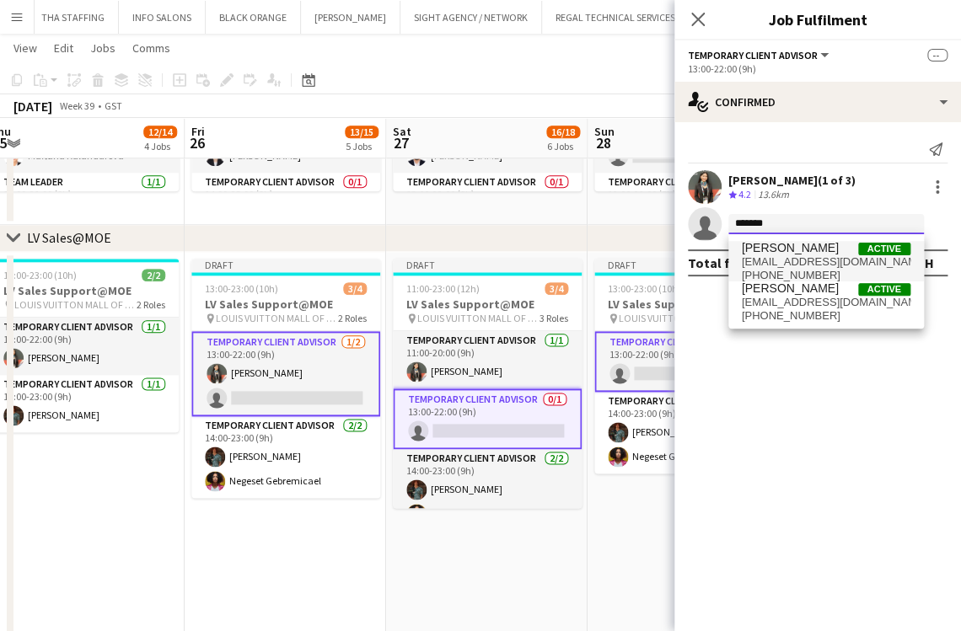
type input "*******"
click at [776, 264] on span "ali.tariq1300@gmail.com" at bounding box center [826, 261] width 169 height 13
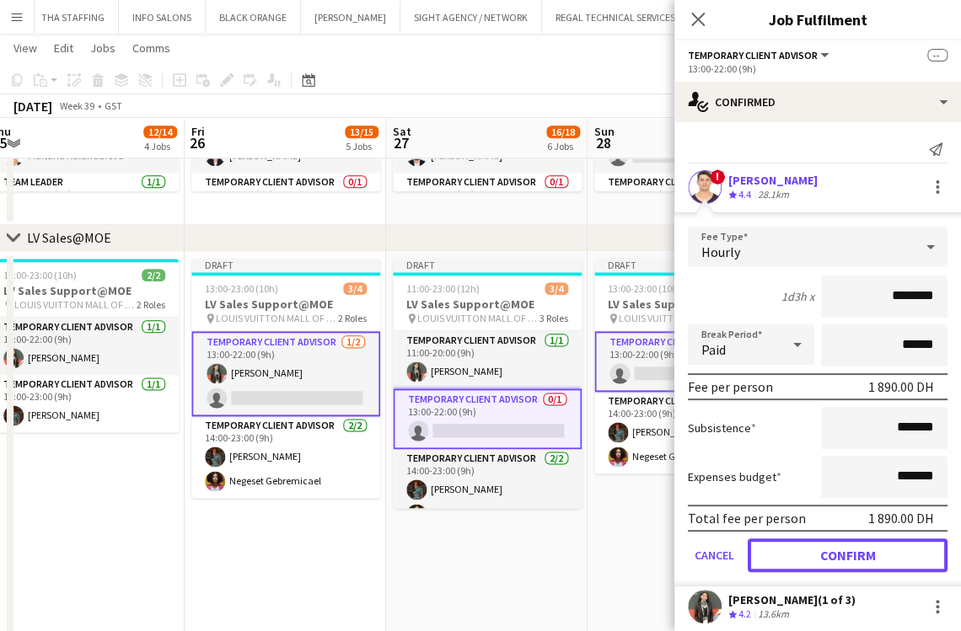
click at [913, 551] on button "Confirm" at bounding box center [848, 556] width 200 height 34
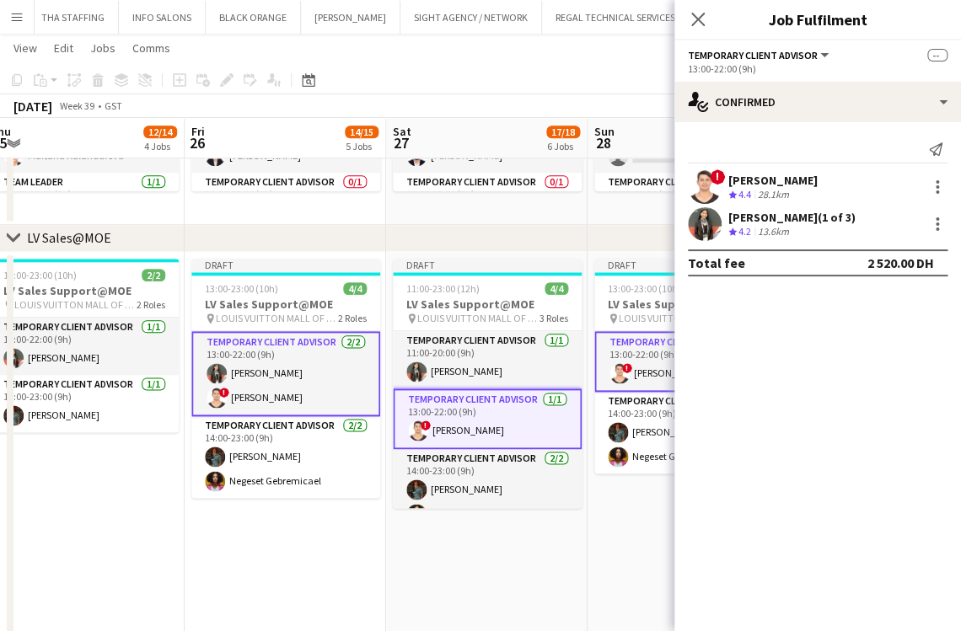
click at [458, 546] on app-date-cell "Draft 11:00-23:00 (12h) 4/4 LV Sales Support@MOE pin LOUIS VUITTON MALL OF THE …" at bounding box center [486, 490] width 201 height 477
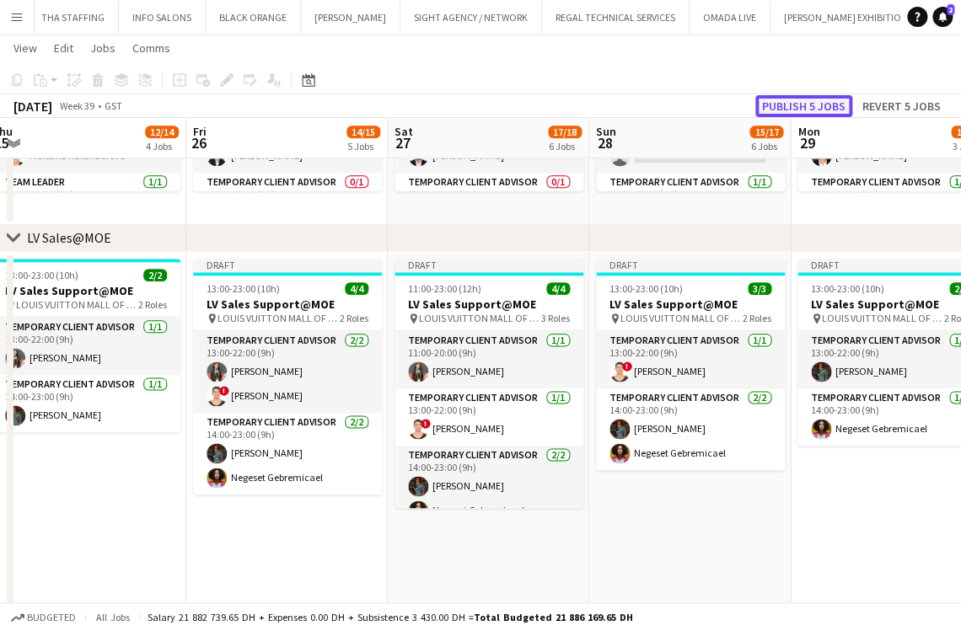
click at [807, 100] on button "Publish 5 jobs" at bounding box center [803, 106] width 97 height 22
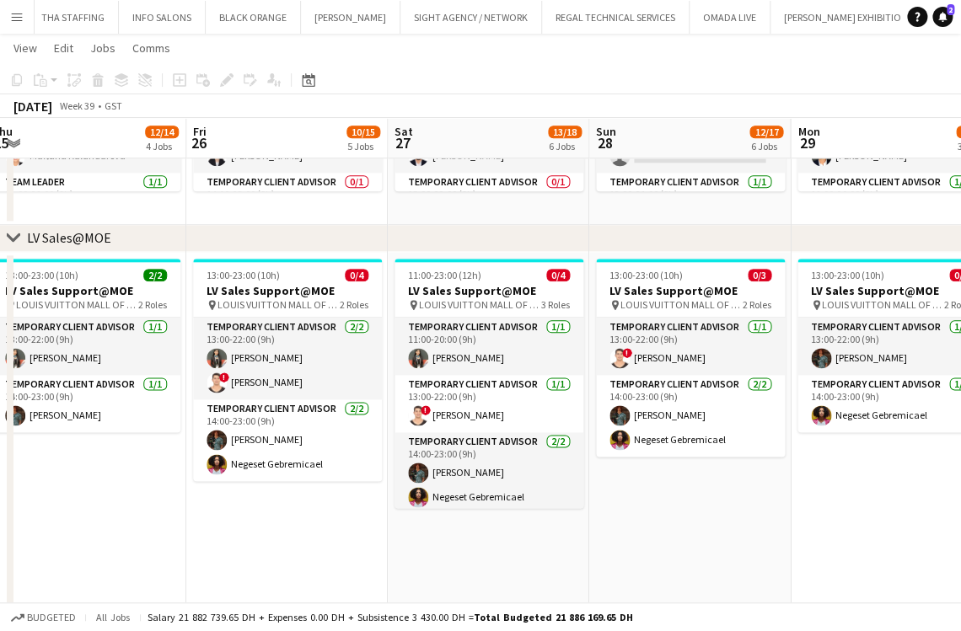
scroll to position [0, 443]
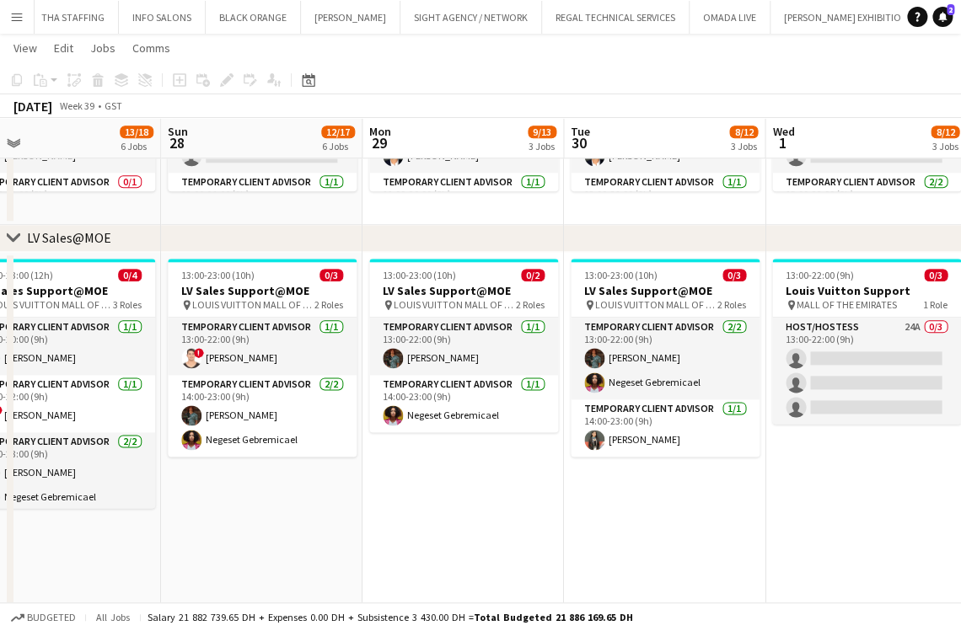
click at [644, 508] on app-date-cell "13:00-23:00 (10h) 0/3 LV Sales Support@MOE pin LOUIS VUITTON MALL OF THE EMIRAT…" at bounding box center [664, 490] width 201 height 477
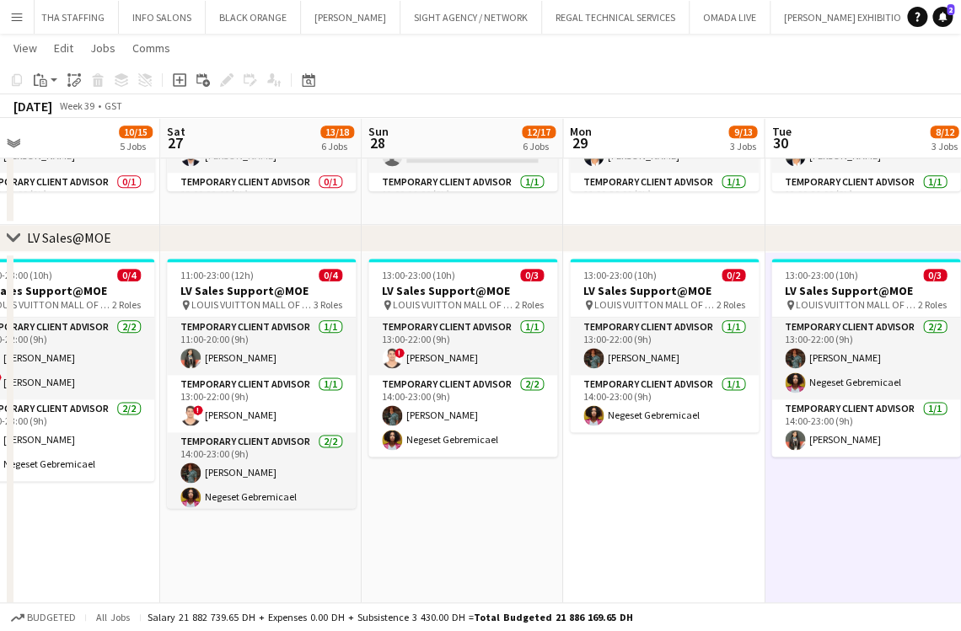
drag, startPoint x: 643, startPoint y: 526, endPoint x: 427, endPoint y: 528, distance: 216.7
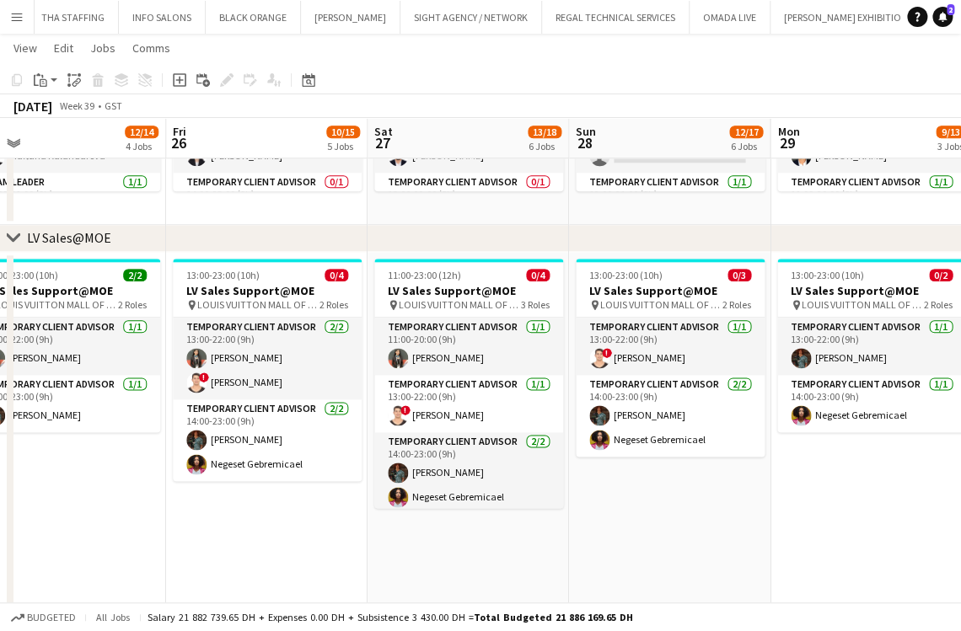
drag, startPoint x: 359, startPoint y: 528, endPoint x: 373, endPoint y: 502, distance: 28.7
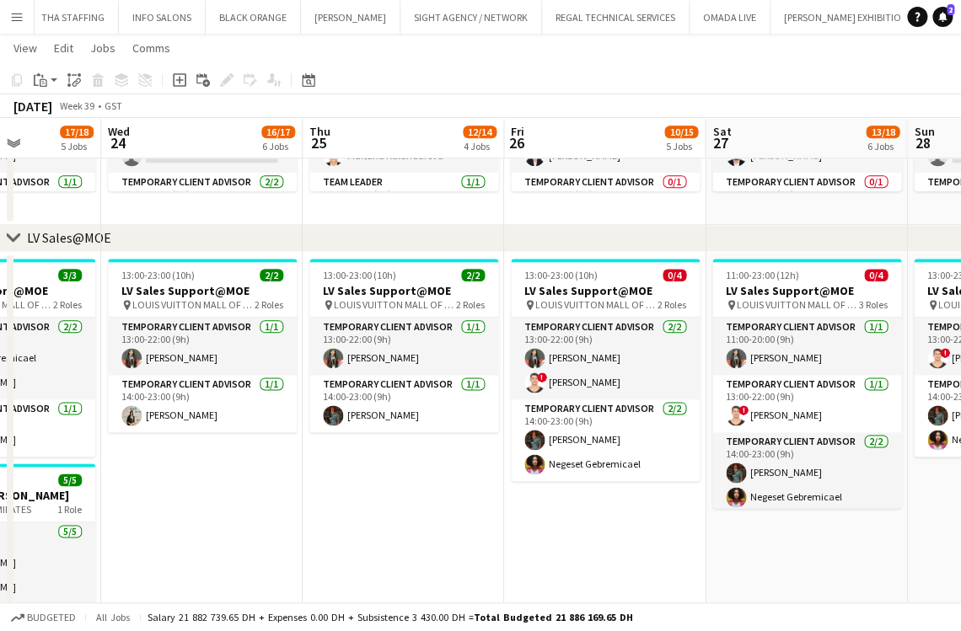
scroll to position [0, 377]
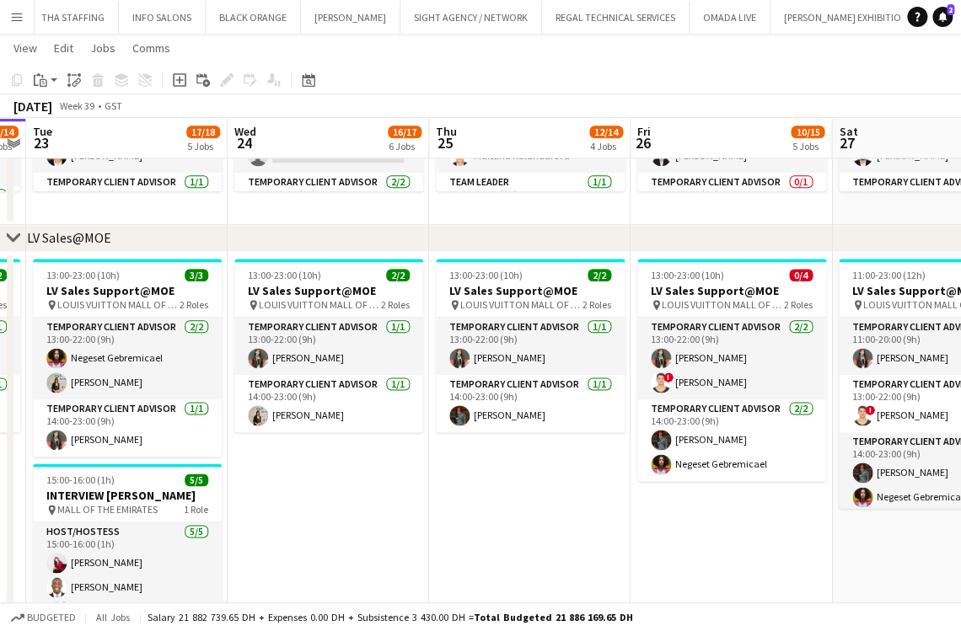
drag, startPoint x: 215, startPoint y: 492, endPoint x: 543, endPoint y: 470, distance: 328.7
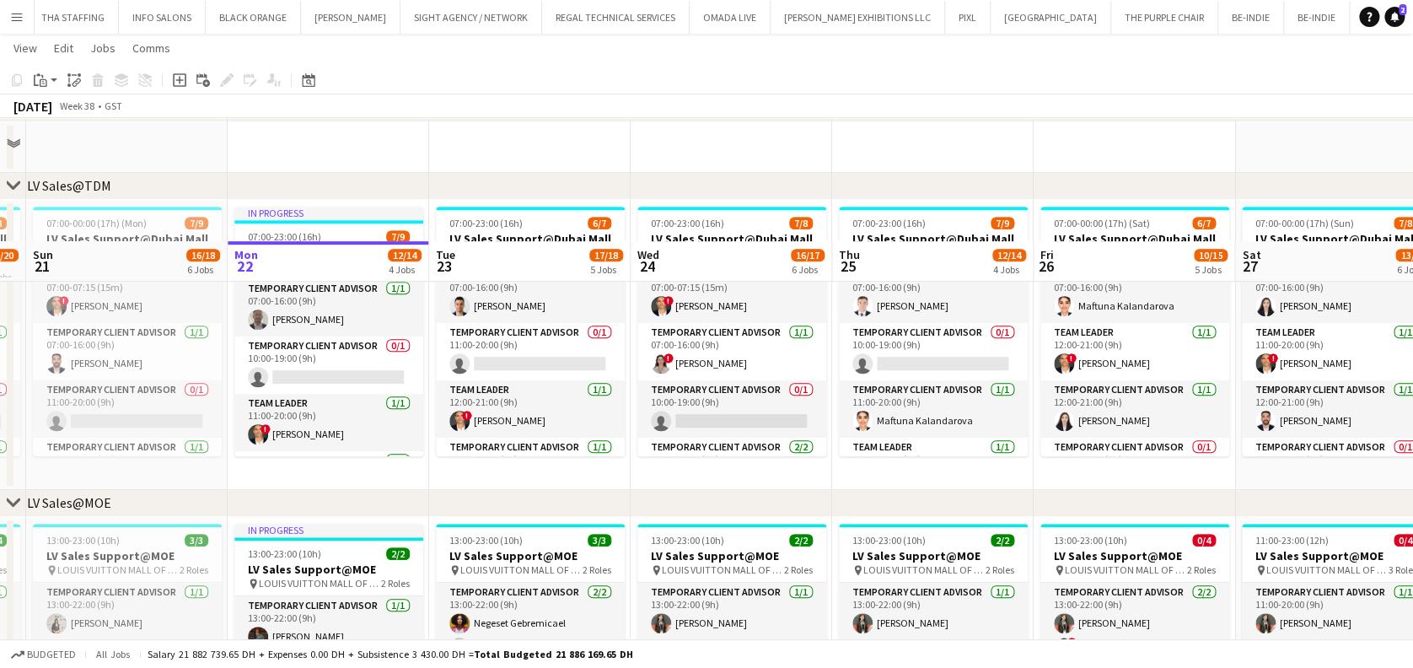
scroll to position [195, 0]
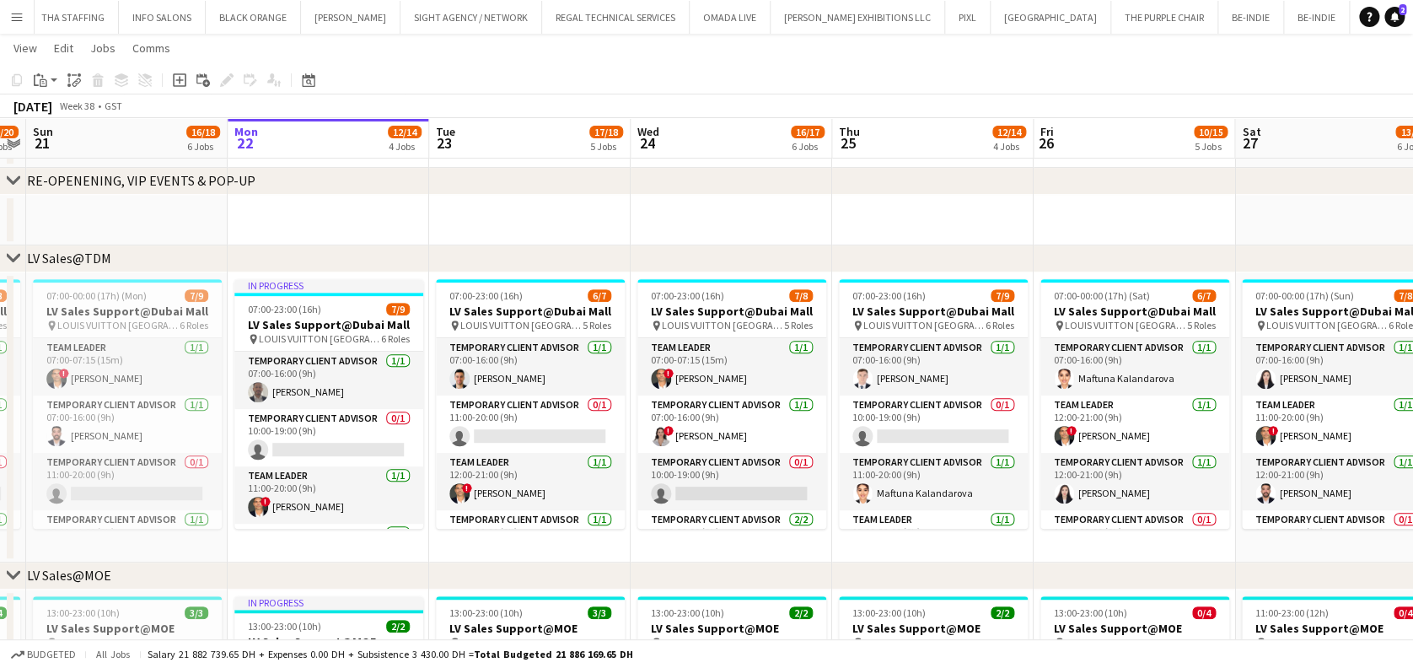
drag, startPoint x: 19, startPoint y: 24, endPoint x: 79, endPoint y: 47, distance: 64.3
click at [19, 23] on button "Menu" at bounding box center [17, 17] width 34 height 34
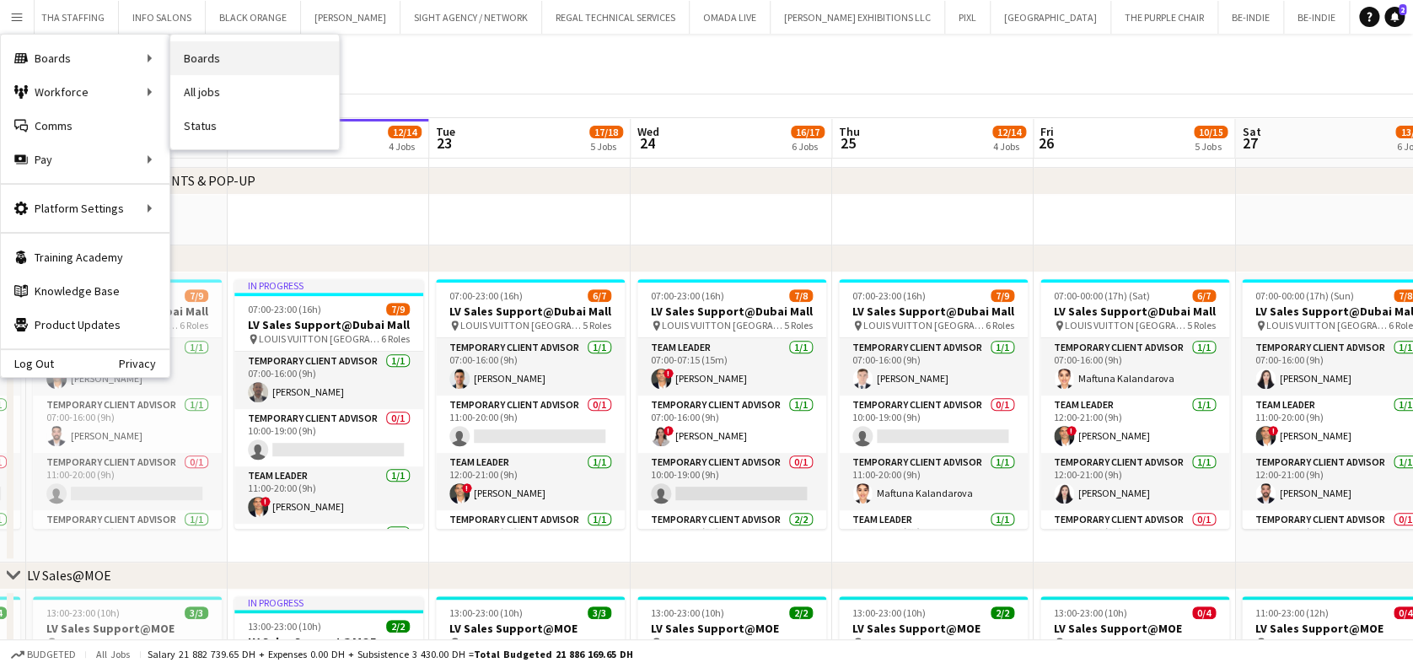
click at [196, 47] on link "Boards" at bounding box center [254, 58] width 169 height 34
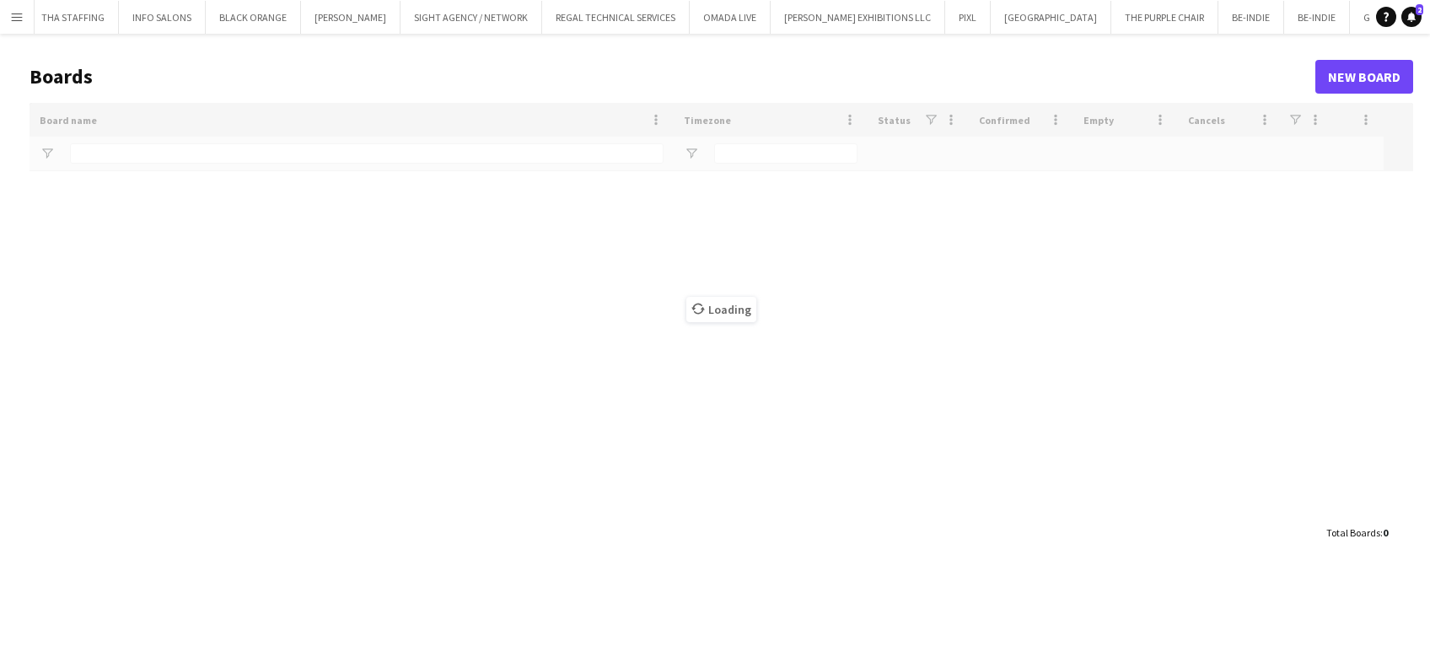
type input "*******"
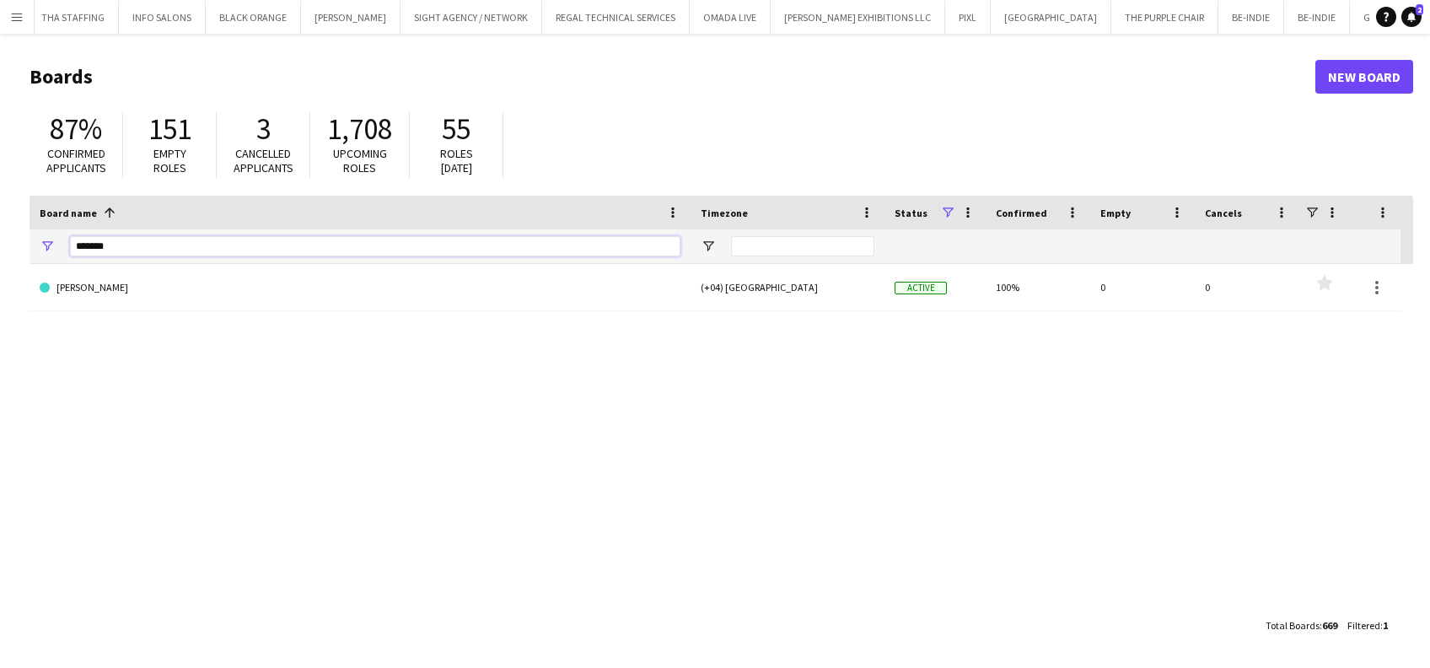
drag, startPoint x: 23, startPoint y: 247, endPoint x: -5, endPoint y: 244, distance: 27.9
click at [0, 244] on html "Menu Boards Boards Boards All jobs Status Workforce Workforce My Workforce Recr…" at bounding box center [715, 334] width 1430 height 668
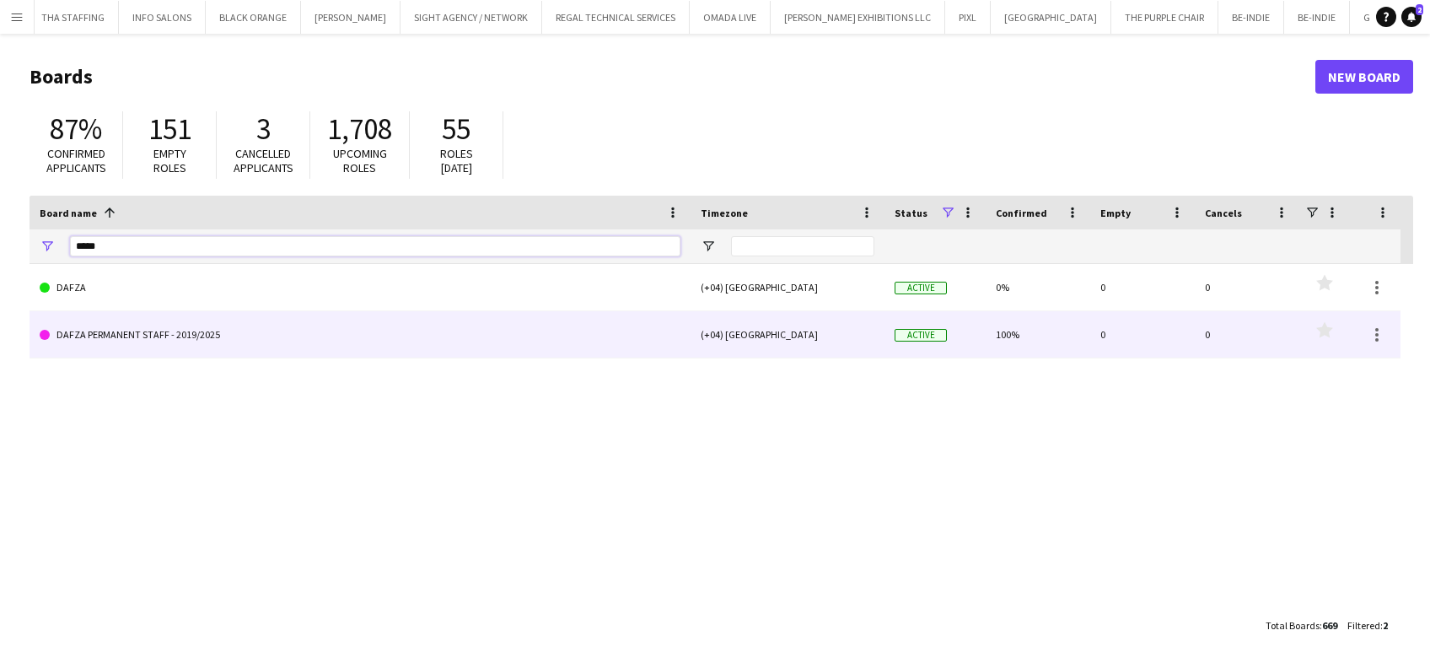
type input "*****"
click at [185, 340] on link "DAFZA PERMANENT STAFF - 2019/2025" at bounding box center [360, 334] width 641 height 47
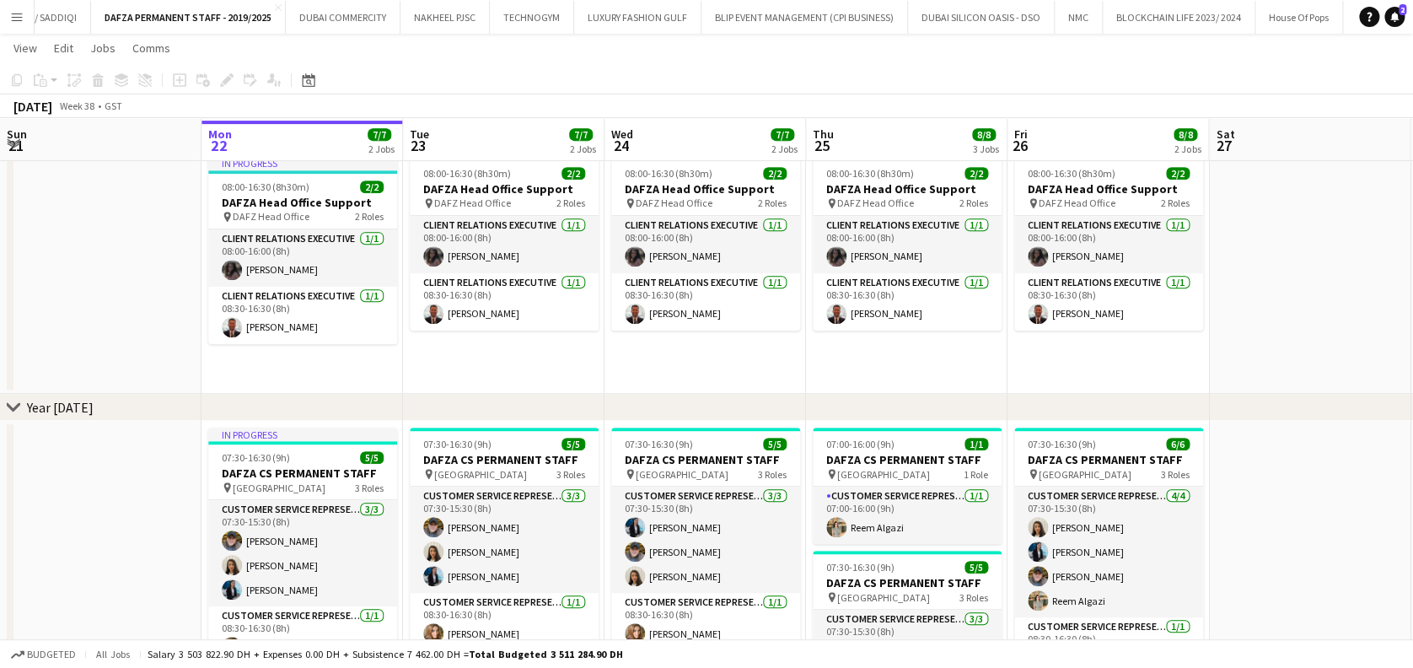
scroll to position [449, 0]
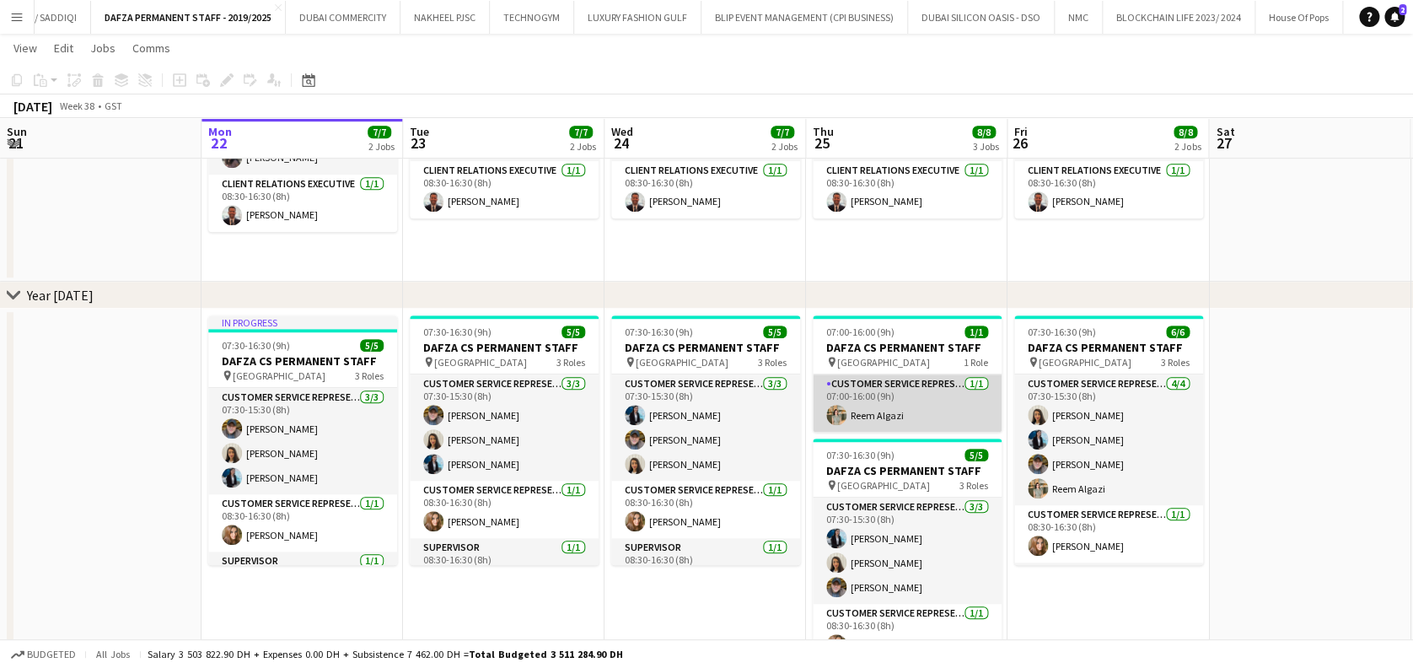
click at [874, 421] on app-card-role "Customer Service Representative 1/1 07:00-16:00 (9h) Reem Algazi" at bounding box center [907, 402] width 189 height 57
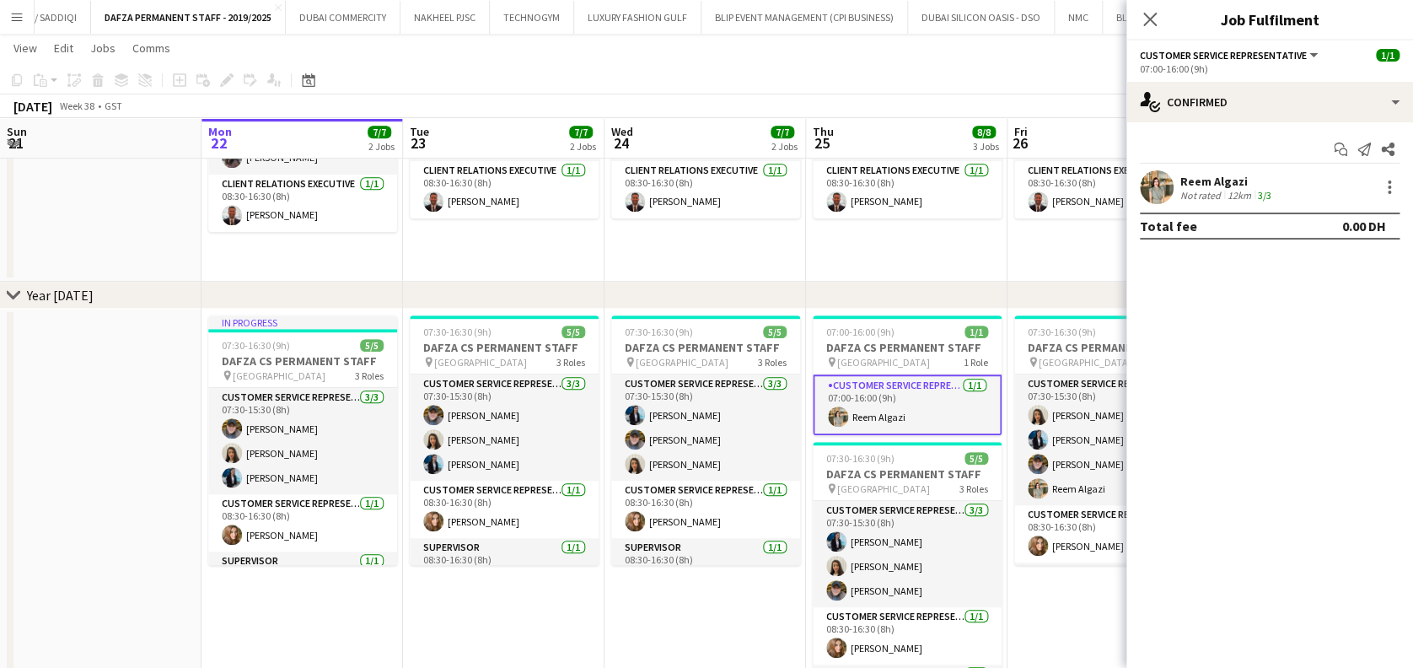
click at [1234, 174] on div "Reem Algazi" at bounding box center [1227, 181] width 94 height 15
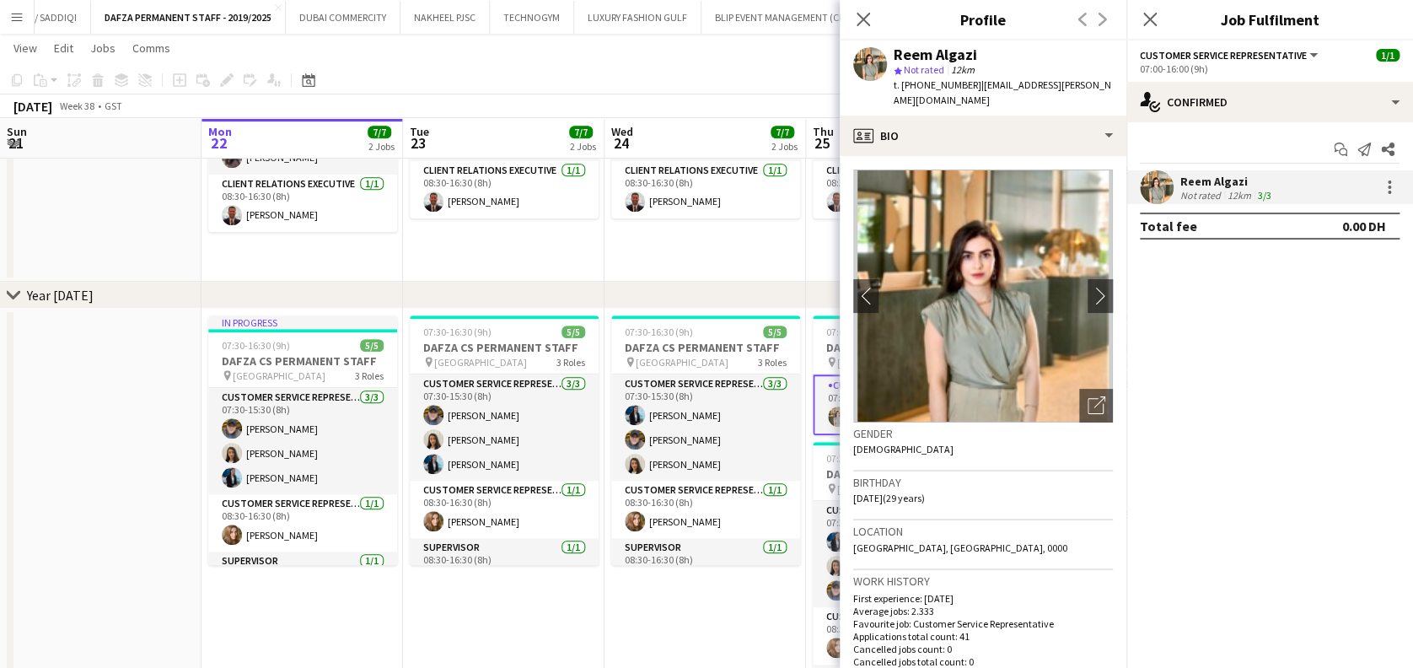
drag, startPoint x: 973, startPoint y: 89, endPoint x: 1097, endPoint y: 89, distance: 123.9
click at [1097, 89] on app-profile-header "Reem Algazi star Not rated 12km t. +971559266542 | reem.algazi@yahoo.com" at bounding box center [983, 77] width 287 height 75
copy span "reem.algazi@yahoo.com"
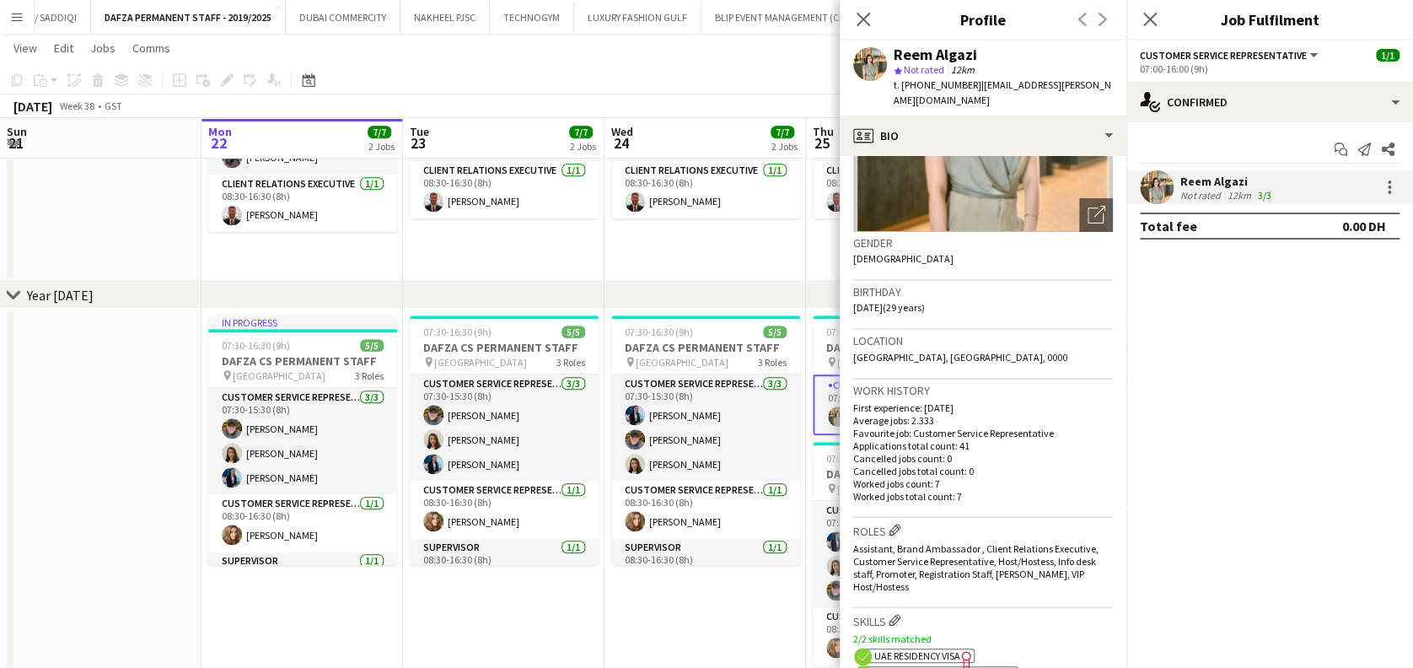
scroll to position [337, 0]
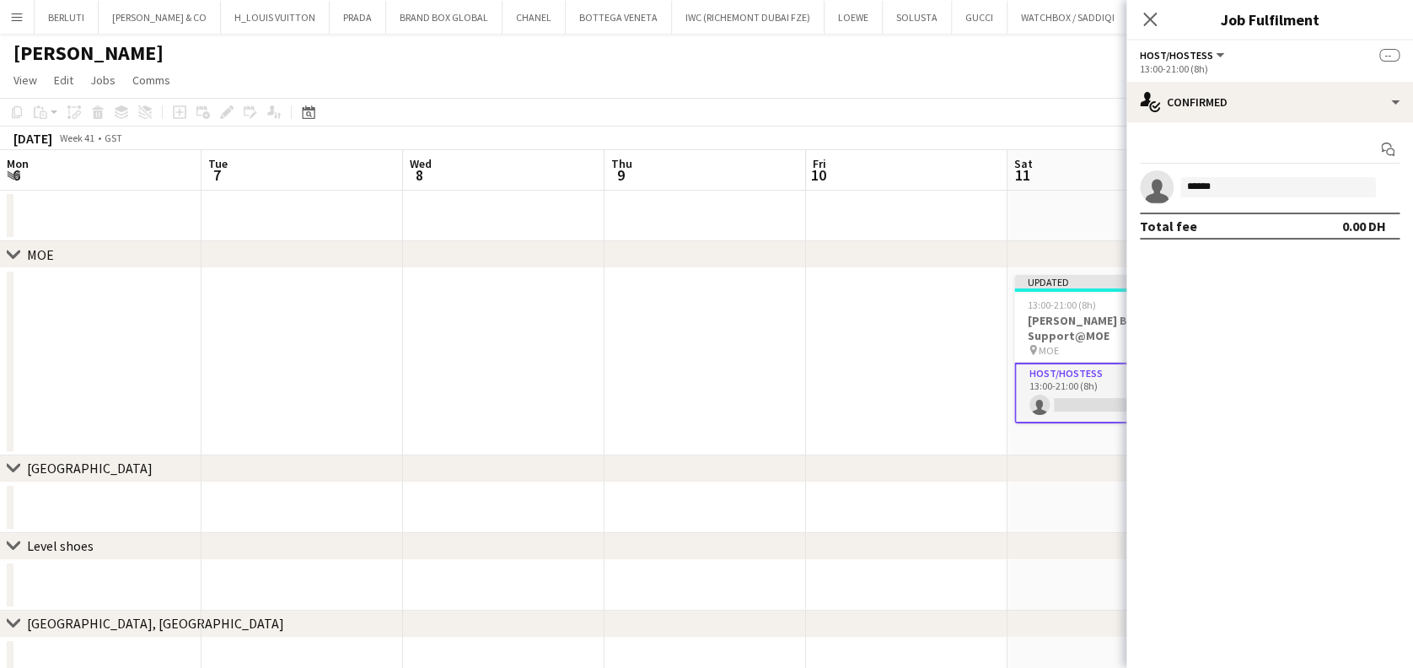
scroll to position [0, 695]
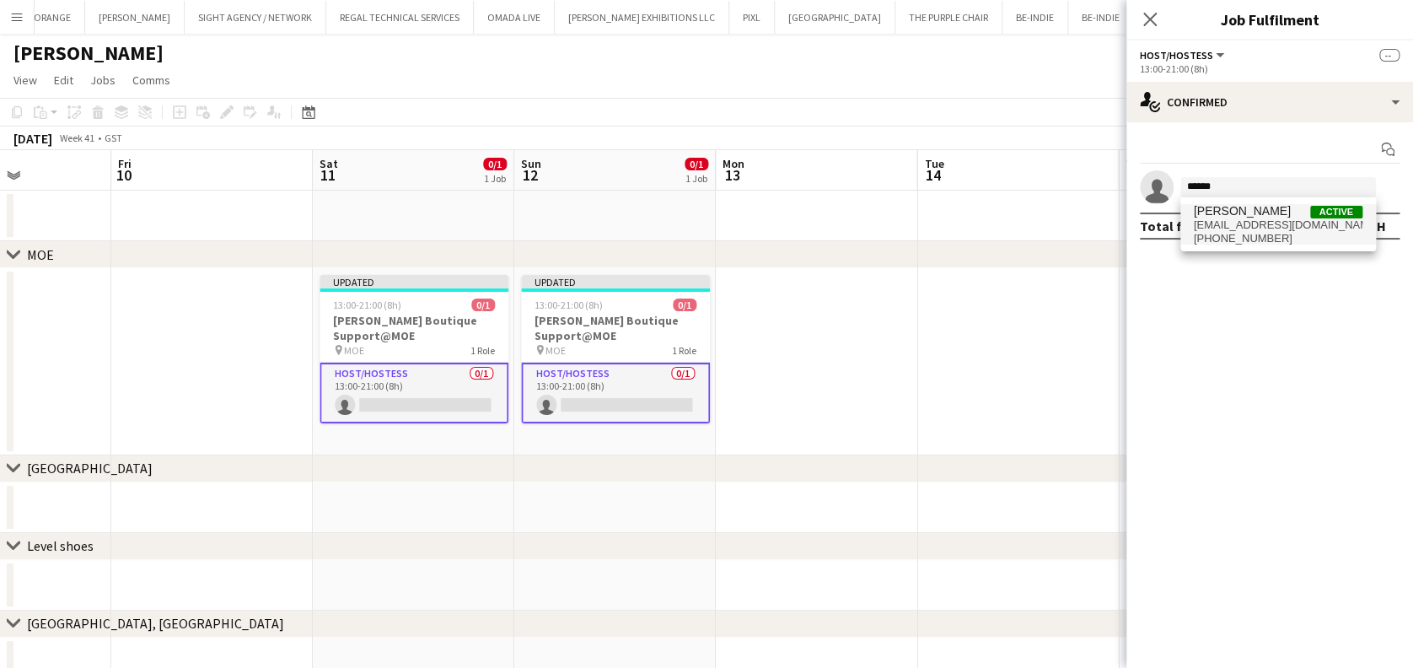
type input "******"
drag, startPoint x: 1274, startPoint y: 220, endPoint x: 1266, endPoint y: 263, distance: 43.7
click at [1272, 223] on span "[EMAIL_ADDRESS][DOMAIN_NAME]" at bounding box center [1278, 224] width 169 height 13
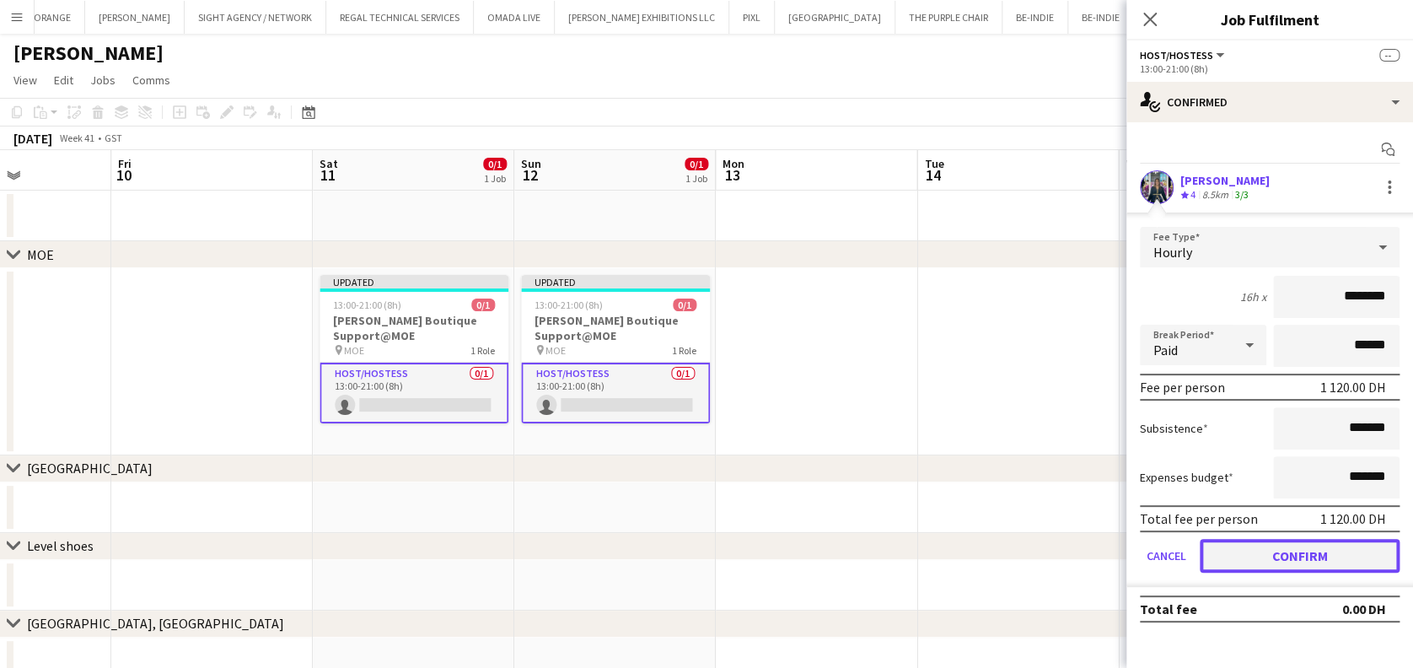
click at [1265, 557] on button "Confirm" at bounding box center [1300, 556] width 200 height 34
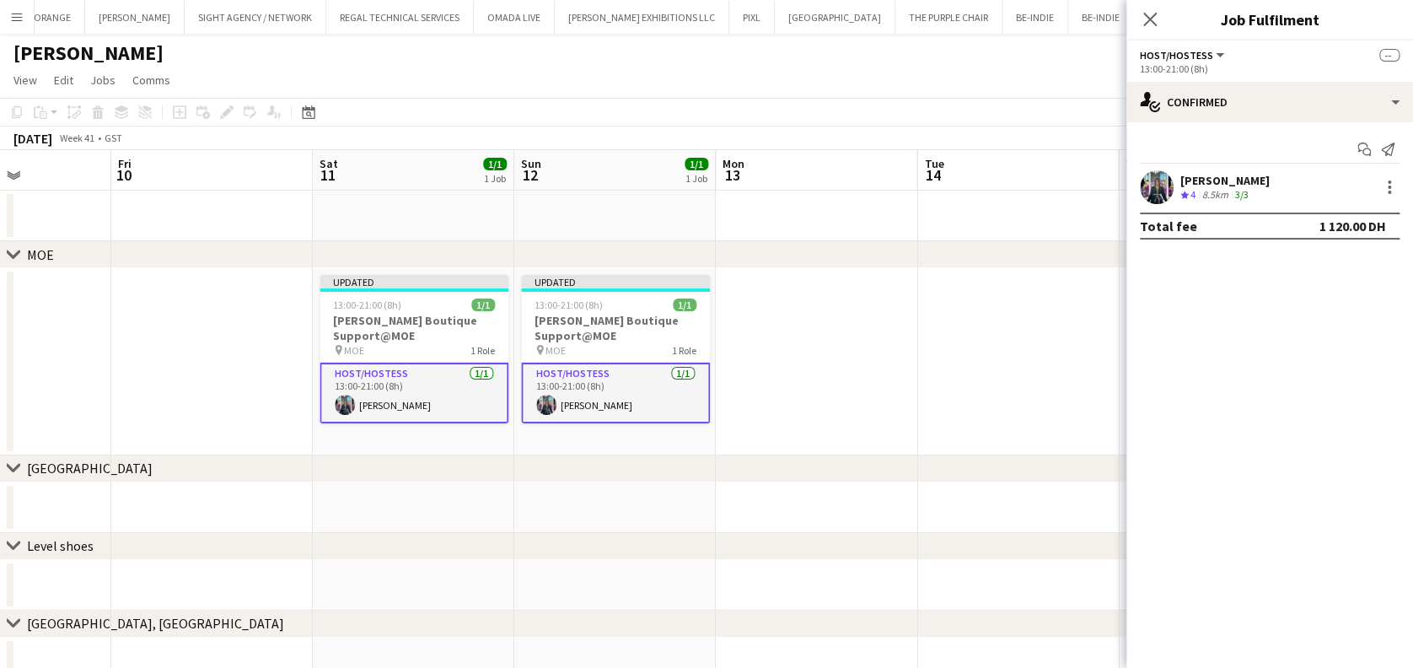
drag, startPoint x: 1072, startPoint y: 403, endPoint x: 1066, endPoint y: 394, distance: 11.5
click at [1071, 403] on app-date-cell at bounding box center [1017, 361] width 201 height 187
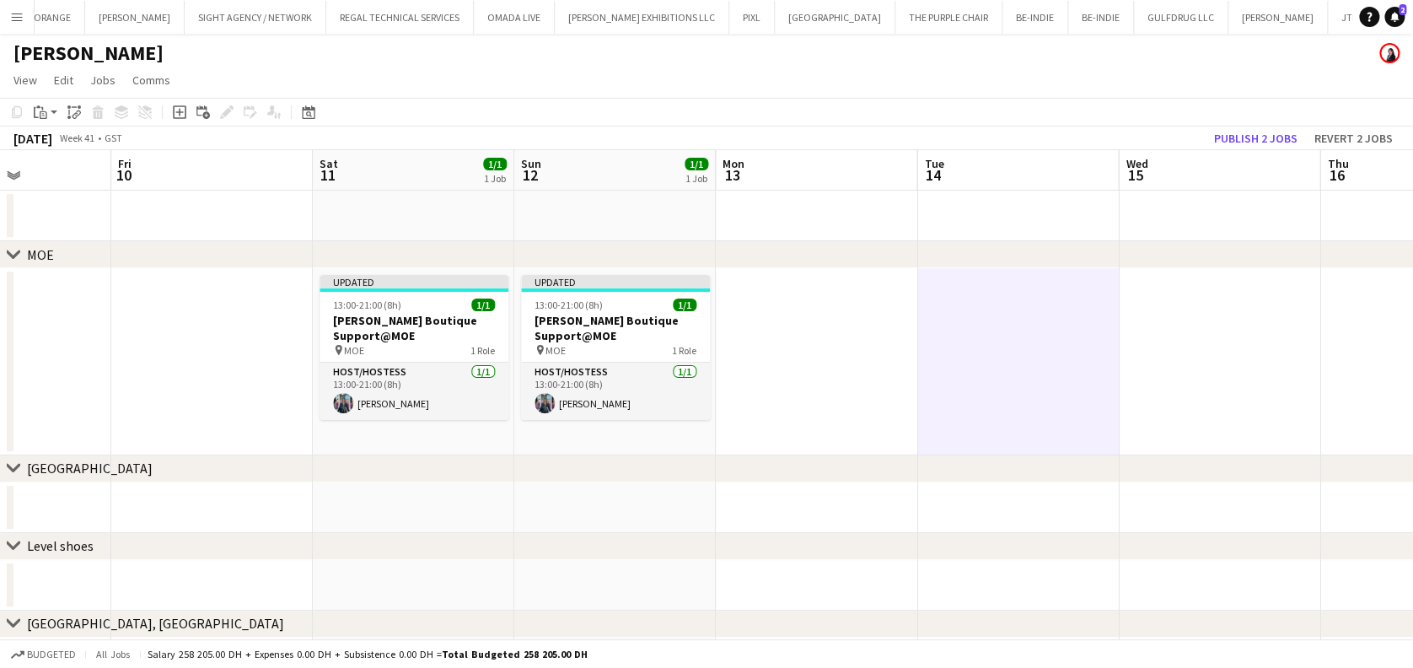
scroll to position [0, 696]
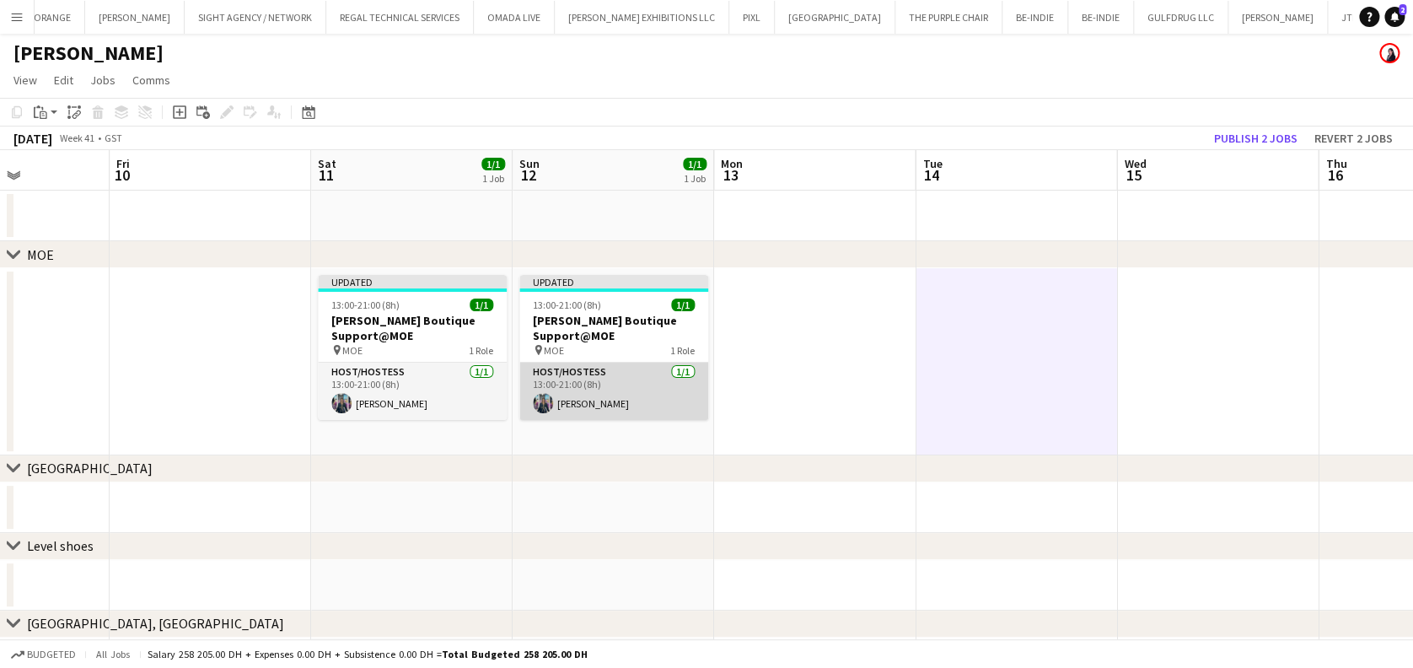
click at [522, 396] on app-card-role "Host/Hostess [DATE] 13:00-21:00 (8h) [PERSON_NAME]" at bounding box center [613, 390] width 189 height 57
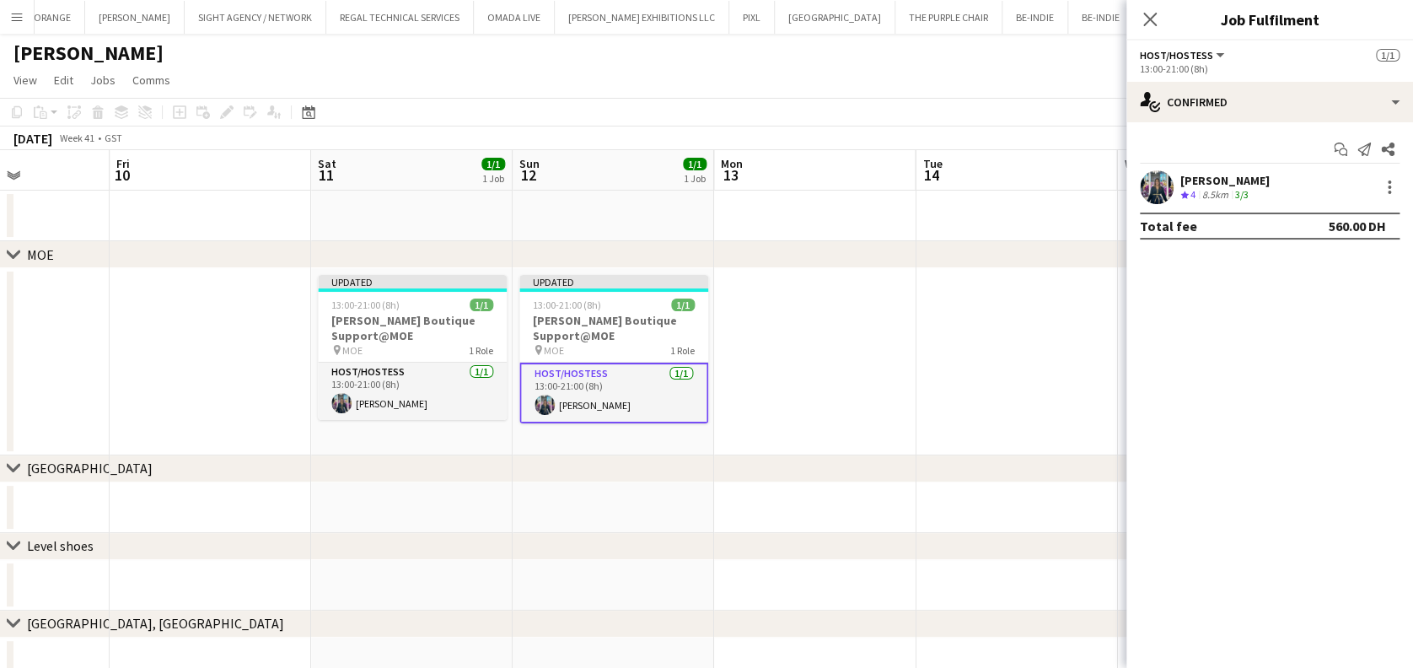
click at [1161, 195] on app-user-avatar at bounding box center [1157, 187] width 34 height 34
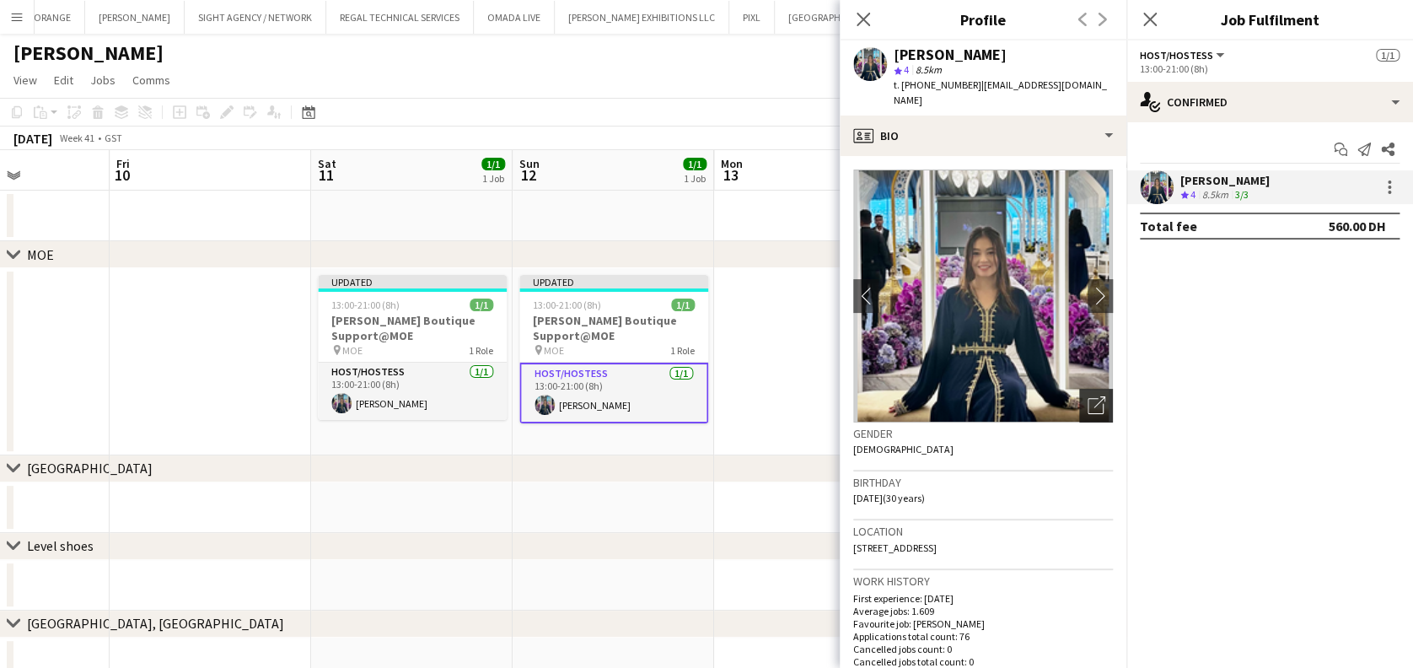
click at [1087, 396] on icon "Open photos pop-in" at bounding box center [1096, 405] width 18 height 18
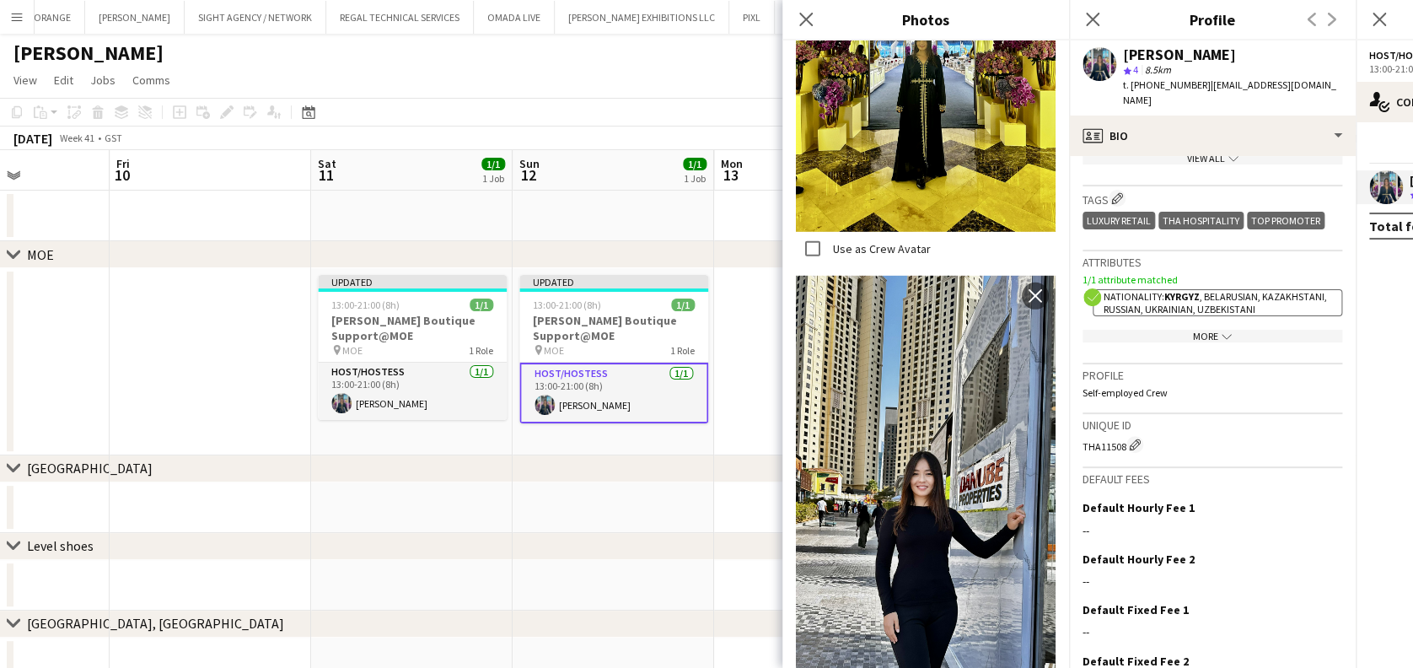
scroll to position [766, 0]
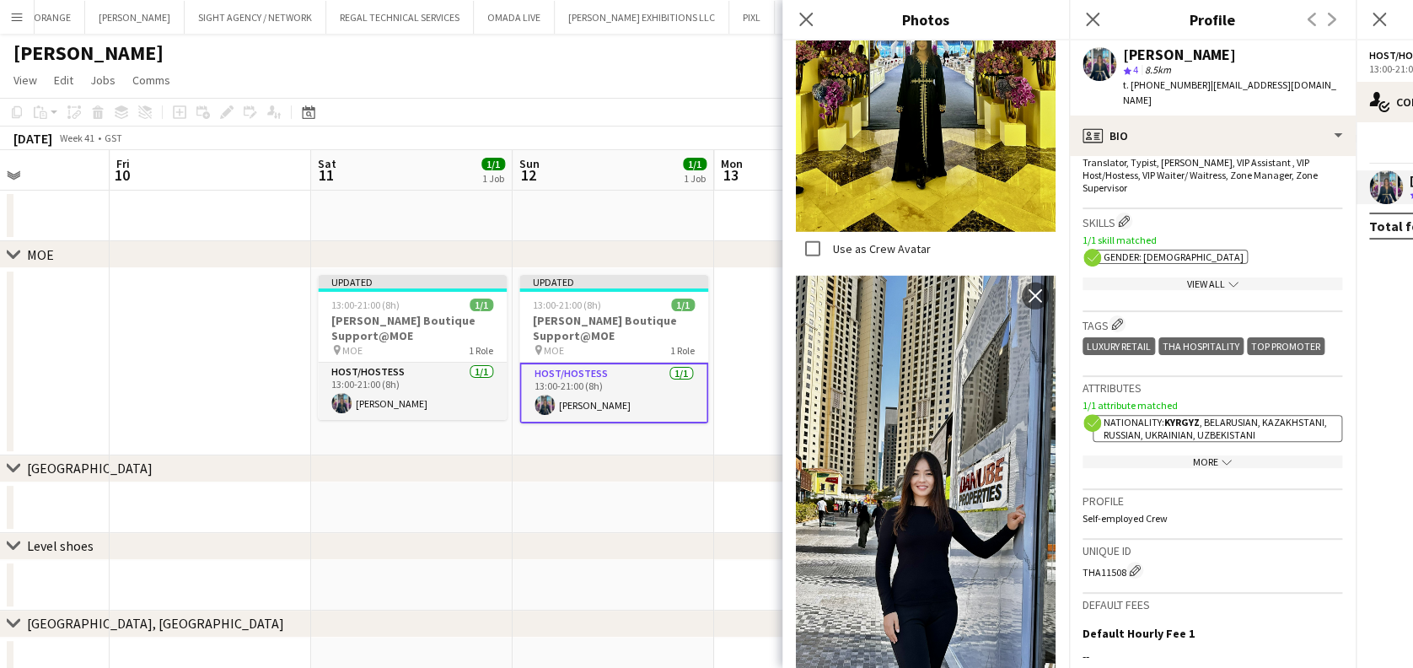
click at [736, 331] on app-date-cell at bounding box center [814, 361] width 201 height 187
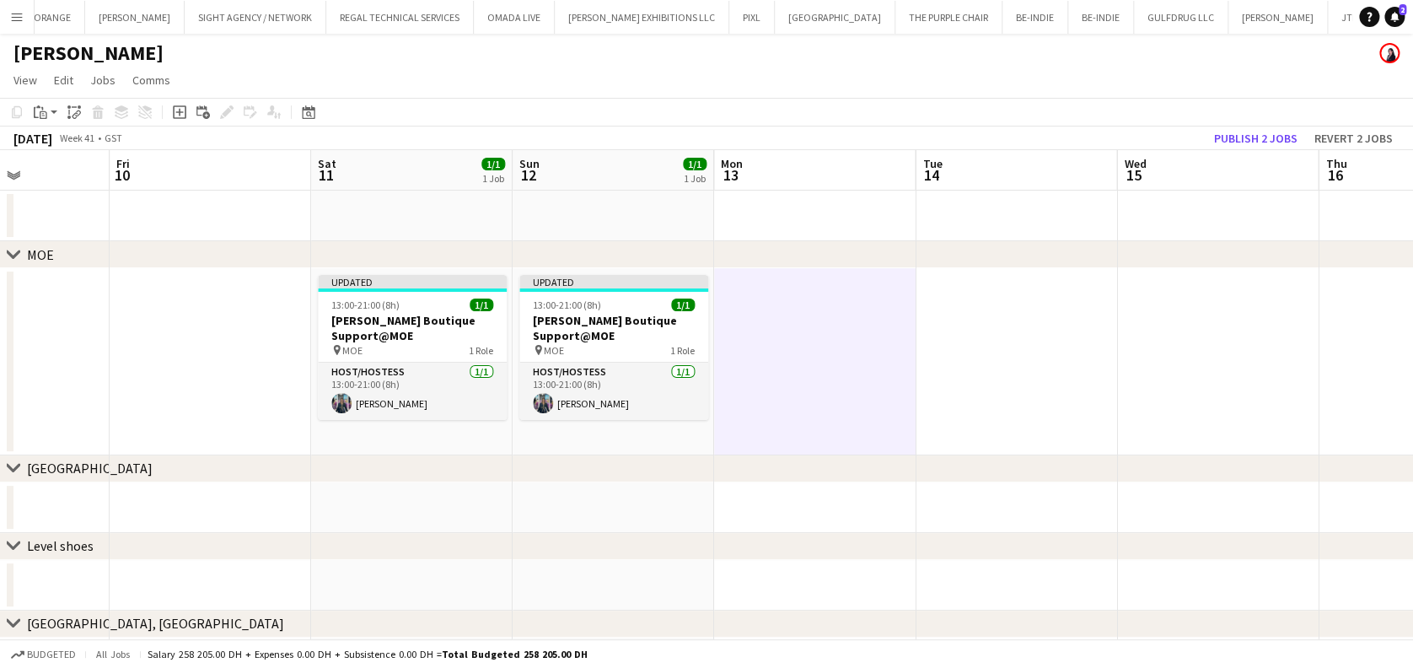
click at [1254, 125] on app-toolbar "Copy Paste Paste Ctrl+V Paste with crew Ctrl+Shift+V Paste linked Job [GEOGRAPH…" at bounding box center [706, 112] width 1413 height 29
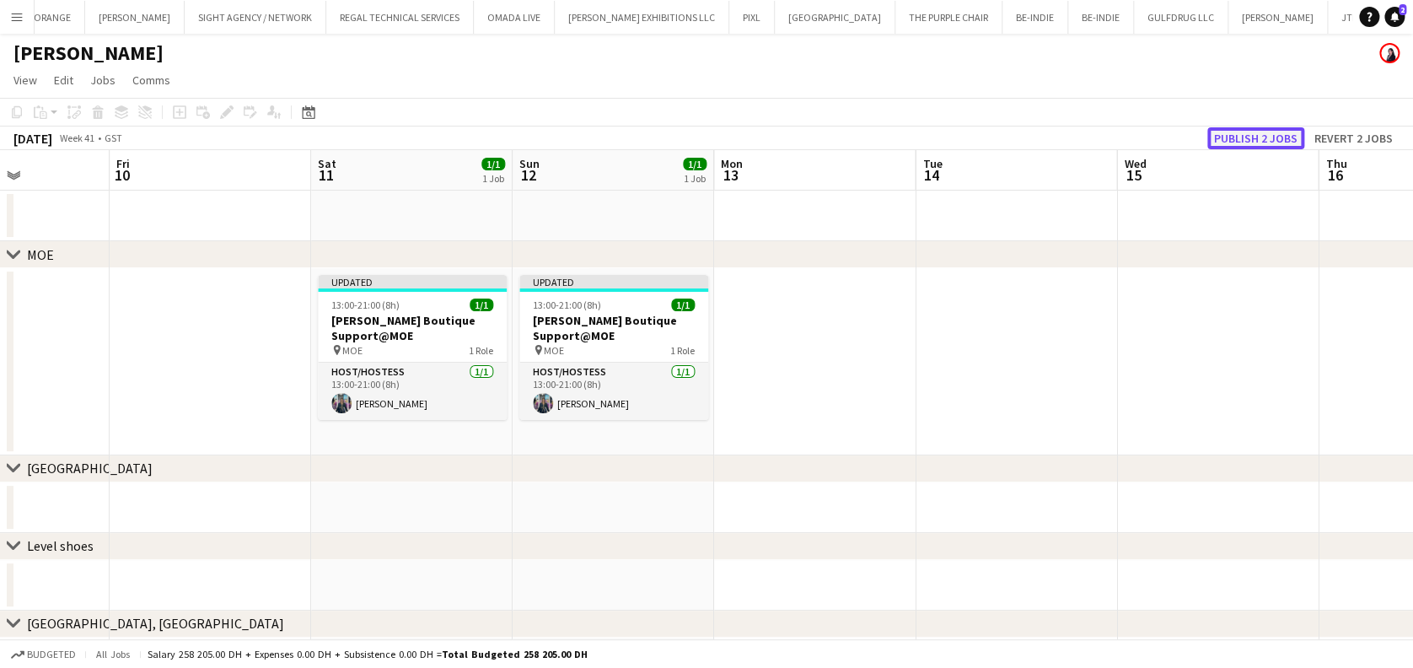
click at [1247, 133] on button "Publish 2 jobs" at bounding box center [1255, 138] width 97 height 22
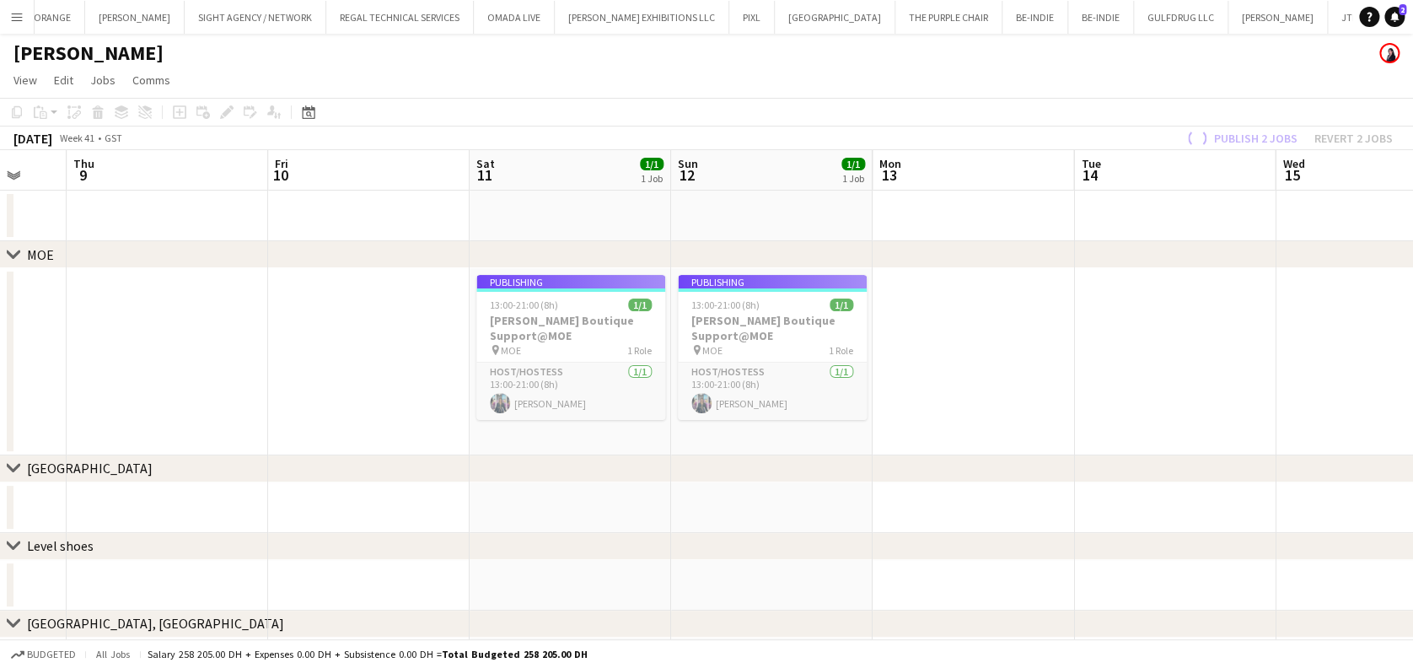
drag, startPoint x: 368, startPoint y: 367, endPoint x: 938, endPoint y: 276, distance: 577.1
click at [938, 276] on app-calendar-viewport "Mon 6 Tue 7 Wed 8 Thu 9 Fri 10 Sat 11 1/1 1 Job Sun 12 1/1 1 Job Mon 13 Tue 14 …" at bounding box center [706, 496] width 1413 height 693
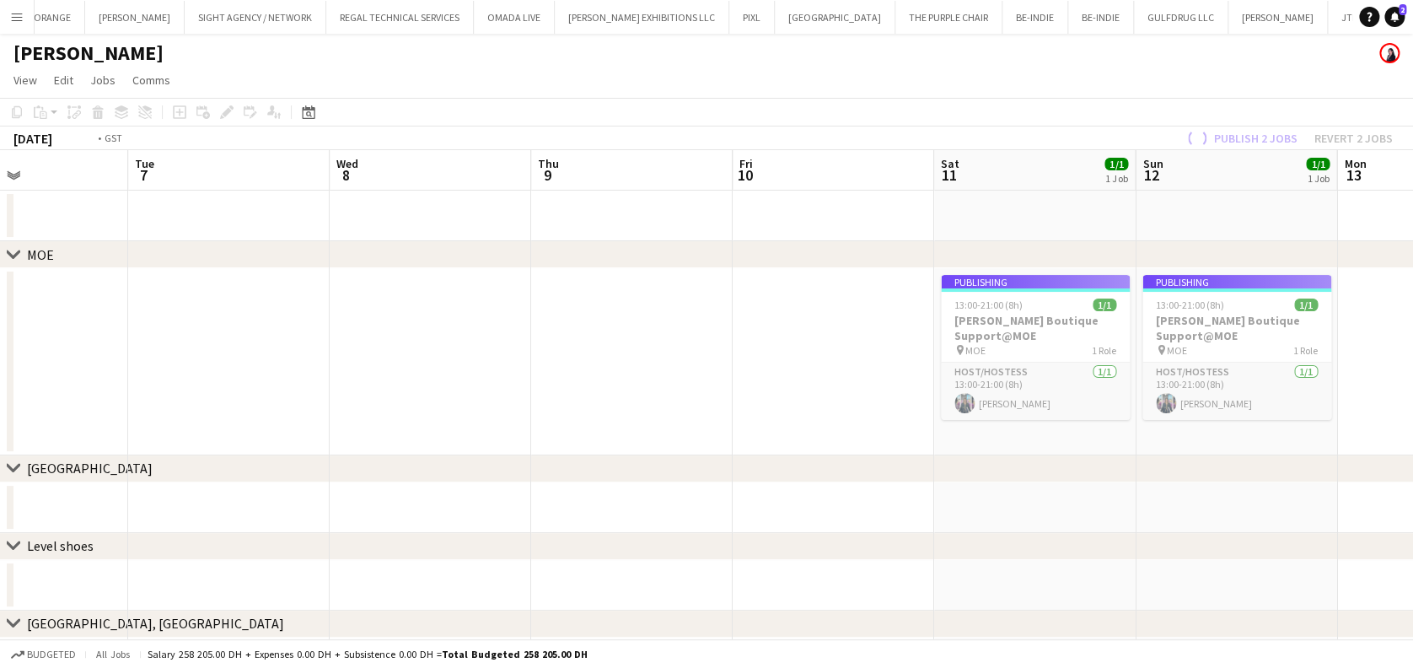
drag, startPoint x: 426, startPoint y: 388, endPoint x: 891, endPoint y: 324, distance: 469.7
click at [966, 324] on app-calendar-viewport "Sat 4 1/1 1 Job Sun 5 1/1 1 Job Mon 6 Tue 7 Wed 8 Thu 9 Fri 10 Sat 11 1/1 1 Job…" at bounding box center [706, 496] width 1413 height 693
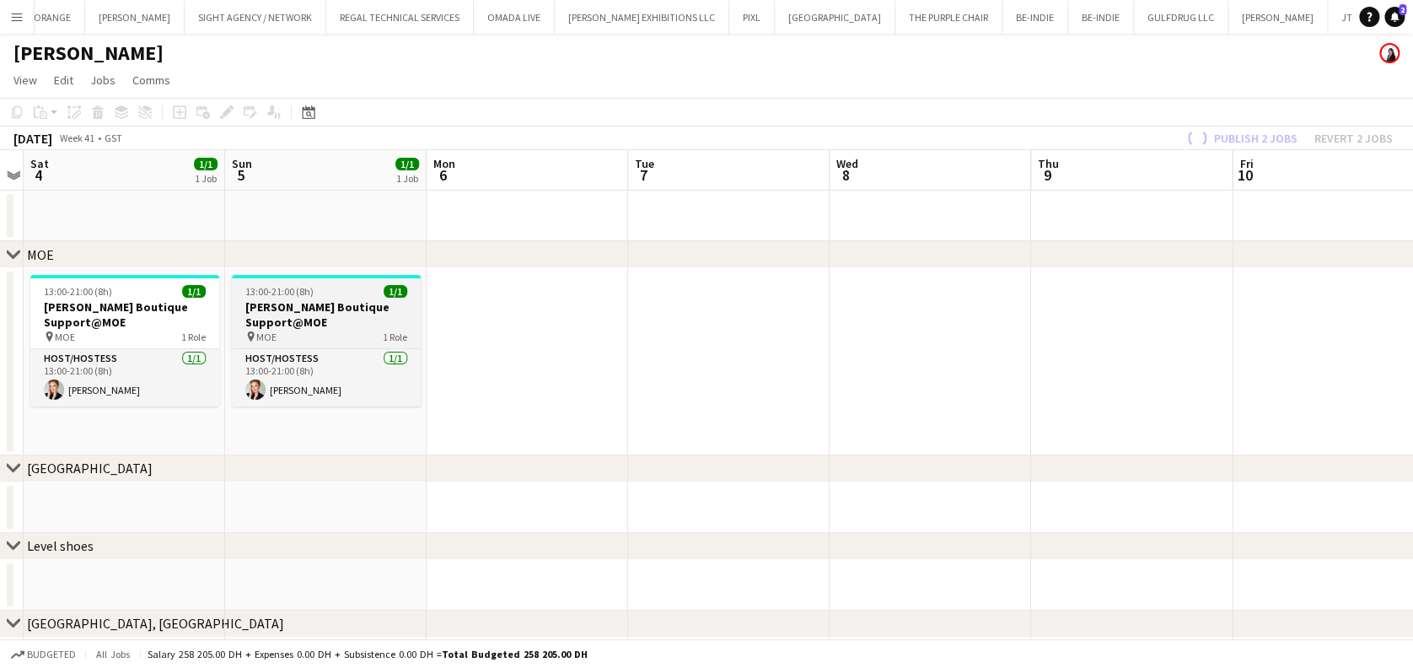
drag, startPoint x: 809, startPoint y: 352, endPoint x: 983, endPoint y: 346, distance: 173.8
click at [1063, 347] on app-calendar-viewport "Thu 2 Fri 3 Sat 4 1/1 1 Job Sun 5 1/1 1 Job Mon 6 Tue 7 Wed 8 Thu 9 Fri 10 Sat …" at bounding box center [706, 496] width 1413 height 693
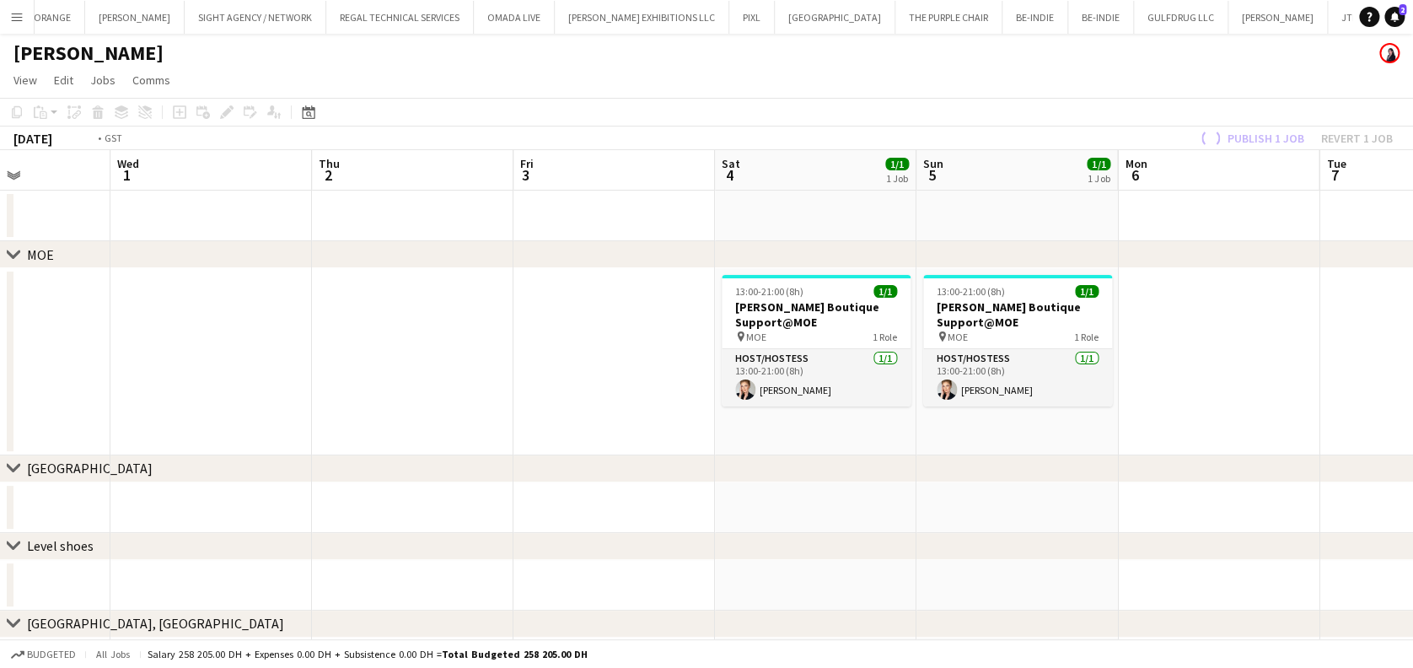
click at [964, 404] on app-calendar-viewport "Sun 28 1/1 1 Job Mon 29 Tue 30 Wed 1 Thu 2 Fri 3 Sat 4 1/1 1 Job Sun 5 1/1 1 Jo…" at bounding box center [706, 496] width 1413 height 693
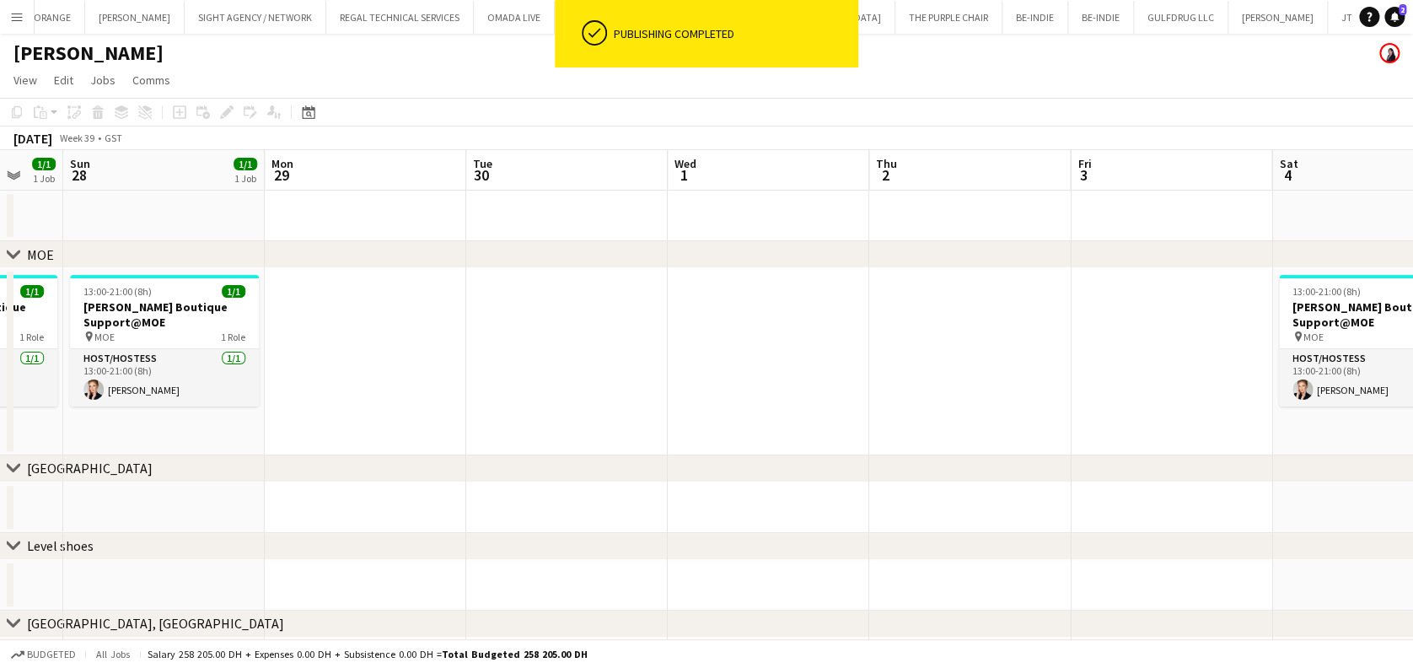
drag, startPoint x: 614, startPoint y: 465, endPoint x: 888, endPoint y: 411, distance: 279.2
click at [1095, 413] on div "chevron-right MOE chevron-right [GEOGRAPHIC_DATA] chevron-right Level shoes che…" at bounding box center [706, 496] width 1413 height 693
drag, startPoint x: 942, startPoint y: 395, endPoint x: 928, endPoint y: 390, distance: 14.1
click at [957, 391] on app-calendar-viewport "Thu 25 Fri 26 Sat 27 1/1 1 Job Sun 28 1/1 1 Job Mon 29 Tue 30 Wed 1 Thu 2 Fri 3…" at bounding box center [706, 496] width 1413 height 693
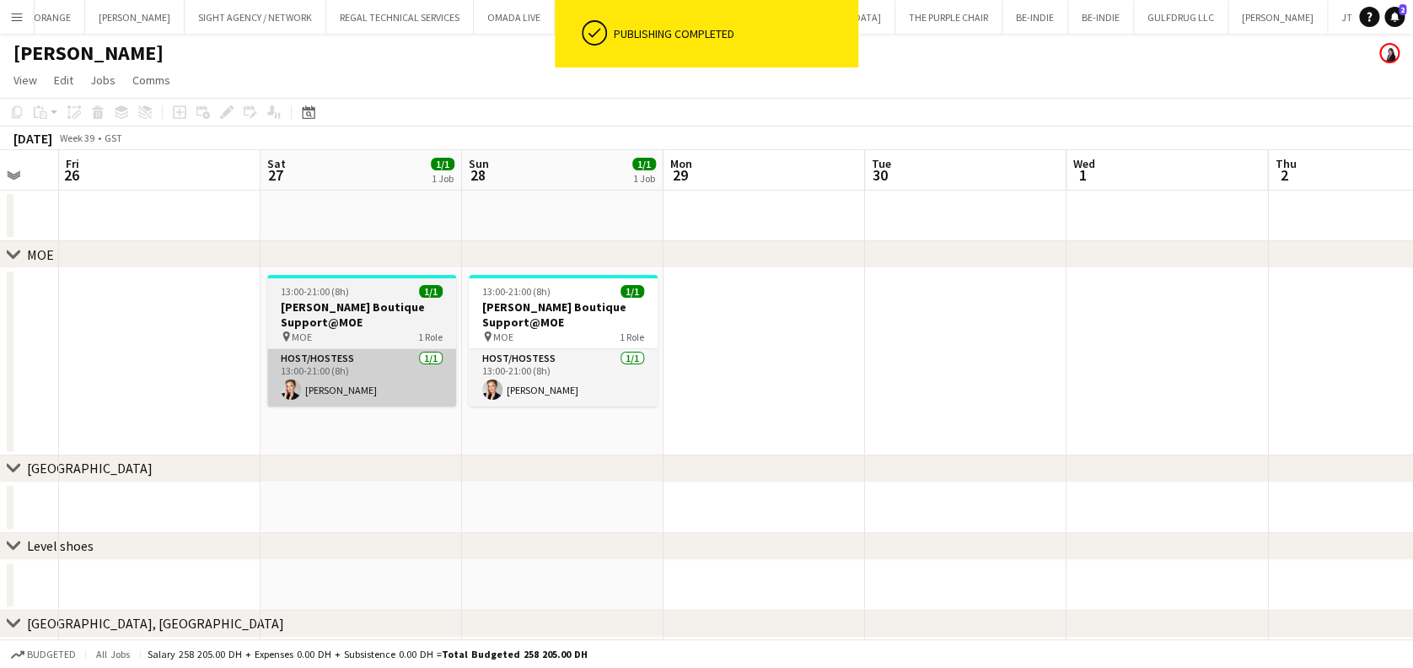
click at [1053, 360] on app-calendar-viewport "Wed 24 Thu 25 Fri 26 Sat 27 1/1 1 Job Sun 28 1/1 1 Job Mon 29 Tue 30 Wed 1 Thu …" at bounding box center [706, 496] width 1413 height 693
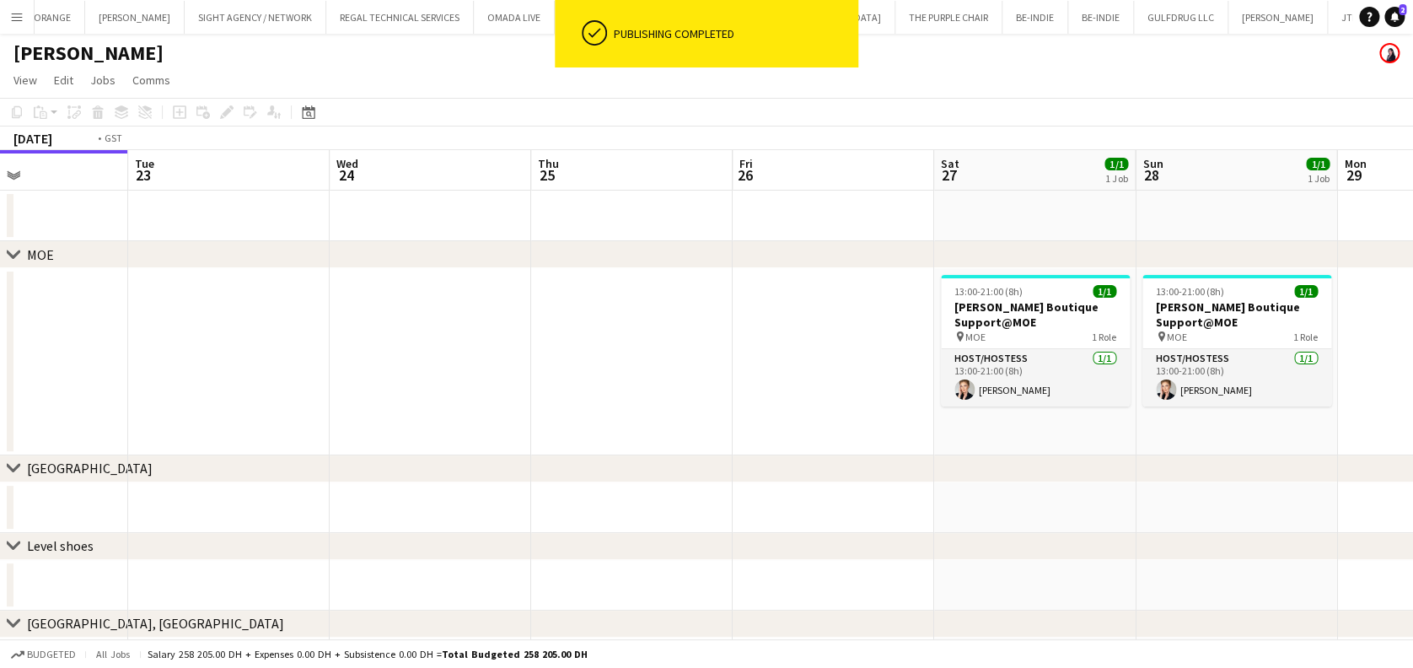
drag, startPoint x: 712, startPoint y: 440, endPoint x: 879, endPoint y: 418, distance: 168.3
click at [915, 427] on app-calendar-viewport "Sat 20 1/1 1 Job Sun 21 1/1 1 Job Mon 22 Tue 23 Wed 24 Thu 25 Fri 26 Sat 27 1/1…" at bounding box center [706, 496] width 1413 height 693
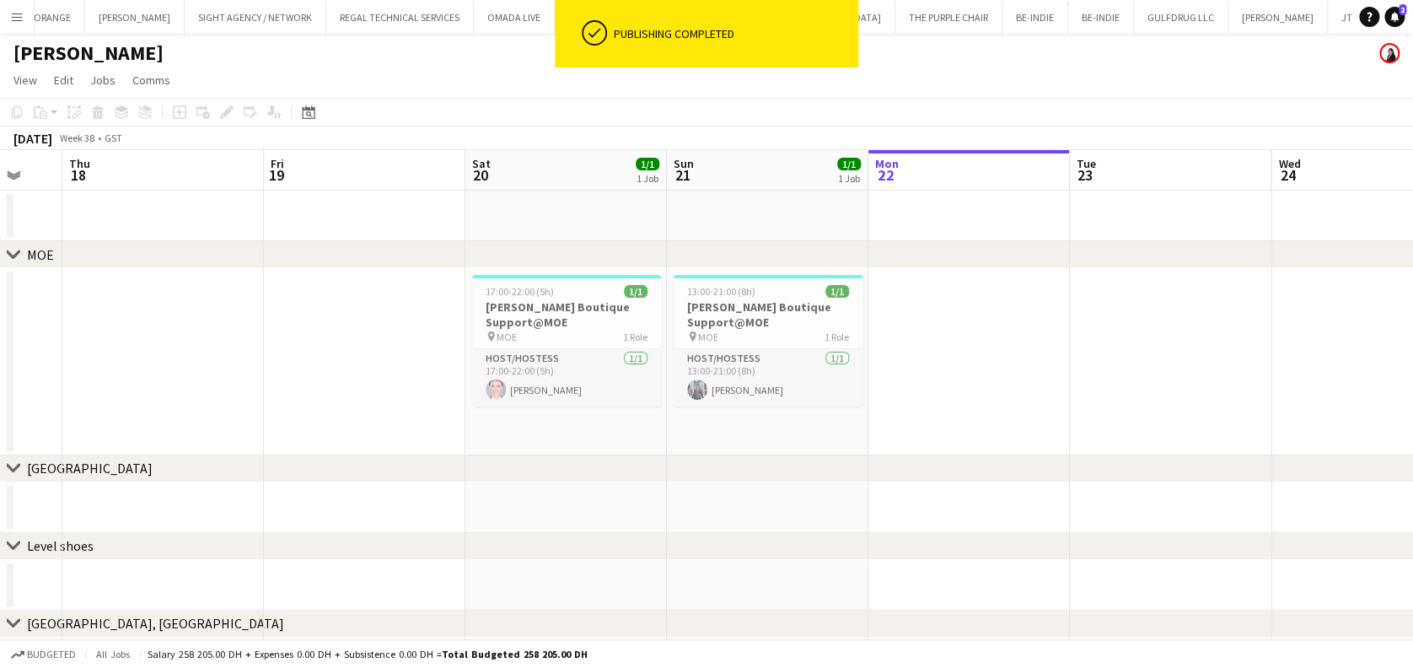
click at [664, 423] on app-calendar-viewport "Tue 16 Wed 17 Thu 18 Fri 19 Sat 20 1/1 1 Job Sun 21 1/1 1 Job Mon 22 Tue 23 Wed…" at bounding box center [706, 496] width 1413 height 693
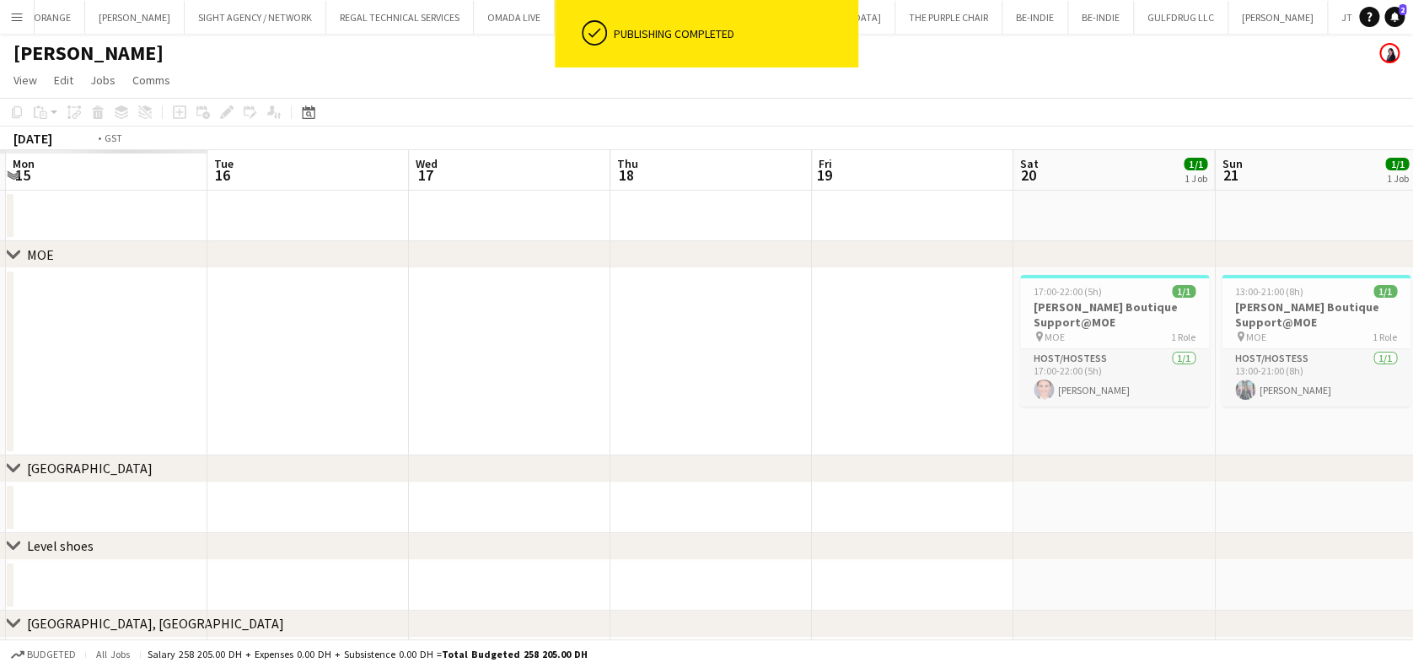
drag, startPoint x: 433, startPoint y: 373, endPoint x: 791, endPoint y: 372, distance: 357.4
click at [819, 372] on app-calendar-viewport "Sat 13 Sun 14 Mon 15 Tue 16 Wed 17 Thu 18 Fri 19 Sat 20 1/1 1 Job Sun 21 1/1 1 …" at bounding box center [706, 496] width 1413 height 693
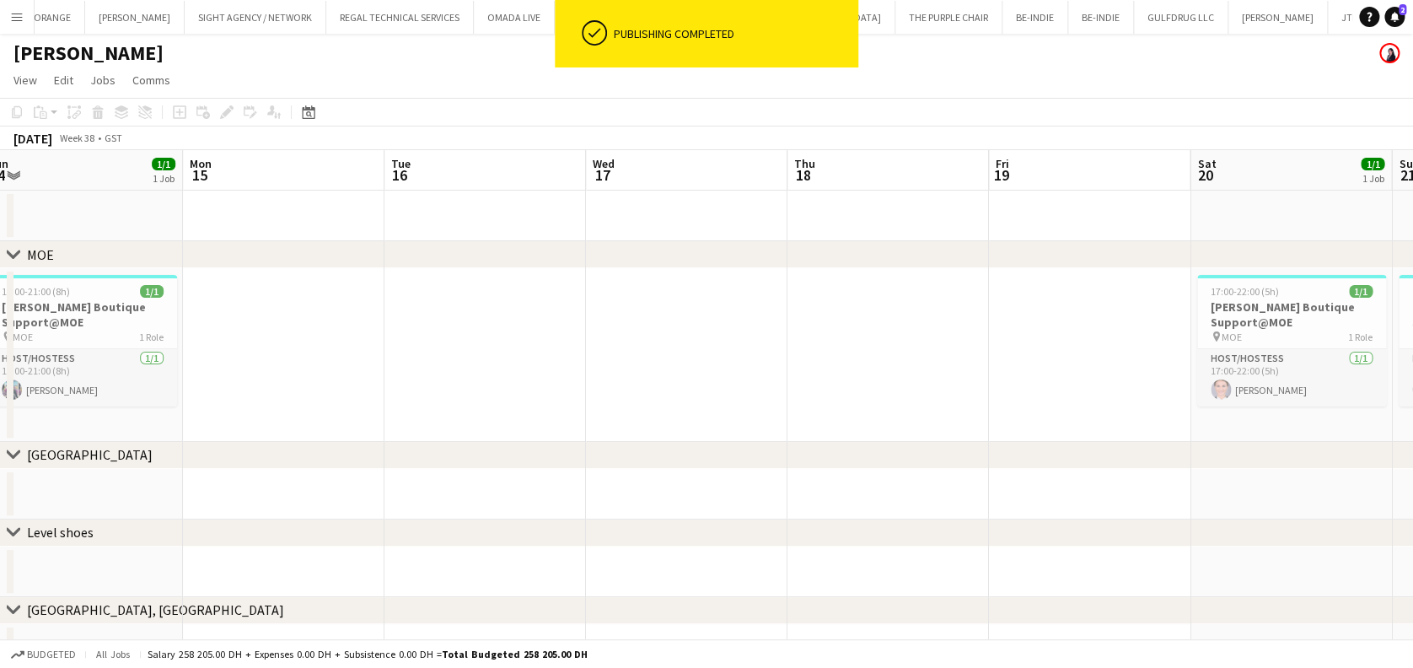
drag, startPoint x: 620, startPoint y: 376, endPoint x: 816, endPoint y: 374, distance: 195.6
click at [981, 373] on app-calendar-viewport "Fri 12 Sat 13 1/1 1 Job Sun 14 1/1 1 Job Mon 15 Tue 16 Wed 17 Thu 18 Fri 19 Sat…" at bounding box center [706, 489] width 1413 height 679
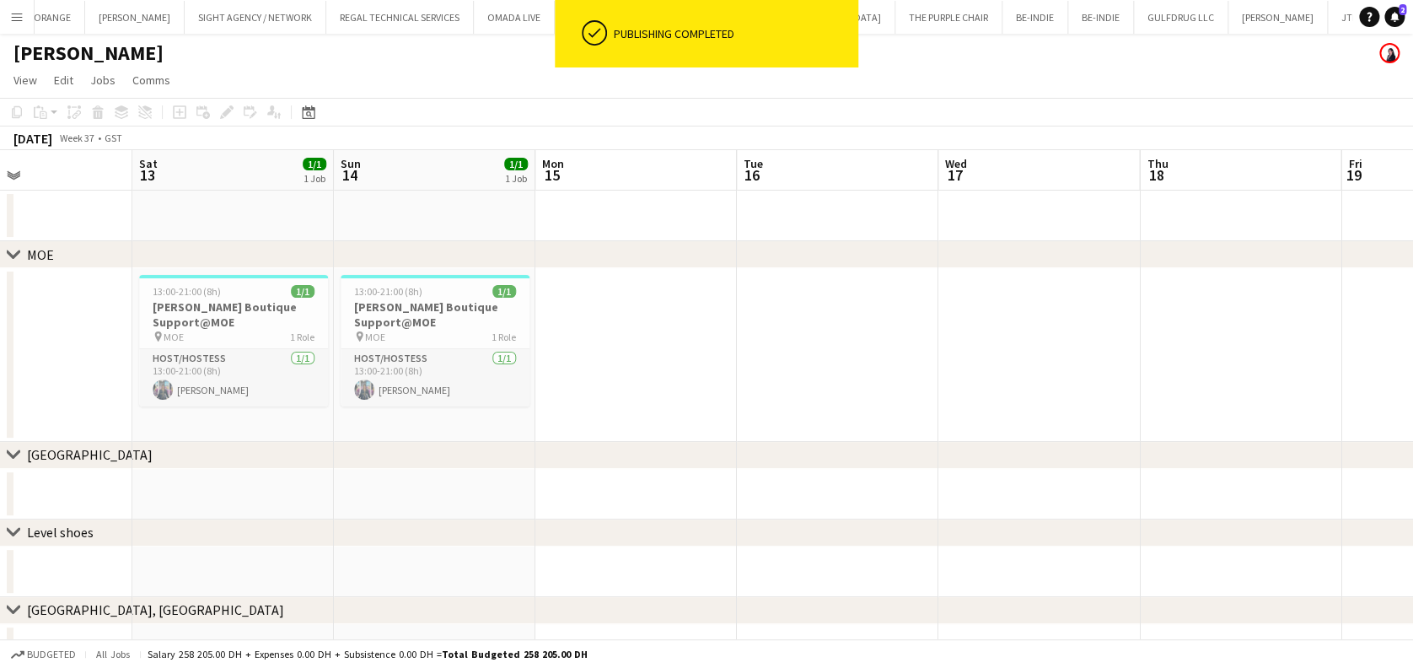
drag, startPoint x: 416, startPoint y: 390, endPoint x: 519, endPoint y: 386, distance: 102.9
click at [533, 386] on app-calendar-viewport "Wed 10 Thu 11 Fri 12 Sat 13 1/1 1 Job Sun 14 1/1 1 Job Mon 15 Tue 16 Wed 17 Thu…" at bounding box center [706, 489] width 1413 height 679
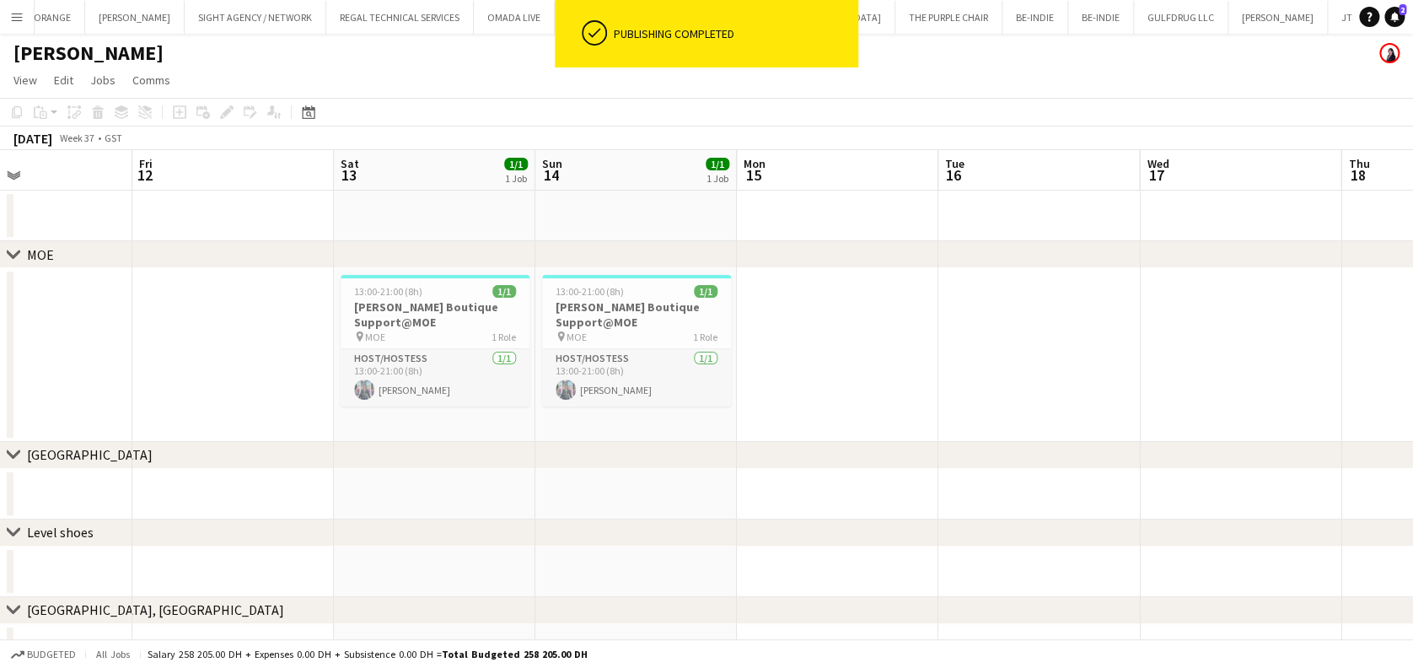
scroll to position [0, 475]
click at [736, 323] on app-date-cell at bounding box center [834, 355] width 201 height 174
